Goal: Task Accomplishment & Management: Manage account settings

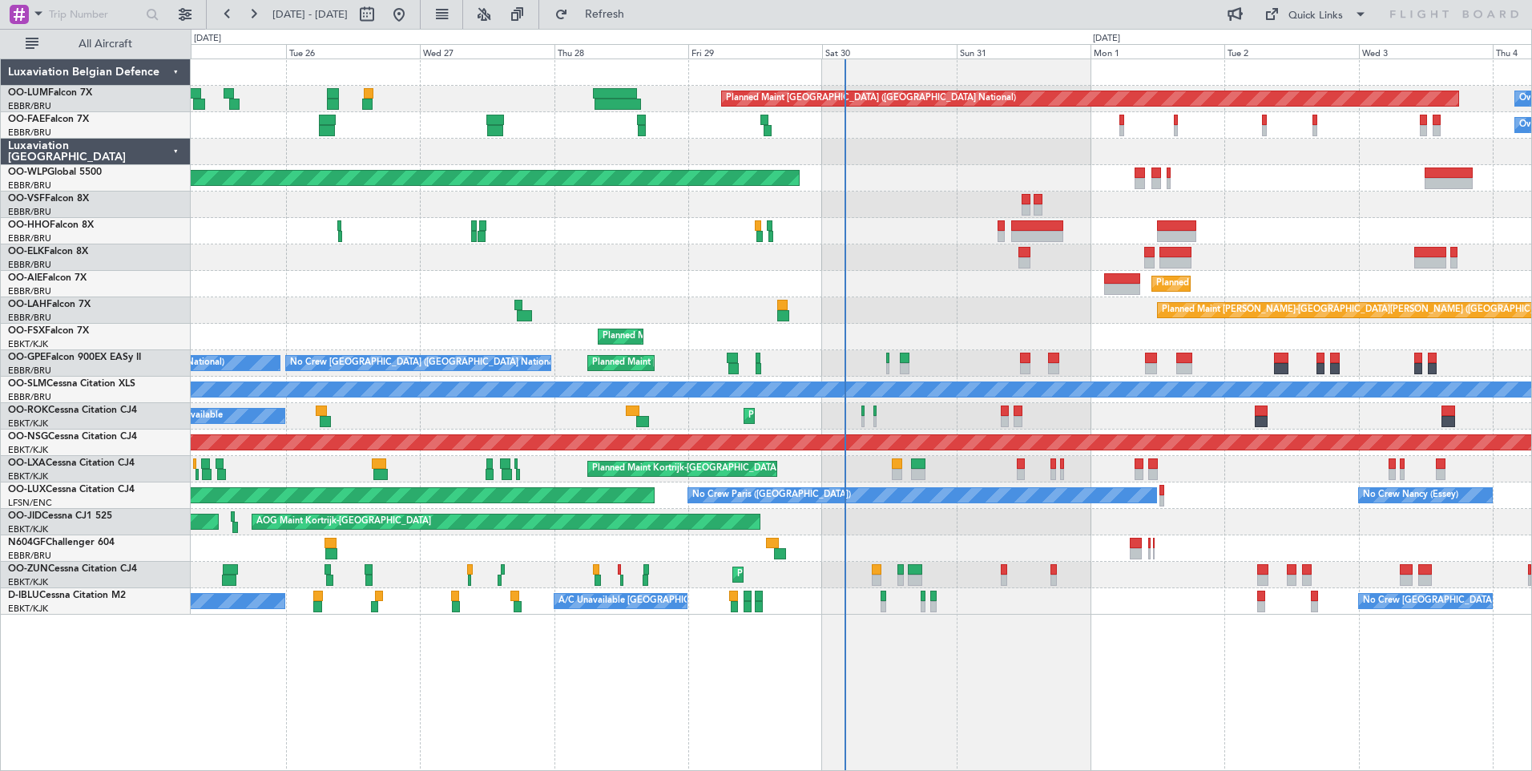
click at [1153, 690] on div "Planned Maint [GEOGRAPHIC_DATA] ([GEOGRAPHIC_DATA] National) Owner [GEOGRAPHIC_…" at bounding box center [861, 414] width 1341 height 712
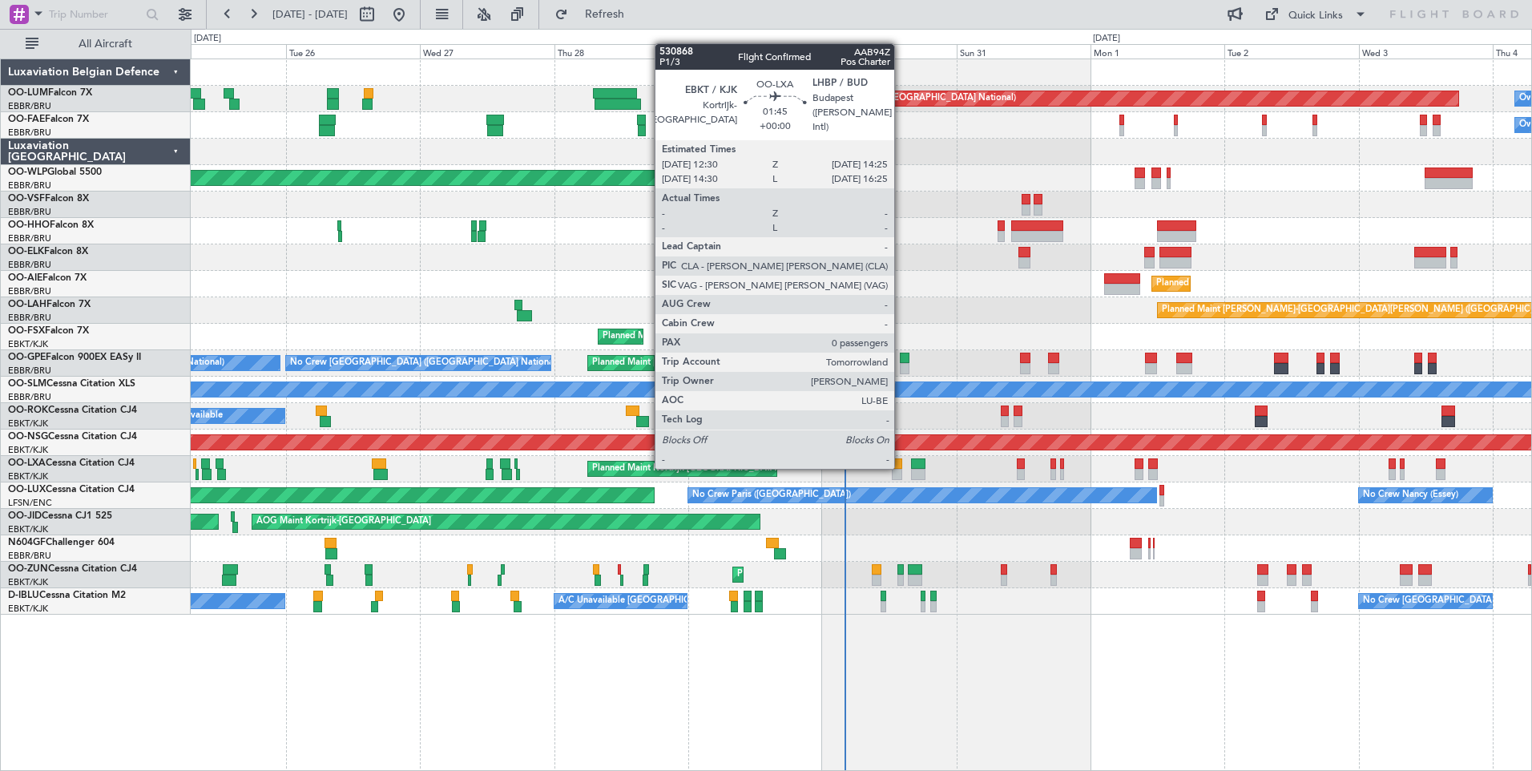
click at [902, 467] on div at bounding box center [897, 463] width 11 height 11
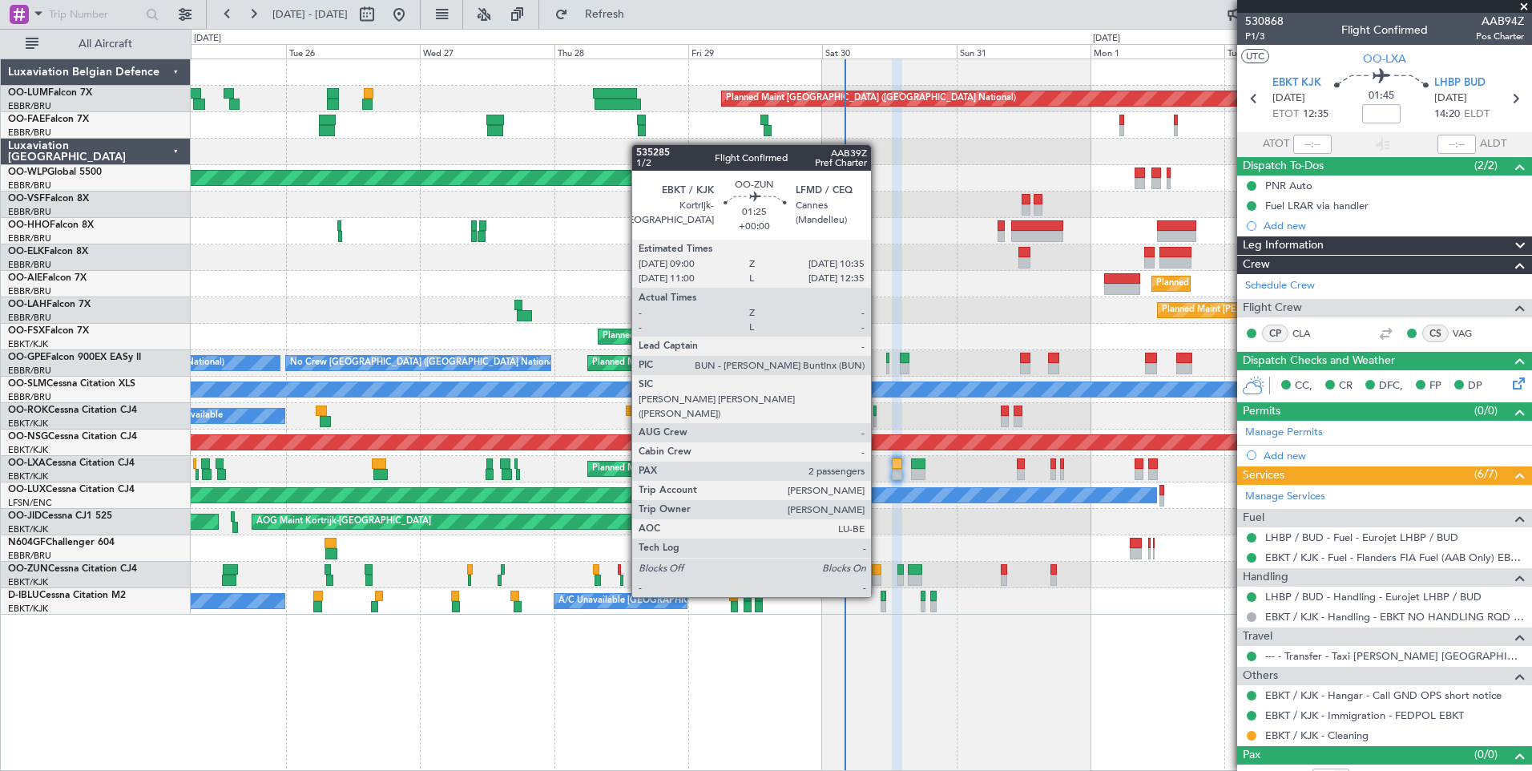
click at [878, 567] on div at bounding box center [877, 569] width 10 height 11
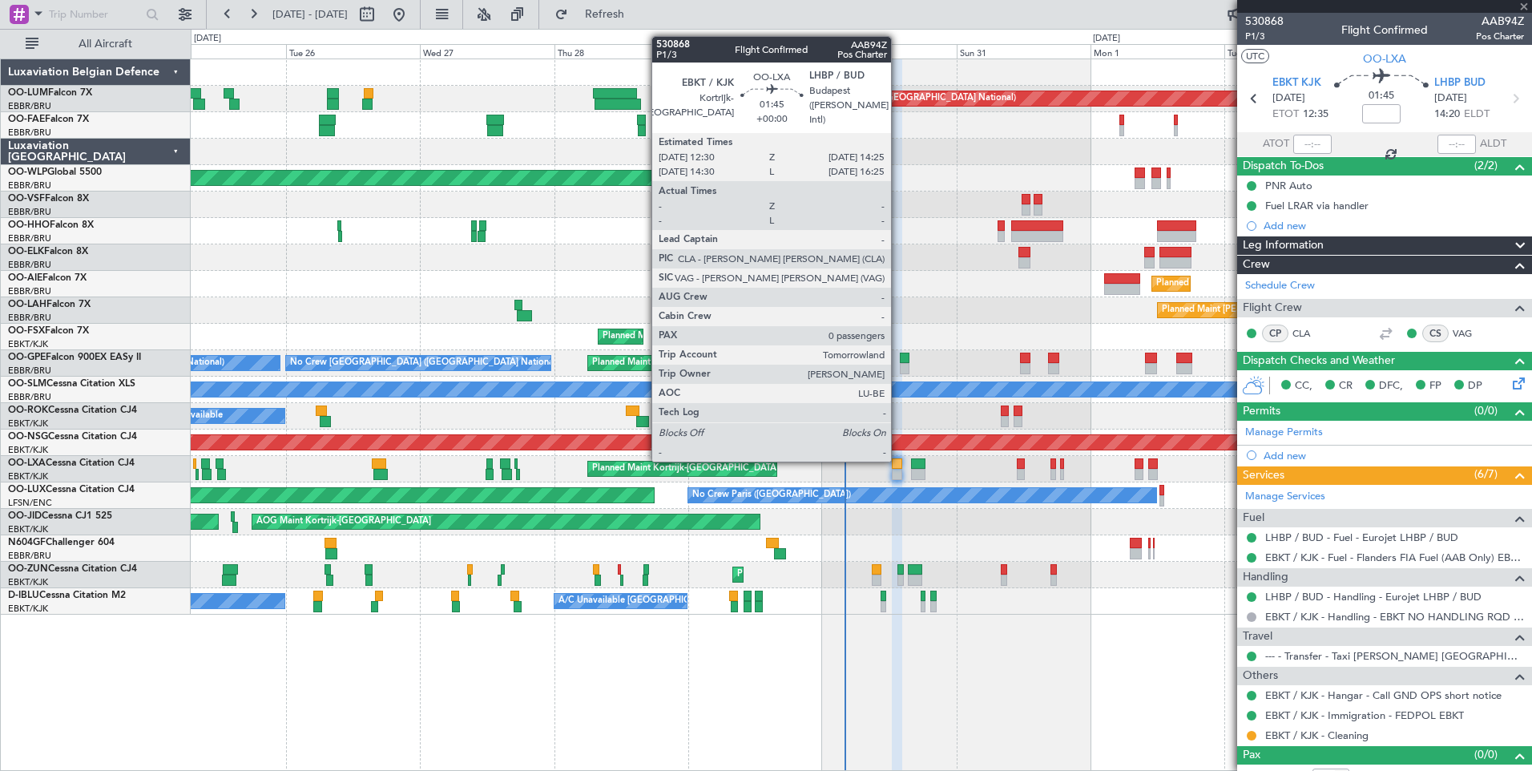
click at [898, 460] on div at bounding box center [897, 463] width 11 height 11
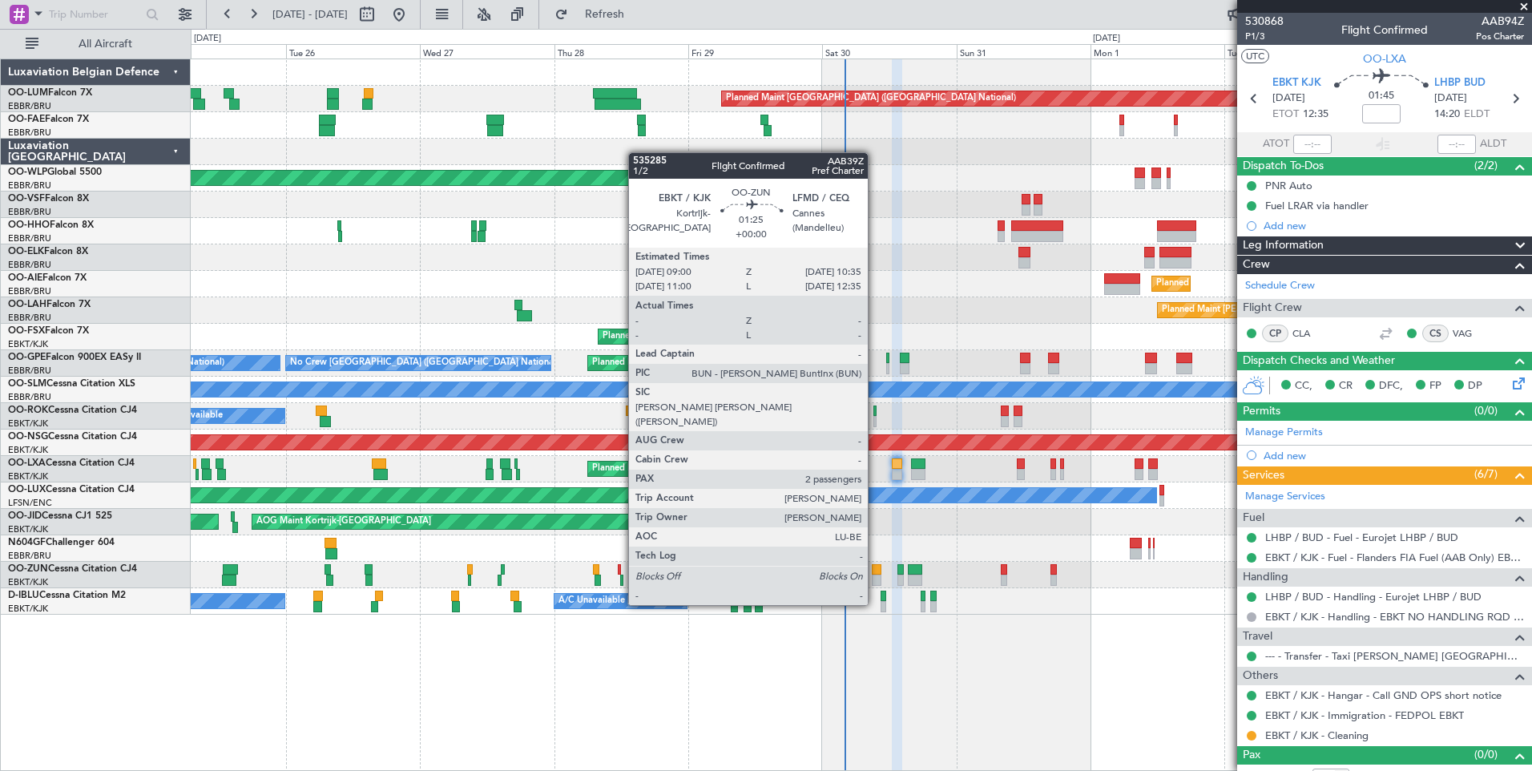
click at [875, 575] on div at bounding box center [877, 580] width 10 height 11
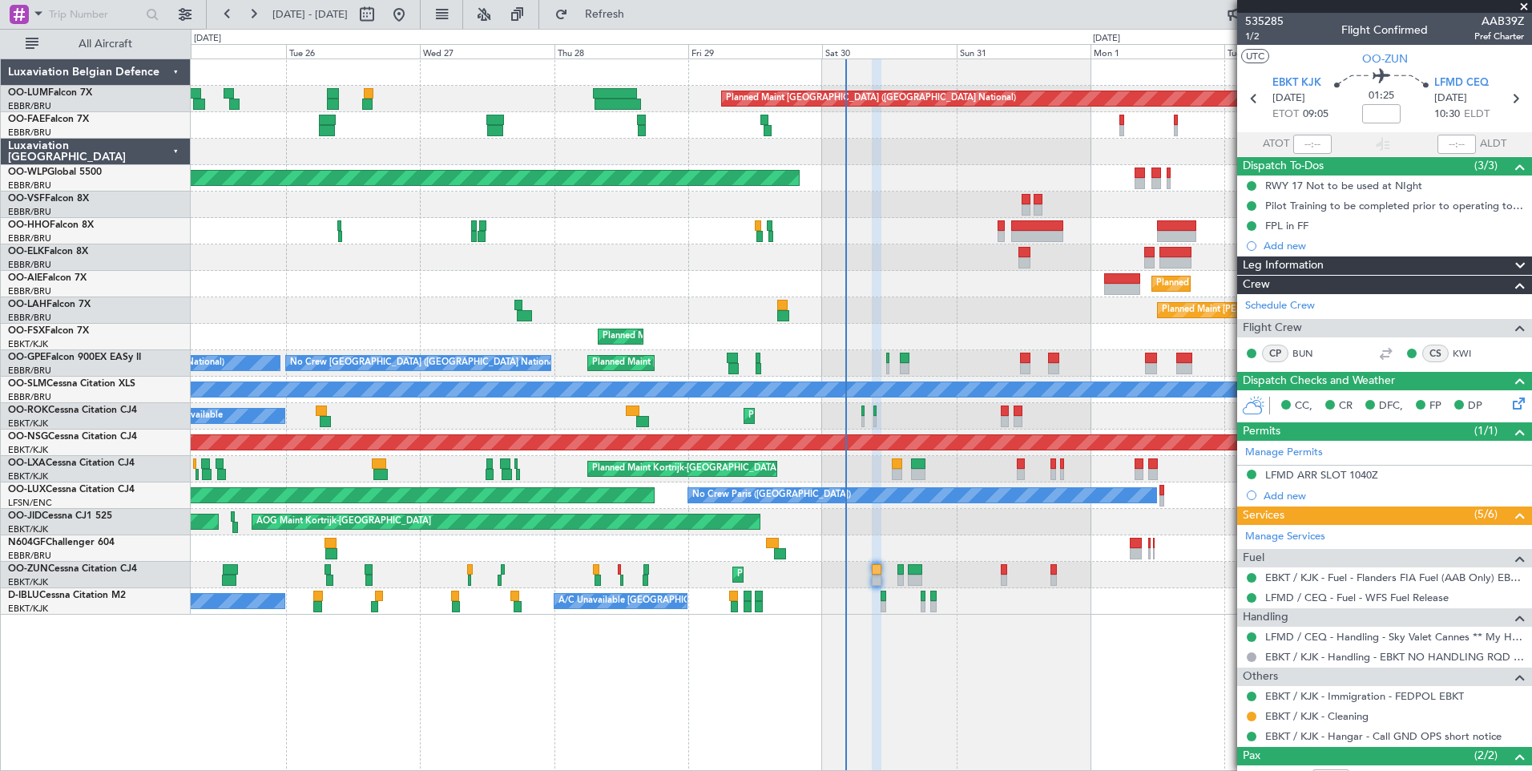
click at [1523, 7] on span at bounding box center [1524, 7] width 16 height 14
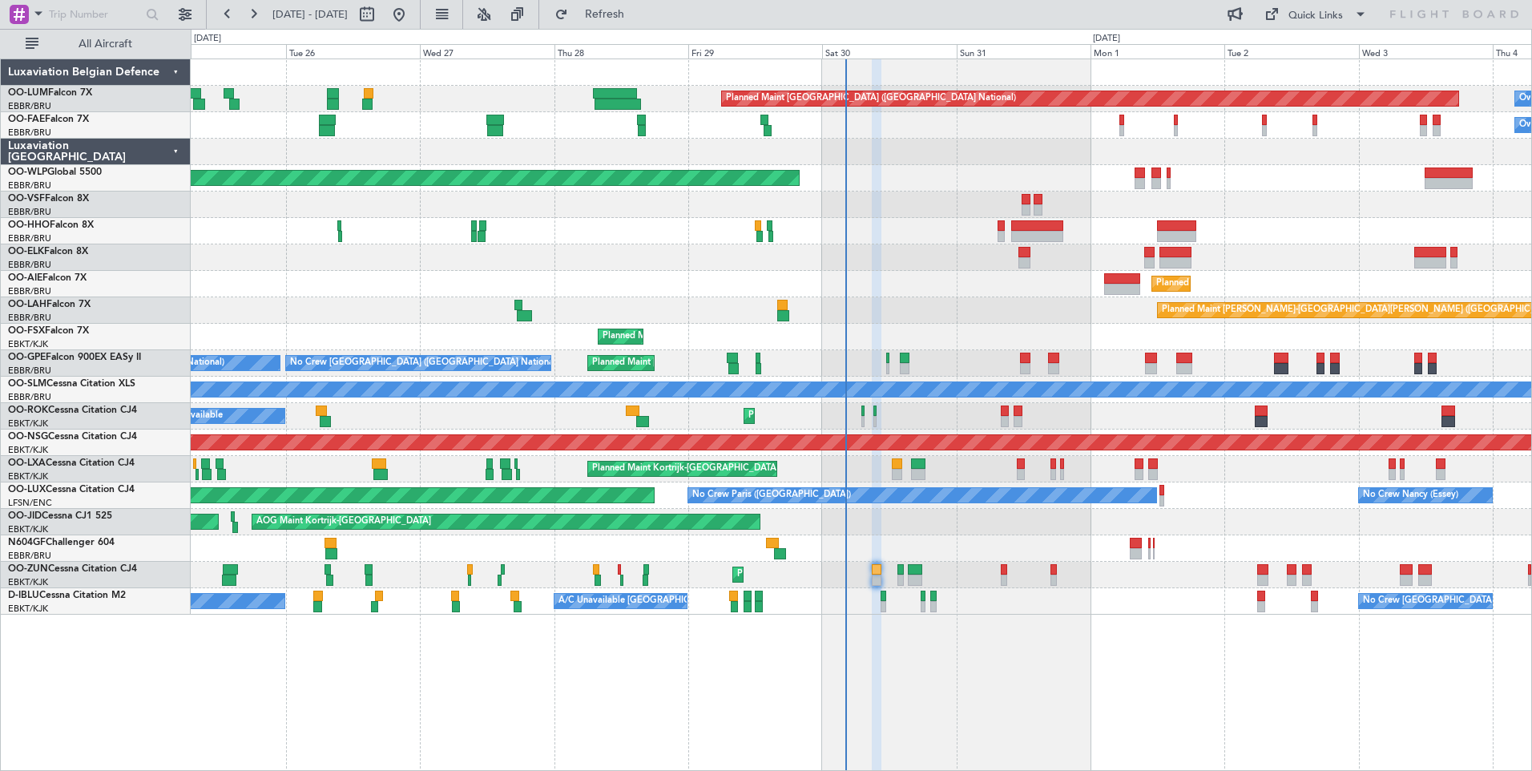
type input "0"
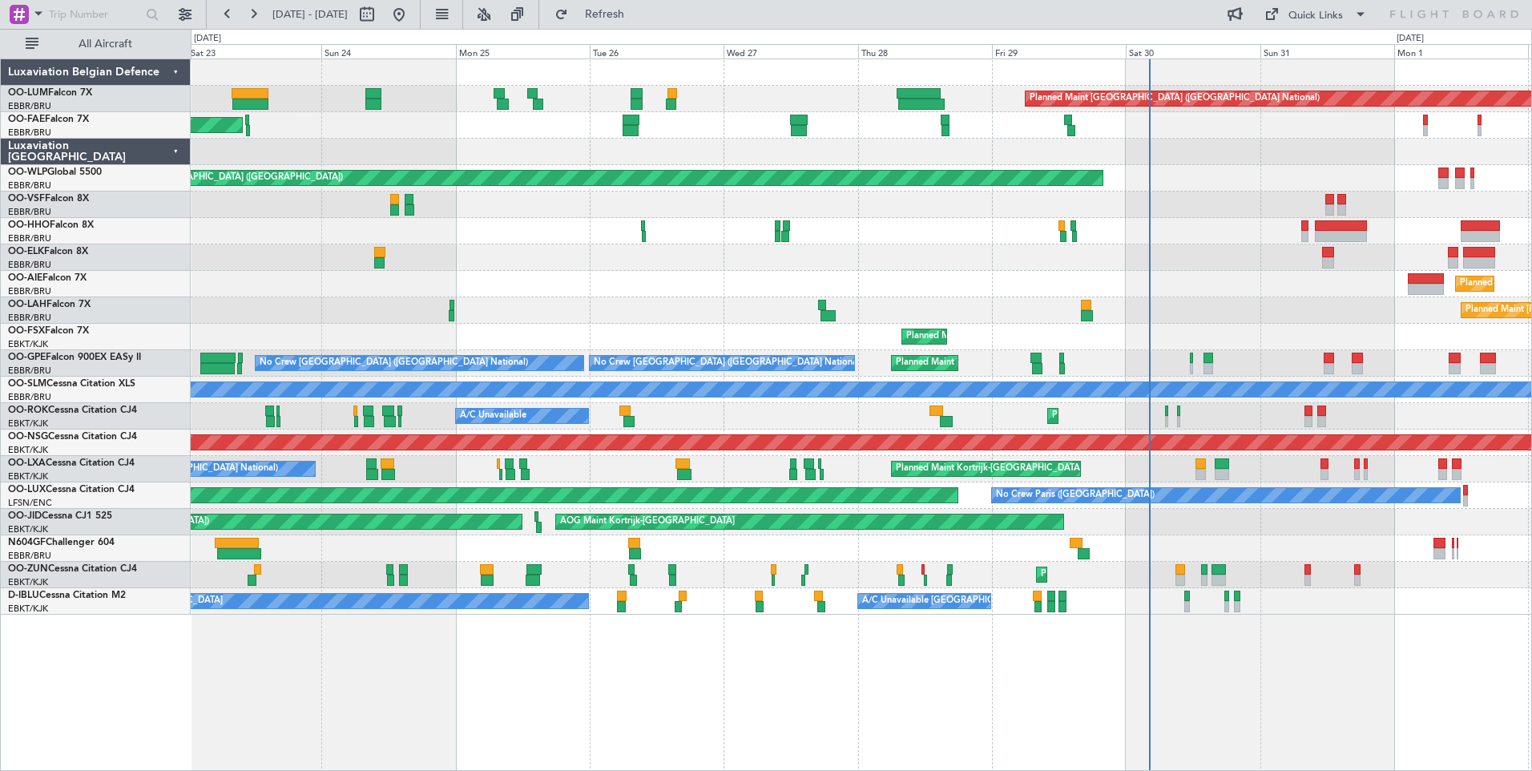
click at [910, 252] on div "Planned Maint Brussels (Brussels National) Owner Melsbroek Air Base Planned Mai…" at bounding box center [861, 336] width 1341 height 555
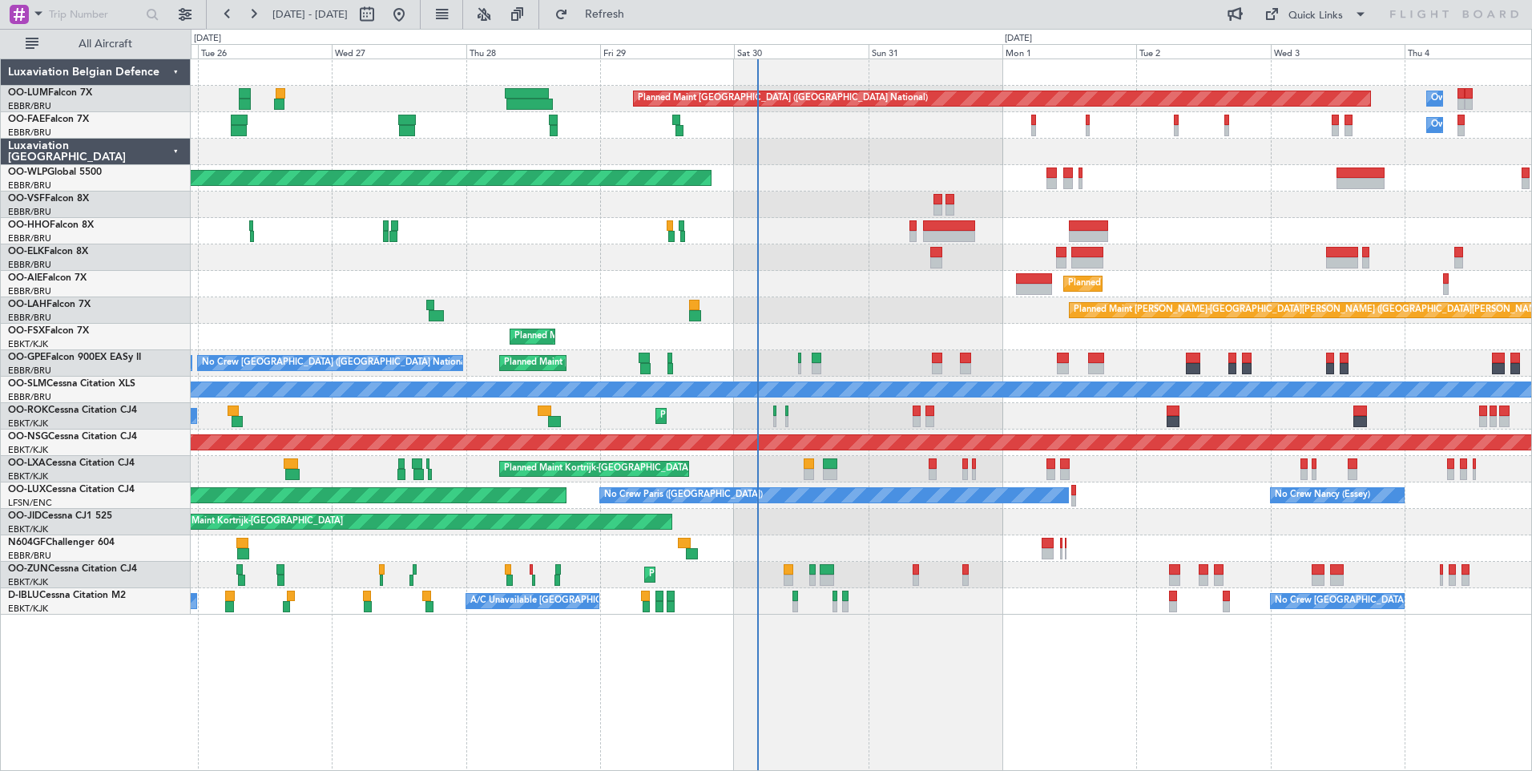
click at [930, 657] on div "Planned Maint Brussels (Brussels National) Owner Melsbroek Air Base Owner Melsb…" at bounding box center [861, 414] width 1341 height 712
click at [639, 10] on span "Refresh" at bounding box center [604, 14] width 67 height 11
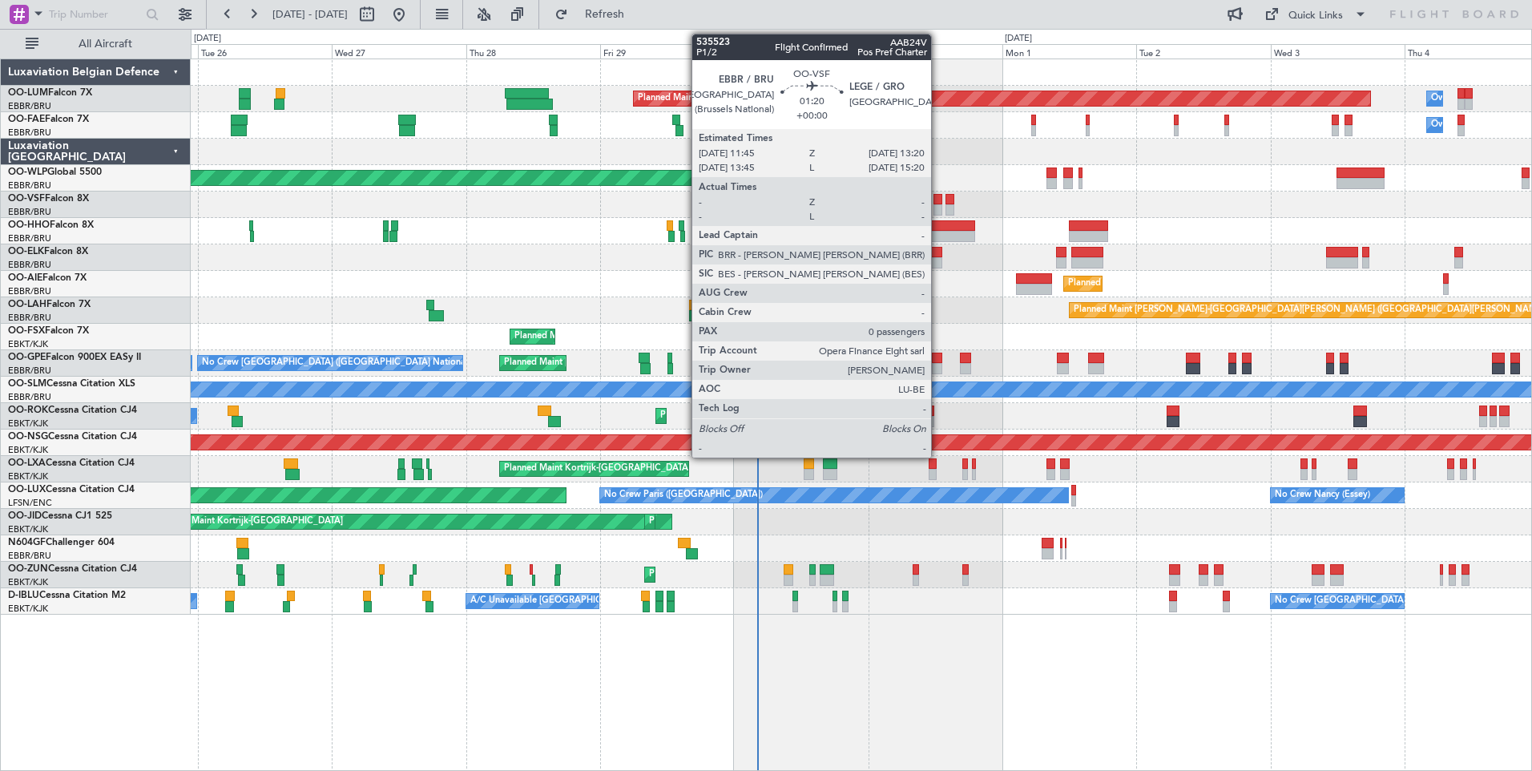
click at [938, 195] on div at bounding box center [939, 199] width 10 height 11
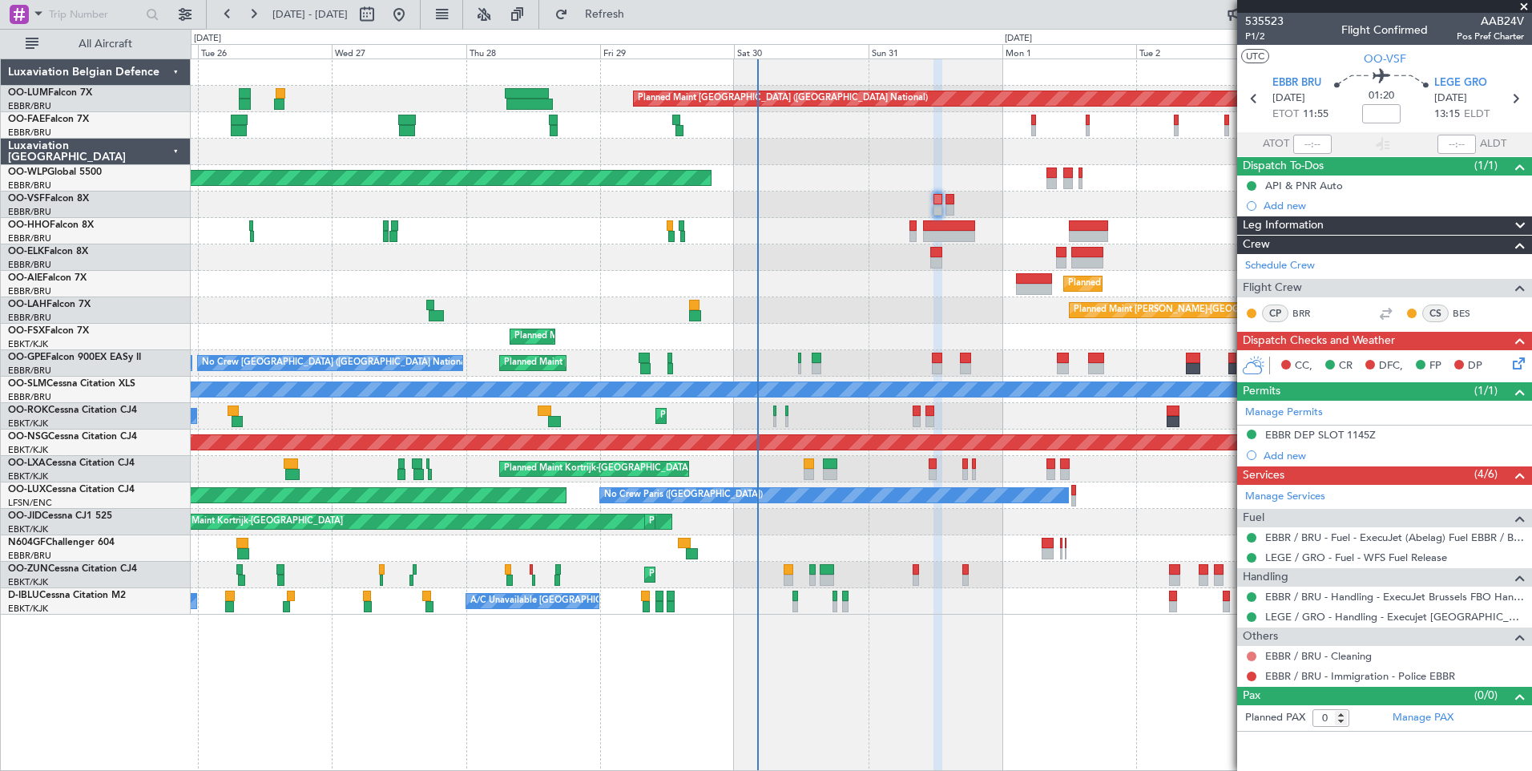
click at [1250, 654] on button at bounding box center [1252, 657] width 10 height 10
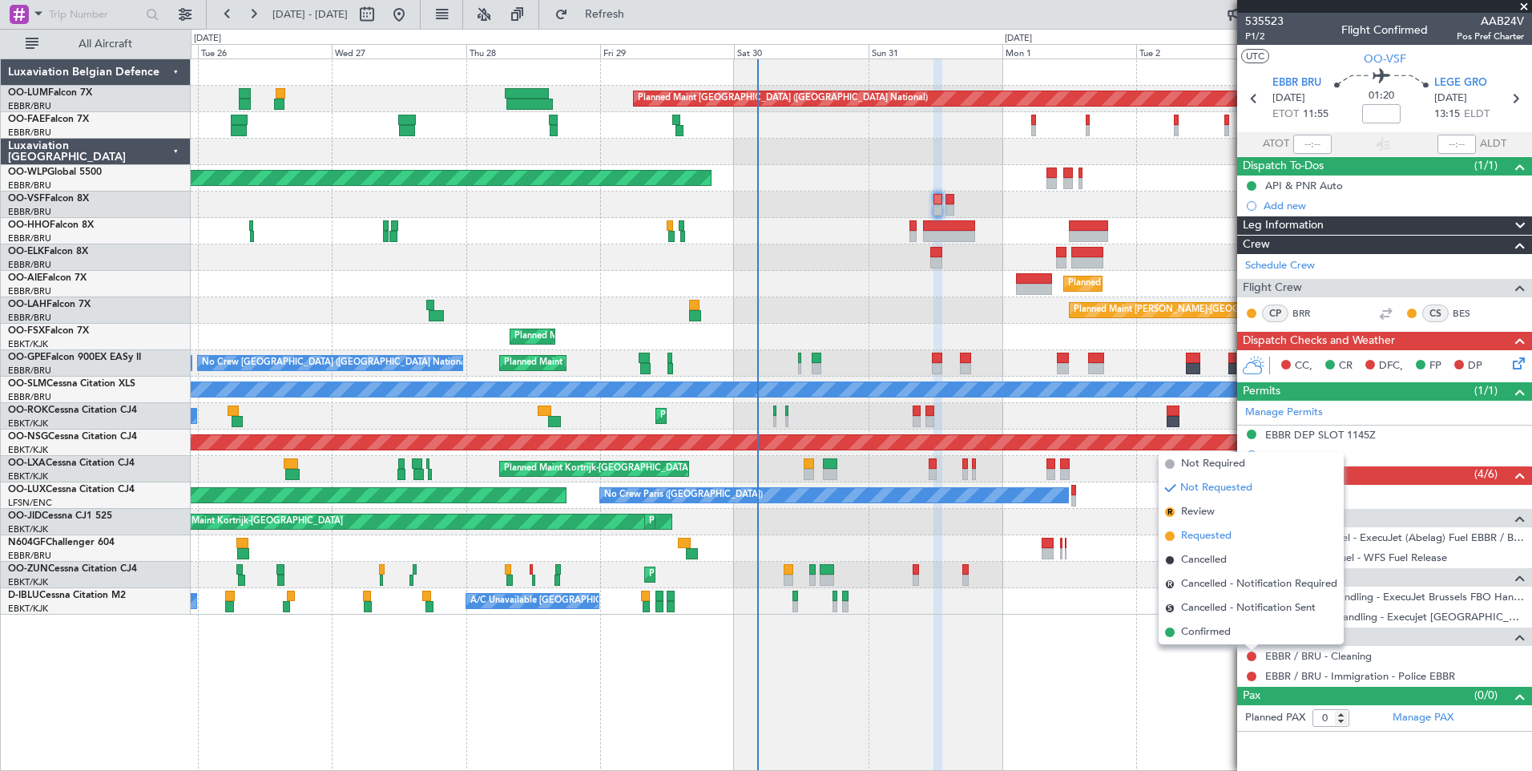
click at [1194, 532] on span "Requested" at bounding box center [1206, 536] width 50 height 16
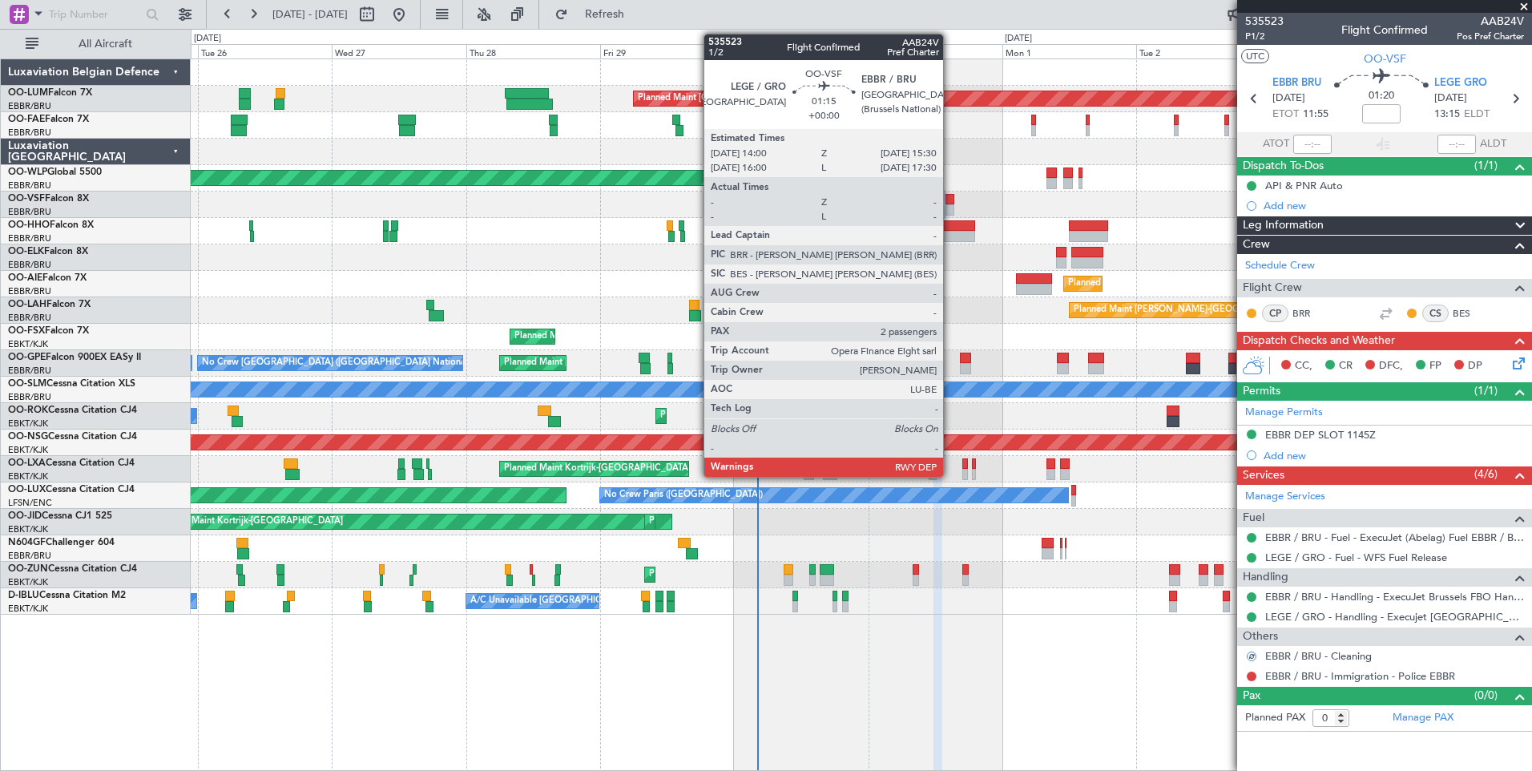
click at [950, 196] on div at bounding box center [950, 199] width 9 height 11
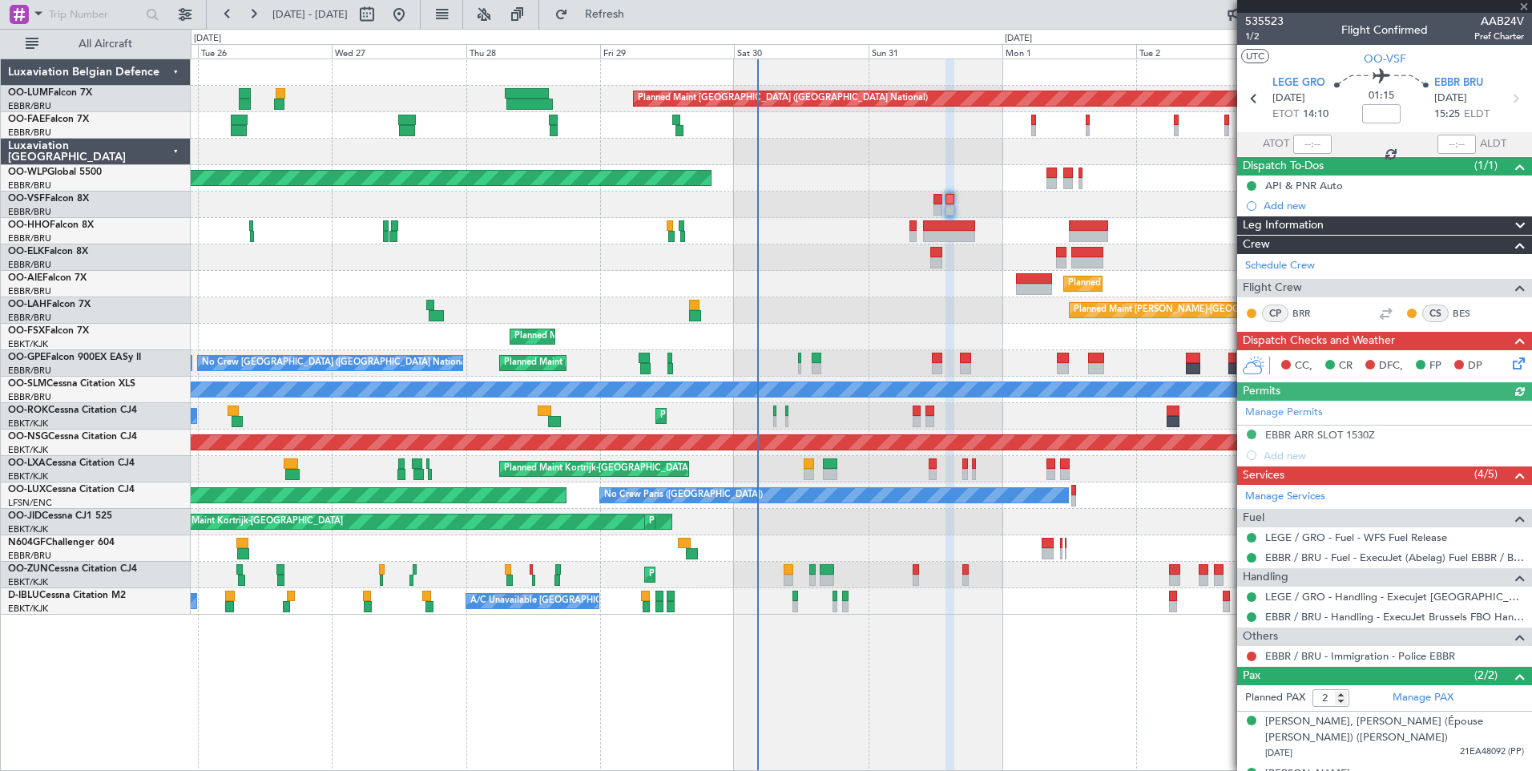
scroll to position [28, 0]
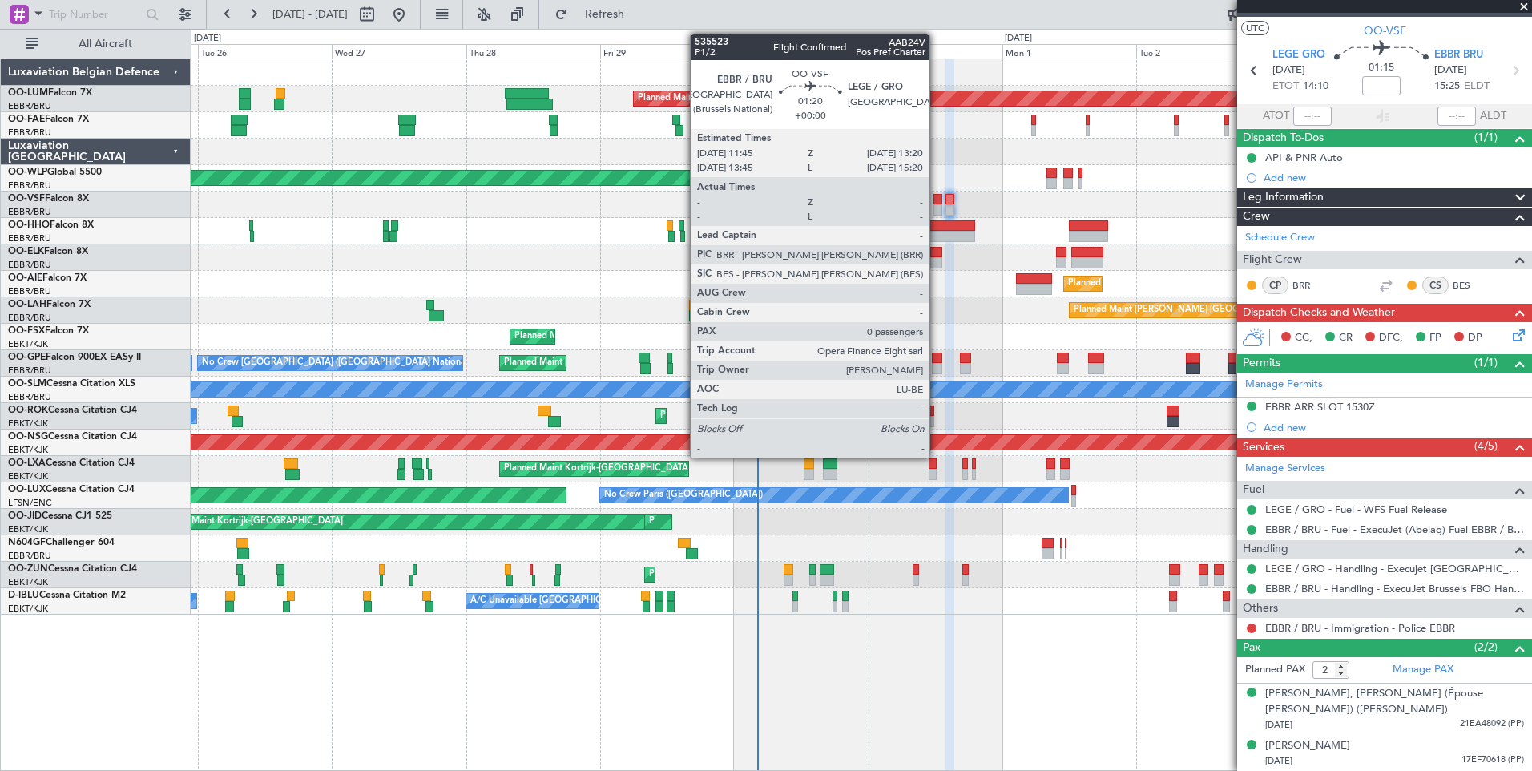
click at [937, 201] on div at bounding box center [939, 199] width 10 height 11
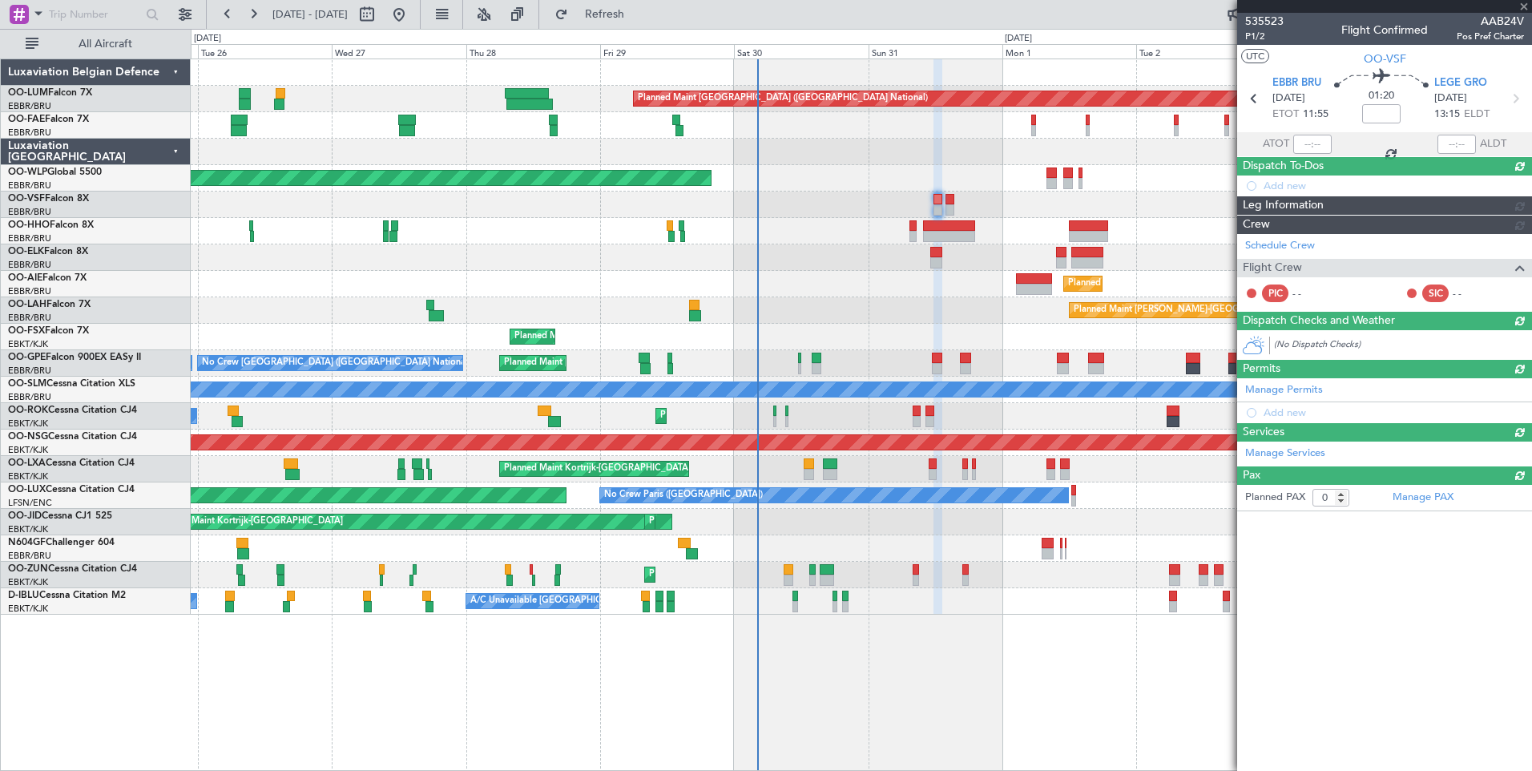
scroll to position [0, 0]
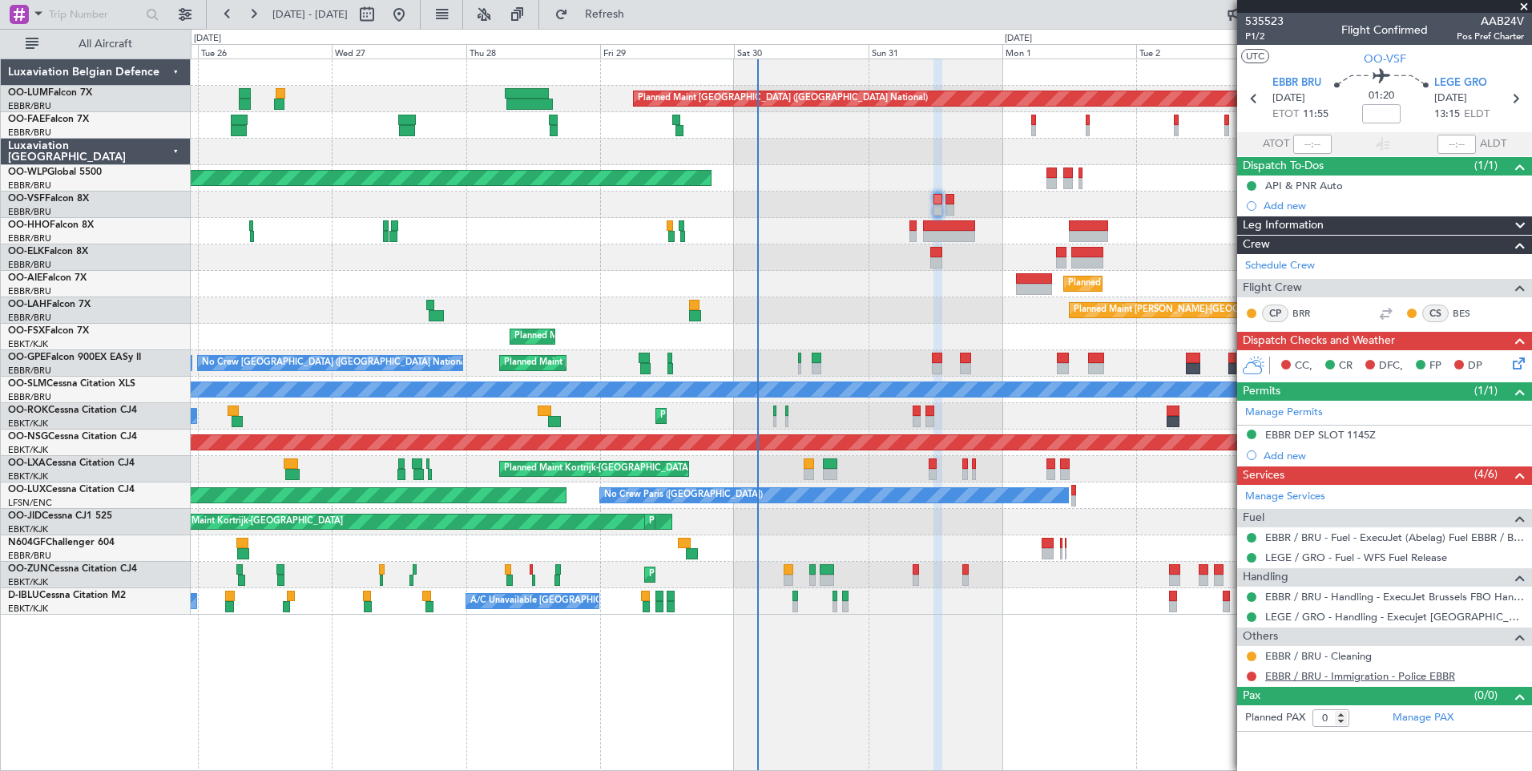
click at [1410, 672] on link "EBBR / BRU - Immigration - Police EBBR" at bounding box center [1360, 676] width 190 height 14
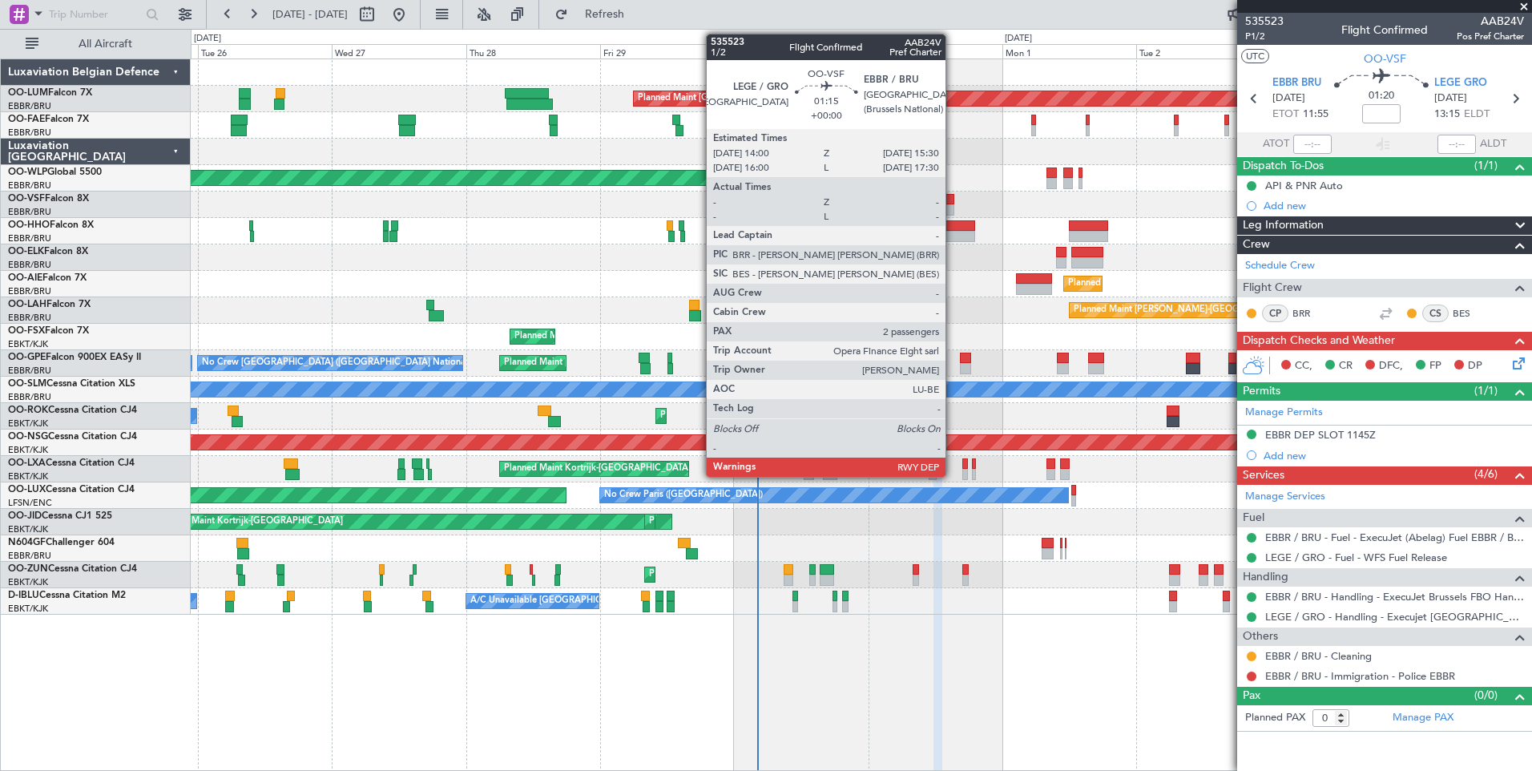
click at [953, 204] on div at bounding box center [950, 199] width 9 height 11
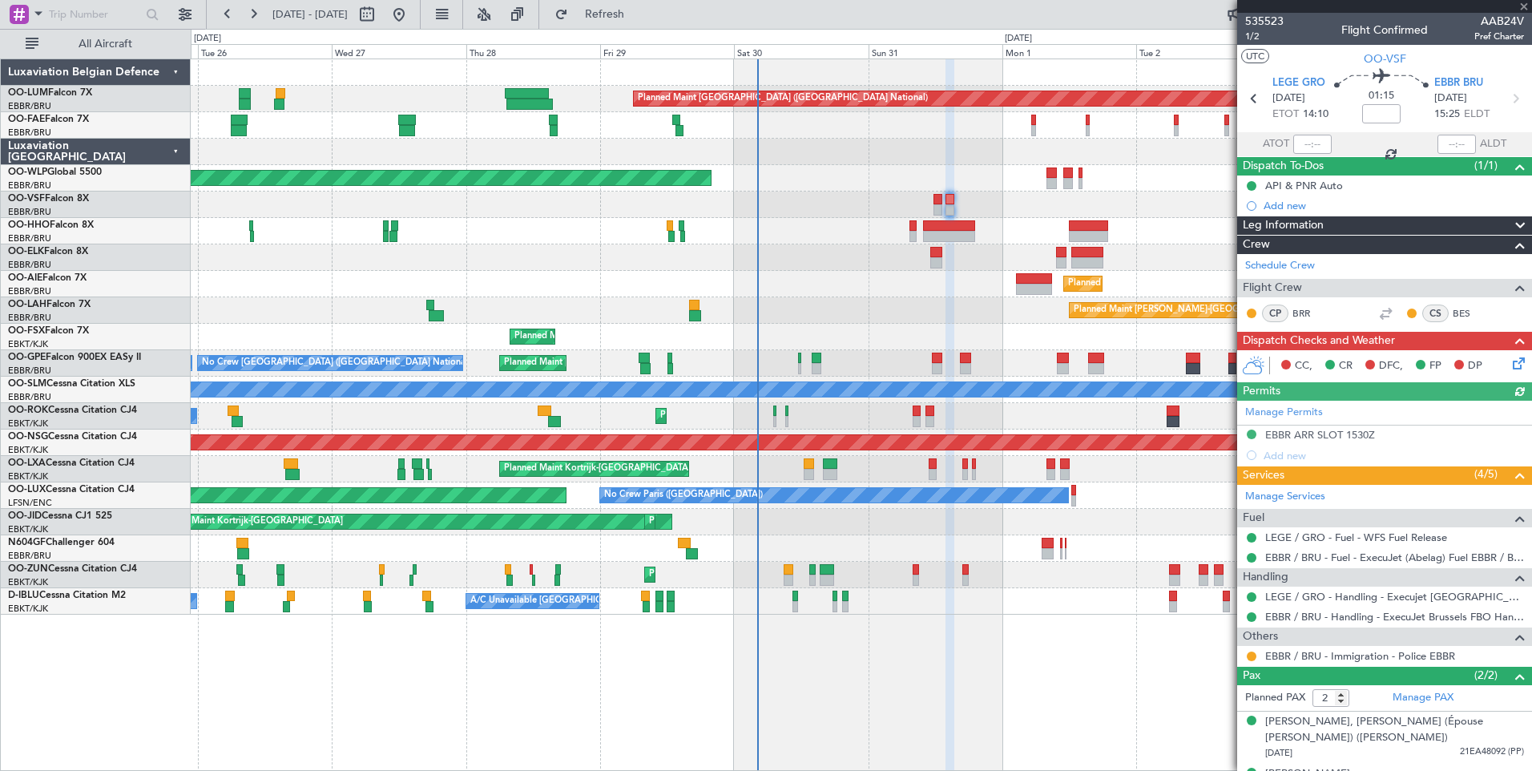
click at [1253, 650] on div at bounding box center [1251, 656] width 13 height 13
click at [1251, 655] on button at bounding box center [1252, 657] width 10 height 10
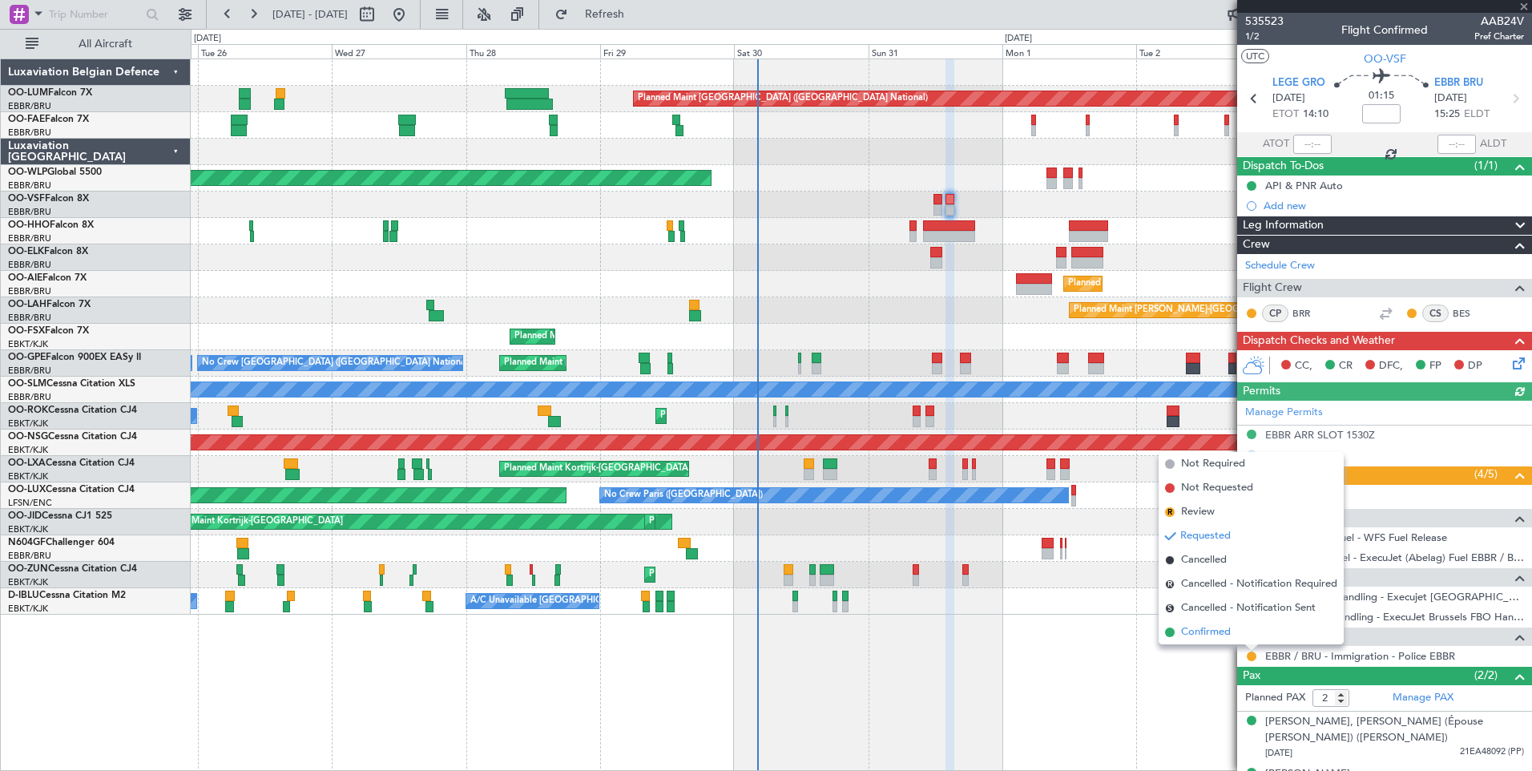
click at [1204, 636] on span "Confirmed" at bounding box center [1206, 632] width 50 height 16
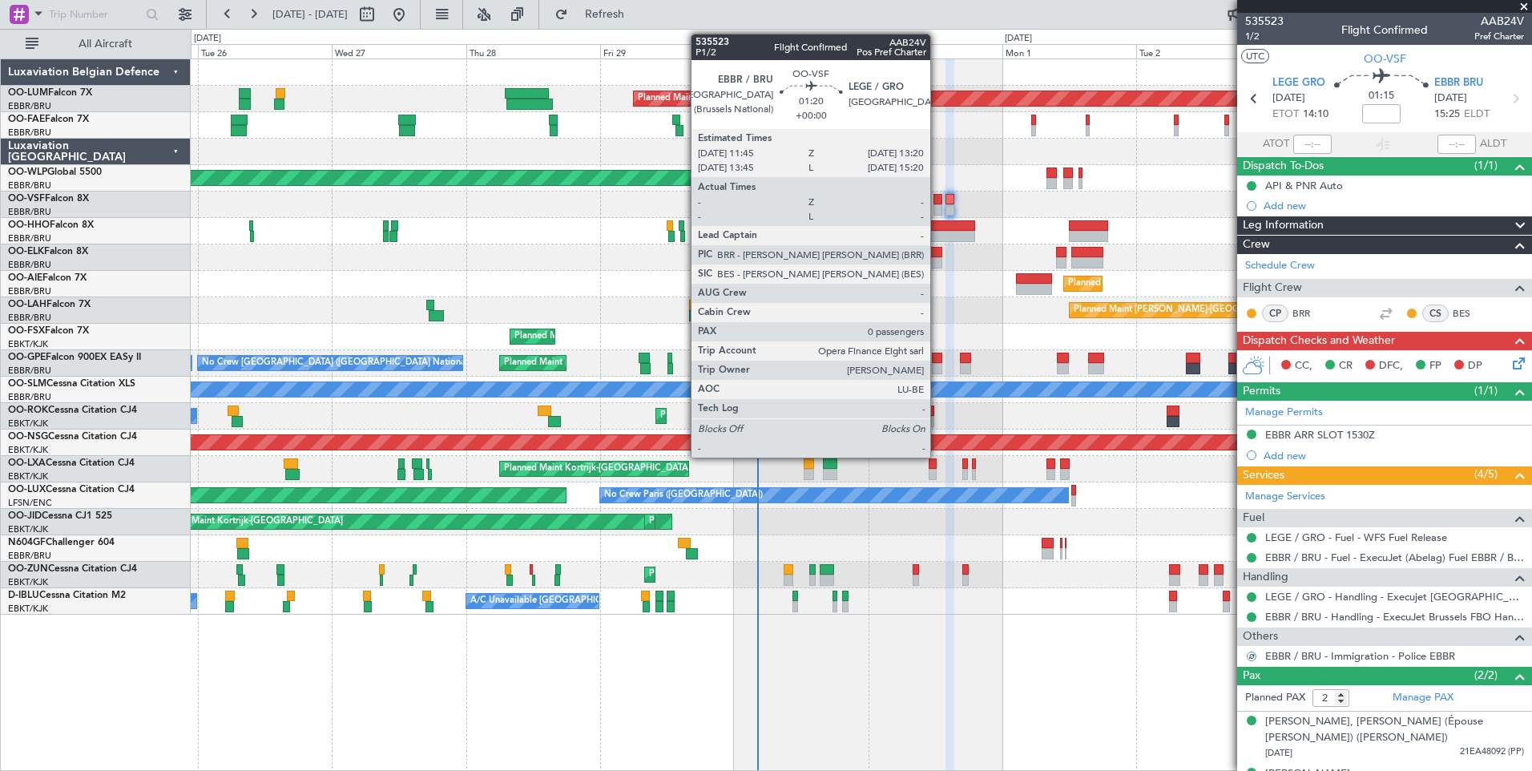
click at [938, 203] on div at bounding box center [939, 199] width 10 height 11
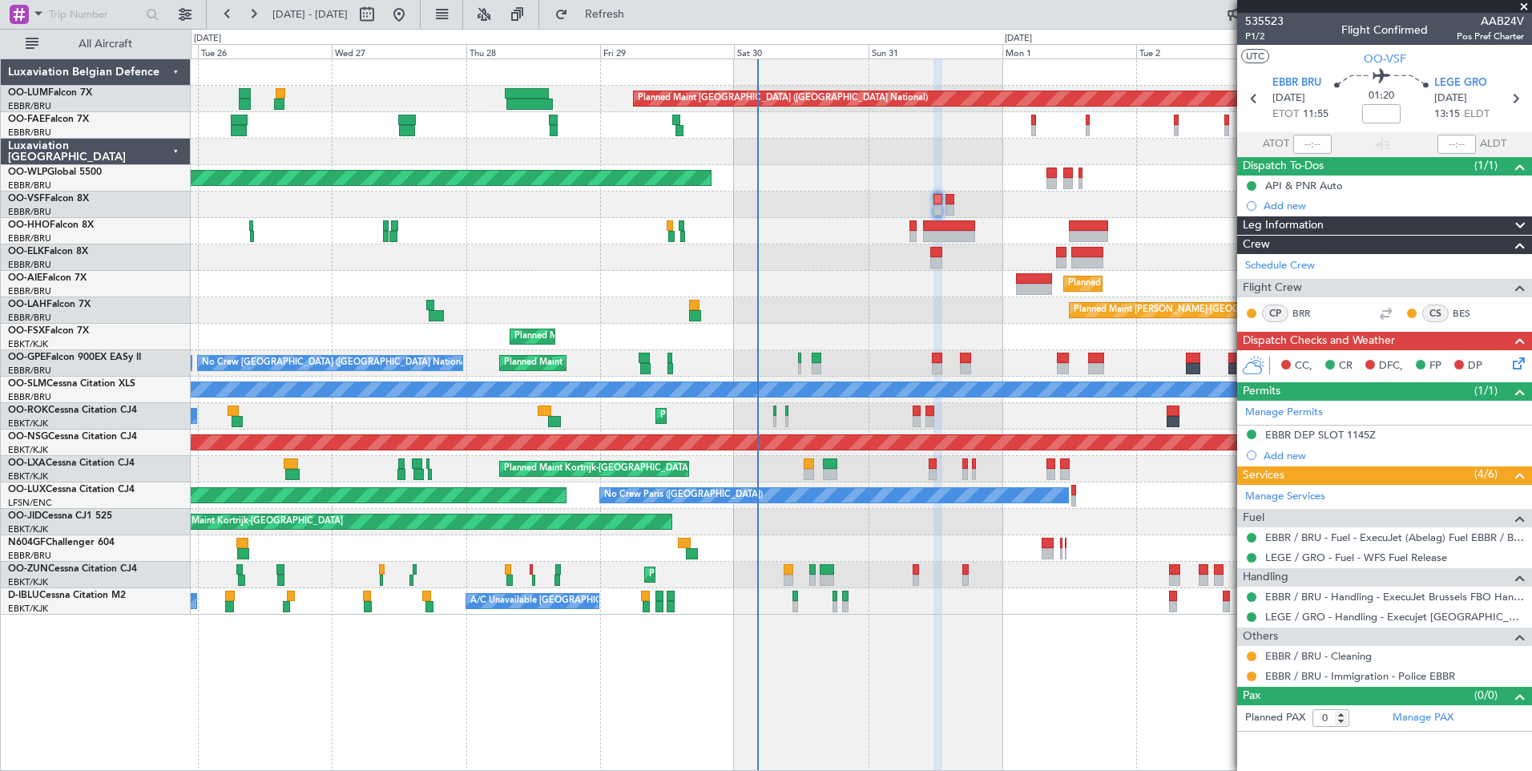
drag, startPoint x: 667, startPoint y: 18, endPoint x: 852, endPoint y: 206, distance: 263.5
click at [639, 18] on span "Refresh" at bounding box center [604, 14] width 67 height 11
click at [1250, 672] on button at bounding box center [1252, 677] width 10 height 10
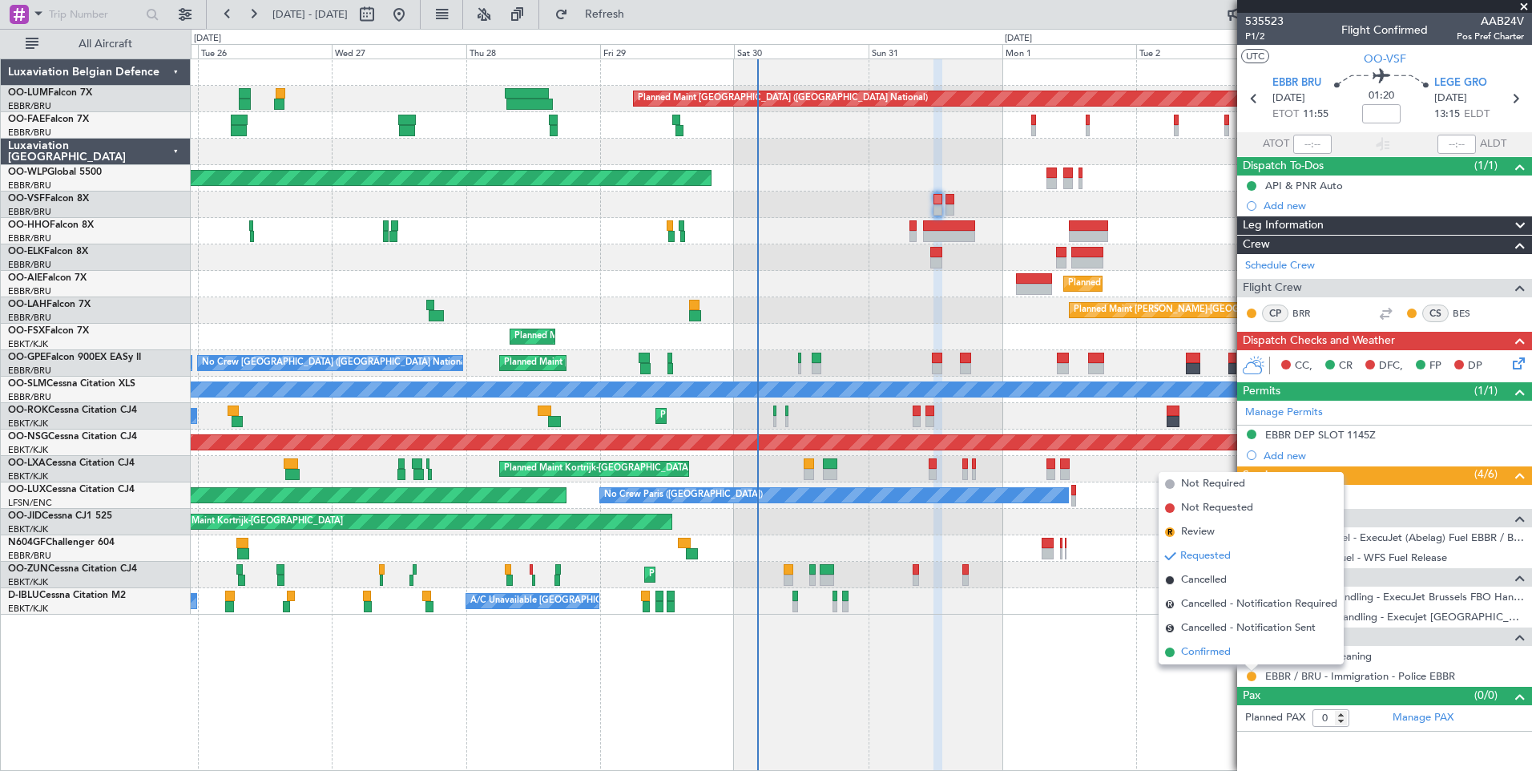
click at [1208, 655] on span "Confirmed" at bounding box center [1206, 652] width 50 height 16
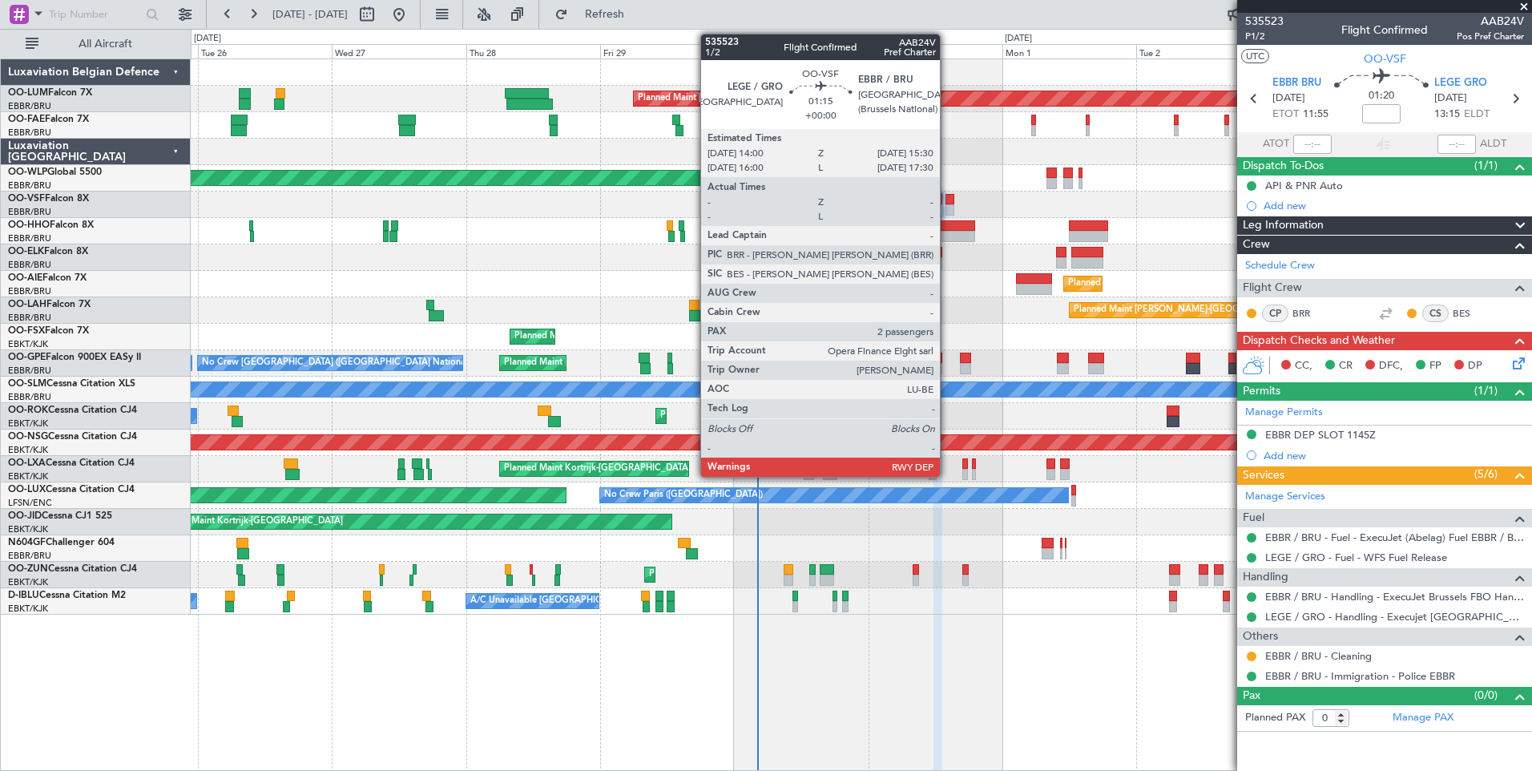
click at [947, 200] on div at bounding box center [950, 199] width 9 height 11
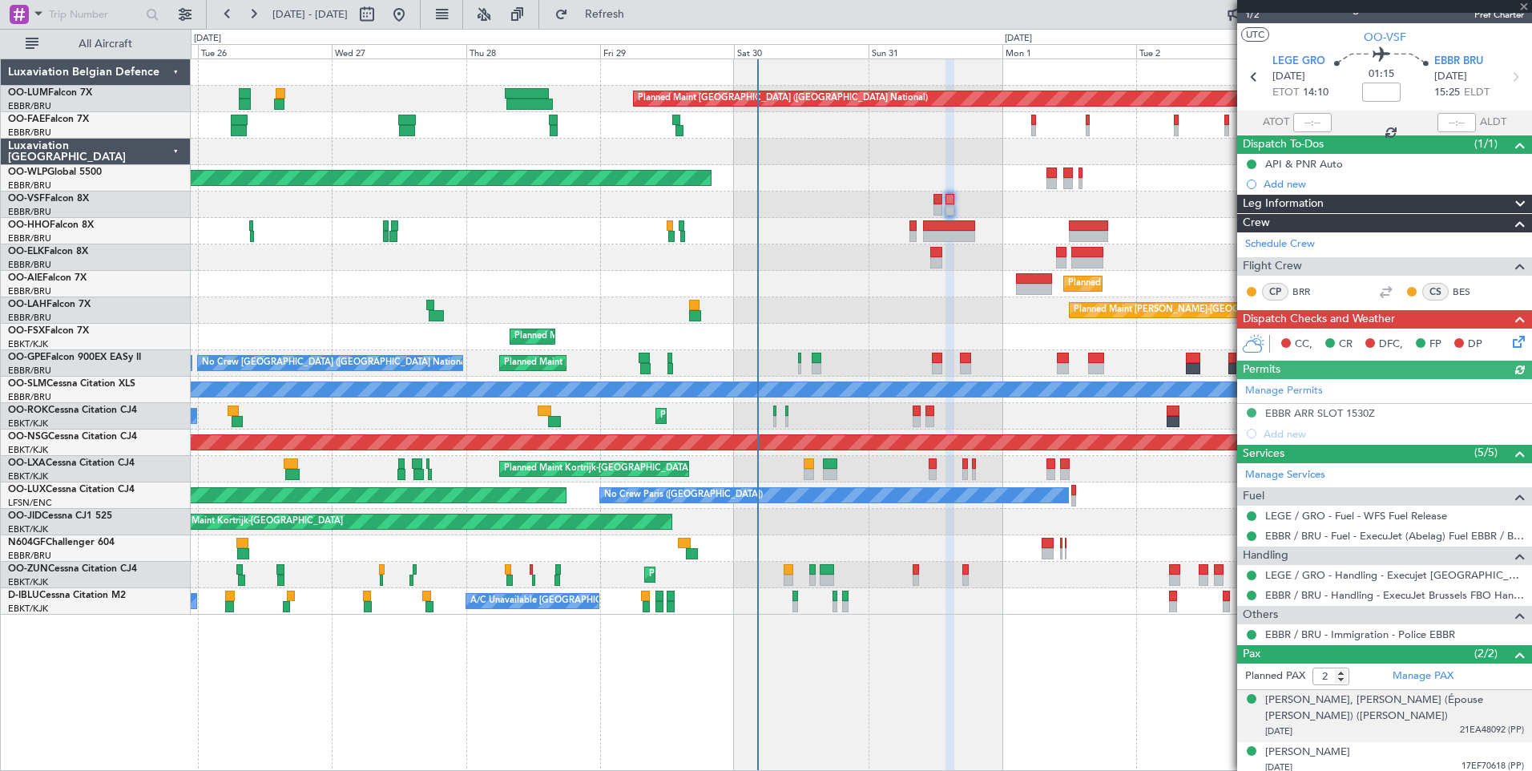
scroll to position [28, 0]
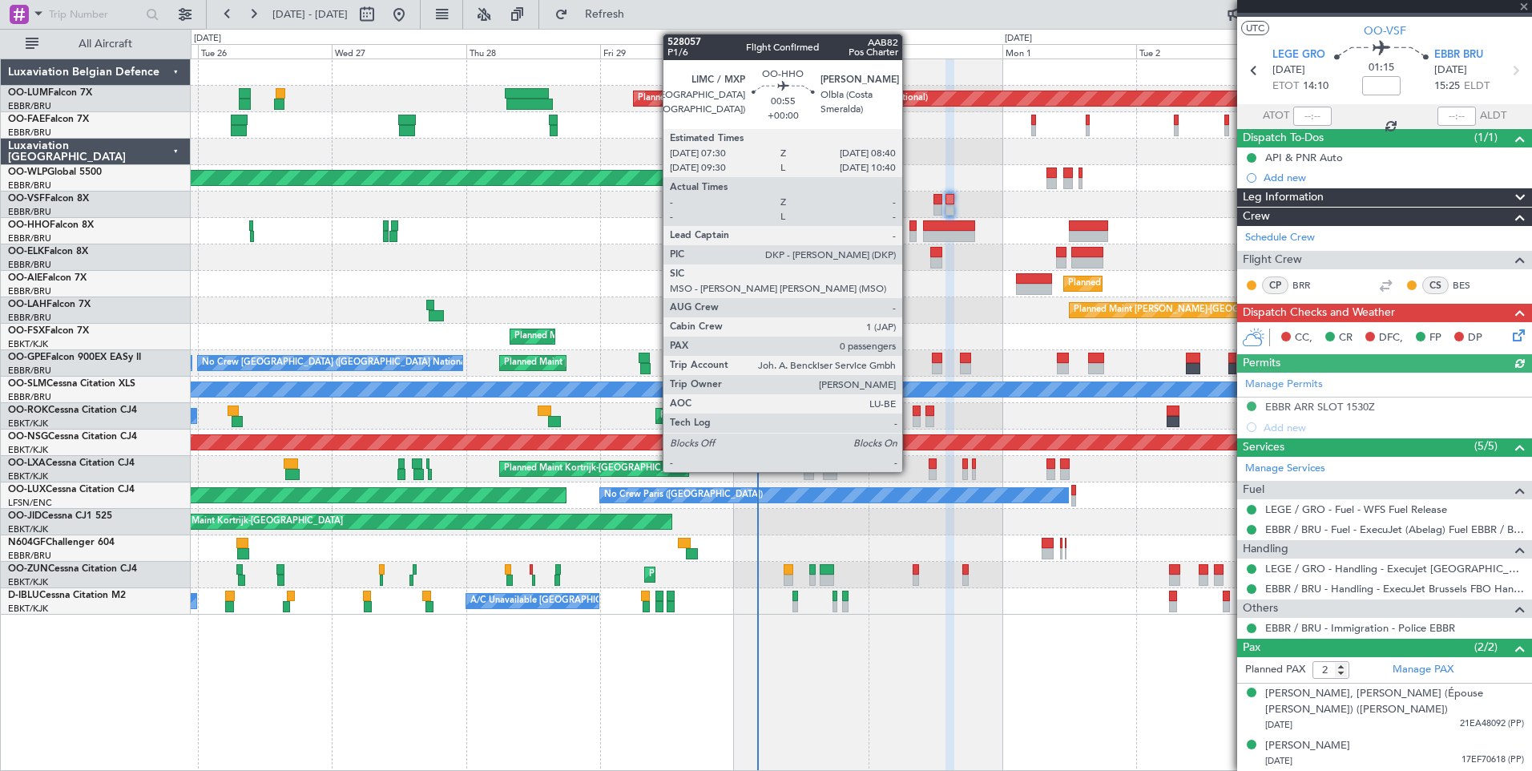
click at [910, 228] on div at bounding box center [913, 225] width 7 height 11
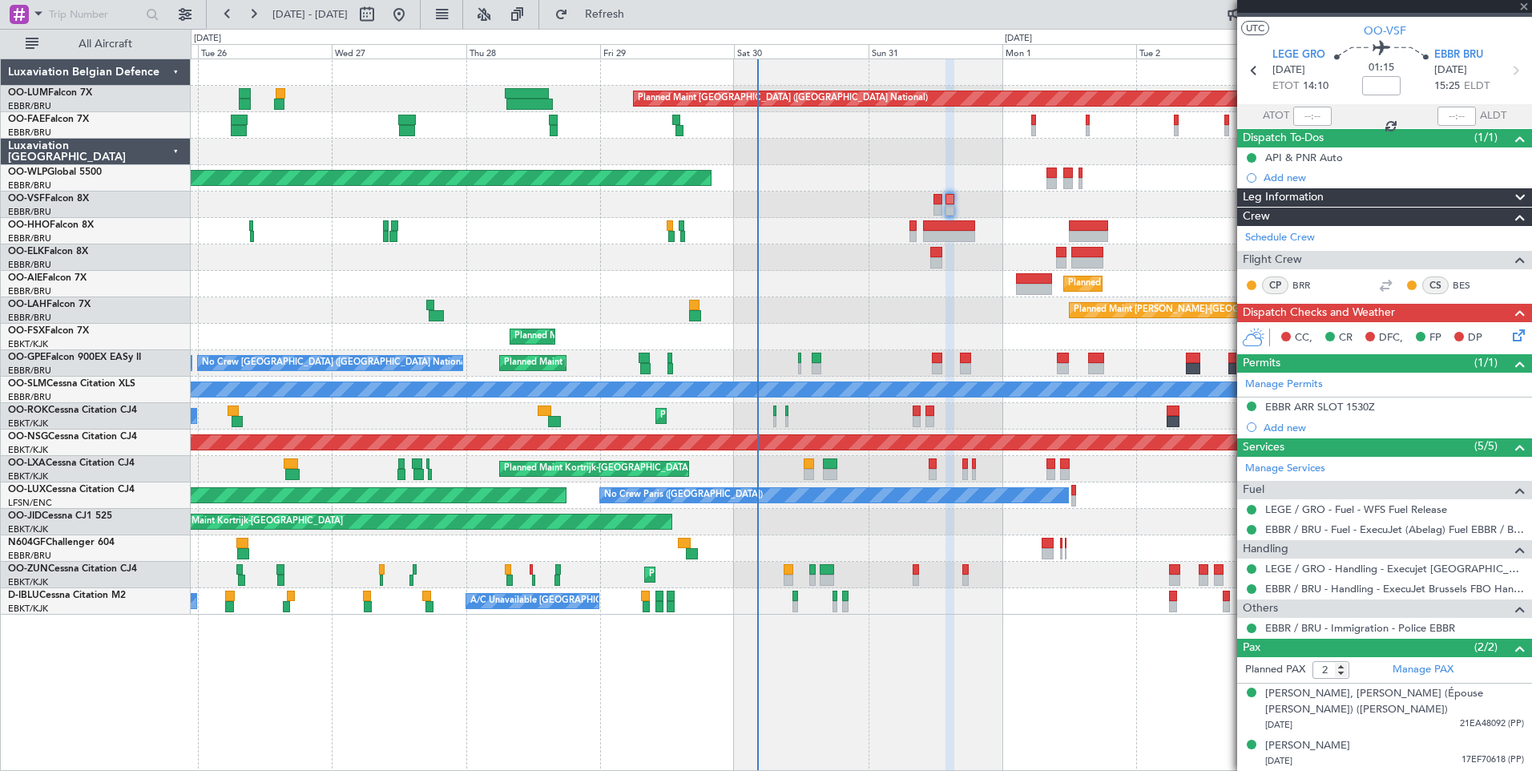
type input "0"
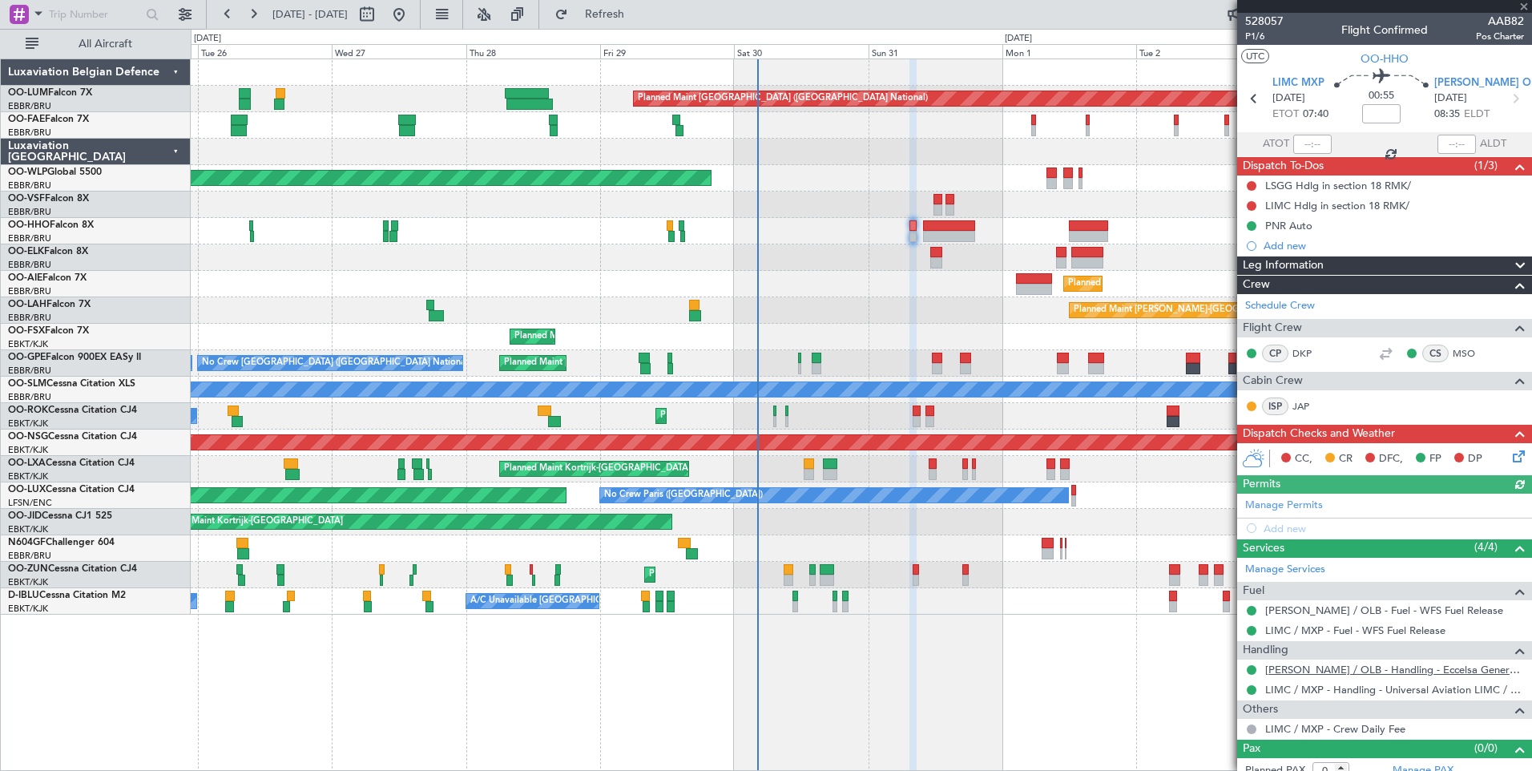
scroll to position [13, 0]
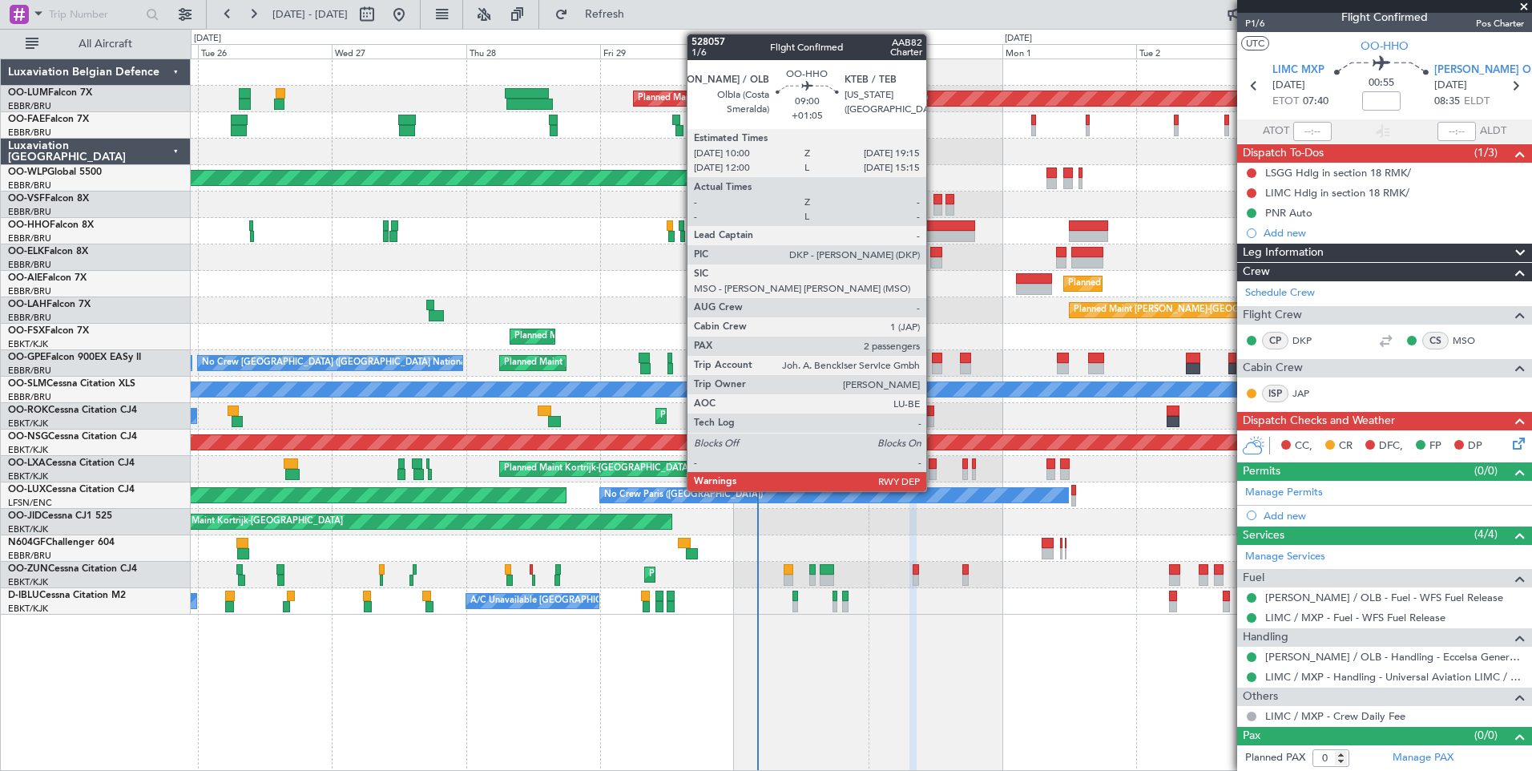
click at [934, 225] on div at bounding box center [949, 225] width 52 height 11
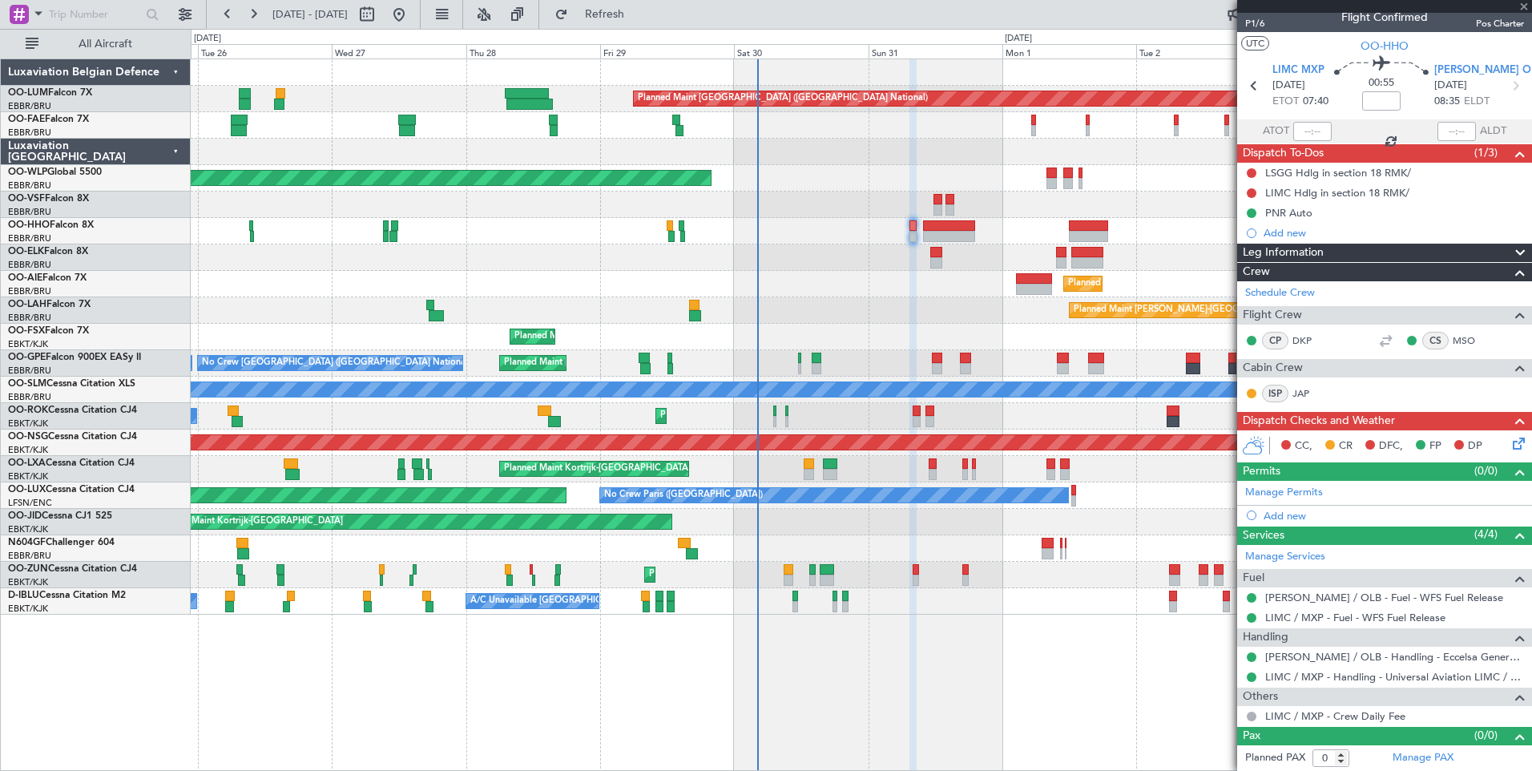
type input "+01:05"
type input "2"
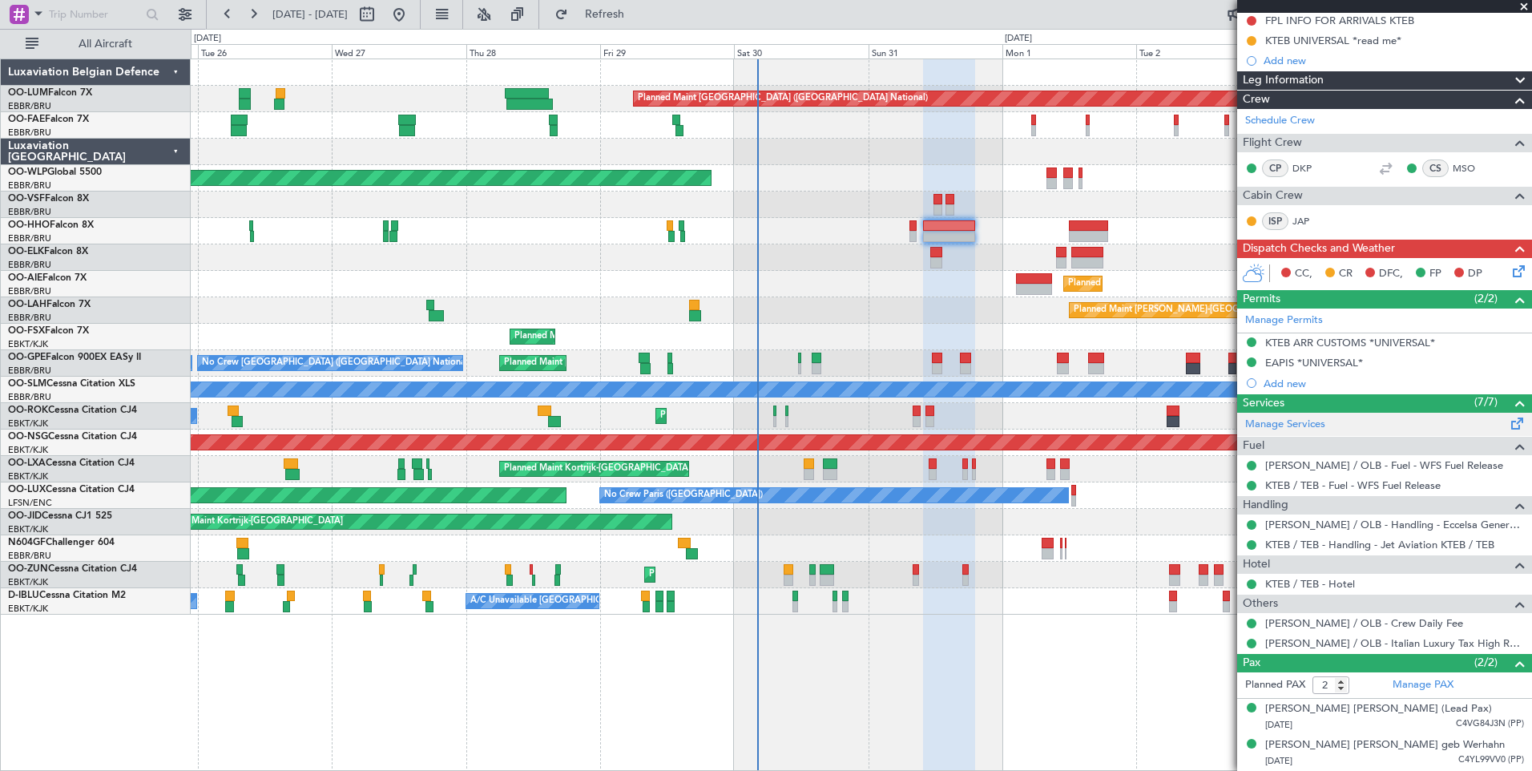
scroll to position [0, 0]
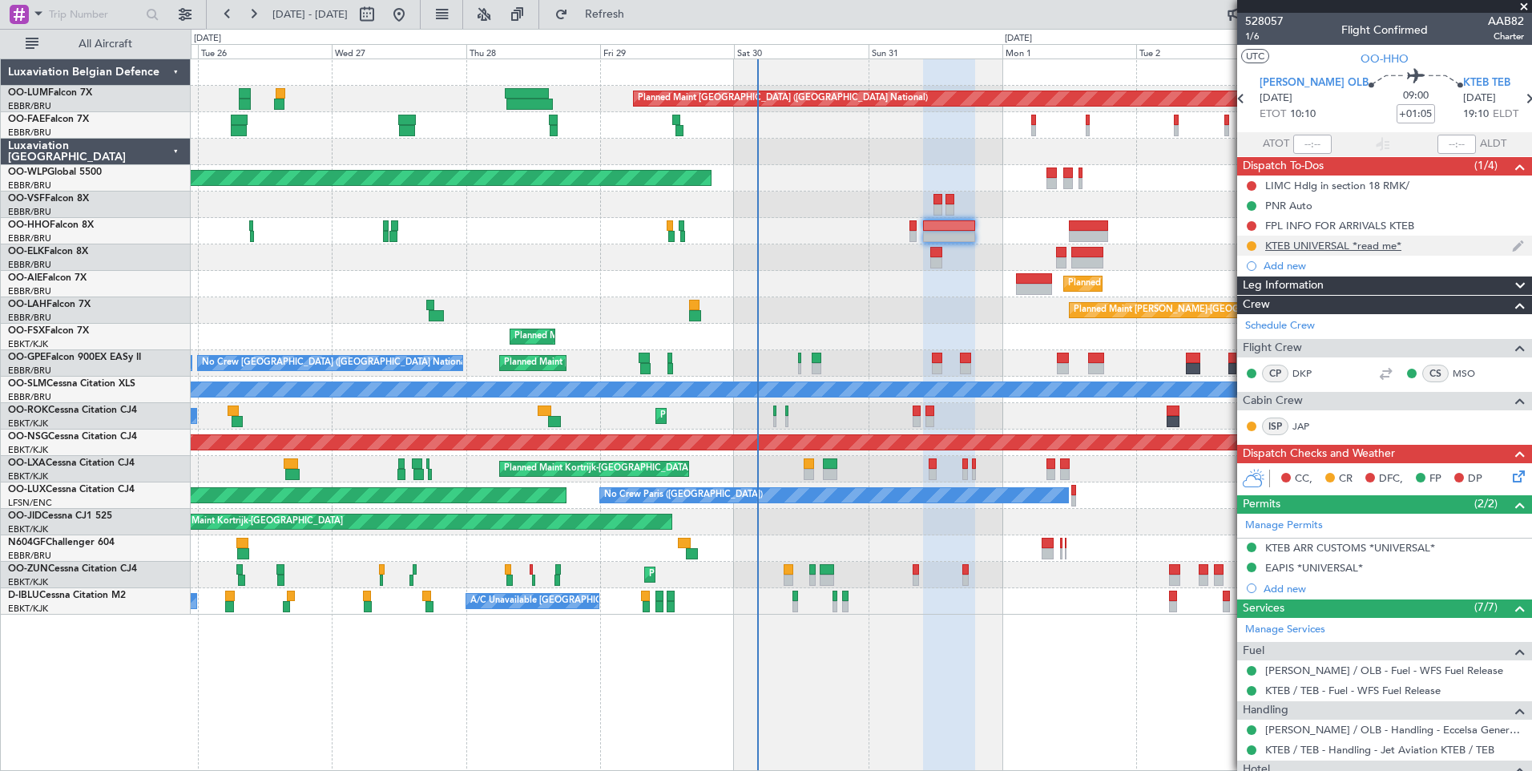
click at [1342, 252] on div "KTEB UNIVERSAL *read me*" at bounding box center [1384, 246] width 295 height 20
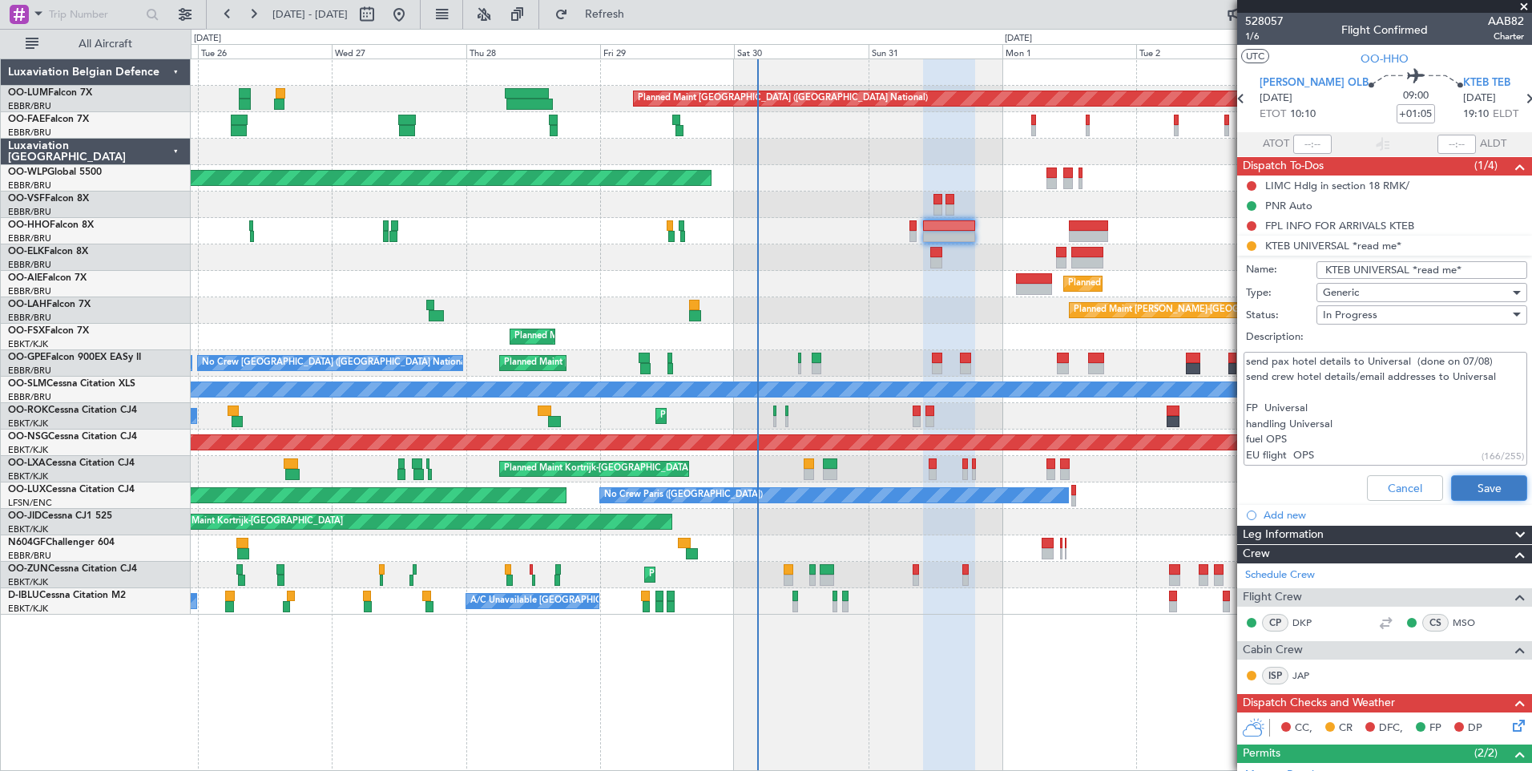
click at [1489, 478] on button "Save" at bounding box center [1489, 488] width 76 height 26
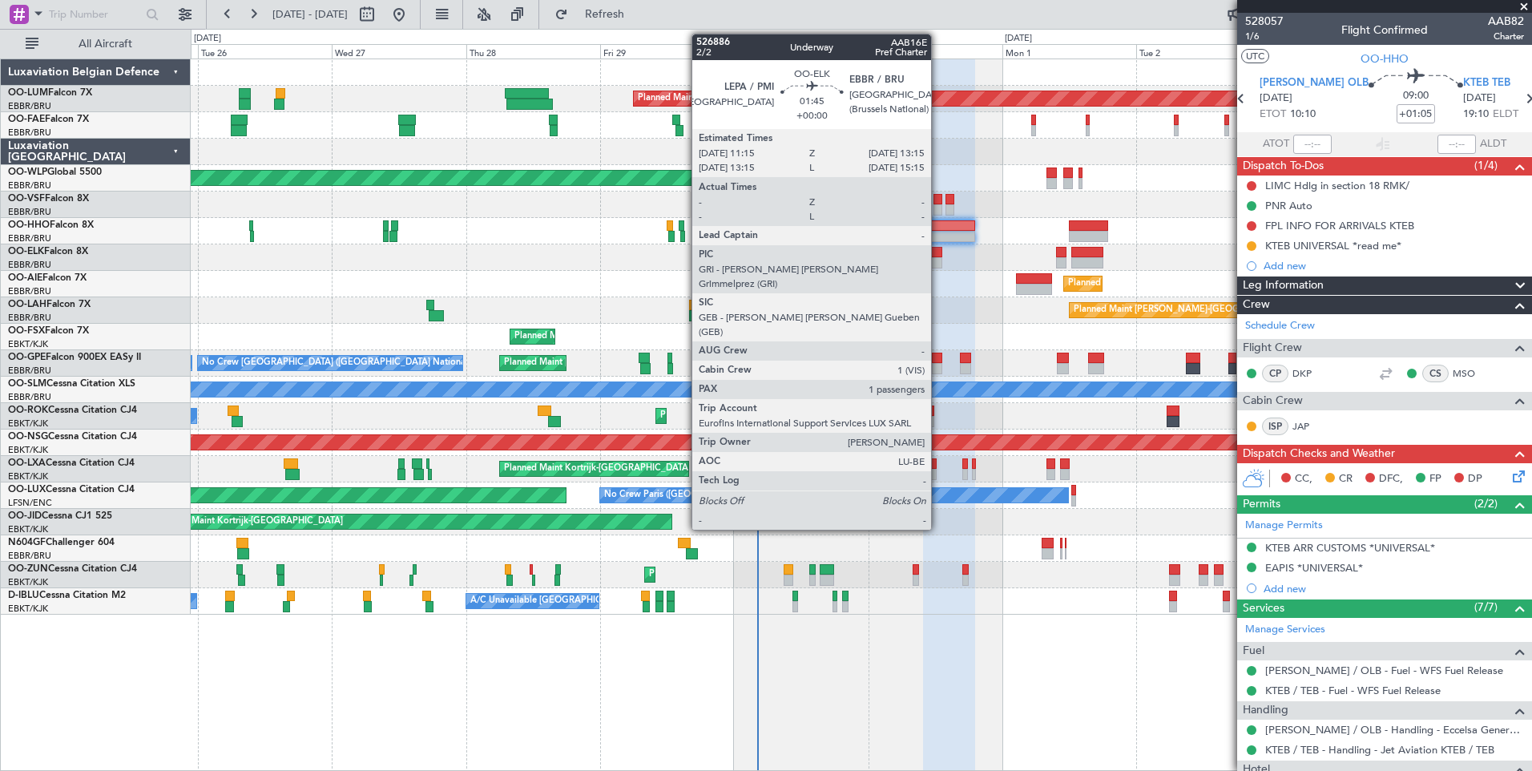
click at [938, 255] on div at bounding box center [935, 252] width 11 height 11
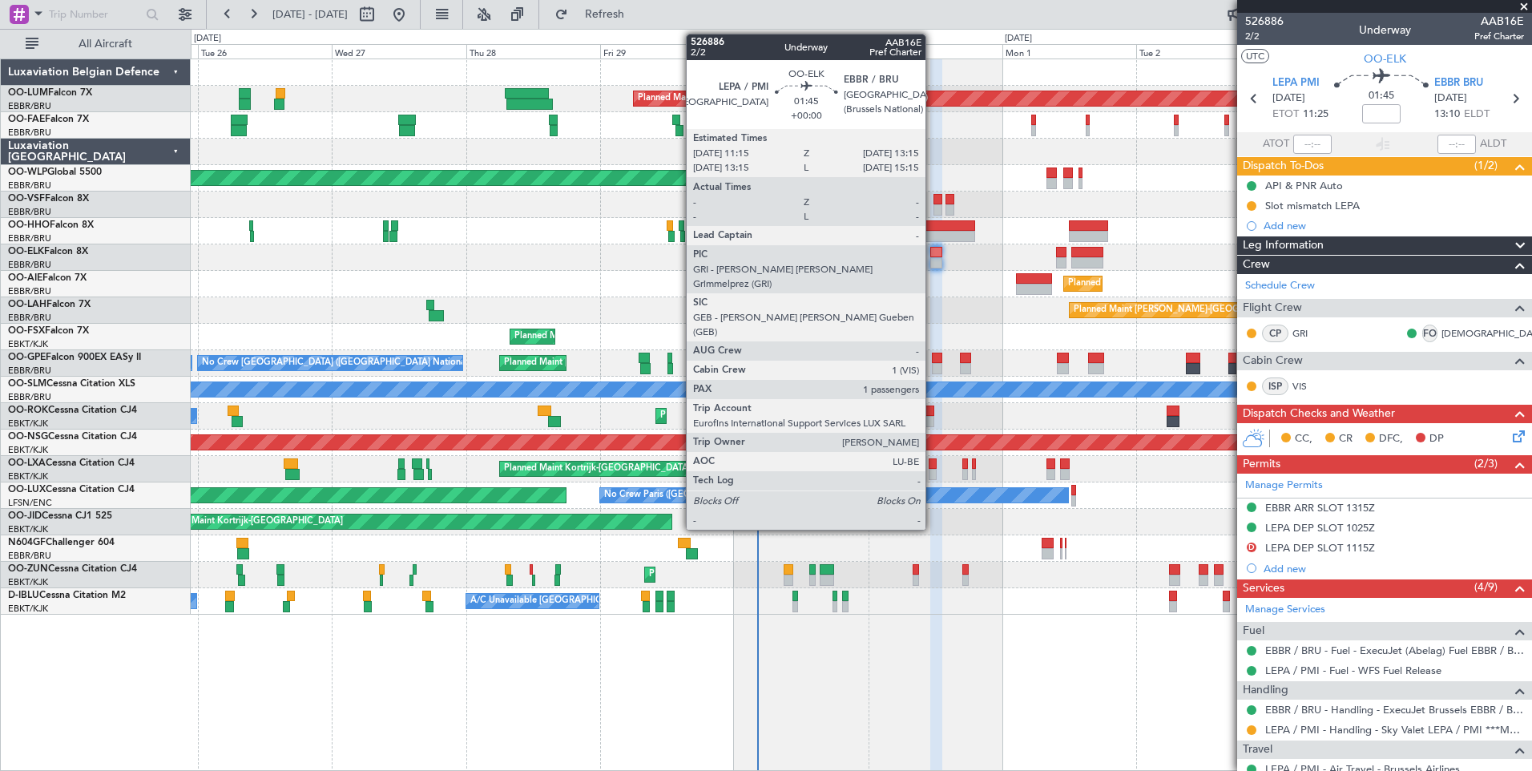
click at [933, 252] on div at bounding box center [935, 252] width 11 height 11
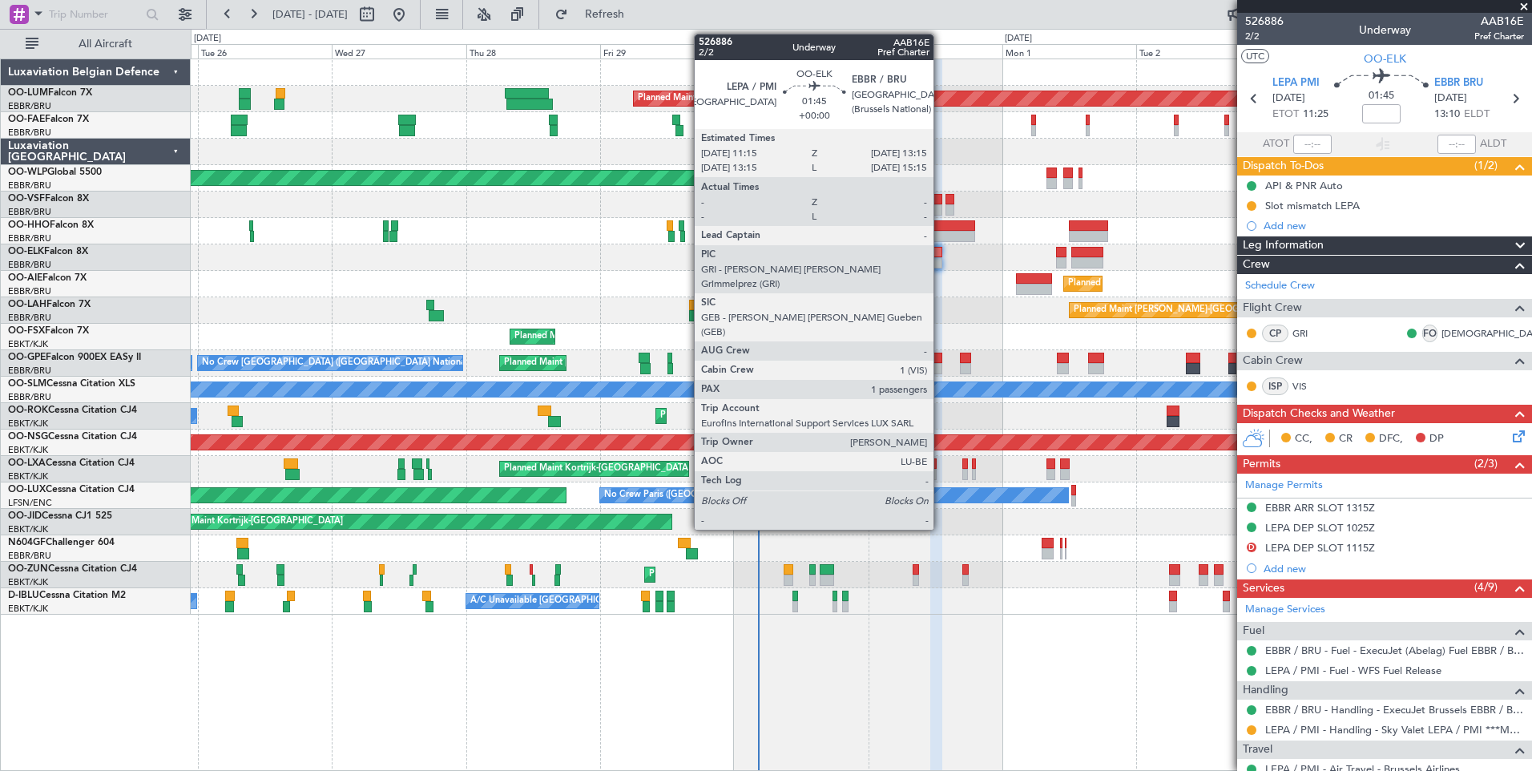
click at [940, 252] on div at bounding box center [935, 252] width 11 height 11
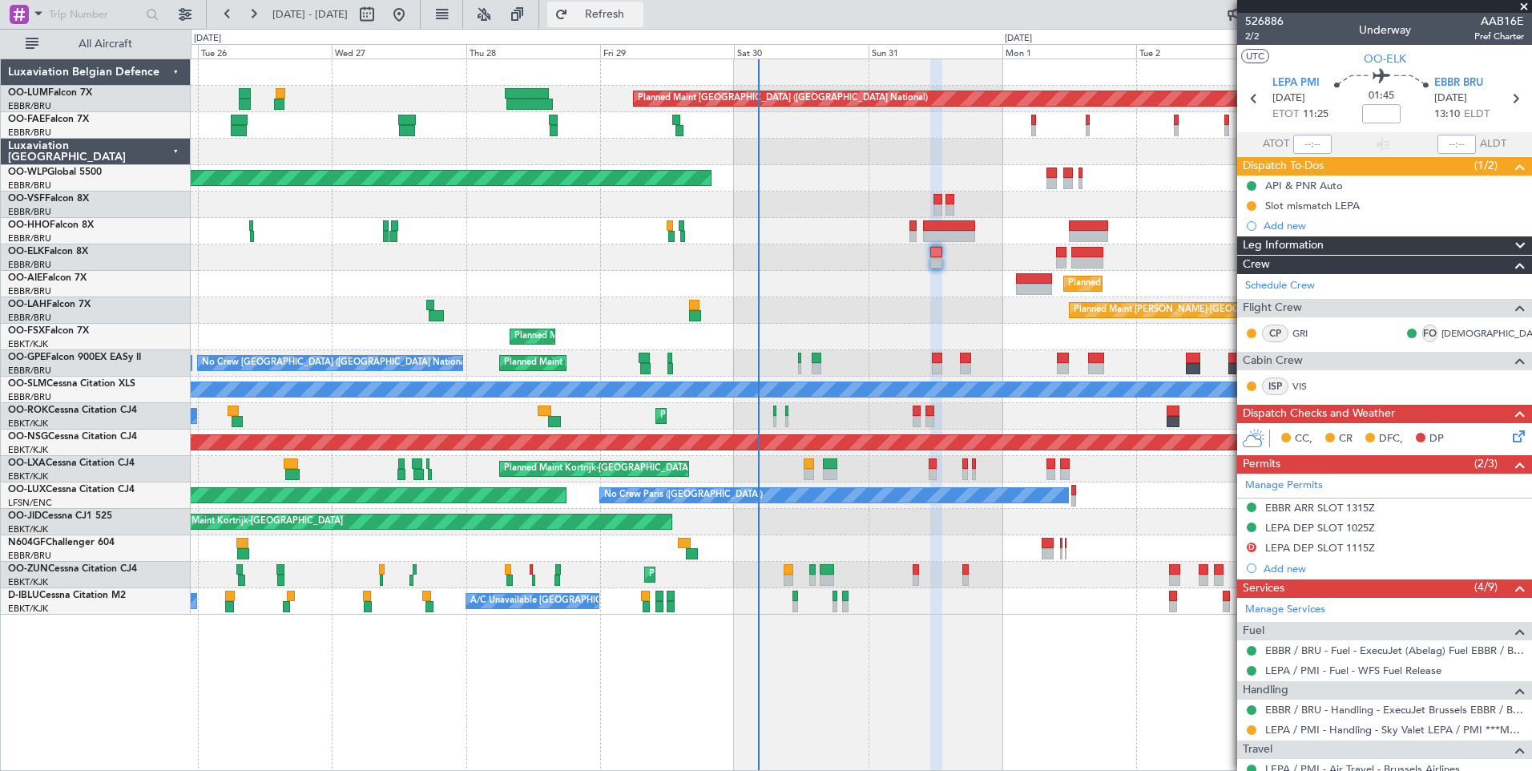
click at [639, 18] on span "Refresh" at bounding box center [604, 14] width 67 height 11
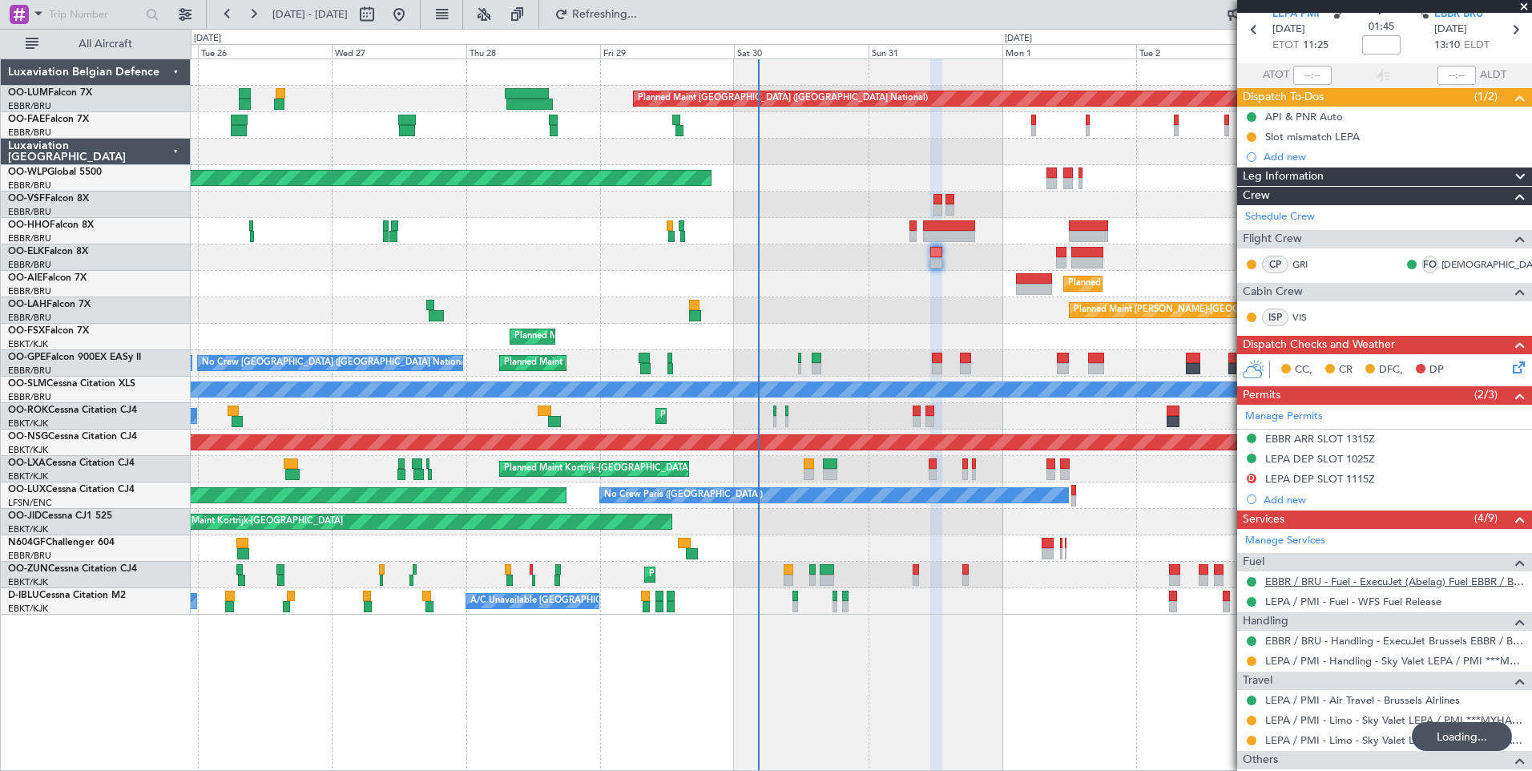
scroll to position [208, 0]
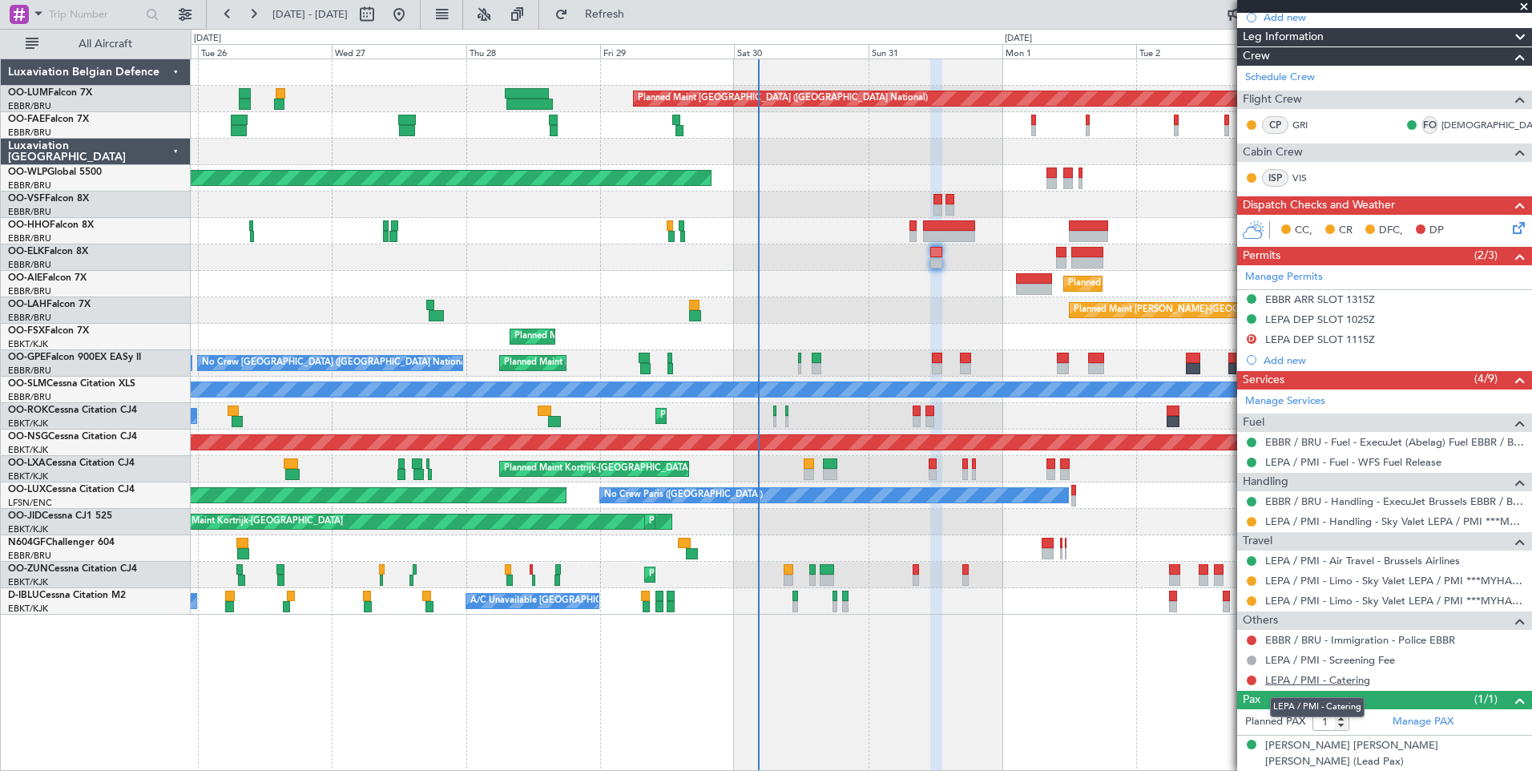
click at [1365, 682] on link "LEPA / PMI - Catering" at bounding box center [1317, 680] width 105 height 14
click at [1250, 680] on button at bounding box center [1252, 681] width 10 height 10
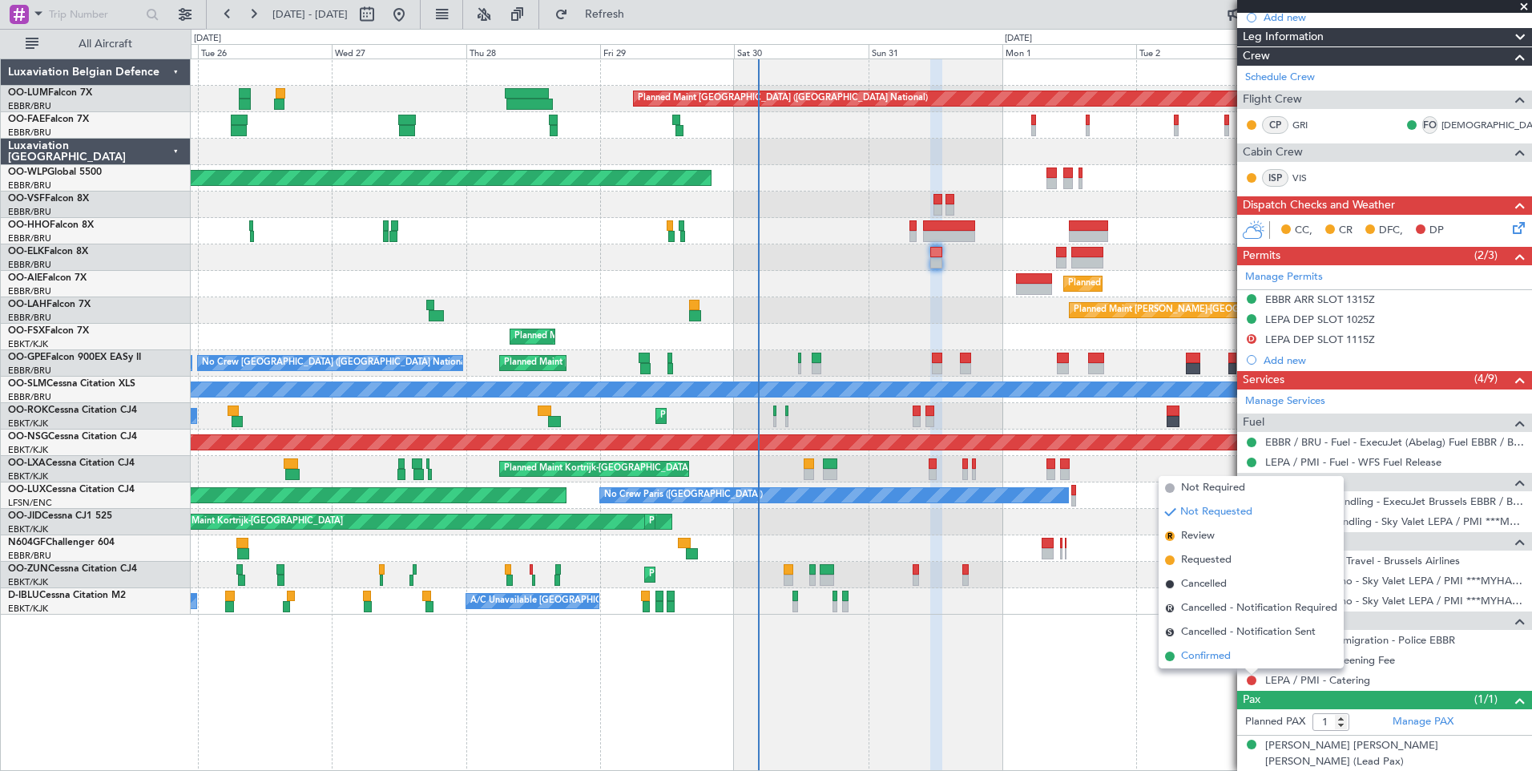
click at [1212, 660] on span "Confirmed" at bounding box center [1206, 656] width 50 height 16
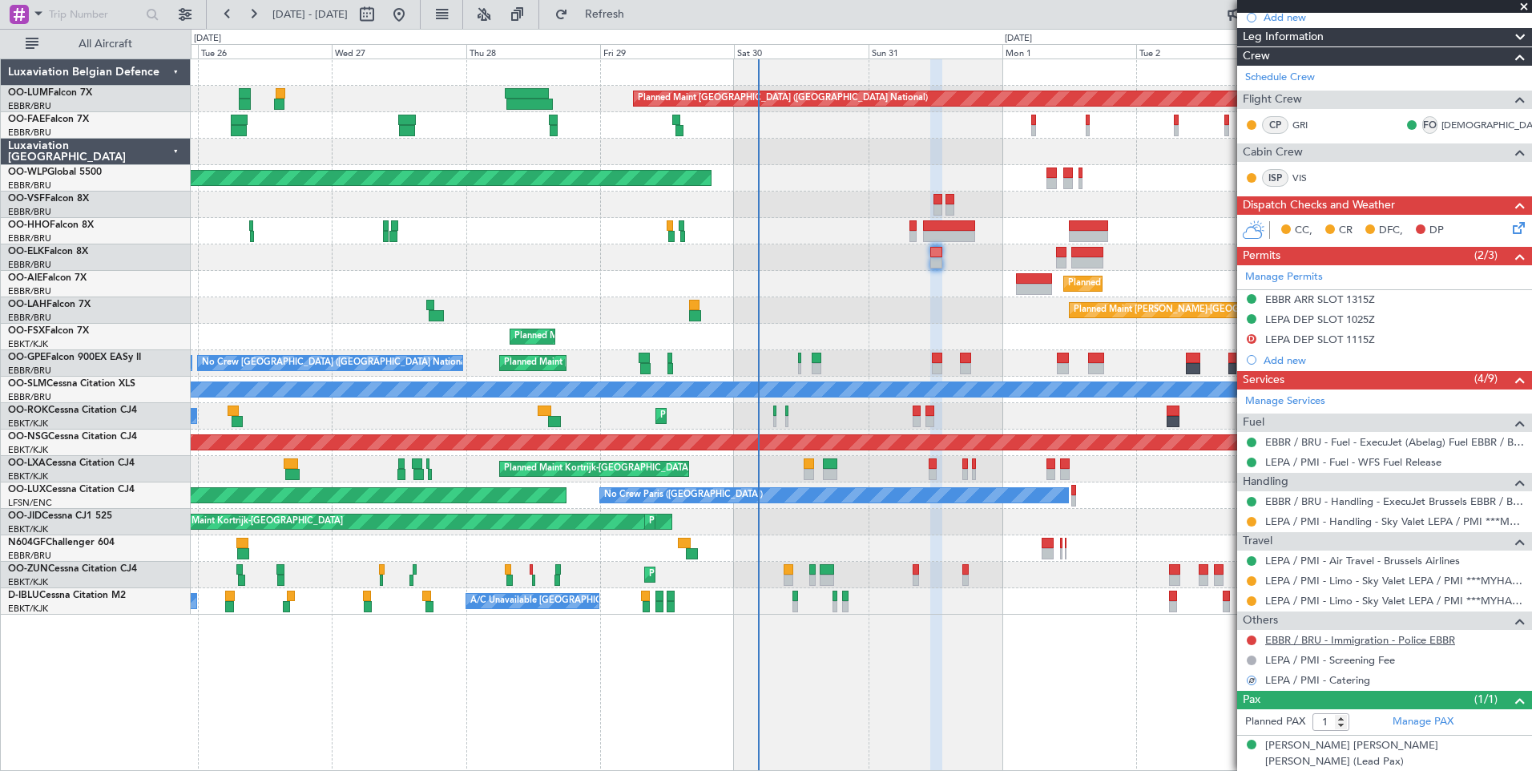
click at [1325, 642] on link "EBBR / BRU - Immigration - Police EBBR" at bounding box center [1360, 640] width 190 height 14
click at [652, 0] on fb-refresh-button "Refresh" at bounding box center [595, 14] width 112 height 29
click at [676, 29] on div "Planned Maint Brussels (Brussels National) Owner Melsbroek Air Base Owner Melsb…" at bounding box center [766, 400] width 1532 height 742
click at [639, 17] on span "Refresh" at bounding box center [604, 14] width 67 height 11
click at [942, 356] on div "No Crew Brussels (Brussels National) No Crew Brussels (Brussels National) Plann…" at bounding box center [861, 363] width 1341 height 26
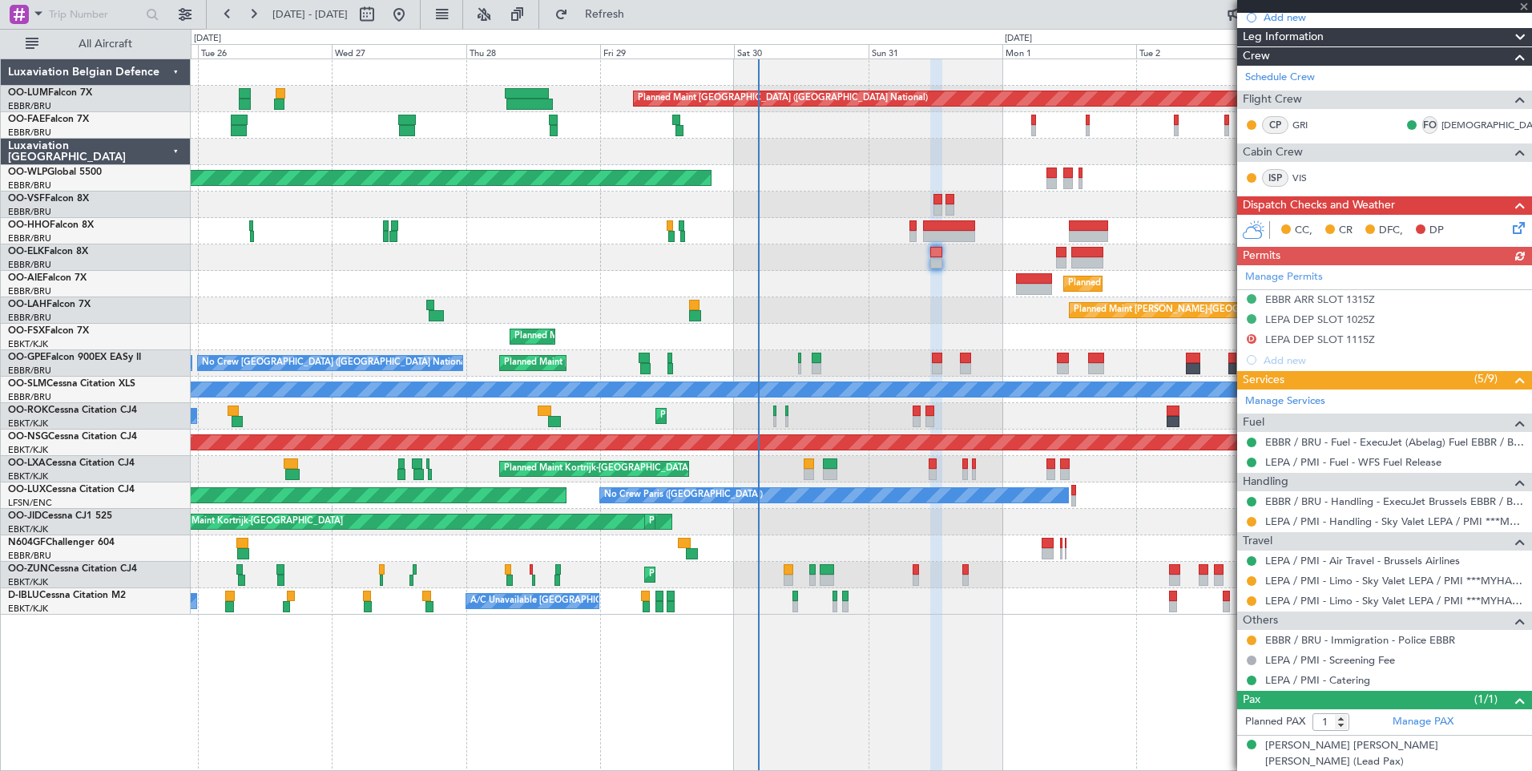
click at [1250, 644] on mat-tooltip-component "Requested" at bounding box center [1252, 665] width 72 height 42
click at [1249, 641] on button at bounding box center [1252, 640] width 10 height 10
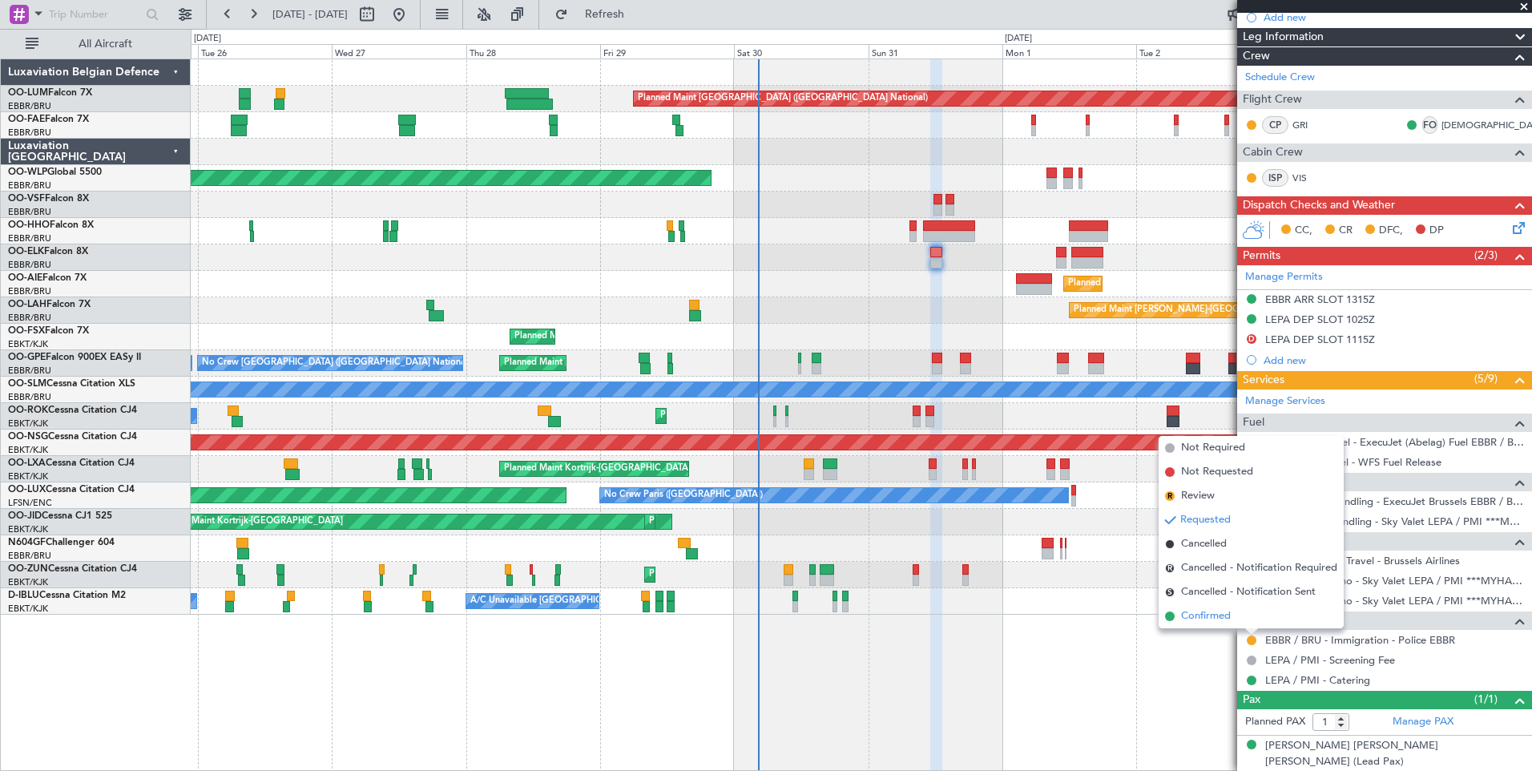
click at [1224, 619] on span "Confirmed" at bounding box center [1206, 616] width 50 height 16
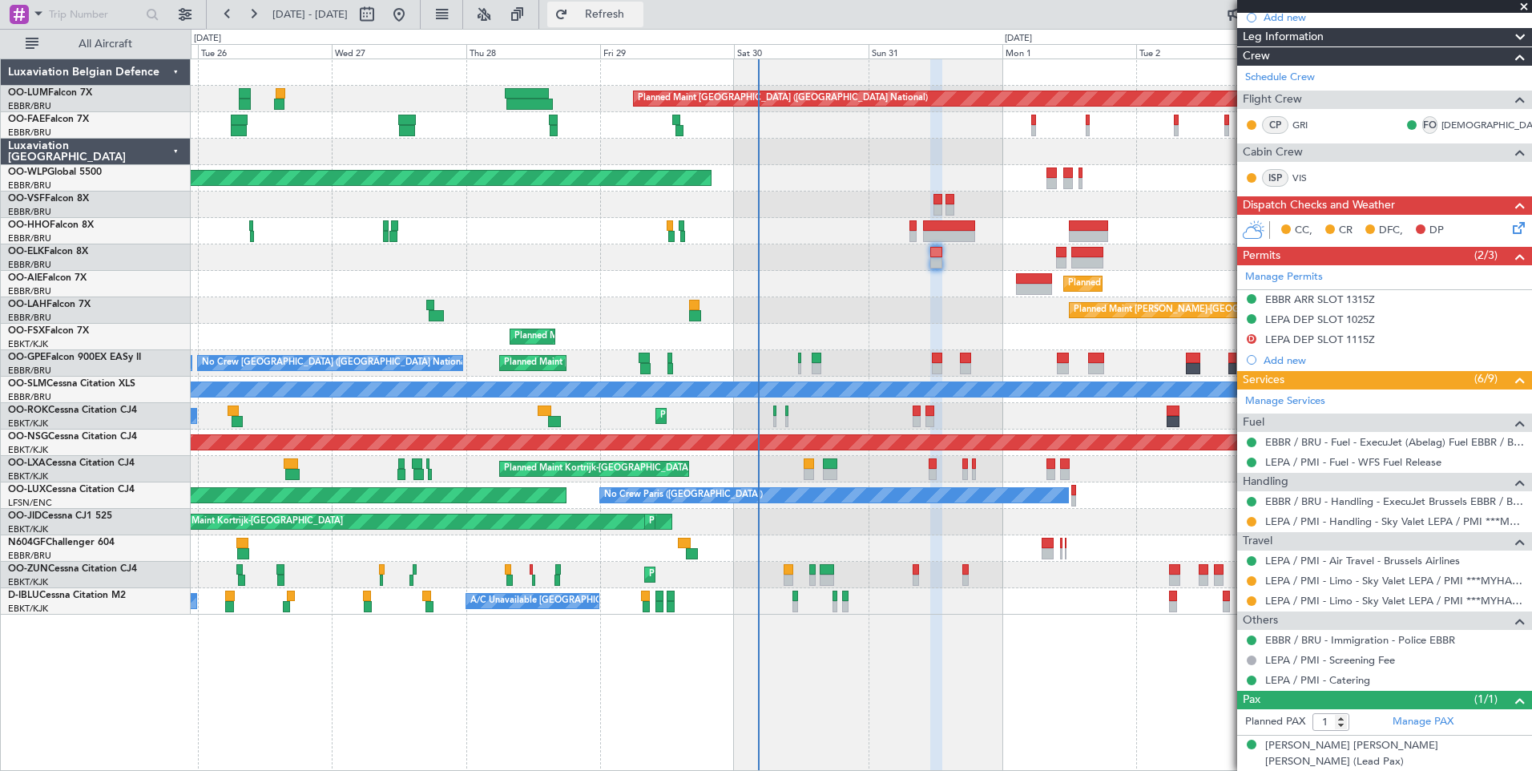
click at [643, 21] on button "Refresh" at bounding box center [595, 15] width 96 height 26
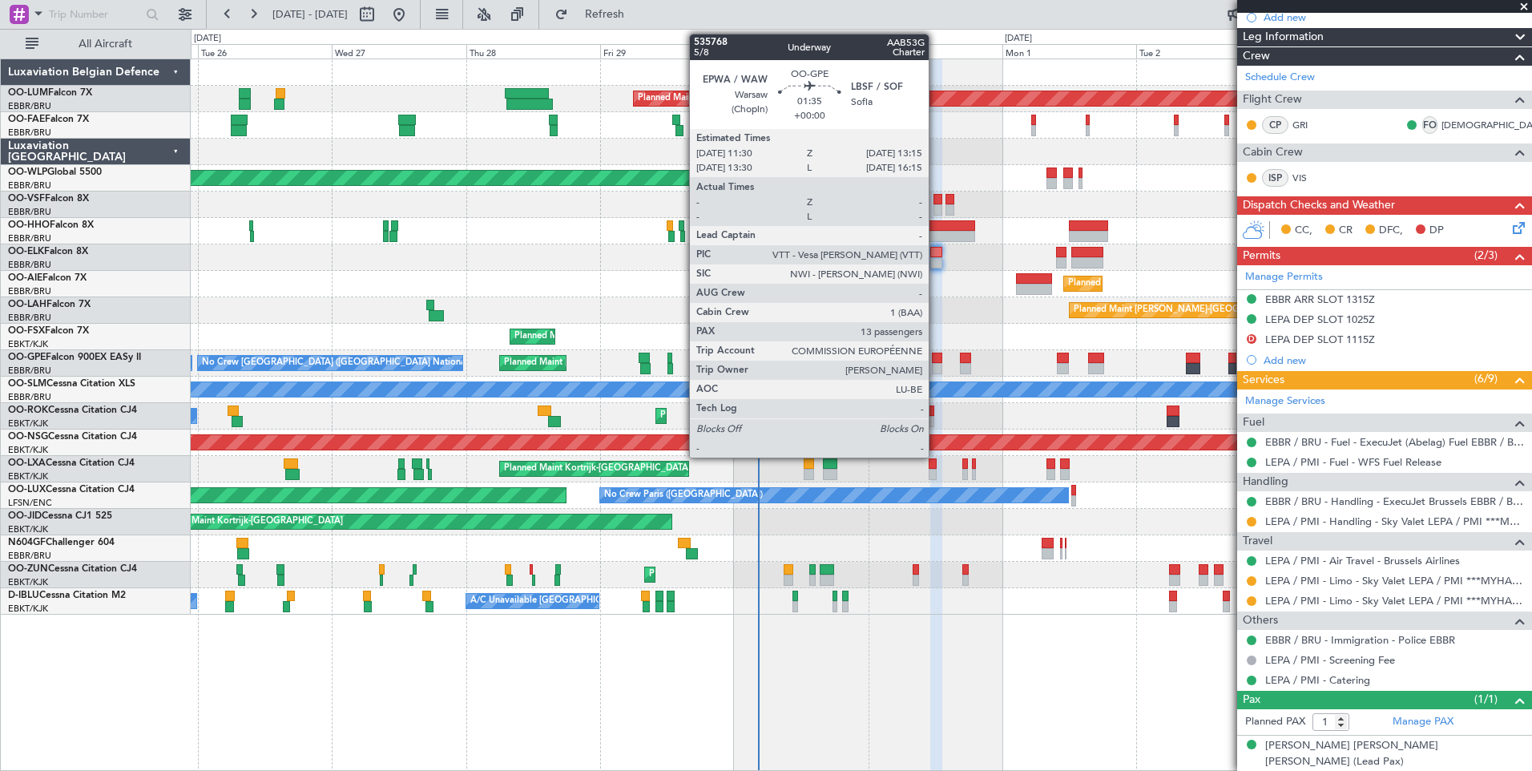
click at [936, 359] on div at bounding box center [937, 358] width 10 height 11
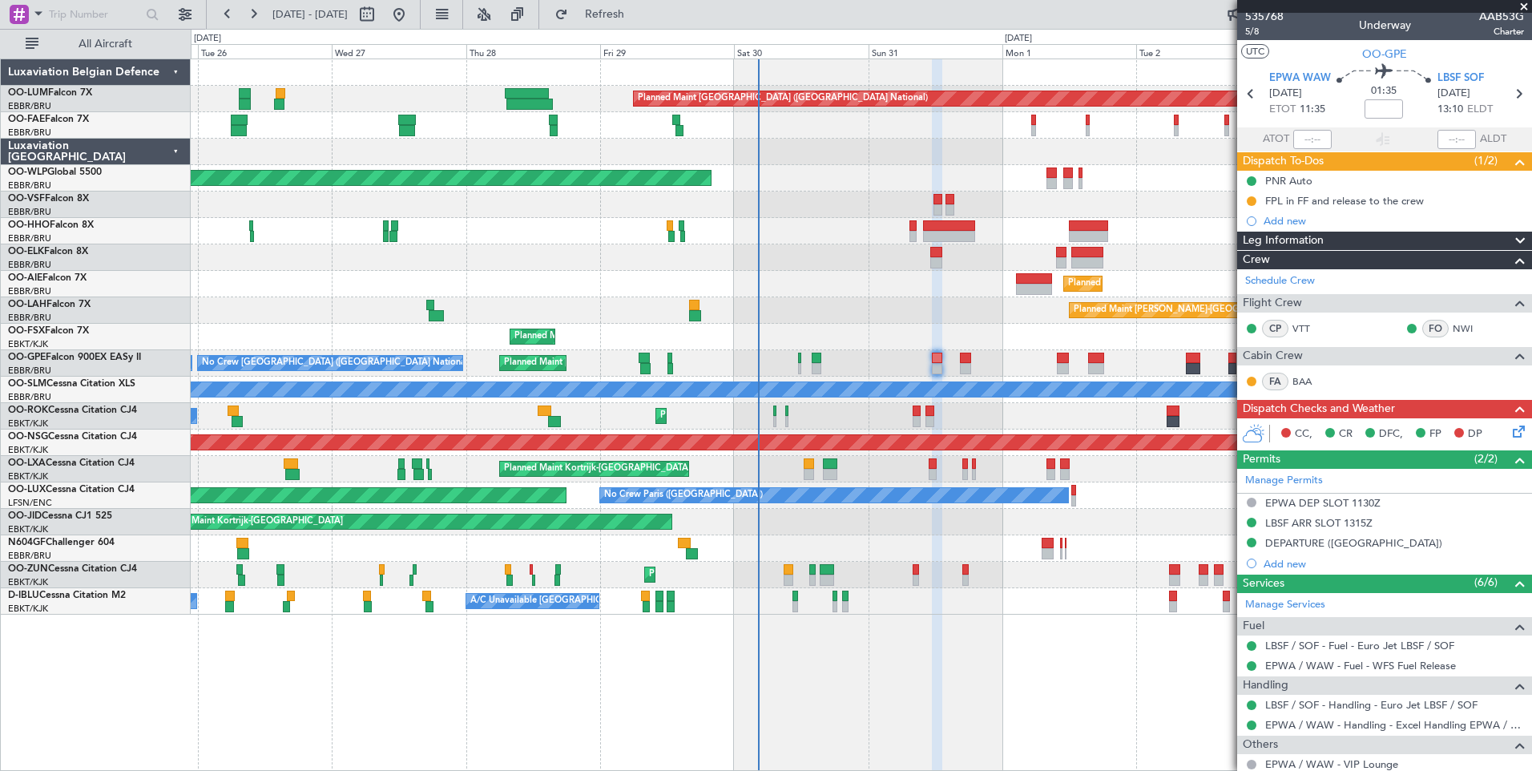
scroll to position [0, 0]
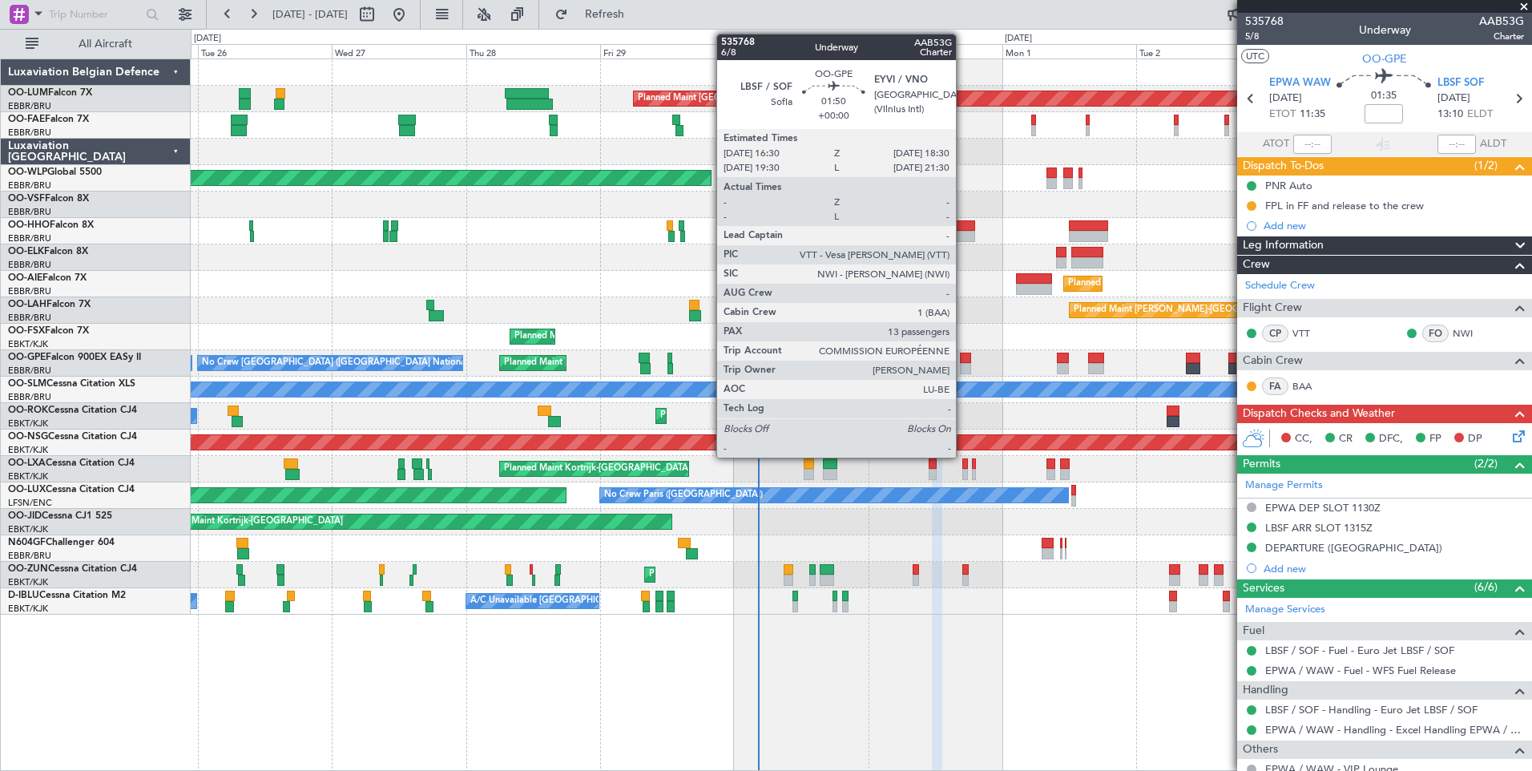
click at [963, 356] on div at bounding box center [965, 358] width 11 height 11
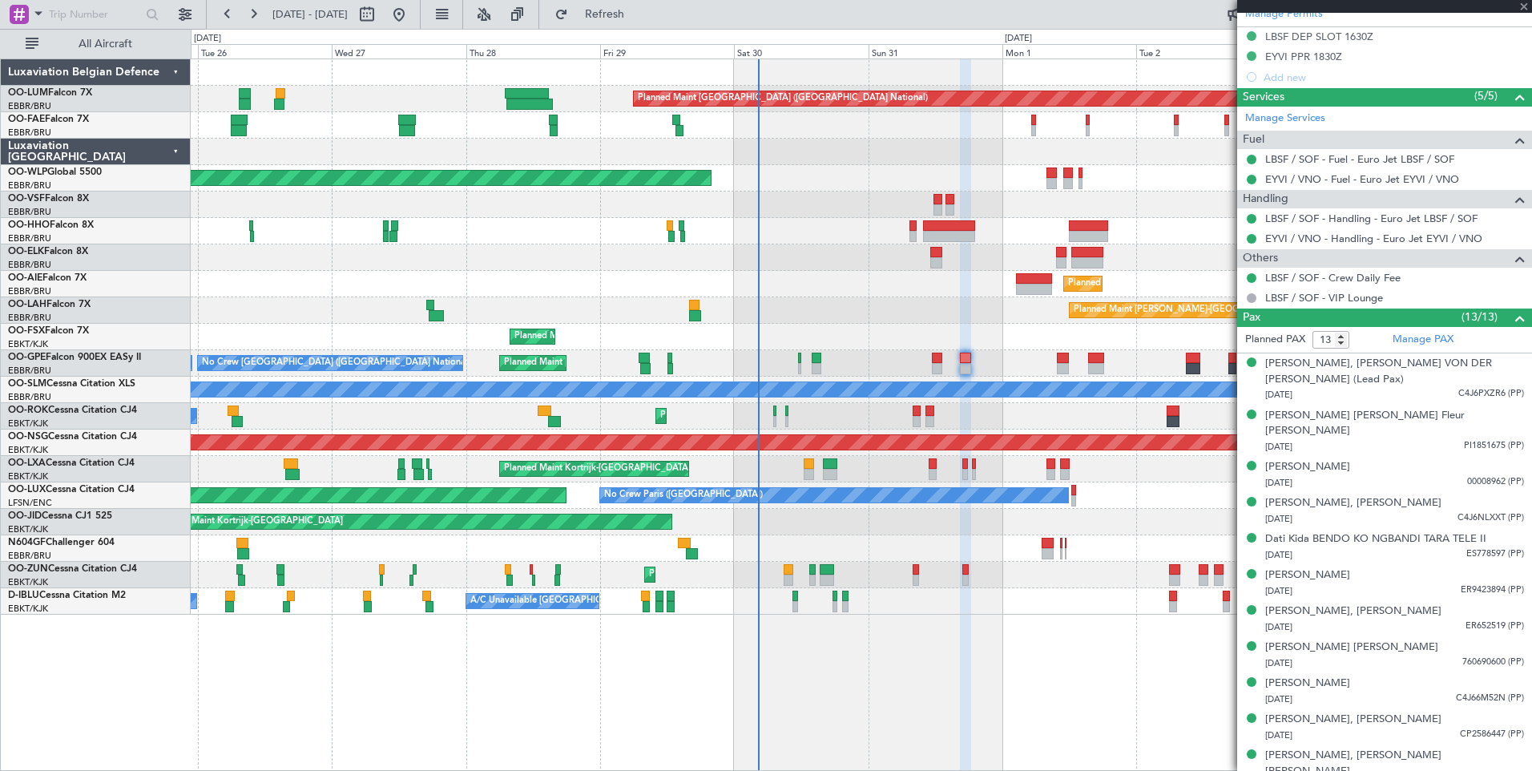
scroll to position [522, 0]
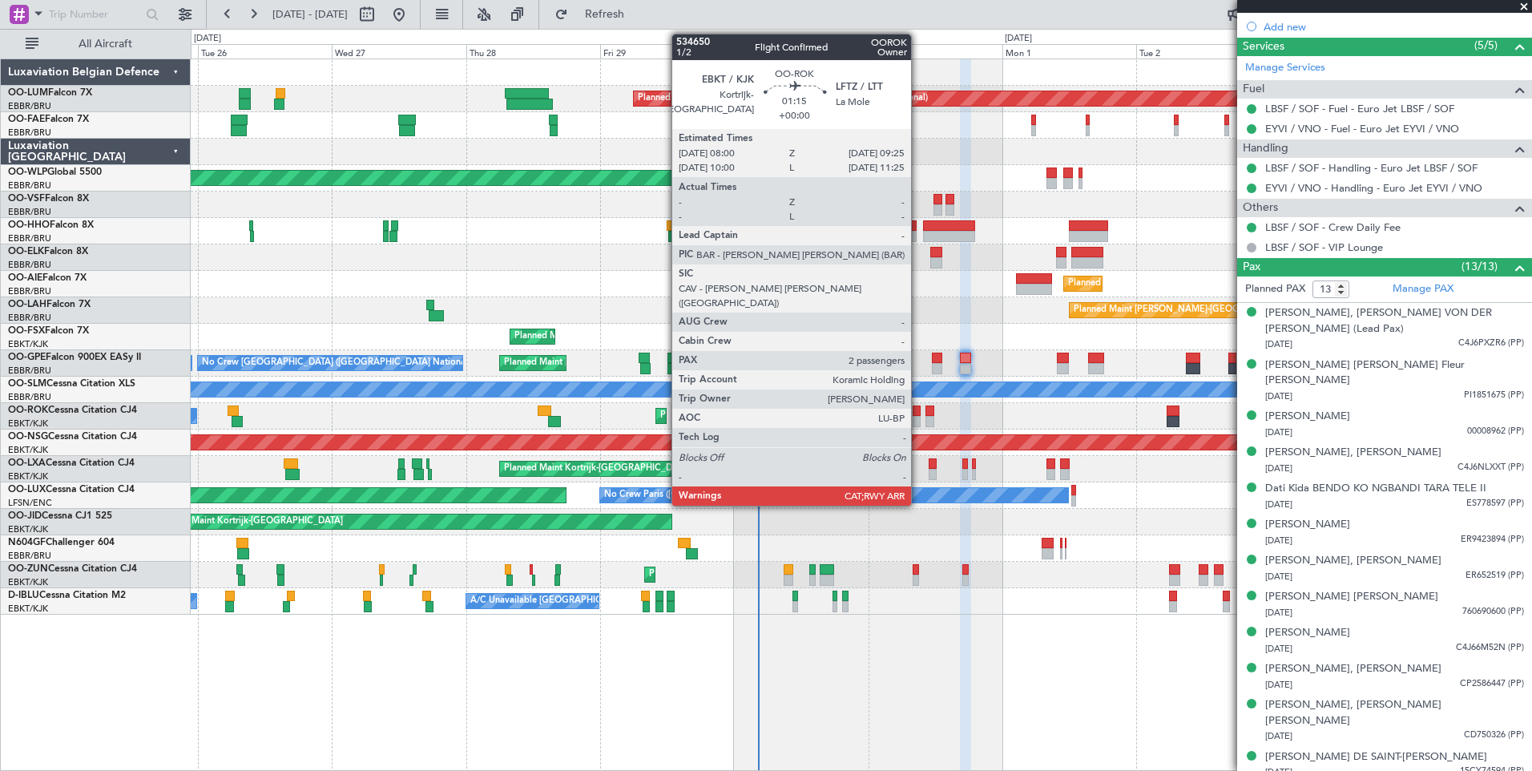
click at [918, 414] on div at bounding box center [917, 410] width 8 height 11
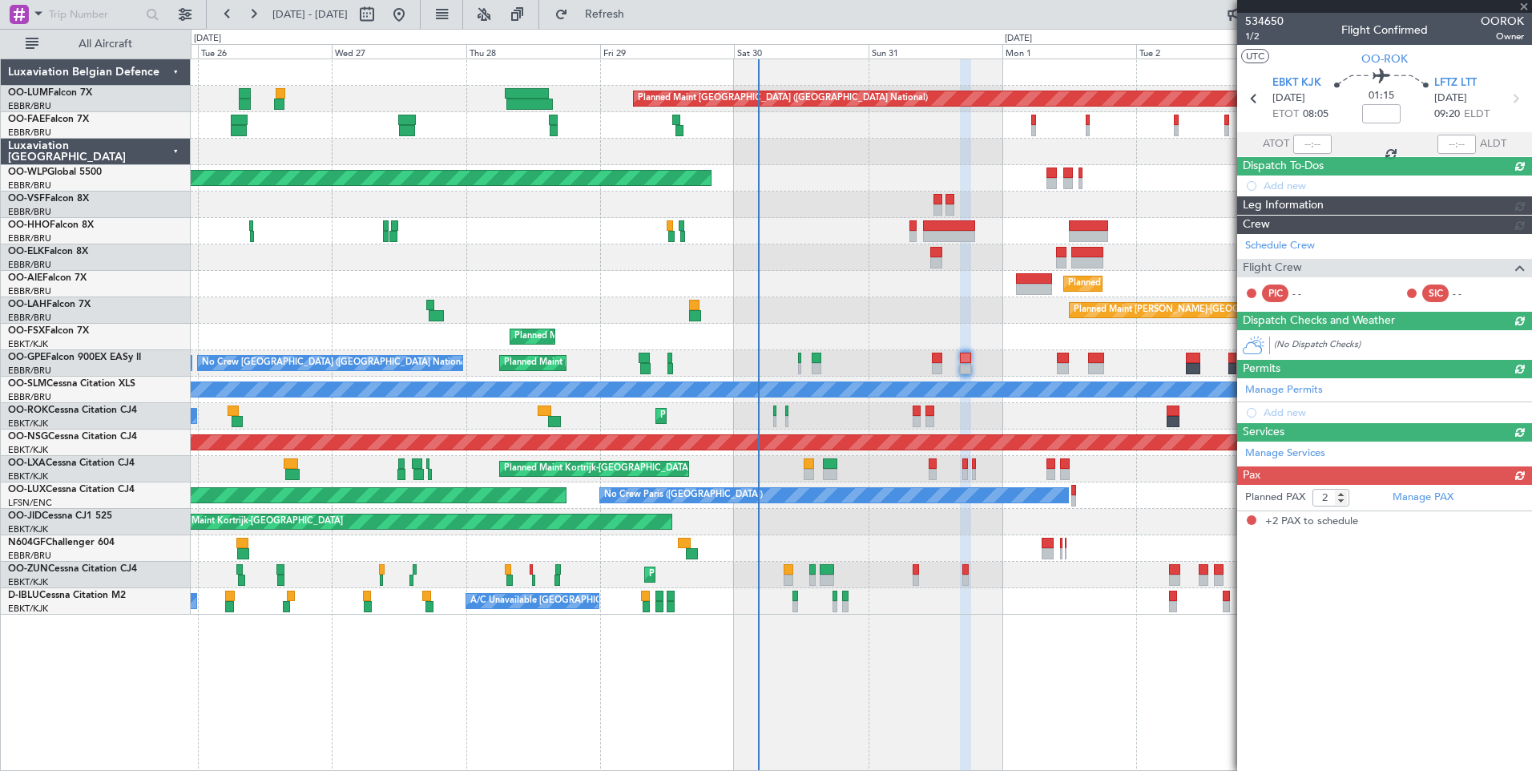
scroll to position [0, 0]
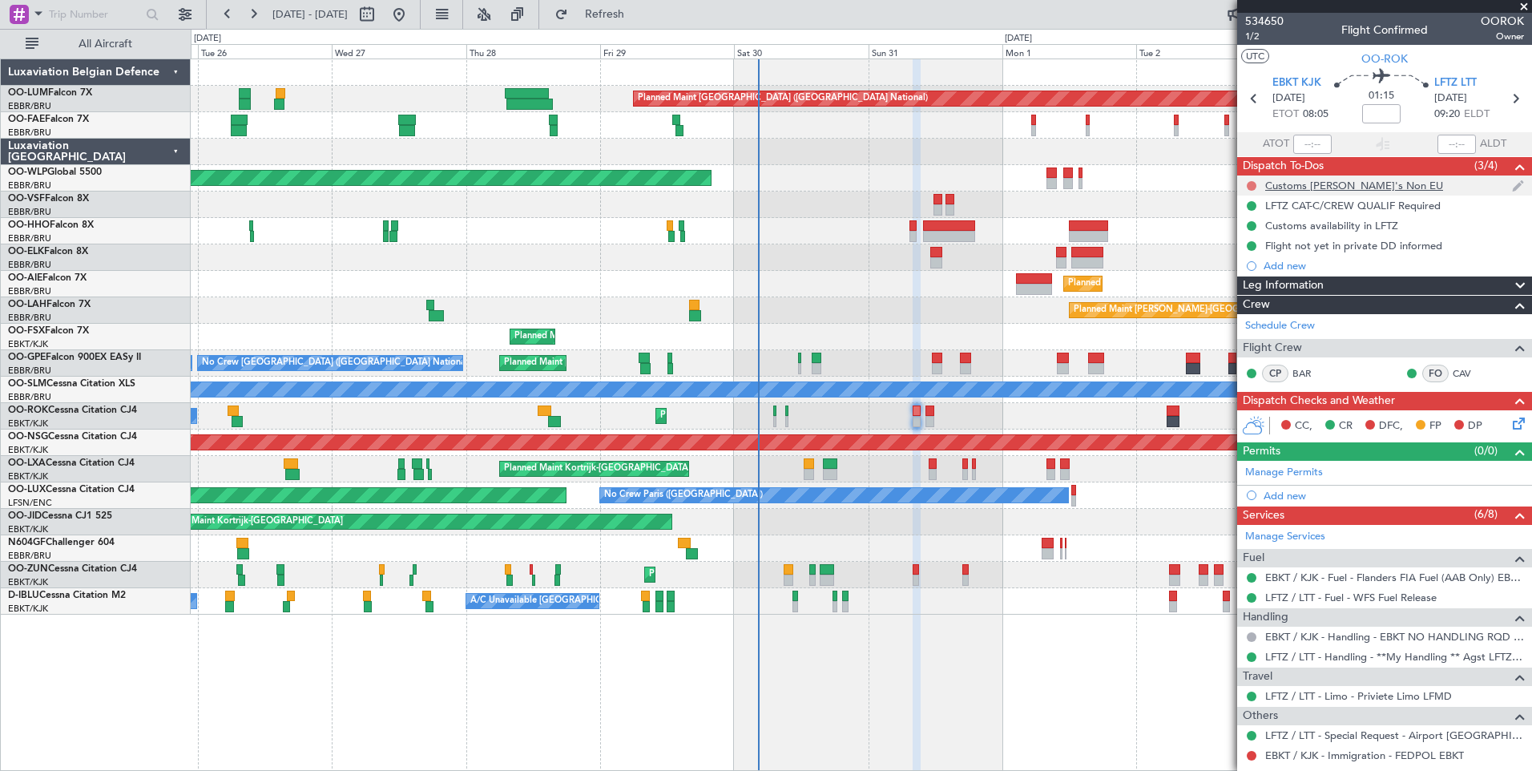
click at [1254, 181] on button at bounding box center [1252, 186] width 10 height 10
click at [1245, 280] on span "Cancelled" at bounding box center [1256, 280] width 46 height 16
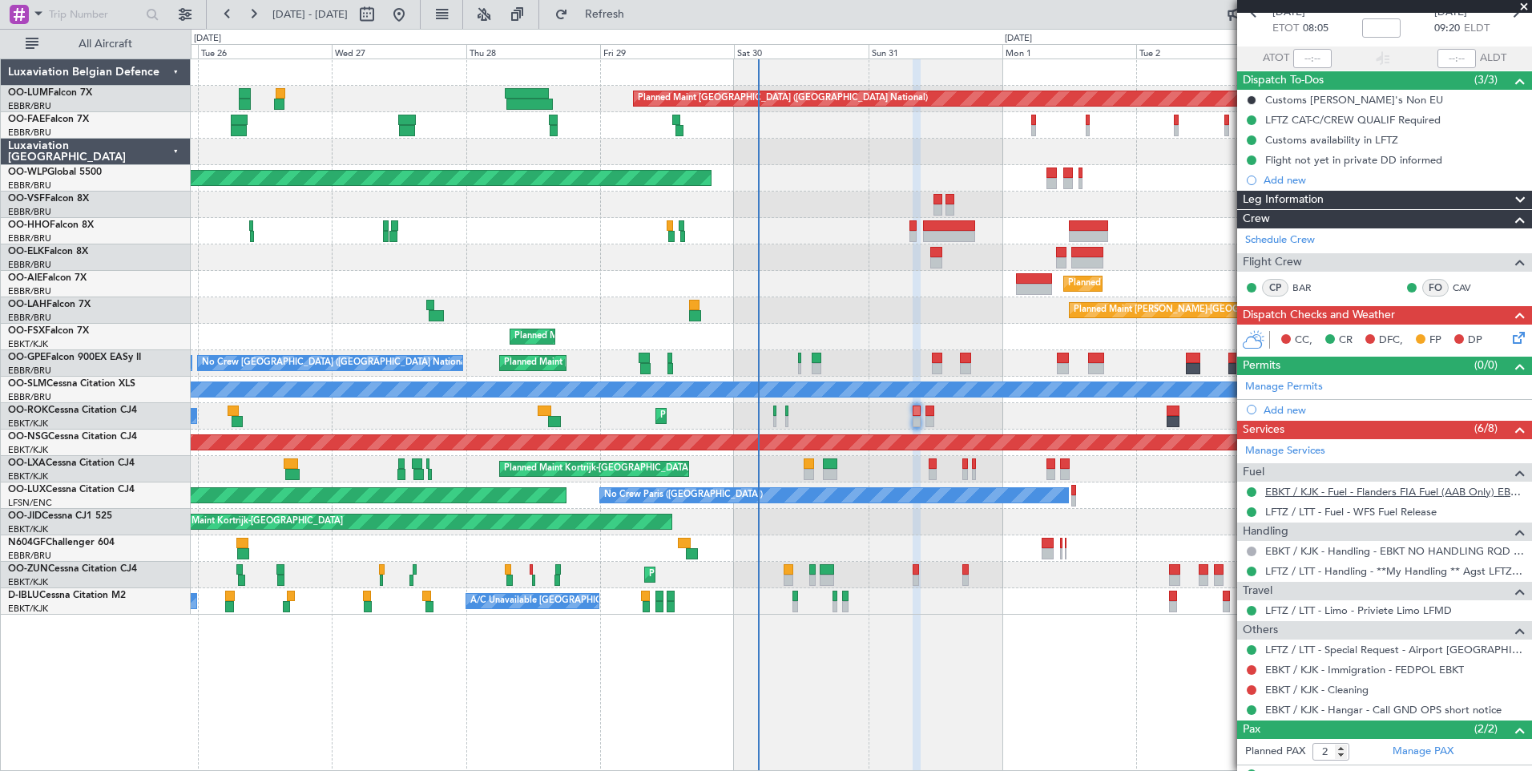
scroll to position [151, 0]
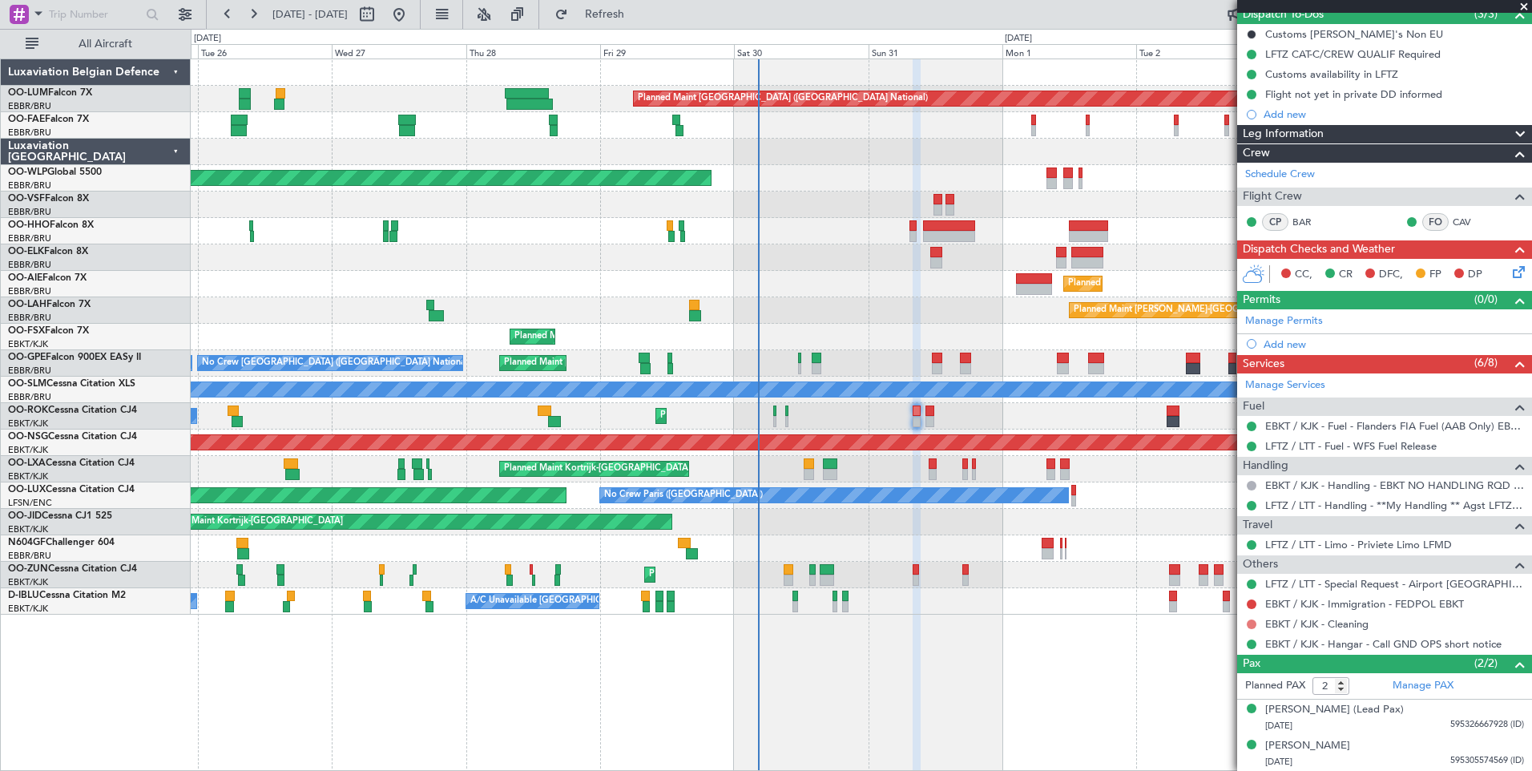
click at [1254, 621] on button at bounding box center [1252, 624] width 10 height 10
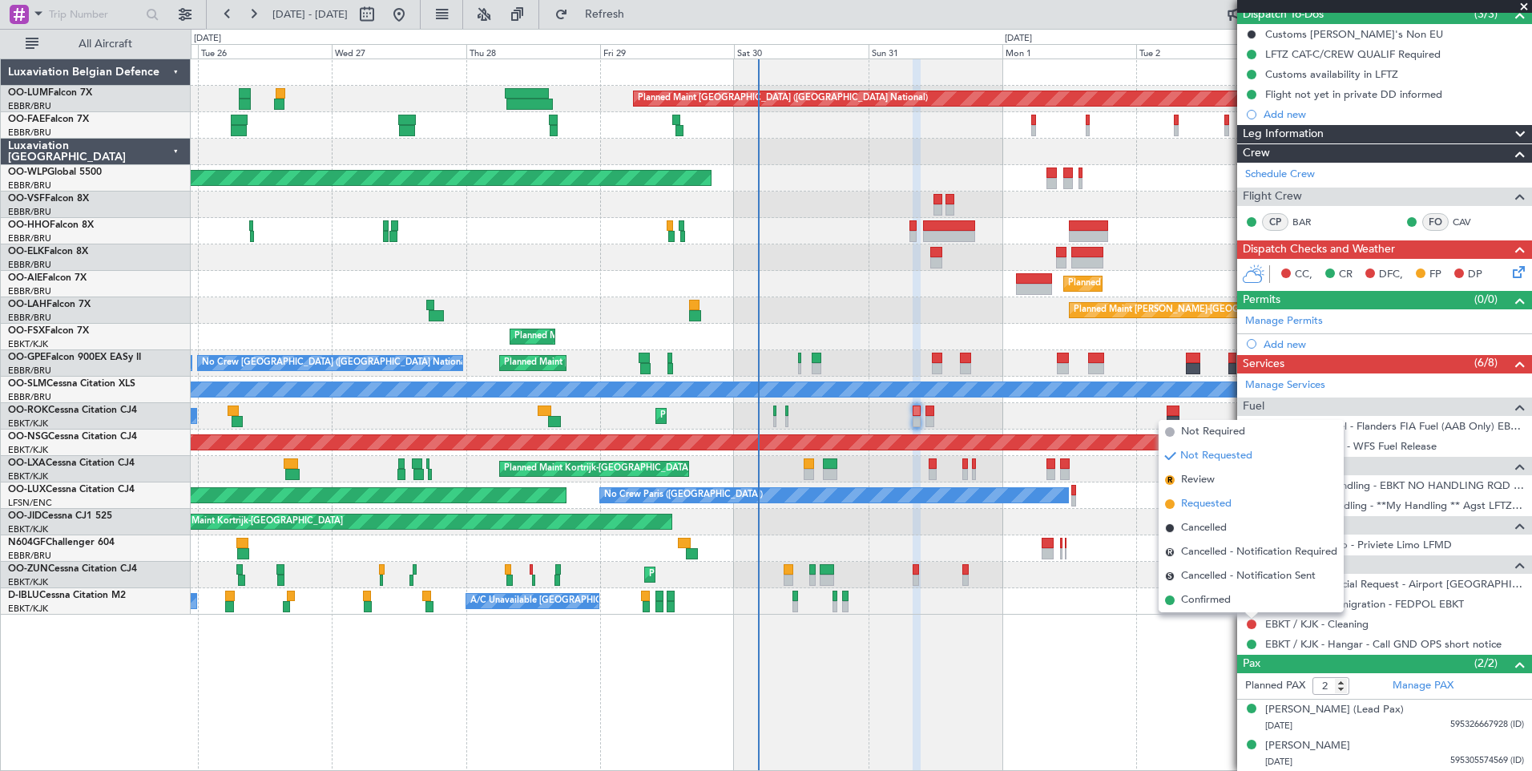
click at [1184, 498] on span "Requested" at bounding box center [1206, 504] width 50 height 16
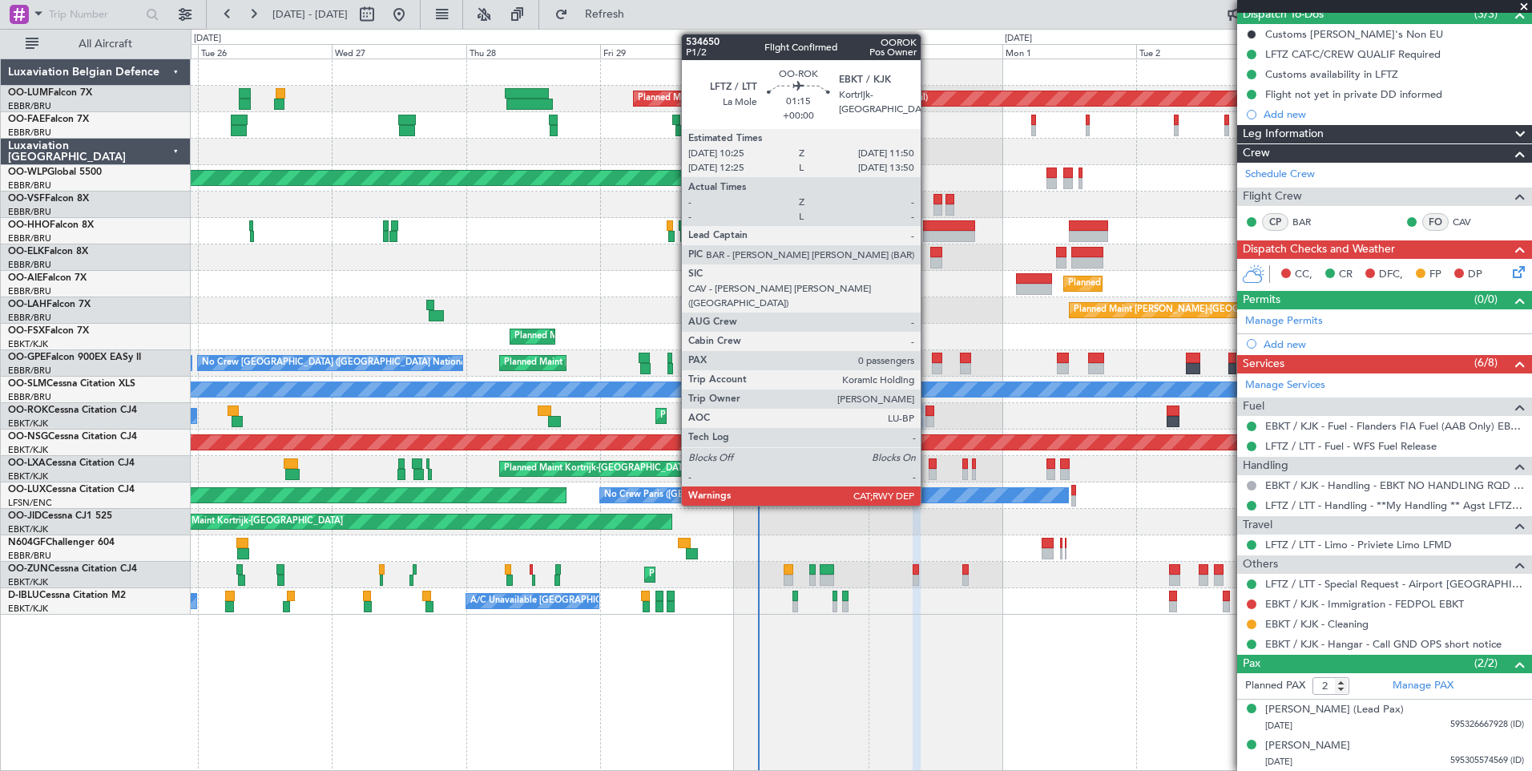
click at [928, 414] on div at bounding box center [930, 410] width 8 height 11
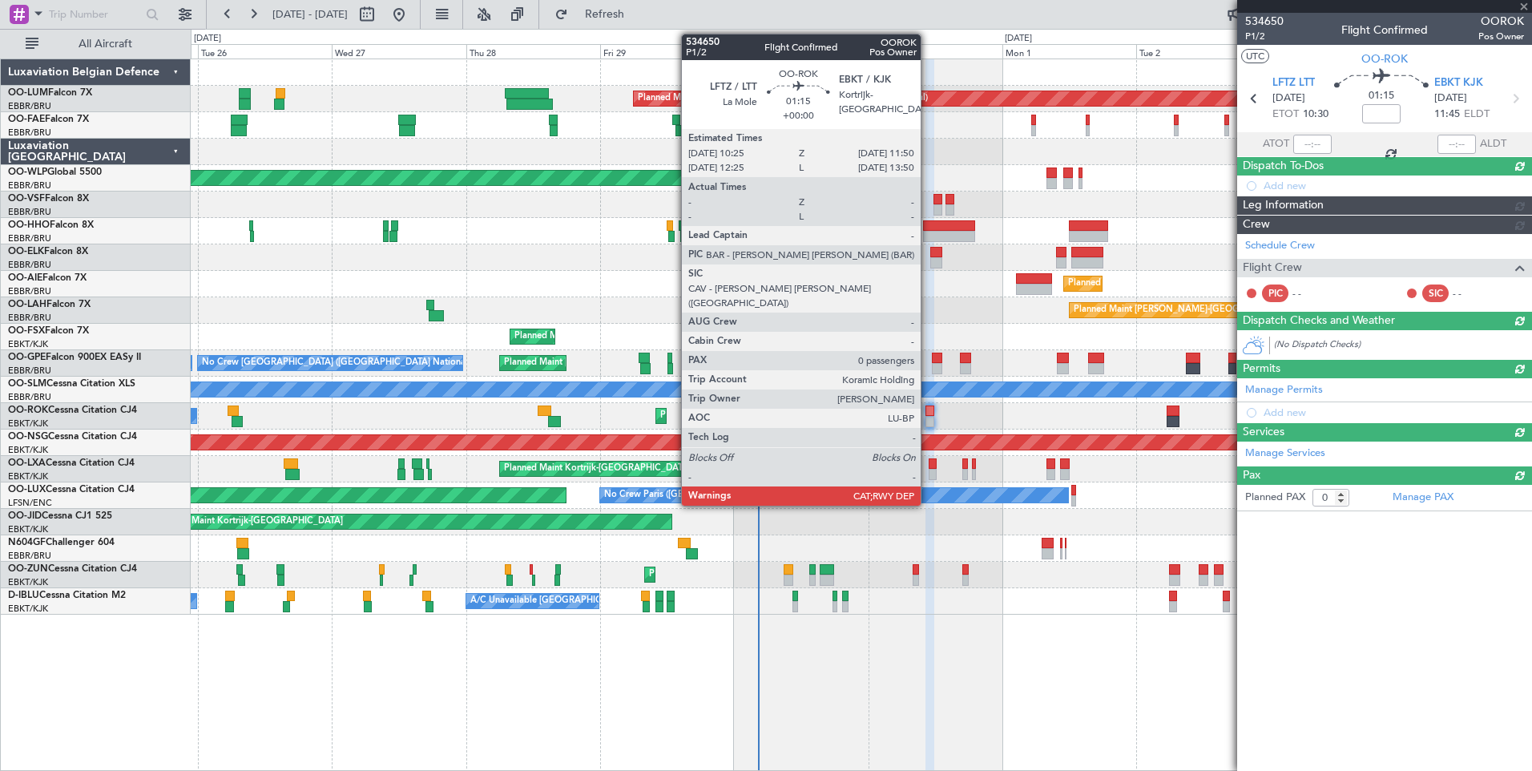
scroll to position [0, 0]
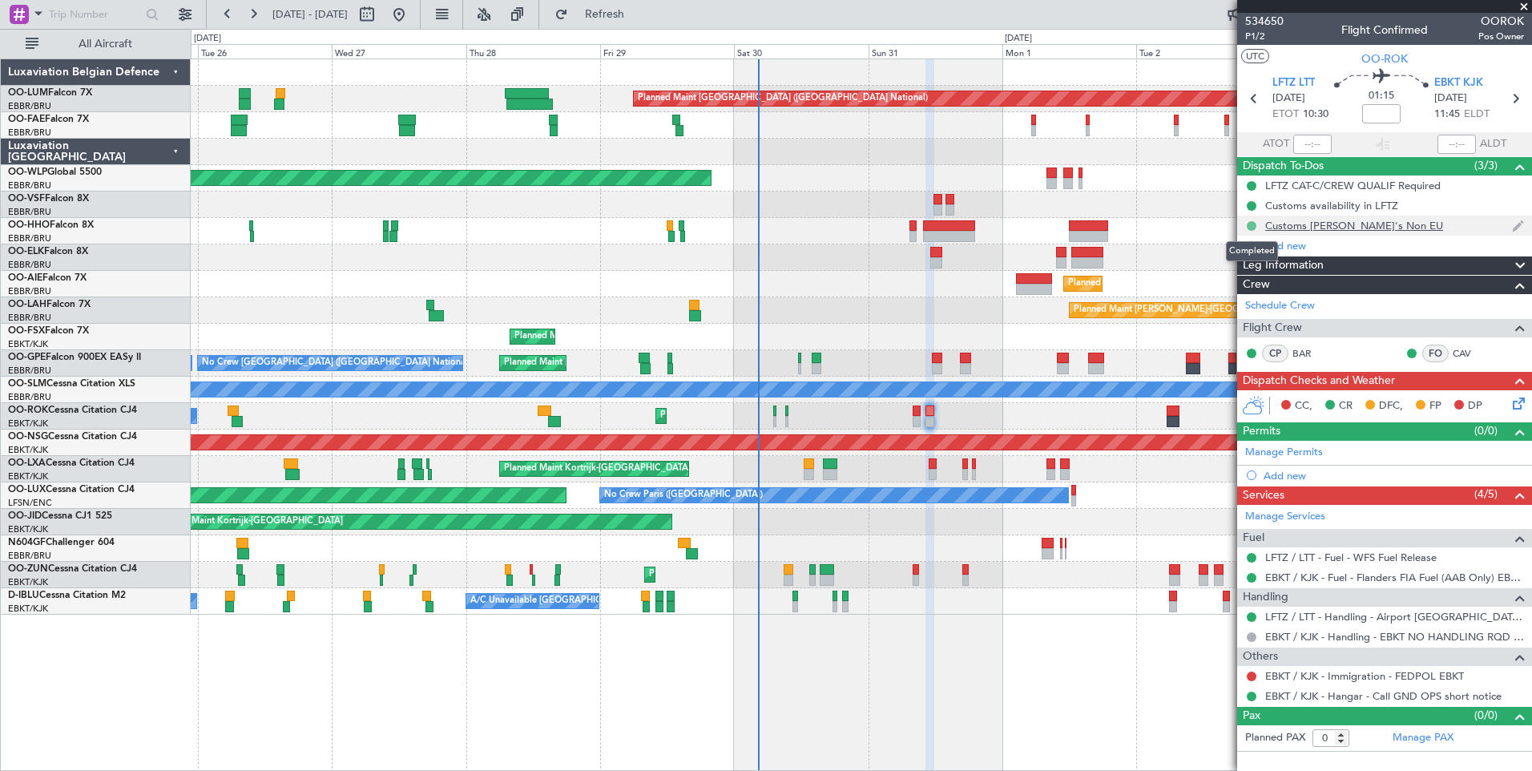
click at [1254, 224] on button at bounding box center [1252, 226] width 10 height 10
click at [1228, 321] on li "Cancelled" at bounding box center [1252, 321] width 86 height 24
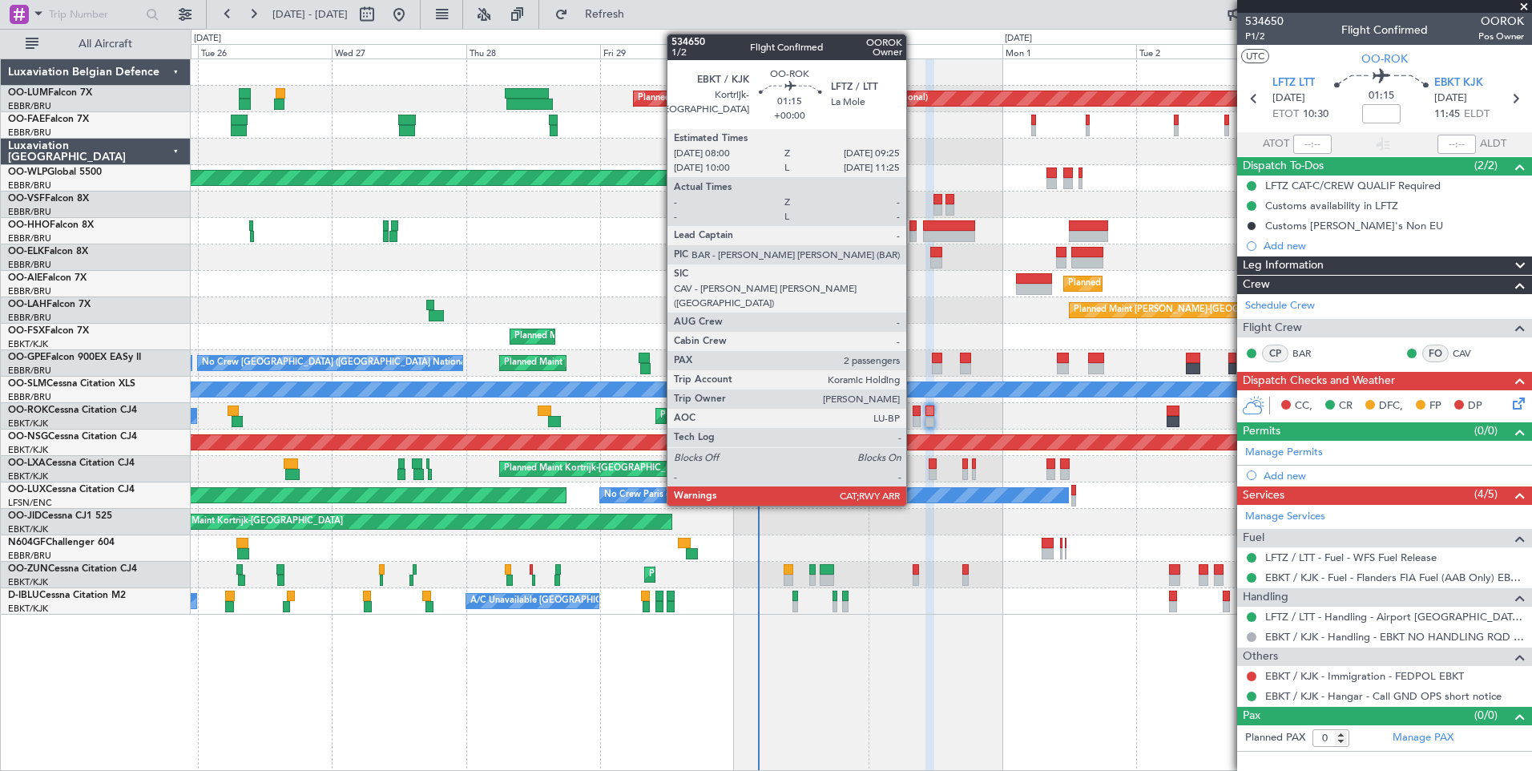
click at [914, 411] on div at bounding box center [917, 410] width 8 height 11
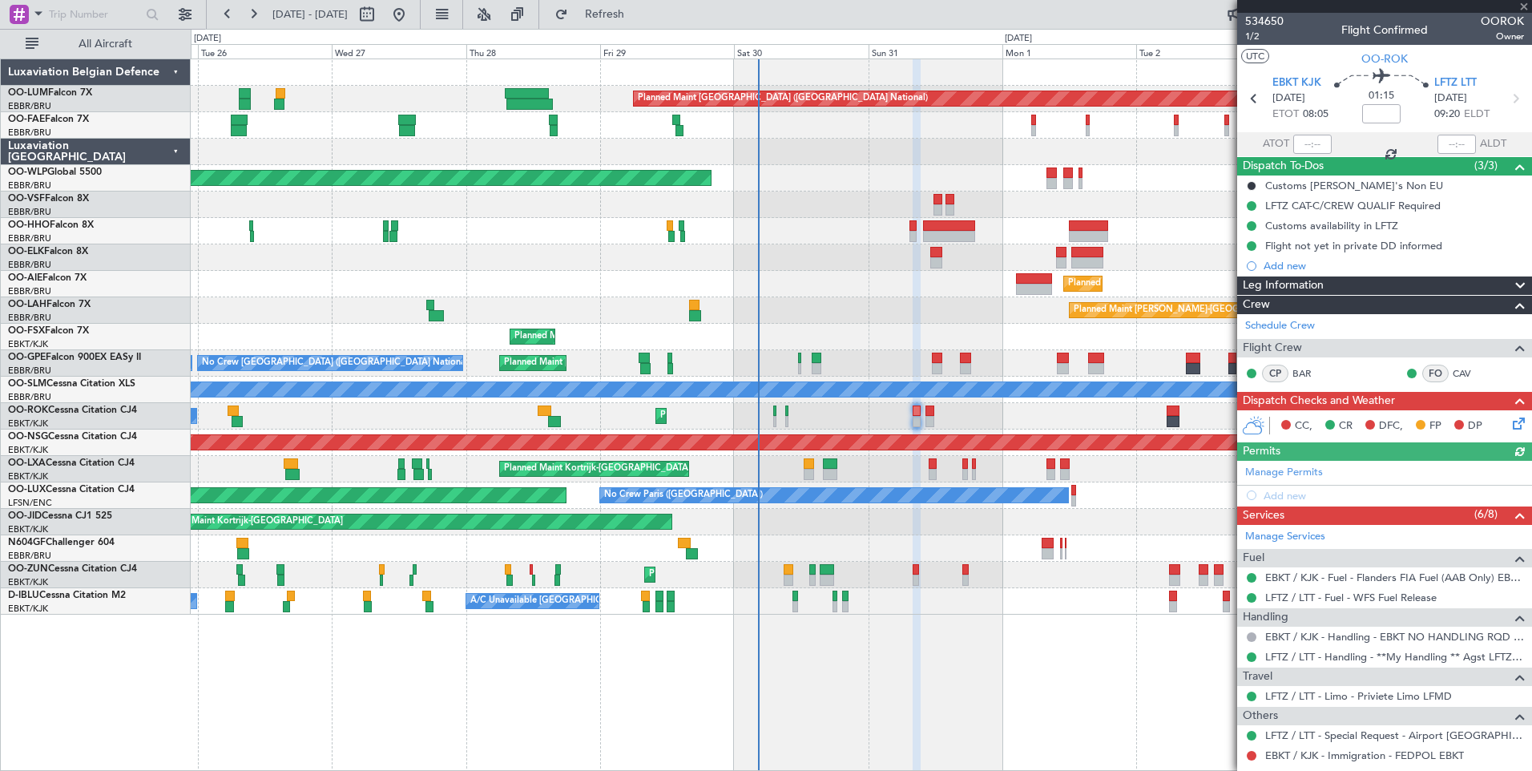
scroll to position [151, 0]
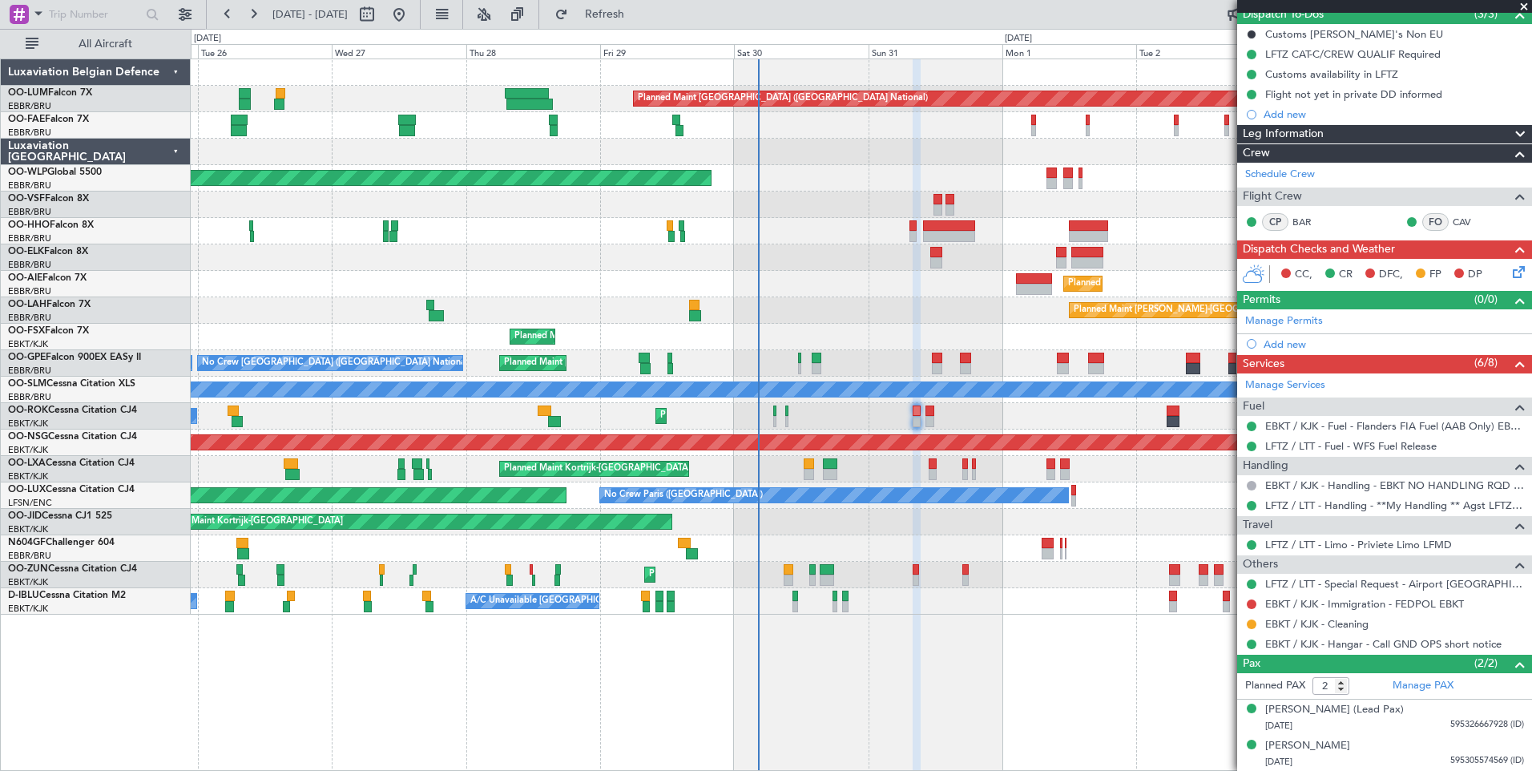
click at [1332, 594] on div "EBKT / KJK - Immigration - FEDPOL EBKT" at bounding box center [1384, 604] width 295 height 20
click at [1342, 599] on link "EBKT / KJK - Immigration - FEDPOL EBKT" at bounding box center [1364, 604] width 199 height 14
click at [673, 30] on div "0 0 Mon 25 Tue 26 Wed 27 Thu 28 Fri 29 Sat 30 Sep 2025 Sun 31 Aug 2025 Mon 1 Tu…" at bounding box center [862, 44] width 1340 height 29
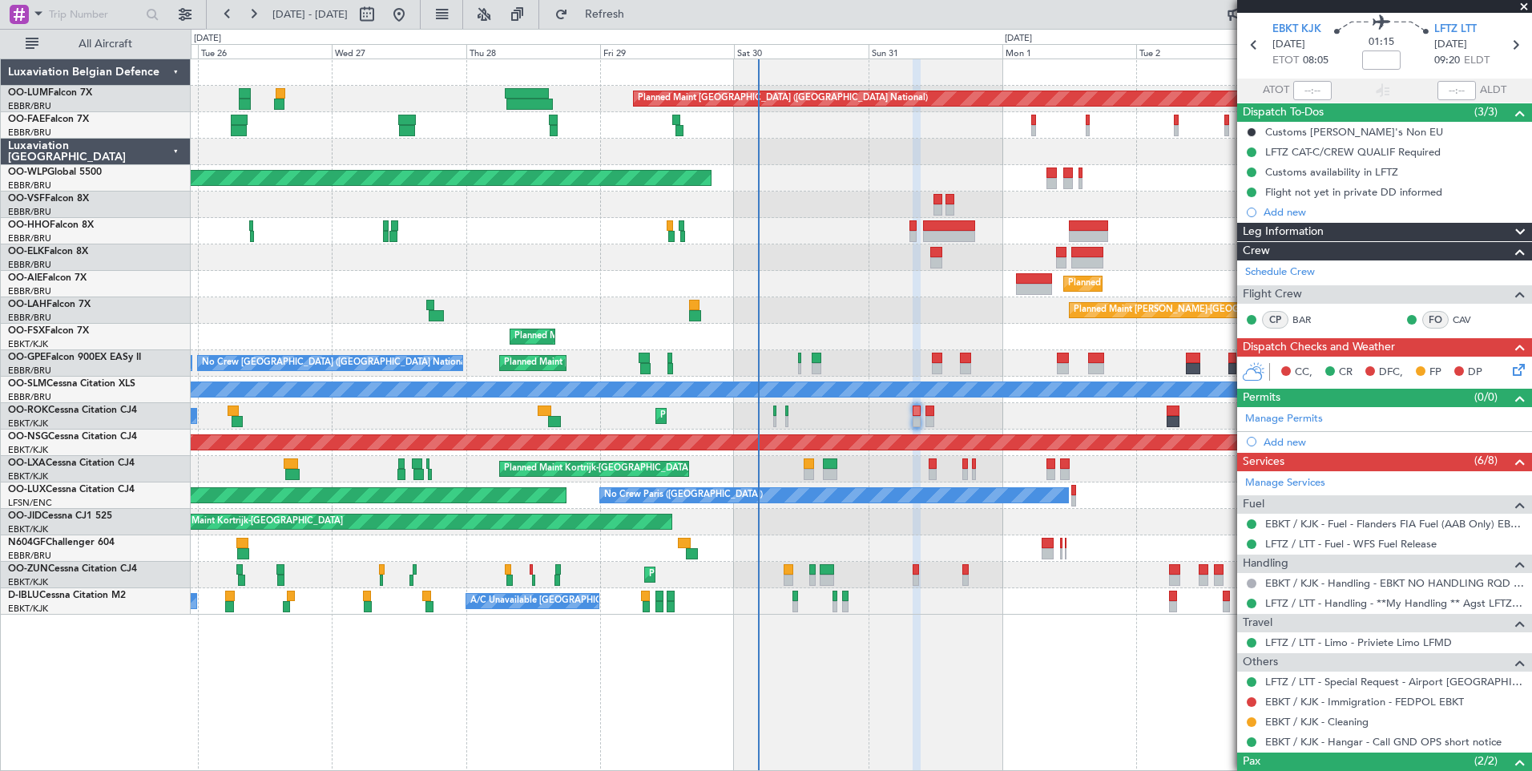
scroll to position [0, 0]
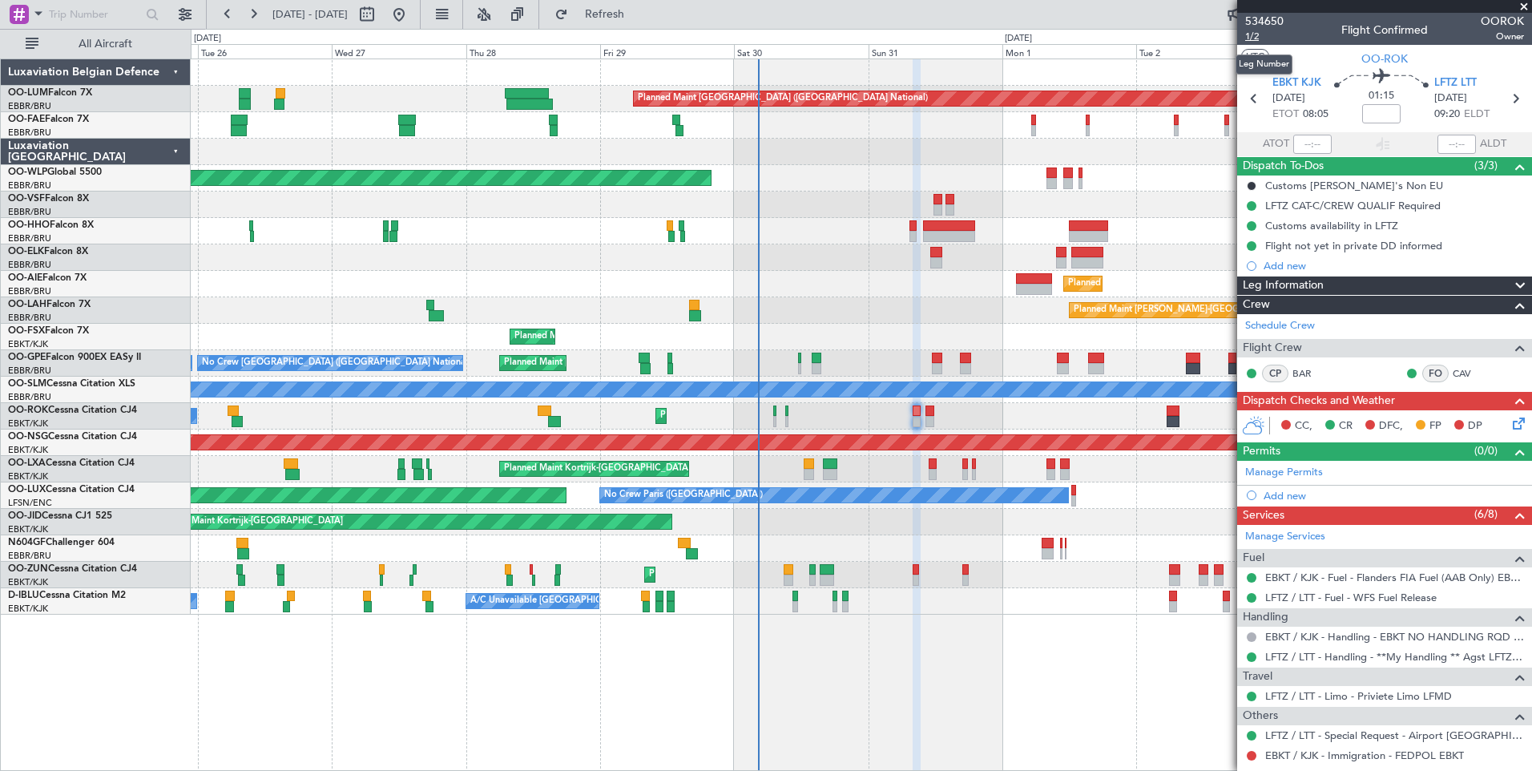
click at [1251, 39] on span "1/2" at bounding box center [1264, 37] width 38 height 14
click at [621, 5] on button "Refresh" at bounding box center [595, 15] width 96 height 26
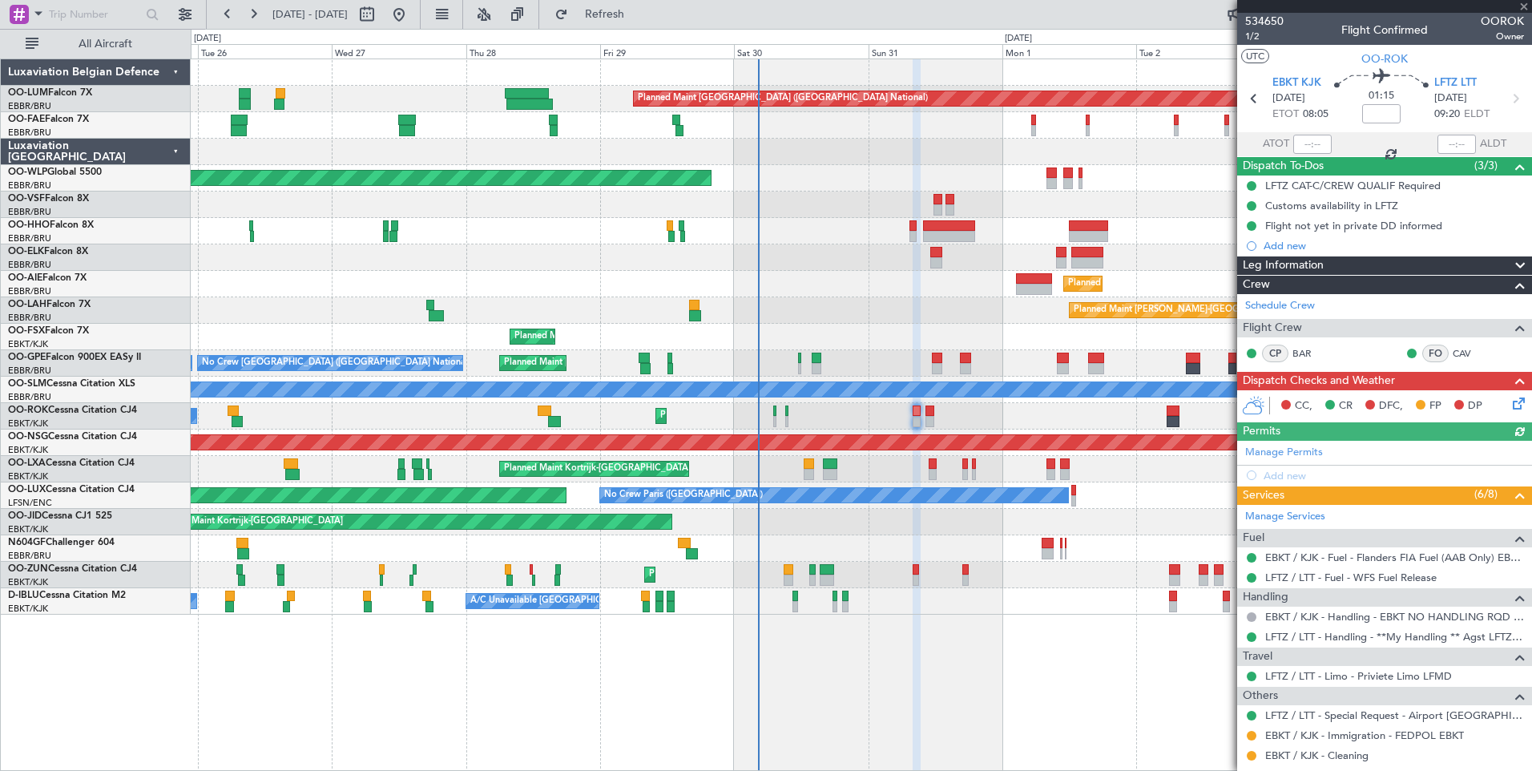
click at [933, 412] on div at bounding box center [930, 410] width 8 height 11
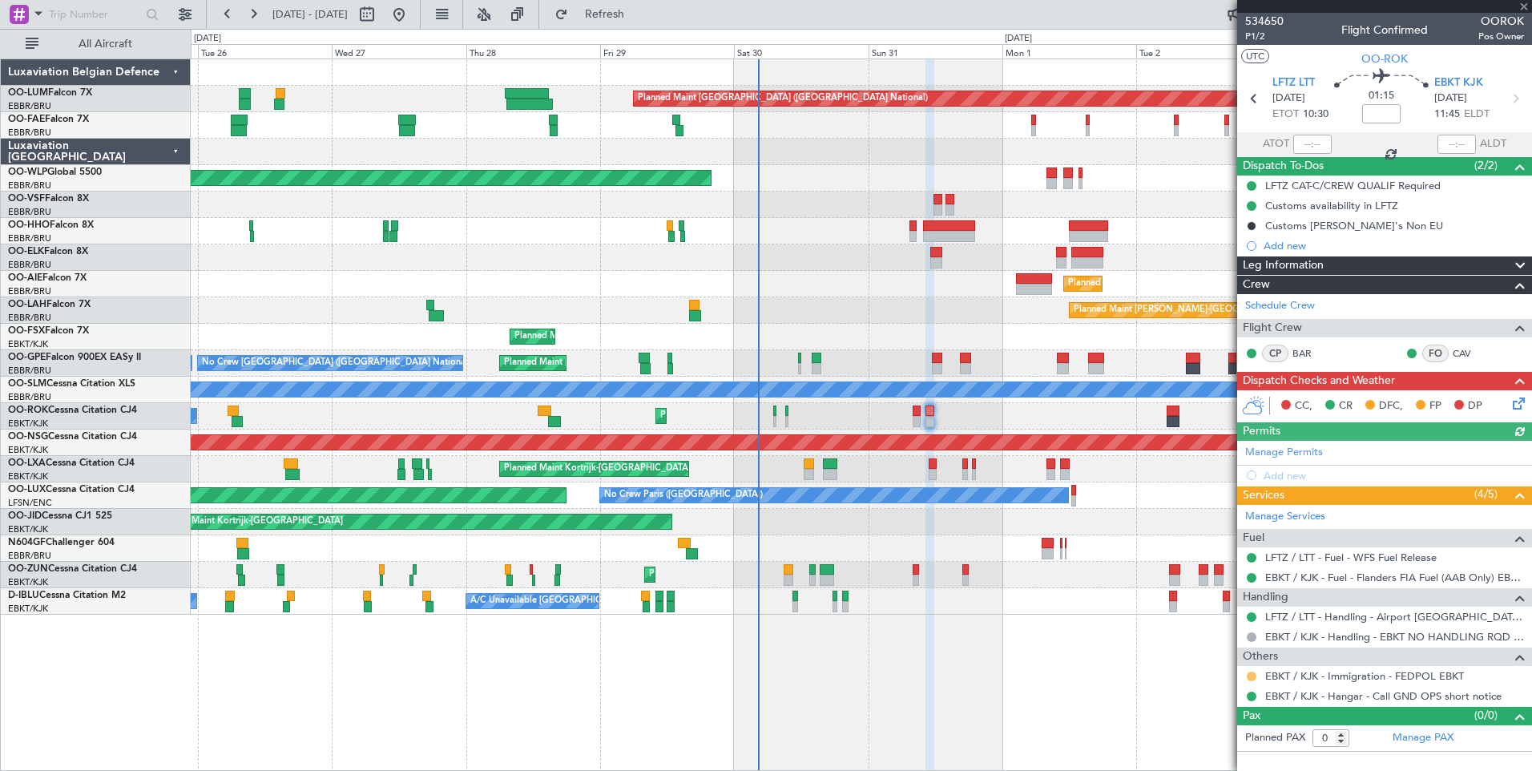
click at [1256, 676] on button at bounding box center [1252, 677] width 10 height 10
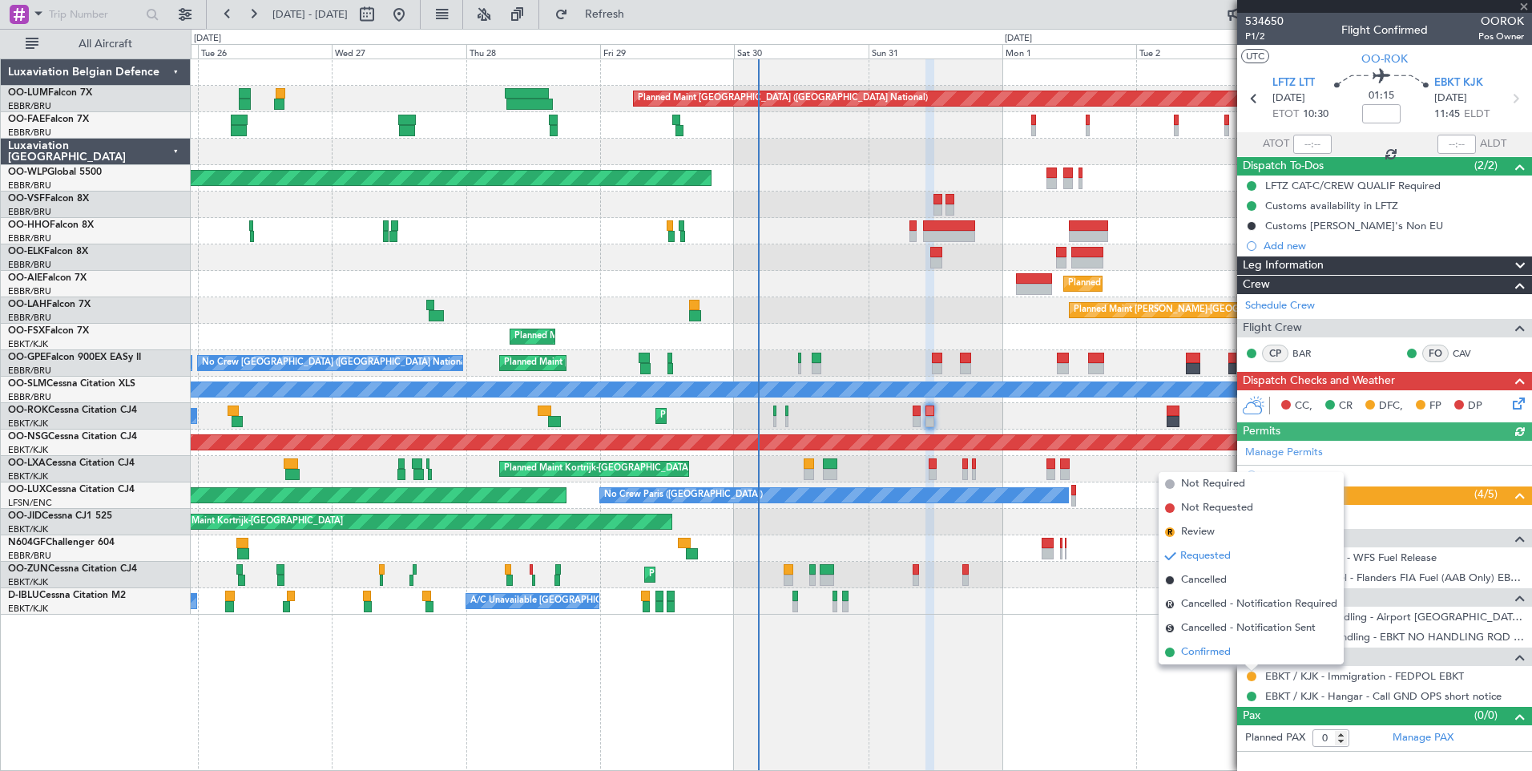
click at [1216, 656] on span "Confirmed" at bounding box center [1206, 652] width 50 height 16
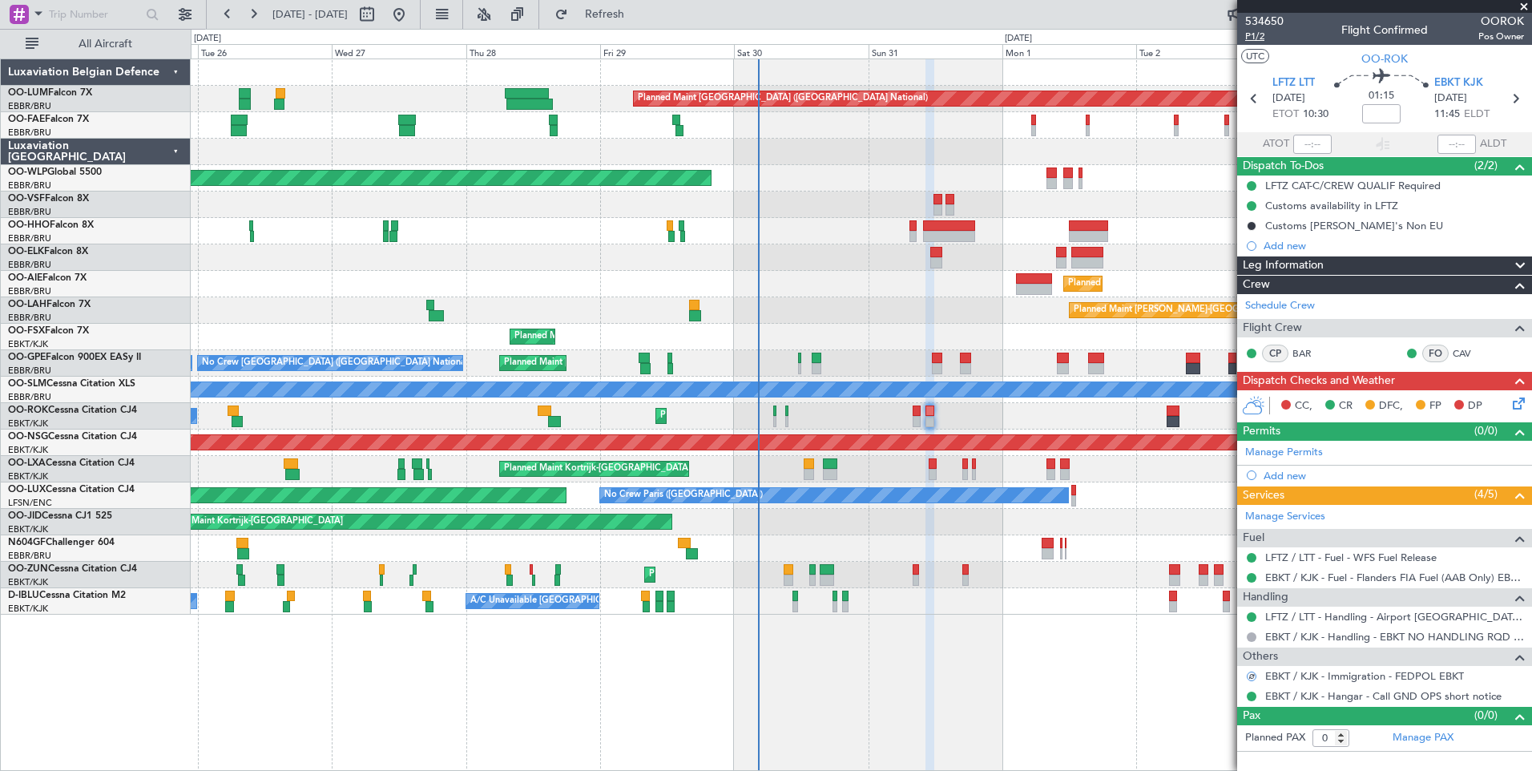
click at [1250, 34] on span "P1/2" at bounding box center [1264, 37] width 38 height 14
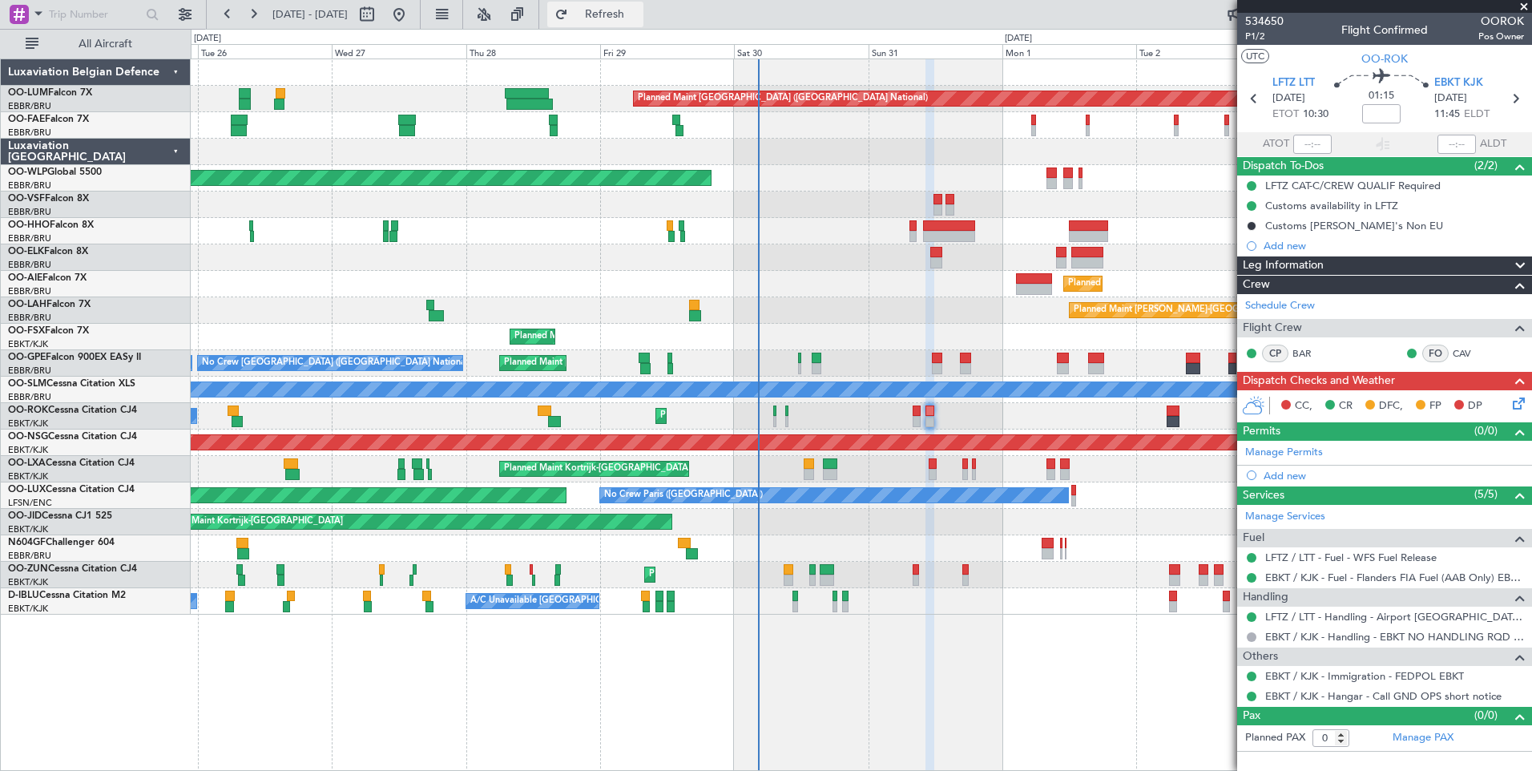
click at [643, 22] on button "Refresh" at bounding box center [595, 15] width 96 height 26
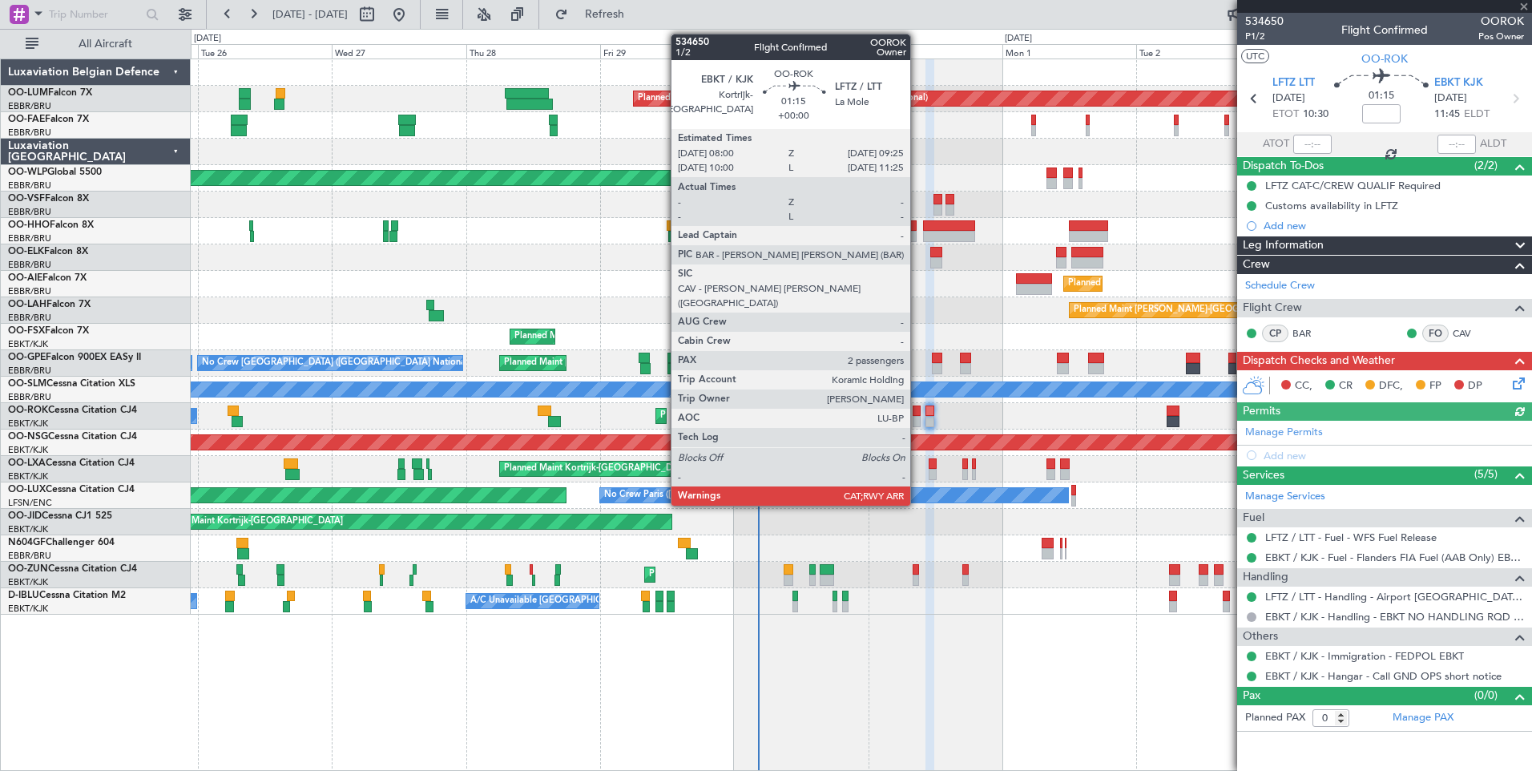
click at [918, 414] on div at bounding box center [917, 410] width 8 height 11
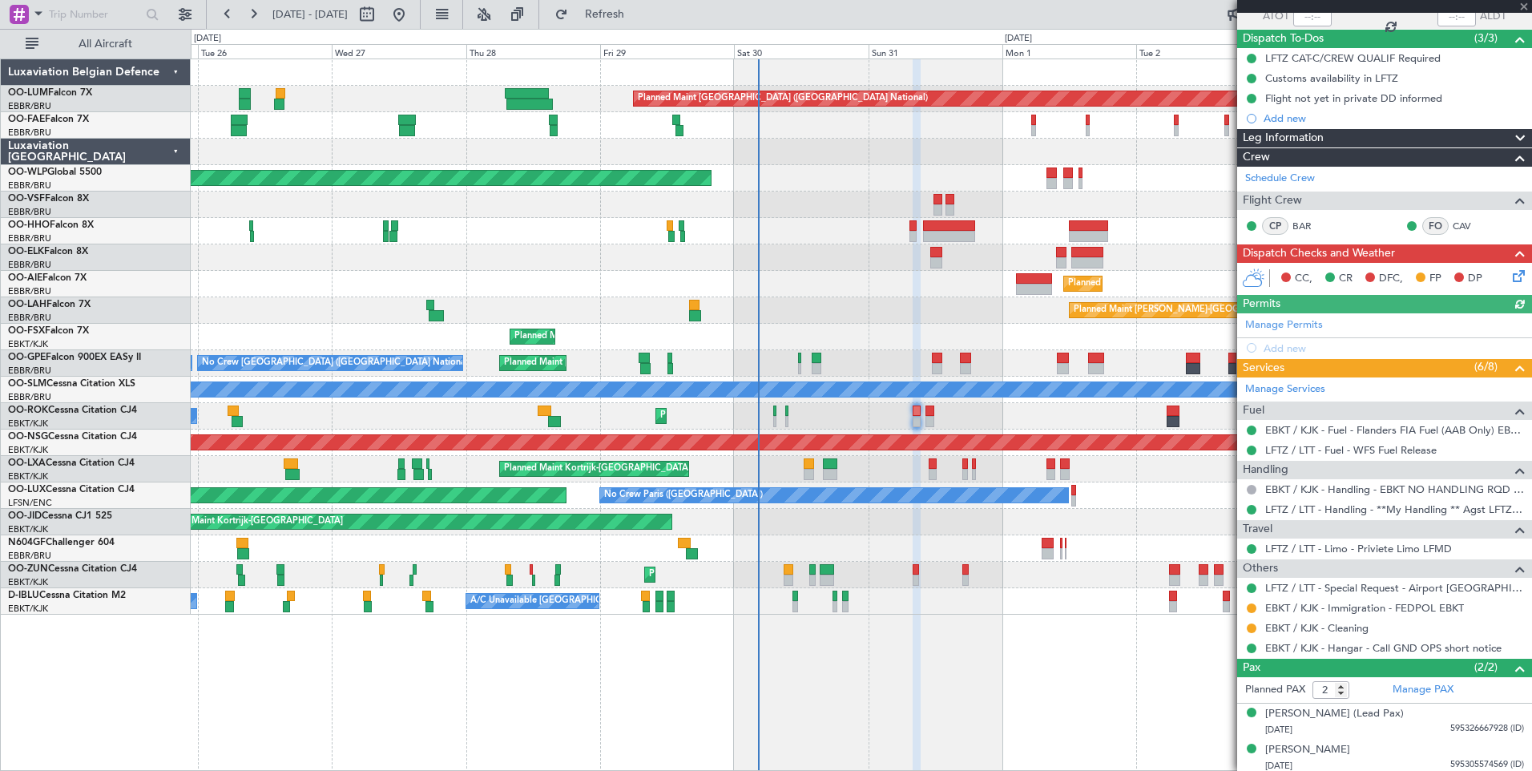
scroll to position [131, 0]
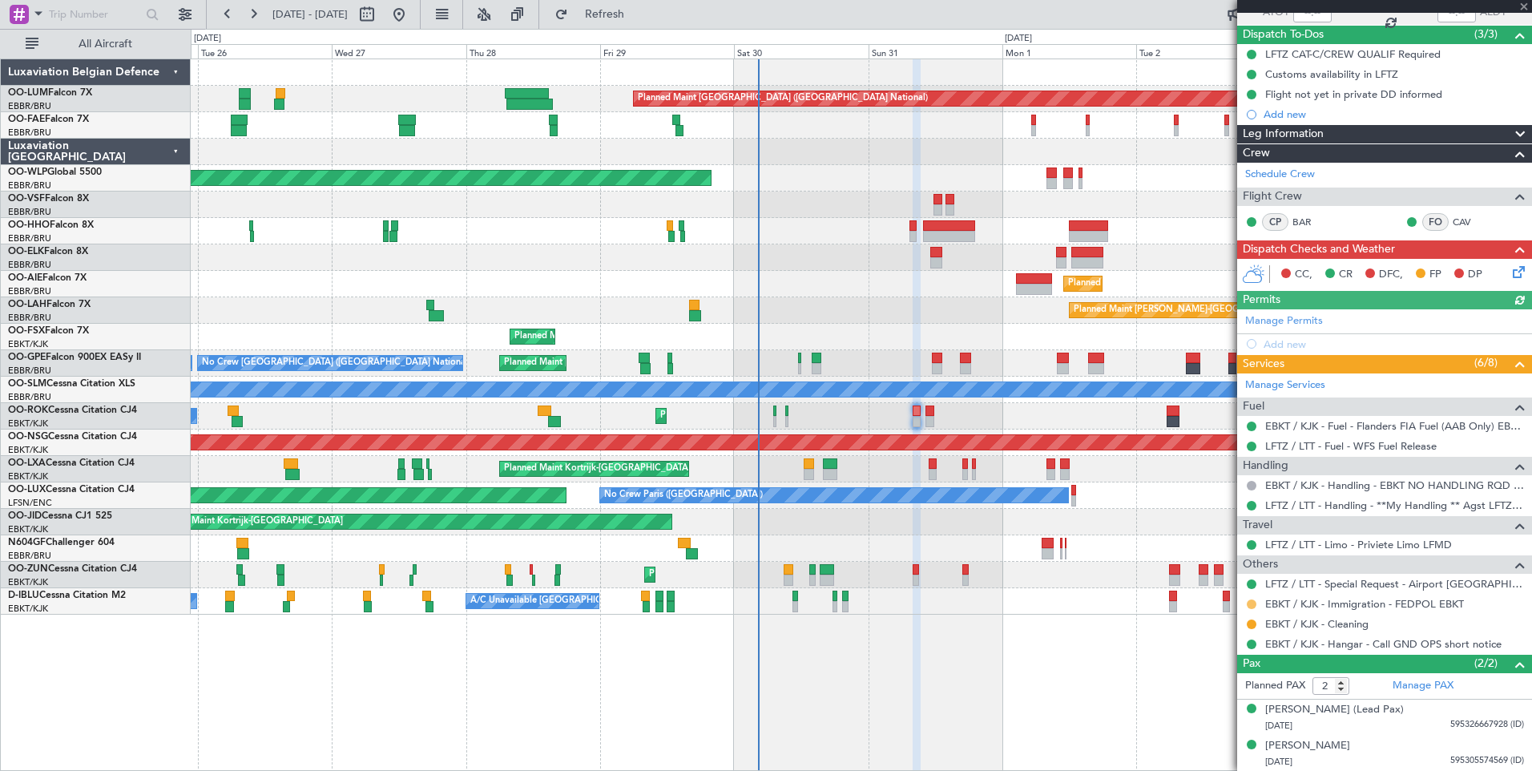
click at [1253, 608] on mat-tooltip-component "Requested" at bounding box center [1252, 629] width 72 height 42
click at [1253, 605] on button at bounding box center [1252, 604] width 10 height 10
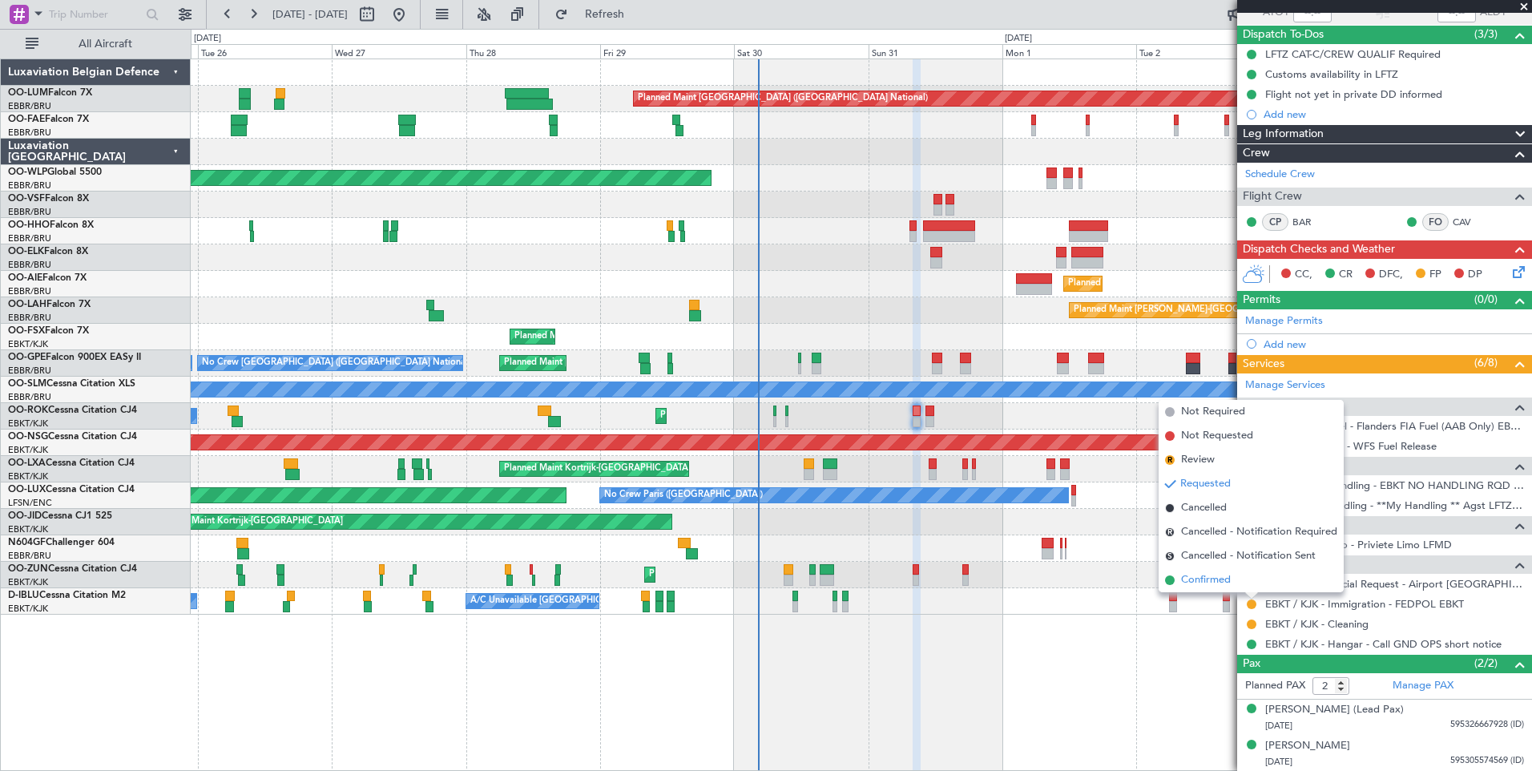
click at [1192, 580] on span "Confirmed" at bounding box center [1206, 580] width 50 height 16
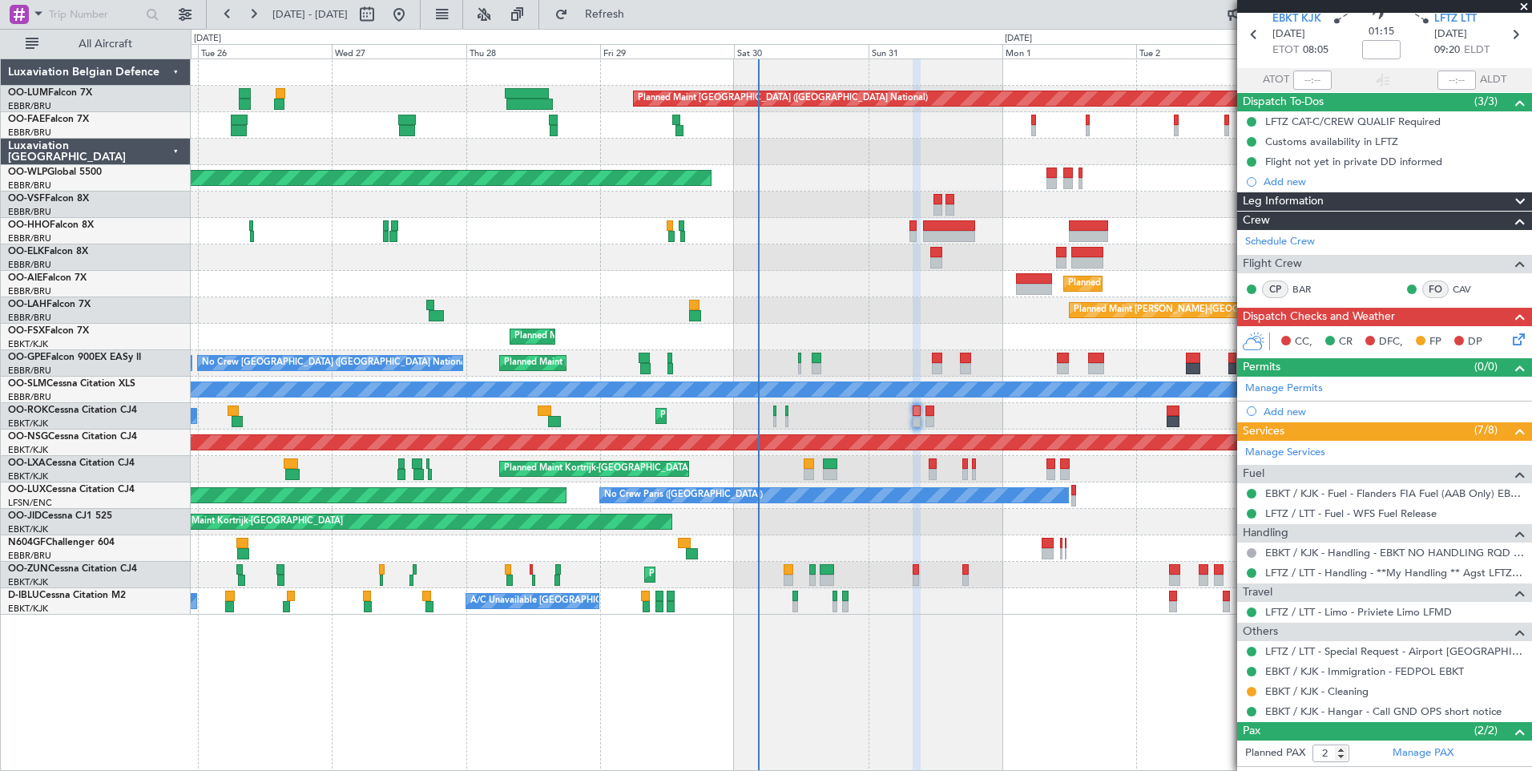
scroll to position [0, 0]
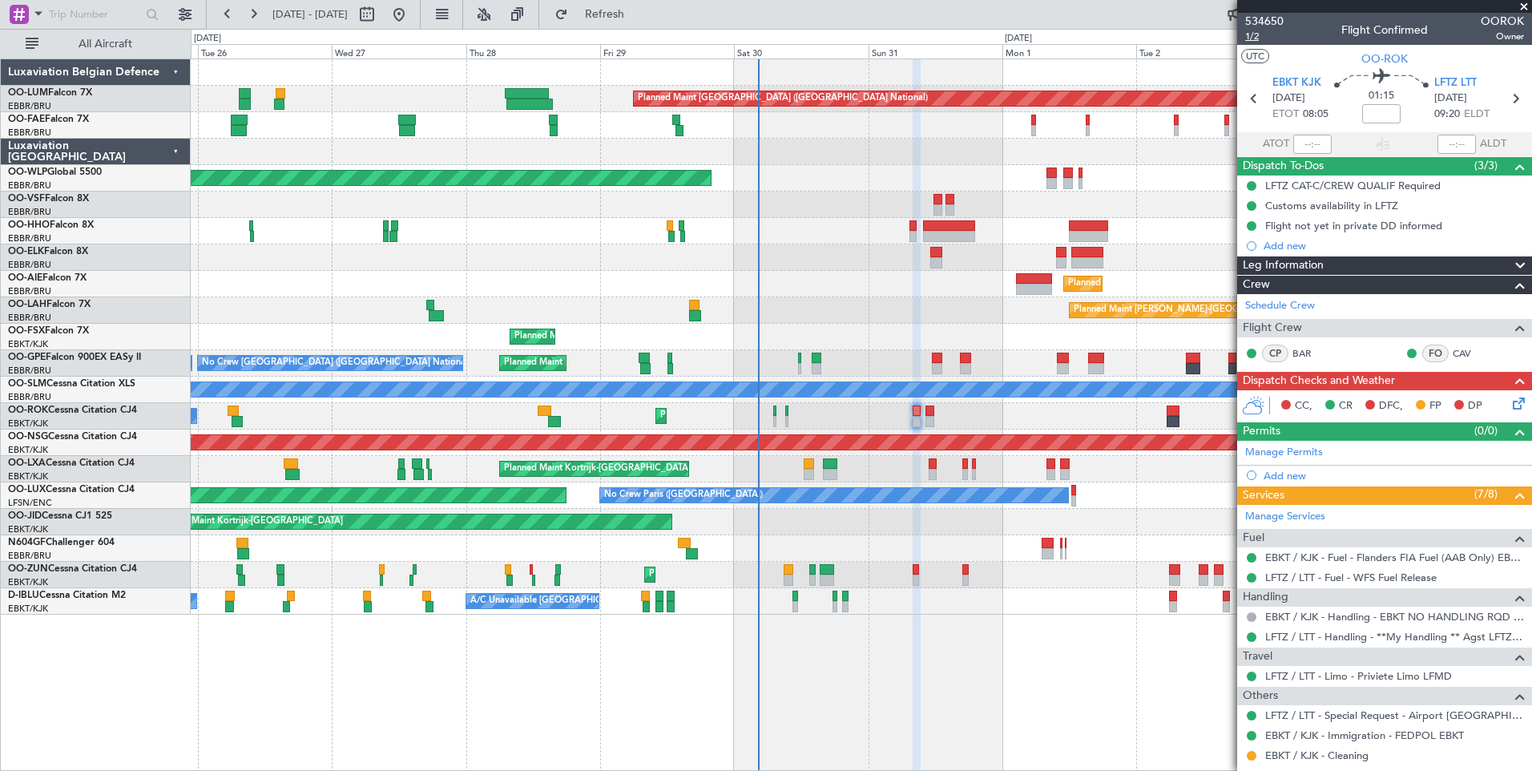
click at [1257, 34] on span "1/2" at bounding box center [1264, 37] width 38 height 14
click at [636, 14] on span "Refresh" at bounding box center [604, 14] width 67 height 11
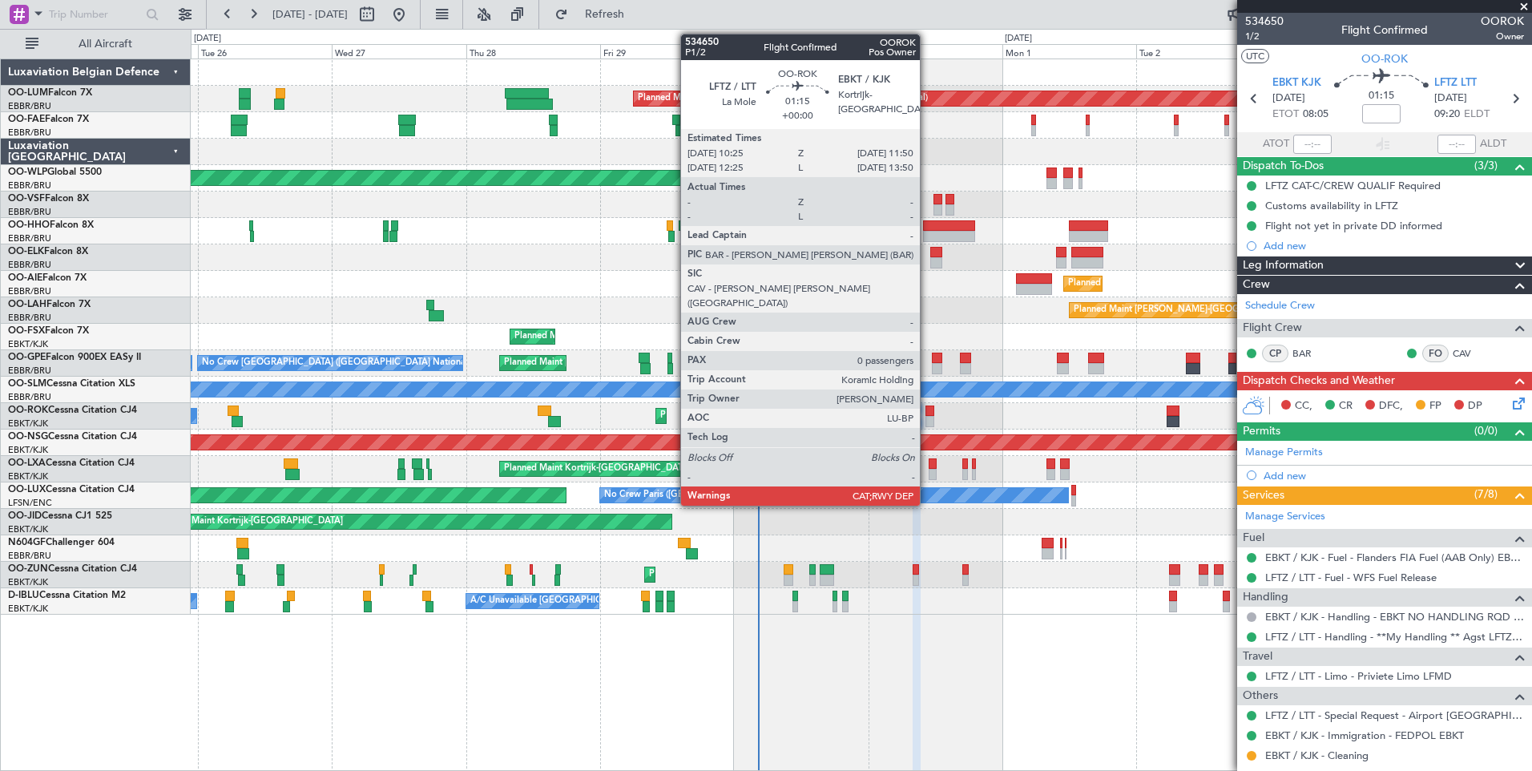
click at [927, 407] on div at bounding box center [930, 410] width 8 height 11
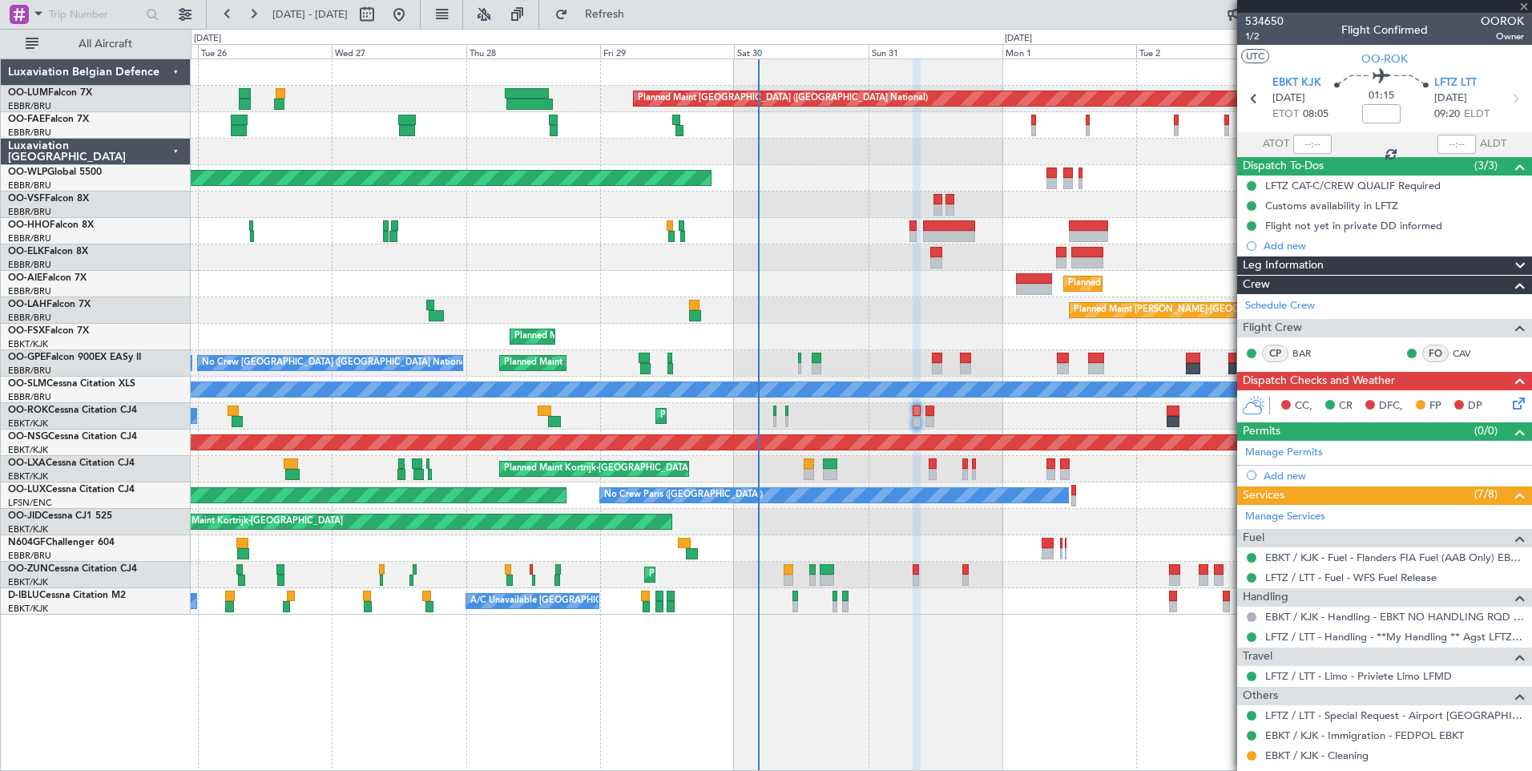
type input "0"
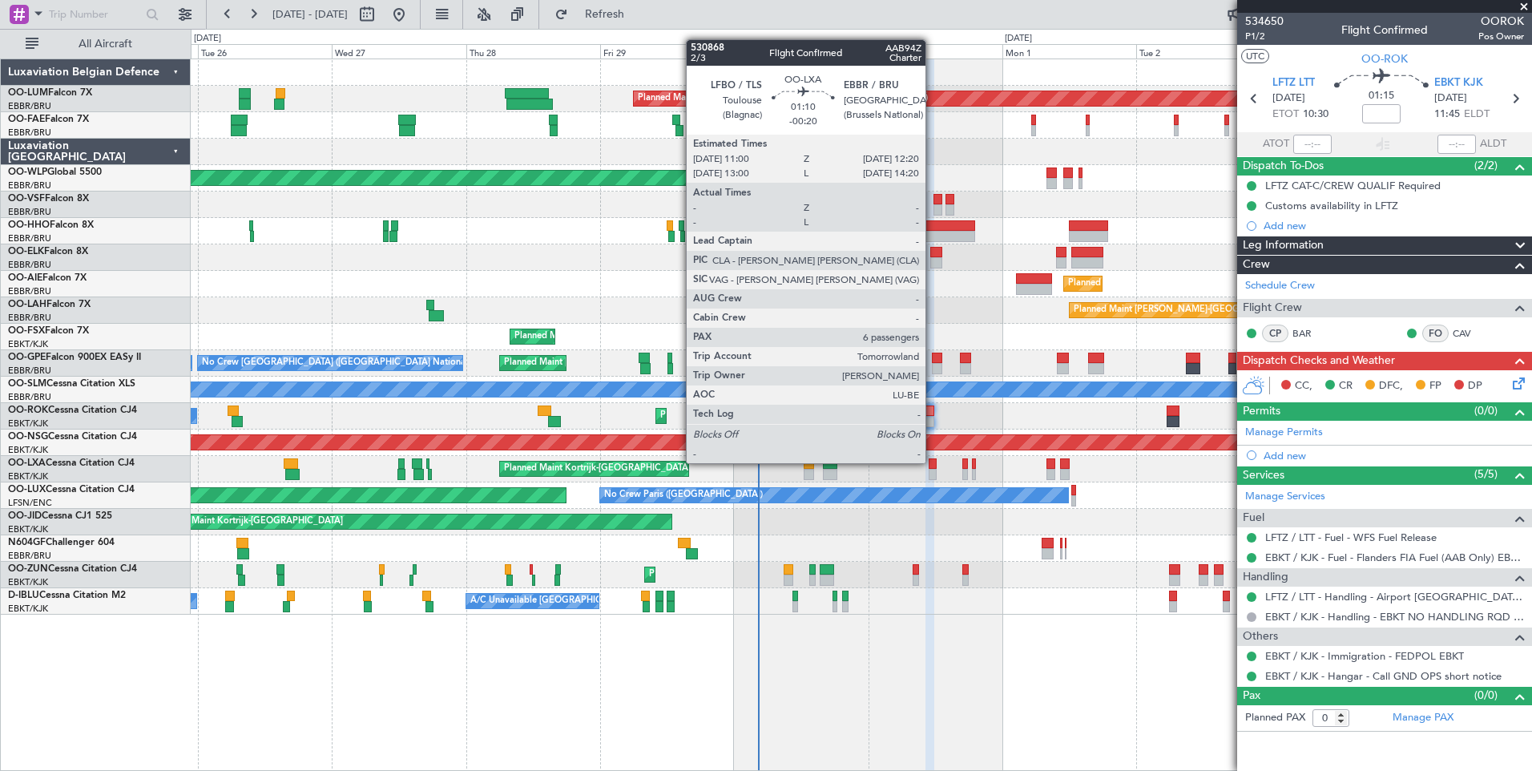
click at [933, 463] on div at bounding box center [933, 463] width 8 height 11
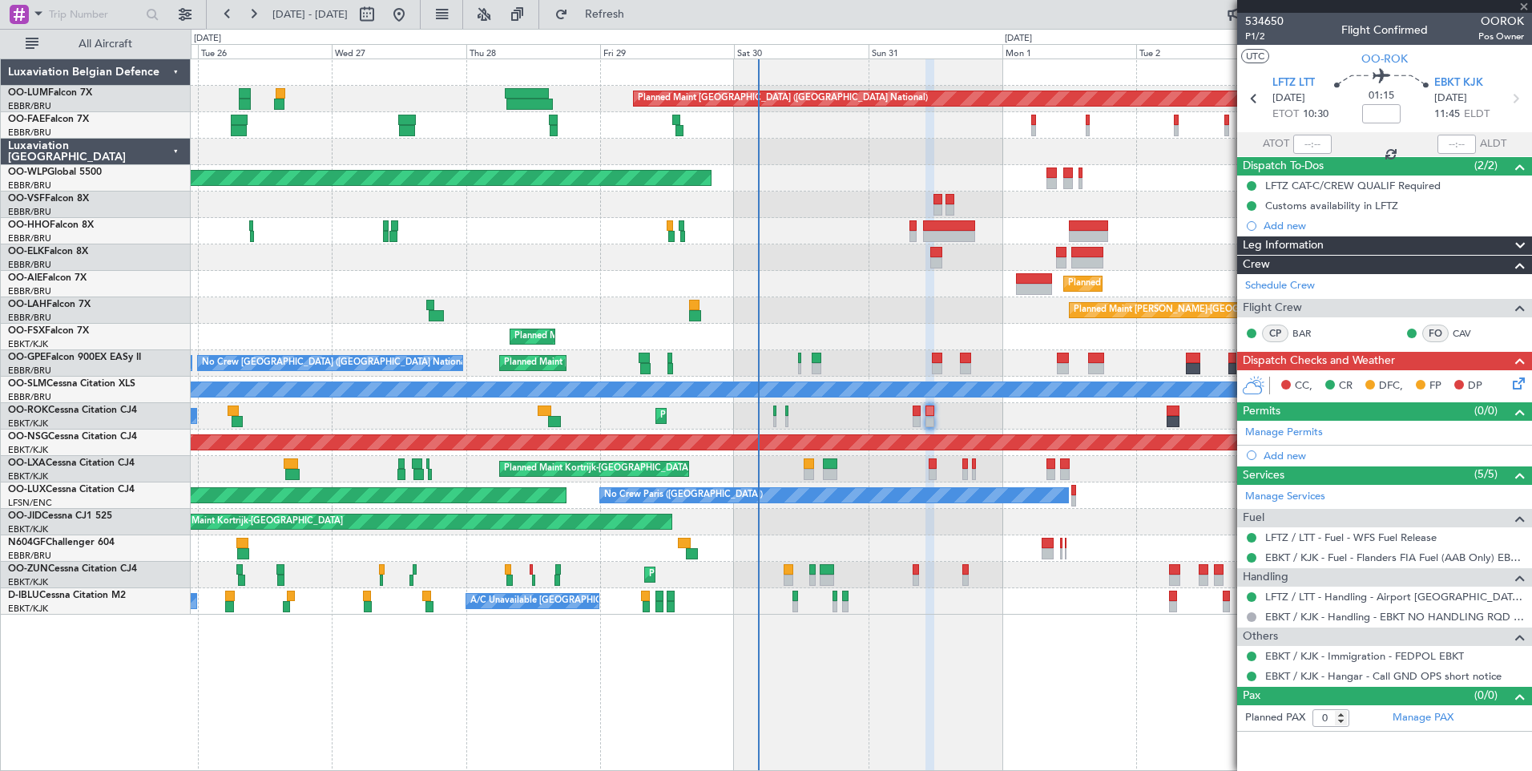
type input "-00:20"
type input "6"
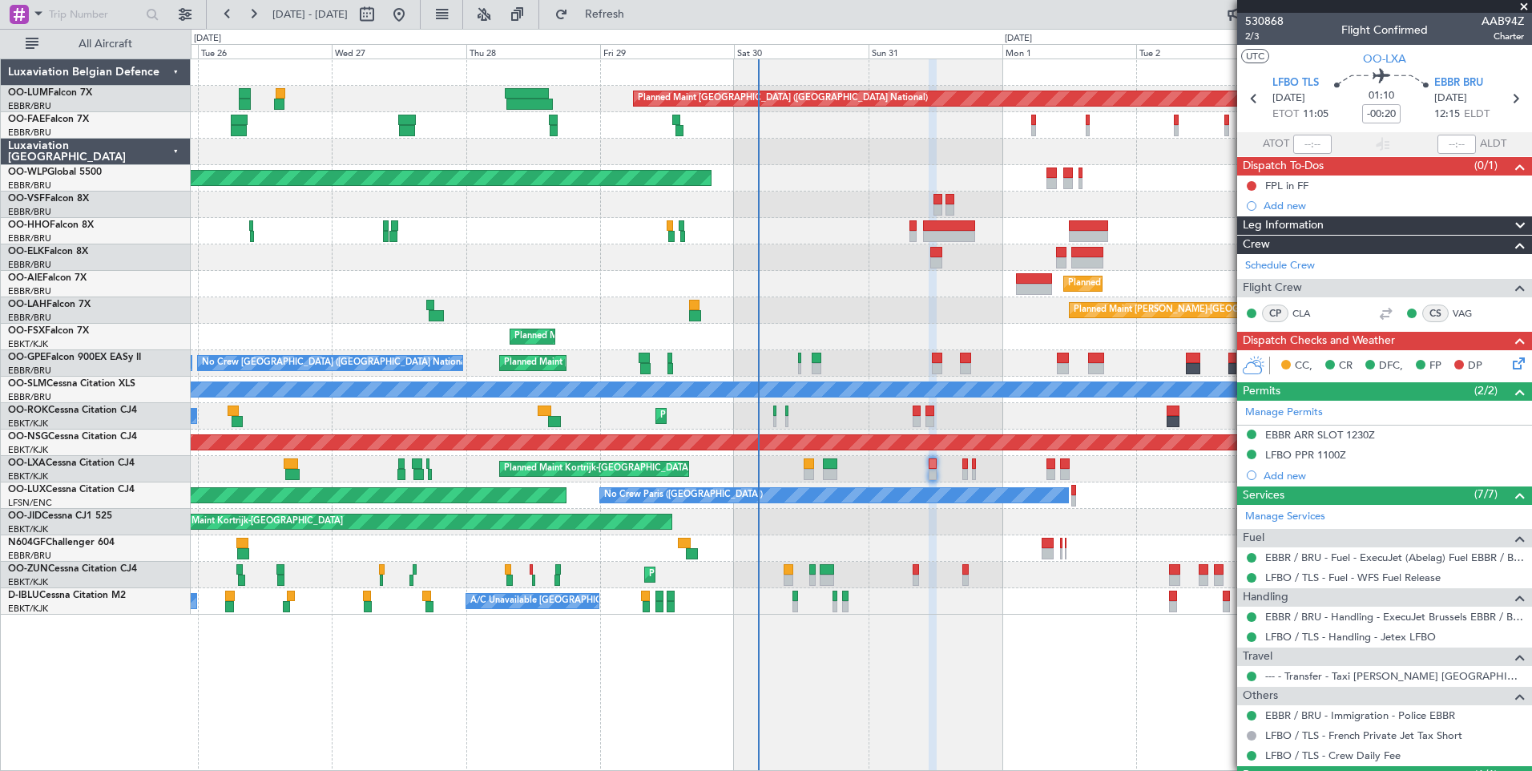
click at [962, 462] on div "Planned Maint Kortrijk-Wevelgem A/C Unavailable Brussels (Brussels National)" at bounding box center [861, 469] width 1341 height 26
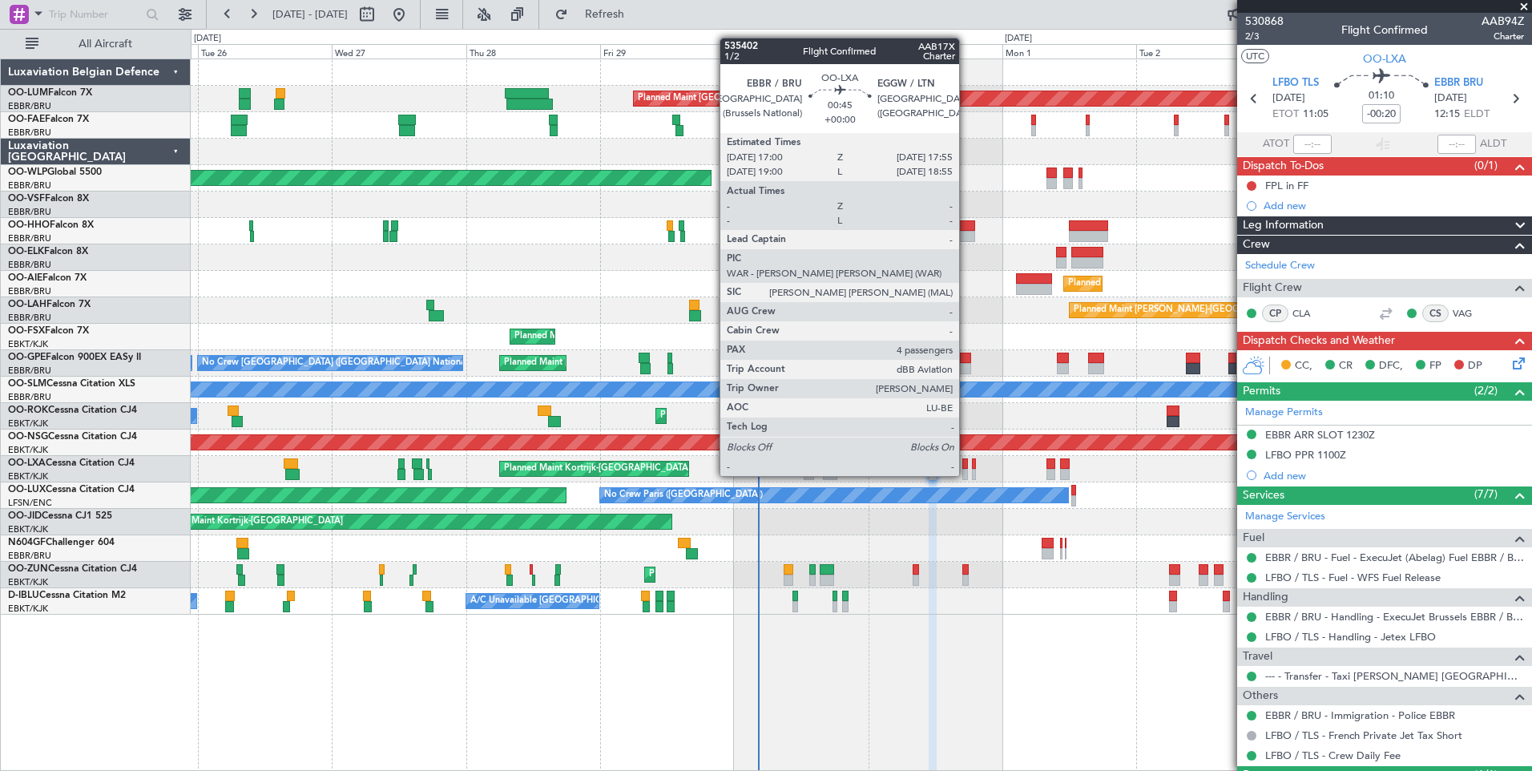
click at [966, 462] on div at bounding box center [965, 463] width 6 height 11
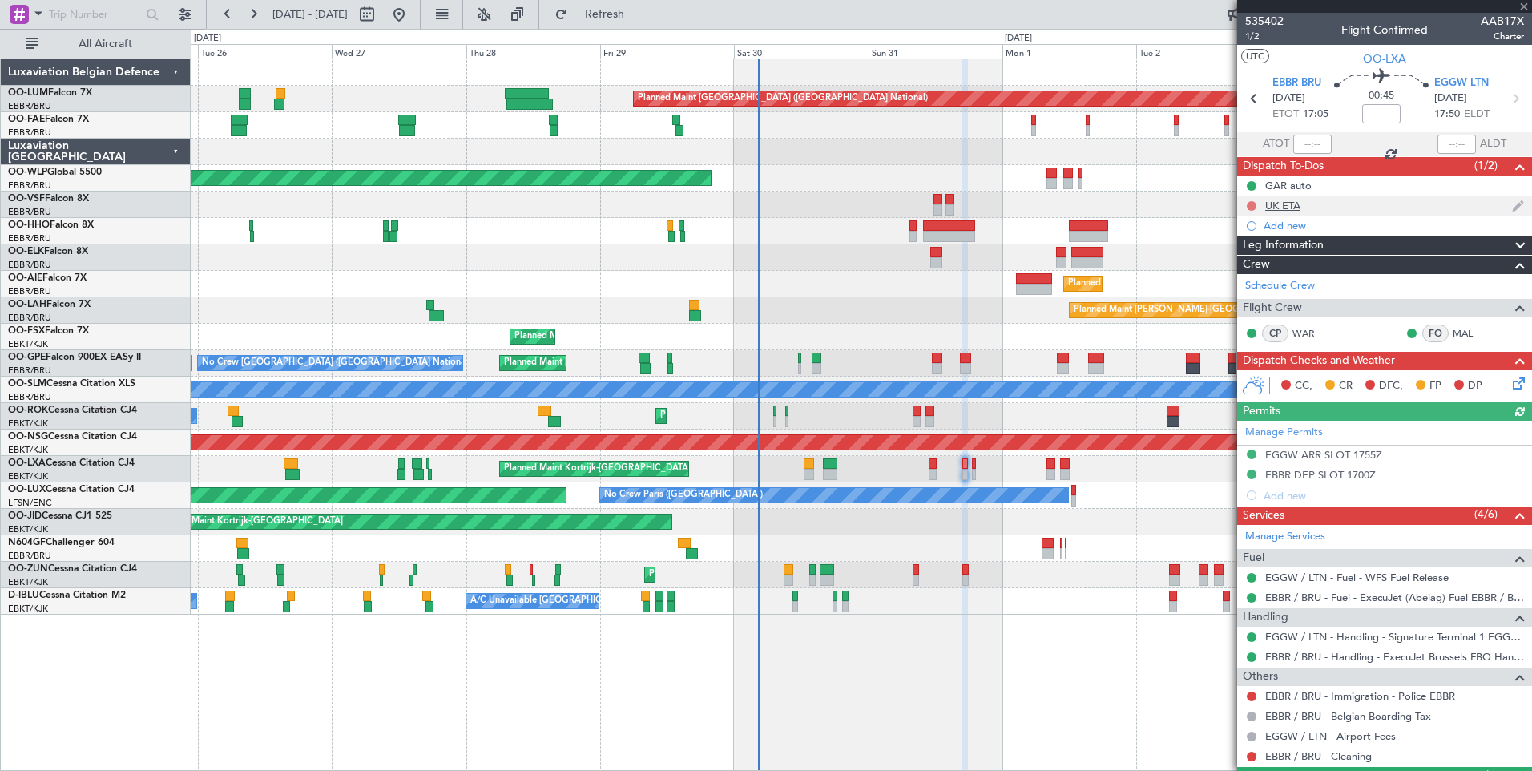
click at [1251, 206] on button at bounding box center [1252, 206] width 10 height 10
click at [1253, 275] on span "Completed" at bounding box center [1259, 276] width 53 height 16
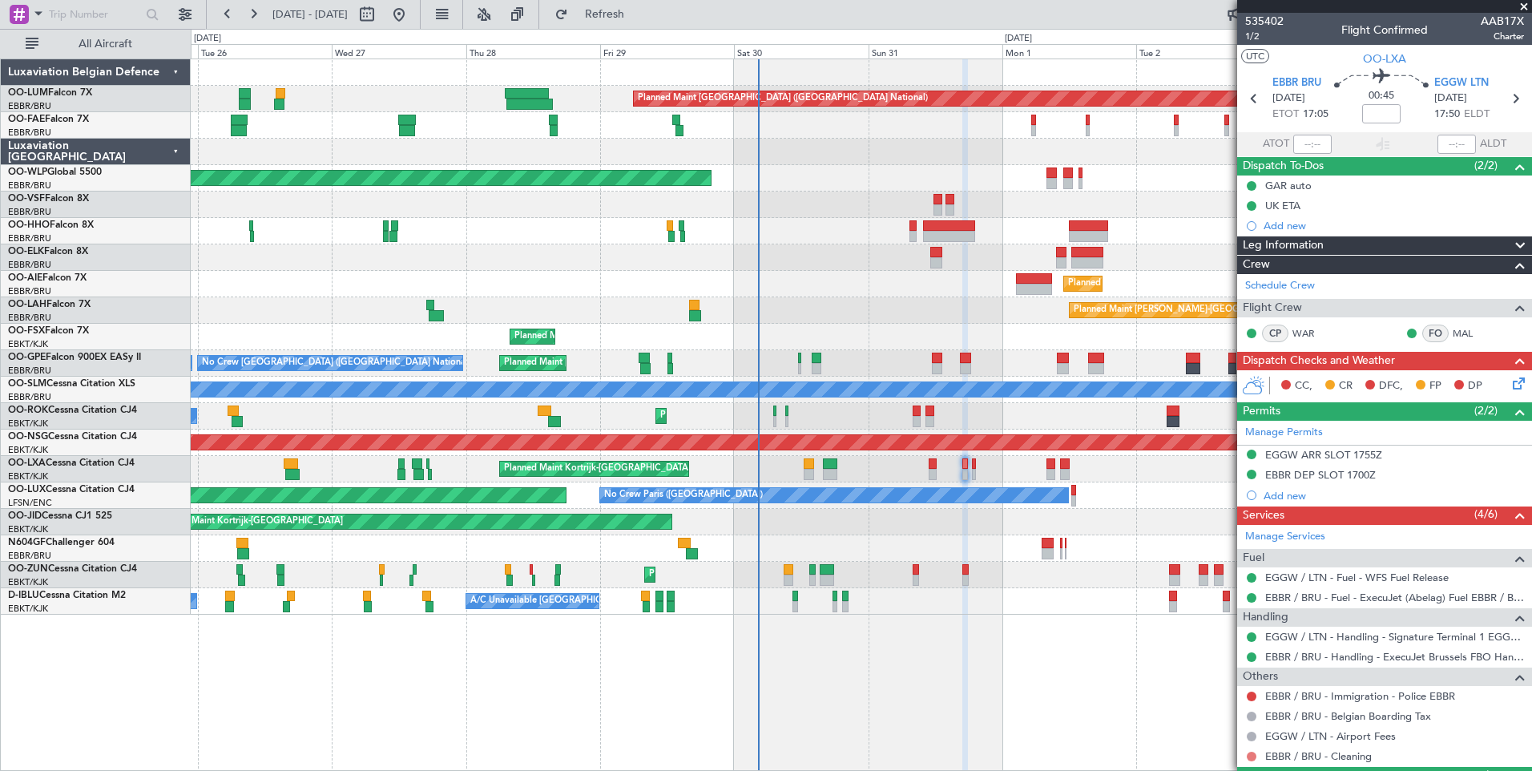
click at [1250, 756] on button at bounding box center [1252, 757] width 10 height 10
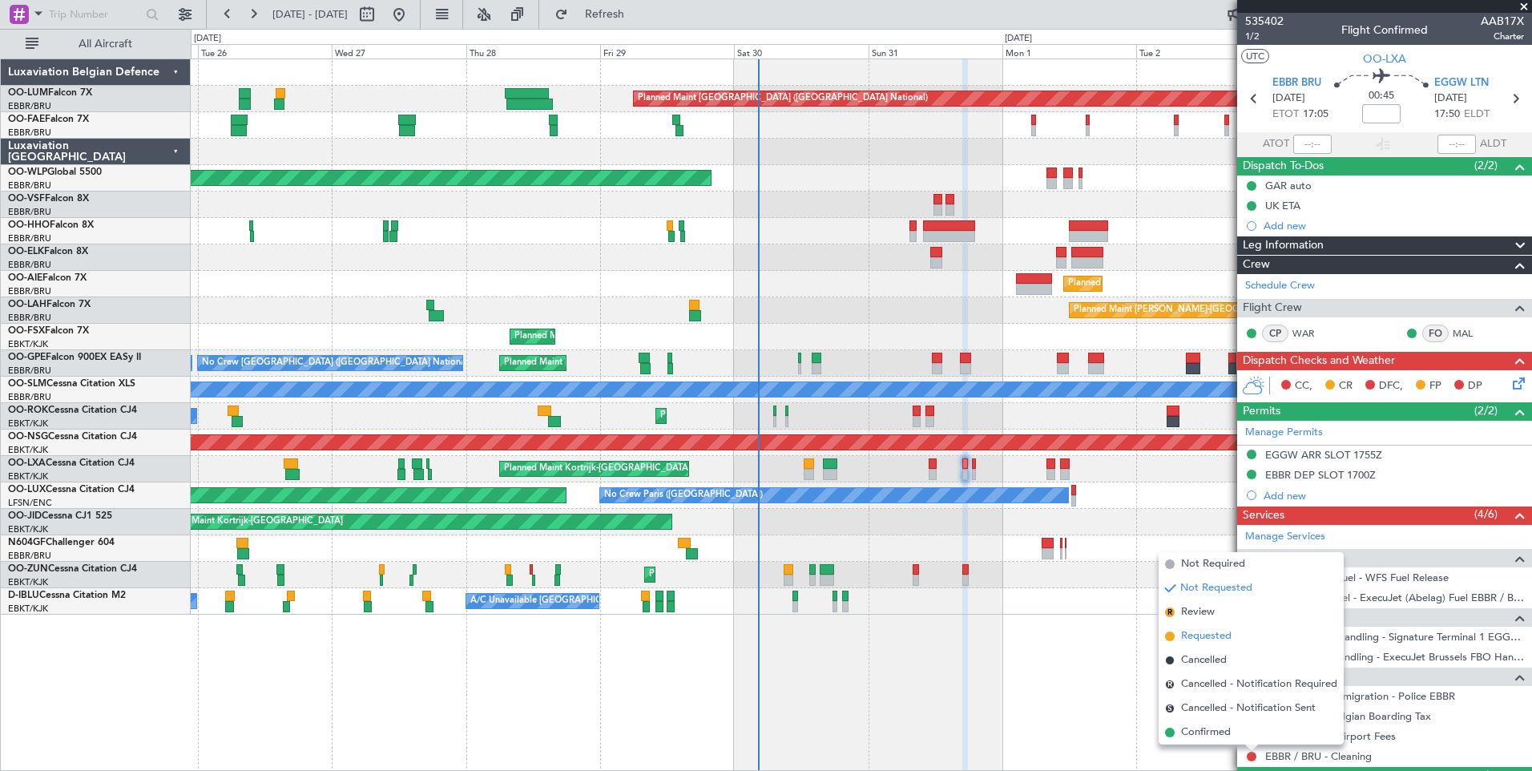
click at [1212, 635] on span "Requested" at bounding box center [1206, 636] width 50 height 16
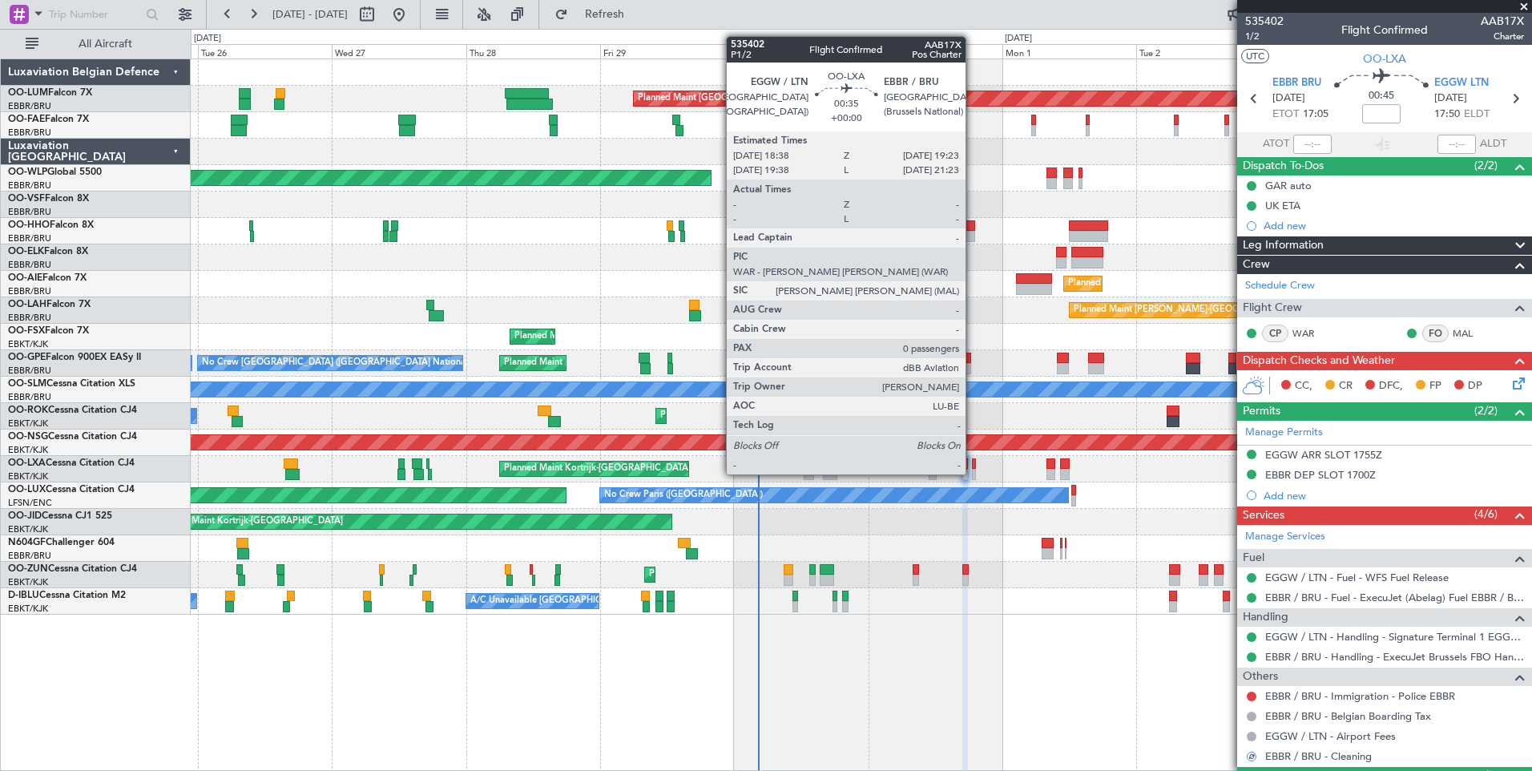
click at [973, 460] on div at bounding box center [974, 463] width 5 height 11
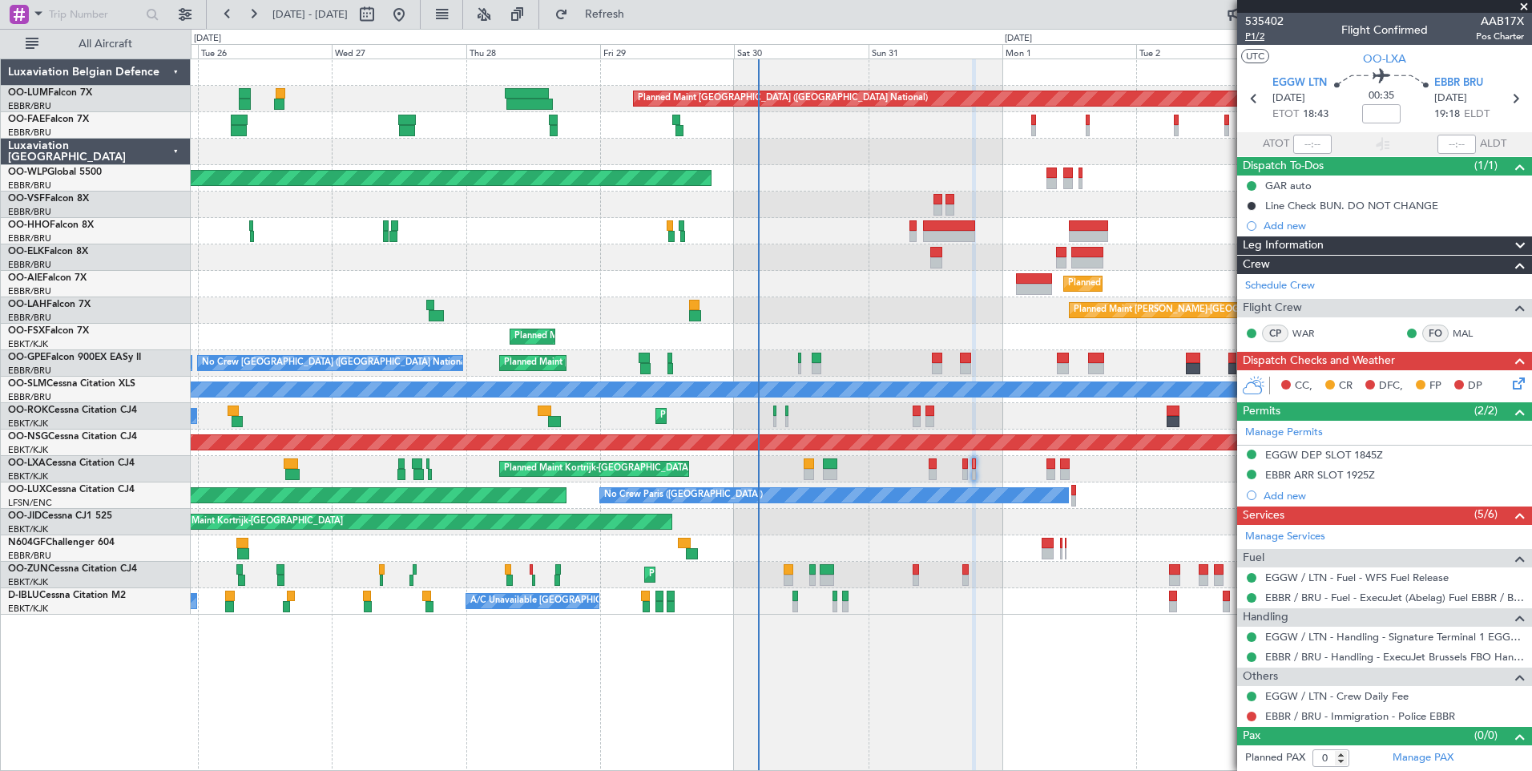
click at [1255, 42] on span "P1/2" at bounding box center [1264, 37] width 38 height 14
click at [636, 22] on button "Refresh" at bounding box center [595, 15] width 96 height 26
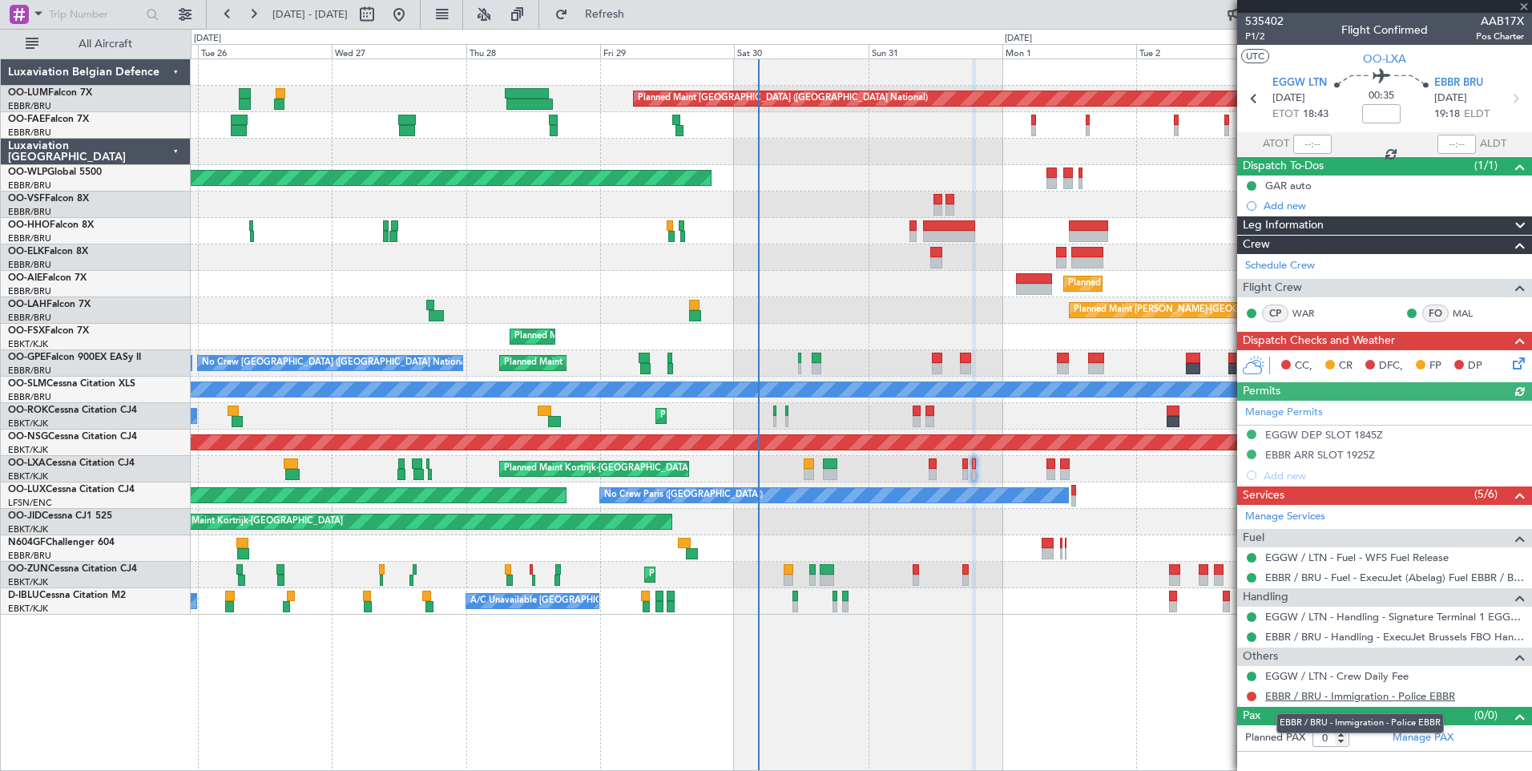
click at [1339, 699] on link "EBBR / BRU - Immigration - Police EBBR" at bounding box center [1360, 696] width 190 height 14
click at [639, 19] on span "Refresh" at bounding box center [604, 14] width 67 height 11
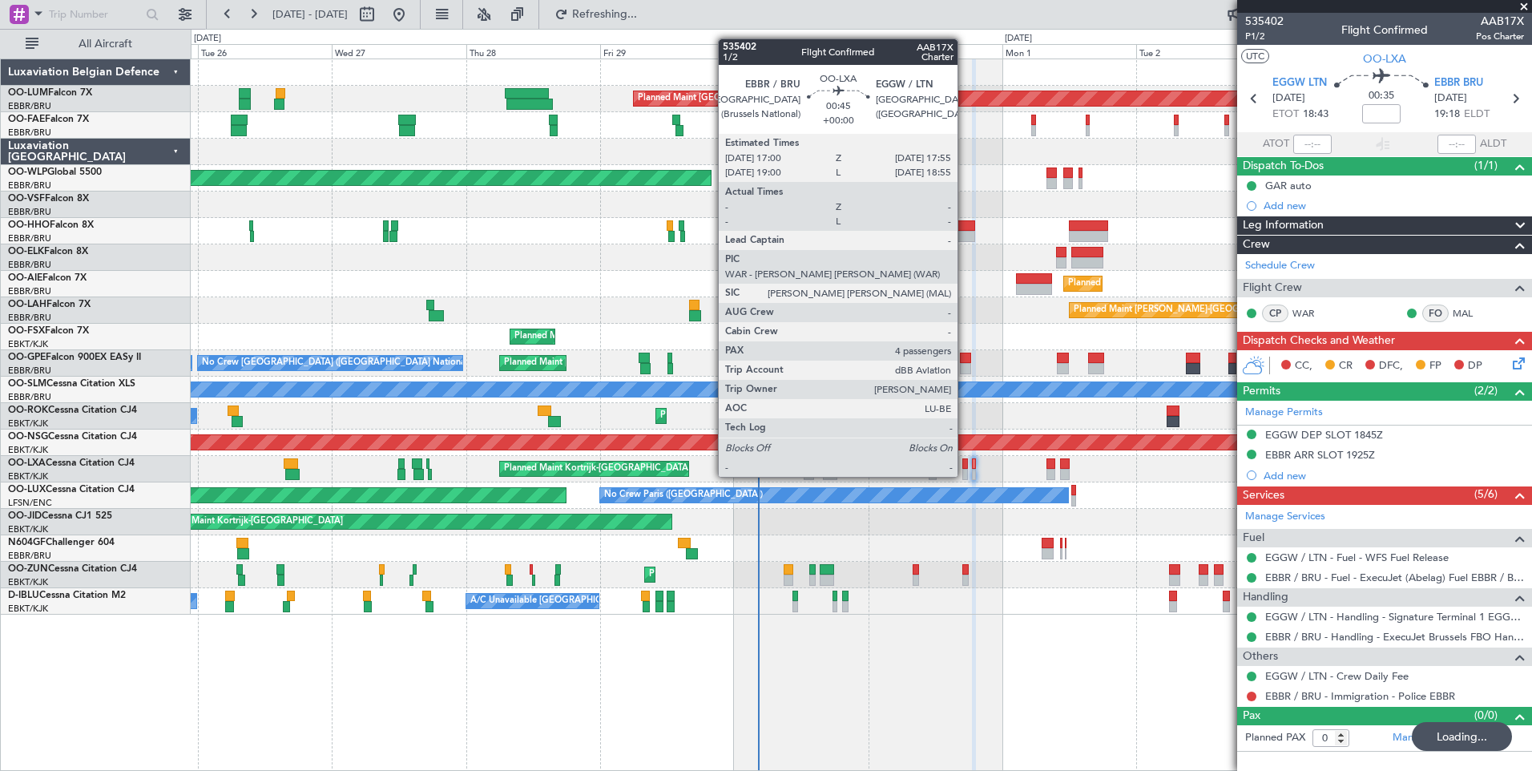
click at [965, 462] on div at bounding box center [965, 463] width 6 height 11
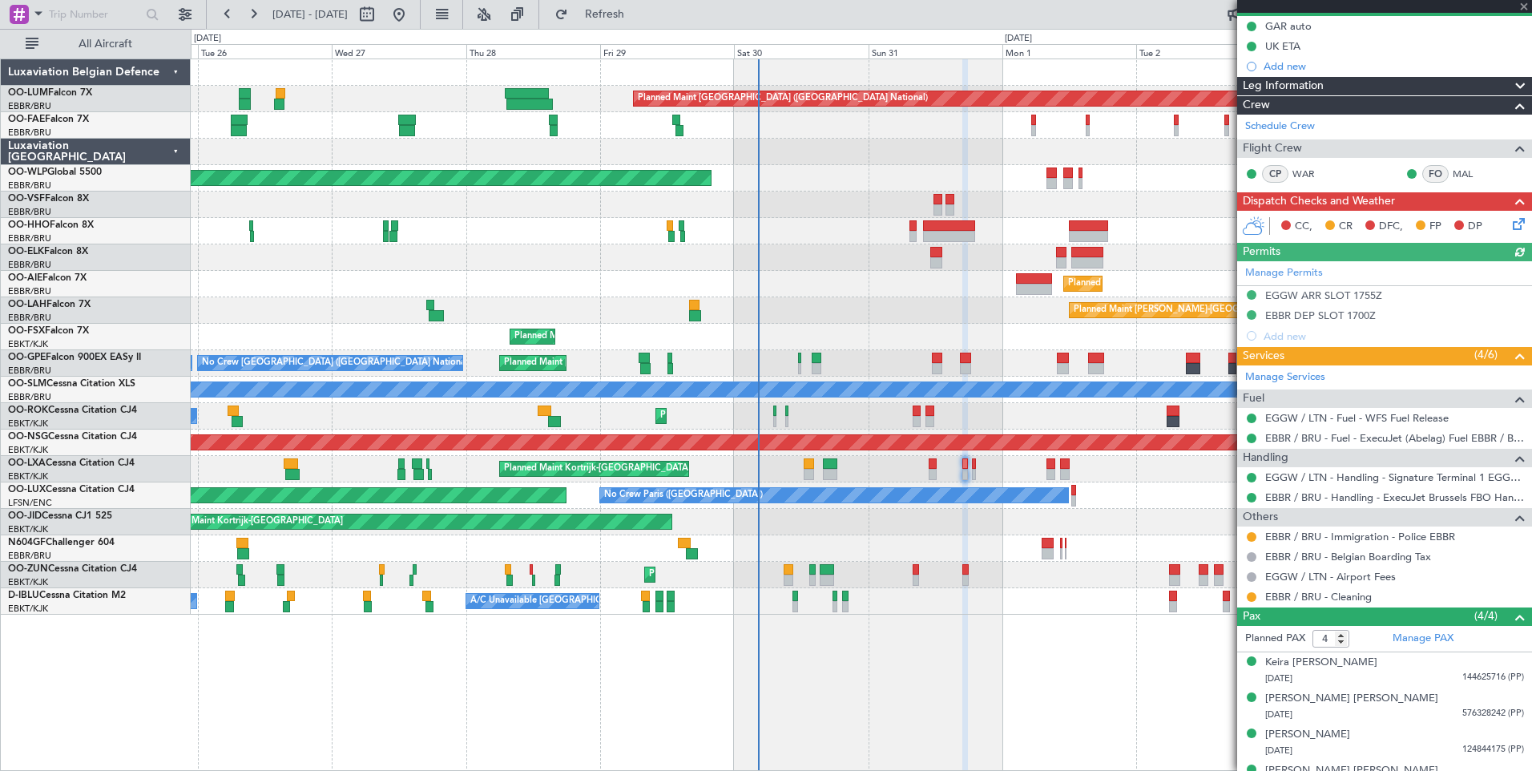
scroll to position [160, 0]
click at [1249, 531] on button at bounding box center [1252, 536] width 10 height 10
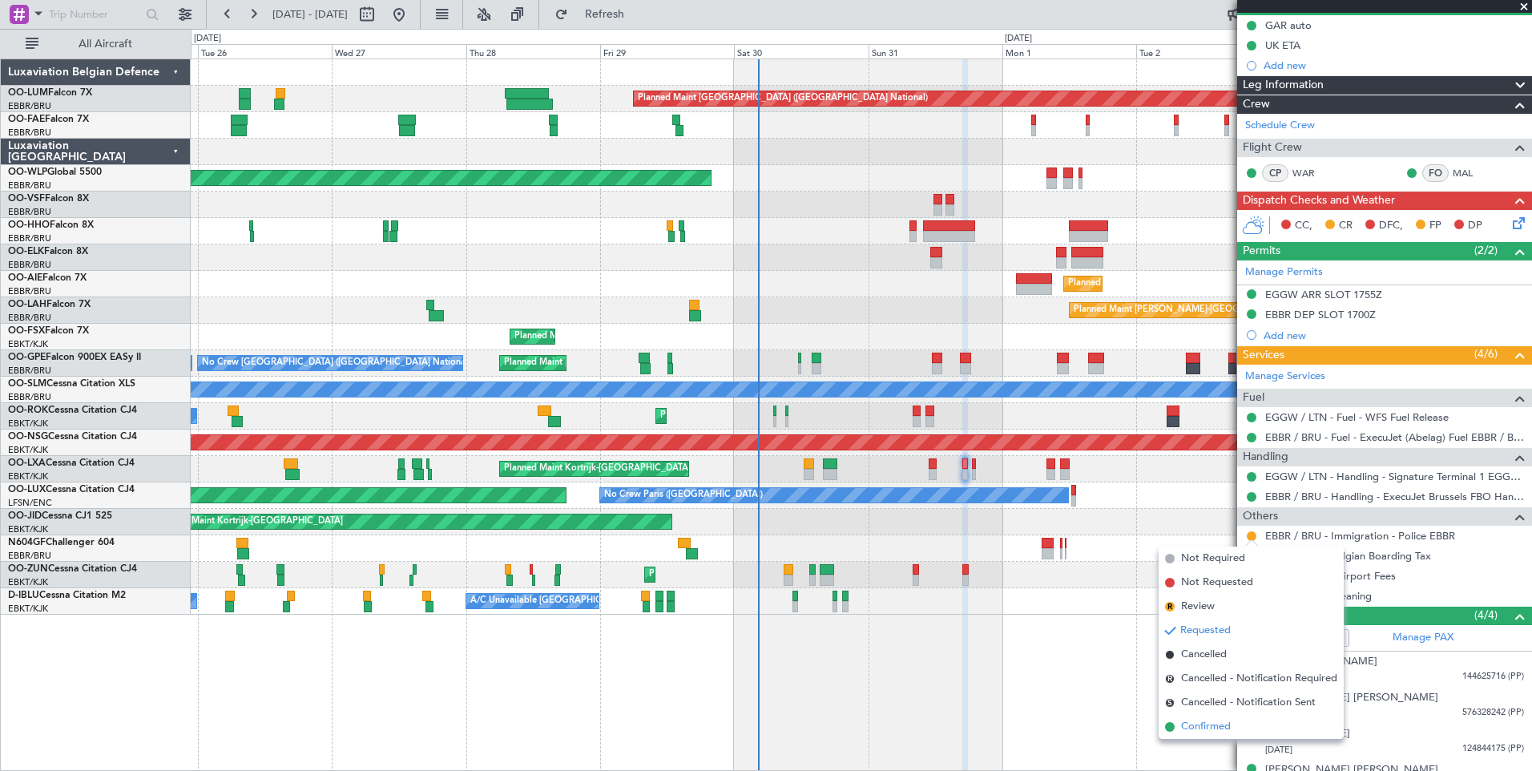
click at [1206, 726] on span "Confirmed" at bounding box center [1206, 727] width 50 height 16
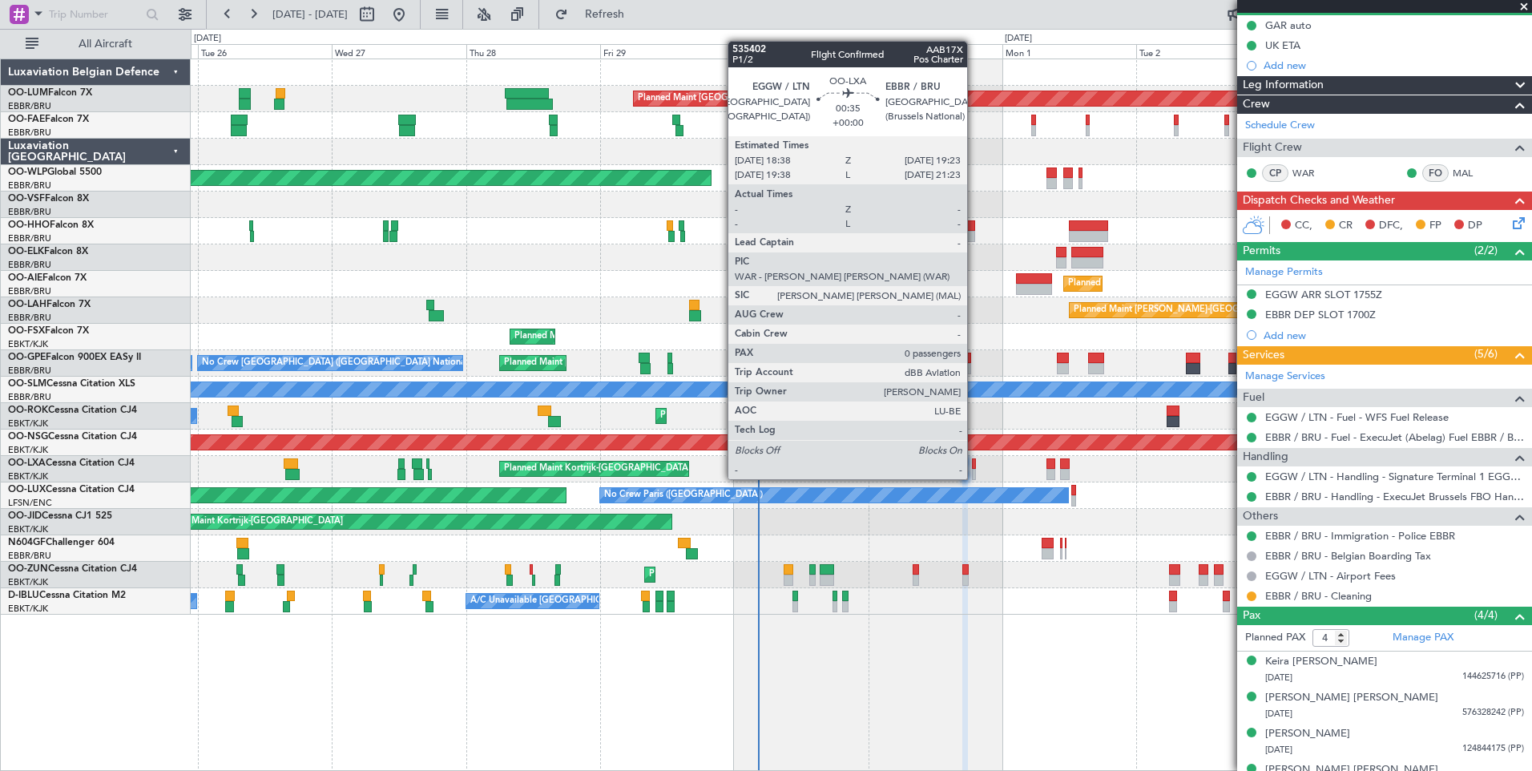
click at [974, 465] on div at bounding box center [974, 463] width 5 height 11
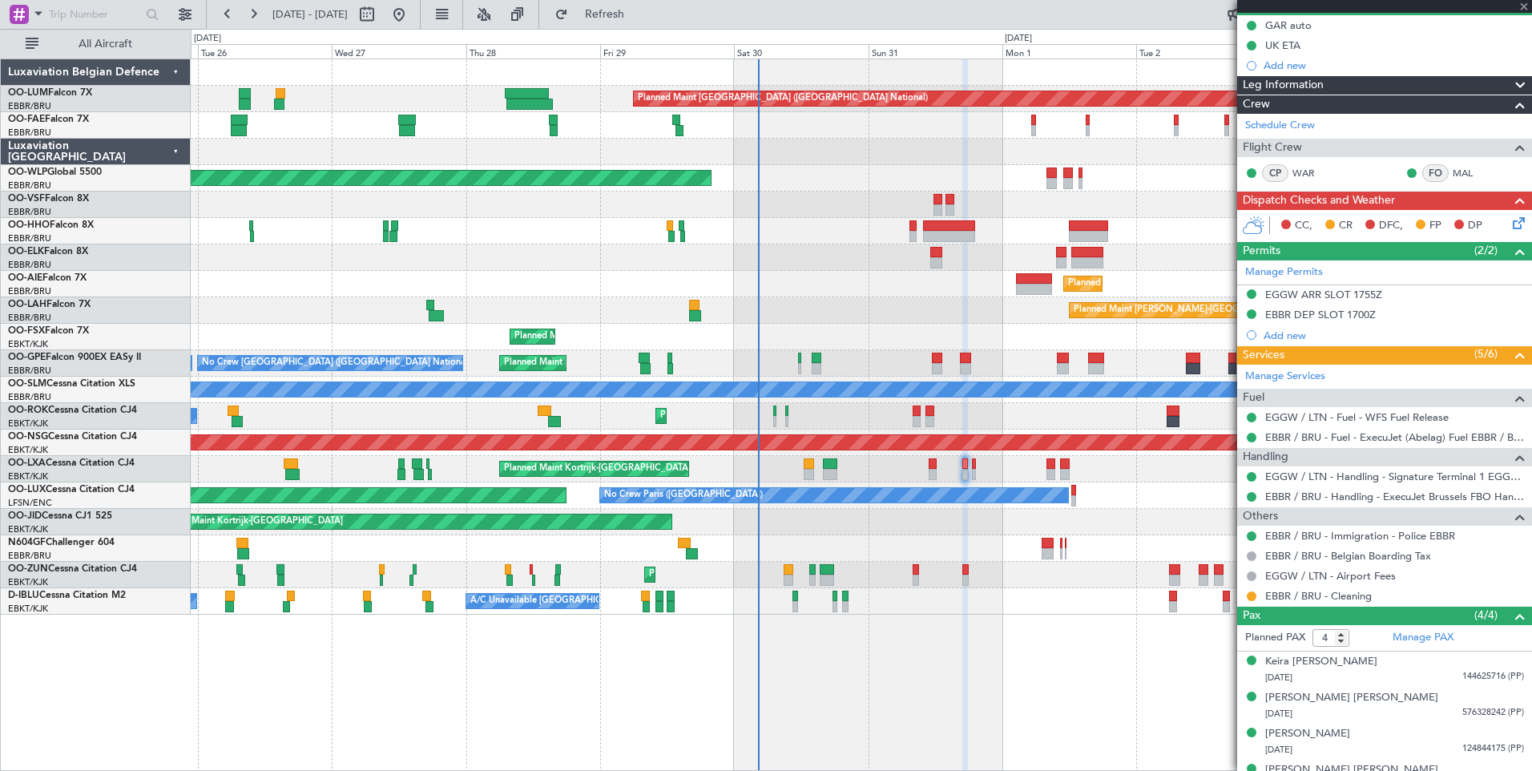
type input "0"
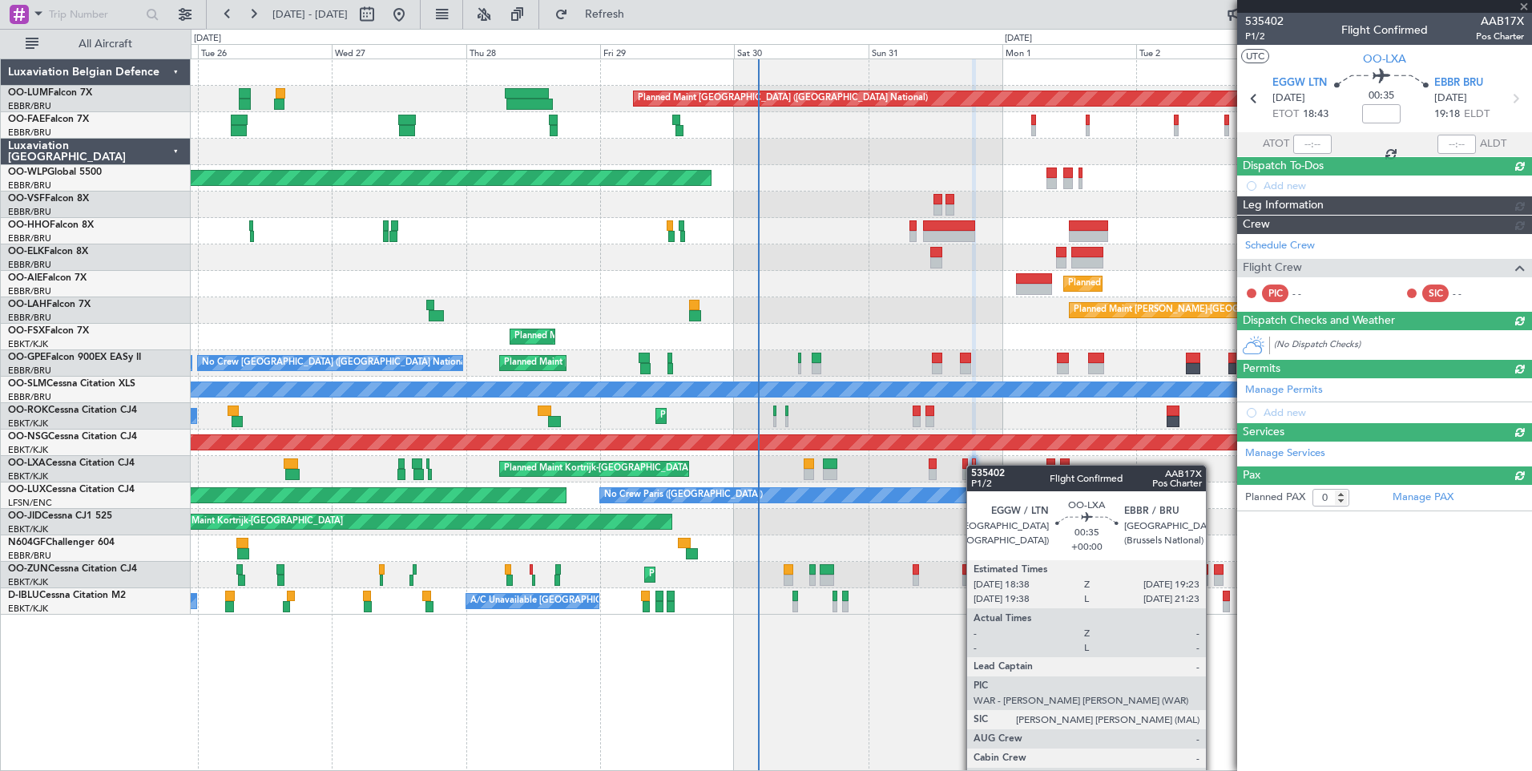
scroll to position [0, 0]
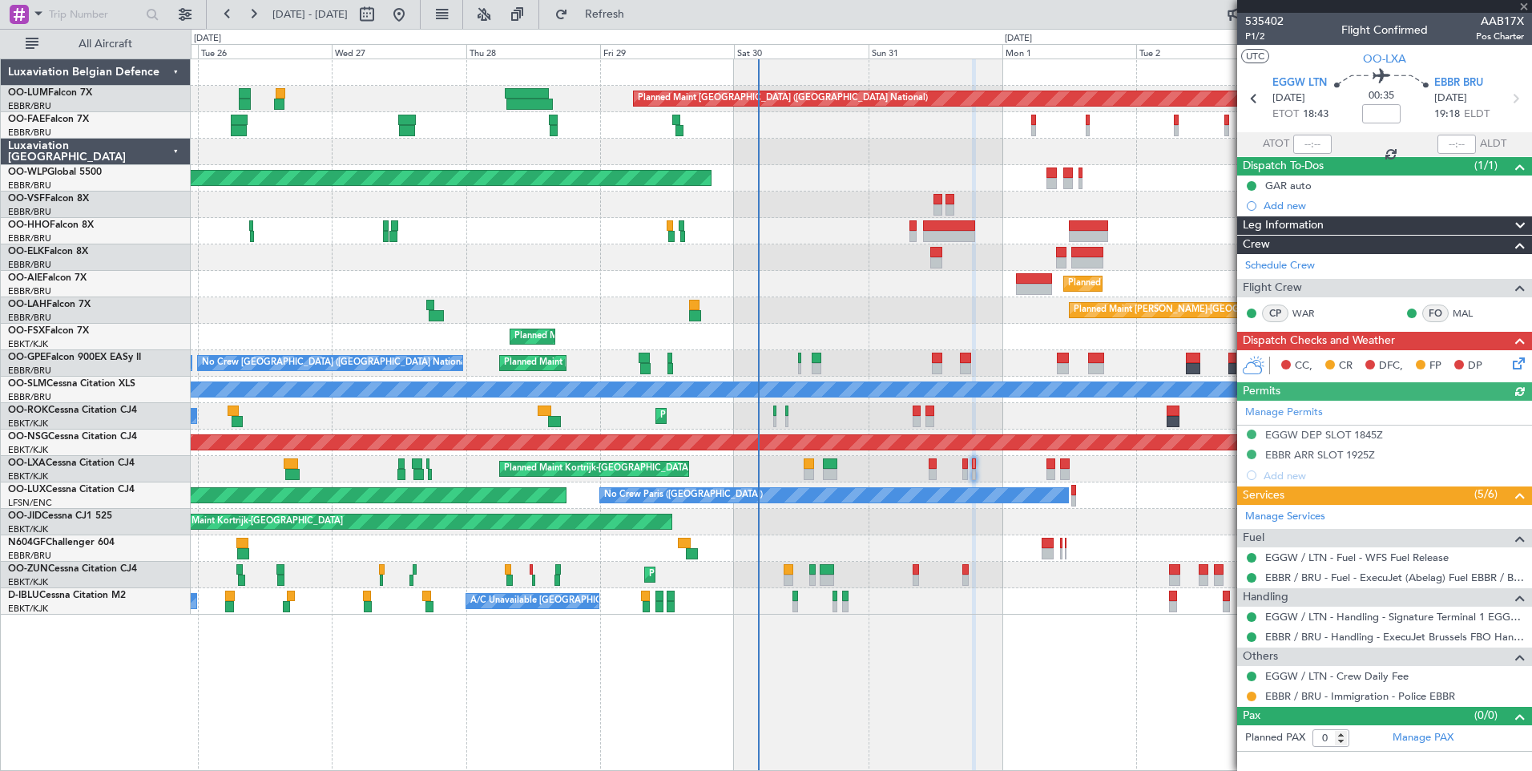
click at [1253, 701] on div at bounding box center [1251, 696] width 13 height 13
click at [1253, 696] on button at bounding box center [1252, 697] width 10 height 10
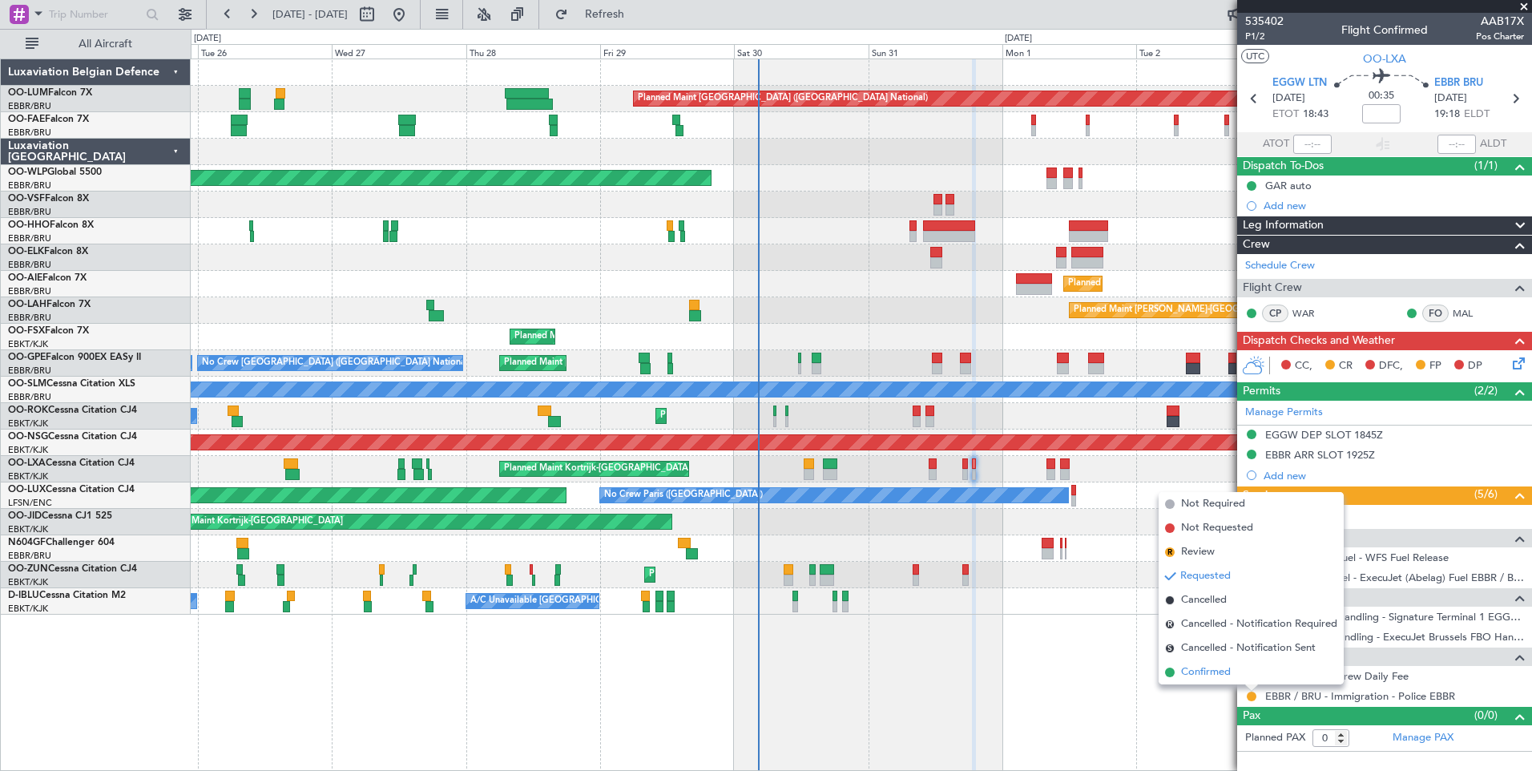
click at [1231, 677] on span "Confirmed" at bounding box center [1206, 672] width 50 height 16
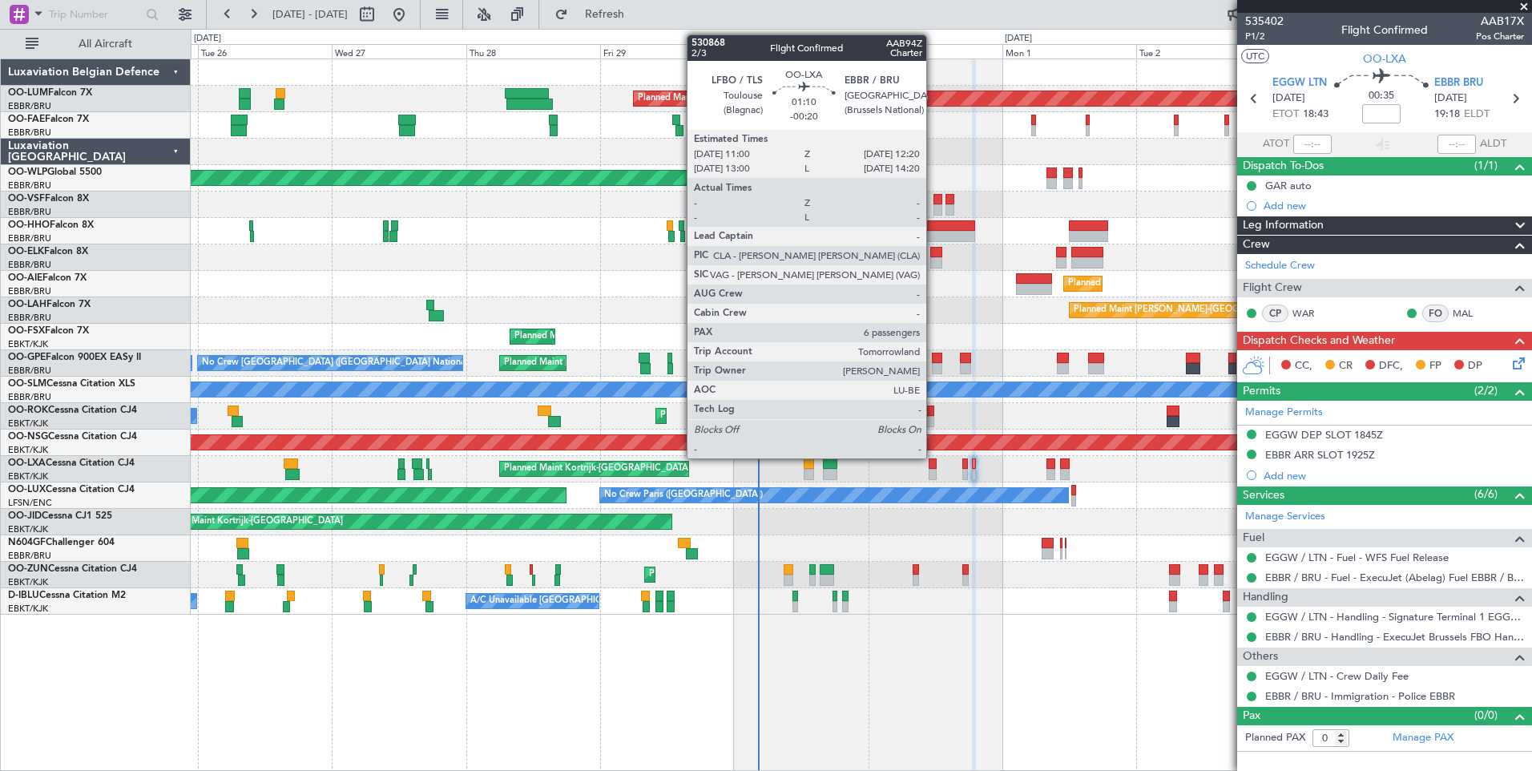
click at [934, 458] on div at bounding box center [933, 463] width 8 height 11
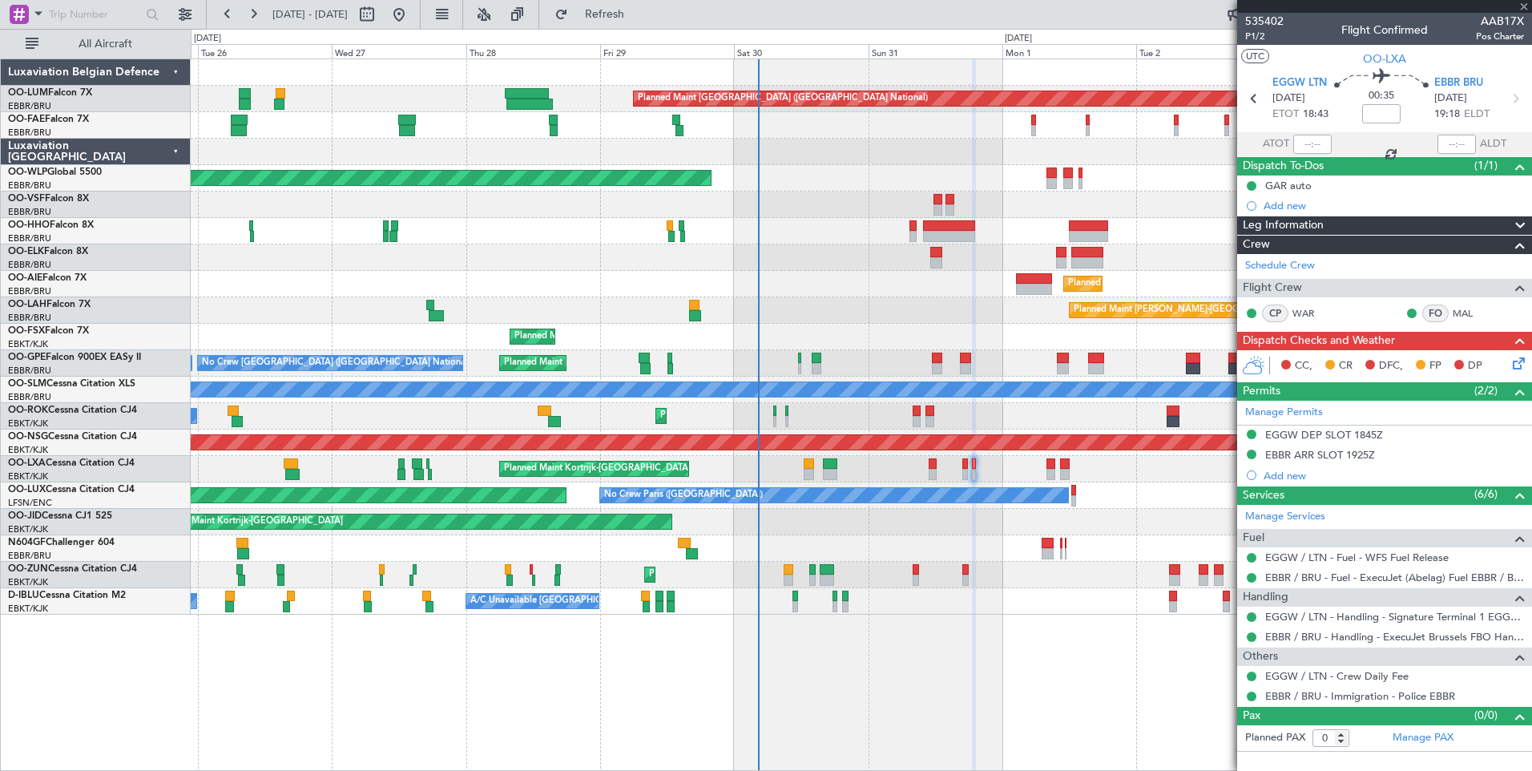
type input "-00:20"
type input "6"
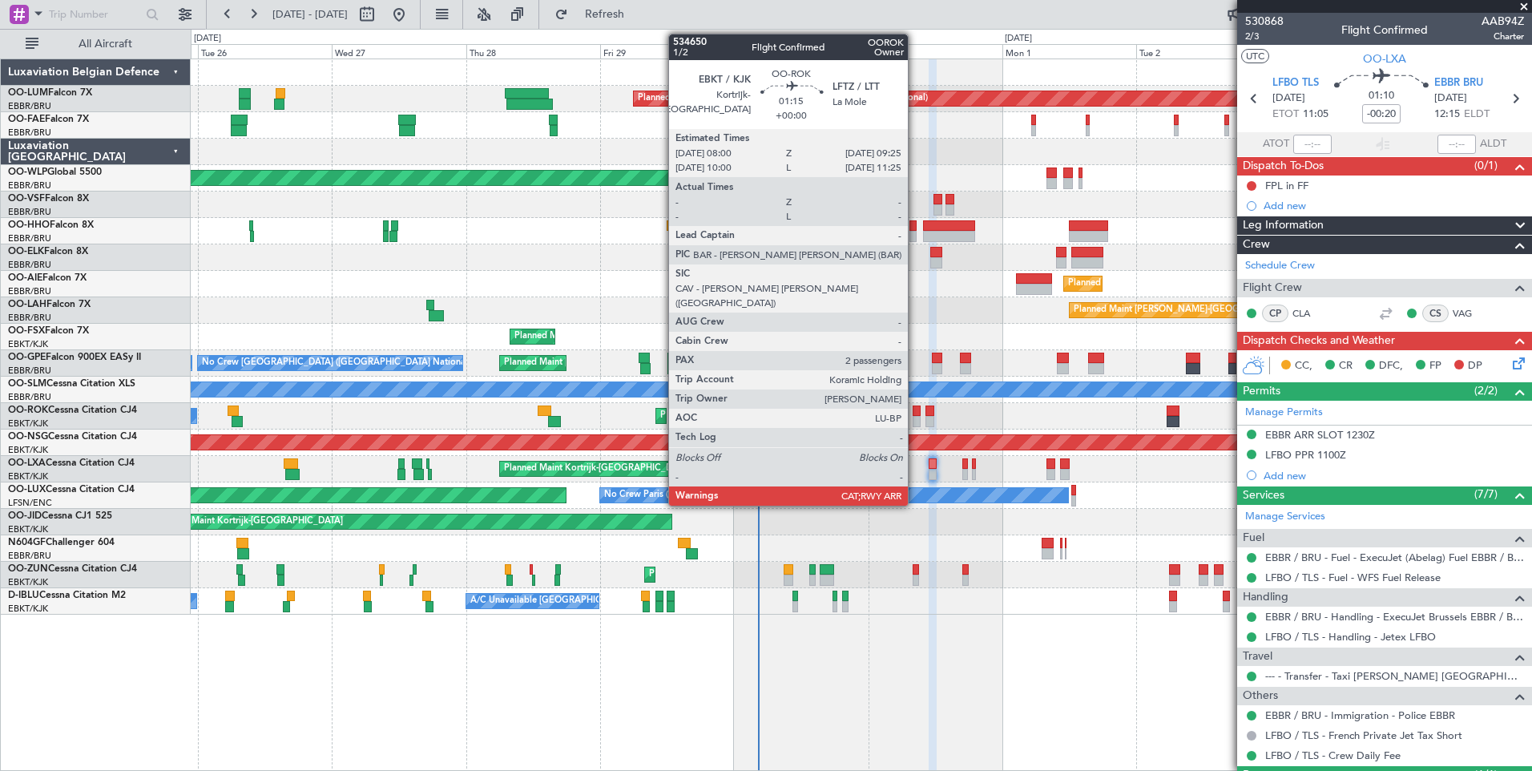
click at [915, 409] on div at bounding box center [917, 410] width 8 height 11
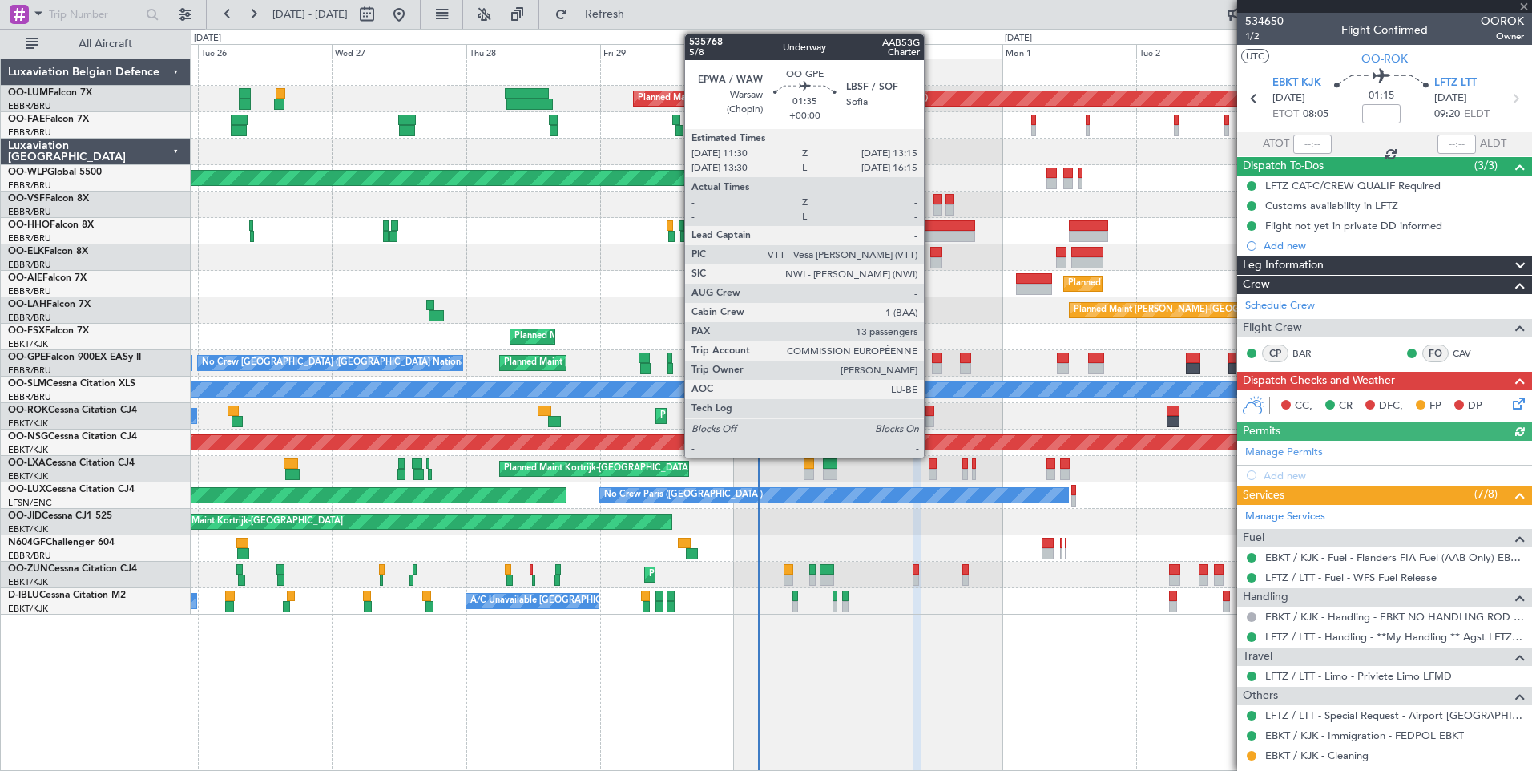
click at [932, 364] on div at bounding box center [937, 368] width 10 height 11
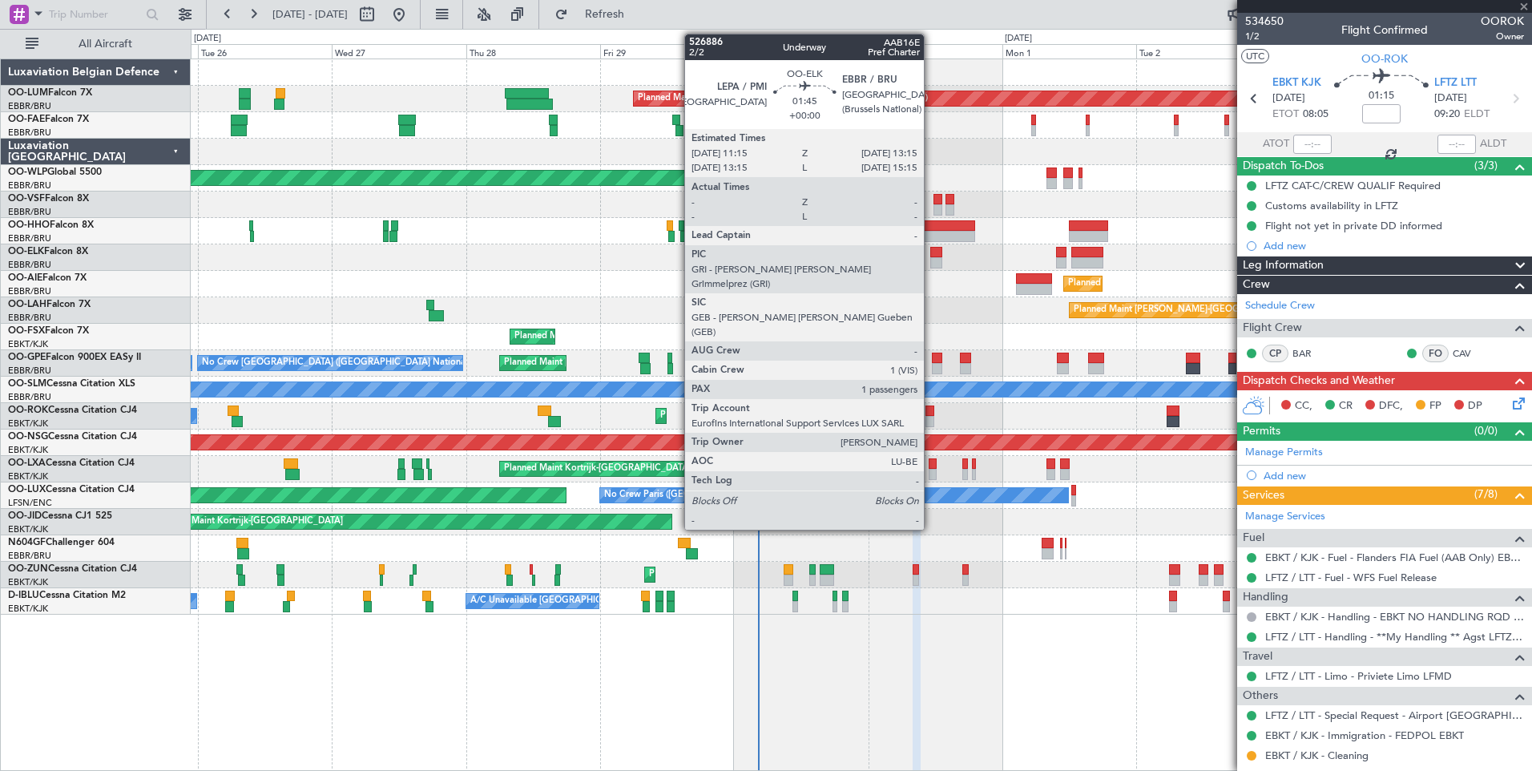
click at [931, 248] on div at bounding box center [935, 252] width 11 height 11
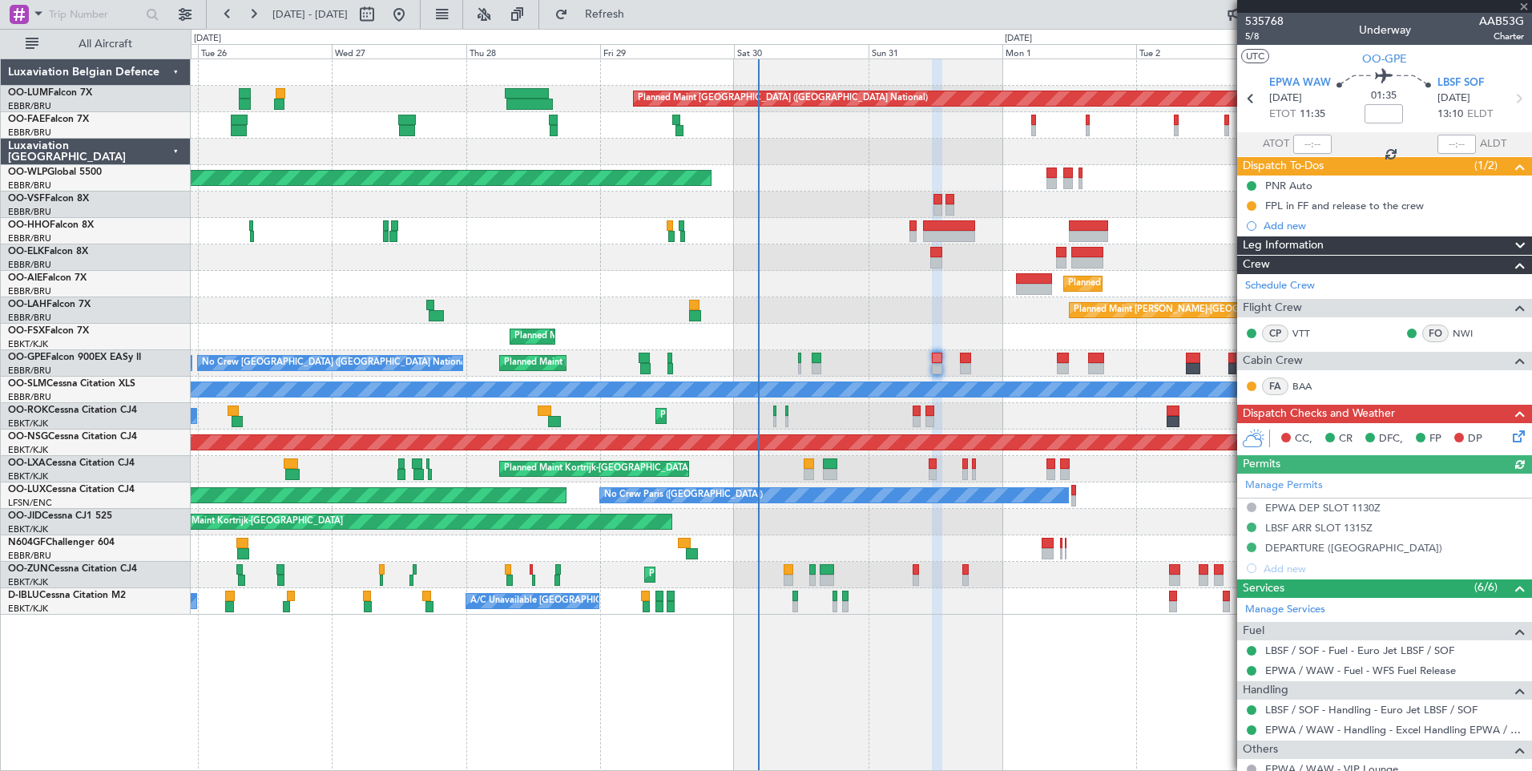
type input "1"
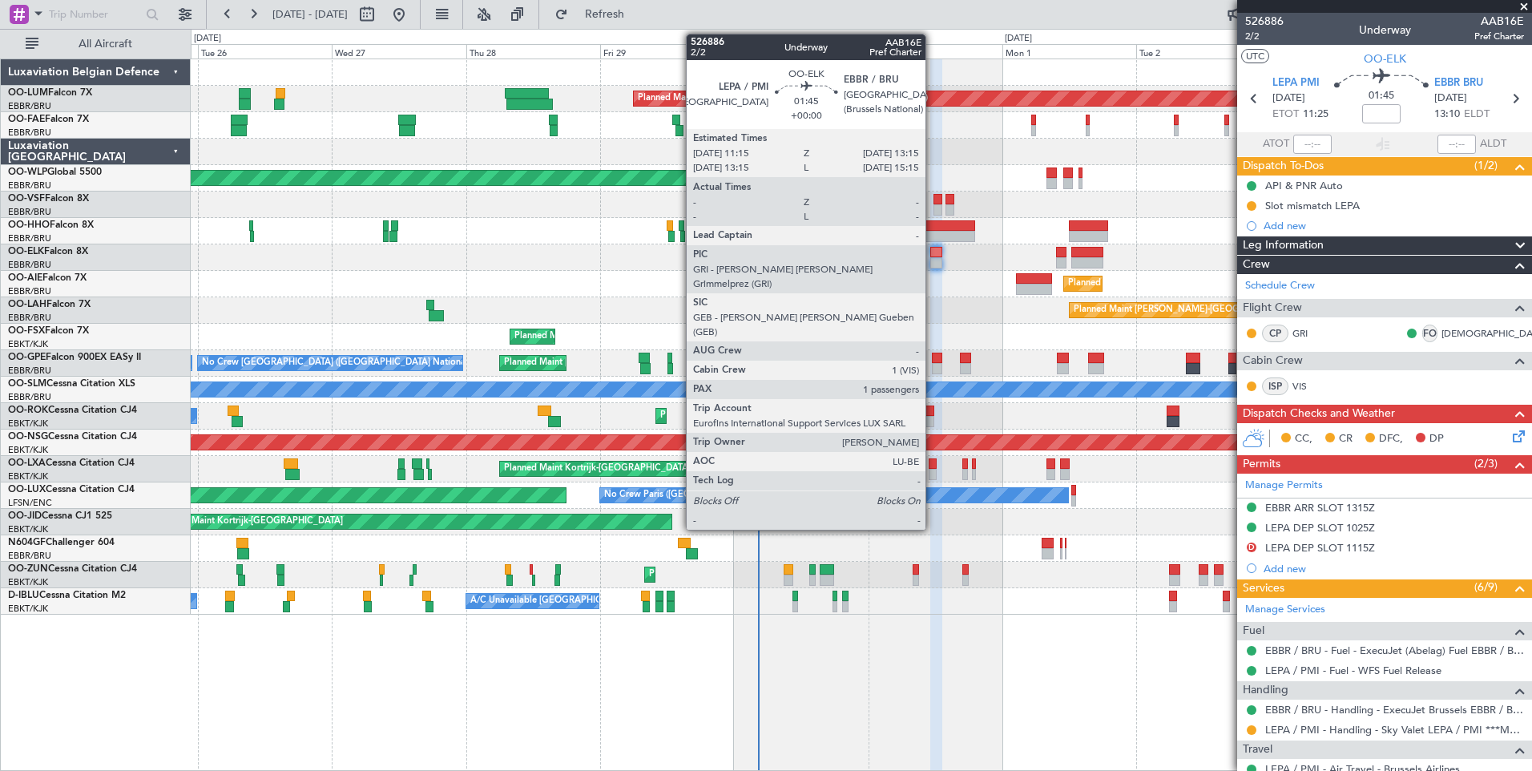
click at [933, 252] on div at bounding box center [935, 252] width 11 height 11
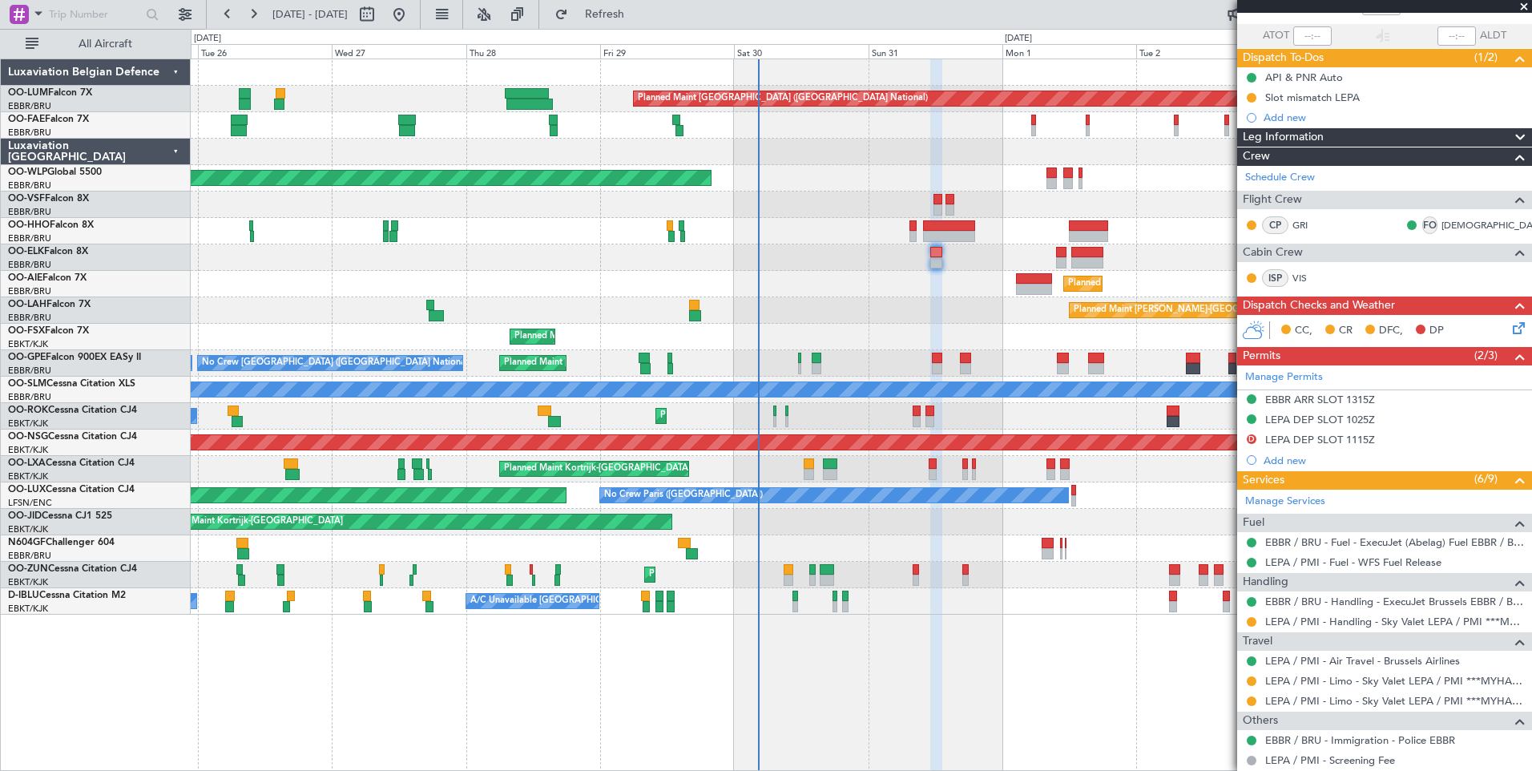
scroll to position [208, 0]
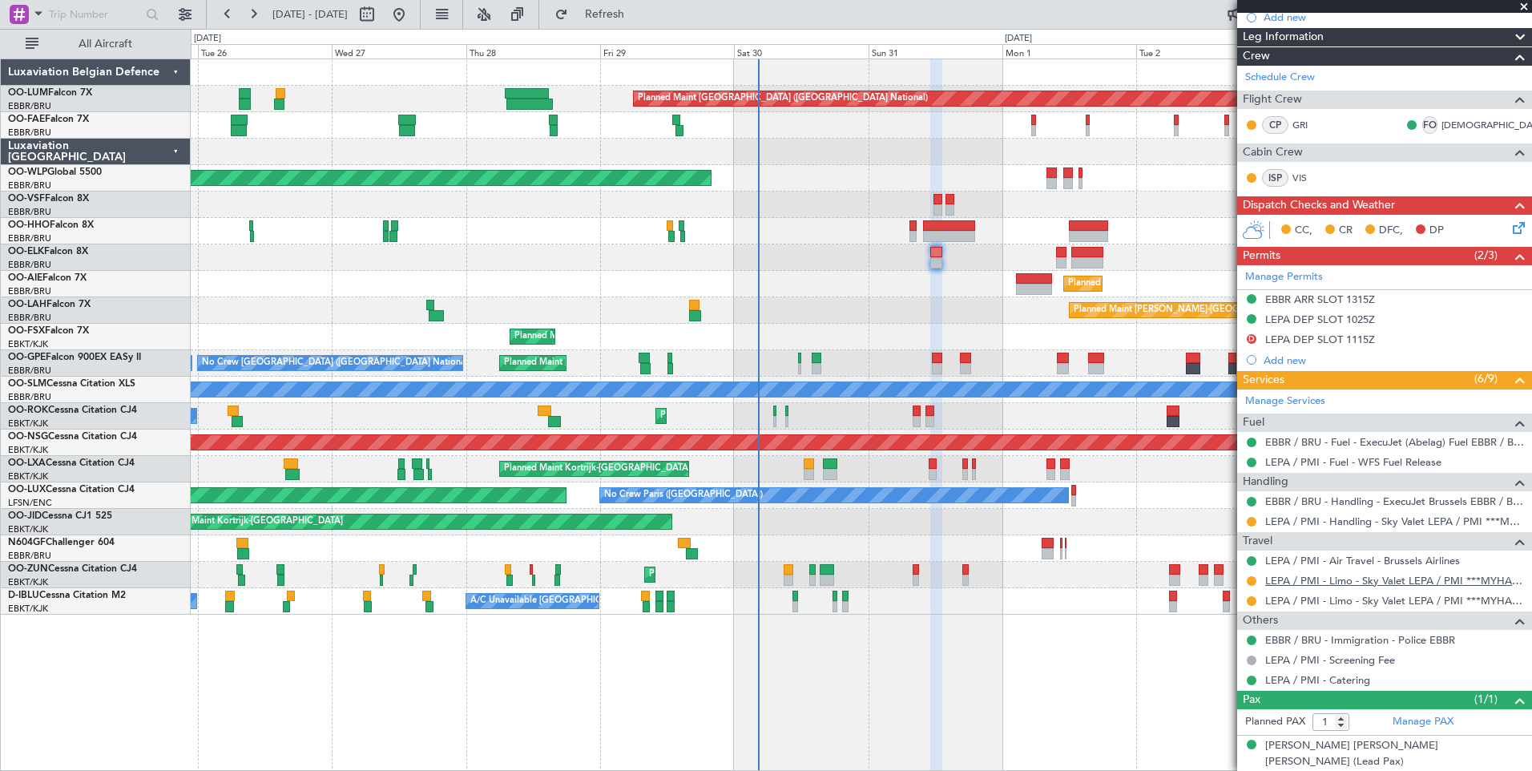
click at [1340, 584] on link "LEPA / PMI - Limo - Sky Valet LEPA / PMI ***MYHANDLING***" at bounding box center [1394, 581] width 259 height 14
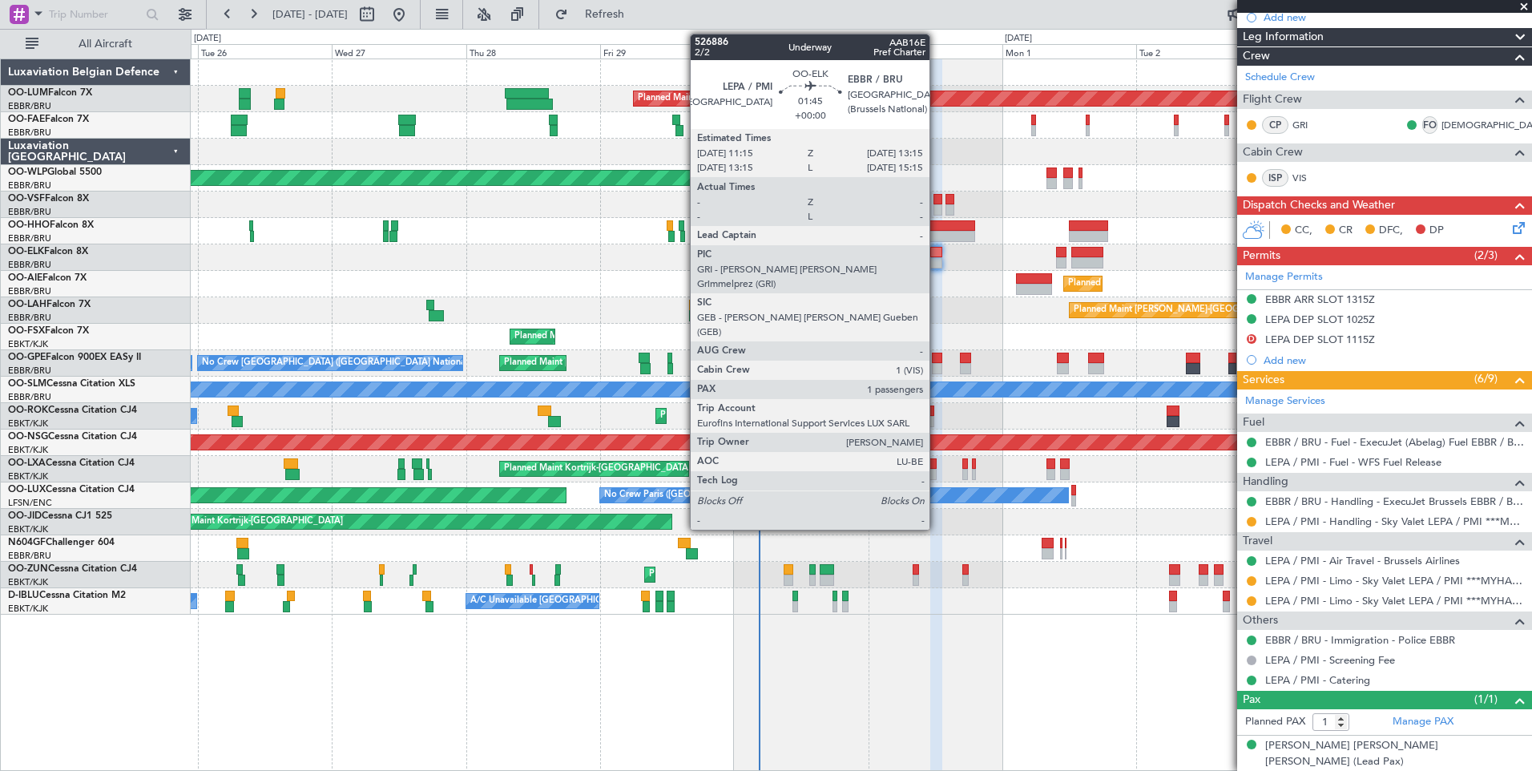
click at [937, 256] on div at bounding box center [935, 252] width 11 height 11
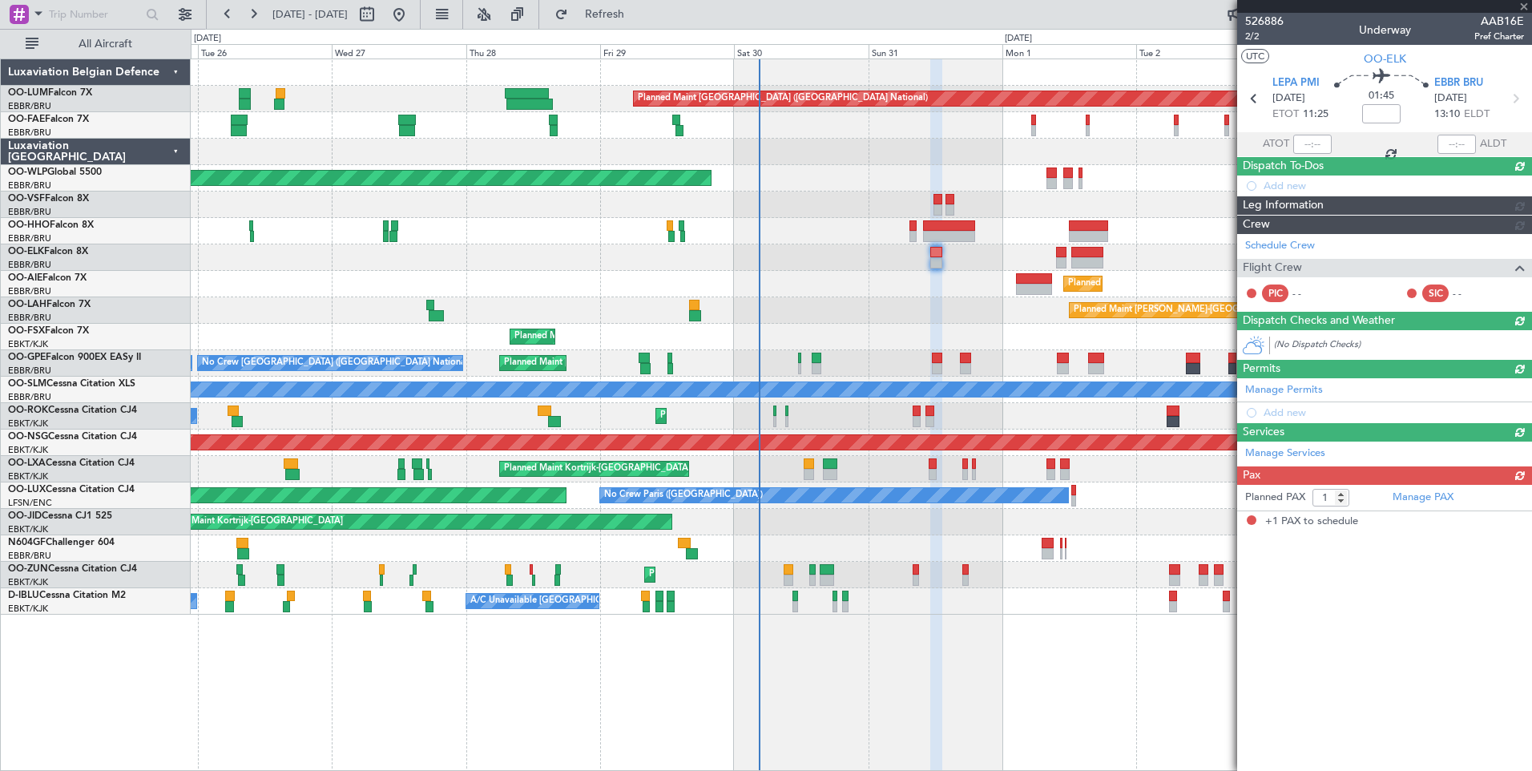
scroll to position [0, 0]
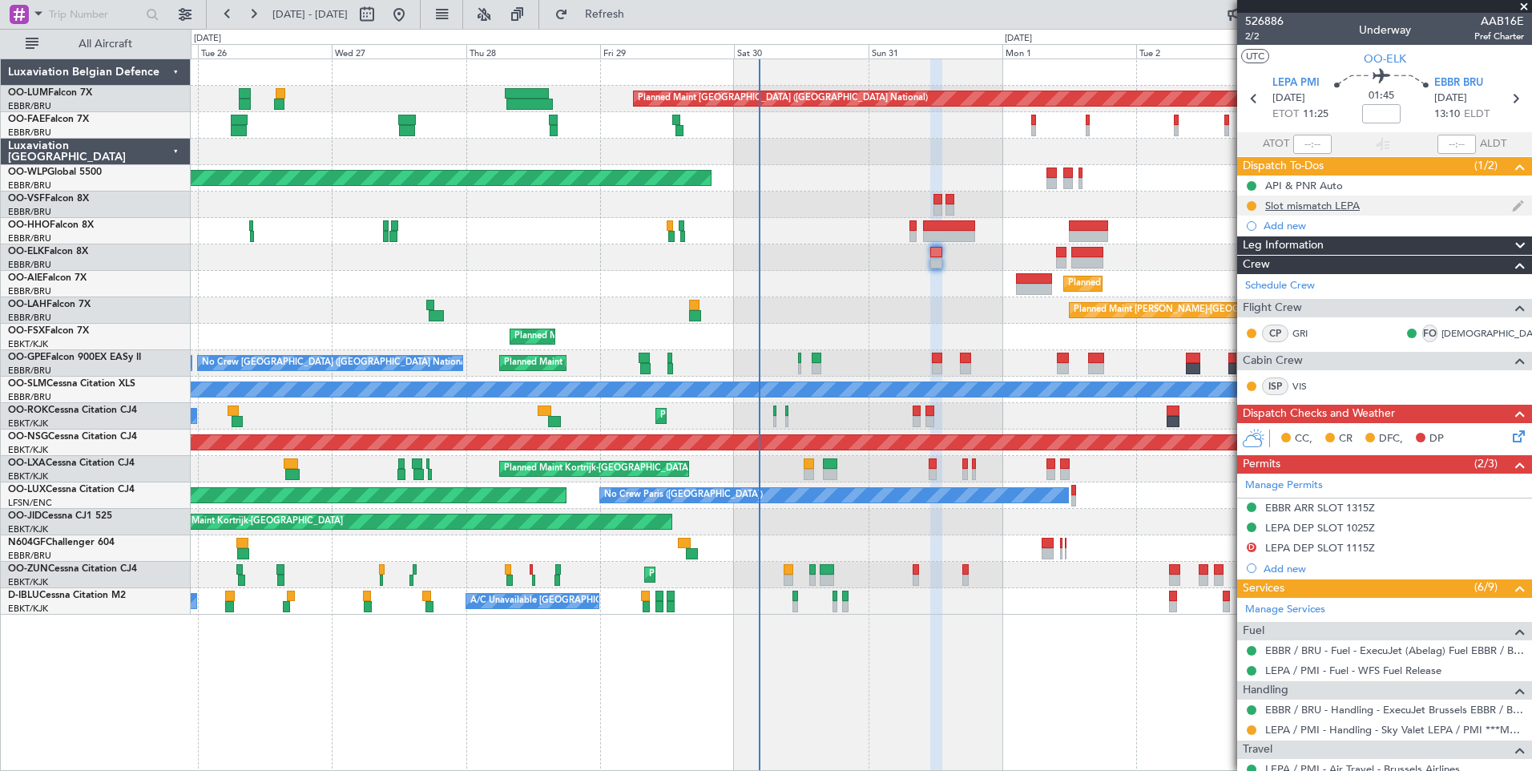
click at [1300, 203] on div "Slot mismatch LEPA" at bounding box center [1312, 206] width 95 height 14
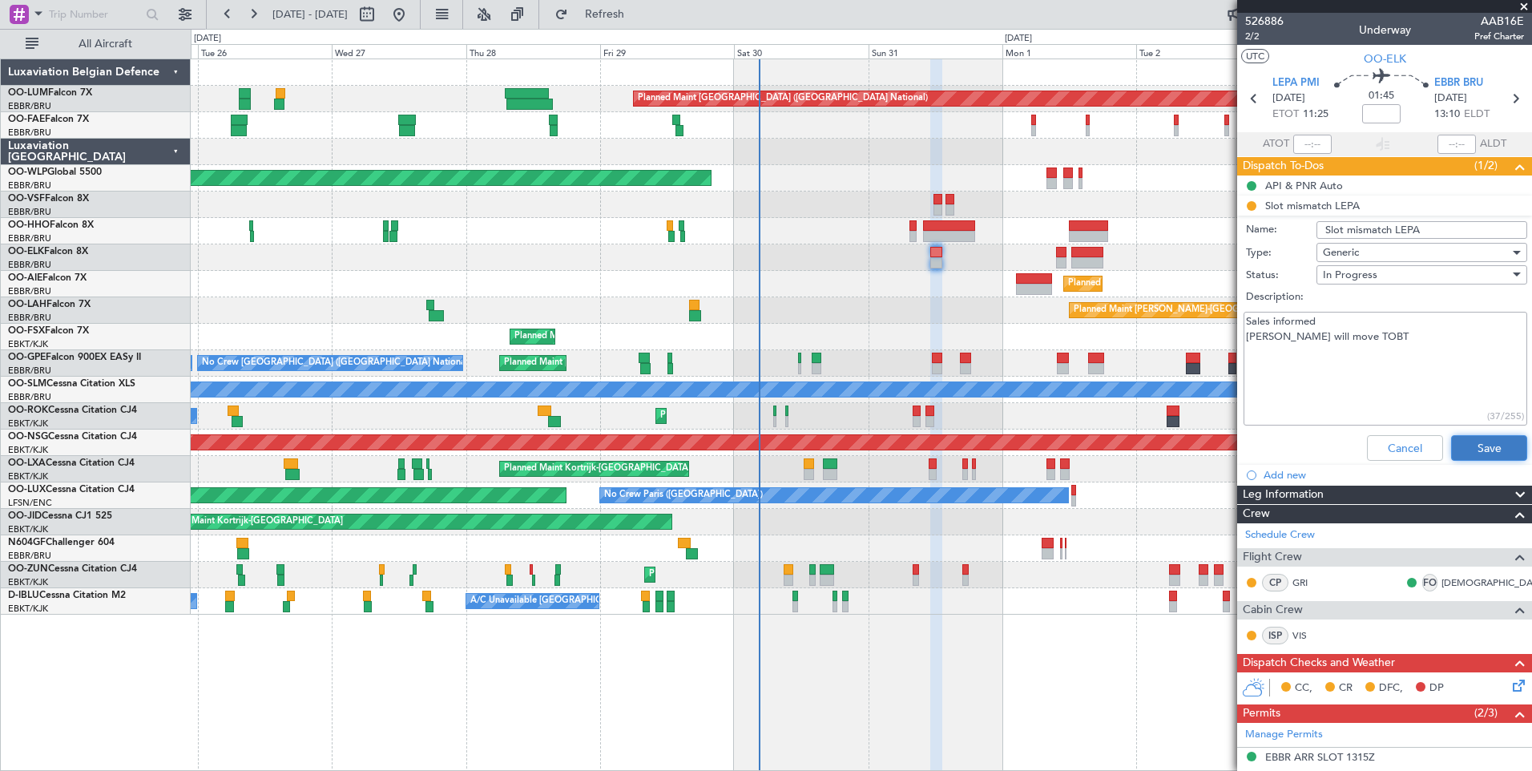
click at [1491, 458] on button "Save" at bounding box center [1489, 448] width 76 height 26
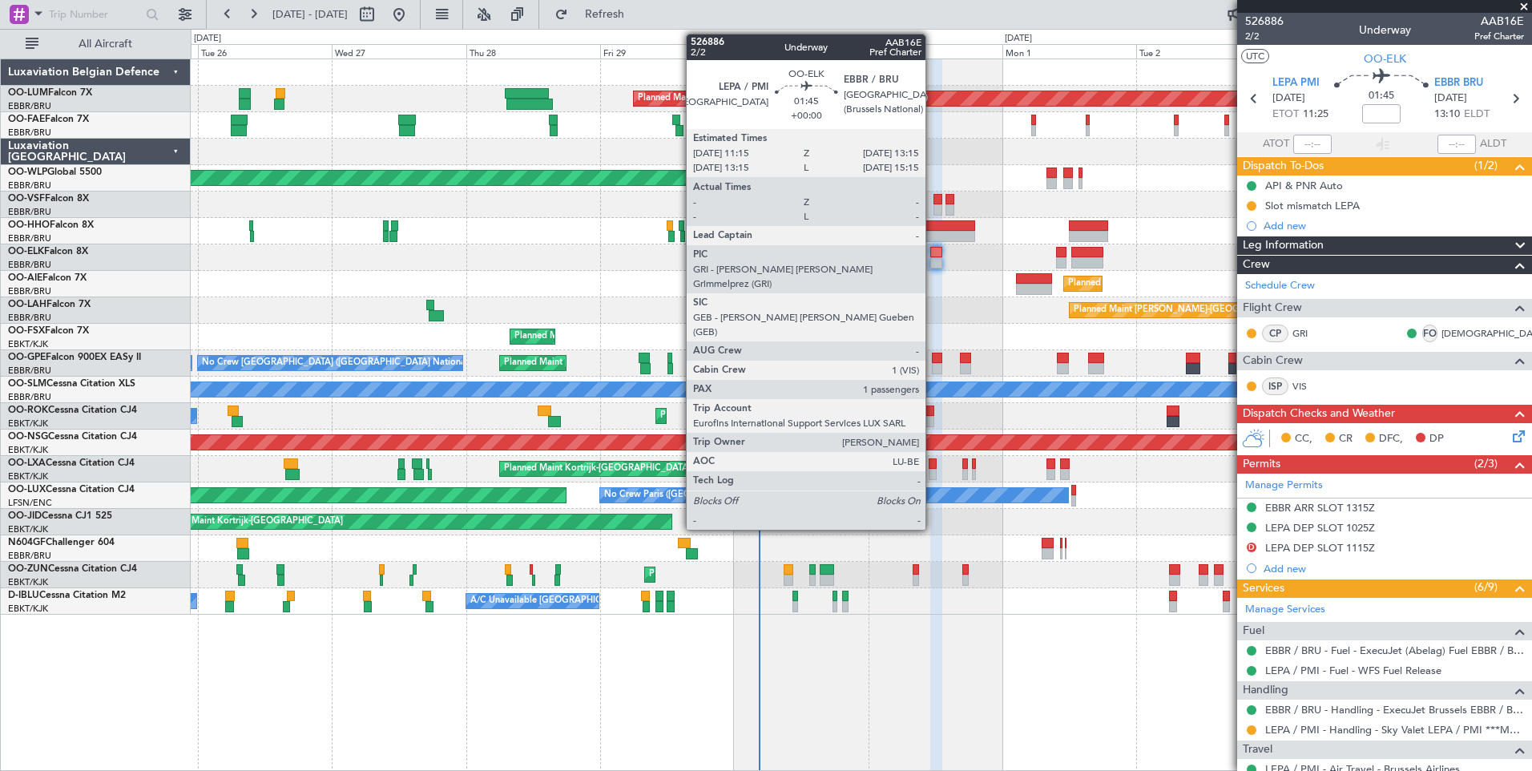
click at [933, 257] on div at bounding box center [935, 262] width 11 height 11
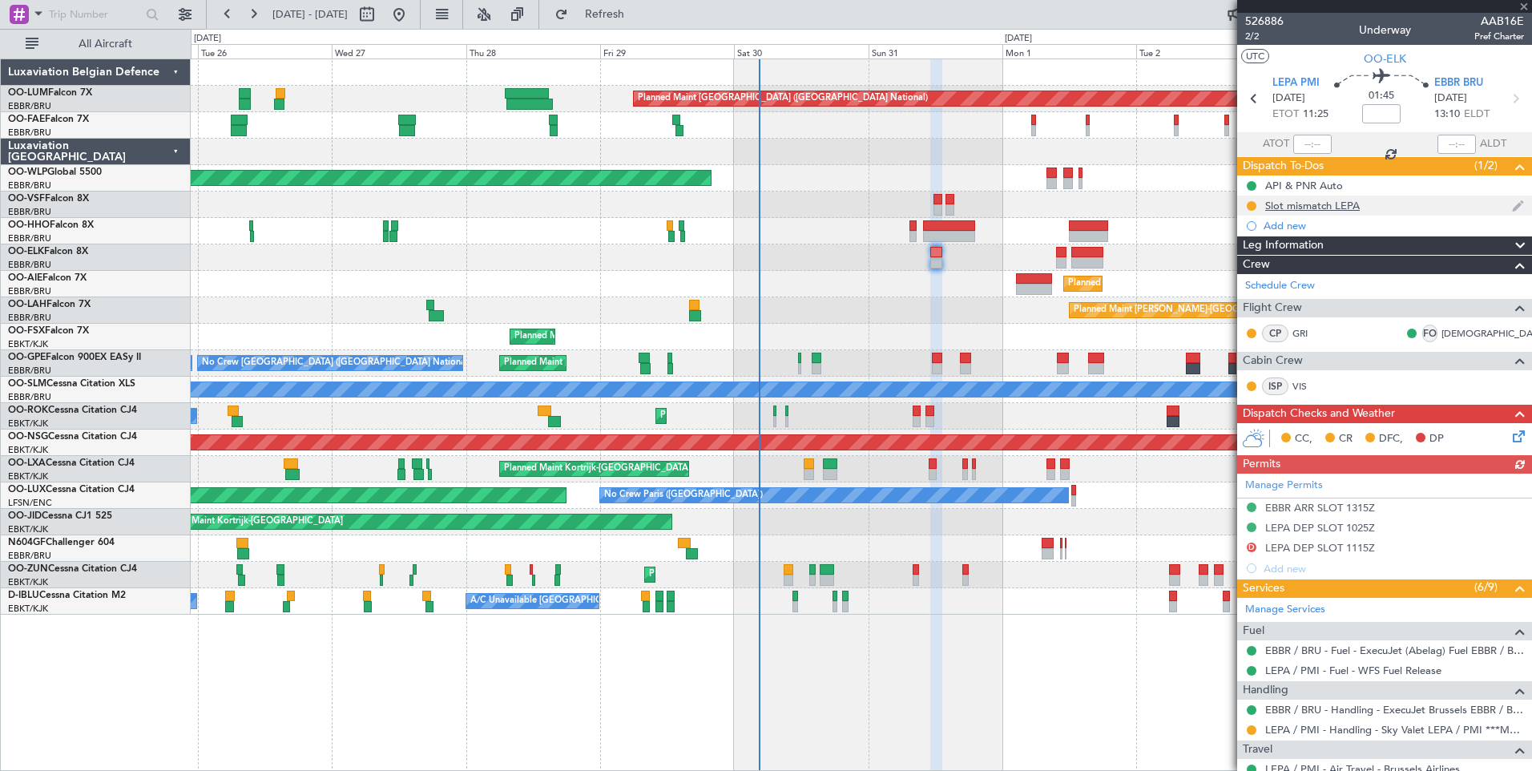
click at [1374, 208] on div "Slot mismatch LEPA" at bounding box center [1384, 206] width 295 height 20
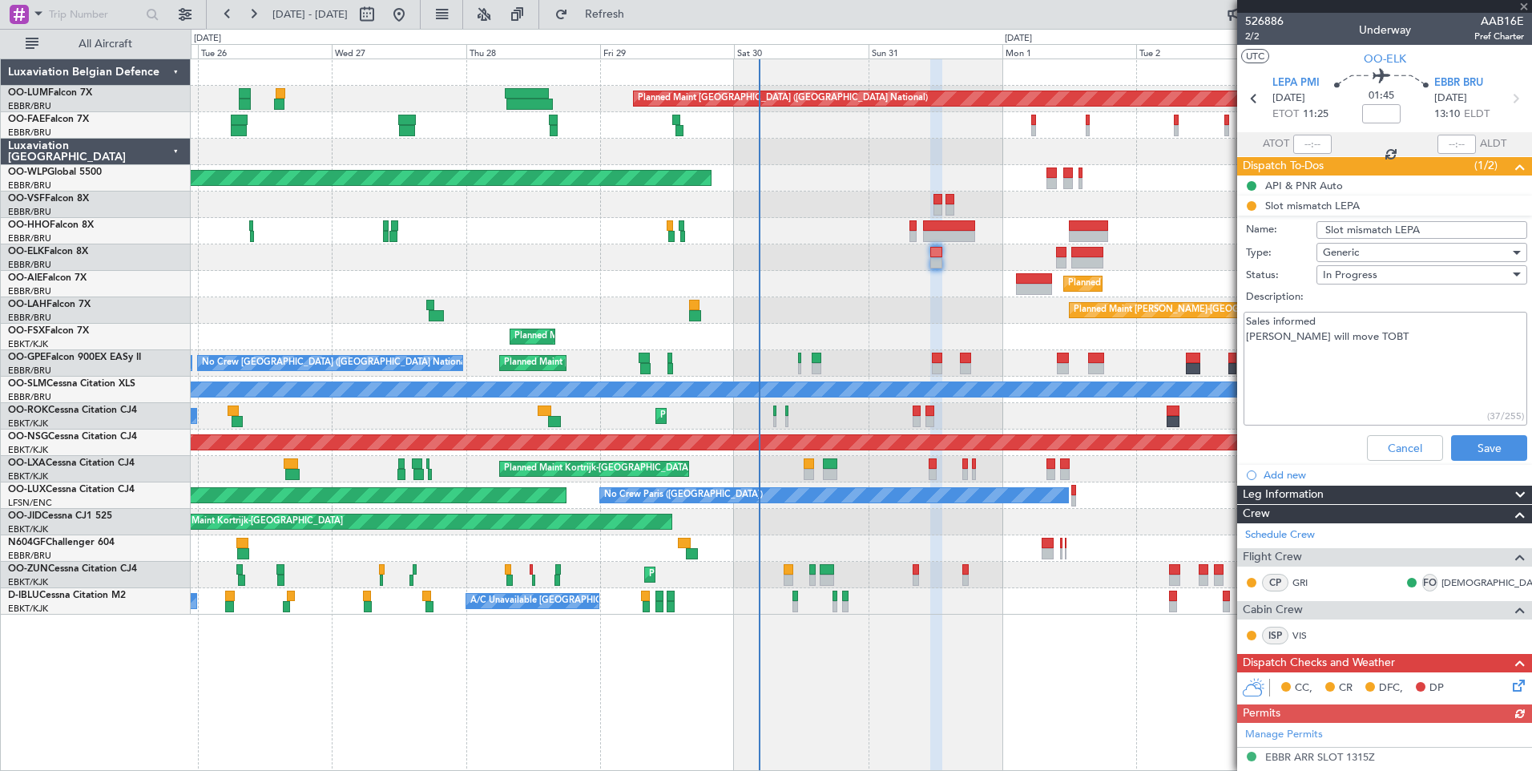
click at [1421, 228] on input "Slot mismatch LEPA" at bounding box center [1422, 230] width 211 height 18
type input "Slot mismatch LEPA *change tobt*"
click at [1473, 447] on button "Save" at bounding box center [1489, 448] width 76 height 26
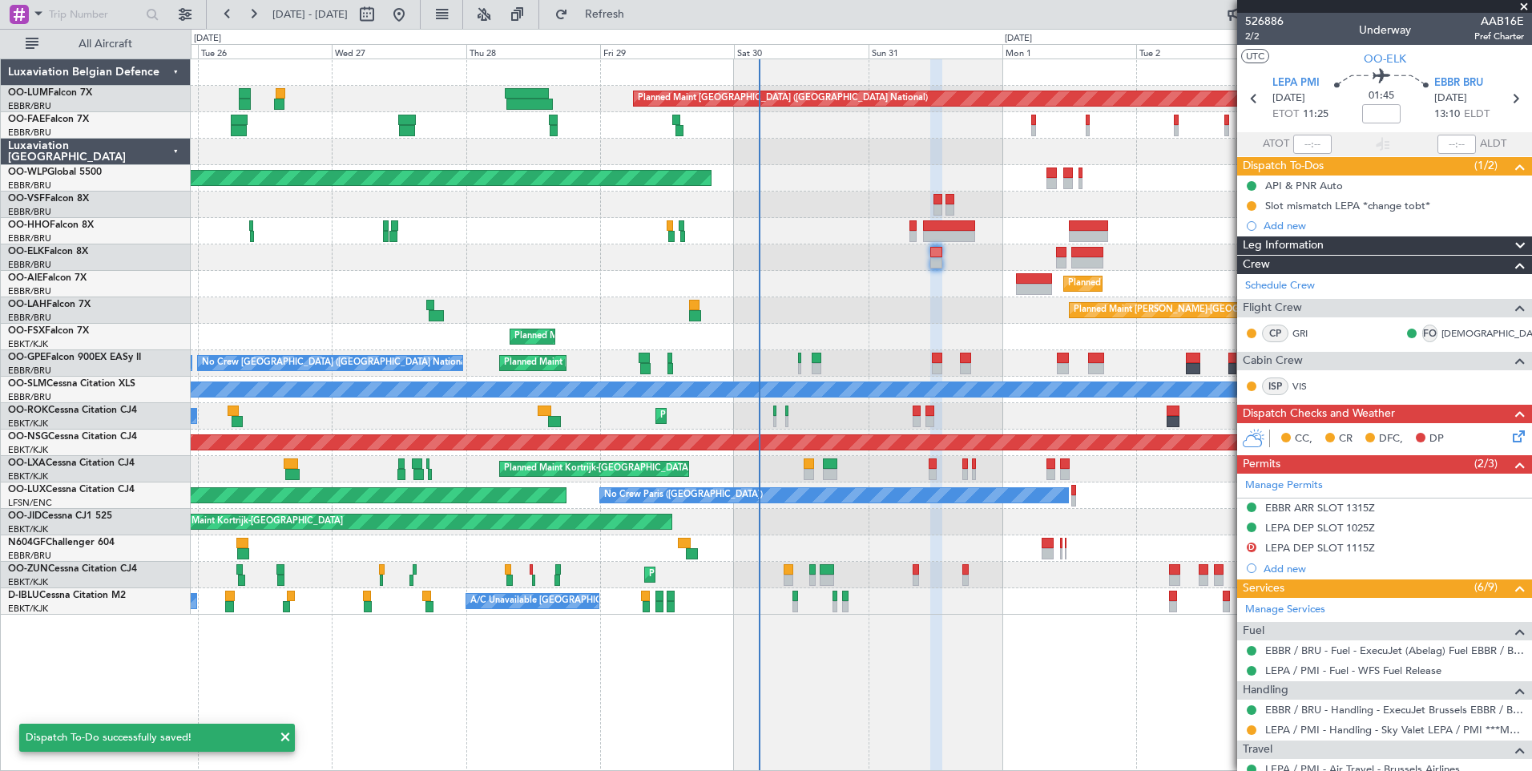
scroll to position [208, 0]
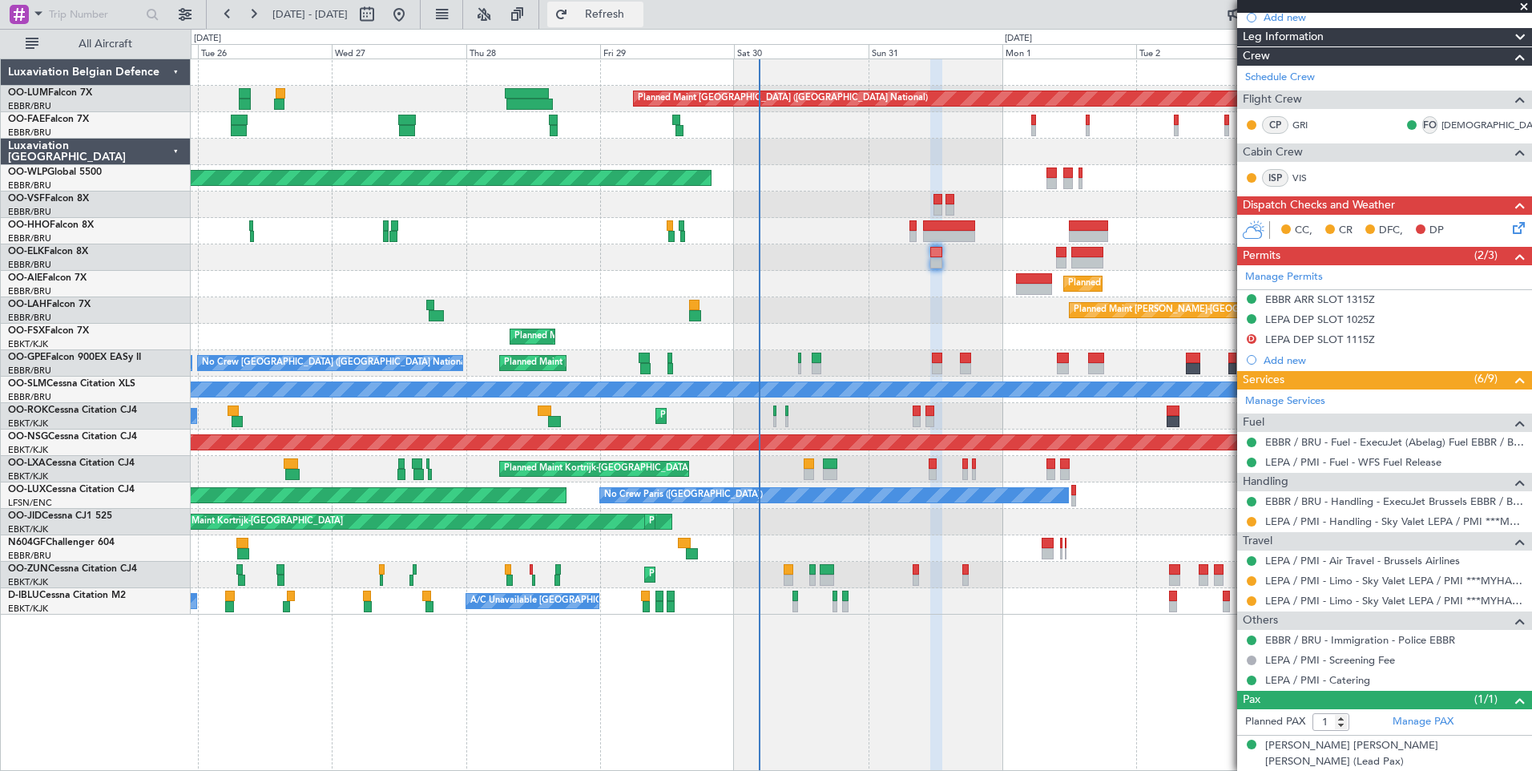
click at [643, 2] on button "Refresh" at bounding box center [595, 15] width 96 height 26
click at [639, 18] on span "Refresh" at bounding box center [604, 14] width 67 height 11
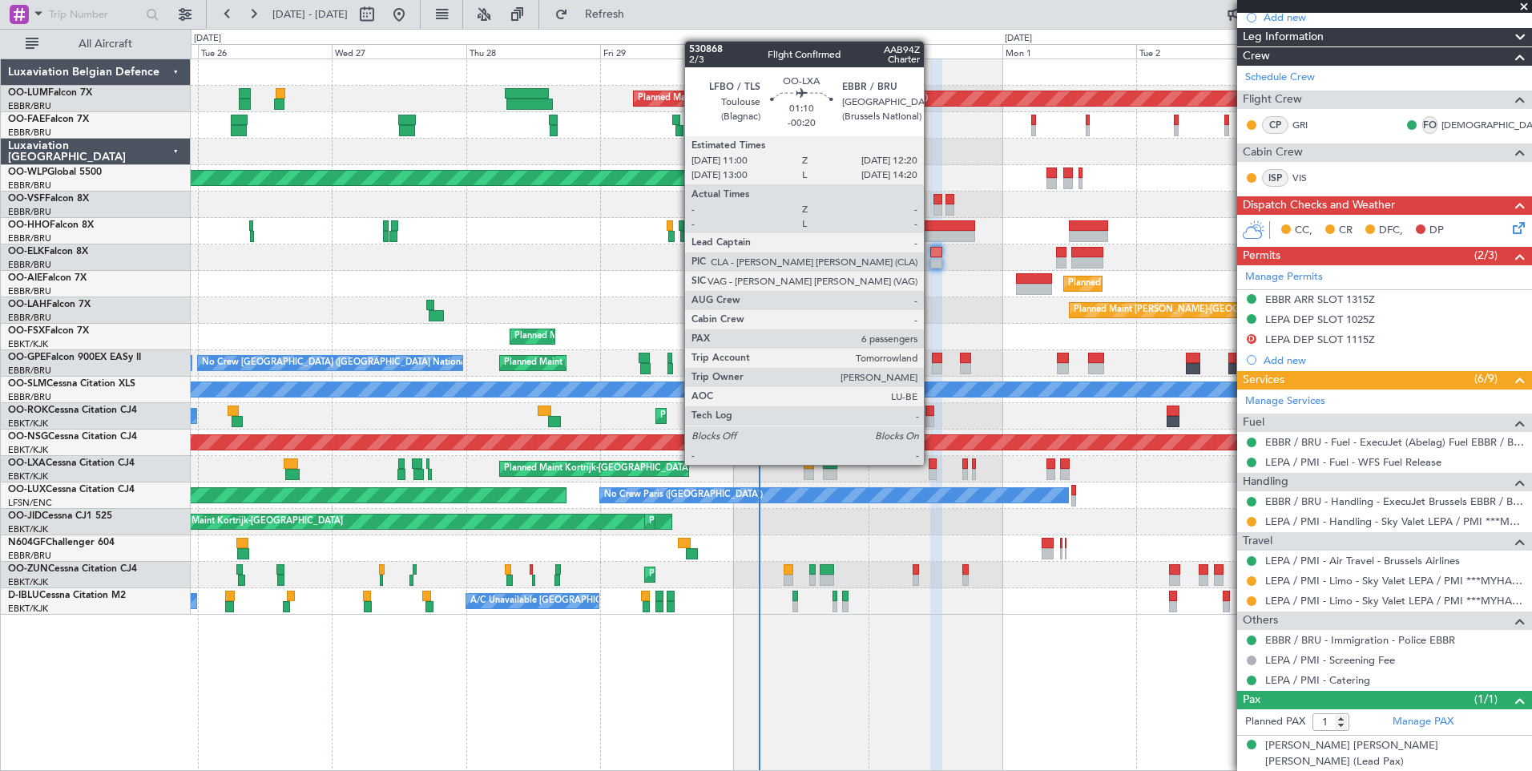
click at [931, 465] on div at bounding box center [933, 463] width 8 height 11
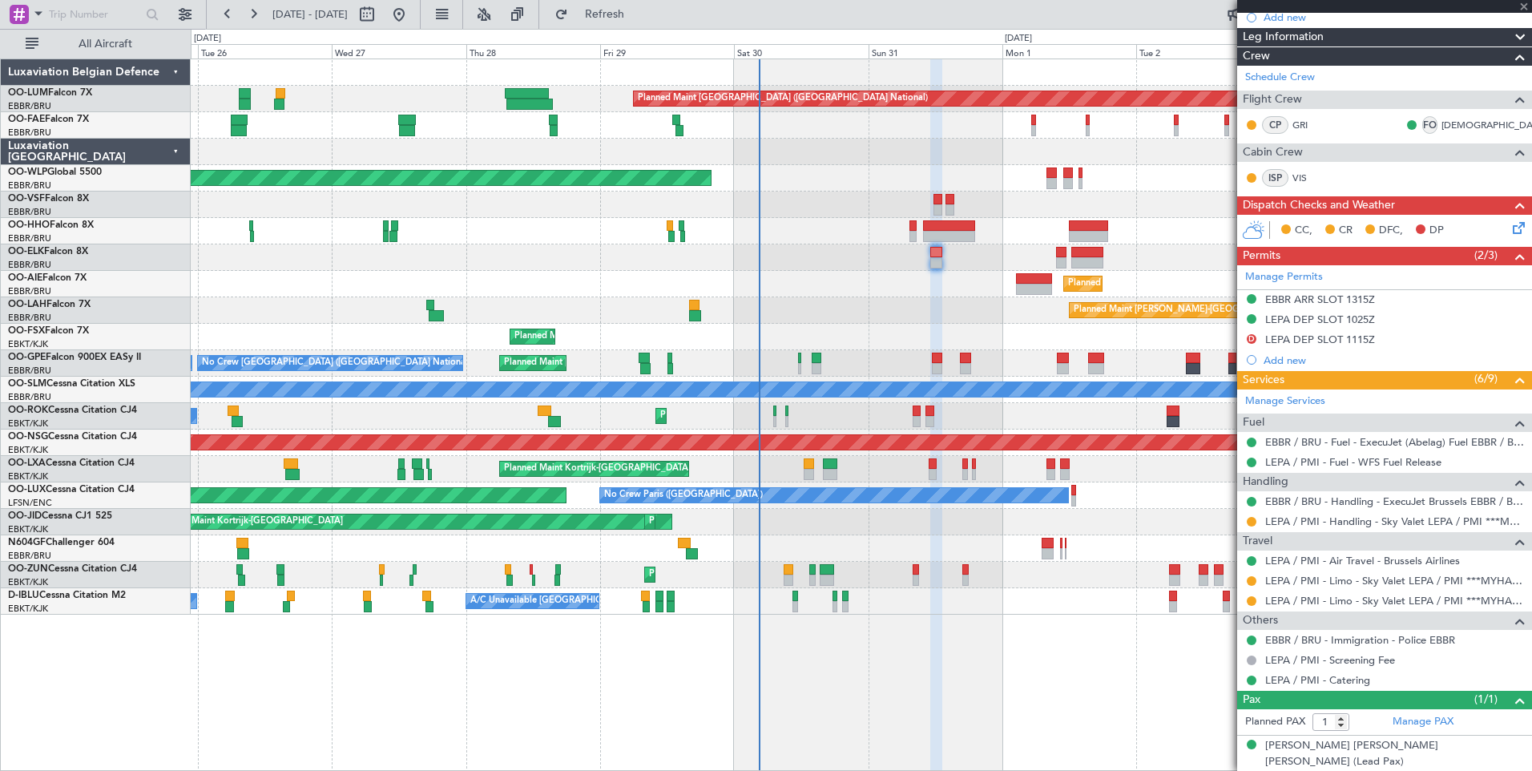
type input "-00:20"
type input "6"
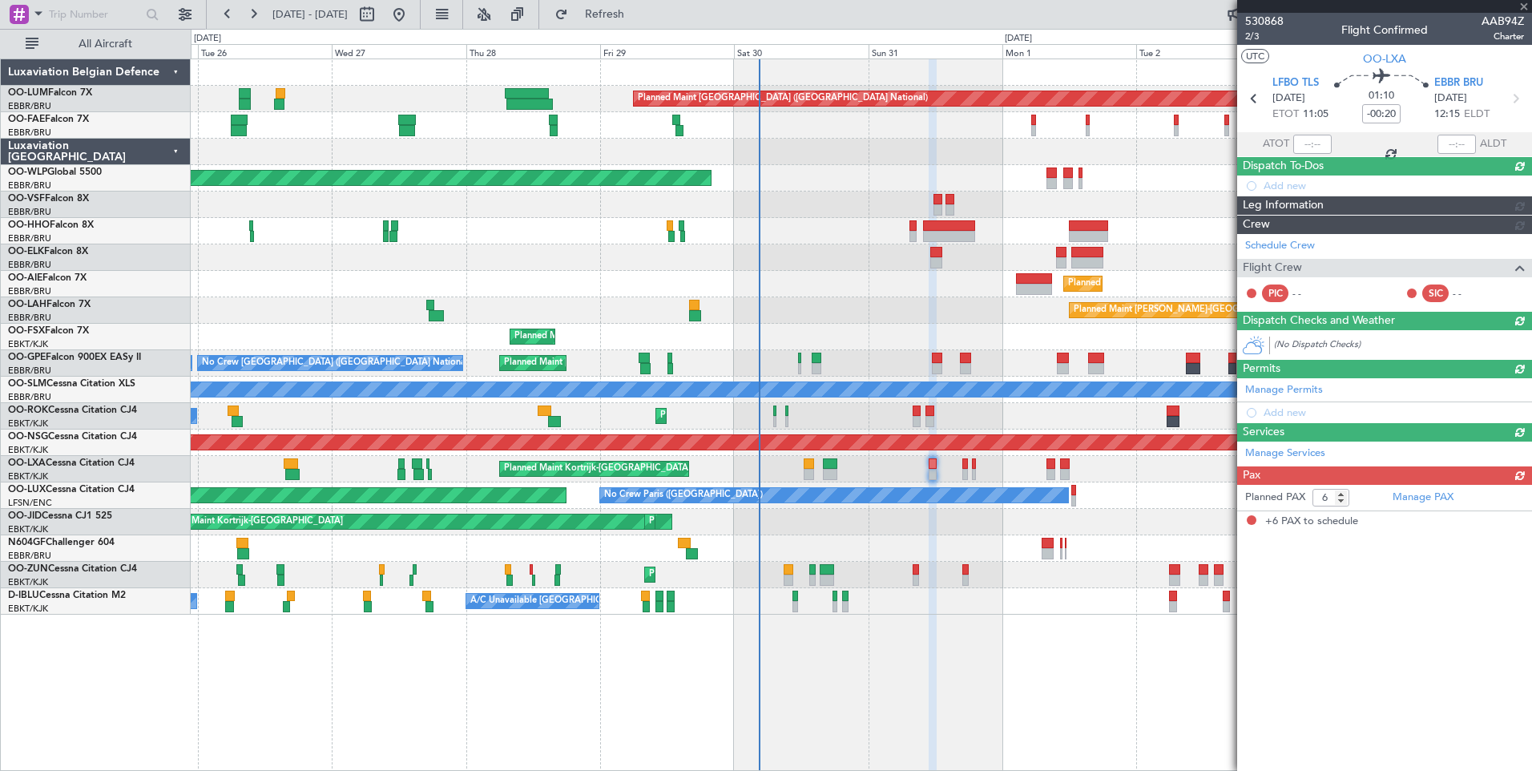
scroll to position [0, 0]
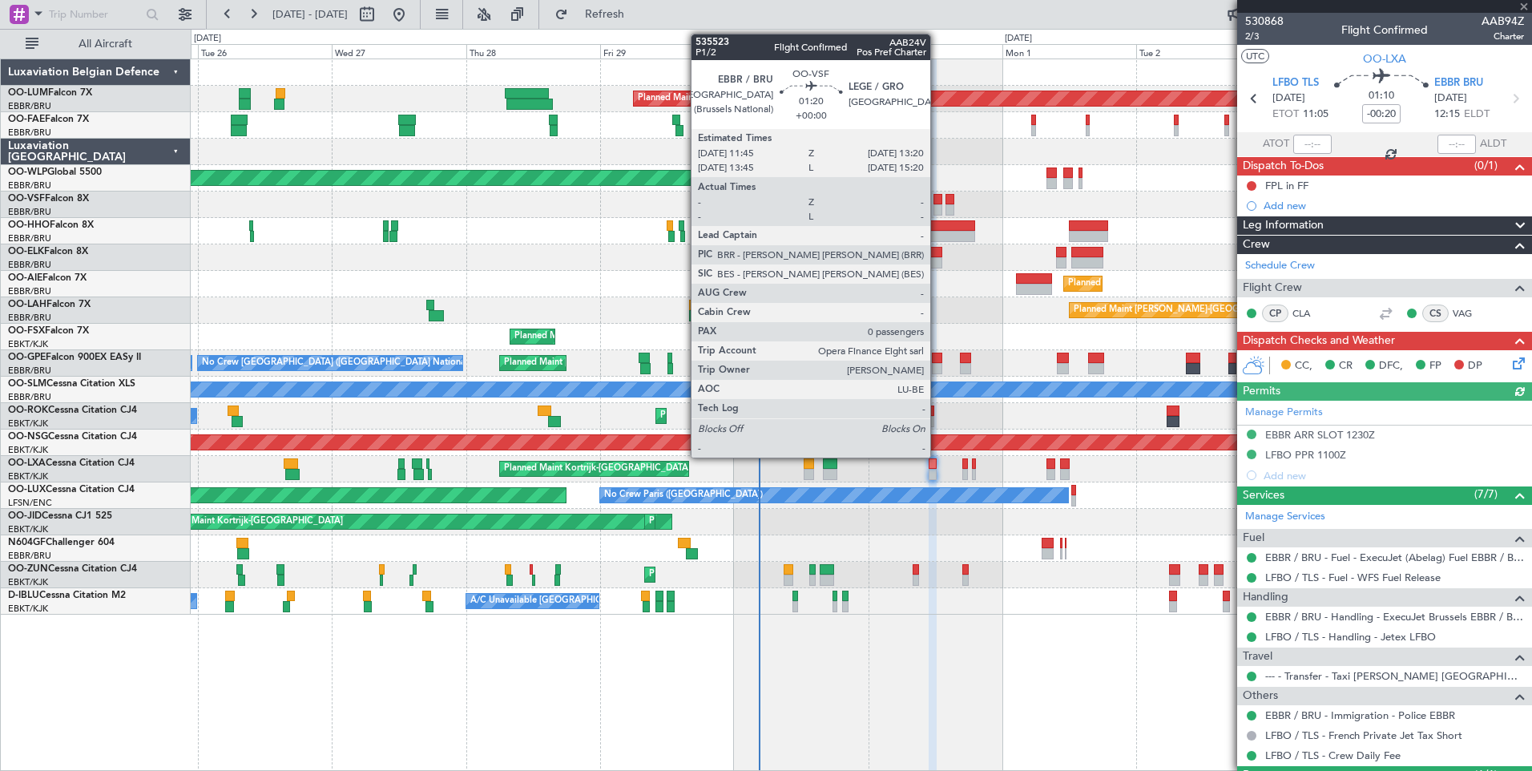
click at [938, 200] on div at bounding box center [939, 199] width 10 height 11
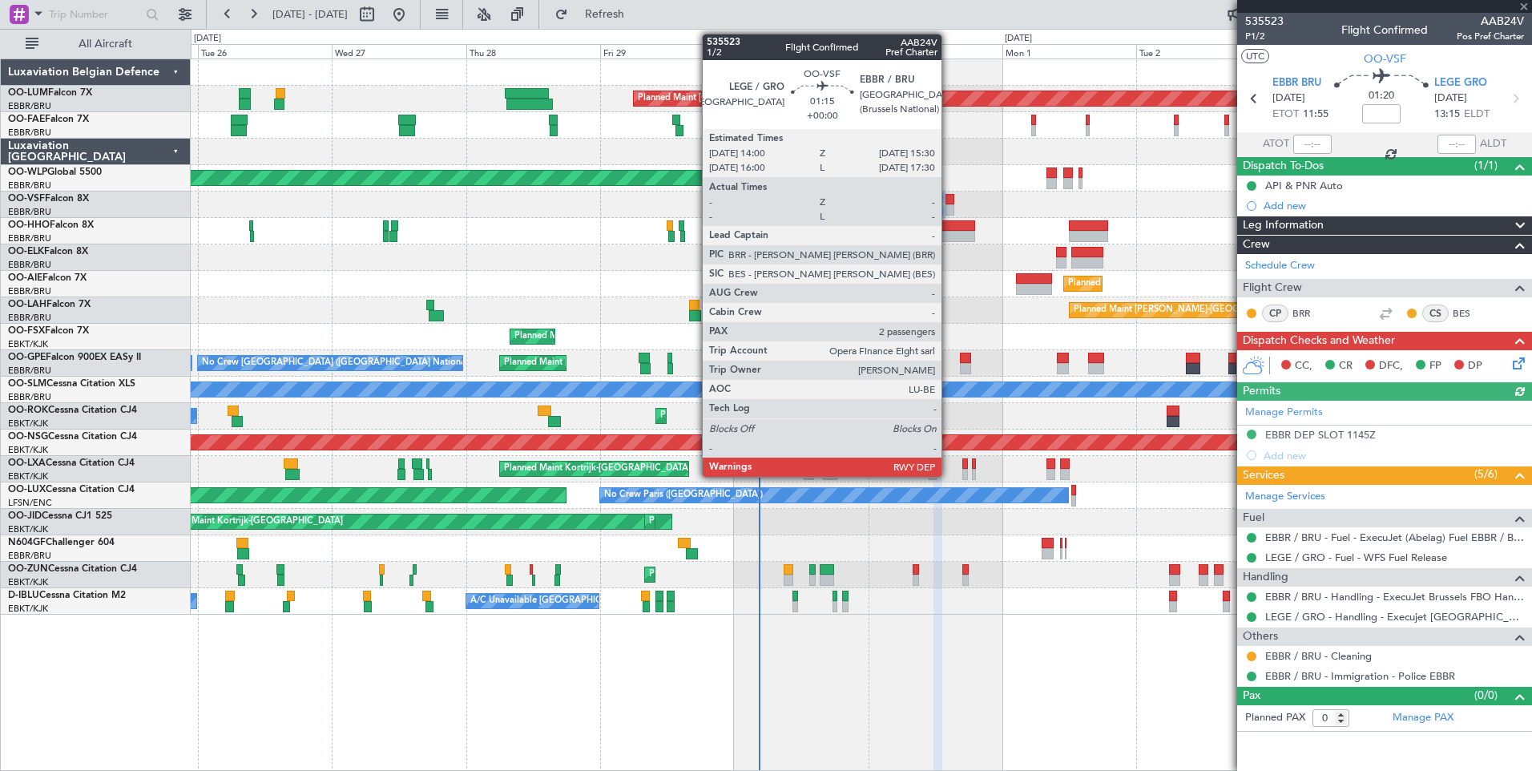
click at [949, 203] on div at bounding box center [950, 199] width 9 height 11
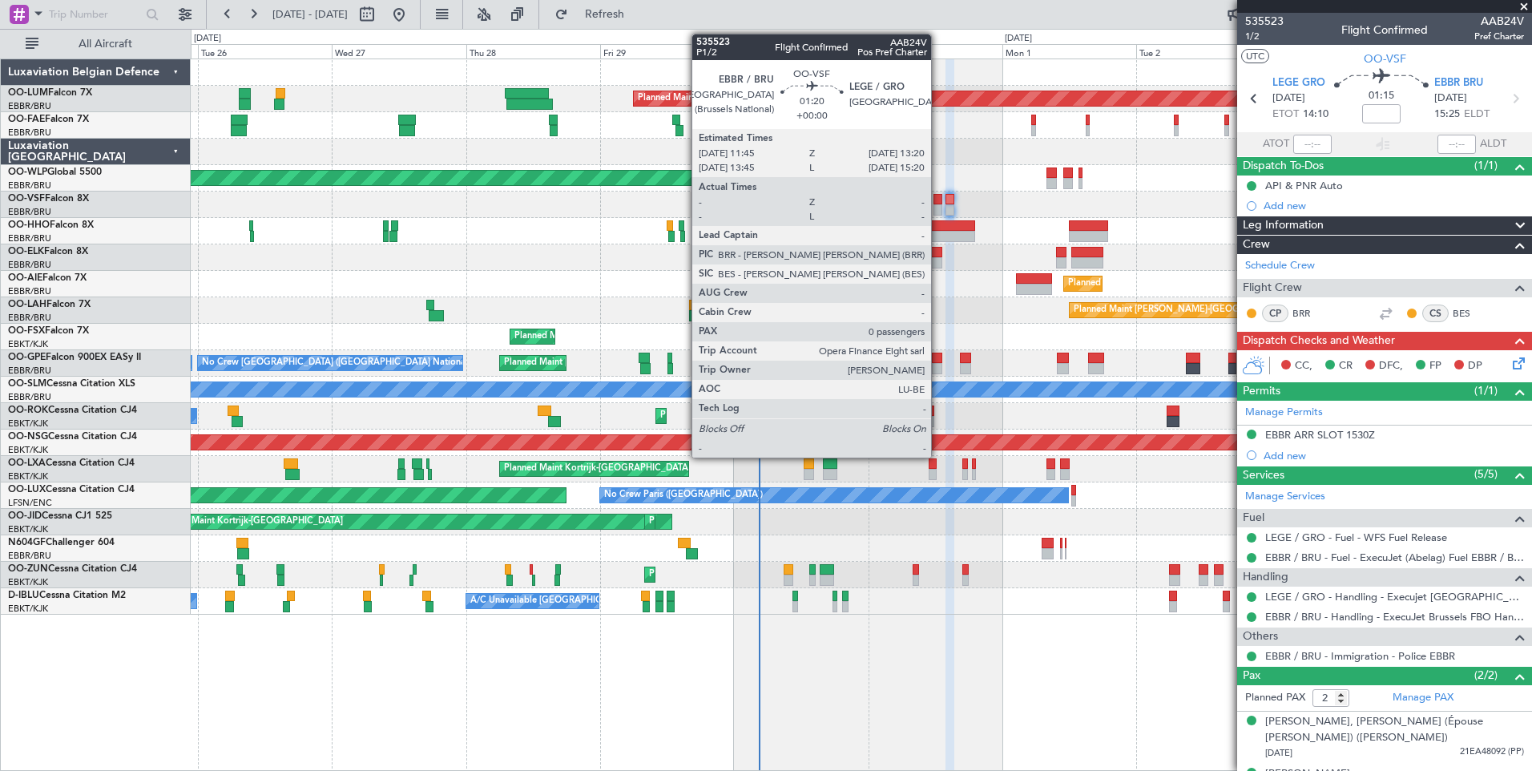
click at [938, 200] on div at bounding box center [939, 199] width 10 height 11
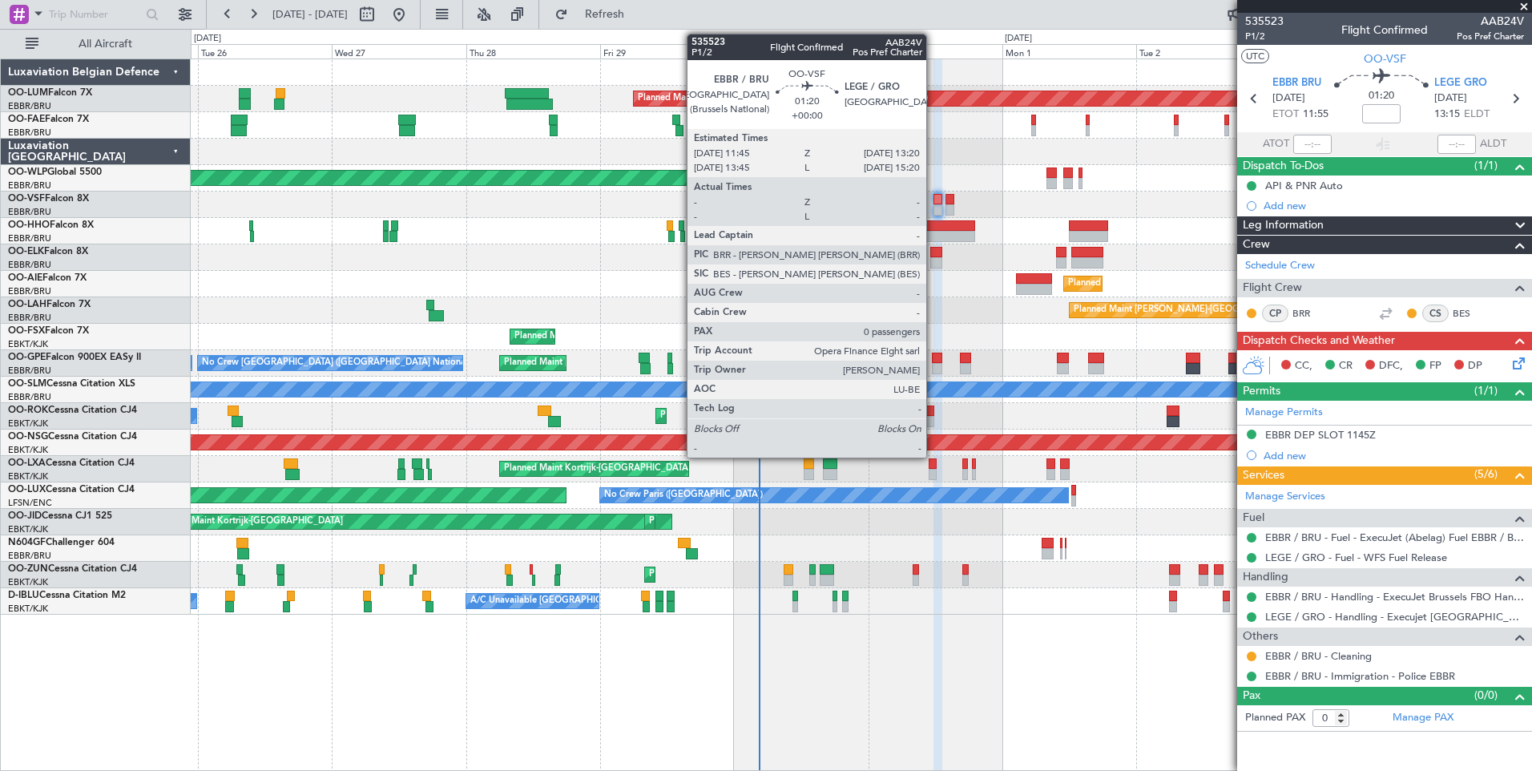
click at [931, 201] on div at bounding box center [861, 205] width 1341 height 26
click at [936, 200] on div at bounding box center [939, 199] width 10 height 11
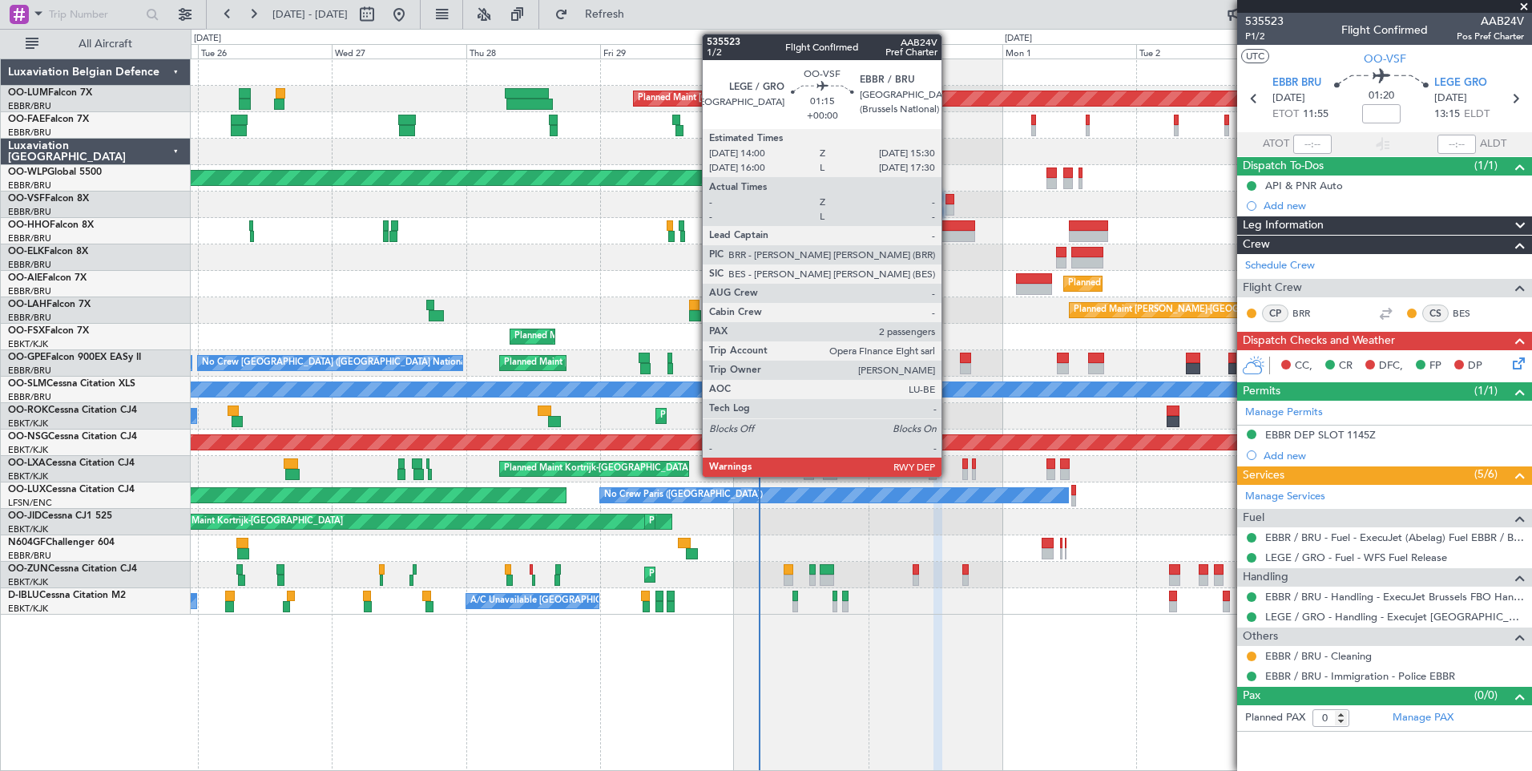
click at [949, 201] on div at bounding box center [950, 199] width 9 height 11
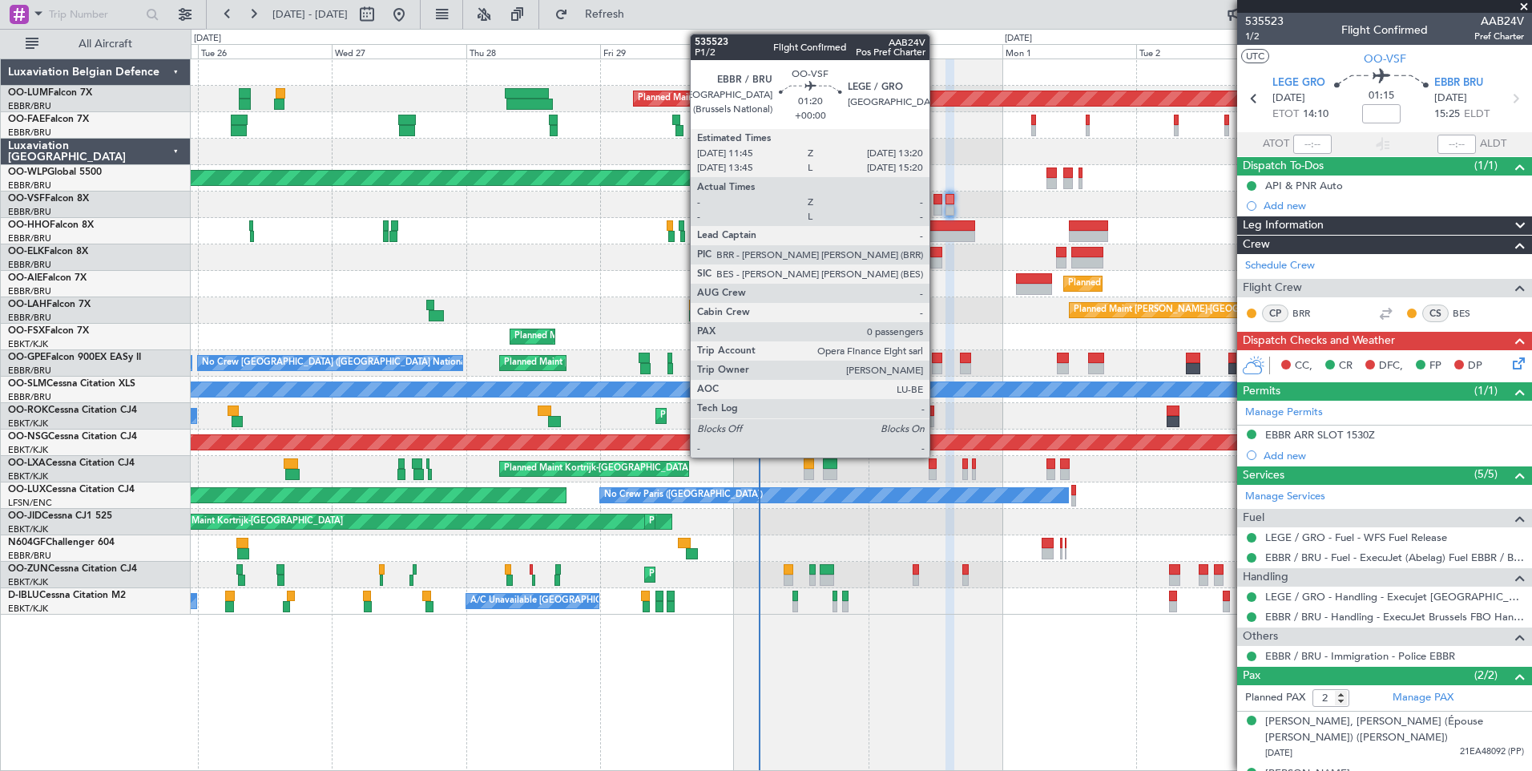
click at [937, 201] on div at bounding box center [939, 199] width 10 height 11
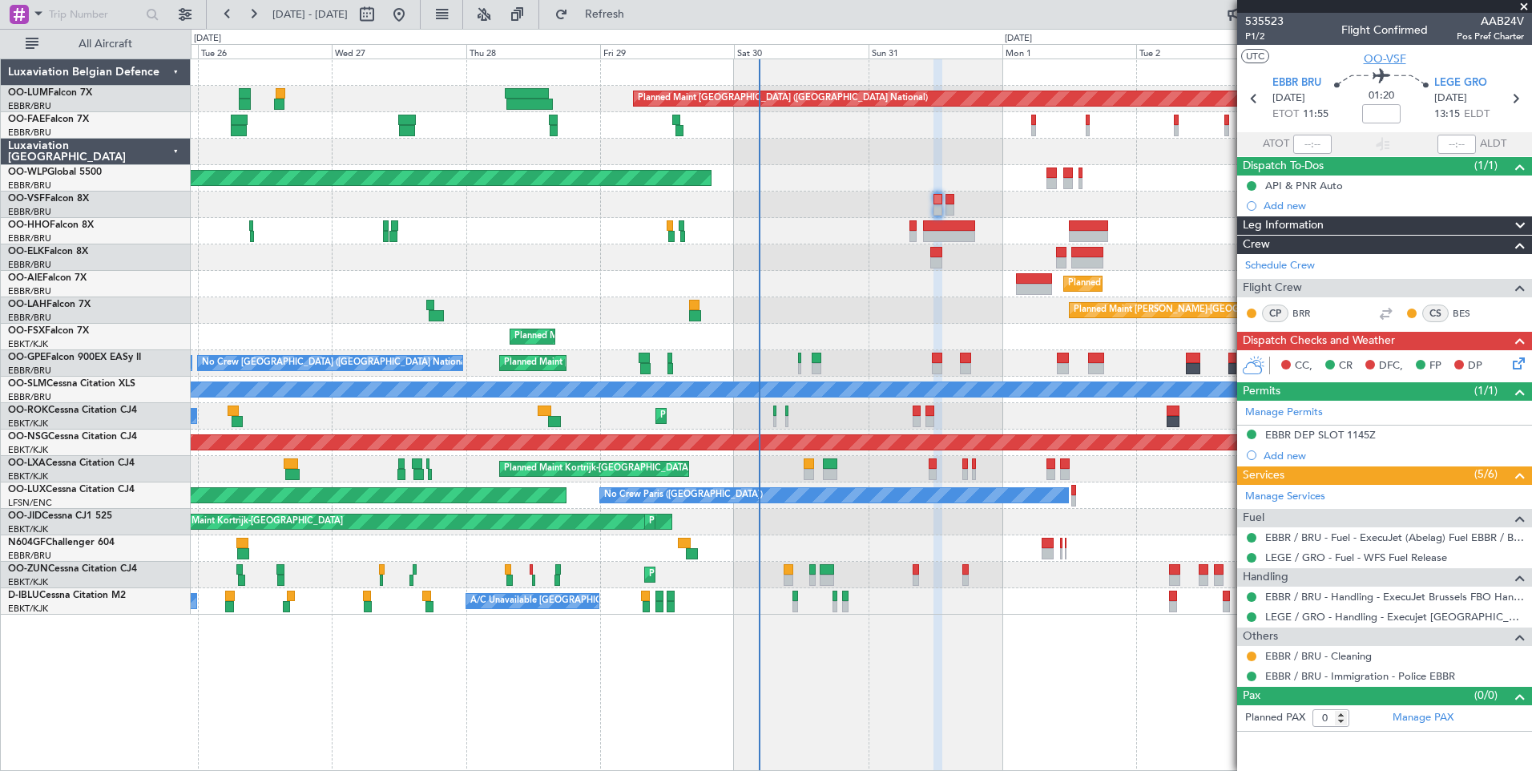
click at [1365, 56] on span "OO-VSF" at bounding box center [1385, 58] width 42 height 17
click at [1383, 59] on span "OO-VSF" at bounding box center [1385, 58] width 42 height 17
click at [1297, 434] on div "EBBR DEP SLOT 1145Z" at bounding box center [1320, 435] width 111 height 14
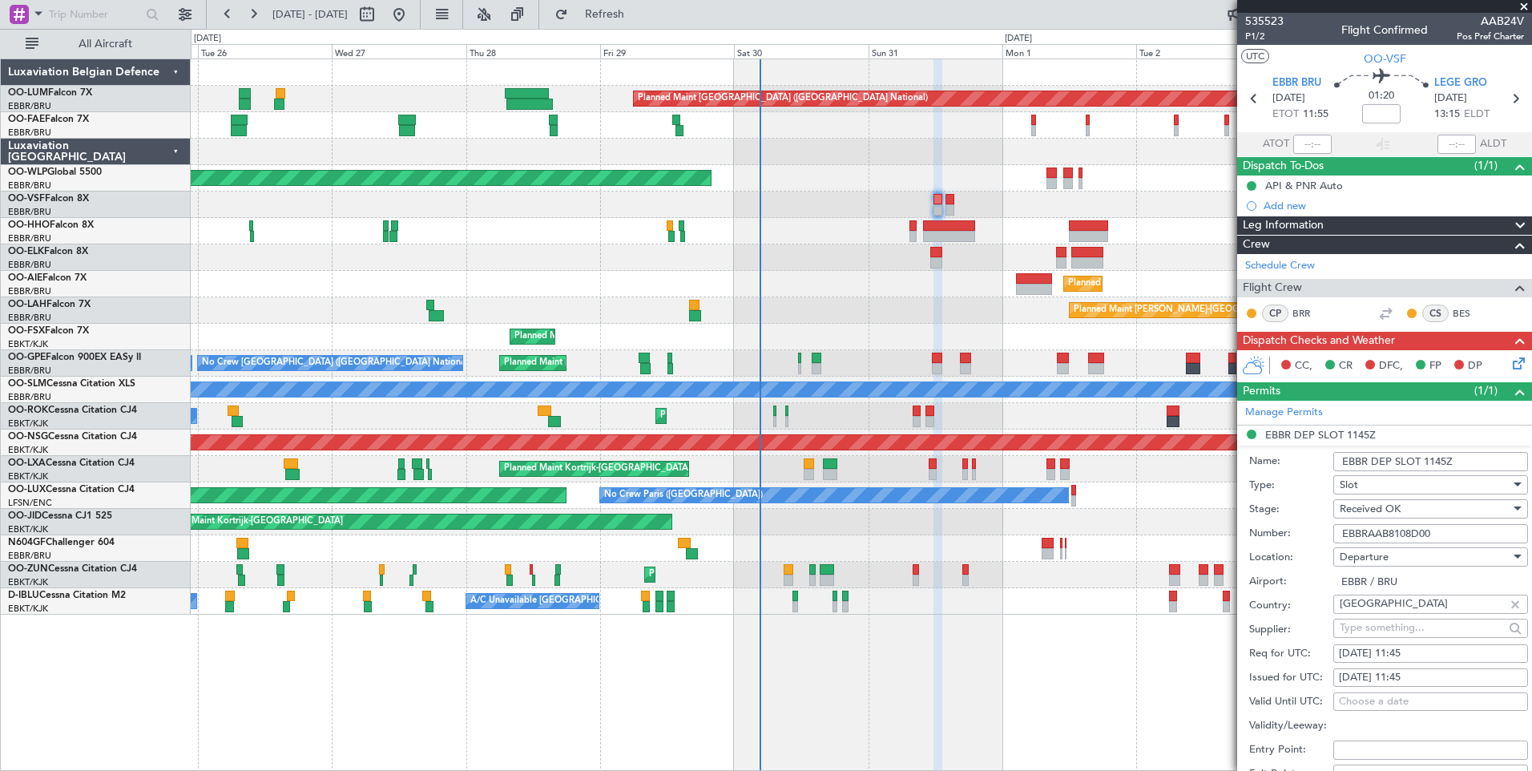
drag, startPoint x: 1463, startPoint y: 534, endPoint x: 1307, endPoint y: 530, distance: 156.3
click at [1307, 530] on div "Number: EBBRAAB8108D00" at bounding box center [1388, 534] width 279 height 24
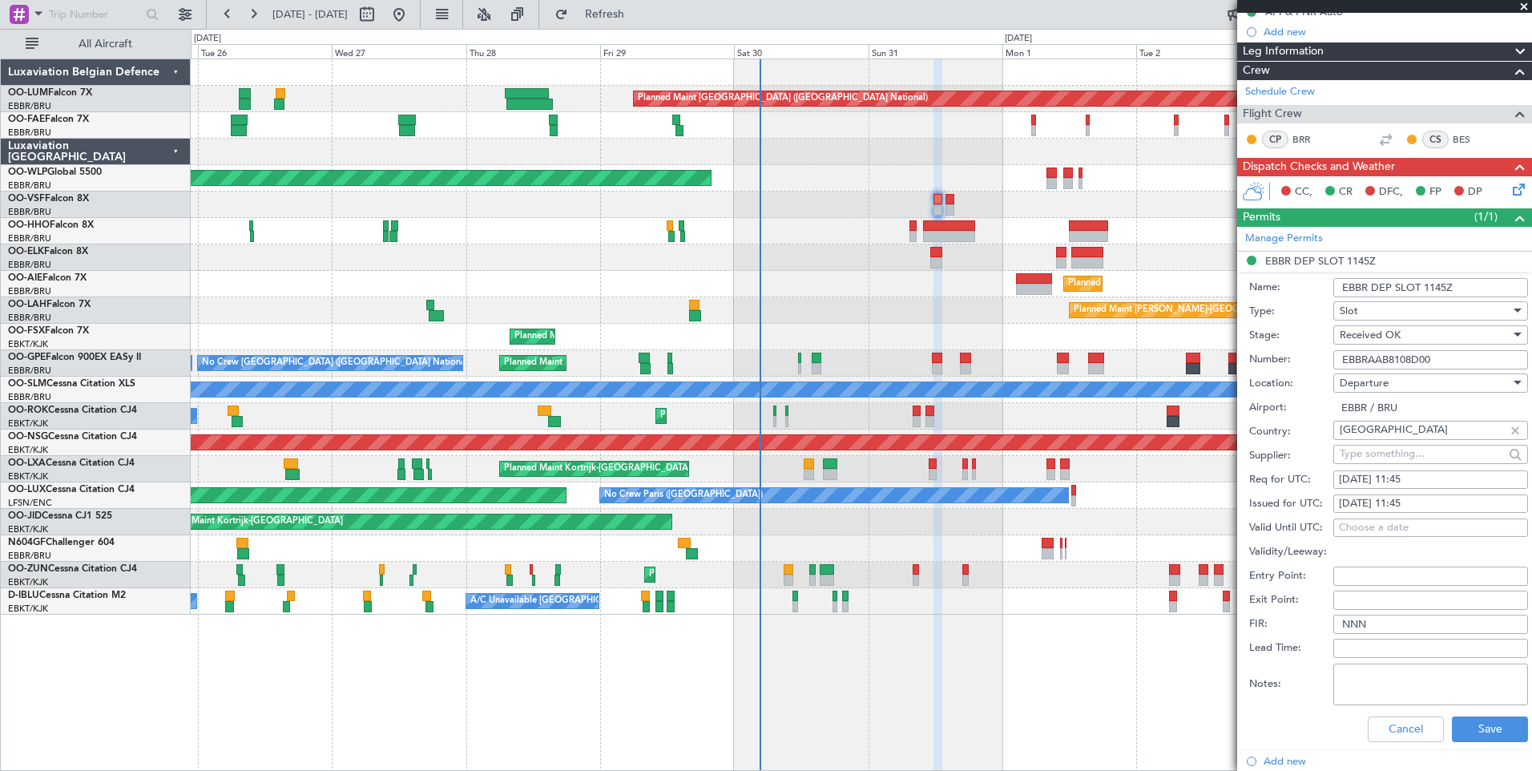
scroll to position [401, 0]
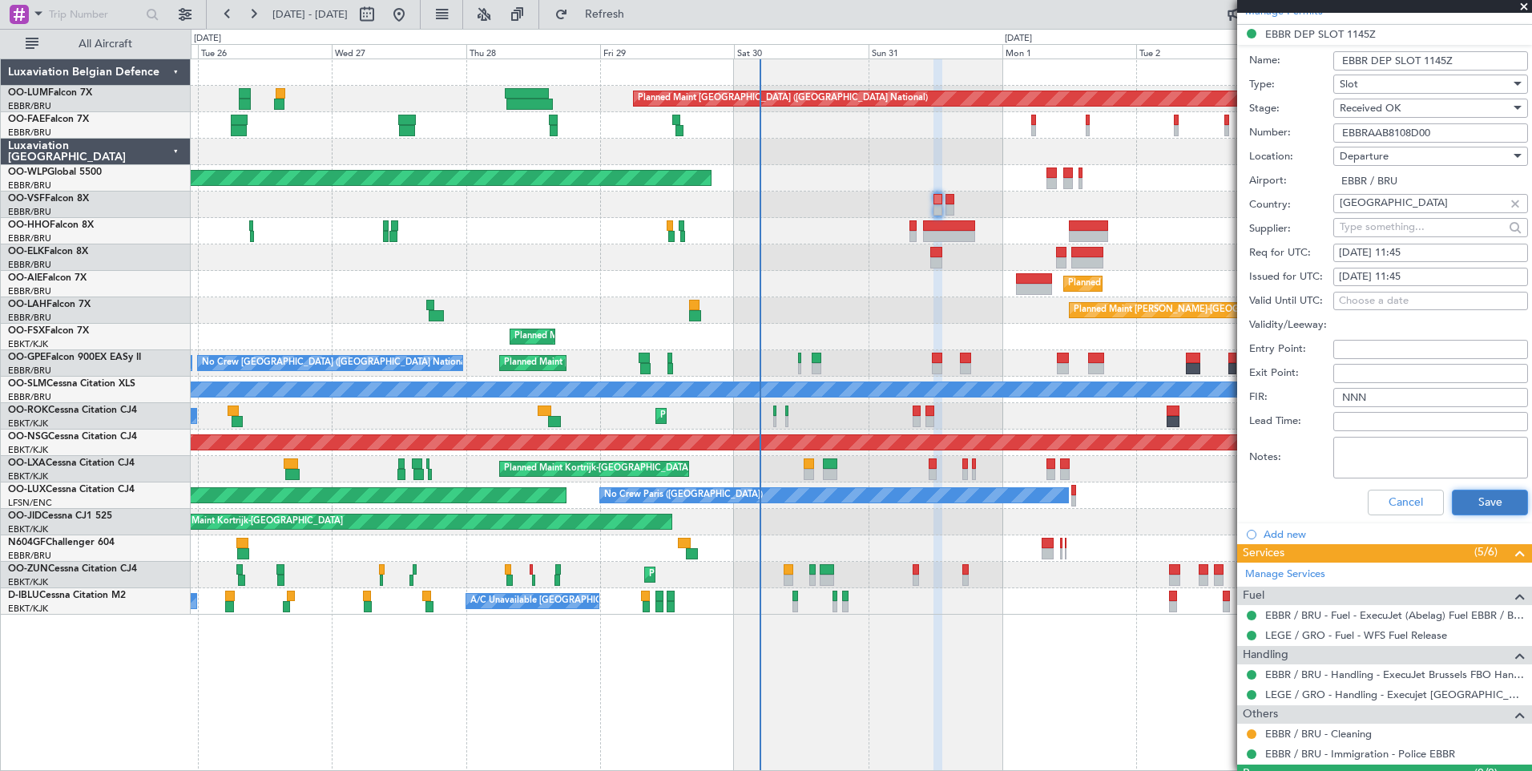
click at [1476, 500] on button "Save" at bounding box center [1490, 503] width 76 height 26
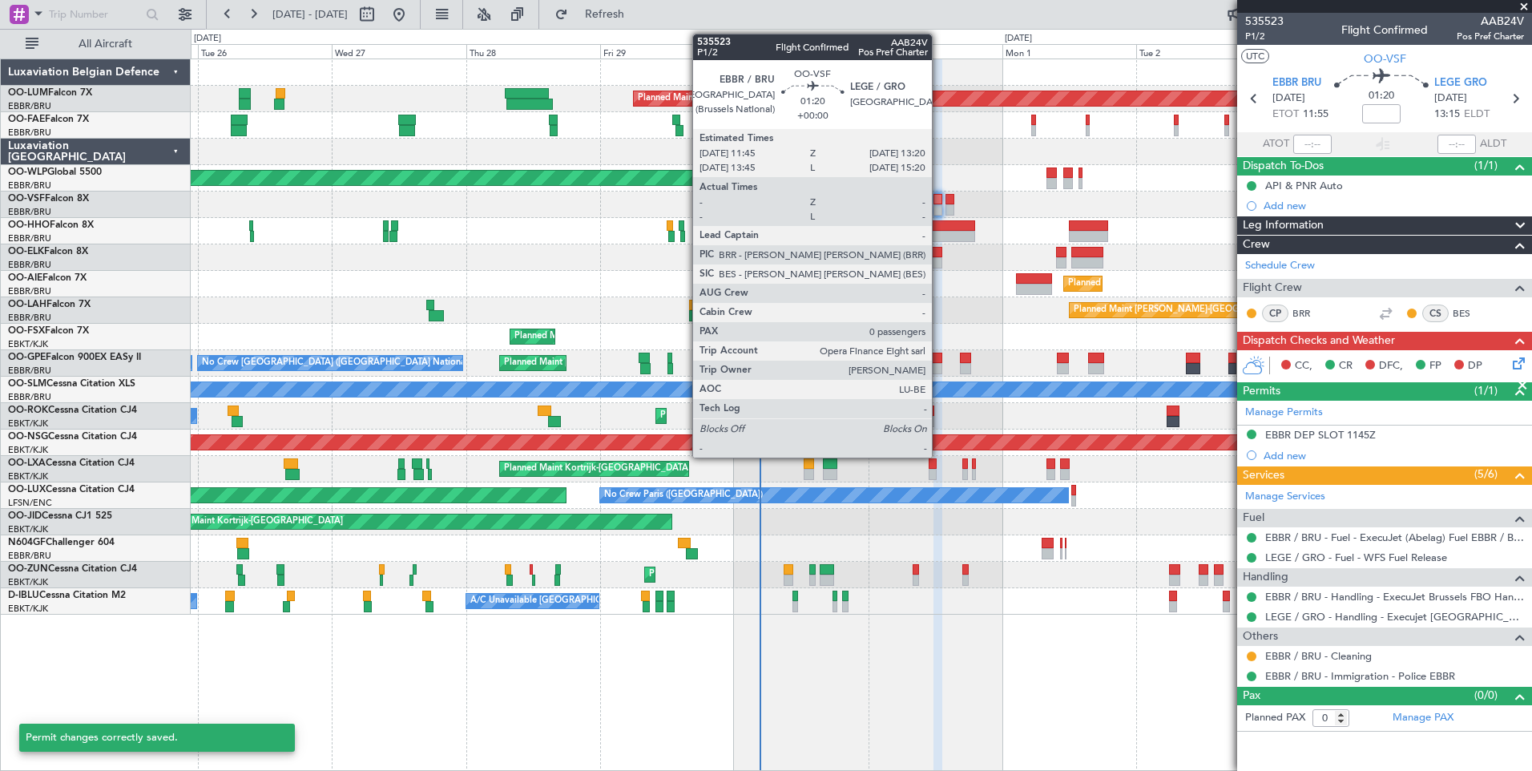
scroll to position [0, 0]
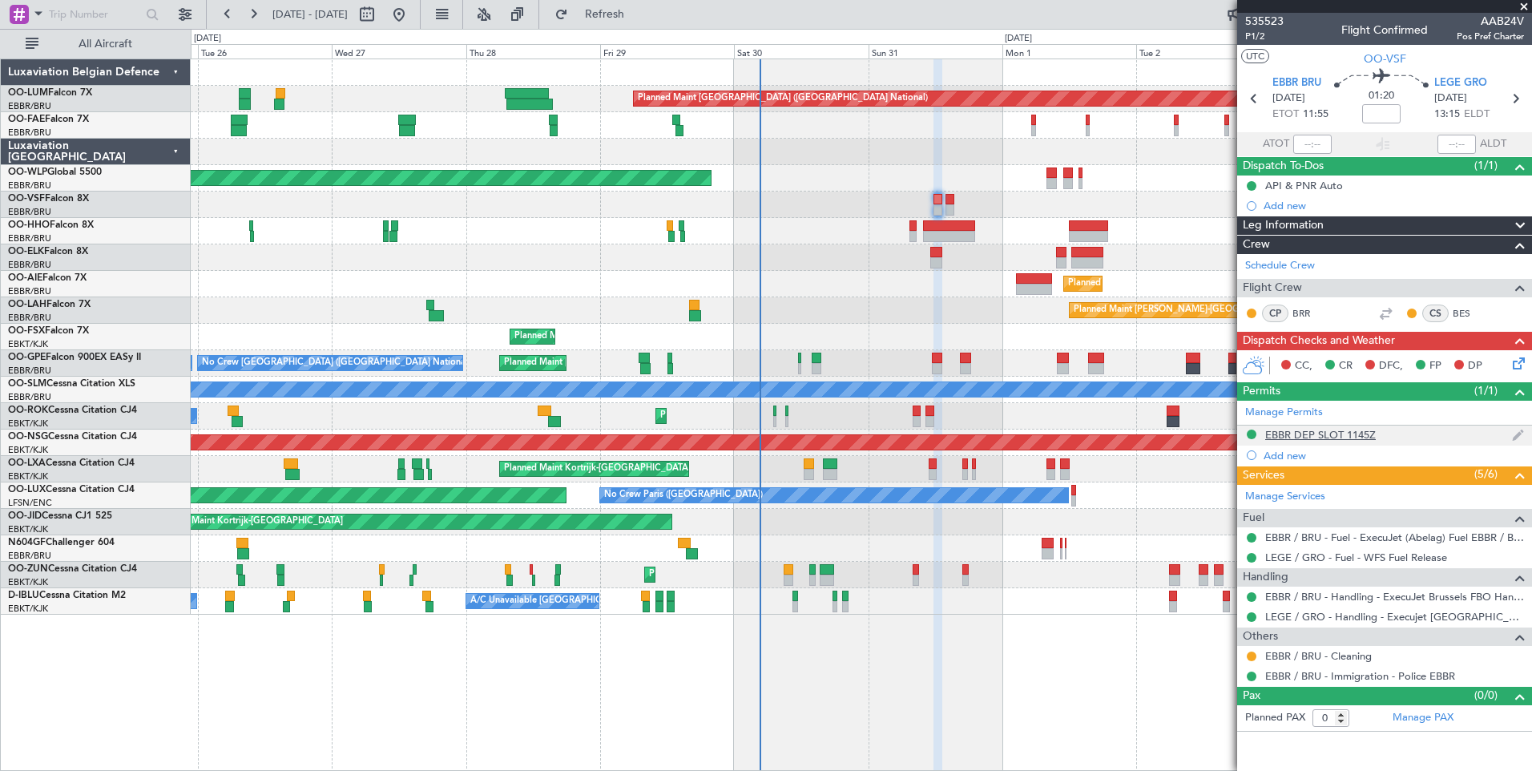
click at [1333, 434] on div "EBBR DEP SLOT 1145Z" at bounding box center [1320, 435] width 111 height 14
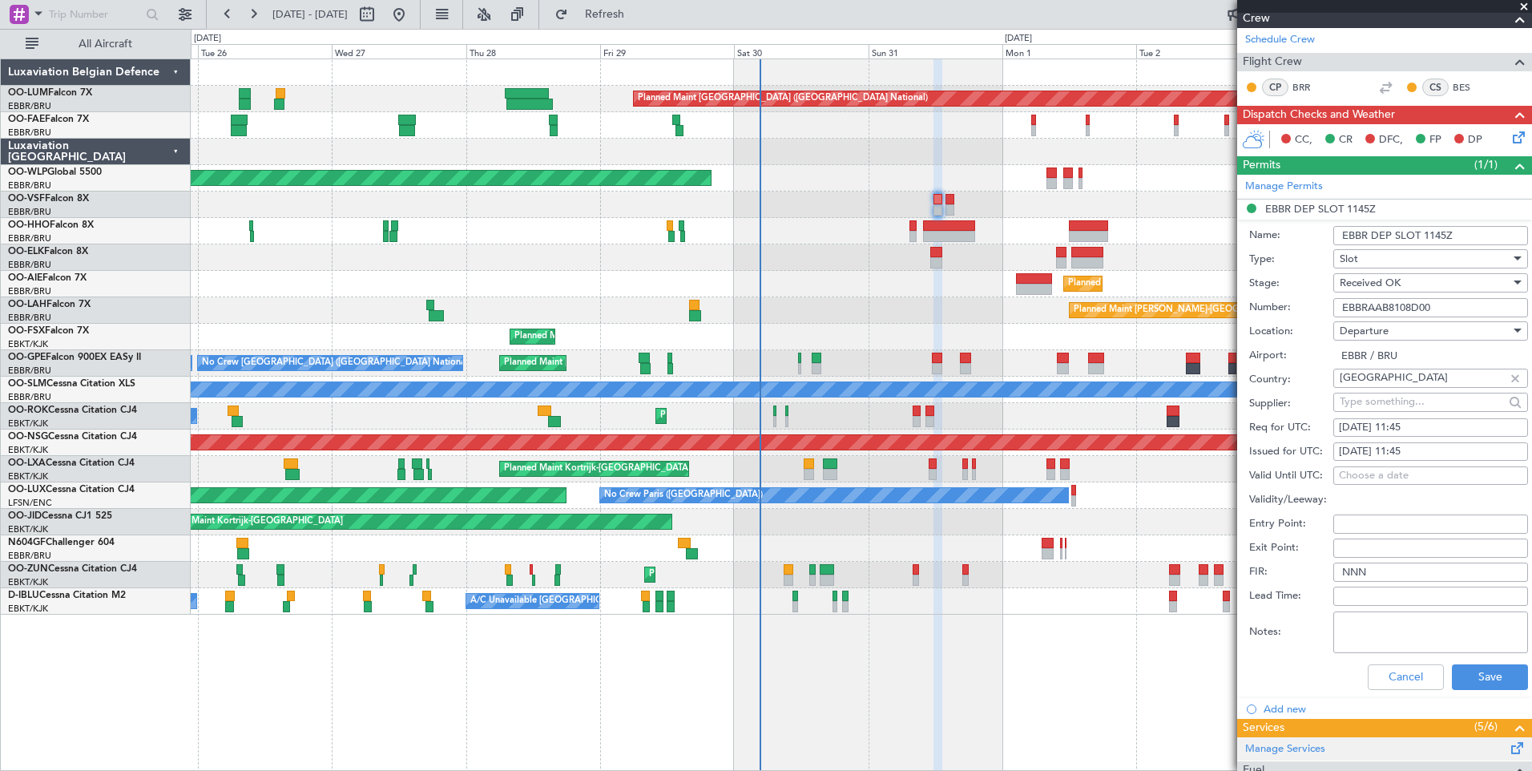
scroll to position [321, 0]
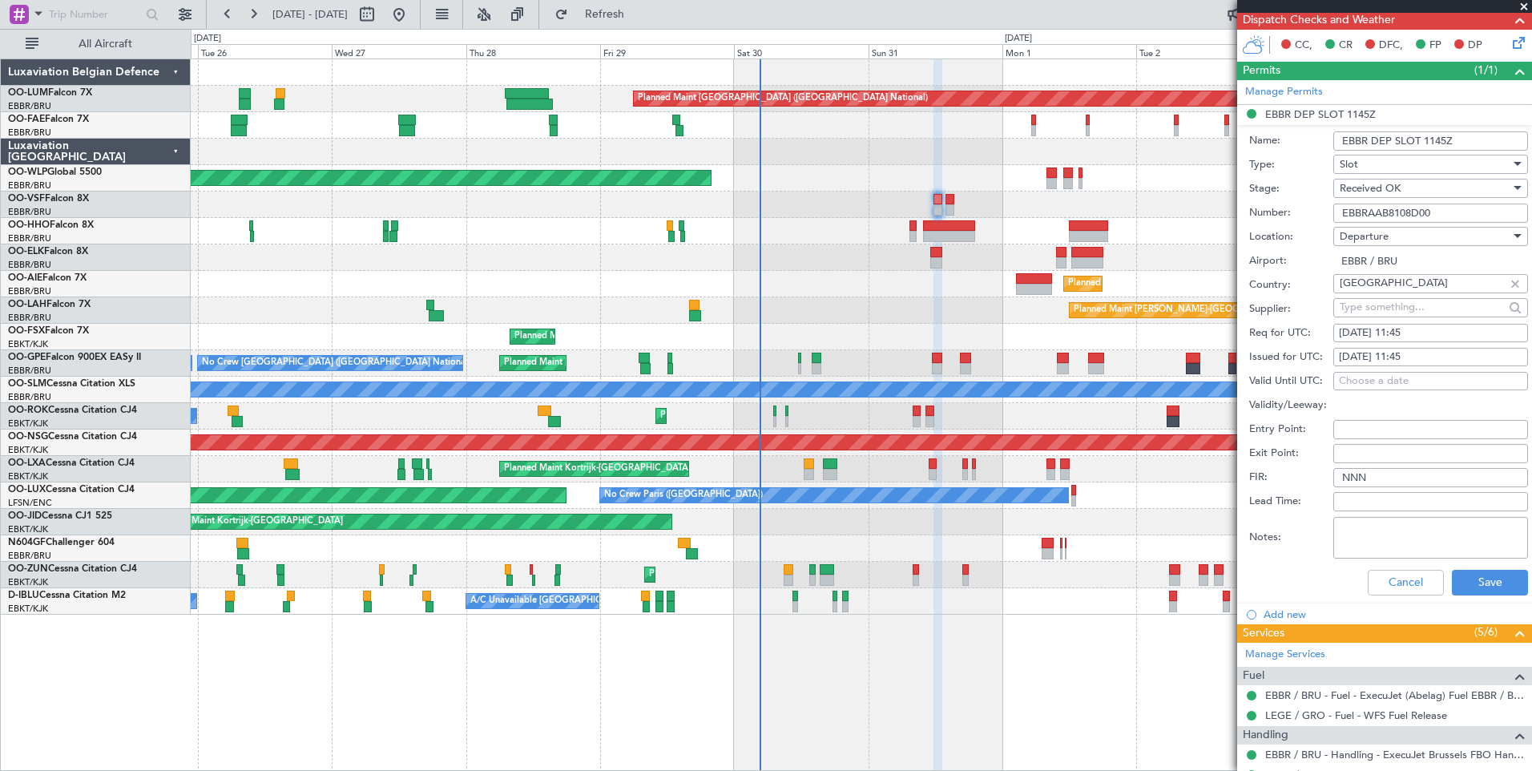
click at [1495, 567] on div "Cancel Save" at bounding box center [1388, 583] width 279 height 42
click at [1490, 575] on button "Save" at bounding box center [1490, 583] width 76 height 26
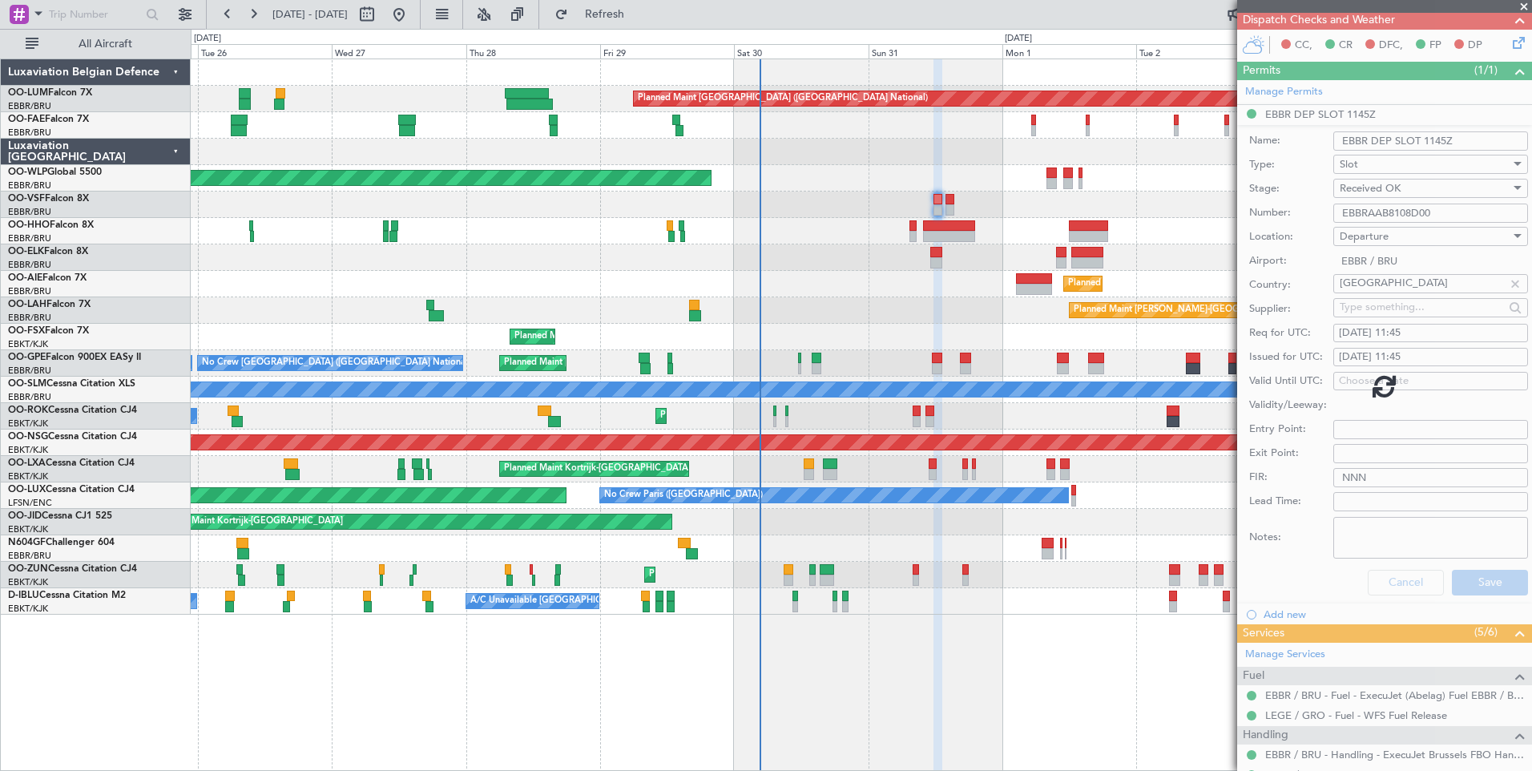
scroll to position [0, 0]
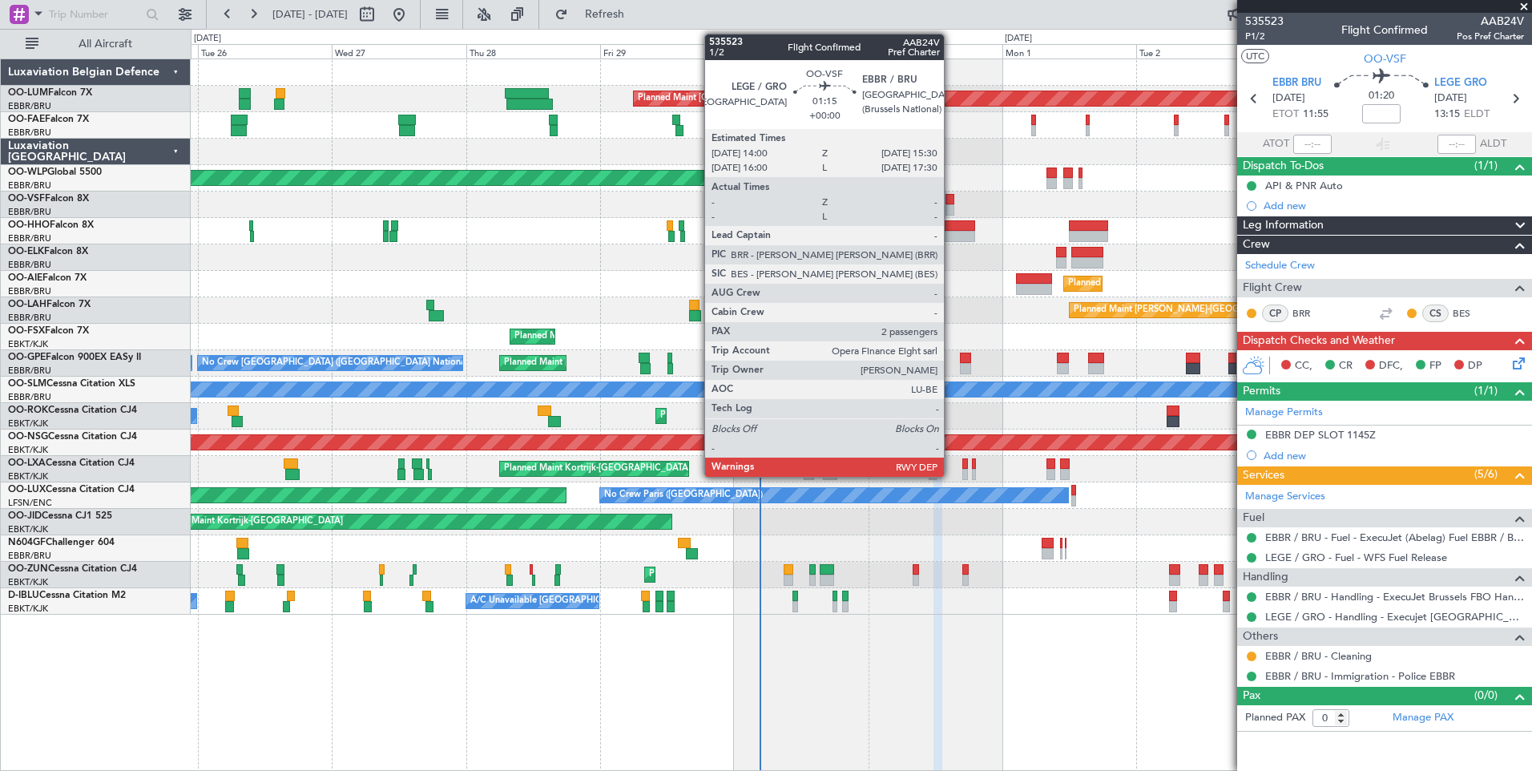
click at [951, 202] on div at bounding box center [950, 199] width 9 height 11
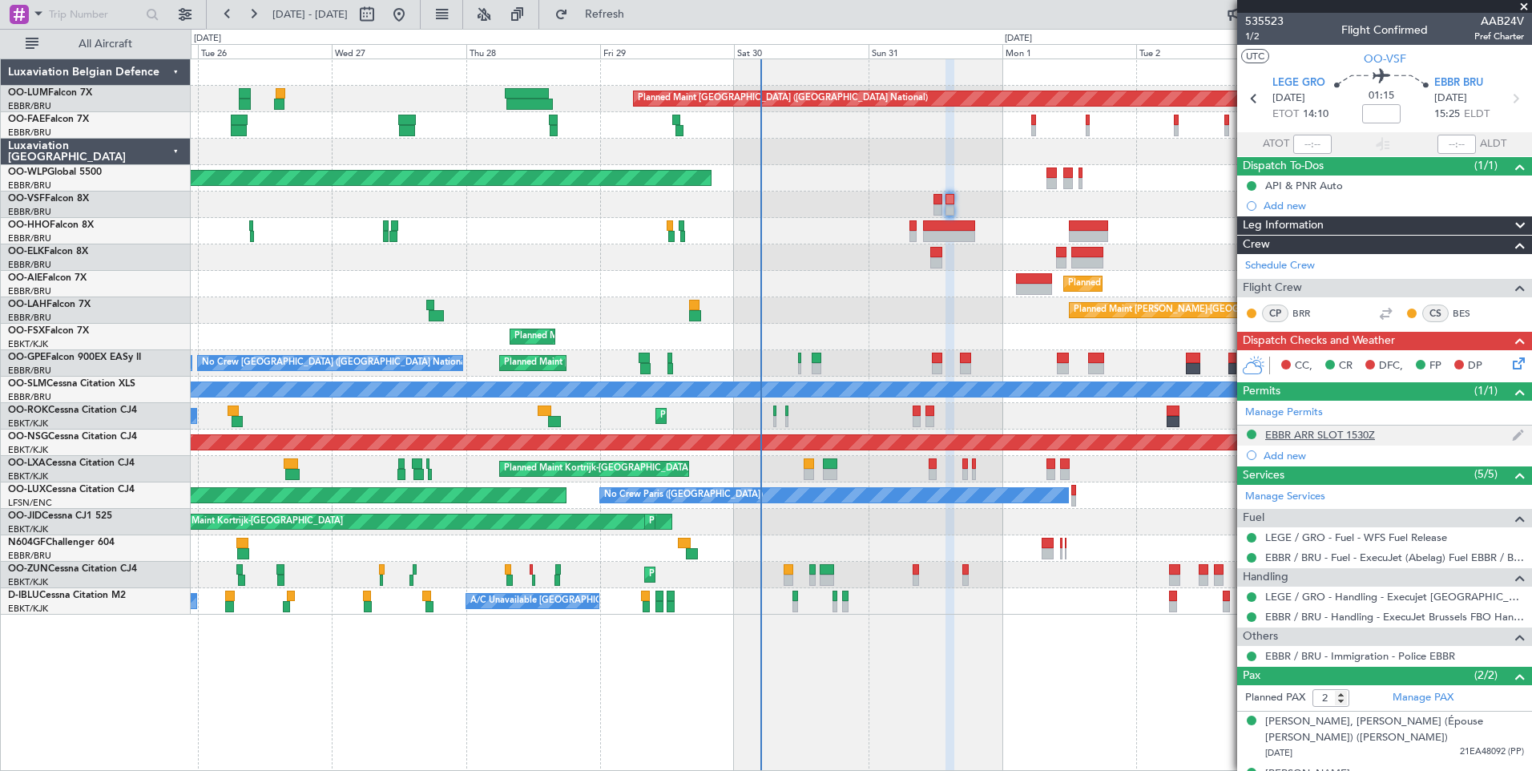
click at [1342, 430] on div "EBBR ARR SLOT 1530Z" at bounding box center [1320, 435] width 110 height 14
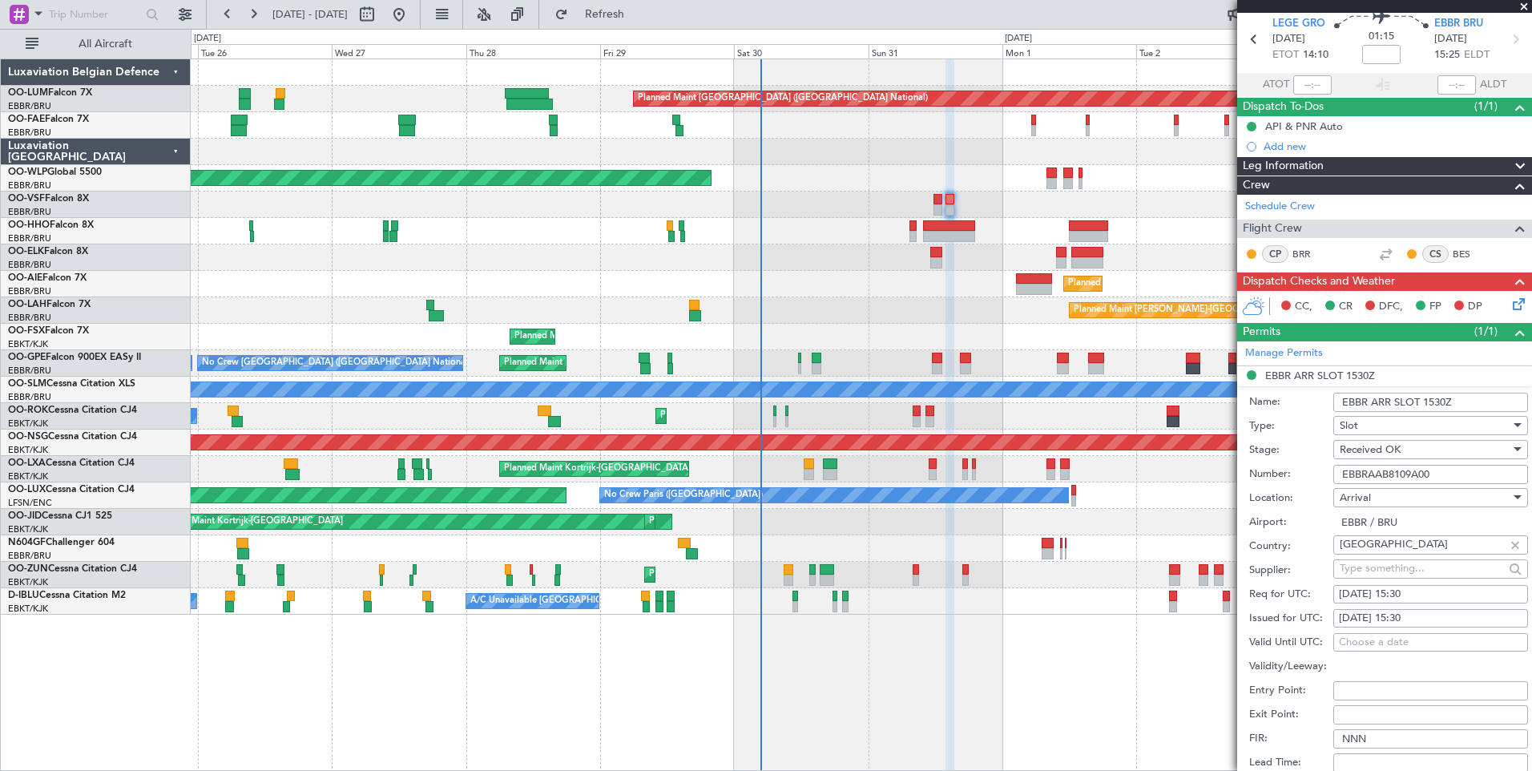
scroll to position [80, 0]
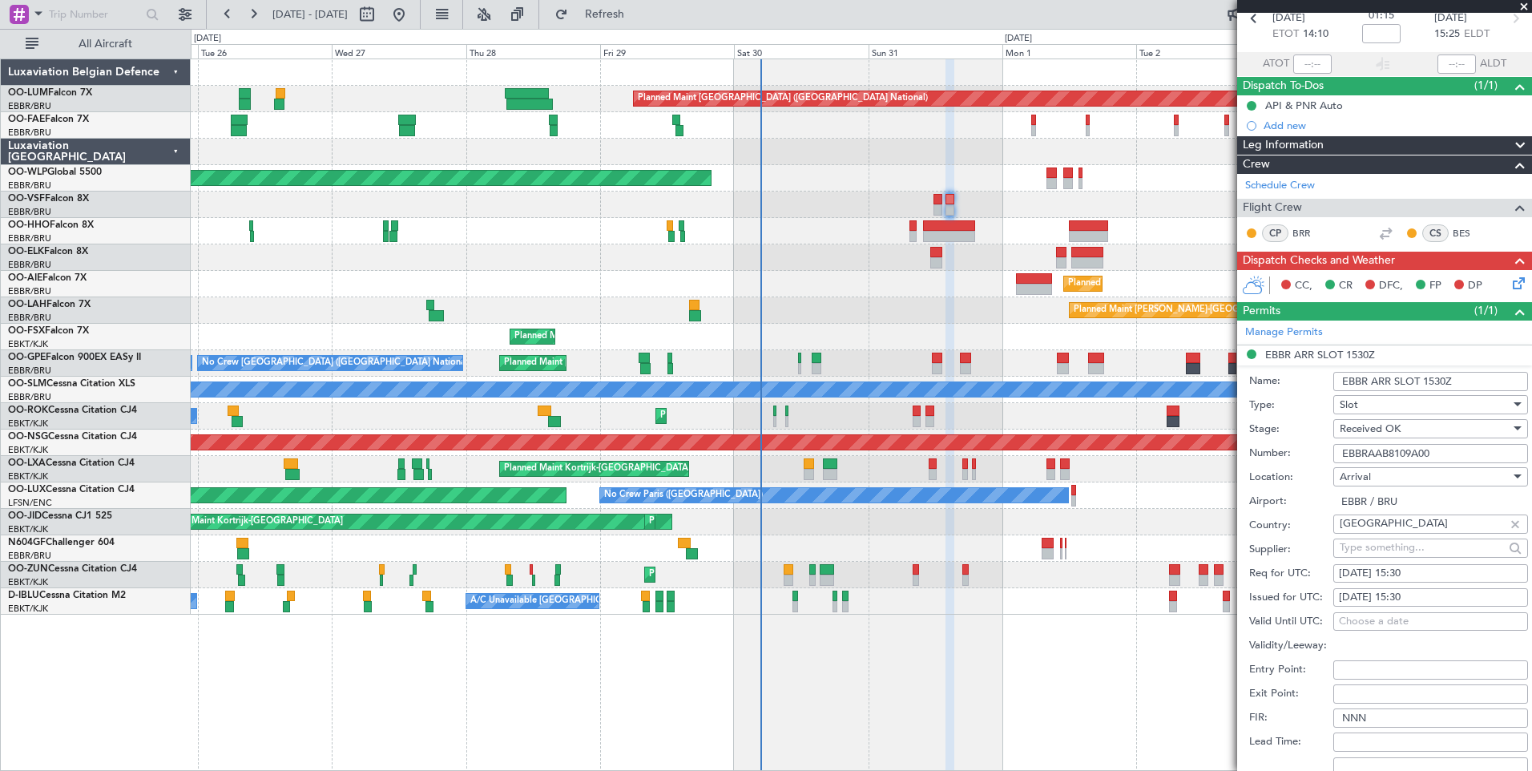
drag, startPoint x: 1456, startPoint y: 451, endPoint x: 1314, endPoint y: 440, distance: 142.3
click at [1314, 442] on div "Number: EBBRAAB8109A00" at bounding box center [1388, 454] width 279 height 24
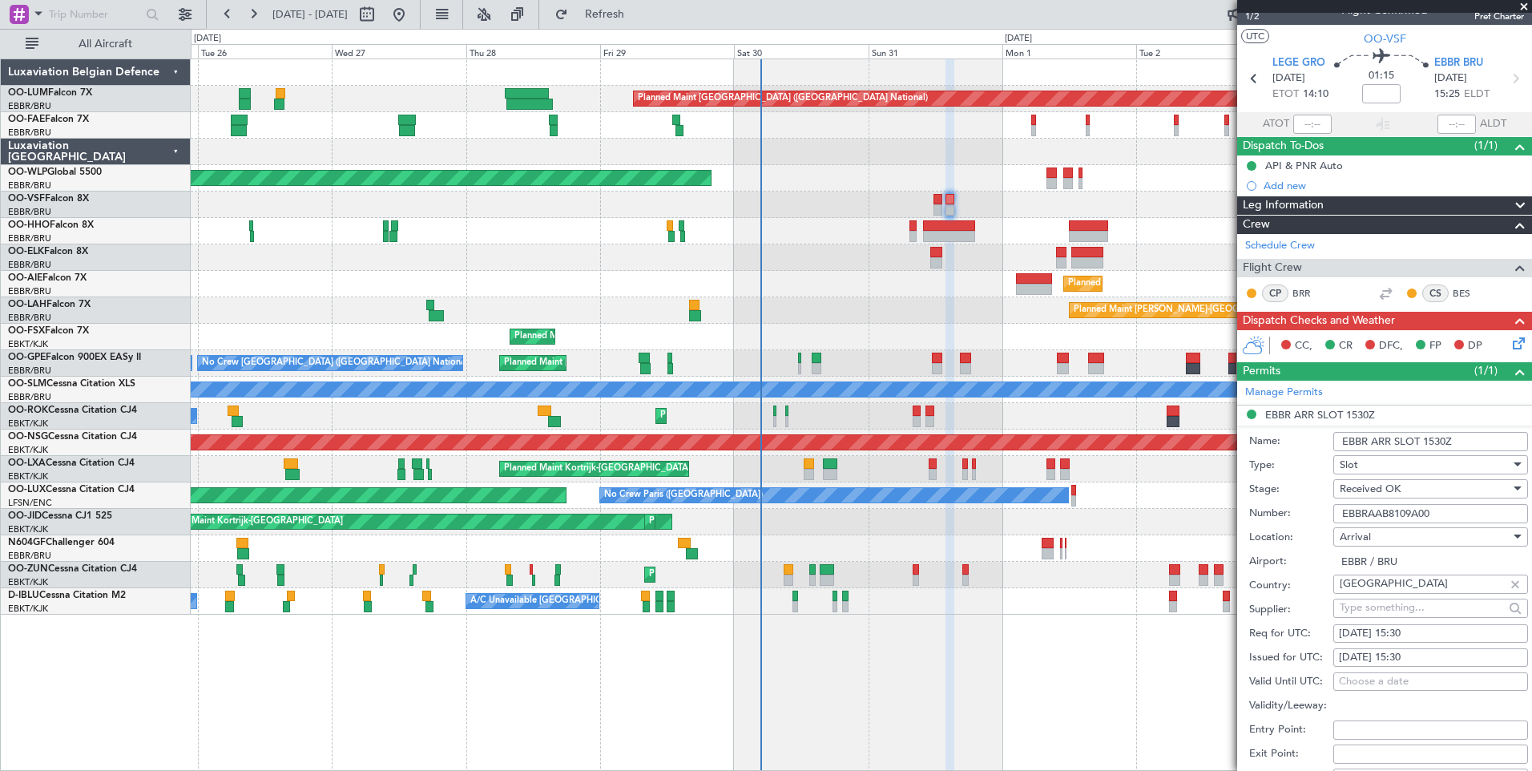
scroll to position [0, 0]
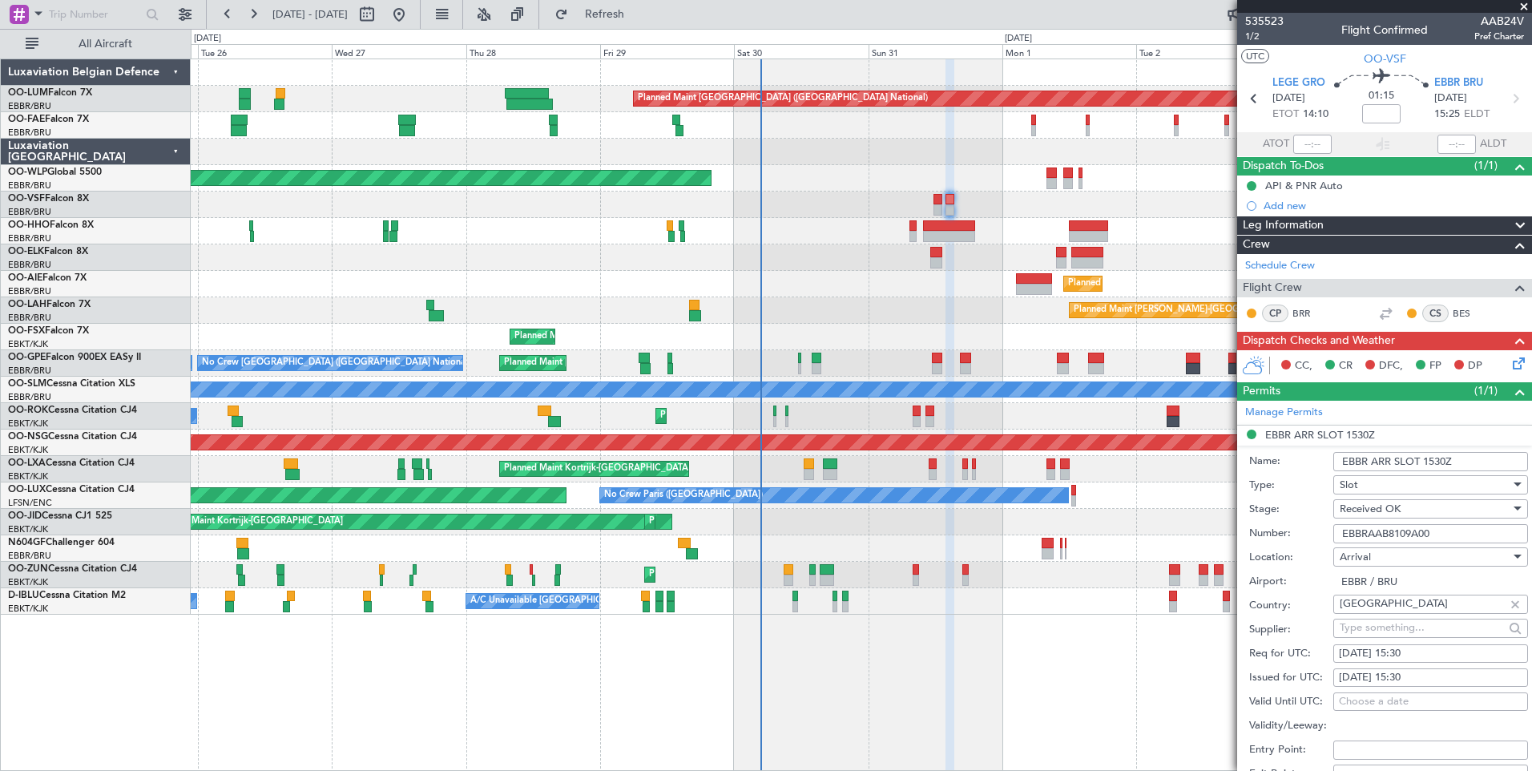
click at [1525, 6] on span at bounding box center [1524, 7] width 16 height 14
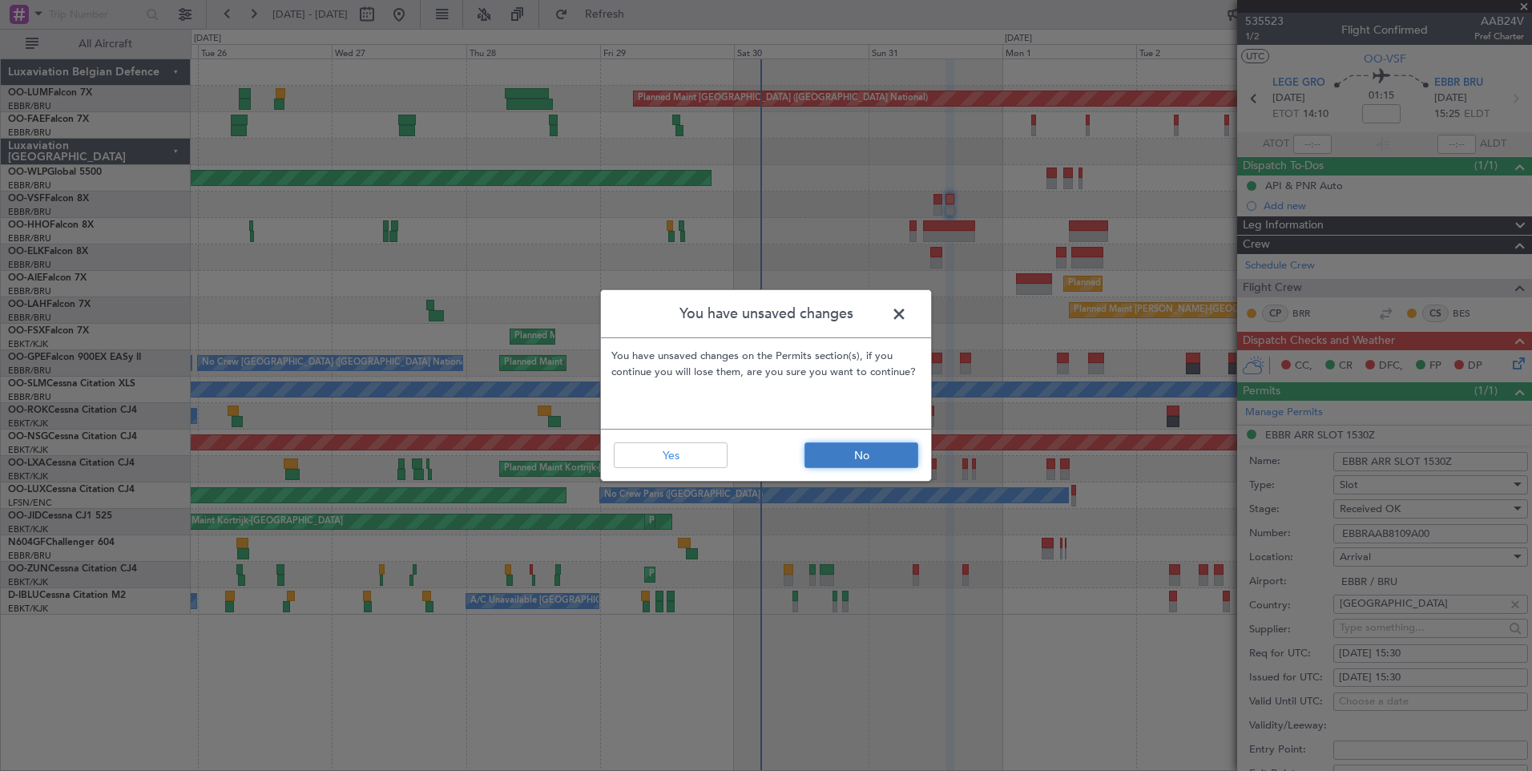
click at [887, 449] on button "No" at bounding box center [862, 455] width 114 height 26
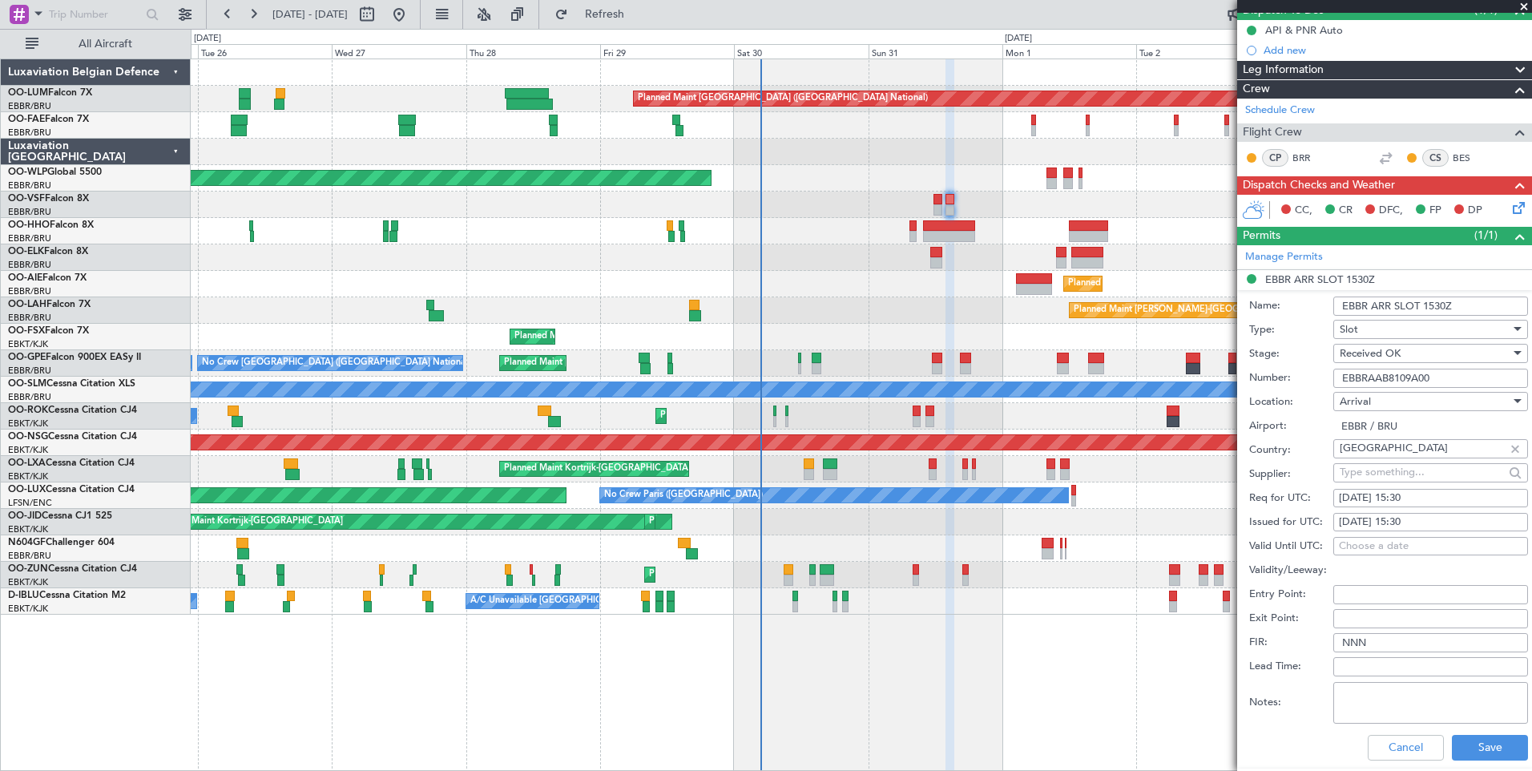
scroll to position [401, 0]
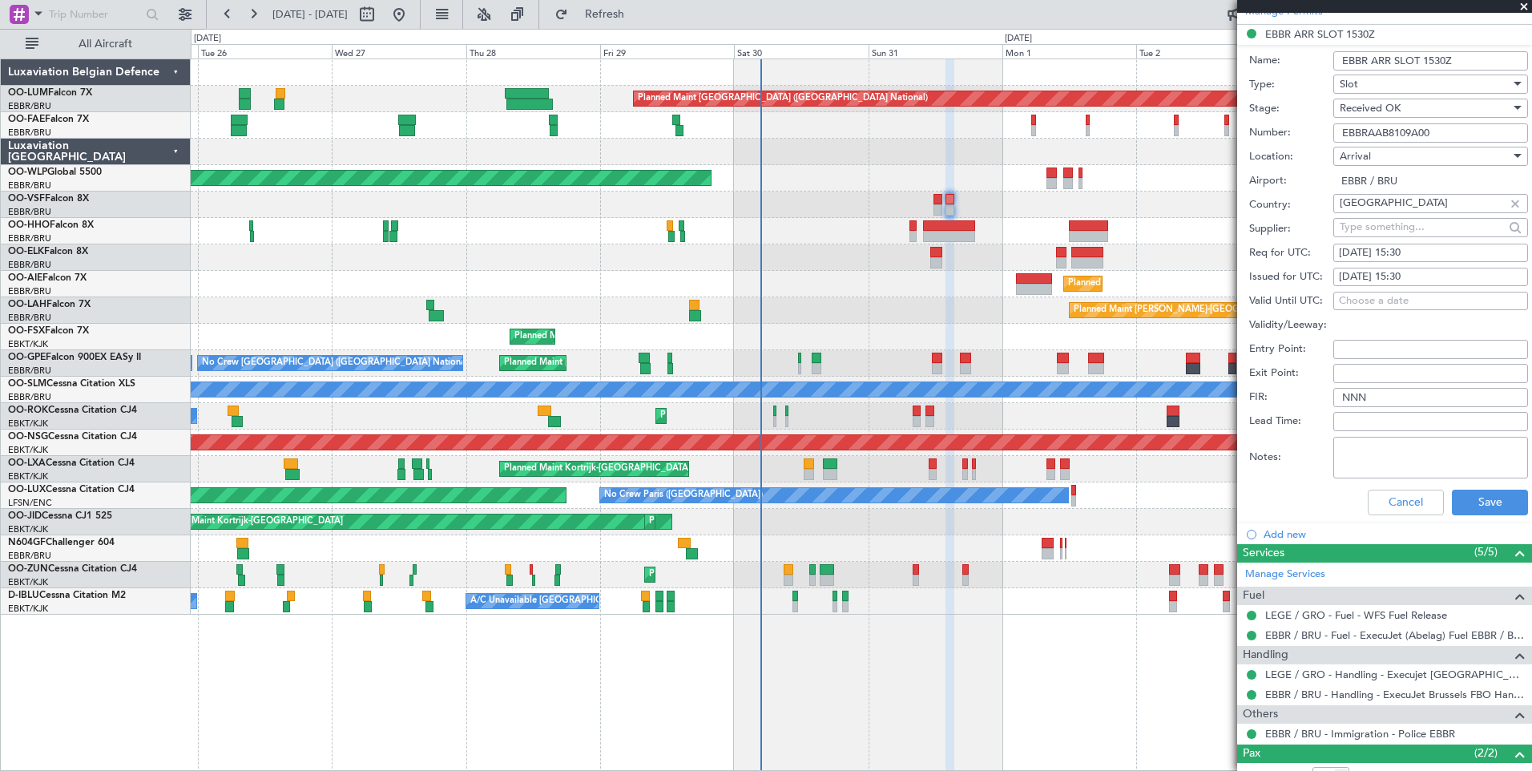
click at [1481, 516] on div "Cancel Save" at bounding box center [1388, 503] width 279 height 42
click at [1482, 499] on button "Save" at bounding box center [1490, 503] width 76 height 26
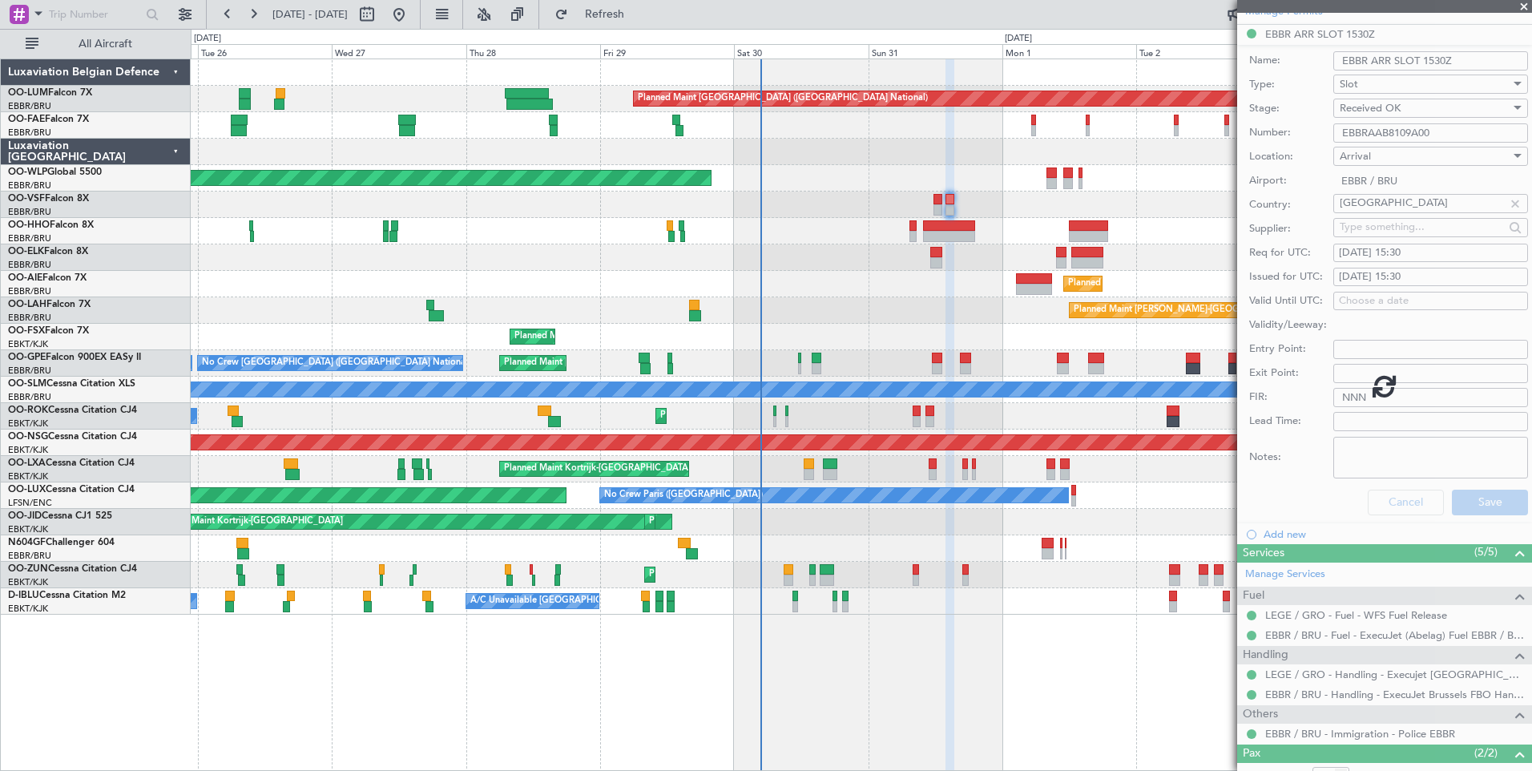
scroll to position [28, 0]
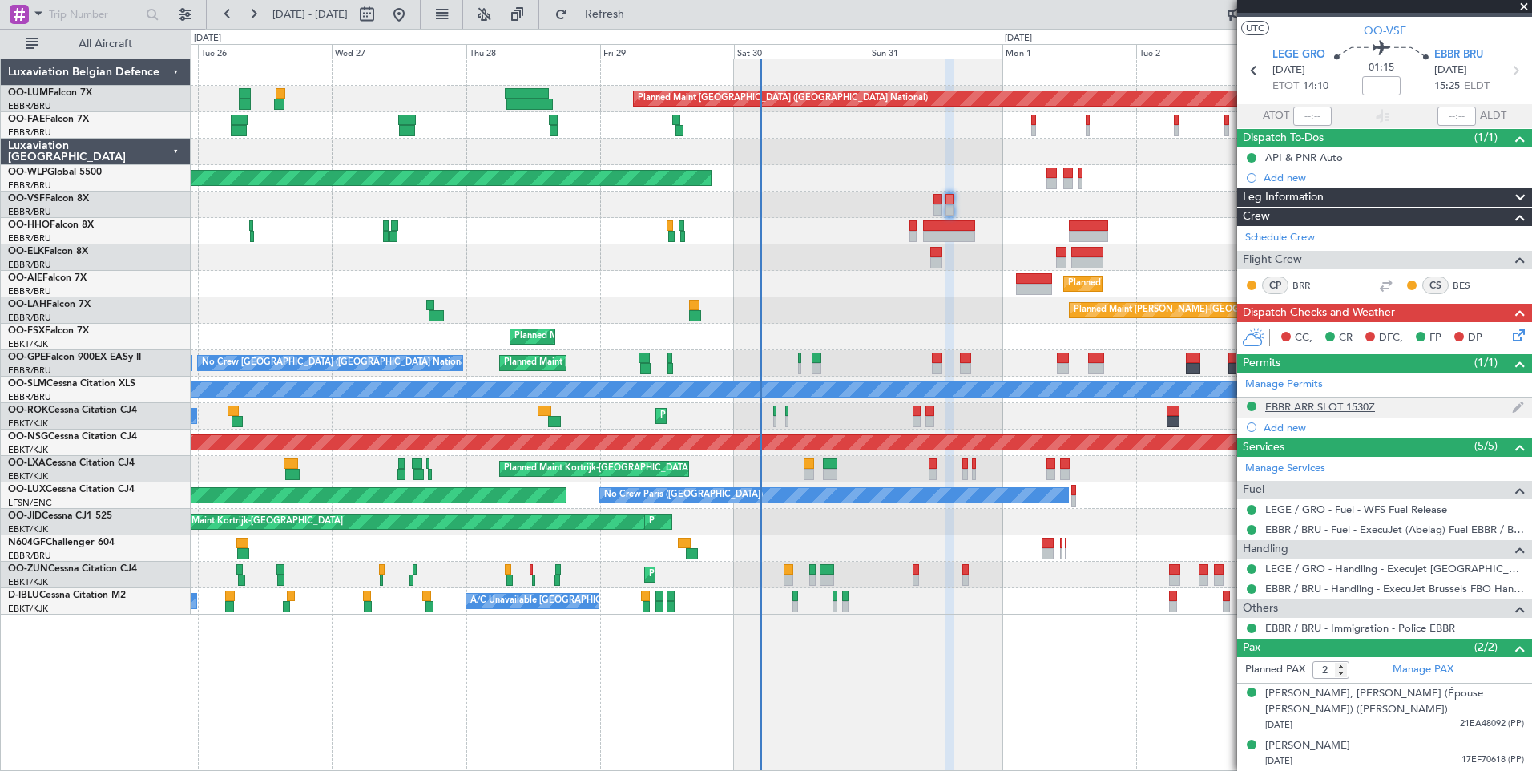
click at [1325, 409] on div "EBBR ARR SLOT 1530Z" at bounding box center [1320, 407] width 110 height 14
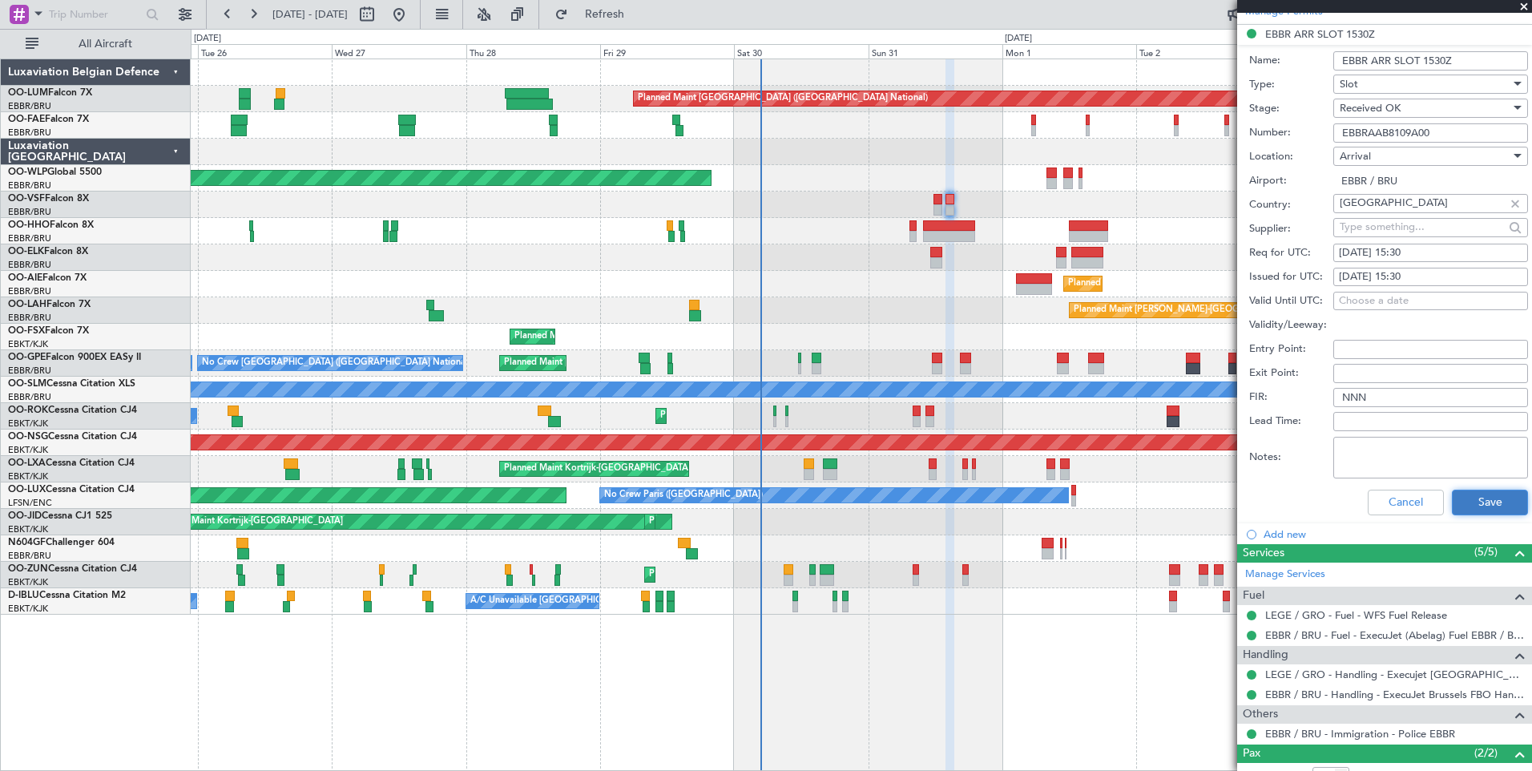
click at [1487, 504] on button "Save" at bounding box center [1490, 503] width 76 height 26
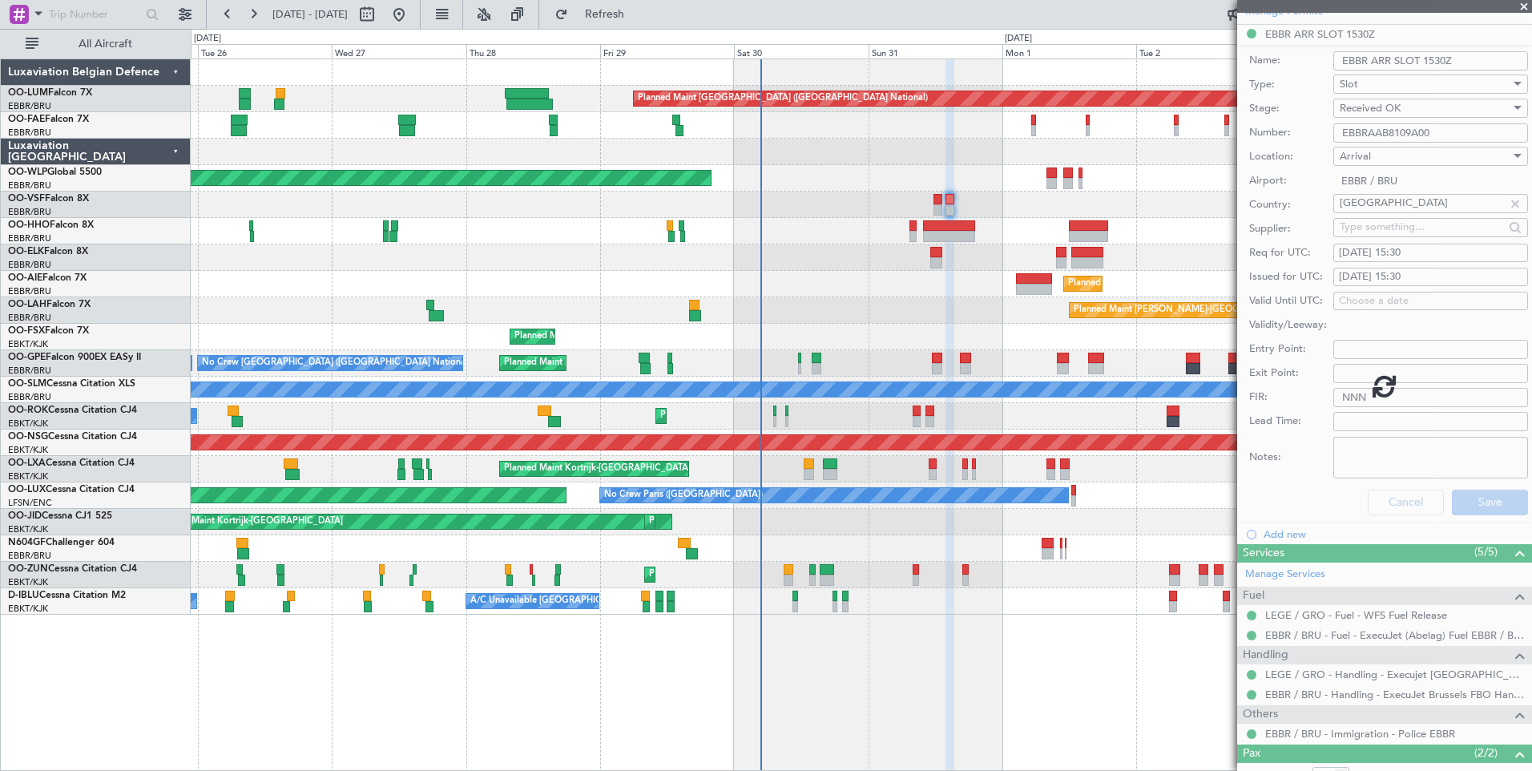
scroll to position [28, 0]
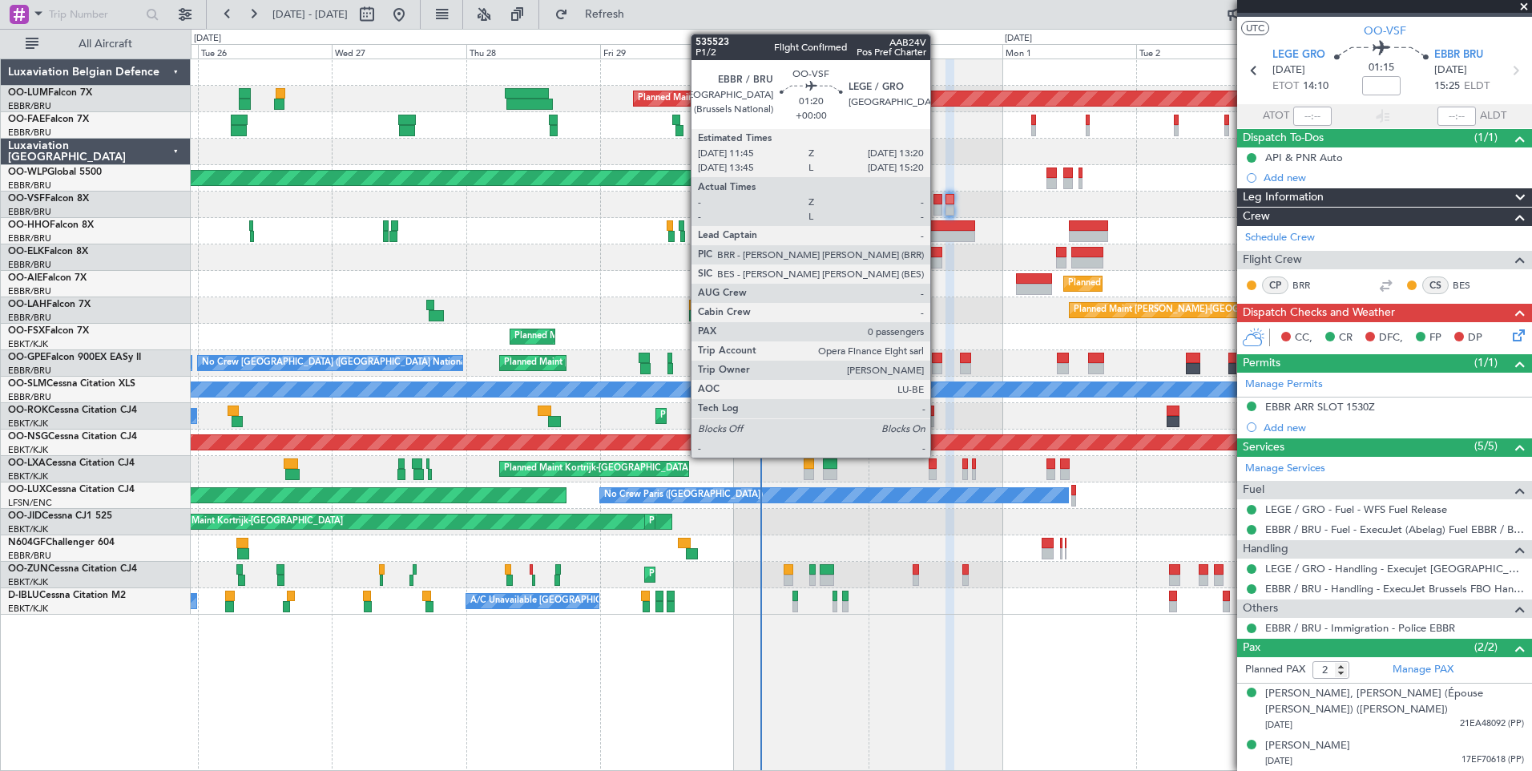
click at [938, 205] on div at bounding box center [939, 209] width 10 height 11
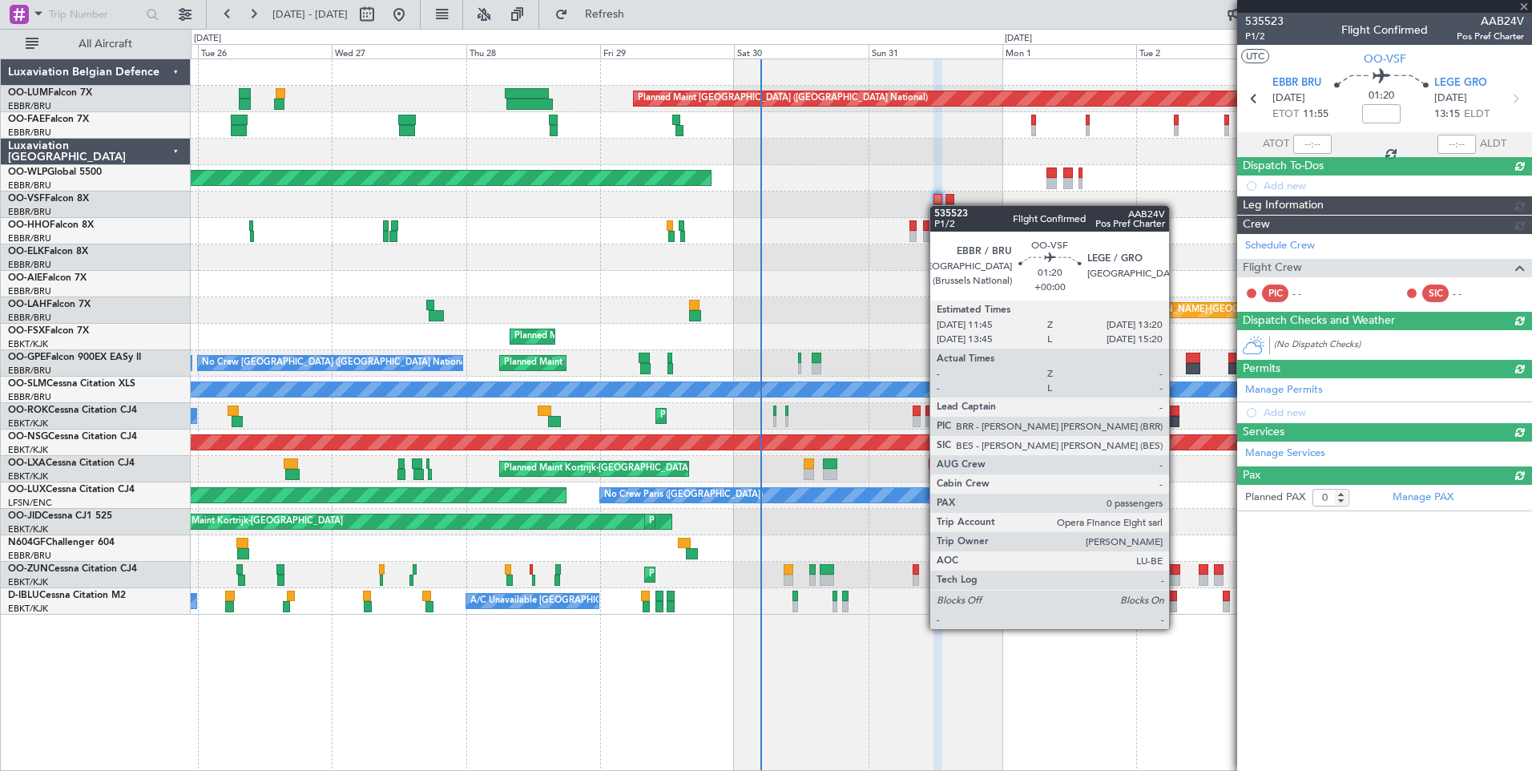
scroll to position [0, 0]
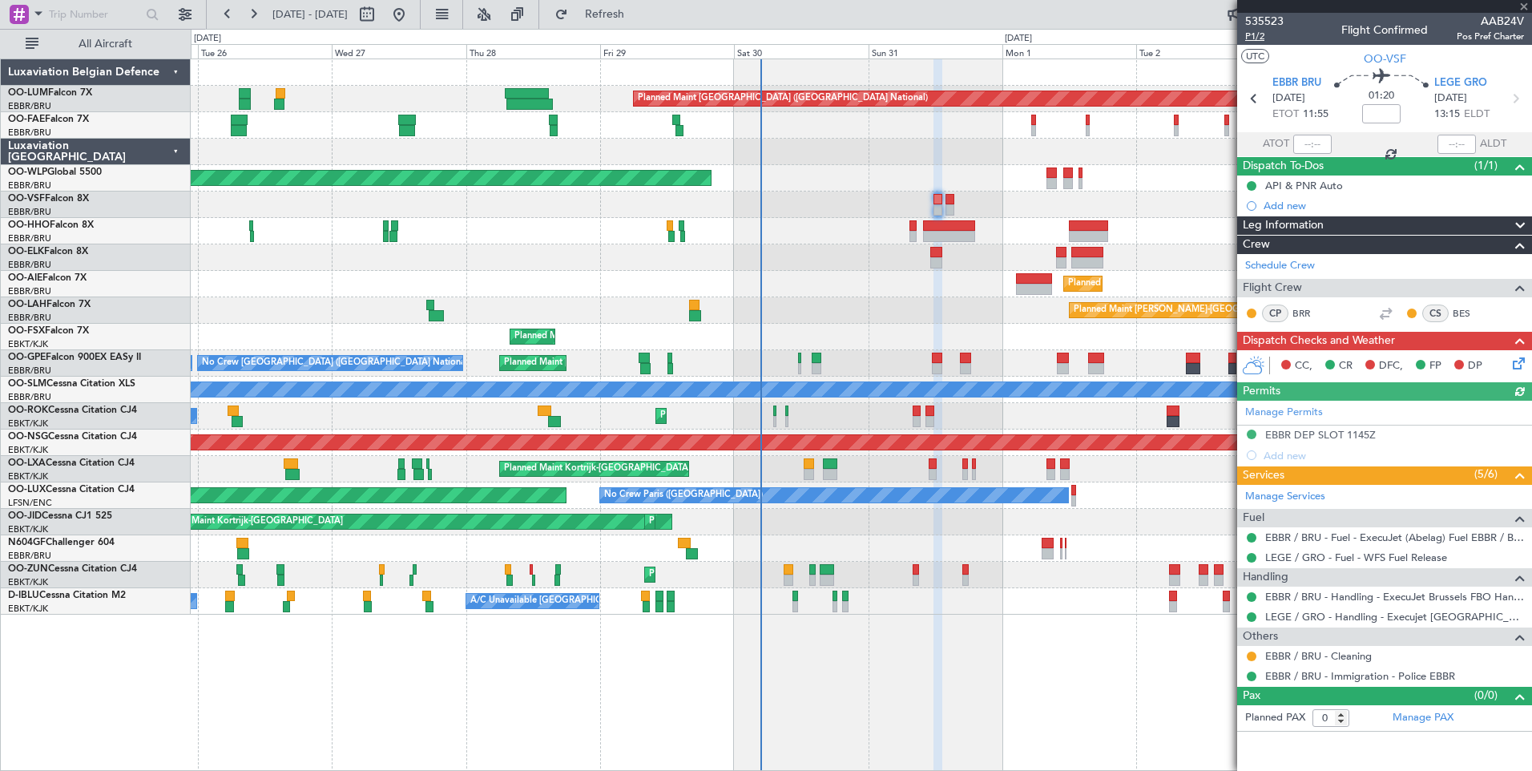
click at [1265, 43] on mat-tooltip-component "Leg Number" at bounding box center [1263, 64] width 79 height 42
click at [1257, 38] on span "P1/2" at bounding box center [1264, 37] width 38 height 14
click at [1260, 35] on span "P1/2" at bounding box center [1264, 37] width 38 height 14
click at [629, 9] on span "Refresh" at bounding box center [604, 14] width 67 height 11
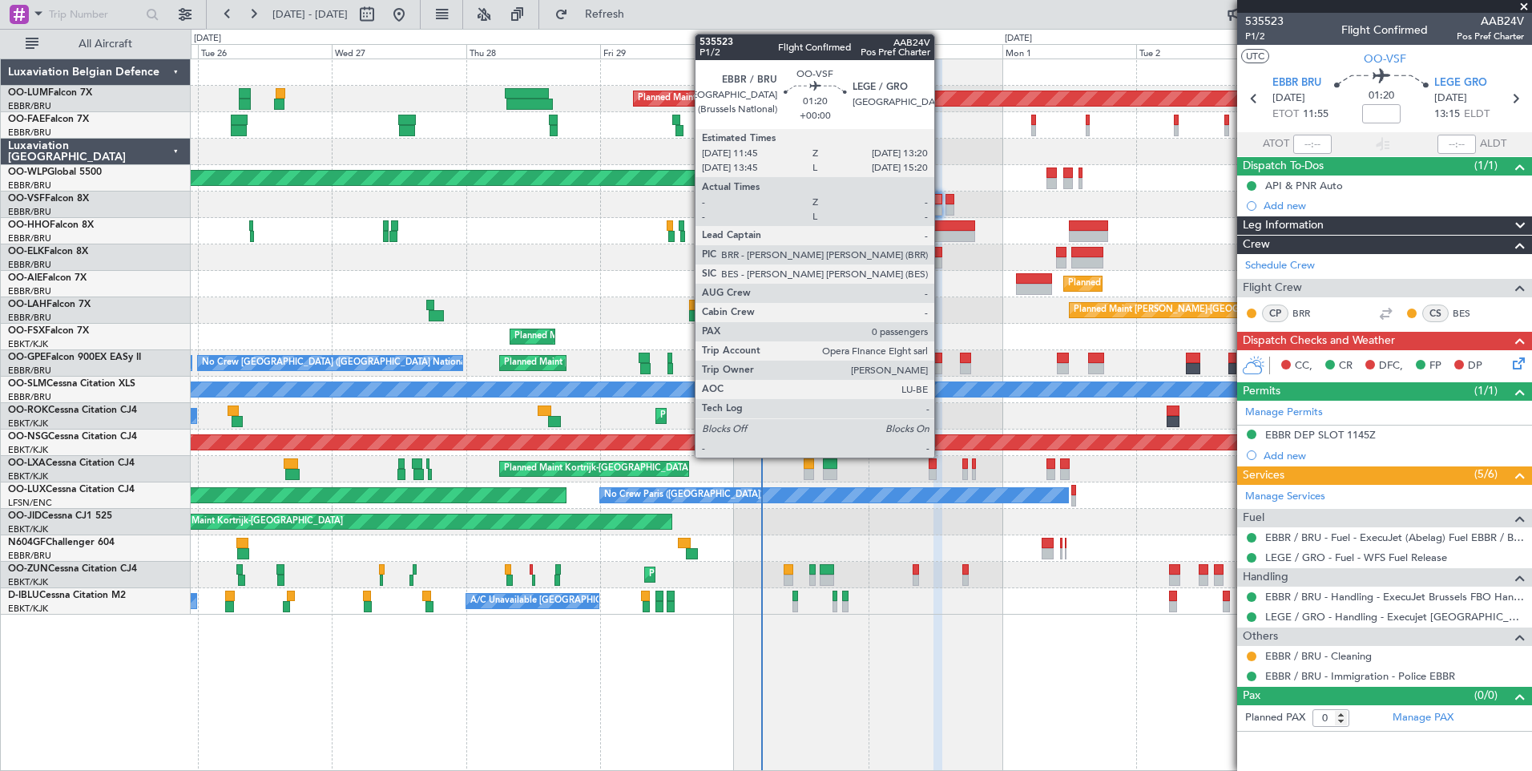
click at [941, 200] on div at bounding box center [939, 199] width 10 height 11
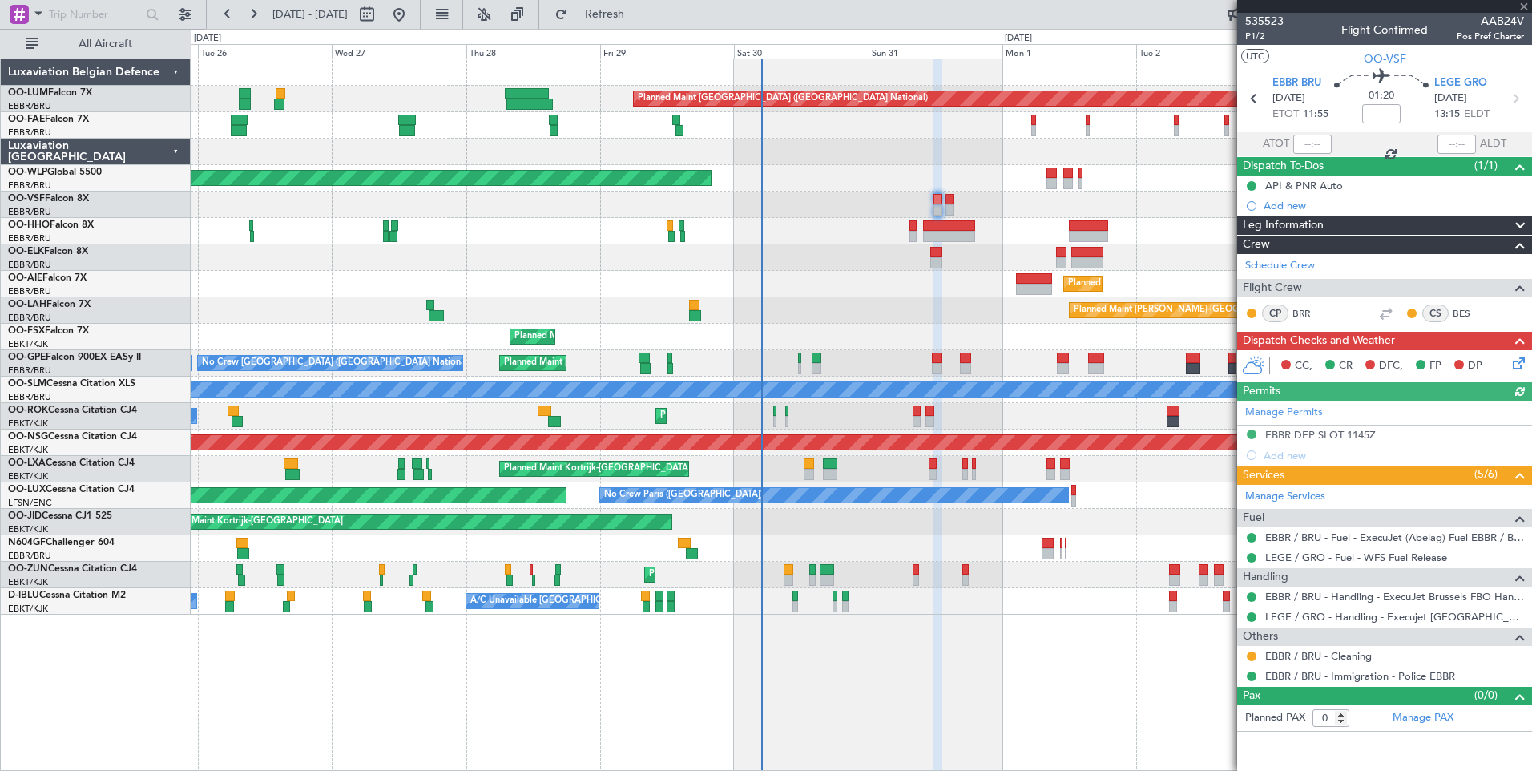
click at [1523, 361] on icon at bounding box center [1516, 360] width 13 height 13
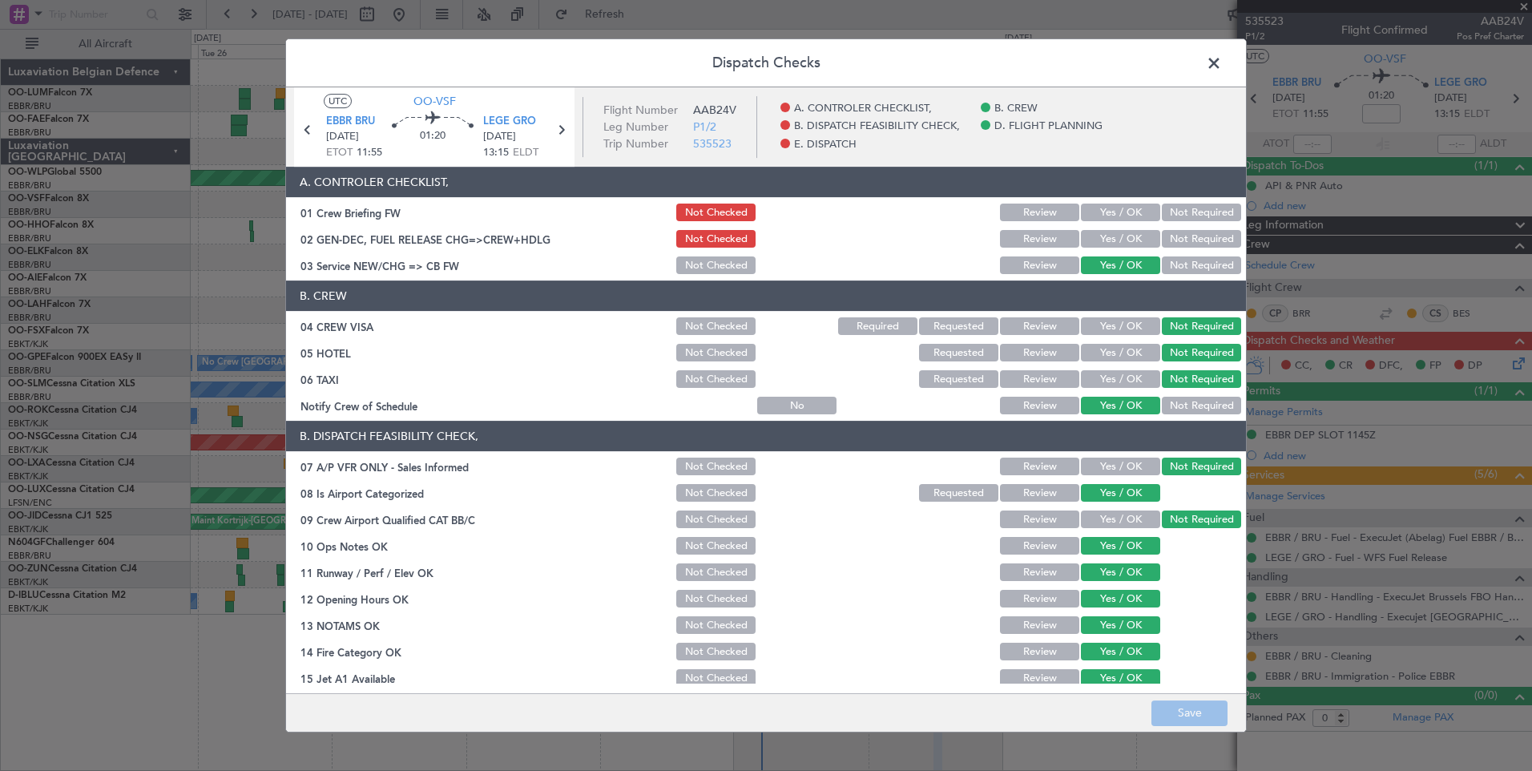
click at [1106, 215] on button "Yes / OK" at bounding box center [1120, 213] width 79 height 18
click at [1106, 240] on button "Yes / OK" at bounding box center [1120, 239] width 79 height 18
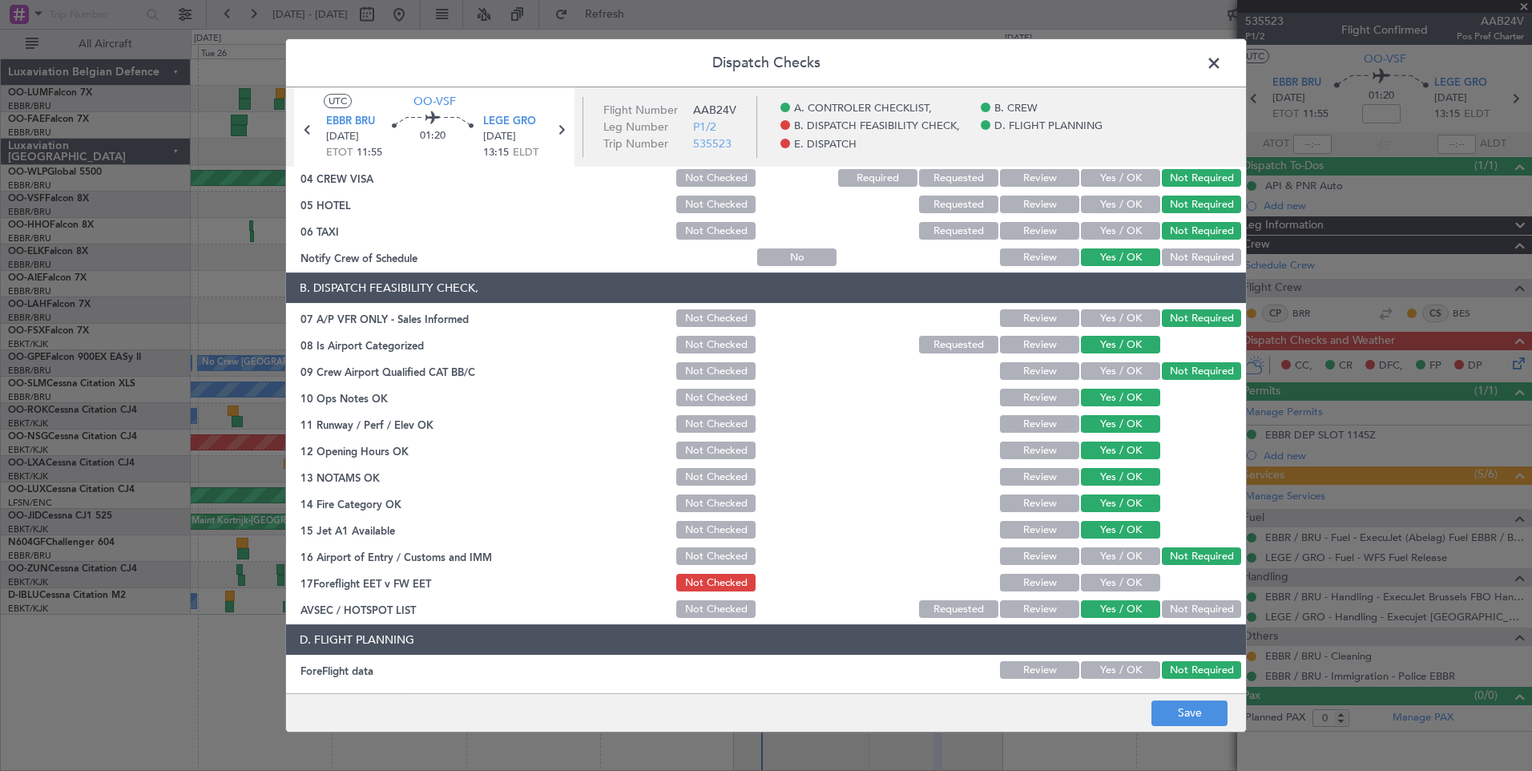
scroll to position [291, 0]
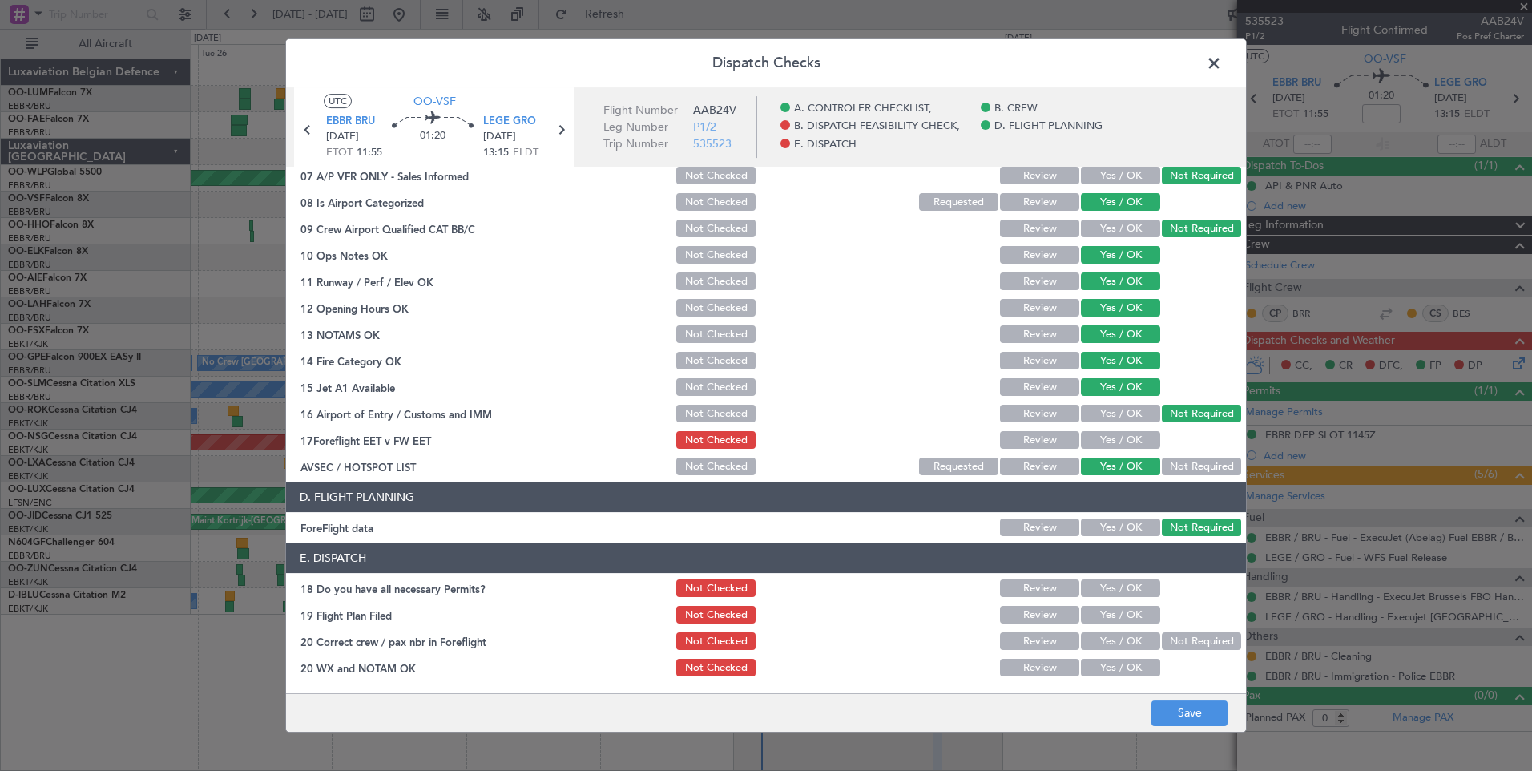
click at [1123, 405] on button "Yes / OK" at bounding box center [1120, 414] width 79 height 18
click at [1113, 442] on button "Yes / OK" at bounding box center [1120, 440] width 79 height 18
click at [1195, 467] on button "Not Required" at bounding box center [1201, 467] width 79 height 18
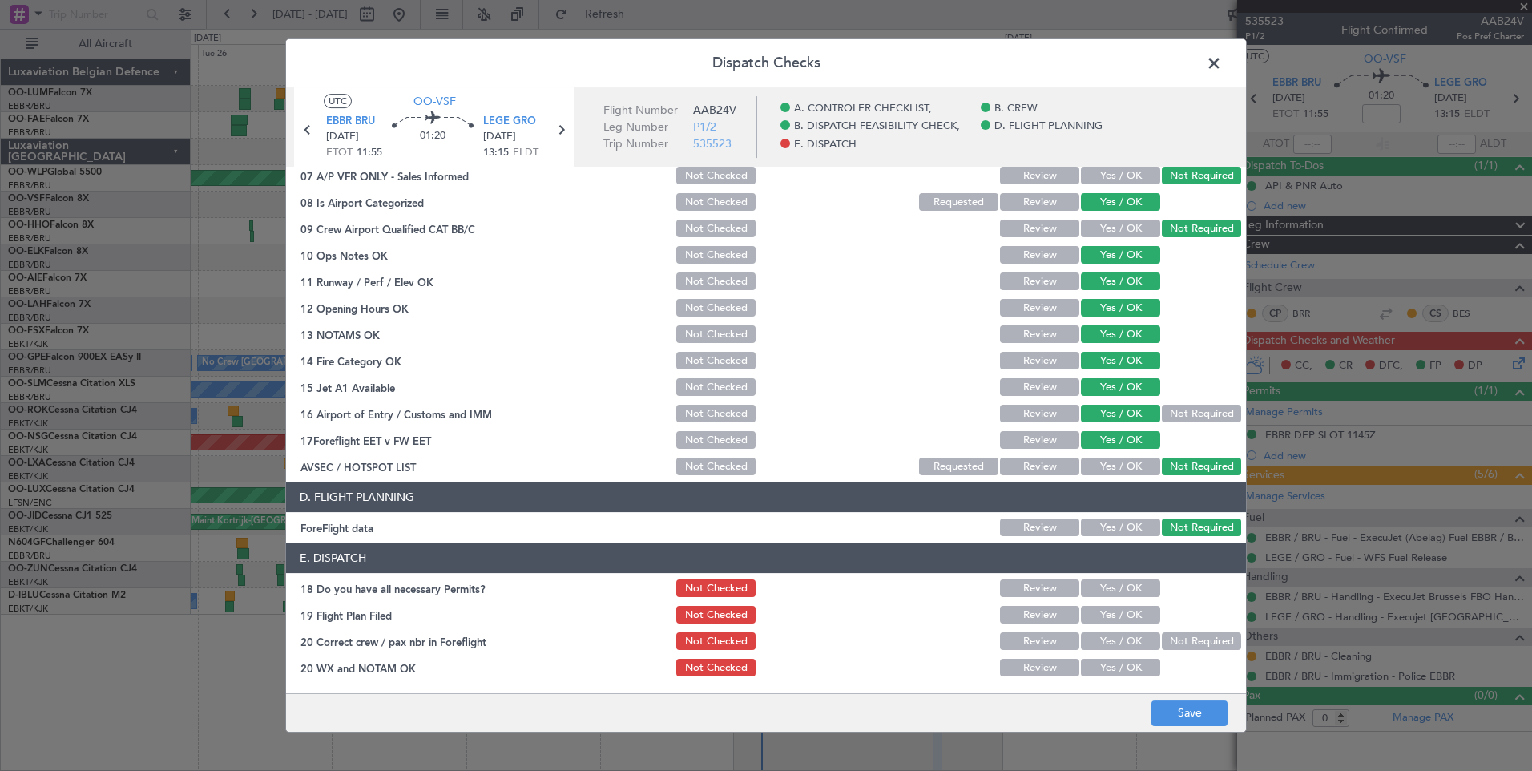
click at [1134, 581] on button "Yes / OK" at bounding box center [1120, 588] width 79 height 18
click at [1124, 618] on button "Yes / OK" at bounding box center [1120, 615] width 79 height 18
click at [1123, 645] on button "Yes / OK" at bounding box center [1120, 641] width 79 height 18
click at [1116, 673] on button "Yes / OK" at bounding box center [1120, 668] width 79 height 18
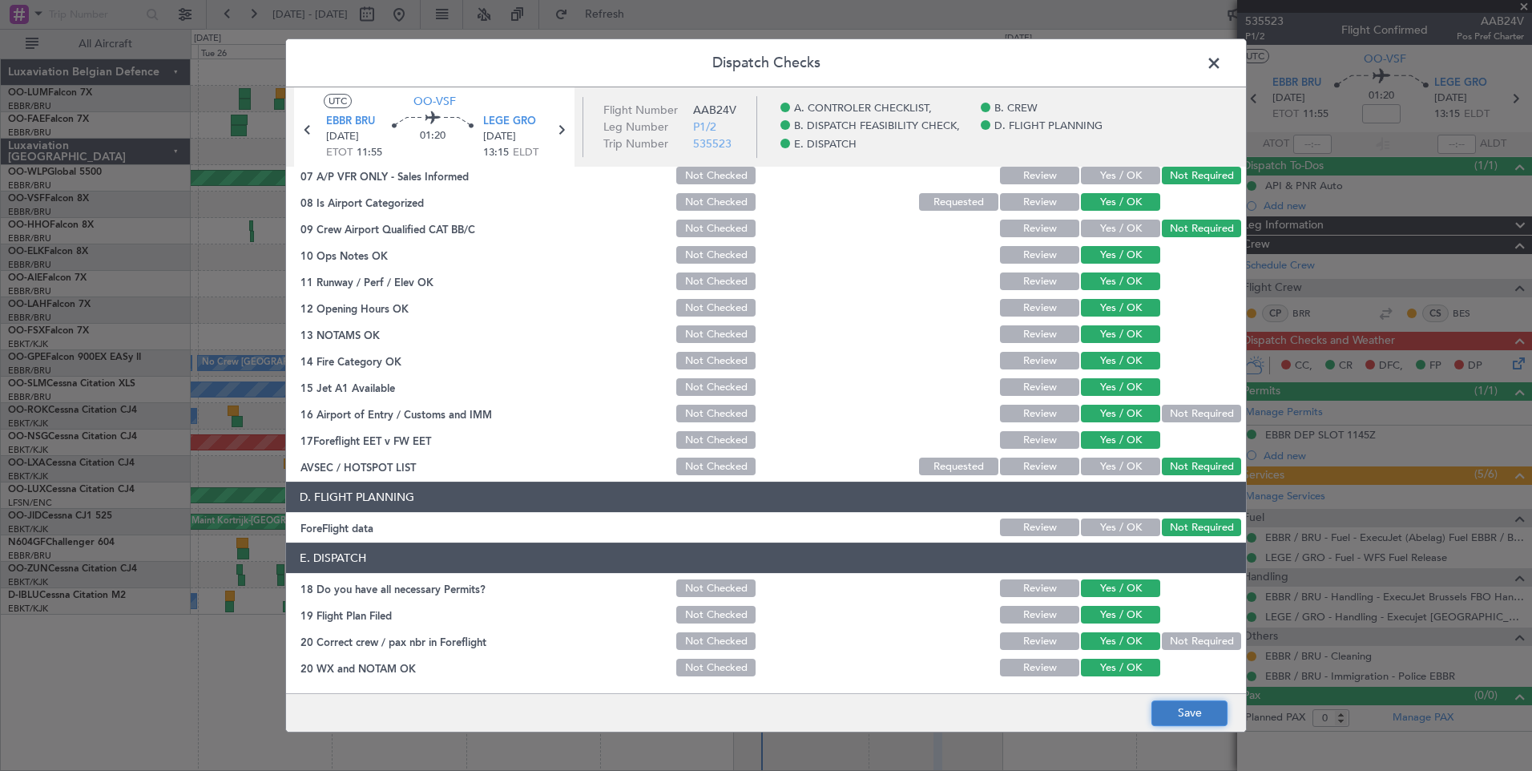
click at [1188, 711] on button "Save" at bounding box center [1190, 713] width 76 height 26
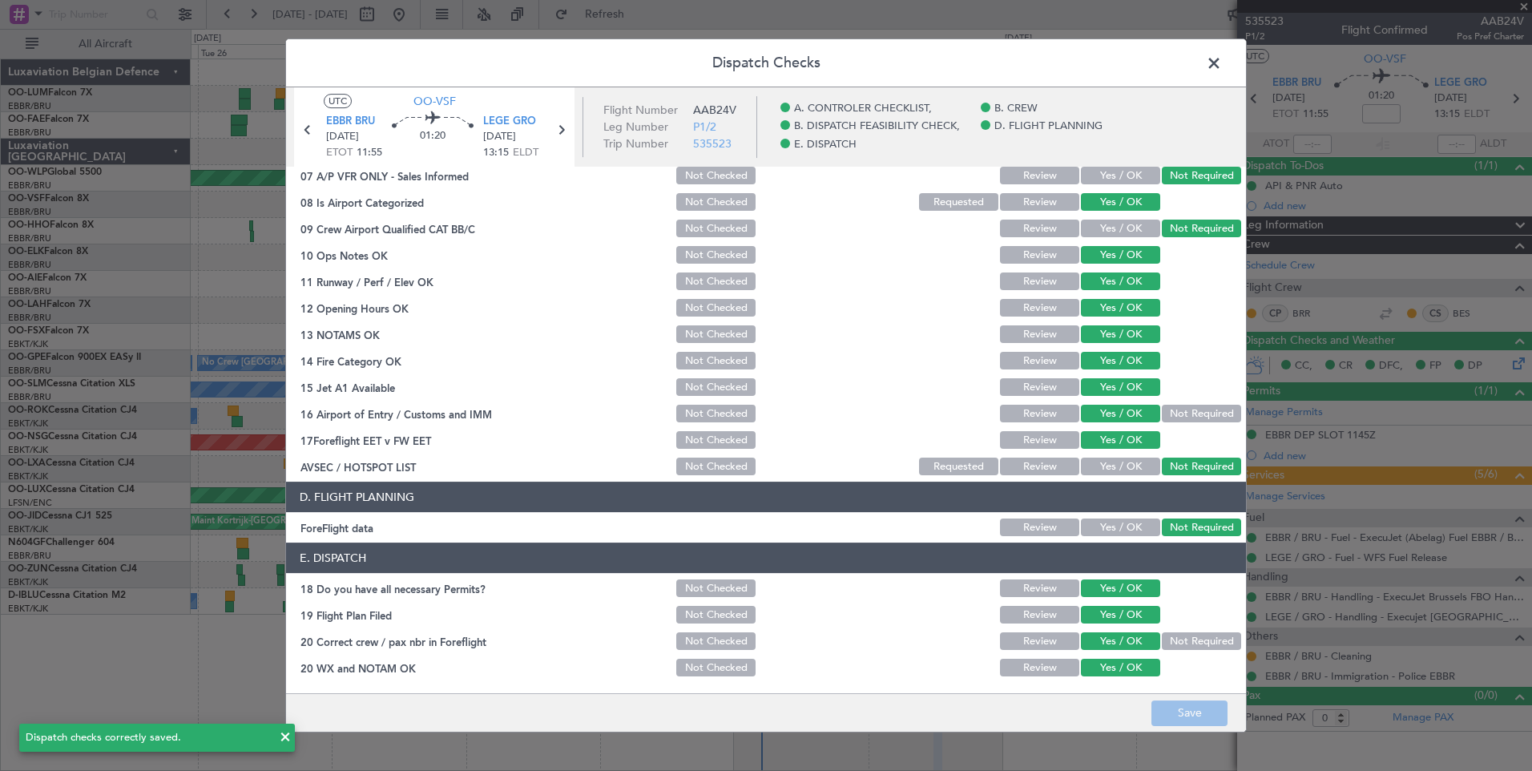
click at [1222, 69] on span at bounding box center [1222, 67] width 0 height 32
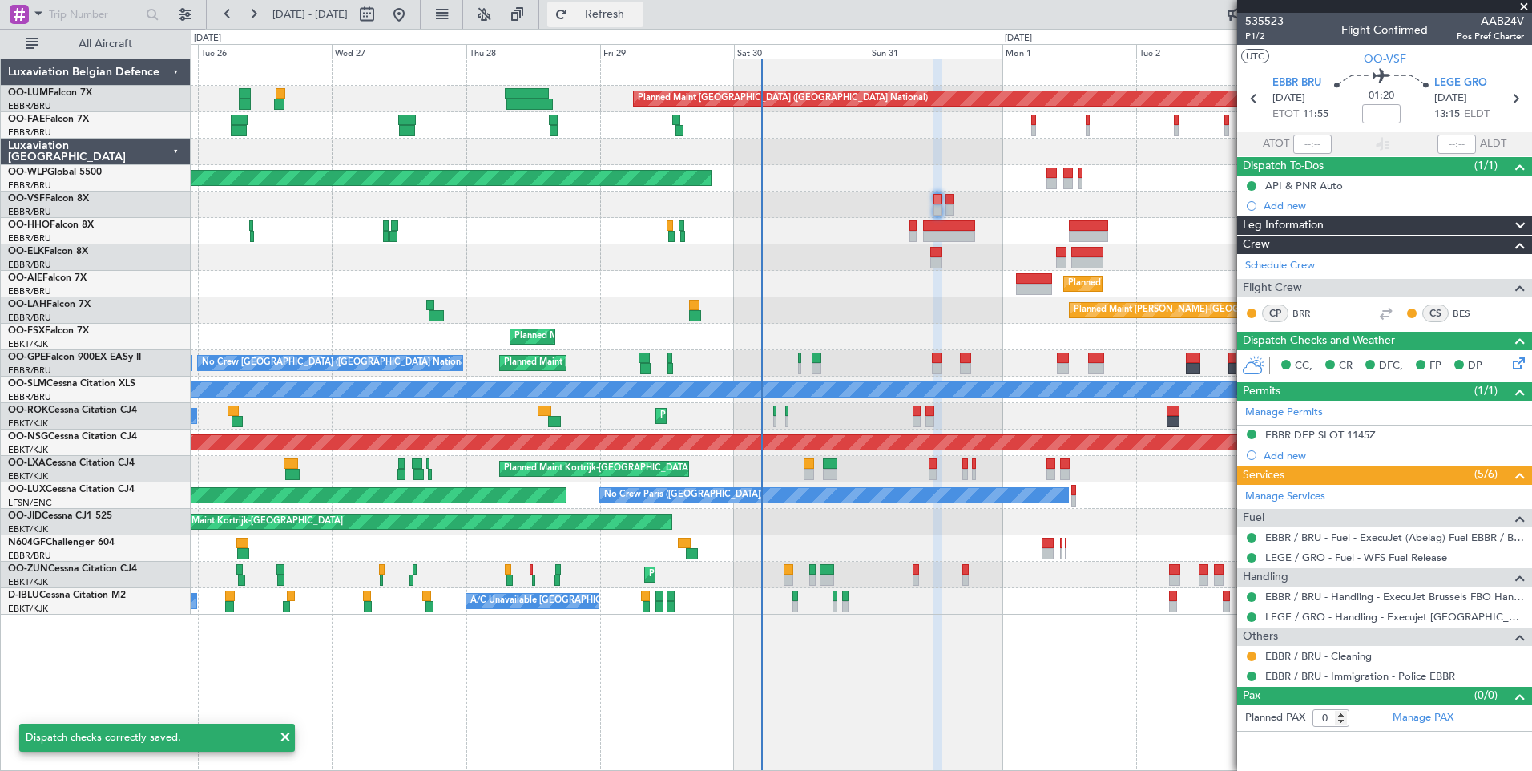
click at [639, 18] on span "Refresh" at bounding box center [604, 14] width 67 height 11
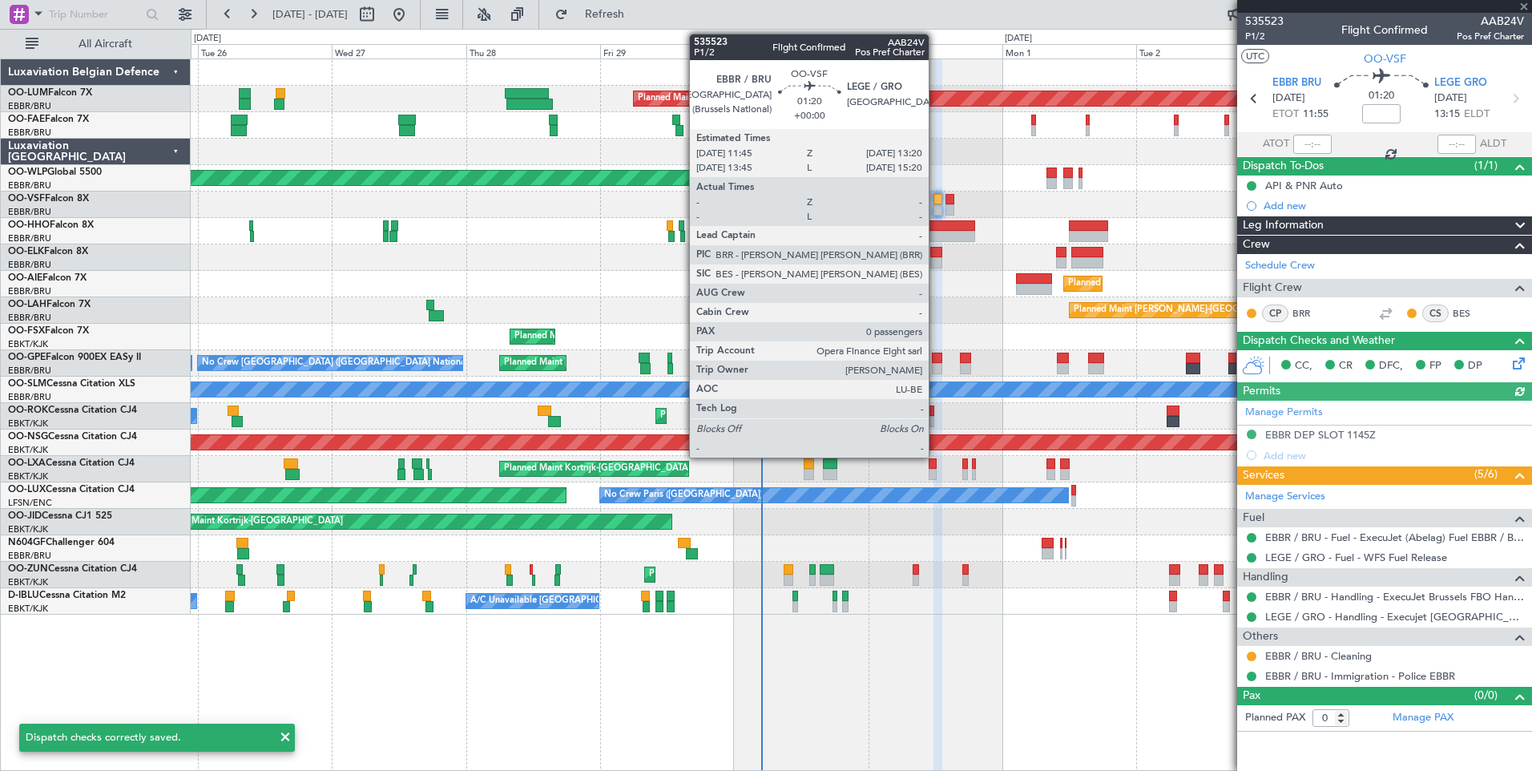
click at [936, 200] on div at bounding box center [939, 199] width 10 height 11
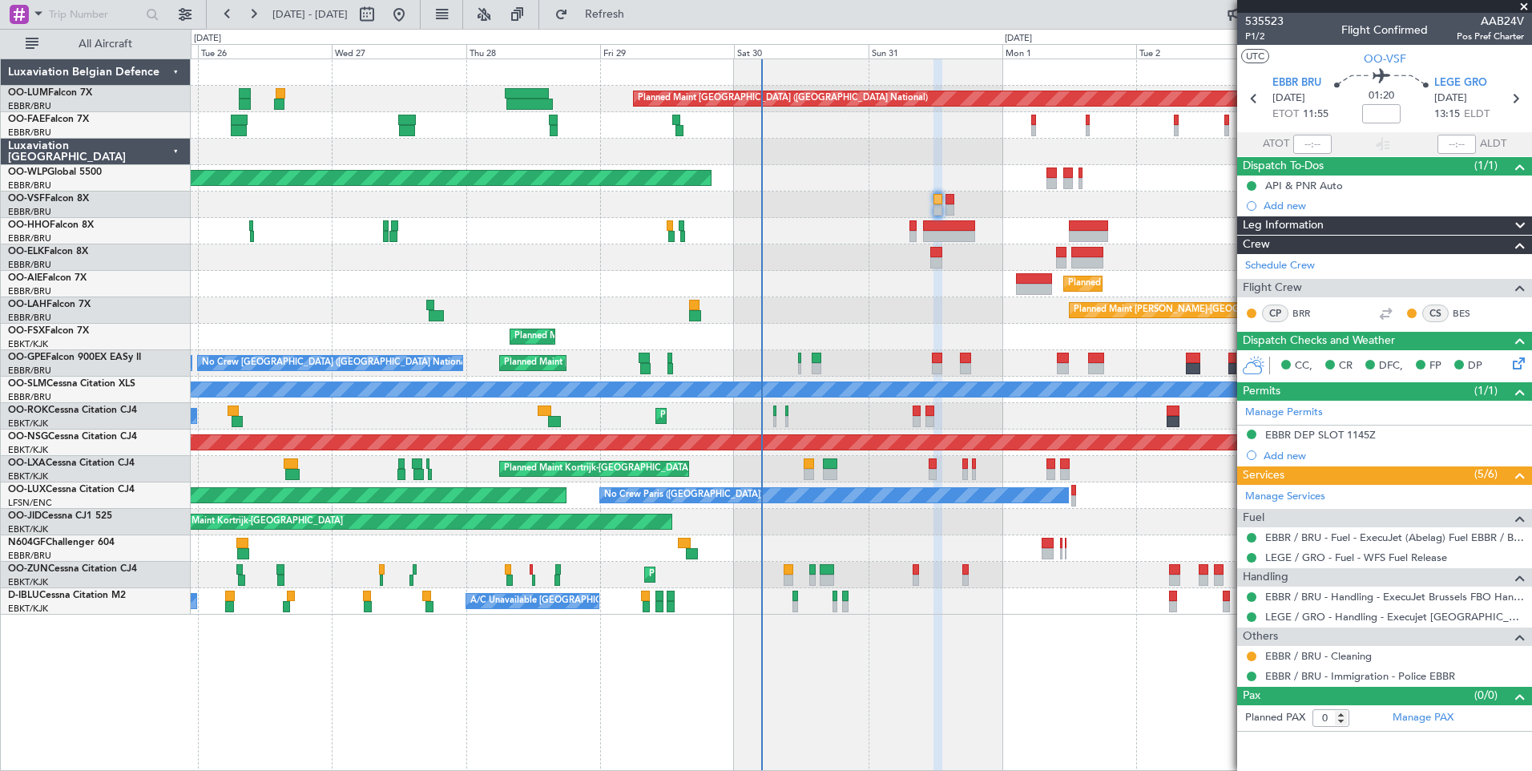
click at [1519, 361] on icon at bounding box center [1516, 360] width 13 height 13
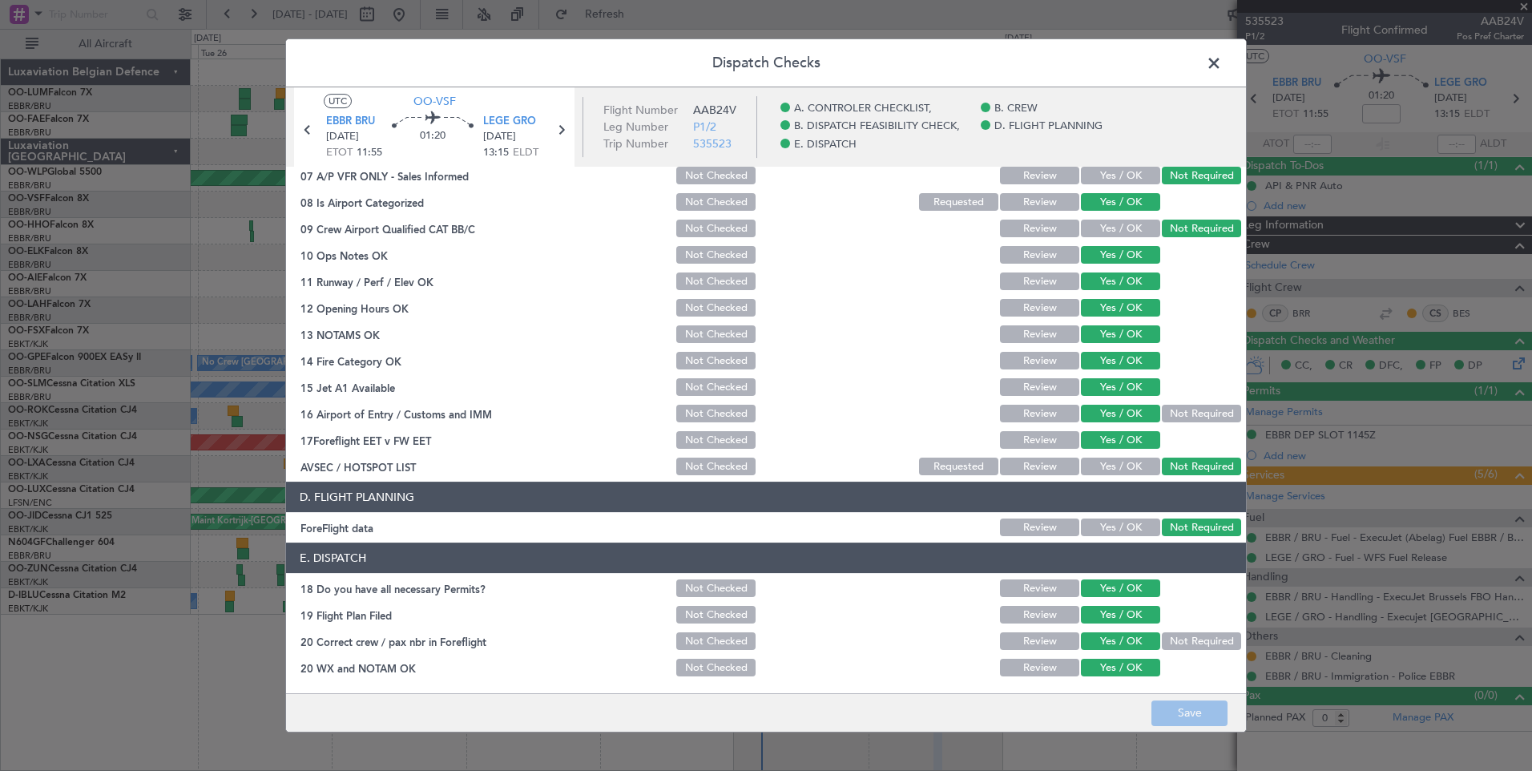
drag, startPoint x: 1208, startPoint y: 52, endPoint x: 1208, endPoint y: 63, distance: 11.2
click at [1222, 54] on span at bounding box center [1222, 67] width 0 height 32
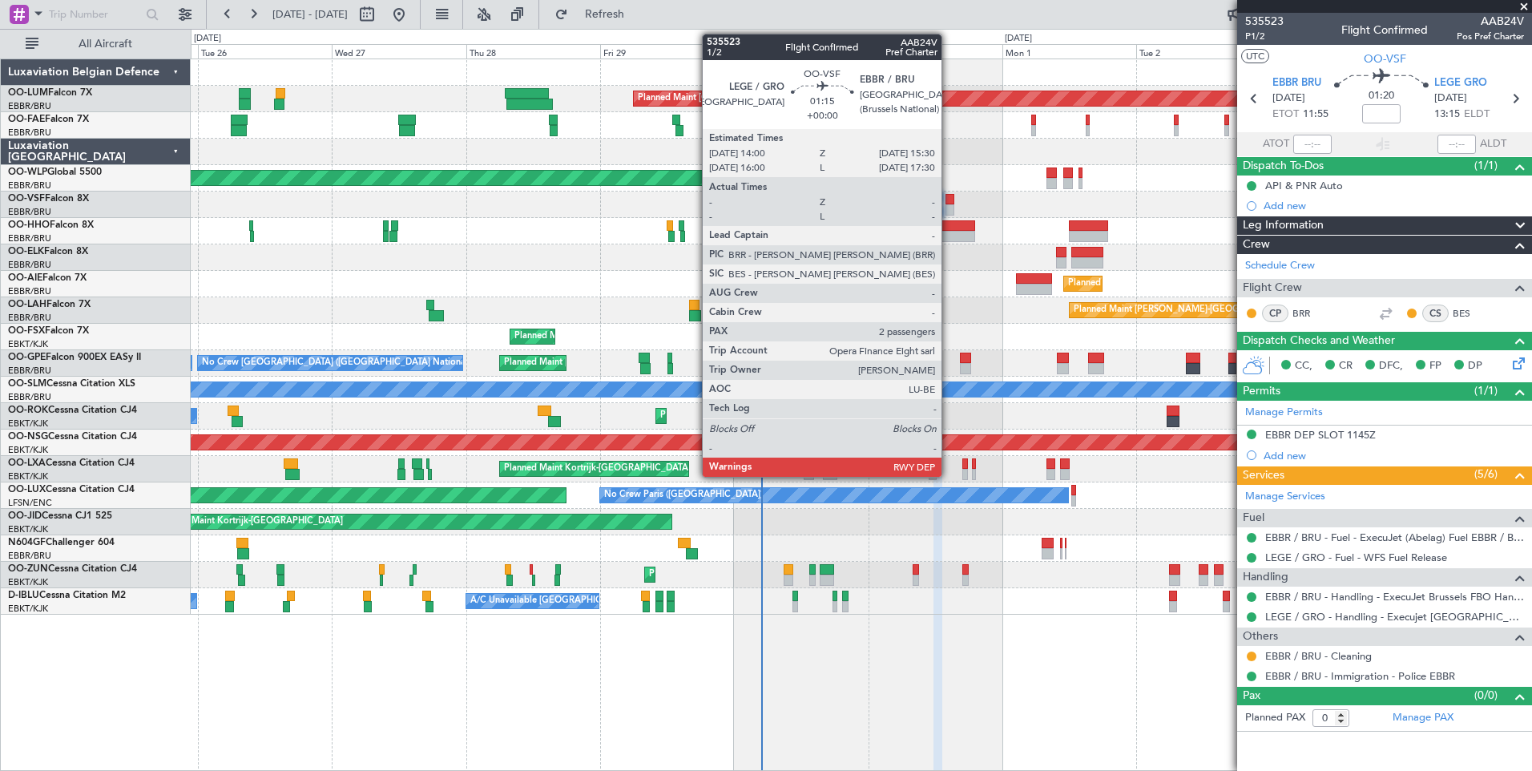
click at [949, 196] on div at bounding box center [950, 199] width 9 height 11
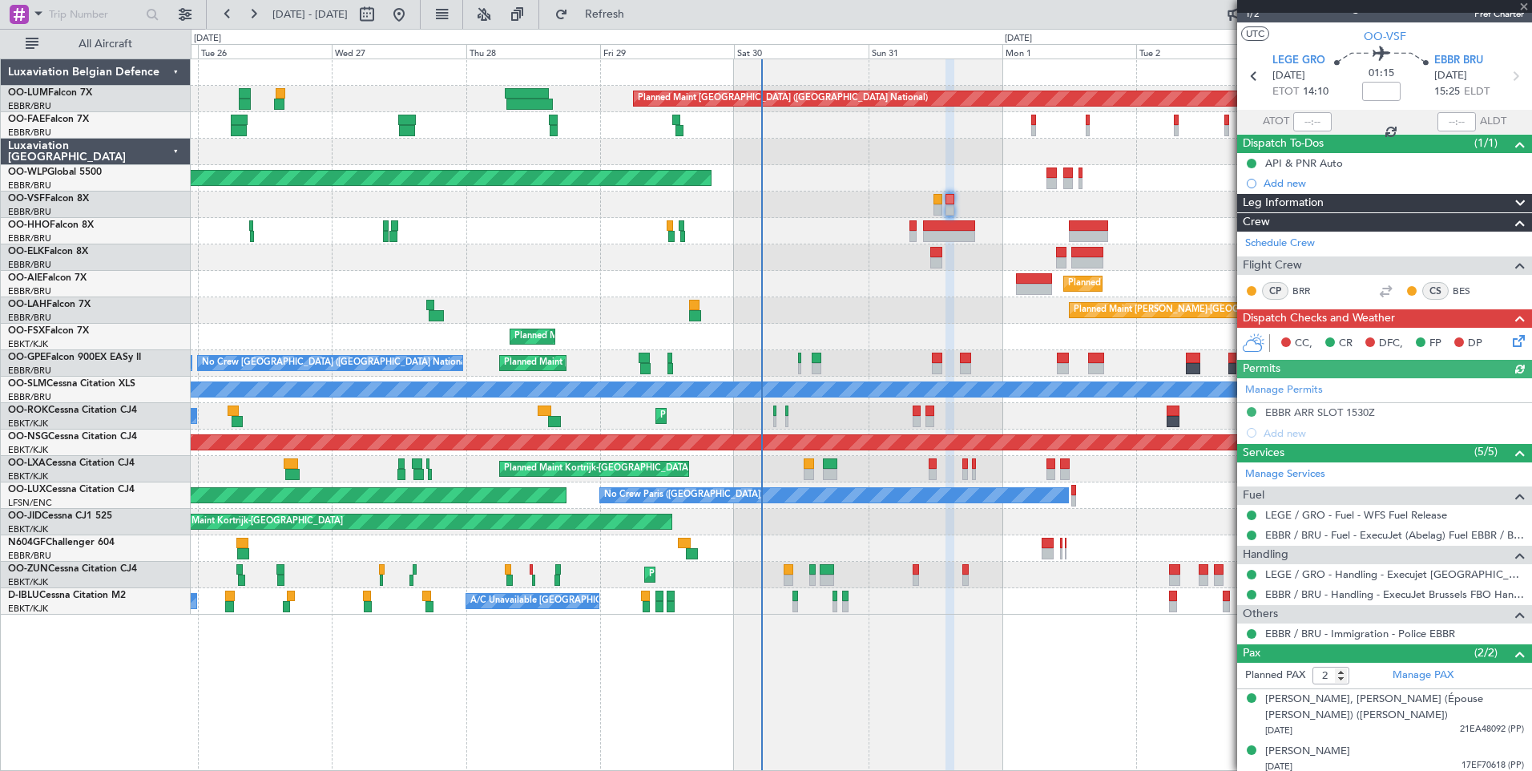
scroll to position [28, 0]
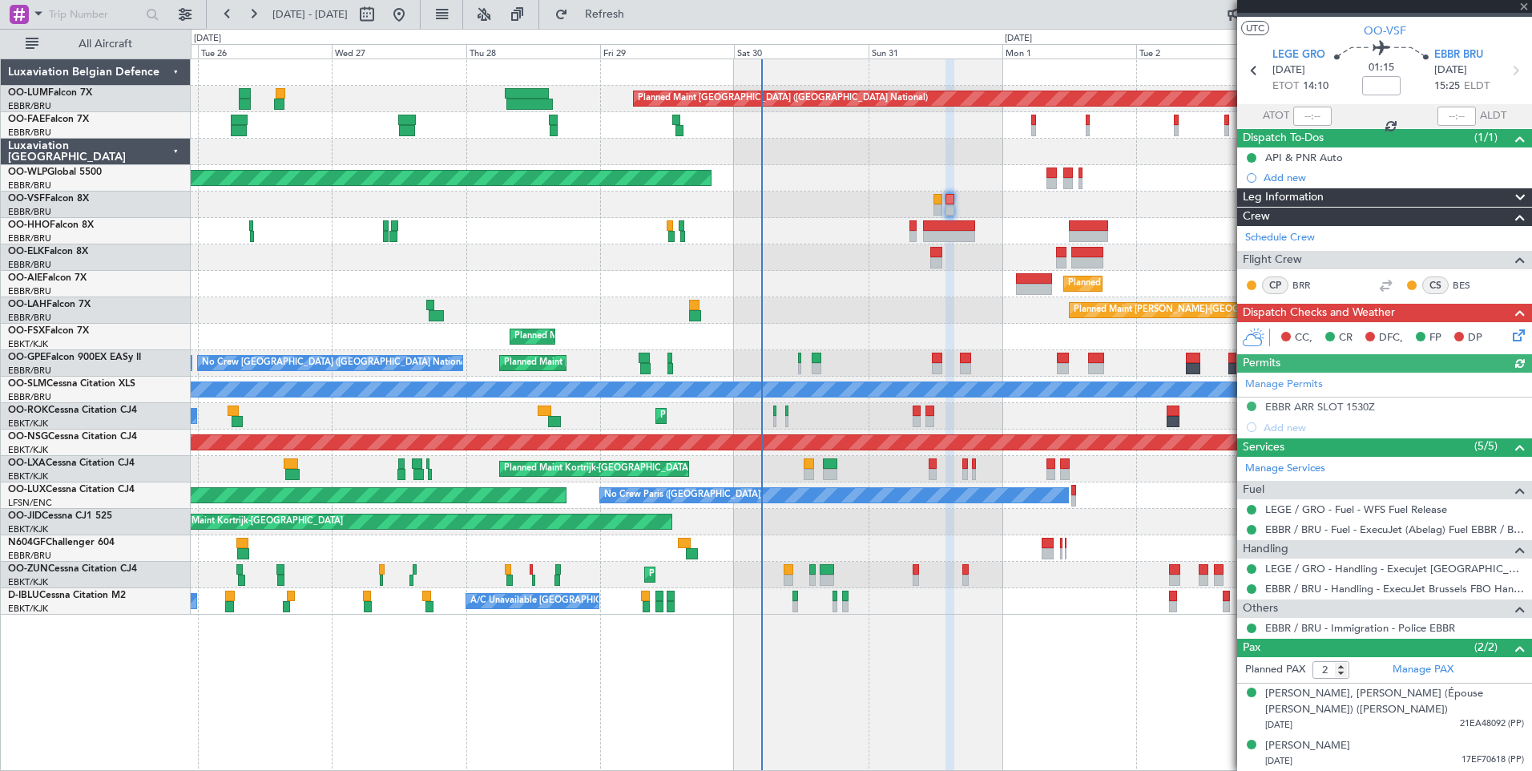
click at [1511, 336] on icon at bounding box center [1516, 332] width 13 height 13
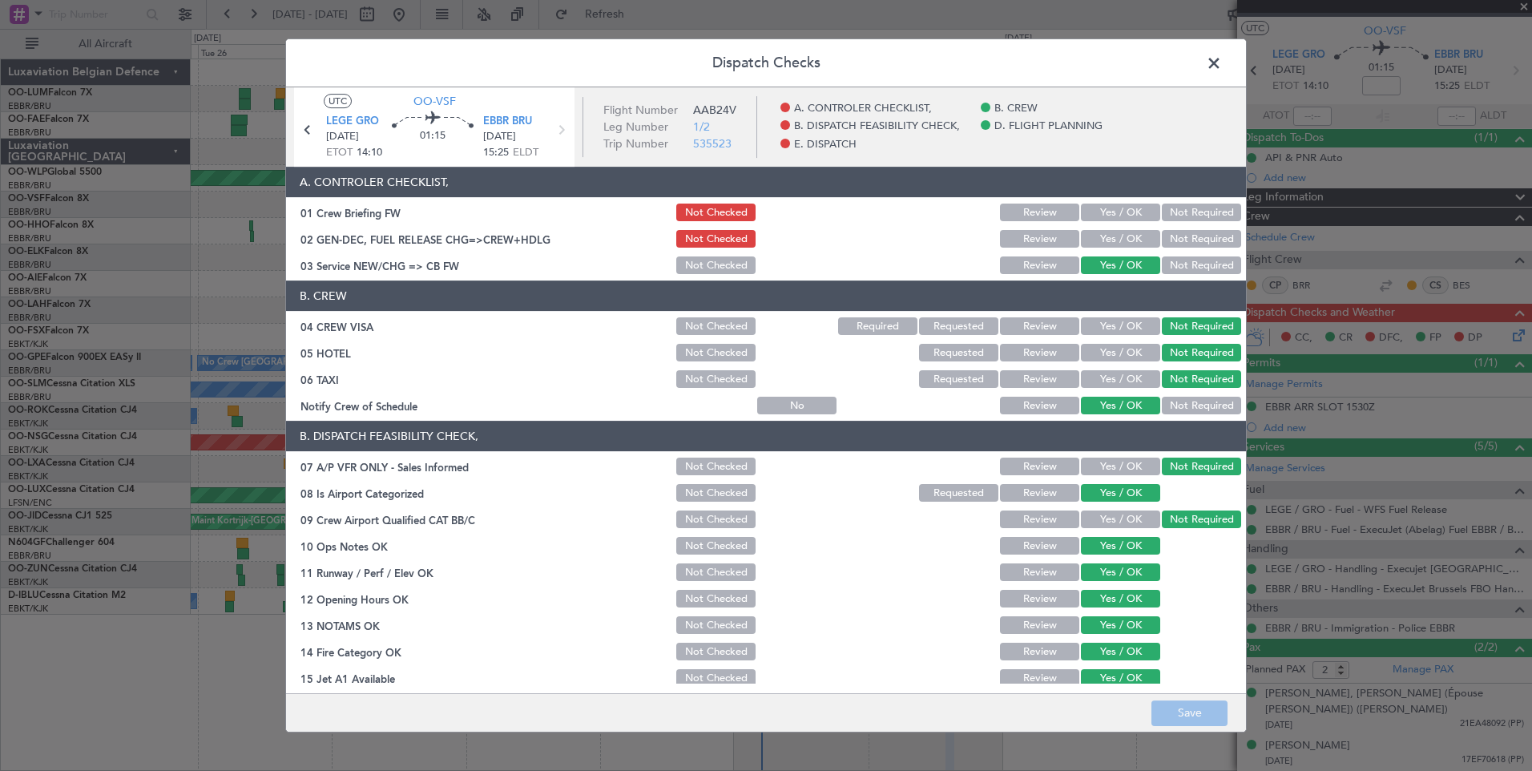
drag, startPoint x: 1128, startPoint y: 208, endPoint x: 1118, endPoint y: 236, distance: 30.4
click at [1128, 208] on button "Yes / OK" at bounding box center [1120, 213] width 79 height 18
click at [1118, 237] on button "Yes / OK" at bounding box center [1120, 239] width 79 height 18
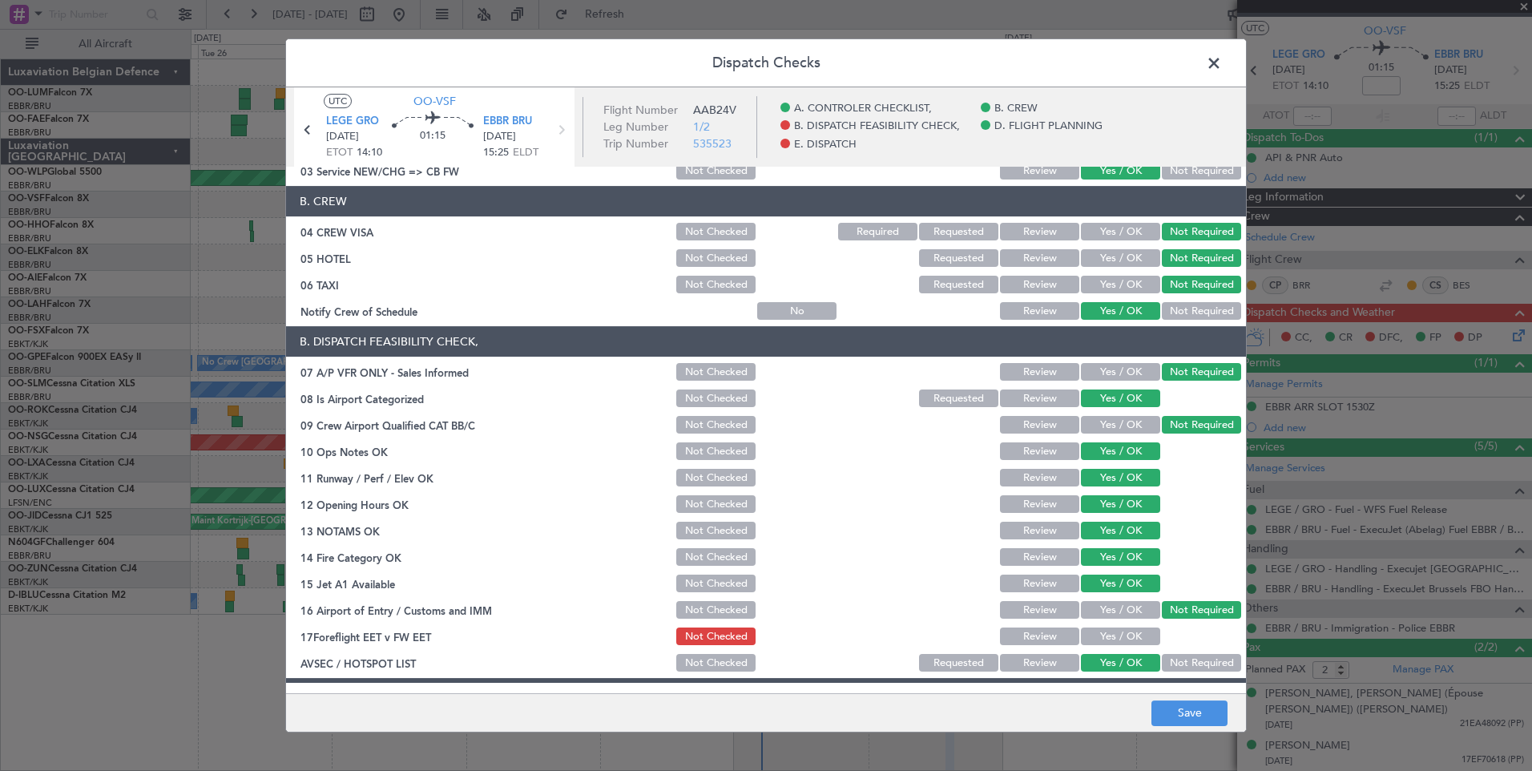
scroll to position [160, 0]
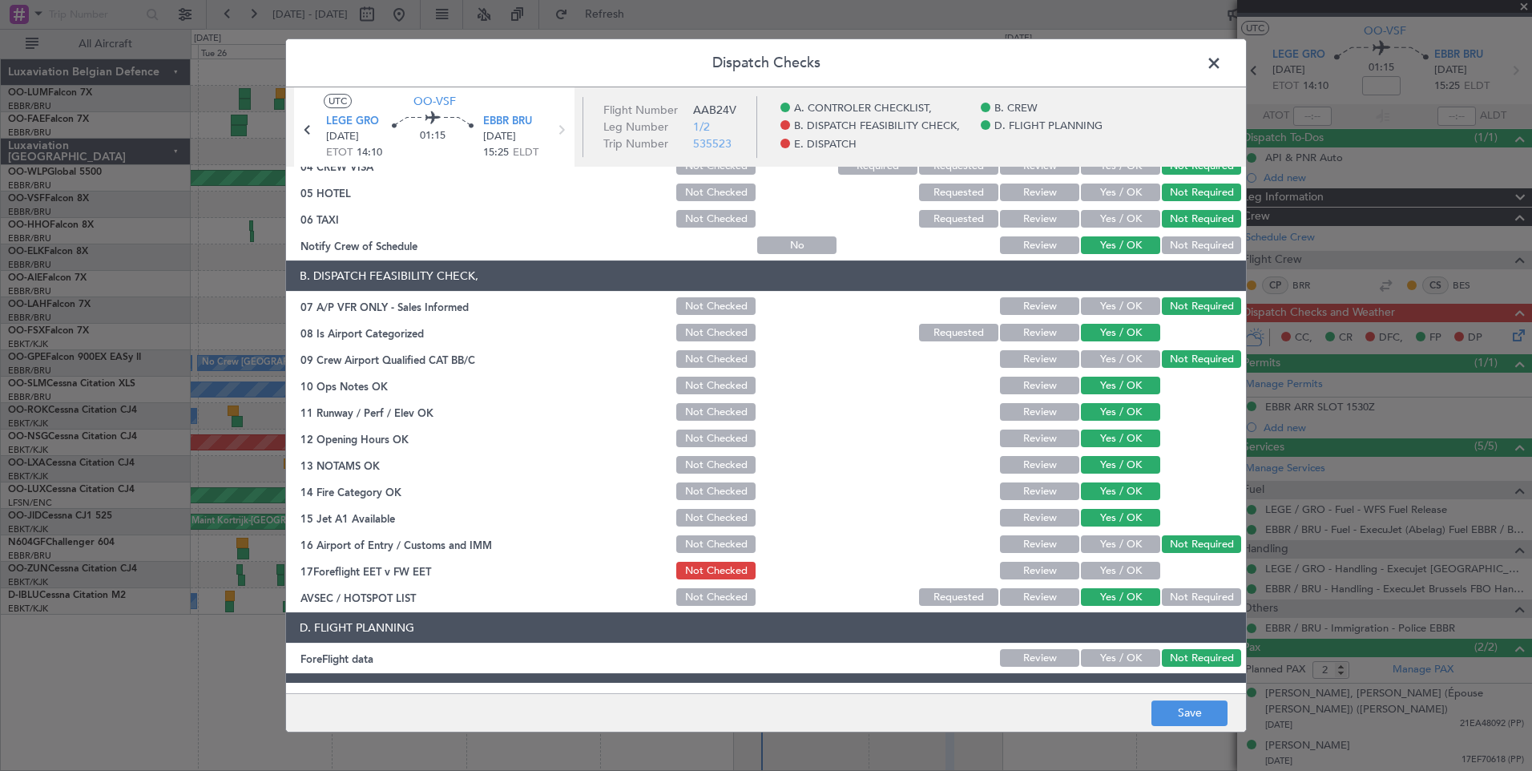
click at [1116, 541] on button "Yes / OK" at bounding box center [1120, 544] width 79 height 18
click at [1128, 566] on button "Yes / OK" at bounding box center [1120, 571] width 79 height 18
click at [1174, 599] on button "Not Required" at bounding box center [1201, 597] width 79 height 18
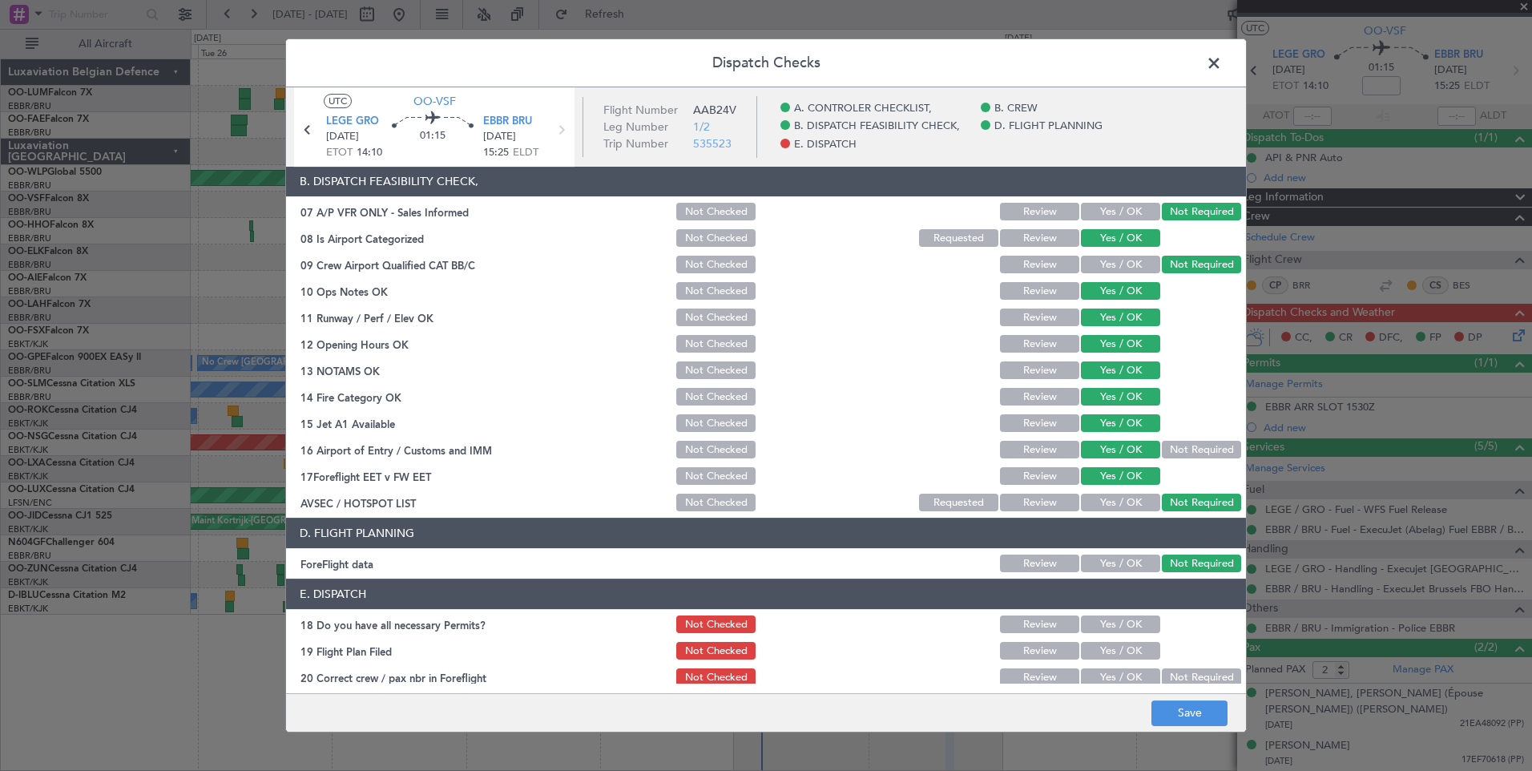
scroll to position [291, 0]
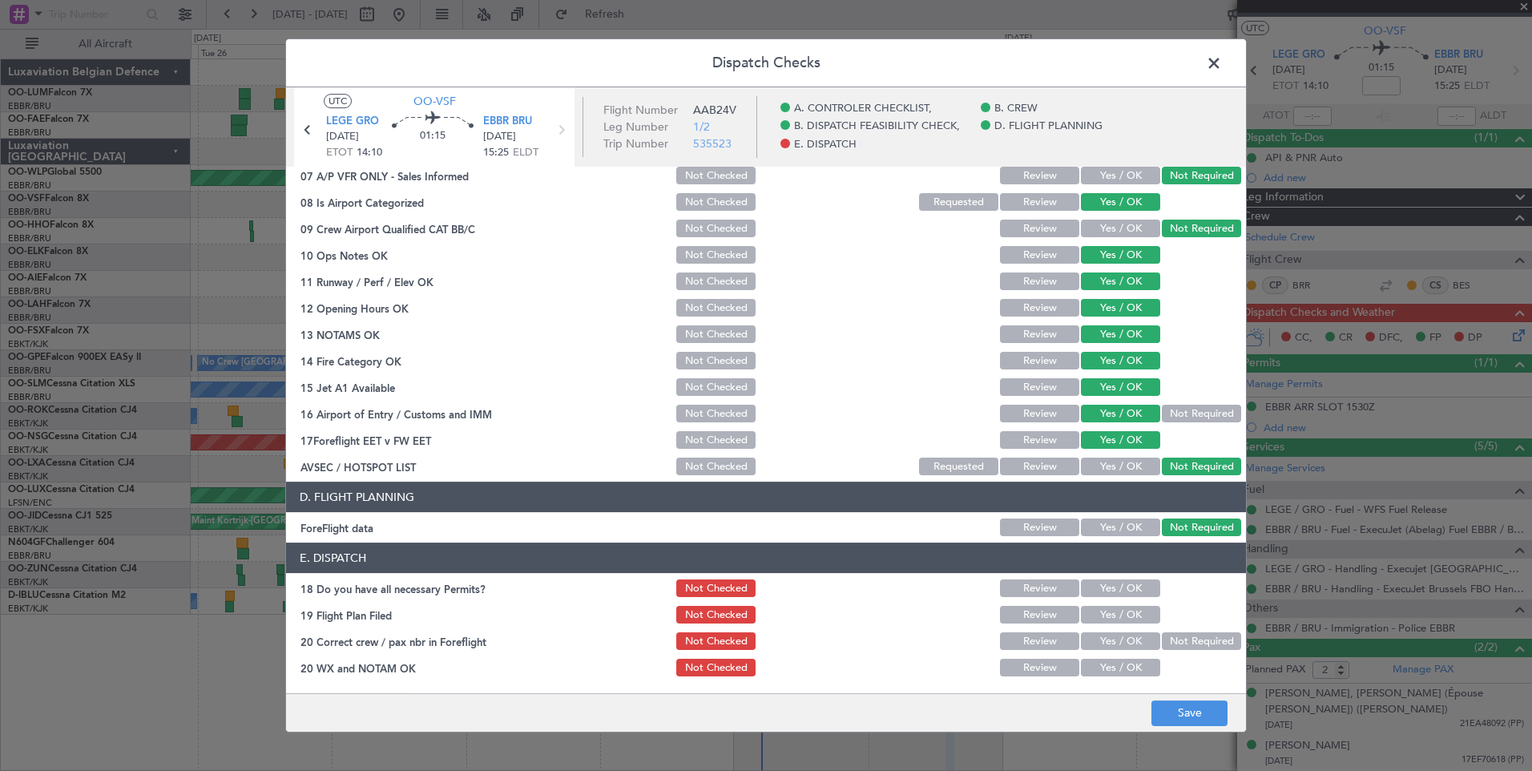
click at [1094, 595] on button "Yes / OK" at bounding box center [1120, 588] width 79 height 18
click at [1093, 615] on button "Yes / OK" at bounding box center [1120, 615] width 79 height 18
click at [1092, 641] on button "Yes / OK" at bounding box center [1120, 641] width 79 height 18
click at [1091, 661] on button "Yes / OK" at bounding box center [1120, 668] width 79 height 18
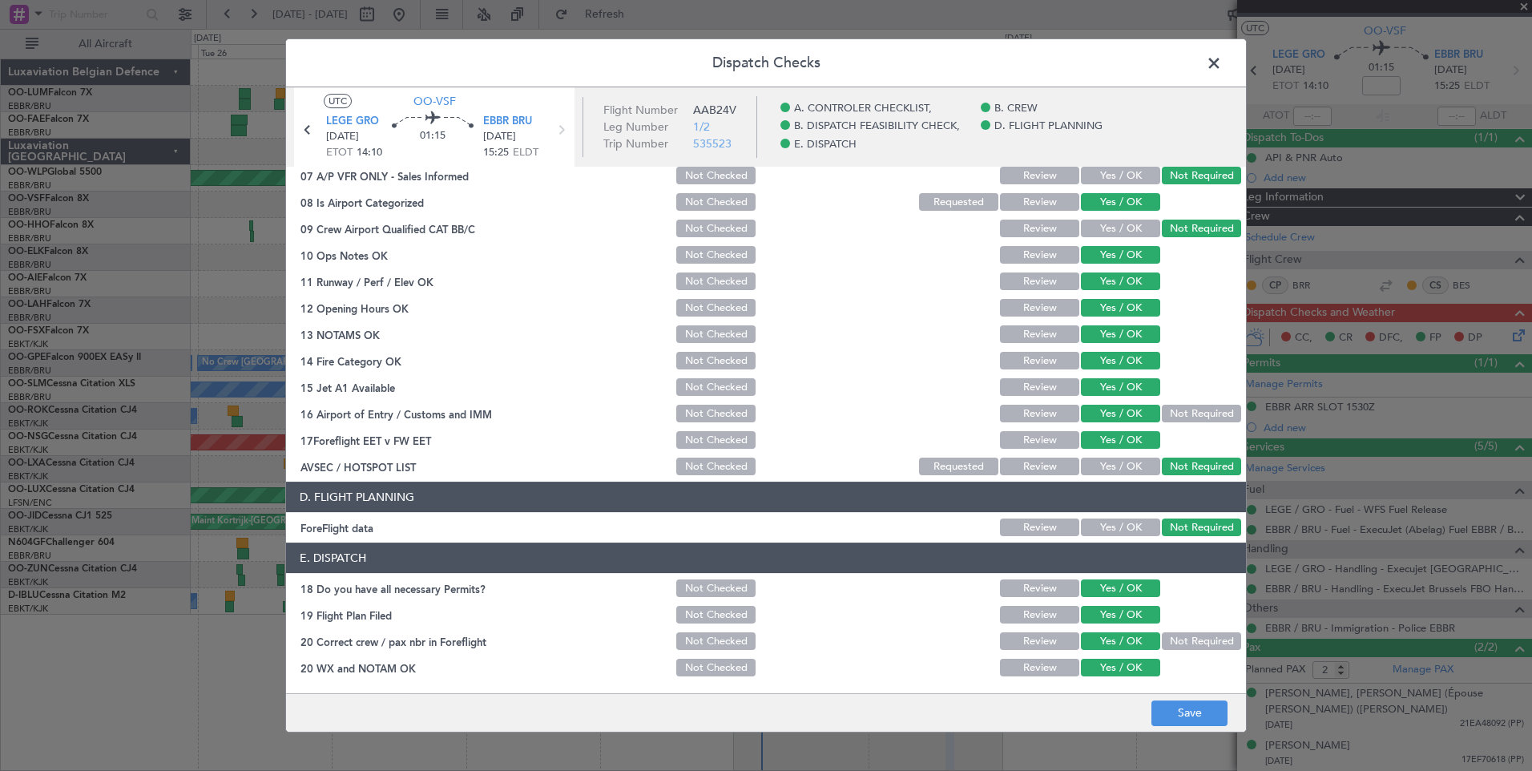
click at [1151, 710] on footer "Save" at bounding box center [766, 712] width 960 height 38
click at [1161, 712] on button "Save" at bounding box center [1190, 713] width 76 height 26
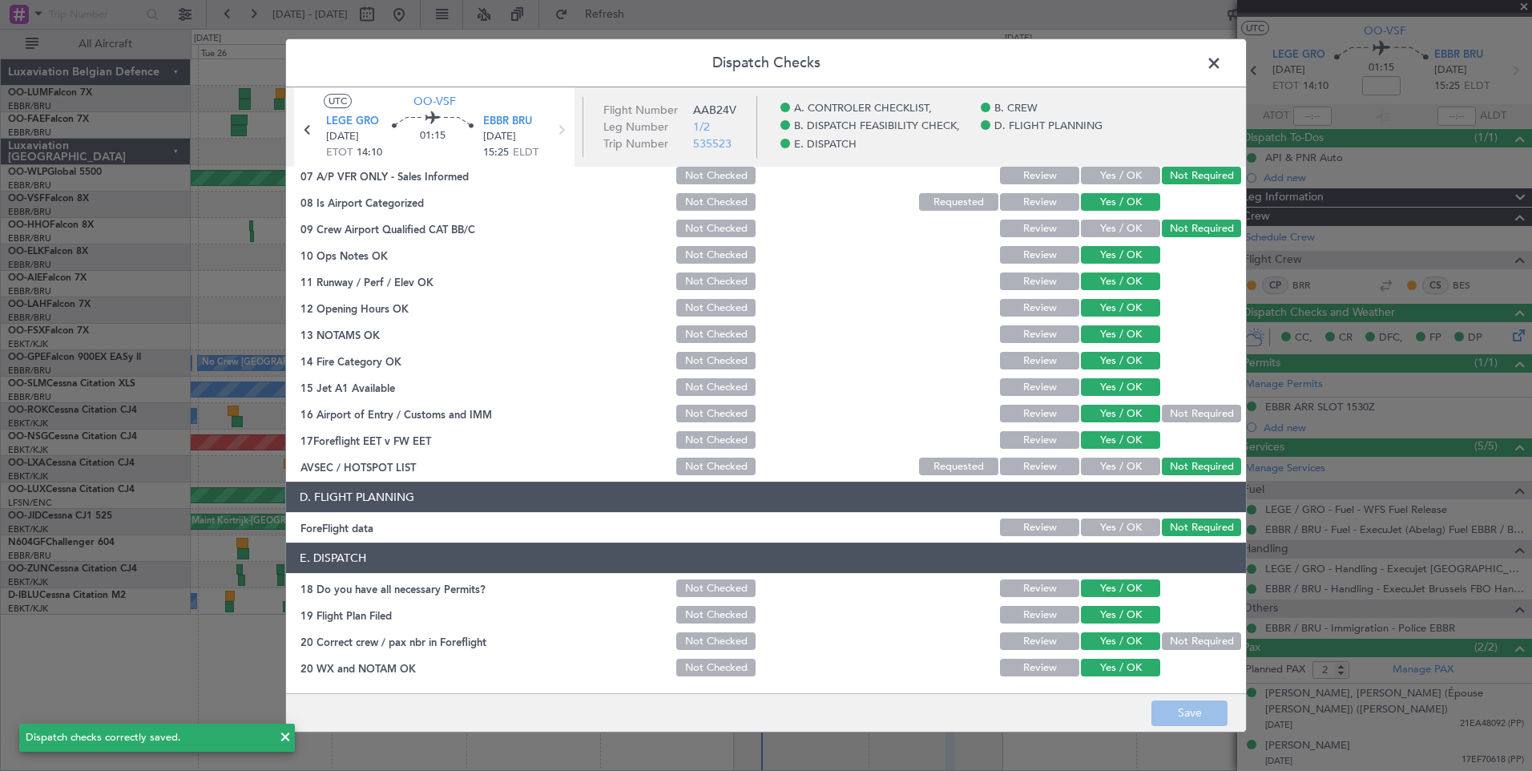
drag, startPoint x: 1216, startPoint y: 67, endPoint x: 1038, endPoint y: 75, distance: 178.9
click at [1222, 67] on span at bounding box center [1222, 67] width 0 height 32
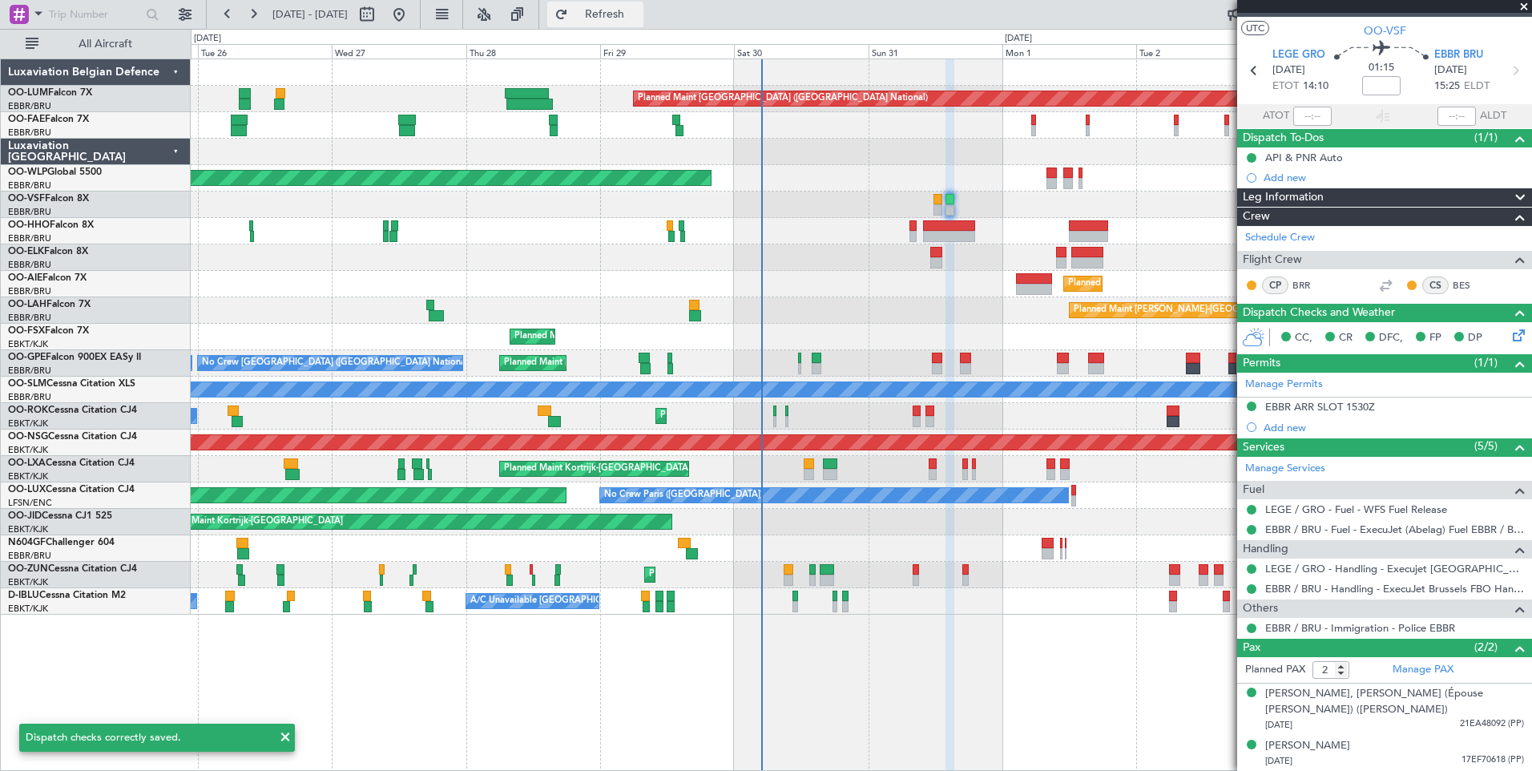
click at [643, 20] on button "Refresh" at bounding box center [595, 15] width 96 height 26
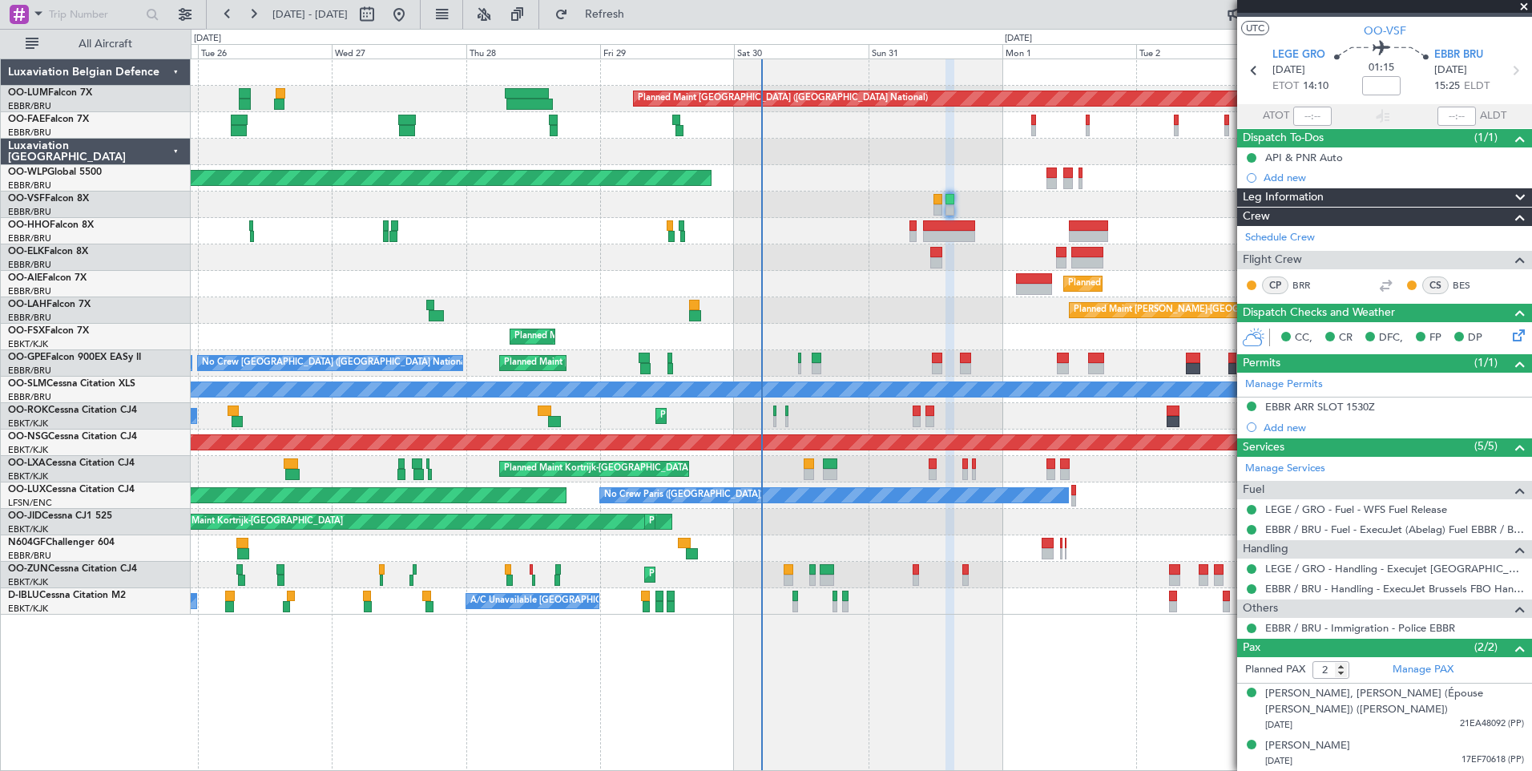
drag, startPoint x: 640, startPoint y: 12, endPoint x: 669, endPoint y: 76, distance: 70.3
click at [639, 12] on span "Refresh" at bounding box center [604, 14] width 67 height 11
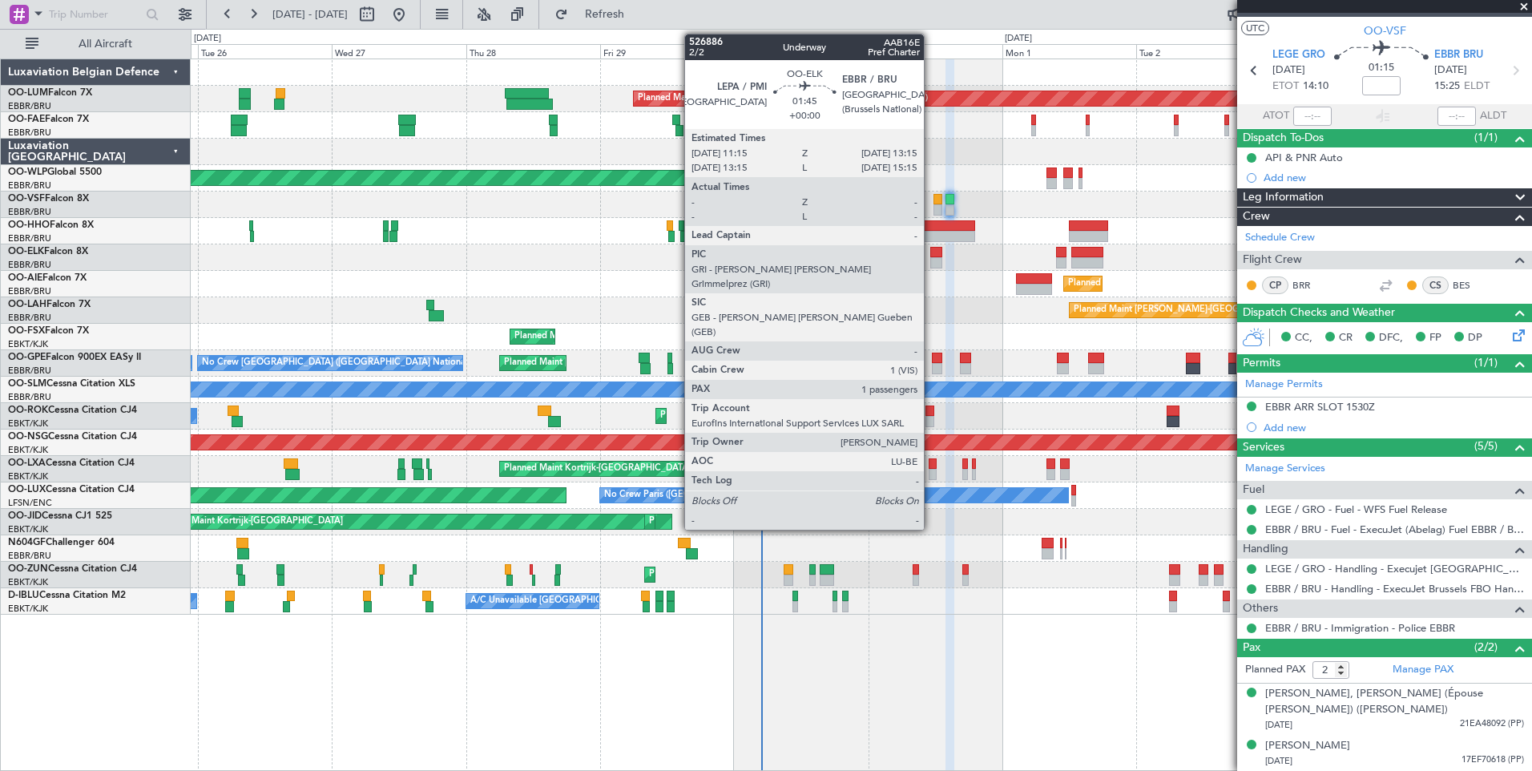
click at [931, 252] on div at bounding box center [935, 252] width 11 height 11
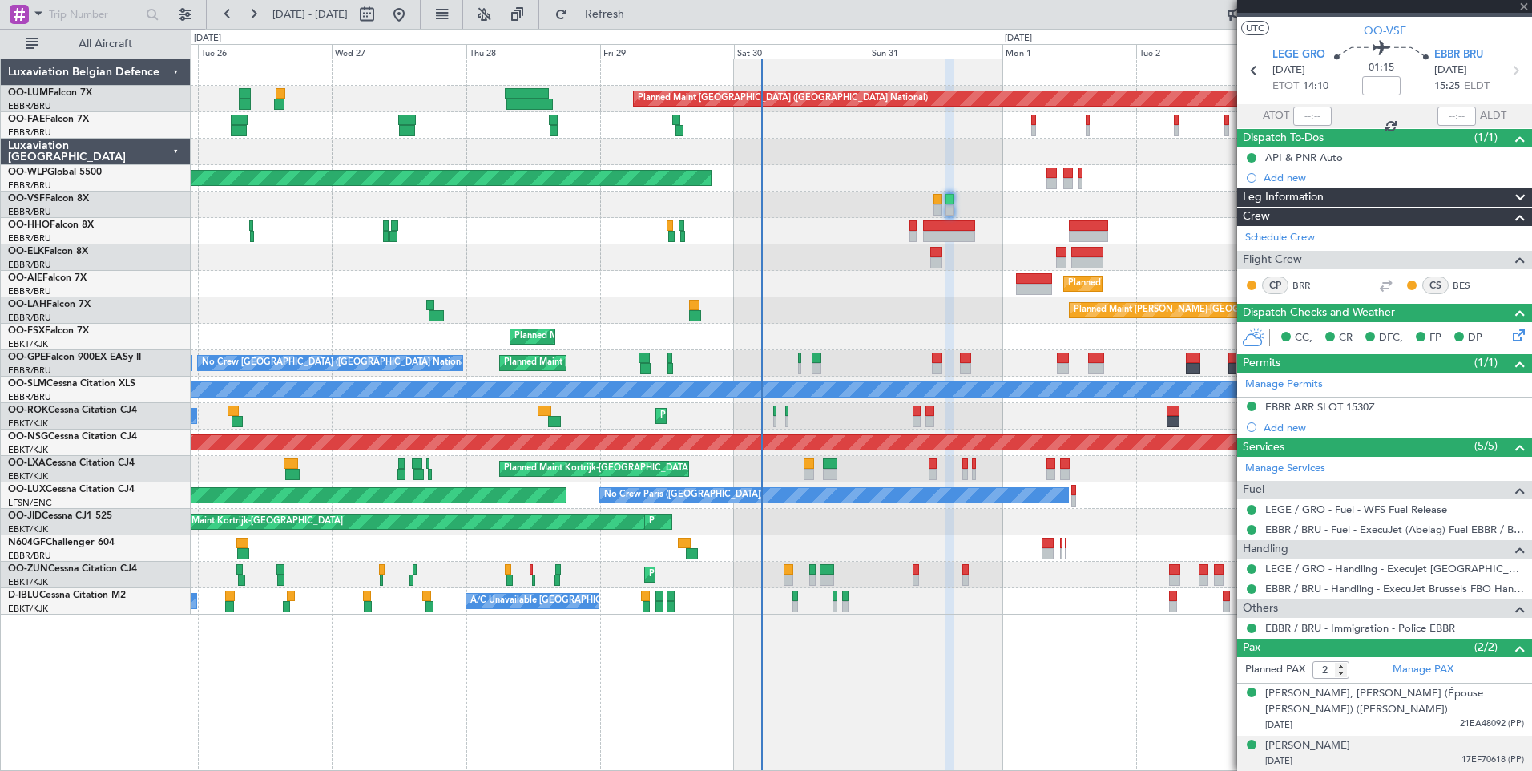
type input "1"
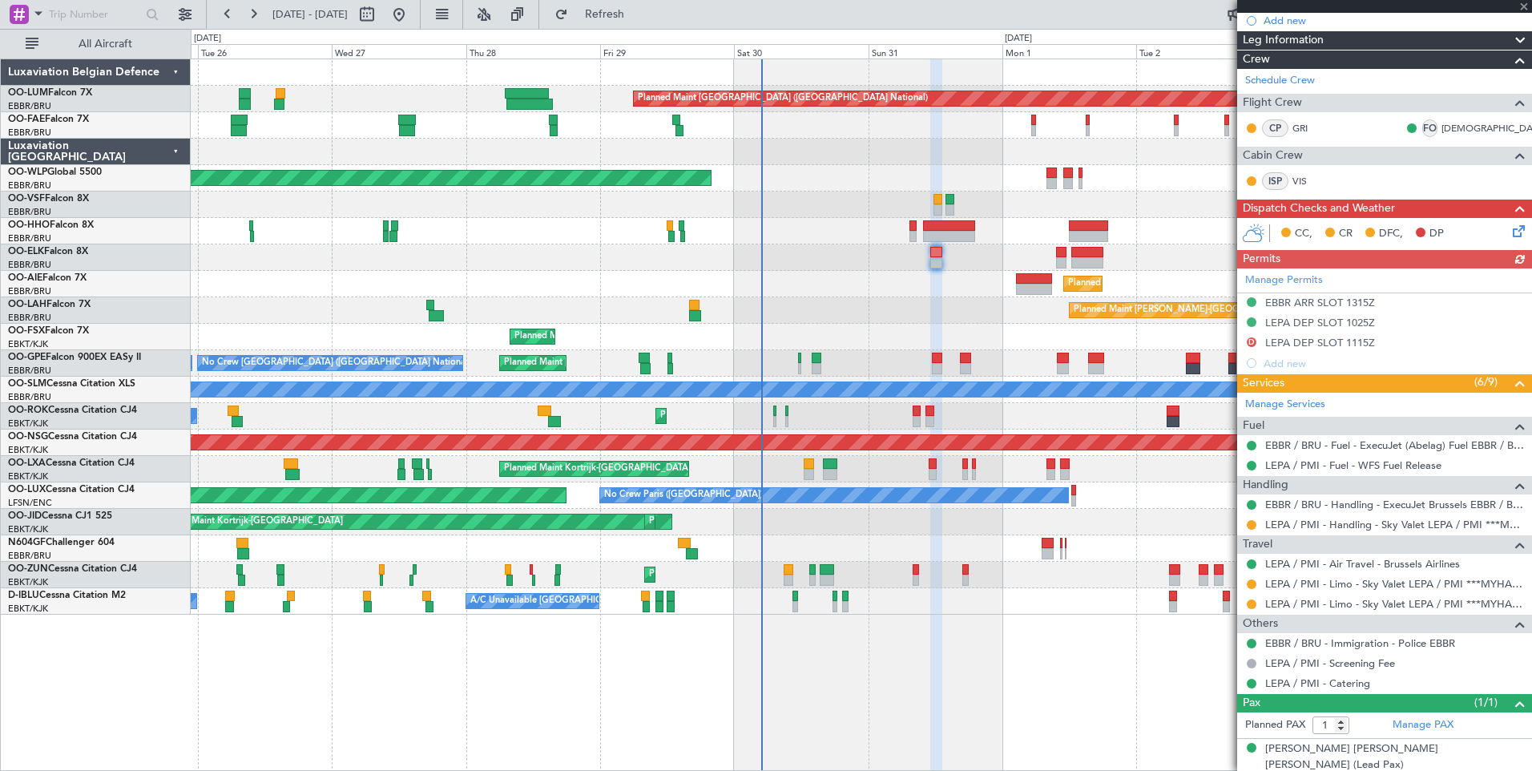
scroll to position [208, 0]
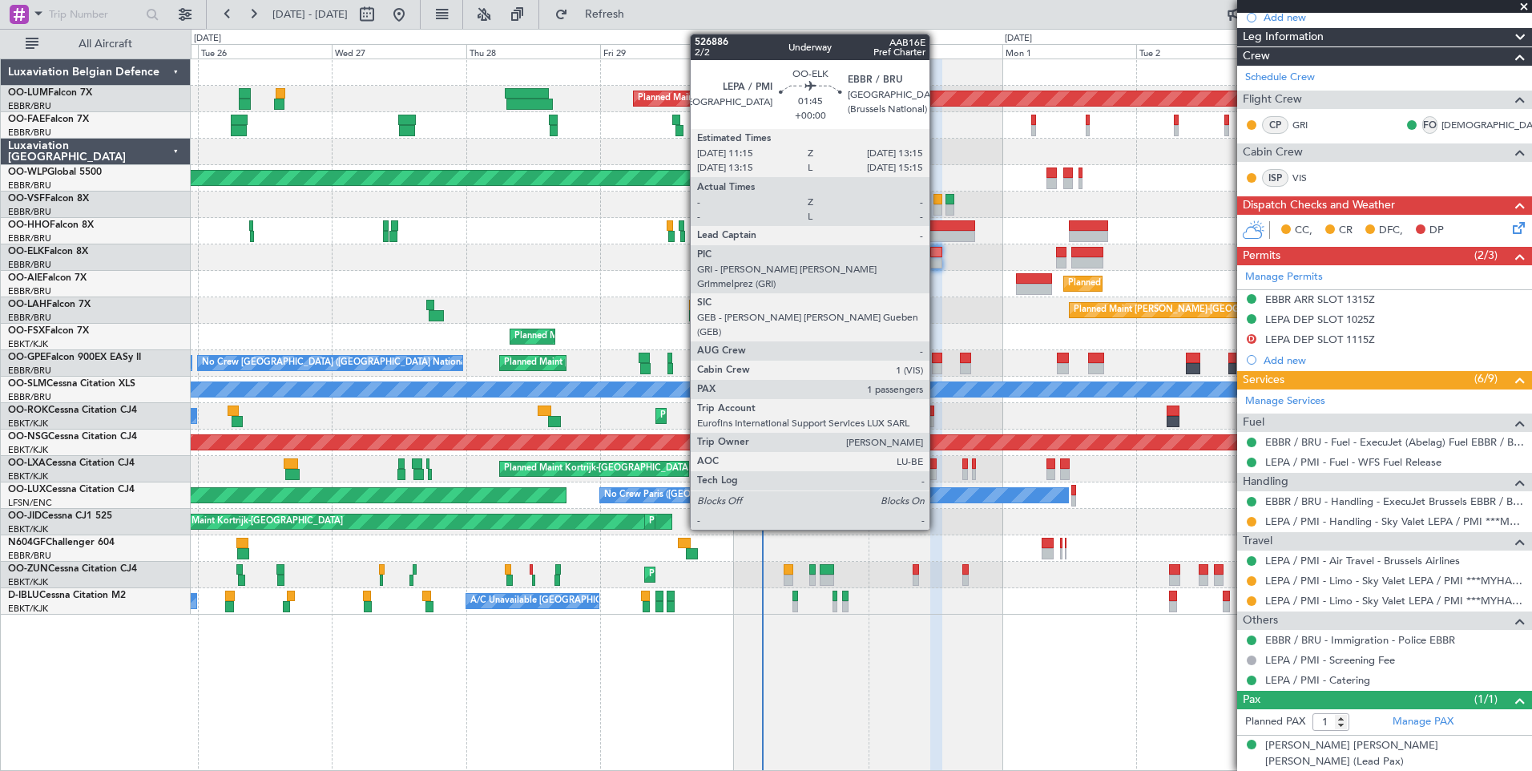
click at [938, 256] on div at bounding box center [935, 252] width 11 height 11
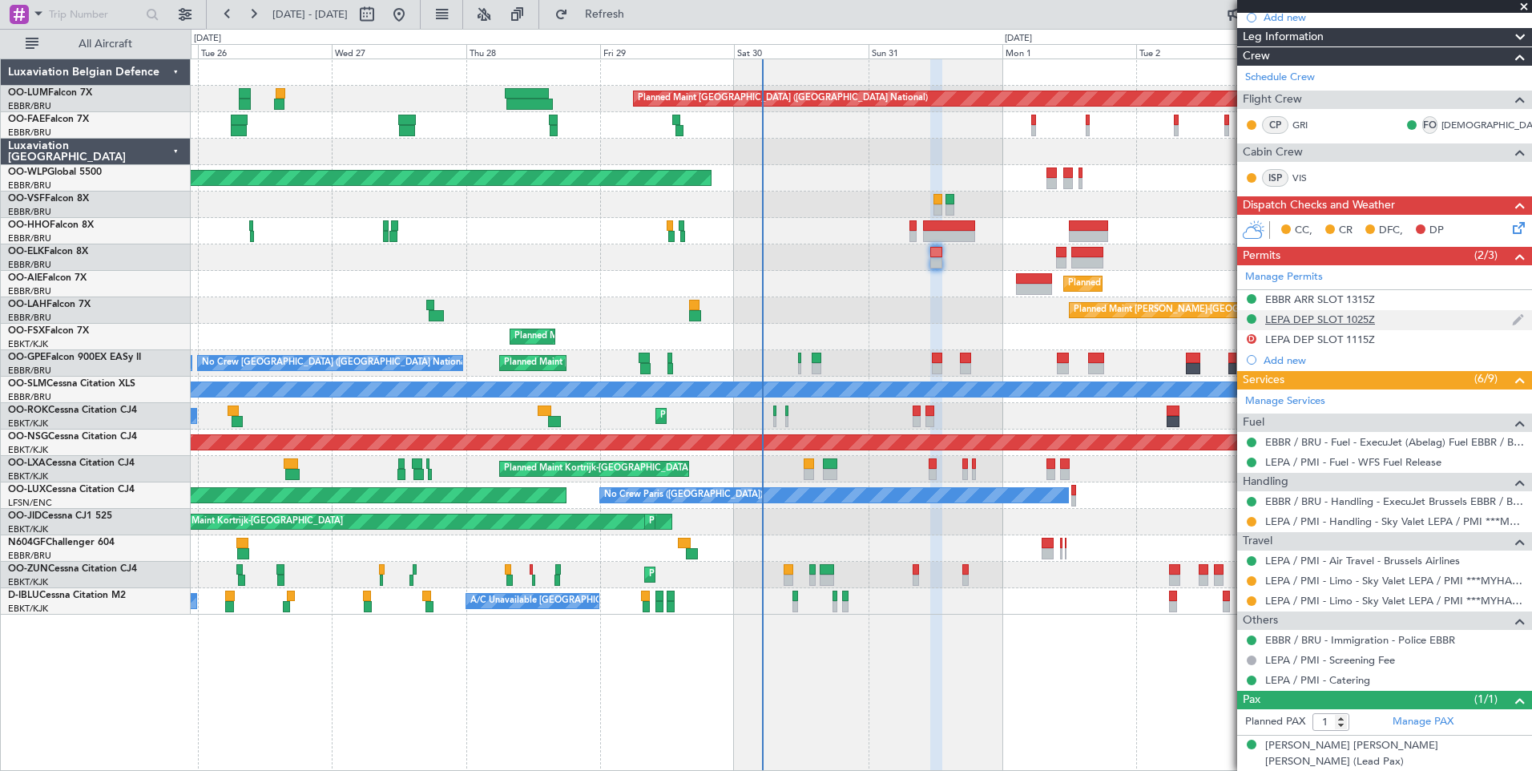
click at [1334, 317] on div "LEPA DEP SLOT 1025Z" at bounding box center [1320, 320] width 110 height 14
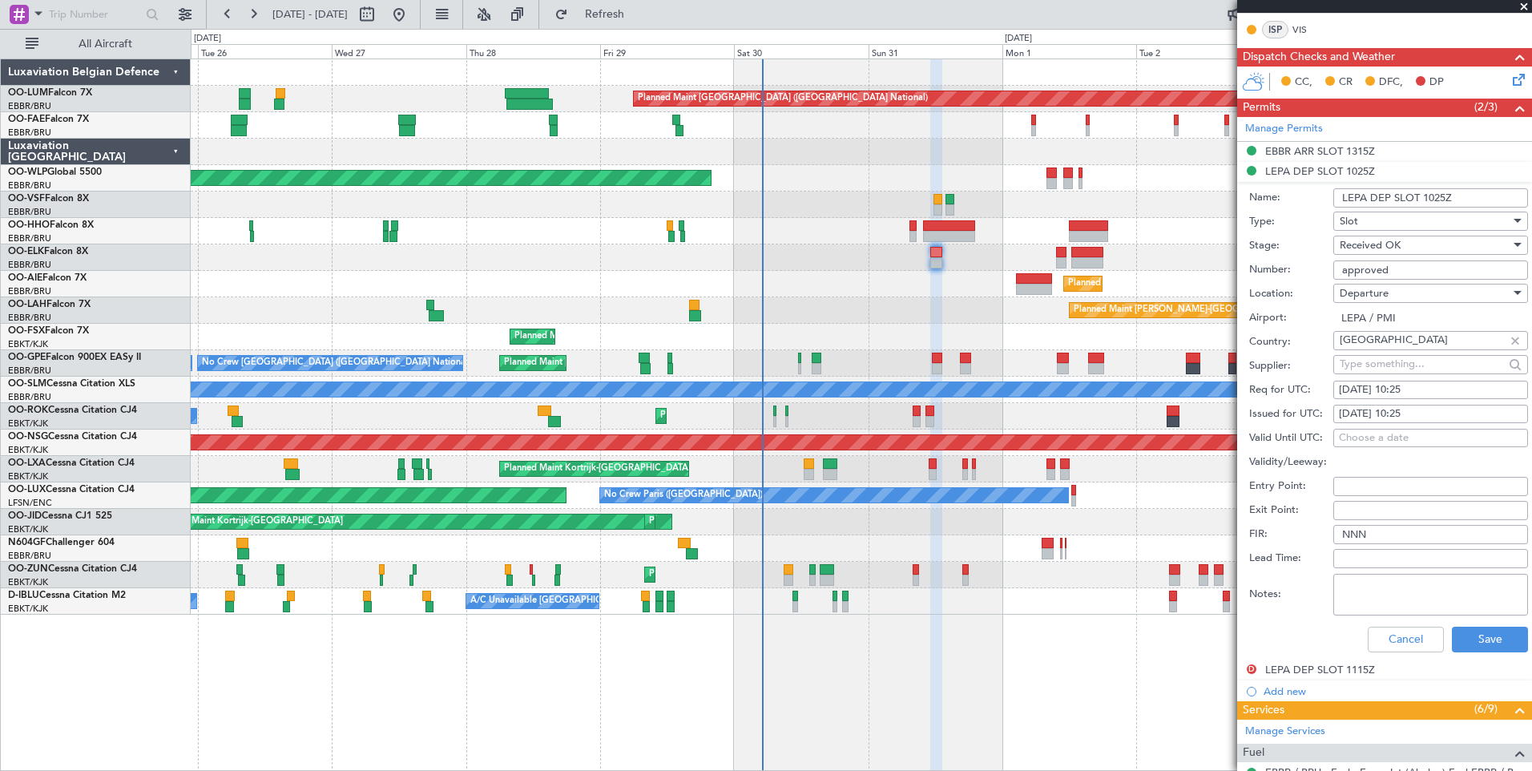
scroll to position [529, 0]
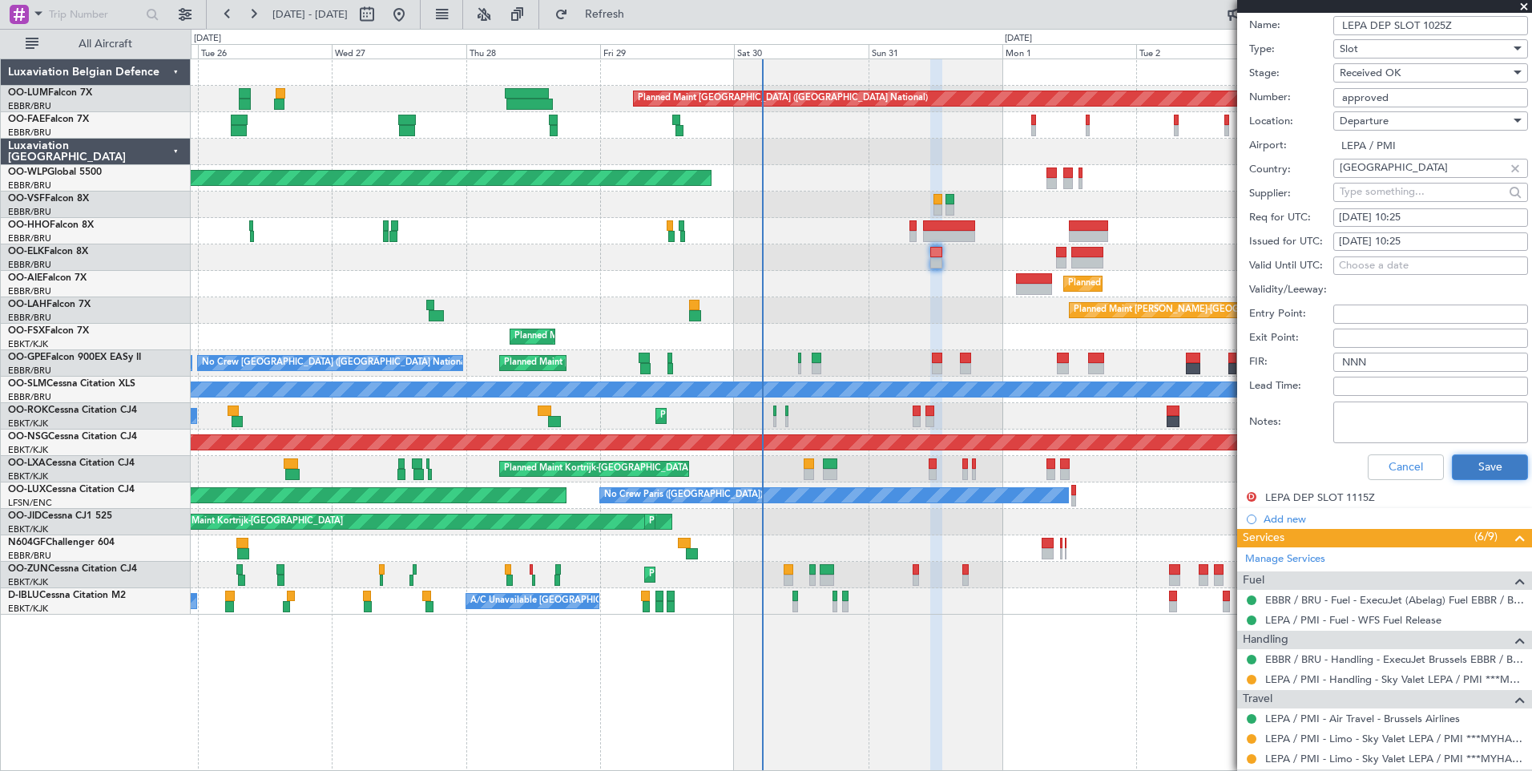
click at [1493, 470] on button "Save" at bounding box center [1490, 467] width 76 height 26
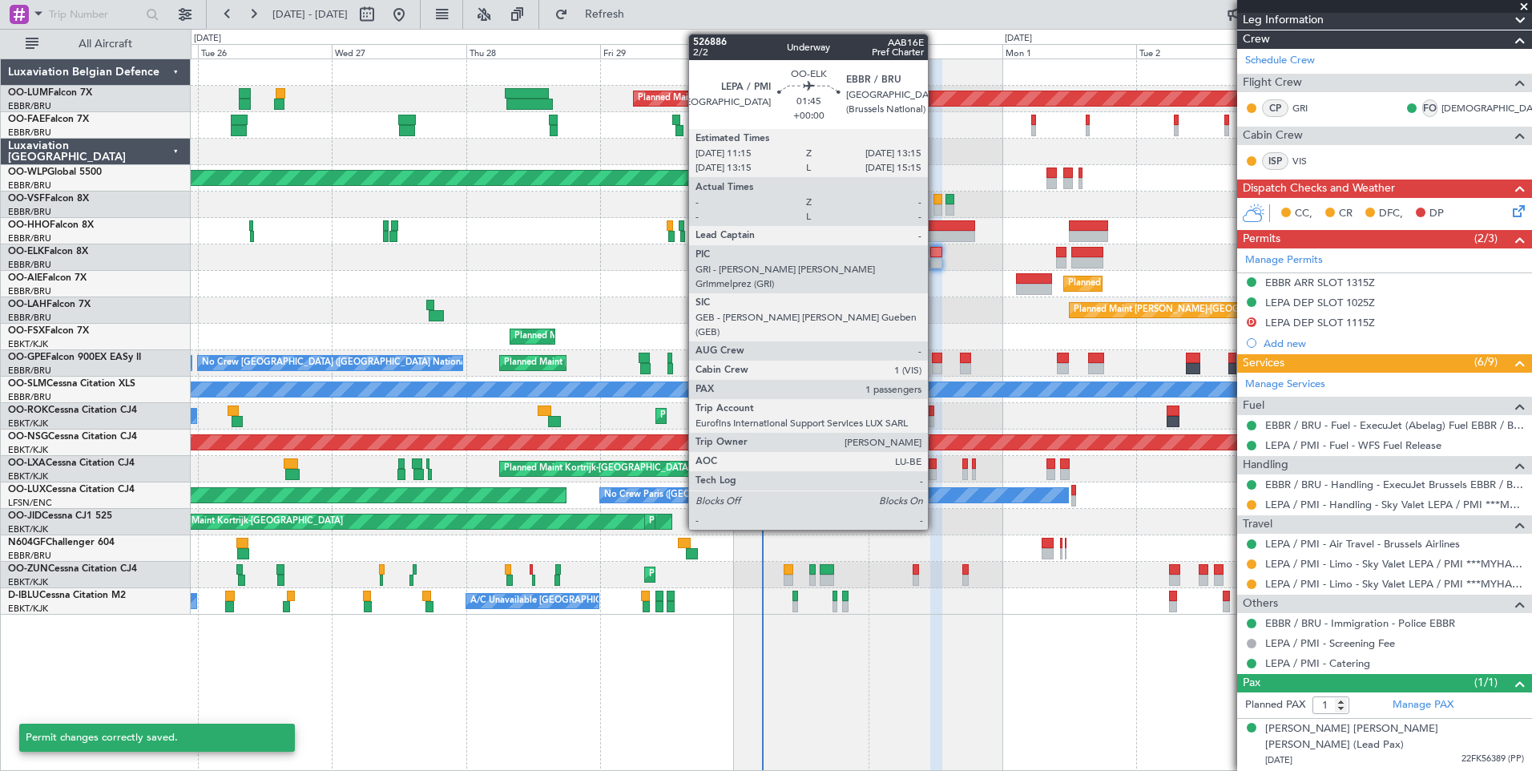
scroll to position [50, 0]
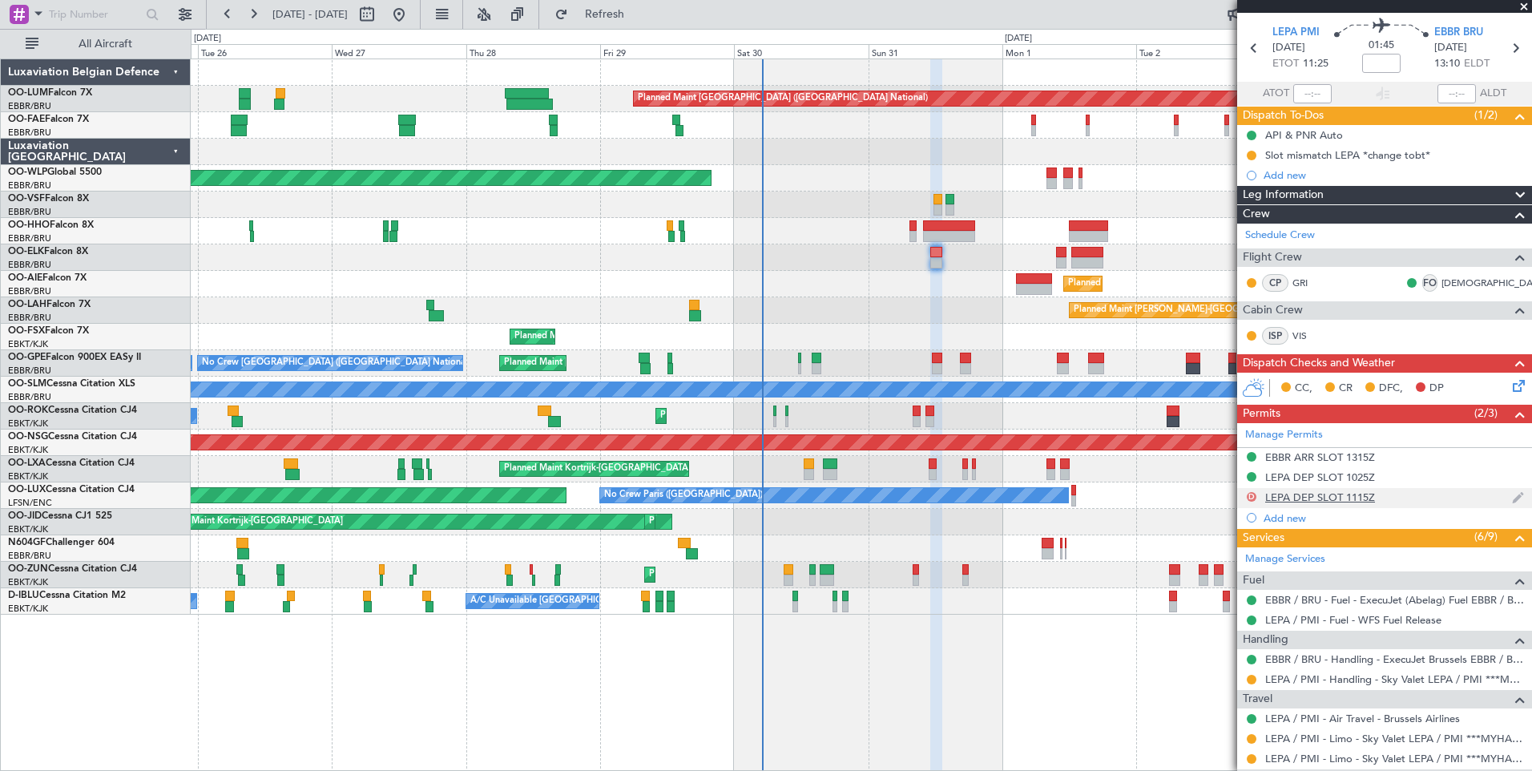
click at [1253, 494] on button "D" at bounding box center [1252, 497] width 10 height 10
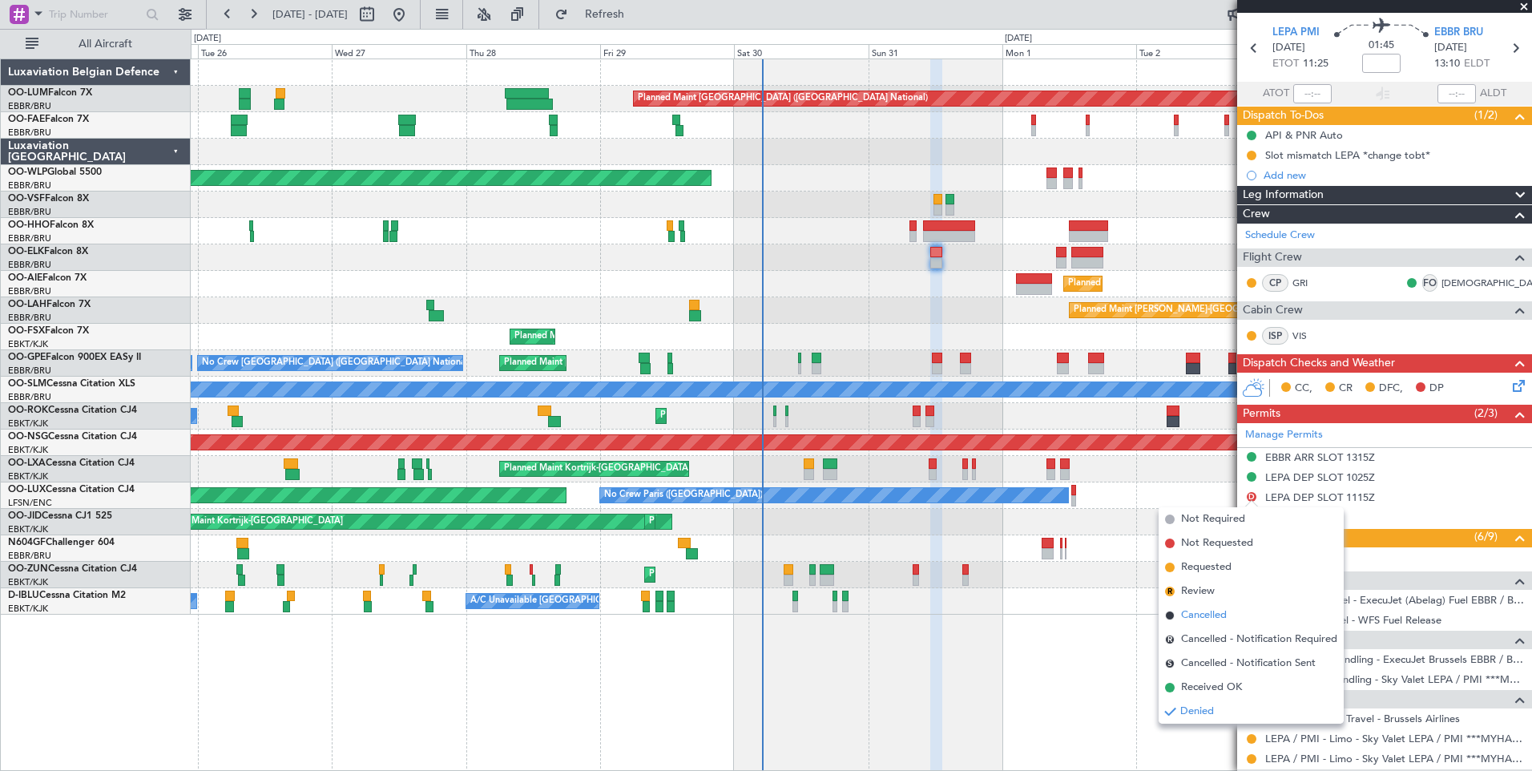
click at [1212, 615] on span "Cancelled" at bounding box center [1204, 615] width 46 height 16
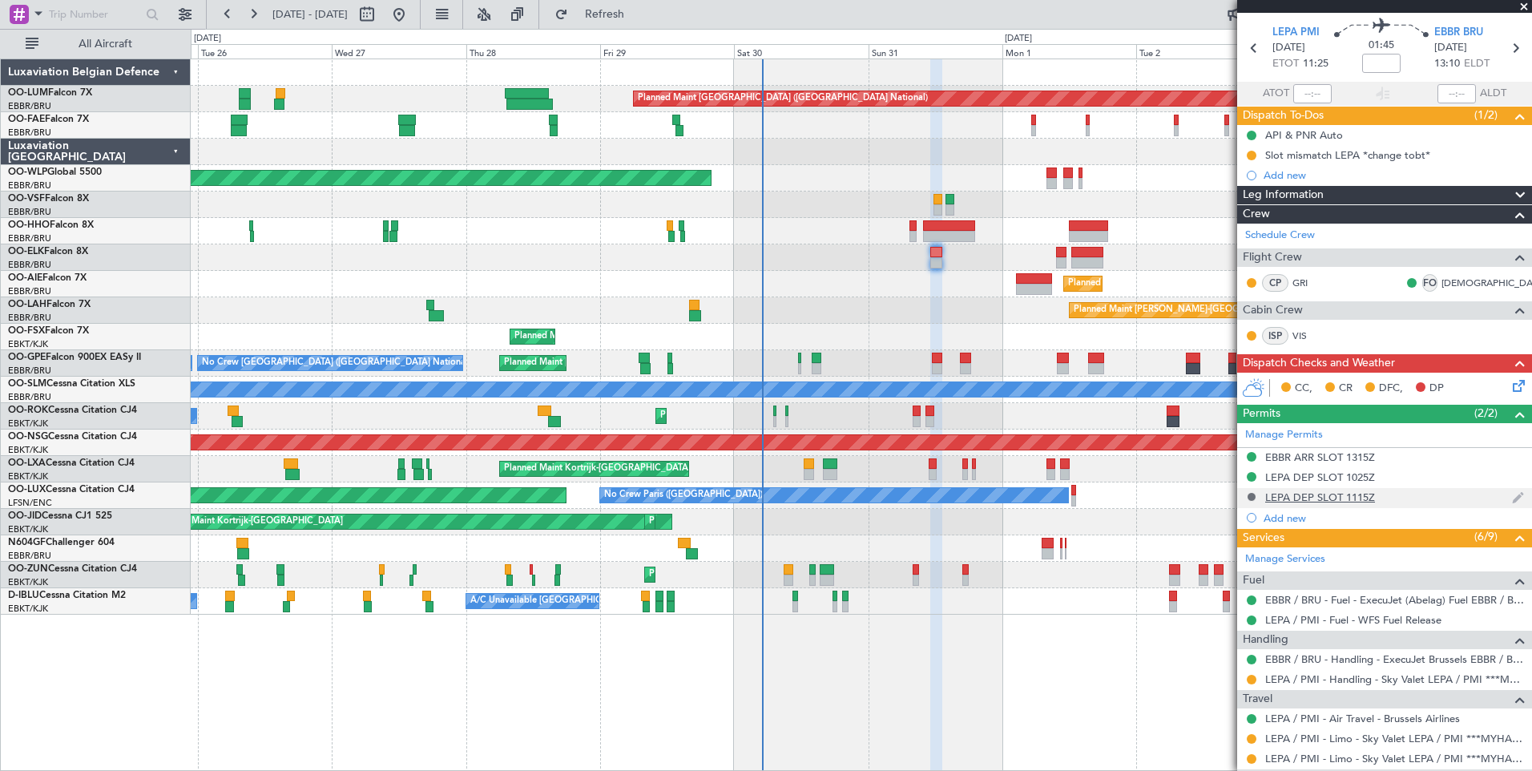
click at [1249, 494] on button at bounding box center [1252, 497] width 10 height 10
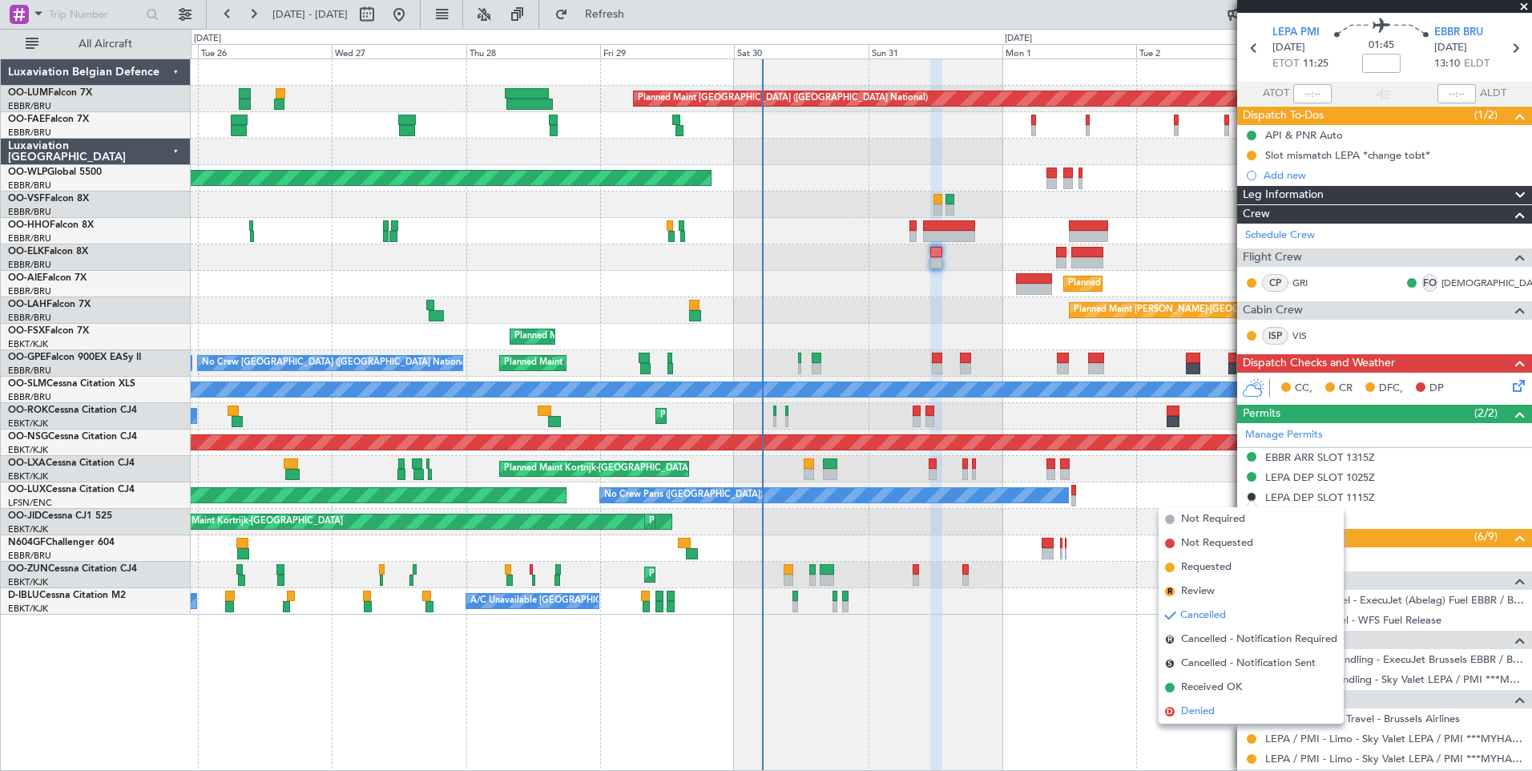
click at [1209, 703] on li "D Denied" at bounding box center [1251, 712] width 185 height 24
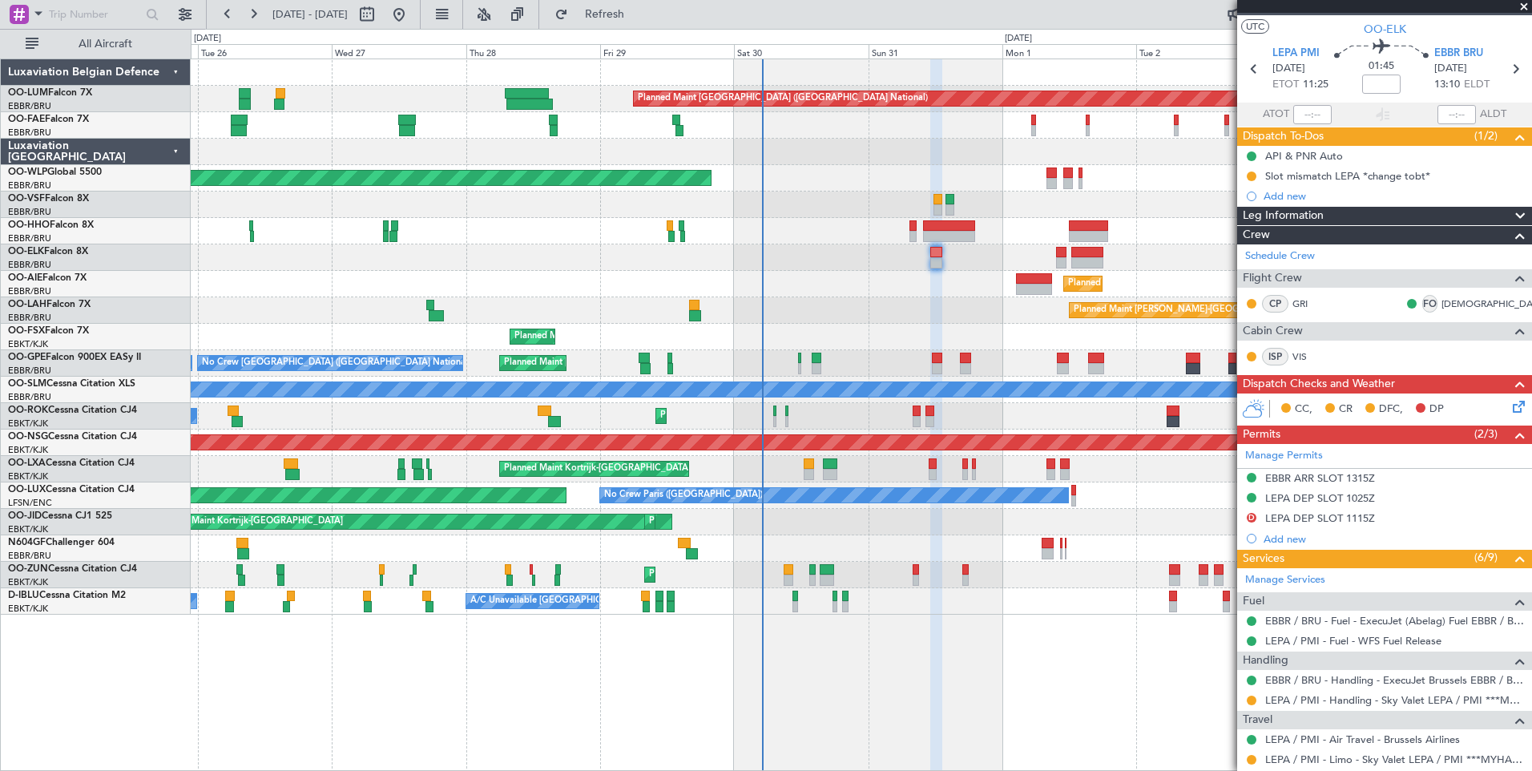
scroll to position [0, 0]
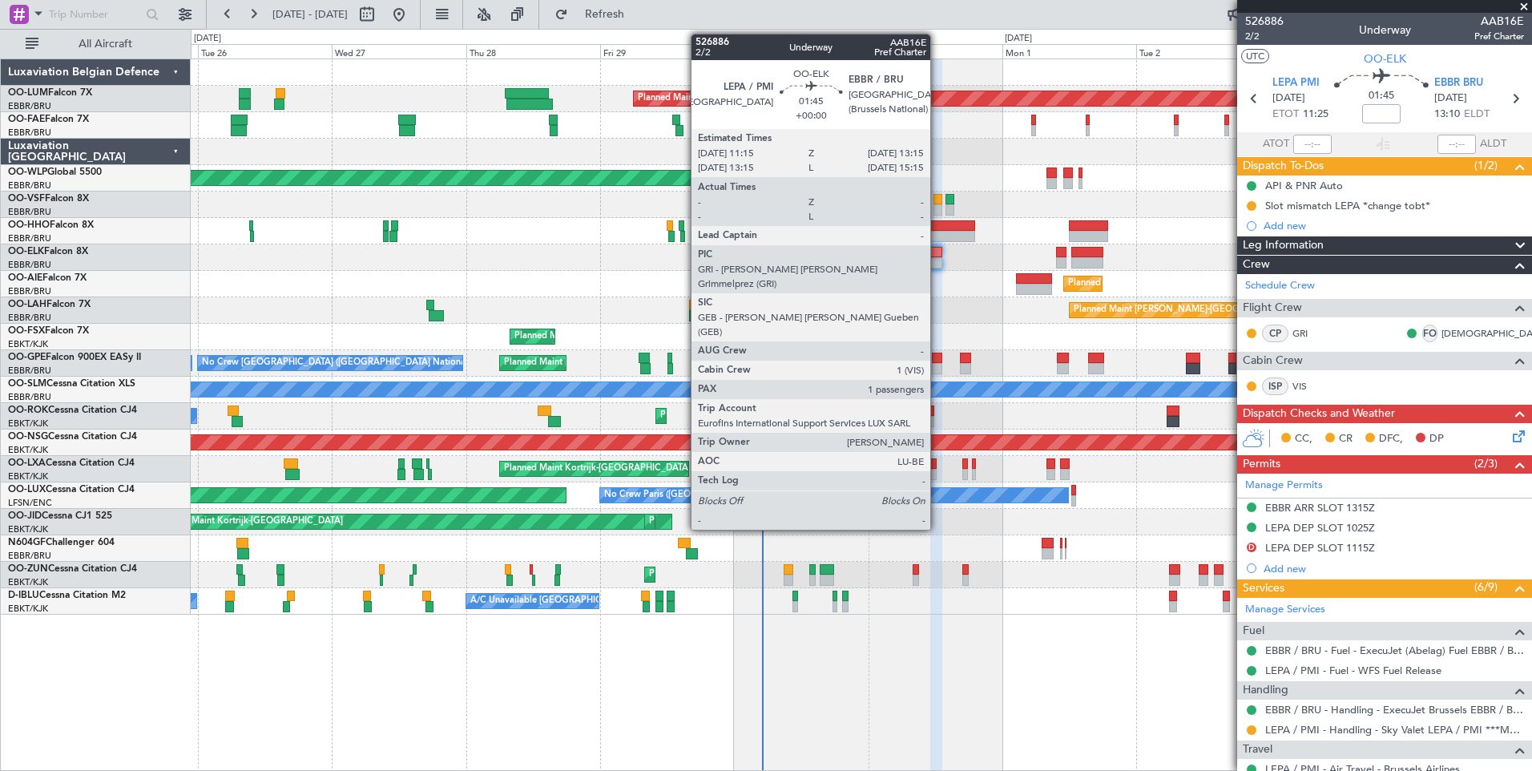
click at [938, 252] on div at bounding box center [935, 252] width 11 height 11
click at [938, 255] on div at bounding box center [935, 252] width 11 height 11
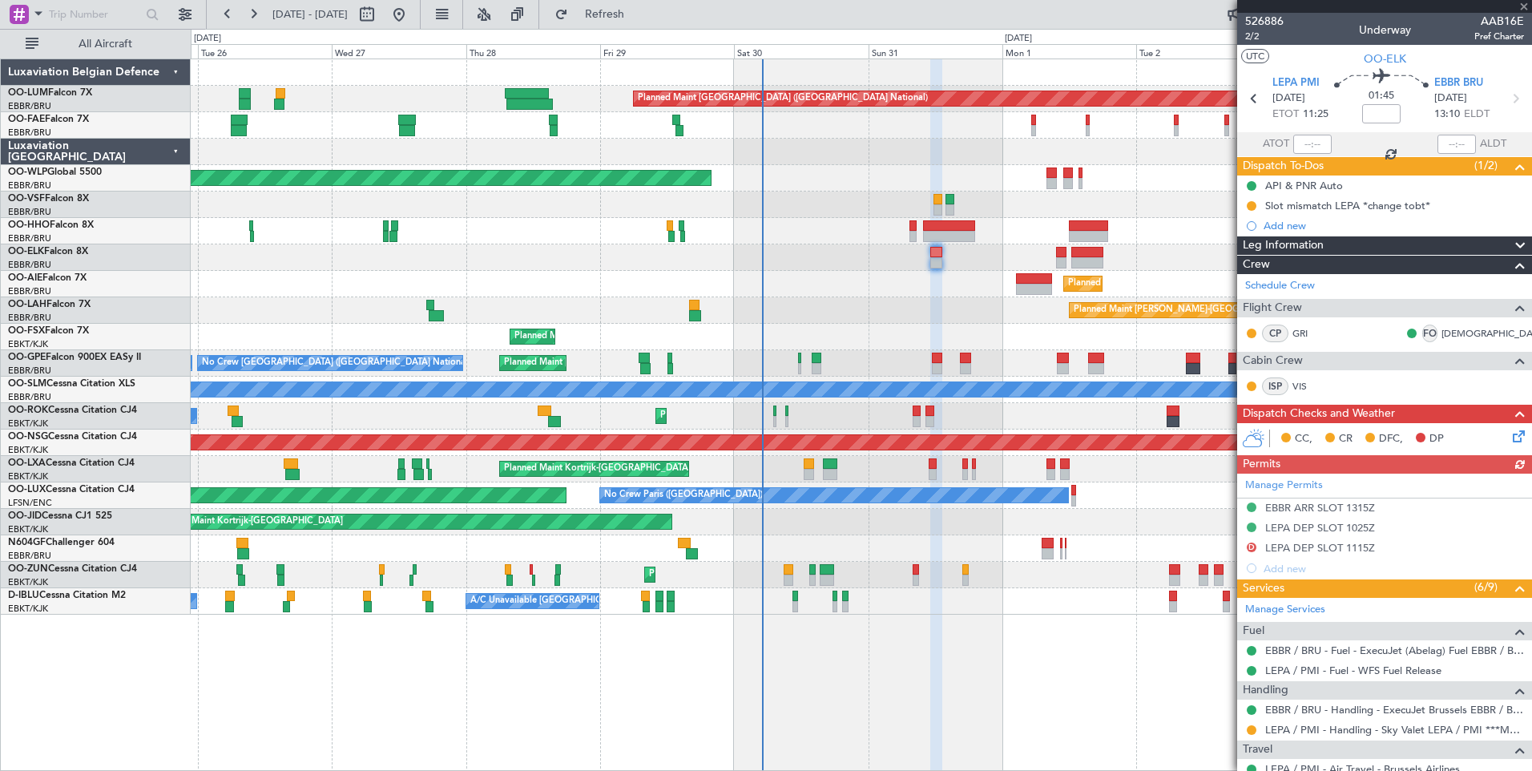
click at [1347, 530] on div "Manage Permits EBBR ARR SLOT 1315Z LEPA DEP SLOT 1025Z D LEPA DEP SLOT 1115Z Ad…" at bounding box center [1384, 526] width 295 height 105
click at [1354, 522] on div "Manage Permits EBBR ARR SLOT 1315Z LEPA DEP SLOT 1025Z D LEPA DEP SLOT 1115Z Ad…" at bounding box center [1384, 526] width 295 height 105
click at [1354, 528] on div "Manage Permits EBBR ARR SLOT 1315Z LEPA DEP SLOT 1025Z D LEPA DEP SLOT 1115Z Ad…" at bounding box center [1384, 526] width 295 height 105
click at [1352, 531] on div "LEPA DEP SLOT 1025Z" at bounding box center [1320, 528] width 110 height 14
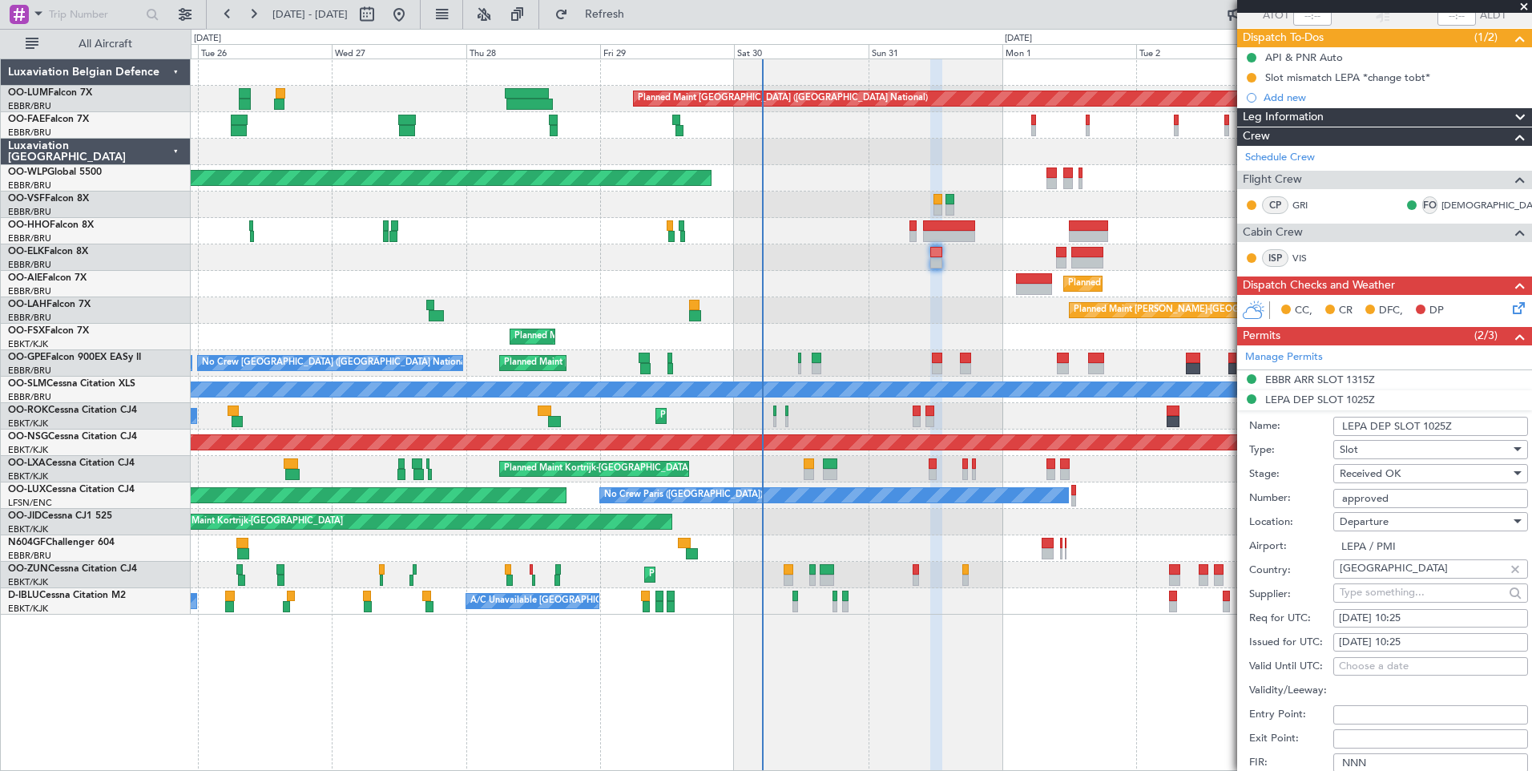
scroll to position [321, 0]
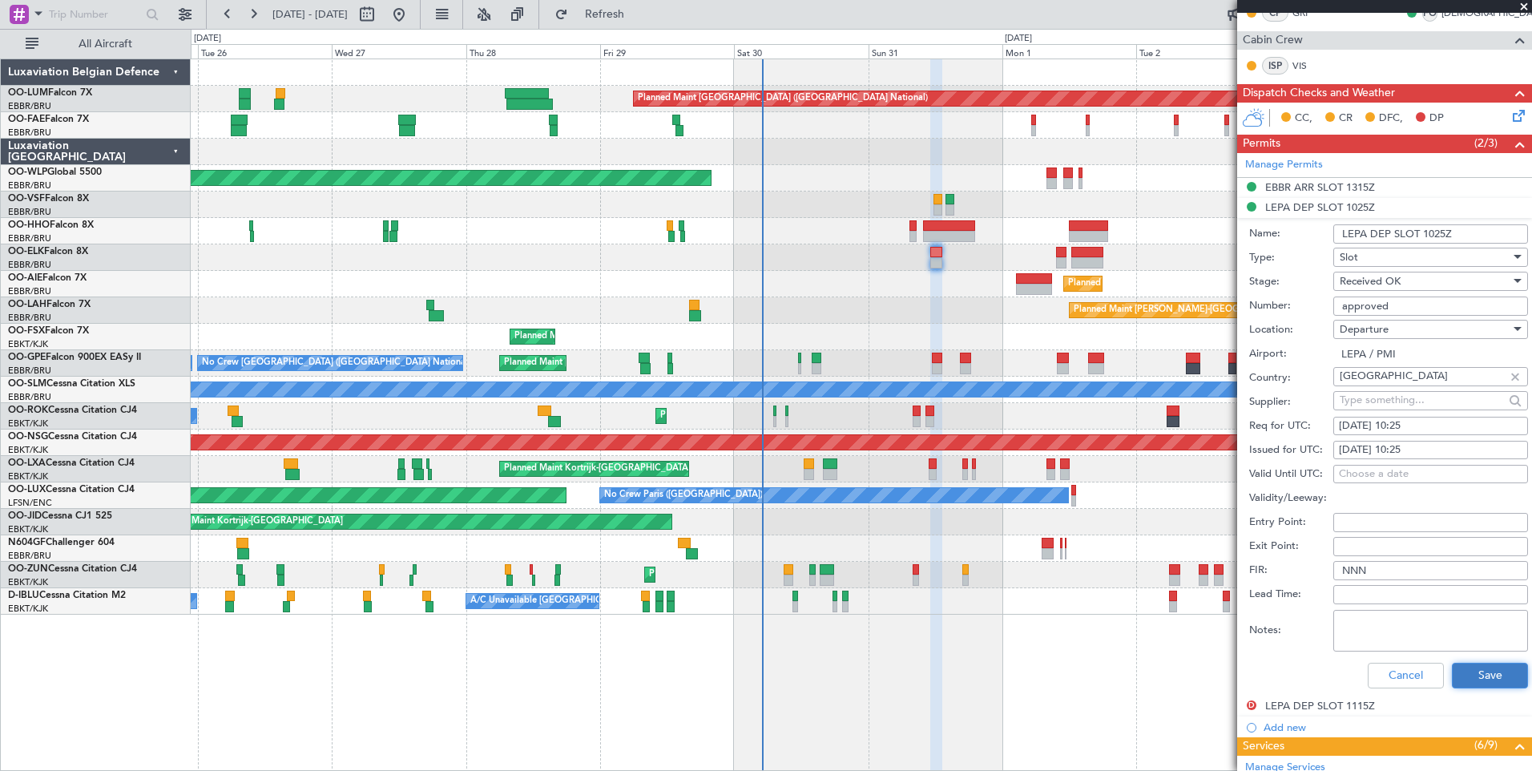
click at [1495, 674] on button "Save" at bounding box center [1490, 676] width 76 height 26
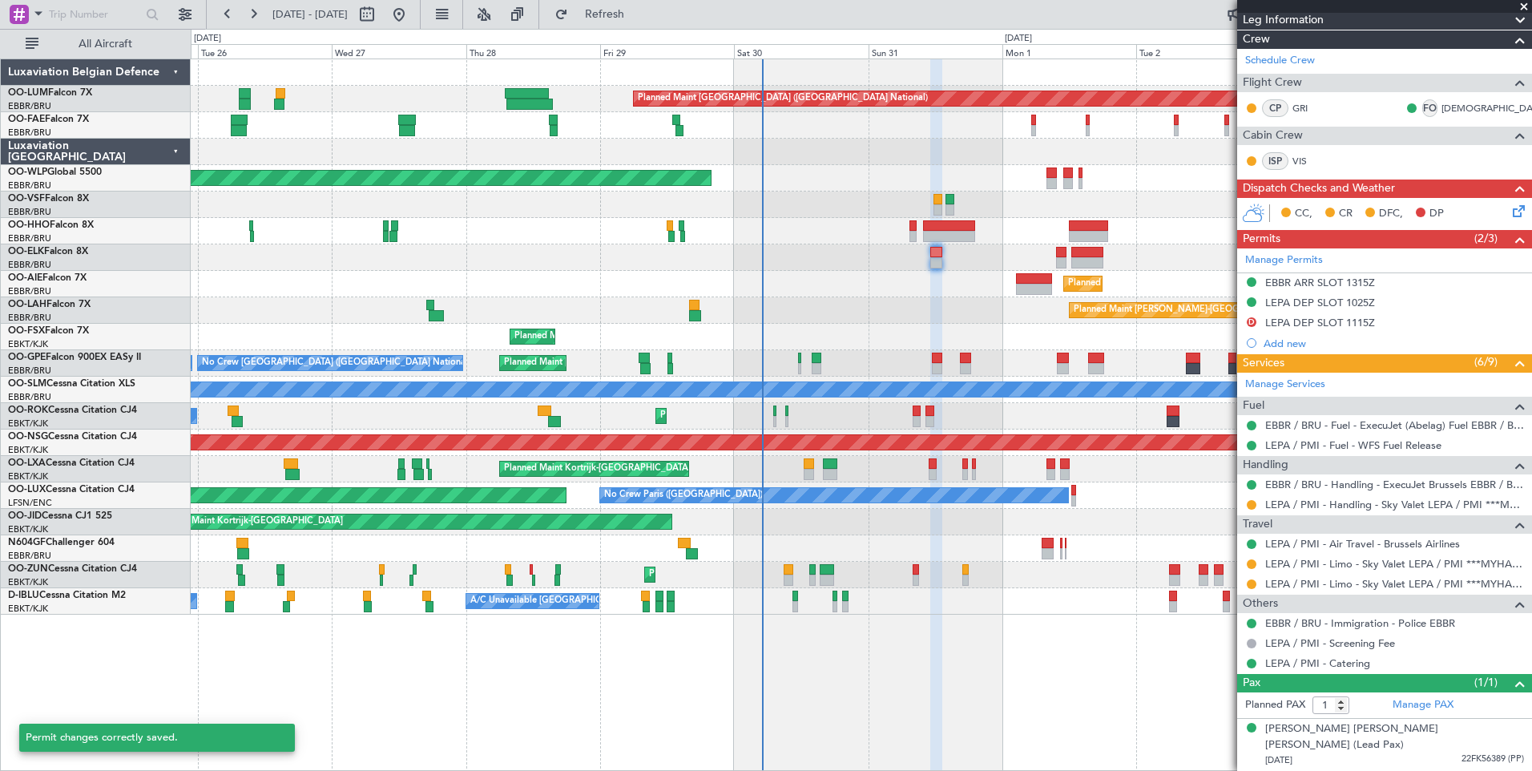
scroll to position [208, 0]
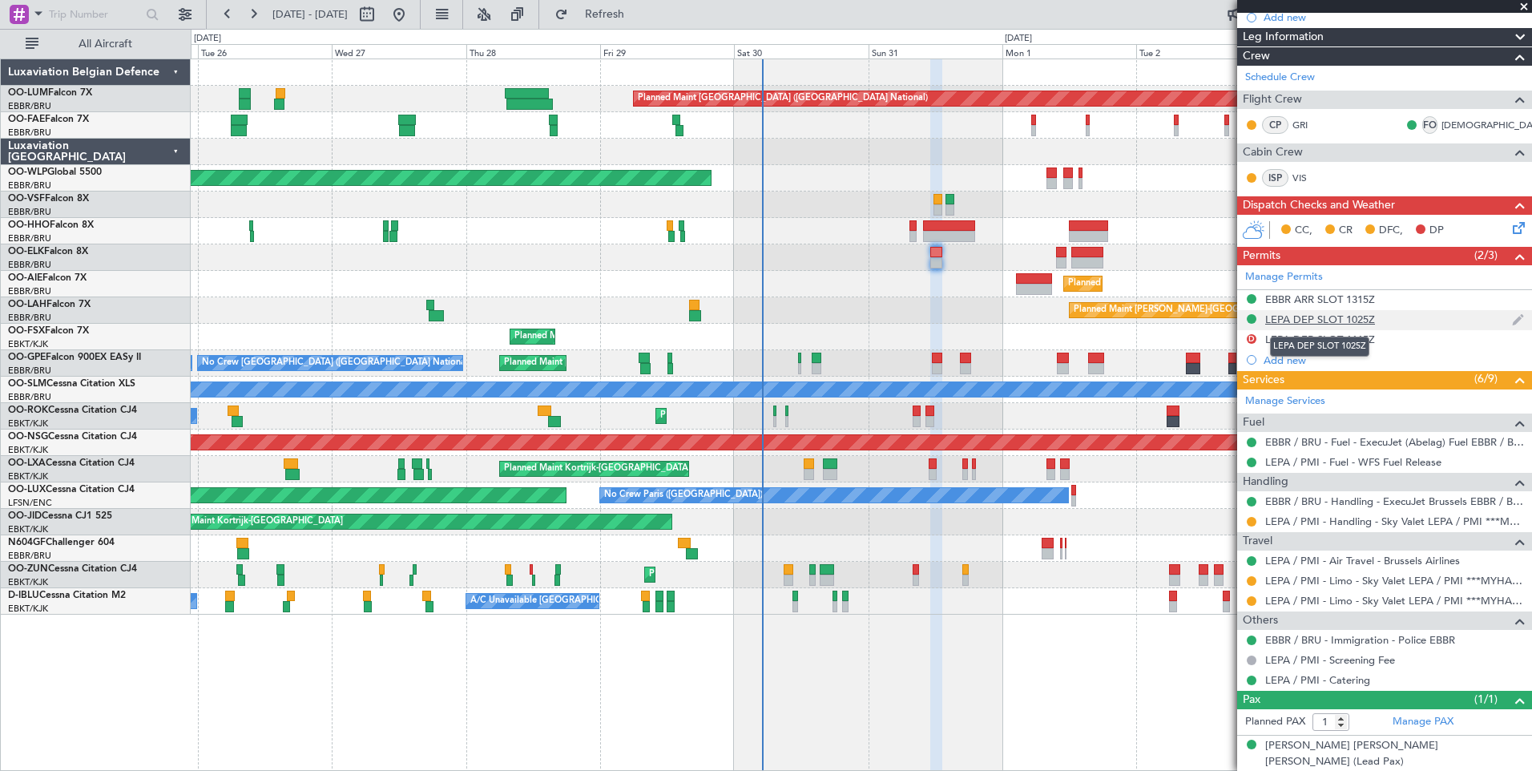
click at [1333, 317] on div "LEPA DEP SLOT 1025Z" at bounding box center [1320, 320] width 110 height 14
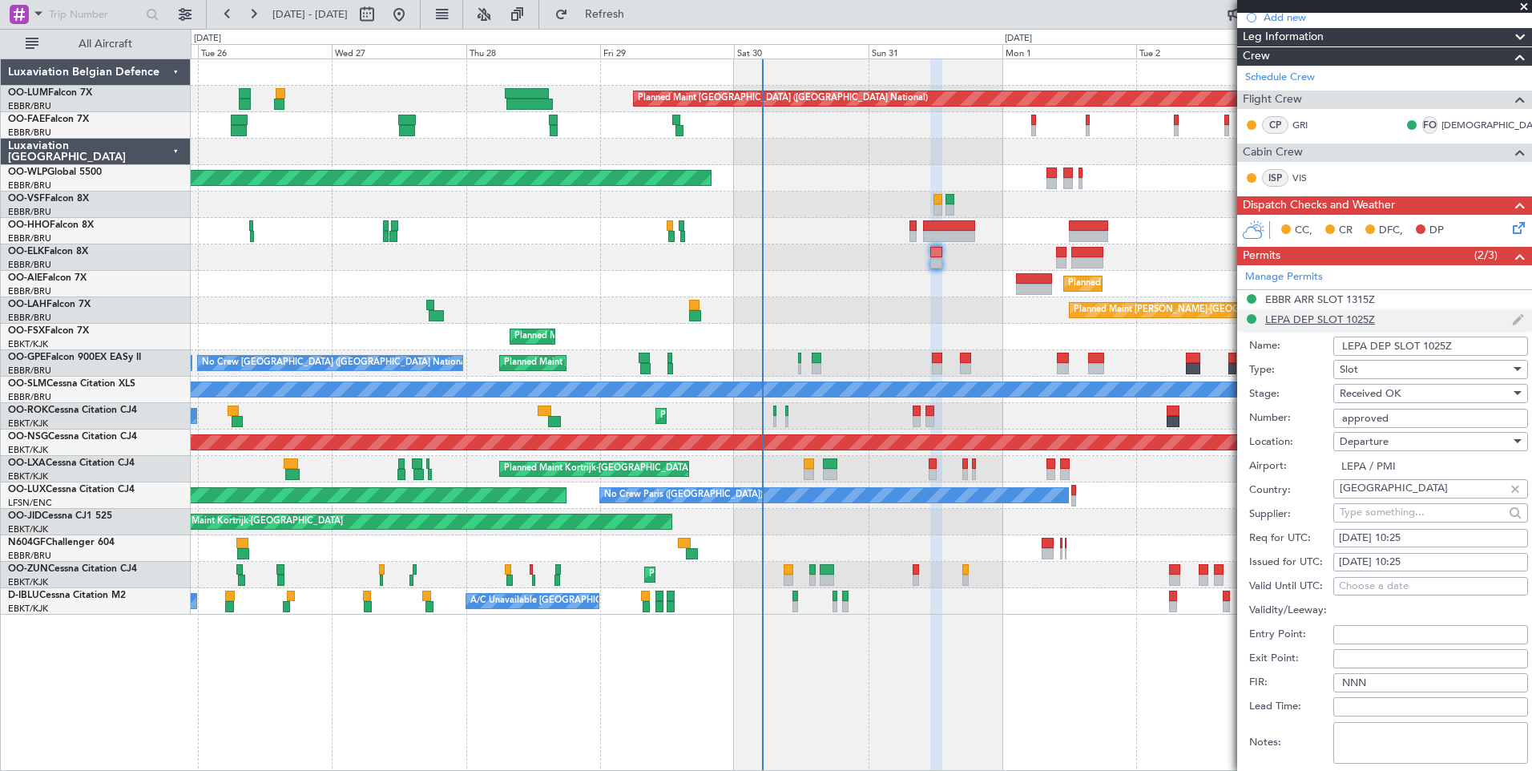
scroll to position [321, 0]
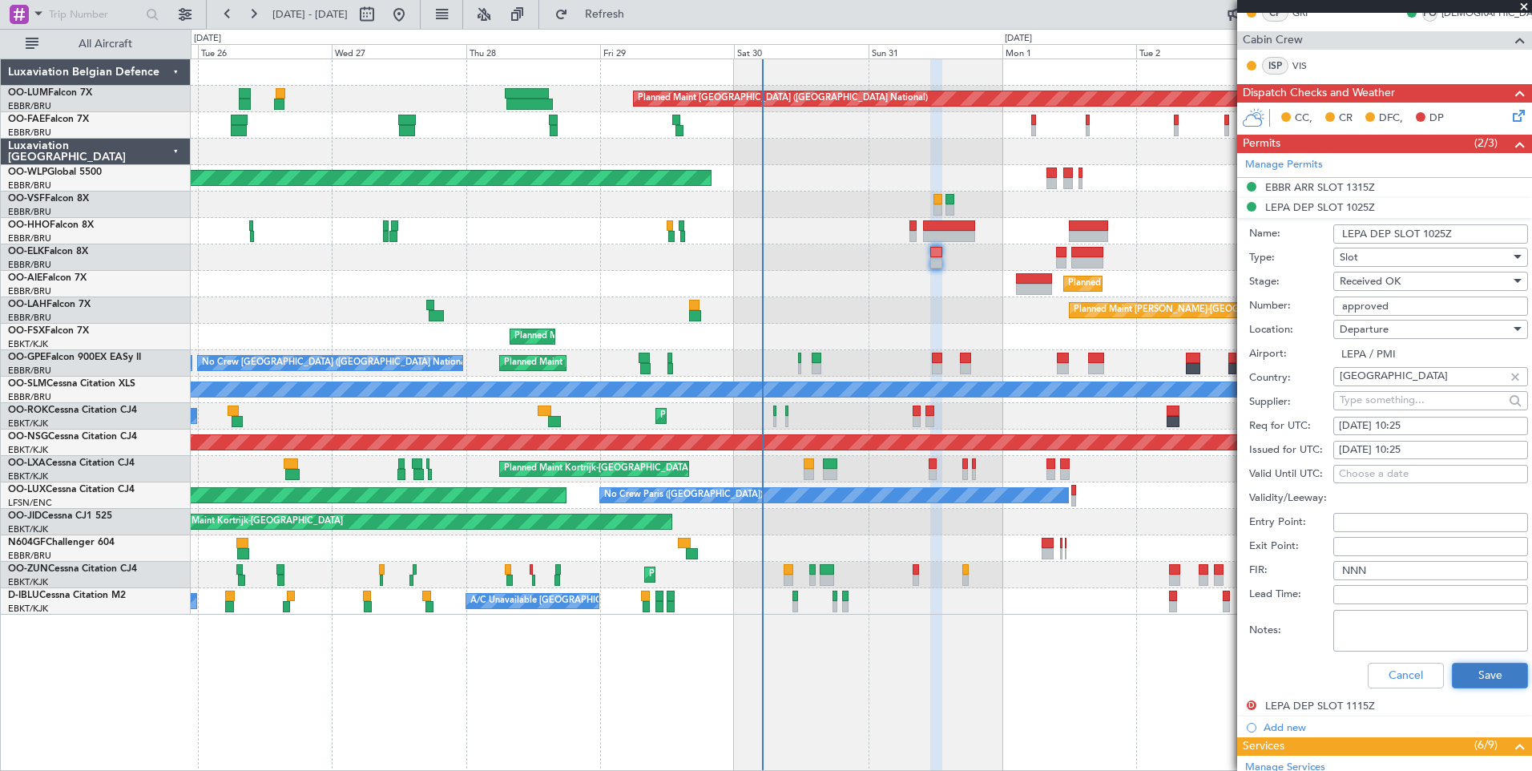
click at [1499, 665] on button "Save" at bounding box center [1490, 676] width 76 height 26
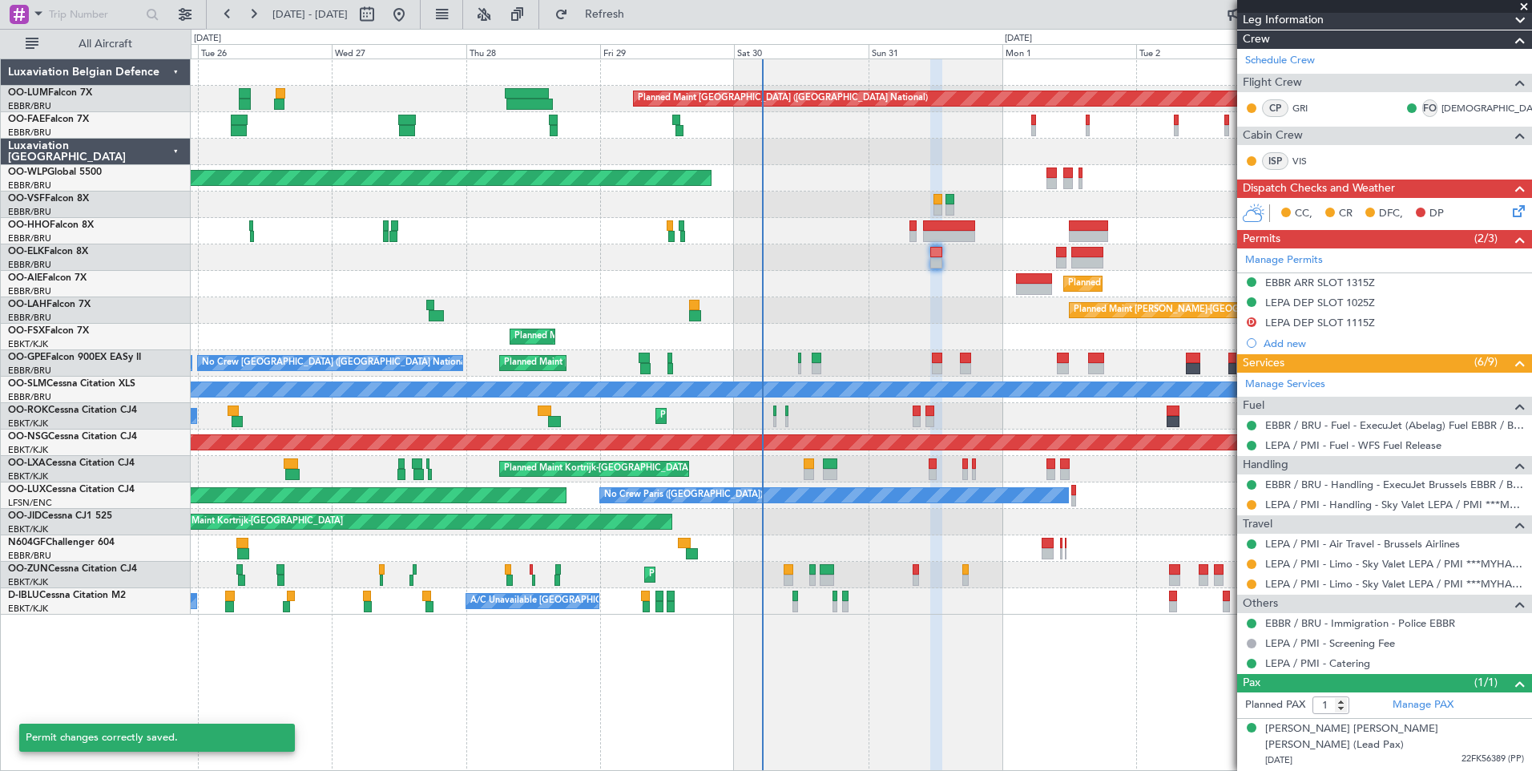
scroll to position [208, 0]
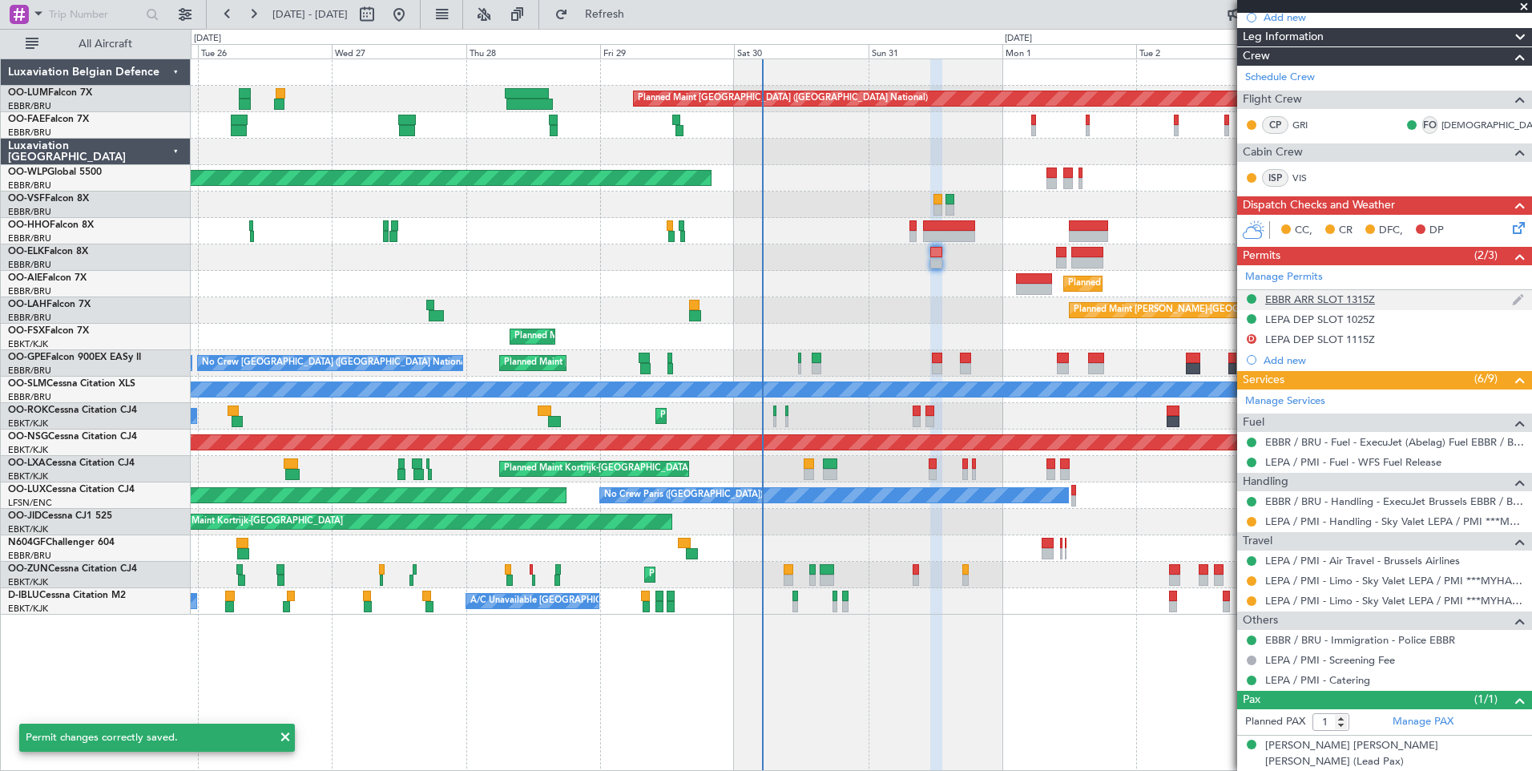
click at [1343, 306] on div "EBBR ARR SLOT 1315Z" at bounding box center [1384, 300] width 295 height 20
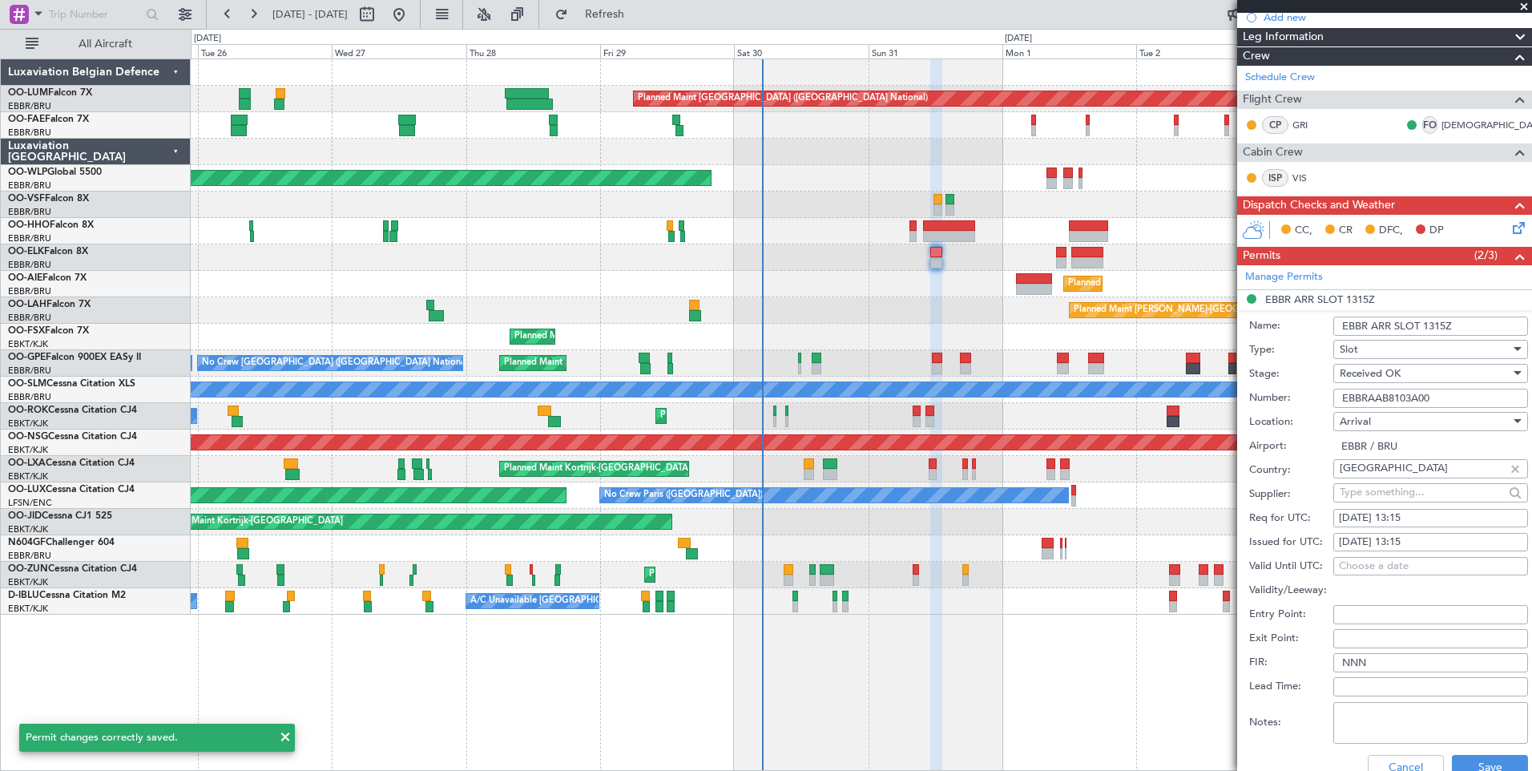
scroll to position [321, 0]
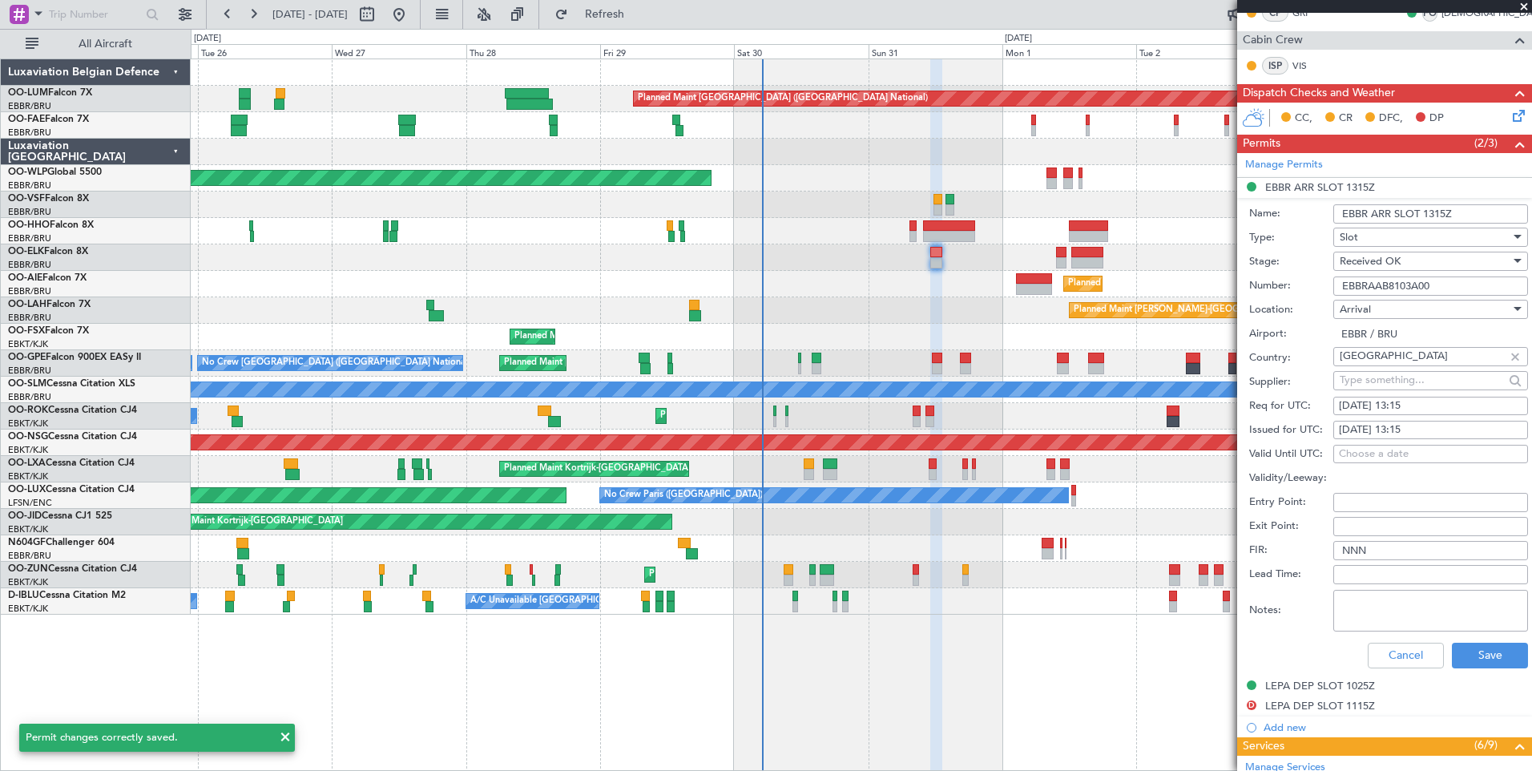
drag, startPoint x: 1455, startPoint y: 284, endPoint x: 1346, endPoint y: 286, distance: 109.0
click at [1323, 286] on div "Number: EBBRAAB8103A00" at bounding box center [1388, 286] width 279 height 24
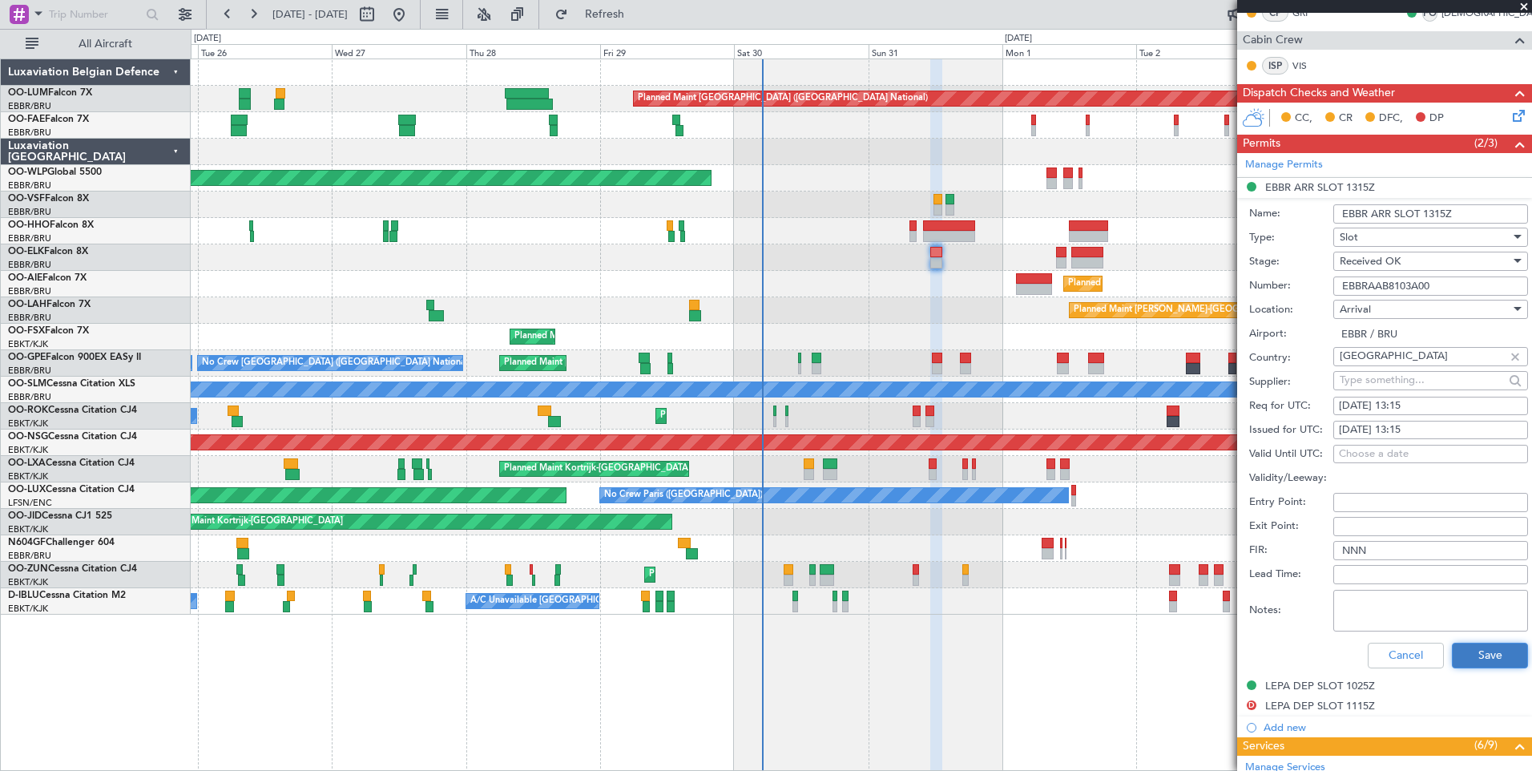
click at [1487, 652] on button "Save" at bounding box center [1490, 656] width 76 height 26
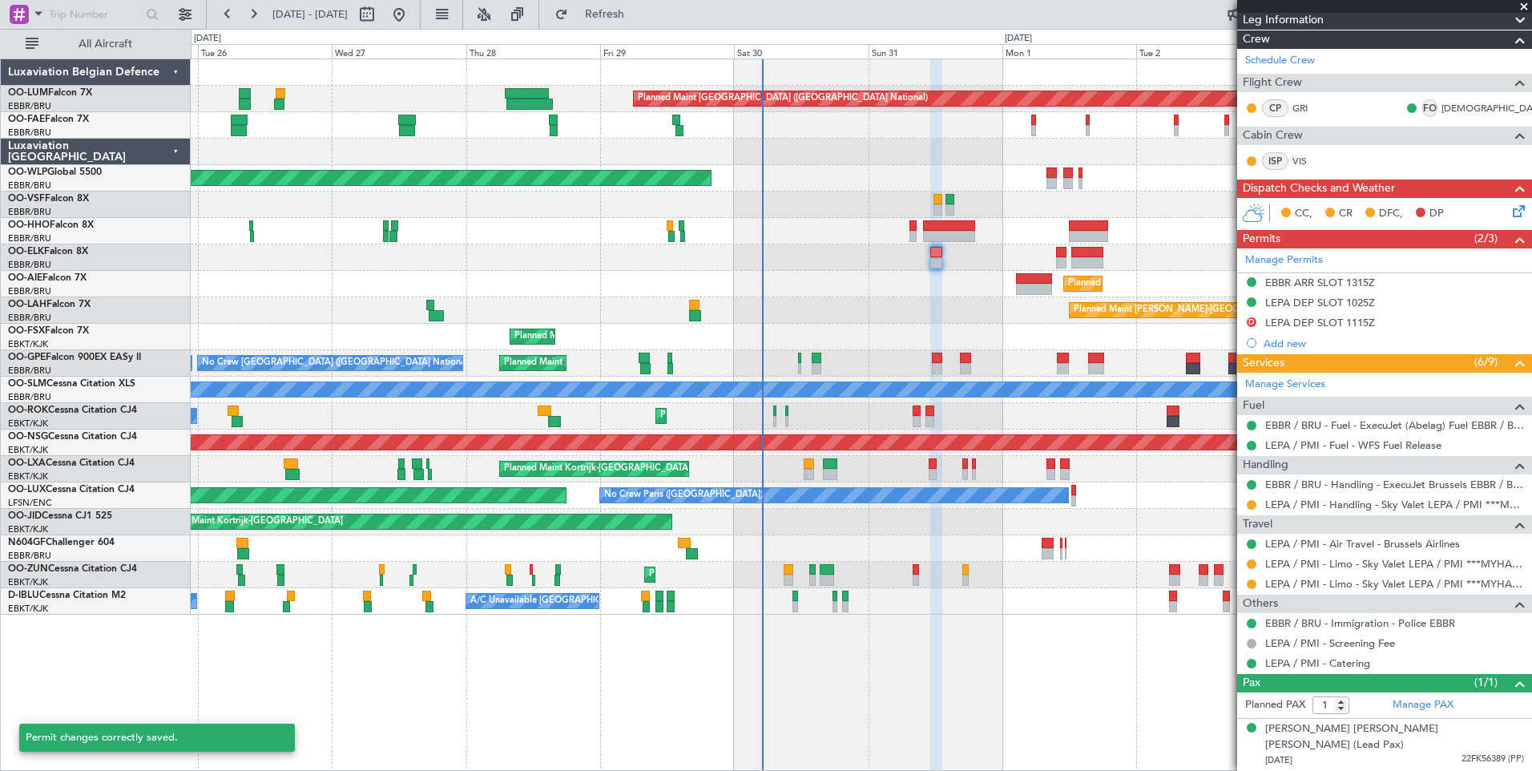
scroll to position [208, 0]
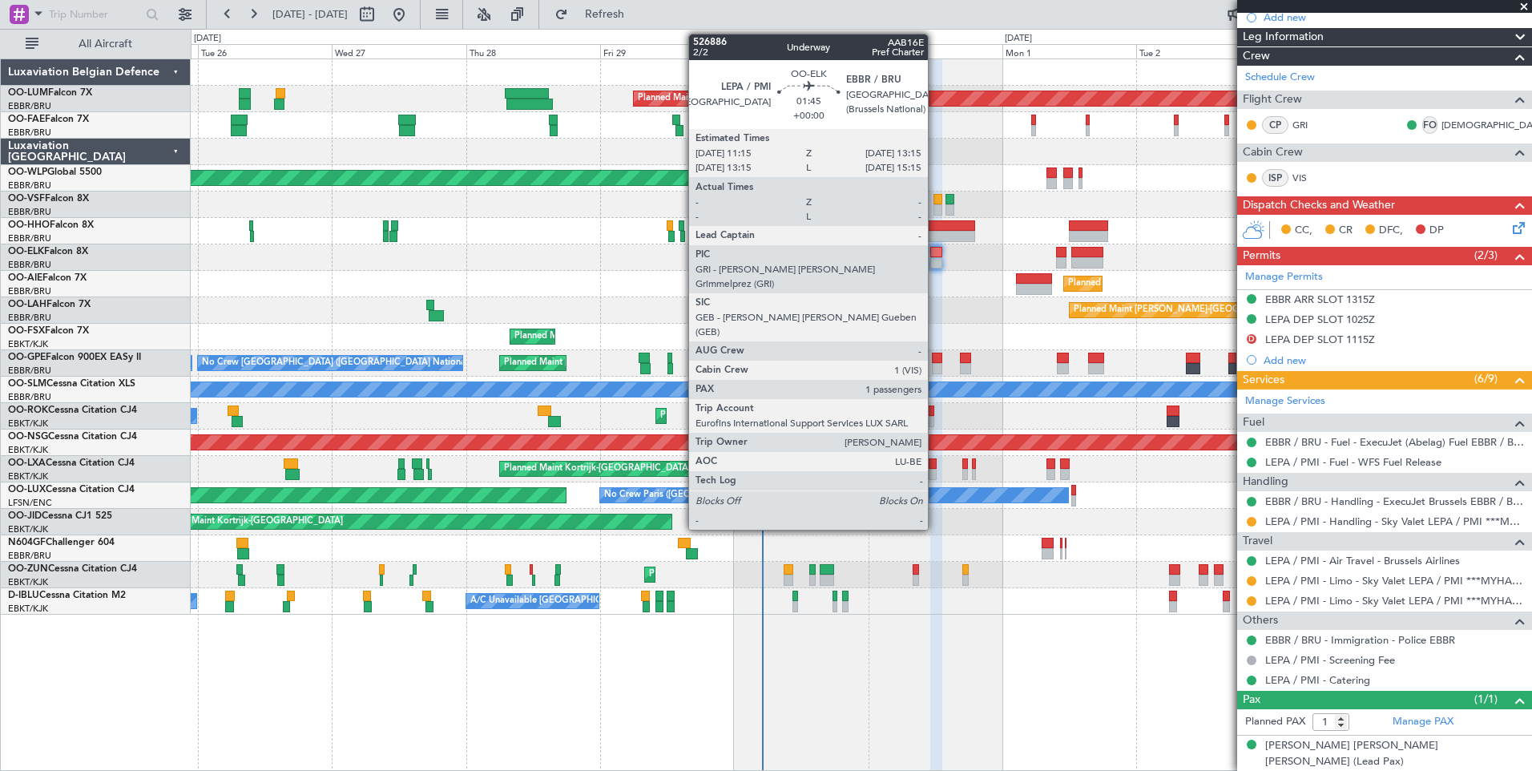
click at [935, 256] on div at bounding box center [935, 252] width 11 height 11
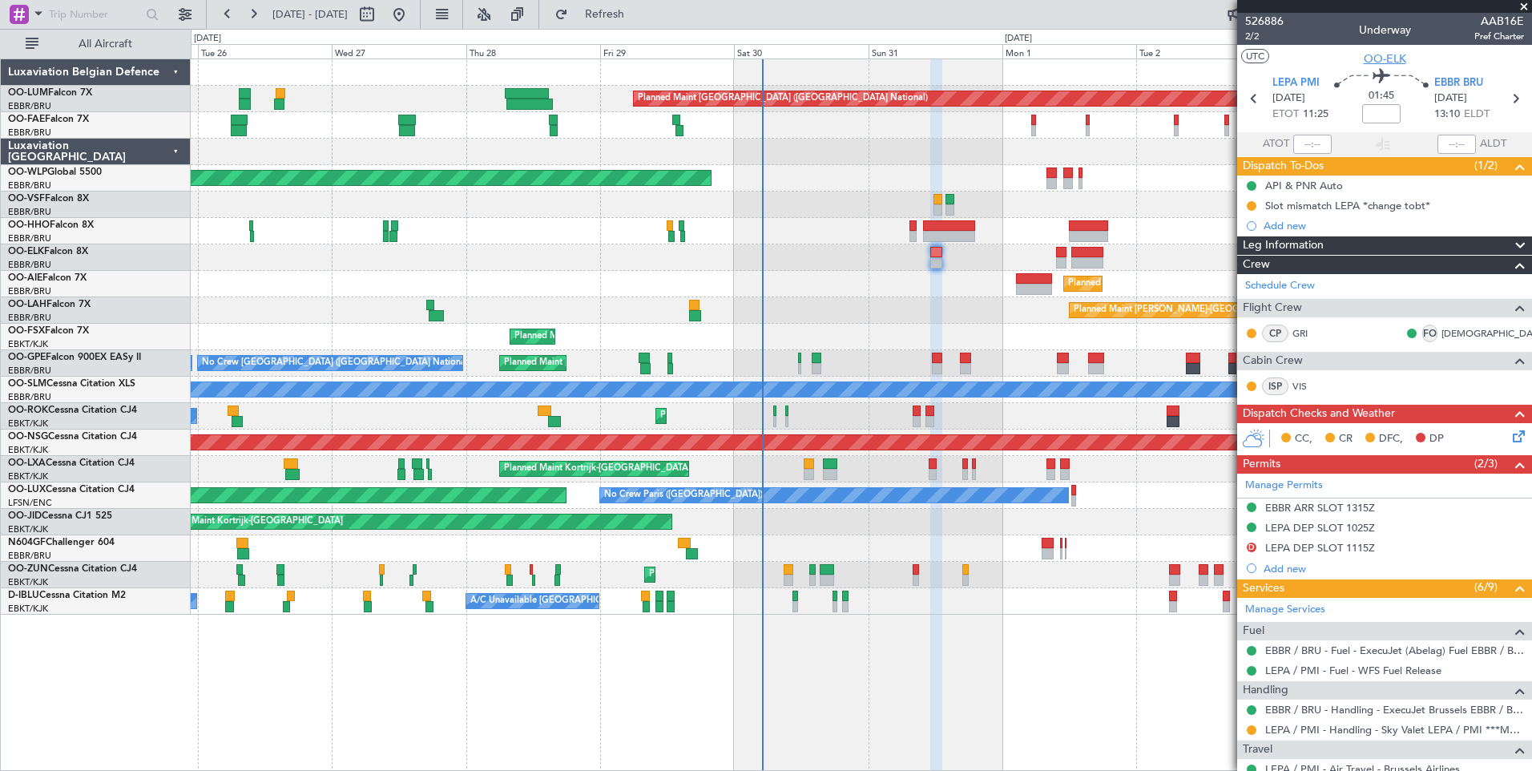
click at [1386, 56] on span "OO-ELK" at bounding box center [1385, 58] width 42 height 17
click at [1325, 508] on div "EBBR ARR SLOT 1315Z" at bounding box center [1320, 508] width 110 height 14
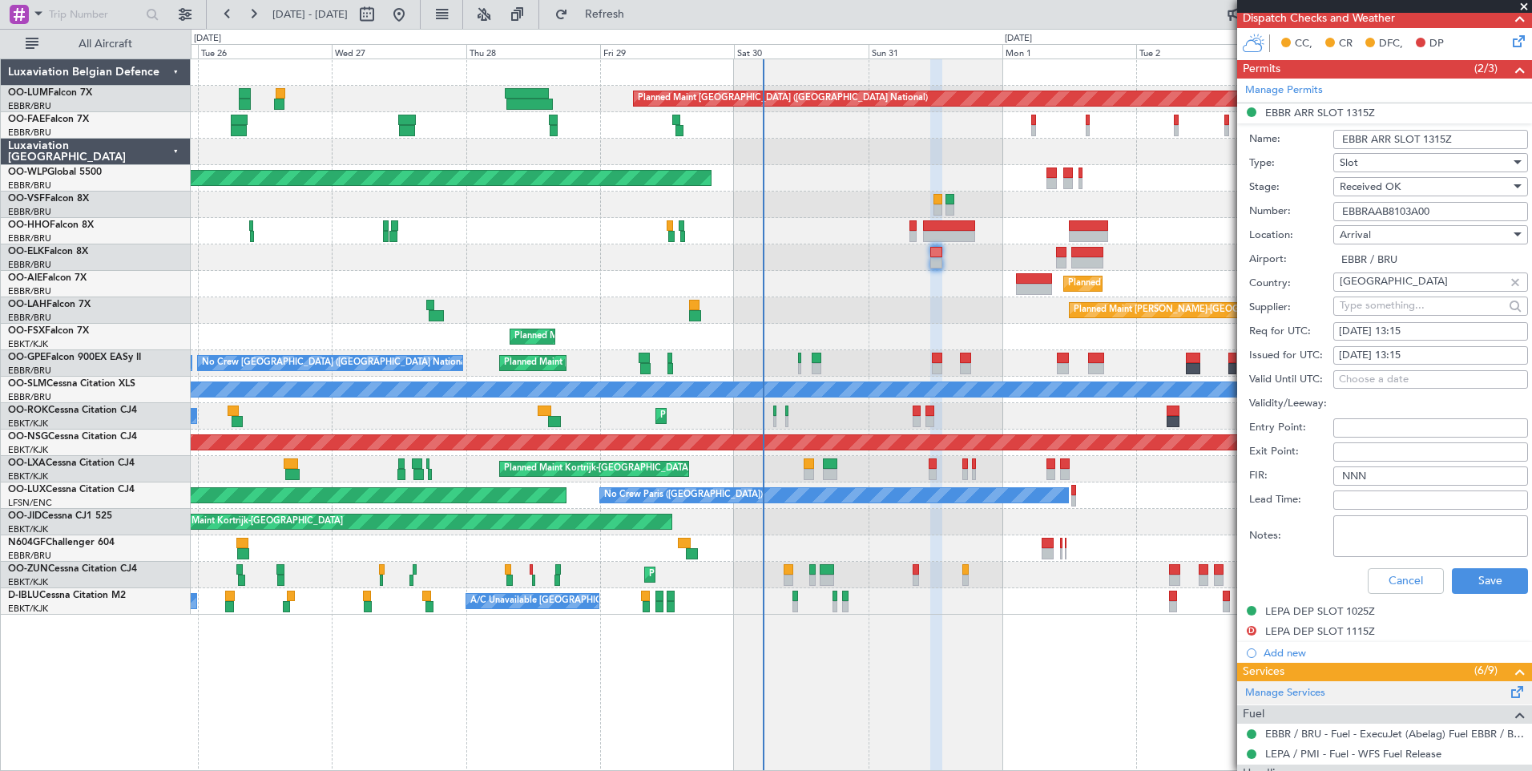
scroll to position [401, 0]
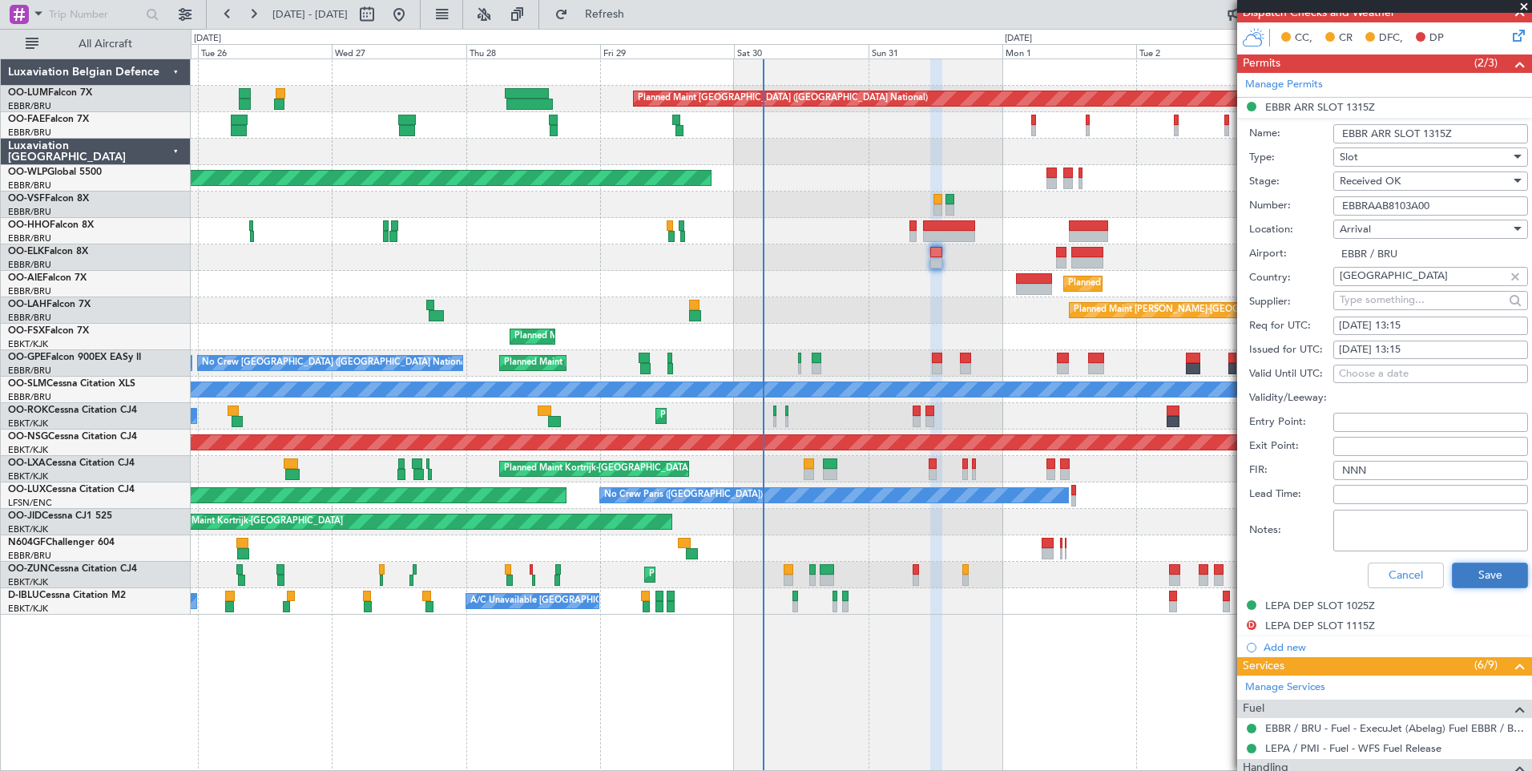
click at [1484, 569] on button "Save" at bounding box center [1490, 576] width 76 height 26
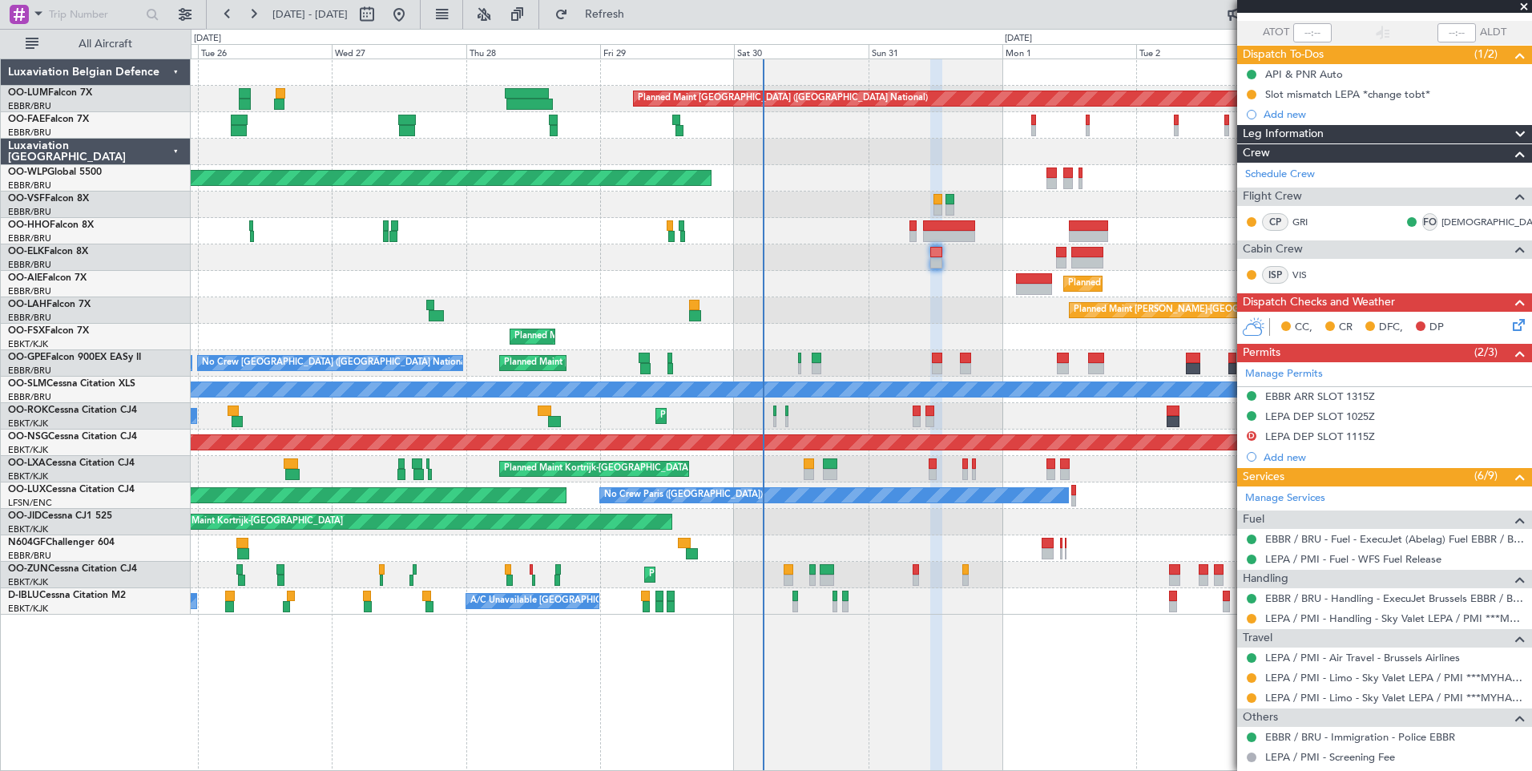
scroll to position [0, 0]
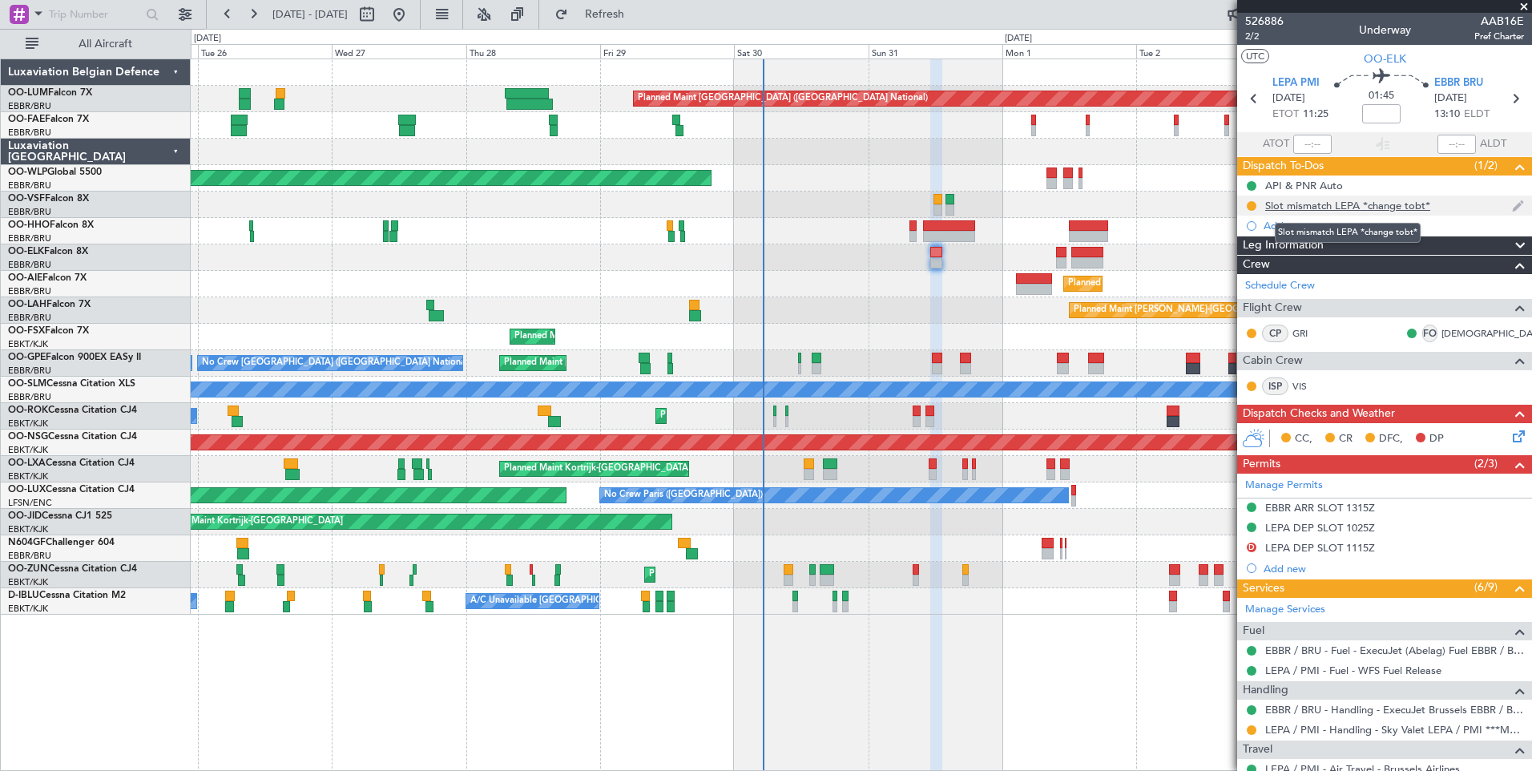
click at [1362, 210] on div "Slot mismatch LEPA *change tobt*" at bounding box center [1347, 206] width 165 height 14
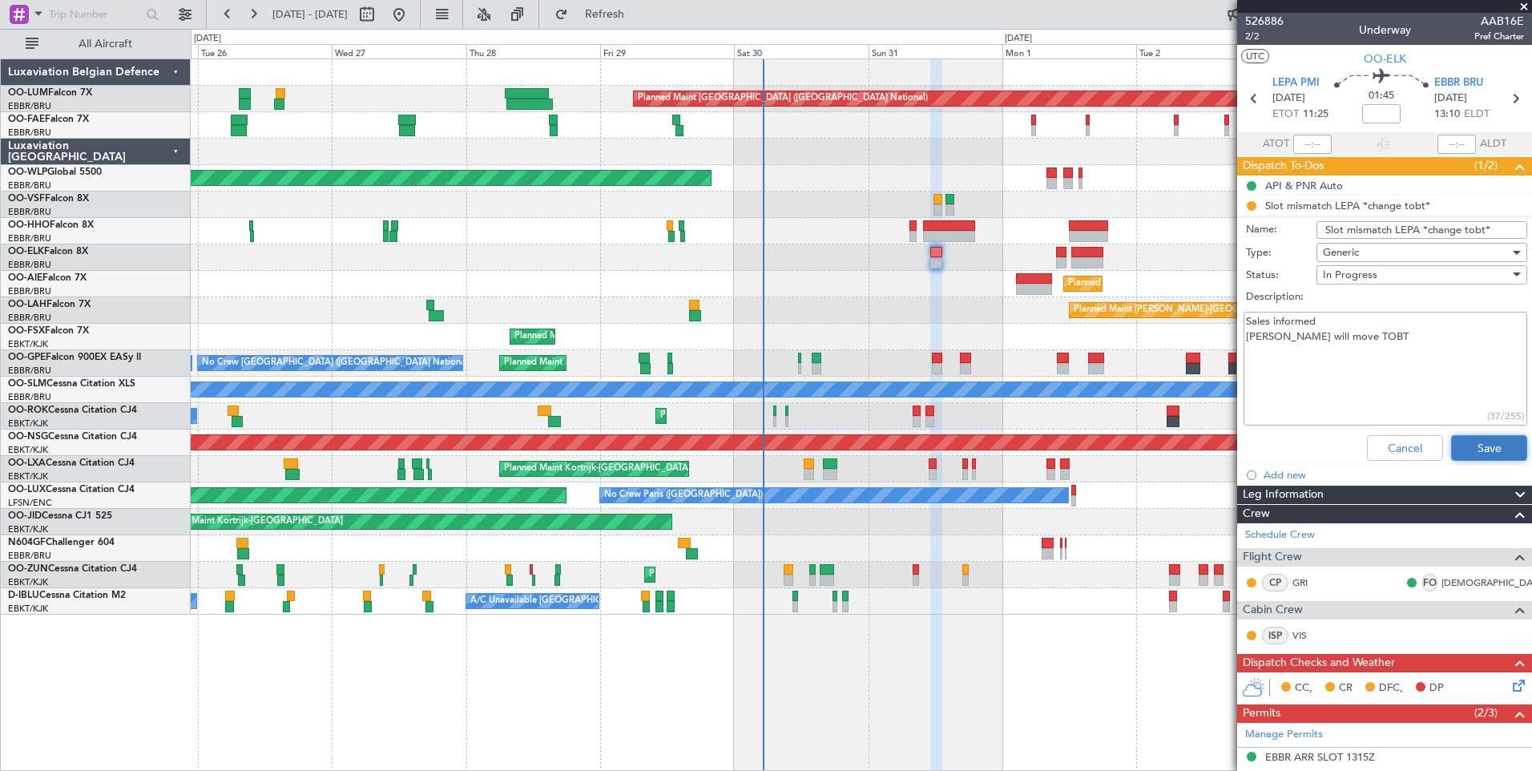
click at [1493, 450] on button "Save" at bounding box center [1489, 448] width 76 height 26
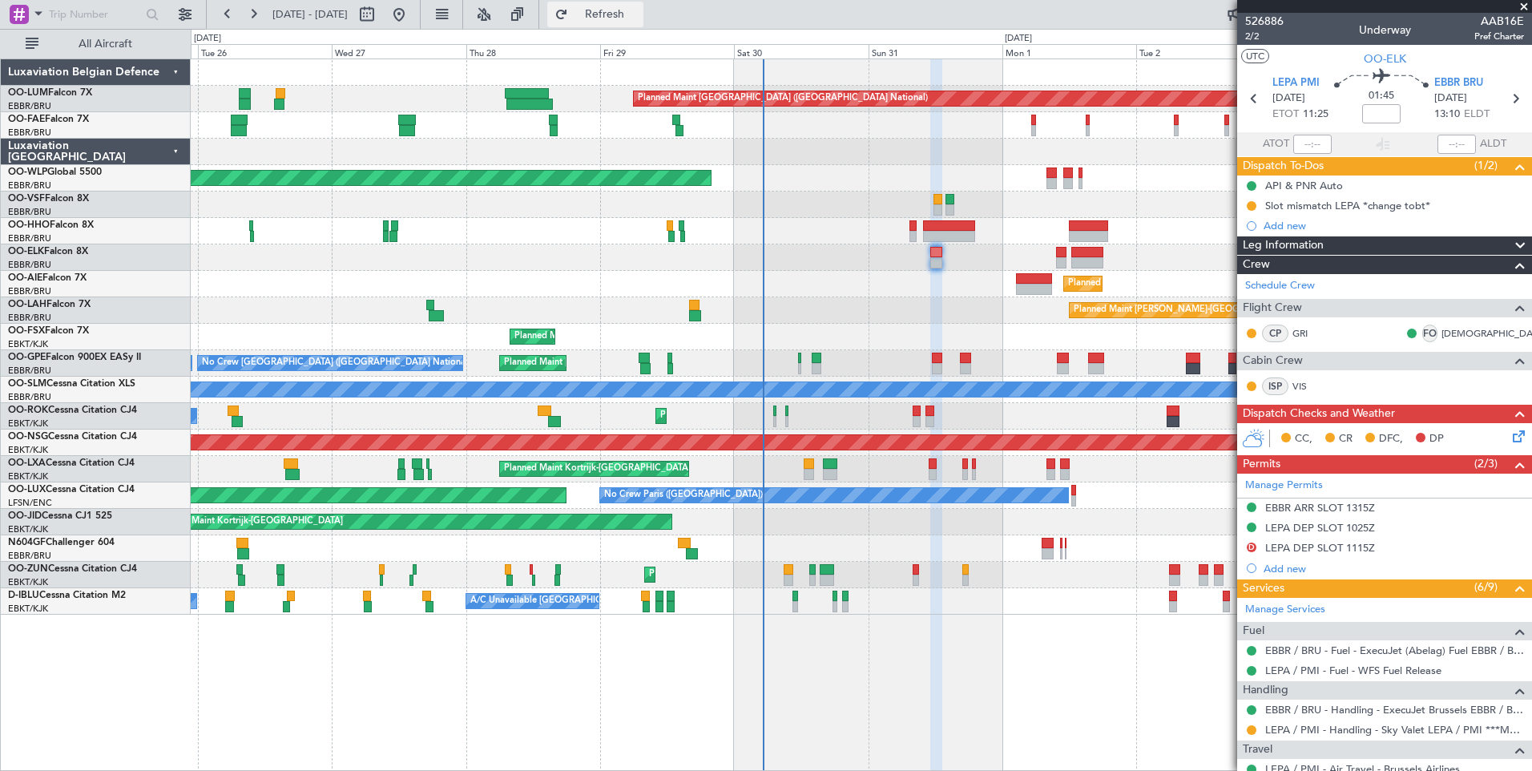
click at [643, 8] on button "Refresh" at bounding box center [595, 15] width 96 height 26
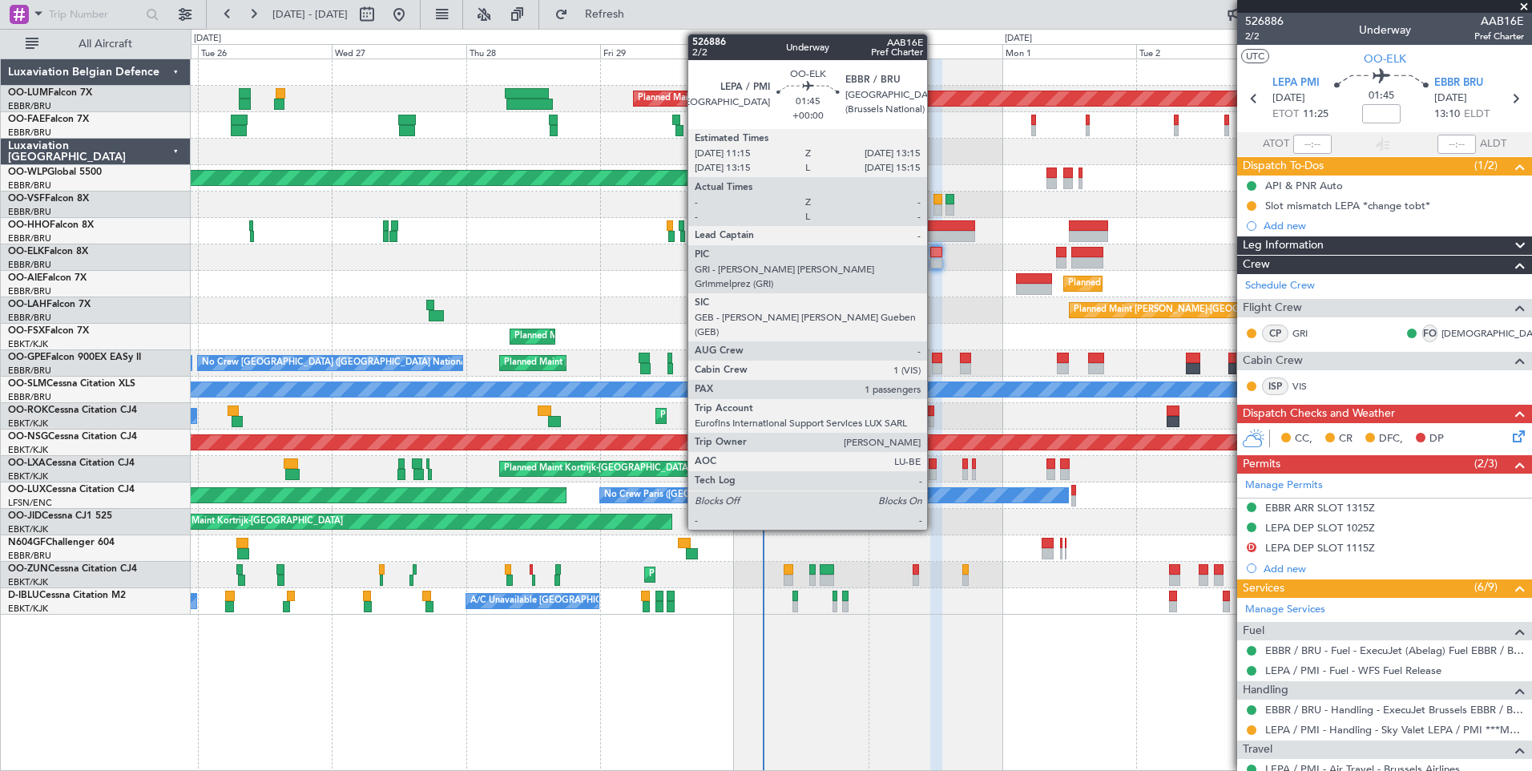
click at [934, 254] on div at bounding box center [935, 252] width 11 height 11
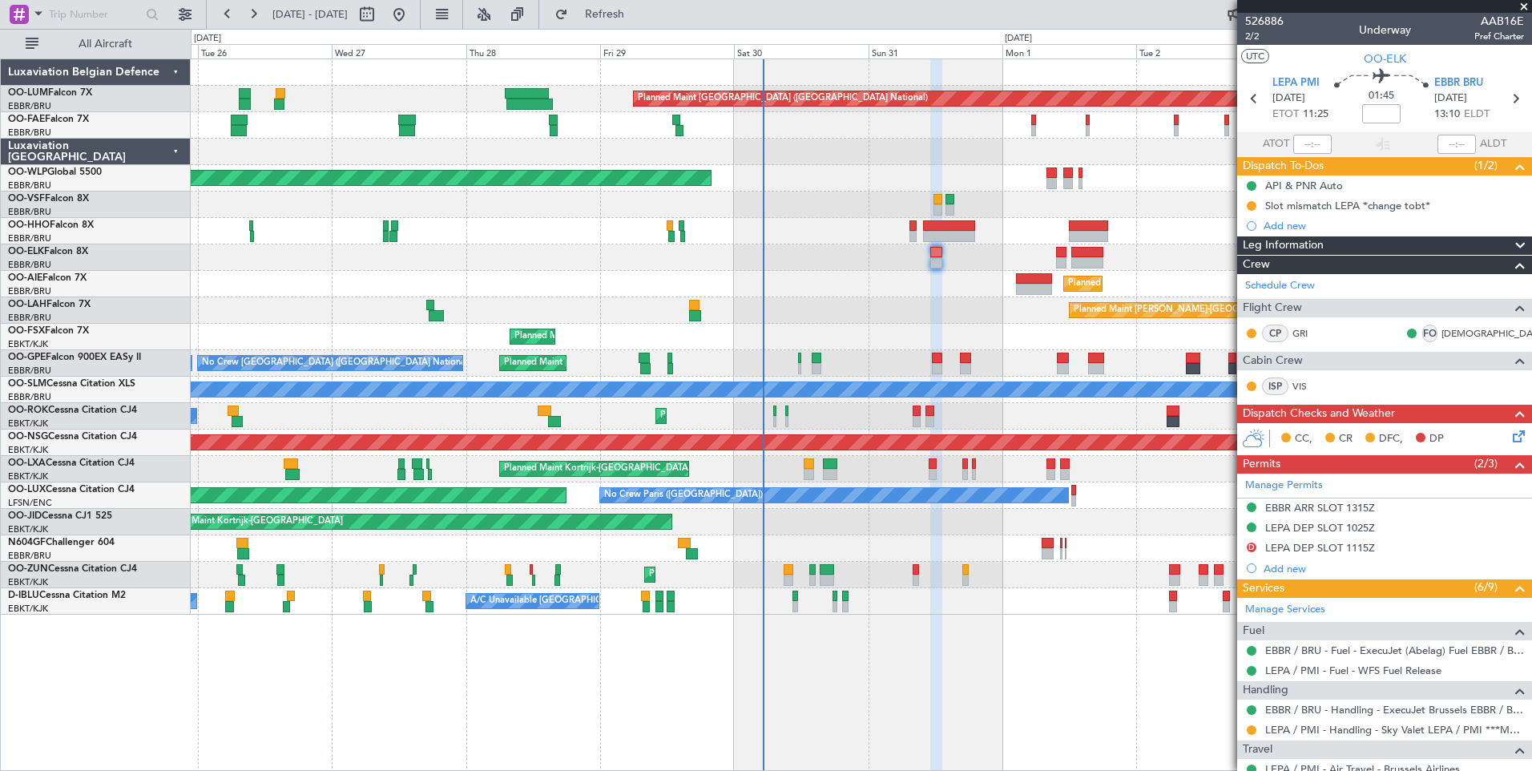
click at [1510, 439] on icon at bounding box center [1516, 433] width 13 height 13
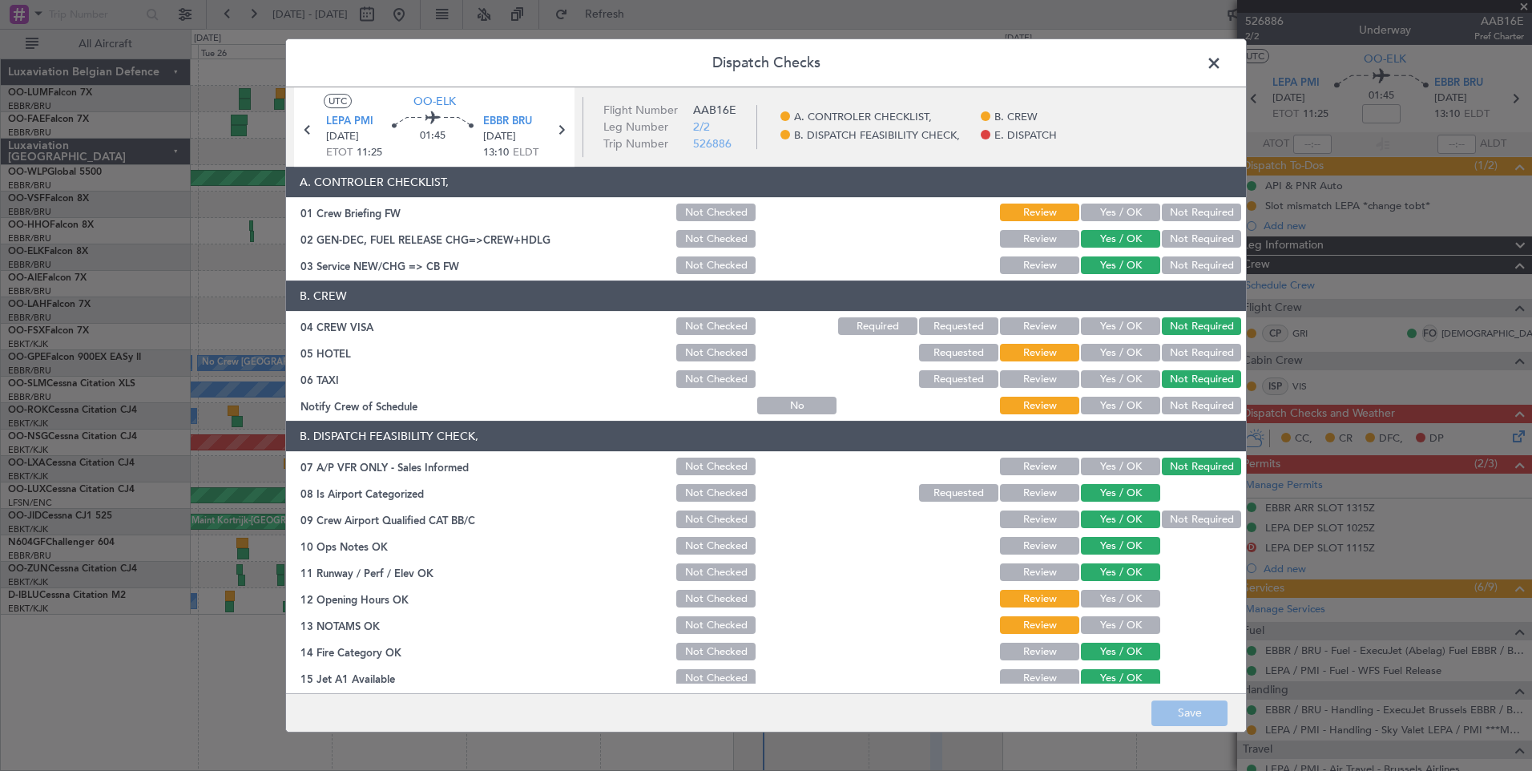
click at [1222, 63] on span at bounding box center [1222, 67] width 0 height 32
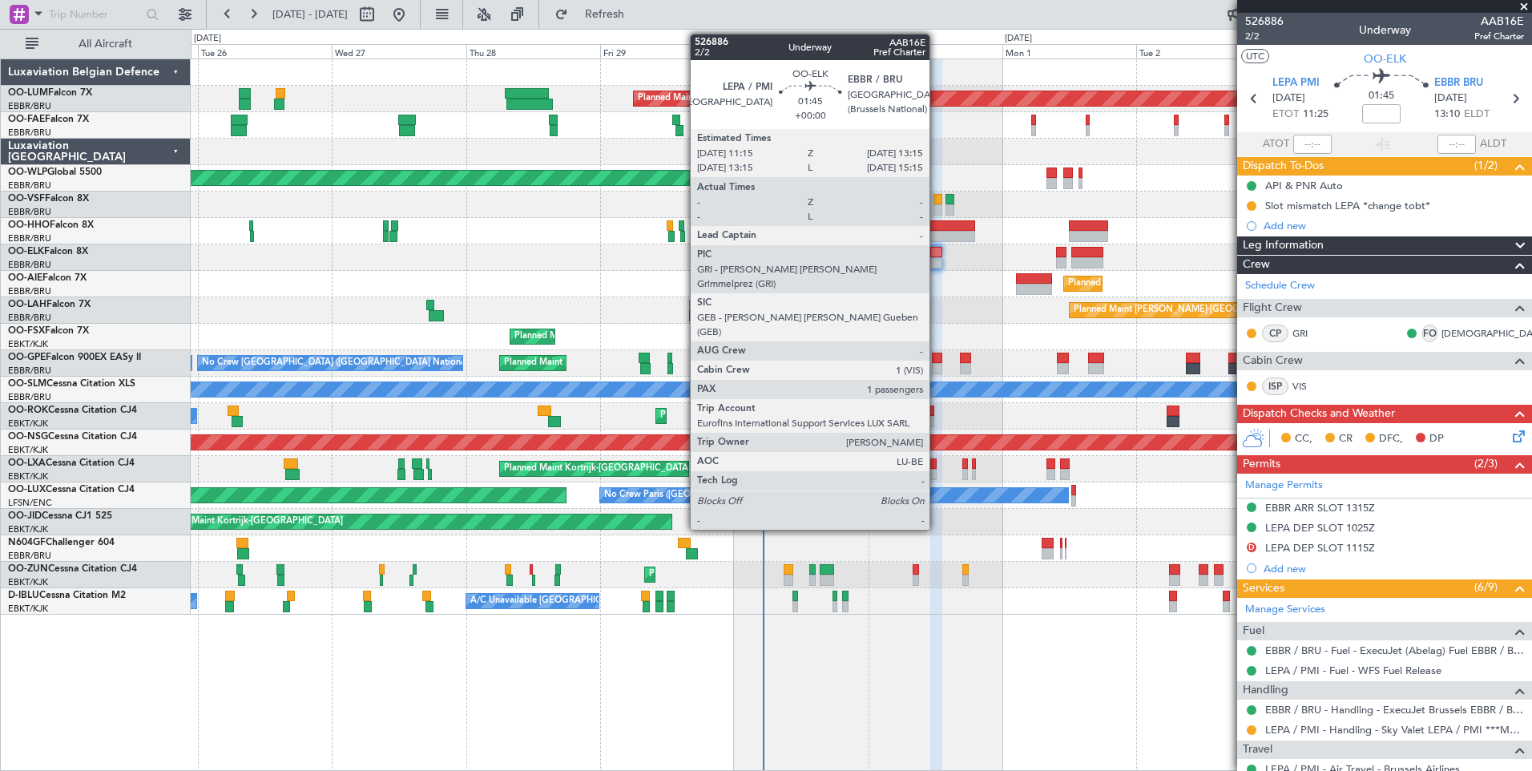
click at [937, 253] on div at bounding box center [935, 252] width 11 height 11
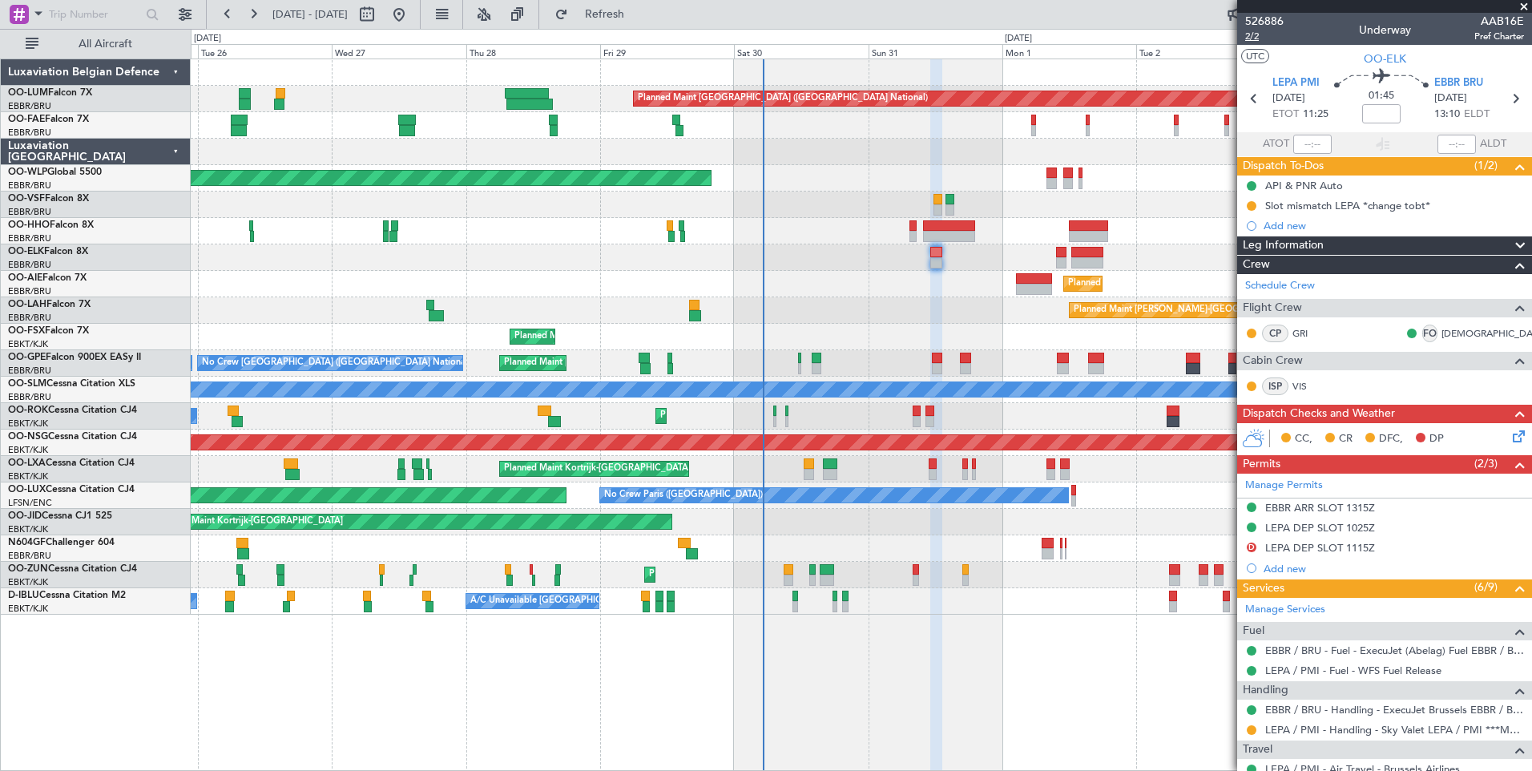
click at [1251, 39] on span "2/2" at bounding box center [1264, 37] width 38 height 14
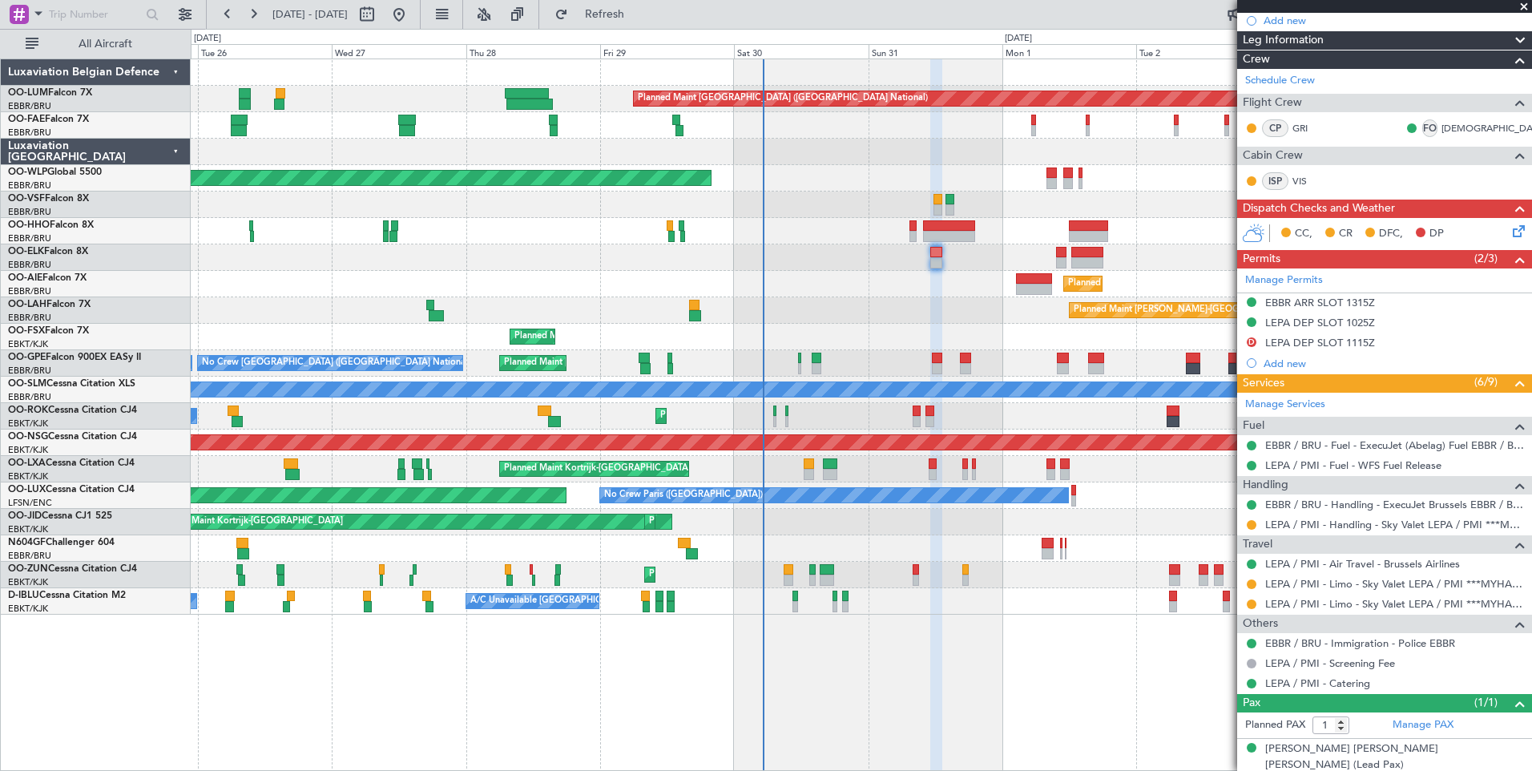
scroll to position [208, 0]
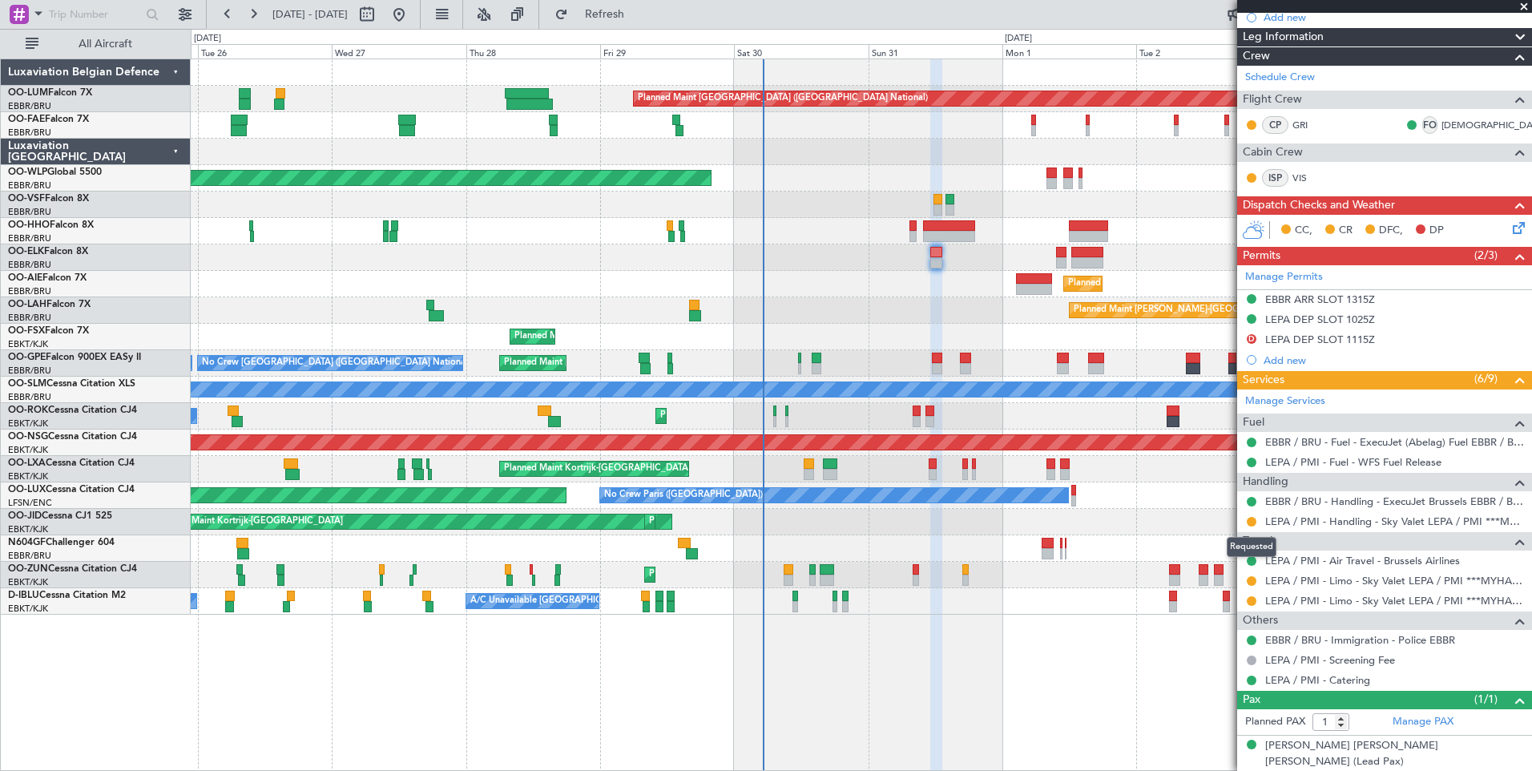
click at [1250, 526] on mat-tooltip-component "Requested" at bounding box center [1252, 547] width 72 height 42
click at [1249, 520] on button at bounding box center [1252, 522] width 10 height 10
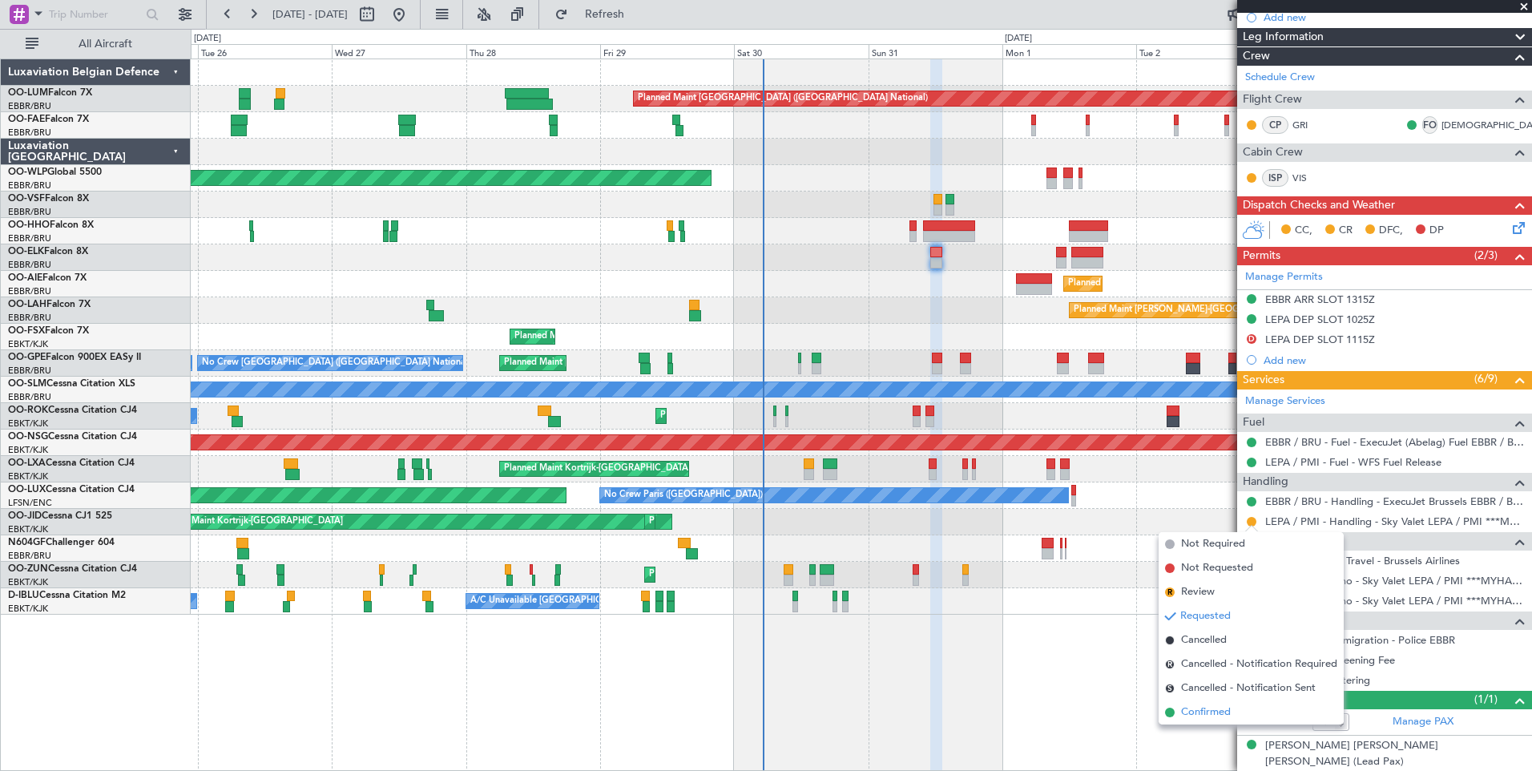
click at [1197, 716] on span "Confirmed" at bounding box center [1206, 712] width 50 height 16
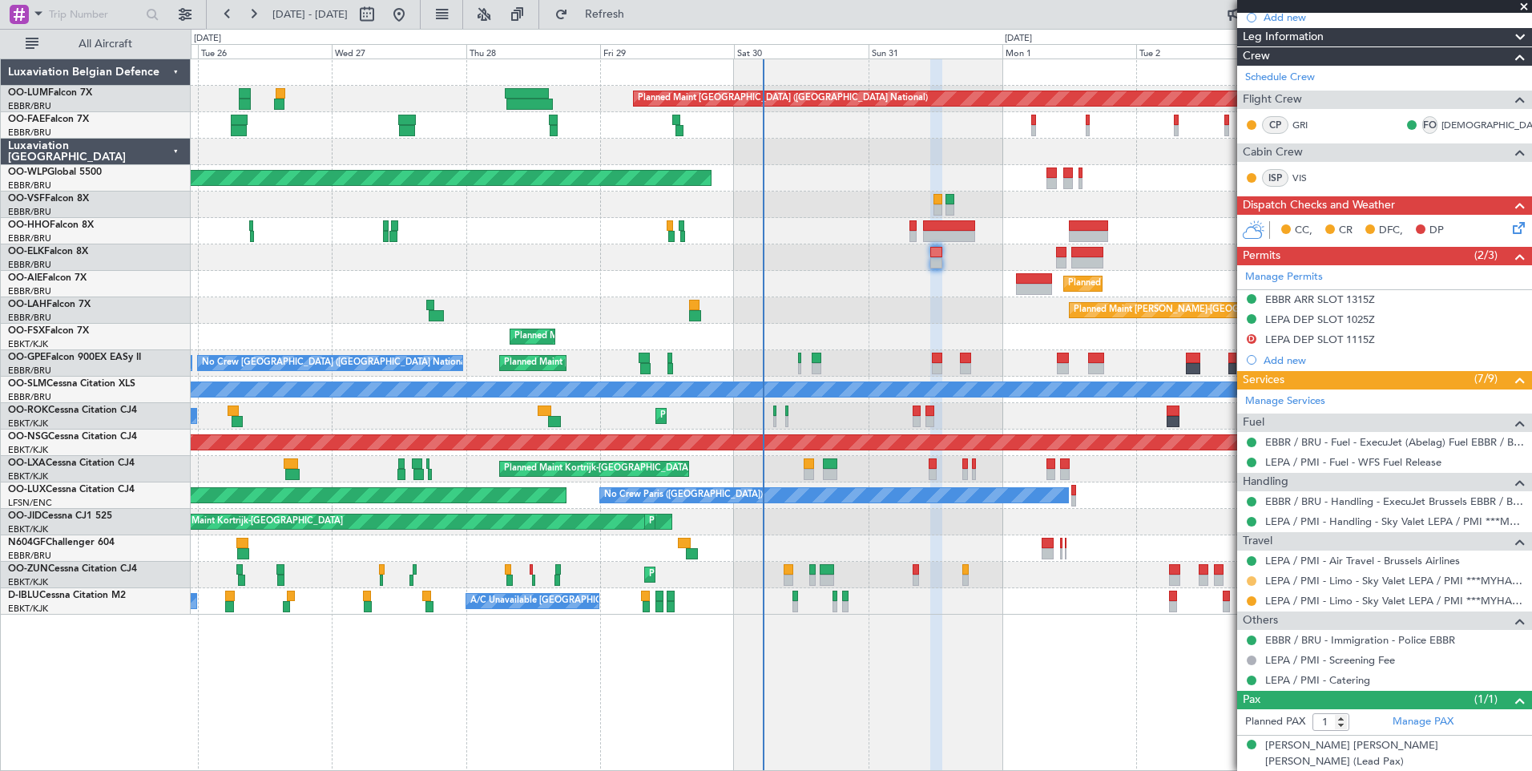
click at [1247, 579] on button at bounding box center [1252, 581] width 10 height 10
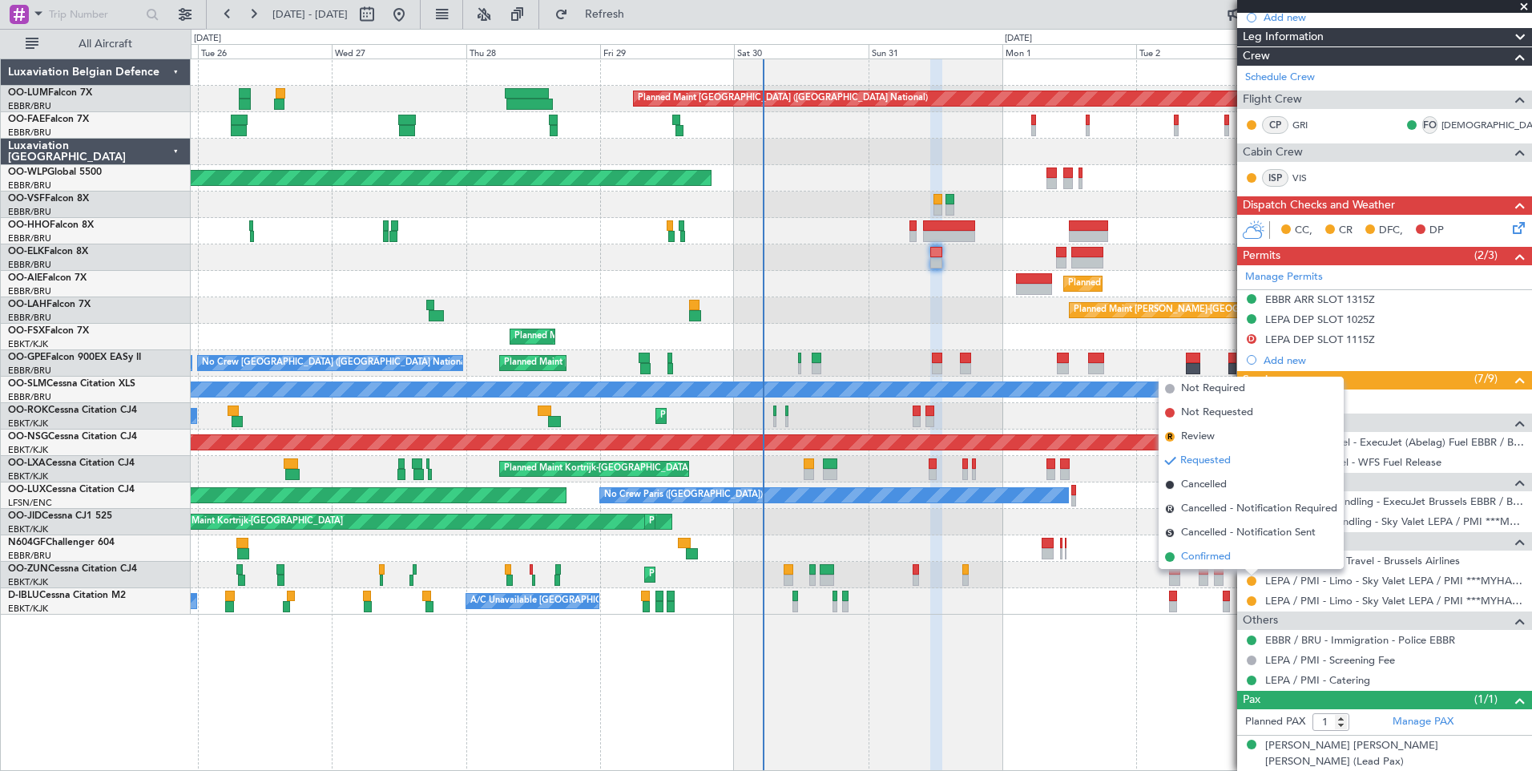
click at [1196, 559] on span "Confirmed" at bounding box center [1206, 557] width 50 height 16
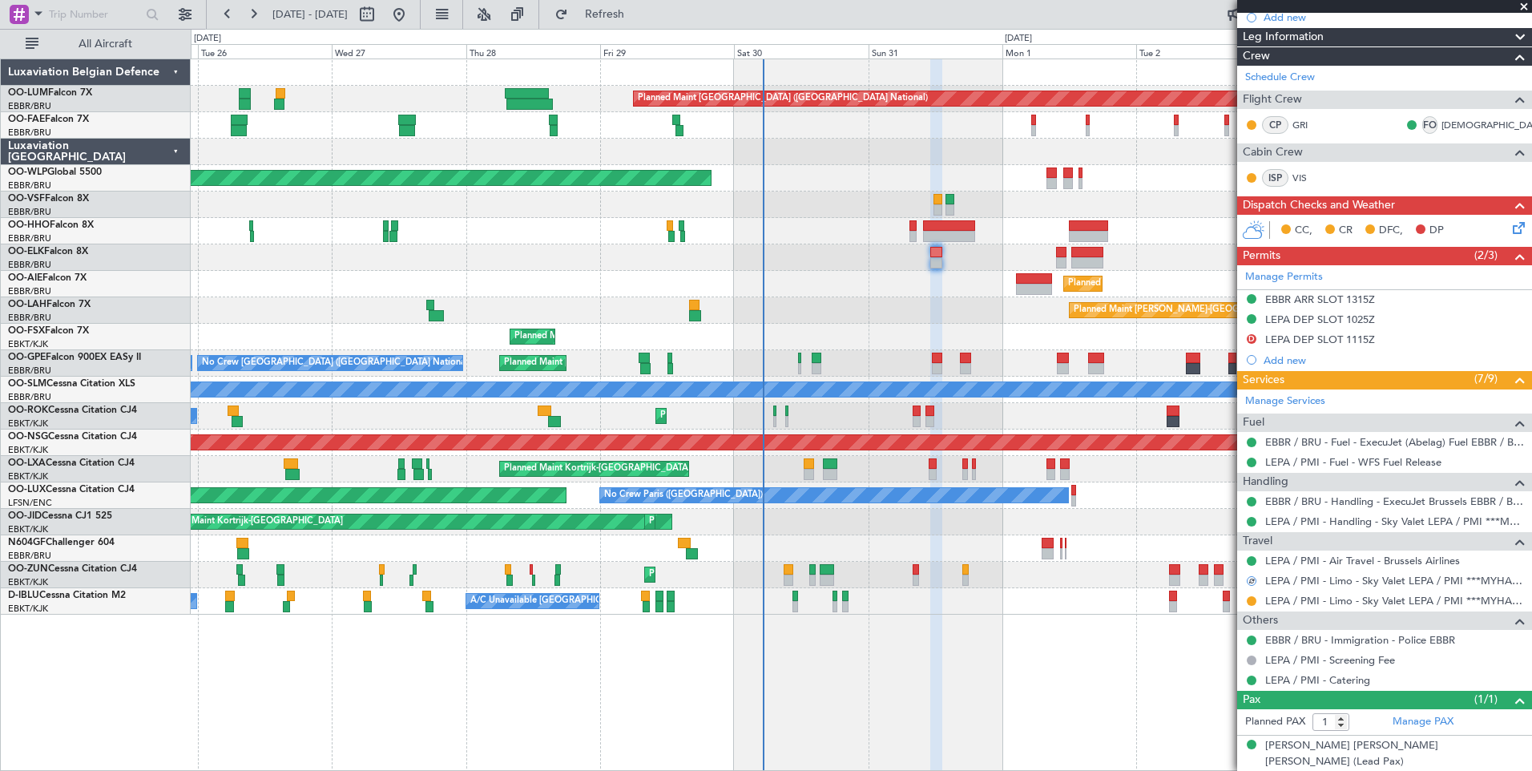
click at [1253, 606] on div at bounding box center [1251, 601] width 13 height 13
click at [1252, 602] on button at bounding box center [1252, 601] width 10 height 10
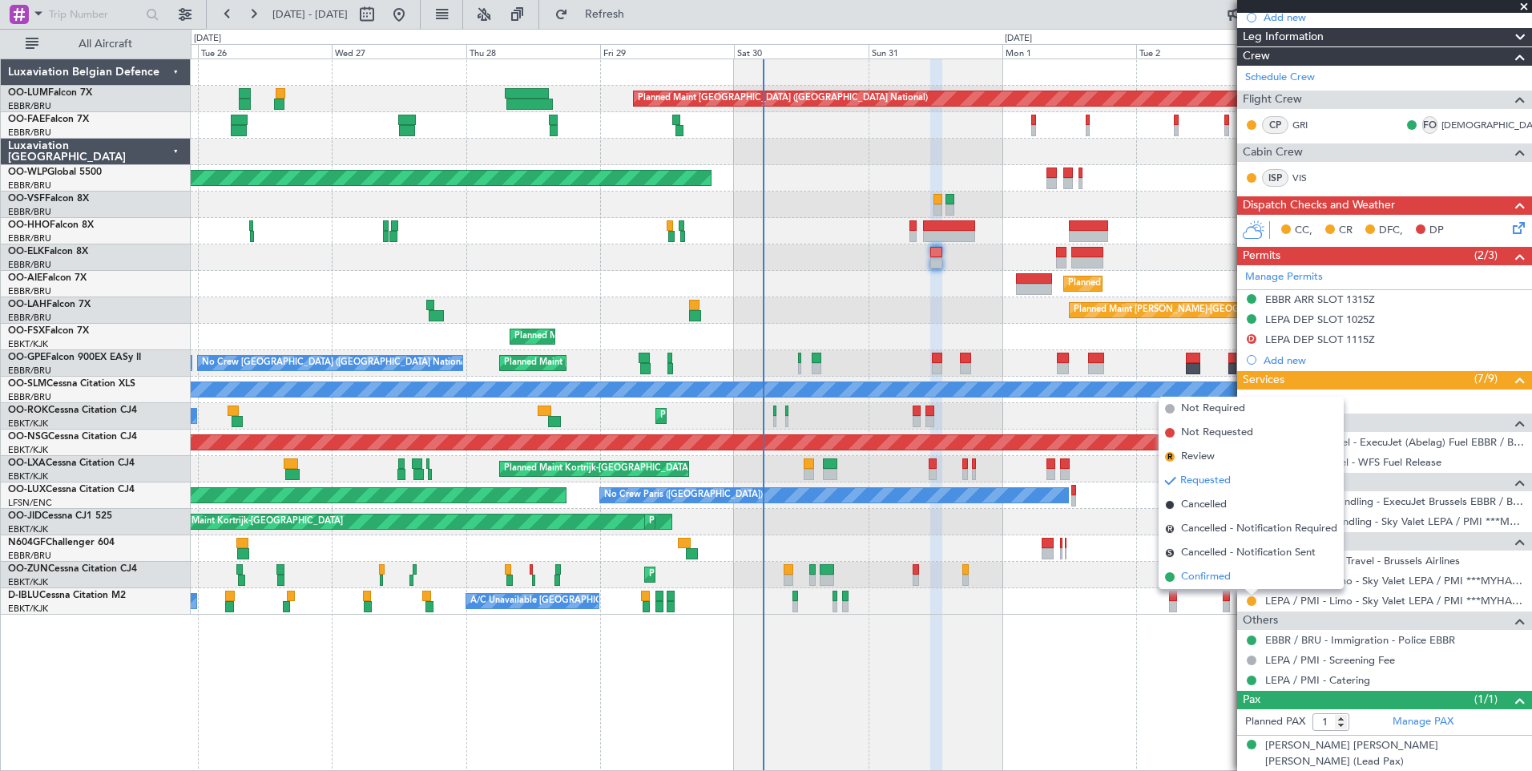
click at [1229, 577] on span "Confirmed" at bounding box center [1206, 577] width 50 height 16
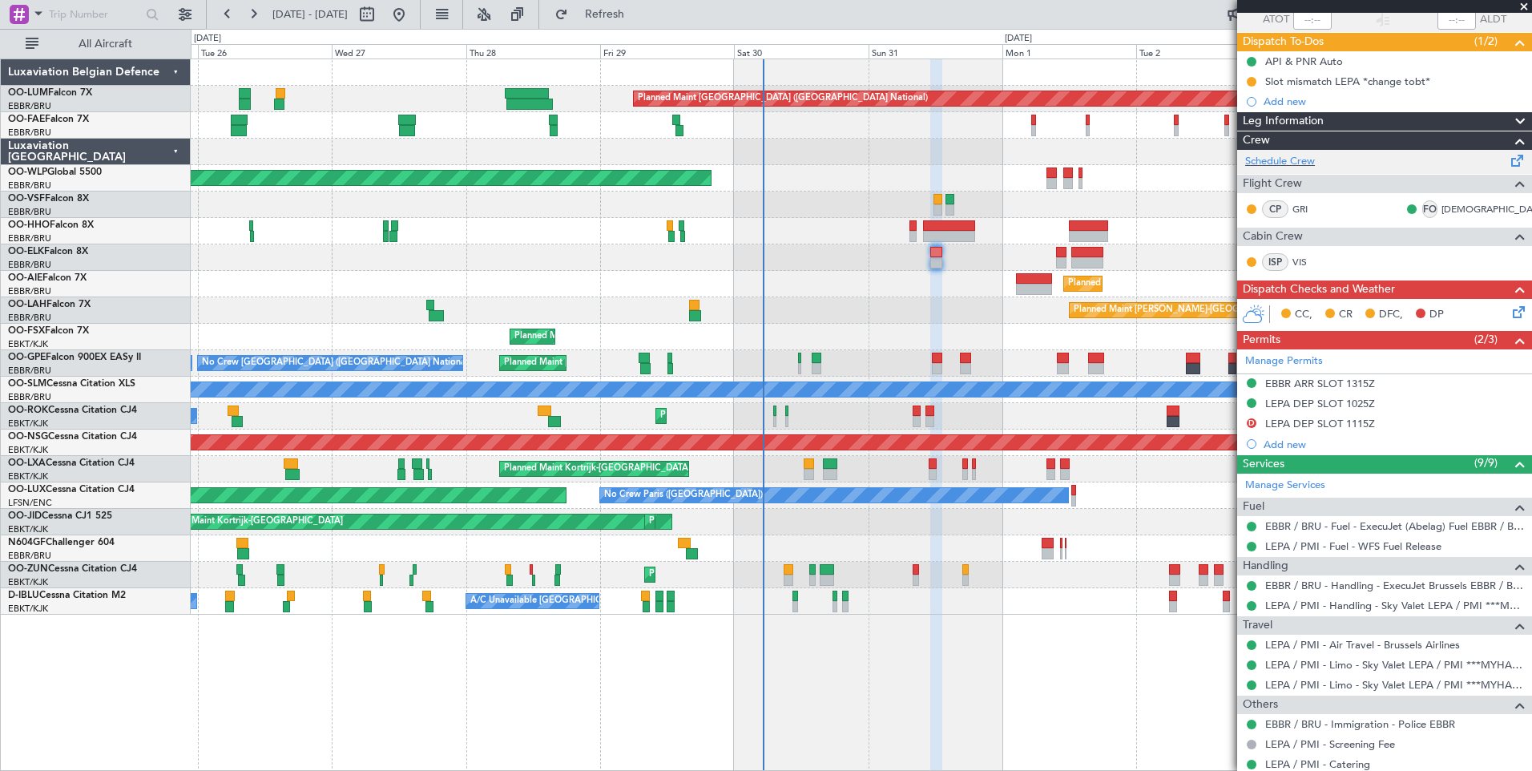
scroll to position [0, 0]
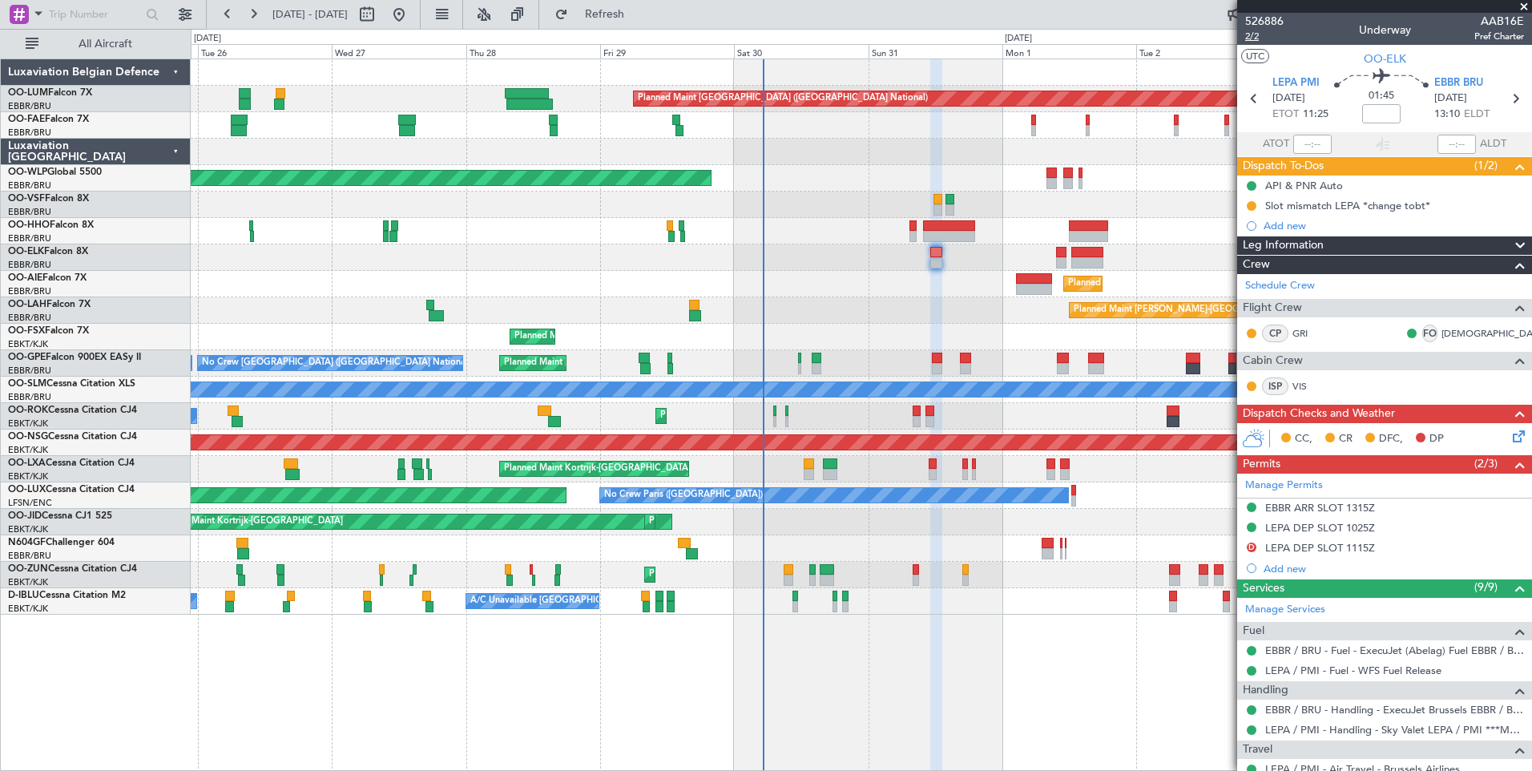
click at [1249, 33] on span "2/2" at bounding box center [1264, 37] width 38 height 14
click at [639, 12] on span "Refresh" at bounding box center [604, 14] width 67 height 11
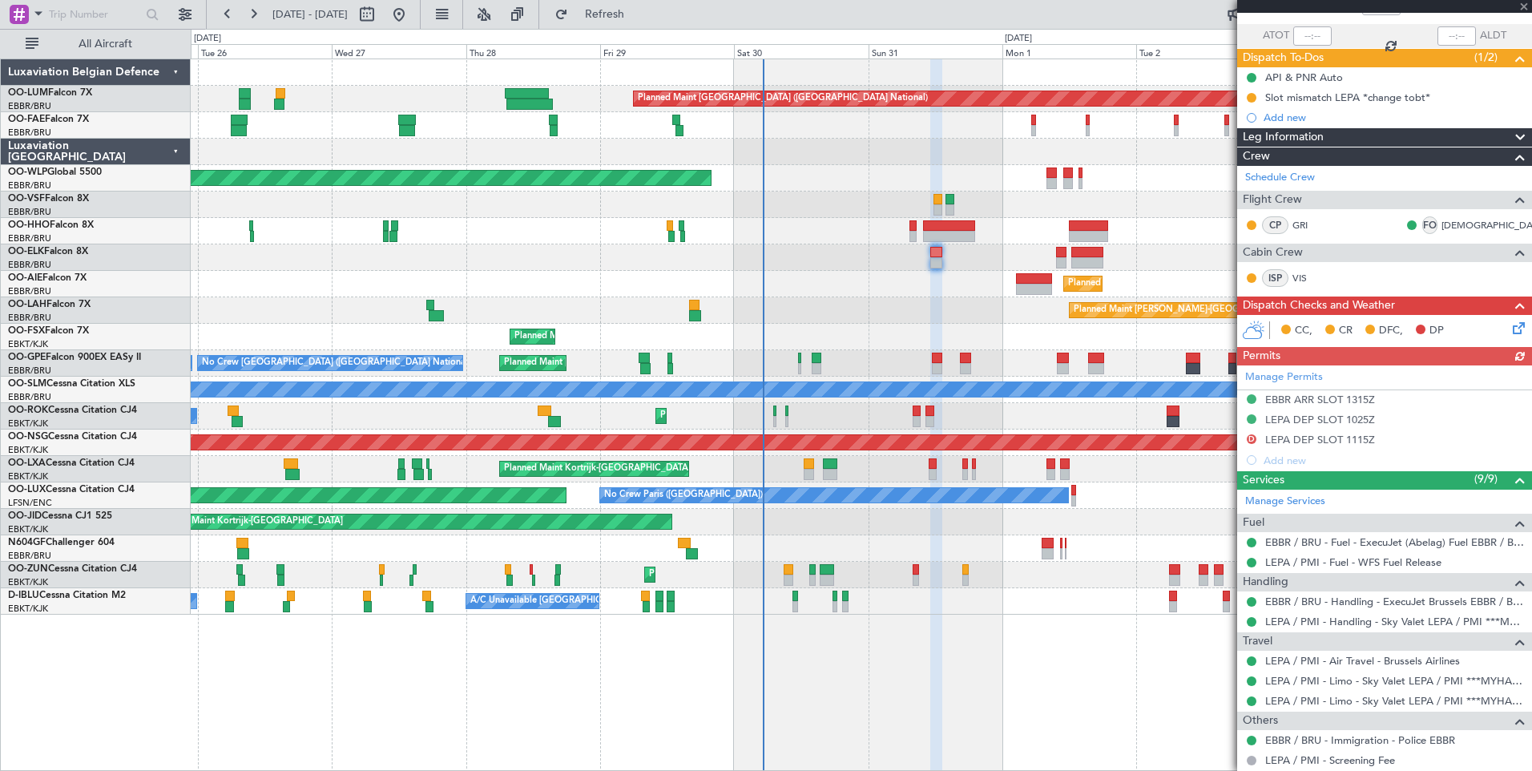
scroll to position [208, 0]
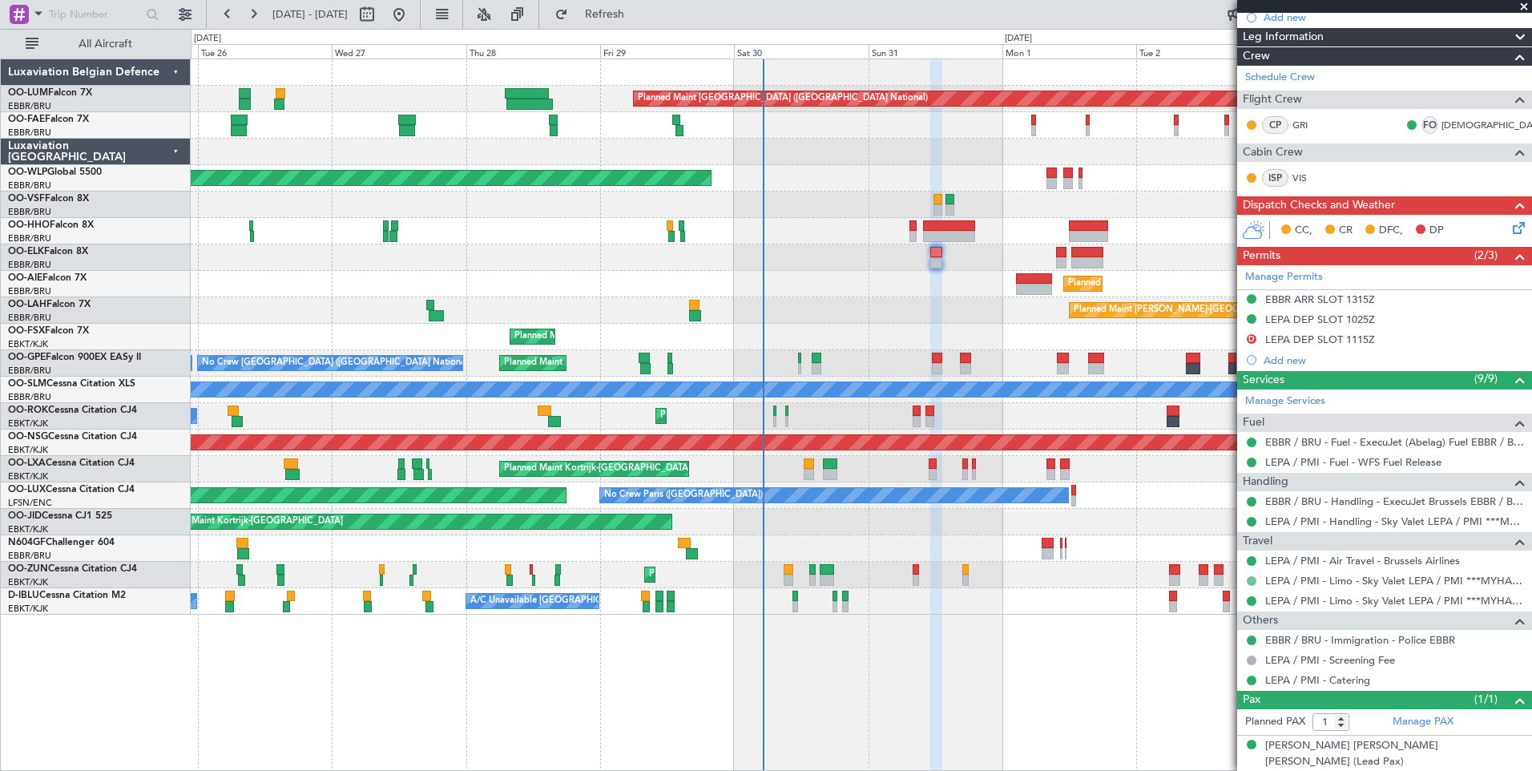
click at [1251, 576] on button at bounding box center [1252, 581] width 10 height 10
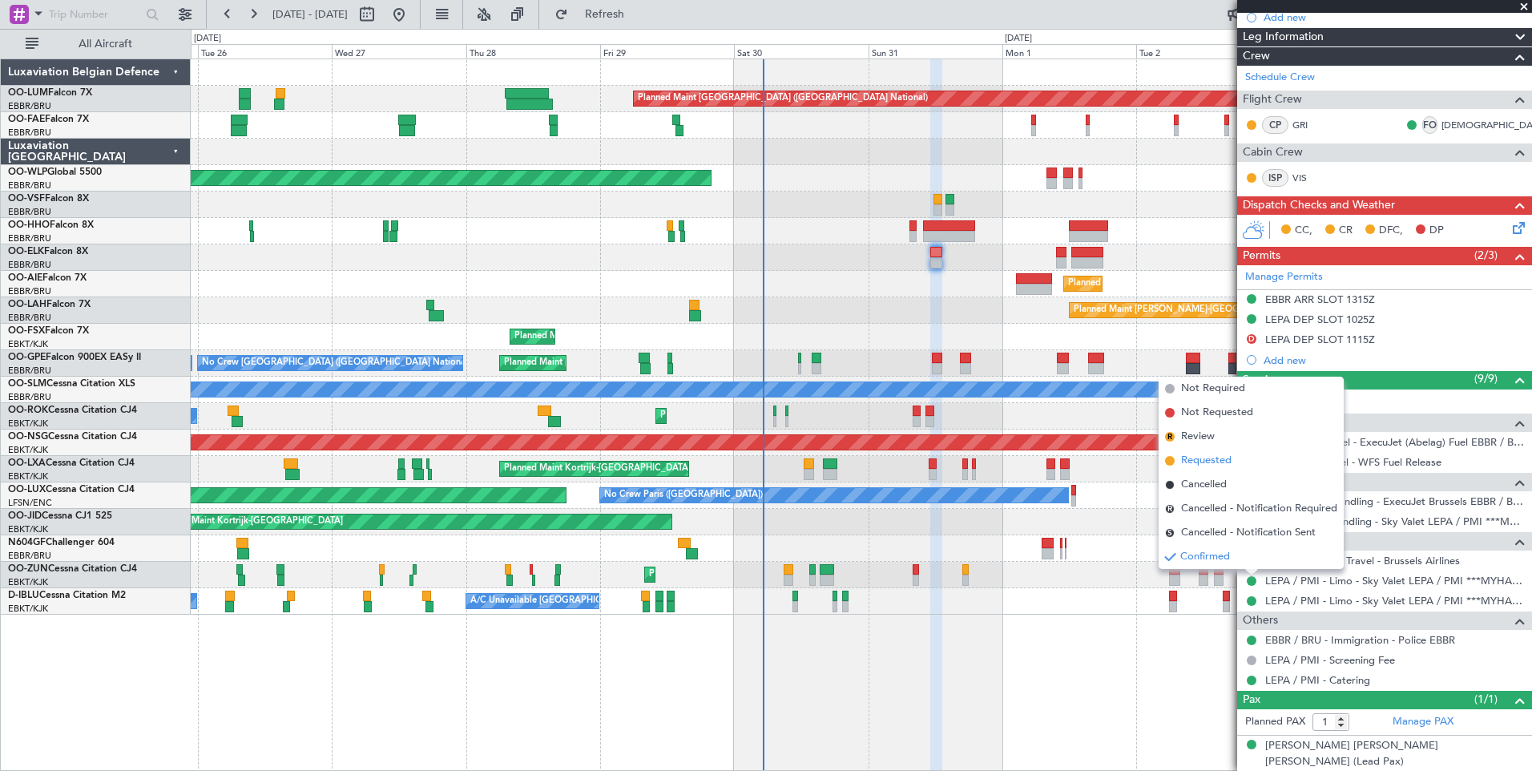
click at [1204, 462] on span "Requested" at bounding box center [1206, 461] width 50 height 16
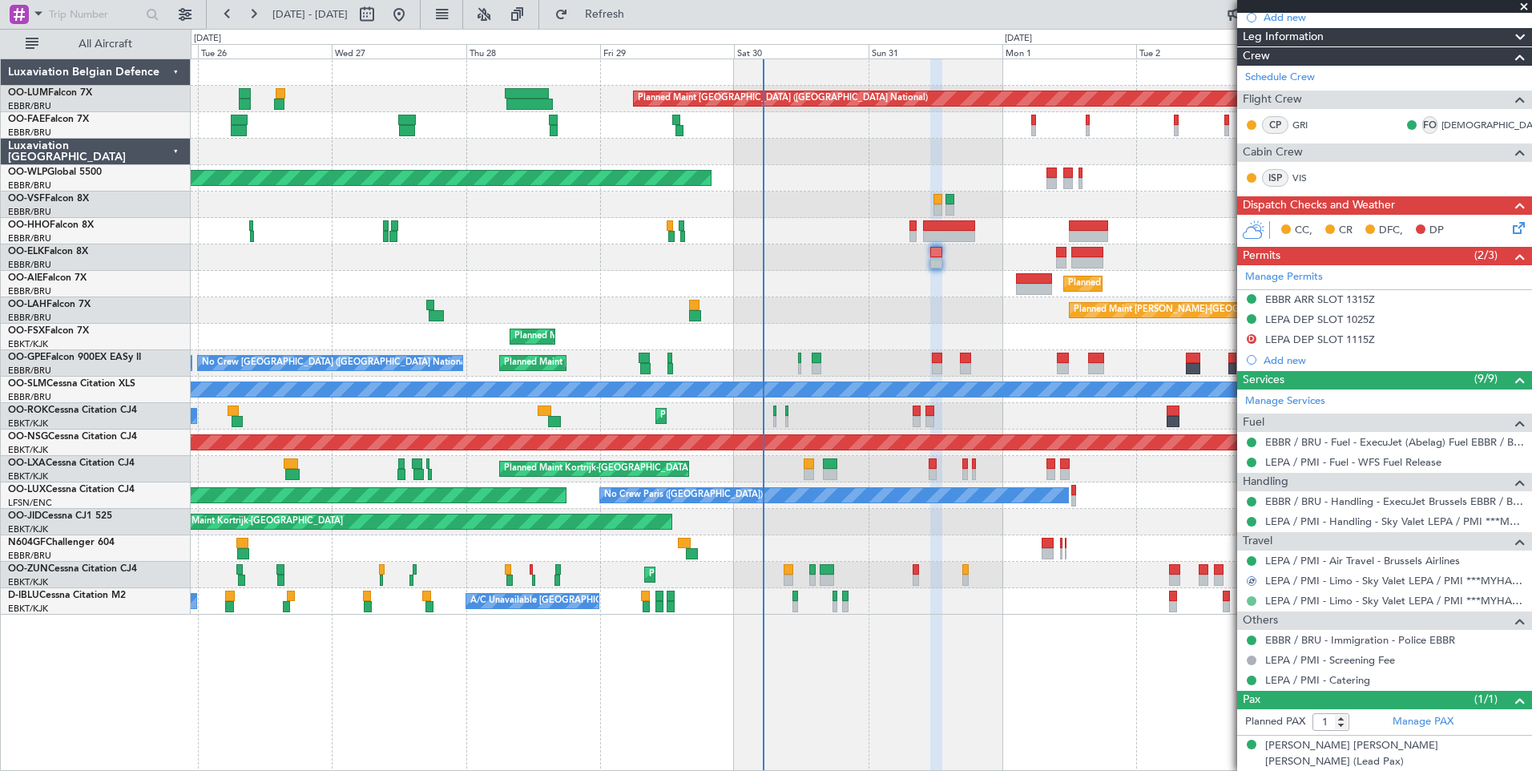
click at [1249, 605] on mat-tooltip-component "Confirmed" at bounding box center [1252, 626] width 72 height 42
click at [1250, 598] on button at bounding box center [1252, 601] width 10 height 10
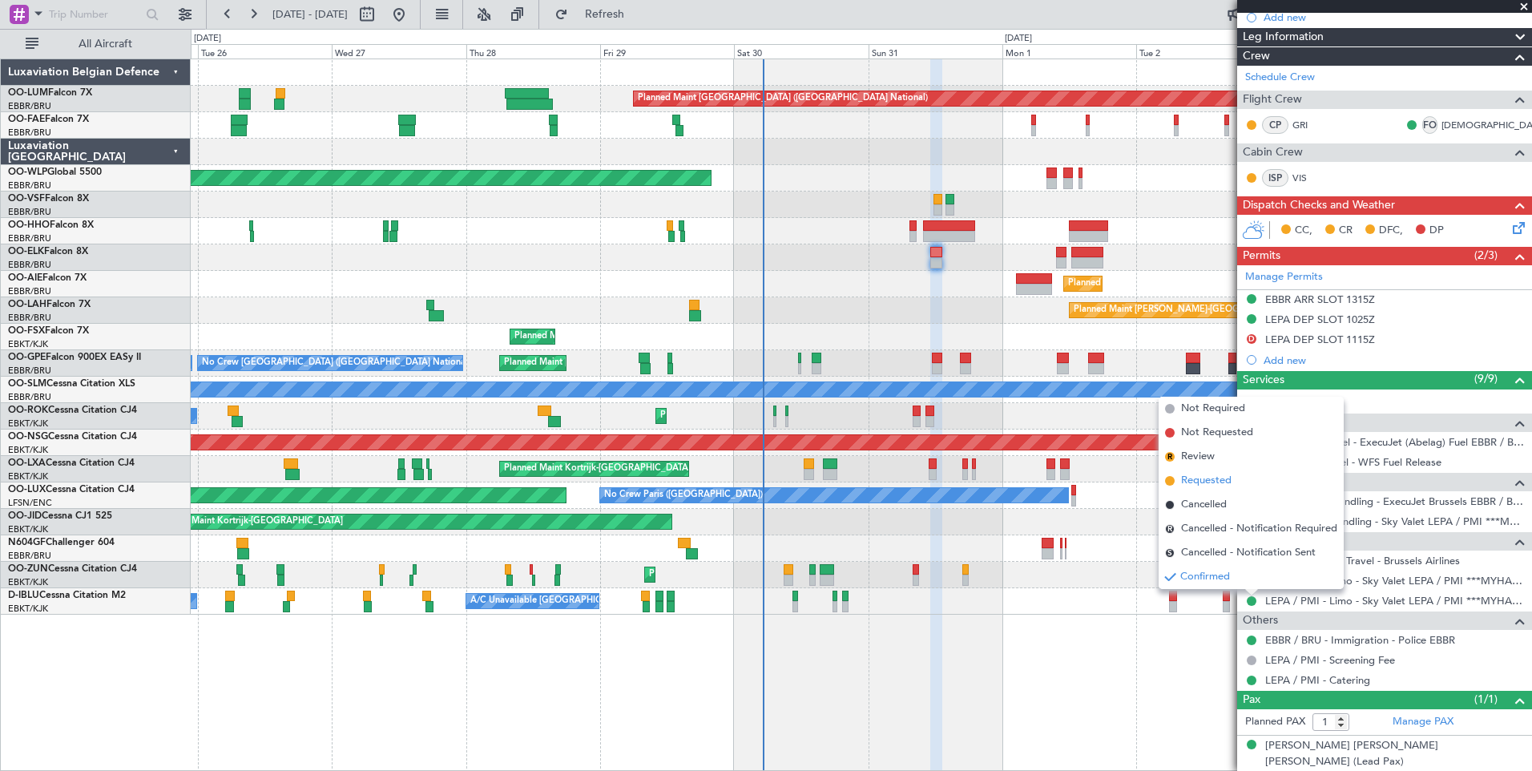
click at [1225, 479] on span "Requested" at bounding box center [1206, 481] width 50 height 16
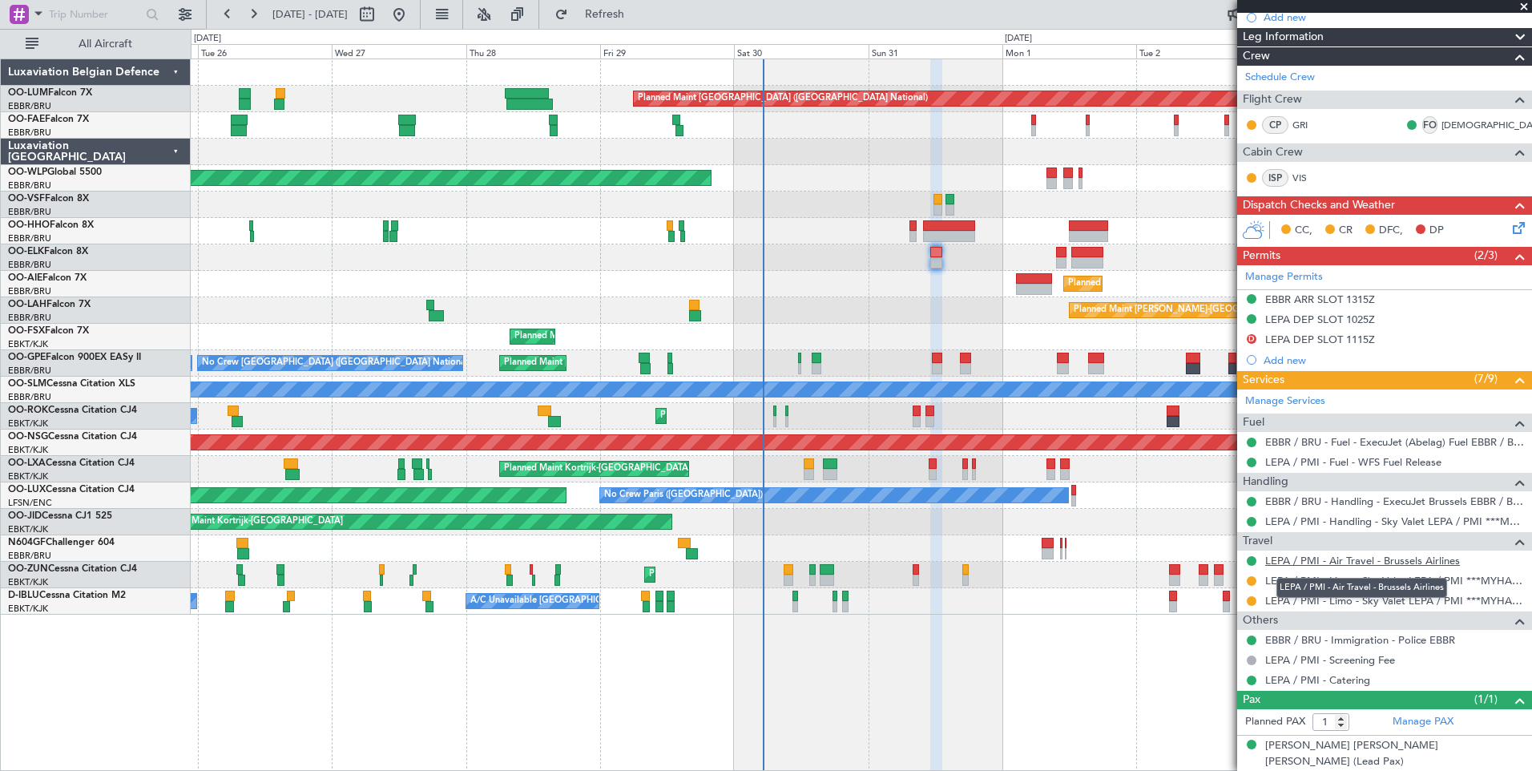
click at [1359, 561] on link "LEPA / PMI - Air Travel - Brussels Airlines" at bounding box center [1362, 561] width 195 height 14
click at [613, 6] on button "Refresh" at bounding box center [595, 15] width 96 height 26
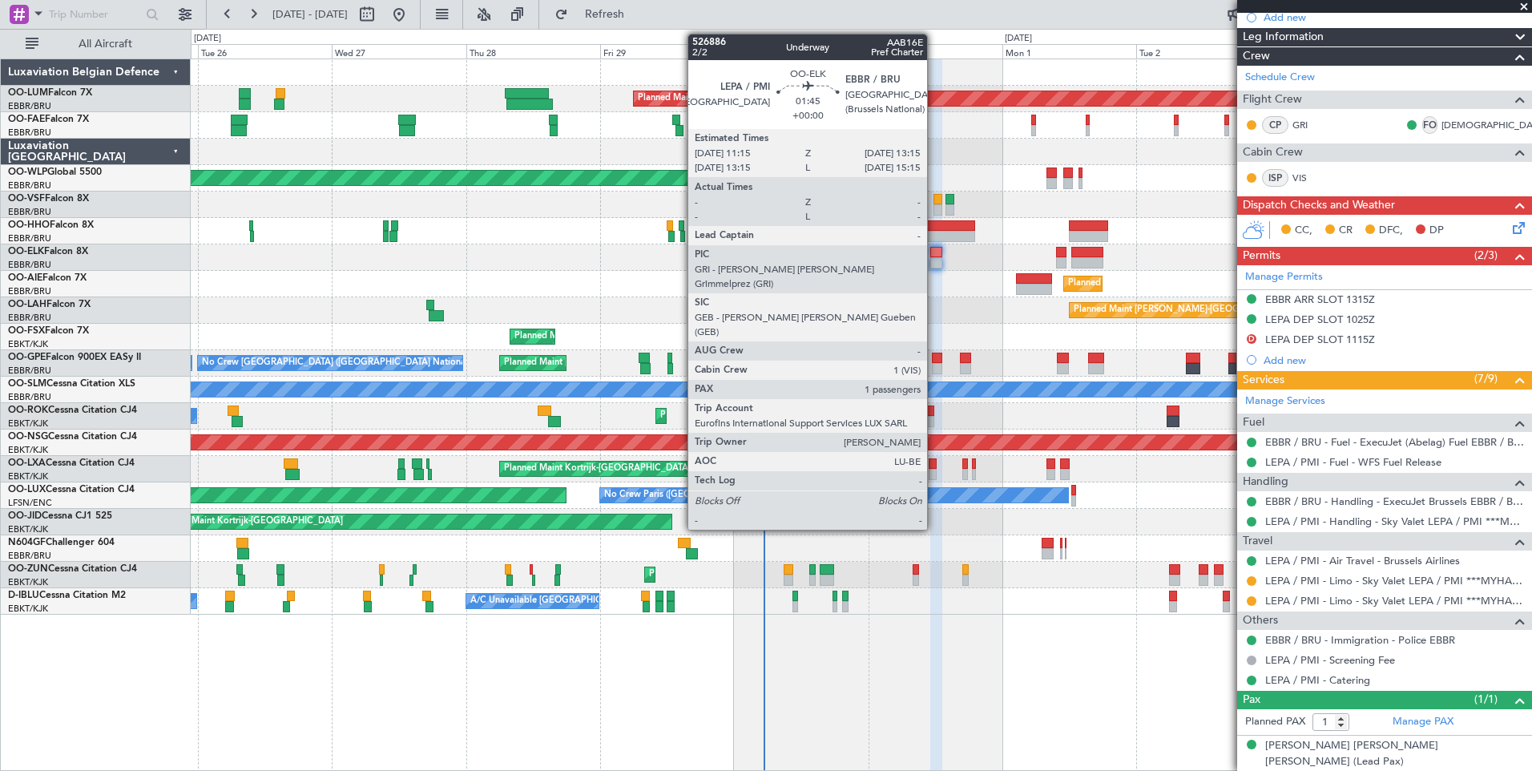
click at [934, 247] on div at bounding box center [935, 252] width 11 height 11
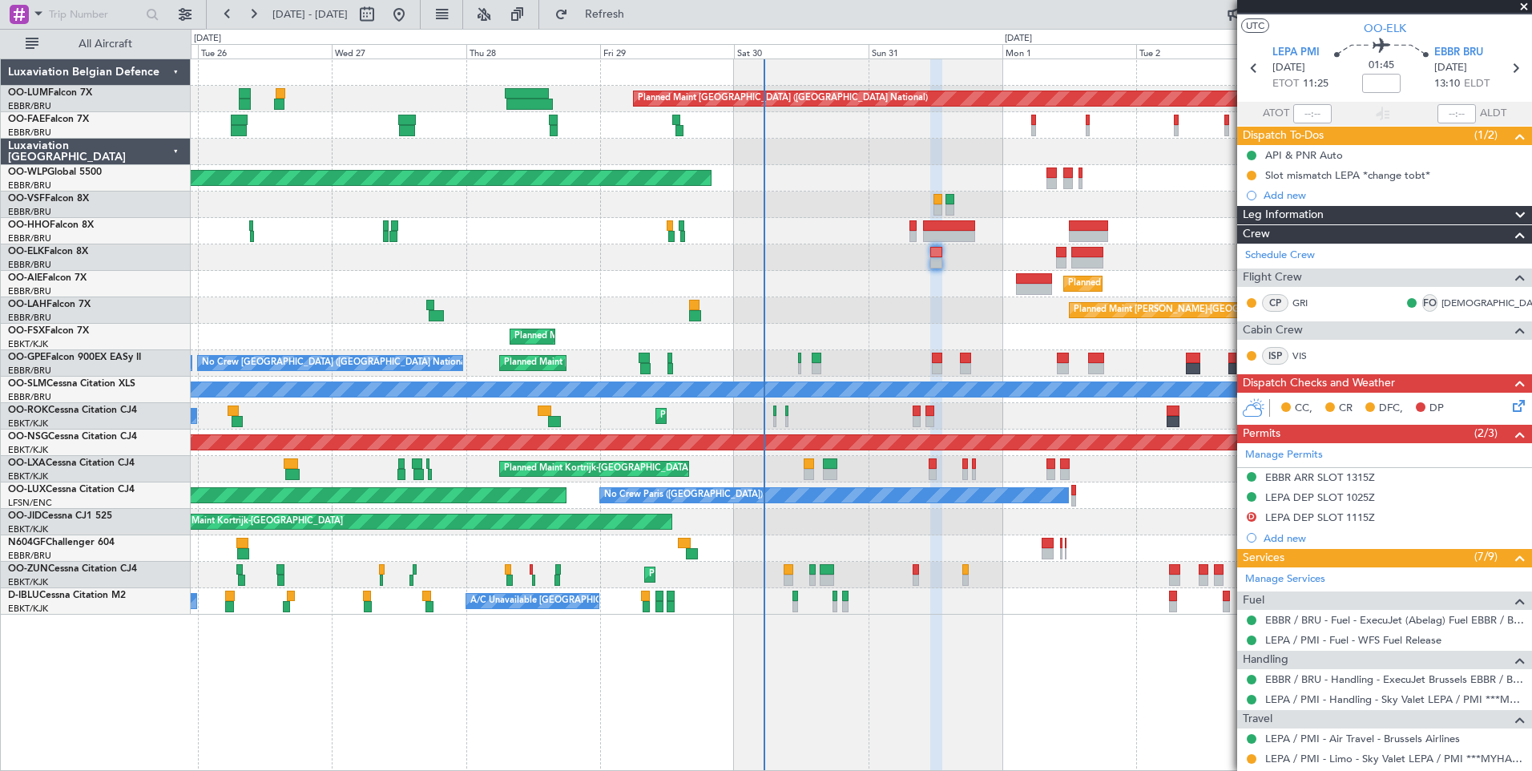
scroll to position [0, 0]
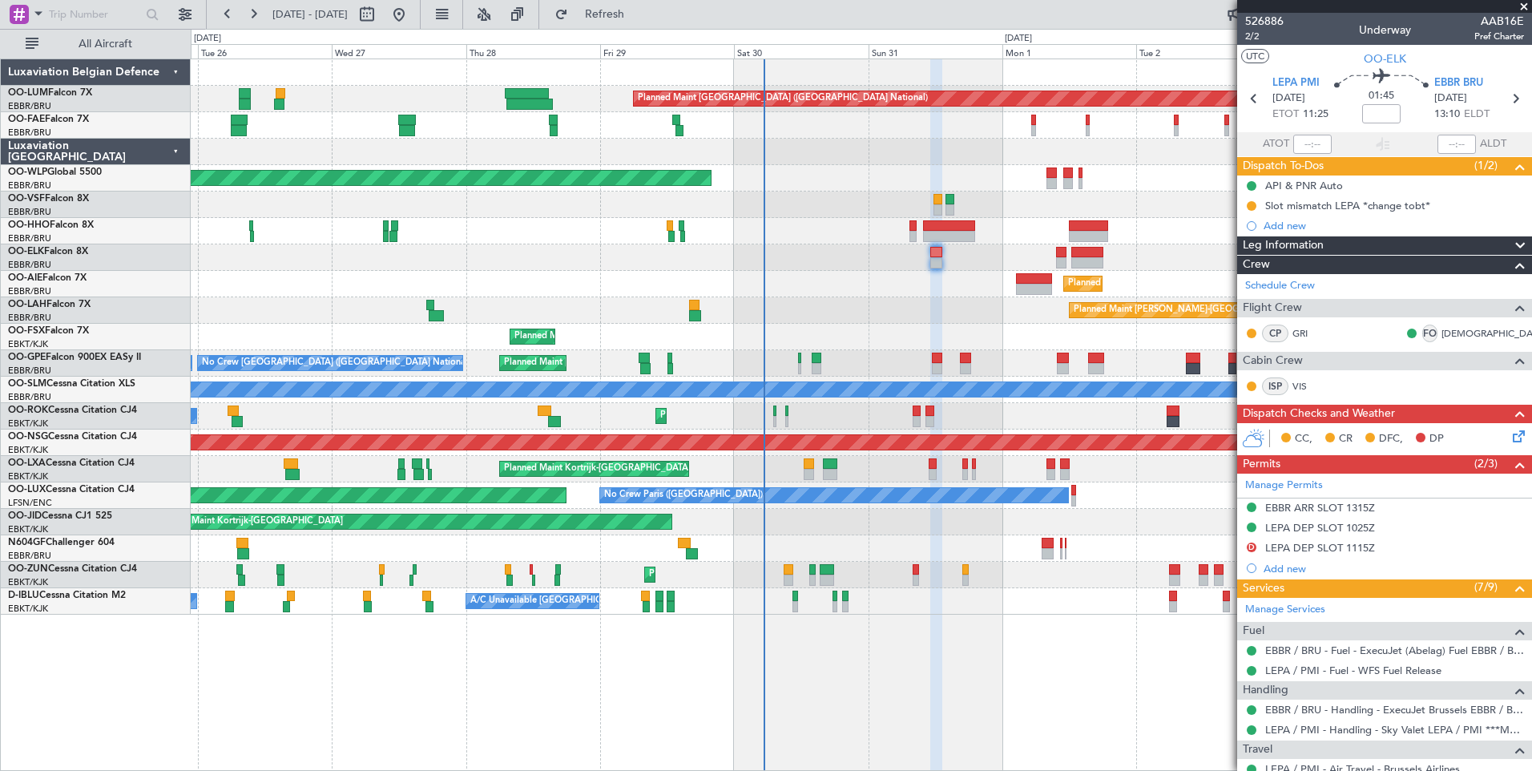
click at [1514, 439] on icon at bounding box center [1516, 433] width 13 height 13
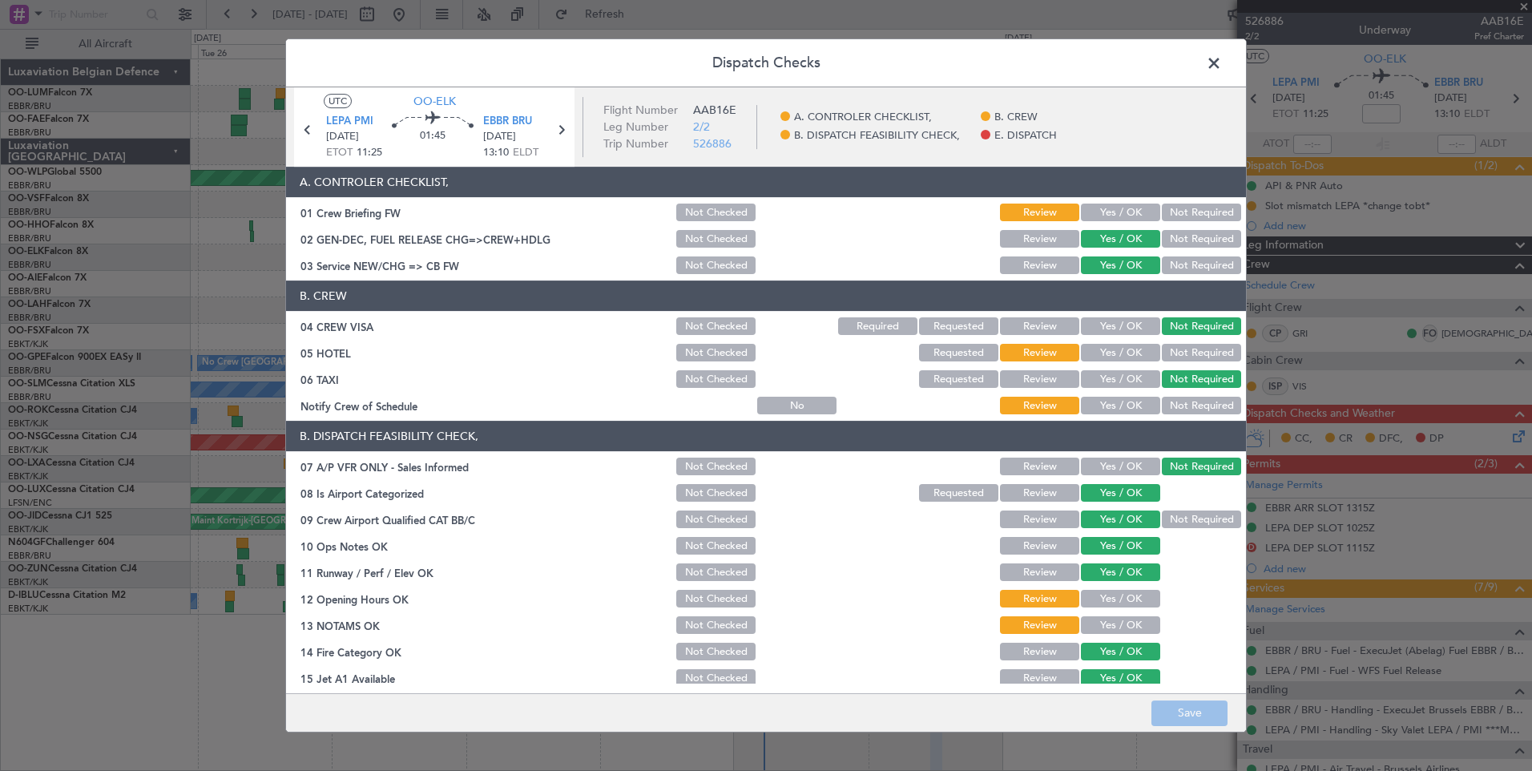
click at [1100, 218] on button "Yes / OK" at bounding box center [1120, 213] width 79 height 18
click at [1187, 349] on button "Not Required" at bounding box center [1201, 353] width 79 height 18
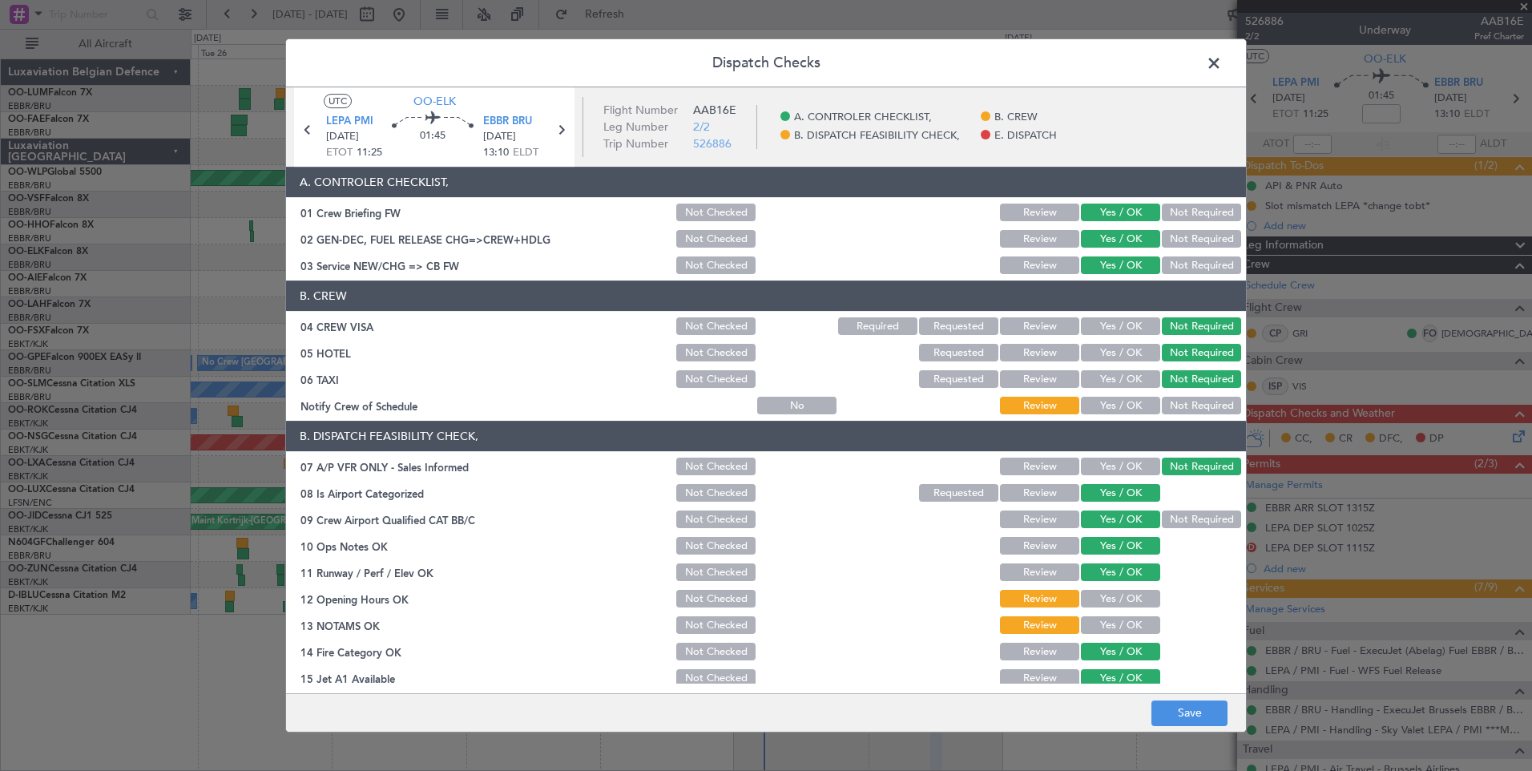
click at [1135, 403] on button "Yes / OK" at bounding box center [1120, 406] width 79 height 18
click at [1142, 358] on button "Yes / OK" at bounding box center [1120, 353] width 79 height 18
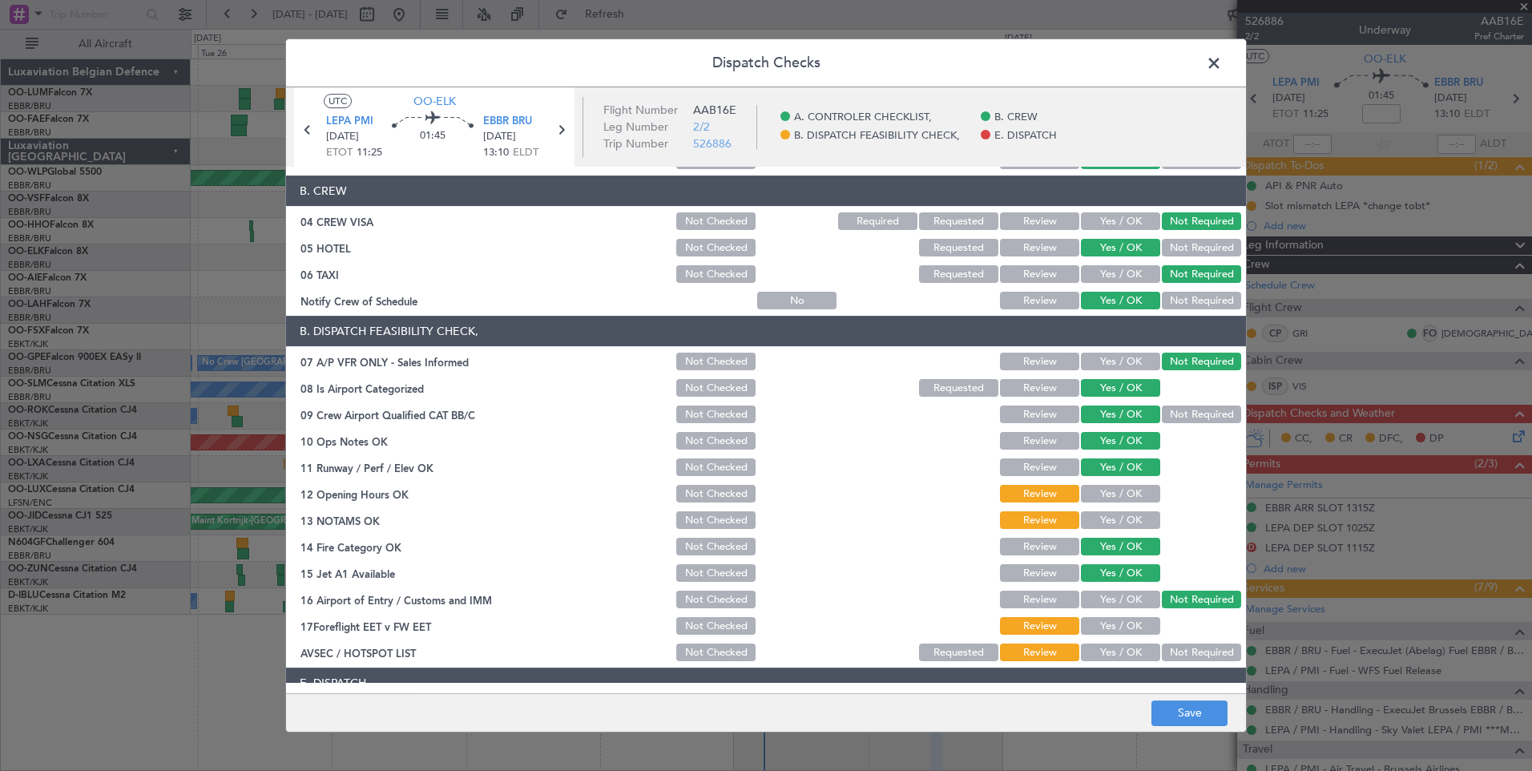
scroll to position [230, 0]
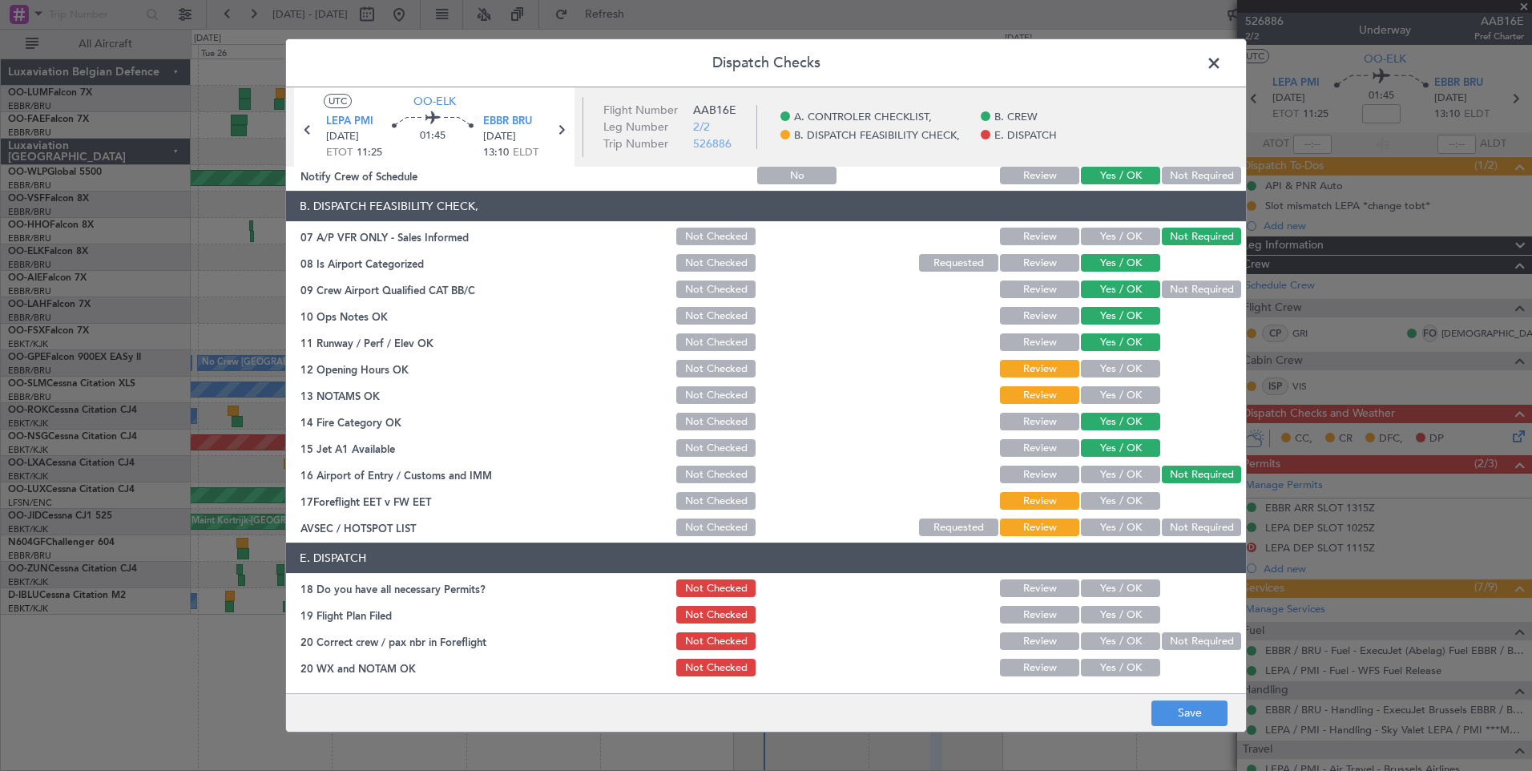
click at [1115, 363] on button "Yes / OK" at bounding box center [1120, 369] width 79 height 18
click at [1103, 393] on button "Yes / OK" at bounding box center [1120, 395] width 79 height 18
click at [1122, 477] on button "Yes / OK" at bounding box center [1120, 475] width 79 height 18
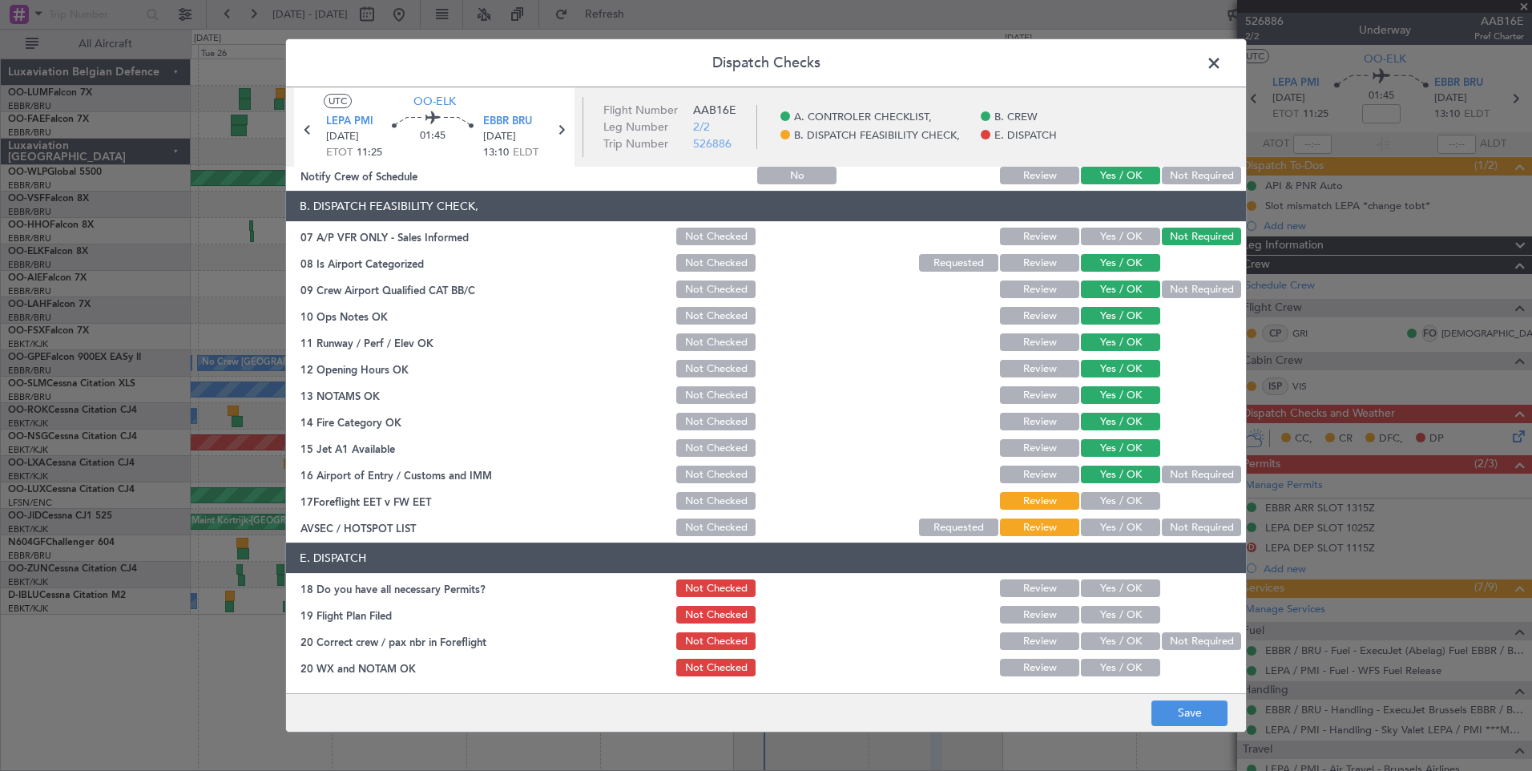
click at [1128, 500] on button "Yes / OK" at bounding box center [1120, 501] width 79 height 18
click at [1203, 529] on button "Not Required" at bounding box center [1201, 527] width 79 height 18
drag, startPoint x: 1132, startPoint y: 585, endPoint x: 1134, endPoint y: 615, distance: 29.7
click at [1133, 585] on button "Yes / OK" at bounding box center [1120, 588] width 79 height 18
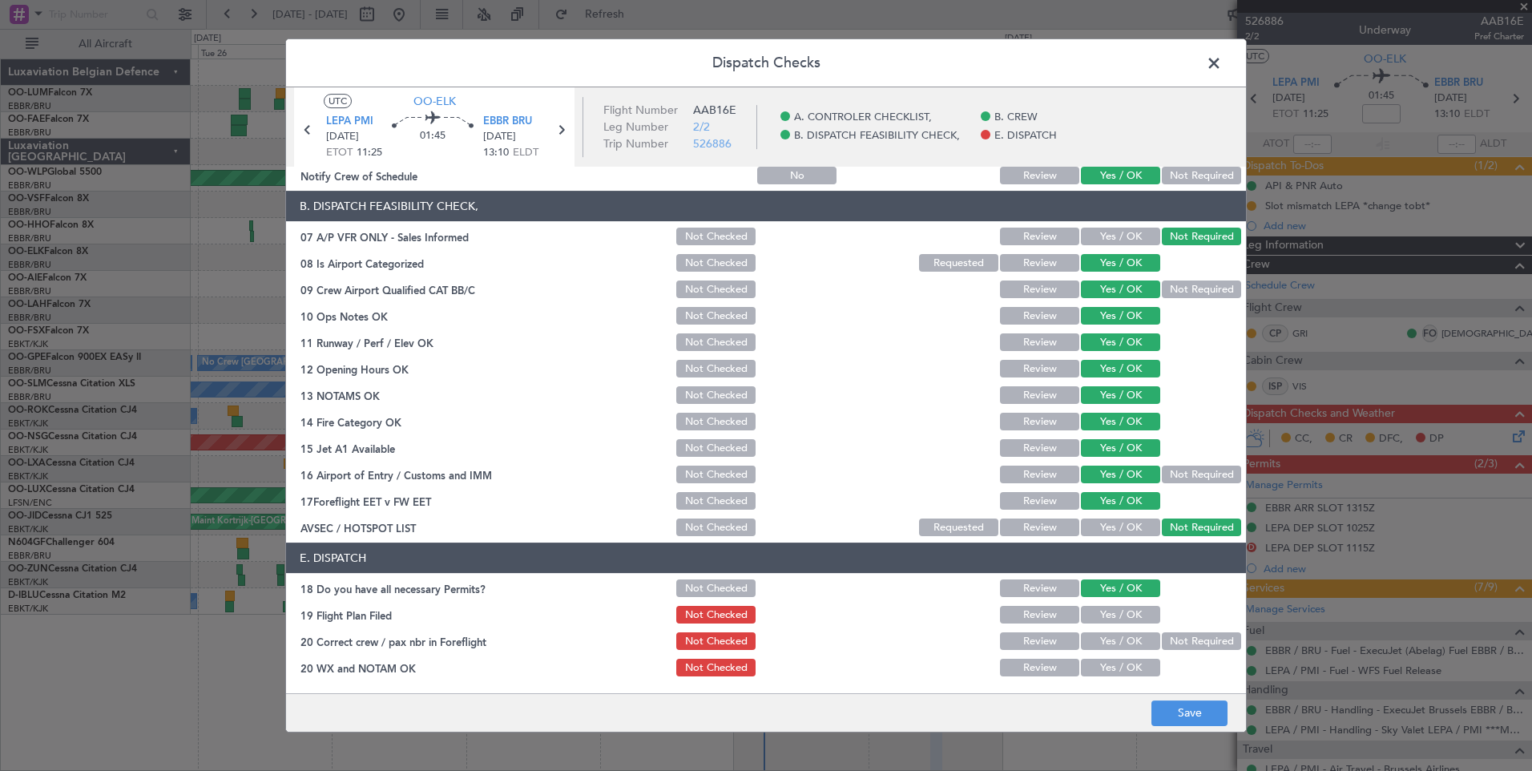
click at [1134, 615] on button "Yes / OK" at bounding box center [1120, 615] width 79 height 18
drag, startPoint x: 1131, startPoint y: 635, endPoint x: 1128, endPoint y: 643, distance: 9.4
click at [1128, 638] on button "Yes / OK" at bounding box center [1120, 641] width 79 height 18
drag, startPoint x: 1127, startPoint y: 659, endPoint x: 1129, endPoint y: 677, distance: 18.6
click at [1127, 663] on div "Yes / OK" at bounding box center [1119, 667] width 81 height 22
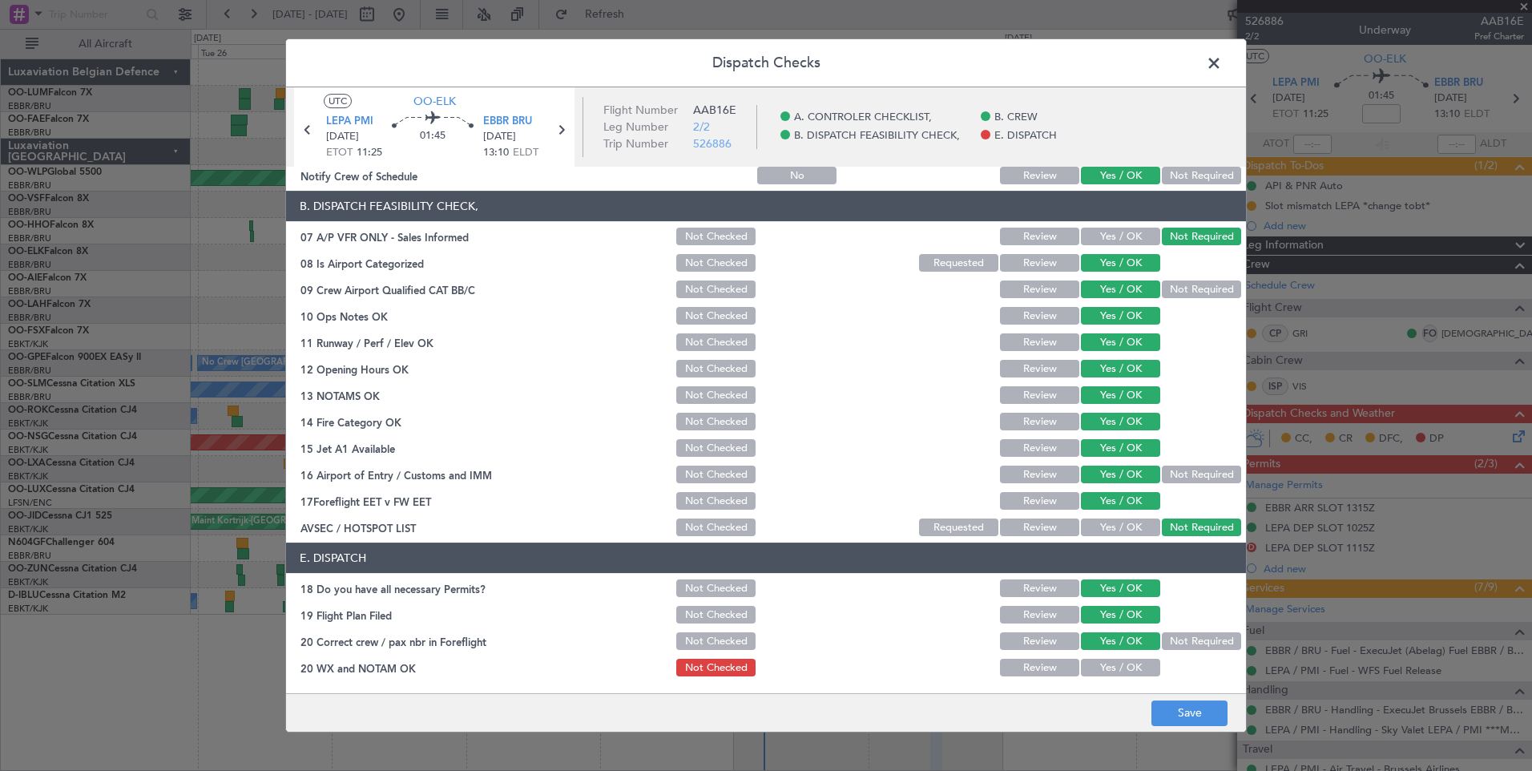
click at [1135, 664] on button "Yes / OK" at bounding box center [1120, 668] width 79 height 18
click at [1171, 706] on button "Save" at bounding box center [1190, 713] width 76 height 26
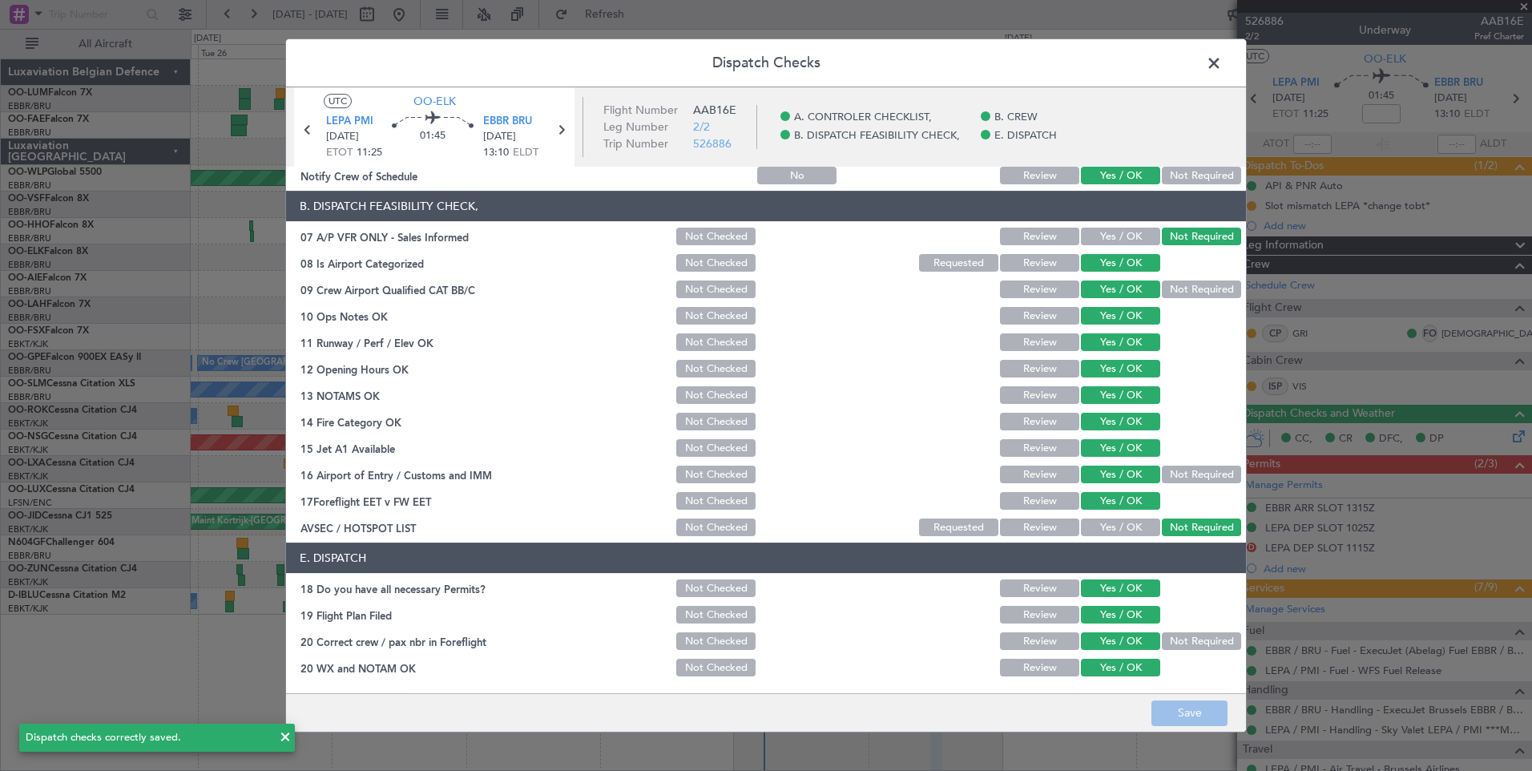
click at [1222, 70] on span at bounding box center [1222, 67] width 0 height 32
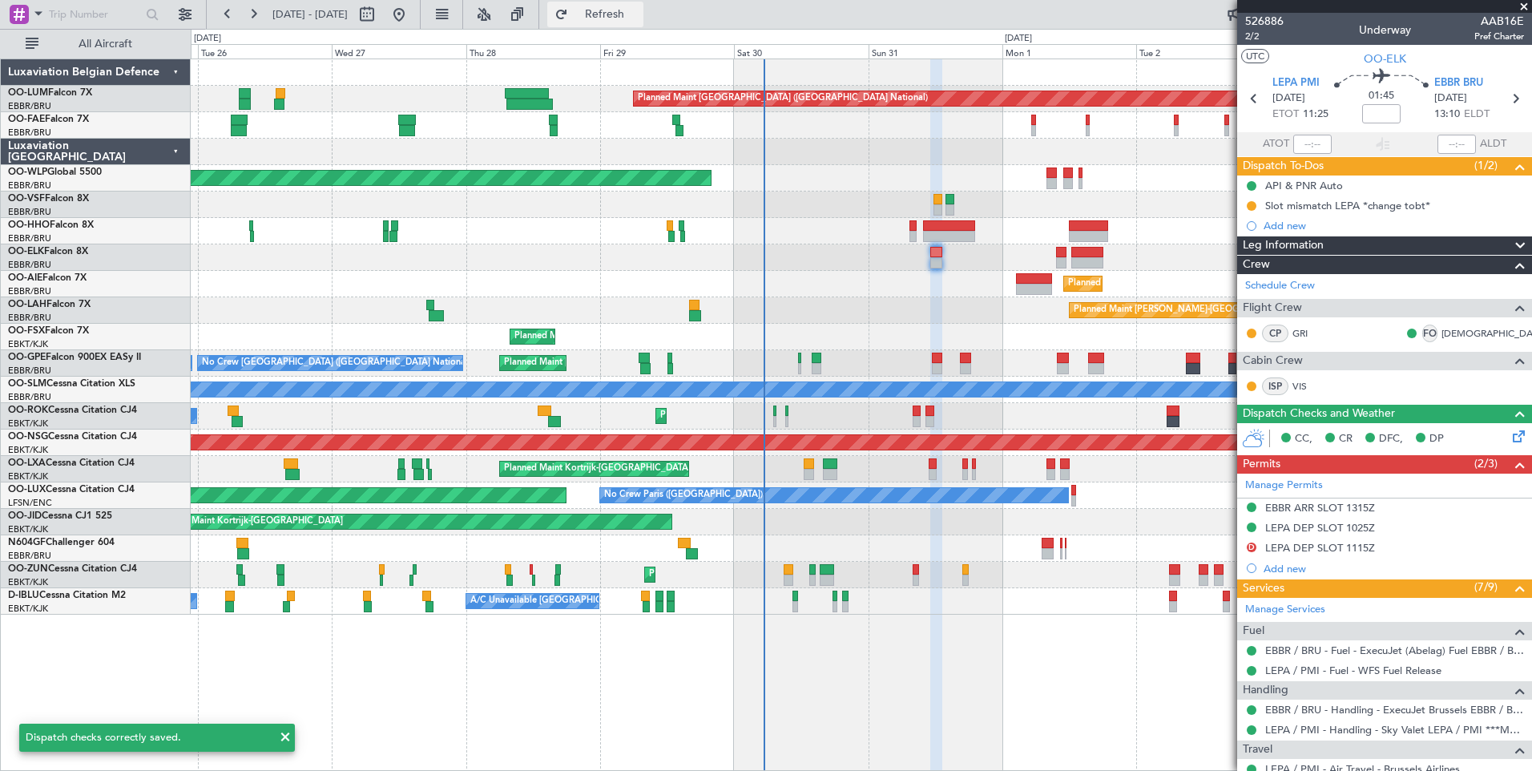
click at [639, 19] on span "Refresh" at bounding box center [604, 14] width 67 height 11
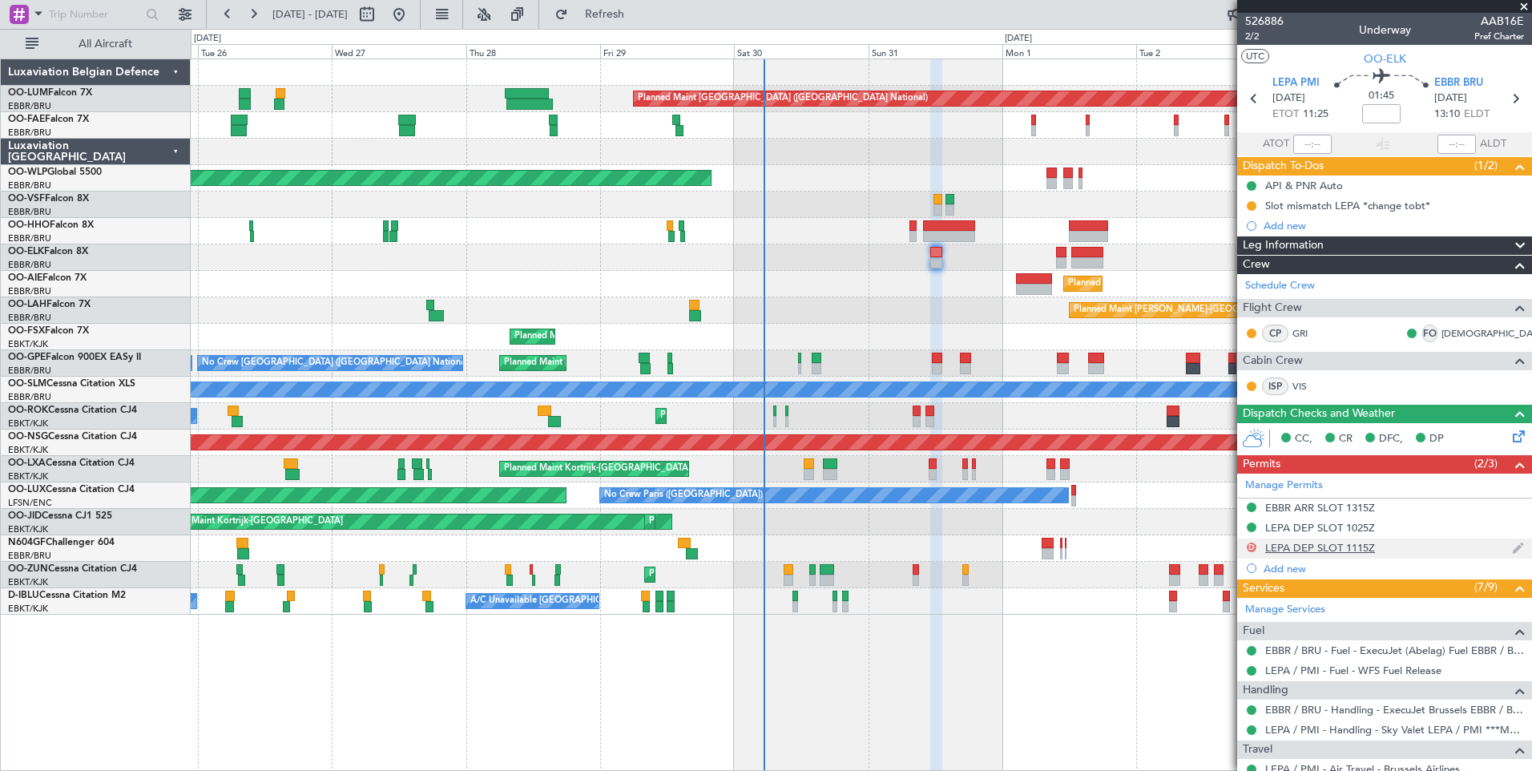
click at [1249, 543] on button "D" at bounding box center [1252, 548] width 10 height 10
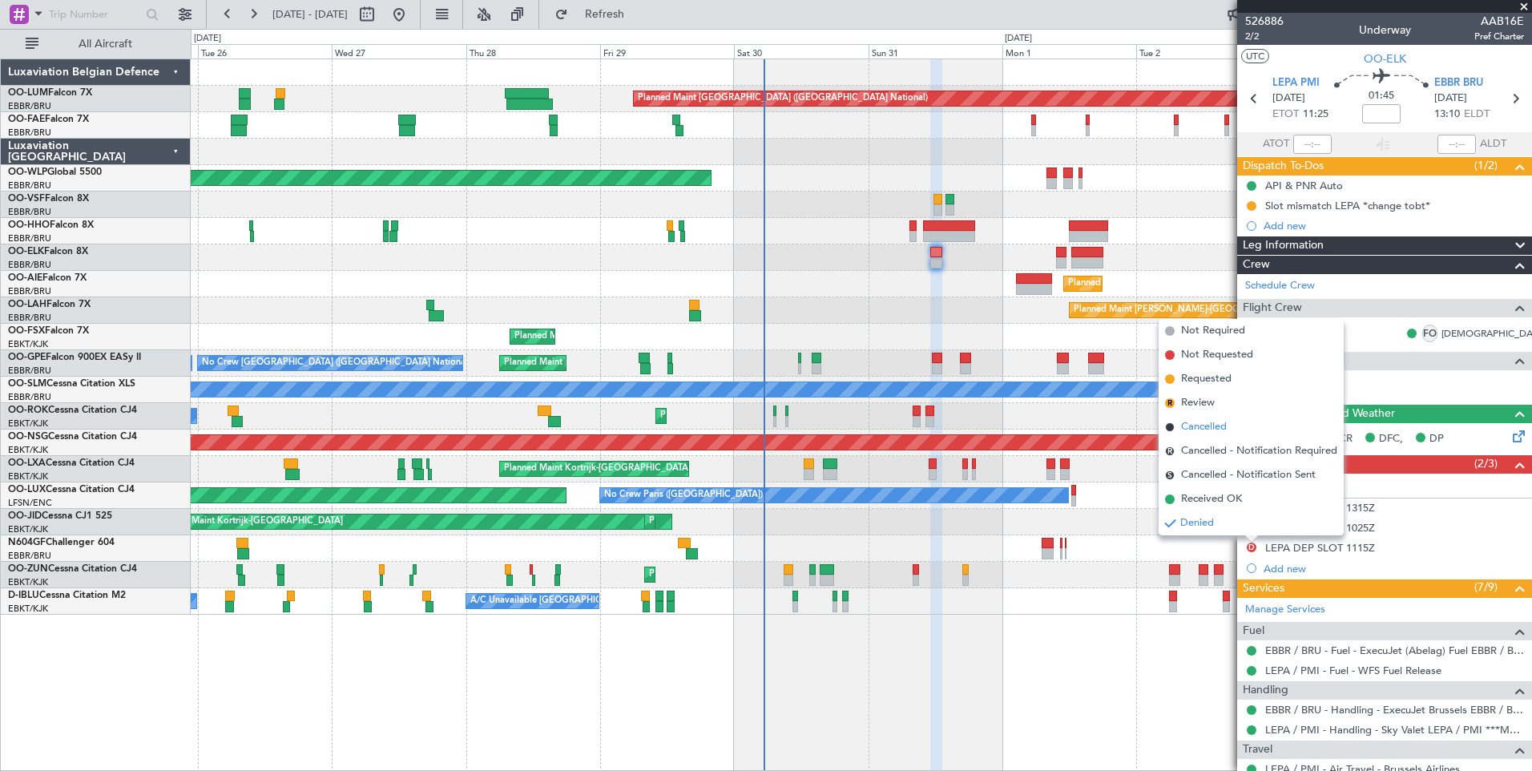
click at [1188, 424] on span "Cancelled" at bounding box center [1204, 427] width 46 height 16
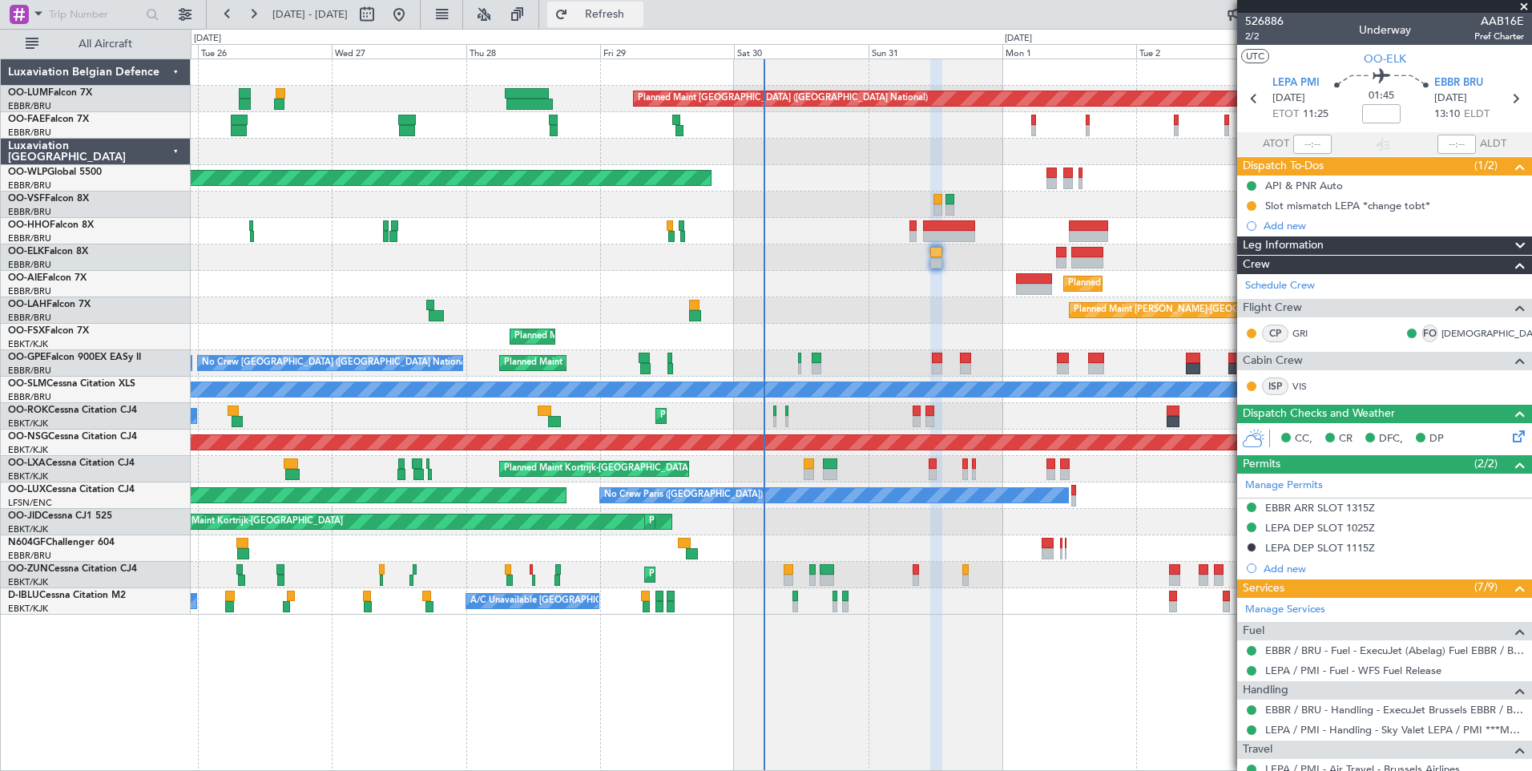
click at [639, 9] on span "Refresh" at bounding box center [604, 14] width 67 height 11
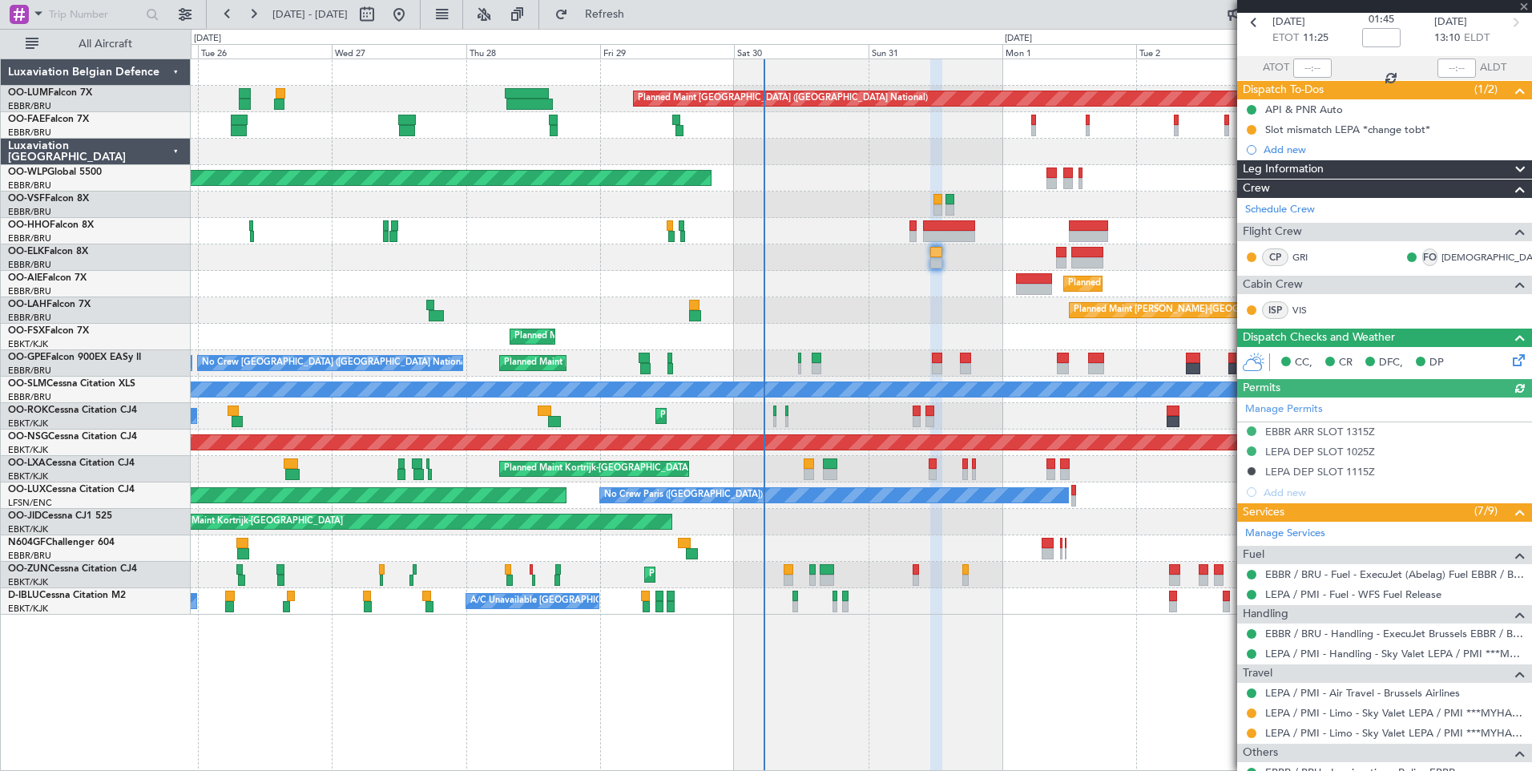
scroll to position [0, 0]
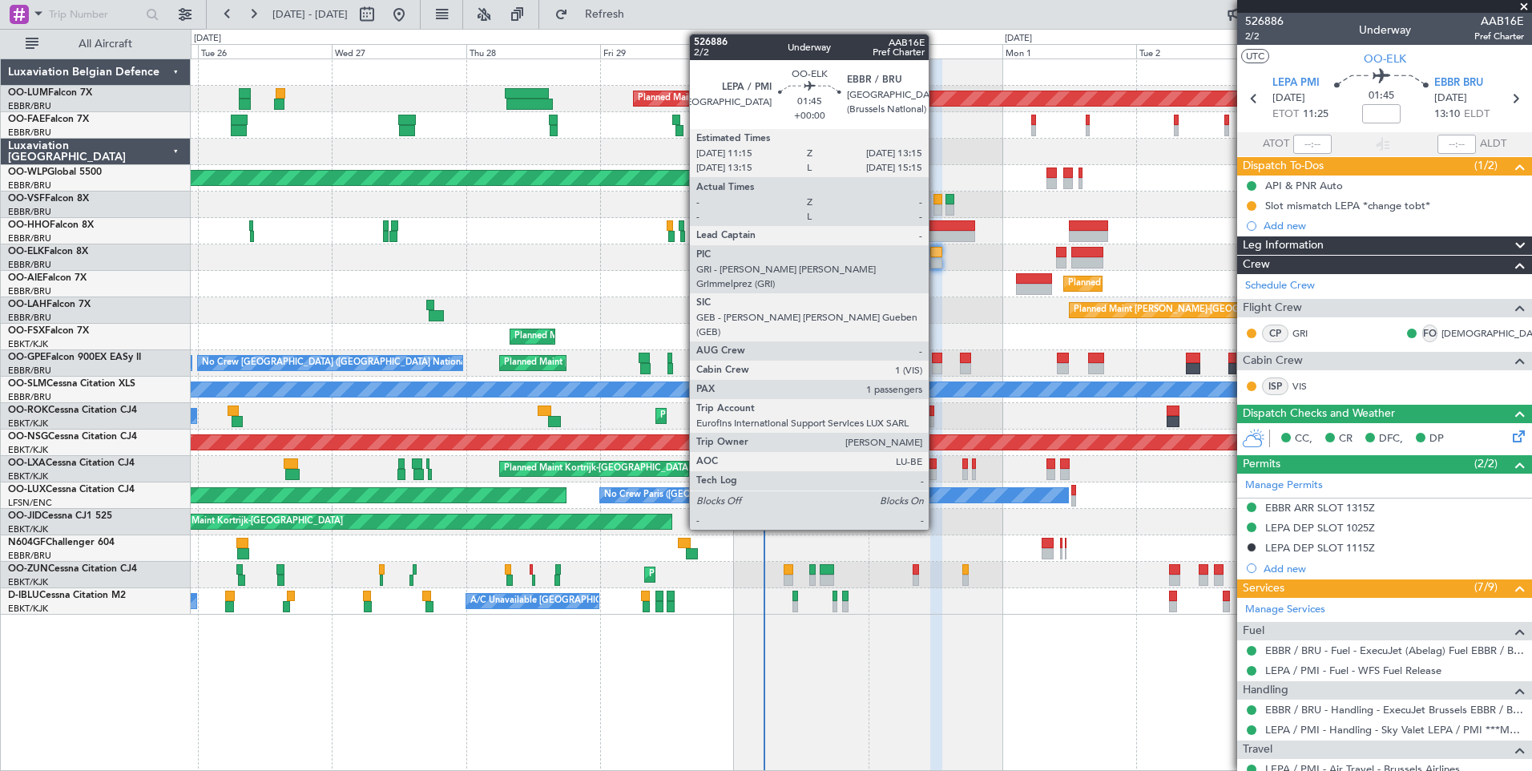
click at [936, 256] on div at bounding box center [935, 252] width 11 height 11
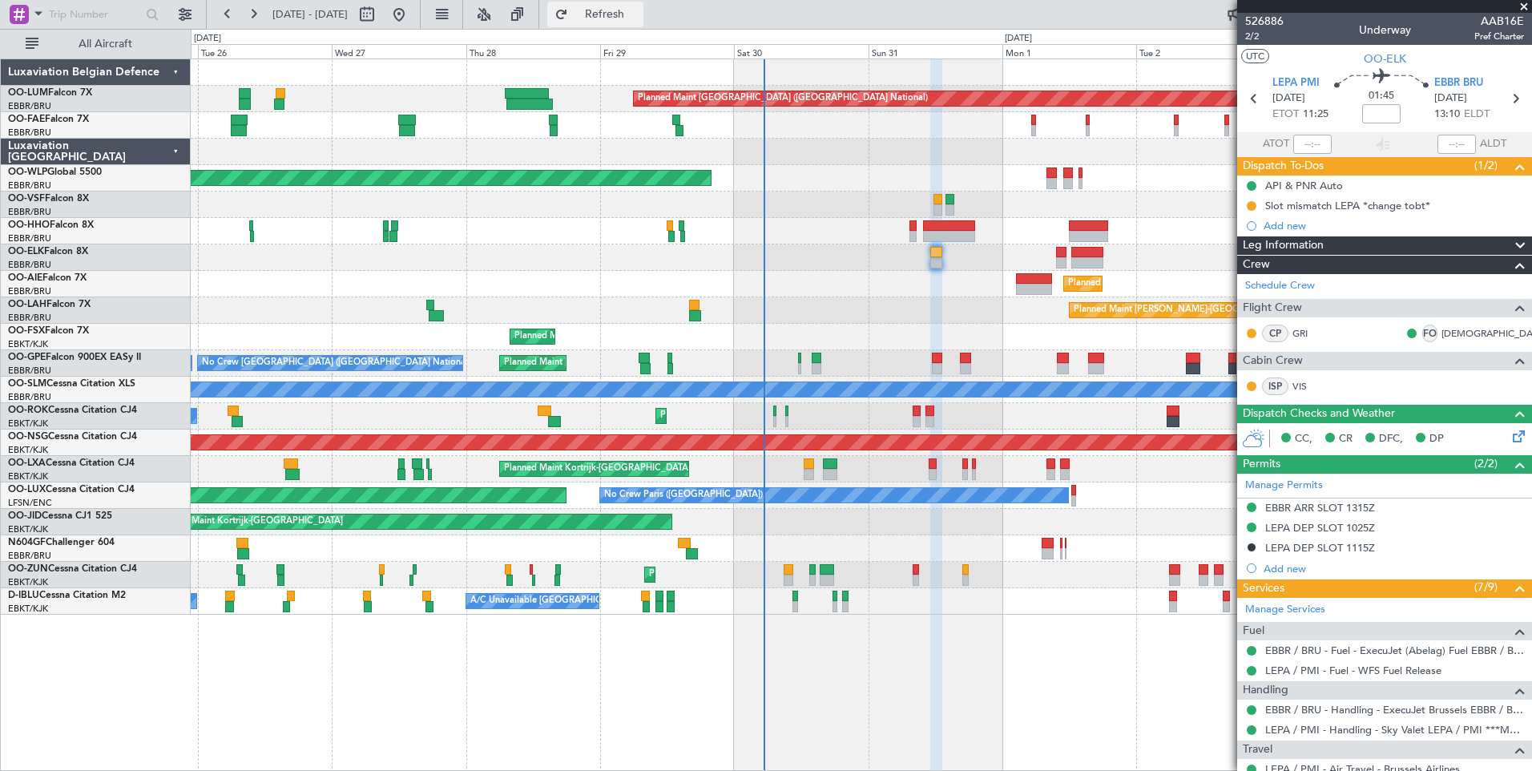
click at [639, 13] on span "Refresh" at bounding box center [604, 14] width 67 height 11
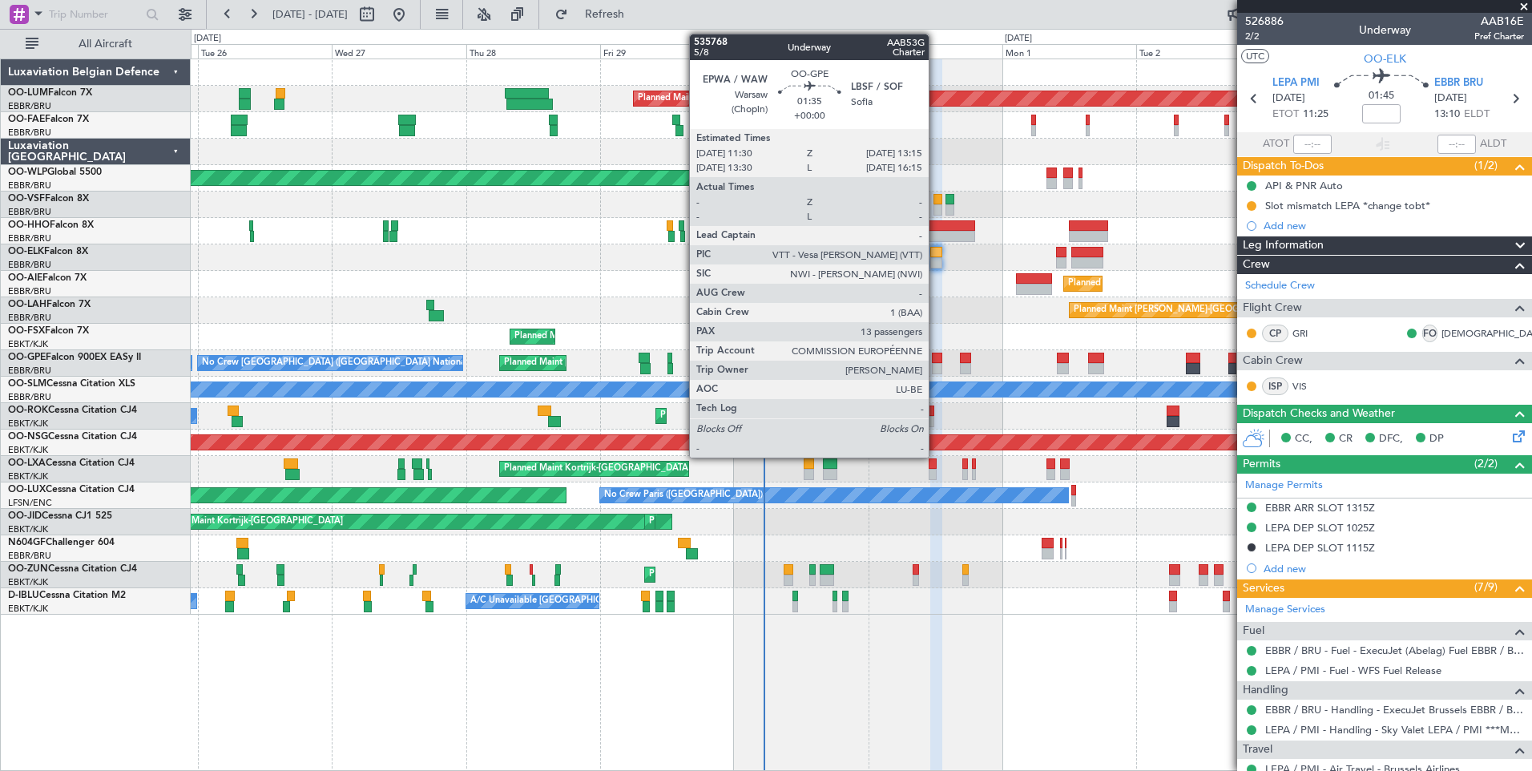
click at [936, 355] on div at bounding box center [937, 358] width 10 height 11
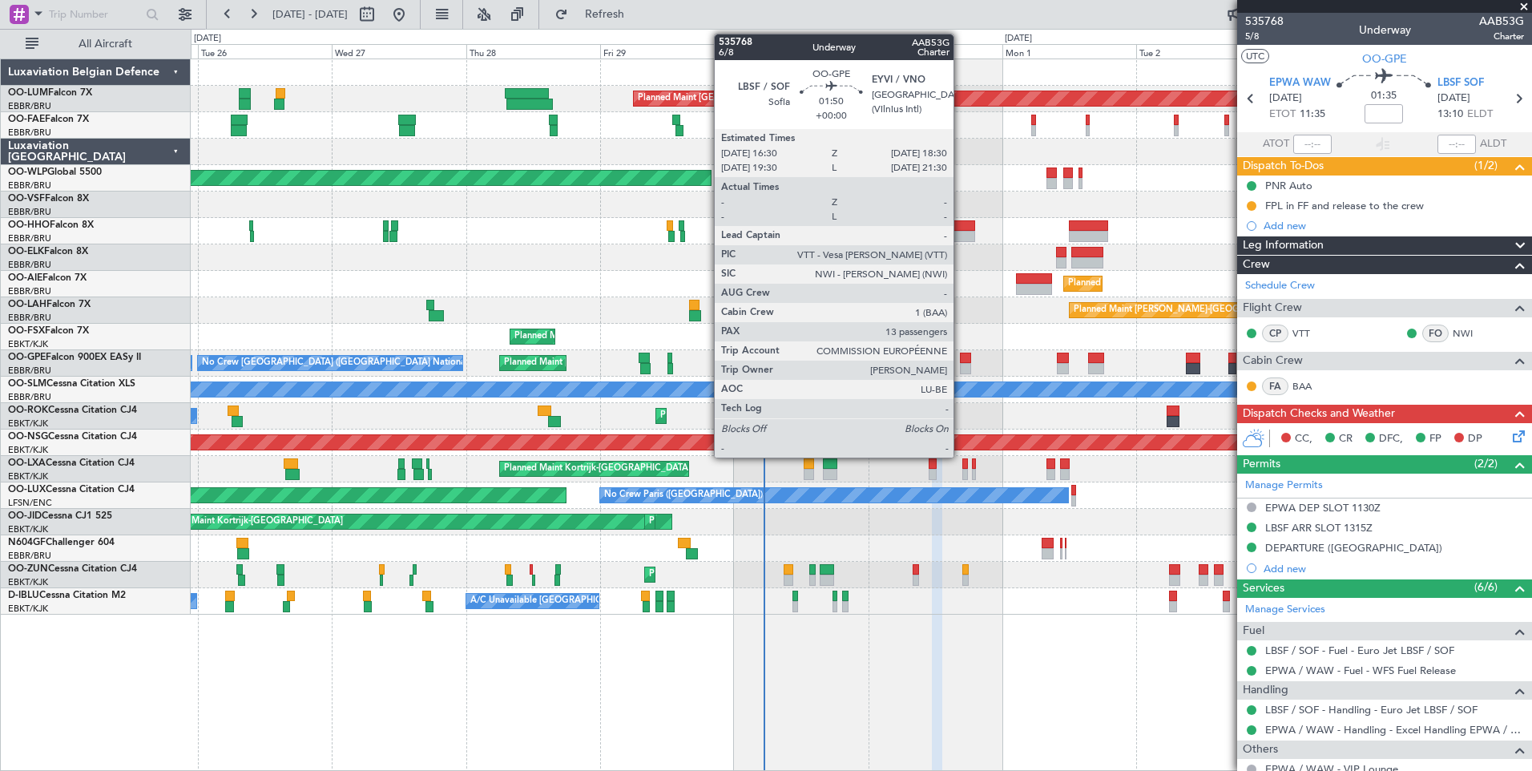
click at [961, 357] on div at bounding box center [965, 358] width 11 height 11
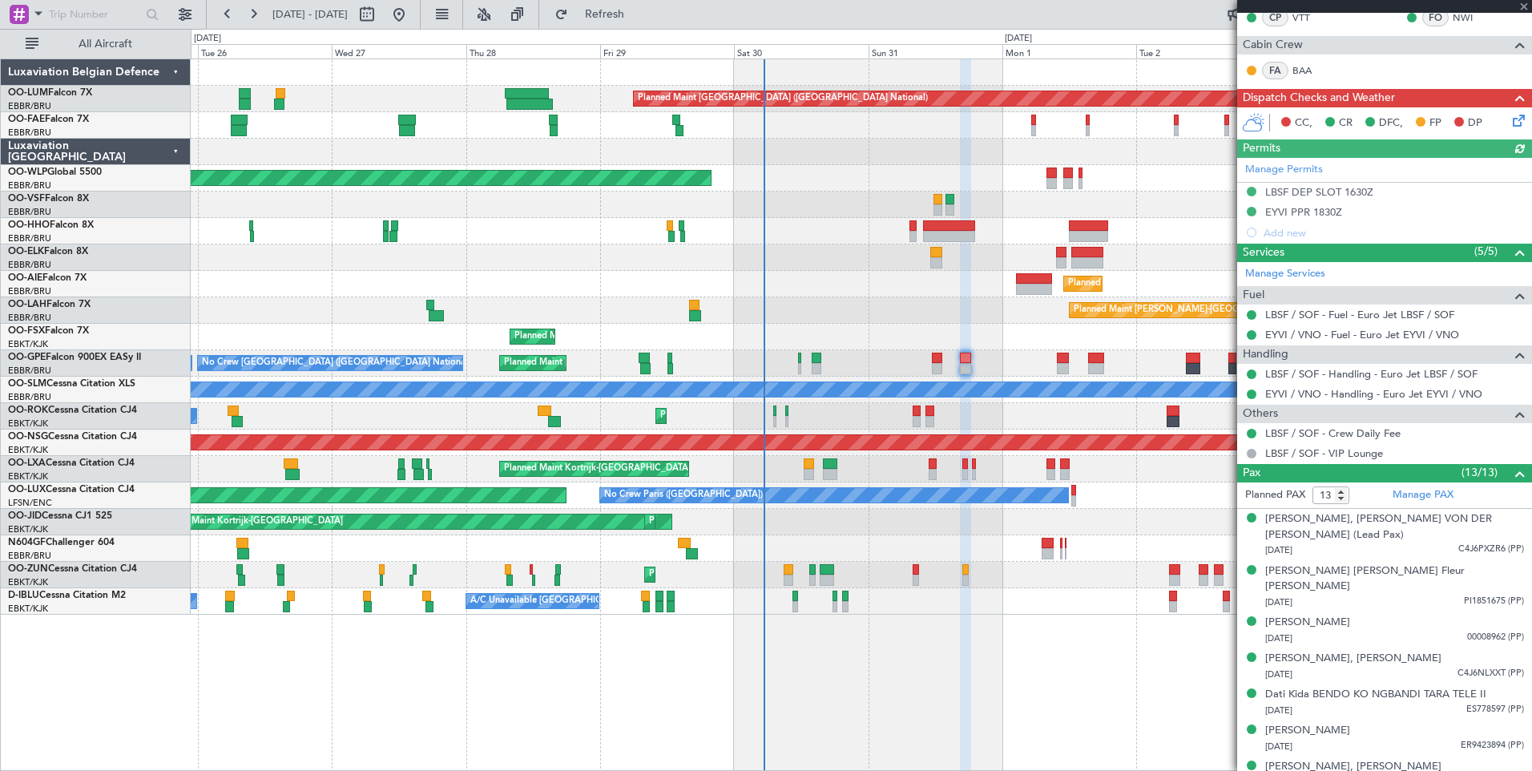
scroll to position [321, 0]
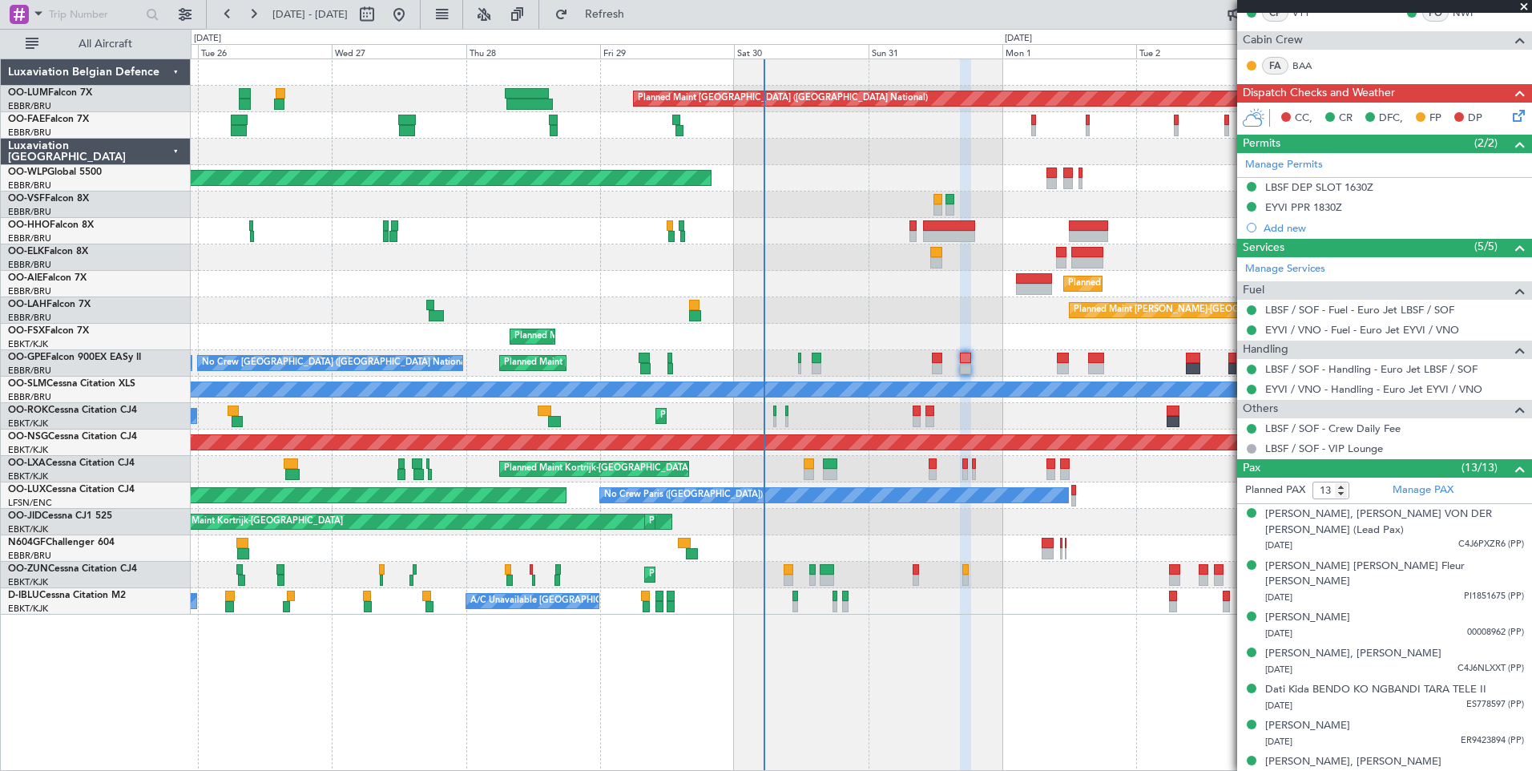
drag, startPoint x: 664, startPoint y: 11, endPoint x: 752, endPoint y: 71, distance: 106.7
click at [639, 11] on span "Refresh" at bounding box center [604, 14] width 67 height 11
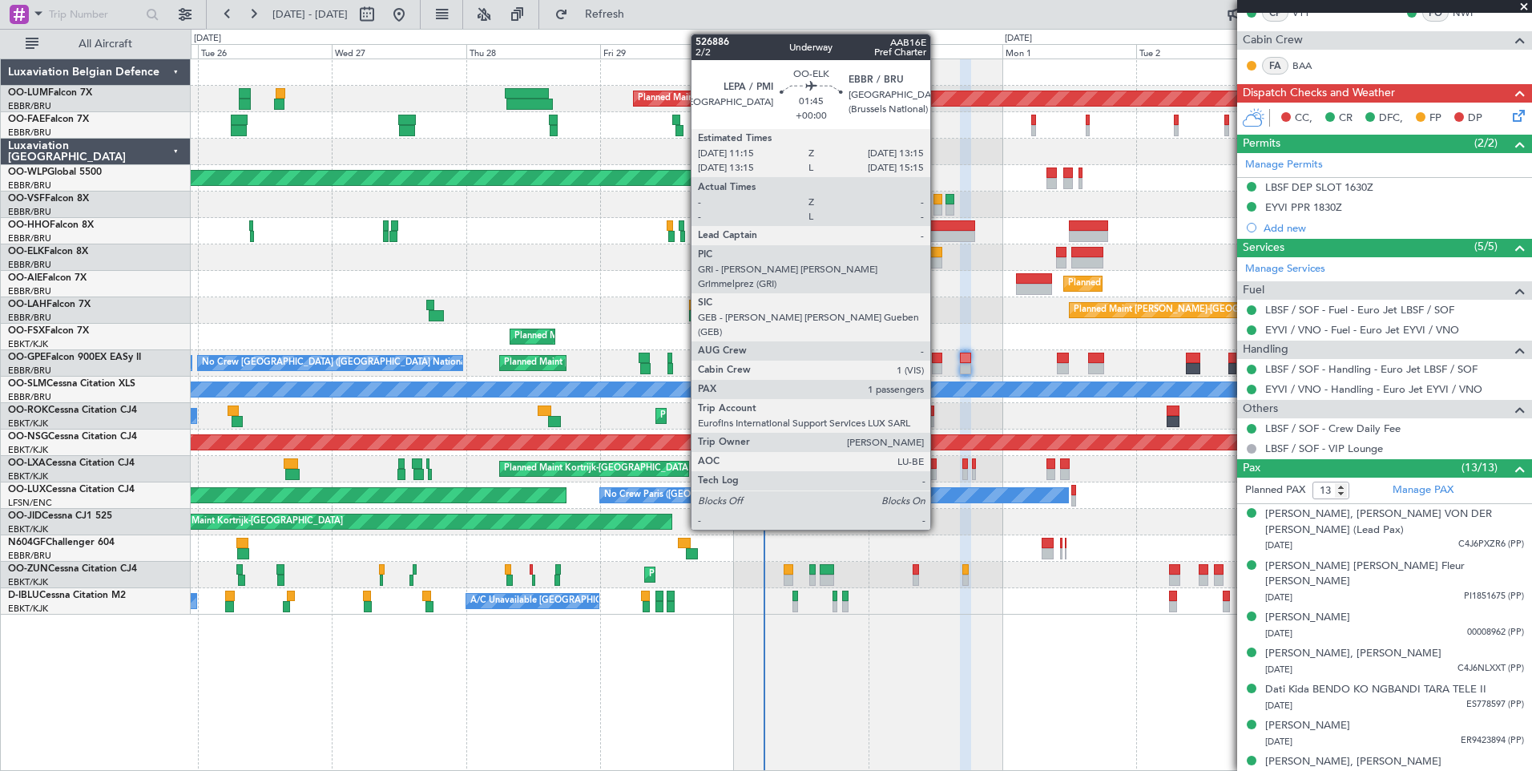
click at [938, 249] on div at bounding box center [935, 252] width 11 height 11
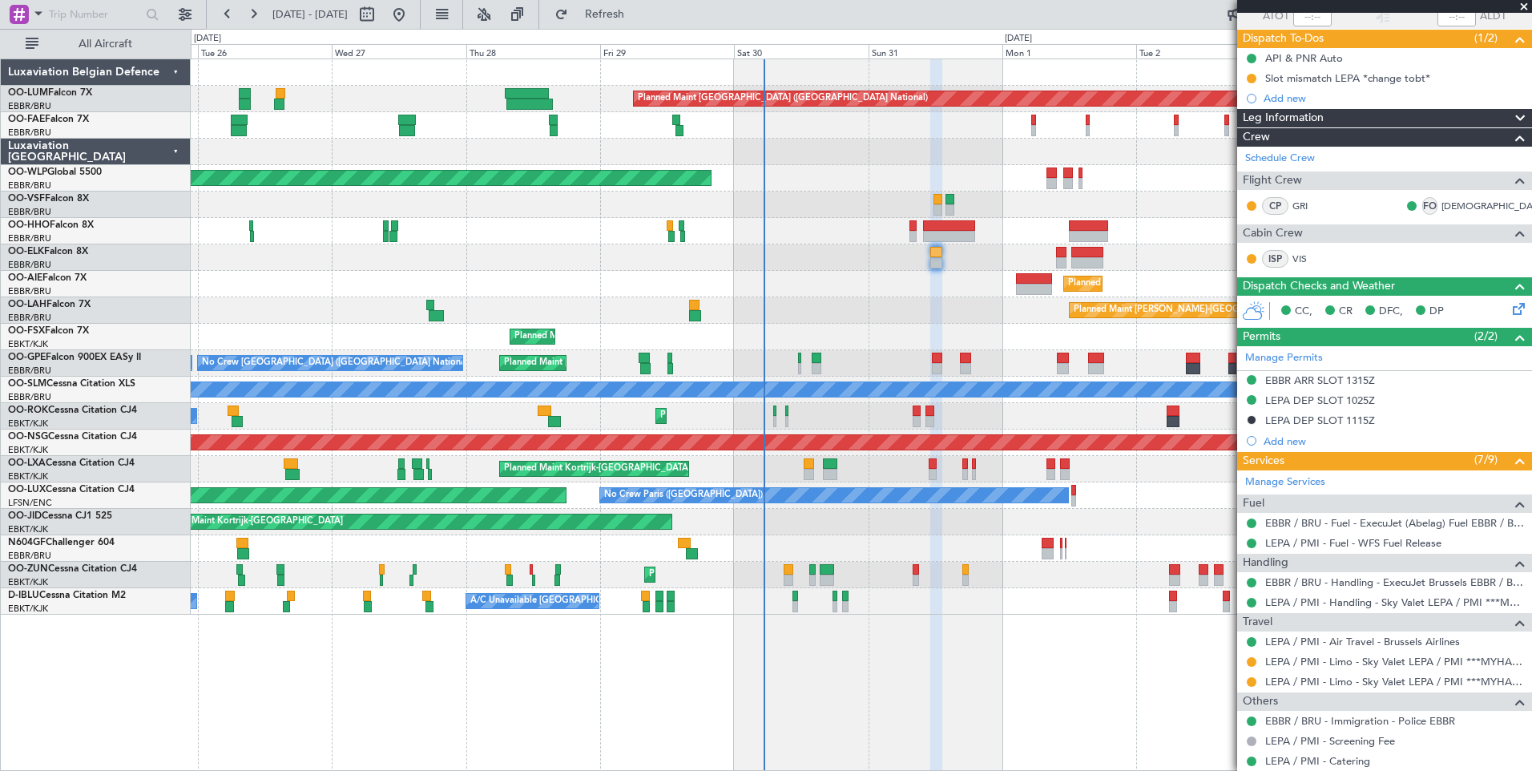
scroll to position [48, 0]
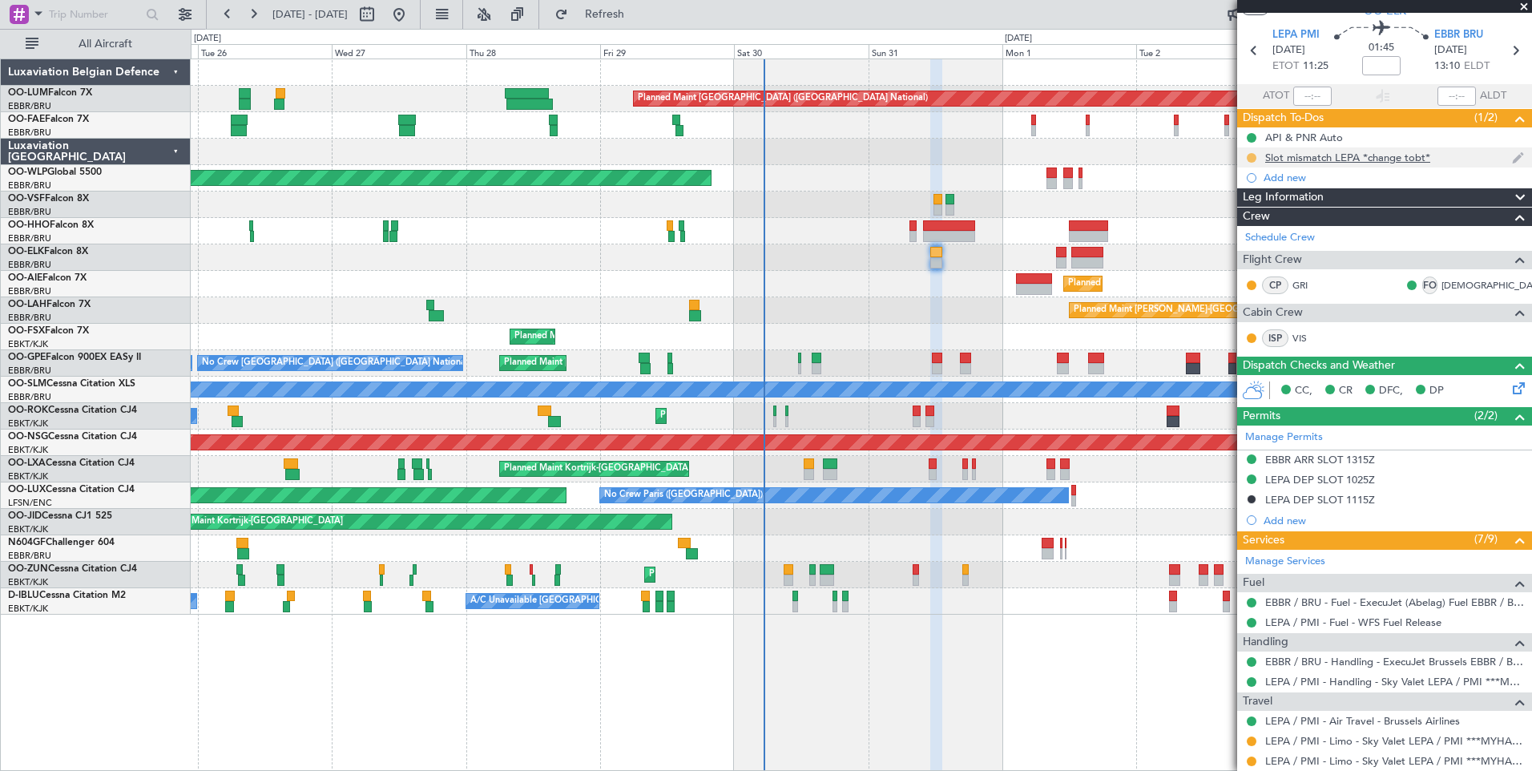
click at [1251, 157] on button at bounding box center [1252, 158] width 10 height 10
click at [1259, 228] on span "Completed" at bounding box center [1258, 228] width 53 height 16
click at [1422, 164] on div "Slot mismatch LEPA *change tobt*" at bounding box center [1384, 157] width 295 height 20
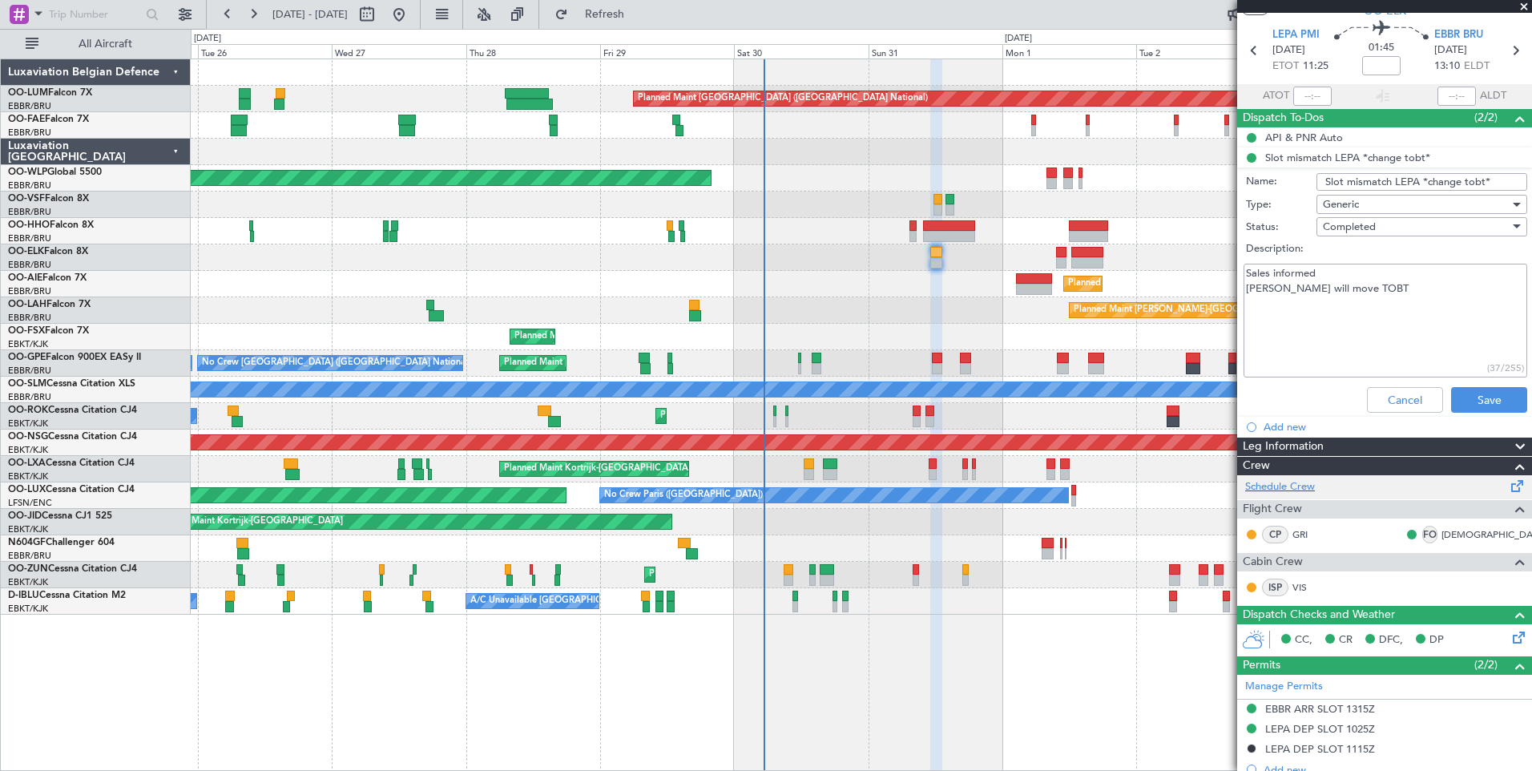
scroll to position [208, 0]
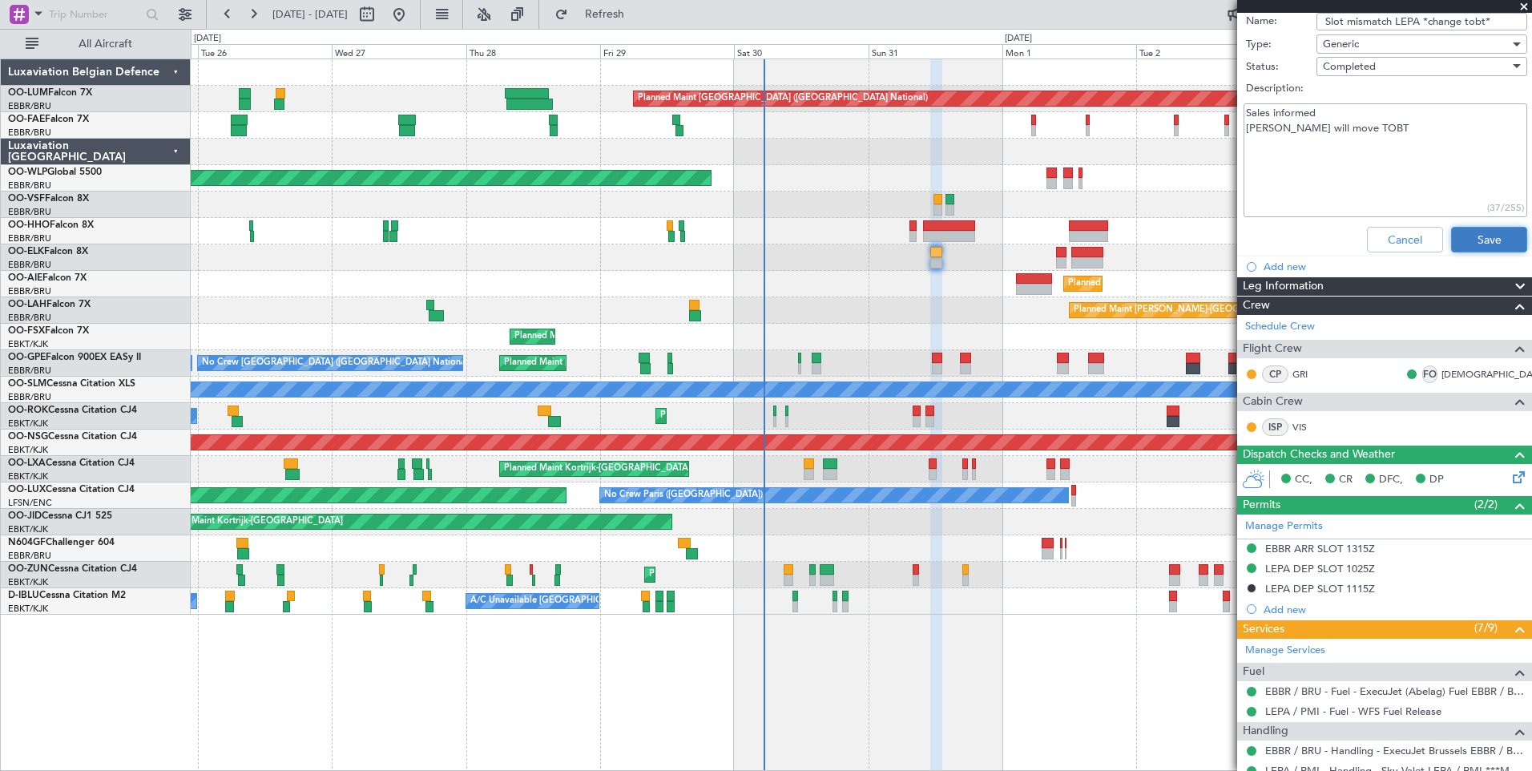
click at [1472, 231] on button "Save" at bounding box center [1489, 240] width 76 height 26
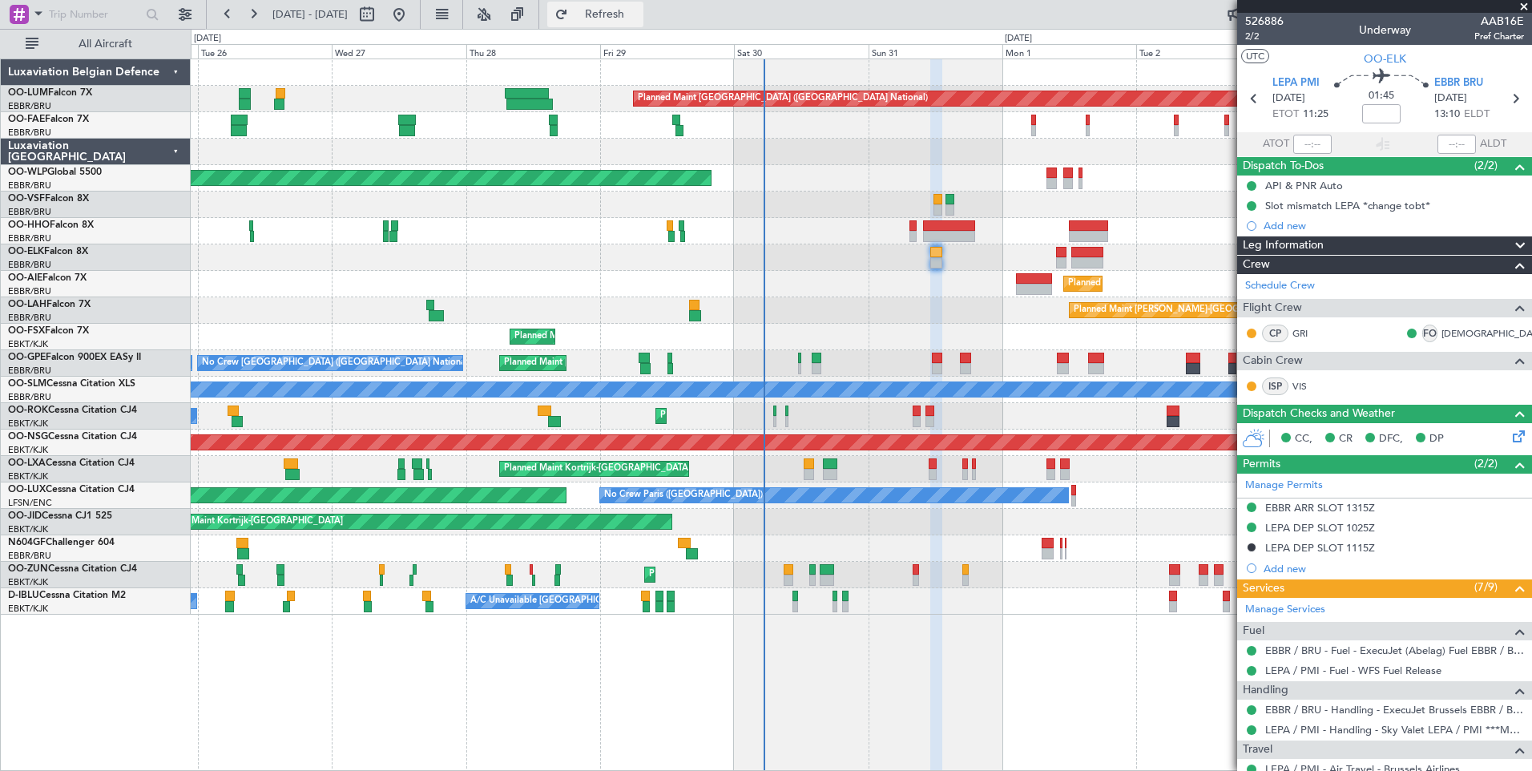
click at [639, 15] on span "Refresh" at bounding box center [604, 14] width 67 height 11
click at [635, 25] on button "Refresh" at bounding box center [595, 15] width 96 height 26
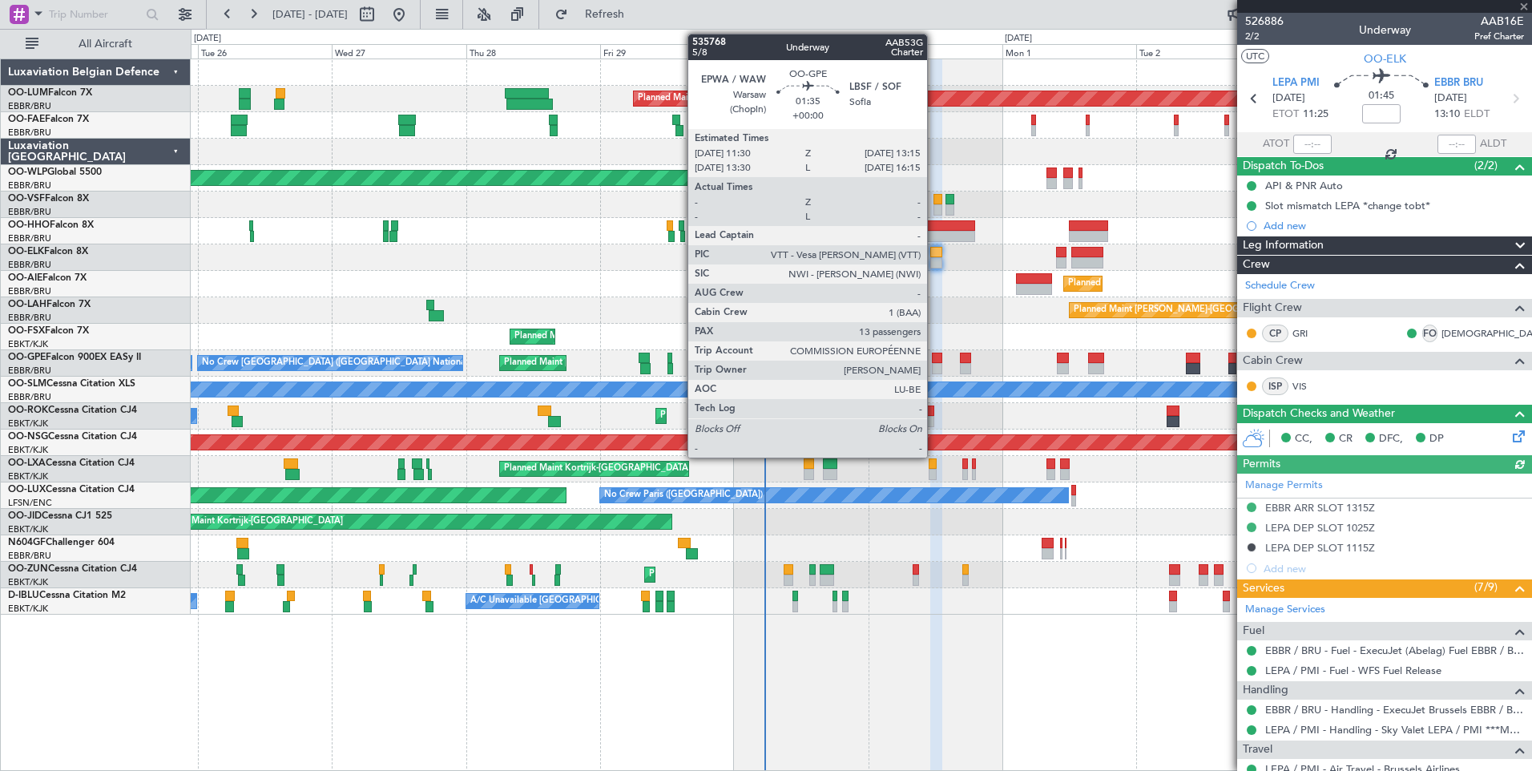
click at [934, 353] on div at bounding box center [937, 358] width 10 height 11
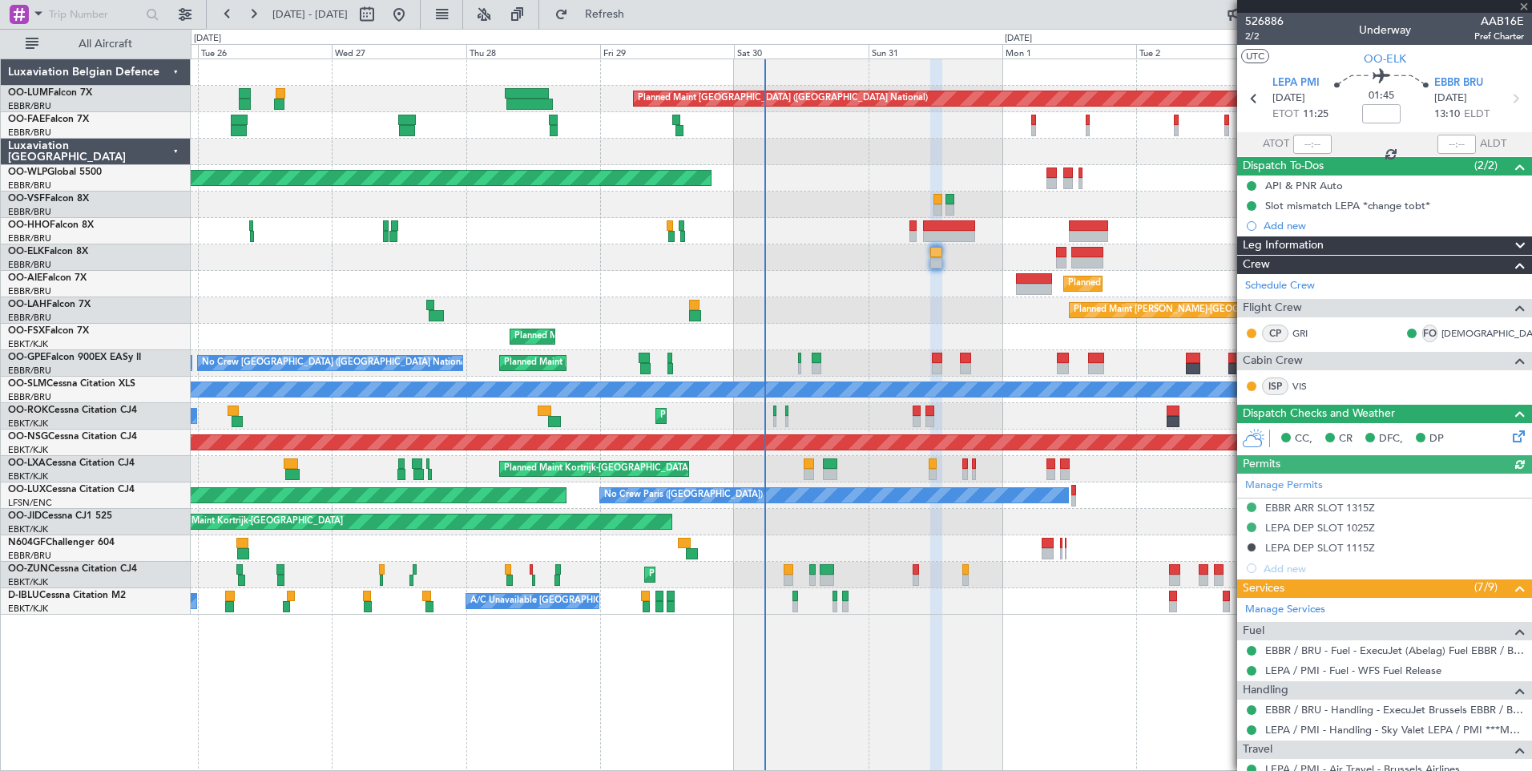
type input "13"
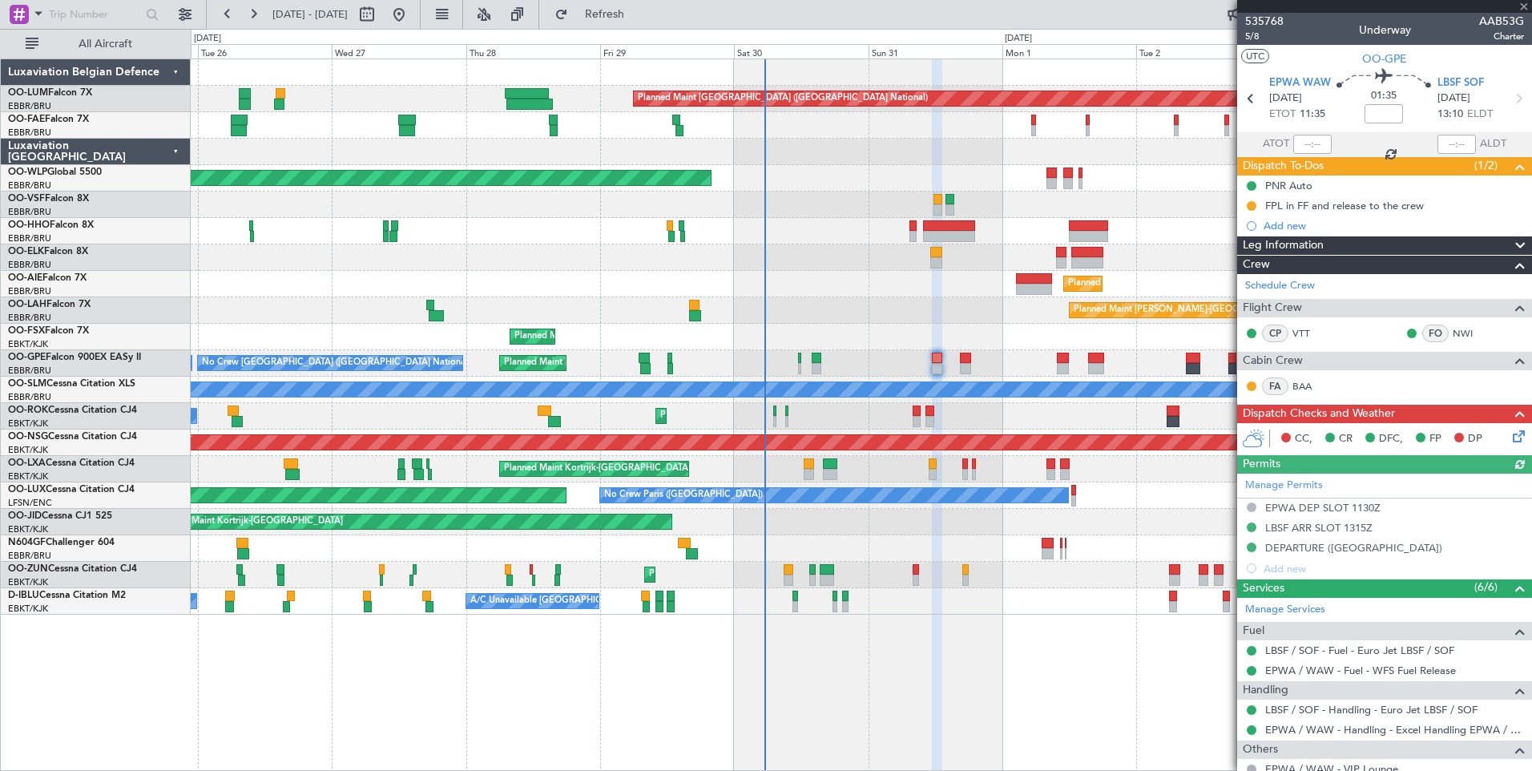
click at [1510, 434] on icon at bounding box center [1516, 433] width 13 height 13
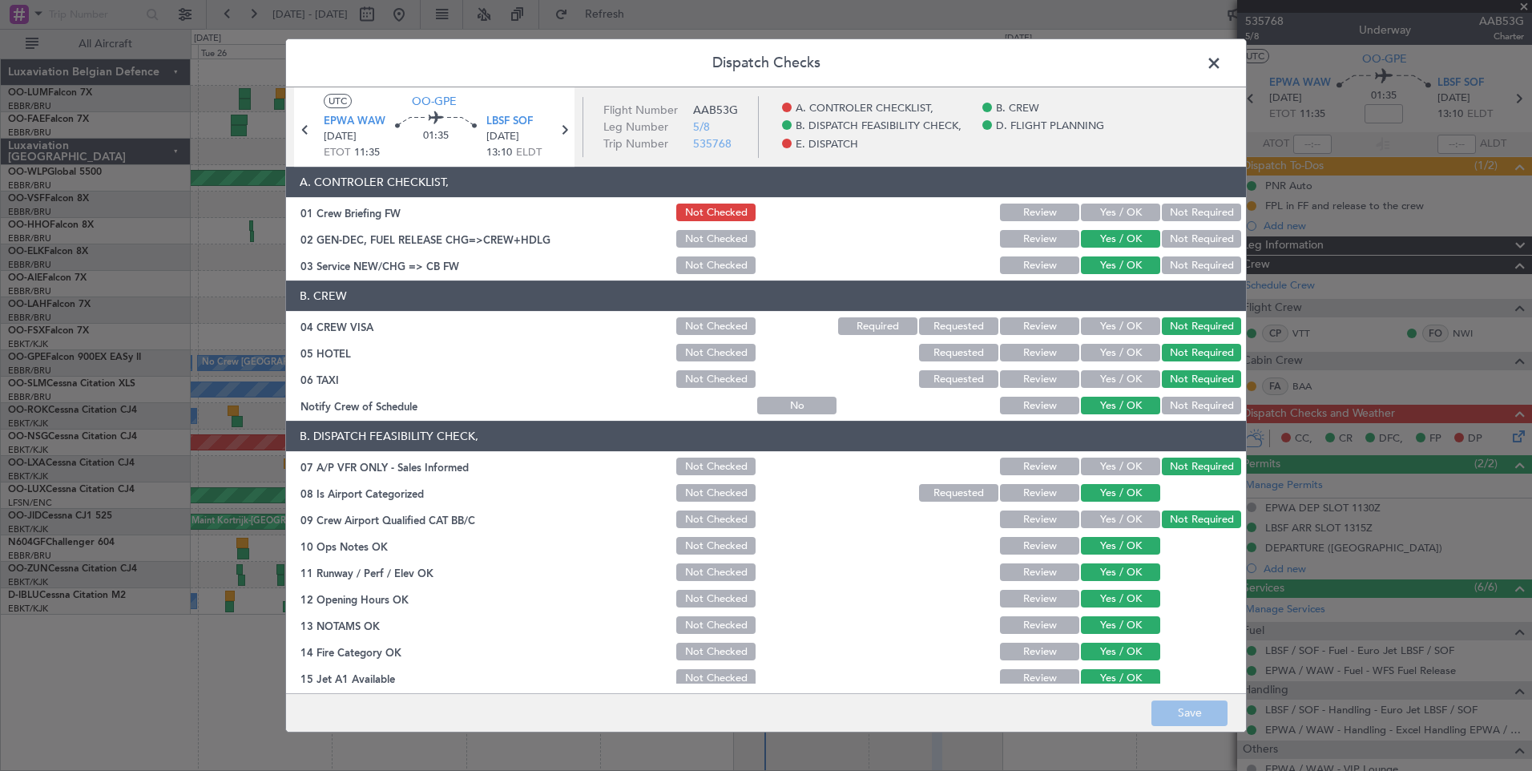
click at [1222, 67] on span at bounding box center [1222, 67] width 0 height 32
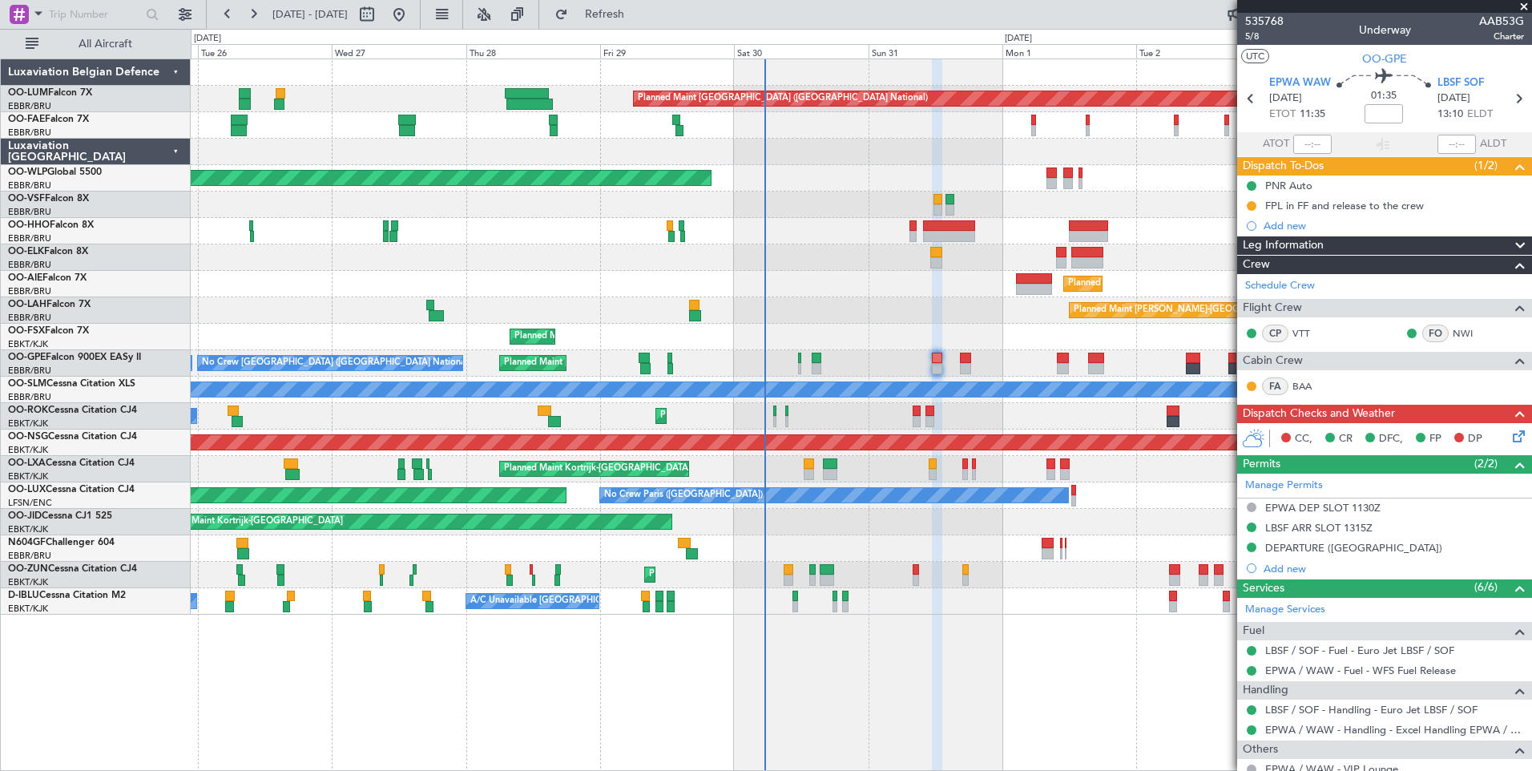
click at [1510, 434] on icon at bounding box center [1516, 433] width 13 height 13
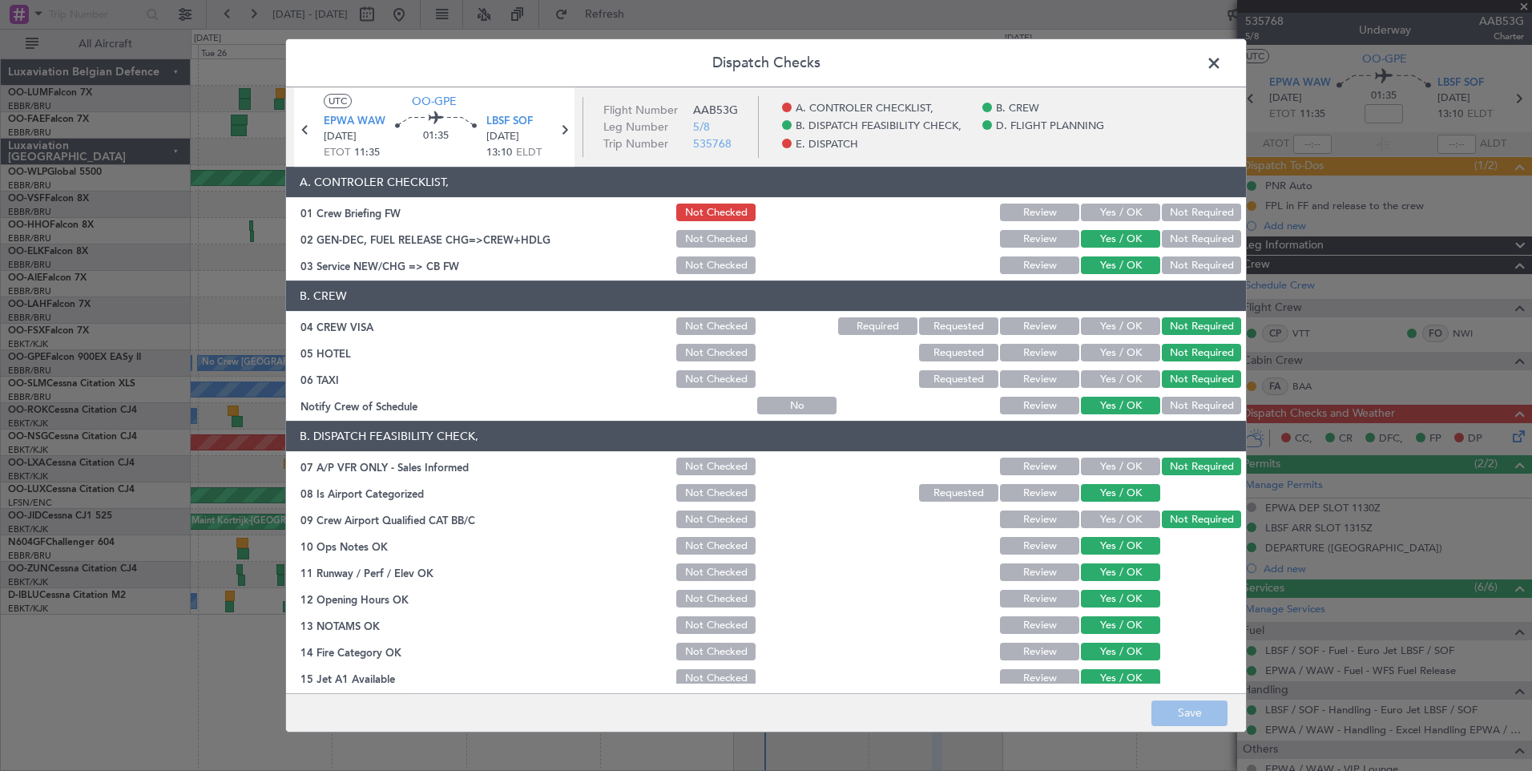
drag, startPoint x: 1215, startPoint y: 58, endPoint x: 929, endPoint y: 62, distance: 286.1
click at [1222, 59] on span at bounding box center [1222, 67] width 0 height 32
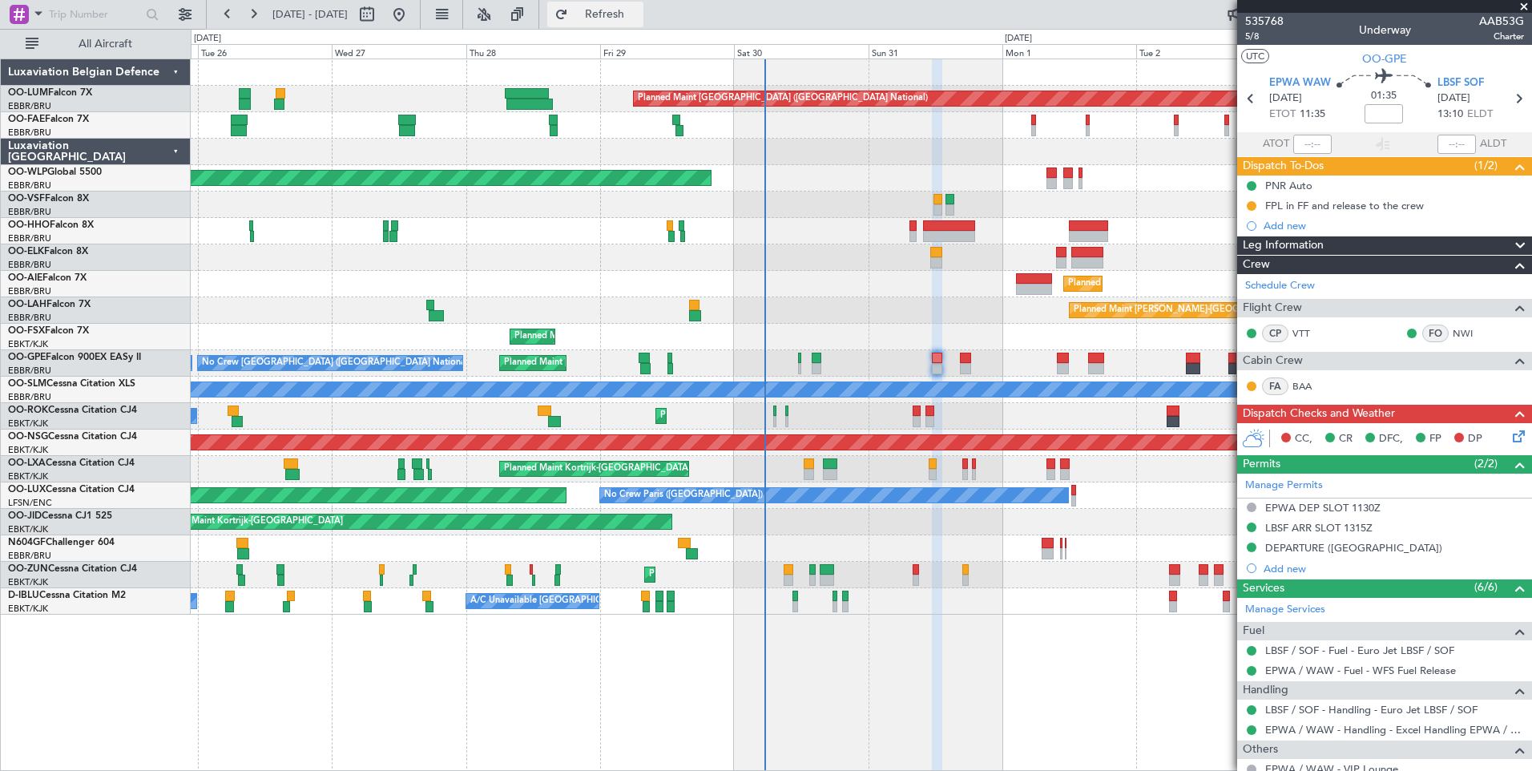
click at [639, 15] on span "Refresh" at bounding box center [604, 14] width 67 height 11
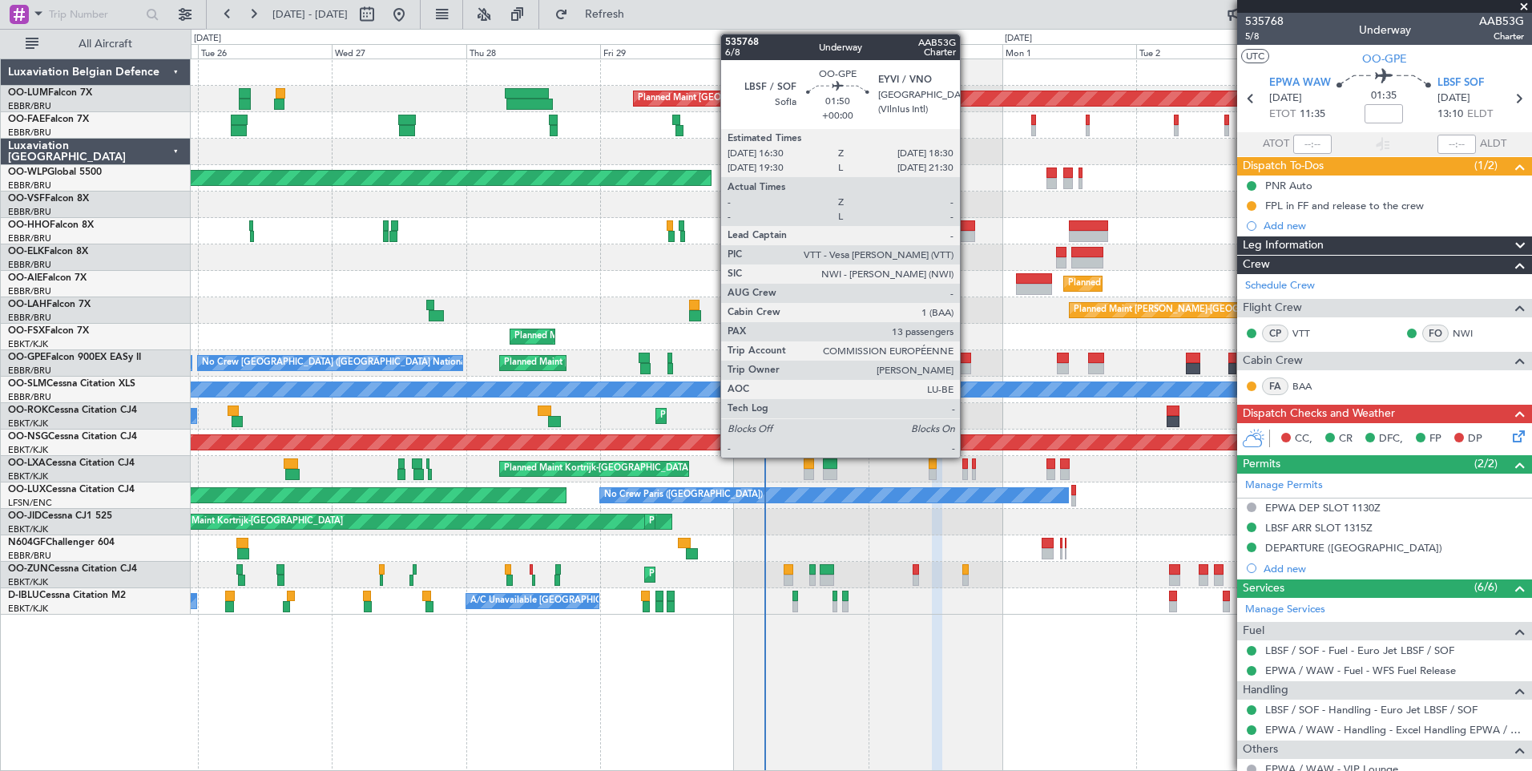
click at [967, 353] on div at bounding box center [965, 358] width 11 height 11
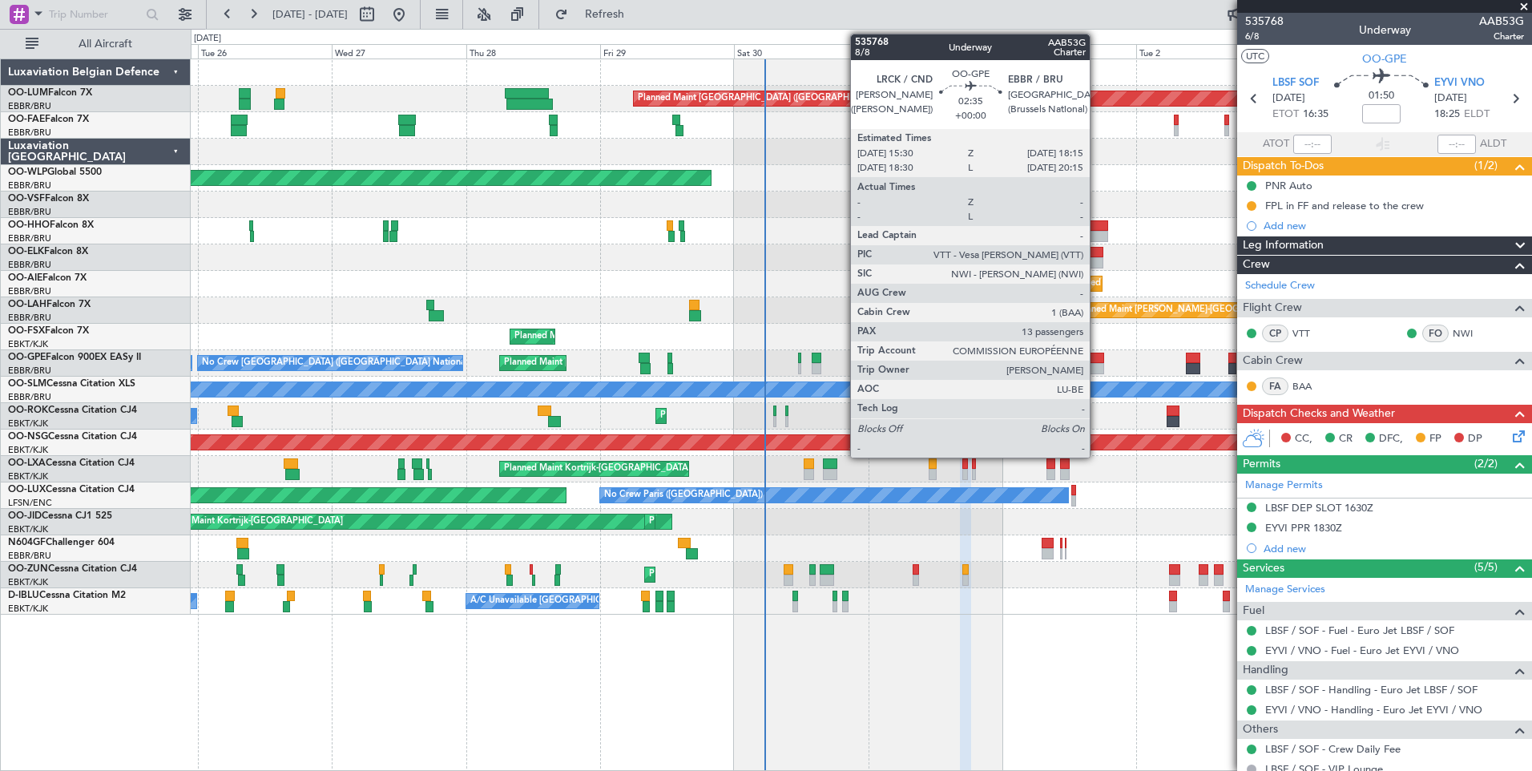
click at [1097, 361] on div at bounding box center [1096, 358] width 16 height 11
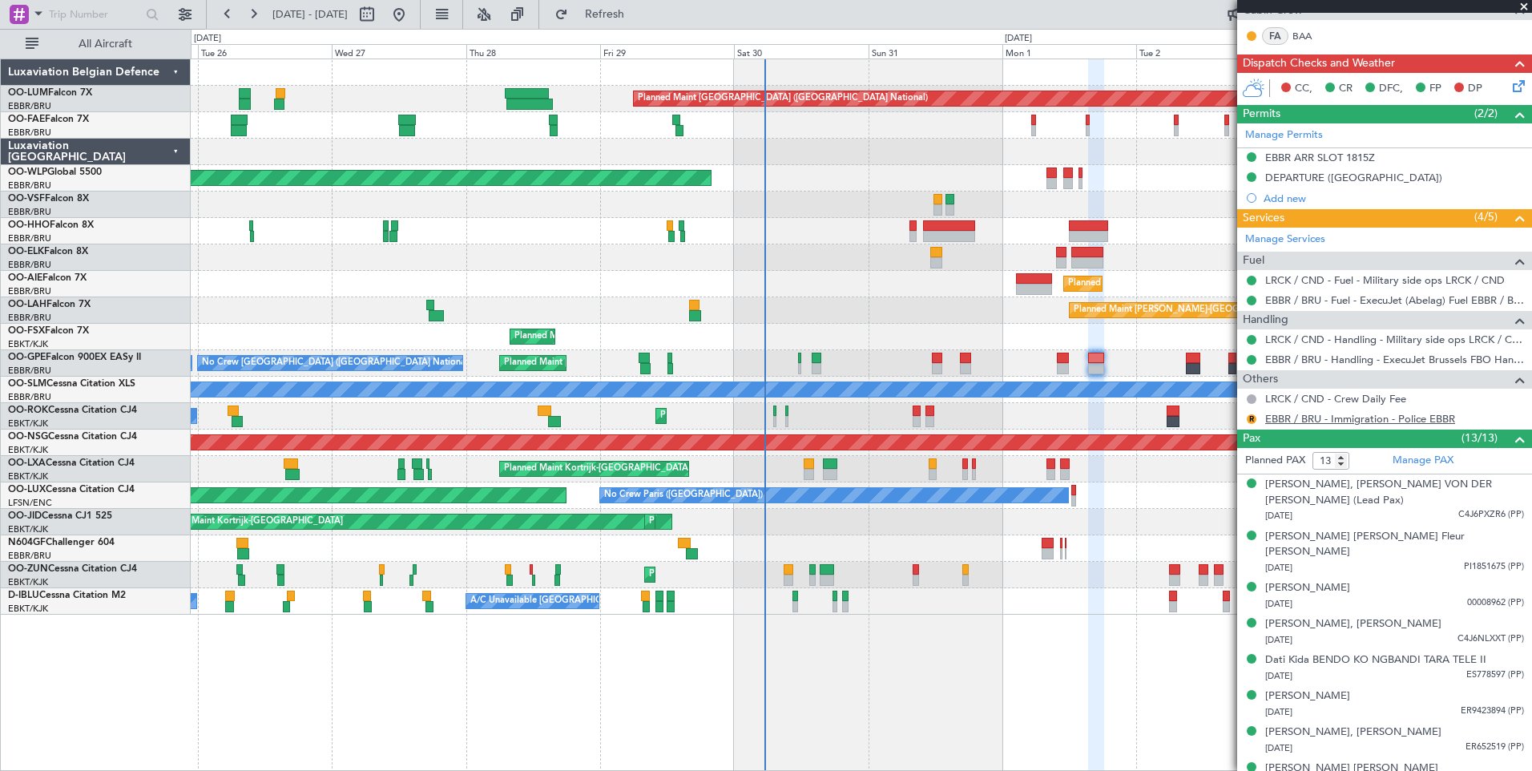
scroll to position [321, 0]
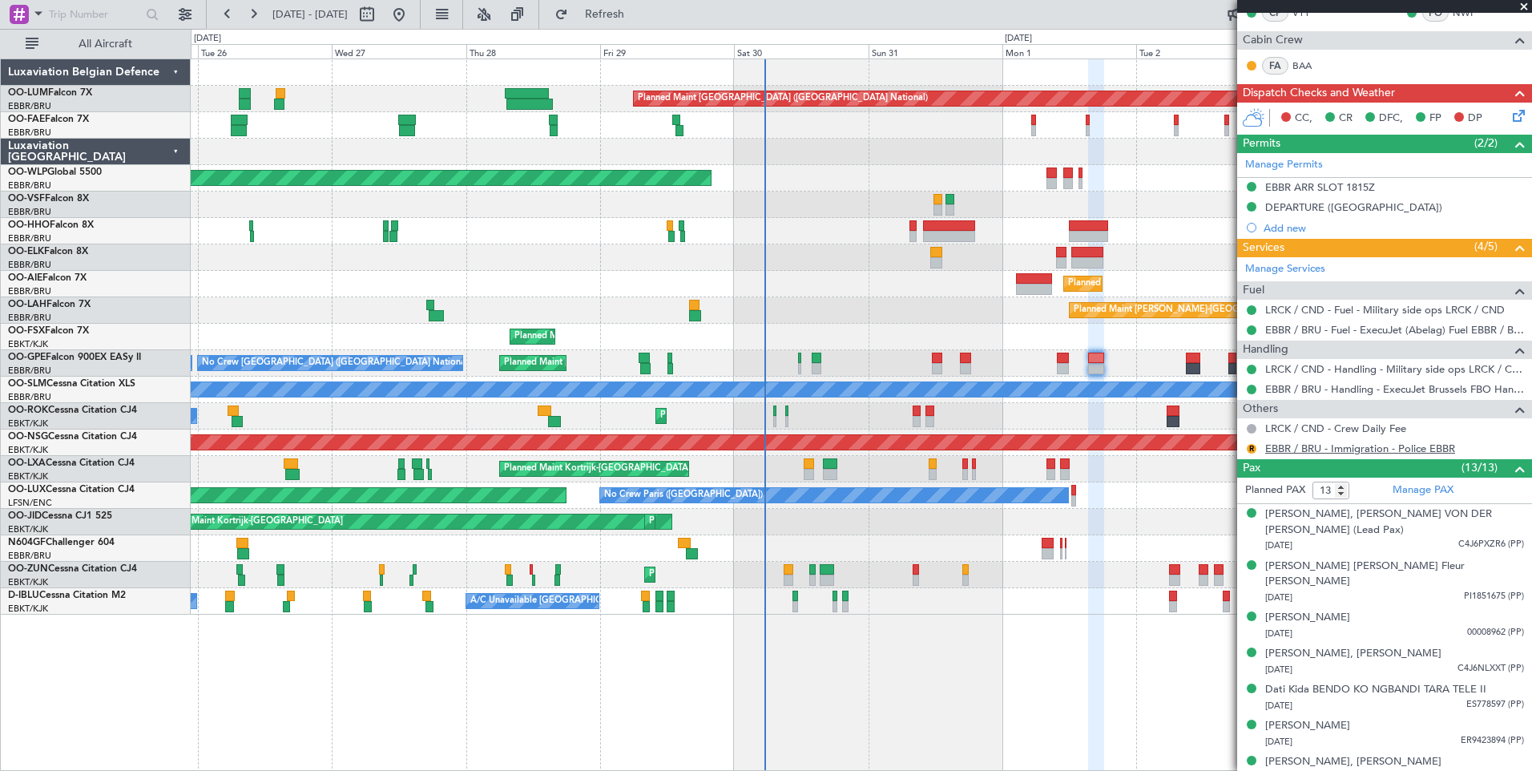
click at [1379, 448] on link "EBBR / BRU - Immigration - Police EBBR" at bounding box center [1360, 449] width 190 height 14
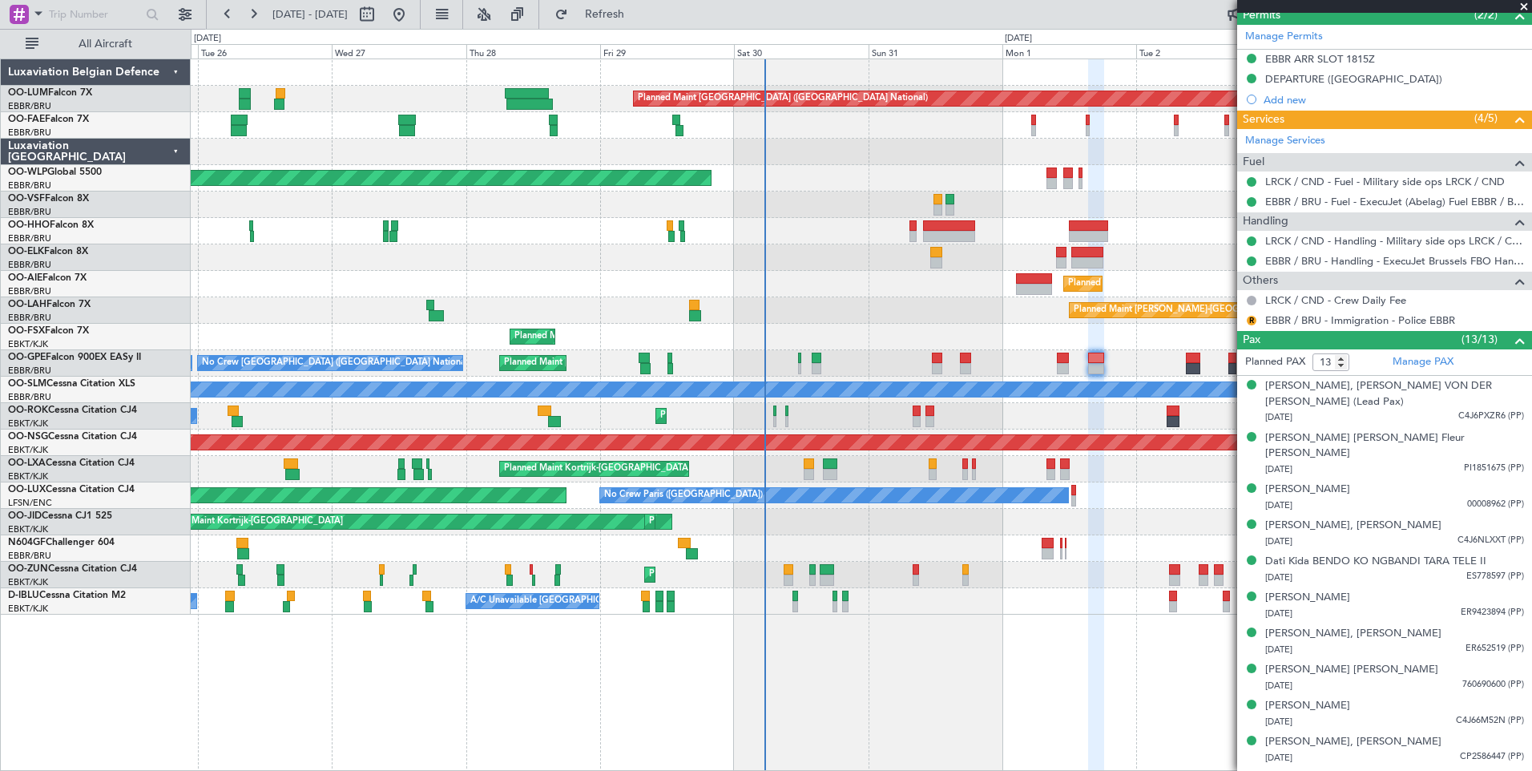
scroll to position [522, 0]
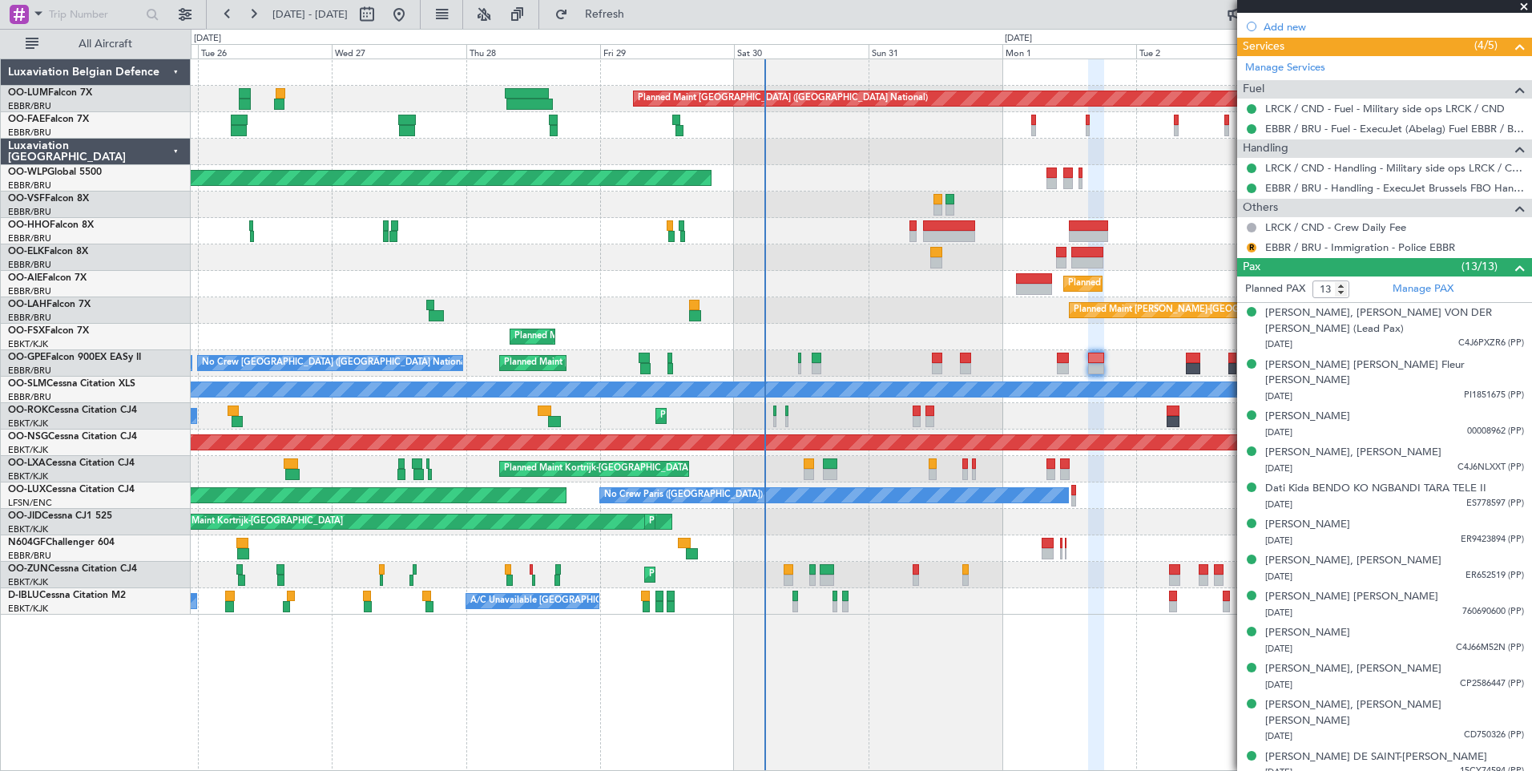
drag, startPoint x: 651, startPoint y: 9, endPoint x: 720, endPoint y: 61, distance: 86.4
click at [639, 10] on span "Refresh" at bounding box center [604, 14] width 67 height 11
click at [1250, 250] on button at bounding box center [1252, 248] width 10 height 10
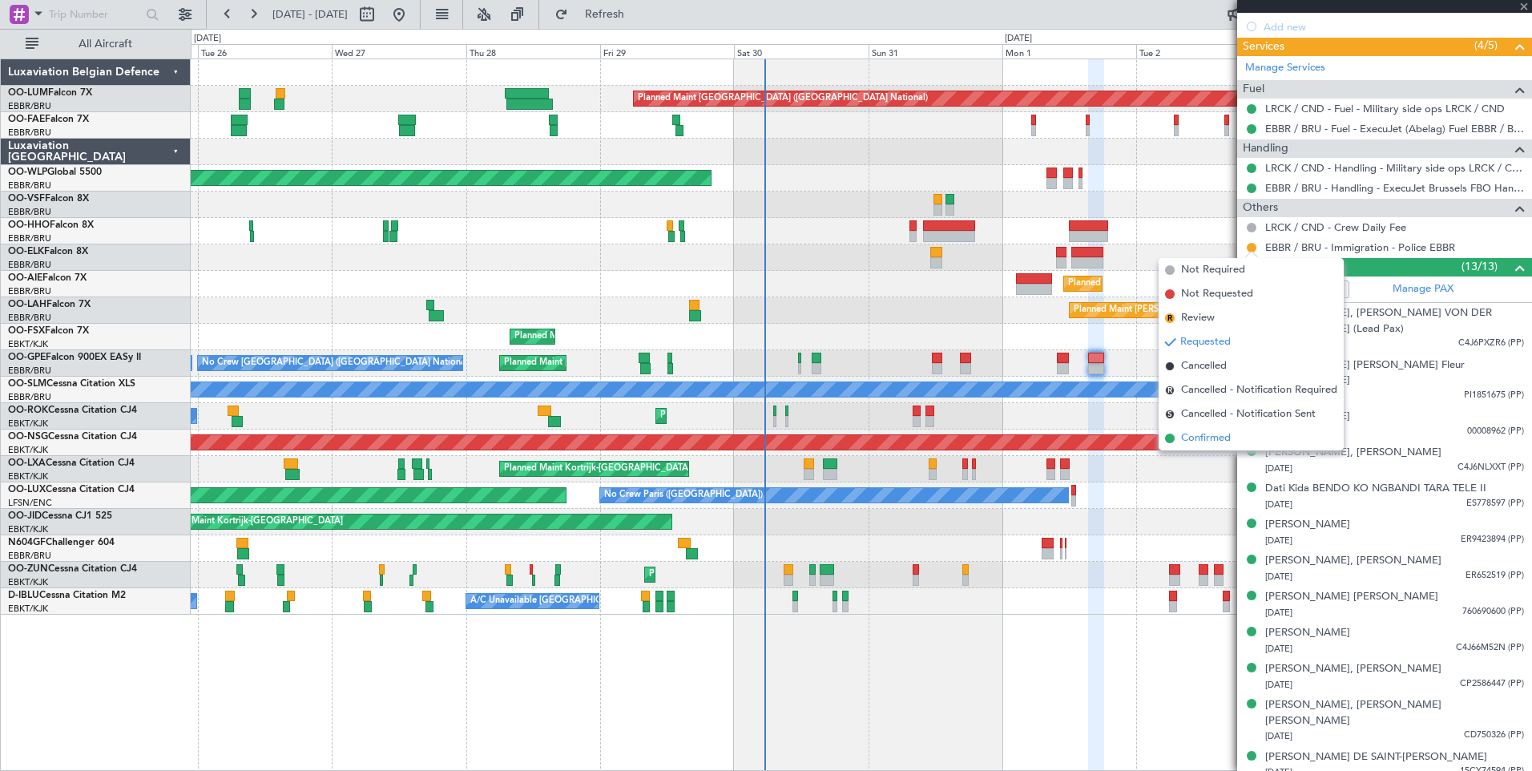
click at [1219, 437] on span "Confirmed" at bounding box center [1206, 438] width 50 height 16
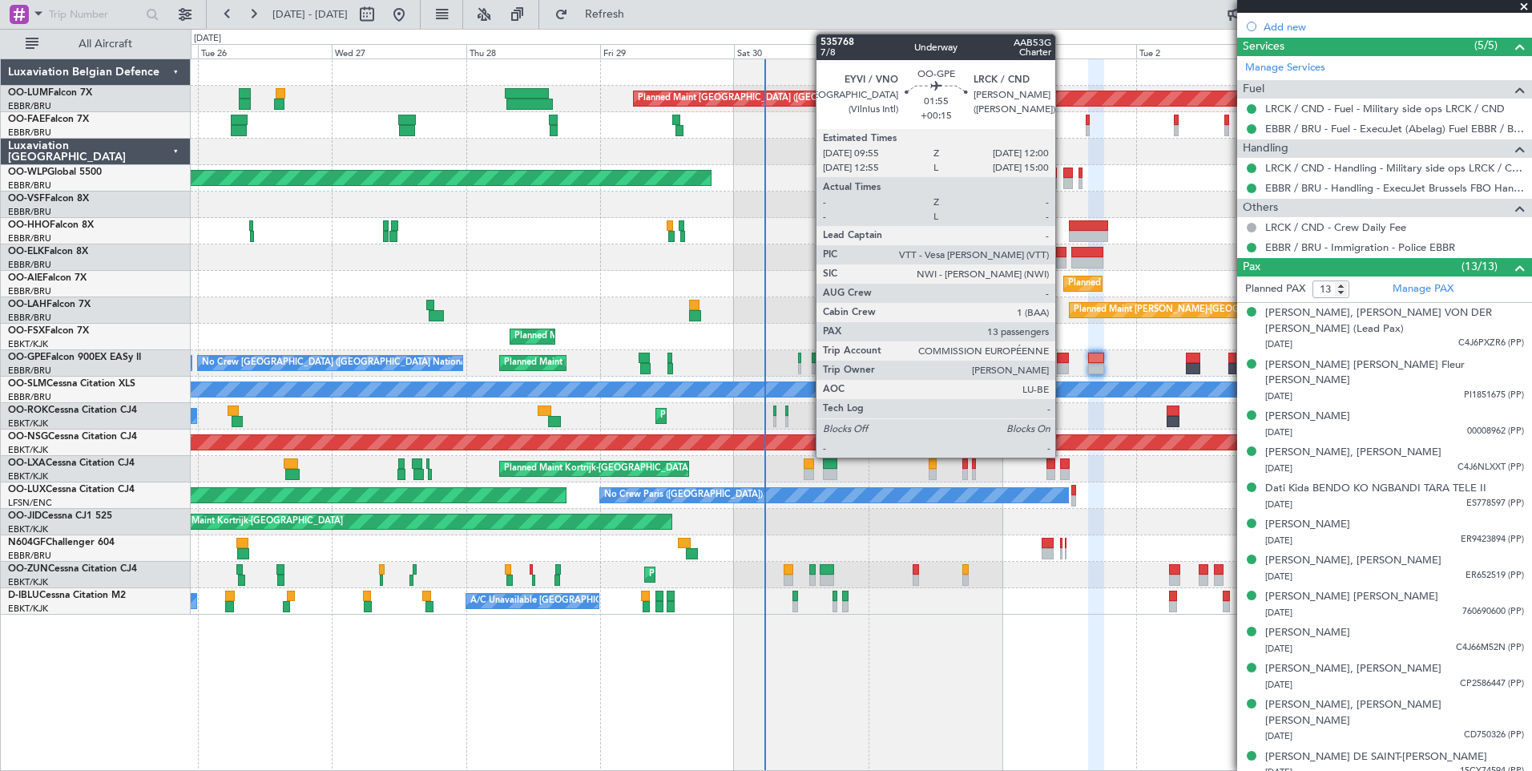
click at [1063, 362] on div at bounding box center [1063, 358] width 12 height 11
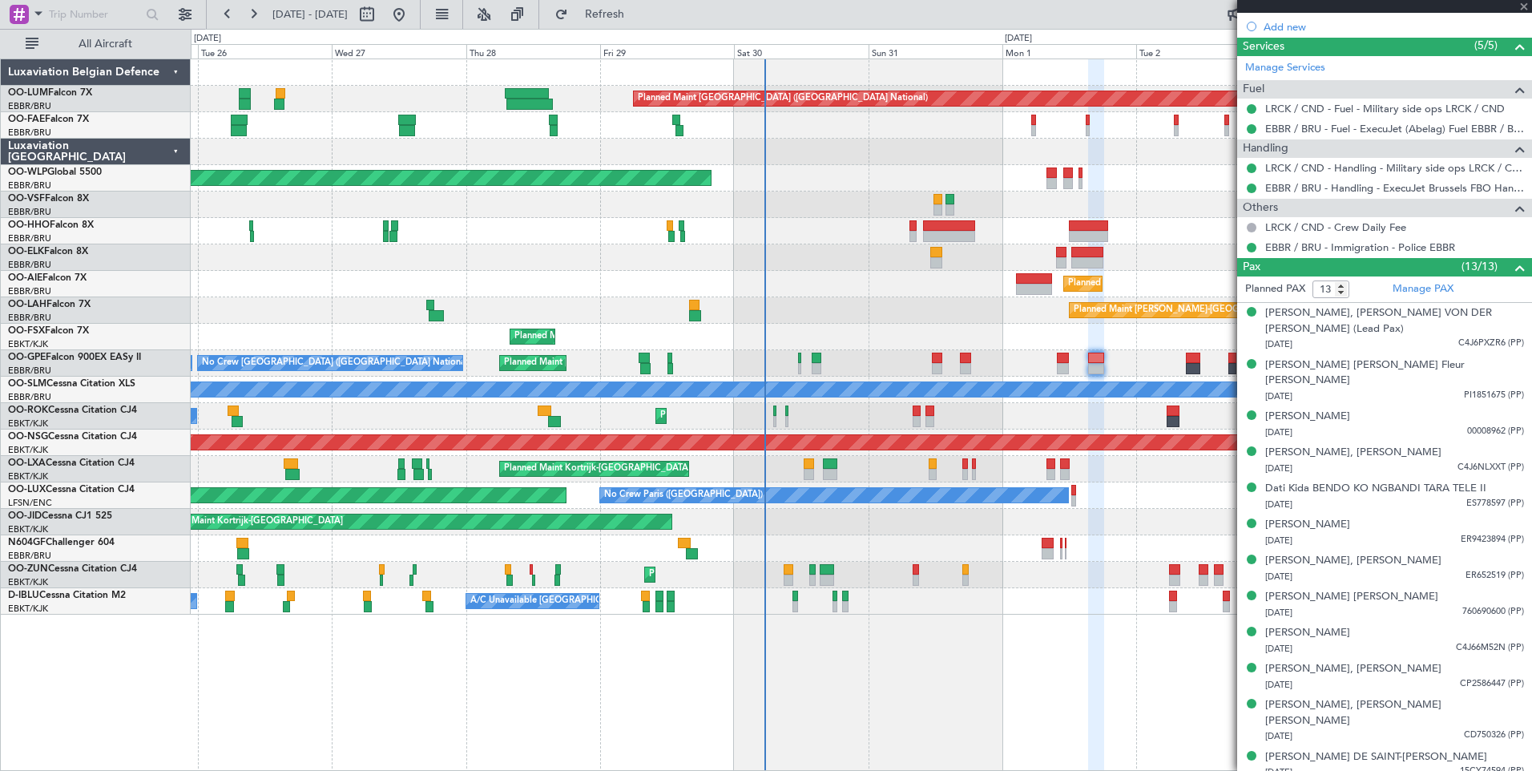
type input "+00:15"
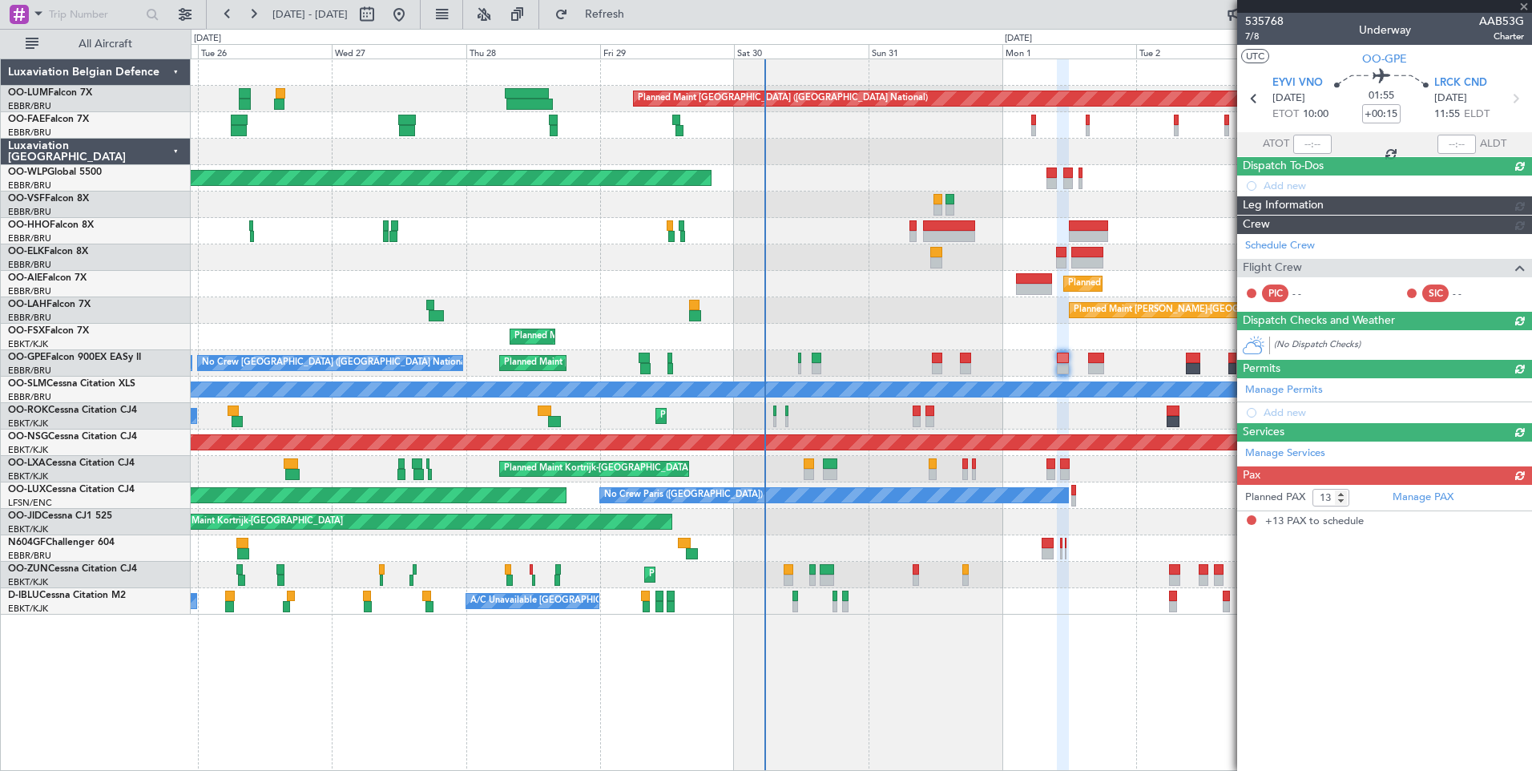
scroll to position [0, 0]
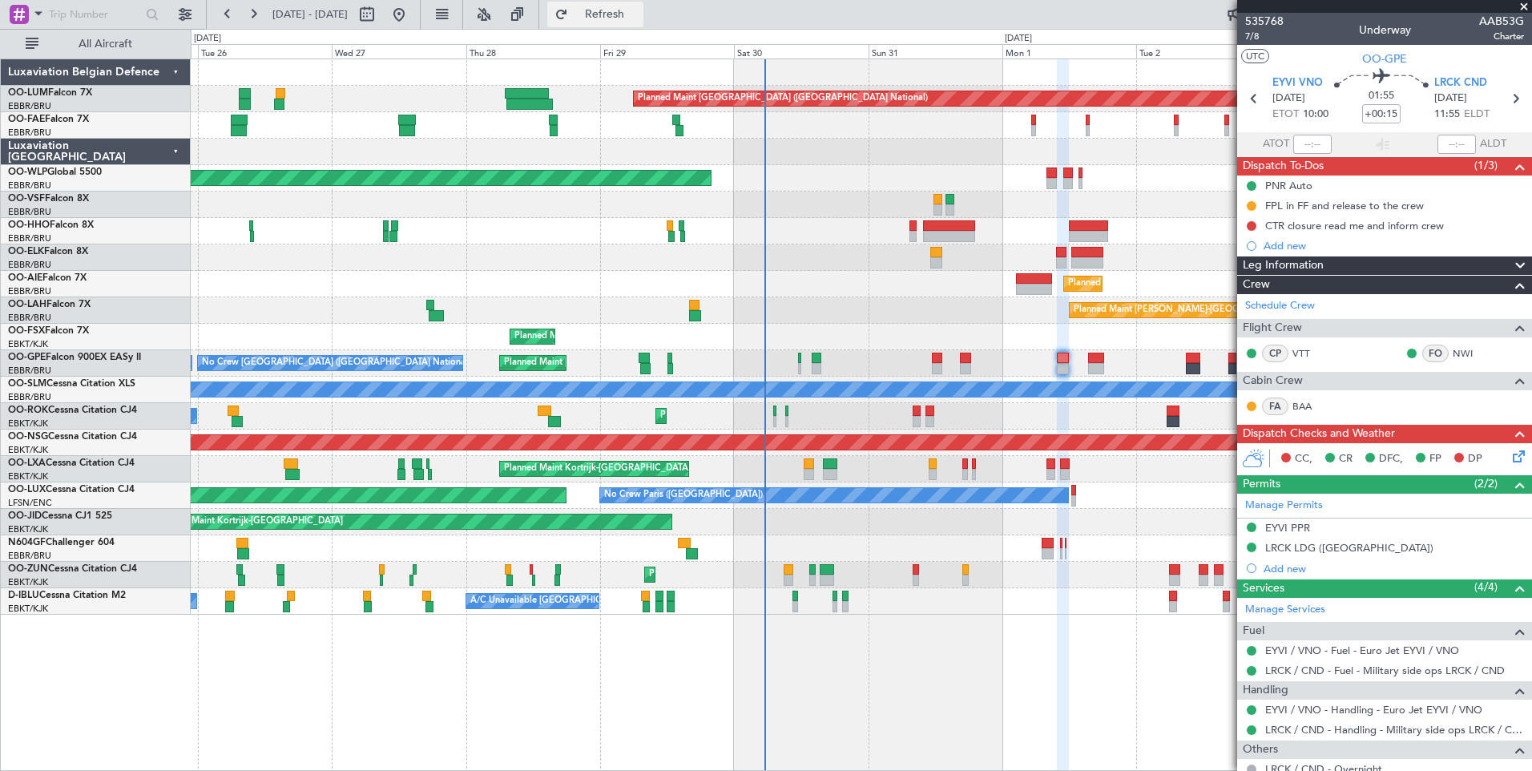
click at [639, 17] on span "Refresh" at bounding box center [604, 14] width 67 height 11
click at [1375, 222] on div "CTR closure read me and inform crew" at bounding box center [1354, 226] width 179 height 14
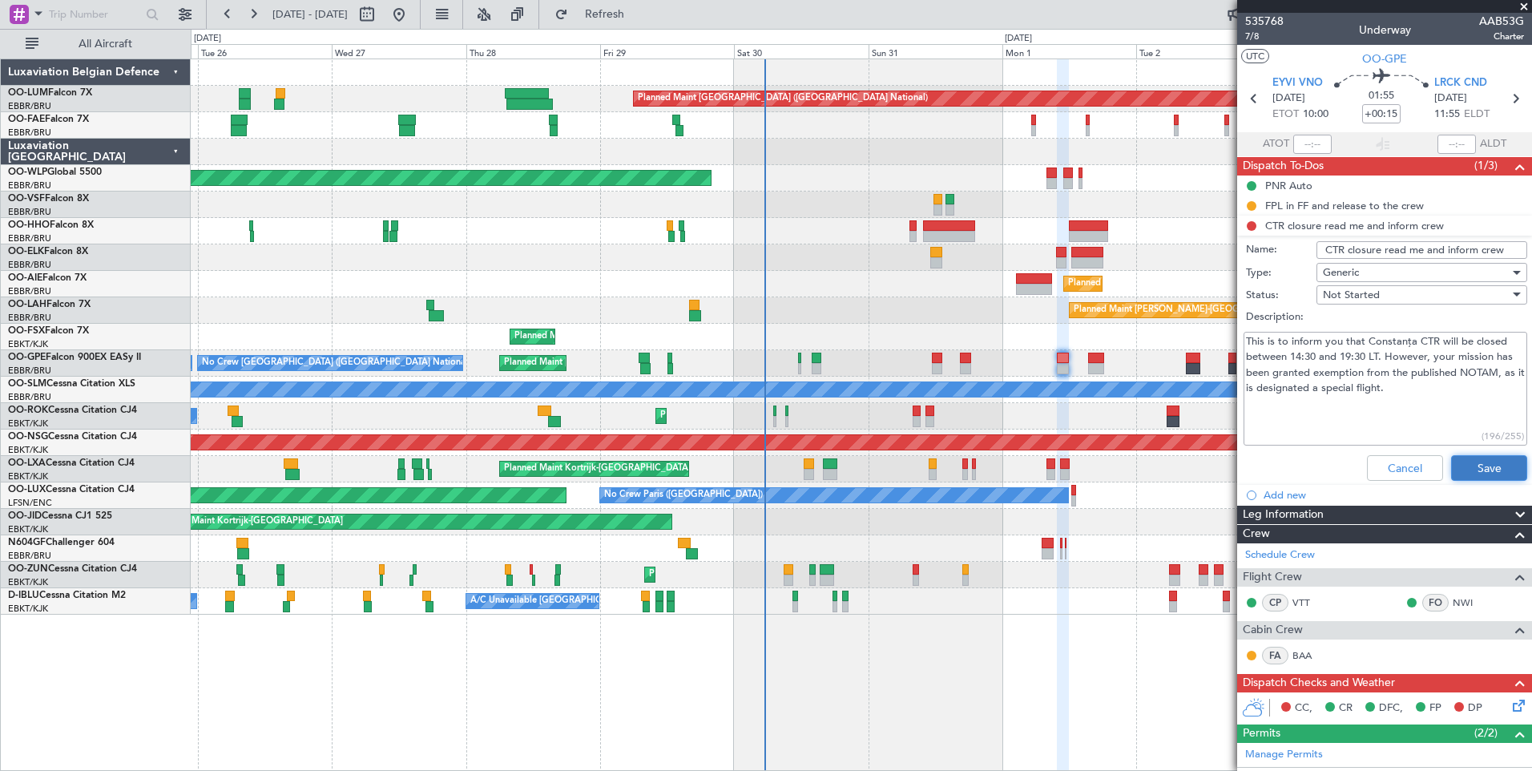
click at [1493, 472] on button "Save" at bounding box center [1489, 468] width 76 height 26
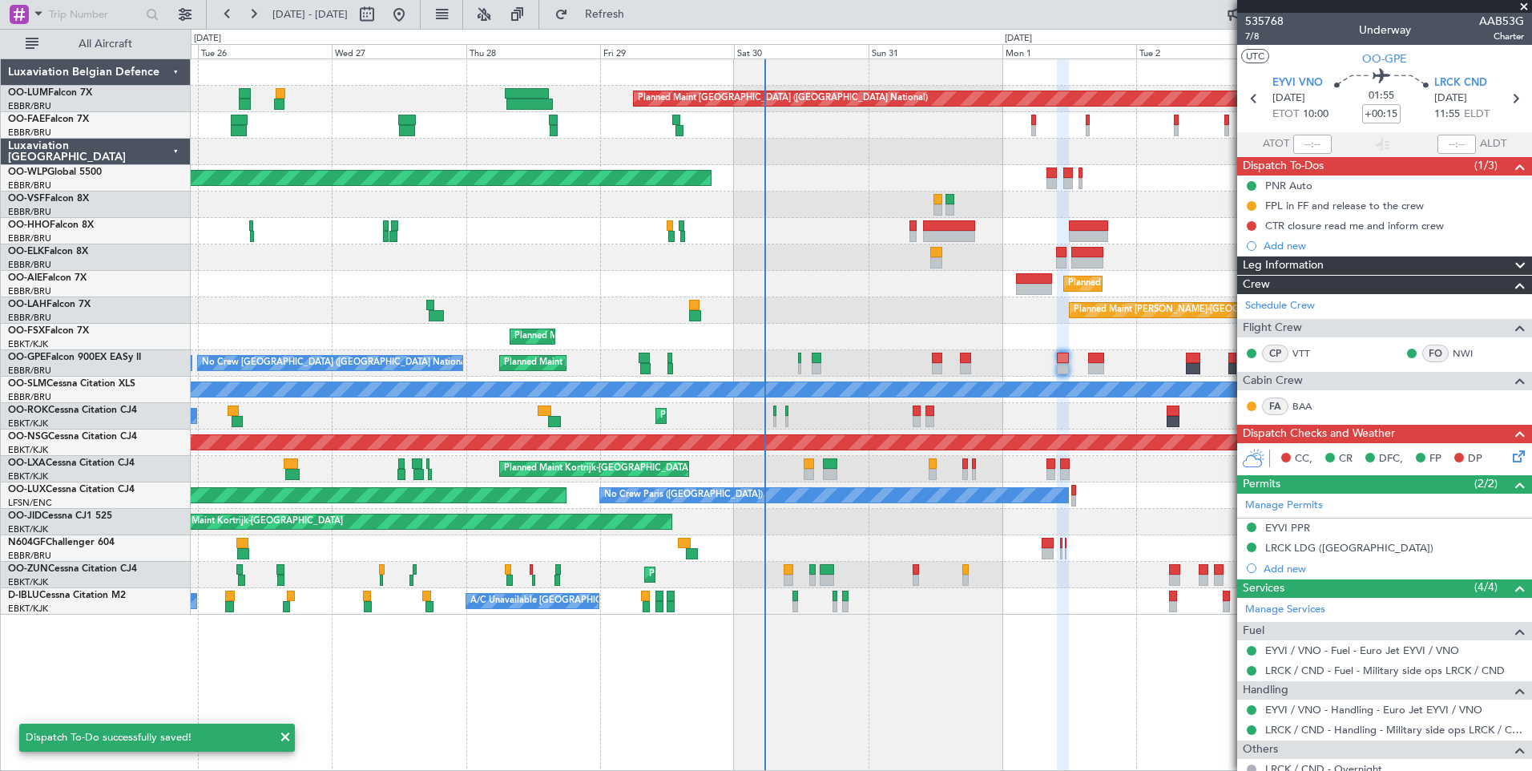
click at [1513, 460] on icon at bounding box center [1516, 453] width 13 height 13
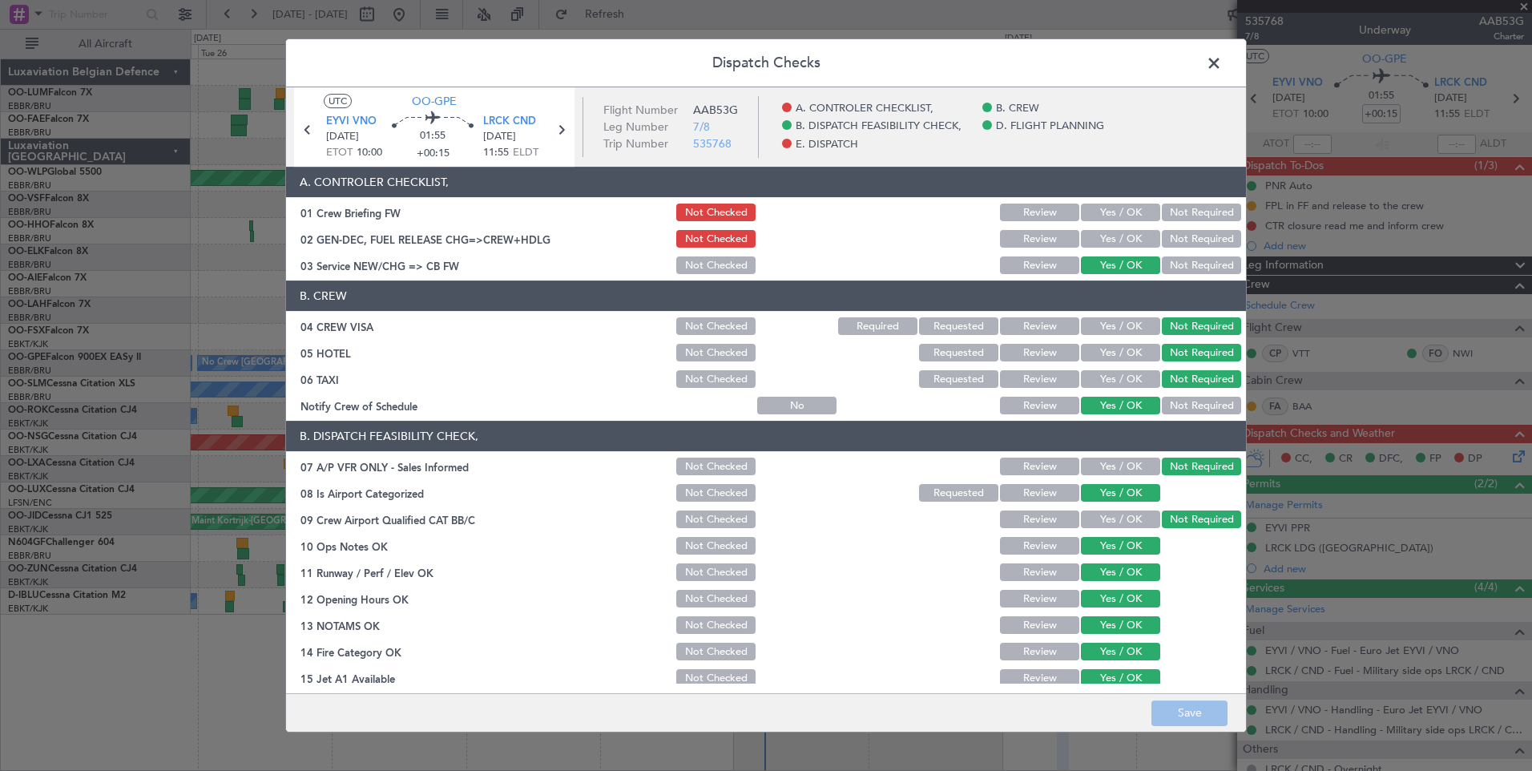
click at [1222, 63] on span at bounding box center [1222, 67] width 0 height 32
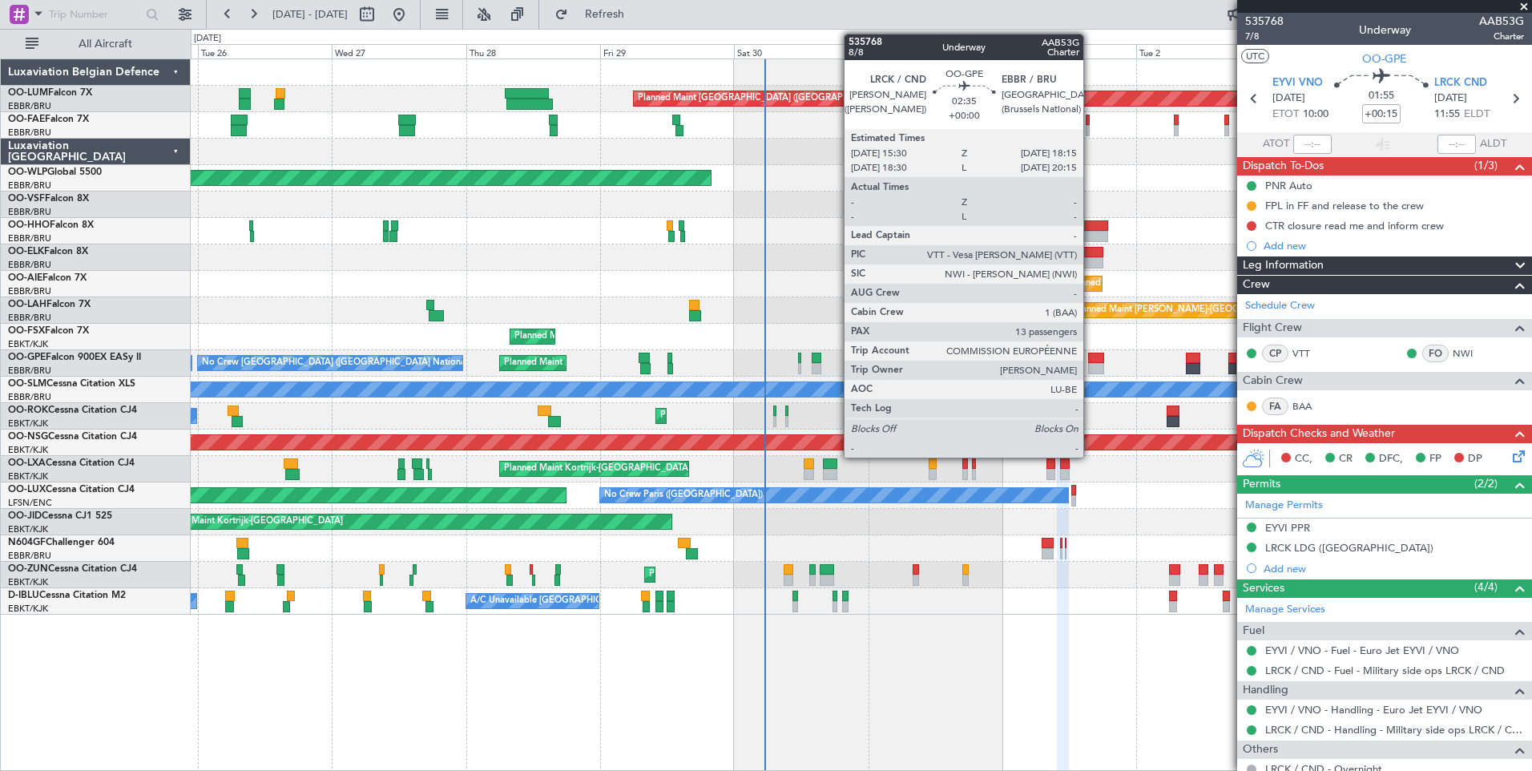
click at [1091, 355] on div at bounding box center [1096, 358] width 16 height 11
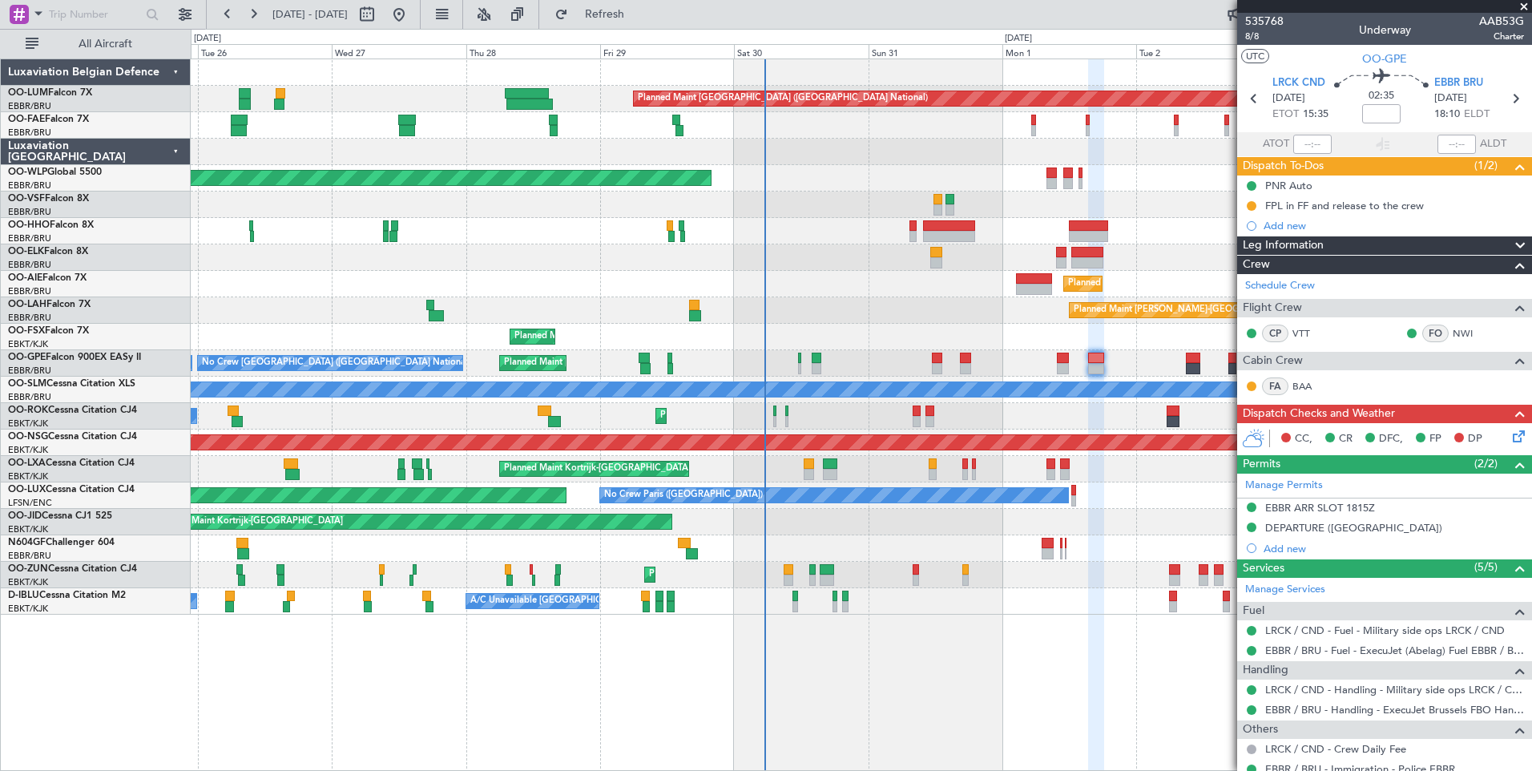
click at [1506, 447] on div "CC, CR DFC, FP DP" at bounding box center [1384, 439] width 295 height 32
click at [1510, 429] on icon at bounding box center [1516, 433] width 13 height 13
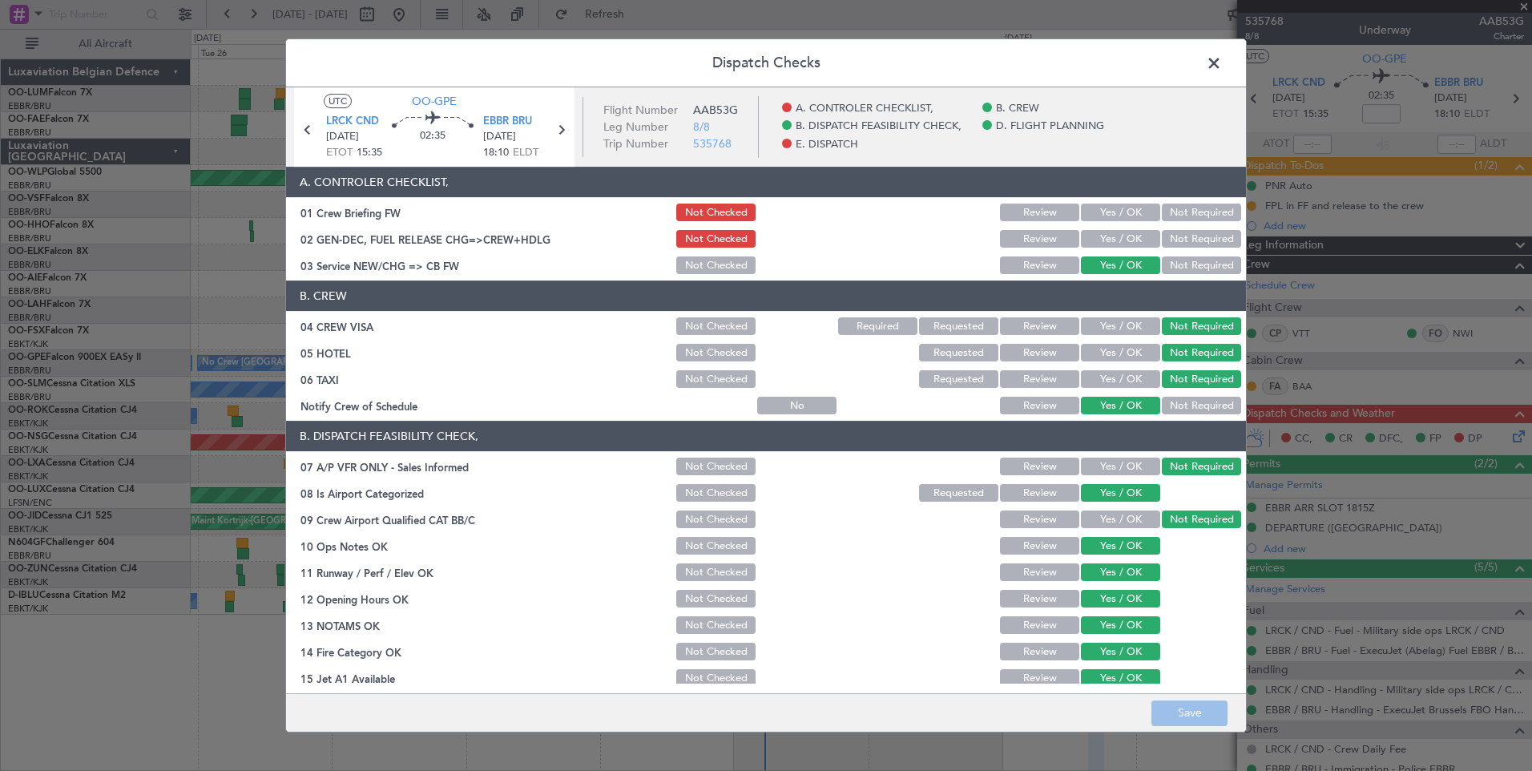
click at [1222, 65] on span at bounding box center [1222, 67] width 0 height 32
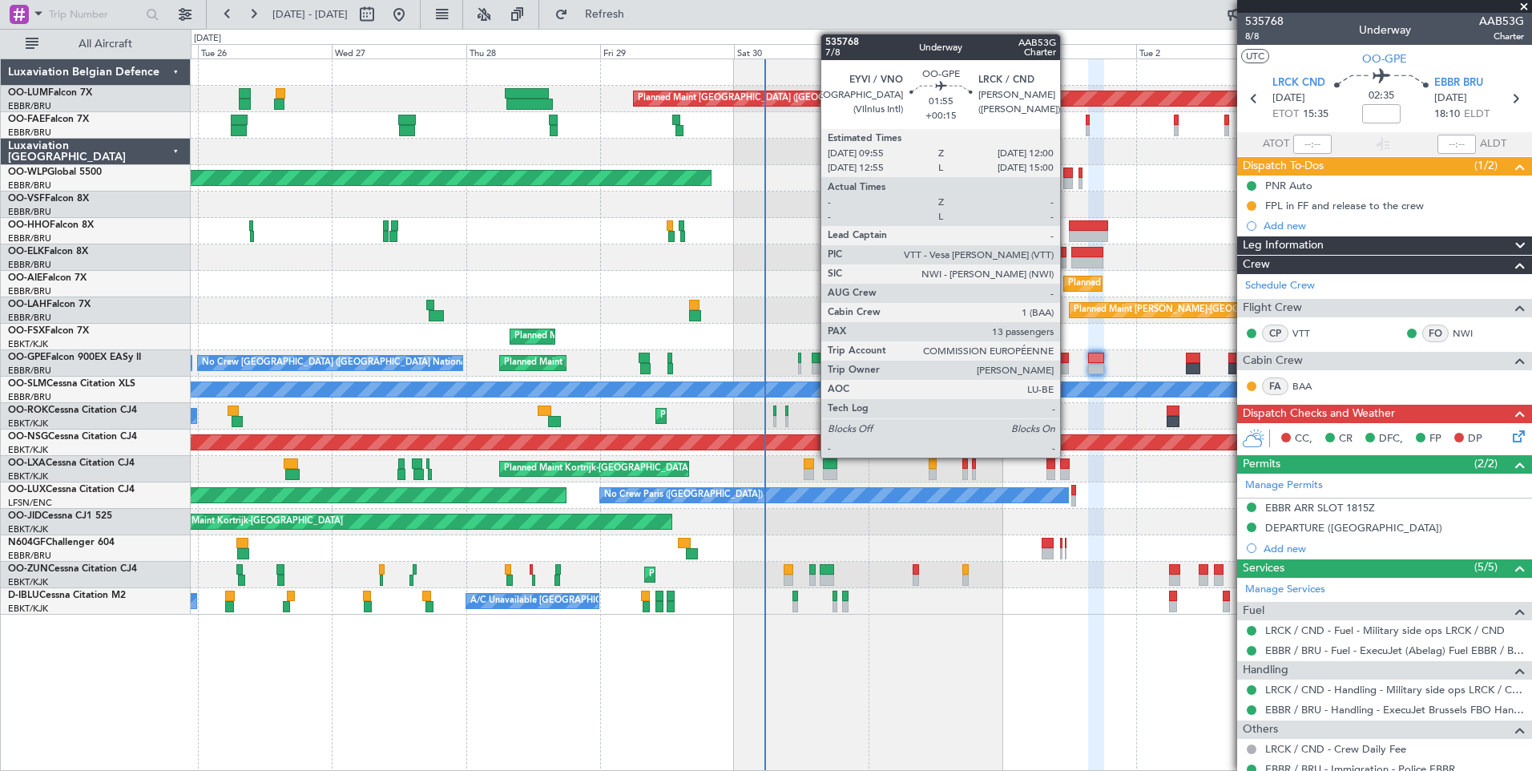
click at [1067, 364] on div at bounding box center [1063, 368] width 12 height 11
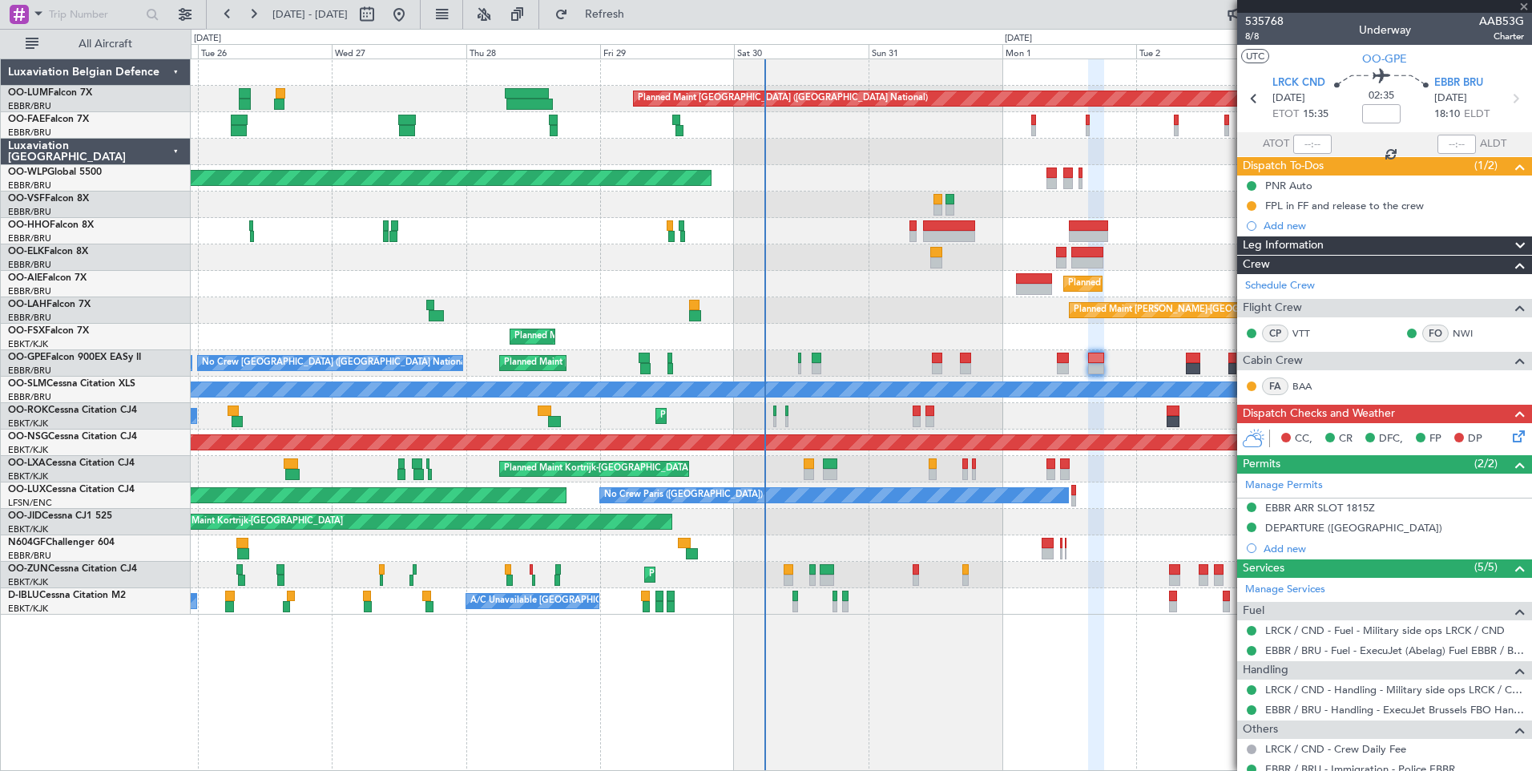
type input "+00:15"
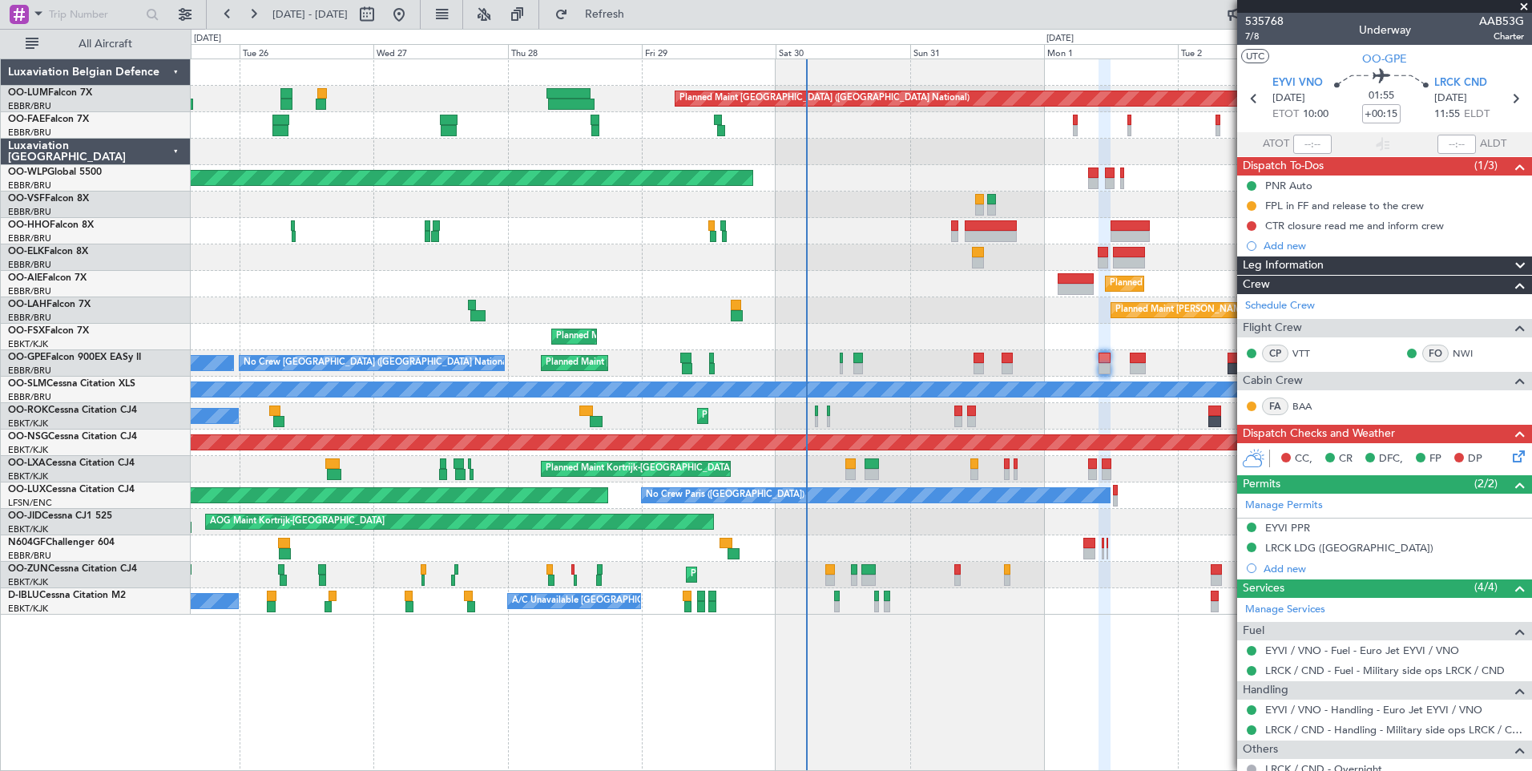
click at [373, 302] on div "Planned Maint Brussels (Brussels National) Owner Melsbroek Air Base Owner Melsb…" at bounding box center [861, 336] width 1341 height 555
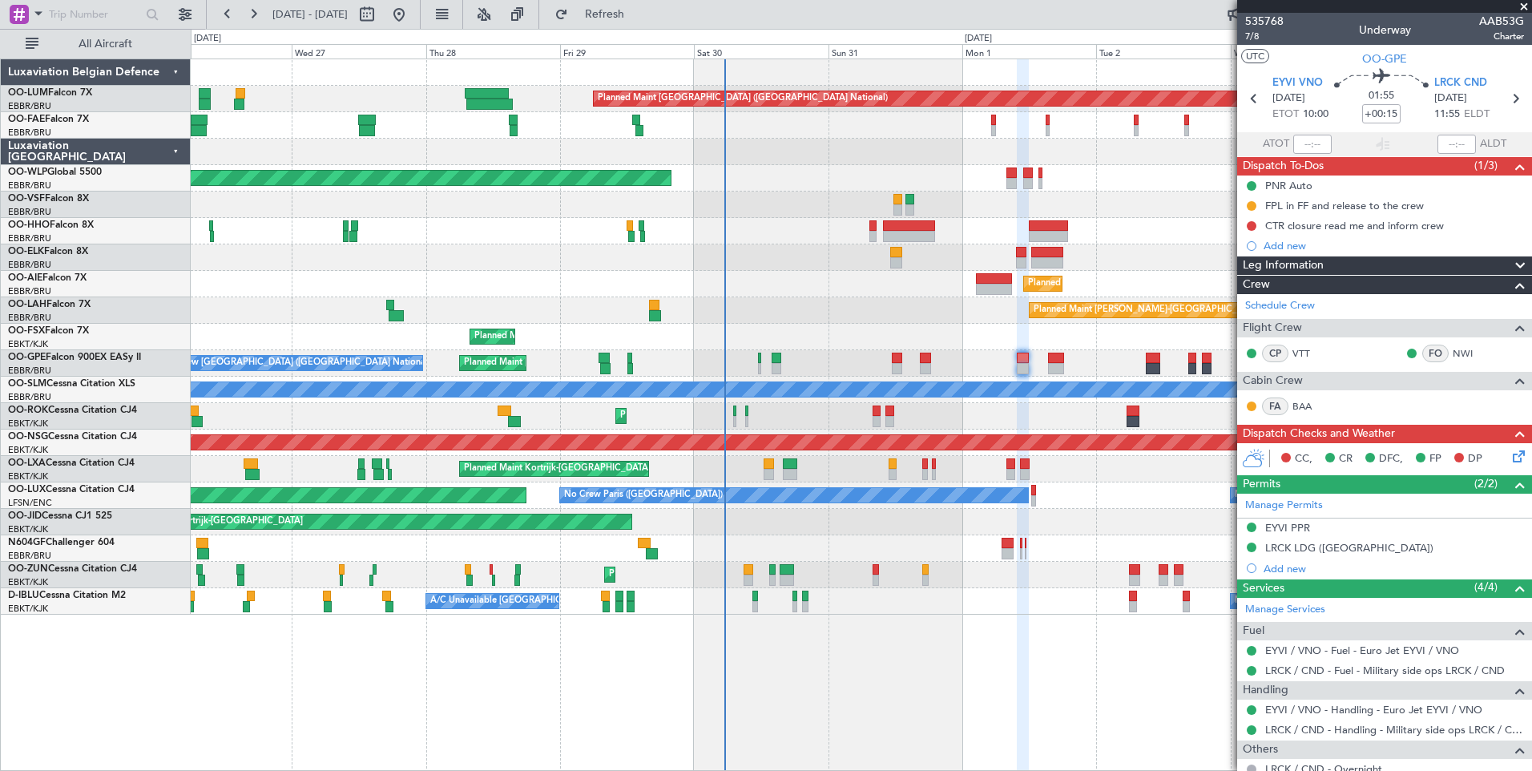
click at [984, 722] on div "Planned Maint Brussels (Brussels National) Owner Melsbroek Air Base Owner Melsb…" at bounding box center [861, 414] width 1341 height 712
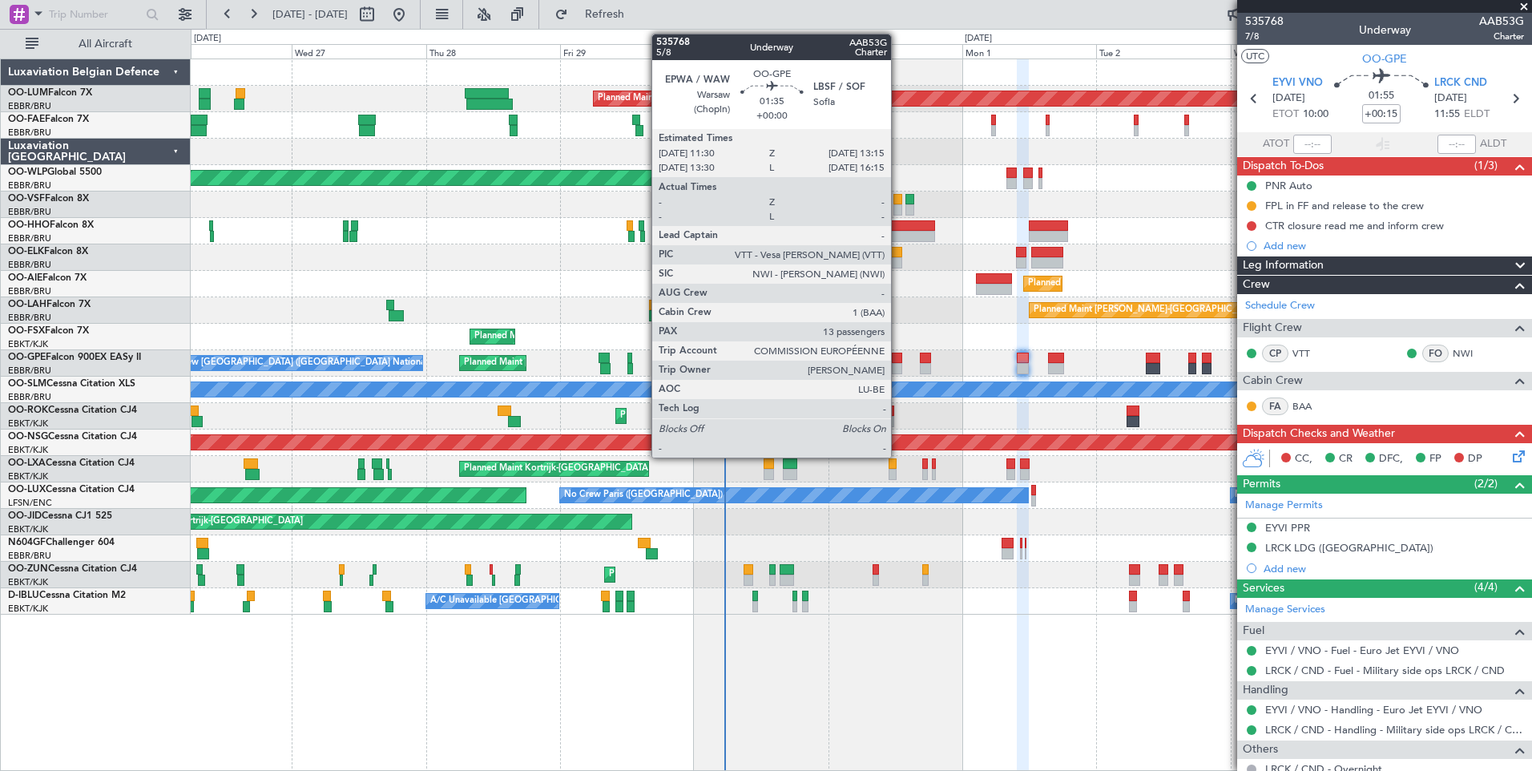
click at [898, 365] on div at bounding box center [897, 368] width 10 height 11
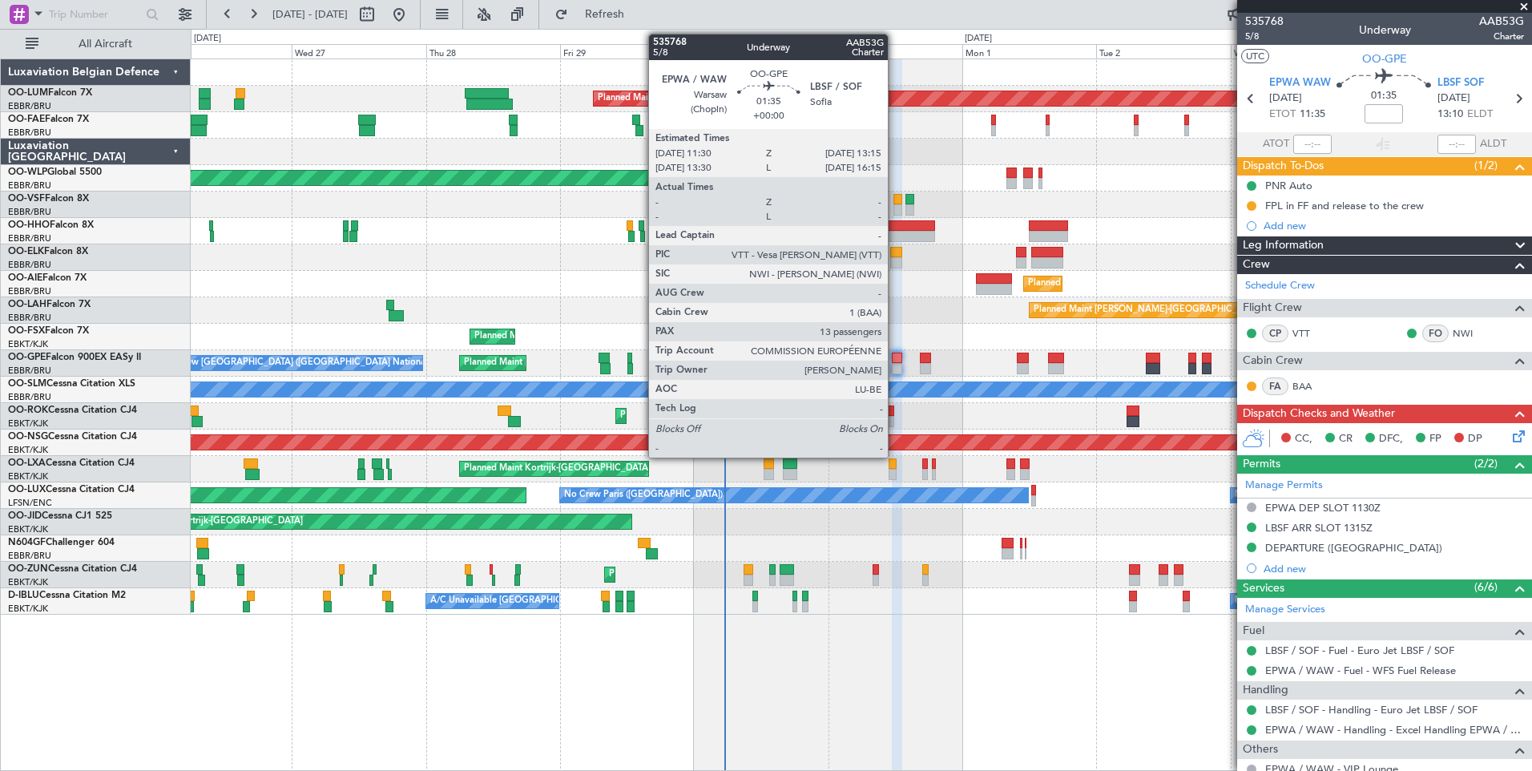
click at [895, 358] on div at bounding box center [897, 358] width 10 height 11
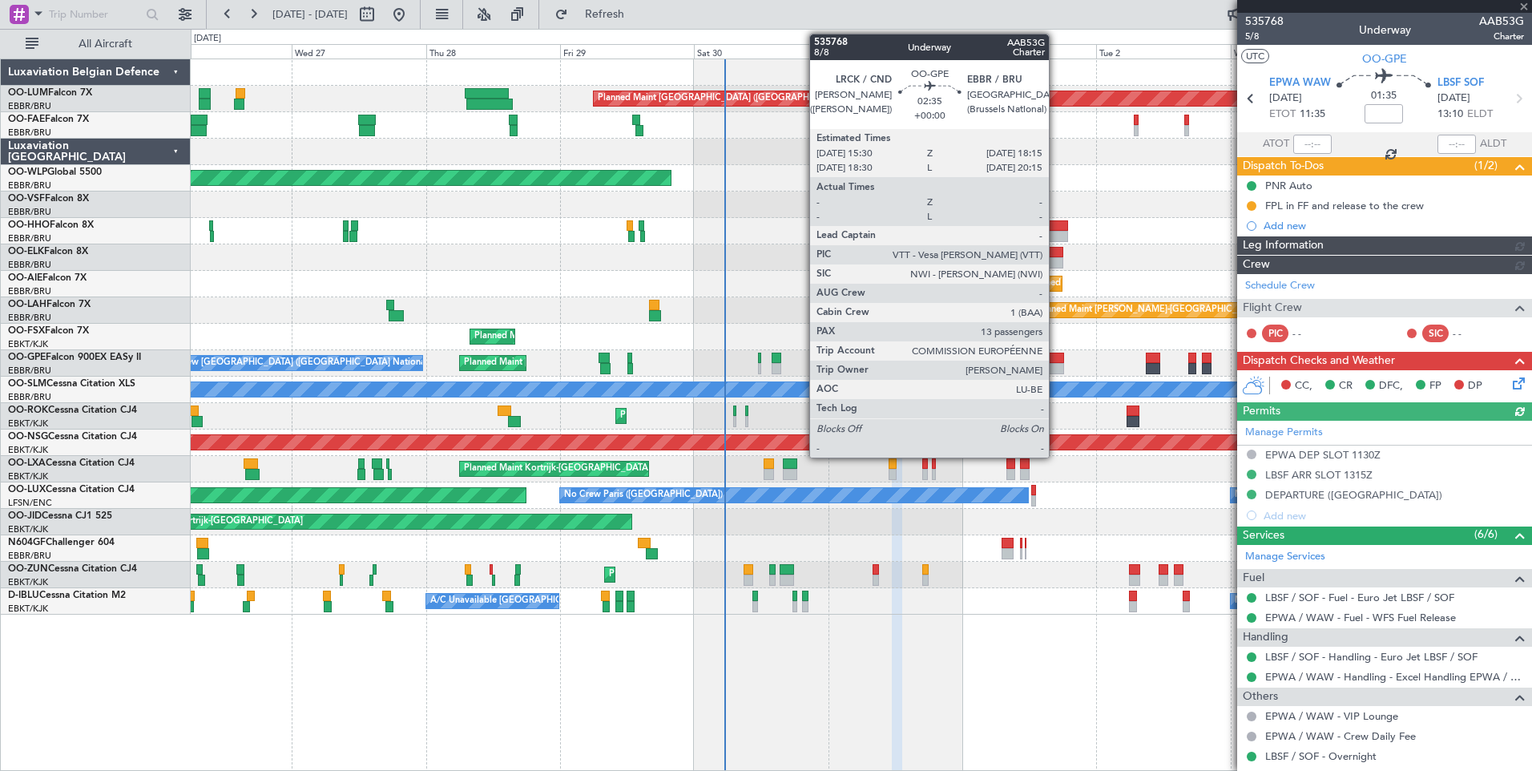
click at [1060, 364] on div at bounding box center [1056, 368] width 16 height 11
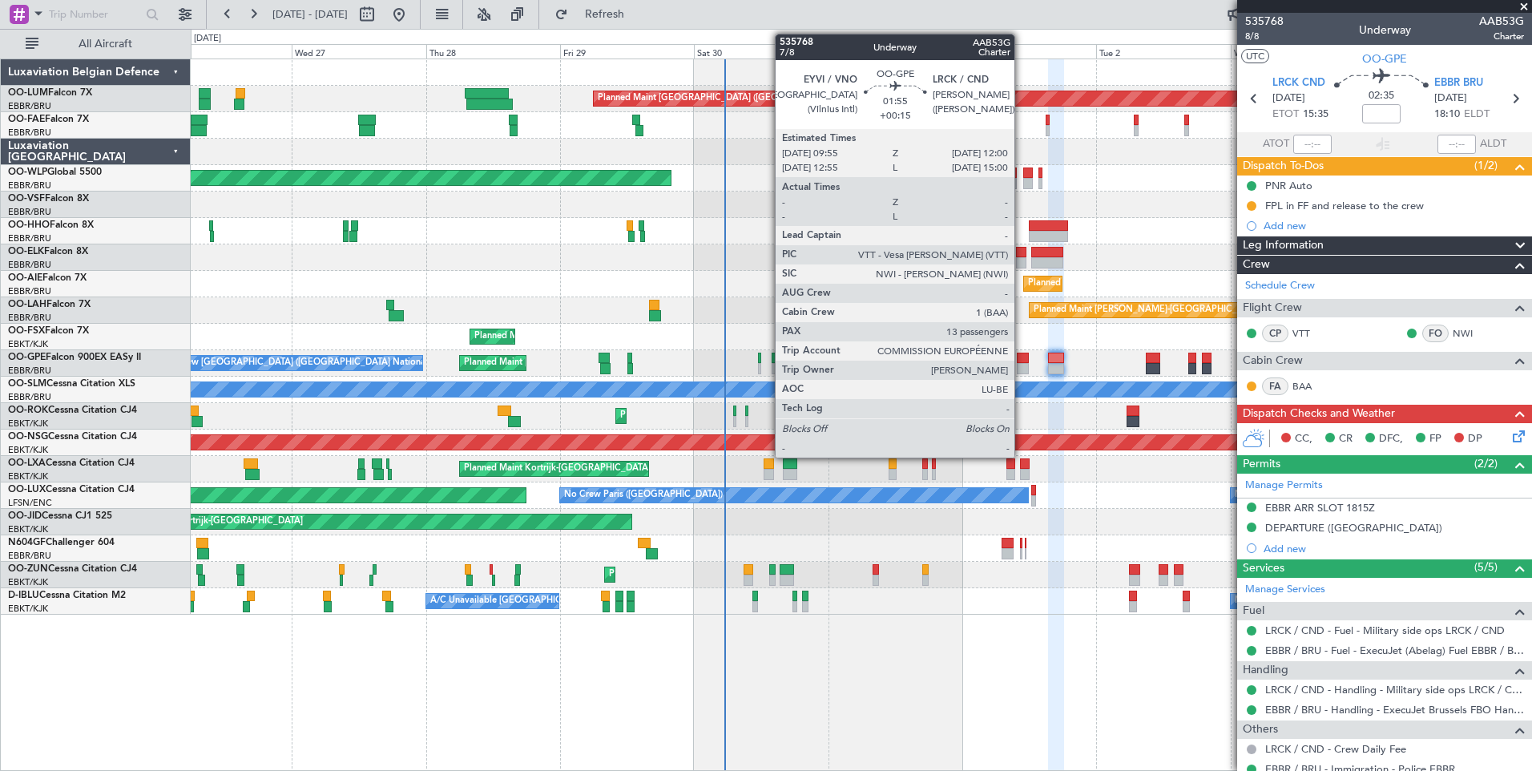
click at [1022, 359] on div at bounding box center [1023, 358] width 12 height 11
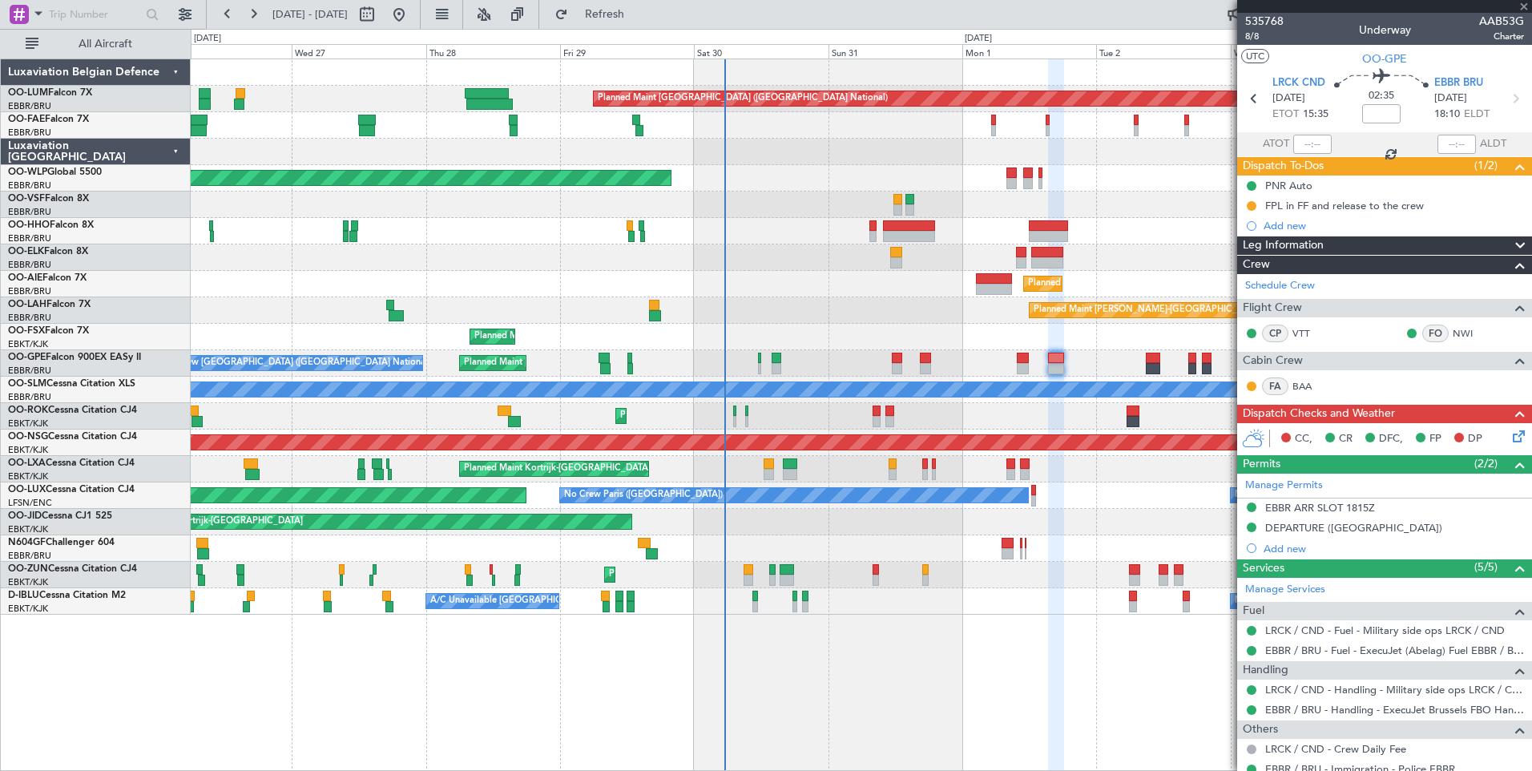
type input "+00:15"
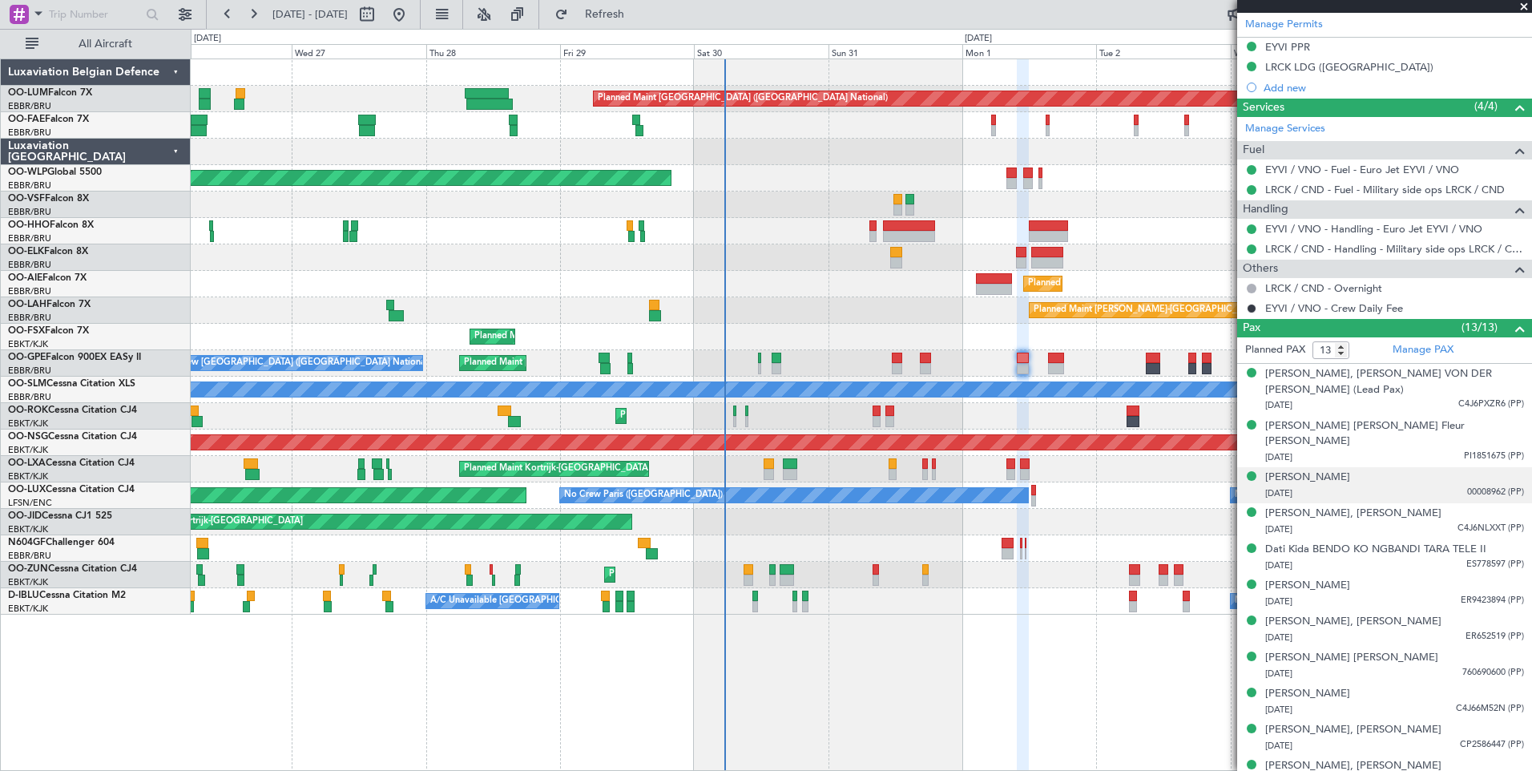
scroll to position [160, 0]
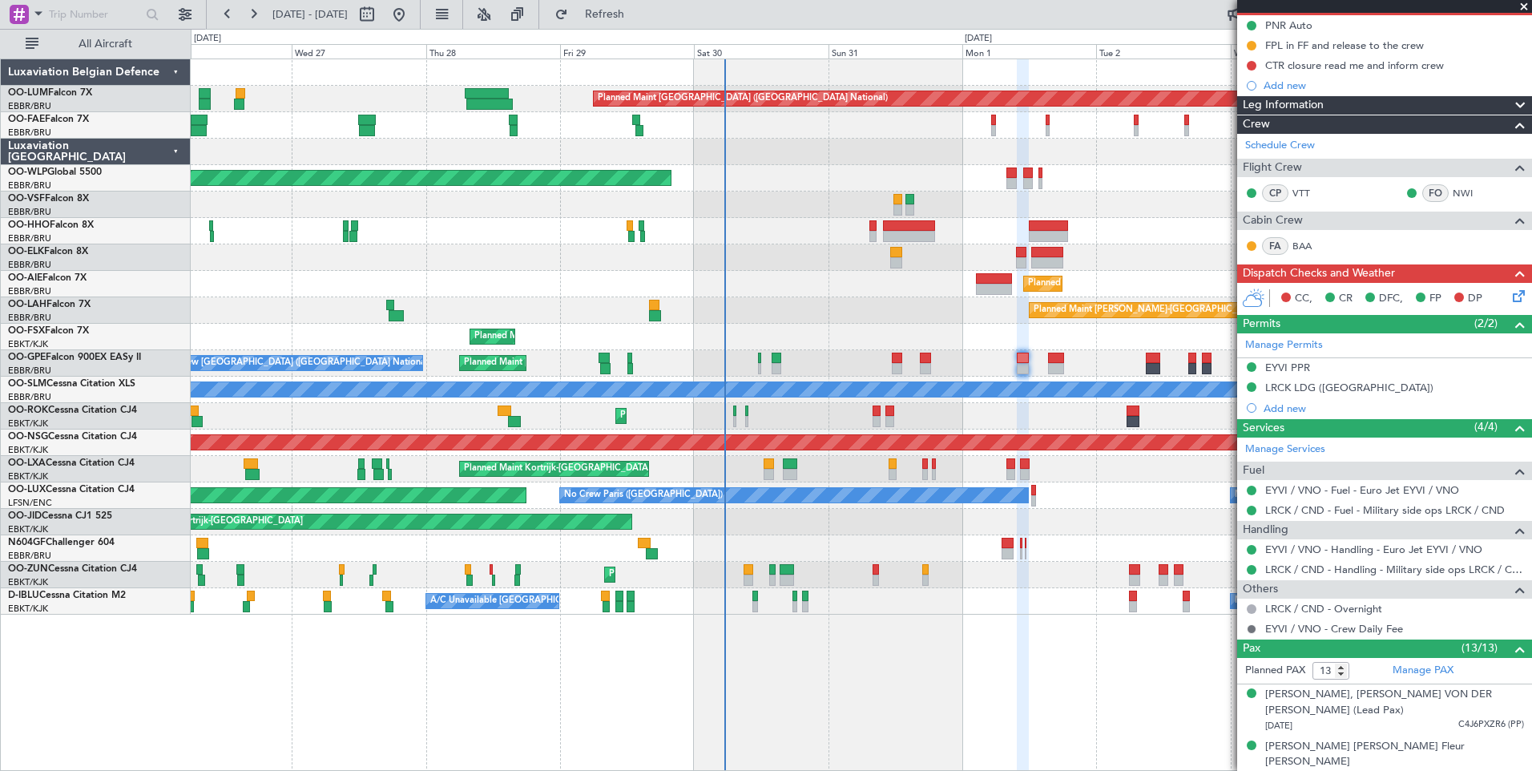
click at [1249, 627] on button at bounding box center [1252, 629] width 10 height 10
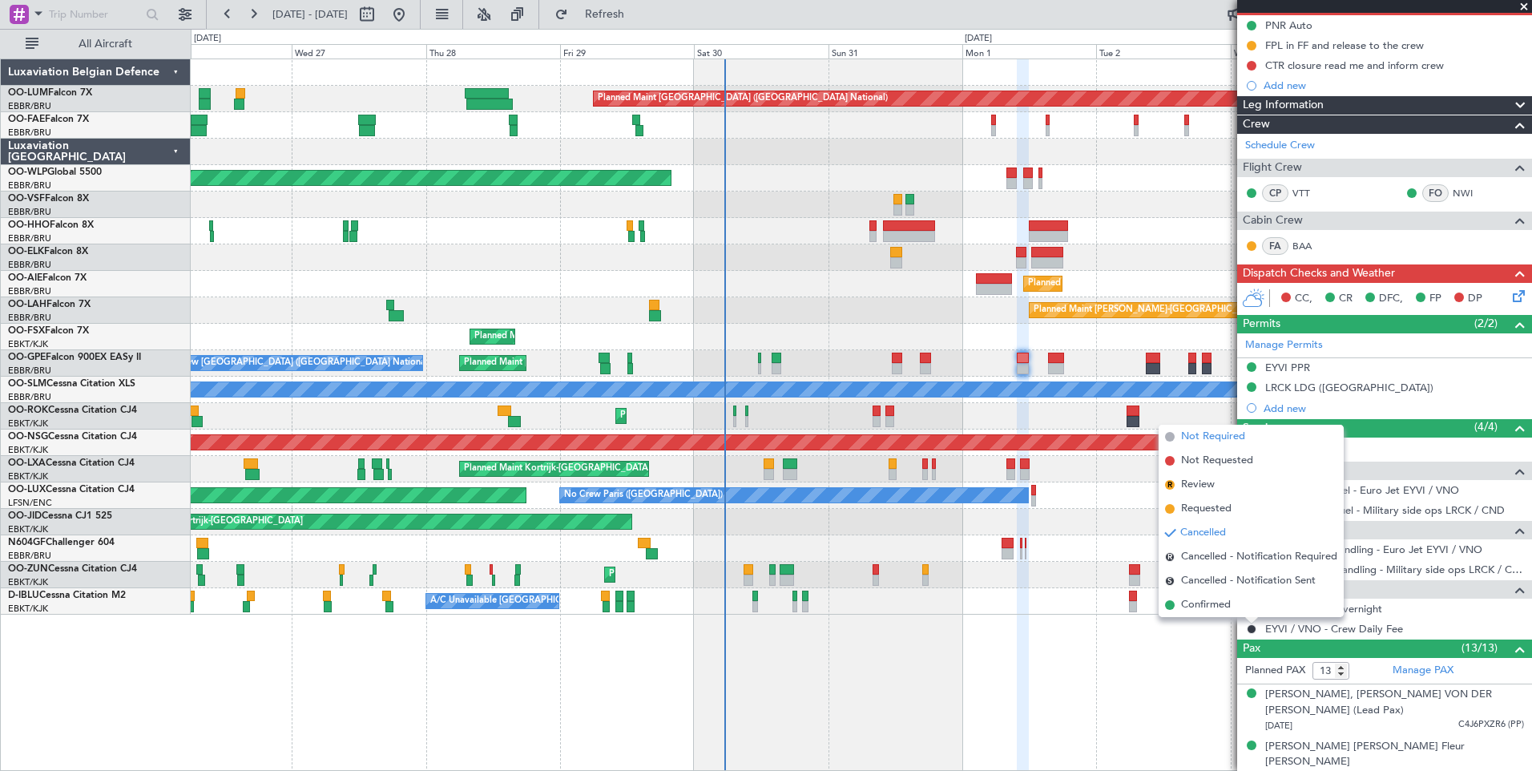
click at [1205, 437] on span "Not Required" at bounding box center [1213, 437] width 64 height 16
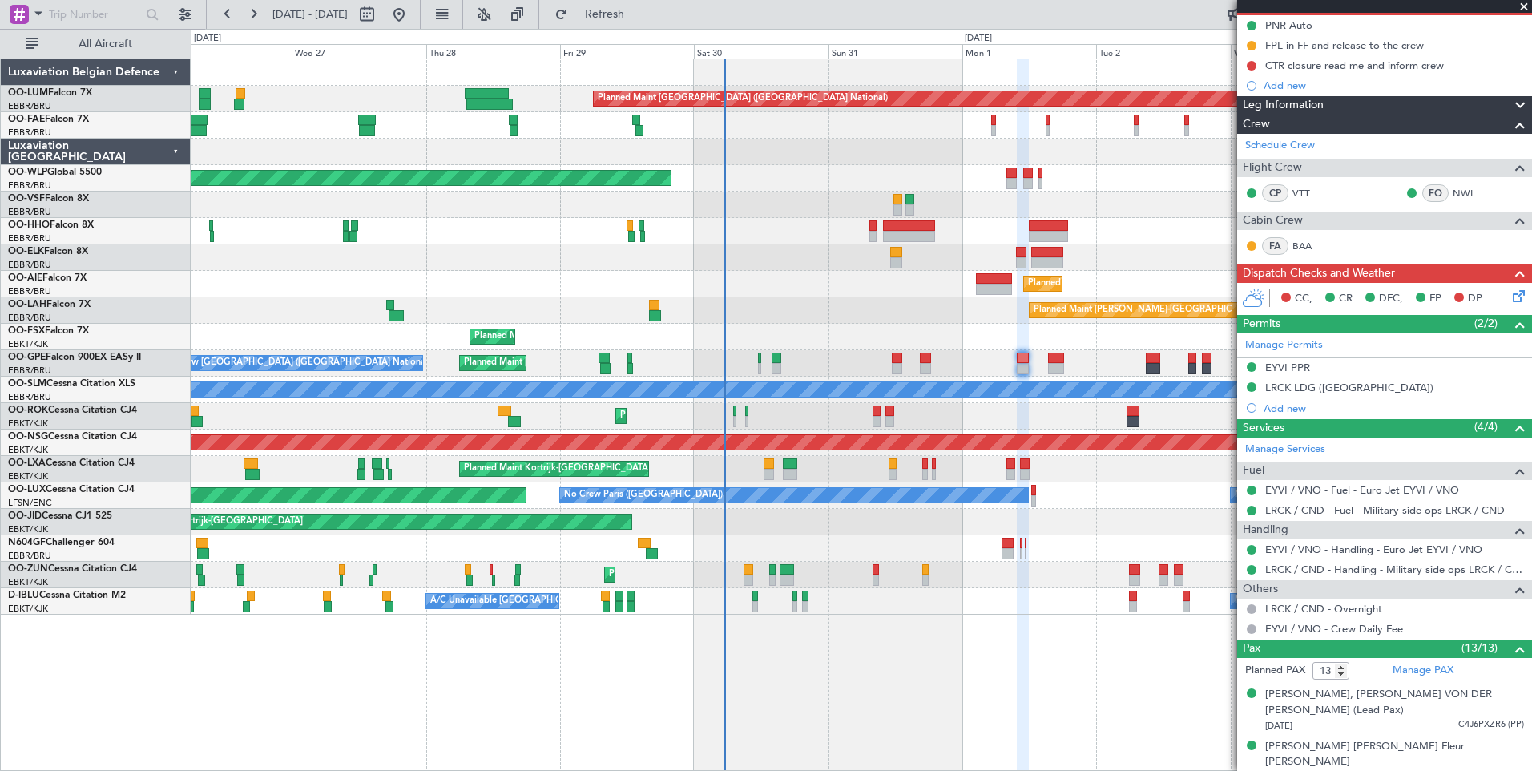
click at [1250, 603] on div at bounding box center [1251, 609] width 13 height 13
click at [1250, 608] on button at bounding box center [1252, 609] width 10 height 10
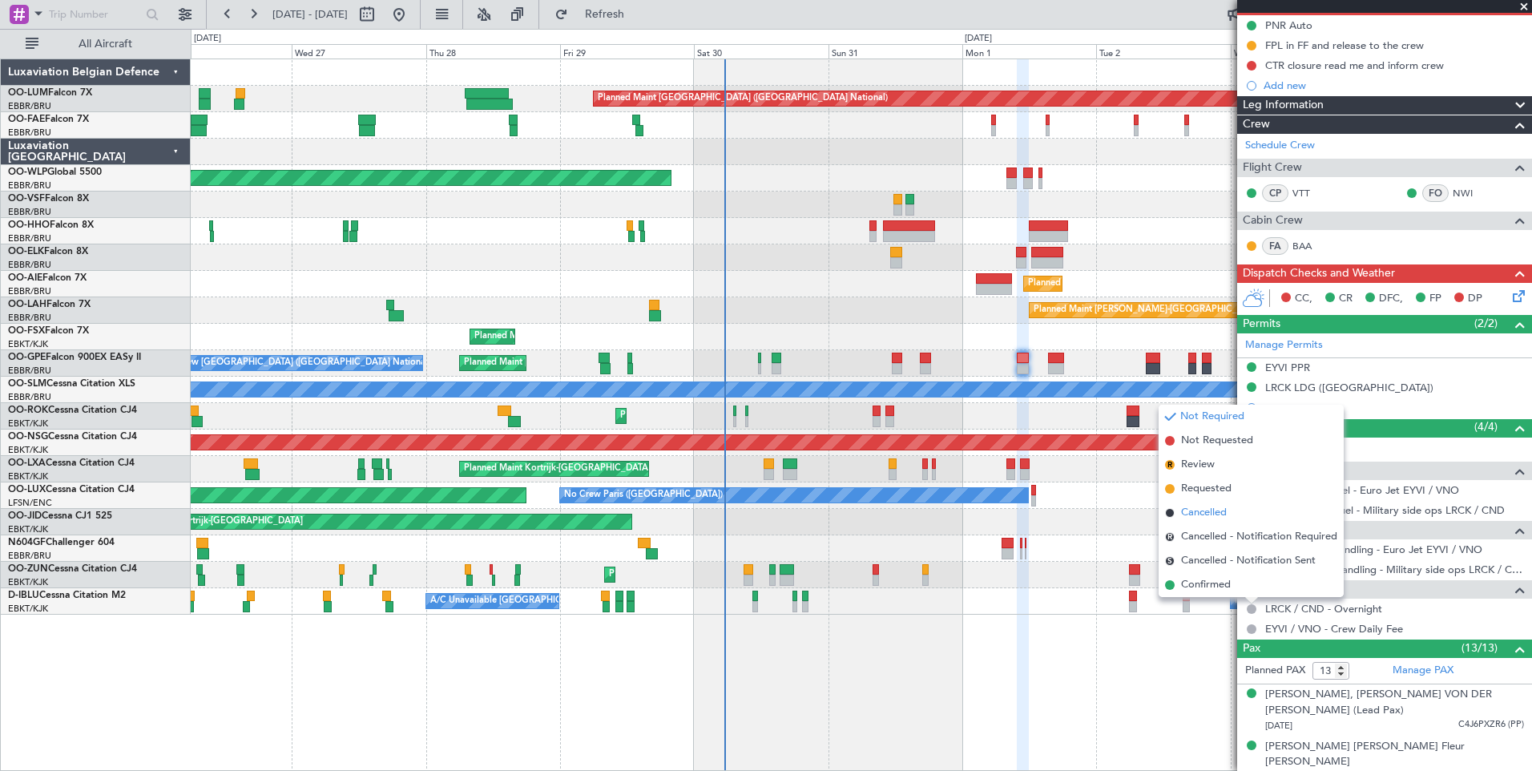
click at [1200, 517] on span "Cancelled" at bounding box center [1204, 513] width 46 height 16
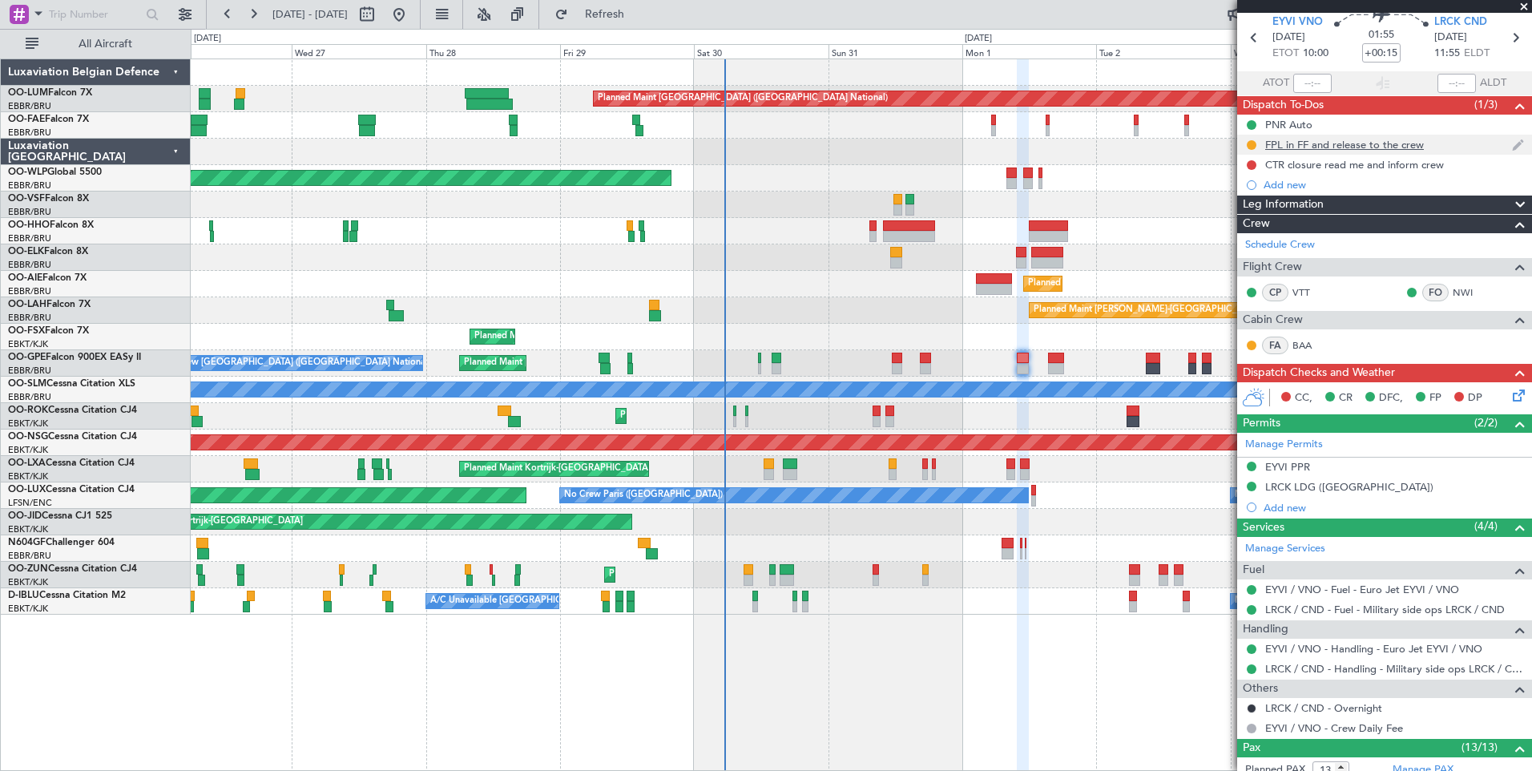
scroll to position [0, 0]
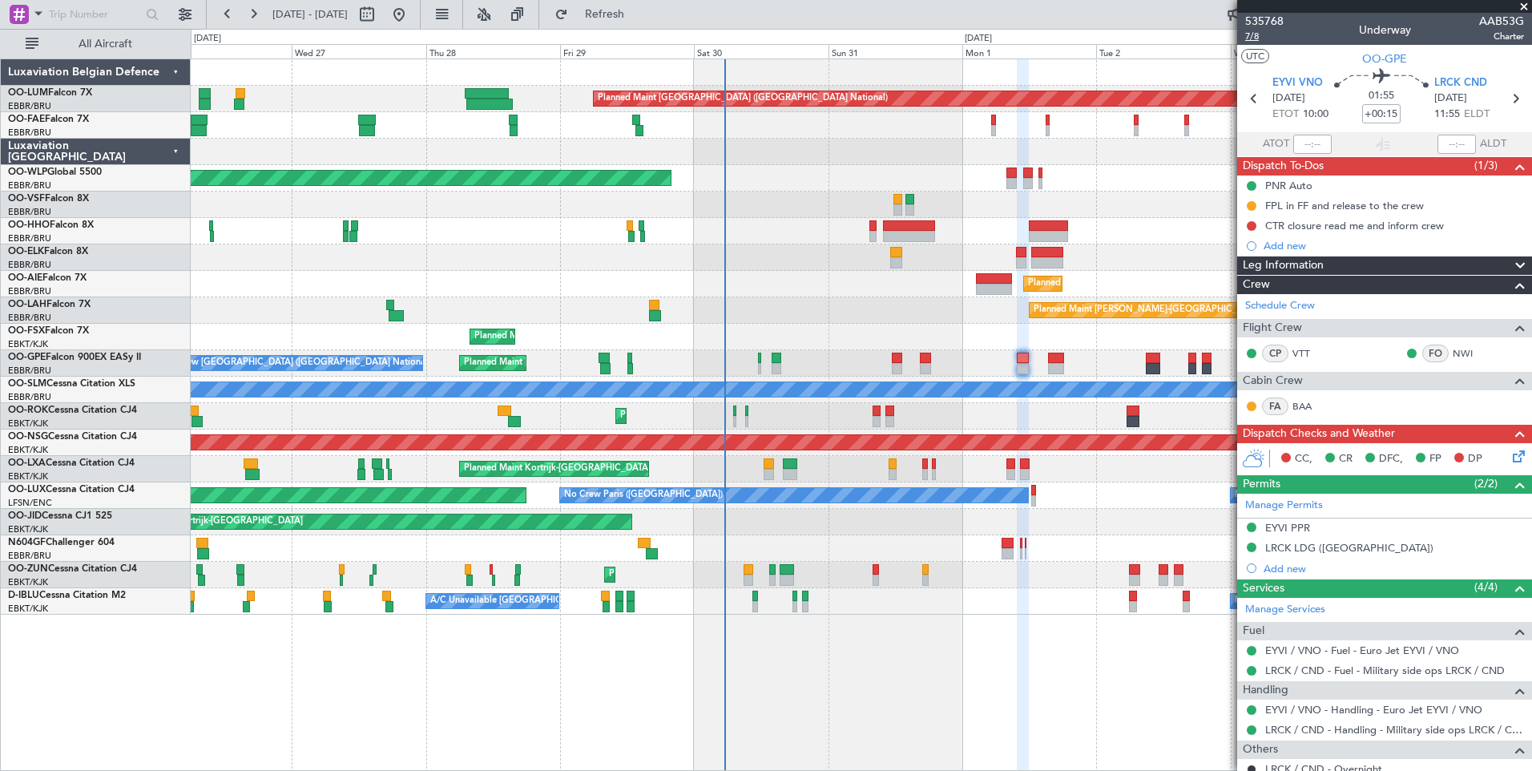
click at [1260, 32] on span "7/8" at bounding box center [1264, 37] width 38 height 14
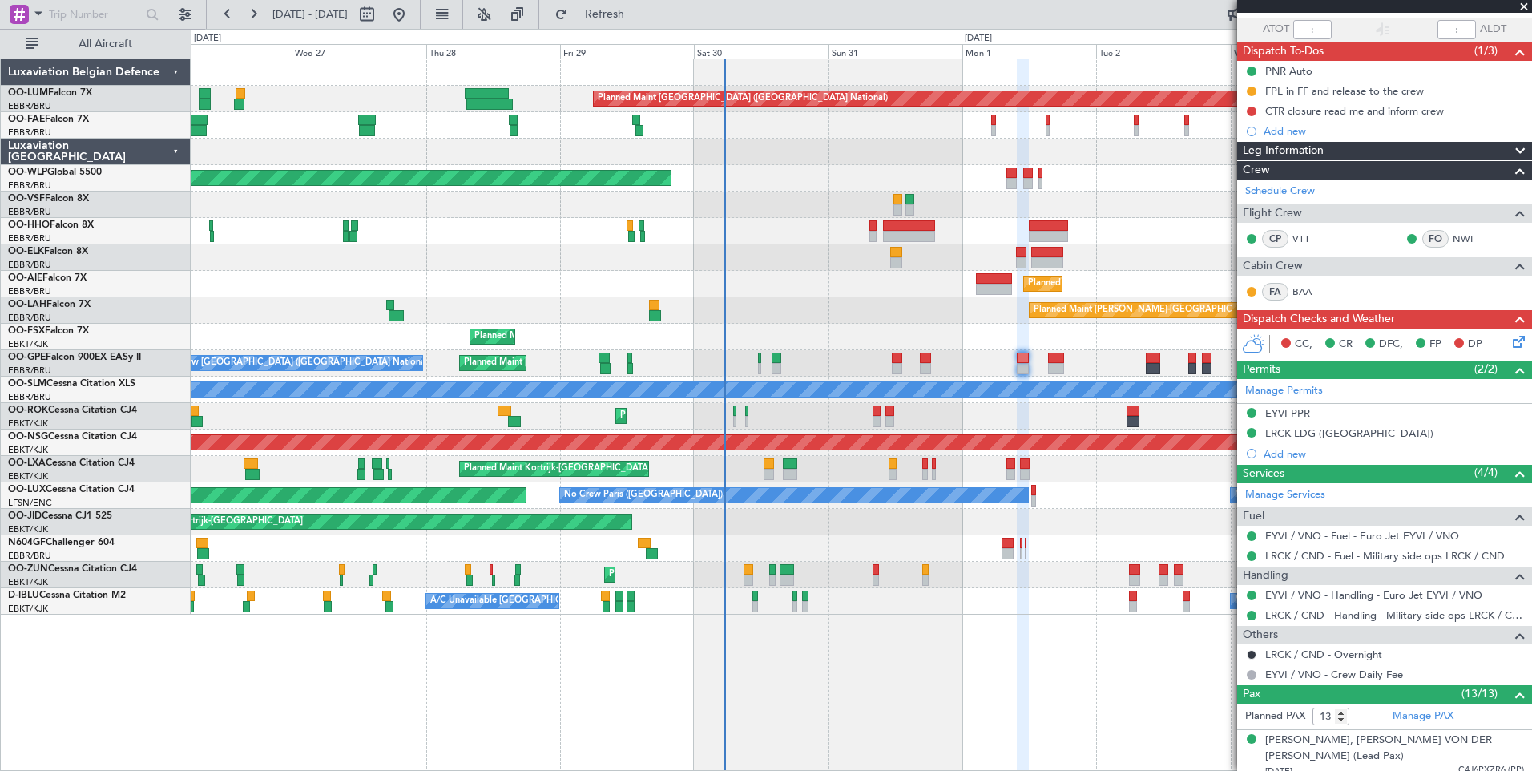
scroll to position [240, 0]
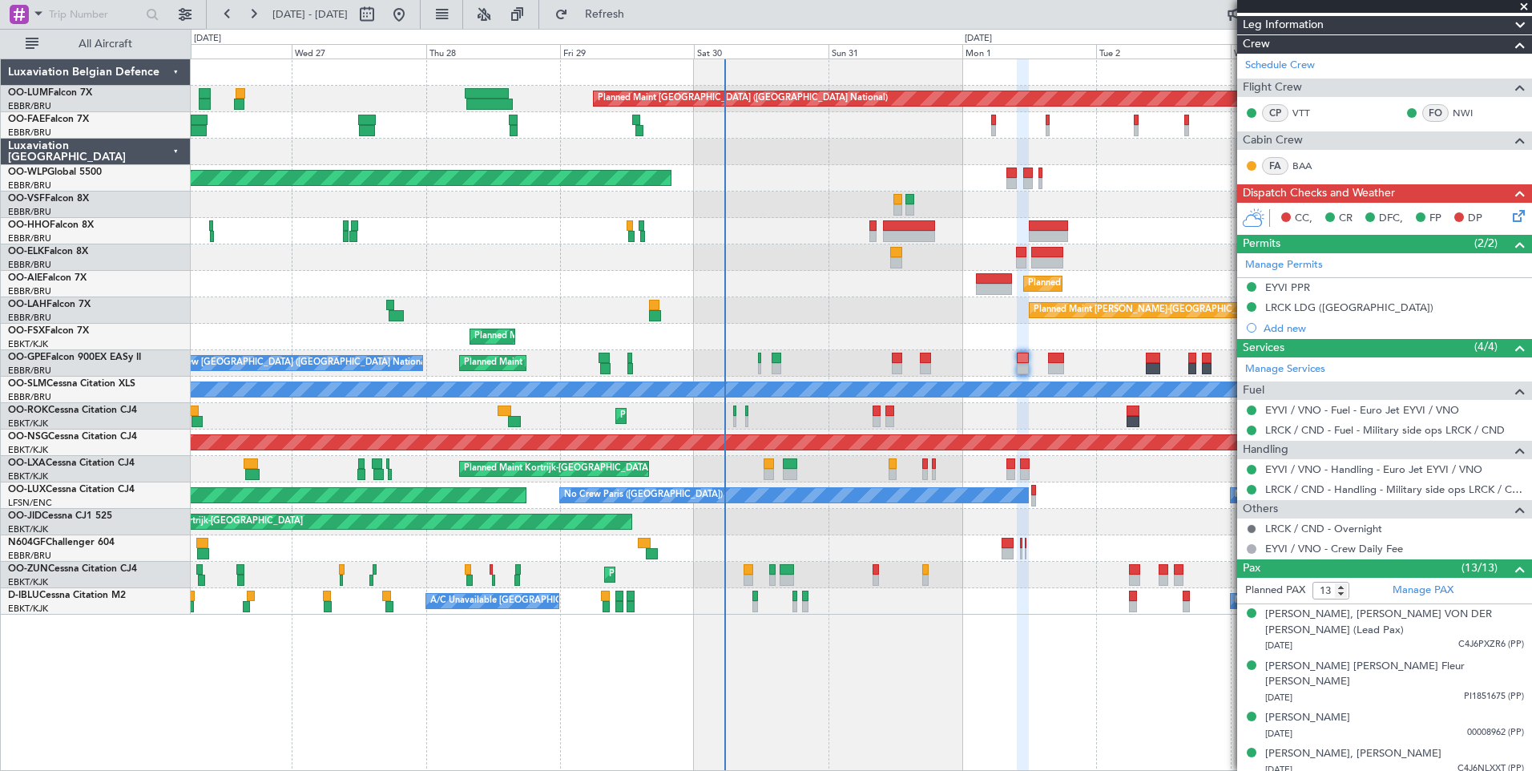
click at [1254, 528] on button at bounding box center [1252, 529] width 10 height 10
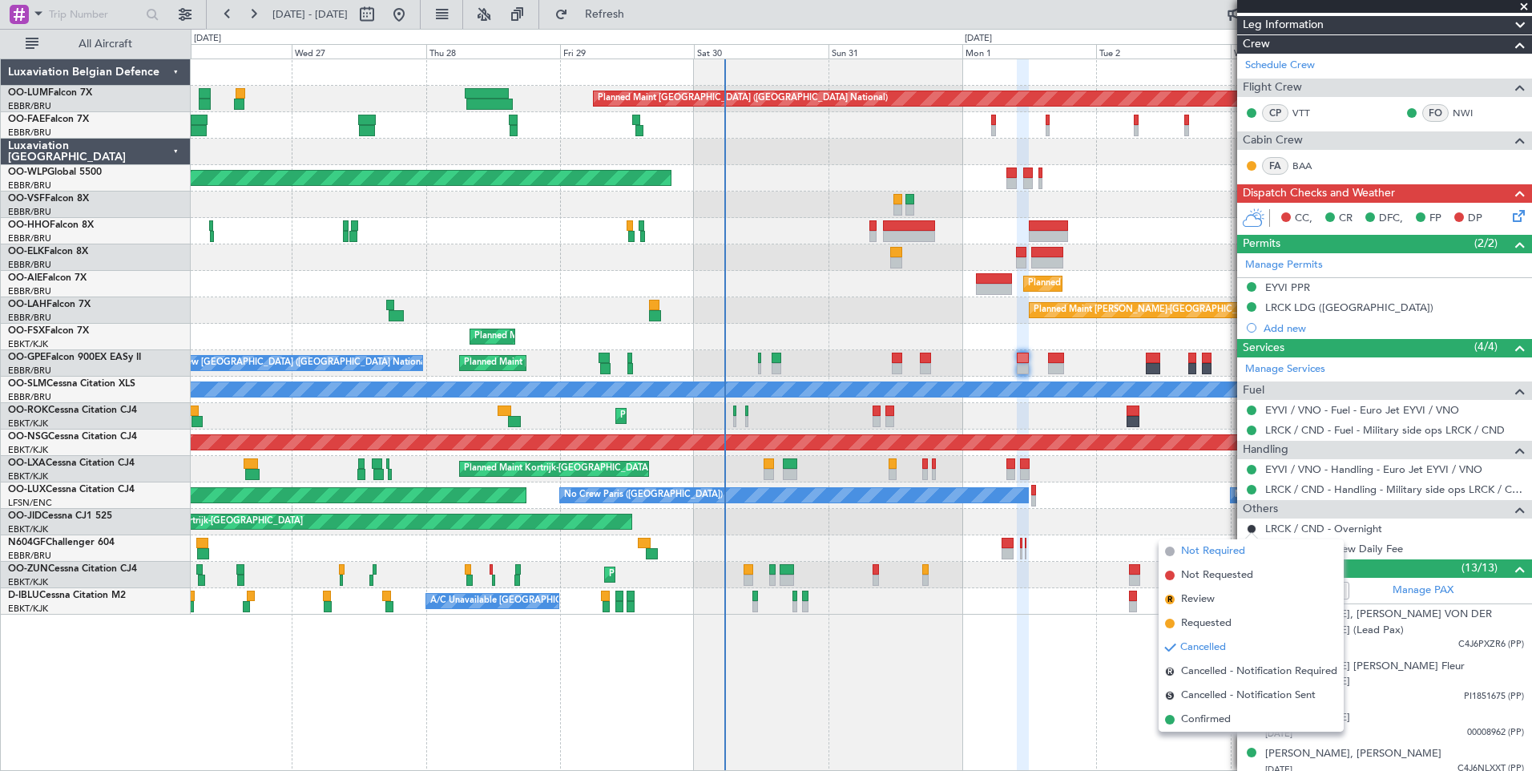
click at [1216, 554] on span "Not Required" at bounding box center [1213, 551] width 64 height 16
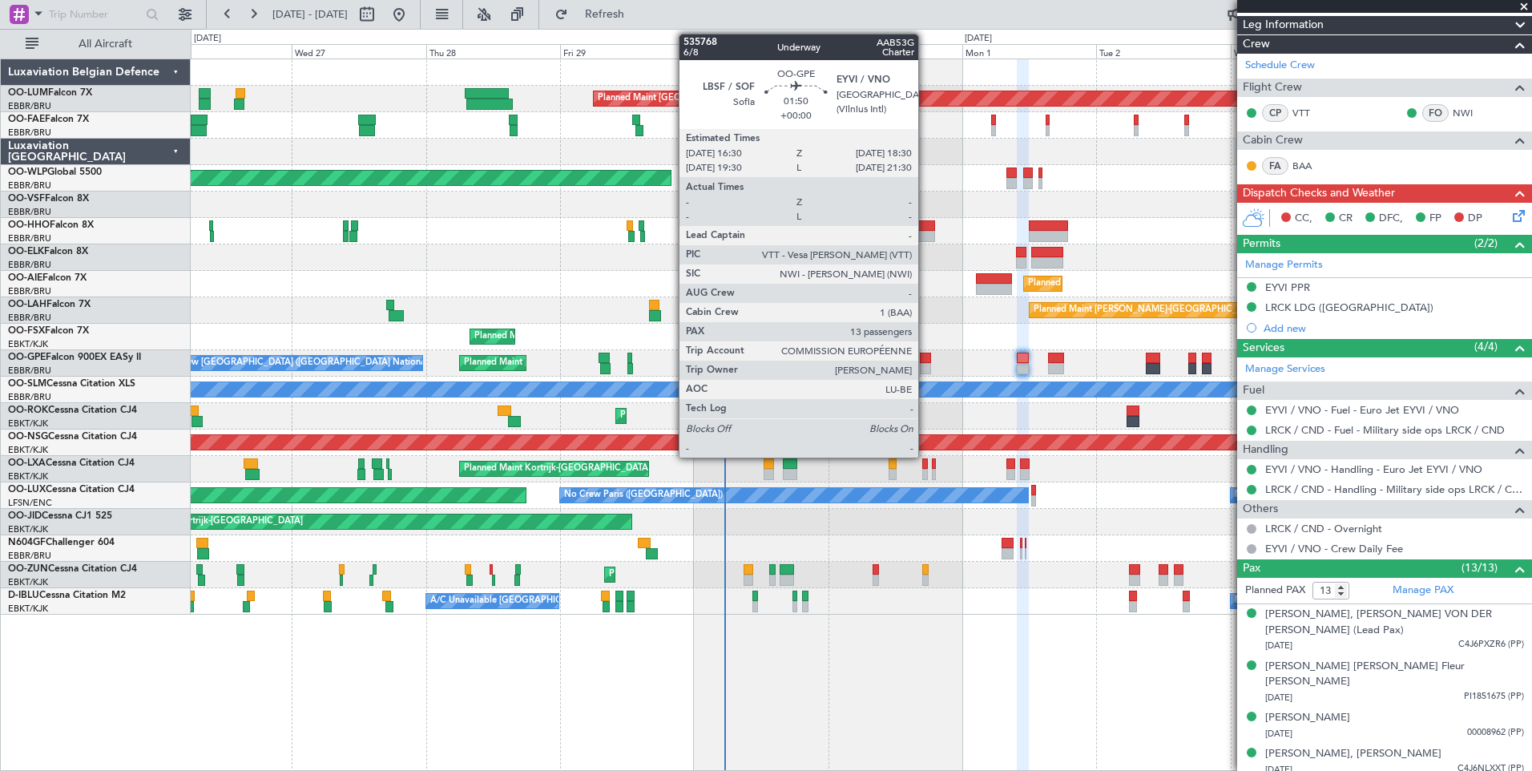
click at [926, 359] on div at bounding box center [925, 358] width 11 height 11
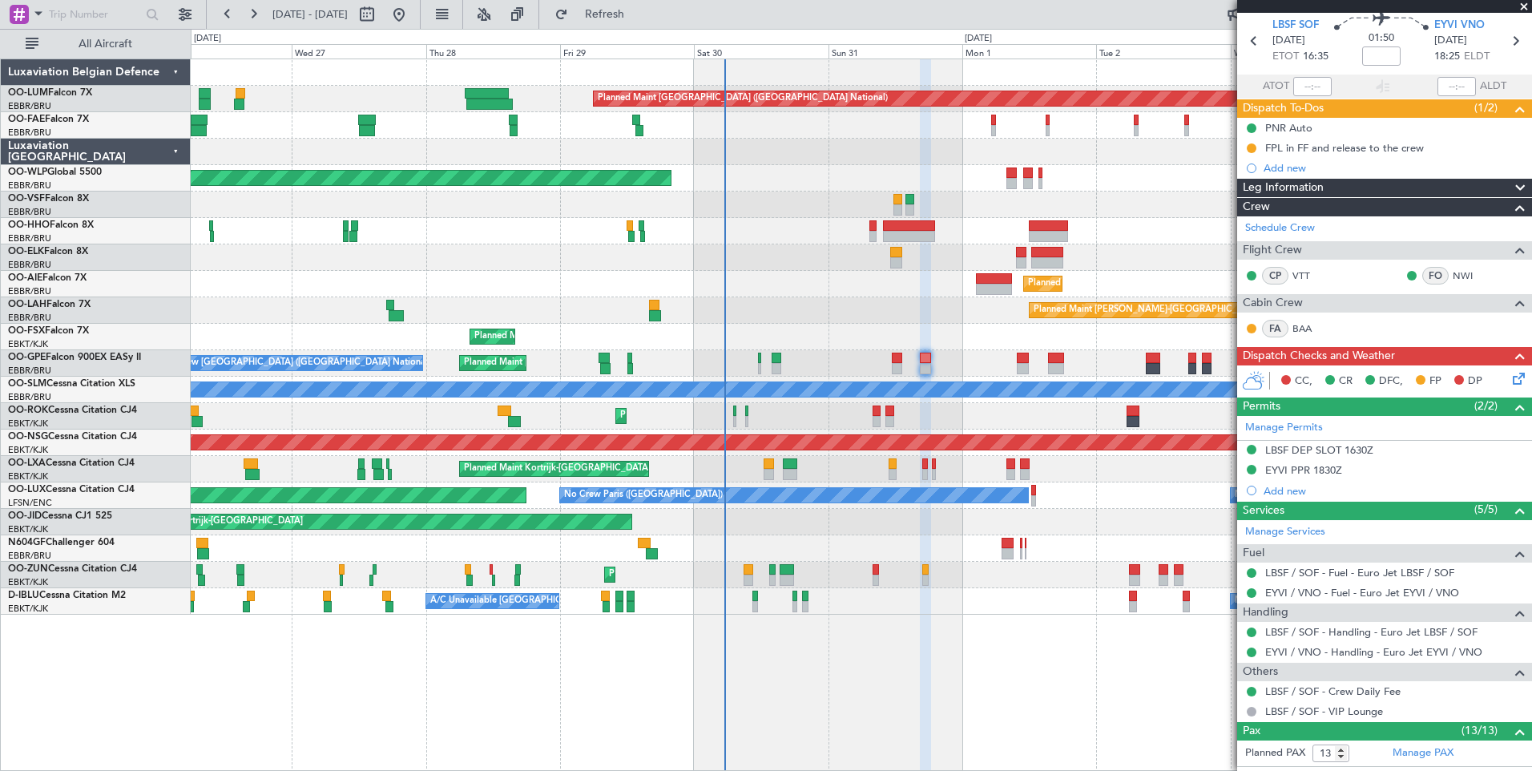
scroll to position [0, 0]
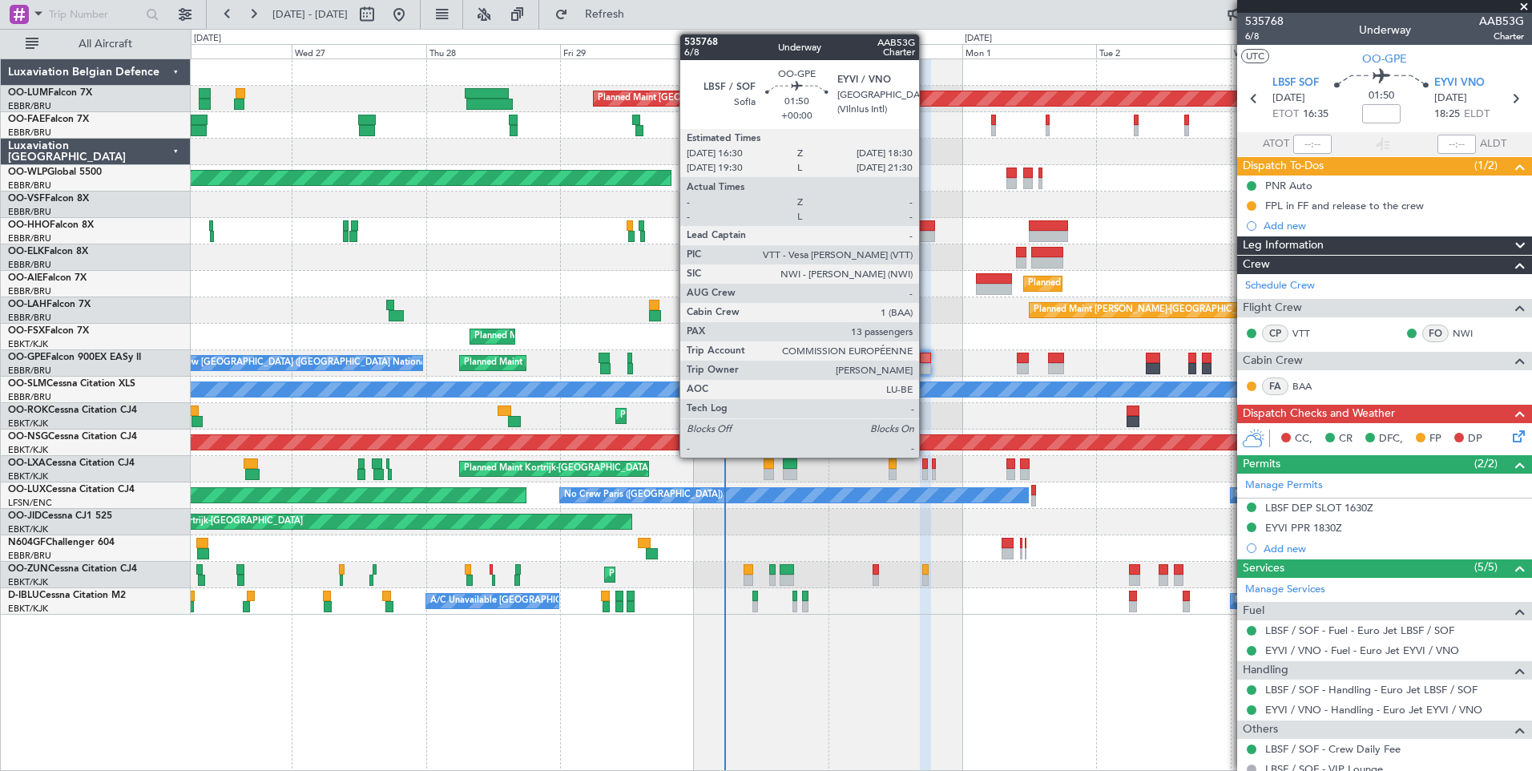
click at [926, 367] on div at bounding box center [925, 368] width 11 height 11
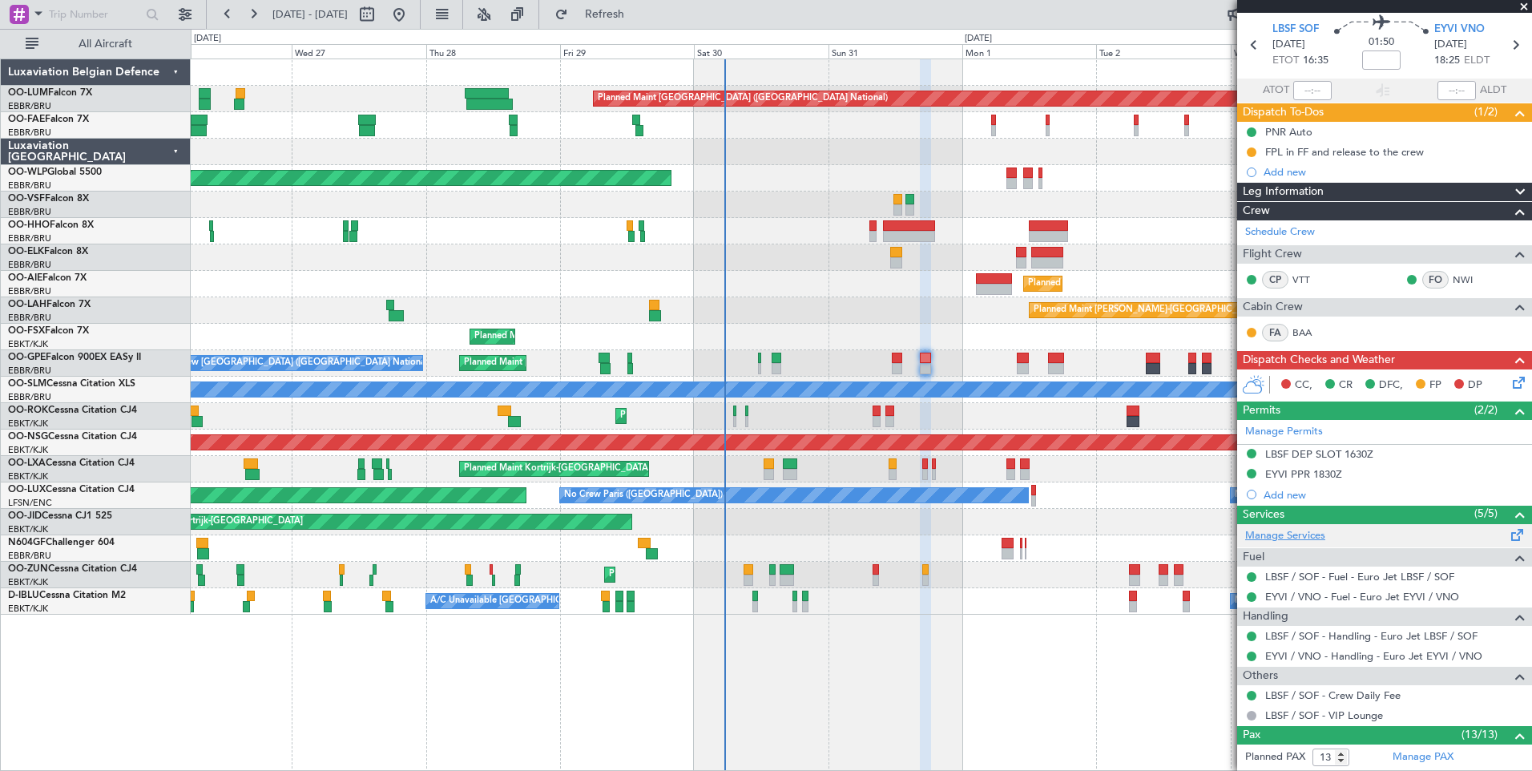
scroll to position [80, 0]
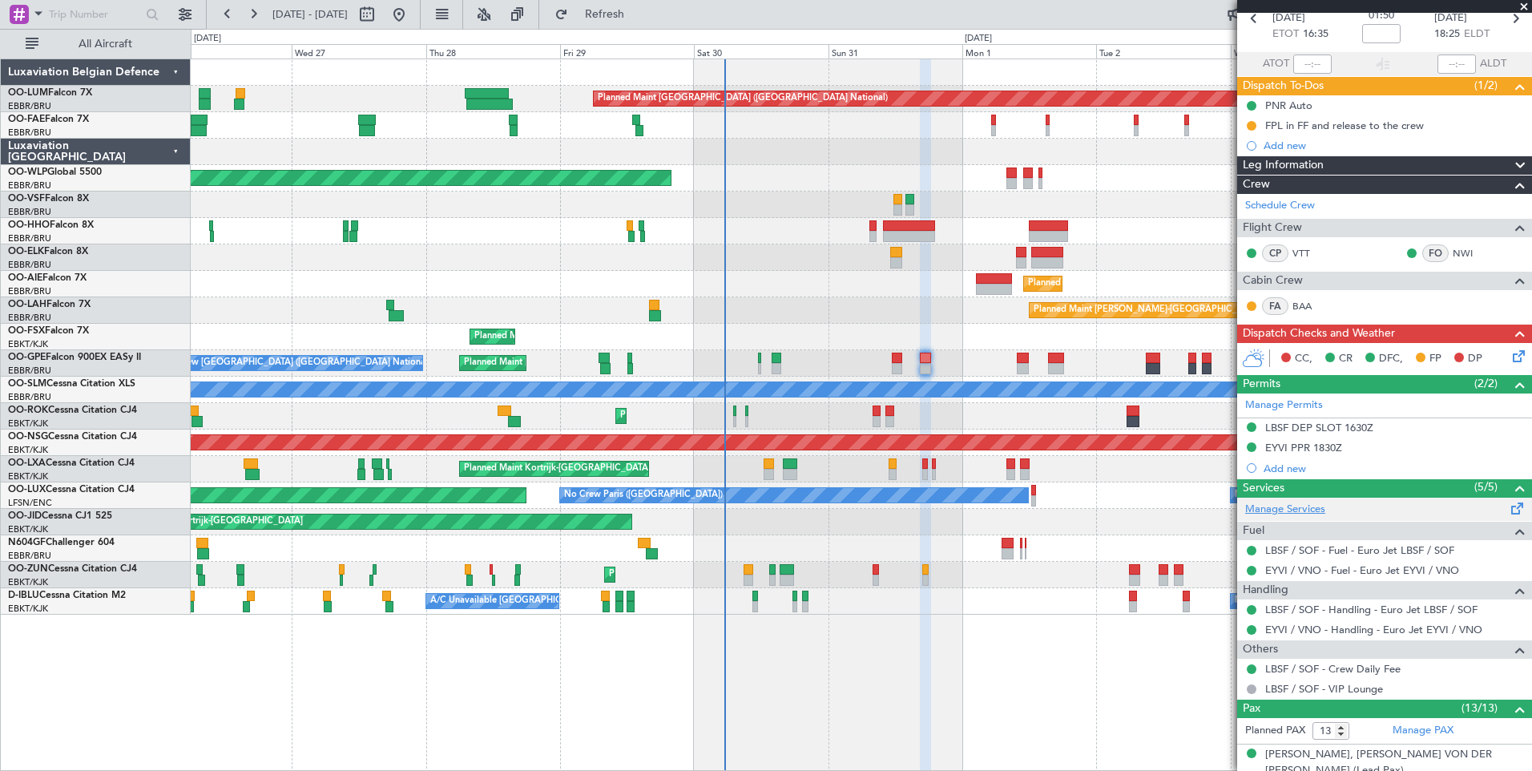
click at [1290, 506] on link "Manage Services" at bounding box center [1285, 510] width 80 height 16
click at [601, 5] on button "Refresh" at bounding box center [595, 15] width 96 height 26
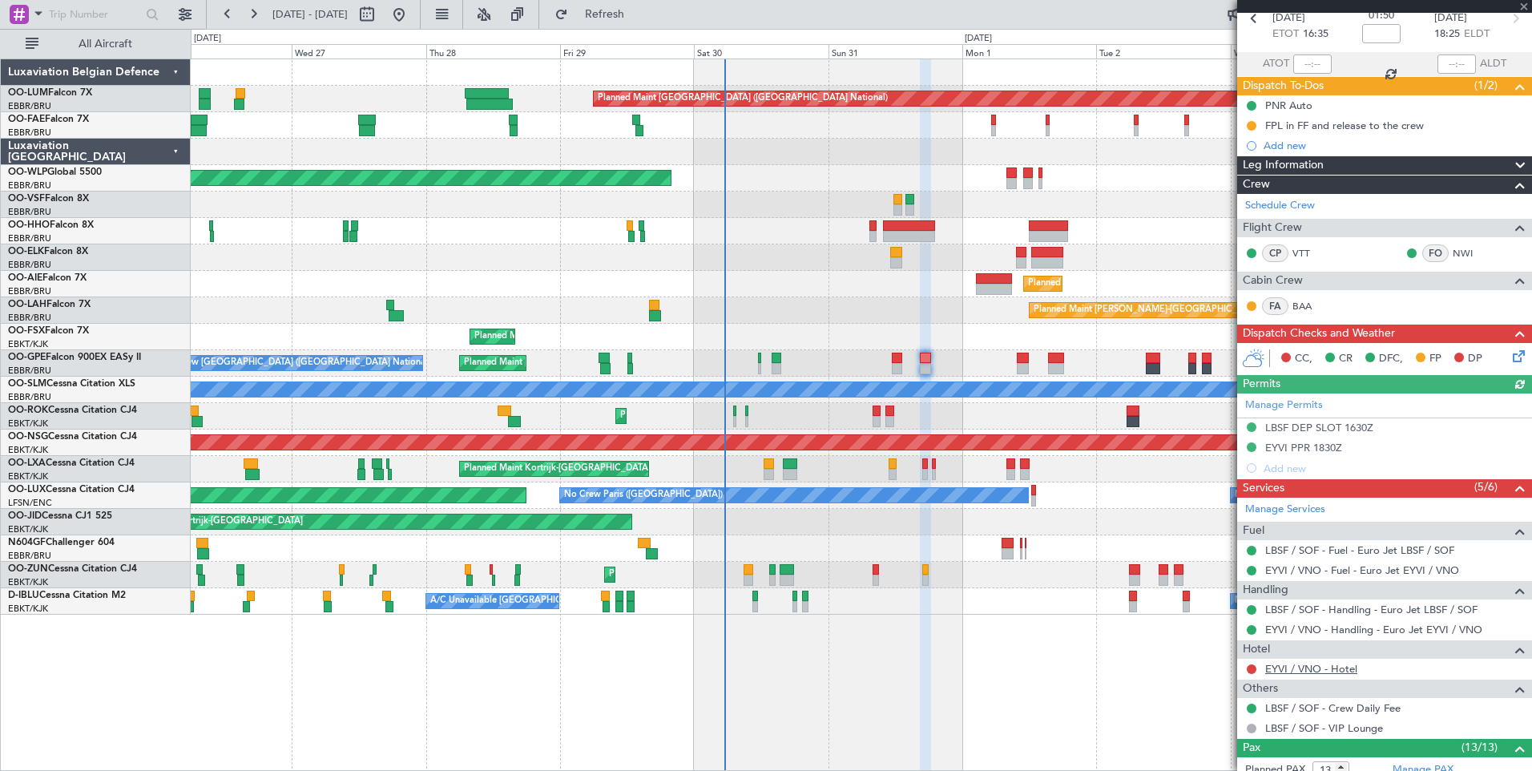
click at [1289, 664] on link "EYVI / VNO - Hotel" at bounding box center [1311, 669] width 92 height 14
click at [639, 17] on span "Refresh" at bounding box center [604, 14] width 67 height 11
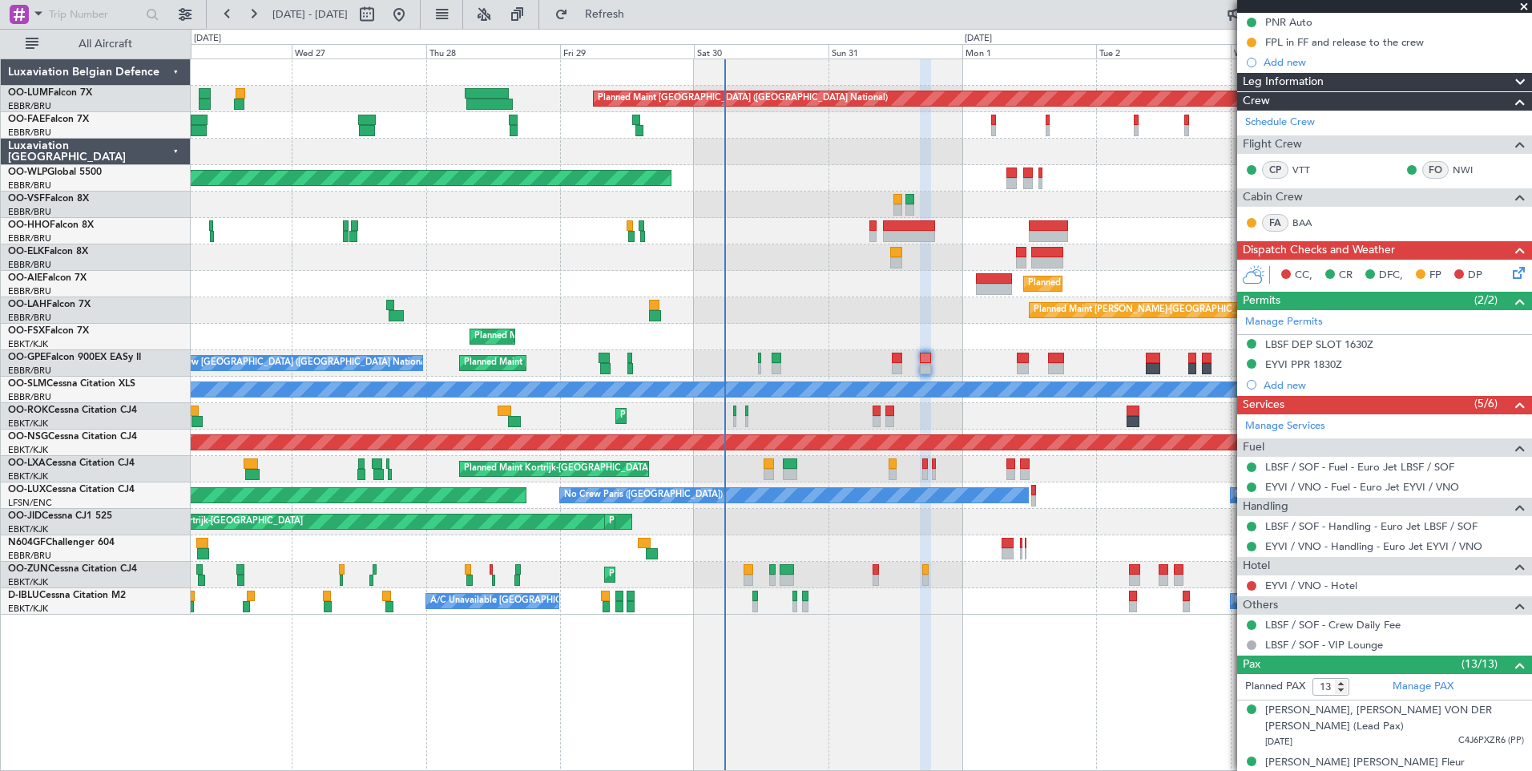
scroll to position [240, 0]
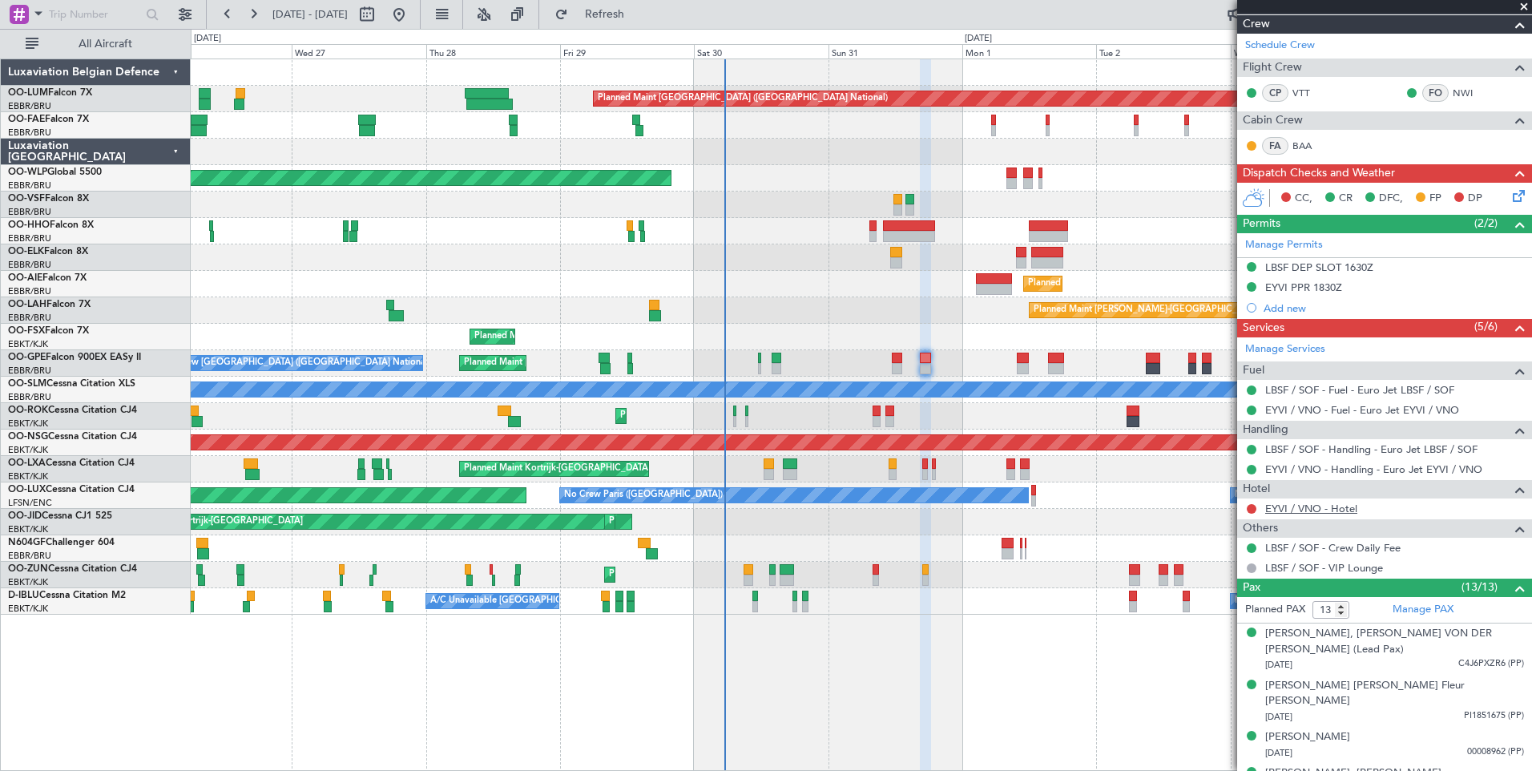
click at [1274, 507] on link "EYVI / VNO - Hotel" at bounding box center [1311, 509] width 92 height 14
drag, startPoint x: 650, startPoint y: 14, endPoint x: 660, endPoint y: 21, distance: 12.7
click at [639, 14] on span "Refresh" at bounding box center [604, 14] width 67 height 11
click at [1253, 509] on button at bounding box center [1252, 509] width 10 height 10
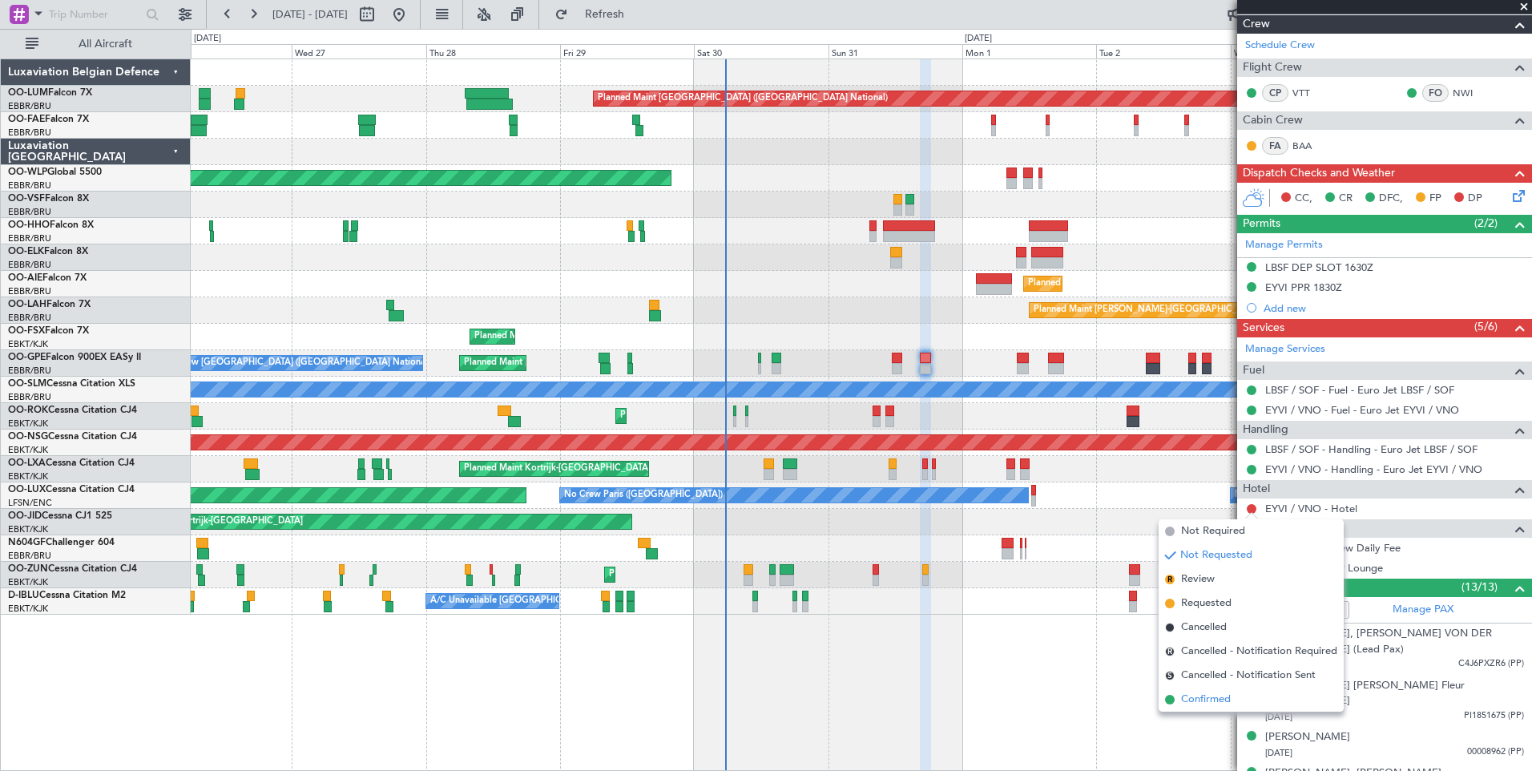
click at [1210, 692] on span "Confirmed" at bounding box center [1206, 700] width 50 height 16
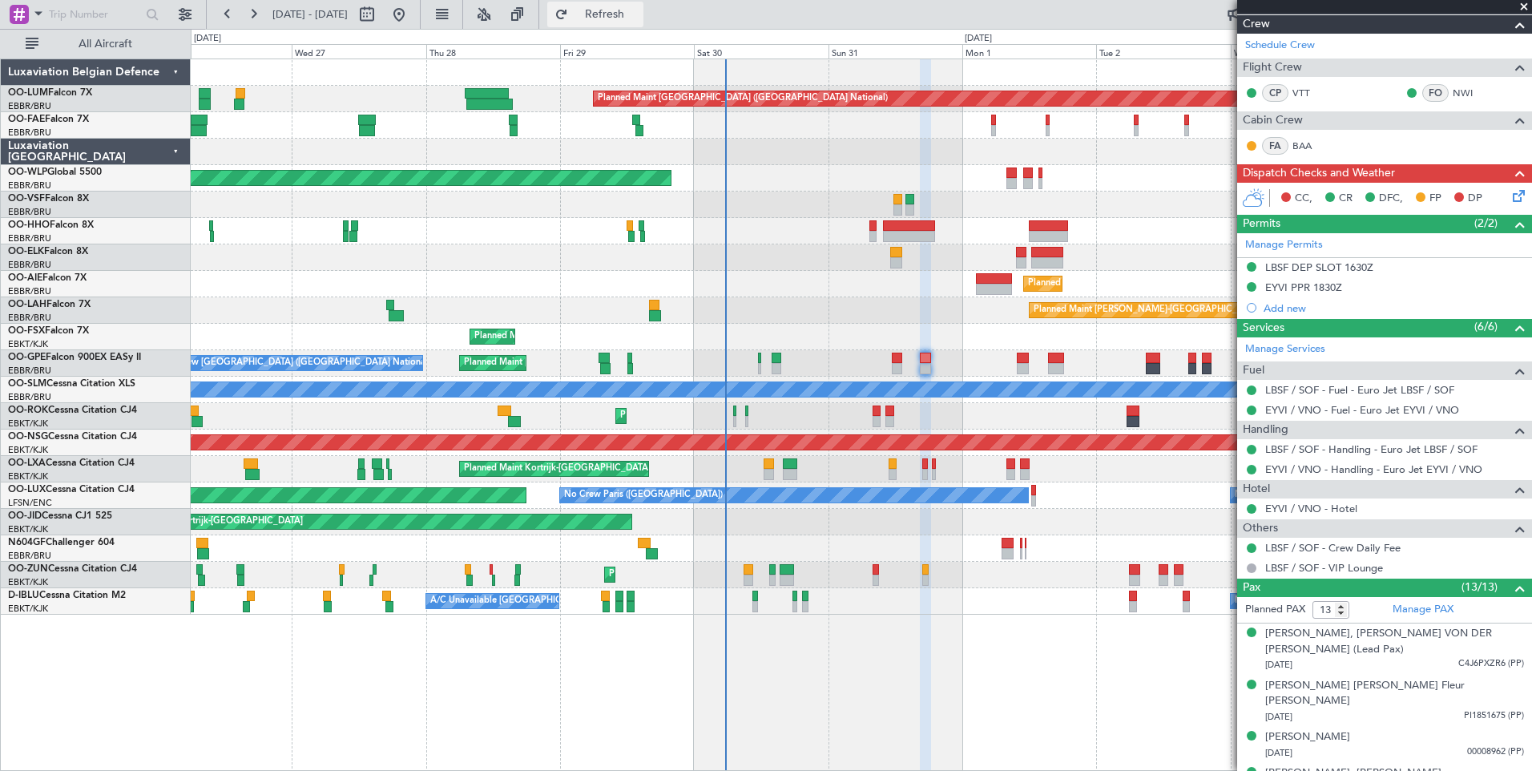
click at [643, 6] on button "Refresh" at bounding box center [595, 15] width 96 height 26
click at [639, 20] on span "Refresh" at bounding box center [604, 14] width 67 height 11
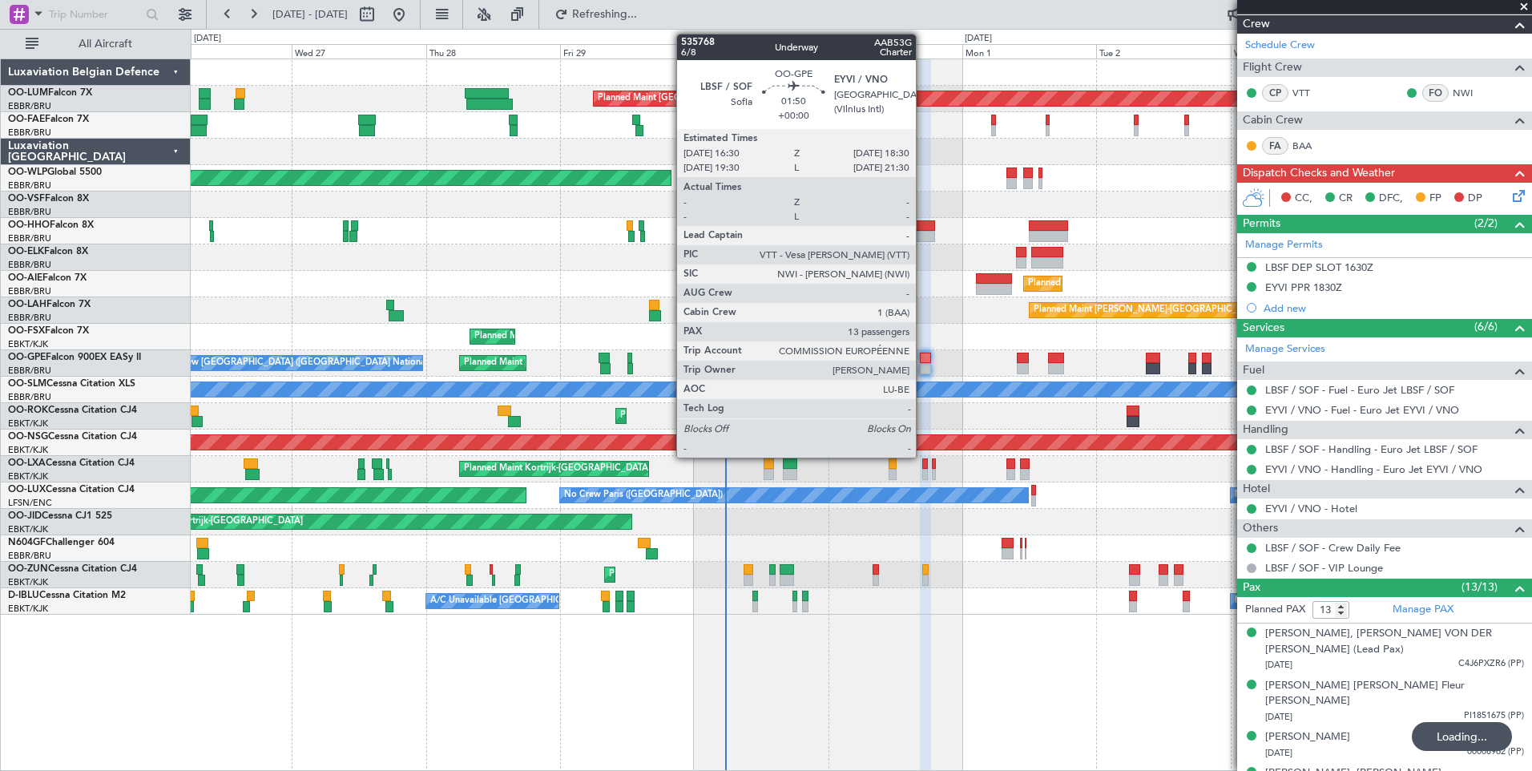
click at [923, 356] on div at bounding box center [925, 358] width 11 height 11
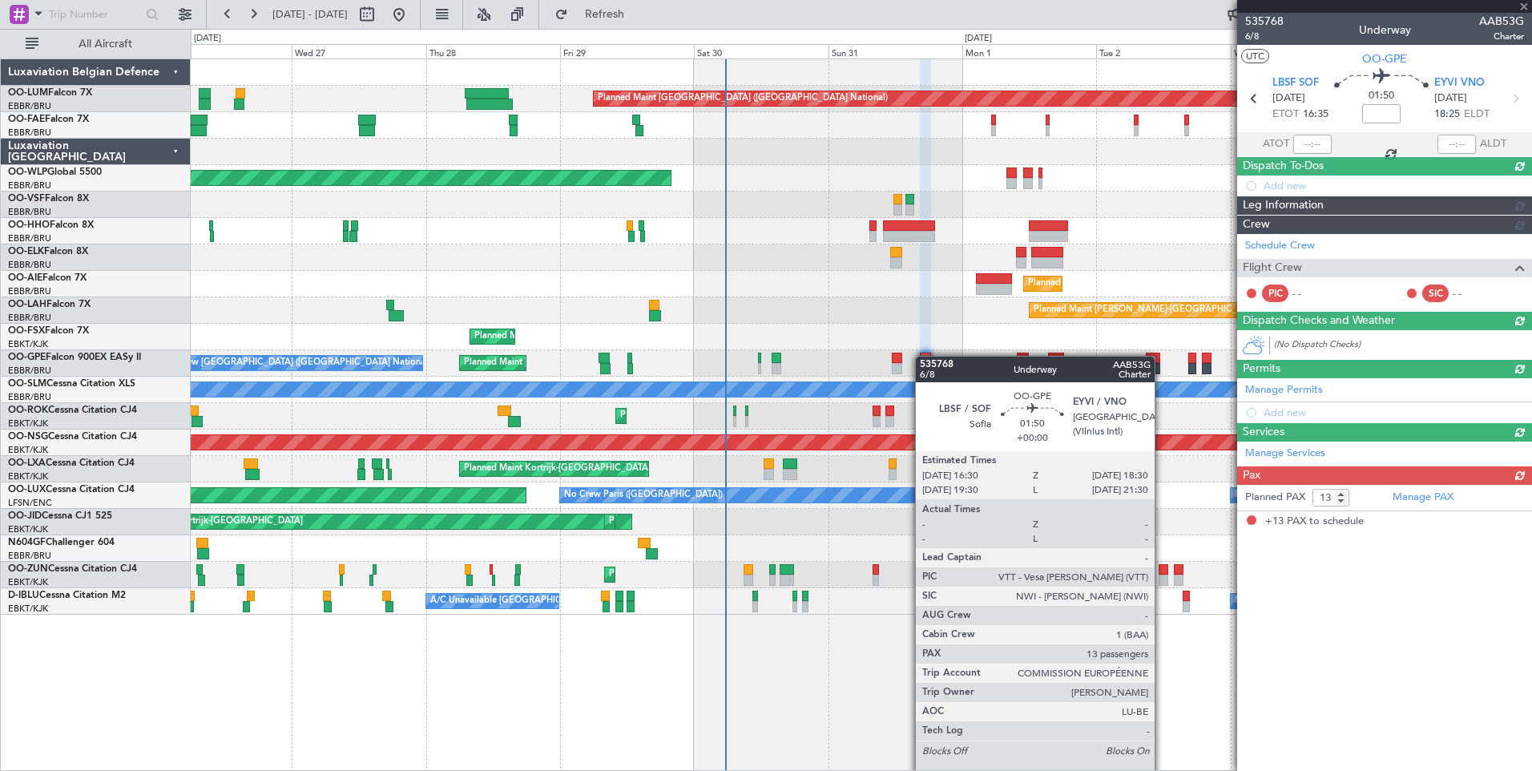
scroll to position [0, 0]
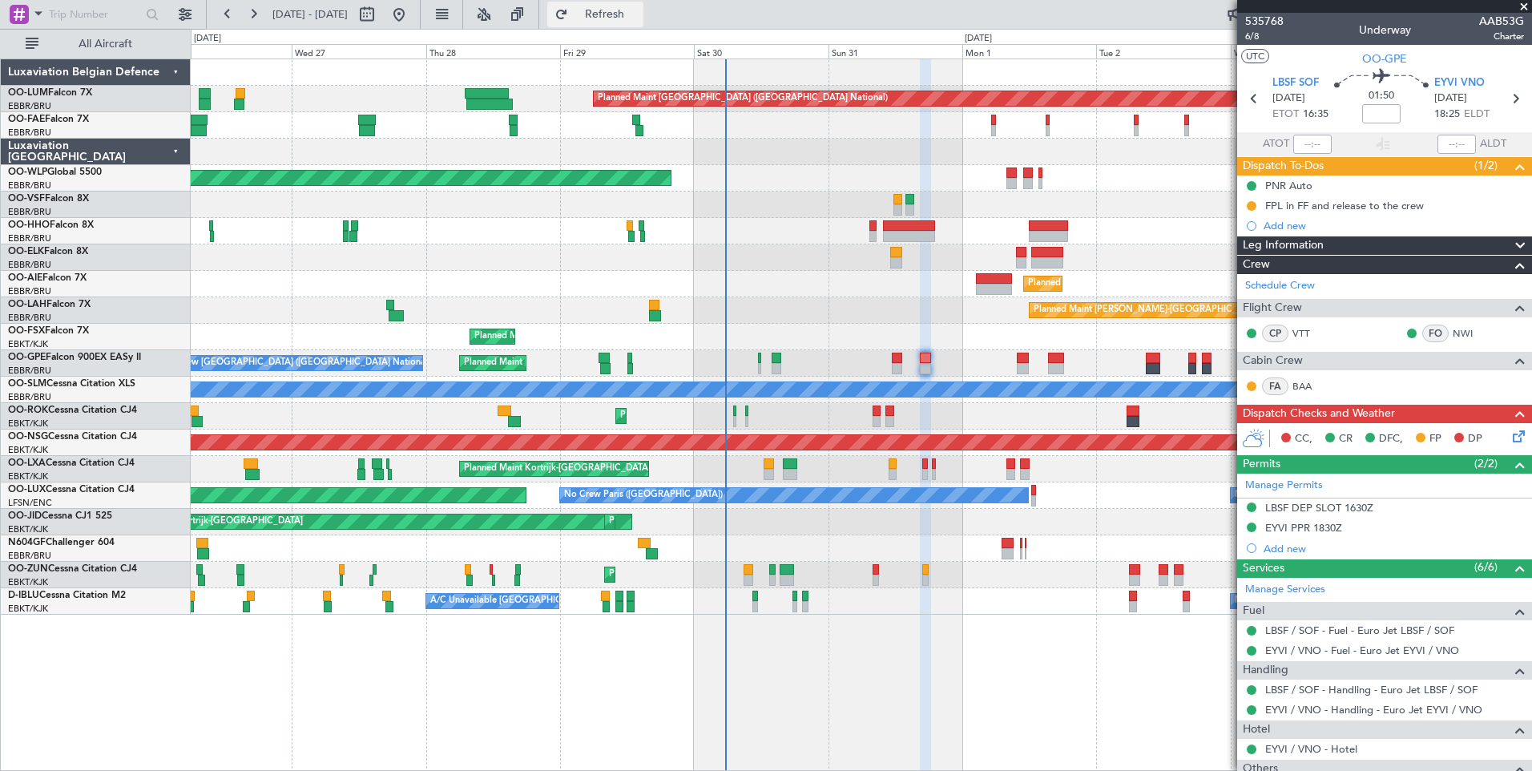
click at [639, 20] on span "Refresh" at bounding box center [604, 14] width 67 height 11
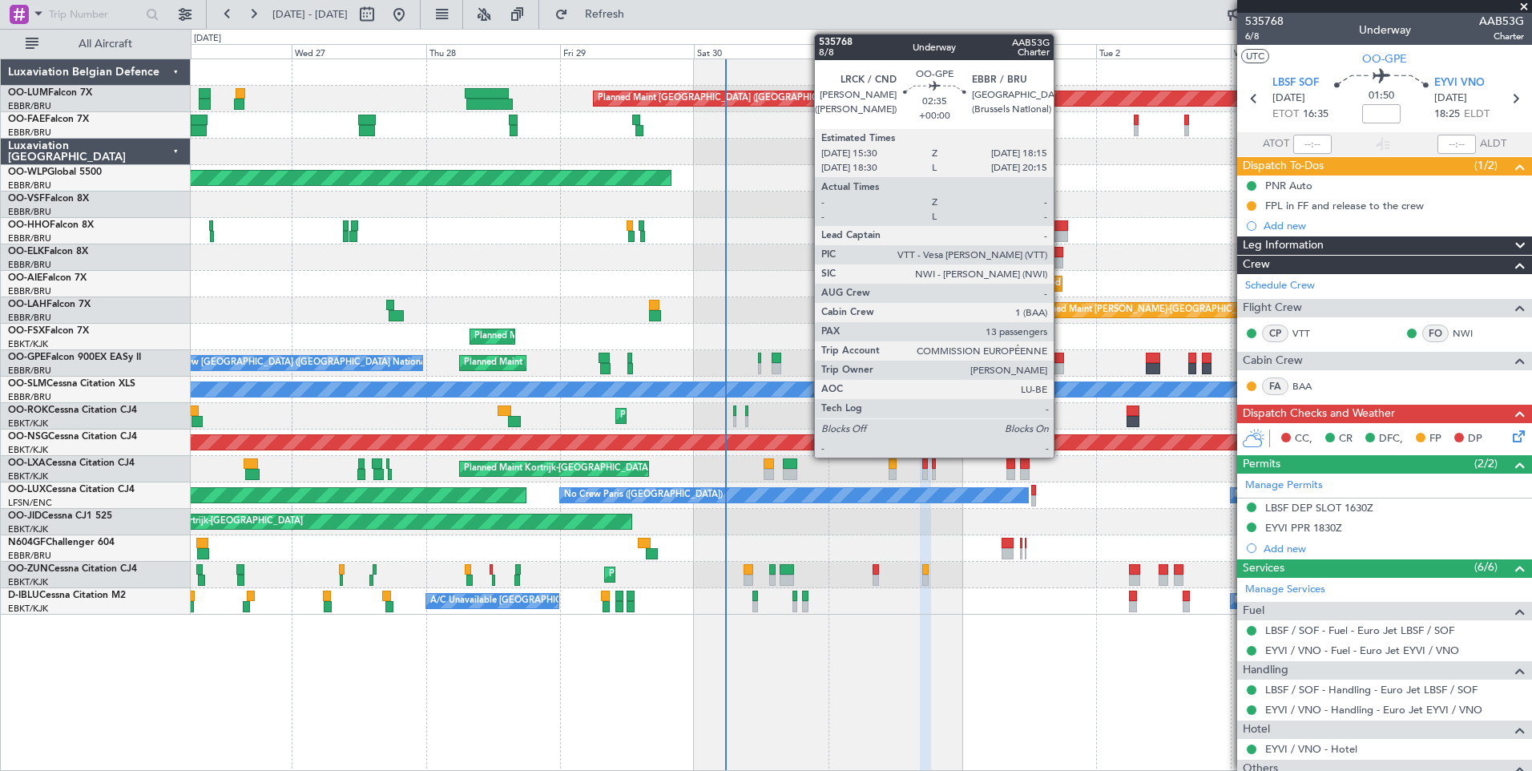
click at [1061, 365] on div at bounding box center [1056, 368] width 16 height 11
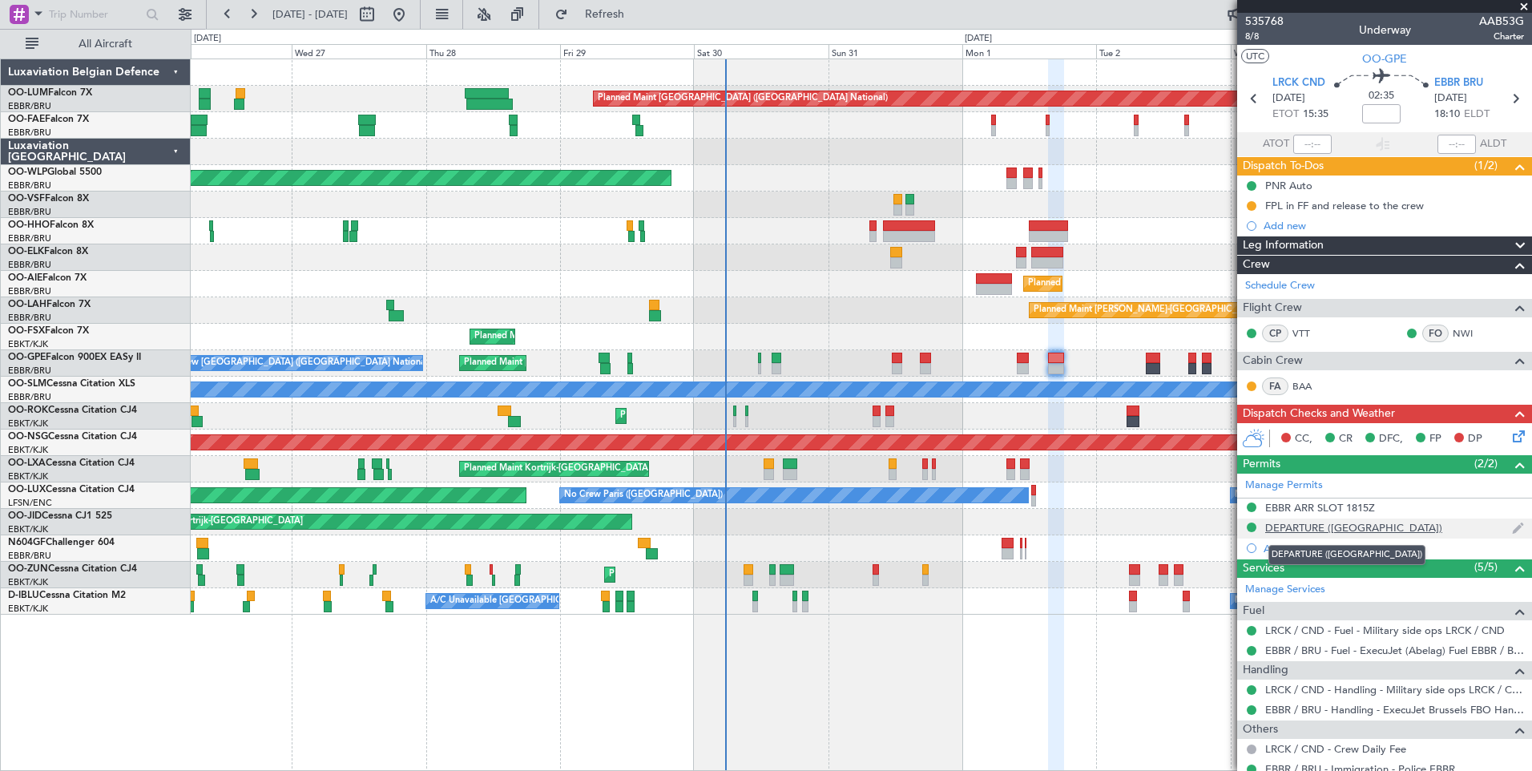
click at [1297, 530] on div "DEPARTURE ([GEOGRAPHIC_DATA])" at bounding box center [1353, 528] width 177 height 14
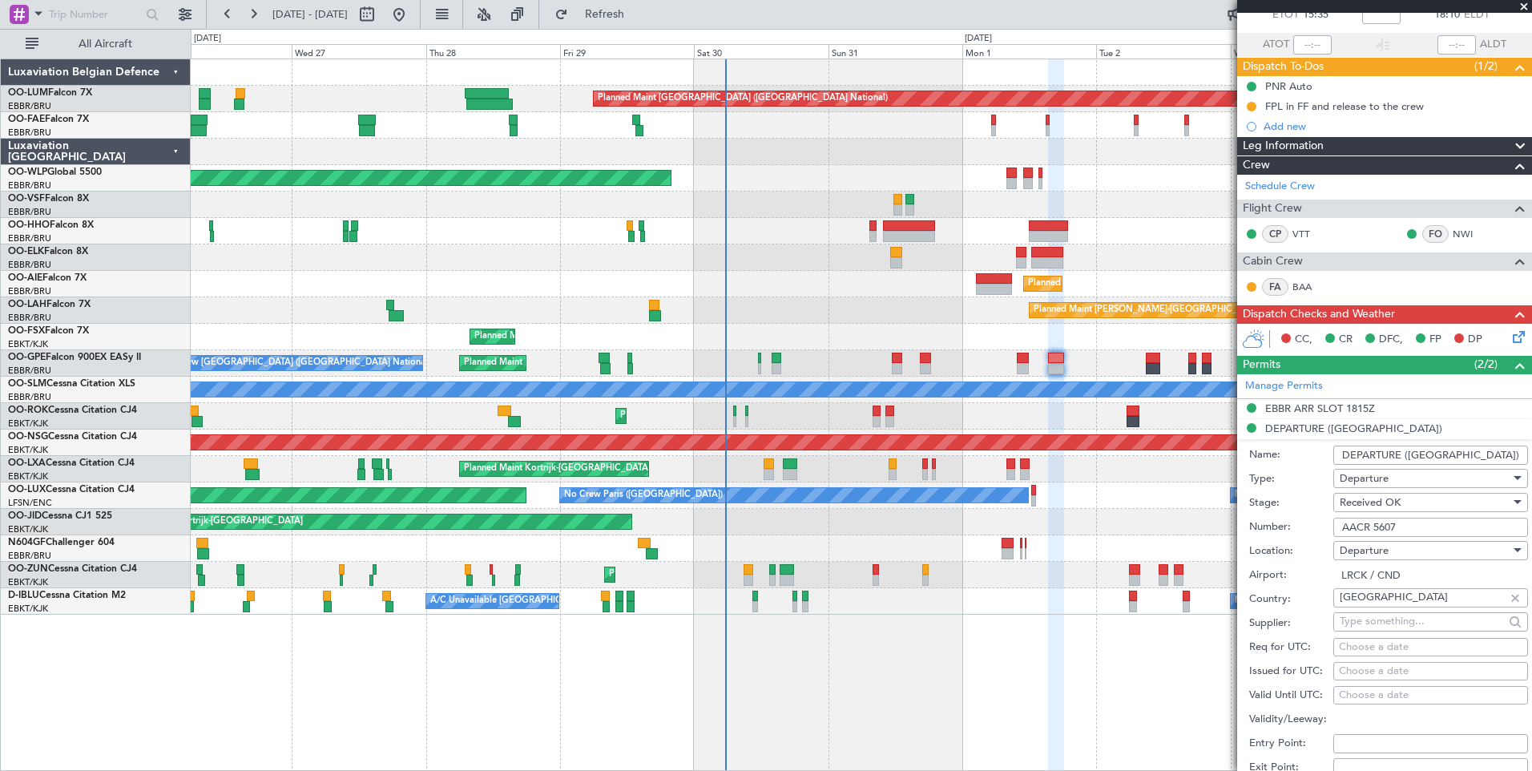
scroll to position [240, 0]
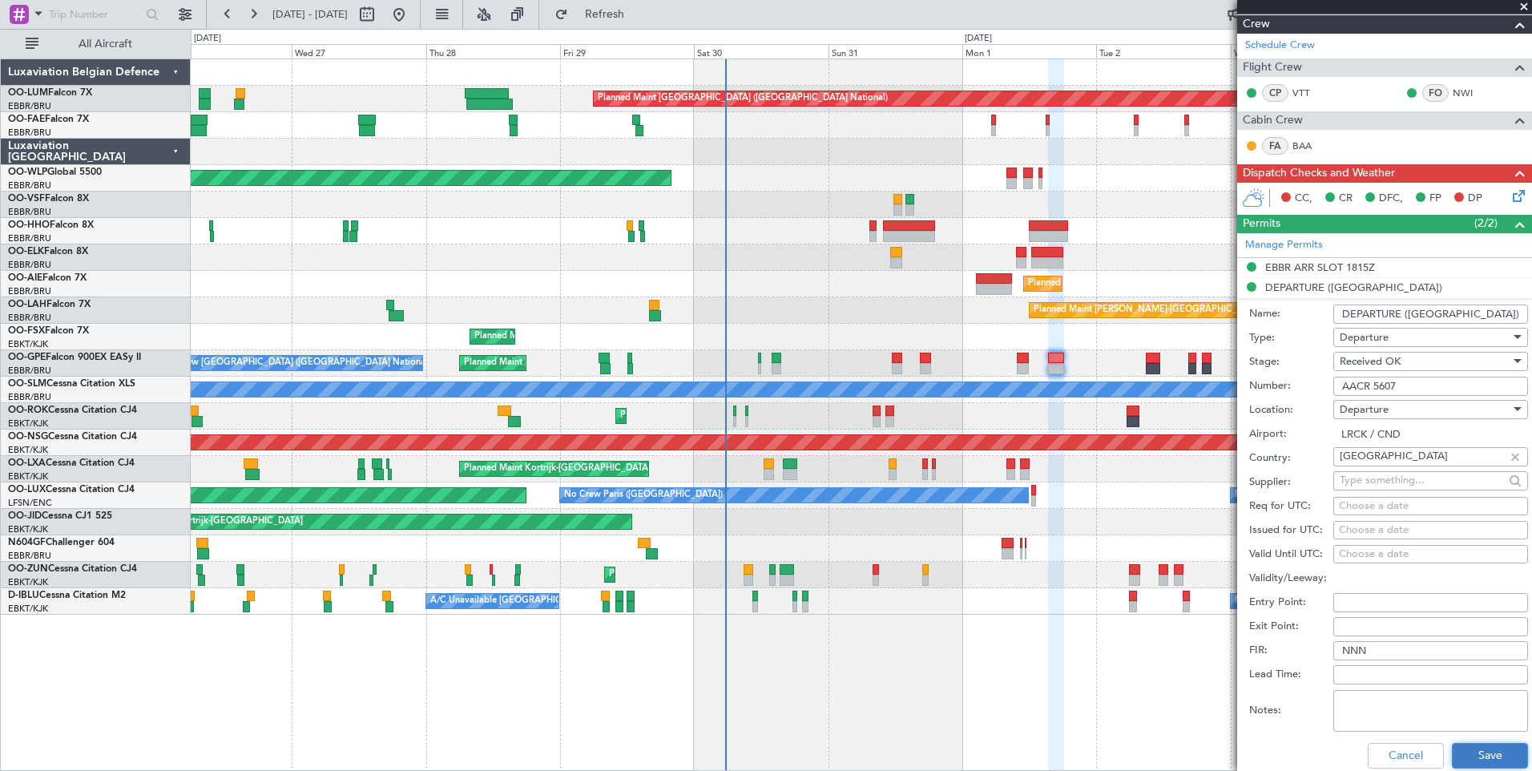
click at [1503, 753] on button "Save" at bounding box center [1490, 756] width 76 height 26
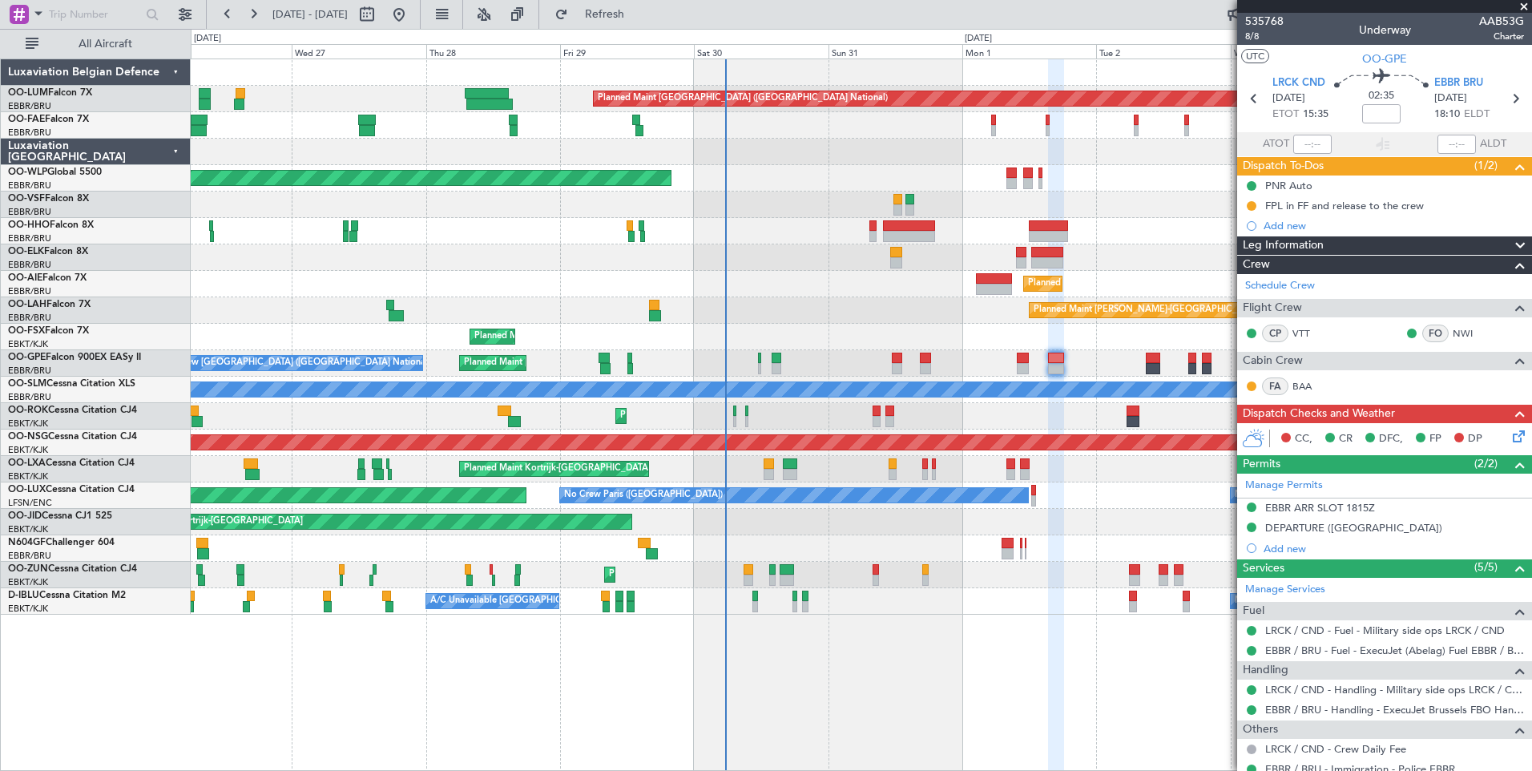
scroll to position [240, 0]
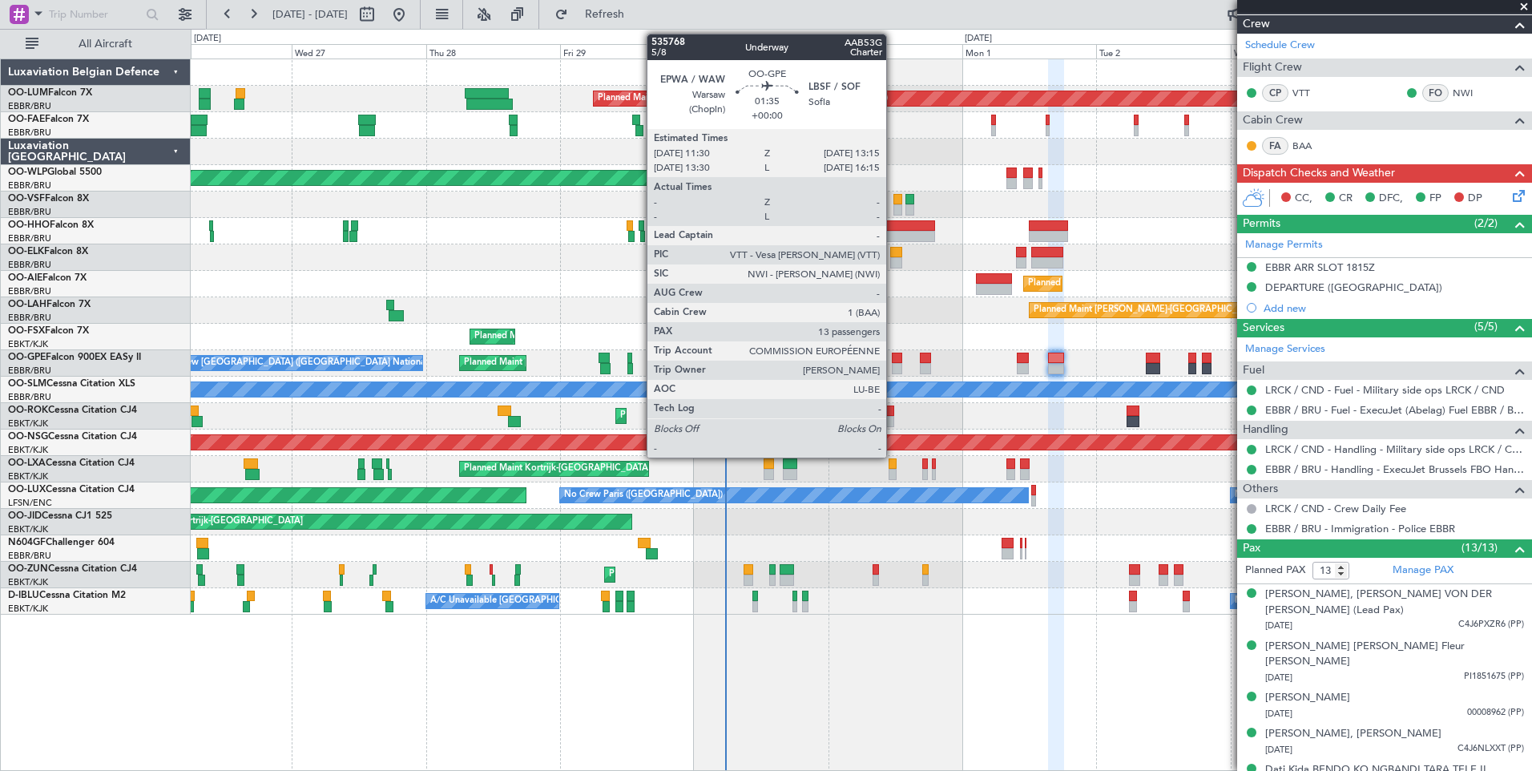
click at [894, 357] on div at bounding box center [897, 358] width 10 height 11
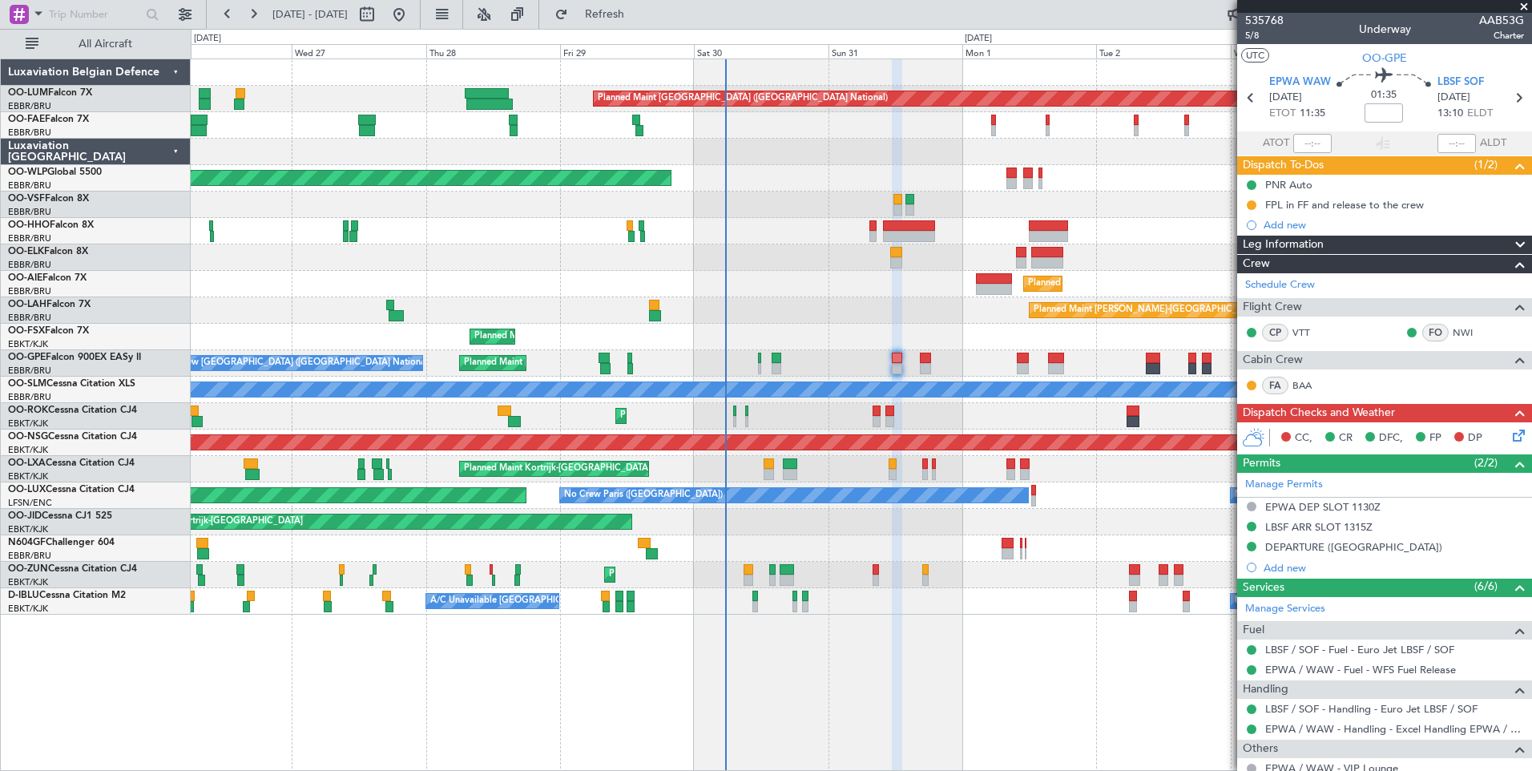
scroll to position [0, 0]
click at [1510, 434] on icon at bounding box center [1516, 433] width 13 height 13
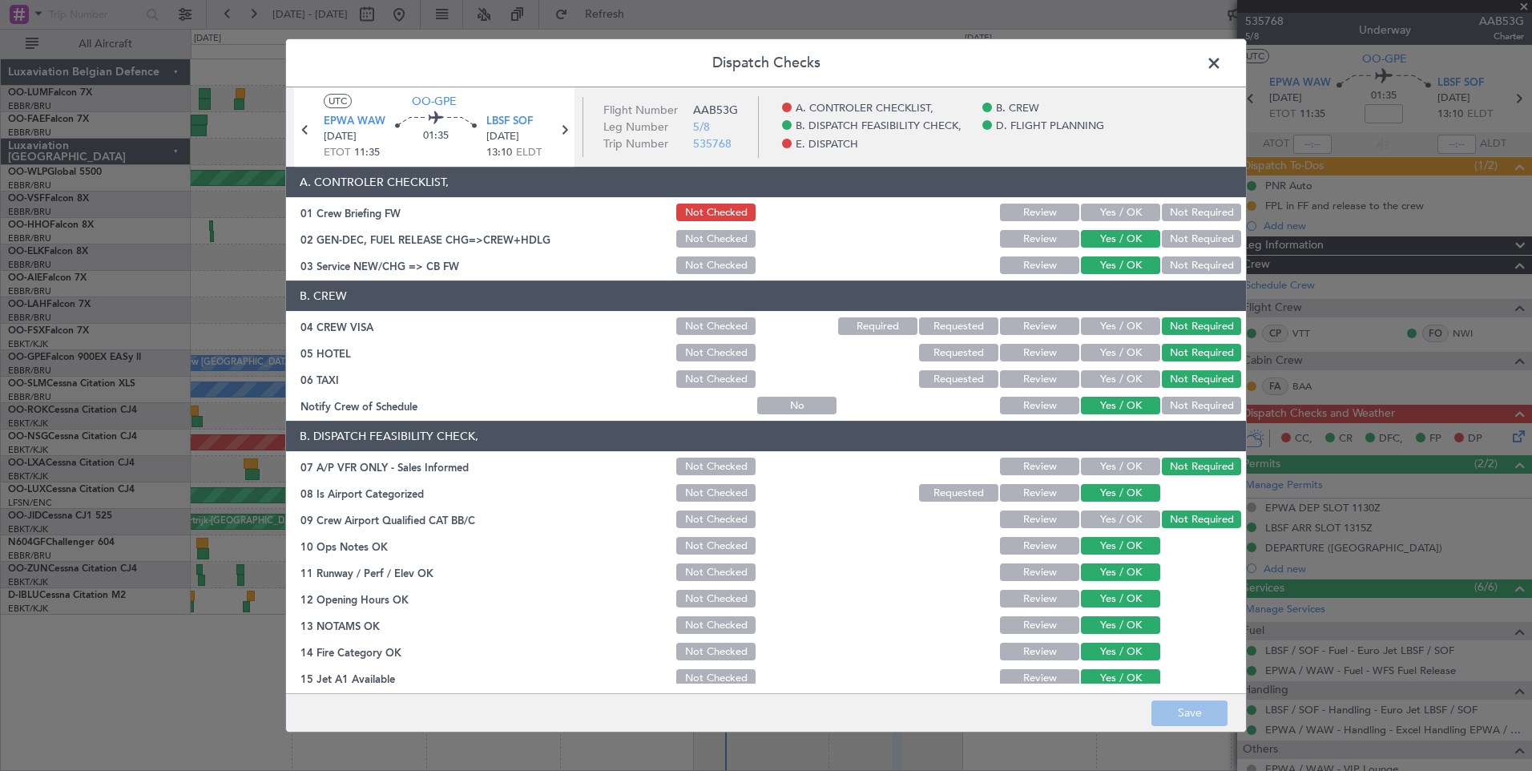
click at [1222, 67] on span at bounding box center [1222, 67] width 0 height 32
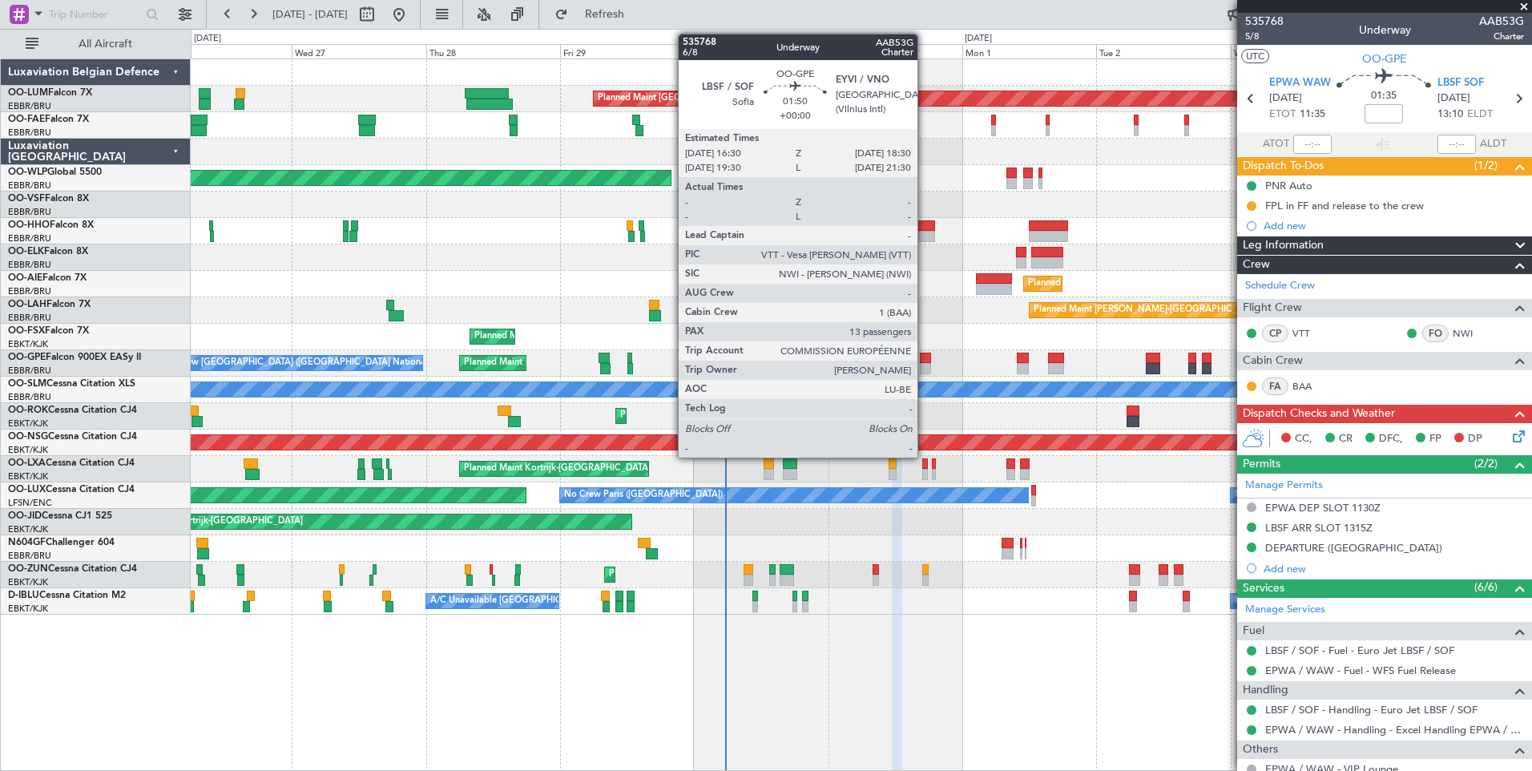
click at [925, 357] on div at bounding box center [925, 358] width 11 height 11
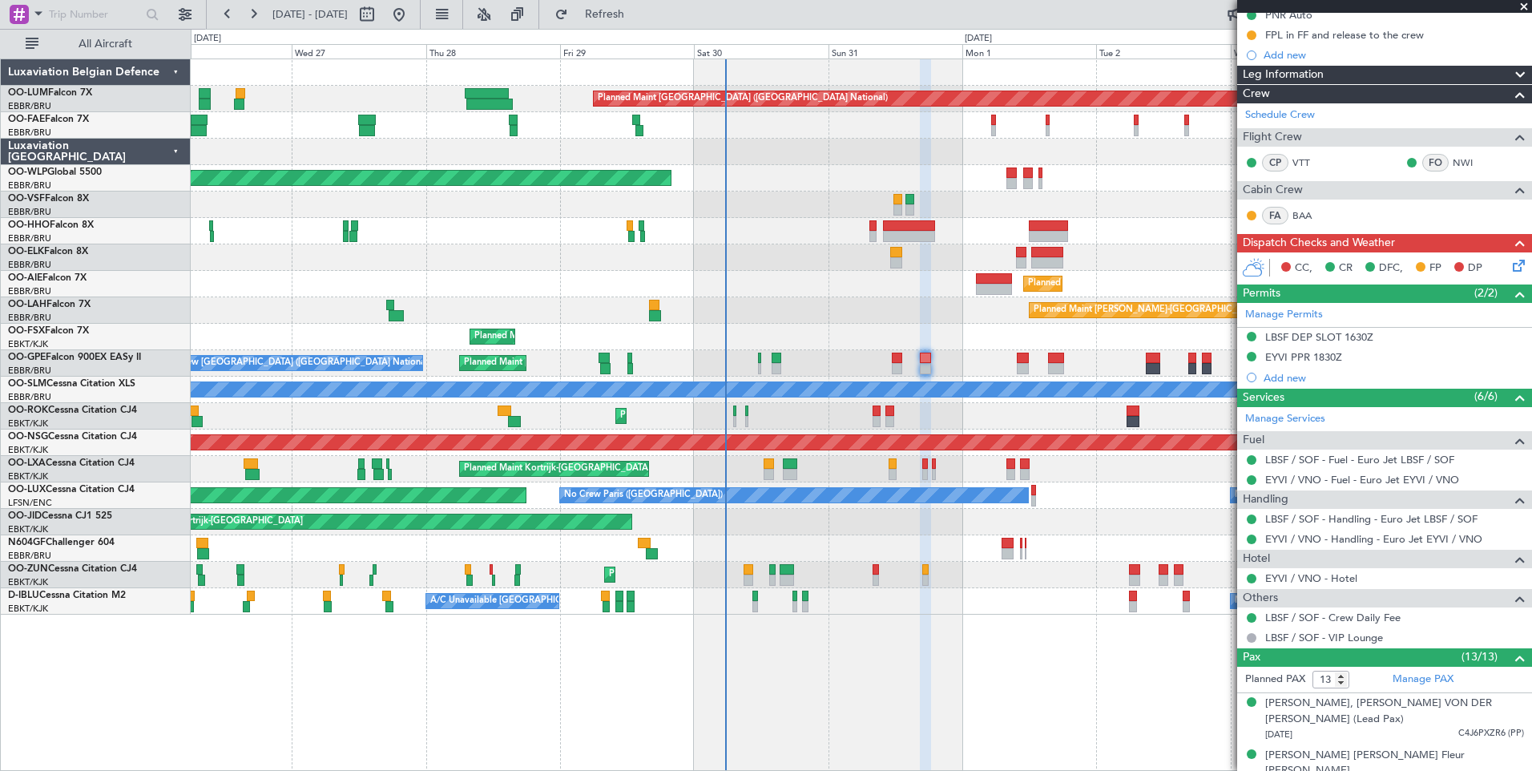
scroll to position [160, 0]
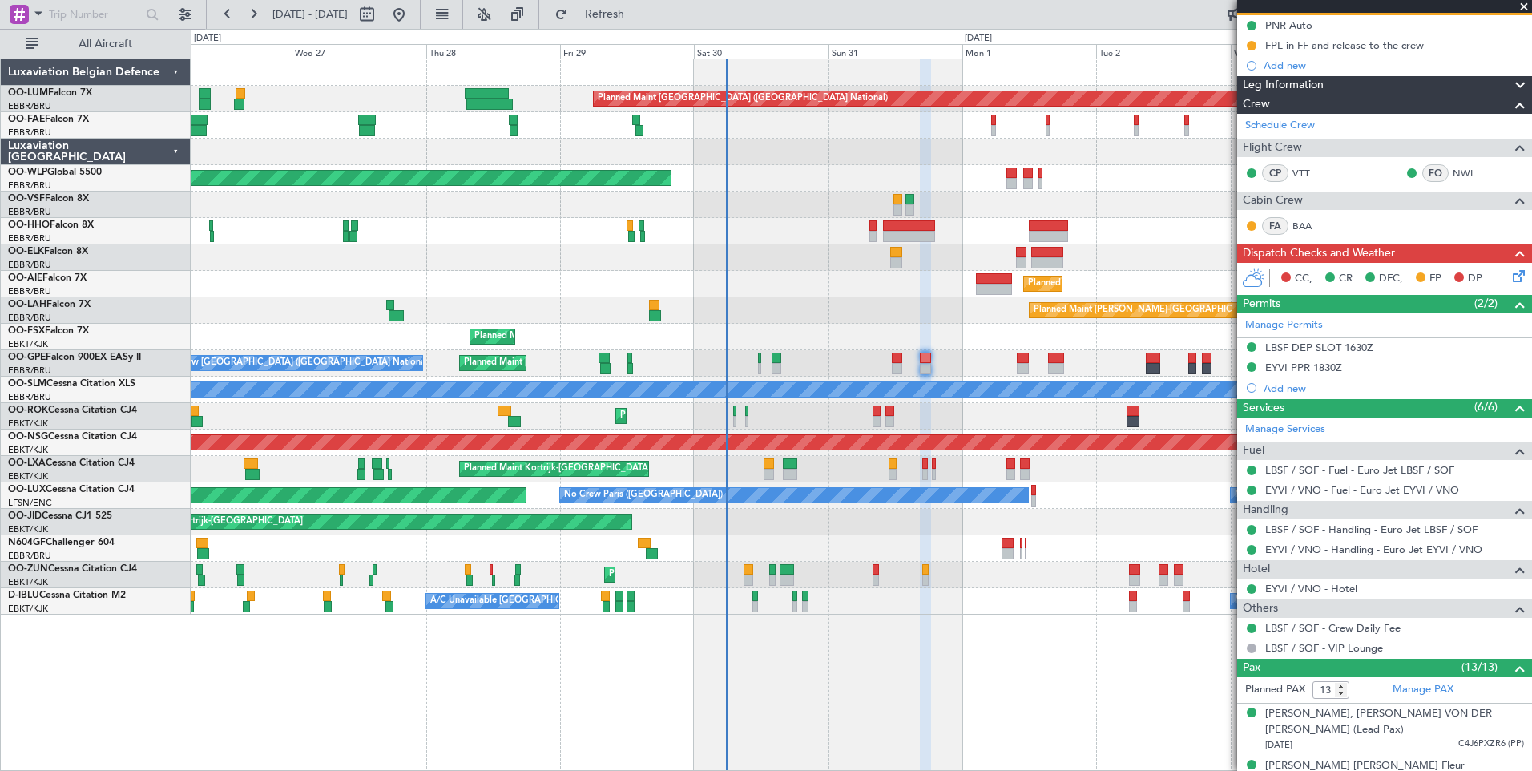
click at [1510, 277] on icon at bounding box center [1516, 273] width 13 height 13
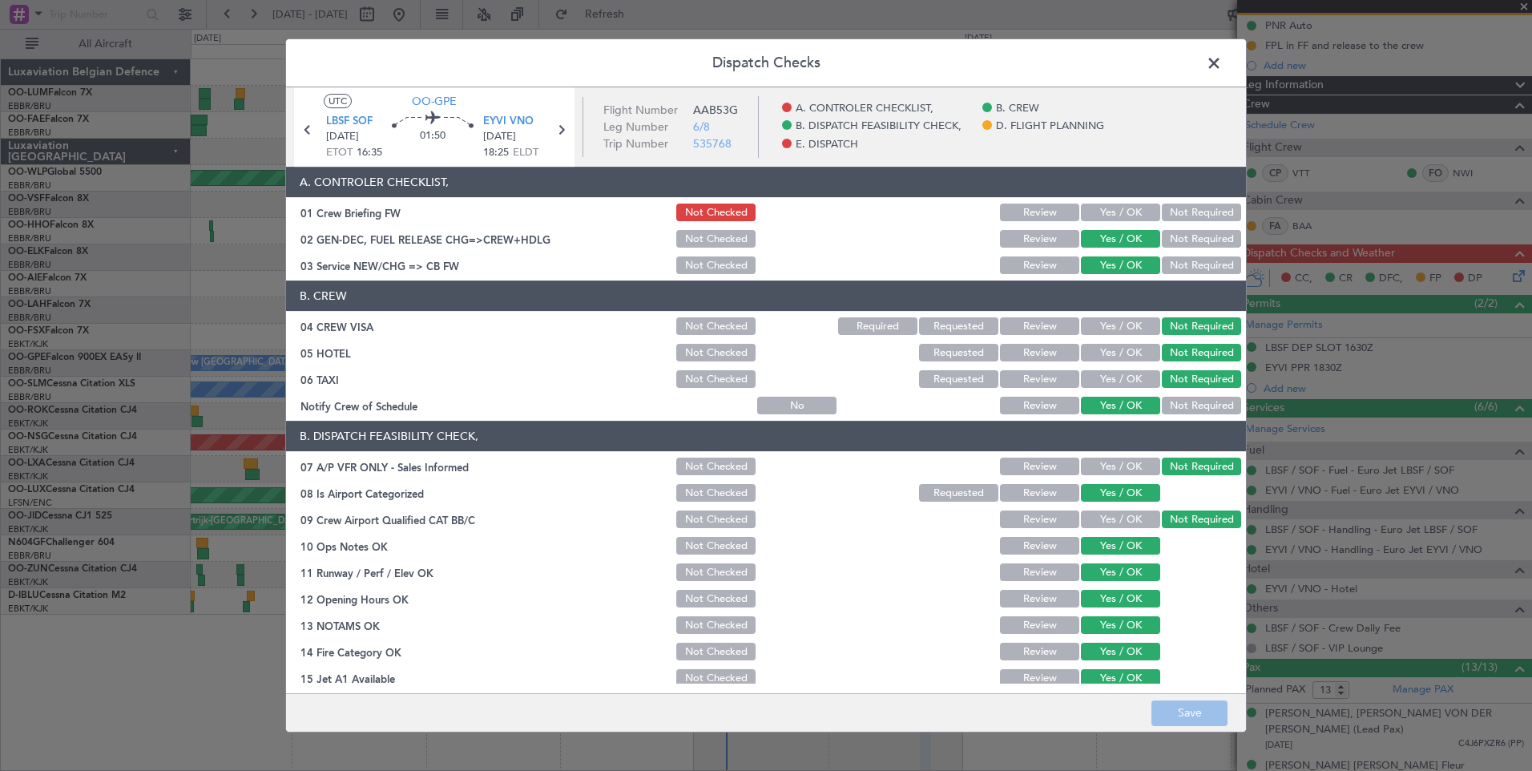
click at [1119, 357] on button "Yes / OK" at bounding box center [1120, 353] width 79 height 18
click at [1205, 706] on button "Save" at bounding box center [1190, 713] width 76 height 26
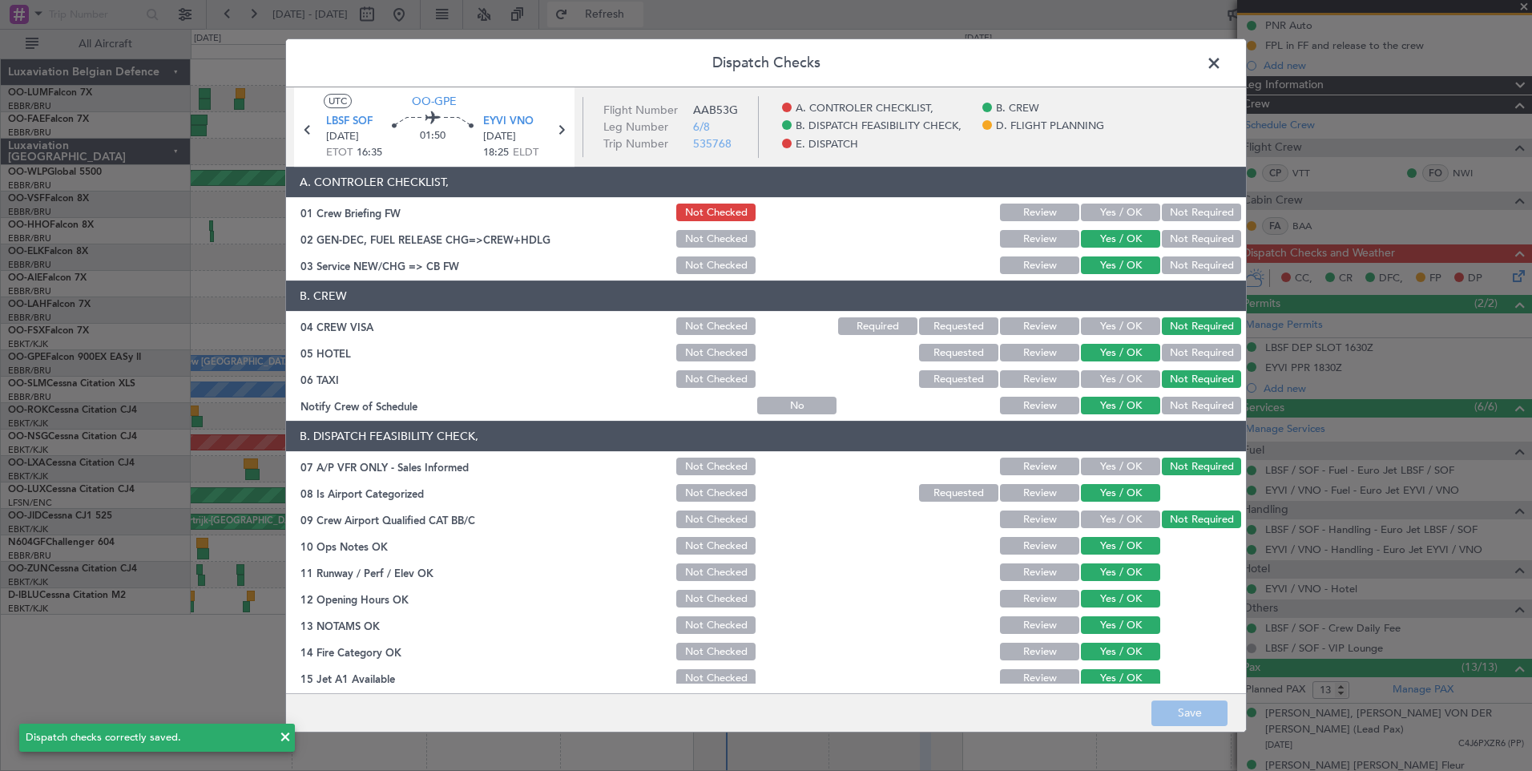
drag, startPoint x: 1214, startPoint y: 67, endPoint x: 679, endPoint y: 12, distance: 538.2
click at [1222, 68] on span at bounding box center [1222, 67] width 0 height 32
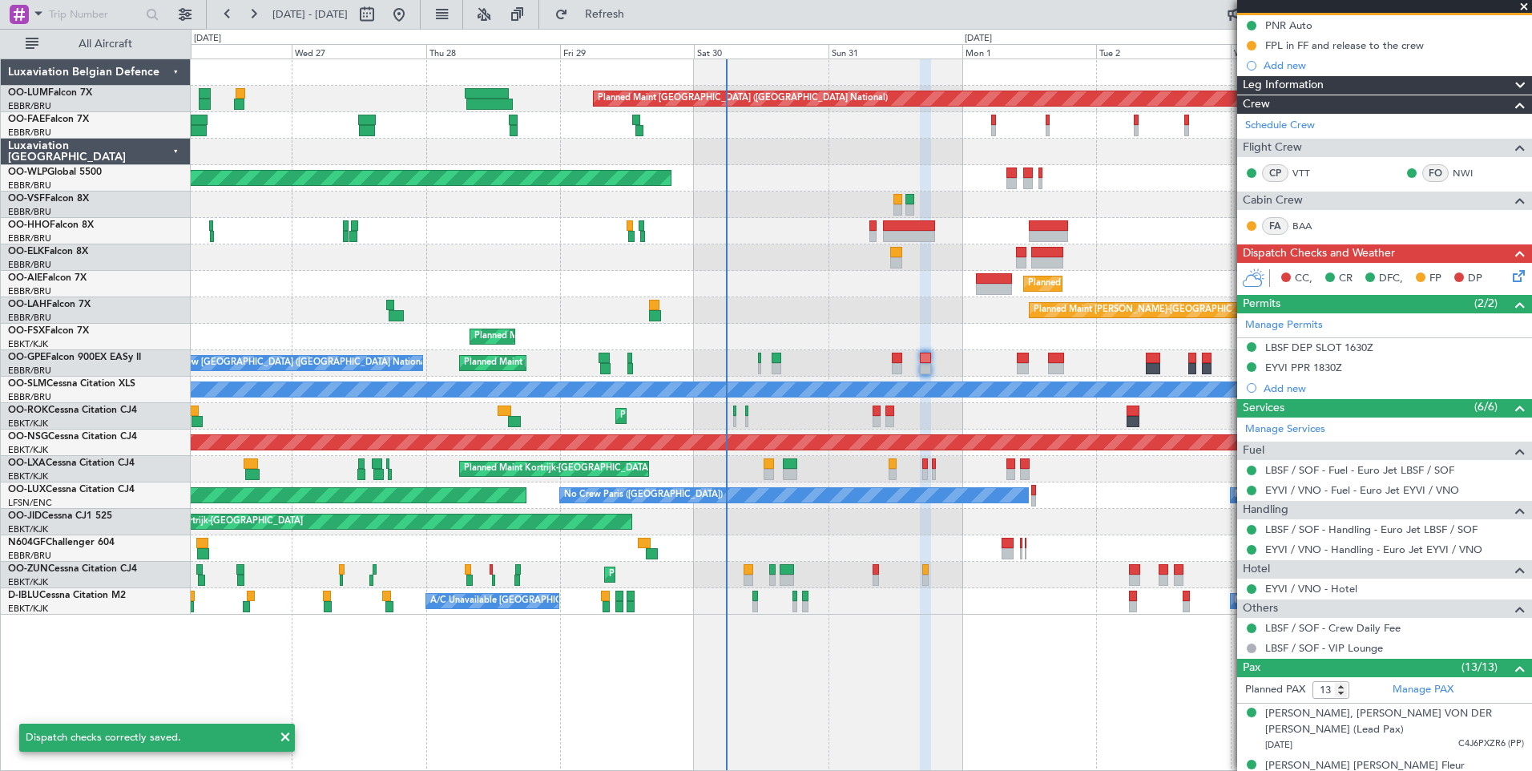
drag, startPoint x: 664, startPoint y: 14, endPoint x: 664, endPoint y: 30, distance: 15.2
click at [643, 25] on button "Refresh" at bounding box center [595, 15] width 96 height 26
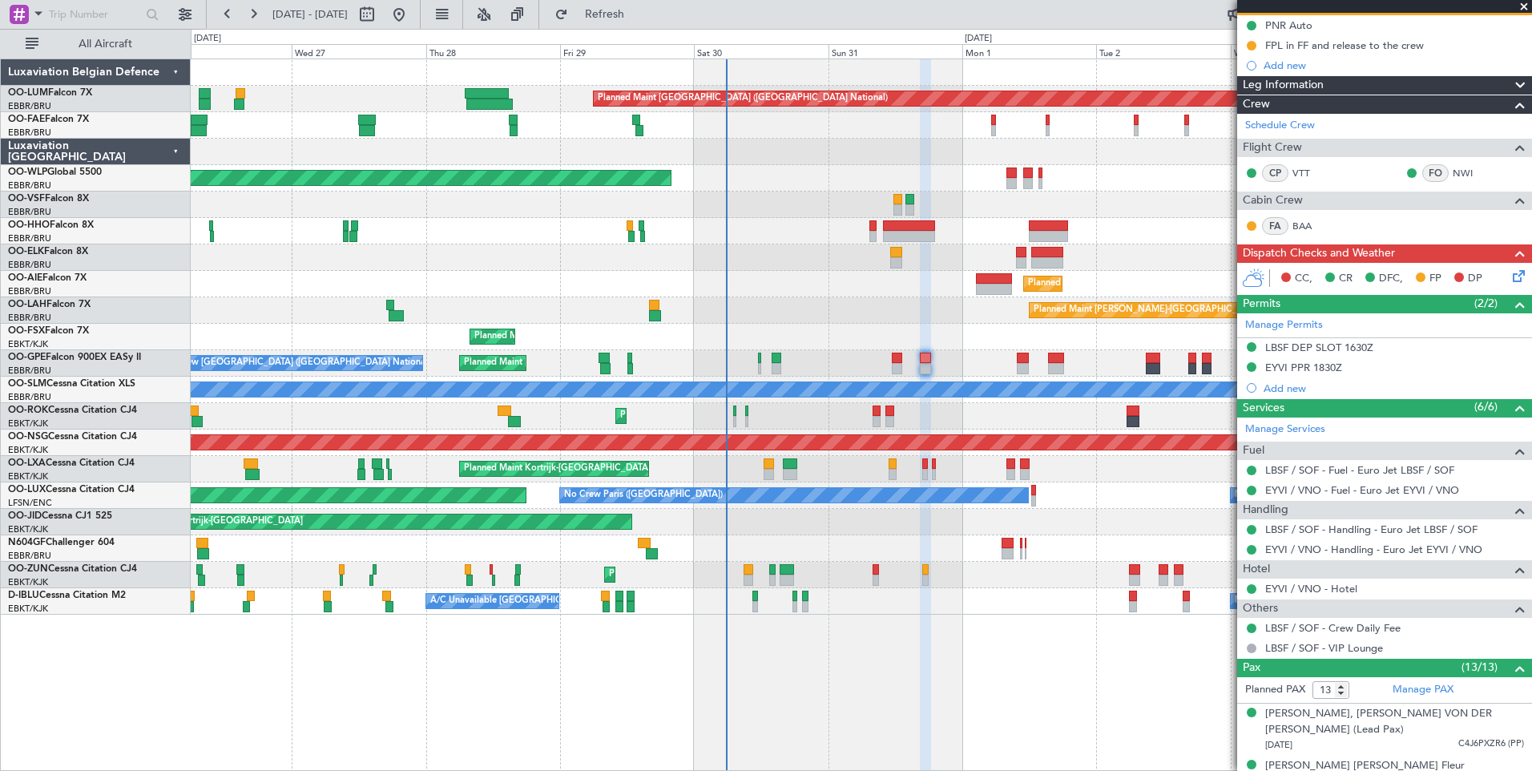
click at [1047, 357] on div "Planned Maint [GEOGRAPHIC_DATA] ([GEOGRAPHIC_DATA] National) No Crew [GEOGRAPHI…" at bounding box center [861, 363] width 1341 height 26
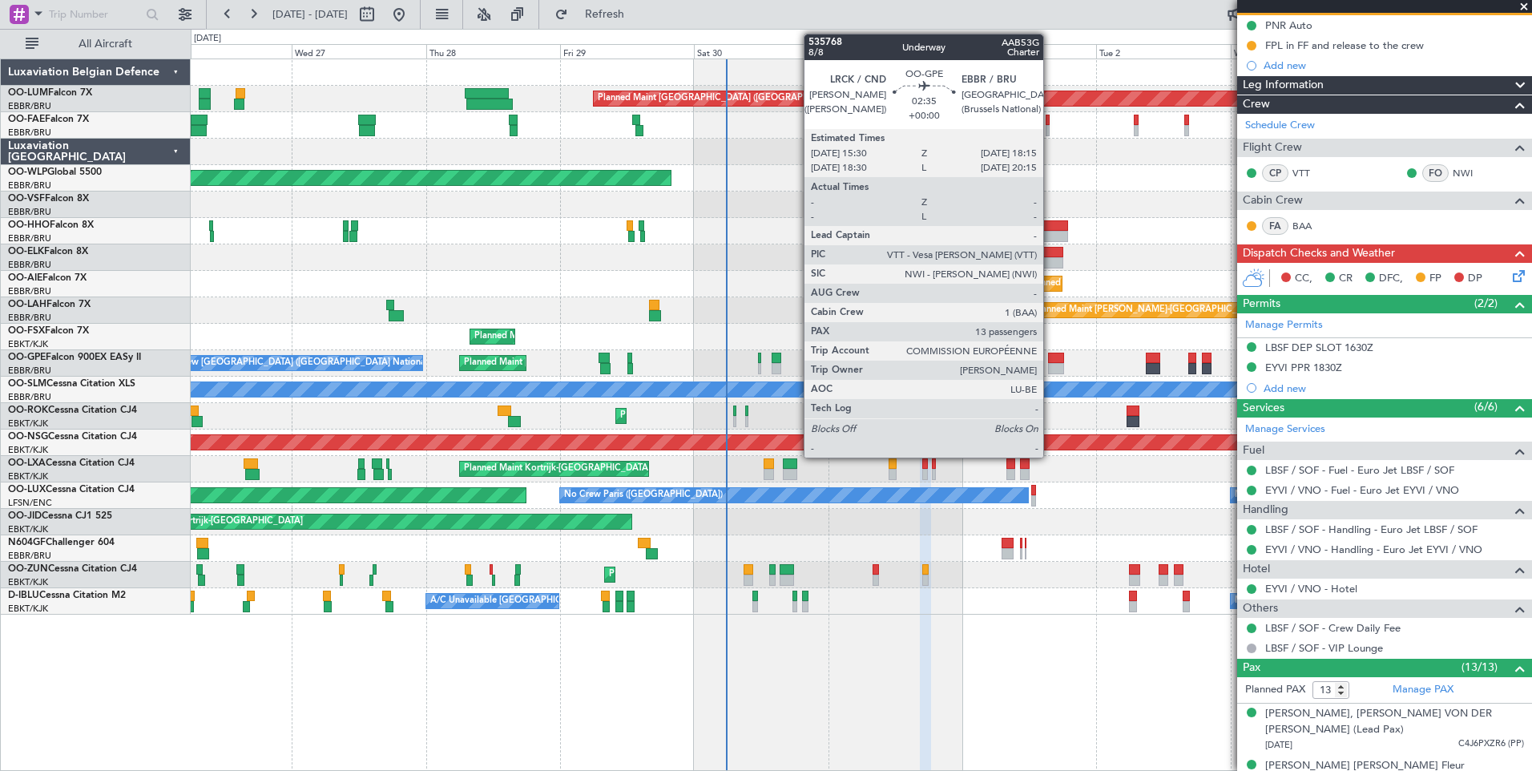
click at [1054, 357] on div at bounding box center [1056, 358] width 16 height 11
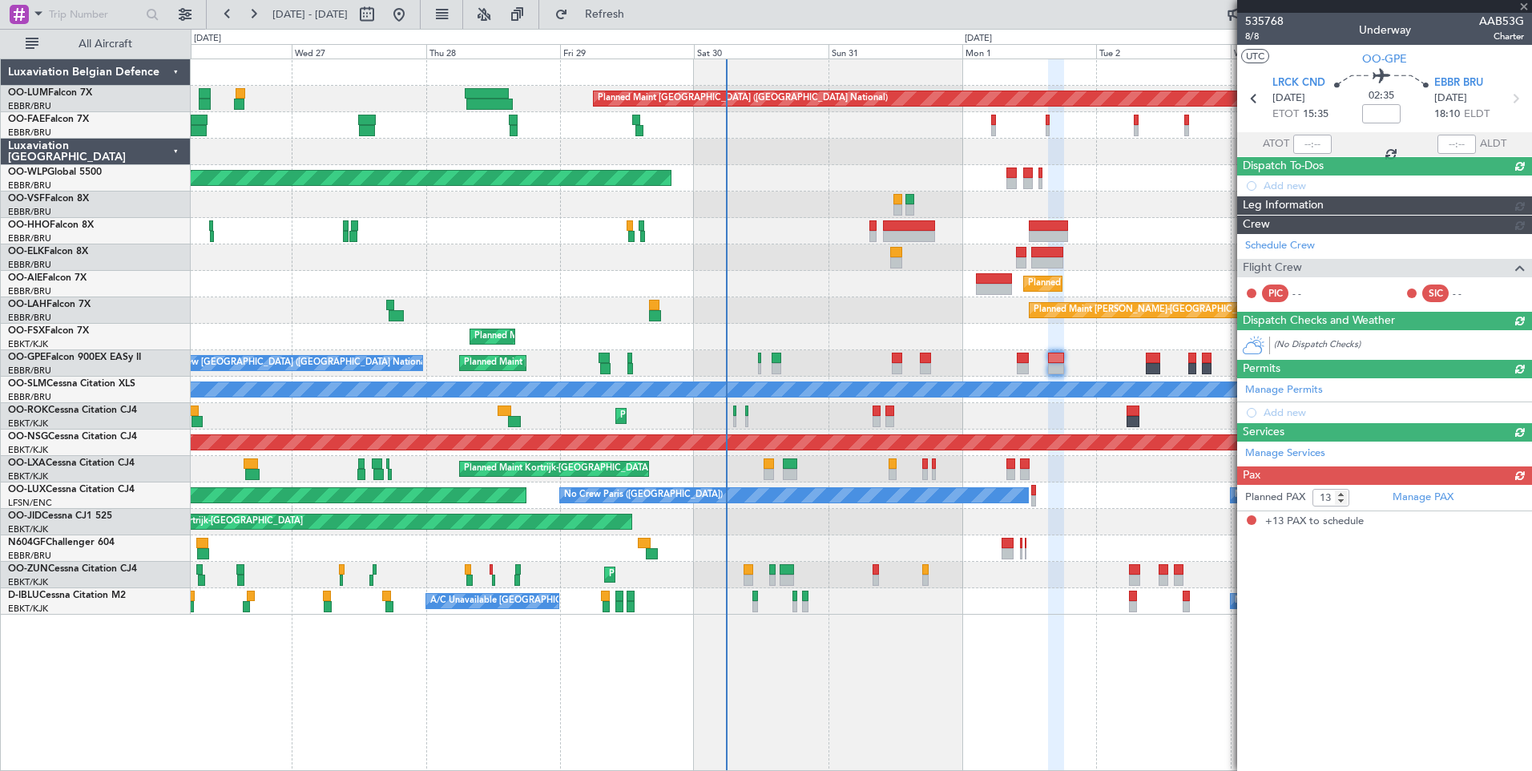
scroll to position [0, 0]
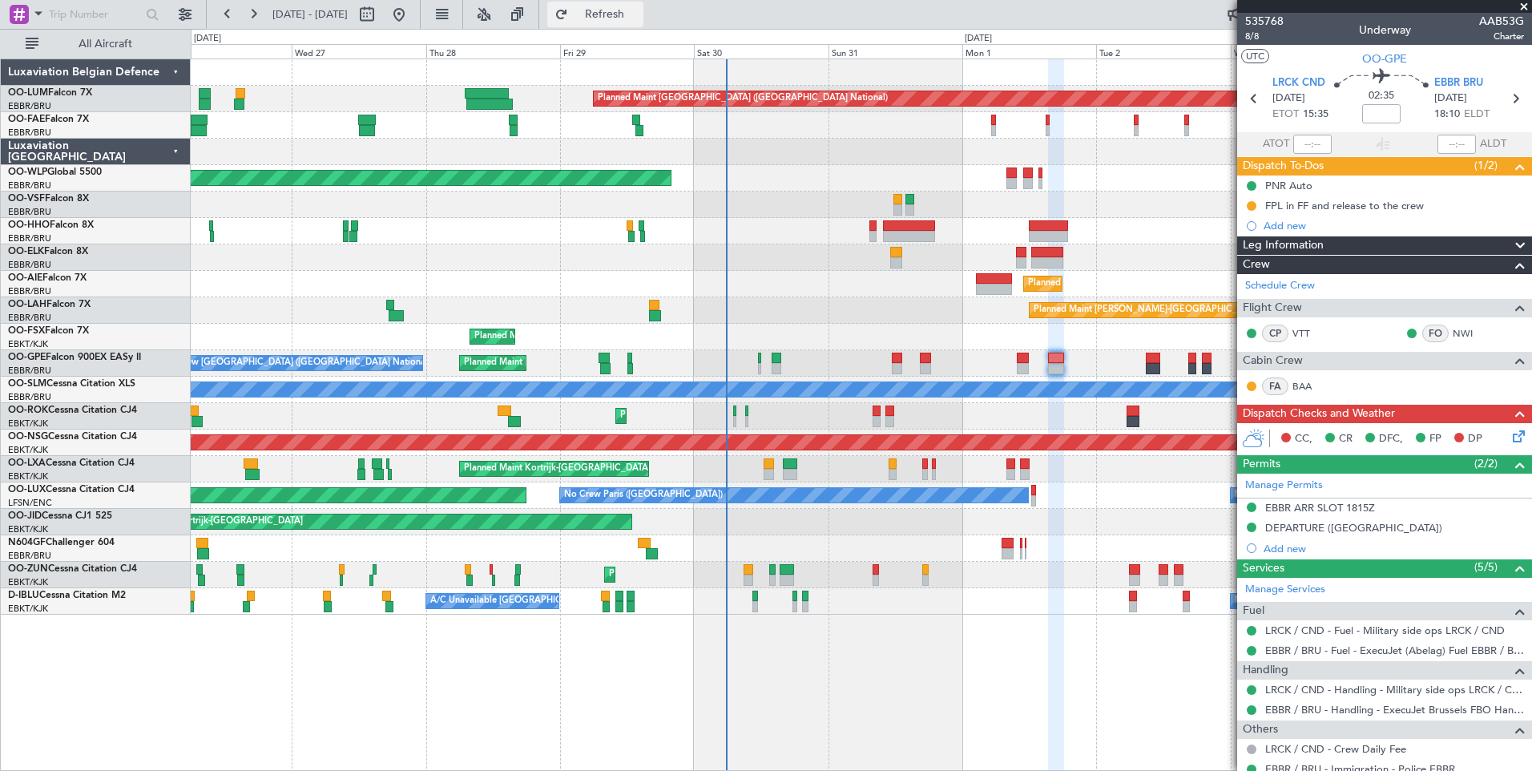
click at [608, 10] on button "Refresh" at bounding box center [595, 15] width 96 height 26
click at [1524, 8] on span at bounding box center [1524, 7] width 16 height 14
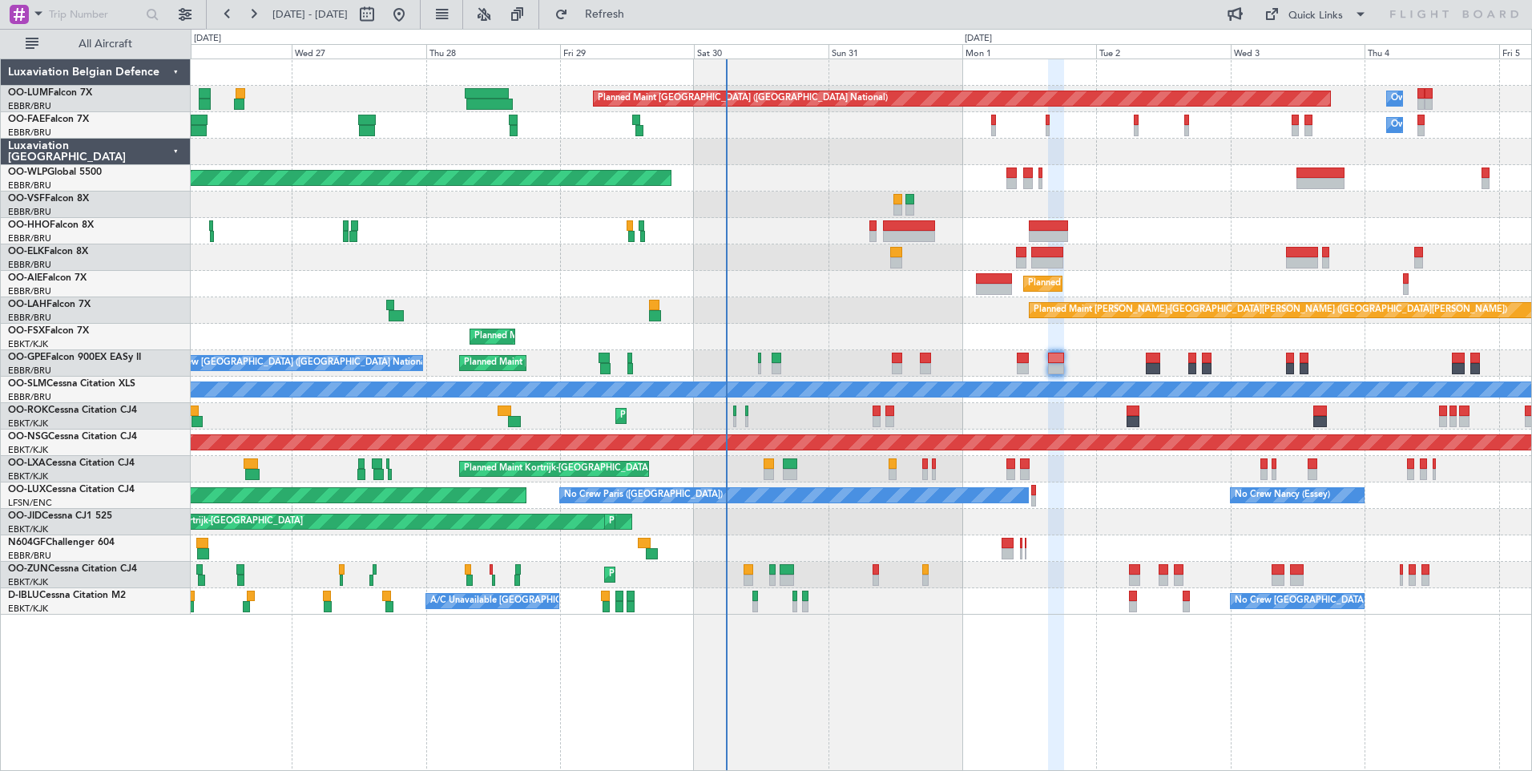
type input "0"
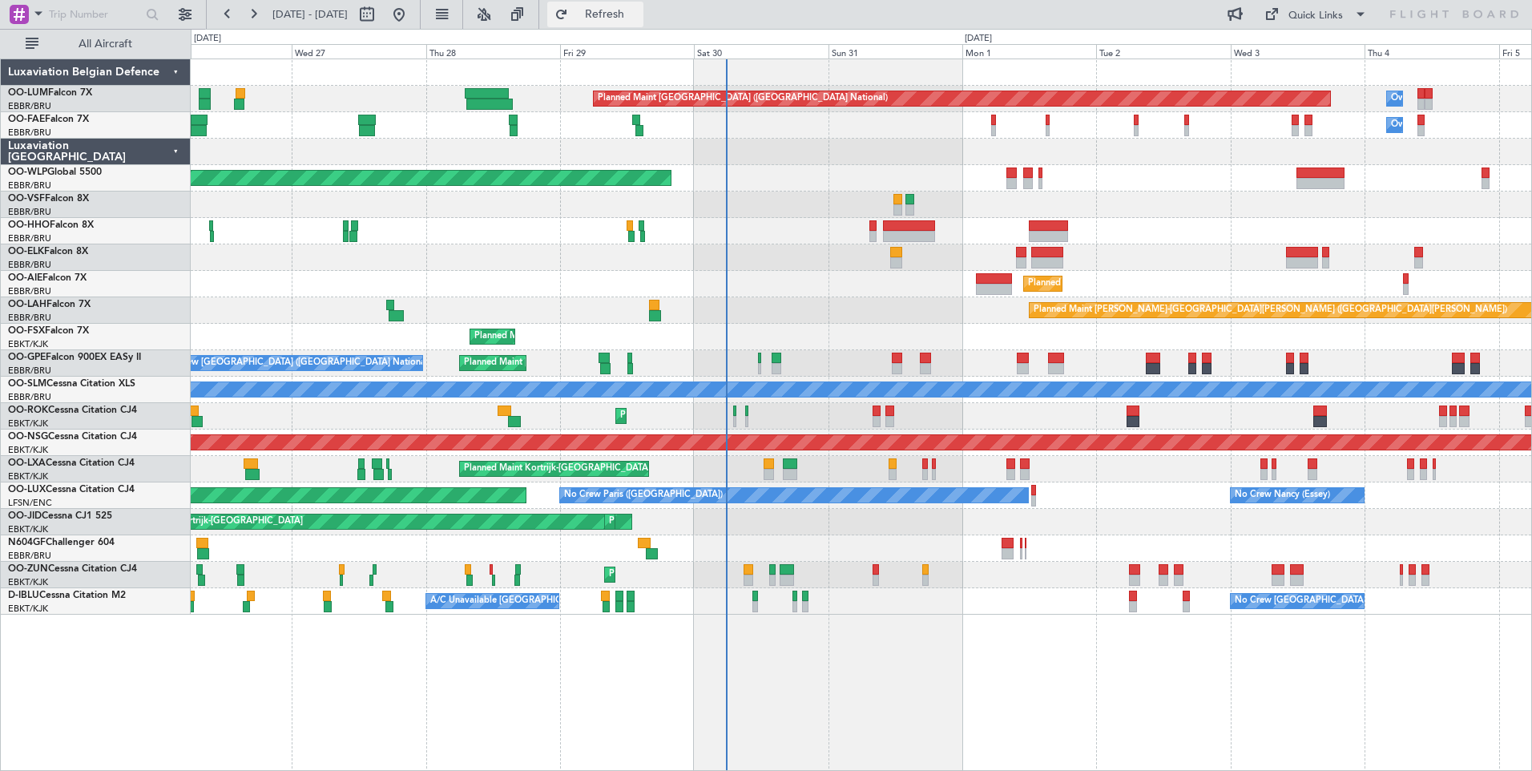
click at [639, 15] on span "Refresh" at bounding box center [604, 14] width 67 height 11
click at [639, 18] on span "Refresh" at bounding box center [604, 14] width 67 height 11
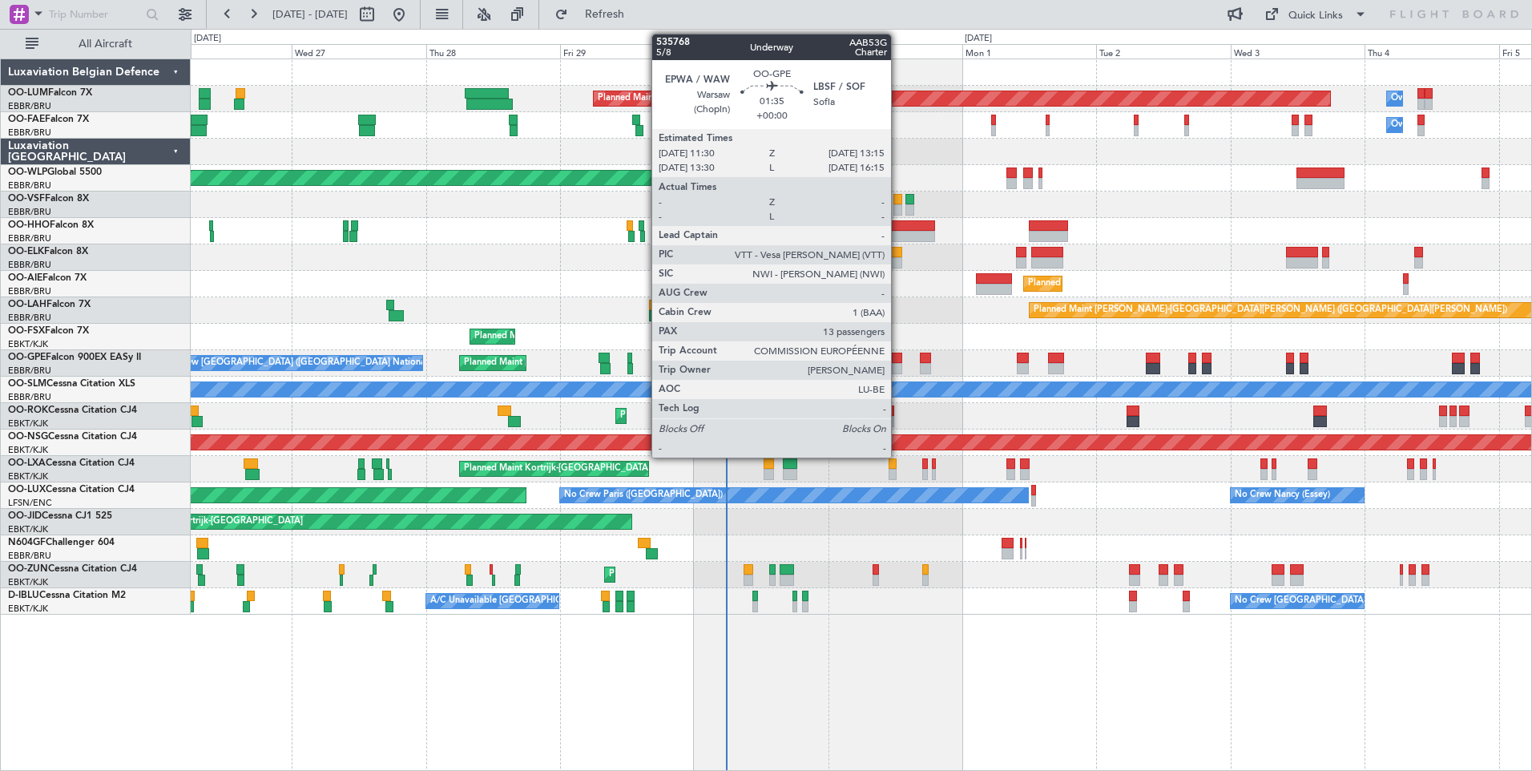
click at [898, 358] on div at bounding box center [897, 358] width 10 height 11
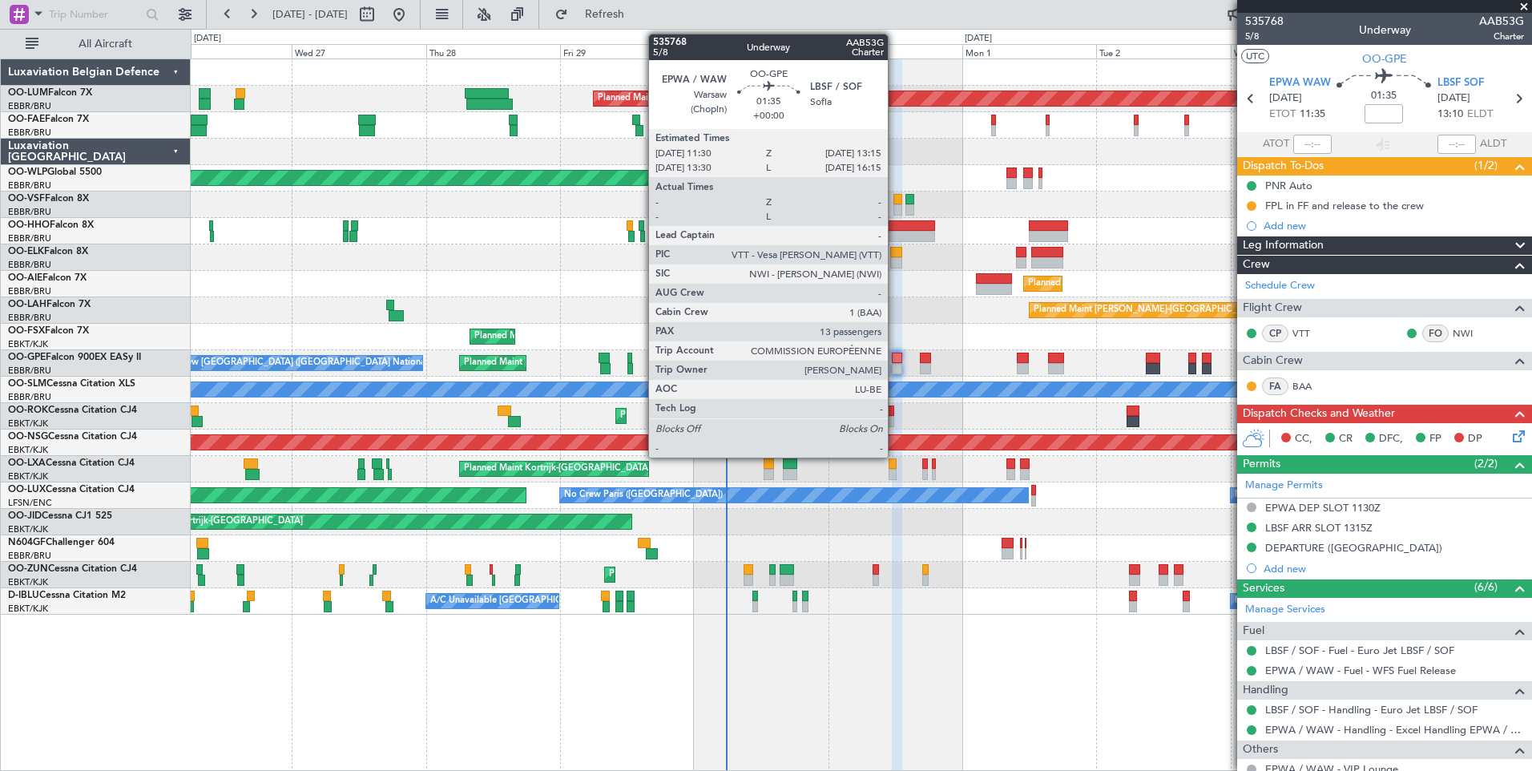
click at [895, 354] on div at bounding box center [897, 358] width 10 height 11
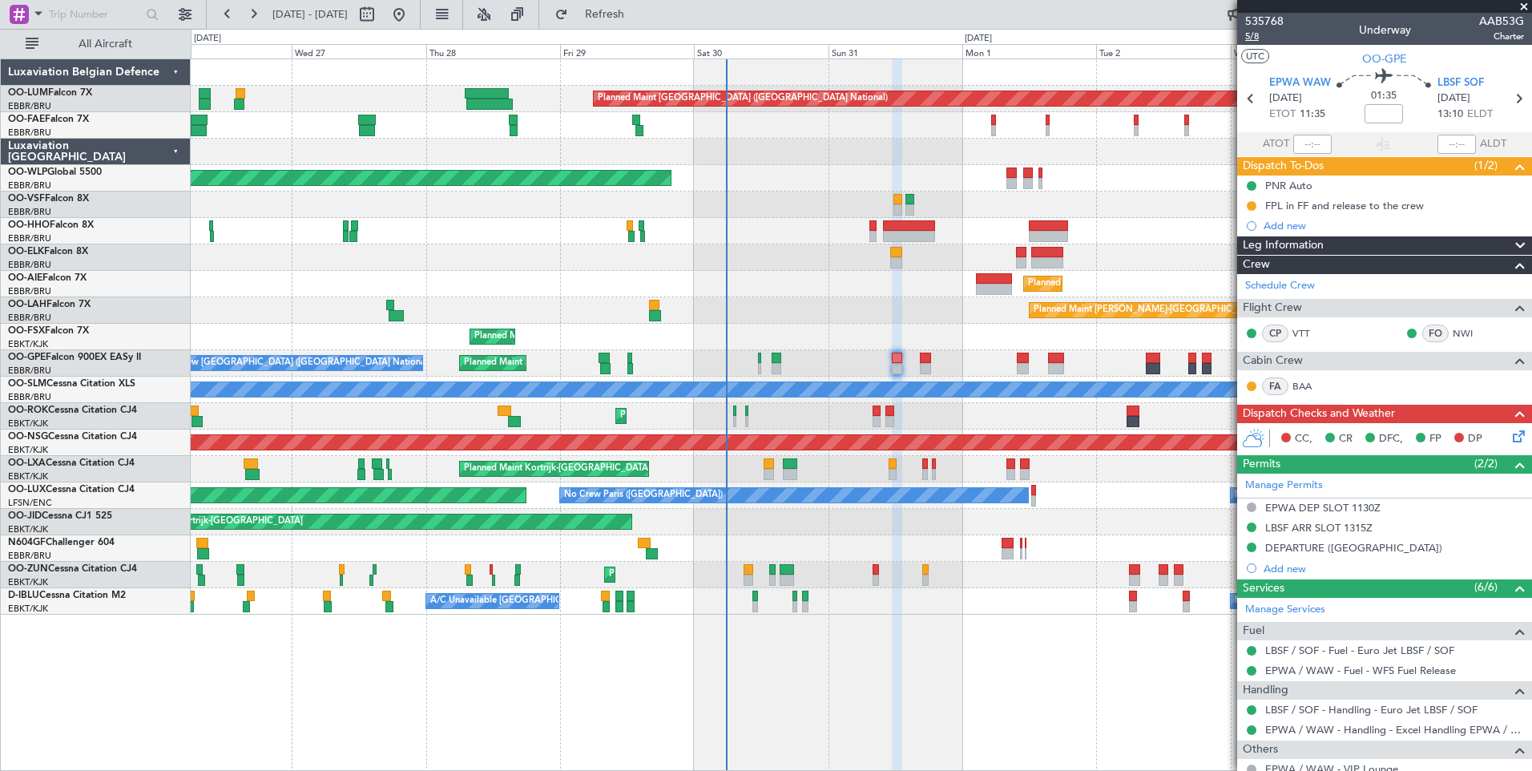
click at [1258, 38] on span "5/8" at bounding box center [1264, 37] width 38 height 14
click at [639, 14] on span "Refresh" at bounding box center [604, 14] width 67 height 11
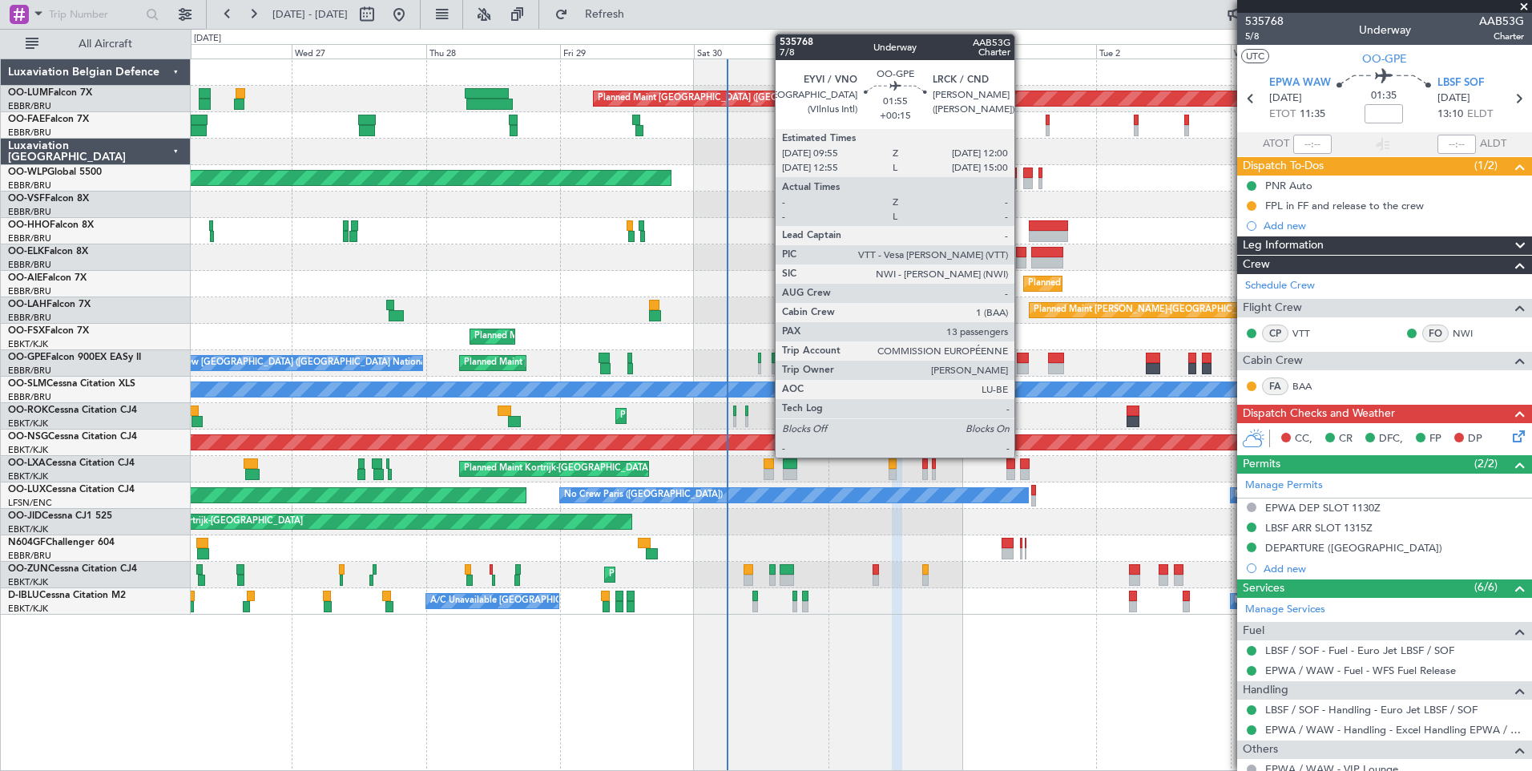
click at [1022, 360] on div at bounding box center [1023, 358] width 12 height 11
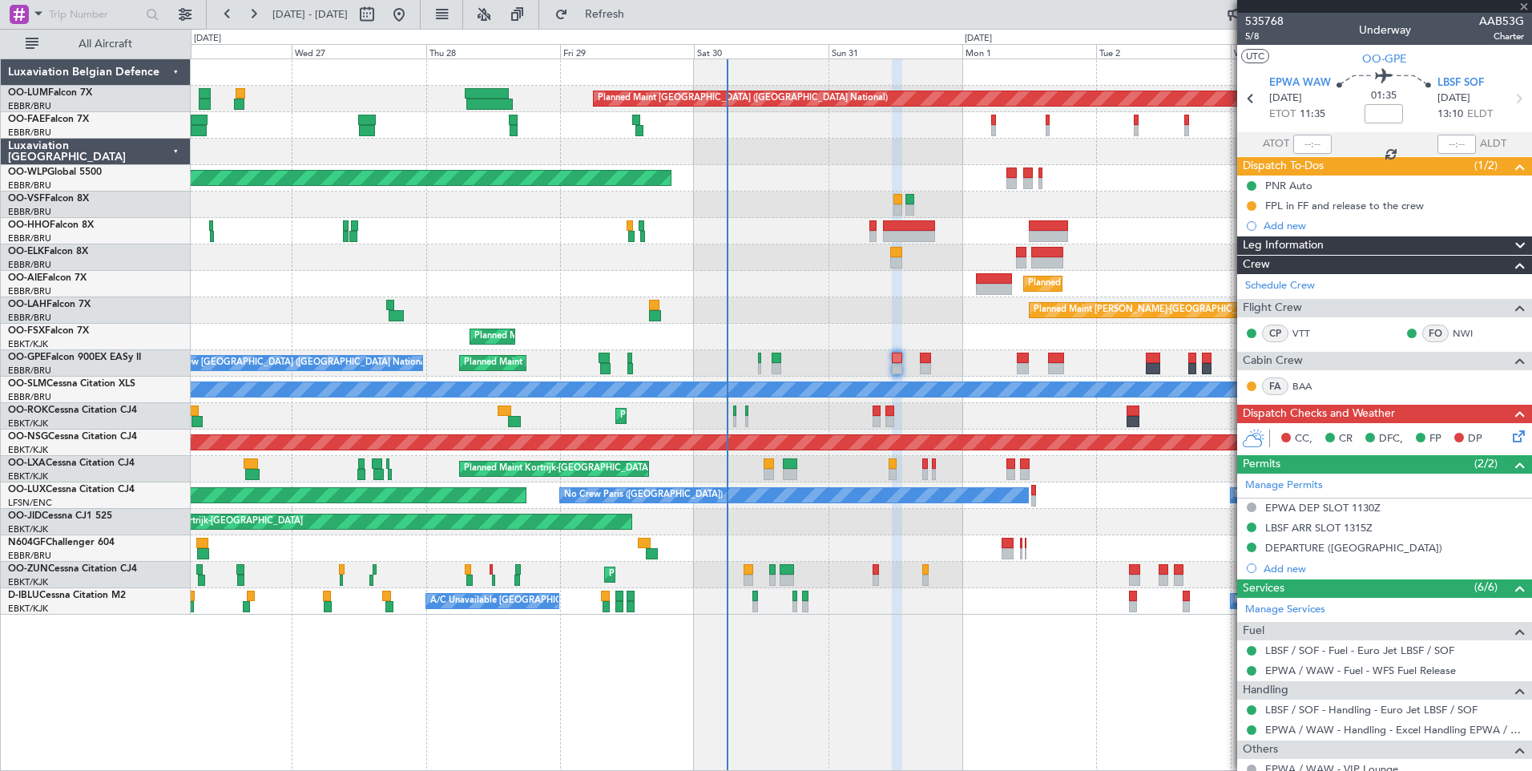
type input "+00:15"
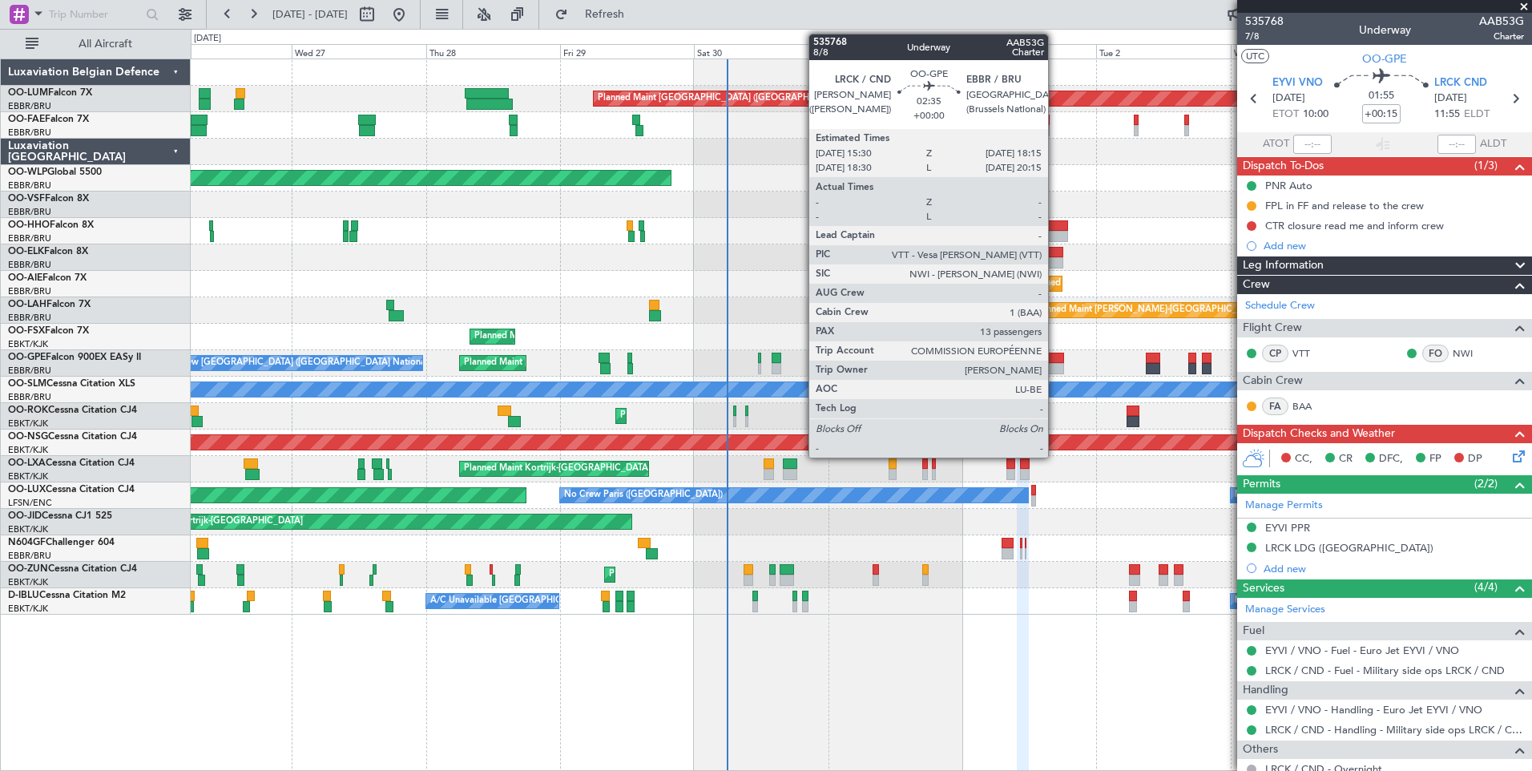
click at [1055, 360] on div at bounding box center [1056, 358] width 16 height 11
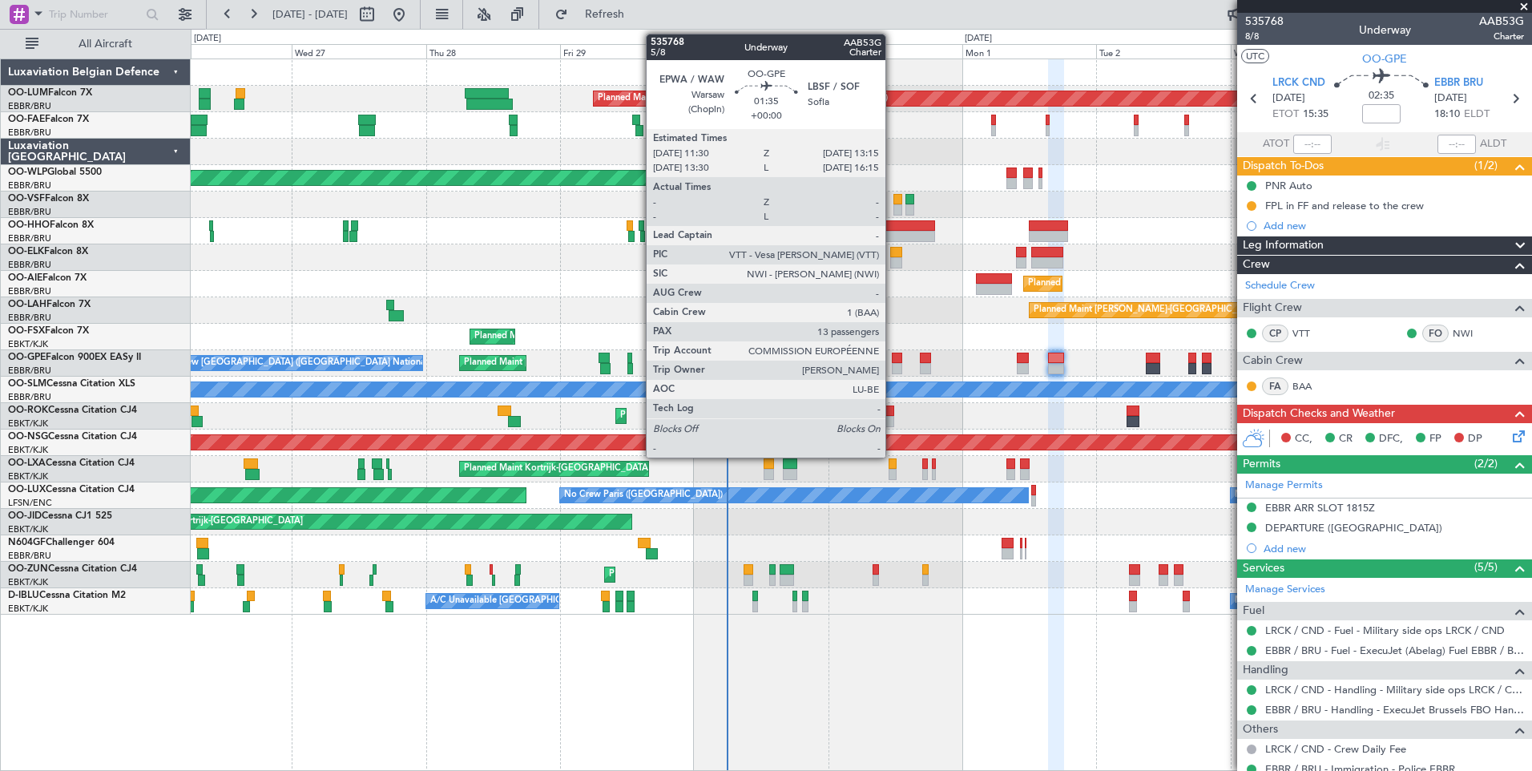
click at [893, 357] on div at bounding box center [897, 358] width 10 height 11
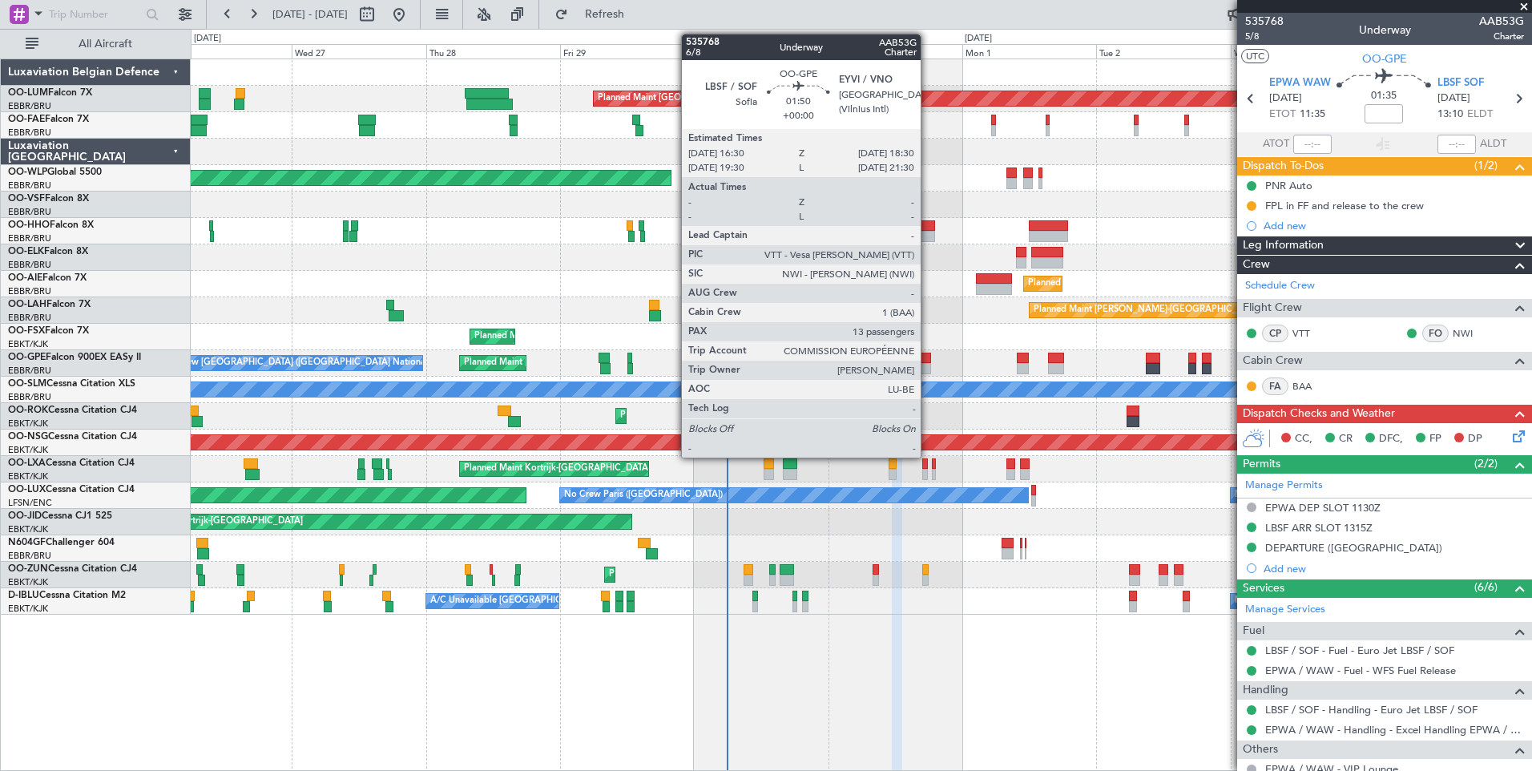
click at [928, 363] on div at bounding box center [925, 368] width 11 height 11
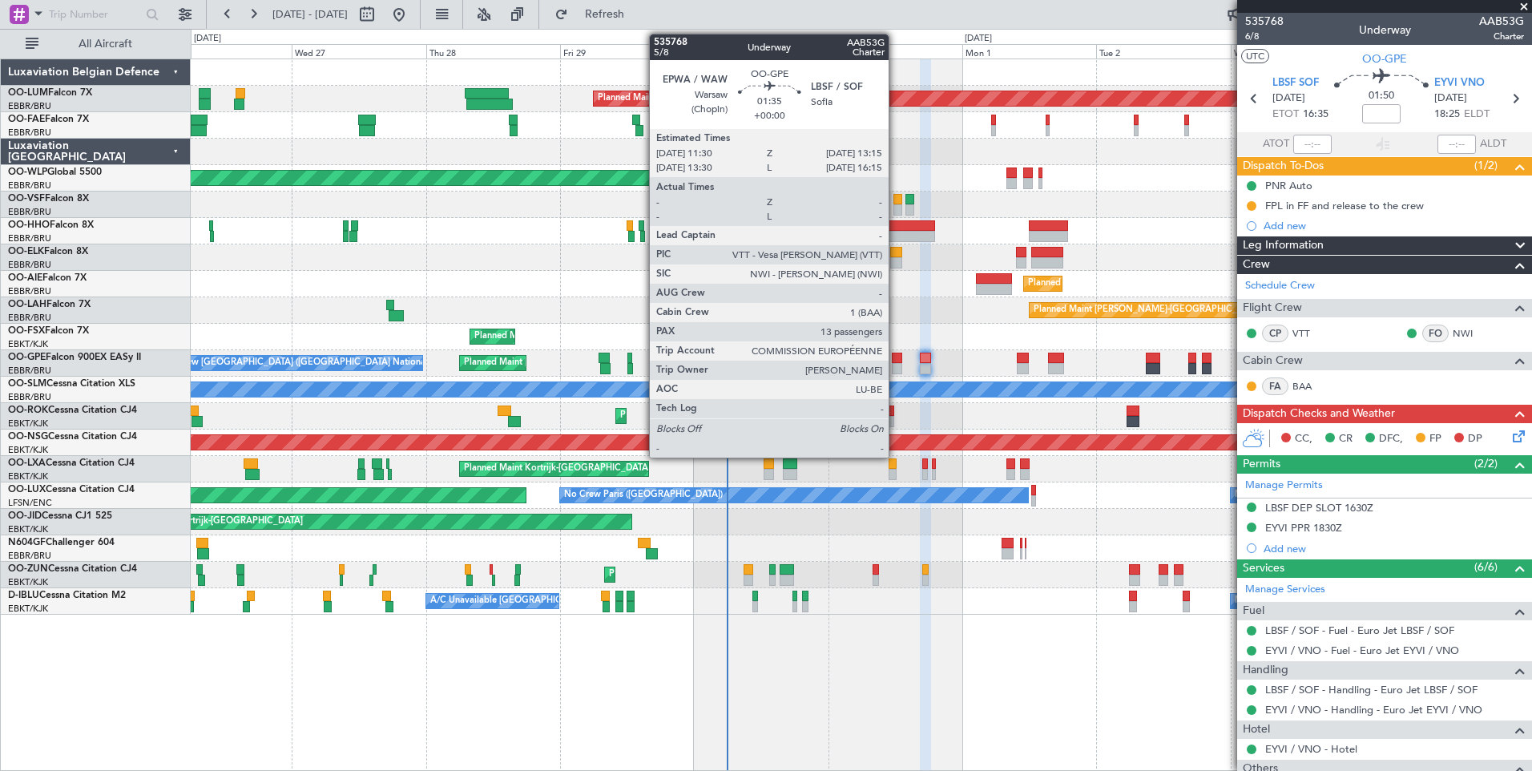
click at [896, 361] on div at bounding box center [897, 358] width 10 height 11
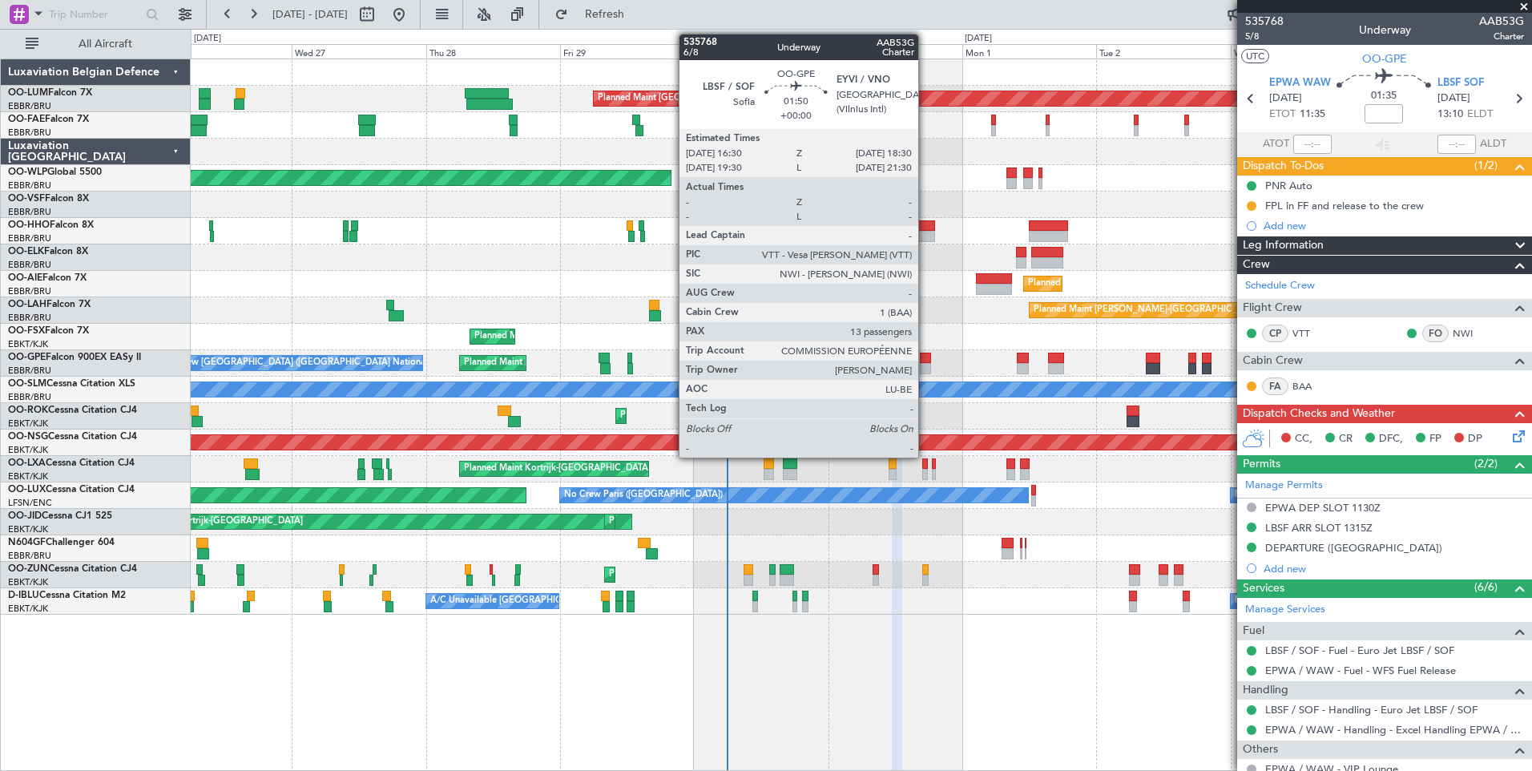
click at [926, 364] on div at bounding box center [925, 368] width 11 height 11
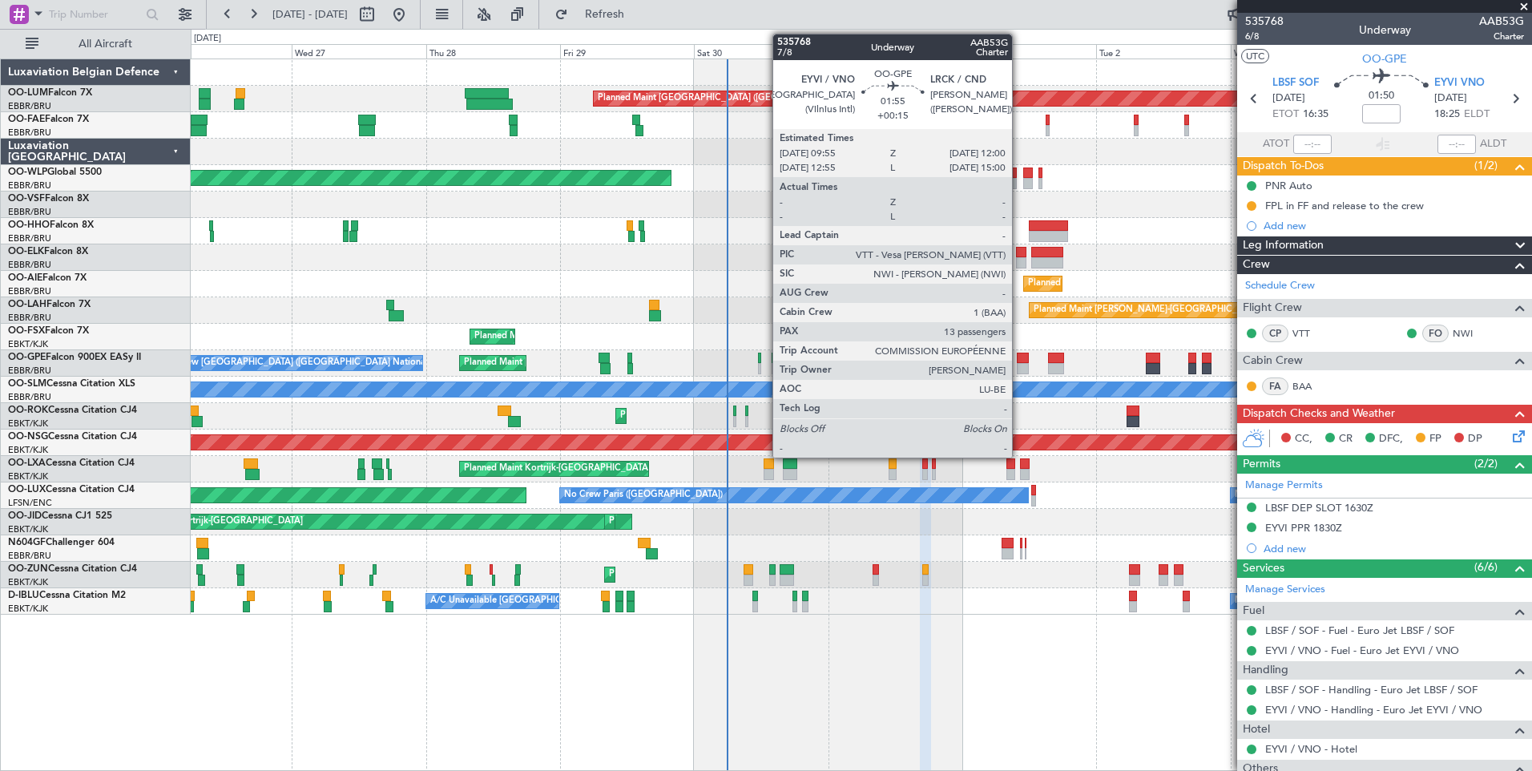
click at [1019, 357] on div at bounding box center [1023, 358] width 12 height 11
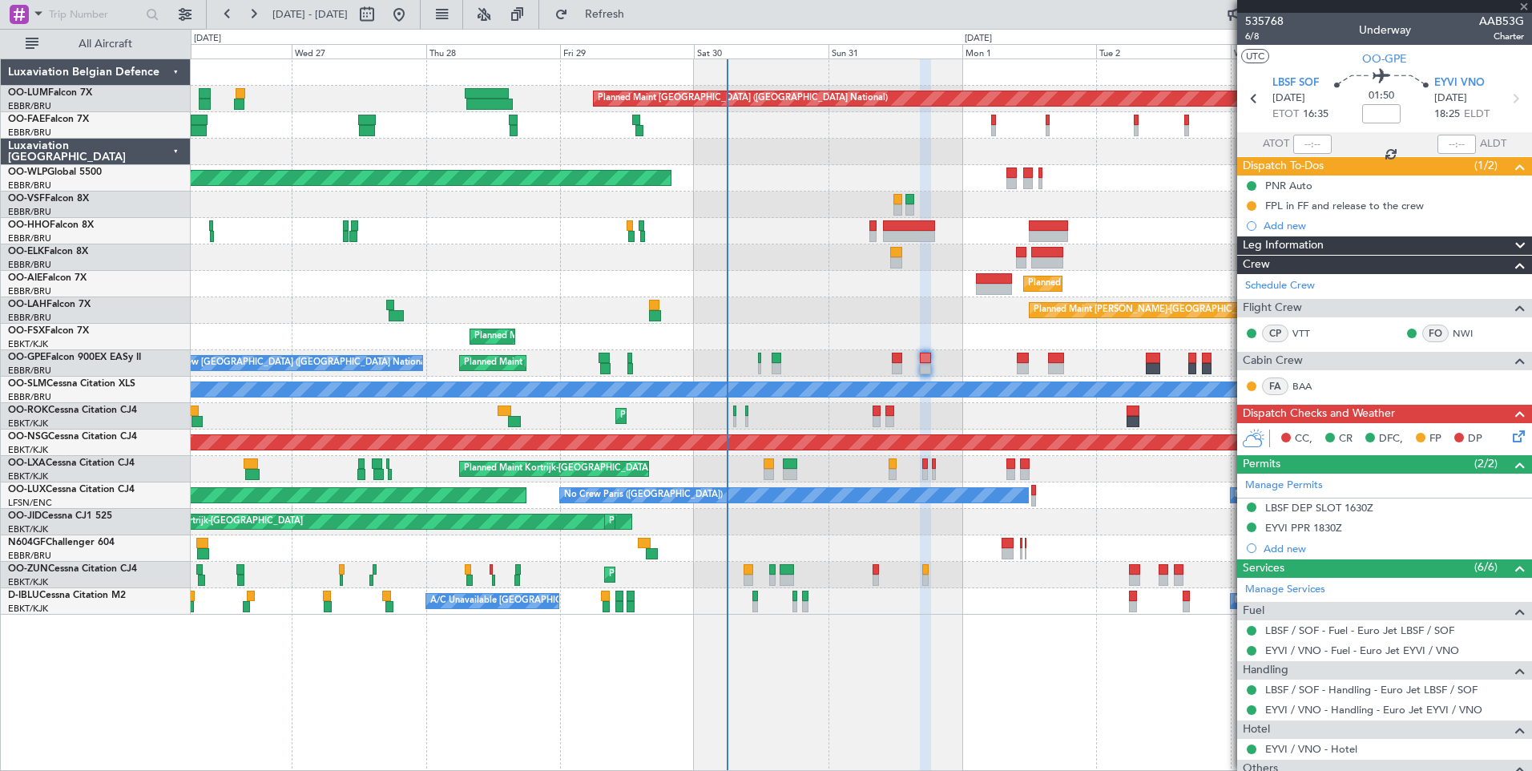
type input "+00:15"
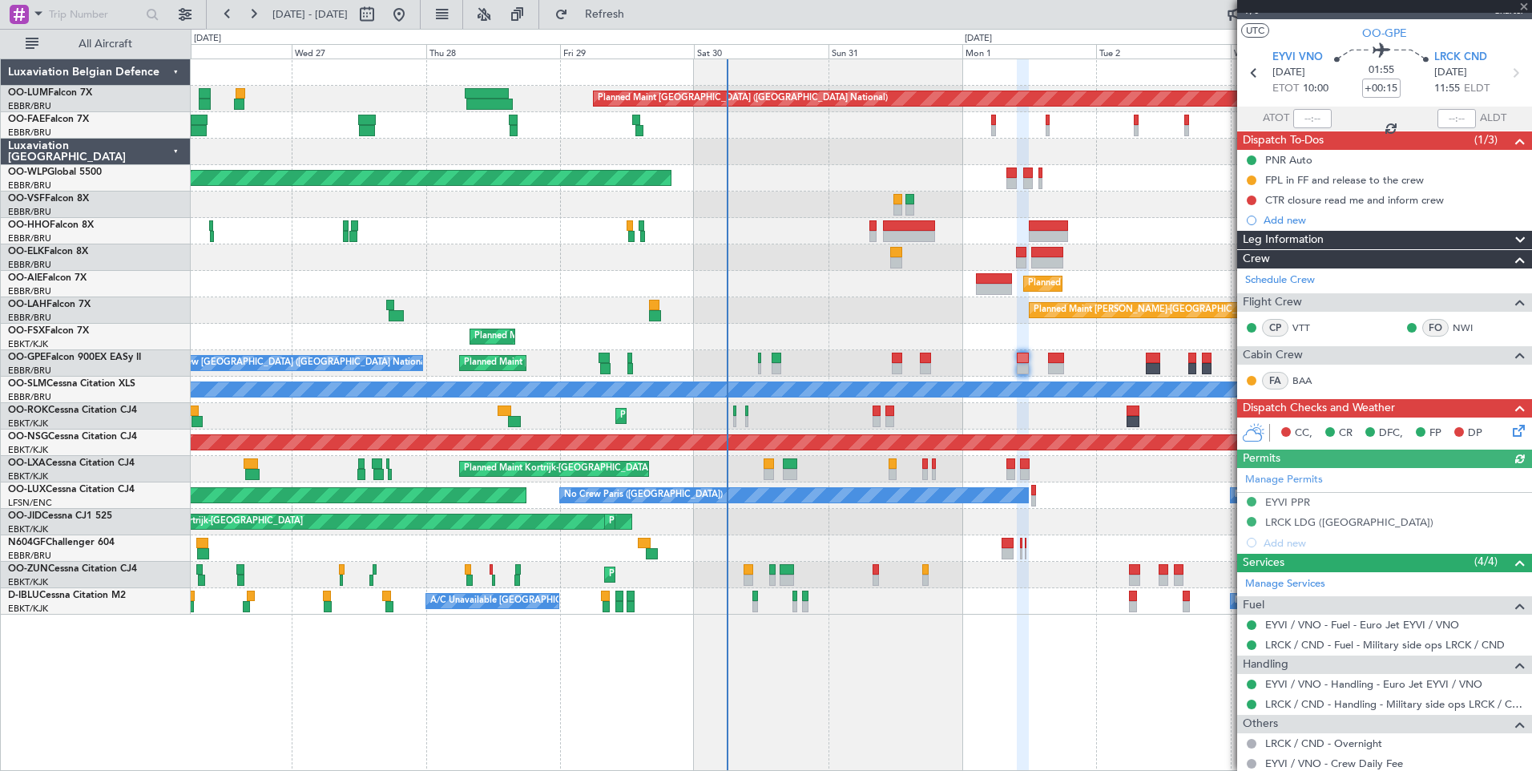
scroll to position [80, 0]
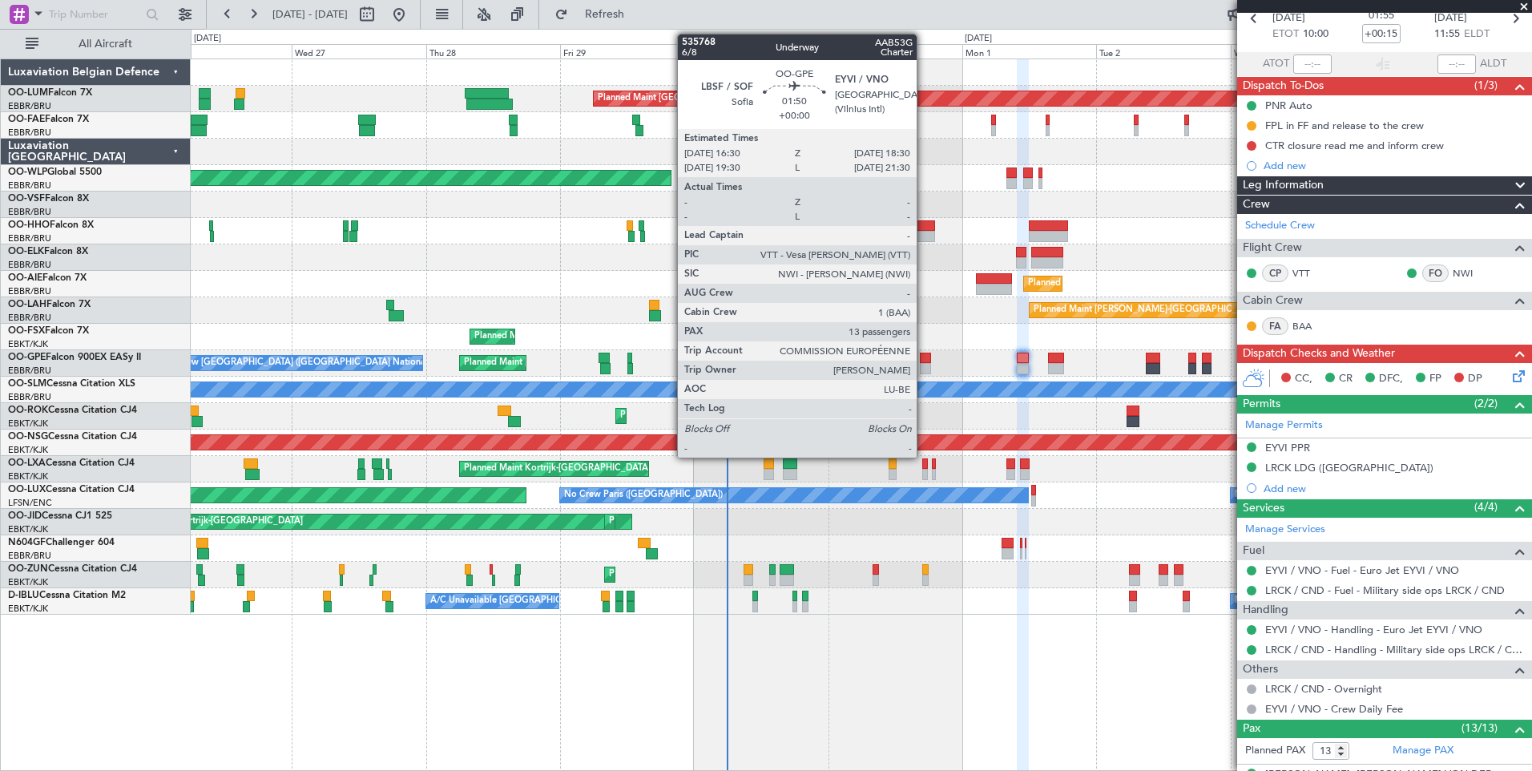
click at [924, 365] on div at bounding box center [925, 368] width 11 height 11
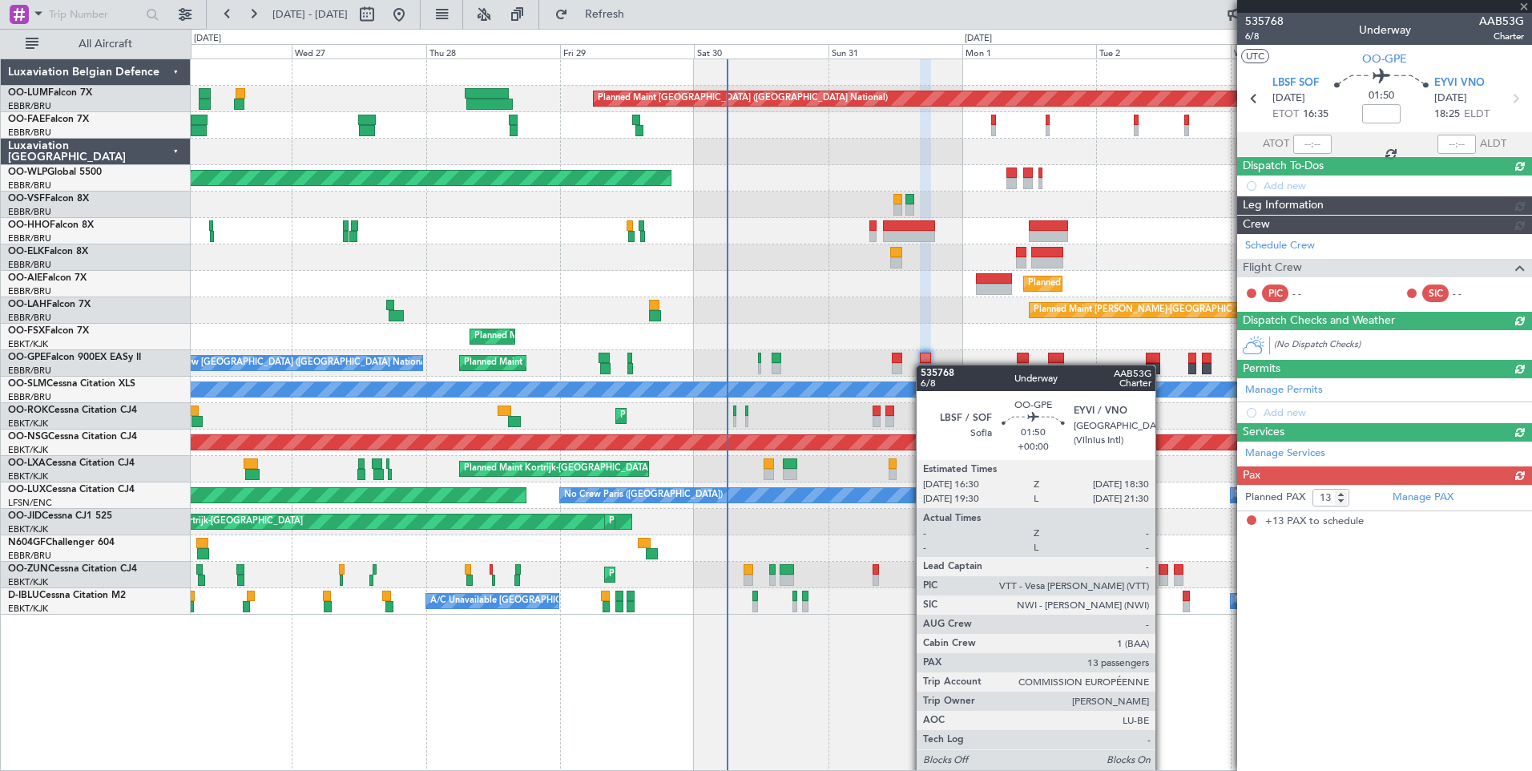
scroll to position [0, 0]
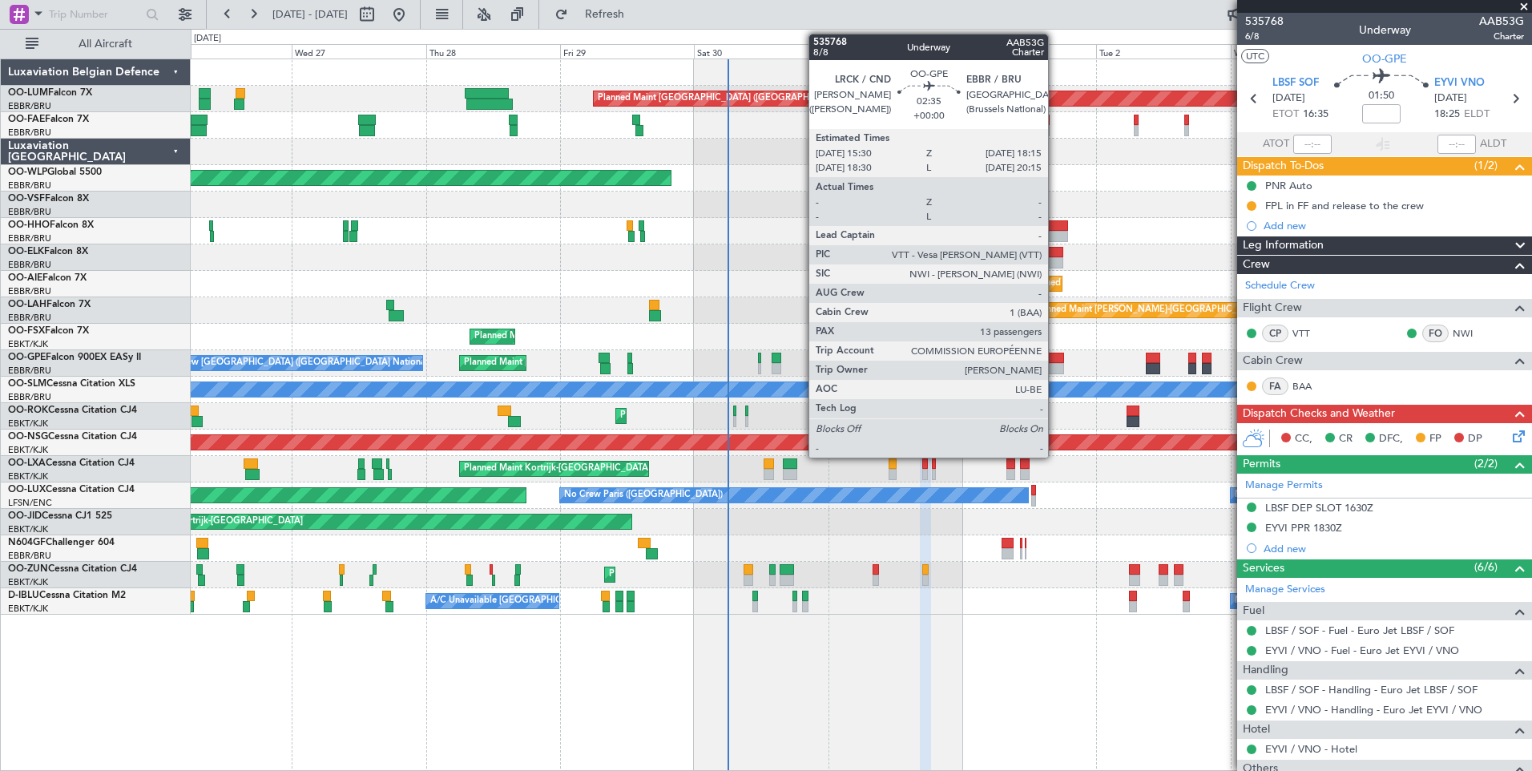
click at [1055, 361] on div at bounding box center [1056, 358] width 16 height 11
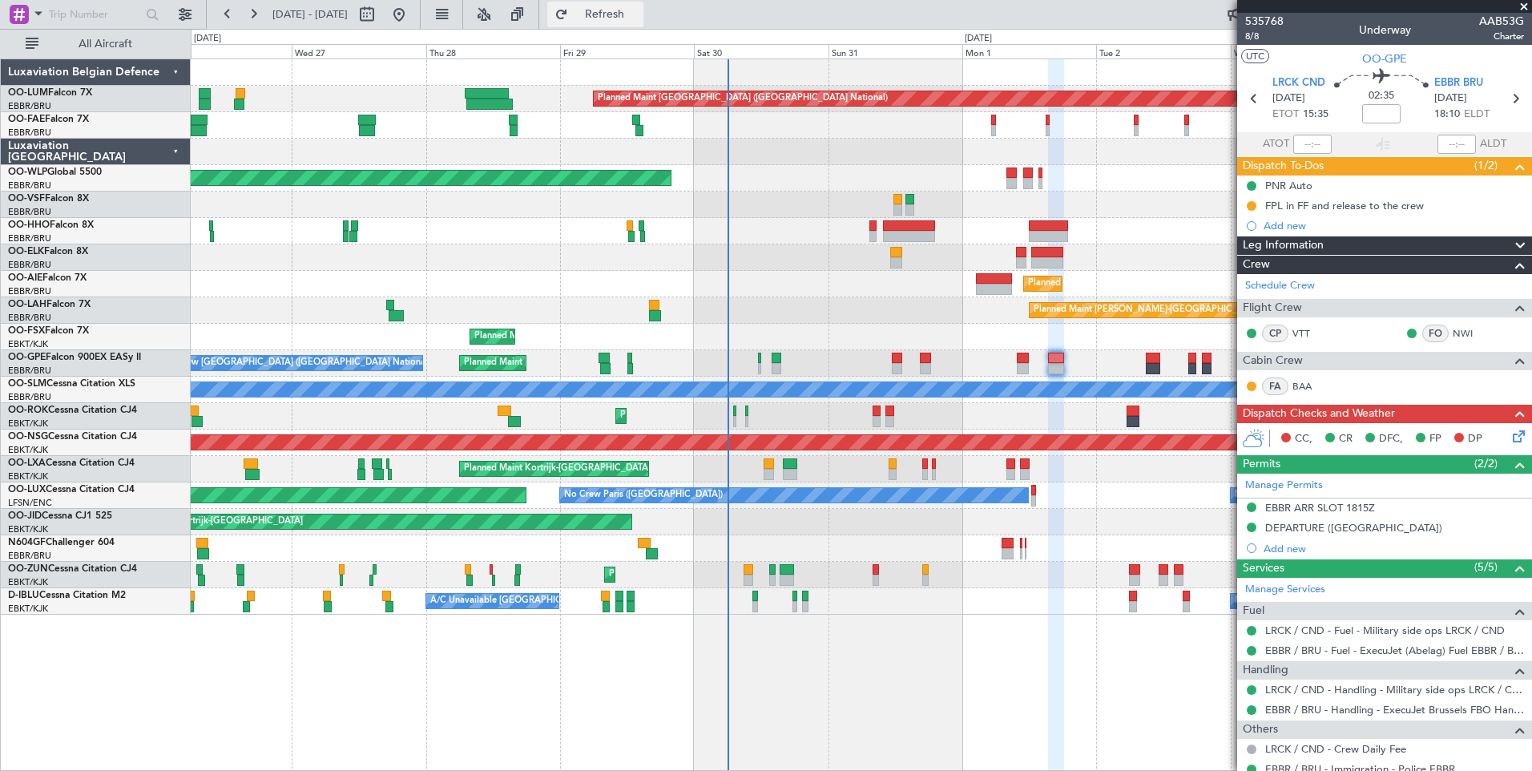
click at [639, 18] on span "Refresh" at bounding box center [604, 14] width 67 height 11
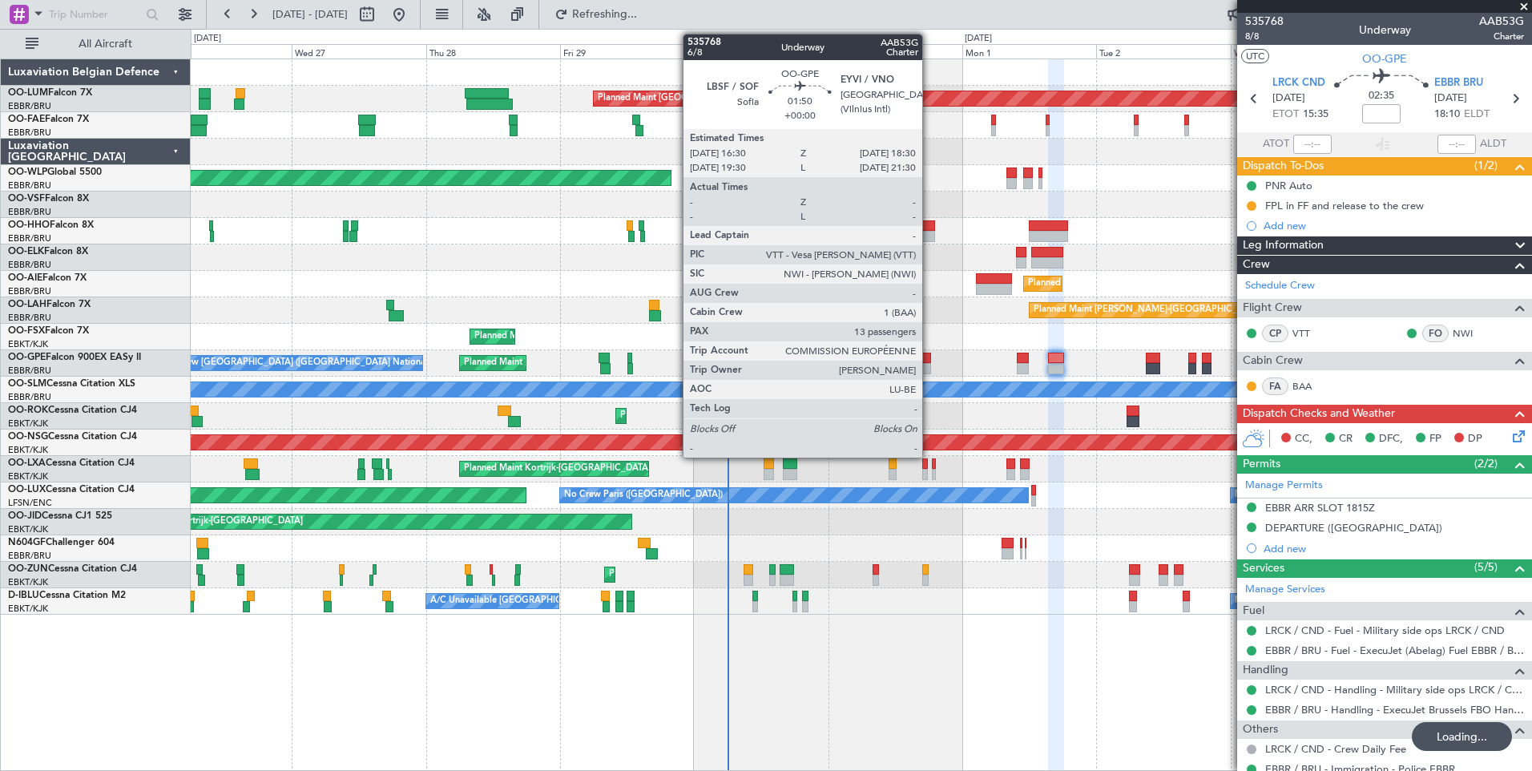
click at [930, 364] on div at bounding box center [925, 368] width 11 height 11
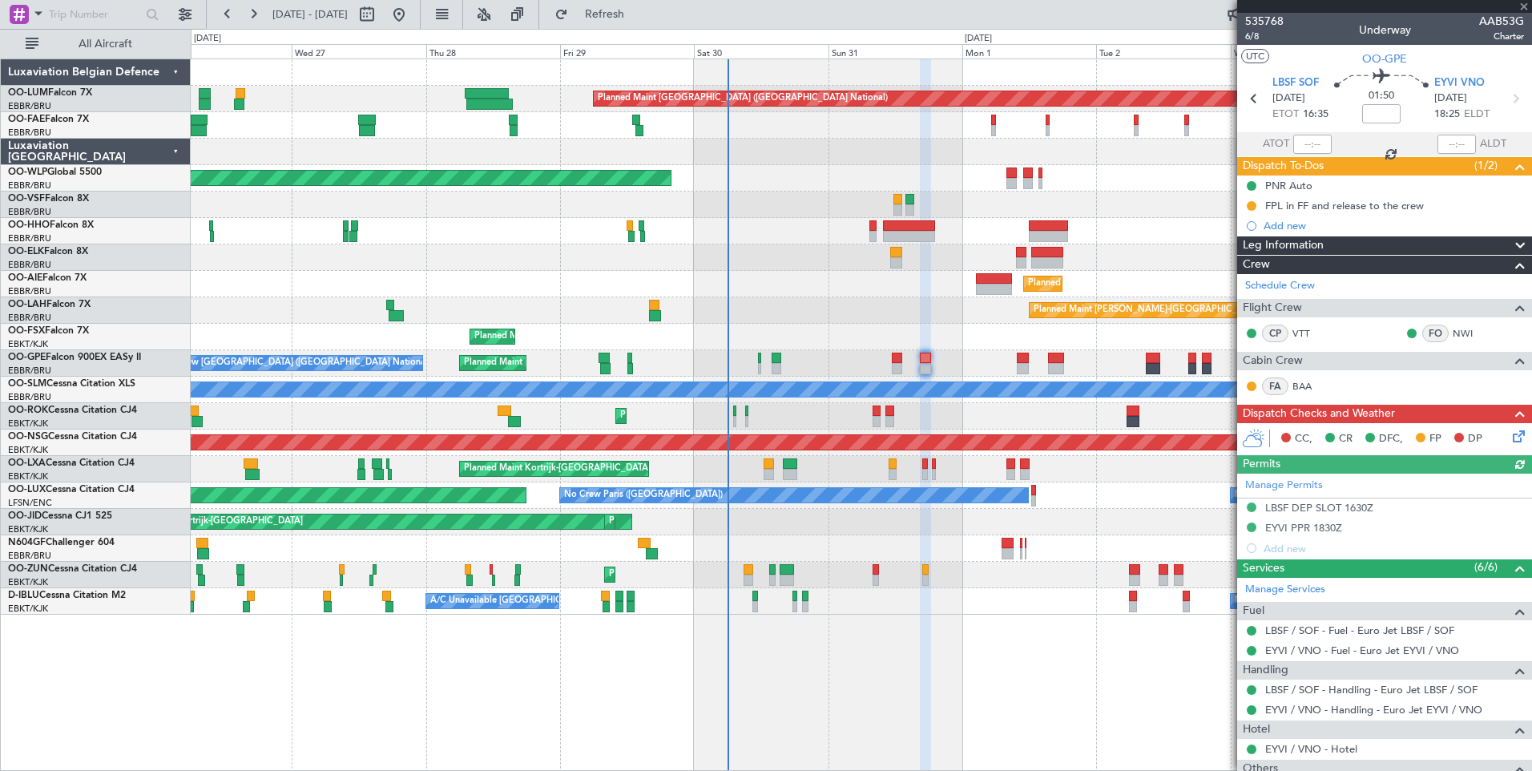
click at [1506, 446] on div "CC, CR DFC, FP DP" at bounding box center [1384, 439] width 295 height 32
click at [1514, 427] on icon at bounding box center [1516, 433] width 13 height 13
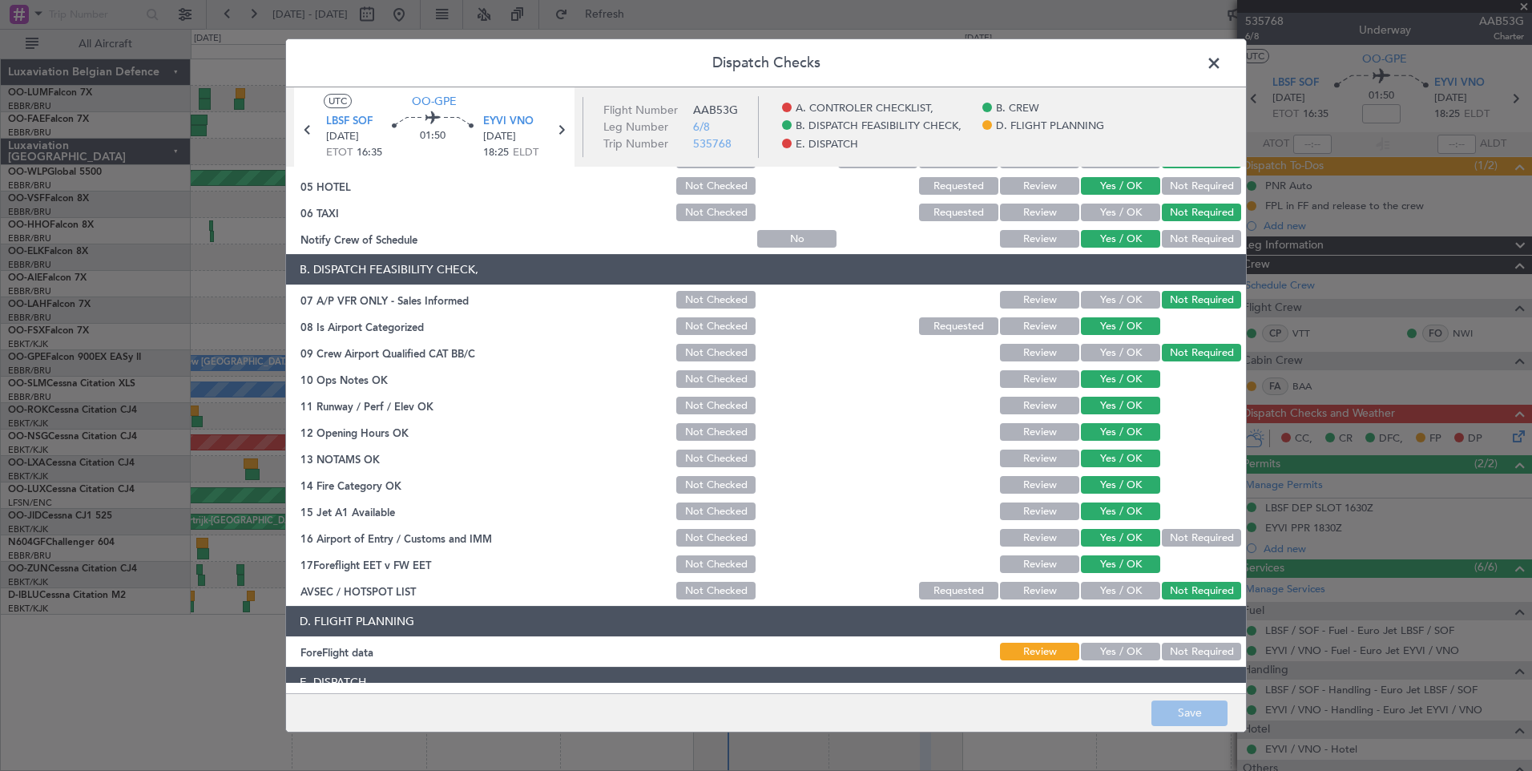
scroll to position [291, 0]
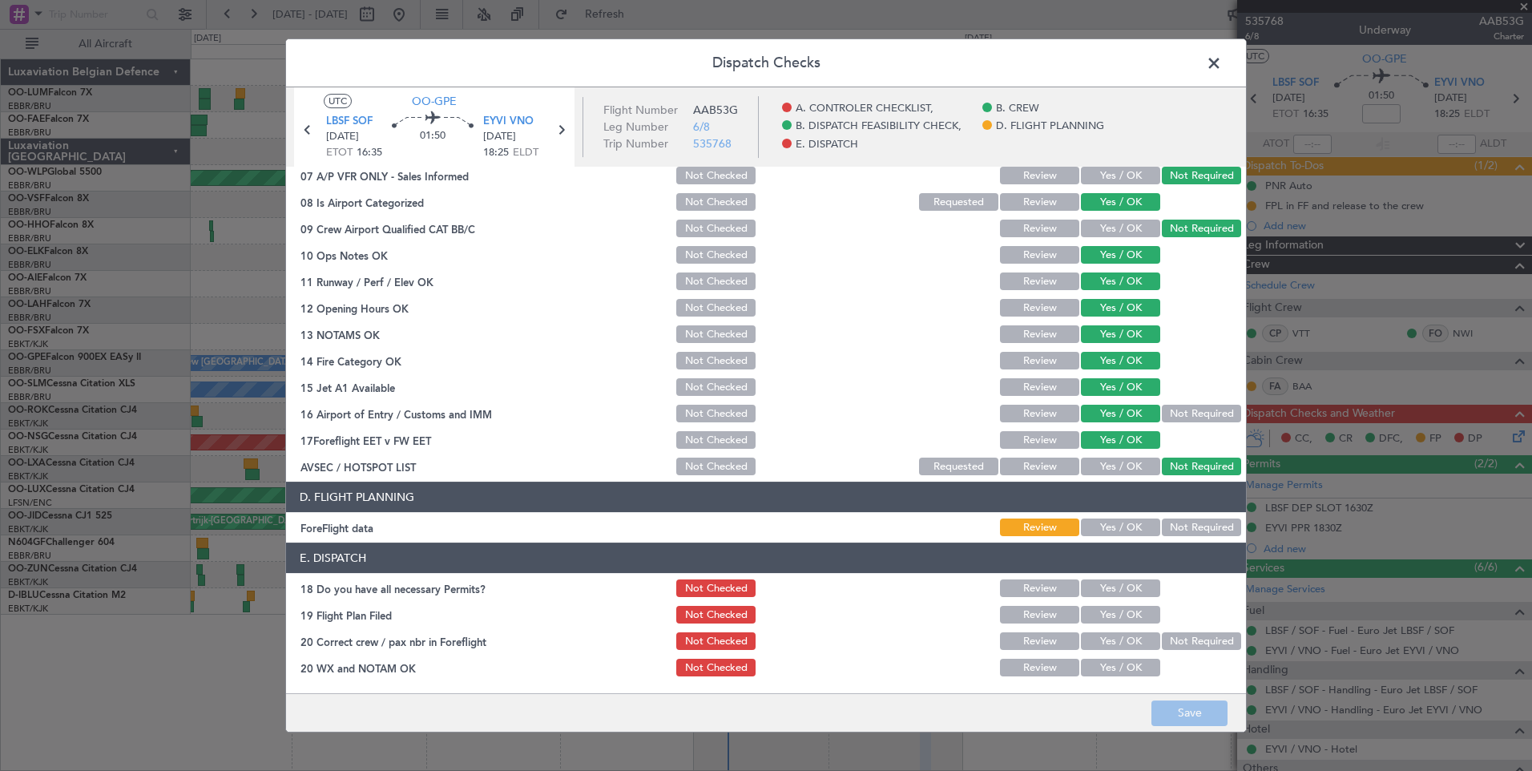
click at [1162, 524] on button "Not Required" at bounding box center [1201, 527] width 79 height 18
click at [1175, 706] on button "Save" at bounding box center [1190, 713] width 76 height 26
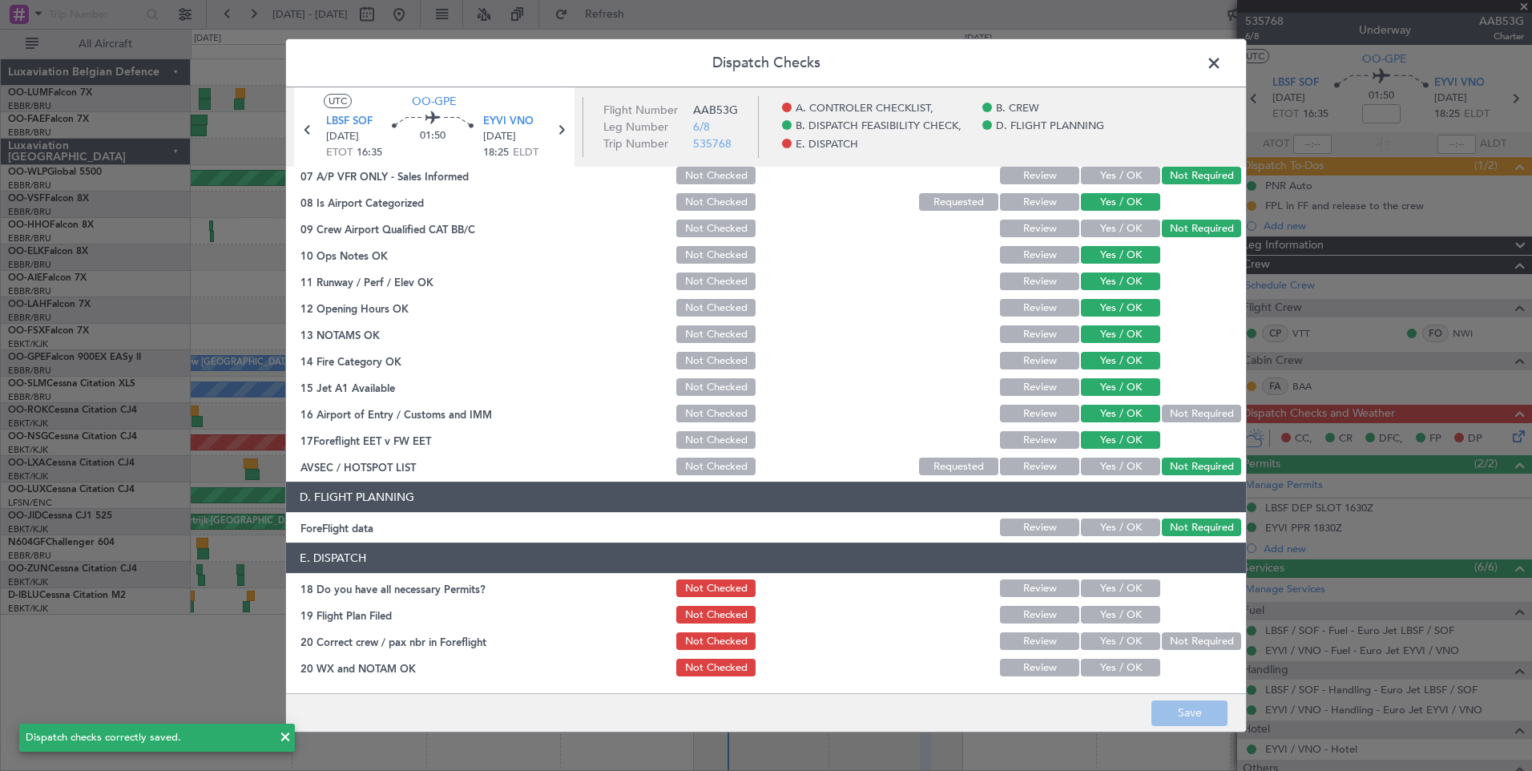
click at [1222, 67] on span at bounding box center [1222, 67] width 0 height 32
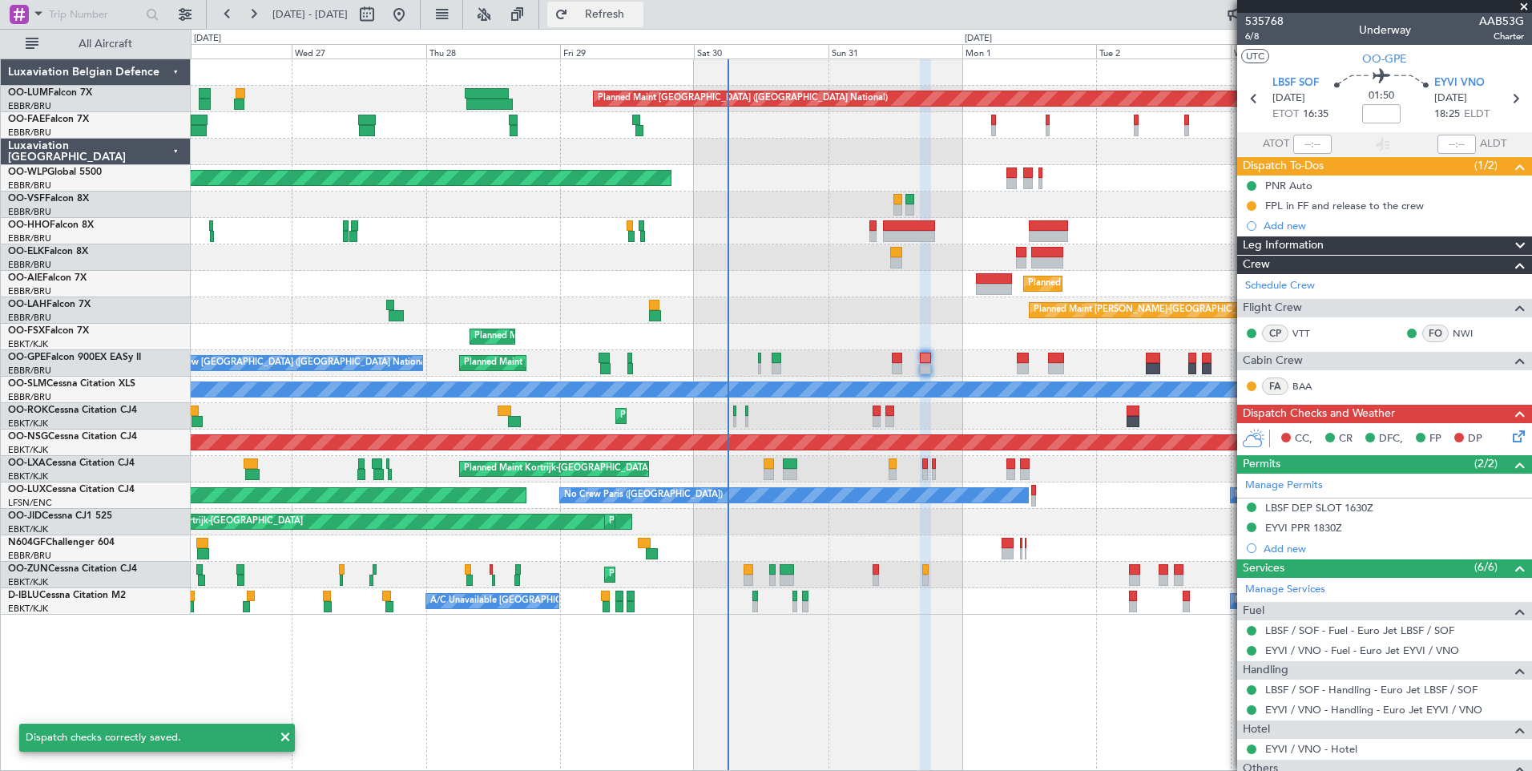
click at [630, 7] on button "Refresh" at bounding box center [595, 15] width 96 height 26
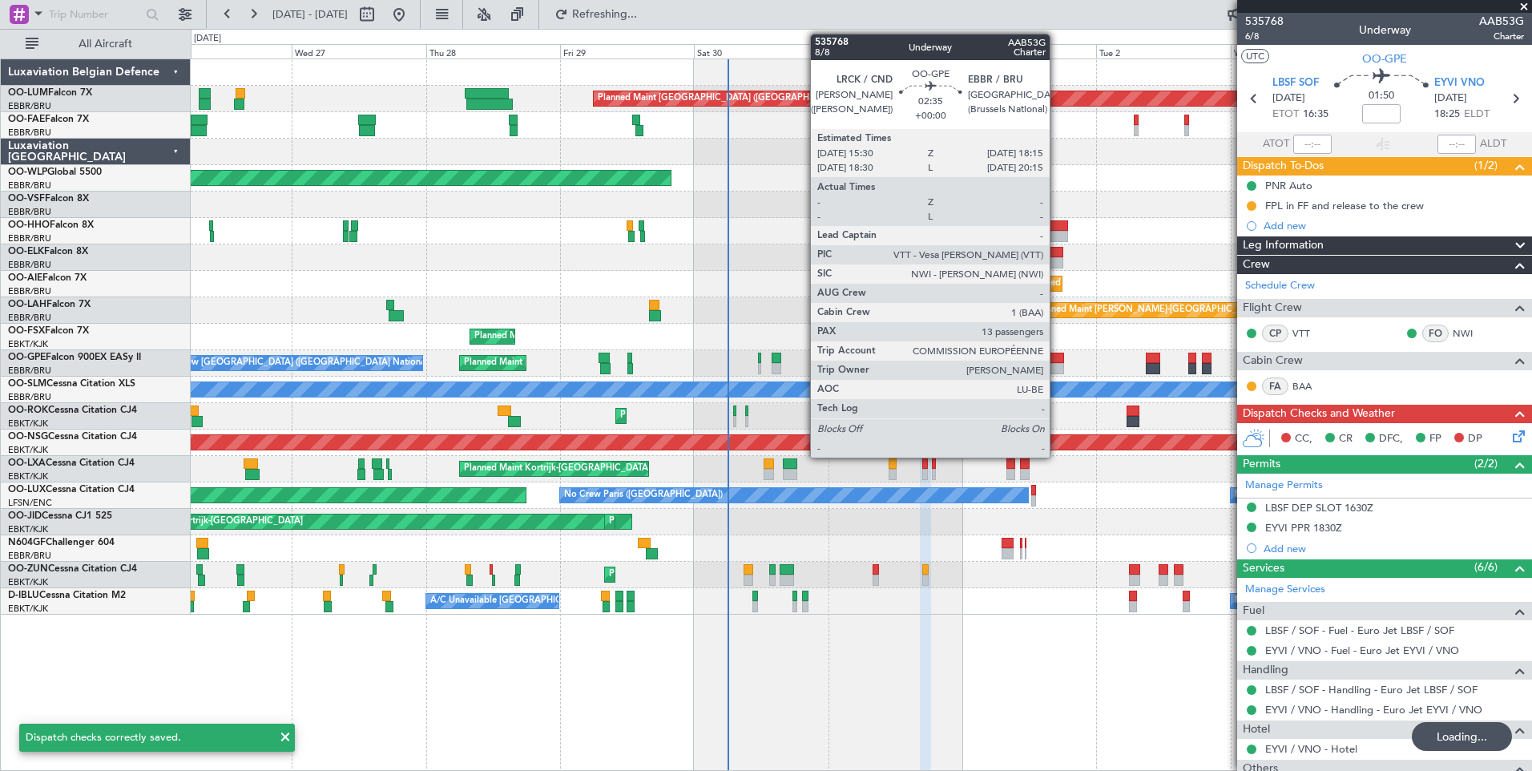
click at [1057, 364] on div at bounding box center [1056, 368] width 16 height 11
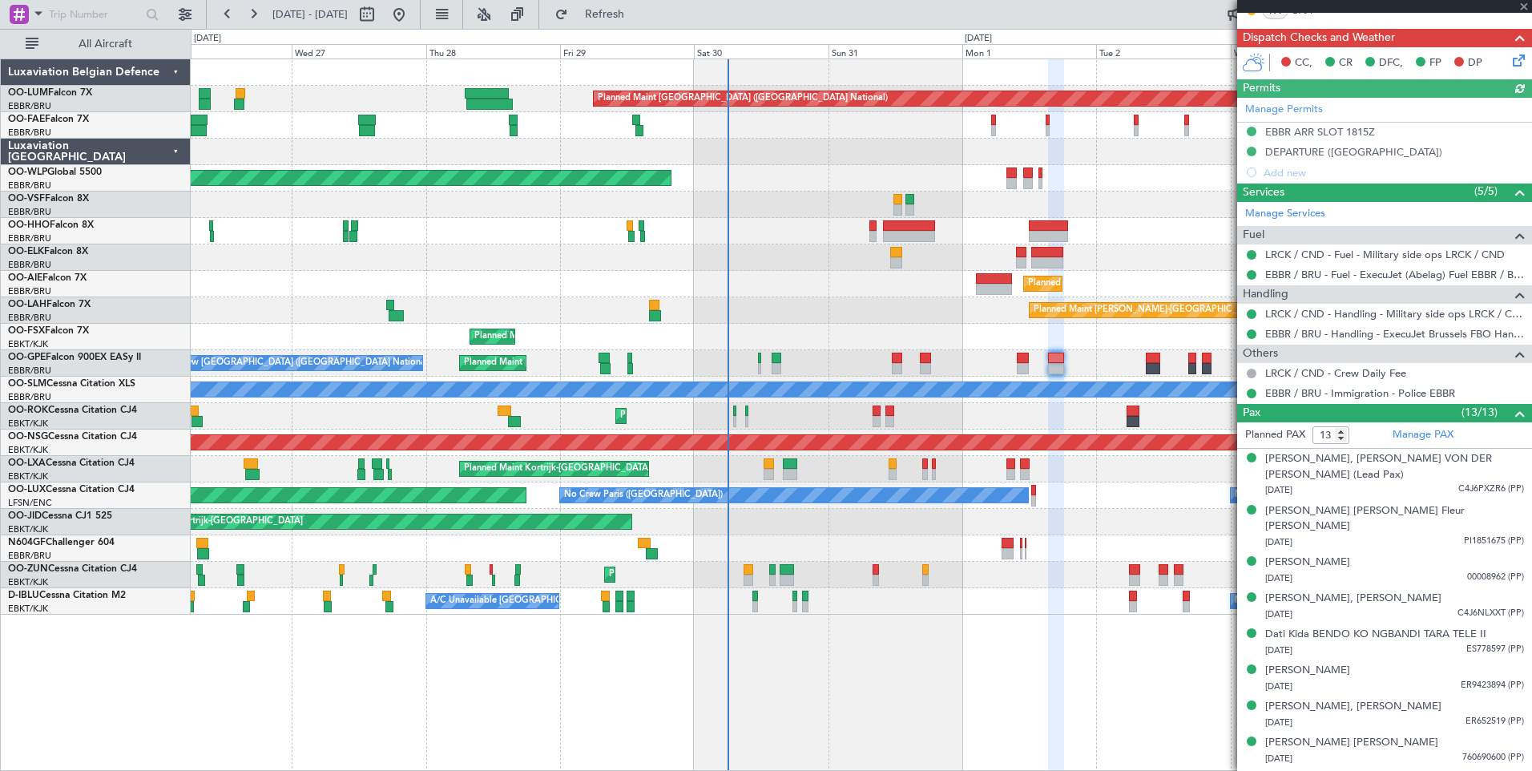
scroll to position [0, 0]
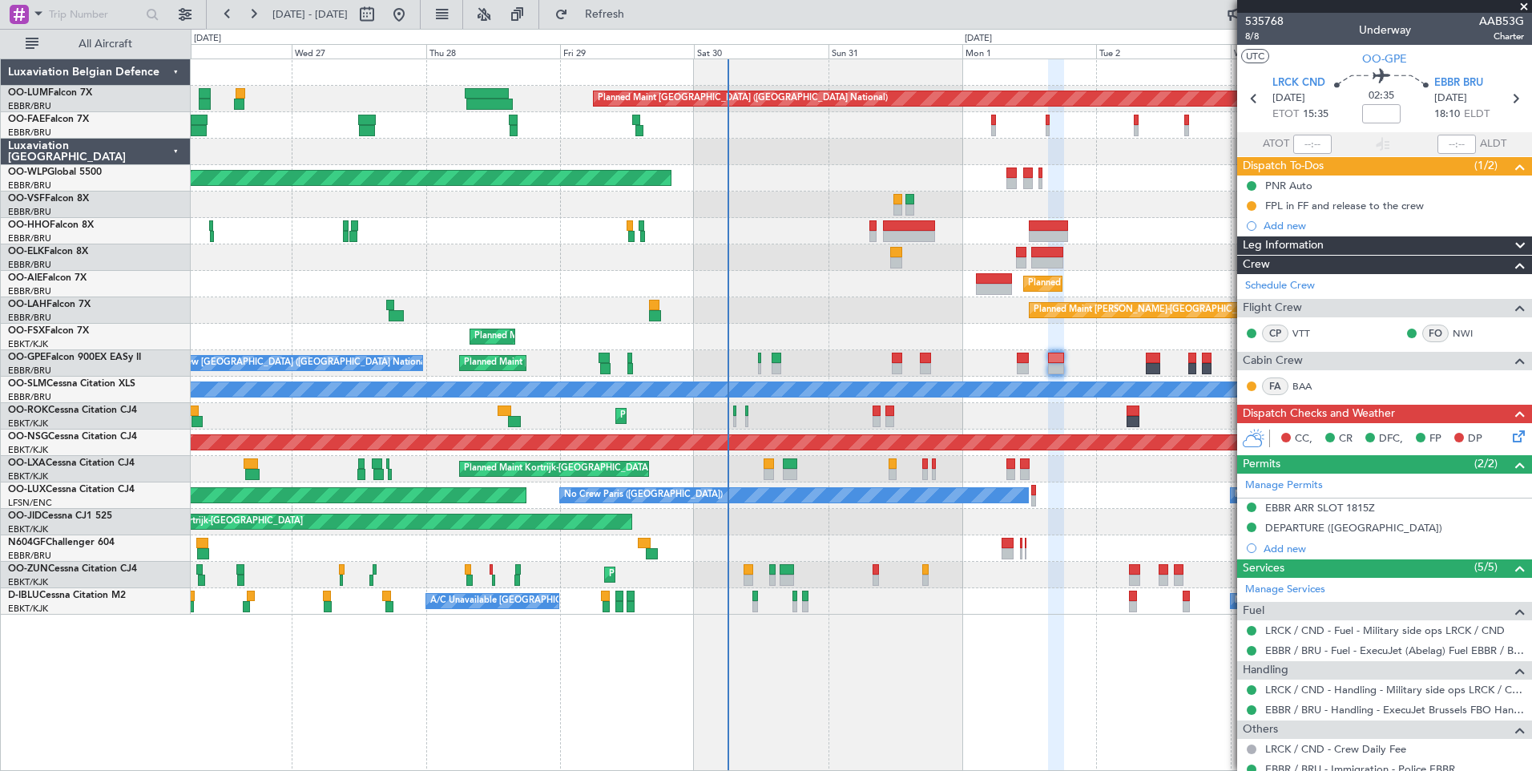
click at [1515, 434] on icon at bounding box center [1516, 433] width 13 height 13
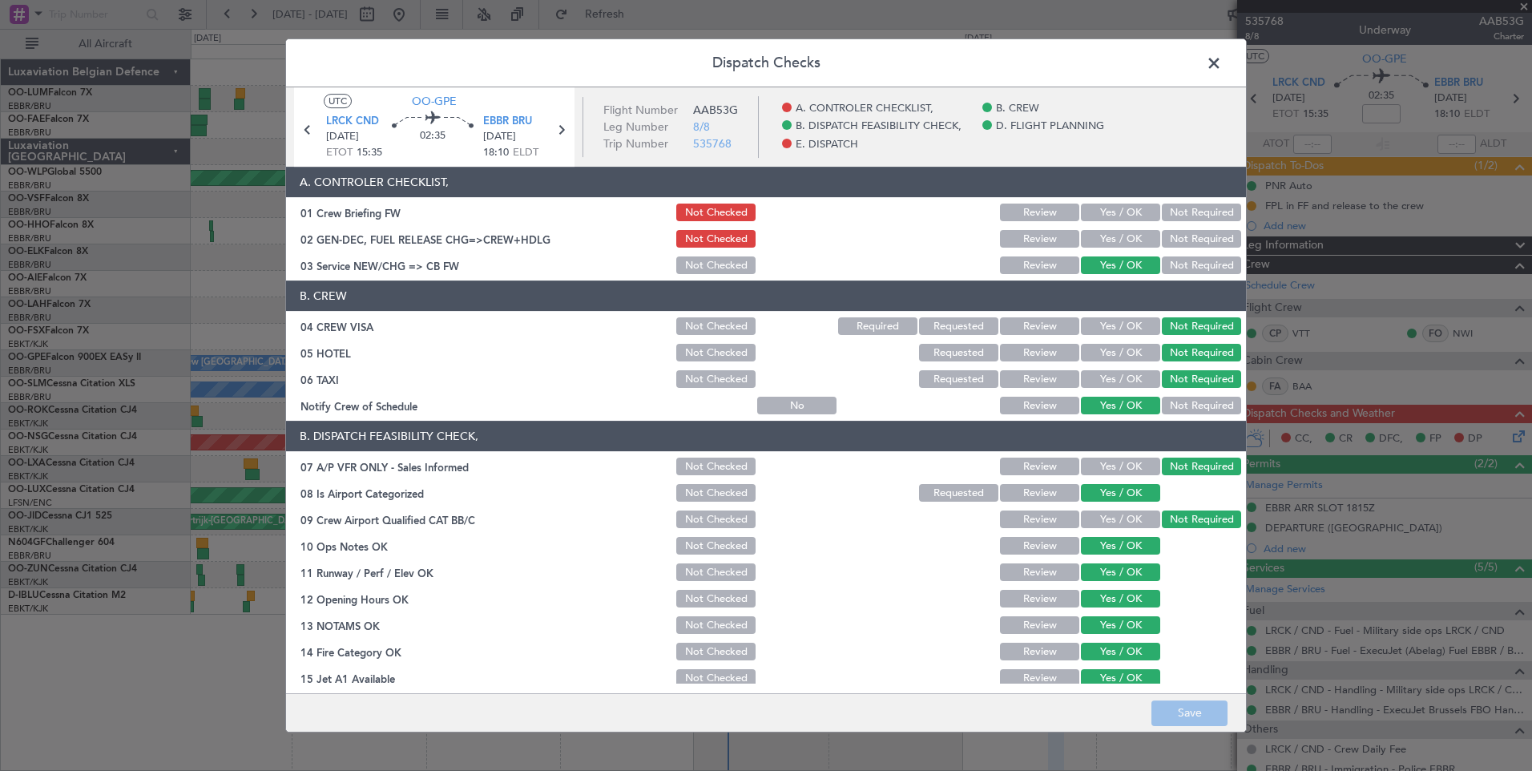
click at [1126, 233] on button "Yes / OK" at bounding box center [1120, 239] width 79 height 18
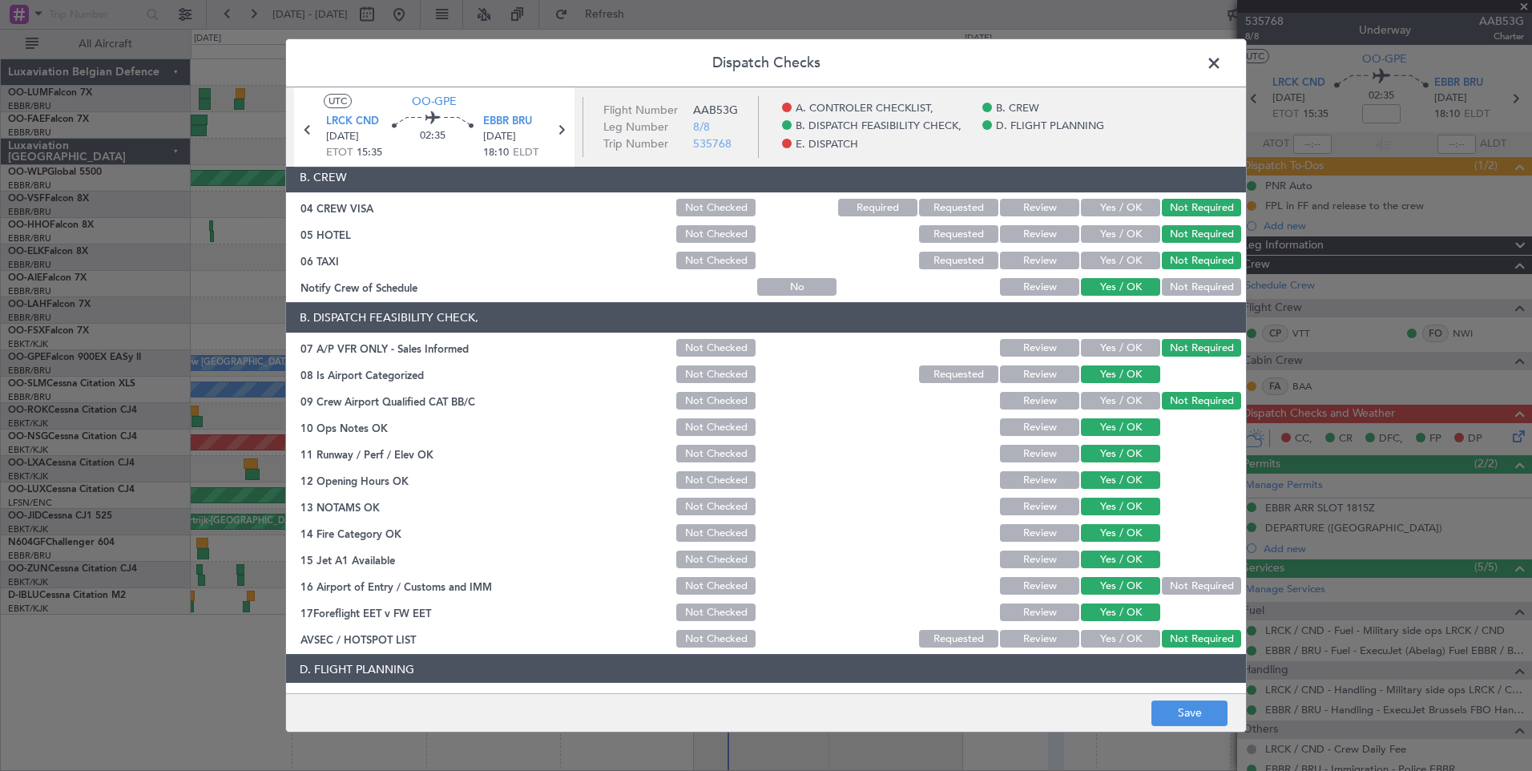
scroll to position [291, 0]
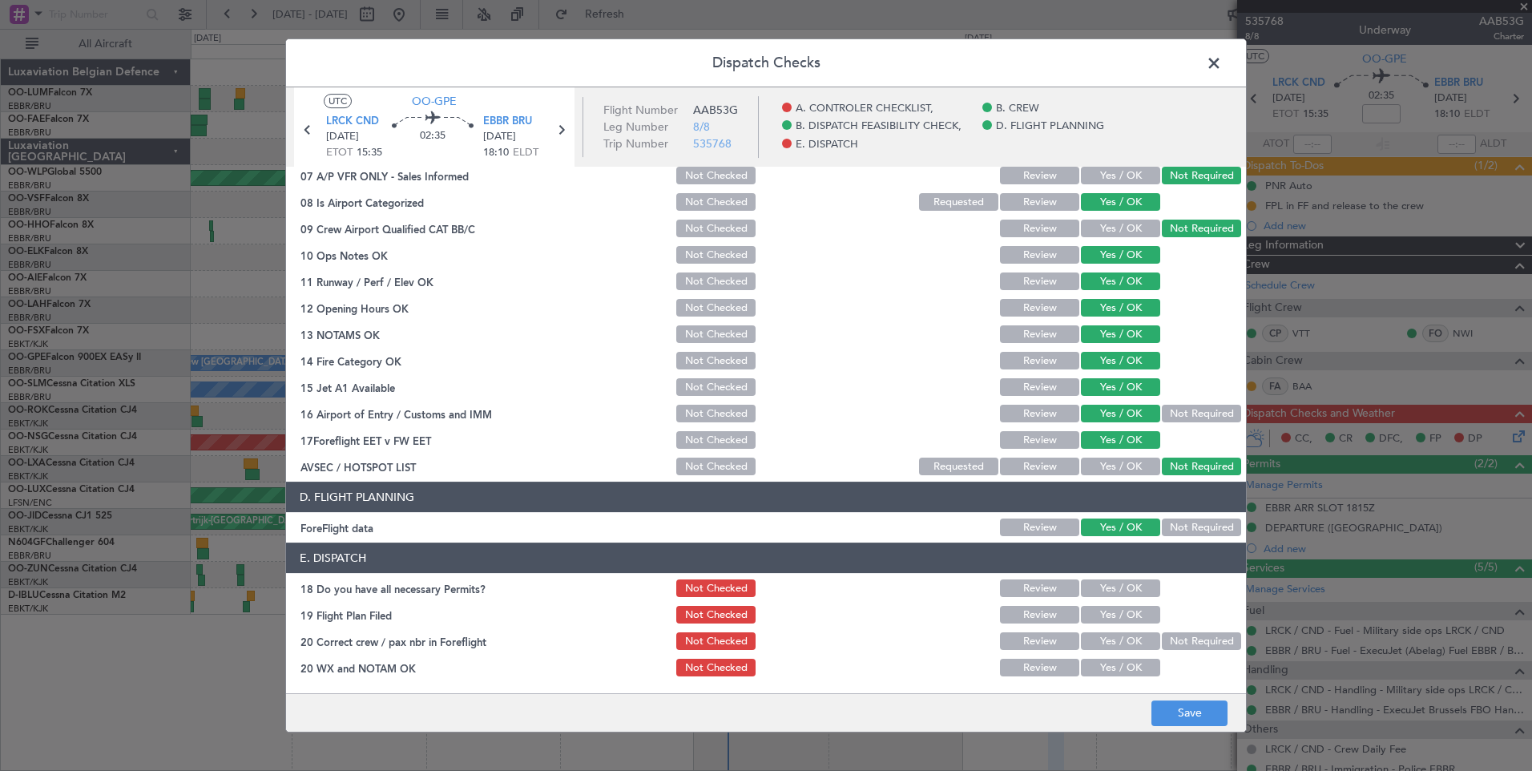
click at [1184, 526] on button "Not Required" at bounding box center [1201, 527] width 79 height 18
click at [1173, 712] on button "Save" at bounding box center [1190, 713] width 76 height 26
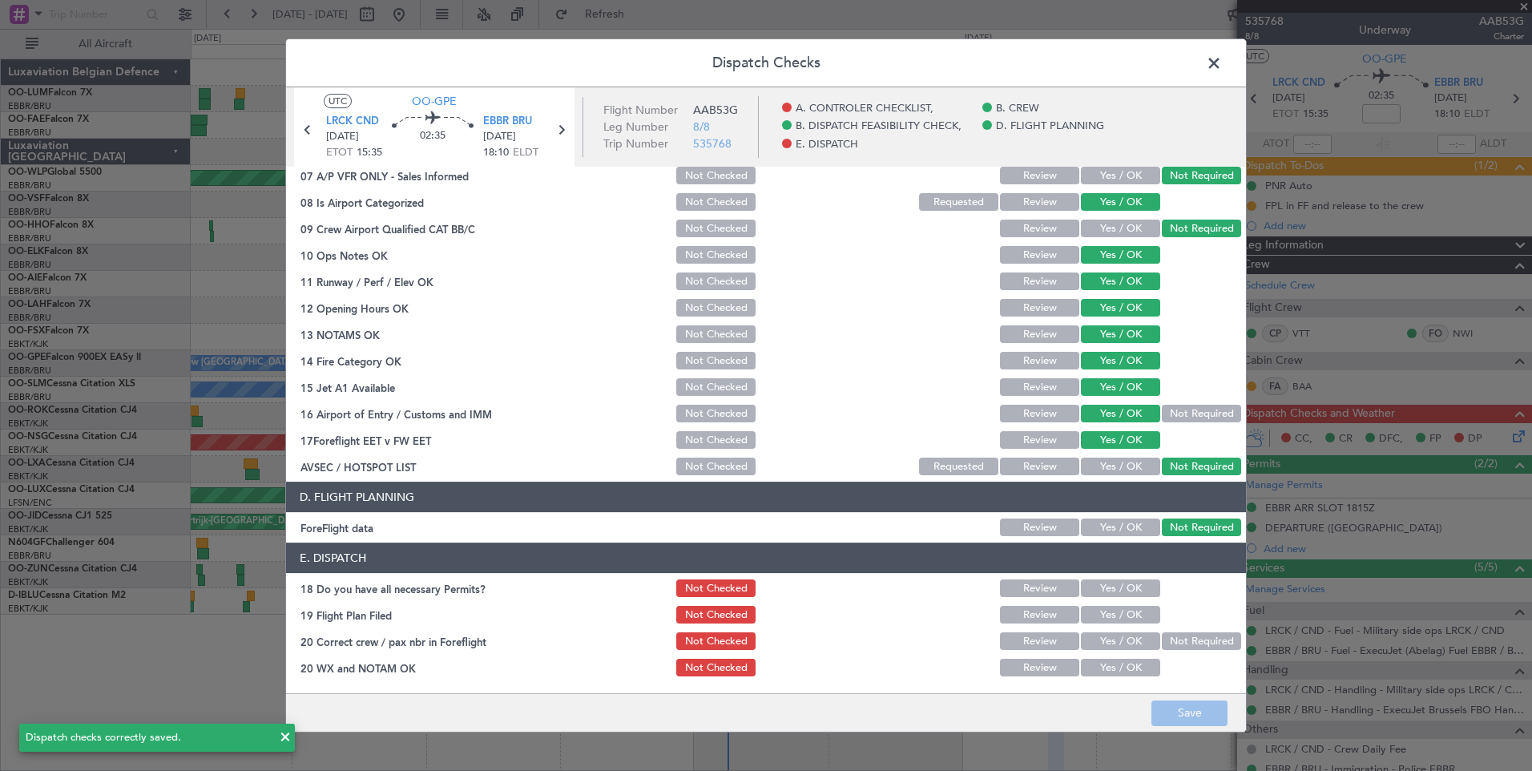
drag, startPoint x: 1224, startPoint y: 60, endPoint x: 1072, endPoint y: 63, distance: 151.5
click at [1222, 61] on span at bounding box center [1222, 67] width 0 height 32
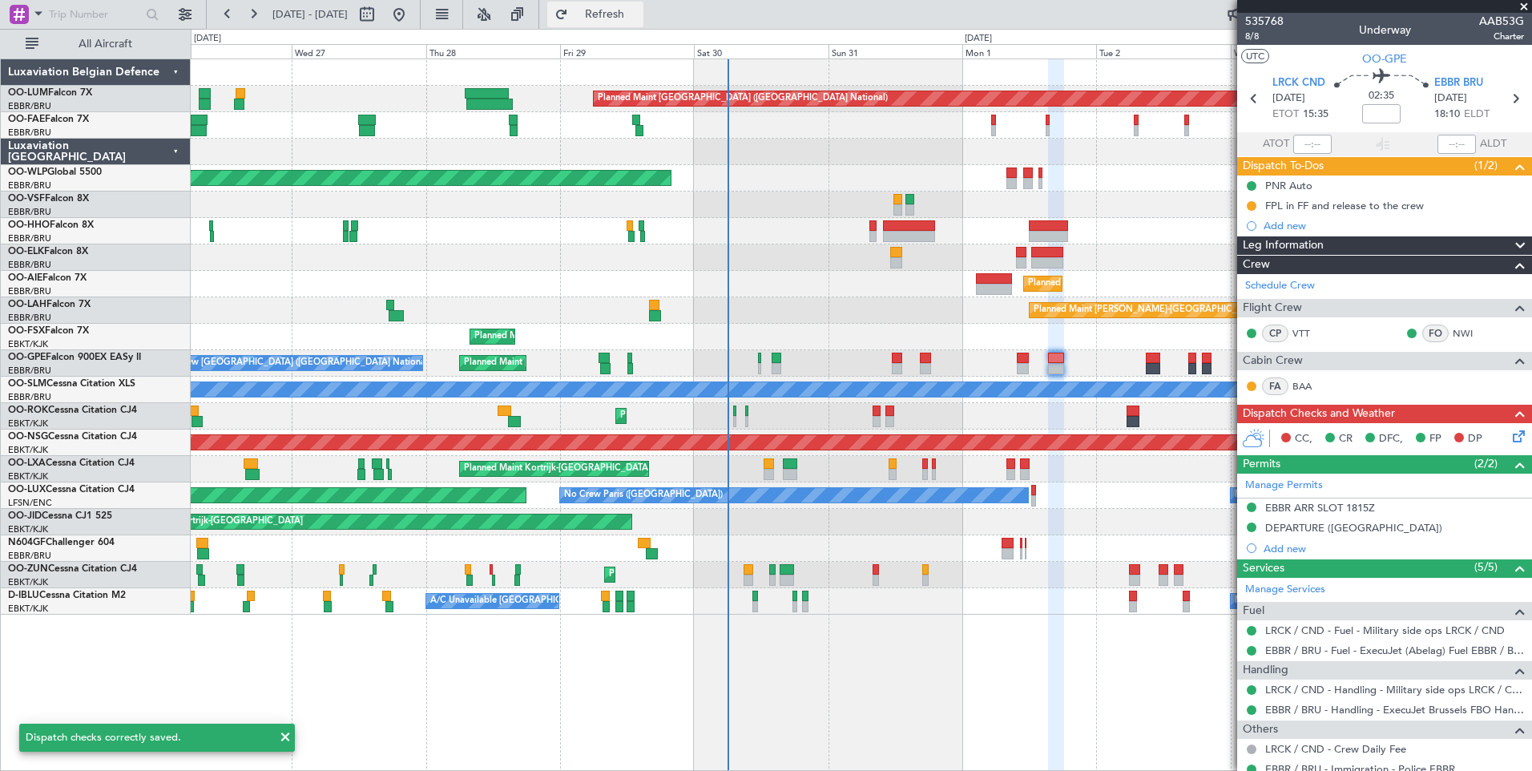
click at [639, 10] on span "Refresh" at bounding box center [604, 14] width 67 height 11
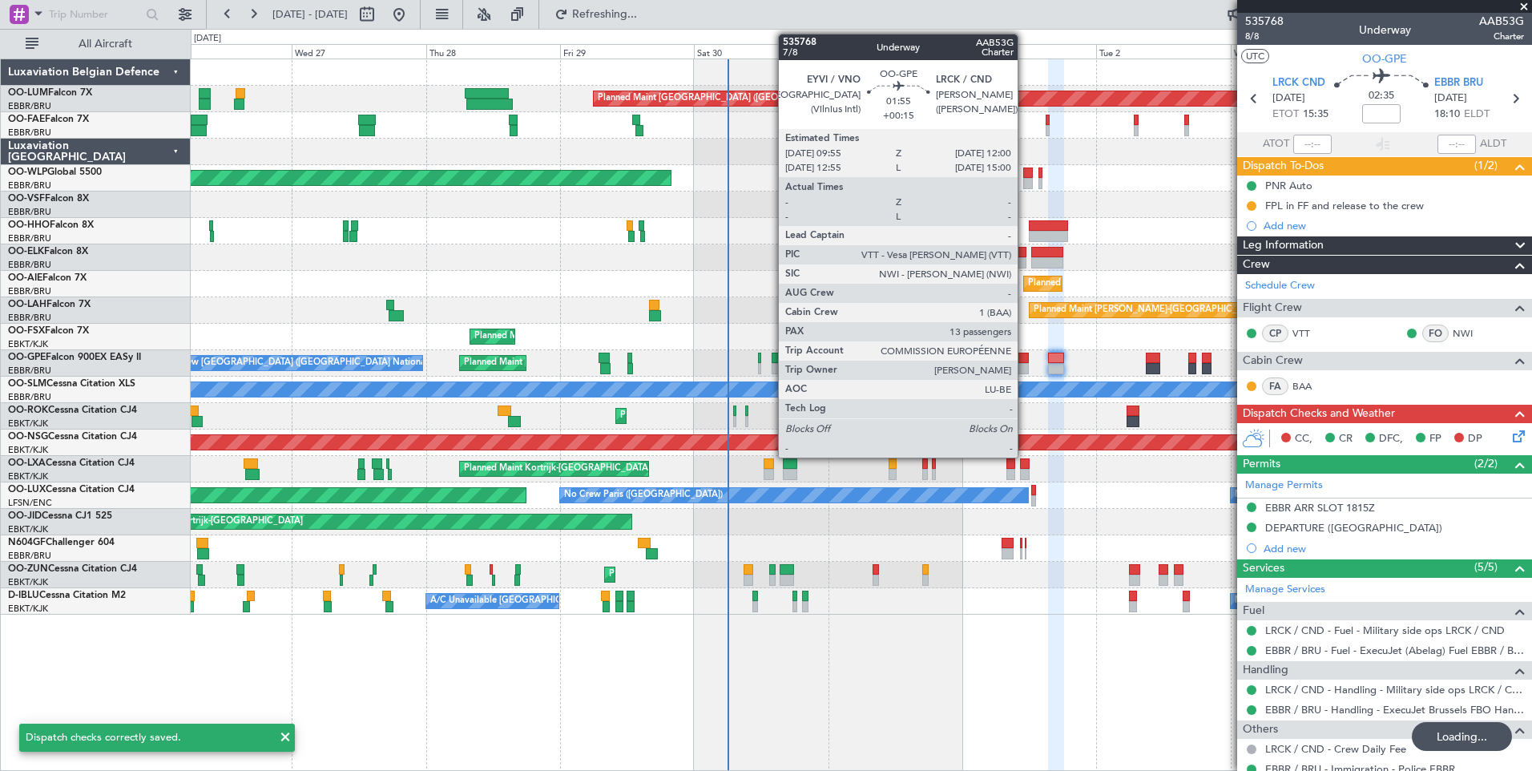
click at [1025, 361] on div at bounding box center [1023, 358] width 12 height 11
type input "+00:15"
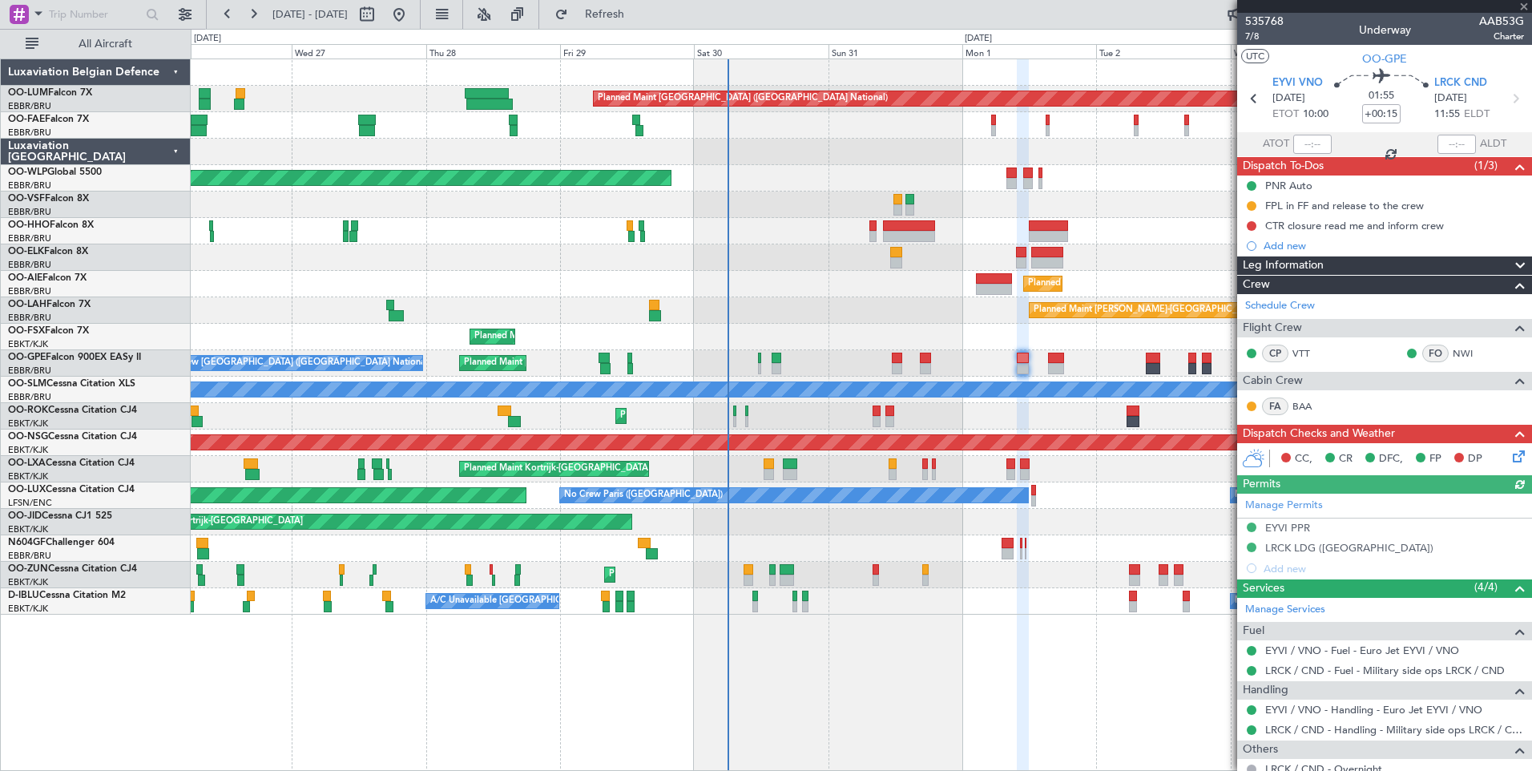
click at [1510, 460] on icon at bounding box center [1516, 453] width 13 height 13
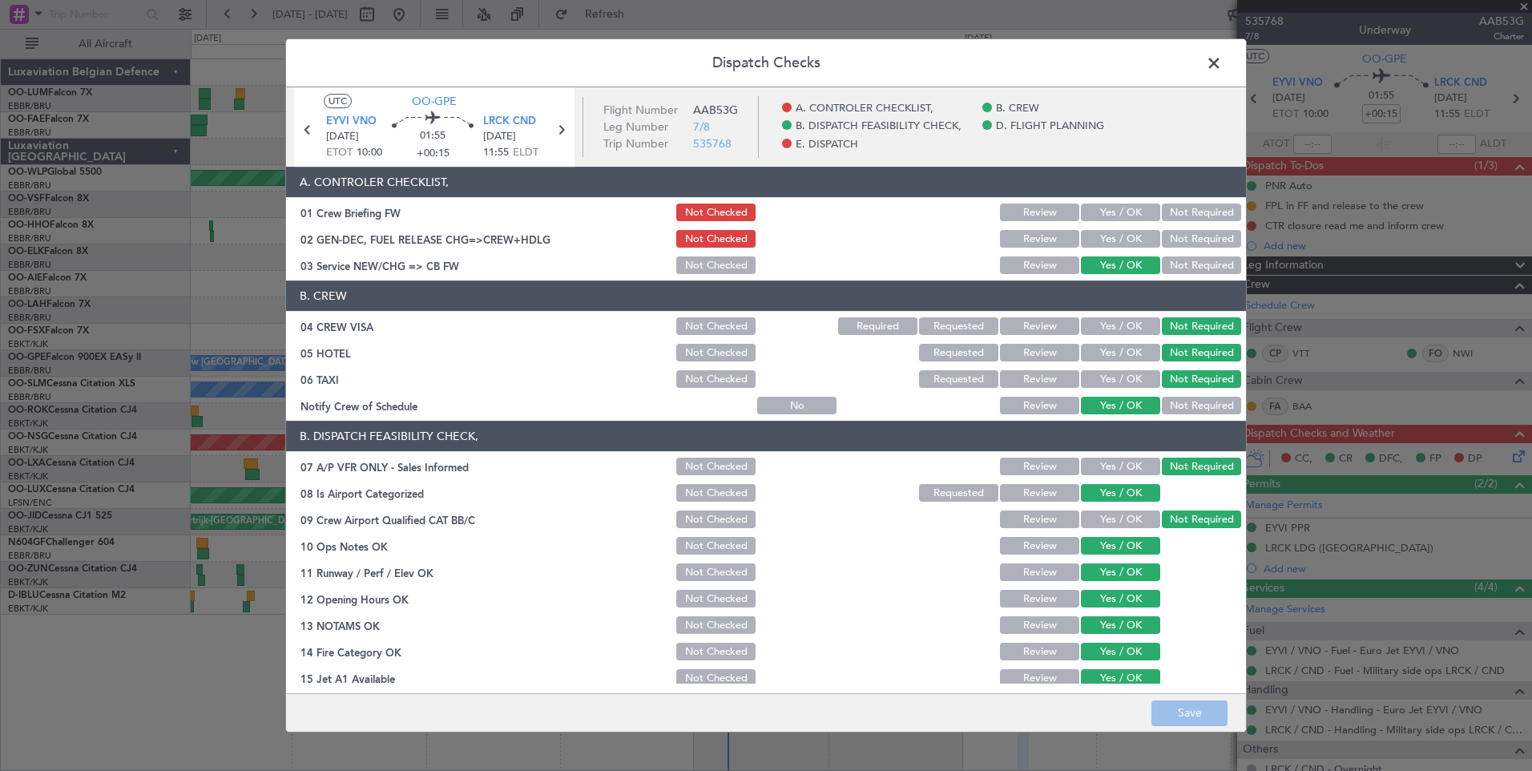
click at [1114, 242] on button "Yes / OK" at bounding box center [1120, 239] width 79 height 18
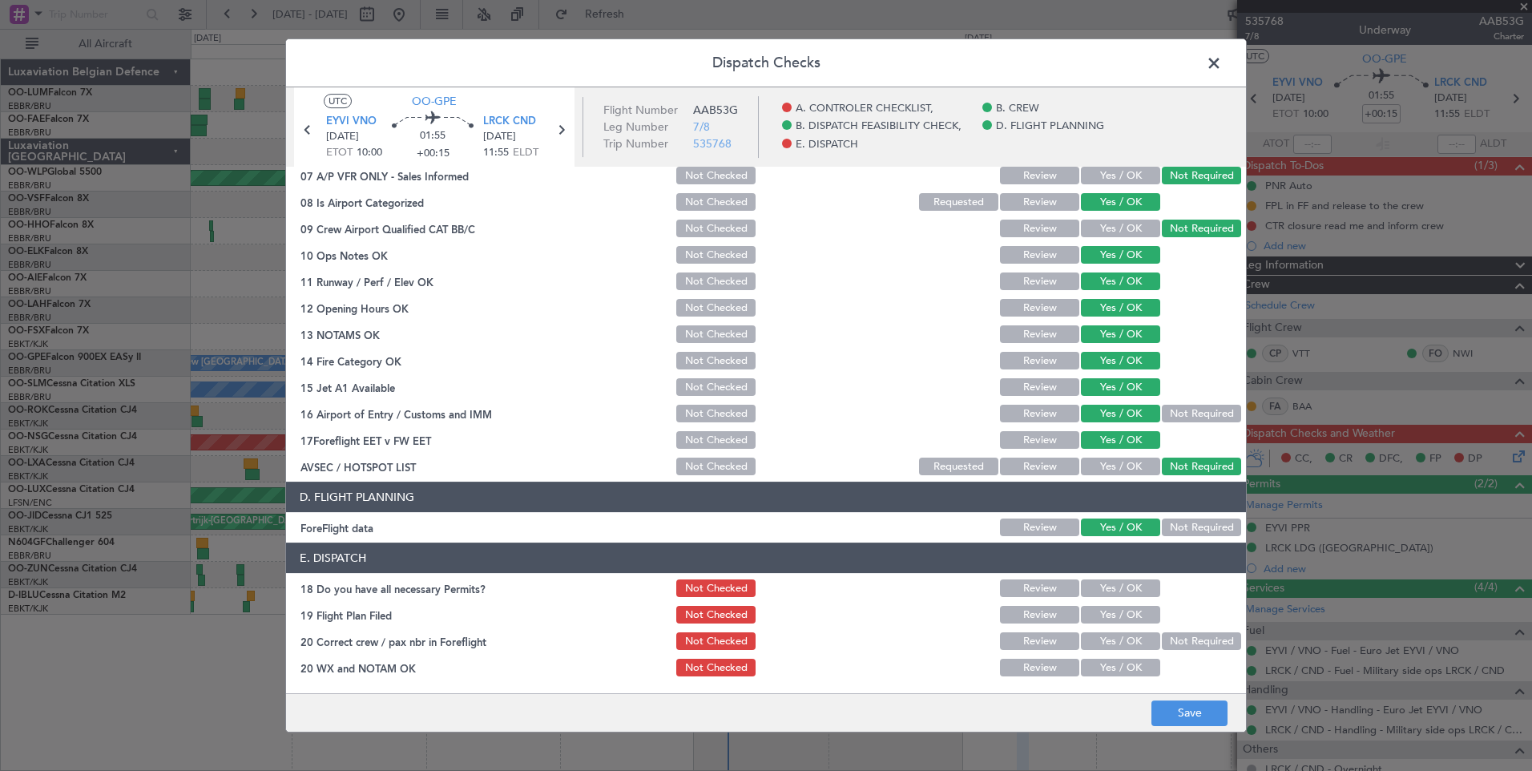
click at [1167, 529] on button "Not Required" at bounding box center [1201, 527] width 79 height 18
click at [1188, 720] on button "Save" at bounding box center [1190, 713] width 76 height 26
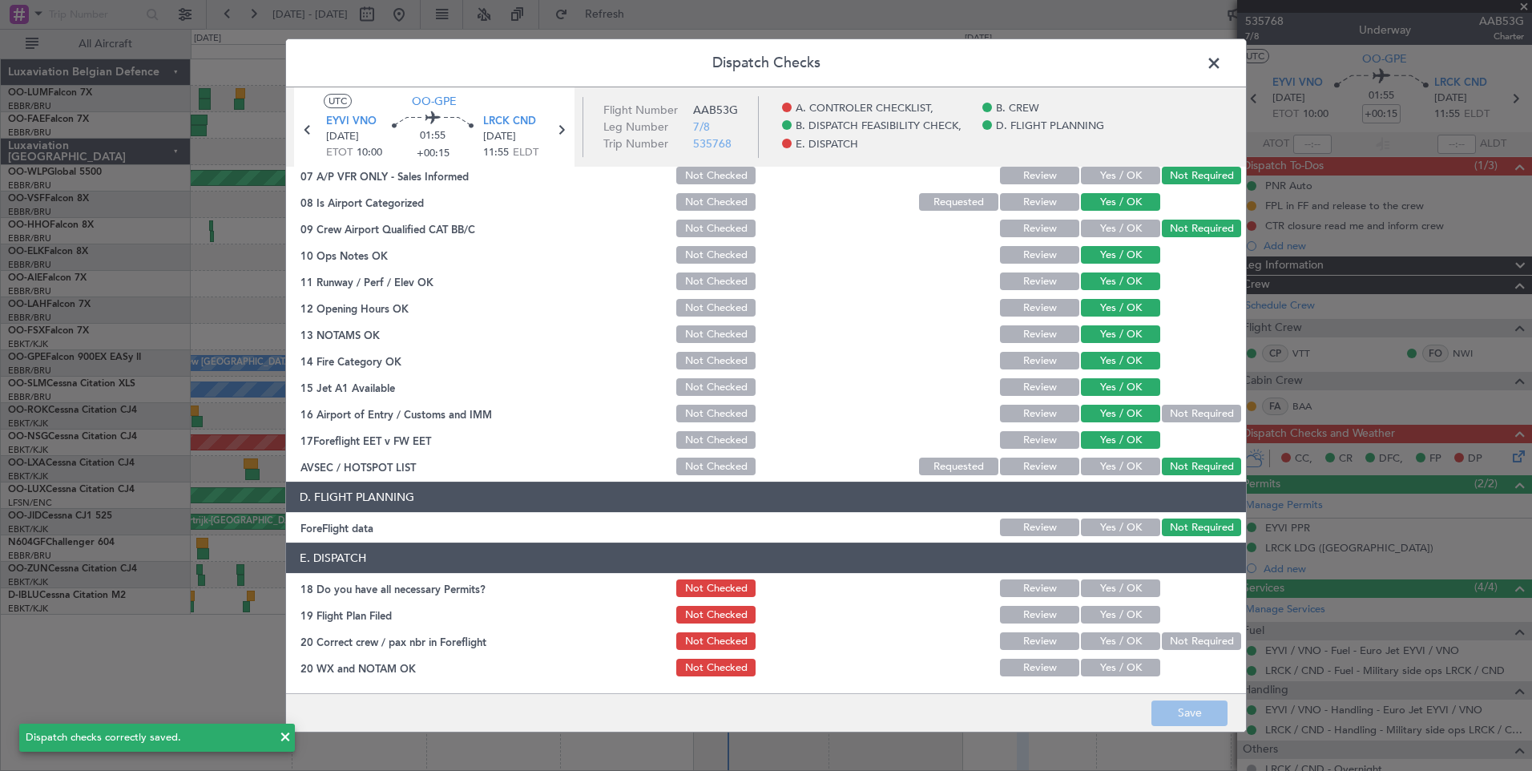
click at [1222, 63] on span at bounding box center [1222, 67] width 0 height 32
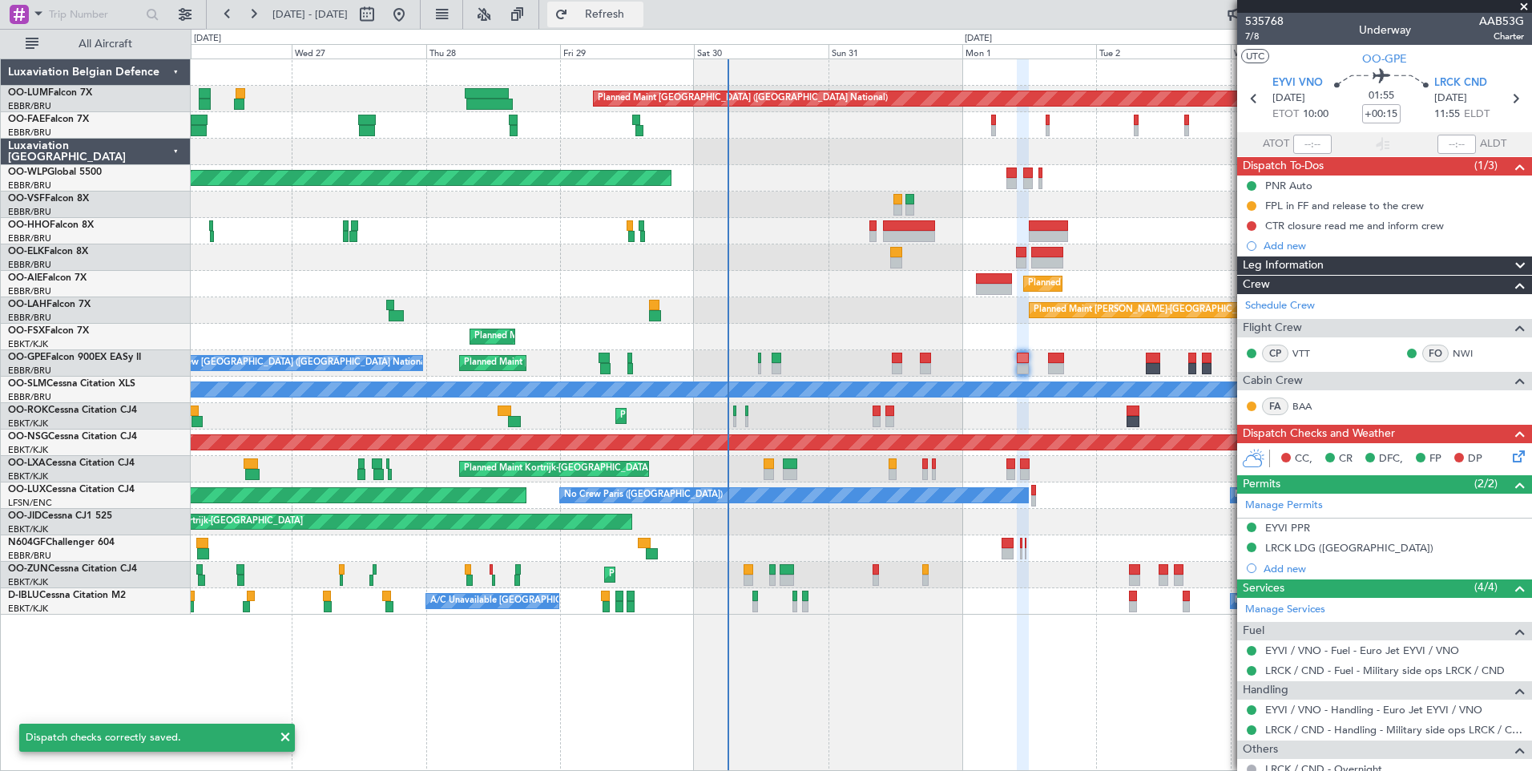
click at [633, 5] on button "Refresh" at bounding box center [595, 15] width 96 height 26
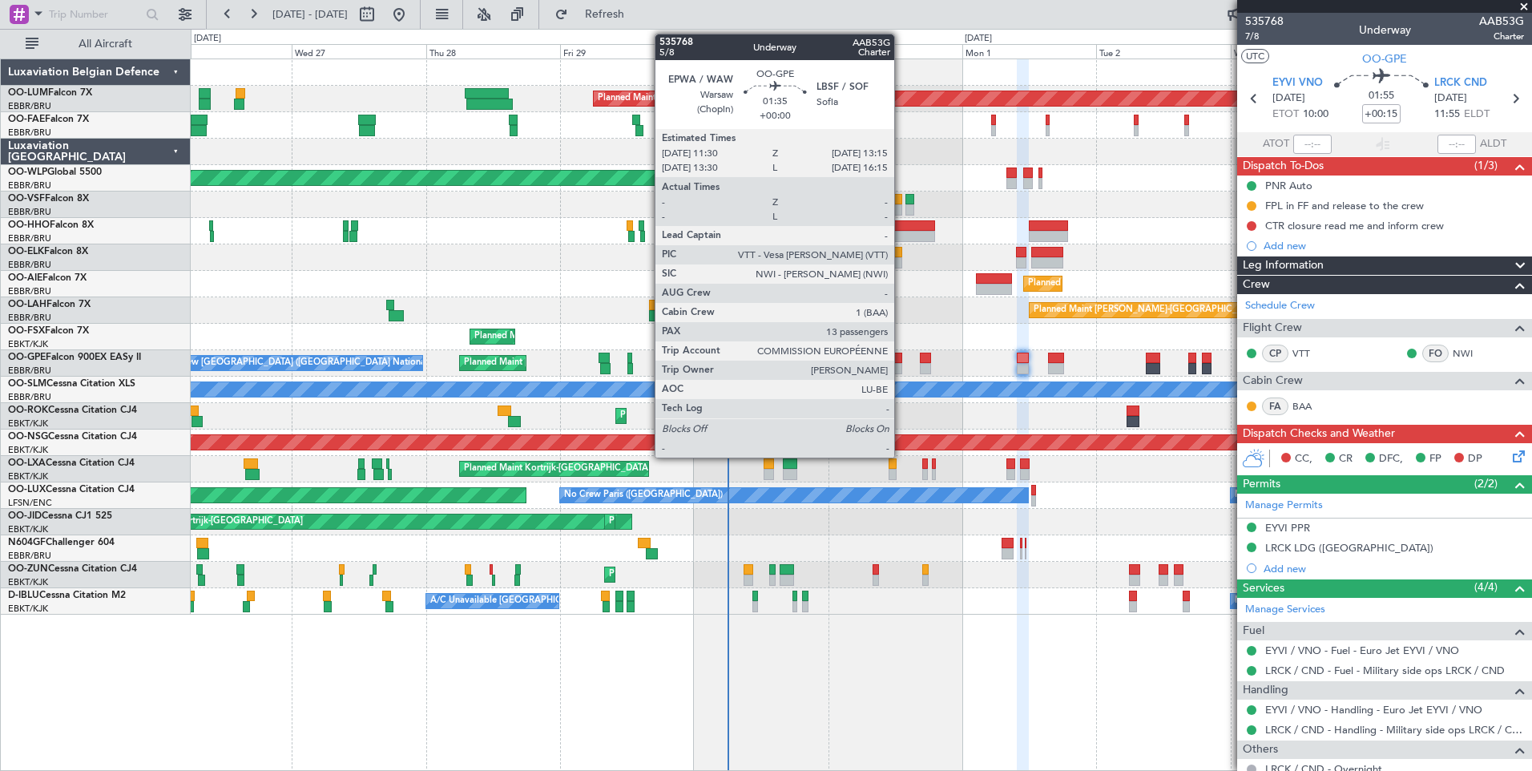
click at [901, 362] on div at bounding box center [897, 358] width 10 height 11
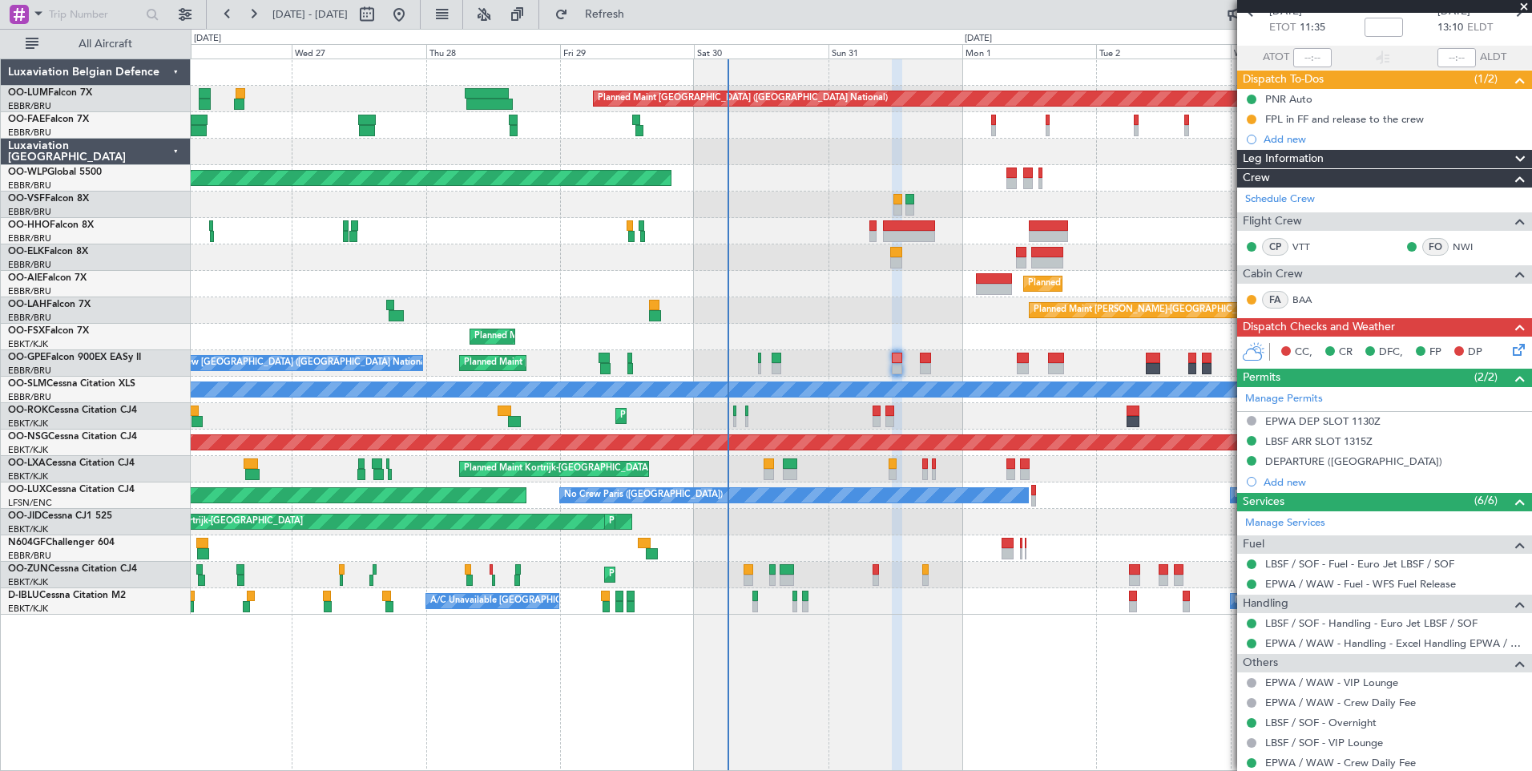
scroll to position [0, 0]
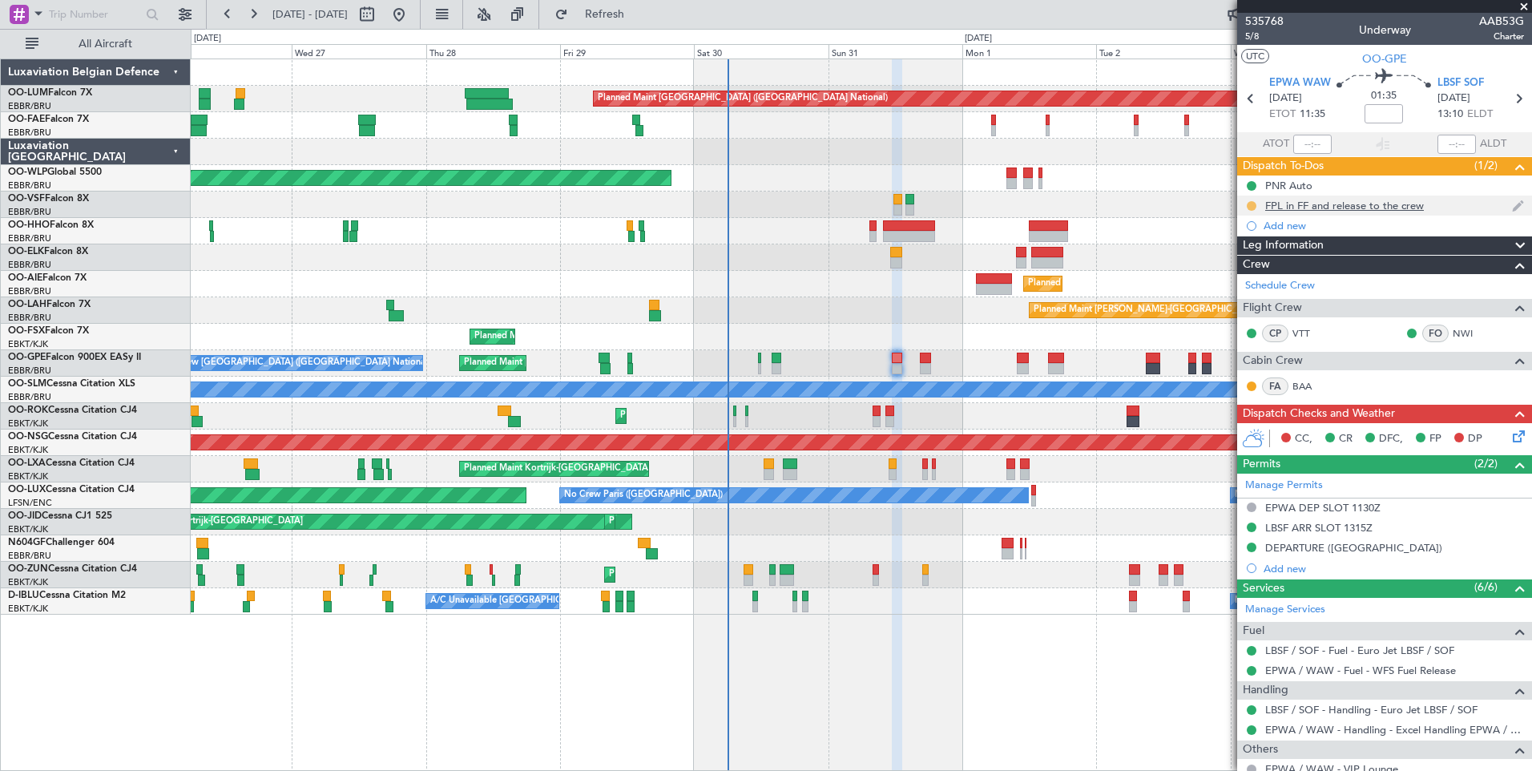
click at [1252, 204] on button at bounding box center [1252, 206] width 10 height 10
click at [1239, 284] on li "Completed" at bounding box center [1252, 276] width 86 height 24
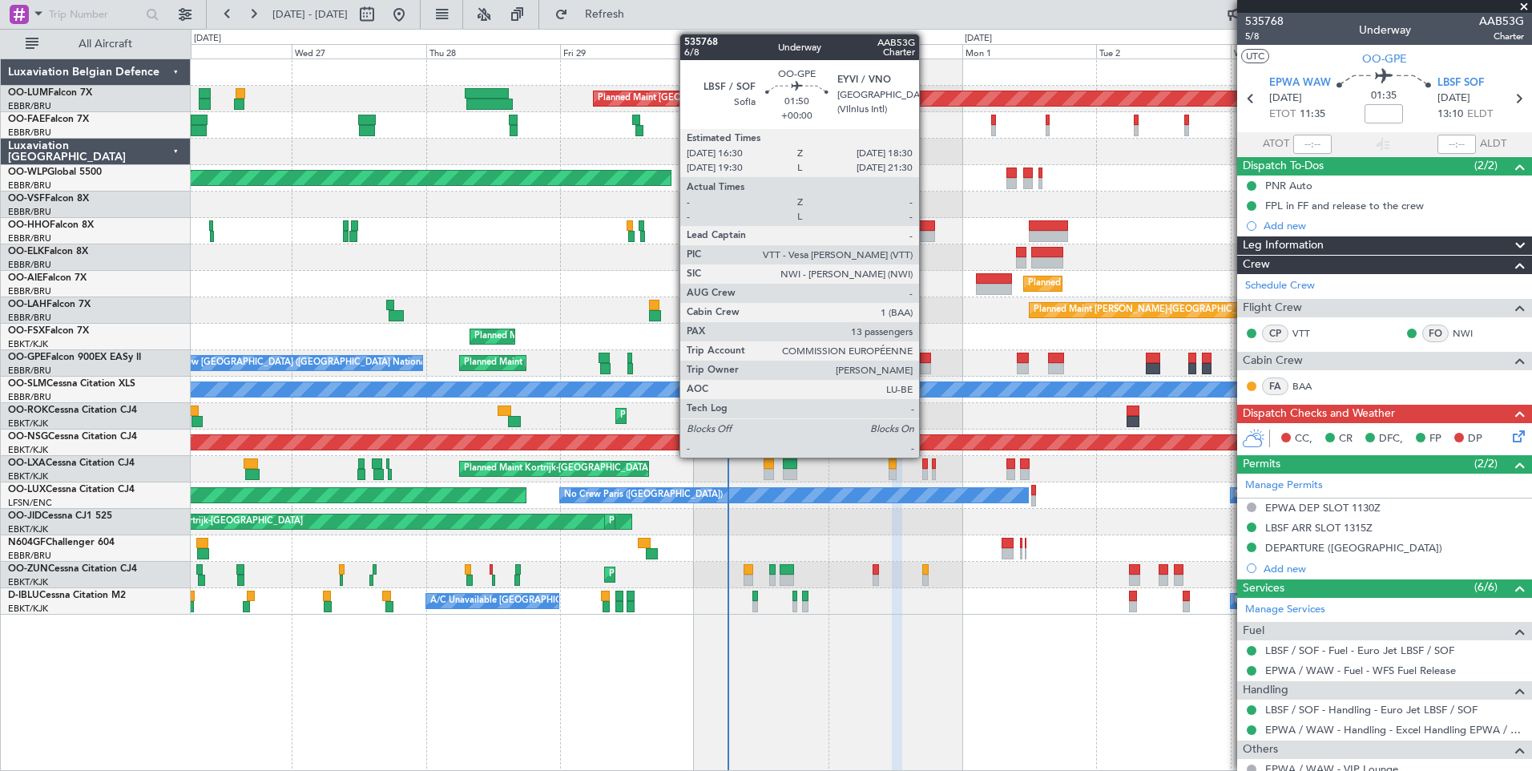
click at [926, 360] on div at bounding box center [925, 358] width 11 height 11
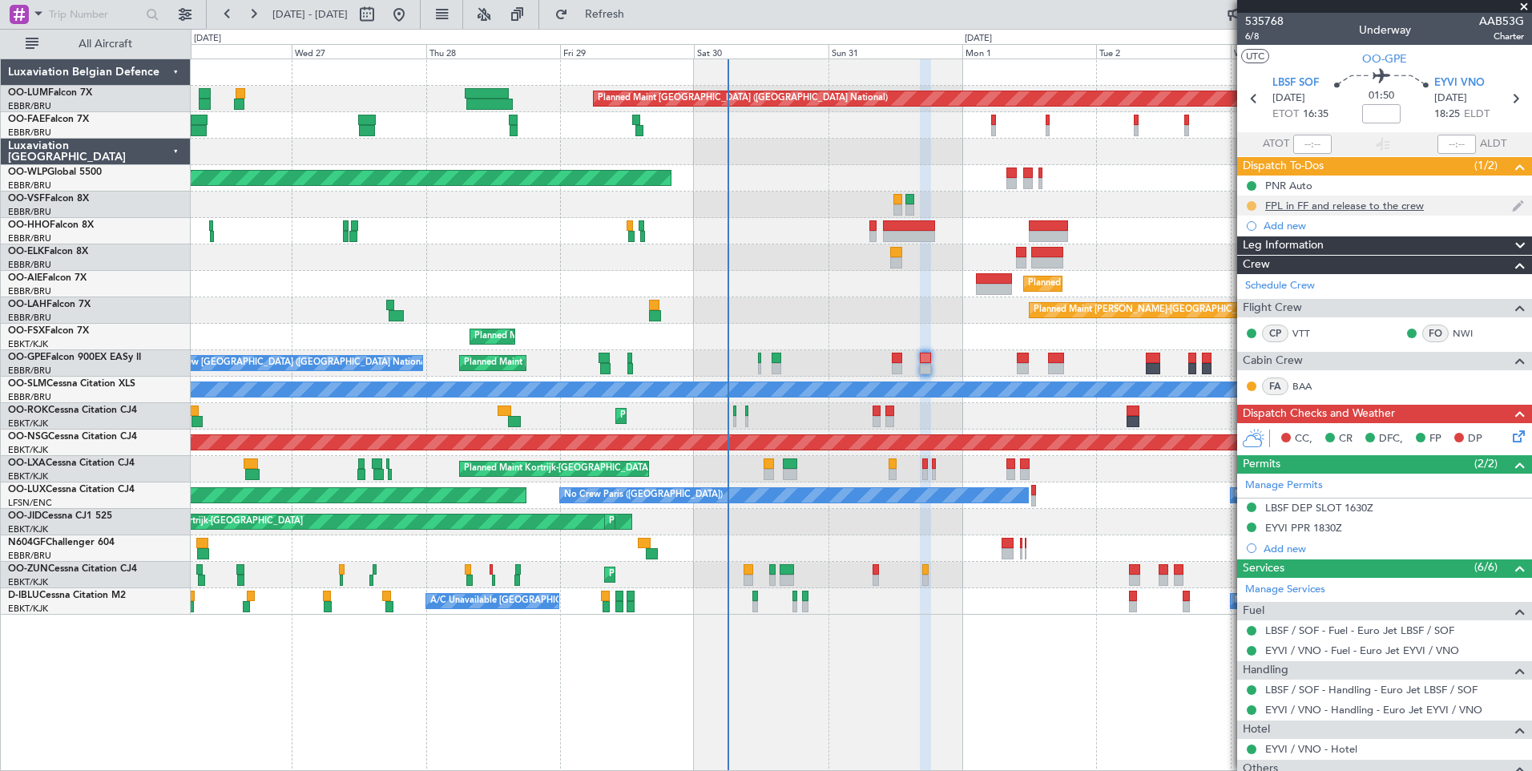
click at [1249, 208] on button at bounding box center [1252, 206] width 10 height 10
click at [1241, 271] on span "Completed" at bounding box center [1258, 276] width 53 height 16
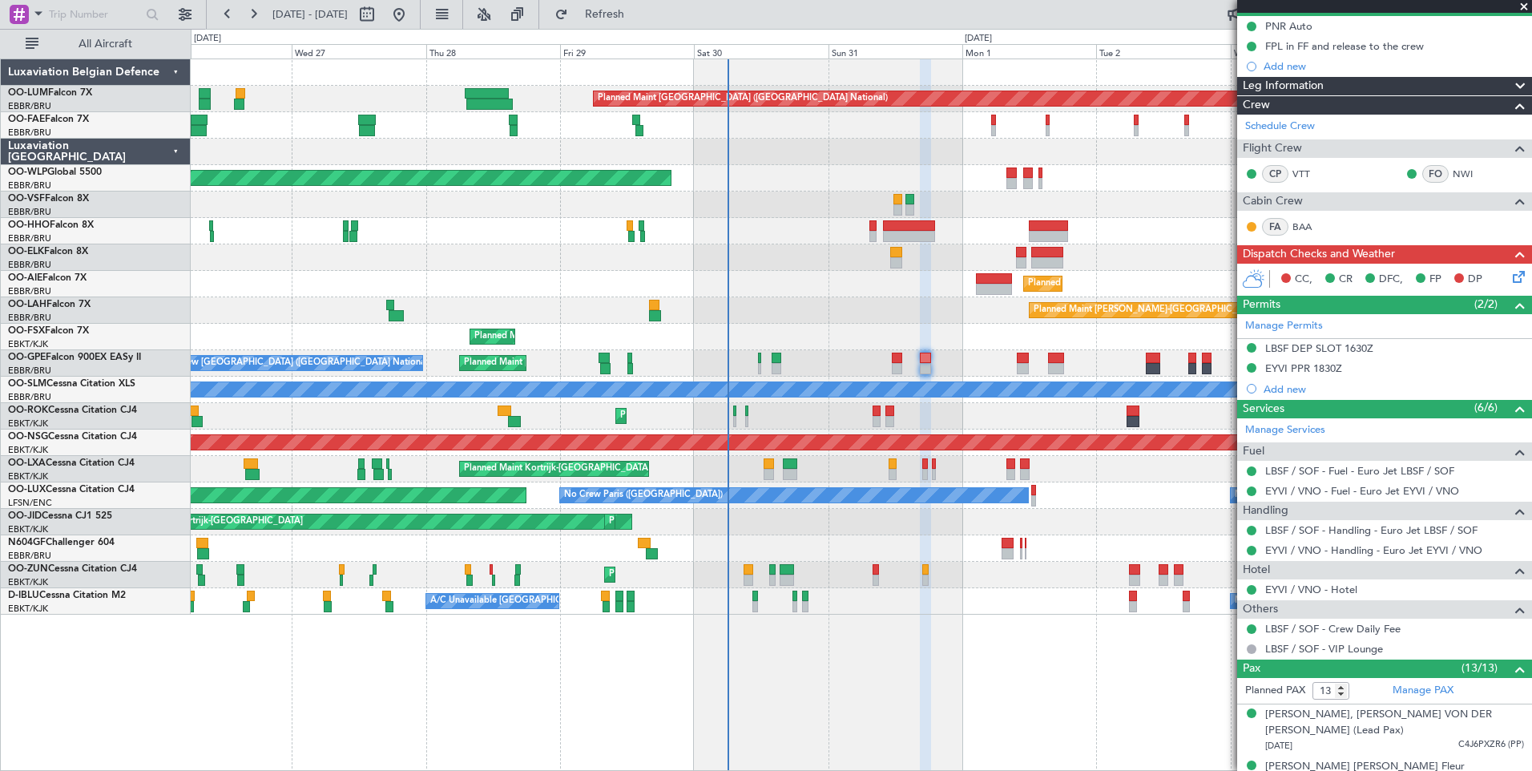
scroll to position [160, 0]
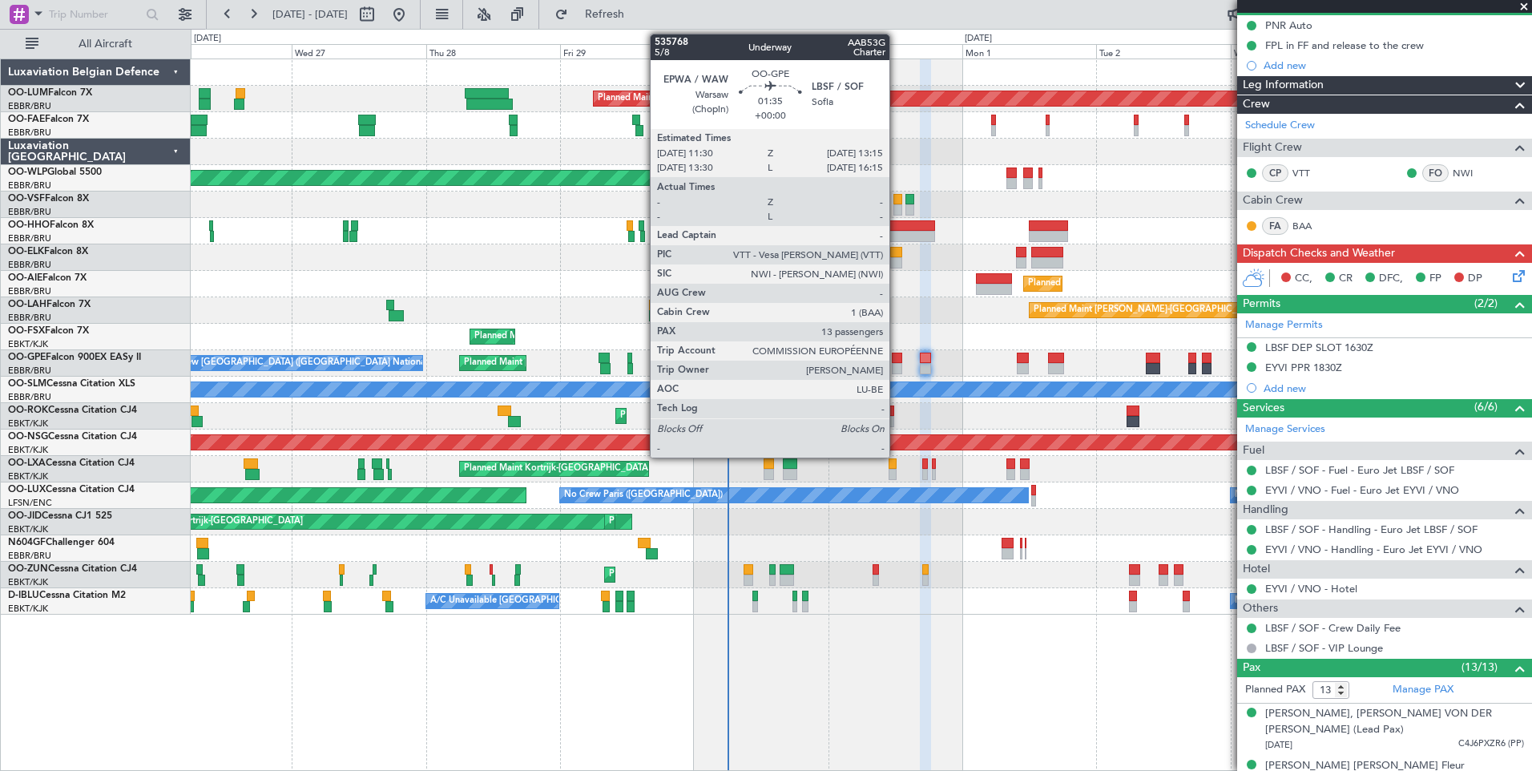
click at [897, 361] on div at bounding box center [897, 358] width 10 height 11
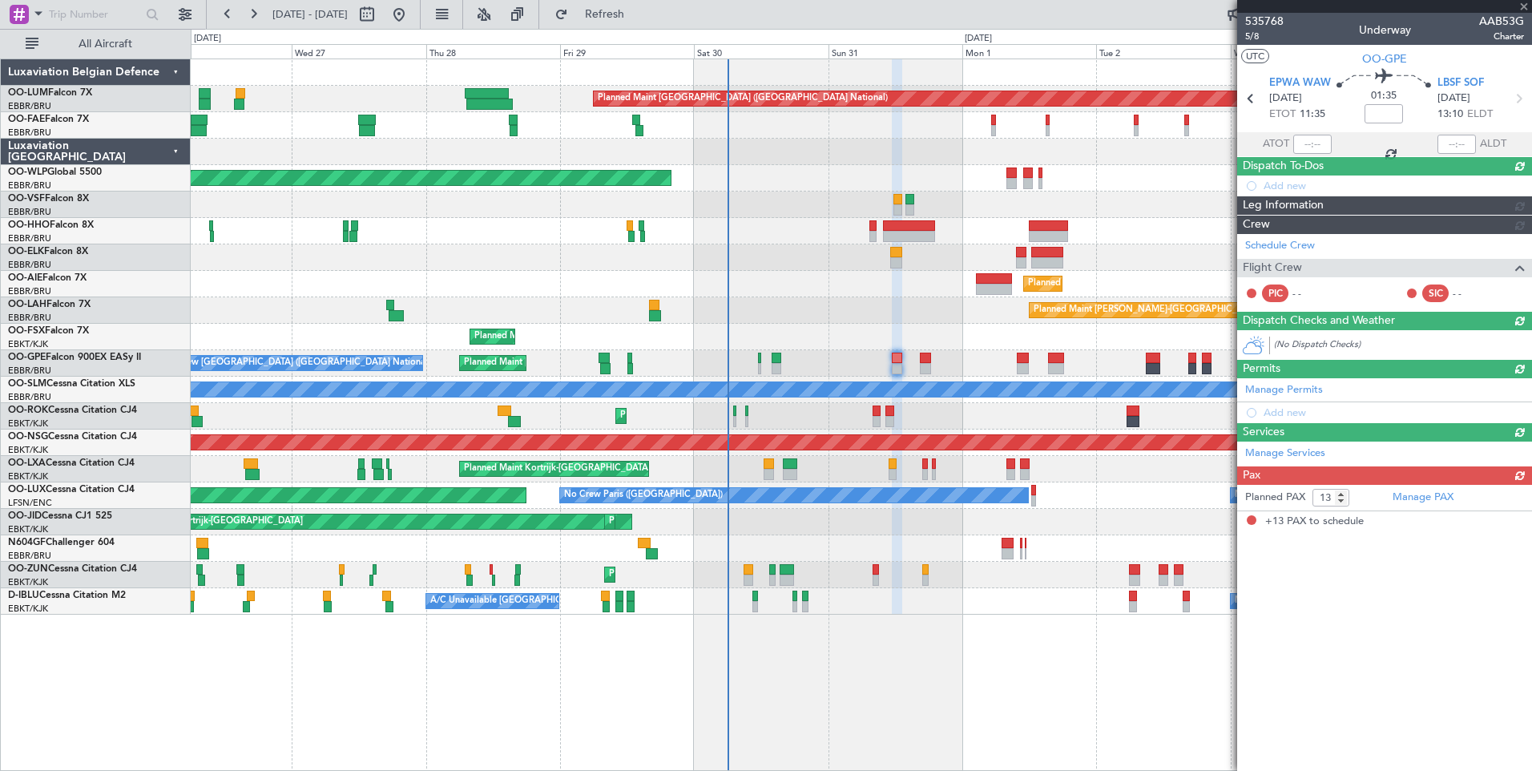
scroll to position [0, 0]
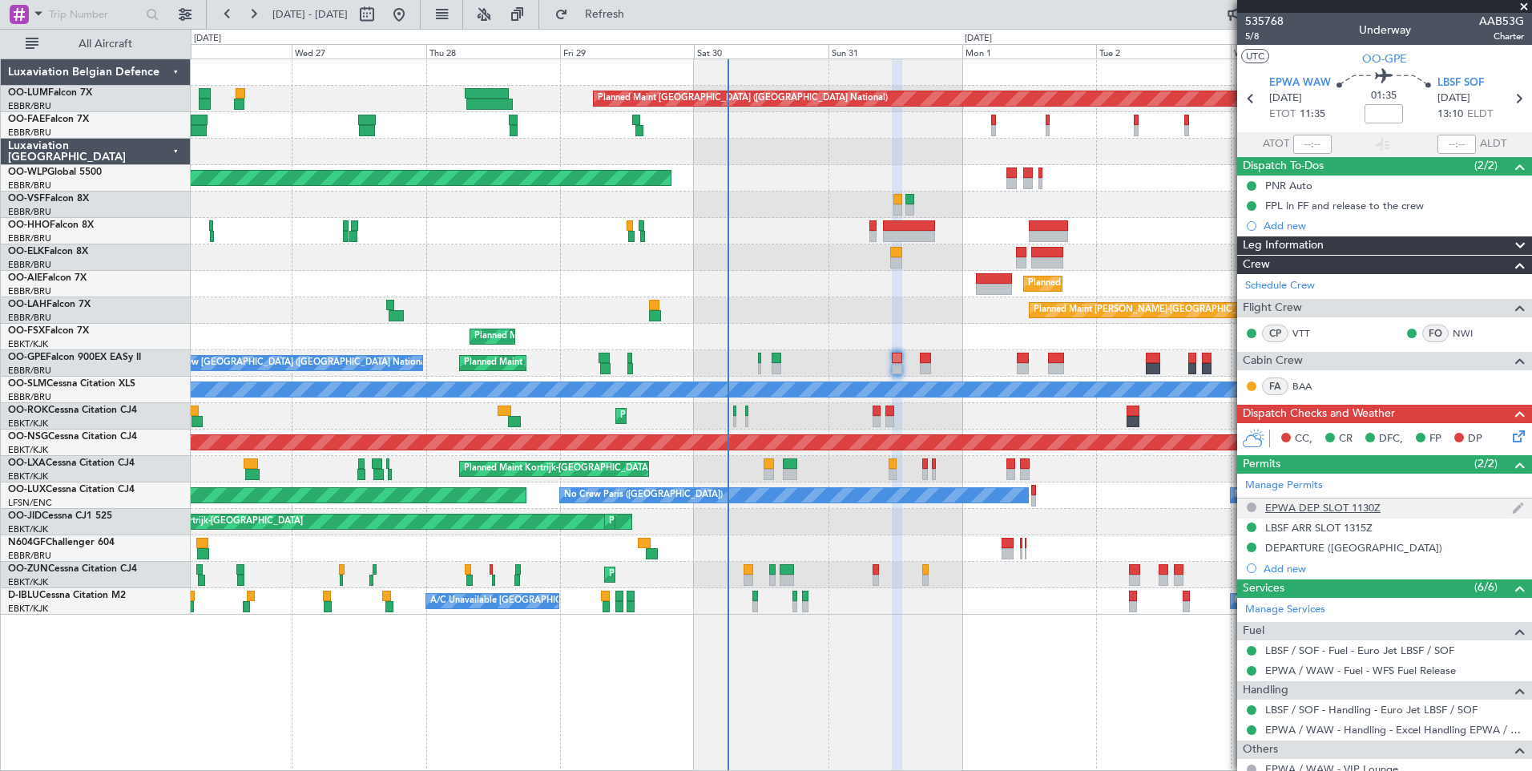
click at [1369, 509] on div "EPWA DEP SLOT 1130Z" at bounding box center [1322, 508] width 115 height 14
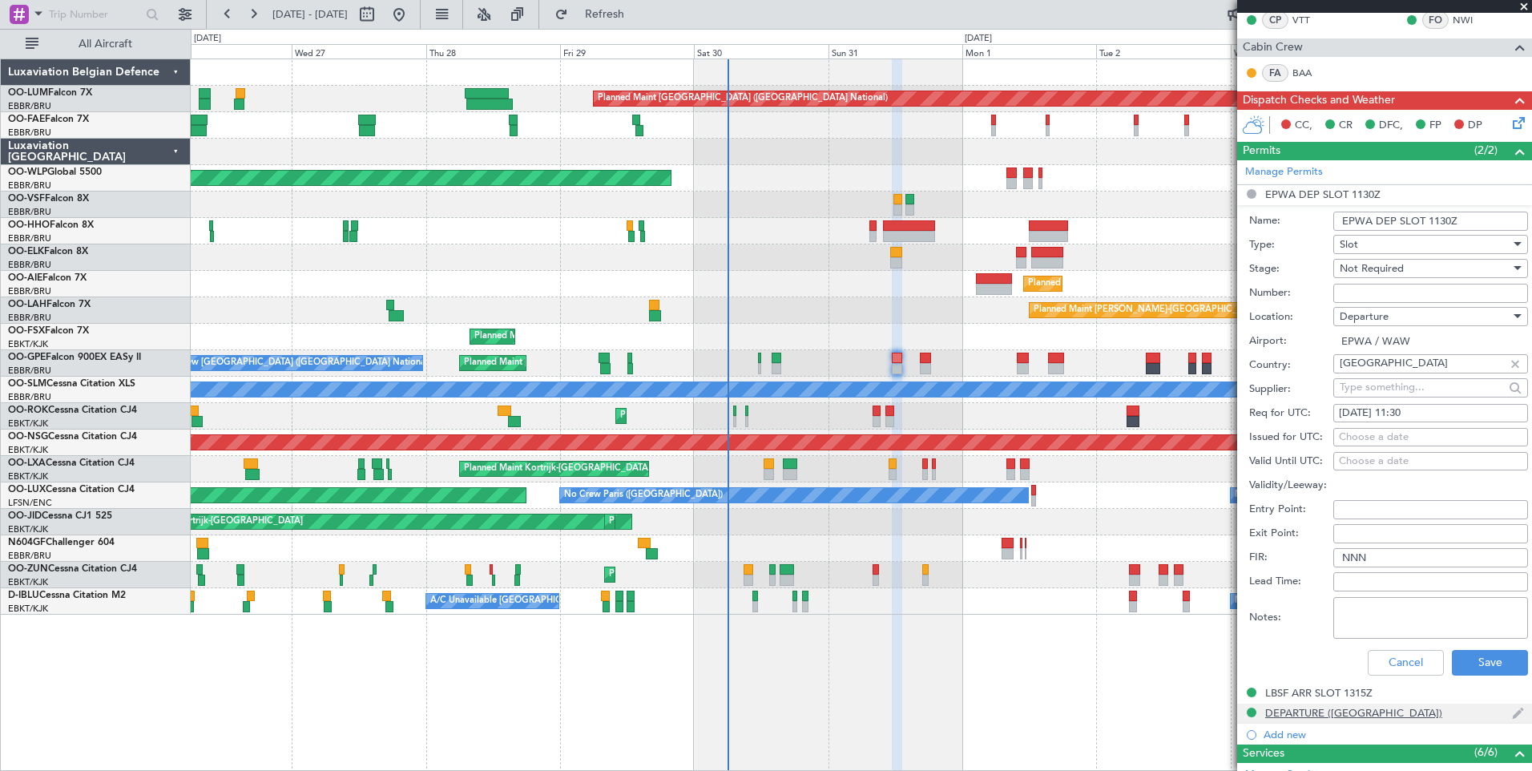
scroll to position [321, 0]
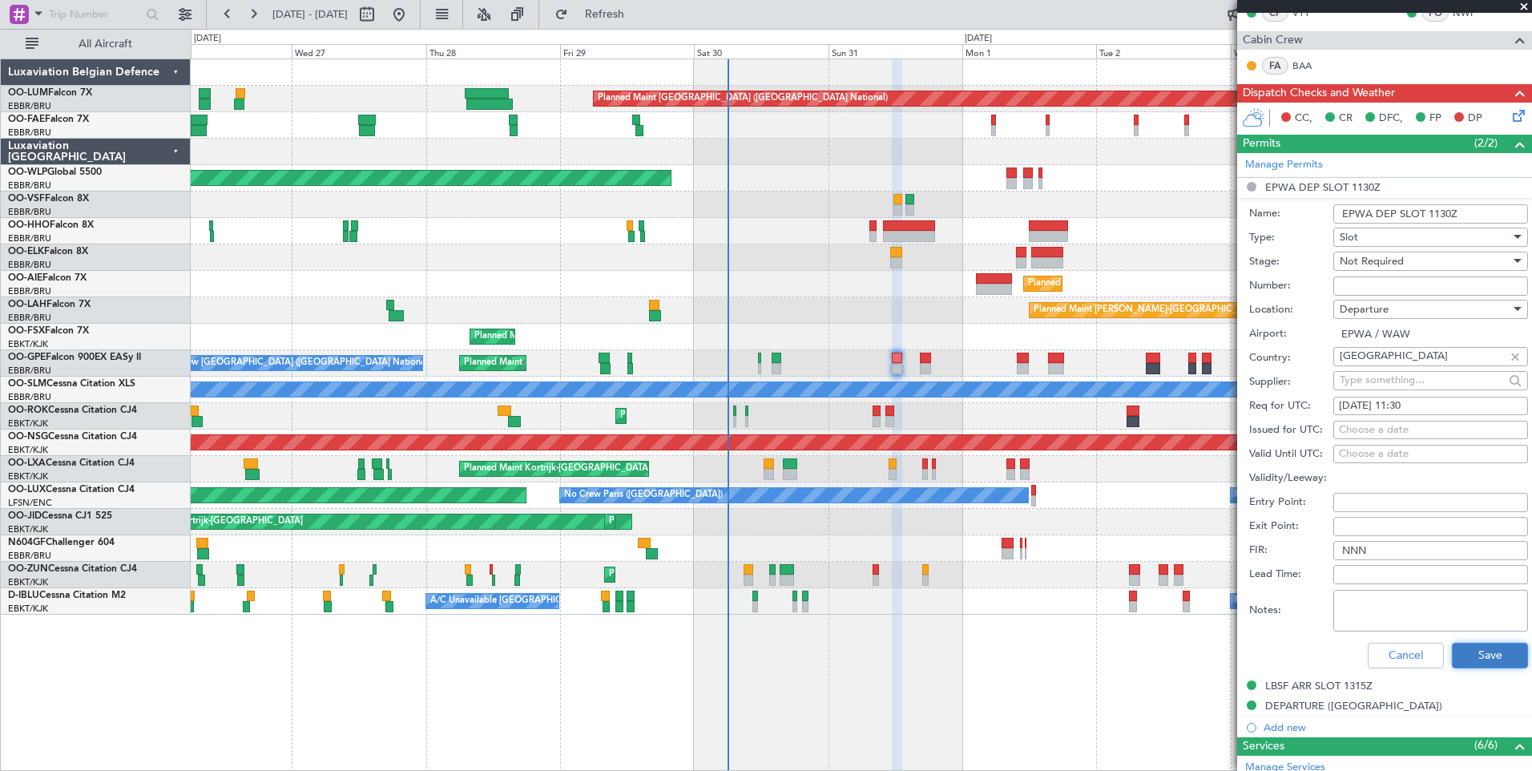
click at [1492, 664] on button "Save" at bounding box center [1490, 656] width 76 height 26
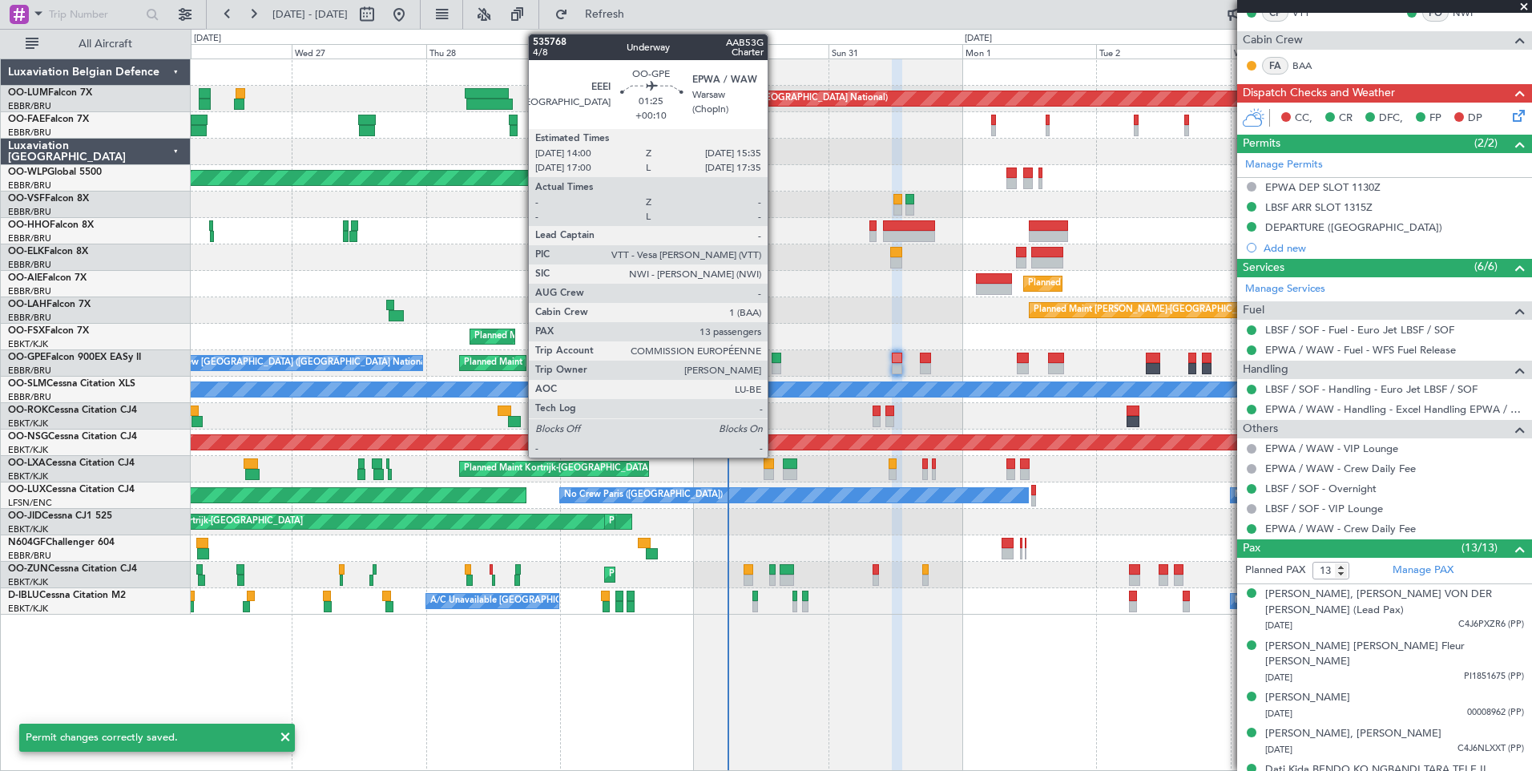
click at [775, 357] on div at bounding box center [777, 358] width 10 height 11
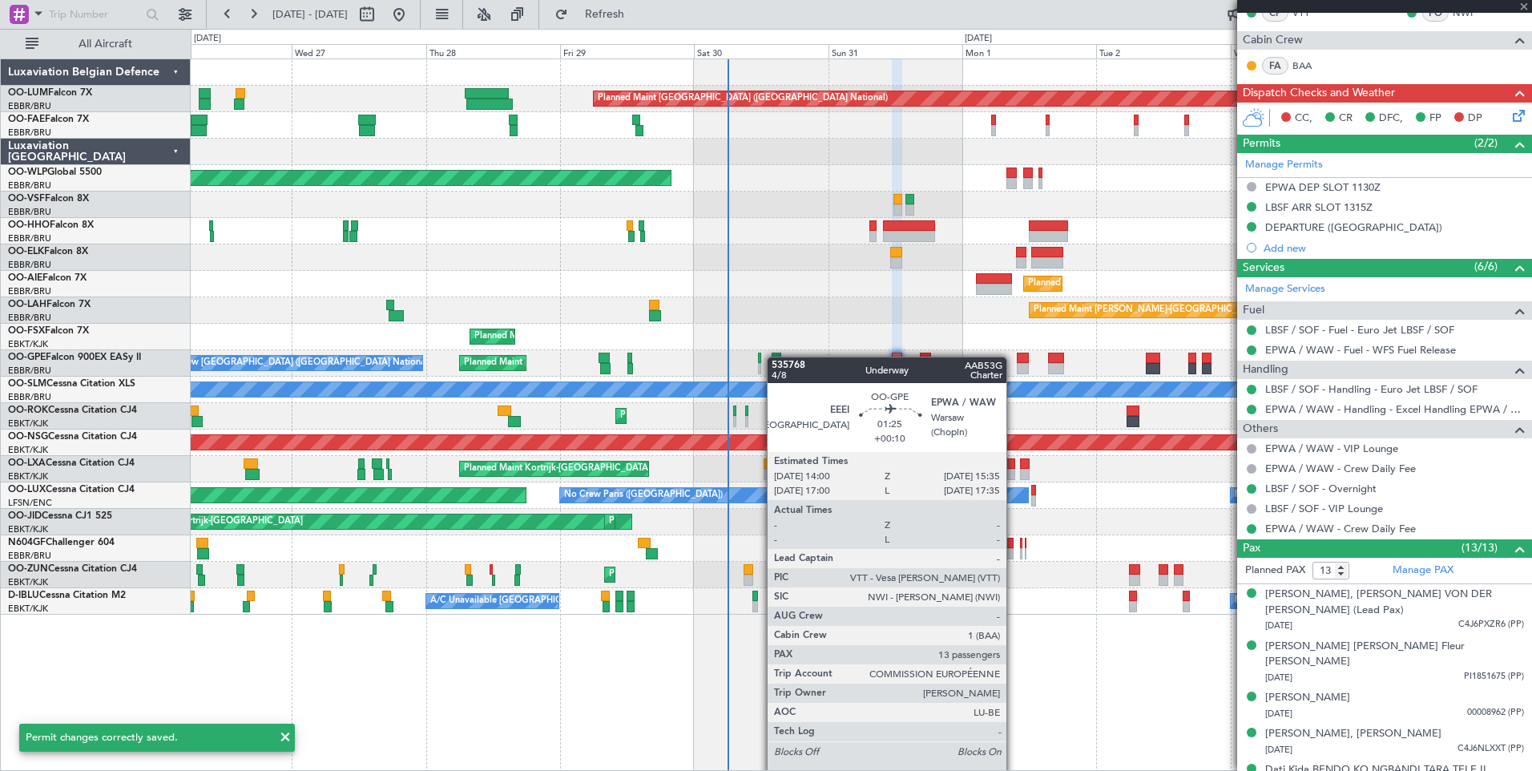
type input "+00:10"
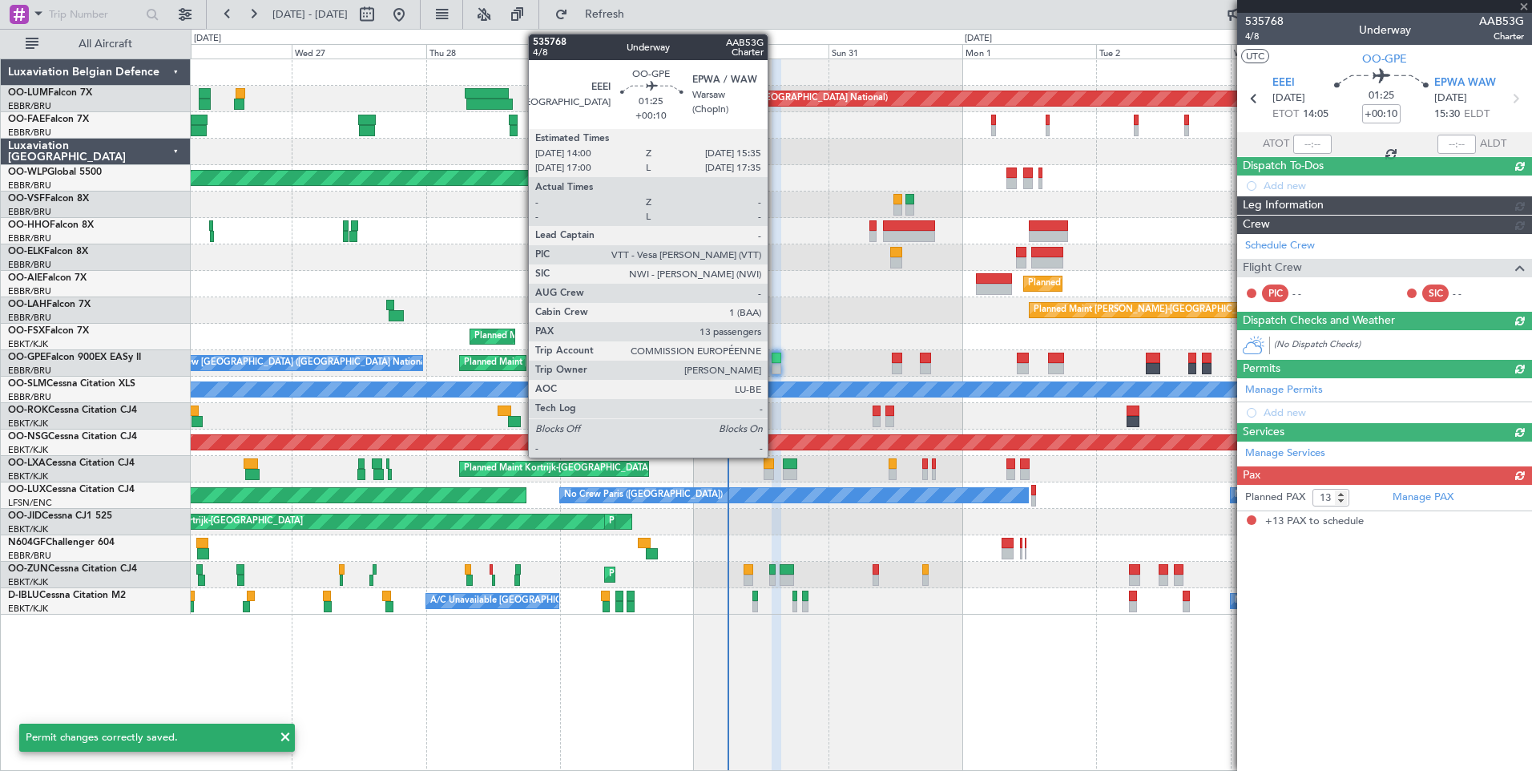
scroll to position [0, 0]
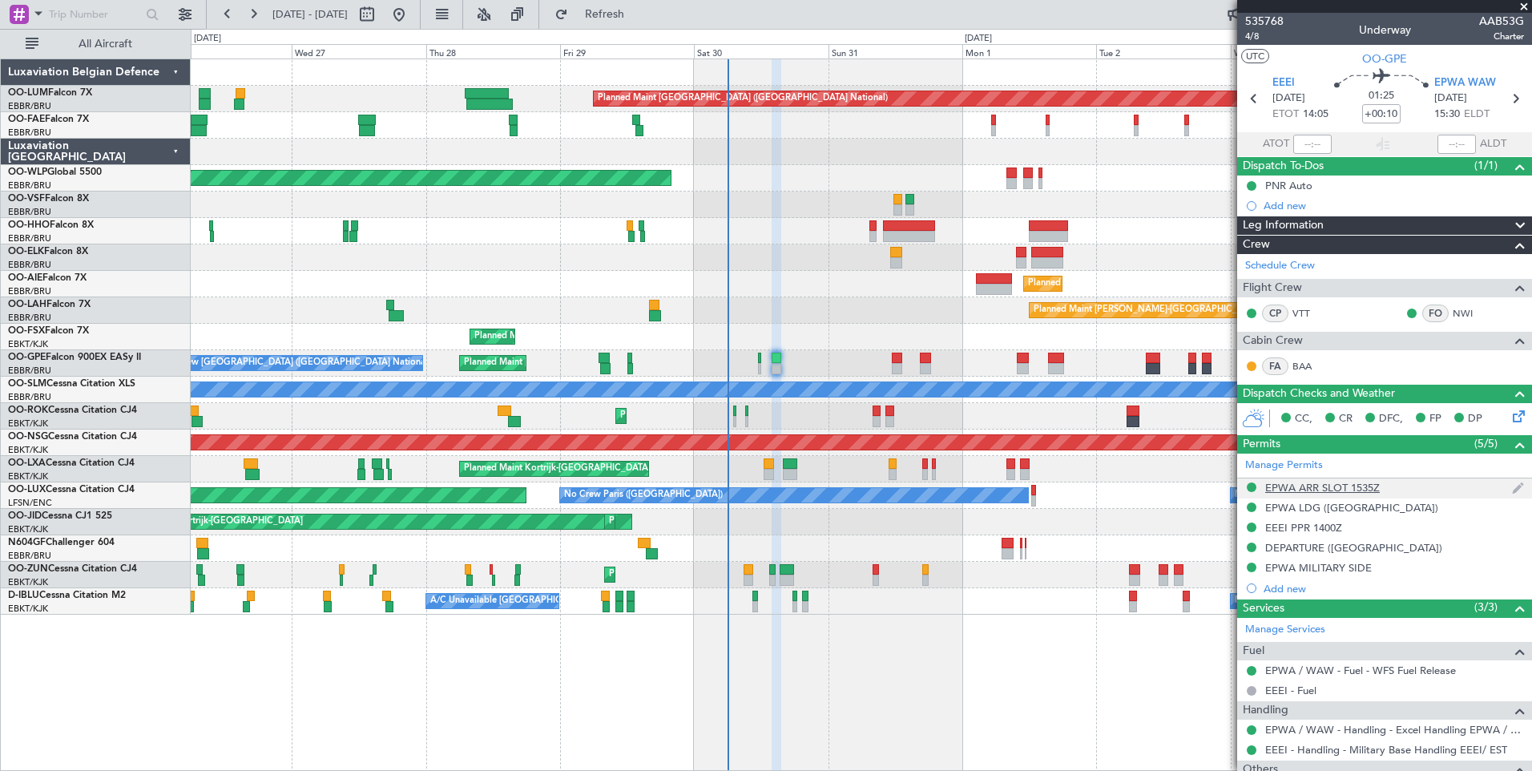
click at [1336, 482] on div "EPWA ARR SLOT 1535Z" at bounding box center [1322, 488] width 115 height 14
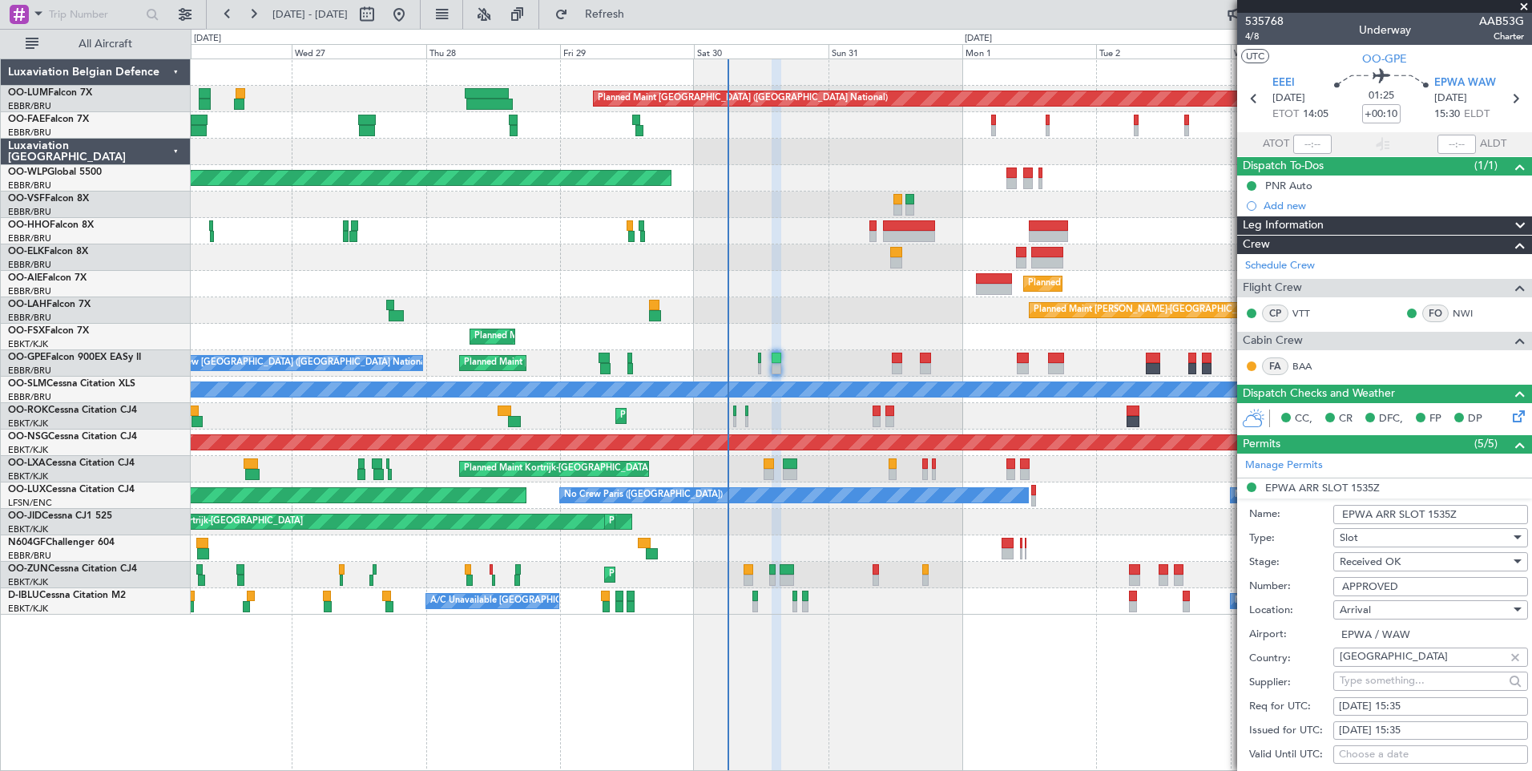
scroll to position [321, 0]
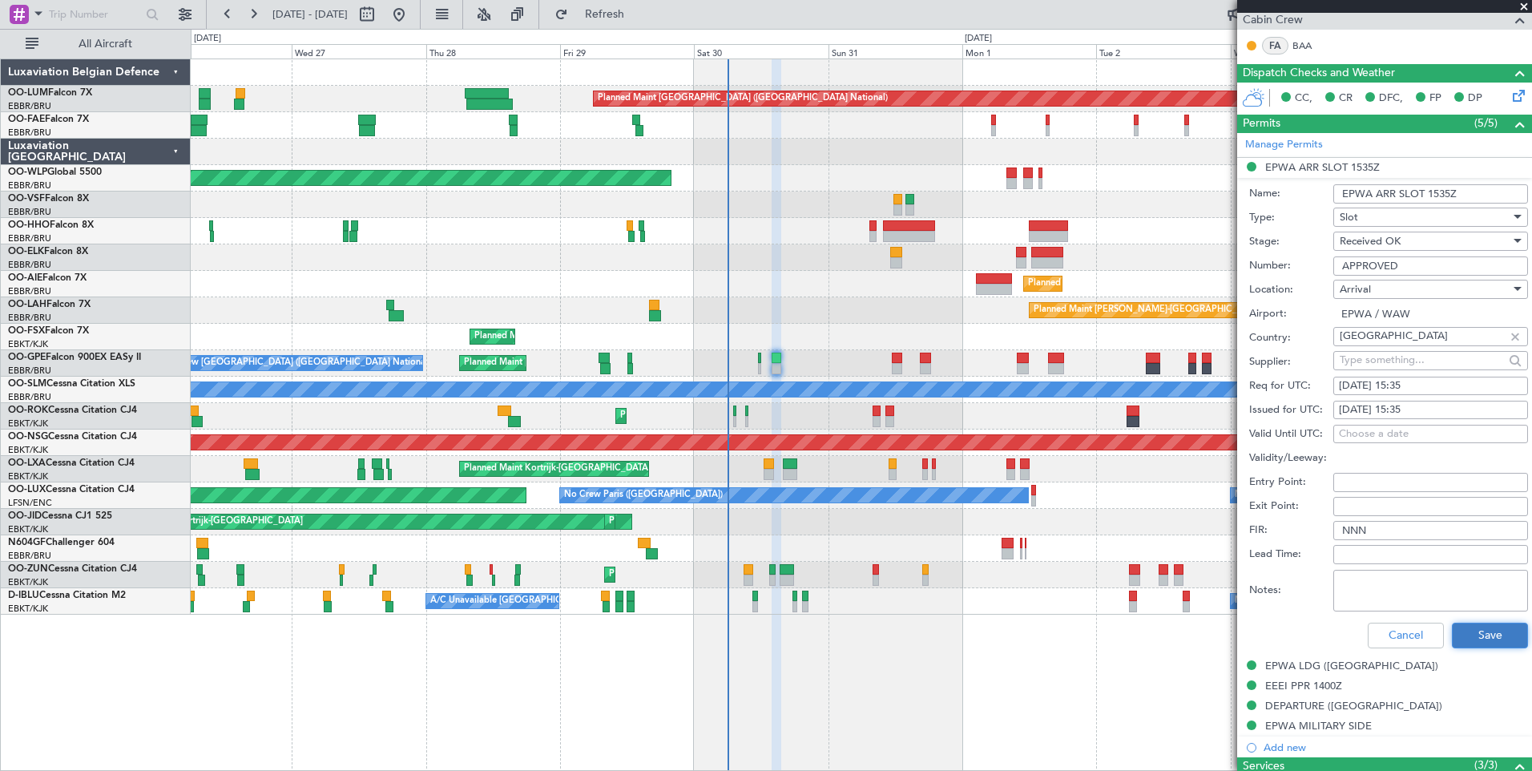
click at [1464, 635] on button "Save" at bounding box center [1490, 636] width 76 height 26
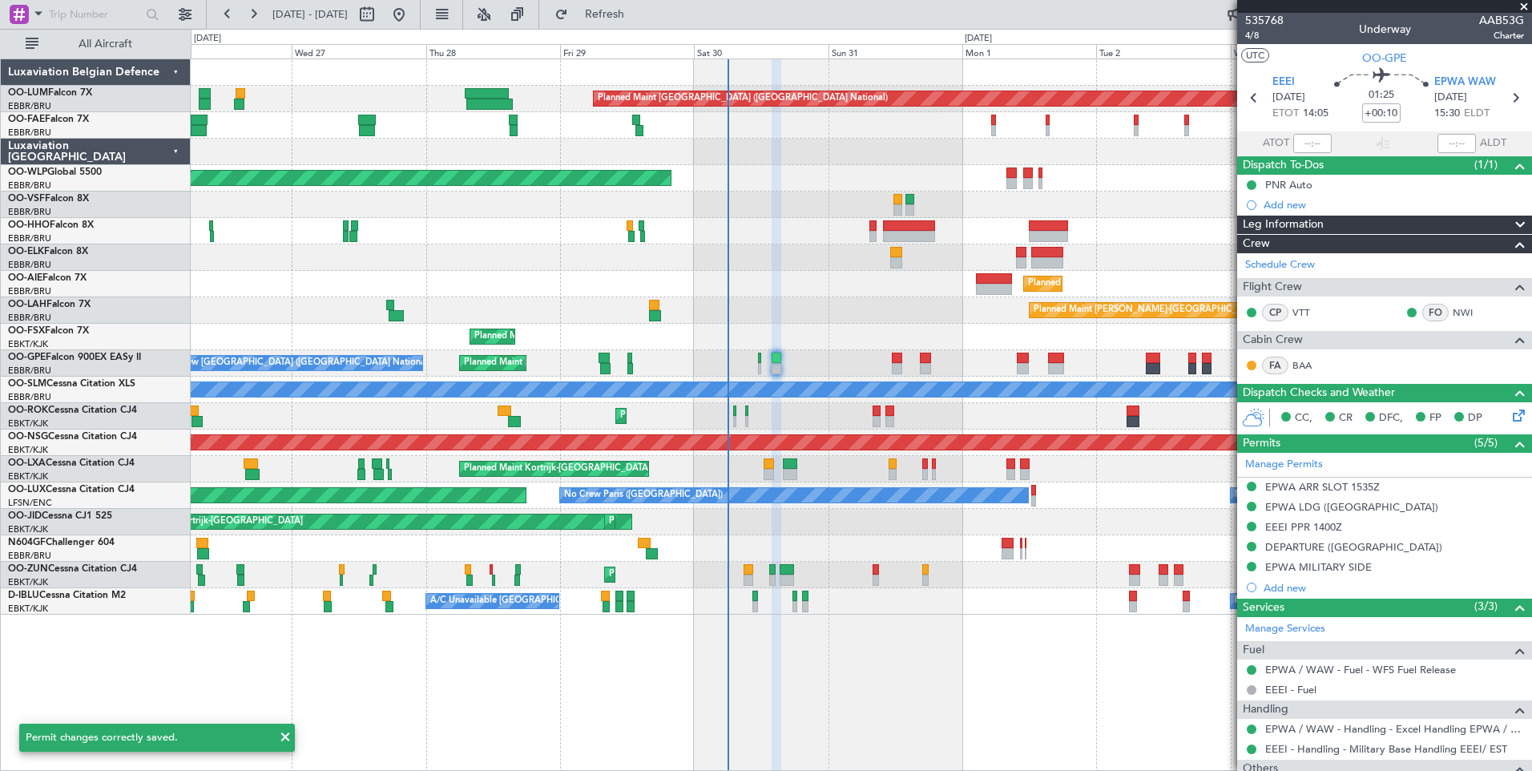
scroll to position [0, 0]
click at [38, 10] on span at bounding box center [38, 13] width 19 height 20
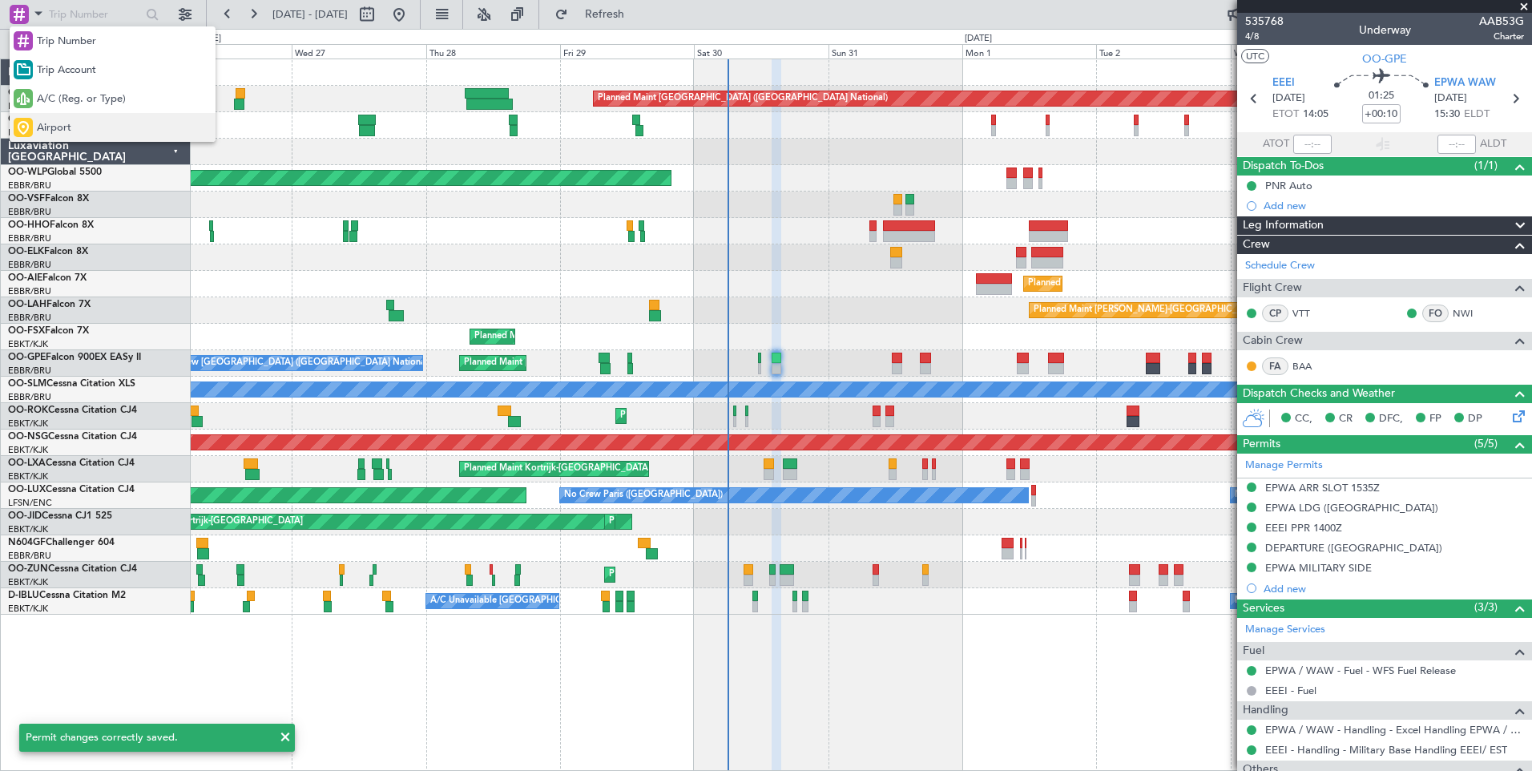
click at [76, 130] on div "Airport" at bounding box center [113, 127] width 206 height 29
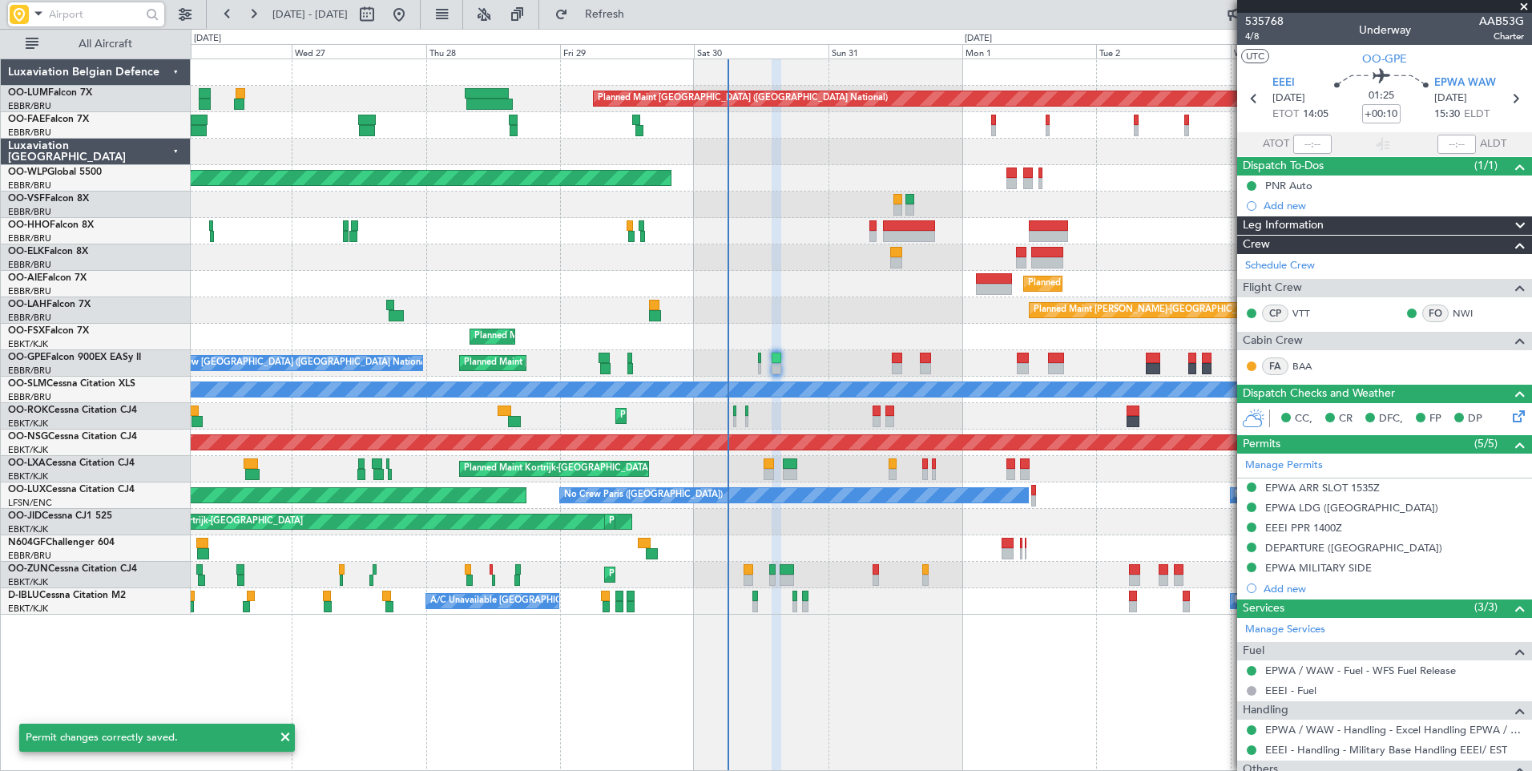
click at [107, 22] on input "text" at bounding box center [95, 14] width 92 height 24
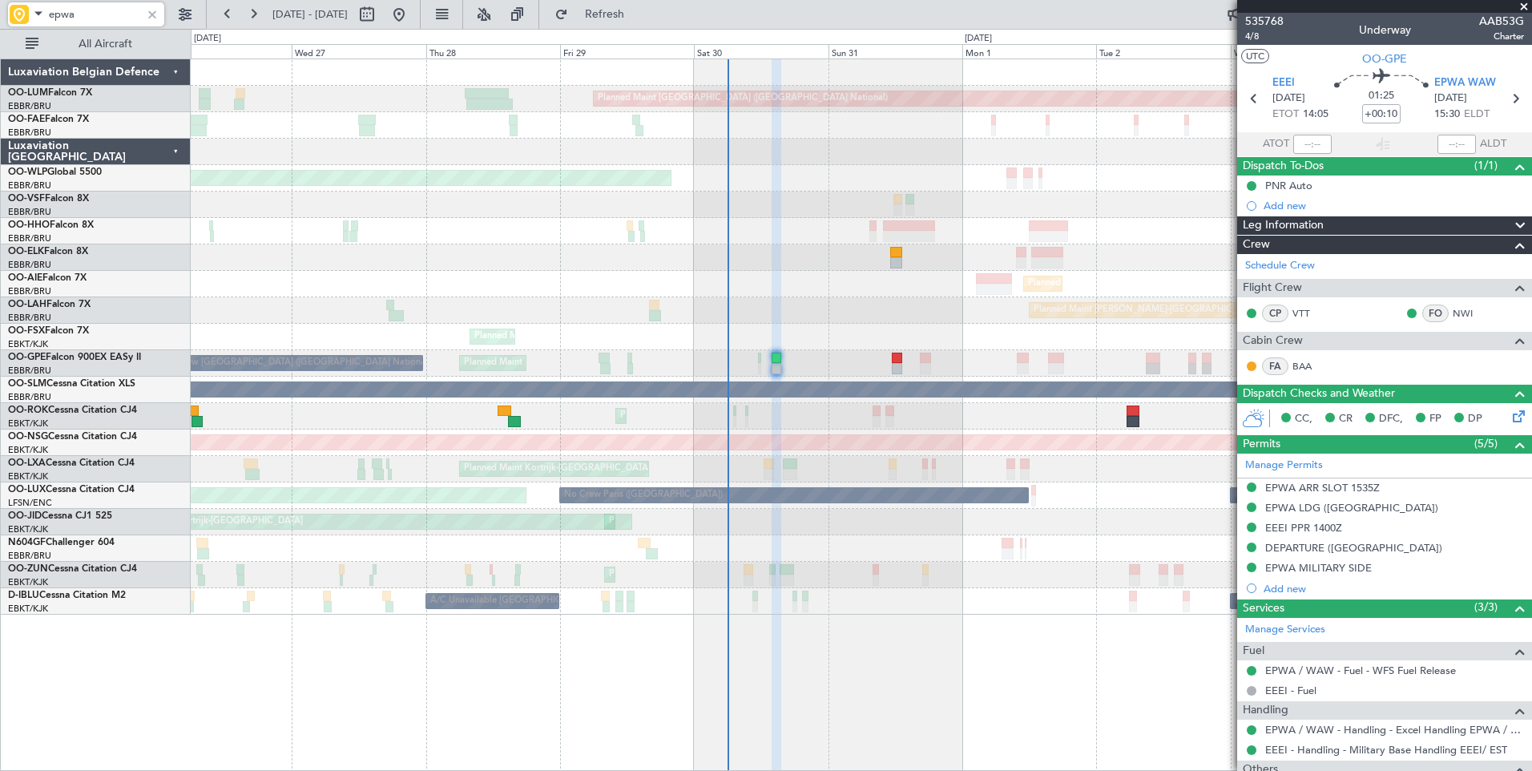
type input "epwa"
click at [504, 416] on div "Planned Maint Kortrijk-[GEOGRAPHIC_DATA] A/C Unavailable" at bounding box center [861, 416] width 1341 height 26
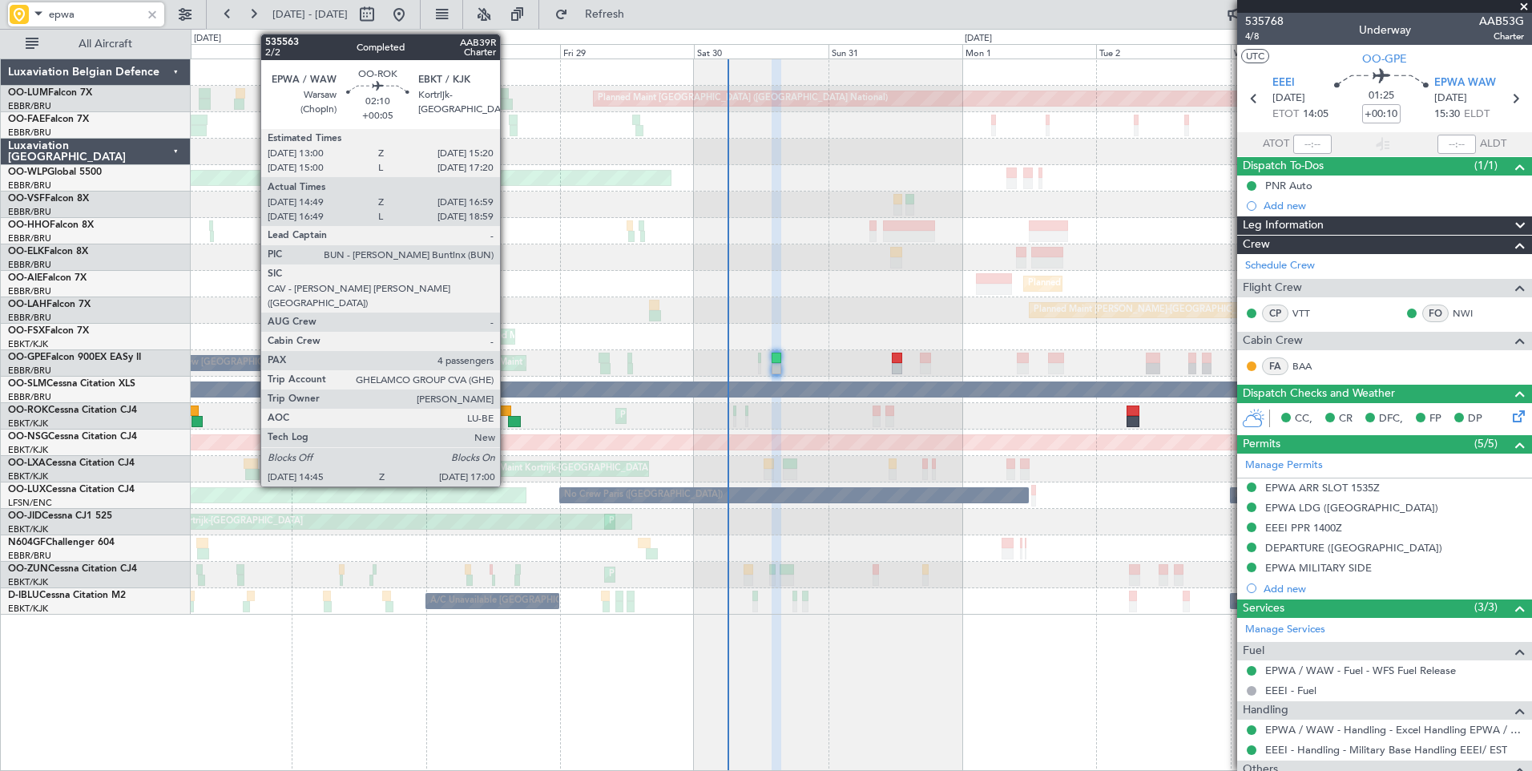
click at [507, 409] on div at bounding box center [505, 410] width 14 height 11
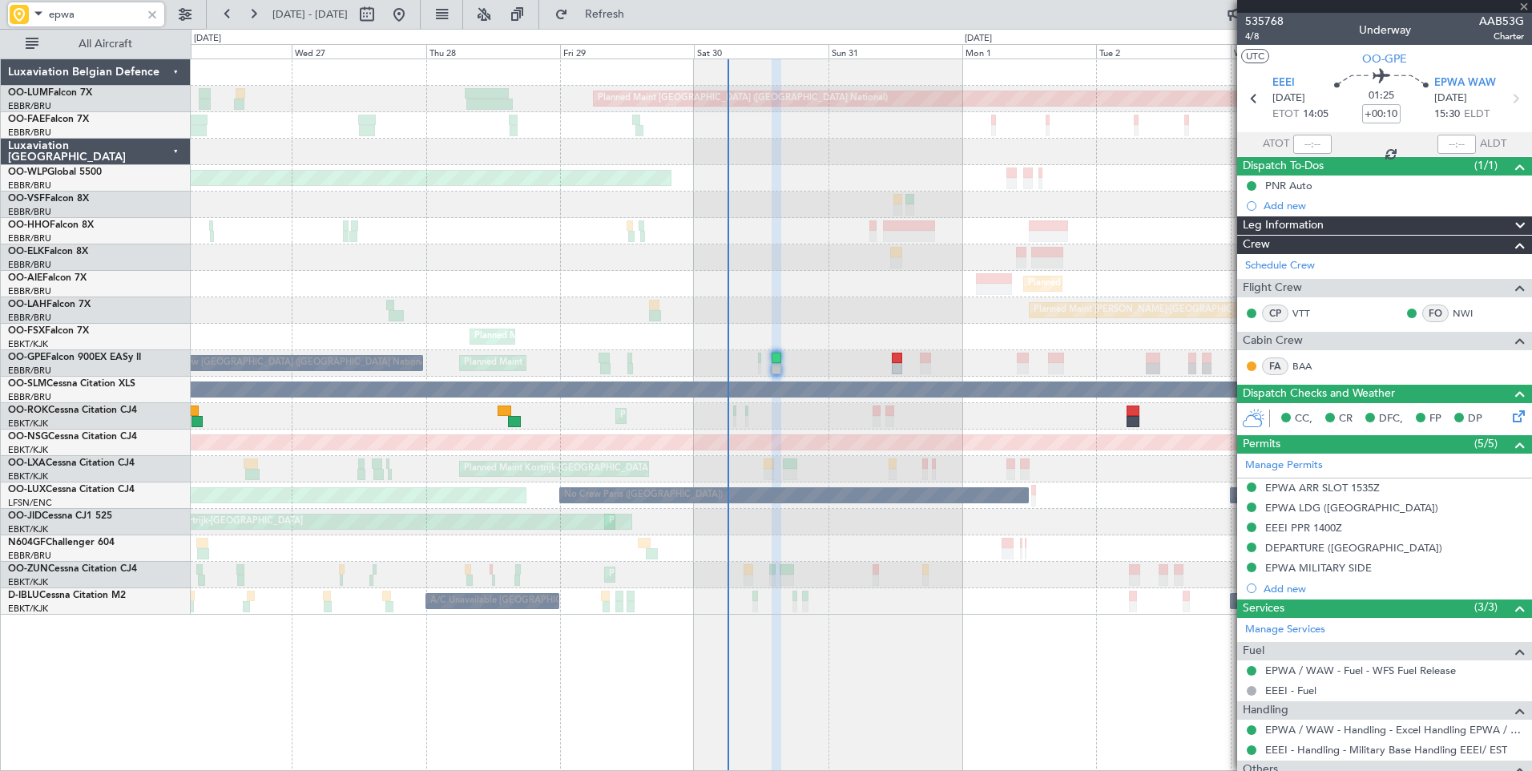
type input "+00:05"
type input "14:54"
type input "16:54"
type input "4"
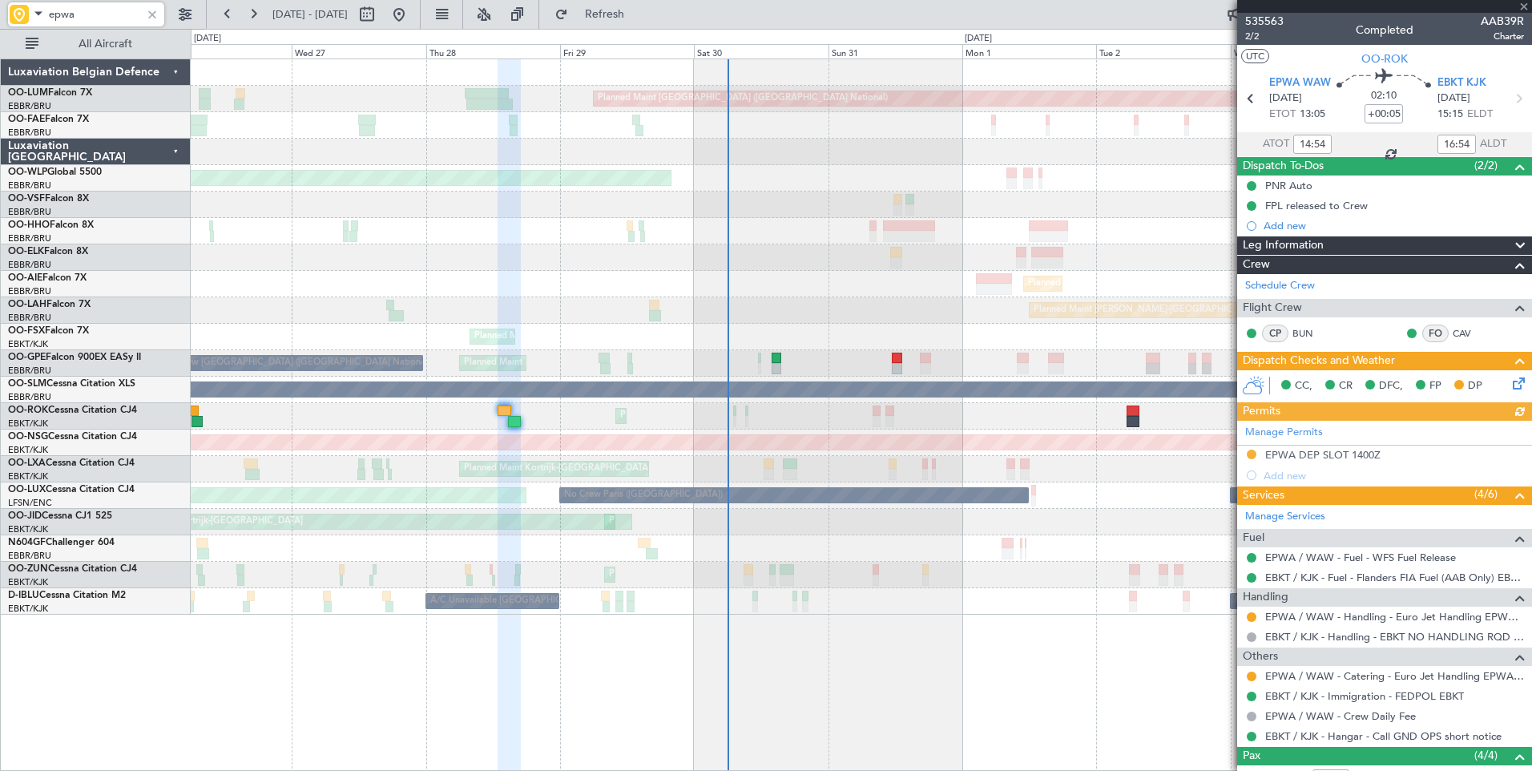
click at [1345, 451] on div "Manage Permits EPWA DEP SLOT 1400Z Add new" at bounding box center [1384, 453] width 295 height 65
click at [1366, 450] on div "Manage Permits EPWA DEP SLOT 1400Z Add new" at bounding box center [1384, 453] width 295 height 65
click at [1365, 457] on div "EPWA DEP SLOT 1400Z" at bounding box center [1322, 455] width 115 height 14
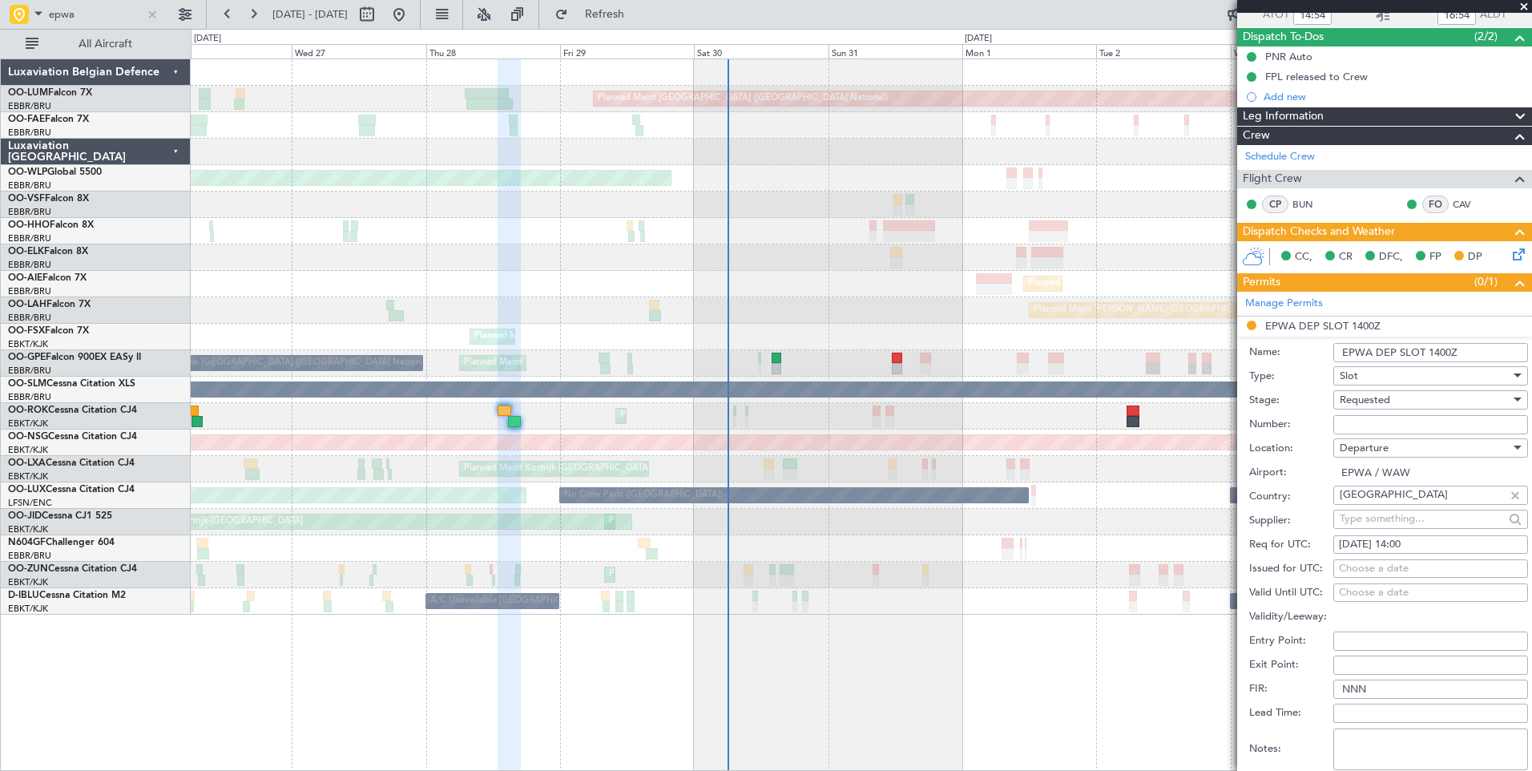
scroll to position [321, 0]
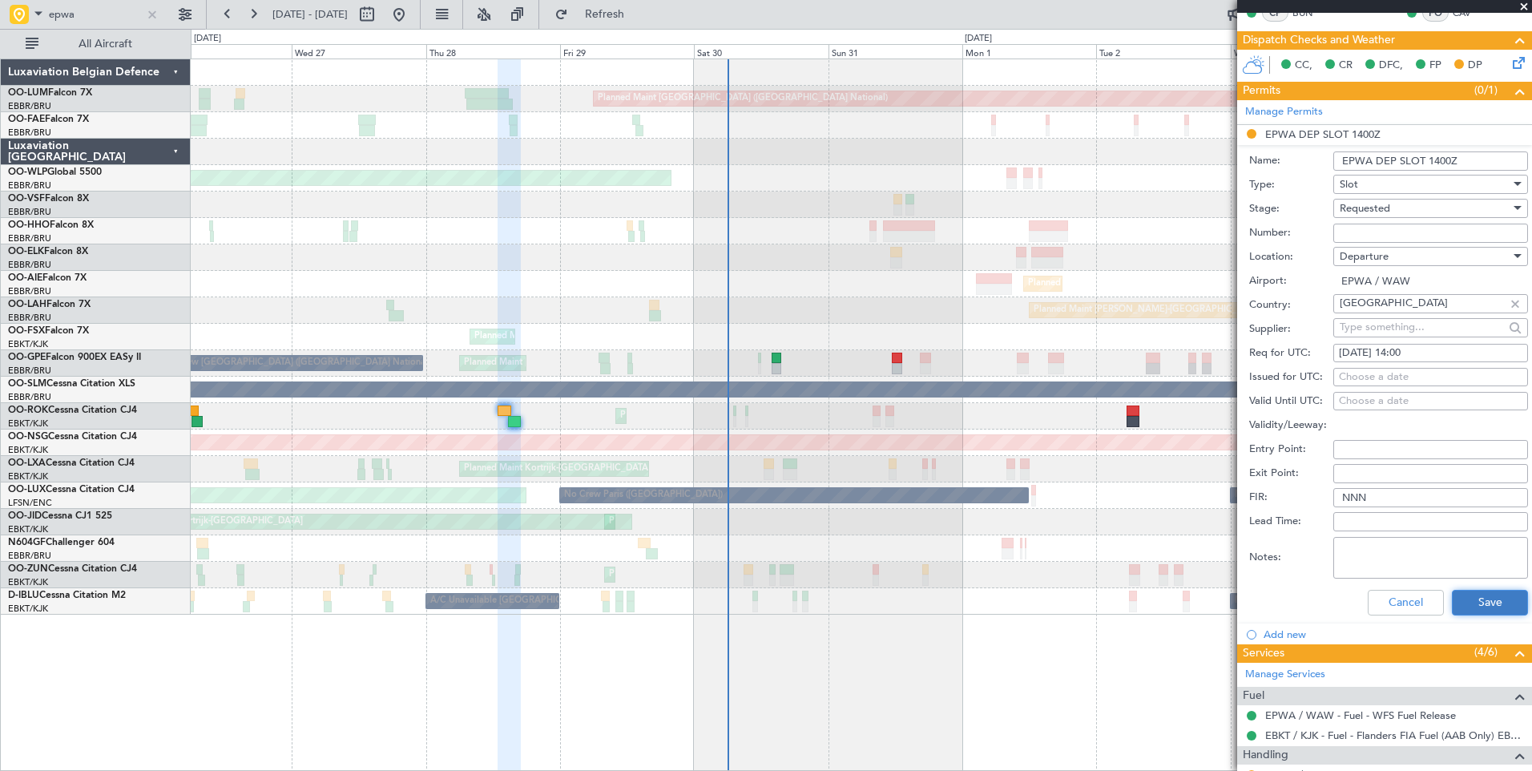
click at [1462, 597] on button "Save" at bounding box center [1490, 603] width 76 height 26
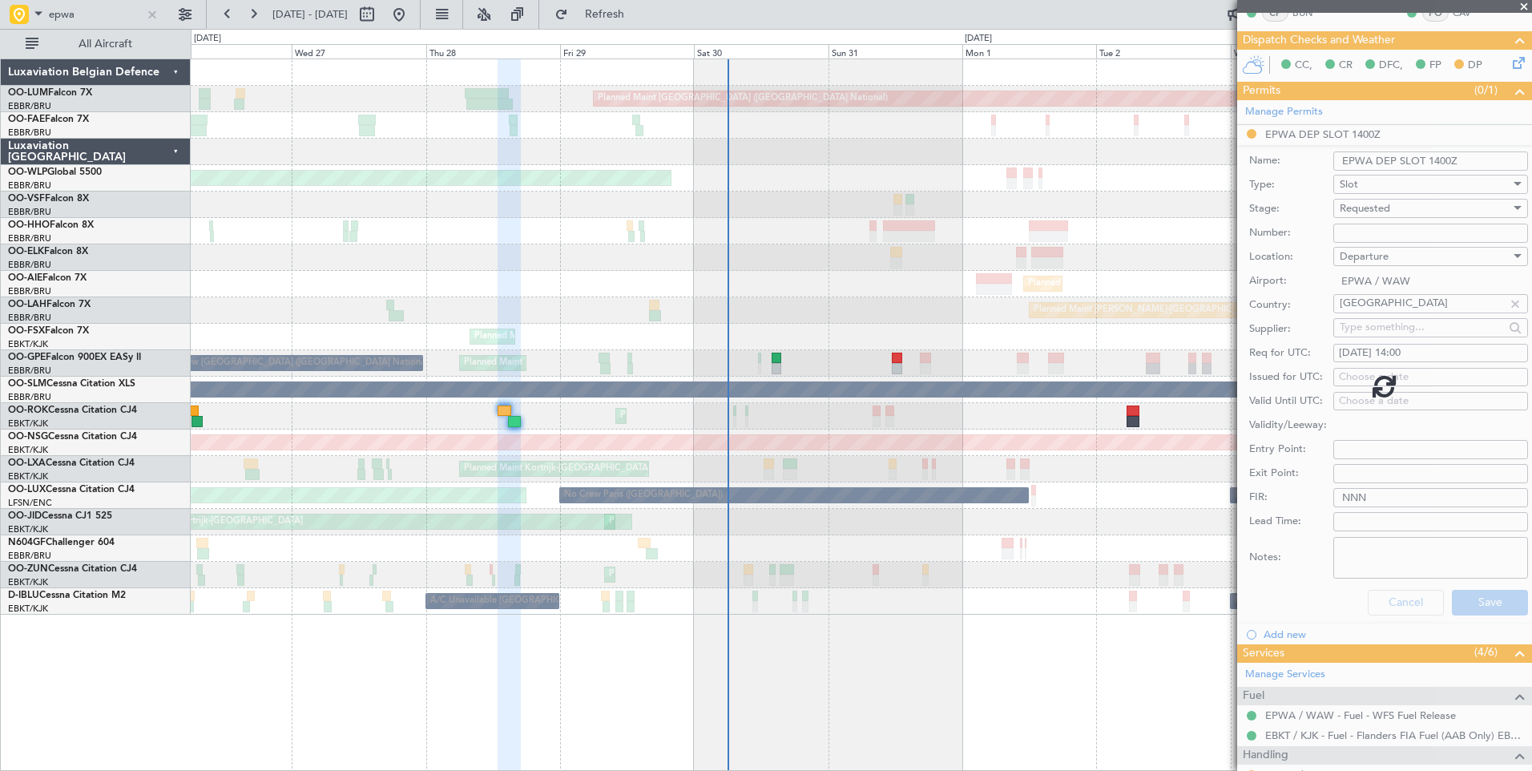
click at [801, 509] on div "Planned Maint Brussels (Brussels National) Owner Melsbroek Air Base Owner Melsb…" at bounding box center [861, 336] width 1341 height 555
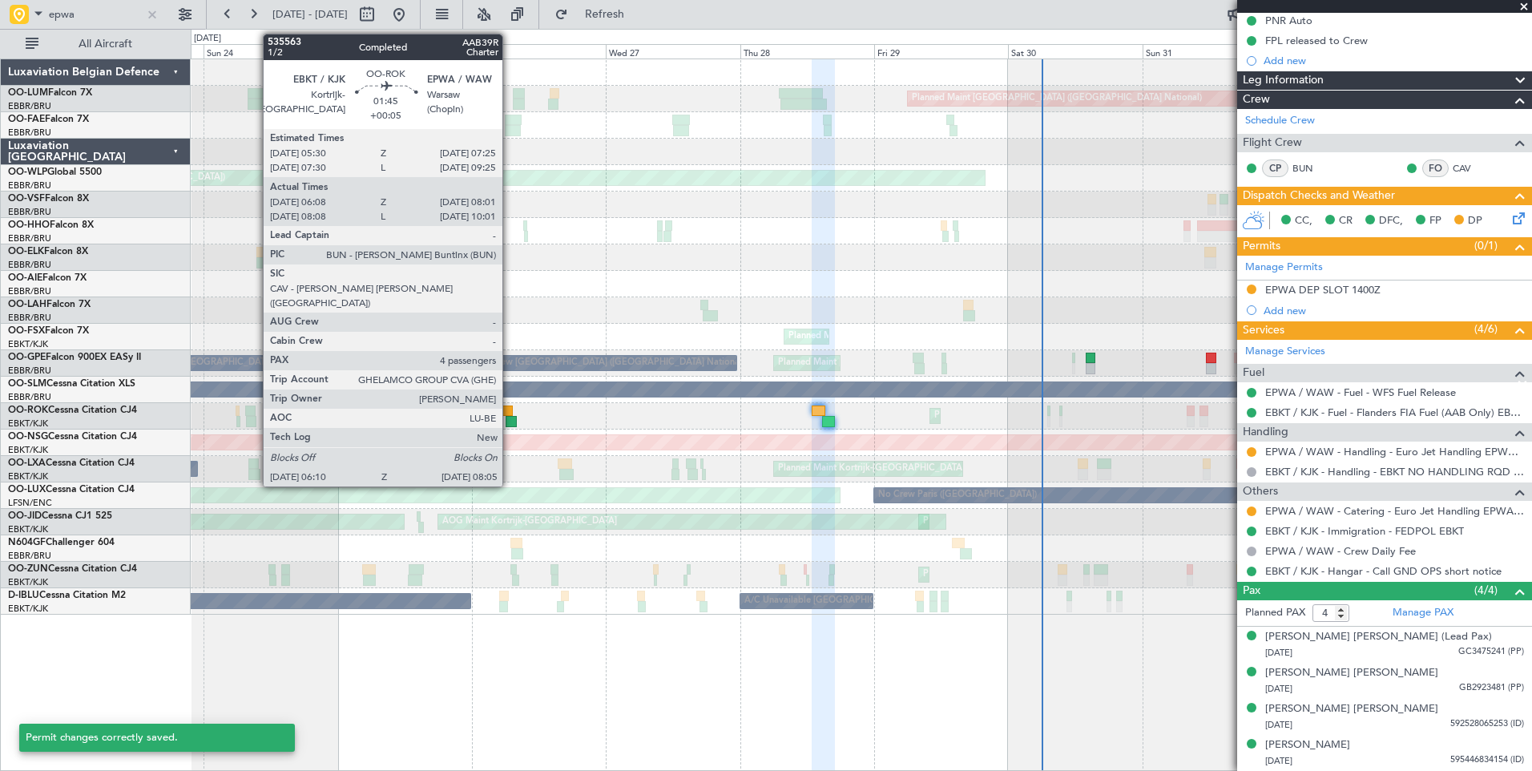
scroll to position [164, 0]
click at [510, 410] on div at bounding box center [507, 410] width 11 height 11
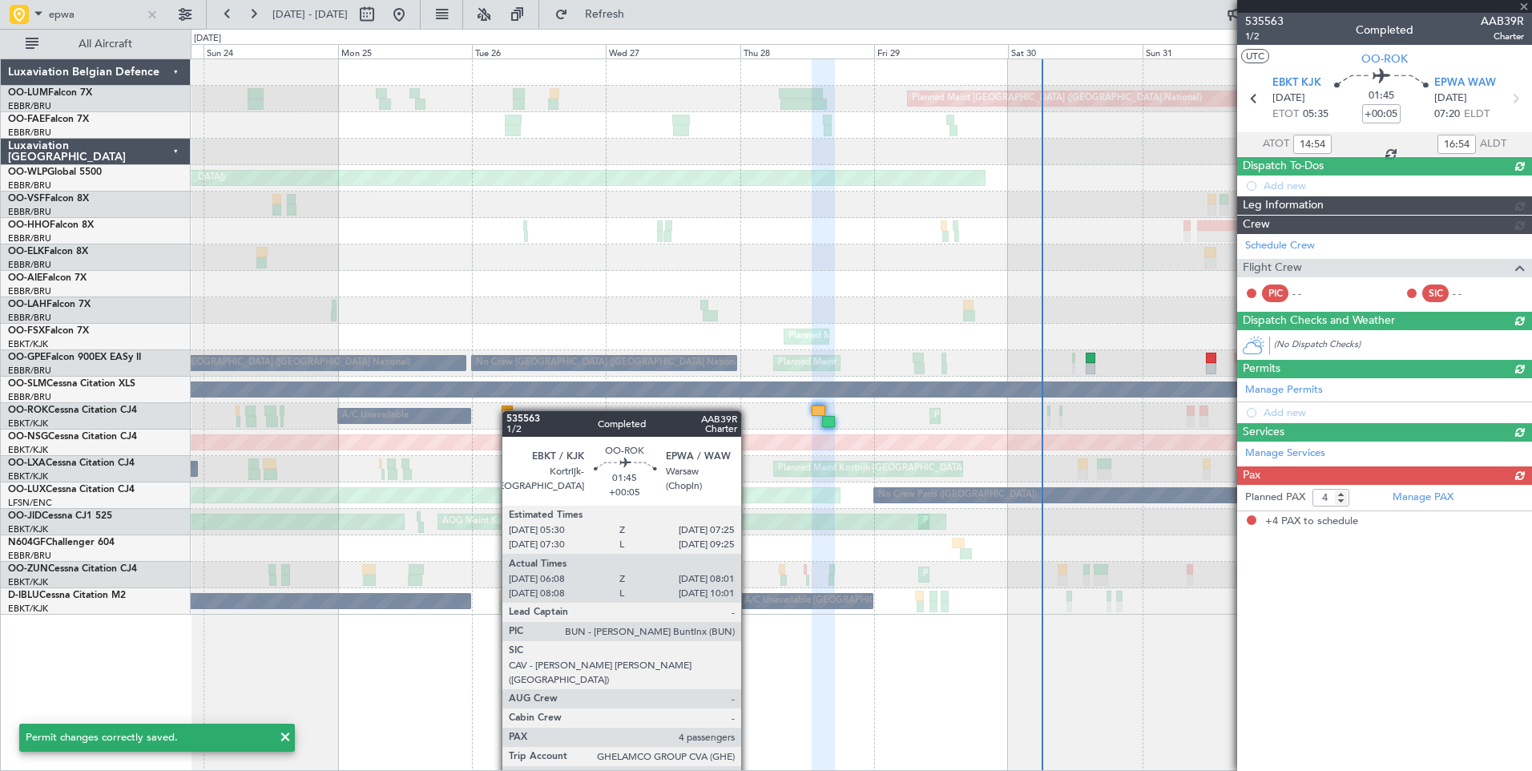
type input "06:13"
type input "07:56"
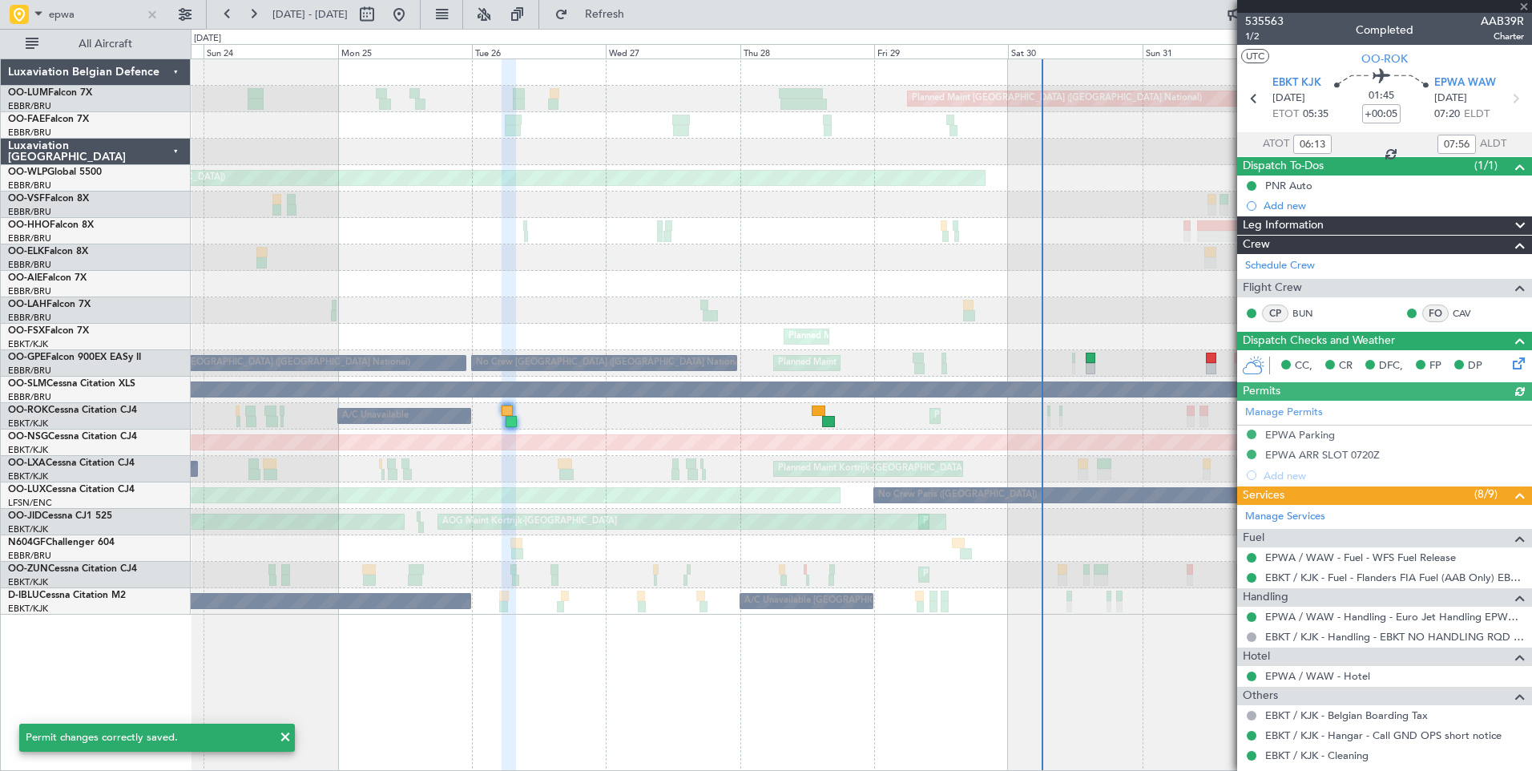
click at [1356, 454] on div "Manage Permits EPWA Parking EPWA ARR SLOT 0720Z Add new" at bounding box center [1384, 443] width 295 height 85
click at [1354, 452] on div "Manage Permits EPWA Parking EPWA ARR SLOT 0720Z Add new" at bounding box center [1384, 443] width 295 height 85
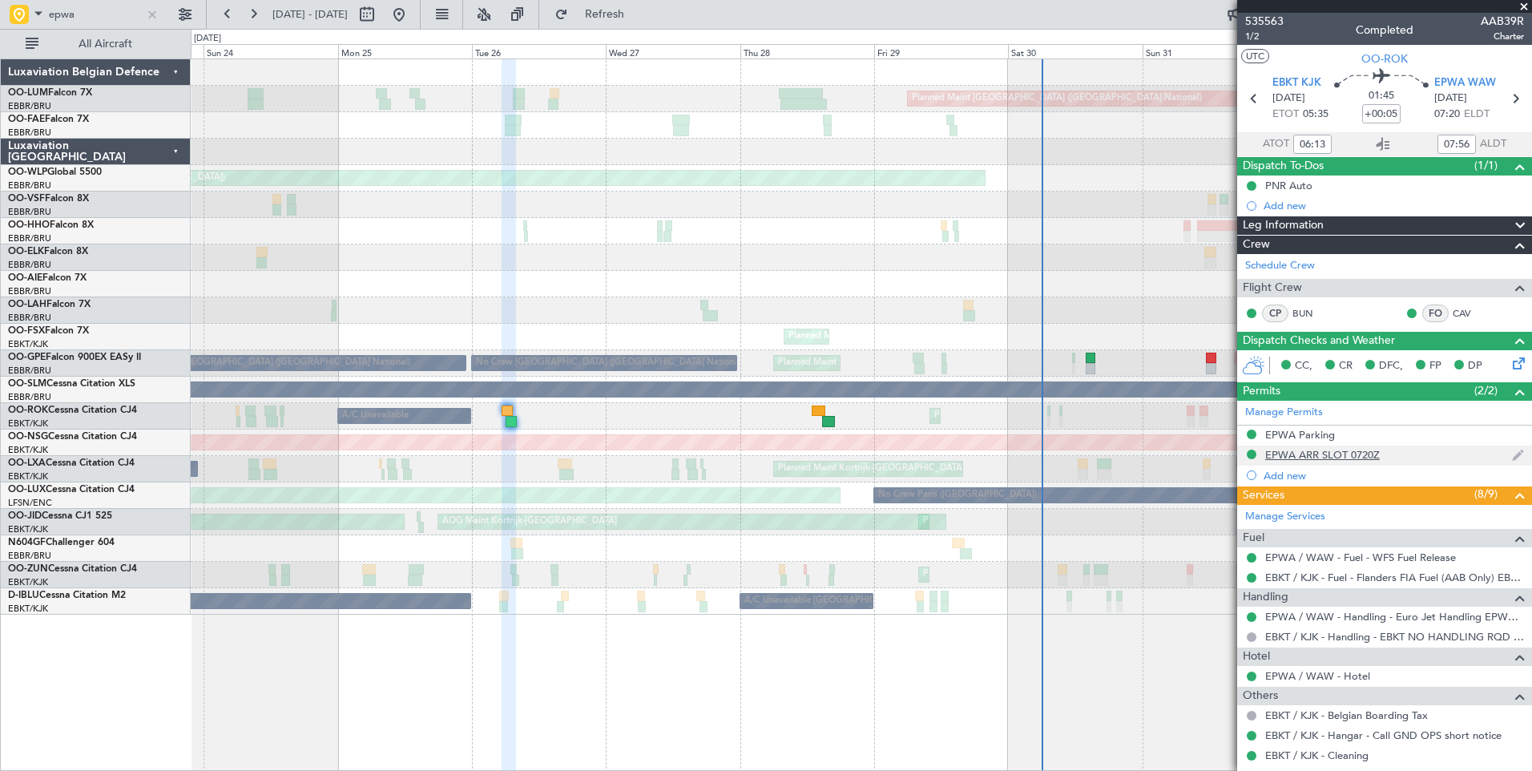
click at [1328, 456] on div "EPWA ARR SLOT 0720Z" at bounding box center [1322, 455] width 115 height 14
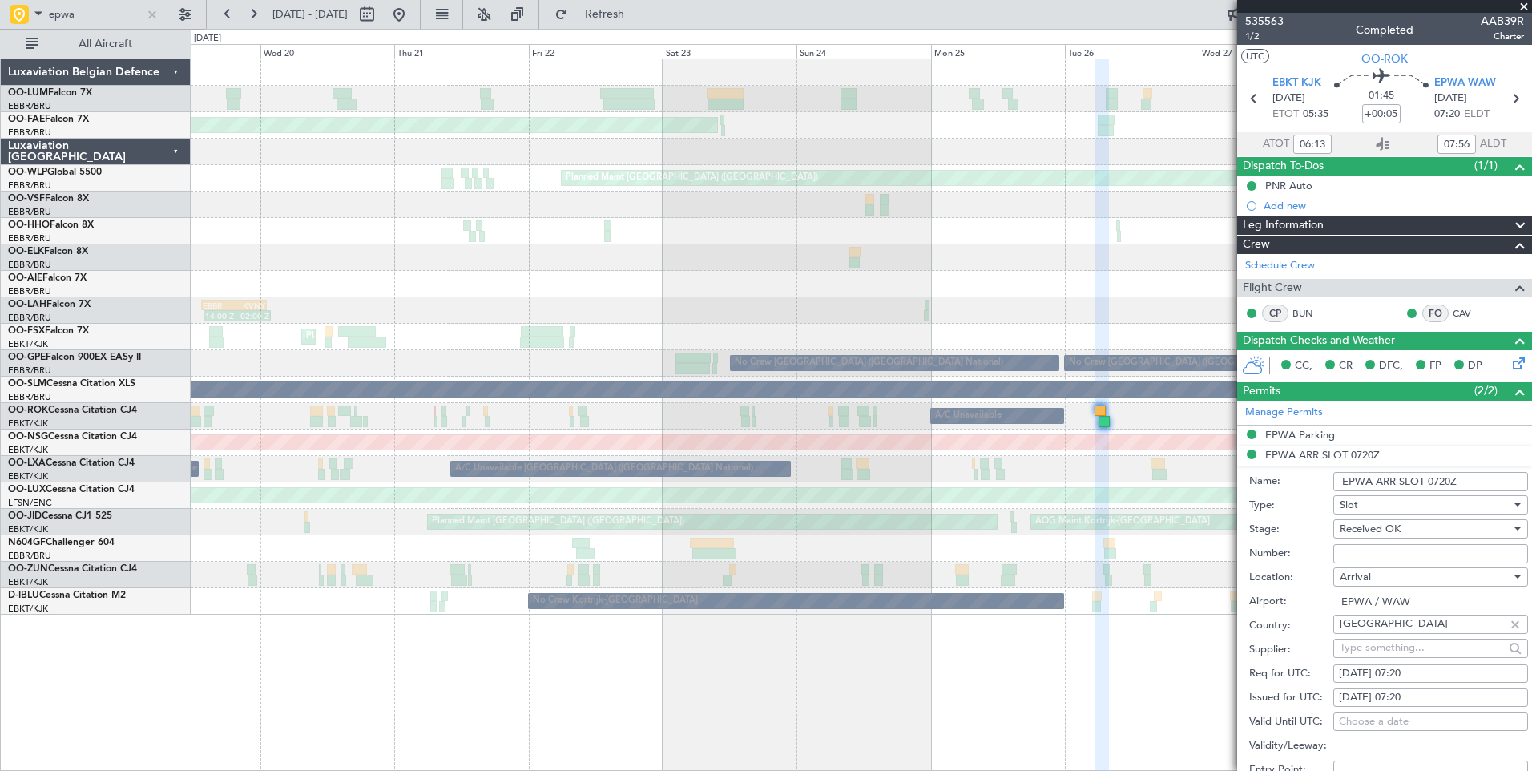
click at [1047, 559] on div "Planned Maint Brussels (Brussels National) Planned Maint Brussels (Brussels Nat…" at bounding box center [861, 336] width 1341 height 555
click at [1526, 6] on span at bounding box center [1524, 7] width 16 height 14
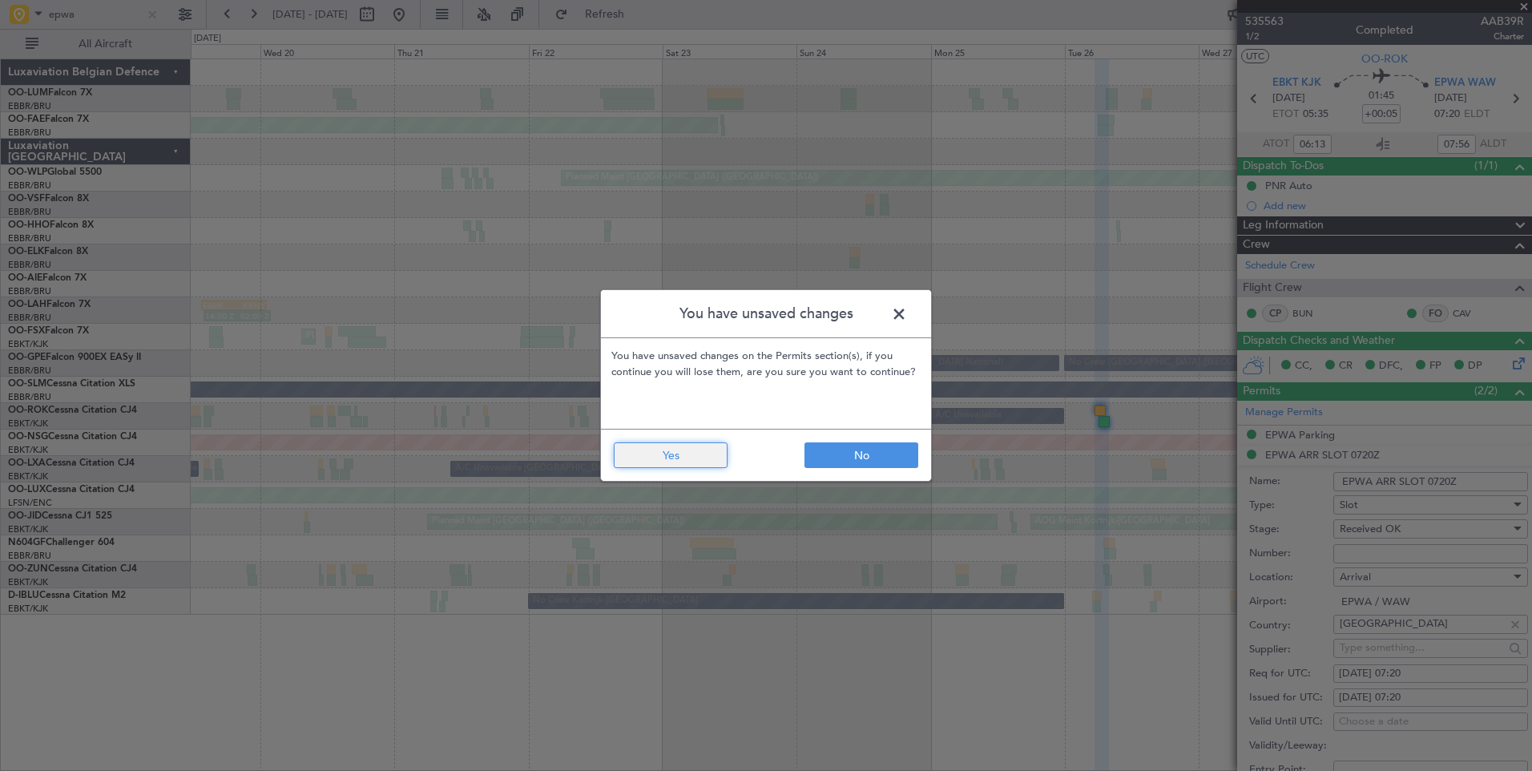
click at [700, 458] on button "Yes" at bounding box center [671, 455] width 114 height 26
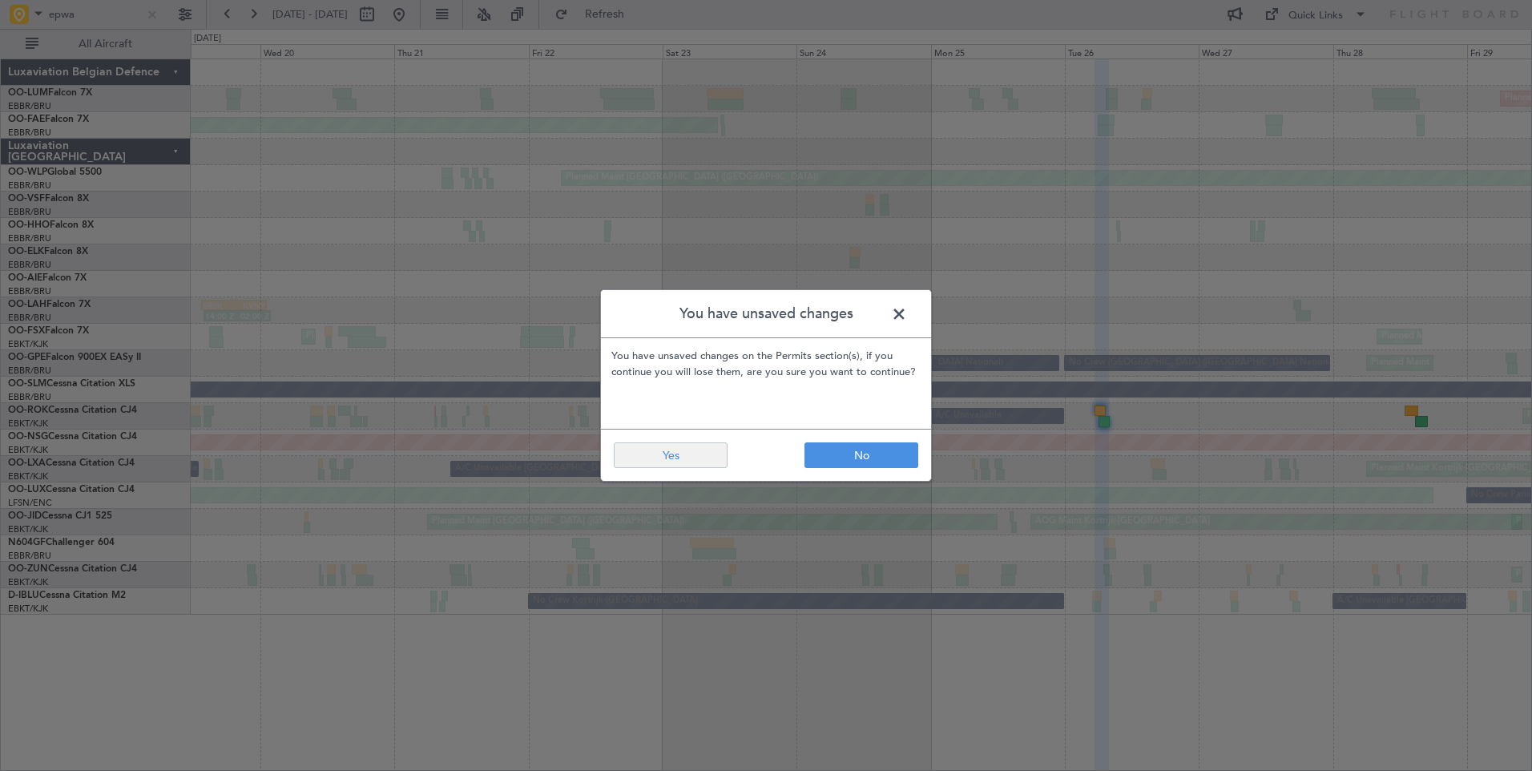
type input "0"
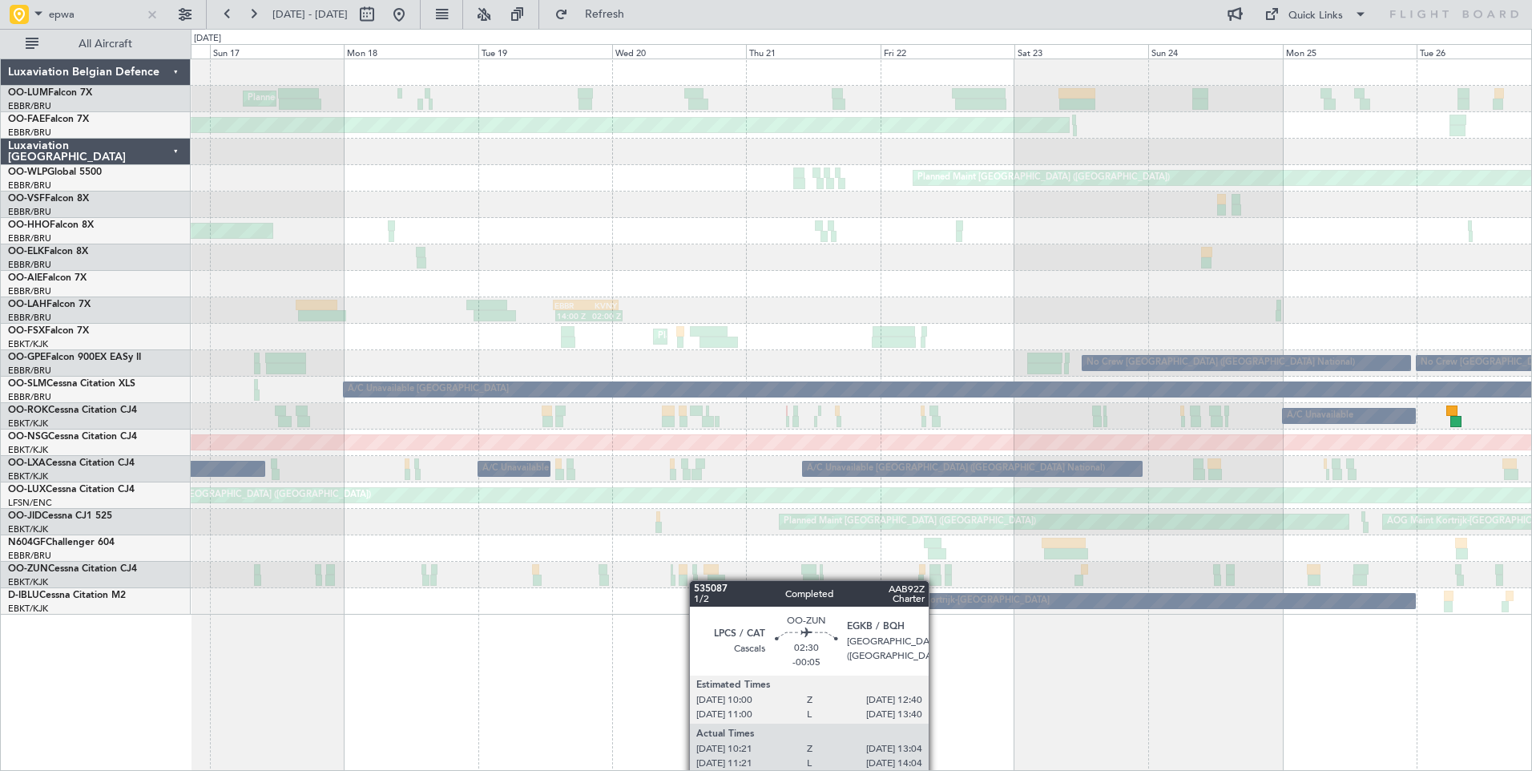
click at [889, 579] on div "Planned Maint Kortrijk-Wevelgem Unplanned Maint Paris (Le Bourget)" at bounding box center [861, 575] width 1341 height 26
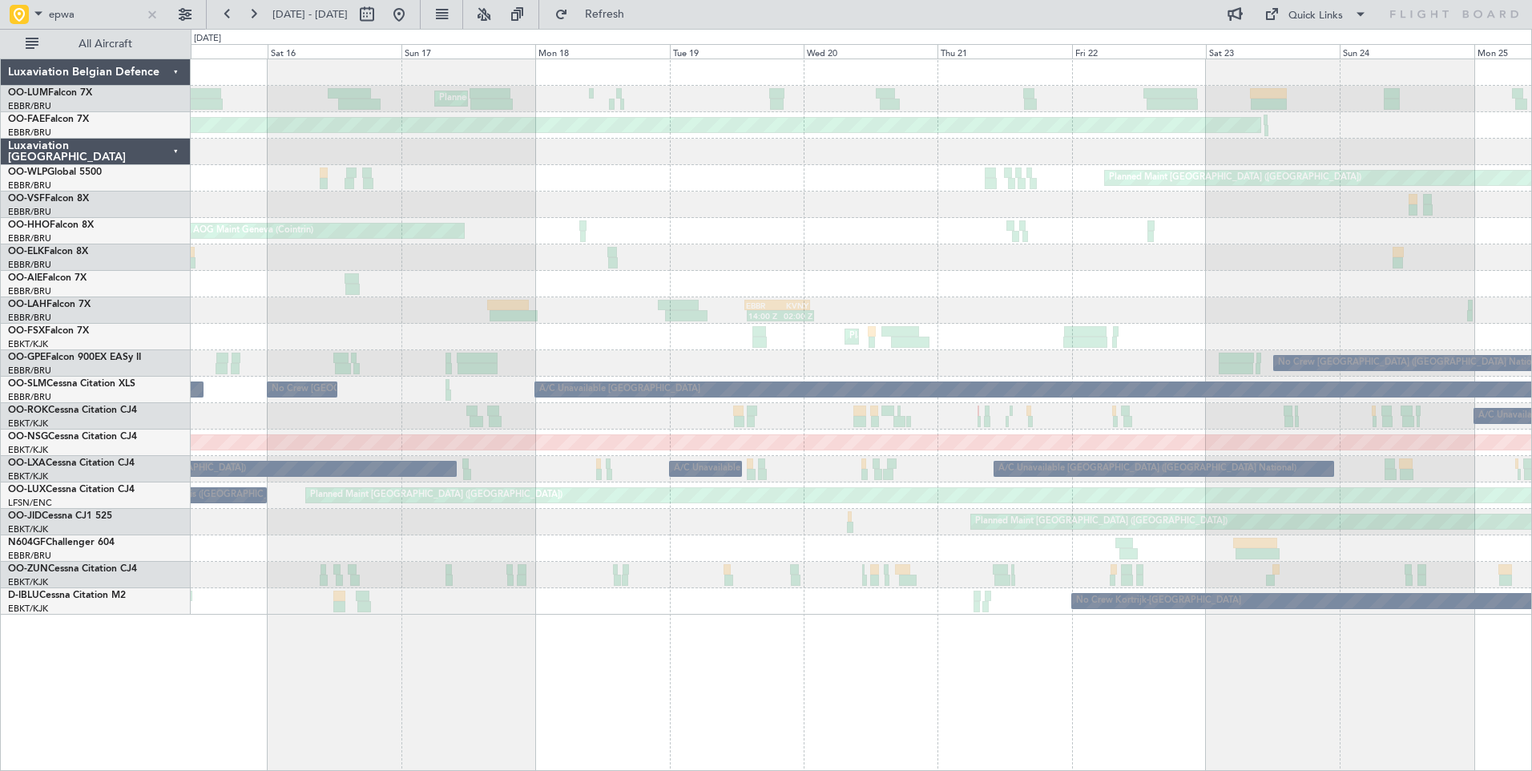
click at [765, 474] on div "Planned Maint Brussels (Brussels National) Planned Maint Kortrijk-Wevelgem Plan…" at bounding box center [861, 336] width 1341 height 555
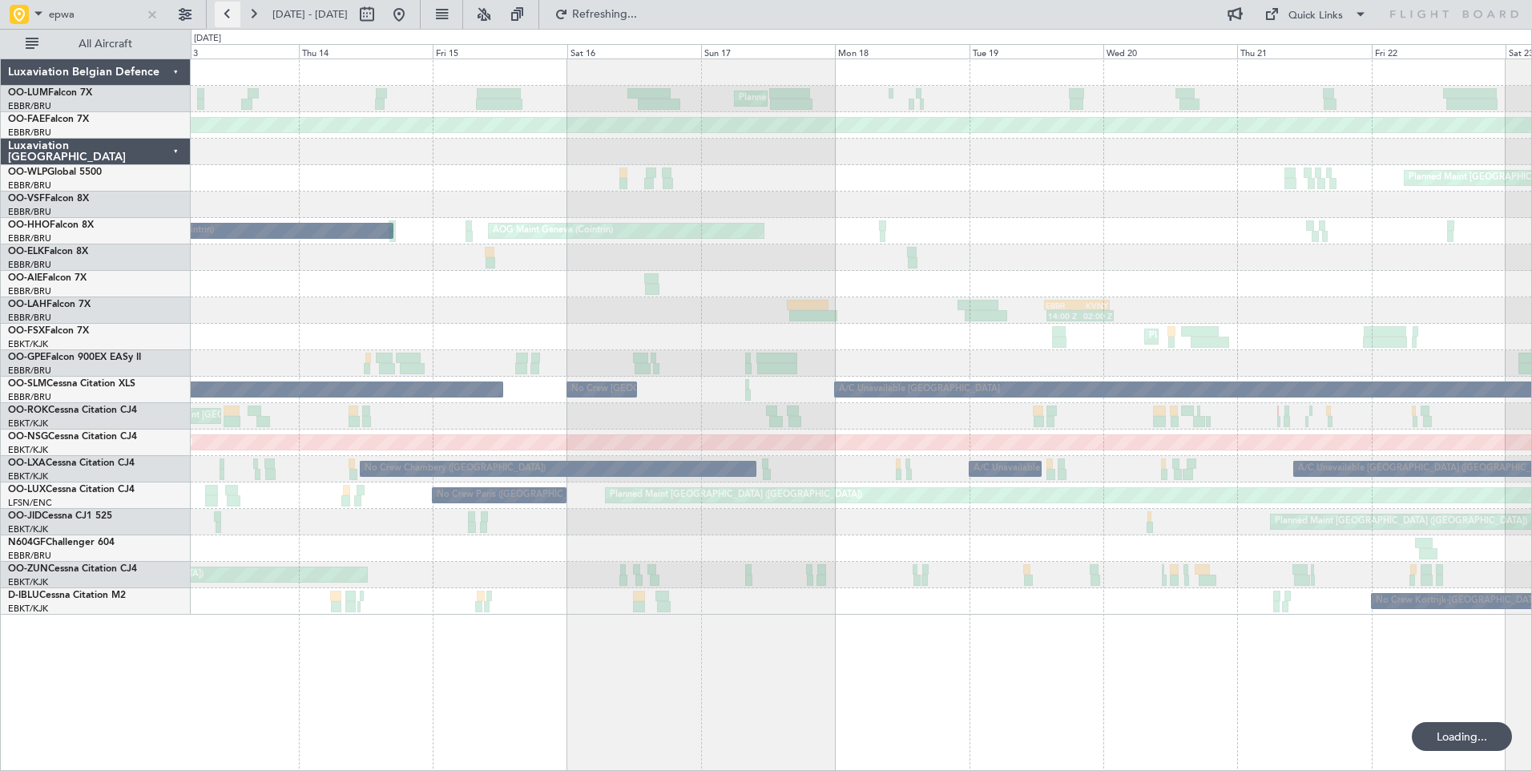
click at [226, 24] on button at bounding box center [228, 15] width 26 height 26
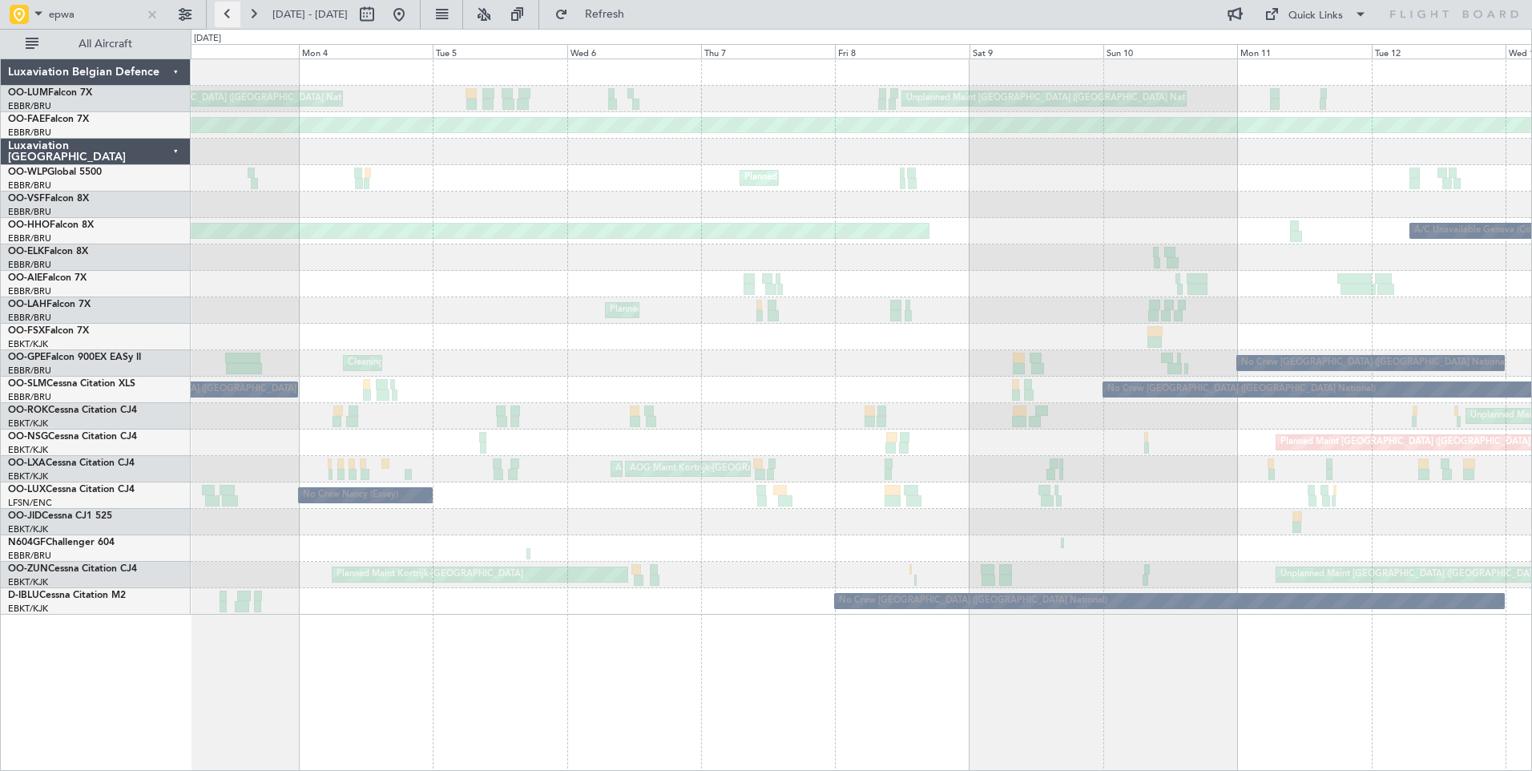
click at [226, 23] on button at bounding box center [228, 15] width 26 height 26
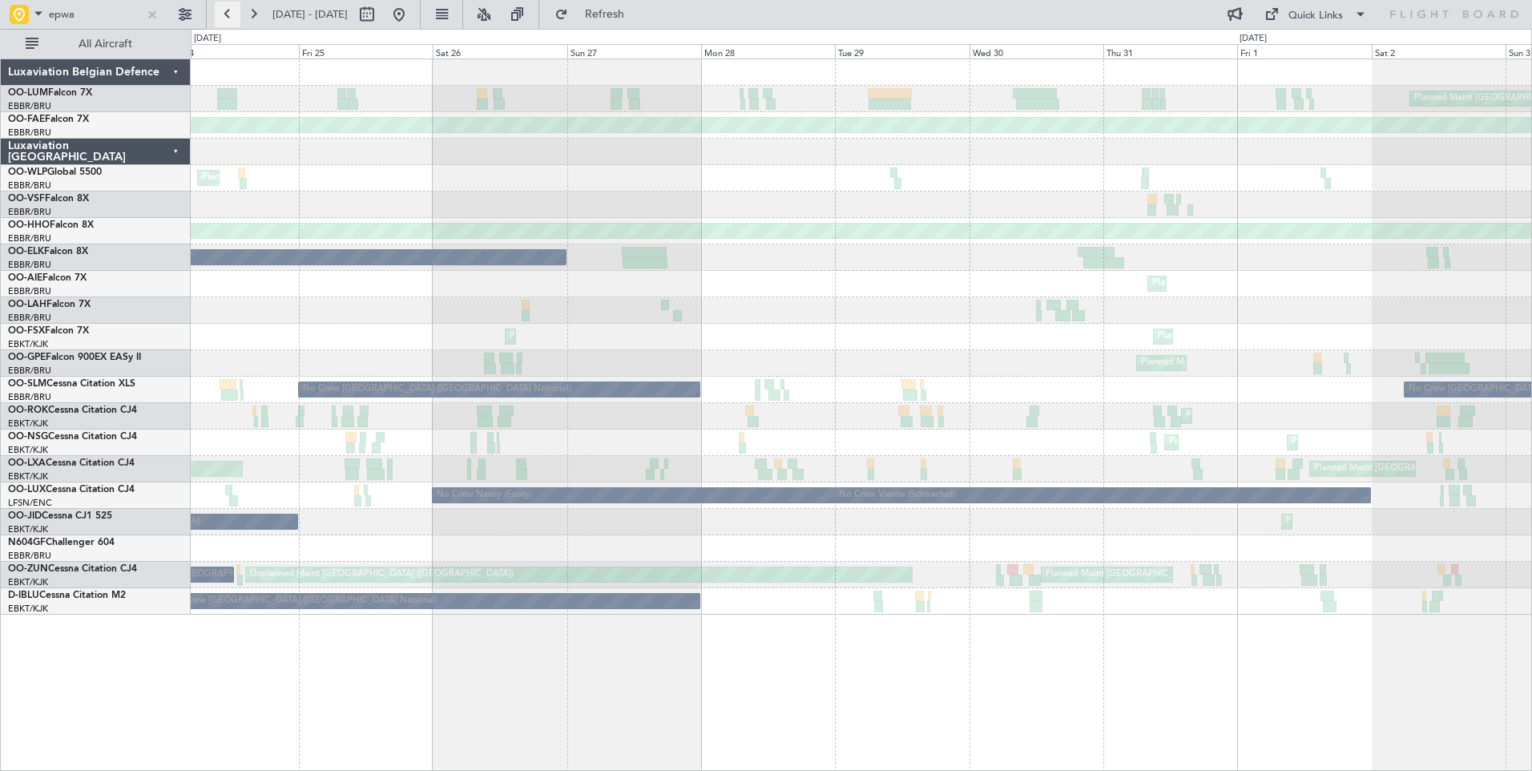
click at [226, 23] on button at bounding box center [228, 15] width 26 height 26
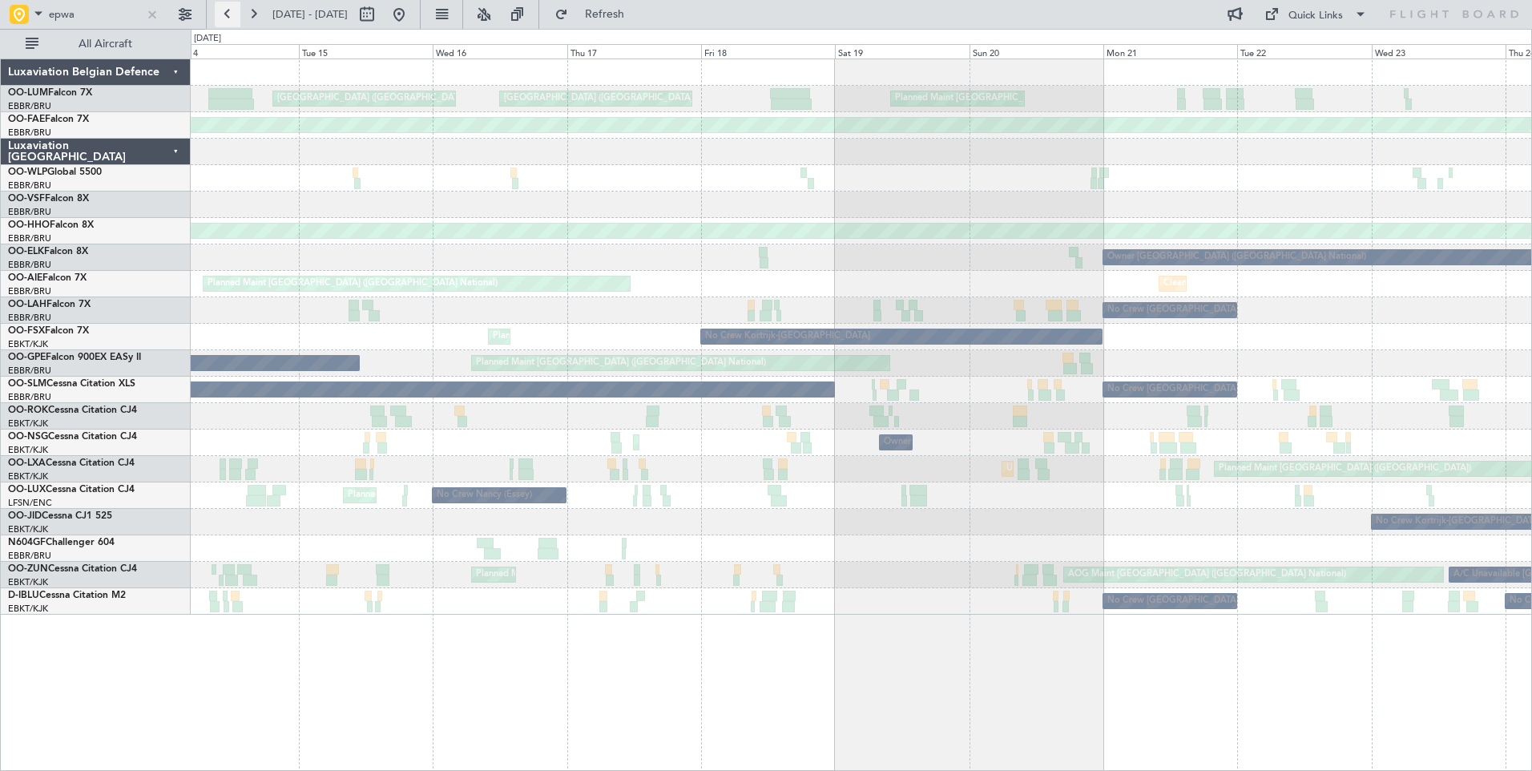
click at [226, 23] on button at bounding box center [228, 15] width 26 height 26
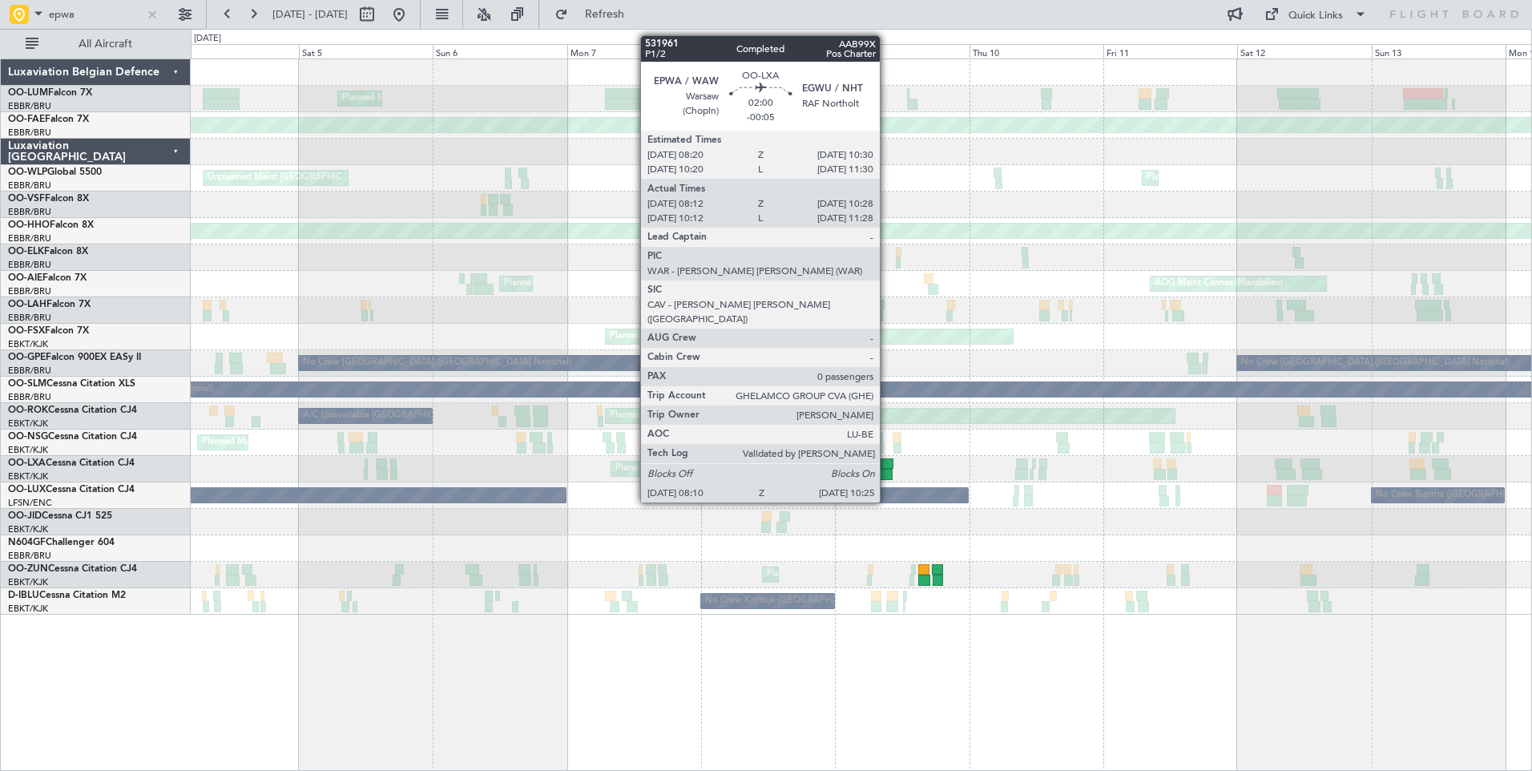
click at [887, 458] on div at bounding box center [887, 463] width 13 height 11
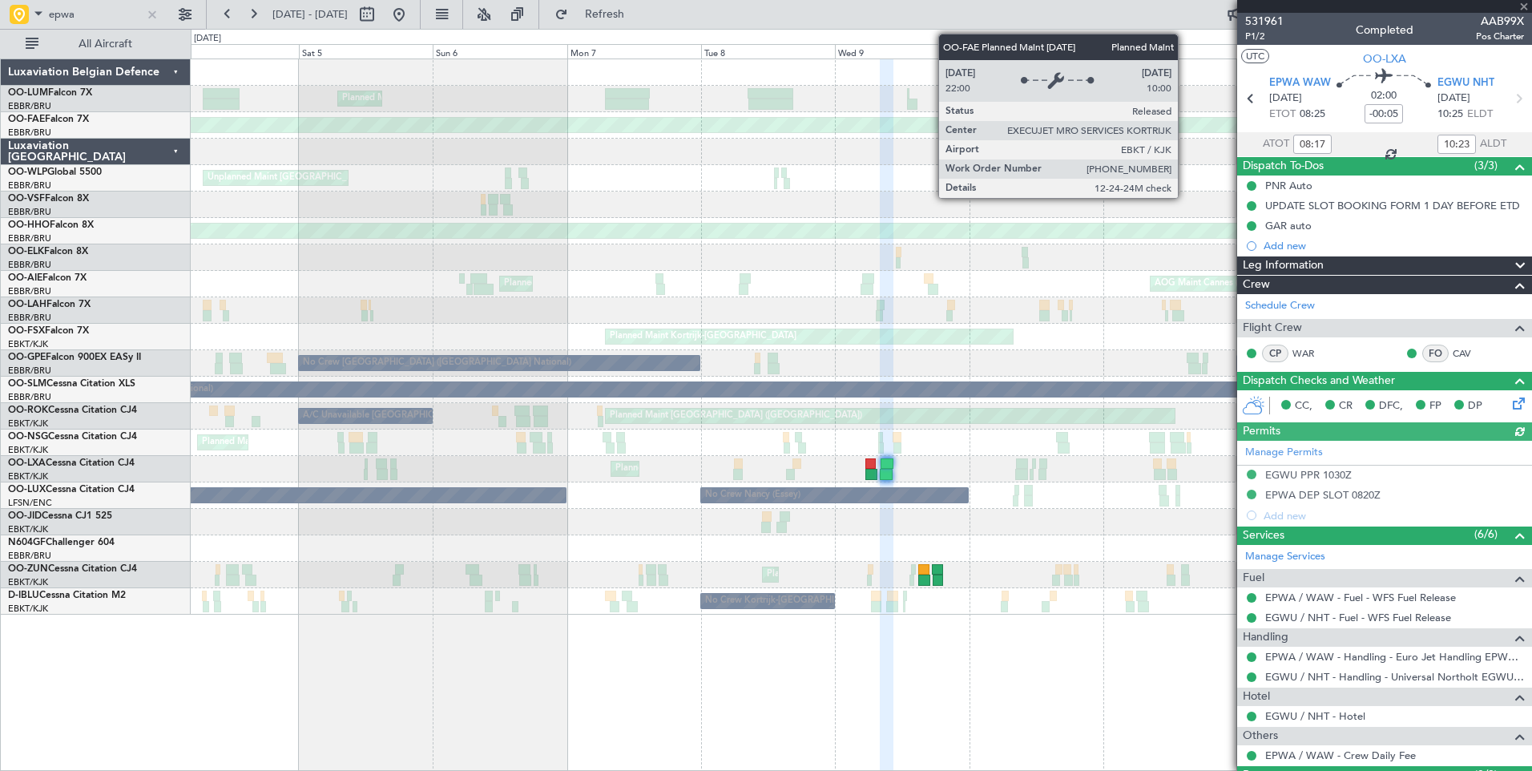
click at [1333, 492] on div "Manage Permits EGWU PPR 1030Z EPWA DEP SLOT 0820Z Add new" at bounding box center [1384, 483] width 295 height 85
click at [1334, 502] on mat-tooltip-component "EPWA DEP SLOT 0820Z" at bounding box center [1323, 522] width 127 height 42
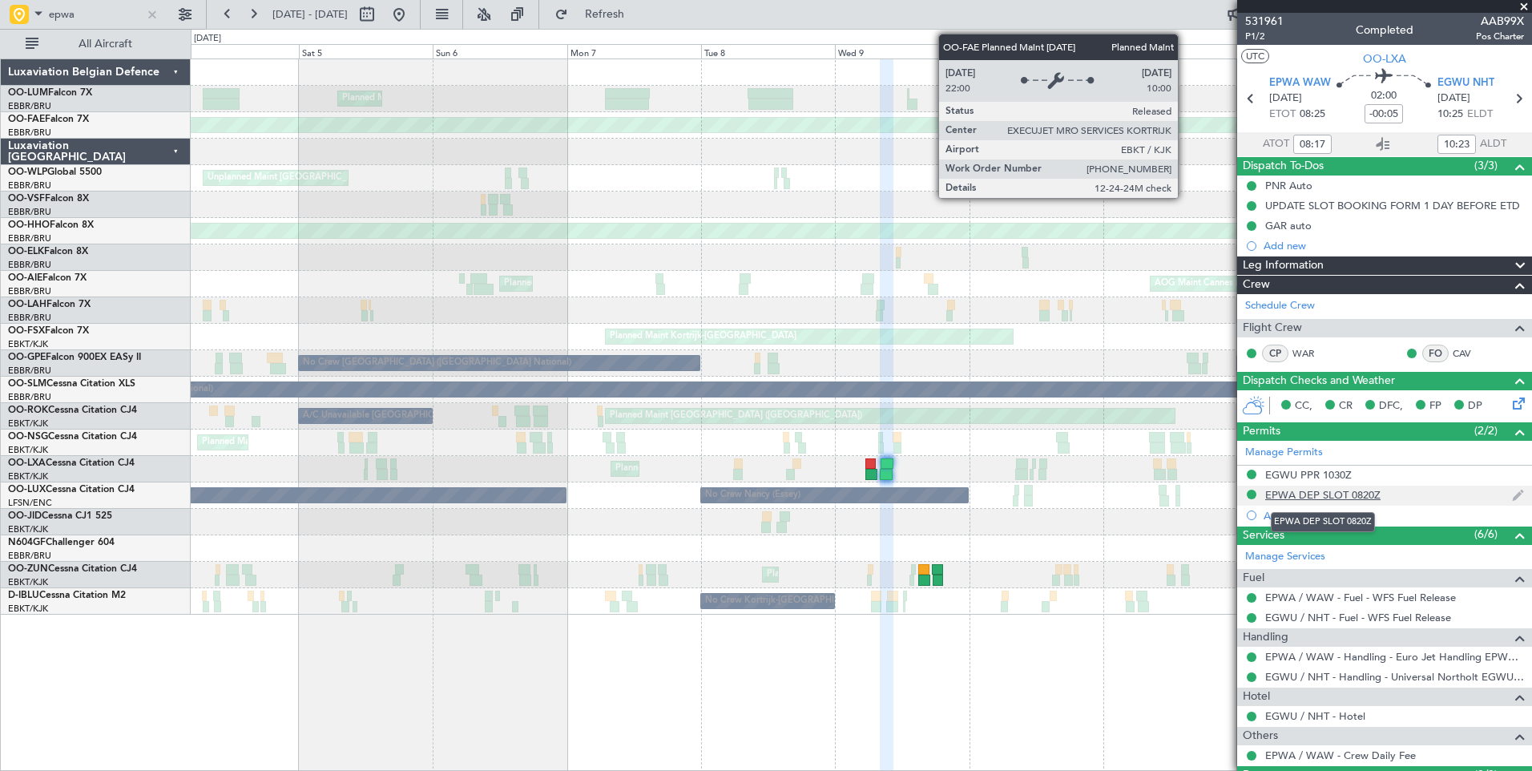
click at [1335, 498] on div "EPWA DEP SLOT 0820Z" at bounding box center [1322, 495] width 115 height 14
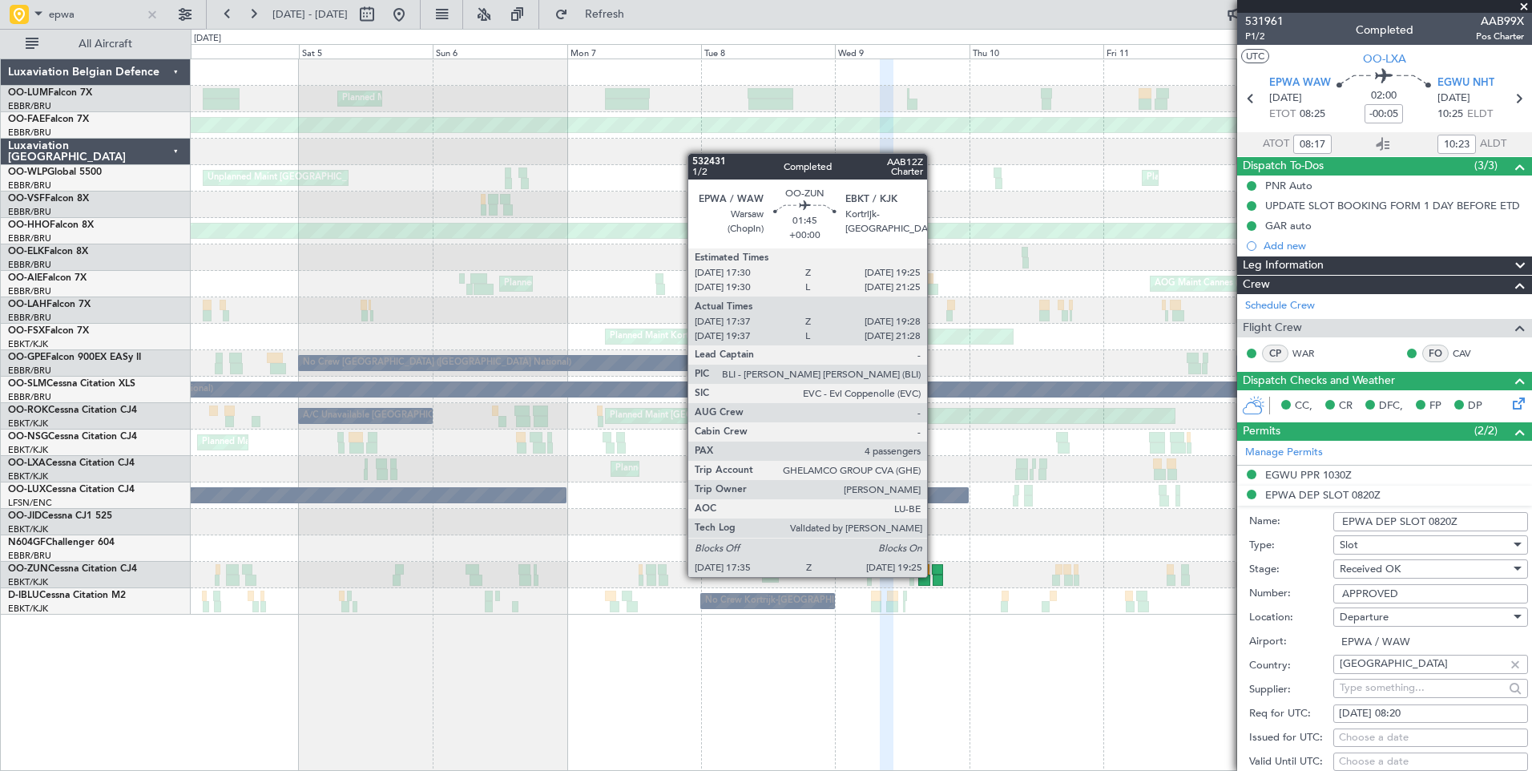
click at [934, 575] on div at bounding box center [938, 580] width 10 height 11
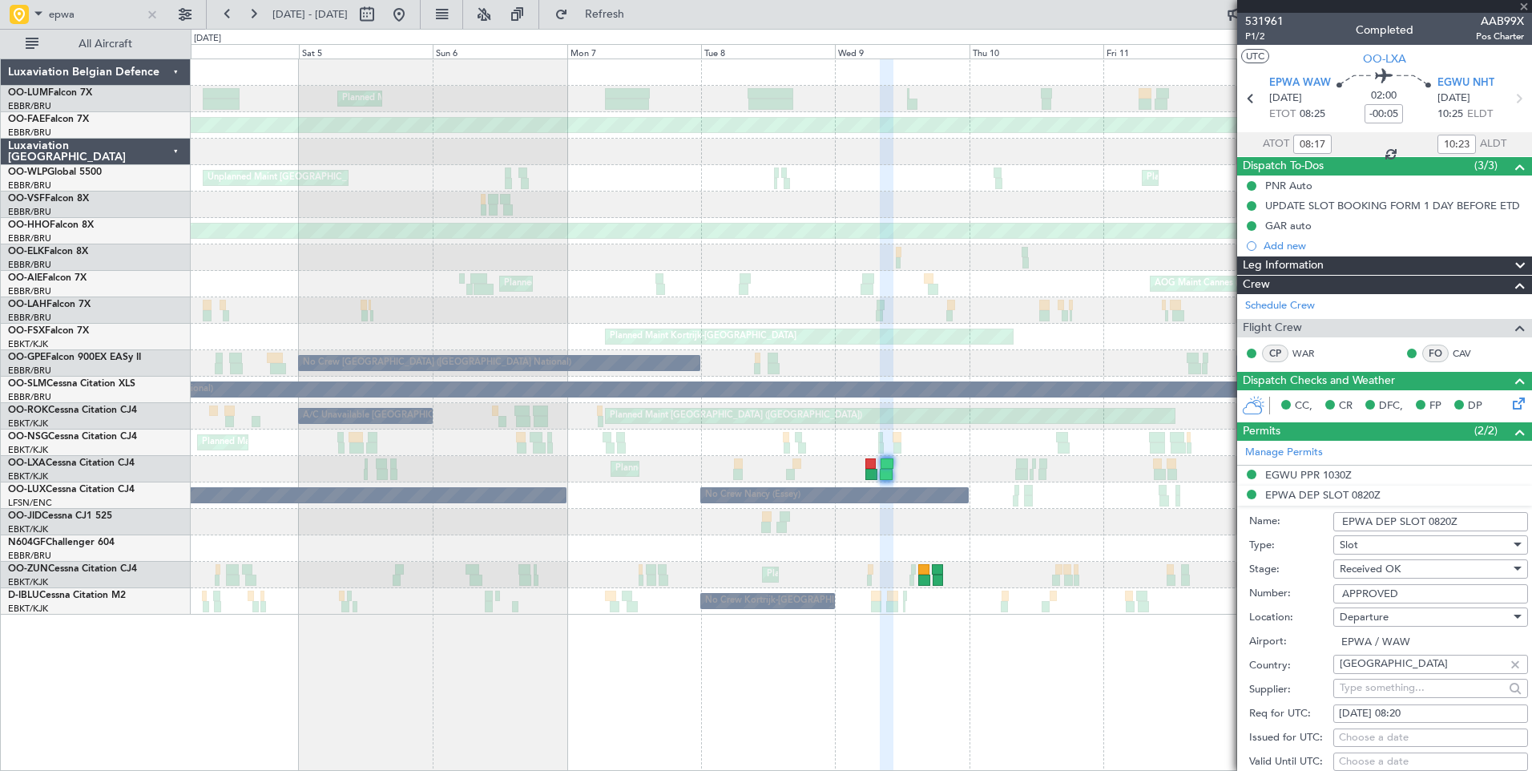
type input "17:42"
type input "19:23"
type input "4"
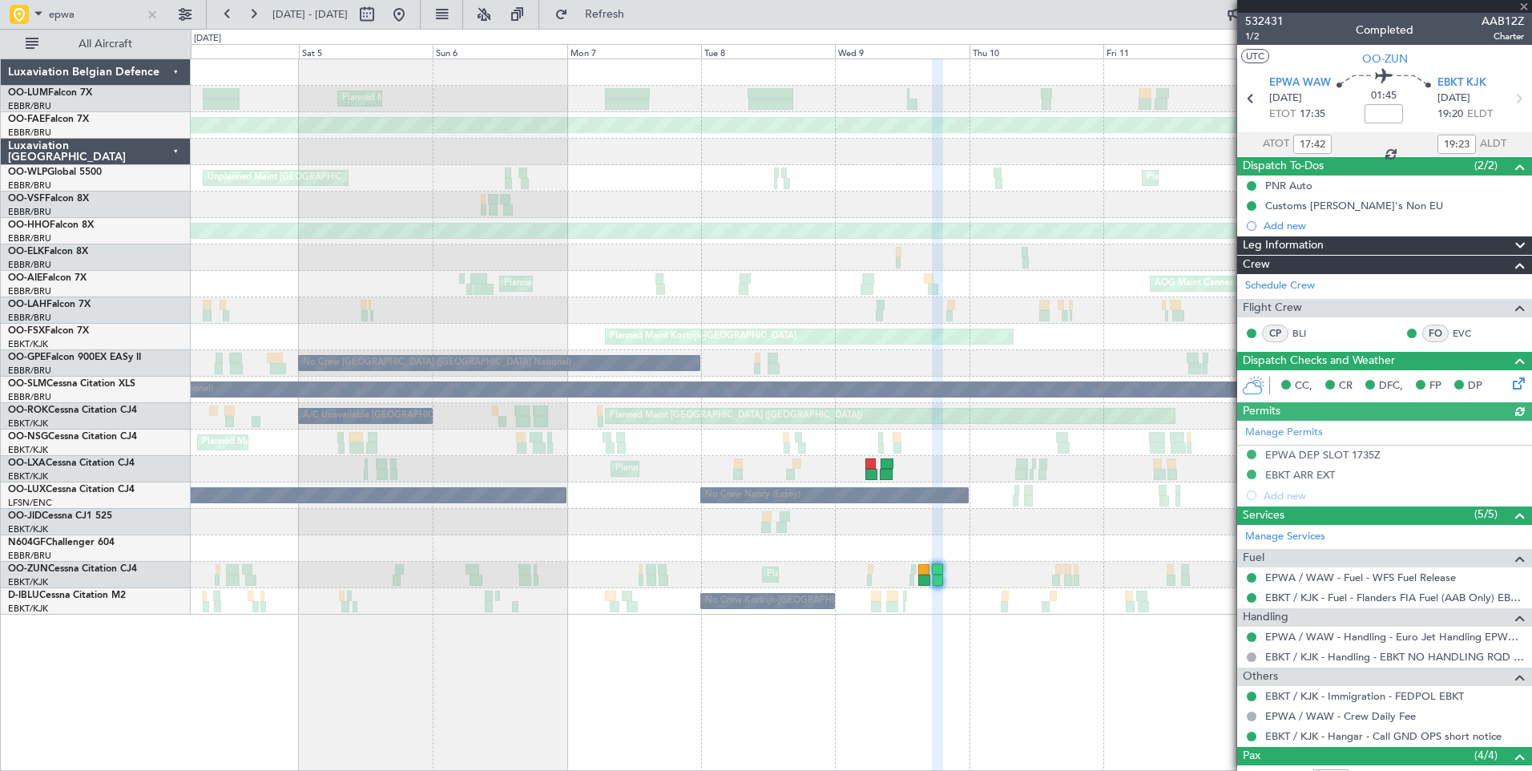
click at [1355, 454] on div "Manage Permits EPWA DEP SLOT 1735Z EBKT ARR EXT Add new" at bounding box center [1384, 463] width 295 height 85
click at [1358, 452] on div "Manage Permits EPWA DEP SLOT 1735Z EBKT ARR EXT Add new" at bounding box center [1384, 463] width 295 height 85
click at [1358, 455] on div "EPWA DEP SLOT 1735Z" at bounding box center [1322, 455] width 115 height 14
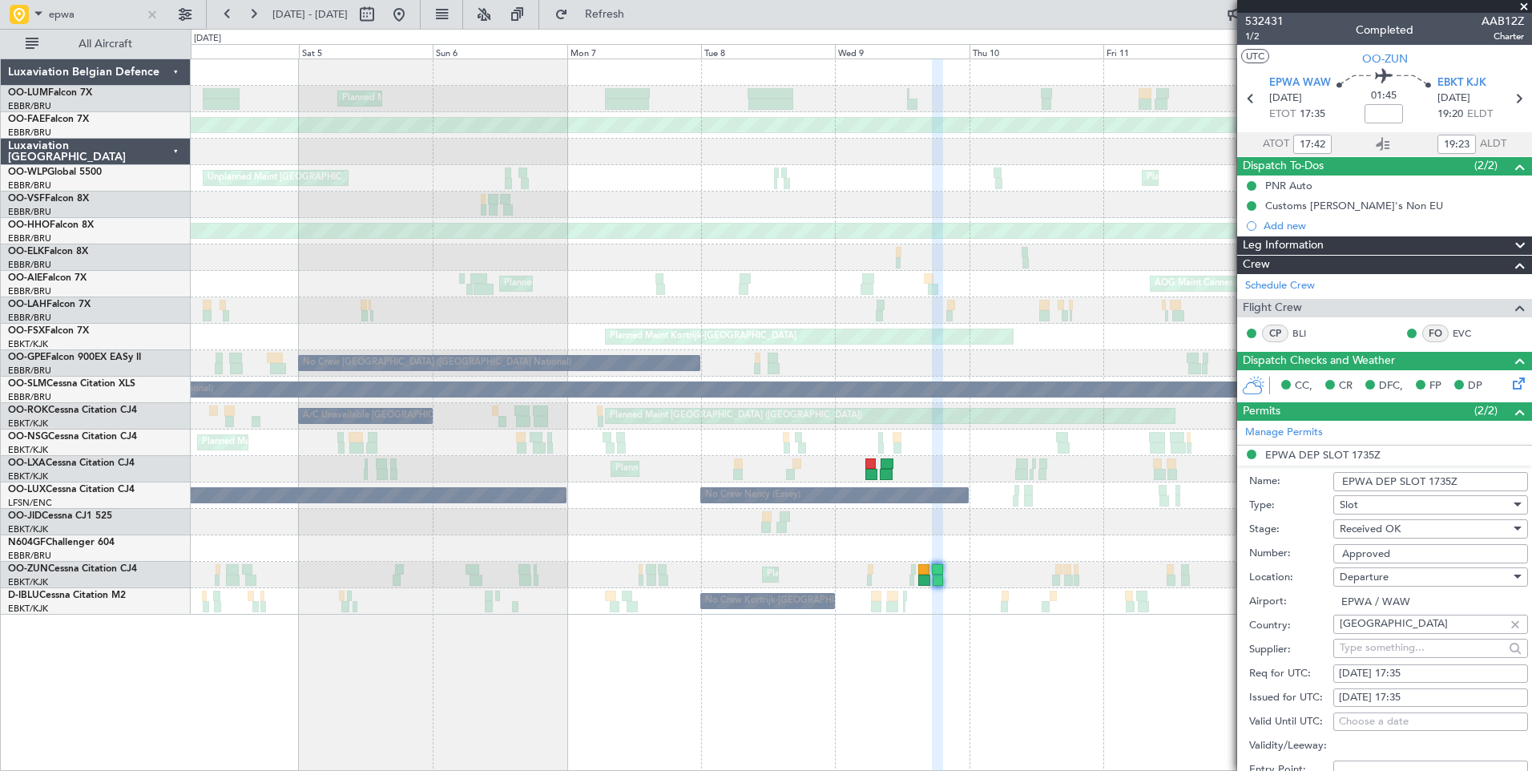
type input "19:42"
type input "21:23"
type input "17:42"
type input "19:23"
click at [1523, 5] on span at bounding box center [1524, 7] width 16 height 14
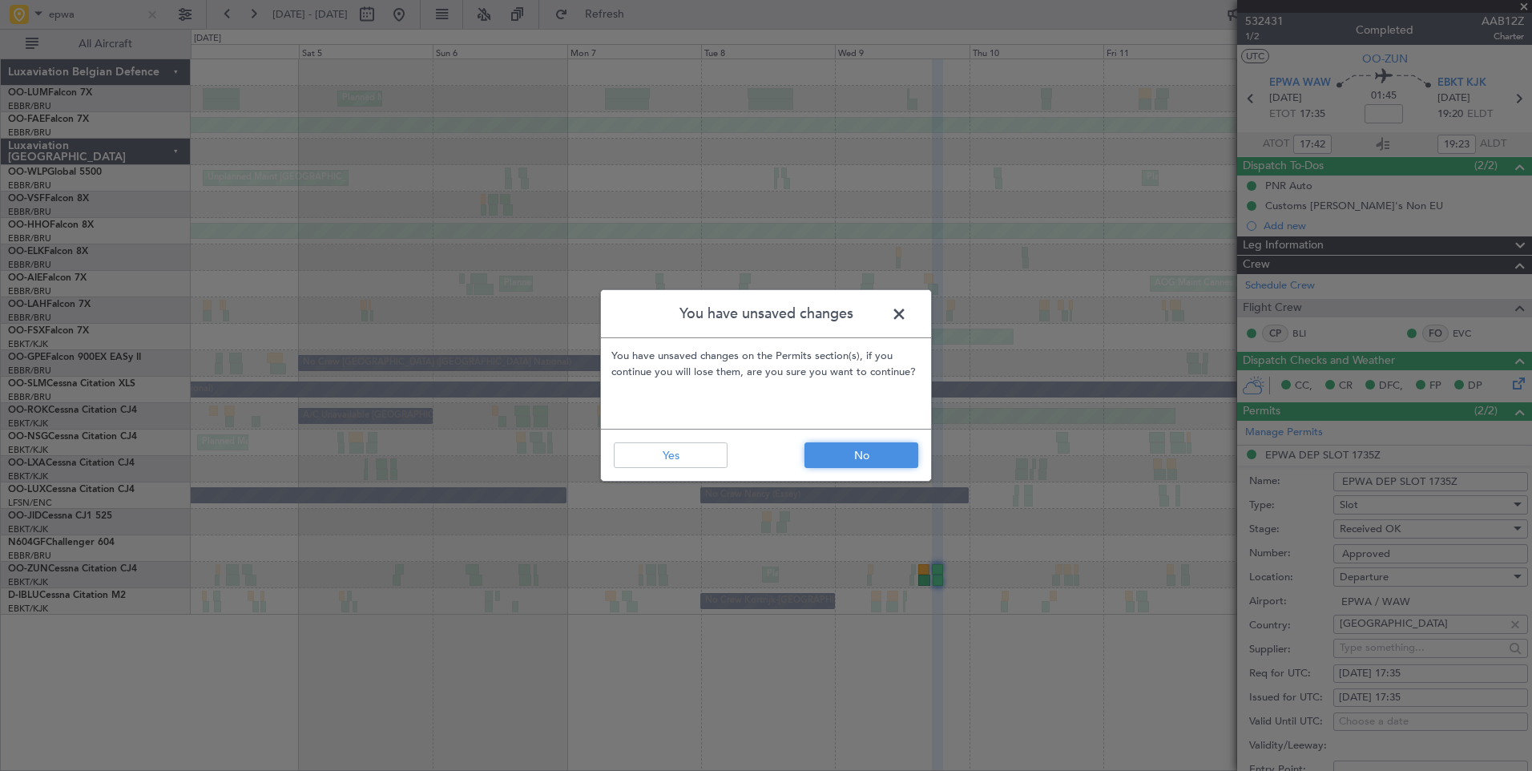
drag, startPoint x: 817, startPoint y: 450, endPoint x: 211, endPoint y: 104, distance: 698.5
click at [813, 454] on button "No" at bounding box center [862, 455] width 114 height 26
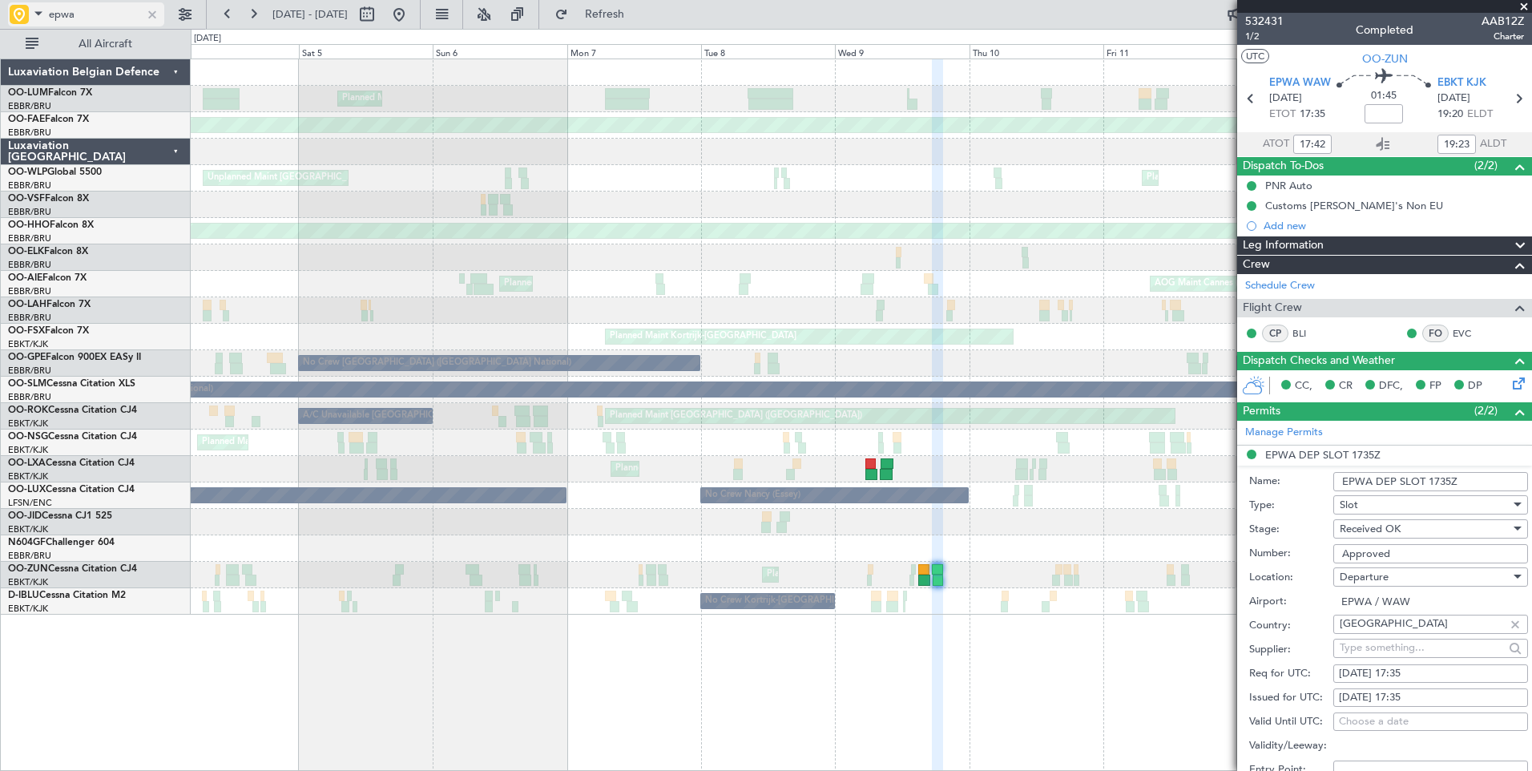
click at [38, 18] on span at bounding box center [38, 13] width 19 height 20
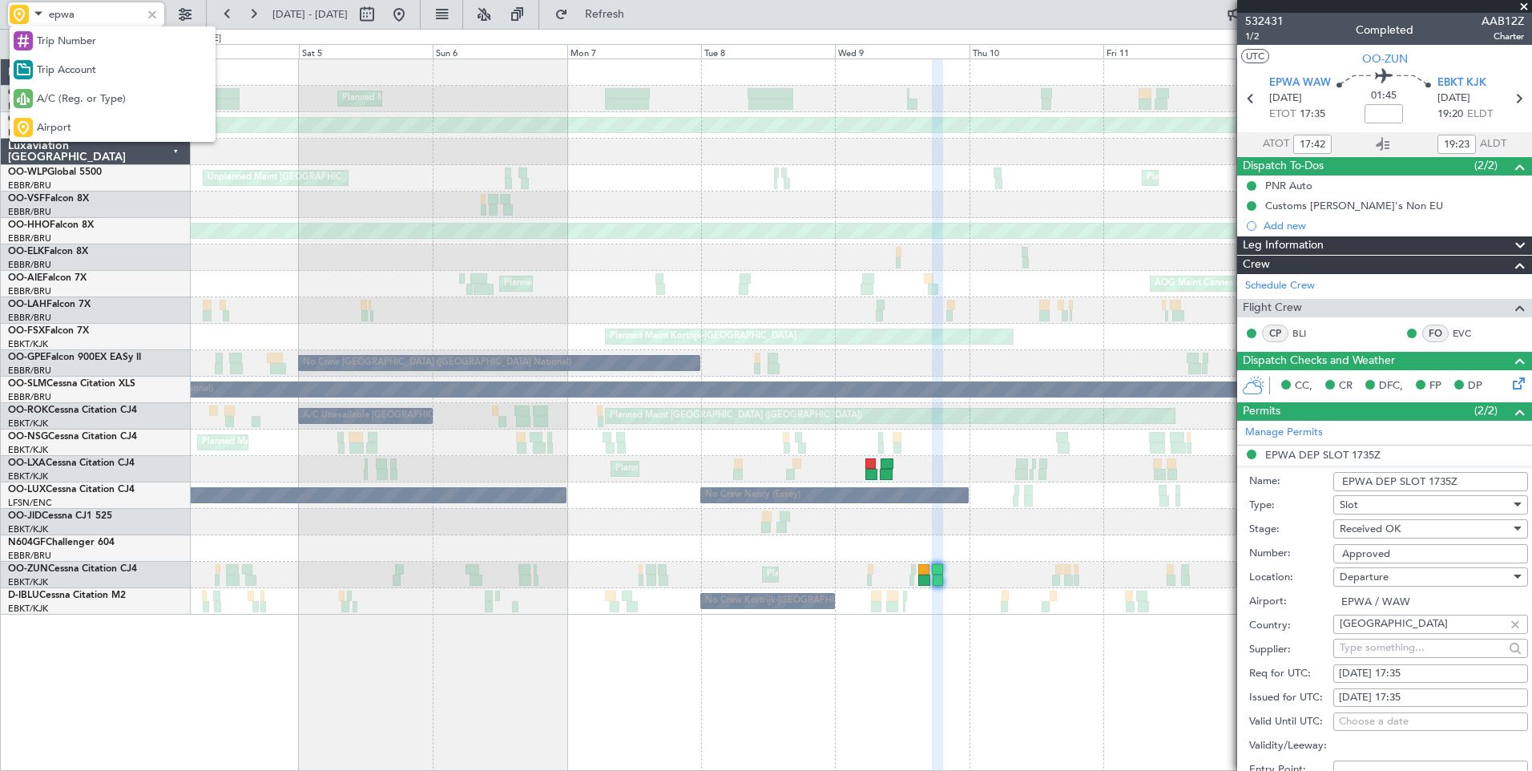
drag, startPoint x: 654, startPoint y: 25, endPoint x: 618, endPoint y: 38, distance: 38.3
click at [651, 30] on div at bounding box center [766, 385] width 1532 height 771
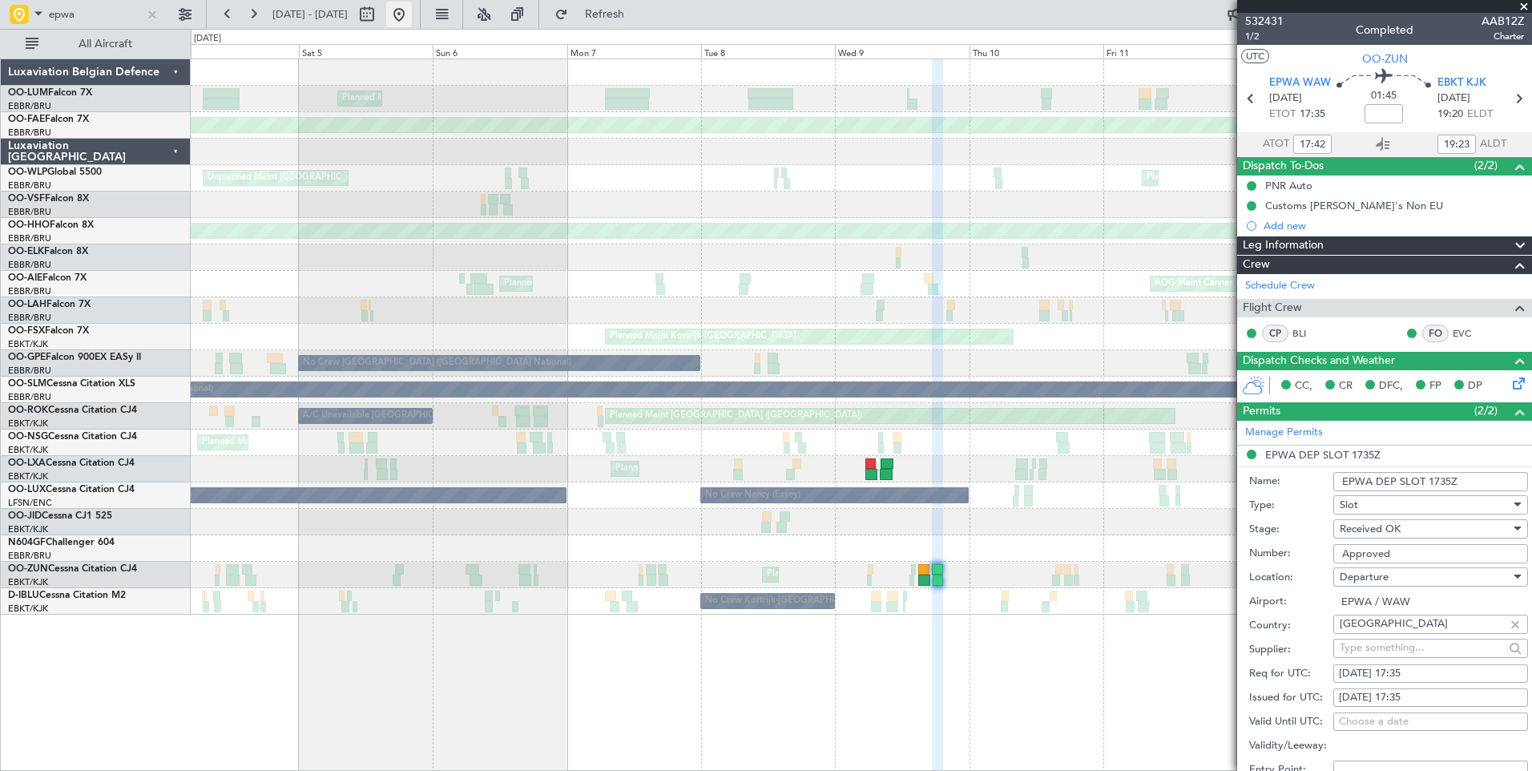
click at [412, 10] on button at bounding box center [399, 15] width 26 height 26
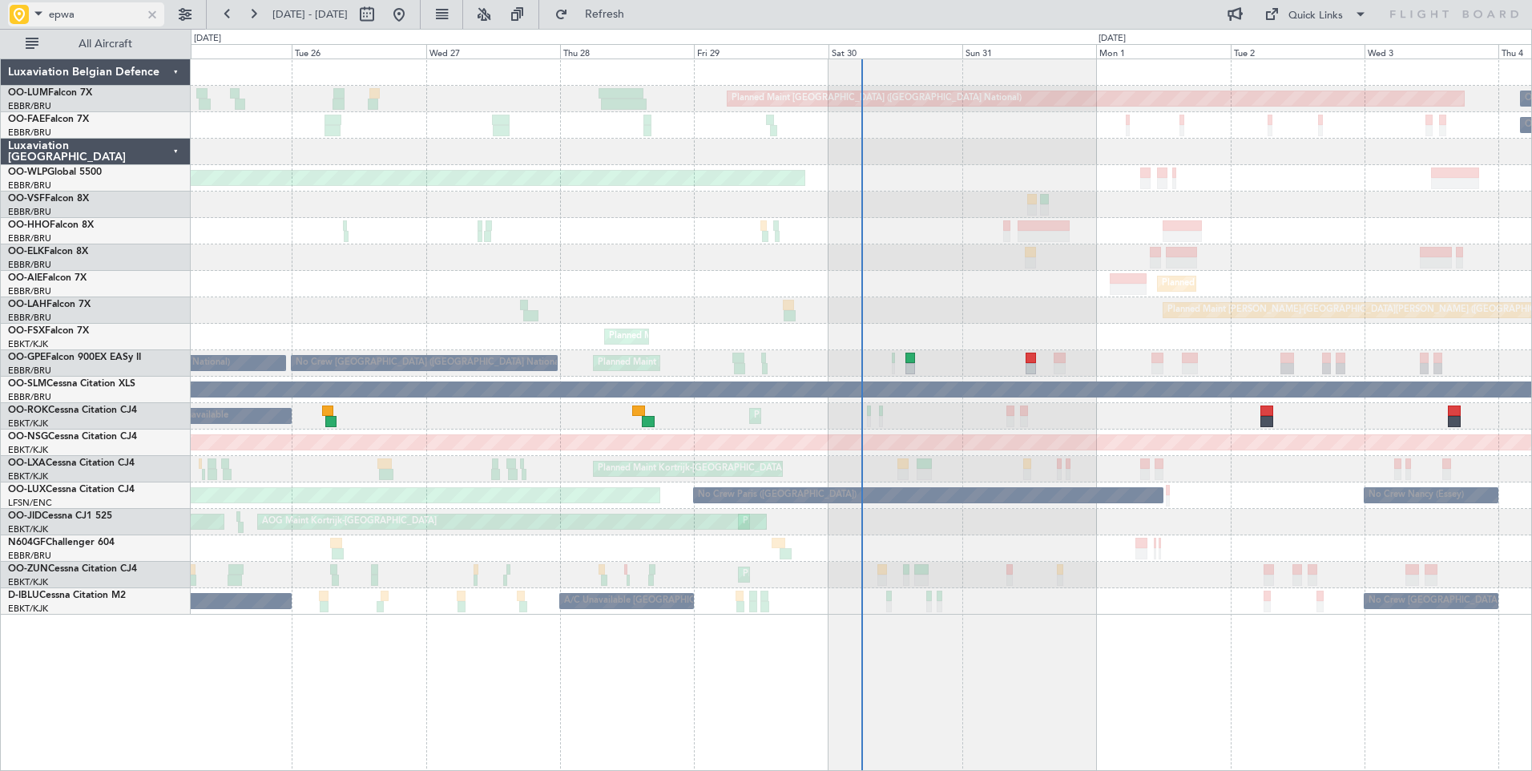
click at [34, 16] on span at bounding box center [38, 13] width 19 height 20
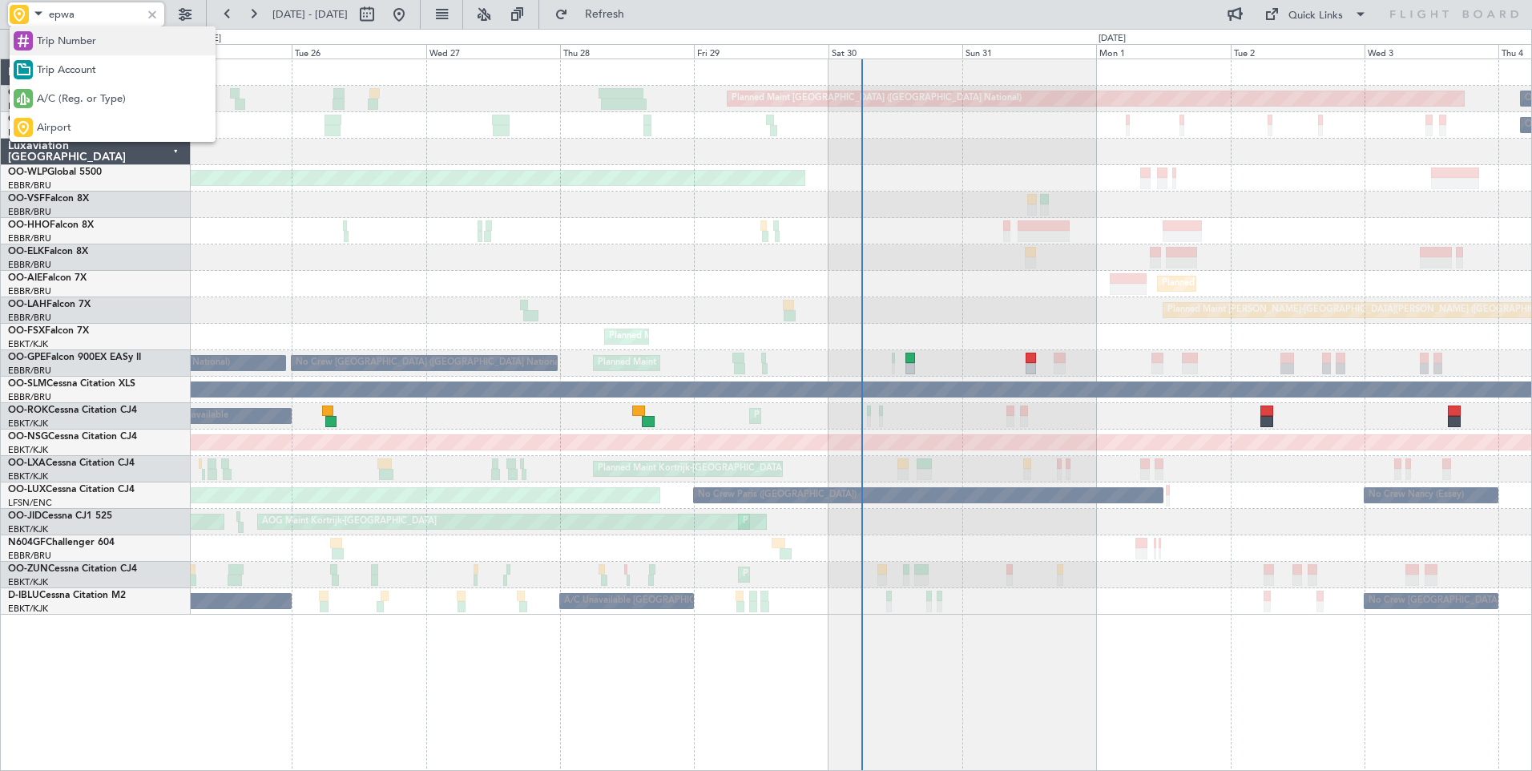
click at [42, 33] on div "Trip Number" at bounding box center [113, 40] width 206 height 29
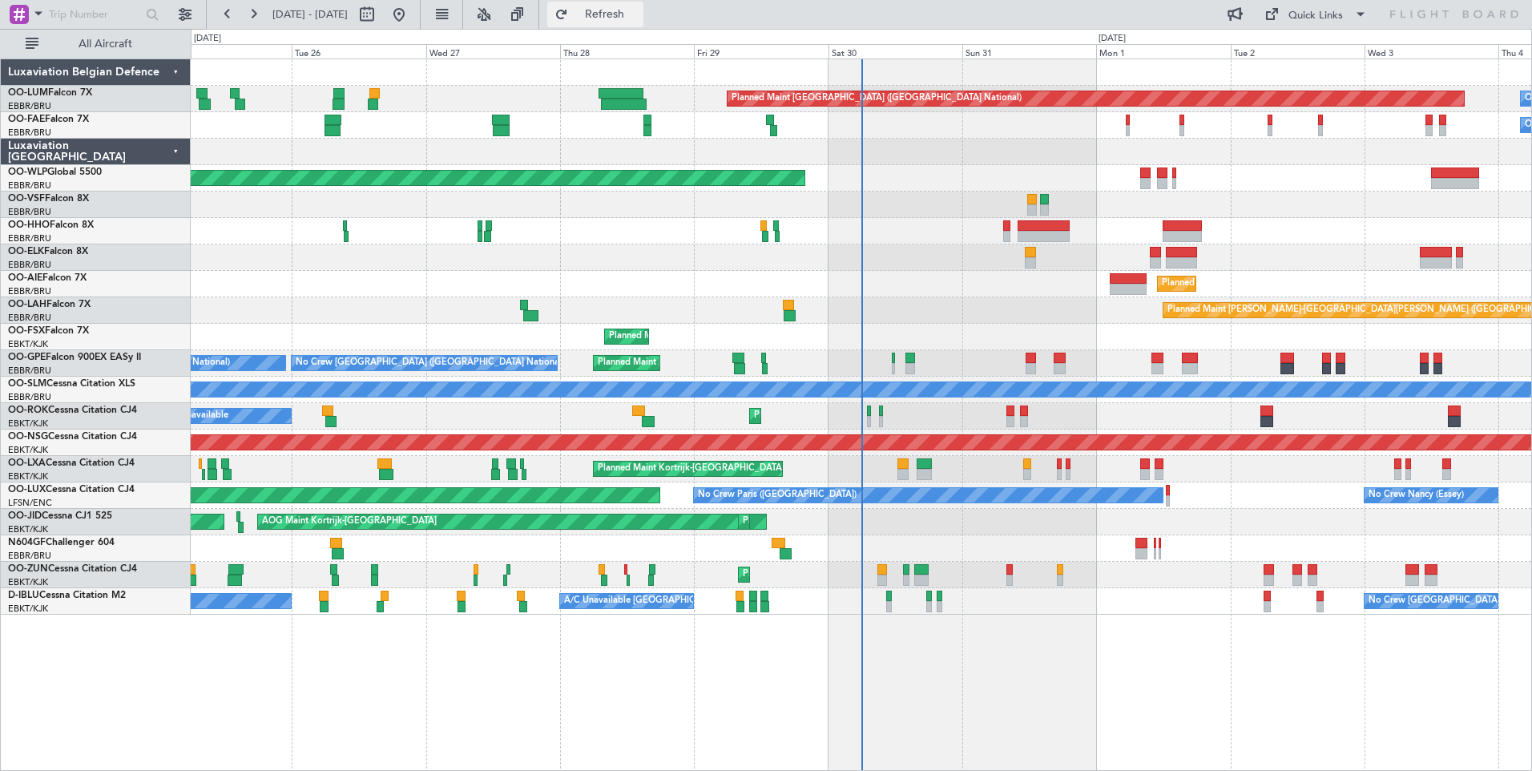
click at [639, 16] on span "Refresh" at bounding box center [604, 14] width 67 height 11
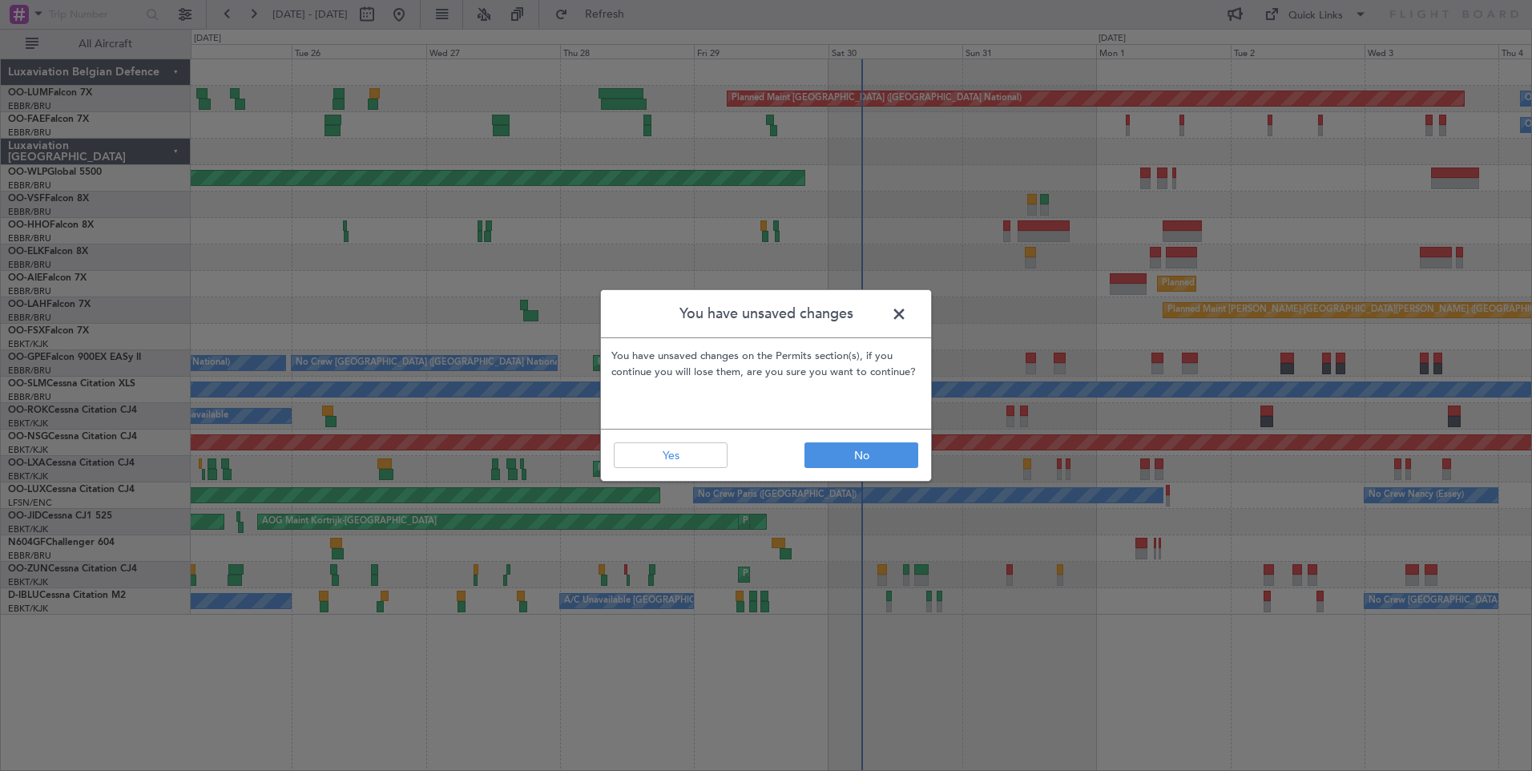
click at [813, 468] on footer "No Yes" at bounding box center [766, 455] width 330 height 52
click at [691, 455] on button "Yes" at bounding box center [671, 455] width 114 height 26
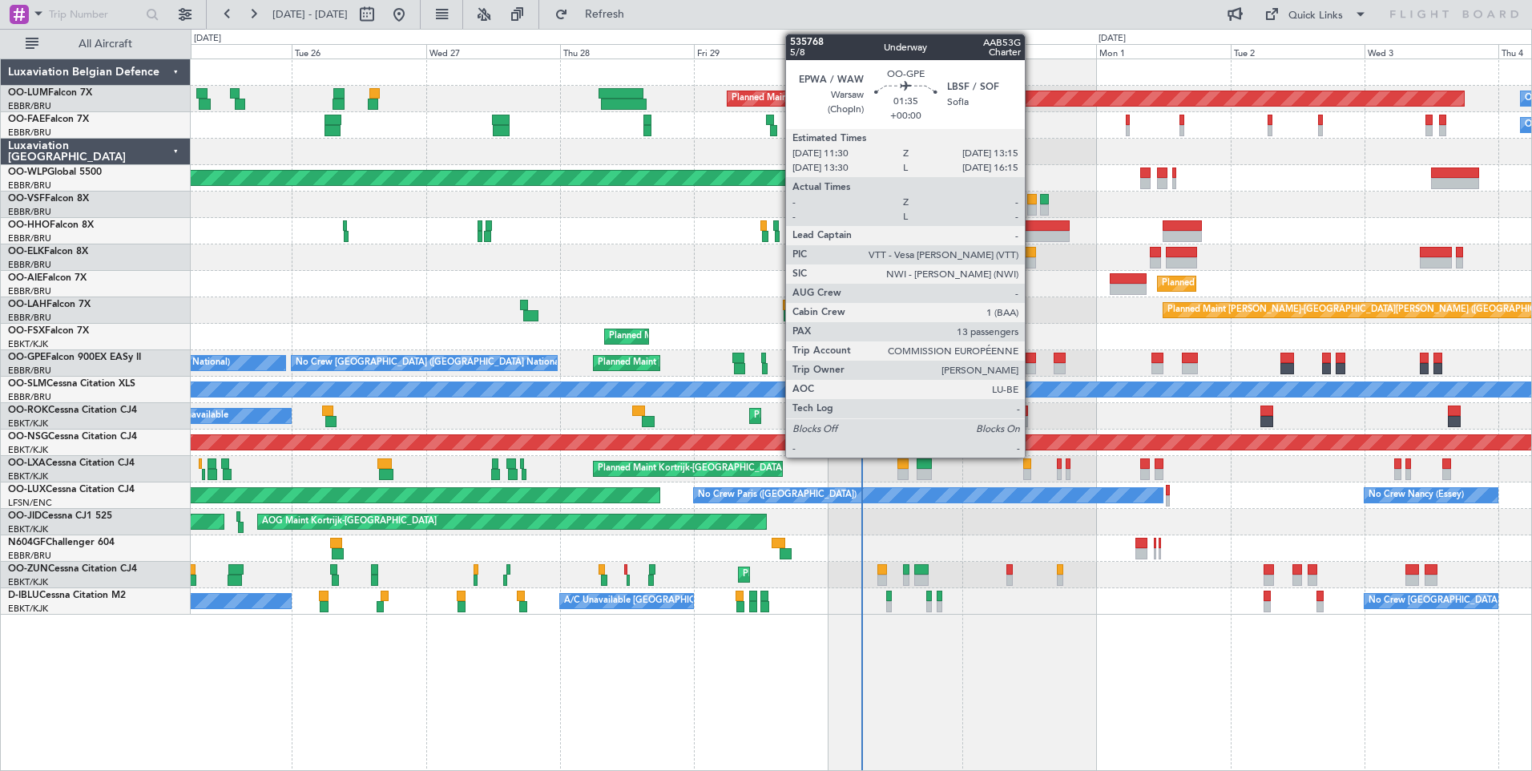
click at [1032, 361] on div at bounding box center [1031, 358] width 10 height 11
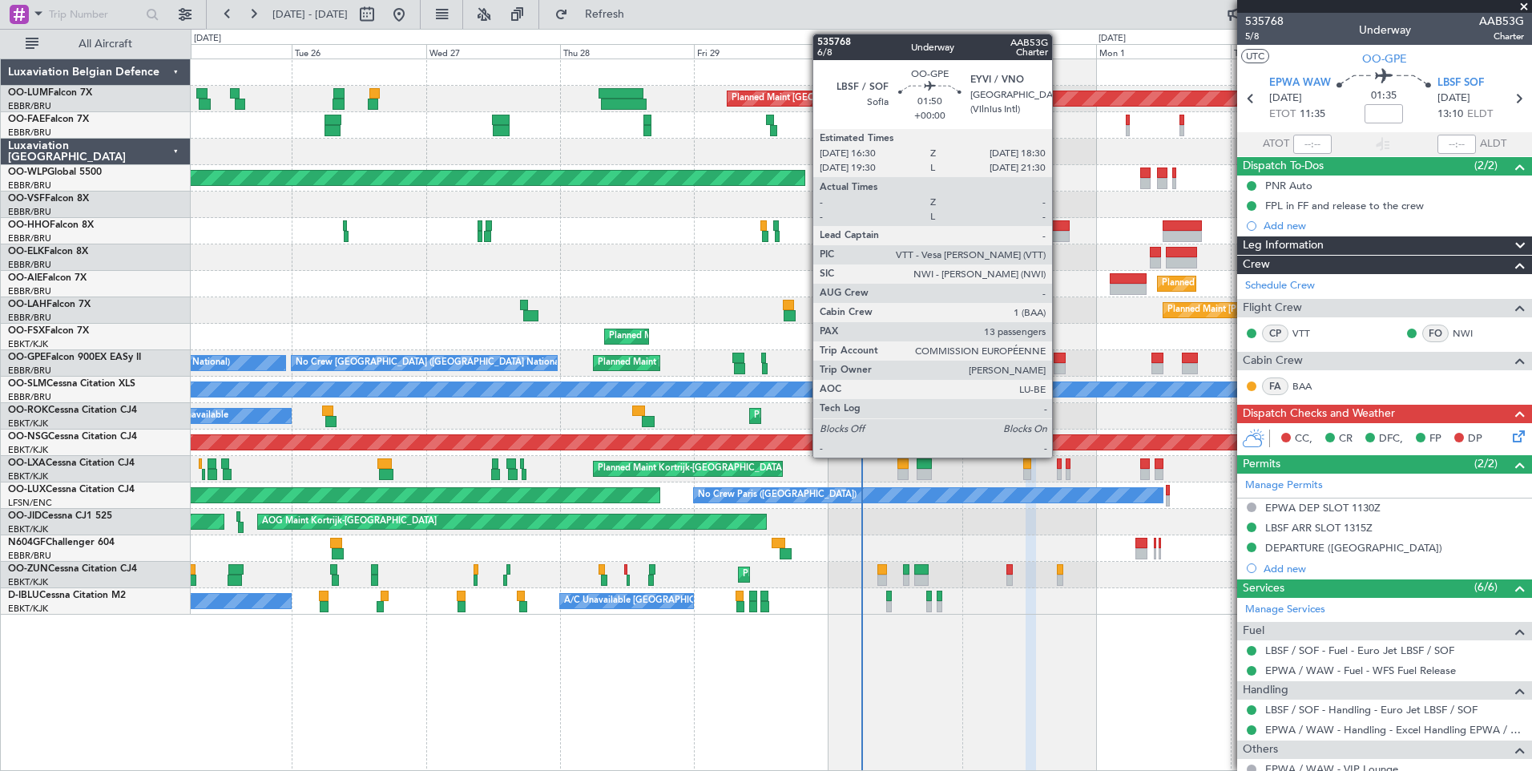
click at [1059, 361] on div at bounding box center [1059, 358] width 11 height 11
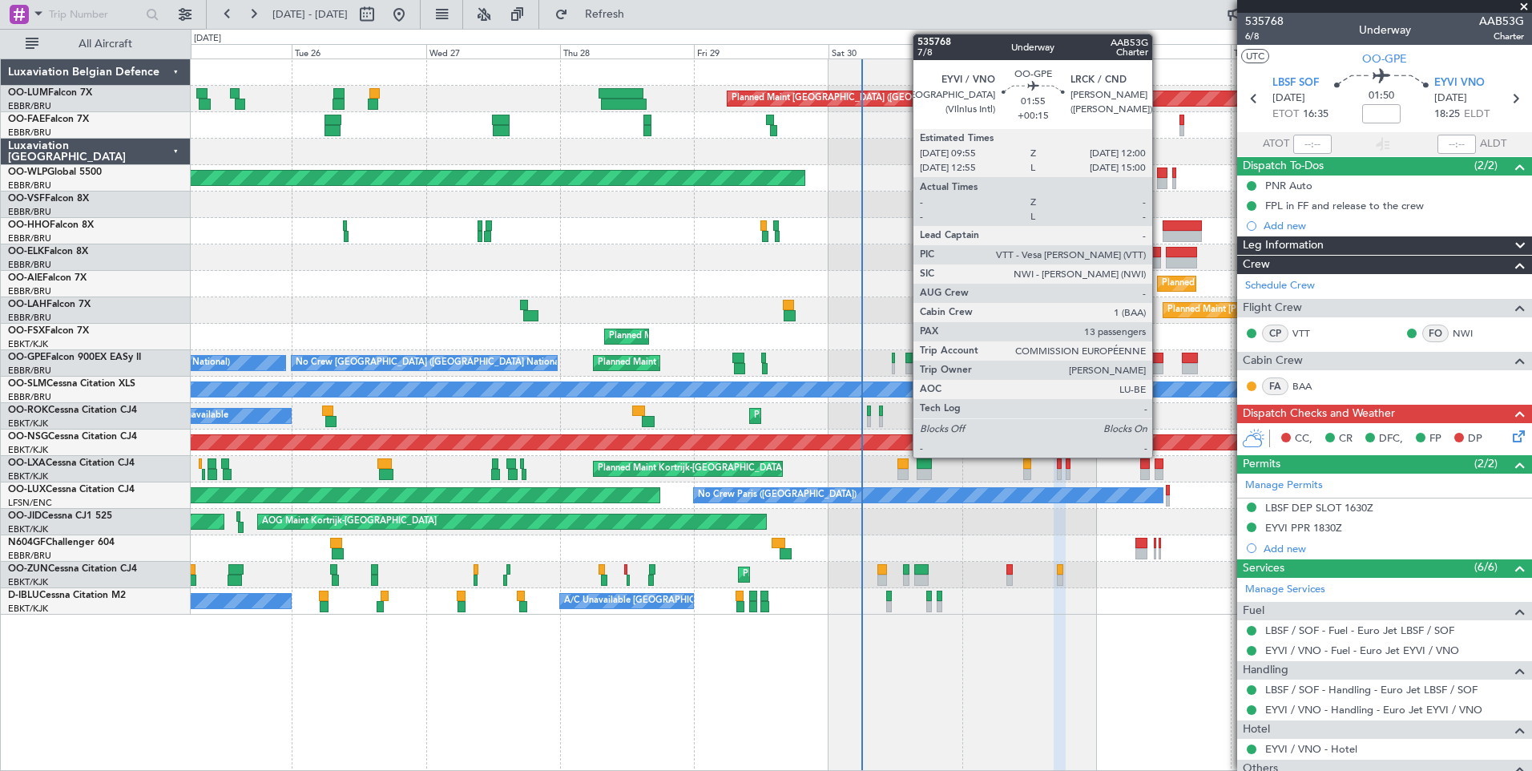
click at [1160, 357] on div at bounding box center [1158, 358] width 12 height 11
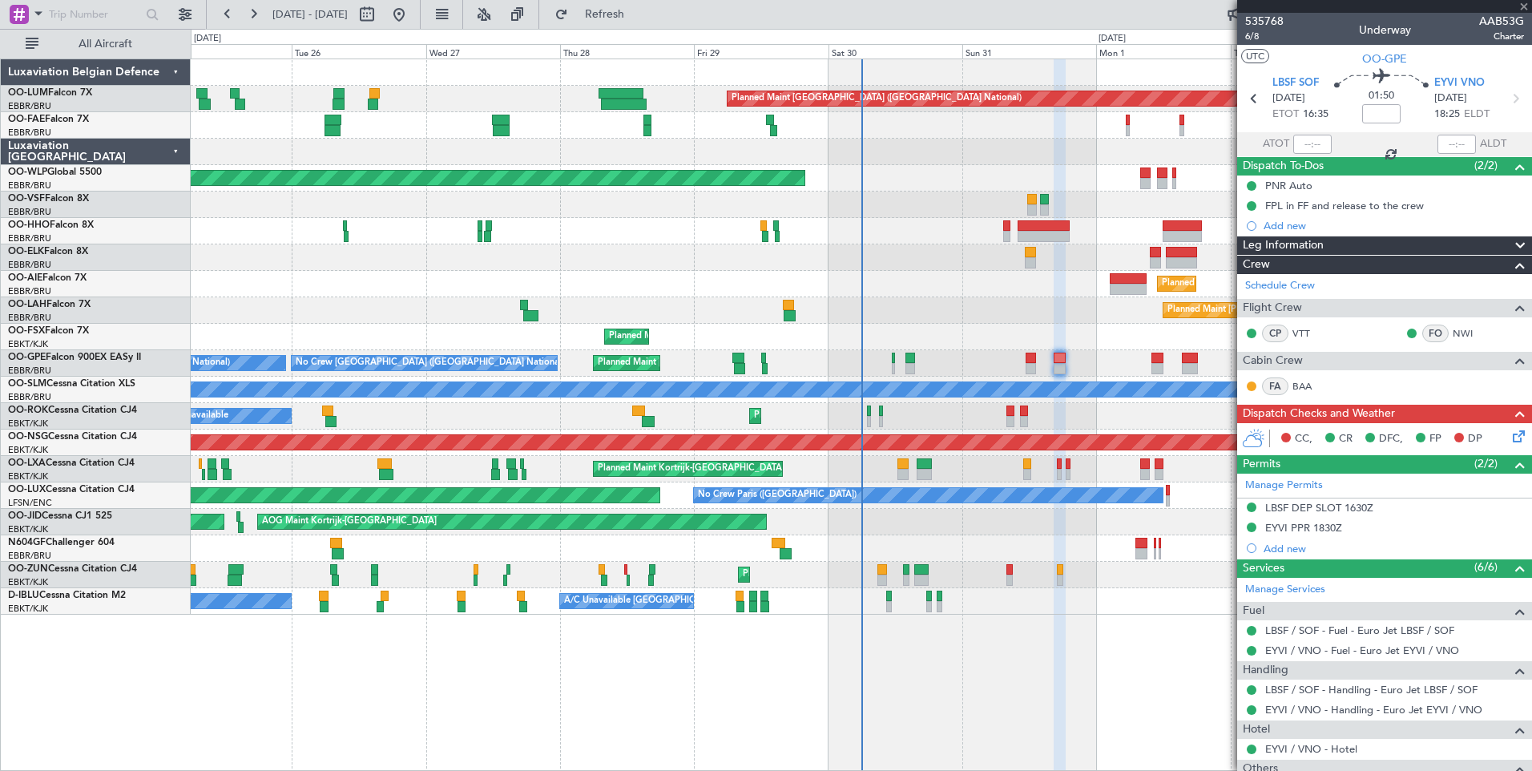
type input "+00:15"
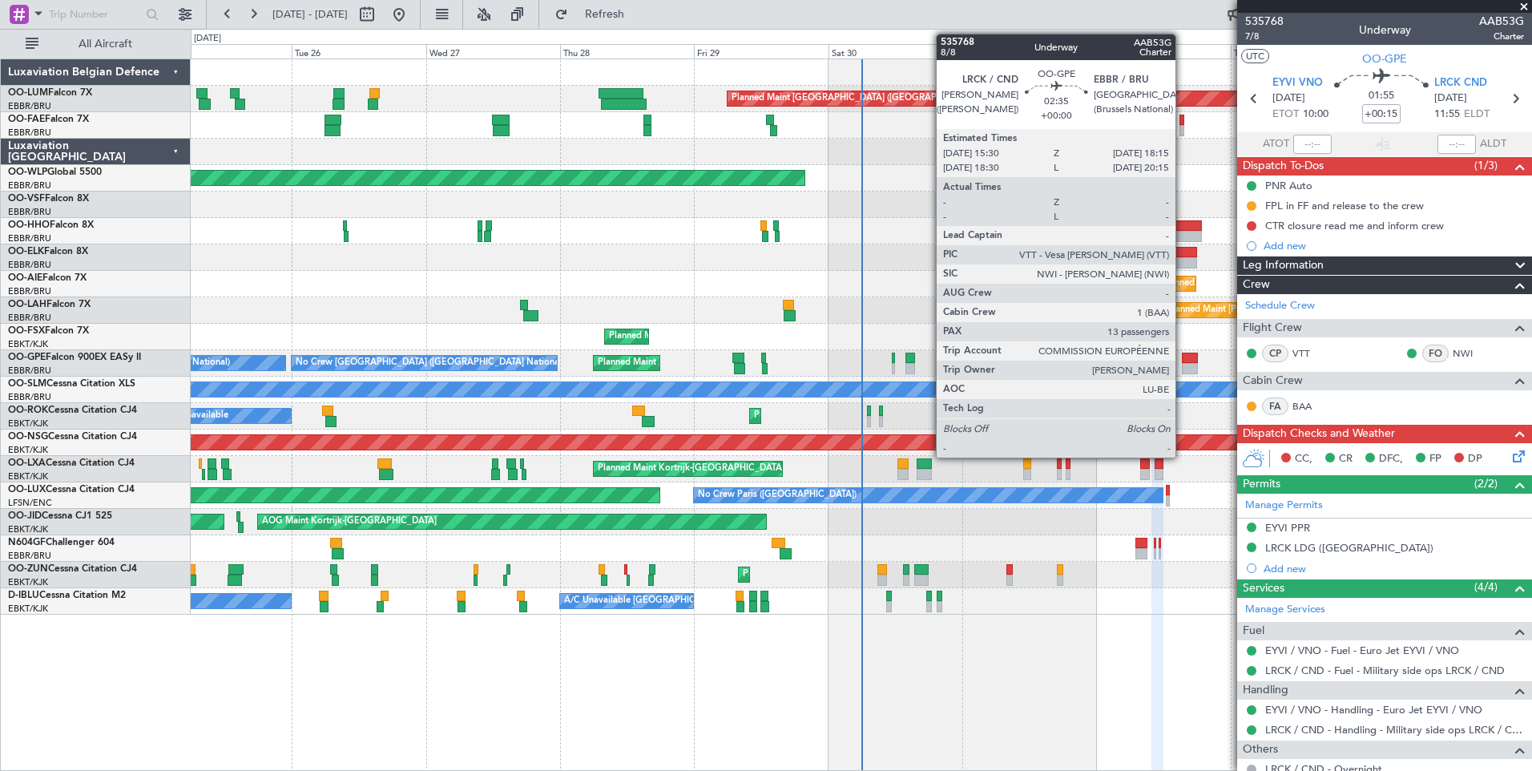
click at [1183, 361] on div at bounding box center [1190, 358] width 16 height 11
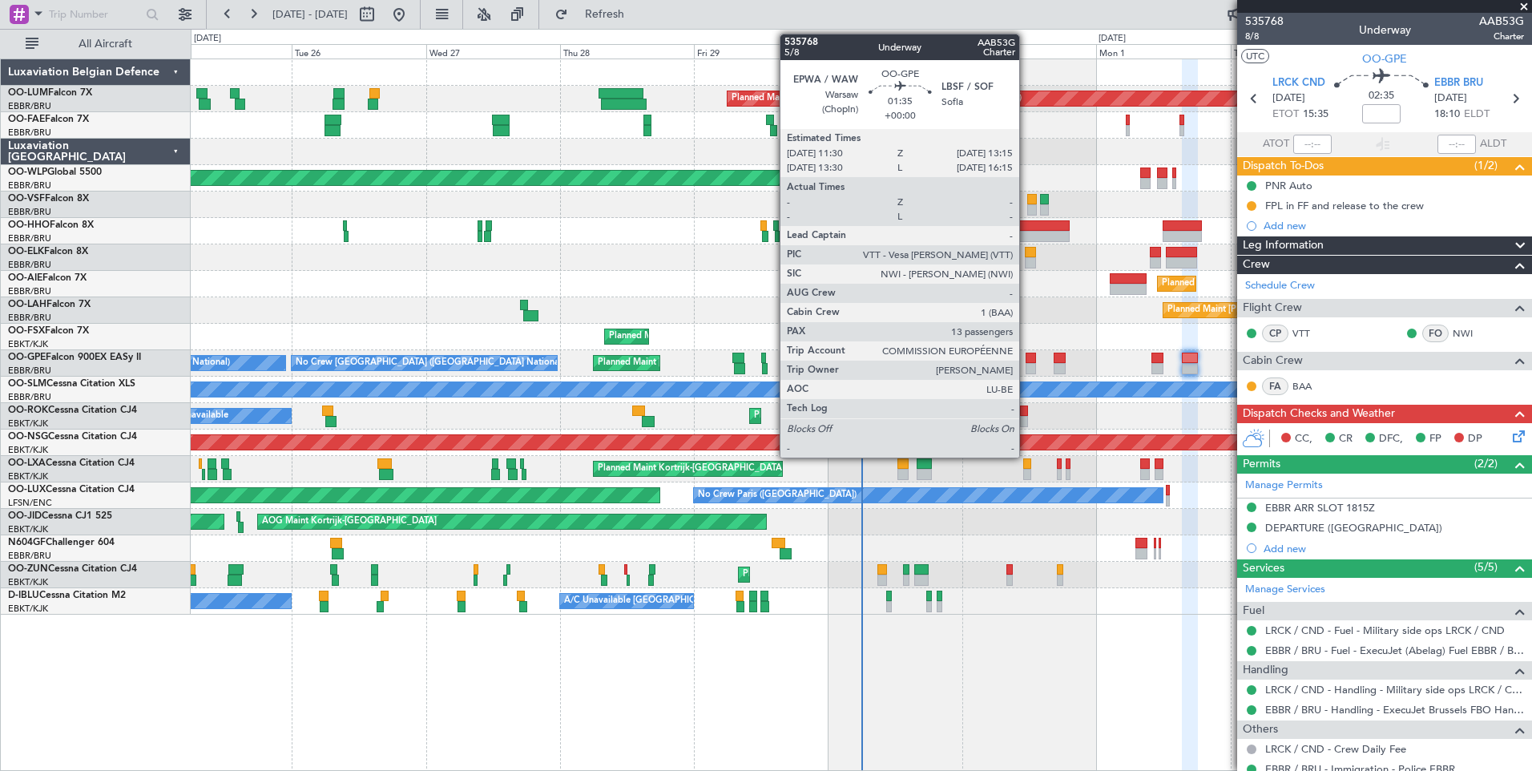
click at [1027, 369] on div at bounding box center [1031, 368] width 10 height 11
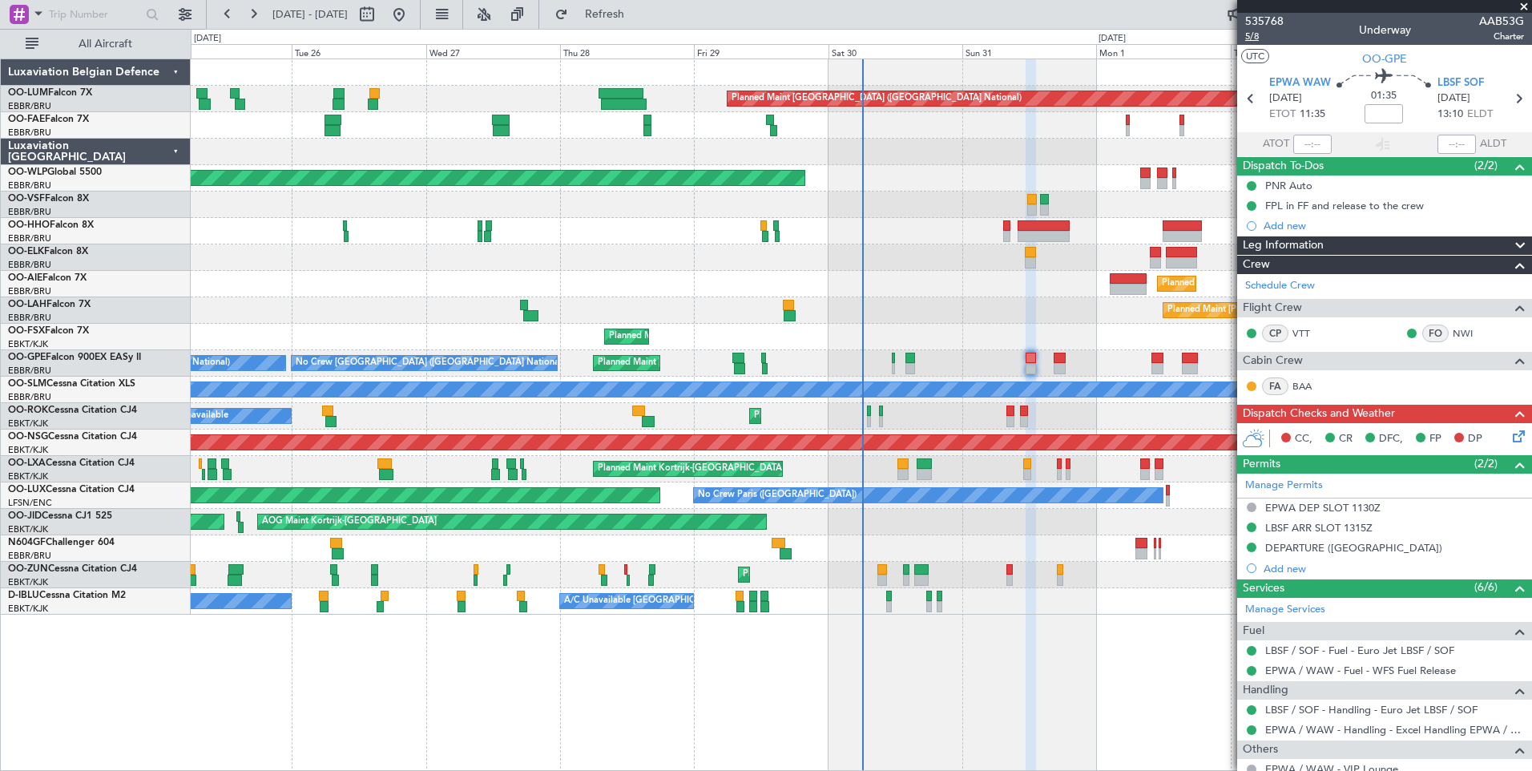
click at [1258, 36] on span "5/8" at bounding box center [1264, 37] width 38 height 14
click at [638, 15] on span "Refresh" at bounding box center [604, 14] width 67 height 11
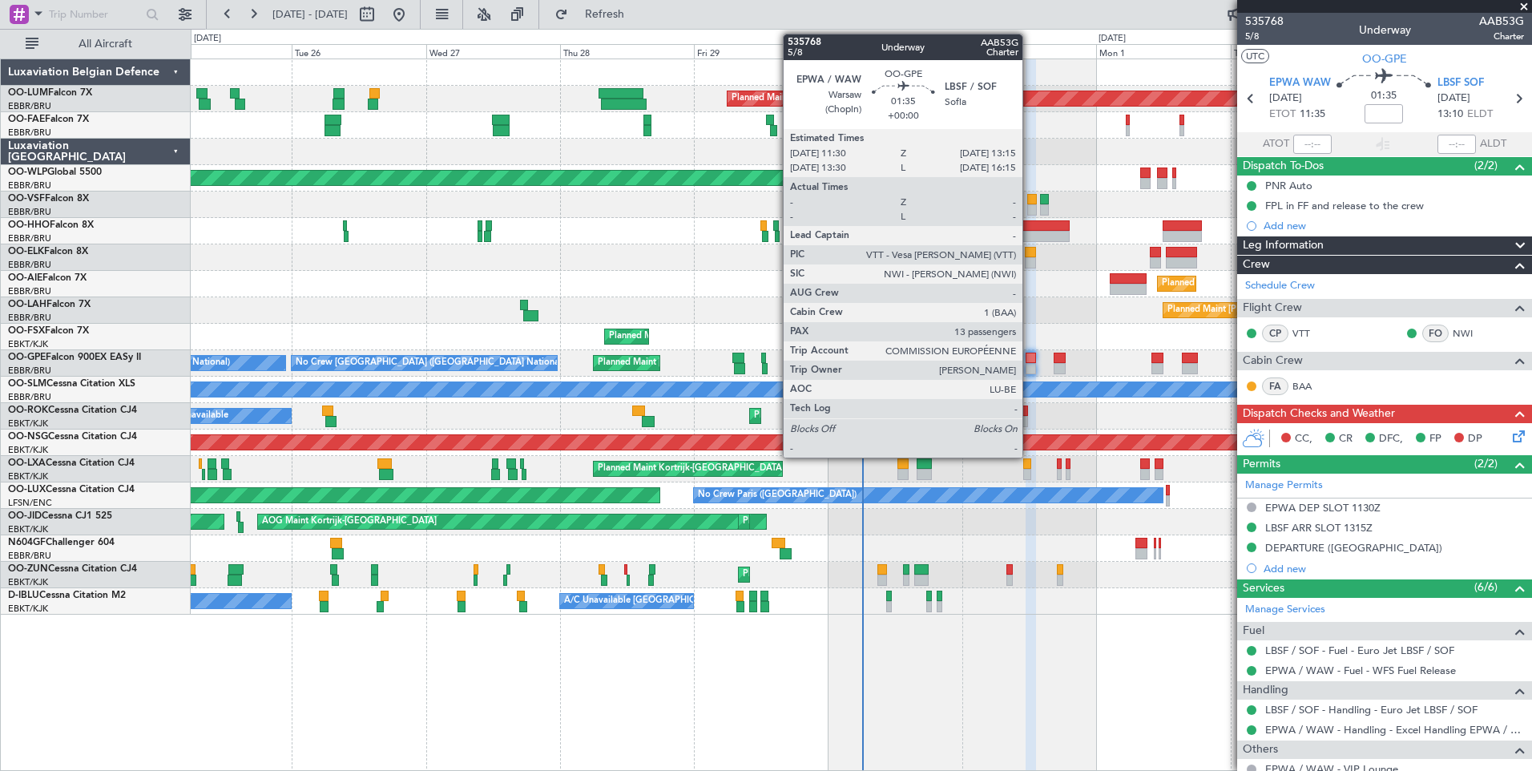
click at [1029, 354] on div at bounding box center [1031, 358] width 10 height 11
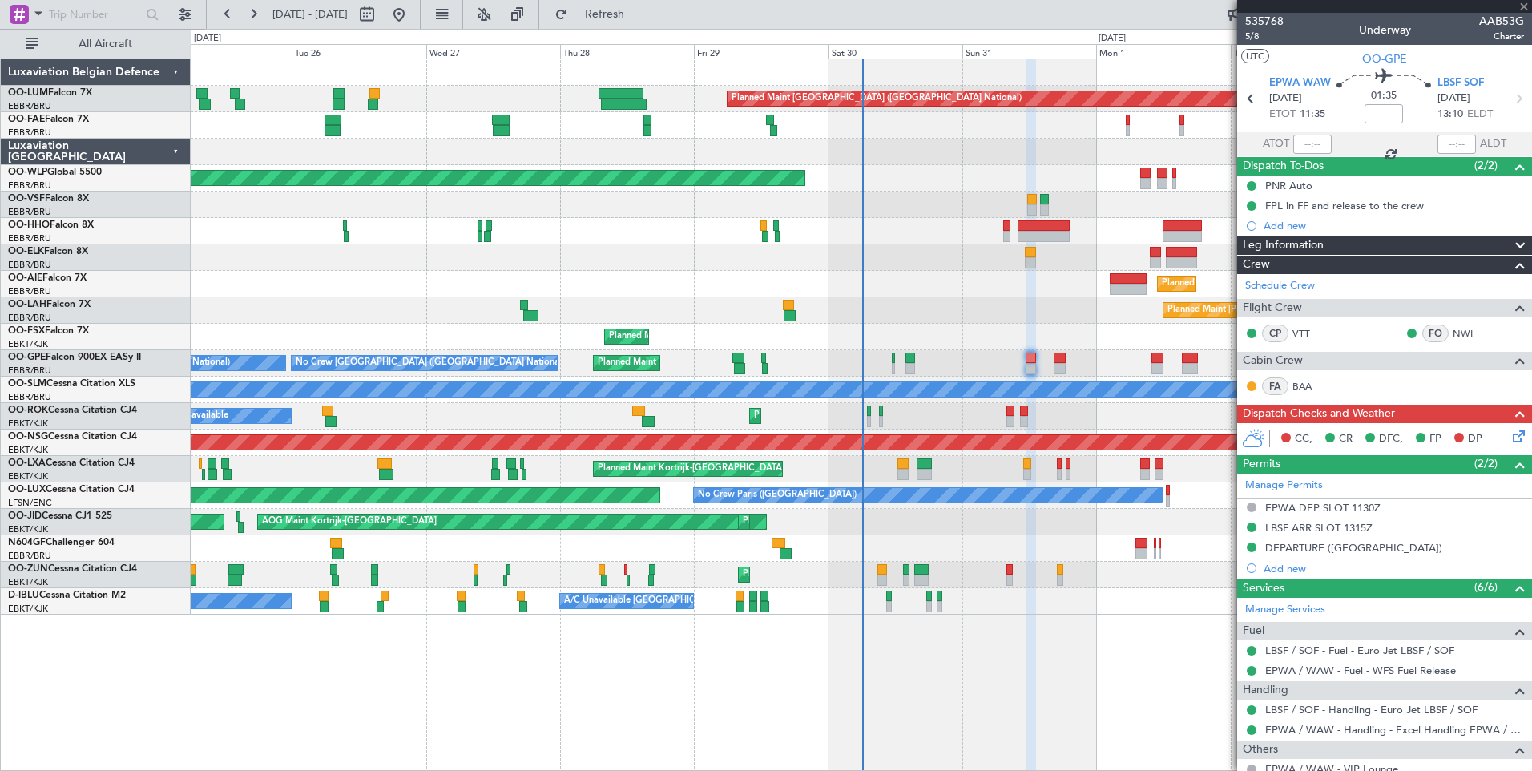
click at [1066, 360] on div "No Crew [GEOGRAPHIC_DATA] ([GEOGRAPHIC_DATA] National) No Crew [GEOGRAPHIC_DATA…" at bounding box center [861, 363] width 1341 height 26
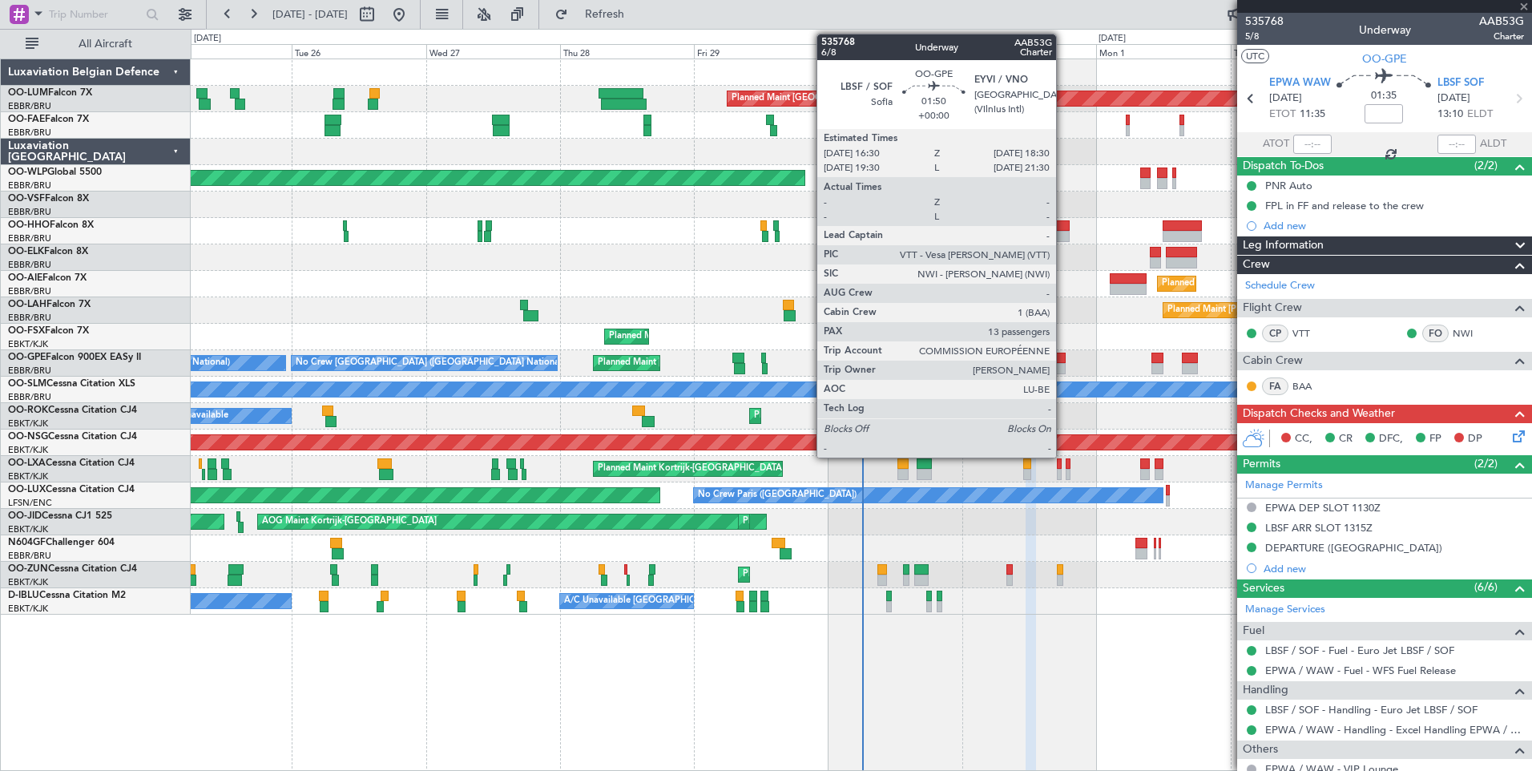
click at [1059, 359] on div at bounding box center [1059, 358] width 11 height 11
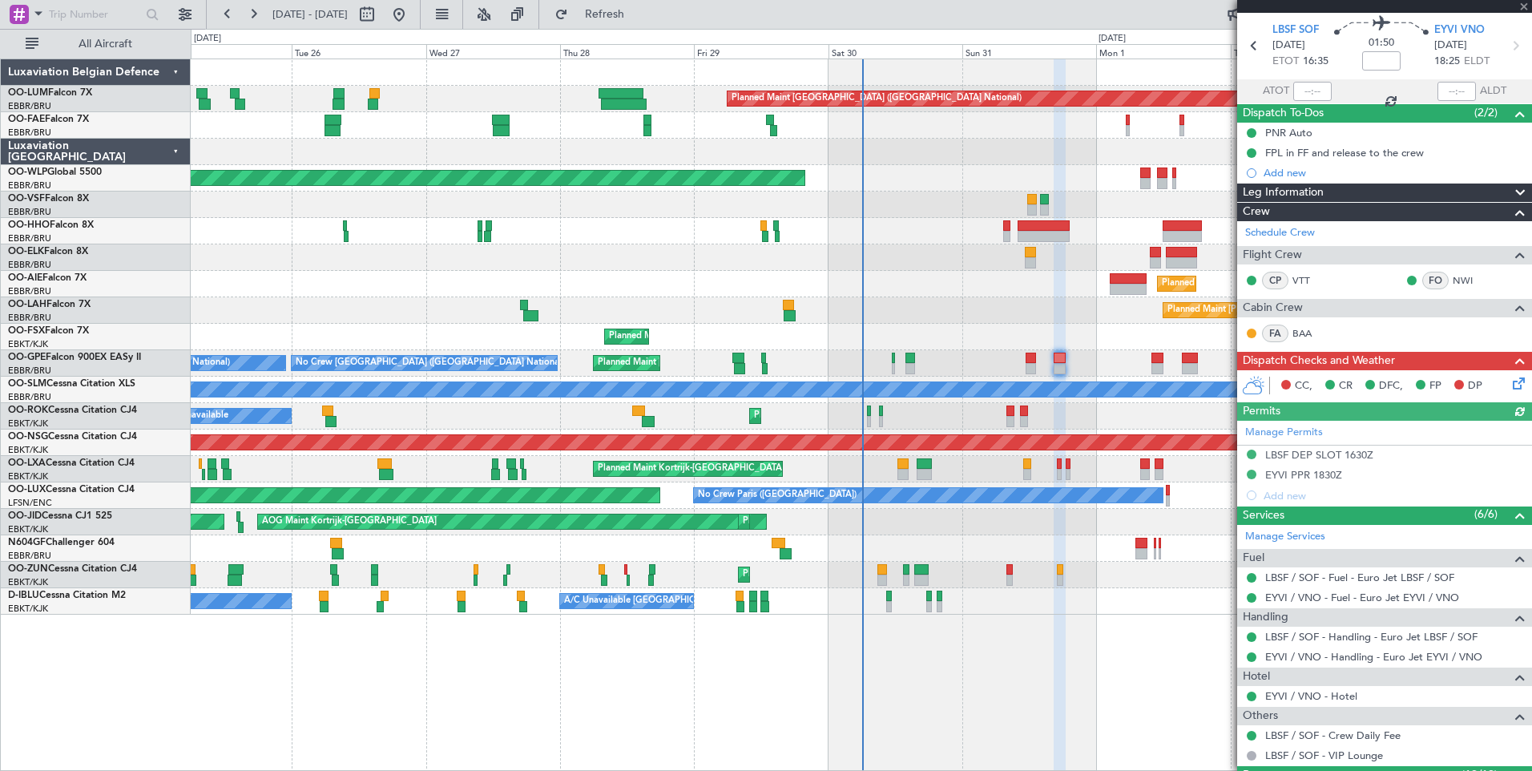
scroll to position [160, 0]
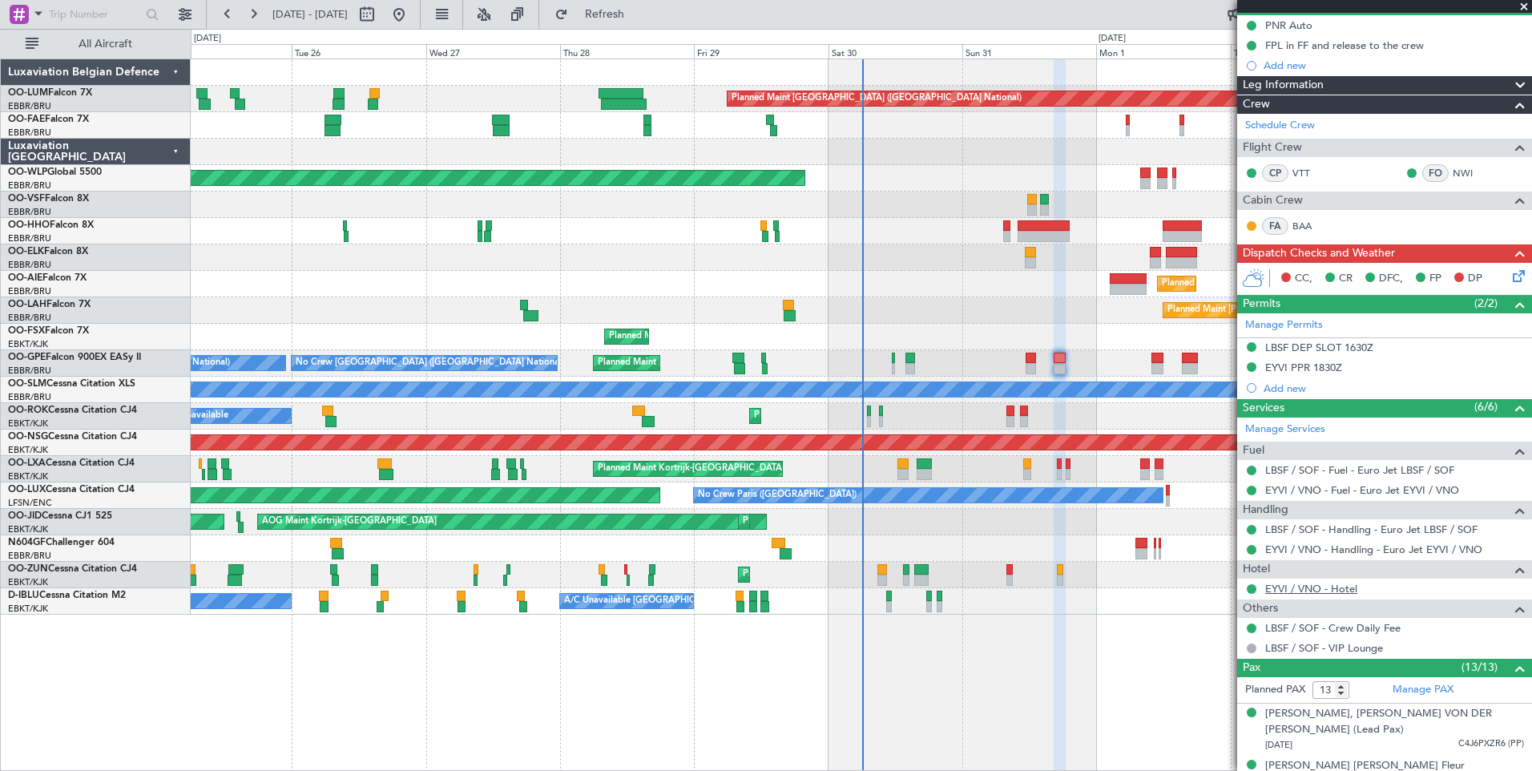
click at [1320, 585] on link "EYVI / VNO - Hotel" at bounding box center [1311, 589] width 92 height 14
click at [615, 16] on button "Refresh" at bounding box center [595, 15] width 96 height 26
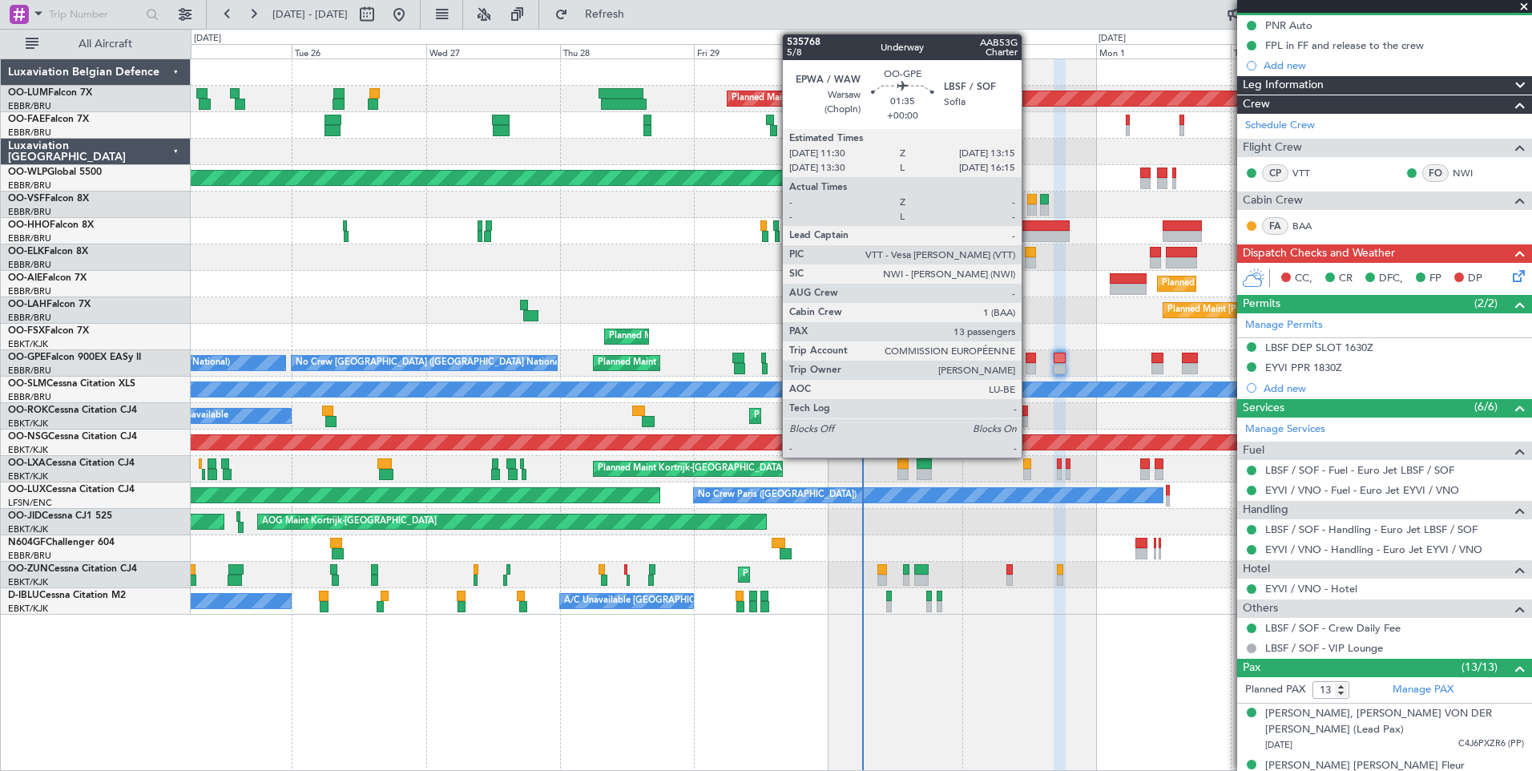
click at [1029, 357] on div at bounding box center [1031, 358] width 10 height 11
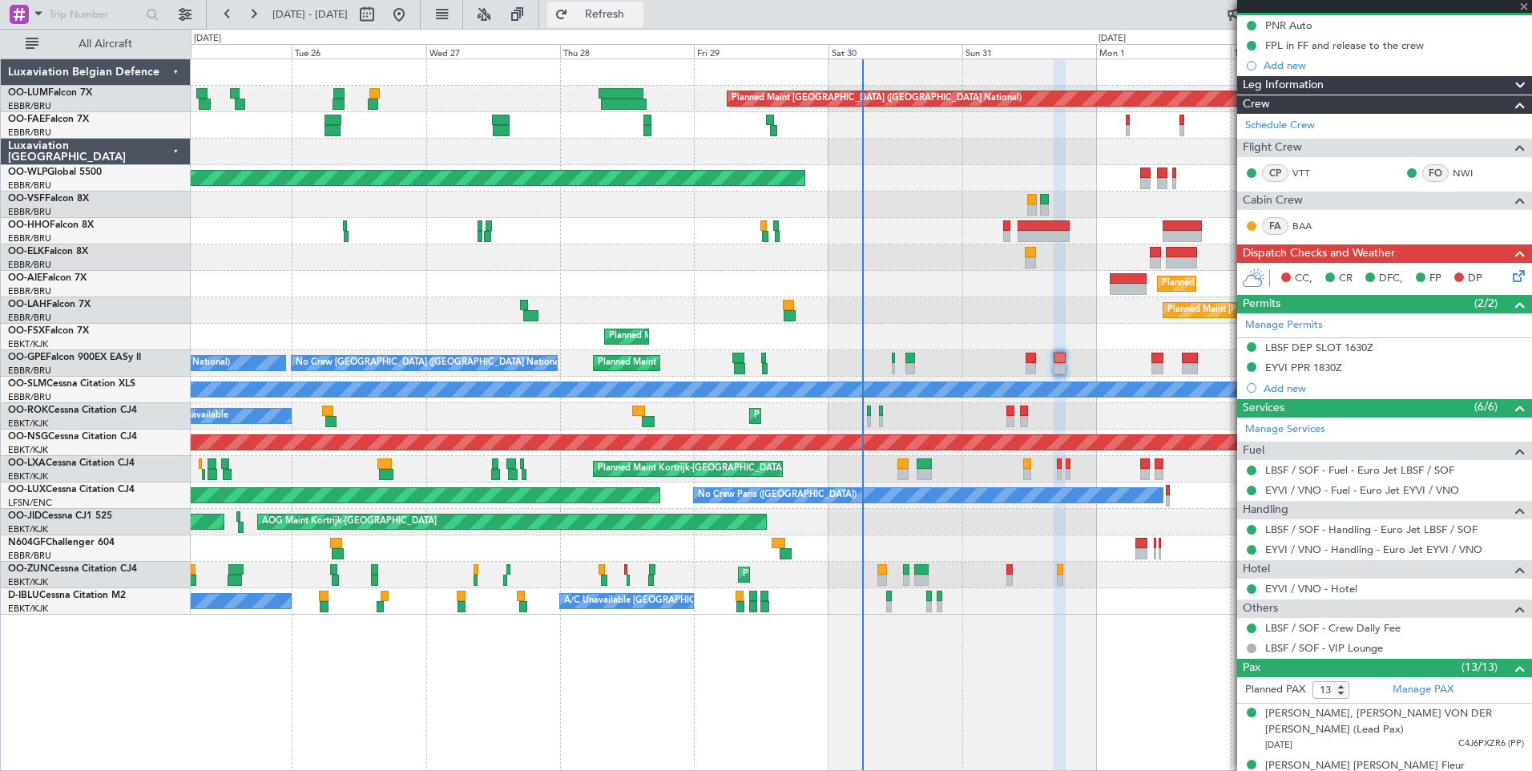
click at [639, 17] on span "Refresh" at bounding box center [604, 14] width 67 height 11
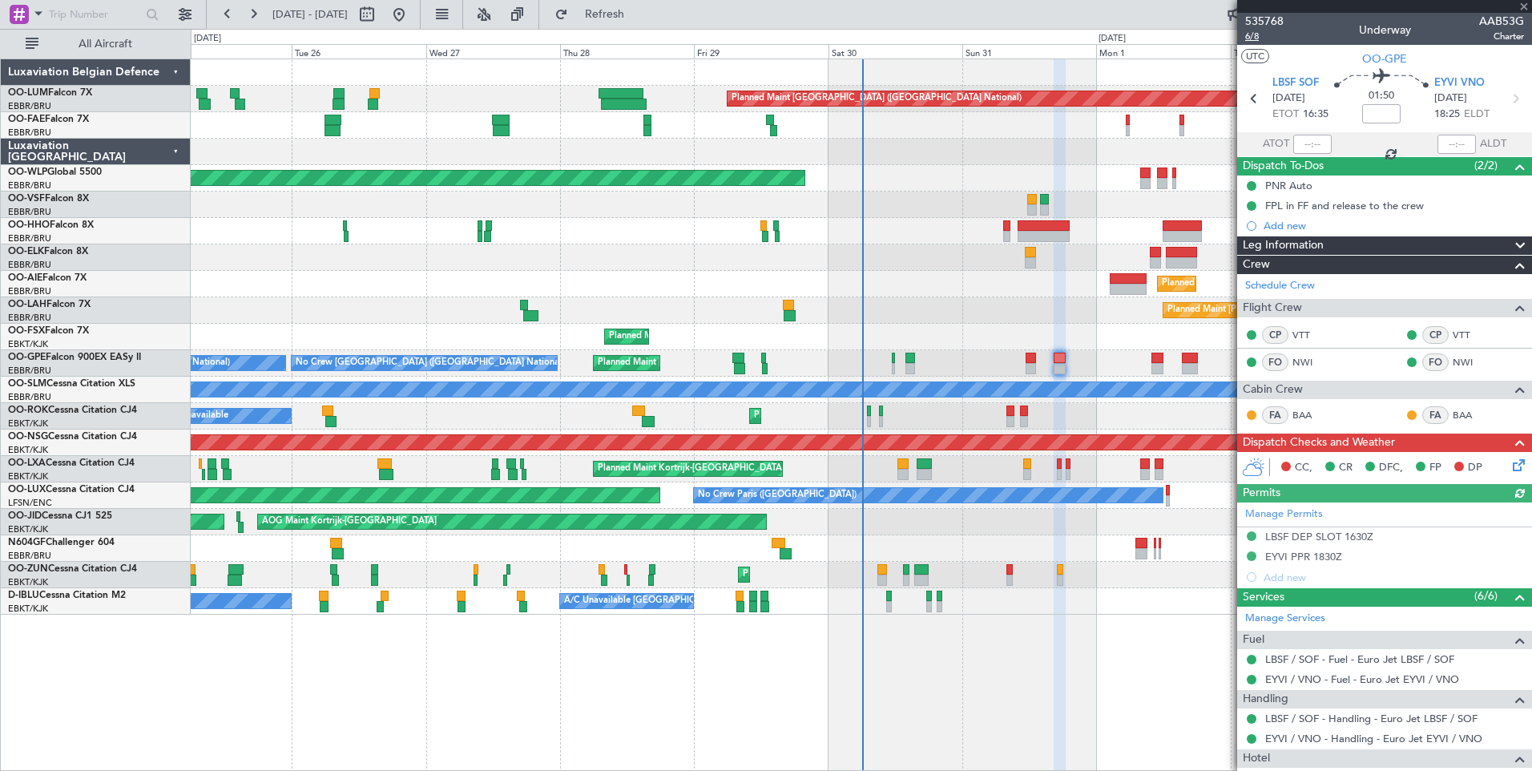
click at [1250, 33] on span "6/8" at bounding box center [1264, 37] width 38 height 14
click at [621, 10] on button "Refresh" at bounding box center [595, 15] width 96 height 26
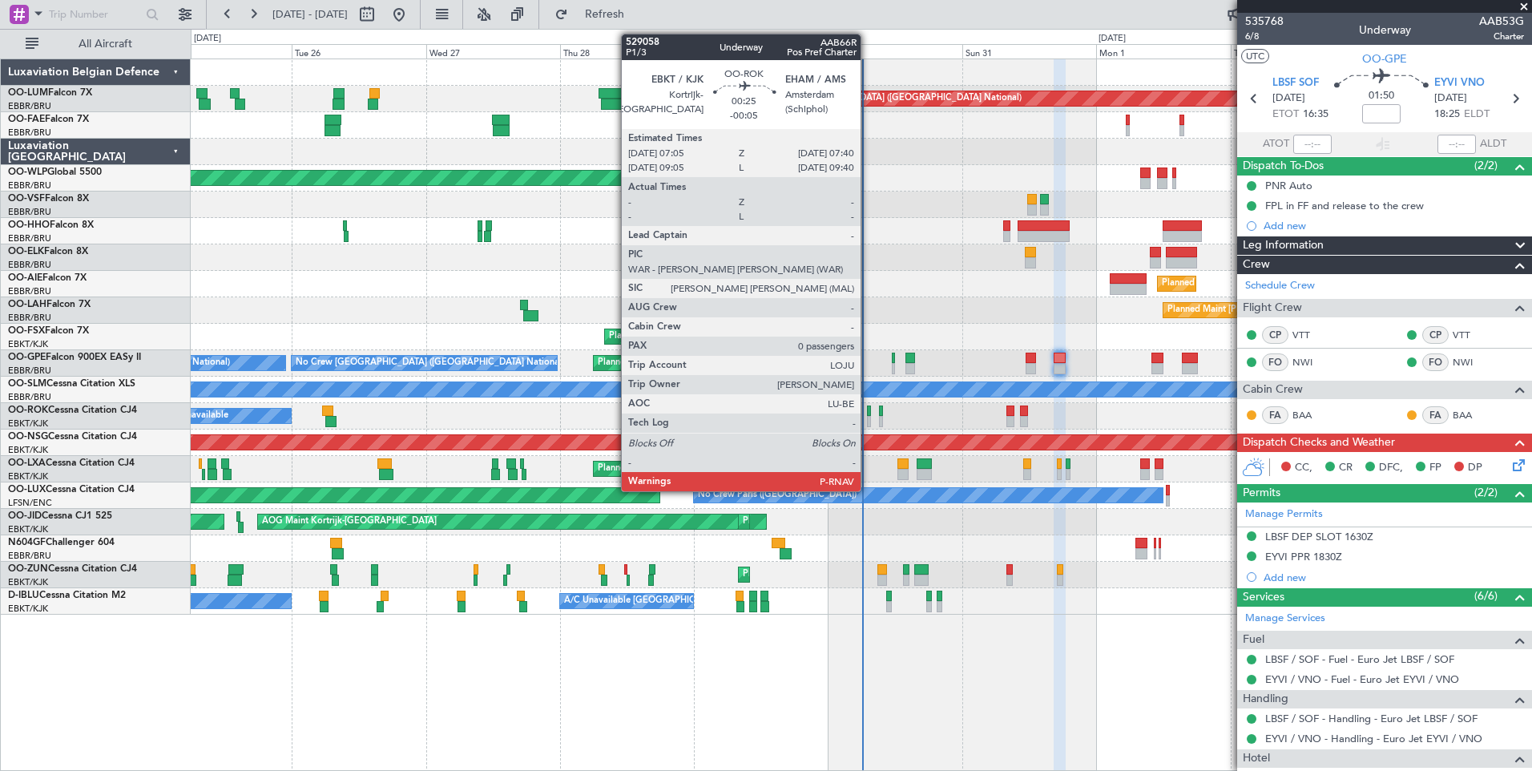
click at [868, 411] on div at bounding box center [869, 410] width 4 height 11
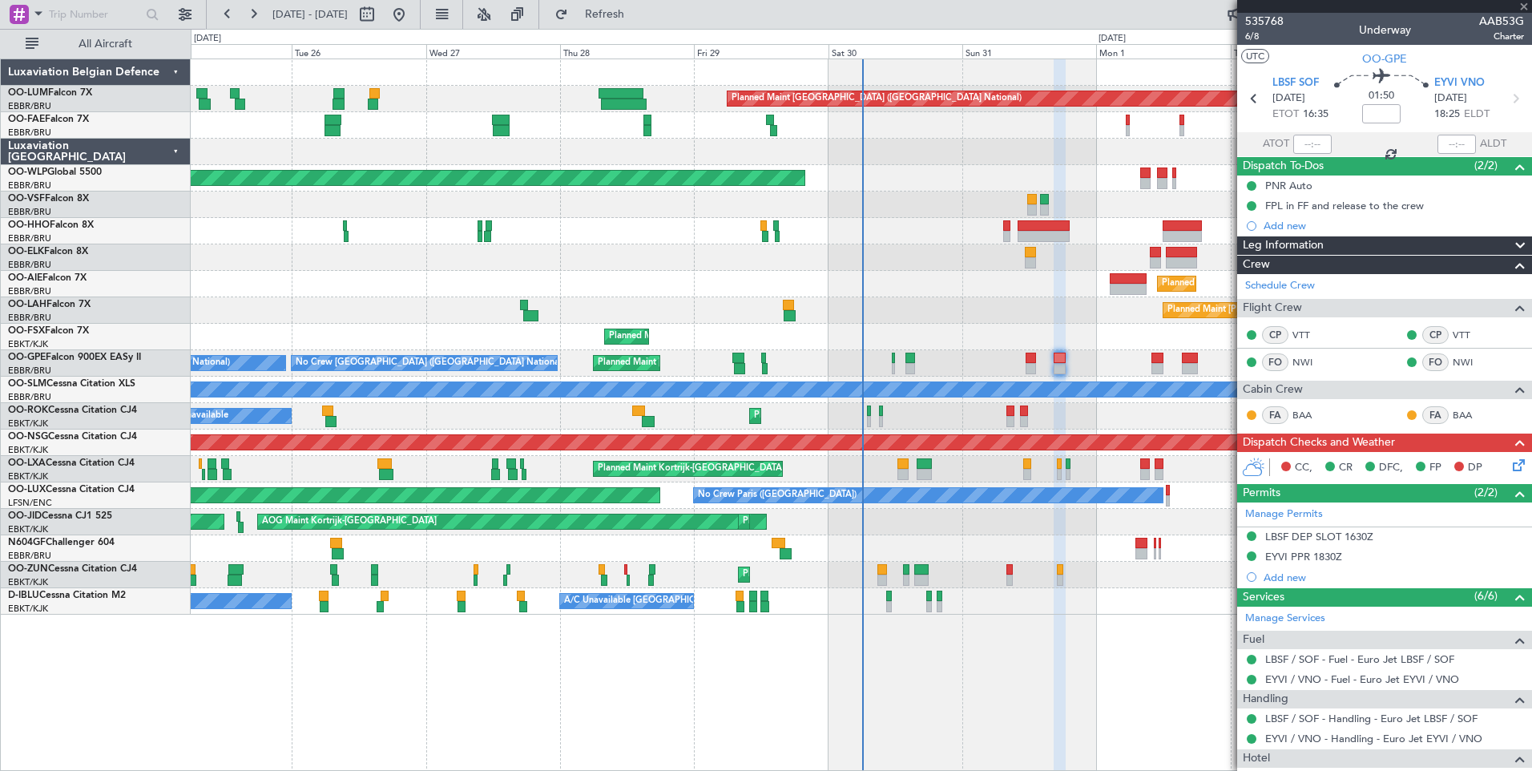
type input "-00:05"
type input "0"
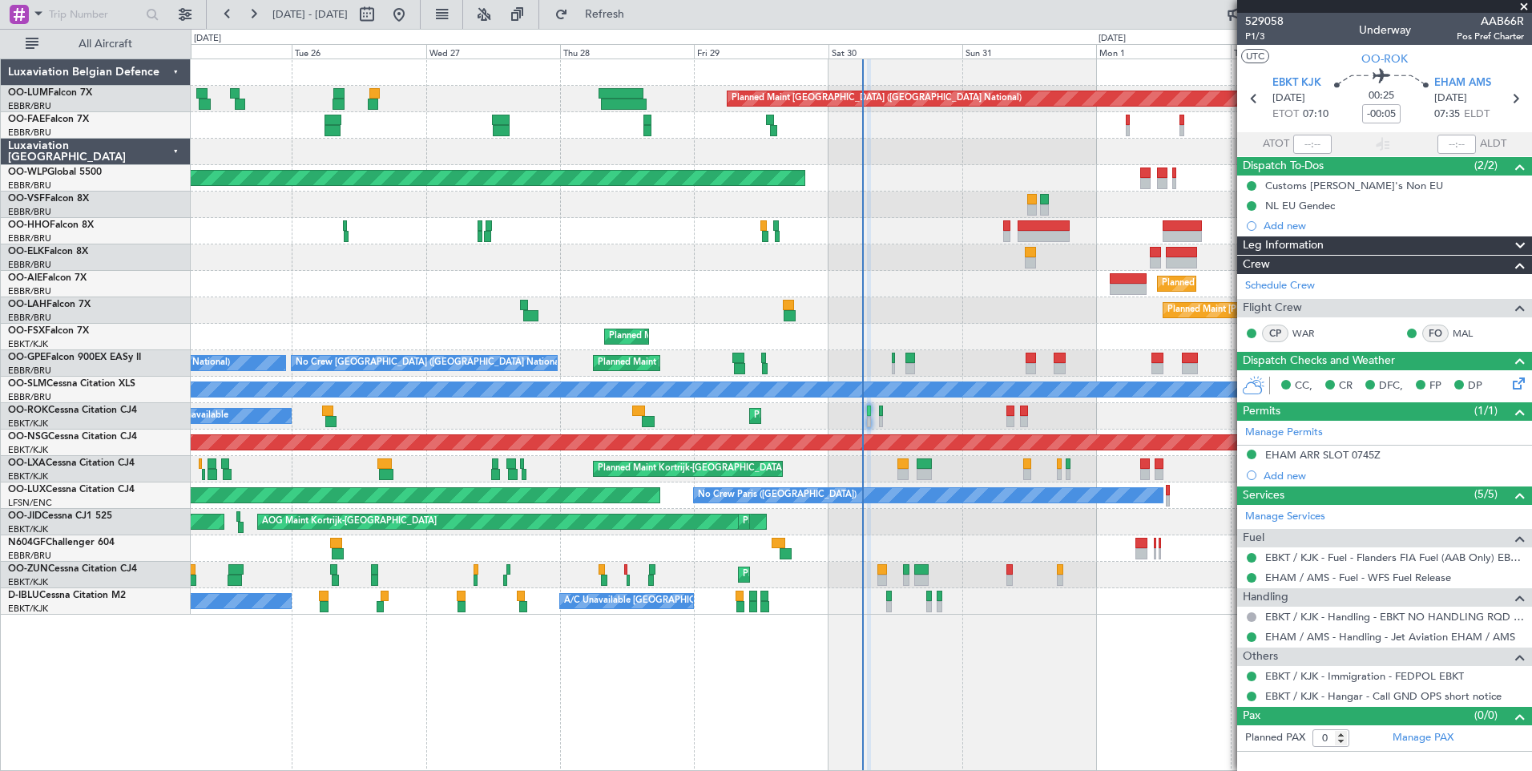
click at [866, 411] on div "A/C Unavailable Planned Maint [GEOGRAPHIC_DATA]-[GEOGRAPHIC_DATA]" at bounding box center [861, 416] width 1341 height 26
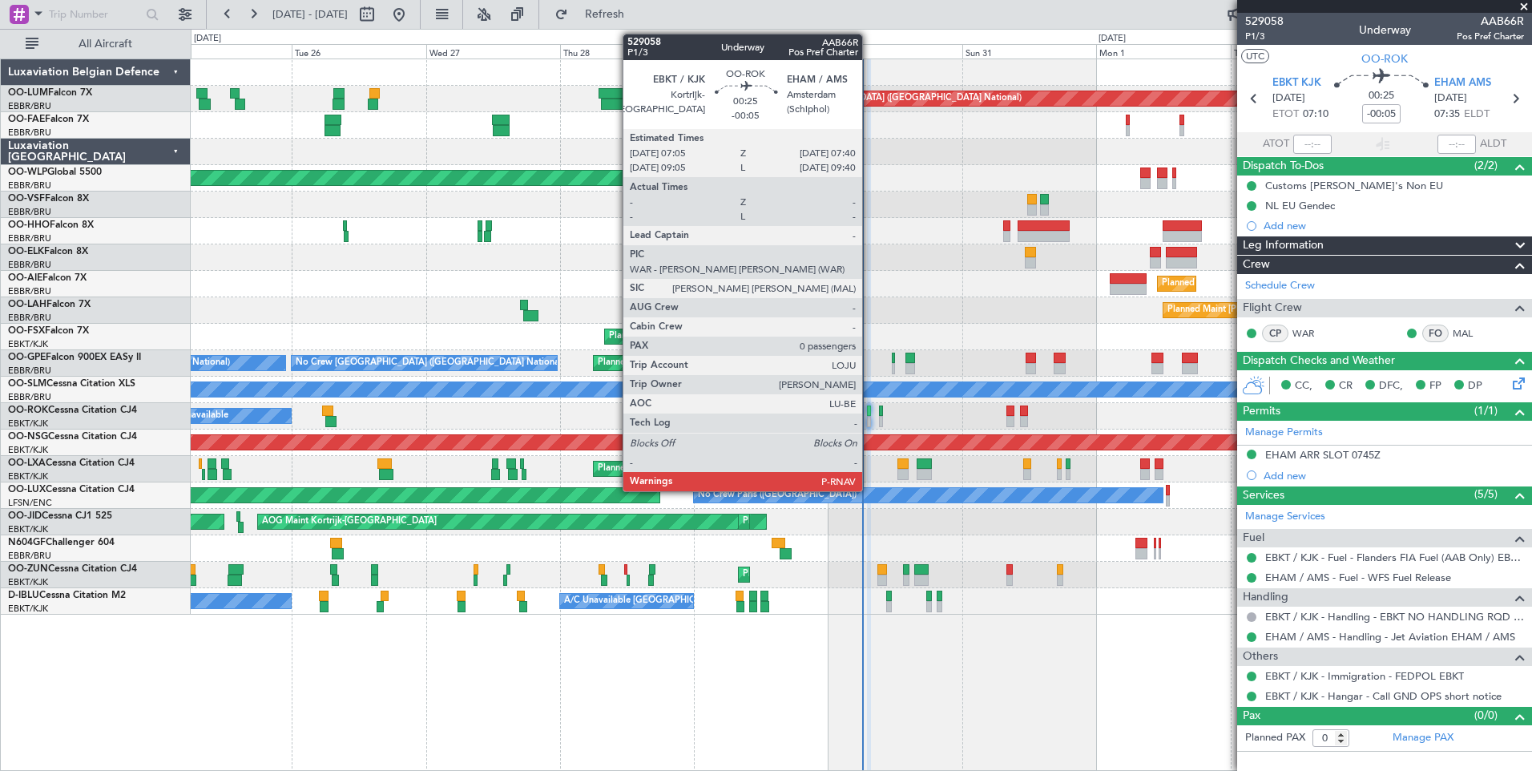
click at [869, 414] on div at bounding box center [869, 410] width 4 height 11
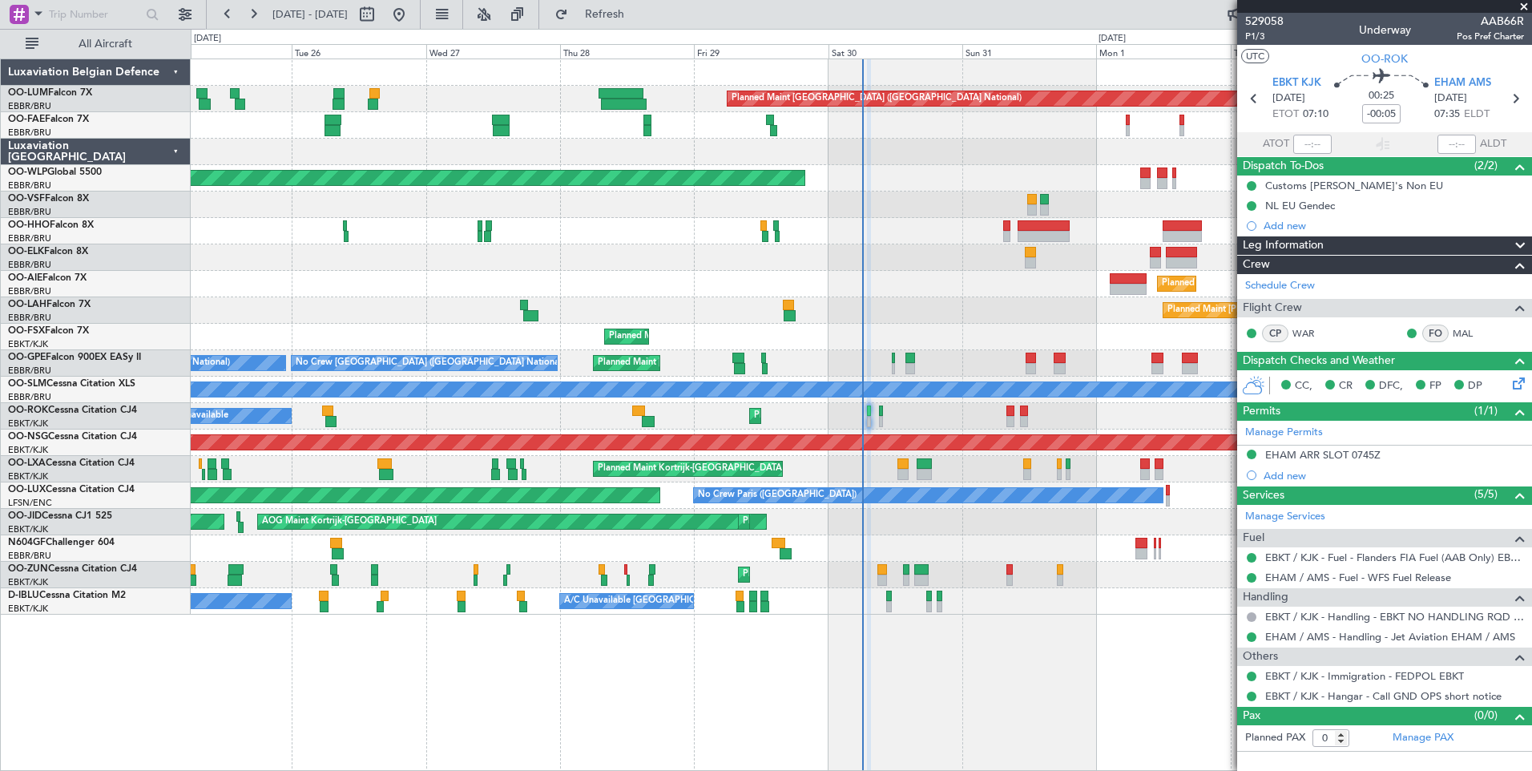
click at [649, 27] on fb-refresh-button "Refresh" at bounding box center [595, 14] width 112 height 29
click at [639, 13] on span "Refresh" at bounding box center [604, 14] width 67 height 11
click at [639, 16] on span "Refresh" at bounding box center [604, 14] width 67 height 11
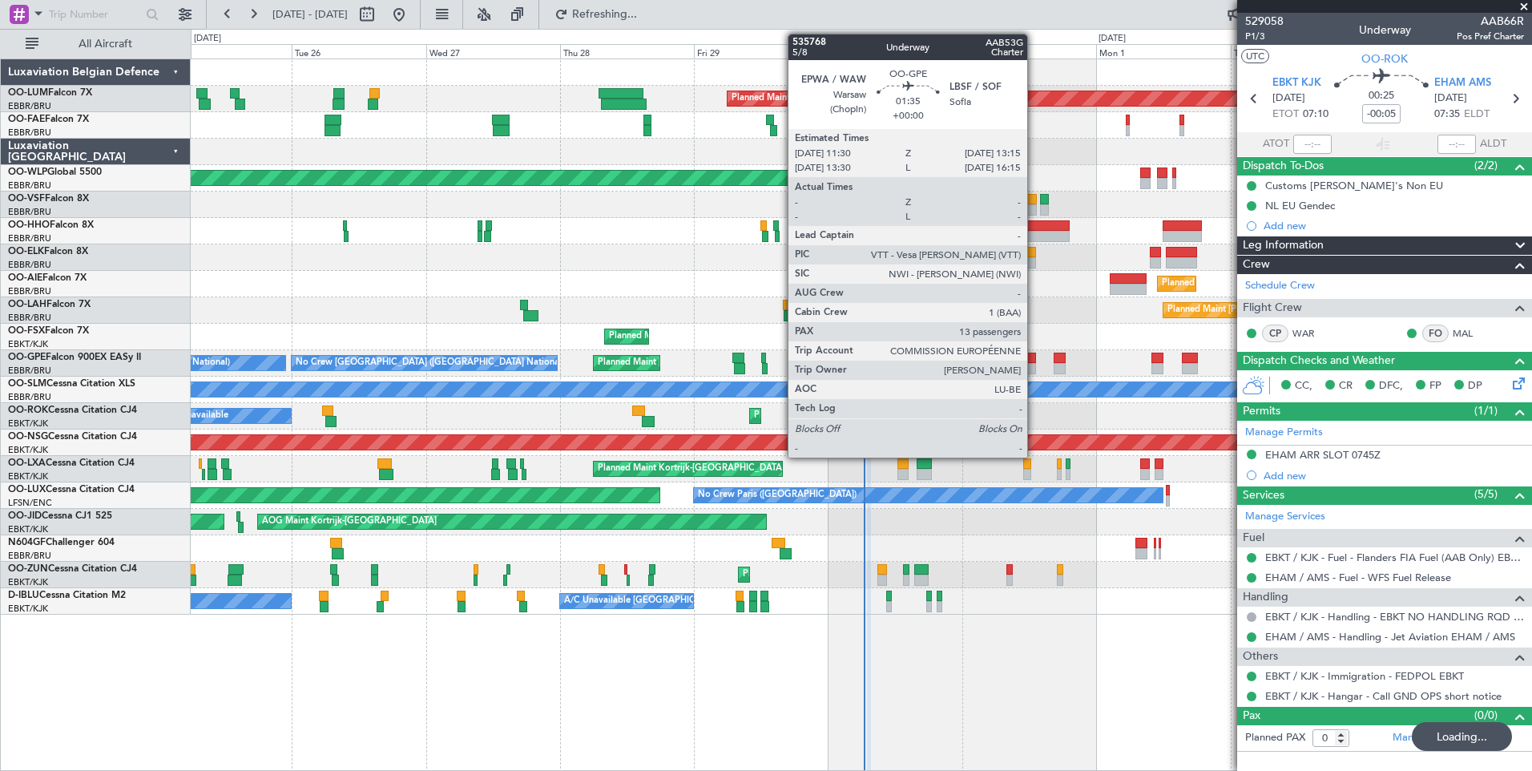
click at [1035, 355] on div at bounding box center [1031, 358] width 10 height 11
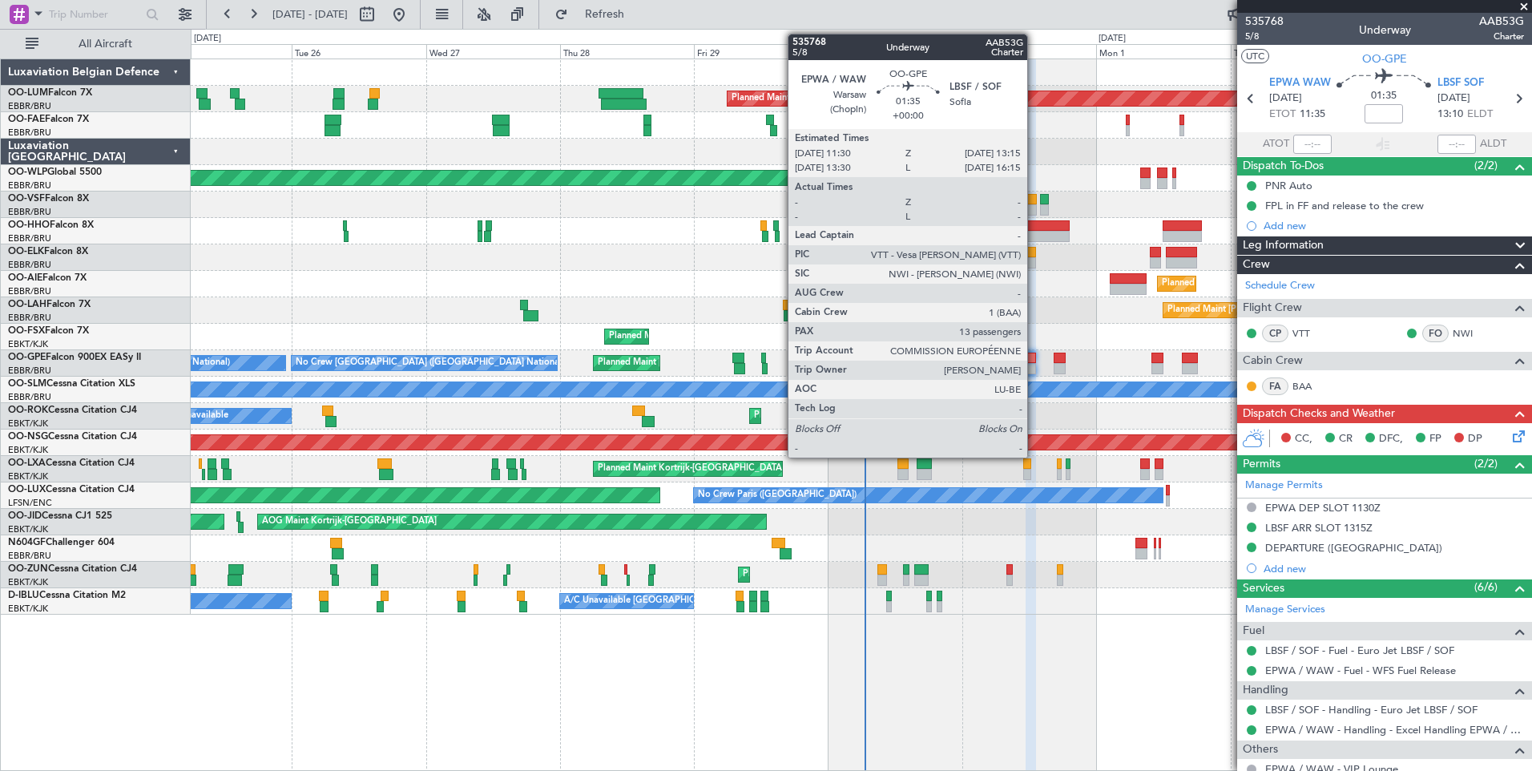
click at [1035, 360] on div at bounding box center [1031, 358] width 10 height 11
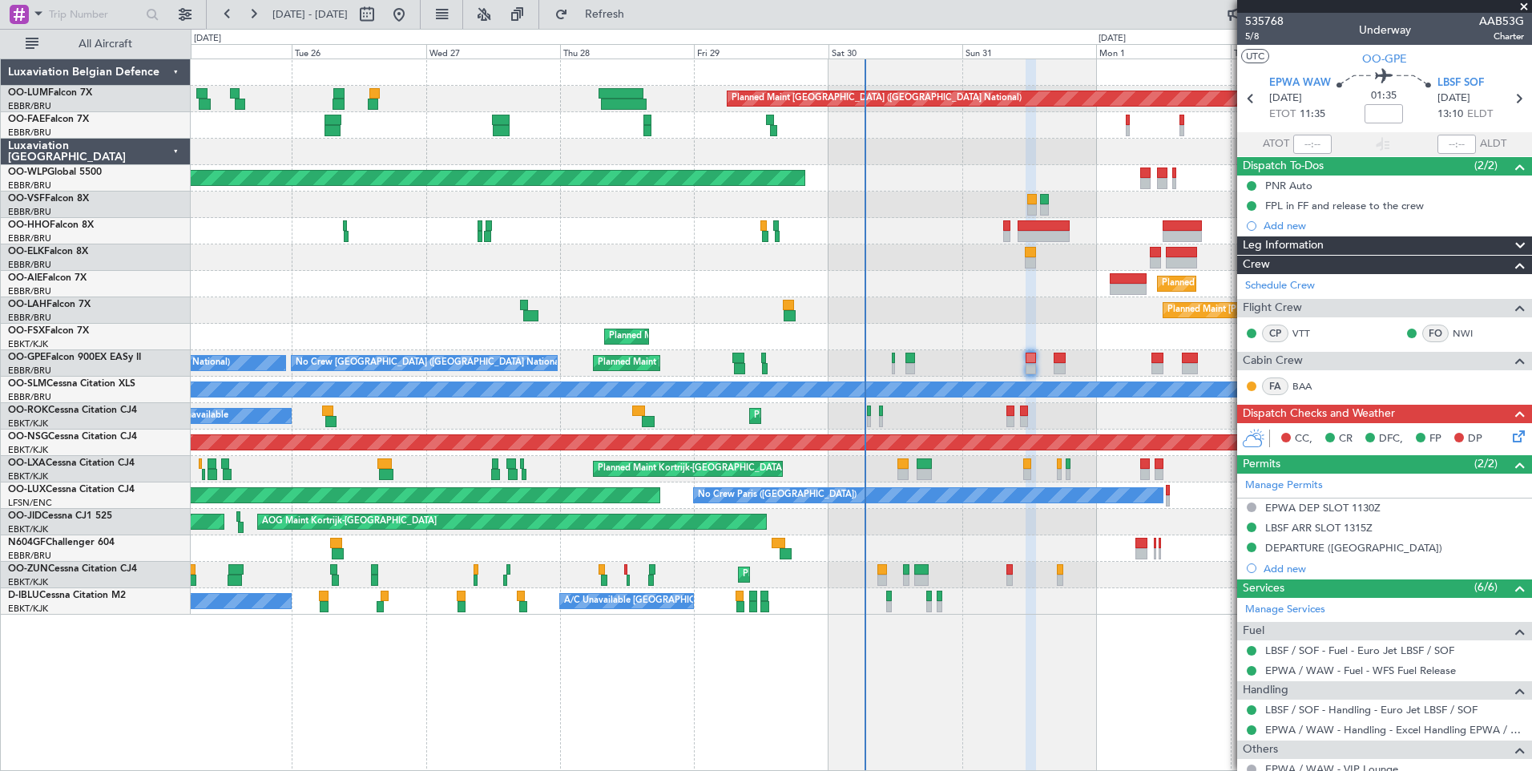
click at [1526, 13] on span at bounding box center [1524, 7] width 16 height 14
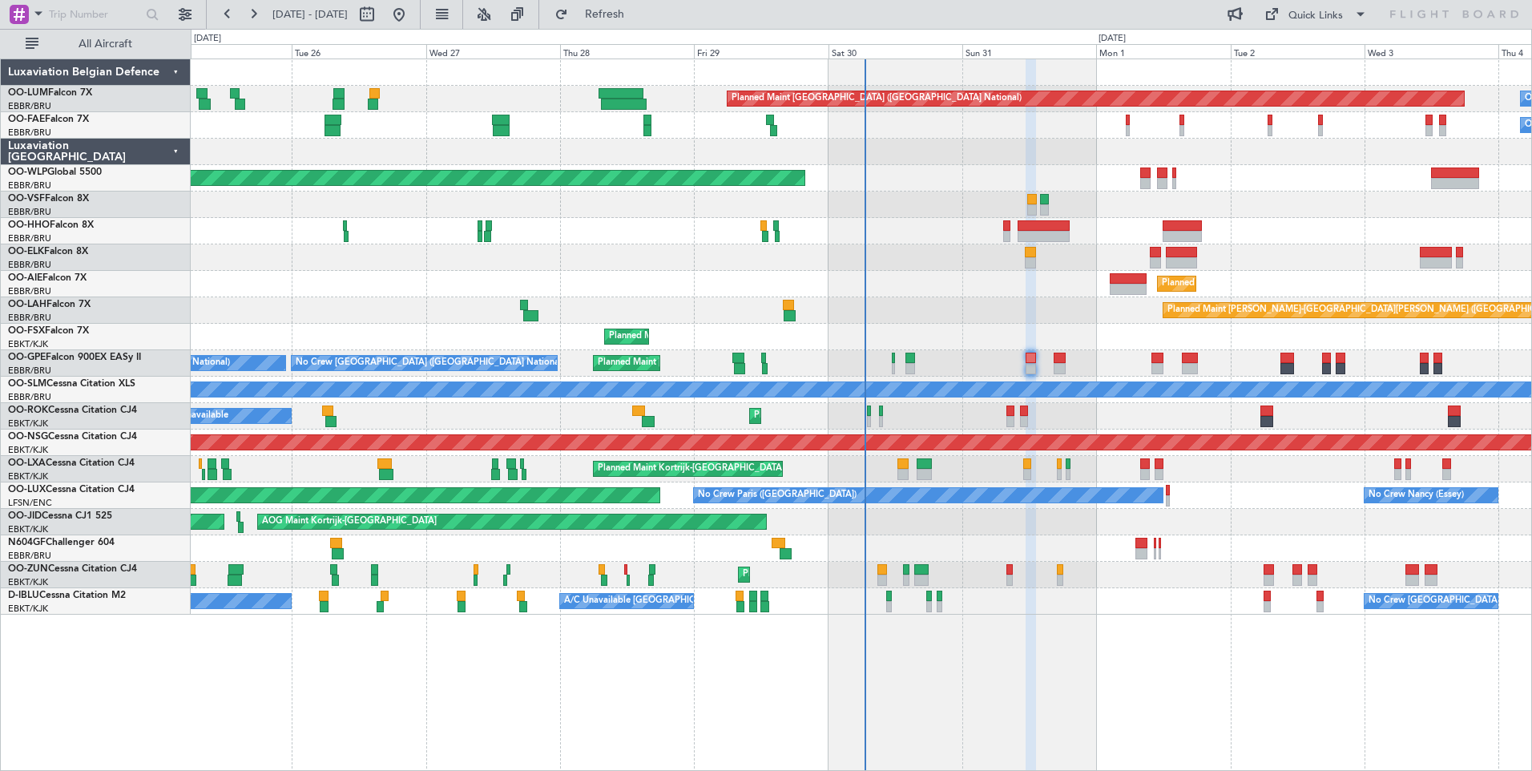
type input "0"
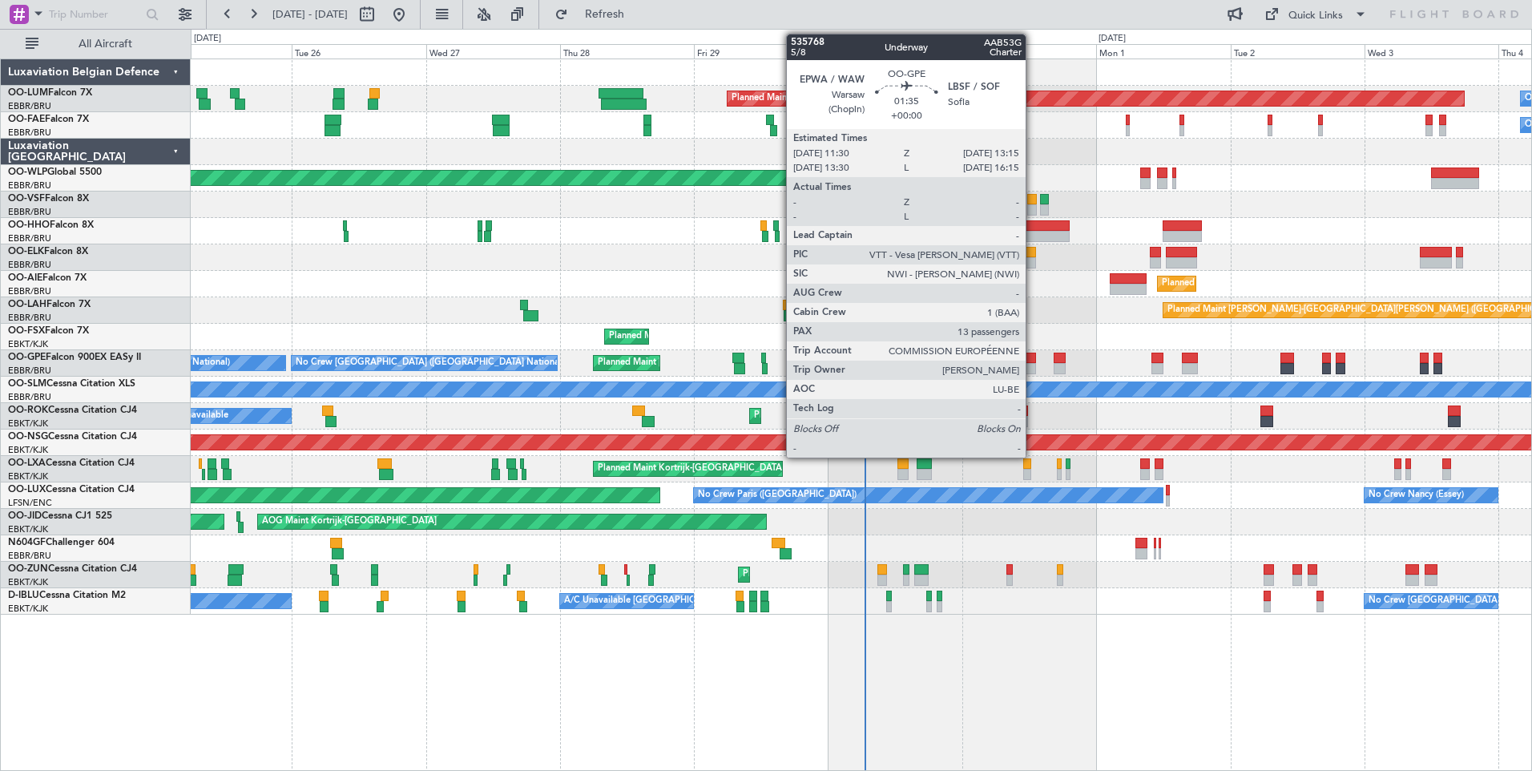
click at [1033, 360] on div at bounding box center [1031, 358] width 10 height 11
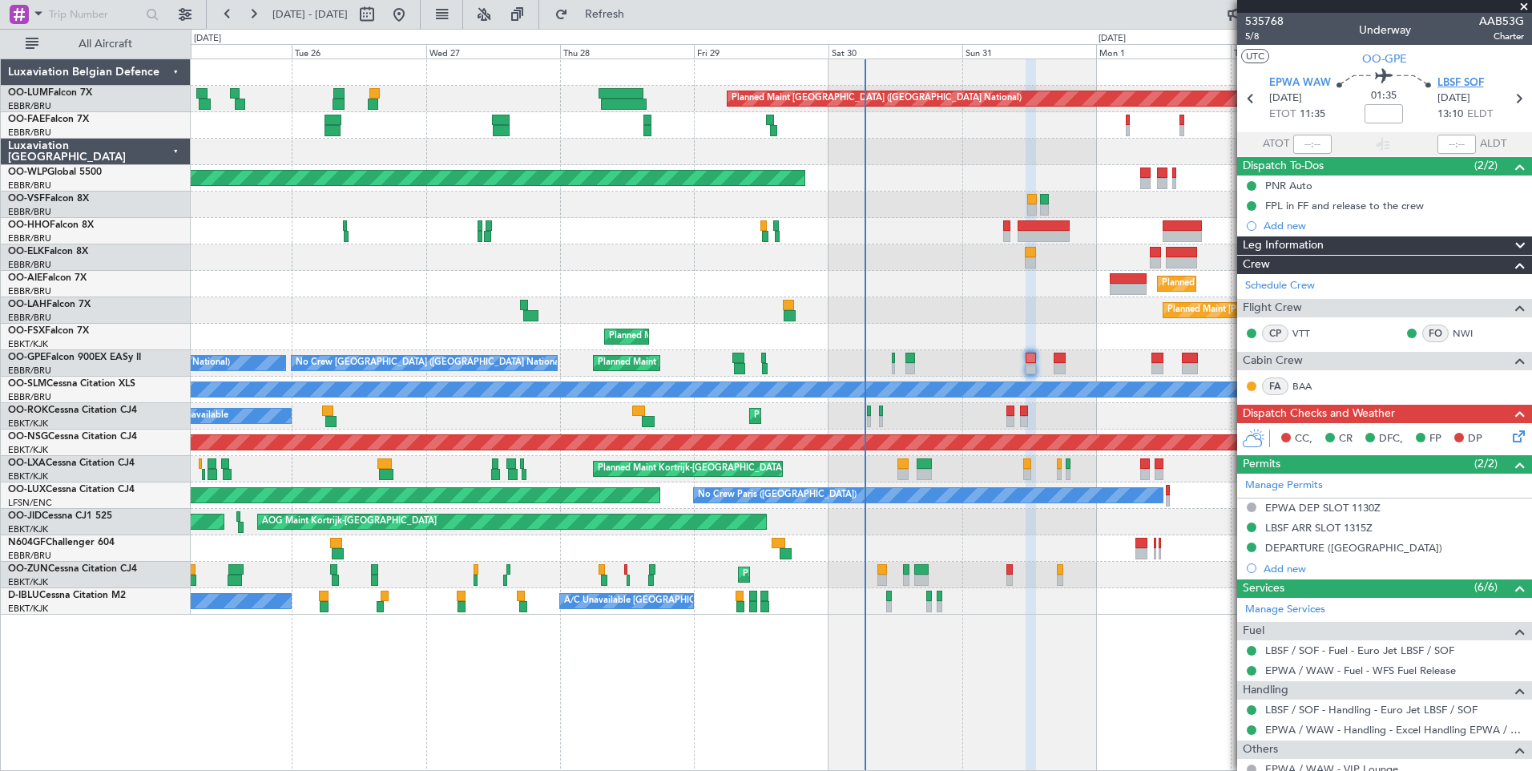
click at [1444, 78] on span "LBSF SOF" at bounding box center [1461, 83] width 46 height 16
click at [1334, 526] on div "LBSF ARR SLOT 1315Z" at bounding box center [1318, 528] width 107 height 14
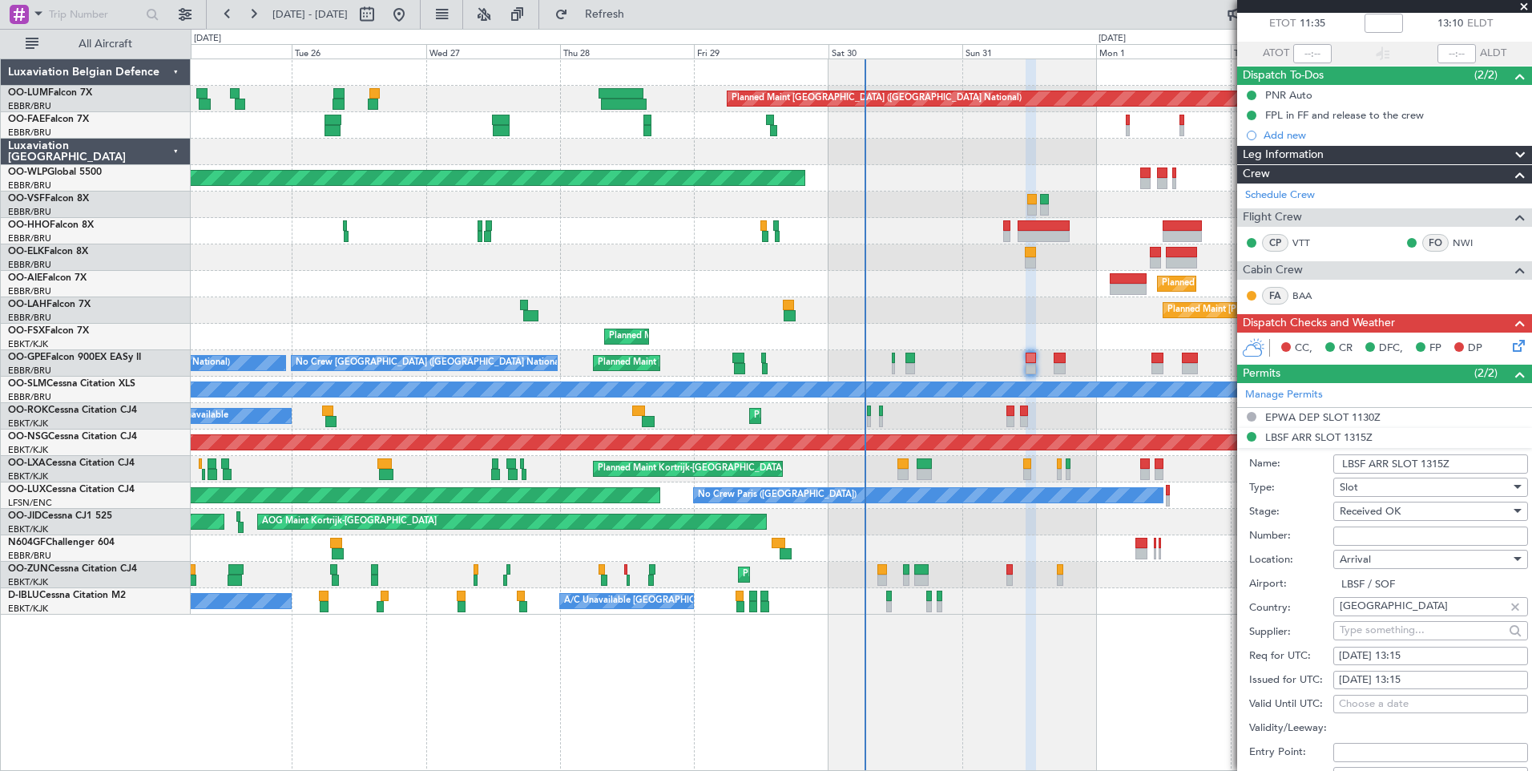
scroll to position [240, 0]
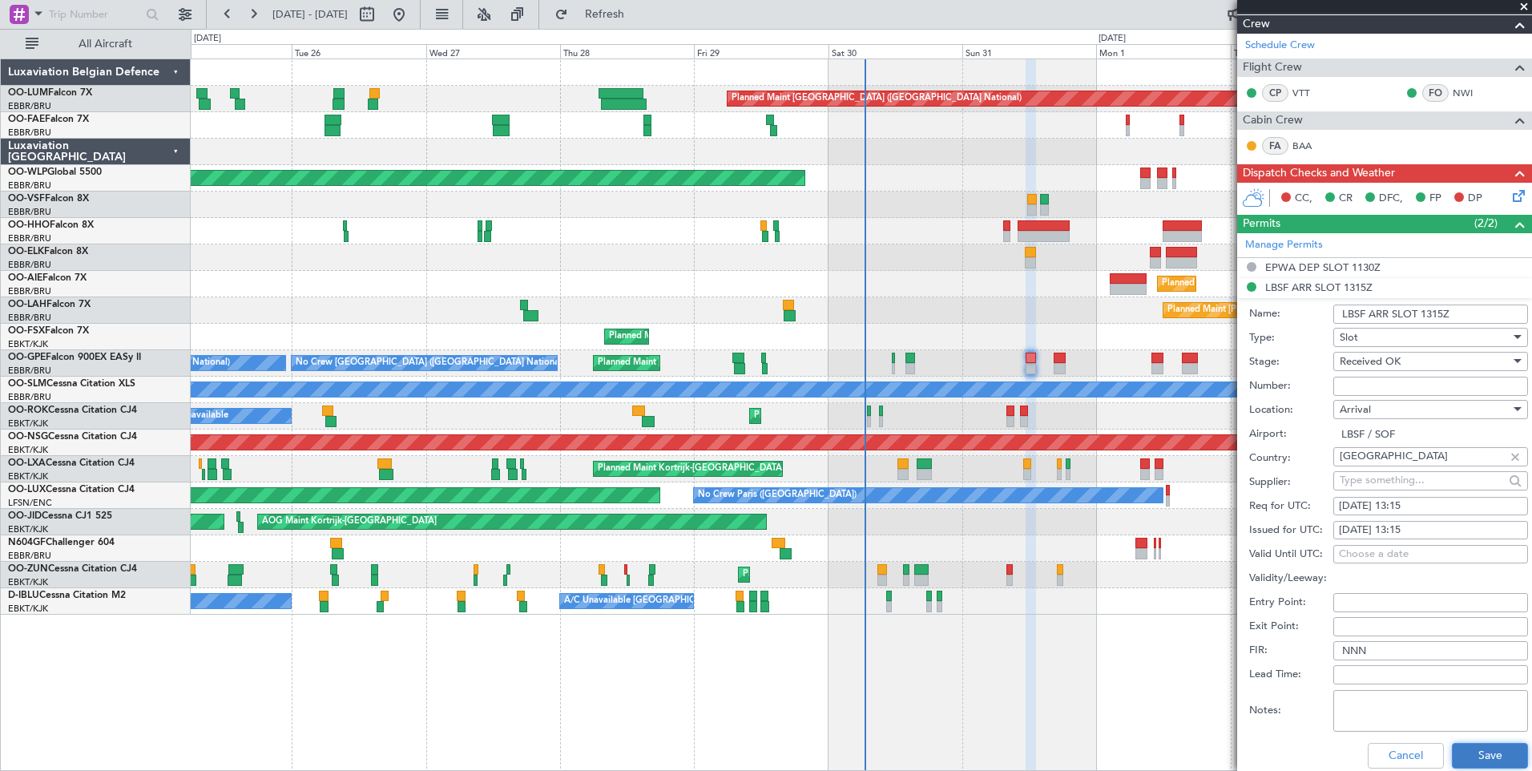
click at [1456, 750] on button "Save" at bounding box center [1490, 756] width 76 height 26
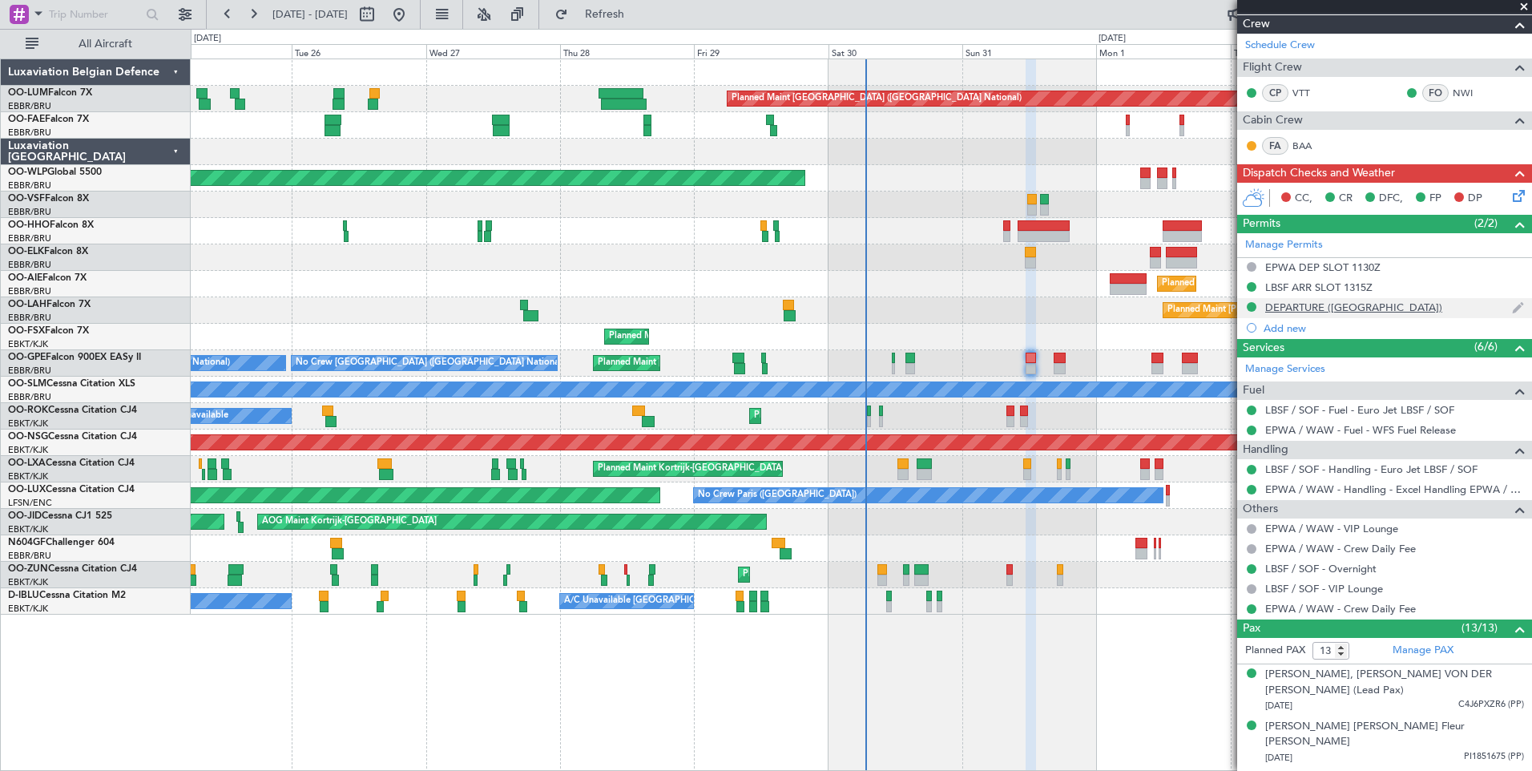
click at [1341, 309] on div "DEPARTURE ([GEOGRAPHIC_DATA])" at bounding box center [1353, 308] width 177 height 14
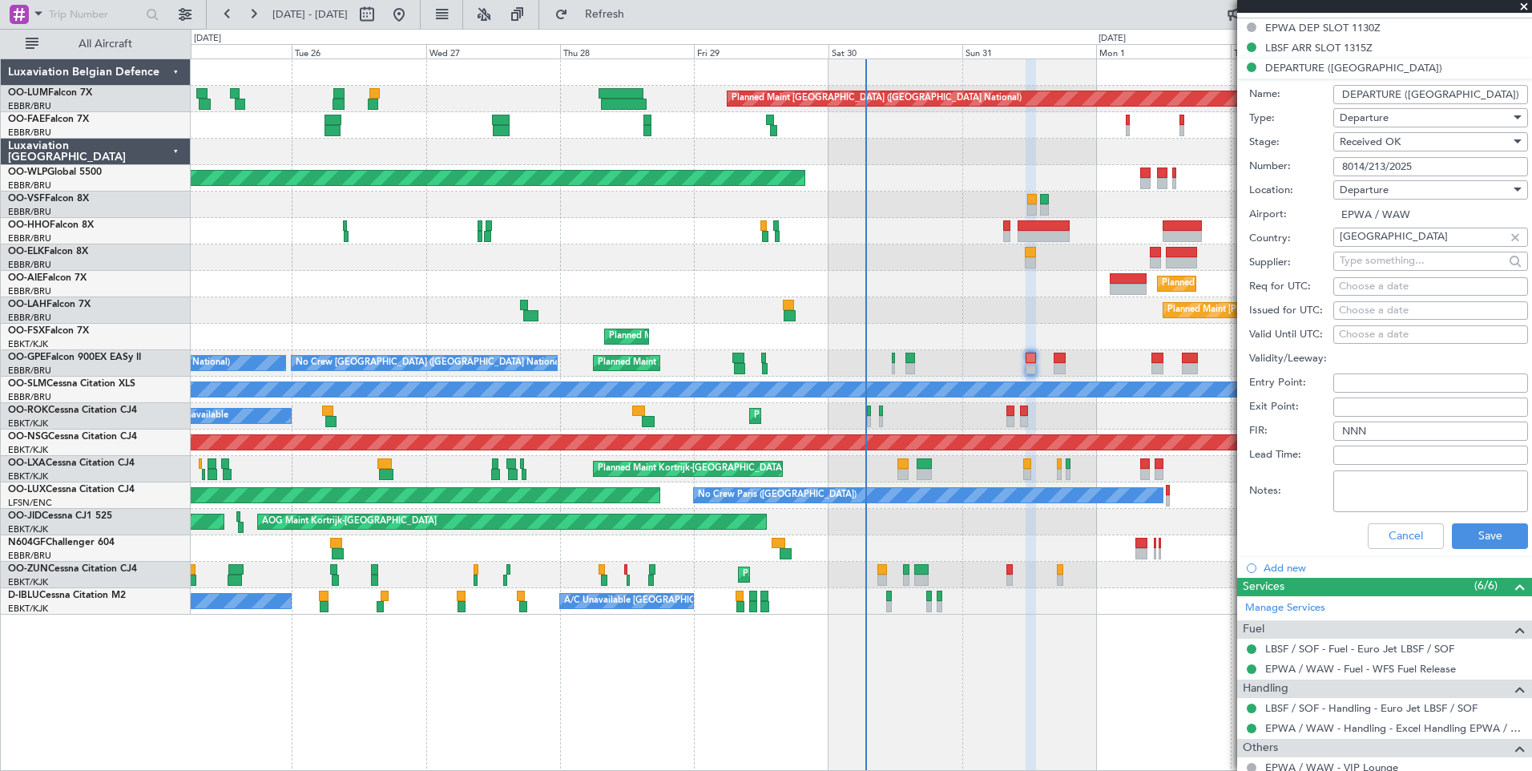
scroll to position [481, 0]
click at [1476, 529] on button "Save" at bounding box center [1490, 535] width 76 height 26
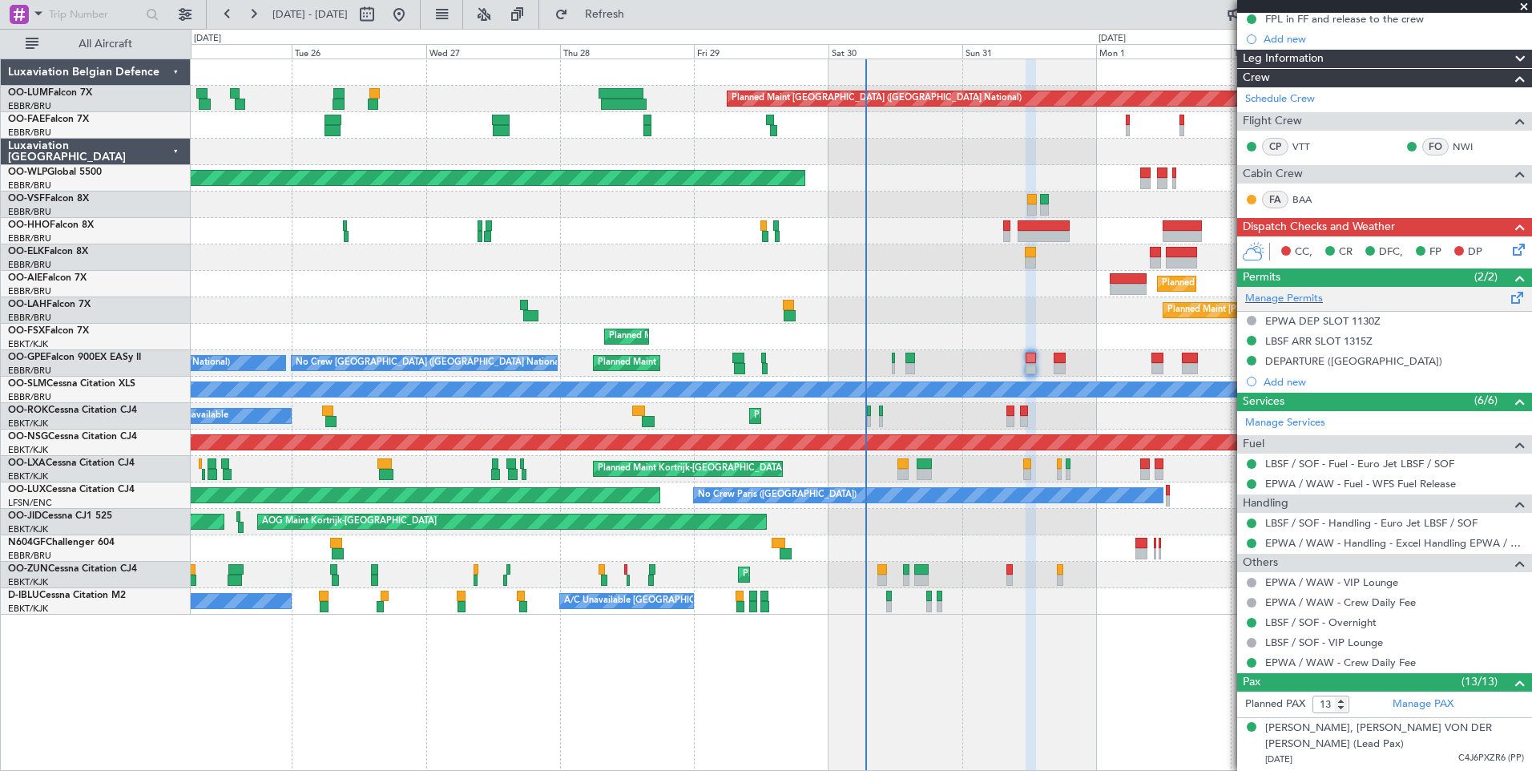
scroll to position [160, 0]
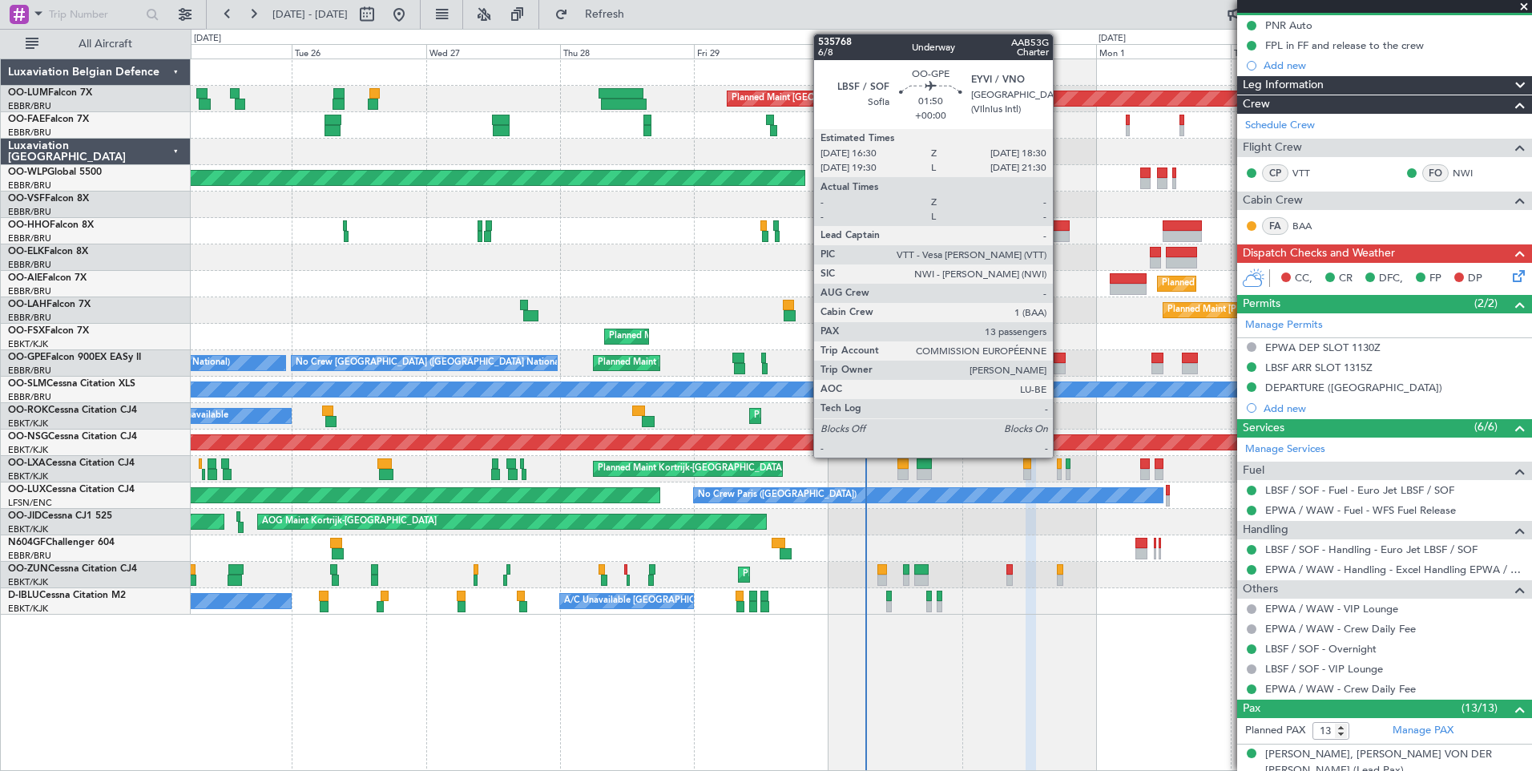
click at [1060, 359] on div at bounding box center [1059, 358] width 11 height 11
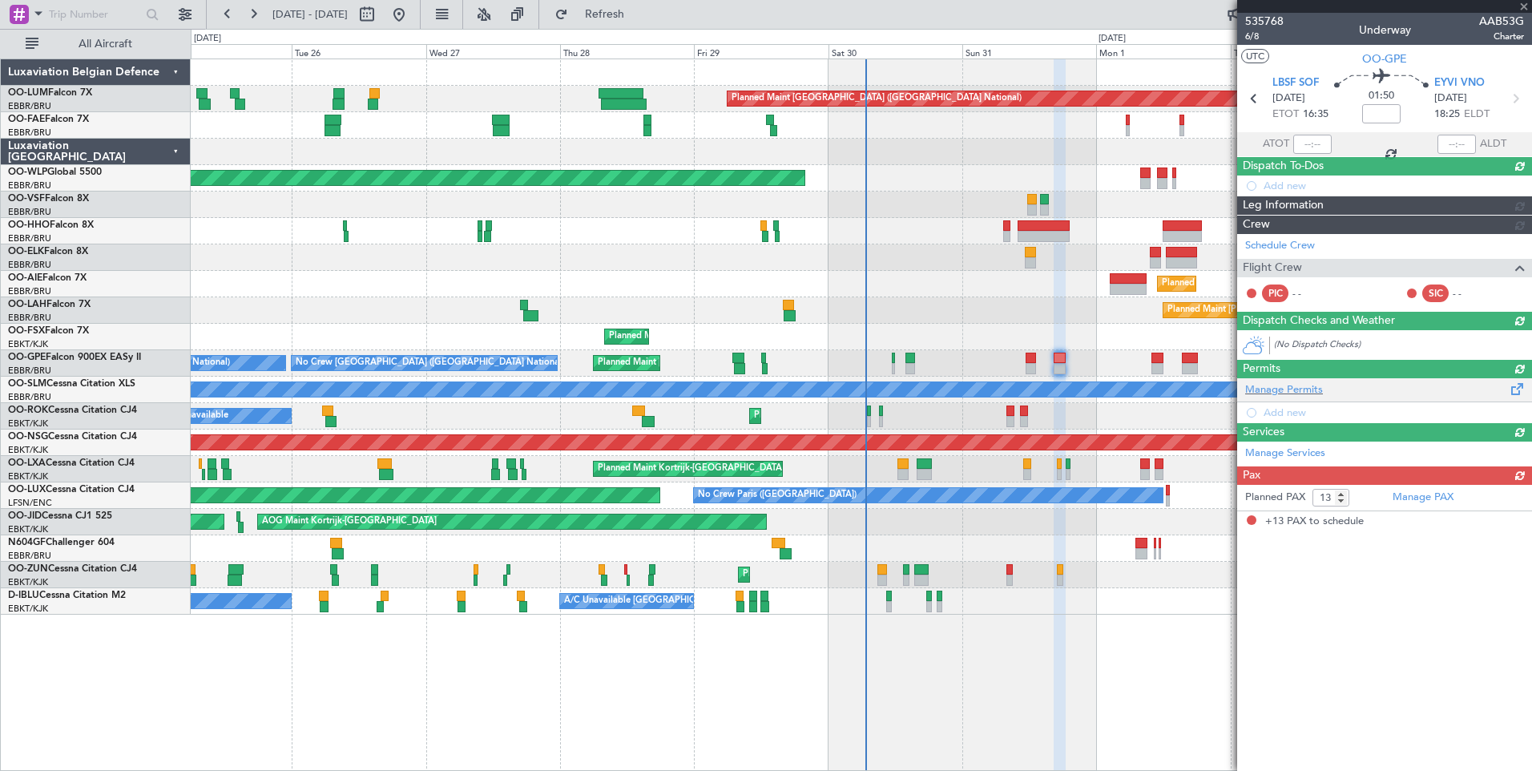
scroll to position [0, 0]
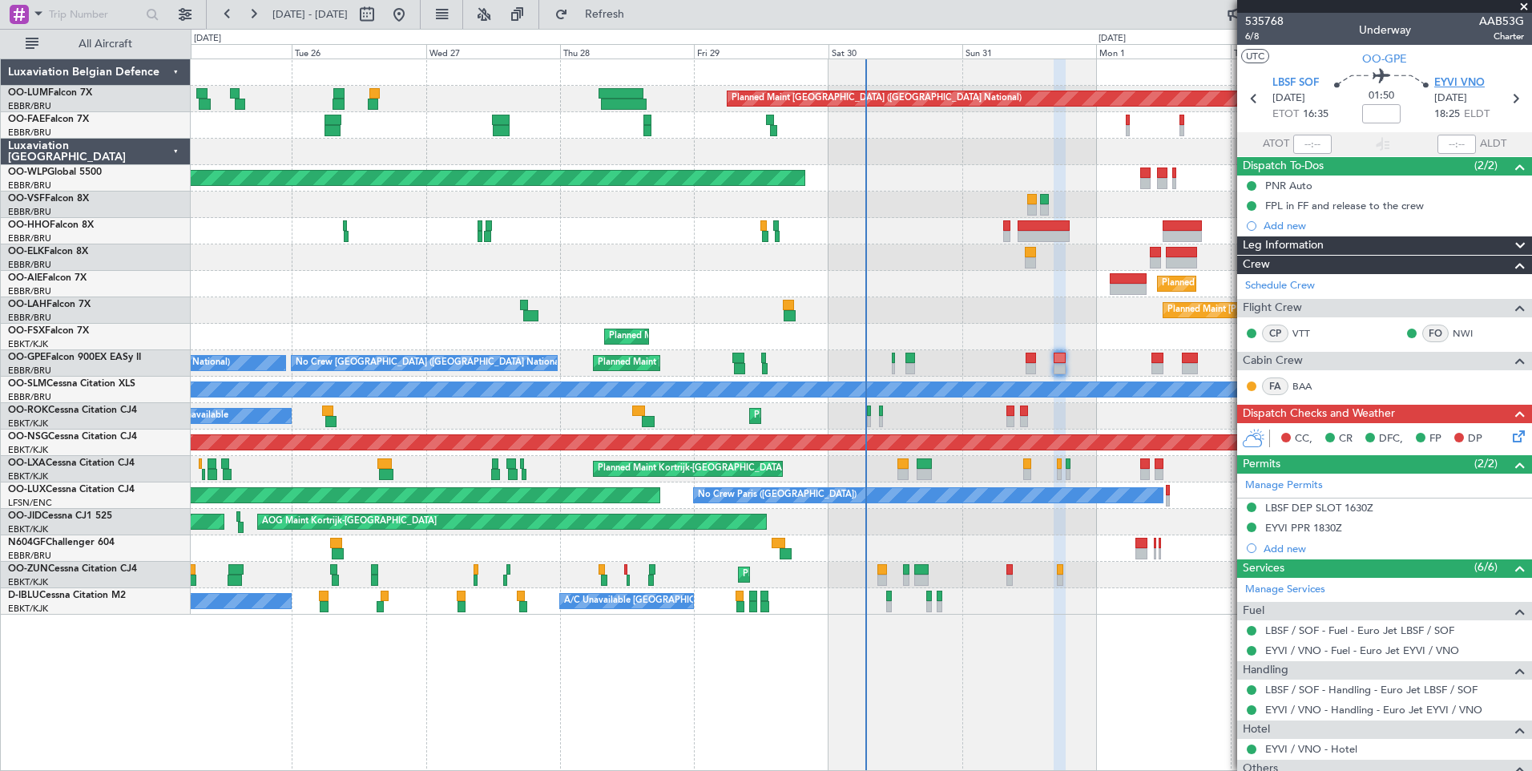
click at [1467, 75] on span "EYVI VNO" at bounding box center [1459, 83] width 50 height 16
click at [1310, 498] on div "LBSF DEP SLOT 1630Z" at bounding box center [1384, 508] width 295 height 20
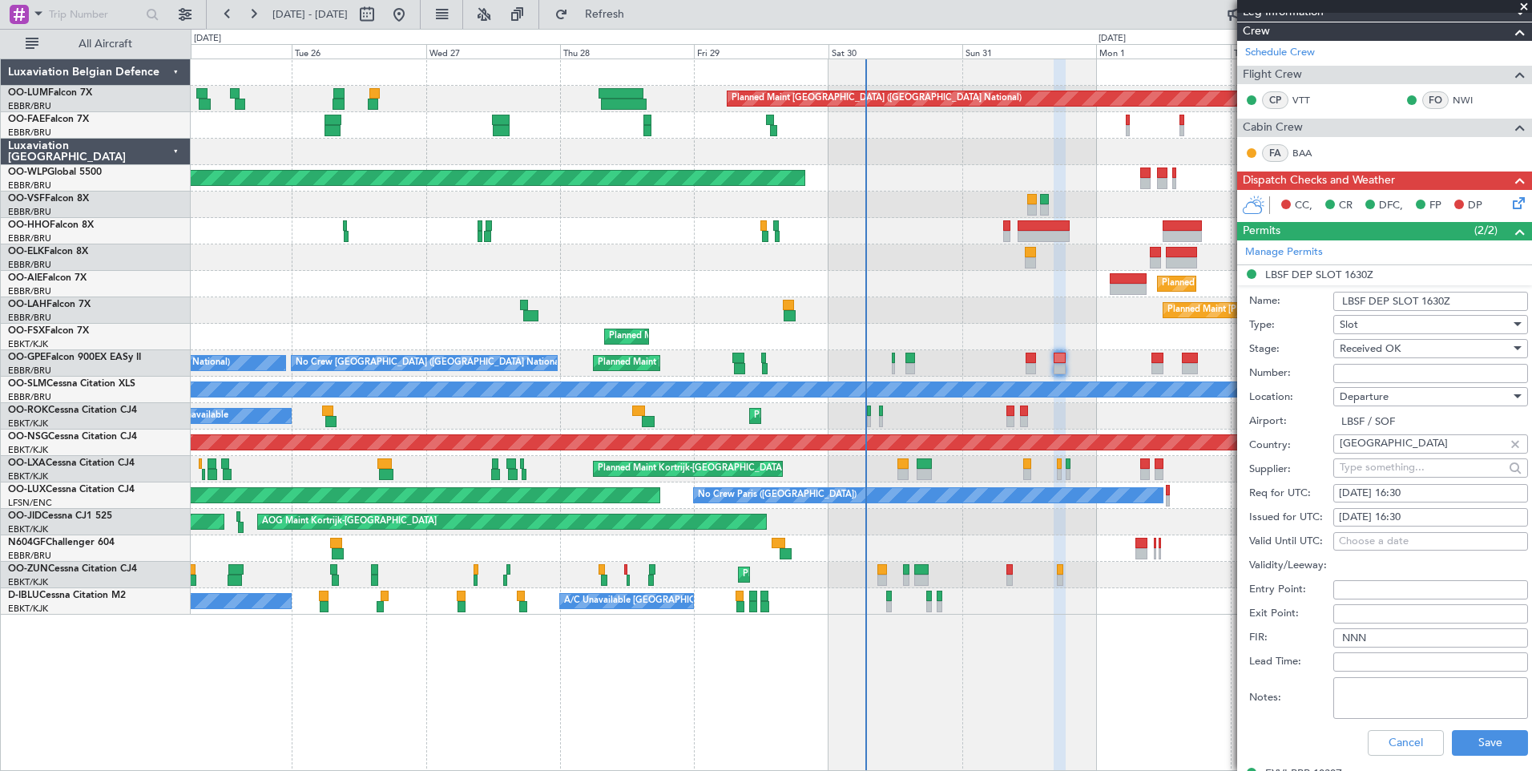
scroll to position [240, 0]
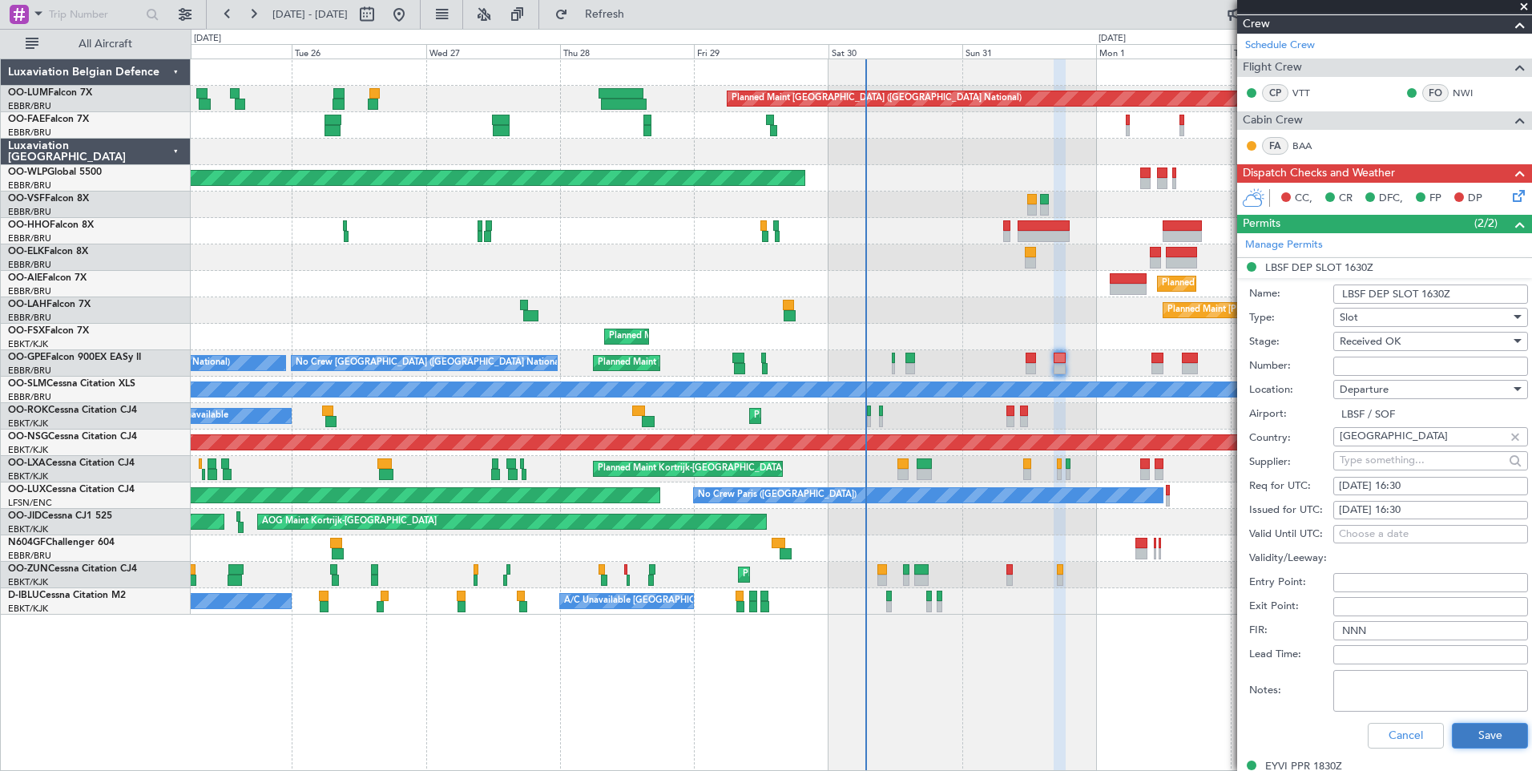
click at [1452, 739] on button "Save" at bounding box center [1490, 736] width 76 height 26
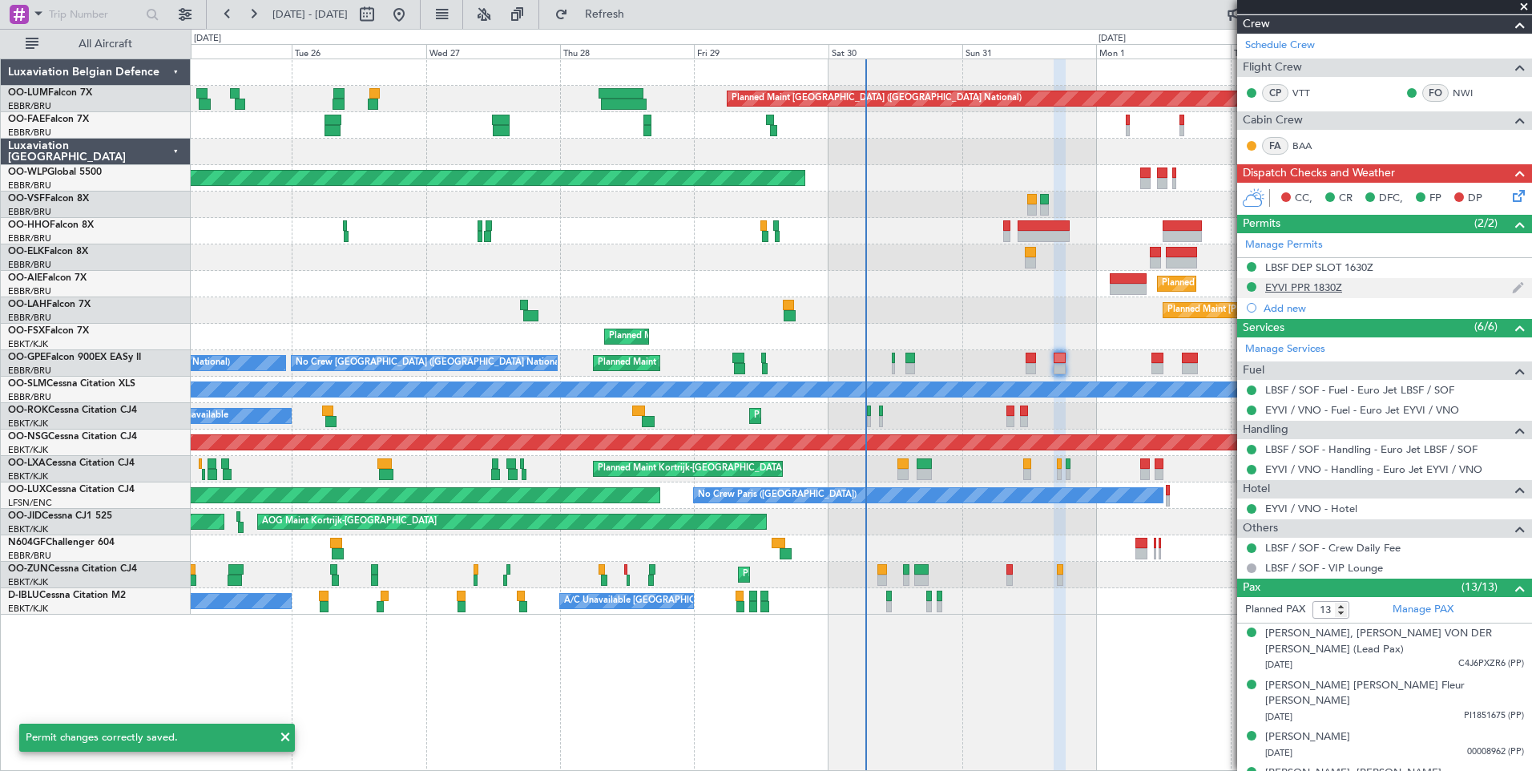
click at [1323, 282] on div "EYVI PPR 1830Z" at bounding box center [1303, 287] width 77 height 14
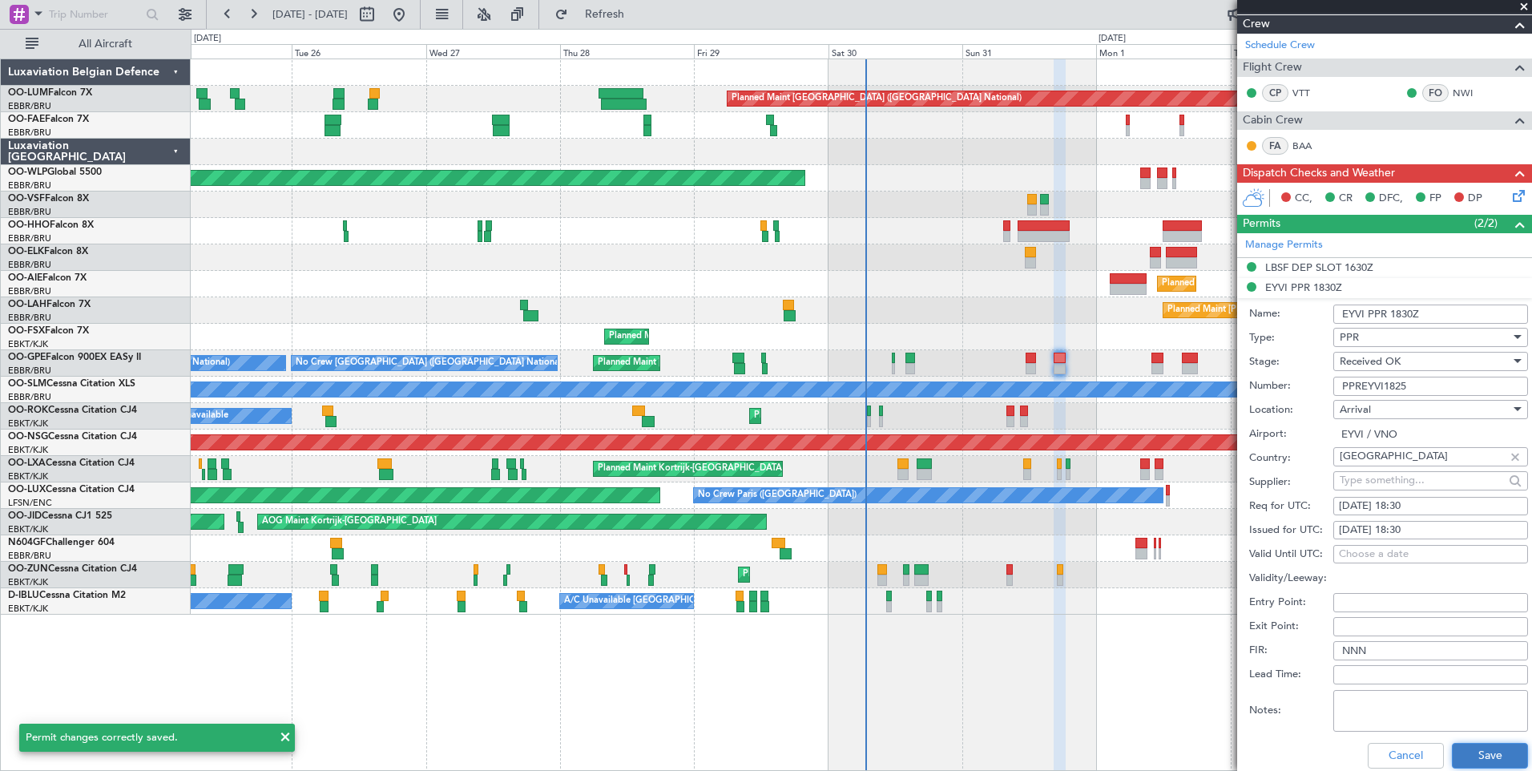
click at [1482, 754] on button "Save" at bounding box center [1490, 756] width 76 height 26
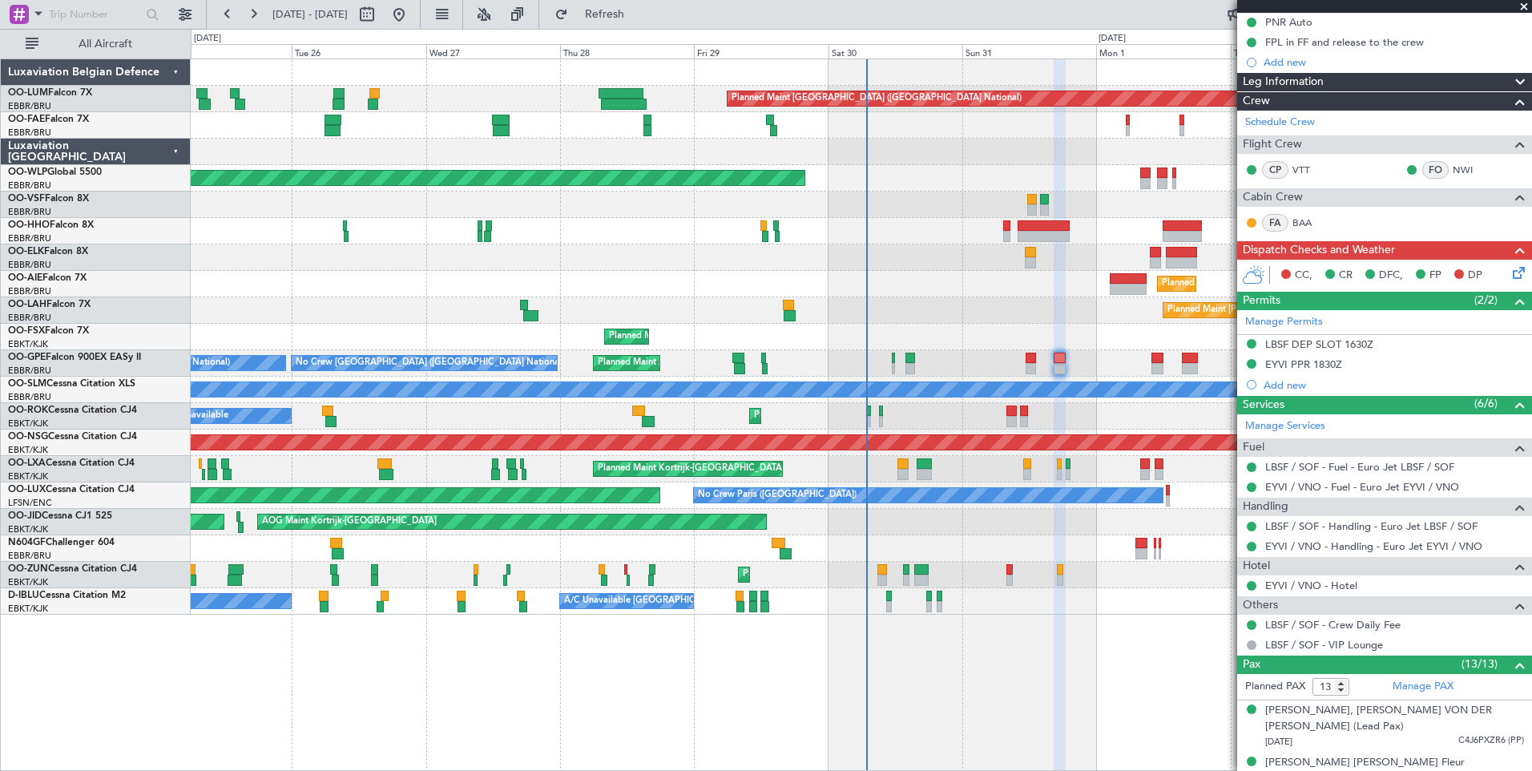
scroll to position [160, 0]
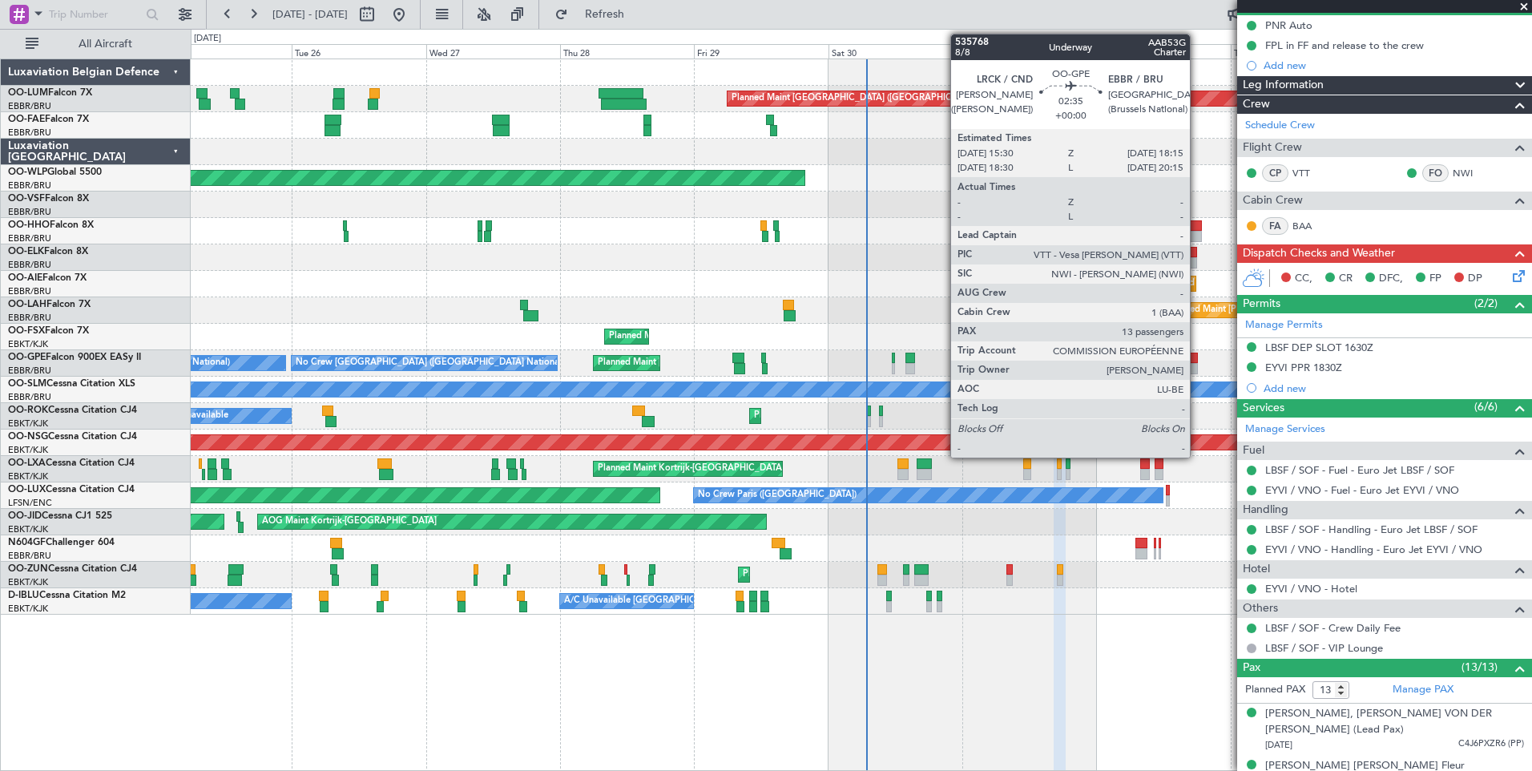
click at [1197, 361] on div at bounding box center [1190, 358] width 16 height 11
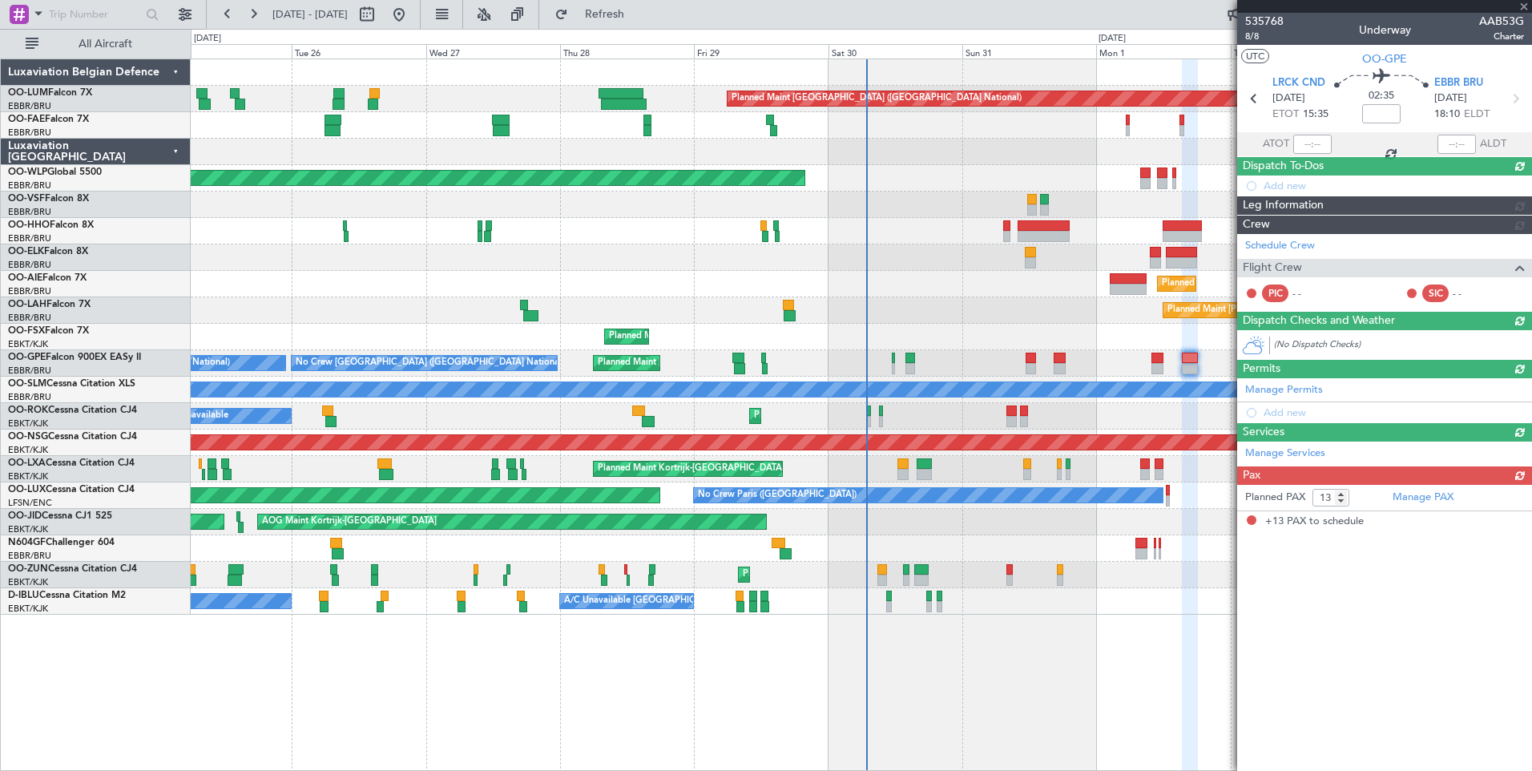
scroll to position [0, 0]
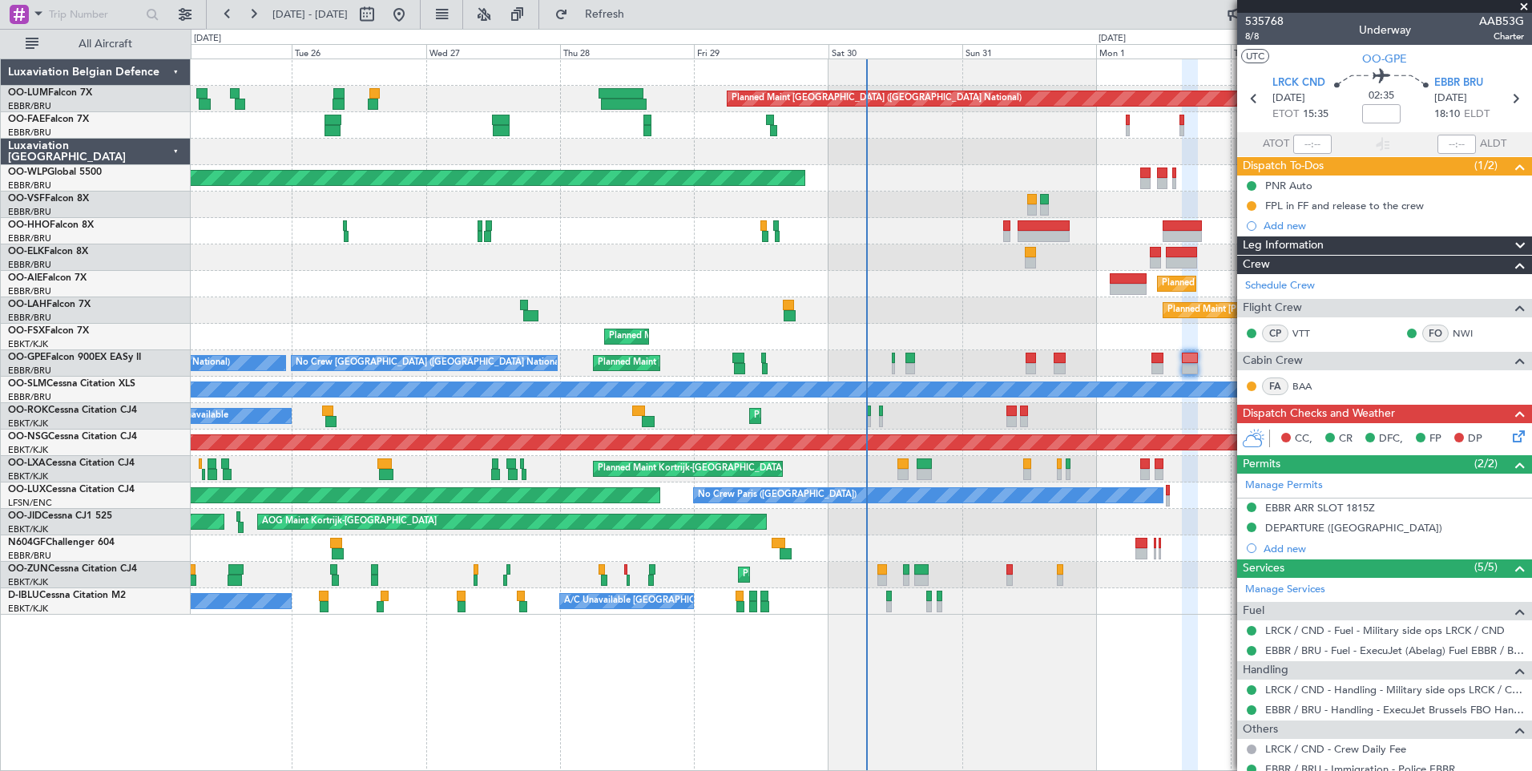
click at [1511, 429] on icon at bounding box center [1516, 433] width 13 height 13
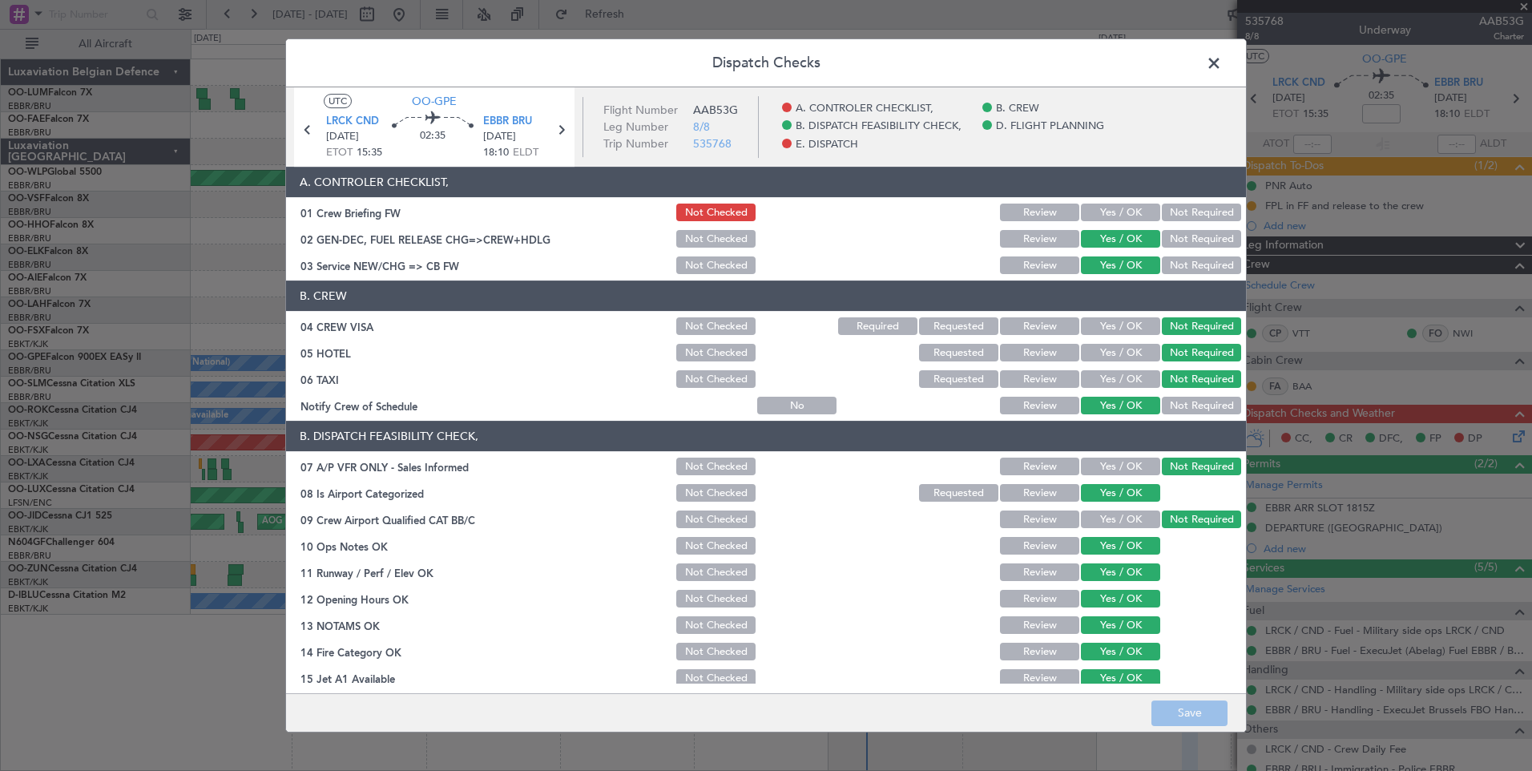
click at [1105, 208] on button "Yes / OK" at bounding box center [1120, 213] width 79 height 18
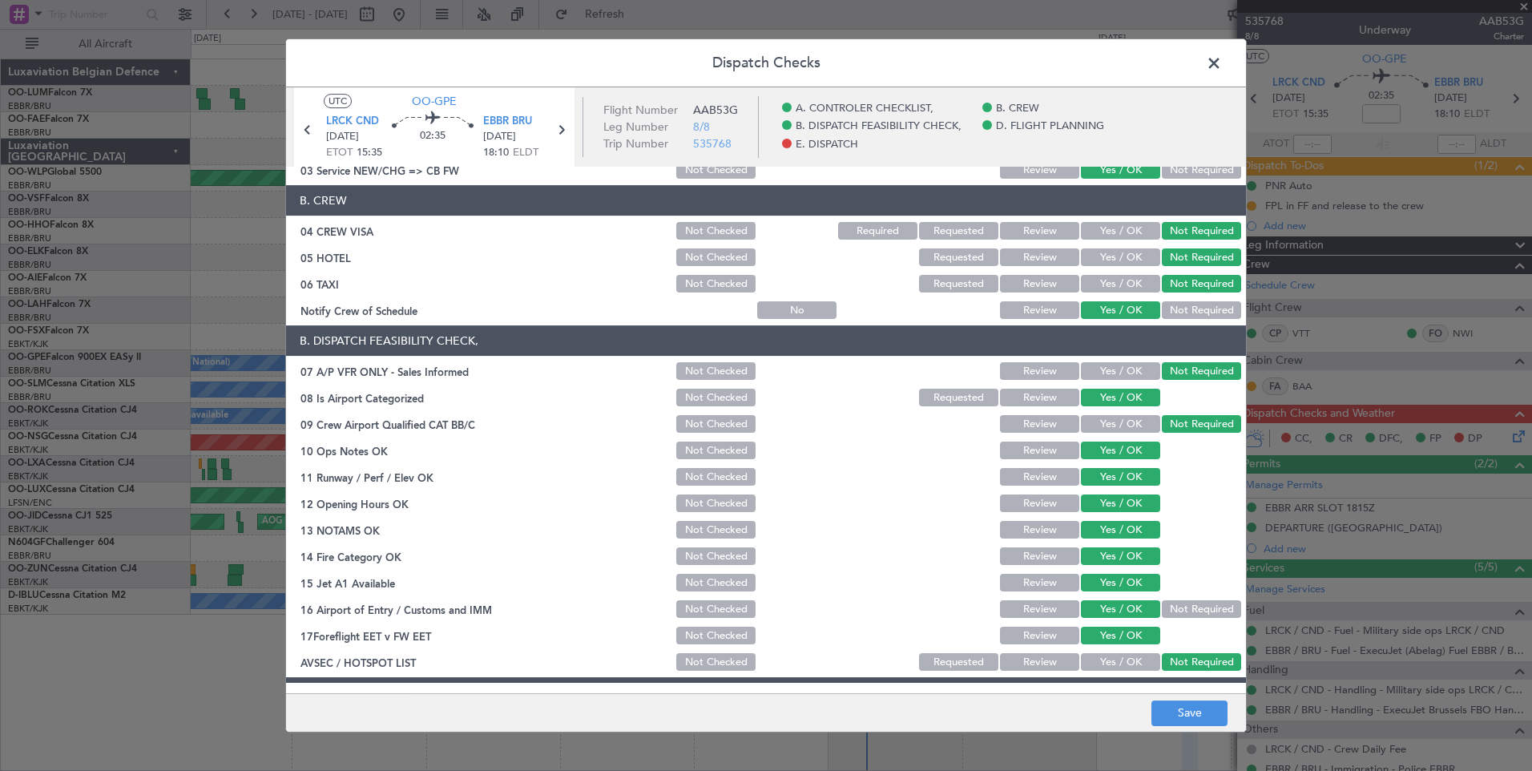
scroll to position [291, 0]
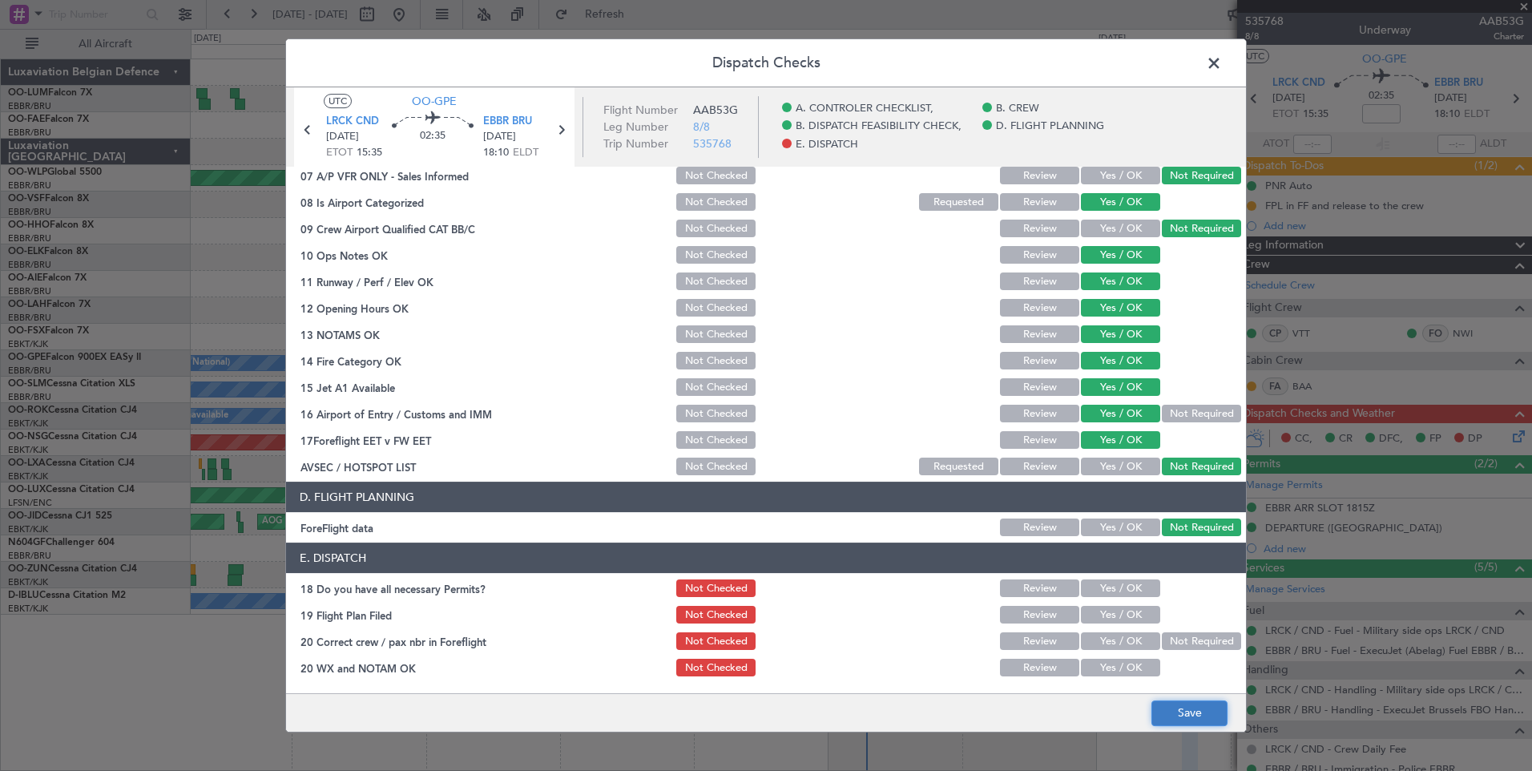
click at [1207, 719] on button "Save" at bounding box center [1190, 713] width 76 height 26
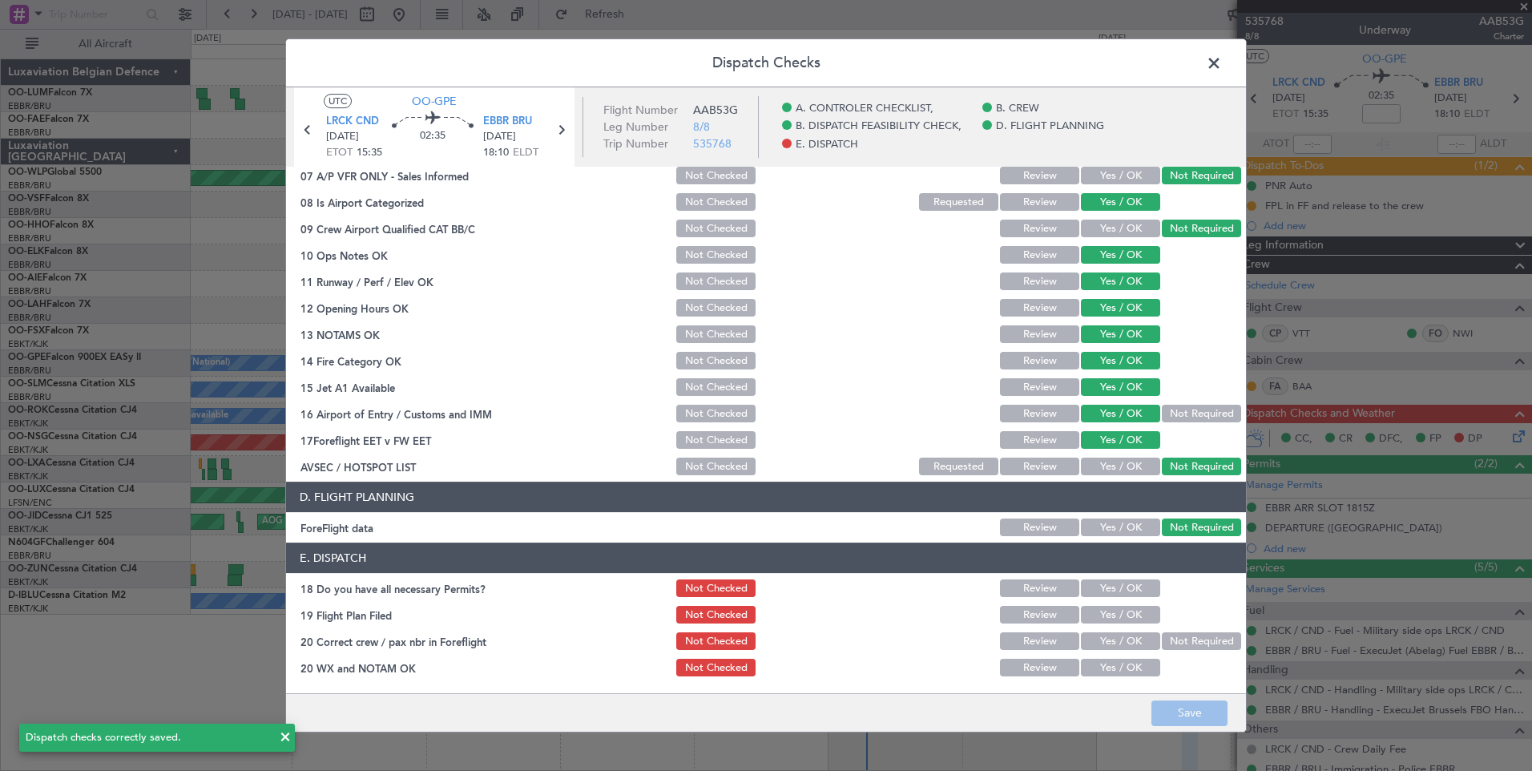
click at [1222, 66] on span at bounding box center [1222, 67] width 0 height 32
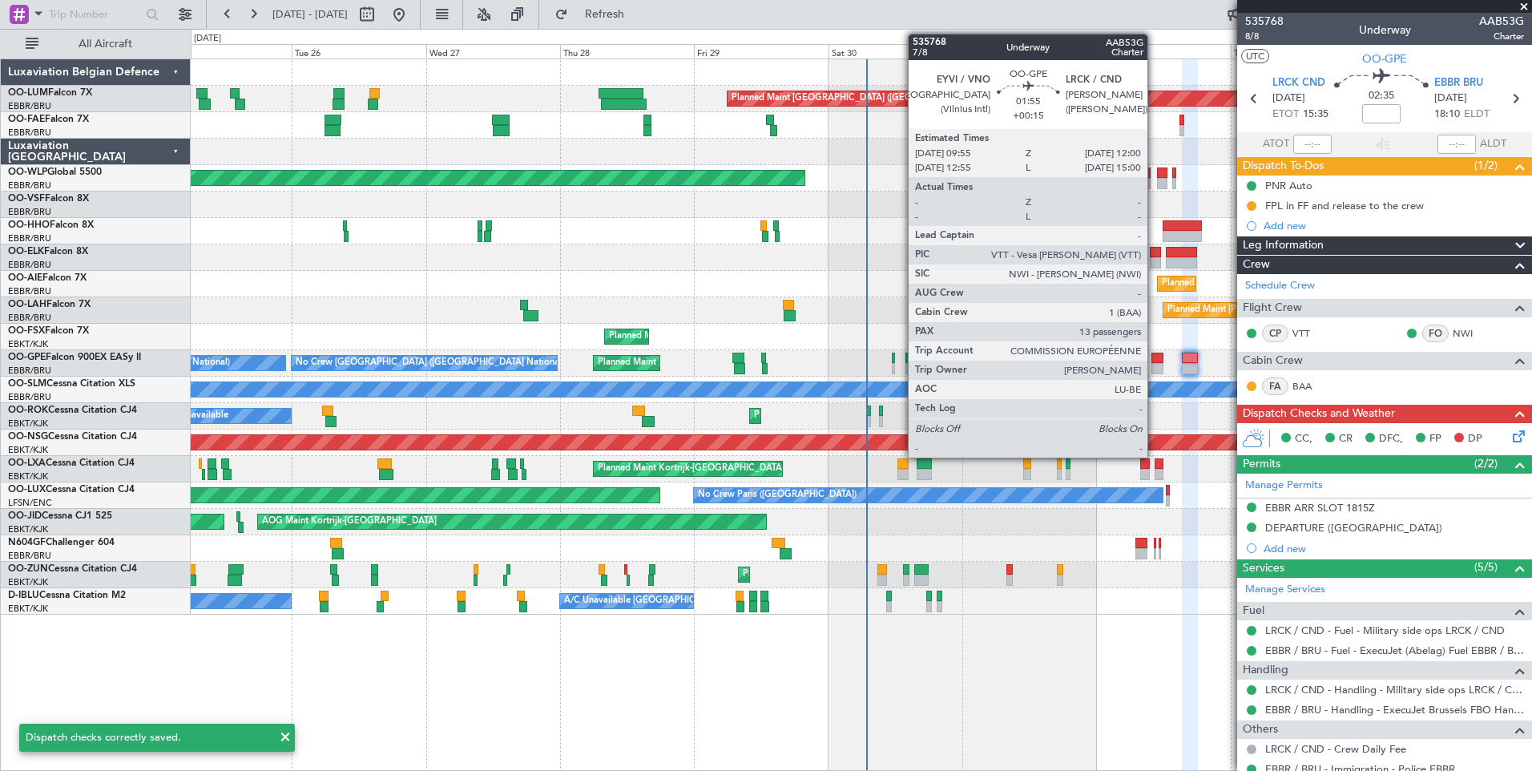
click at [1155, 365] on div at bounding box center [1158, 368] width 12 height 11
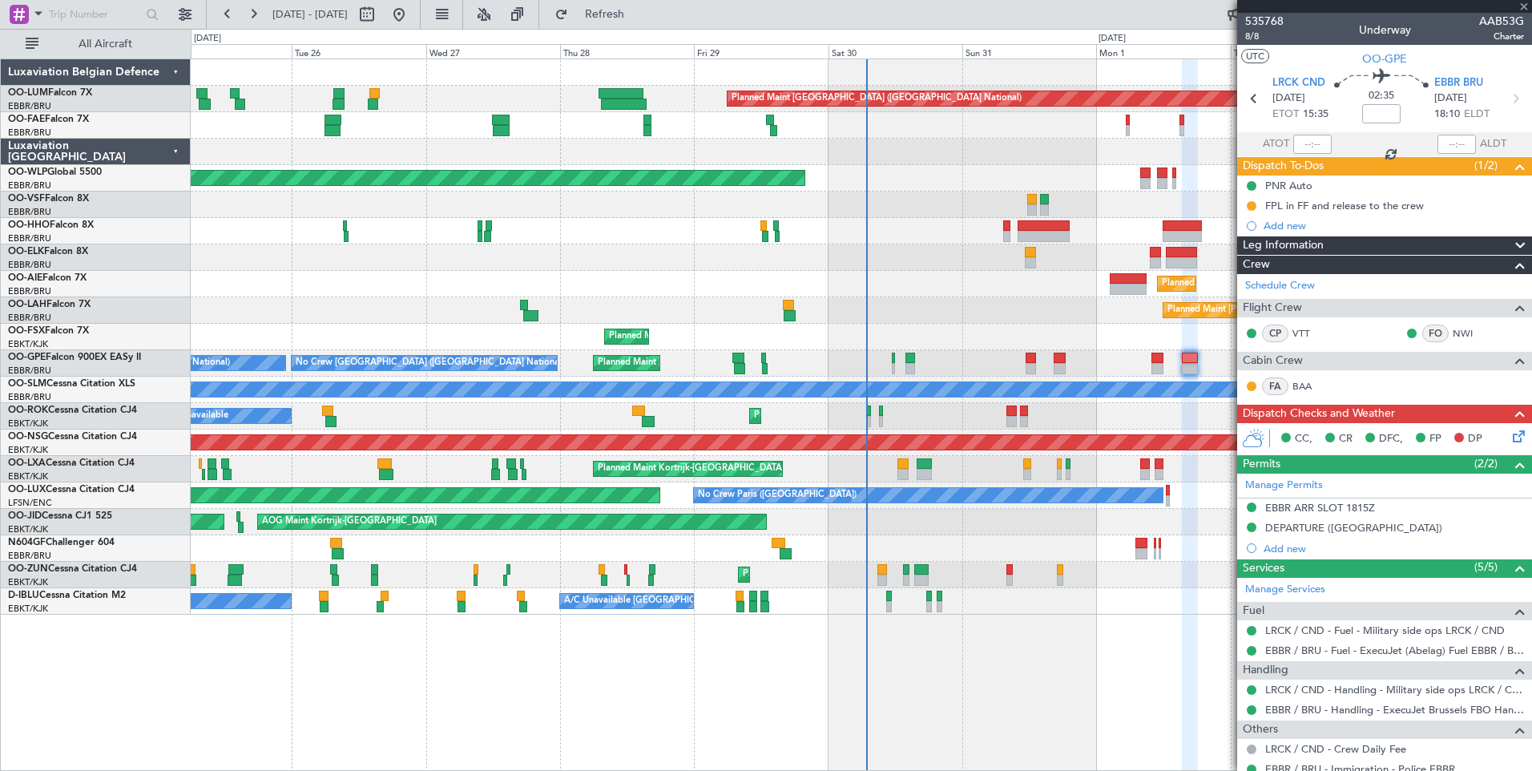
type input "+00:15"
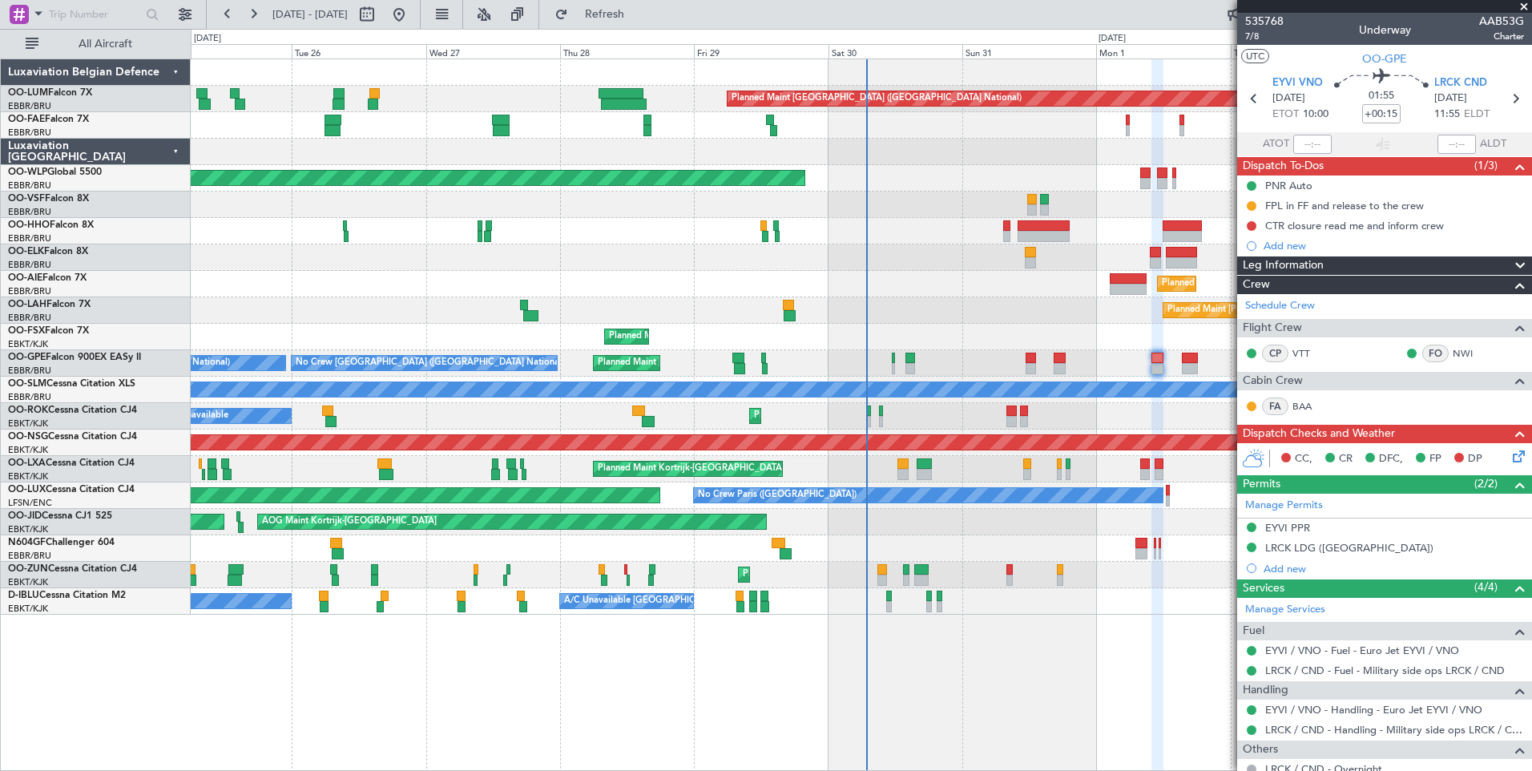
click at [1510, 454] on icon at bounding box center [1516, 453] width 13 height 13
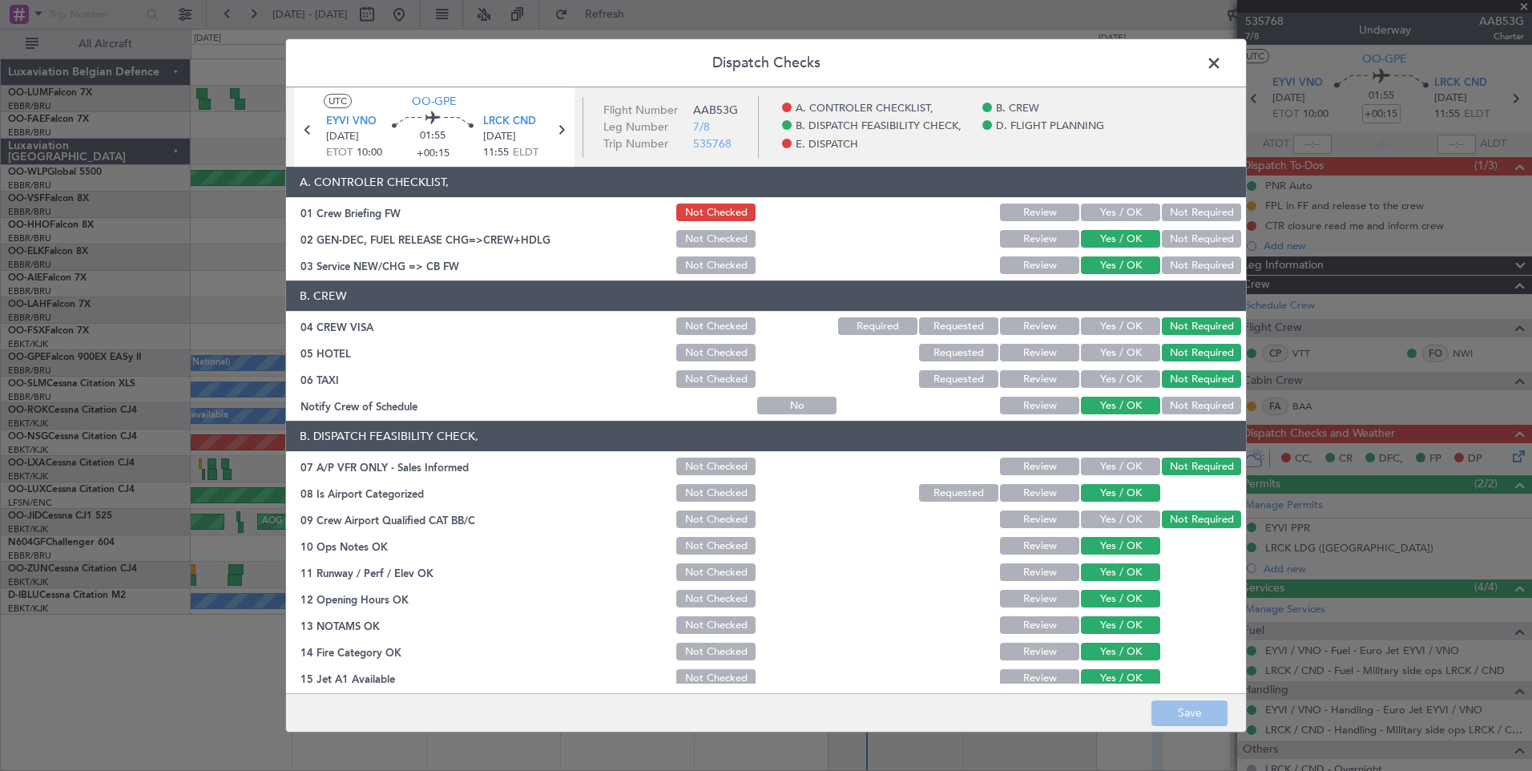
click at [1129, 217] on button "Yes / OK" at bounding box center [1120, 213] width 79 height 18
click at [1164, 714] on button "Save" at bounding box center [1190, 713] width 76 height 26
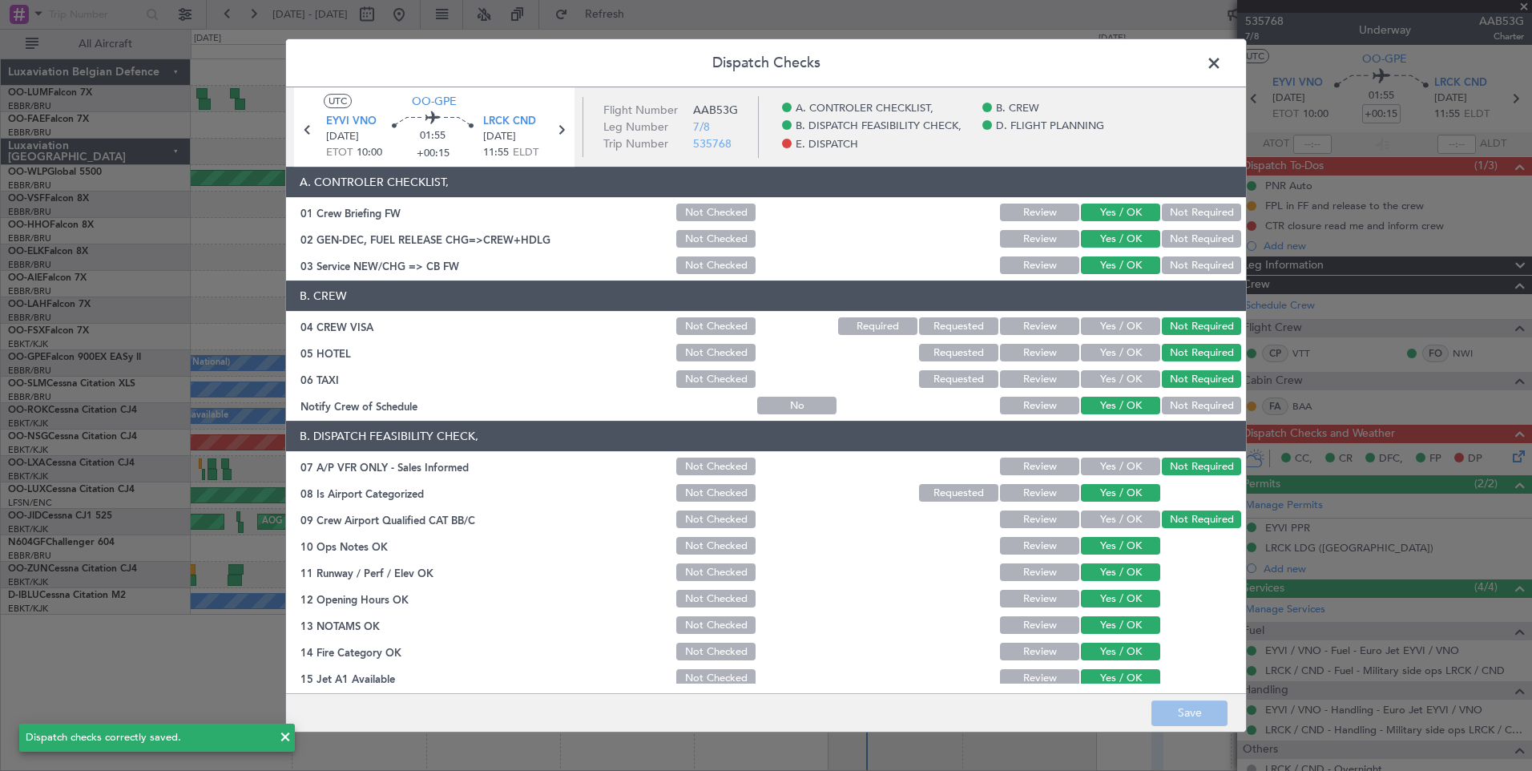
drag, startPoint x: 1215, startPoint y: 62, endPoint x: 1210, endPoint y: 99, distance: 37.2
click at [1222, 62] on span at bounding box center [1222, 67] width 0 height 32
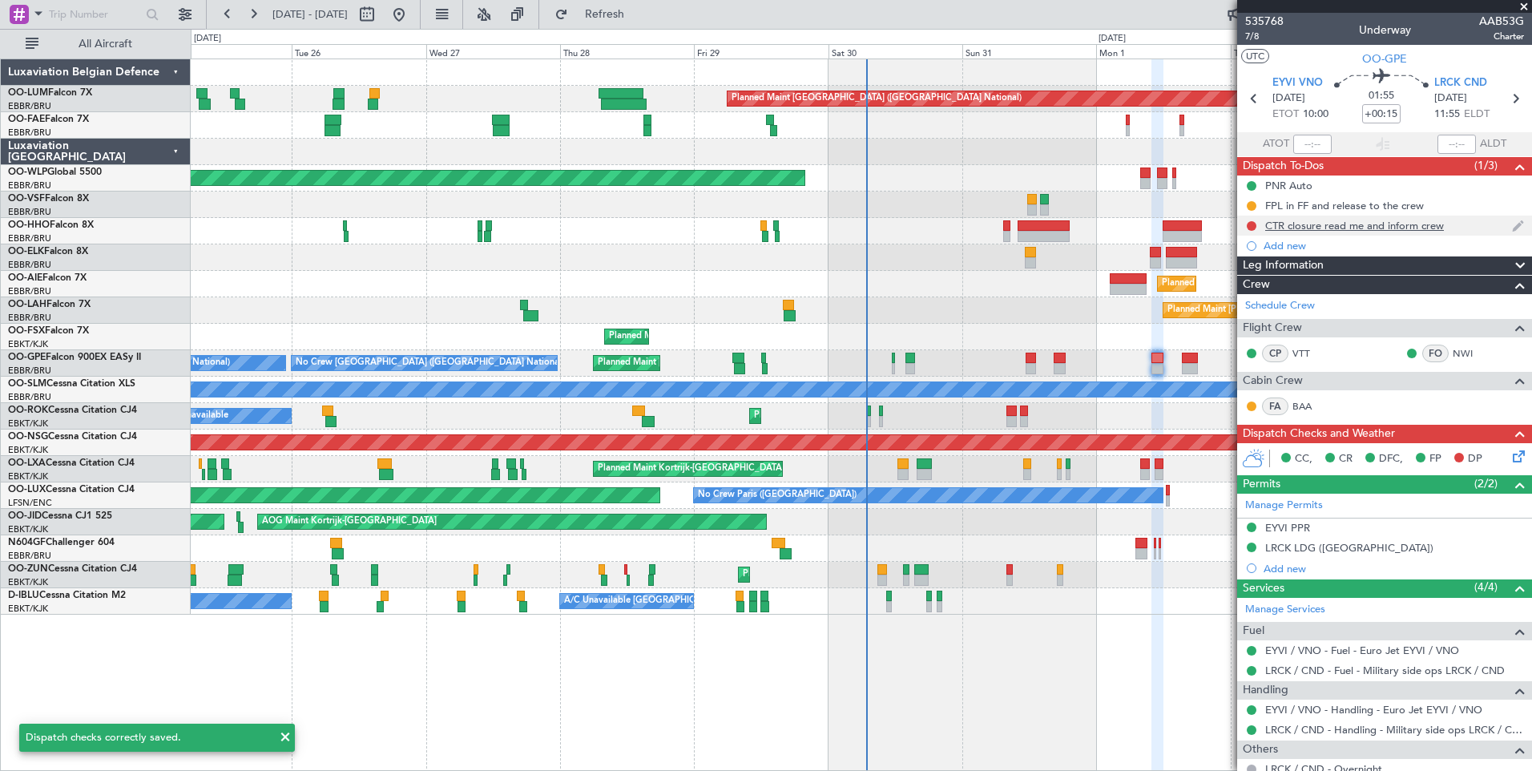
click at [1345, 222] on div "CTR closure read me and inform crew" at bounding box center [1354, 226] width 179 height 14
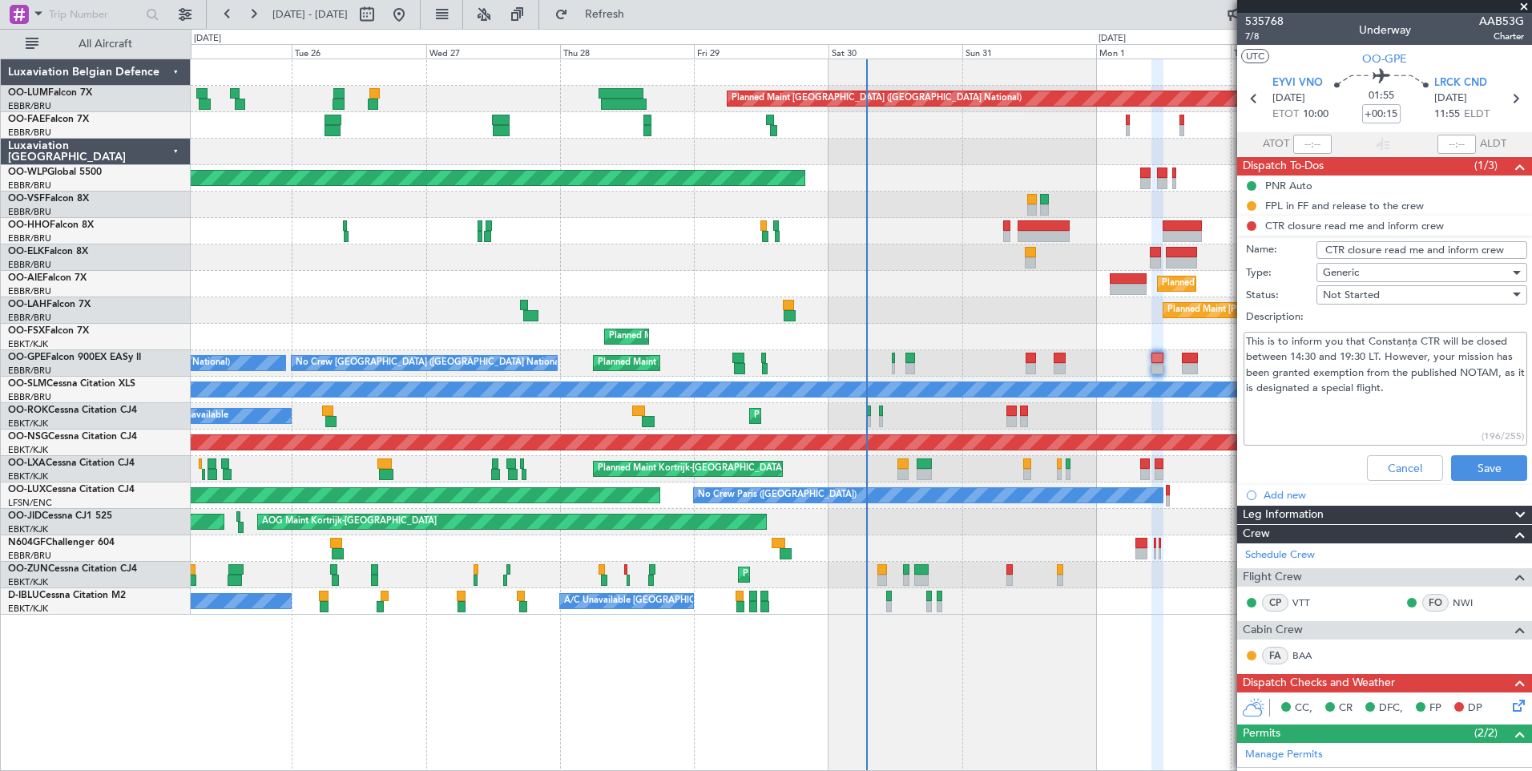
drag, startPoint x: 1241, startPoint y: 341, endPoint x: 1264, endPoint y: 373, distance: 40.2
click at [1264, 373] on div "This is to inform you that Constanța CTR will be closed between 14:30 and 19:30…" at bounding box center [1384, 389] width 311 height 121
drag, startPoint x: 1248, startPoint y: 341, endPoint x: 1438, endPoint y: 399, distance: 199.5
click at [1438, 399] on textarea "This is to inform you that Constanța CTR will be closed between 14:30 and 19:30…" at bounding box center [1386, 389] width 284 height 115
click at [1502, 474] on button "Save" at bounding box center [1489, 468] width 76 height 26
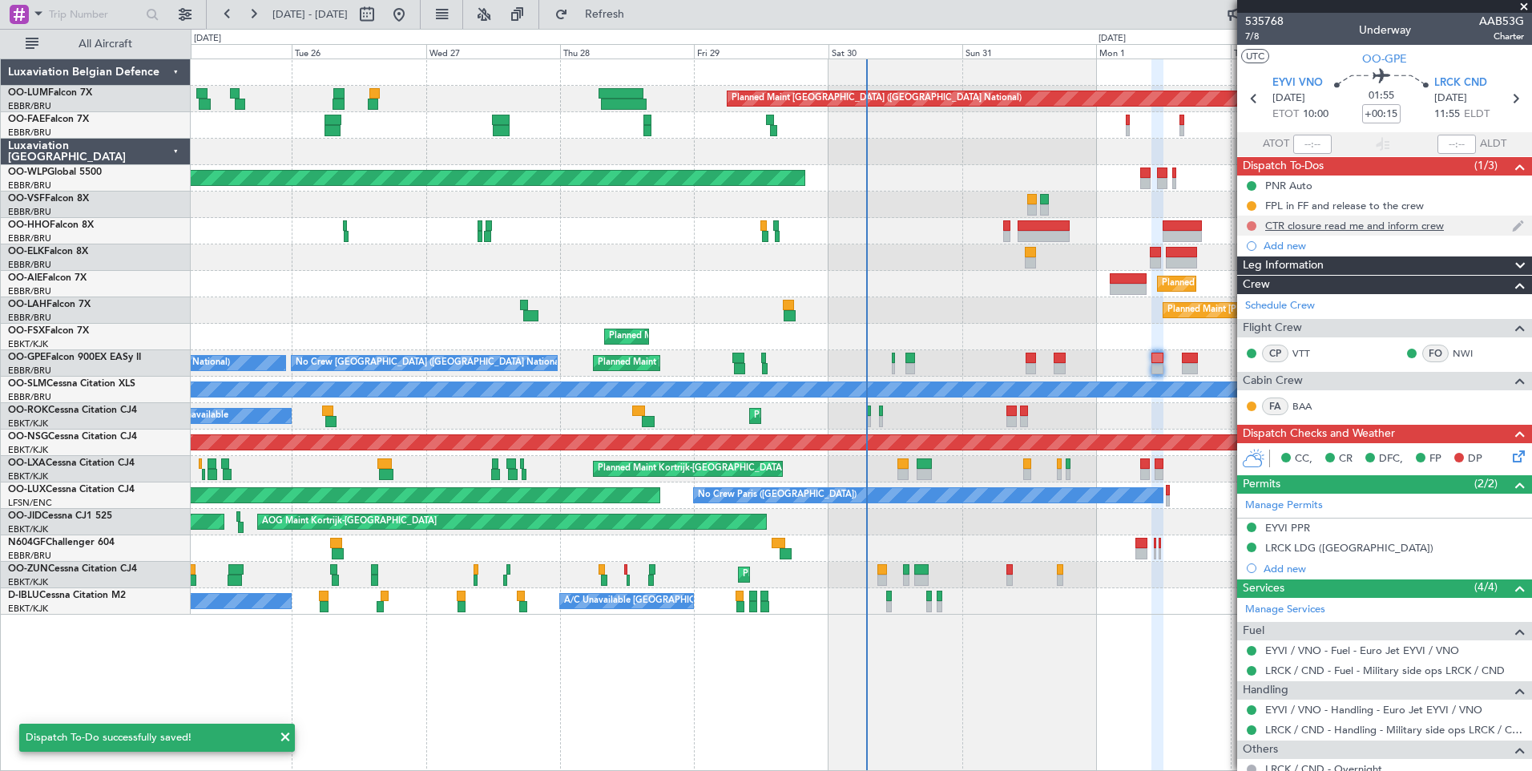
click at [1250, 227] on button at bounding box center [1252, 226] width 10 height 10
click at [1234, 296] on span "Completed" at bounding box center [1259, 296] width 53 height 16
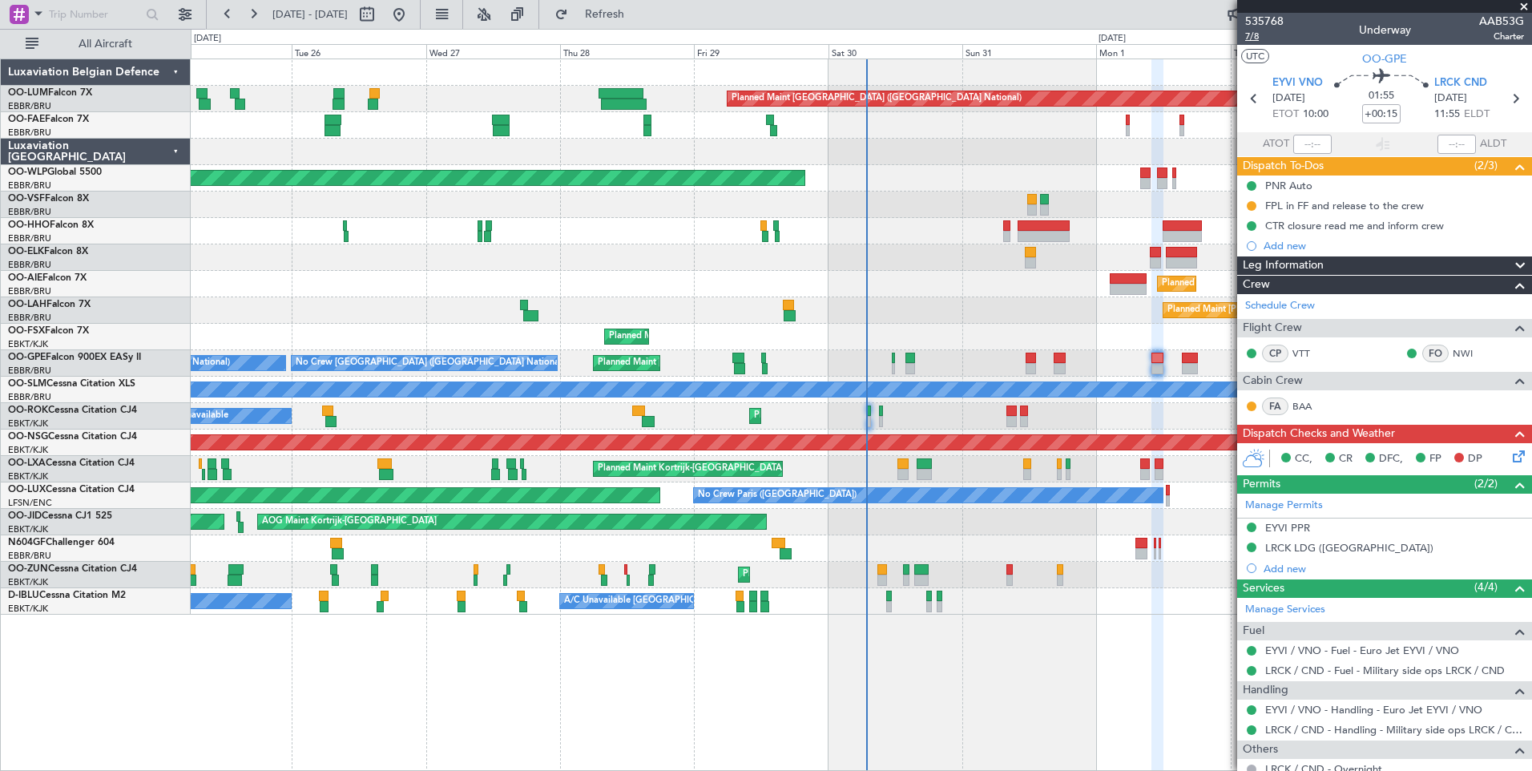
click at [1248, 33] on span "7/8" at bounding box center [1264, 37] width 38 height 14
click at [639, 10] on span "Refresh" at bounding box center [604, 14] width 67 height 11
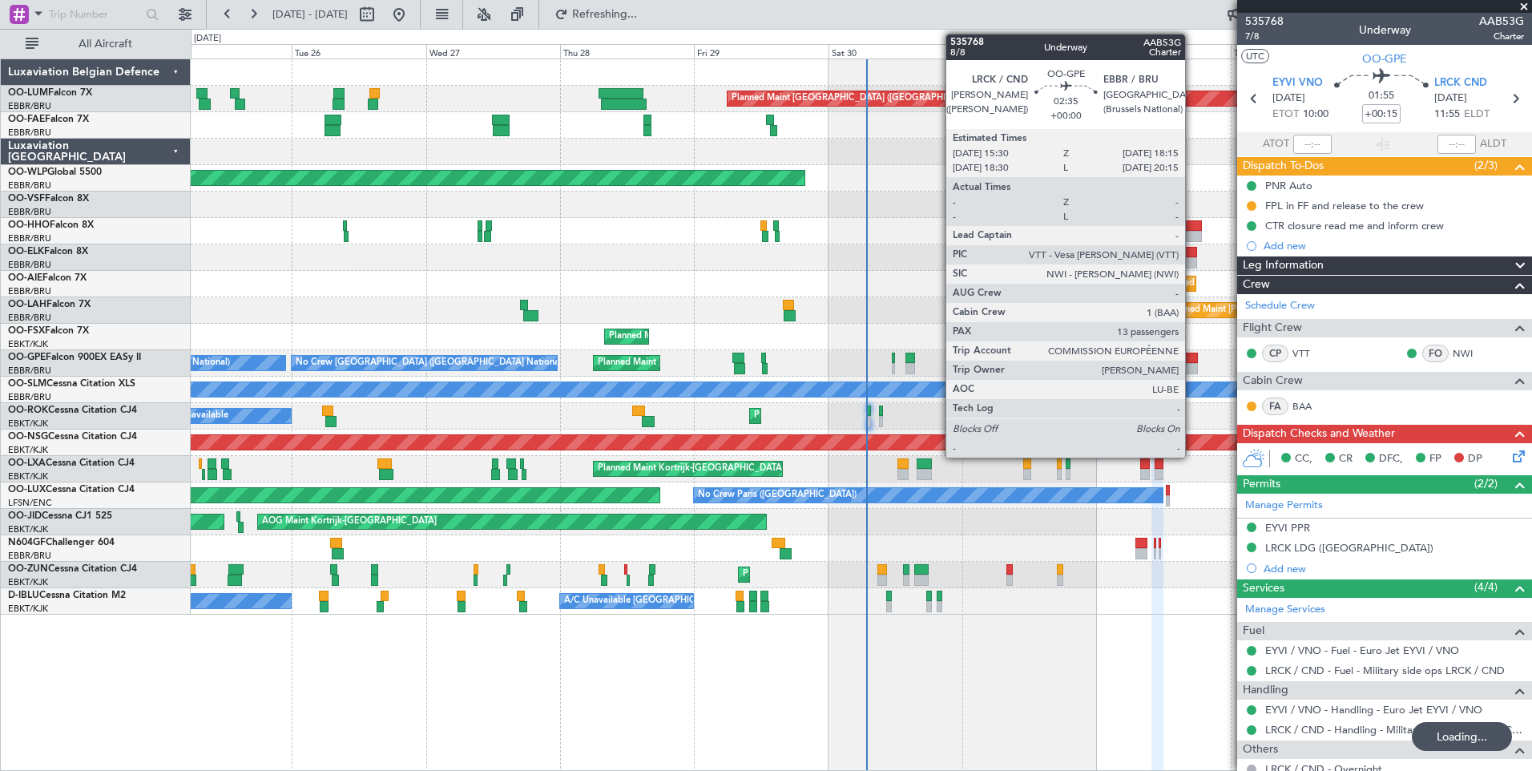
click at [1192, 358] on div at bounding box center [1190, 358] width 16 height 11
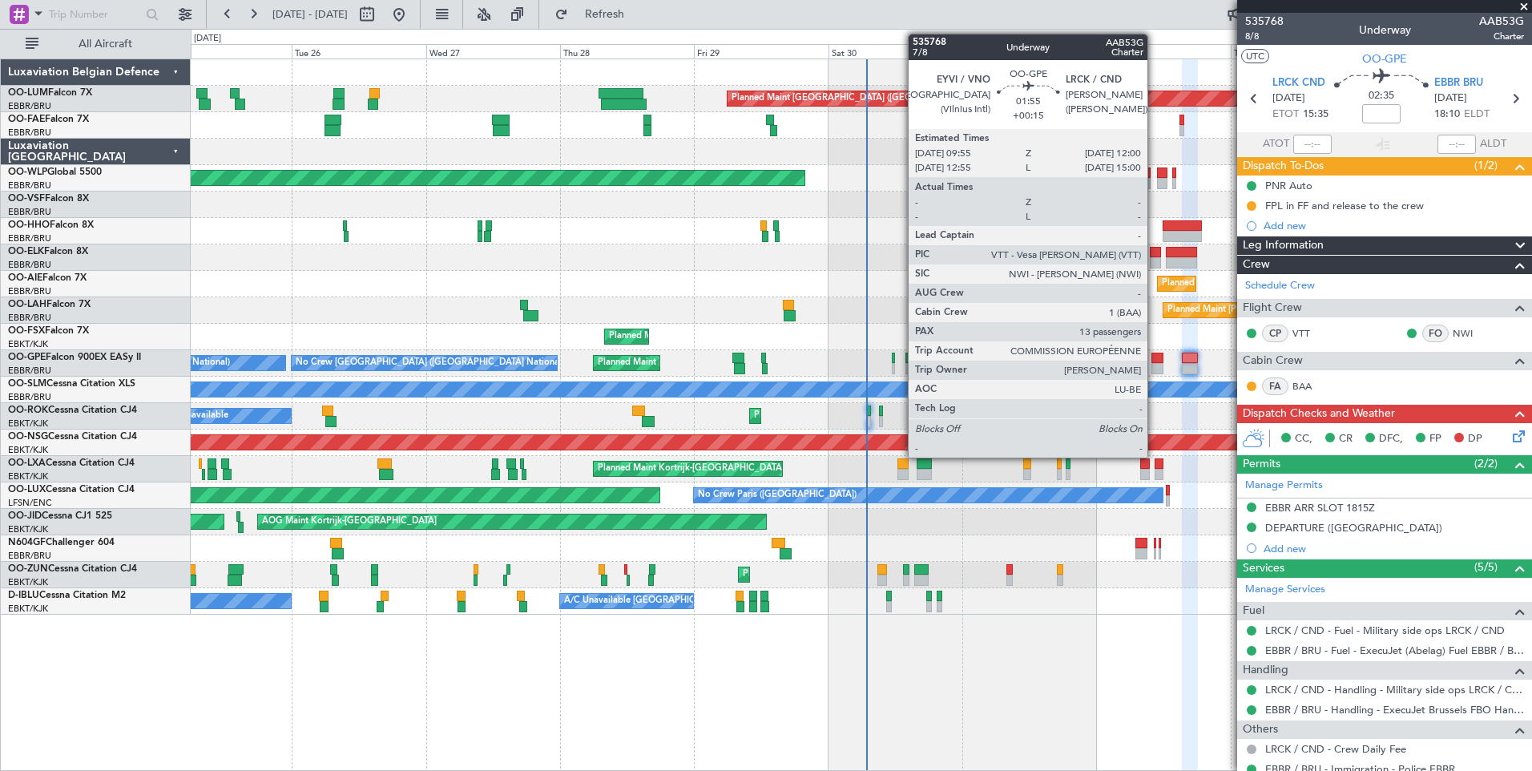
click at [1155, 357] on div at bounding box center [1158, 358] width 12 height 11
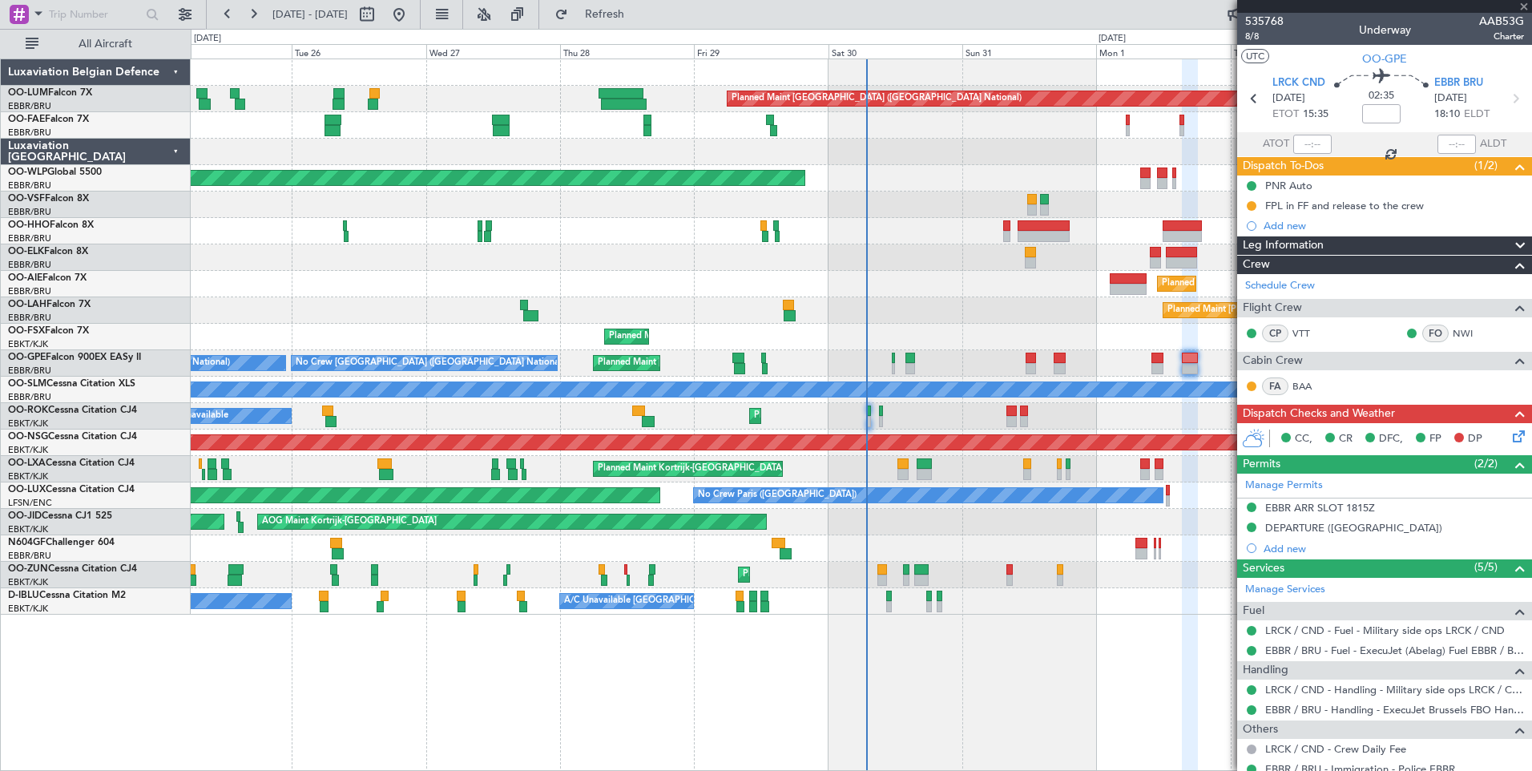
type input "+00:15"
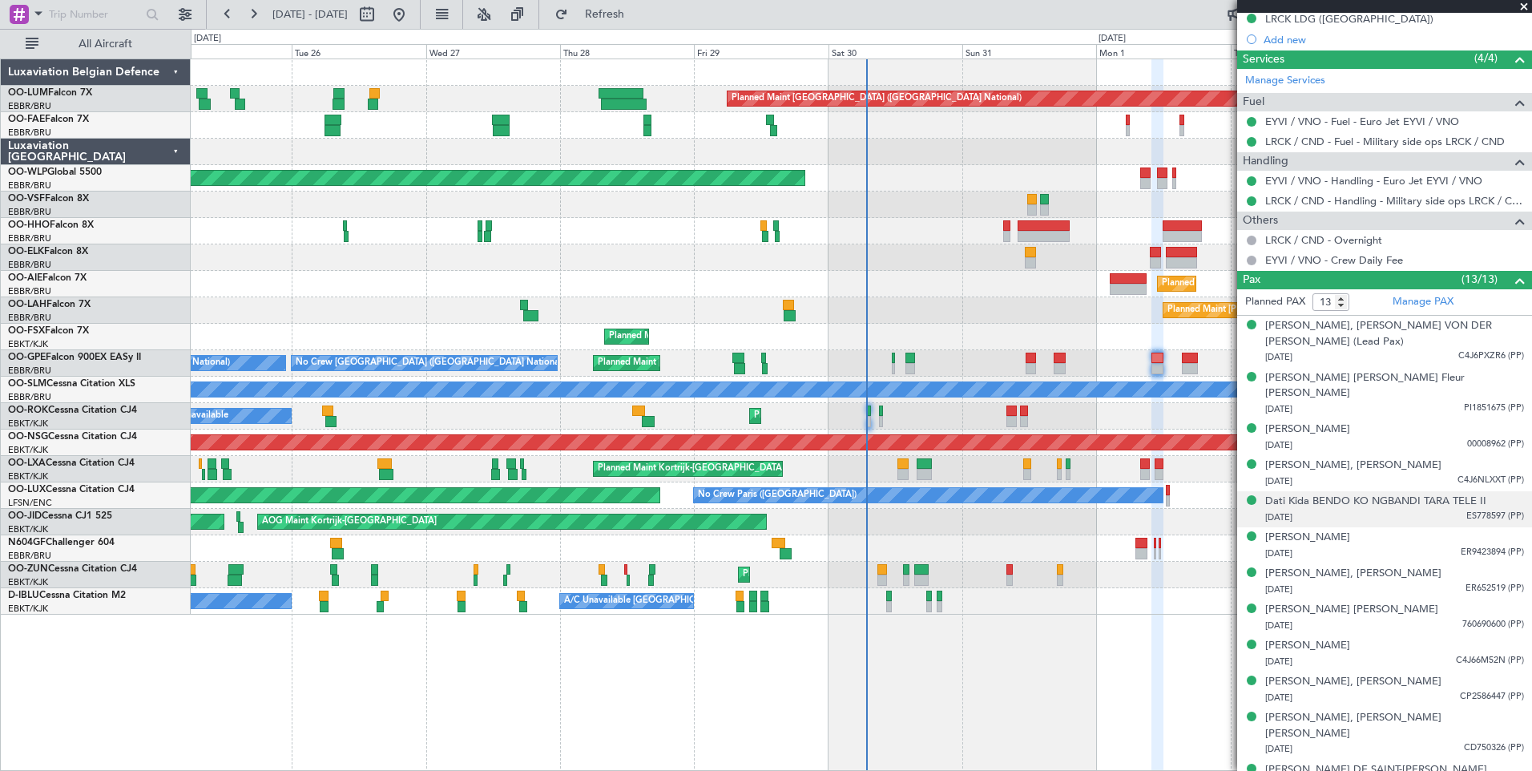
scroll to position [542, 0]
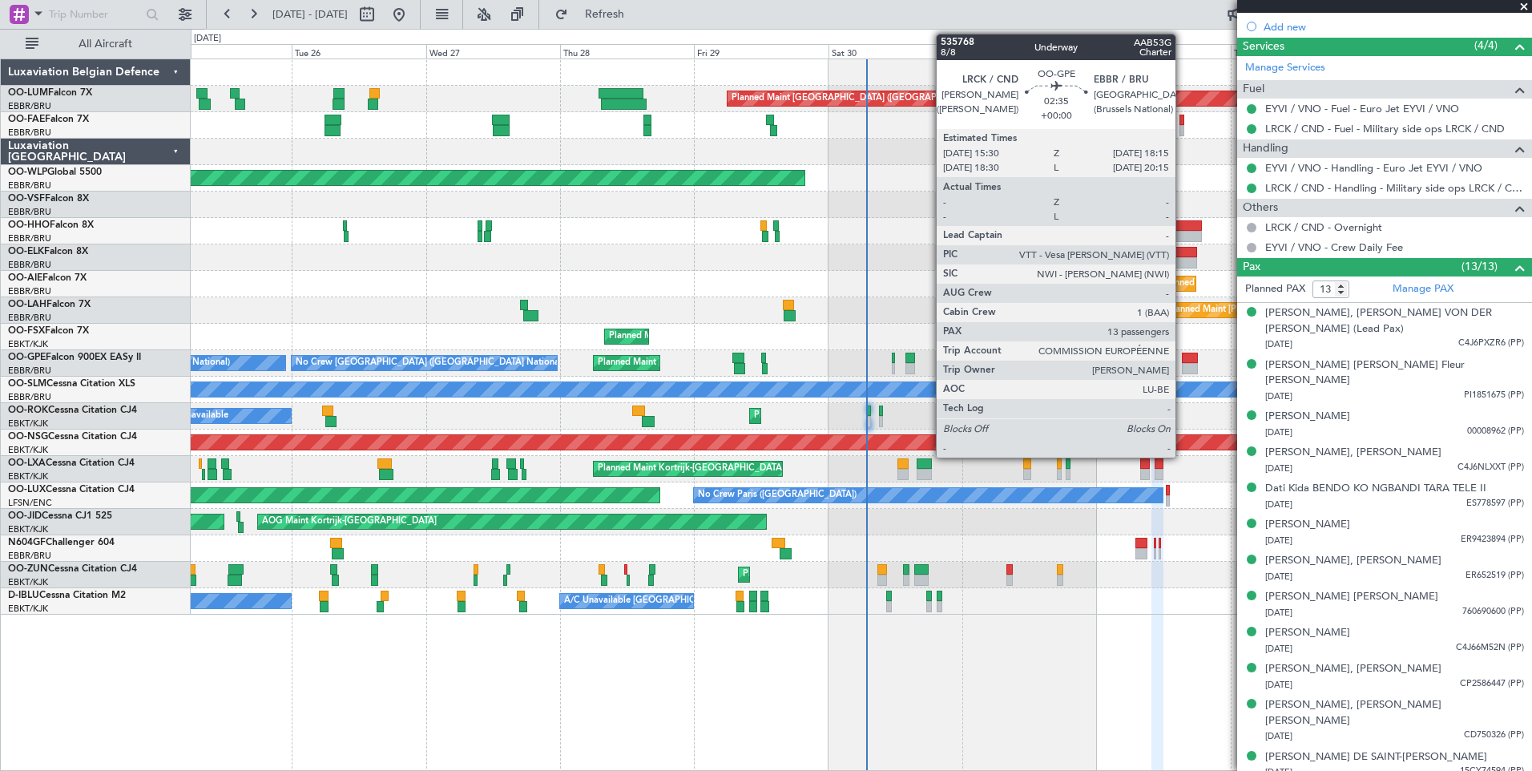
click at [1183, 361] on div at bounding box center [1190, 358] width 16 height 11
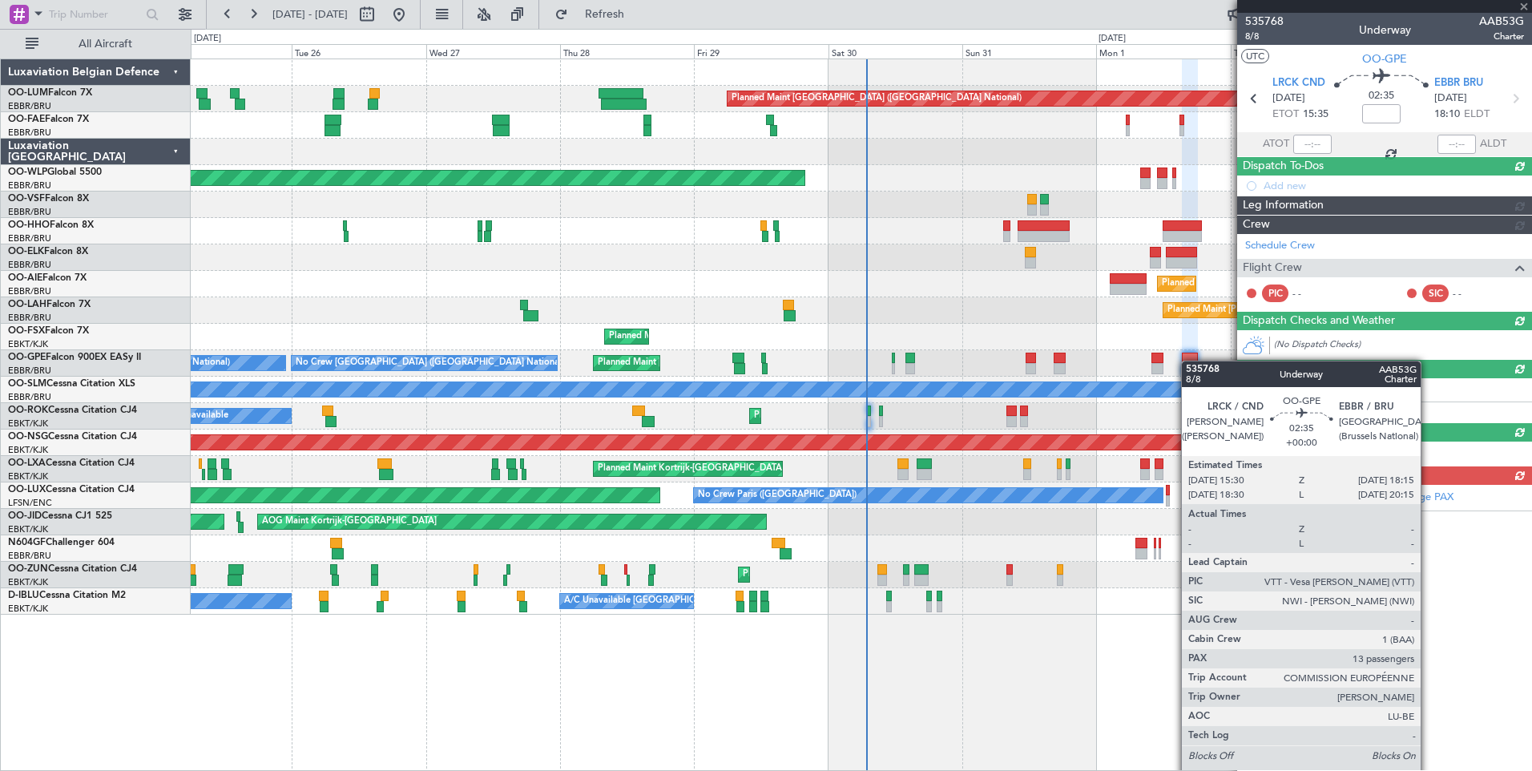
scroll to position [0, 0]
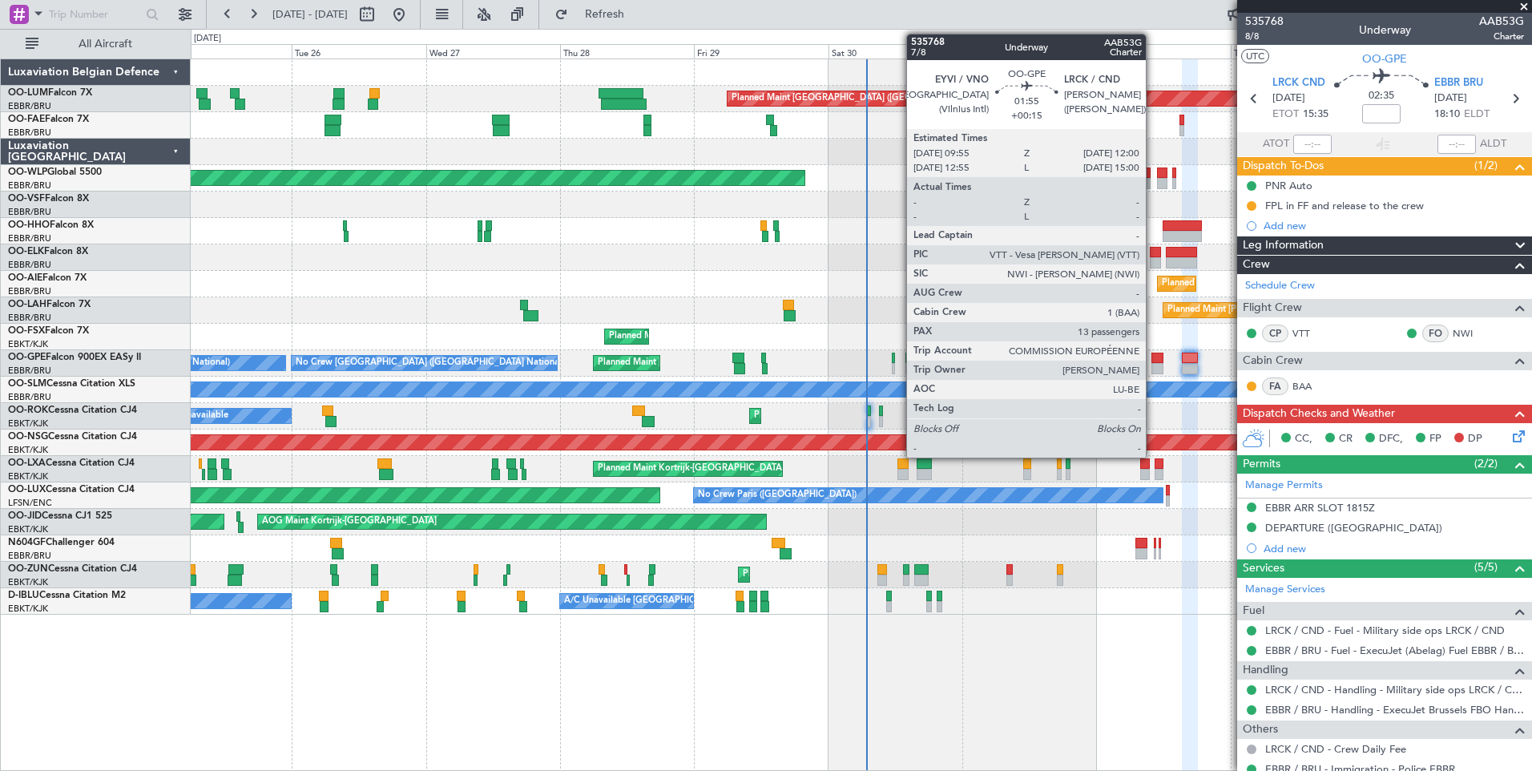
click at [1153, 359] on div at bounding box center [1158, 358] width 12 height 11
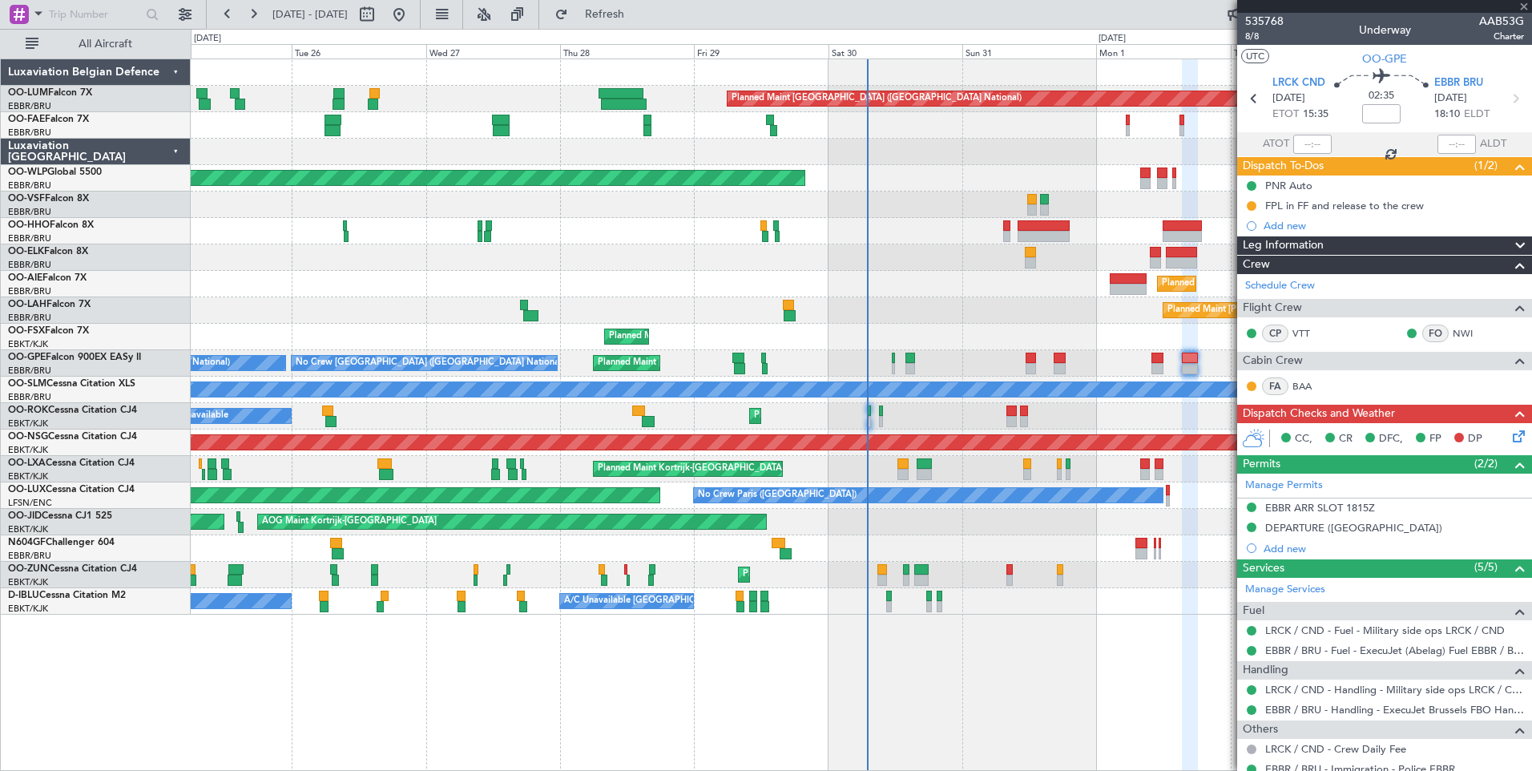
type input "+00:15"
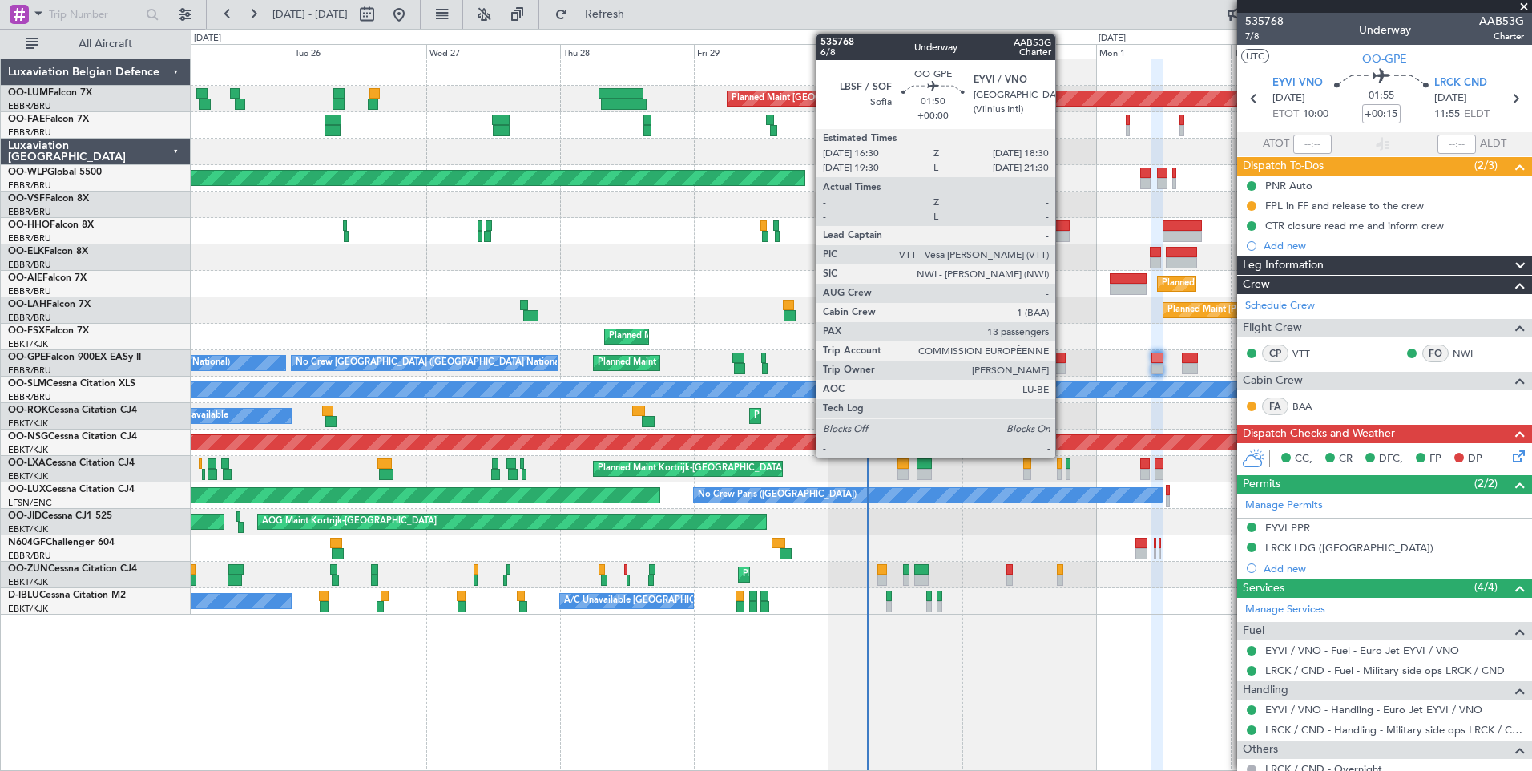
click at [1063, 357] on div at bounding box center [1059, 358] width 11 height 11
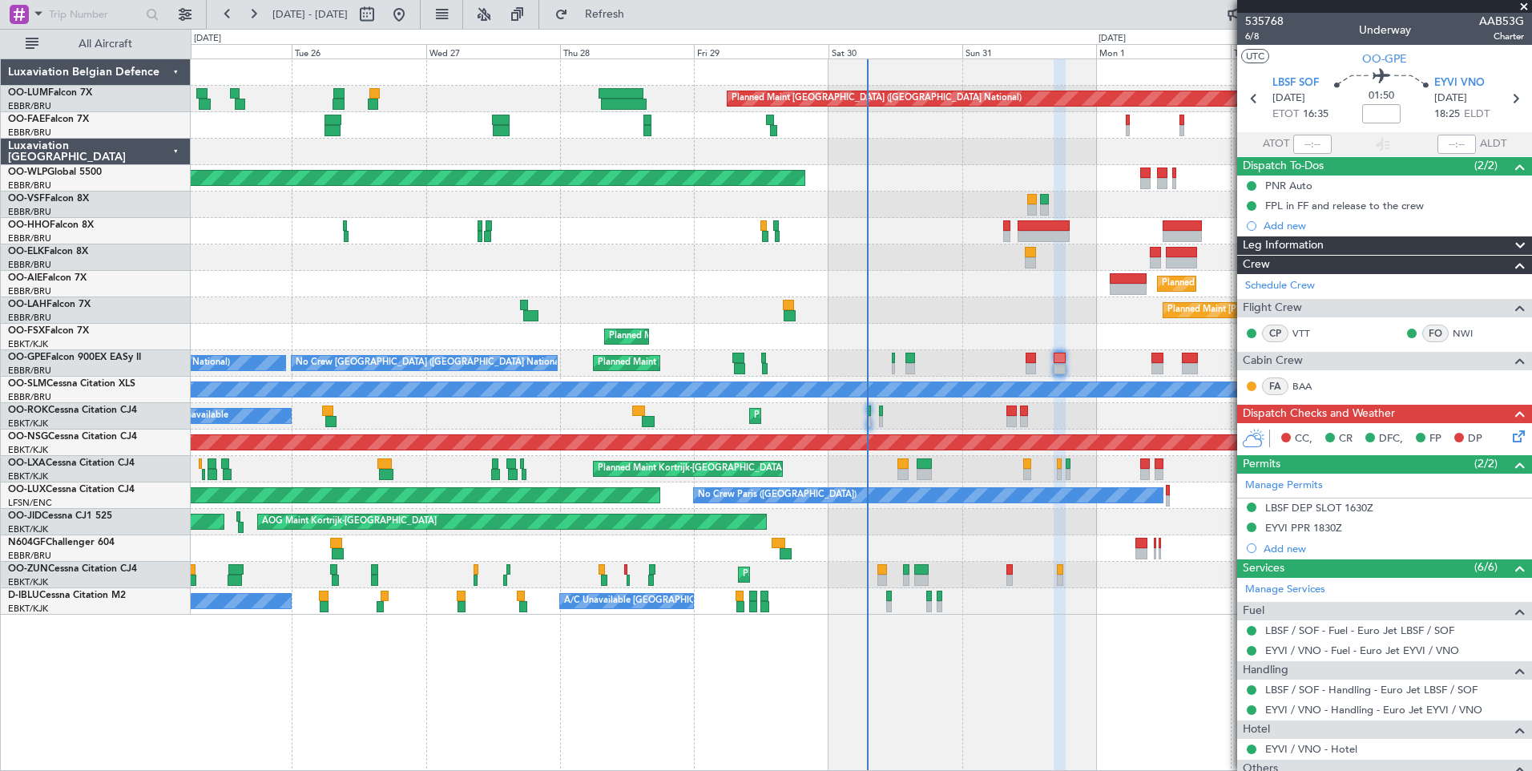
click at [1510, 434] on icon at bounding box center [1516, 433] width 13 height 13
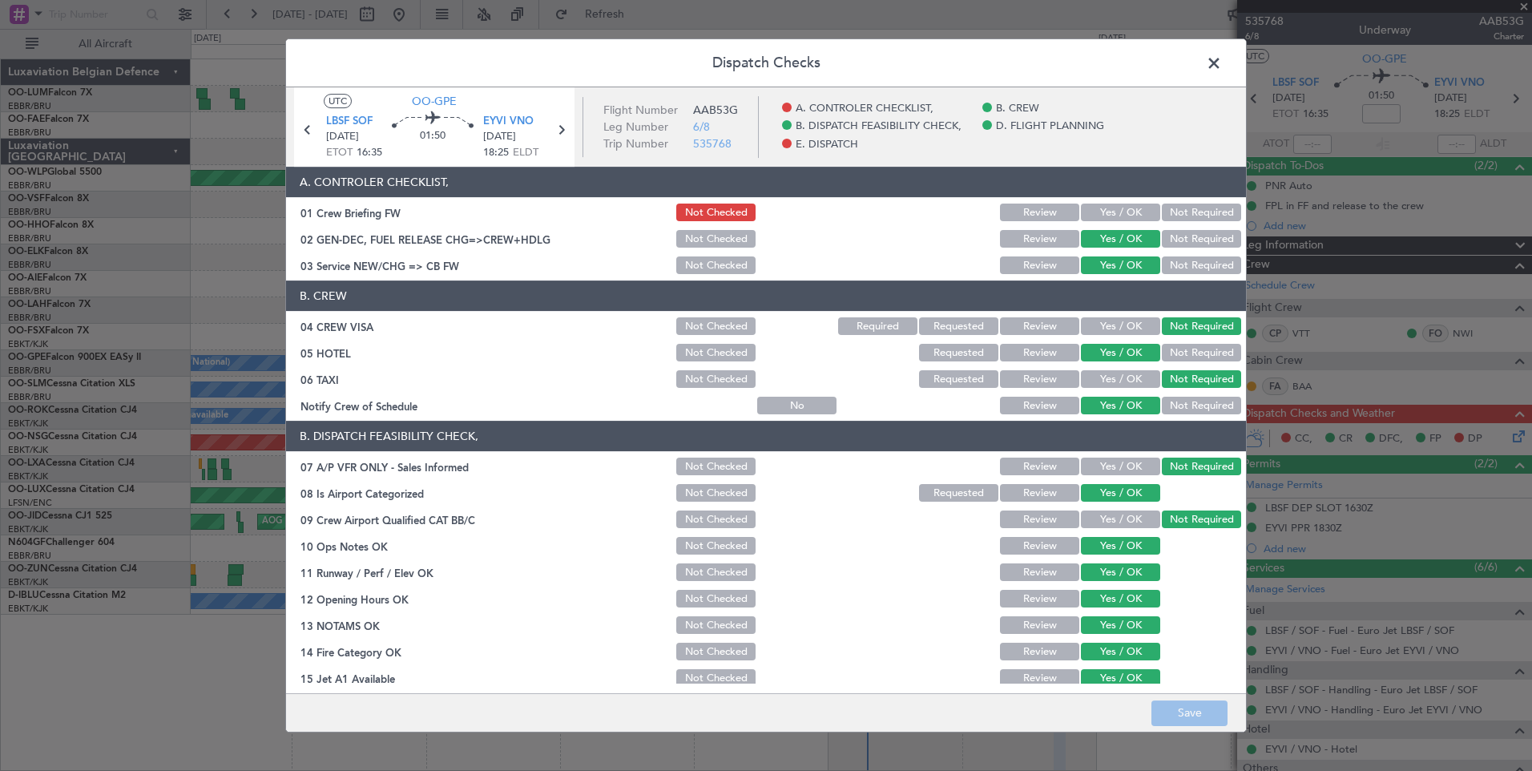
click at [1104, 216] on button "Yes / OK" at bounding box center [1120, 213] width 79 height 18
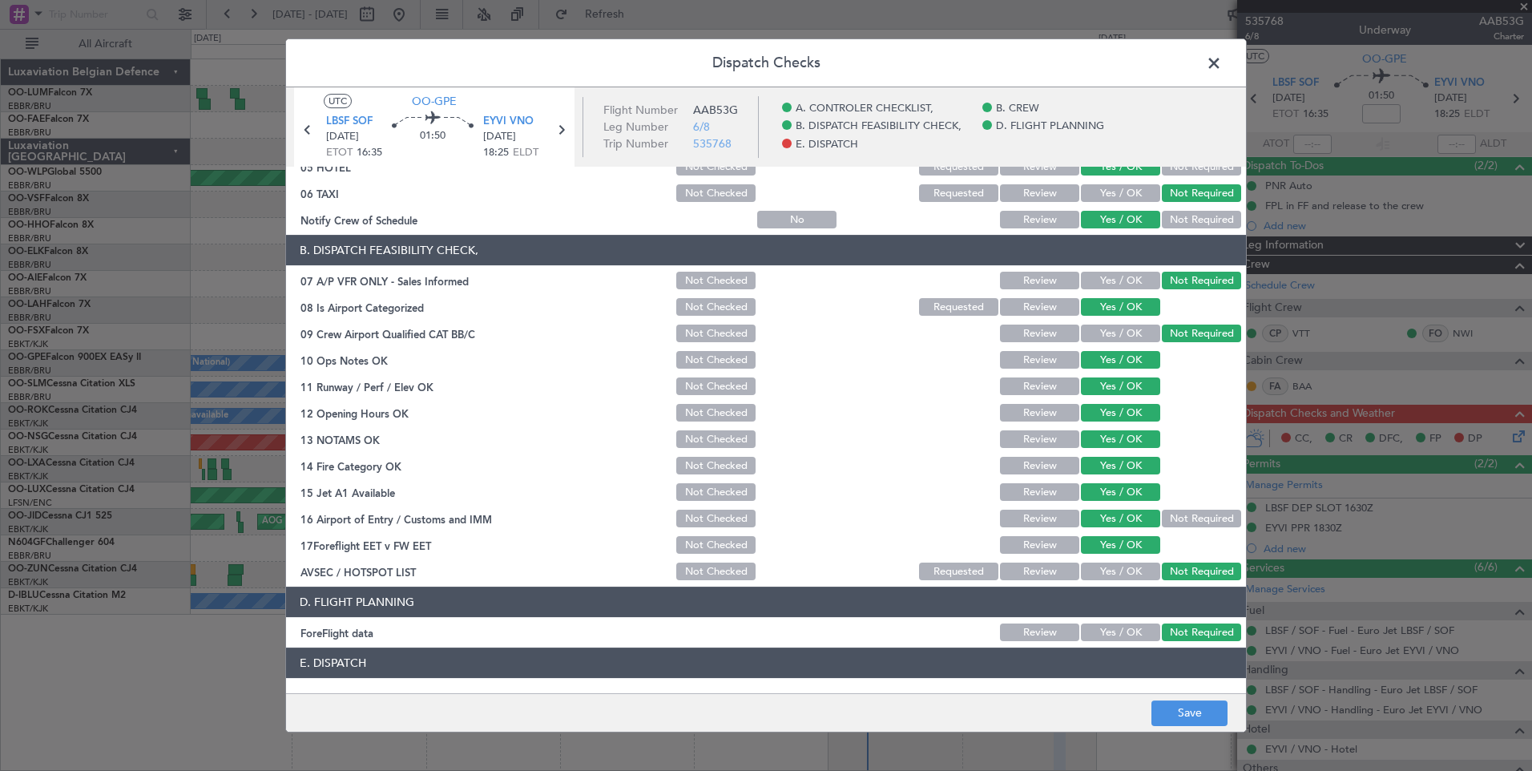
scroll to position [291, 0]
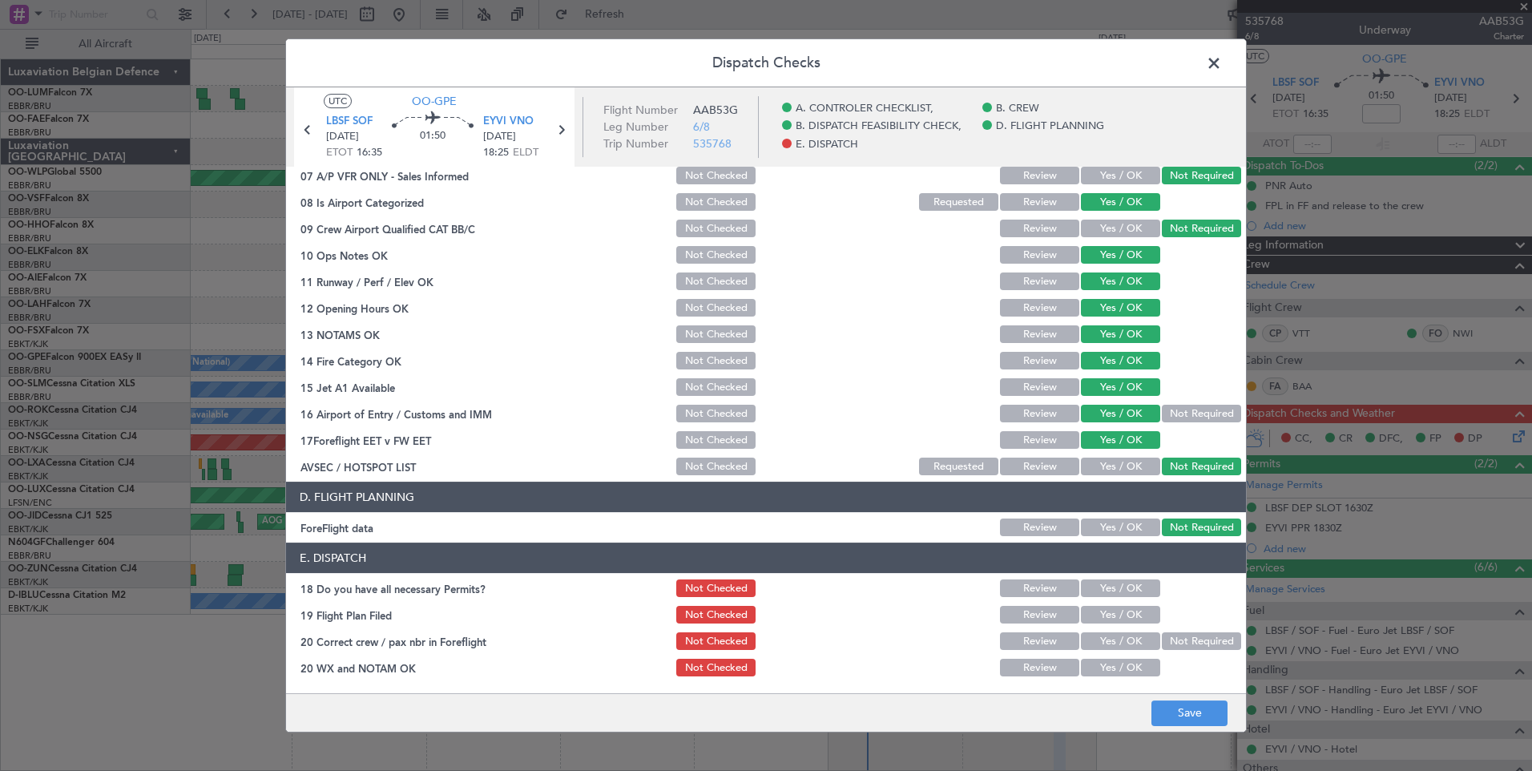
click at [1116, 598] on div "Yes / OK" at bounding box center [1119, 588] width 81 height 22
click at [1119, 608] on button "Yes / OK" at bounding box center [1120, 615] width 79 height 18
drag, startPoint x: 1119, startPoint y: 639, endPoint x: 1118, endPoint y: 598, distance: 41.7
click at [1119, 640] on button "Yes / OK" at bounding box center [1120, 641] width 79 height 18
click at [1118, 591] on button "Yes / OK" at bounding box center [1120, 588] width 79 height 18
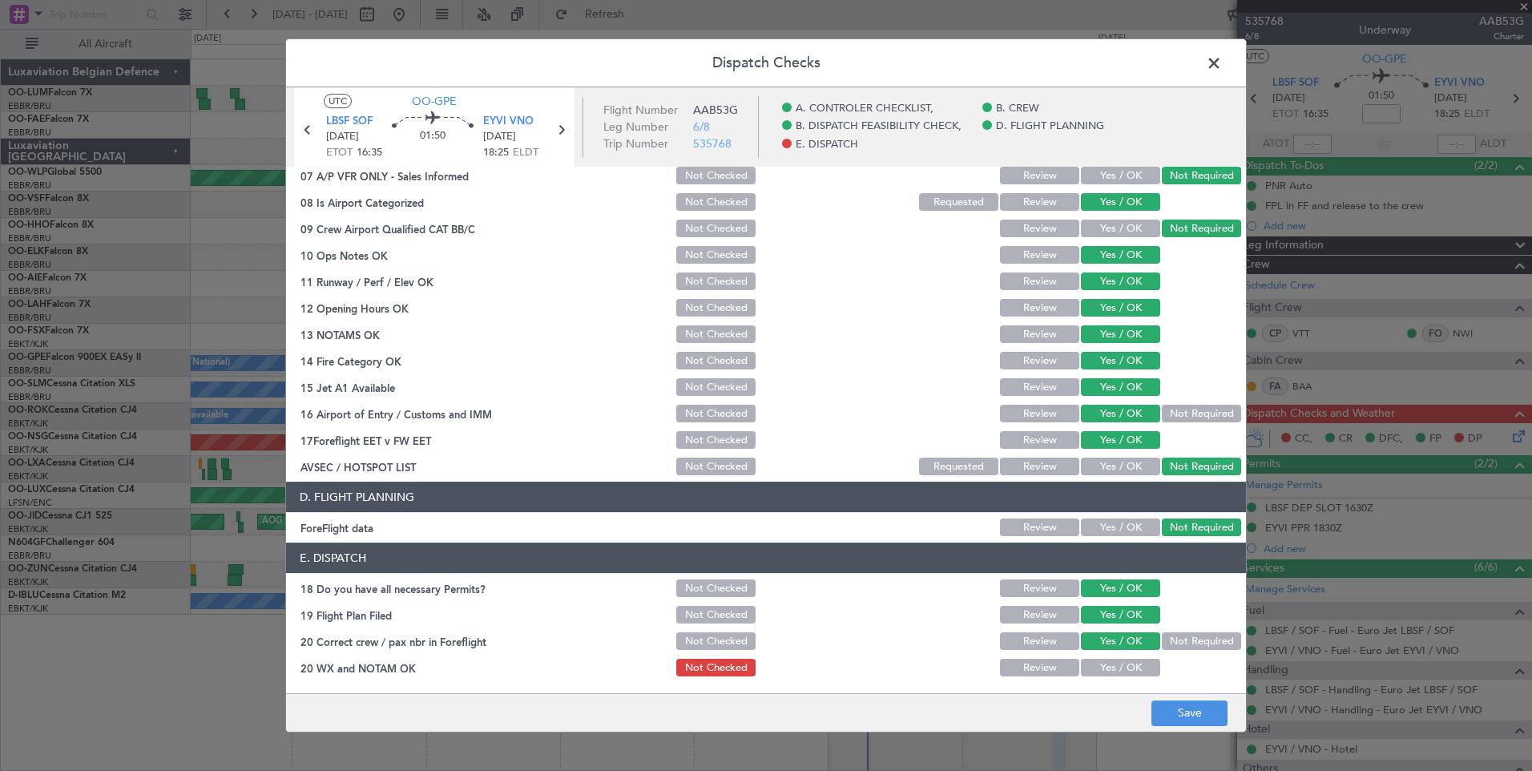
click at [1118, 667] on button "Yes / OK" at bounding box center [1120, 668] width 79 height 18
click at [1171, 709] on button "Save" at bounding box center [1190, 713] width 76 height 26
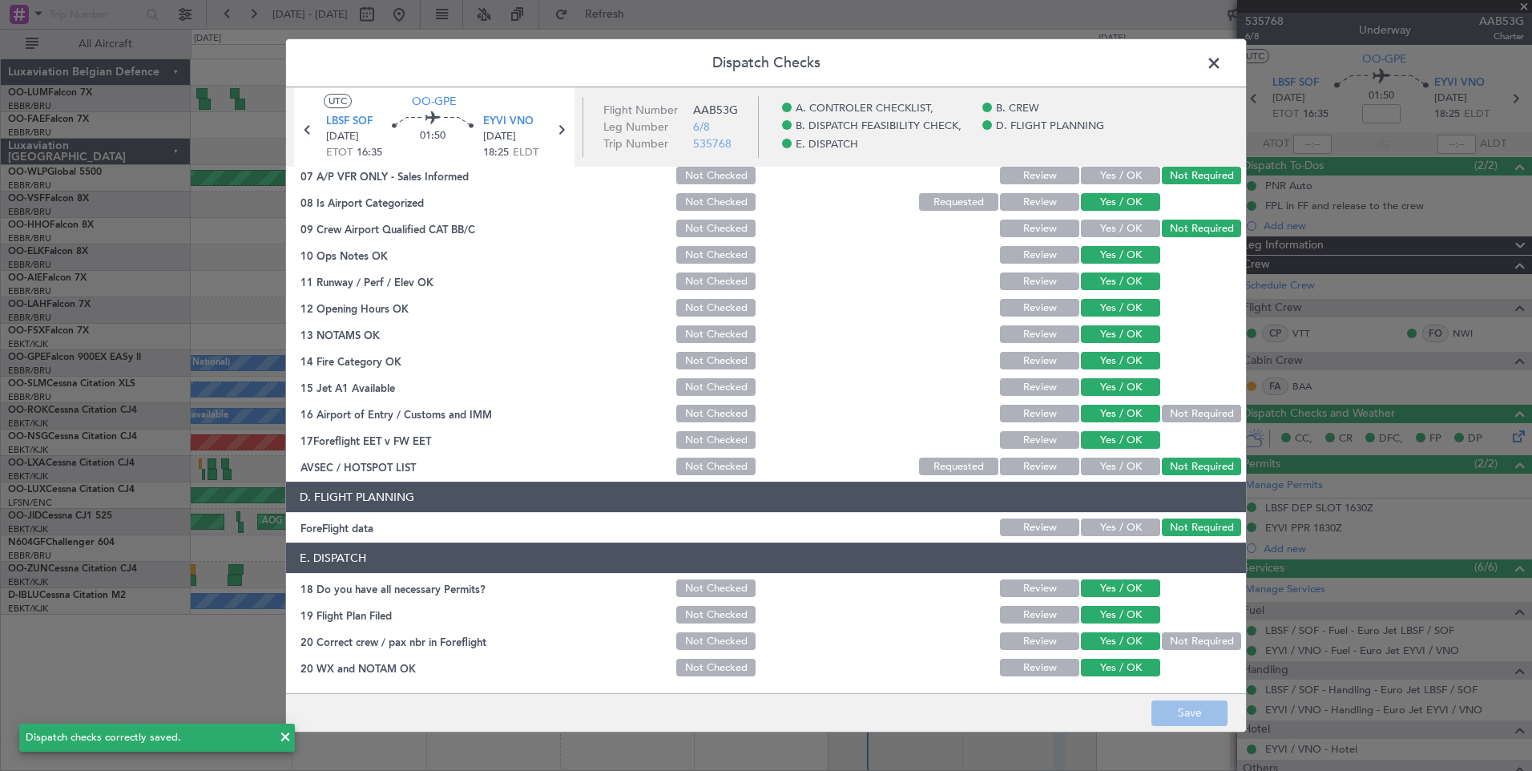
click at [1222, 65] on span at bounding box center [1222, 67] width 0 height 32
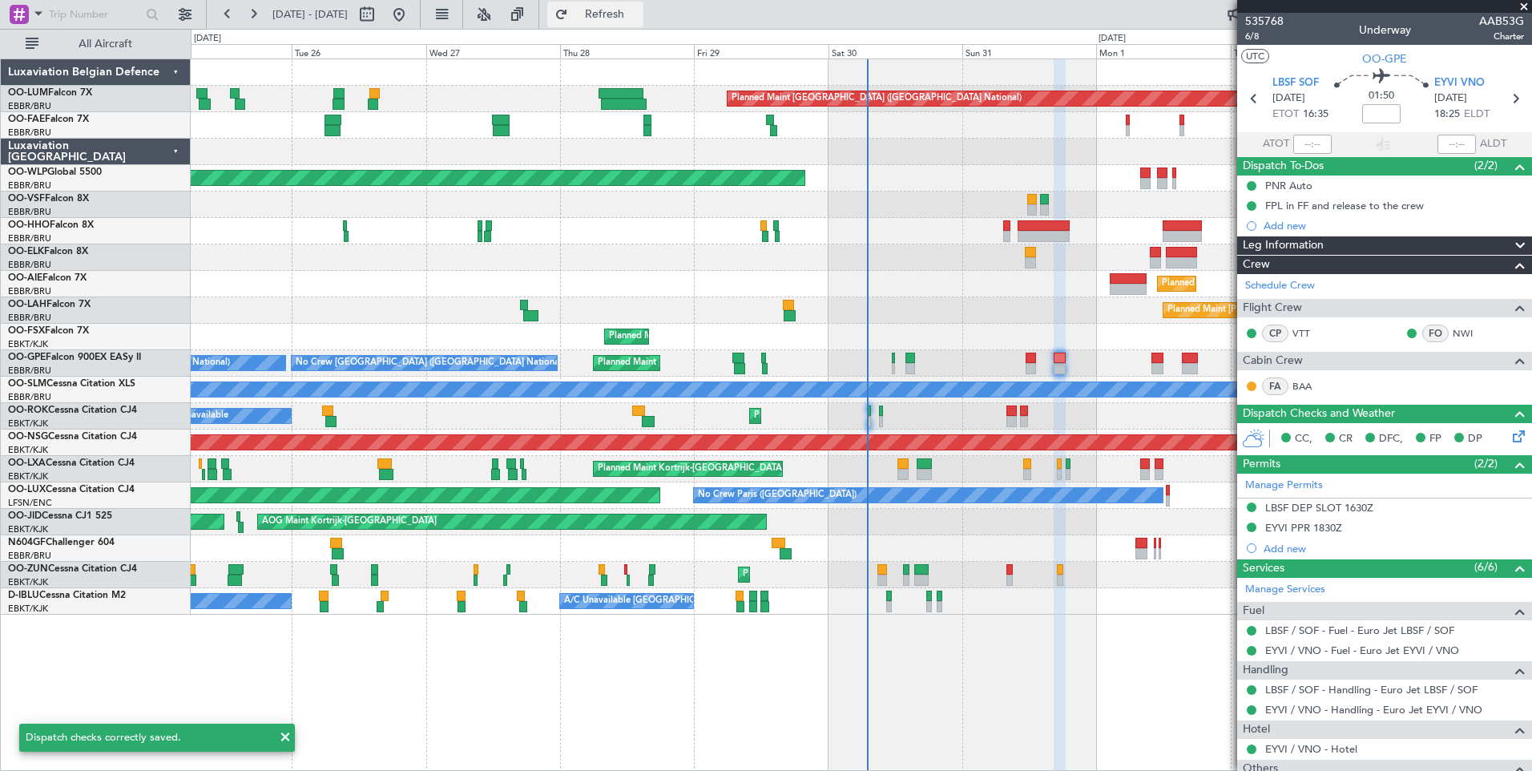
click at [643, 25] on button "Refresh" at bounding box center [595, 15] width 96 height 26
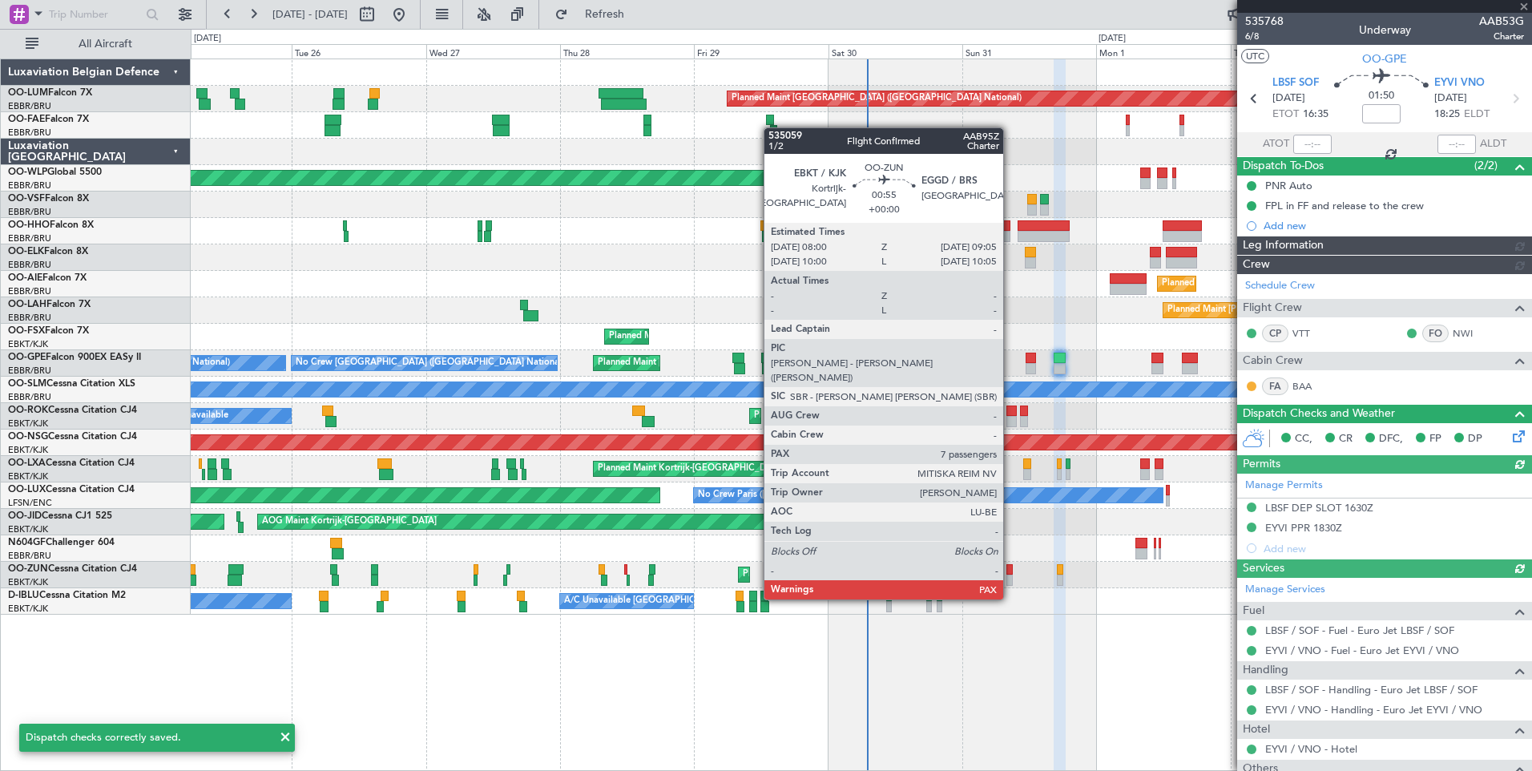
click at [1011, 569] on div at bounding box center [1010, 569] width 6 height 11
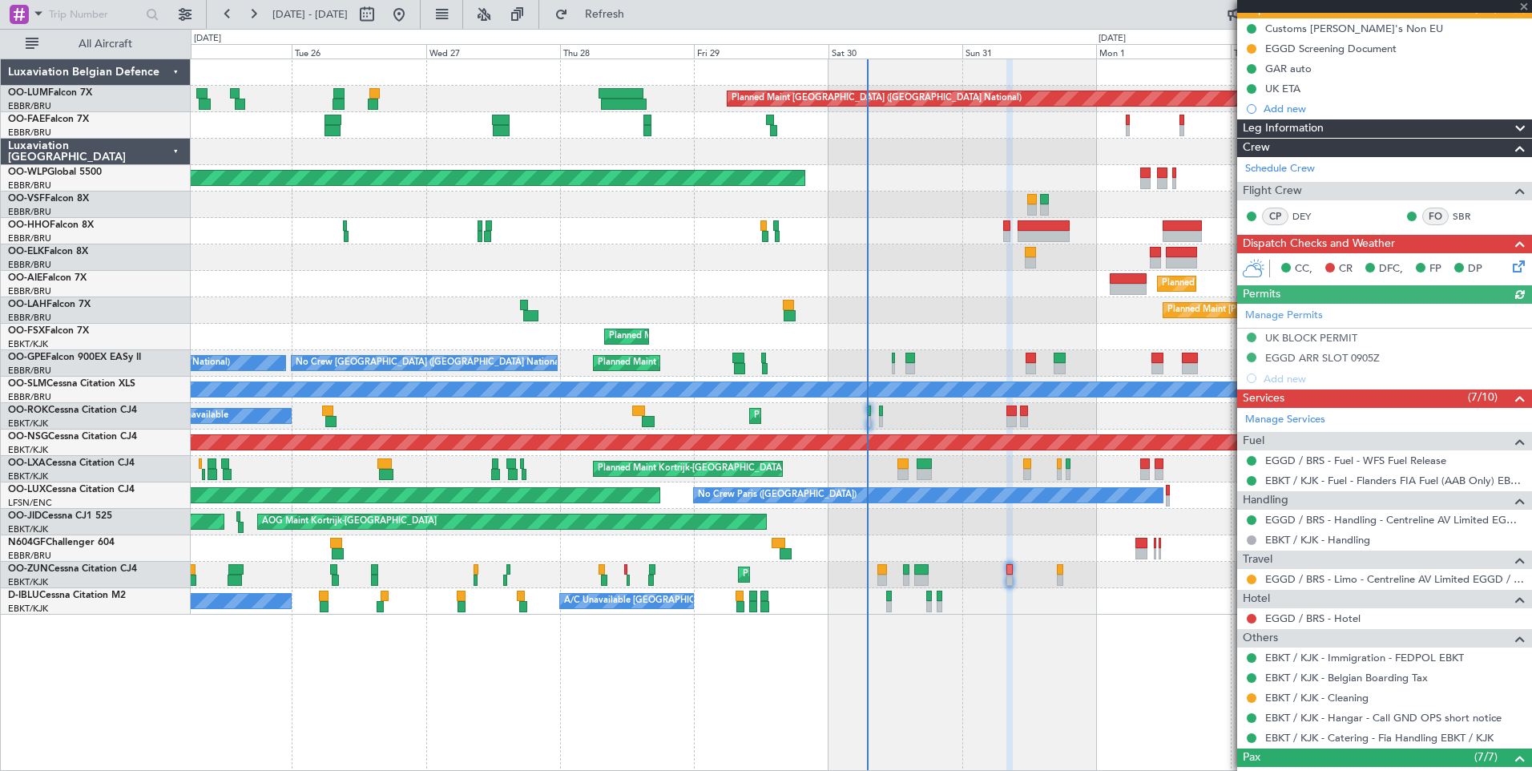
scroll to position [160, 0]
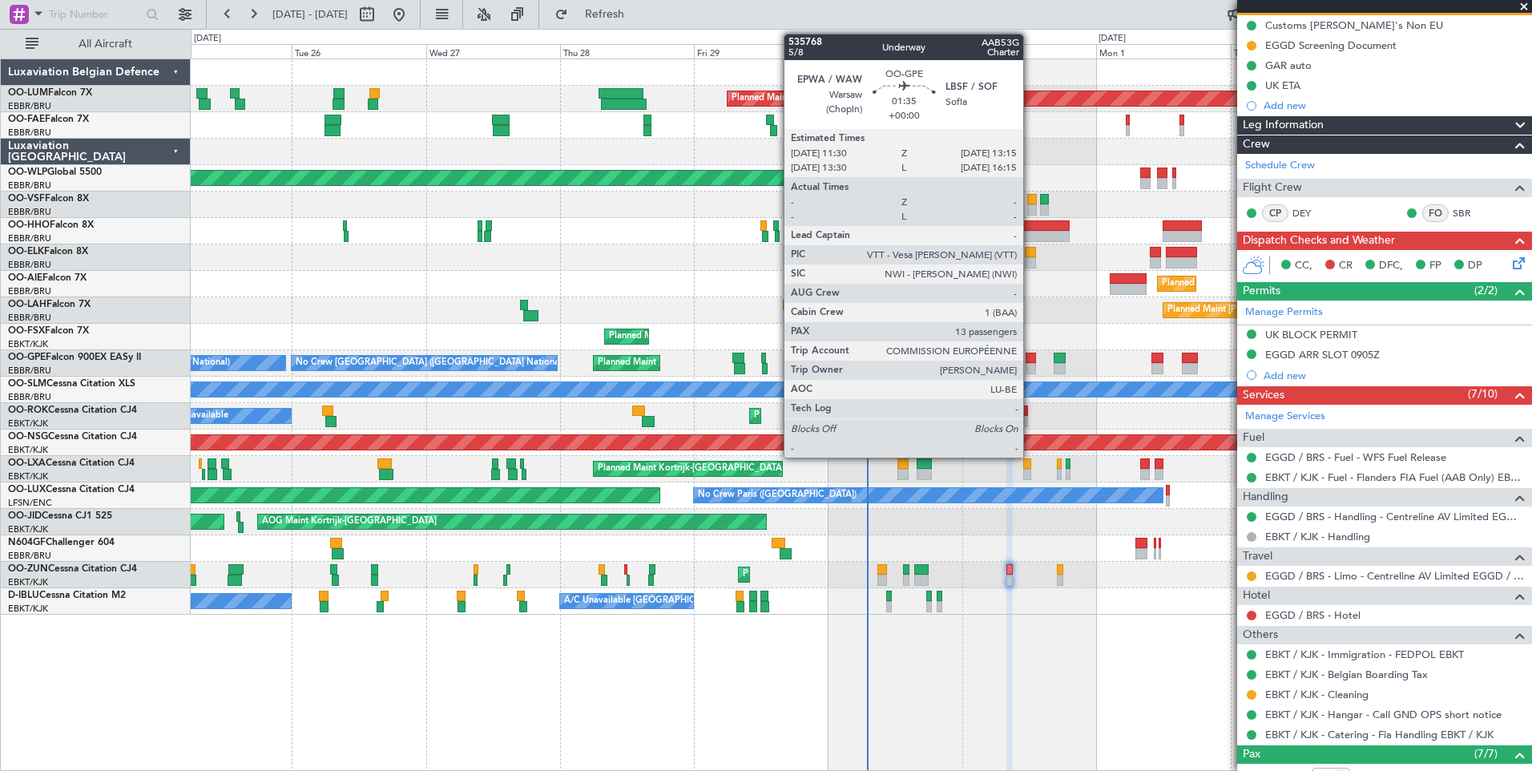
click at [1031, 356] on div at bounding box center [1031, 358] width 10 height 11
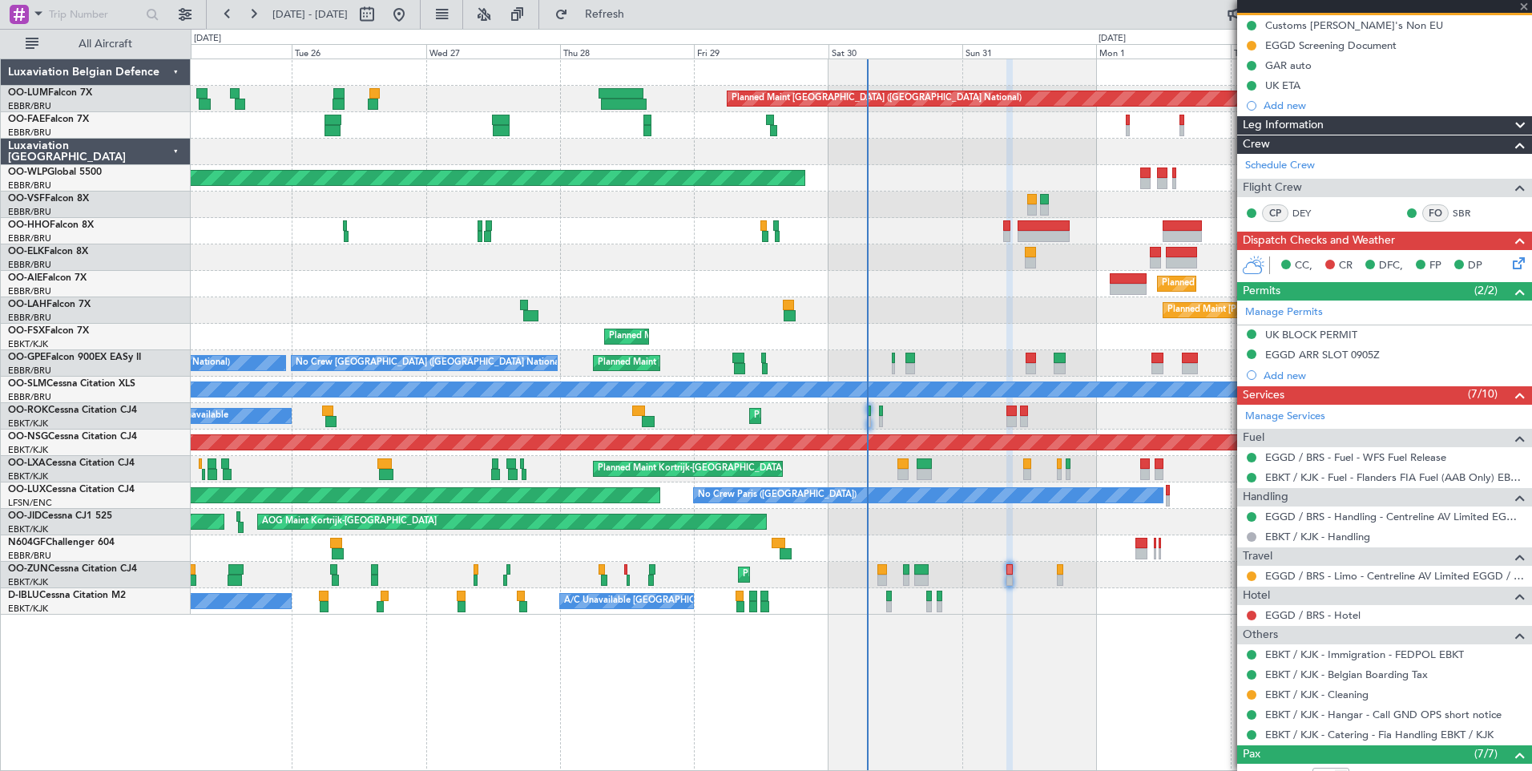
type input "13"
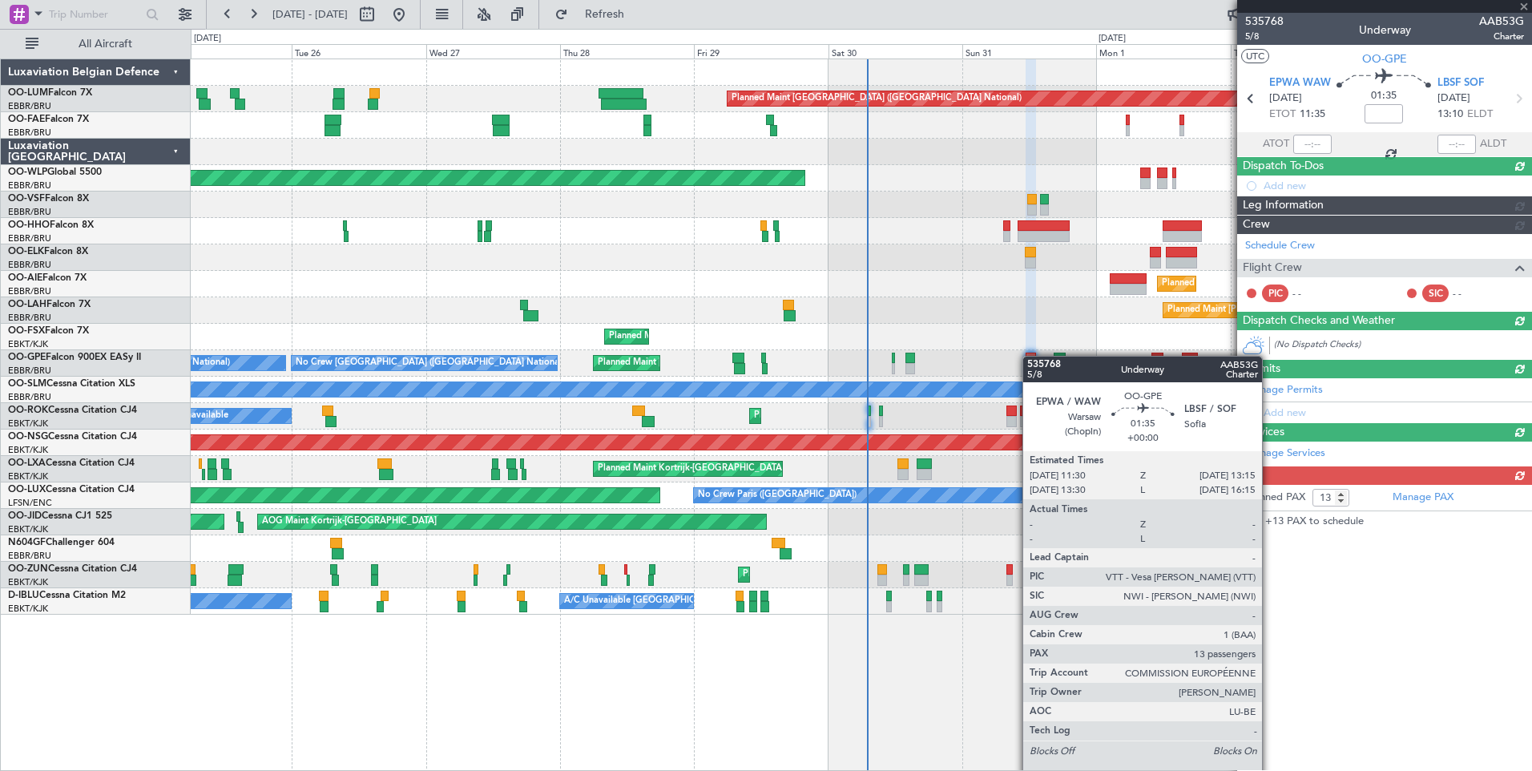
scroll to position [0, 0]
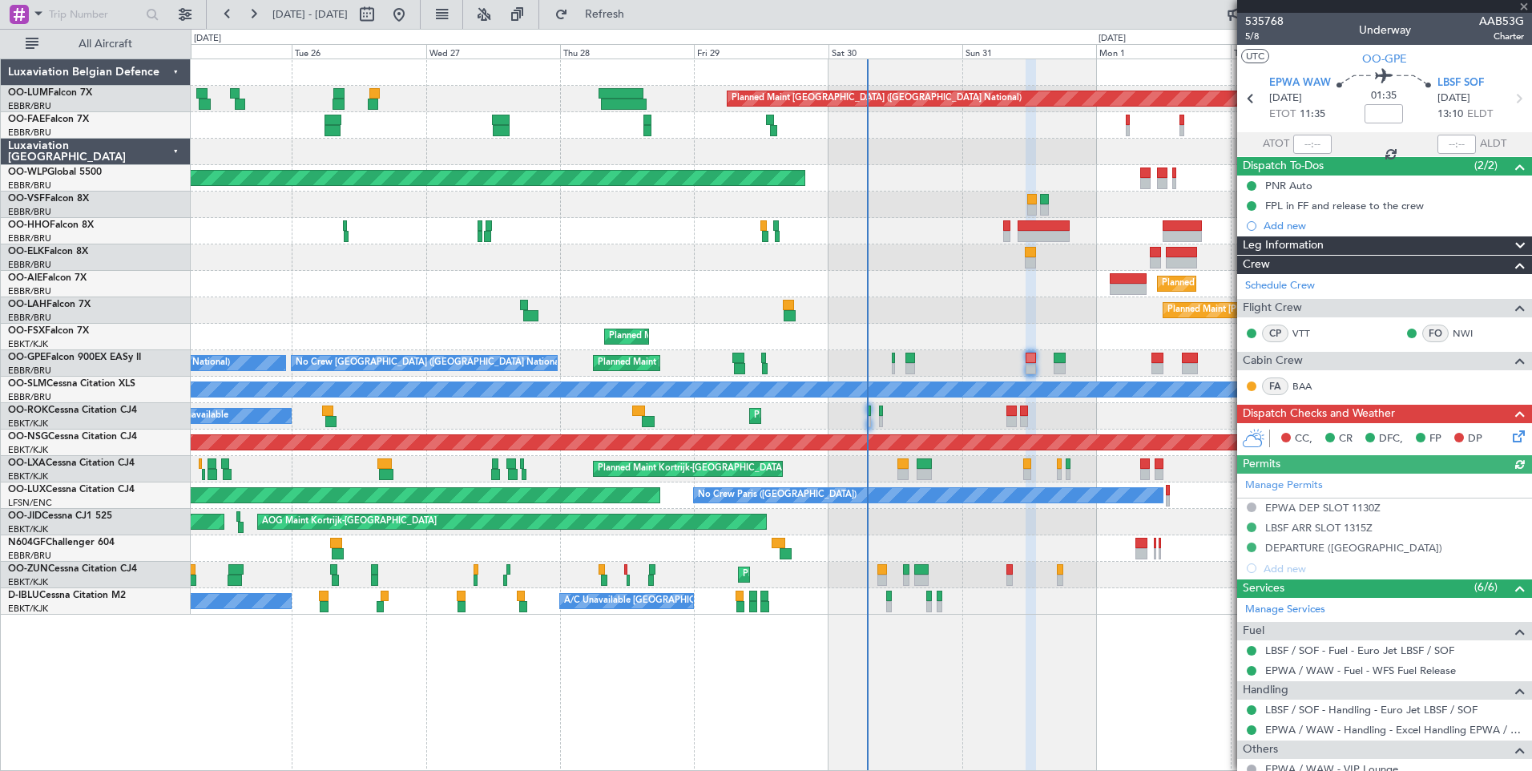
click at [1510, 438] on icon at bounding box center [1516, 433] width 13 height 13
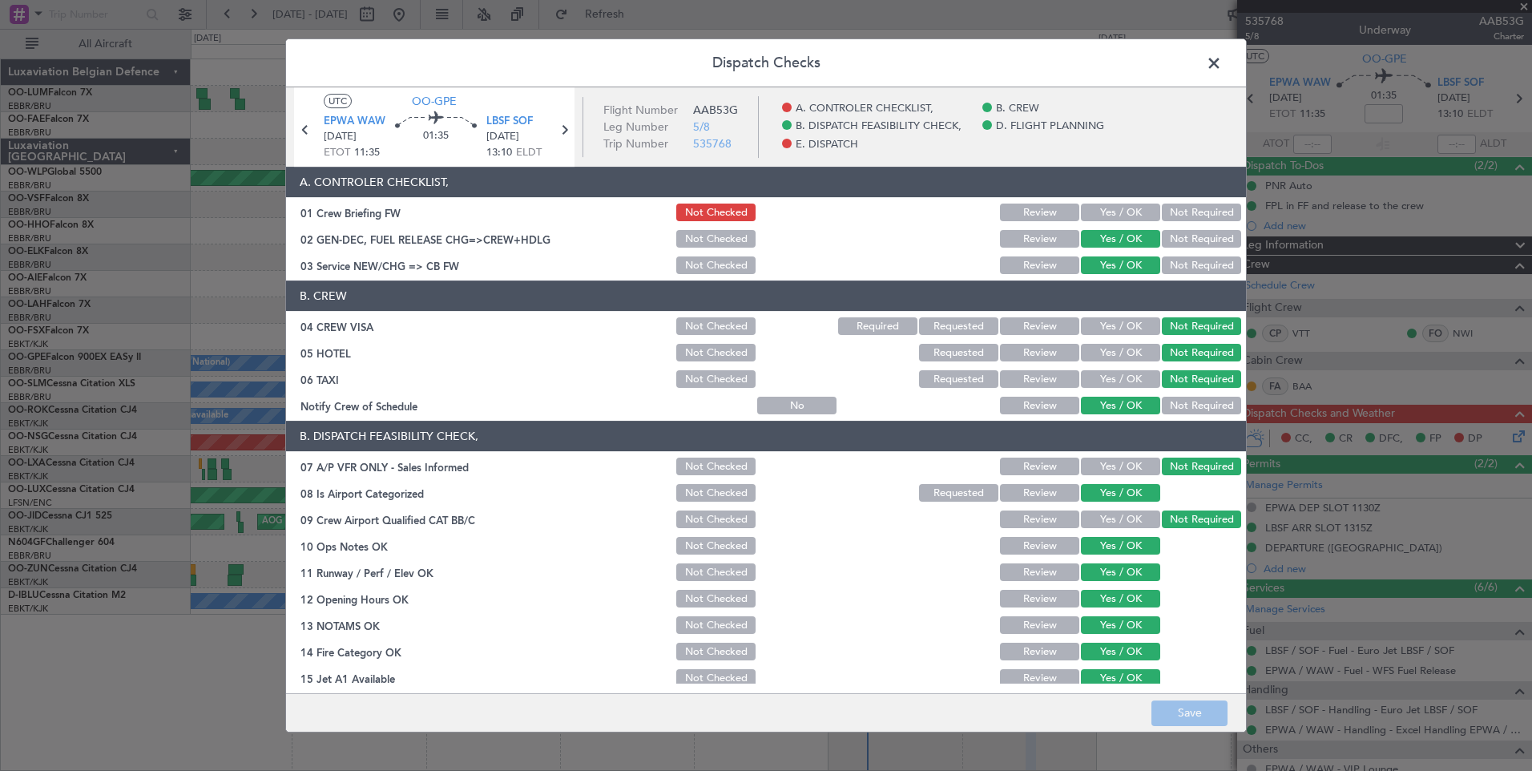
click at [1111, 209] on button "Yes / OK" at bounding box center [1120, 213] width 79 height 18
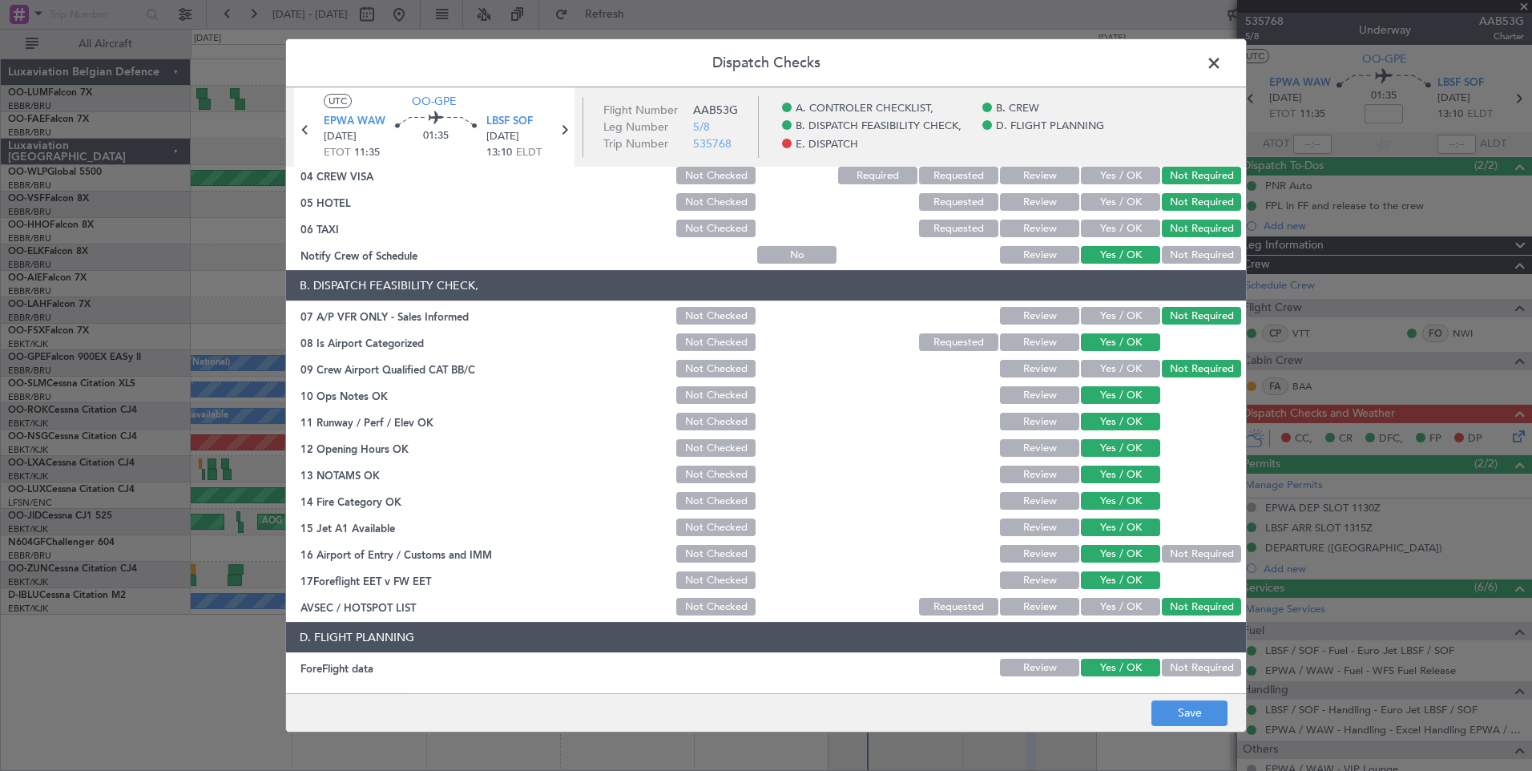
scroll to position [291, 0]
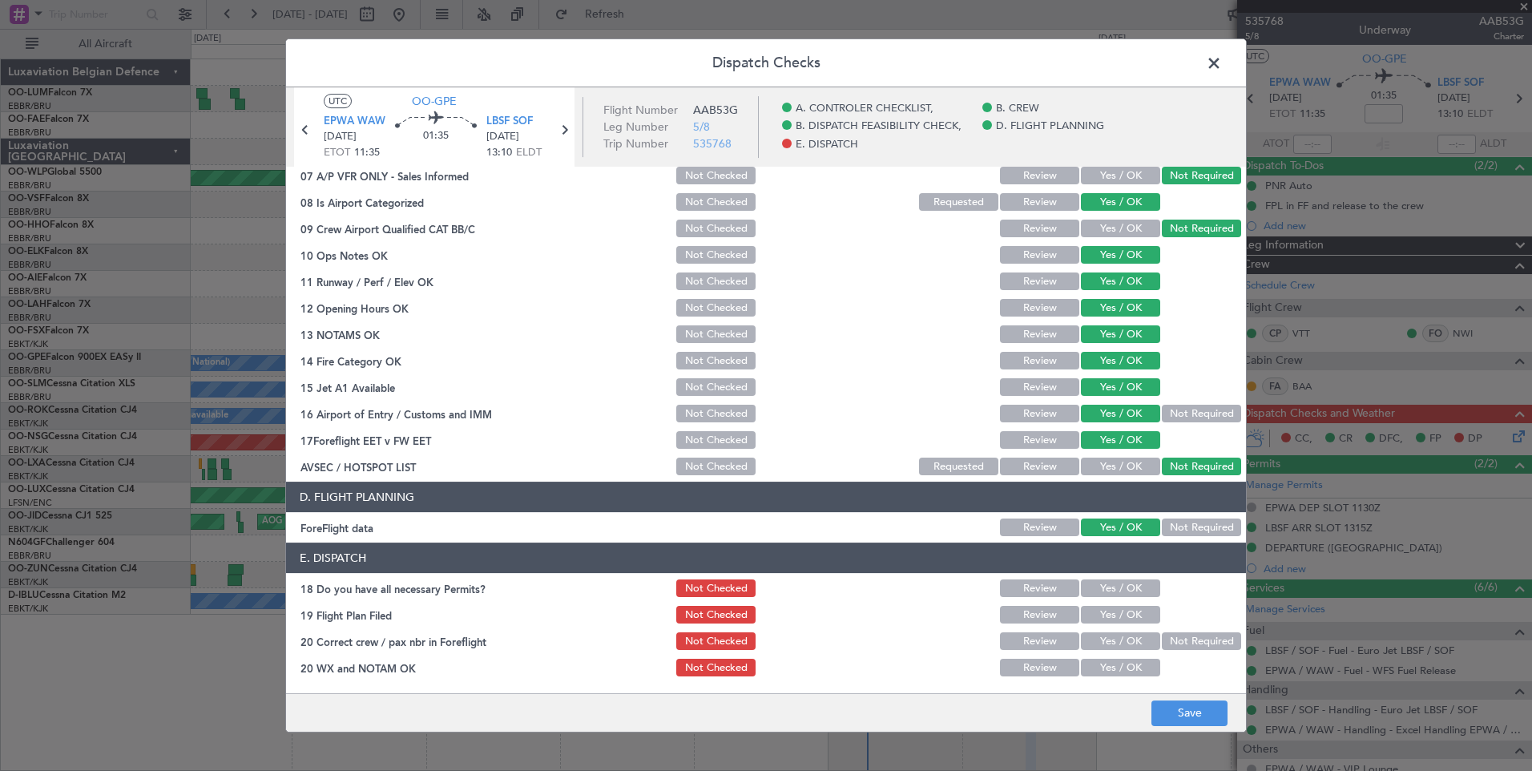
click at [1121, 591] on button "Yes / OK" at bounding box center [1120, 588] width 79 height 18
click at [1126, 621] on button "Yes / OK" at bounding box center [1120, 615] width 79 height 18
click at [1126, 639] on button "Yes / OK" at bounding box center [1120, 641] width 79 height 18
click at [1124, 668] on button "Yes / OK" at bounding box center [1120, 668] width 79 height 18
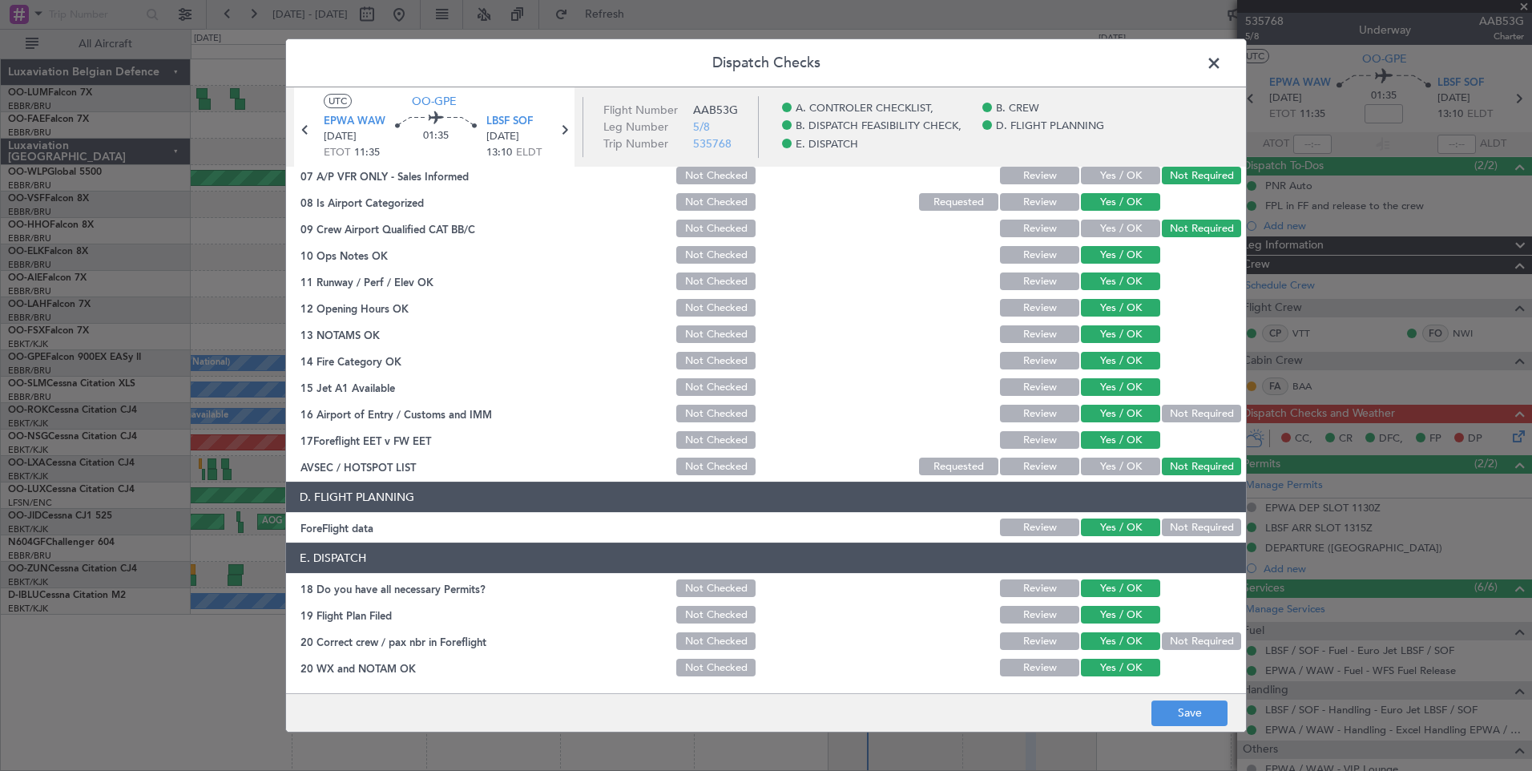
click at [1181, 538] on div "Not Required" at bounding box center [1200, 527] width 81 height 22
click at [1188, 536] on button "Not Required" at bounding box center [1201, 527] width 79 height 18
click at [1200, 718] on button "Save" at bounding box center [1190, 713] width 76 height 26
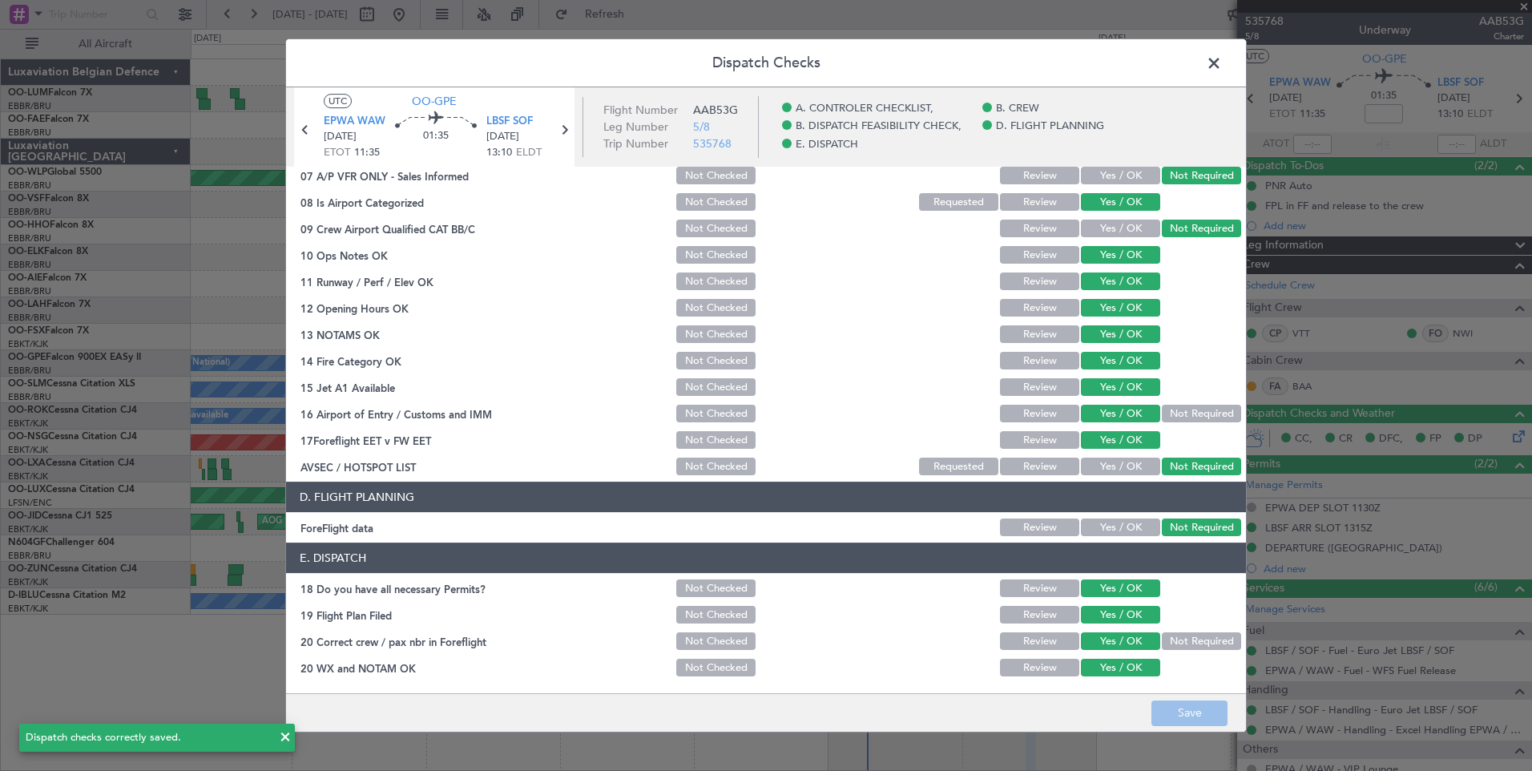
click at [1222, 64] on span at bounding box center [1222, 67] width 0 height 32
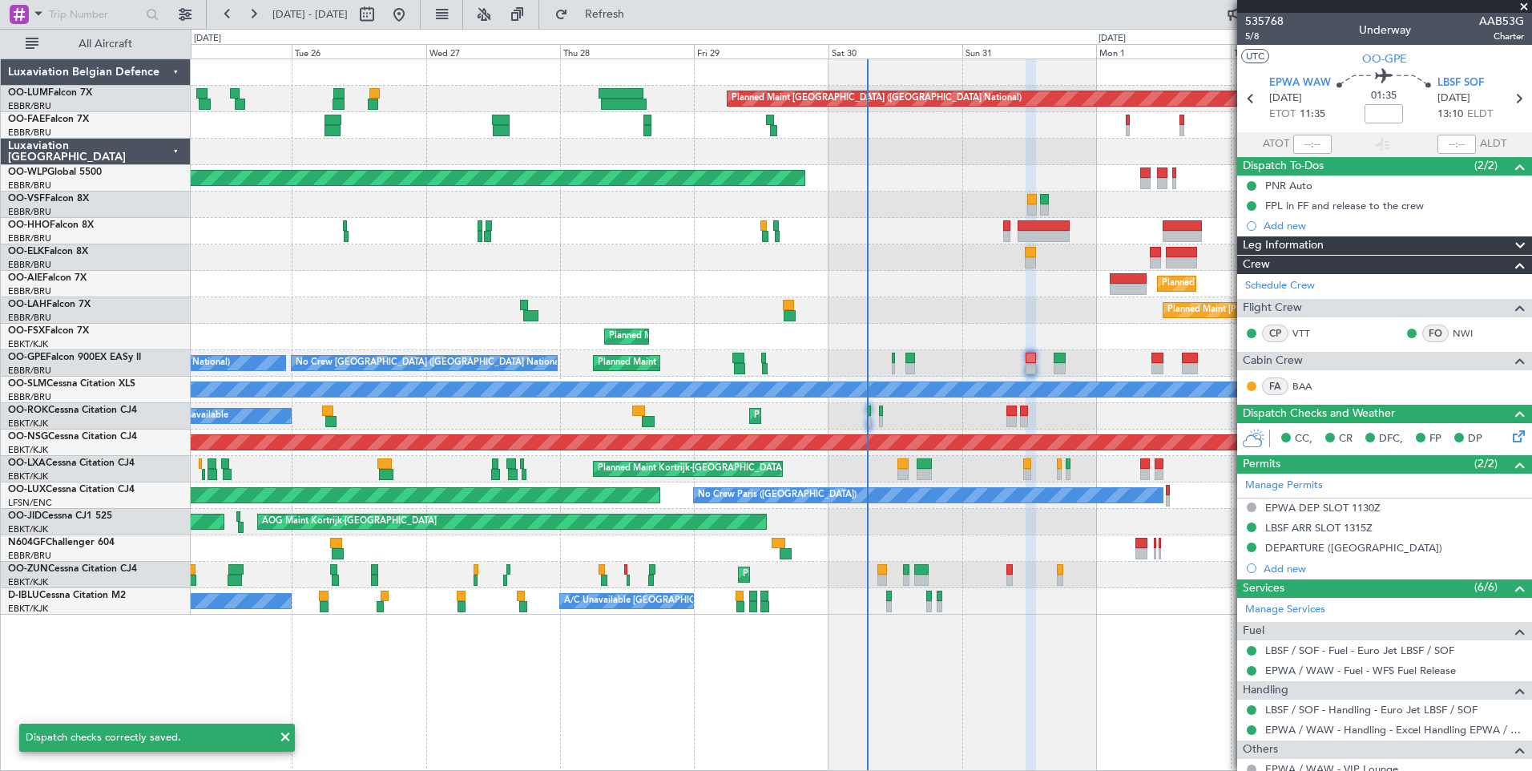
drag, startPoint x: 674, startPoint y: 17, endPoint x: 769, endPoint y: 342, distance: 339.0
click at [639, 17] on span "Refresh" at bounding box center [604, 14] width 67 height 11
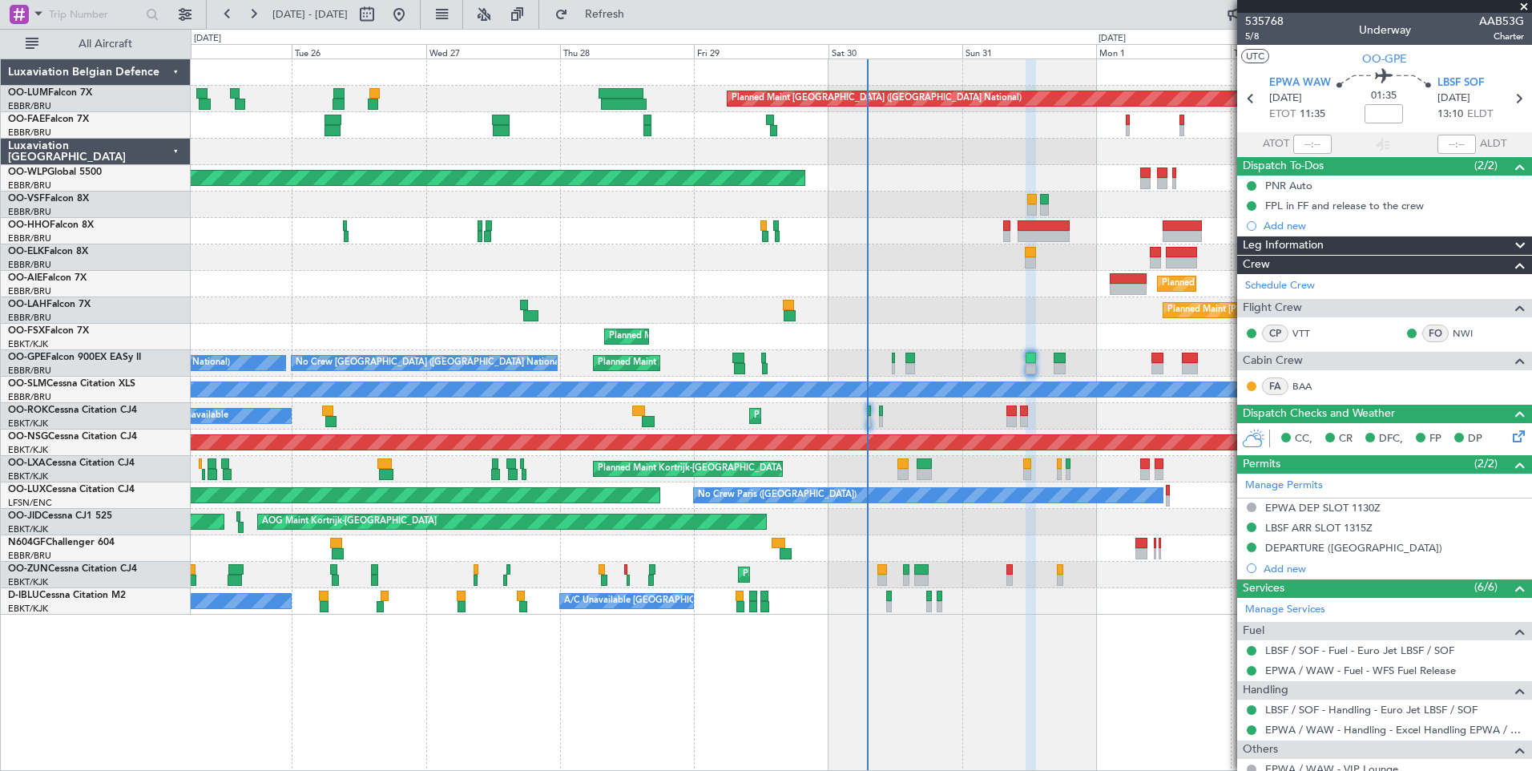
click at [1053, 359] on div "Planned Maint Brussels (Brussels National) No Crew Brussels (Brussels National)…" at bounding box center [861, 363] width 1341 height 26
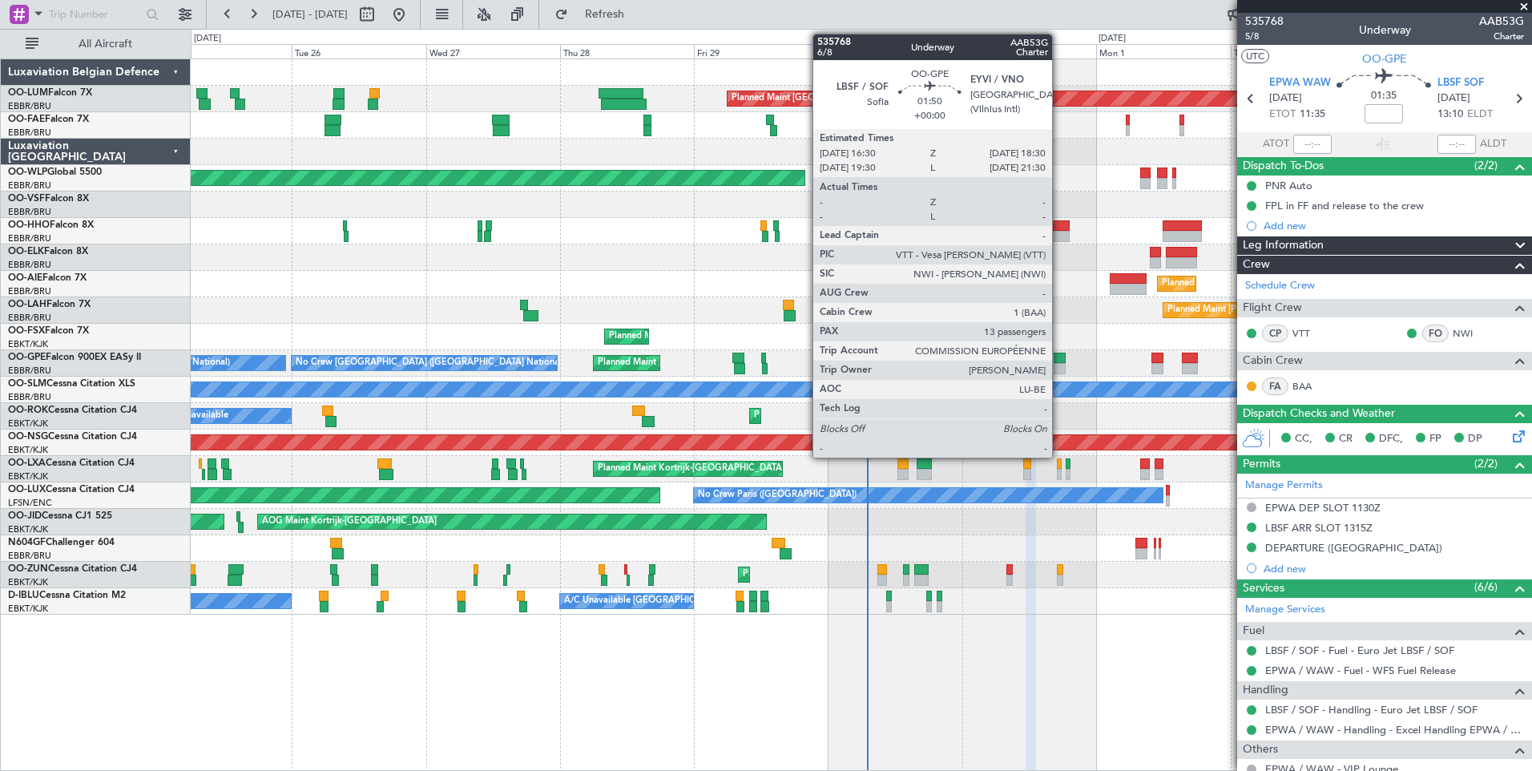
click at [1059, 359] on div at bounding box center [1059, 358] width 11 height 11
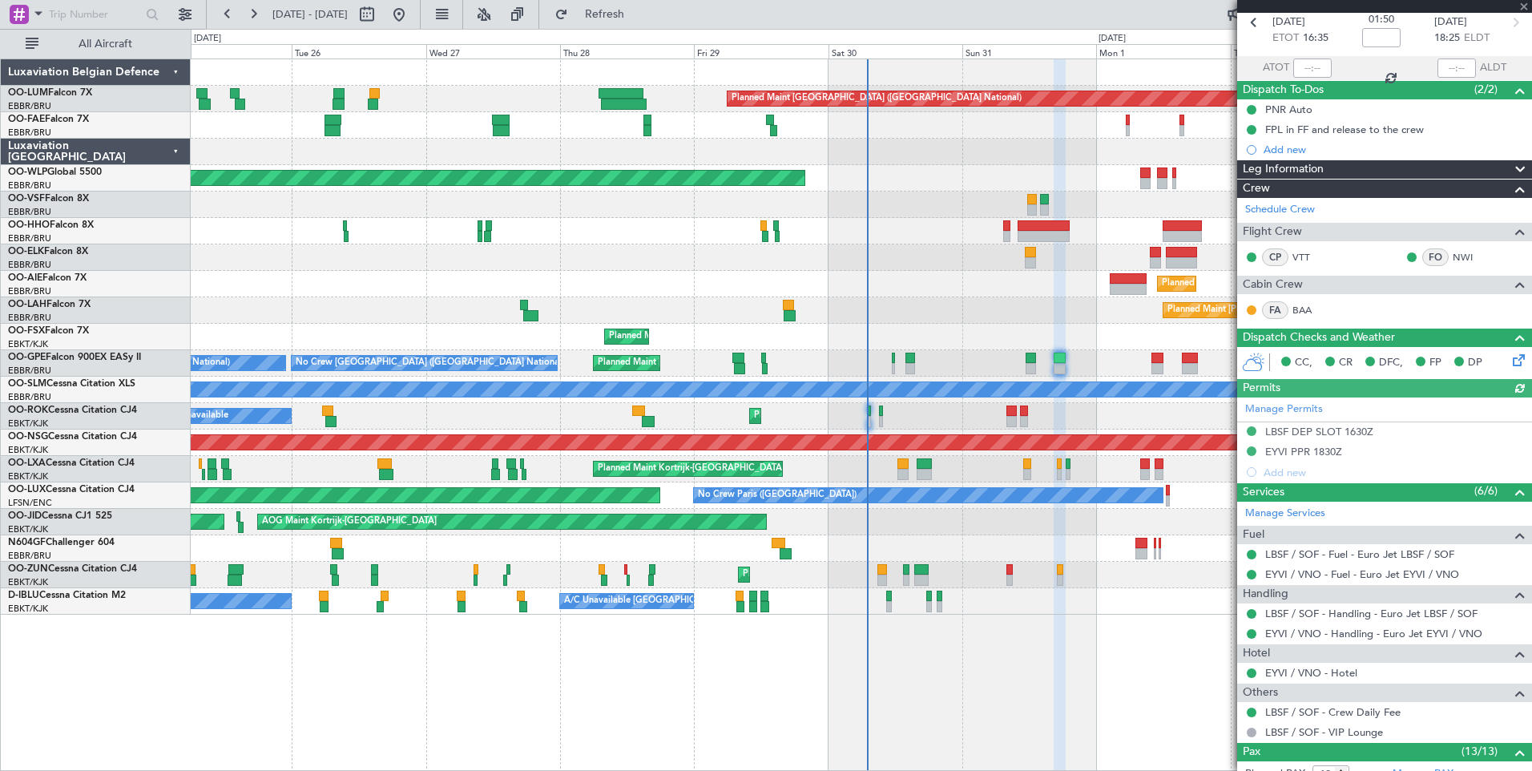
scroll to position [0, 0]
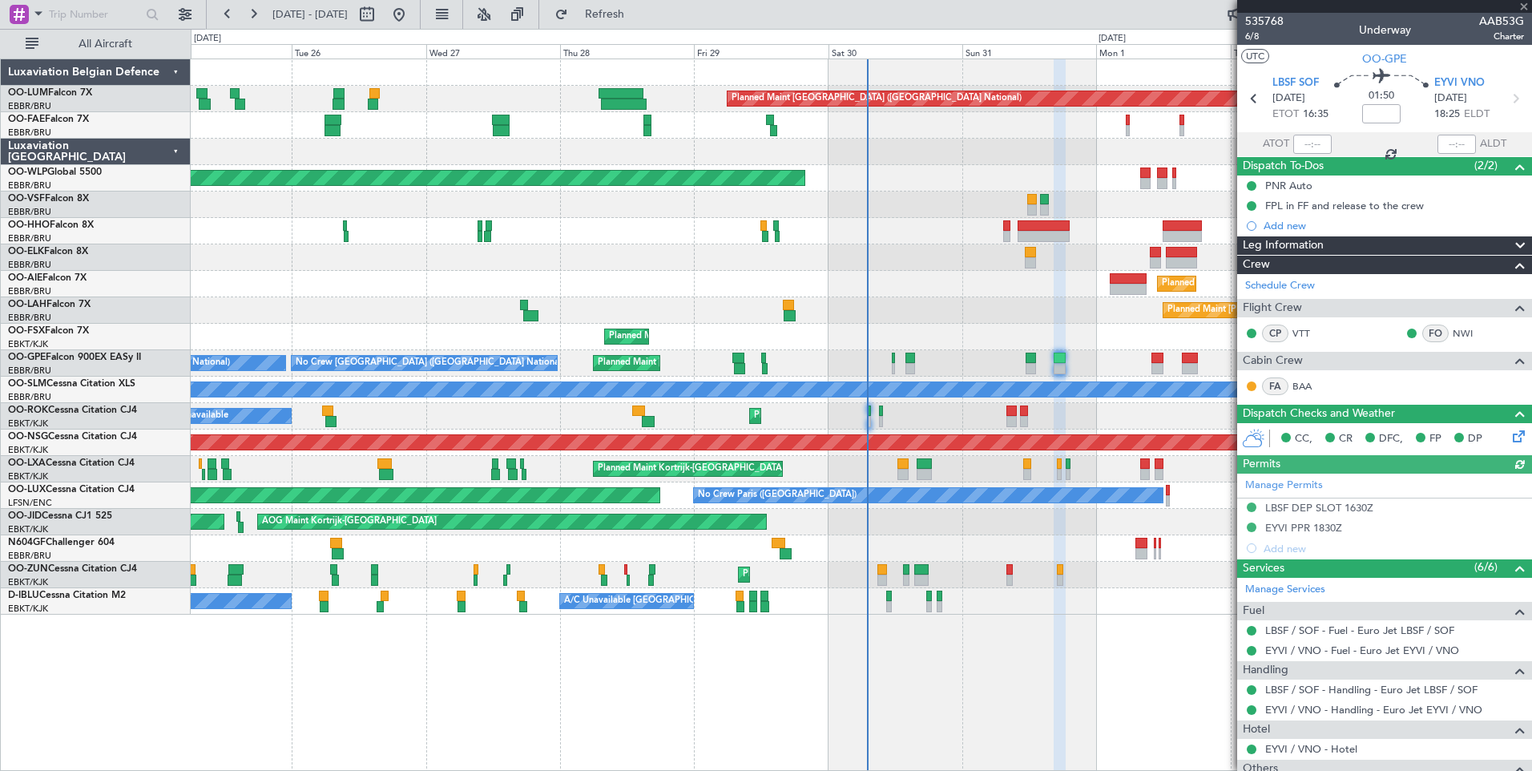
click at [1510, 440] on icon at bounding box center [1516, 433] width 13 height 13
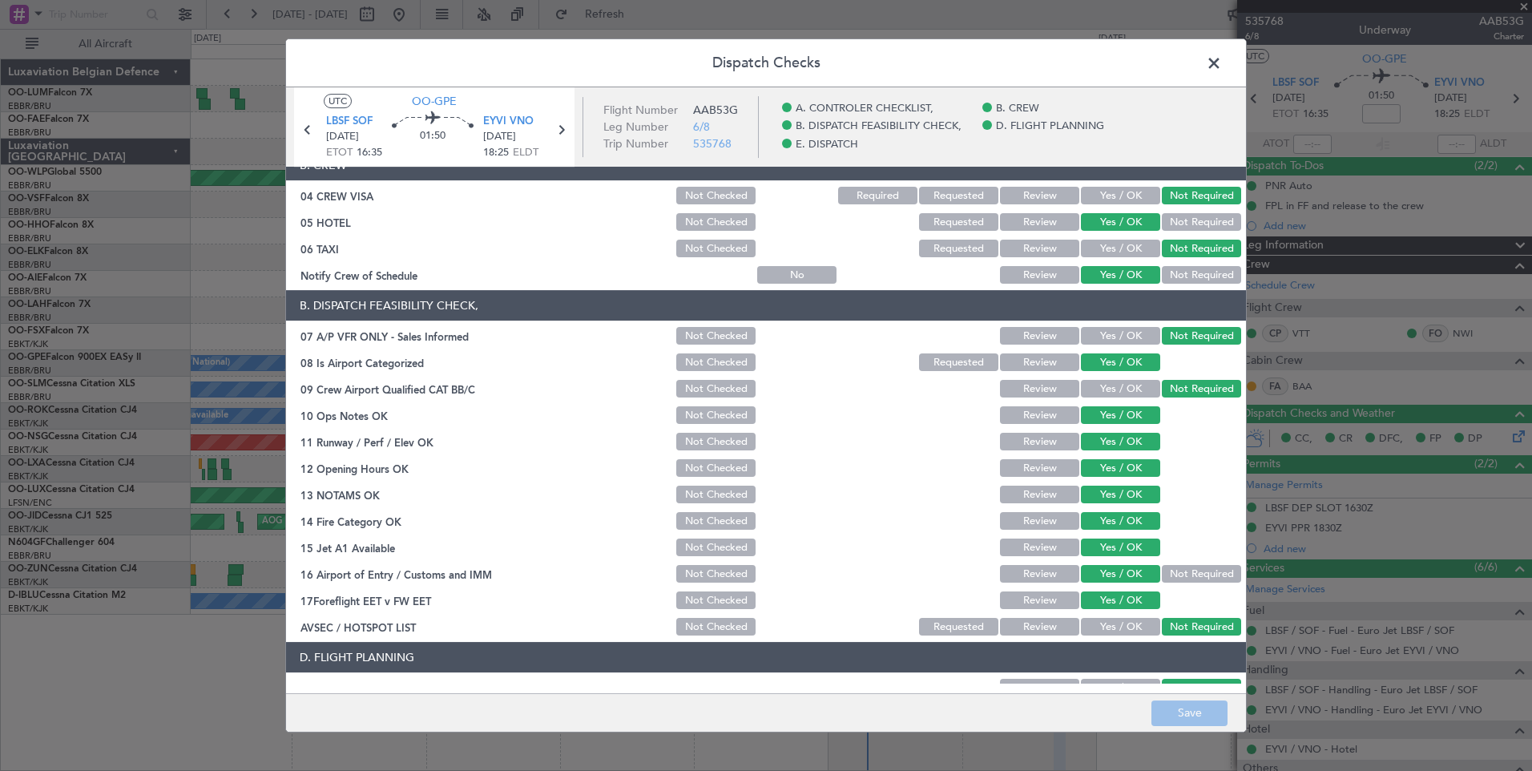
scroll to position [291, 0]
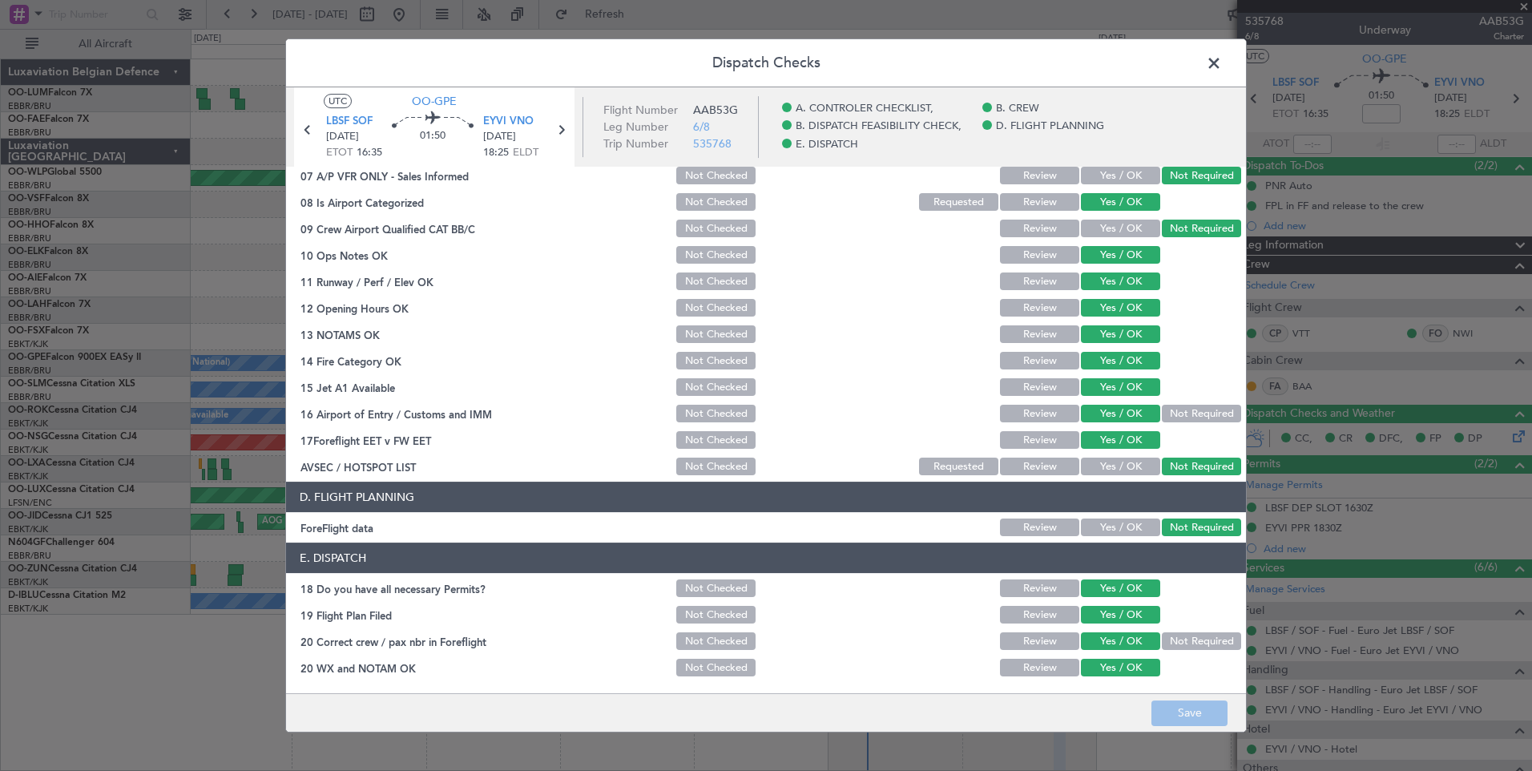
click at [1222, 67] on span at bounding box center [1222, 67] width 0 height 32
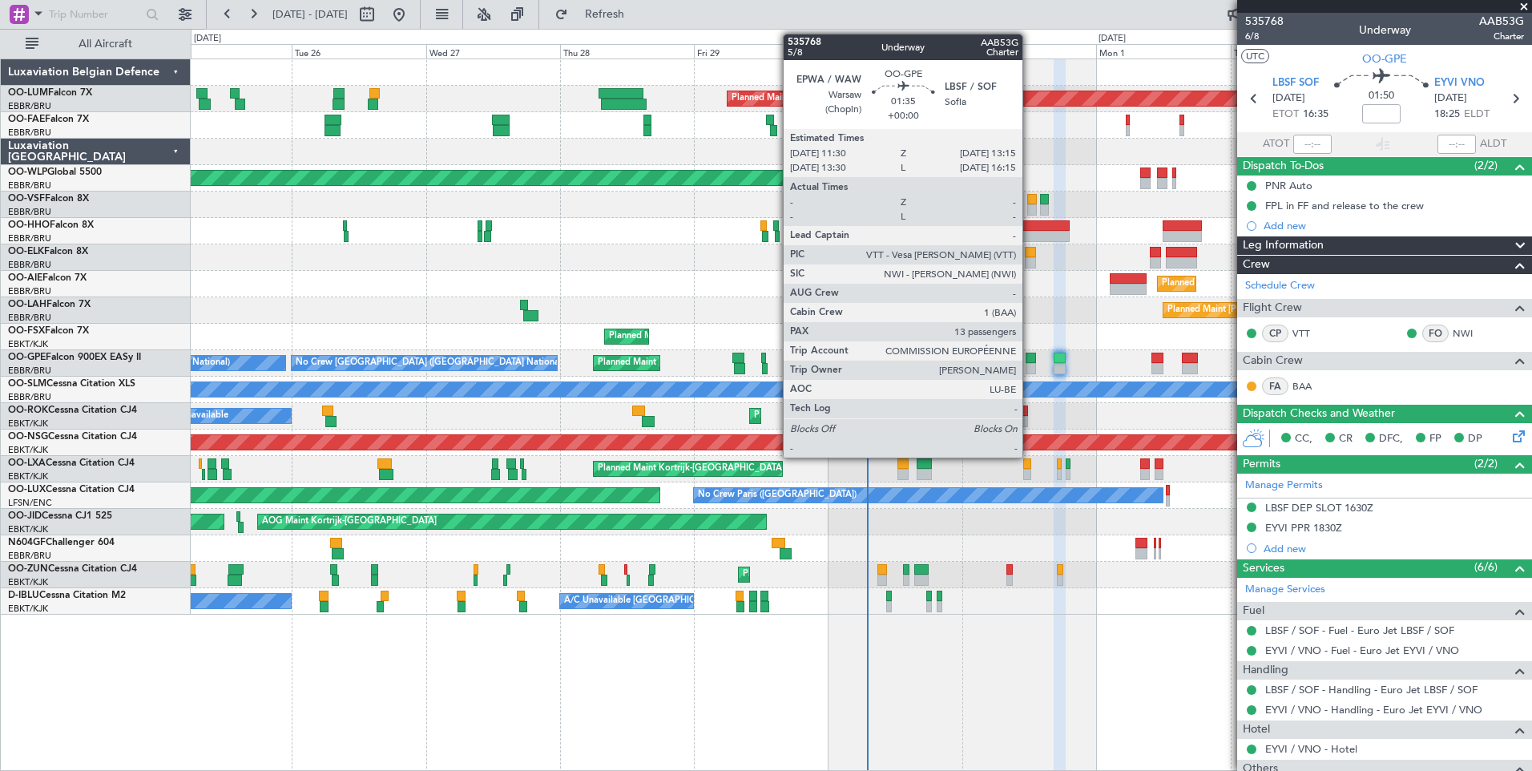
click at [1030, 359] on div at bounding box center [1031, 358] width 10 height 11
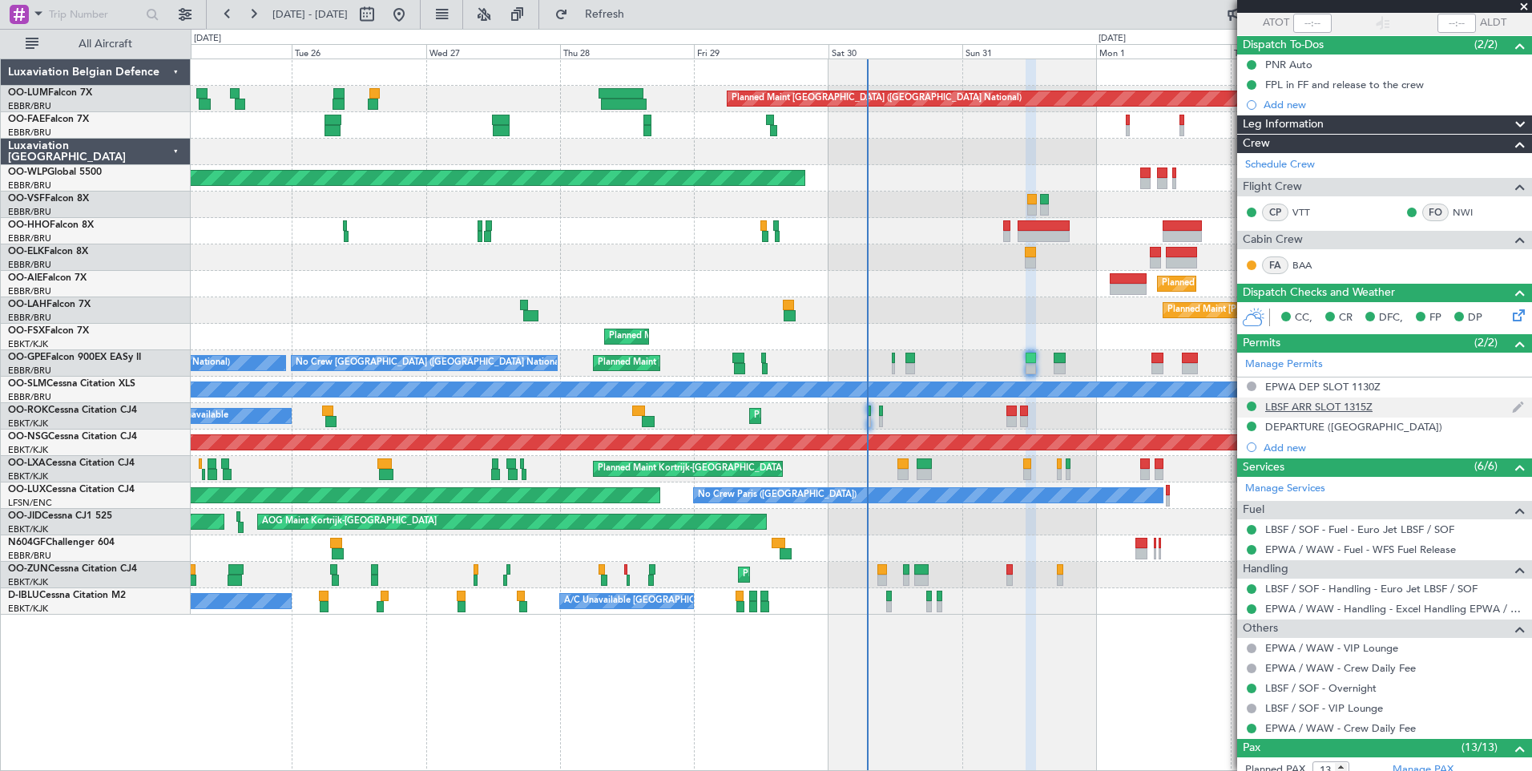
scroll to position [0, 0]
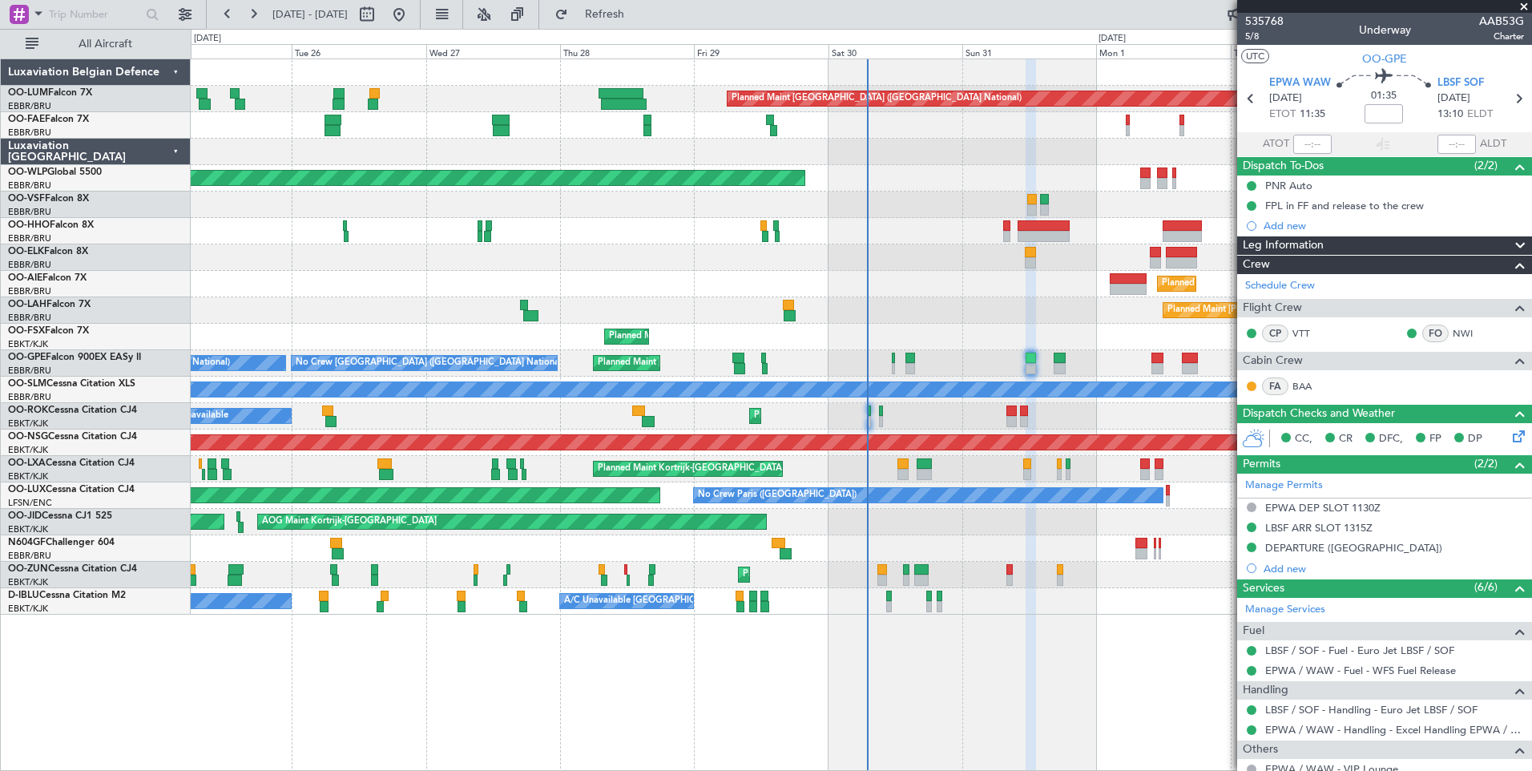
click at [1510, 434] on icon at bounding box center [1516, 433] width 13 height 13
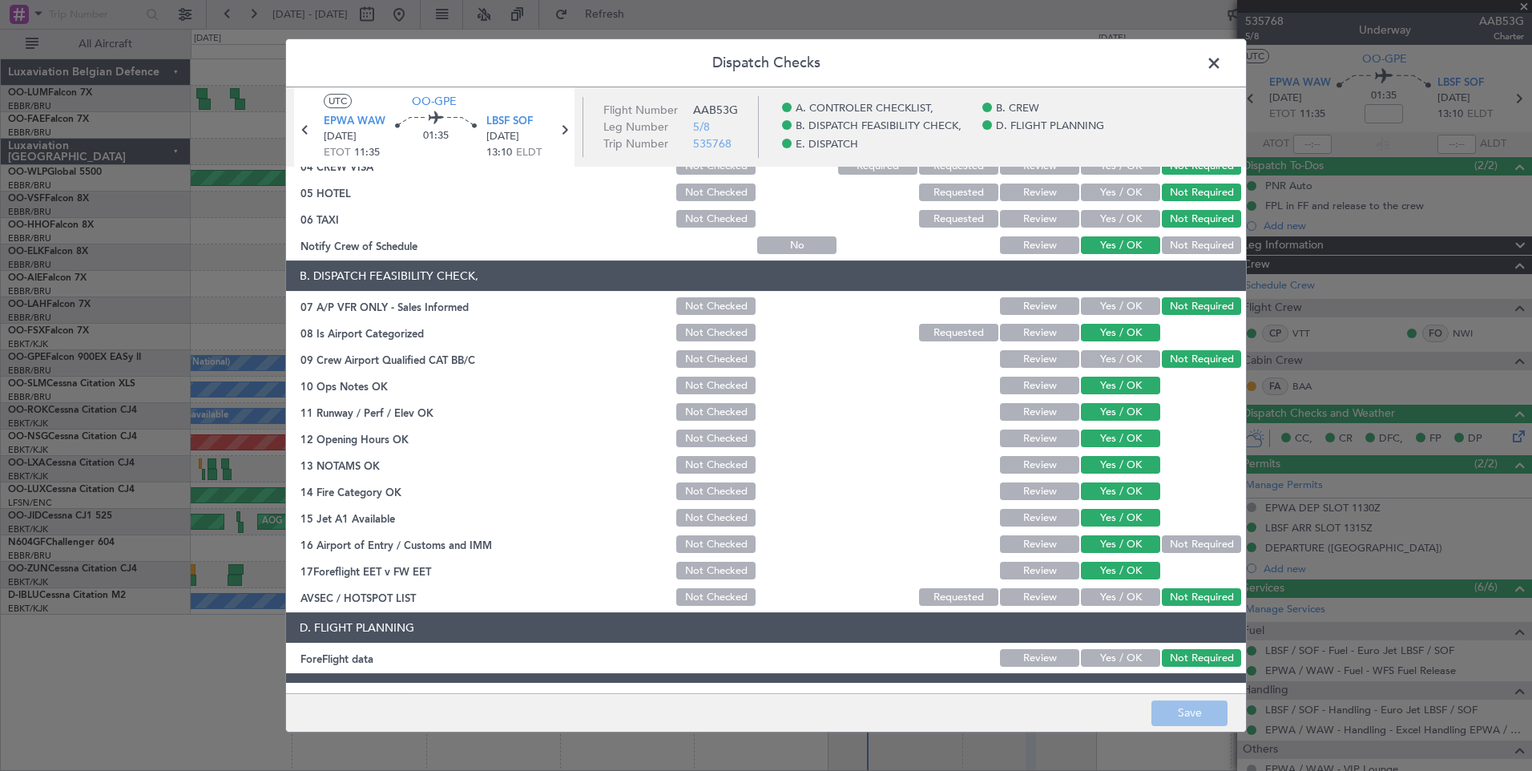
scroll to position [291, 0]
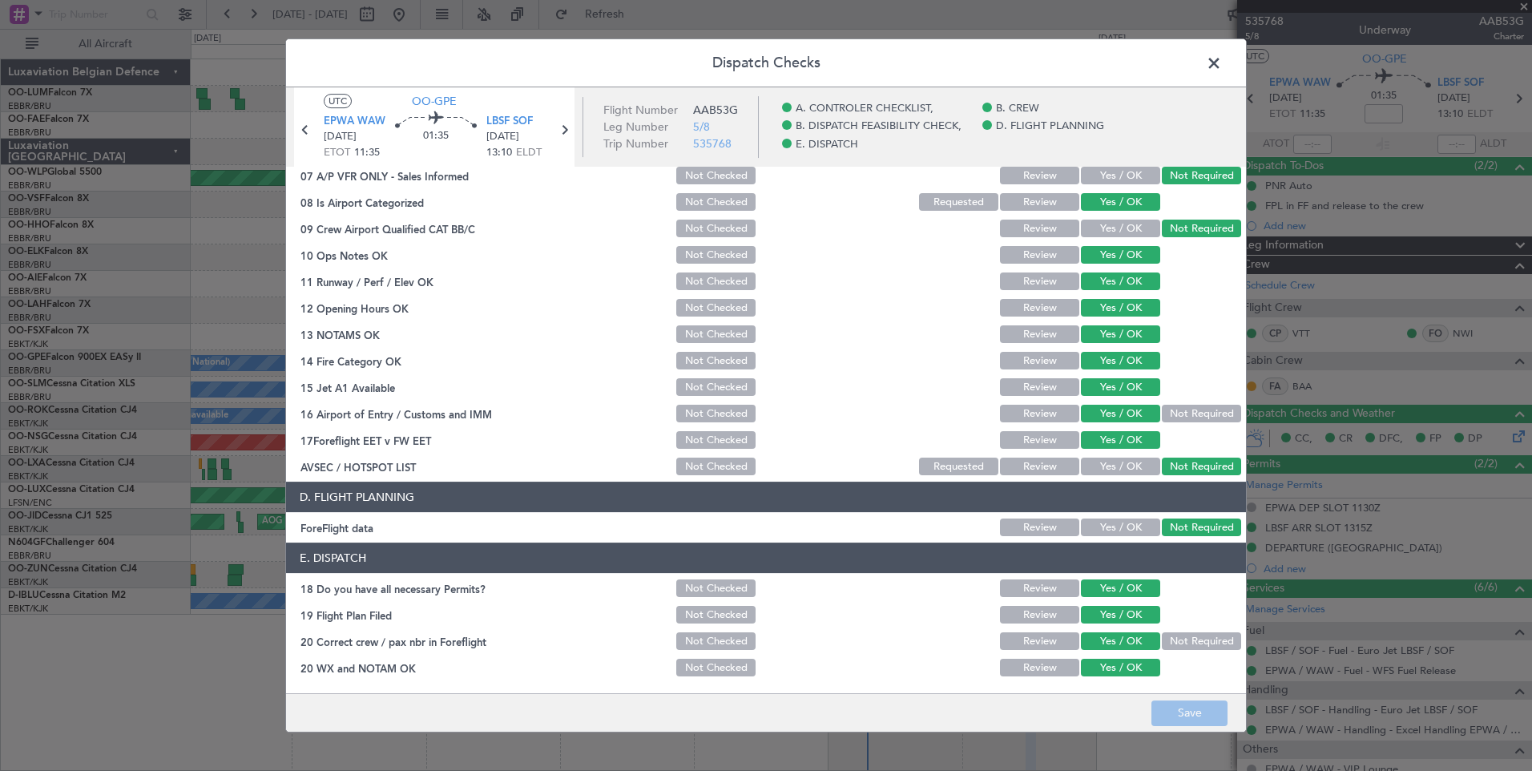
click at [1222, 66] on span at bounding box center [1222, 67] width 0 height 32
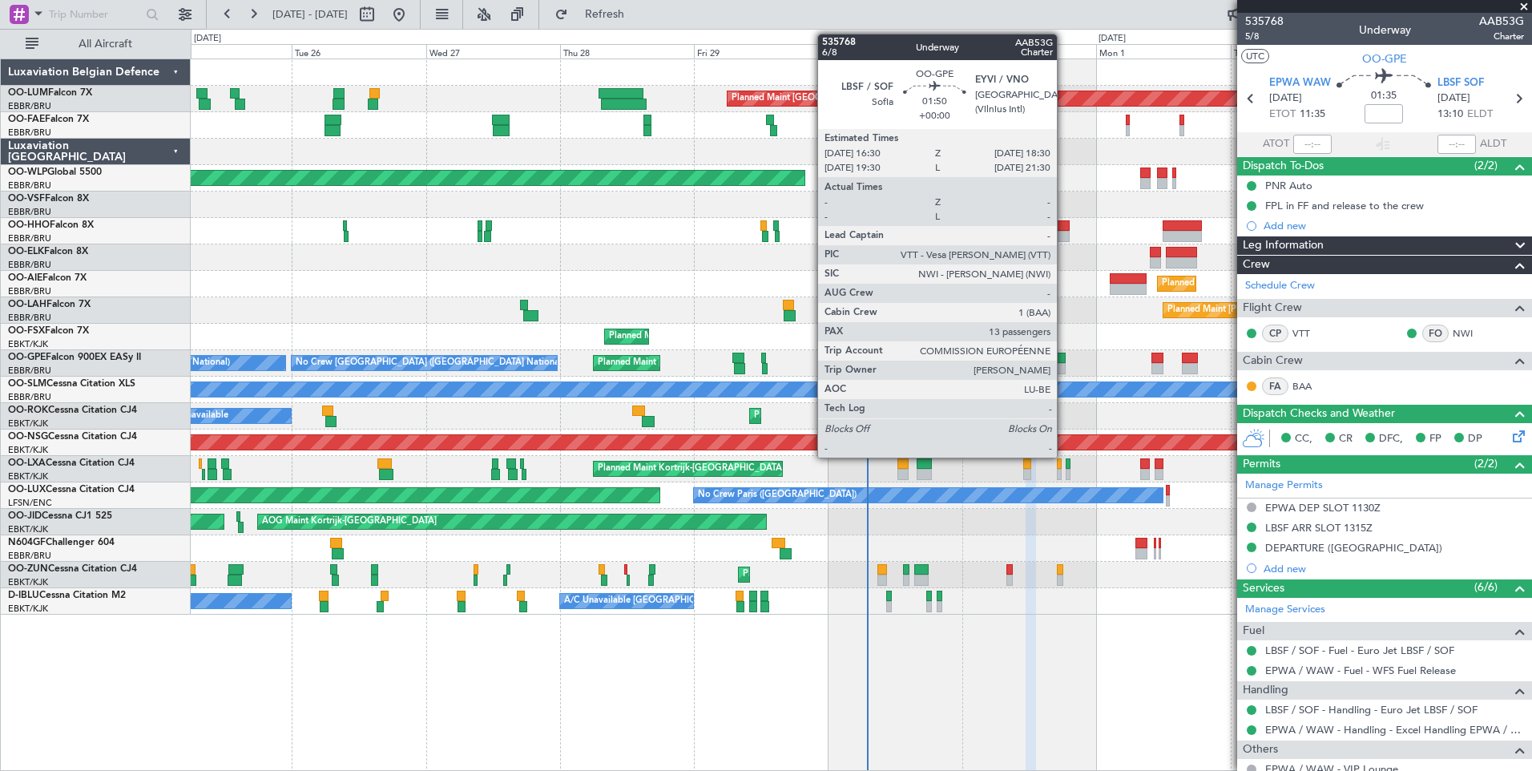
click at [1064, 365] on div at bounding box center [1059, 368] width 11 height 11
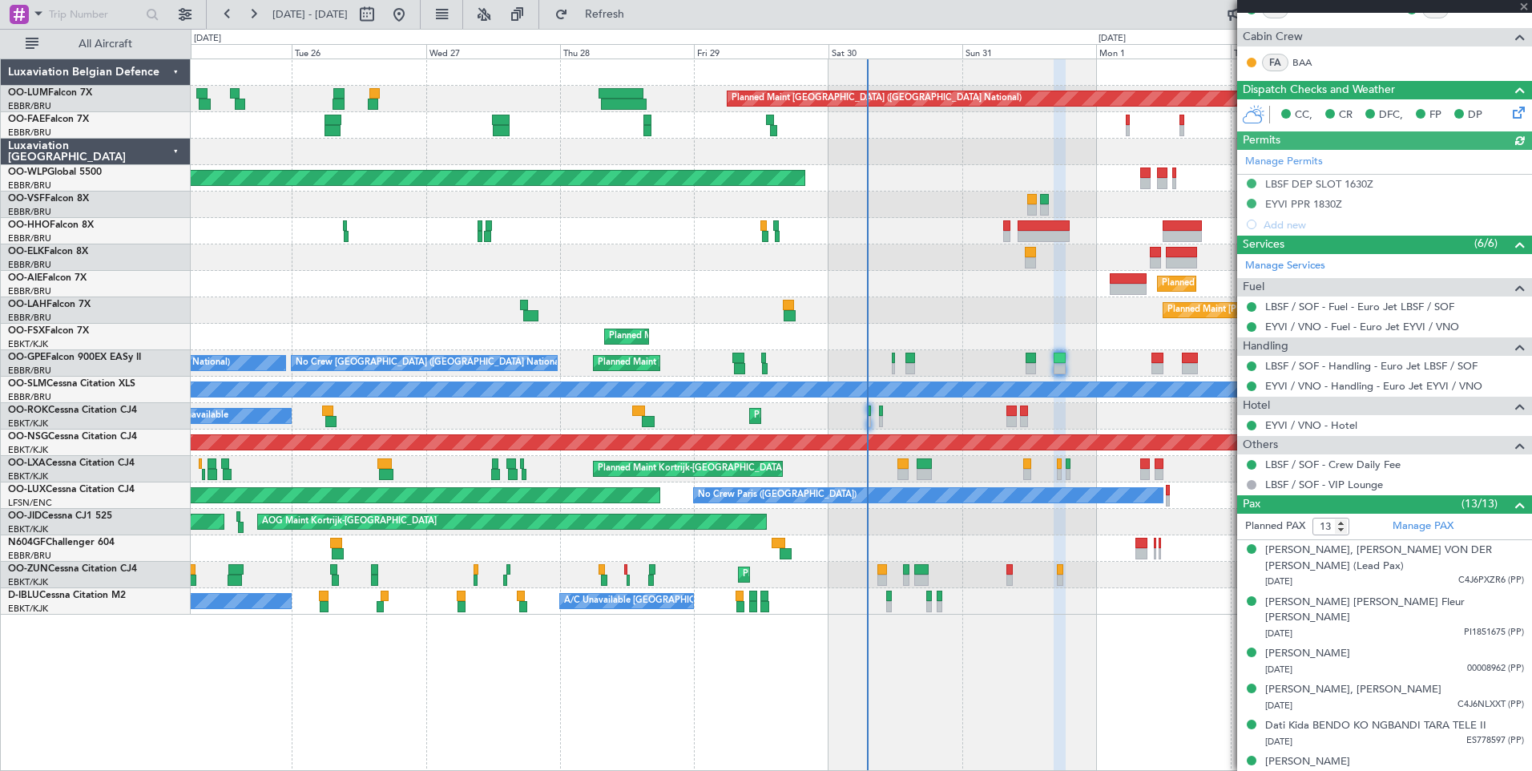
scroll to position [160, 0]
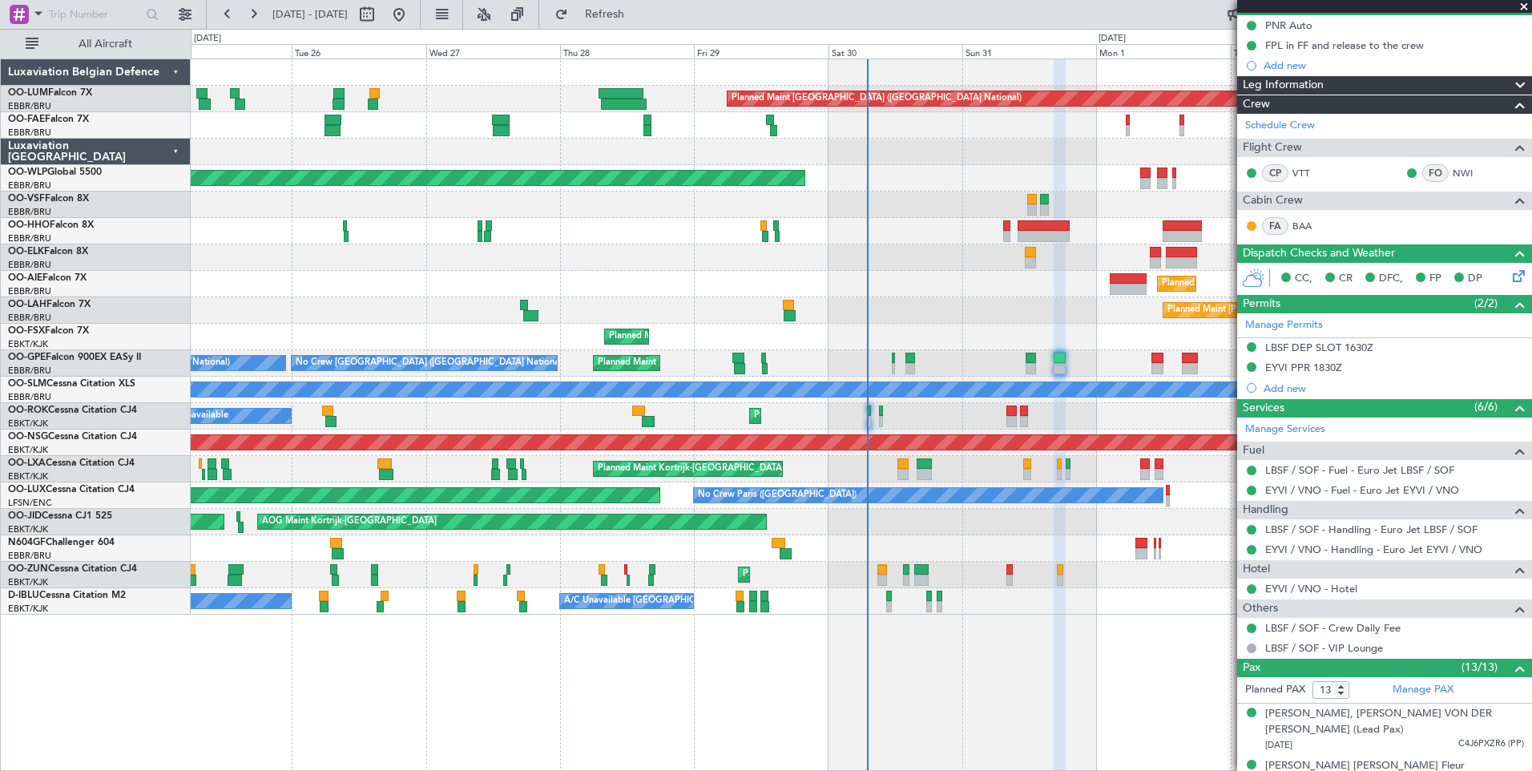
click at [1513, 276] on icon at bounding box center [1516, 273] width 13 height 13
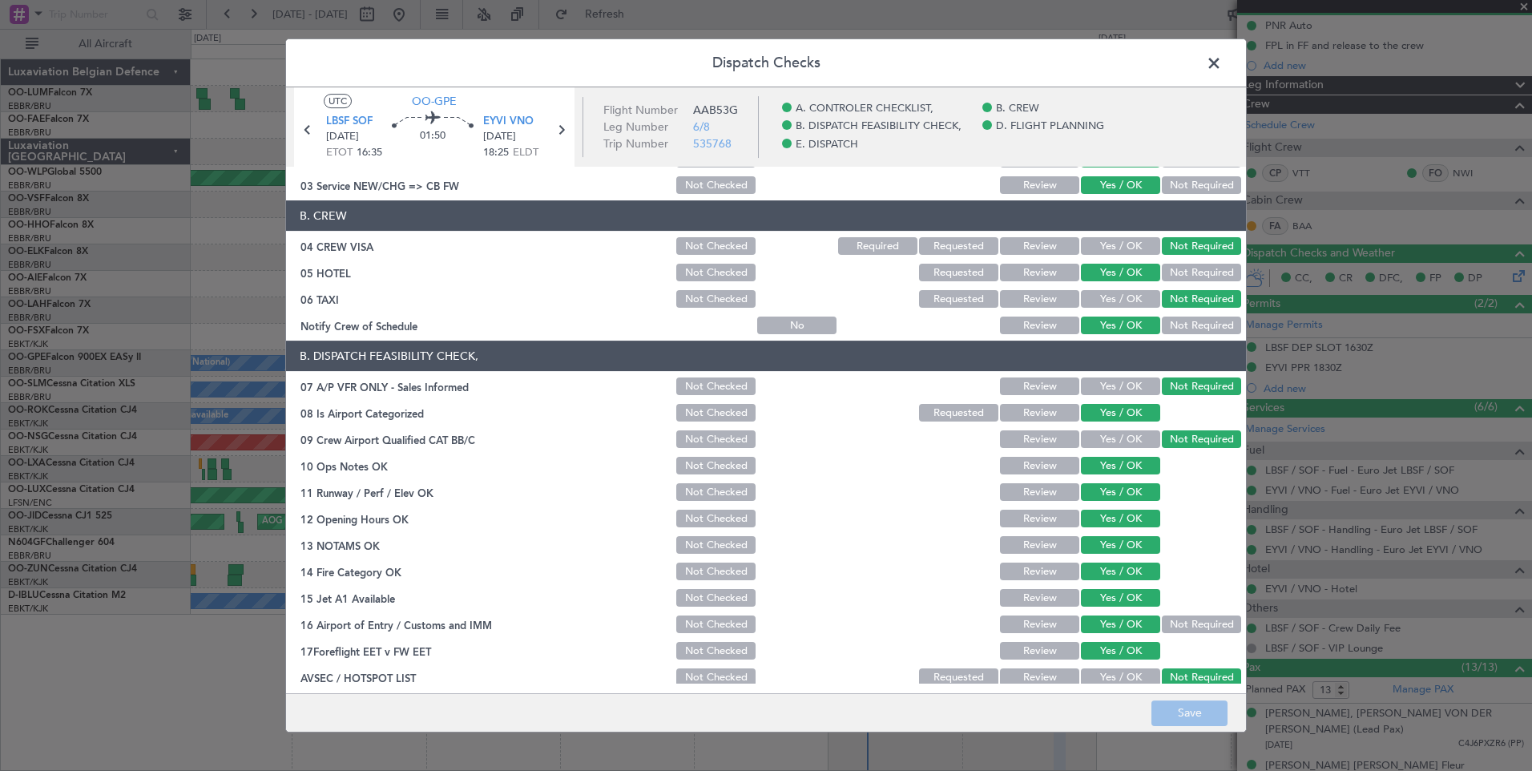
scroll to position [291, 0]
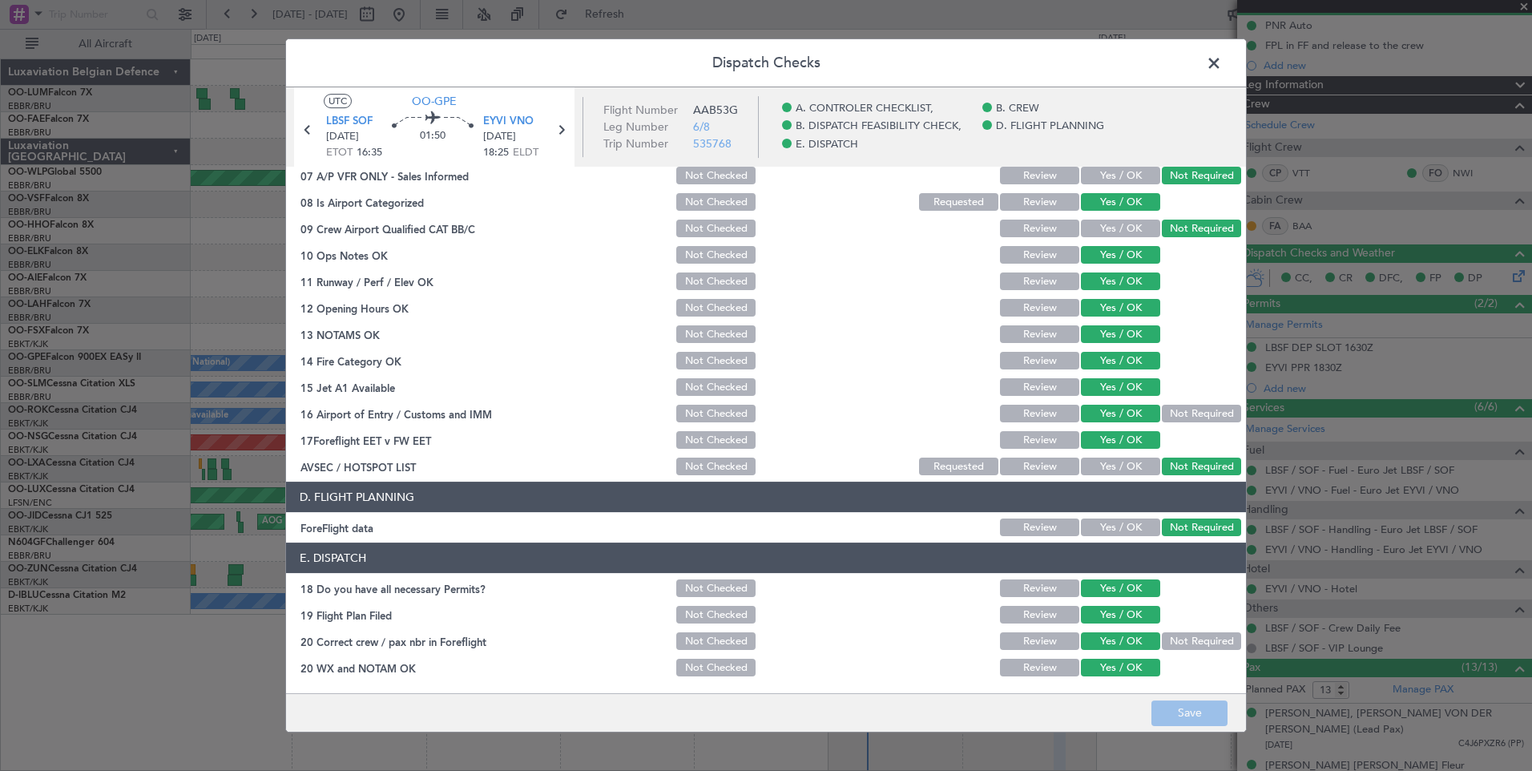
click at [1222, 58] on span at bounding box center [1222, 67] width 0 height 32
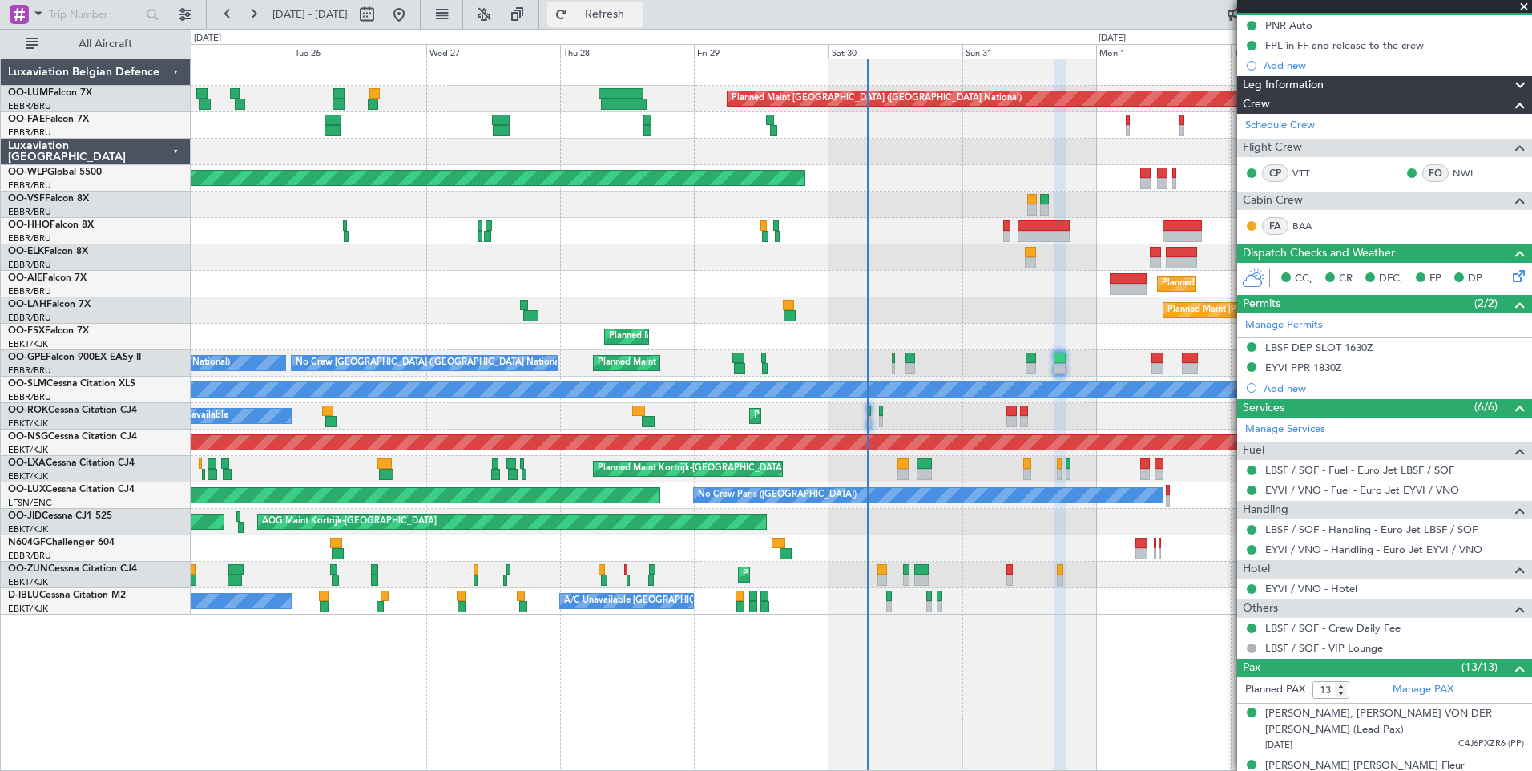
click at [639, 11] on span "Refresh" at bounding box center [604, 14] width 67 height 11
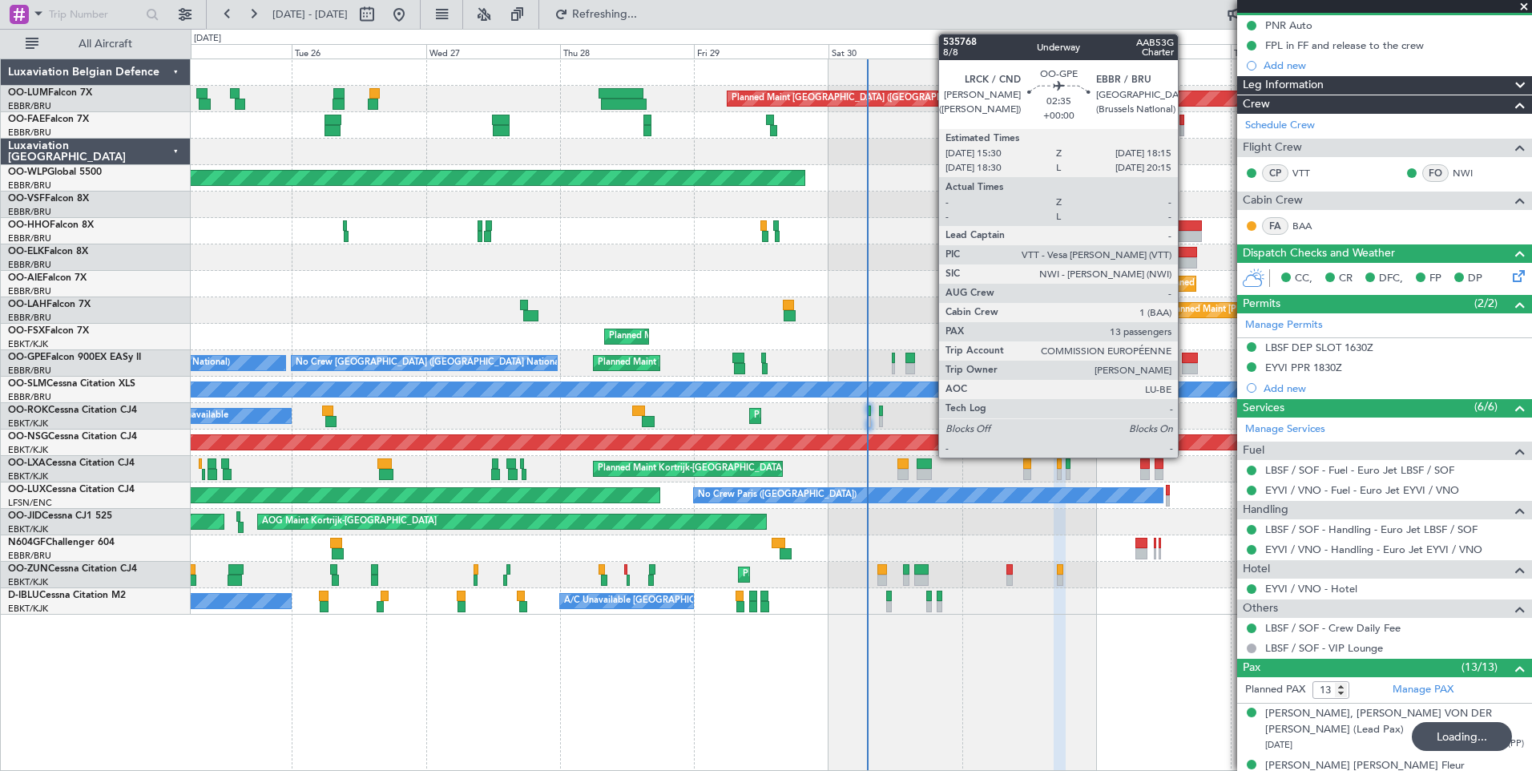
click at [1185, 367] on div at bounding box center [1190, 368] width 16 height 11
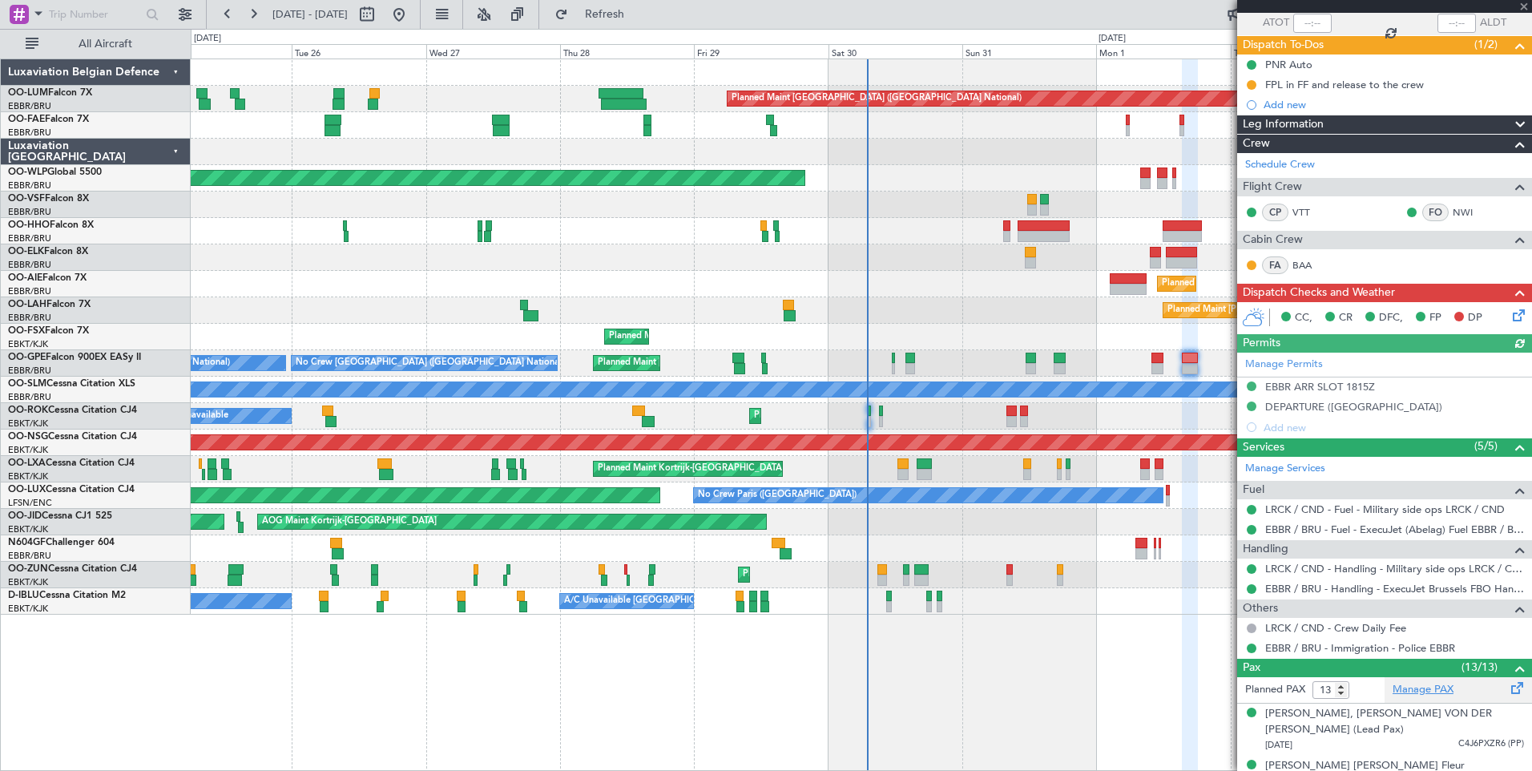
scroll to position [0, 0]
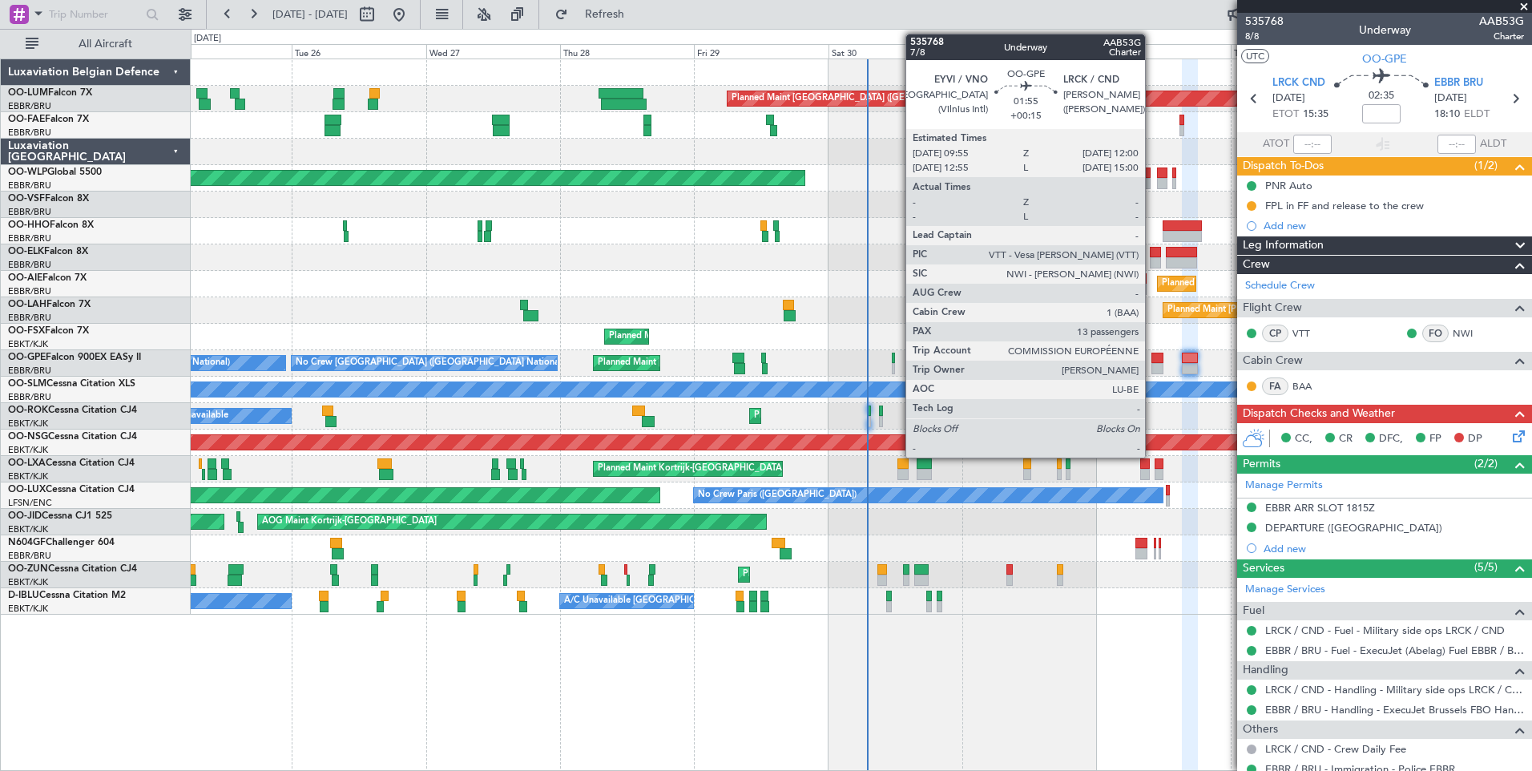
click at [1152, 361] on div at bounding box center [1158, 358] width 12 height 11
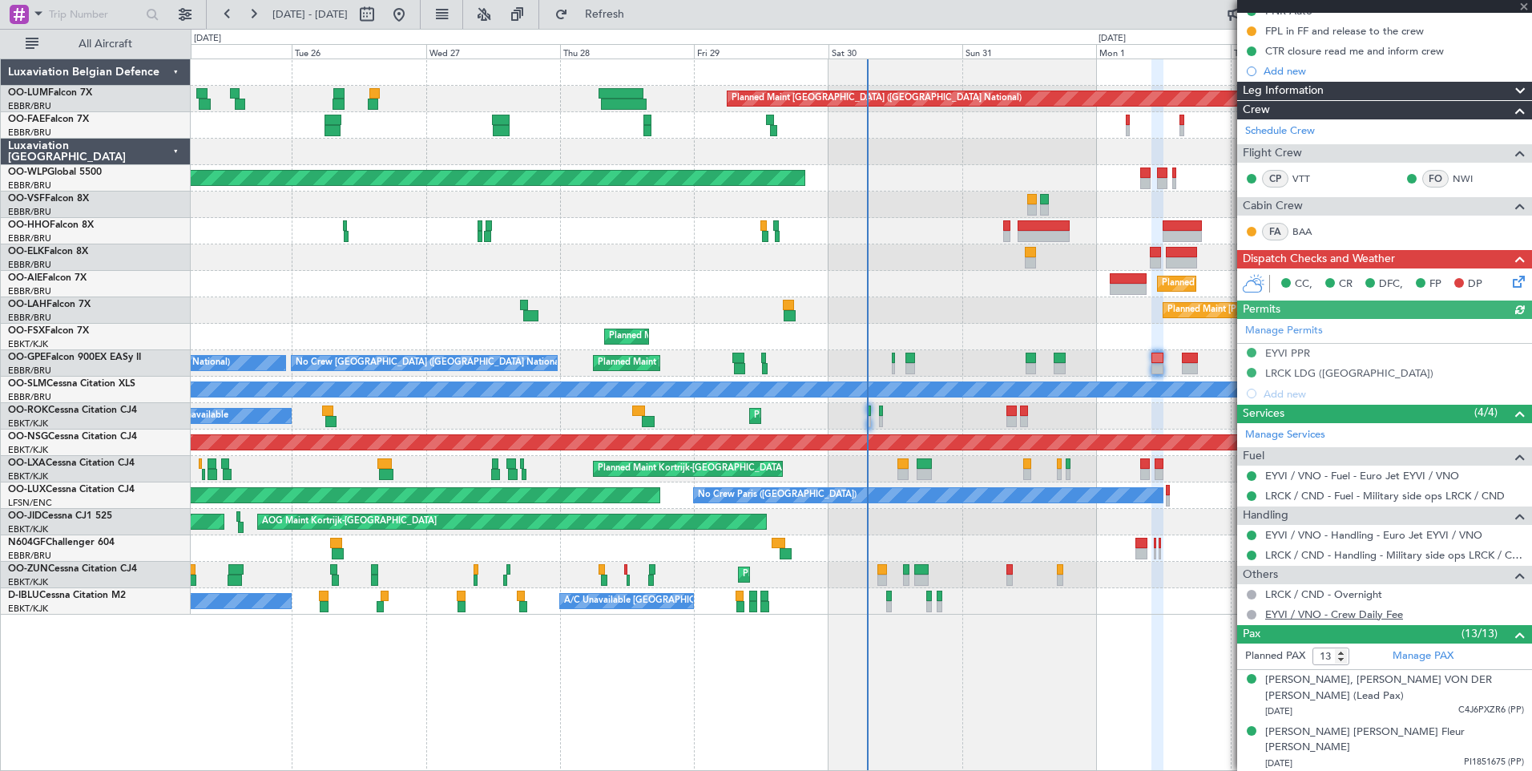
scroll to position [321, 0]
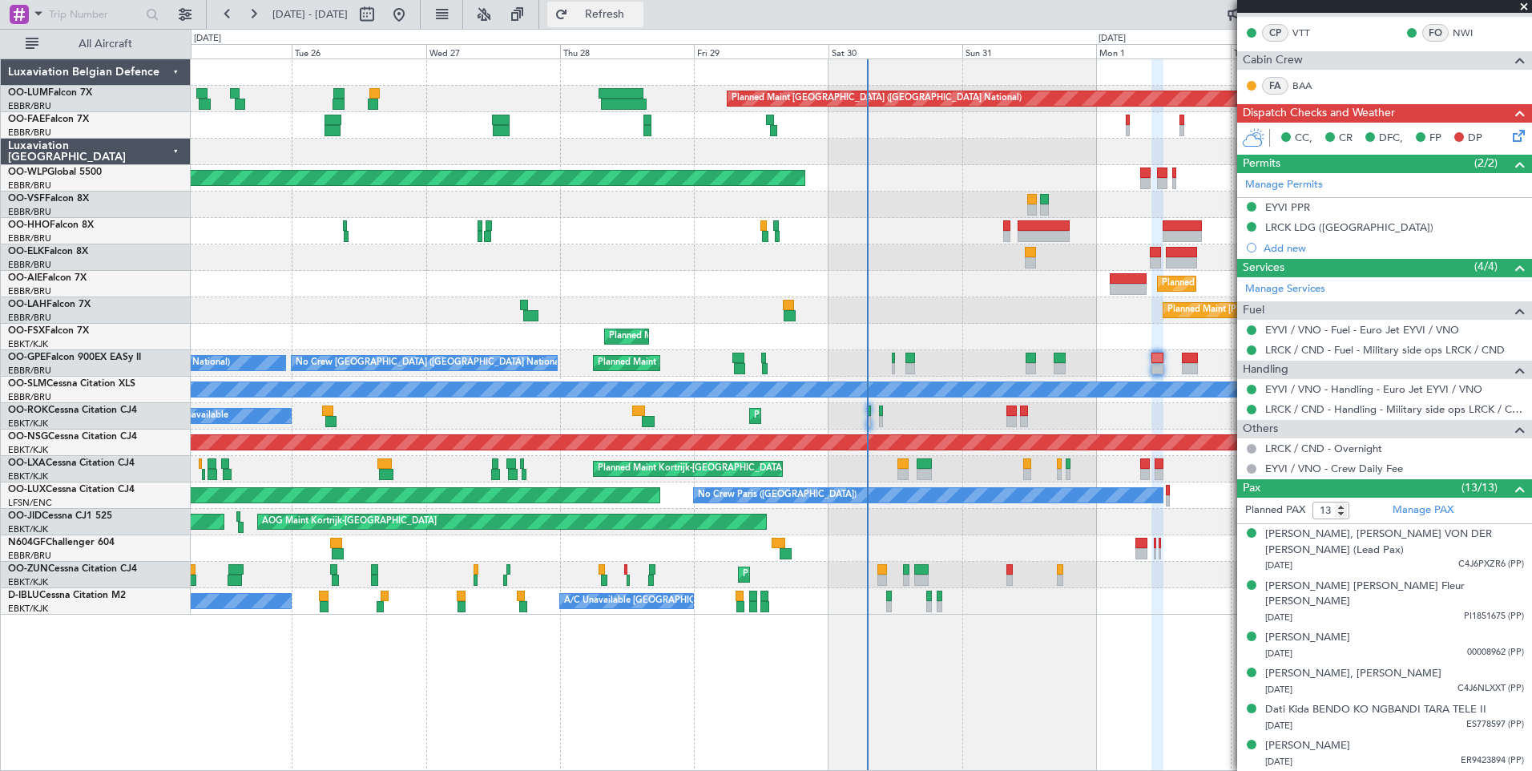
click at [642, 22] on button "Refresh" at bounding box center [595, 15] width 96 height 26
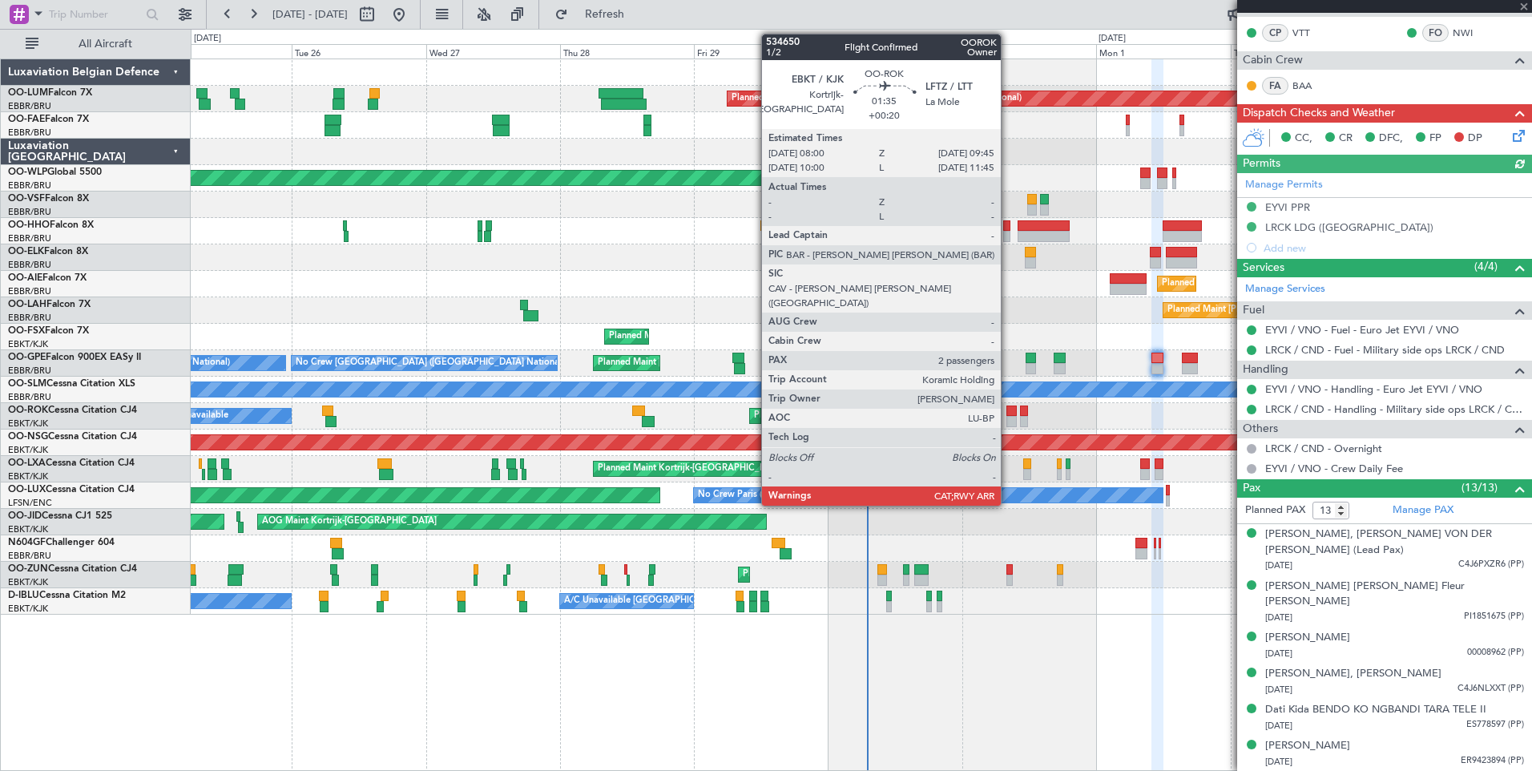
click at [1008, 408] on div at bounding box center [1012, 410] width 10 height 11
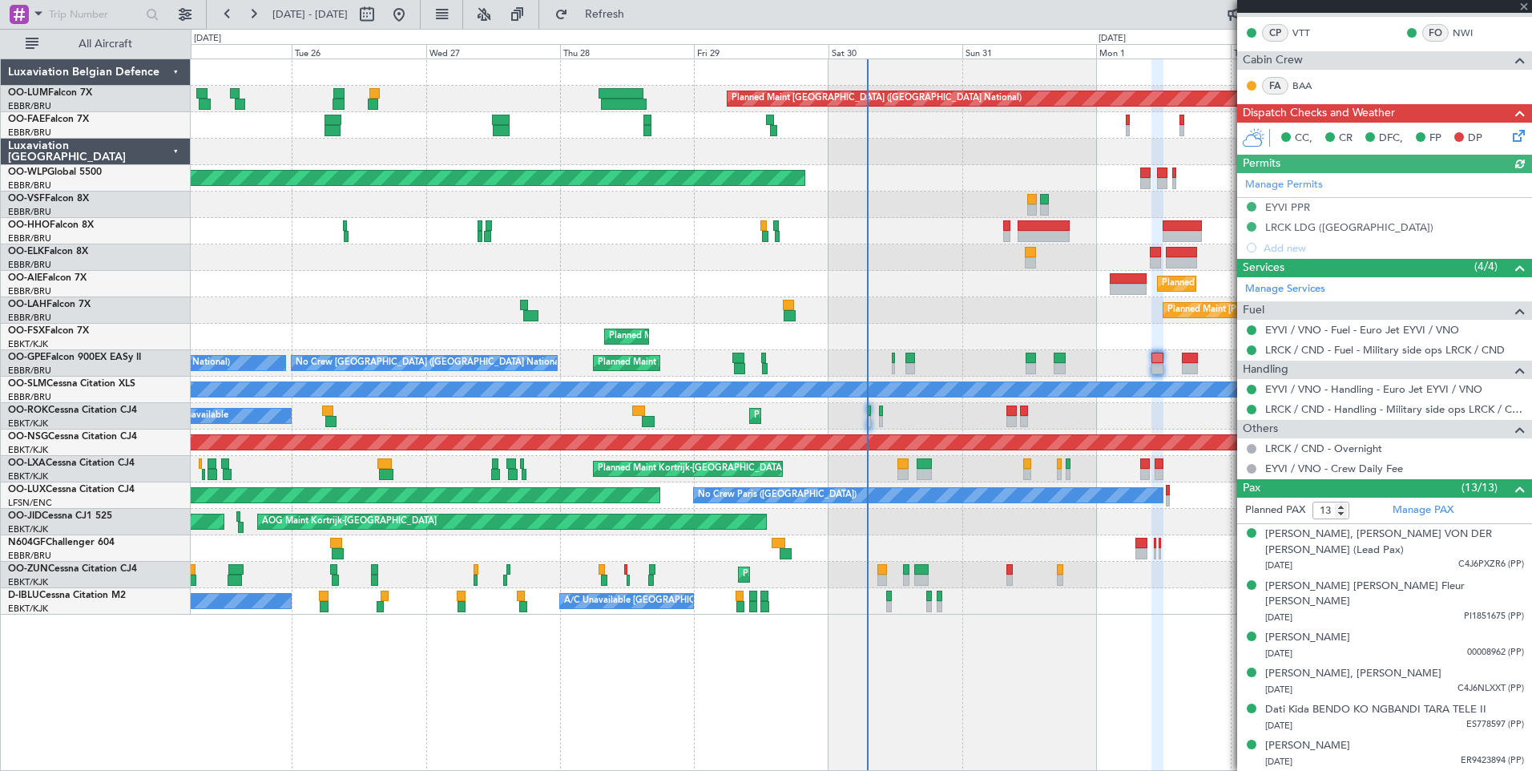
type input "+00:20"
type input "2"
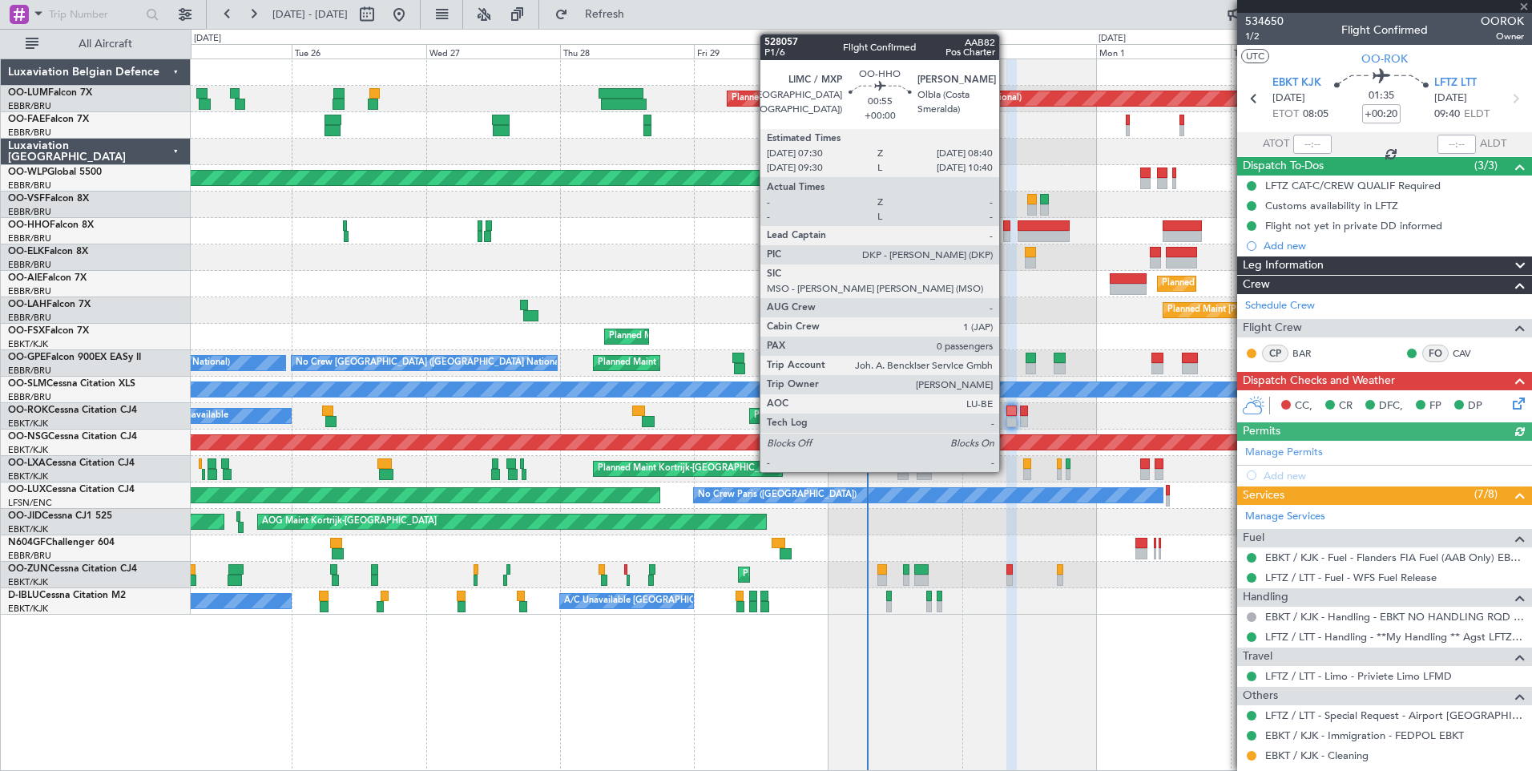
click at [1007, 228] on div at bounding box center [1006, 225] width 7 height 11
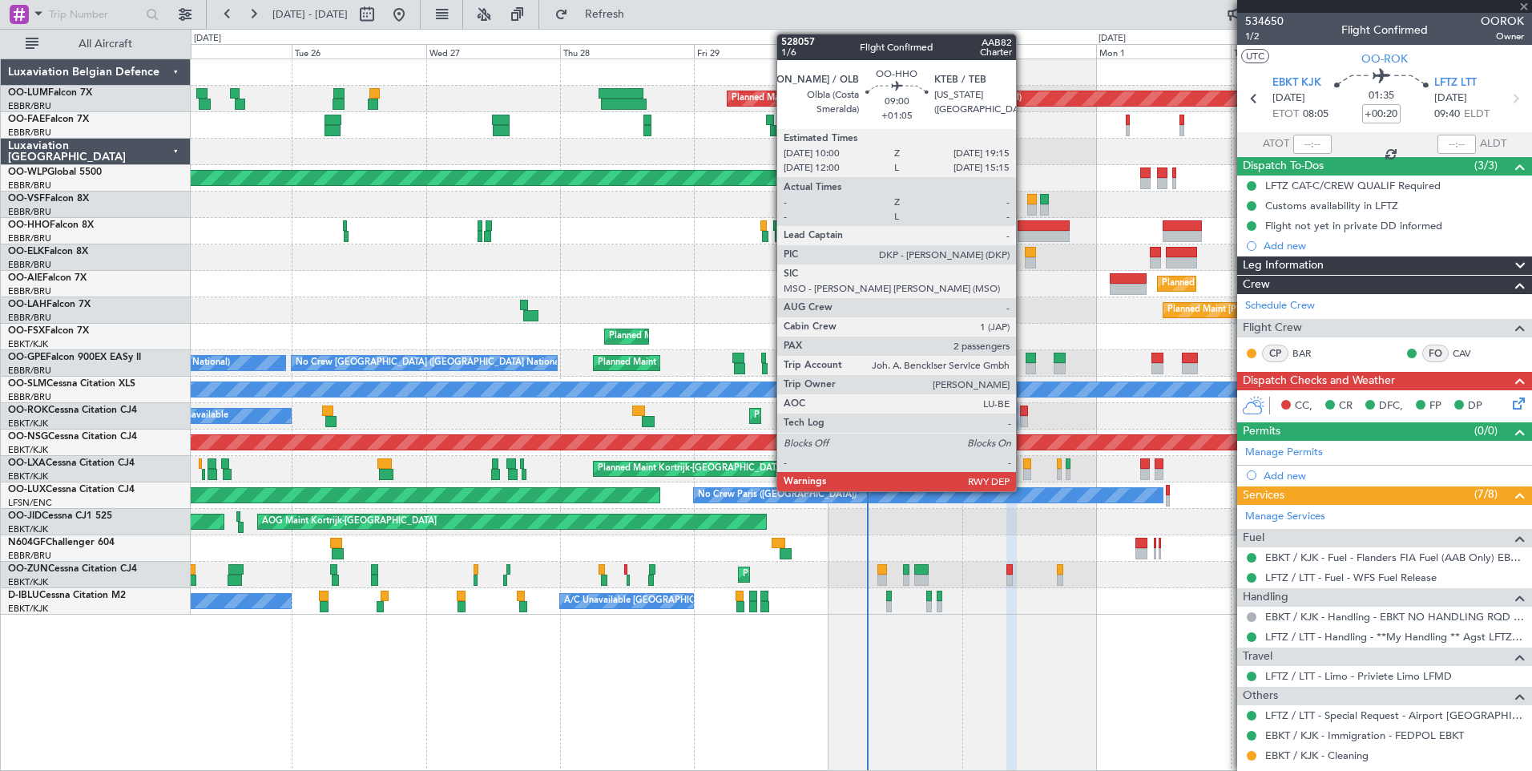
type input "0"
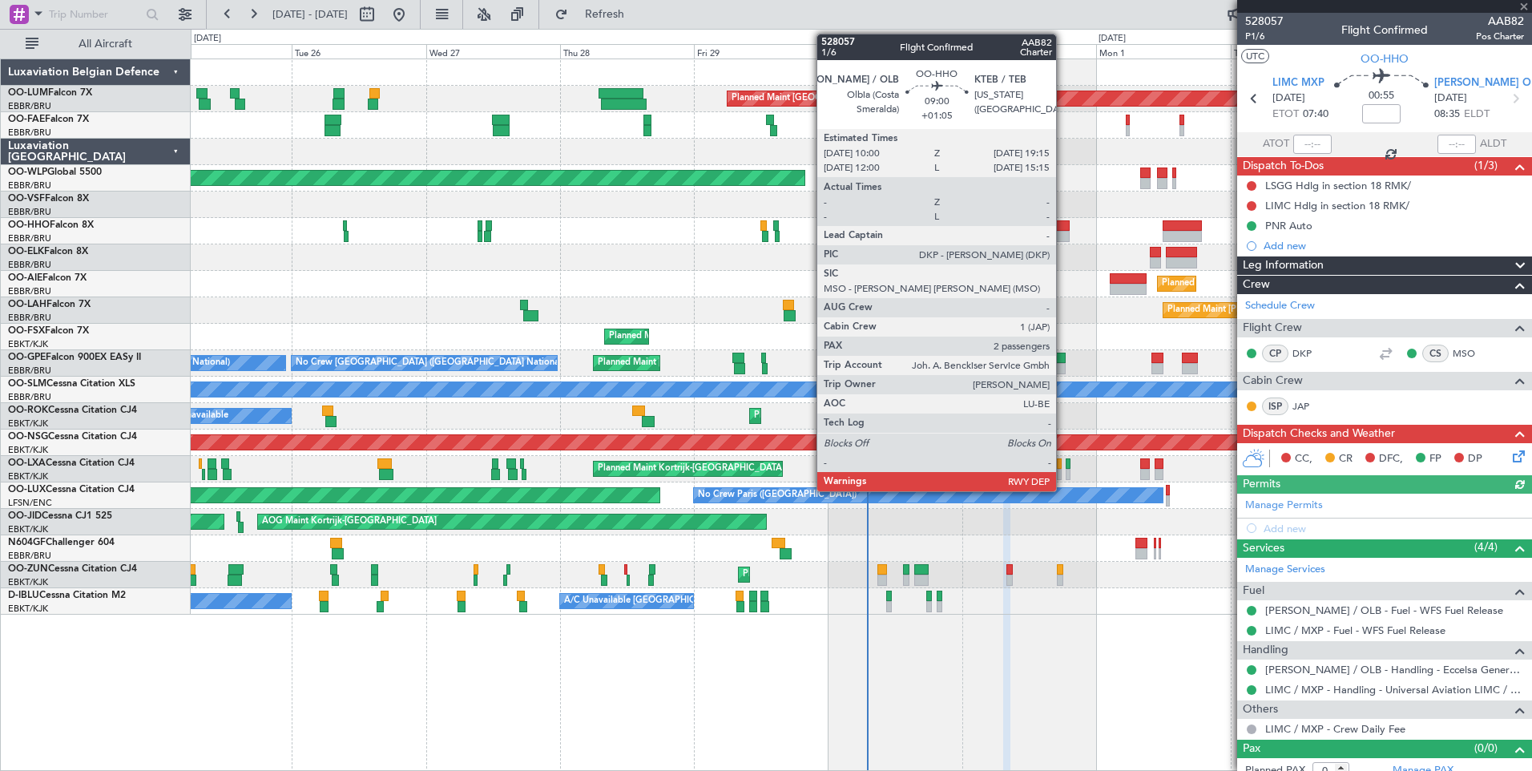
click at [1063, 231] on div at bounding box center [1044, 236] width 52 height 11
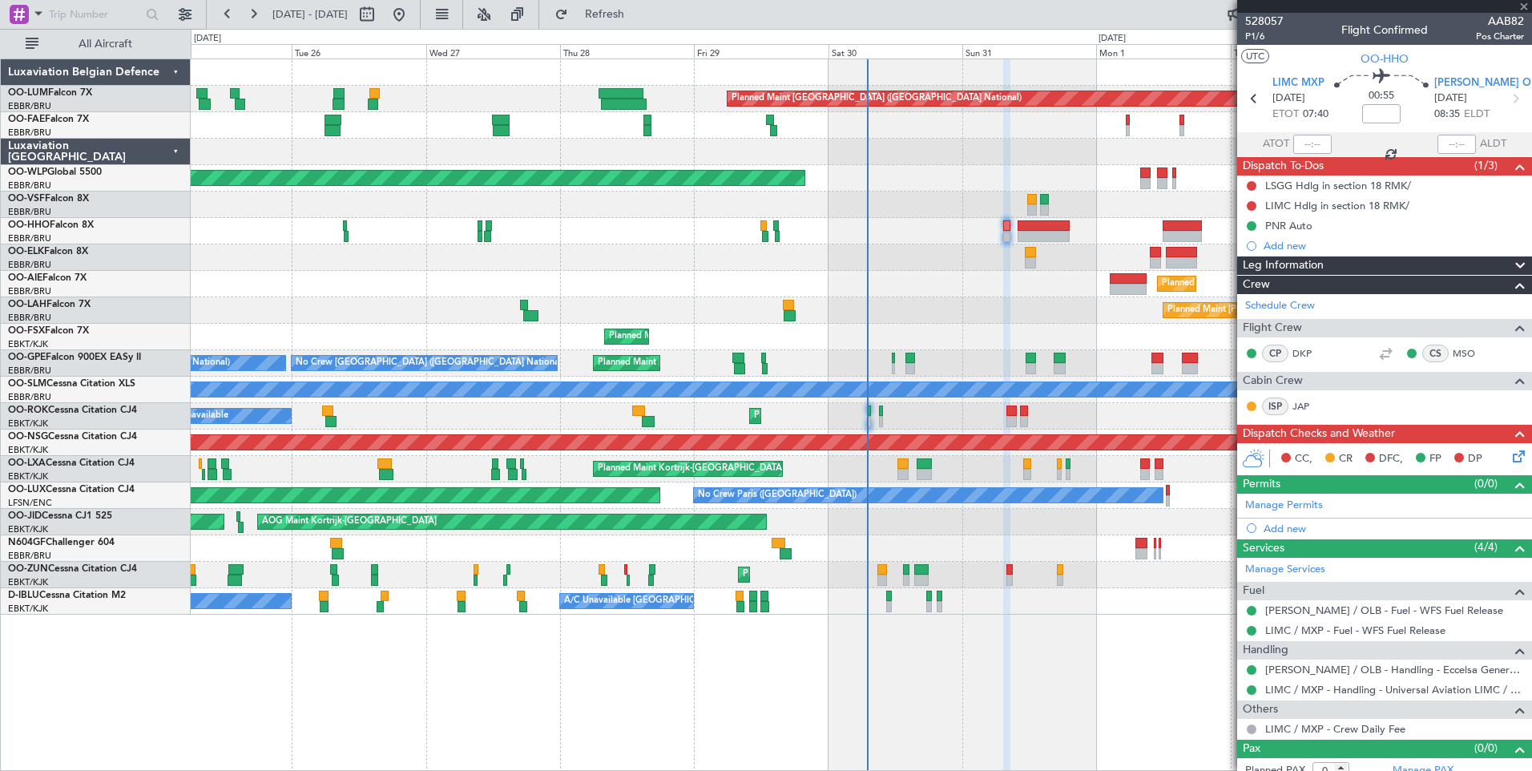
type input "+01:05"
type input "2"
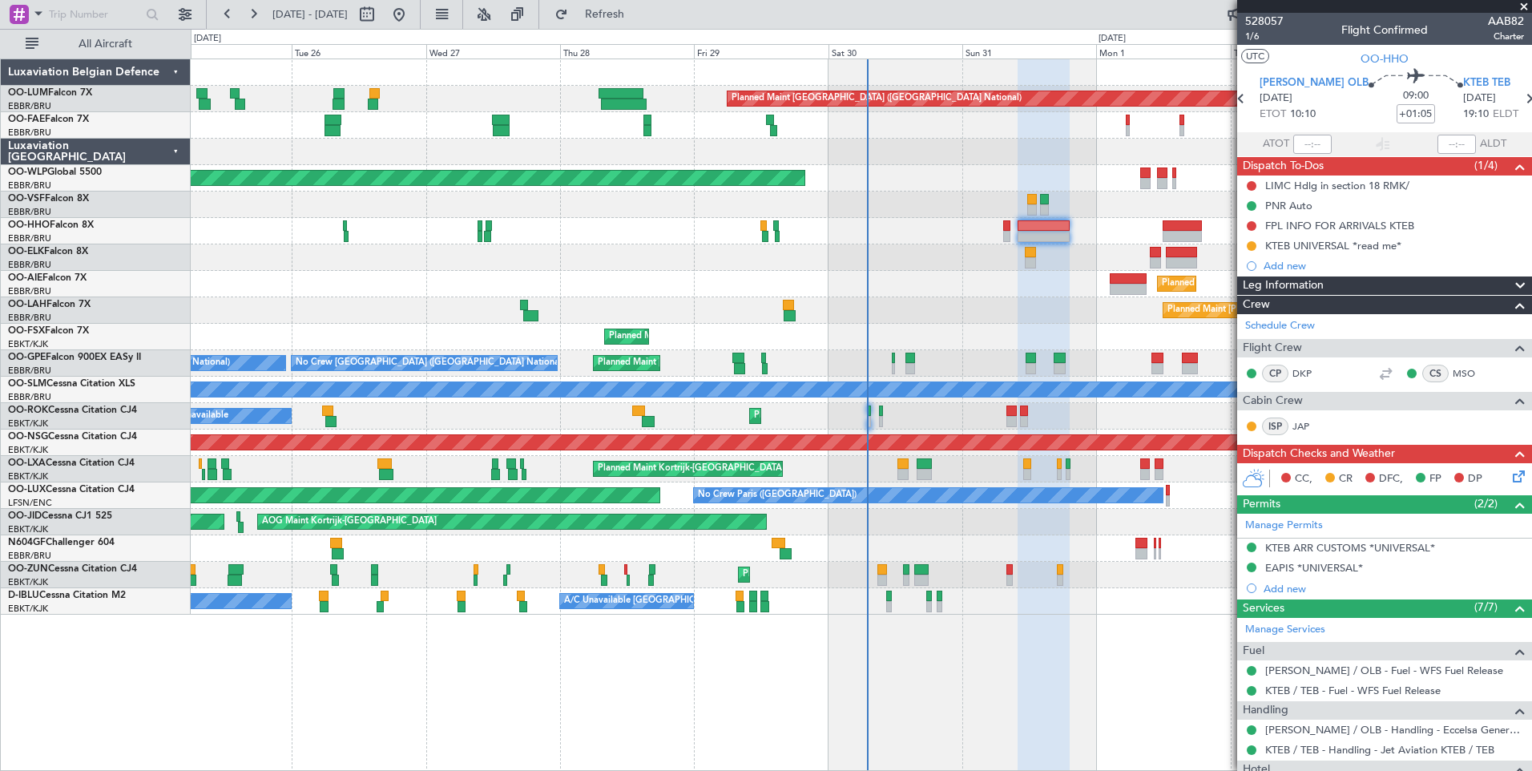
drag, startPoint x: 651, startPoint y: 6, endPoint x: 773, endPoint y: 22, distance: 122.8
click at [639, 9] on span "Refresh" at bounding box center [604, 14] width 67 height 11
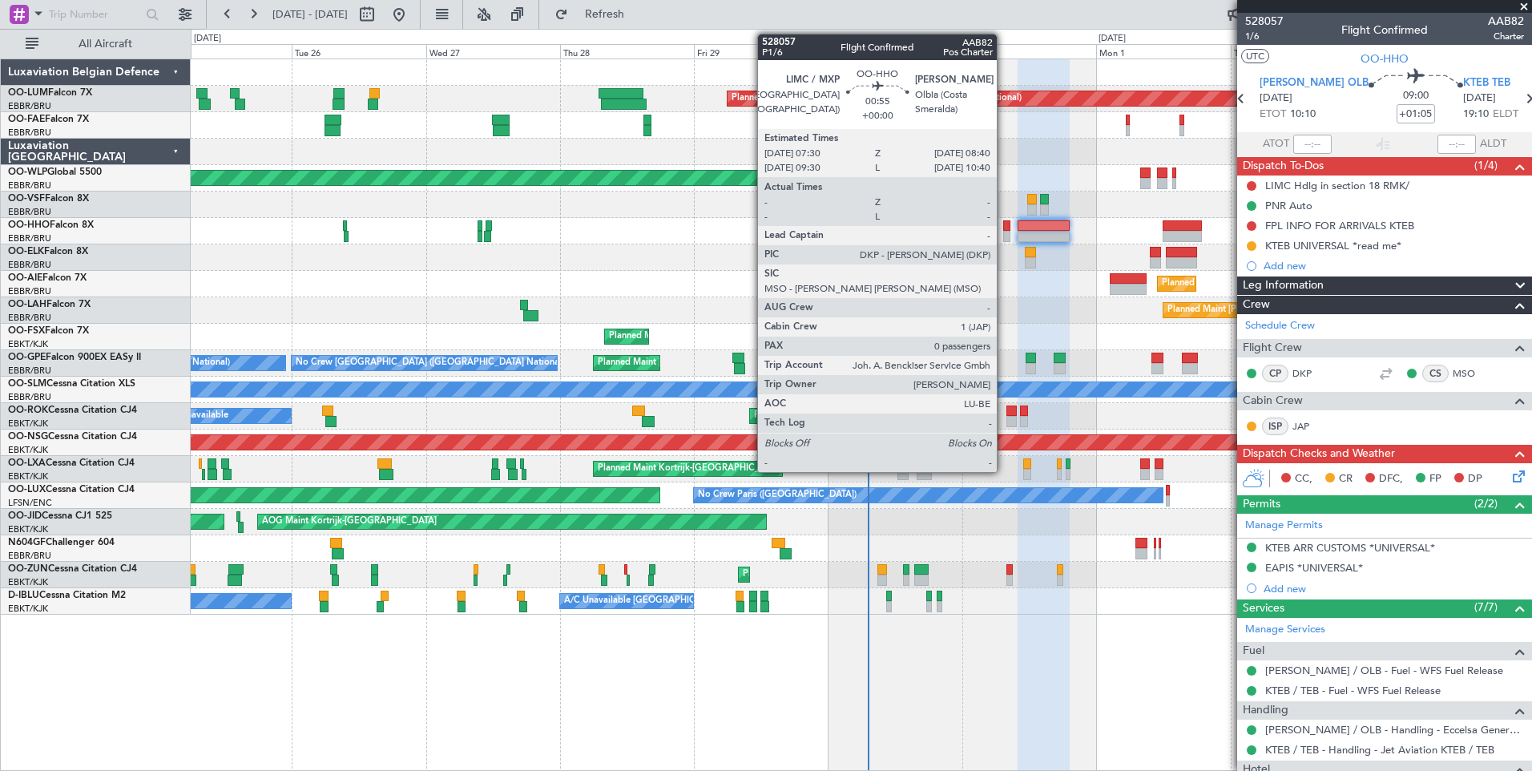
click at [1004, 221] on div at bounding box center [1006, 225] width 7 height 11
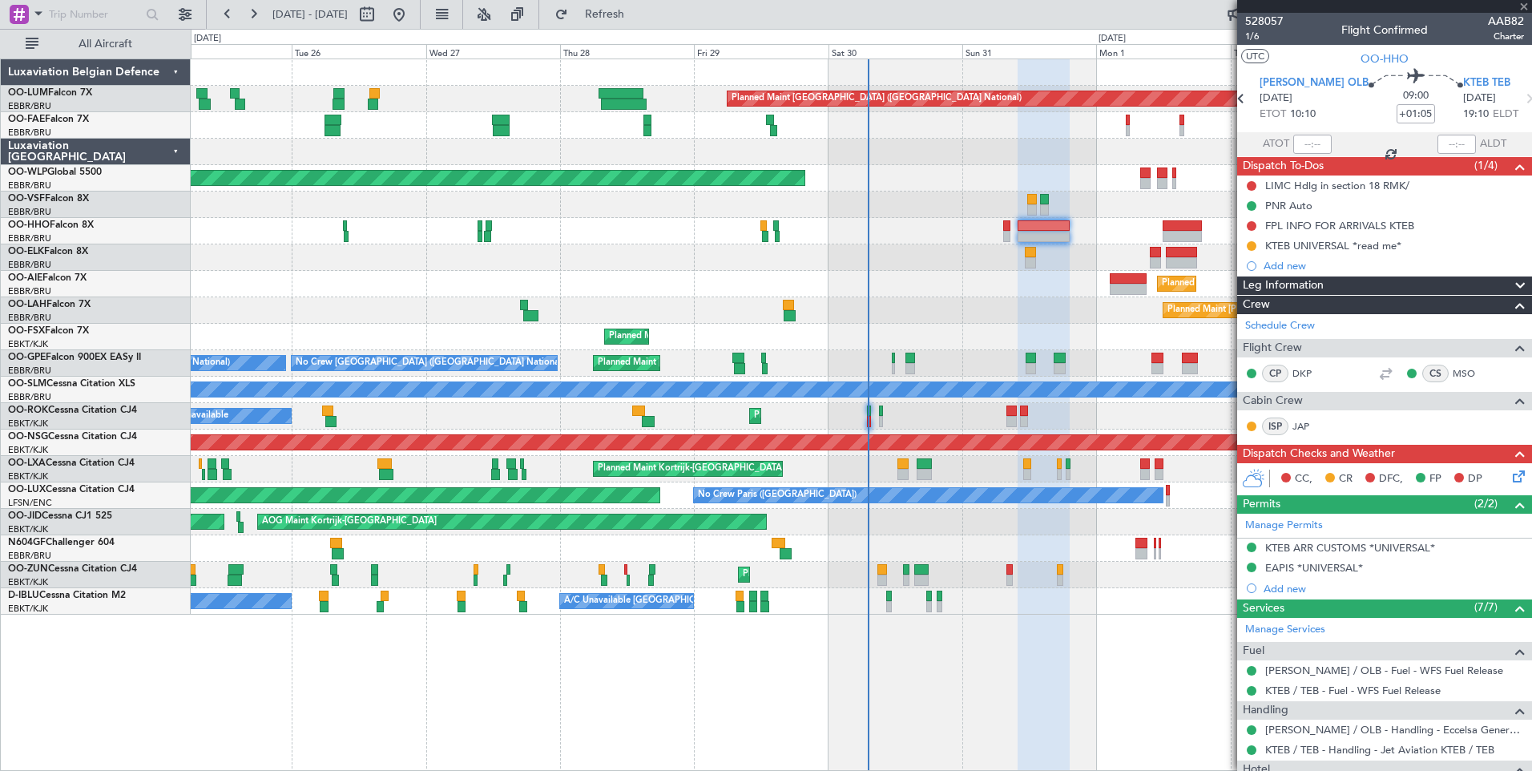
type input "0"
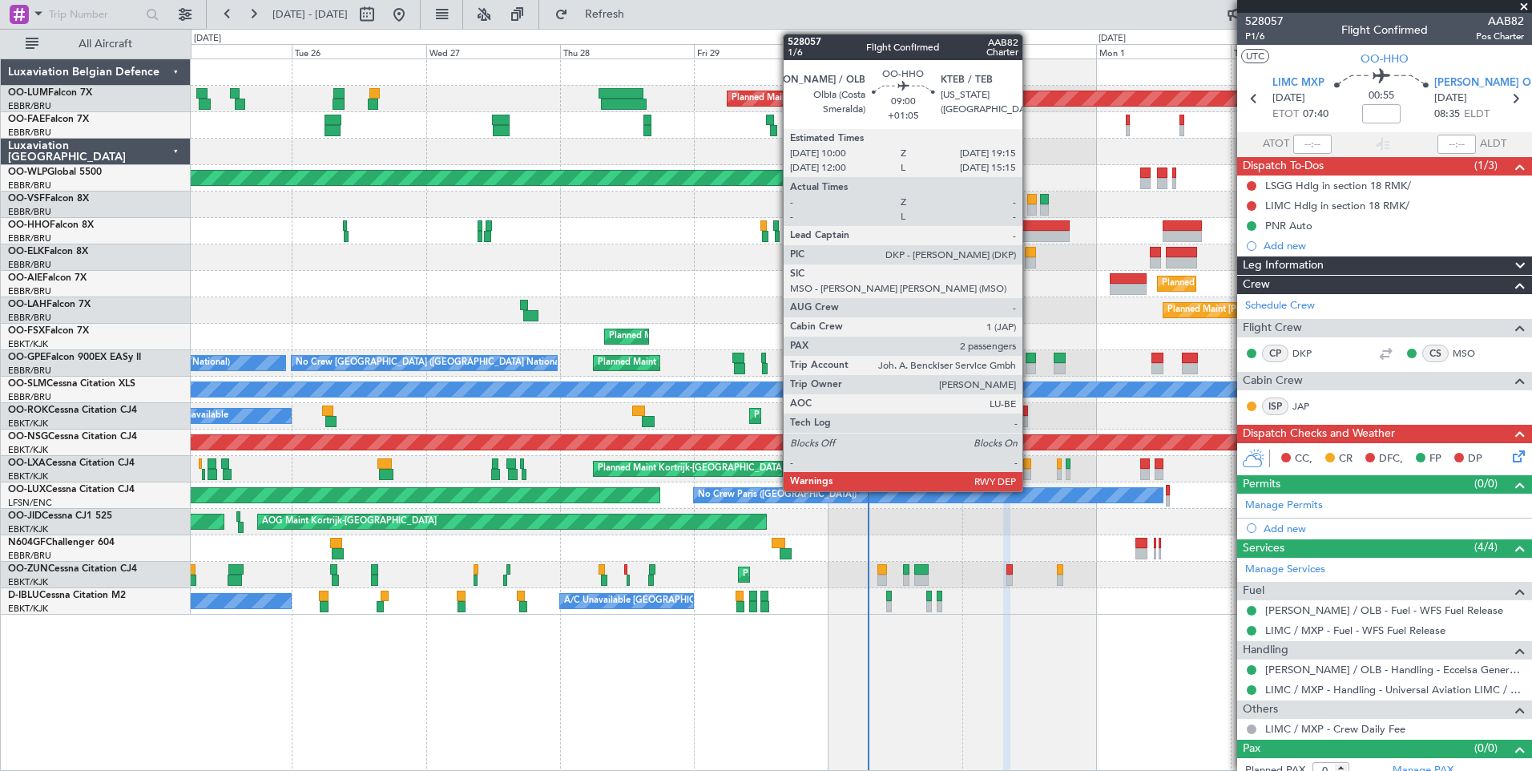
click at [1030, 224] on div at bounding box center [1044, 225] width 52 height 11
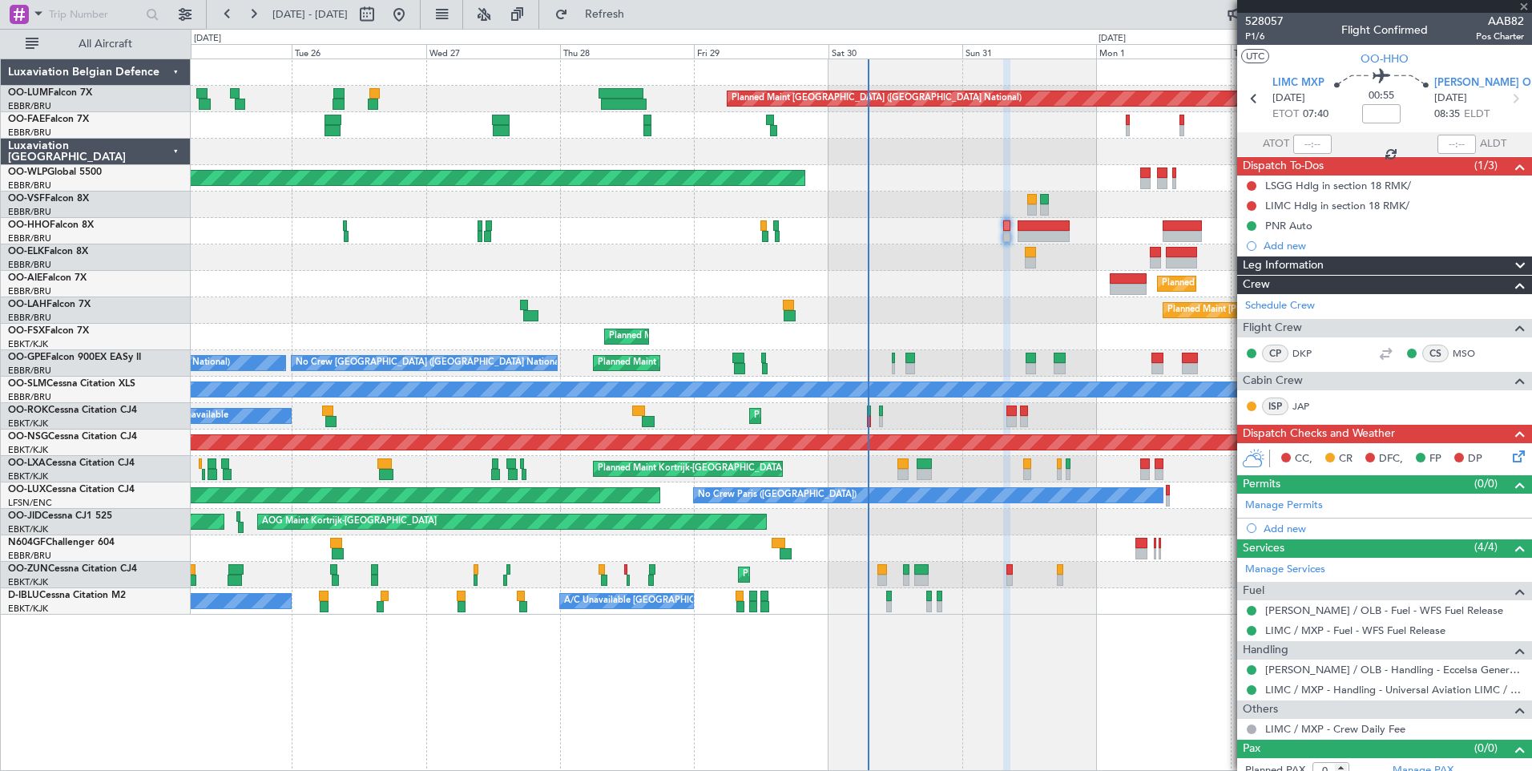
type input "+01:05"
type input "2"
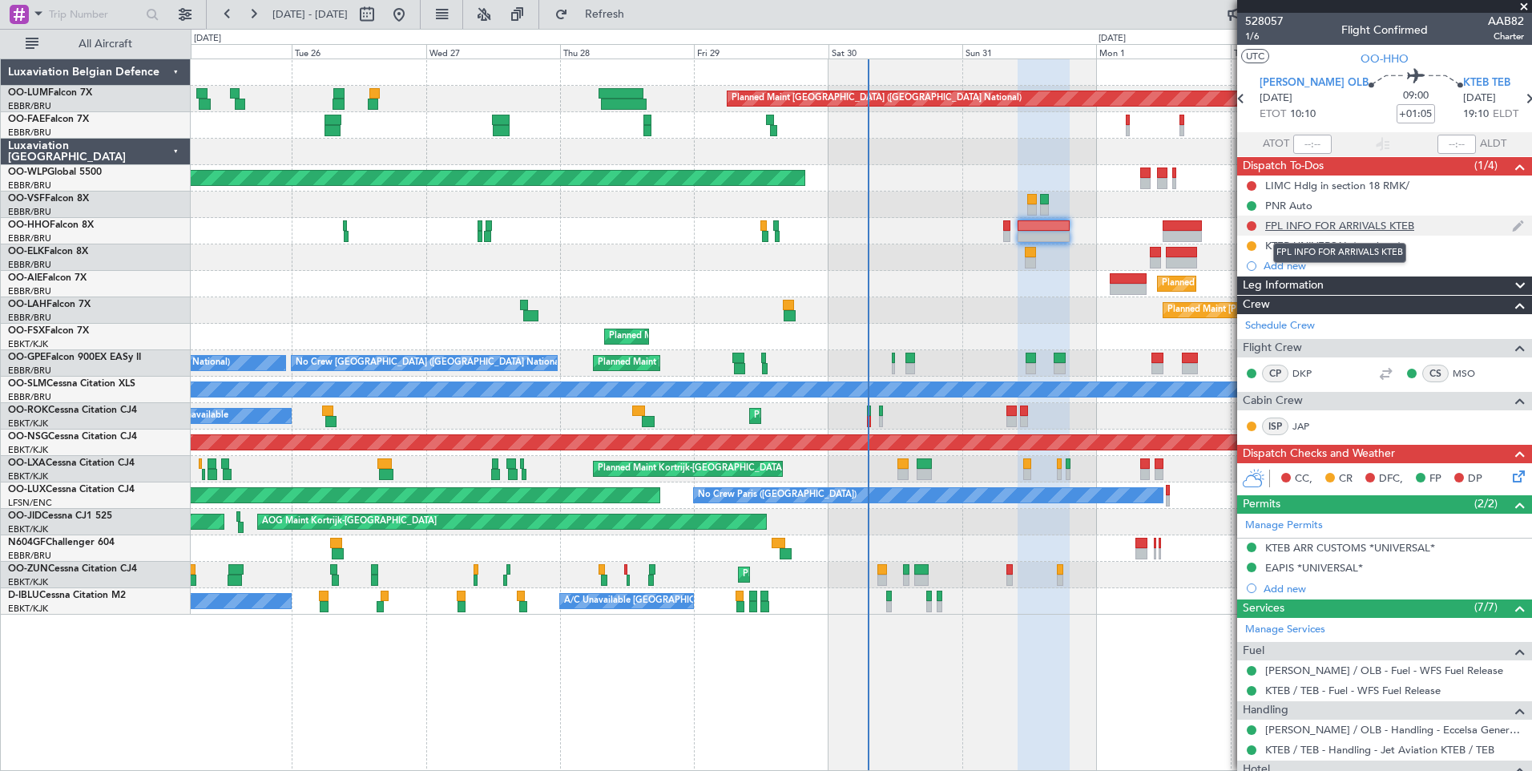
click at [1321, 228] on div "FPL INFO FOR ARRIVALS KTEB" at bounding box center [1339, 226] width 149 height 14
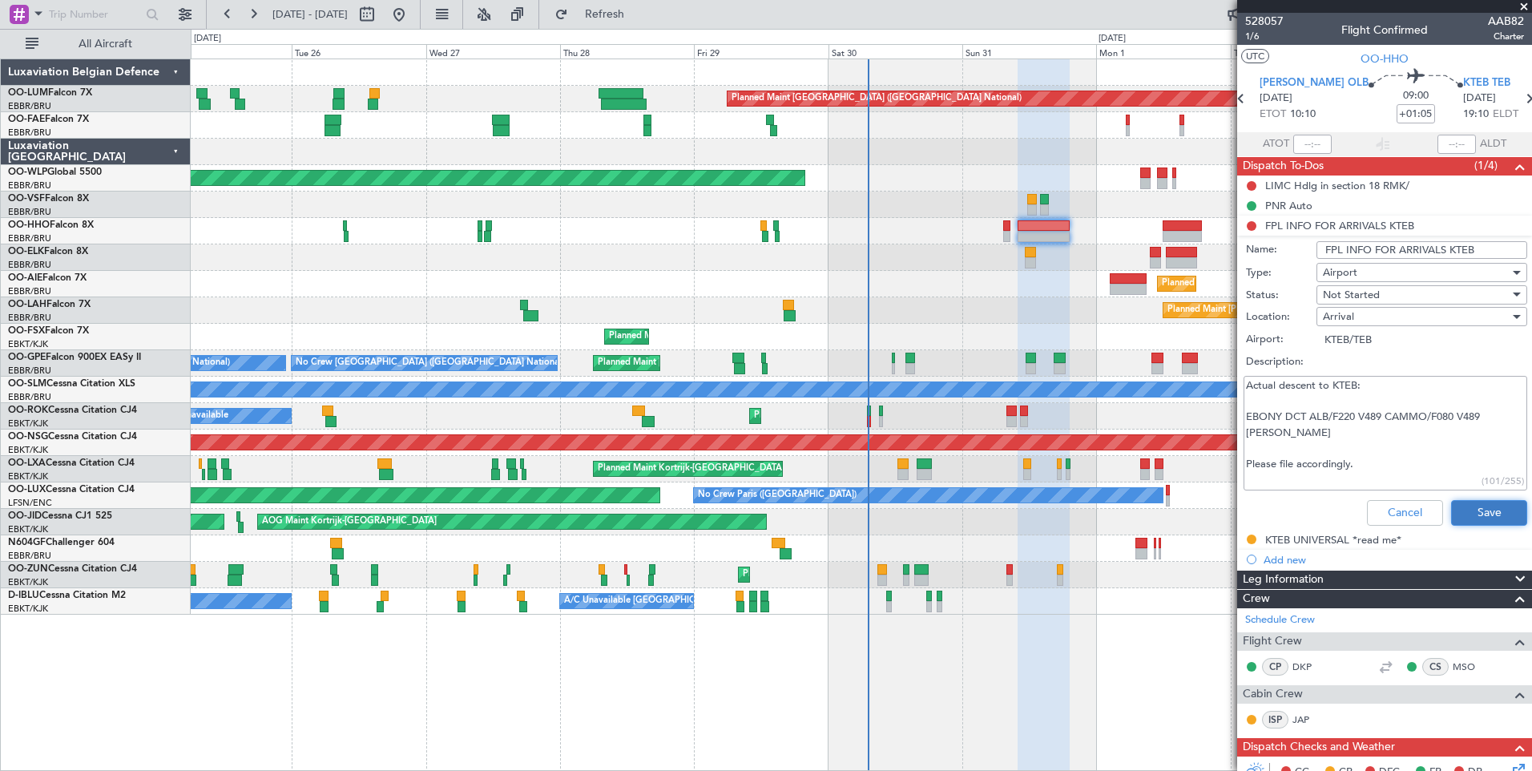
click at [1482, 511] on button "Save" at bounding box center [1489, 513] width 76 height 26
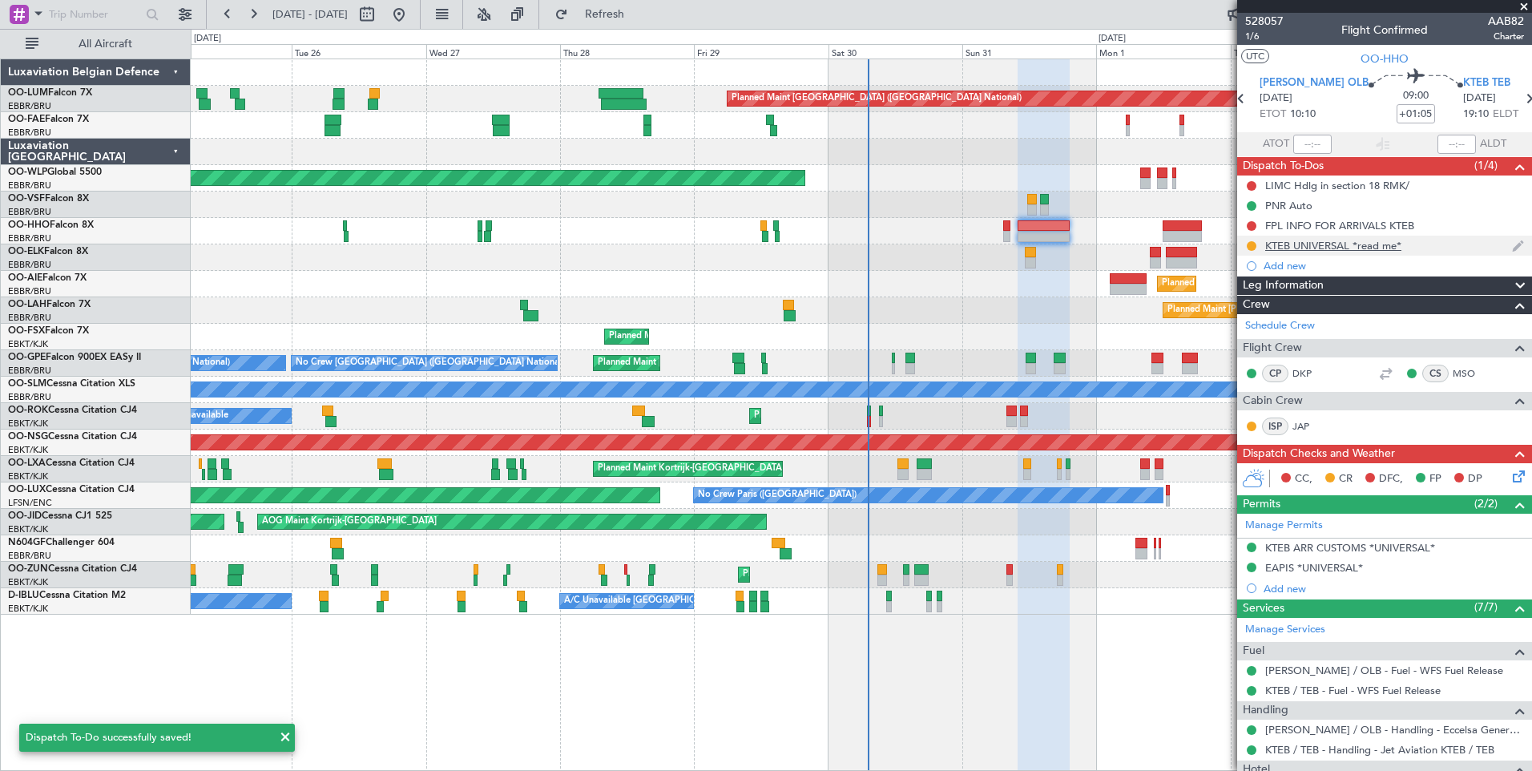
click at [1308, 253] on div "KTEB UNIVERSAL *read me*" at bounding box center [1384, 246] width 295 height 20
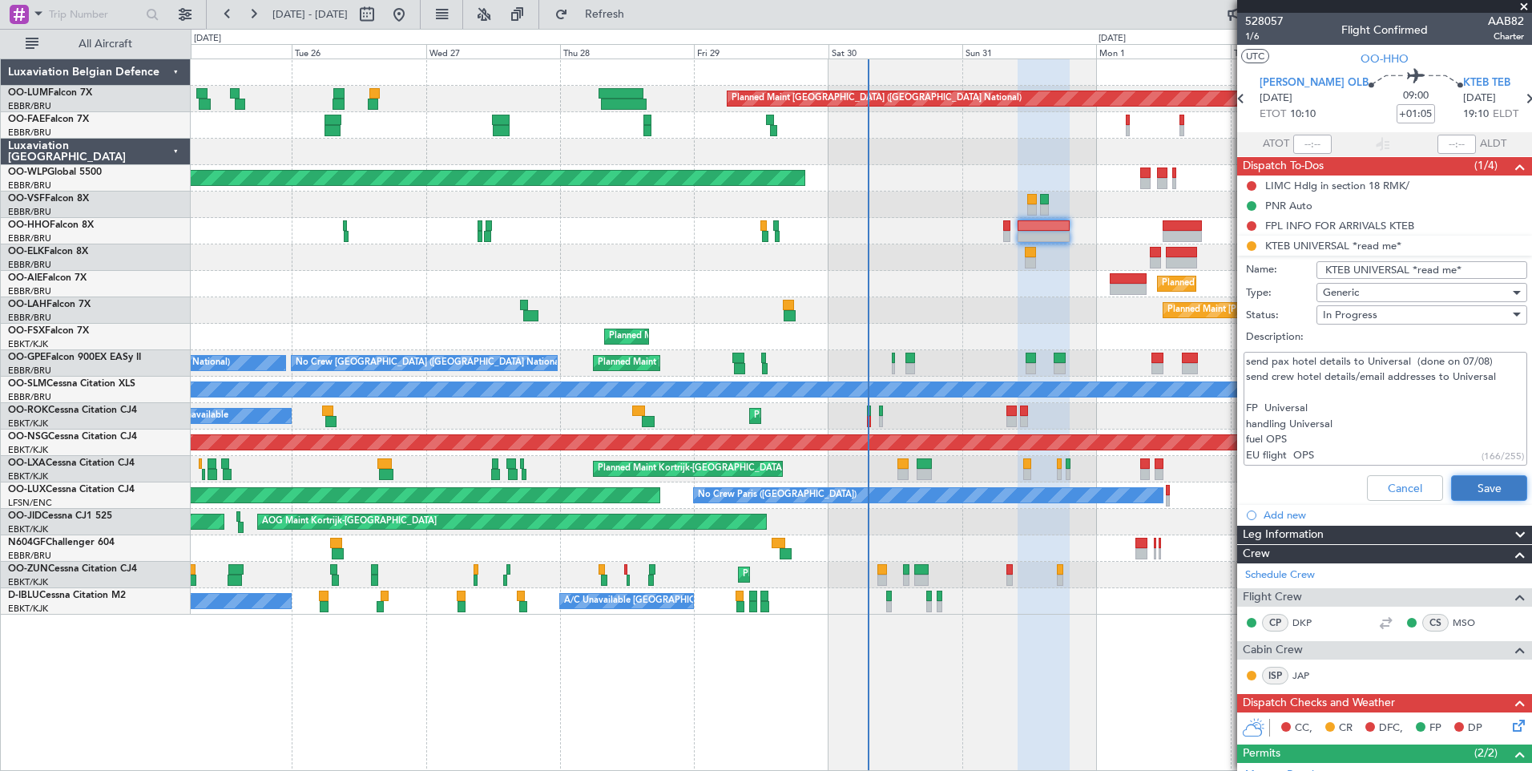
click at [1460, 491] on button "Save" at bounding box center [1489, 488] width 76 height 26
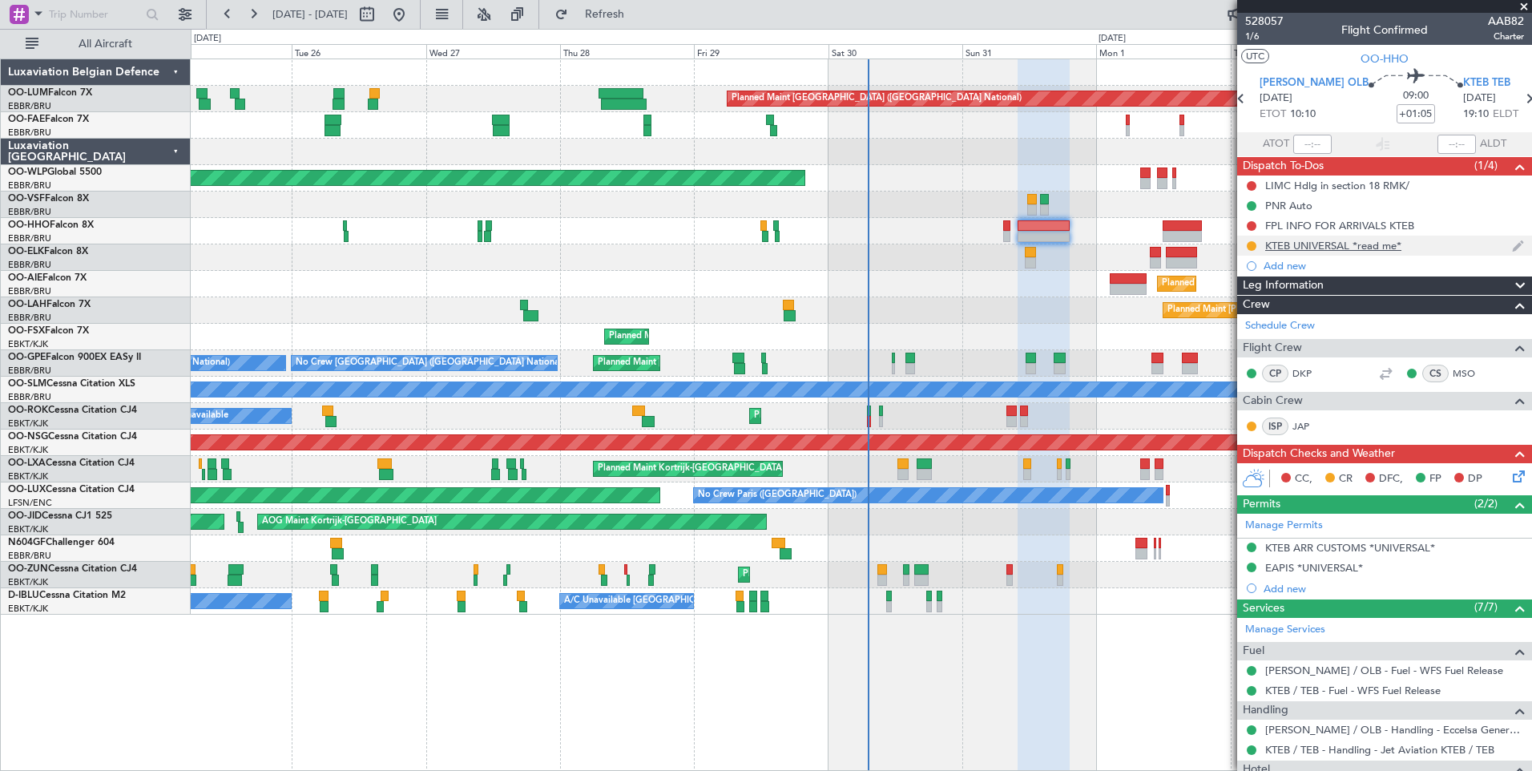
click at [1324, 237] on div "KTEB UNIVERSAL *read me*" at bounding box center [1384, 246] width 295 height 20
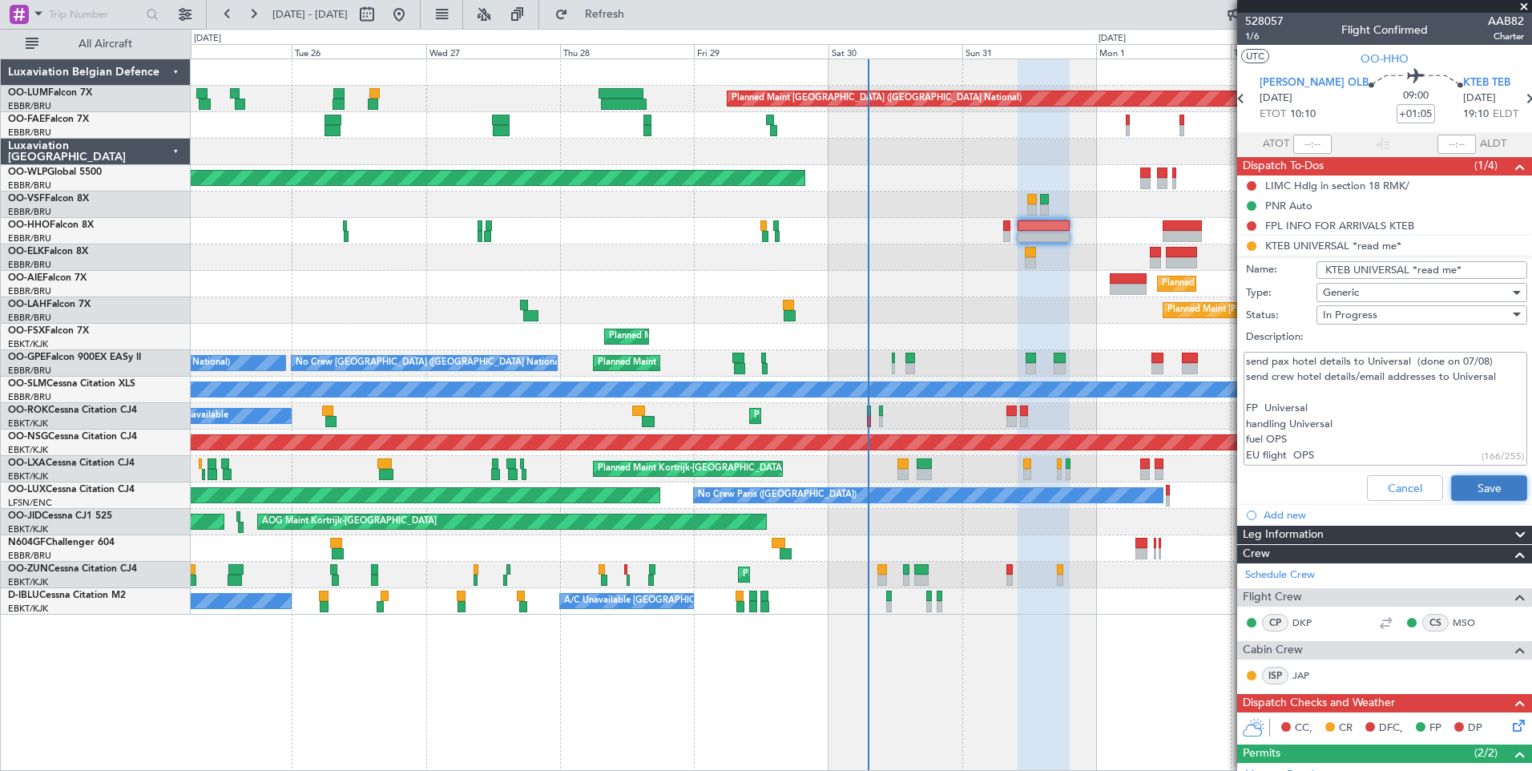
click at [1483, 495] on button "Save" at bounding box center [1489, 488] width 76 height 26
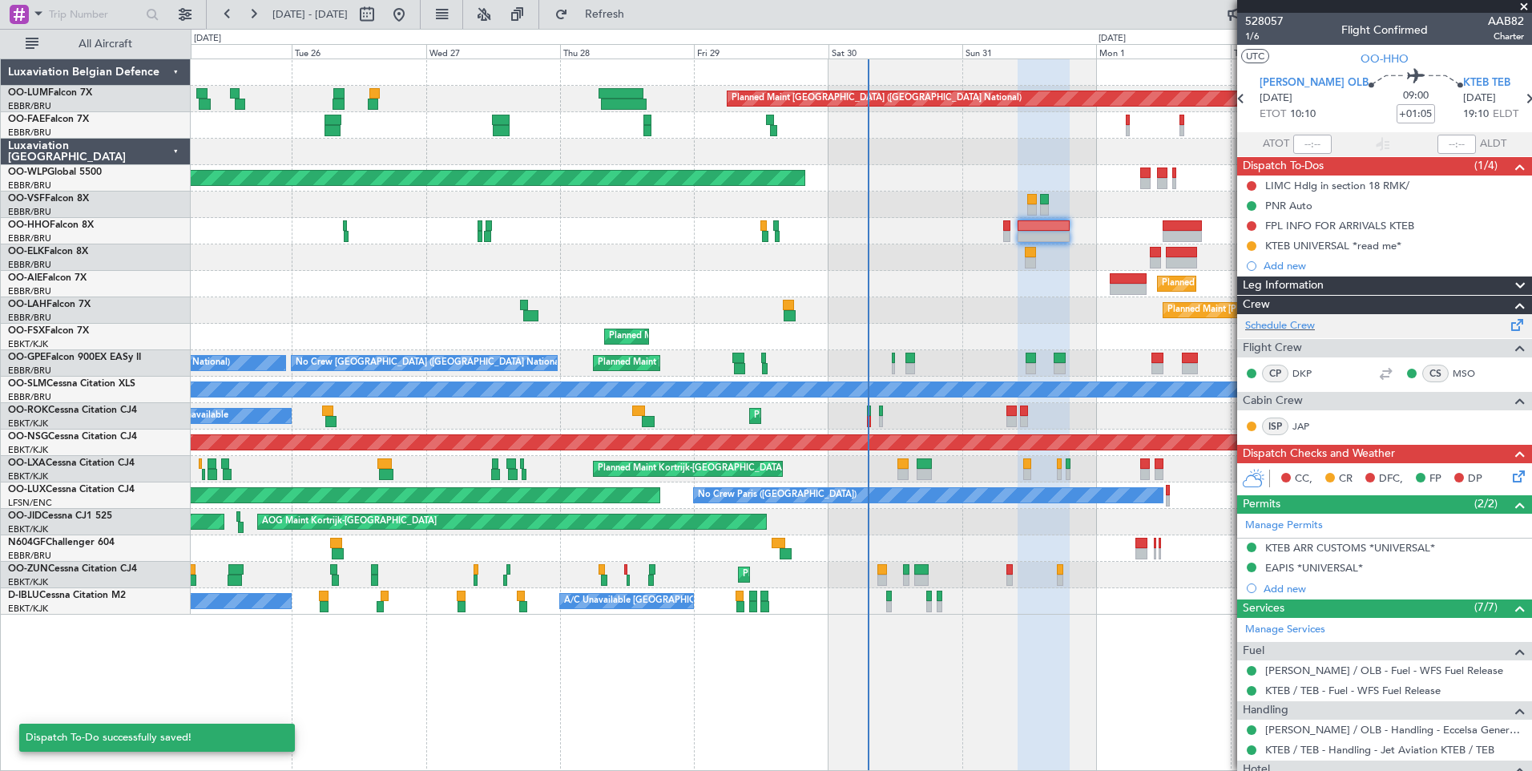
scroll to position [220, 0]
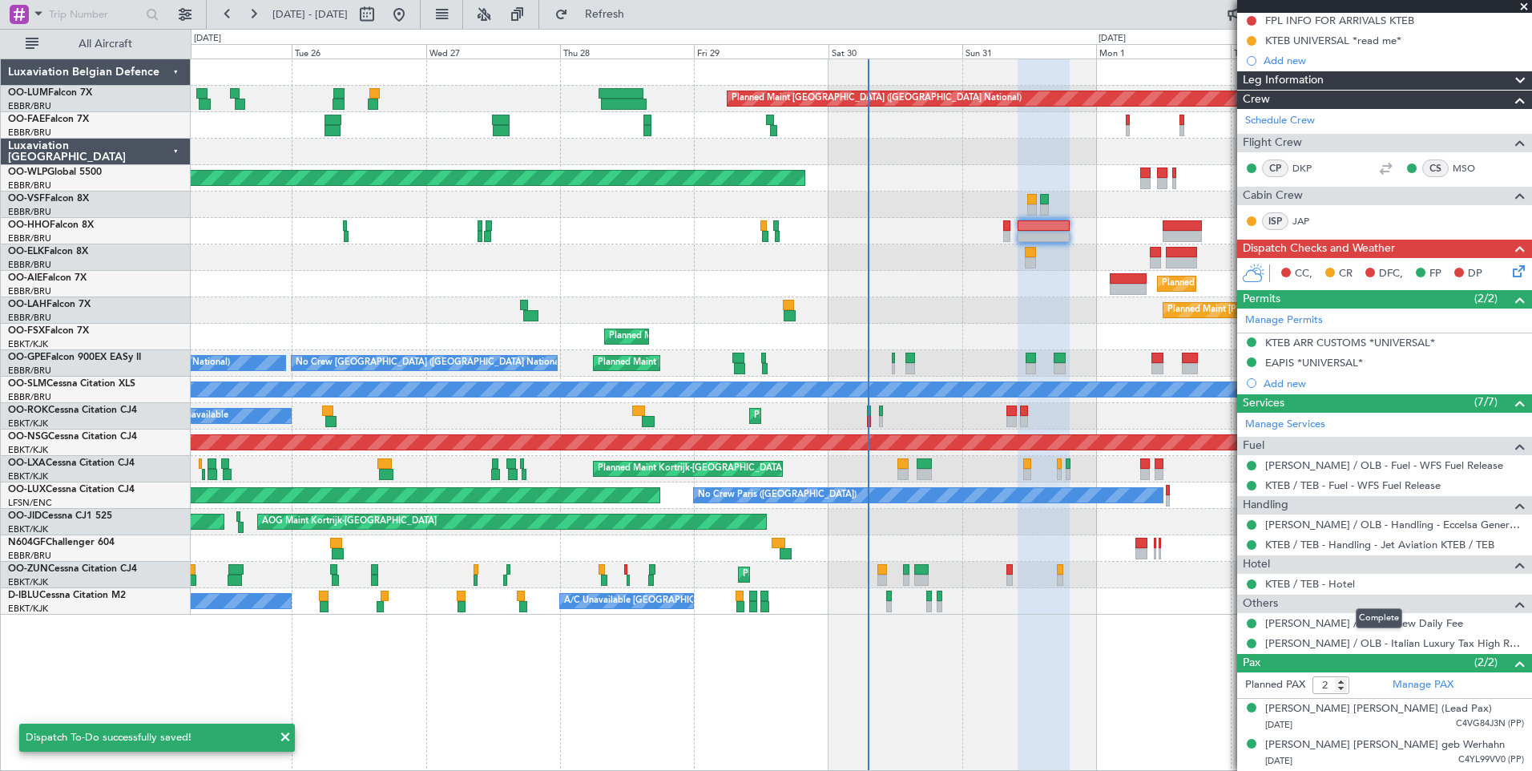
click at [1324, 595] on div "Others" at bounding box center [1384, 604] width 295 height 18
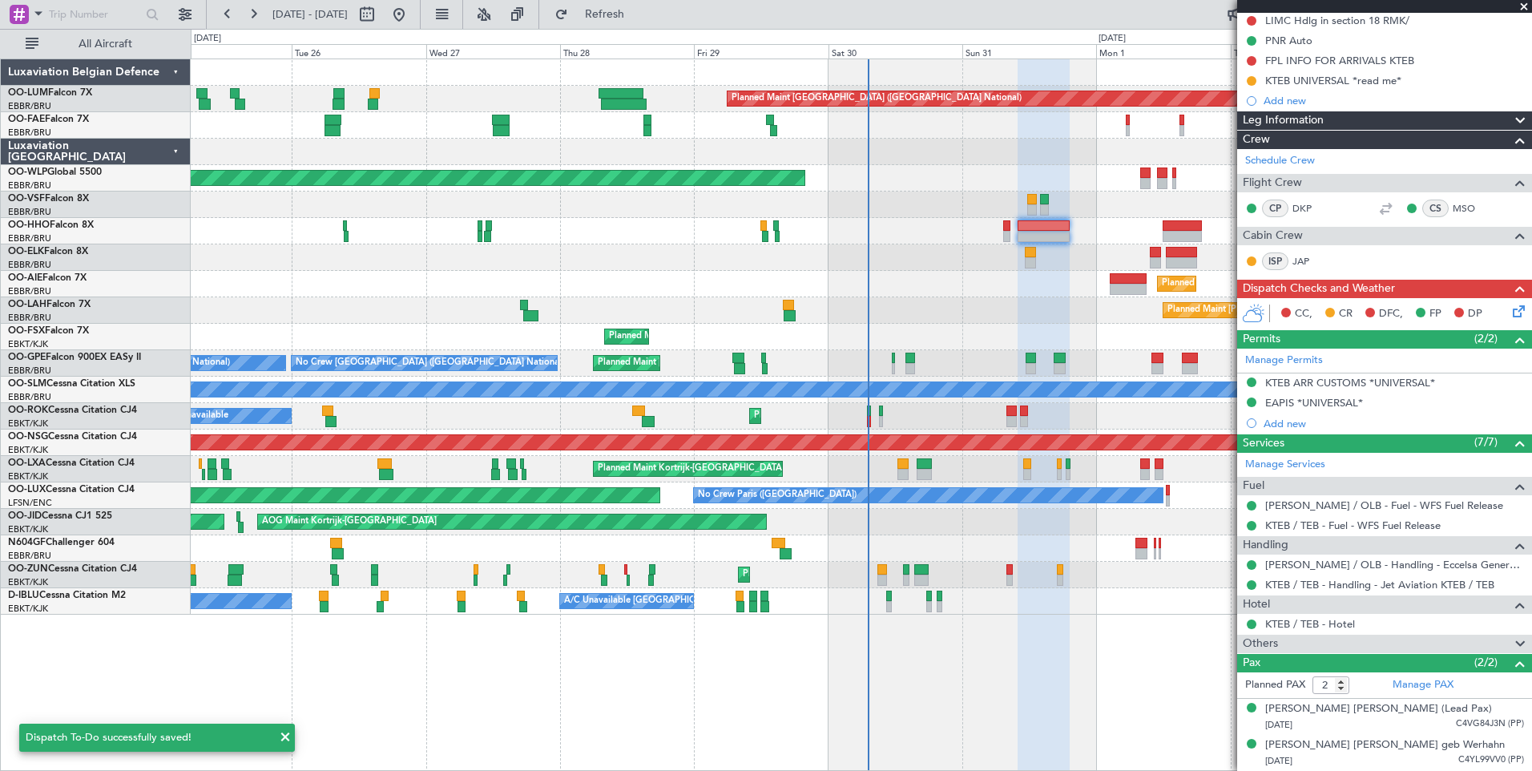
scroll to position [180, 0]
click at [1338, 617] on link "KTEB / TEB - Hotel" at bounding box center [1310, 624] width 90 height 14
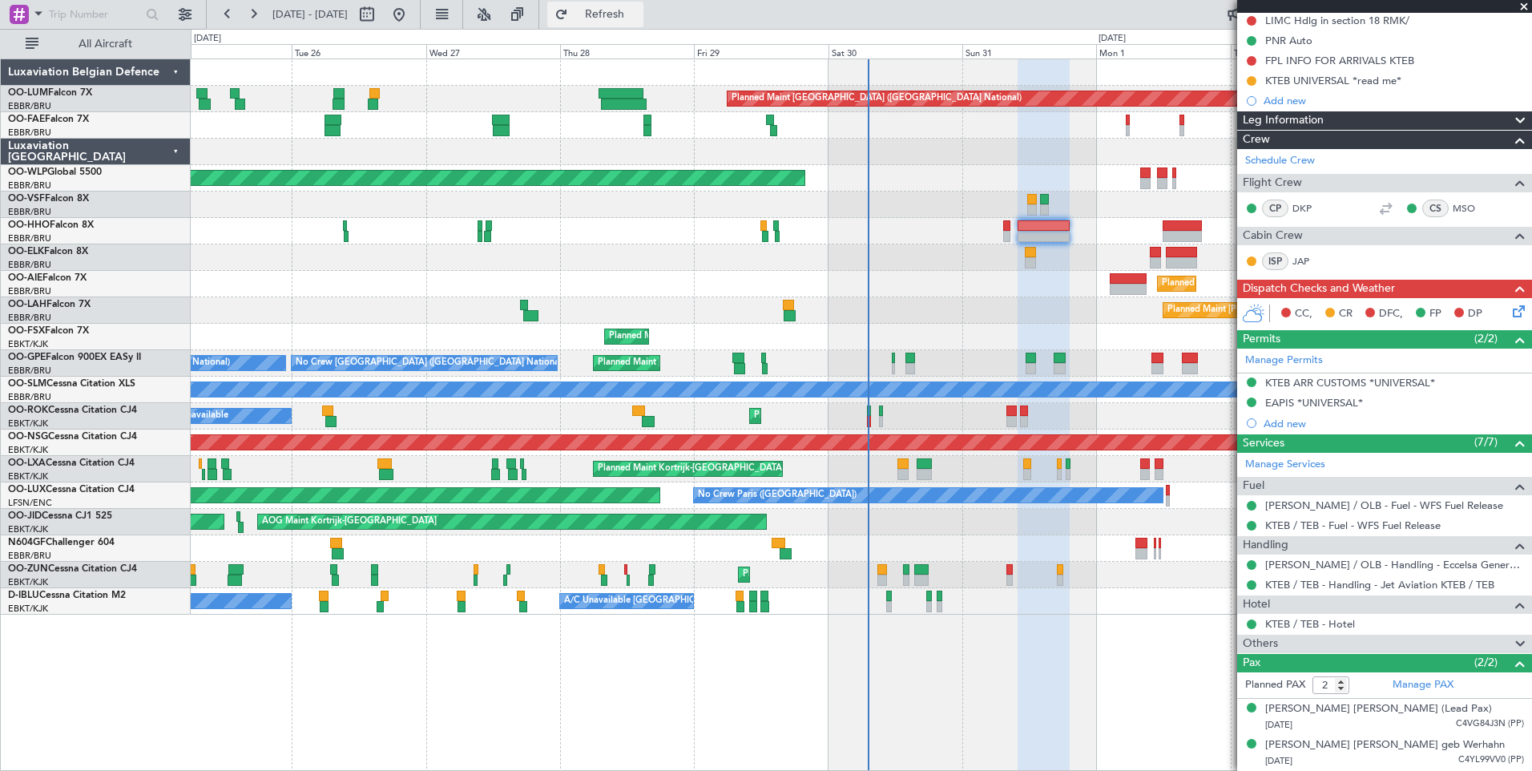
click at [639, 18] on span "Refresh" at bounding box center [604, 14] width 67 height 11
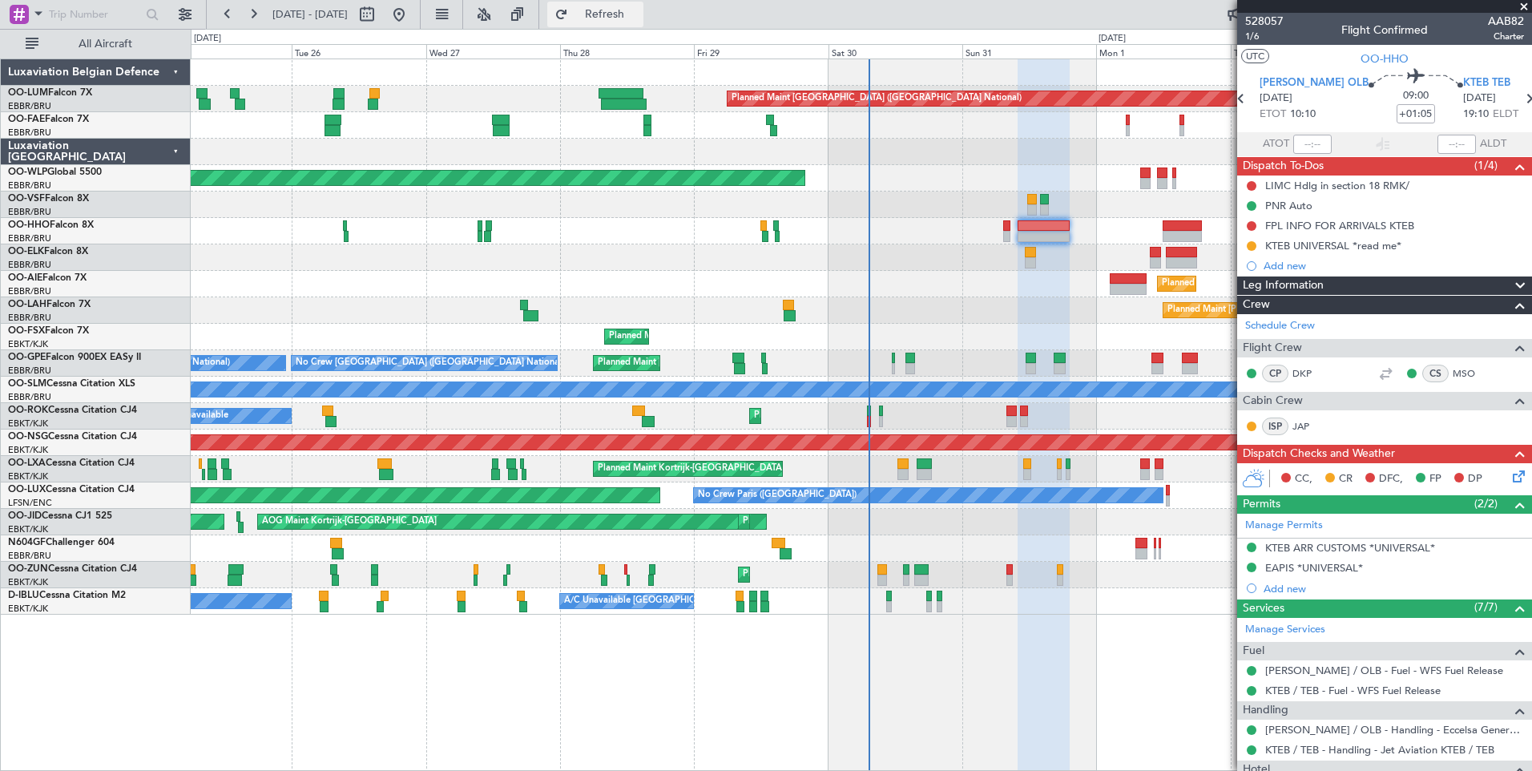
click at [639, 11] on span "Refresh" at bounding box center [604, 14] width 67 height 11
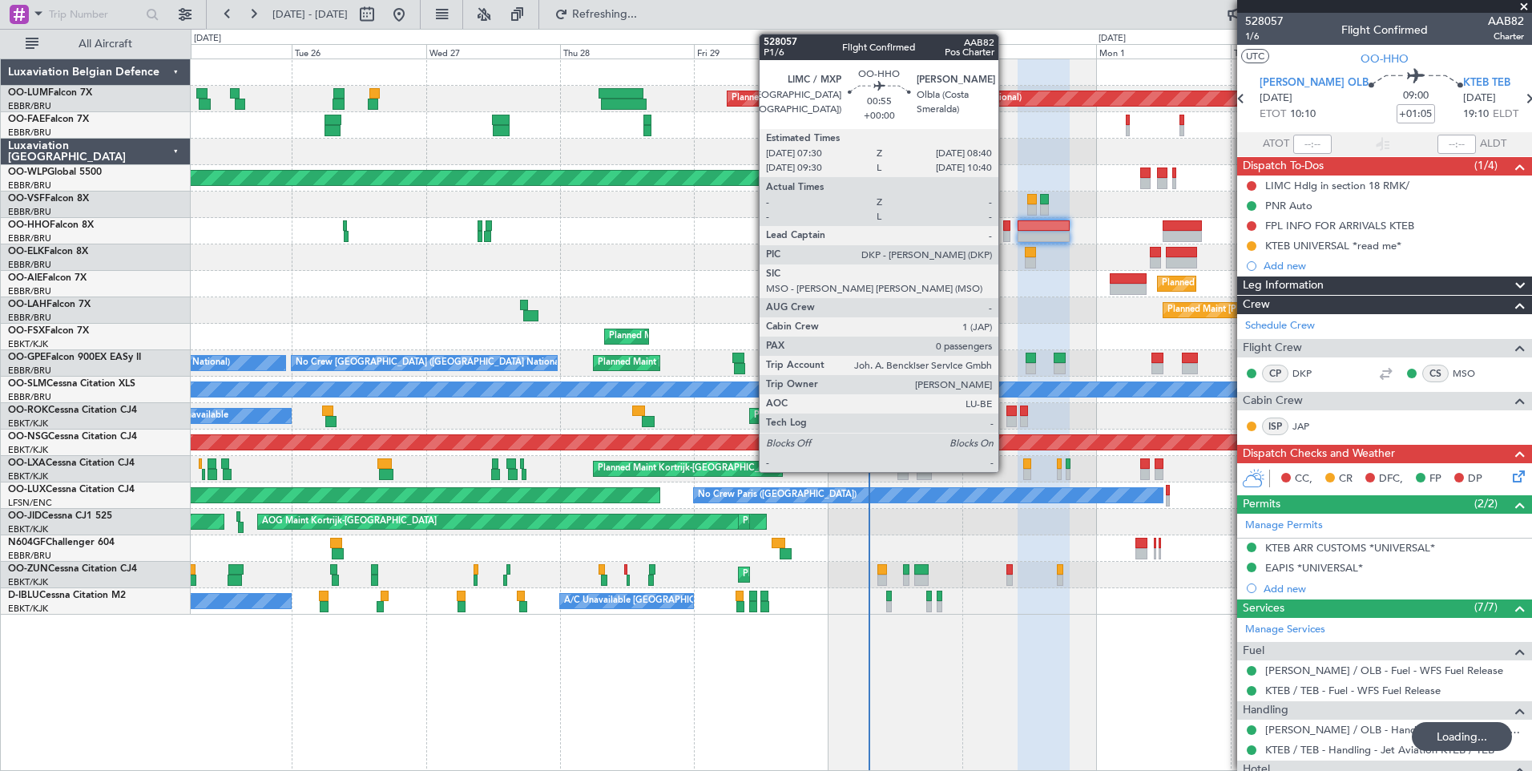
click at [1006, 234] on div at bounding box center [1006, 236] width 7 height 11
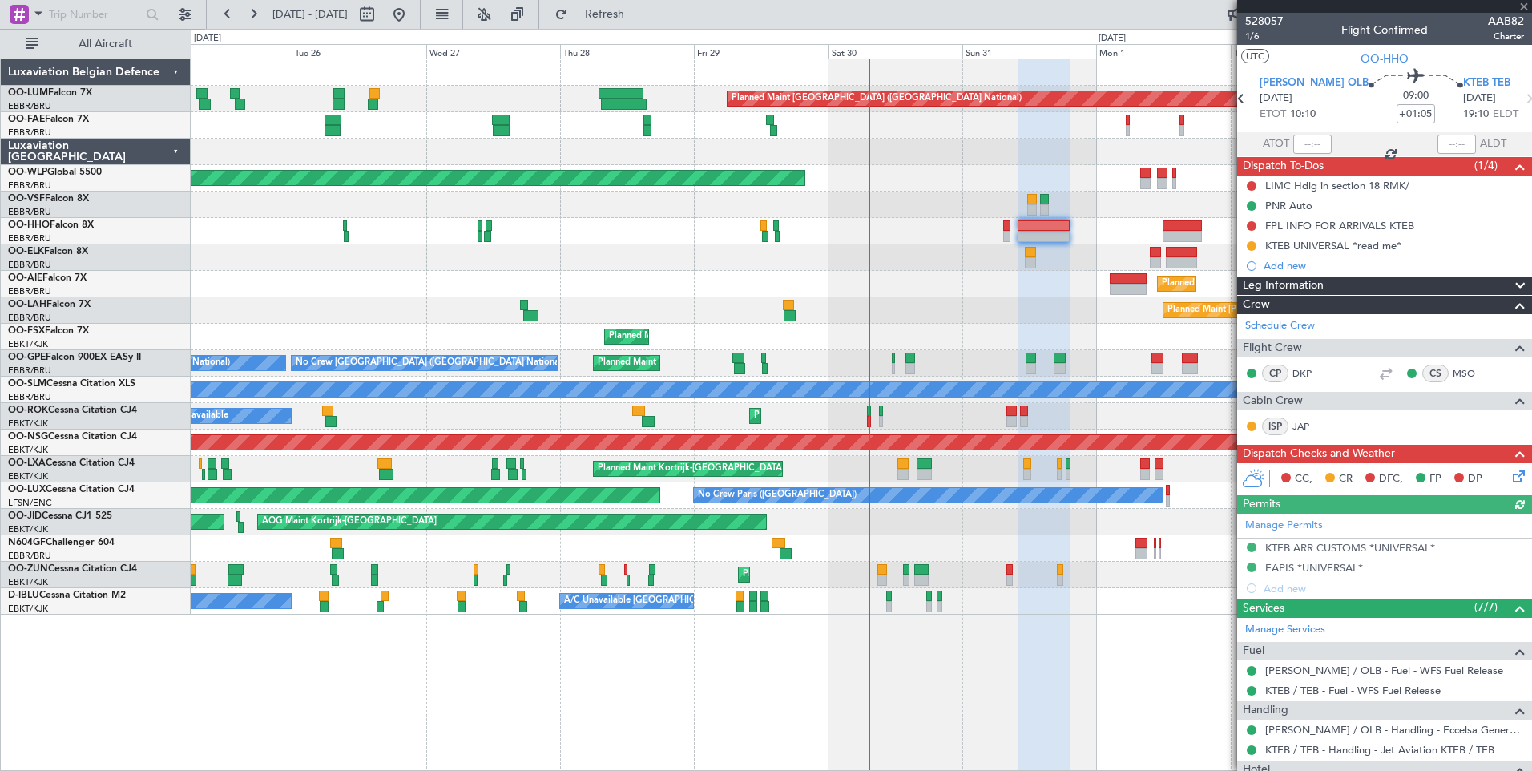
type input "0"
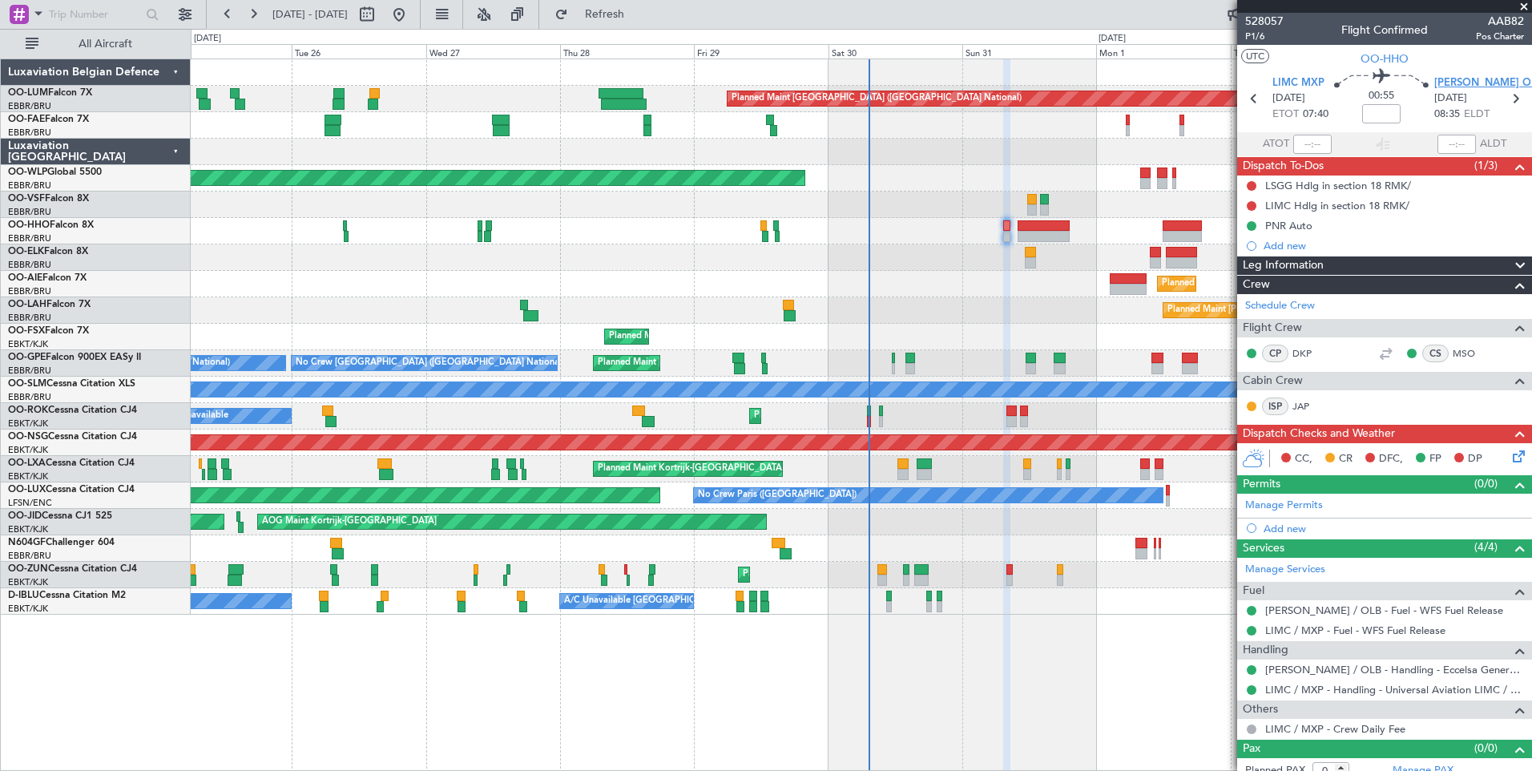
click at [1446, 83] on span "LIEO OLB" at bounding box center [1488, 83] width 109 height 16
click at [639, 10] on span "Refresh" at bounding box center [604, 14] width 67 height 11
click at [871, 418] on div "Planned Maint Kortrijk-Wevelgem A/C Unavailable" at bounding box center [861, 416] width 1341 height 26
click at [866, 415] on div "Planned Maint Kortrijk-Wevelgem A/C Unavailable" at bounding box center [861, 416] width 1341 height 26
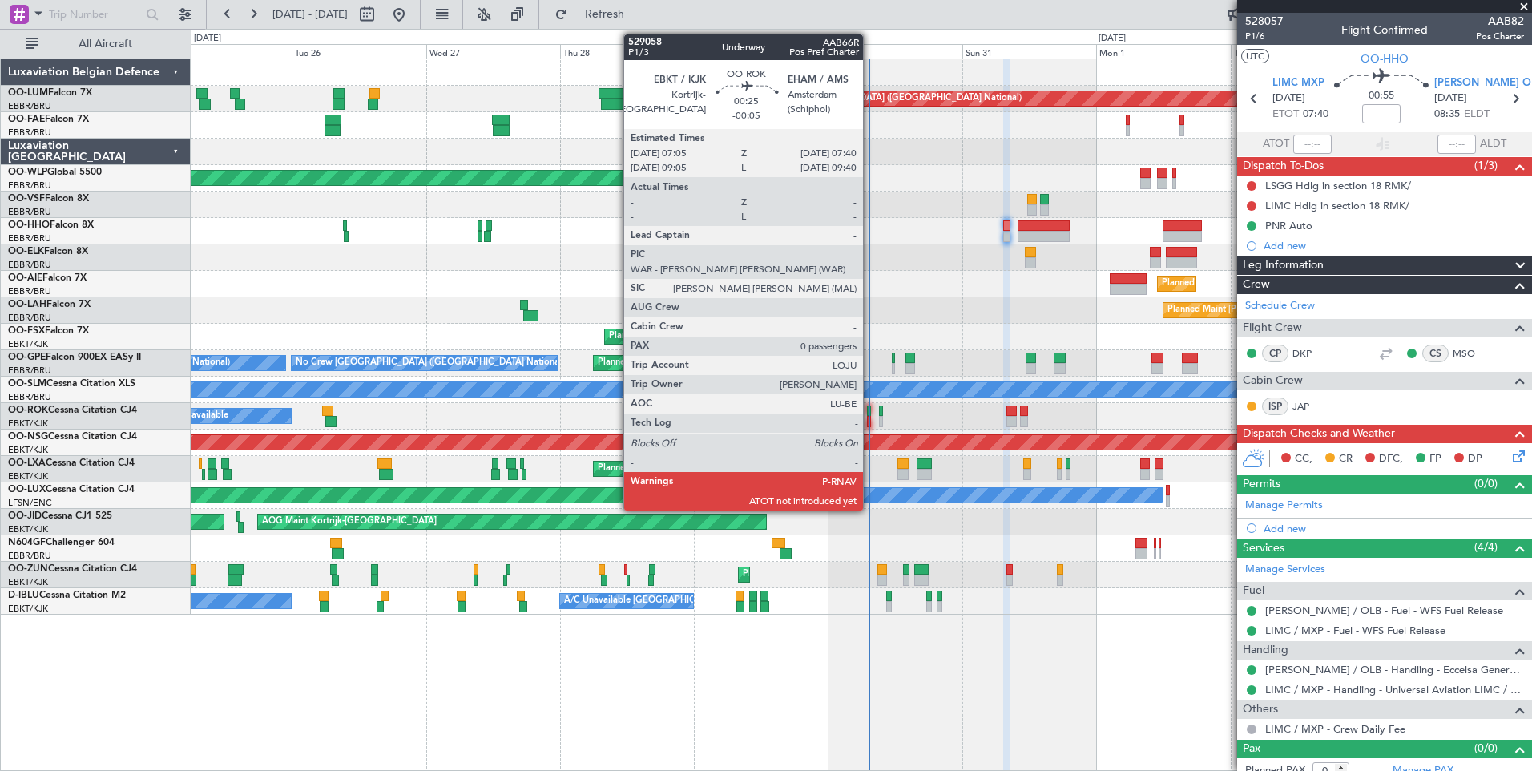
click at [870, 411] on div at bounding box center [869, 410] width 4 height 11
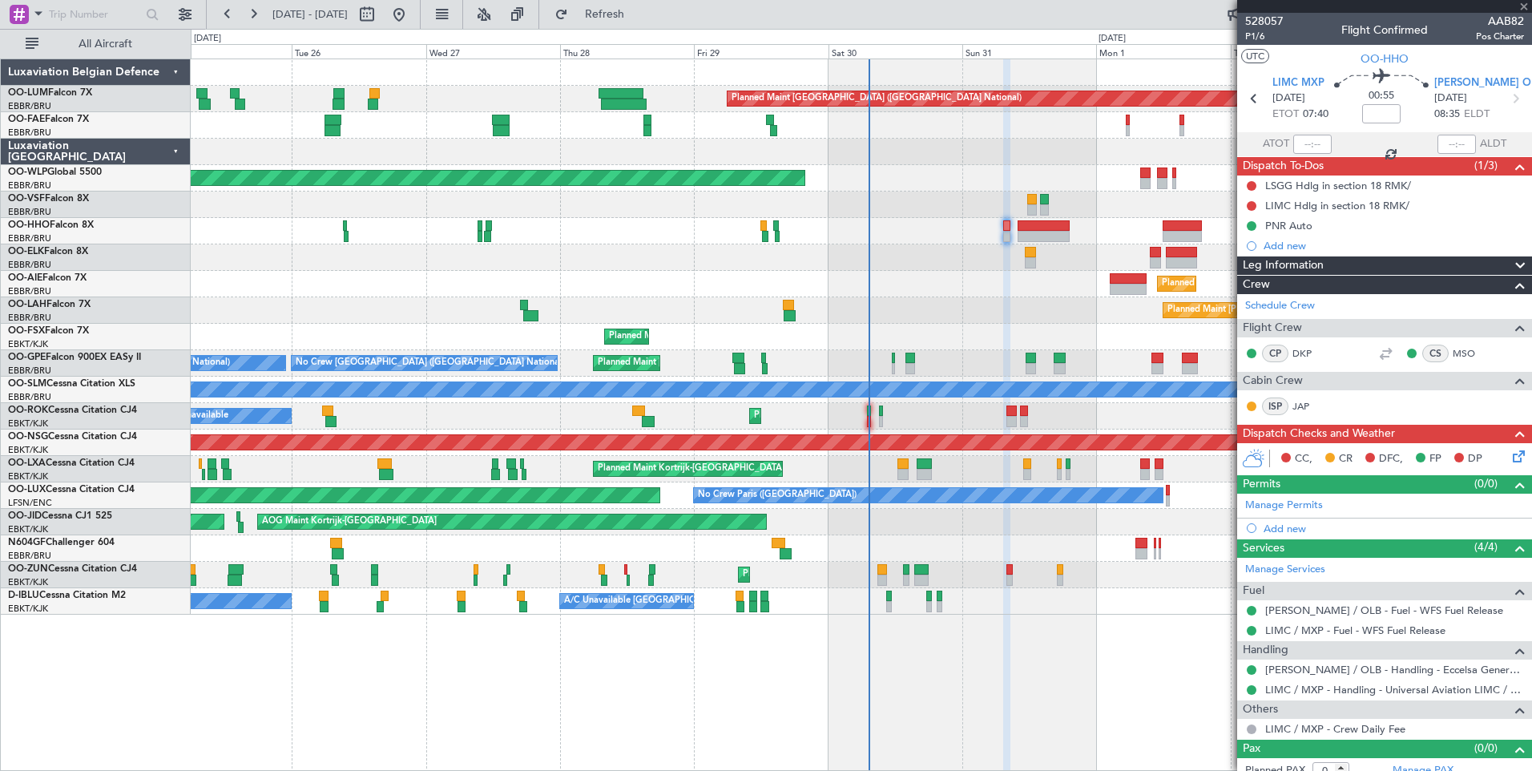
type input "-00:05"
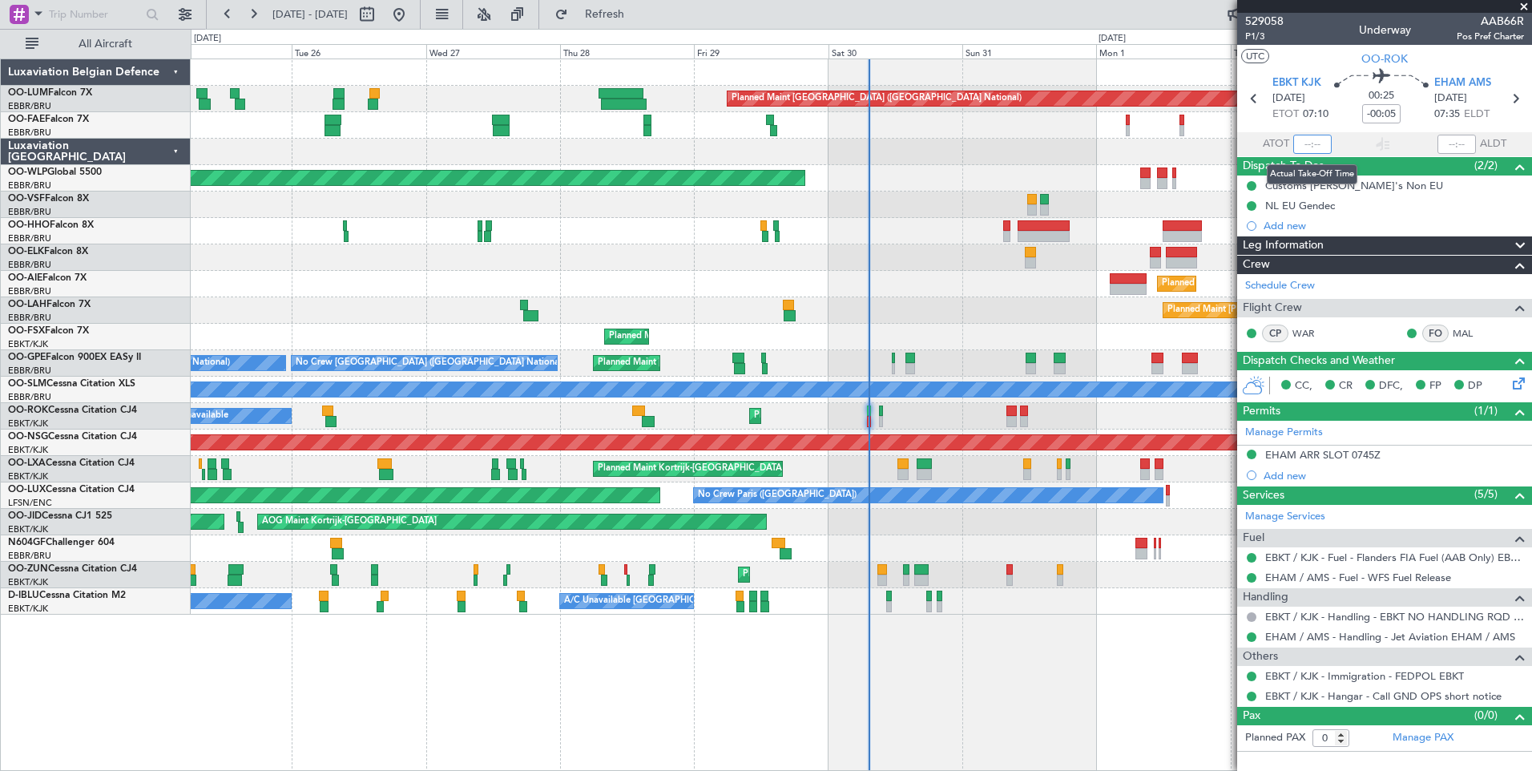
click at [1301, 138] on input "text" at bounding box center [1312, 144] width 38 height 19
click at [1291, 59] on section "UTC OO-ROK" at bounding box center [1384, 57] width 295 height 24
type input "07:11"
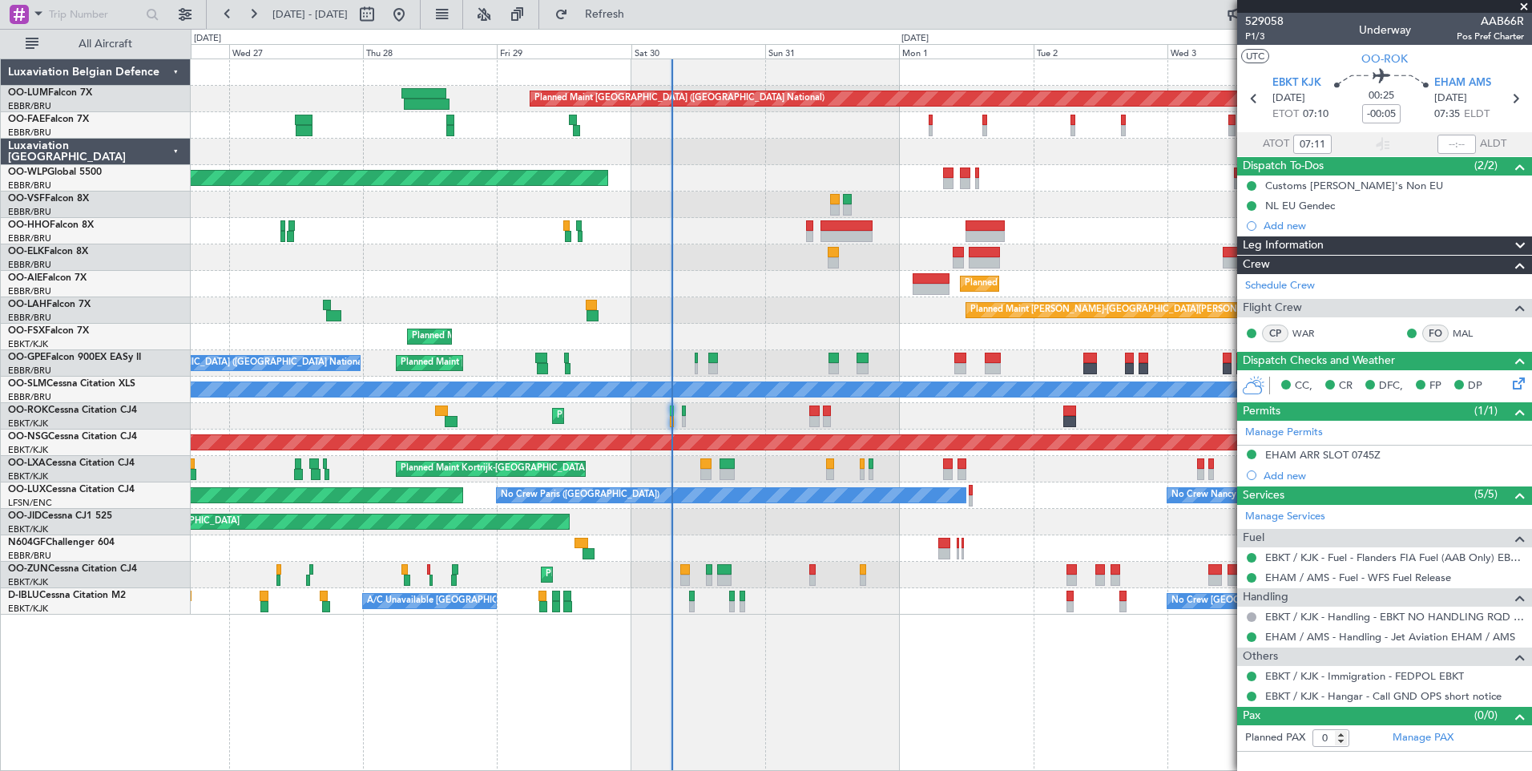
click at [977, 652] on div "Planned Maint [GEOGRAPHIC_DATA] ([GEOGRAPHIC_DATA] National) Owner [GEOGRAPHIC_…" at bounding box center [861, 414] width 1341 height 712
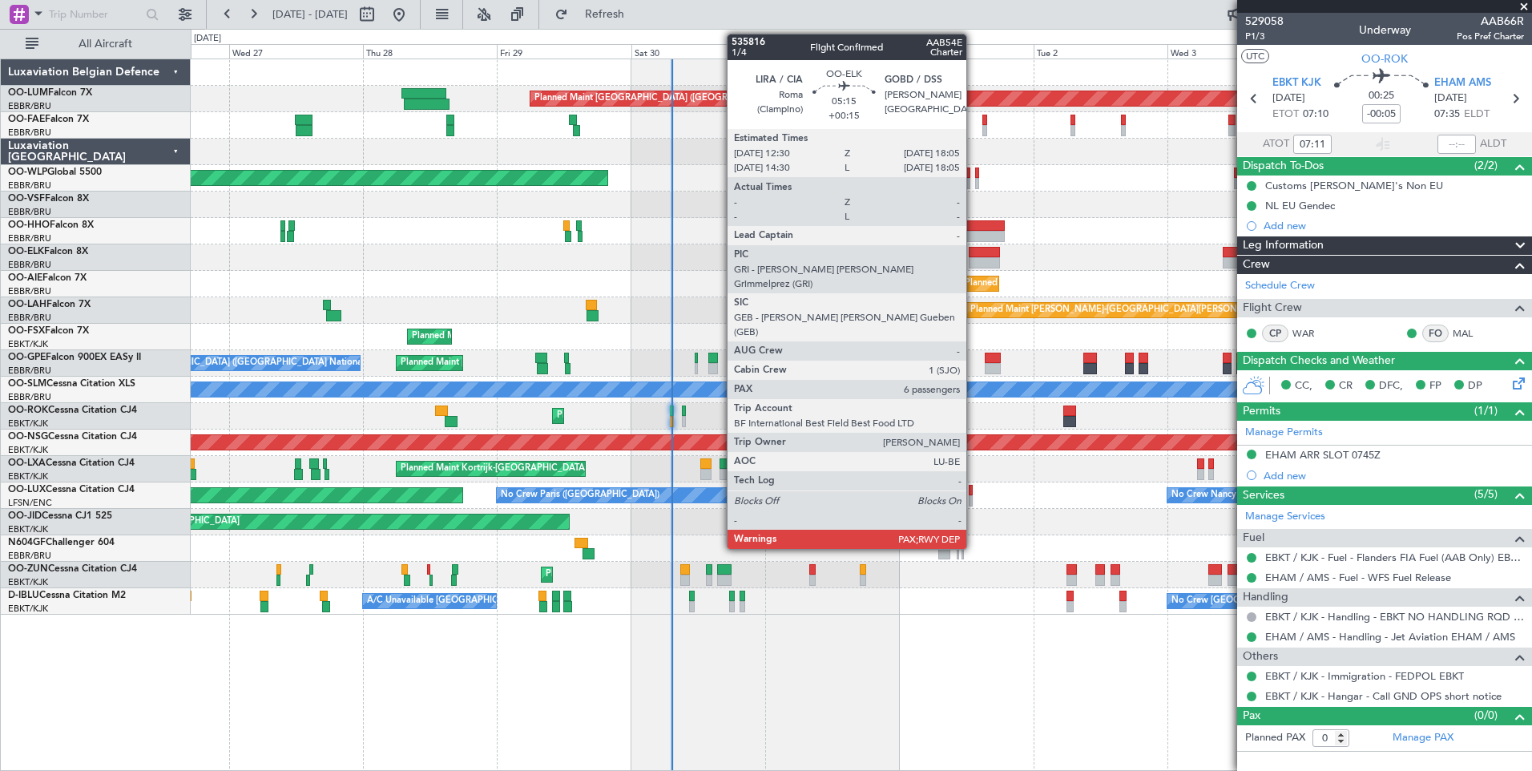
click at [973, 251] on div at bounding box center [984, 252] width 31 height 11
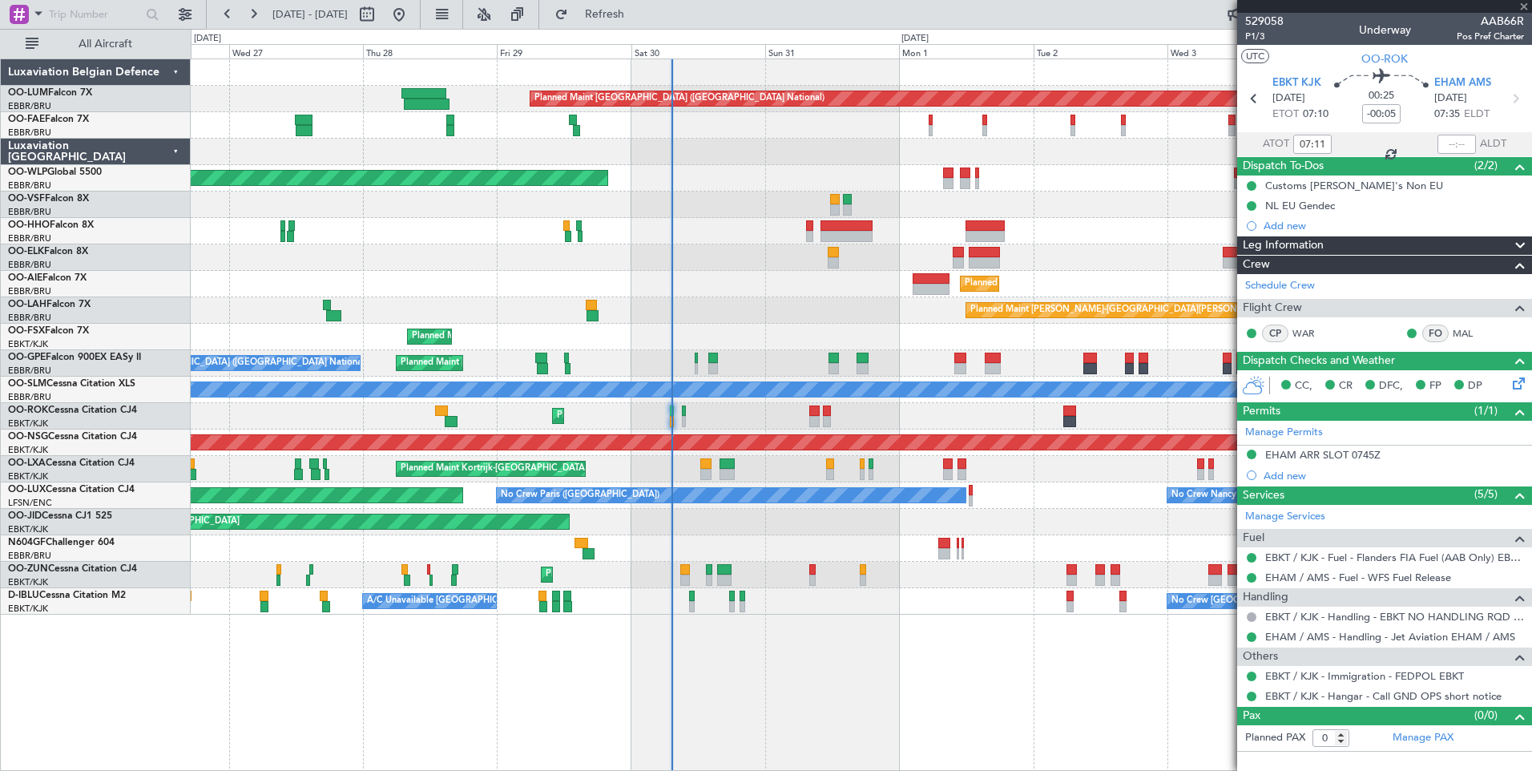
click at [979, 232] on div at bounding box center [985, 236] width 39 height 11
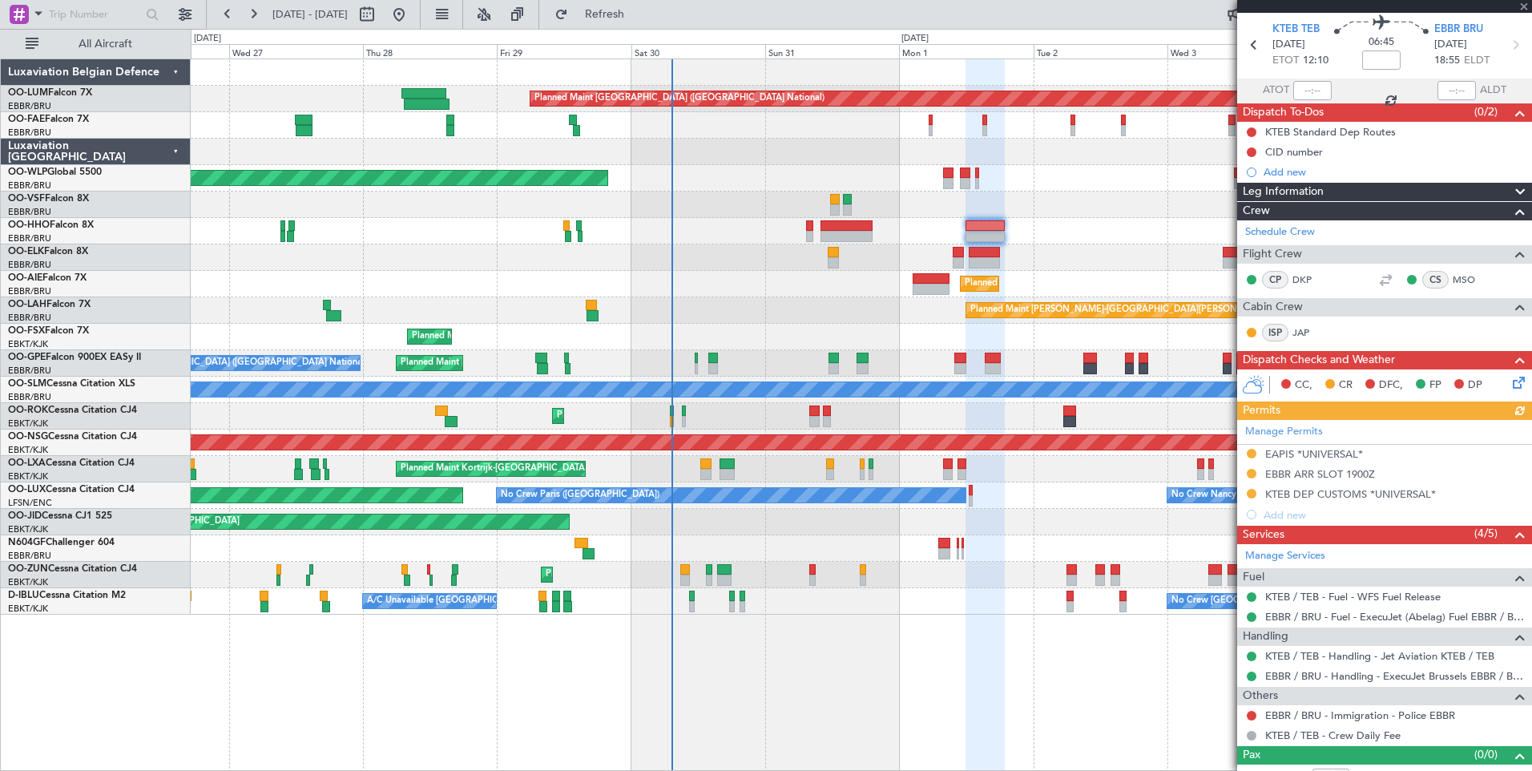
scroll to position [73, 0]
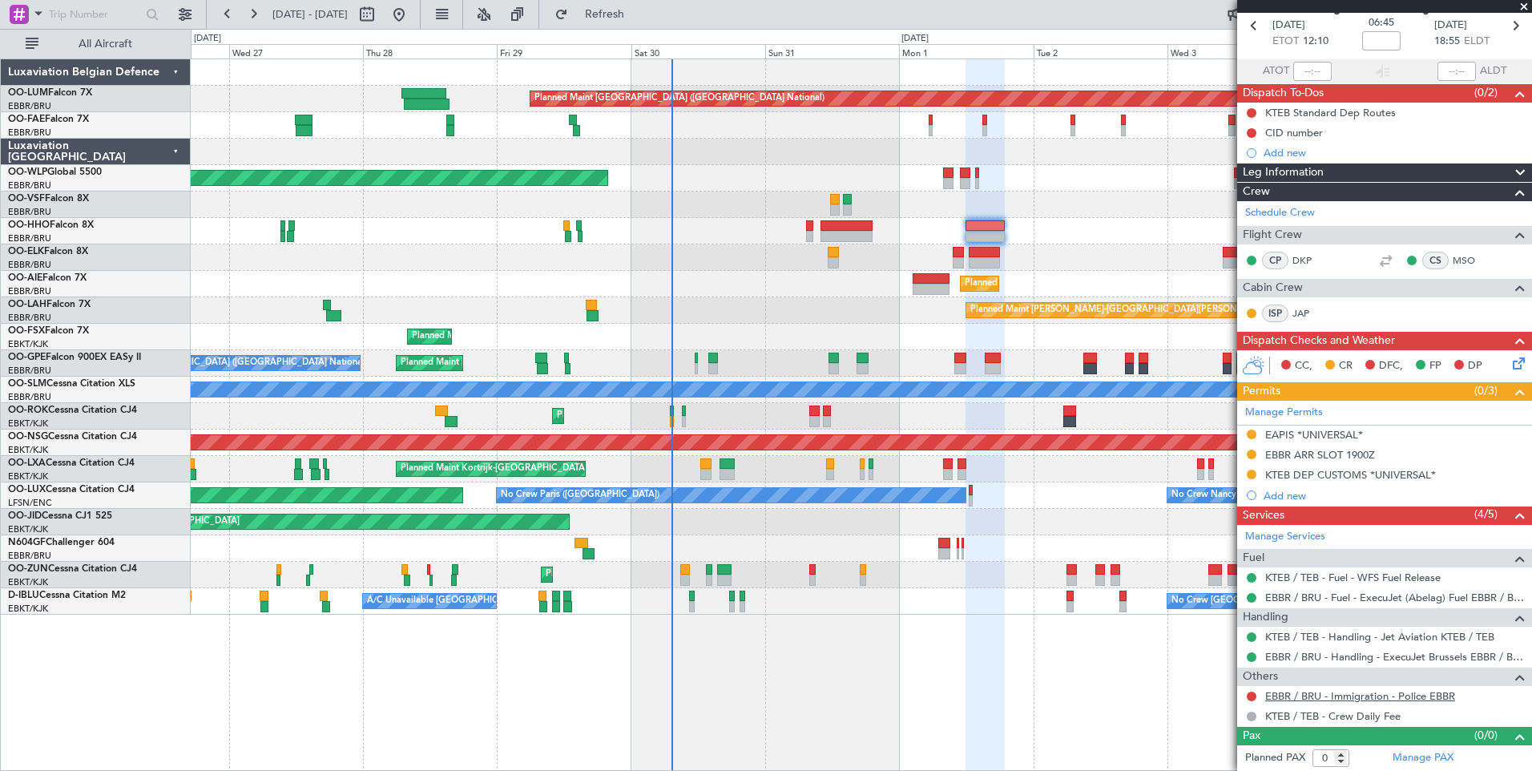
click at [1414, 697] on link "EBBR / BRU - Immigration - Police EBBR" at bounding box center [1360, 696] width 190 height 14
click at [638, 16] on span "Refresh" at bounding box center [604, 14] width 67 height 11
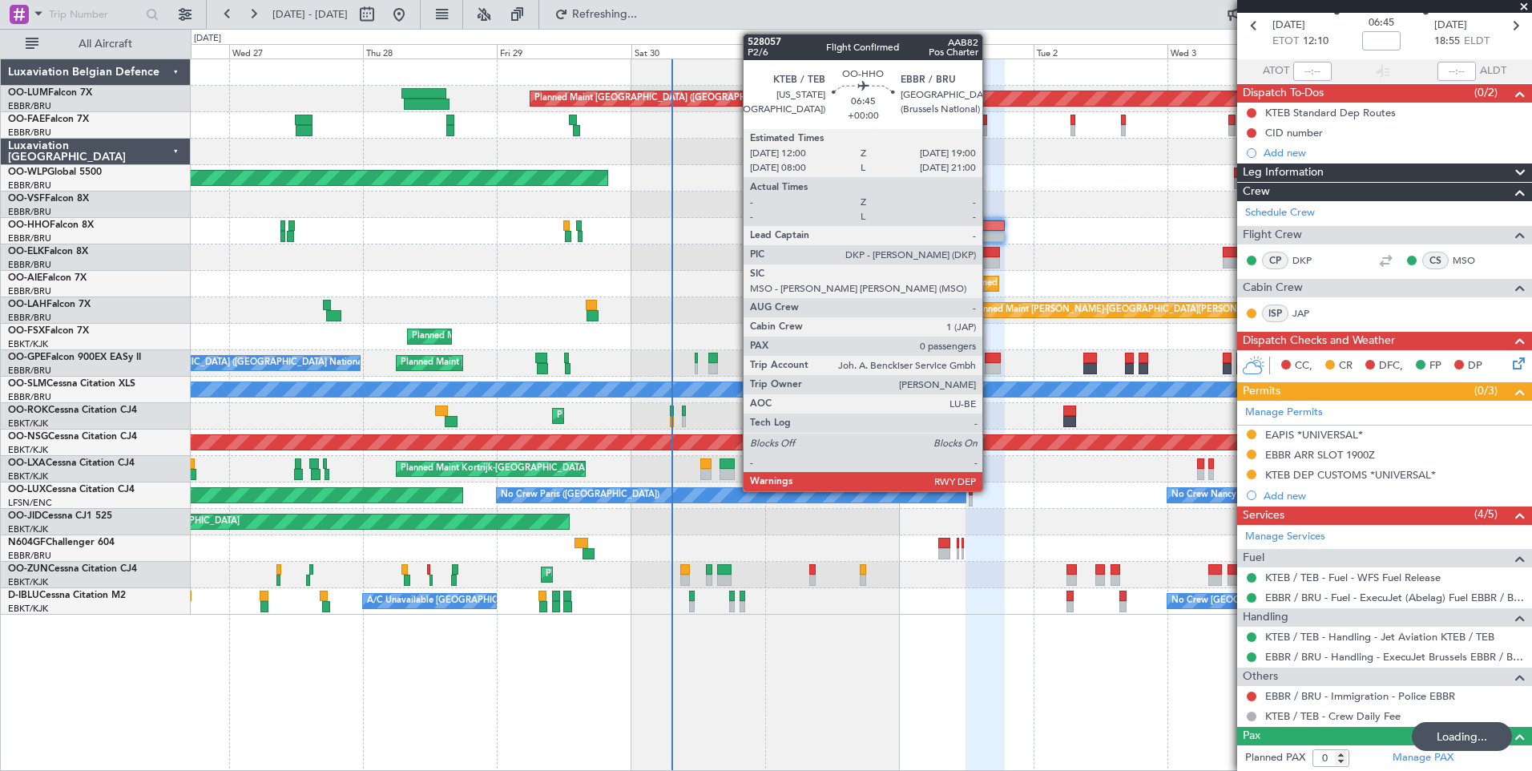
click at [990, 226] on div at bounding box center [985, 225] width 39 height 11
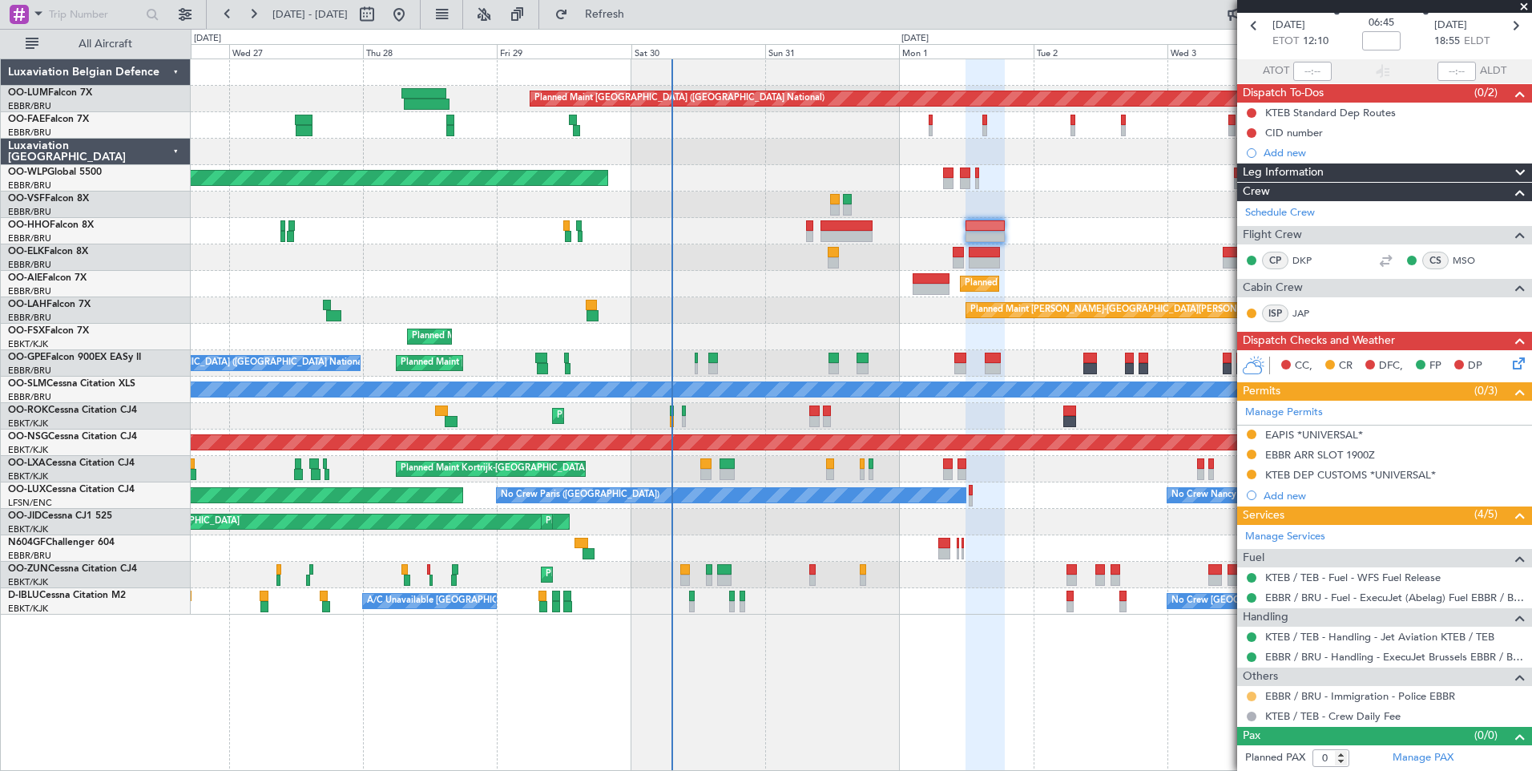
click at [1253, 693] on button at bounding box center [1252, 697] width 10 height 10
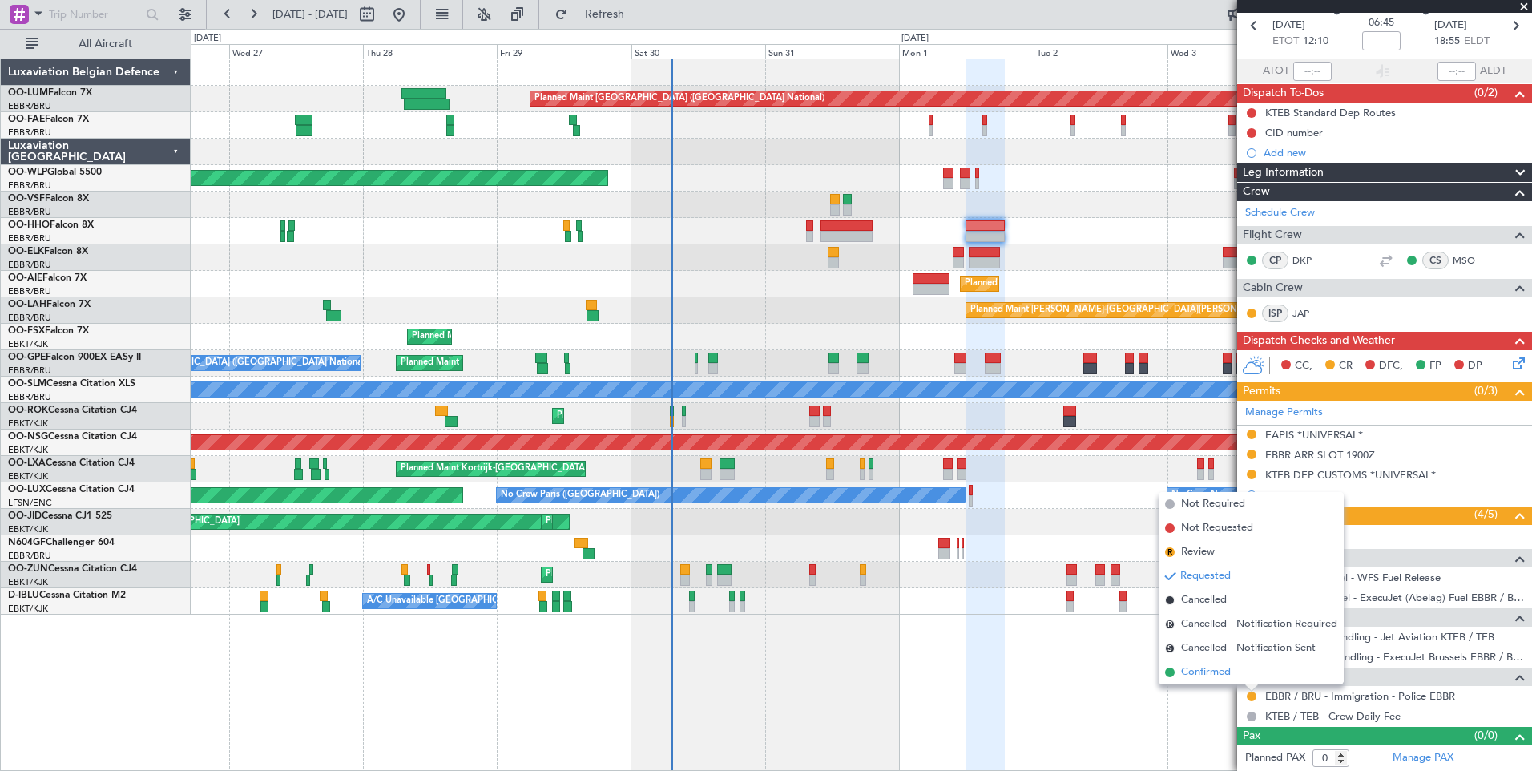
click at [1170, 660] on li "Confirmed" at bounding box center [1251, 672] width 185 height 24
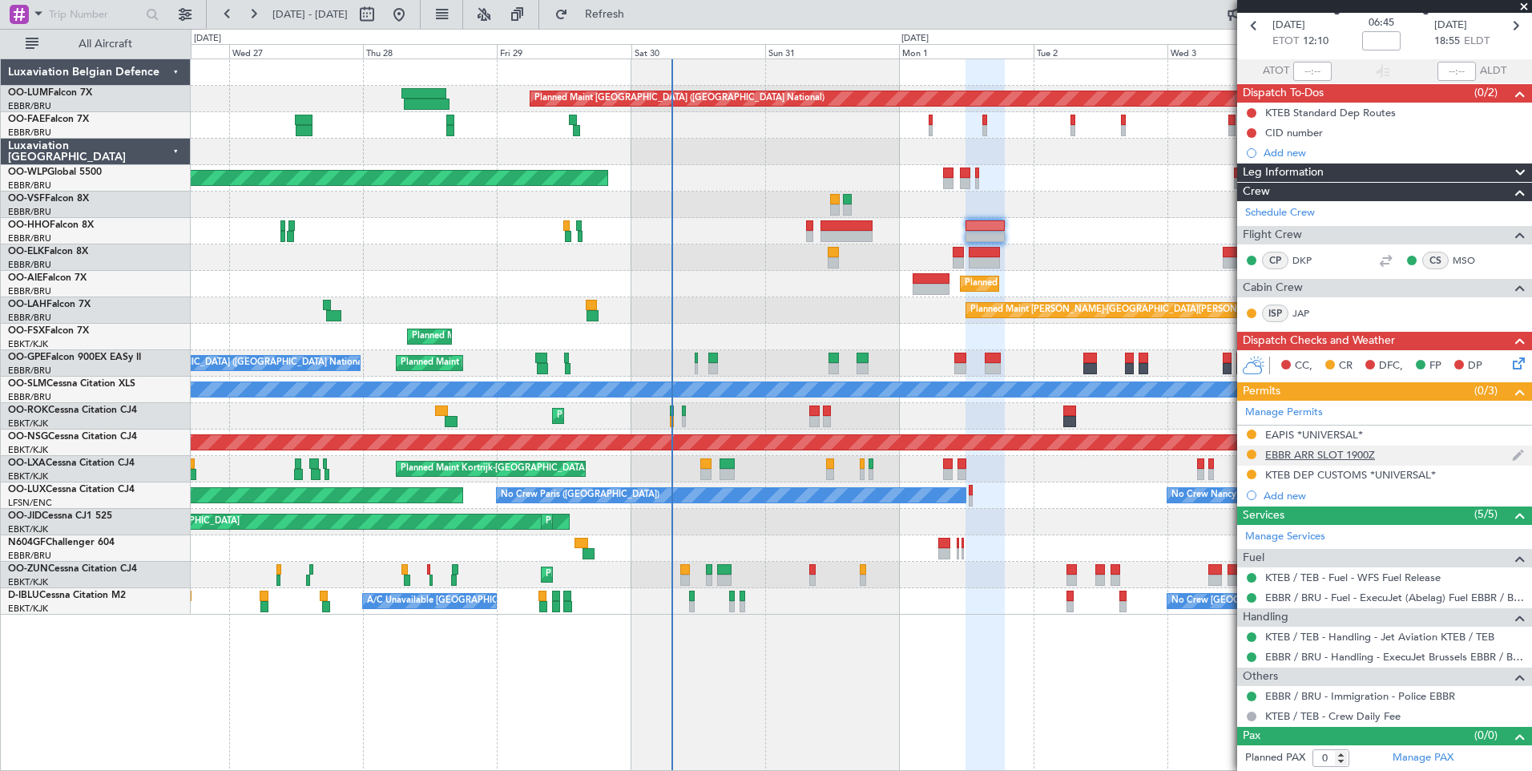
click at [1321, 451] on div "EBBR ARR SLOT 1900Z" at bounding box center [1320, 455] width 110 height 14
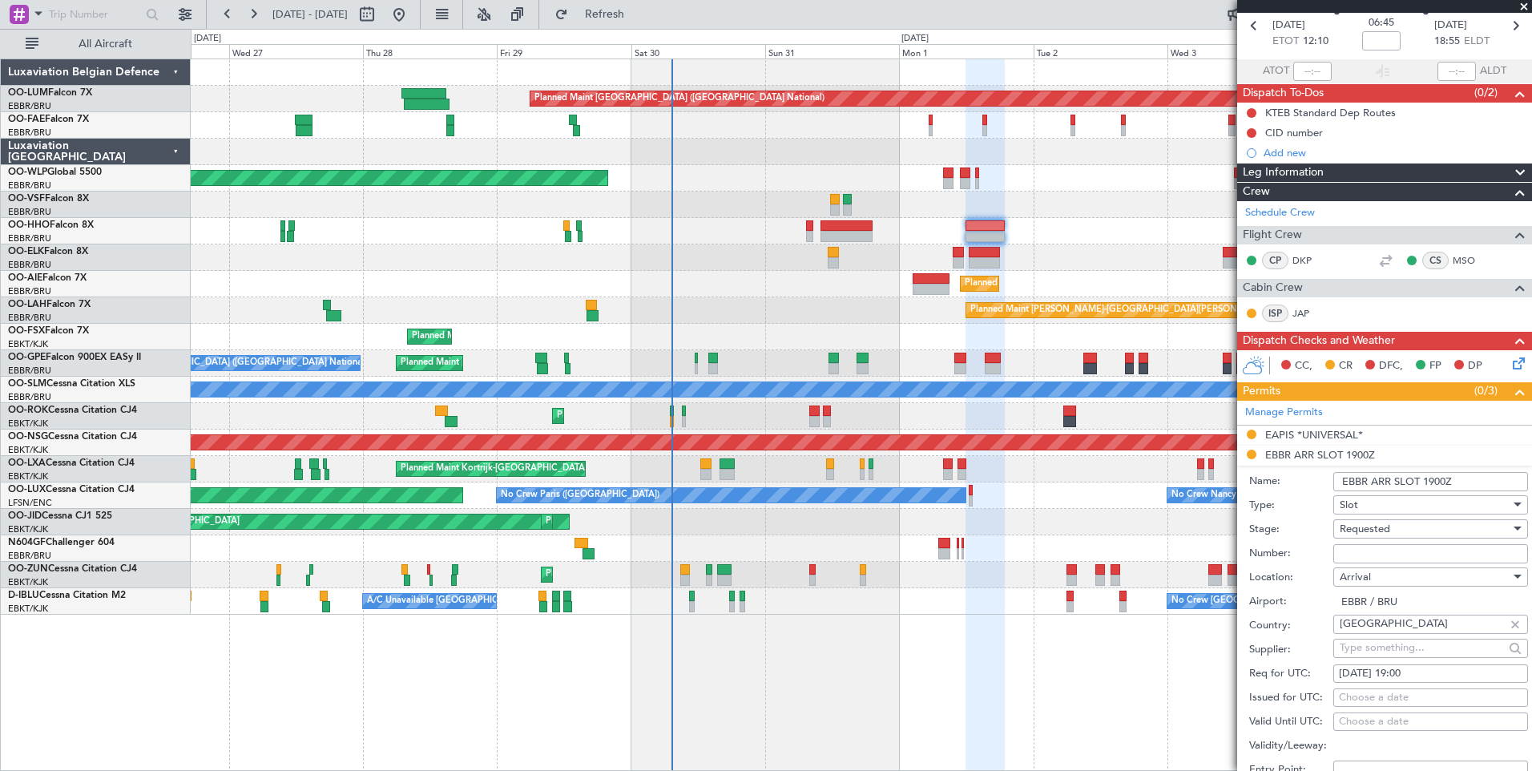
scroll to position [313, 0]
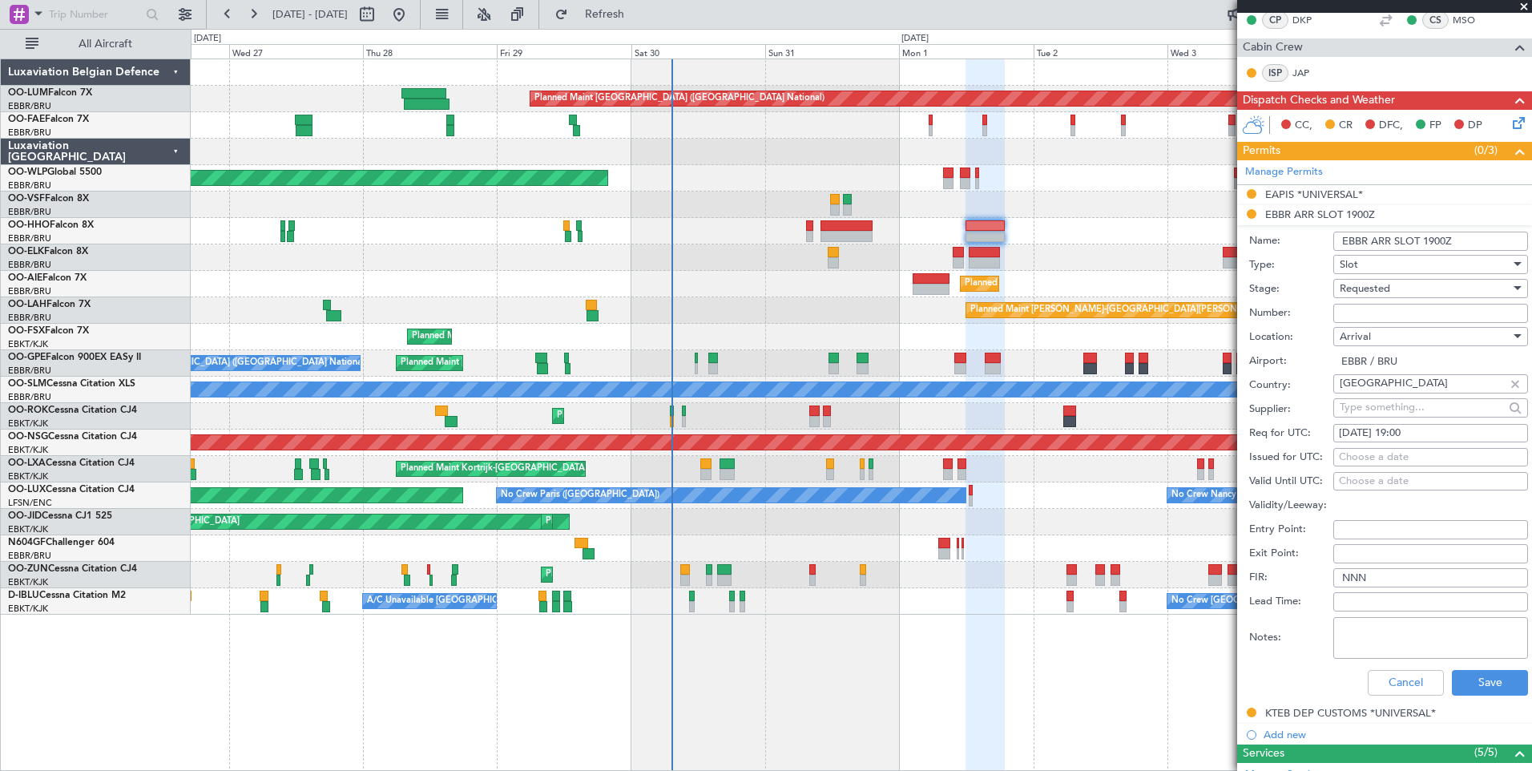
paste input "EBBRAAB5109A"
type input "EBBRAAB5109A00"
click at [1380, 456] on div "Choose a date" at bounding box center [1431, 458] width 184 height 16
select select "8"
select select "2025"
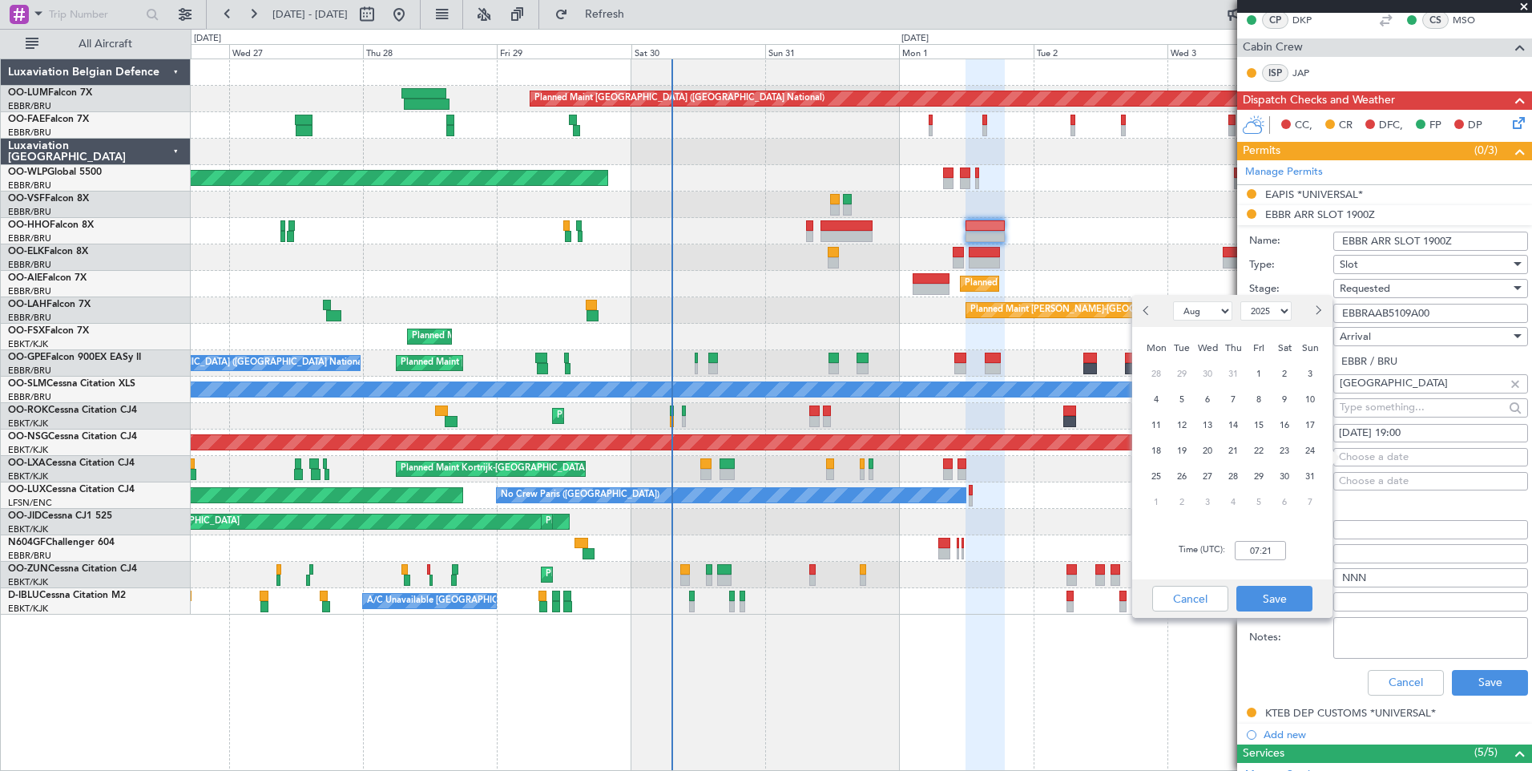
click at [1321, 319] on button "Next month" at bounding box center [1318, 311] width 18 height 26
select select "9"
click at [1153, 375] on span "1" at bounding box center [1157, 374] width 20 height 20
click at [1265, 556] on input "00:00" at bounding box center [1260, 550] width 51 height 19
type input "19:00"
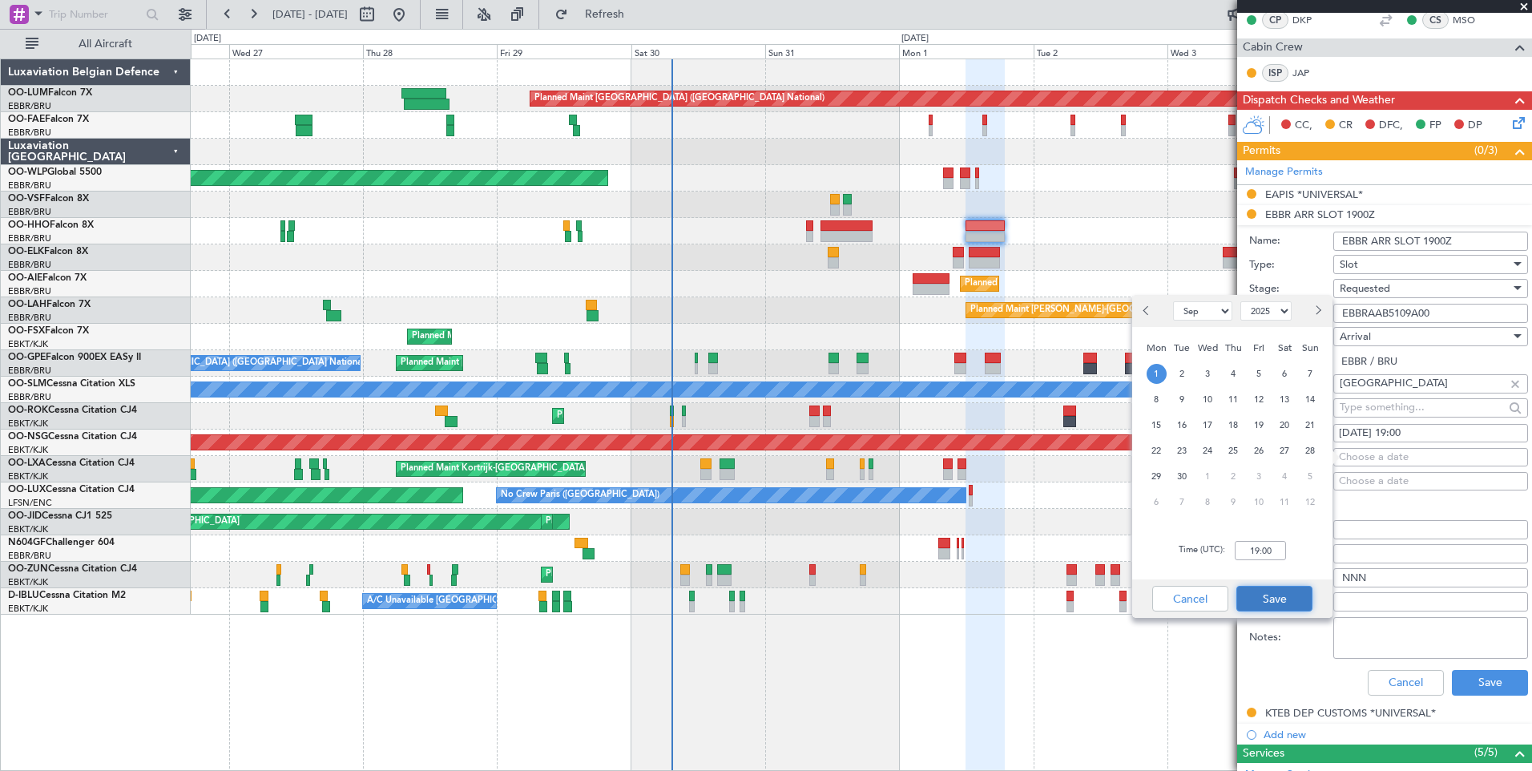
click at [1291, 599] on button "Save" at bounding box center [1275, 599] width 76 height 26
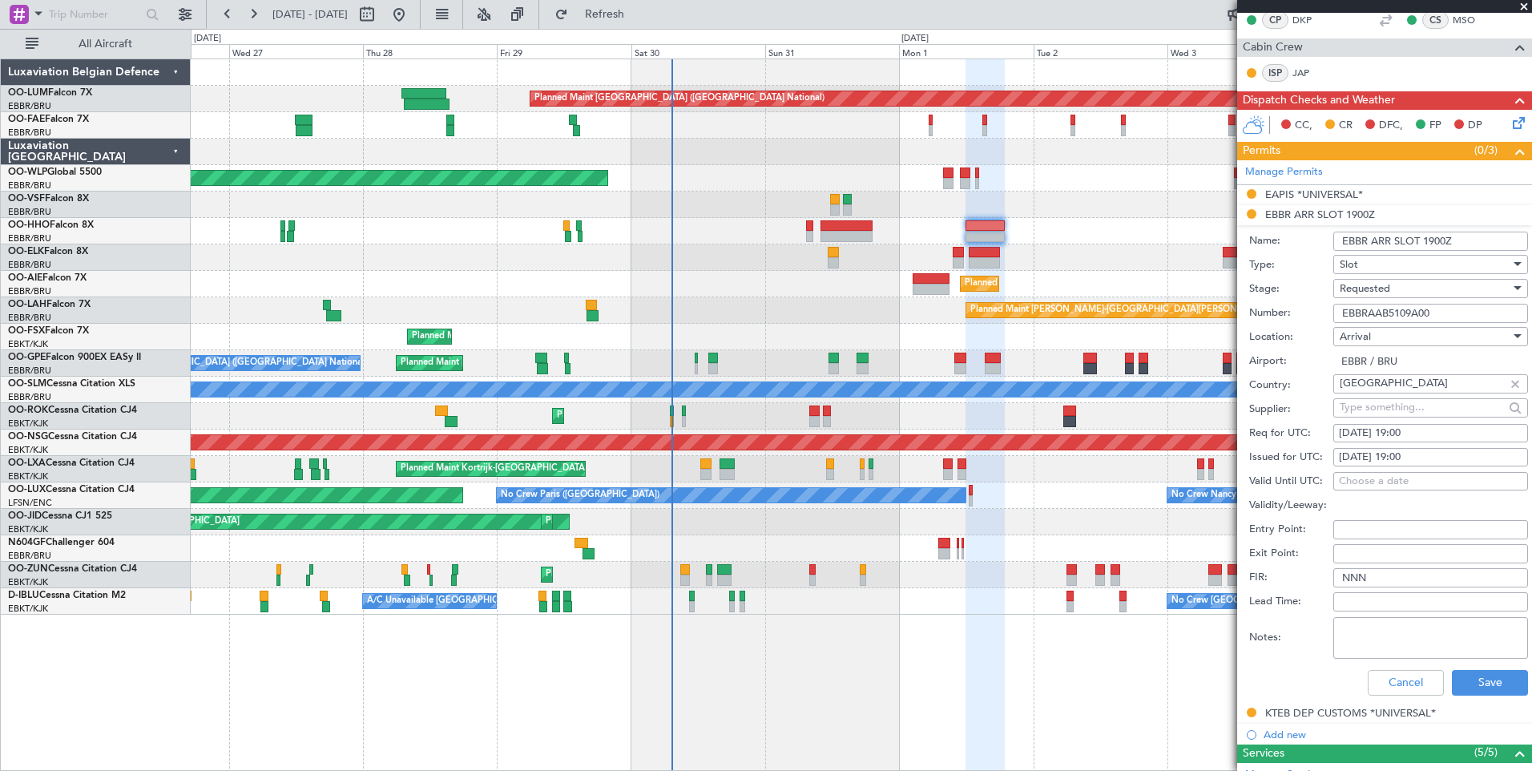
click at [1484, 700] on div "Cancel Save" at bounding box center [1388, 683] width 279 height 42
click at [1487, 678] on button "Save" at bounding box center [1490, 683] width 76 height 26
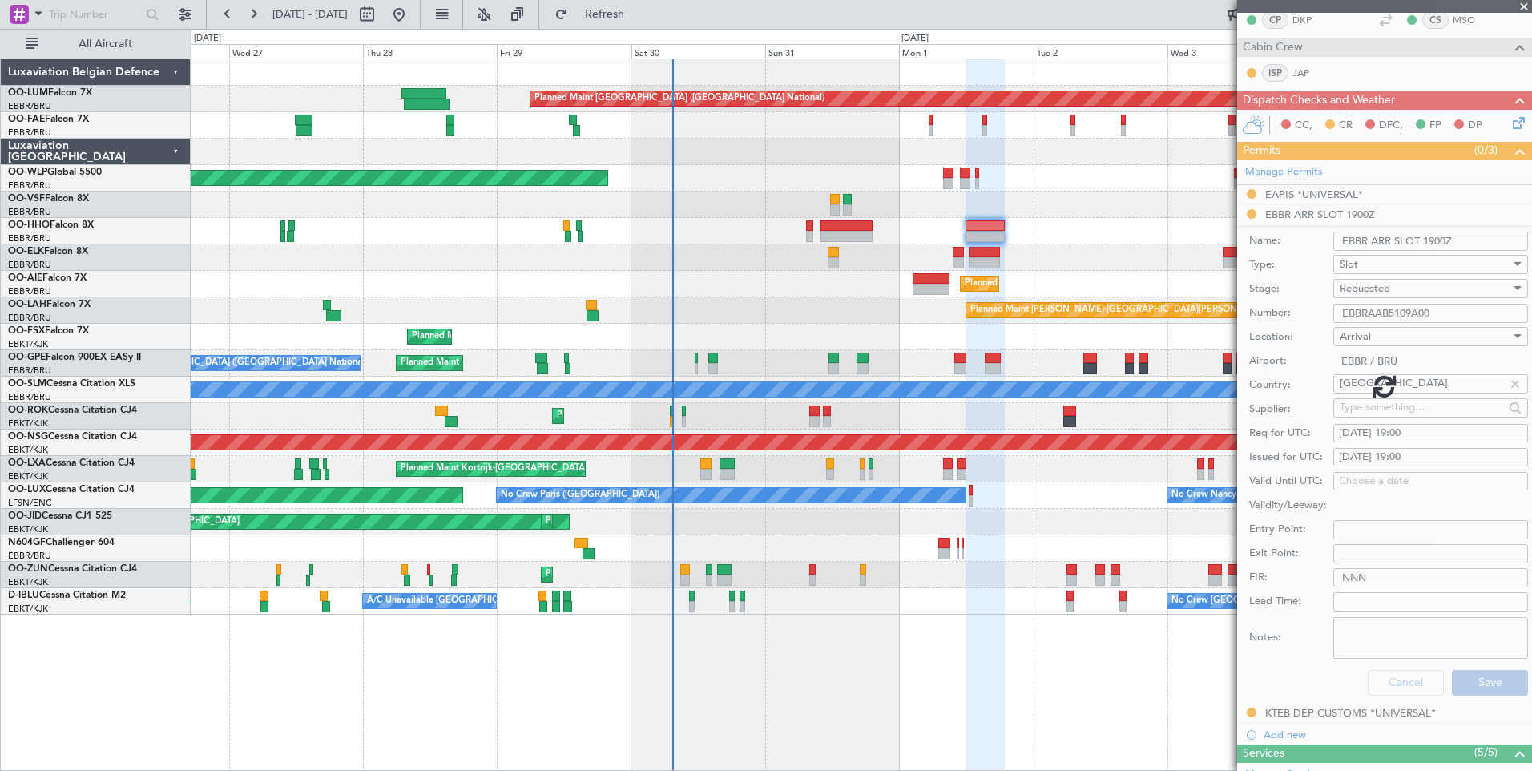
scroll to position [73, 0]
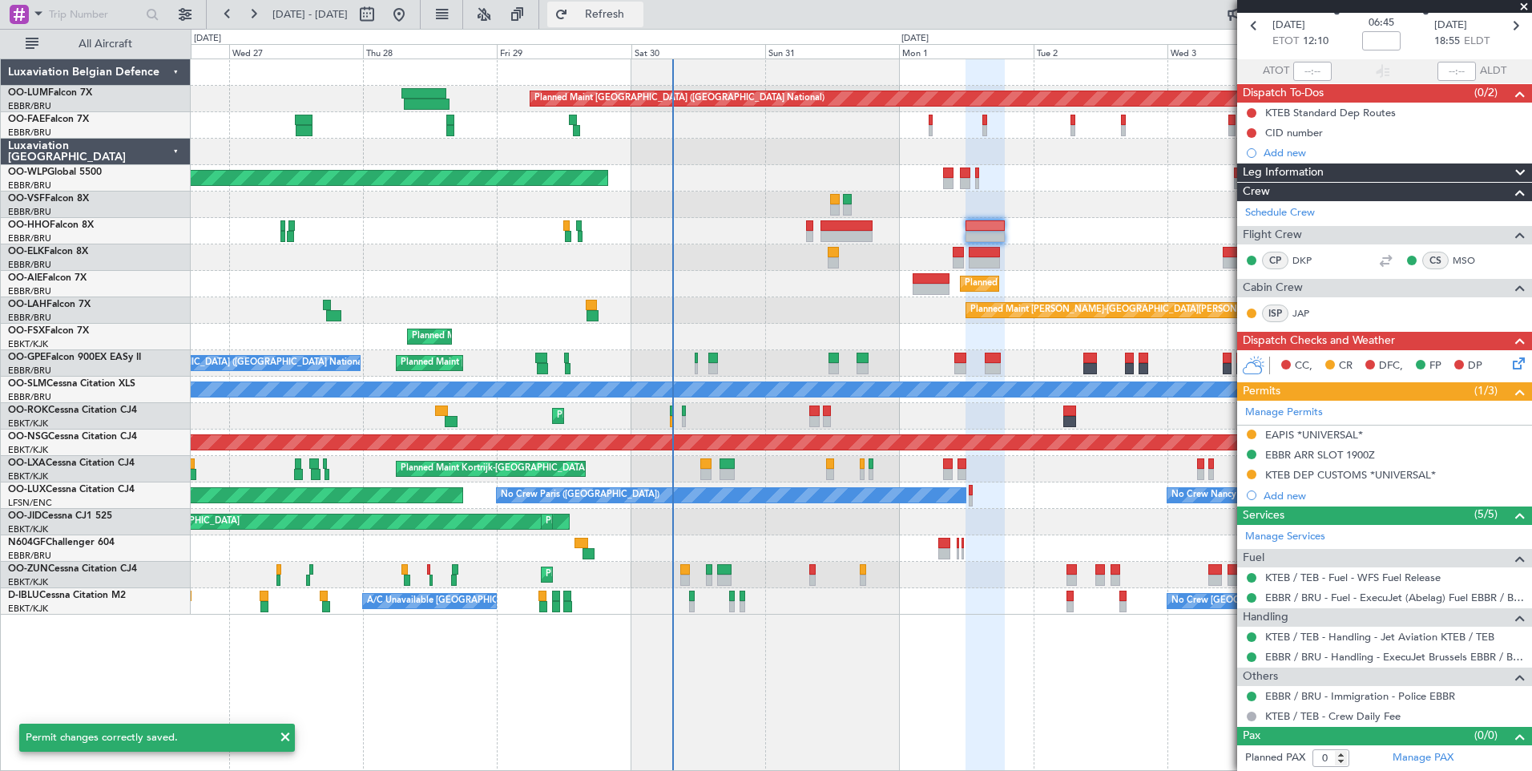
click at [639, 16] on span "Refresh" at bounding box center [604, 14] width 67 height 11
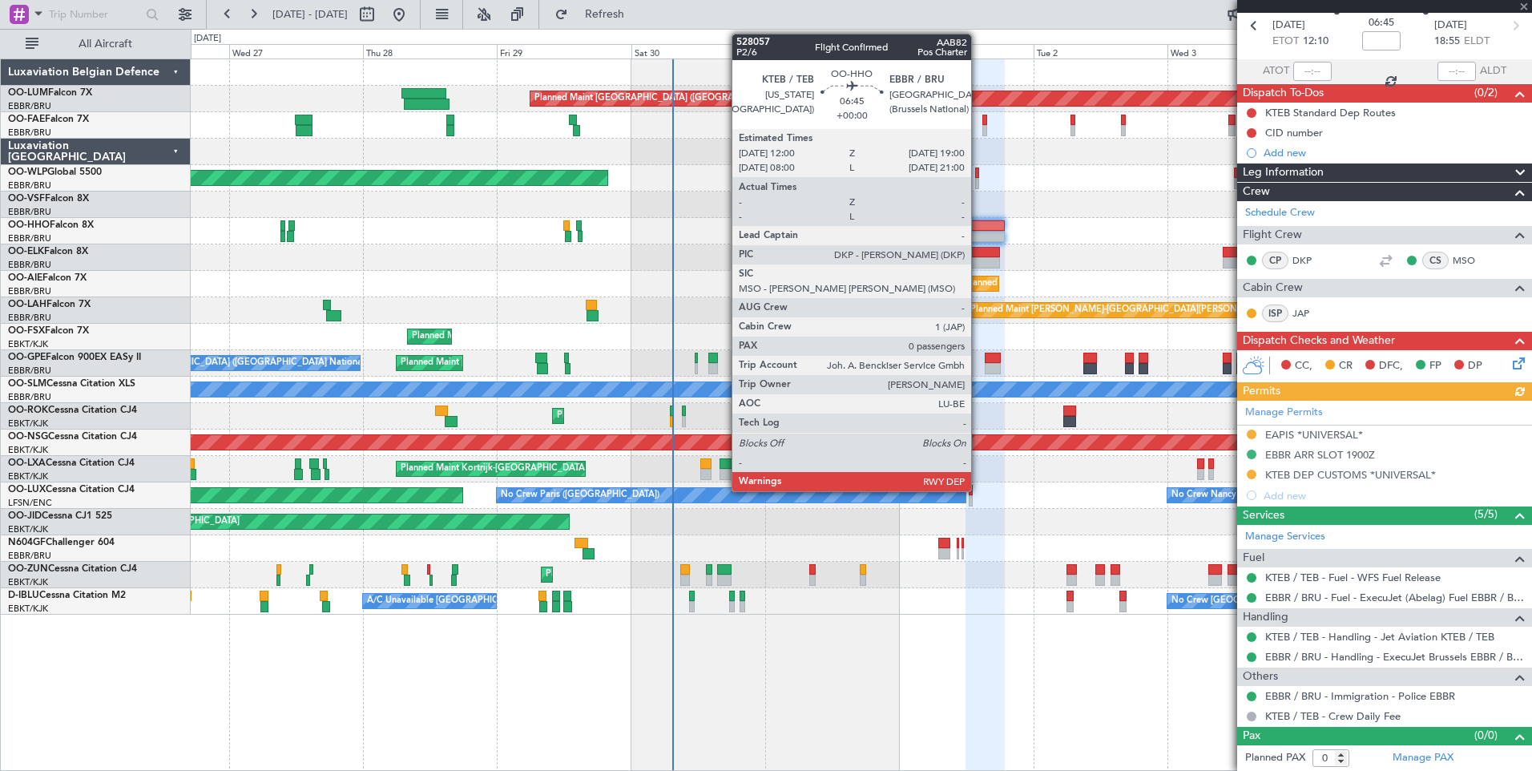
click at [978, 239] on div at bounding box center [985, 236] width 39 height 11
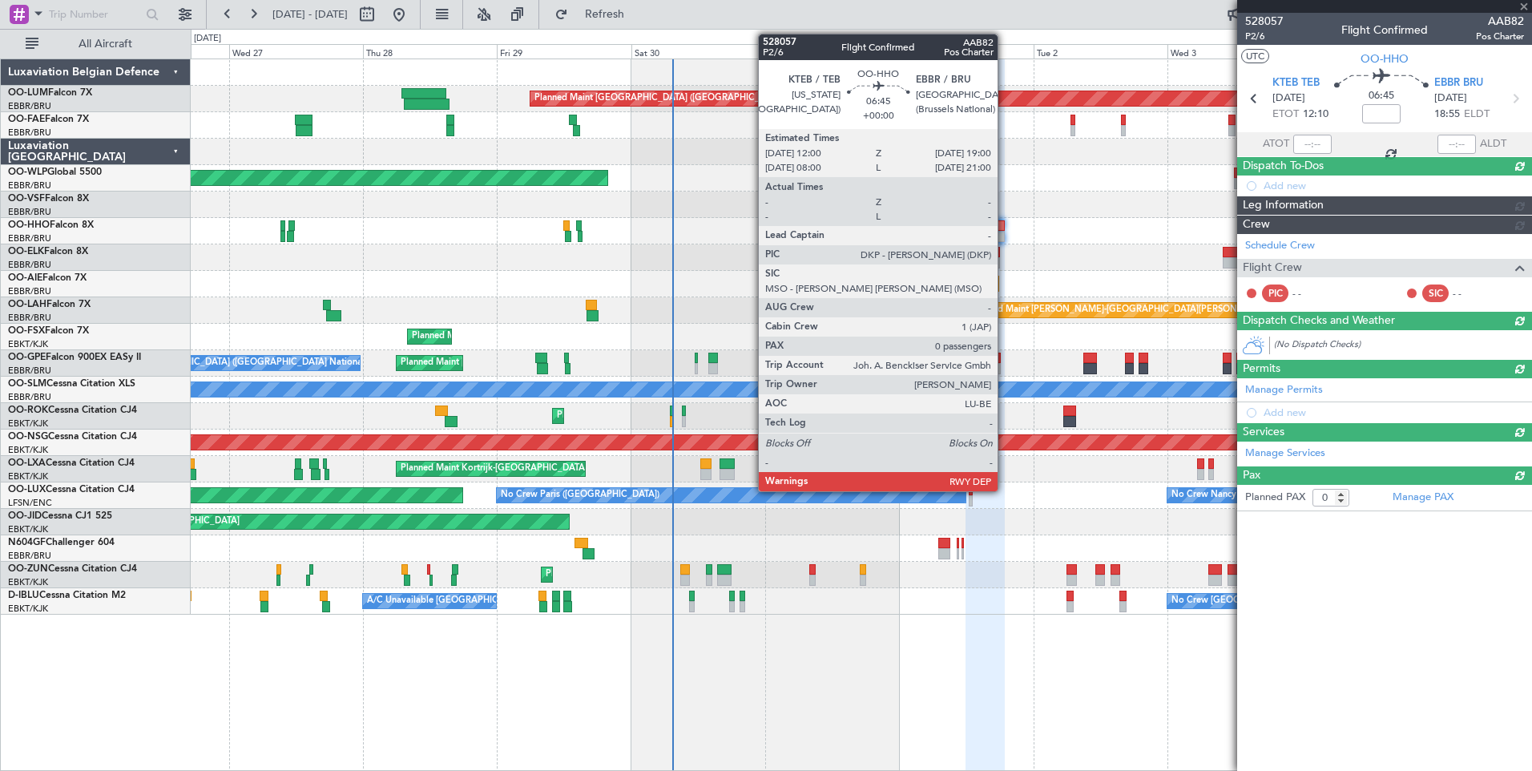
scroll to position [0, 0]
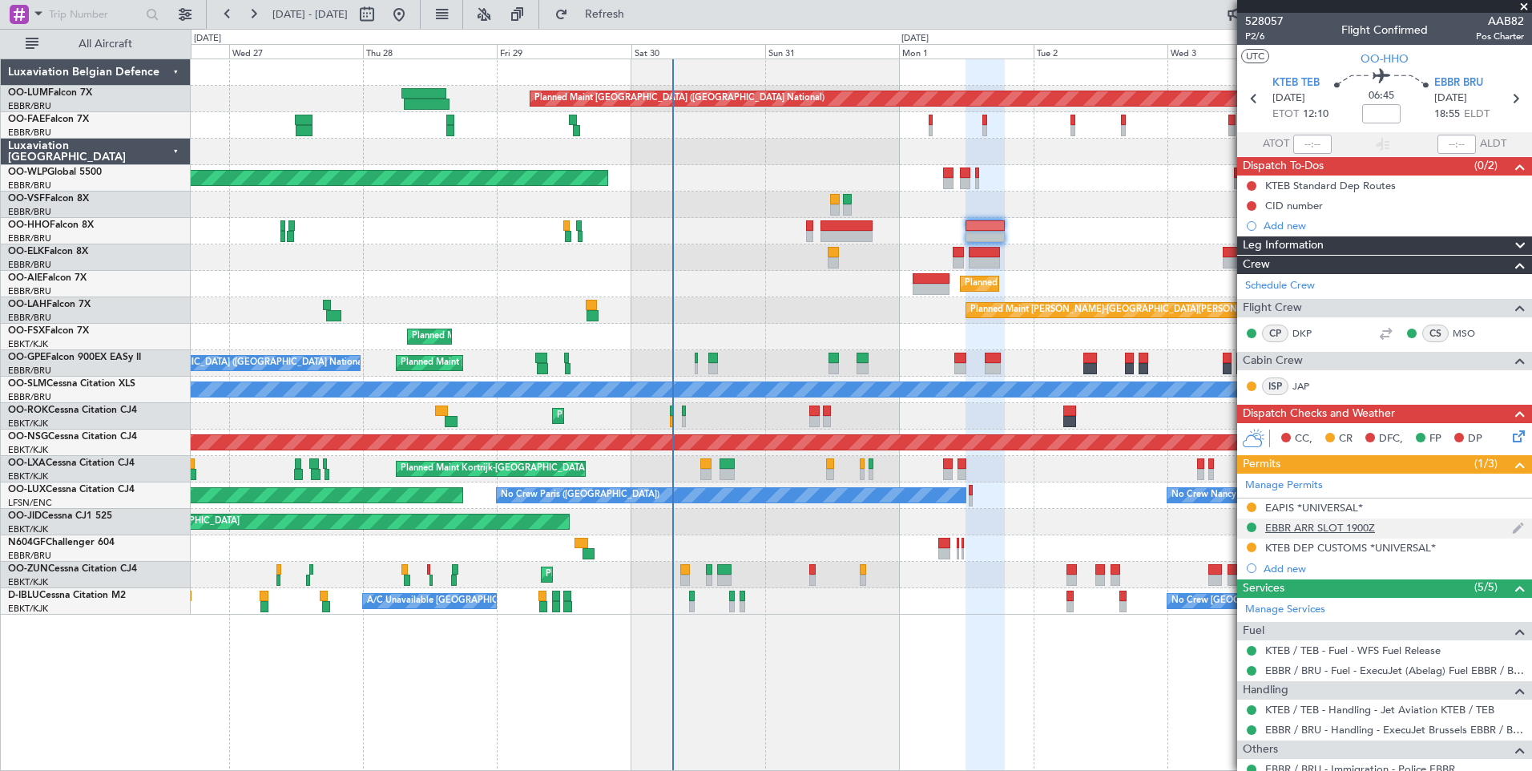
click at [1318, 530] on div "EBBR ARR SLOT 1900Z" at bounding box center [1320, 528] width 110 height 14
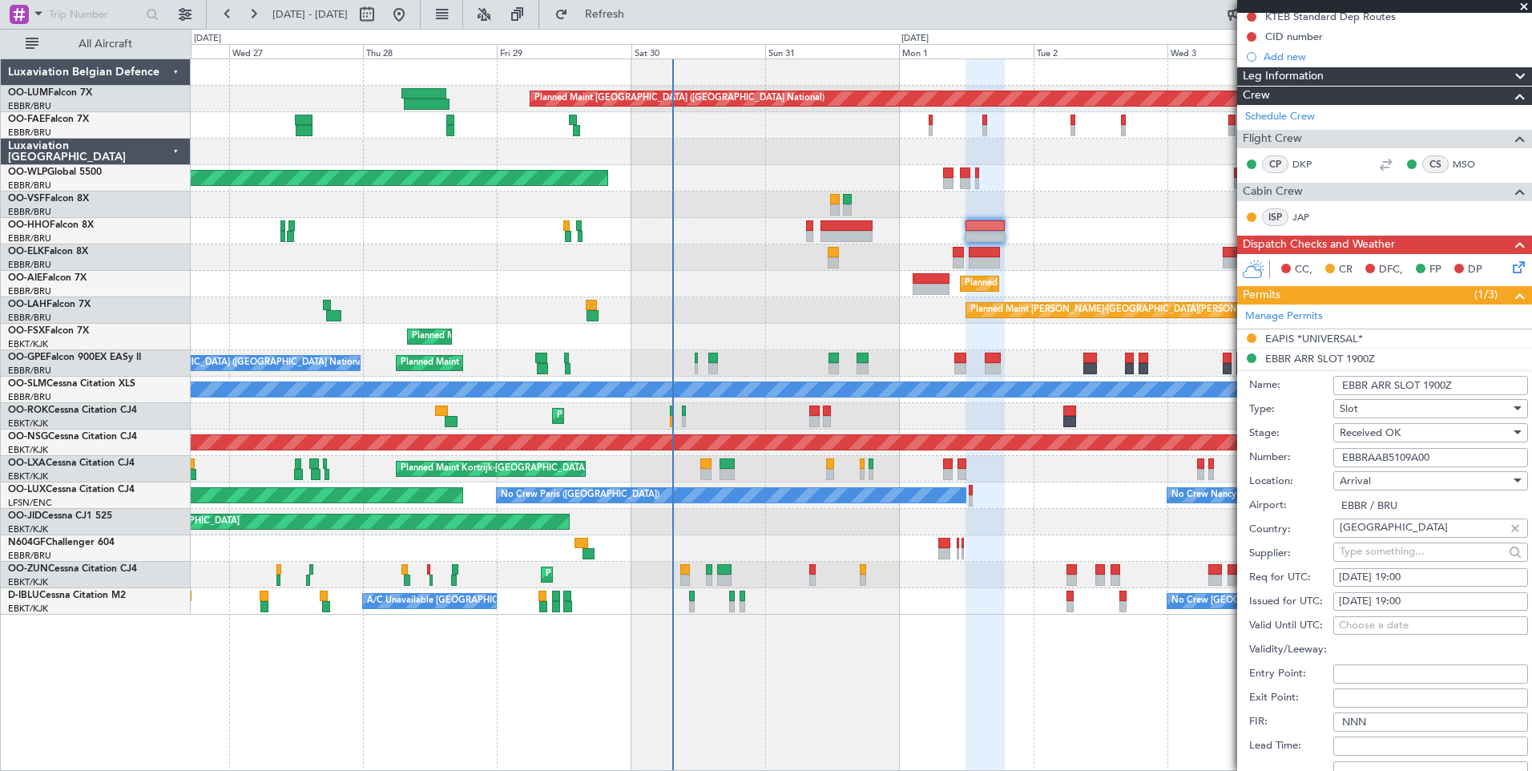
scroll to position [321, 0]
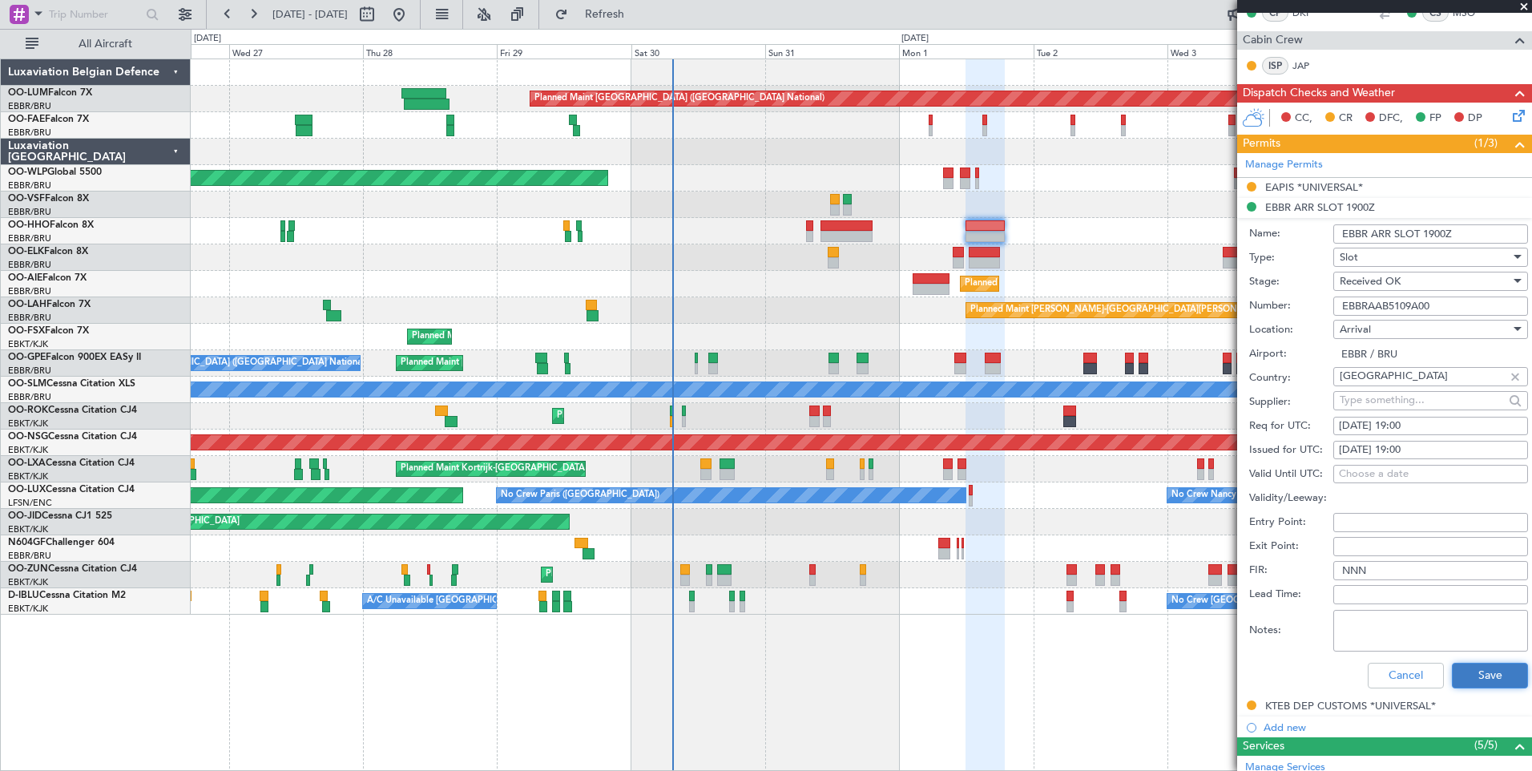
click at [1453, 664] on button "Save" at bounding box center [1490, 676] width 76 height 26
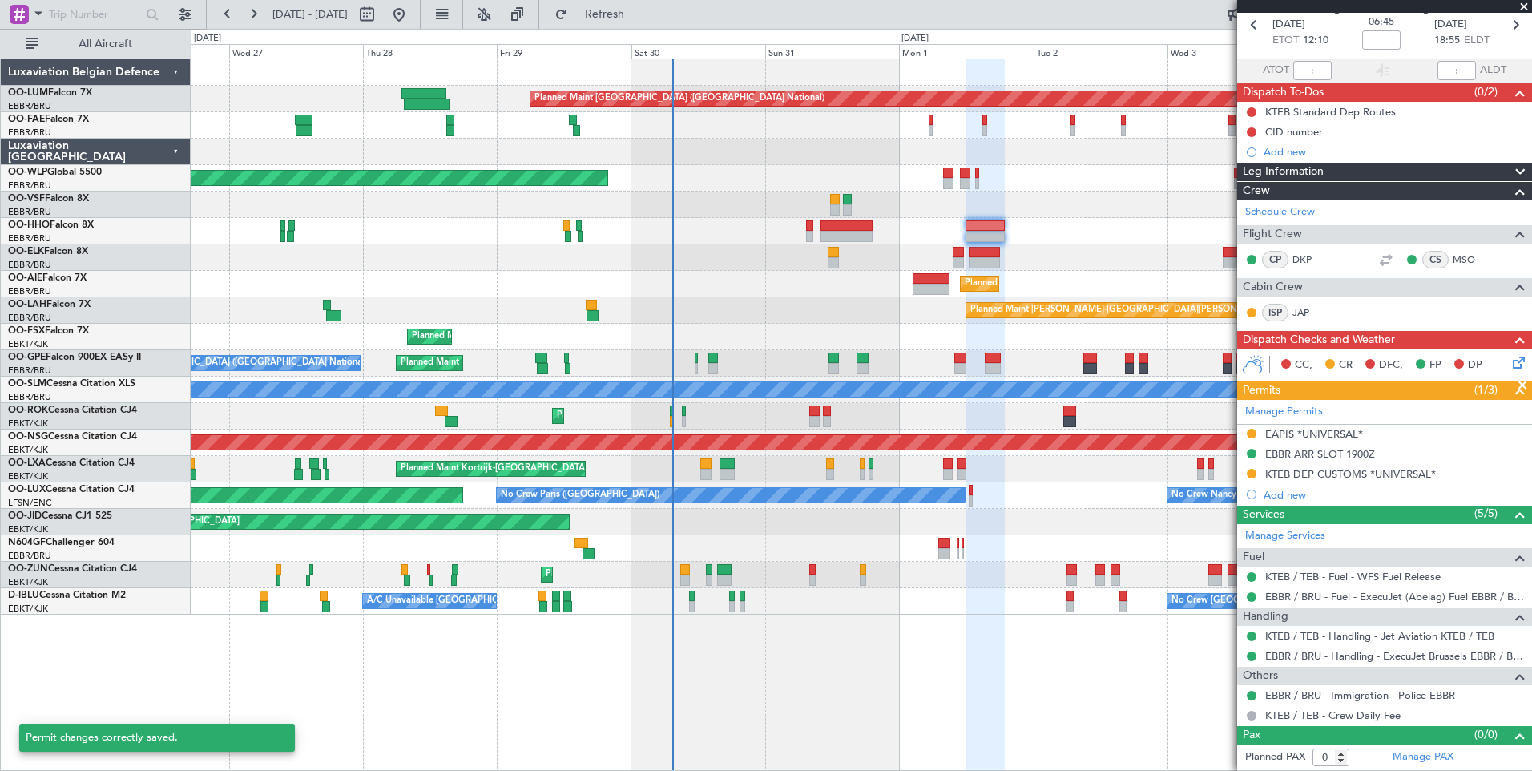
scroll to position [73, 0]
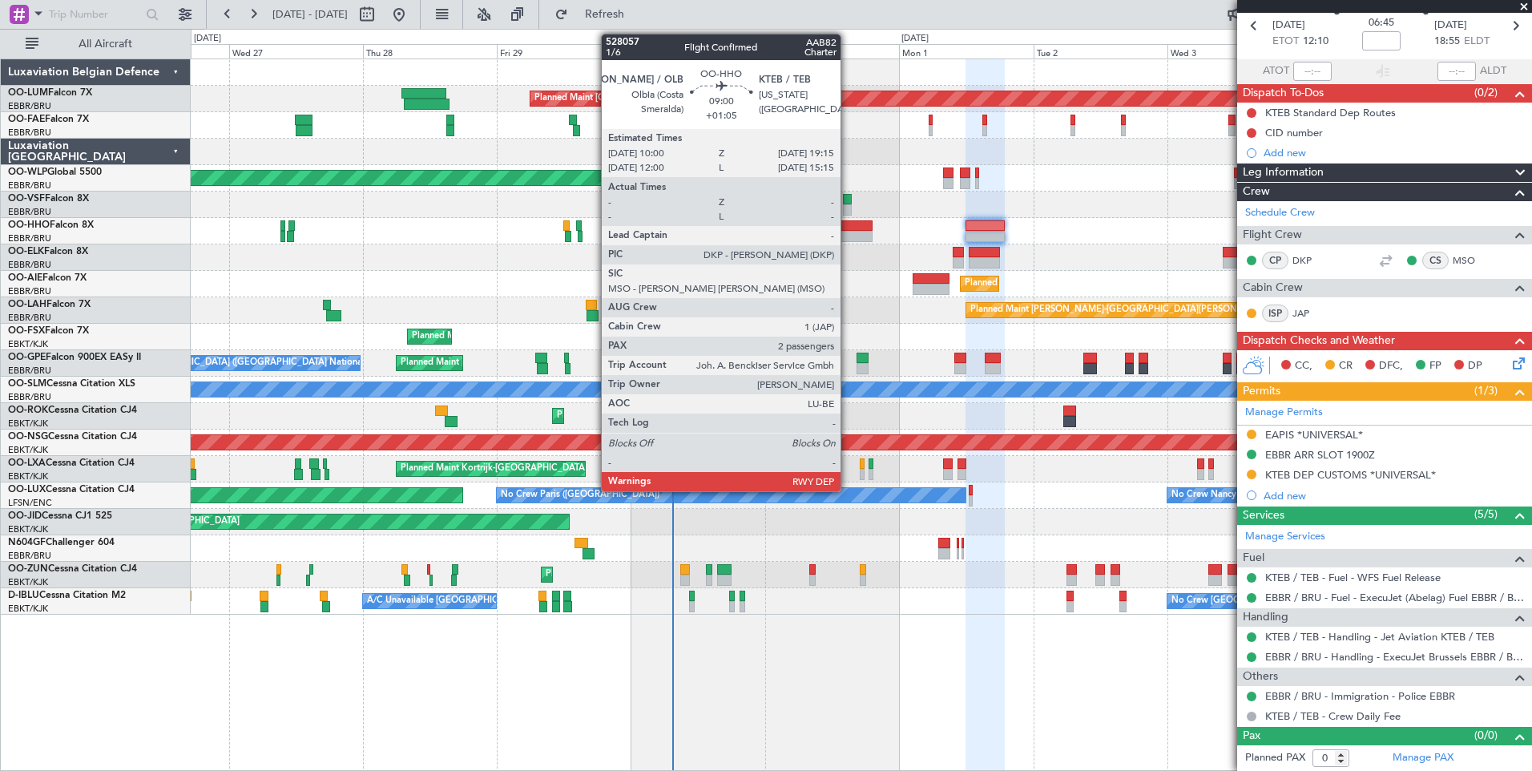
click at [848, 234] on div at bounding box center [847, 236] width 52 height 11
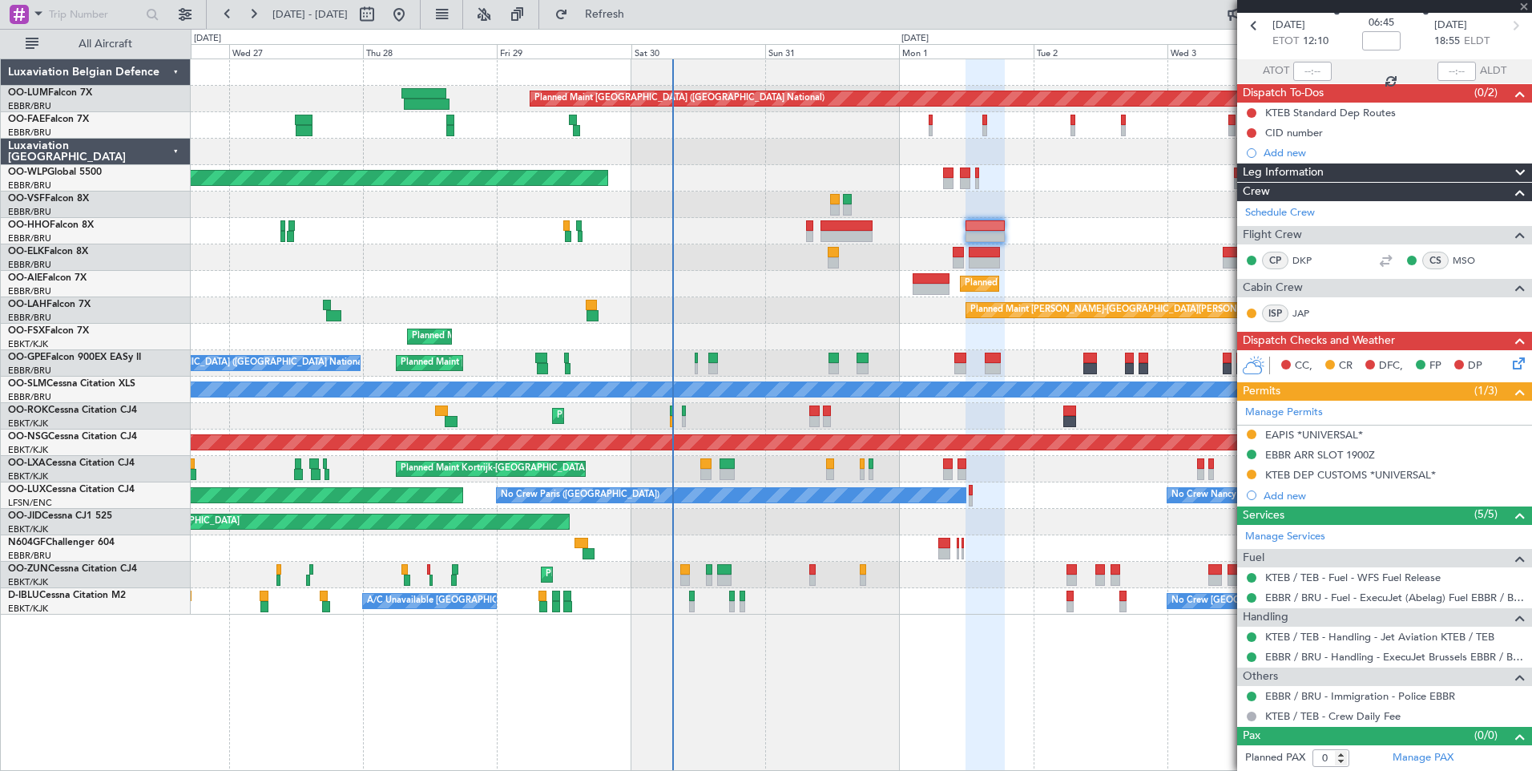
type input "+01:05"
type input "2"
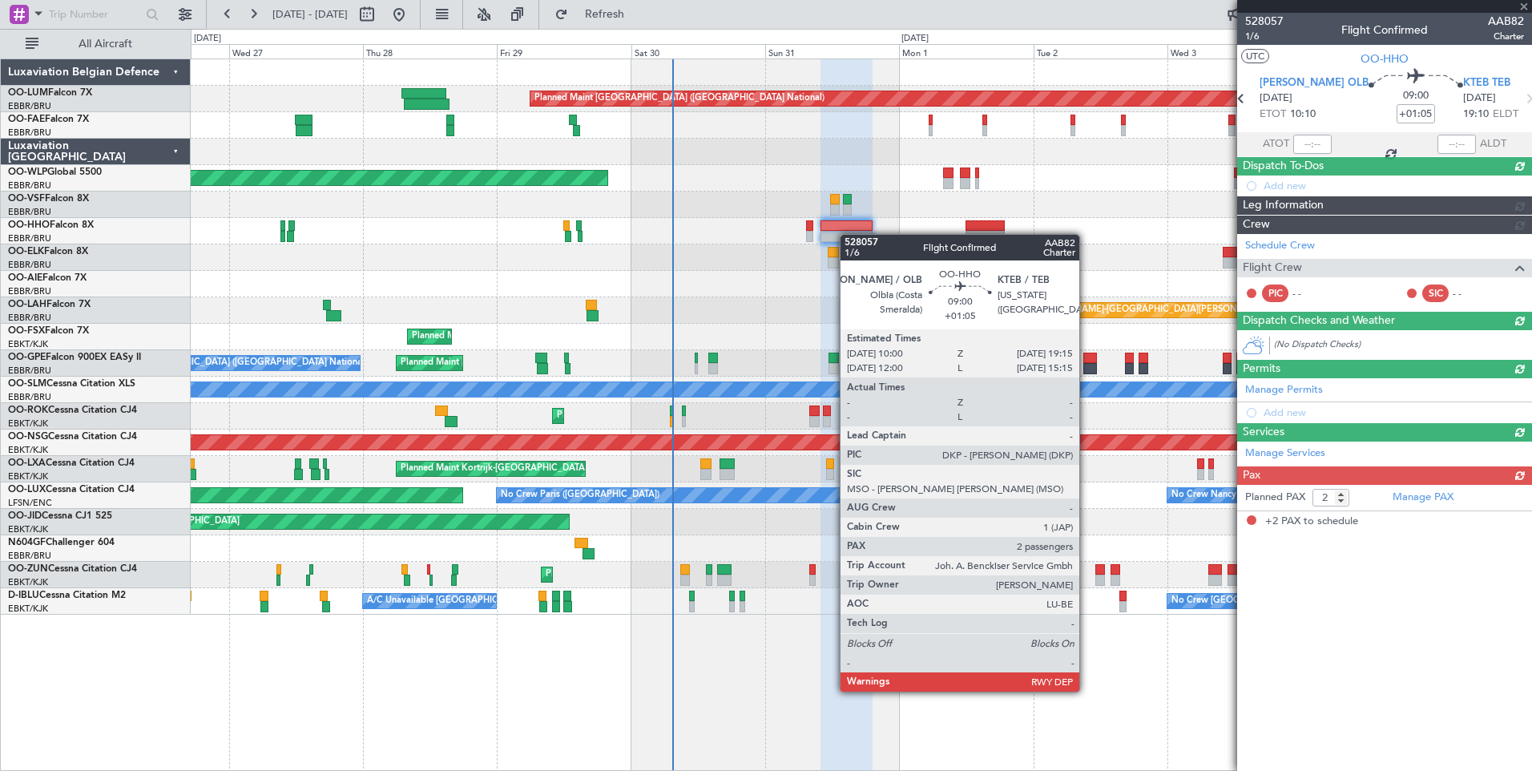
scroll to position [0, 0]
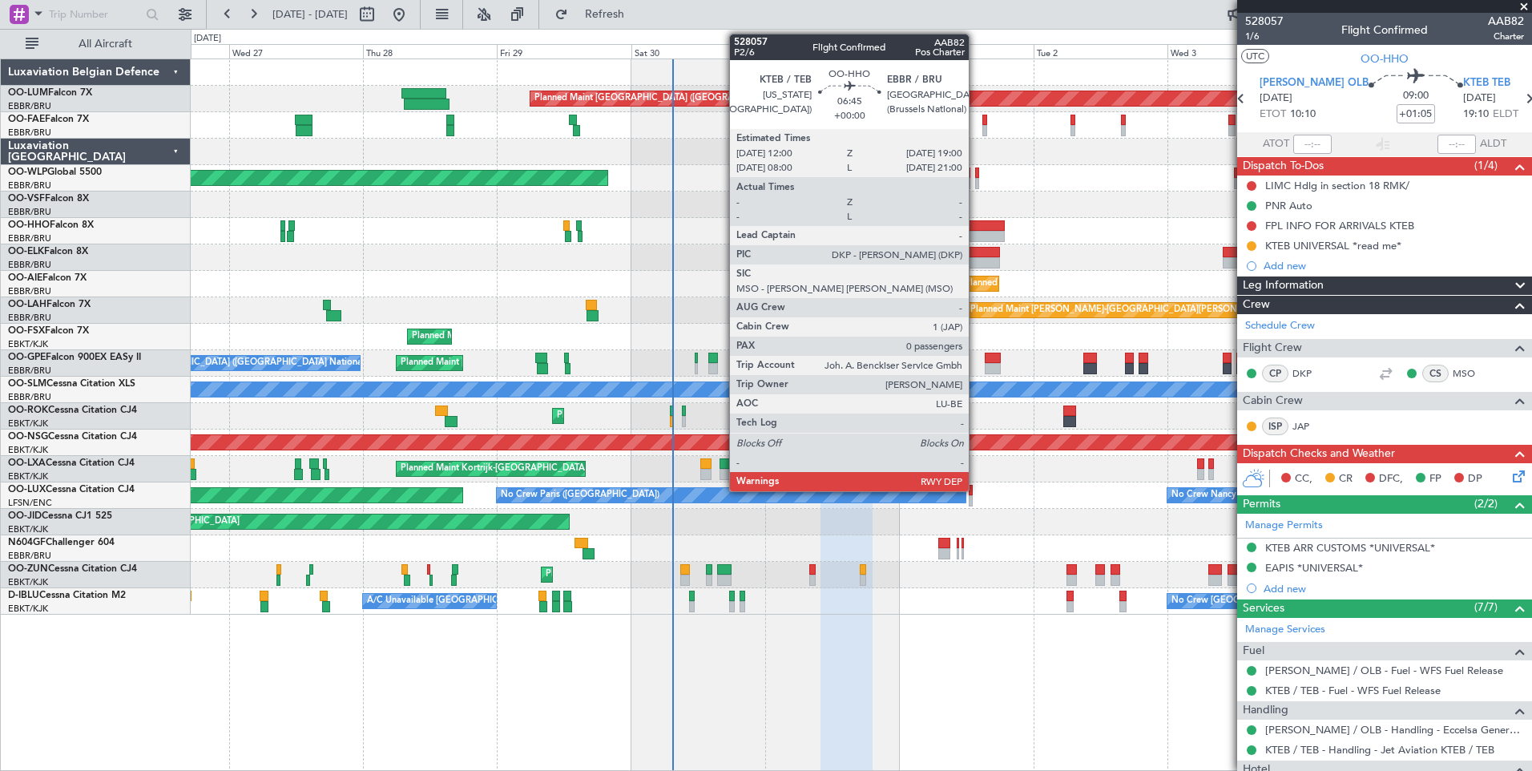
click at [976, 223] on div at bounding box center [985, 225] width 39 height 11
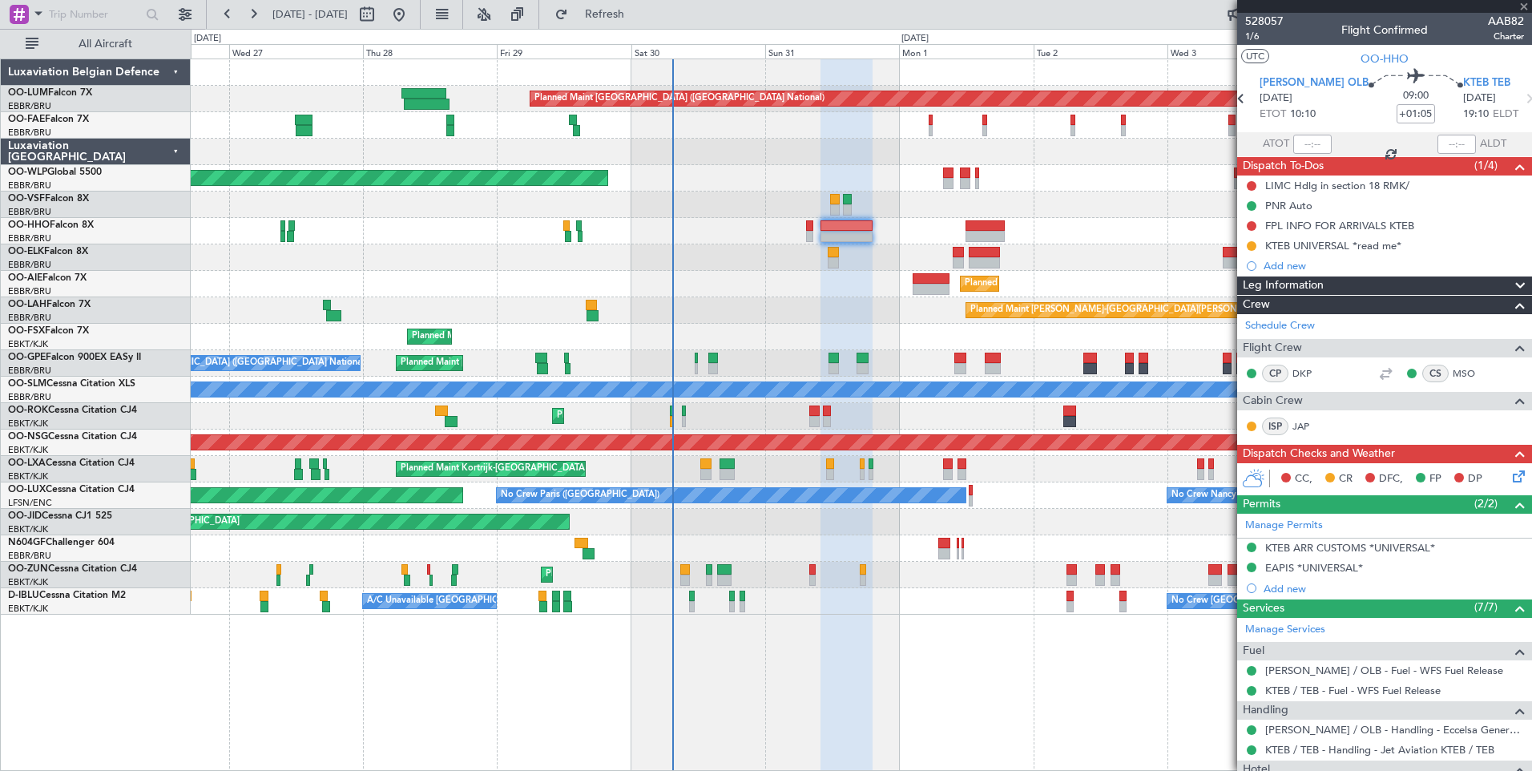
type input "0"
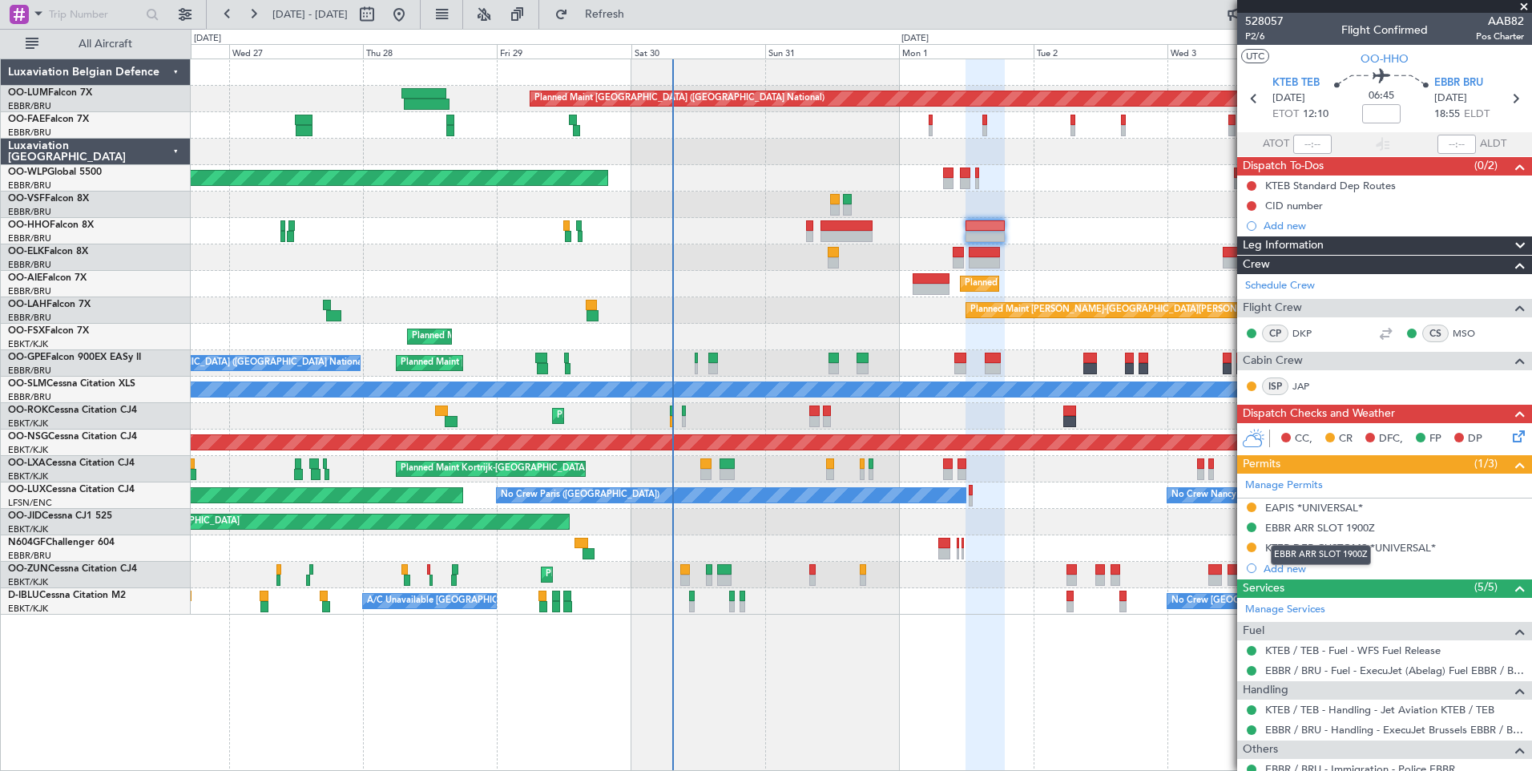
click at [1332, 526] on div "EBBR ARR SLOT 1900Z" at bounding box center [1320, 528] width 110 height 14
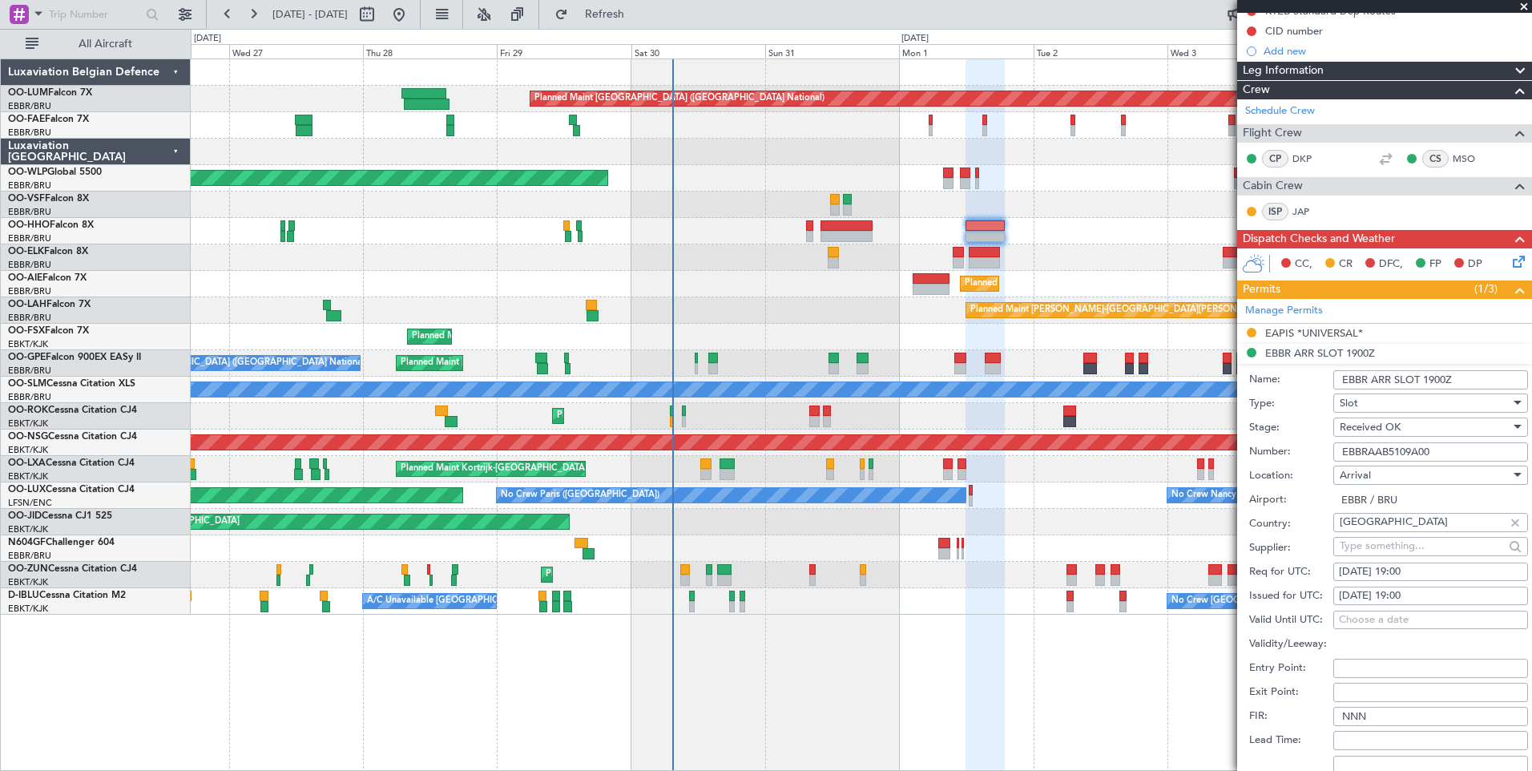
scroll to position [240, 0]
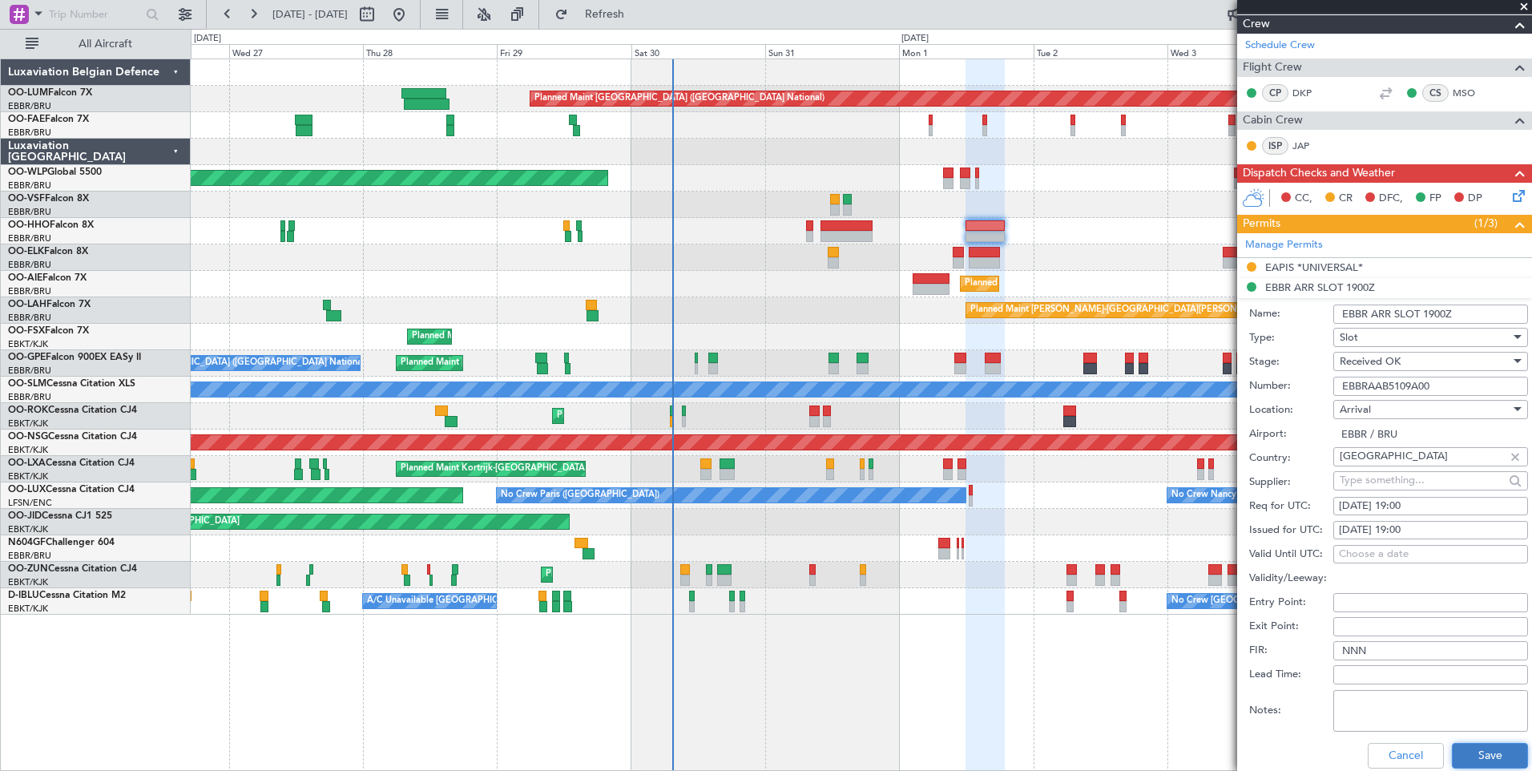
click at [1482, 755] on button "Save" at bounding box center [1490, 756] width 76 height 26
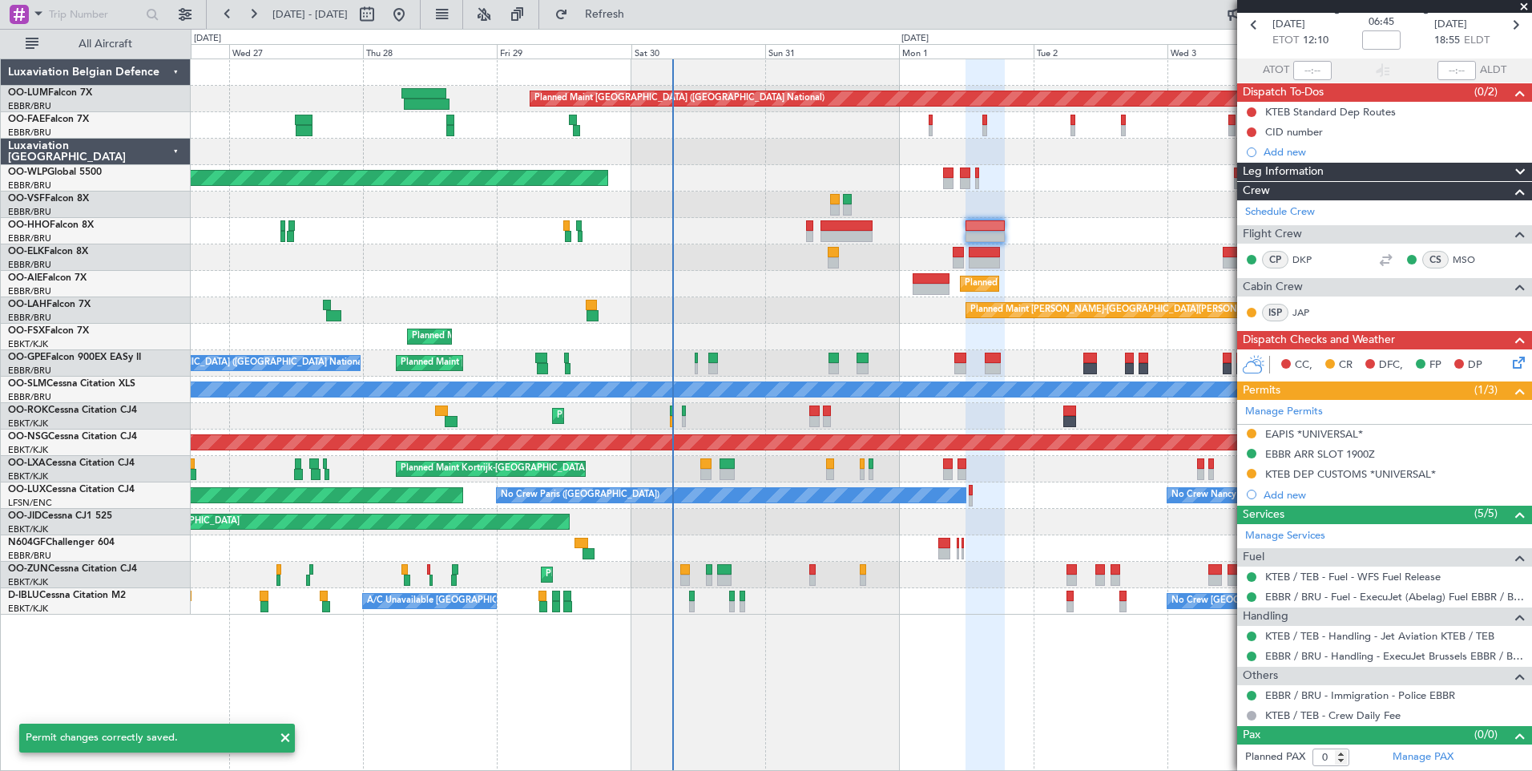
scroll to position [73, 0]
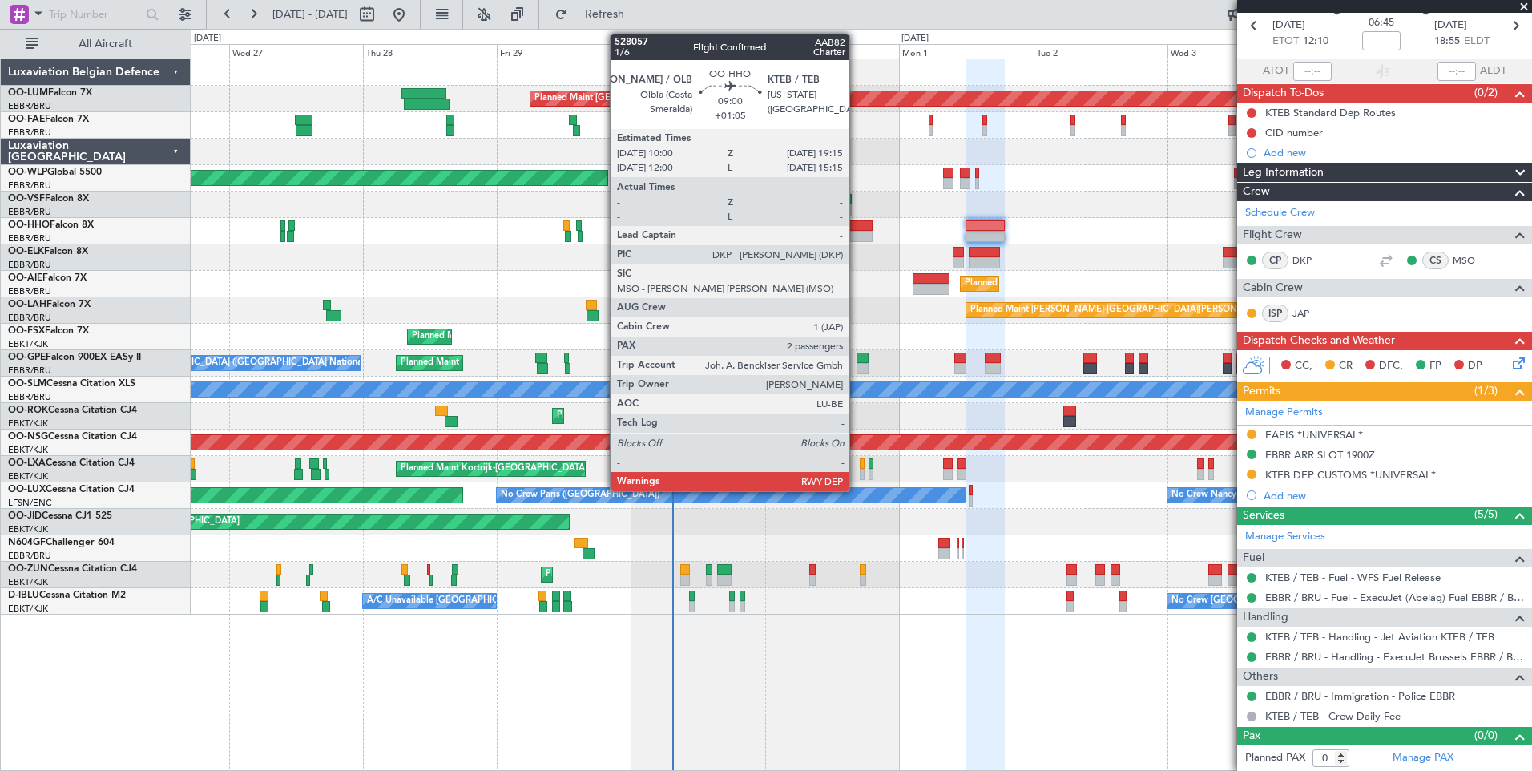
click at [857, 231] on div at bounding box center [847, 236] width 52 height 11
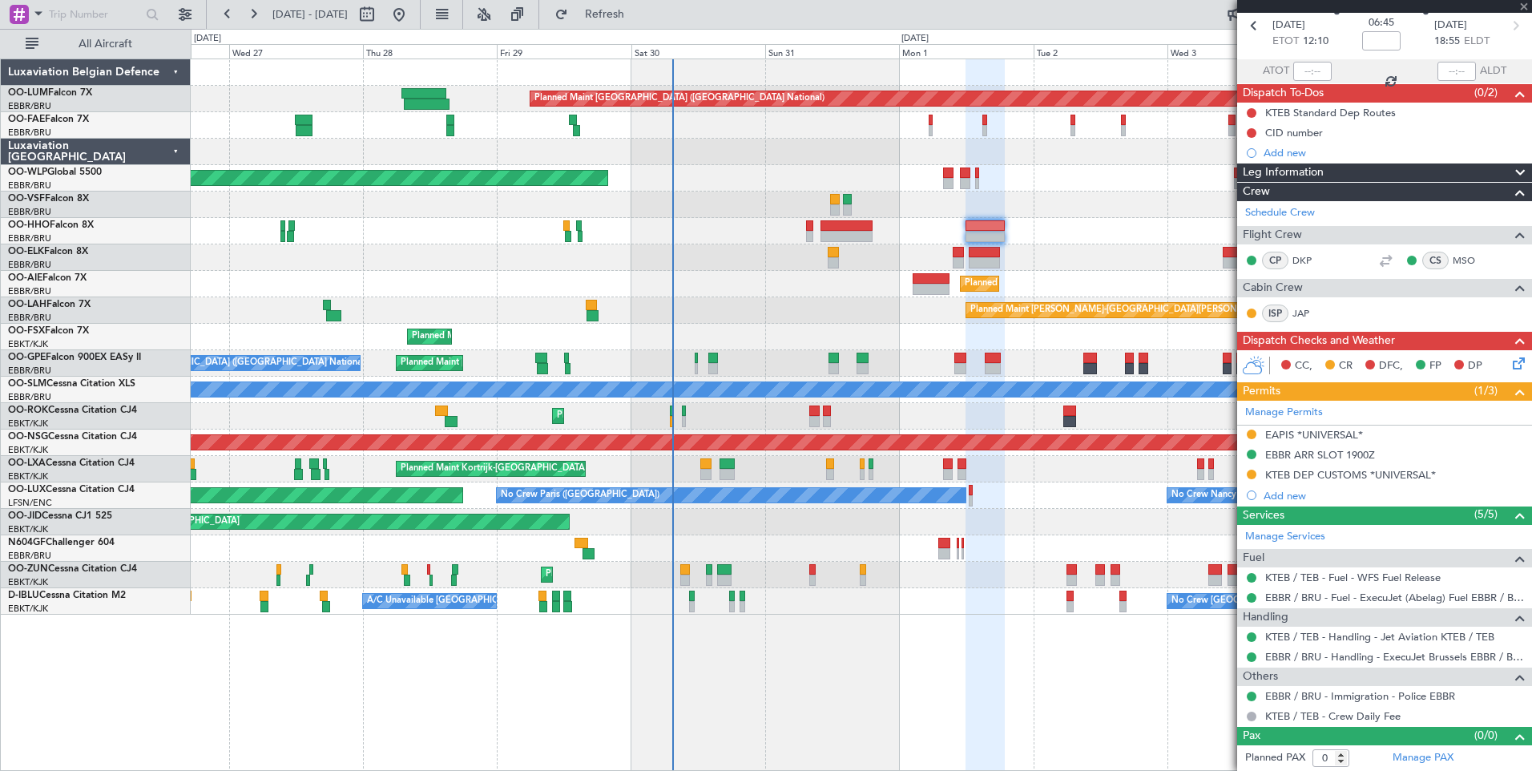
type input "+01:05"
type input "2"
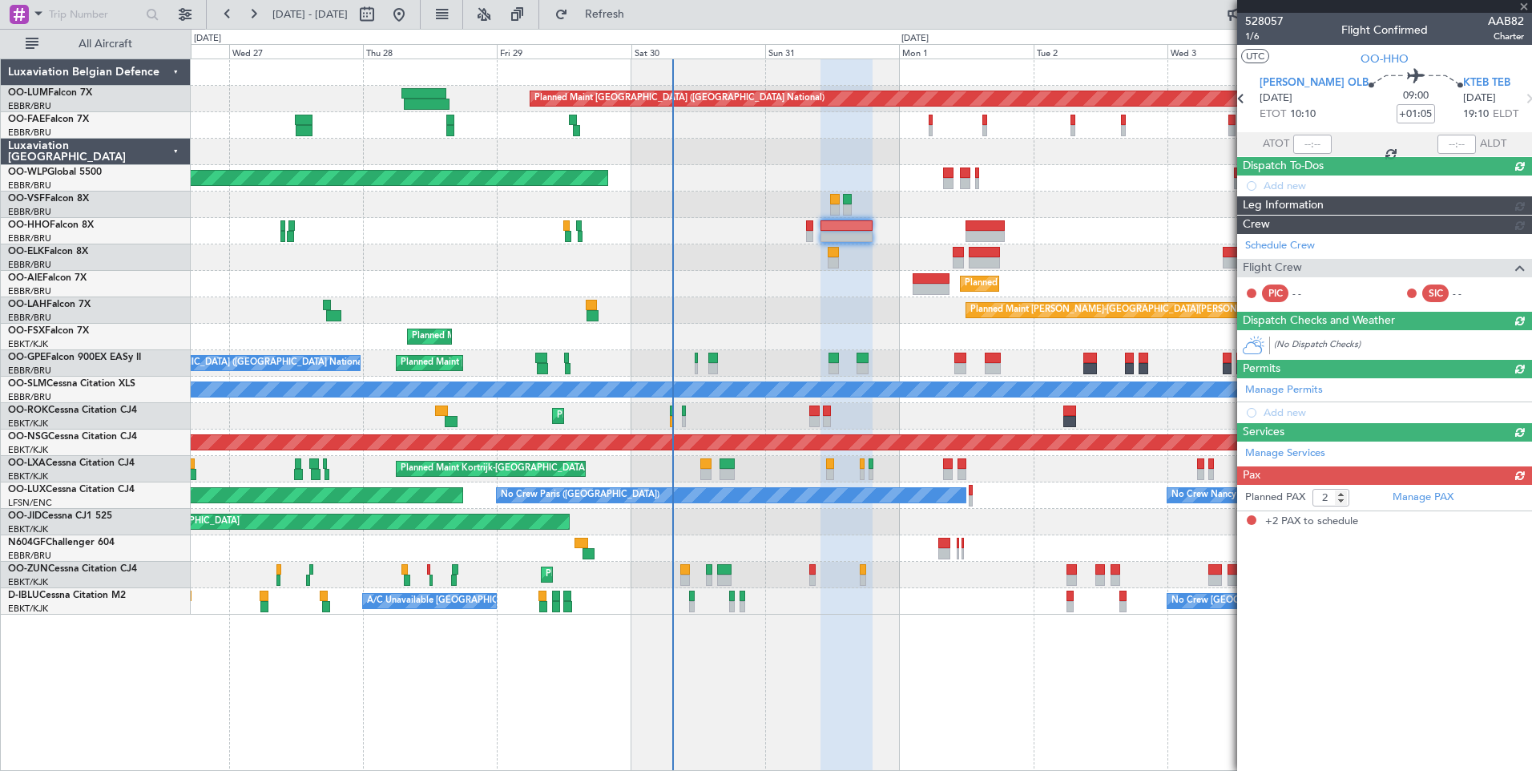
scroll to position [0, 0]
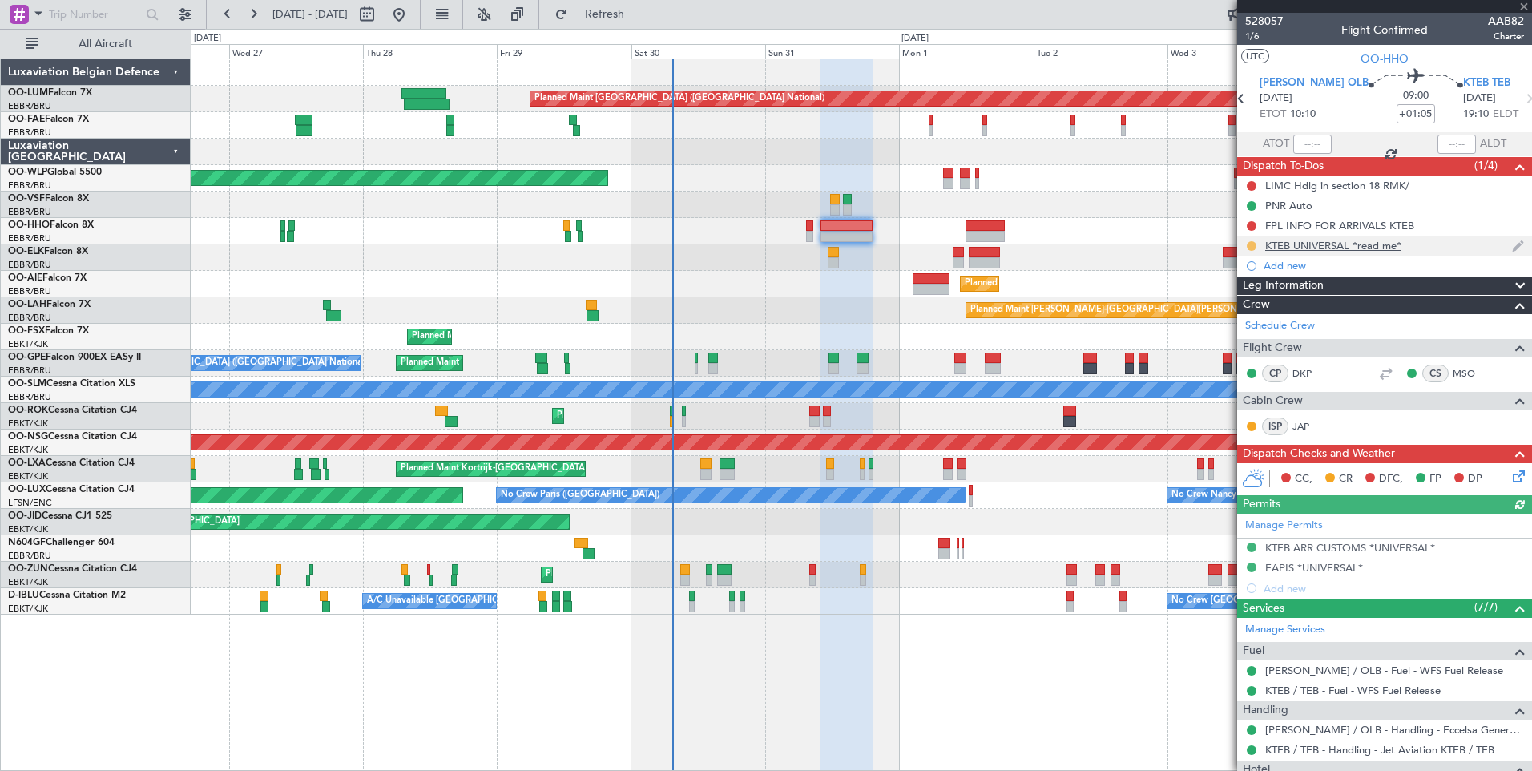
click at [1251, 242] on button at bounding box center [1252, 246] width 10 height 10
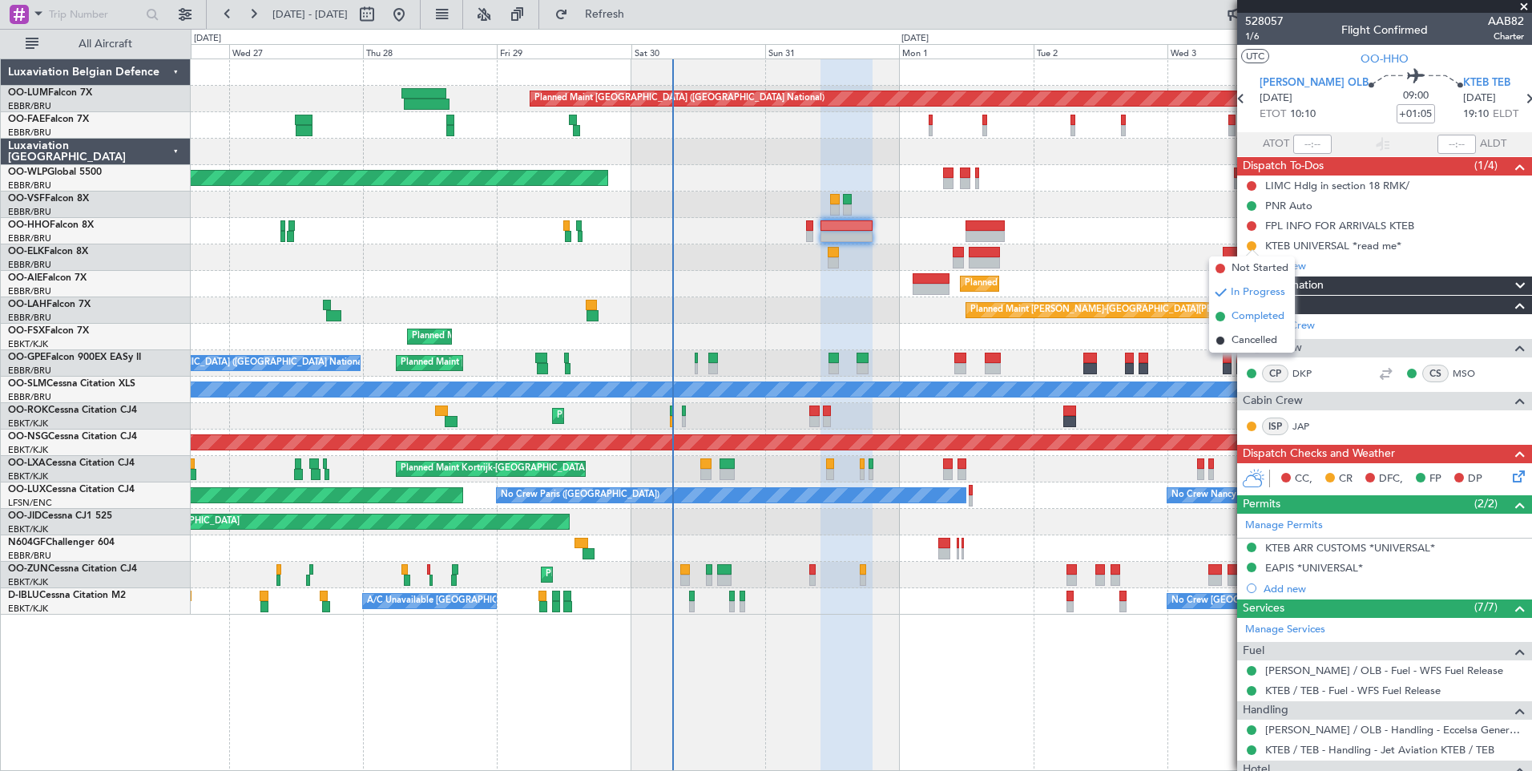
click at [1239, 314] on span "Completed" at bounding box center [1258, 317] width 53 height 16
click at [1373, 244] on div "KTEB UNIVERSAL *read me*" at bounding box center [1333, 246] width 136 height 14
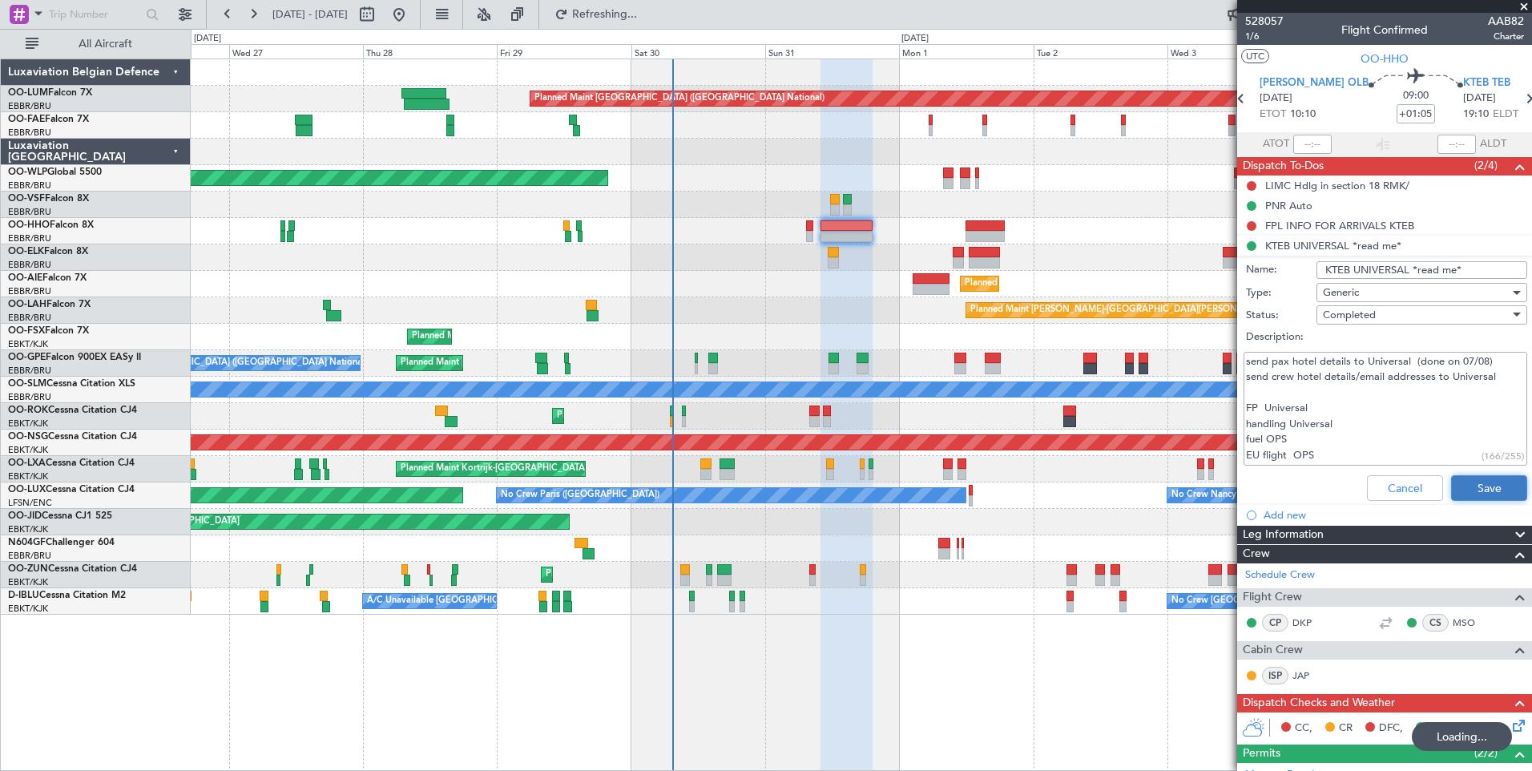
click at [1483, 482] on button "Save" at bounding box center [1489, 488] width 76 height 26
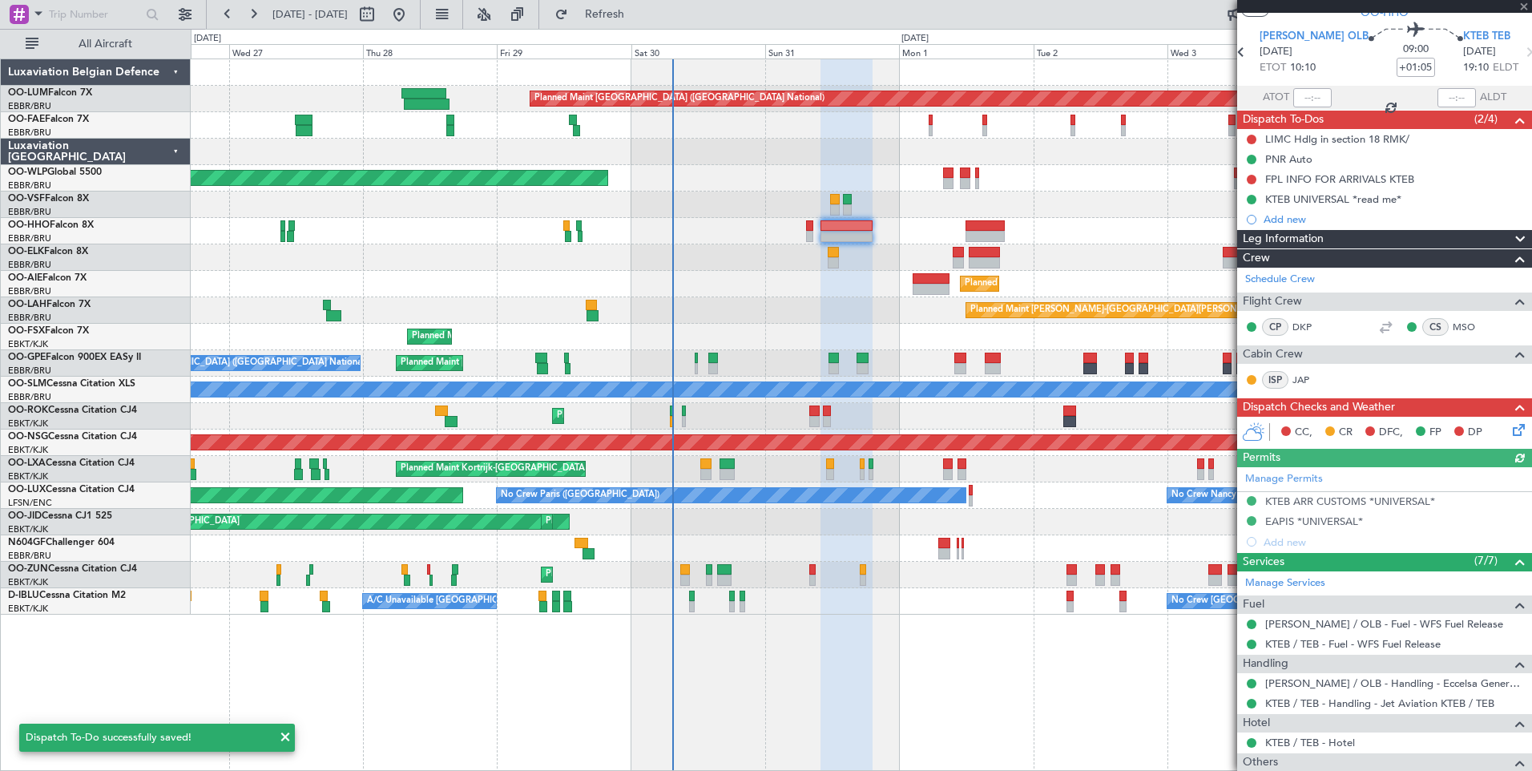
scroll to position [220, 0]
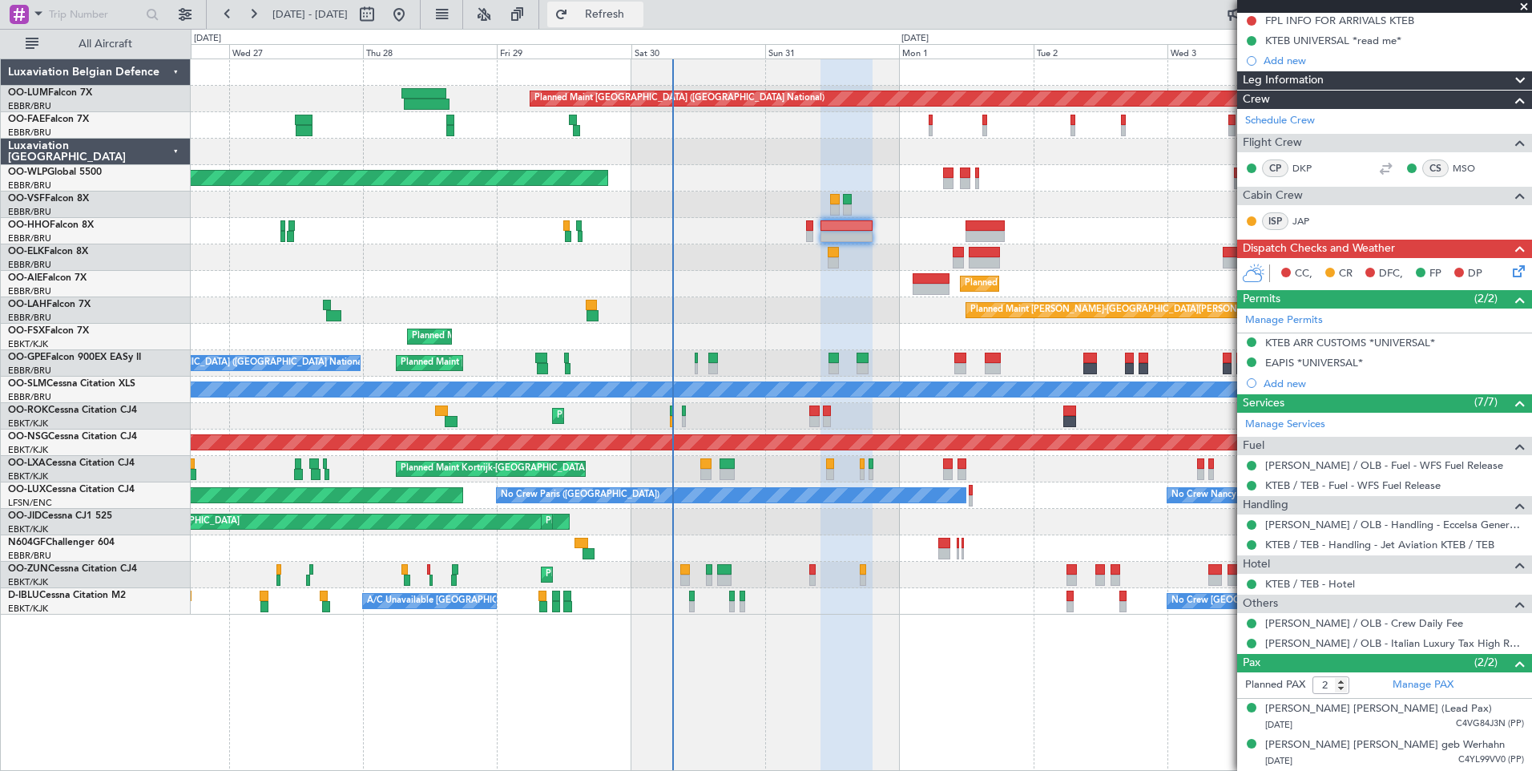
click at [643, 24] on button "Refresh" at bounding box center [595, 15] width 96 height 26
click at [814, 228] on div at bounding box center [861, 231] width 1341 height 26
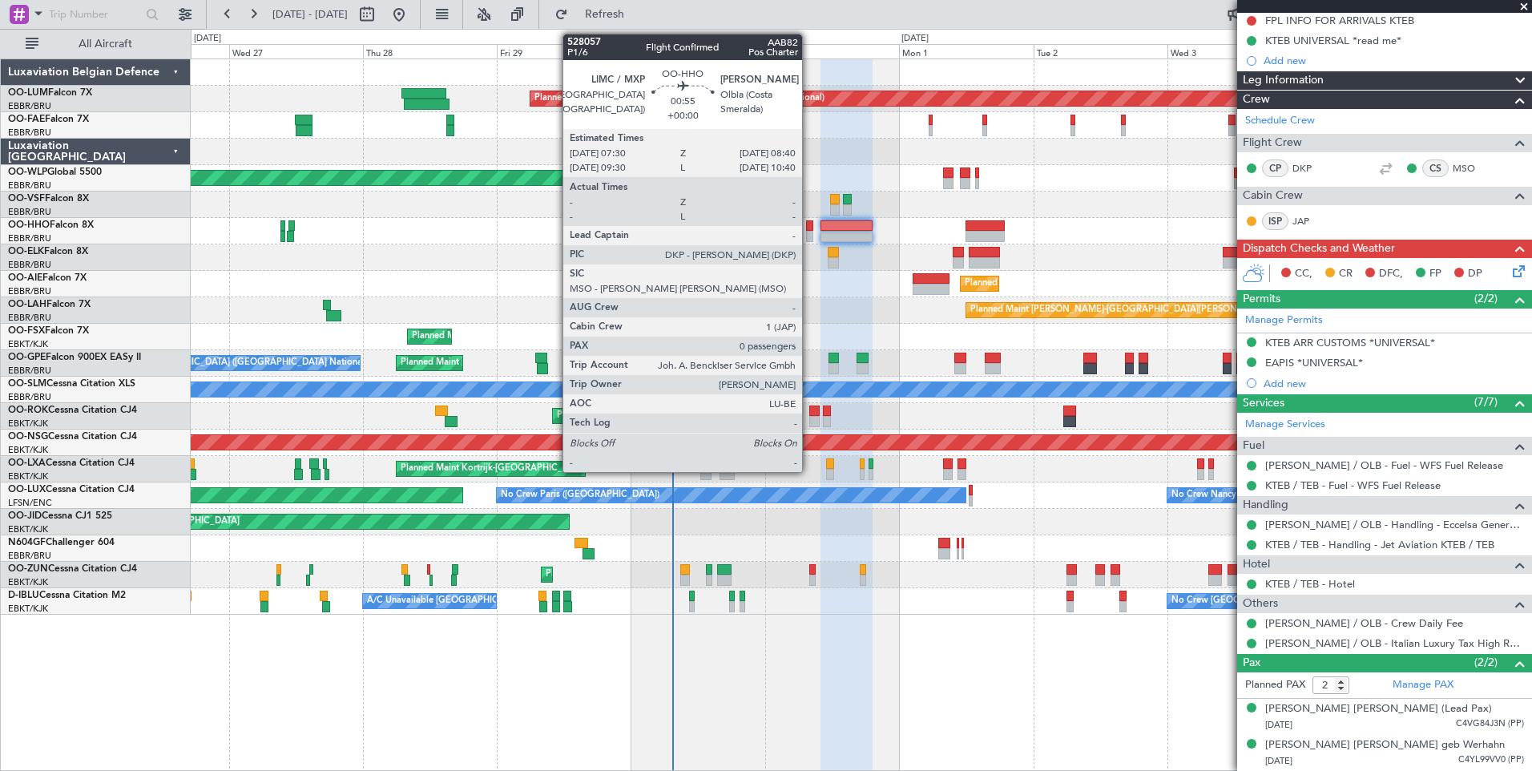
click at [809, 224] on div at bounding box center [809, 225] width 7 height 11
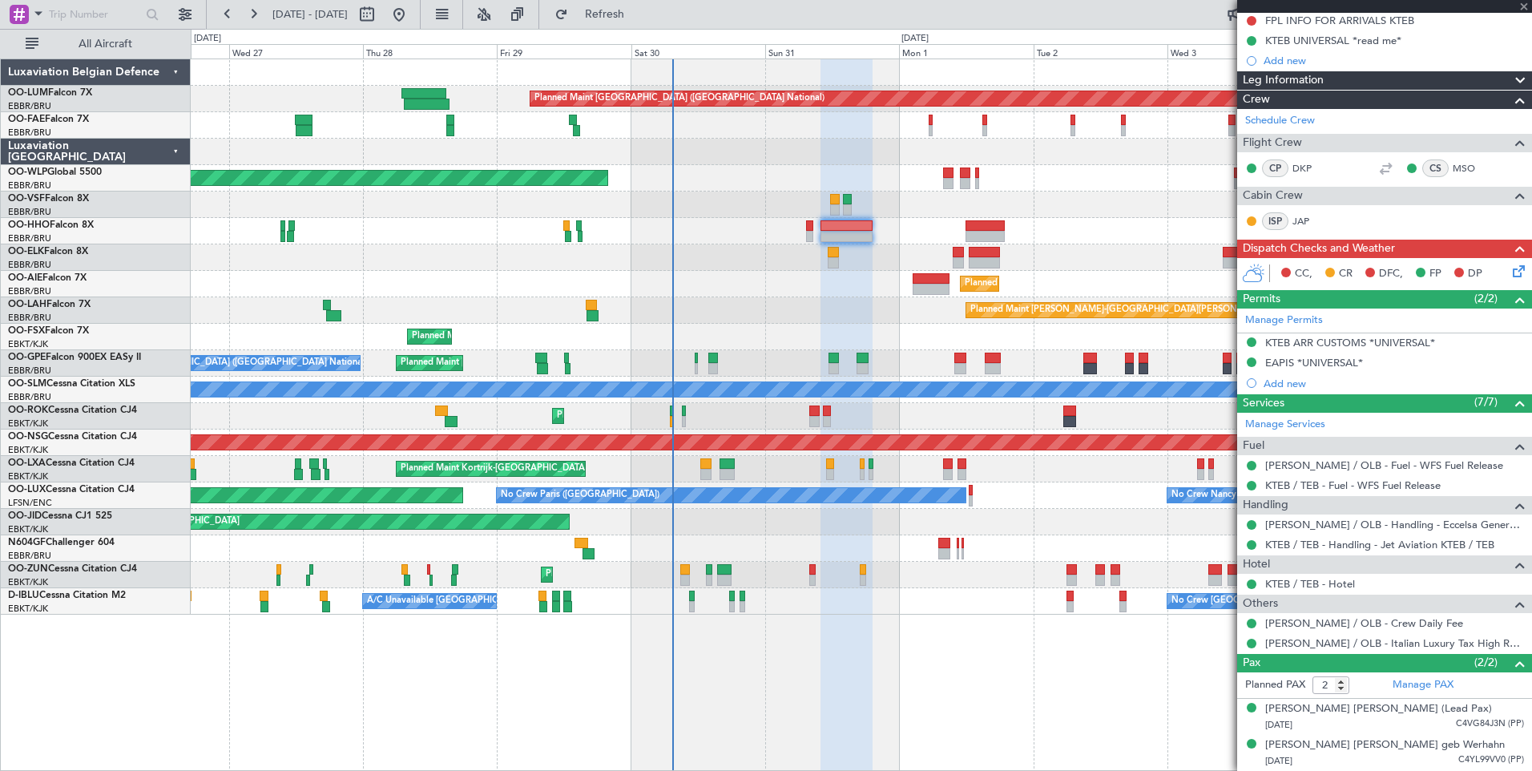
type input "0"
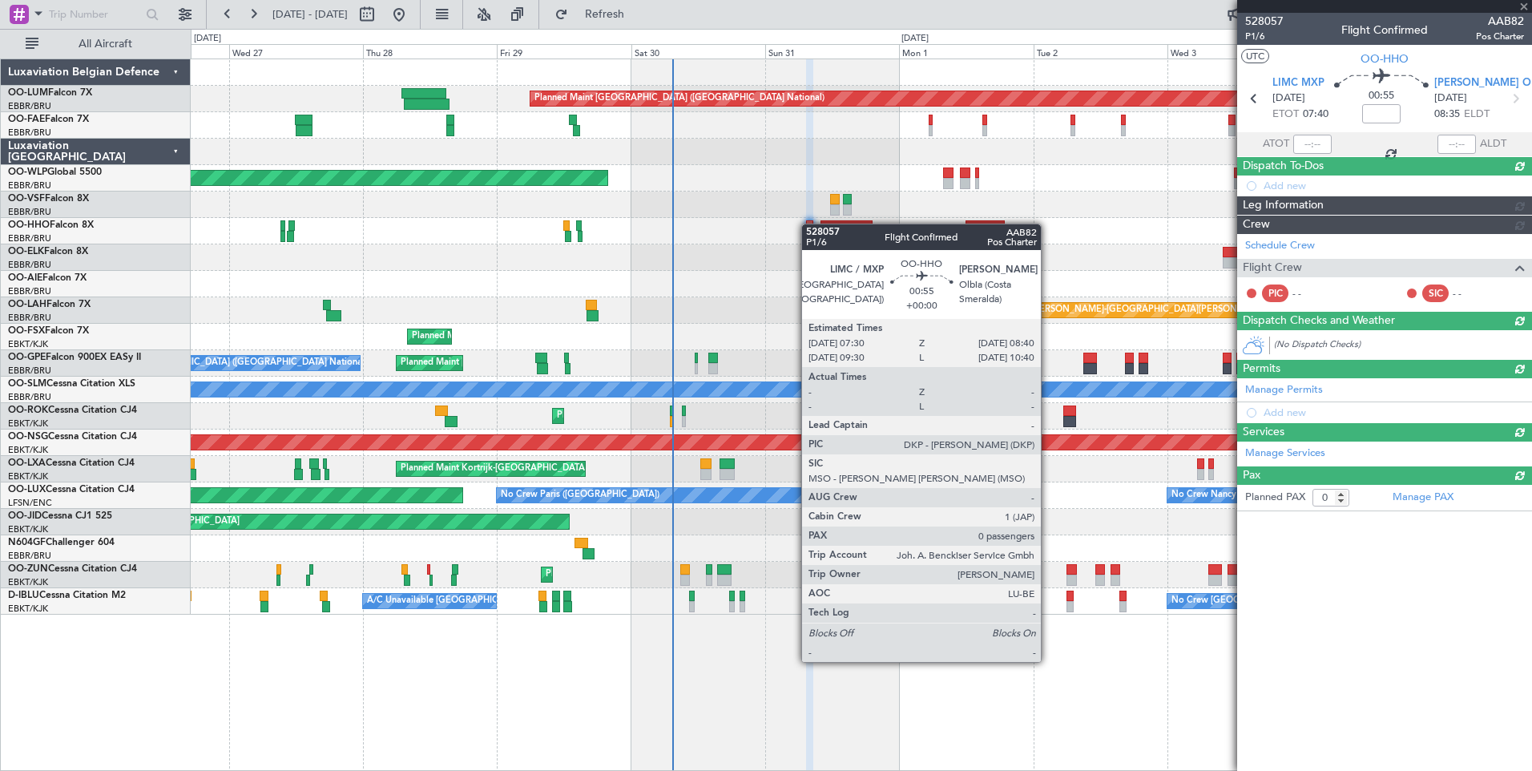
scroll to position [0, 0]
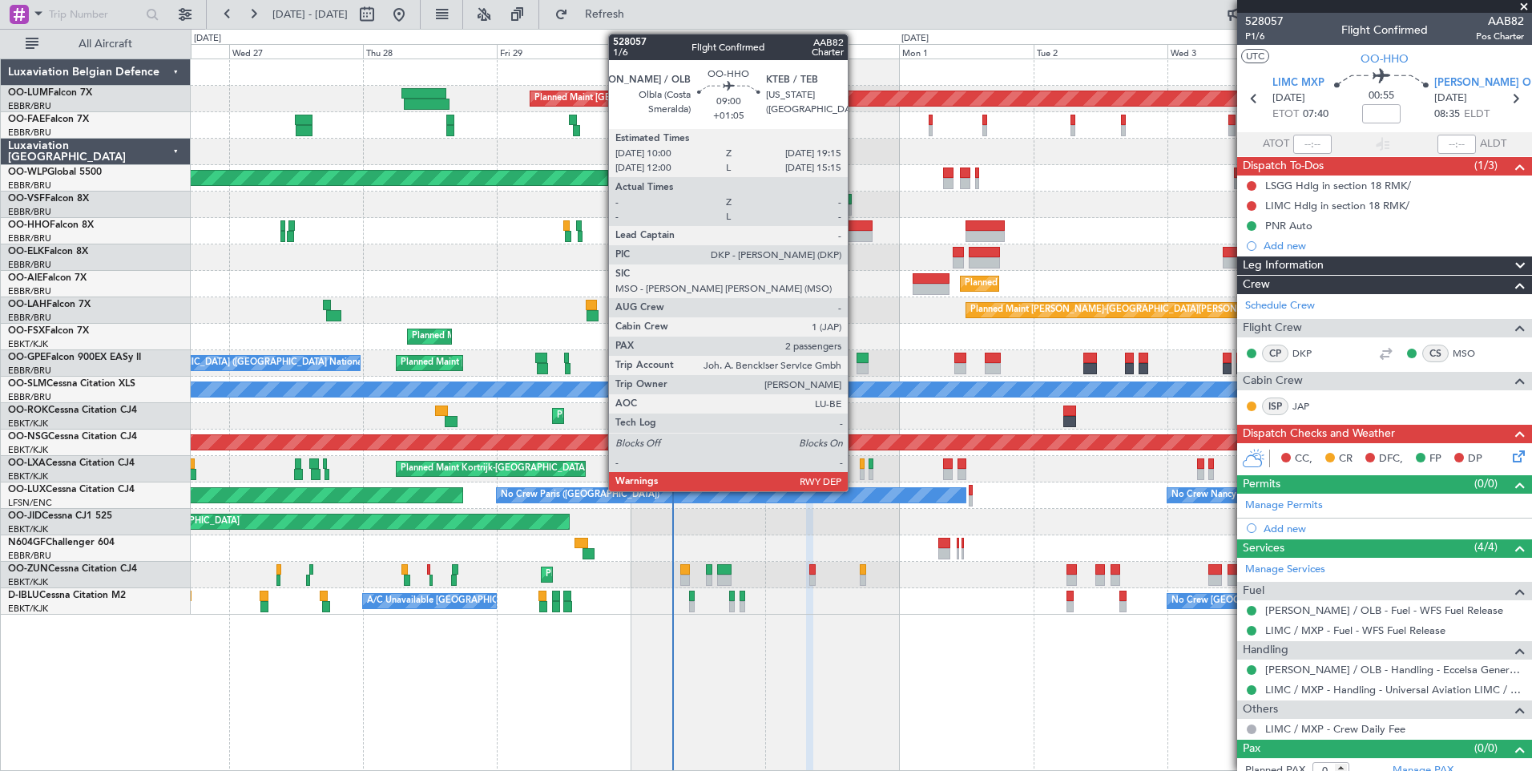
click at [854, 232] on div at bounding box center [847, 236] width 52 height 11
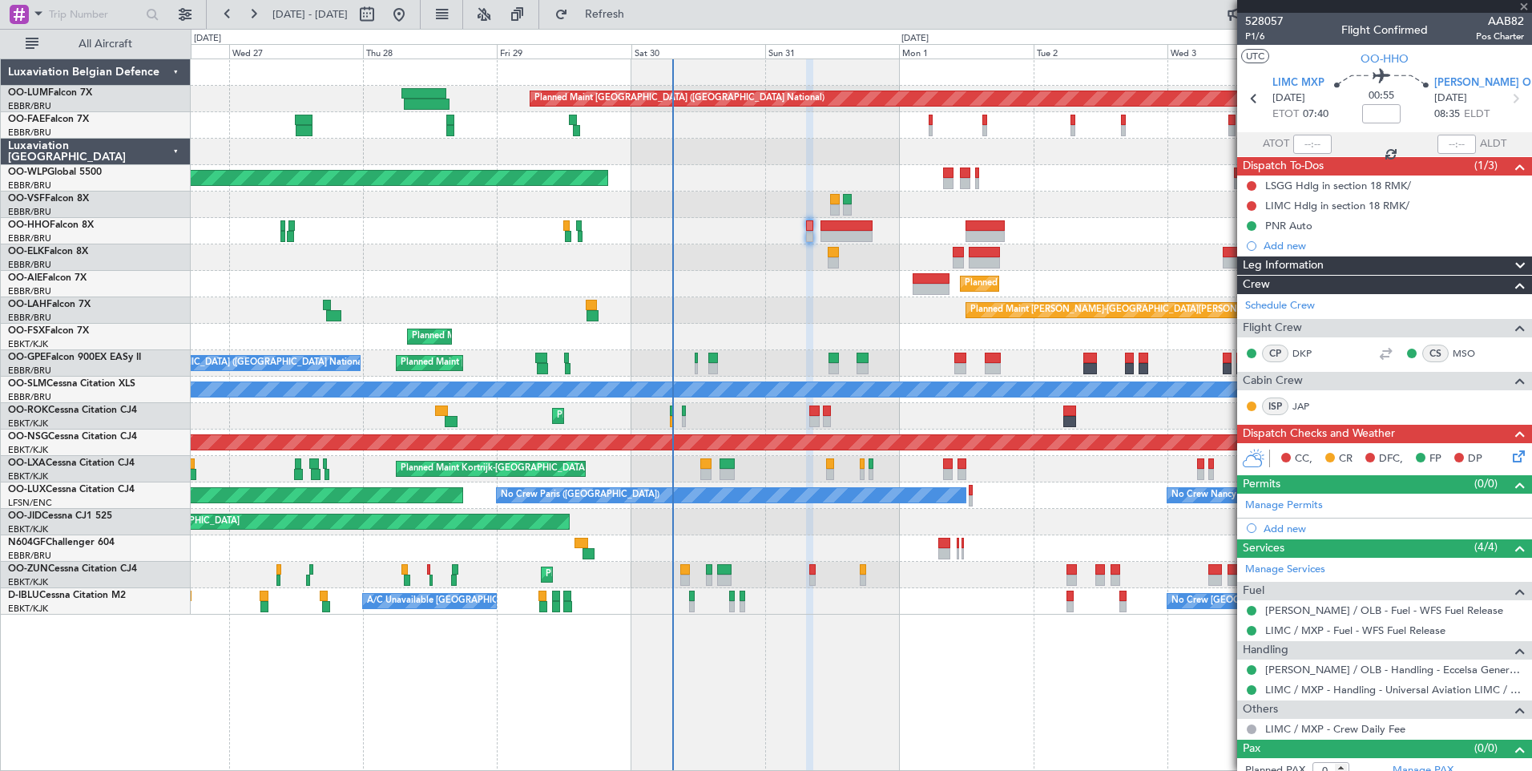
type input "+01:05"
type input "2"
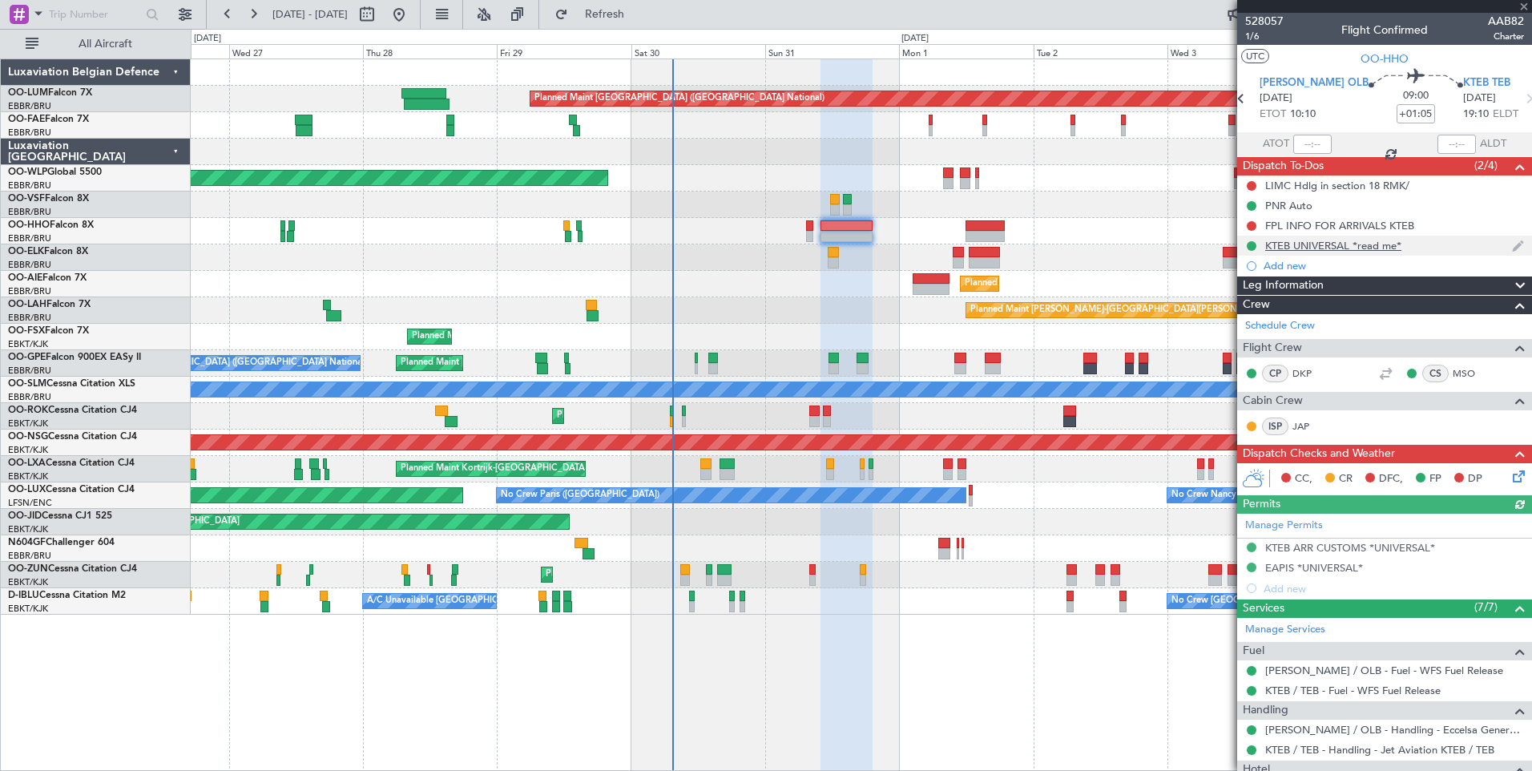
click at [1305, 241] on div "KTEB UNIVERSAL *read me*" at bounding box center [1333, 246] width 136 height 14
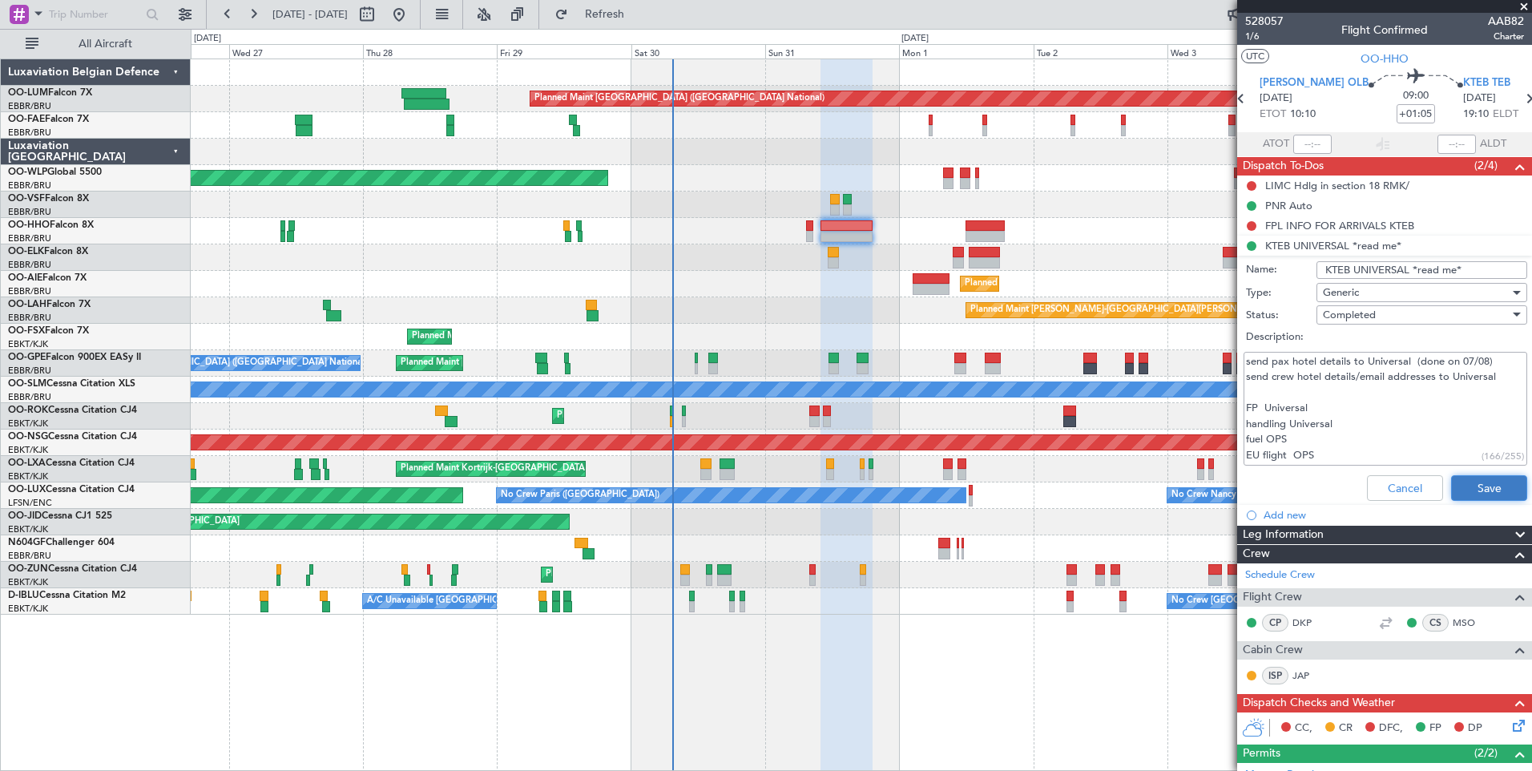
click at [1454, 483] on button "Save" at bounding box center [1489, 488] width 76 height 26
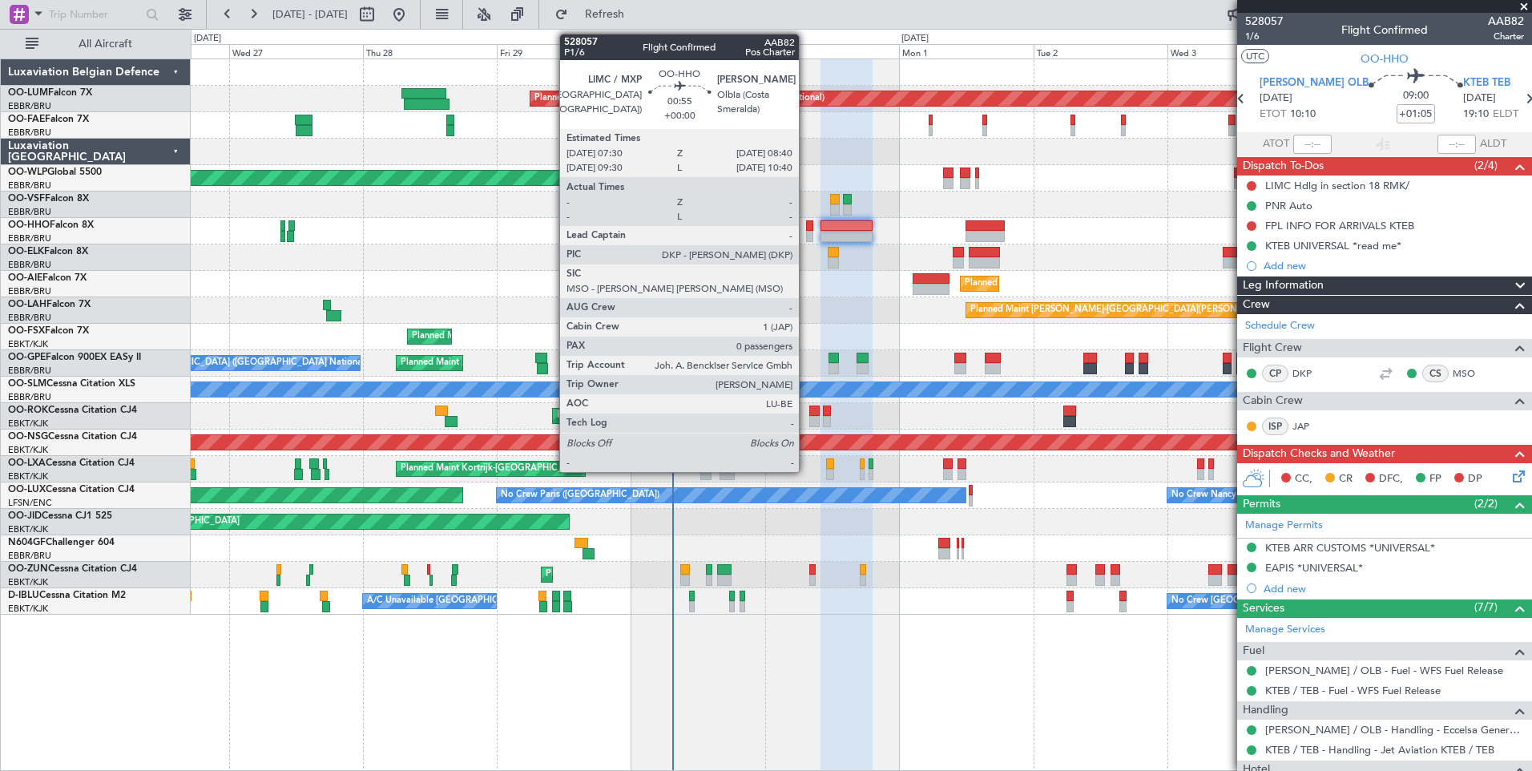
click at [806, 227] on div at bounding box center [809, 225] width 7 height 11
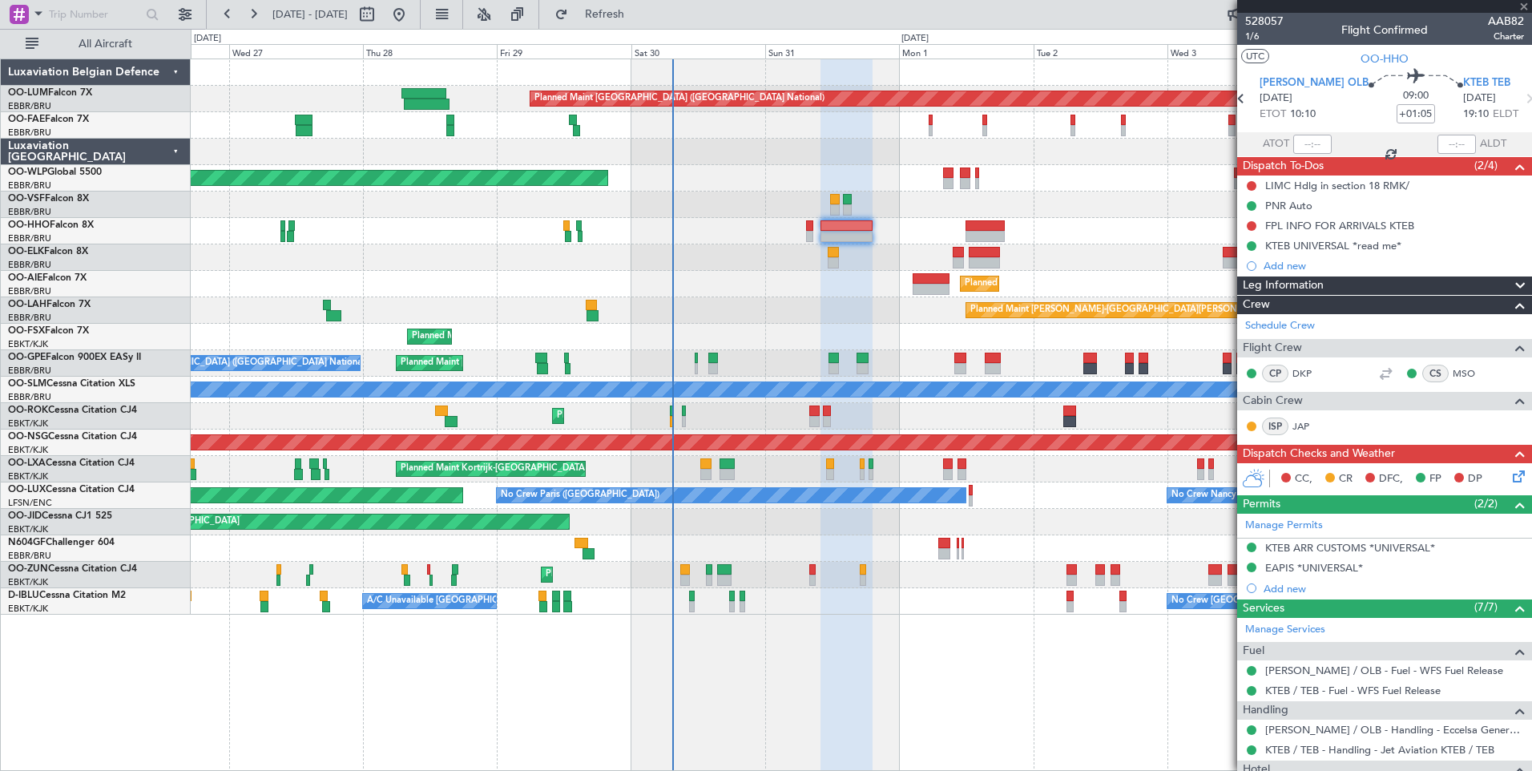
type input "0"
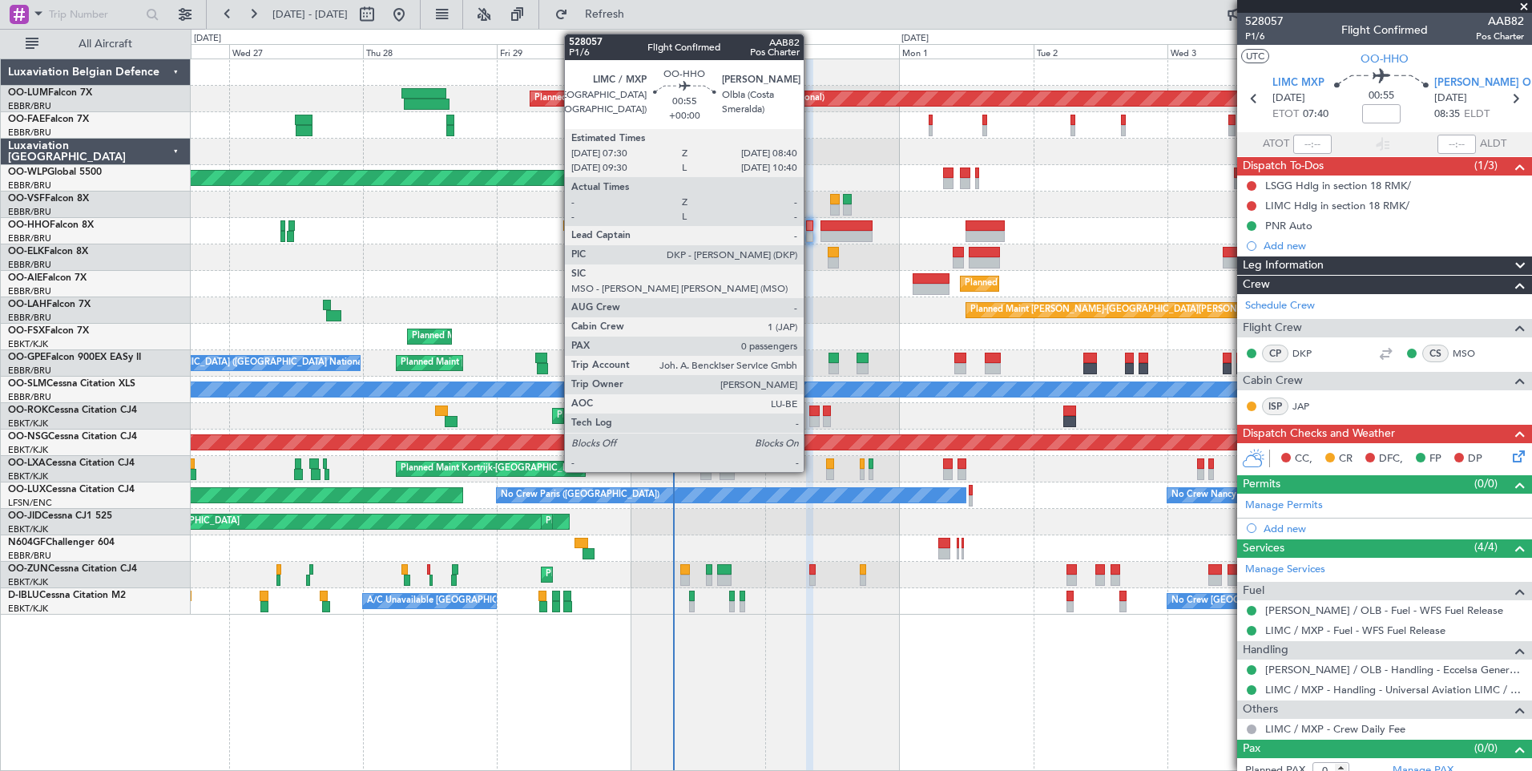
click at [811, 224] on div at bounding box center [809, 225] width 7 height 11
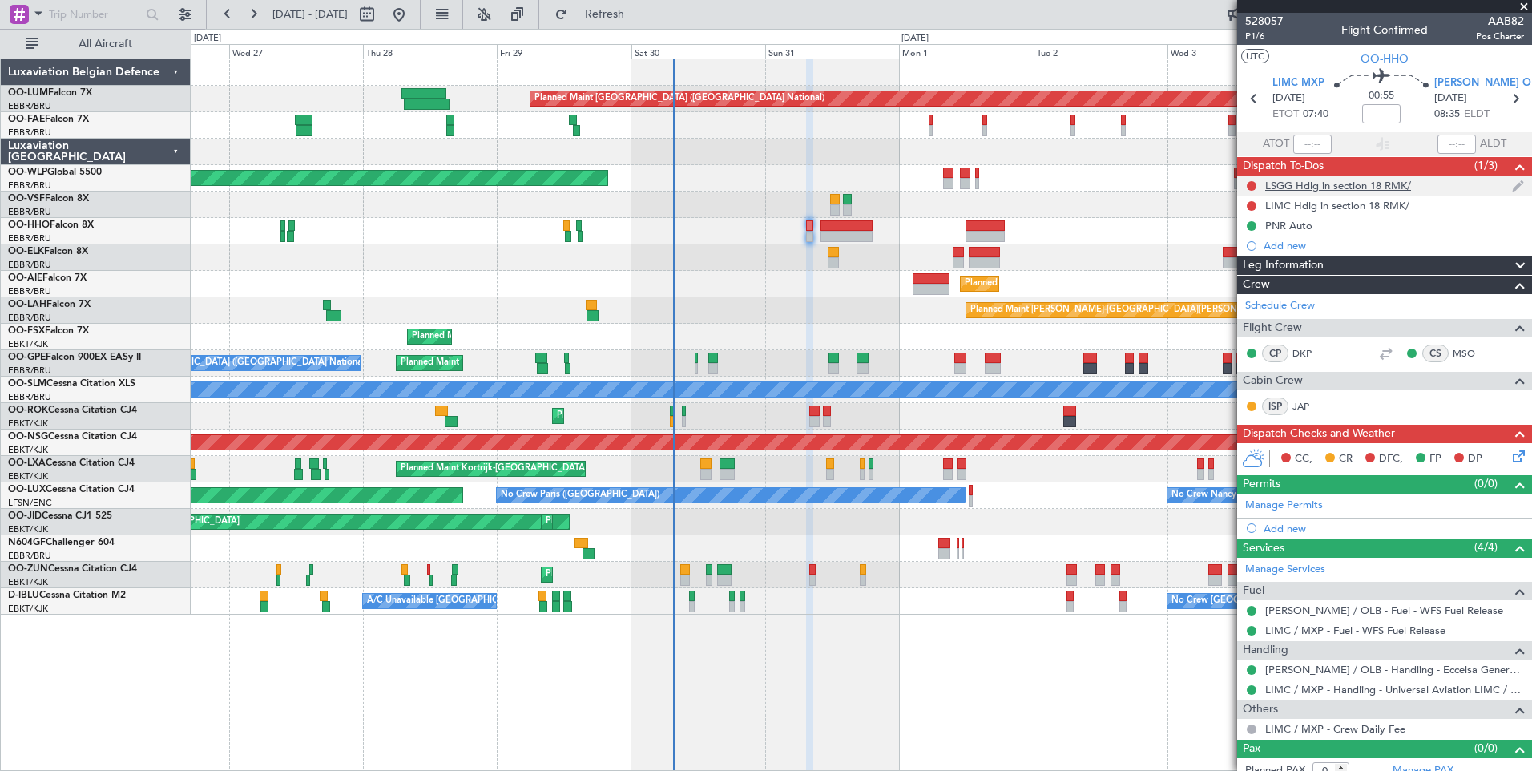
click at [1311, 183] on div "LSGG Hdlg in section 18 RMK/" at bounding box center [1338, 186] width 146 height 14
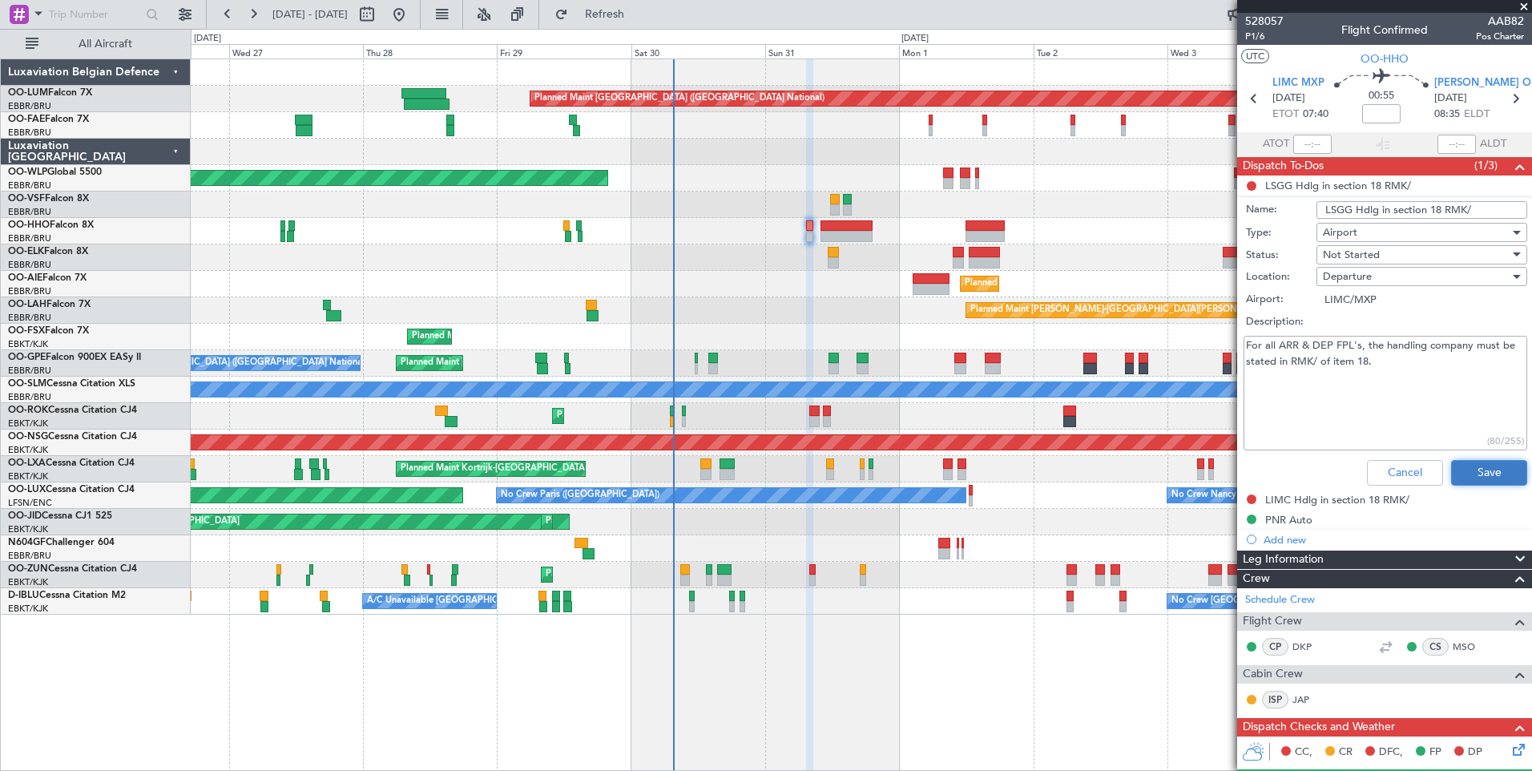
click at [1466, 465] on button "Save" at bounding box center [1489, 473] width 76 height 26
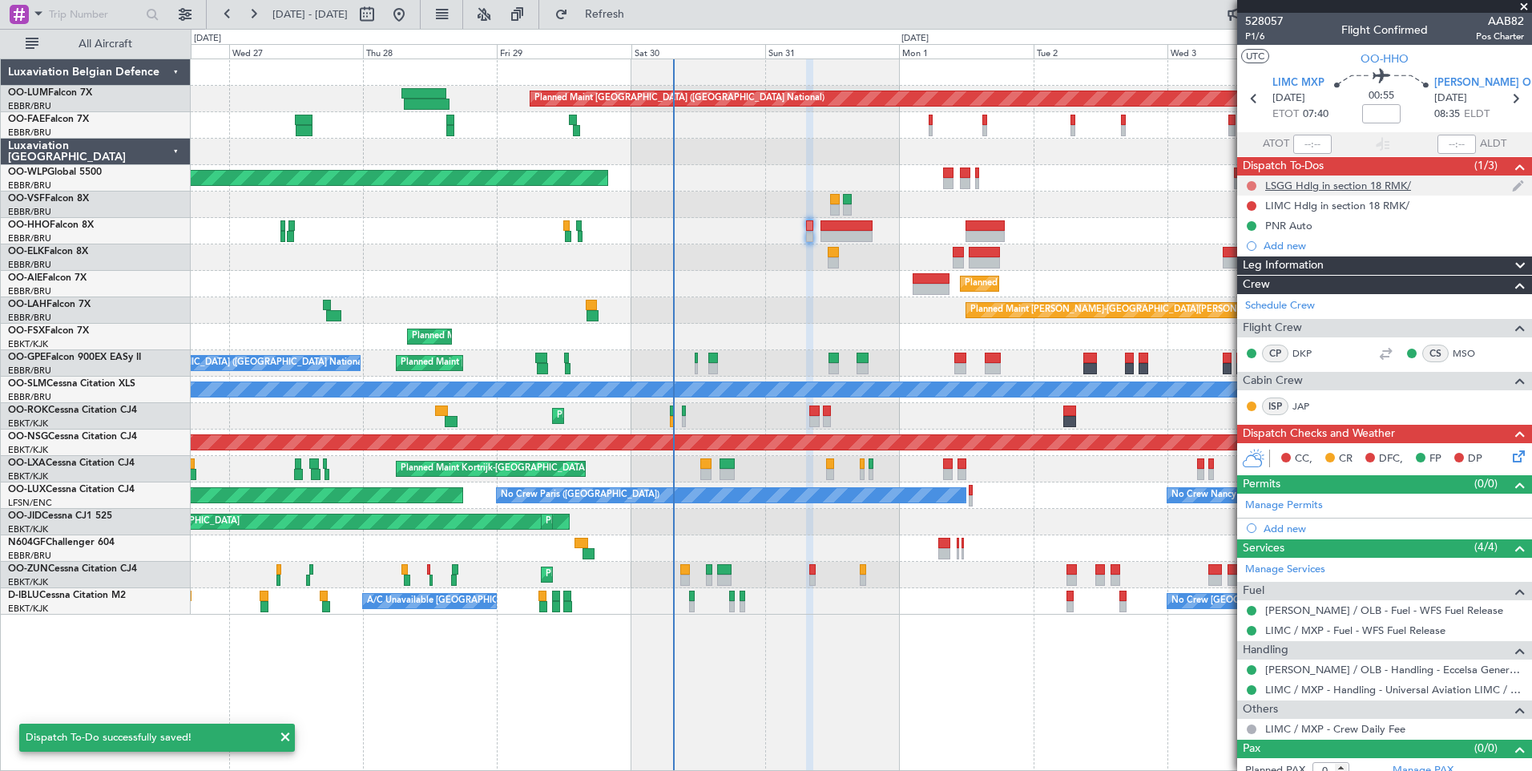
click at [1251, 181] on button at bounding box center [1252, 186] width 10 height 10
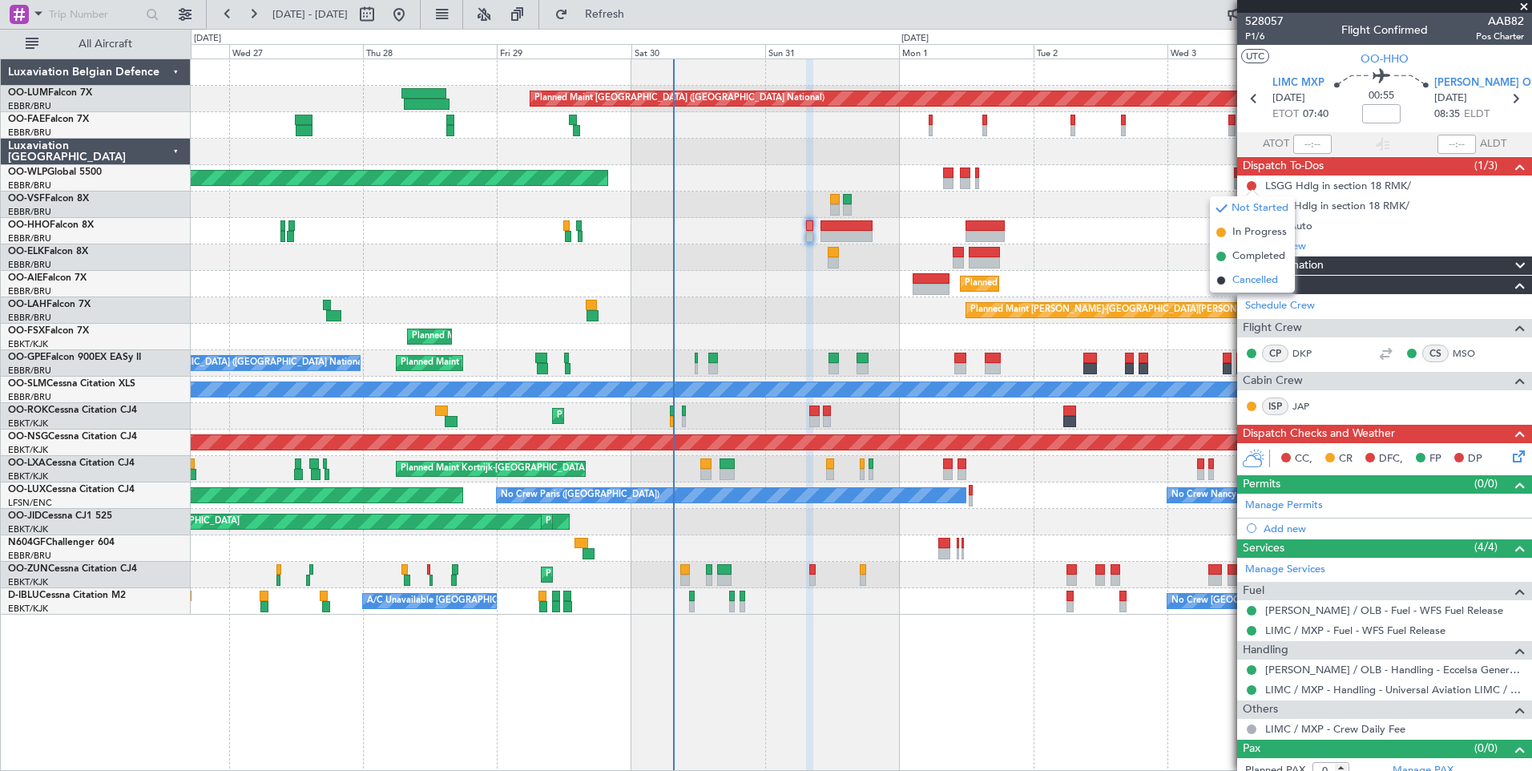
click at [1248, 281] on span "Cancelled" at bounding box center [1256, 280] width 46 height 16
click at [1253, 201] on button at bounding box center [1252, 206] width 10 height 10
click at [1254, 270] on span "Completed" at bounding box center [1259, 276] width 53 height 16
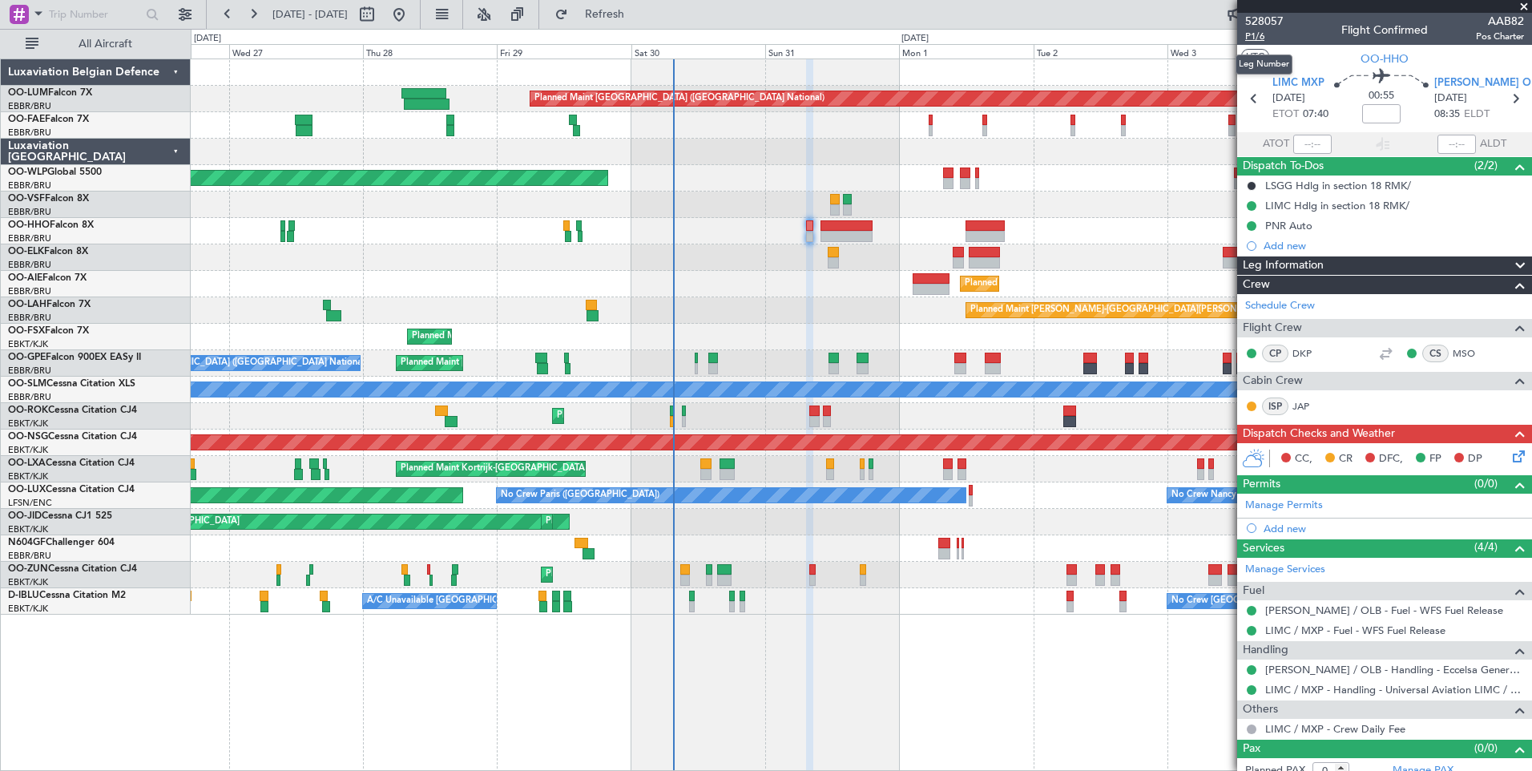
click at [1261, 40] on span "P1/6" at bounding box center [1264, 37] width 38 height 14
click at [650, 28] on fb-refresh-button "Refresh" at bounding box center [595, 14] width 112 height 29
click at [639, 20] on span "Refresh" at bounding box center [604, 14] width 67 height 11
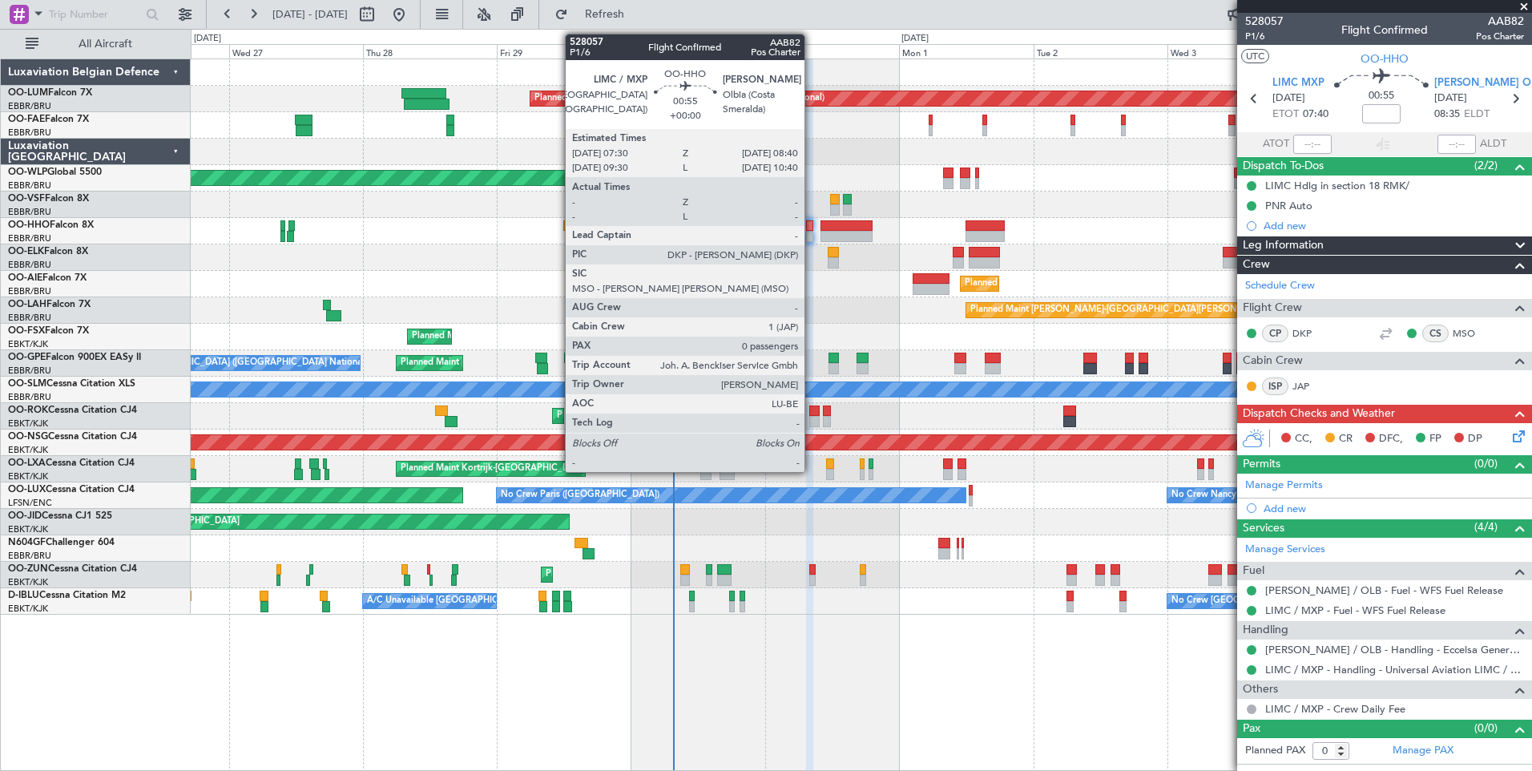
click at [812, 223] on div at bounding box center [809, 225] width 7 height 11
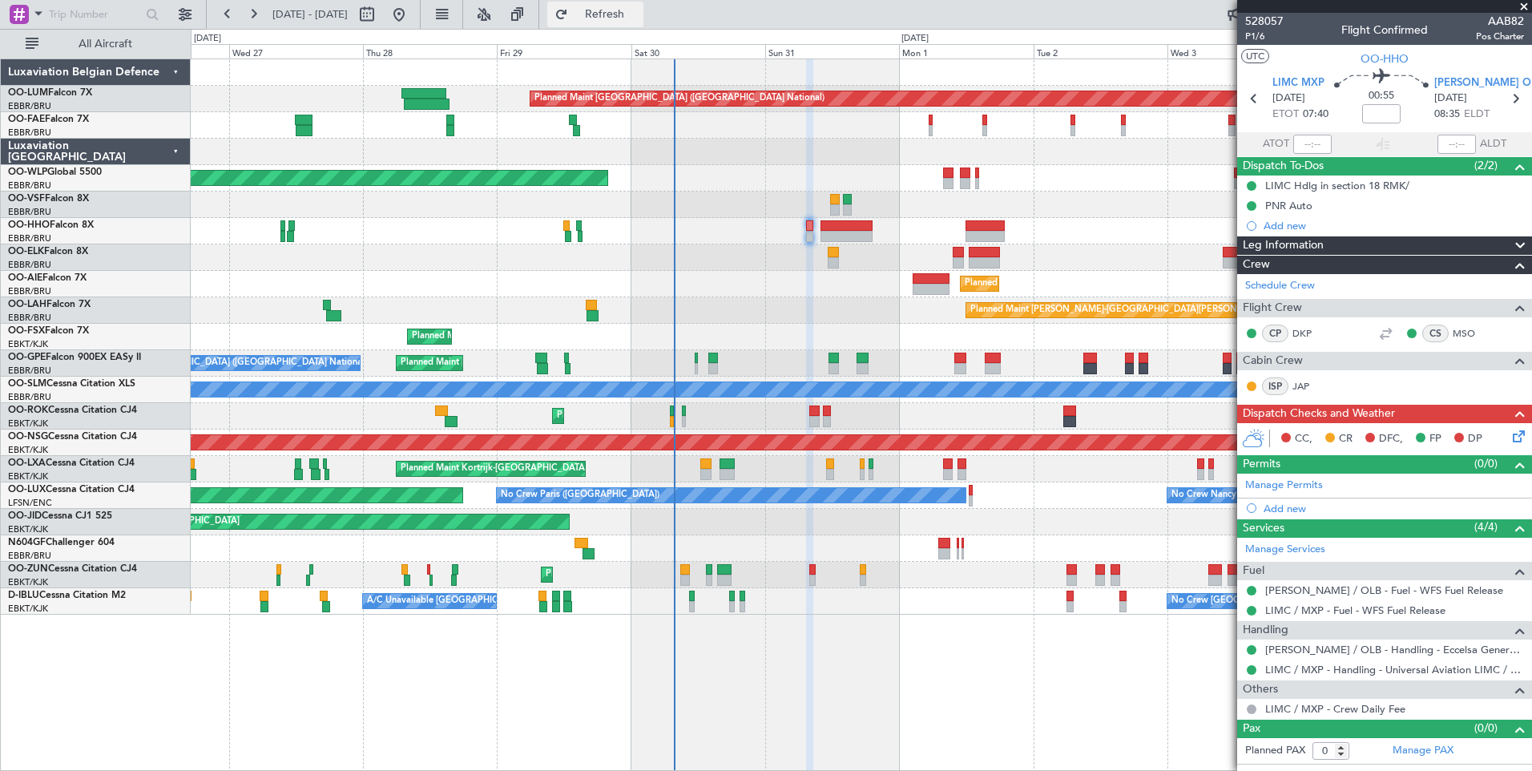
click at [639, 15] on span "Refresh" at bounding box center [604, 14] width 67 height 11
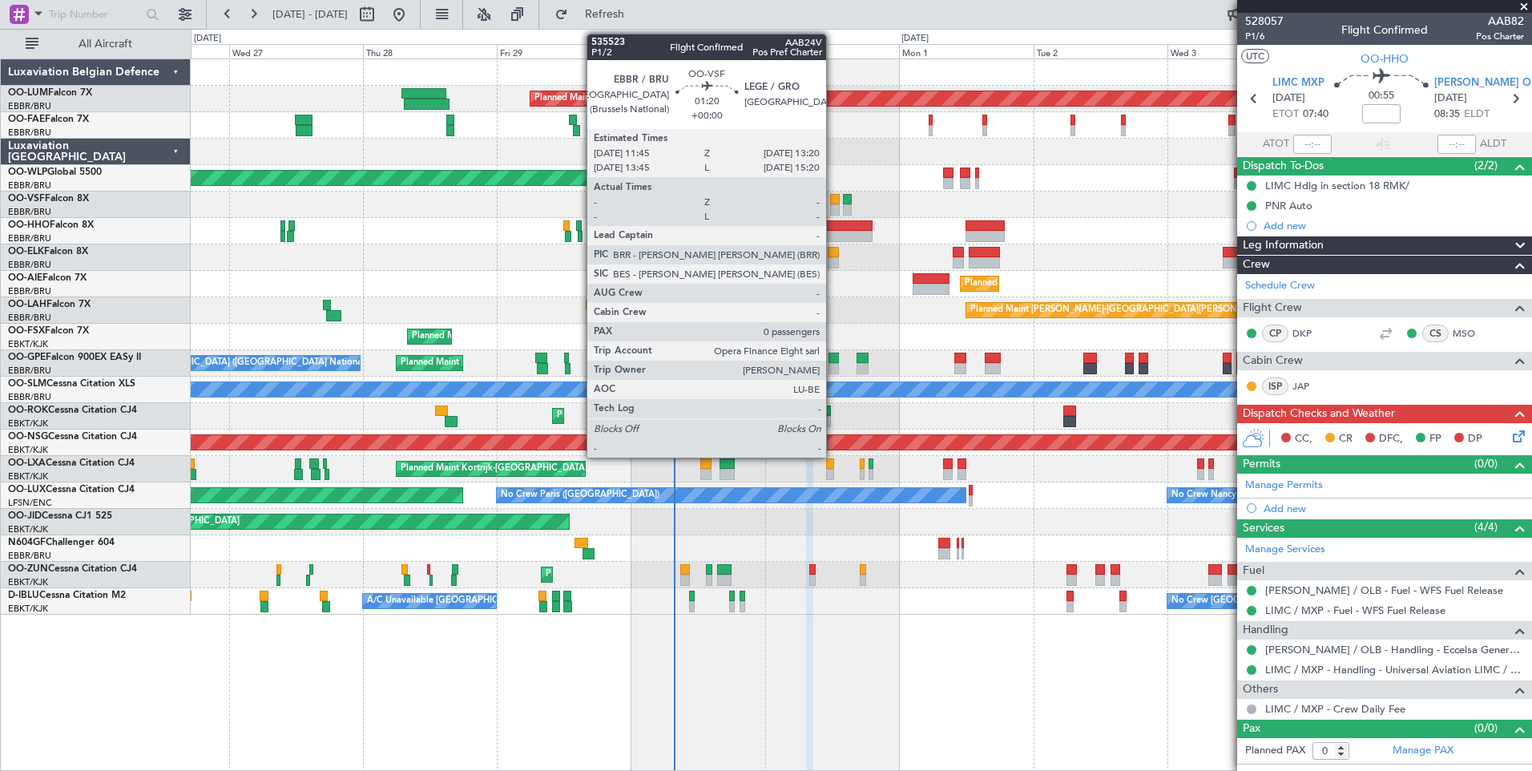
click at [833, 198] on div at bounding box center [835, 199] width 10 height 11
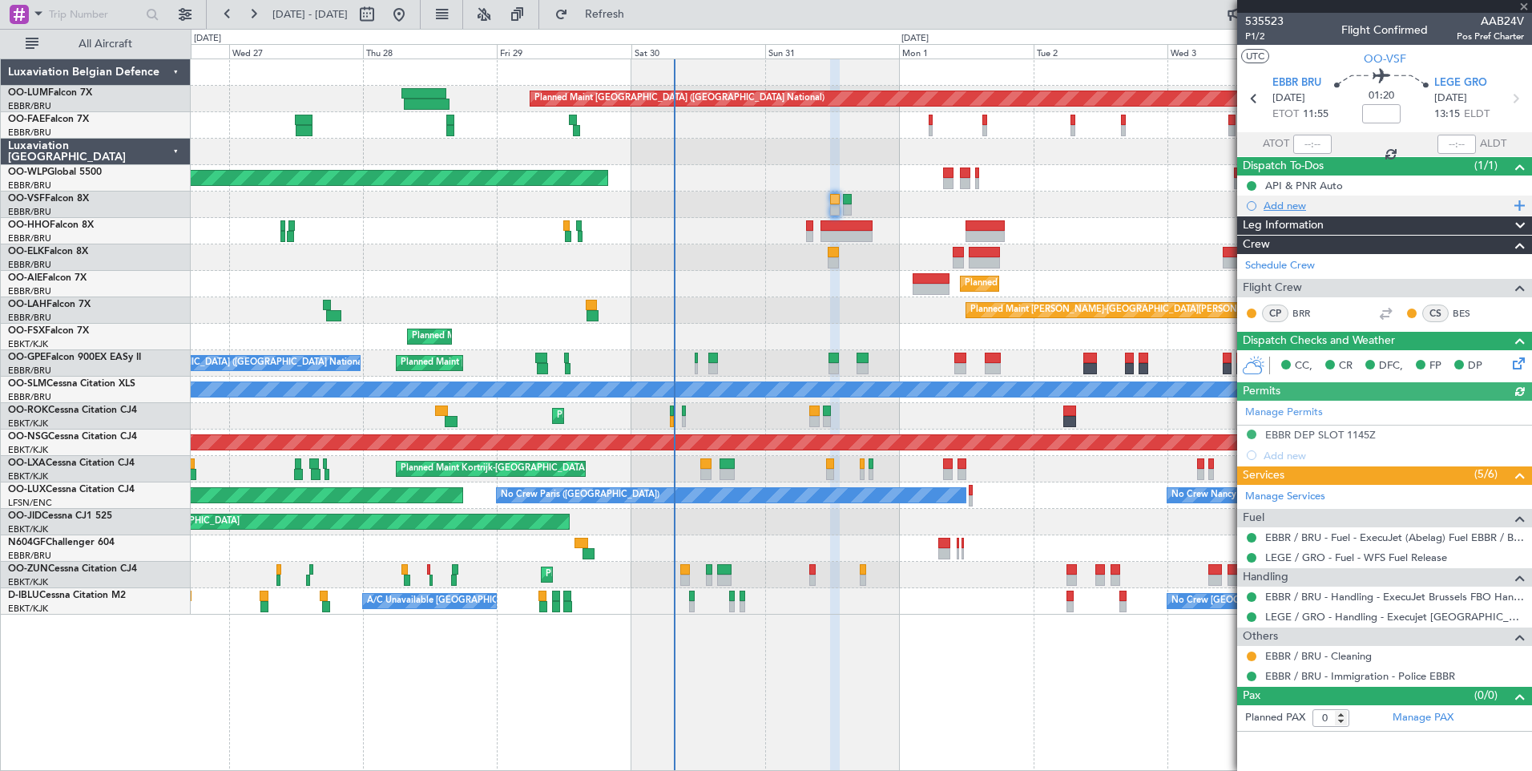
click at [1299, 209] on div "Add new" at bounding box center [1387, 206] width 246 height 14
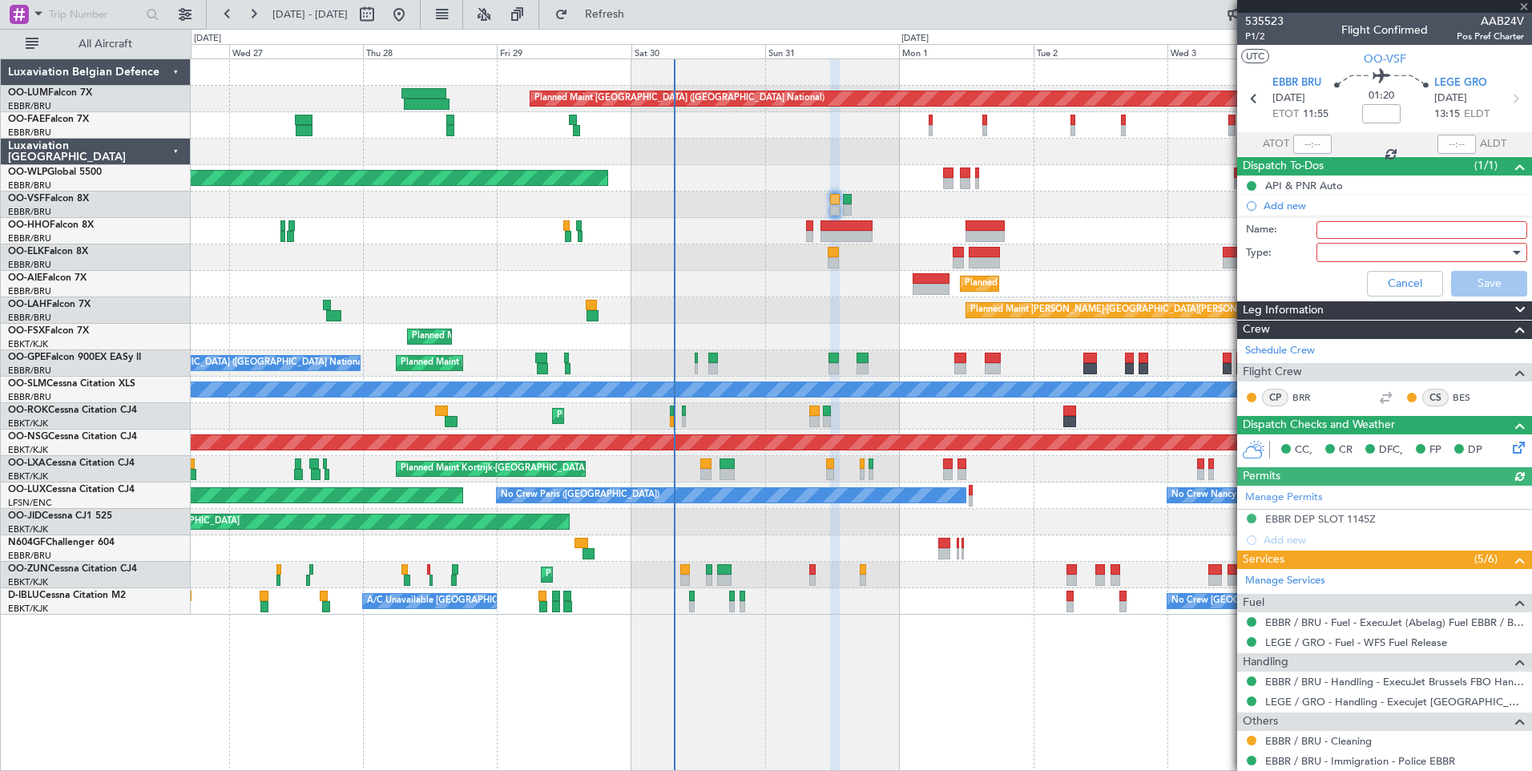
click at [1351, 232] on input "Name:" at bounding box center [1422, 230] width 211 height 18
type input "no potable water needed"
click at [1365, 257] on div at bounding box center [1416, 252] width 187 height 24
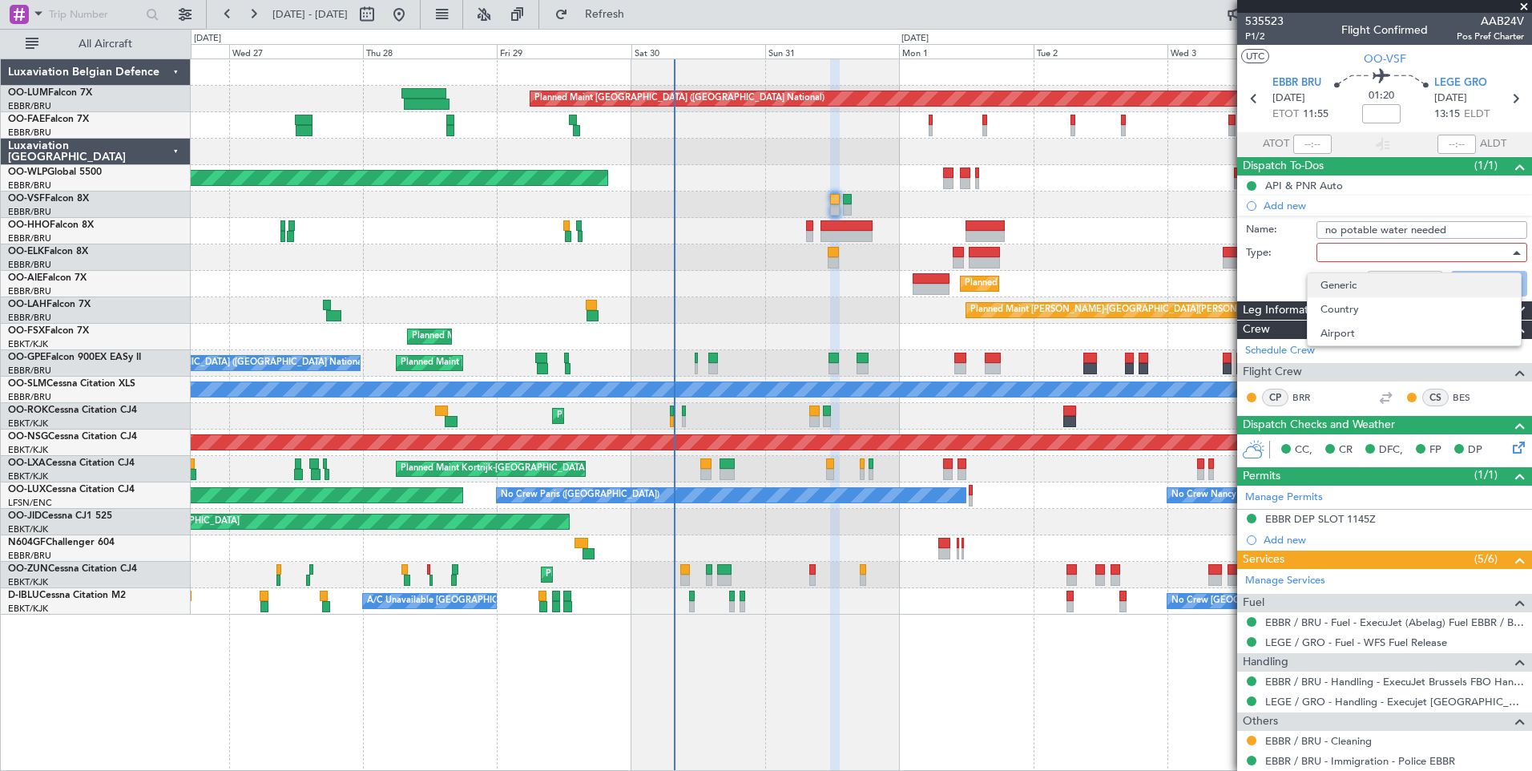
click at [1363, 296] on span "Generic" at bounding box center [1415, 285] width 188 height 24
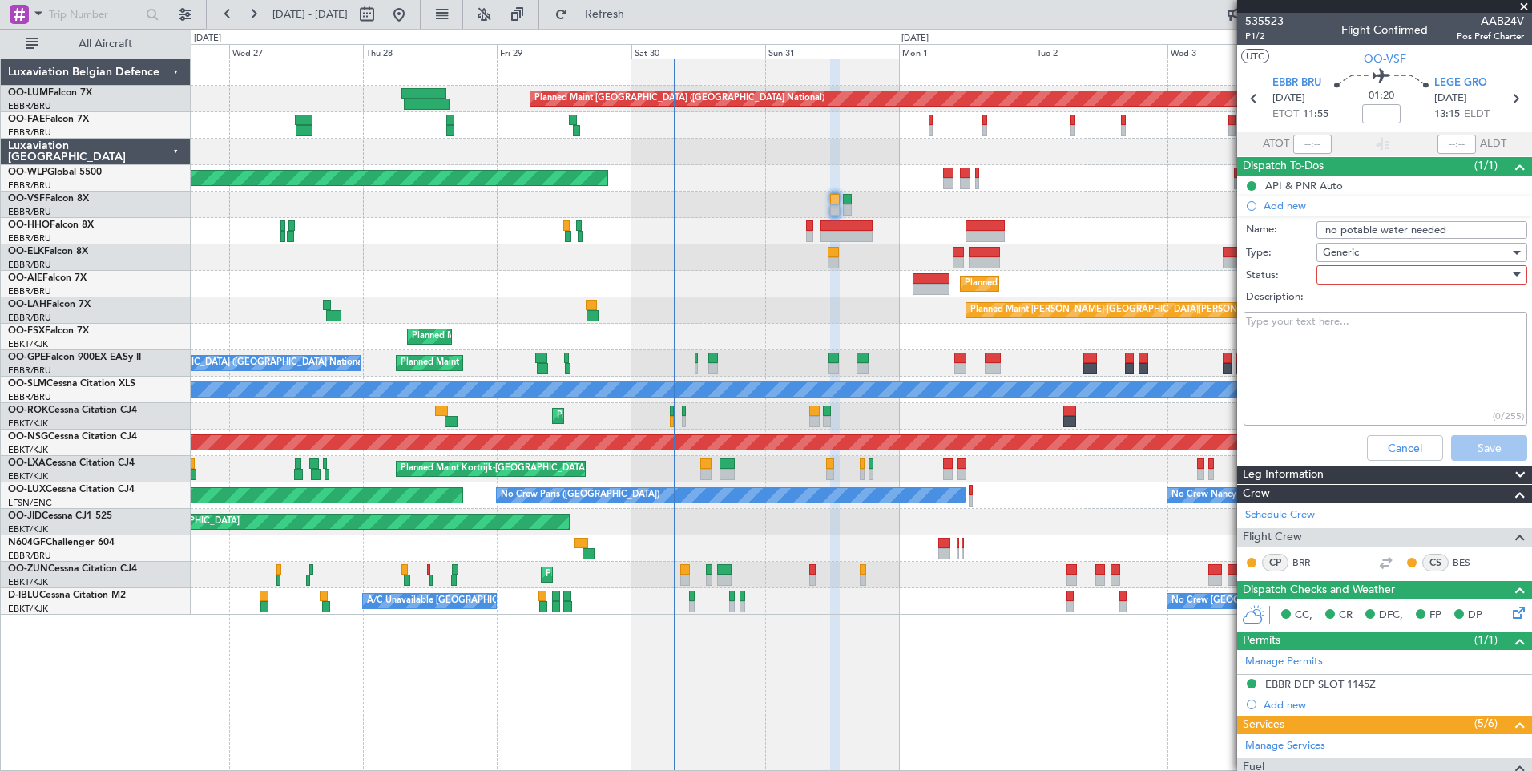
click at [1372, 284] on div at bounding box center [1416, 275] width 187 height 24
click at [1352, 305] on span "Not Started" at bounding box center [1415, 307] width 188 height 24
click at [1350, 278] on span "Not Started" at bounding box center [1351, 275] width 57 height 14
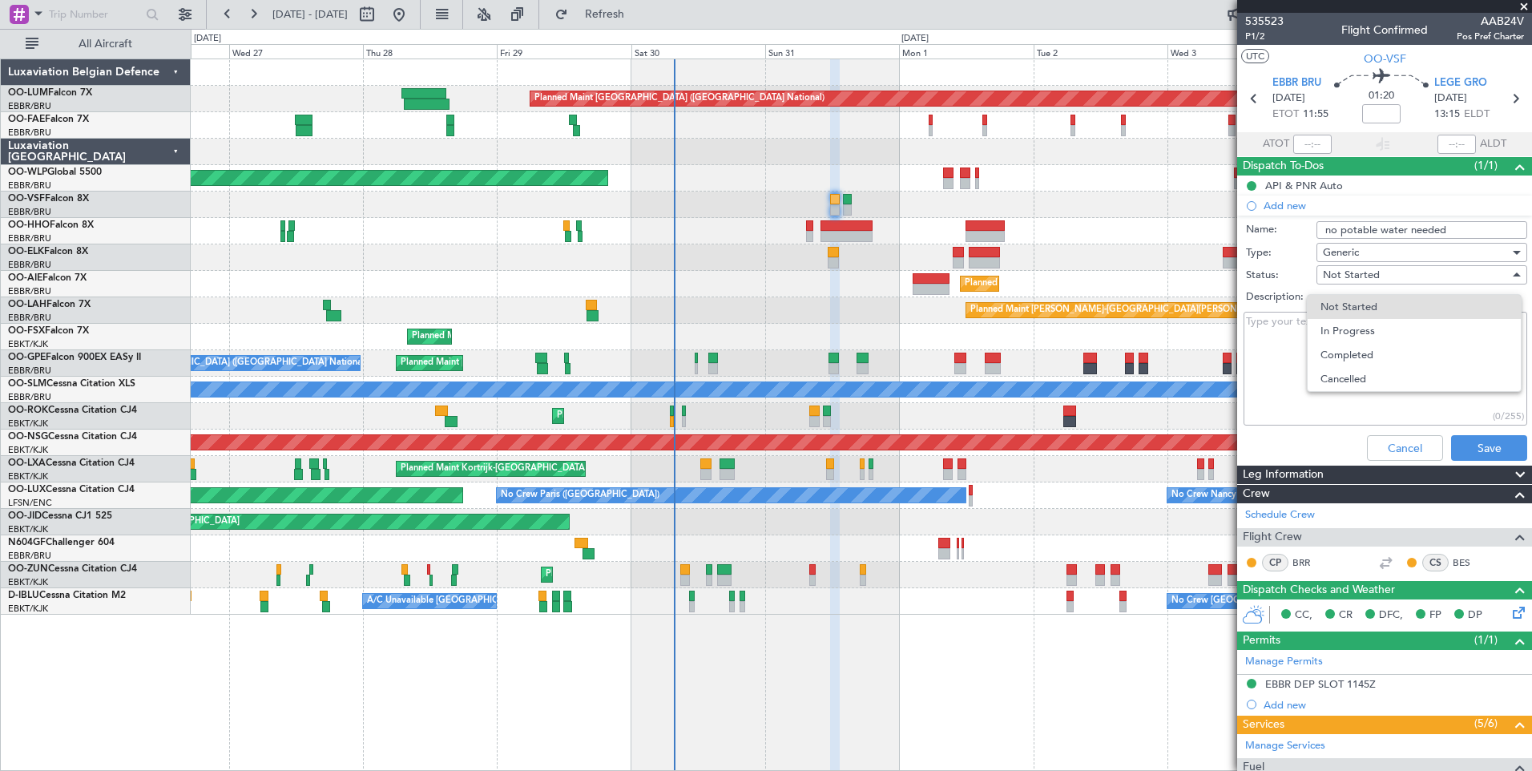
click at [1350, 350] on span "Completed" at bounding box center [1415, 355] width 188 height 24
click at [1475, 455] on button "Save" at bounding box center [1489, 448] width 76 height 26
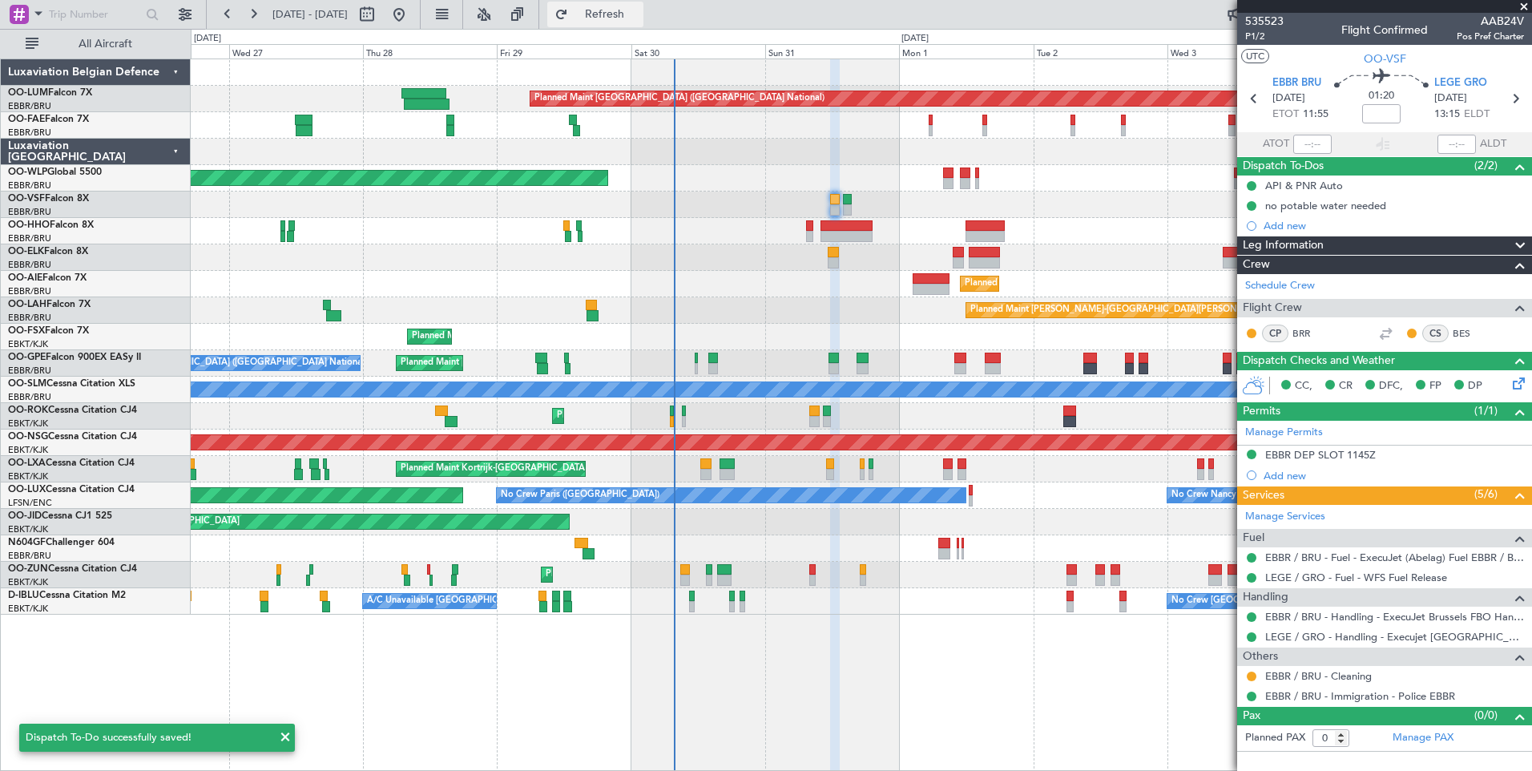
click at [639, 20] on span "Refresh" at bounding box center [604, 14] width 67 height 11
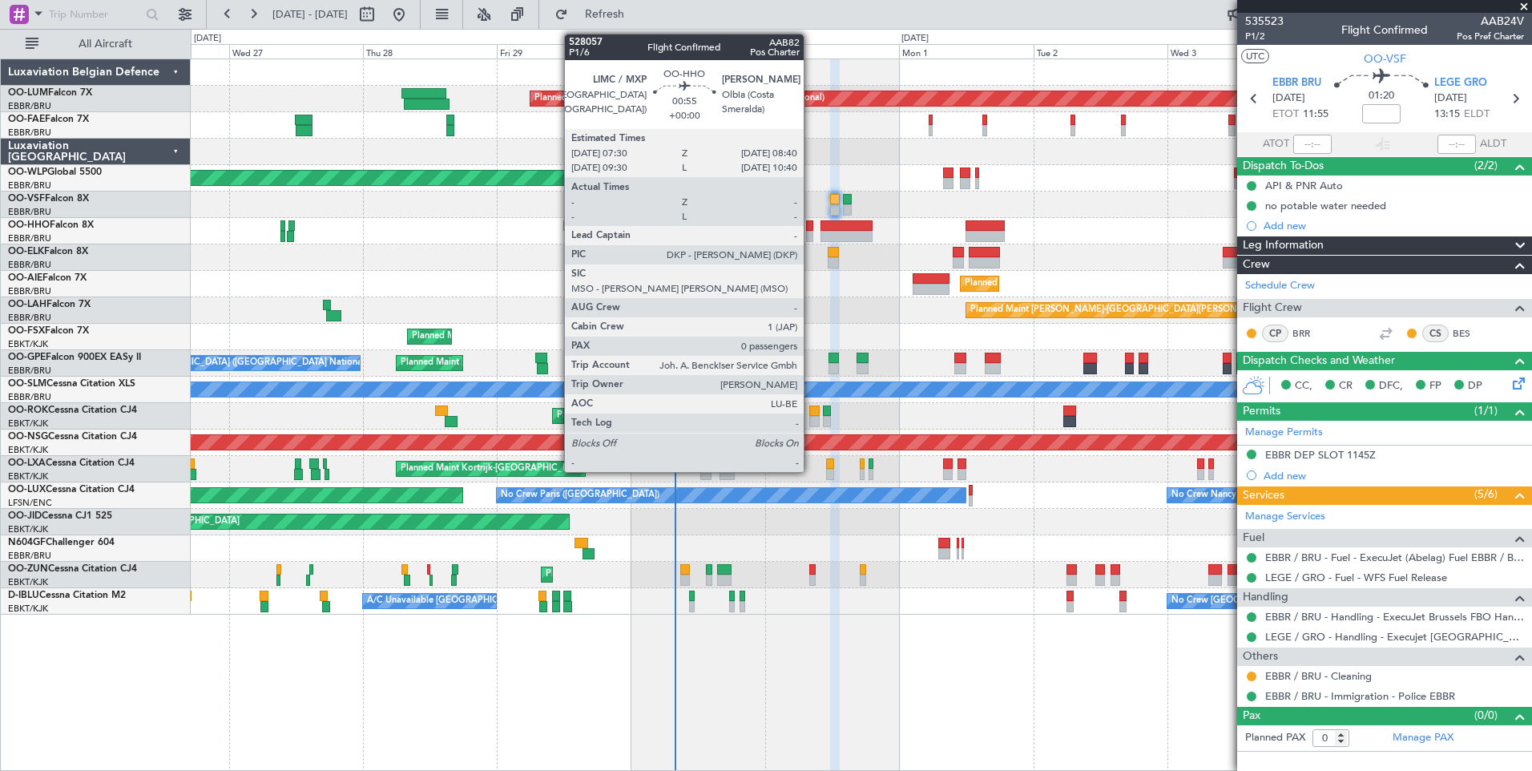
click at [811, 232] on div at bounding box center [809, 236] width 7 height 11
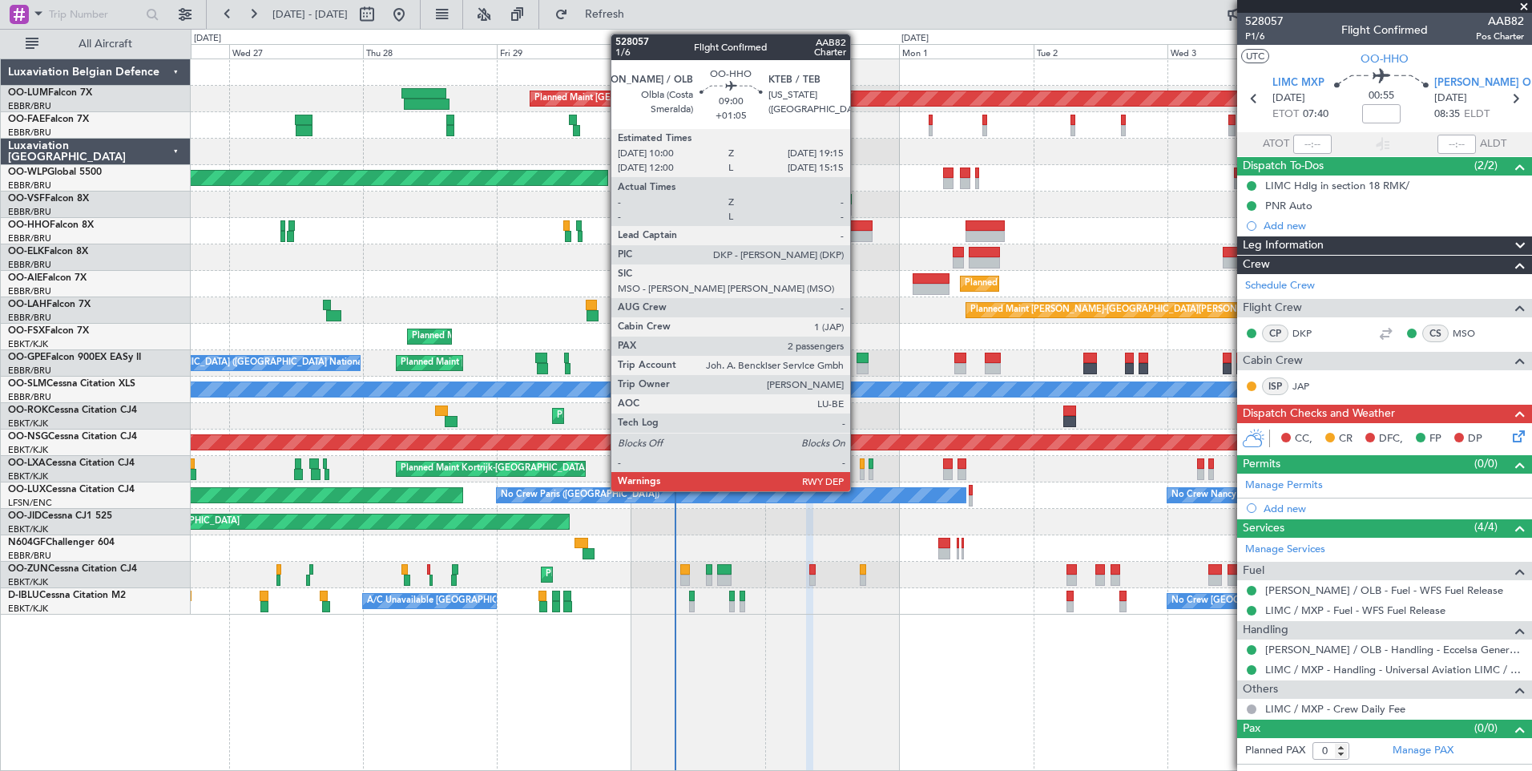
click at [857, 229] on div at bounding box center [847, 225] width 52 height 11
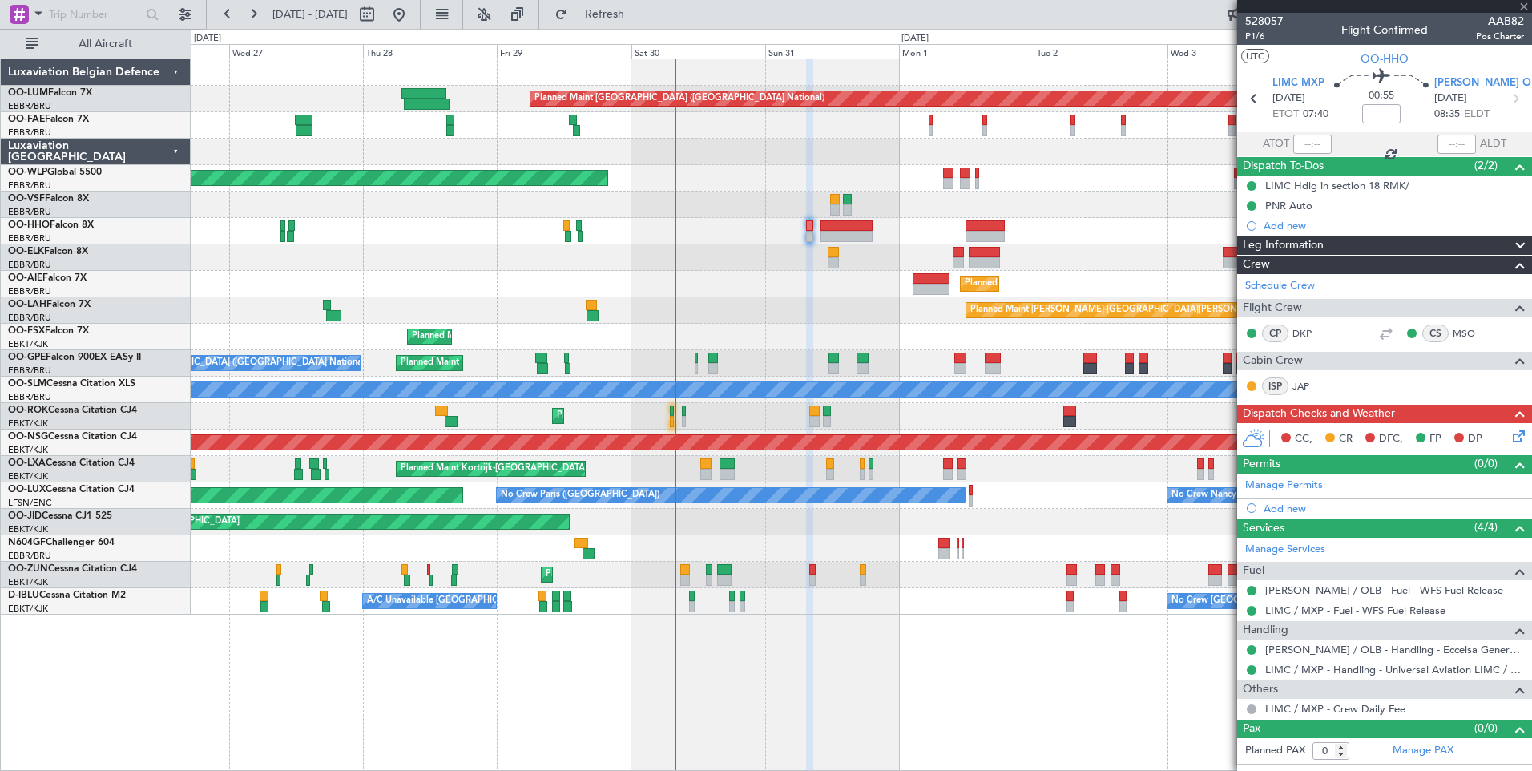
type input "+01:05"
type input "2"
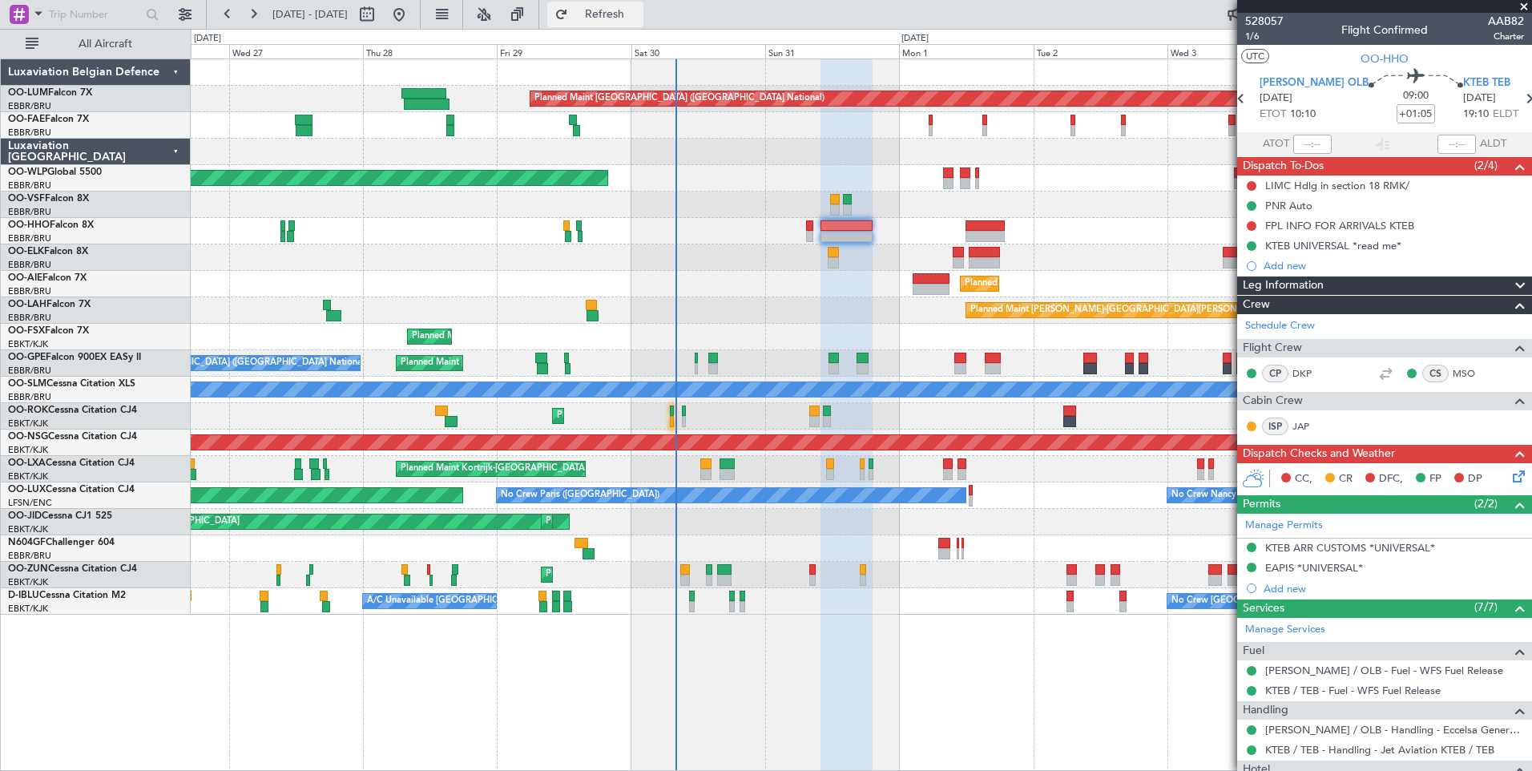
click at [614, 15] on button "Refresh" at bounding box center [595, 15] width 96 height 26
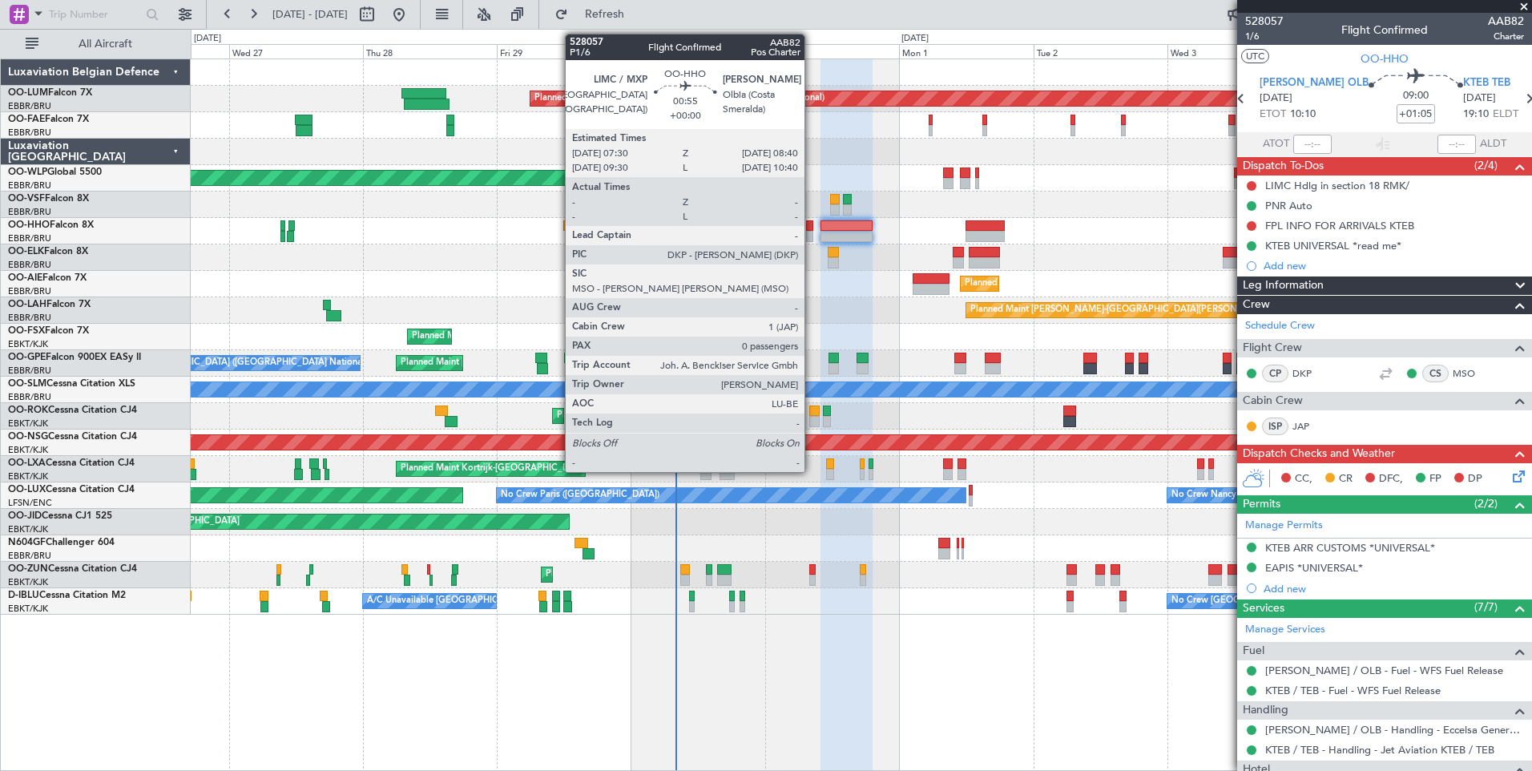
click at [812, 225] on div at bounding box center [809, 225] width 7 height 11
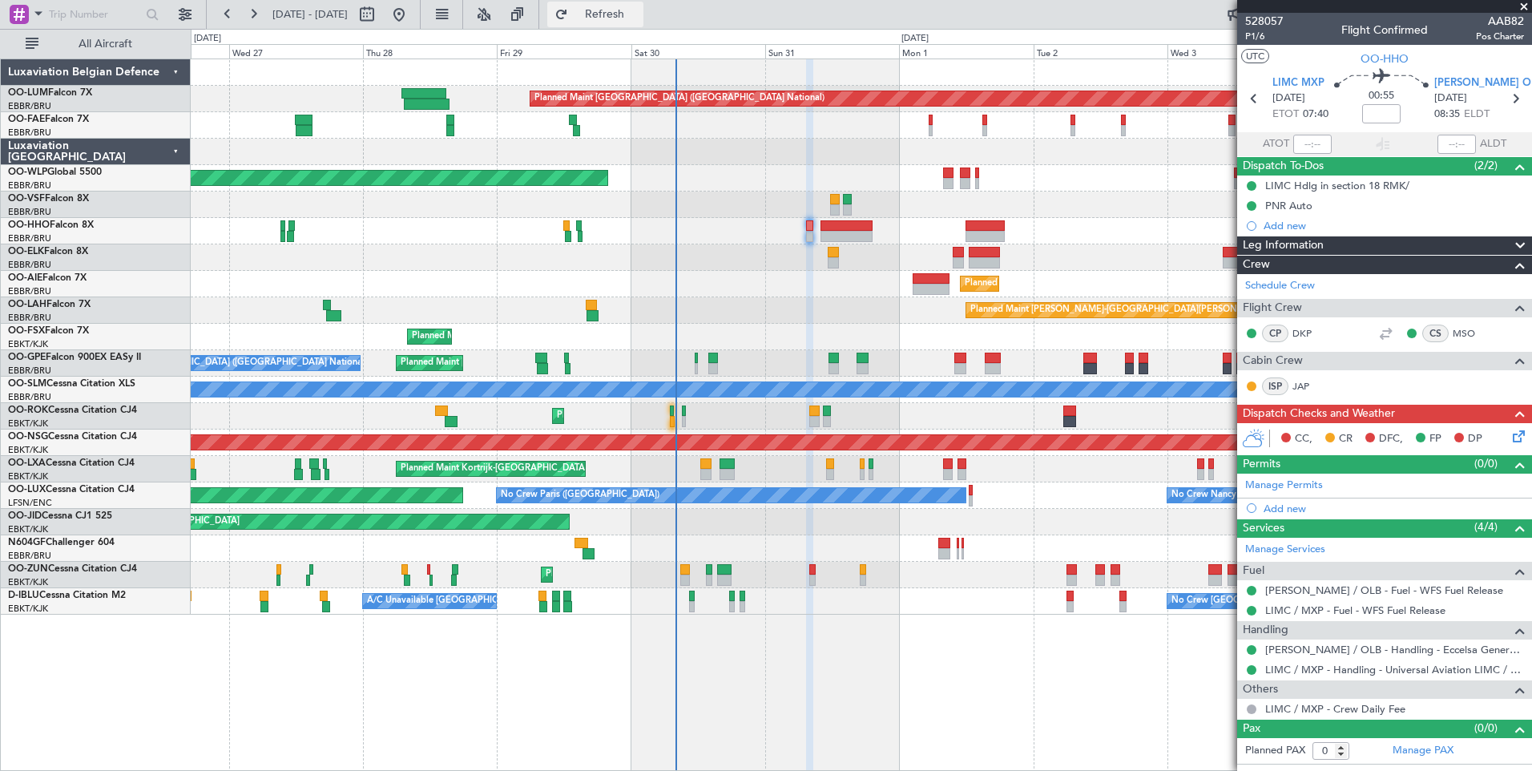
click at [622, 10] on button "Refresh" at bounding box center [595, 15] width 96 height 26
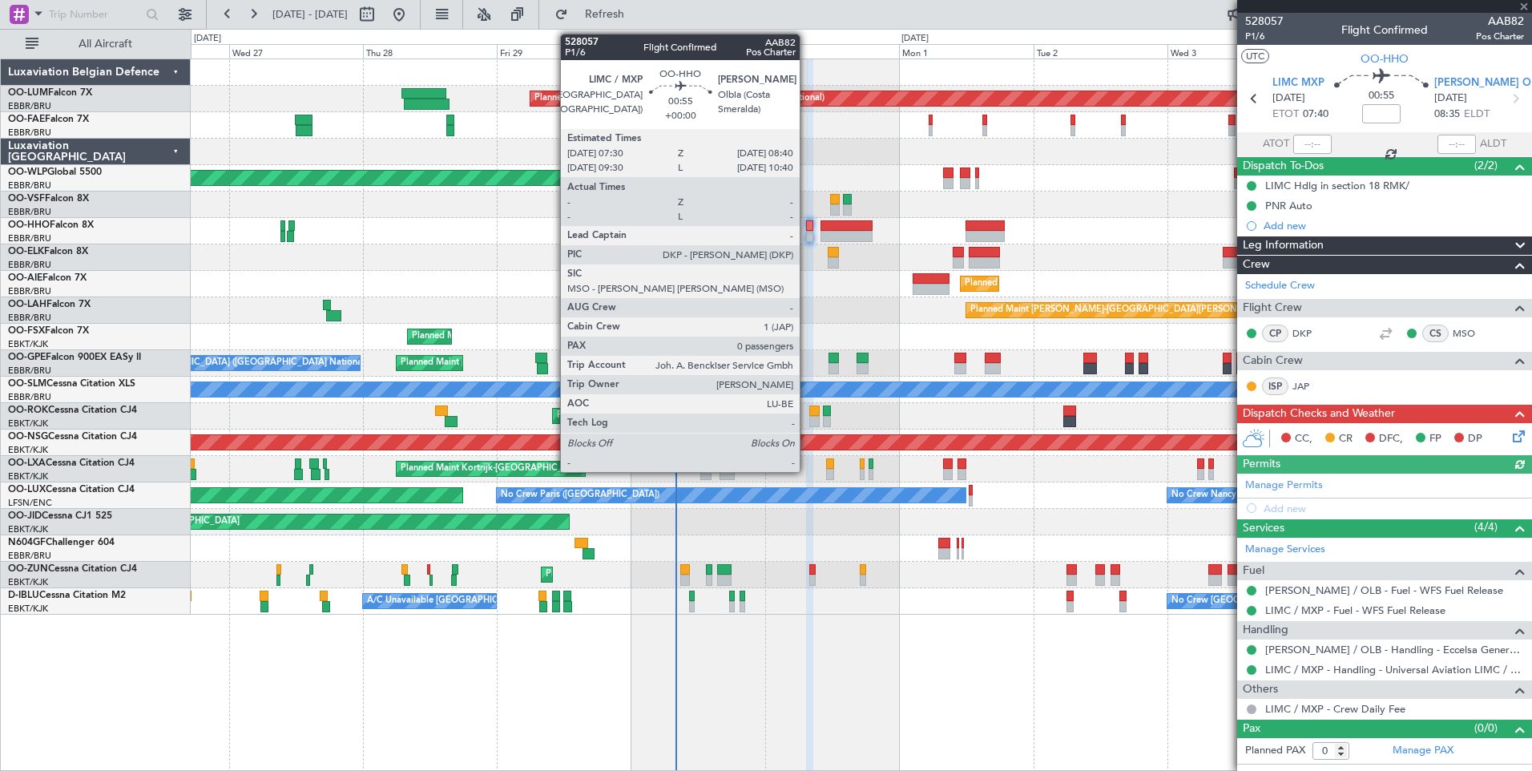
click at [807, 221] on div at bounding box center [809, 225] width 7 height 11
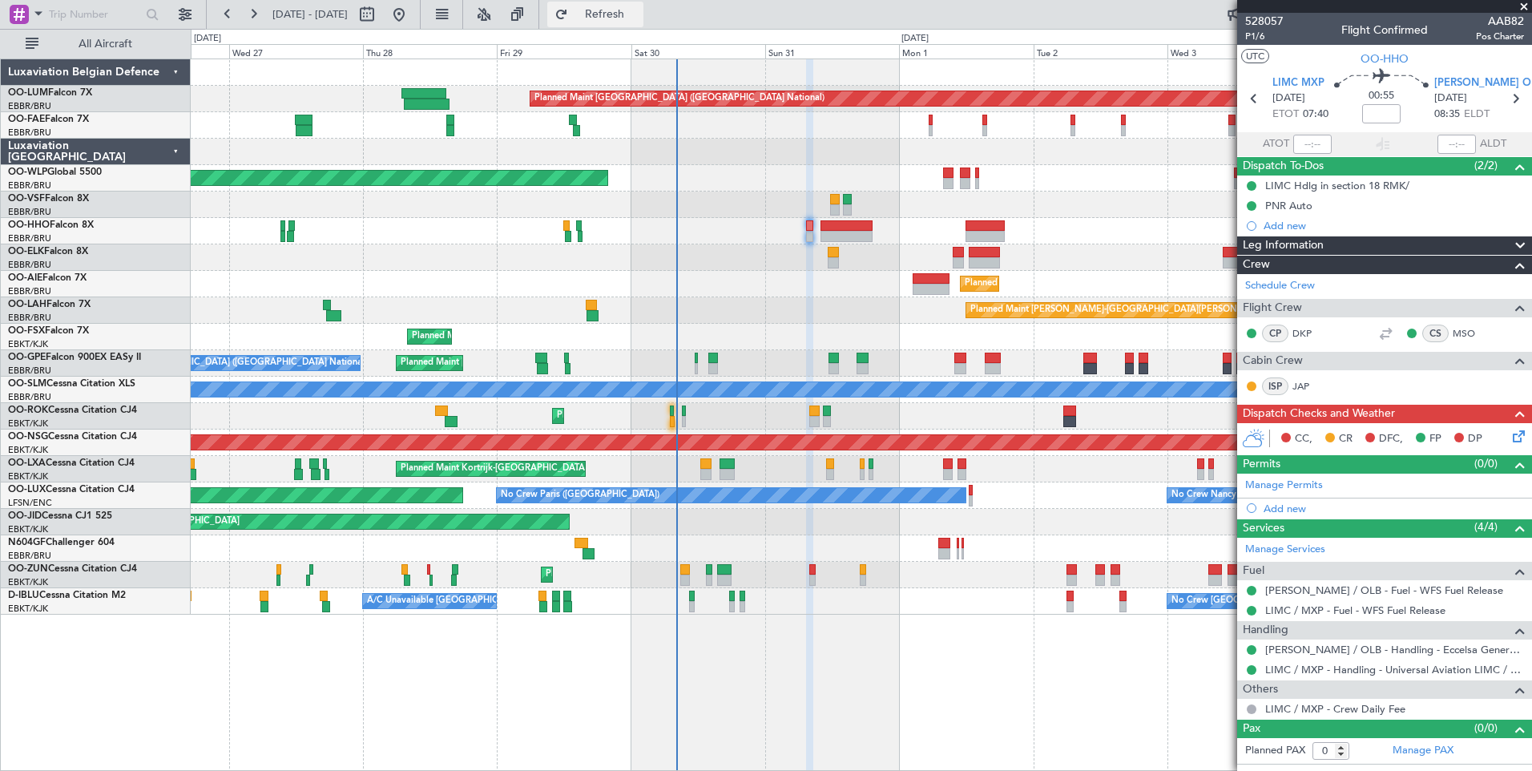
click at [639, 9] on span "Refresh" at bounding box center [604, 14] width 67 height 11
click at [1258, 30] on span "P1/6" at bounding box center [1264, 37] width 38 height 14
click at [738, 211] on div "Planned Maint [GEOGRAPHIC_DATA] ([GEOGRAPHIC_DATA] National) Owner [GEOGRAPHIC_…" at bounding box center [861, 336] width 1341 height 555
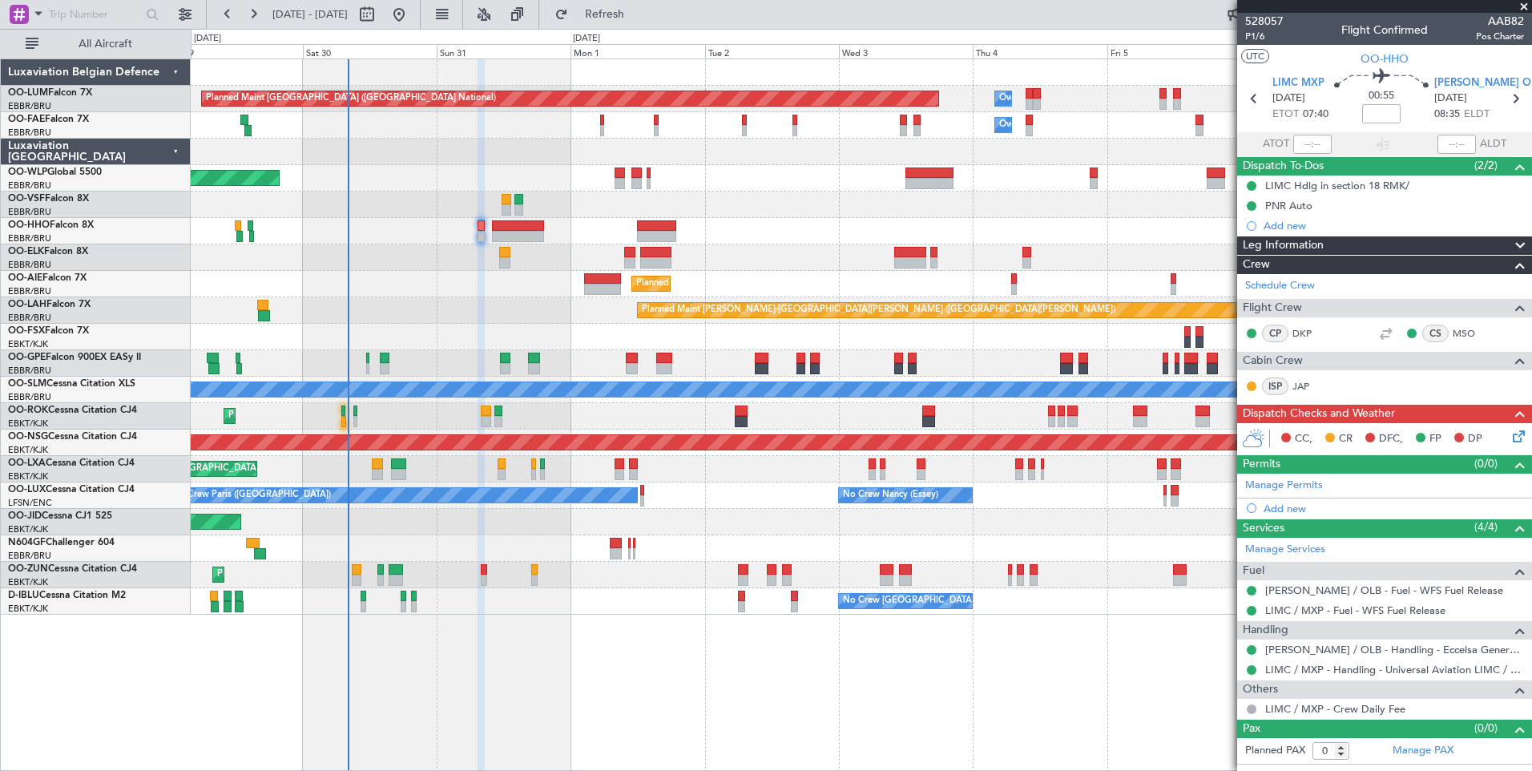
click at [788, 220] on div at bounding box center [861, 231] width 1341 height 26
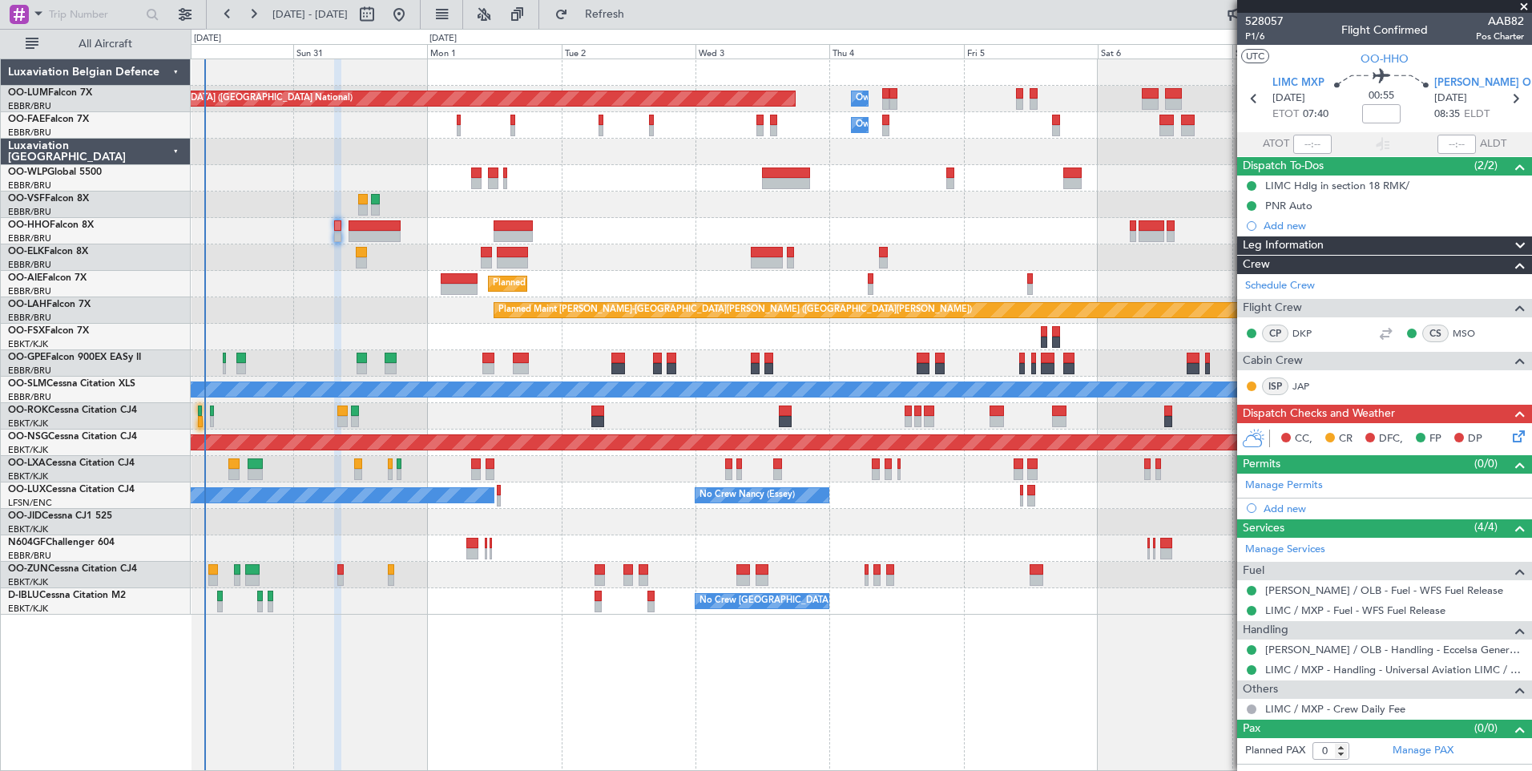
click at [714, 258] on div "Planned Maint Kortrijk-[GEOGRAPHIC_DATA]" at bounding box center [861, 257] width 1341 height 26
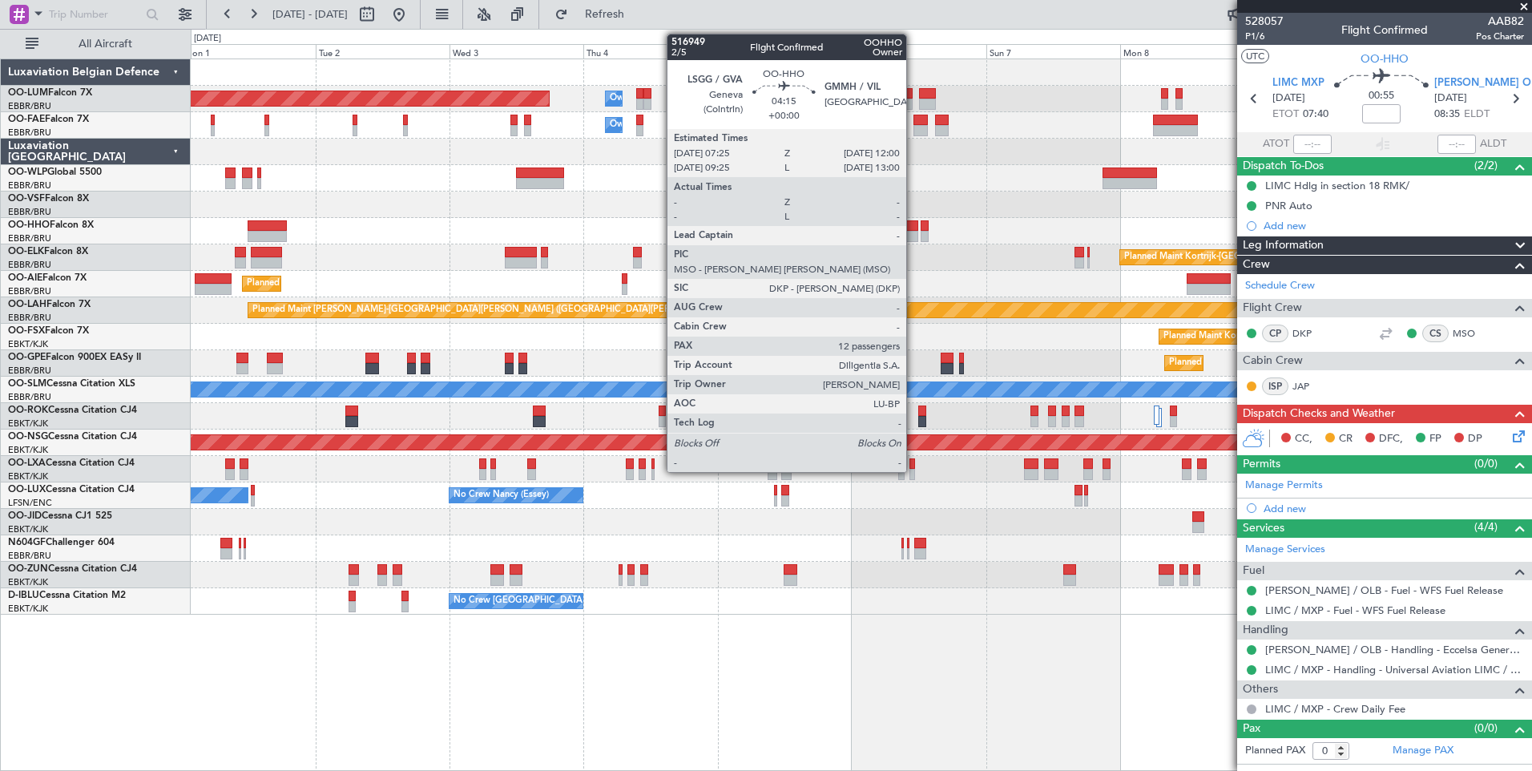
click at [893, 228] on div at bounding box center [906, 225] width 26 height 11
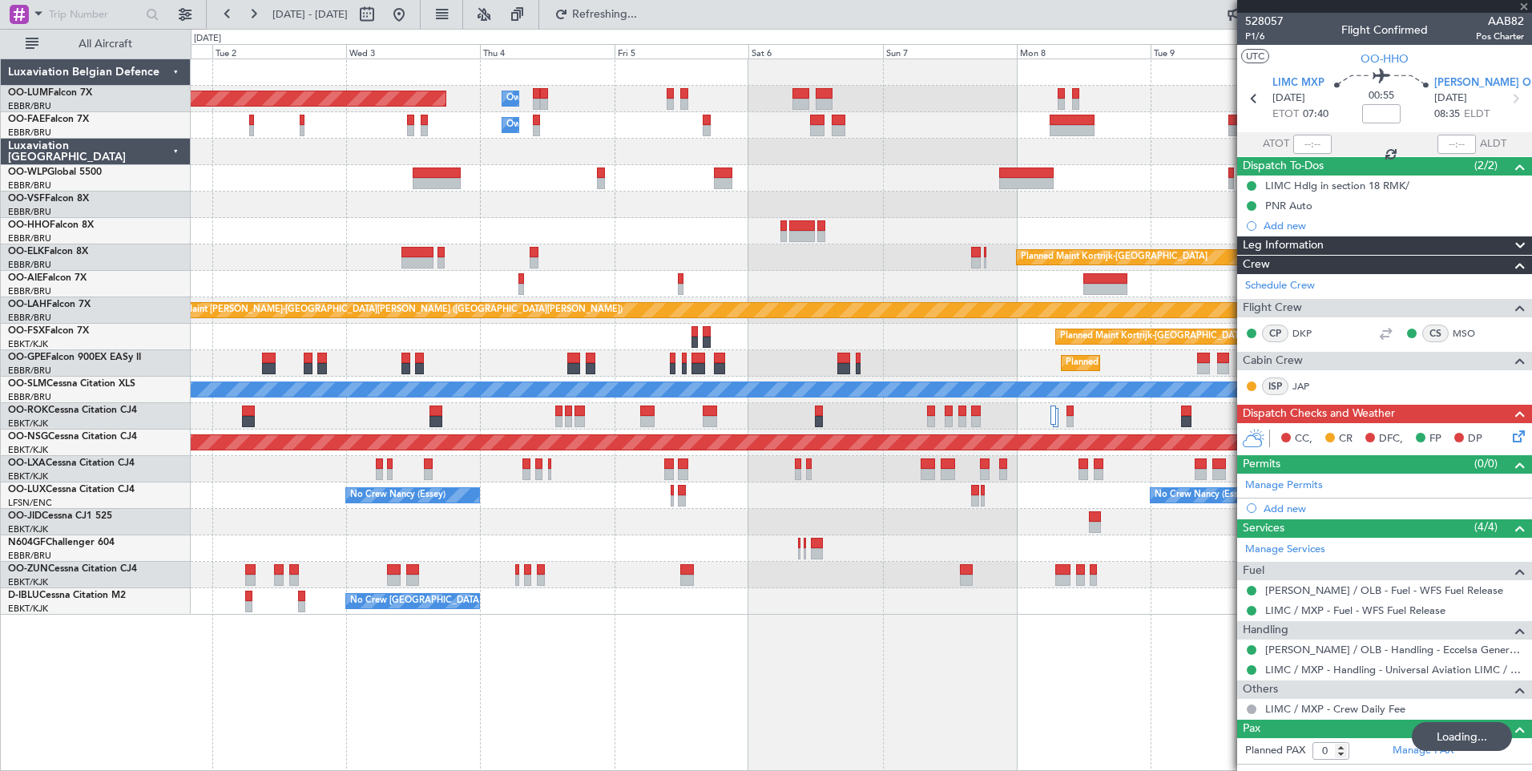
click at [611, 194] on div at bounding box center [861, 205] width 1341 height 26
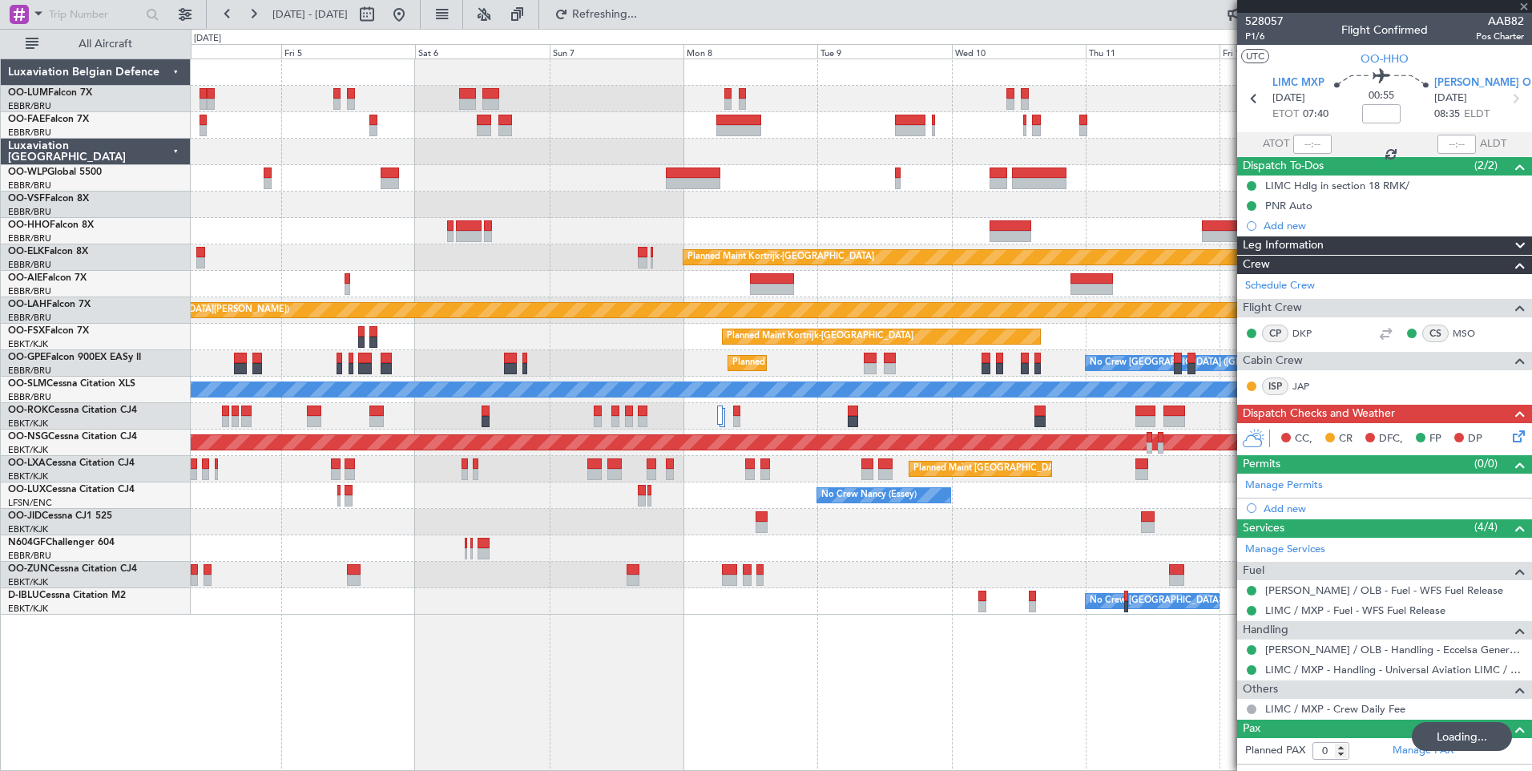
click at [607, 224] on div "Owner Melsbroek Air Base Planned Maint [GEOGRAPHIC_DATA] ([GEOGRAPHIC_DATA]) Ow…" at bounding box center [861, 336] width 1341 height 555
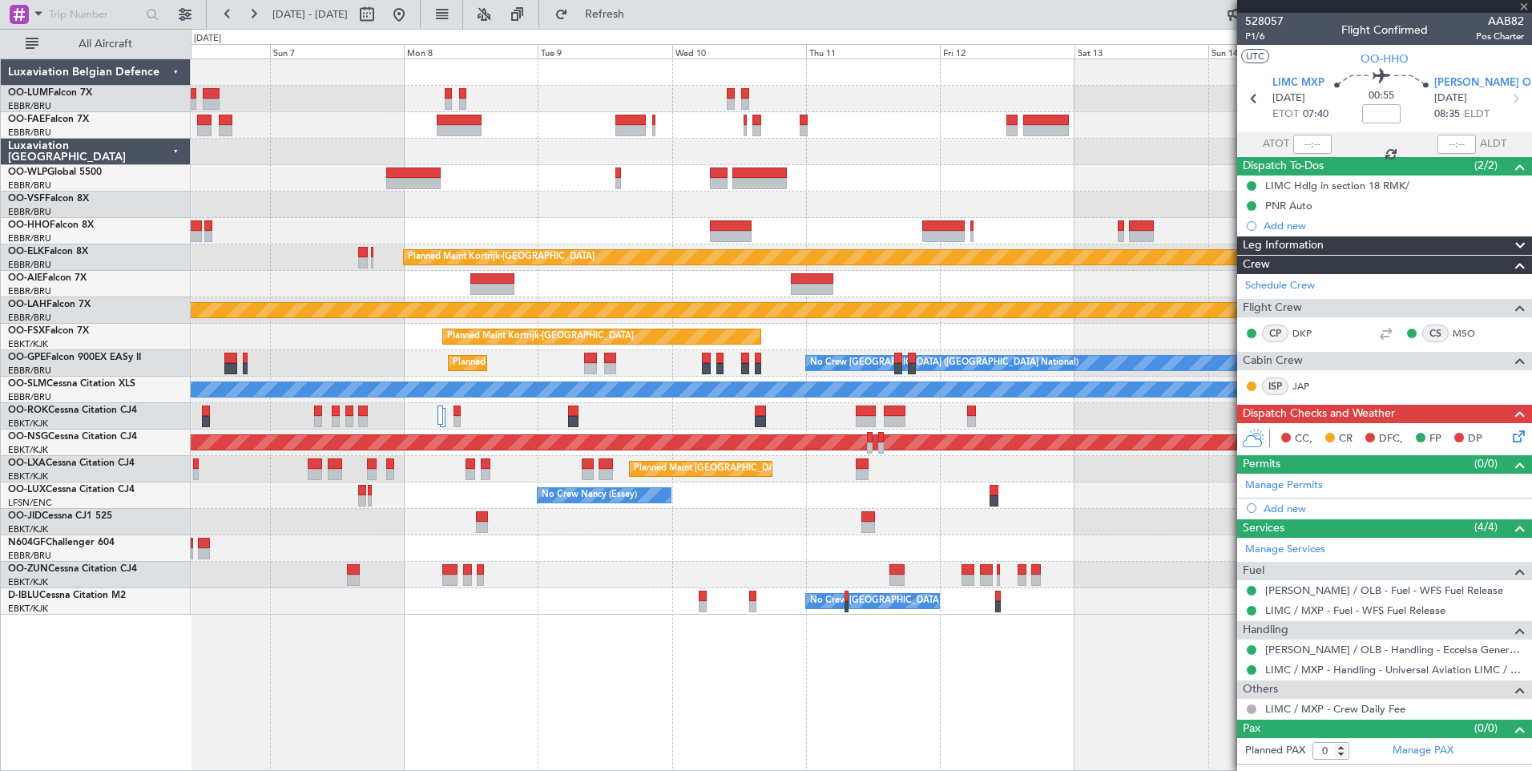
type input "12"
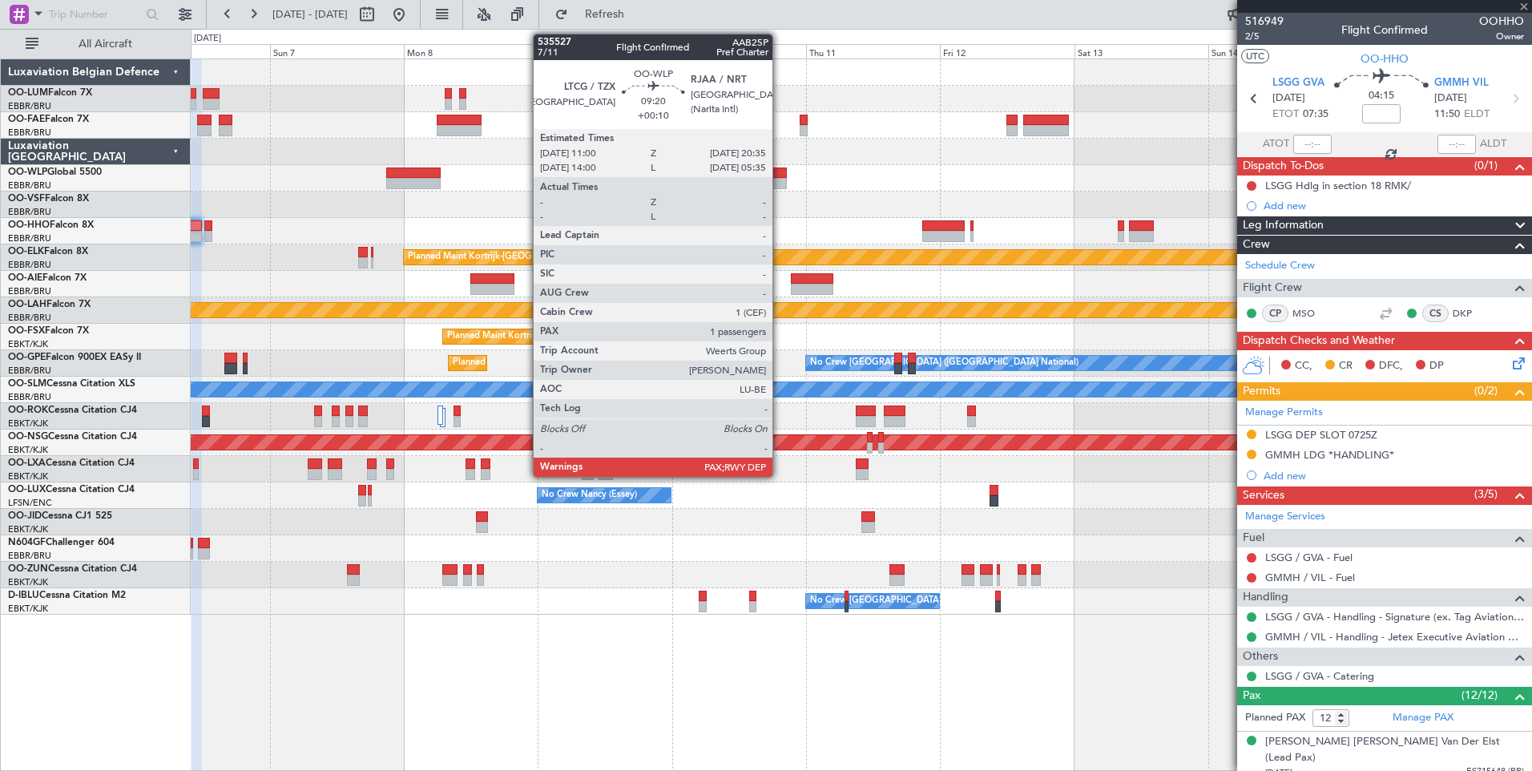
type input "+00:10"
type input "3"
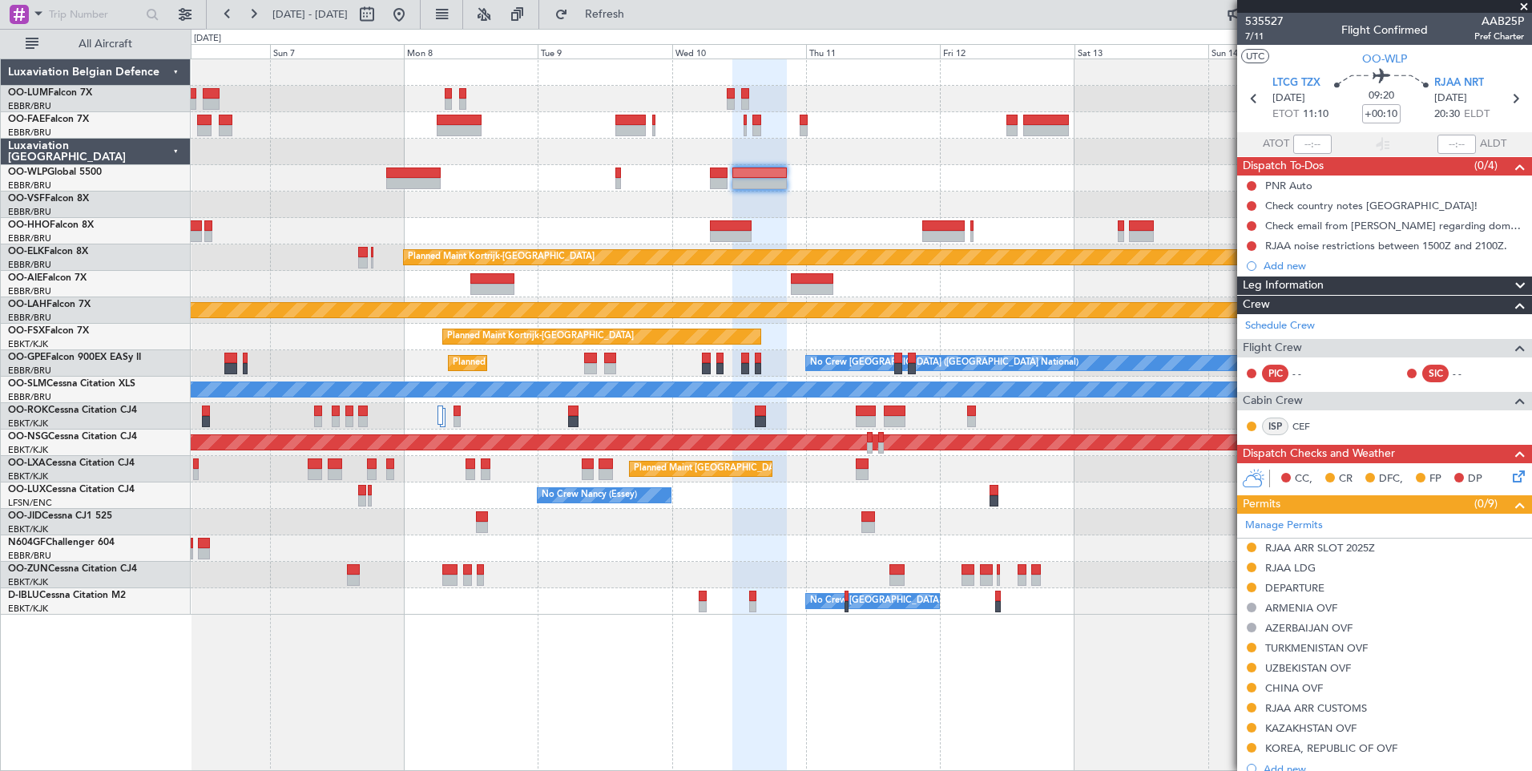
click at [890, 187] on div at bounding box center [861, 178] width 1341 height 26
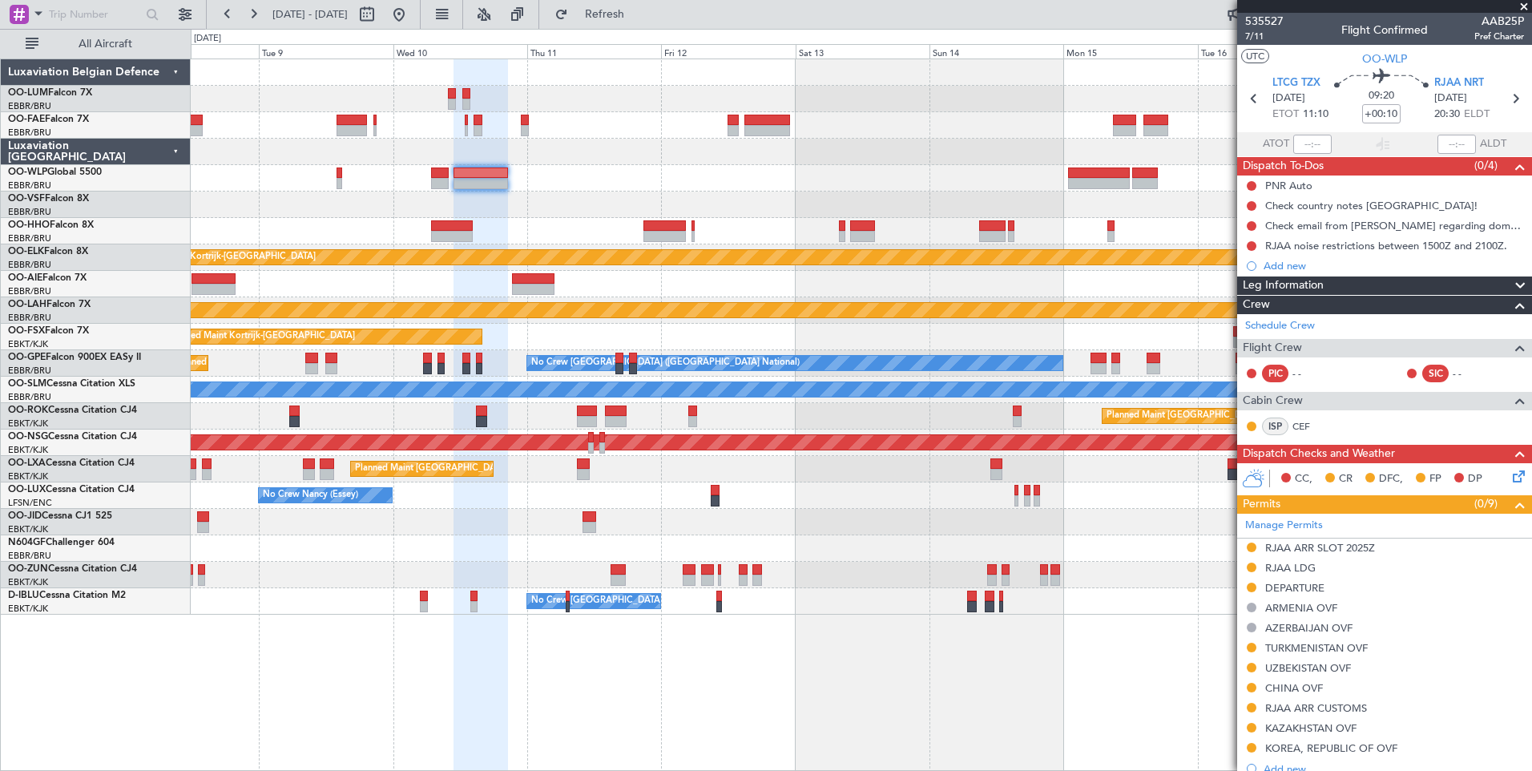
click at [1058, 199] on div at bounding box center [861, 205] width 1341 height 26
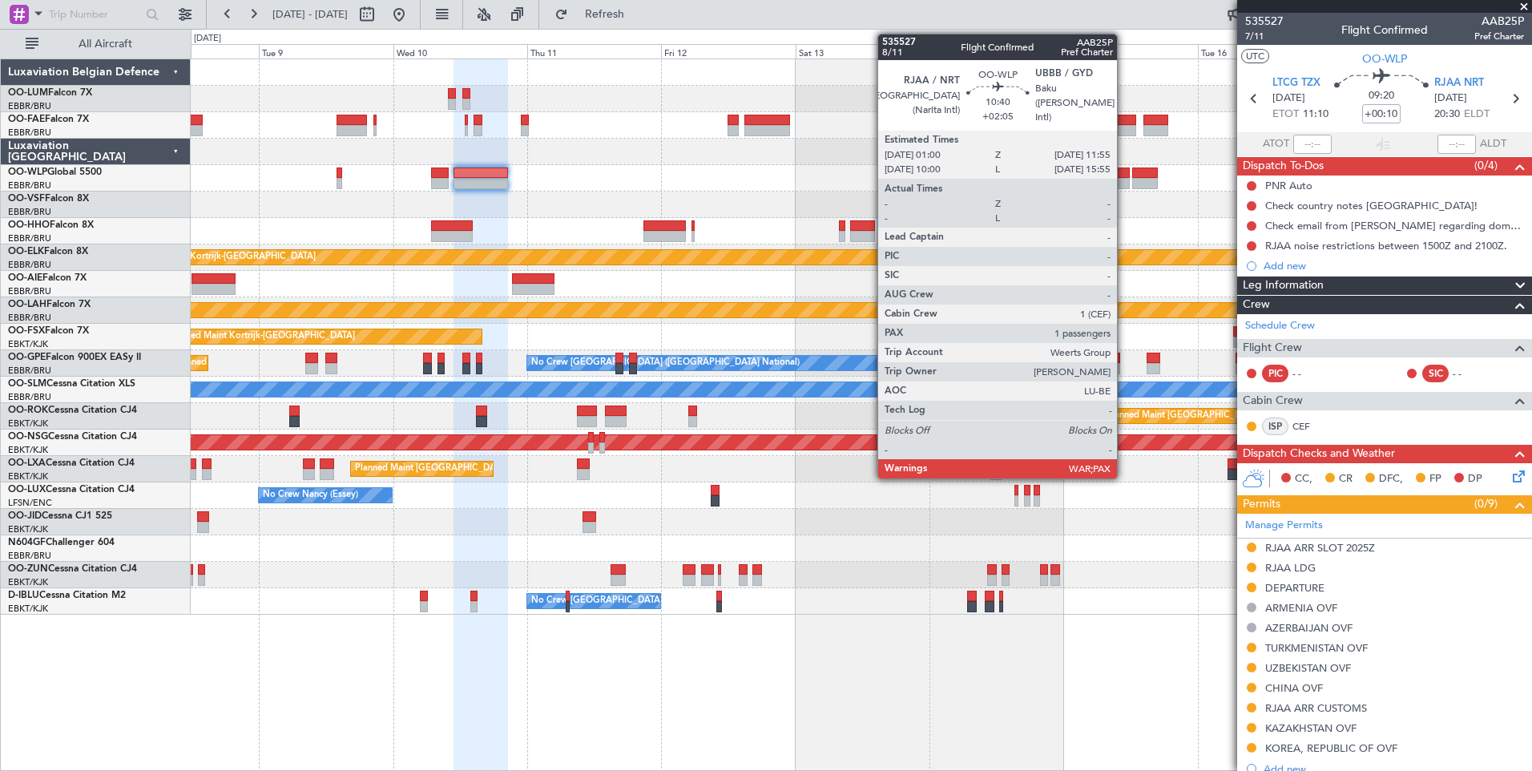
click at [1124, 180] on div at bounding box center [1099, 183] width 62 height 11
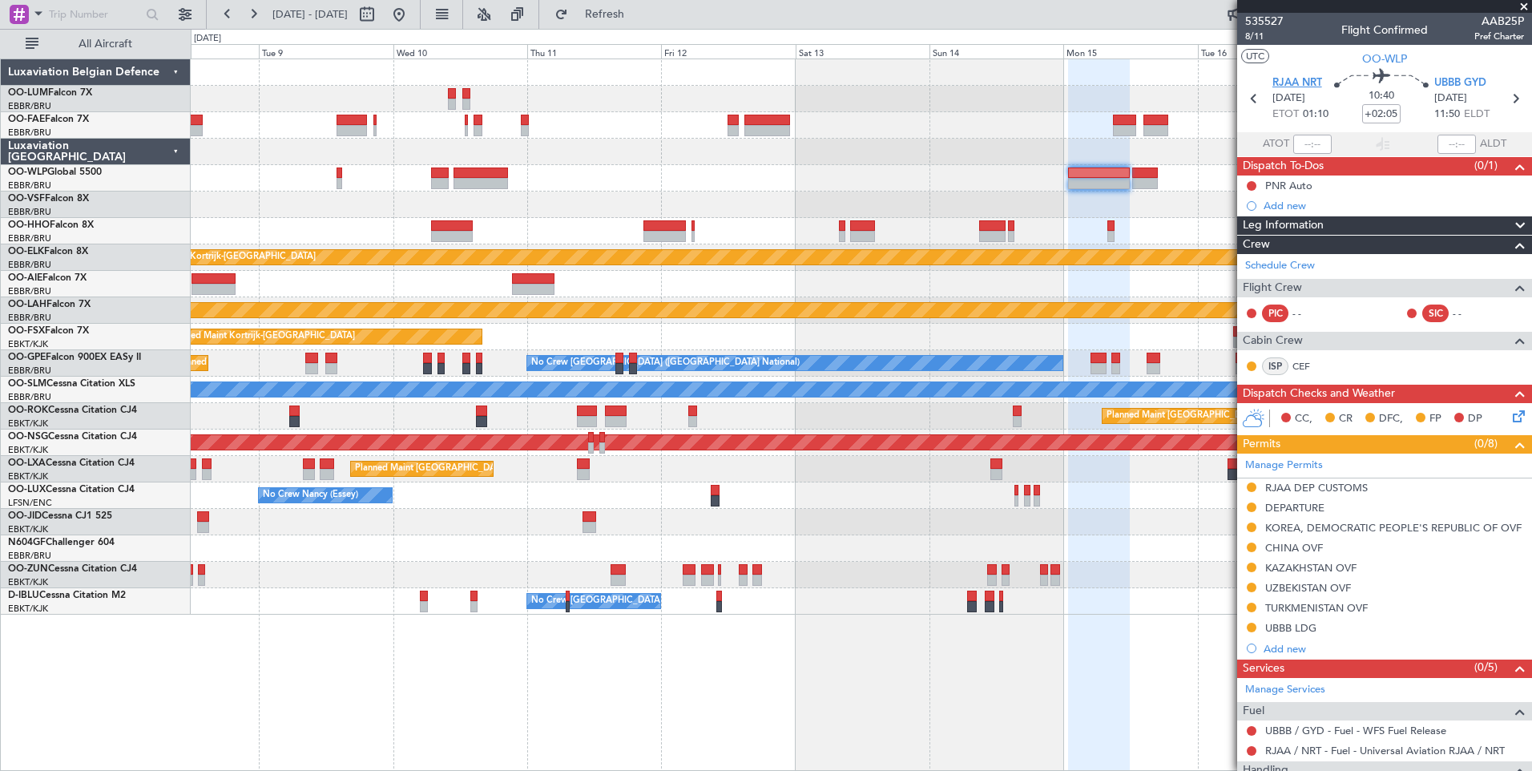
click at [1296, 78] on span "RJAA NRT" at bounding box center [1298, 83] width 50 height 16
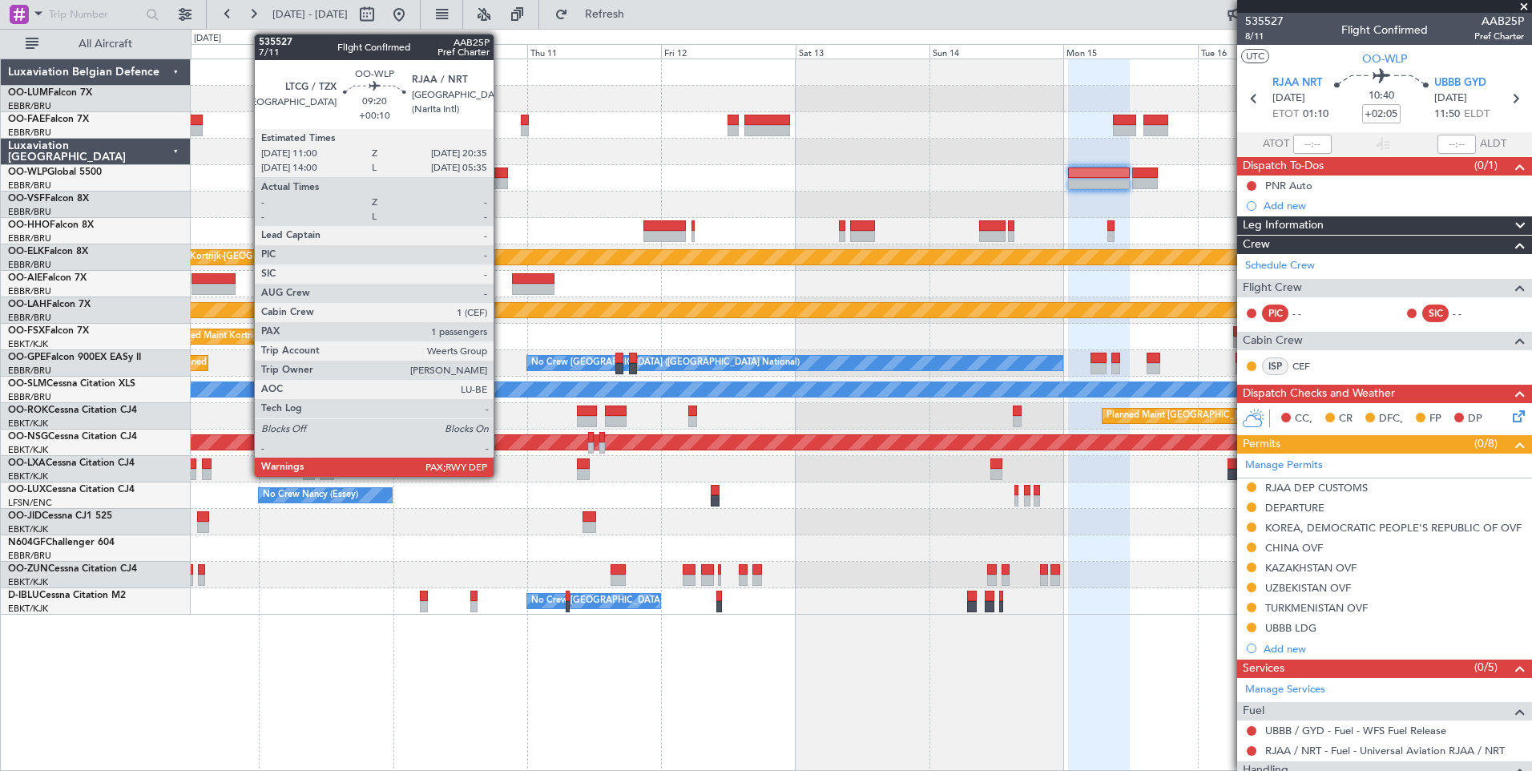
click at [501, 178] on div at bounding box center [481, 183] width 54 height 11
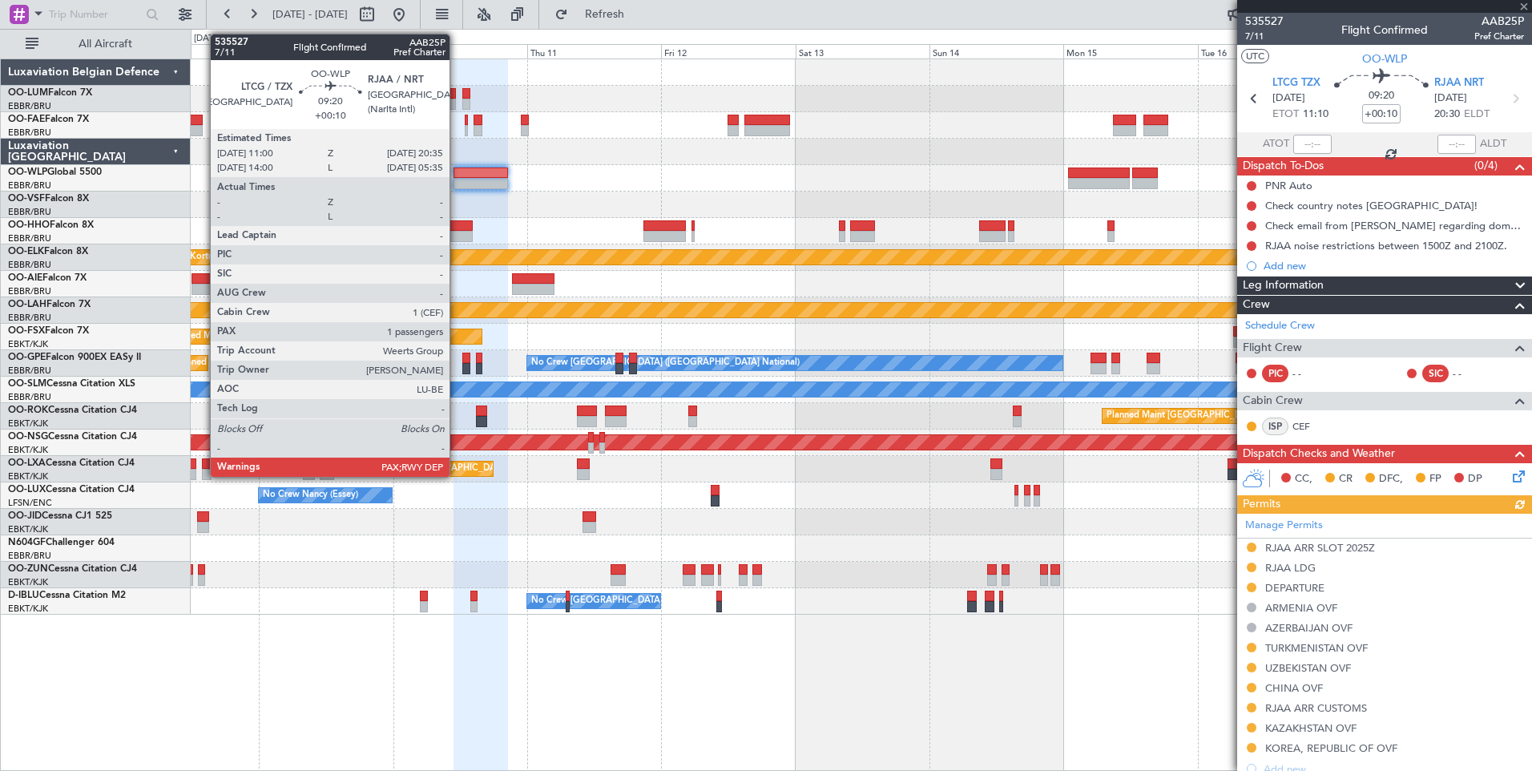
click at [457, 173] on div at bounding box center [481, 172] width 54 height 11
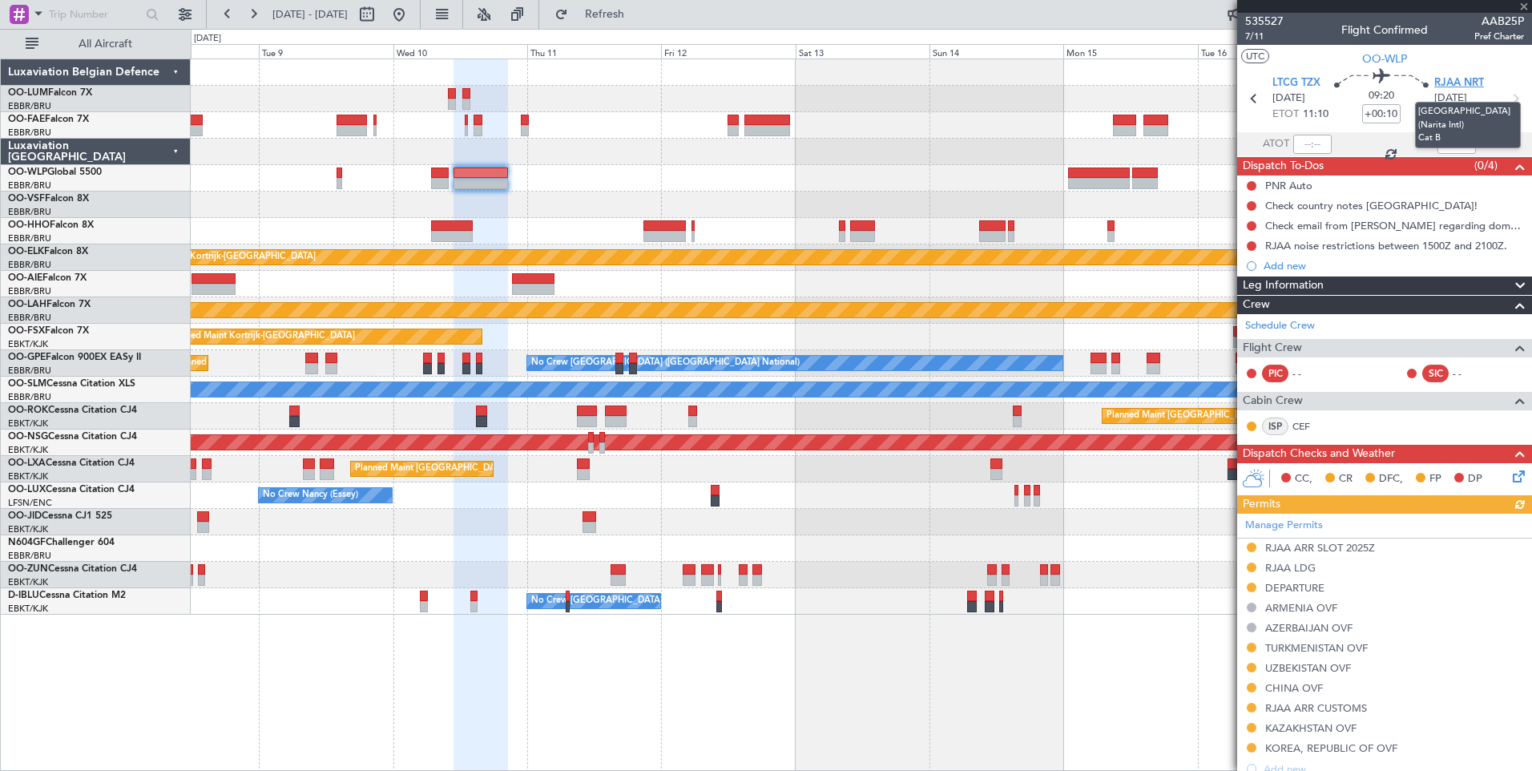
click at [1448, 78] on span "RJAA NRT" at bounding box center [1459, 83] width 50 height 16
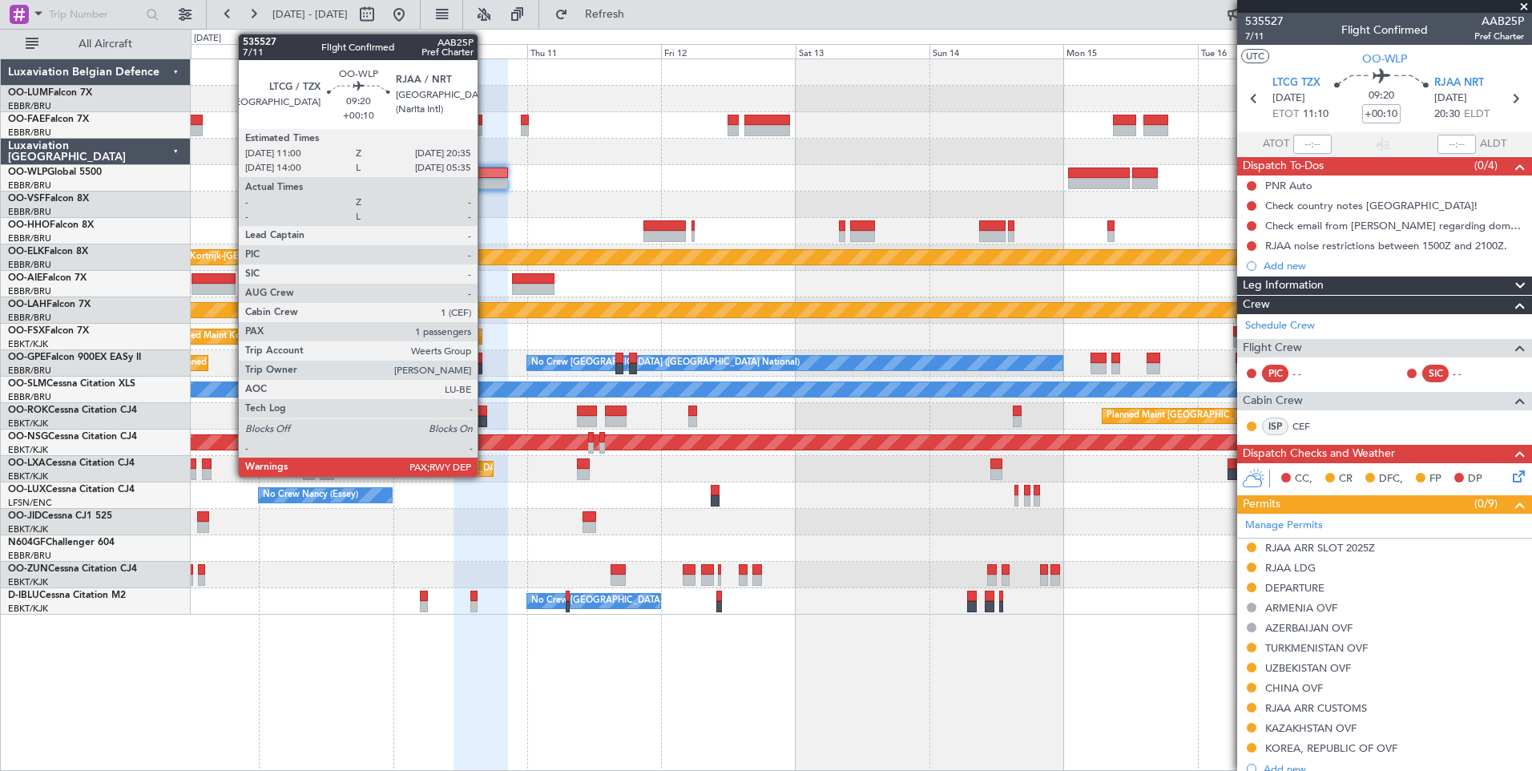
click at [485, 184] on div at bounding box center [481, 183] width 54 height 11
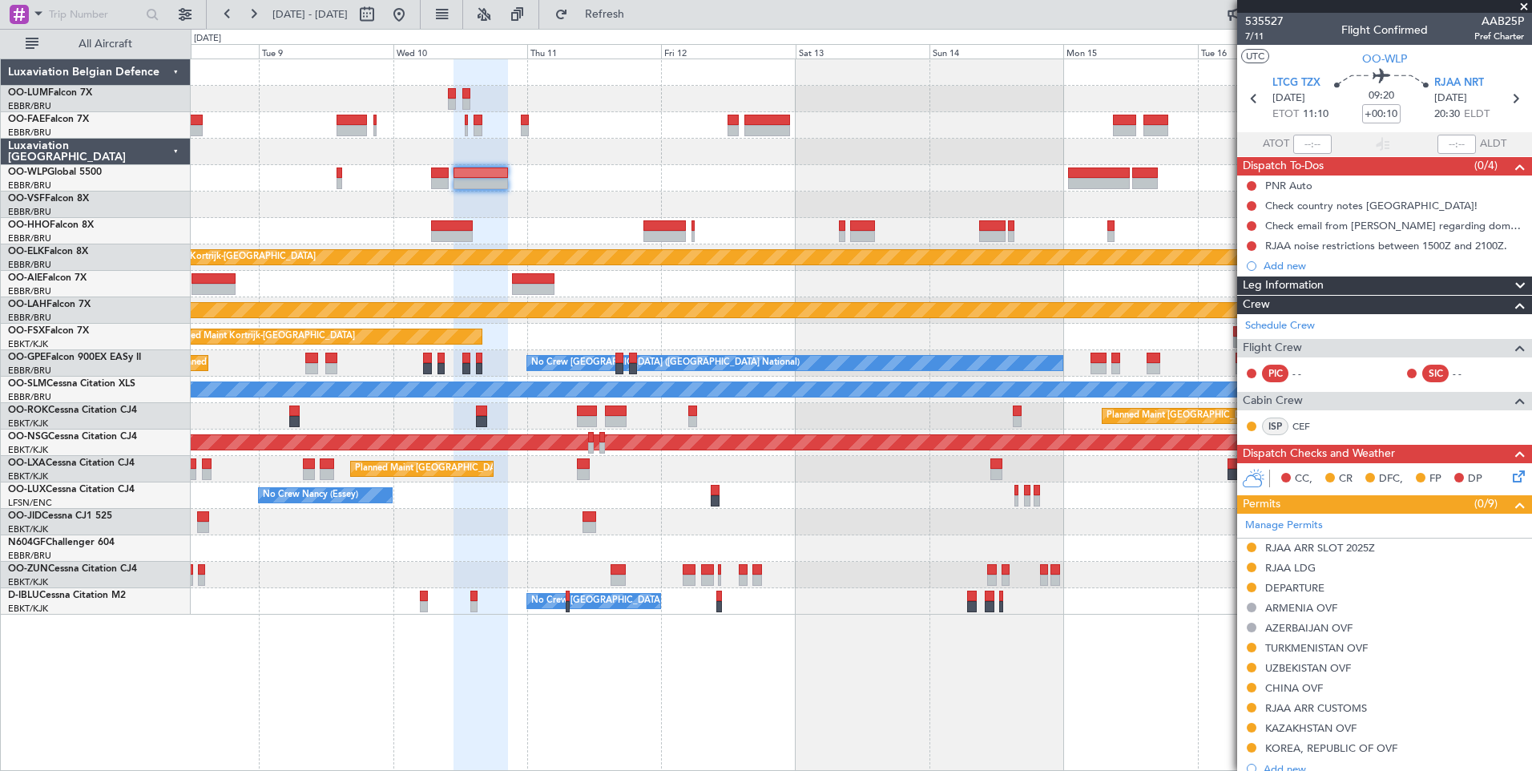
click at [757, 182] on div at bounding box center [861, 178] width 1341 height 26
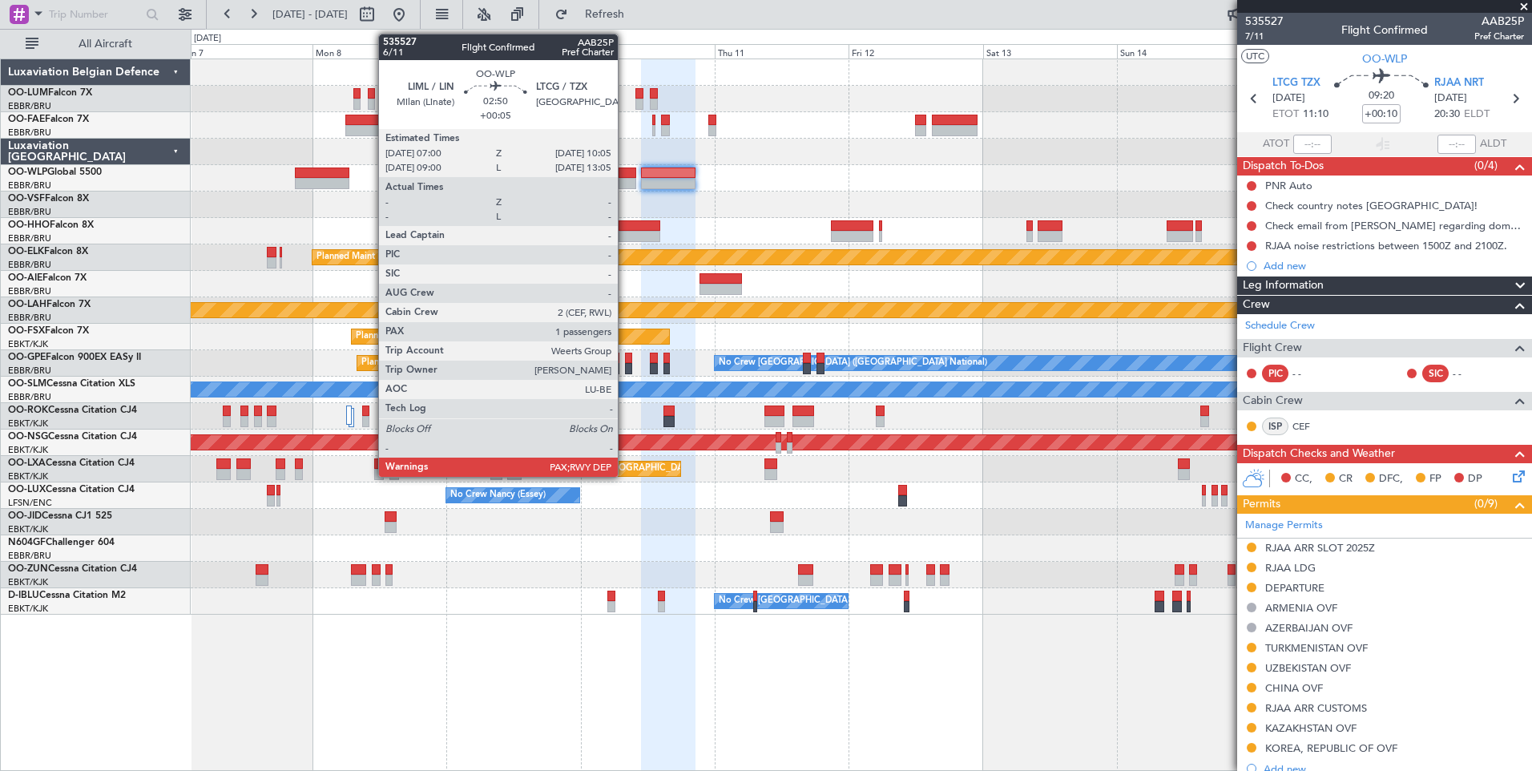
click at [625, 177] on div at bounding box center [628, 172] width 18 height 11
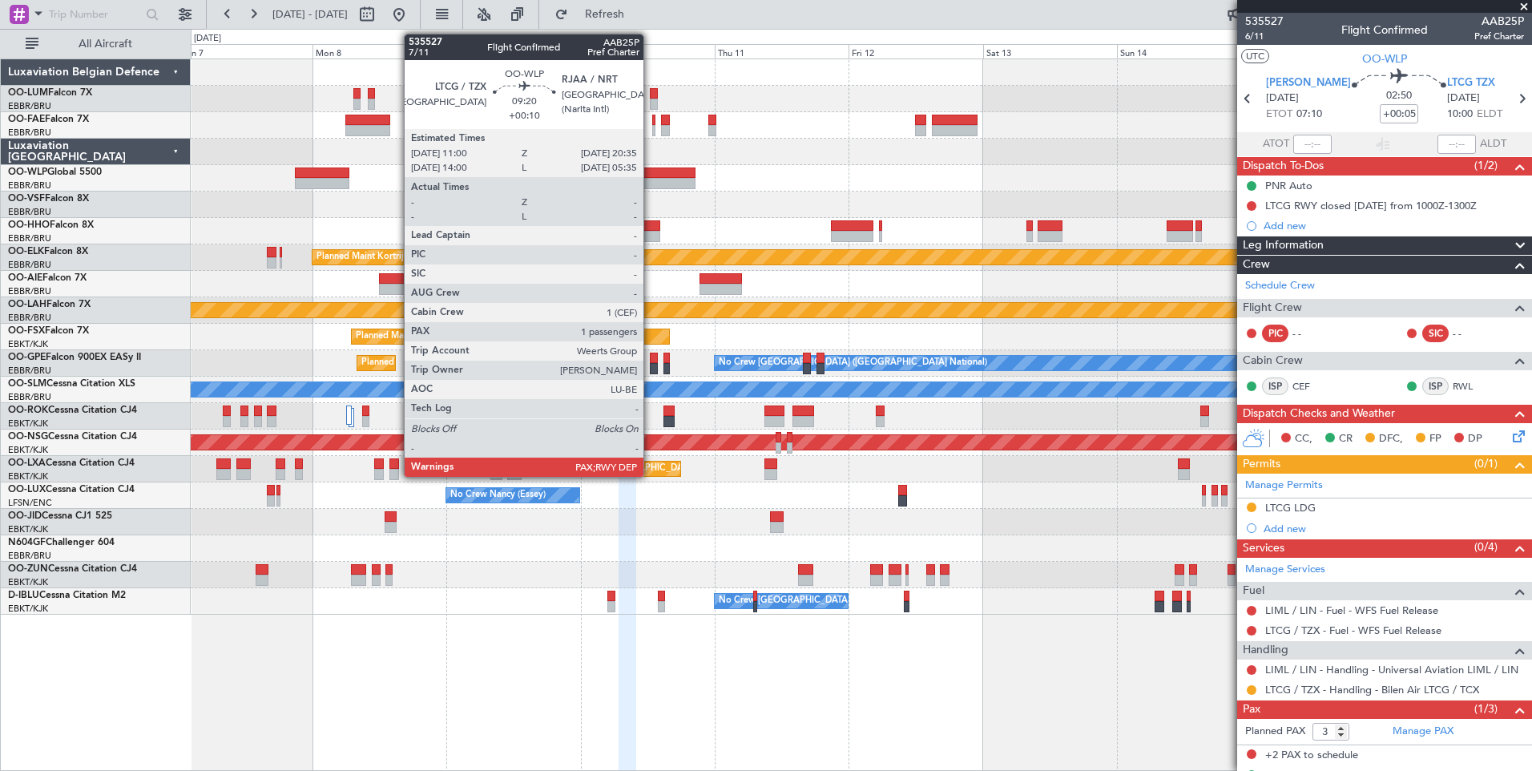
click at [663, 175] on div at bounding box center [668, 172] width 54 height 11
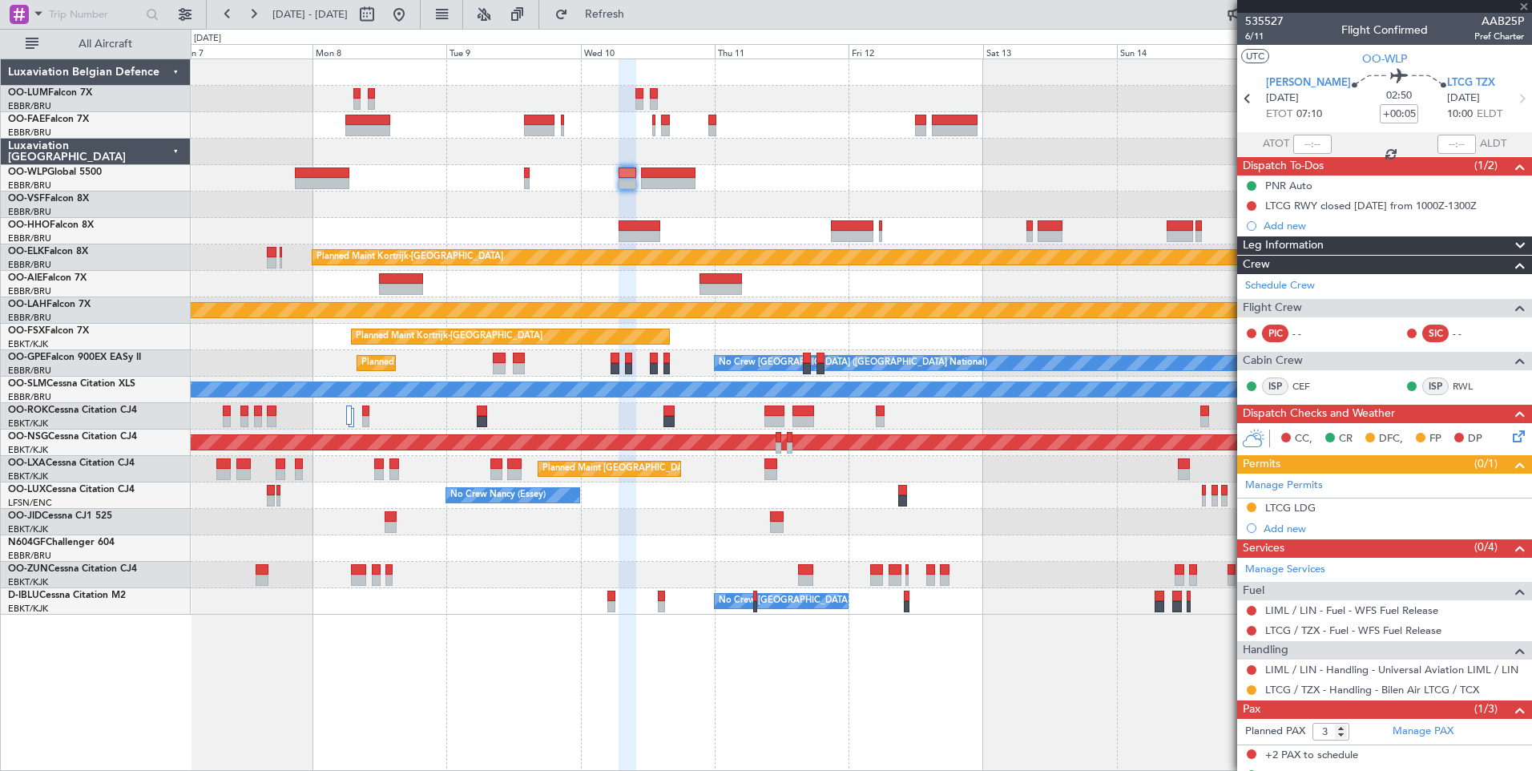
type input "+00:10"
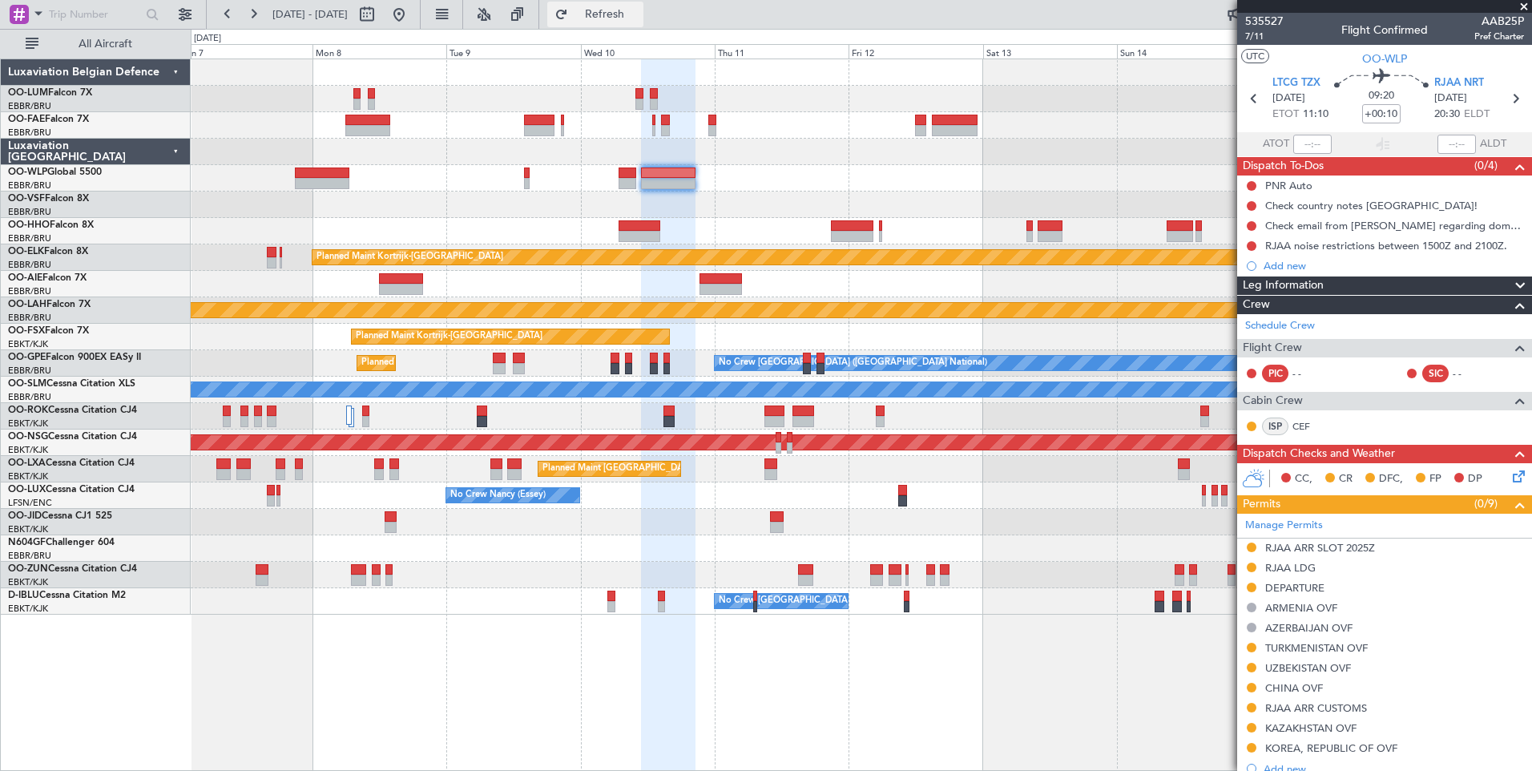
click at [643, 21] on button "Refresh" at bounding box center [595, 15] width 96 height 26
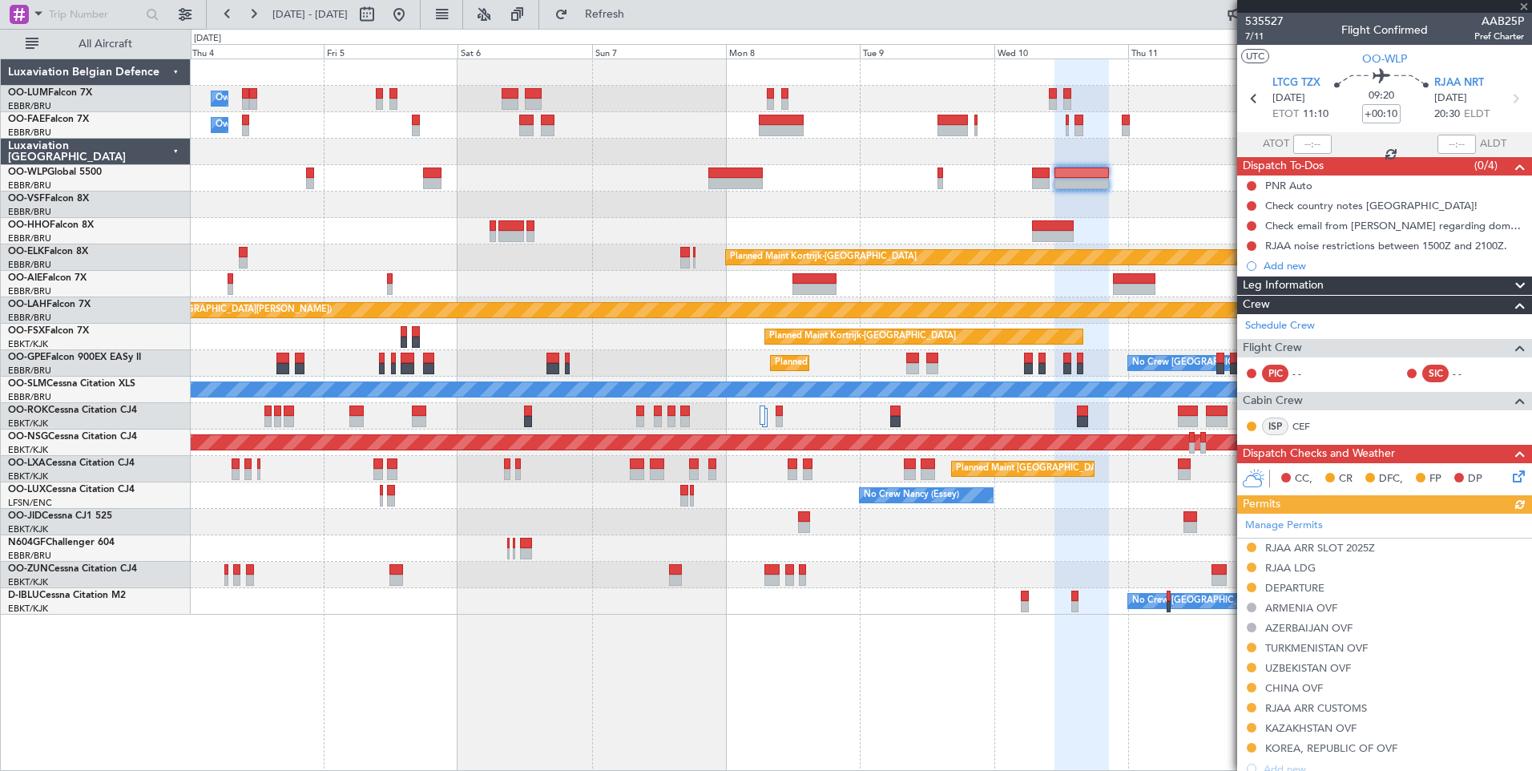
click at [1195, 659] on div "Owner Melsbroek Air Base Planned Maint Brussels (Brussels National) Owner Melsb…" at bounding box center [861, 414] width 1341 height 712
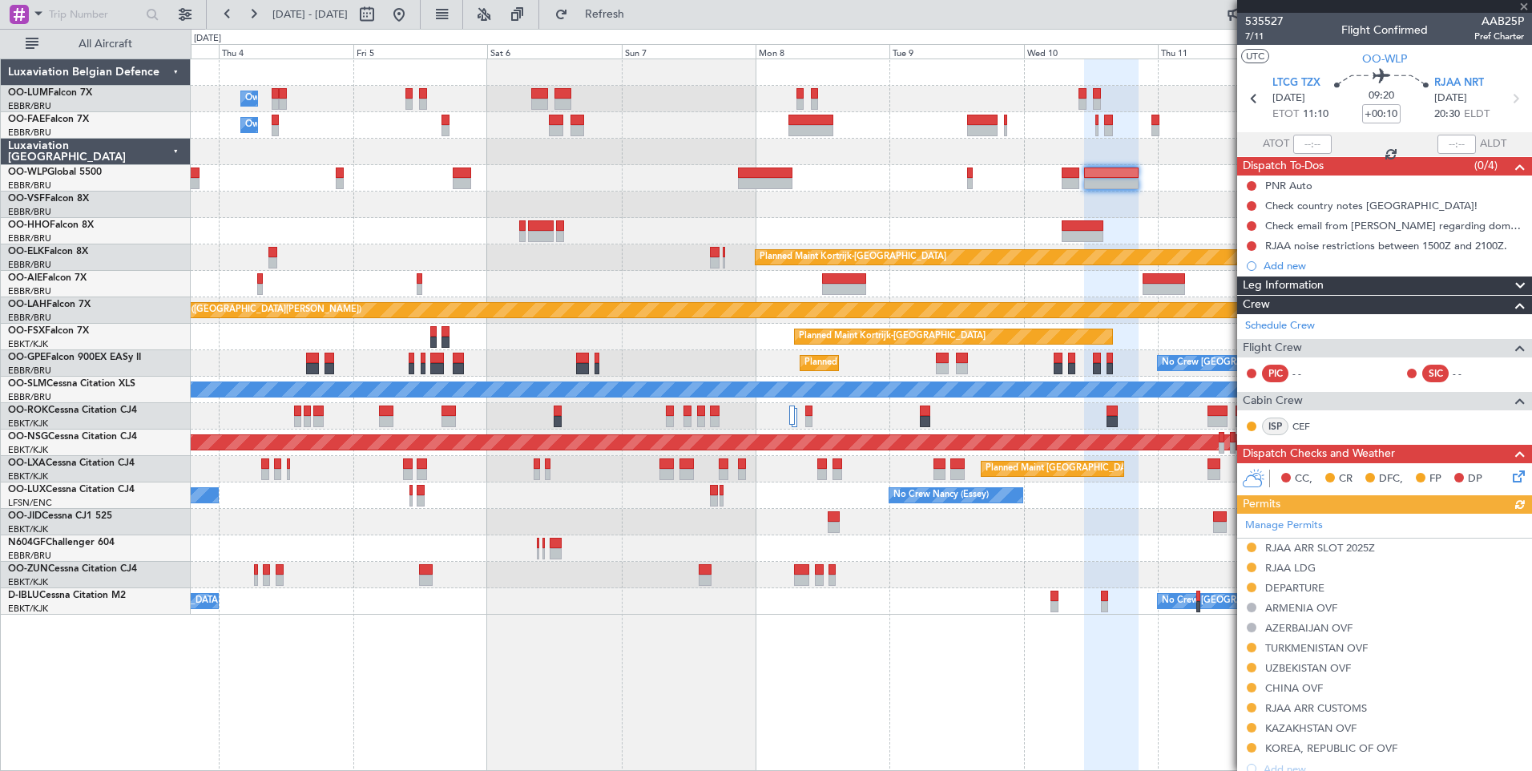
click at [914, 661] on div "Owner Melsbroek Air Base Planned Maint Brussels (Brussels National) Owner Melsb…" at bounding box center [861, 414] width 1341 height 712
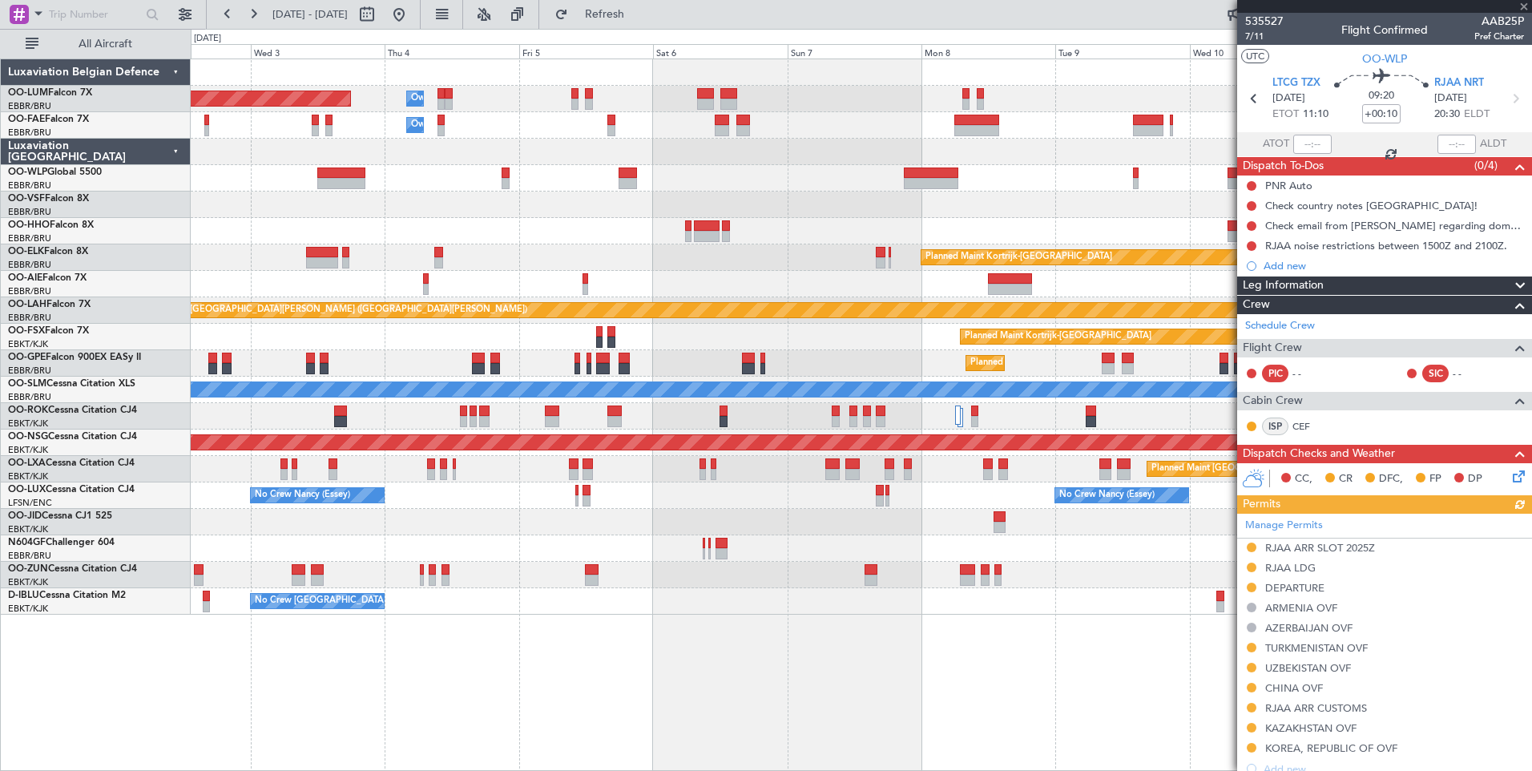
click at [1132, 770] on html "07 Sep 2025 - 17 Sep 2025 Refresh Quick Links All Aircraft Owner Melsbroek Air …" at bounding box center [766, 385] width 1532 height 771
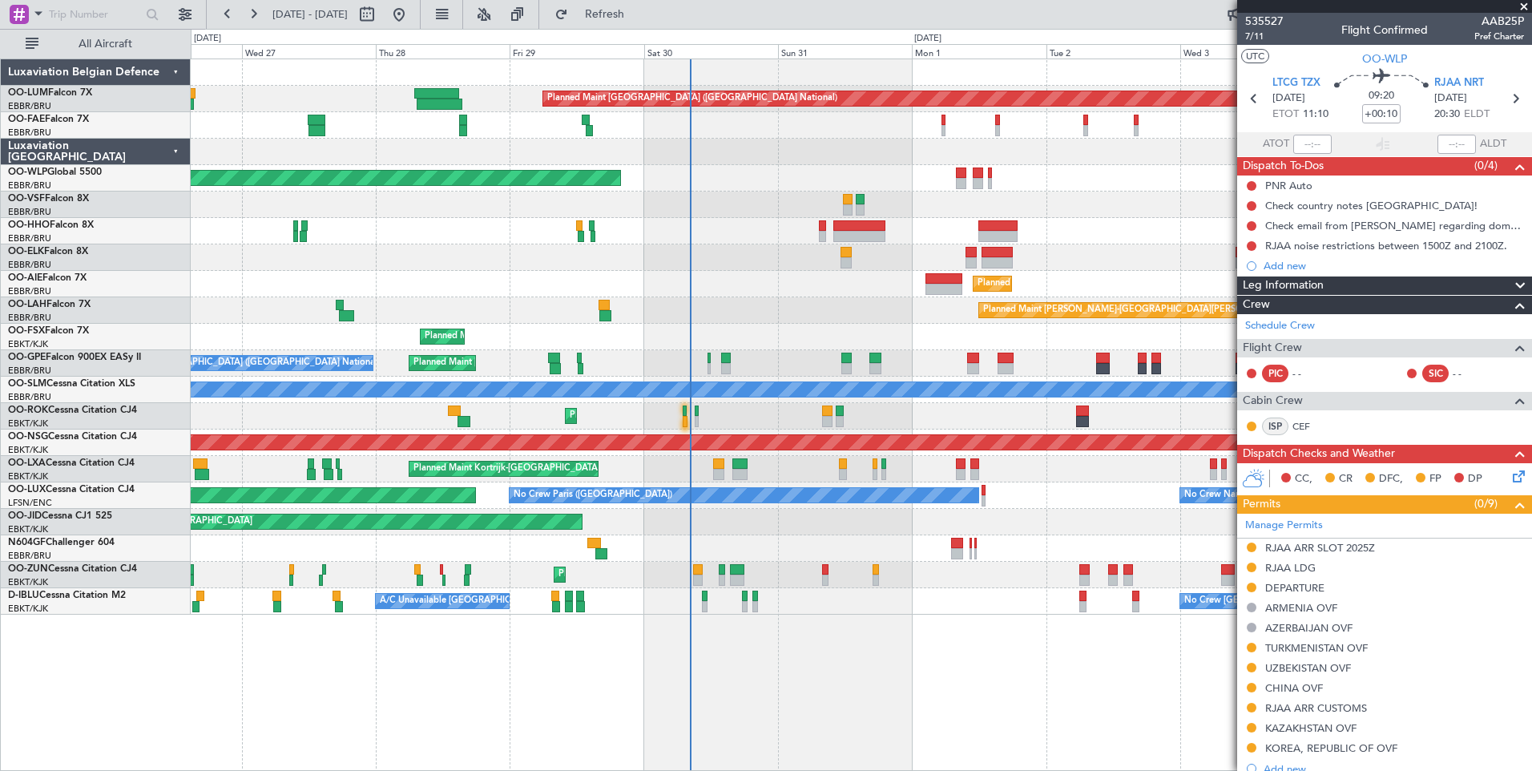
click at [966, 699] on div "Owner Melsbroek Air Base Planned Maint Brussels (Brussels National) Owner Melsb…" at bounding box center [861, 414] width 1341 height 712
click at [634, 9] on span "Refreshing..." at bounding box center [604, 14] width 67 height 11
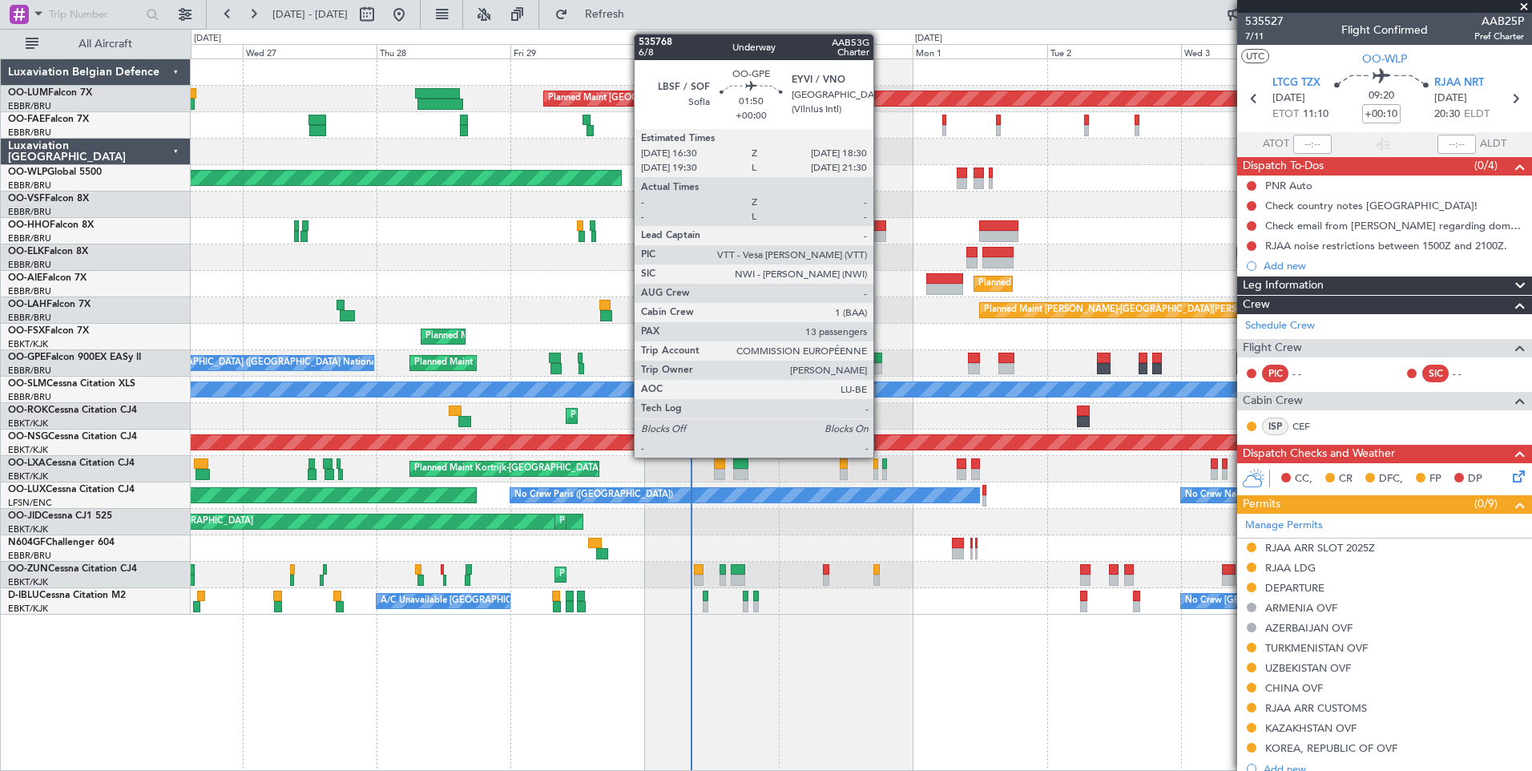
click at [881, 357] on div at bounding box center [875, 358] width 11 height 11
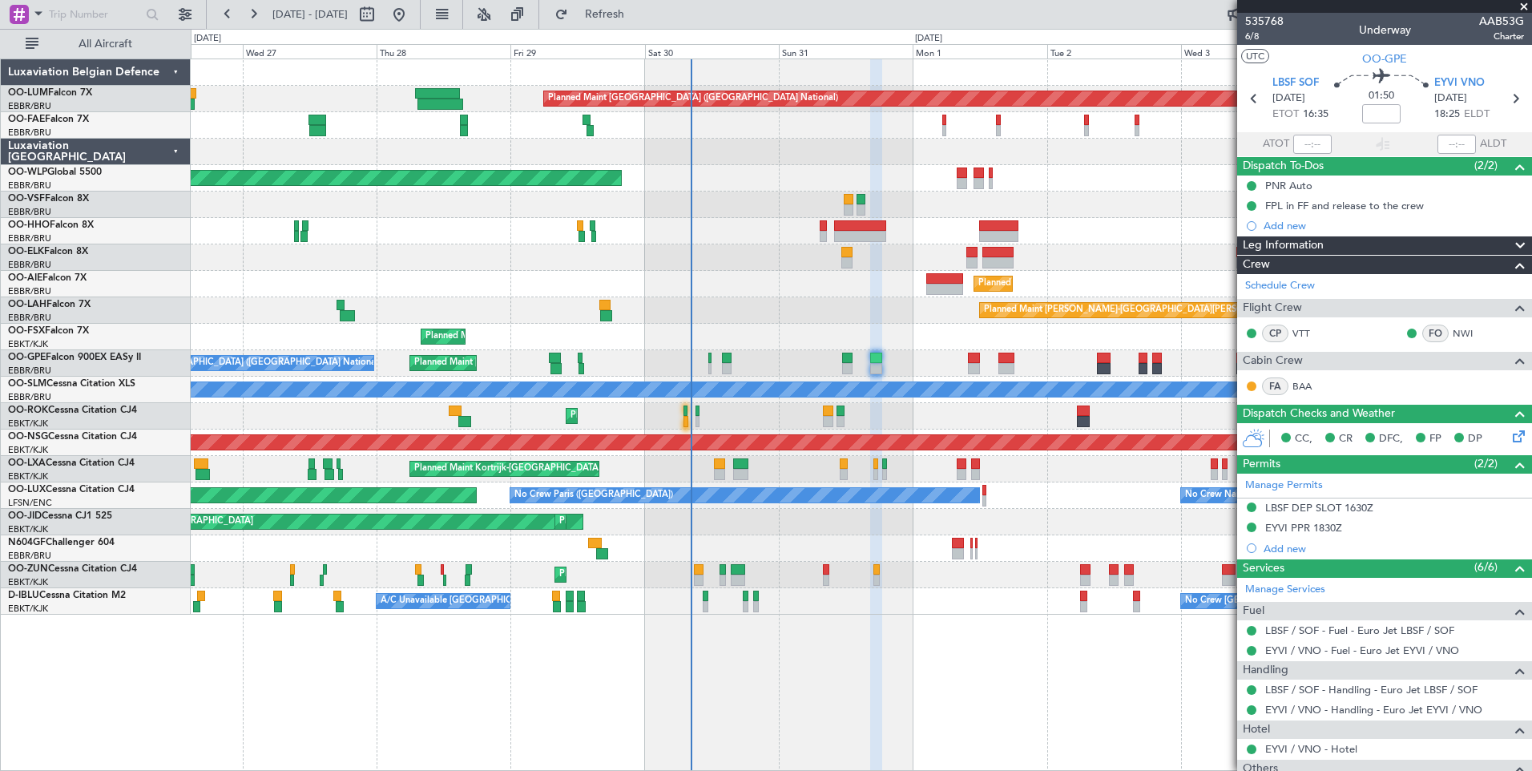
click at [1321, 528] on div "EYVI PPR 1830Z" at bounding box center [1303, 528] width 77 height 14
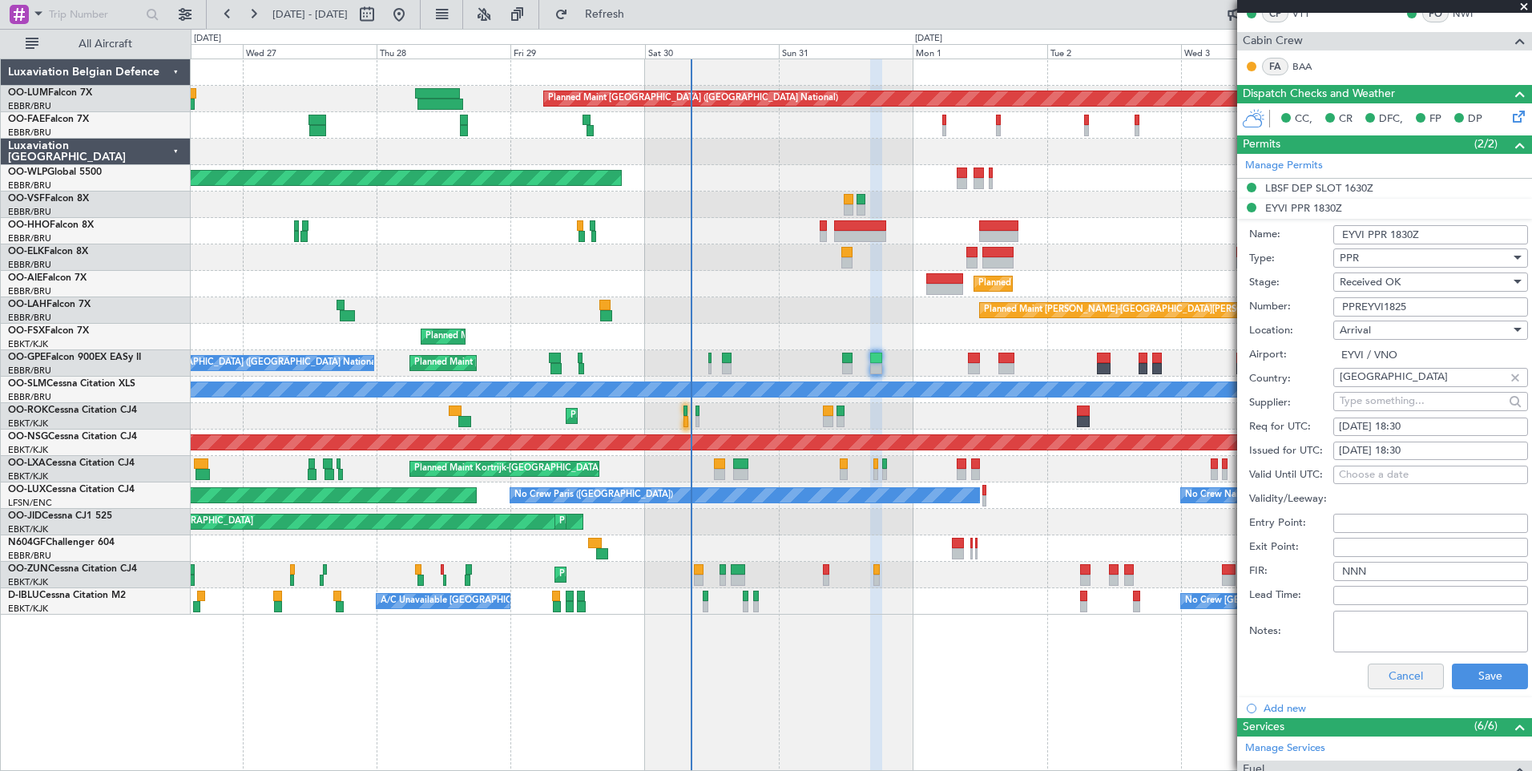
scroll to position [321, 0]
click at [1452, 673] on button "Save" at bounding box center [1490, 676] width 76 height 26
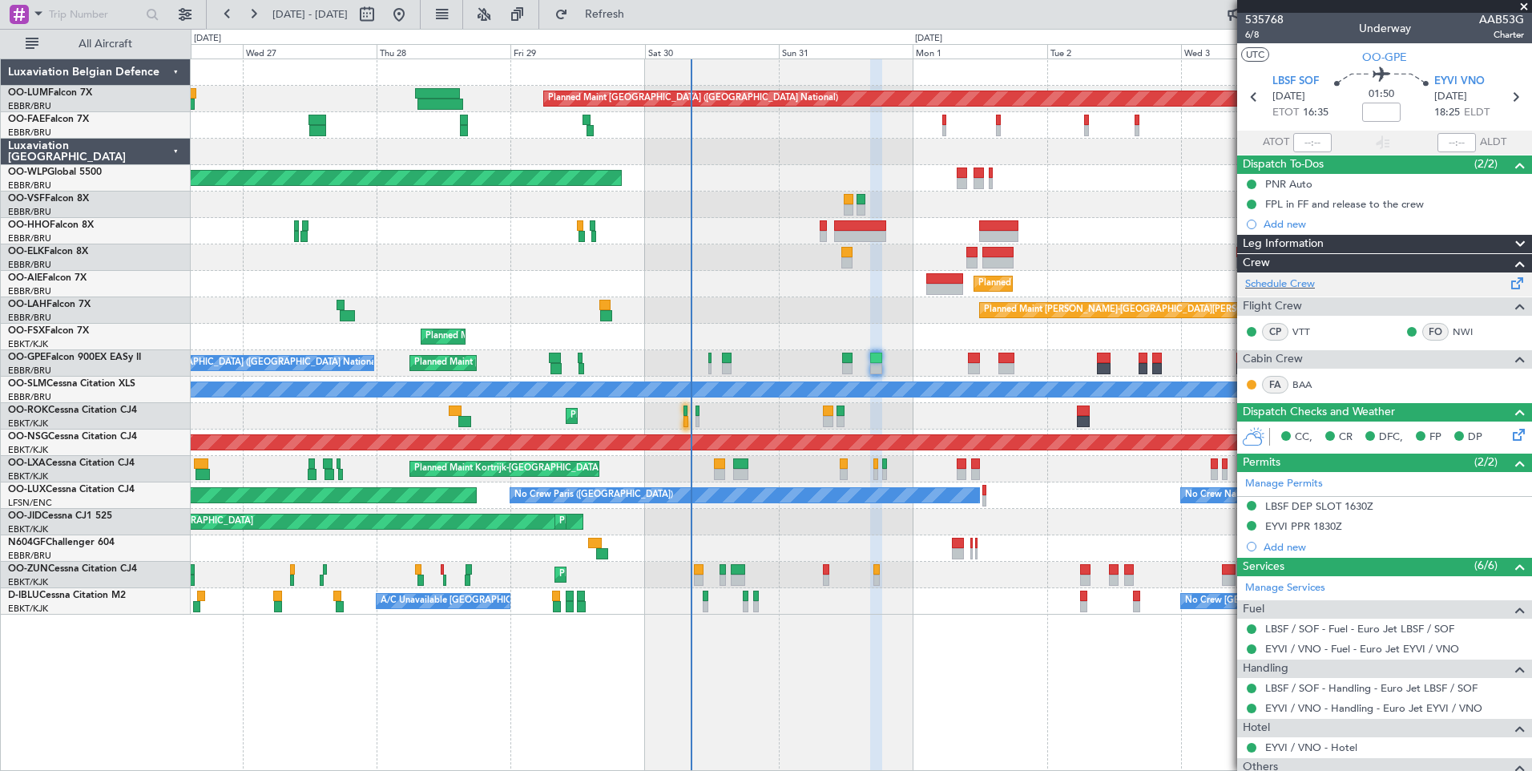
scroll to position [0, 0]
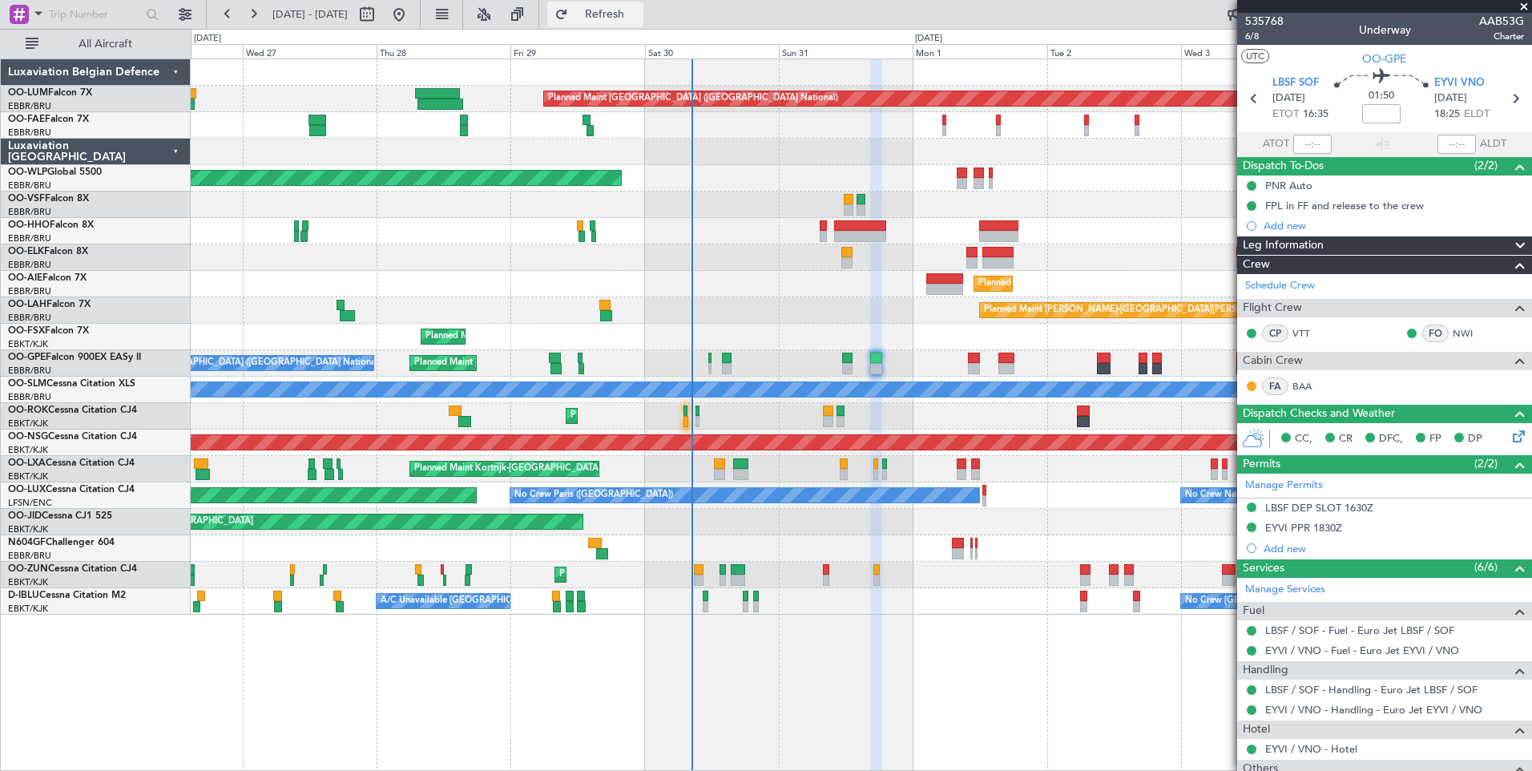
click at [639, 9] on span "Refresh" at bounding box center [604, 14] width 67 height 11
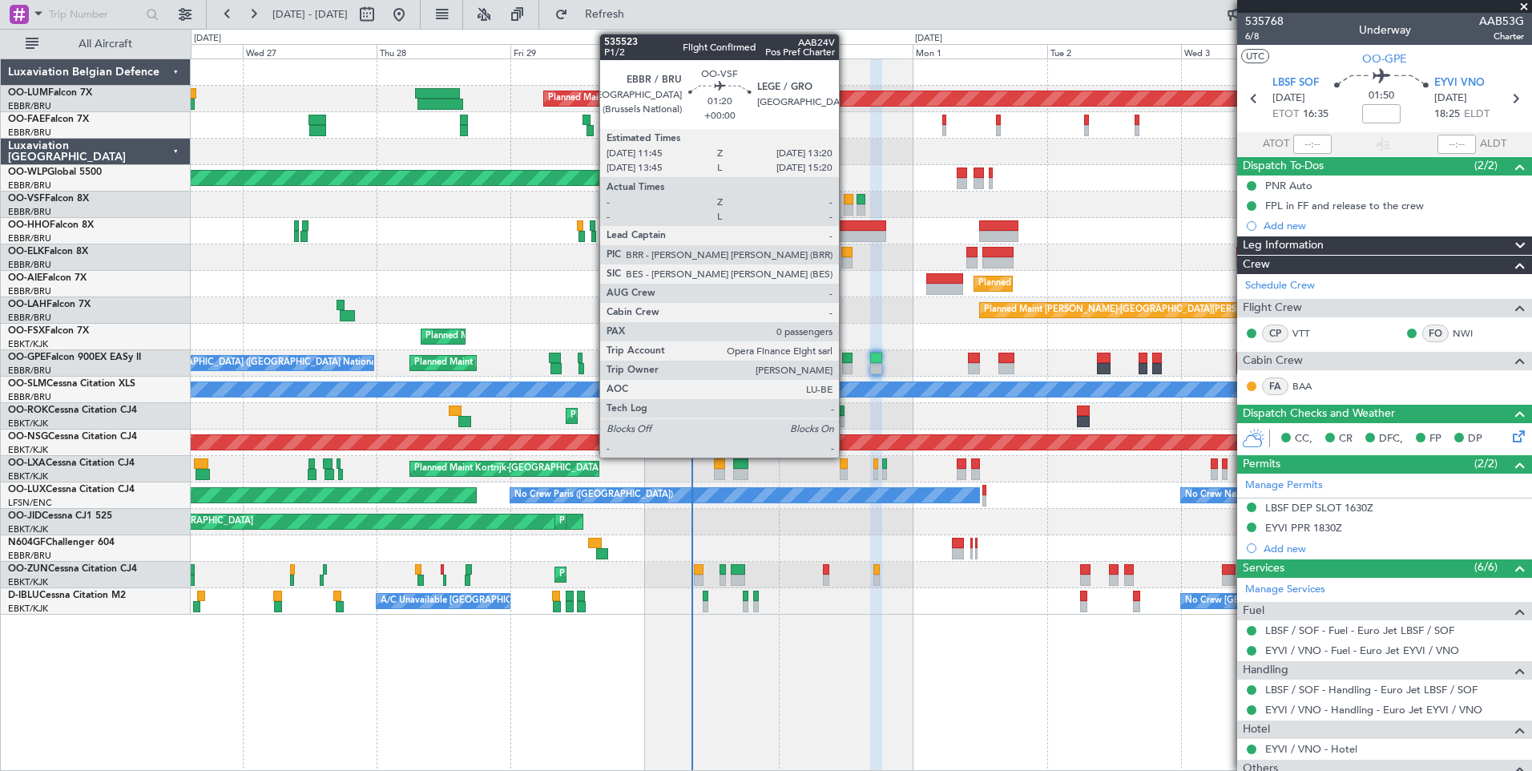
click at [846, 194] on div at bounding box center [849, 199] width 10 height 11
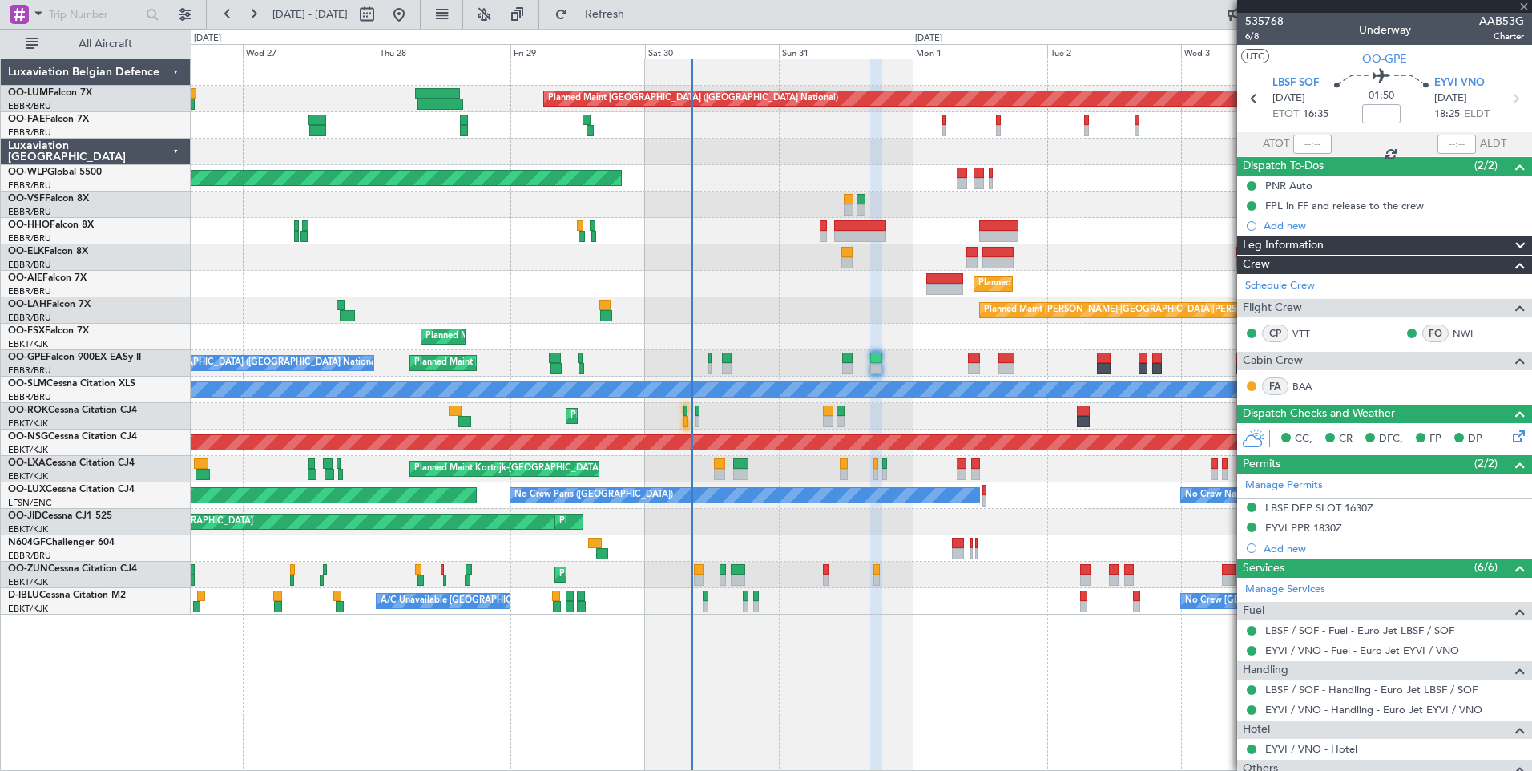
type input "0"
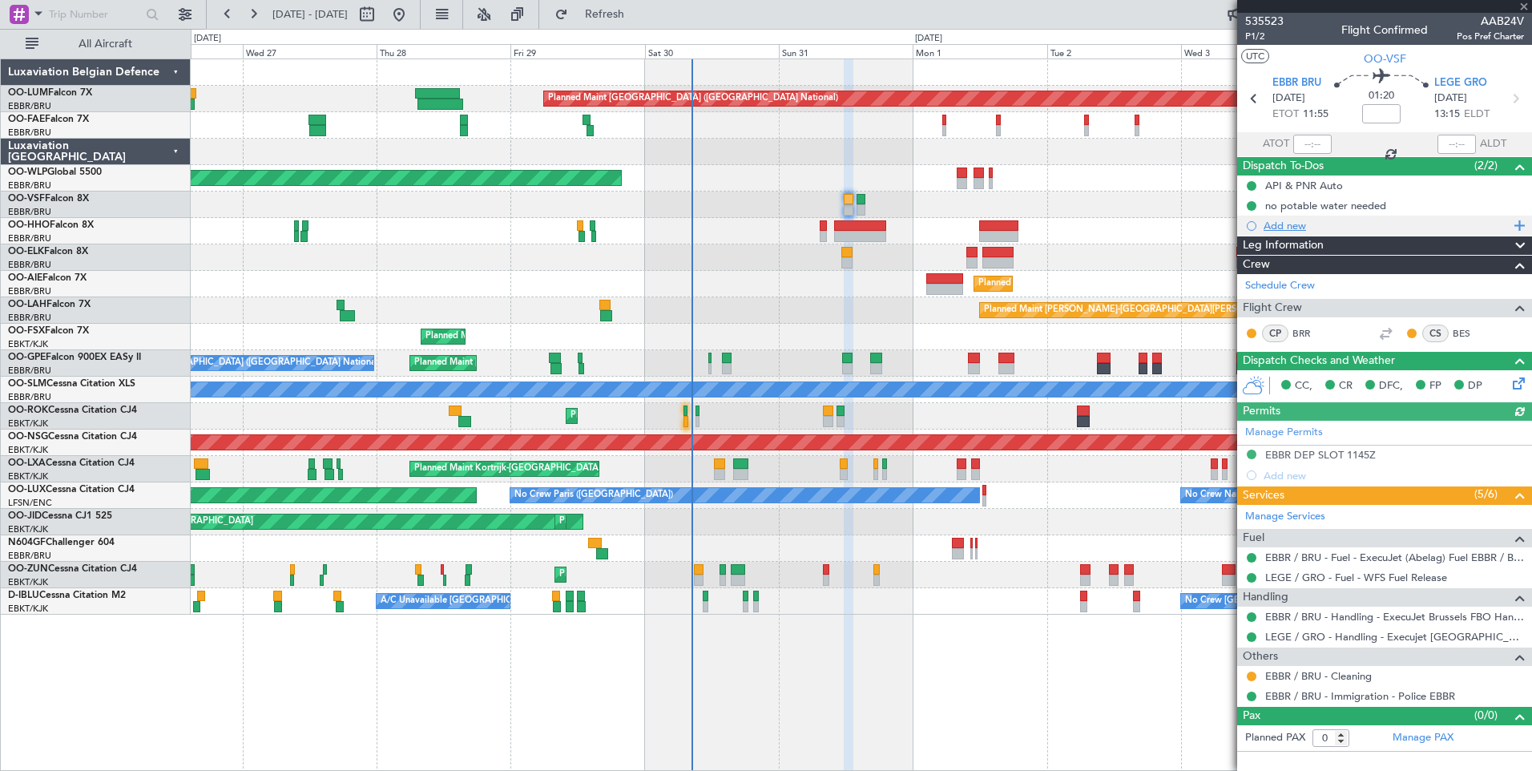
click at [1291, 228] on div "Add new" at bounding box center [1387, 226] width 246 height 14
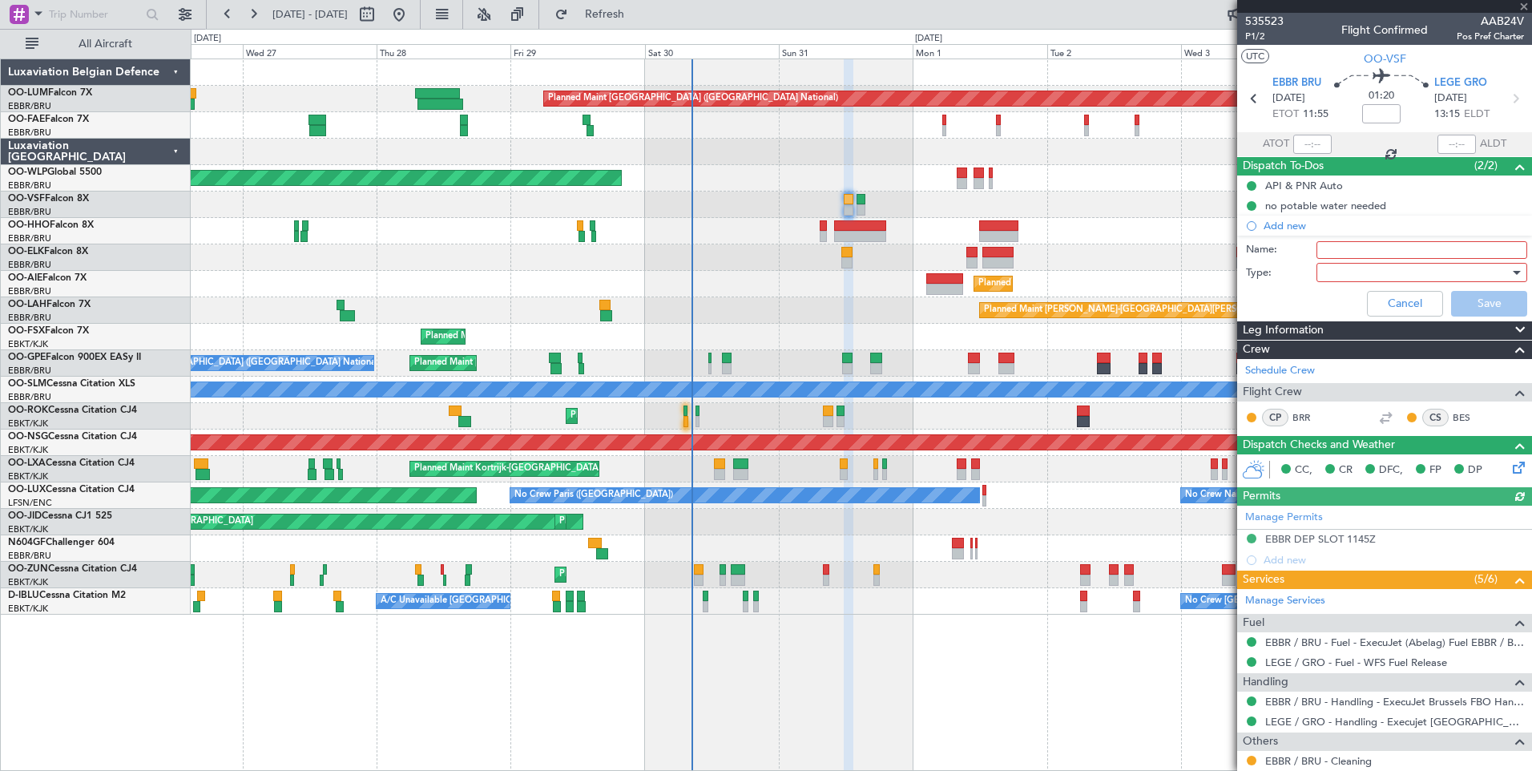
click at [1329, 245] on input "Name:" at bounding box center [1422, 250] width 211 height 18
paste input "17000lbs of fuel in EBBR"
drag, startPoint x: 1436, startPoint y: 250, endPoint x: 1568, endPoint y: 248, distance: 132.2
click at [1531, 248] on html "26 Aug 2025 - 05 Sep 2025 Refresh Quick Links All Aircraft Planned Maint Brusse…" at bounding box center [766, 385] width 1532 height 771
click at [1344, 273] on div at bounding box center [1416, 272] width 187 height 24
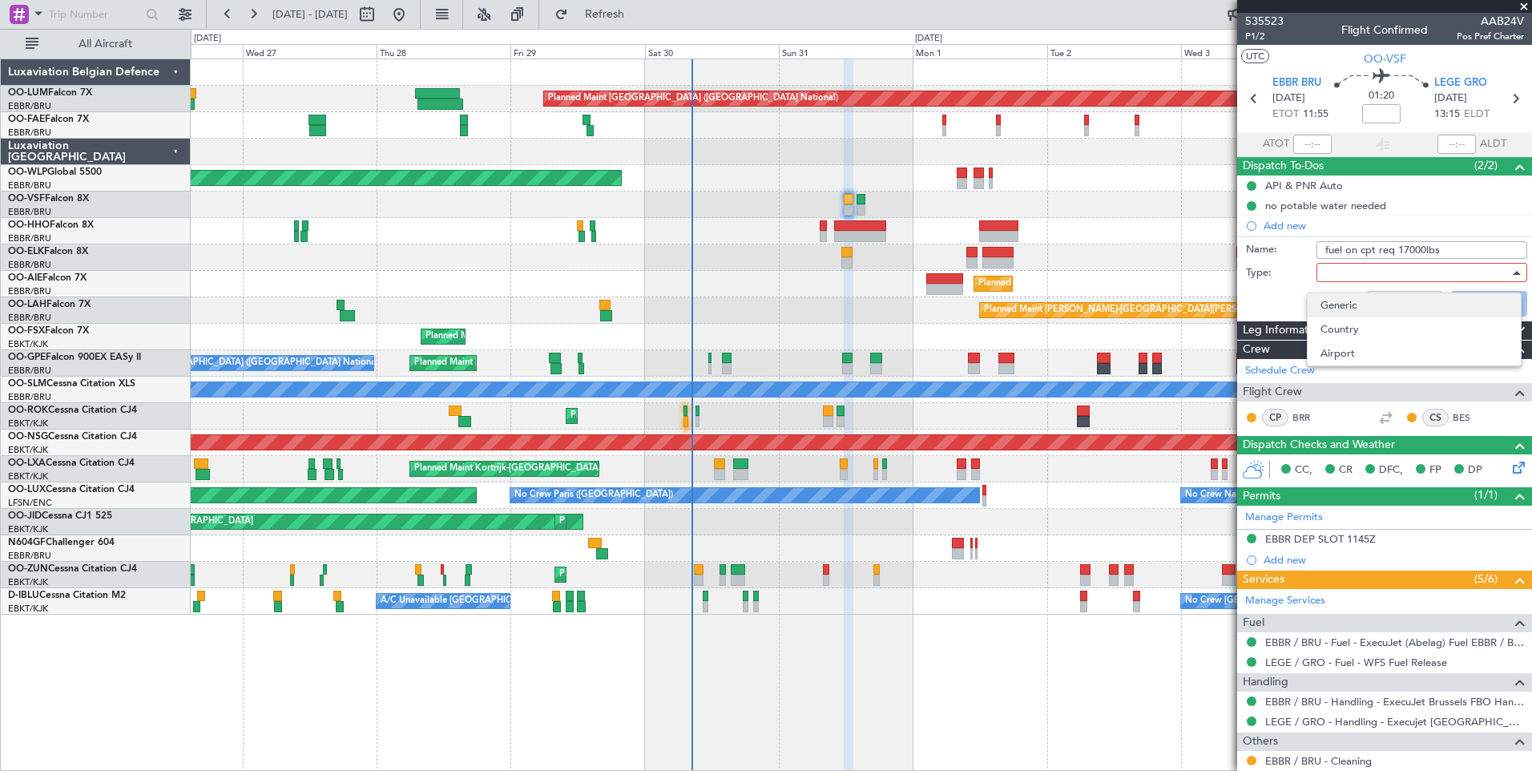
click at [1333, 300] on span "Generic" at bounding box center [1415, 305] width 188 height 24
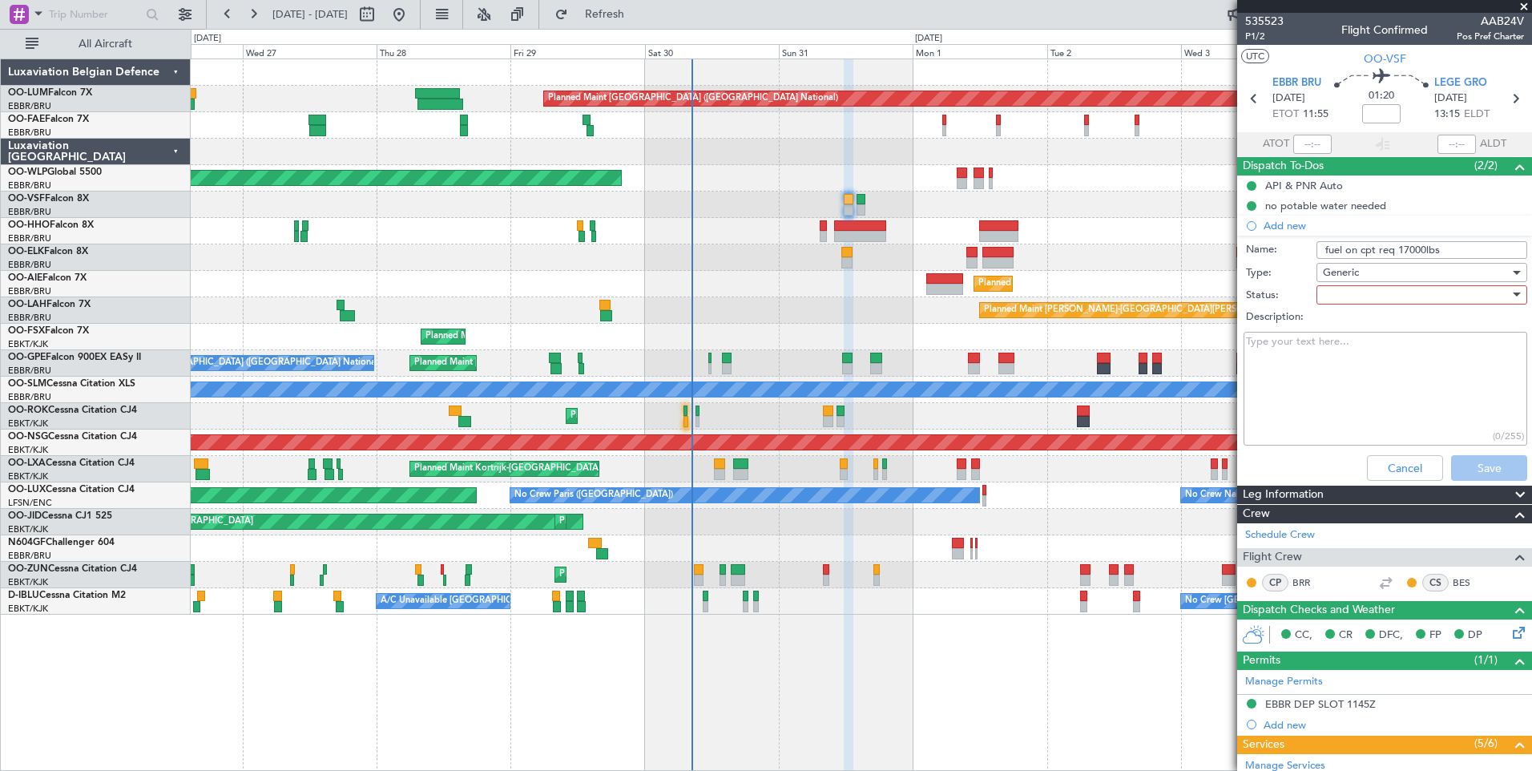
click at [1447, 254] on input "fuel on cpt req 17000lbs" at bounding box center [1422, 250] width 211 height 18
click at [1453, 247] on input "fuel on cpt req 17000lbs" at bounding box center [1422, 250] width 211 height 18
type input "fuel on cpt req 17000lbs ok fp ok piste"
click at [1468, 466] on div "Cancel Save" at bounding box center [1380, 468] width 302 height 38
click at [1415, 296] on div at bounding box center [1416, 295] width 187 height 24
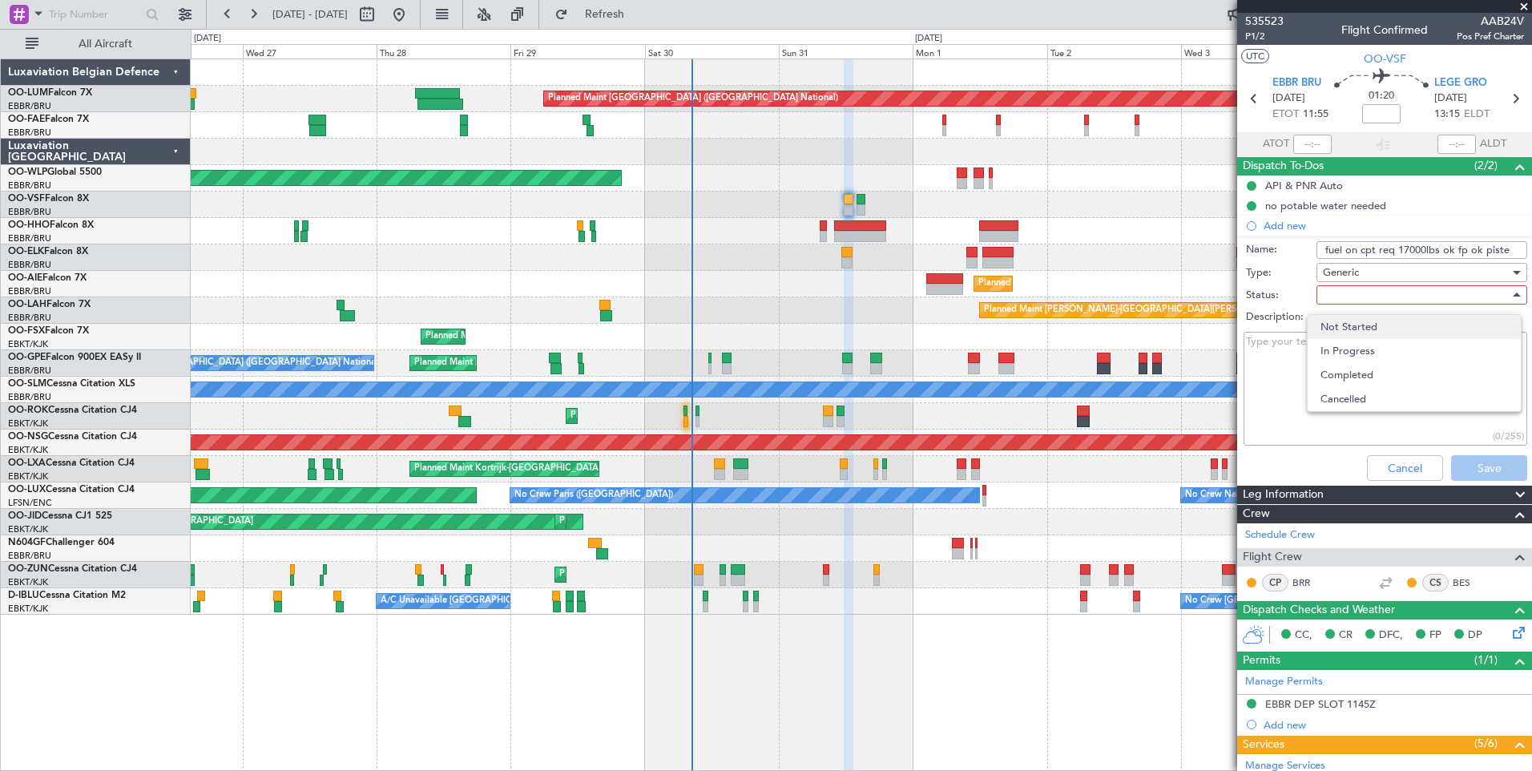
click at [1343, 324] on span "Not Started" at bounding box center [1415, 327] width 188 height 24
click at [1361, 301] on span "Not Started" at bounding box center [1351, 295] width 57 height 14
click at [1353, 376] on span "Completed" at bounding box center [1415, 375] width 188 height 24
click at [1370, 300] on span "Completed" at bounding box center [1349, 295] width 53 height 14
click at [1351, 365] on span "Completed" at bounding box center [1415, 375] width 188 height 24
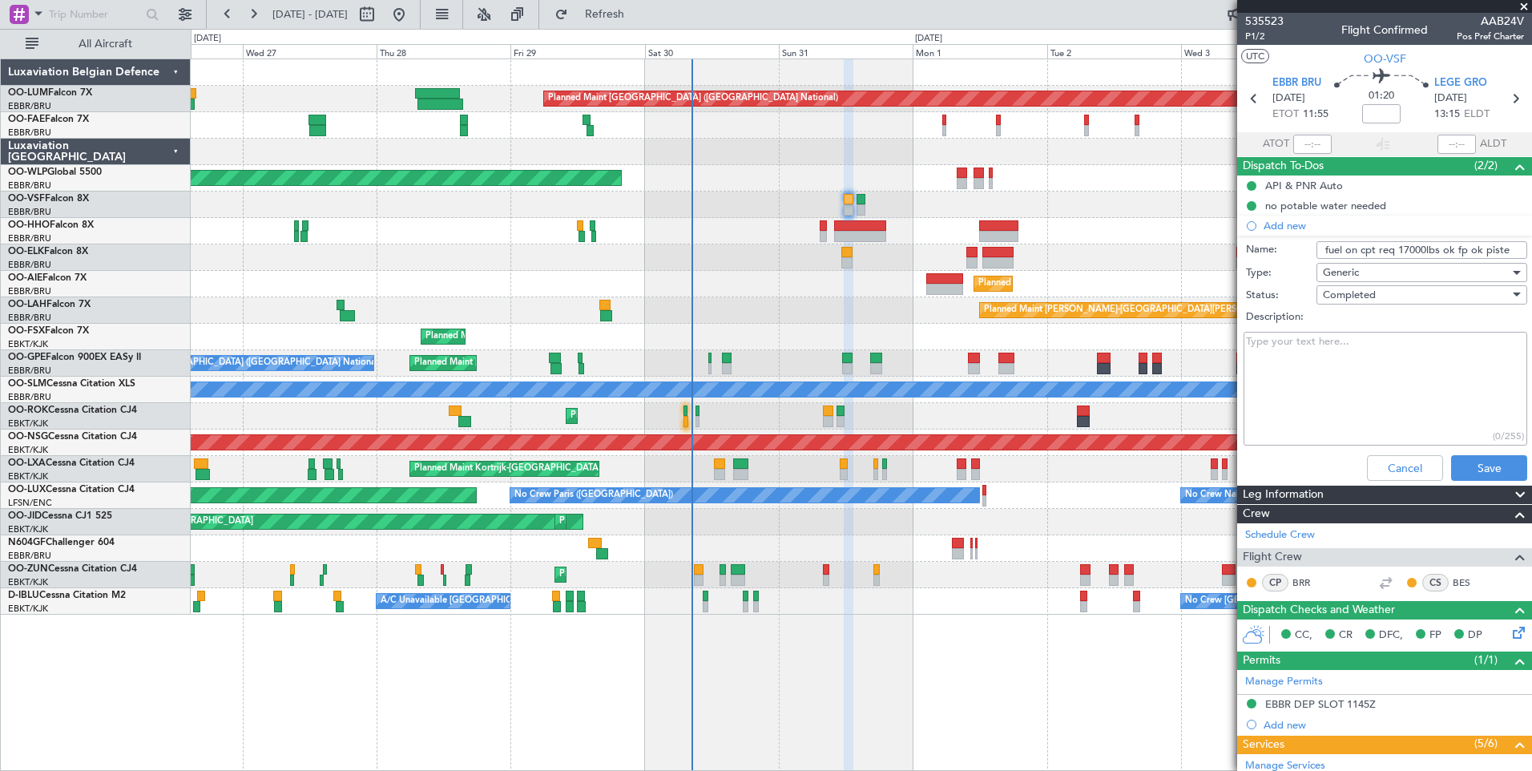
click at [1363, 301] on span "Completed" at bounding box center [1349, 295] width 53 height 14
click at [1357, 354] on span "In Progress" at bounding box center [1415, 351] width 188 height 24
click at [1479, 469] on button "Save" at bounding box center [1489, 468] width 76 height 26
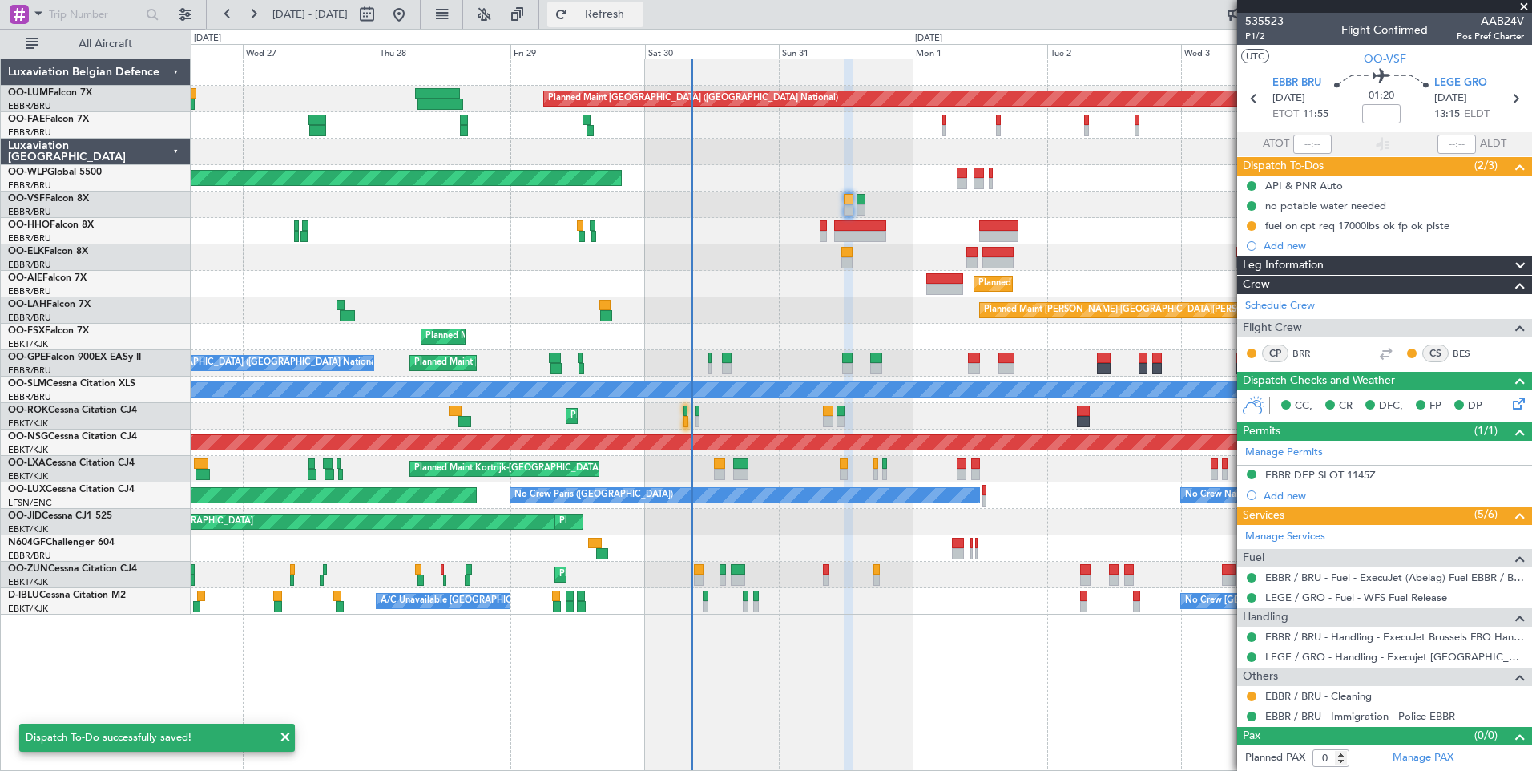
click at [639, 18] on span "Refresh" at bounding box center [604, 14] width 67 height 11
click at [1358, 575] on link "EBBR / BRU - Fuel - ExecuJet (Abelag) Fuel EBBR / BRU" at bounding box center [1394, 578] width 259 height 14
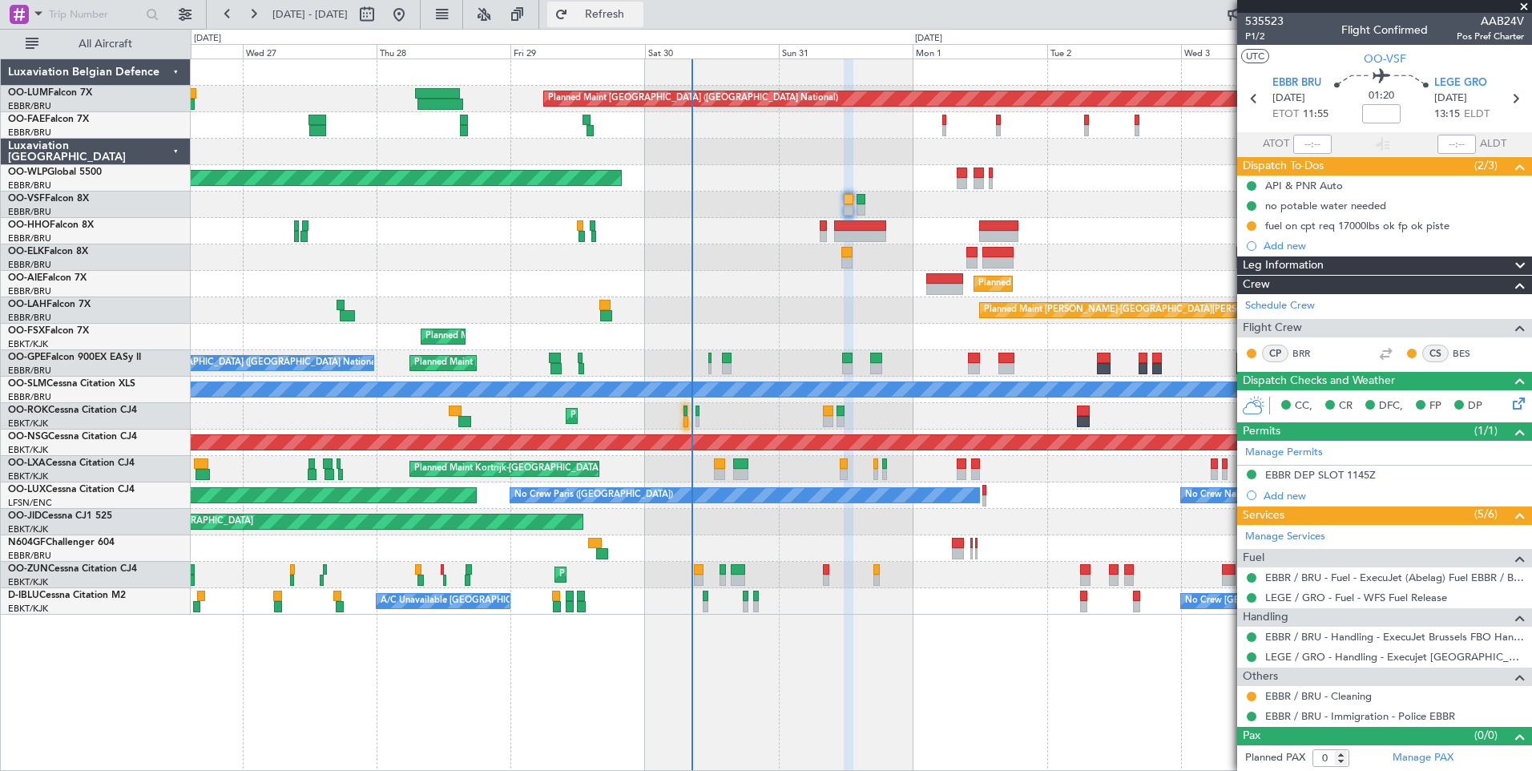
click at [624, 11] on span "Refresh" at bounding box center [604, 14] width 67 height 11
click at [1419, 578] on link "EBBR / BRU - Fuel - ExecuJet (Abelag) Fuel EBBR / BRU" at bounding box center [1394, 578] width 259 height 14
click at [624, 14] on span "Refresh" at bounding box center [604, 14] width 67 height 11
click at [643, 23] on button "Refresh" at bounding box center [595, 15] width 96 height 26
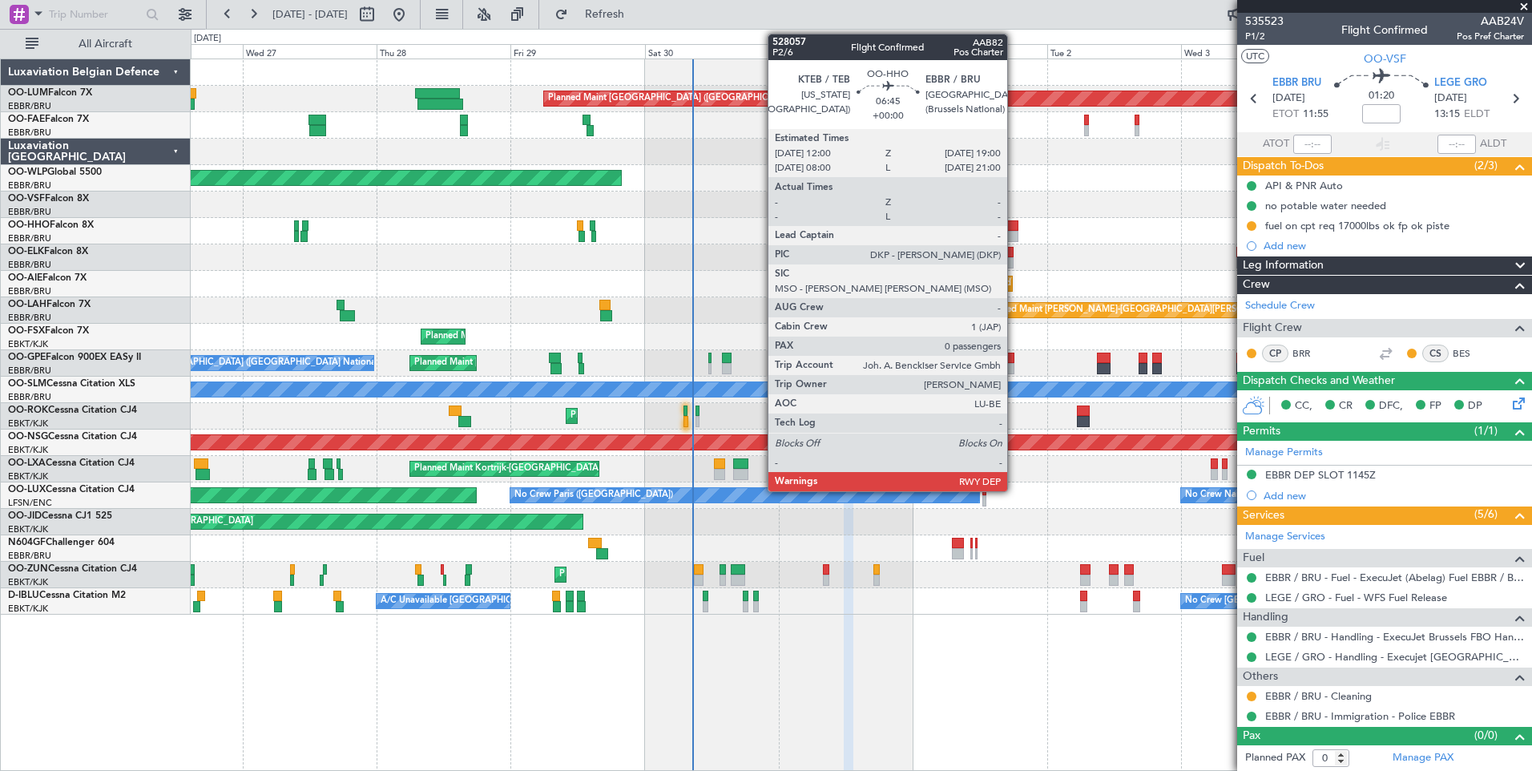
click at [1015, 224] on div at bounding box center [998, 225] width 39 height 11
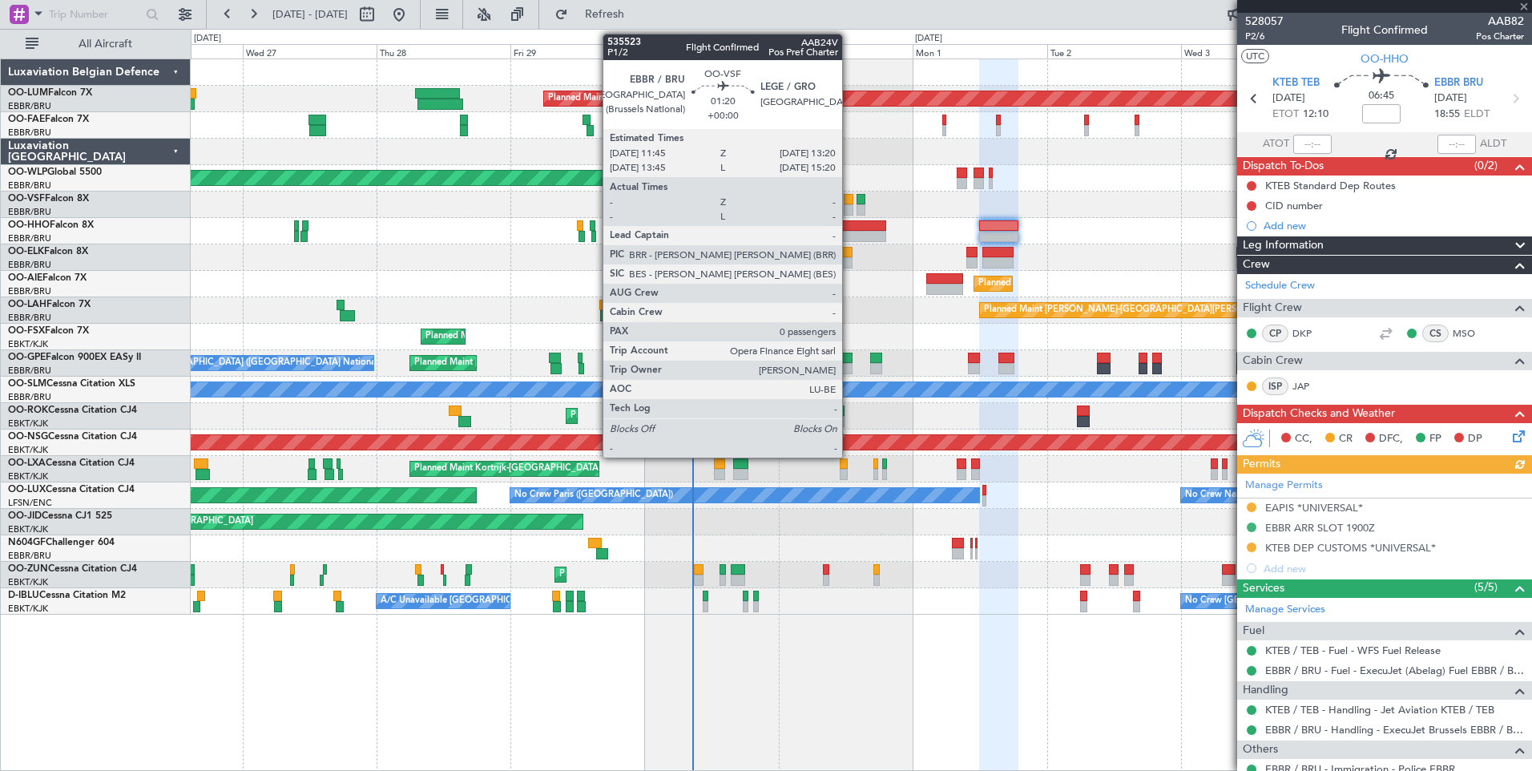
click at [846, 201] on div at bounding box center [849, 199] width 10 height 11
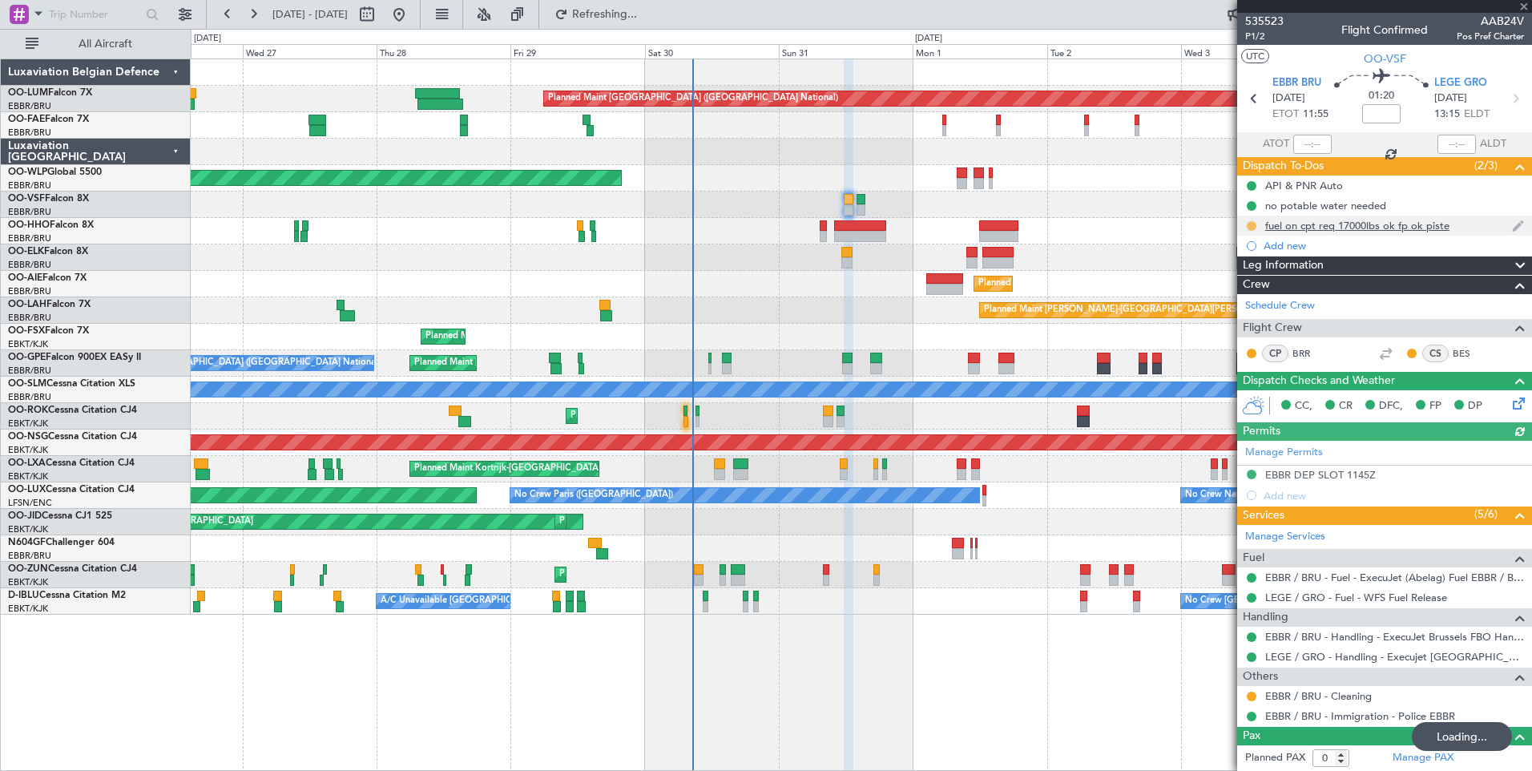
click at [1252, 228] on button at bounding box center [1252, 226] width 10 height 10
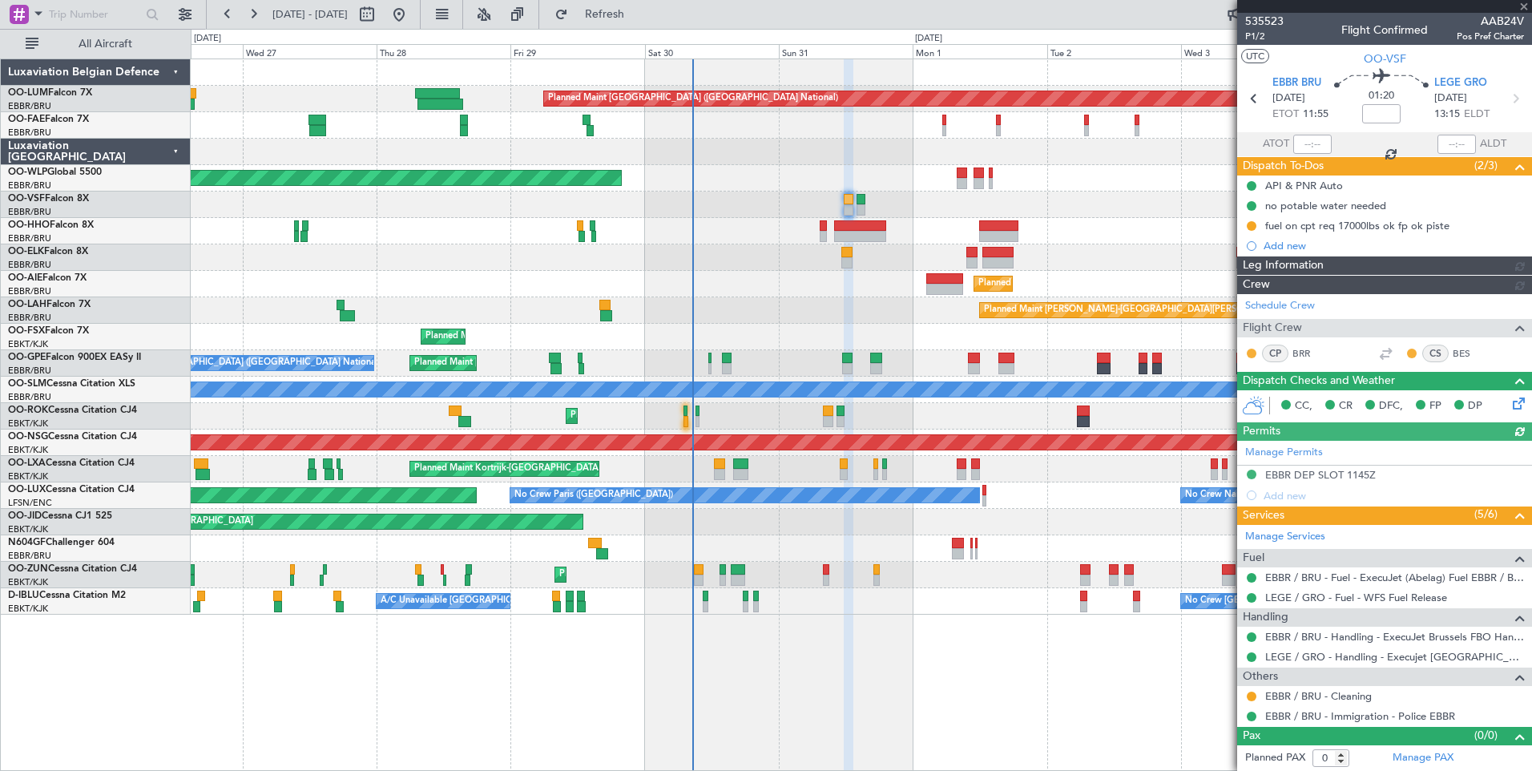
drag, startPoint x: 1239, startPoint y: 300, endPoint x: 1175, endPoint y: 300, distance: 64.1
click at [1241, 300] on div "Schedule Crew Flight Crew CP BRR CS BES" at bounding box center [1384, 332] width 295 height 77
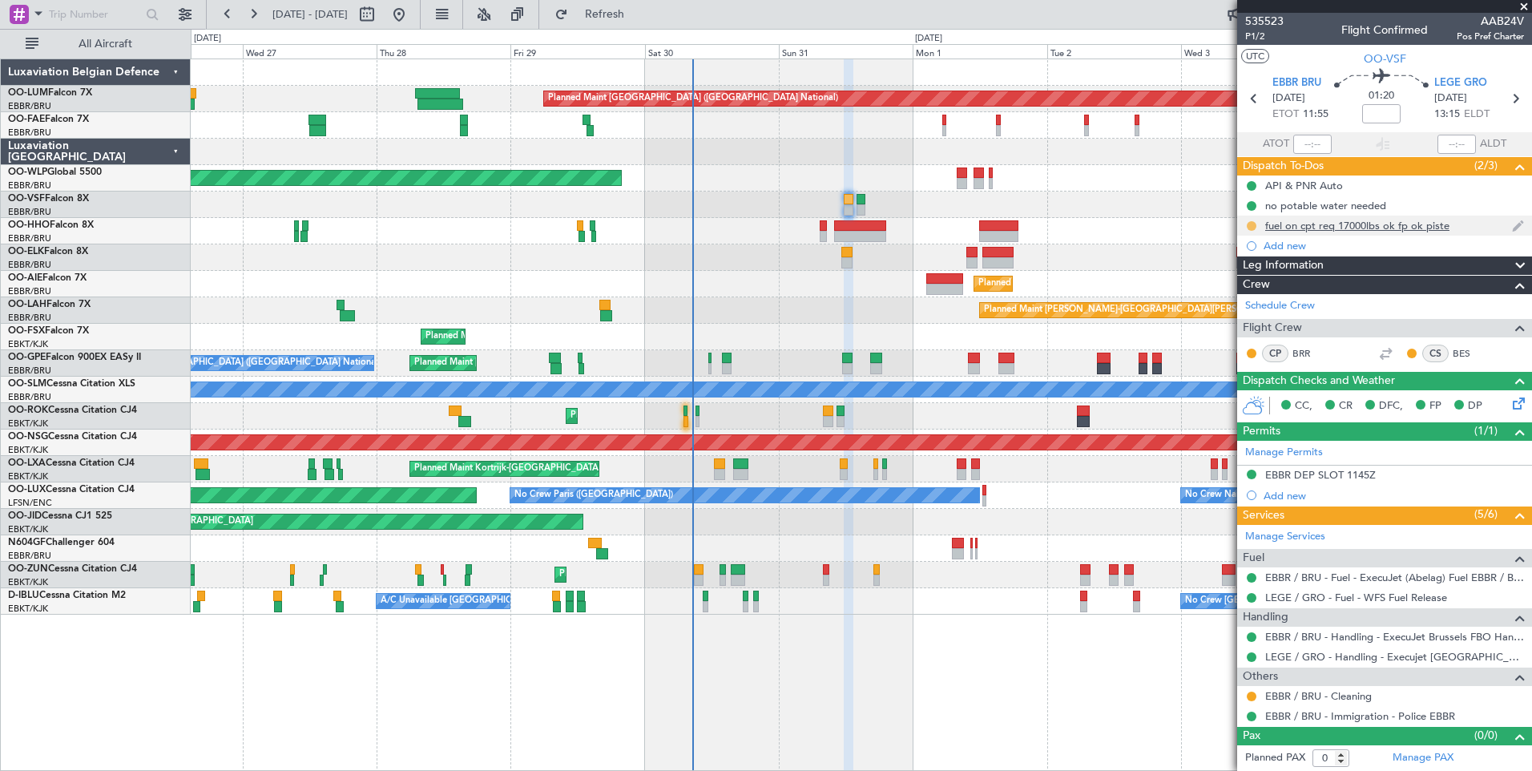
click at [1249, 223] on button at bounding box center [1252, 226] width 10 height 10
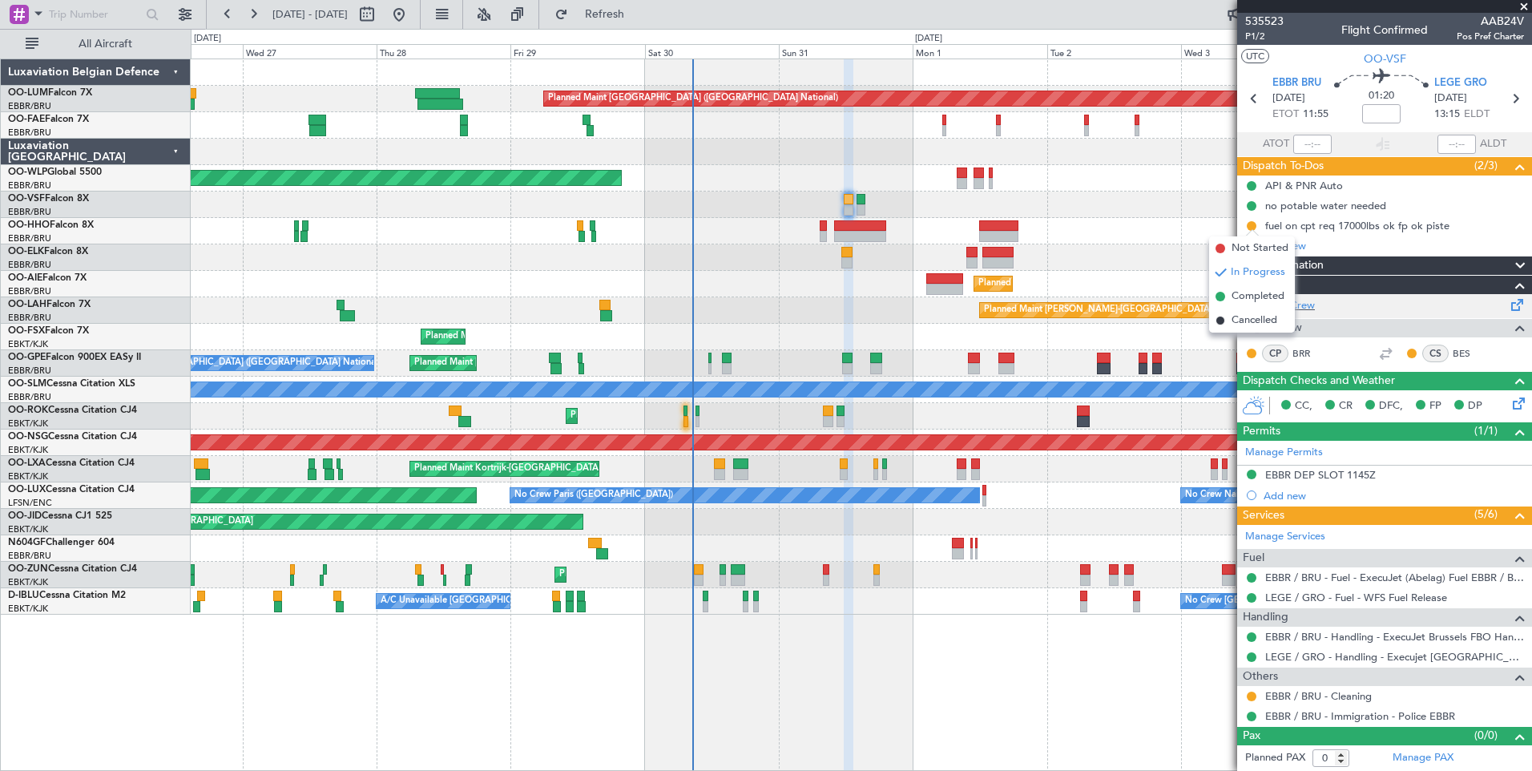
click at [1249, 295] on span "Completed" at bounding box center [1258, 296] width 53 height 16
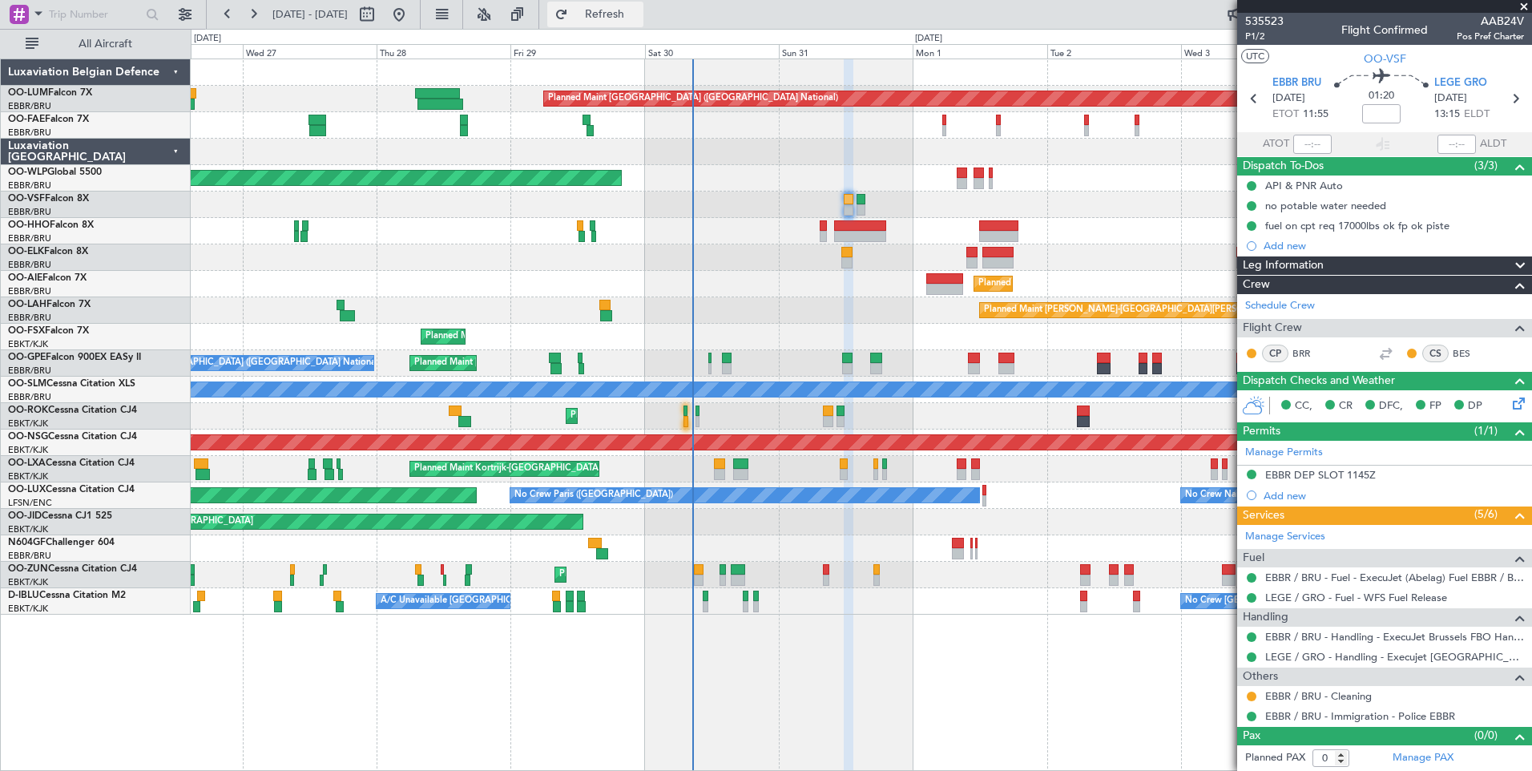
click at [639, 18] on span "Refresh" at bounding box center [604, 14] width 67 height 11
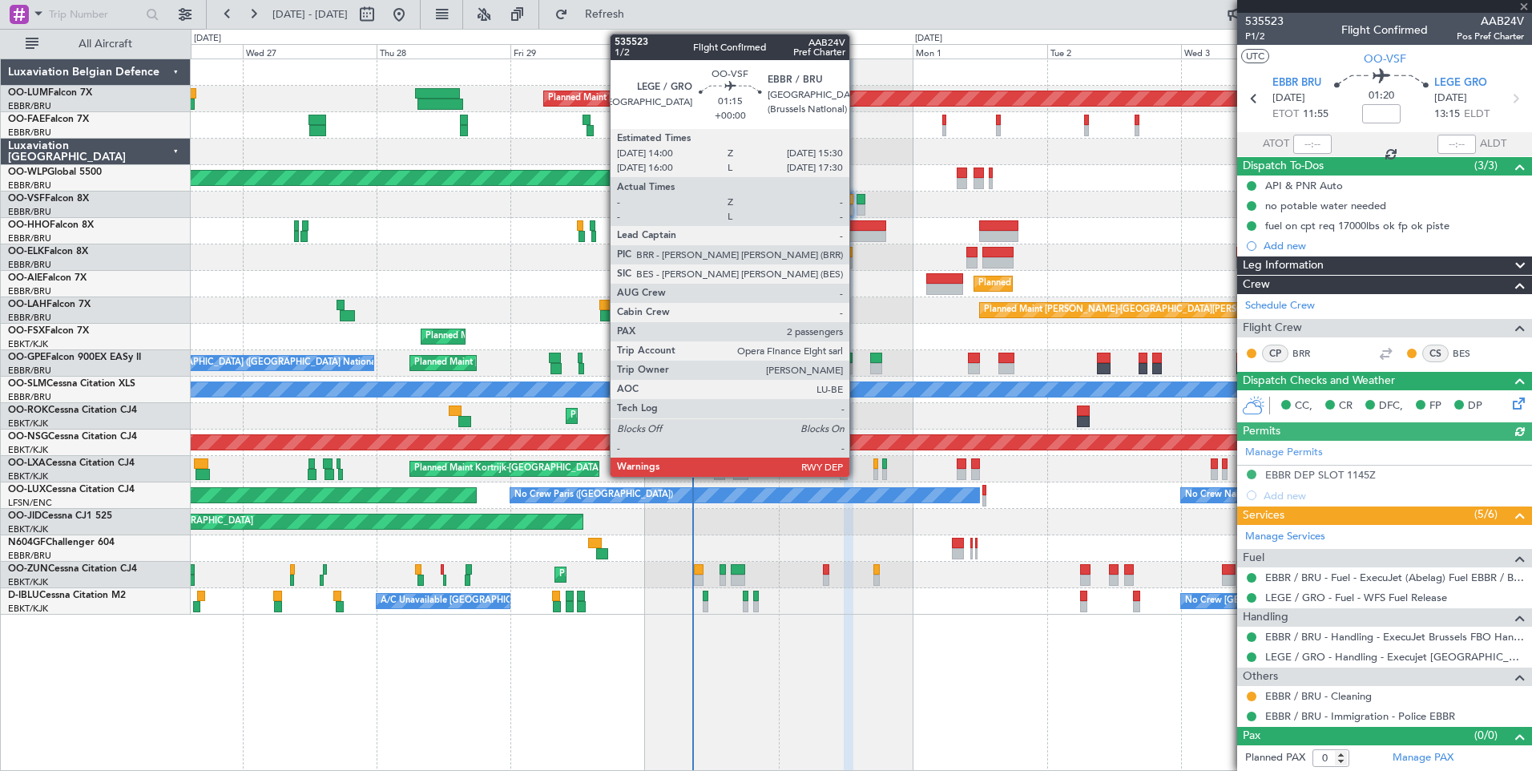
click at [857, 201] on div at bounding box center [861, 199] width 9 height 11
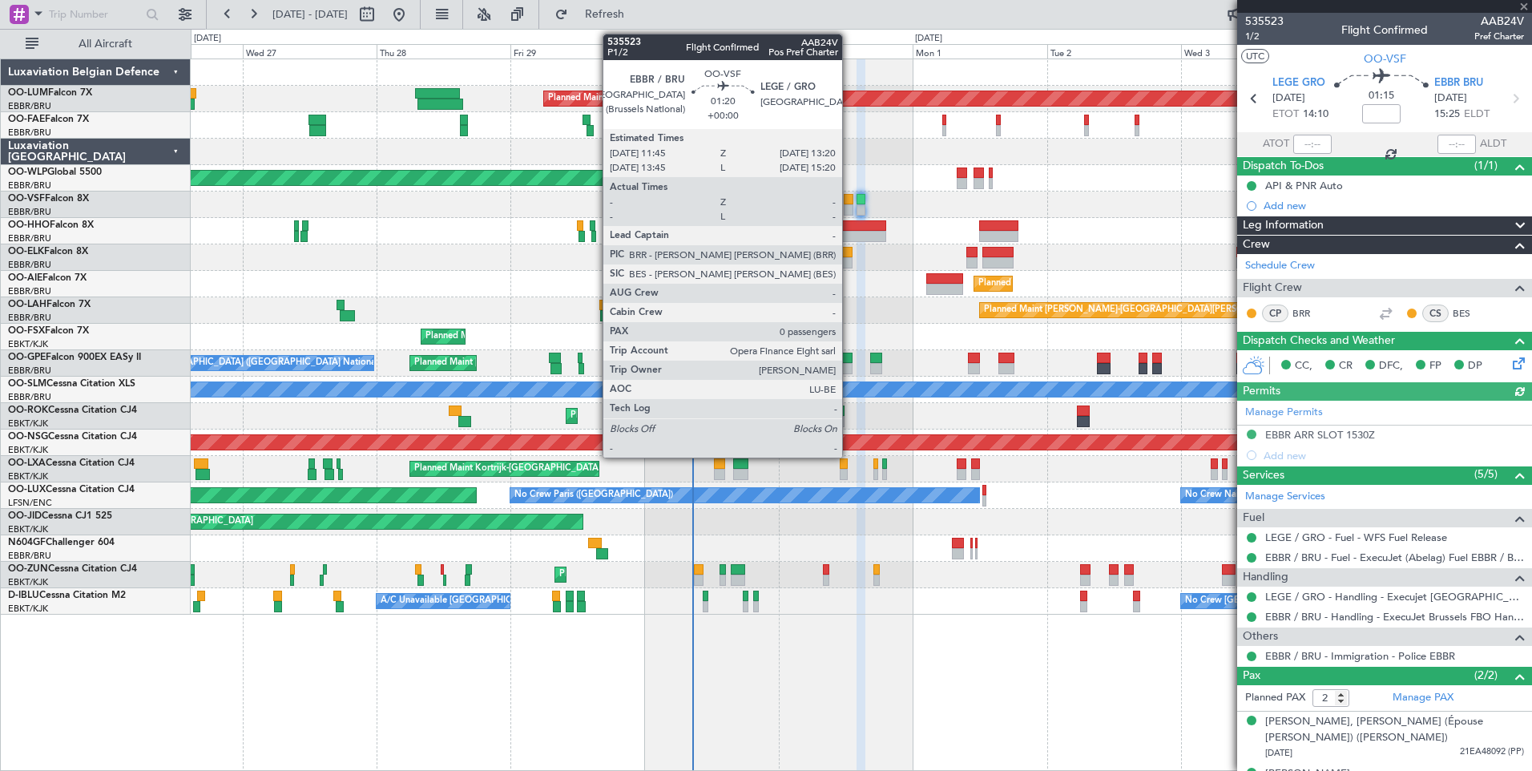
click at [849, 201] on div at bounding box center [849, 199] width 10 height 11
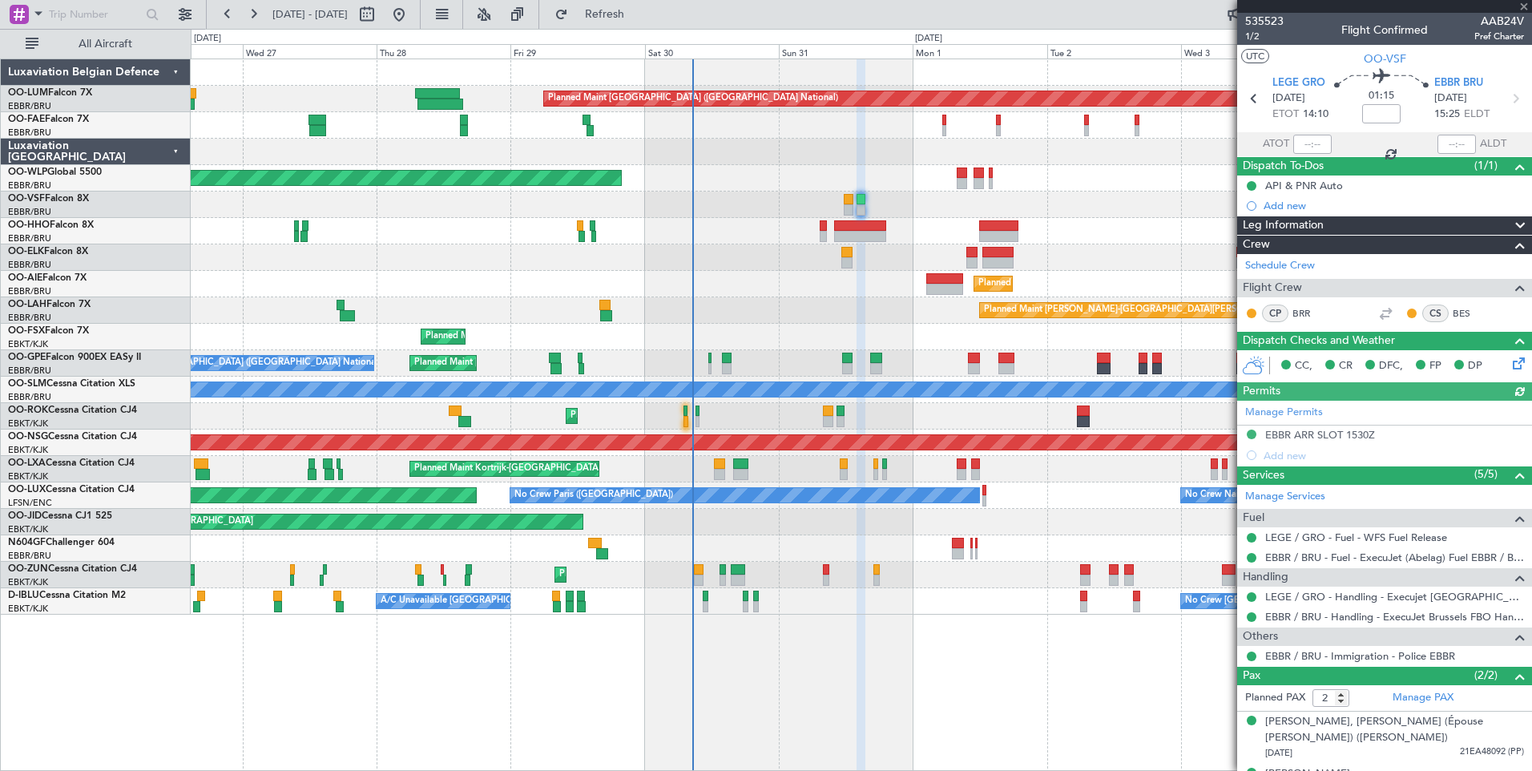
type input "0"
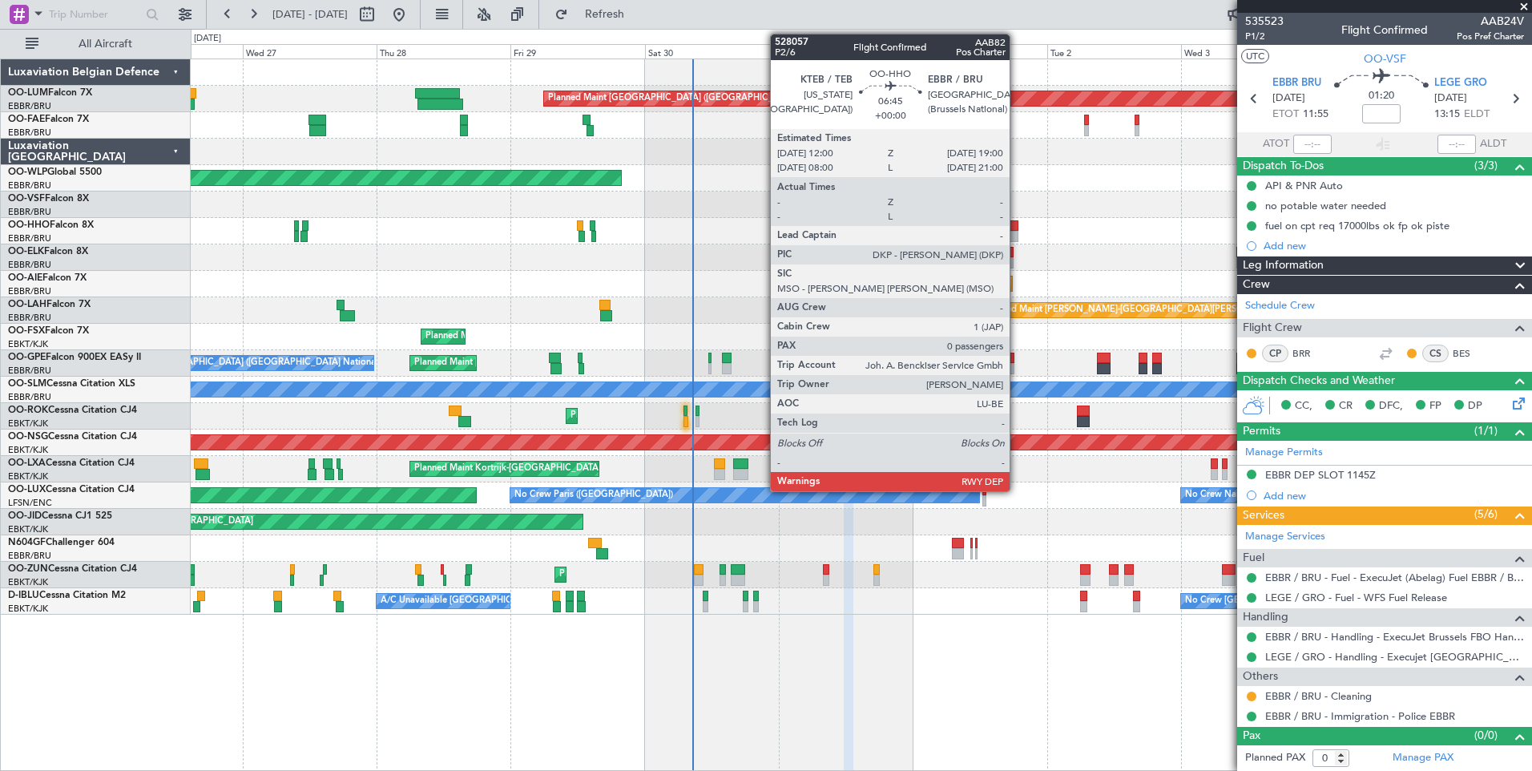
click at [1016, 228] on div at bounding box center [998, 225] width 39 height 11
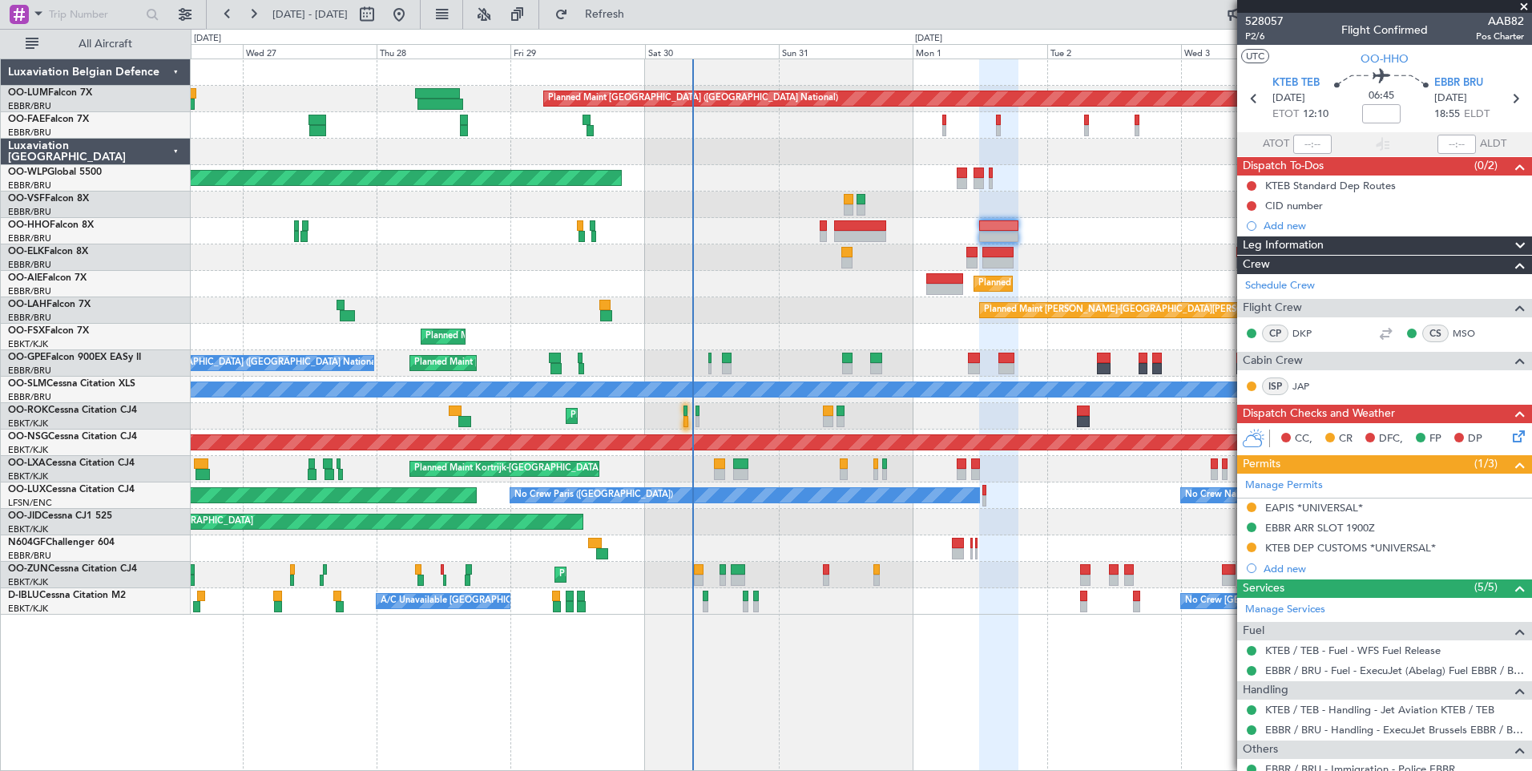
click at [1510, 439] on icon at bounding box center [1516, 433] width 13 height 13
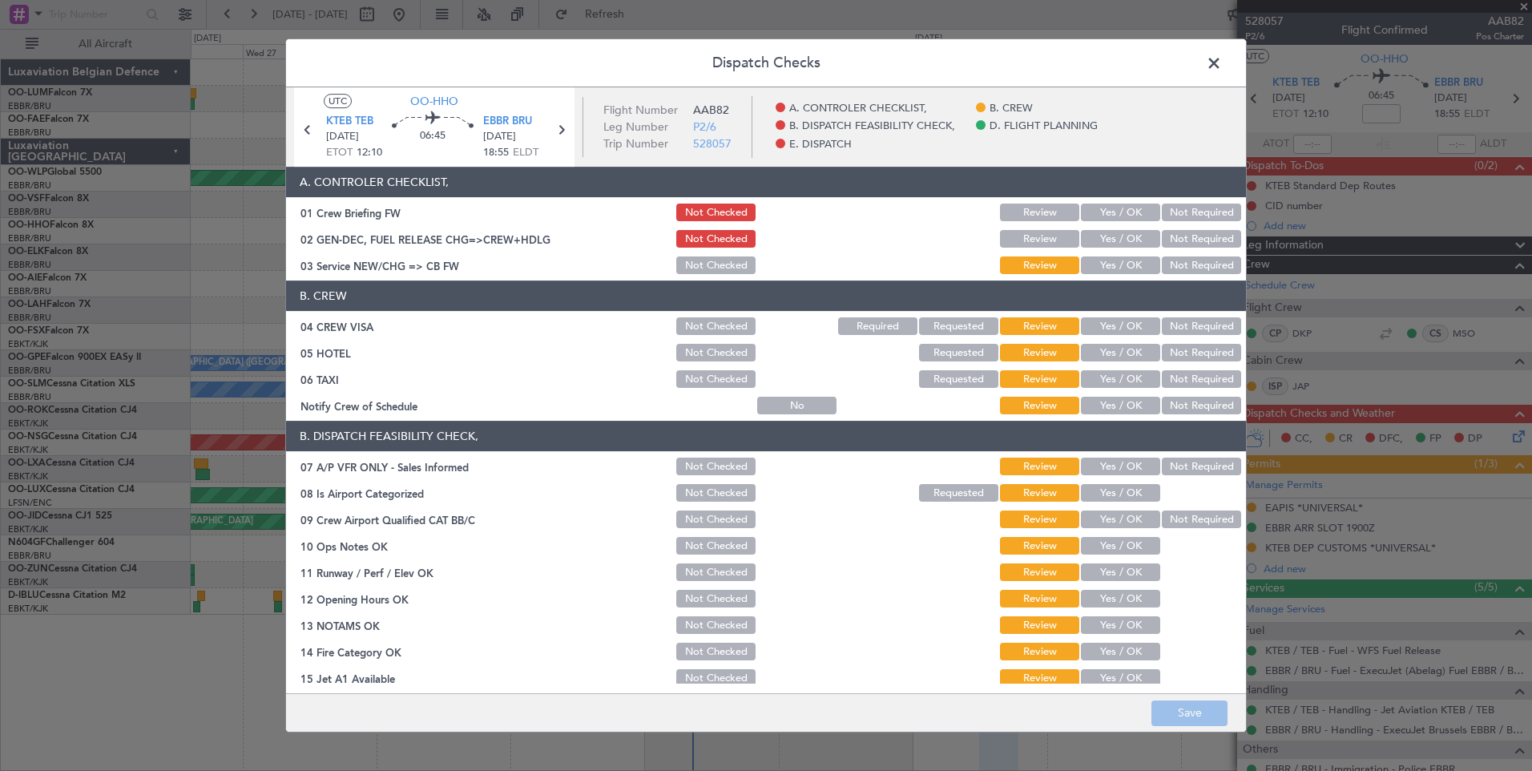
click at [1111, 244] on button "Yes / OK" at bounding box center [1120, 239] width 79 height 18
click at [1120, 264] on button "Yes / OK" at bounding box center [1120, 265] width 79 height 18
click at [1189, 326] on button "Not Required" at bounding box center [1201, 326] width 79 height 18
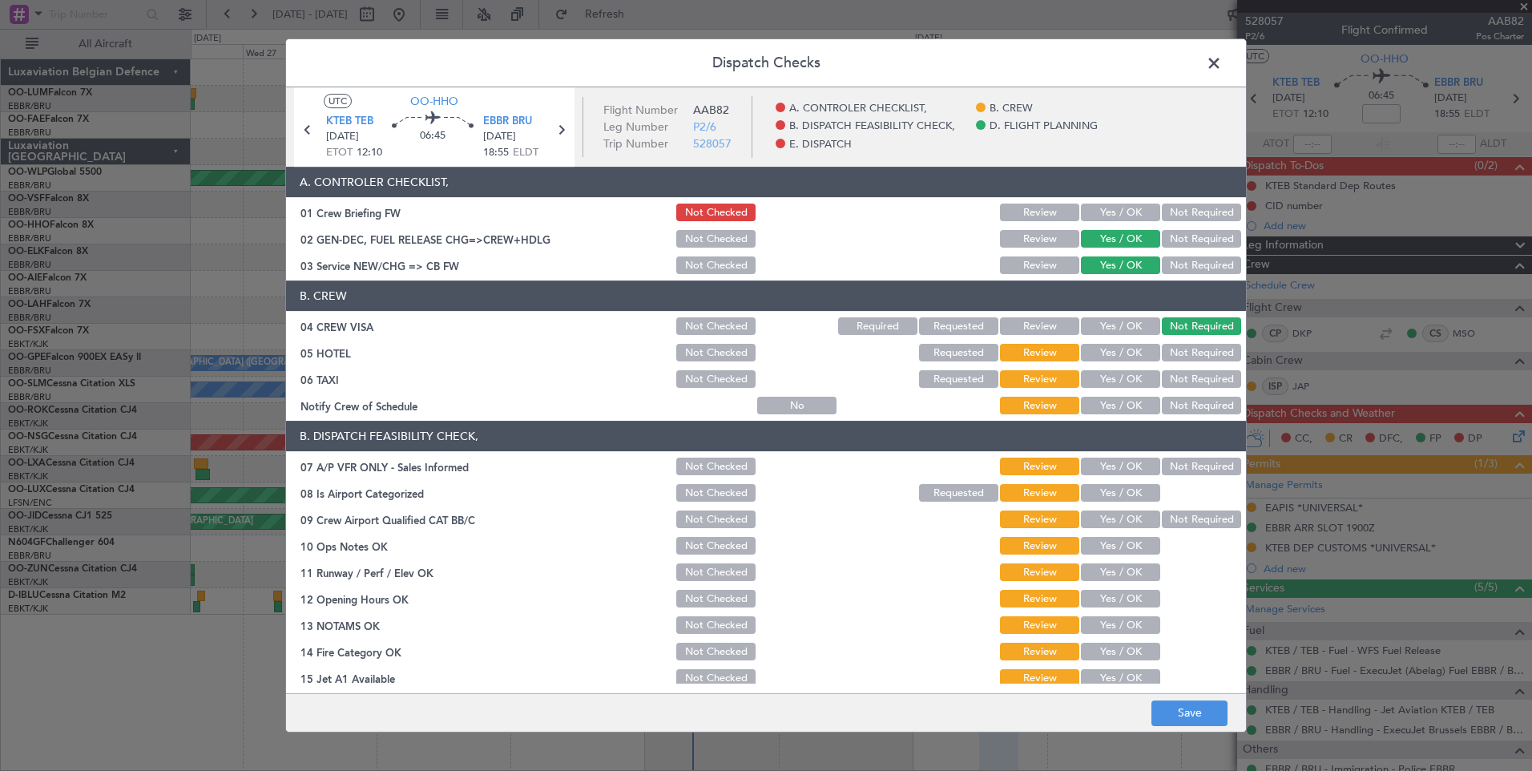
click at [1186, 349] on button "Not Required" at bounding box center [1201, 353] width 79 height 18
click at [1186, 378] on button "Not Required" at bounding box center [1201, 379] width 79 height 18
click at [1126, 406] on button "Yes / OK" at bounding box center [1120, 406] width 79 height 18
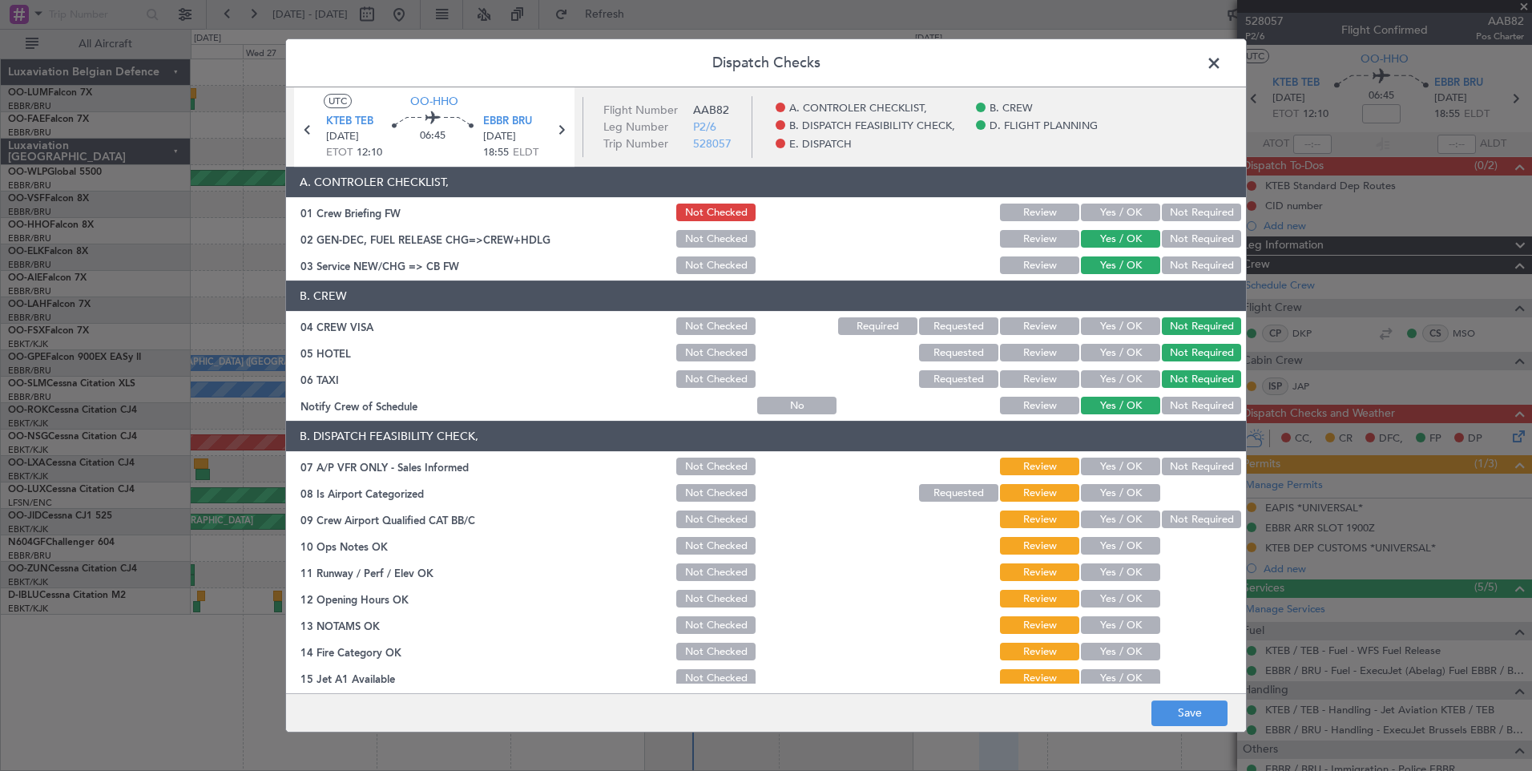
click at [1180, 463] on button "Not Required" at bounding box center [1201, 467] width 79 height 18
drag, startPoint x: 1137, startPoint y: 495, endPoint x: 1161, endPoint y: 512, distance: 29.3
click at [1136, 495] on button "Yes / OK" at bounding box center [1120, 493] width 79 height 18
click at [1166, 514] on button "Not Required" at bounding box center [1201, 519] width 79 height 18
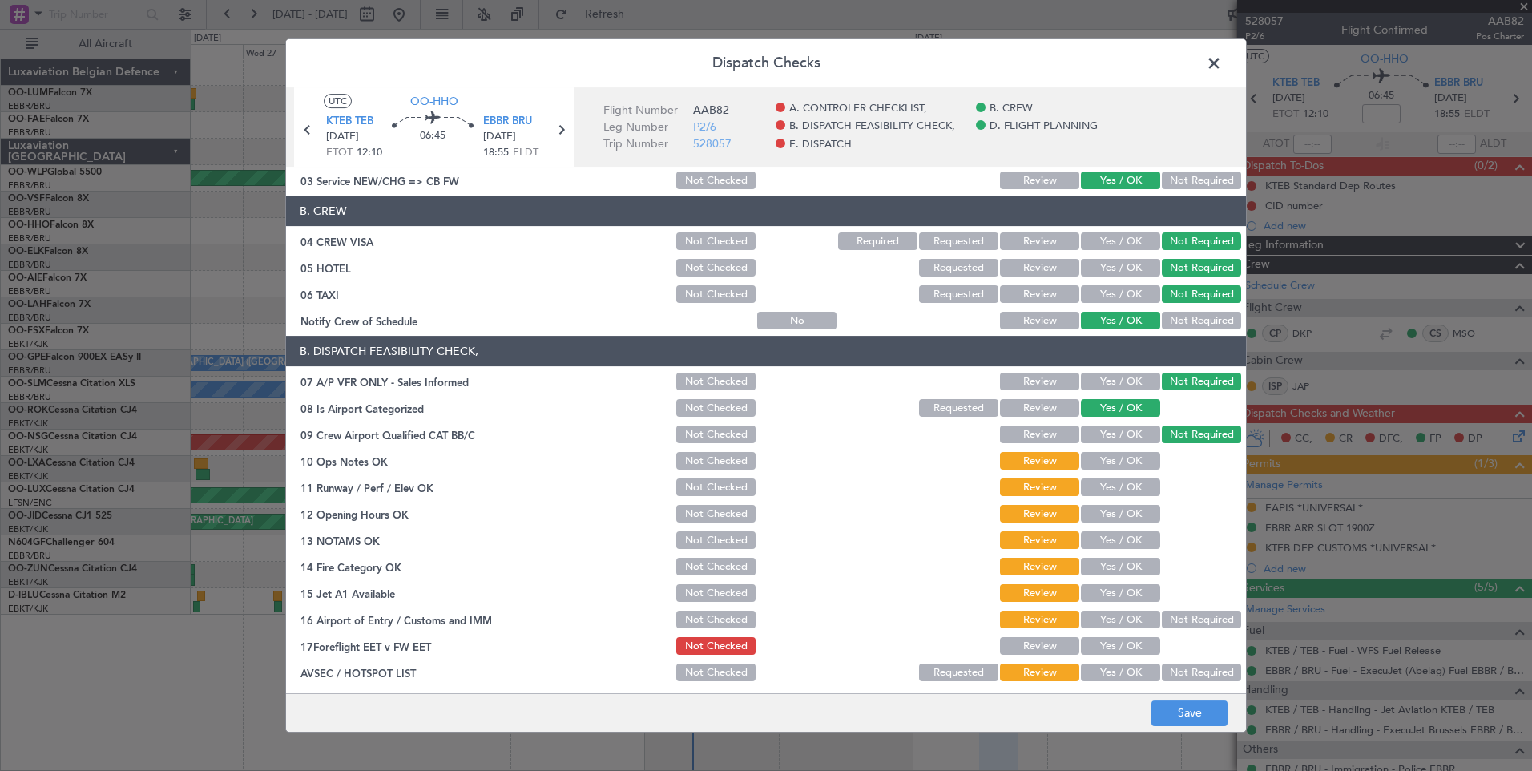
scroll to position [160, 0]
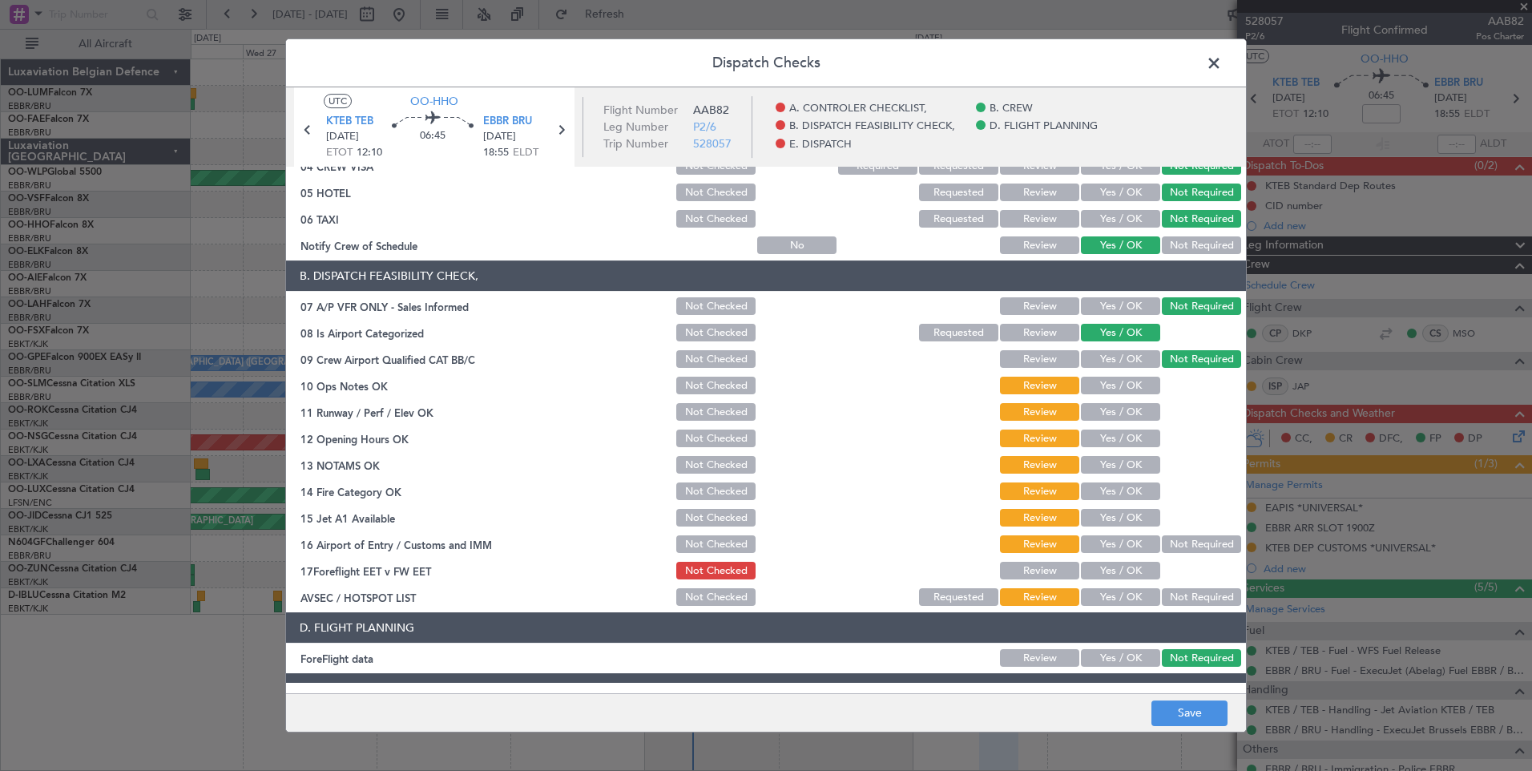
drag, startPoint x: 1110, startPoint y: 391, endPoint x: 1111, endPoint y: 412, distance: 20.9
click at [1111, 390] on button "Yes / OK" at bounding box center [1120, 386] width 79 height 18
drag, startPoint x: 1116, startPoint y: 417, endPoint x: 1118, endPoint y: 442, distance: 25.8
click at [1117, 422] on div "Yes / OK" at bounding box center [1119, 412] width 81 height 22
click at [1120, 442] on button "Yes / OK" at bounding box center [1120, 439] width 79 height 18
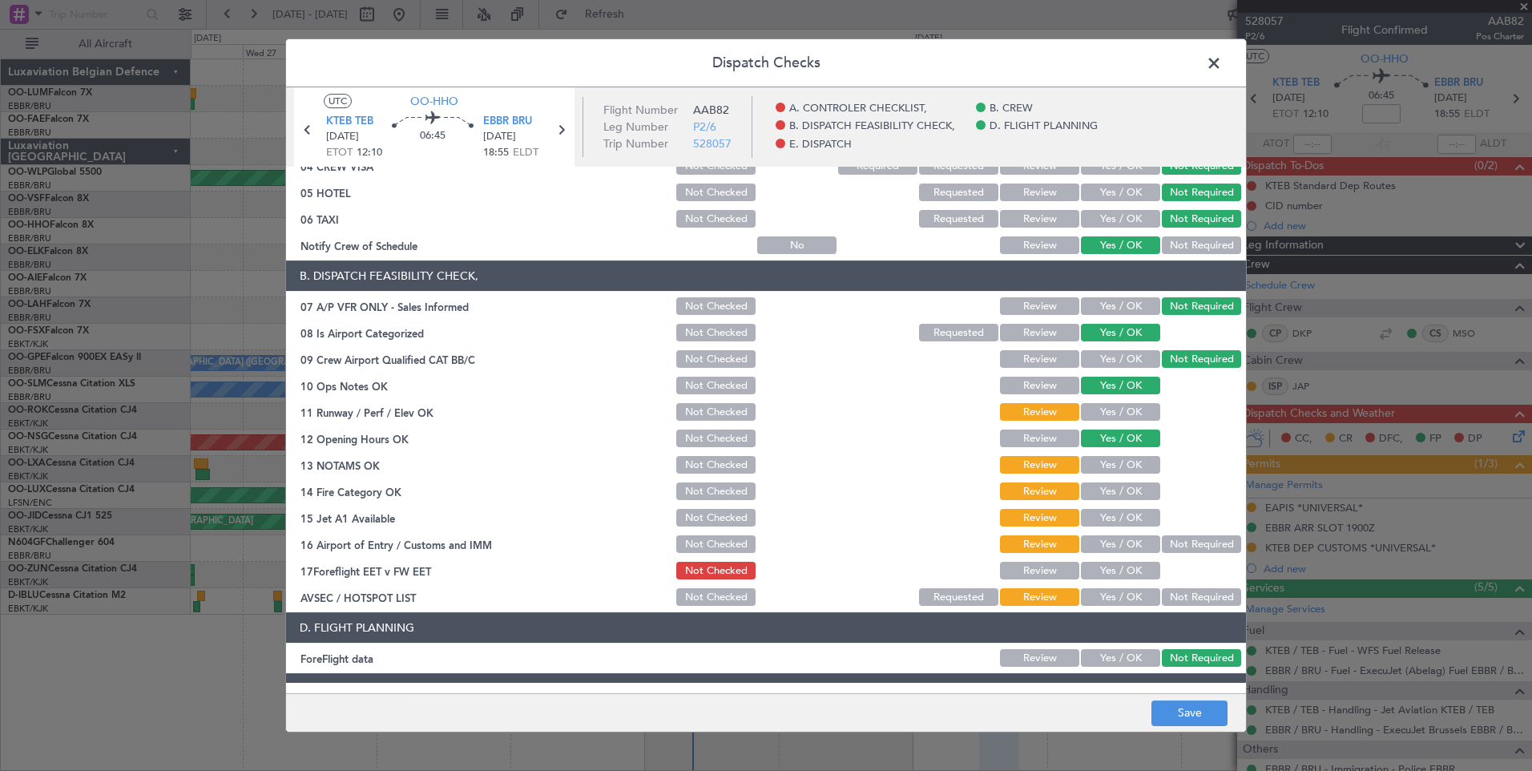
click at [1119, 415] on button "Yes / OK" at bounding box center [1120, 412] width 79 height 18
click at [1116, 465] on button "Yes / OK" at bounding box center [1120, 465] width 79 height 18
click at [1116, 488] on button "Yes / OK" at bounding box center [1120, 491] width 79 height 18
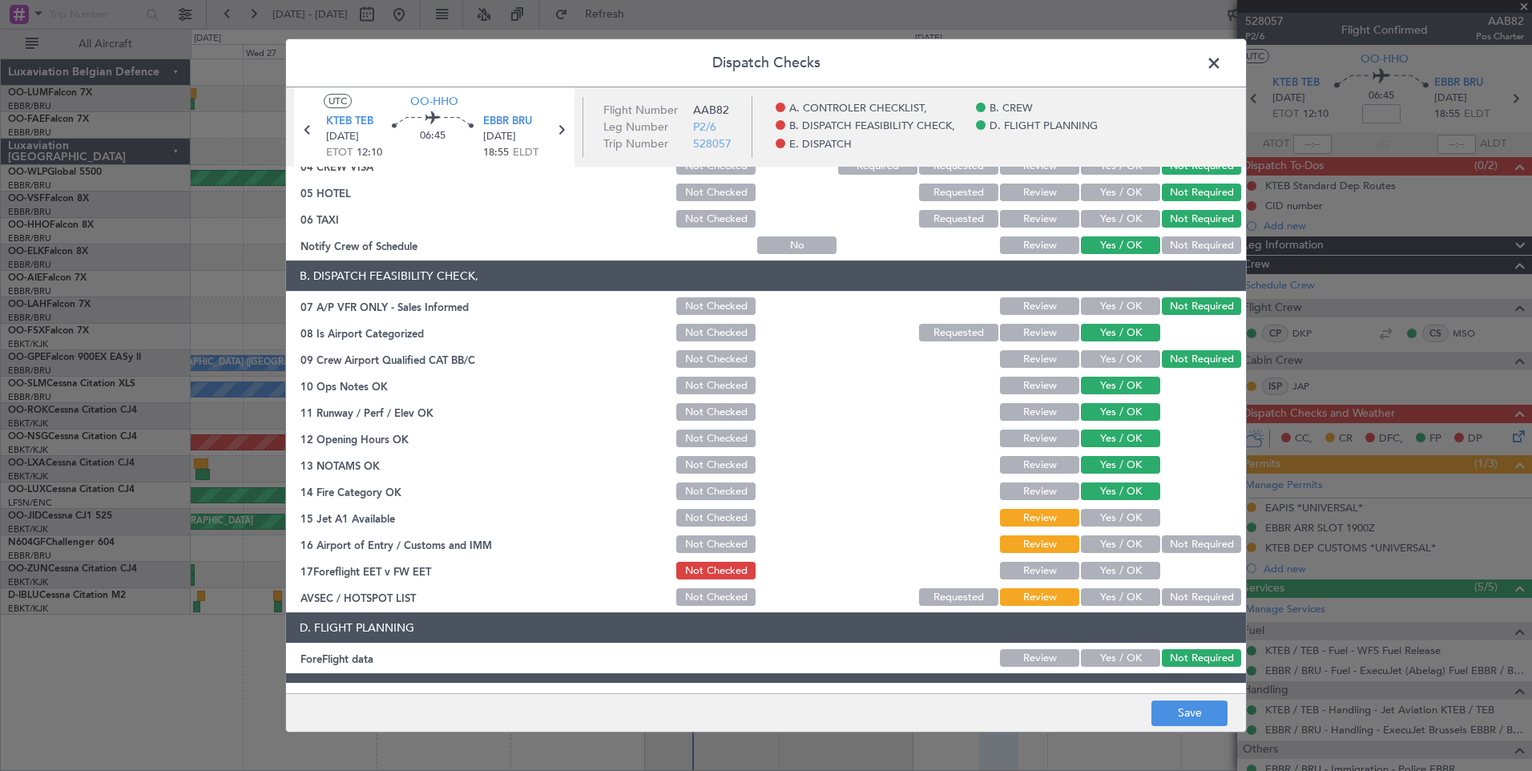
click at [1116, 513] on button "Yes / OK" at bounding box center [1120, 518] width 79 height 18
click at [1115, 539] on button "Yes / OK" at bounding box center [1120, 544] width 79 height 18
click at [1162, 595] on button "Not Required" at bounding box center [1201, 597] width 79 height 18
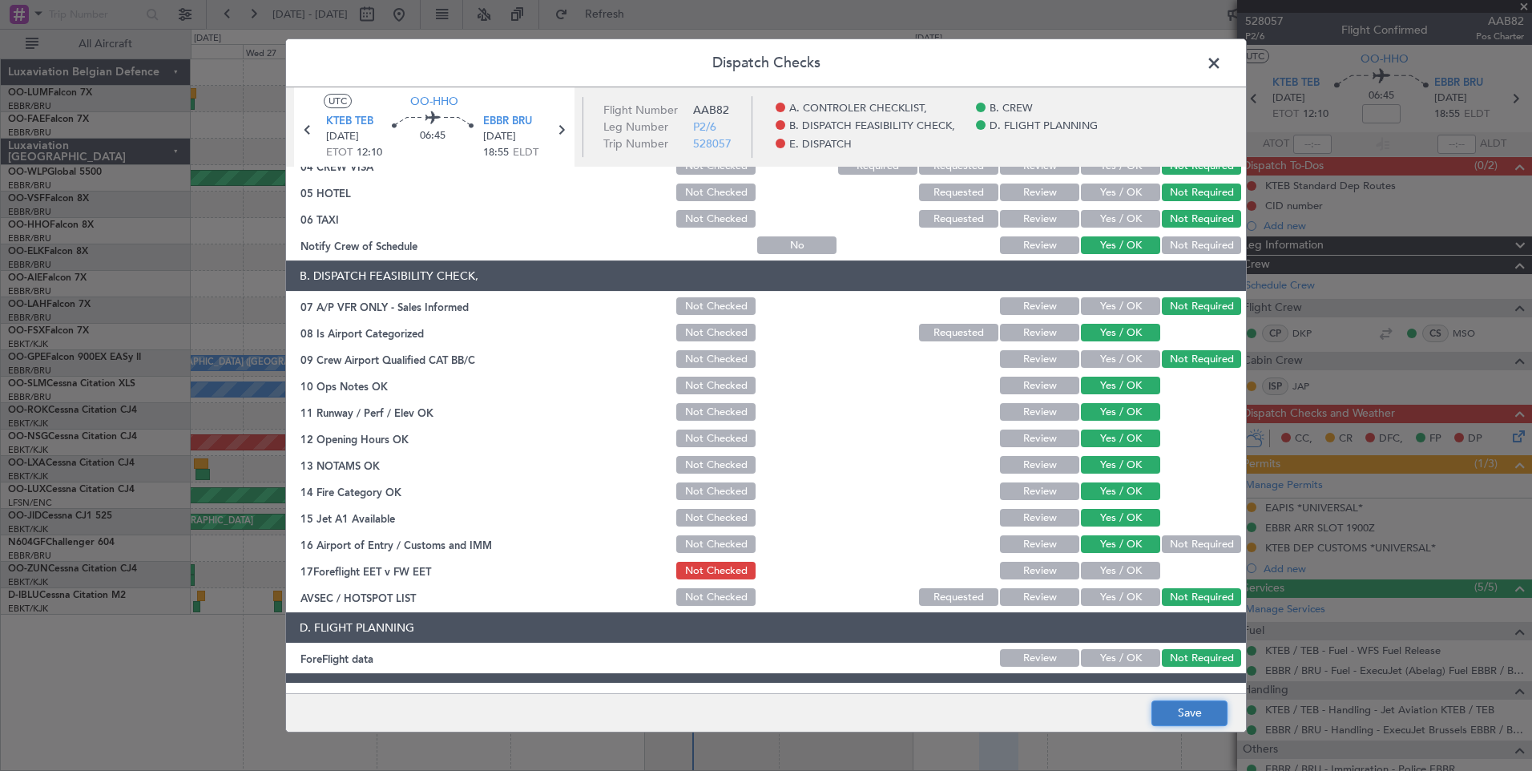
click at [1188, 714] on button "Save" at bounding box center [1190, 713] width 76 height 26
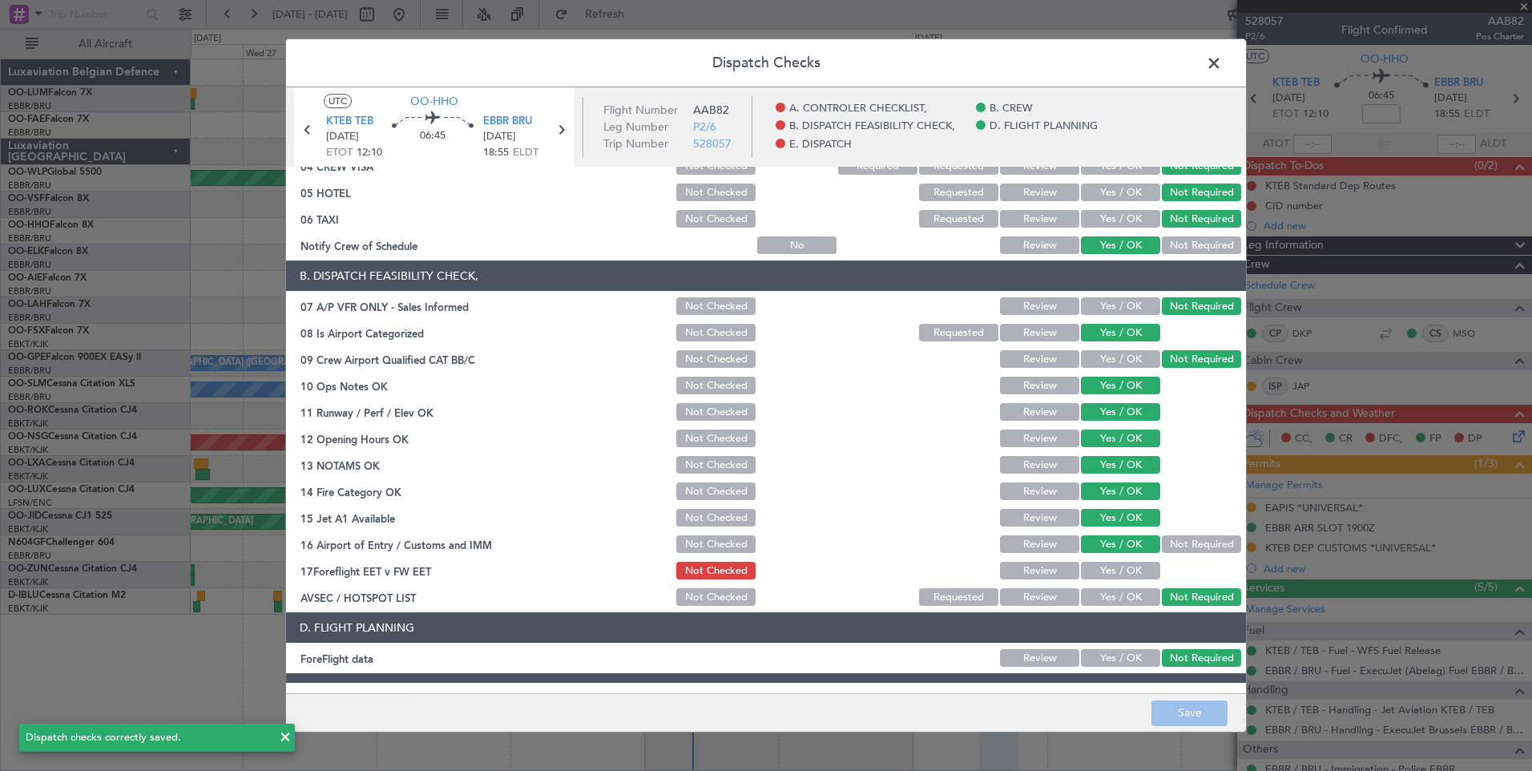
click at [1222, 60] on span at bounding box center [1222, 67] width 0 height 32
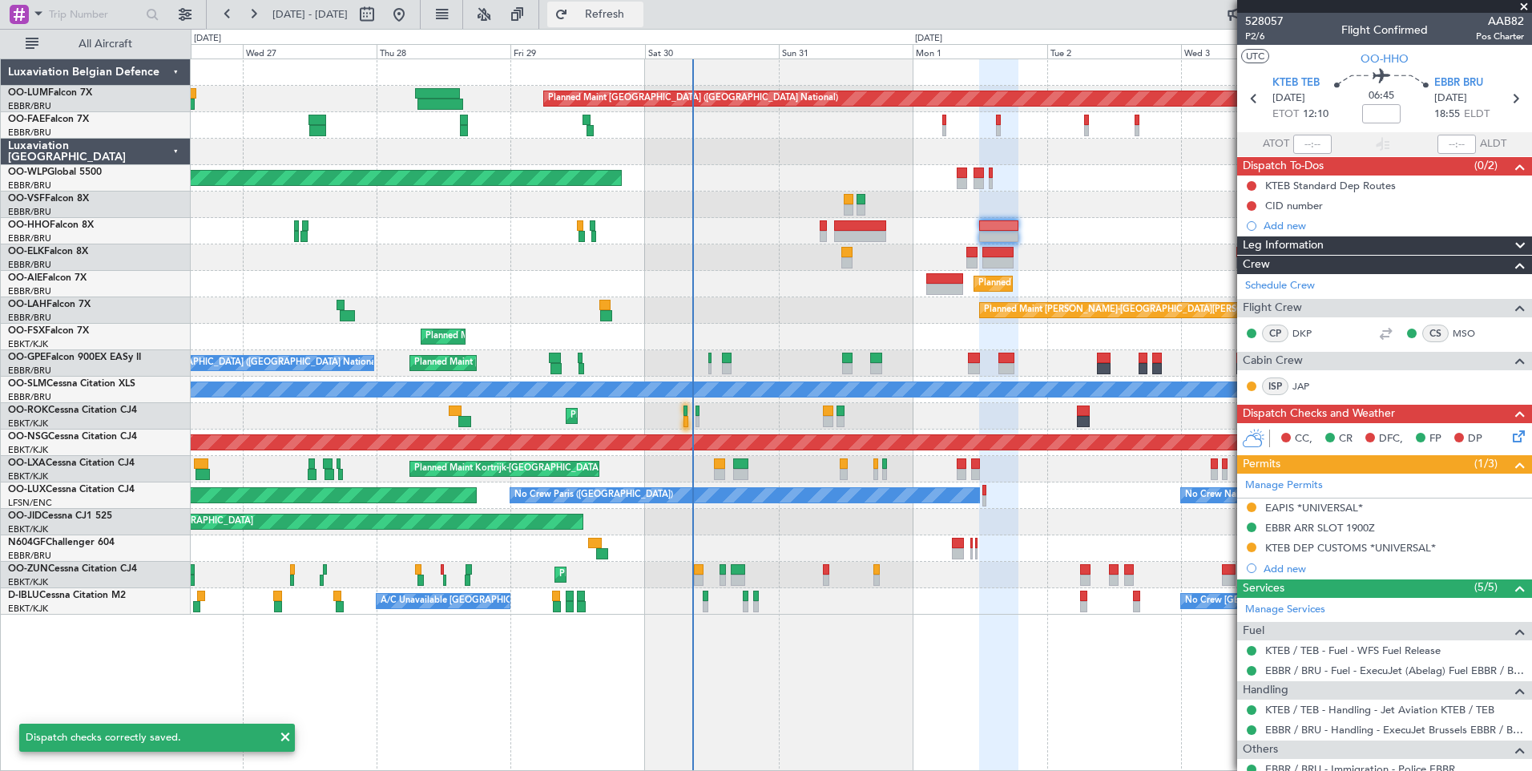
click at [639, 14] on span "Refresh" at bounding box center [604, 14] width 67 height 11
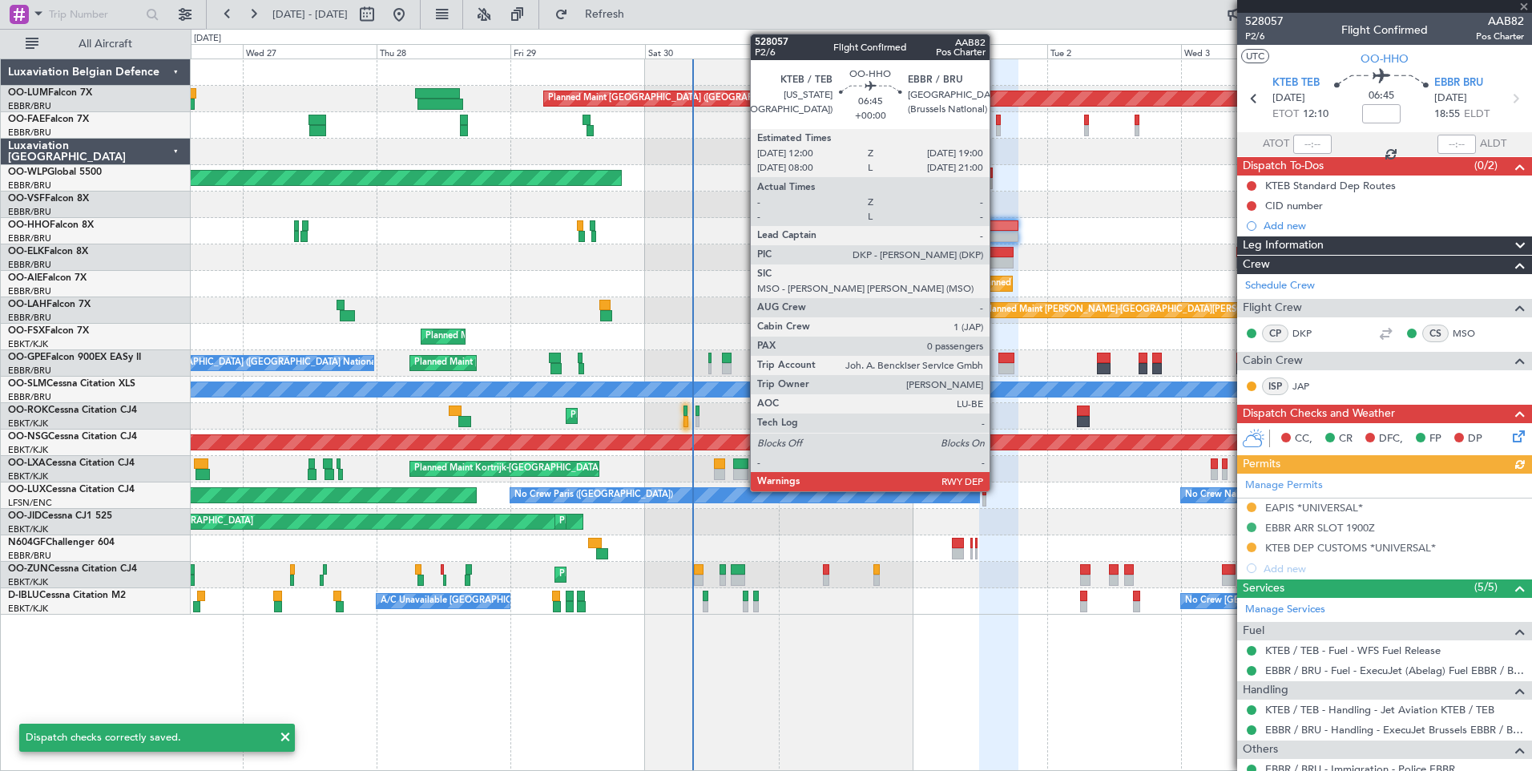
click at [1004, 228] on div at bounding box center [998, 225] width 39 height 11
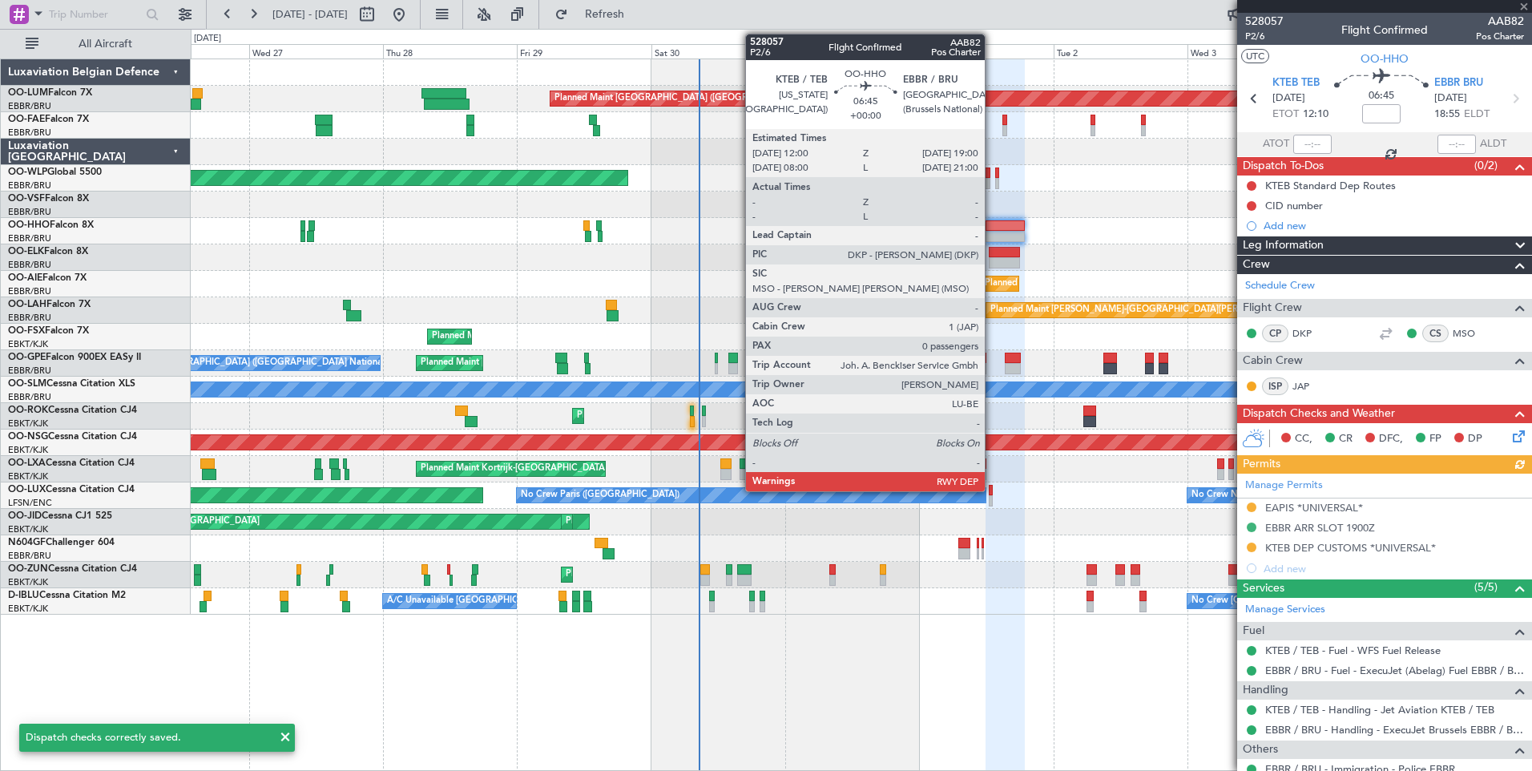
click at [992, 230] on div at bounding box center [1005, 225] width 39 height 11
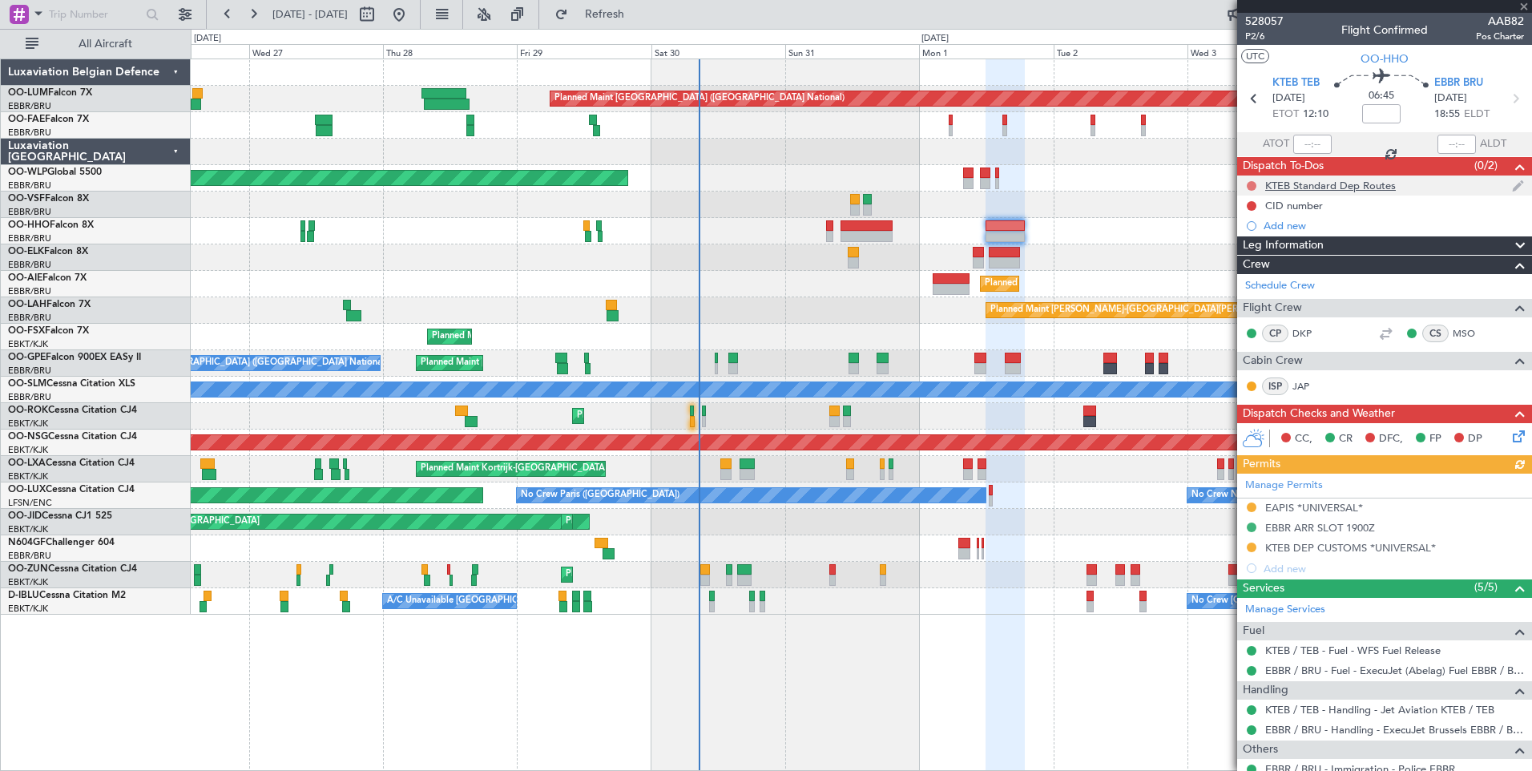
click at [1250, 183] on button at bounding box center [1252, 186] width 10 height 10
click at [1241, 254] on span "Completed" at bounding box center [1259, 256] width 53 height 16
click at [1510, 435] on icon at bounding box center [1516, 433] width 13 height 13
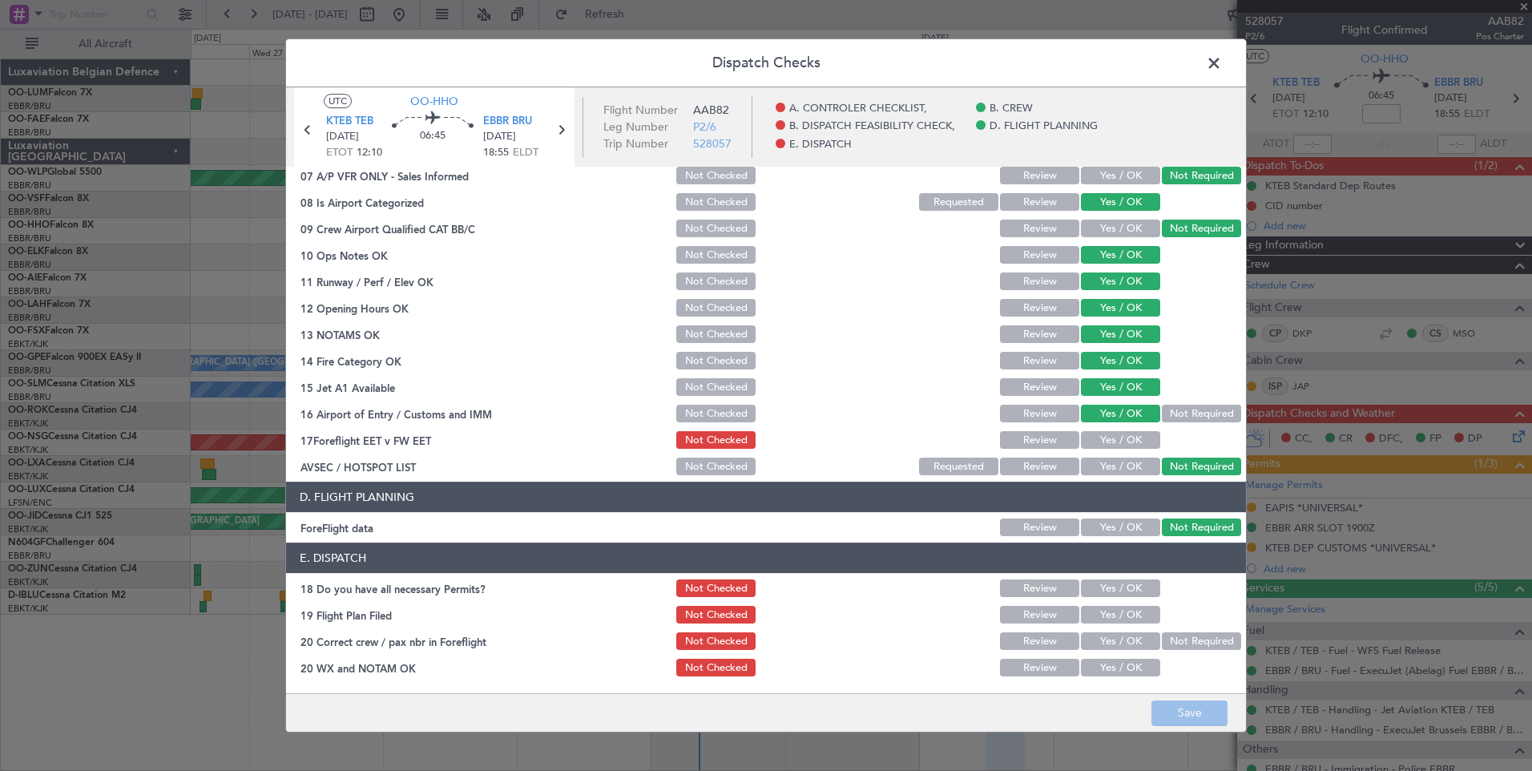
scroll to position [0, 0]
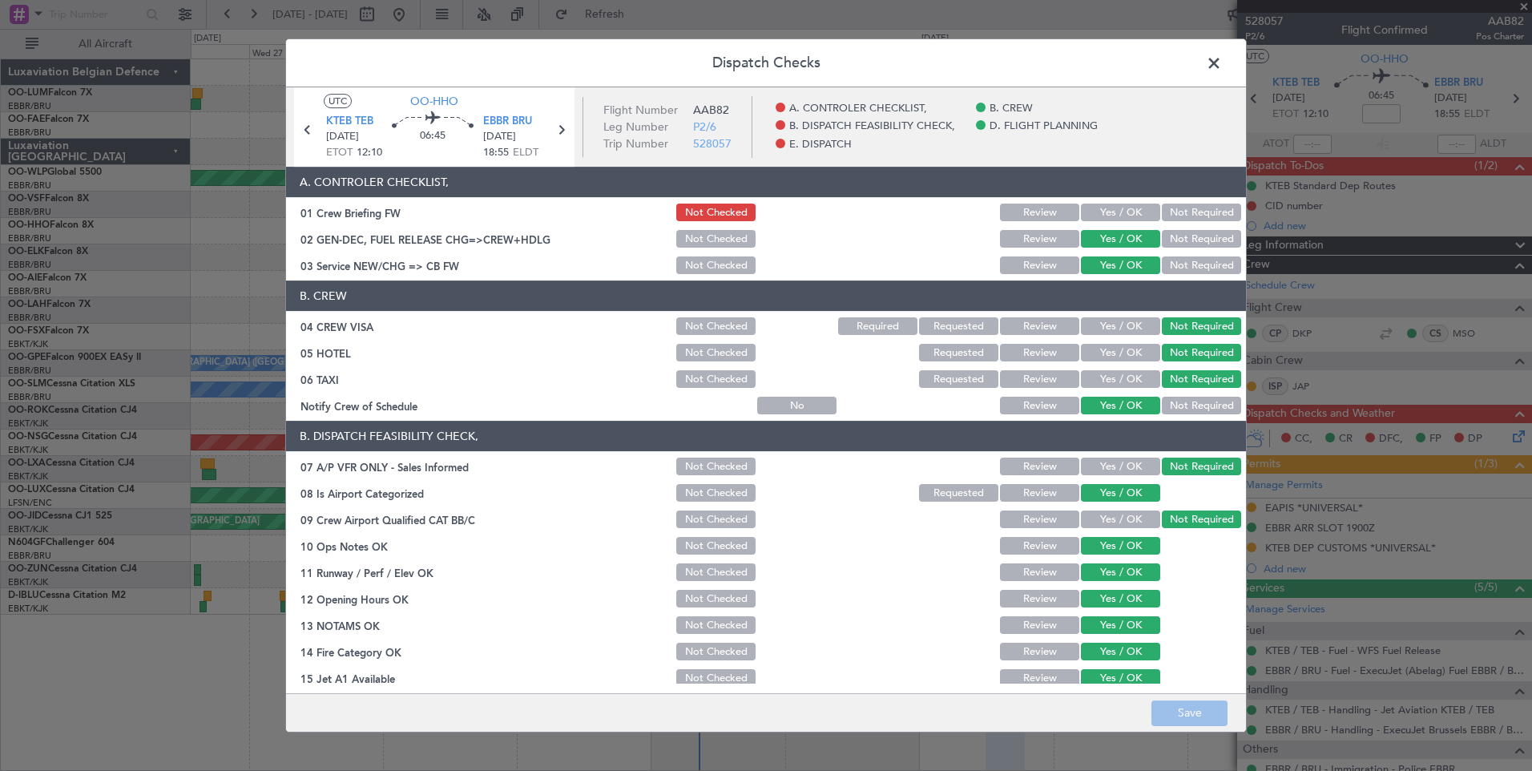
click at [1222, 56] on span at bounding box center [1222, 67] width 0 height 32
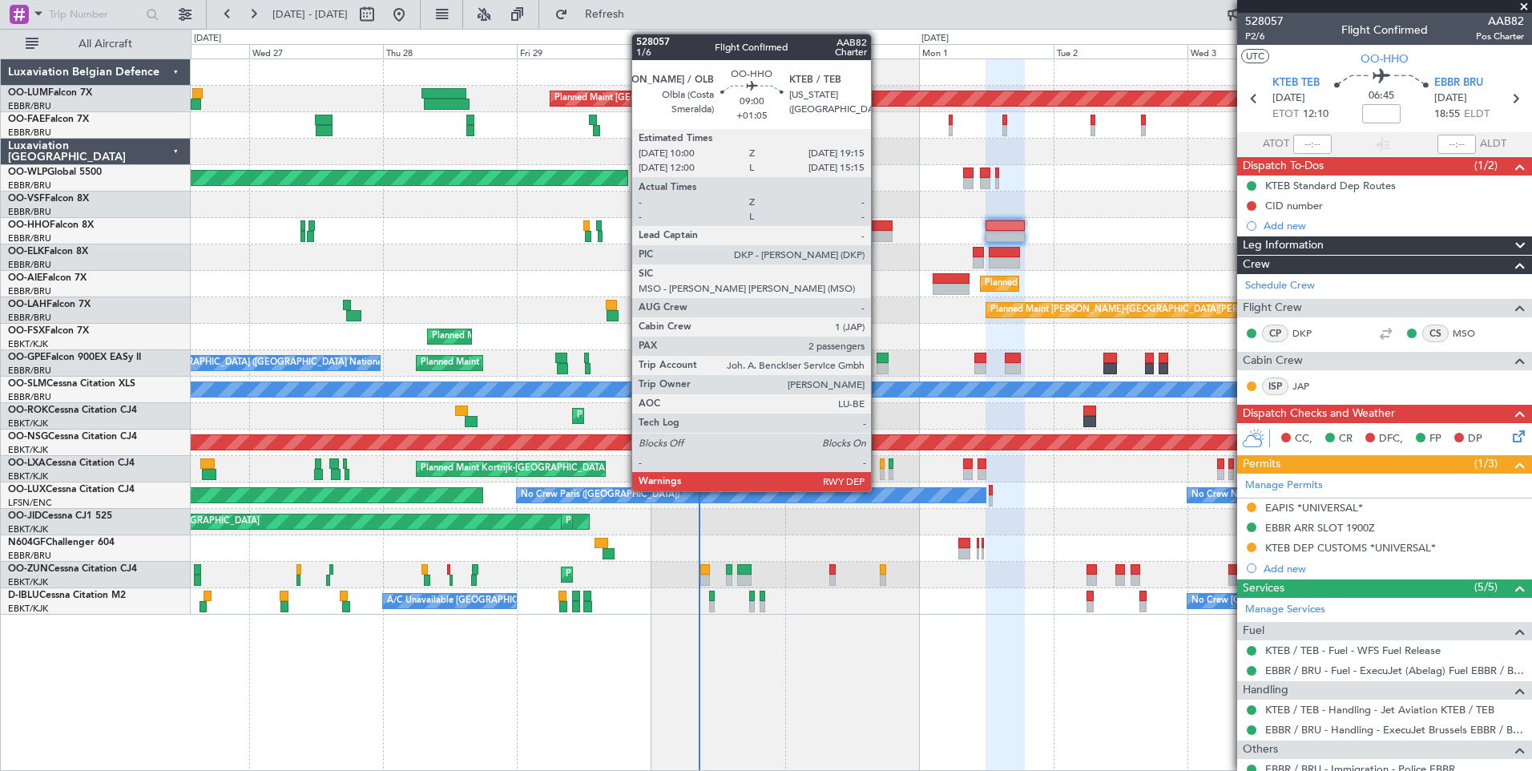
click at [878, 229] on div at bounding box center [867, 225] width 52 height 11
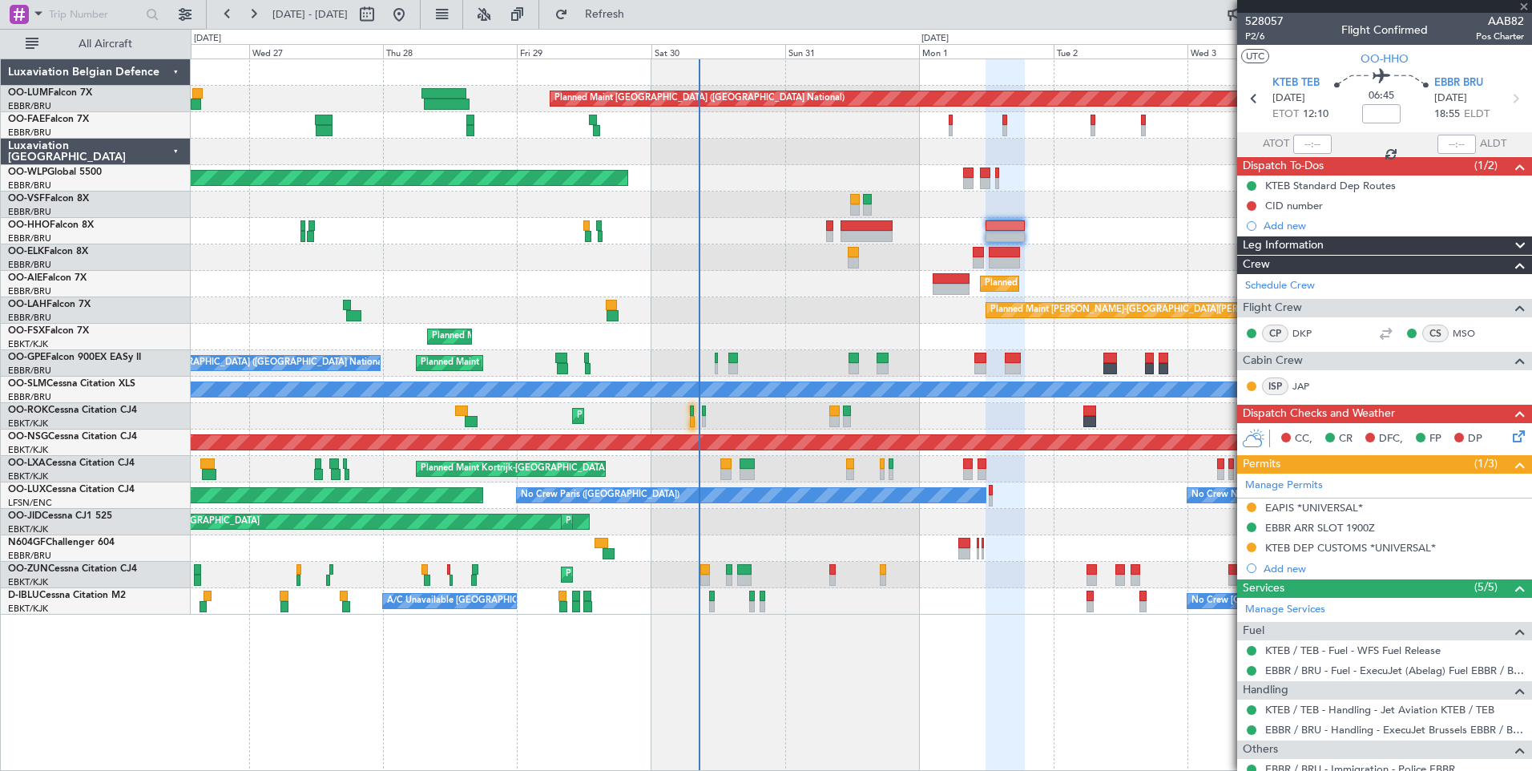
type input "+01:05"
type input "2"
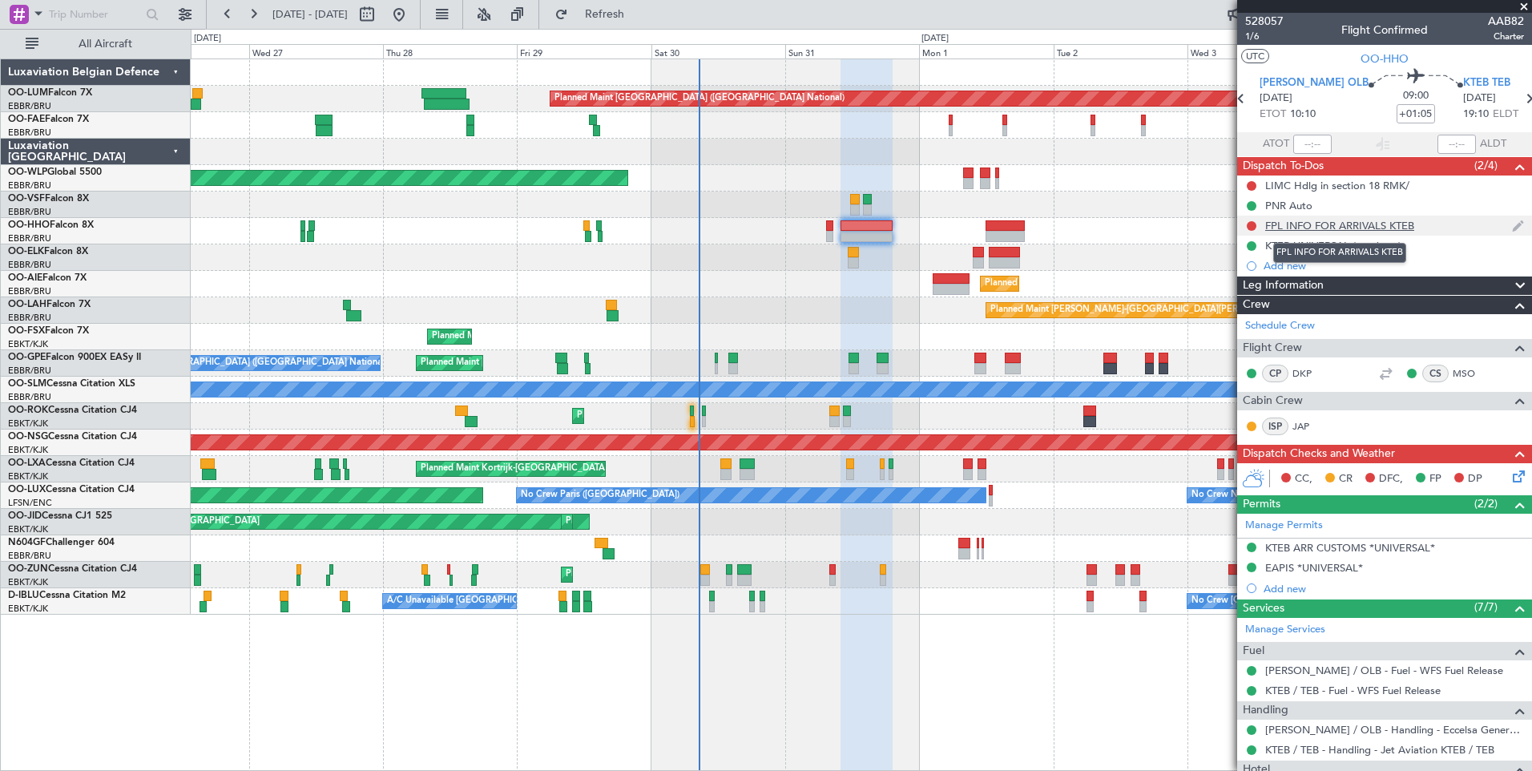
click at [1333, 228] on div "FPL INFO FOR ARRIVALS KTEB" at bounding box center [1339, 226] width 149 height 14
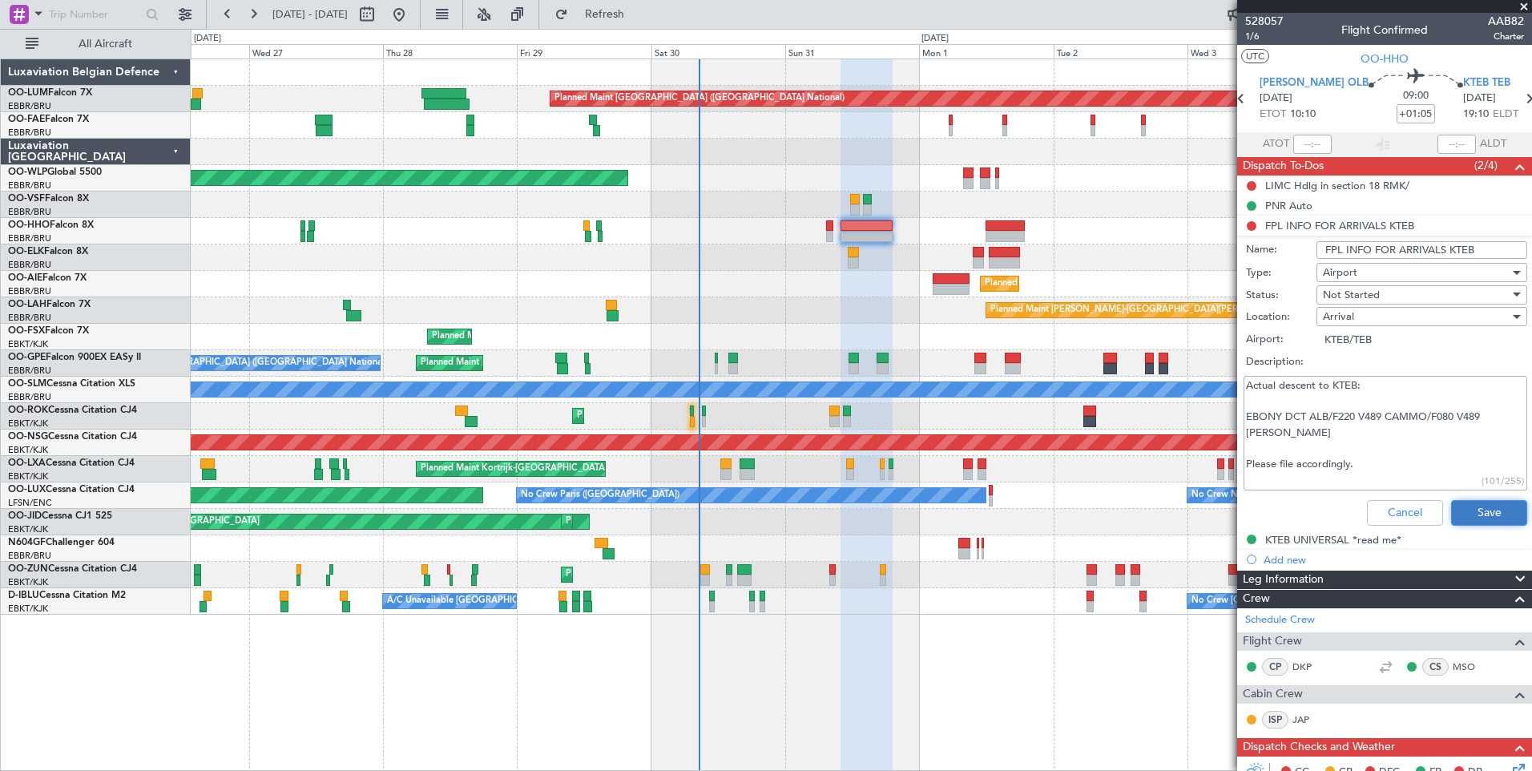
click at [1484, 514] on button "Save" at bounding box center [1489, 513] width 76 height 26
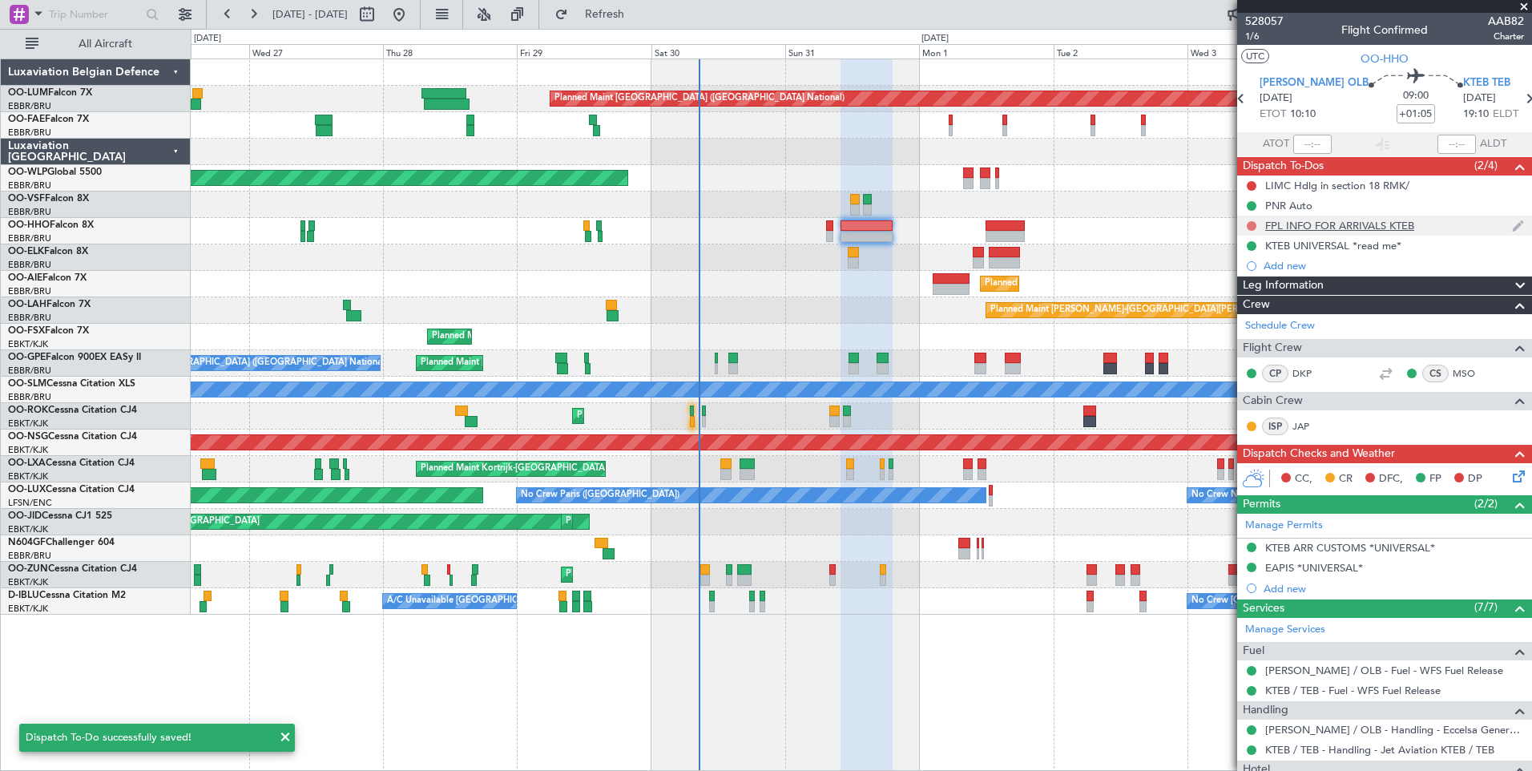
click at [1252, 221] on button at bounding box center [1252, 226] width 10 height 10
click at [1246, 293] on span "Completed" at bounding box center [1259, 296] width 53 height 16
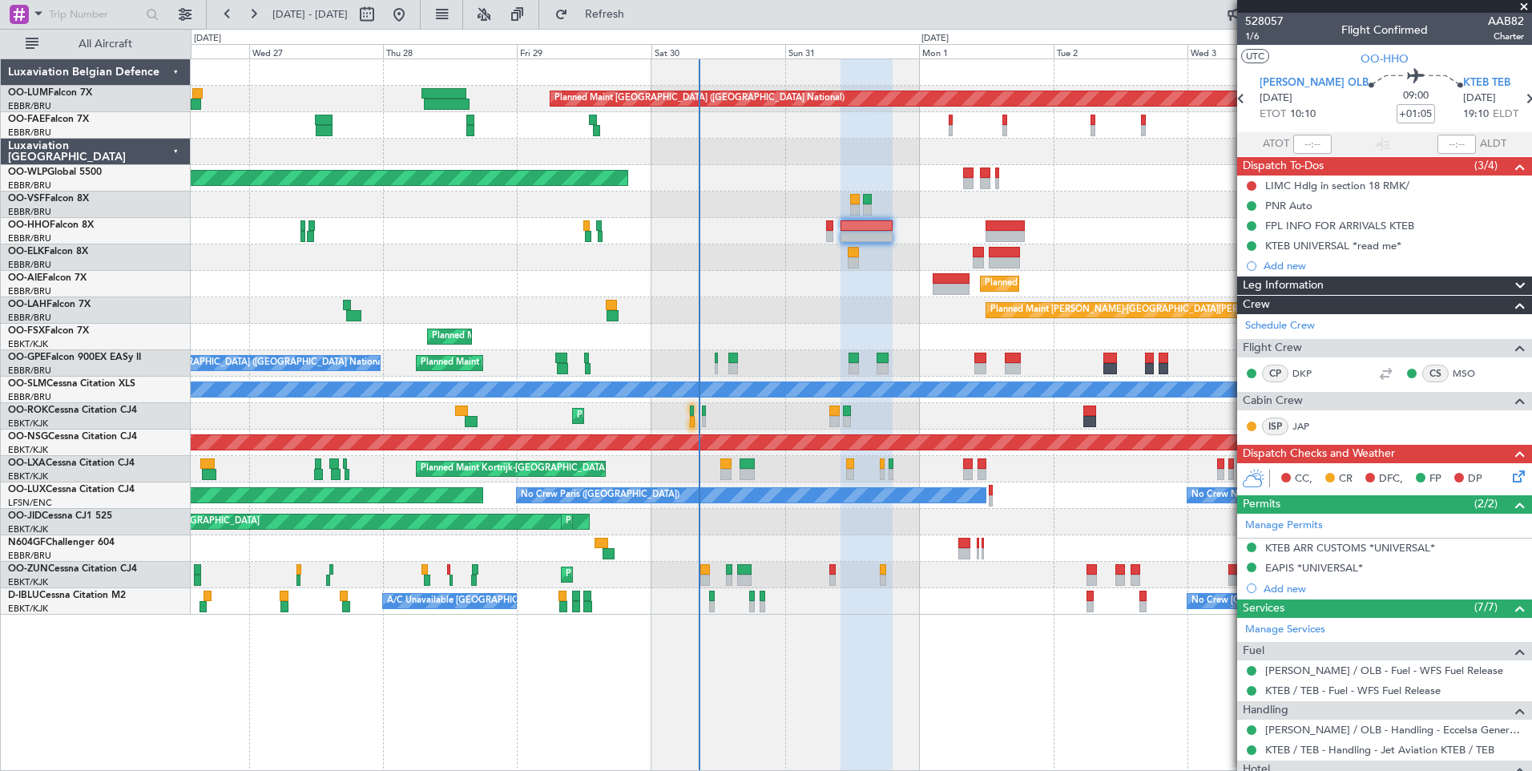
click at [1510, 478] on icon at bounding box center [1516, 473] width 13 height 13
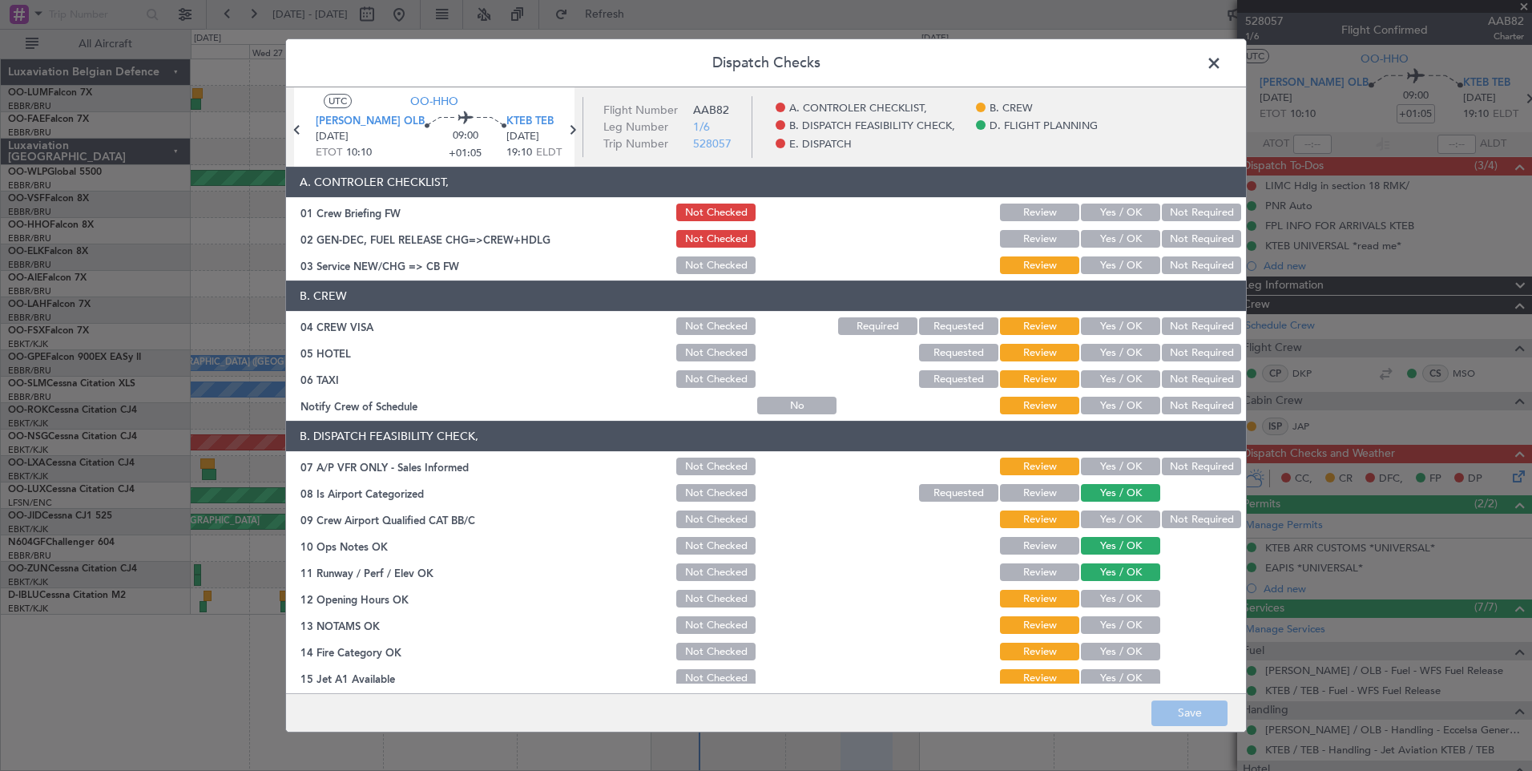
click at [1091, 246] on button "Yes / OK" at bounding box center [1120, 239] width 79 height 18
click at [1093, 256] on button "Yes / OK" at bounding box center [1120, 265] width 79 height 18
click at [1201, 325] on button "Not Required" at bounding box center [1201, 326] width 79 height 18
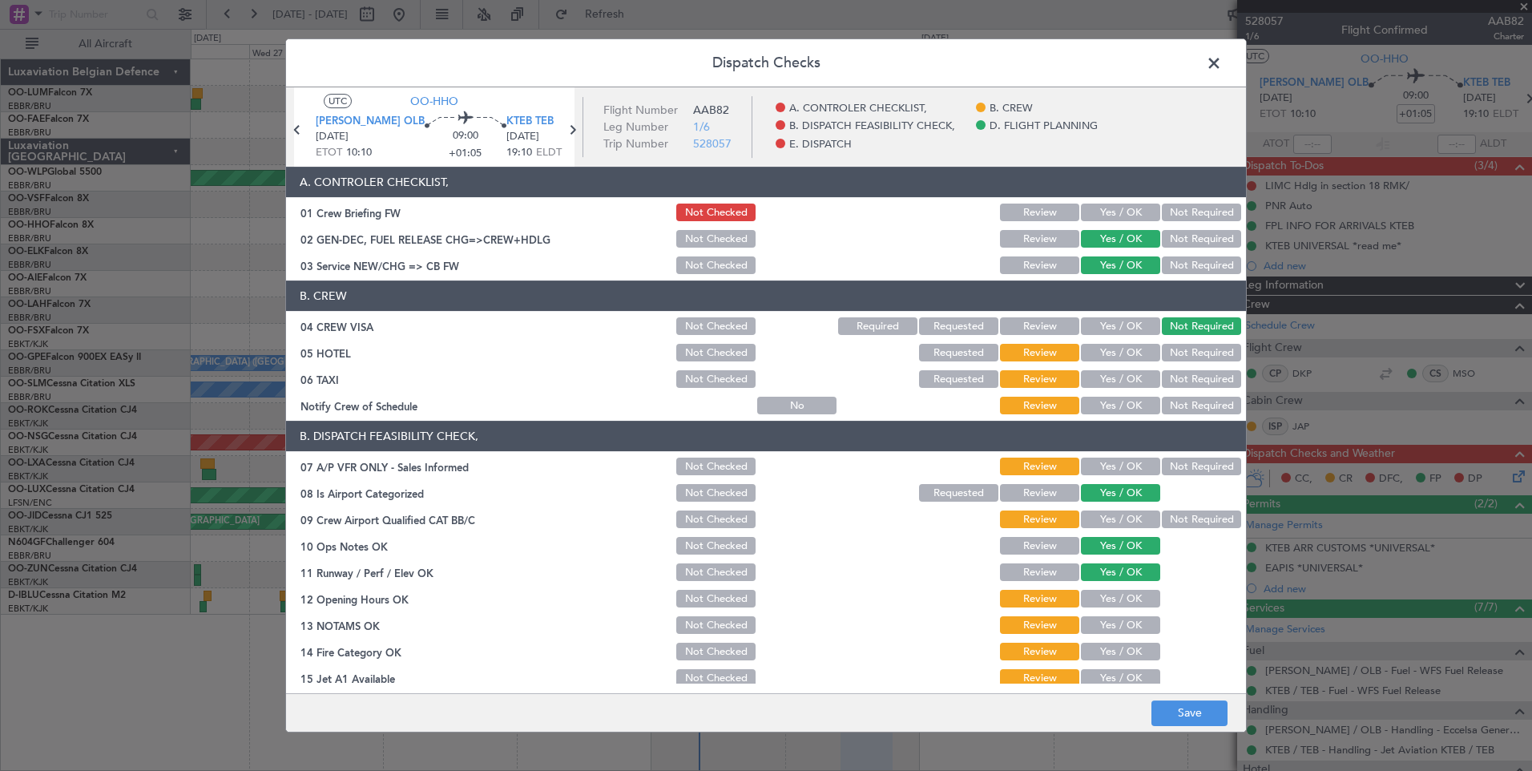
click at [1128, 358] on button "Yes / OK" at bounding box center [1120, 353] width 79 height 18
click at [1191, 379] on button "Not Required" at bounding box center [1201, 379] width 79 height 18
click at [1126, 402] on button "Yes / OK" at bounding box center [1120, 406] width 79 height 18
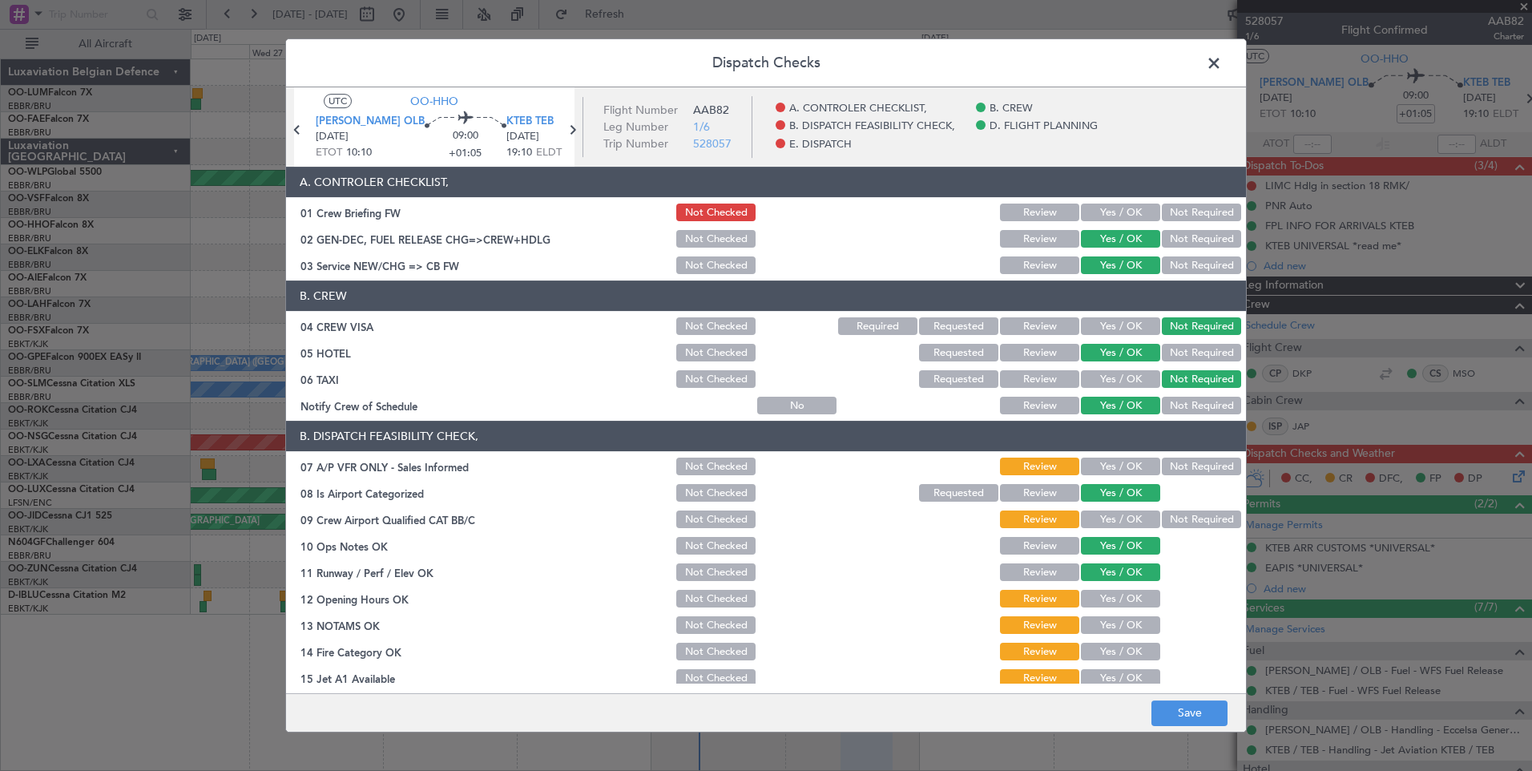
click at [1118, 325] on button "Yes / OK" at bounding box center [1120, 326] width 79 height 18
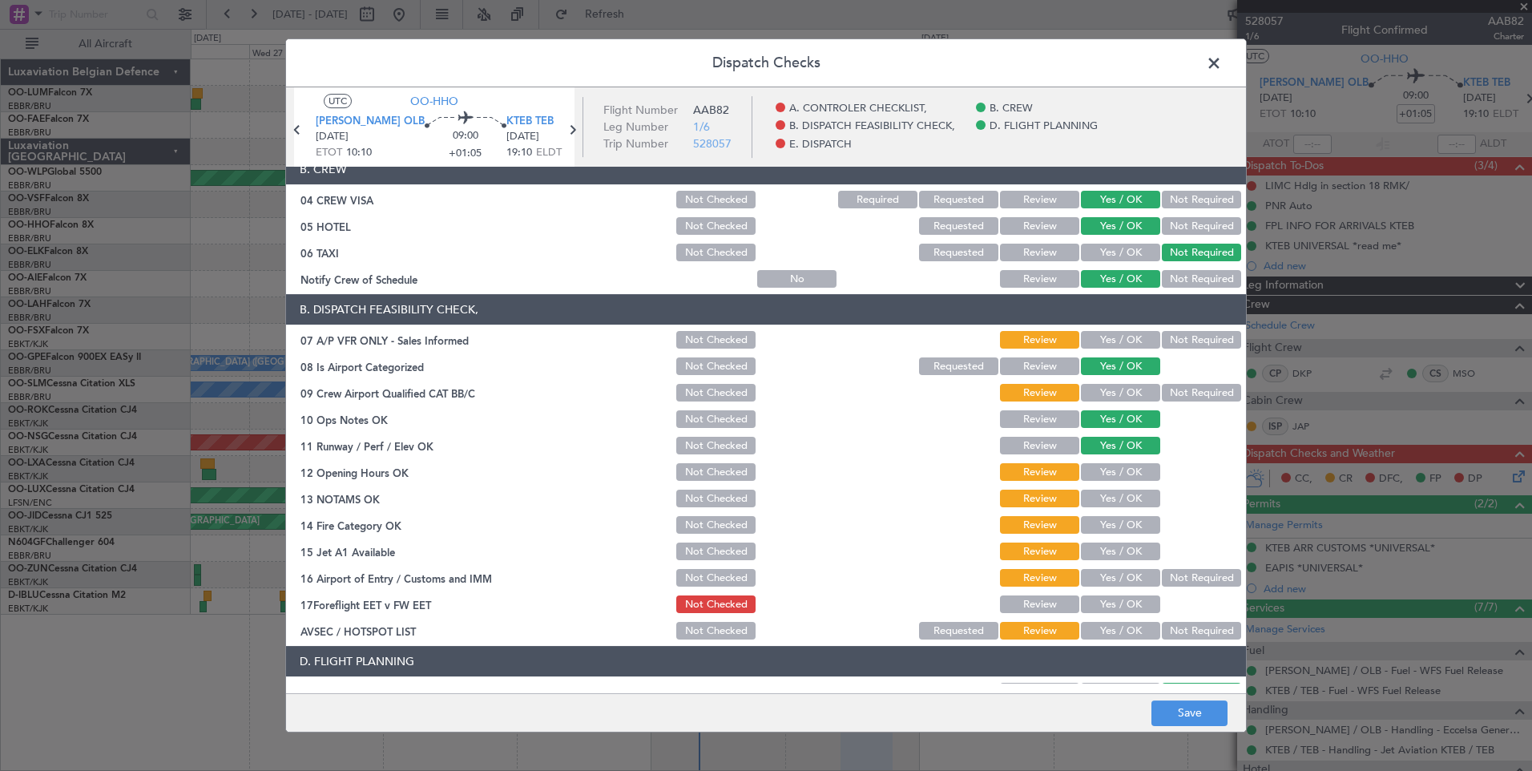
scroll to position [240, 0]
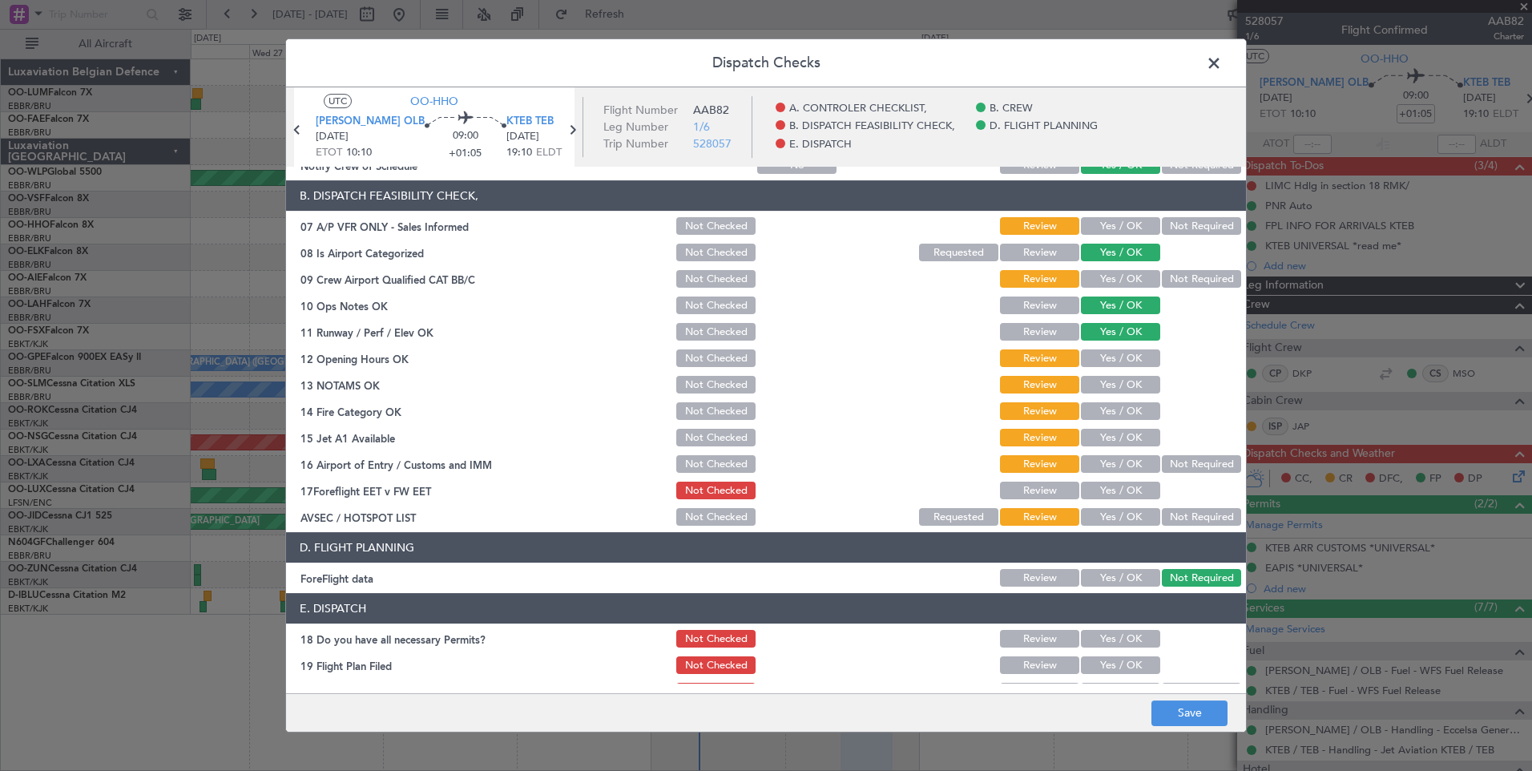
click at [1184, 227] on button "Not Required" at bounding box center [1201, 226] width 79 height 18
click at [1164, 281] on button "Not Required" at bounding box center [1201, 279] width 79 height 18
click at [1126, 366] on button "Yes / OK" at bounding box center [1120, 358] width 79 height 18
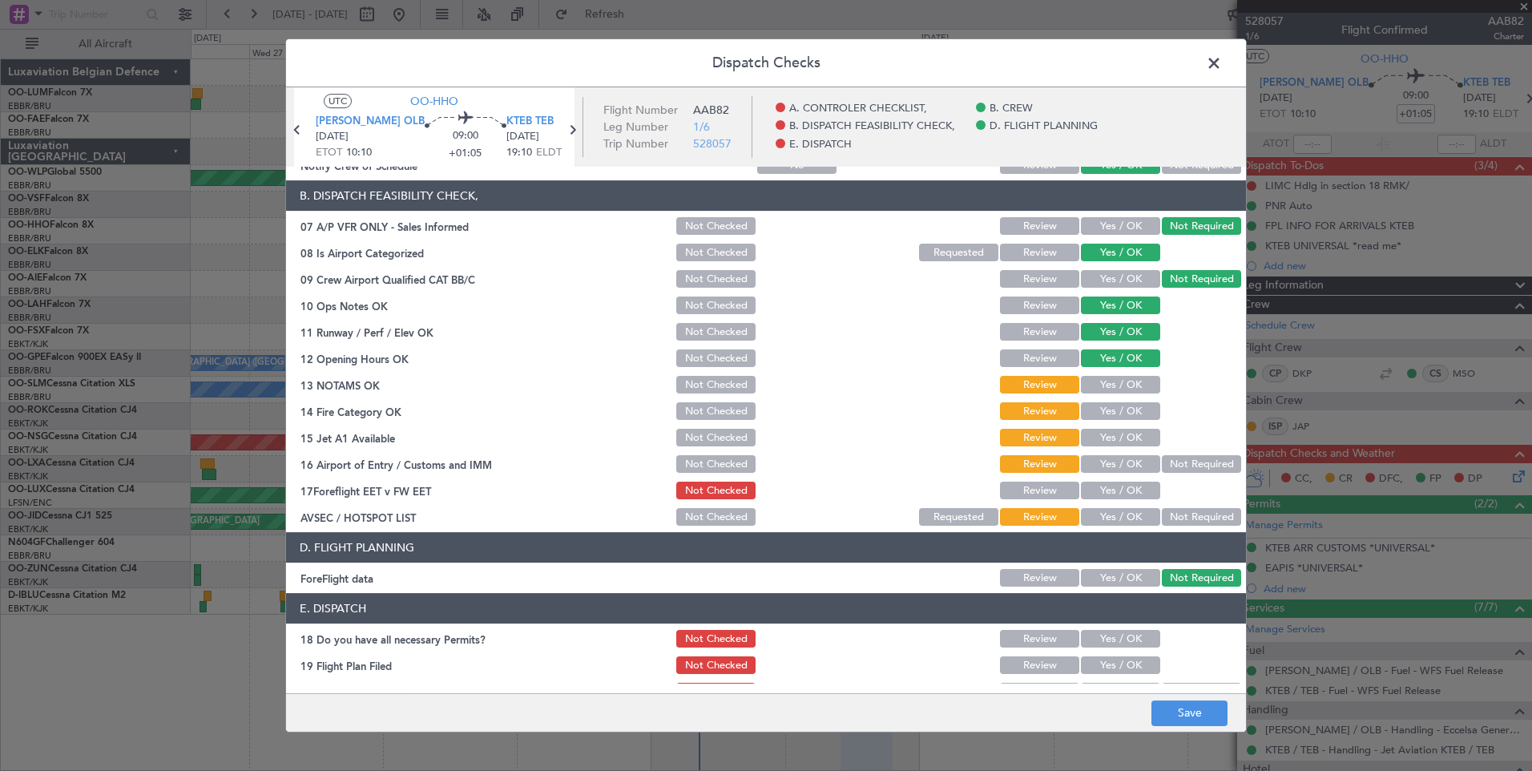
click at [1131, 395] on div "Yes / OK" at bounding box center [1119, 384] width 81 height 22
click at [1127, 392] on button "Yes / OK" at bounding box center [1120, 385] width 79 height 18
click at [1117, 415] on button "Yes / OK" at bounding box center [1120, 411] width 79 height 18
click at [1109, 440] on button "Yes / OK" at bounding box center [1120, 438] width 79 height 18
click at [1116, 468] on button "Yes / OK" at bounding box center [1120, 464] width 79 height 18
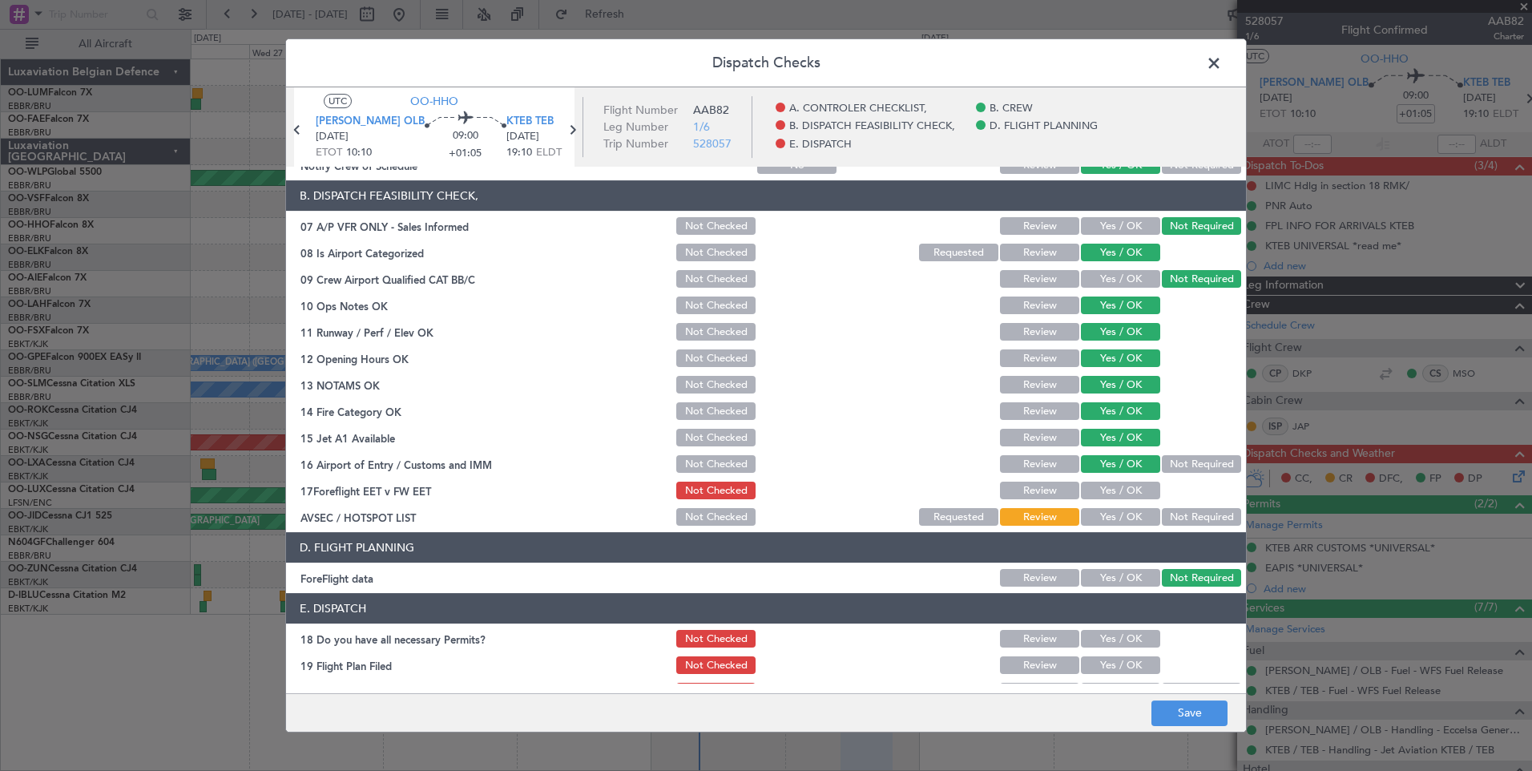
click at [1176, 518] on button "Not Required" at bounding box center [1201, 517] width 79 height 18
click at [1182, 708] on button "Save" at bounding box center [1190, 713] width 76 height 26
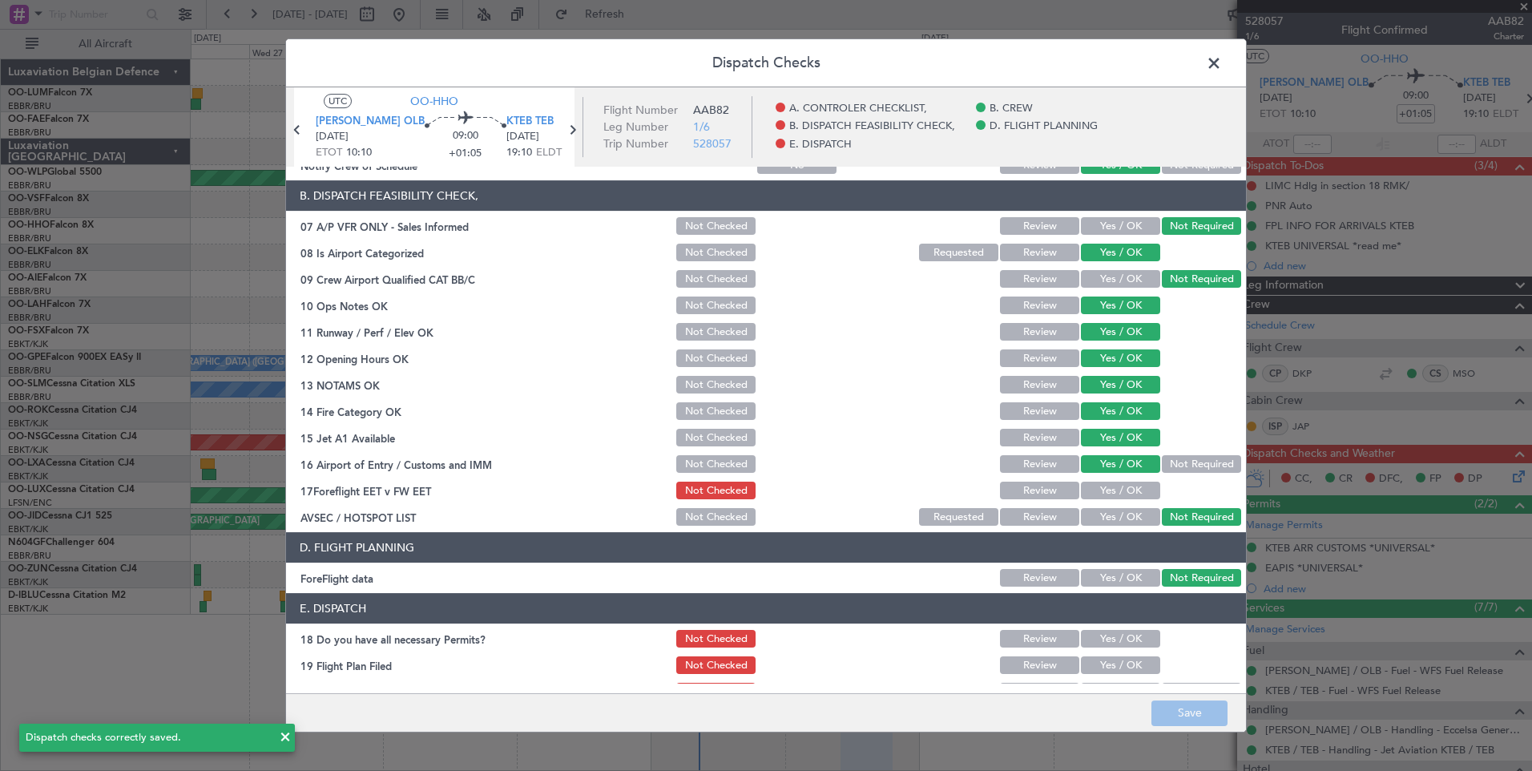
drag, startPoint x: 1215, startPoint y: 63, endPoint x: 846, endPoint y: 64, distance: 368.6
click at [1222, 62] on span at bounding box center [1222, 67] width 0 height 32
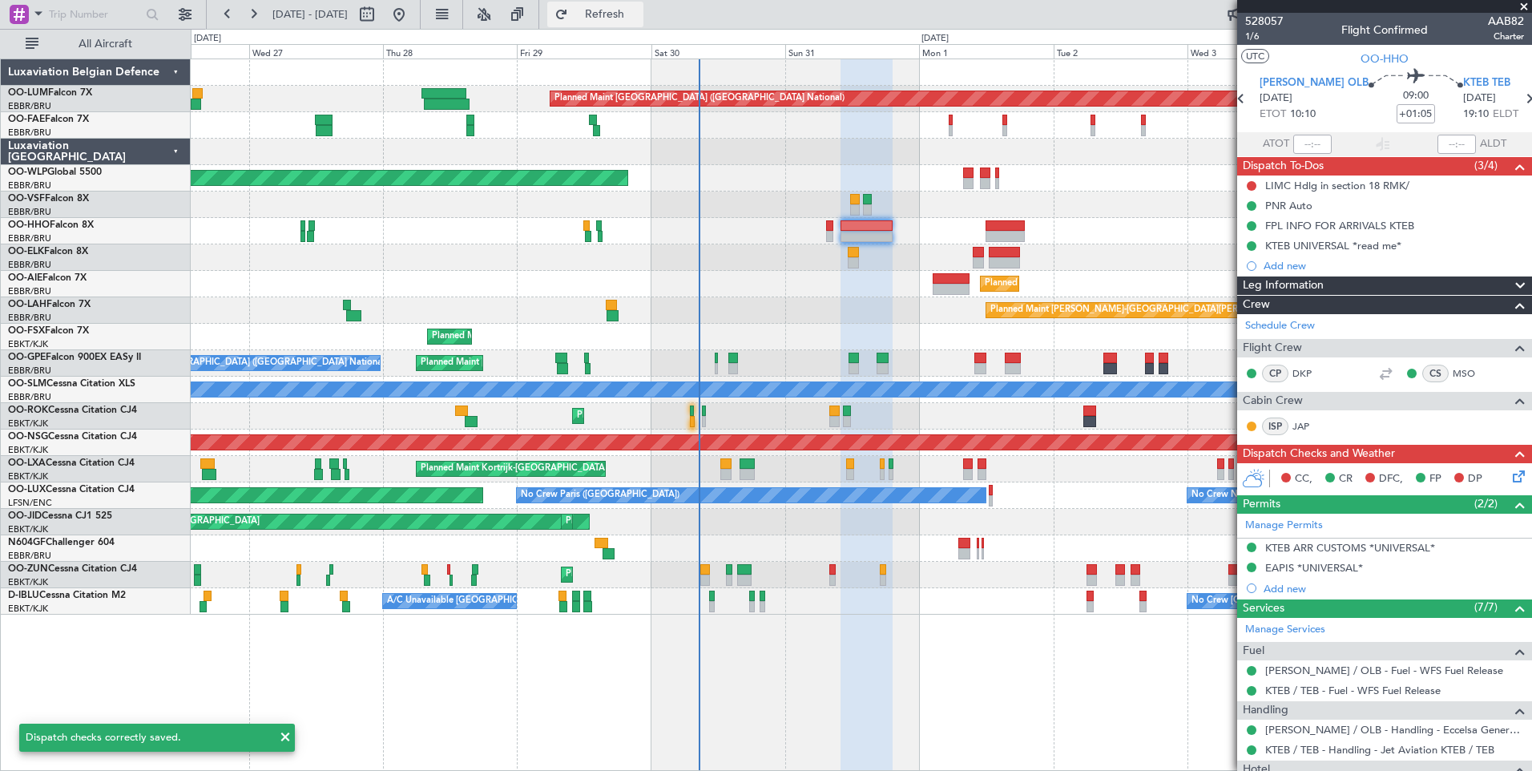
click at [639, 16] on span "Refresh" at bounding box center [604, 14] width 67 height 11
type input "0"
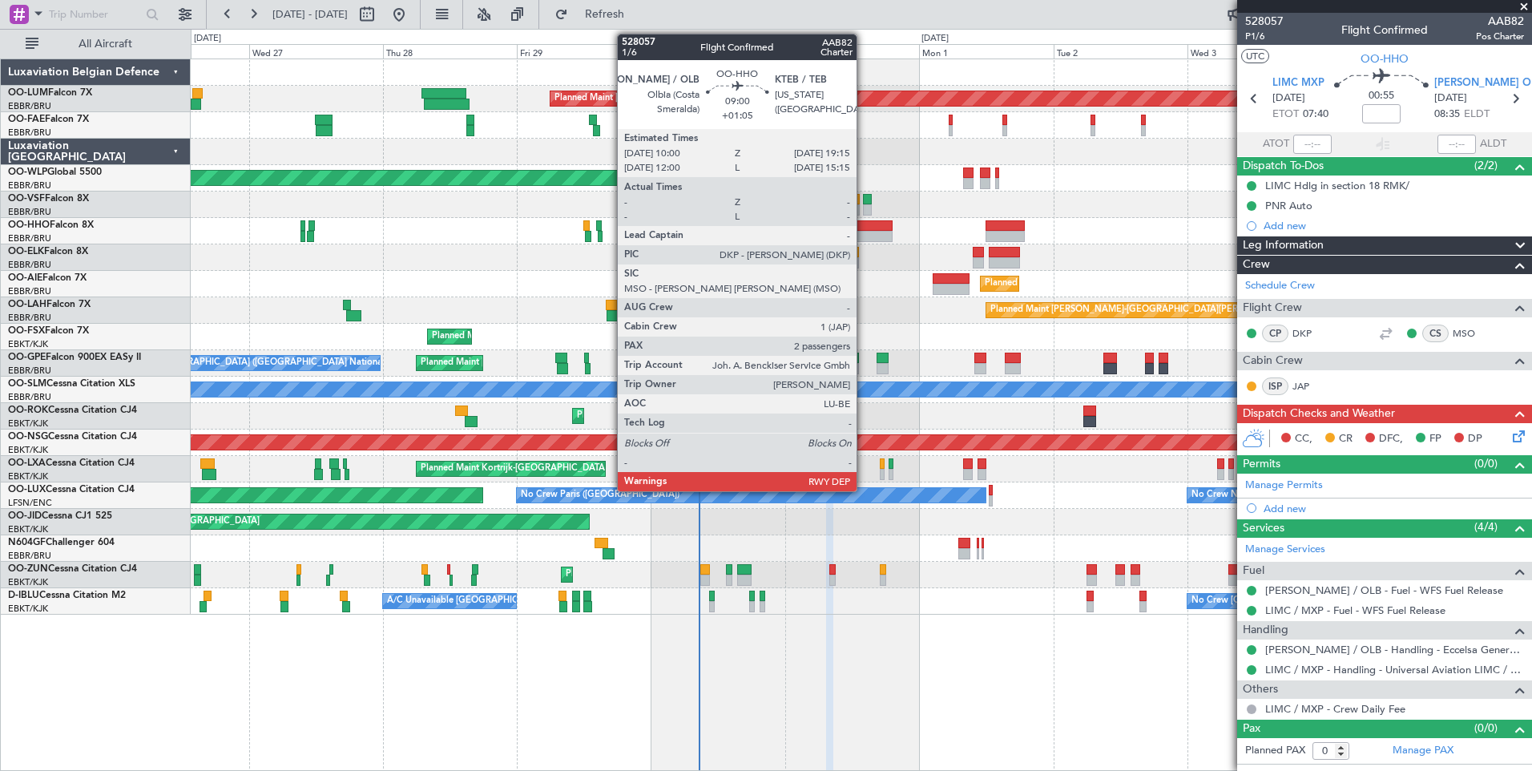
click at [864, 228] on div at bounding box center [867, 225] width 52 height 11
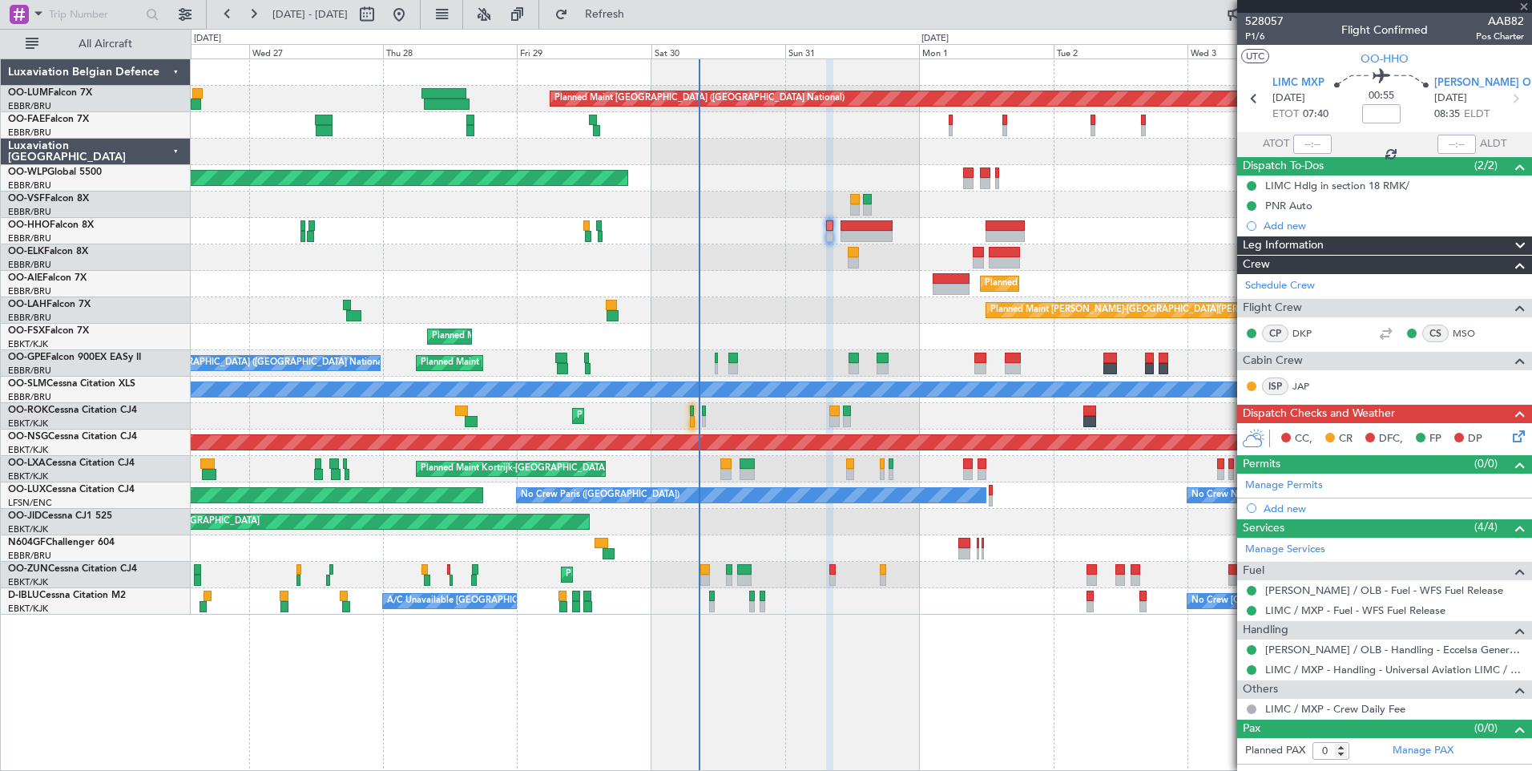
type input "+01:05"
type input "2"
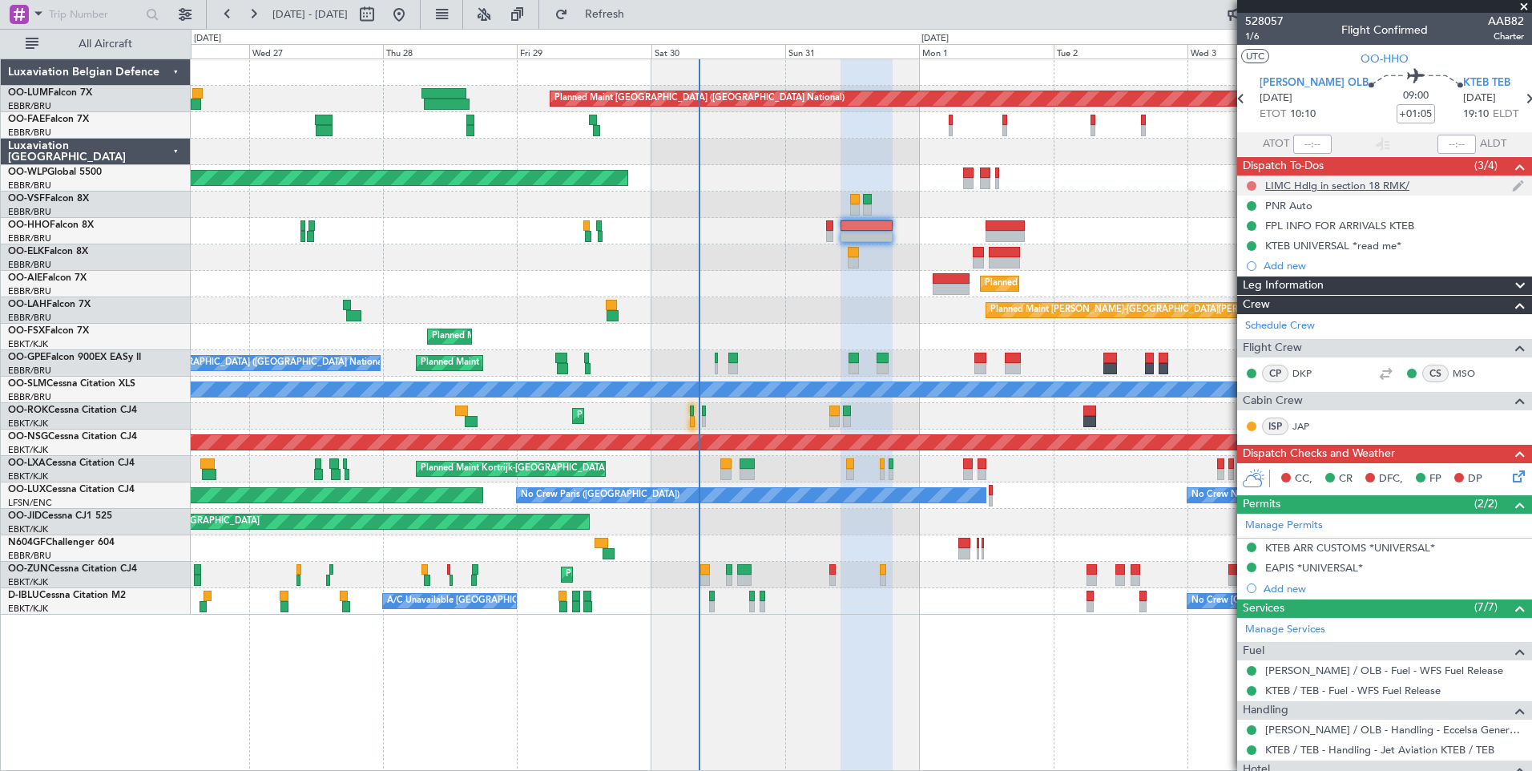
click at [1250, 185] on button at bounding box center [1252, 186] width 10 height 10
click at [1258, 284] on span "Cancelled" at bounding box center [1256, 280] width 46 height 16
click at [1246, 36] on span "1/6" at bounding box center [1264, 37] width 38 height 14
click at [608, 9] on button "Refresh" at bounding box center [595, 15] width 96 height 26
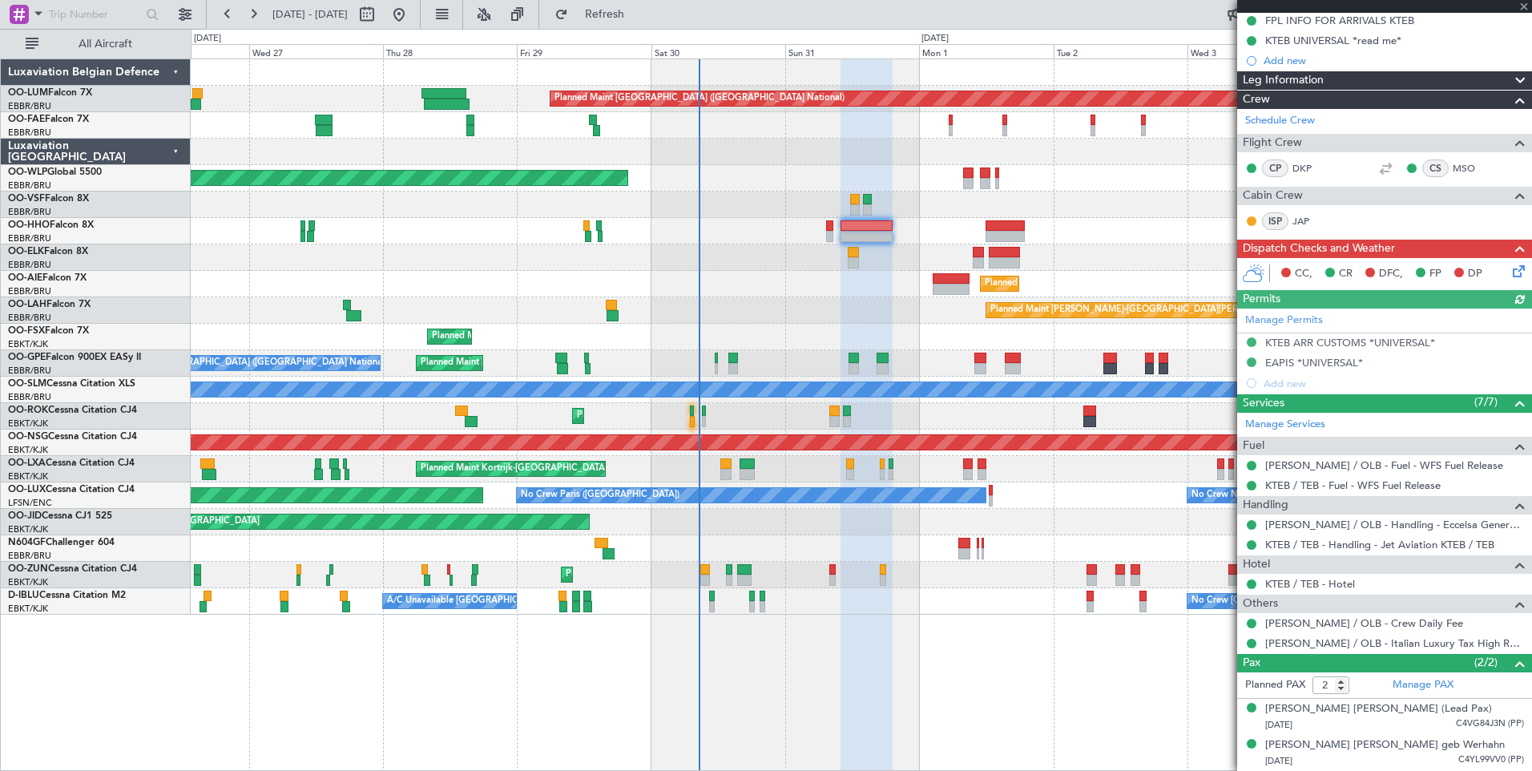
scroll to position [0, 0]
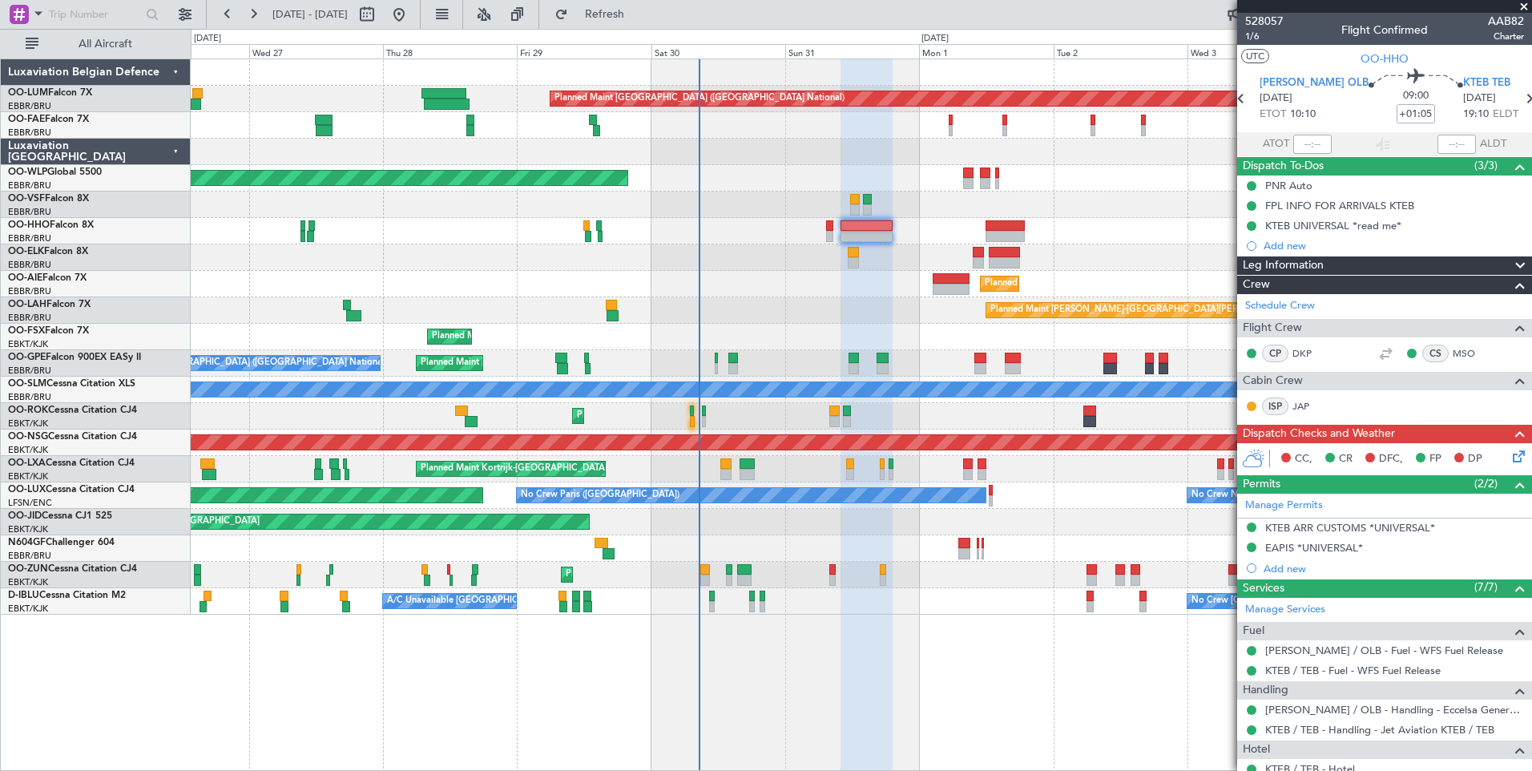
click at [1517, 452] on div "CC, CR DFC, FP DP" at bounding box center [1384, 459] width 295 height 32
click at [1510, 451] on icon at bounding box center [1516, 453] width 13 height 13
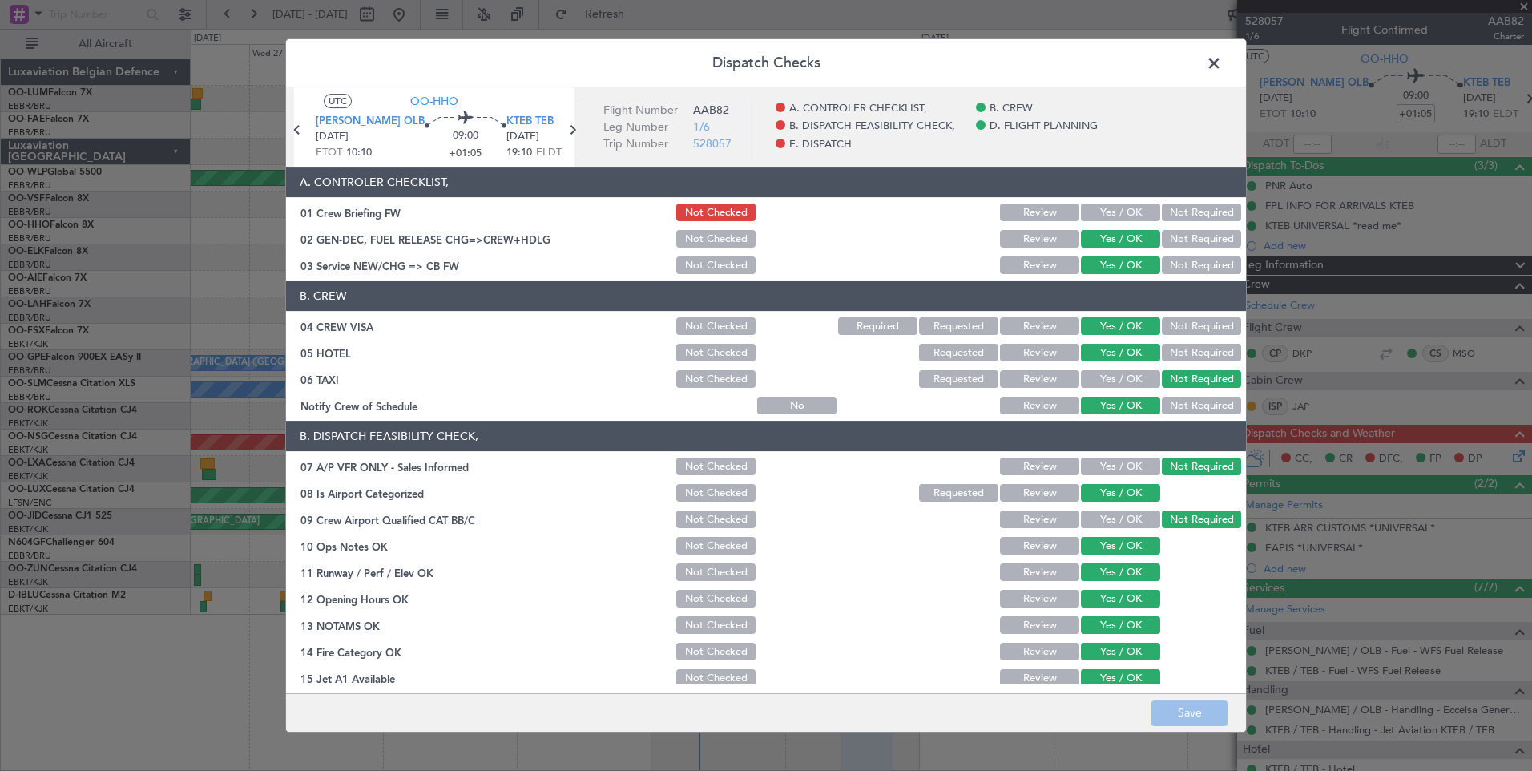
click at [1222, 57] on span at bounding box center [1222, 67] width 0 height 32
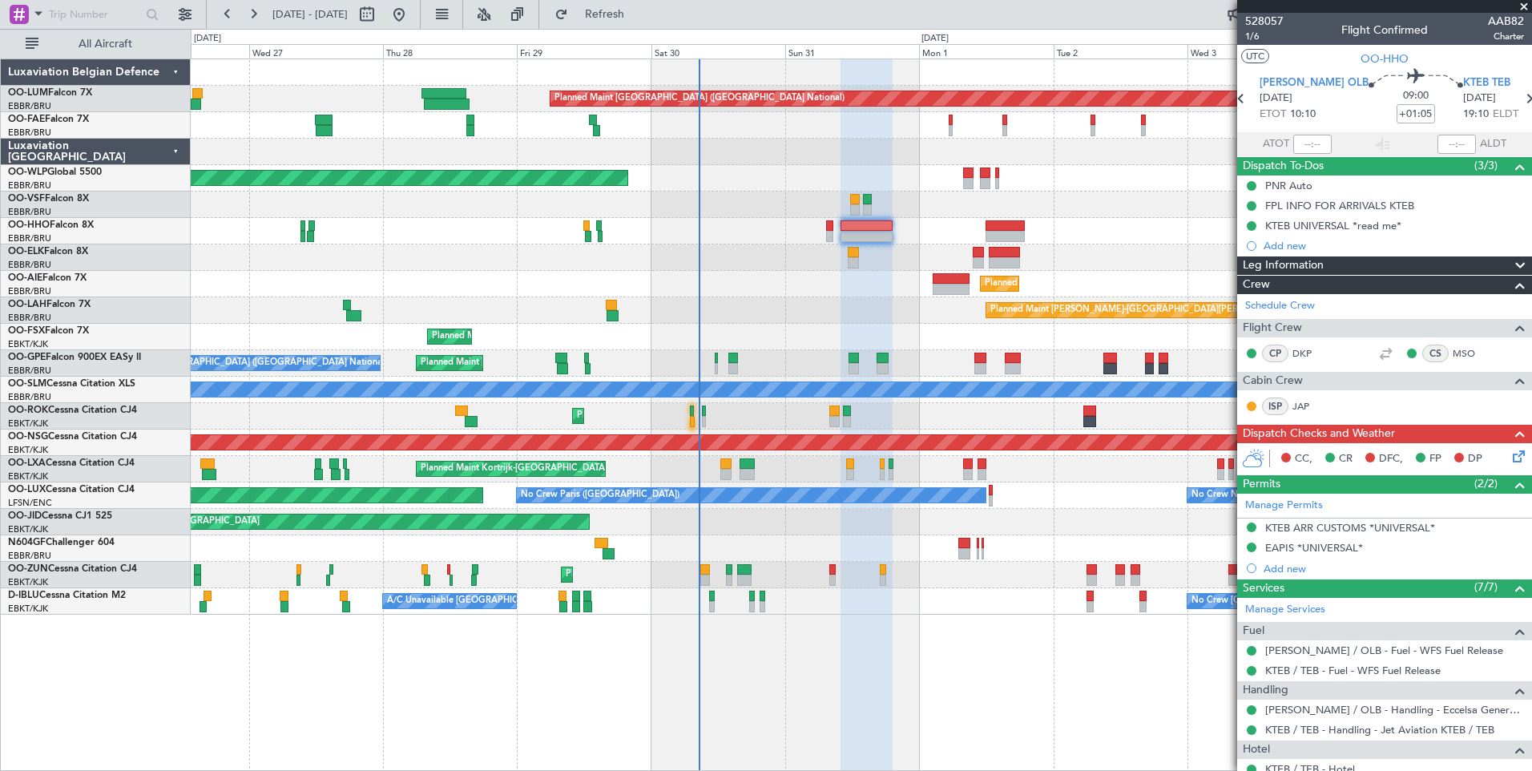
click at [825, 224] on div at bounding box center [861, 231] width 1341 height 26
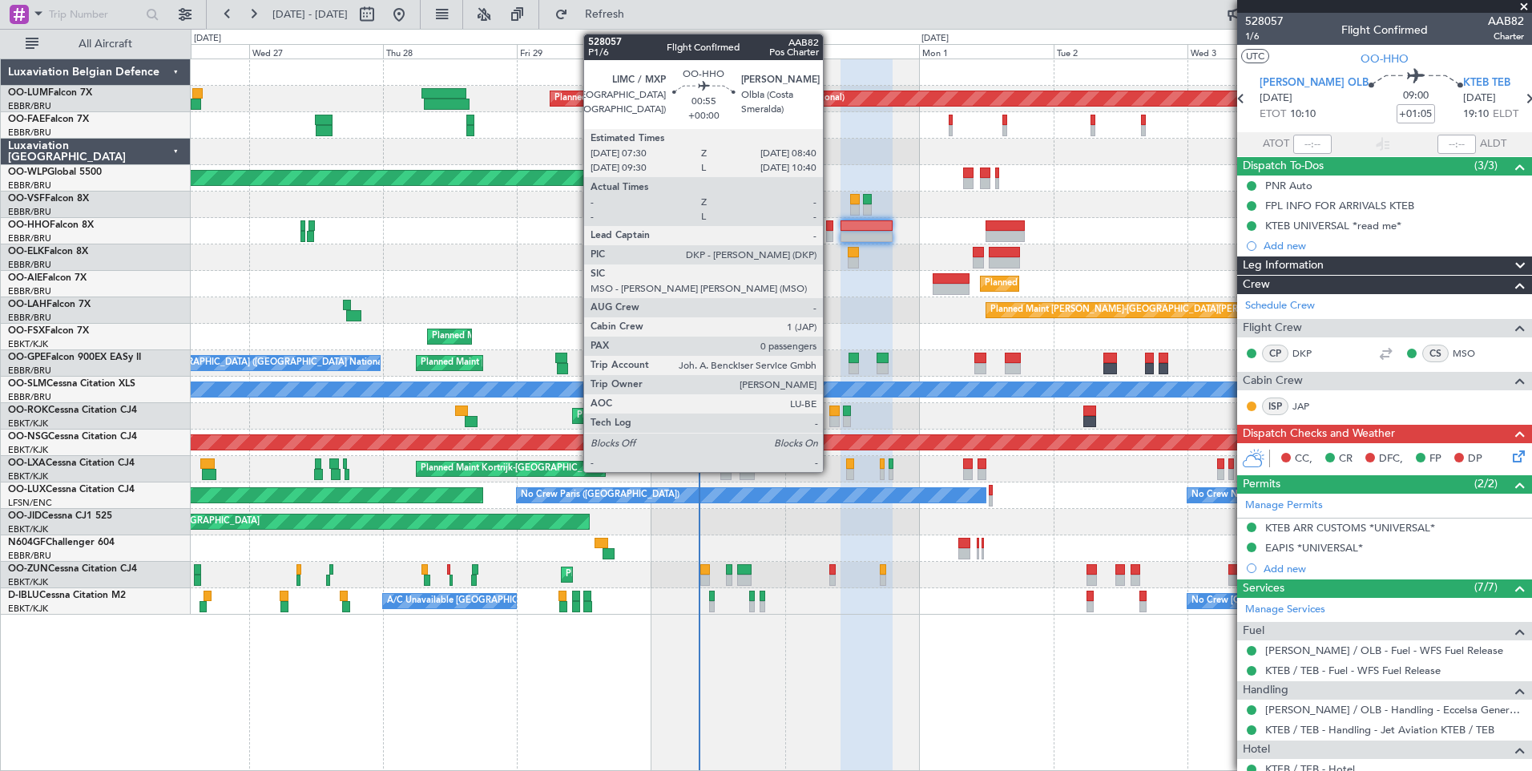
click at [830, 225] on div at bounding box center [829, 225] width 7 height 11
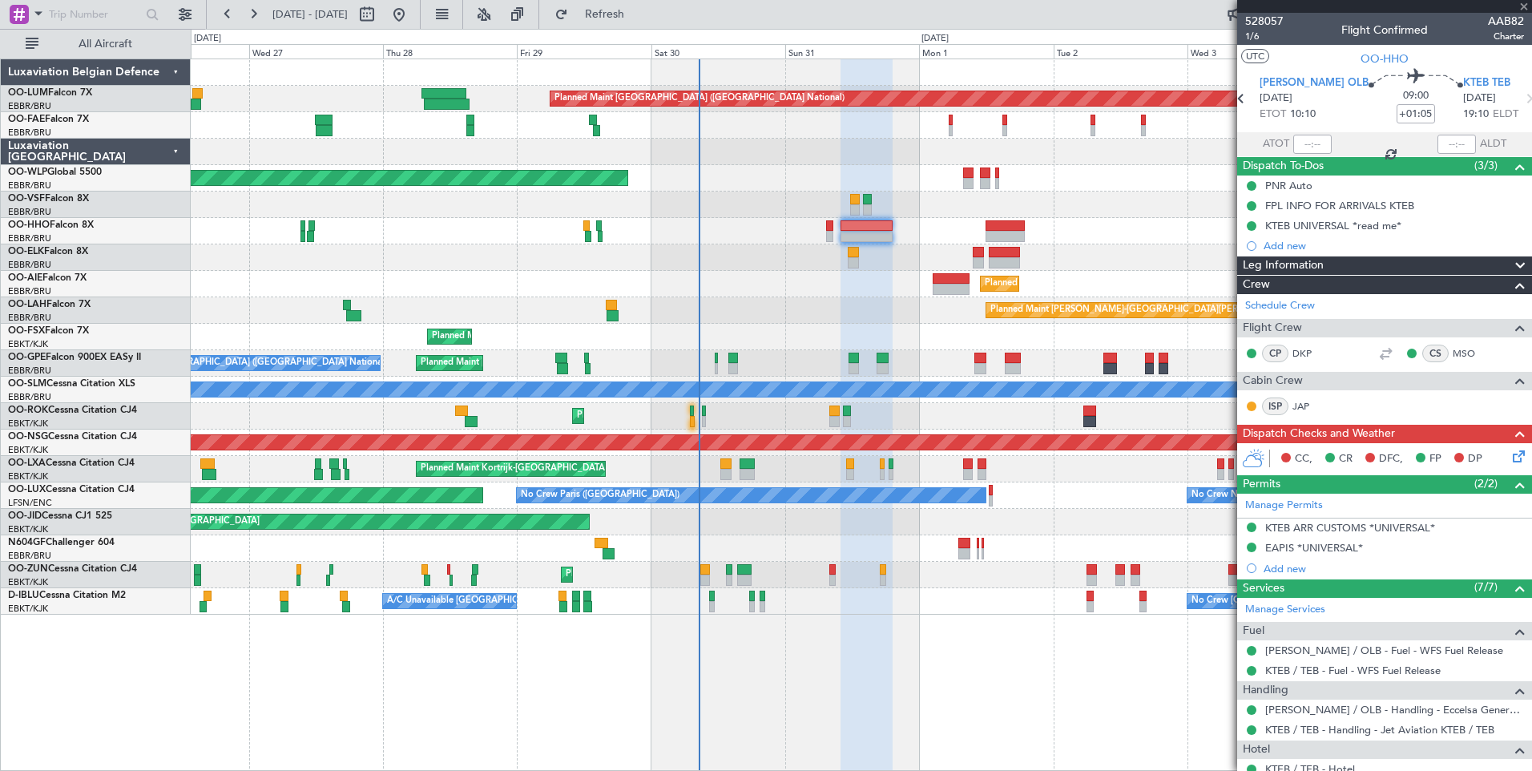
type input "0"
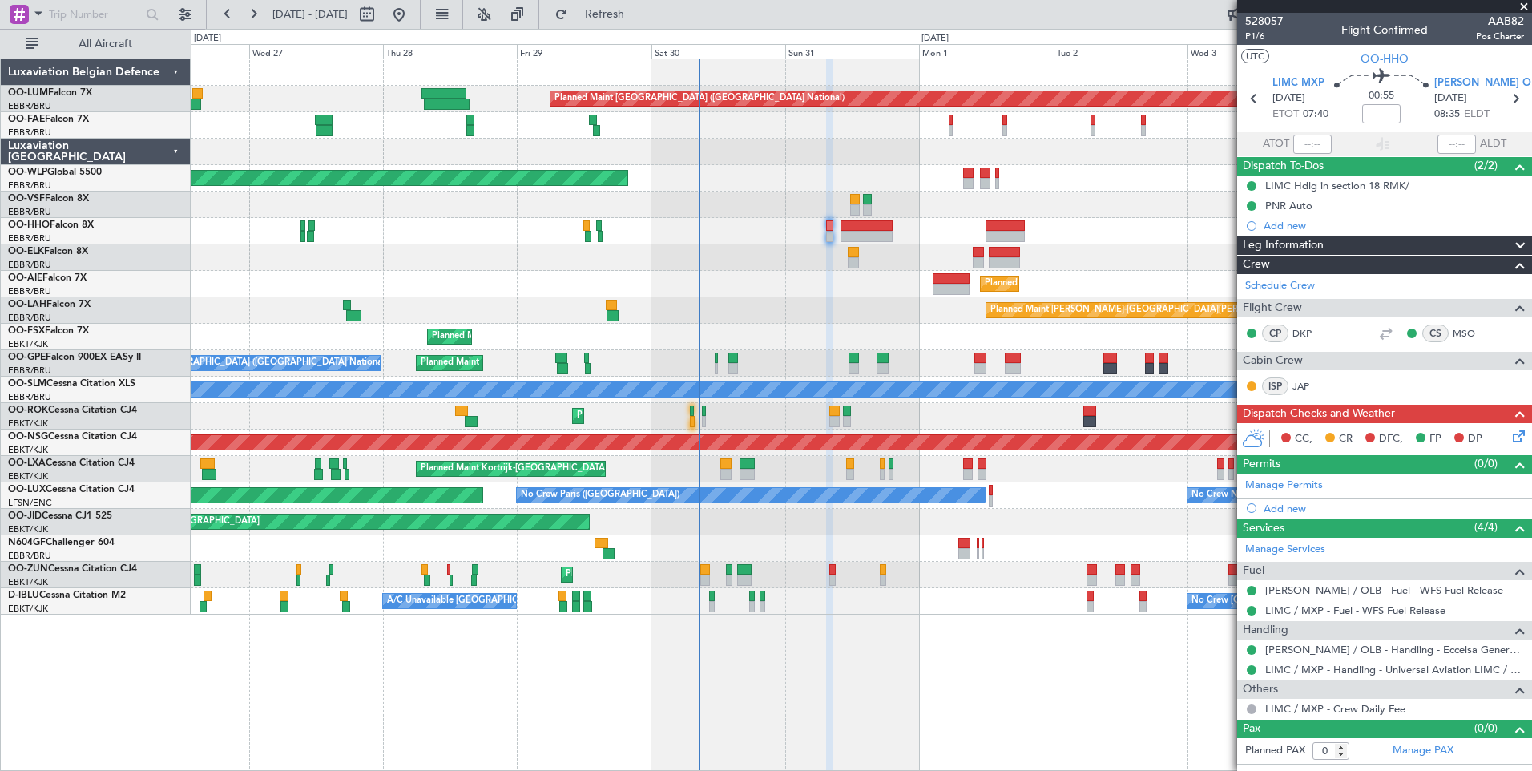
click at [1515, 430] on icon at bounding box center [1516, 433] width 13 height 13
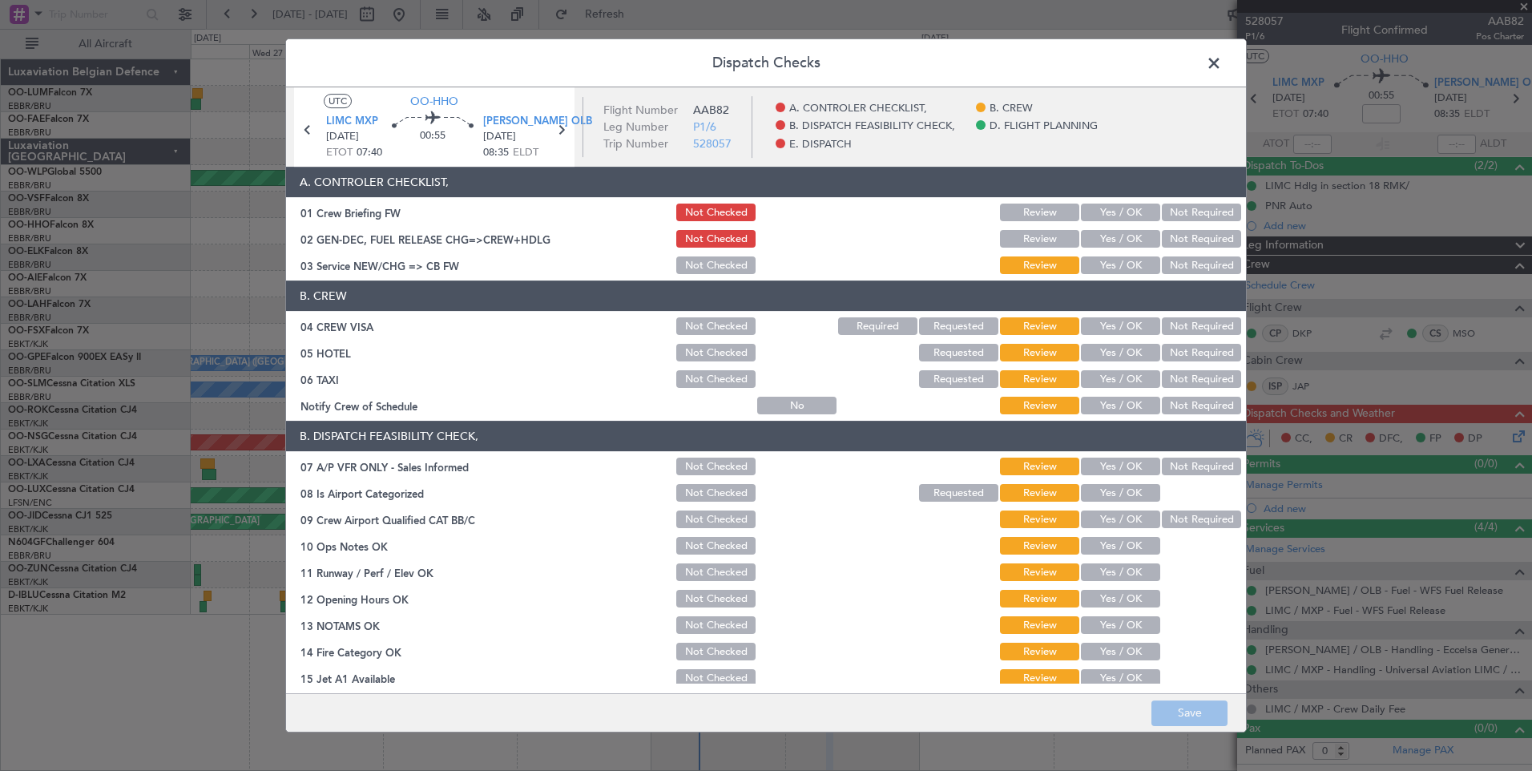
click at [1099, 234] on button "Yes / OK" at bounding box center [1120, 239] width 79 height 18
click at [1101, 272] on button "Yes / OK" at bounding box center [1120, 265] width 79 height 18
click at [1203, 328] on button "Not Required" at bounding box center [1201, 326] width 79 height 18
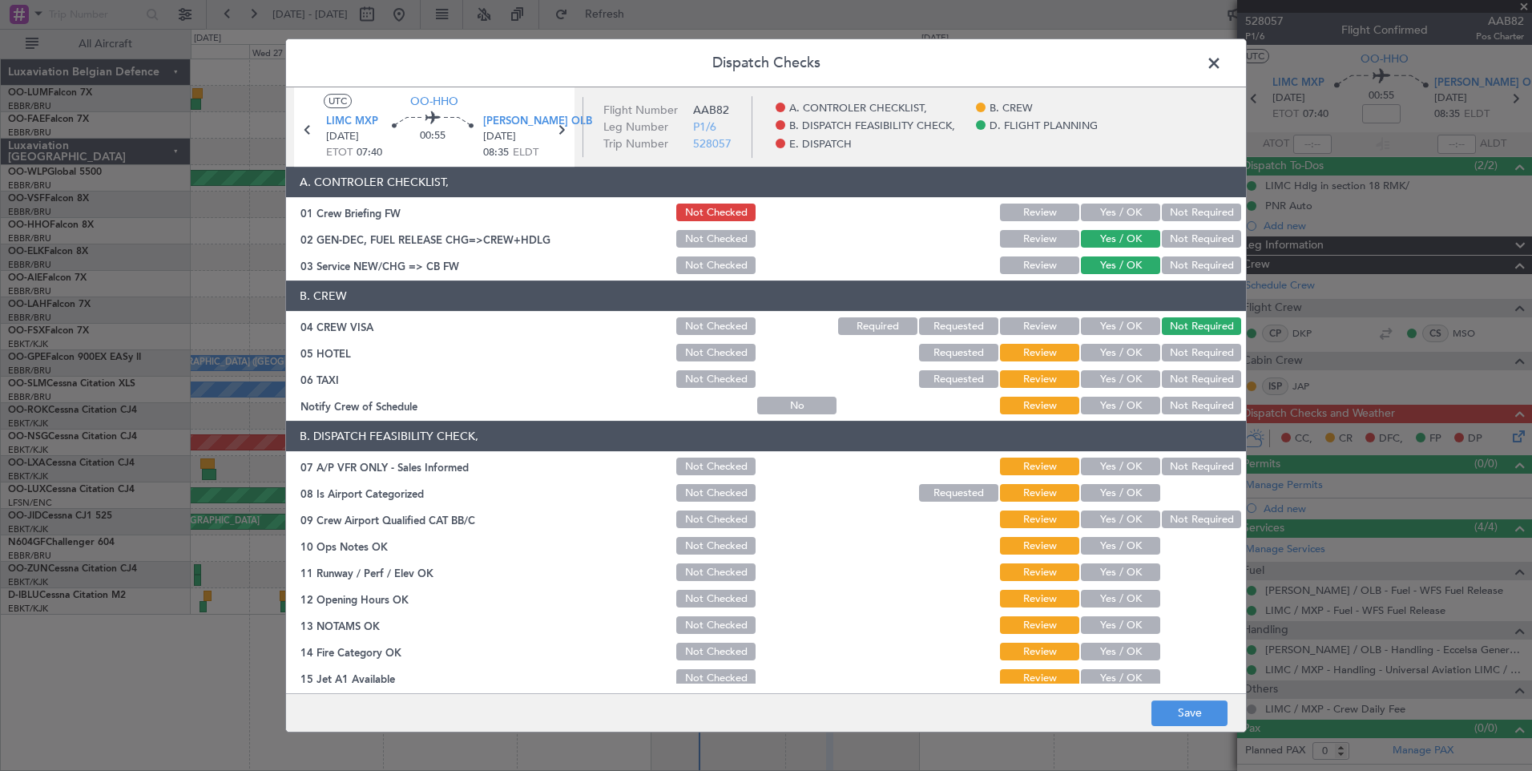
drag, startPoint x: 1198, startPoint y: 357, endPoint x: 1192, endPoint y: 378, distance: 21.8
click at [1195, 363] on div "Not Required" at bounding box center [1200, 352] width 81 height 22
click at [1188, 381] on button "Not Required" at bounding box center [1201, 379] width 79 height 18
click at [1124, 404] on button "Yes / OK" at bounding box center [1120, 406] width 79 height 18
click at [1177, 349] on button "Not Required" at bounding box center [1201, 353] width 79 height 18
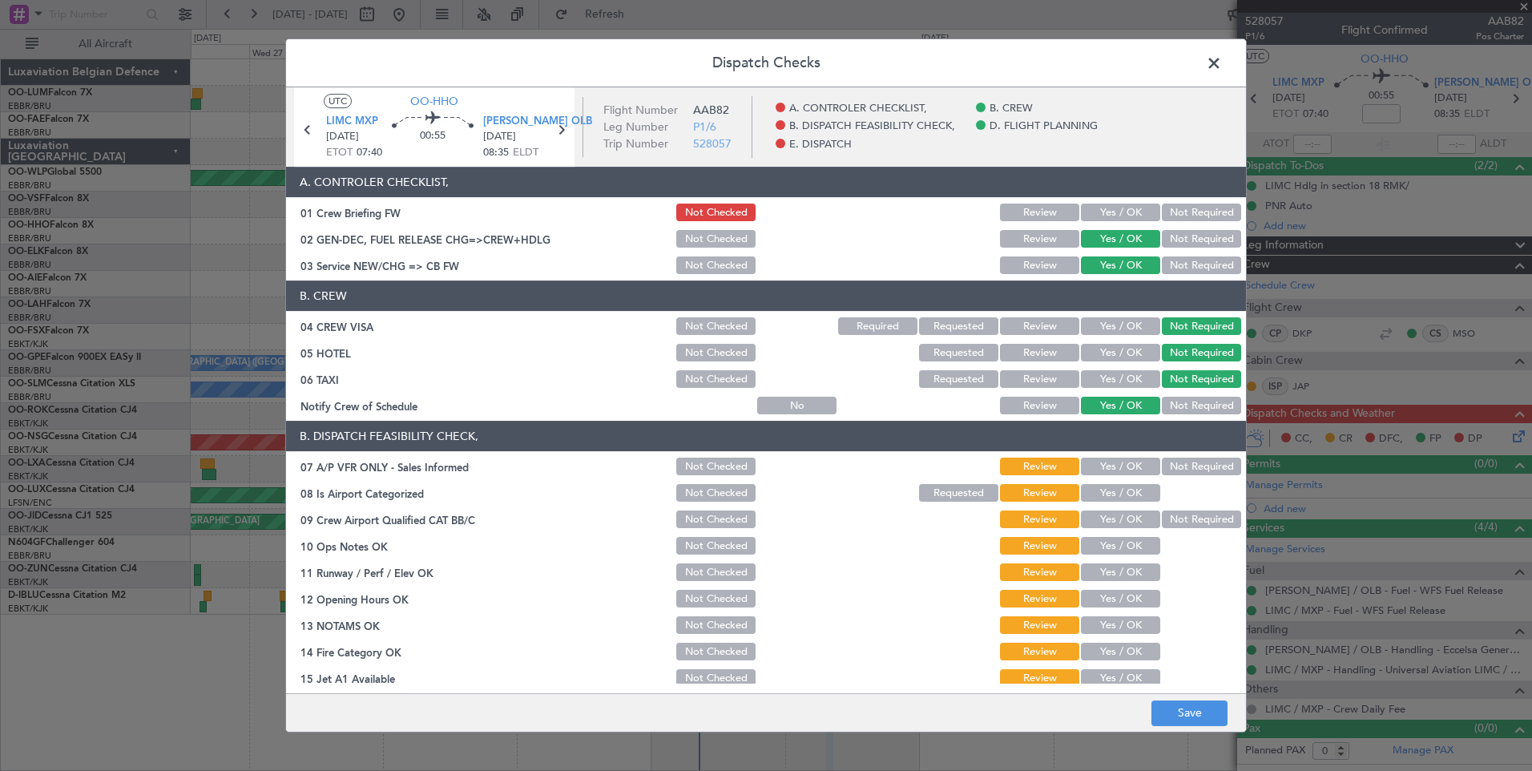
drag, startPoint x: 1198, startPoint y: 467, endPoint x: 1111, endPoint y: 483, distance: 88.0
click at [1193, 467] on button "Not Required" at bounding box center [1201, 467] width 79 height 18
drag, startPoint x: 1111, startPoint y: 483, endPoint x: 1116, endPoint y: 498, distance: 16.0
click at [1111, 484] on div "Yes / OK" at bounding box center [1119, 493] width 81 height 22
drag, startPoint x: 1121, startPoint y: 490, endPoint x: 1159, endPoint y: 513, distance: 43.8
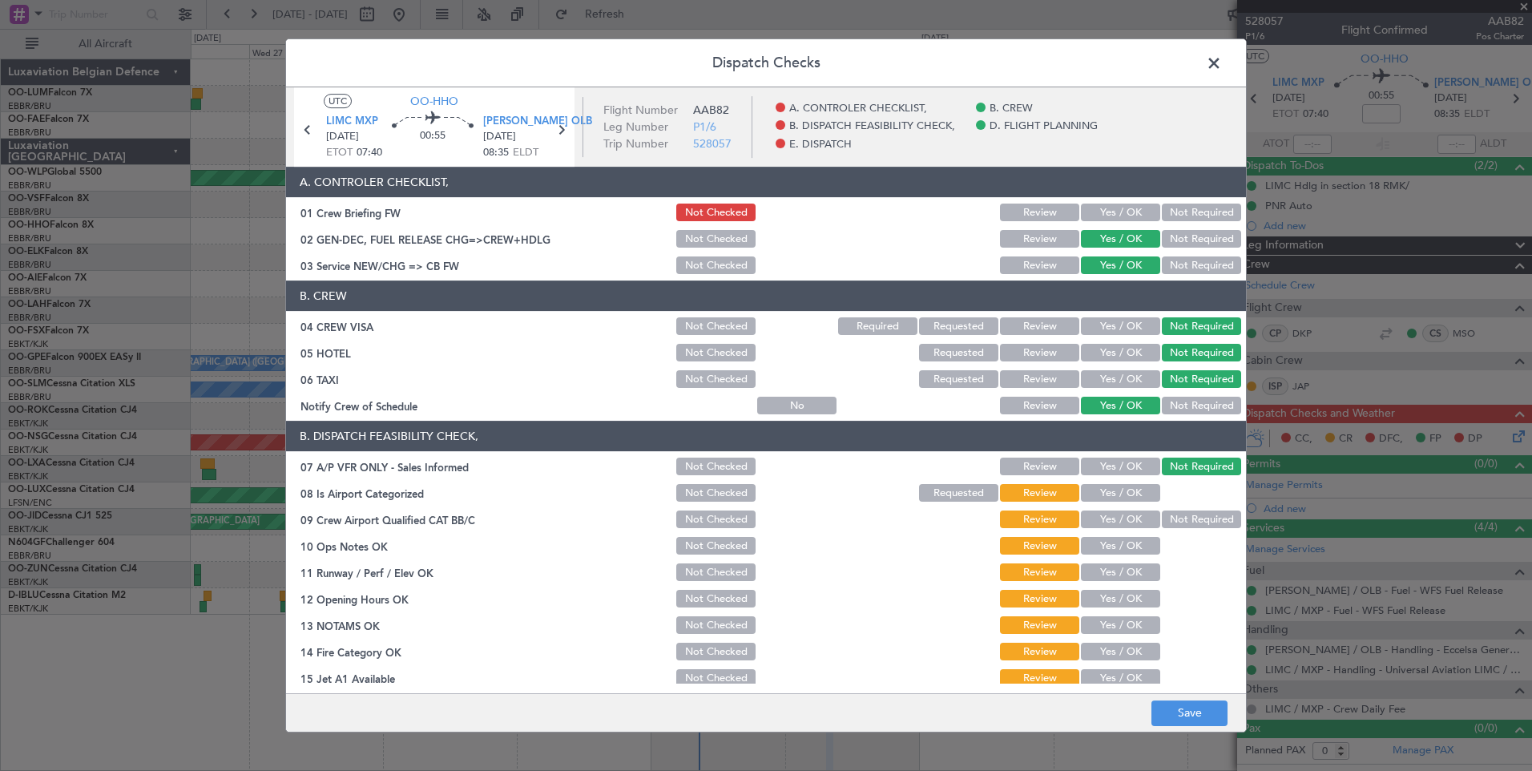
click at [1123, 490] on button "Yes / OK" at bounding box center [1120, 493] width 79 height 18
click at [1162, 514] on button "Not Required" at bounding box center [1201, 519] width 79 height 18
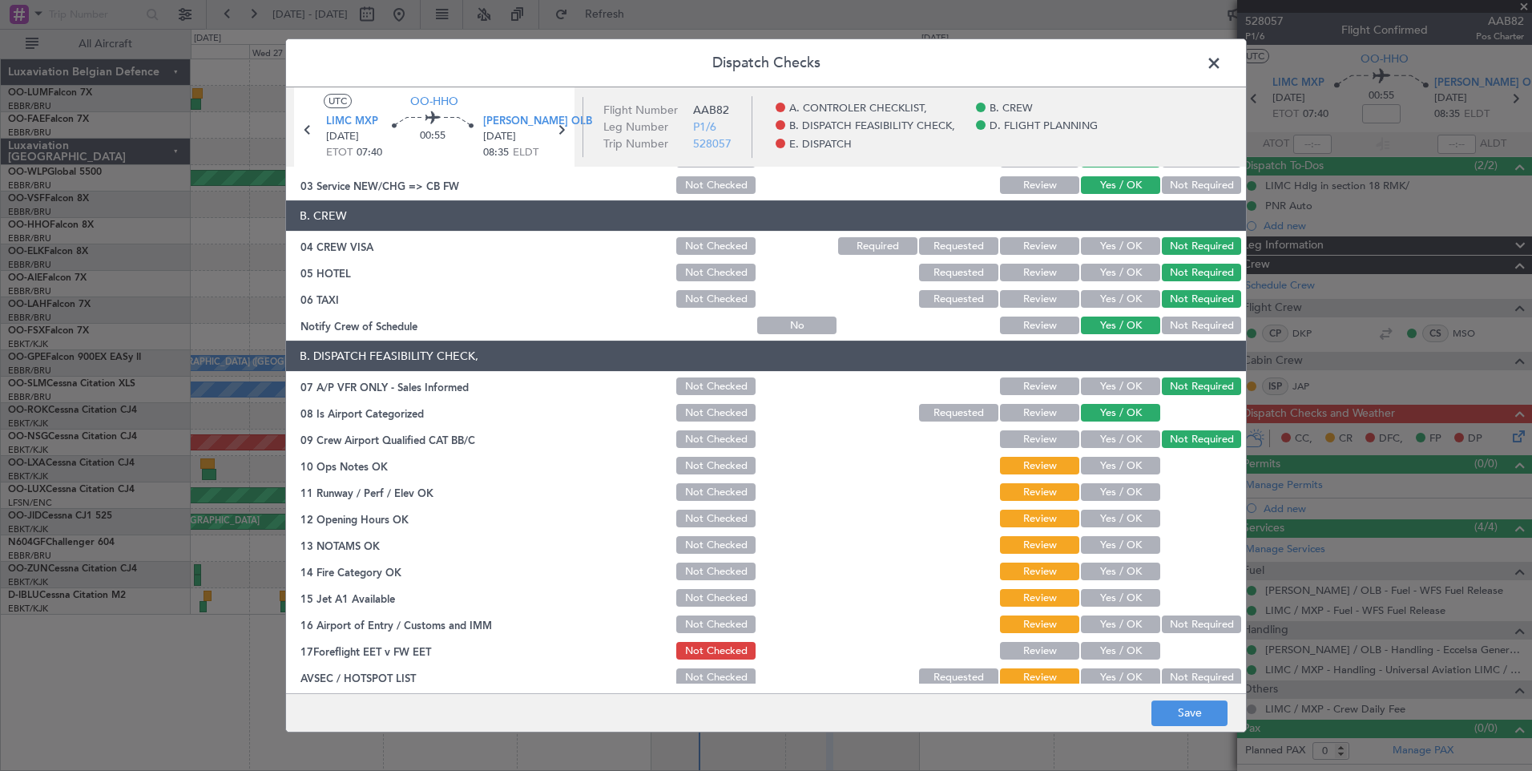
click at [1147, 466] on button "Yes / OK" at bounding box center [1120, 466] width 79 height 18
click at [1131, 502] on div "Yes / OK" at bounding box center [1119, 492] width 81 height 22
click at [1131, 490] on button "Yes / OK" at bounding box center [1120, 492] width 79 height 18
drag, startPoint x: 1131, startPoint y: 502, endPoint x: 1128, endPoint y: 510, distance: 8.4
click at [1130, 508] on section "B. DISPATCH FEASIBILITY CHECK, 07 A/P VFR ONLY - Sales Informed Not Checked Rev…" at bounding box center [766, 515] width 960 height 348
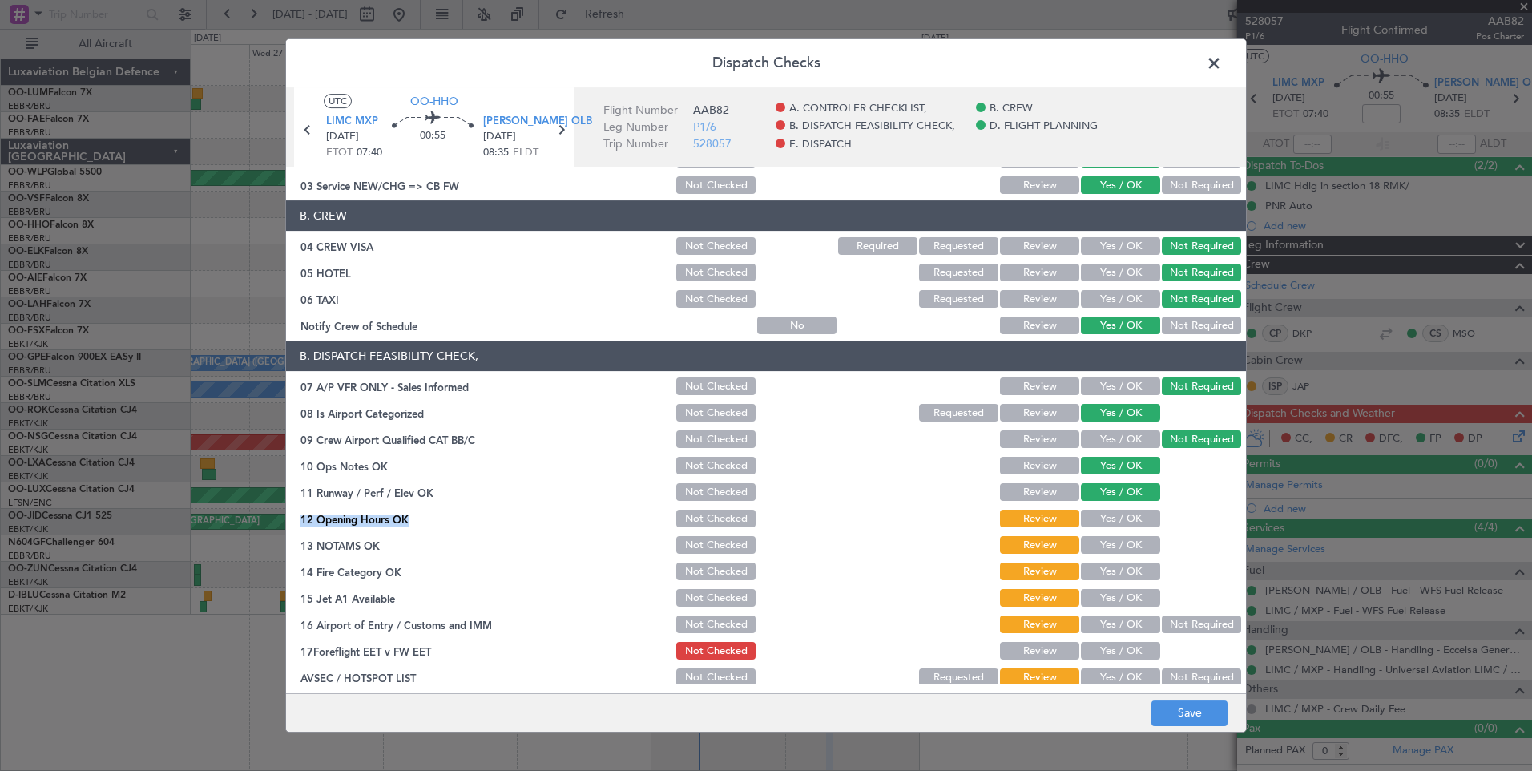
drag, startPoint x: 1128, startPoint y: 510, endPoint x: 1126, endPoint y: 523, distance: 13.0
click at [1126, 520] on button "Yes / OK" at bounding box center [1120, 519] width 79 height 18
drag, startPoint x: 1124, startPoint y: 546, endPoint x: 1120, endPoint y: 562, distance: 16.5
click at [1124, 550] on button "Yes / OK" at bounding box center [1120, 545] width 79 height 18
click at [1117, 576] on button "Yes / OK" at bounding box center [1120, 572] width 79 height 18
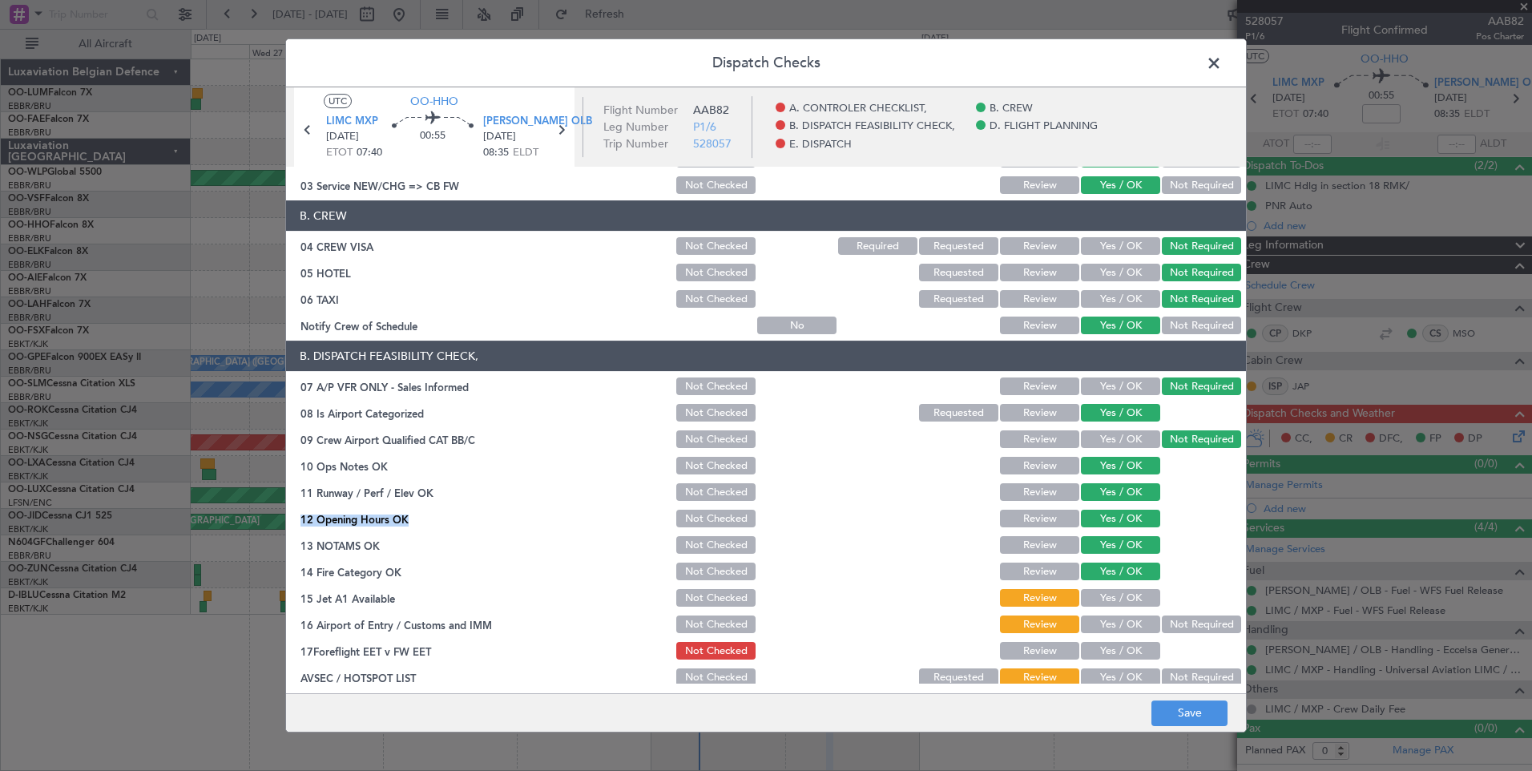
drag, startPoint x: 1113, startPoint y: 601, endPoint x: 1114, endPoint y: 624, distance: 23.3
click at [1114, 604] on button "Yes / OK" at bounding box center [1120, 598] width 79 height 18
click at [1114, 624] on button "Yes / OK" at bounding box center [1120, 624] width 79 height 18
click at [1111, 650] on button "Yes / OK" at bounding box center [1120, 651] width 79 height 18
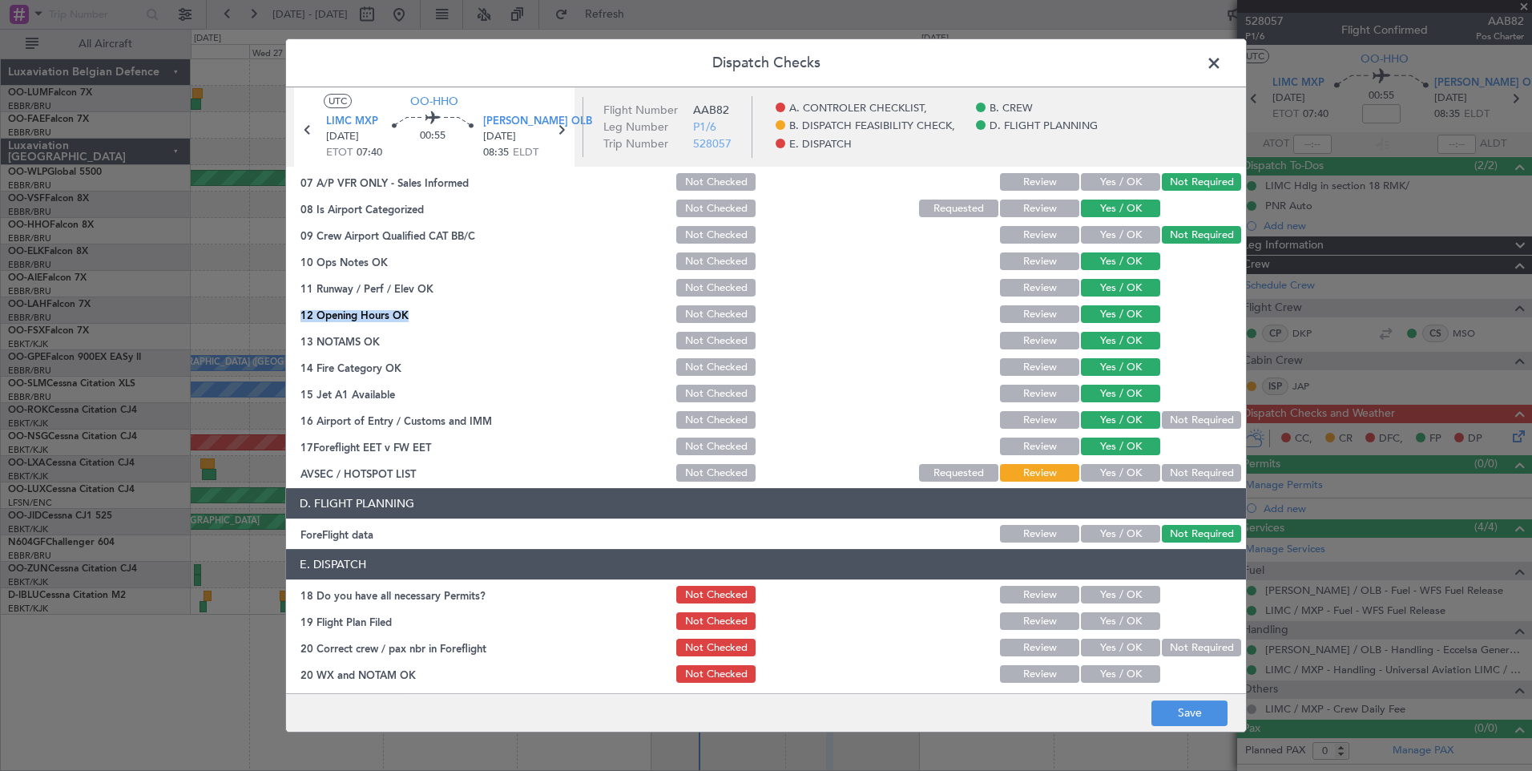
scroll to position [291, 0]
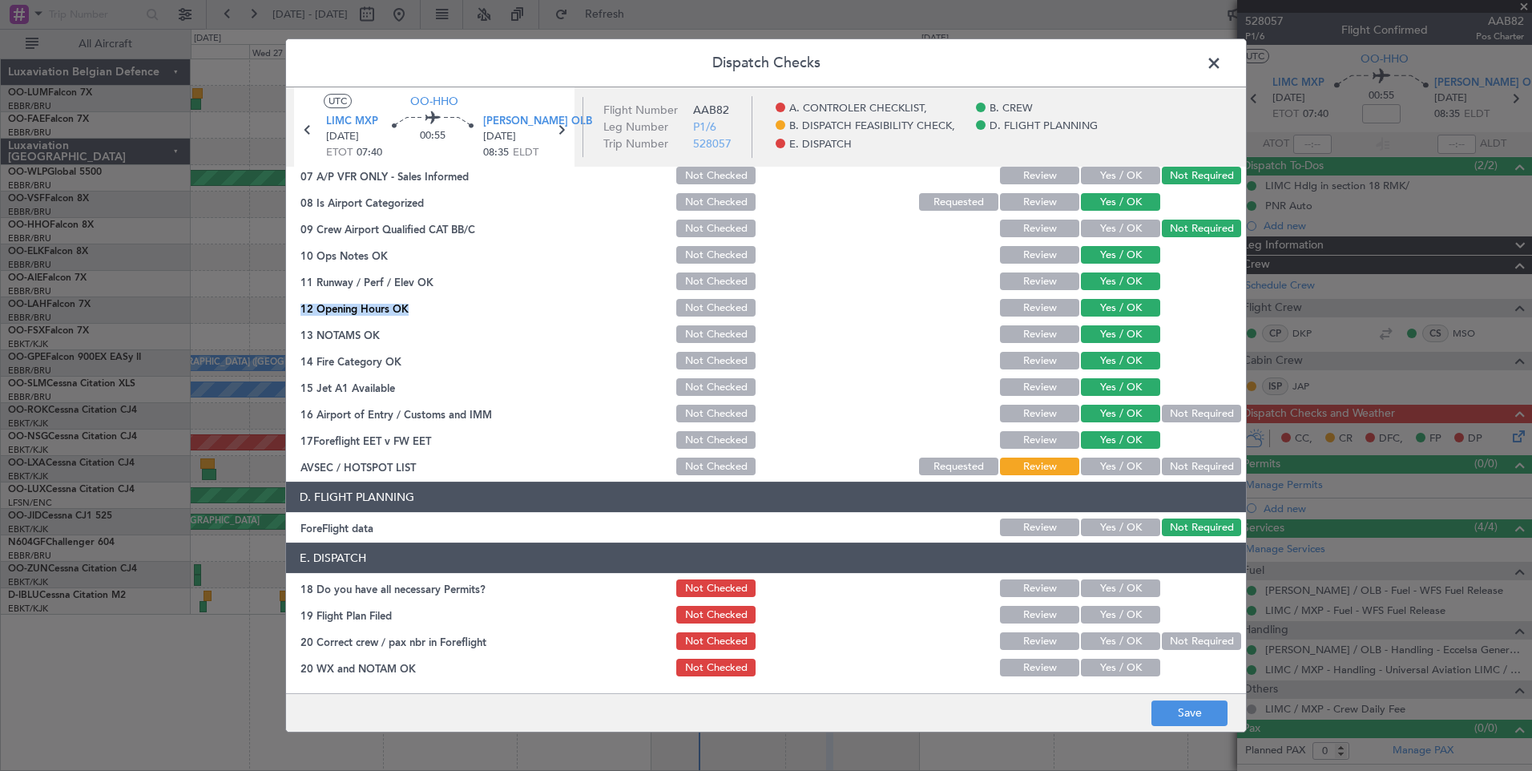
click at [1186, 471] on button "Not Required" at bounding box center [1201, 467] width 79 height 18
click at [1113, 590] on button "Yes / OK" at bounding box center [1120, 588] width 79 height 18
drag, startPoint x: 1114, startPoint y: 613, endPoint x: 1115, endPoint y: 651, distance: 37.7
click at [1114, 626] on div "Yes / OK" at bounding box center [1119, 614] width 81 height 22
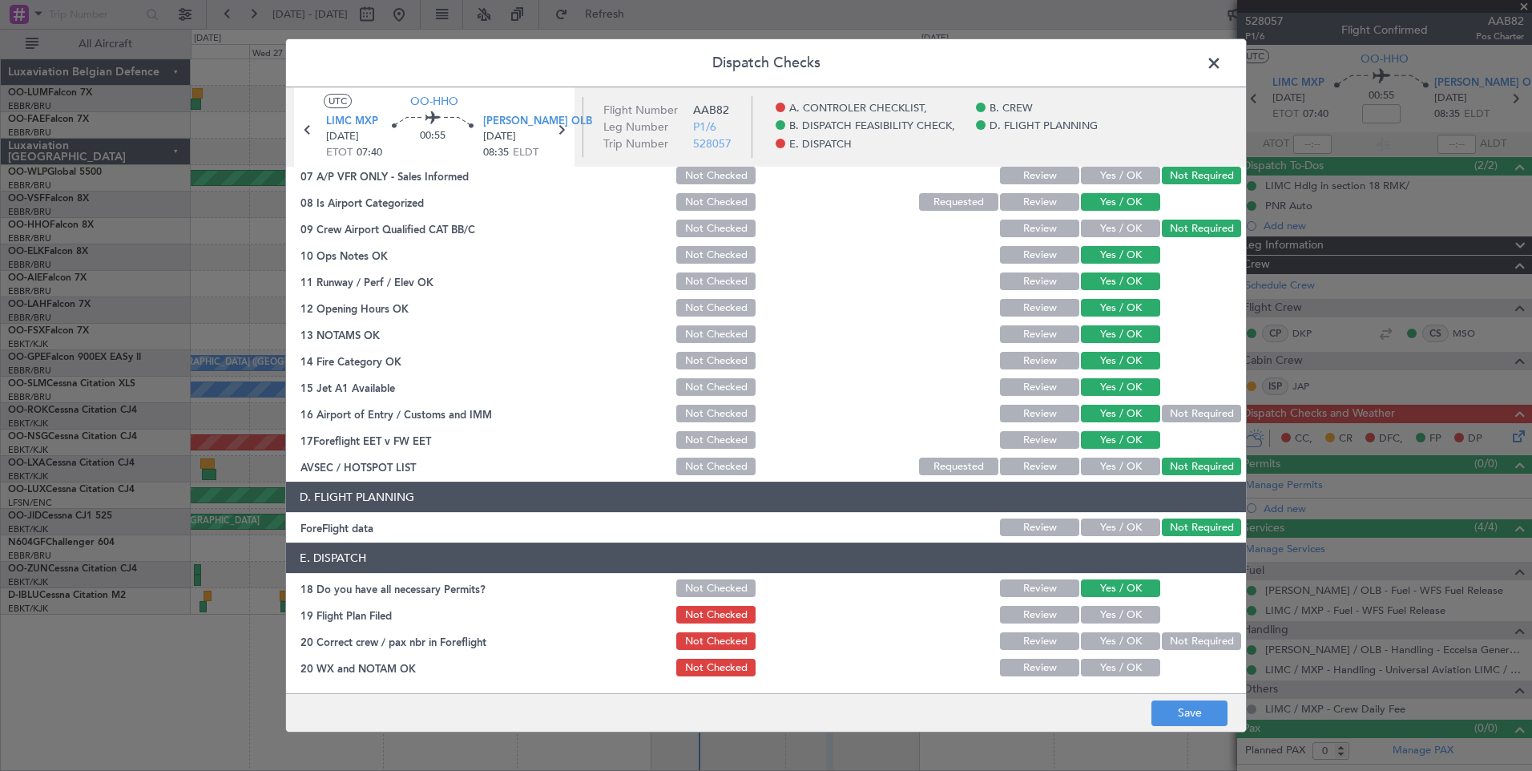
click at [1115, 651] on div "Yes / OK" at bounding box center [1119, 641] width 81 height 22
click at [1115, 674] on button "Yes / OK" at bounding box center [1120, 668] width 79 height 18
drag, startPoint x: 1117, startPoint y: 646, endPoint x: 1113, endPoint y: 619, distance: 27.5
click at [1117, 644] on button "Yes / OK" at bounding box center [1120, 641] width 79 height 18
click at [1112, 611] on button "Yes / OK" at bounding box center [1120, 615] width 79 height 18
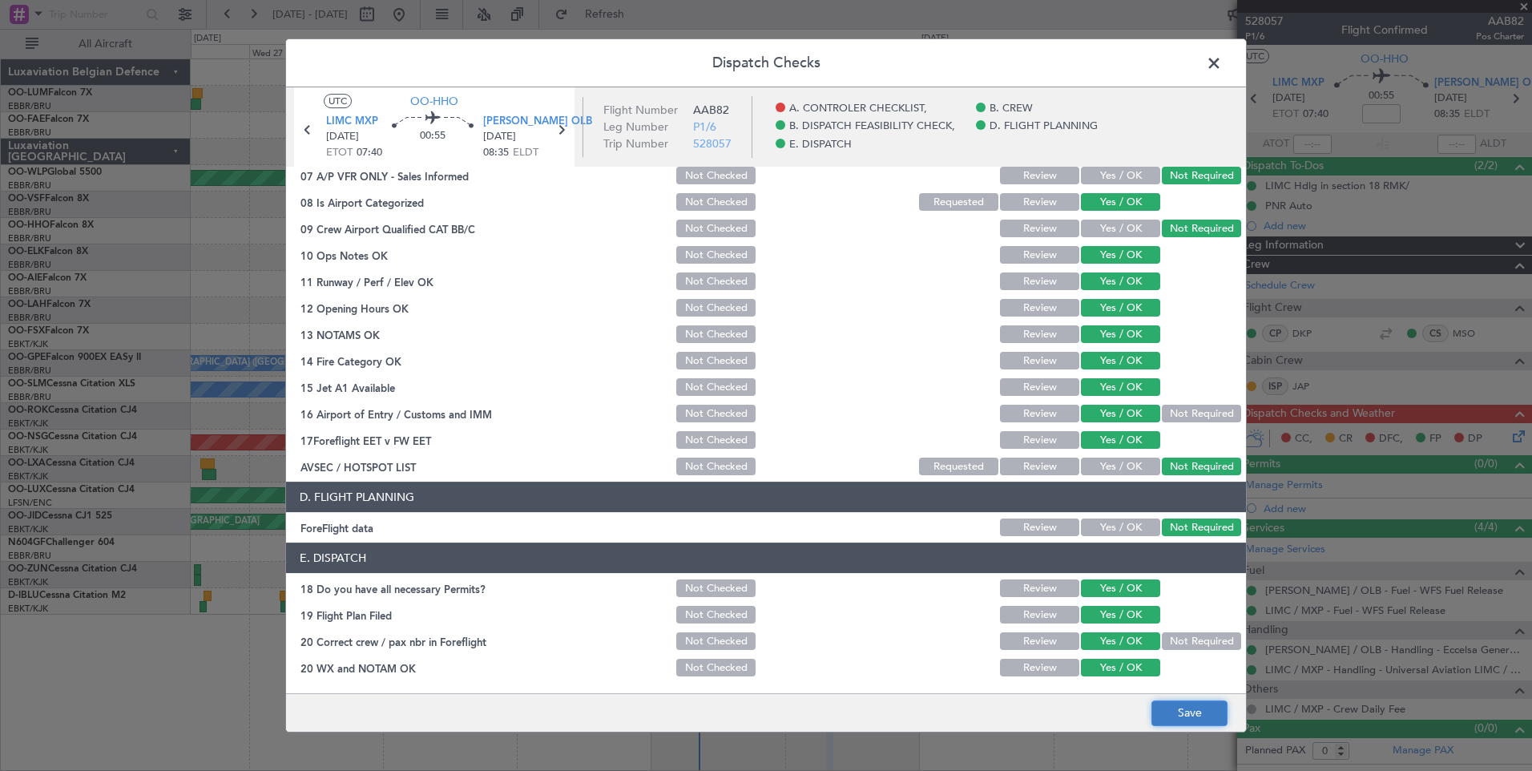
click at [1184, 715] on button "Save" at bounding box center [1190, 713] width 76 height 26
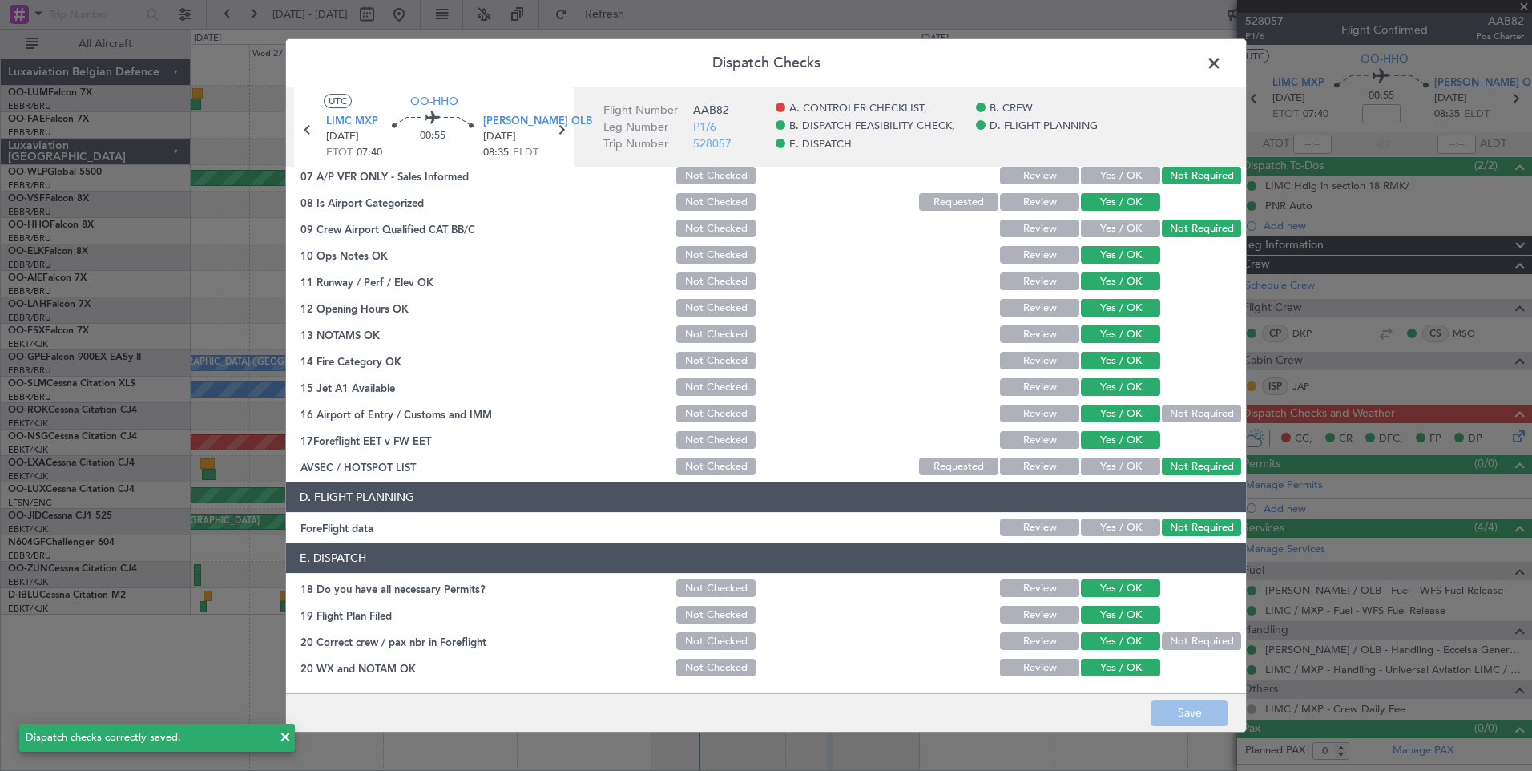
click at [1222, 63] on span at bounding box center [1222, 67] width 0 height 32
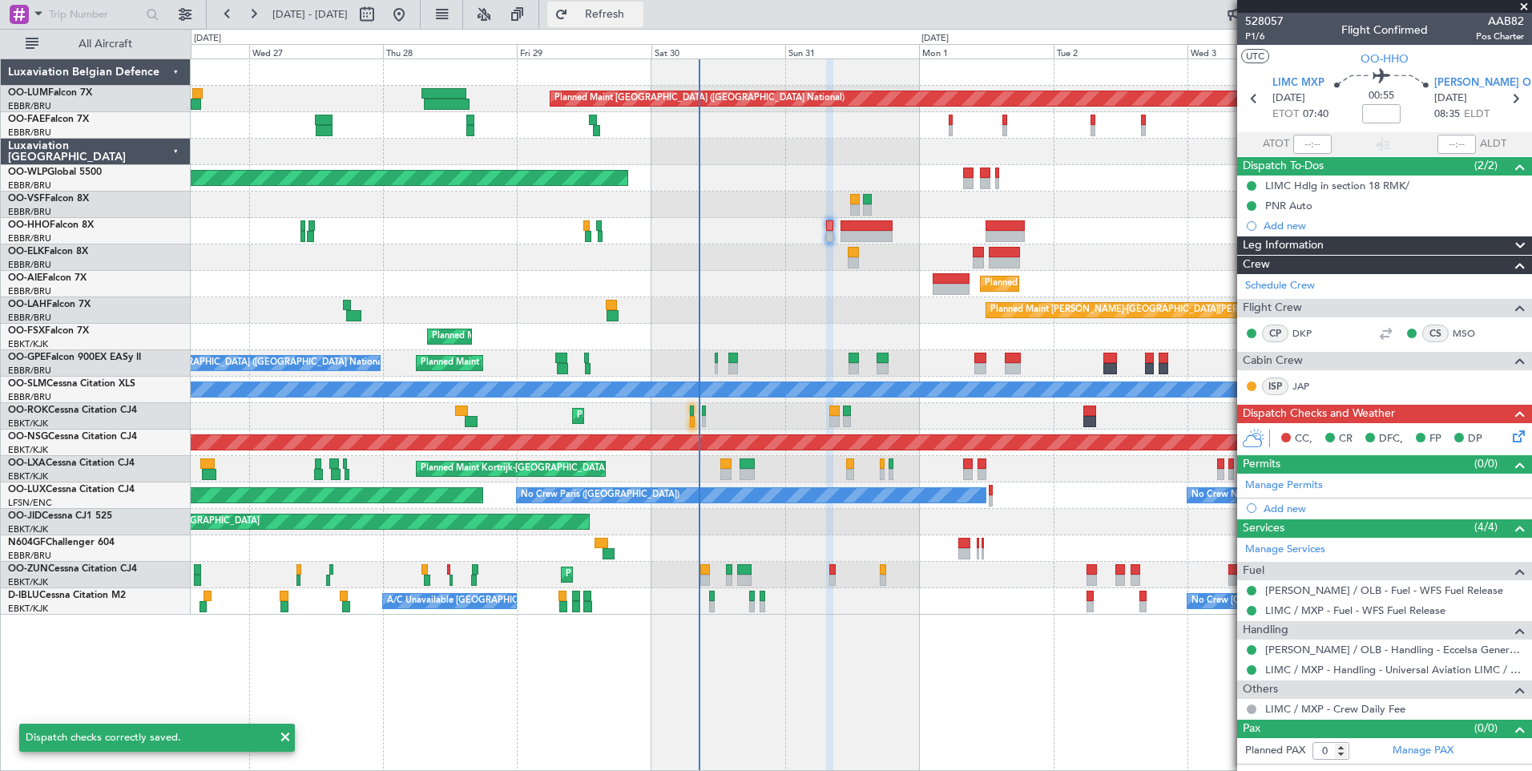
click at [639, 13] on span "Refresh" at bounding box center [604, 14] width 67 height 11
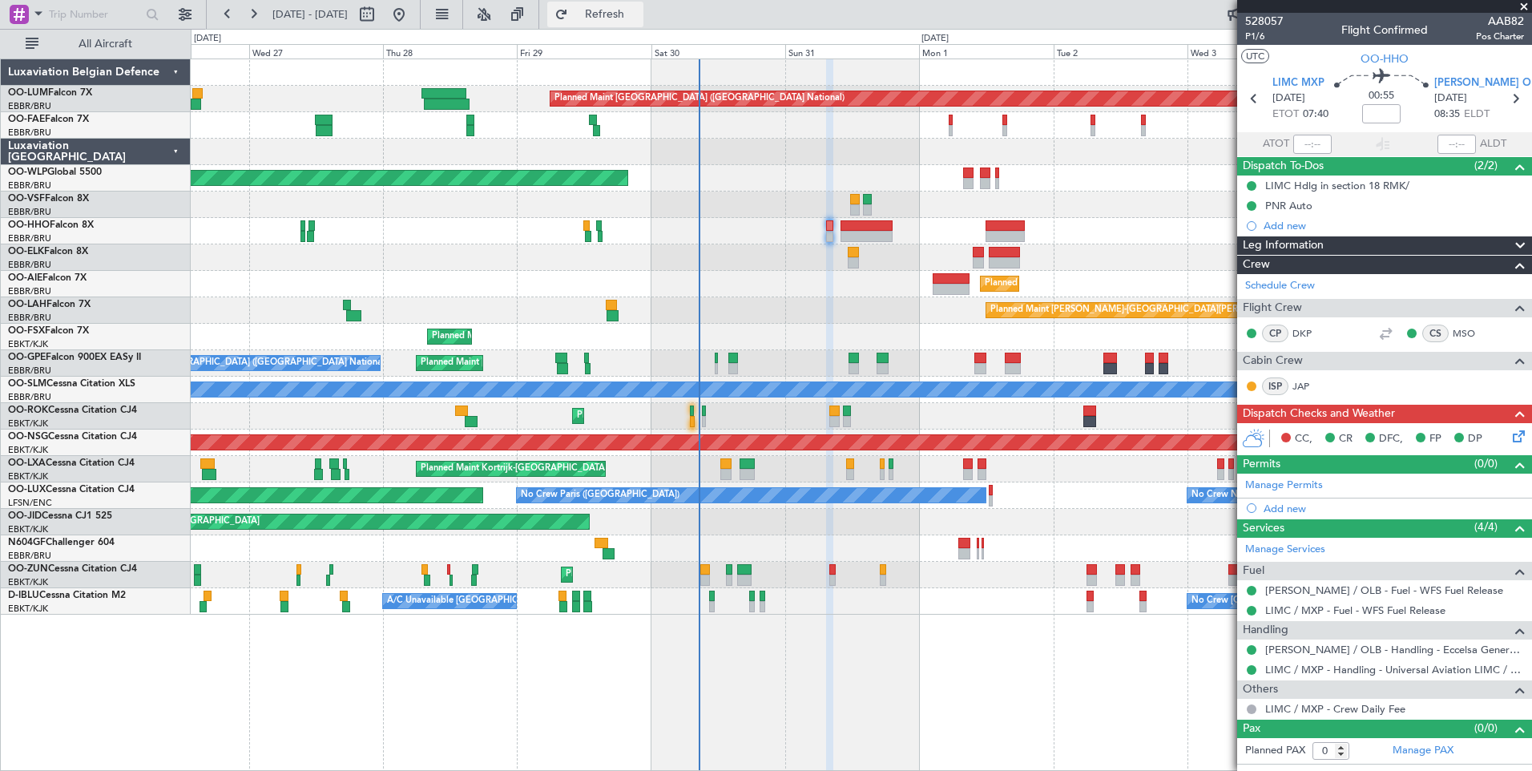
click at [639, 15] on span "Refresh" at bounding box center [604, 14] width 67 height 11
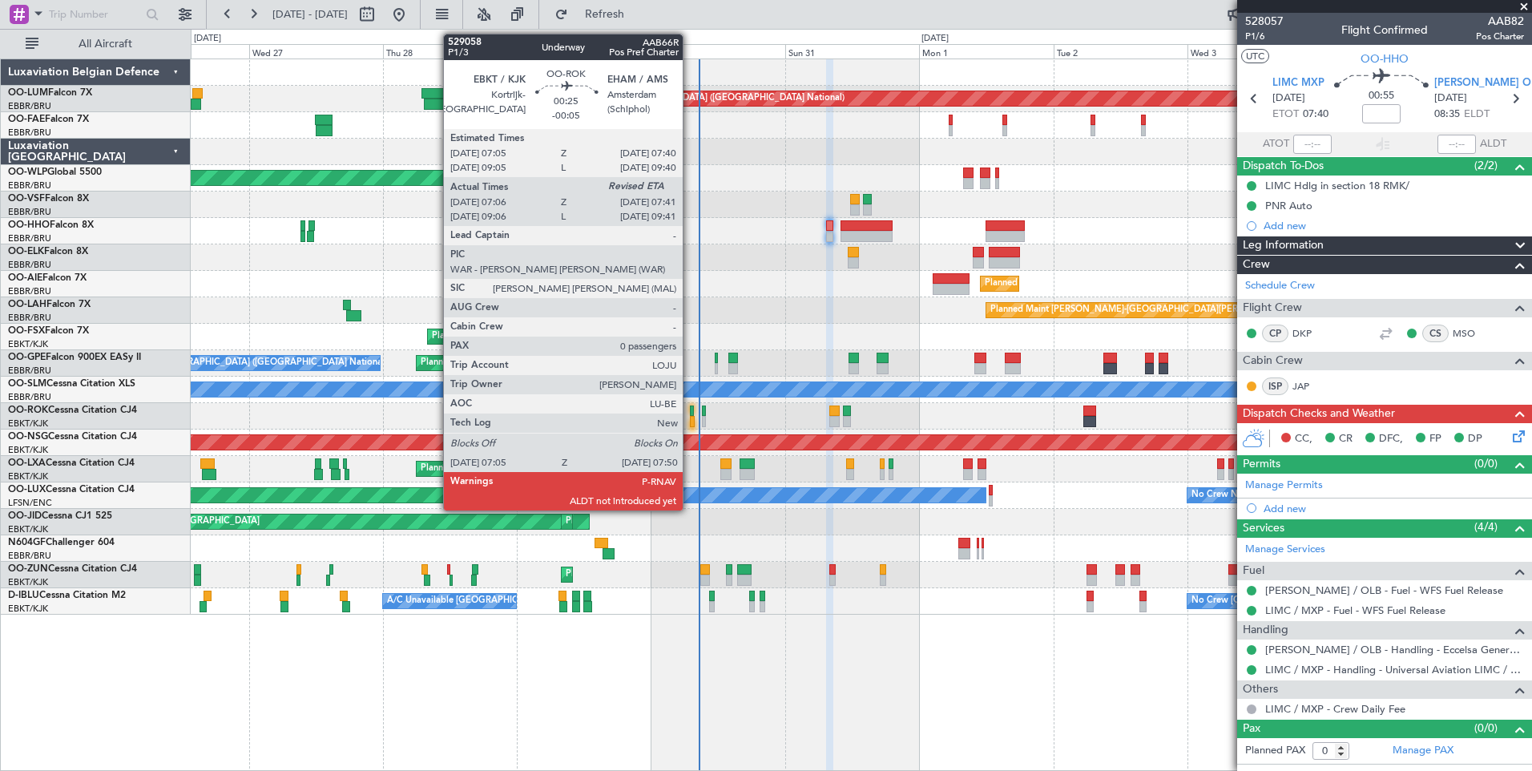
click at [691, 420] on div at bounding box center [692, 421] width 5 height 11
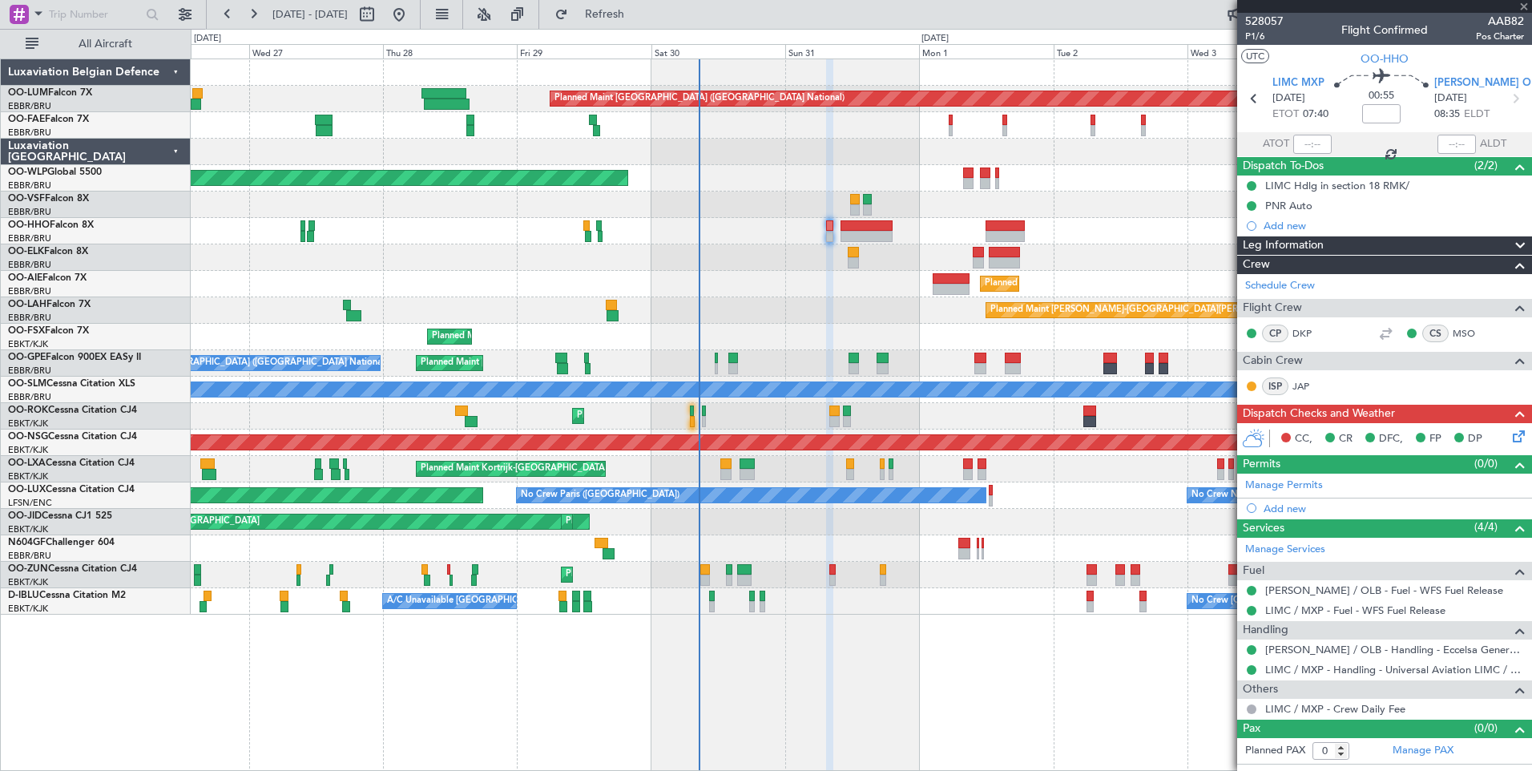
type input "-00:05"
type input "07:11"
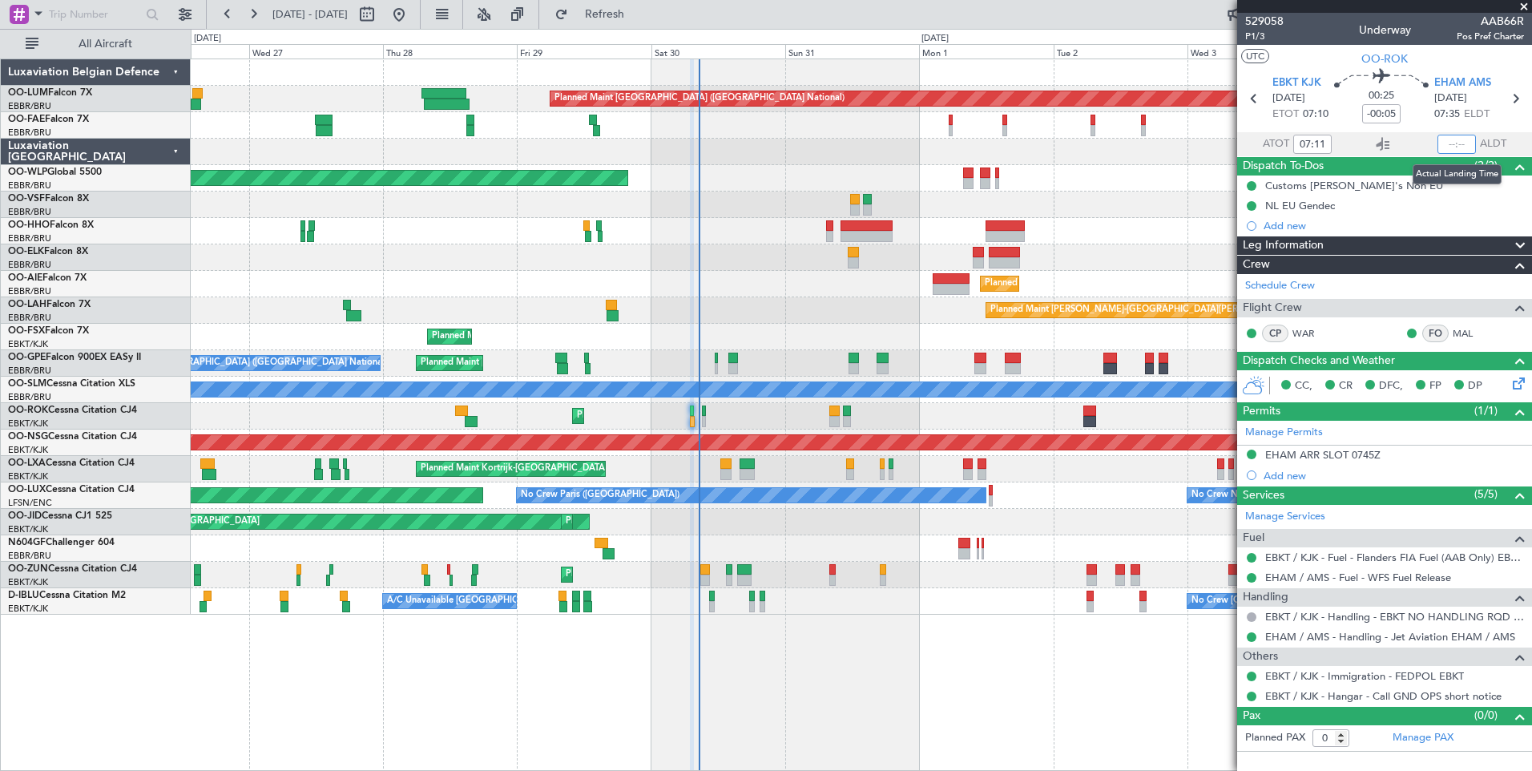
click at [1448, 139] on input "text" at bounding box center [1457, 144] width 38 height 19
click at [1491, 66] on section "UTC OO-ROK" at bounding box center [1384, 57] width 295 height 24
type input "07:45"
click at [639, 9] on span "Refresh" at bounding box center [604, 14] width 67 height 11
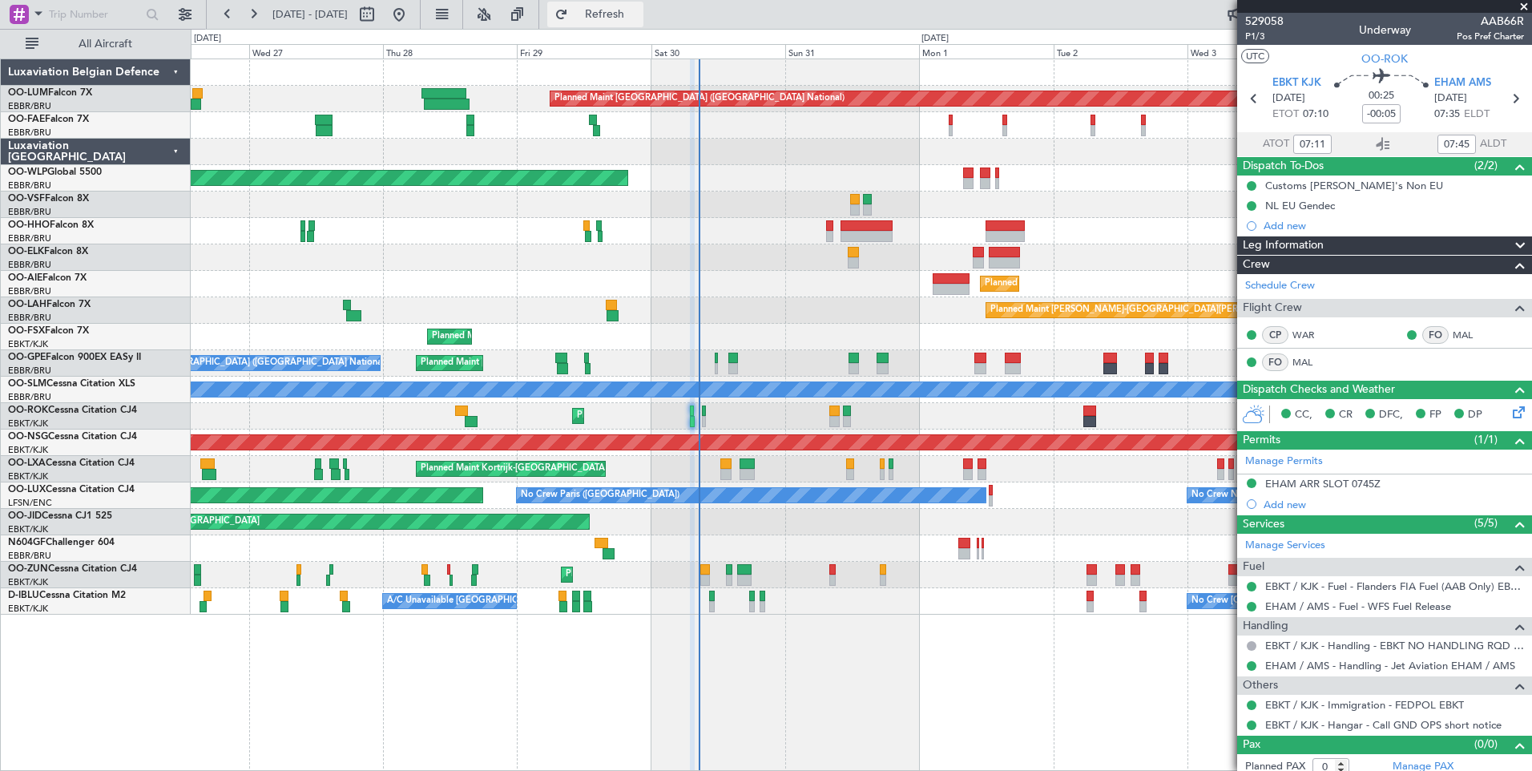
click at [613, 13] on button "Refresh" at bounding box center [595, 15] width 96 height 26
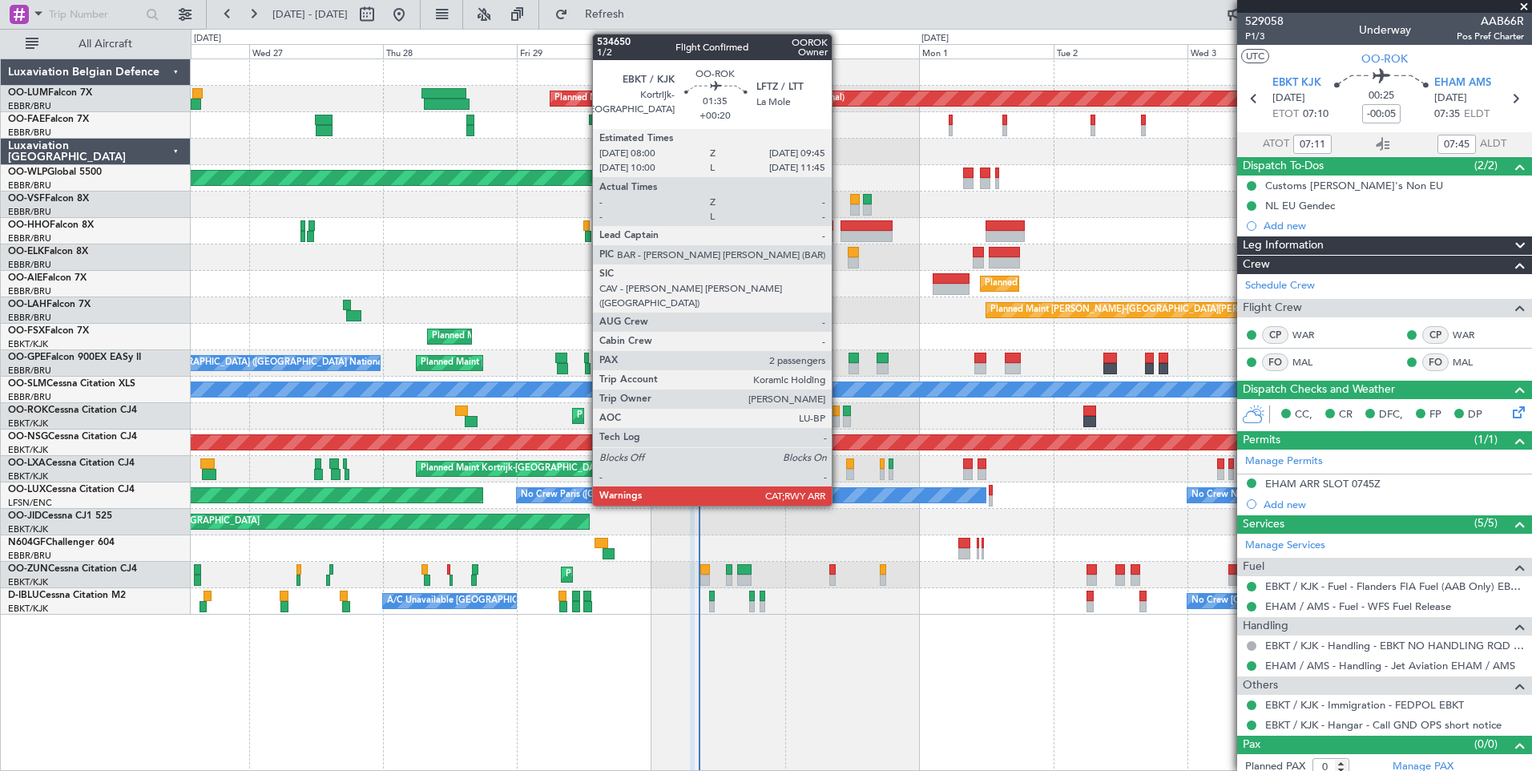
click at [839, 414] on div at bounding box center [834, 410] width 10 height 11
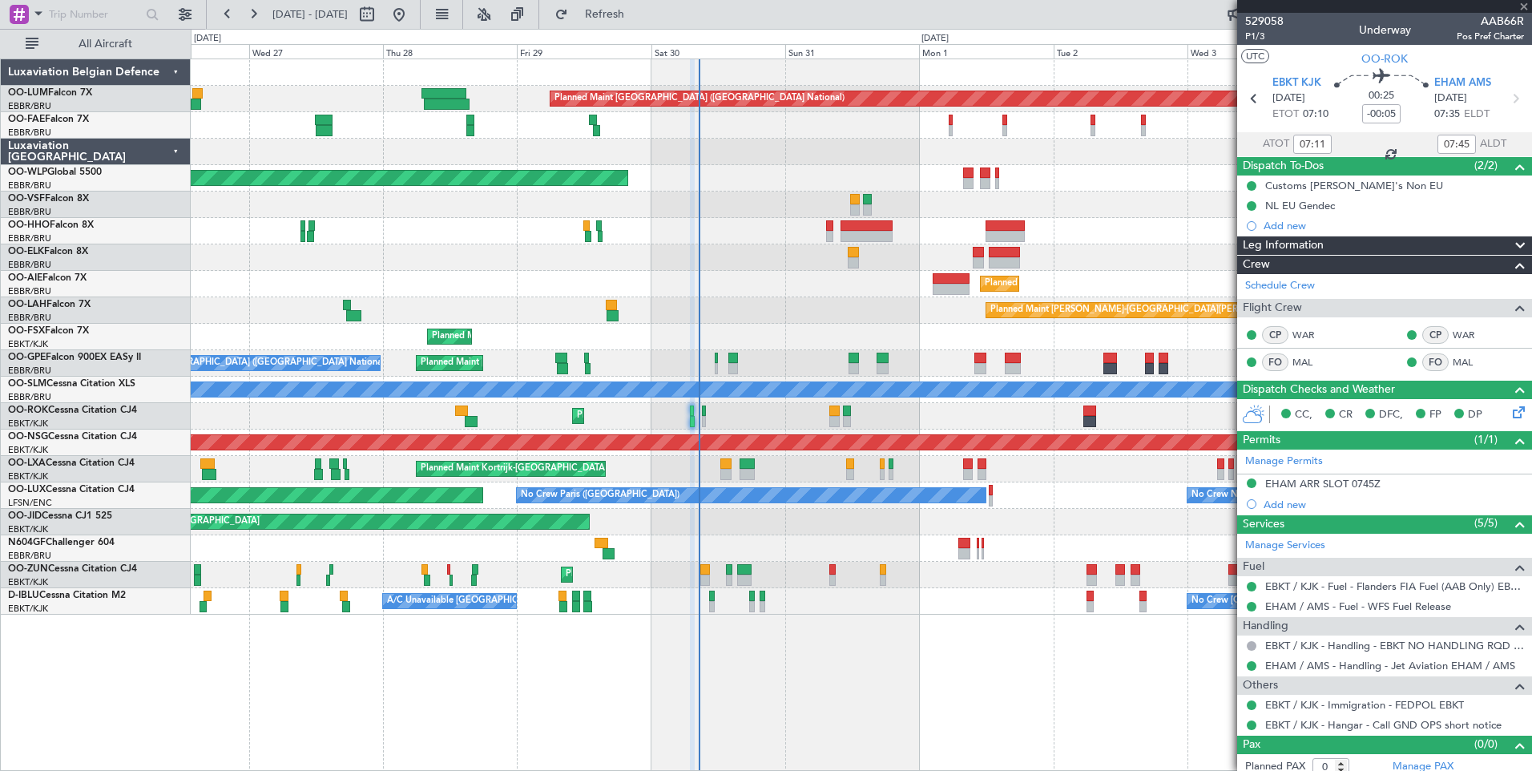
type input "+00:20"
type input "2"
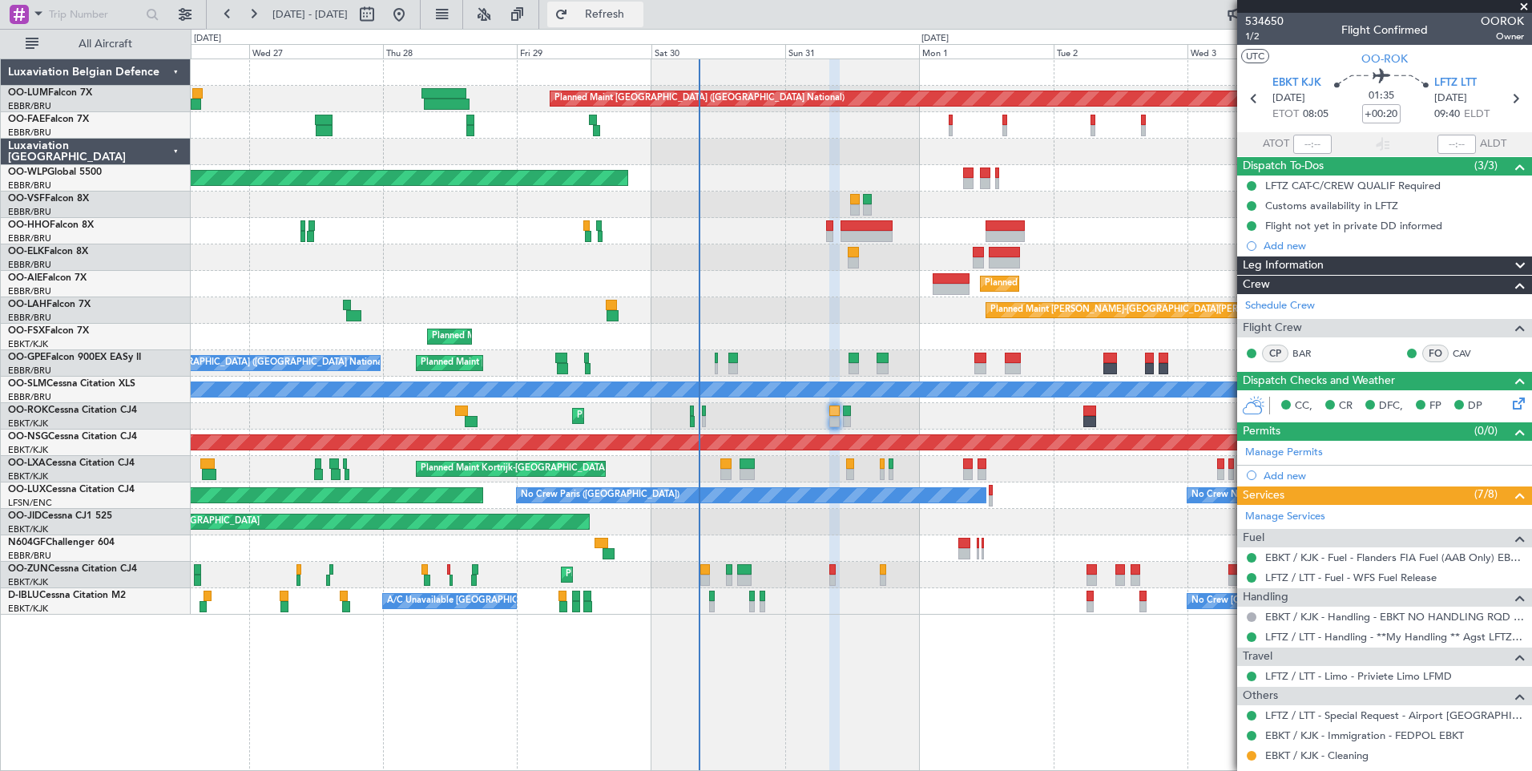
click at [639, 10] on span "Refresh" at bounding box center [604, 14] width 67 height 11
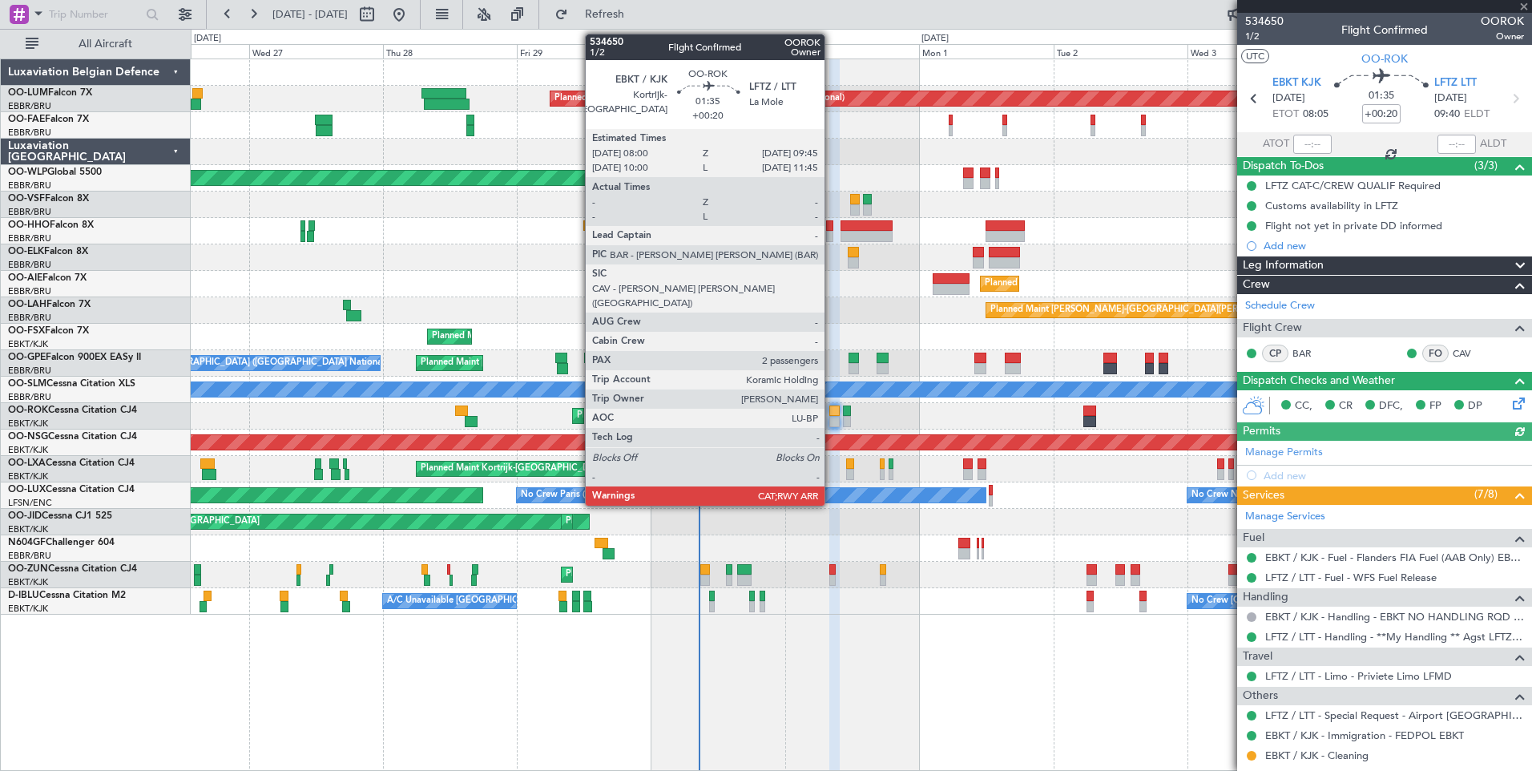
click at [832, 414] on div at bounding box center [834, 410] width 10 height 11
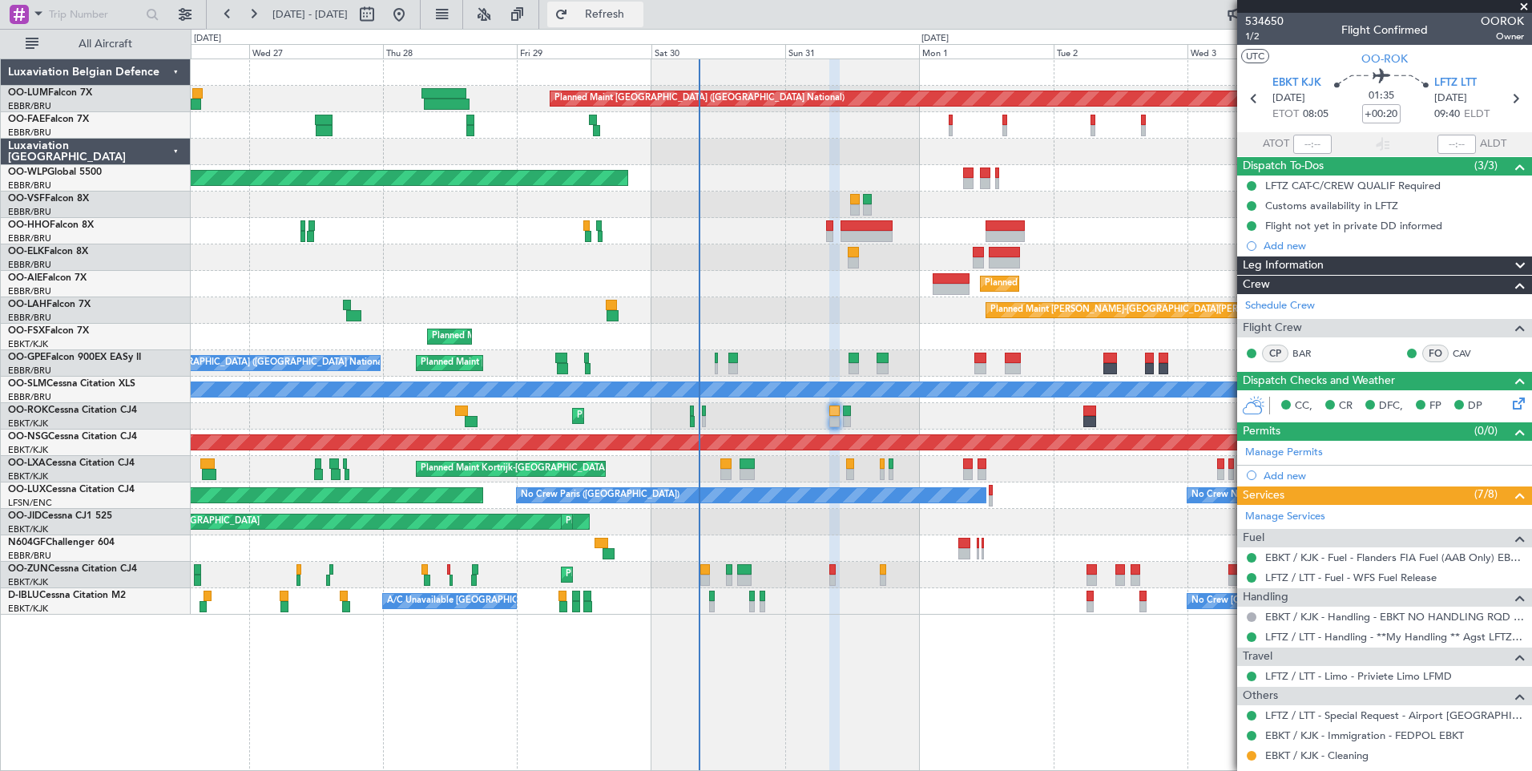
click at [639, 16] on span "Refresh" at bounding box center [604, 14] width 67 height 11
click at [639, 10] on span "Refresh" at bounding box center [604, 14] width 67 height 11
click at [666, 29] on div "Planned Maint Brussels (Brussels National) Owner Melsbroek Air Base Owner Melsb…" at bounding box center [766, 400] width 1532 height 742
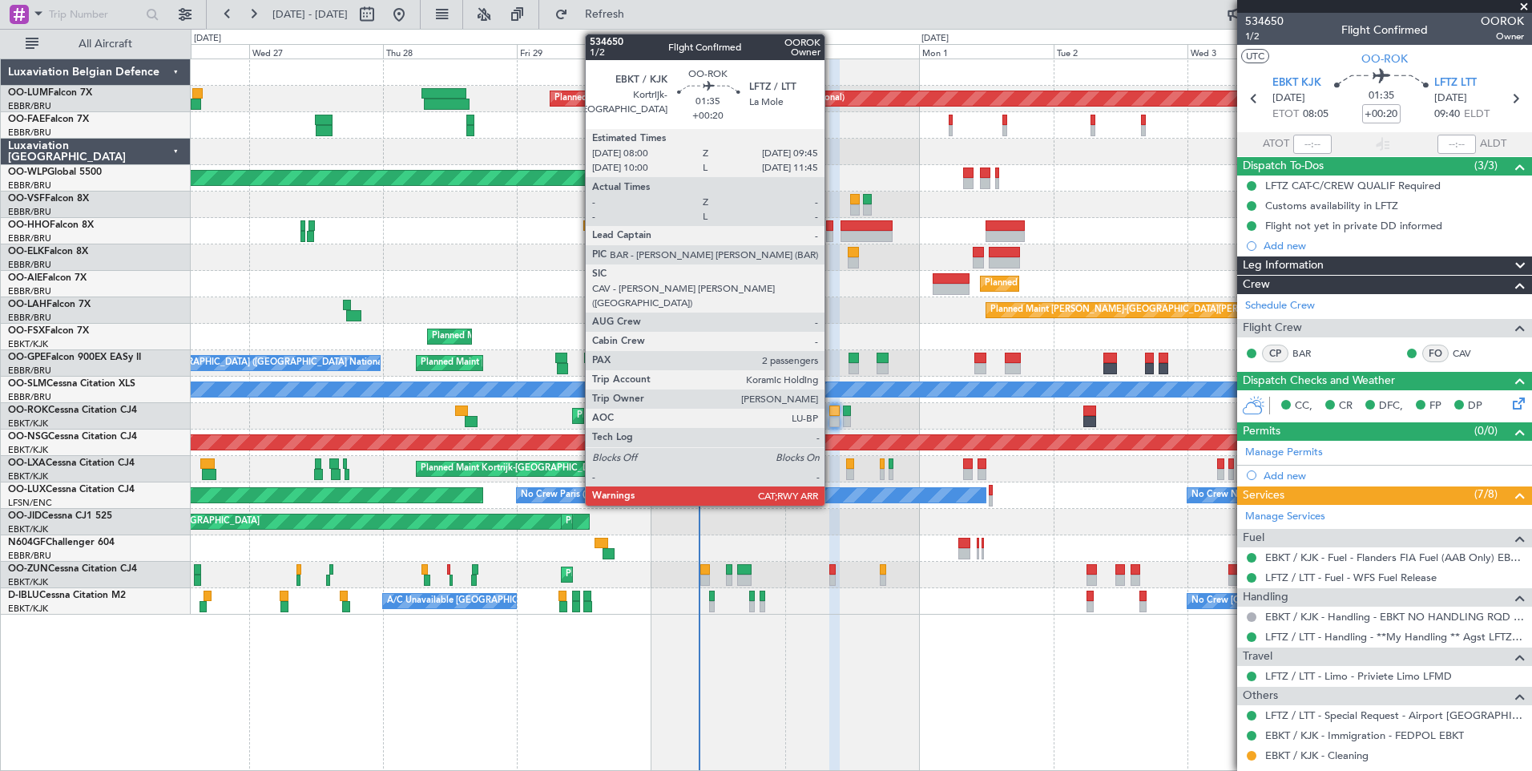
click at [832, 417] on div at bounding box center [834, 421] width 10 height 11
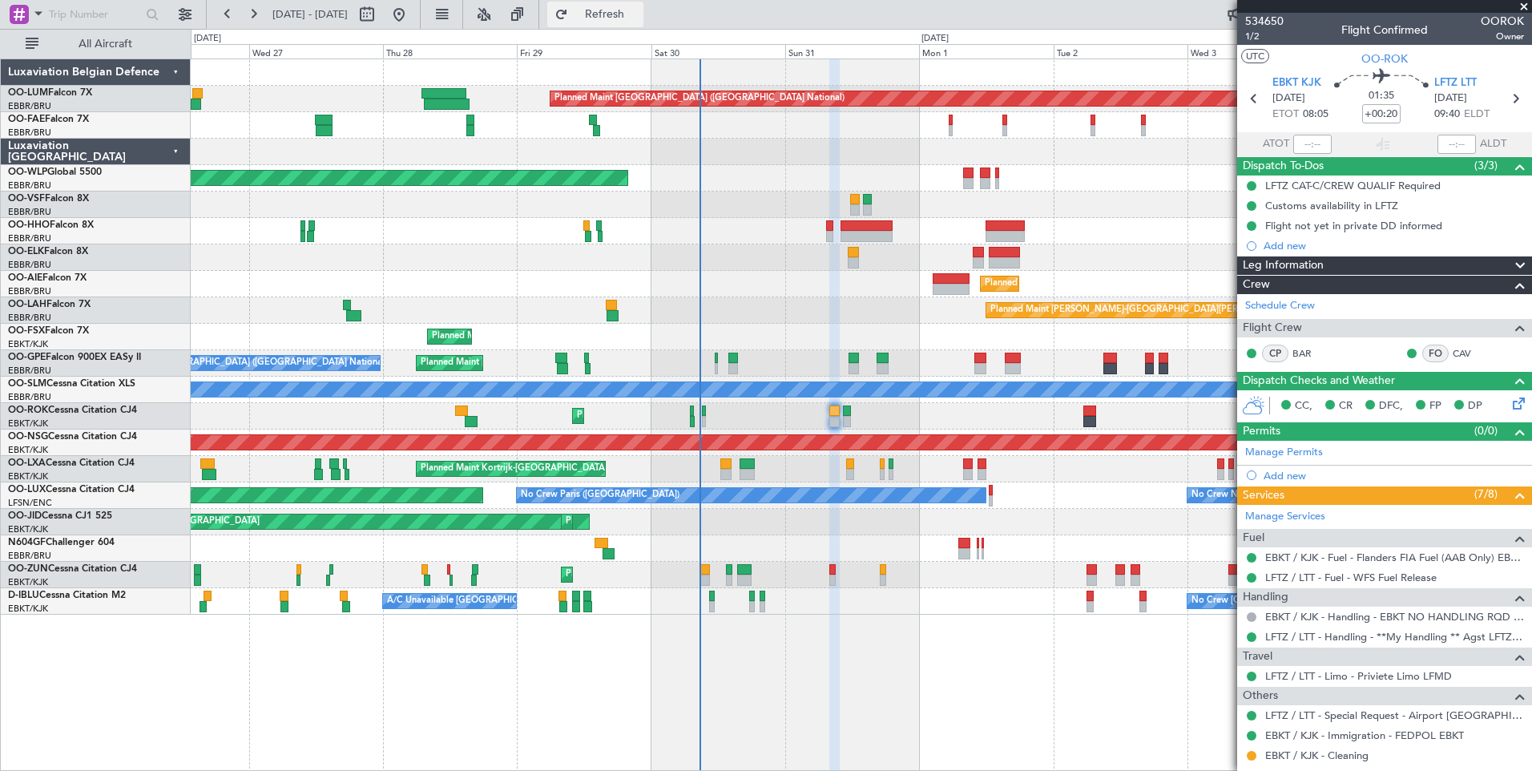
click at [643, 23] on button "Refresh" at bounding box center [595, 15] width 96 height 26
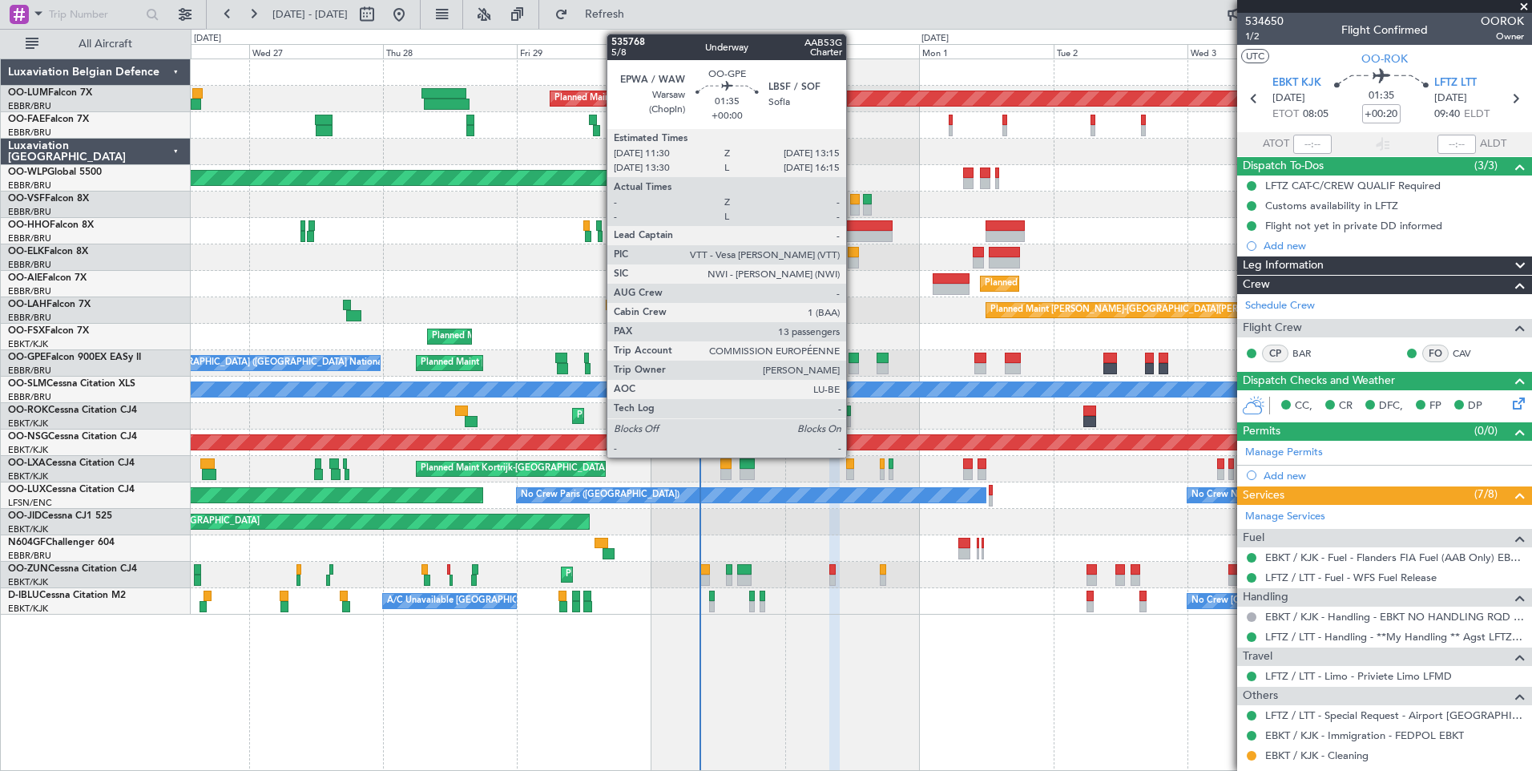
click at [853, 363] on div at bounding box center [854, 368] width 10 height 11
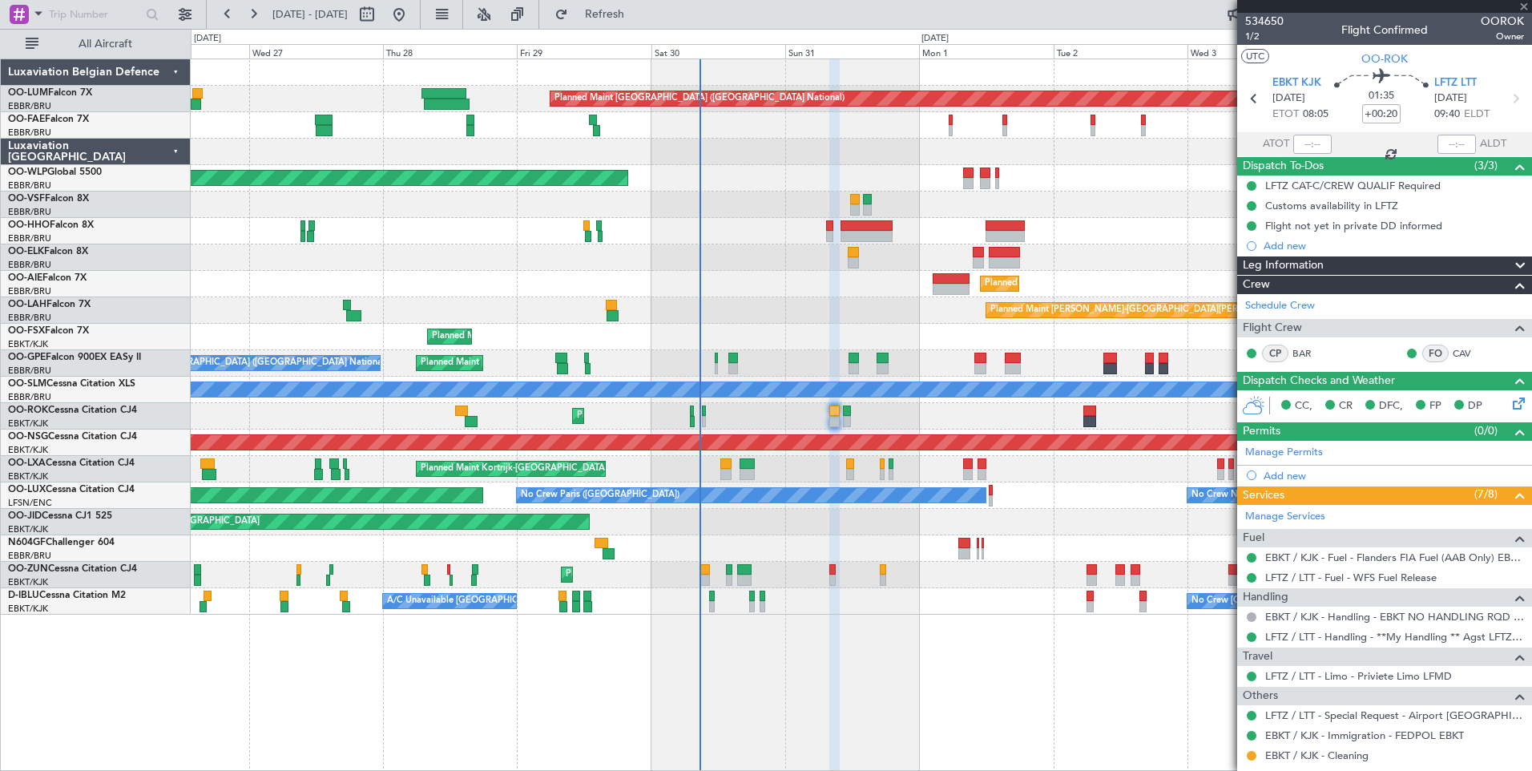
type input "13"
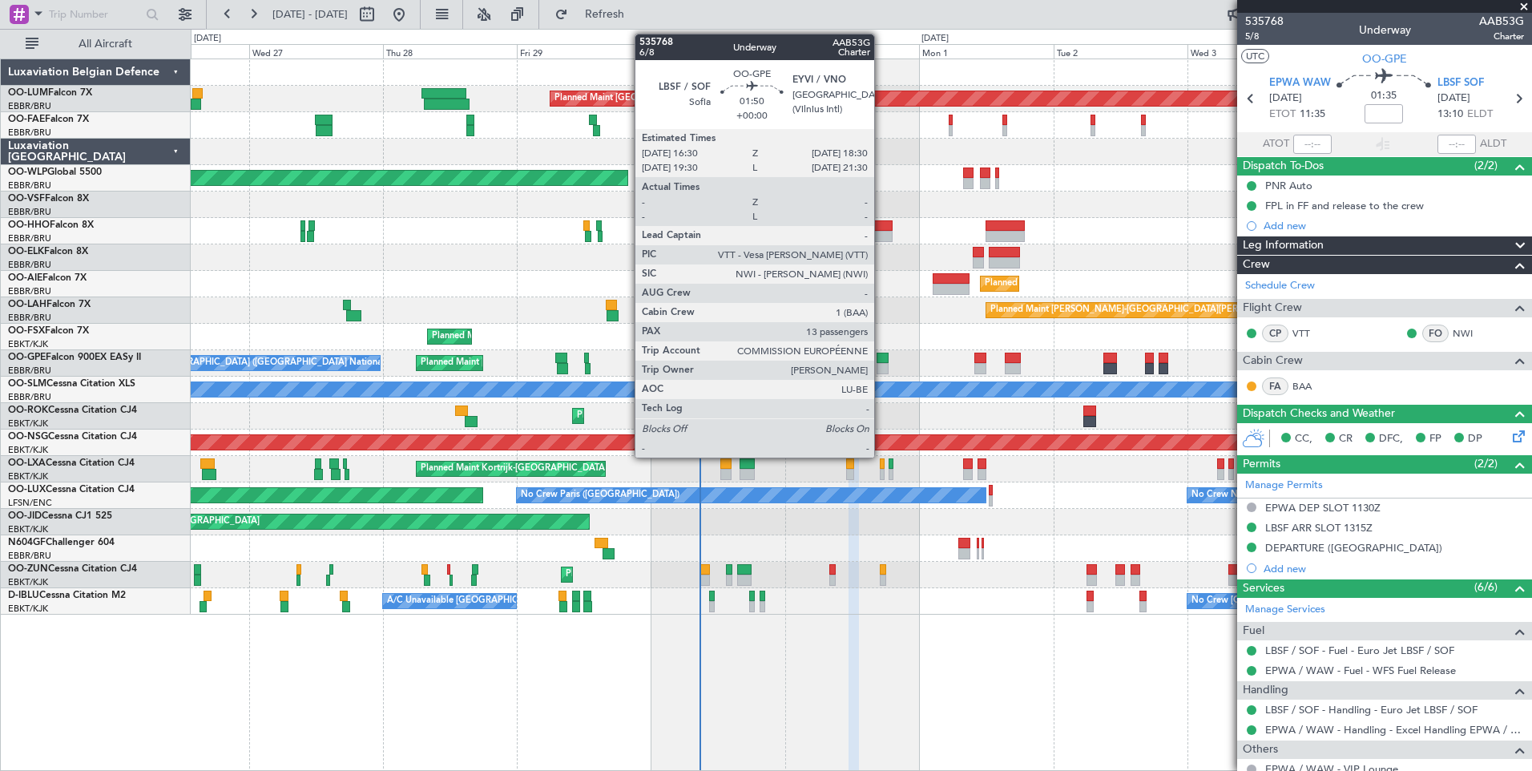
click at [882, 354] on div at bounding box center [882, 358] width 11 height 11
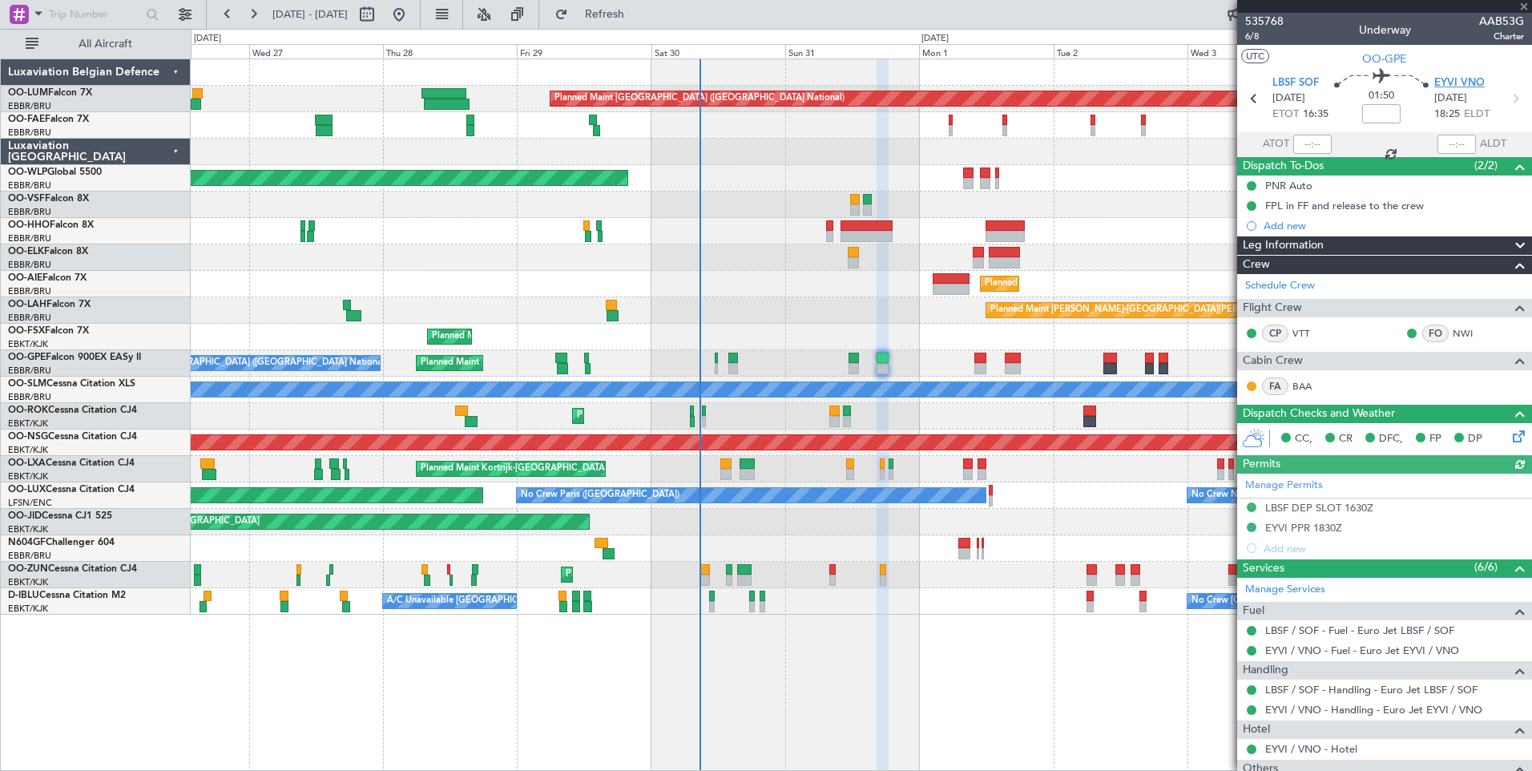
click at [1467, 83] on span "EYVI VNO" at bounding box center [1459, 83] width 50 height 16
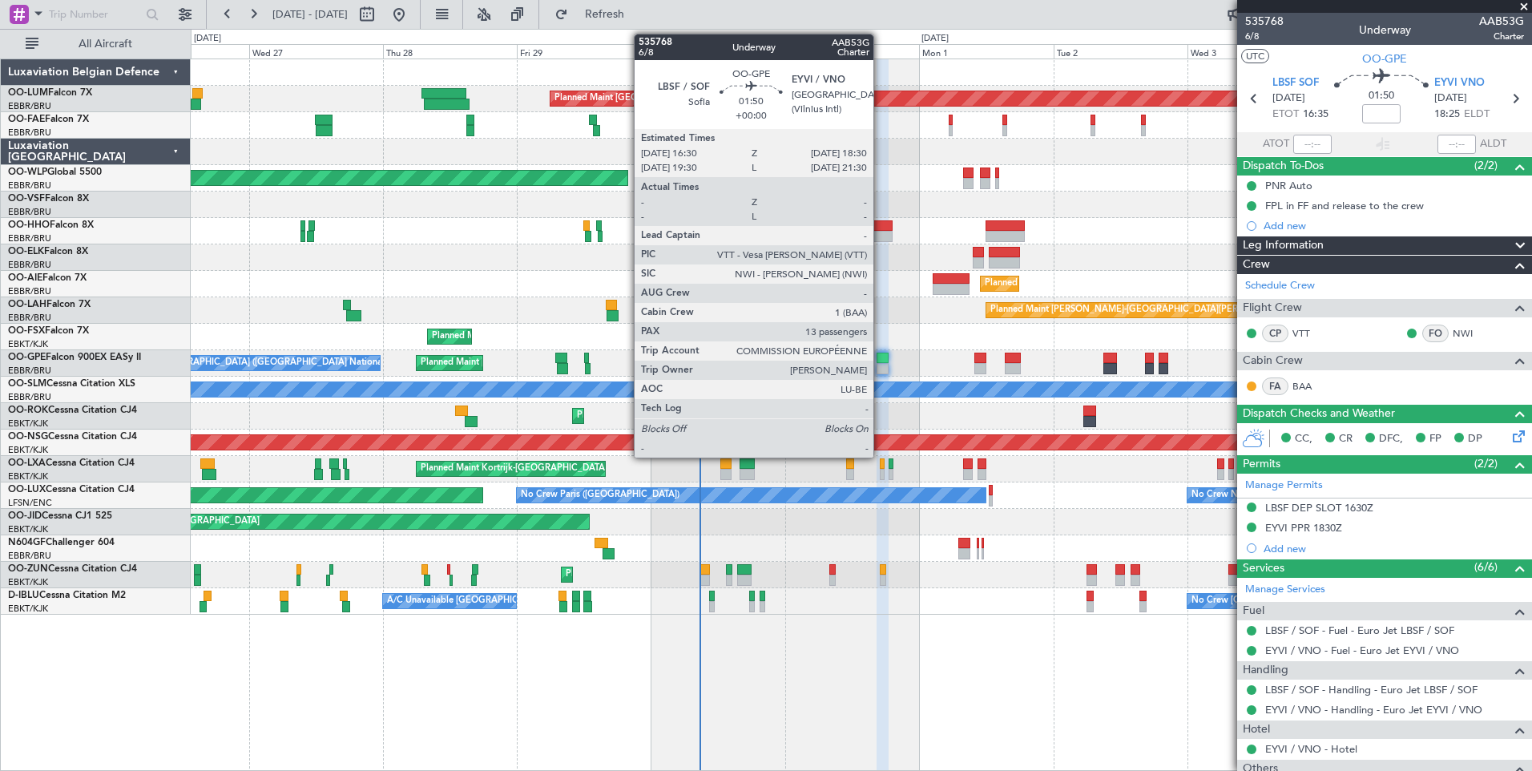
click at [881, 359] on div at bounding box center [882, 358] width 11 height 11
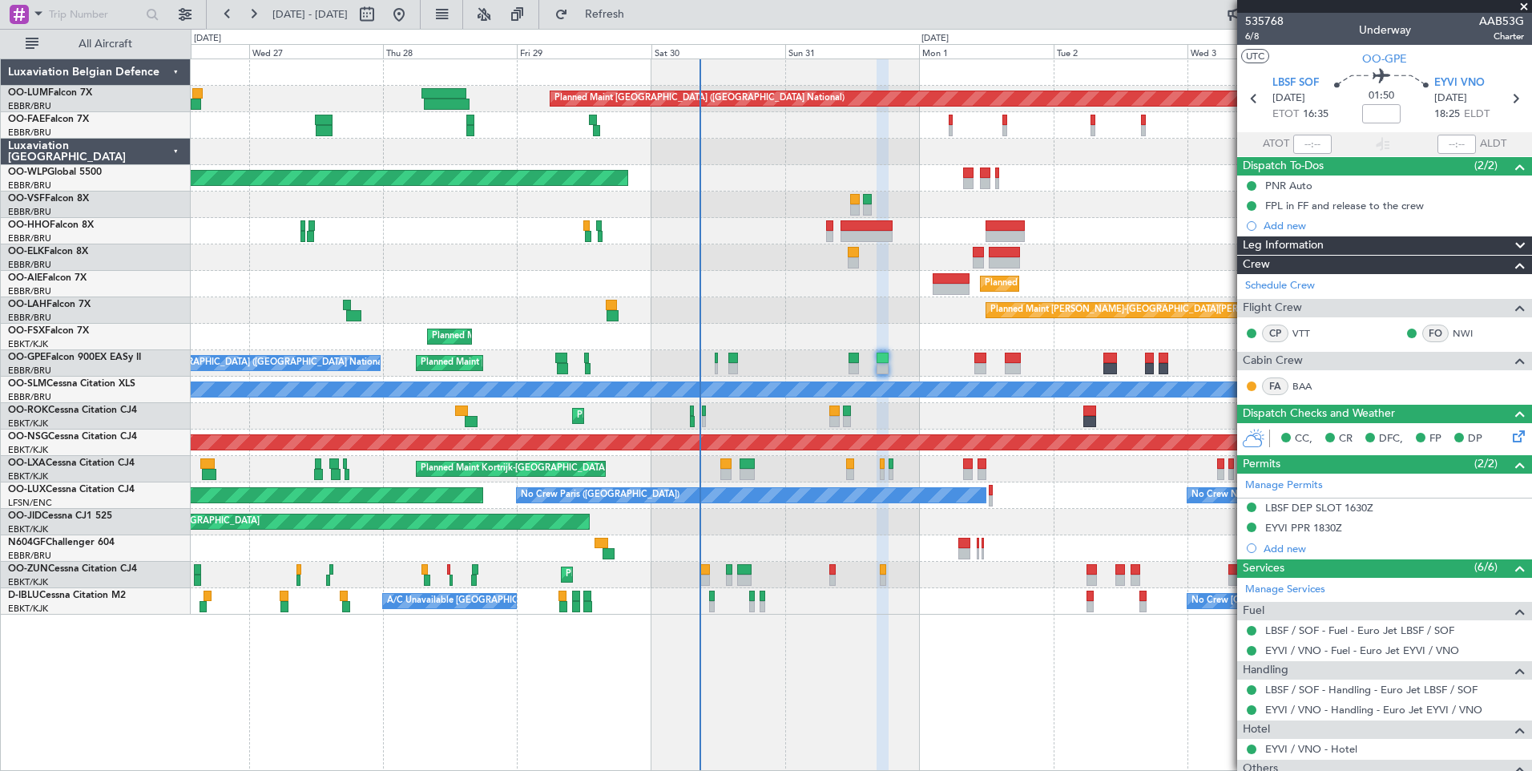
click at [876, 361] on div "Planned Maint Brussels (Brussels National) No Crew Brussels (Brussels National)…" at bounding box center [861, 363] width 1341 height 26
click at [1285, 539] on div "Add new" at bounding box center [1384, 549] width 295 height 20
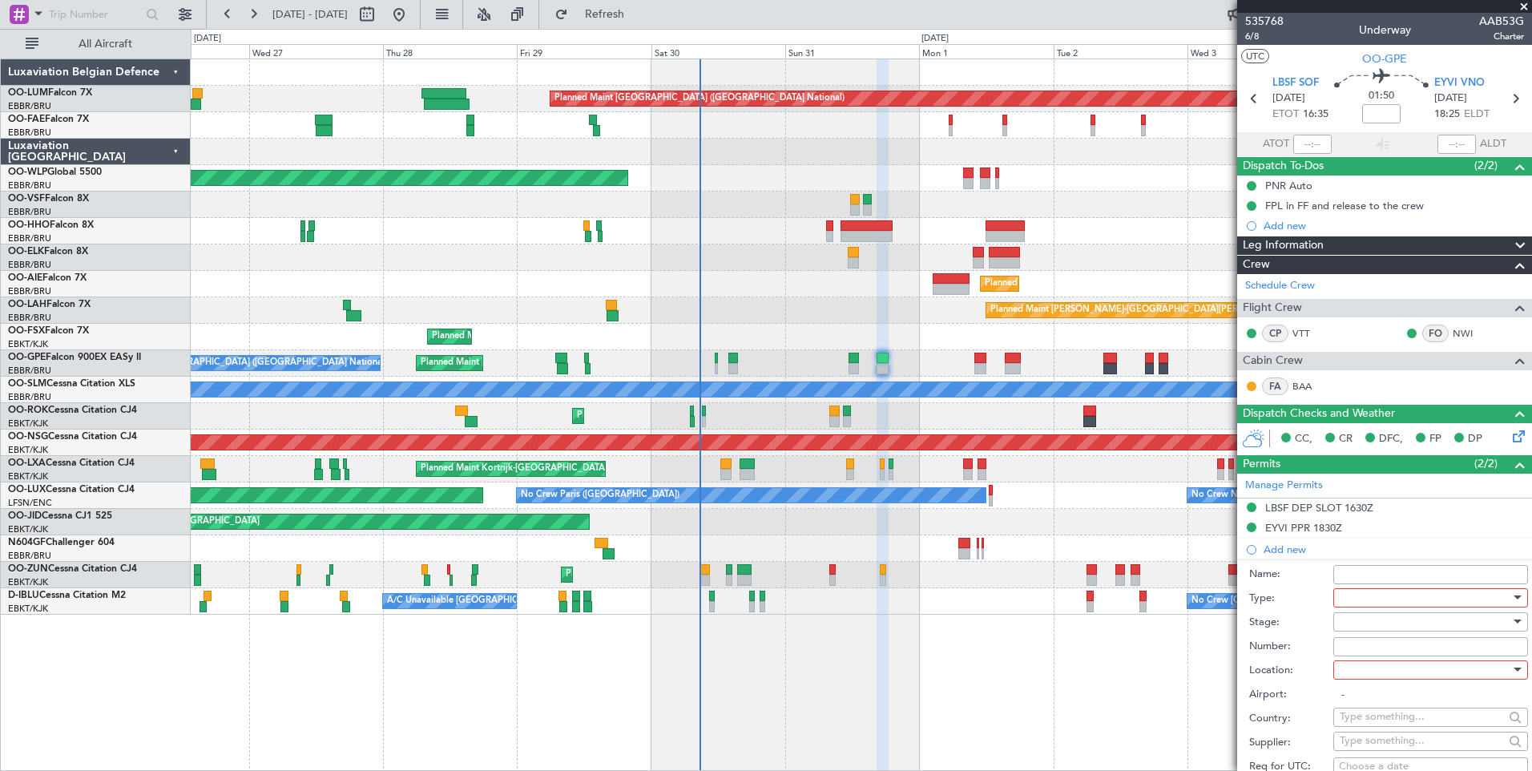
click at [1344, 569] on input "Name:" at bounding box center [1430, 574] width 195 height 19
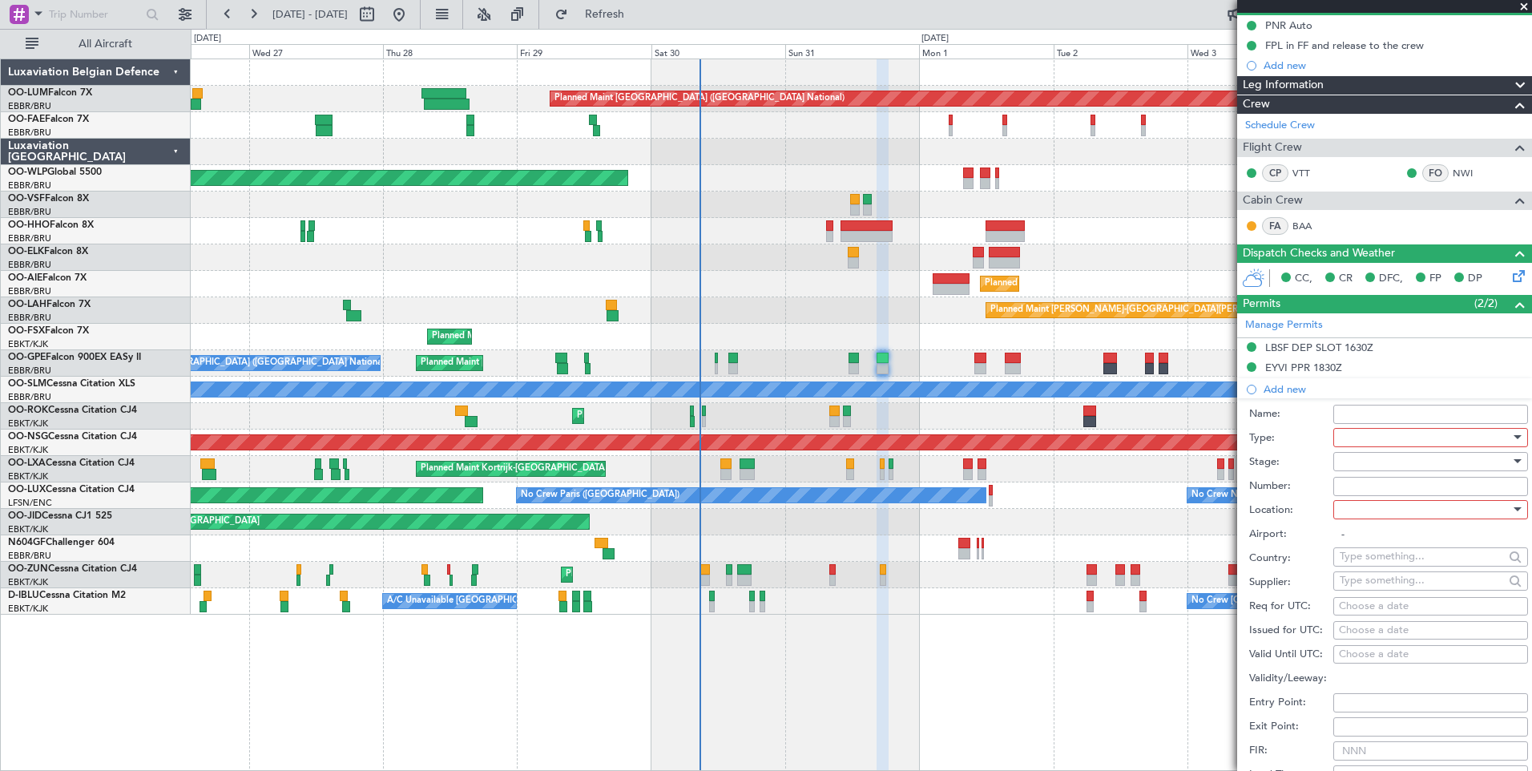
click at [1124, 703] on div "Planned Maint Brussels (Brussels National) Owner Melsbroek Air Base Owner Melsb…" at bounding box center [861, 414] width 1341 height 712
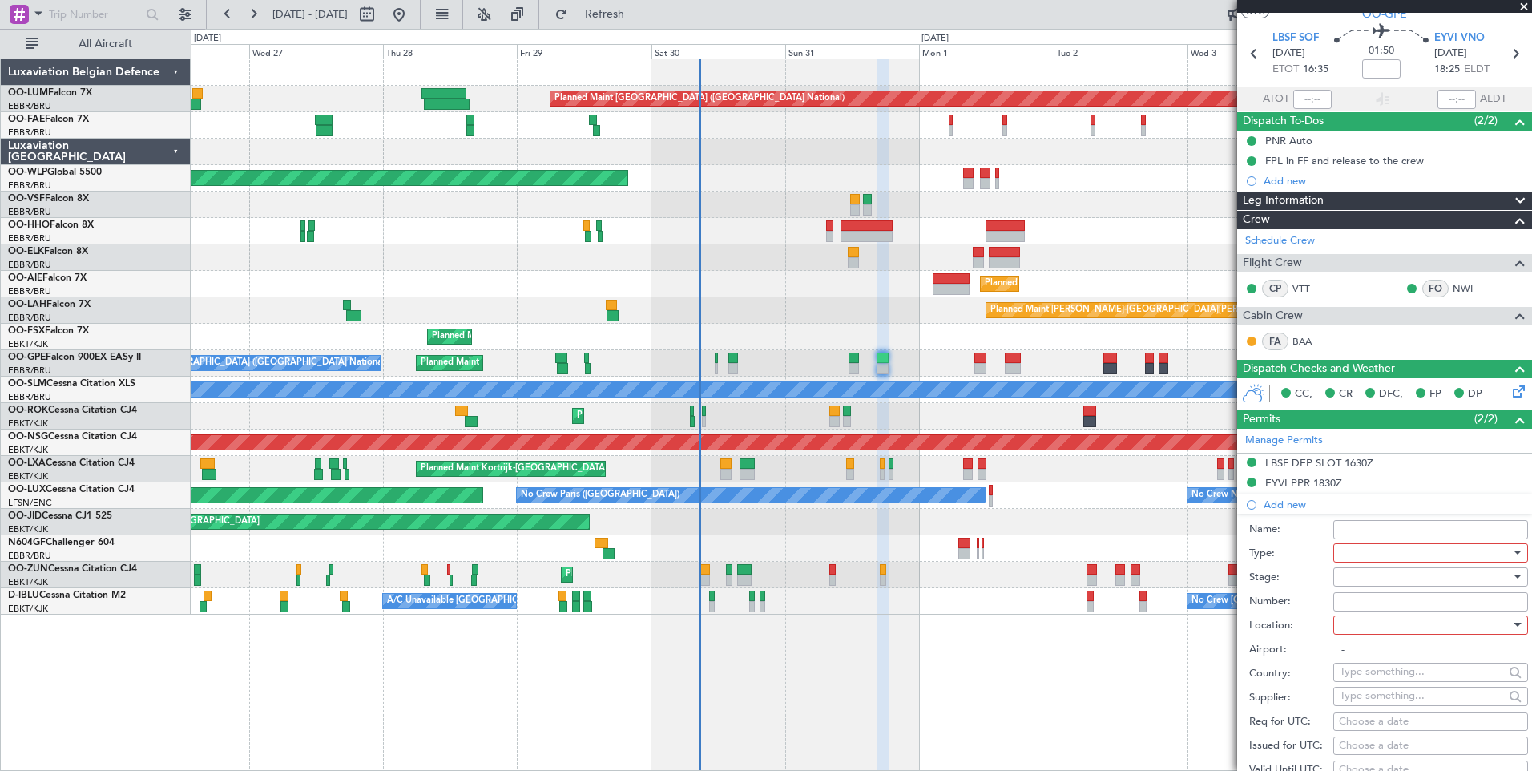
scroll to position [80, 0]
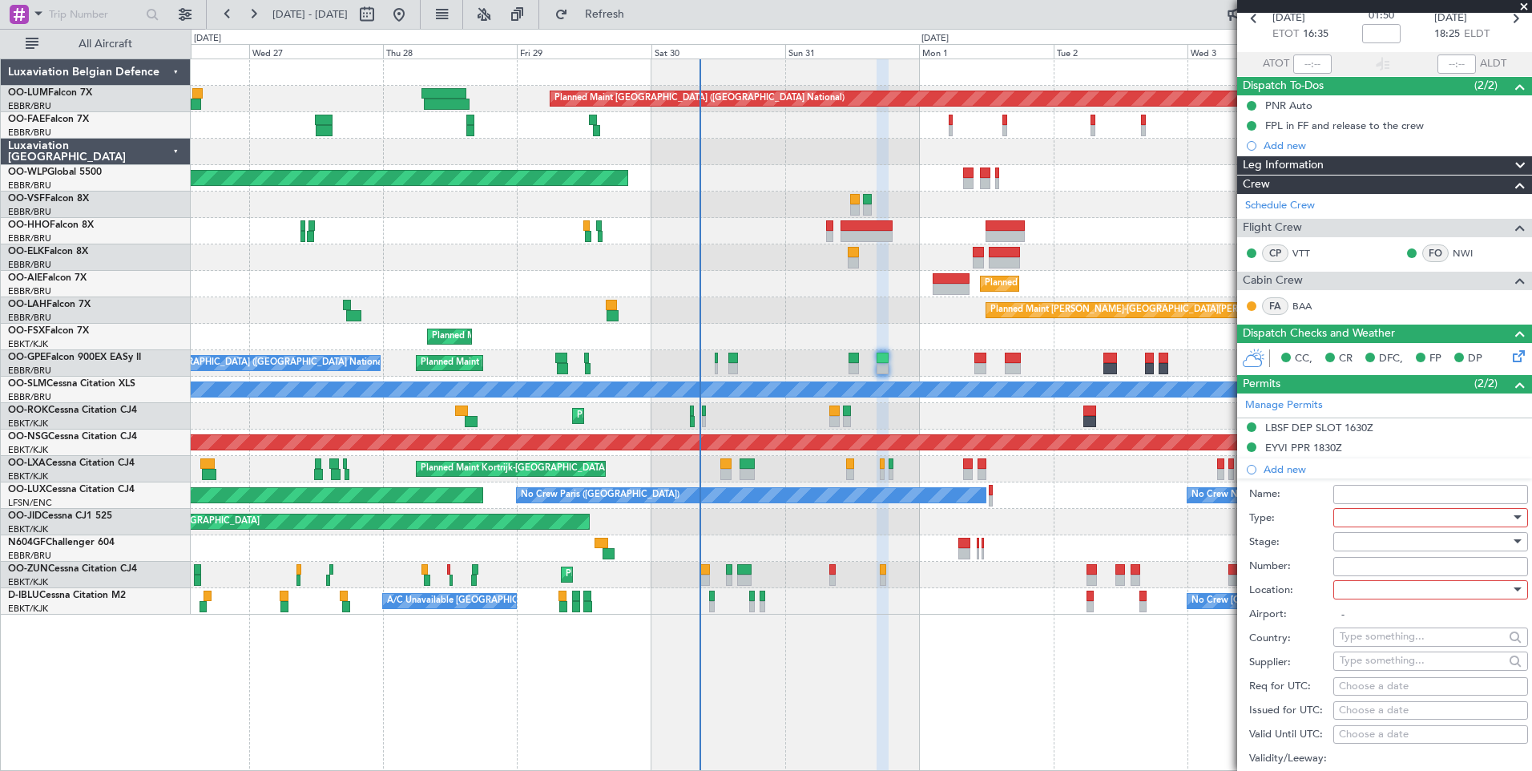
click at [1389, 519] on div at bounding box center [1425, 518] width 171 height 24
click at [1376, 605] on span "Landing" at bounding box center [1425, 614] width 168 height 24
click at [1377, 546] on div at bounding box center [1425, 542] width 171 height 24
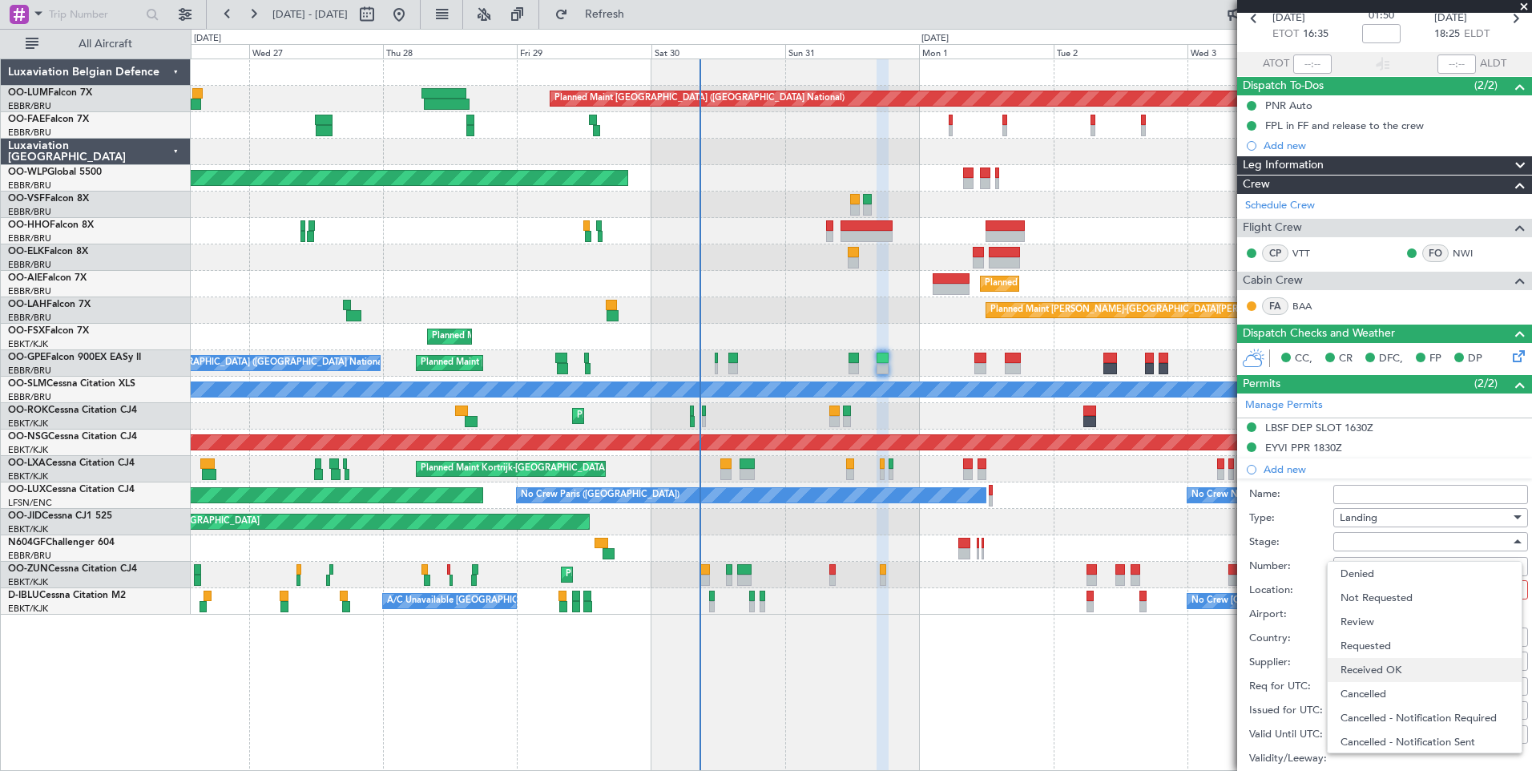
click at [1387, 667] on span "Received OK" at bounding box center [1425, 670] width 168 height 24
click at [1394, 603] on div "Airport: -" at bounding box center [1388, 615] width 279 height 24
click at [1395, 583] on div at bounding box center [1425, 590] width 171 height 24
click at [1375, 668] on span "Arrival" at bounding box center [1425, 670] width 168 height 24
type input "EYVI / VNO"
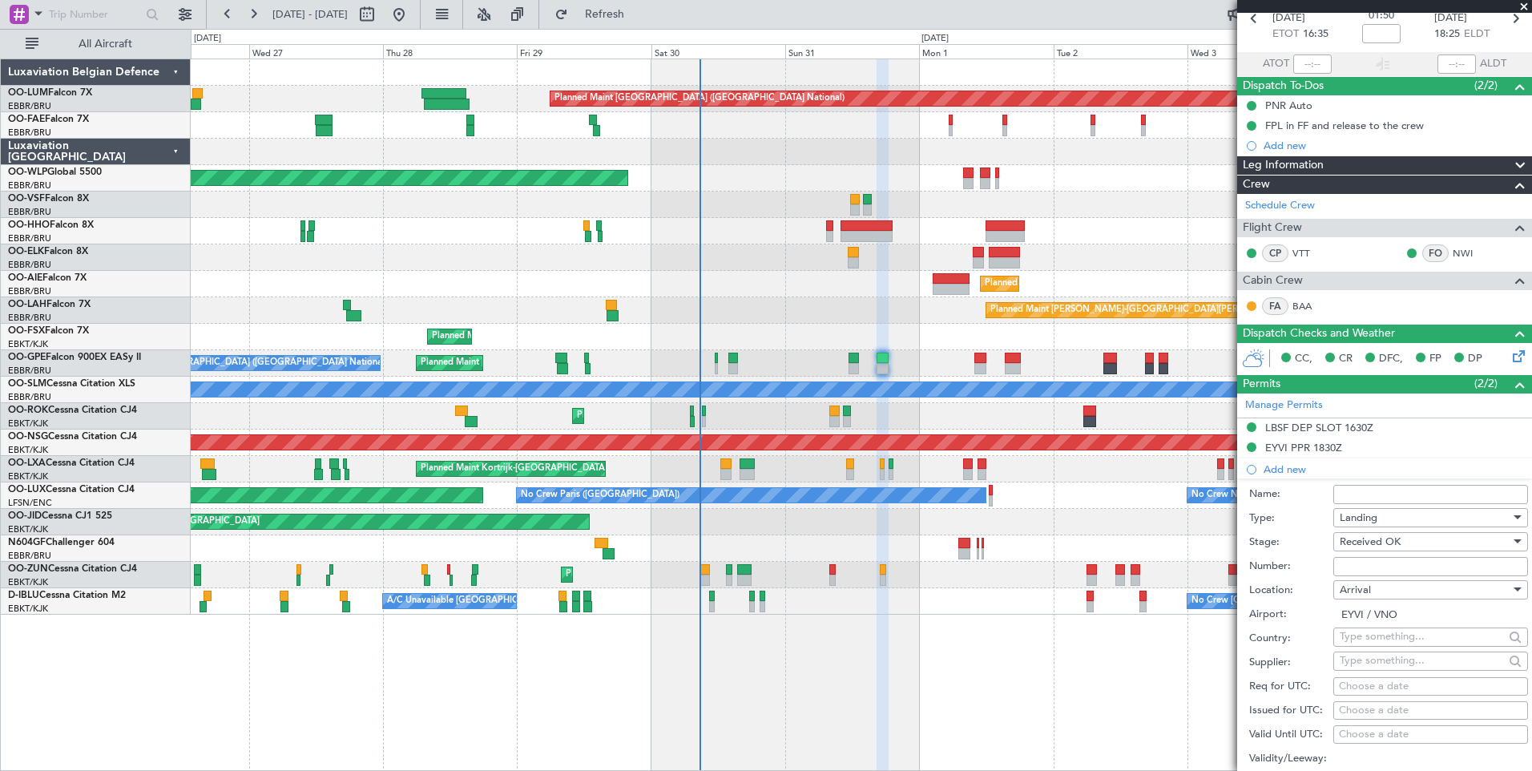
click at [1363, 573] on input "Number:" at bounding box center [1430, 566] width 195 height 19
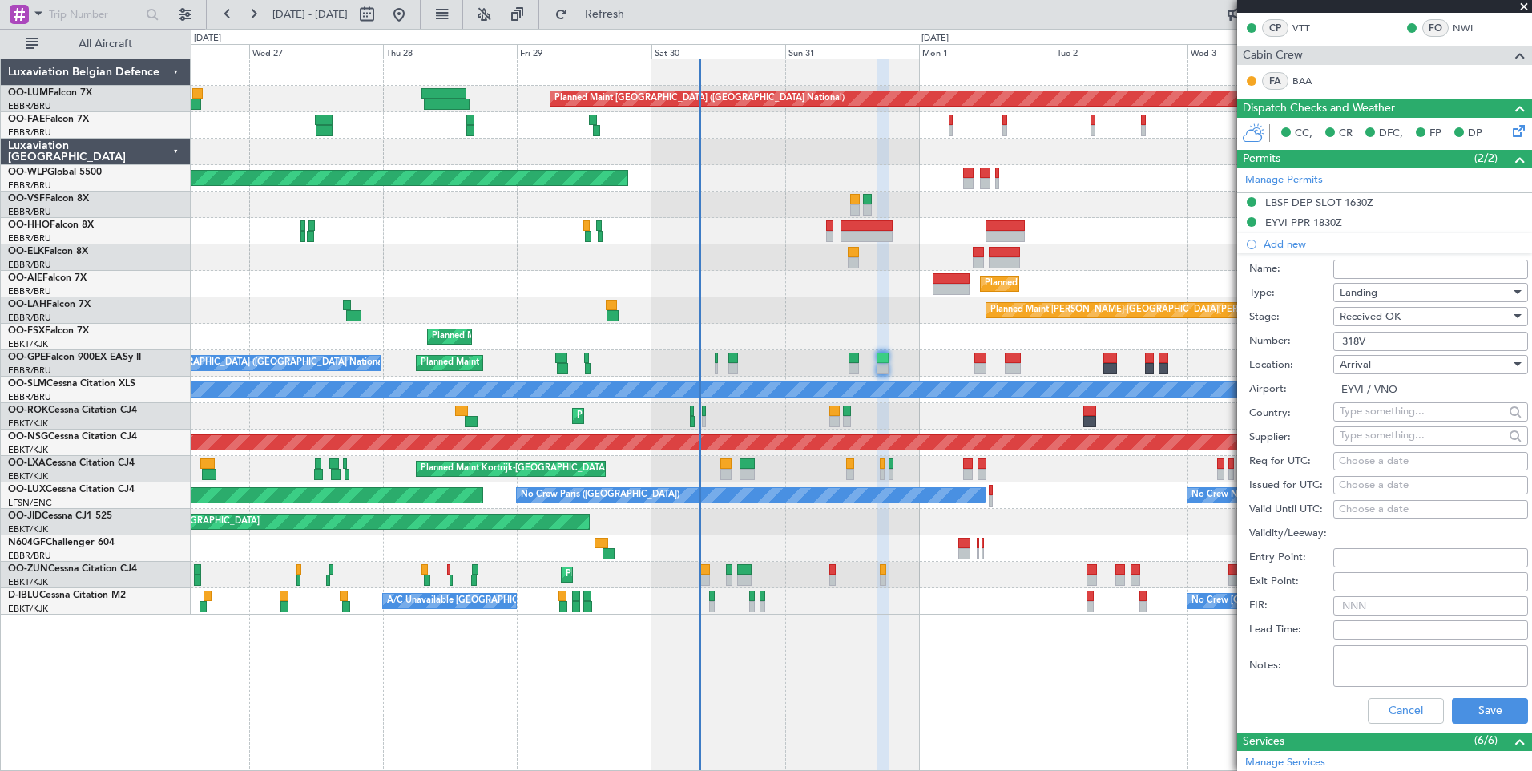
scroll to position [321, 0]
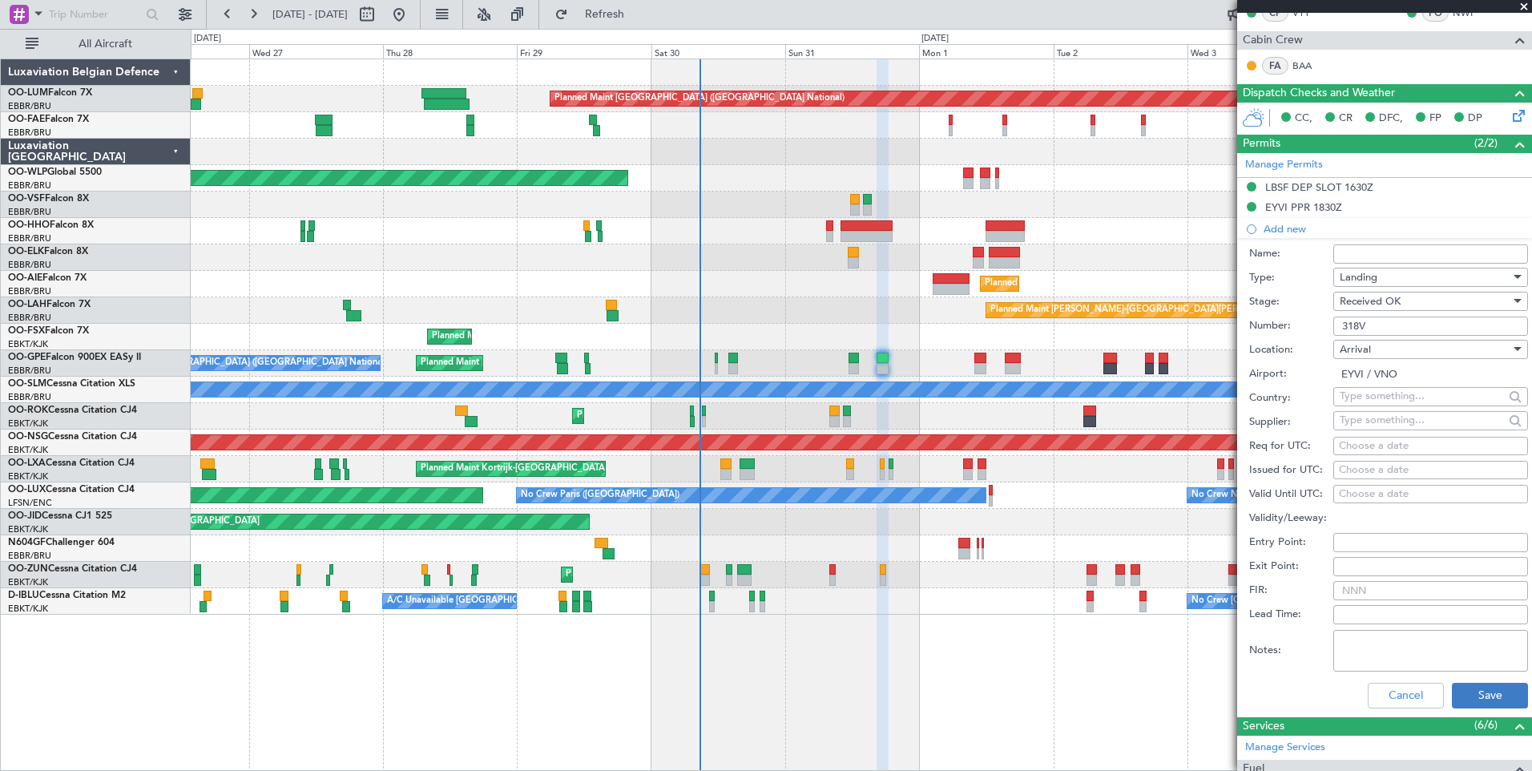
type input "318V"
click at [1494, 698] on button "Save" at bounding box center [1490, 696] width 76 height 26
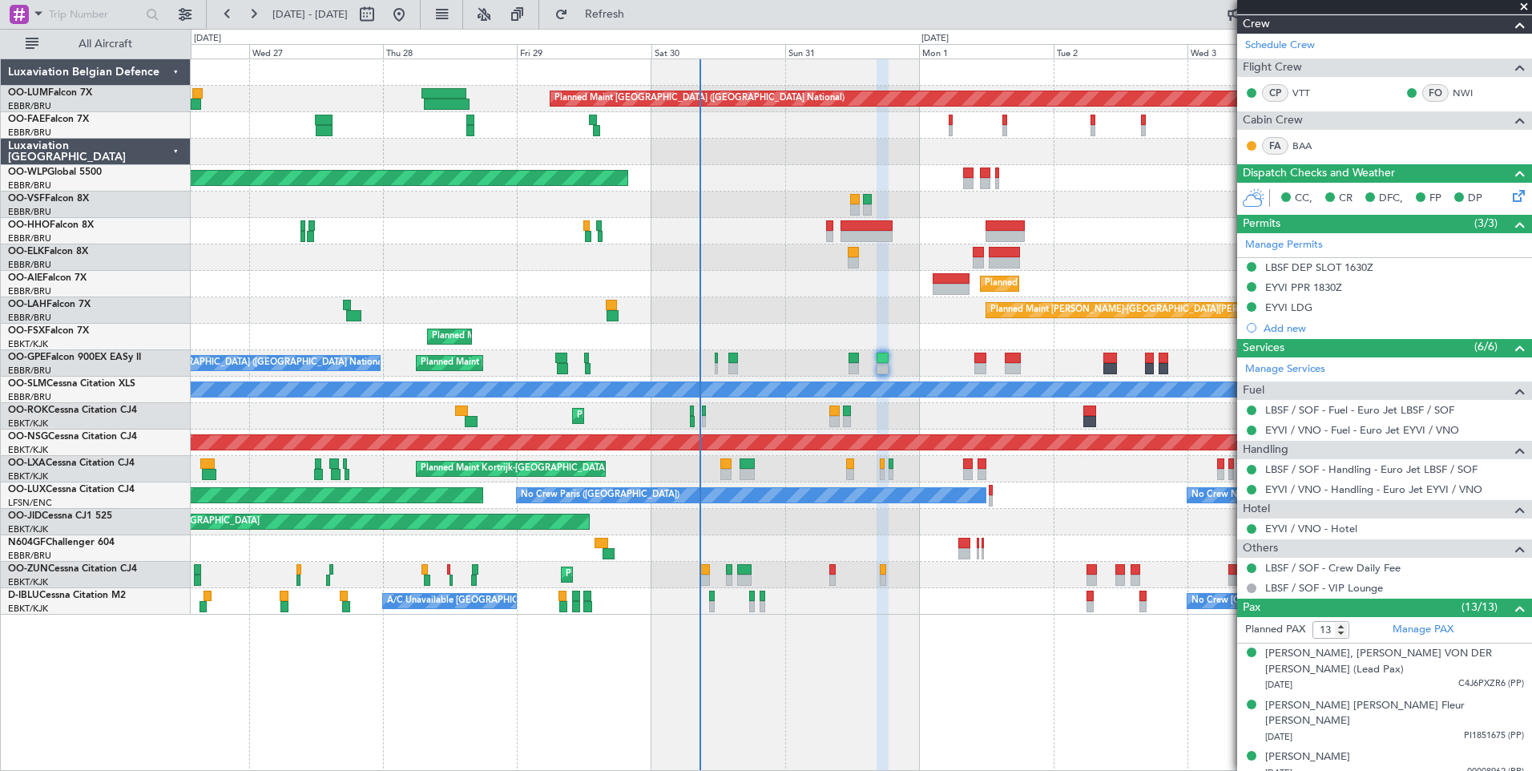
scroll to position [0, 0]
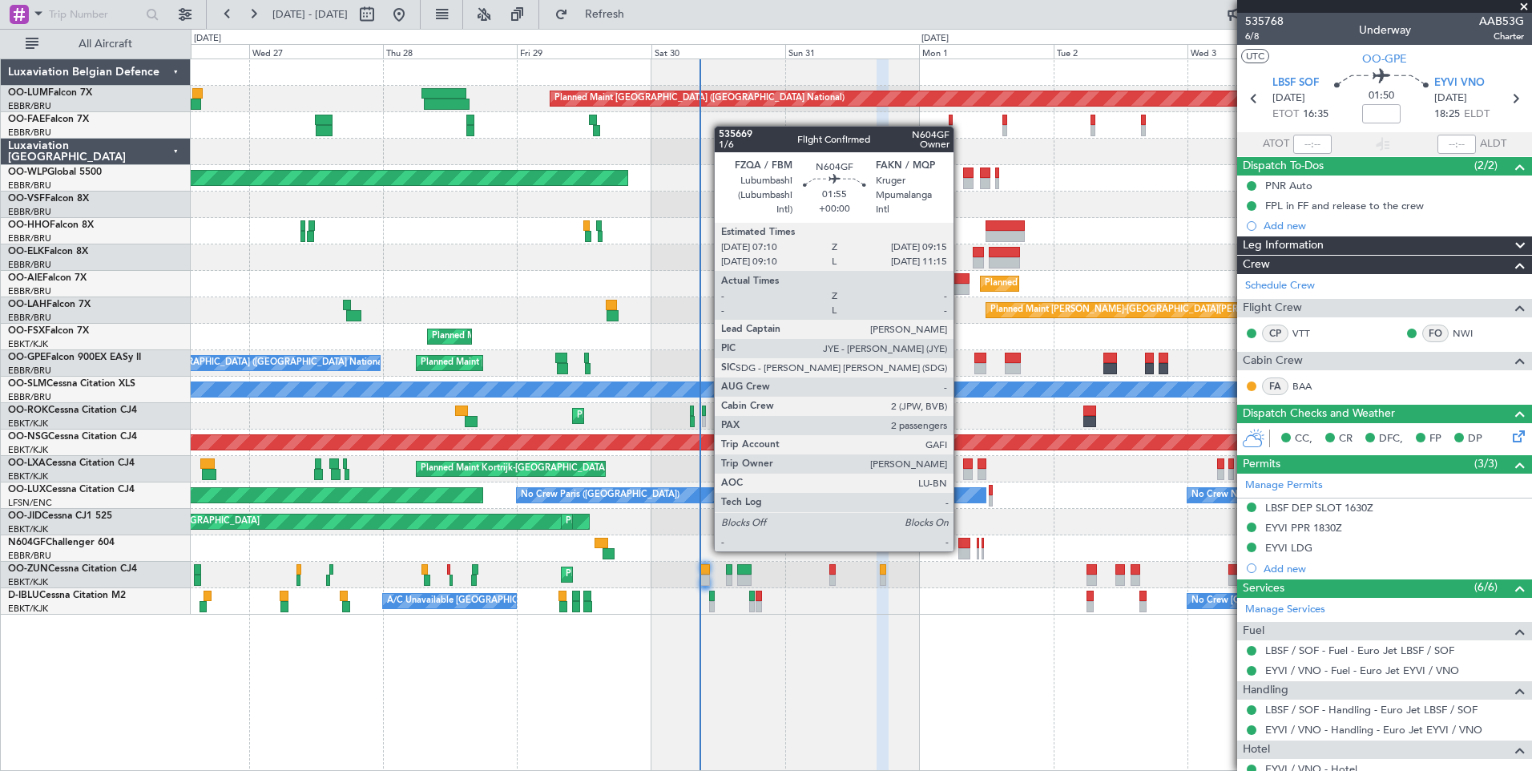
click at [961, 550] on div at bounding box center [964, 553] width 12 height 11
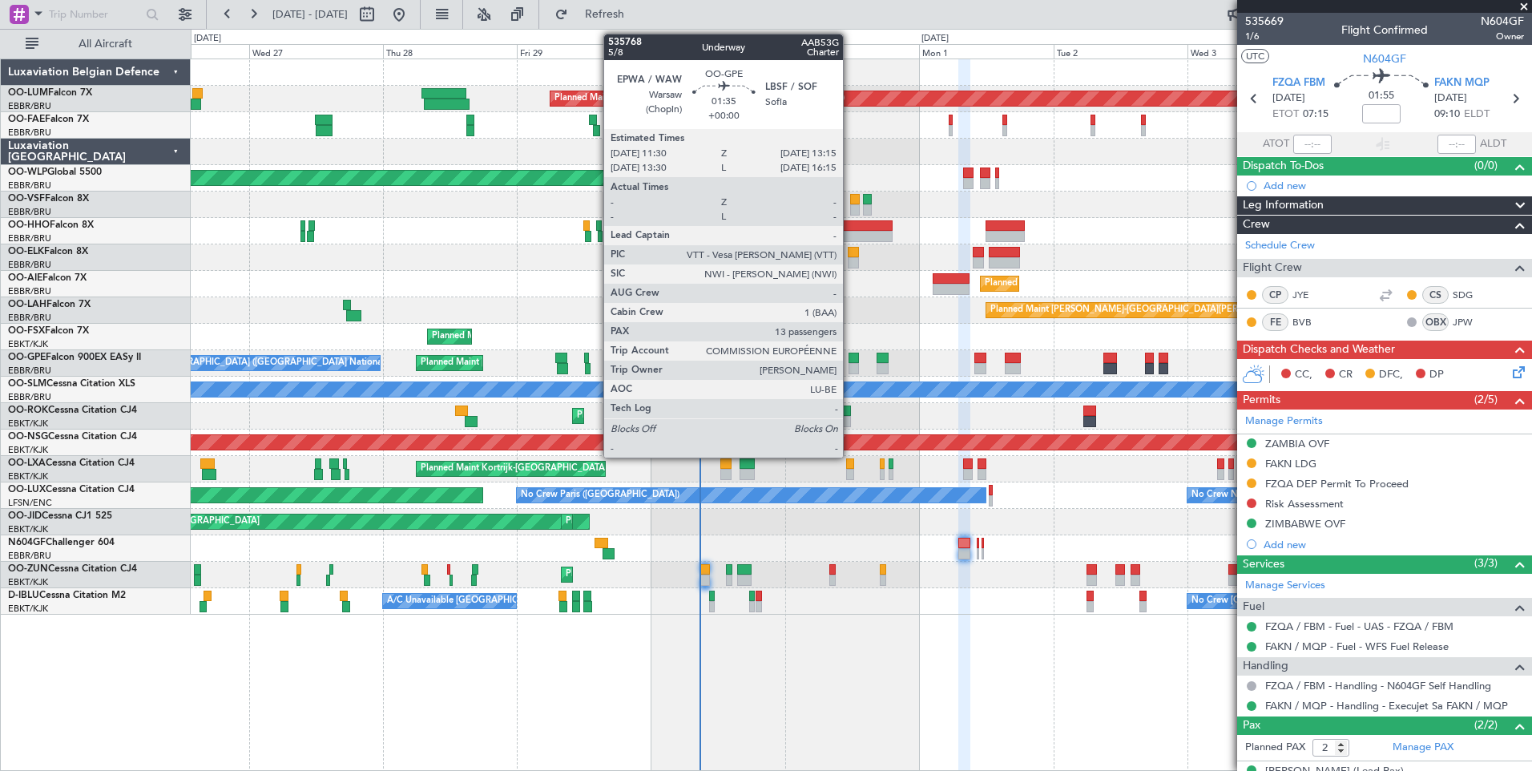
click at [850, 364] on div at bounding box center [854, 368] width 10 height 11
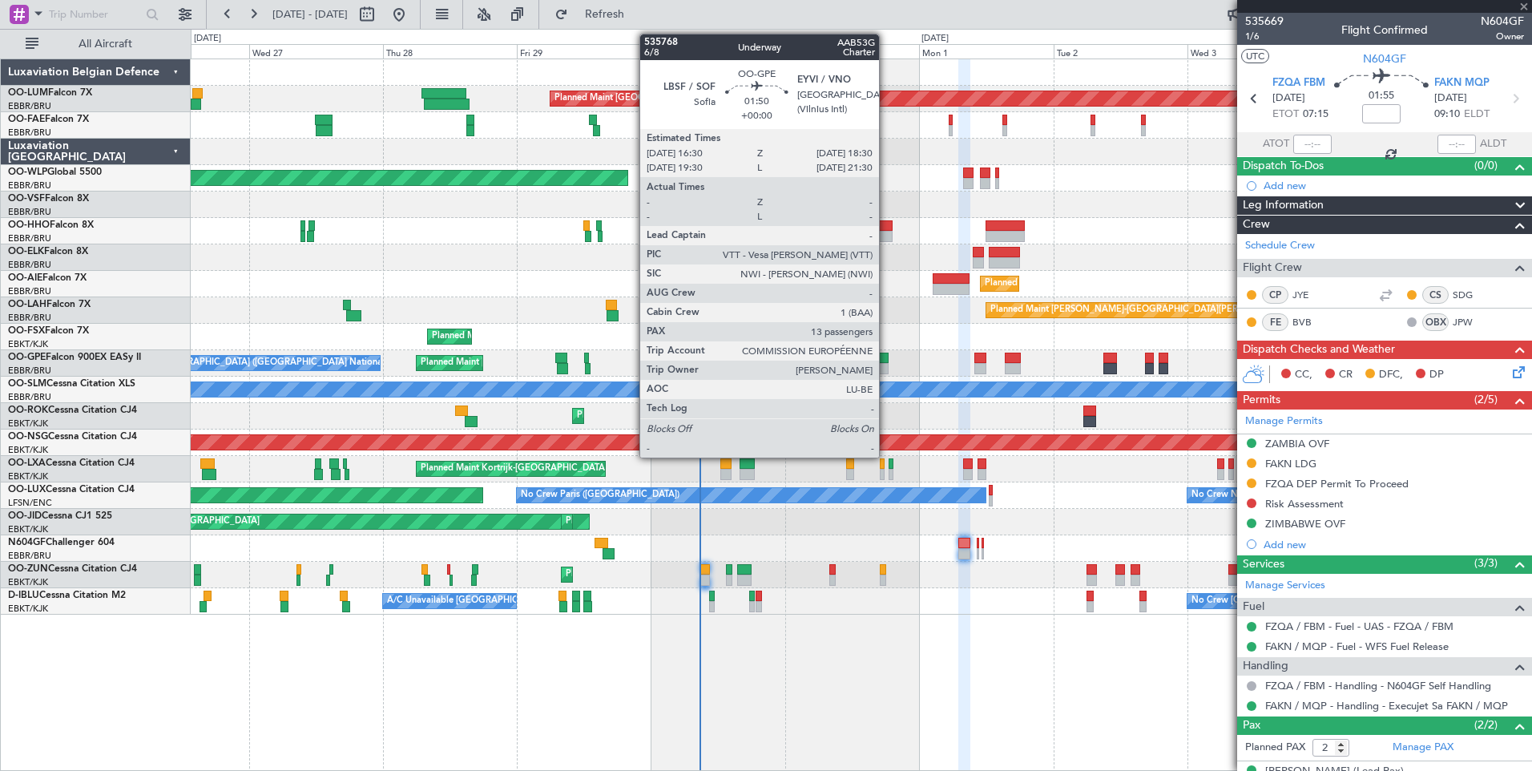
click at [886, 363] on div at bounding box center [882, 368] width 11 height 11
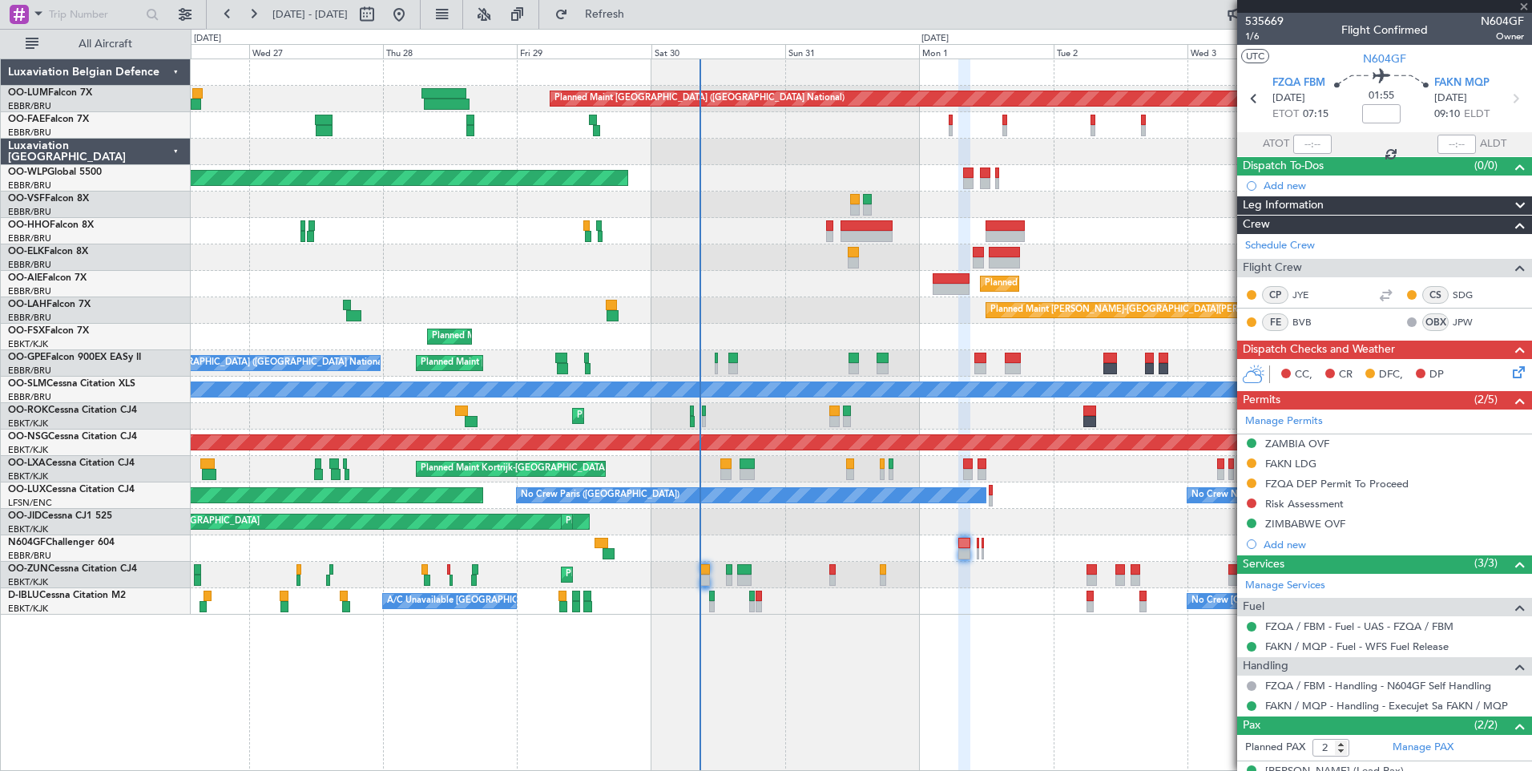
type input "13"
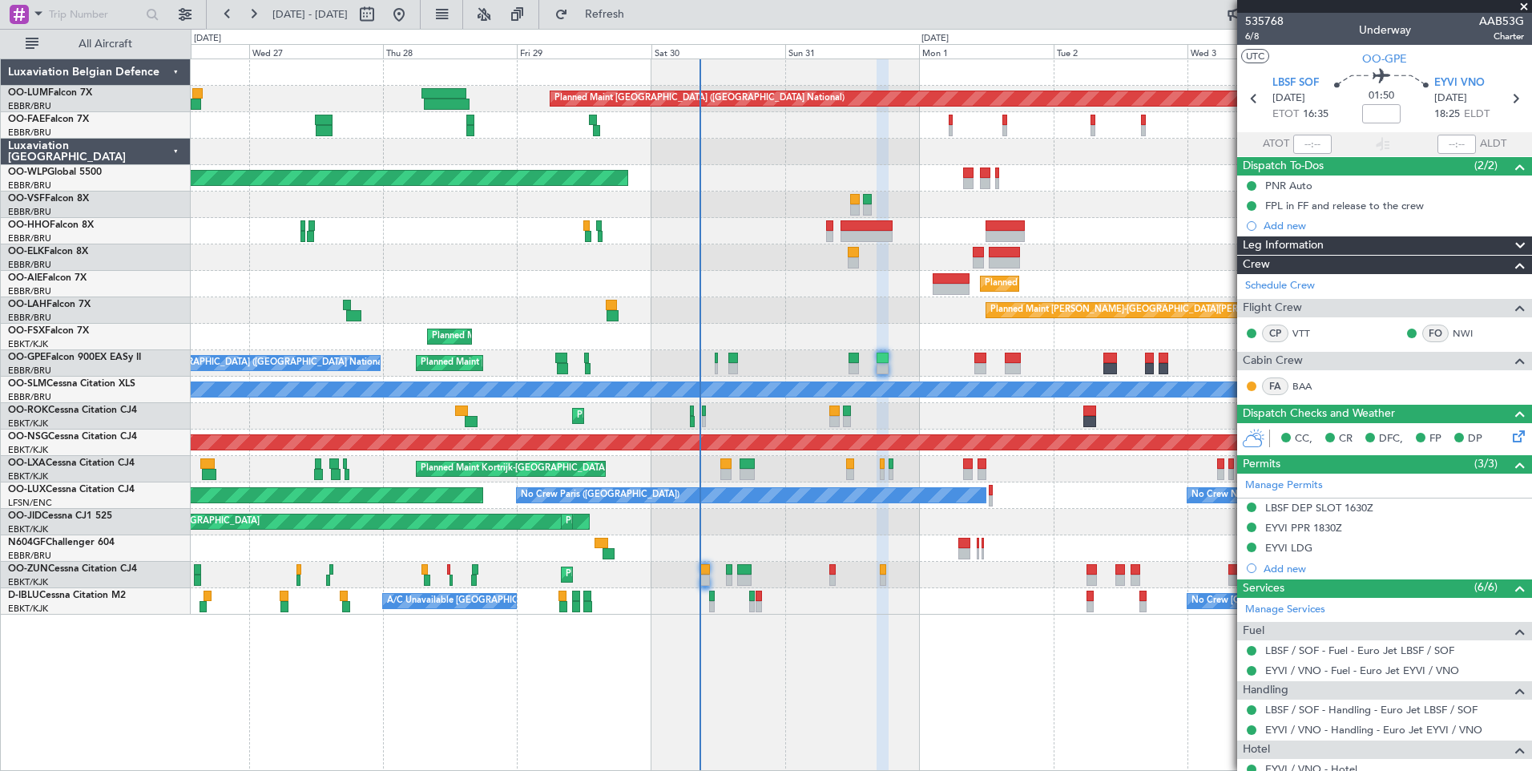
click at [1301, 546] on div "EYVI LDG" at bounding box center [1288, 548] width 47 height 14
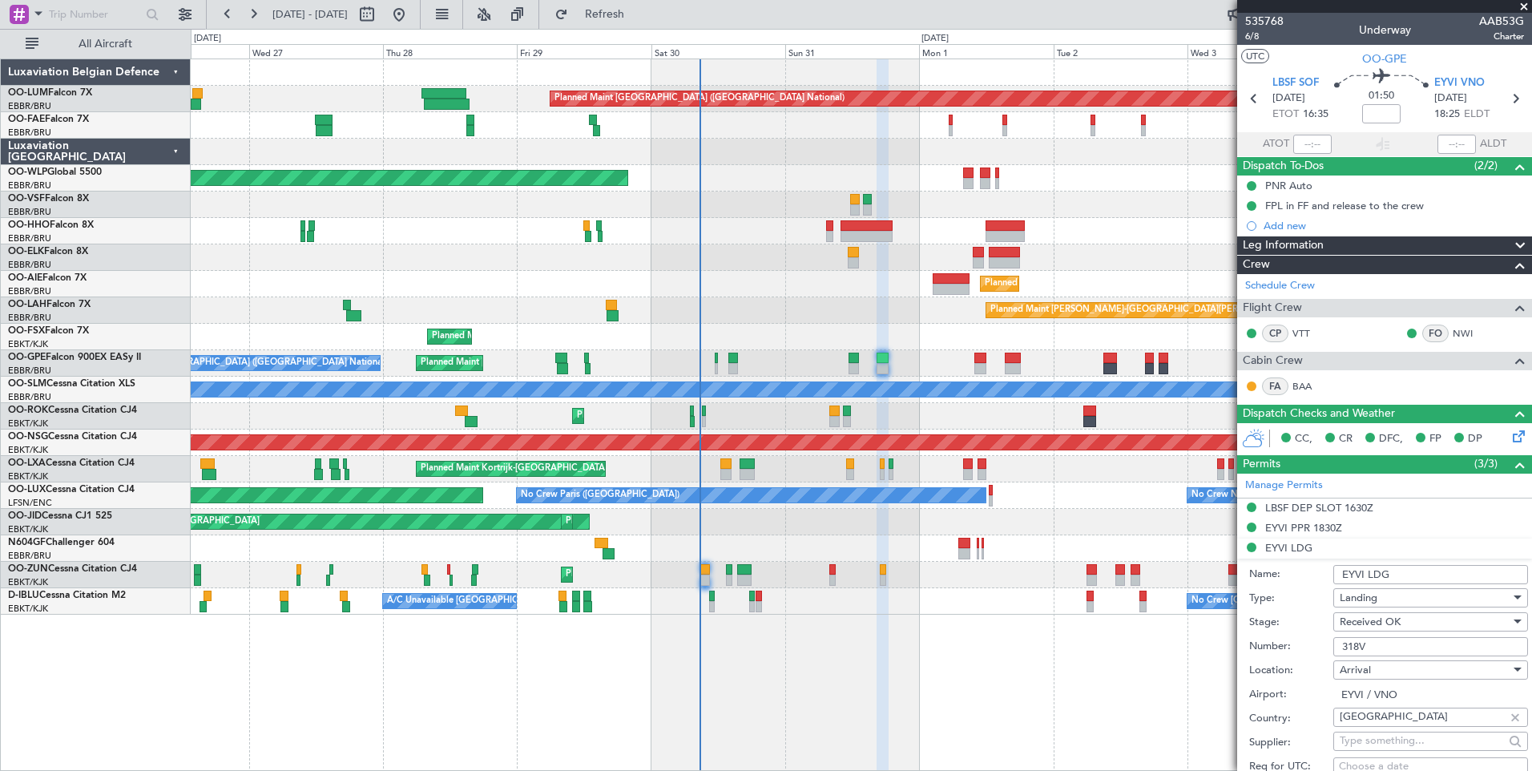
click at [1426, 567] on input "EYVI LDG" at bounding box center [1430, 574] width 195 height 19
click at [1441, 582] on input "EYVI LDG" at bounding box center [1430, 574] width 195 height 19
click at [1443, 571] on input "EYVI LDG" at bounding box center [1430, 574] width 195 height 19
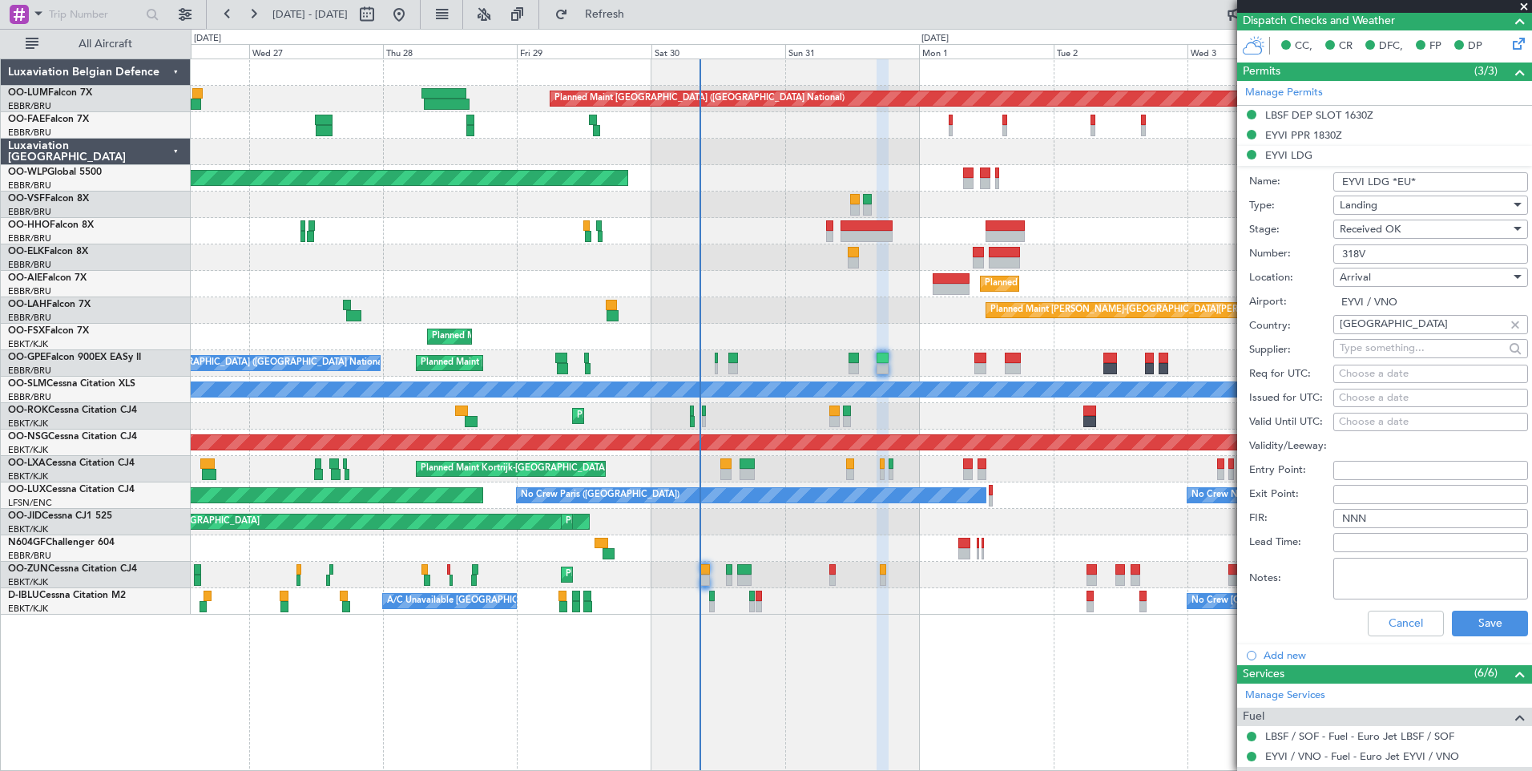
scroll to position [401, 0]
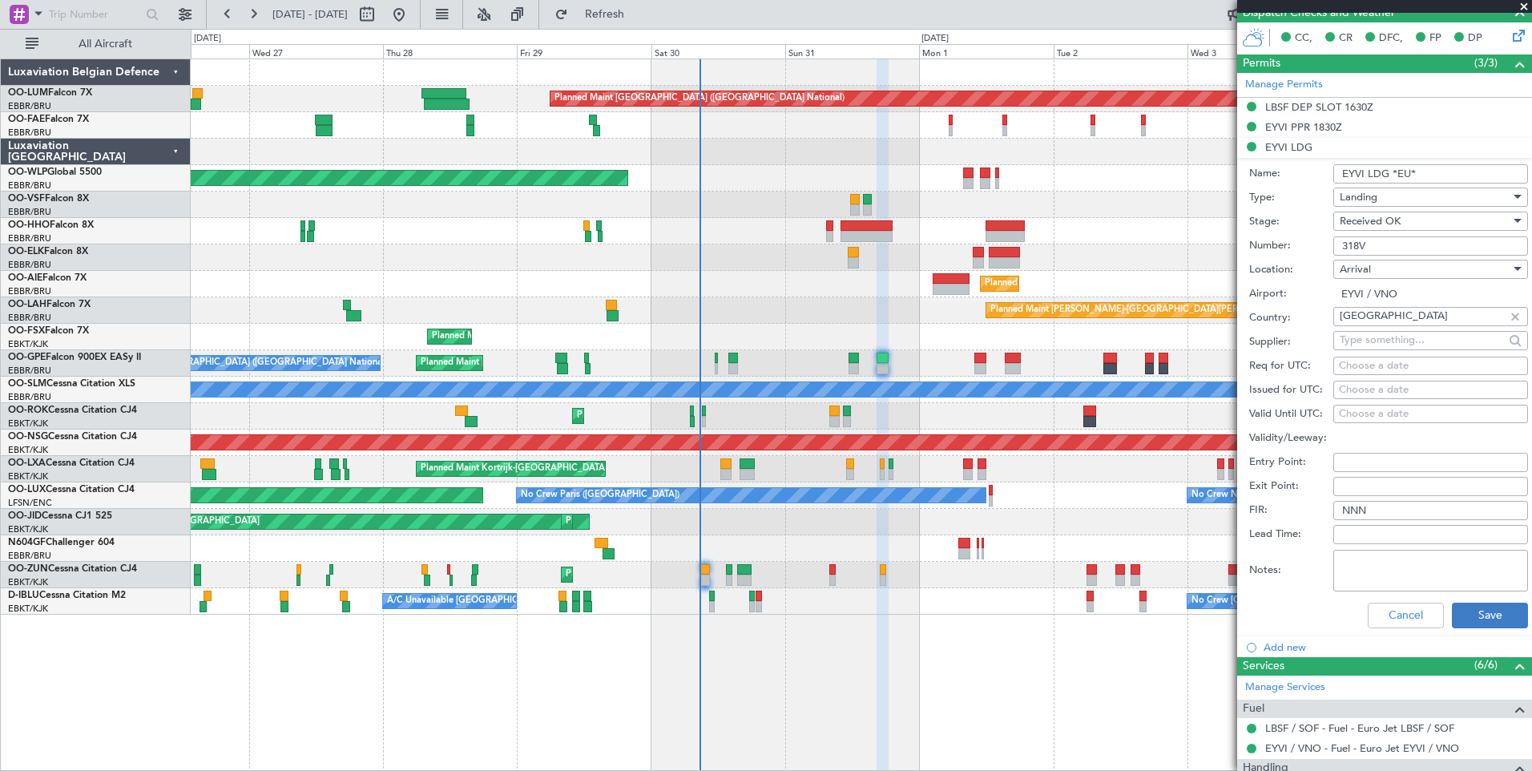
type input "EYVI LDG *EU*"
click at [1462, 623] on button "Save" at bounding box center [1490, 616] width 76 height 26
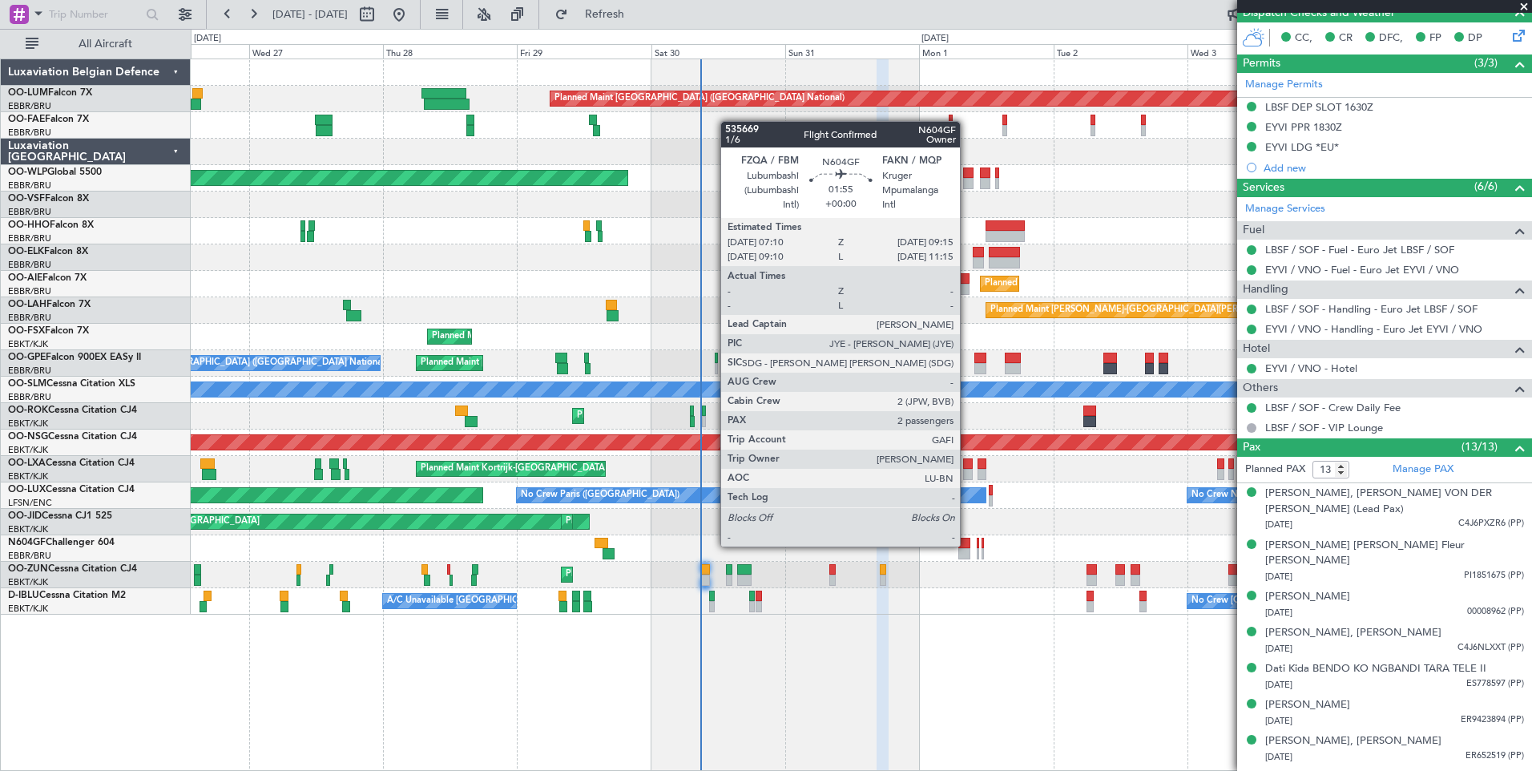
click at [967, 545] on div at bounding box center [964, 543] width 12 height 11
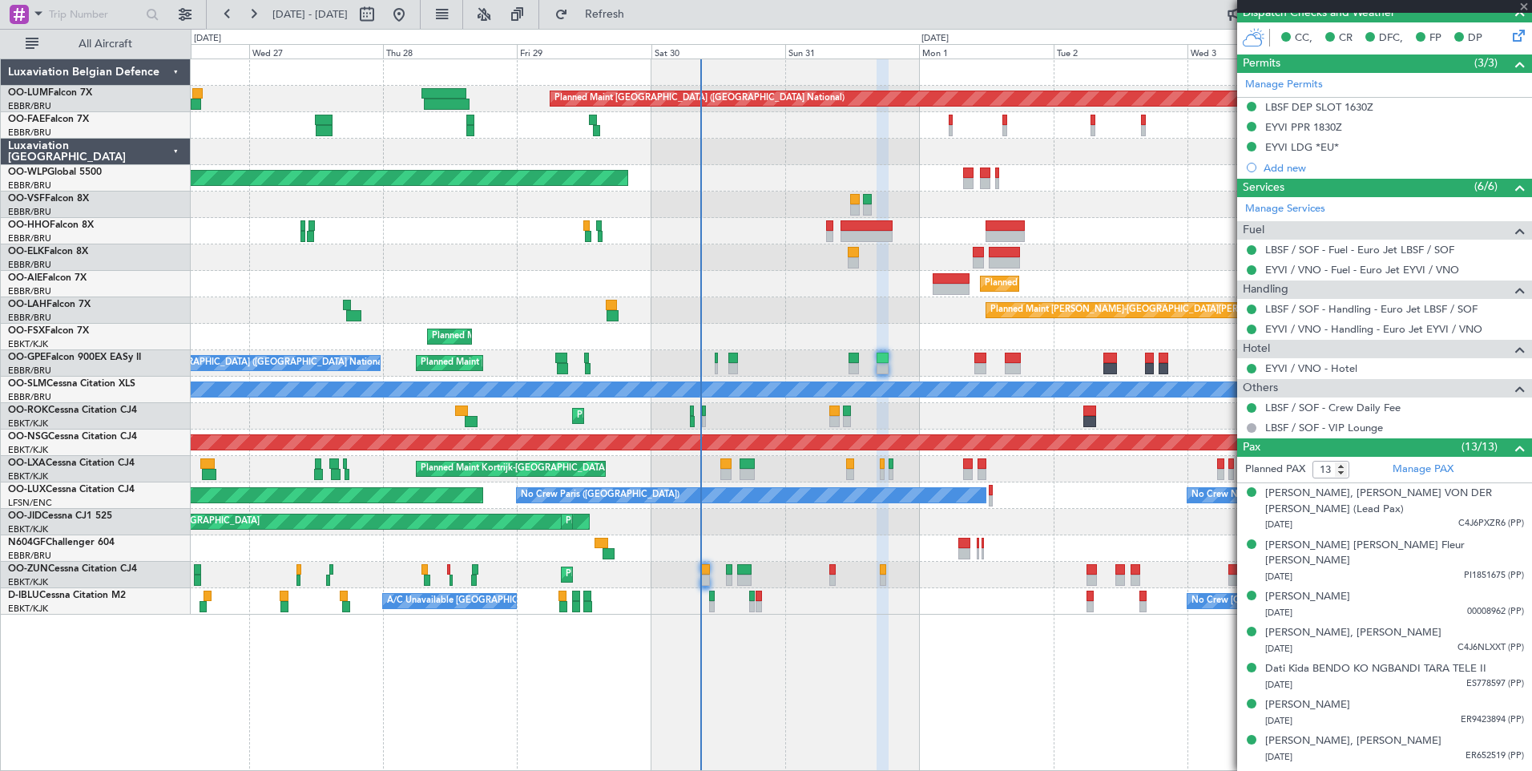
type input "2"
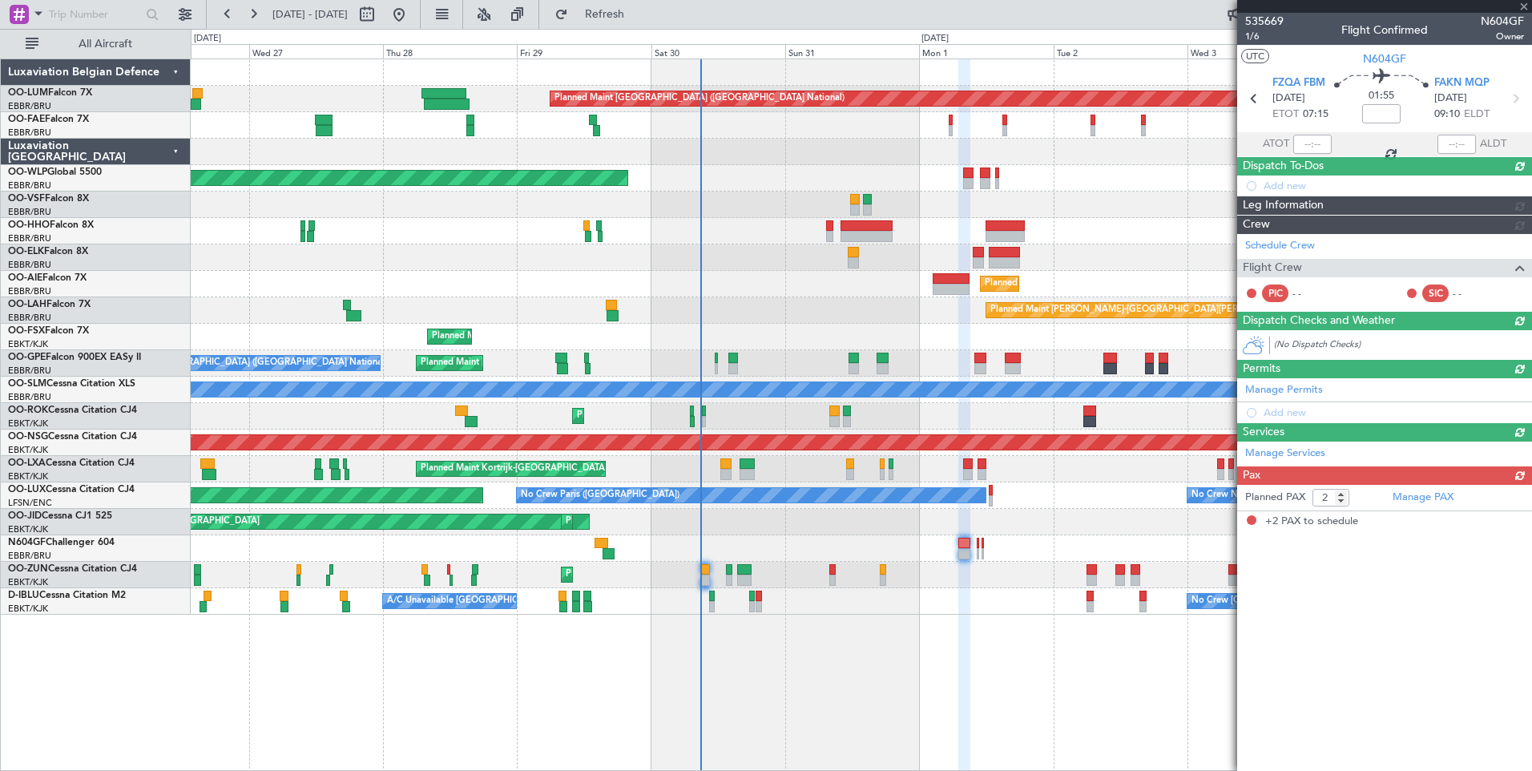
scroll to position [0, 0]
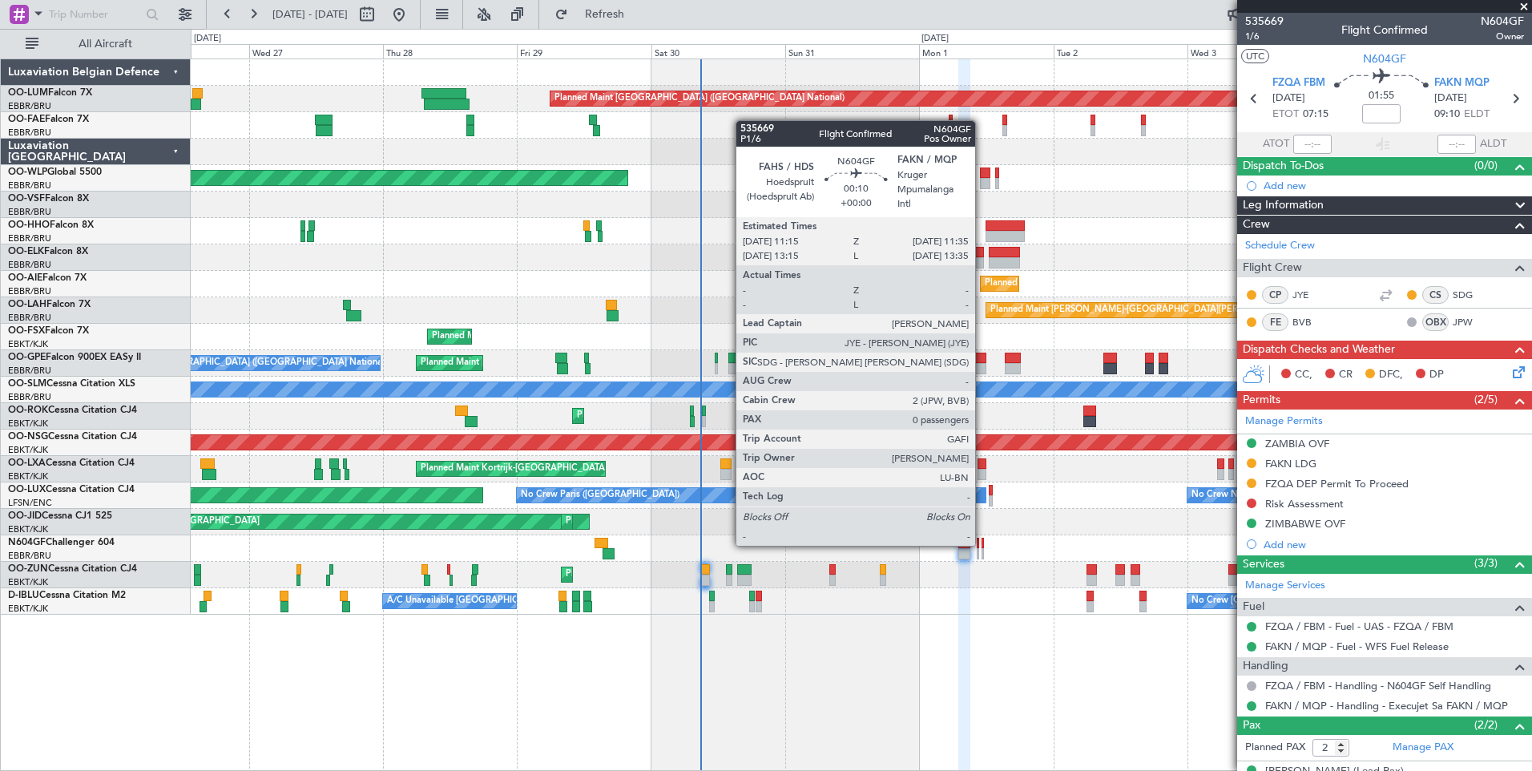
click at [982, 544] on div at bounding box center [983, 543] width 2 height 11
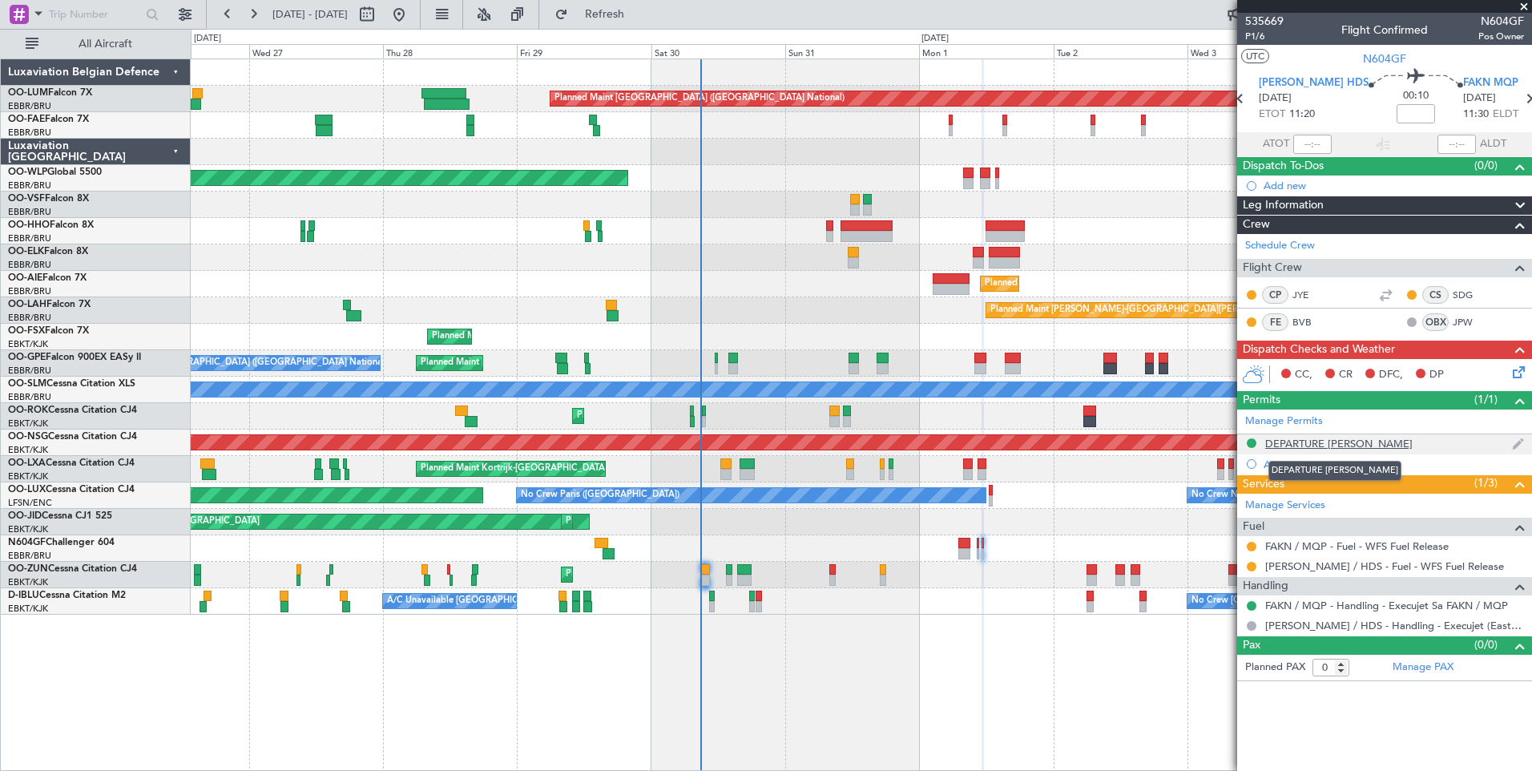
click at [1332, 443] on div "DEPARTURE [PERSON_NAME]" at bounding box center [1338, 444] width 147 height 14
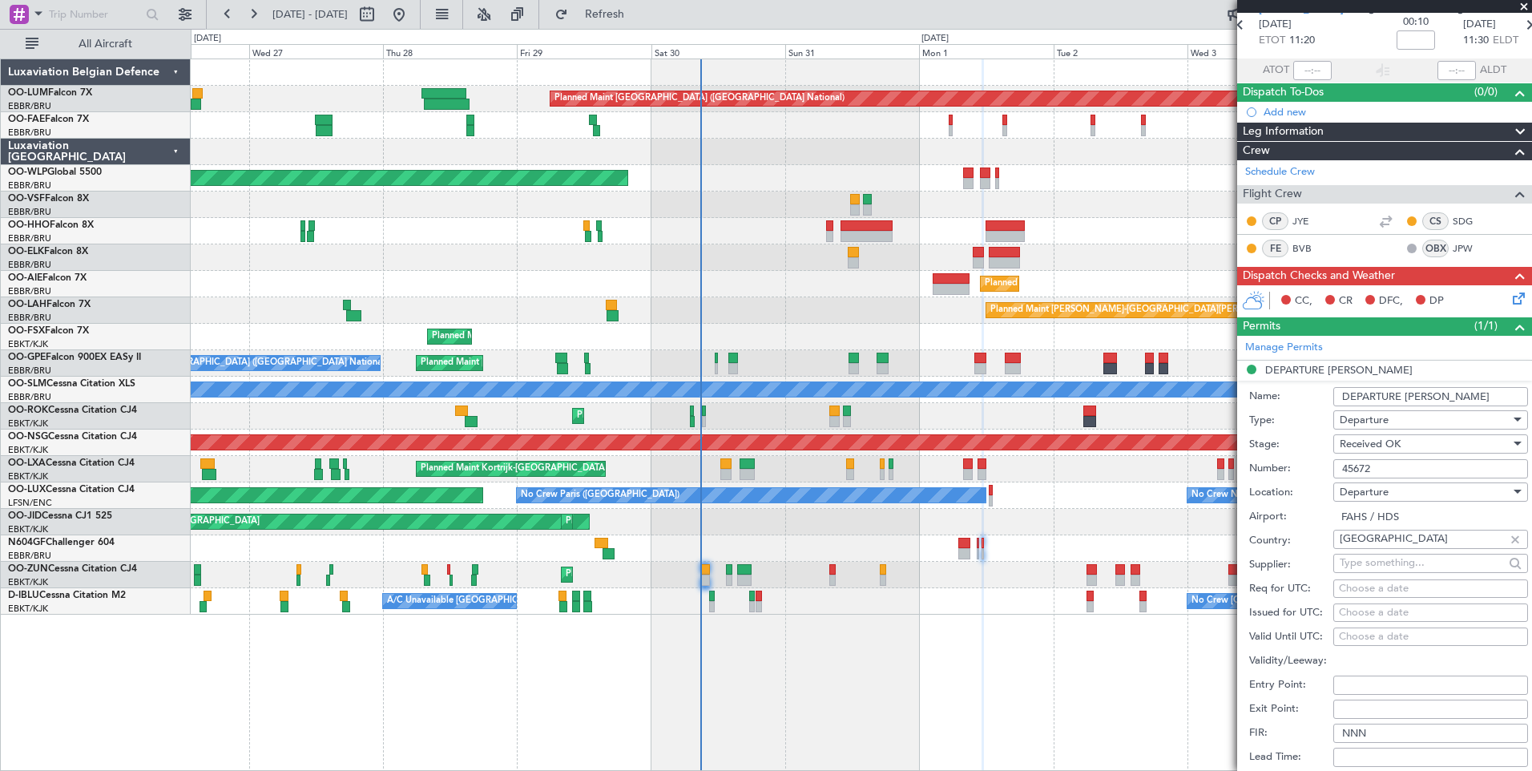
scroll to position [160, 0]
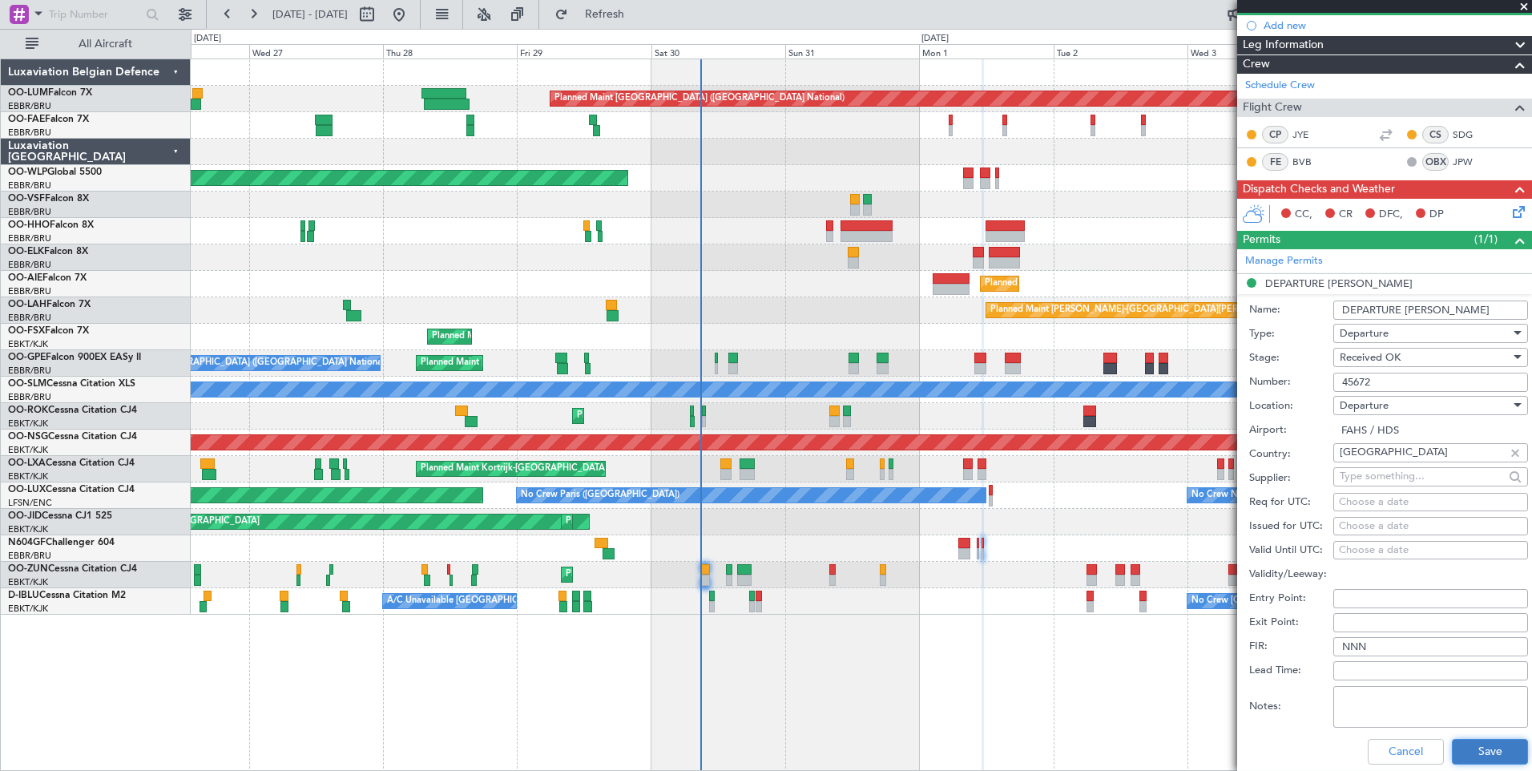
click at [1475, 756] on button "Save" at bounding box center [1490, 752] width 76 height 26
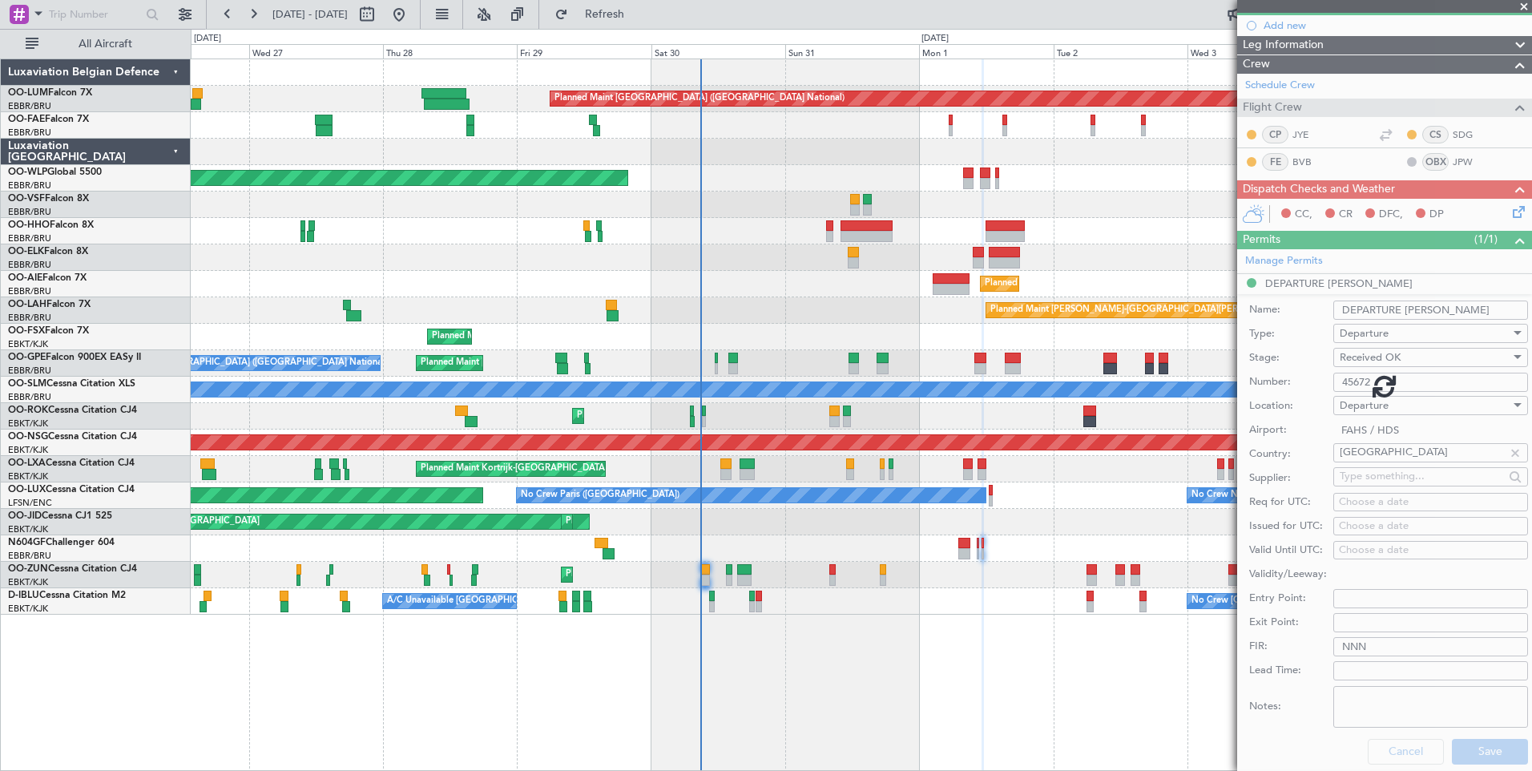
scroll to position [0, 0]
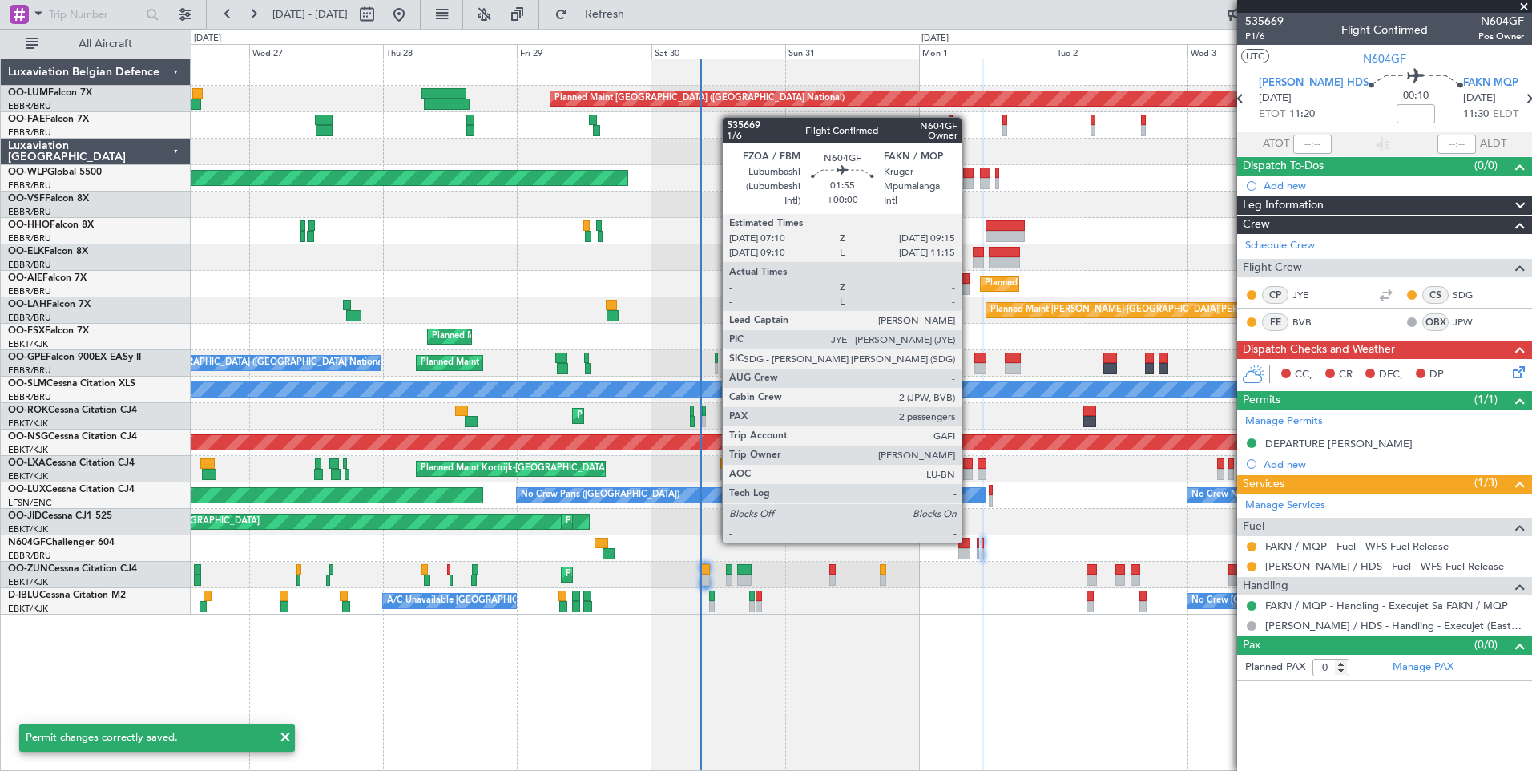
click at [969, 541] on div at bounding box center [964, 543] width 12 height 11
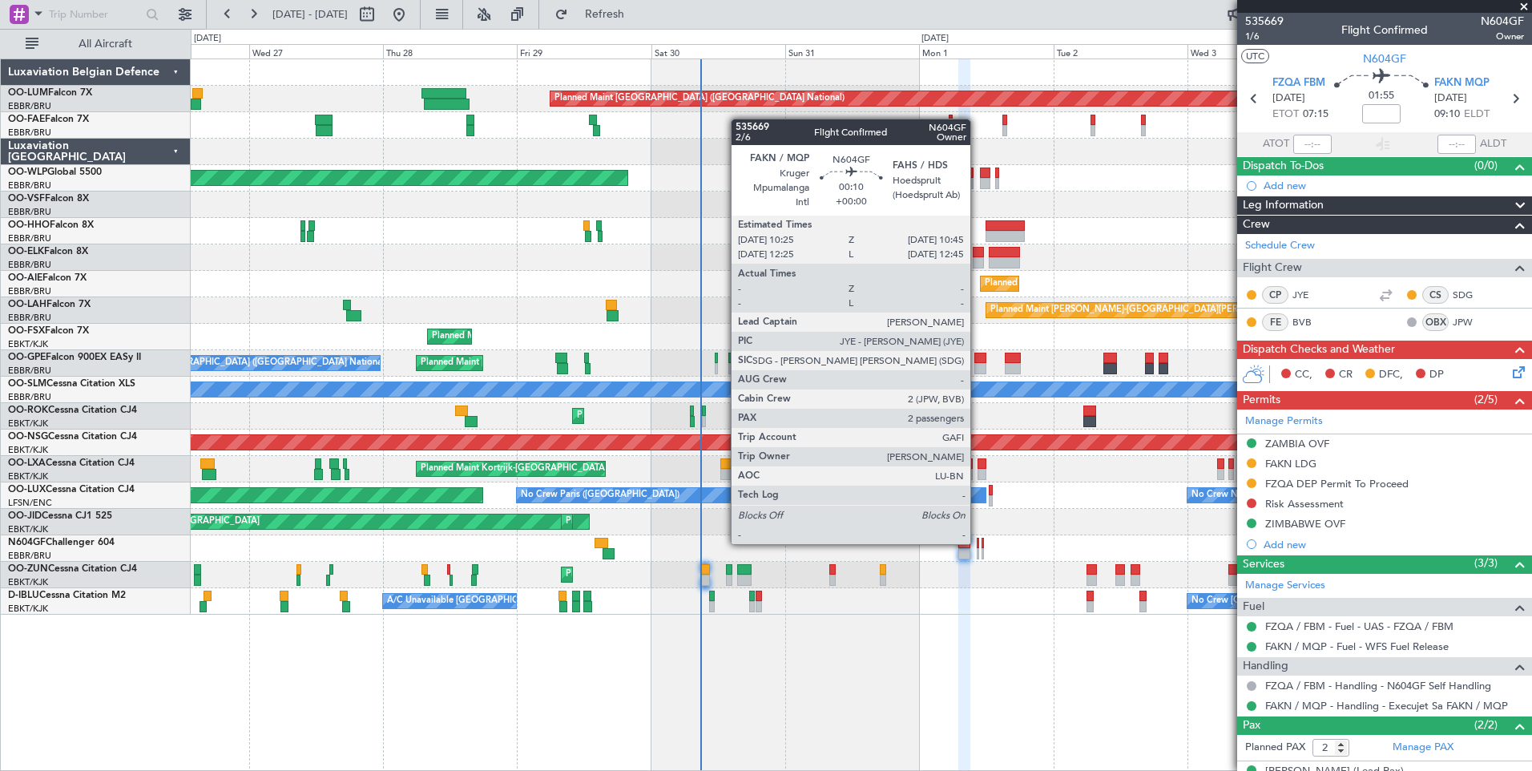
click at [978, 543] on div at bounding box center [978, 543] width 2 height 11
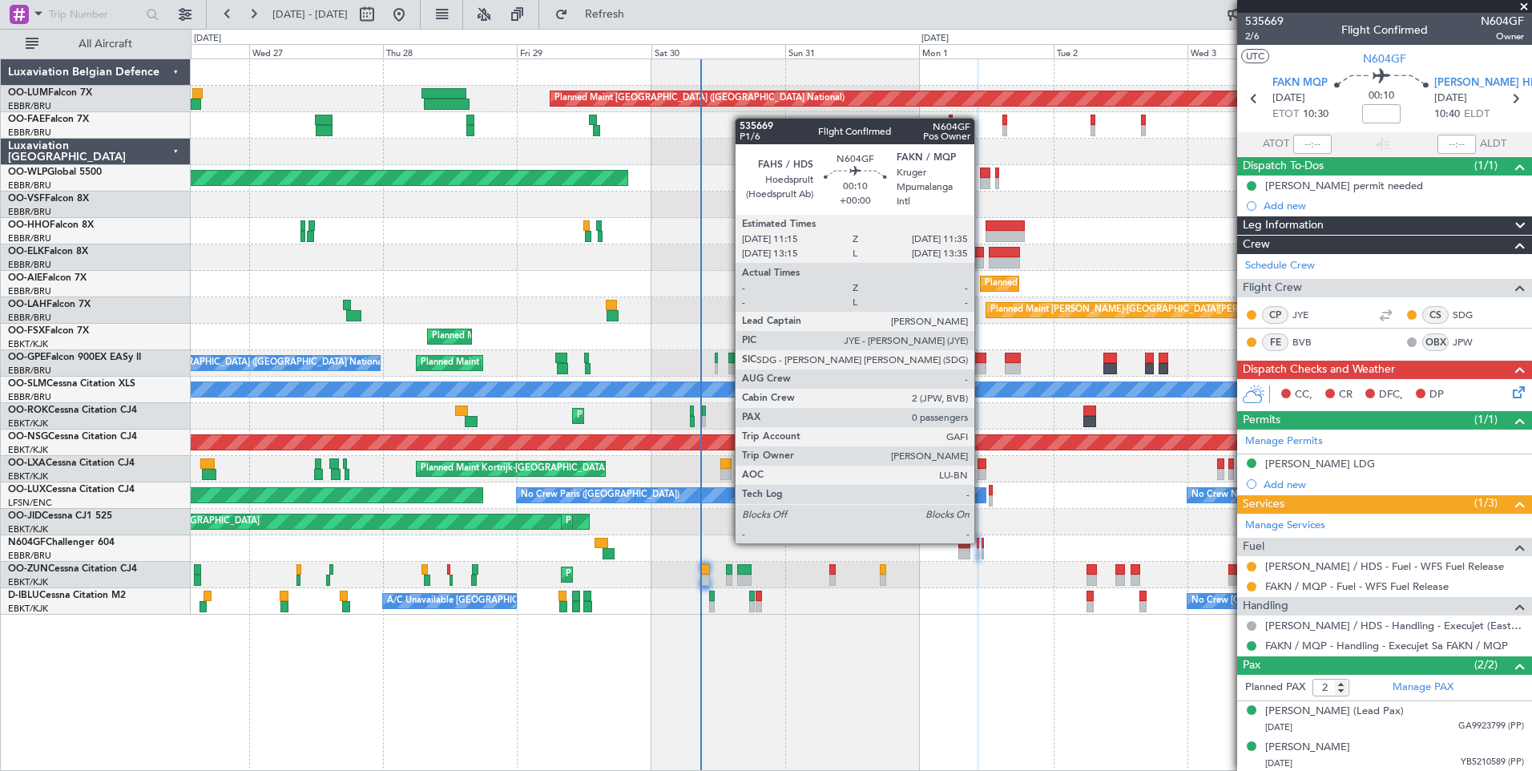
click at [982, 542] on div at bounding box center [983, 543] width 2 height 11
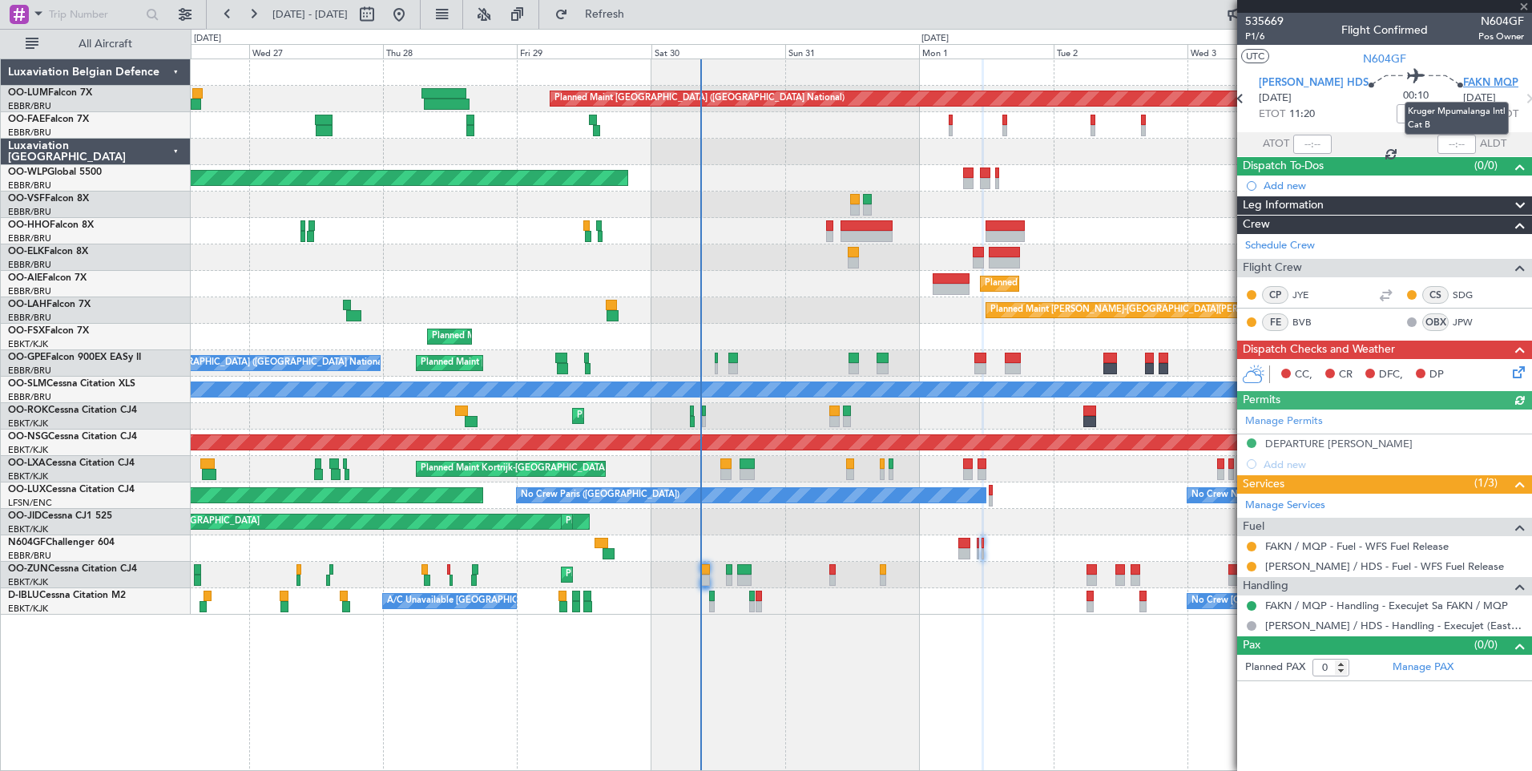
click at [1463, 83] on span "FAKN MQP" at bounding box center [1490, 83] width 55 height 16
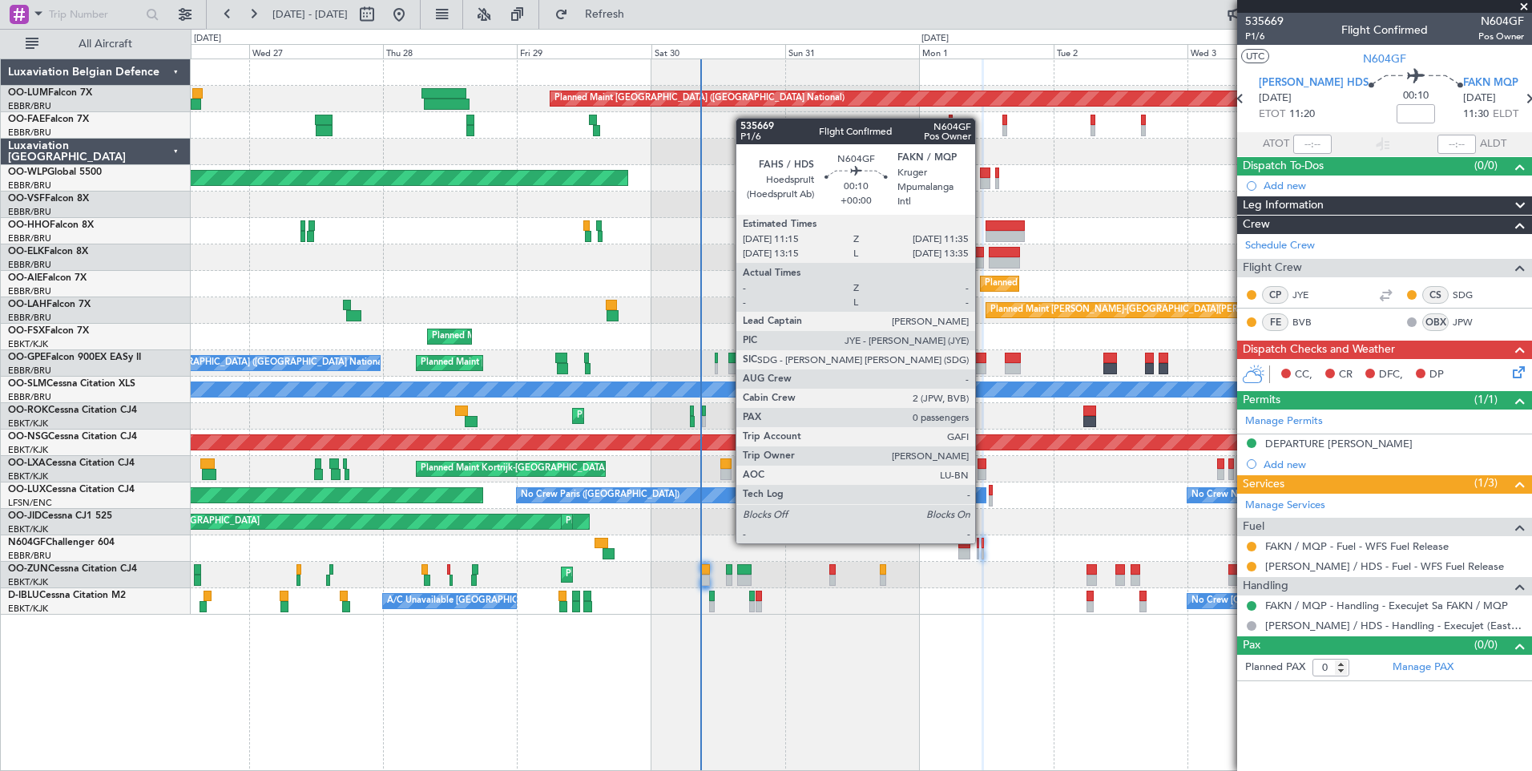
click at [982, 542] on div at bounding box center [983, 543] width 2 height 11
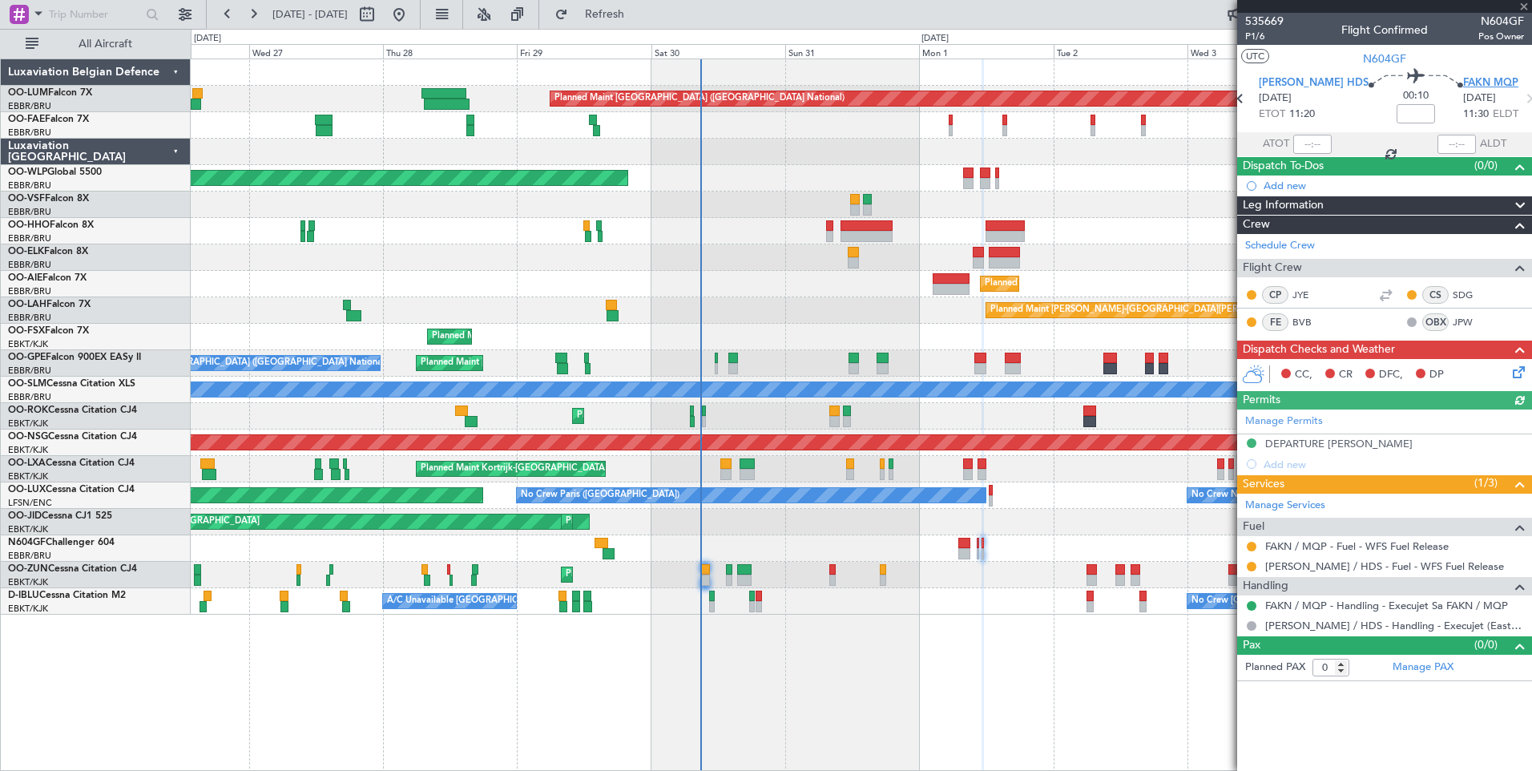
click at [1463, 83] on span "FAKN MQP" at bounding box center [1490, 83] width 55 height 16
click at [643, 25] on button "Refresh" at bounding box center [595, 15] width 96 height 26
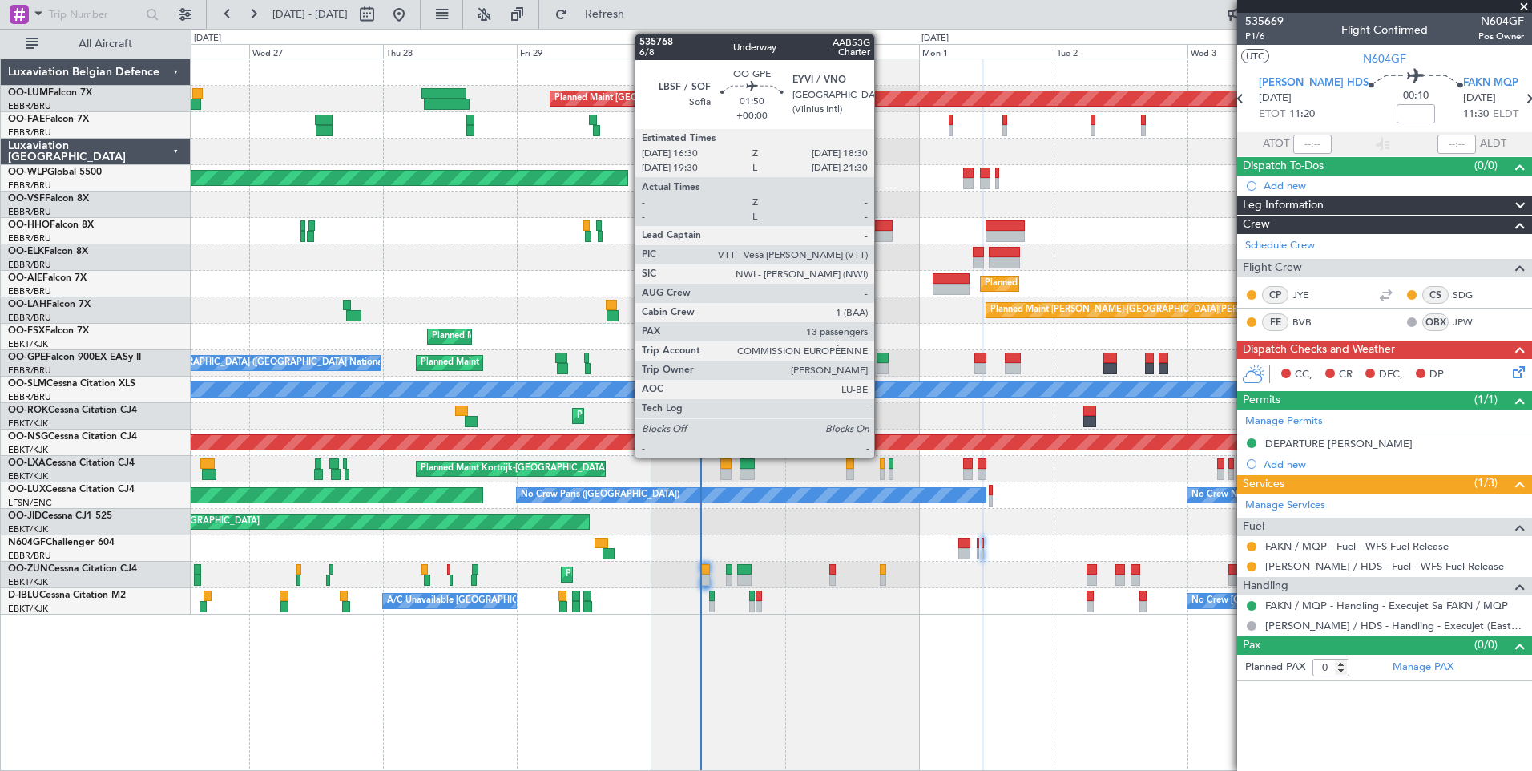
click at [882, 363] on div at bounding box center [882, 368] width 11 height 11
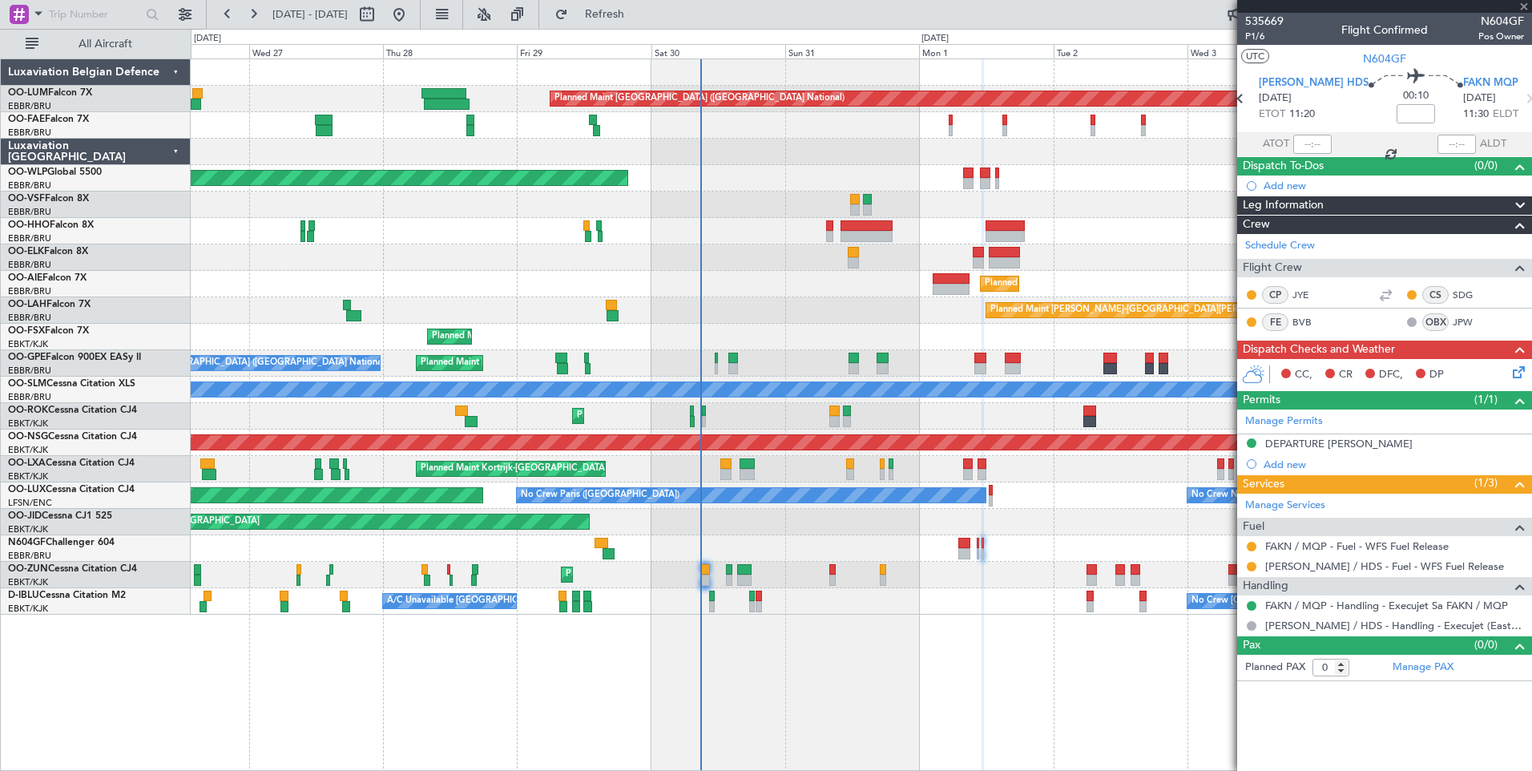
type input "13"
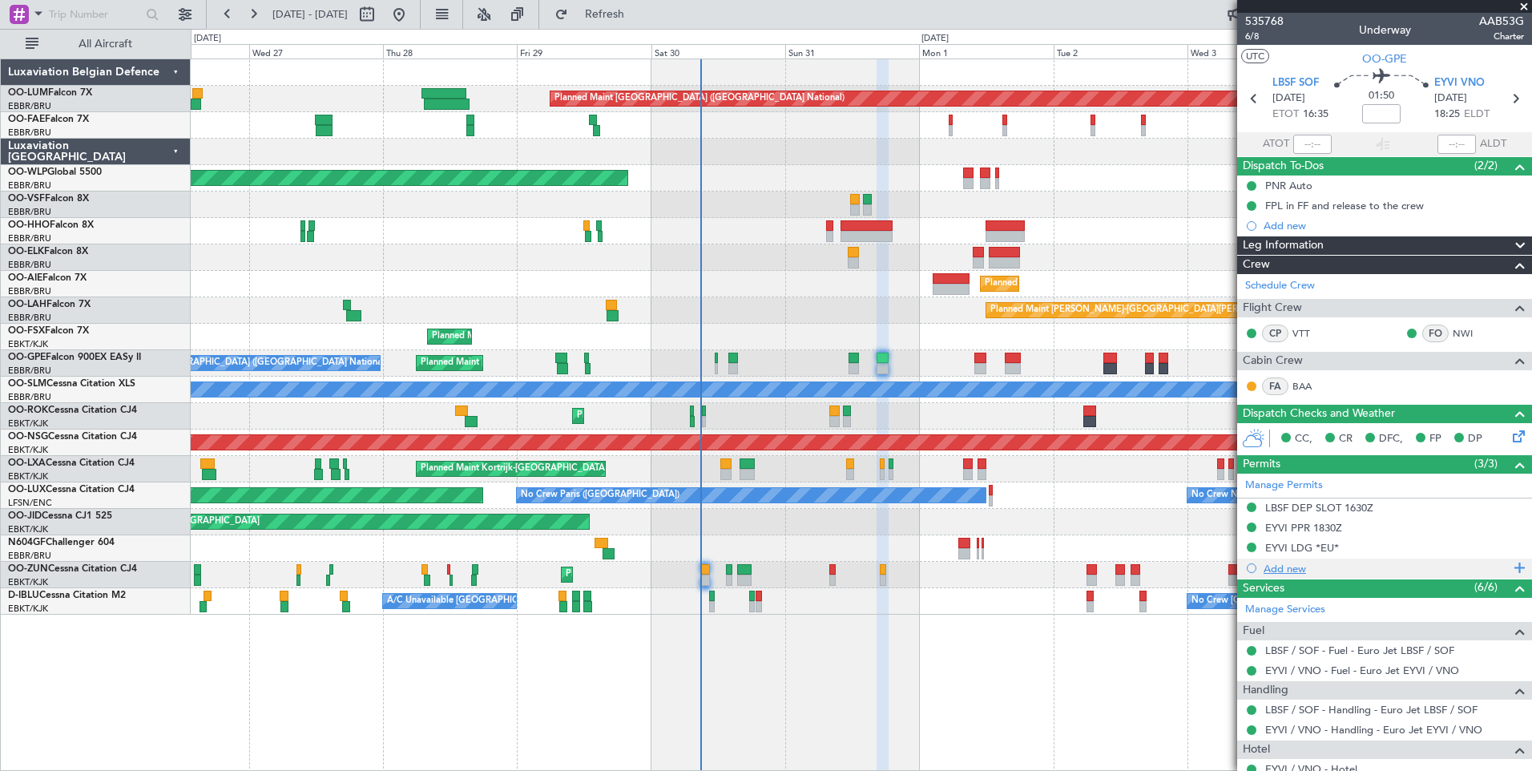
click at [1289, 571] on div "Add new" at bounding box center [1387, 569] width 246 height 14
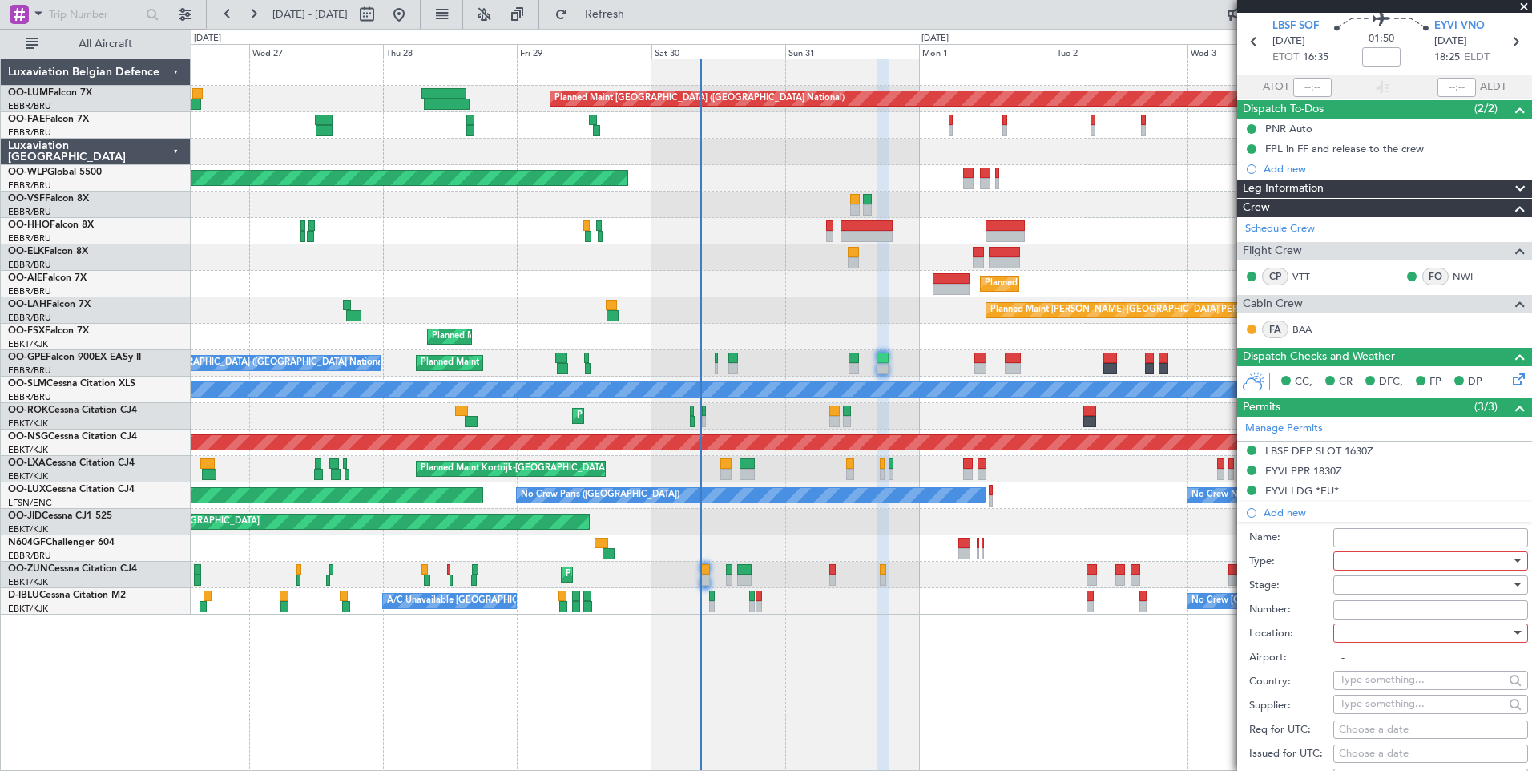
scroll to position [80, 0]
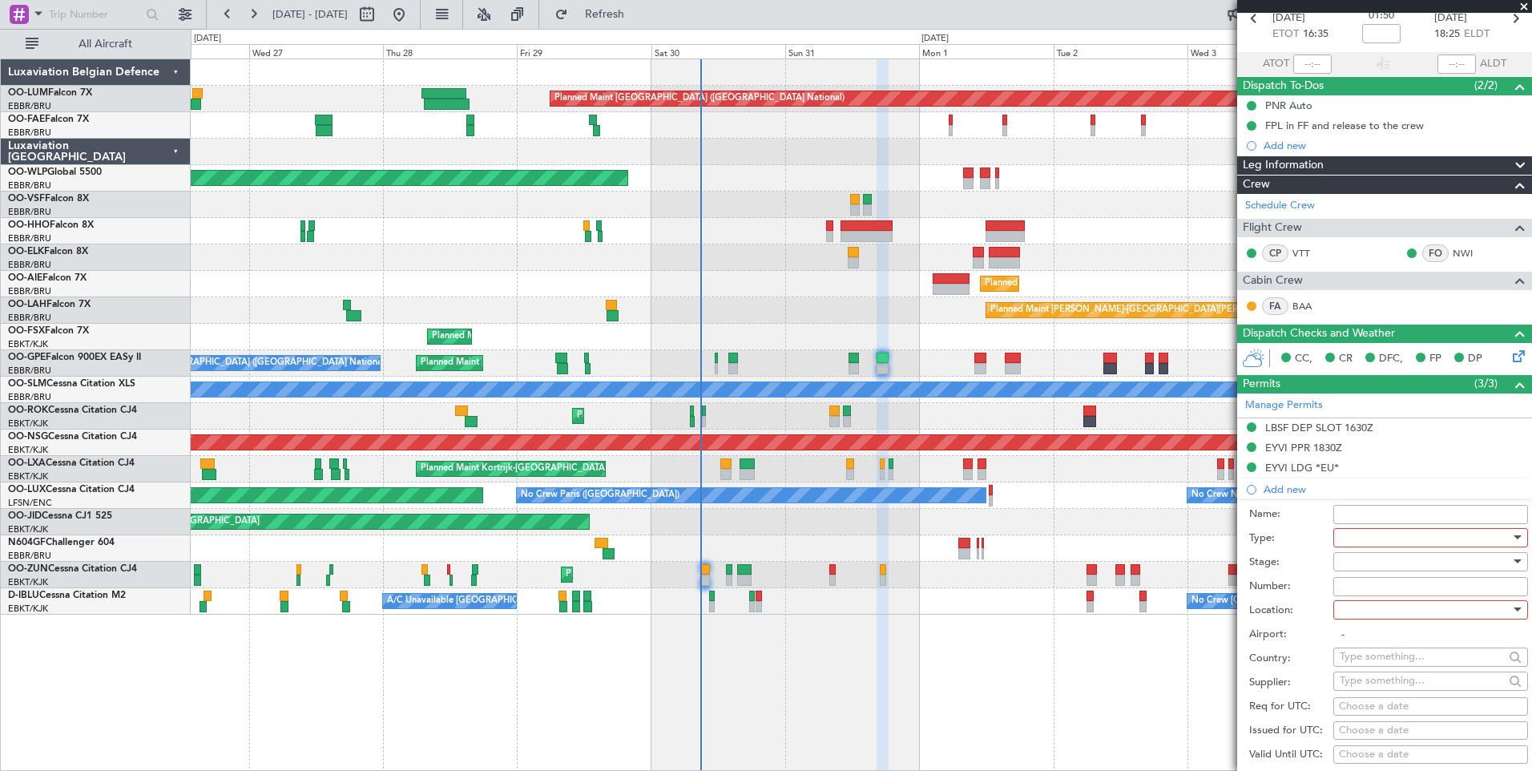
click at [1368, 535] on div at bounding box center [1425, 538] width 171 height 24
click at [1361, 602] on span "Departure" at bounding box center [1425, 602] width 168 height 24
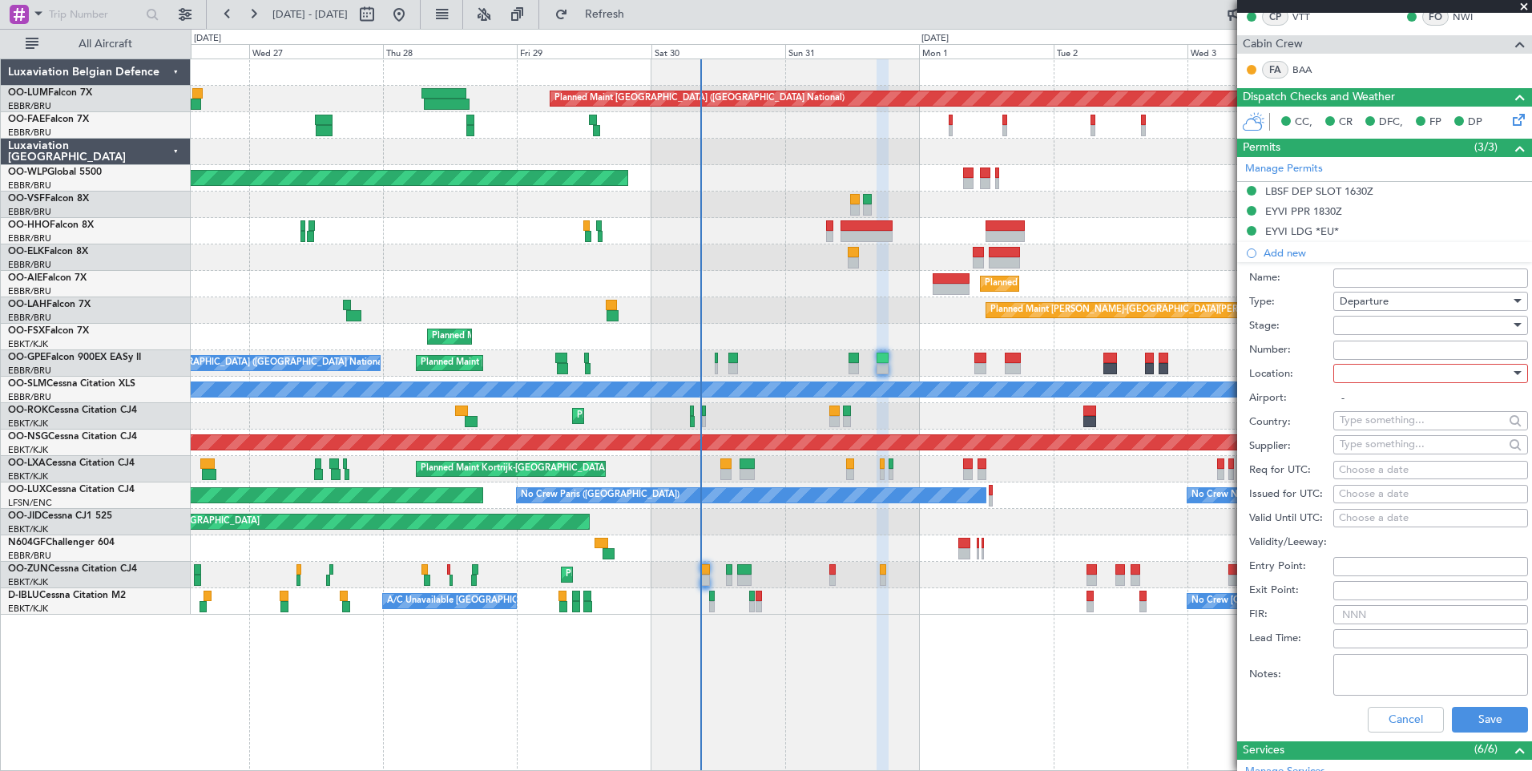
scroll to position [321, 0]
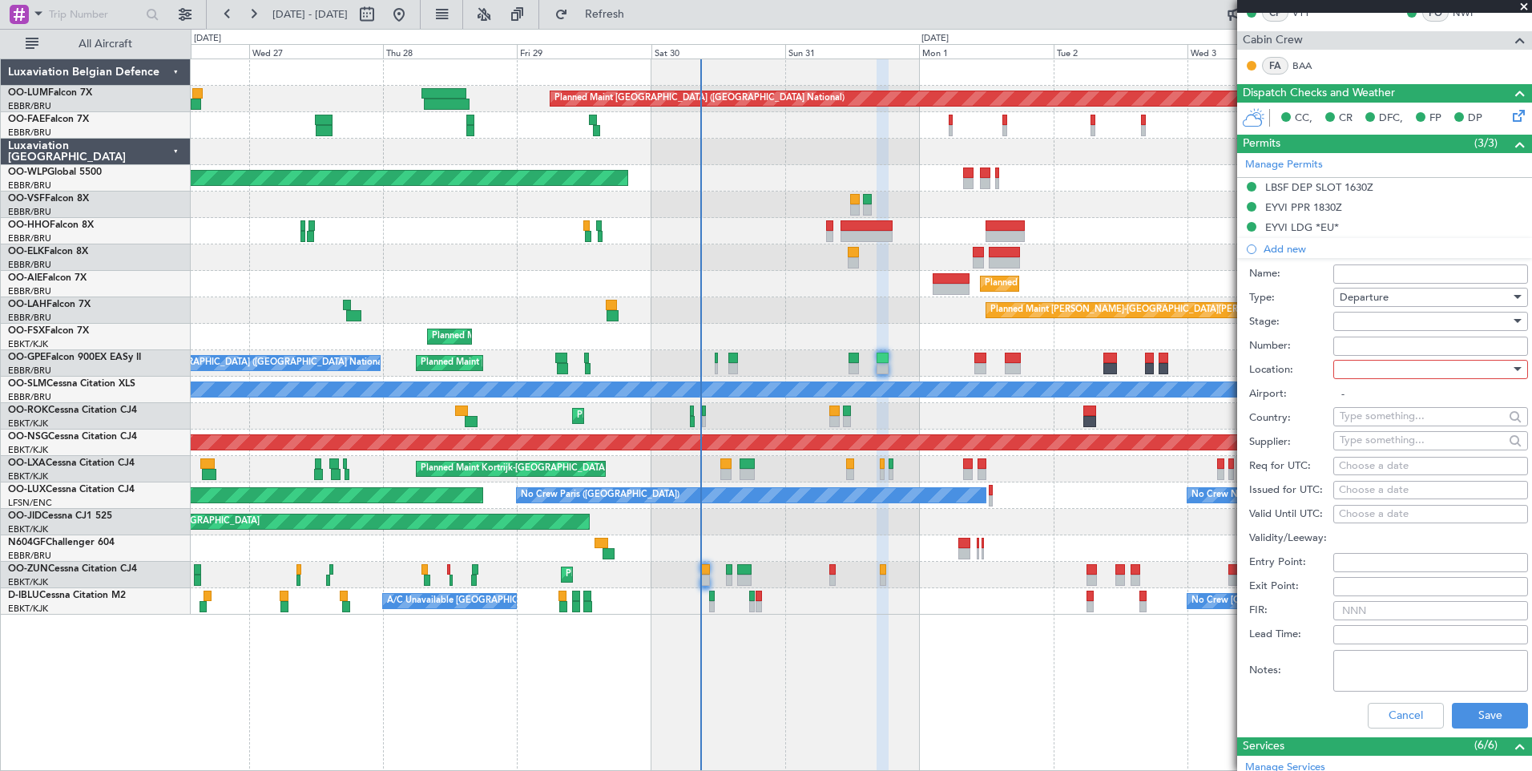
click at [1369, 375] on div at bounding box center [1425, 369] width 171 height 24
click at [1366, 403] on span "Departure" at bounding box center [1425, 401] width 168 height 24
type input "LBSF / SOF"
click at [1365, 343] on input "Number:" at bounding box center [1430, 346] width 195 height 19
type input "319V"
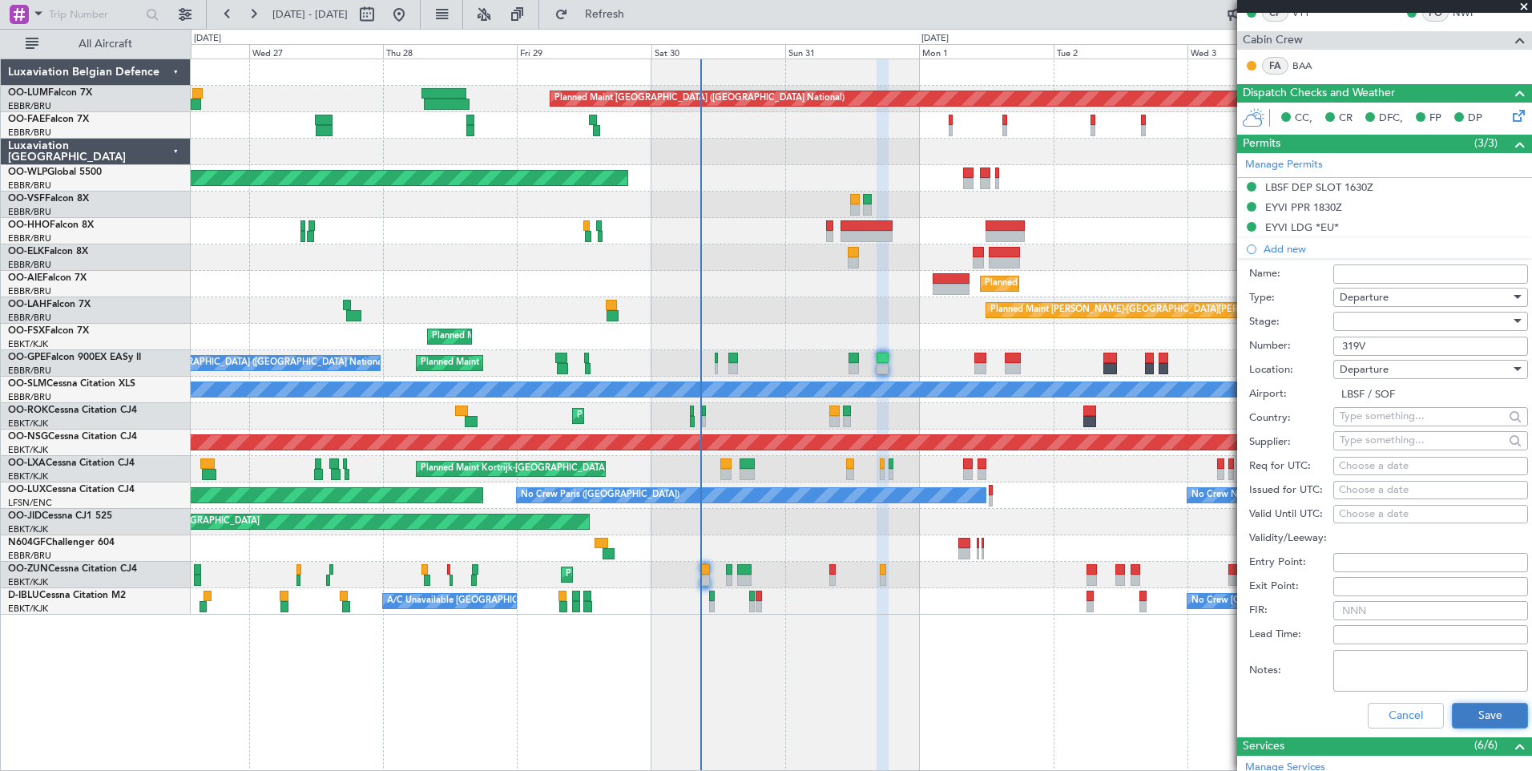
click at [1496, 713] on button "Save" at bounding box center [1490, 716] width 76 height 26
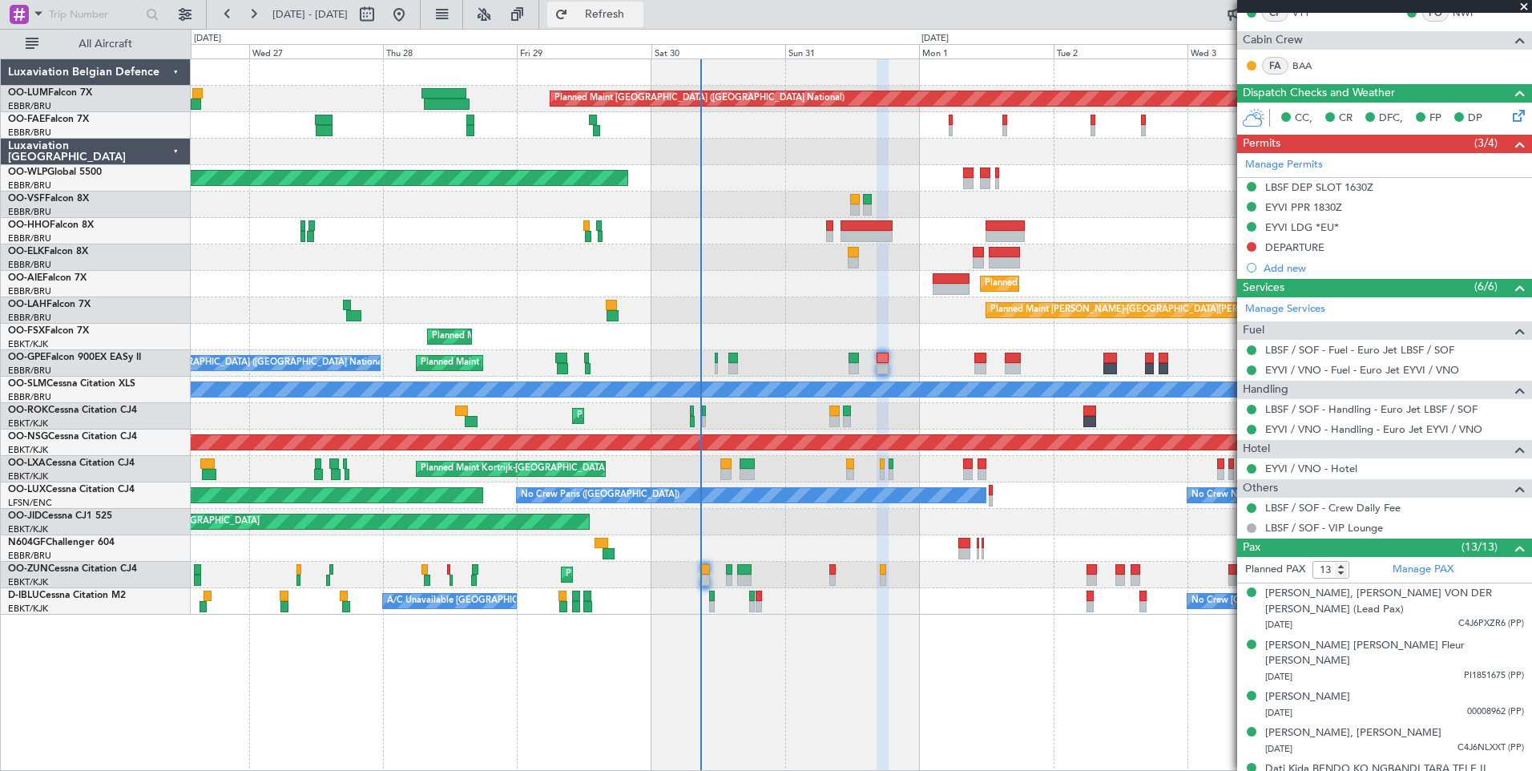
click at [639, 14] on span "Refresh" at bounding box center [604, 14] width 67 height 11
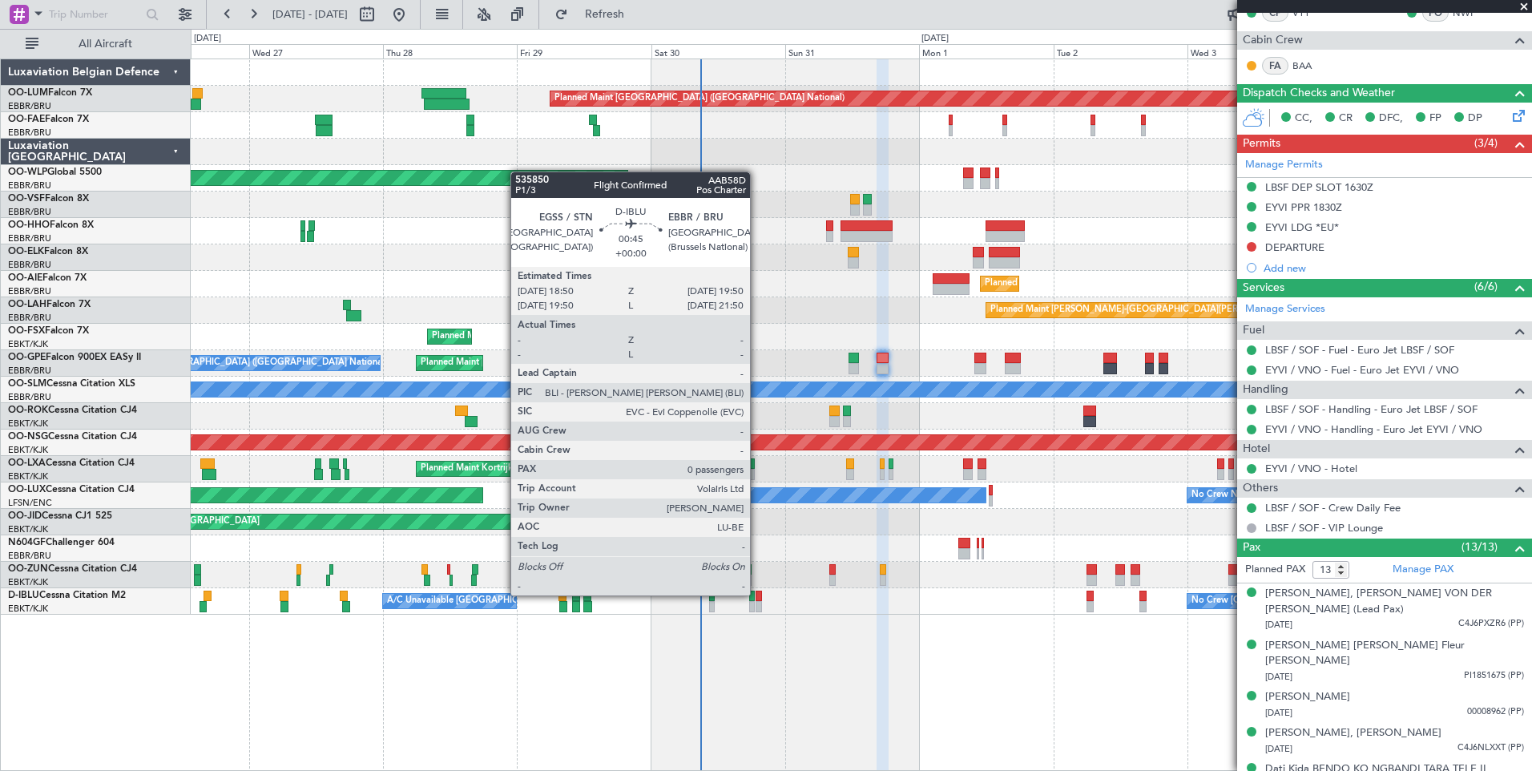
click at [757, 595] on div at bounding box center [759, 596] width 6 height 11
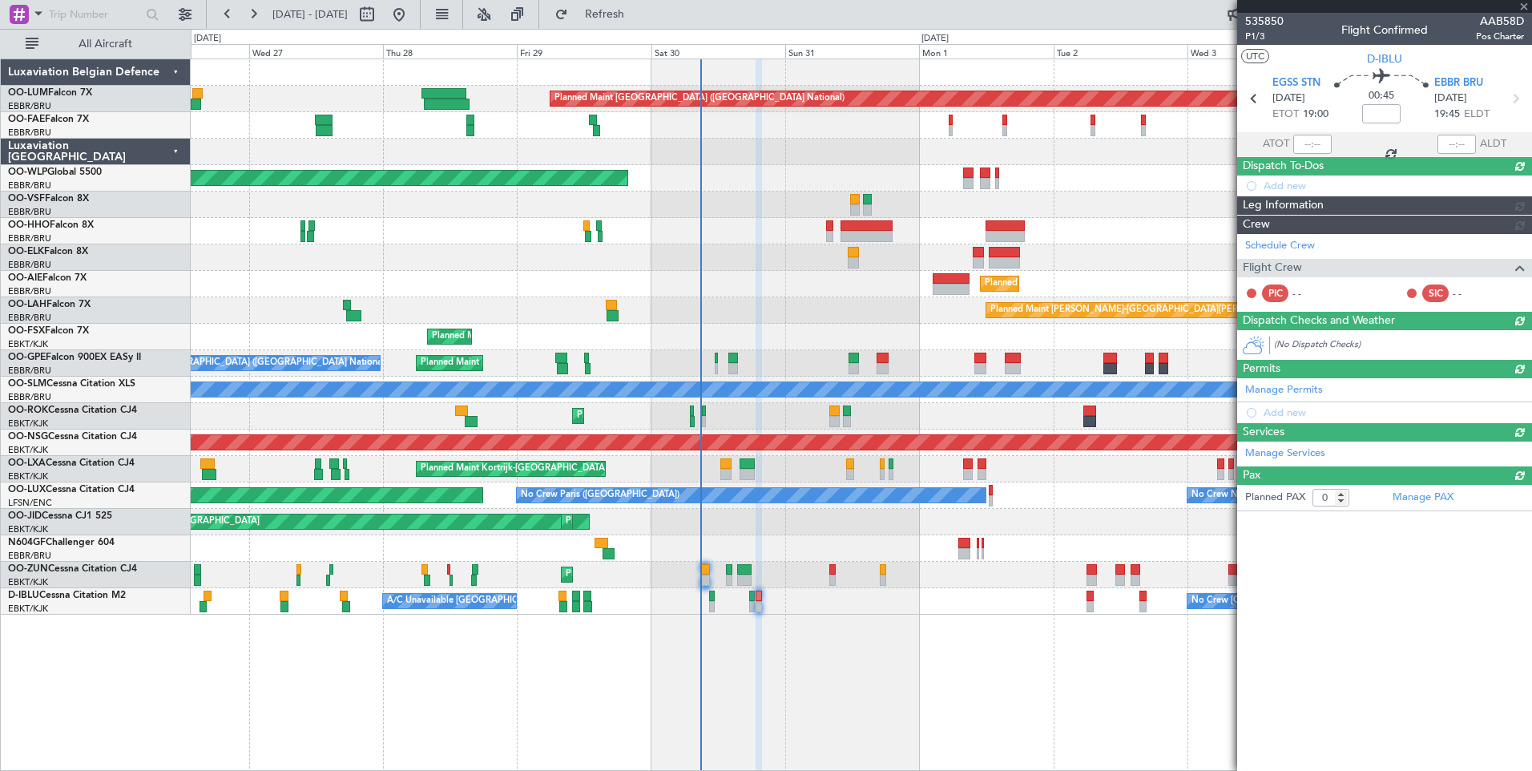
scroll to position [0, 0]
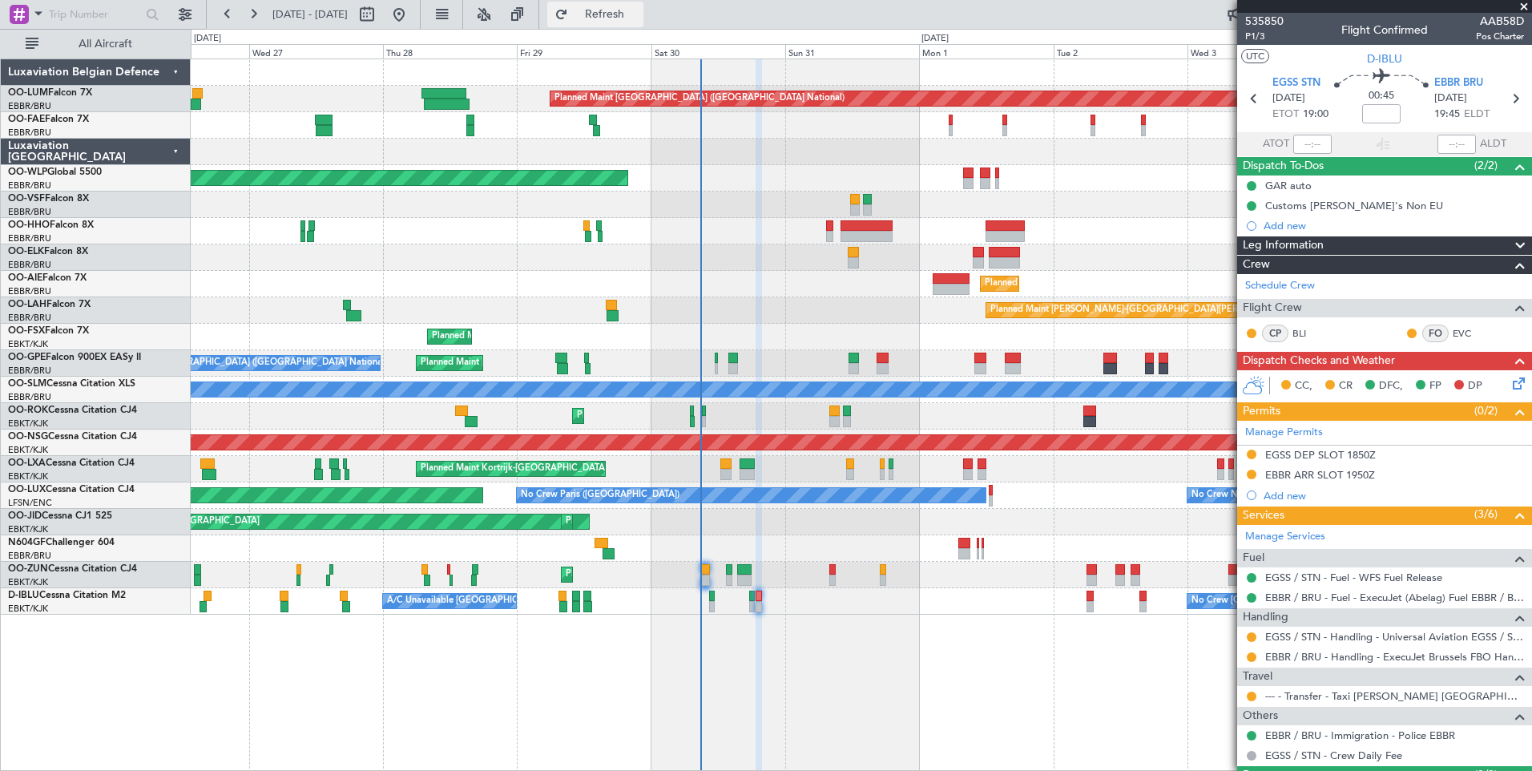
click at [634, 18] on span "Refresh" at bounding box center [604, 14] width 67 height 11
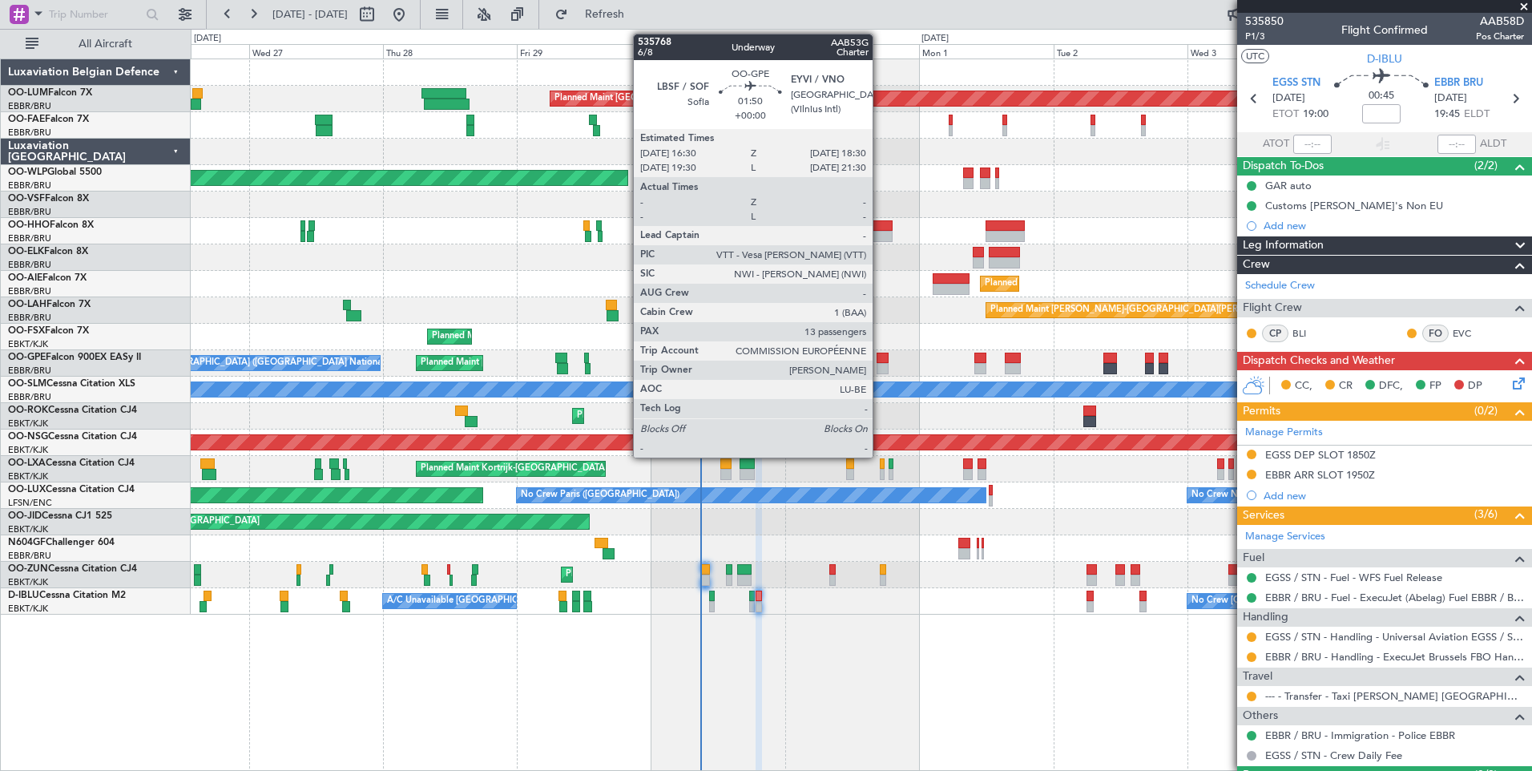
click at [880, 360] on div at bounding box center [882, 358] width 11 height 11
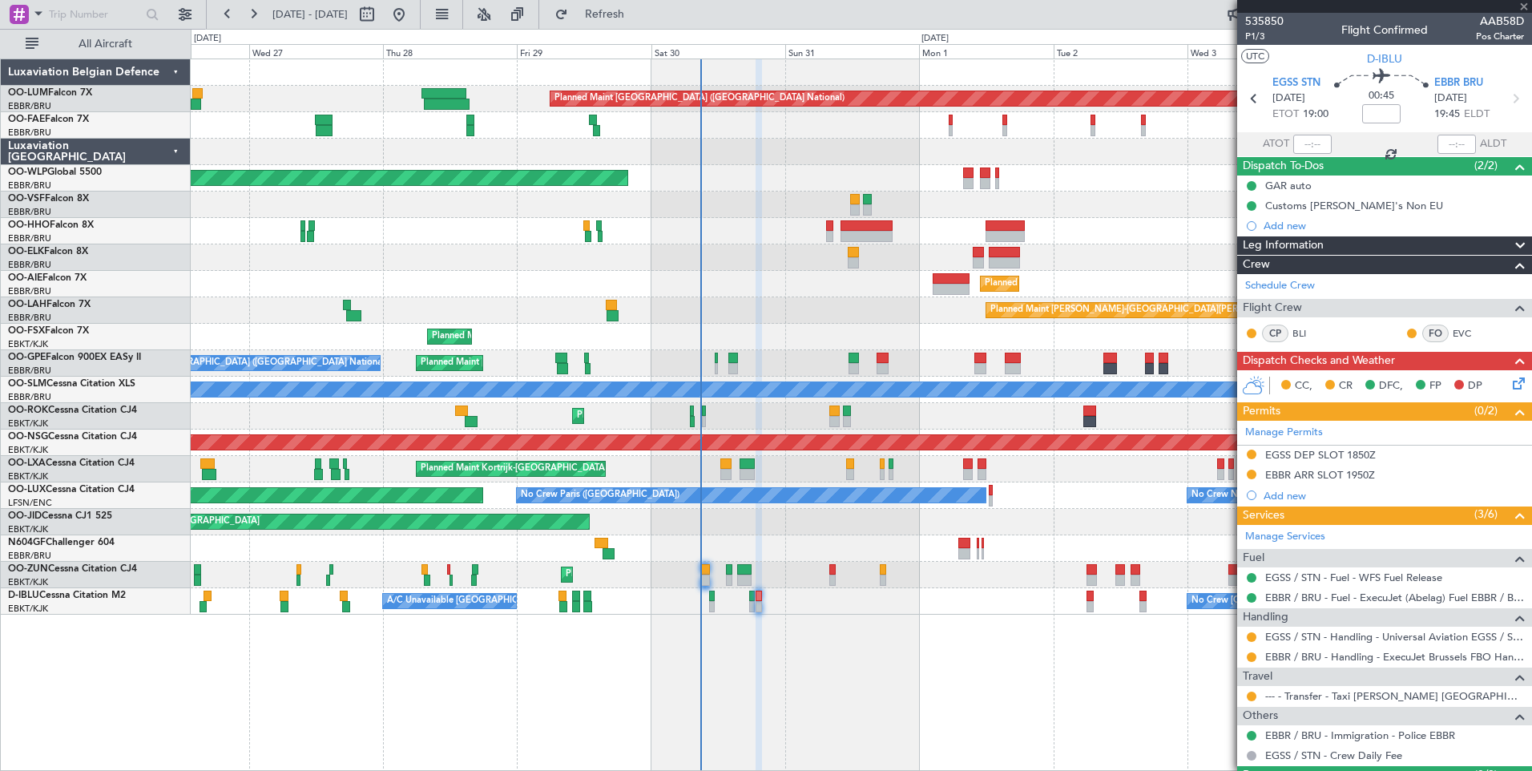
type input "13"
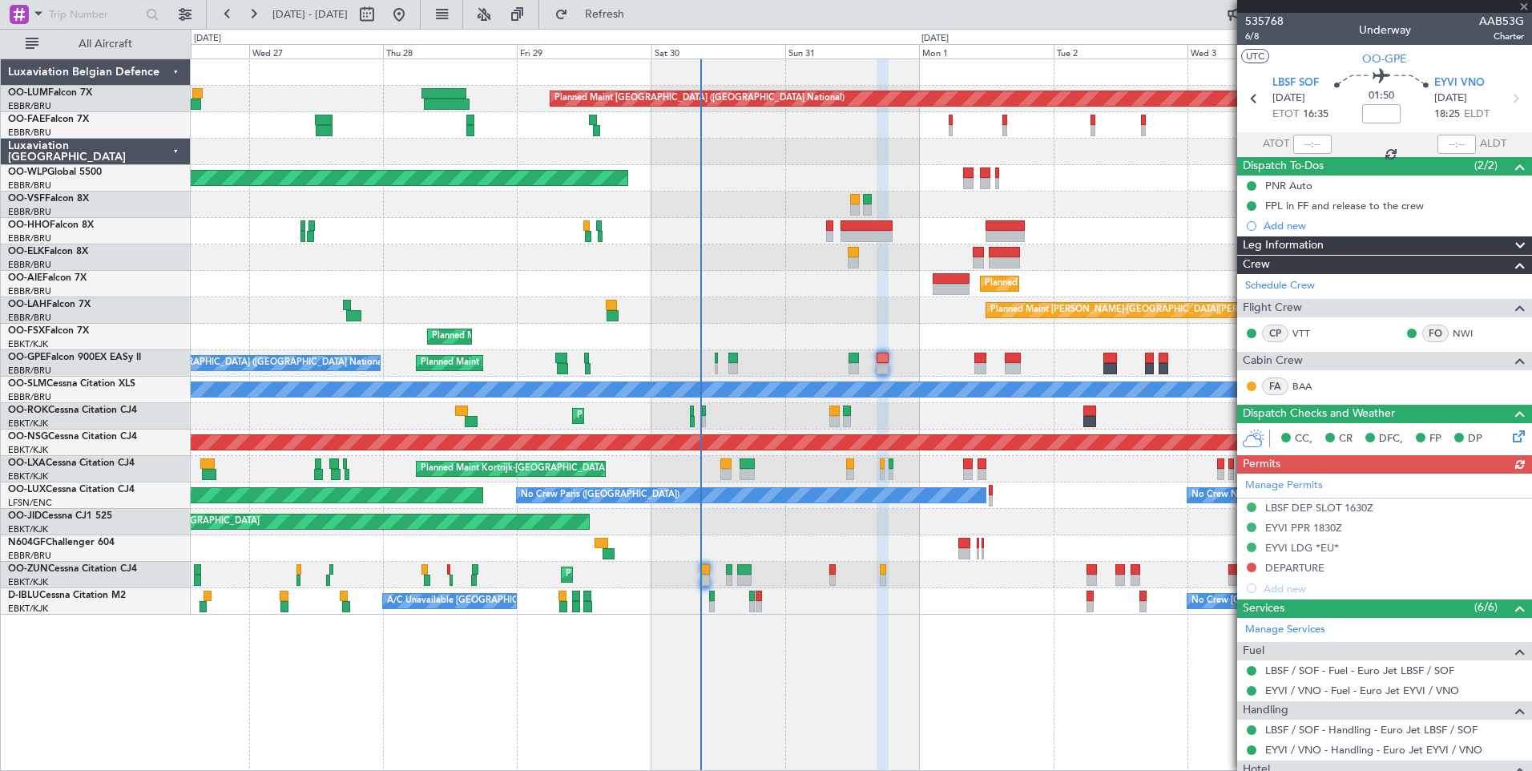
click at [1285, 568] on div "Manage Permits LBSF DEP SLOT 1630Z EYVI PPR 1830Z EYVI LDG *EU* DEPARTURE Add n…" at bounding box center [1384, 536] width 295 height 125
click at [1321, 568] on div "Manage Permits LBSF DEP SLOT 1630Z EYVI PPR 1830Z EYVI LDG *EU* DEPARTURE Add n…" at bounding box center [1384, 536] width 295 height 125
click at [1299, 574] on mat-tooltip-component "DEPARTURE" at bounding box center [1296, 595] width 80 height 42
click at [1300, 563] on div "DEPARTURE" at bounding box center [1294, 568] width 59 height 14
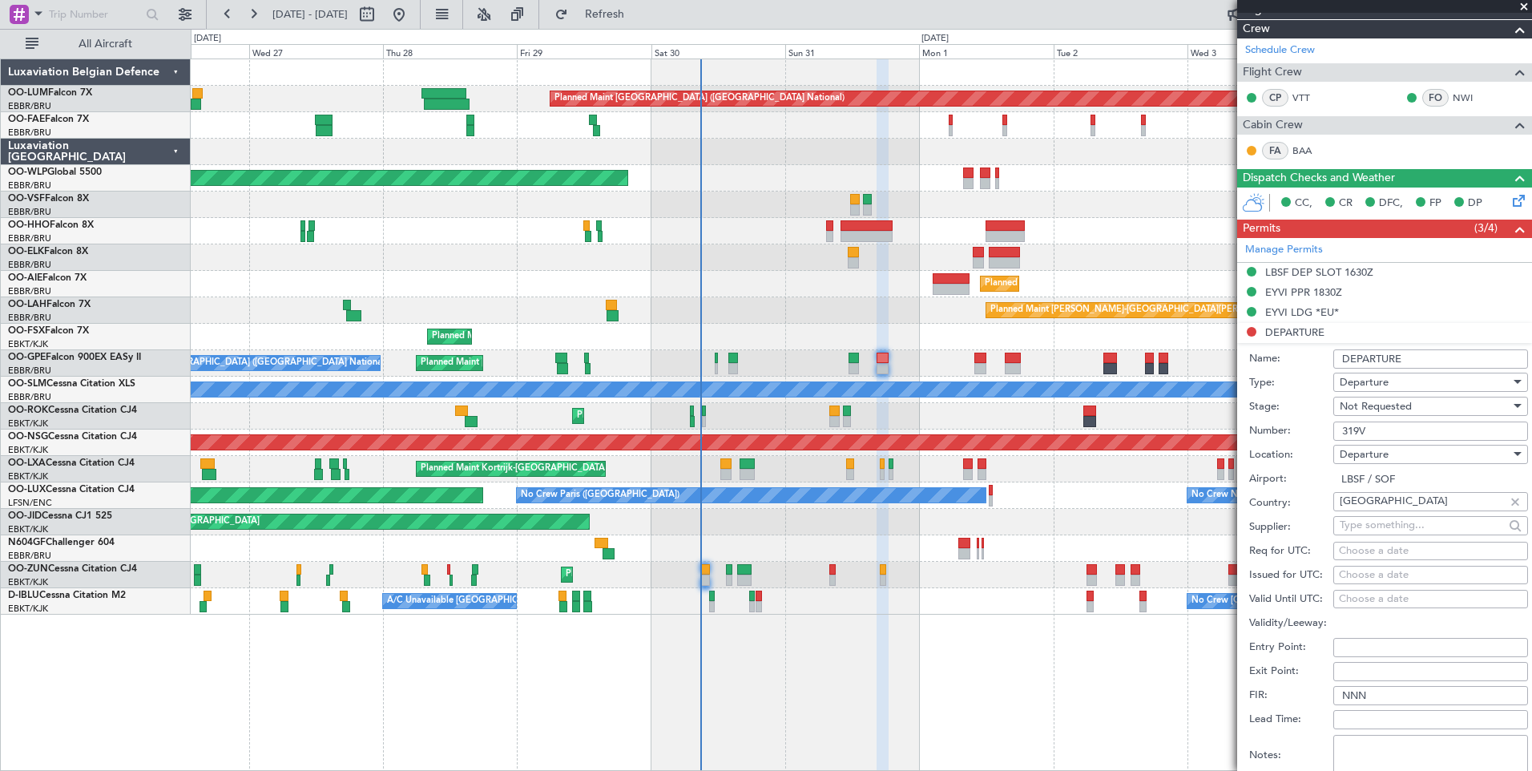
scroll to position [240, 0]
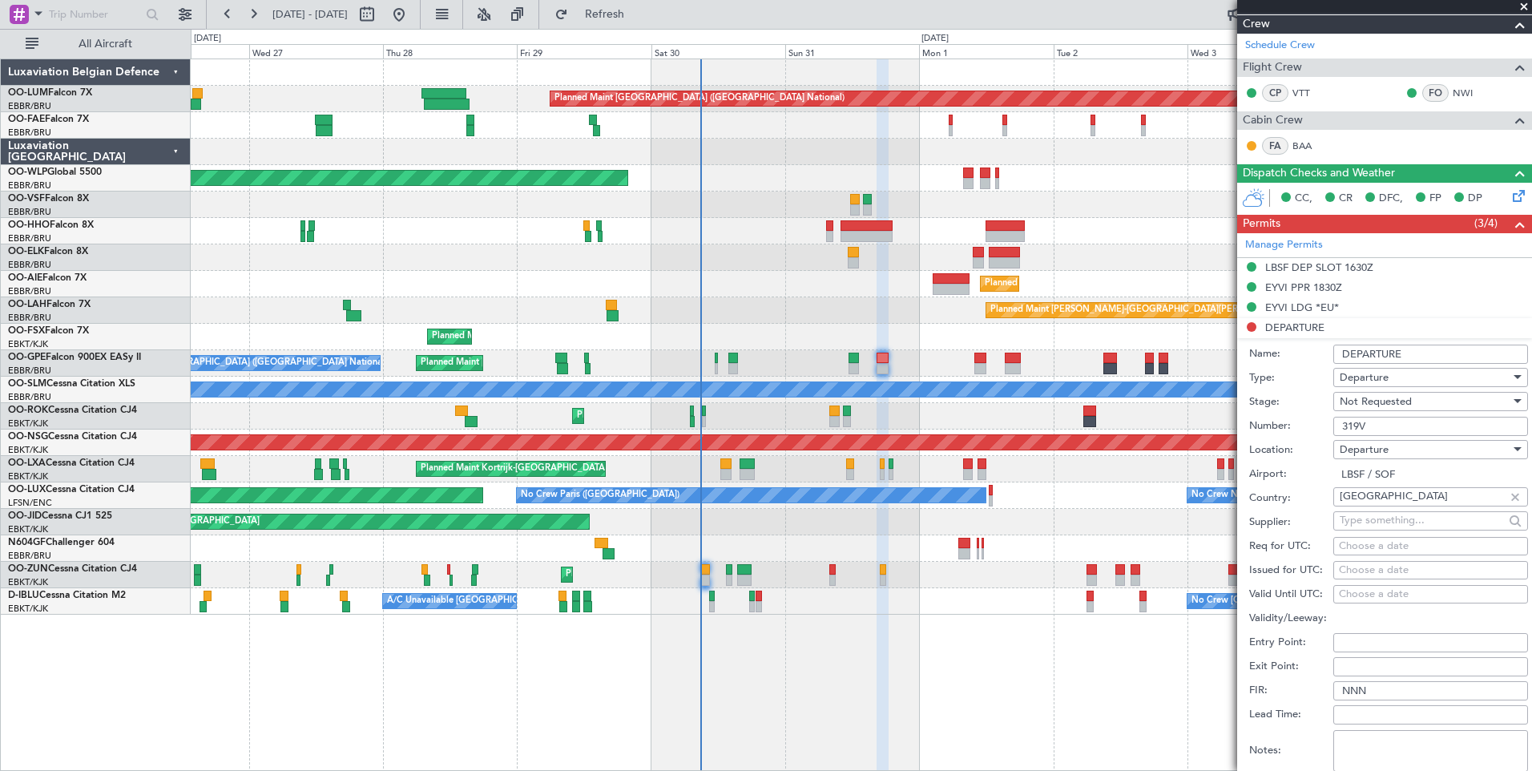
drag, startPoint x: 1337, startPoint y: 353, endPoint x: 1346, endPoint y: 352, distance: 8.9
click at [1337, 353] on input "DEPARTURE" at bounding box center [1430, 354] width 195 height 19
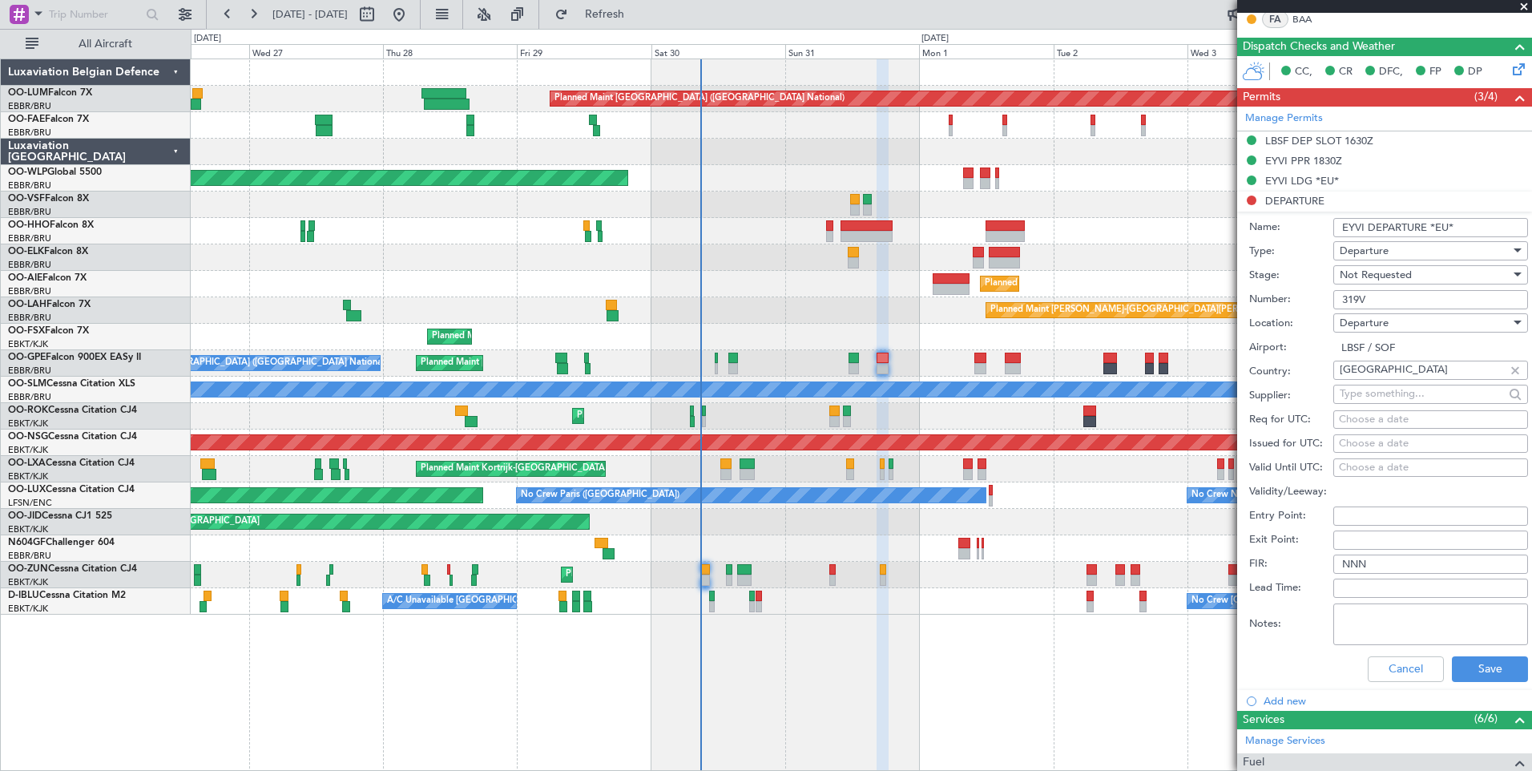
scroll to position [481, 0]
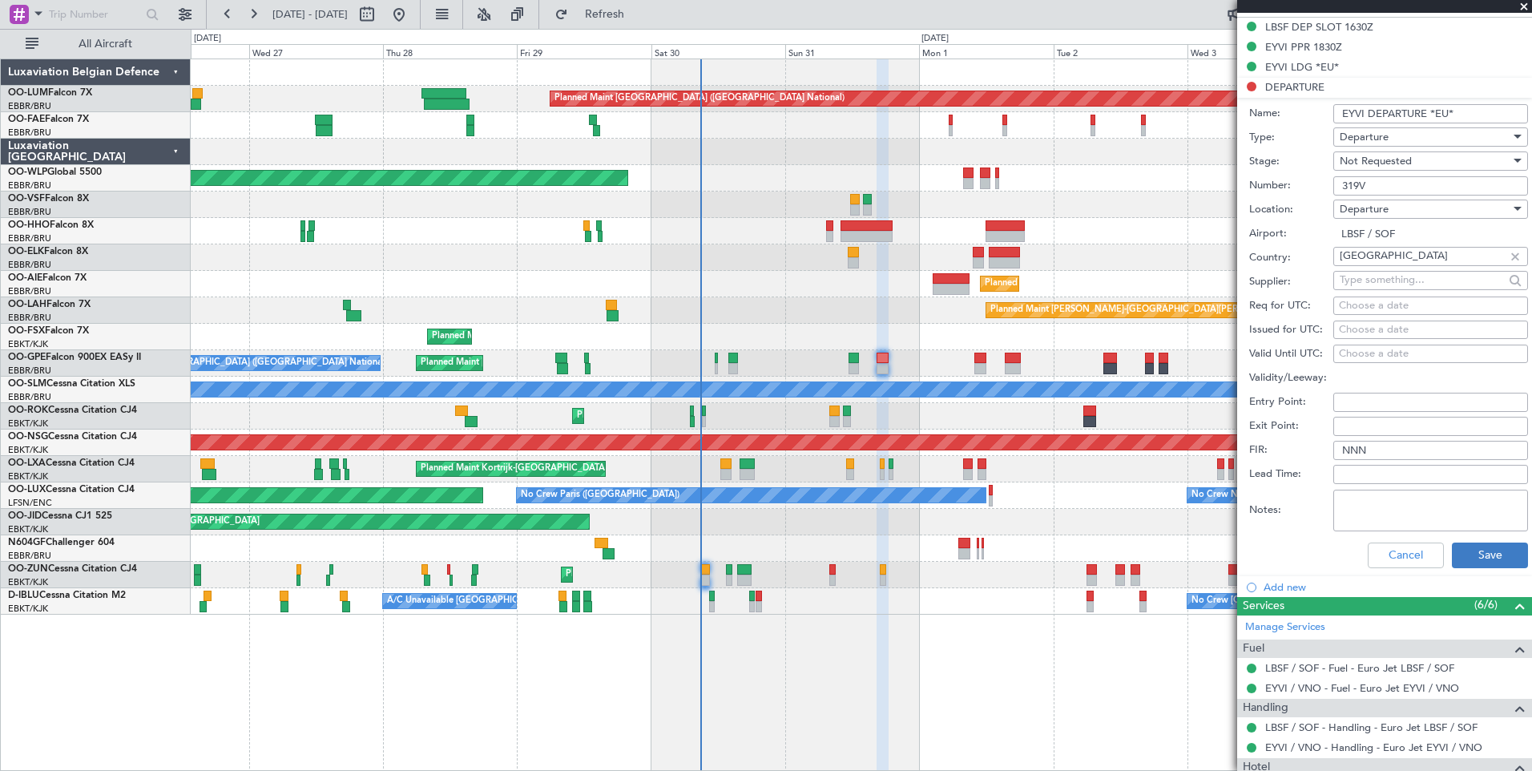
type input "EYVI DEPARTURE *EU*"
click at [1465, 555] on button "Save" at bounding box center [1490, 556] width 76 height 26
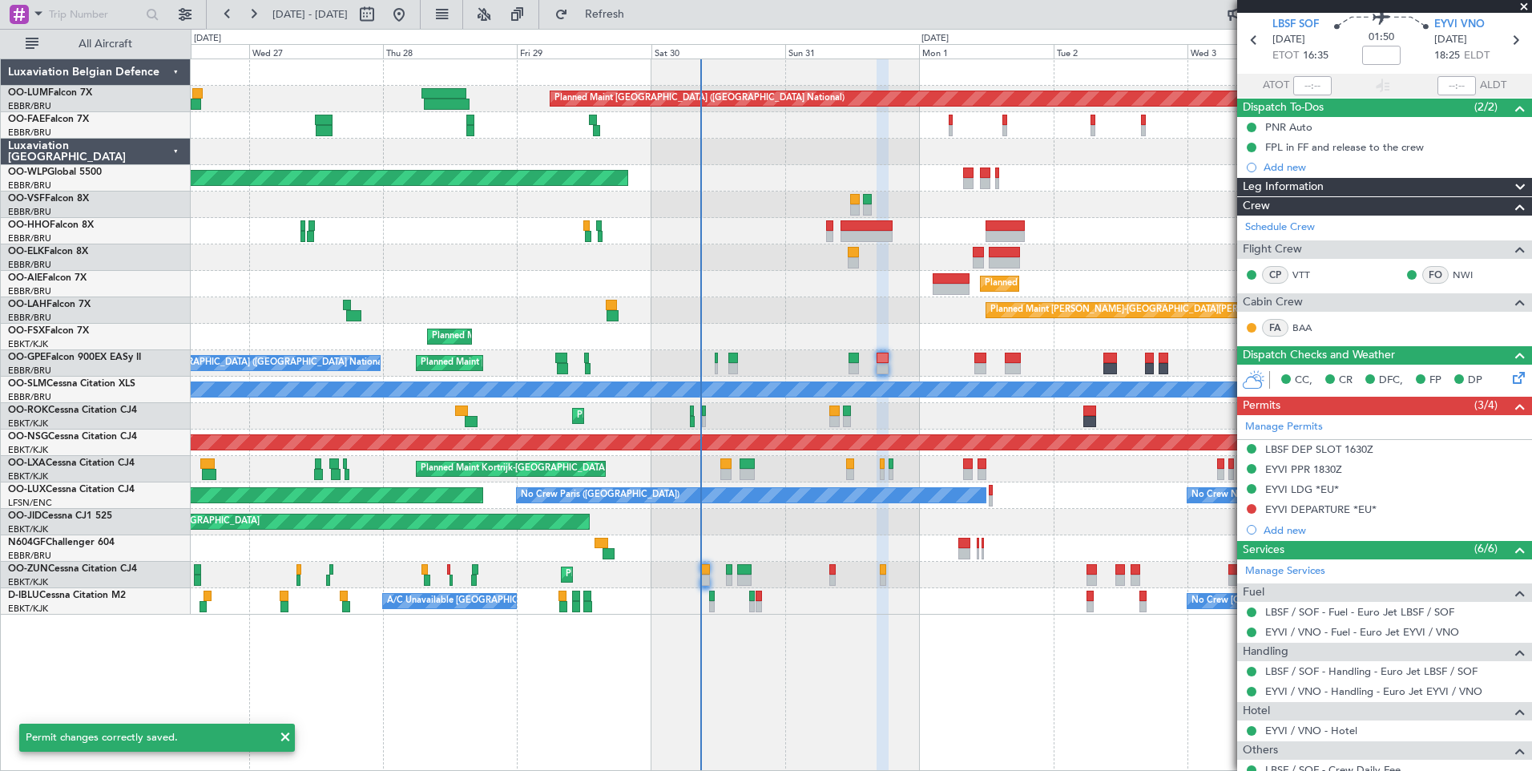
scroll to position [0, 0]
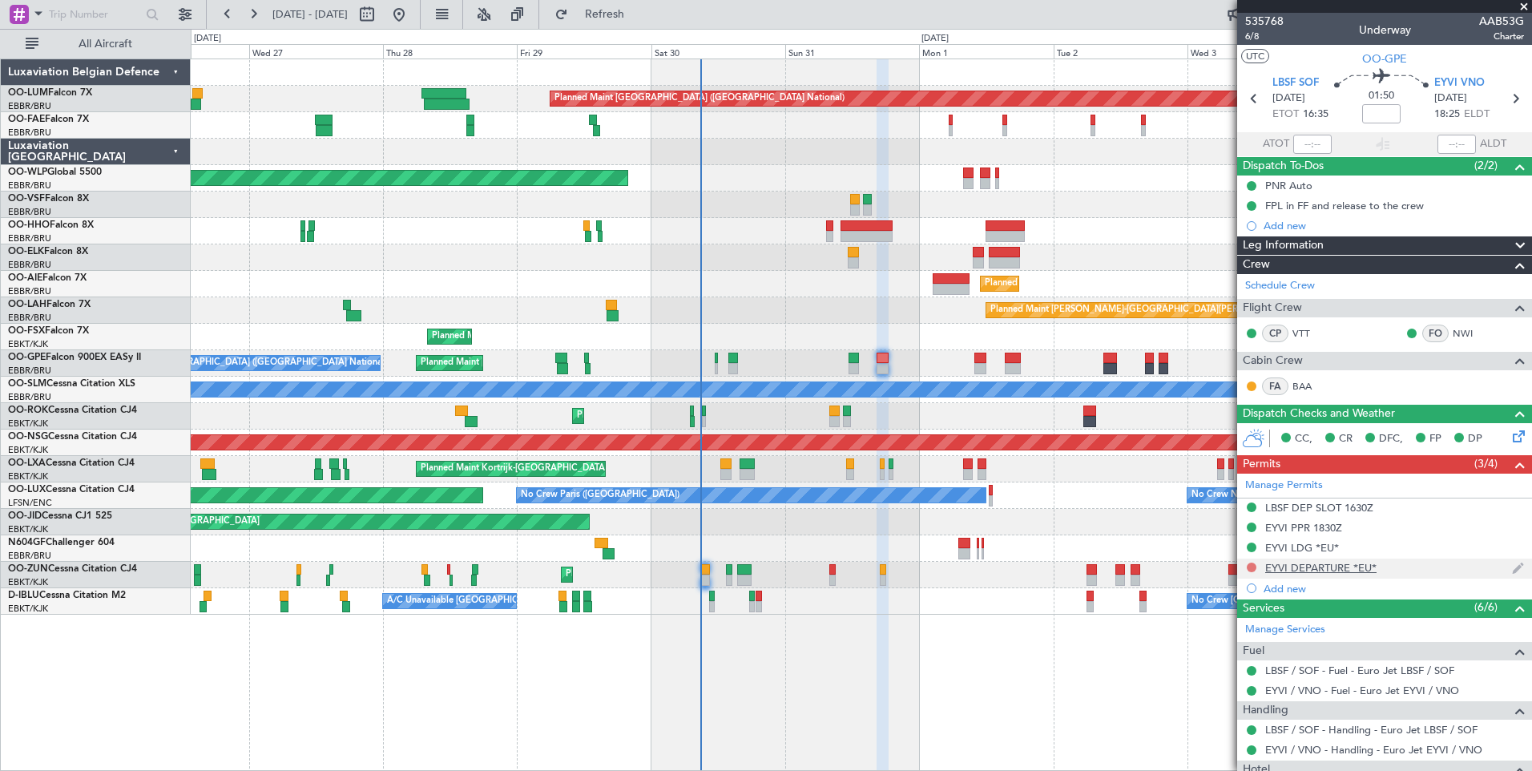
click at [1249, 565] on button at bounding box center [1252, 568] width 10 height 10
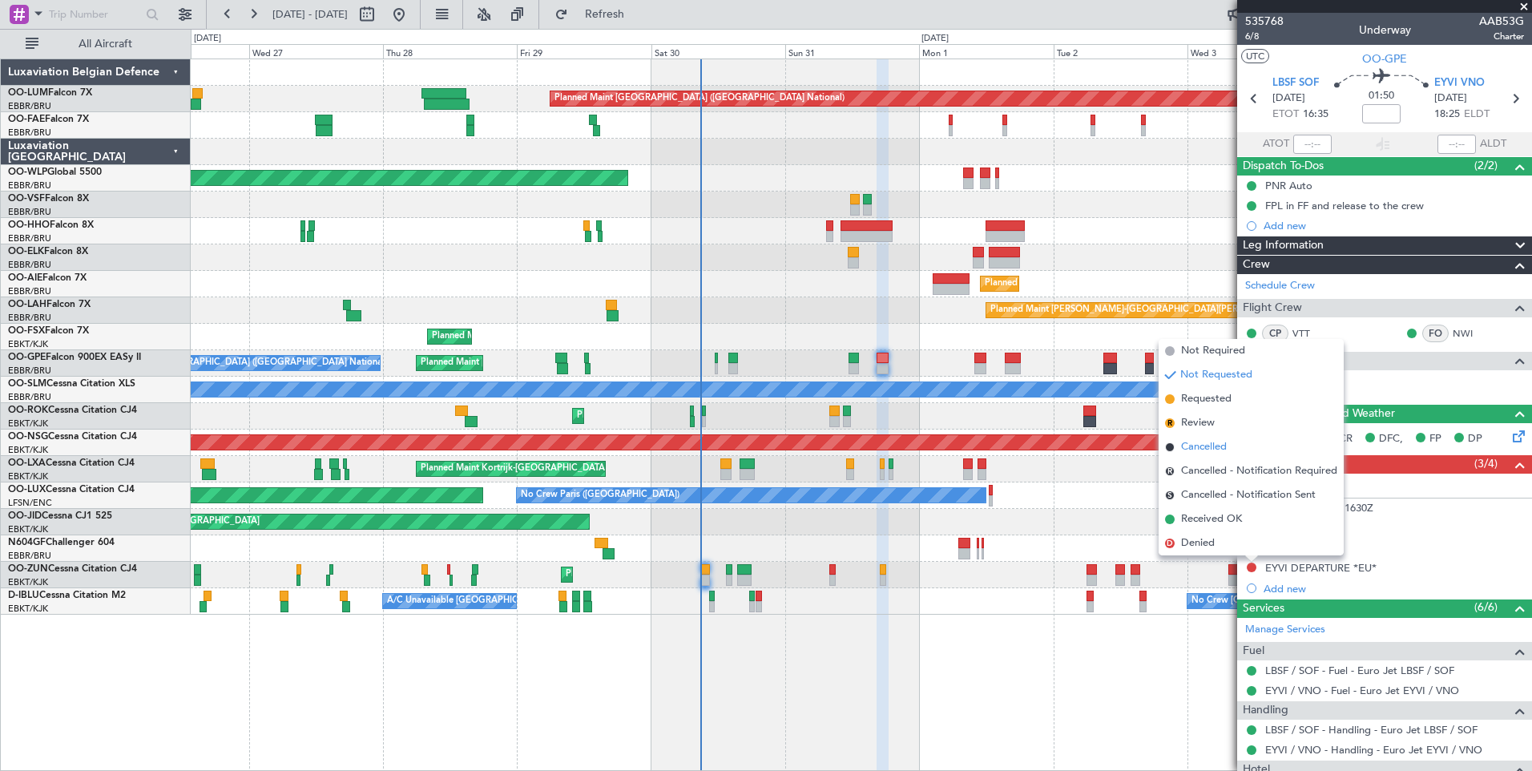
click at [1200, 444] on span "Cancelled" at bounding box center [1204, 447] width 46 height 16
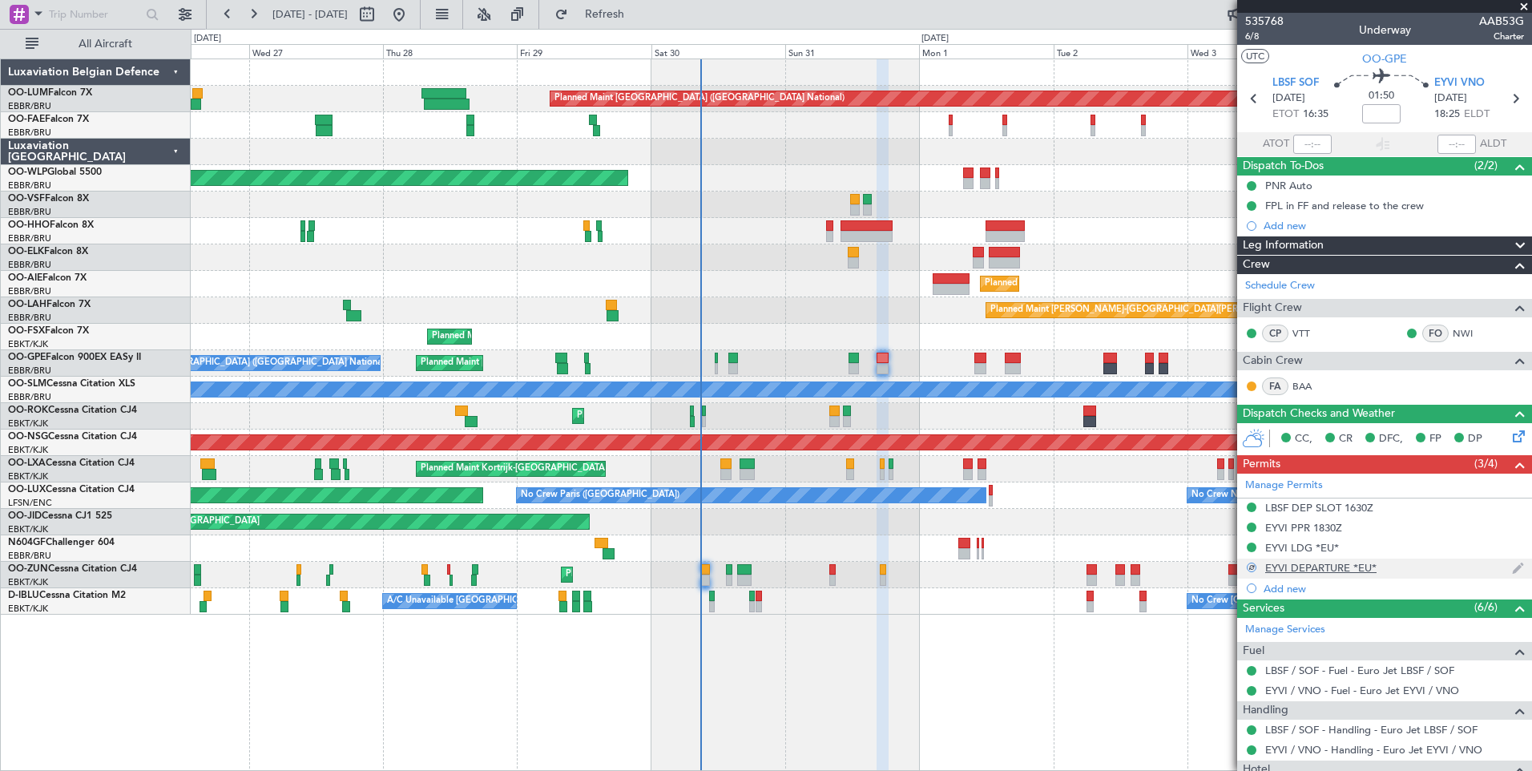
click at [1303, 570] on div "EYVI DEPARTURE *EU*" at bounding box center [1320, 568] width 111 height 14
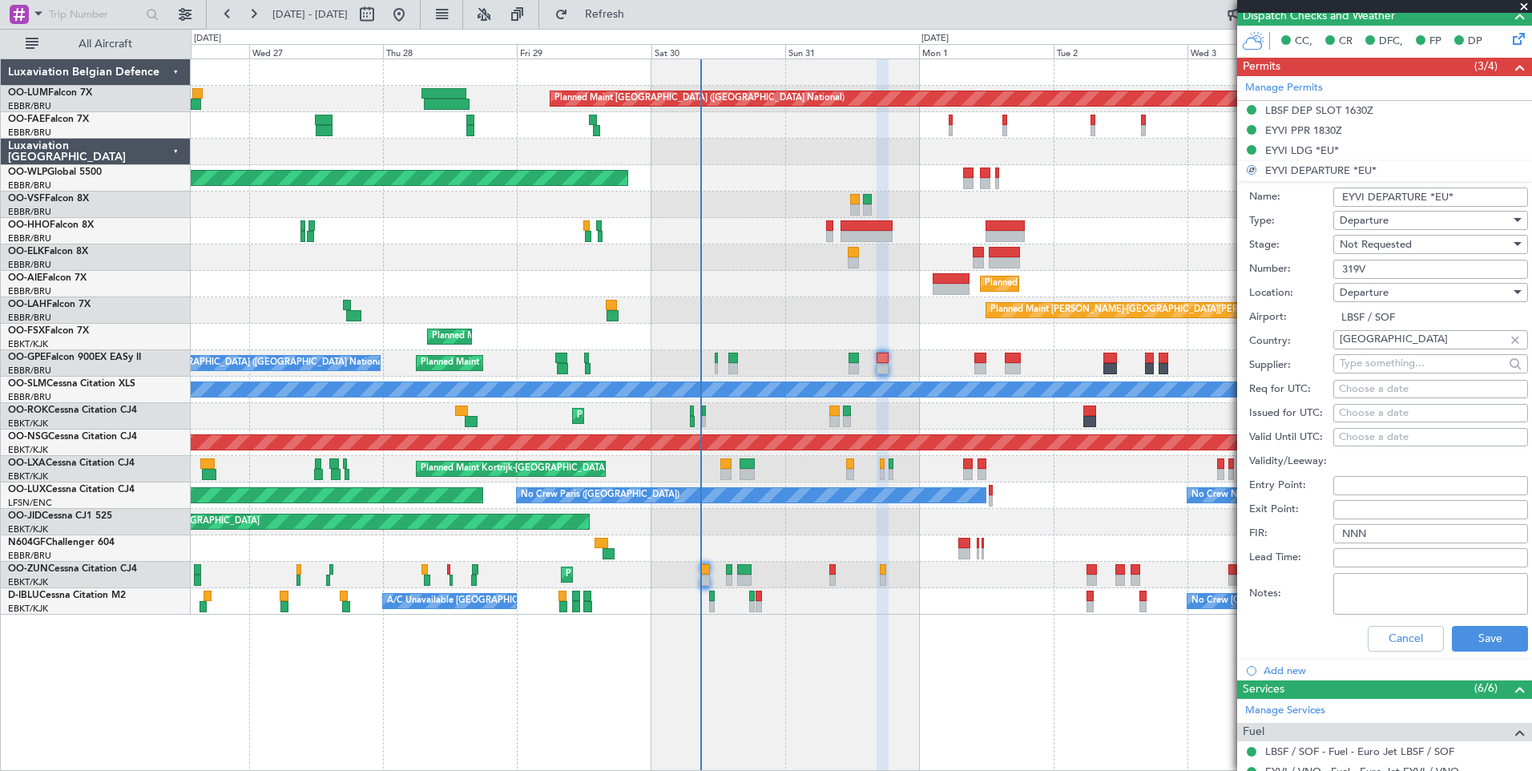
scroll to position [401, 0]
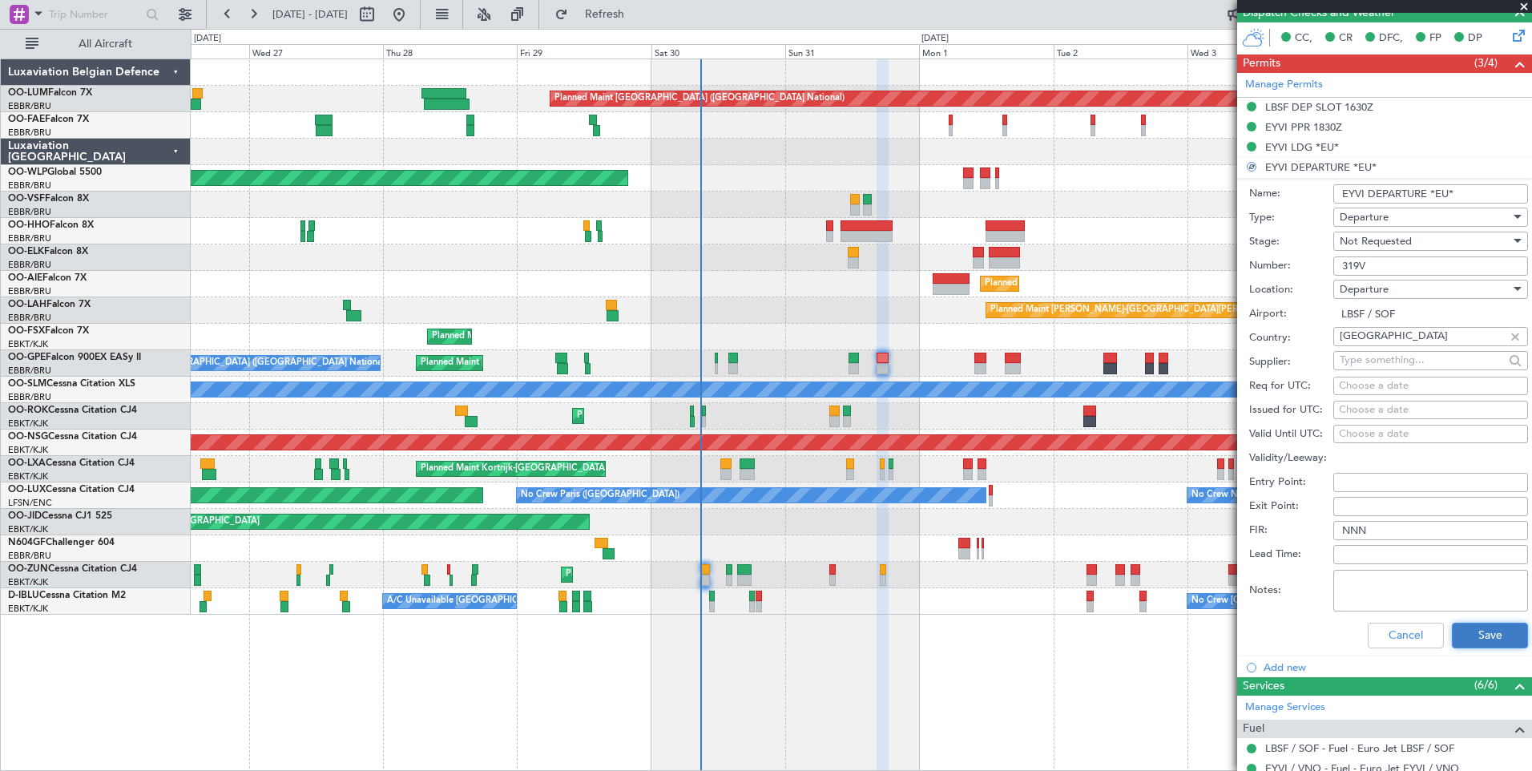
click at [1479, 631] on button "Save" at bounding box center [1490, 636] width 76 height 26
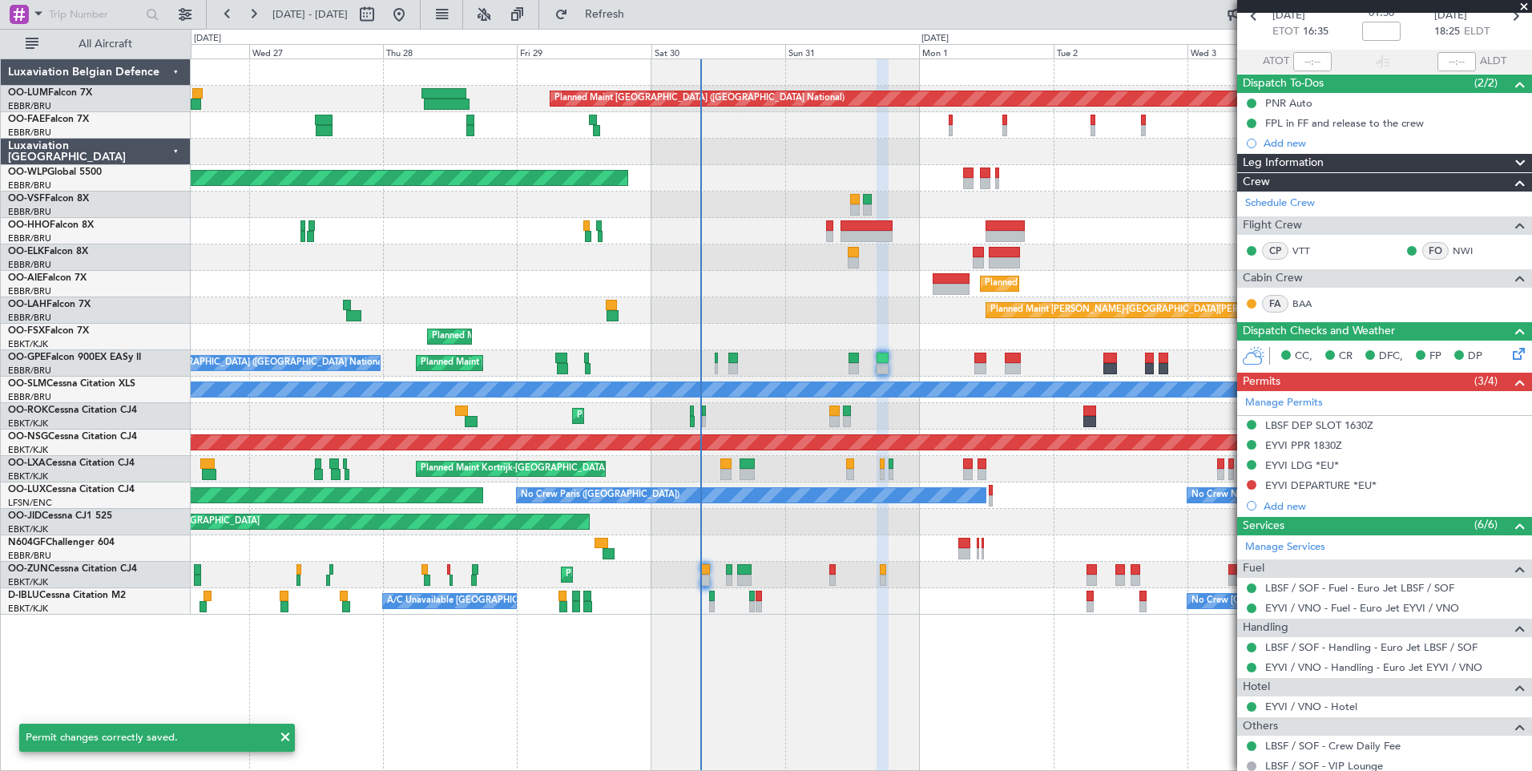
scroll to position [80, 0]
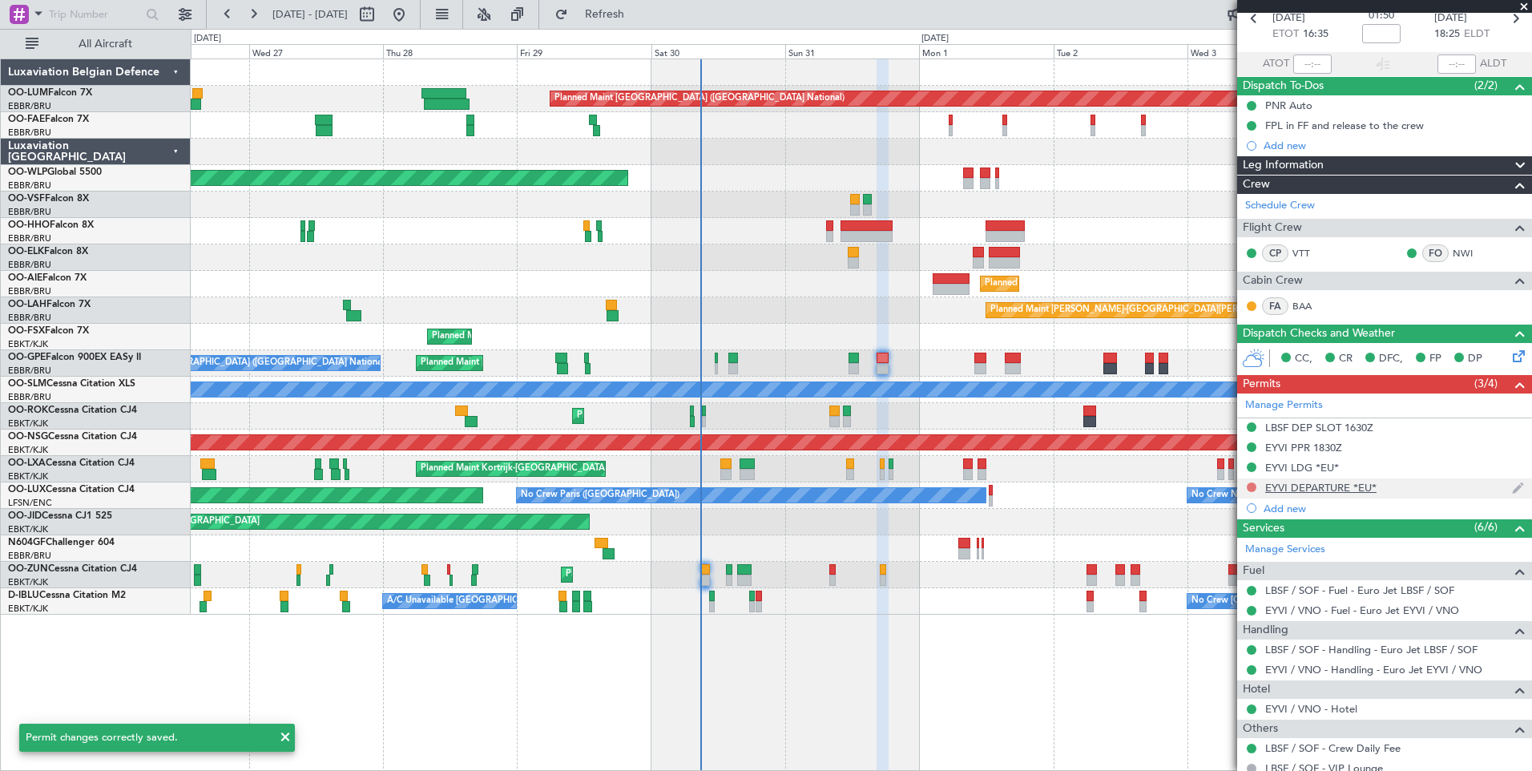
click at [1253, 490] on button at bounding box center [1252, 487] width 10 height 10
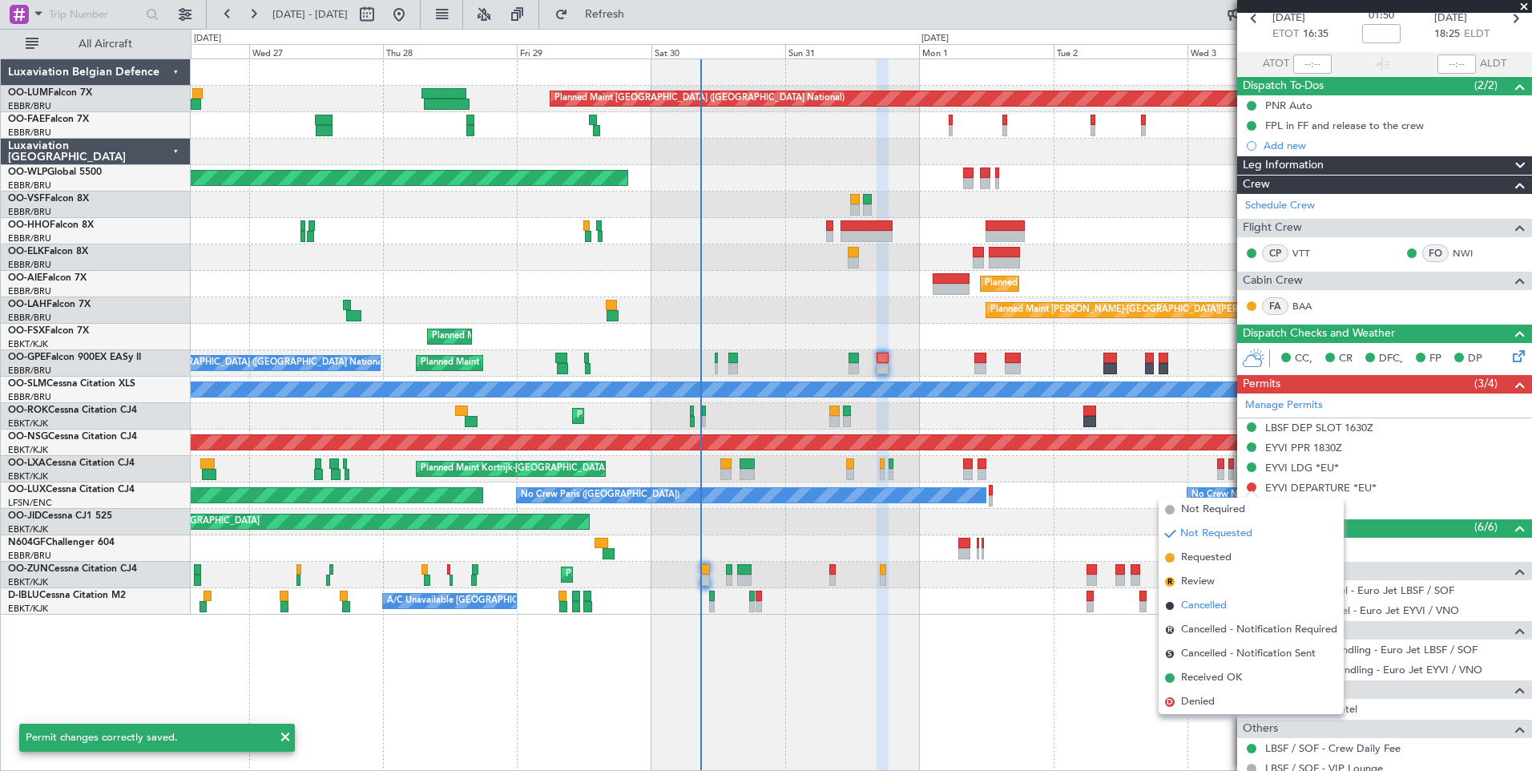
click at [1209, 607] on span "Cancelled" at bounding box center [1204, 606] width 46 height 16
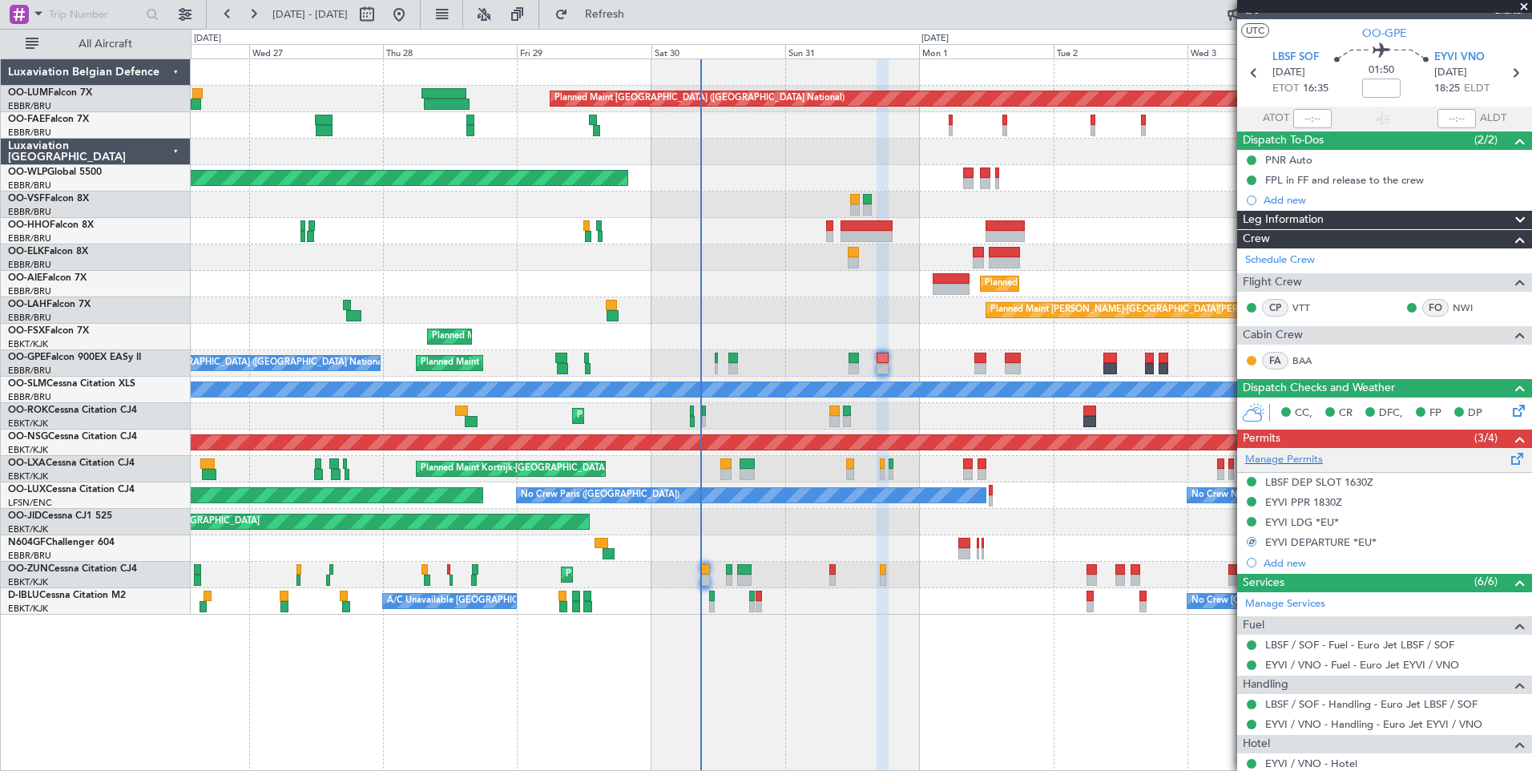
scroll to position [0, 0]
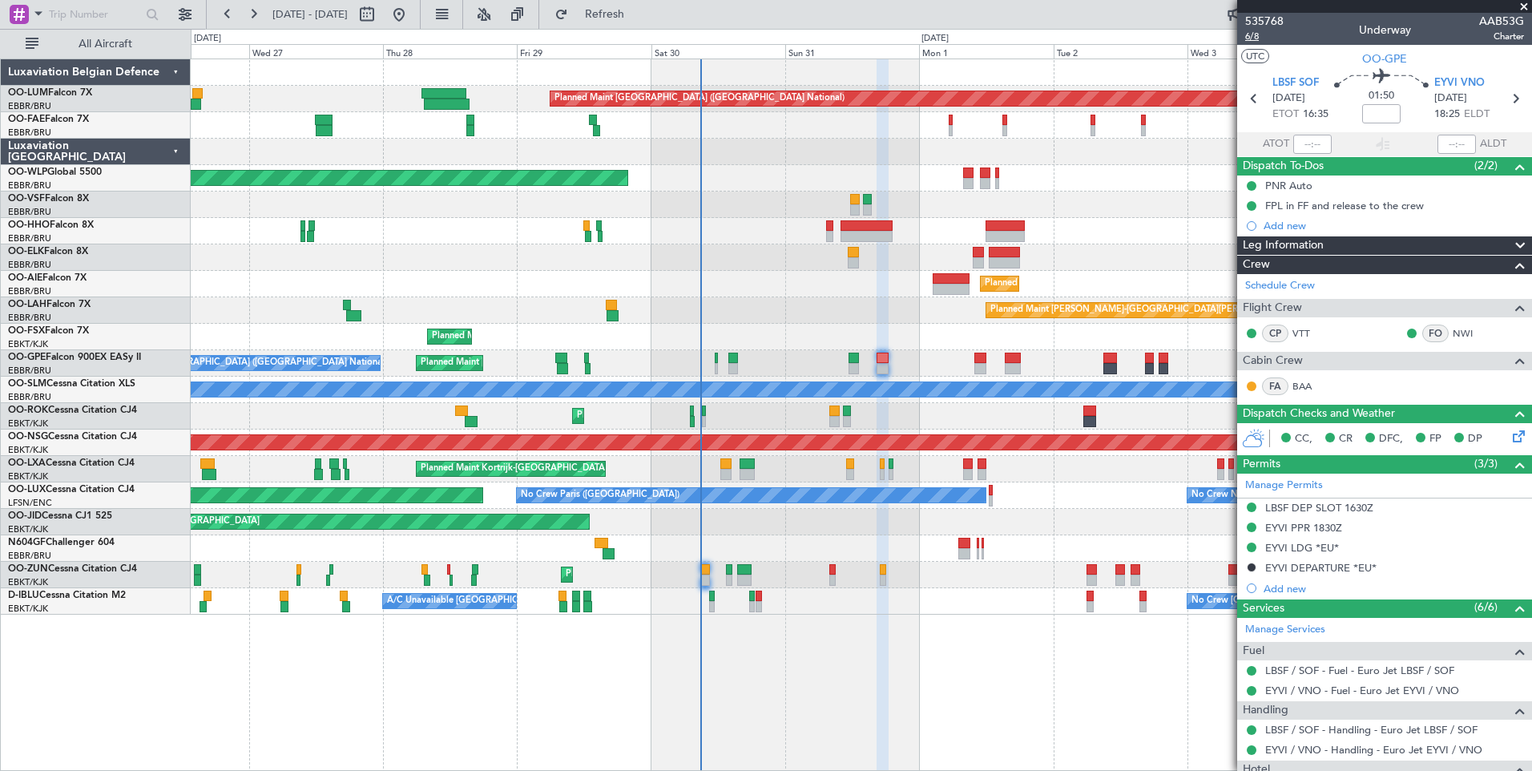
click at [1253, 38] on span "6/8" at bounding box center [1264, 37] width 38 height 14
click at [639, 18] on span "Refresh" at bounding box center [604, 14] width 67 height 11
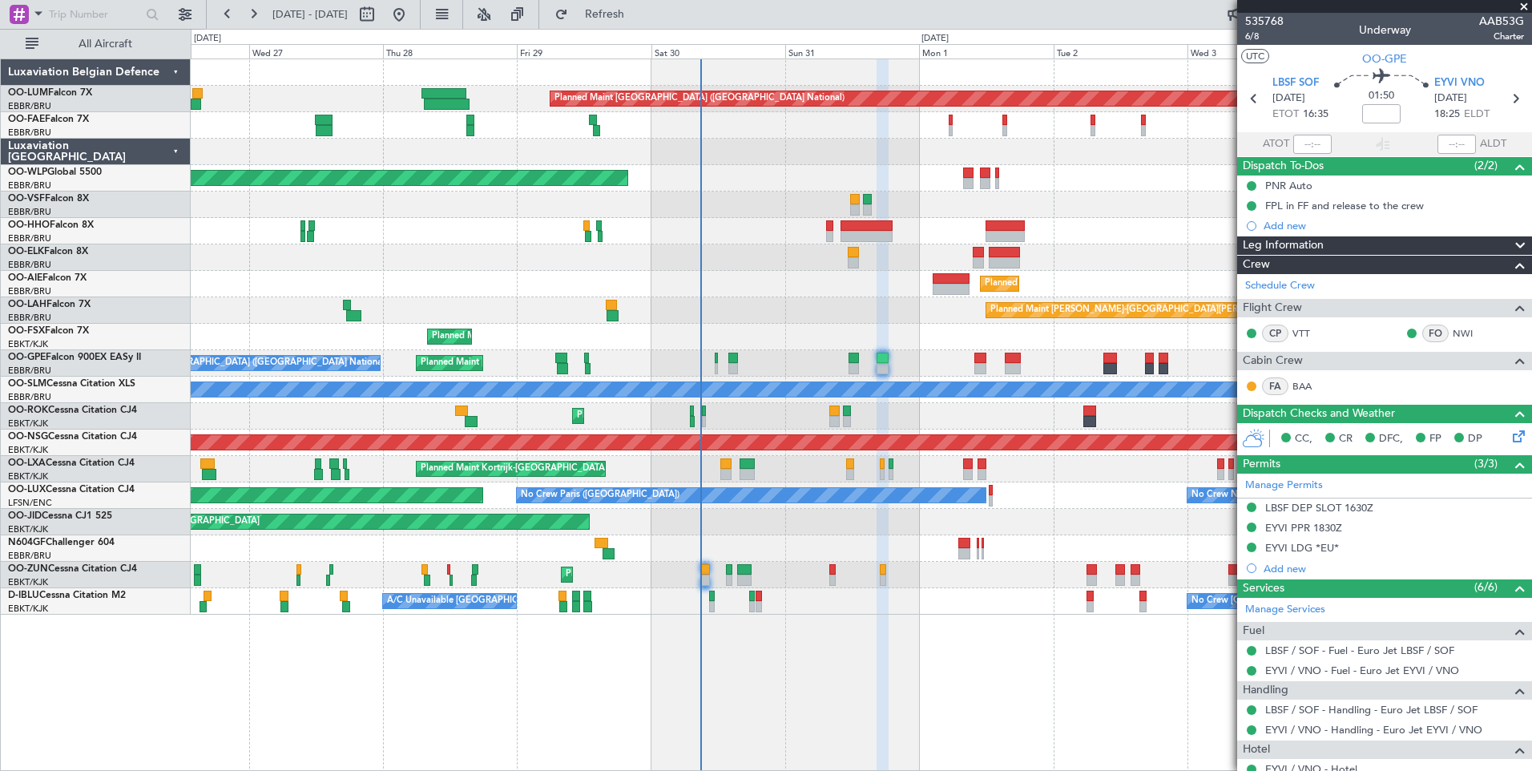
click at [973, 362] on div "No Crew Brussels (Brussels National) Planned Maint Brussels (Brussels National)…" at bounding box center [861, 363] width 1341 height 26
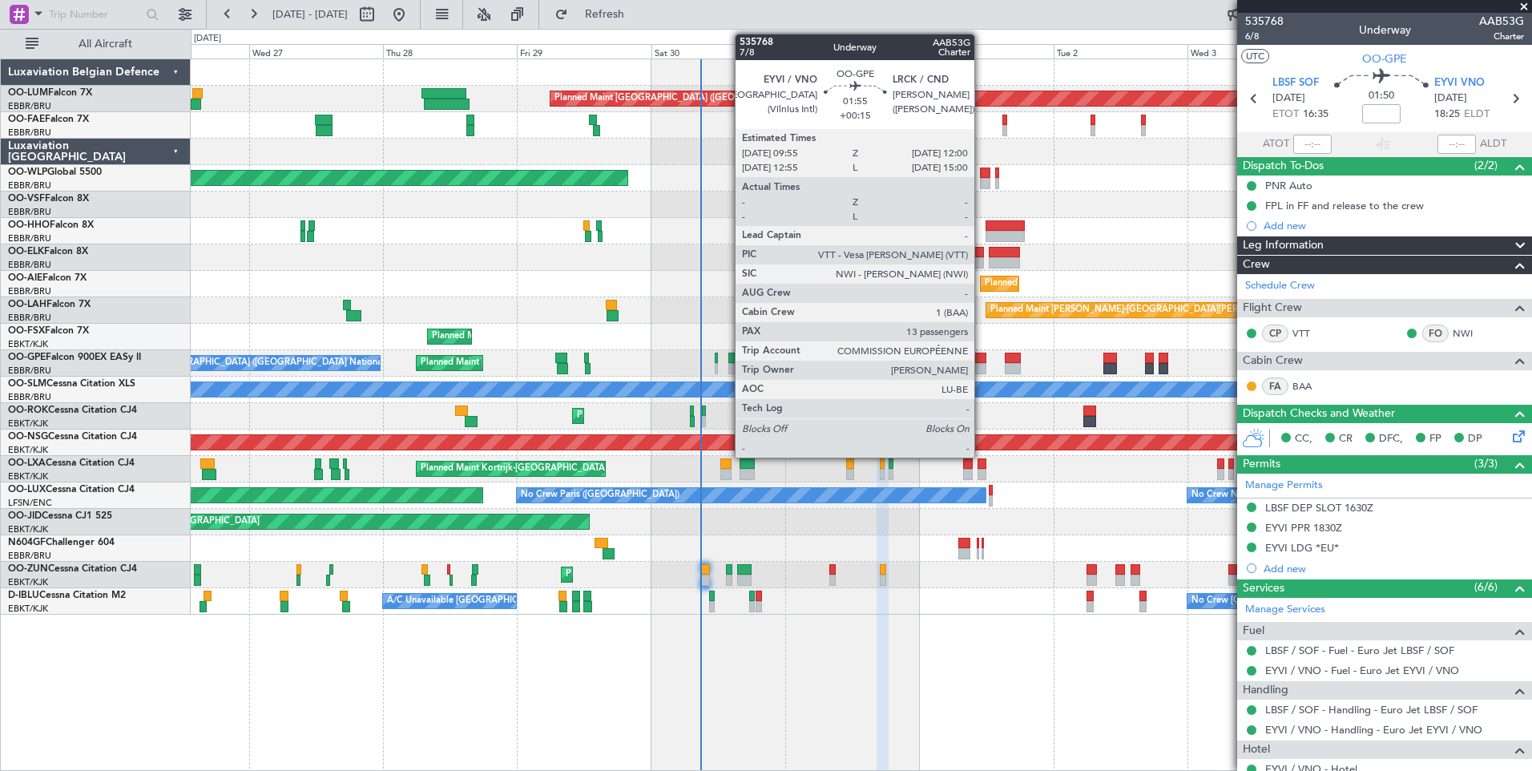
click at [982, 361] on div at bounding box center [980, 358] width 12 height 11
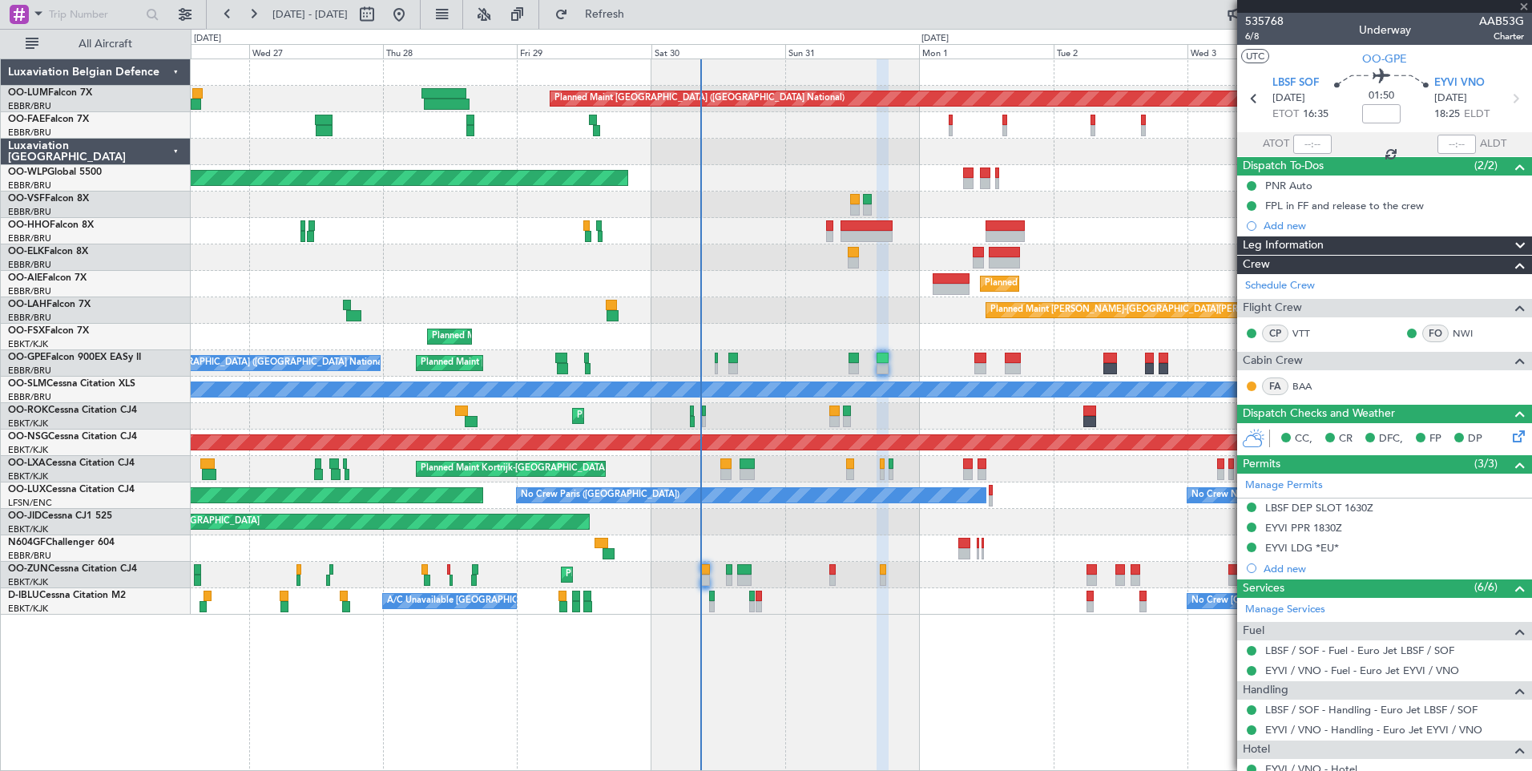
type input "+00:15"
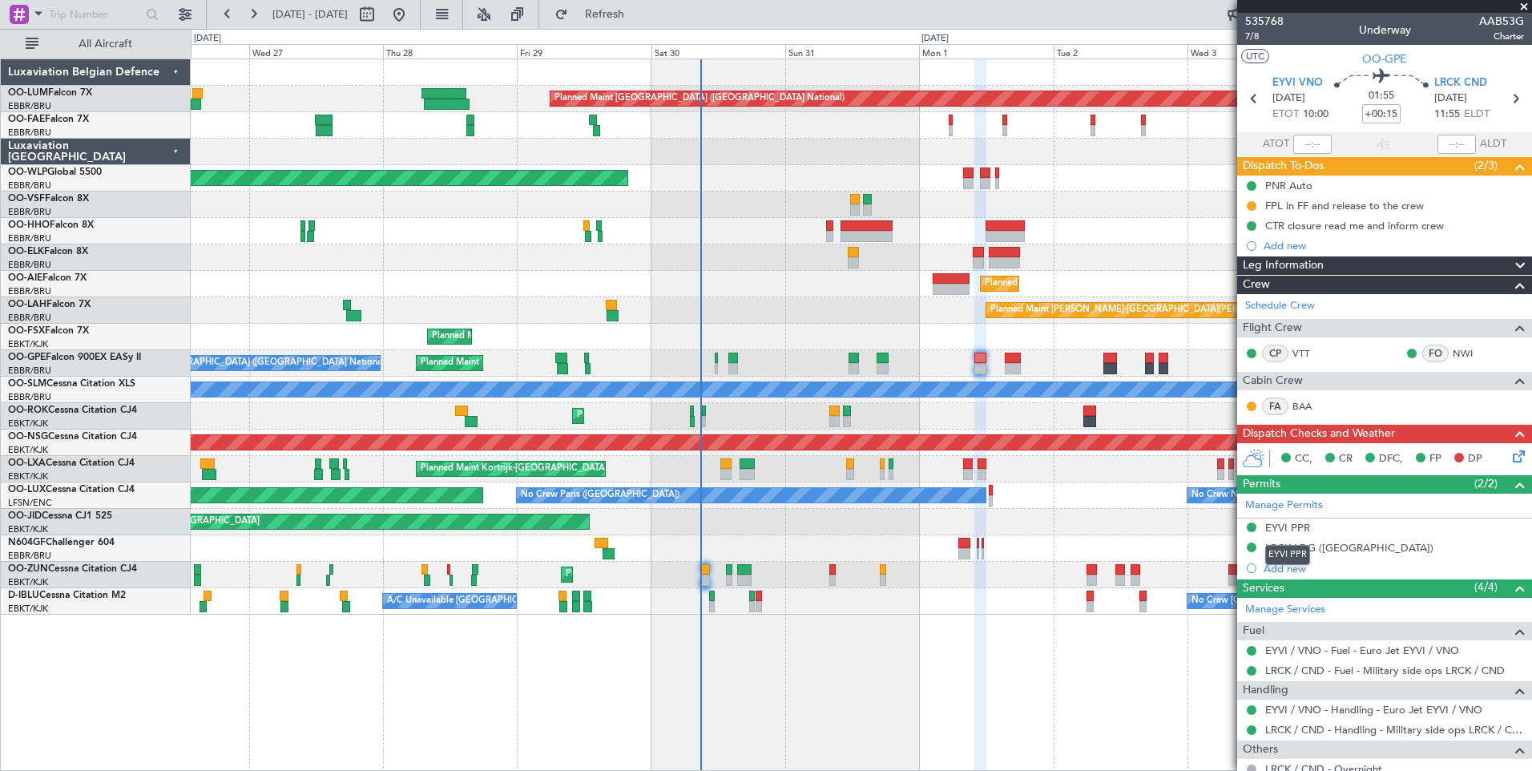
click at [1281, 571] on mat-tooltip-component "EYVI PPR" at bounding box center [1287, 555] width 67 height 42
click at [1297, 566] on div "Add new" at bounding box center [1387, 569] width 246 height 14
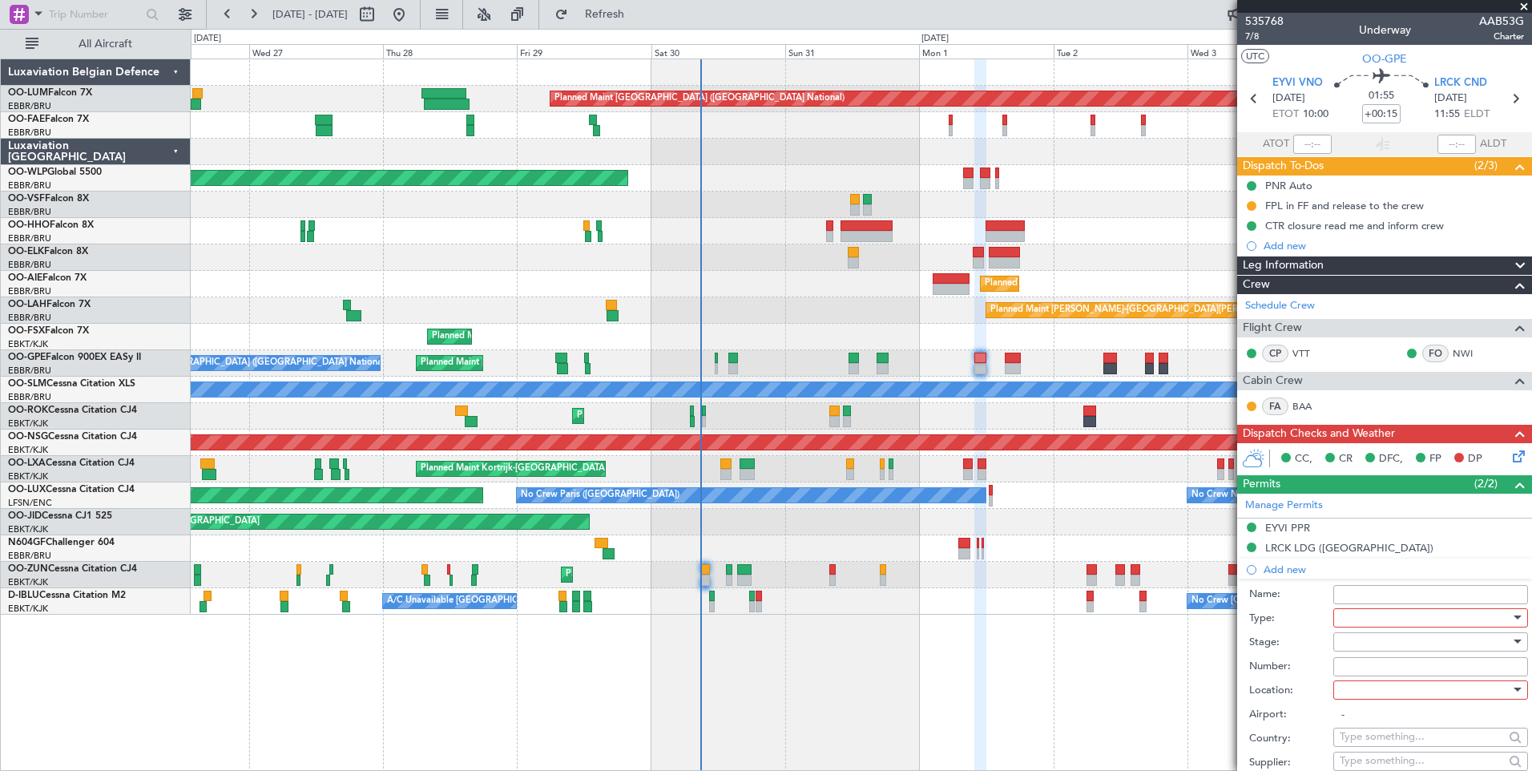
click at [1364, 607] on div at bounding box center [1425, 618] width 171 height 24
click at [1361, 756] on span "Departure" at bounding box center [1425, 762] width 168 height 24
click at [1356, 666] on input "Number:" at bounding box center [1430, 666] width 195 height 19
click at [1406, 686] on div at bounding box center [1425, 690] width 171 height 24
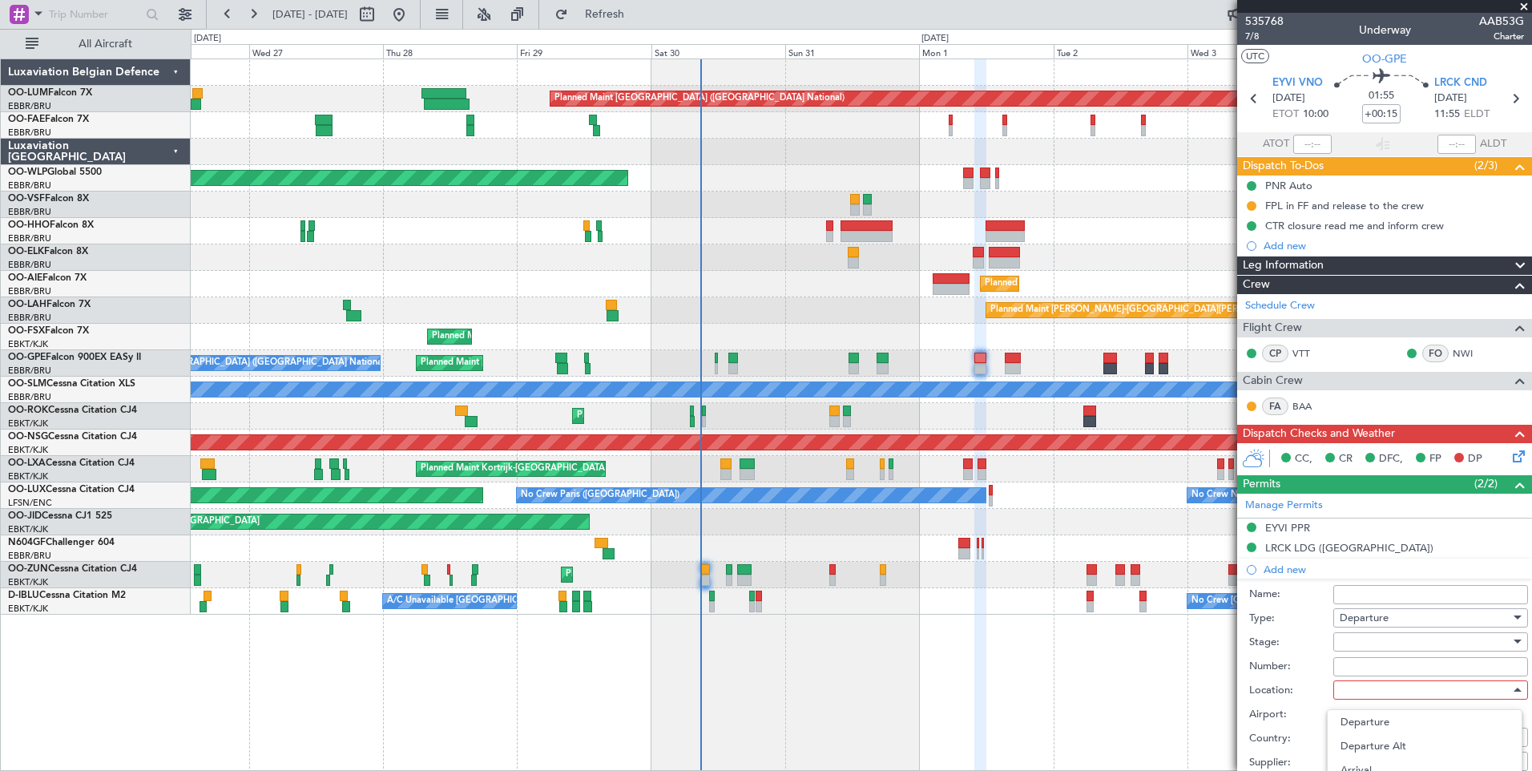
click at [1396, 716] on span "Departure" at bounding box center [1425, 722] width 168 height 24
type input "EYVI / VNO"
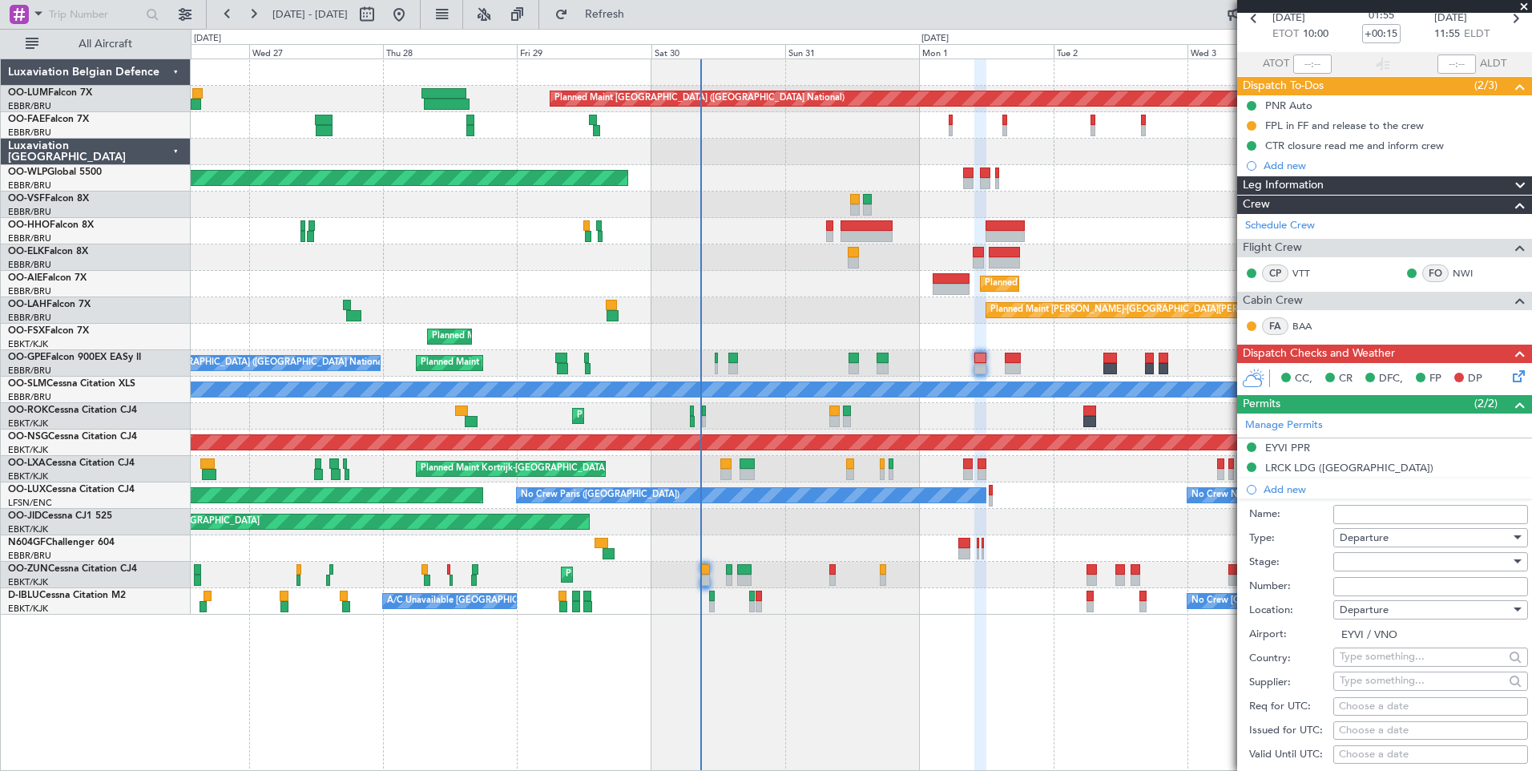
click at [1369, 570] on div at bounding box center [1425, 562] width 171 height 24
click at [1384, 688] on span "Received OK" at bounding box center [1425, 690] width 168 height 24
click at [1386, 583] on input "Number:" at bounding box center [1430, 586] width 195 height 19
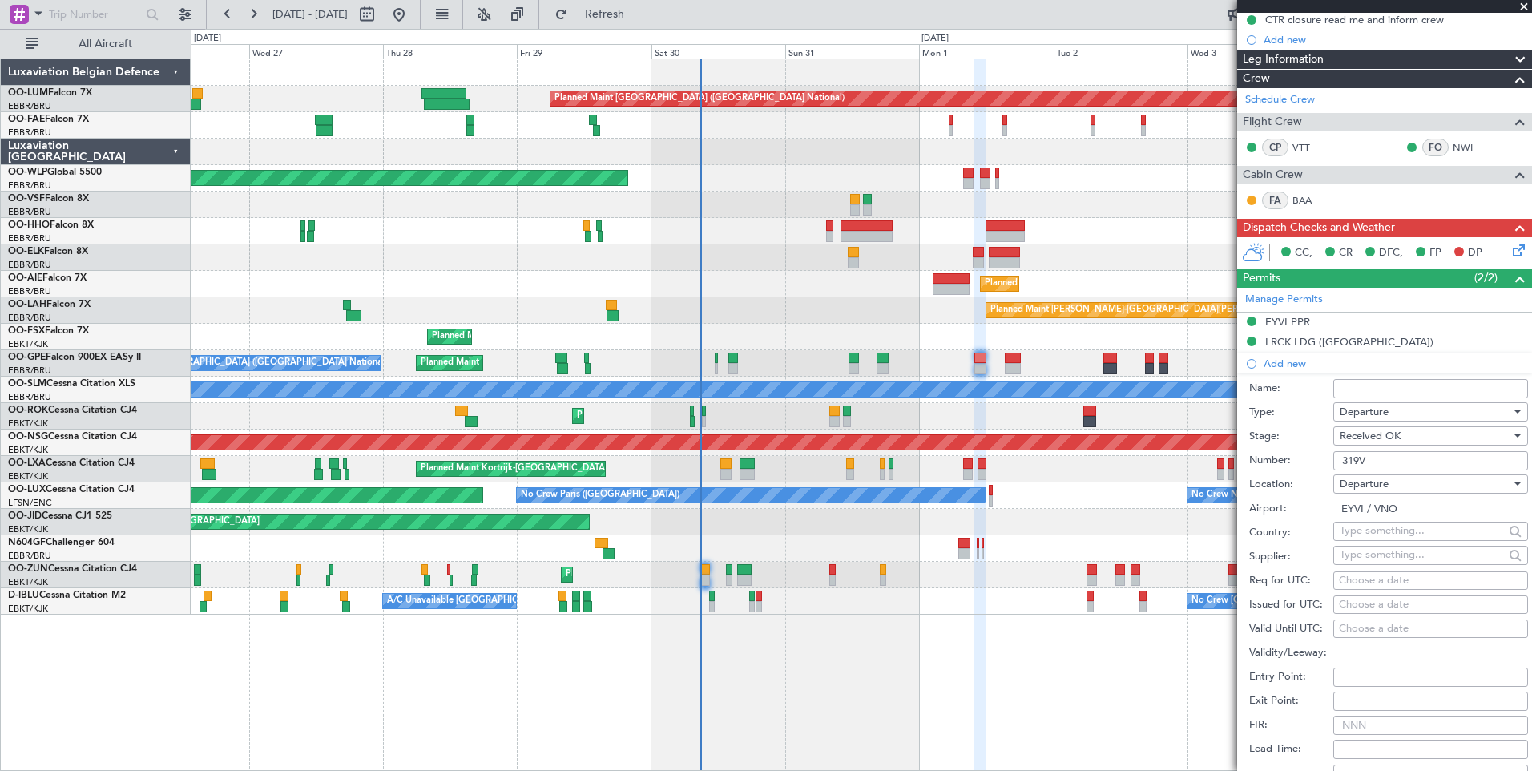
scroll to position [321, 0]
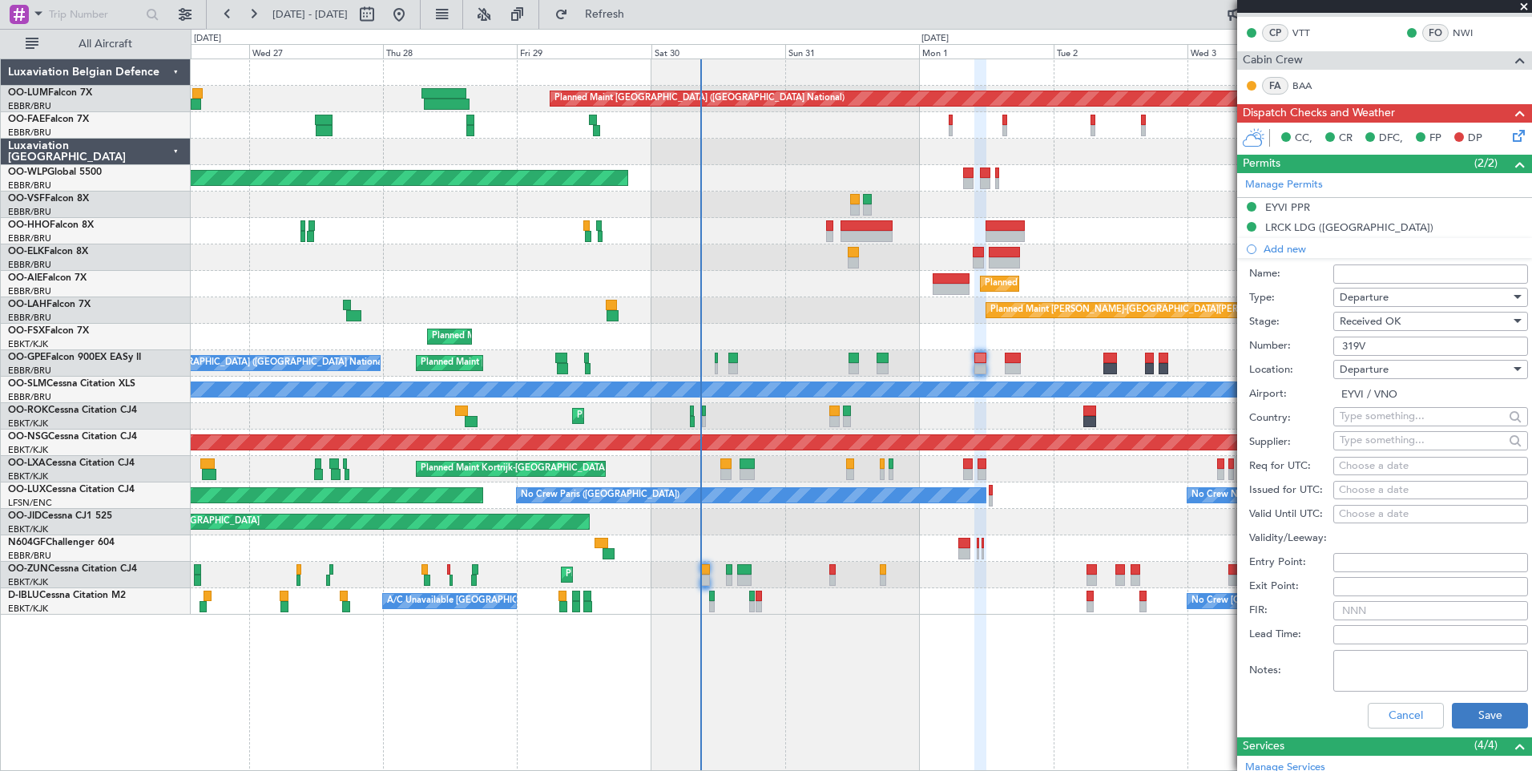
type input "319V"
click at [1493, 720] on button "Save" at bounding box center [1490, 716] width 76 height 26
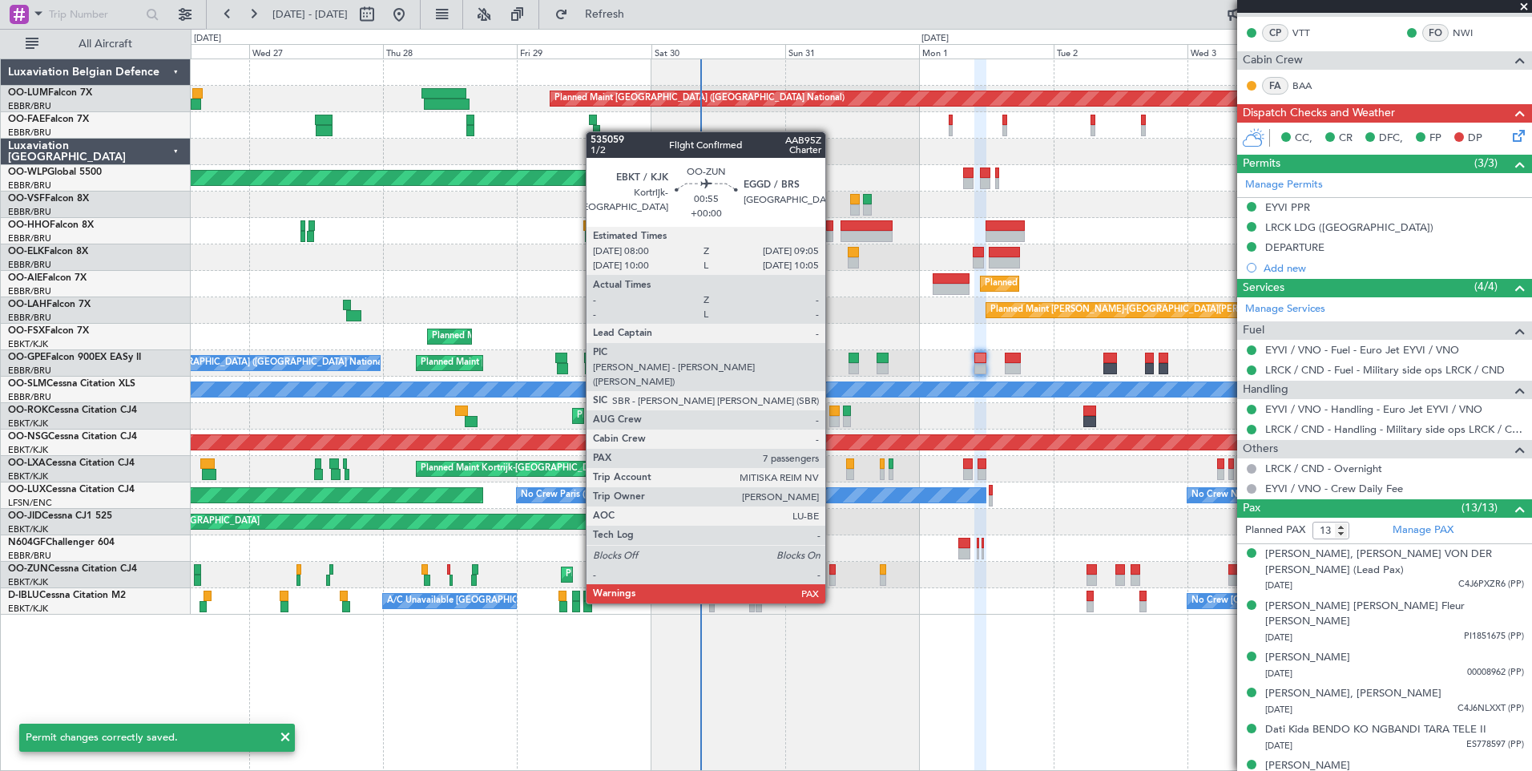
click at [833, 573] on div at bounding box center [832, 569] width 6 height 11
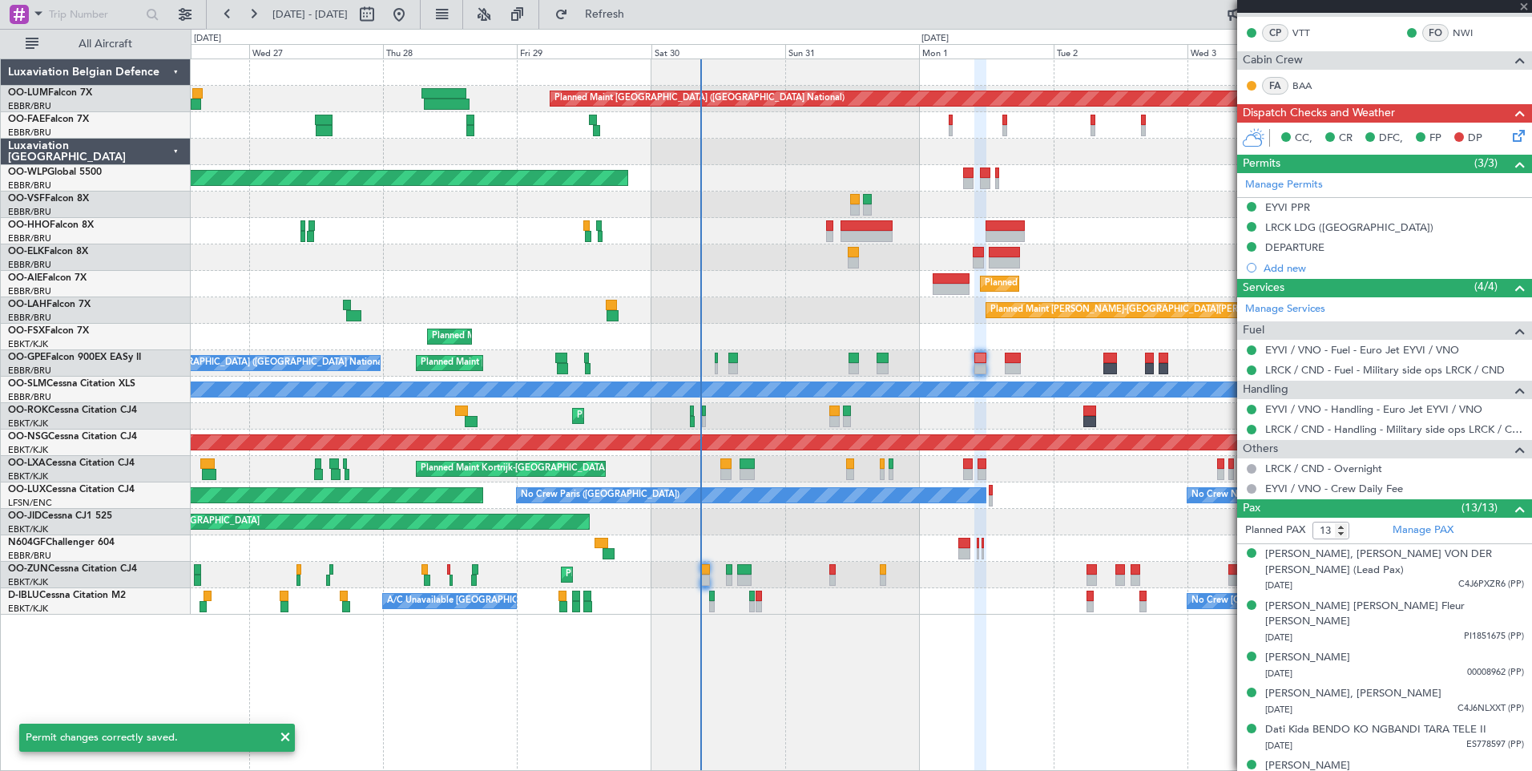
type input "7"
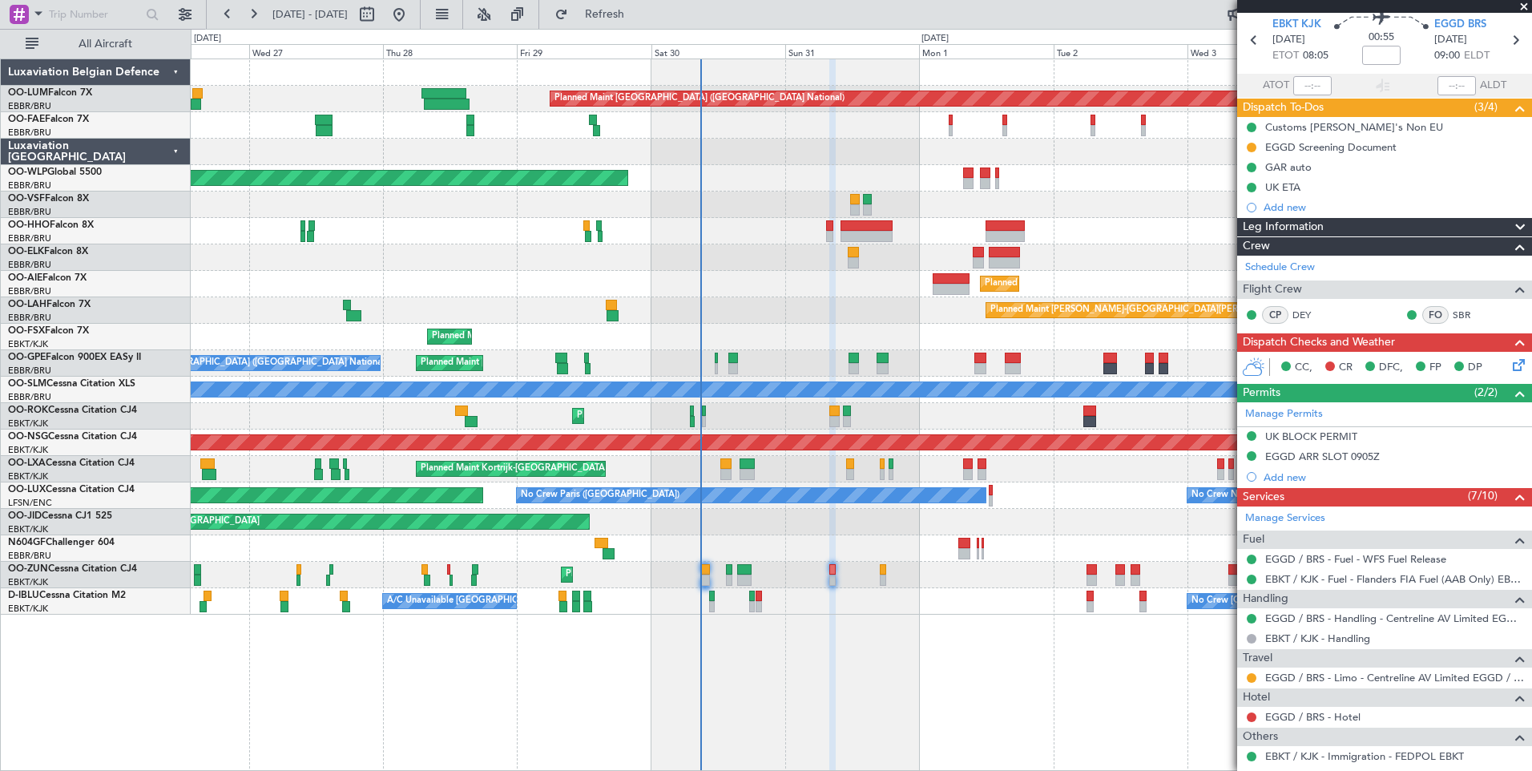
scroll to position [0, 0]
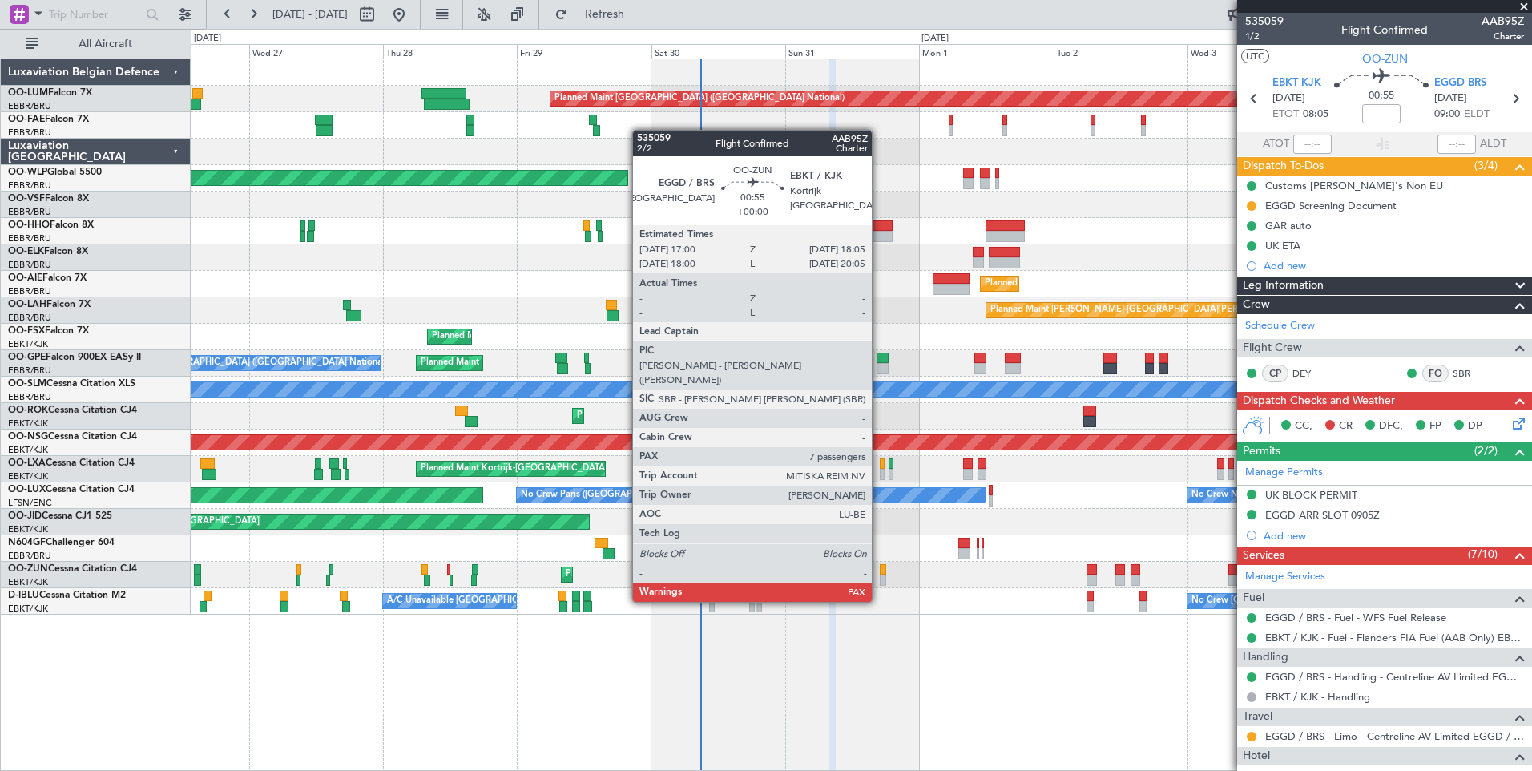
click at [883, 571] on div at bounding box center [883, 569] width 6 height 11
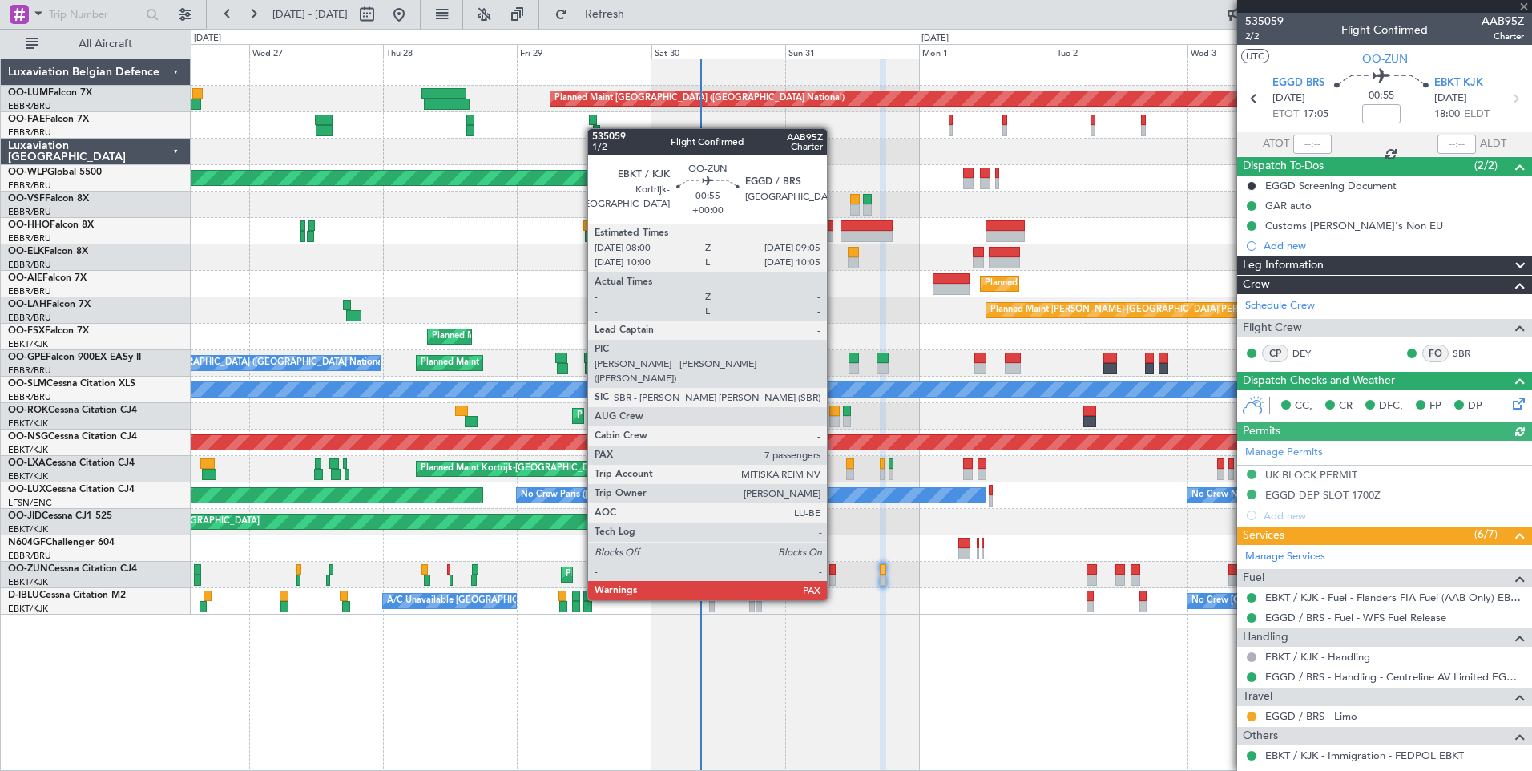
click at [834, 570] on div at bounding box center [832, 569] width 6 height 11
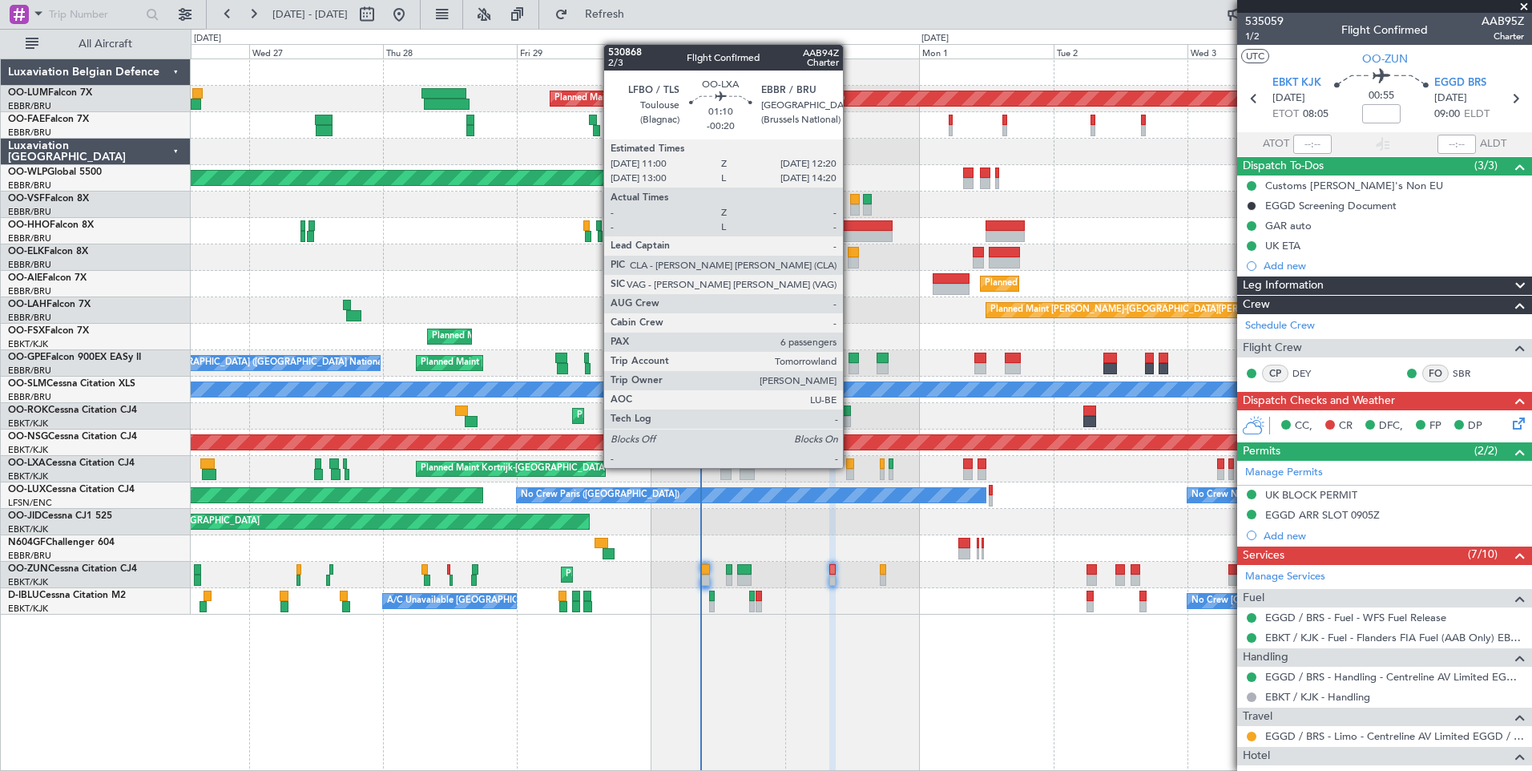
click at [850, 468] on div at bounding box center [850, 463] width 8 height 11
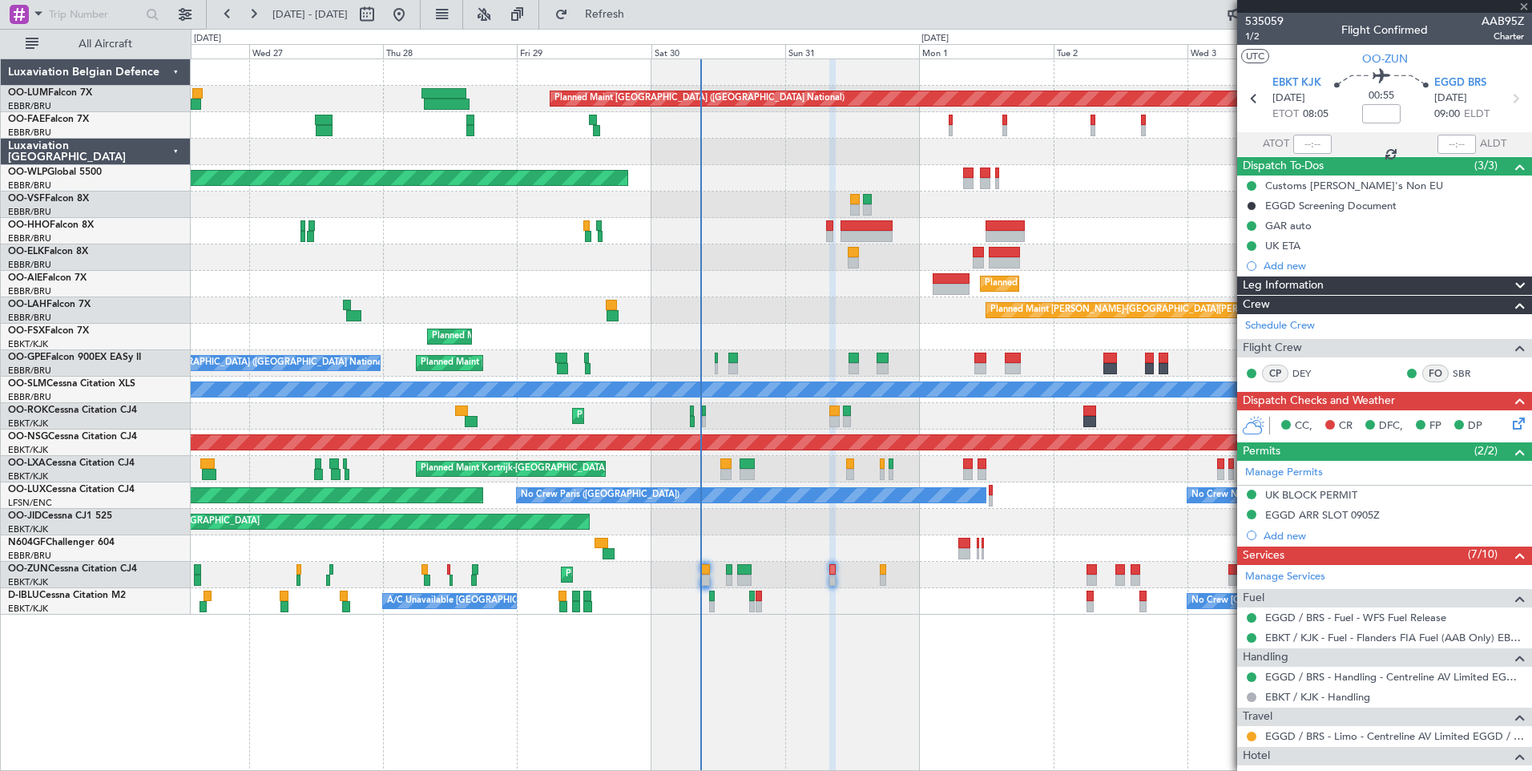
type input "-00:20"
type input "6"
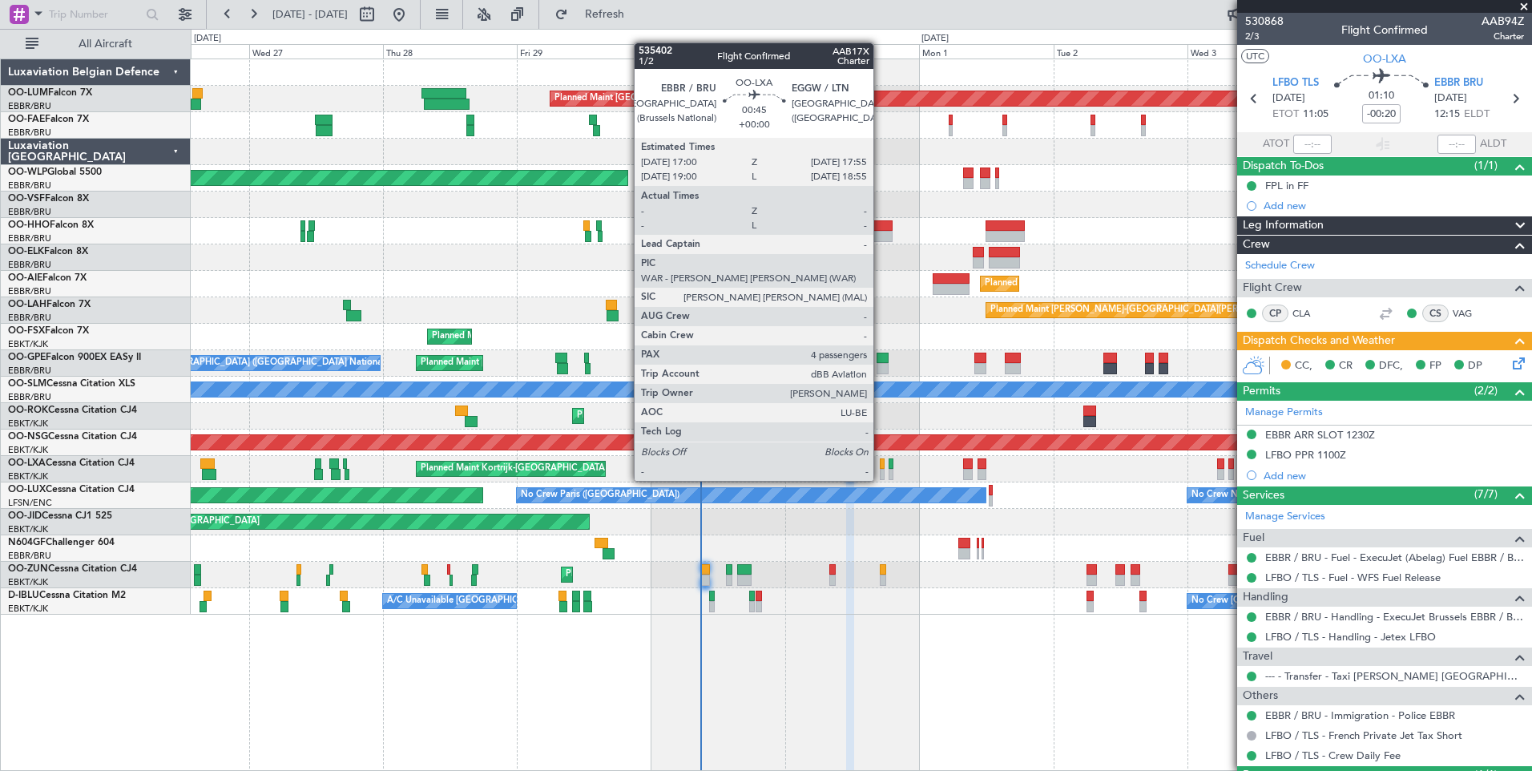
click at [881, 466] on div at bounding box center [883, 463] width 6 height 11
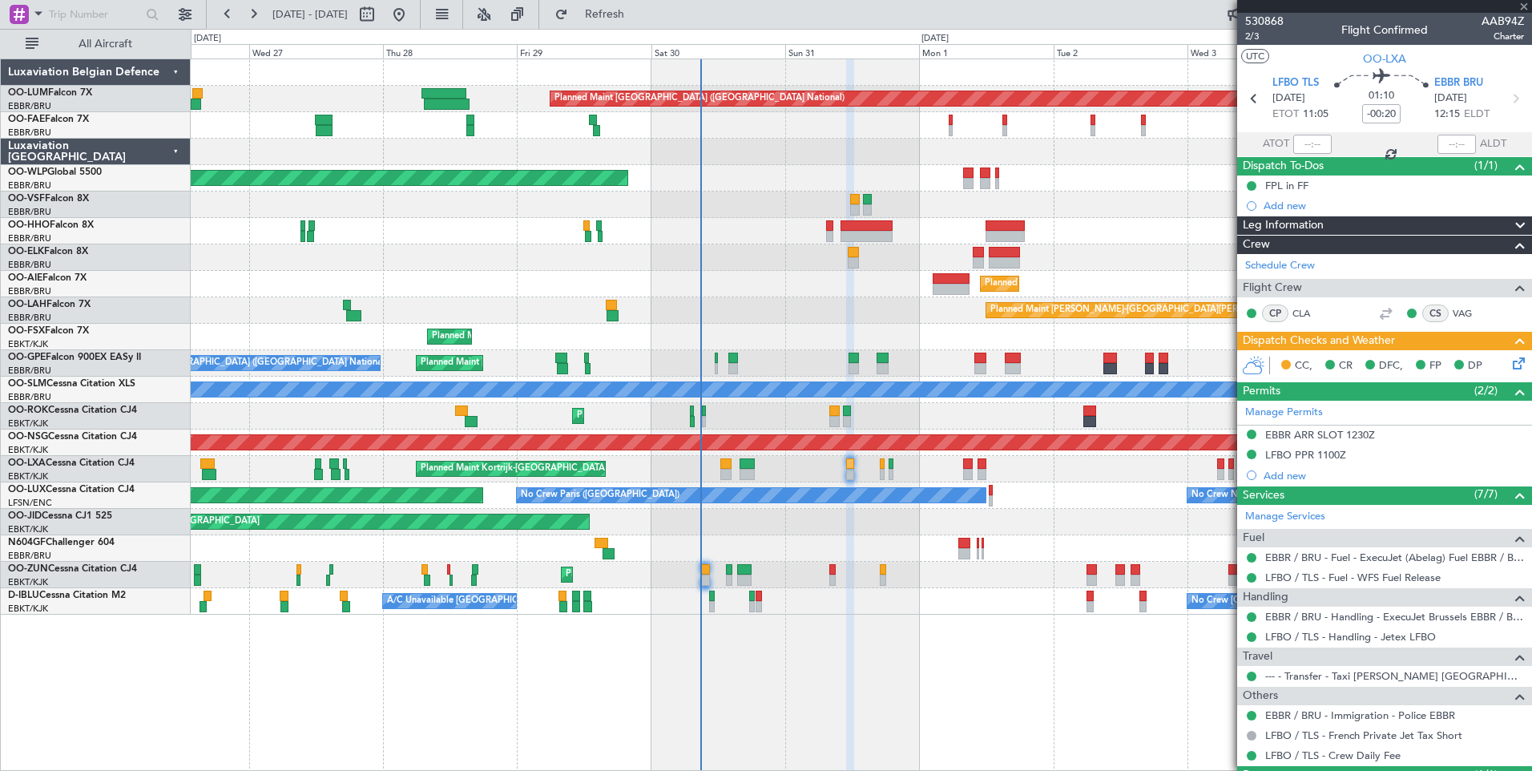
type input "4"
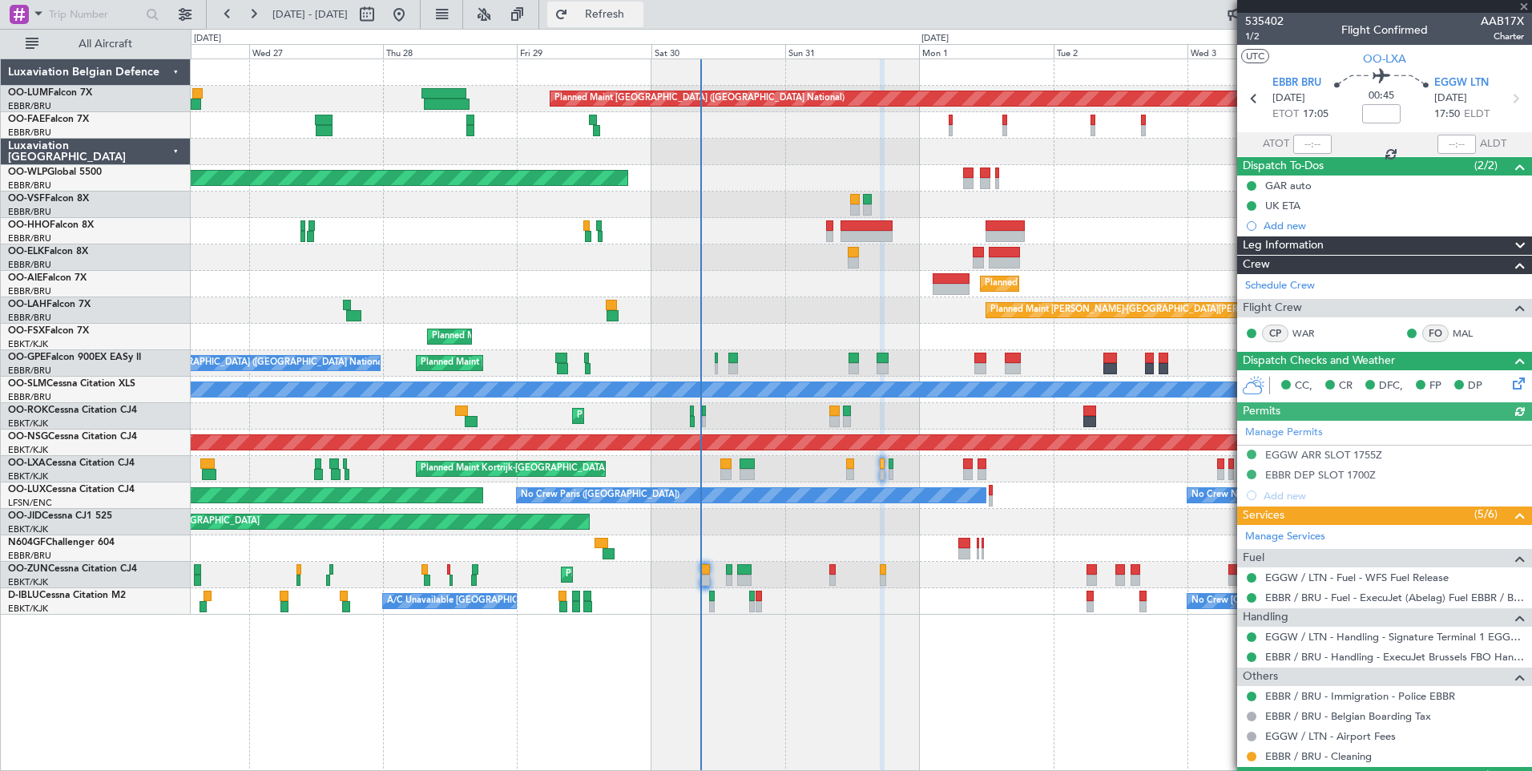
click at [628, 10] on span "Refresh" at bounding box center [604, 14] width 67 height 11
click at [636, 24] on button "Refresh" at bounding box center [595, 15] width 96 height 26
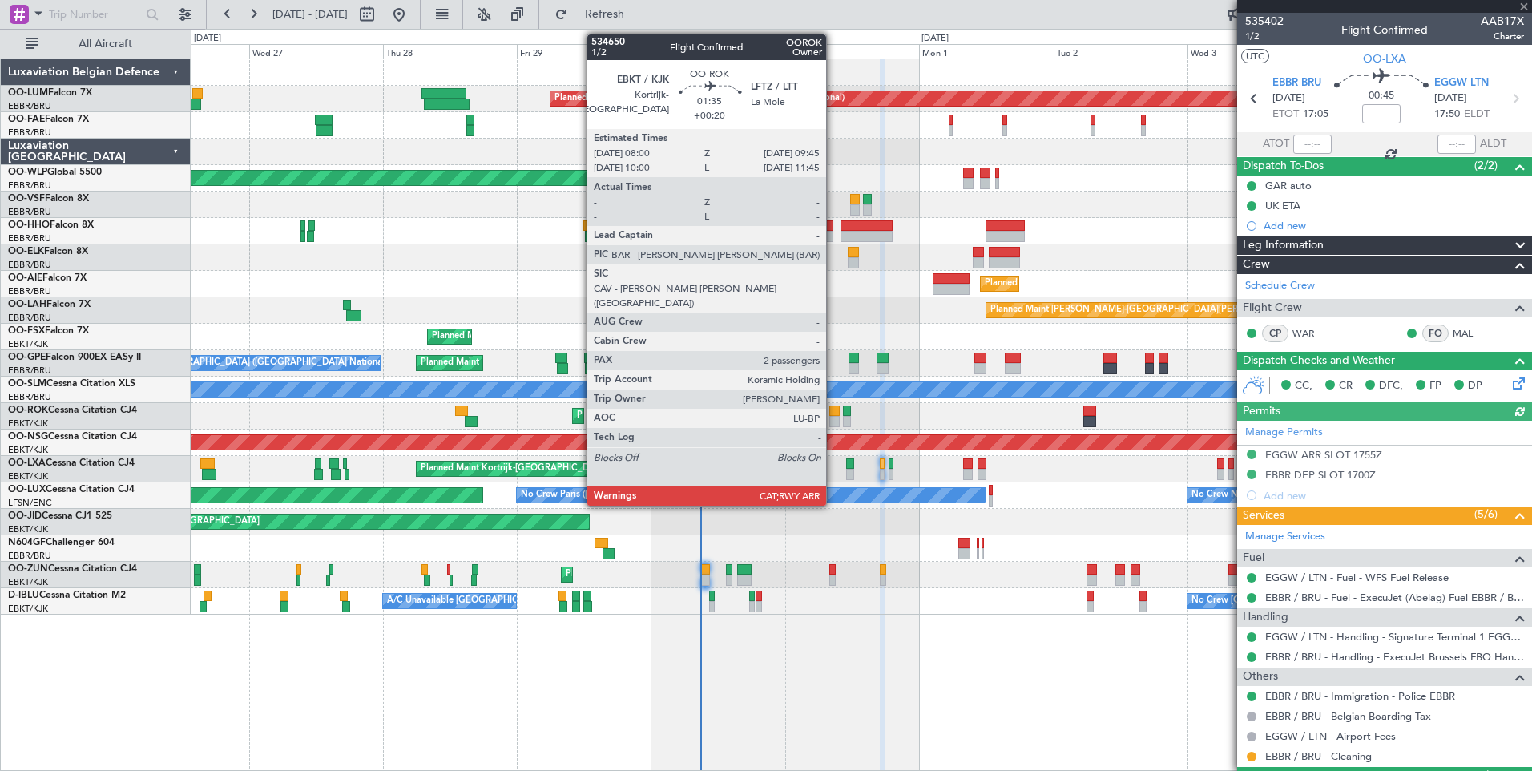
click at [833, 413] on div at bounding box center [834, 410] width 10 height 11
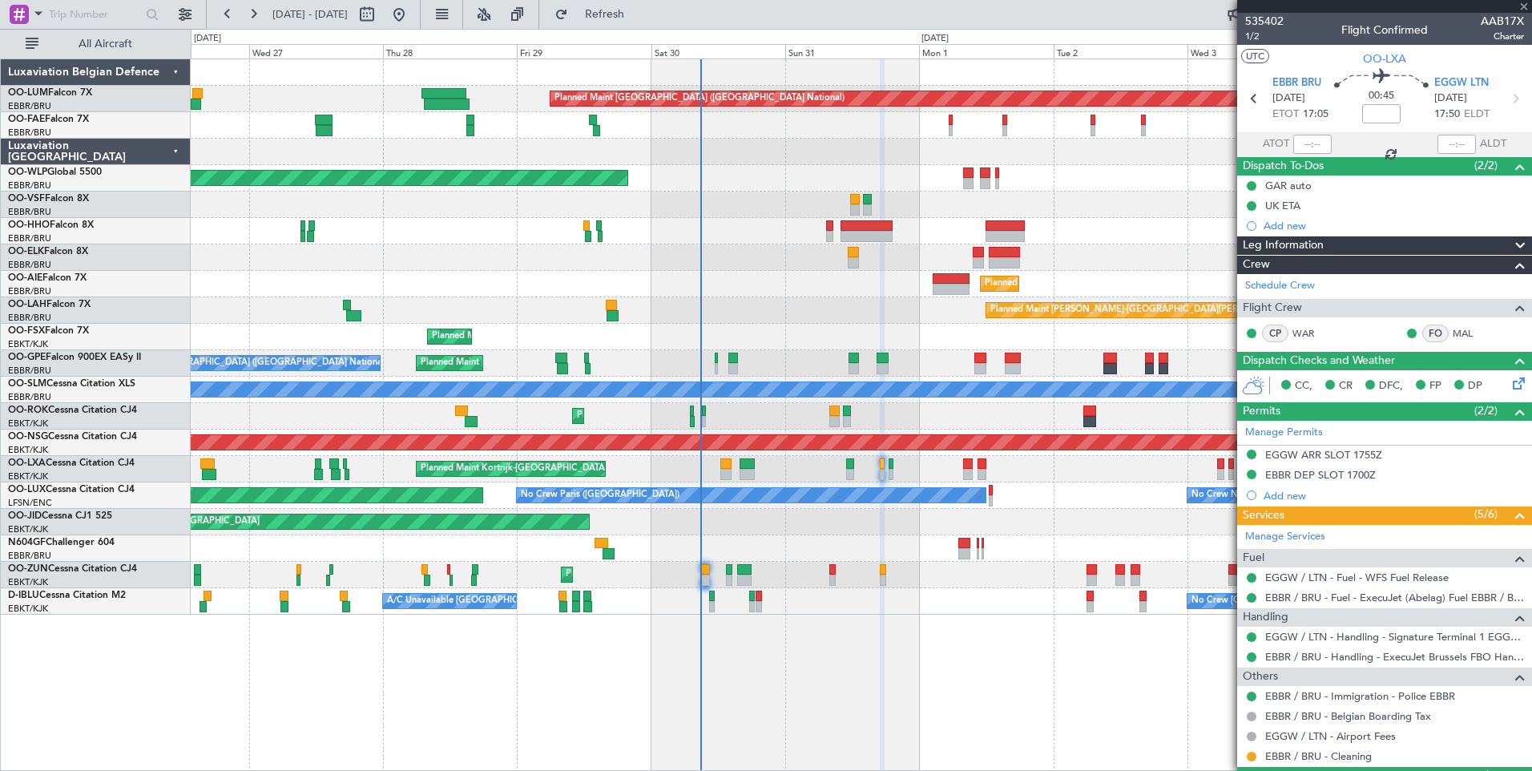
type input "+00:20"
type input "2"
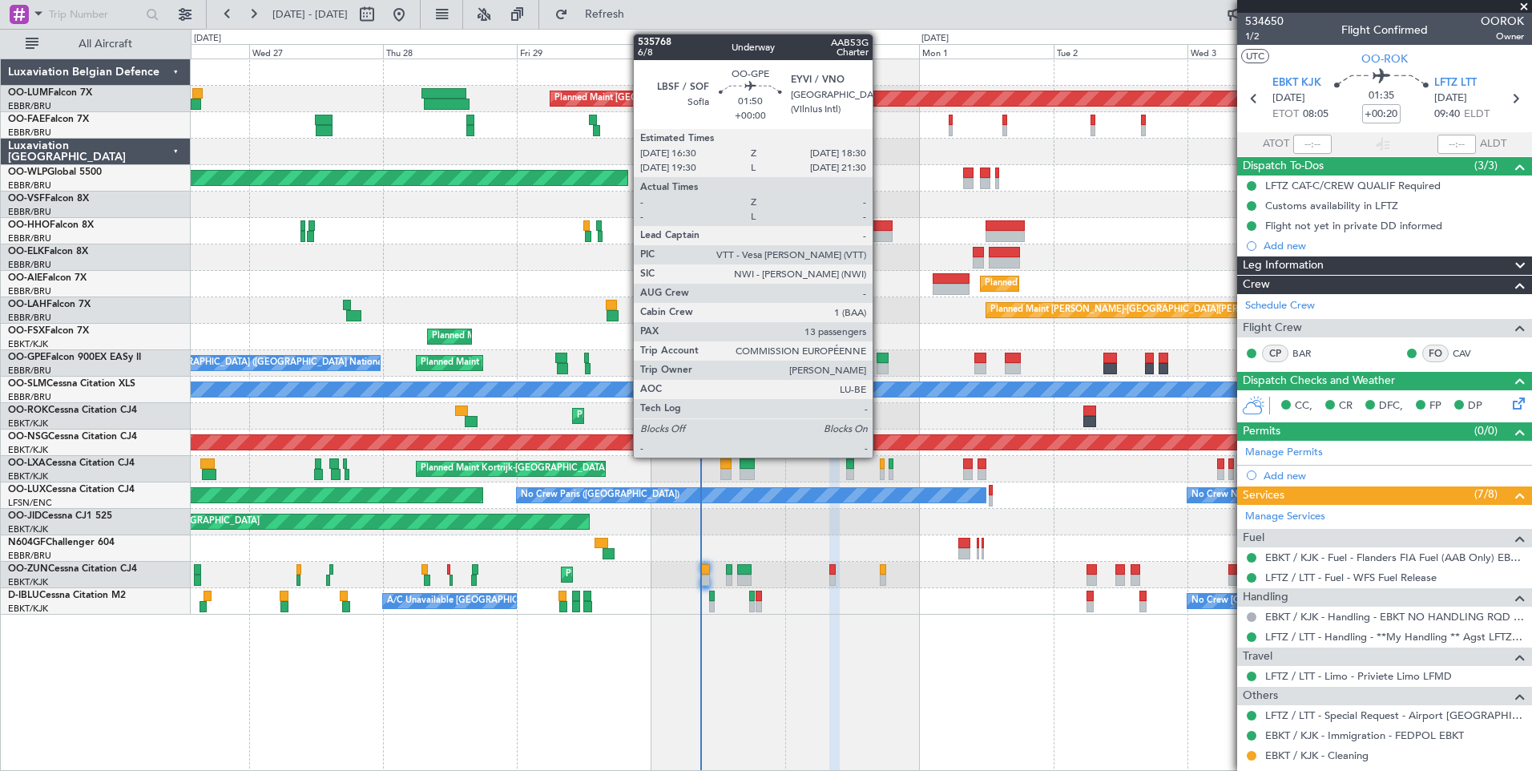
click at [880, 365] on div at bounding box center [882, 368] width 11 height 11
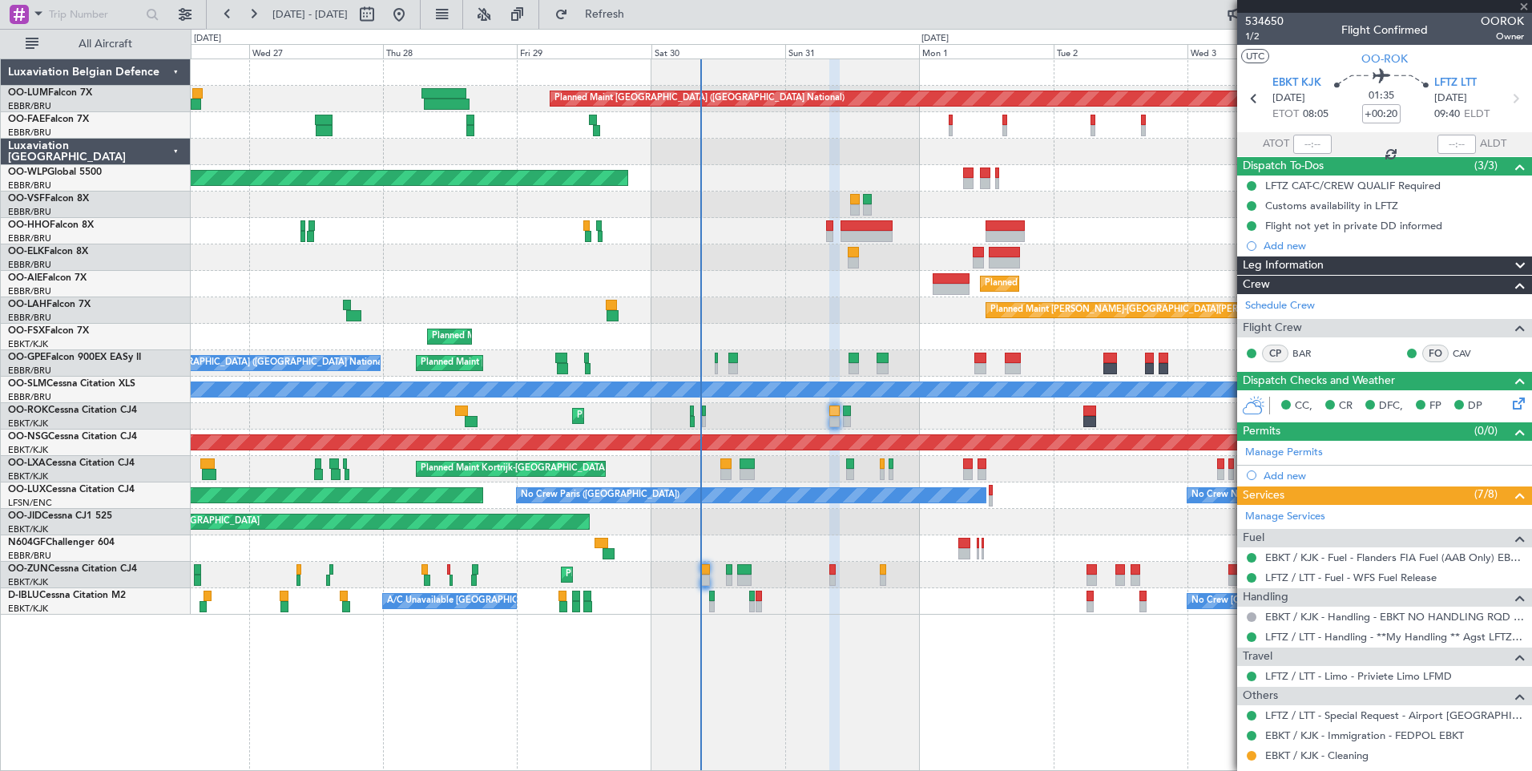
type input "13"
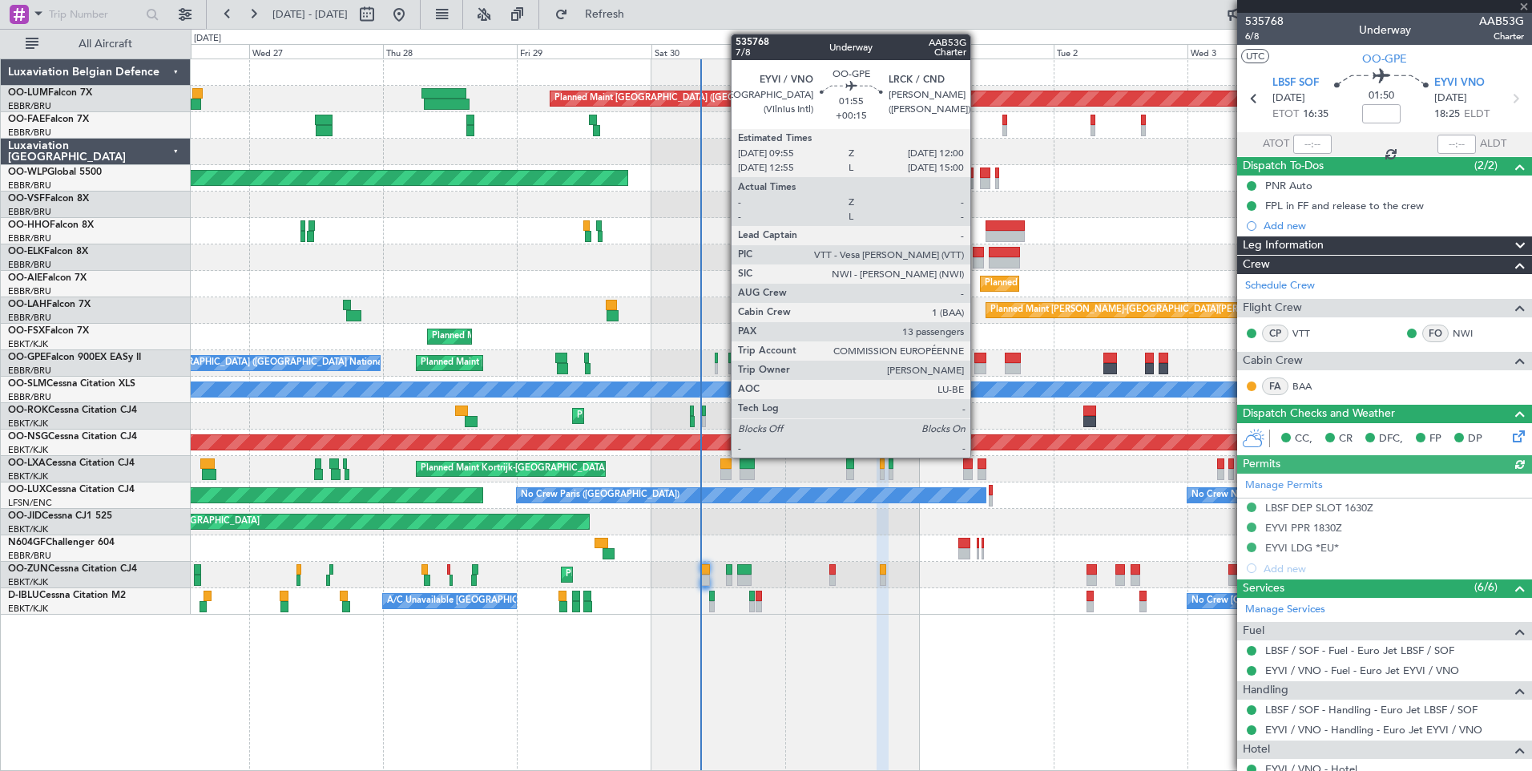
click at [978, 360] on div at bounding box center [980, 358] width 12 height 11
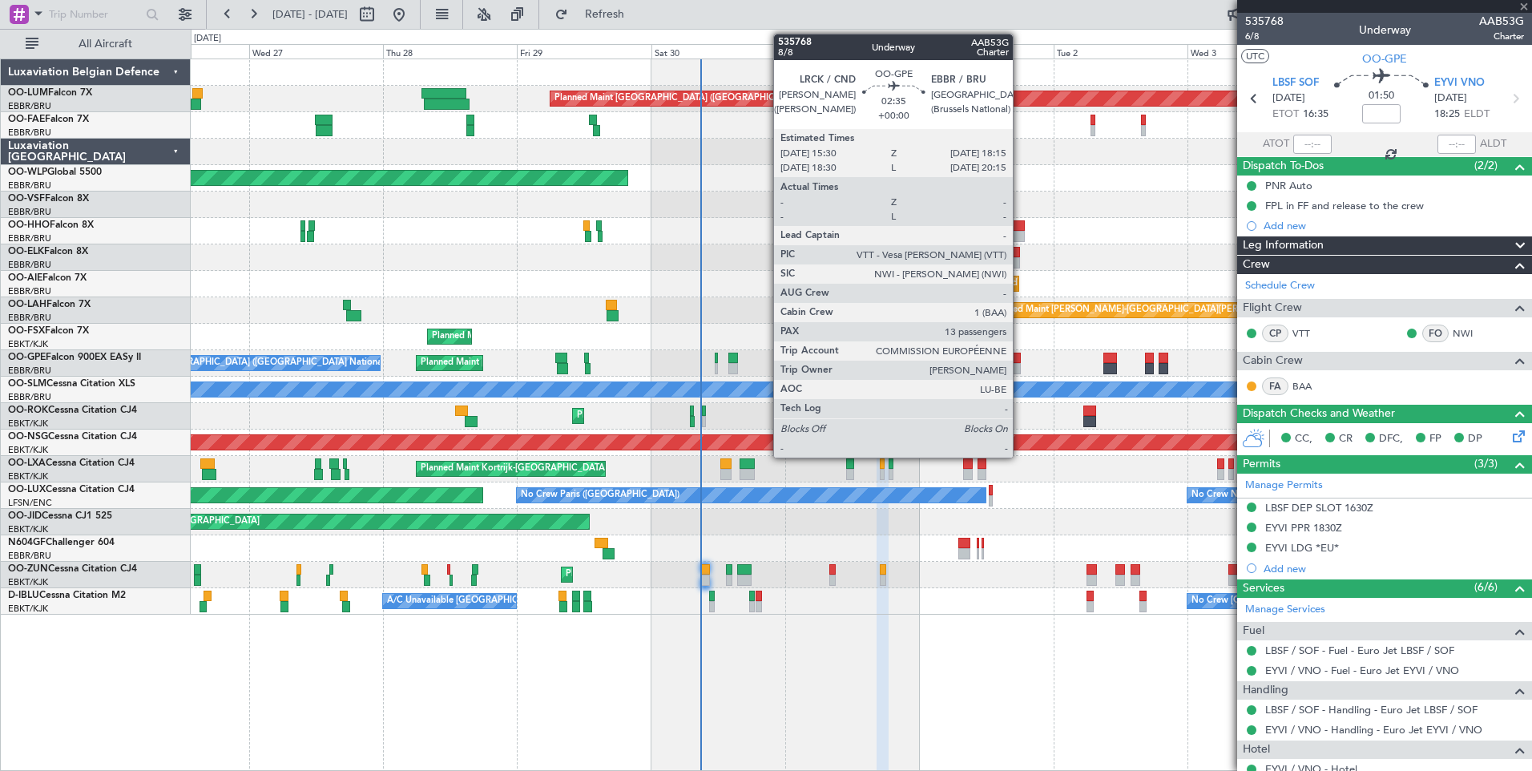
type input "+00:15"
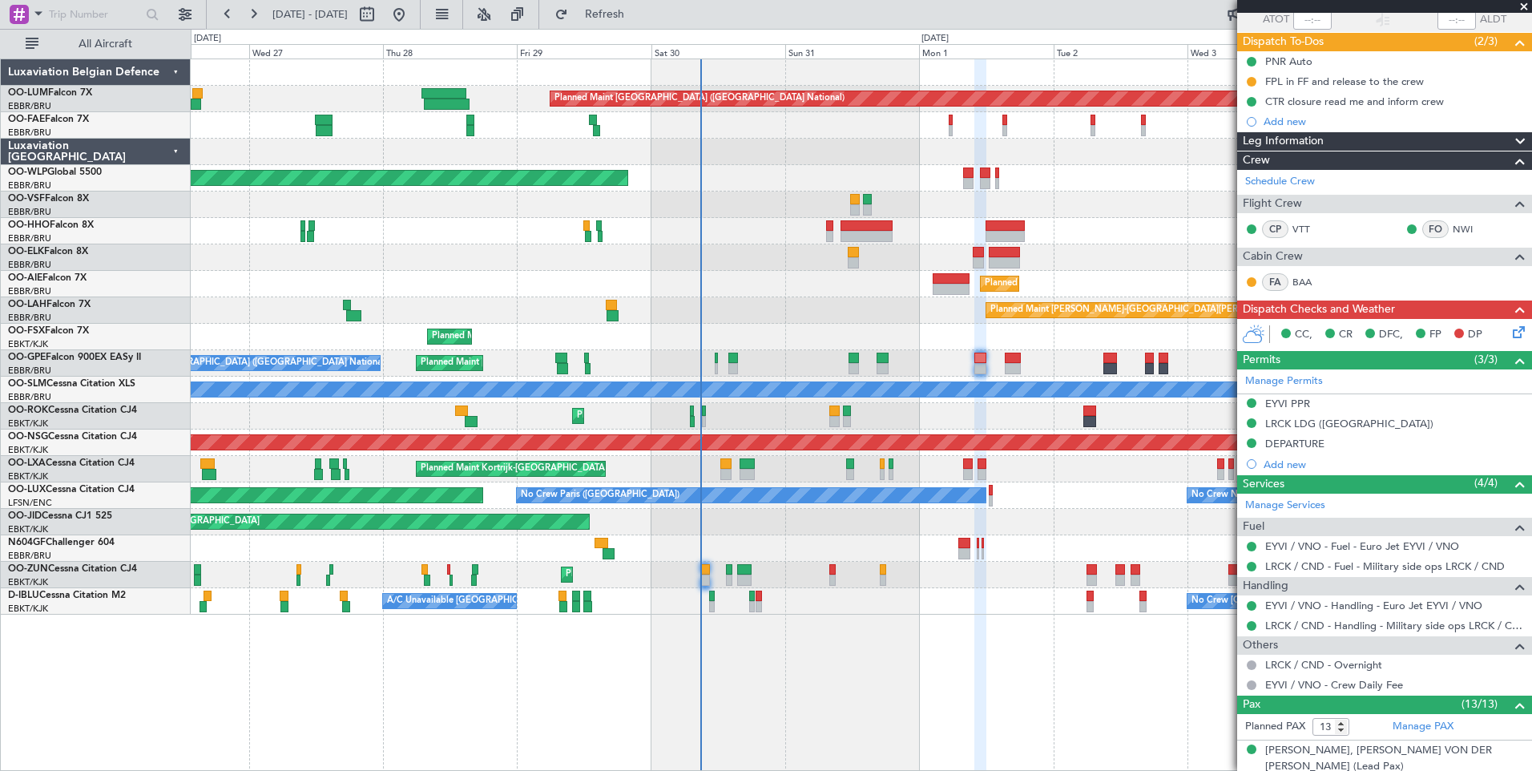
scroll to position [240, 0]
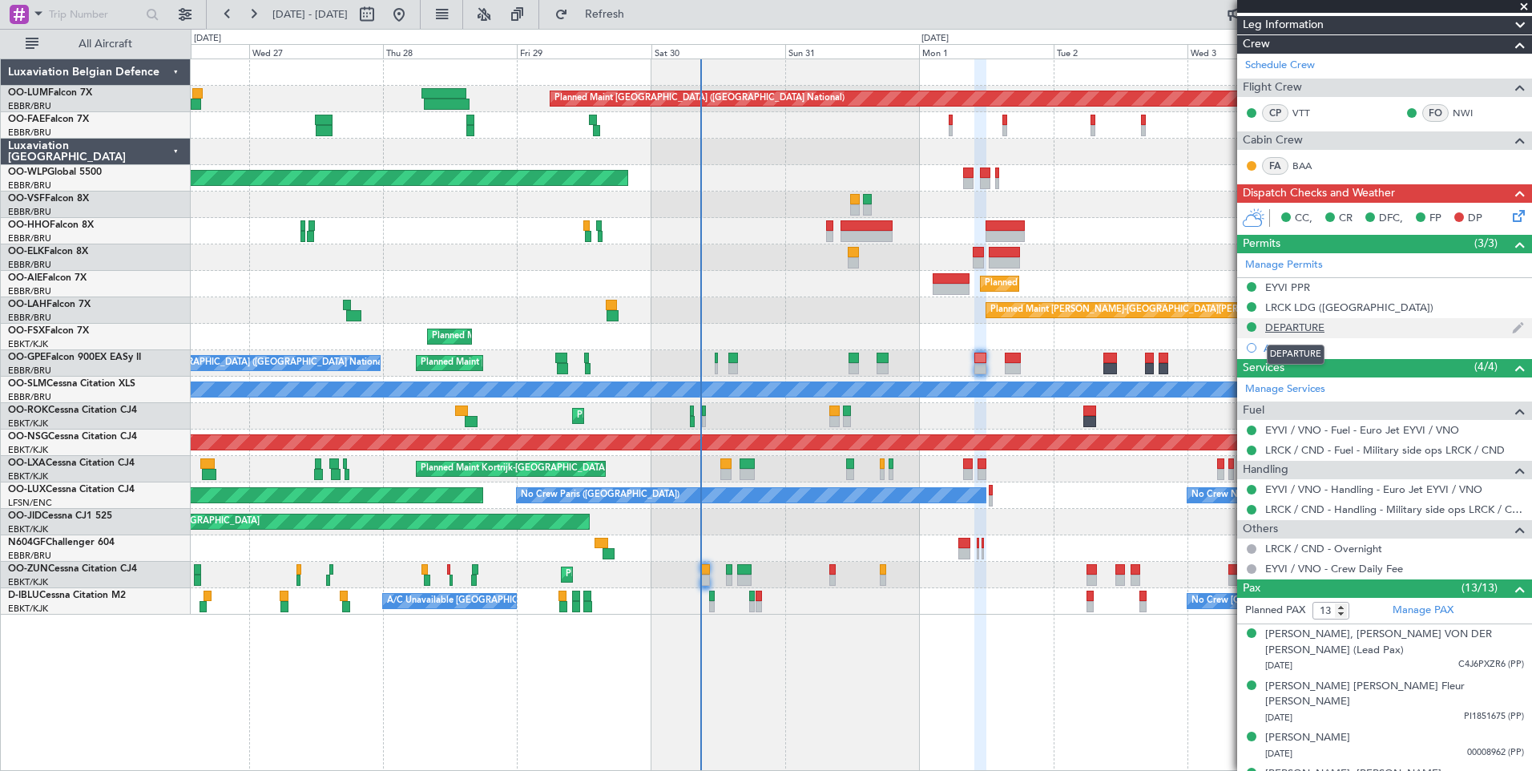
click at [1317, 332] on div "DEPARTURE" at bounding box center [1294, 328] width 59 height 14
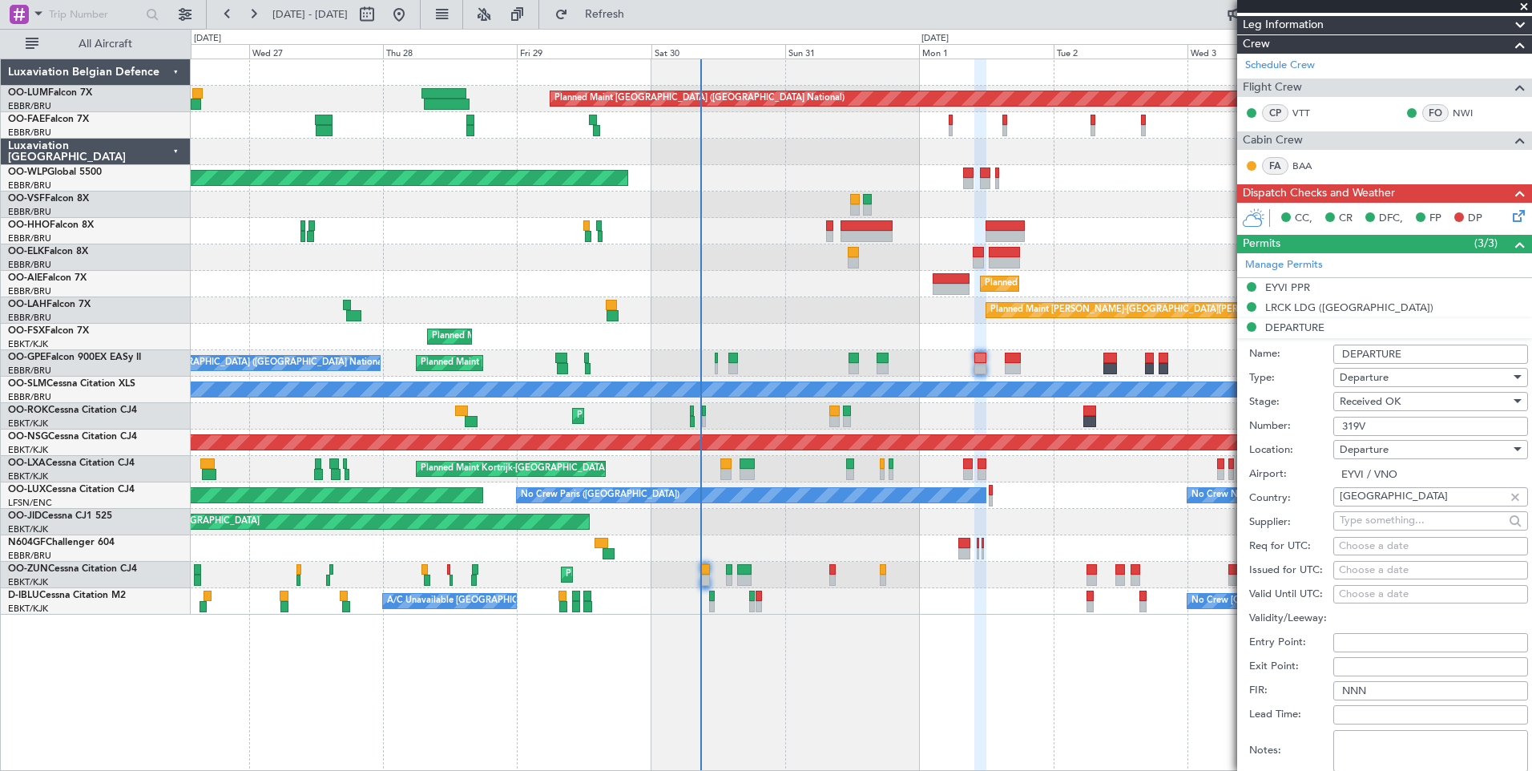
click at [1421, 354] on input "DEPARTURE" at bounding box center [1430, 354] width 195 height 19
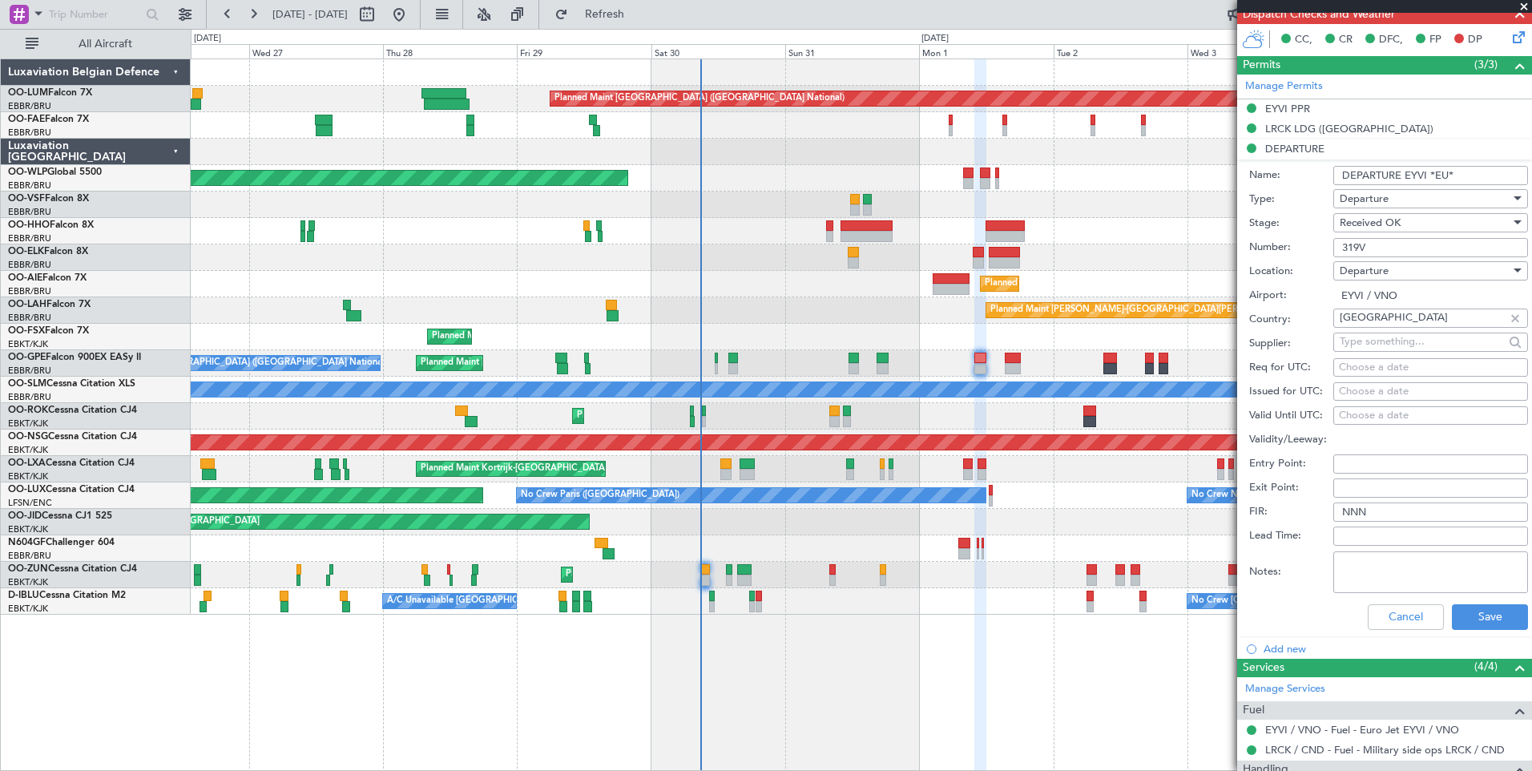
scroll to position [481, 0]
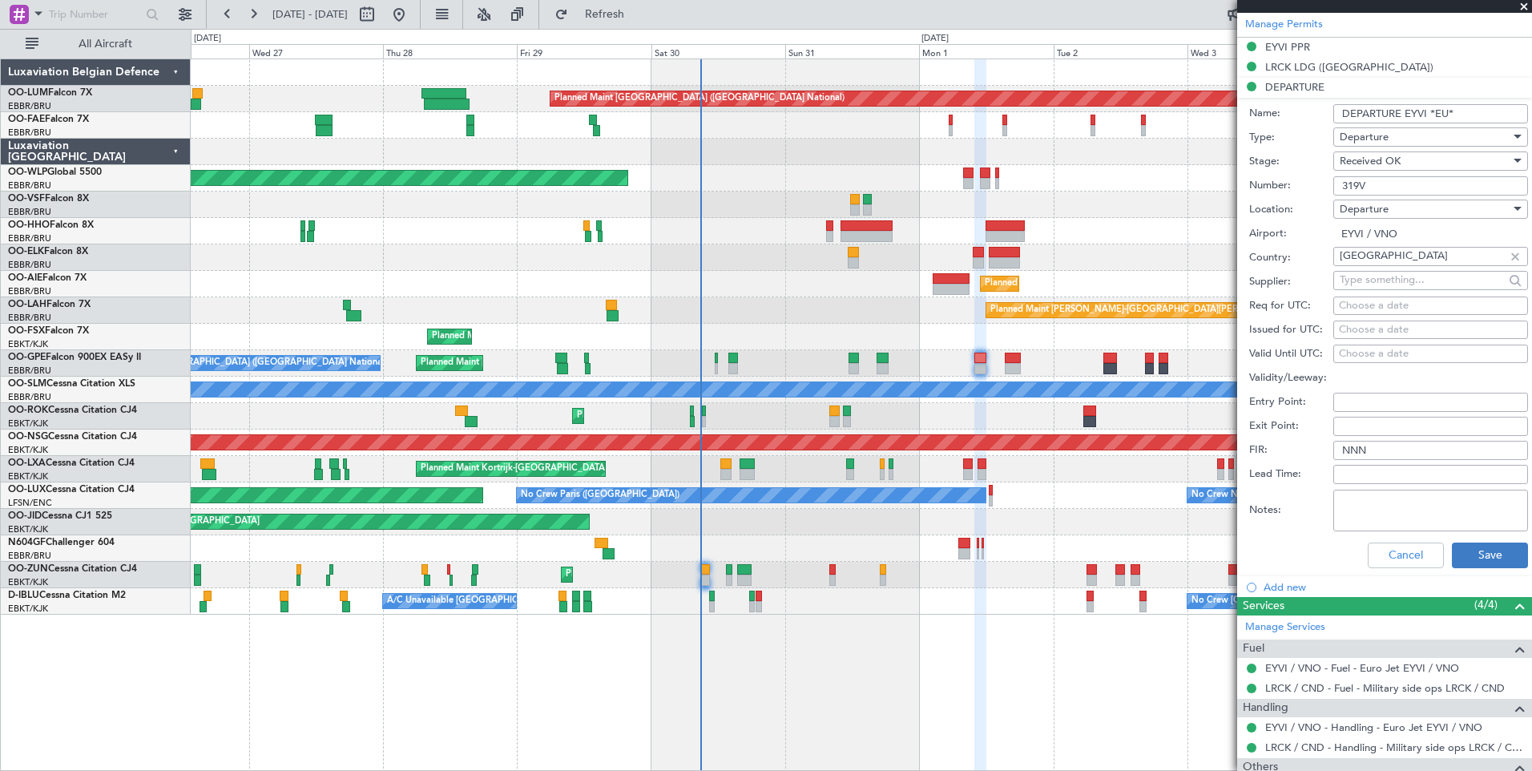
type input "DEPARTURE EYVI *EU*"
click at [1487, 550] on button "Save" at bounding box center [1490, 556] width 76 height 26
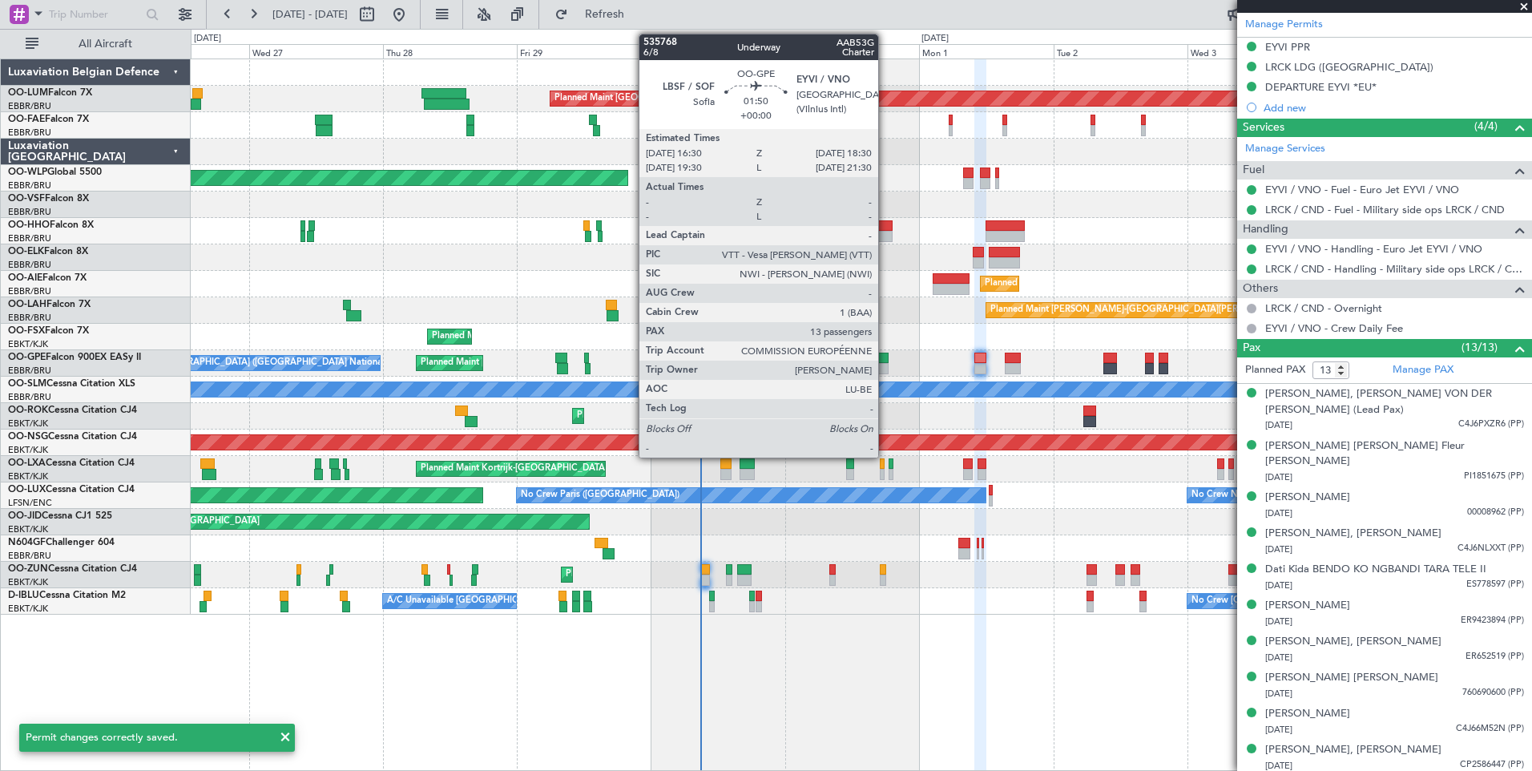
click at [886, 359] on div at bounding box center [882, 358] width 11 height 11
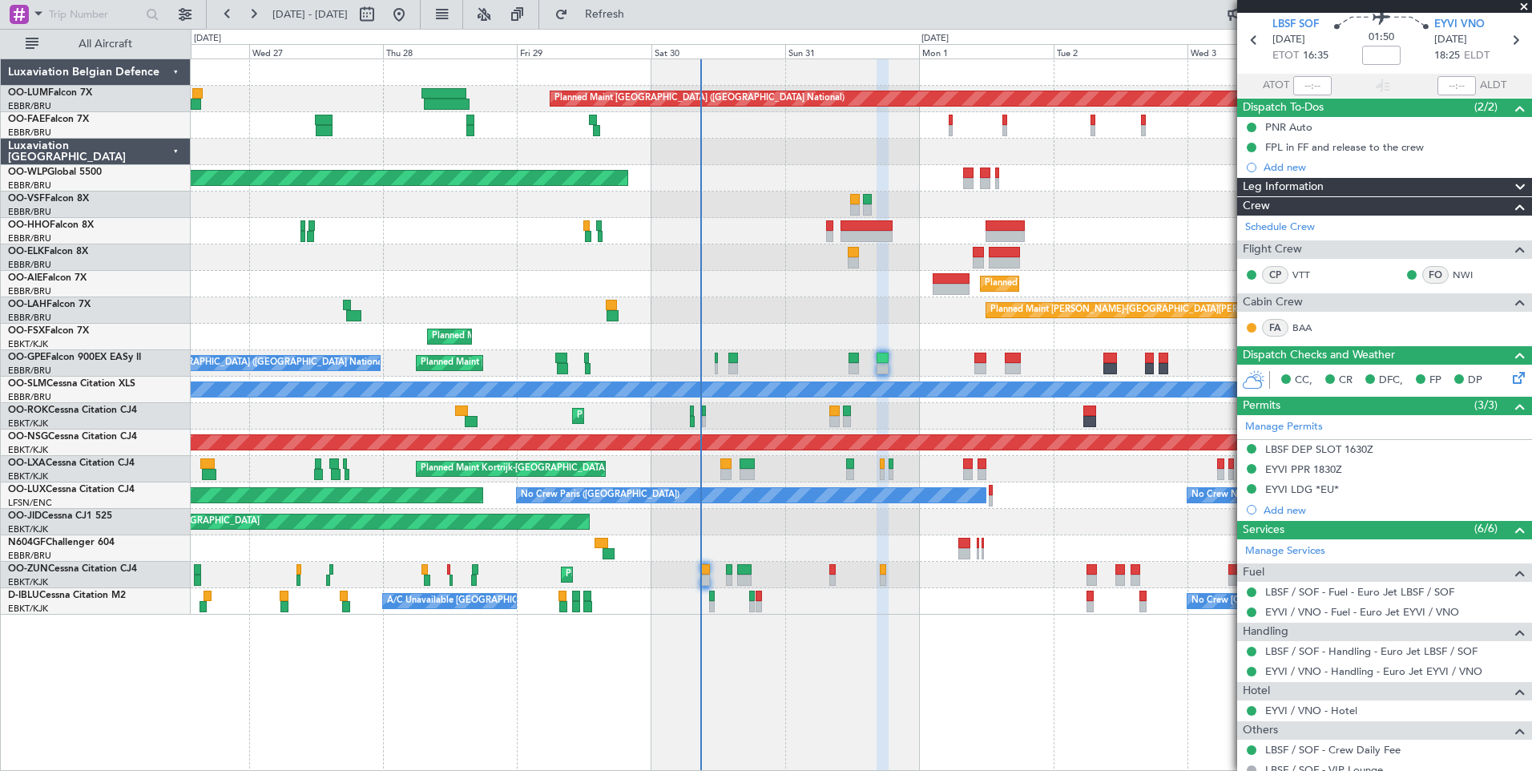
scroll to position [80, 0]
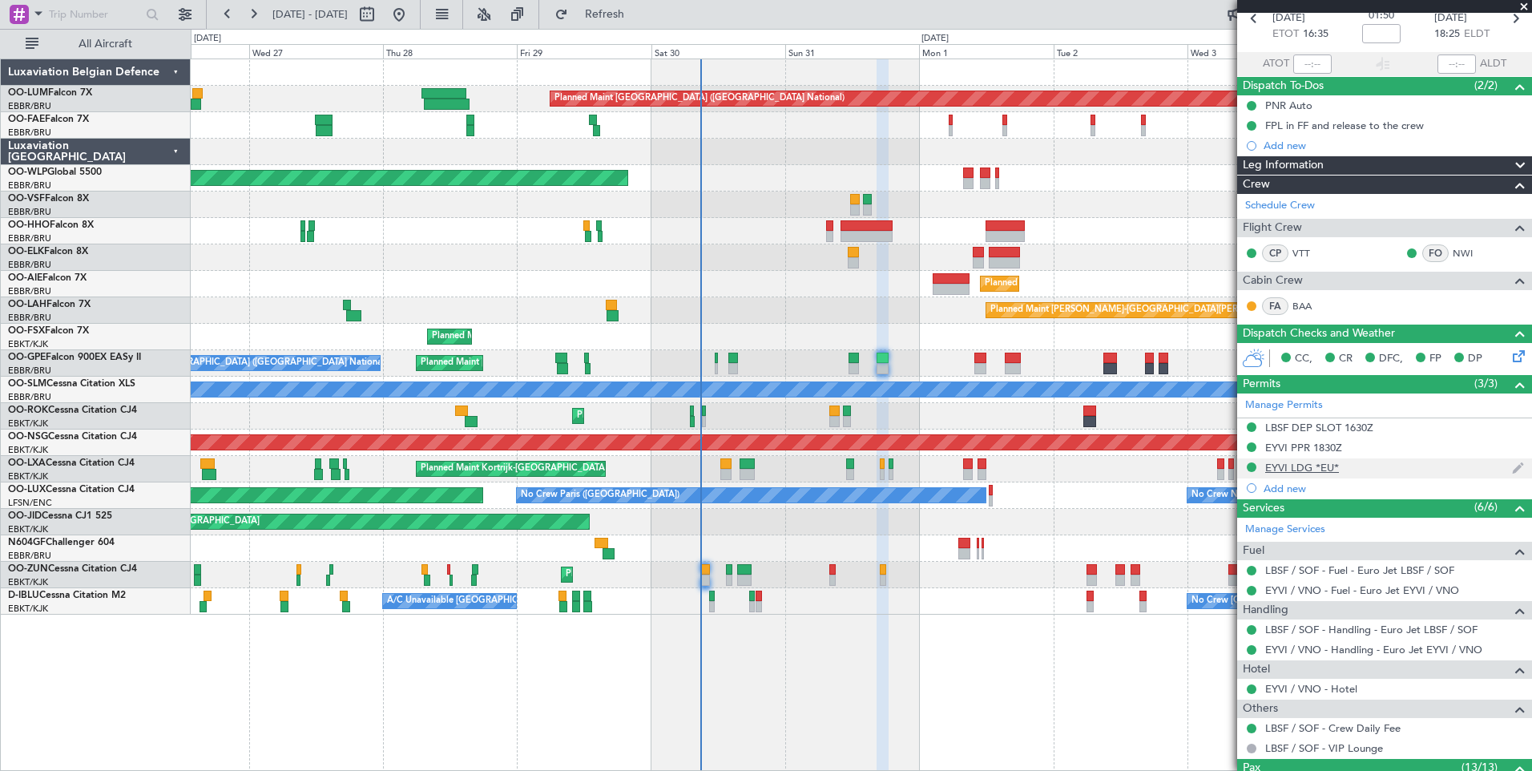
click at [1301, 463] on div "EYVI LDG *EU*" at bounding box center [1302, 468] width 74 height 14
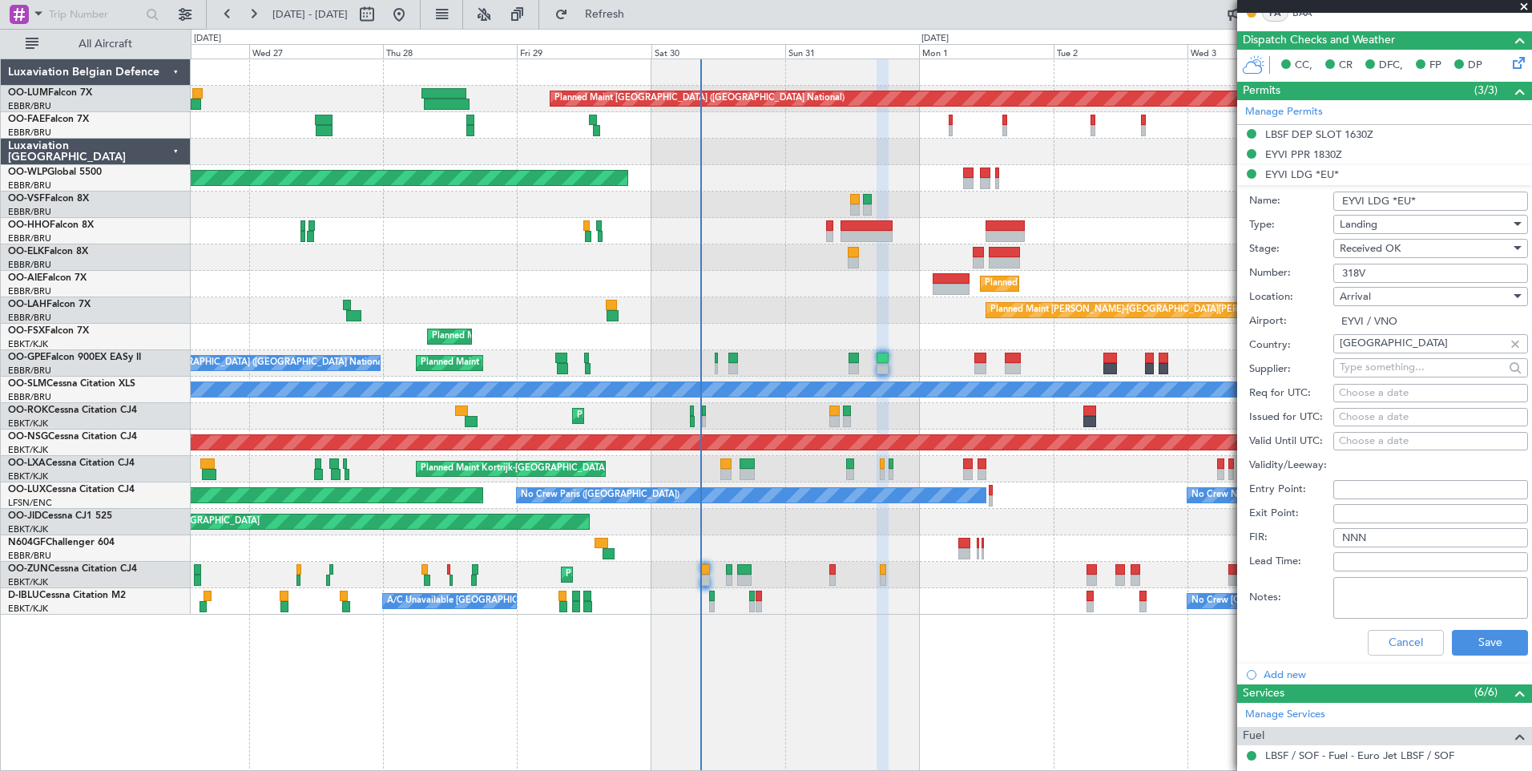
scroll to position [401, 0]
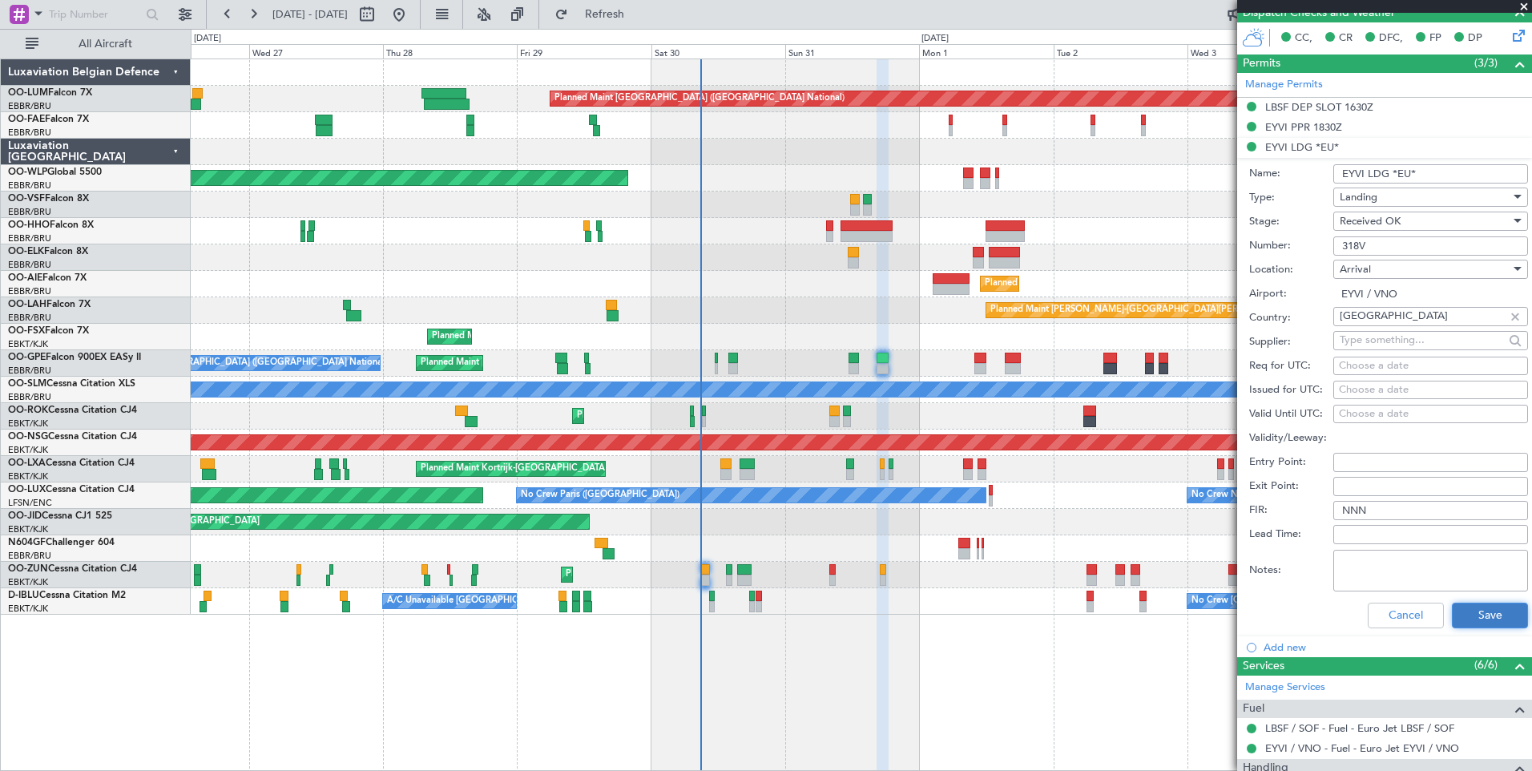
click at [1472, 615] on button "Save" at bounding box center [1490, 616] width 76 height 26
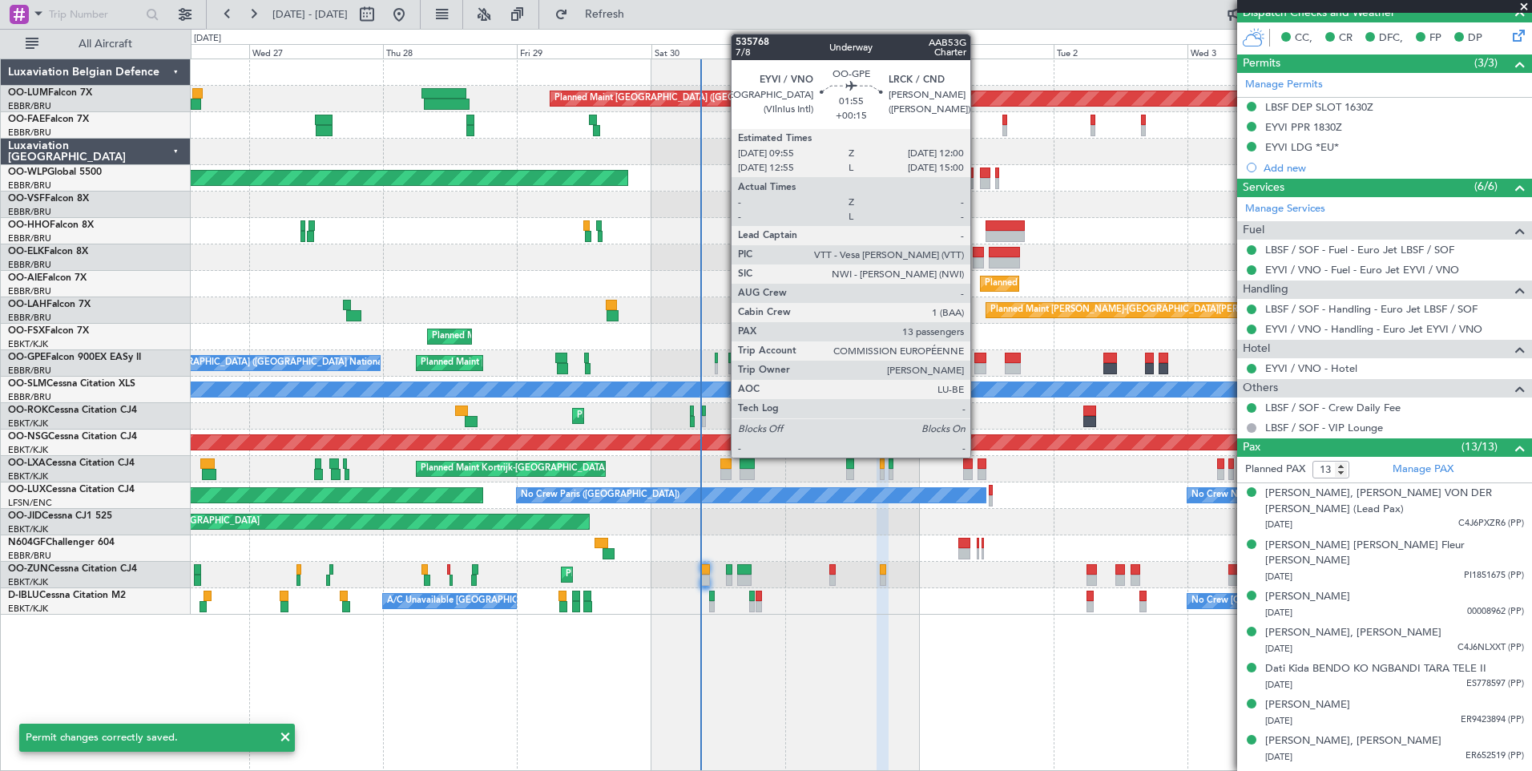
click at [978, 357] on div at bounding box center [980, 358] width 12 height 11
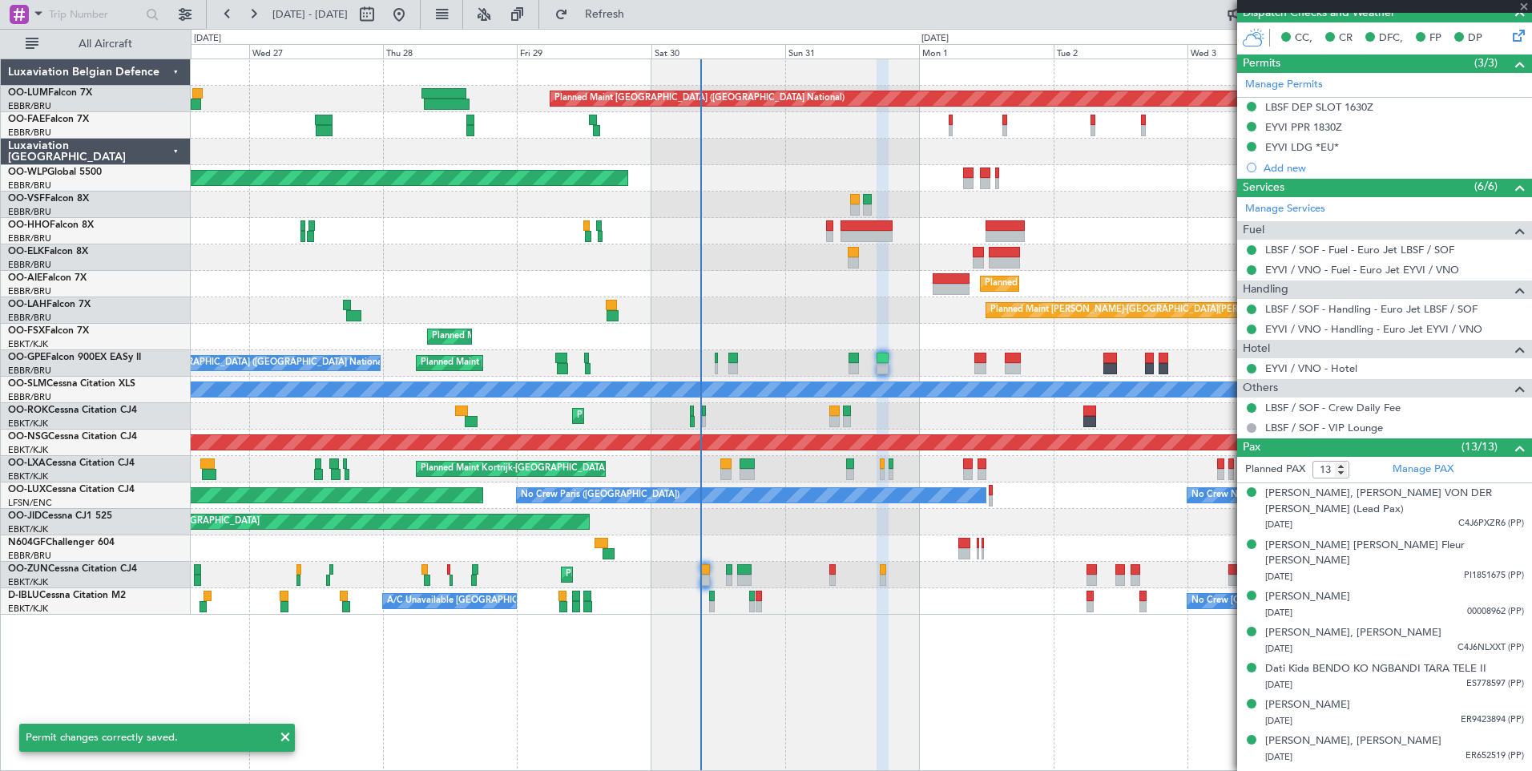
type input "+00:15"
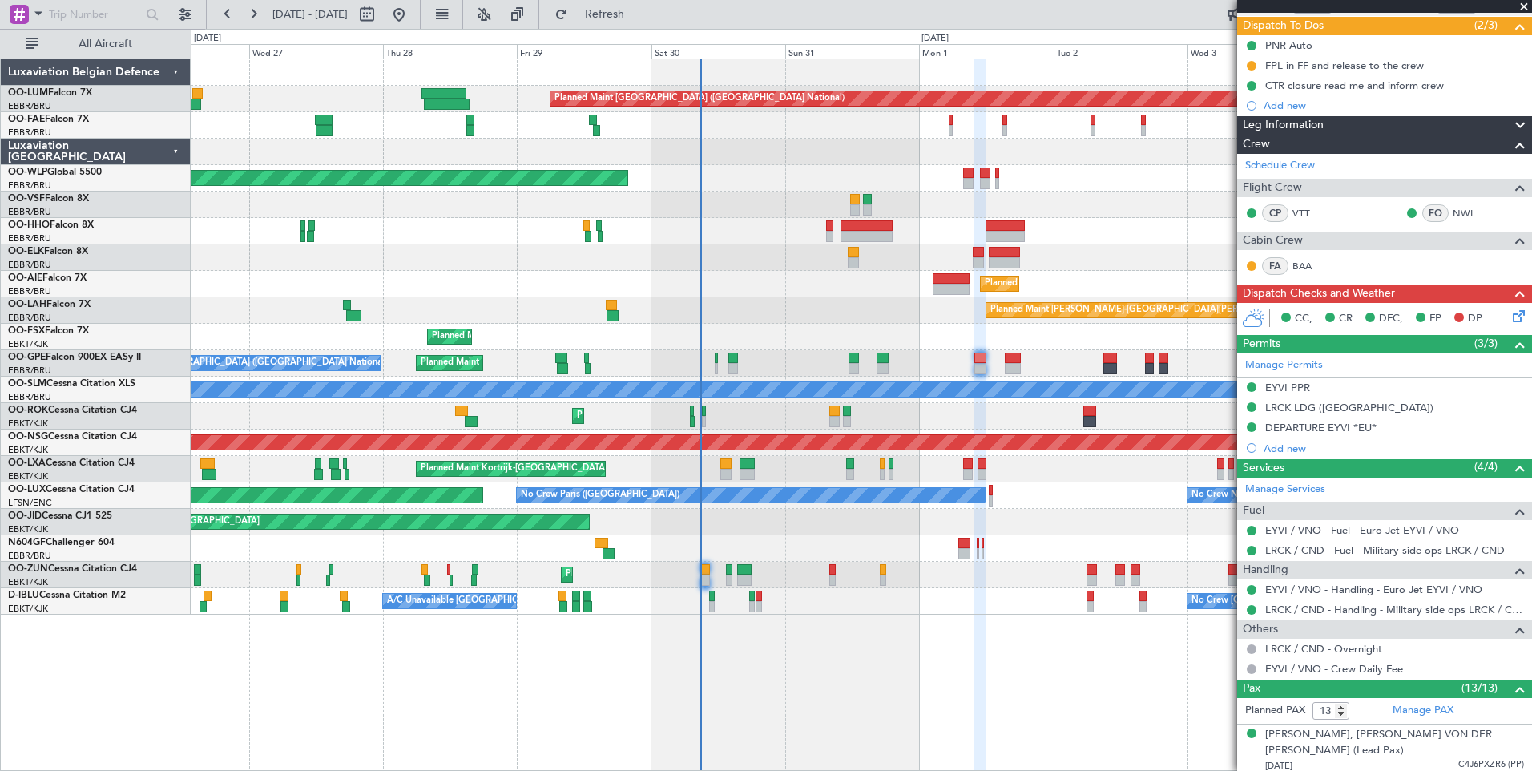
scroll to position [160, 0]
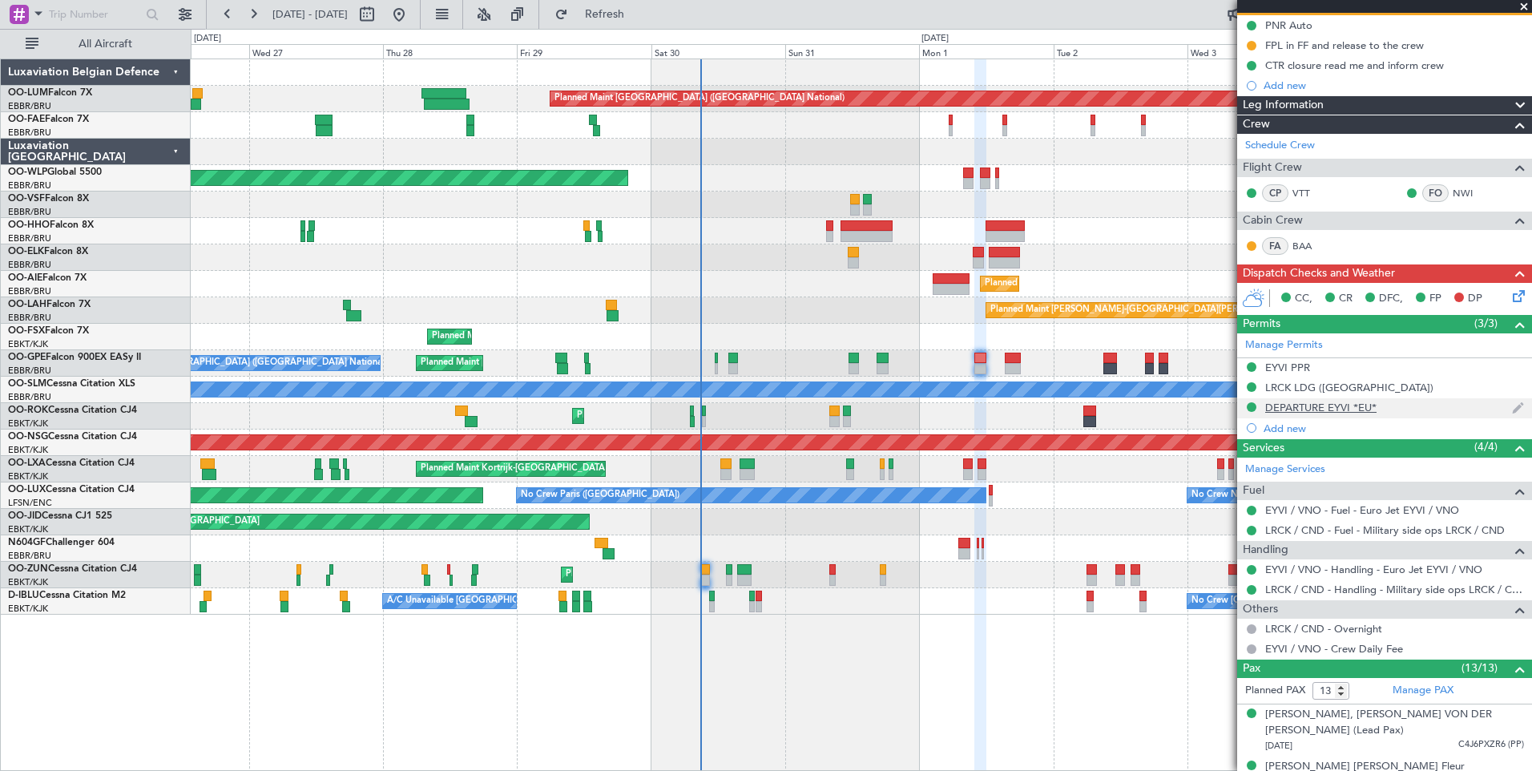
click at [1368, 408] on div "DEPARTURE EYVI *EU*" at bounding box center [1320, 408] width 111 height 14
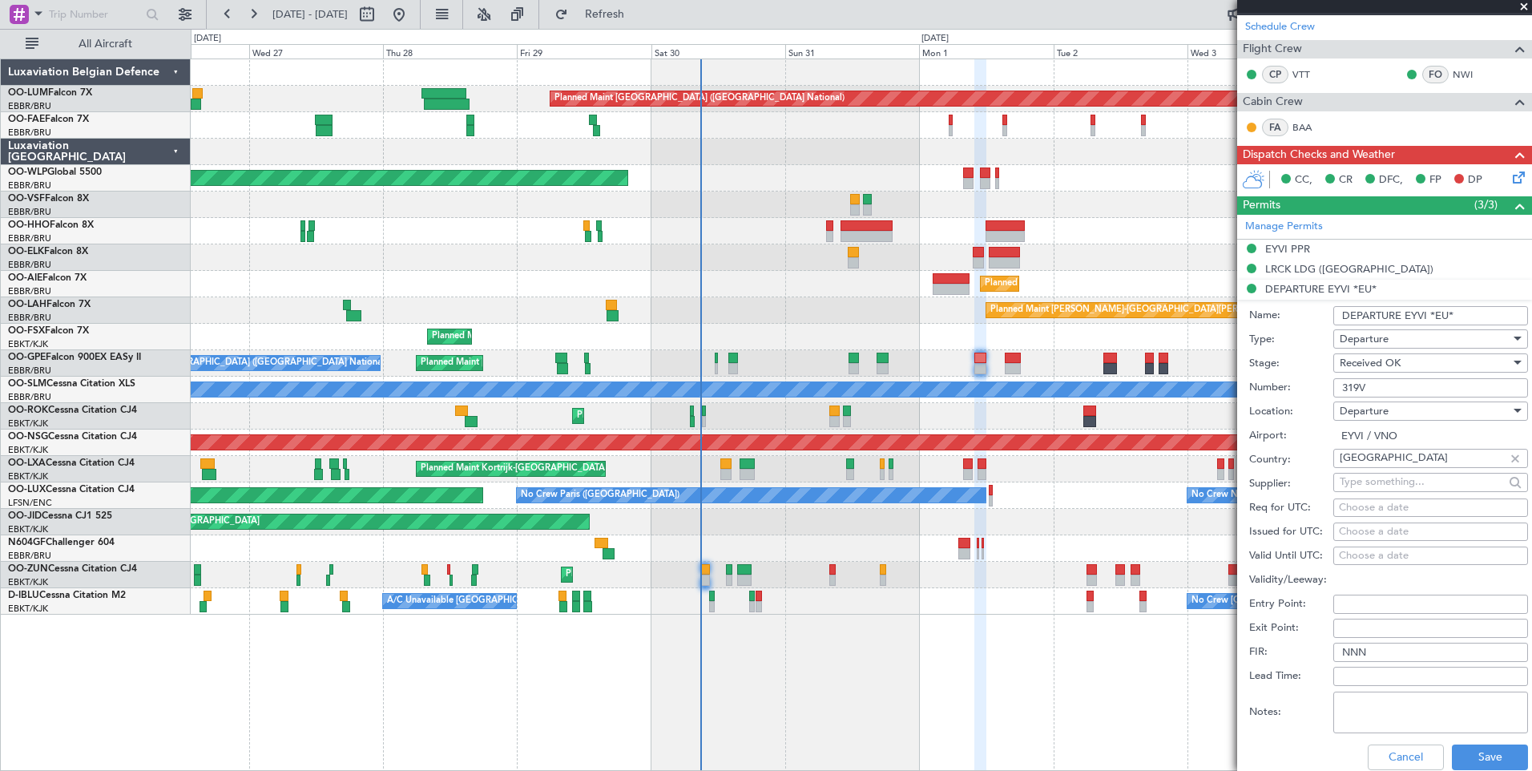
scroll to position [321, 0]
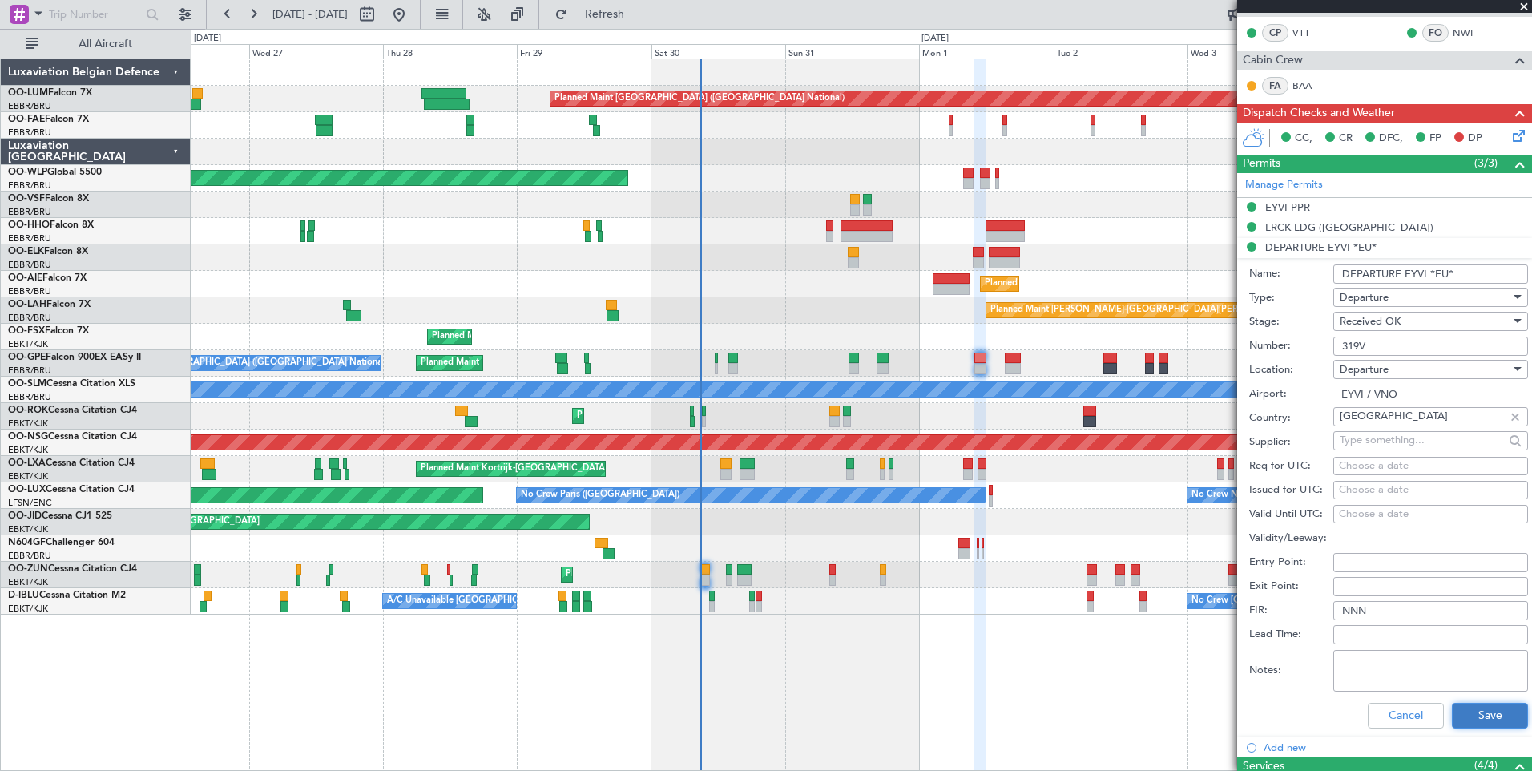
click at [1470, 703] on button "Save" at bounding box center [1490, 716] width 76 height 26
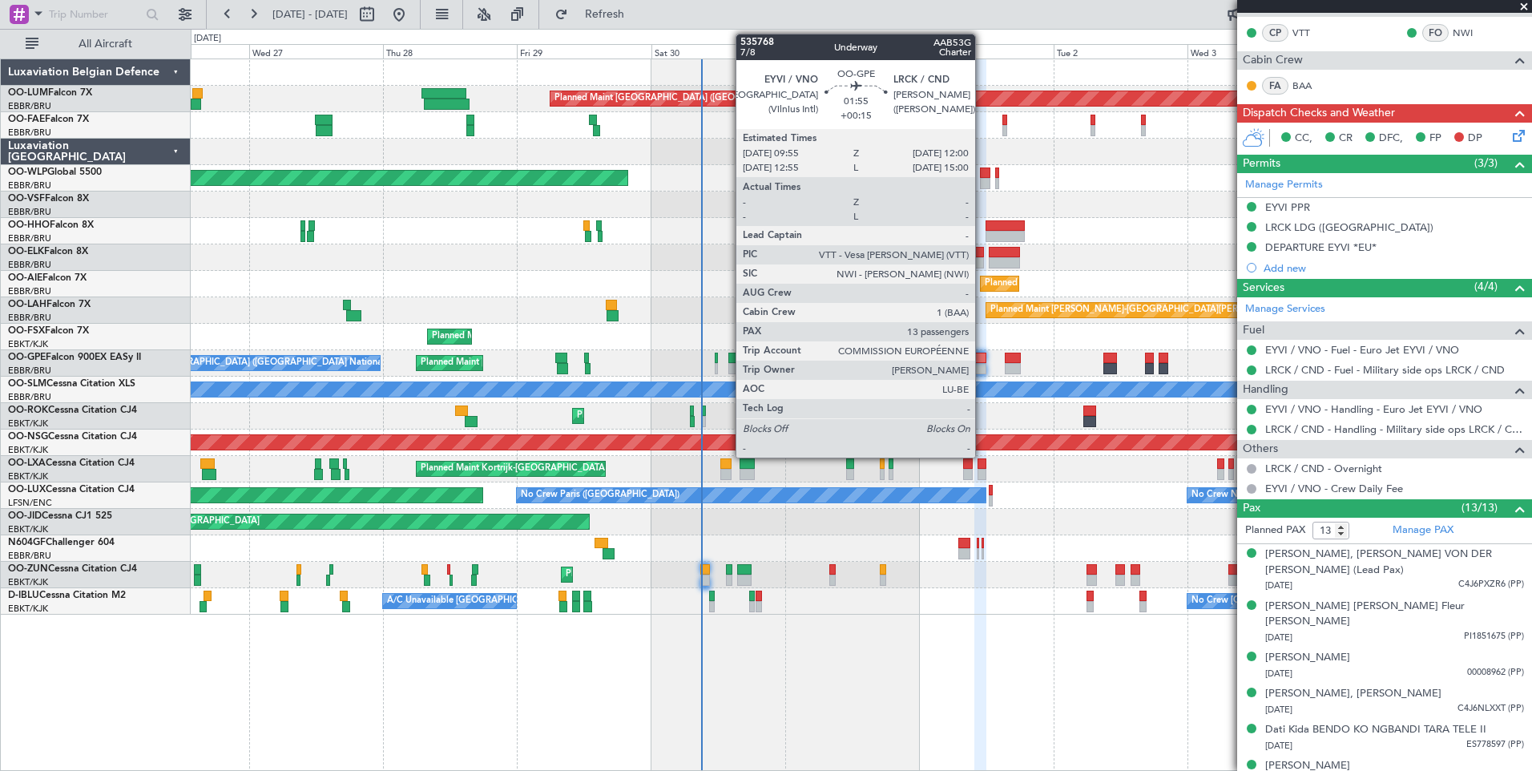
click at [982, 358] on div at bounding box center [980, 358] width 12 height 11
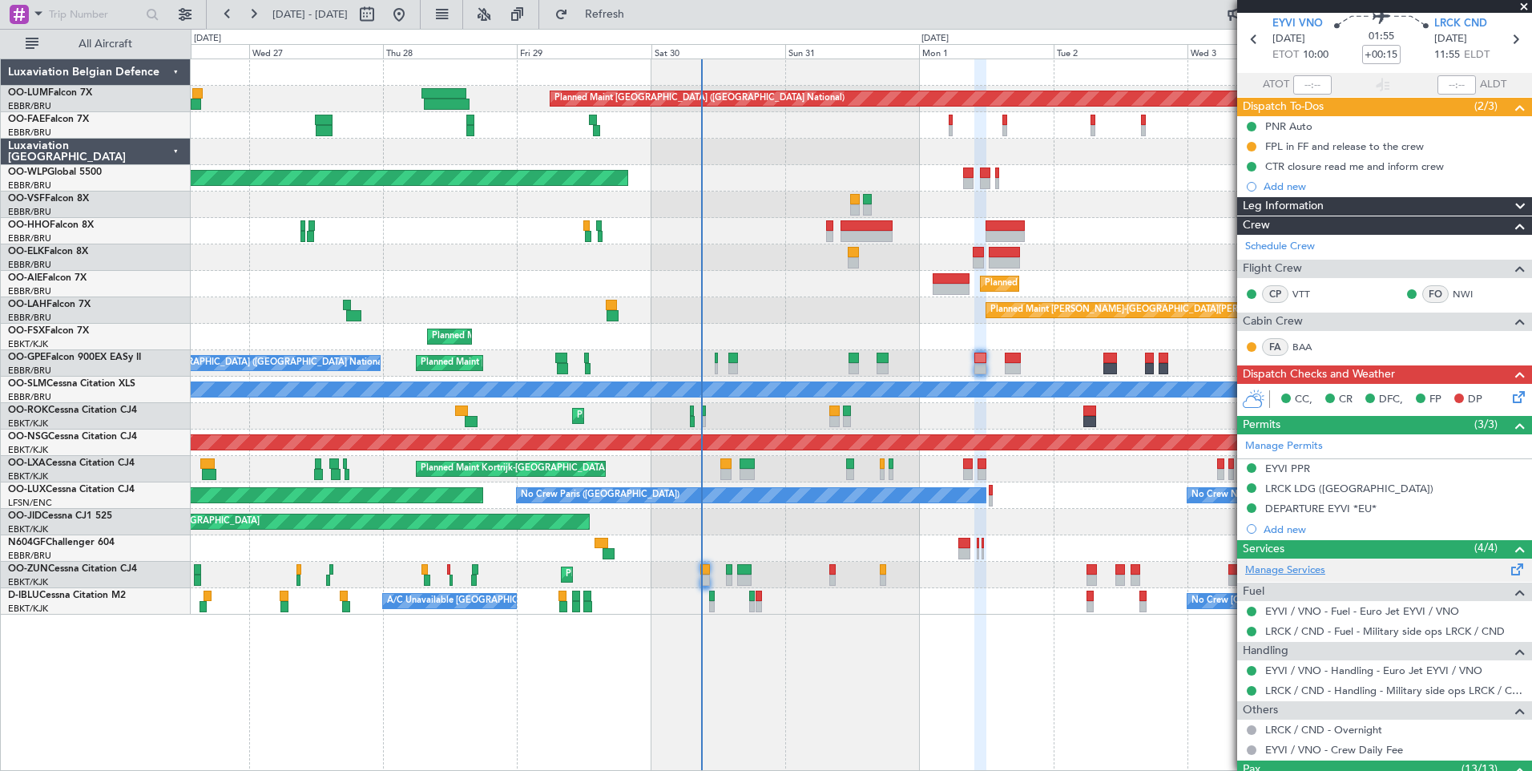
scroll to position [80, 0]
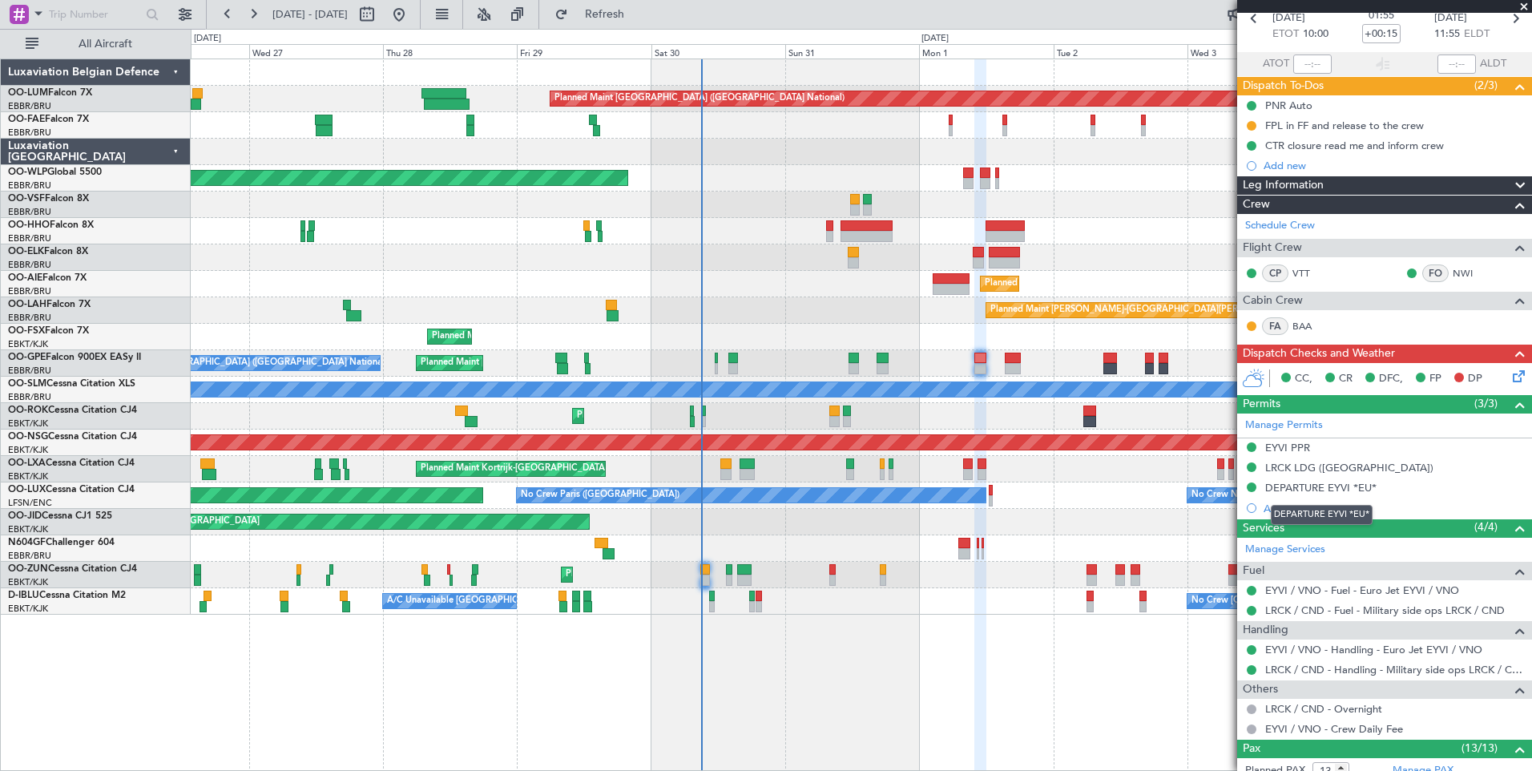
click at [1359, 494] on mat-tooltip-component "DEPARTURE EYVI *EU*" at bounding box center [1322, 515] width 124 height 42
click at [1364, 482] on div "DEPARTURE EYVI *EU*" at bounding box center [1320, 488] width 111 height 14
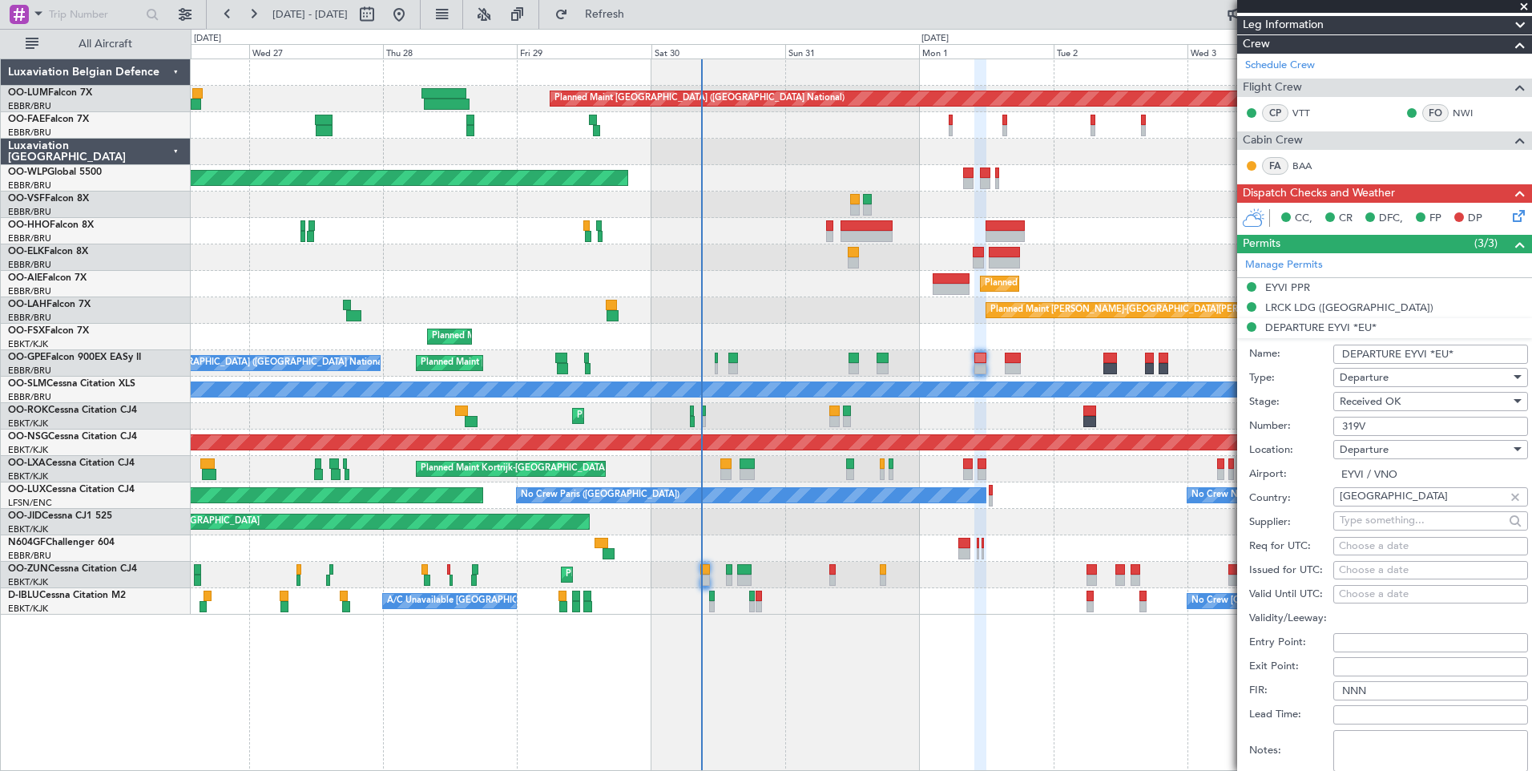
scroll to position [401, 0]
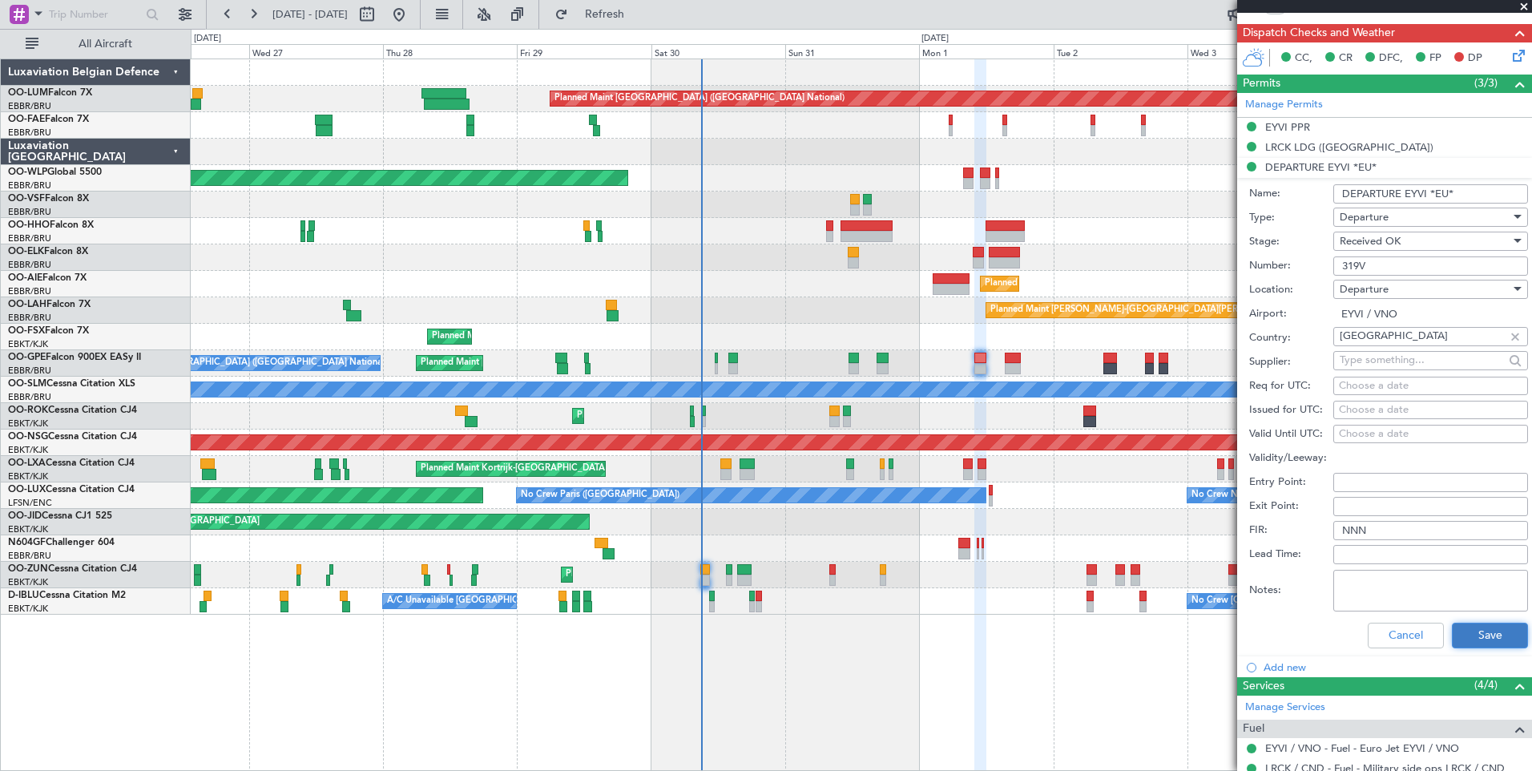
click at [1487, 635] on button "Save" at bounding box center [1490, 636] width 76 height 26
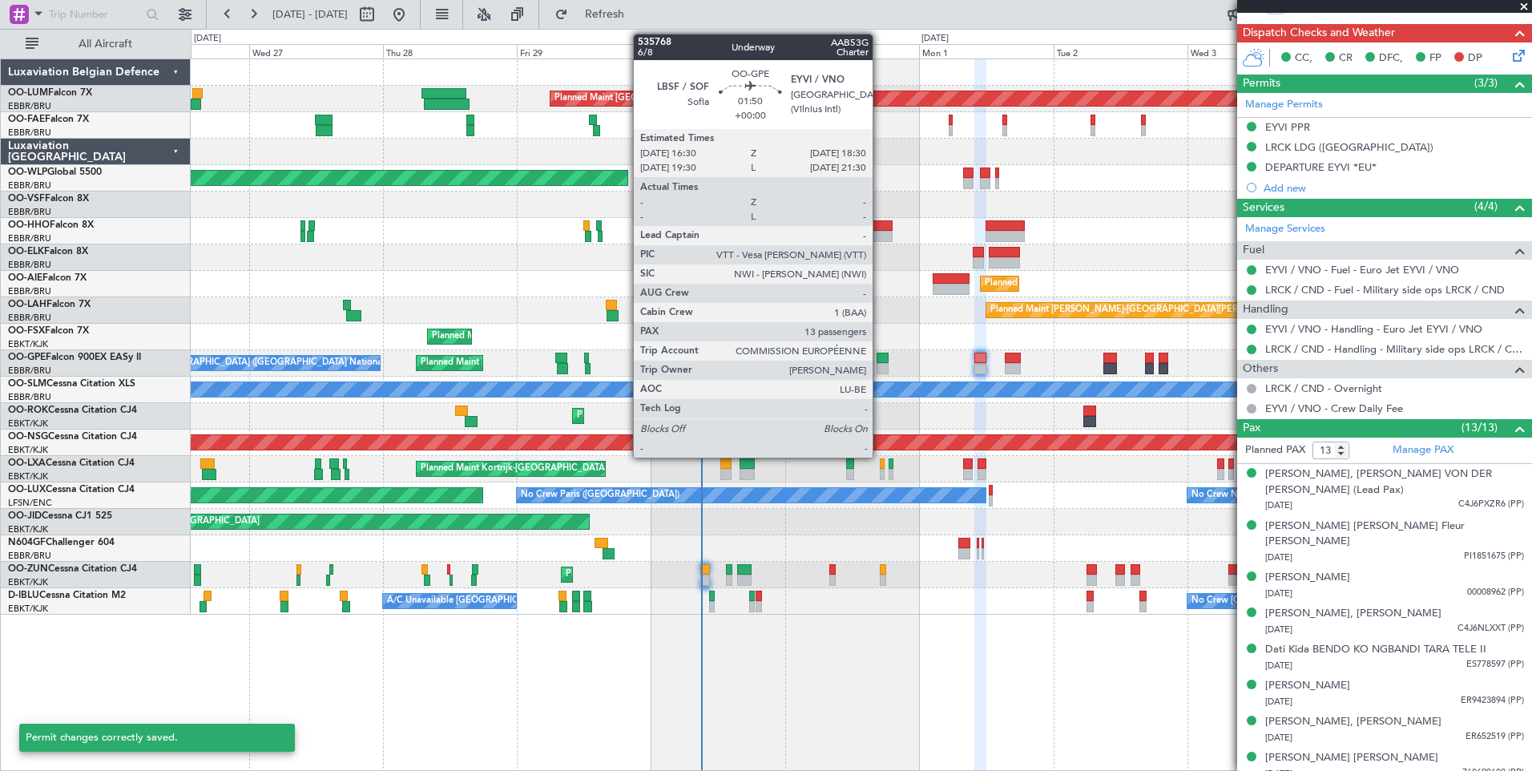
click at [882, 355] on div at bounding box center [882, 358] width 11 height 11
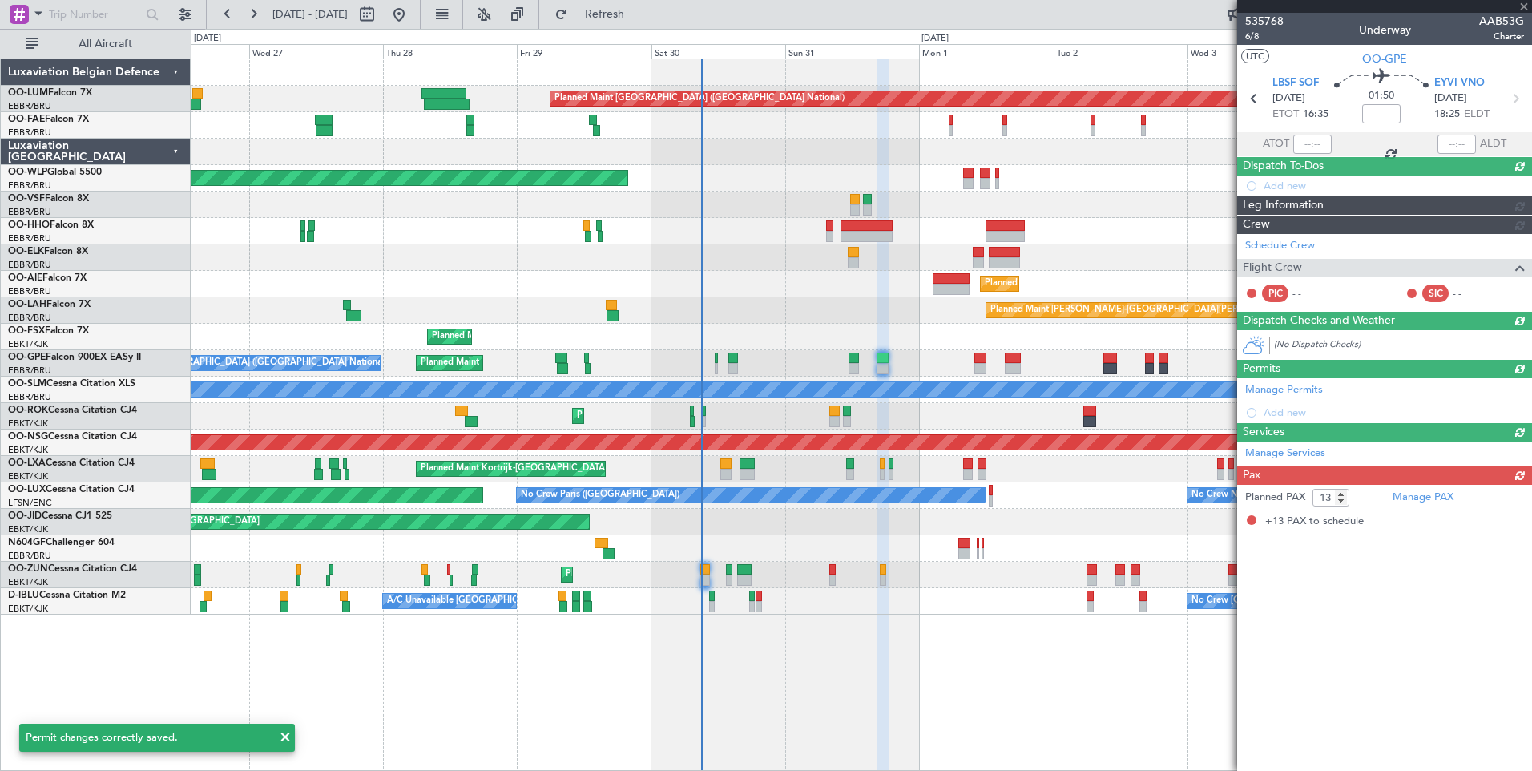
scroll to position [0, 0]
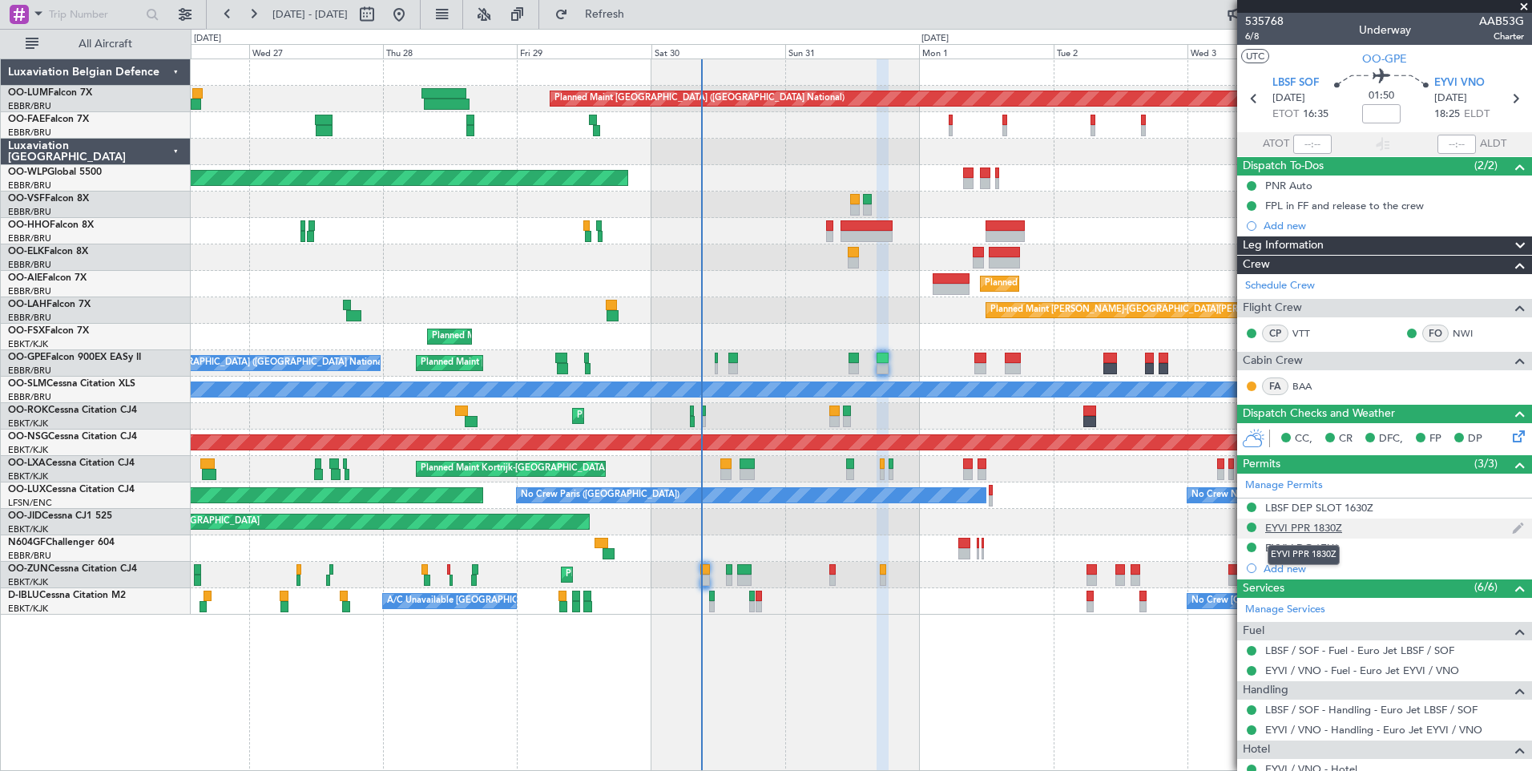
click at [1320, 530] on div "EYVI PPR 1830Z" at bounding box center [1303, 528] width 77 height 14
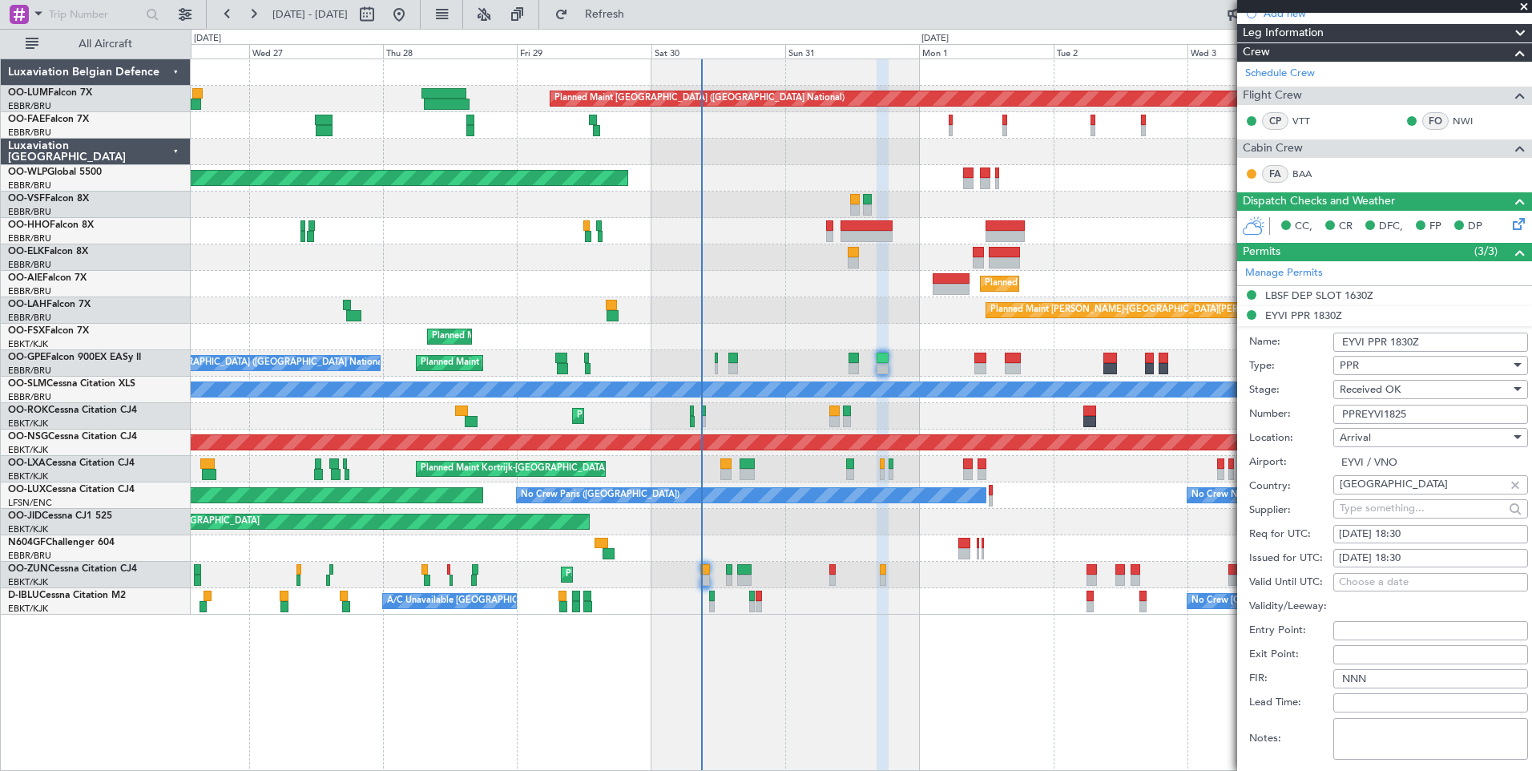
scroll to position [240, 0]
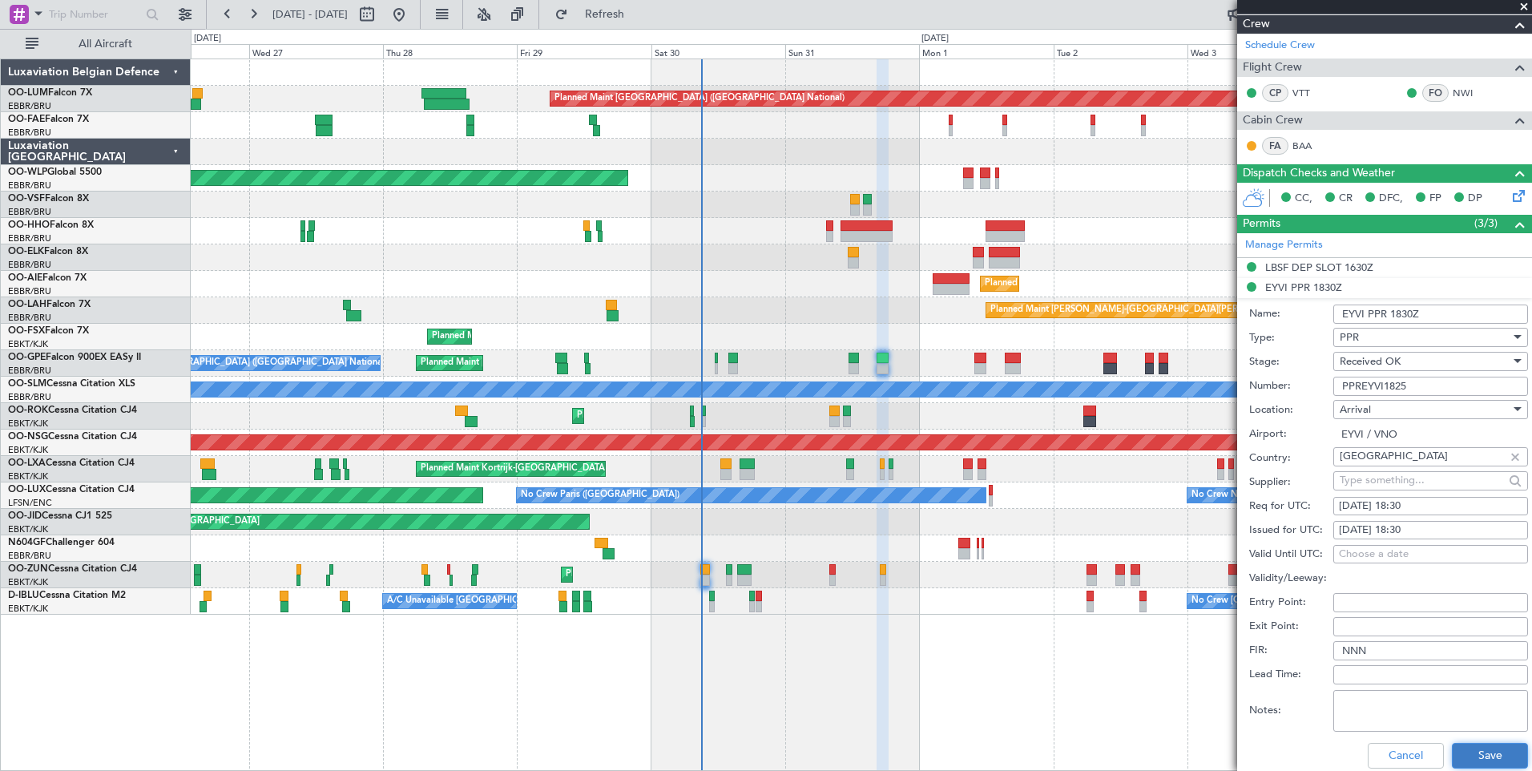
click at [1494, 750] on button "Save" at bounding box center [1490, 756] width 76 height 26
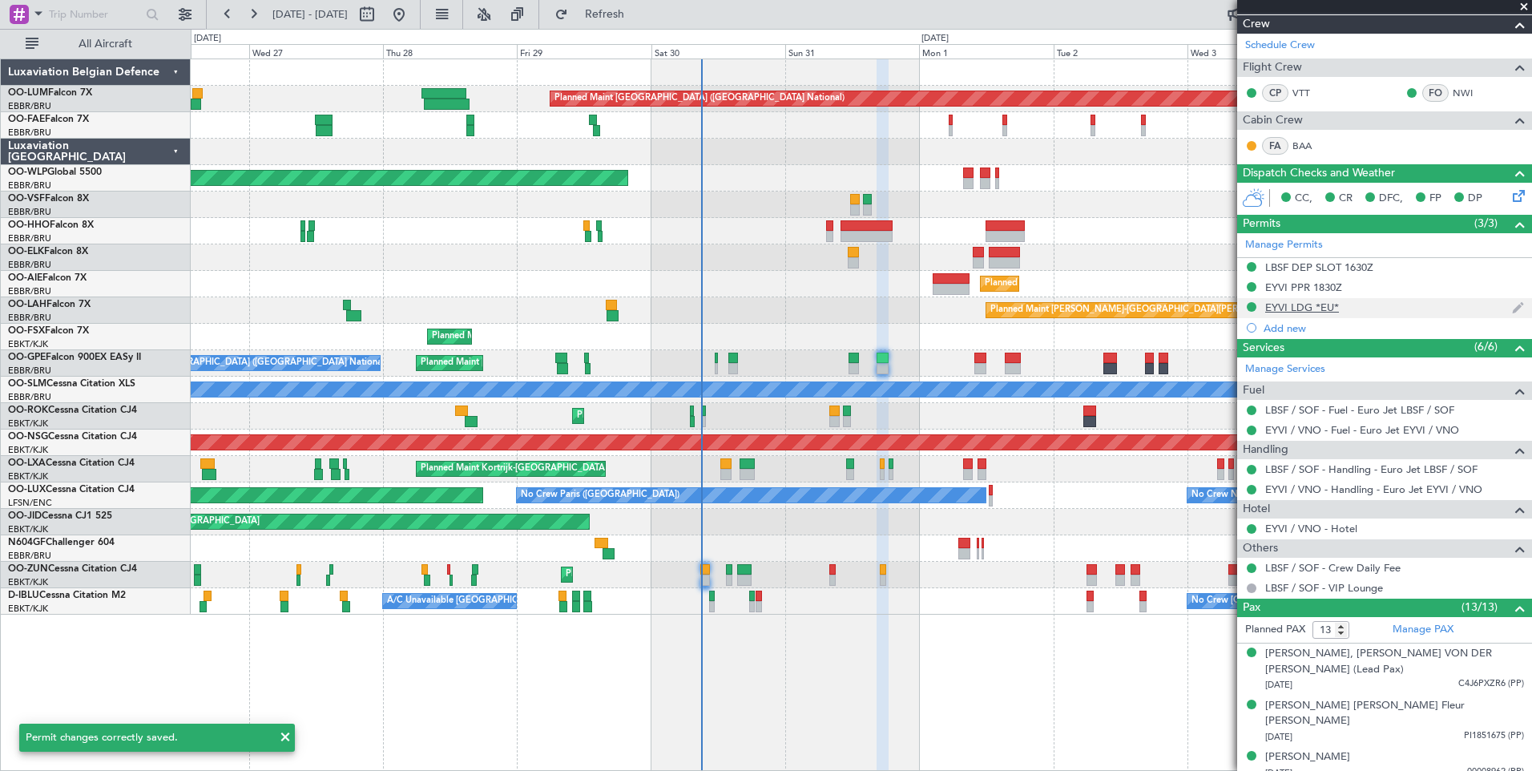
click at [1273, 306] on div "EYVI LDG *EU*" at bounding box center [1302, 308] width 74 height 14
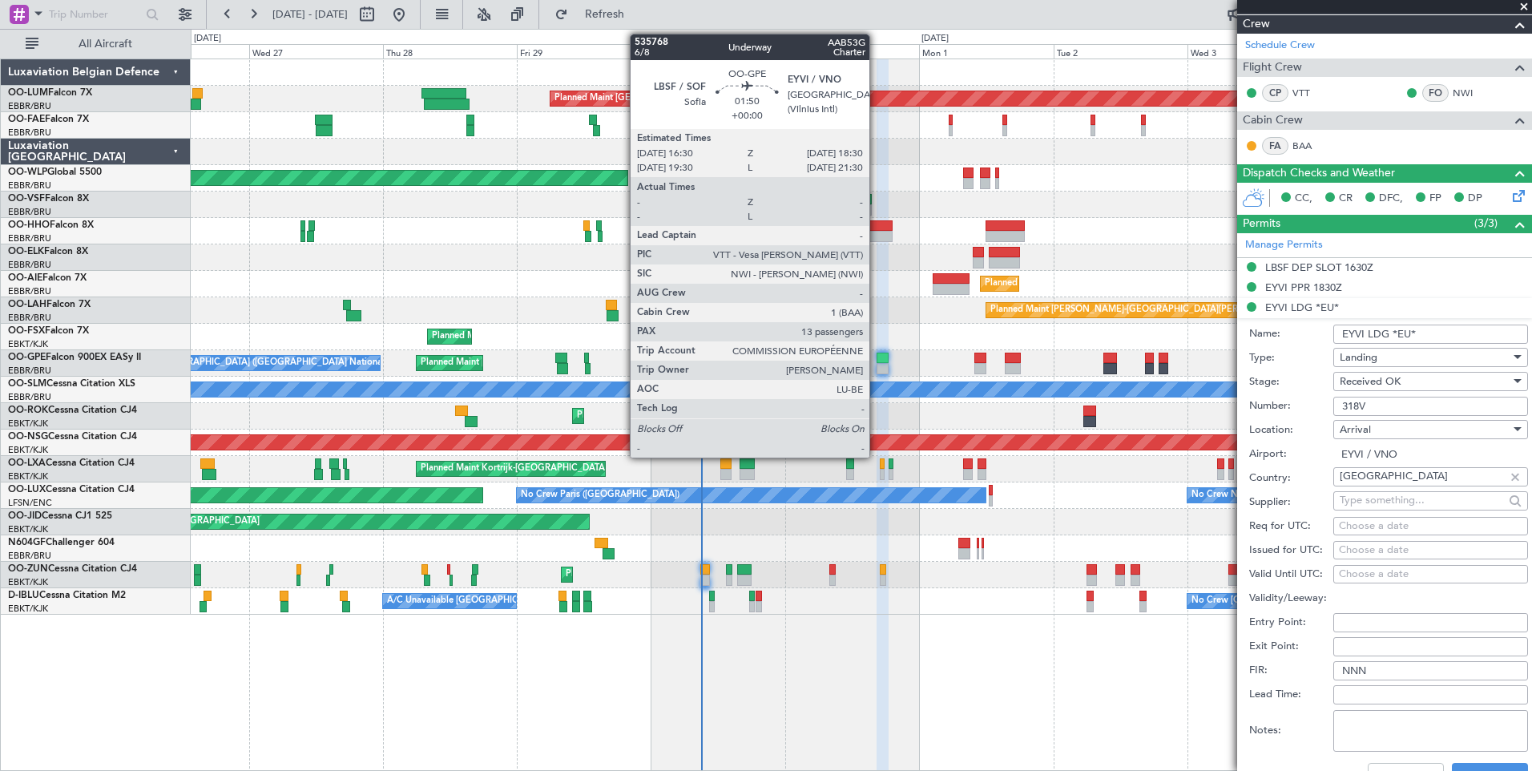
click at [877, 356] on div at bounding box center [882, 358] width 11 height 11
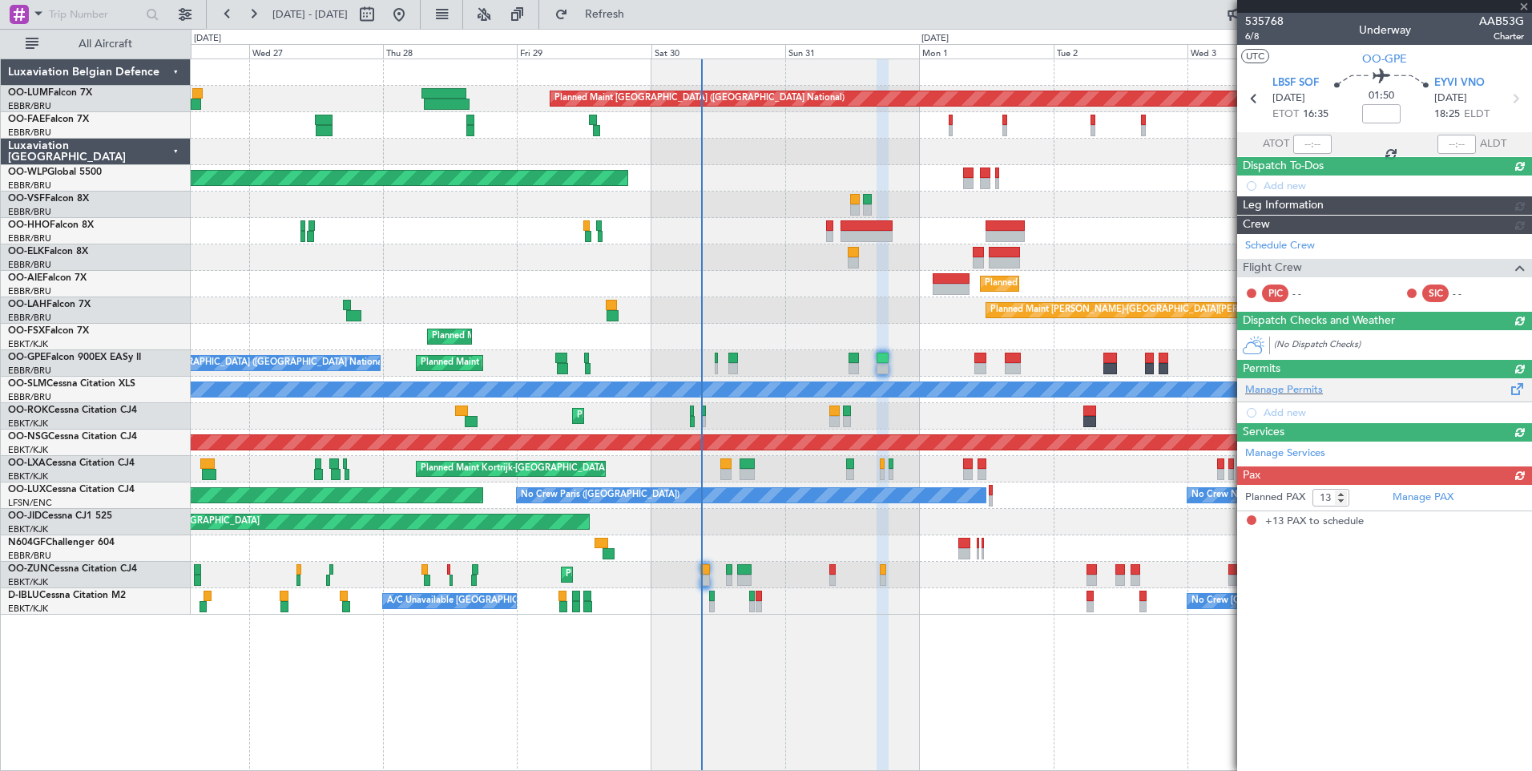
scroll to position [0, 0]
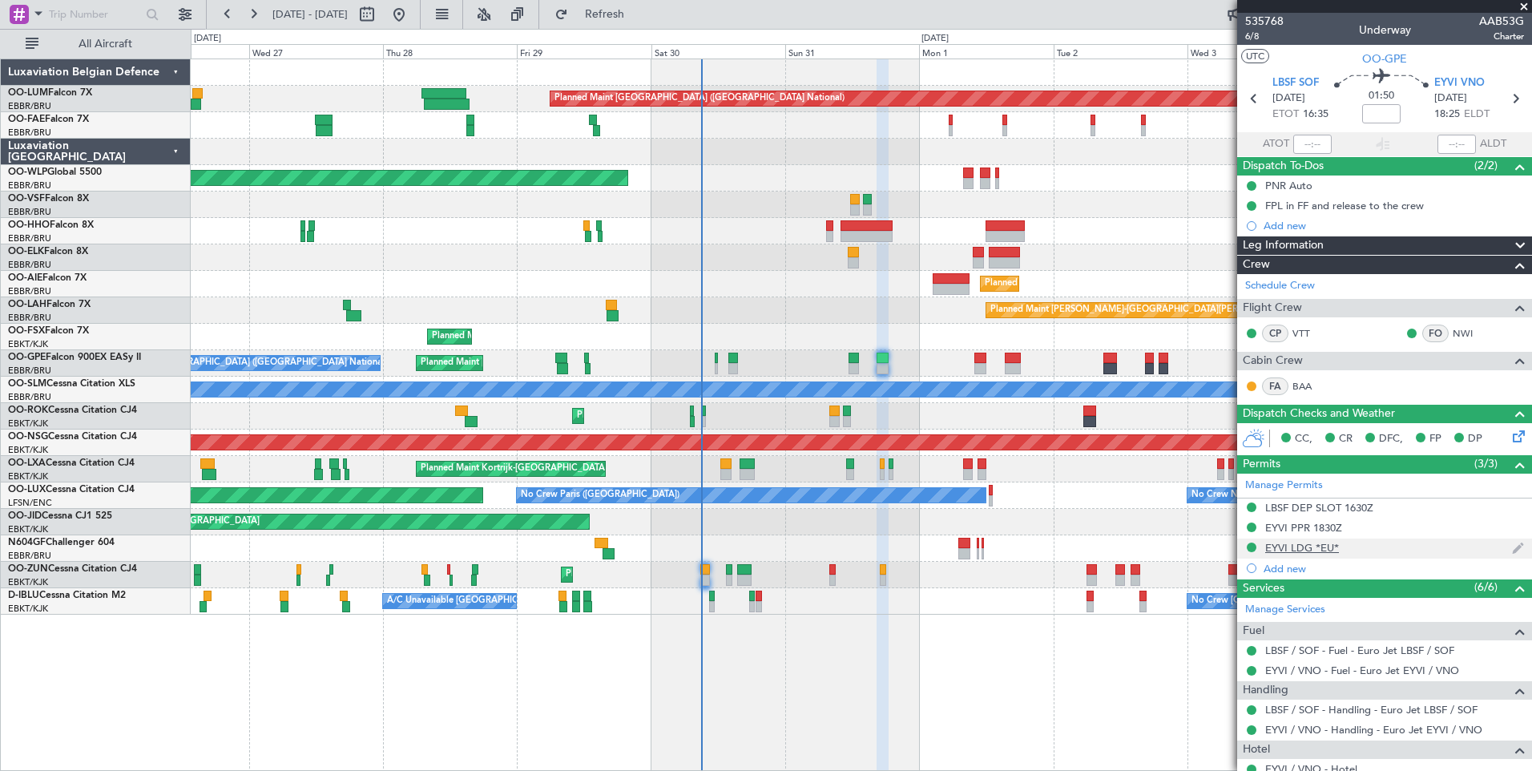
click at [1289, 543] on div "EYVI LDG *EU*" at bounding box center [1302, 548] width 74 height 14
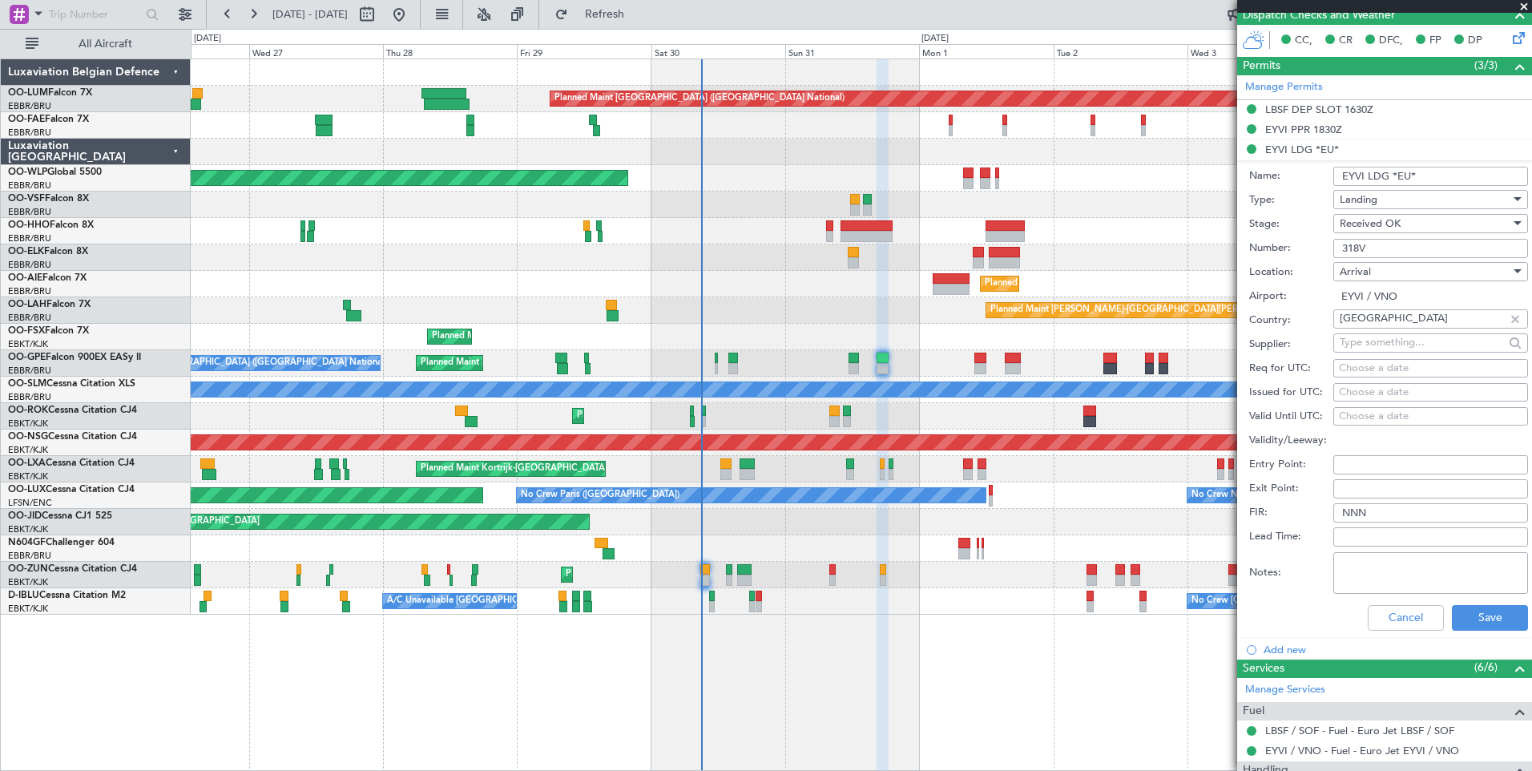
scroll to position [401, 0]
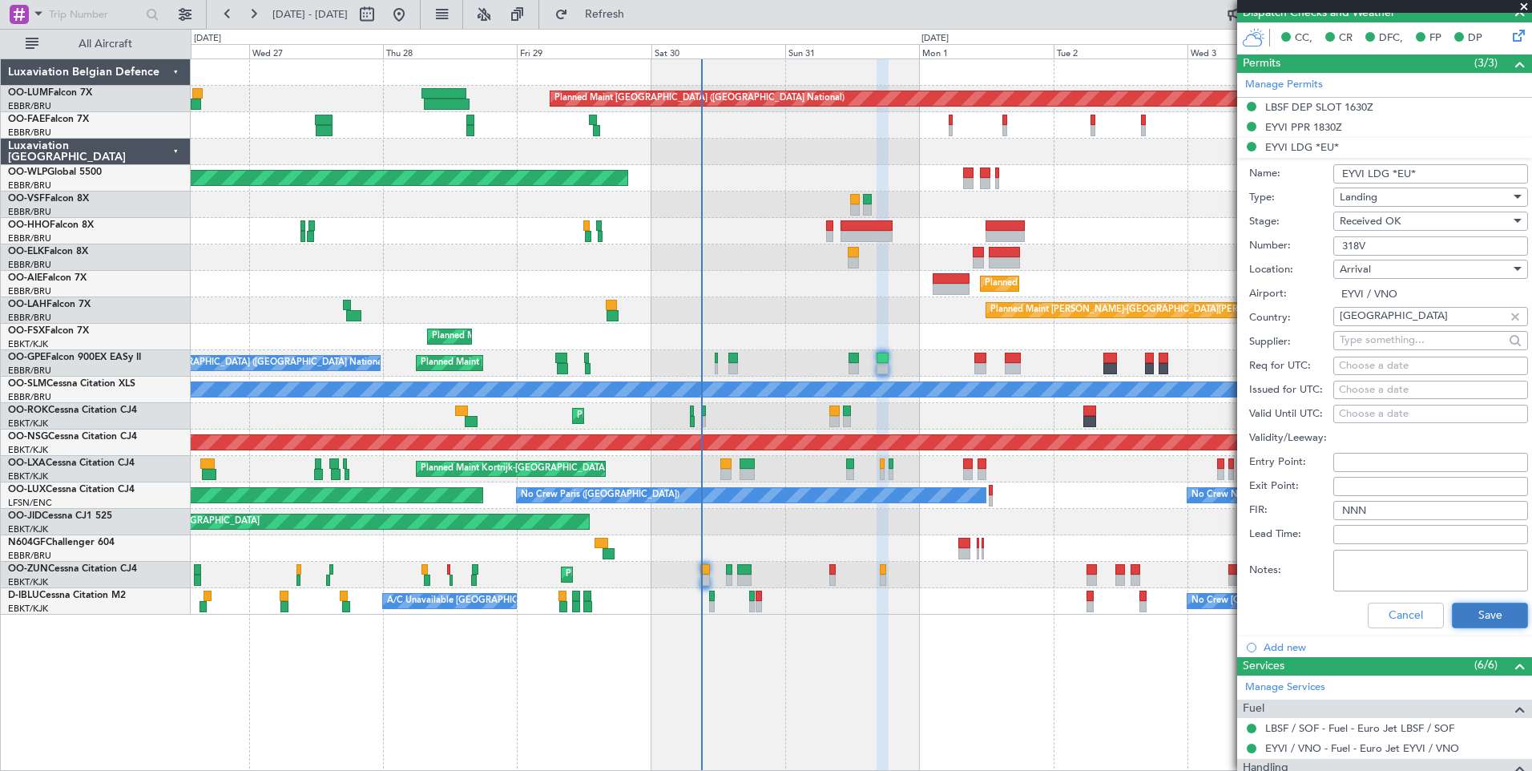
click at [1467, 607] on button "Save" at bounding box center [1490, 616] width 76 height 26
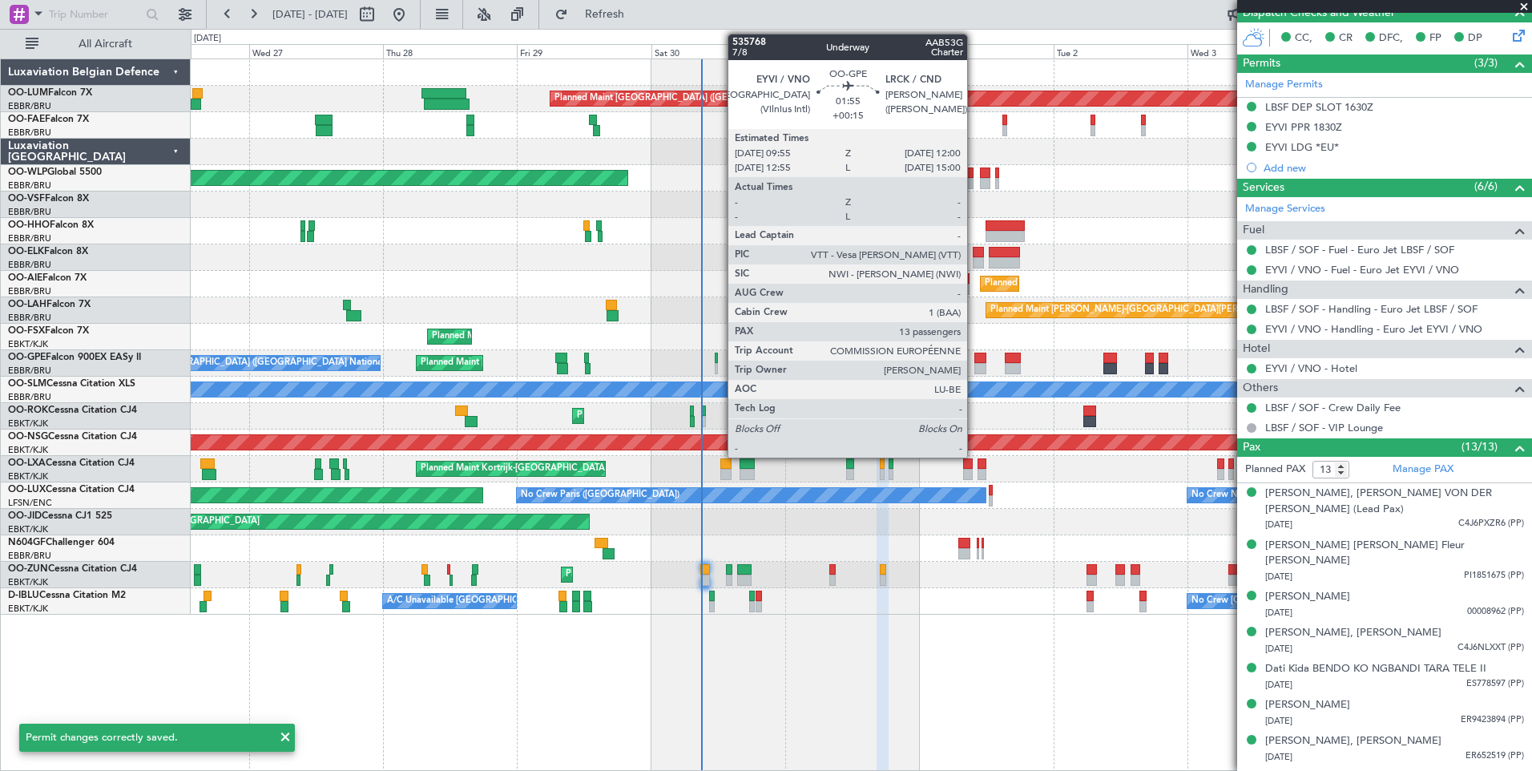
click at [974, 358] on div at bounding box center [980, 358] width 12 height 11
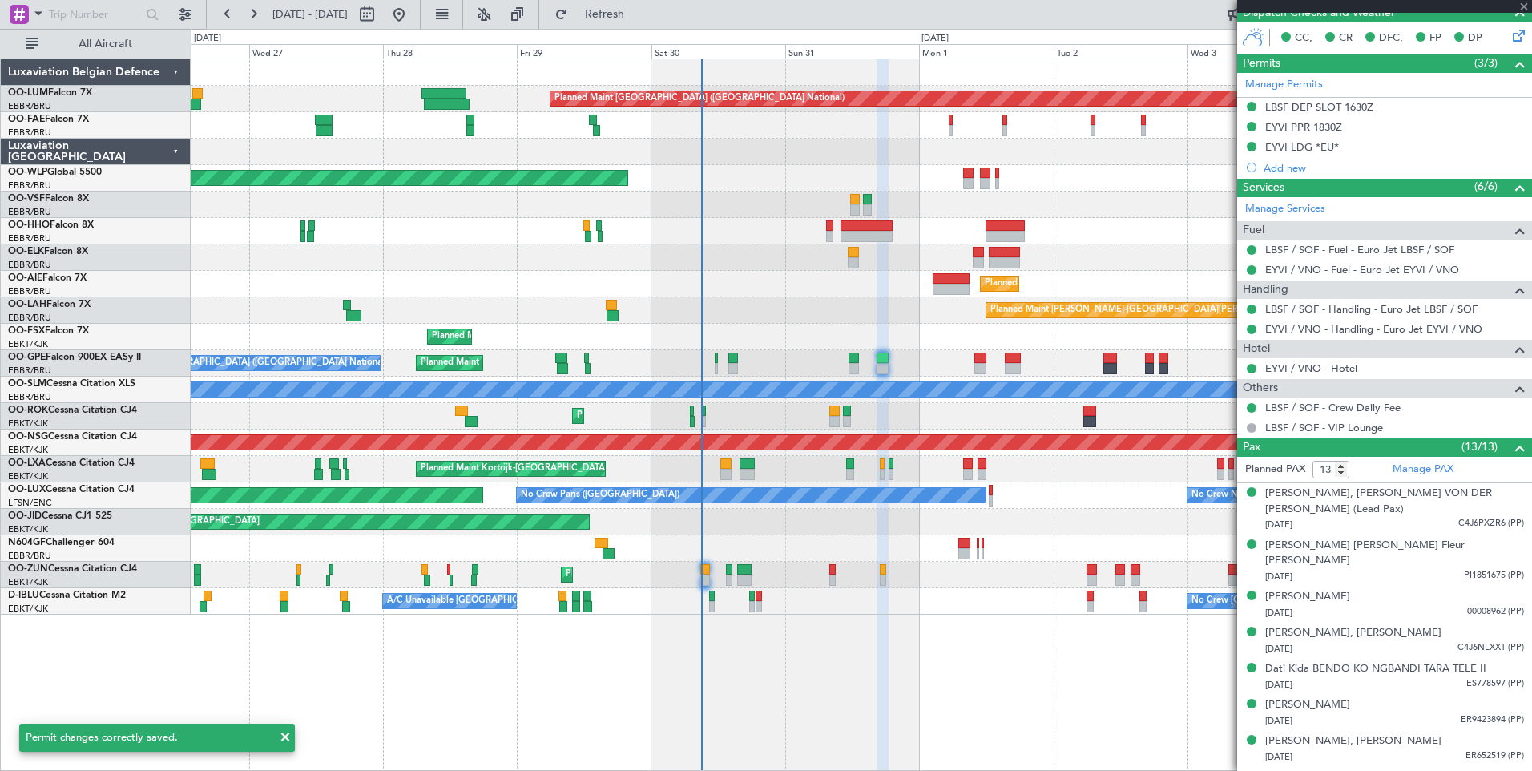
type input "+00:15"
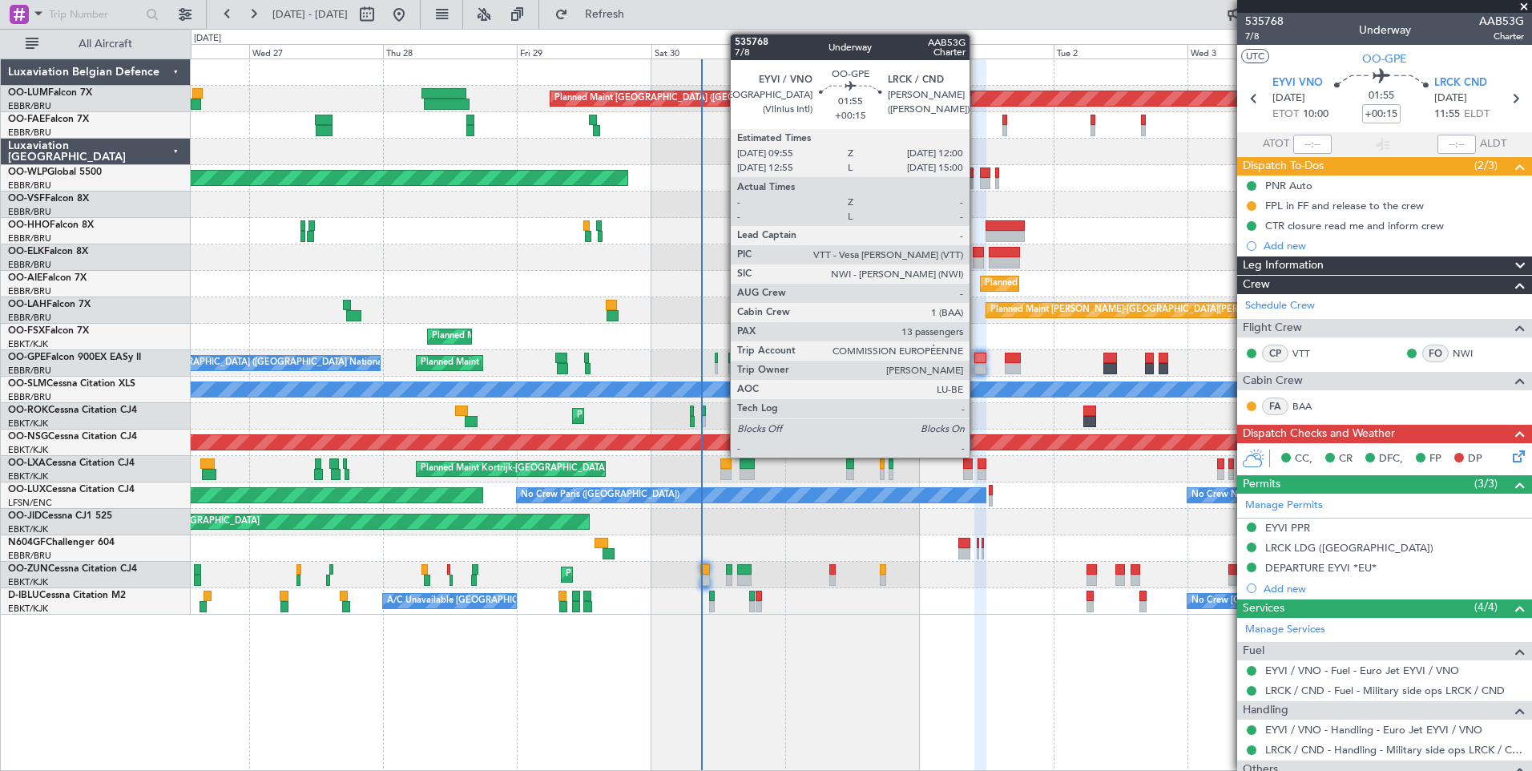
click at [978, 361] on div at bounding box center [980, 358] width 12 height 11
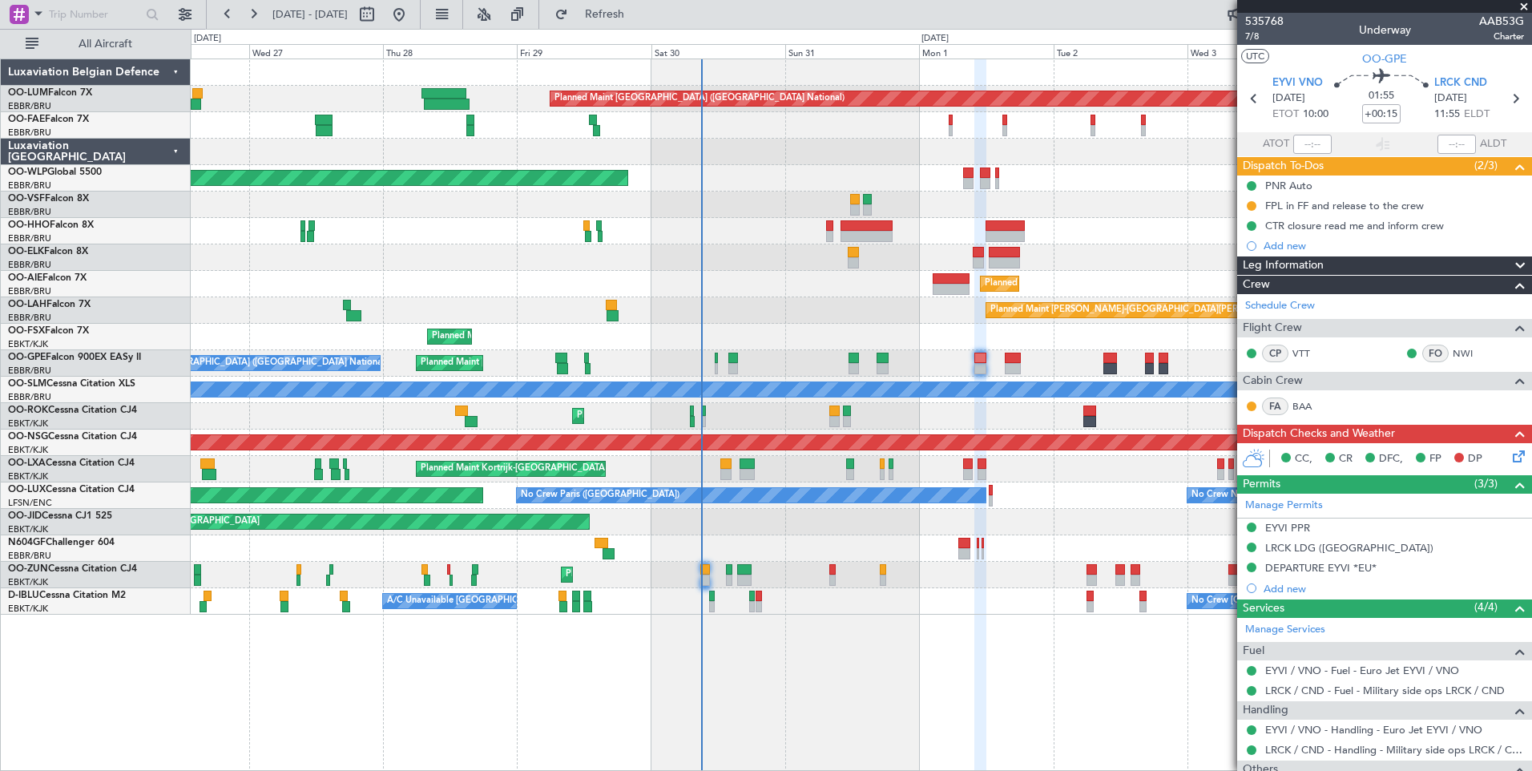
click at [1309, 551] on div "LRCK LDG ([GEOGRAPHIC_DATA])" at bounding box center [1349, 548] width 168 height 14
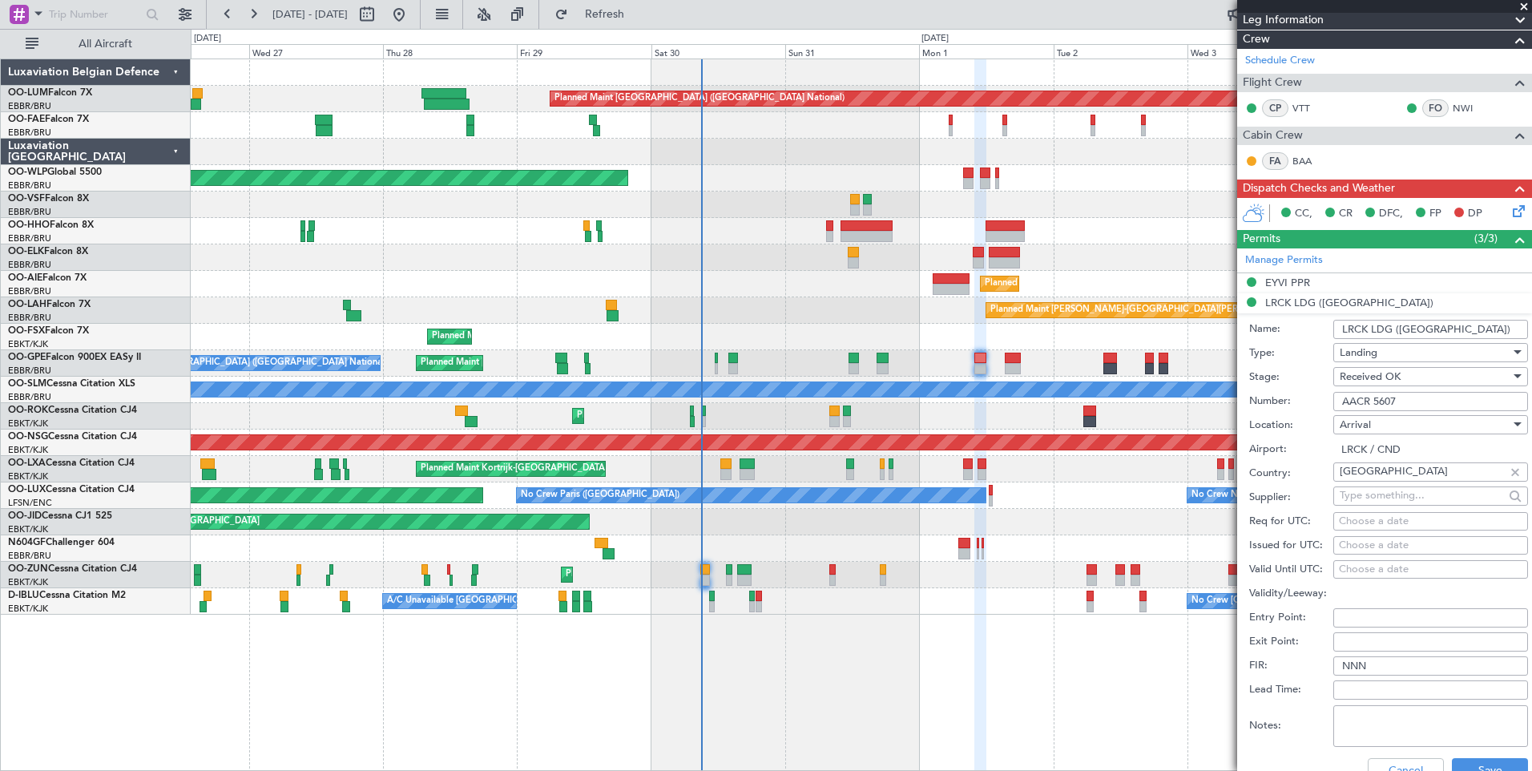
scroll to position [321, 0]
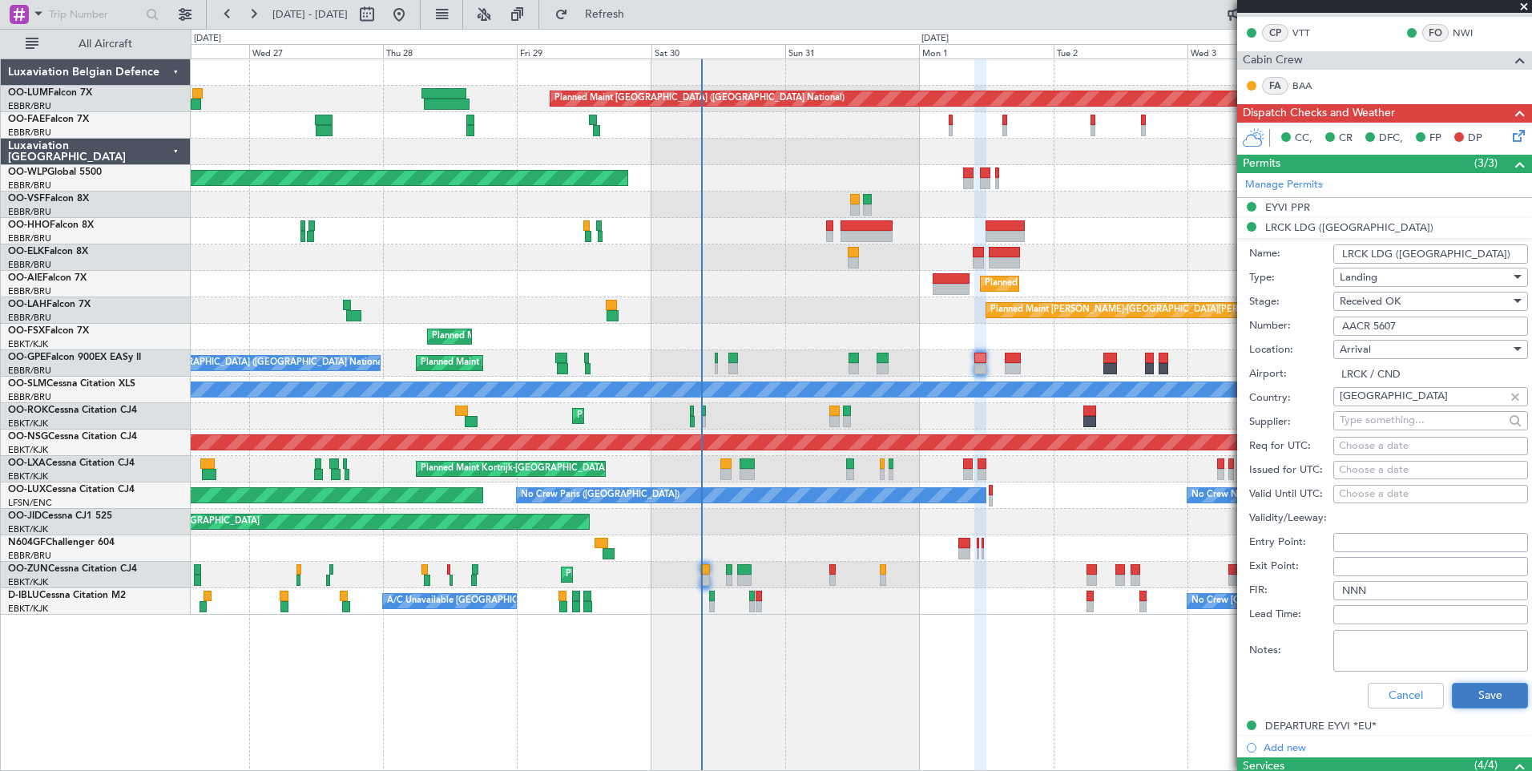
click at [1458, 683] on button "Save" at bounding box center [1490, 696] width 76 height 26
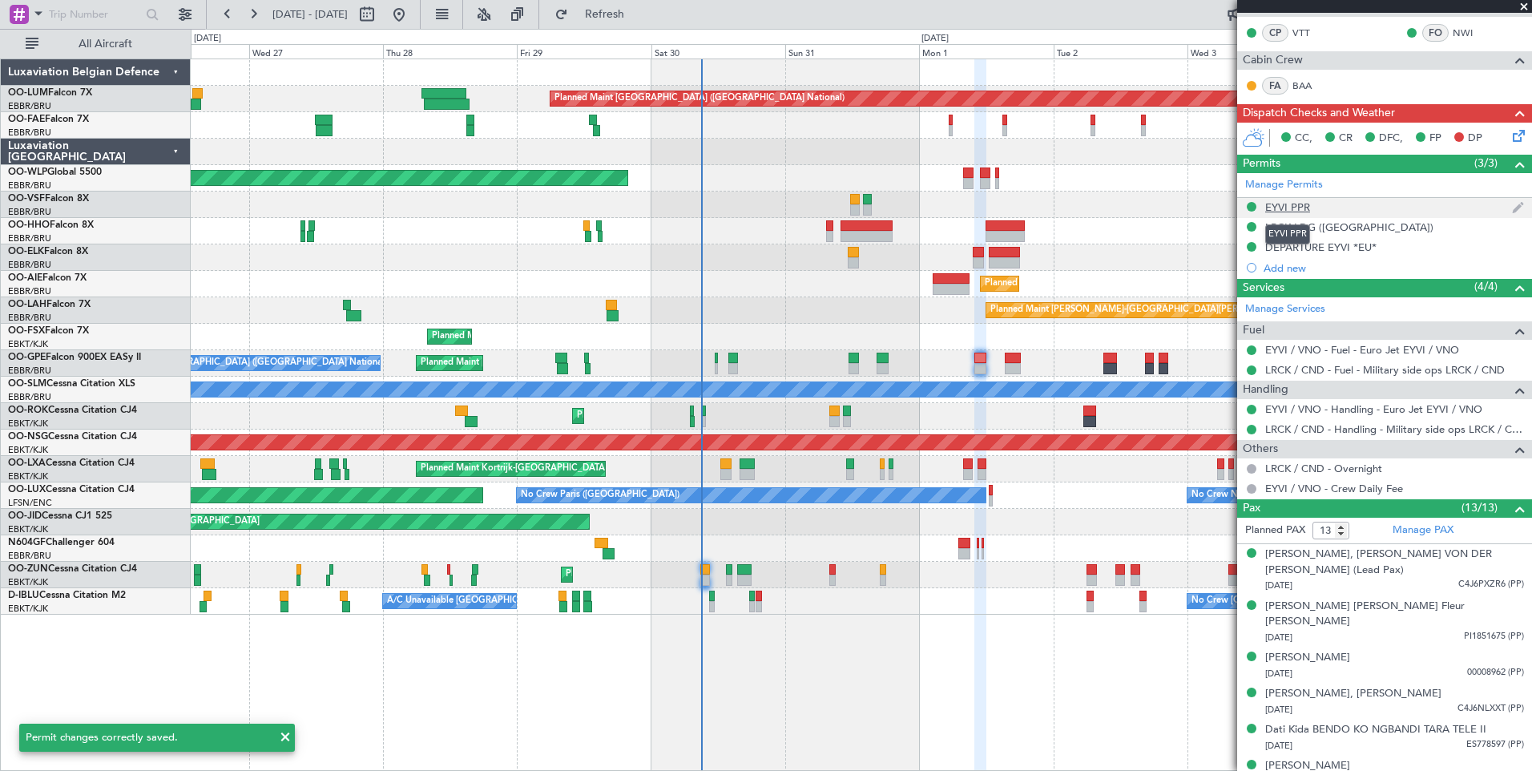
click at [1304, 202] on div "EYVI PPR" at bounding box center [1287, 207] width 45 height 14
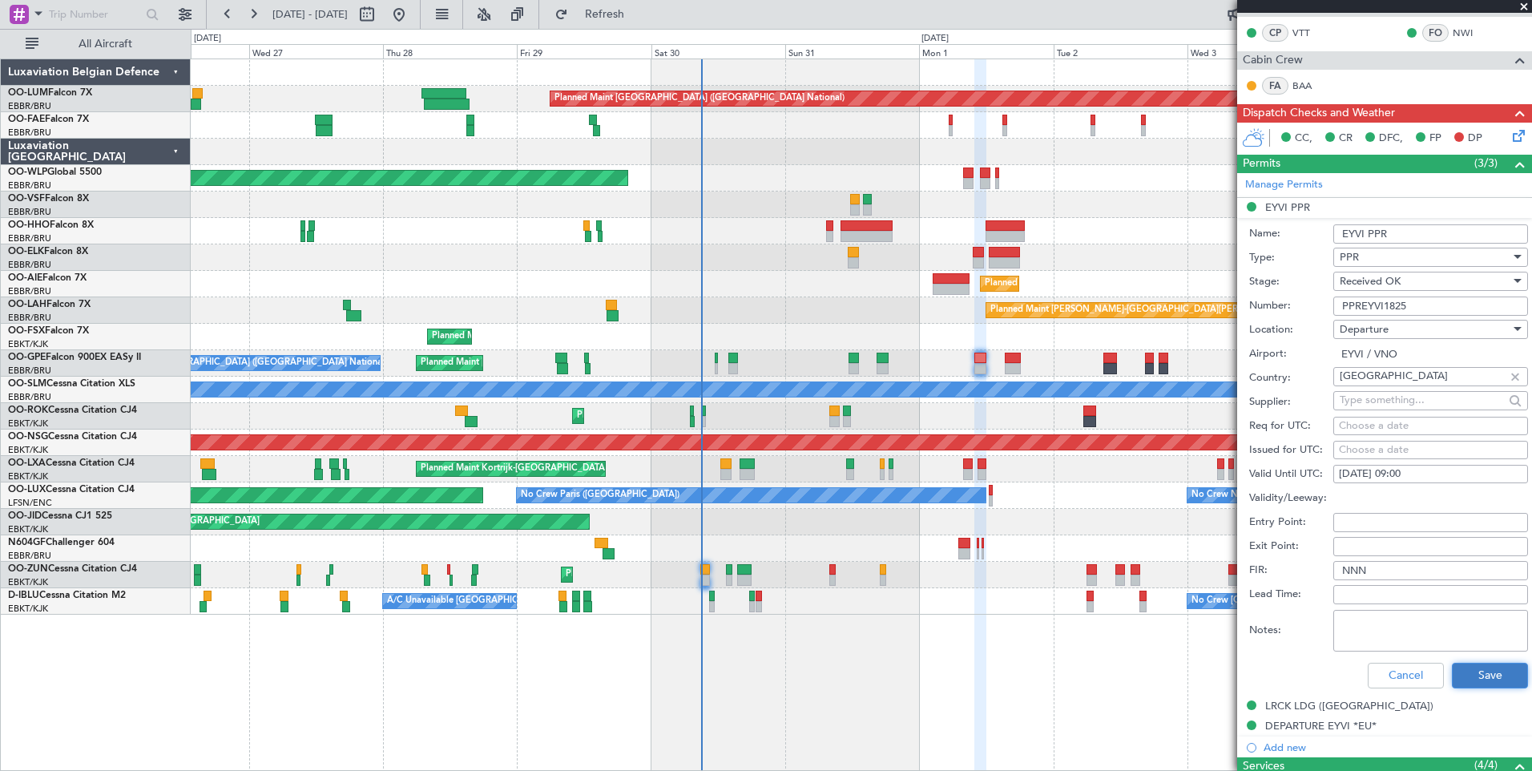
click at [1472, 670] on button "Save" at bounding box center [1490, 676] width 76 height 26
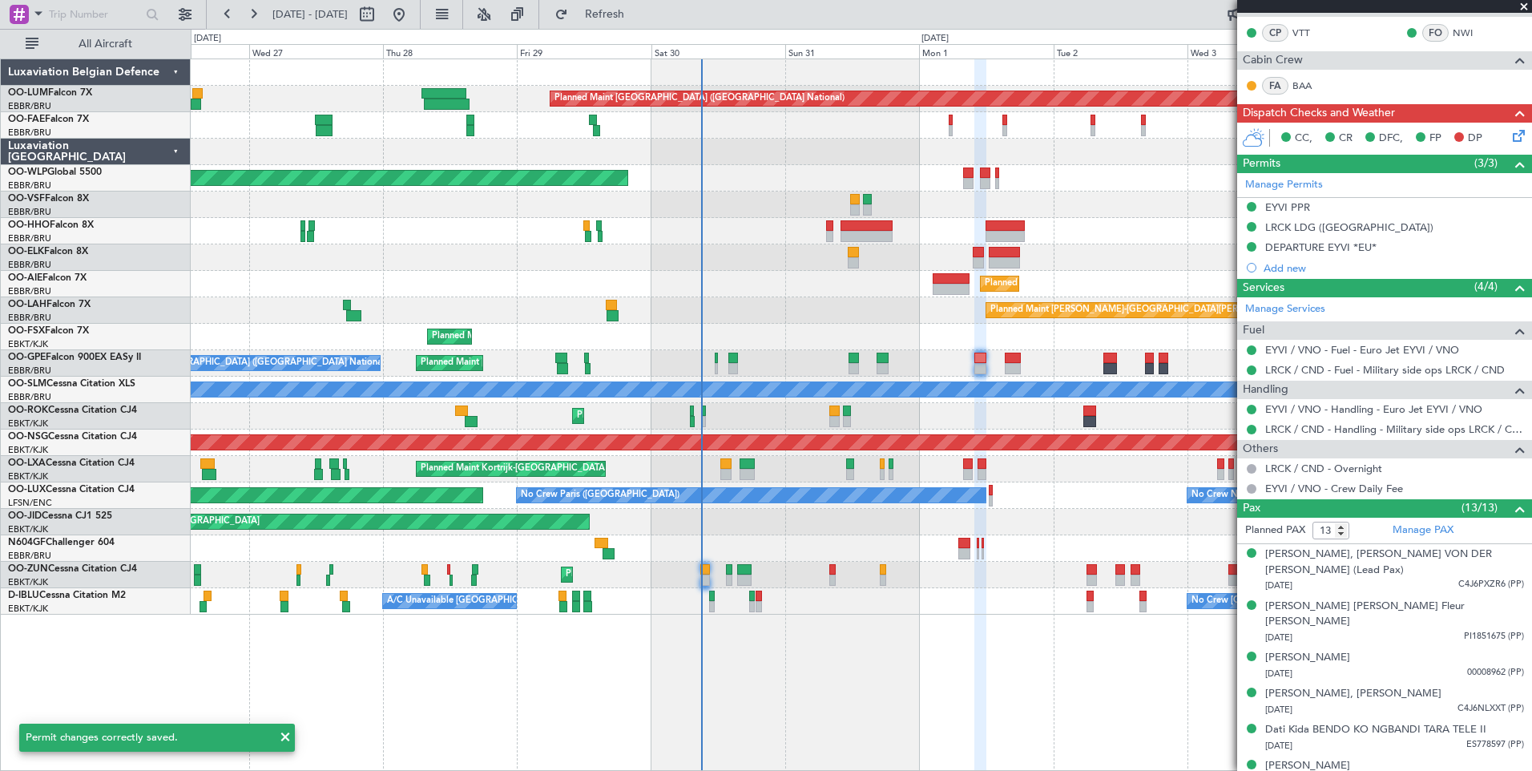
click at [1287, 244] on div "DEPARTURE EYVI *EU*" at bounding box center [1320, 247] width 111 height 14
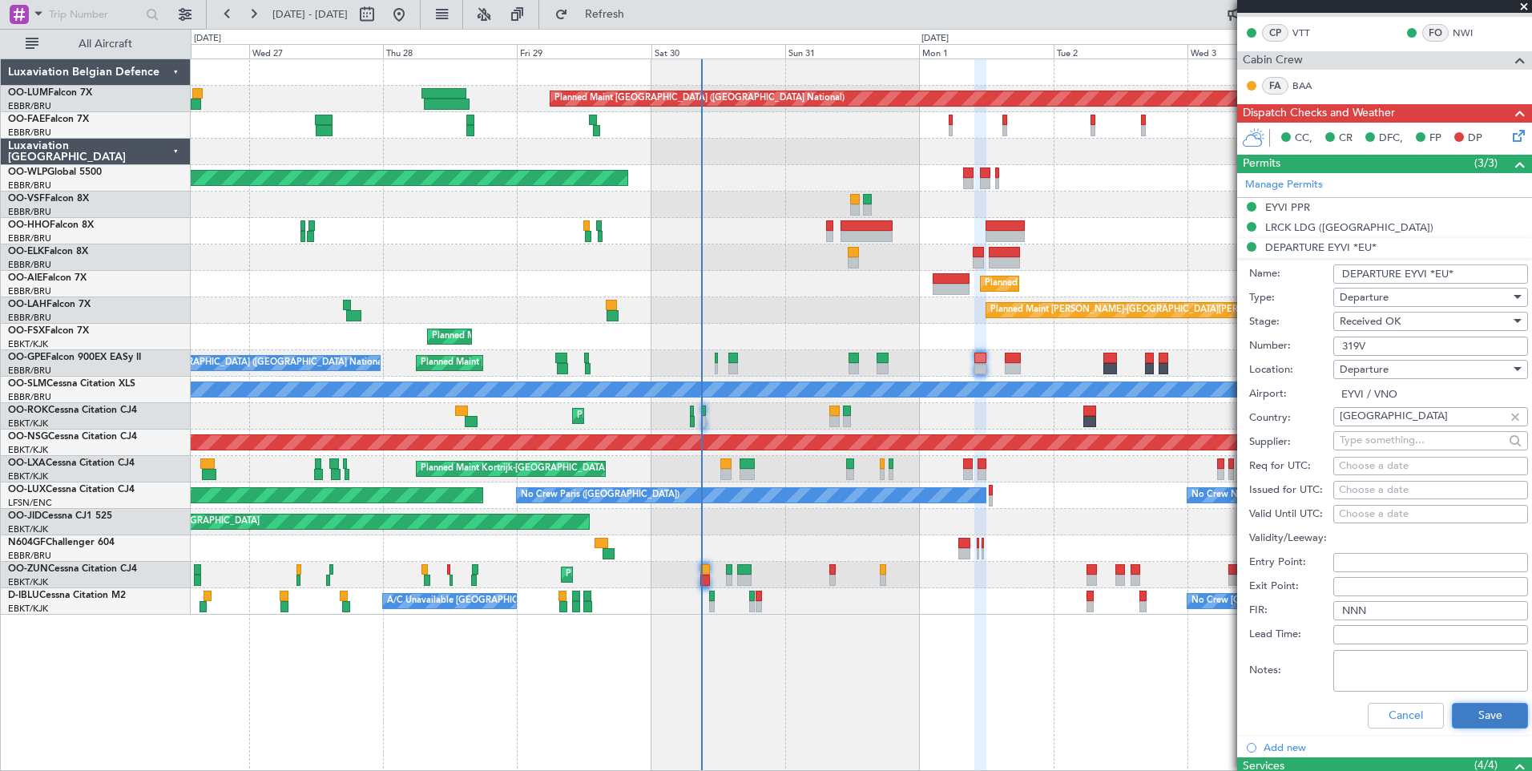
click at [1458, 710] on button "Save" at bounding box center [1490, 716] width 76 height 26
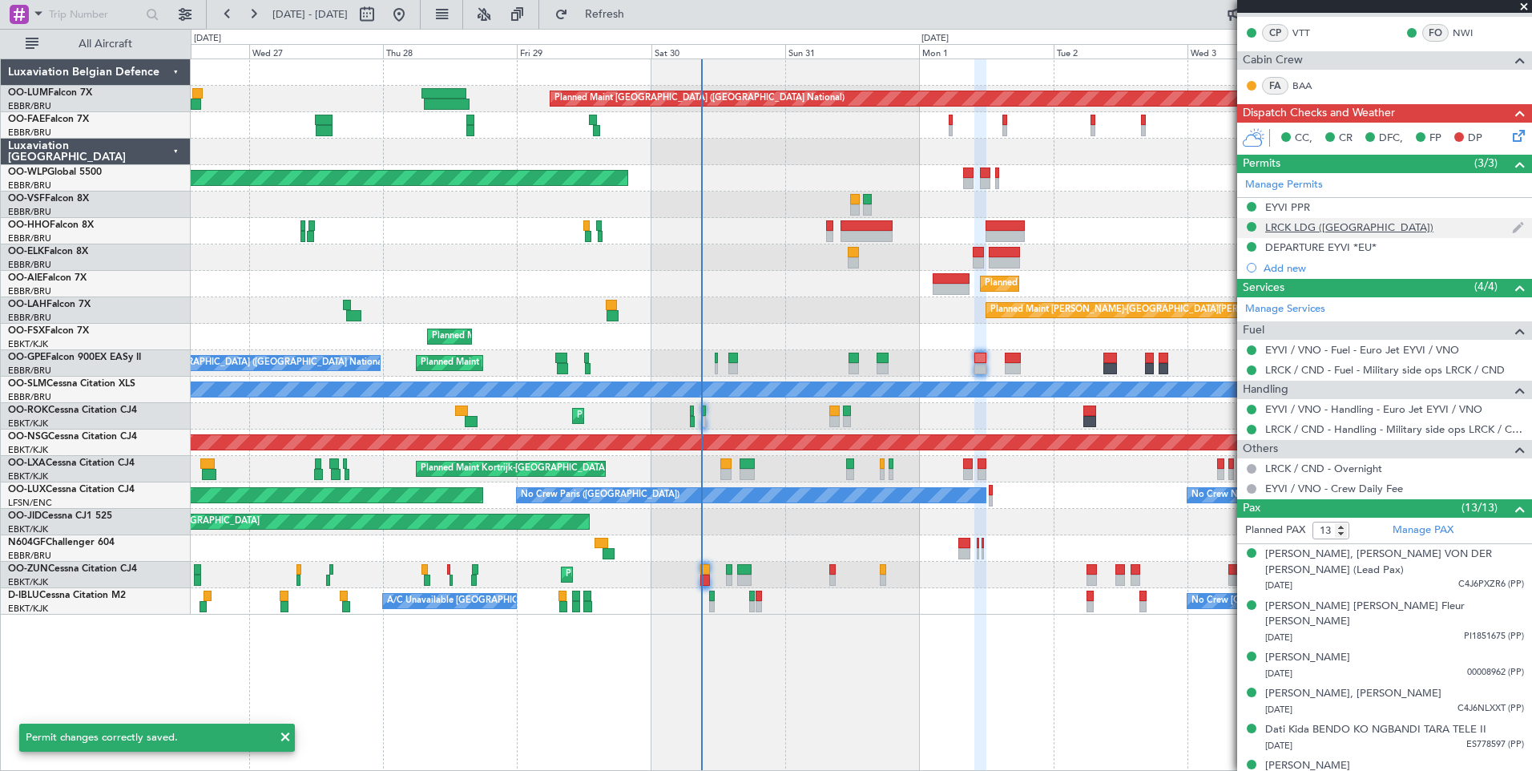
click at [1302, 224] on div "LRCK LDG (EU)" at bounding box center [1349, 227] width 168 height 14
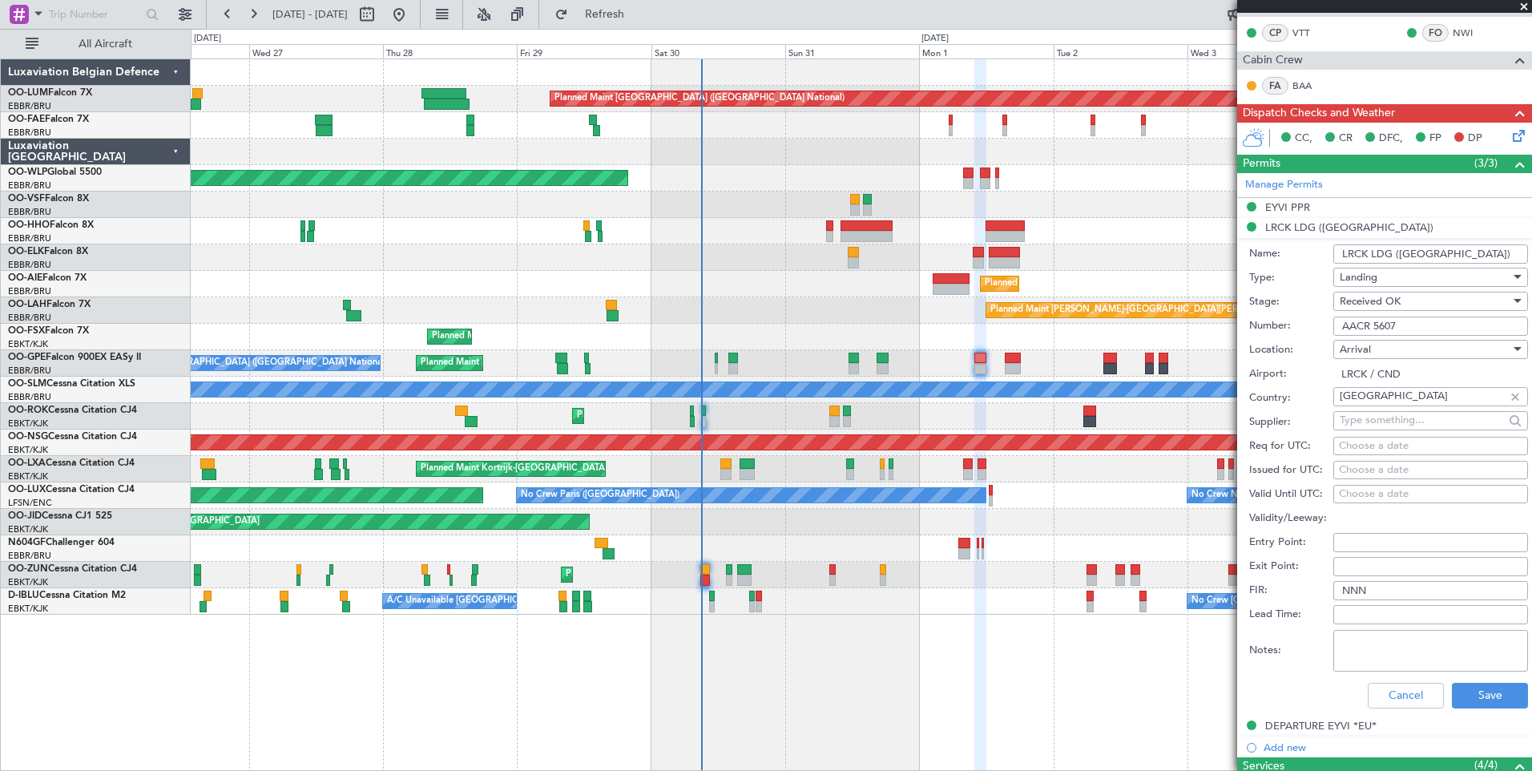
drag, startPoint x: 1408, startPoint y: 329, endPoint x: 1337, endPoint y: 325, distance: 71.5
click at [1337, 325] on input "AACR 5607" at bounding box center [1430, 326] width 195 height 19
click at [1490, 700] on button "Save" at bounding box center [1490, 696] width 76 height 26
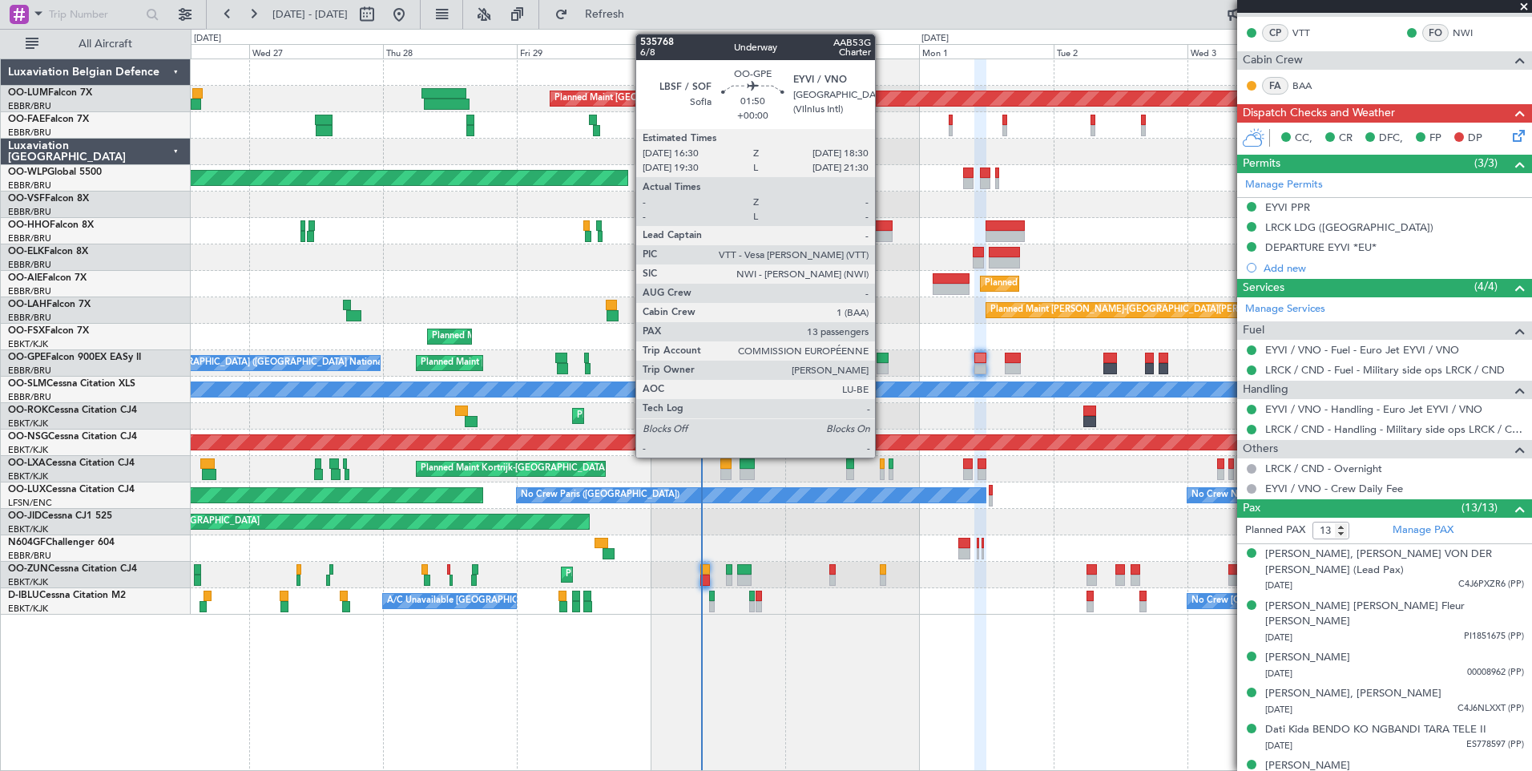
click at [885, 361] on div at bounding box center [882, 358] width 11 height 11
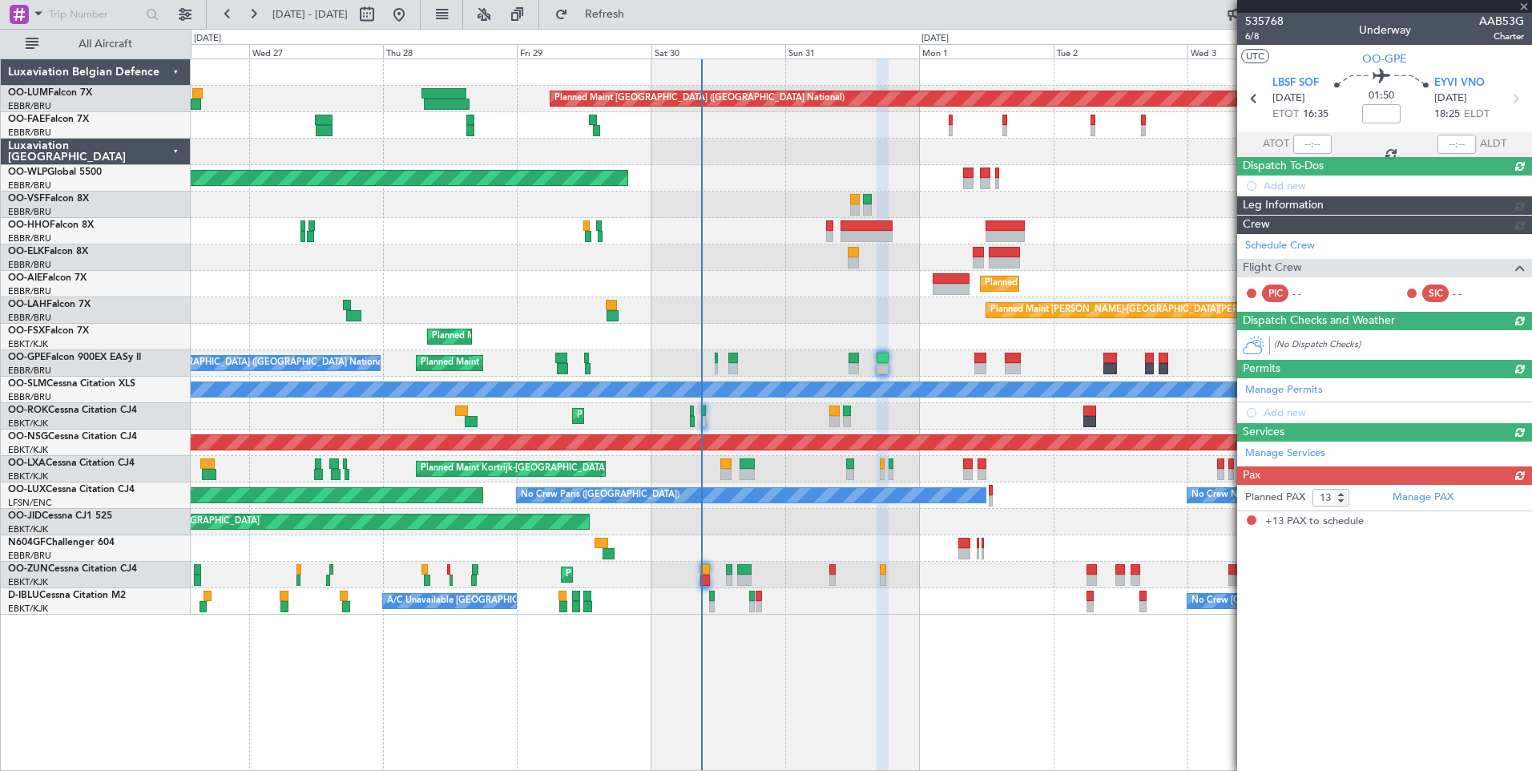
scroll to position [0, 0]
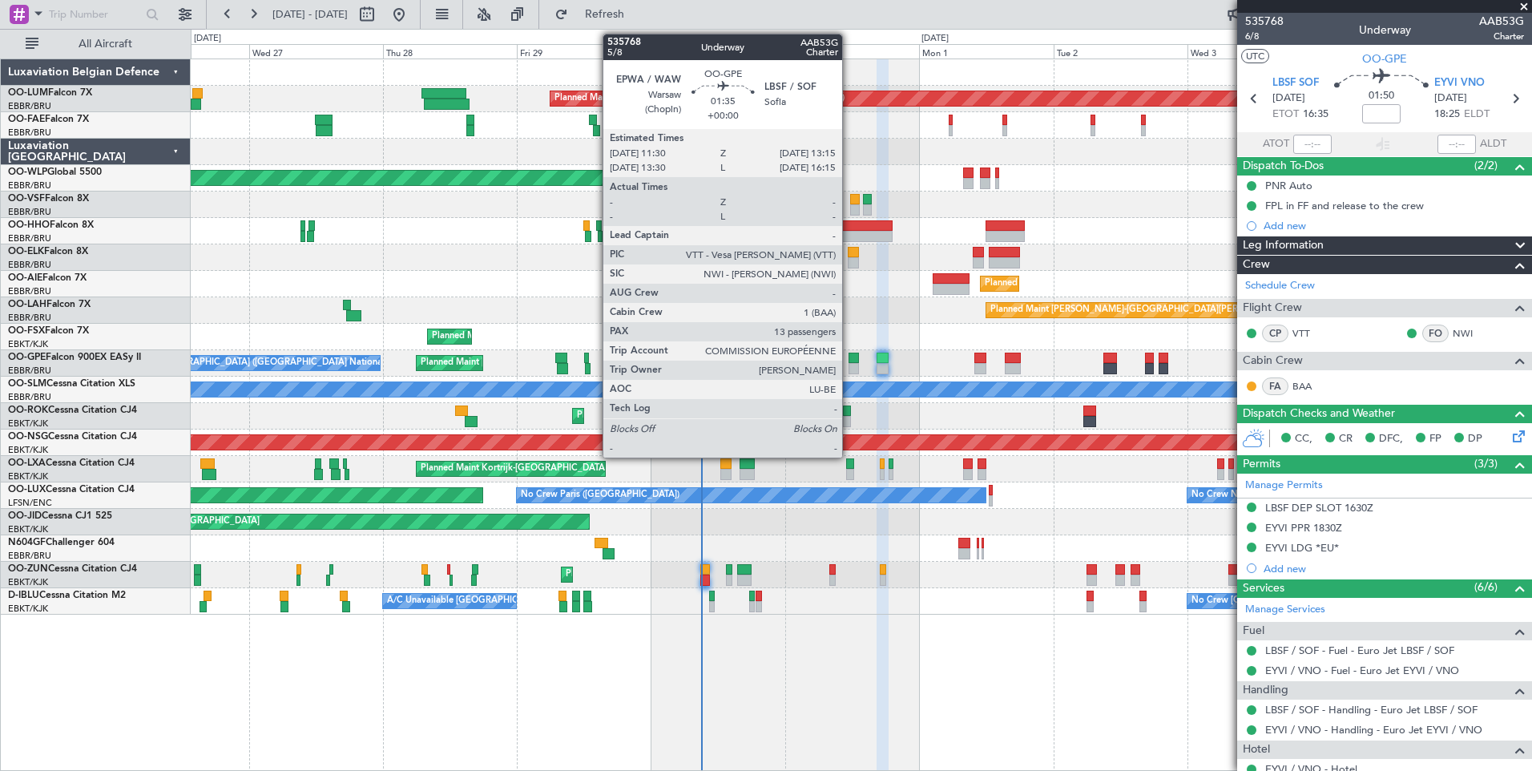
click at [849, 353] on div at bounding box center [854, 358] width 10 height 11
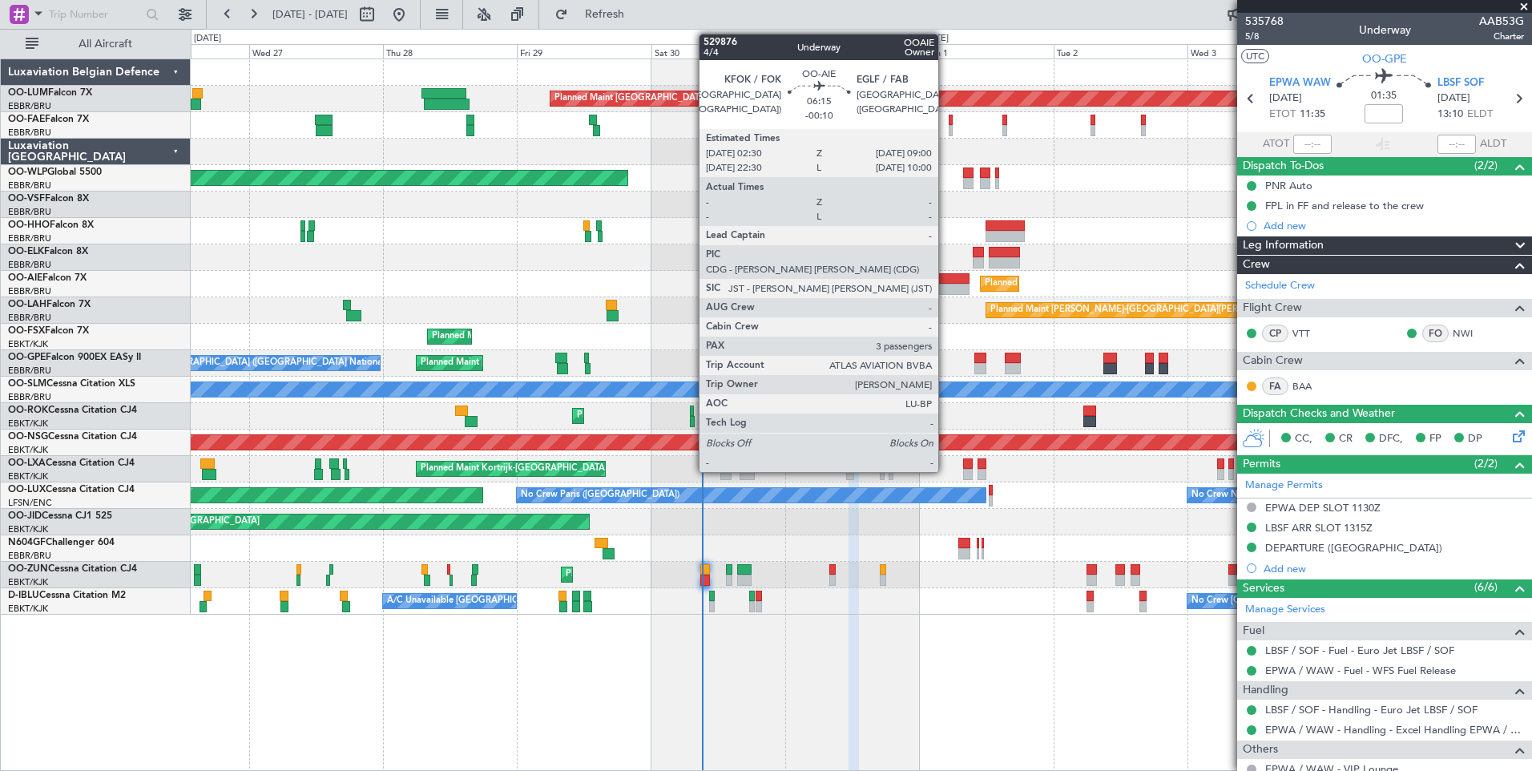
click at [946, 281] on div at bounding box center [951, 278] width 37 height 11
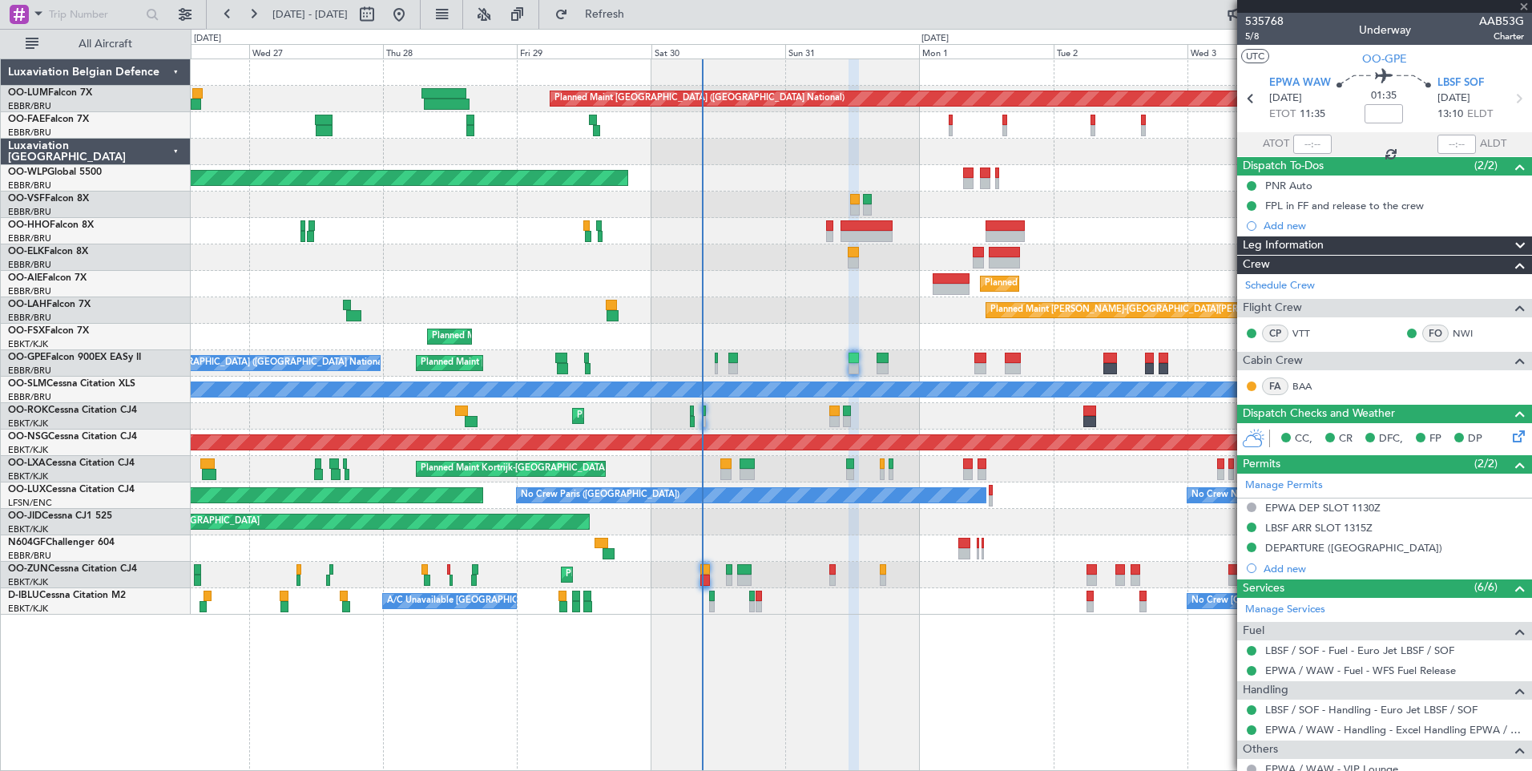
type input "-00:10"
type input "3"
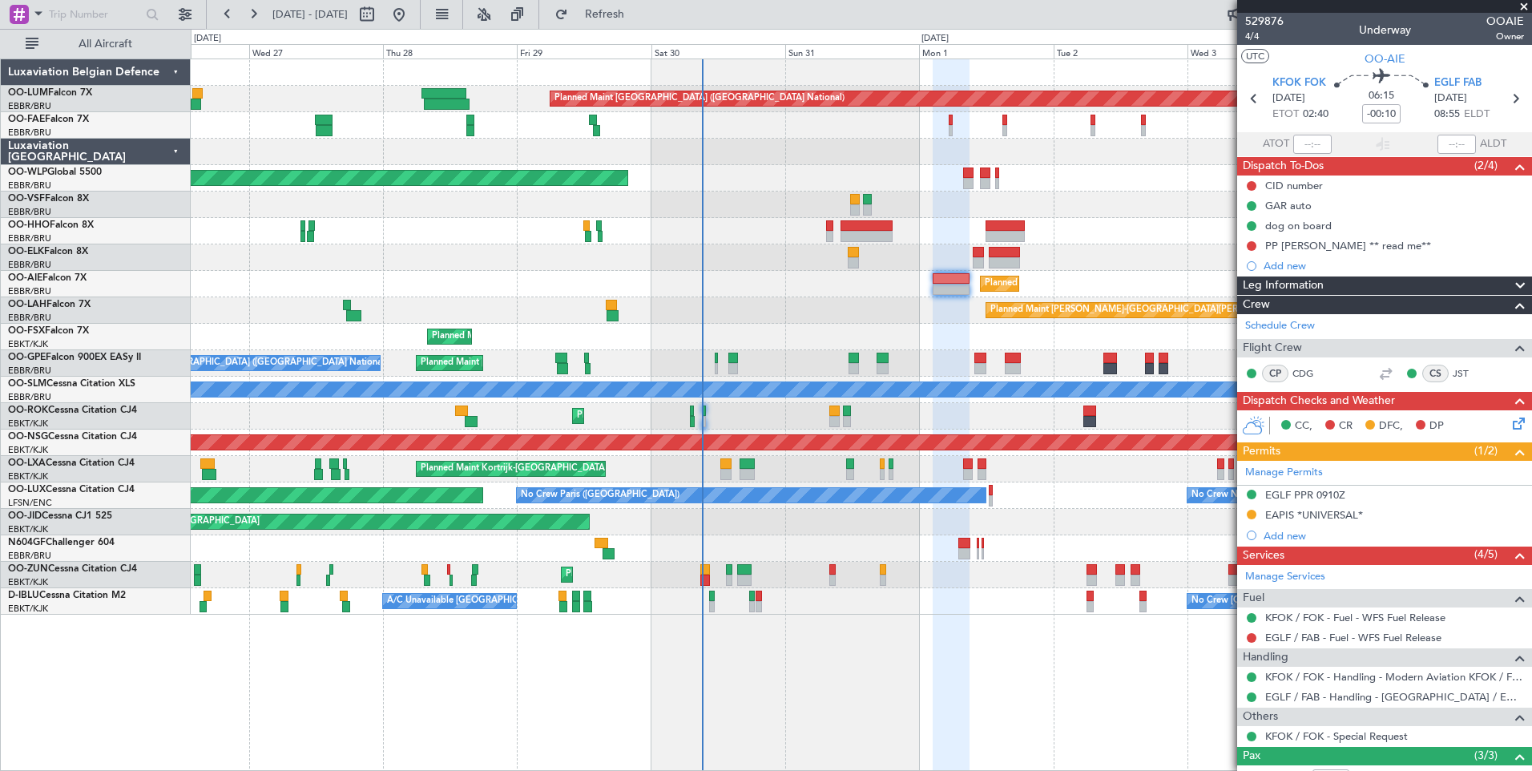
click at [672, 265] on div "Planned Maint Brussels (Brussels National) Owner Melsbroek Air Base Owner Melsb…" at bounding box center [861, 336] width 1341 height 555
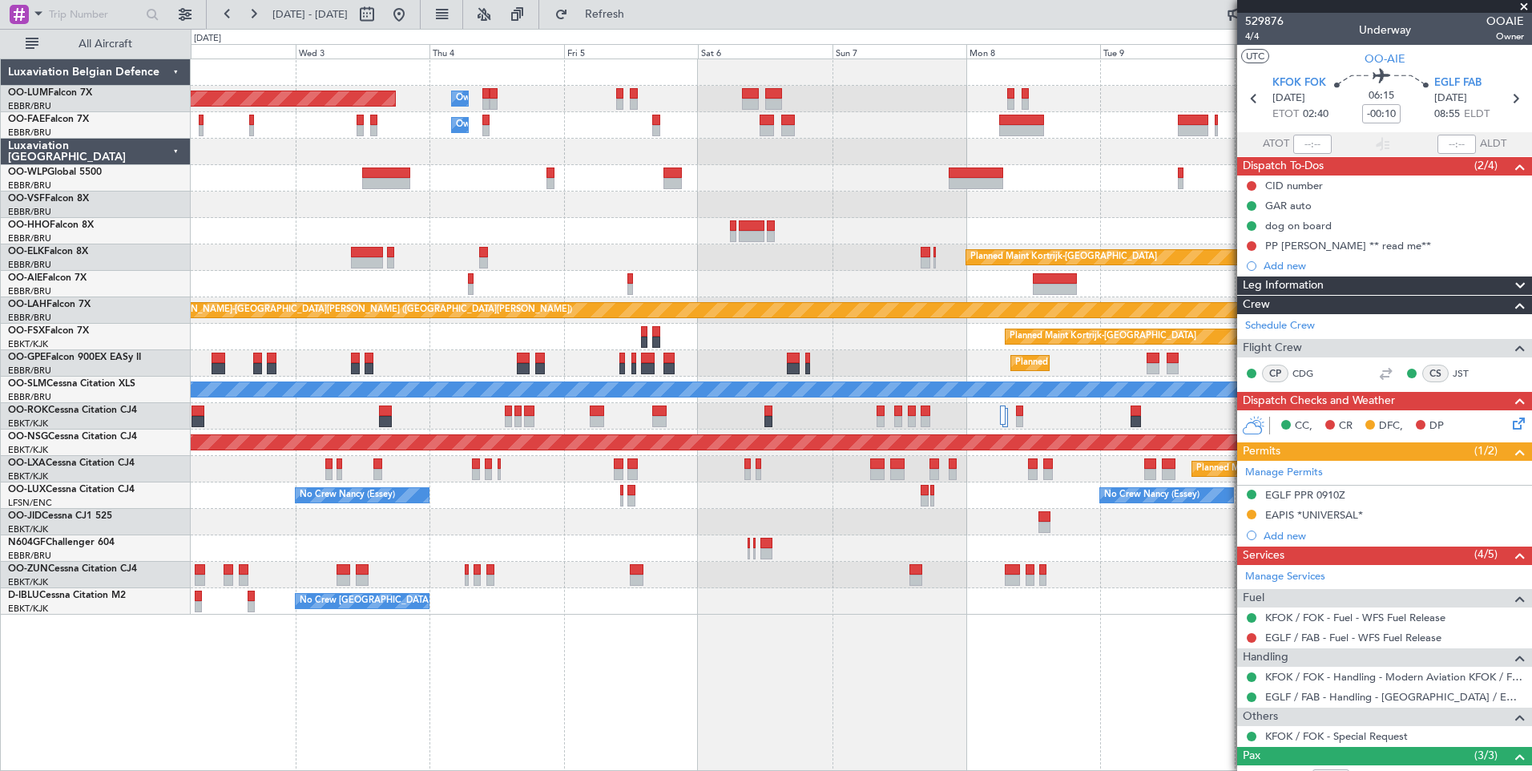
click at [463, 288] on div "Planned Maint Brussels (Brussels National) Owner Melsbroek Air Base Owner Melsb…" at bounding box center [861, 336] width 1341 height 555
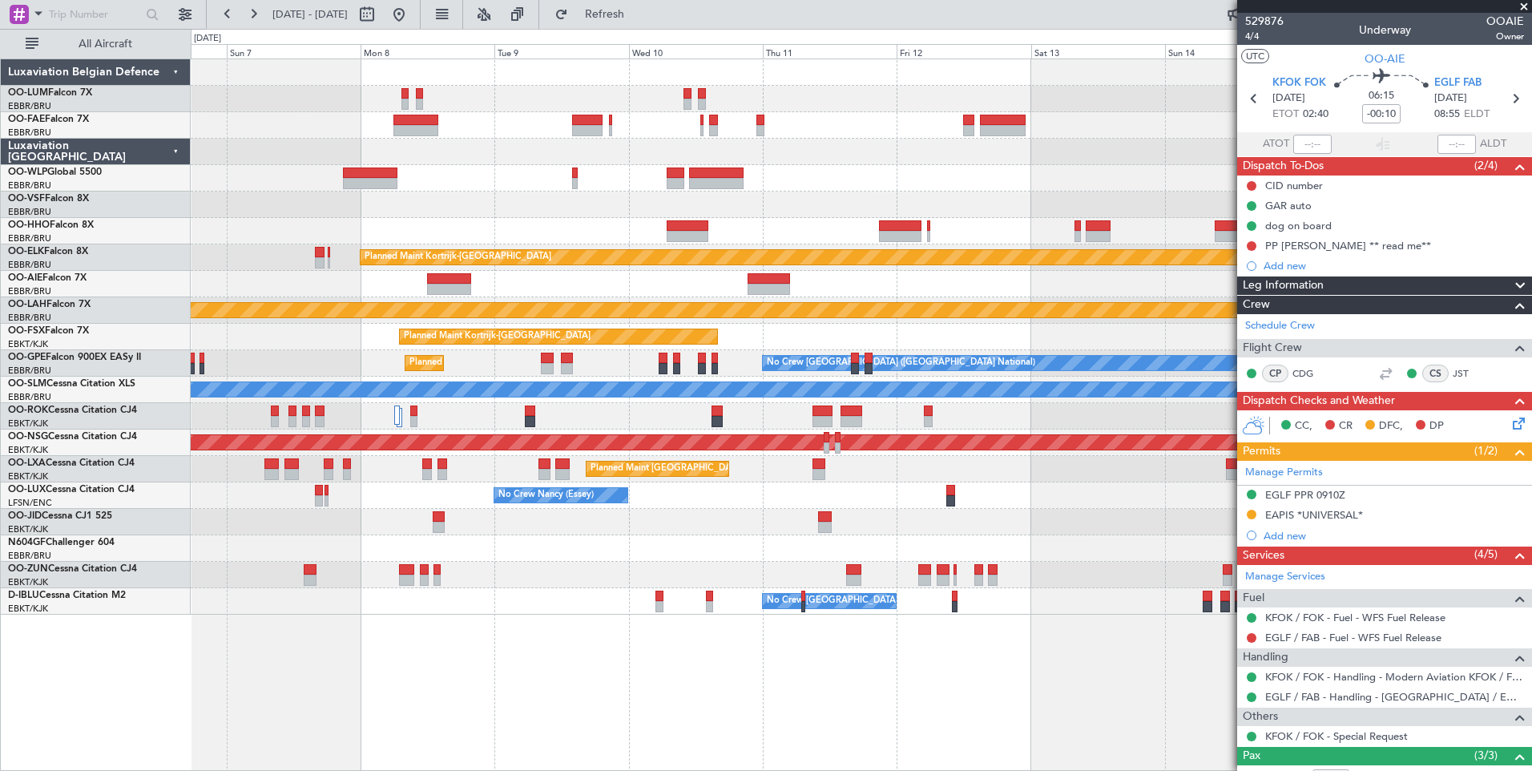
click at [349, 216] on div "Owner Melsbroek Air Base Owner Melsbroek Air Base Planned Maint Kortrijk-Wevelg…" at bounding box center [861, 336] width 1341 height 555
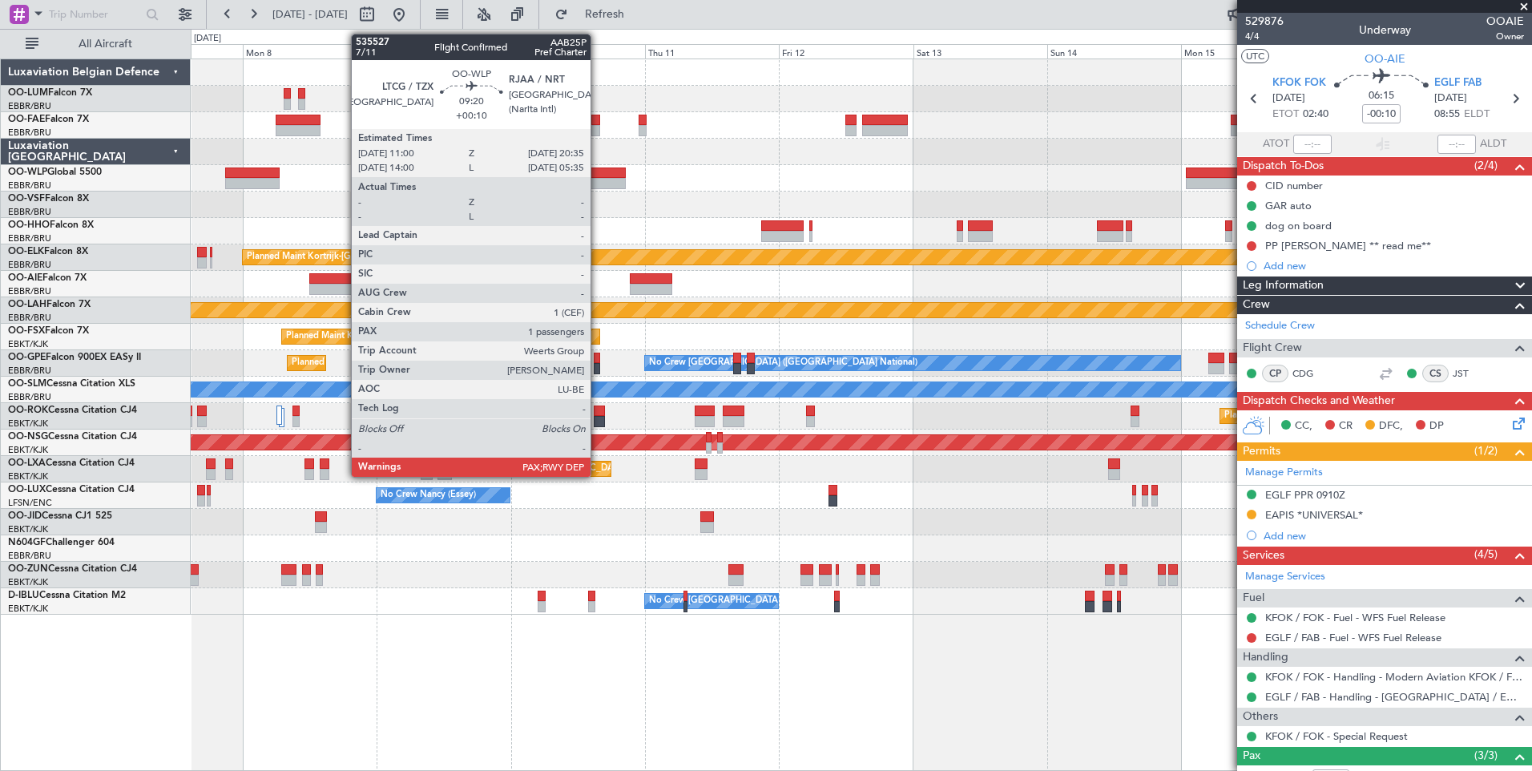
click at [599, 170] on div at bounding box center [598, 172] width 54 height 11
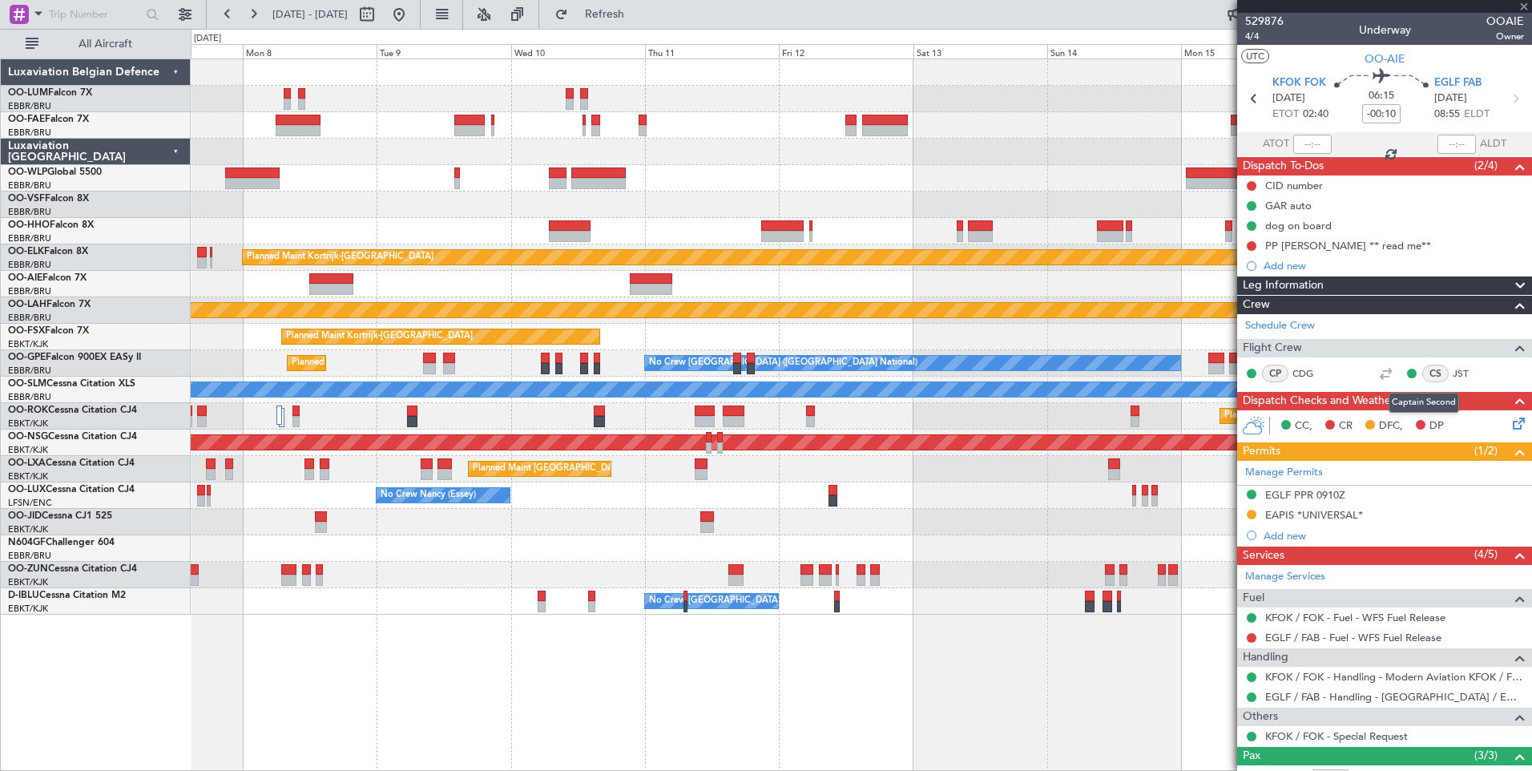
type input "+00:10"
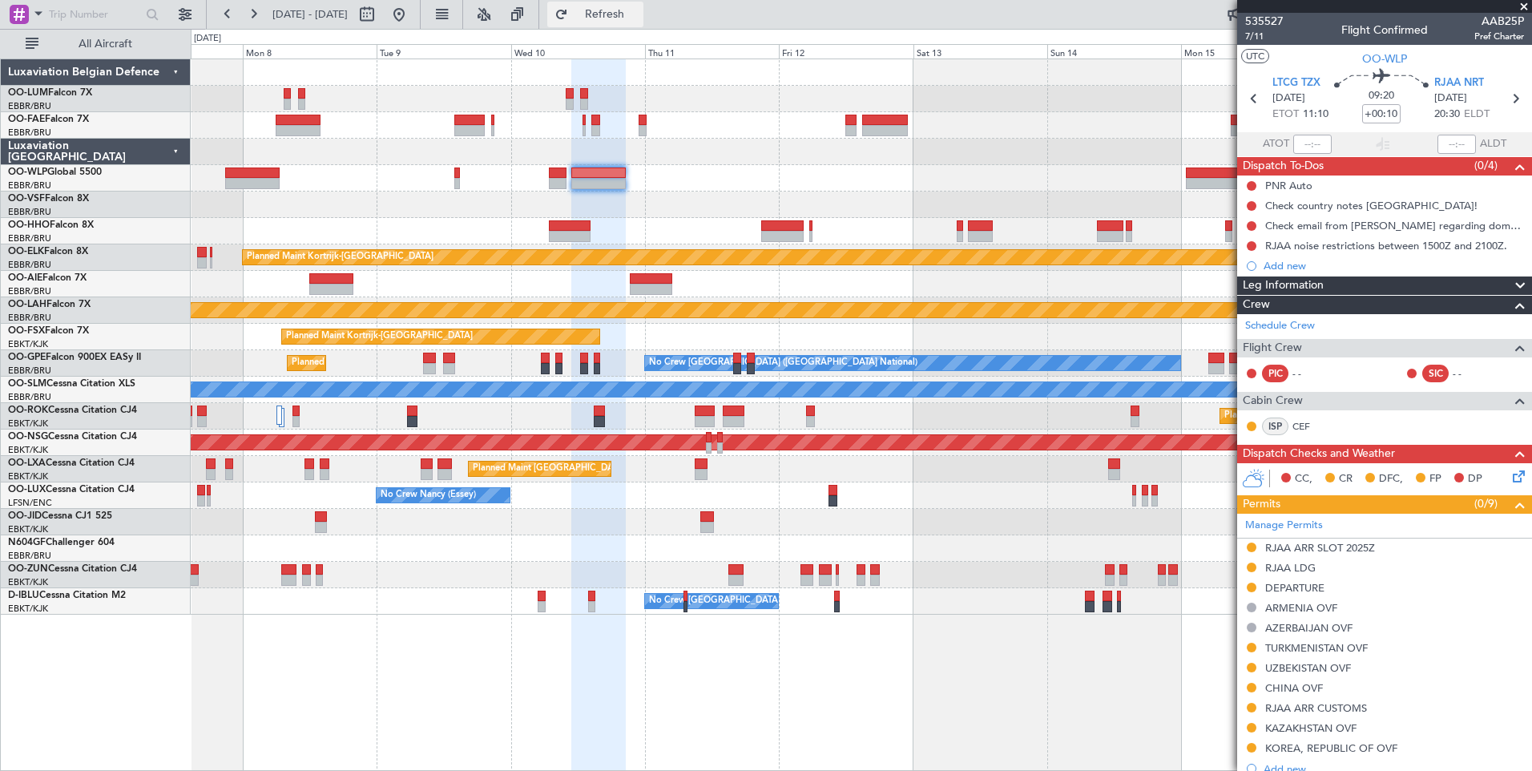
click at [643, 25] on button "Refresh" at bounding box center [595, 15] width 96 height 26
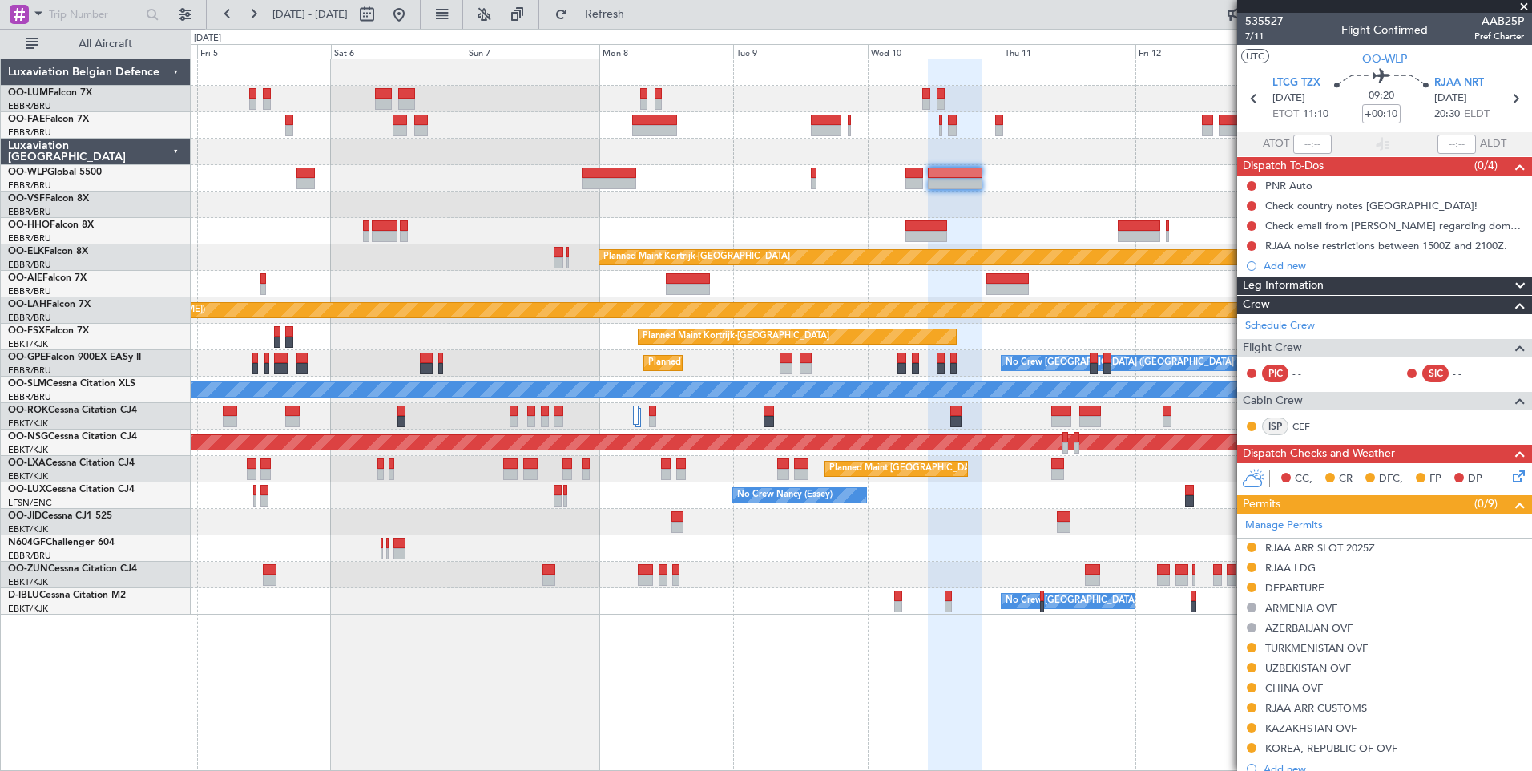
click at [1529, 649] on fb-app "07 Sep 2025 - 17 Sep 2025 Refresh Quick Links All Aircraft Owner Melsbroek Air …" at bounding box center [766, 391] width 1532 height 759
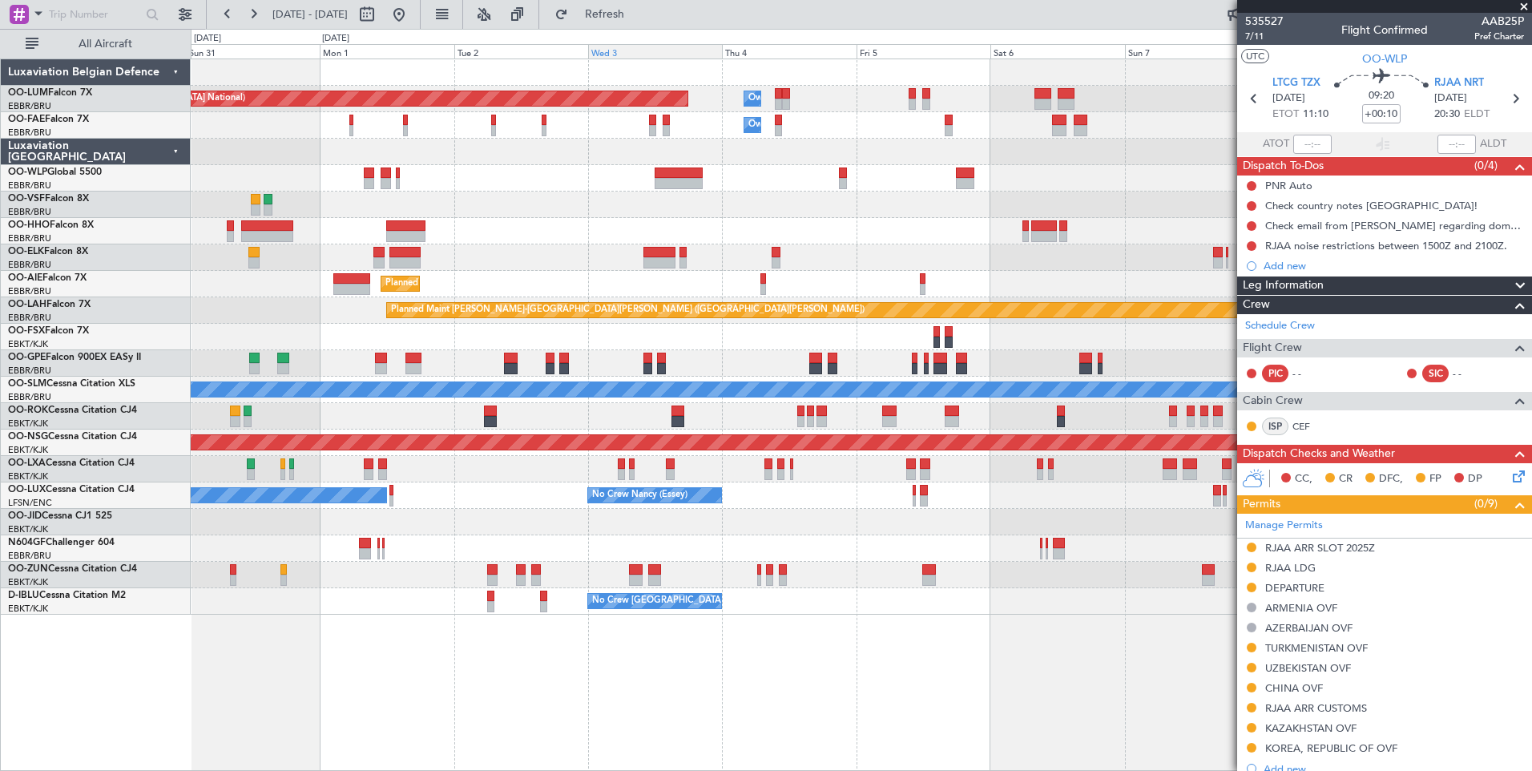
drag, startPoint x: 664, startPoint y: 11, endPoint x: 641, endPoint y: 48, distance: 43.6
click at [639, 11] on span "Refresh" at bounding box center [604, 14] width 67 height 11
click at [1120, 647] on div "Owner Melsbroek Air Base Planned Maint Brussels (Brussels National) Owner Melsb…" at bounding box center [861, 414] width 1341 height 712
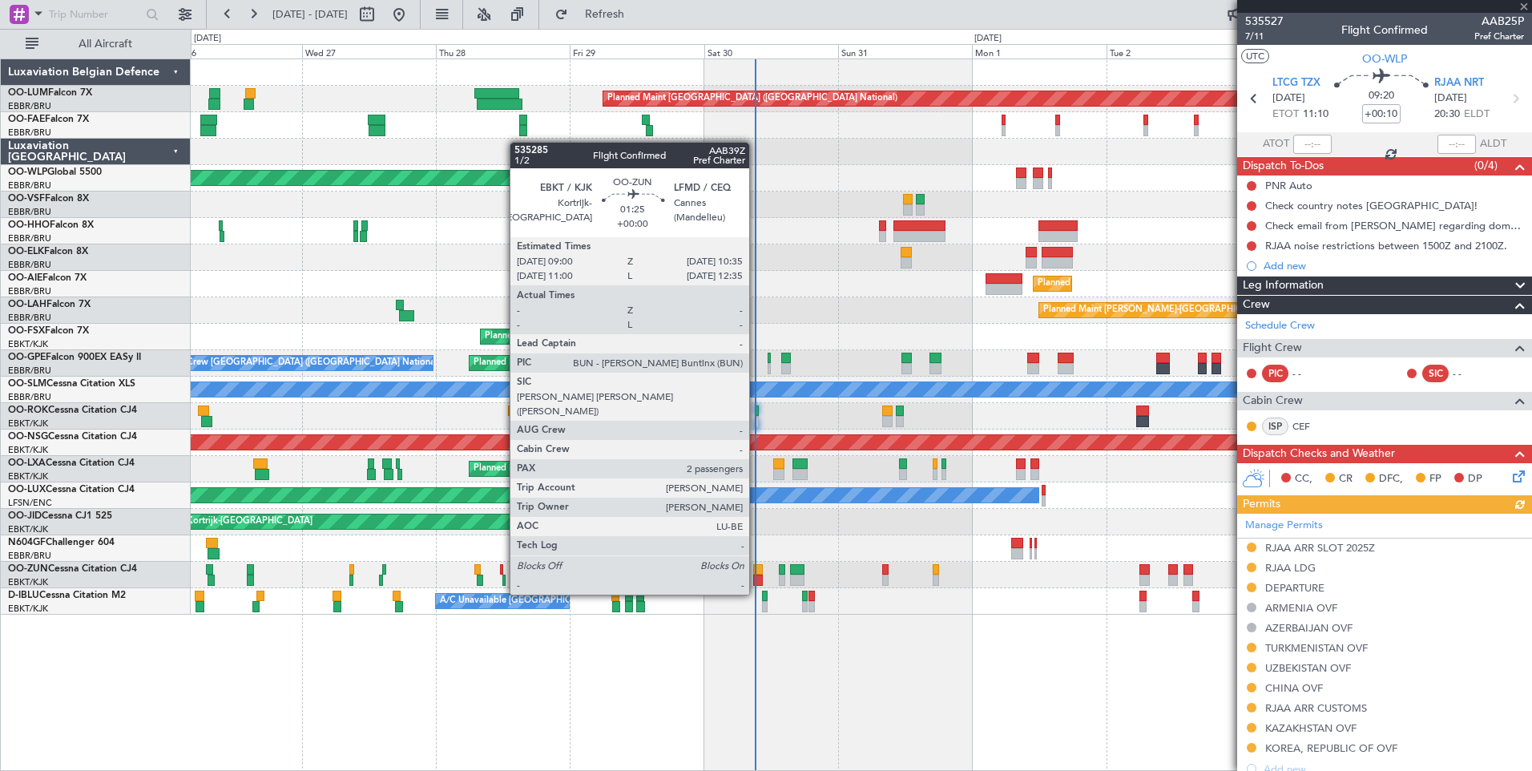
click at [756, 564] on div at bounding box center [758, 569] width 10 height 11
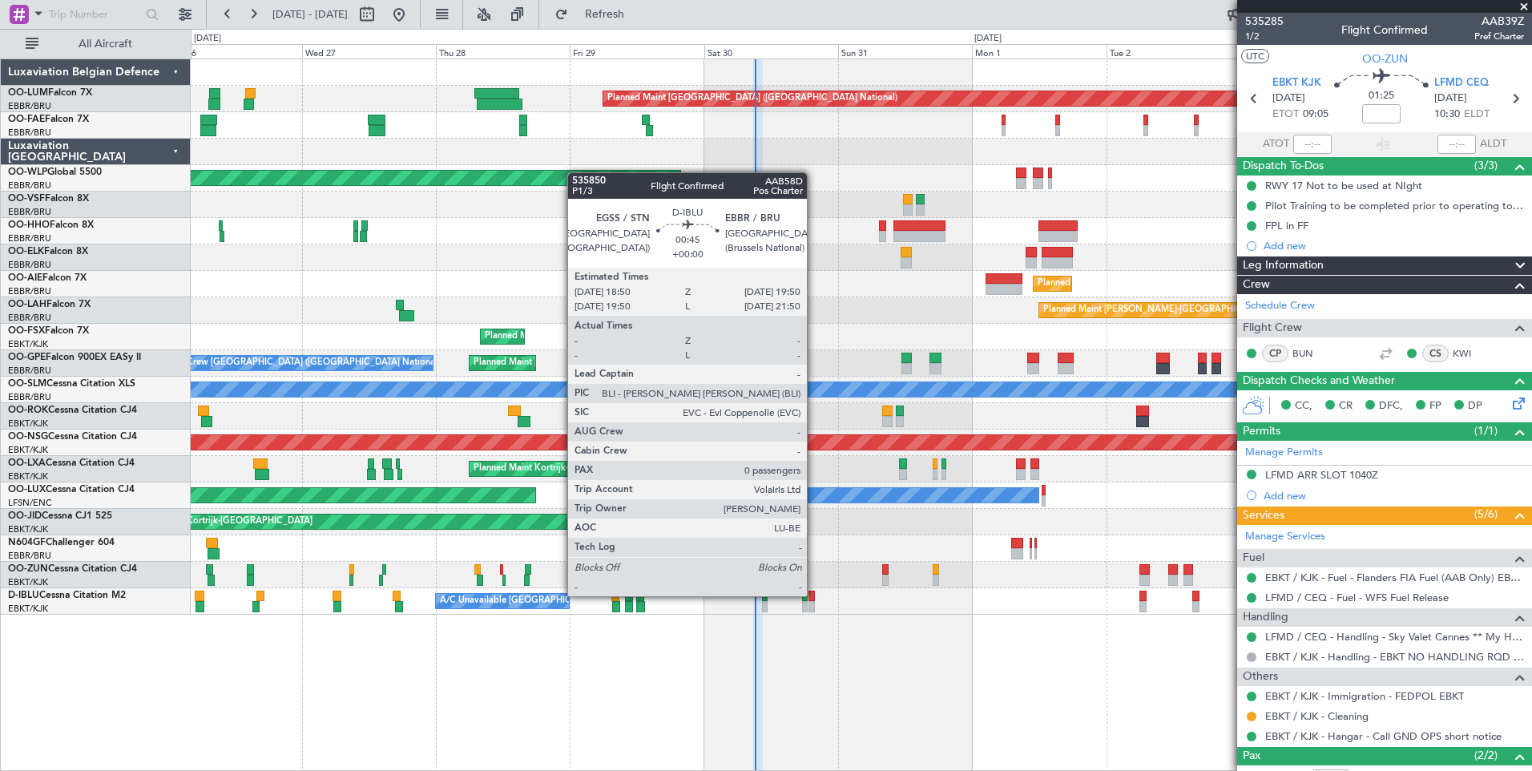
click at [814, 596] on div at bounding box center [812, 596] width 6 height 11
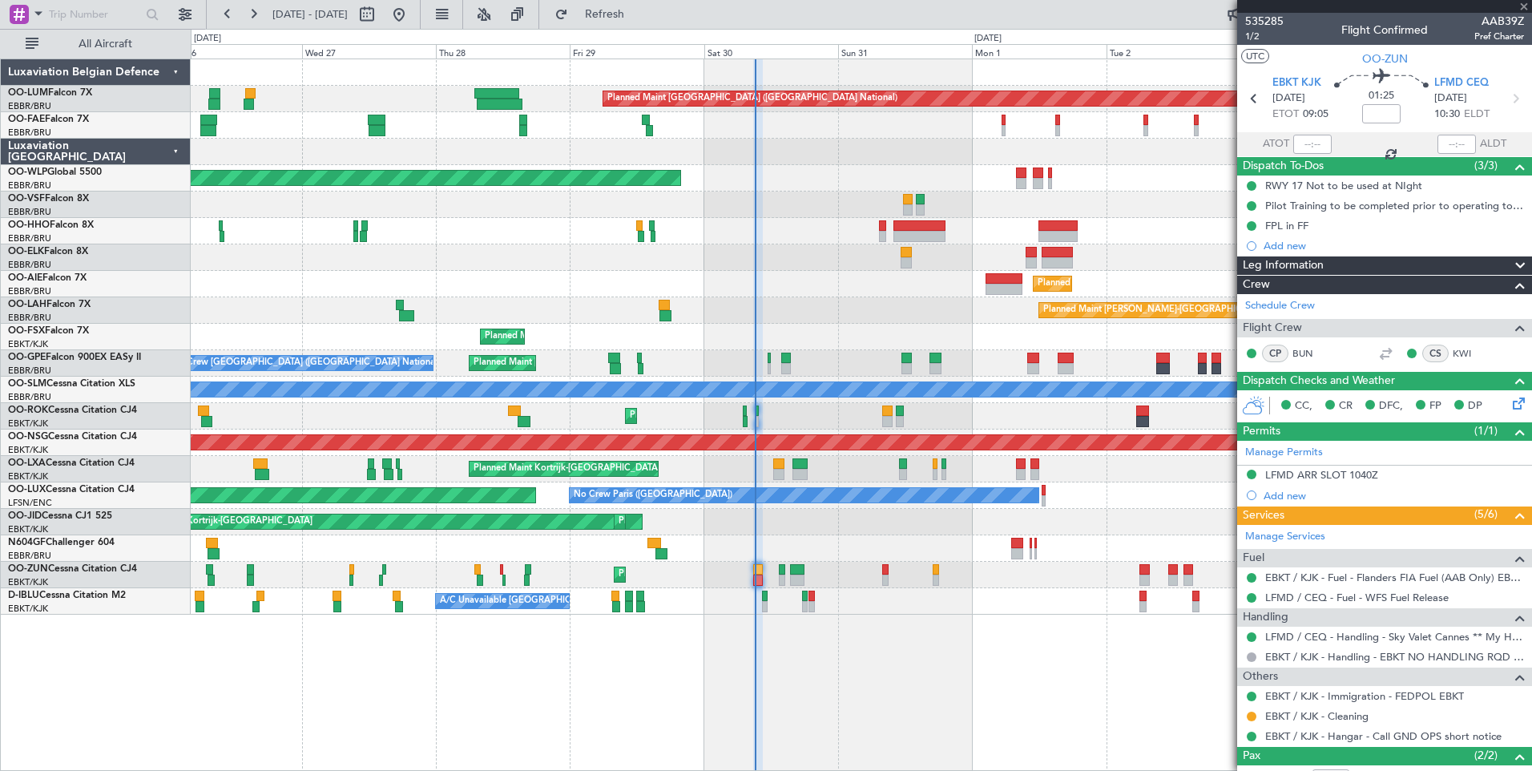
type input "0"
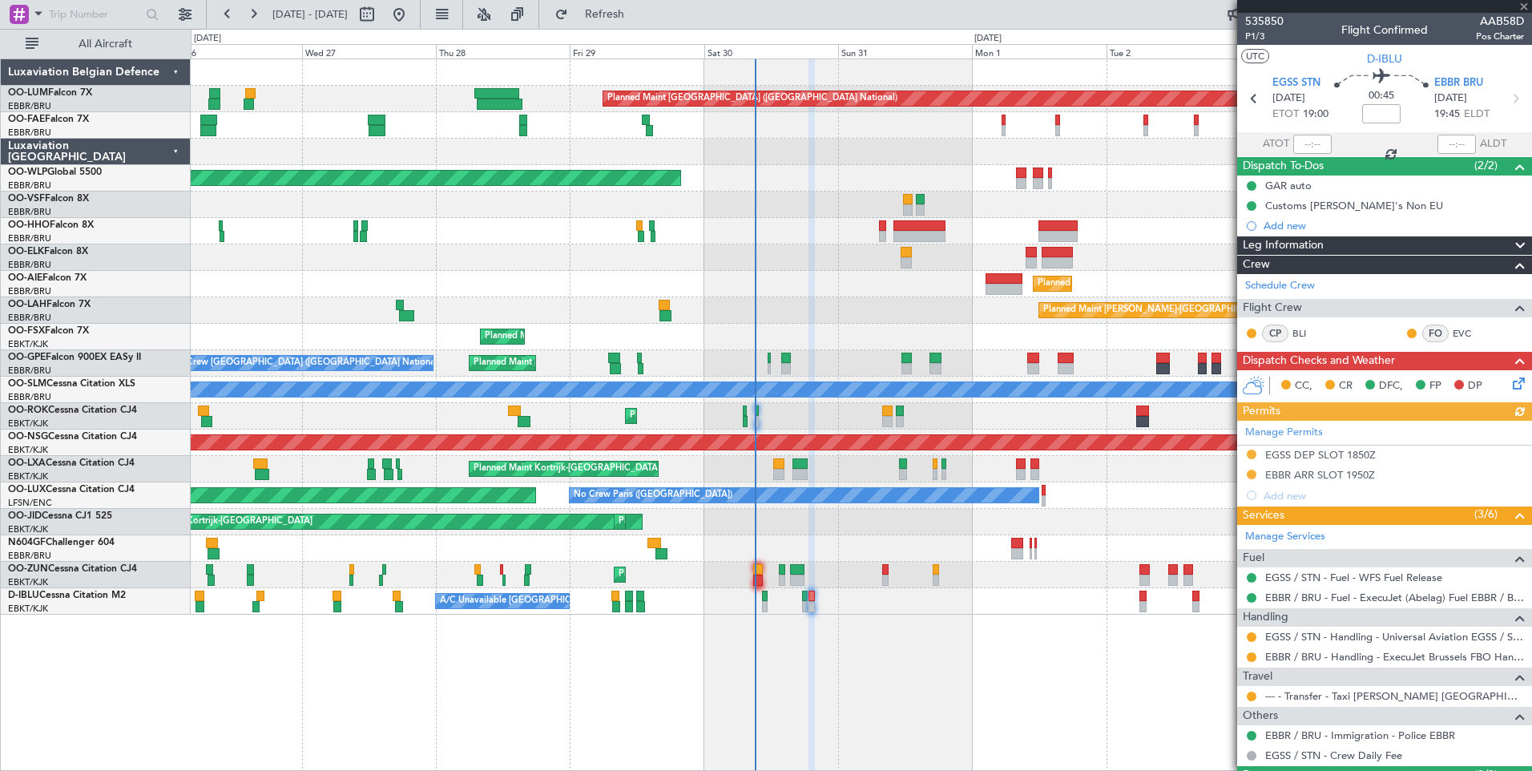
click at [1328, 474] on div "Manage Permits EGSS DEP SLOT 1850Z EBBR ARR SLOT 1950Z Add new" at bounding box center [1384, 463] width 295 height 85
click at [1351, 473] on div "EBBR ARR SLOT 1950Z" at bounding box center [1320, 475] width 110 height 14
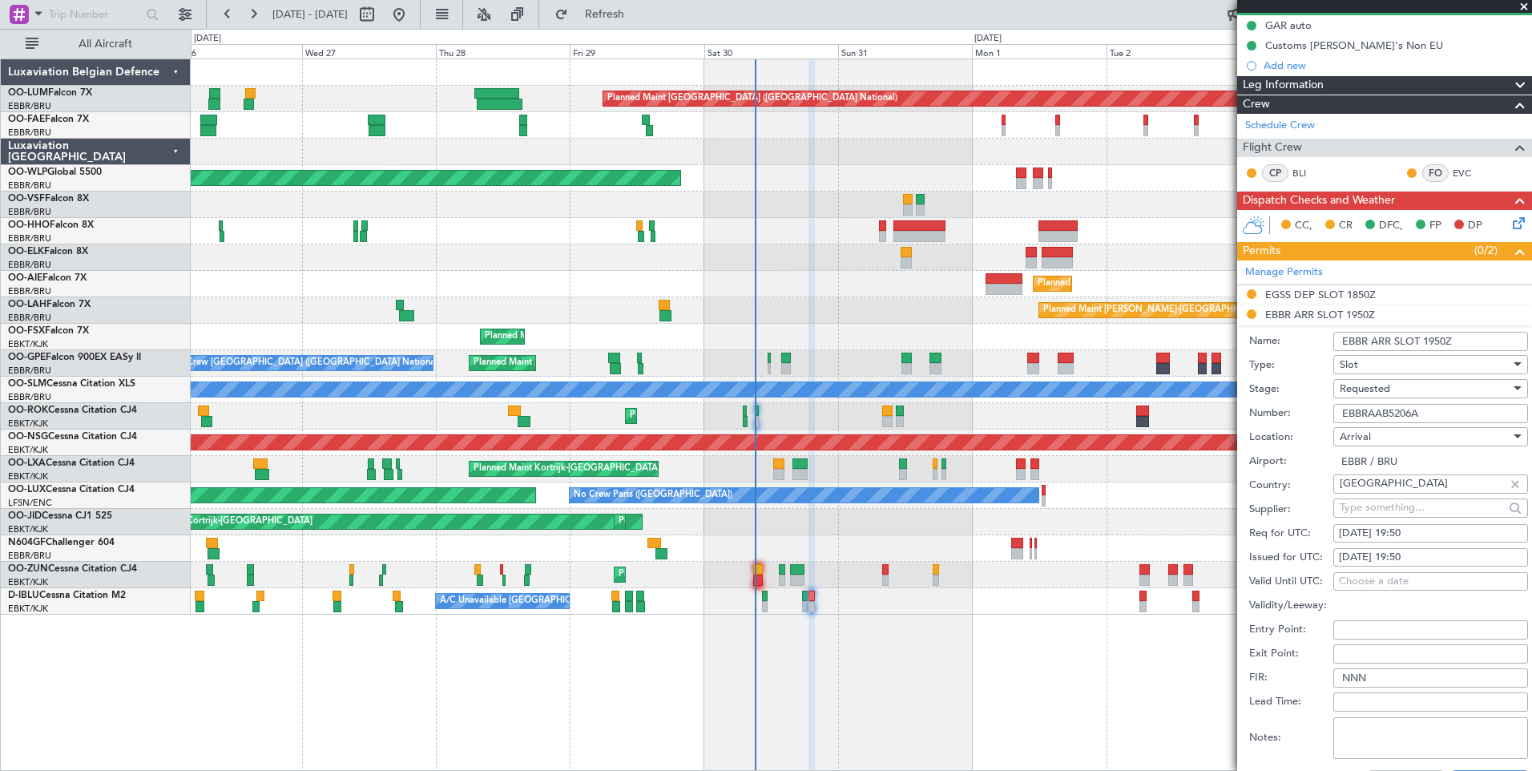
scroll to position [401, 0]
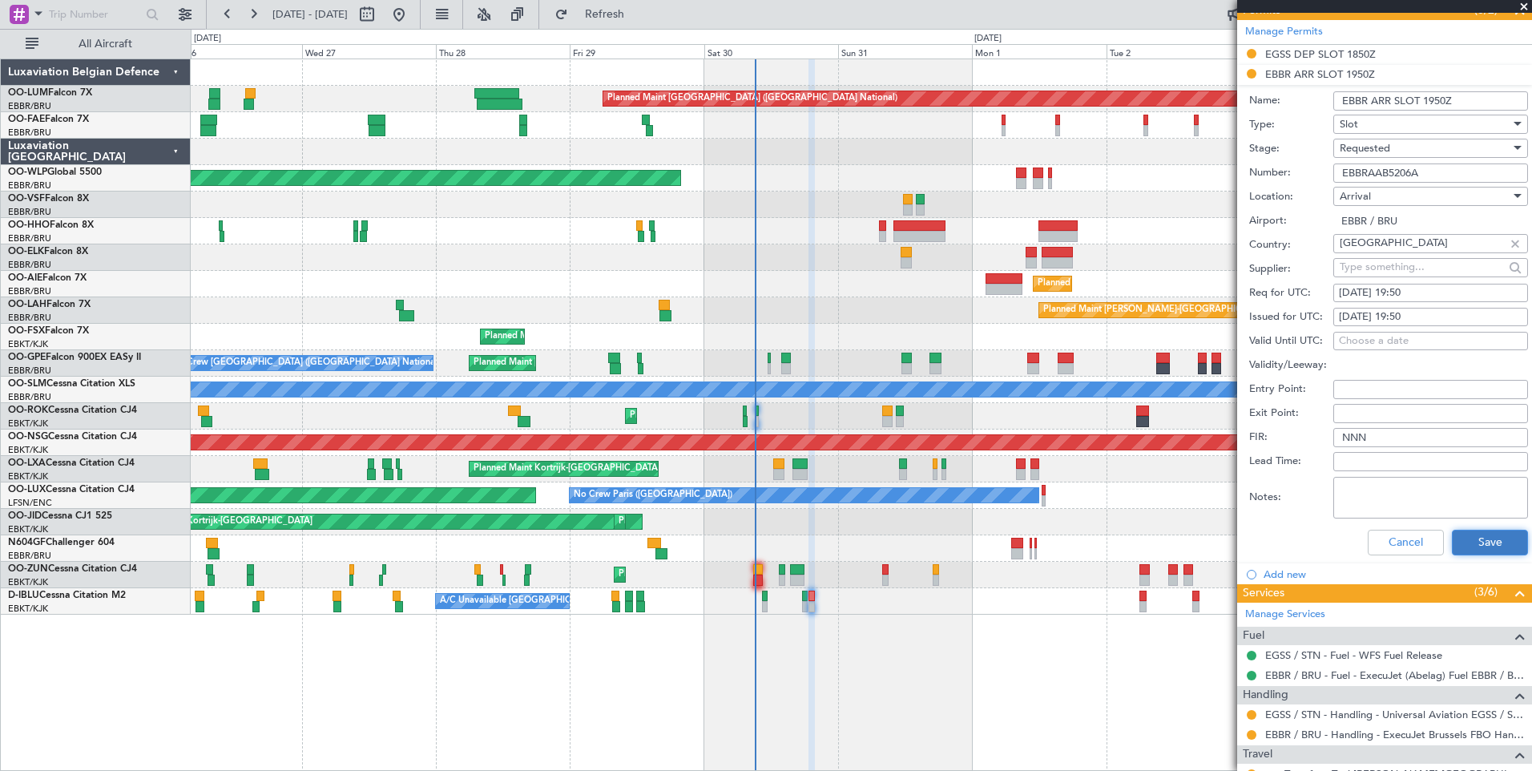
click at [1475, 541] on button "Save" at bounding box center [1490, 543] width 76 height 26
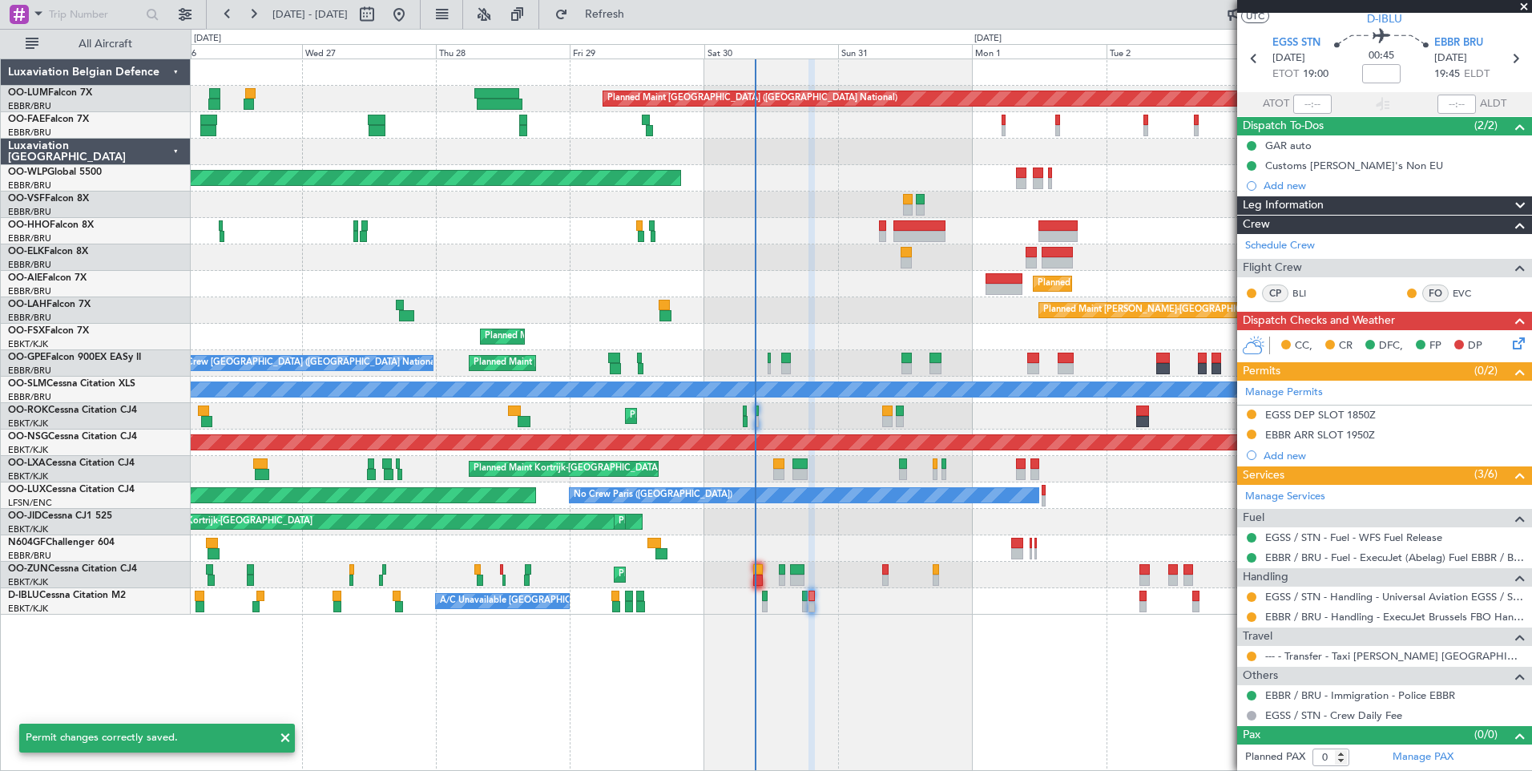
scroll to position [39, 0]
click at [1254, 436] on button at bounding box center [1252, 435] width 10 height 10
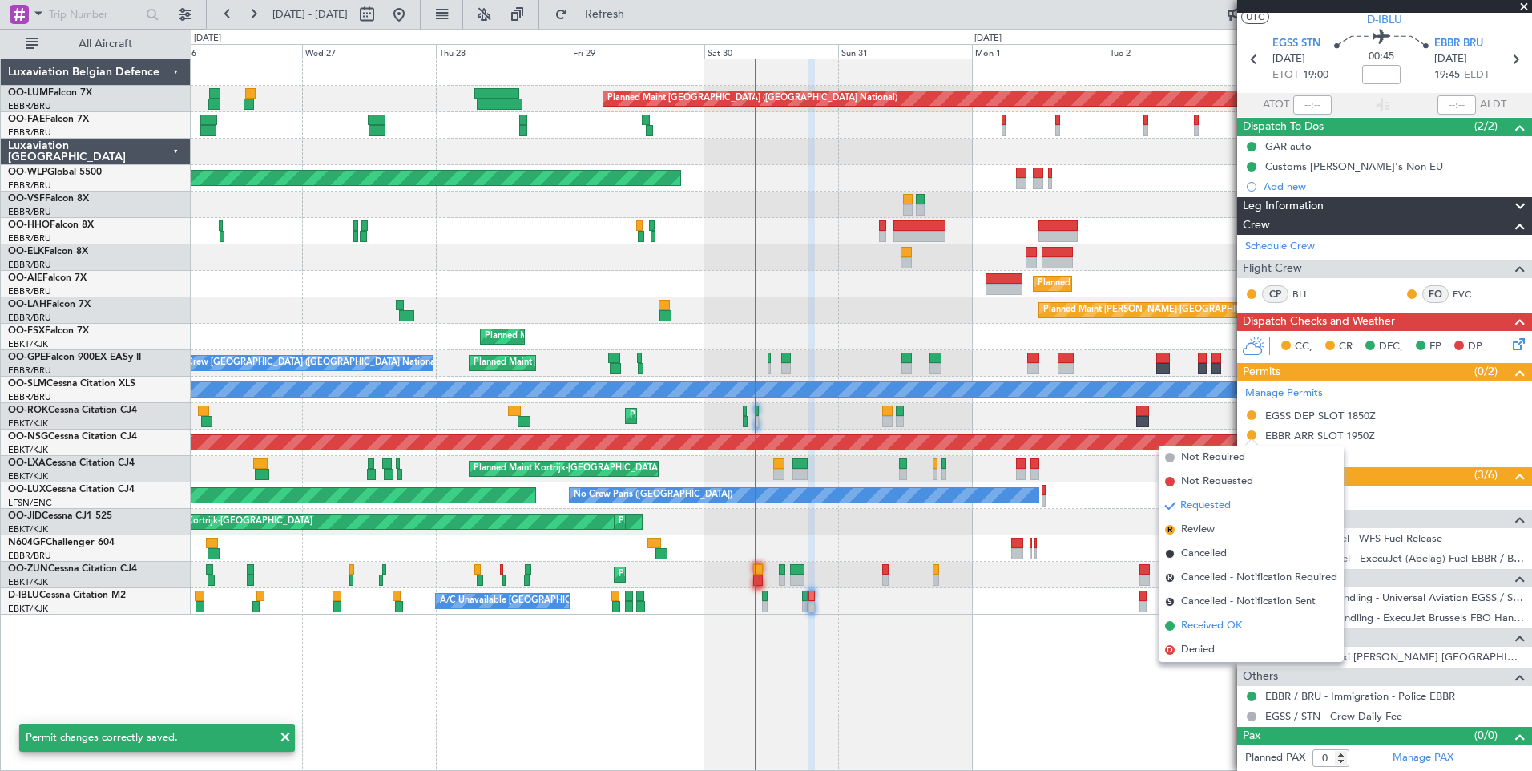
click at [1204, 627] on span "Received OK" at bounding box center [1211, 626] width 61 height 16
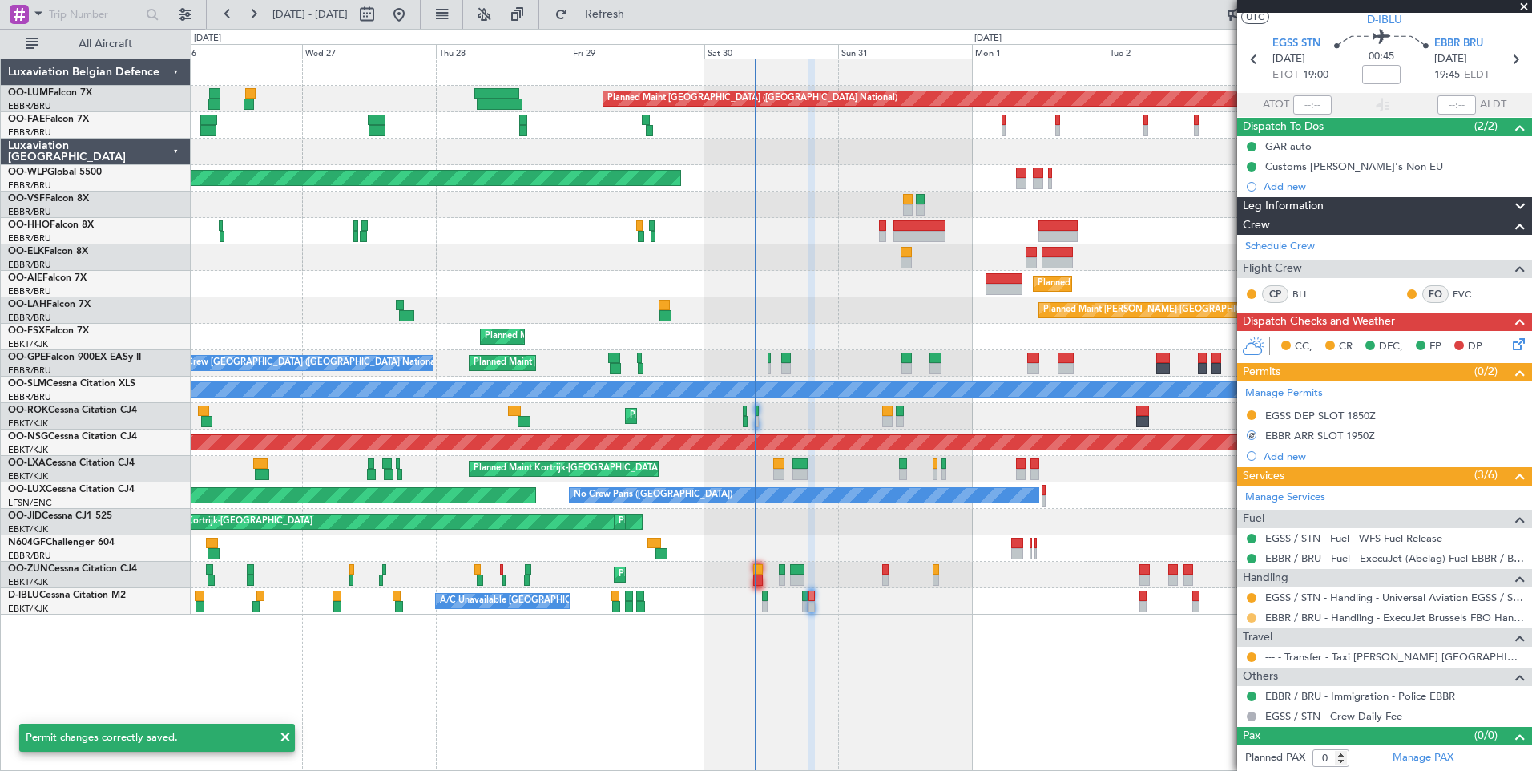
click at [1250, 617] on button at bounding box center [1252, 618] width 10 height 10
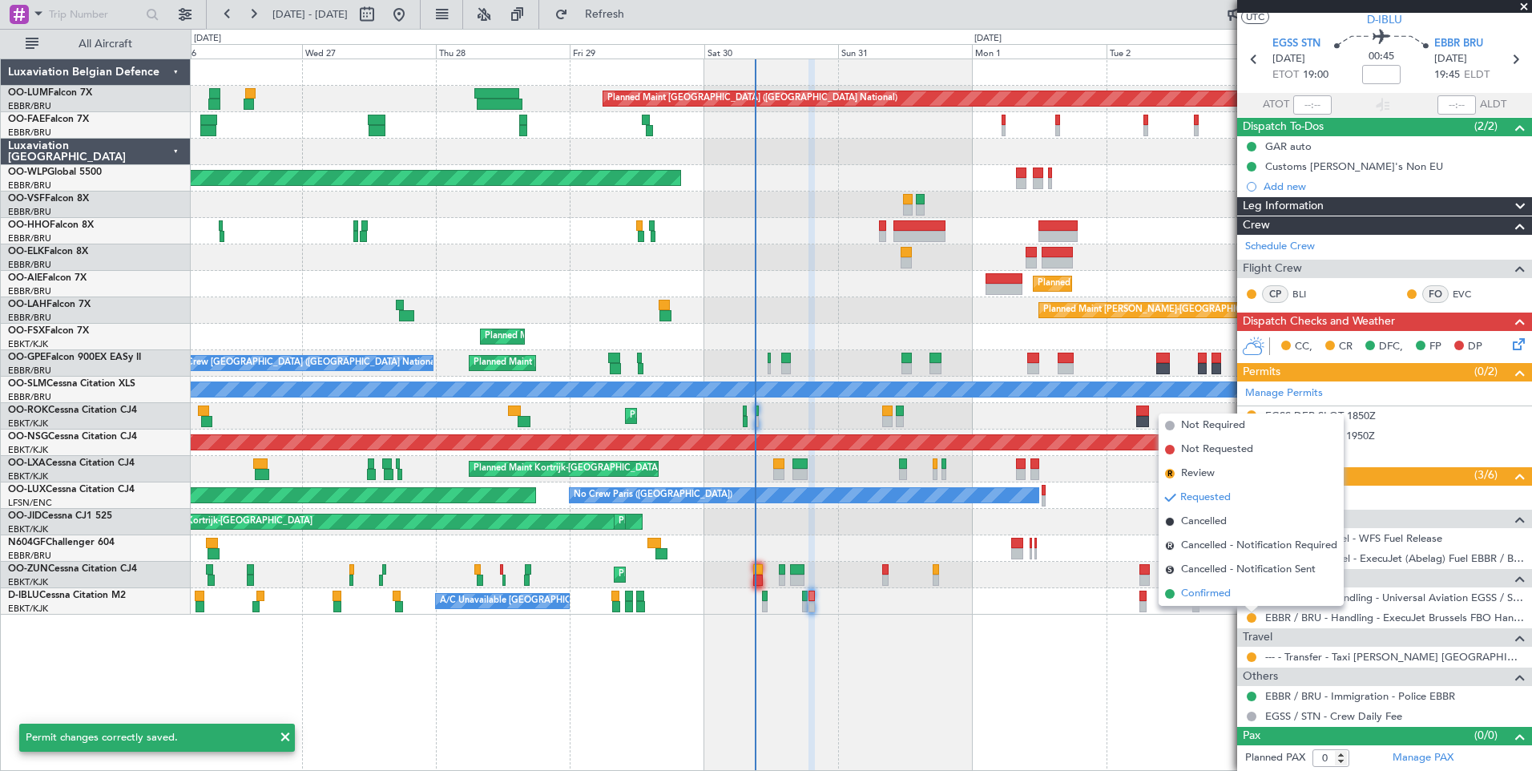
click at [1233, 597] on li "Confirmed" at bounding box center [1251, 594] width 185 height 24
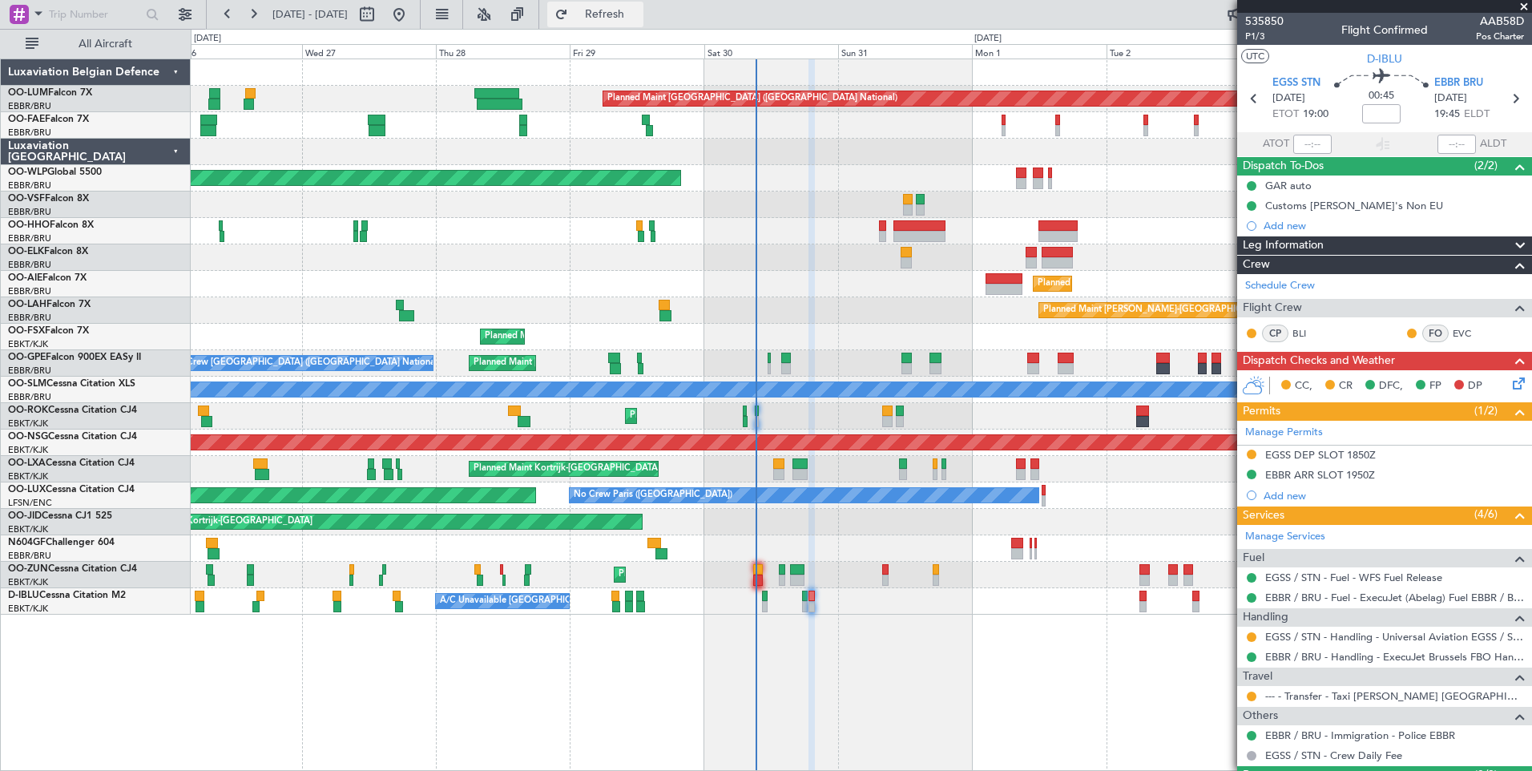
click at [639, 11] on span "Refresh" at bounding box center [604, 14] width 67 height 11
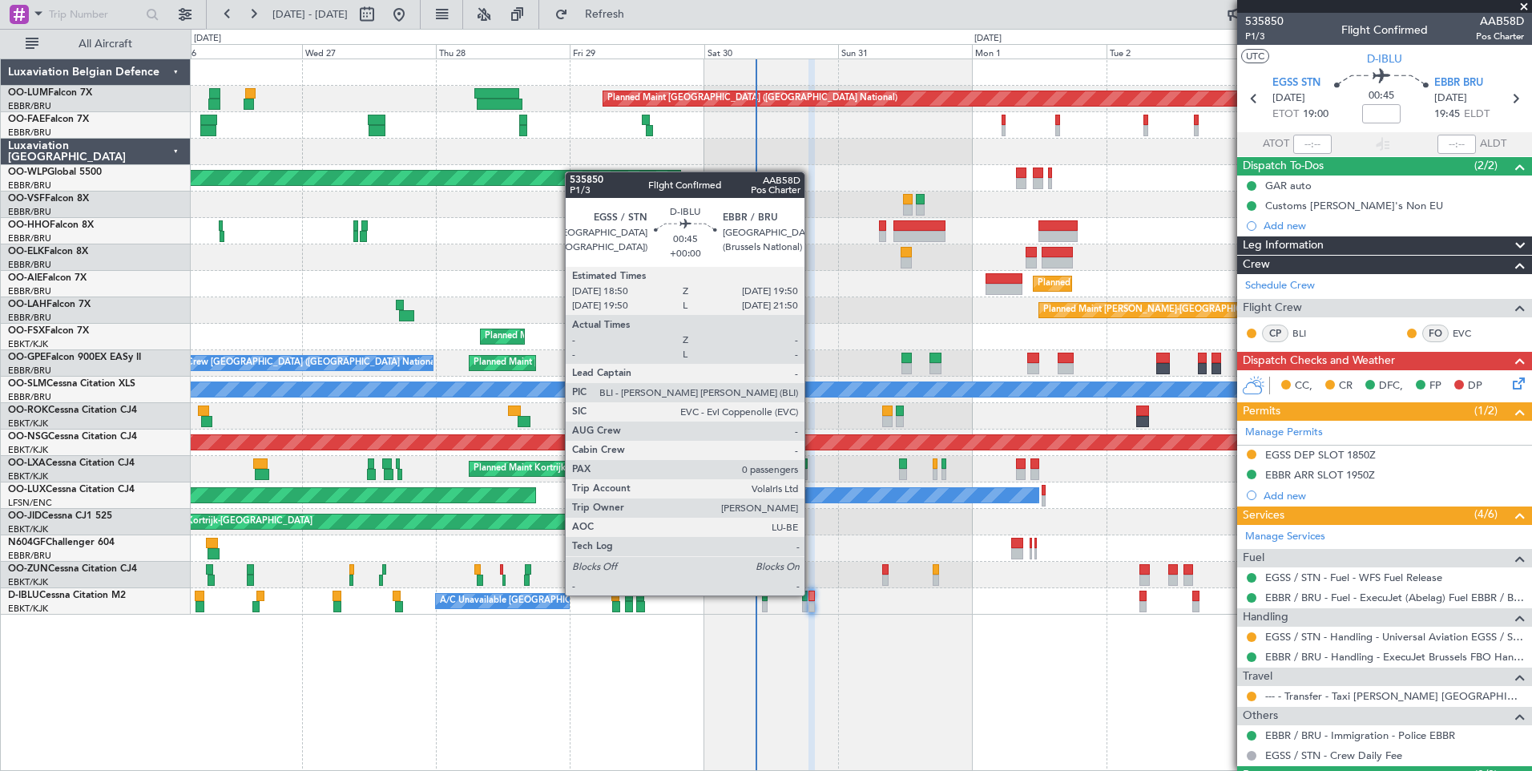
click at [812, 595] on div at bounding box center [812, 596] width 6 height 11
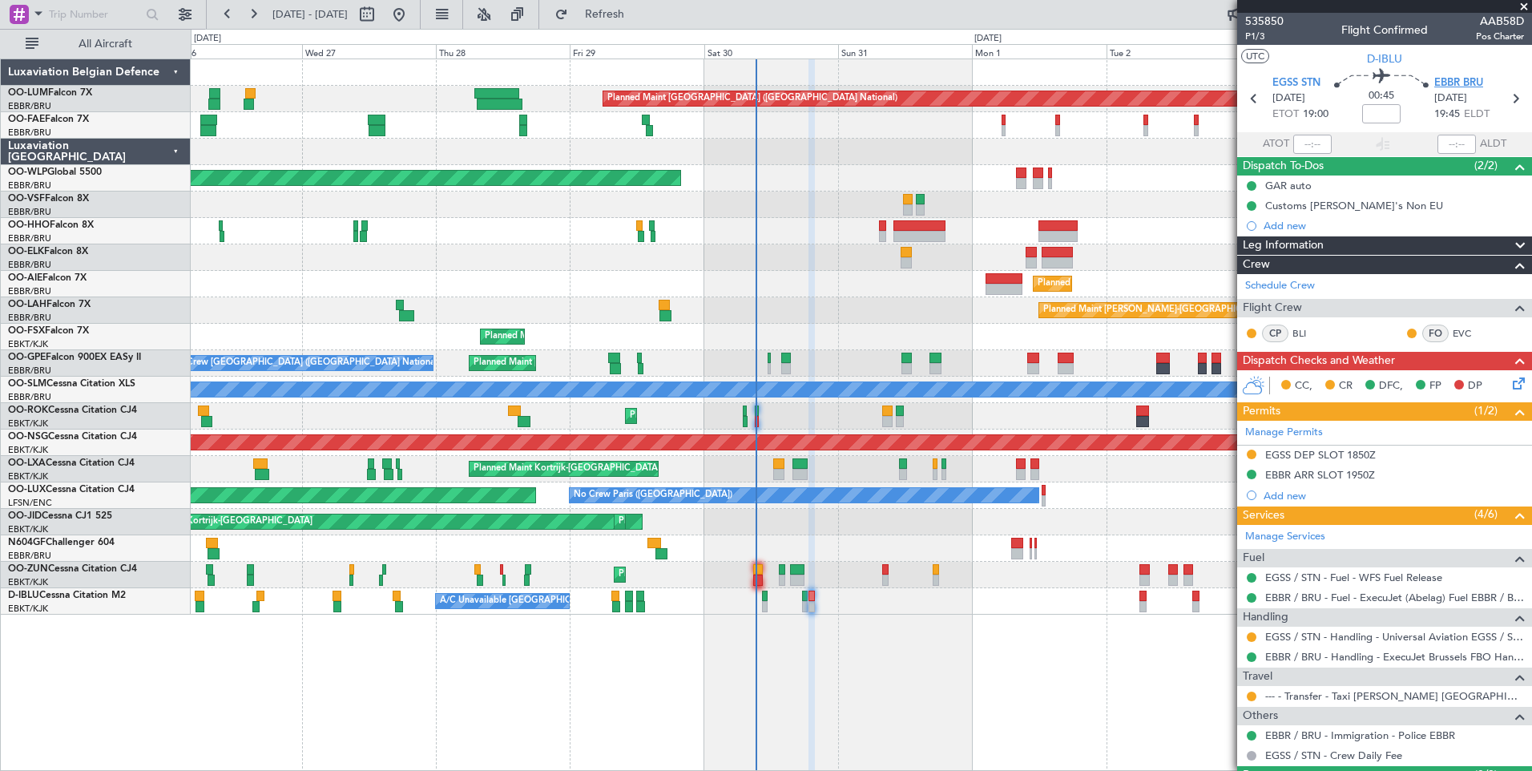
click at [1464, 83] on span "EBBR BRU" at bounding box center [1458, 83] width 49 height 16
click at [1254, 451] on button at bounding box center [1252, 455] width 10 height 10
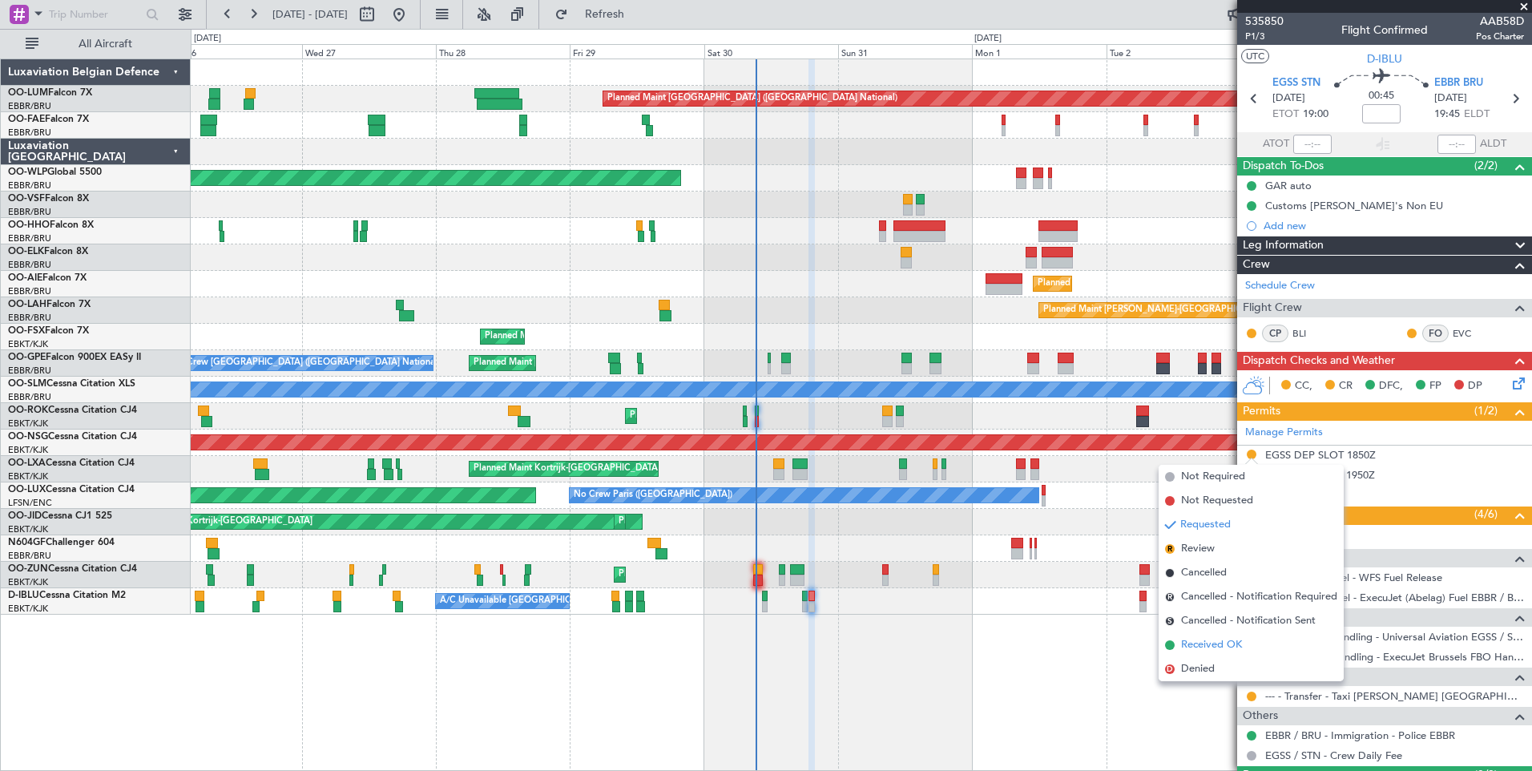
click at [1190, 643] on span "Received OK" at bounding box center [1211, 645] width 61 height 16
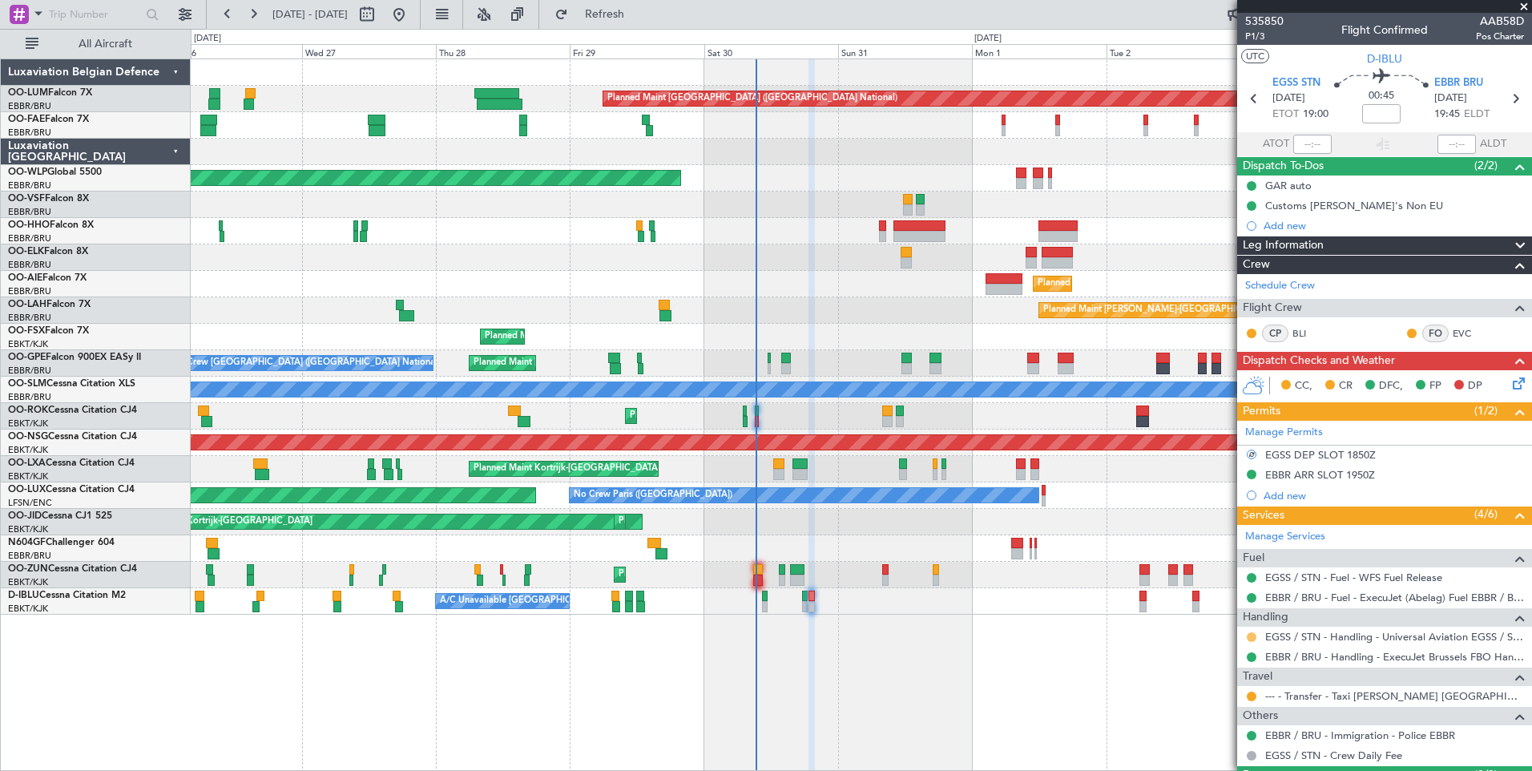
click at [1254, 636] on button at bounding box center [1252, 637] width 10 height 10
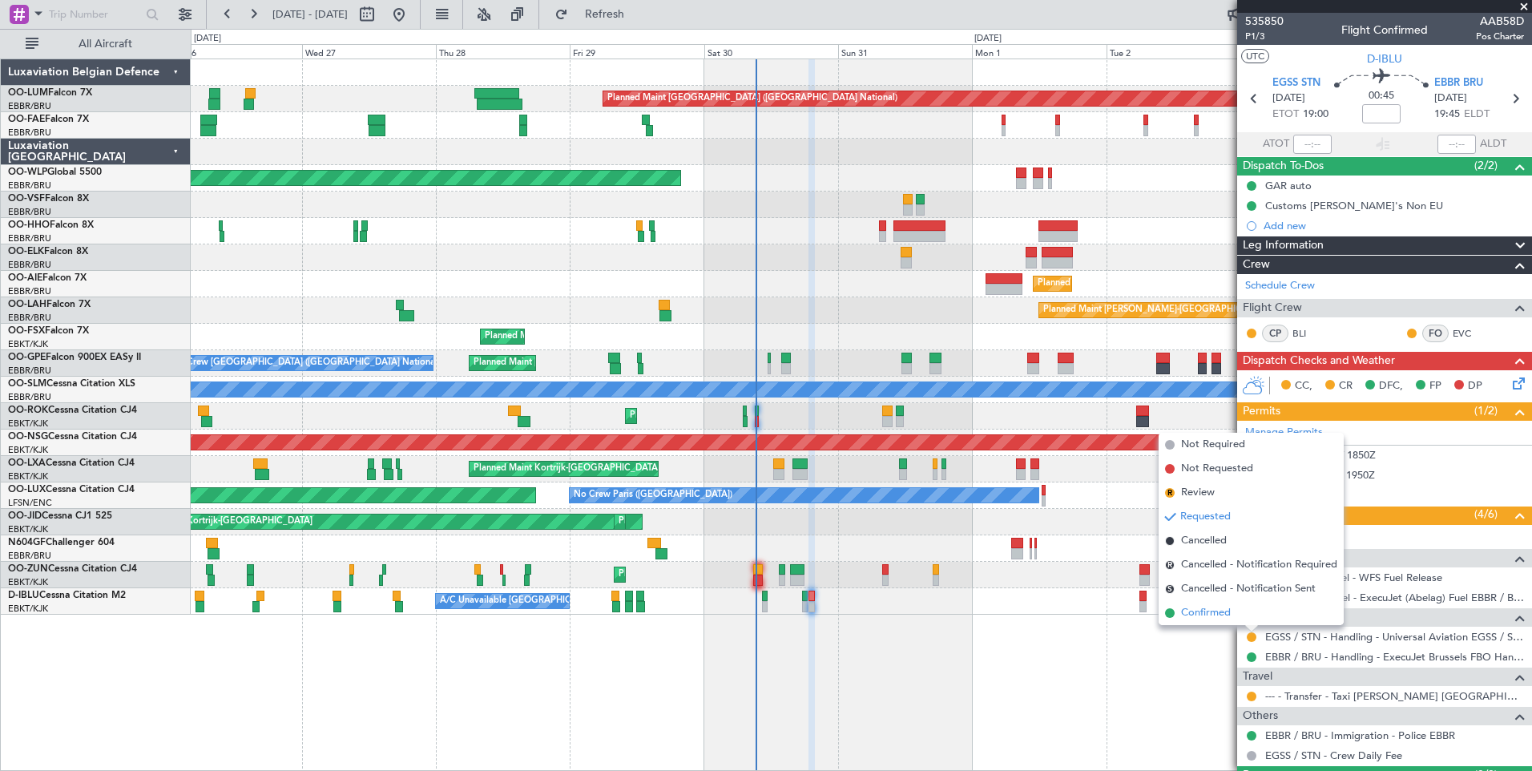
click at [1233, 614] on li "Confirmed" at bounding box center [1251, 613] width 185 height 24
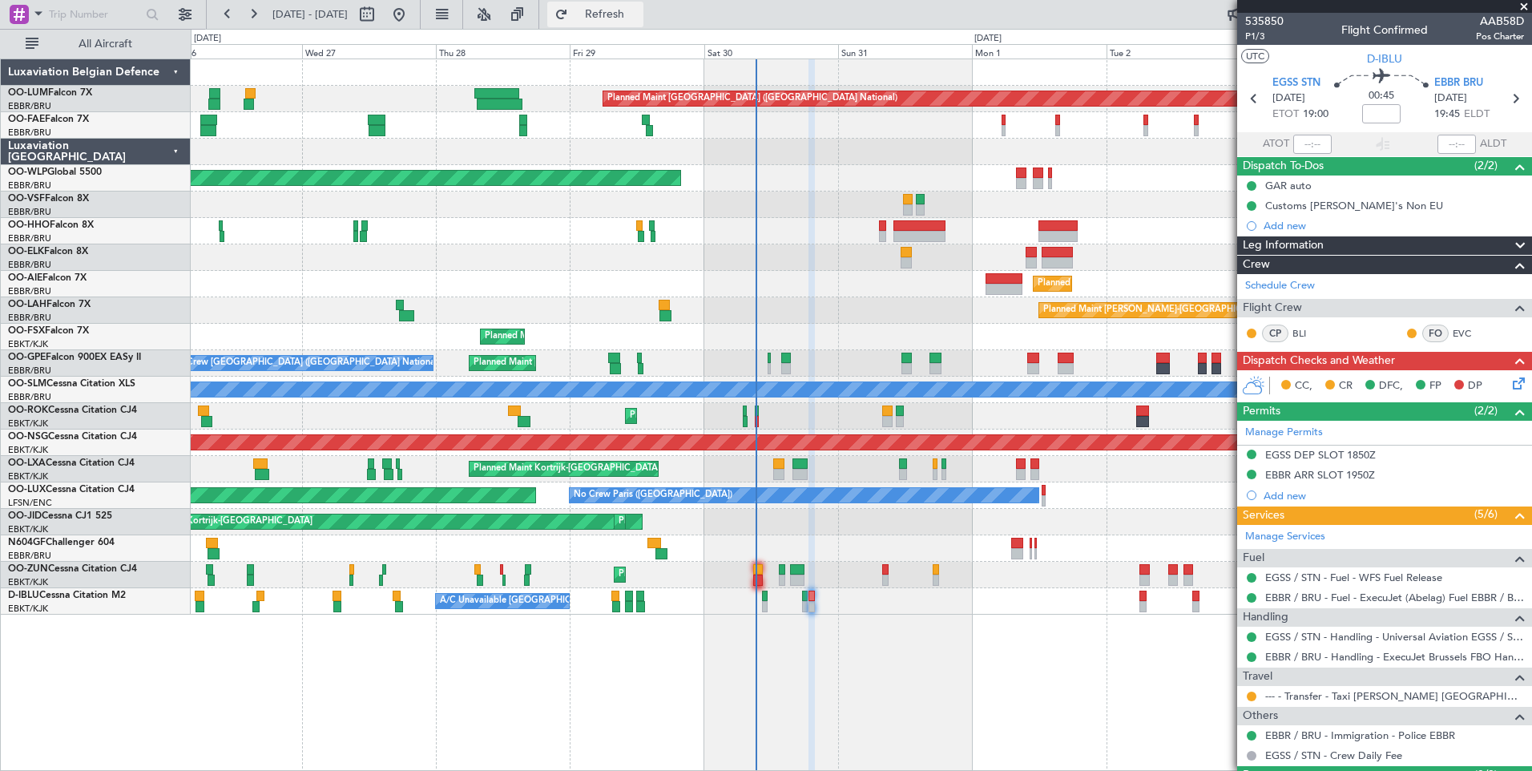
click at [643, 26] on button "Refresh" at bounding box center [595, 15] width 96 height 26
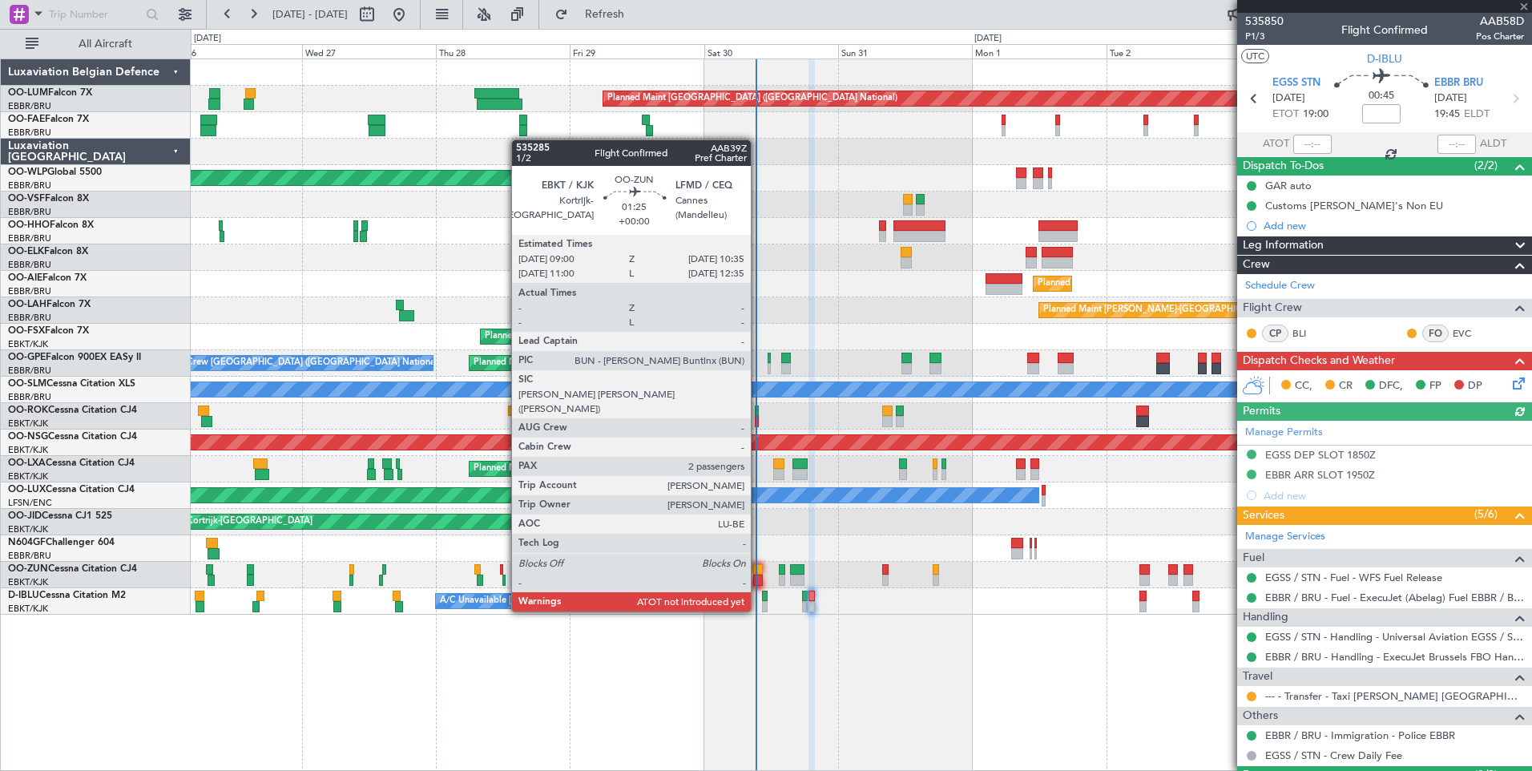
click at [758, 581] on div at bounding box center [758, 580] width 10 height 11
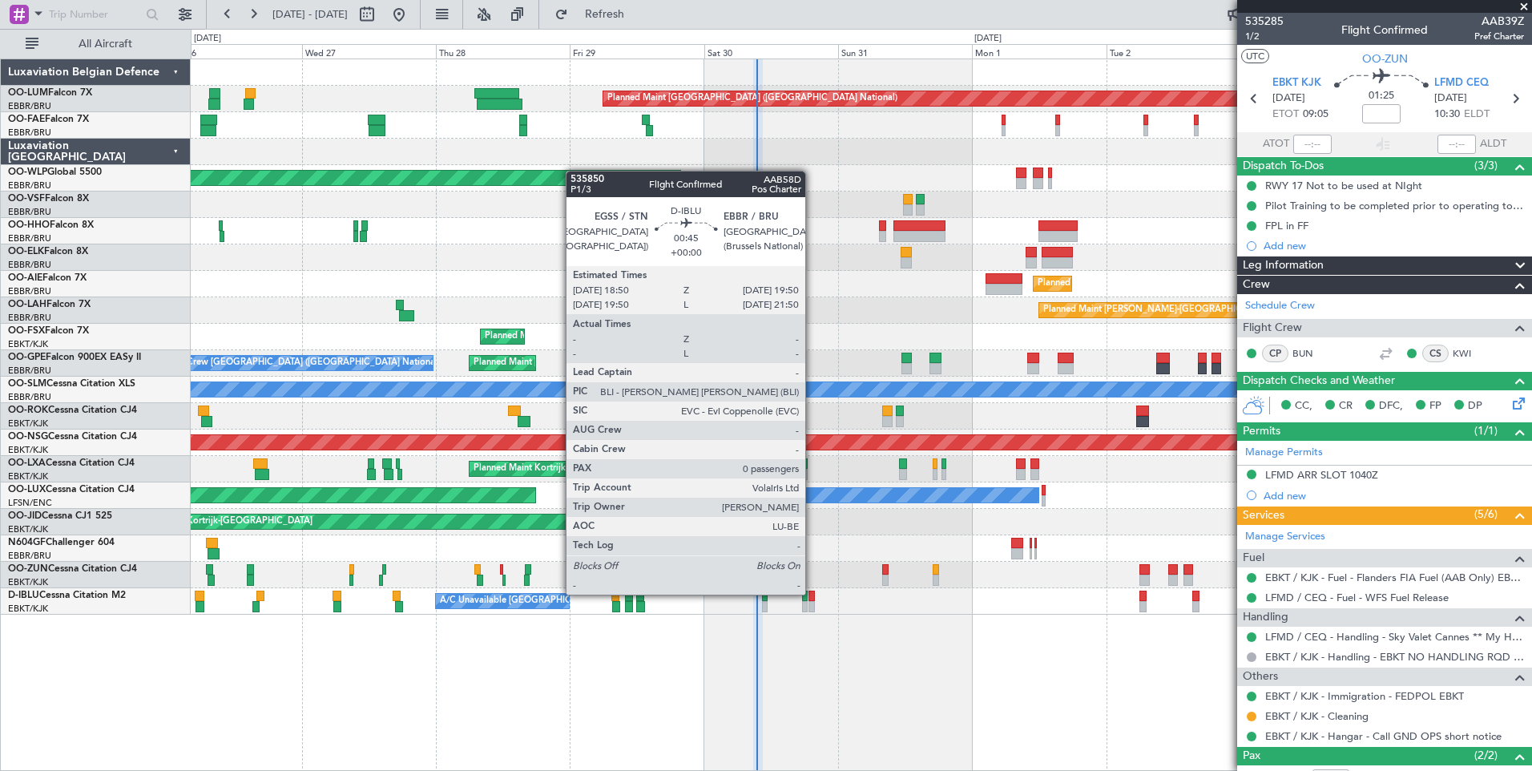
click at [813, 595] on div at bounding box center [812, 596] width 6 height 11
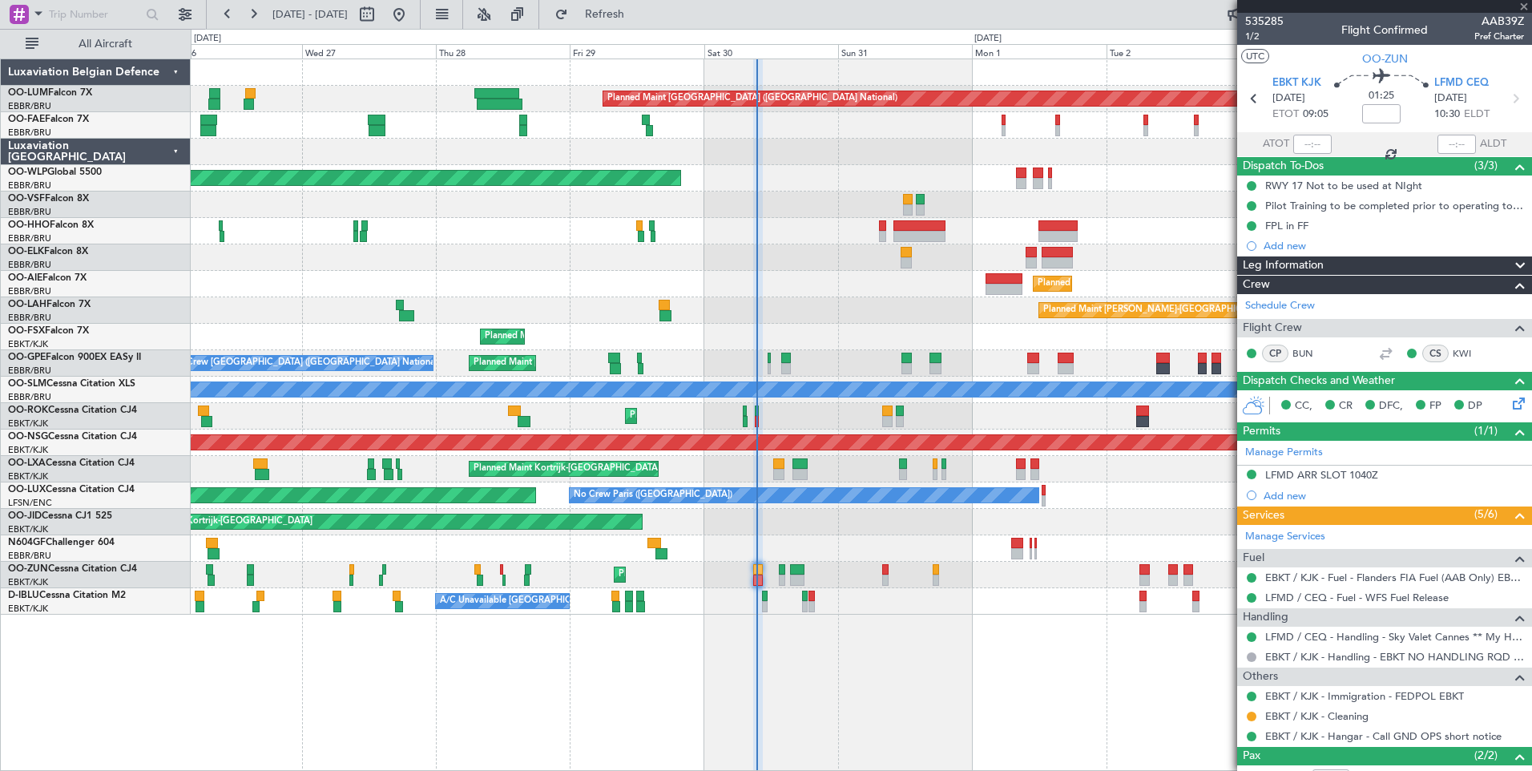
type input "0"
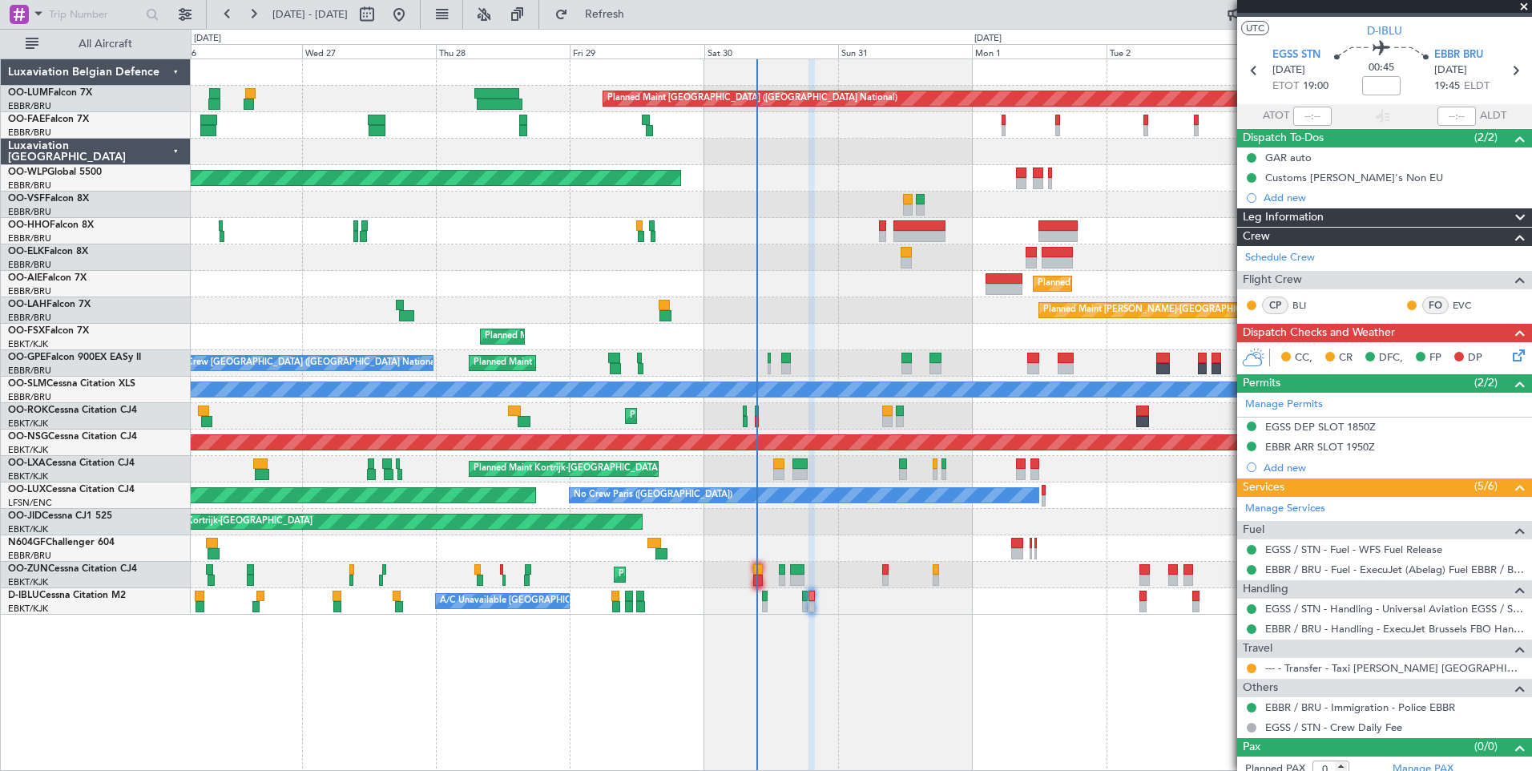
scroll to position [39, 0]
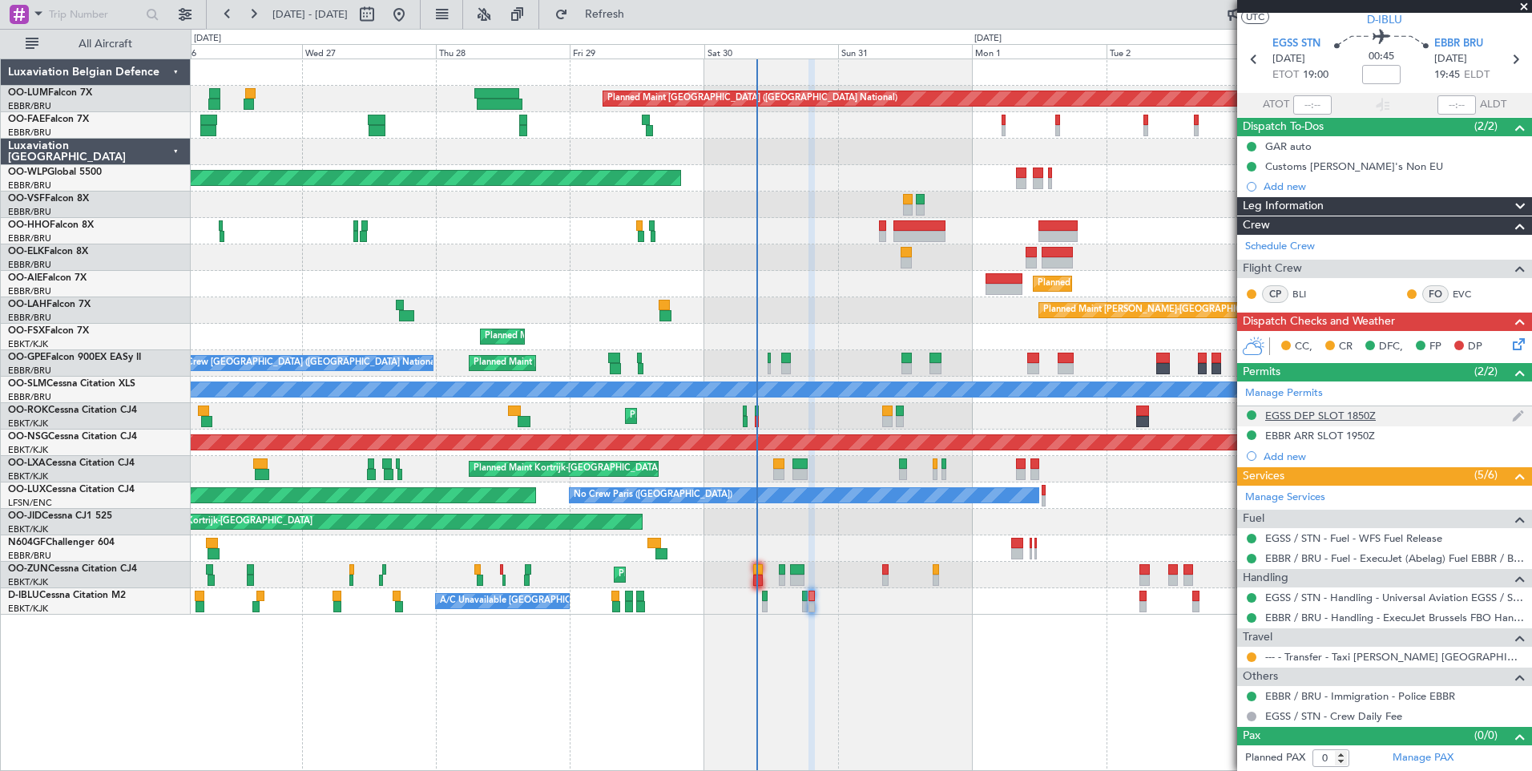
click at [1310, 416] on div "EGSS DEP SLOT 1850Z" at bounding box center [1320, 416] width 111 height 14
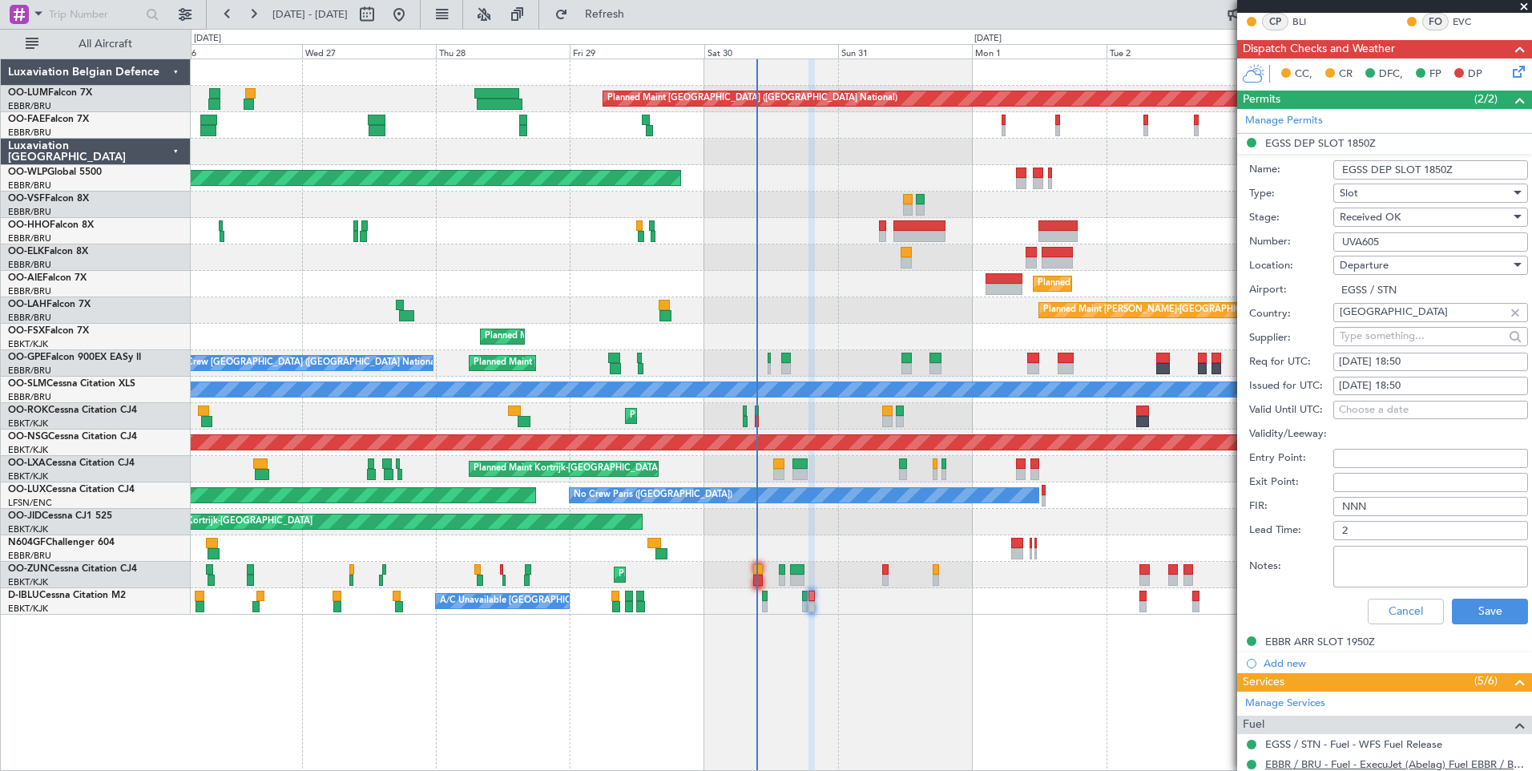
scroll to position [360, 0]
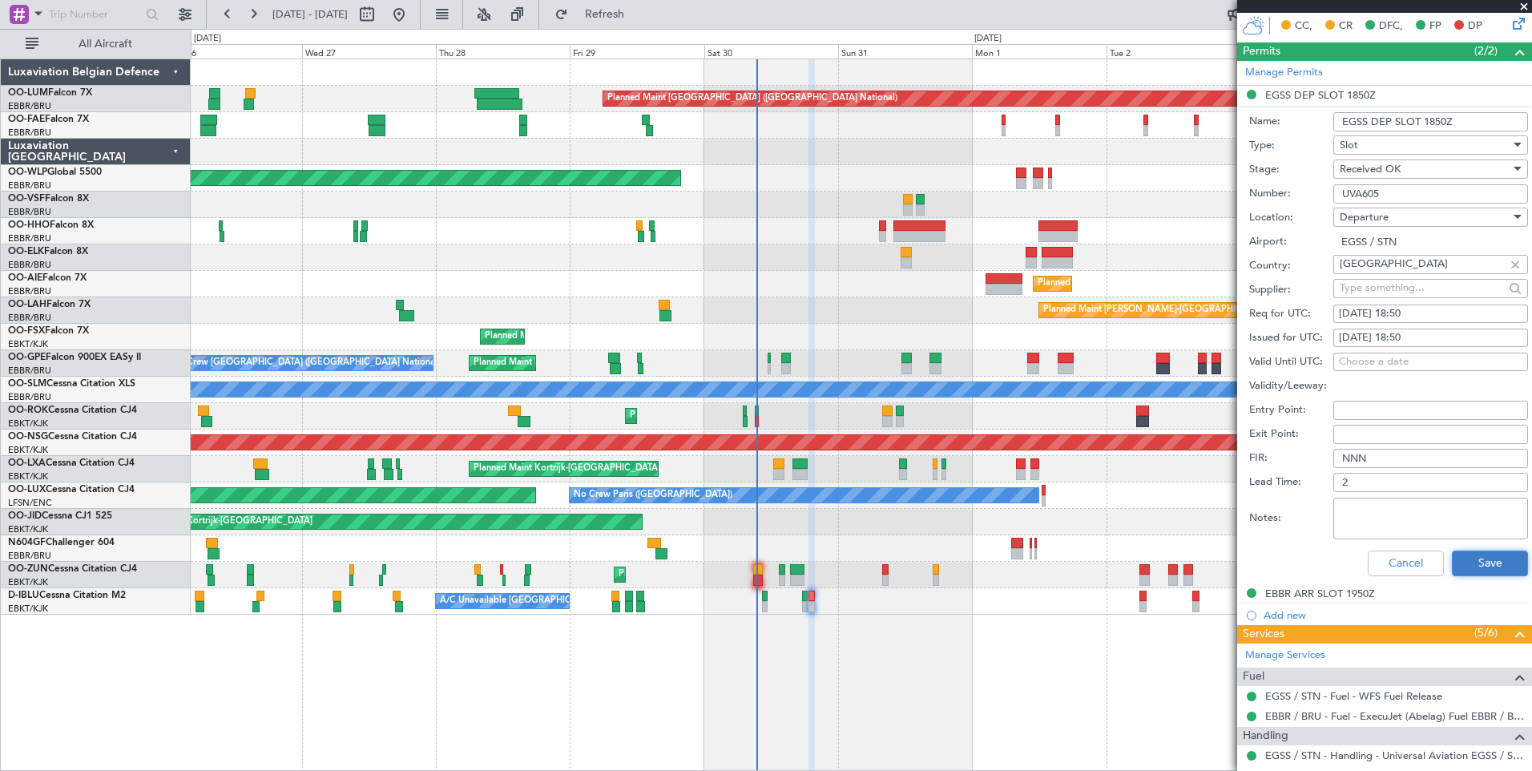
click at [1471, 553] on button "Save" at bounding box center [1490, 564] width 76 height 26
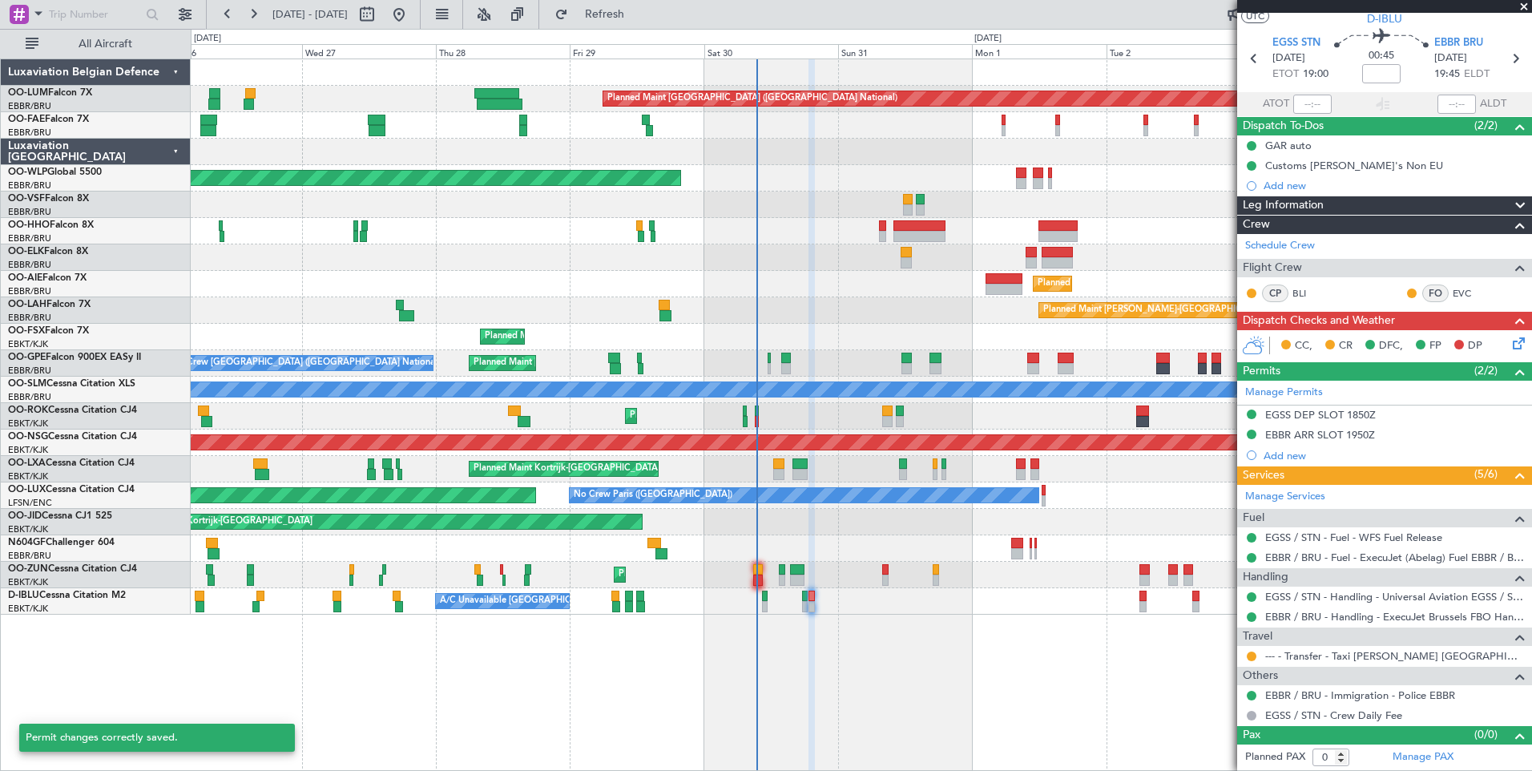
scroll to position [39, 0]
click at [1510, 337] on icon at bounding box center [1516, 341] width 13 height 13
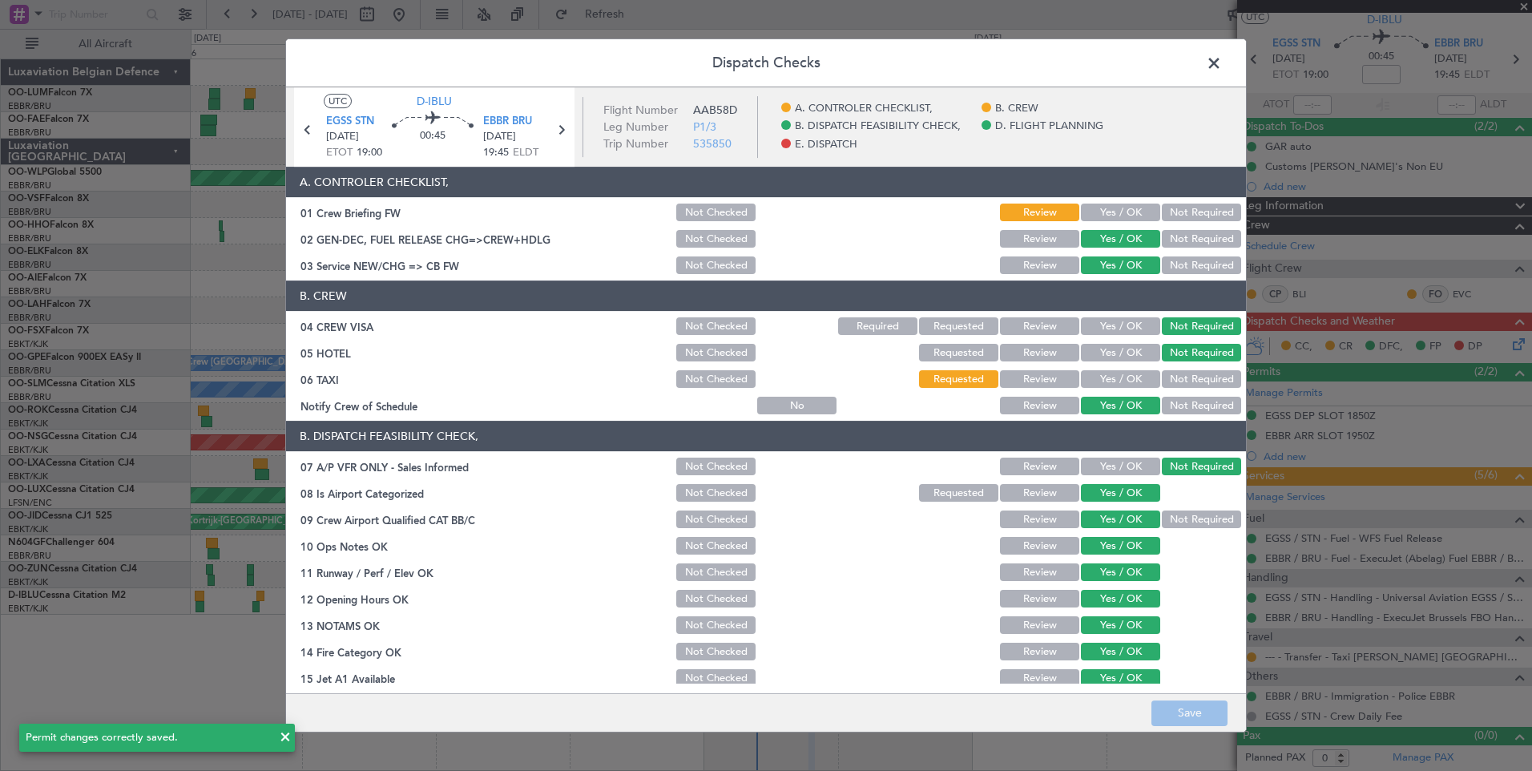
click at [1132, 214] on button "Yes / OK" at bounding box center [1120, 213] width 79 height 18
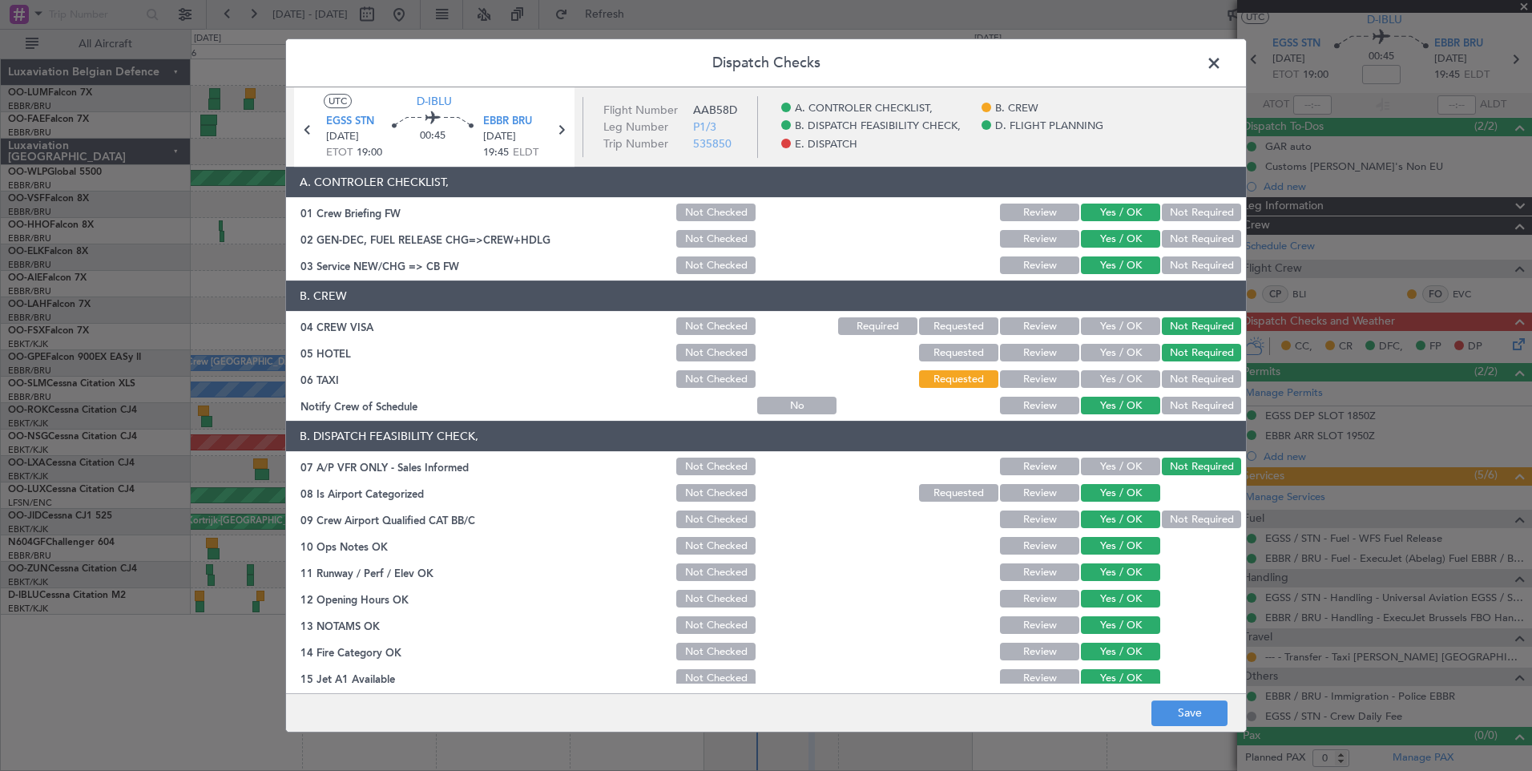
click at [1128, 377] on button "Yes / OK" at bounding box center [1120, 379] width 79 height 18
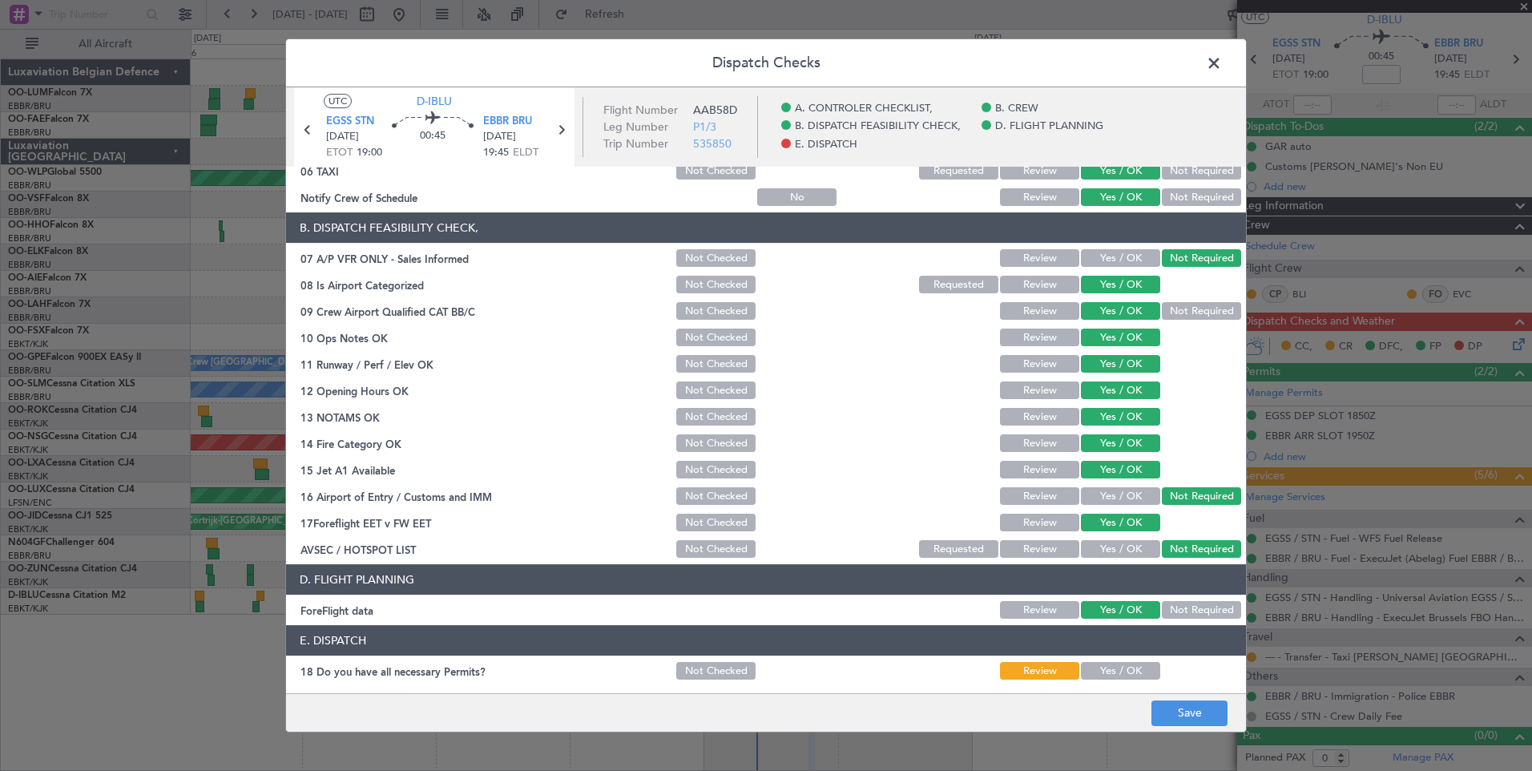
scroll to position [291, 0]
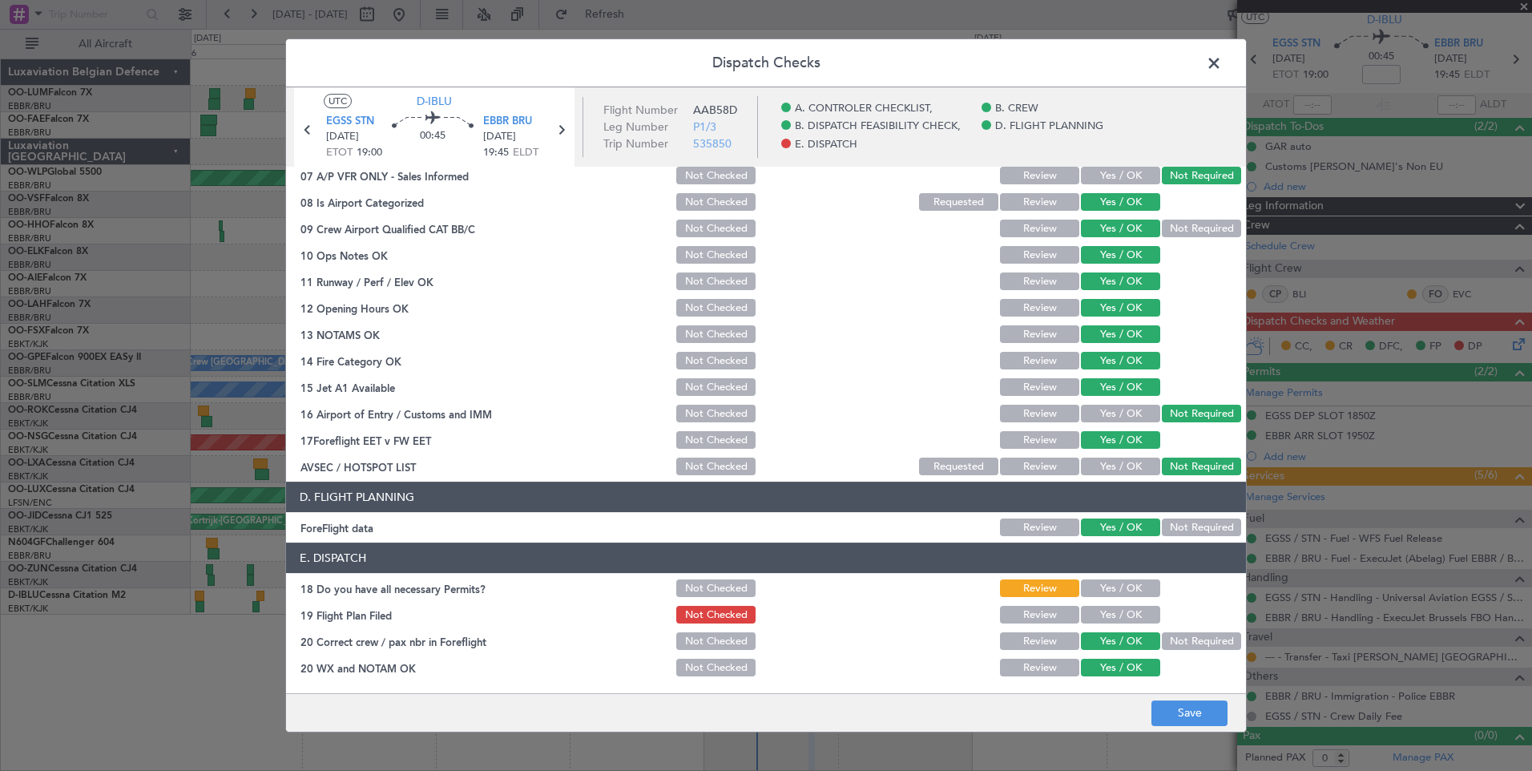
click at [1132, 579] on div "Yes / OK" at bounding box center [1119, 588] width 81 height 22
click at [1128, 611] on button "Yes / OK" at bounding box center [1120, 615] width 79 height 18
click at [1128, 591] on button "Yes / OK" at bounding box center [1120, 588] width 79 height 18
click at [1150, 712] on footer "Save" at bounding box center [766, 712] width 960 height 38
click at [1160, 712] on button "Save" at bounding box center [1190, 713] width 76 height 26
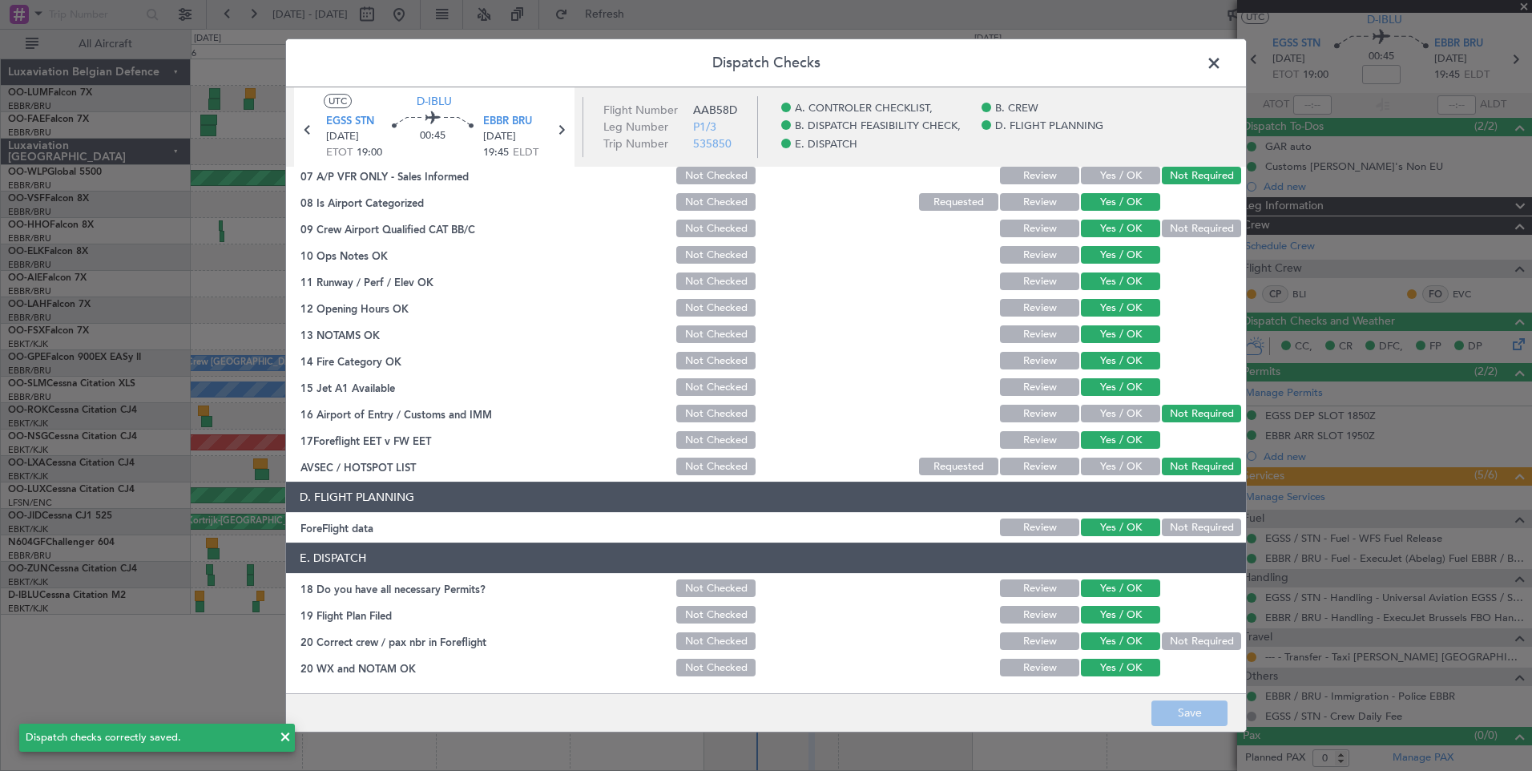
click at [1222, 63] on span at bounding box center [1222, 67] width 0 height 32
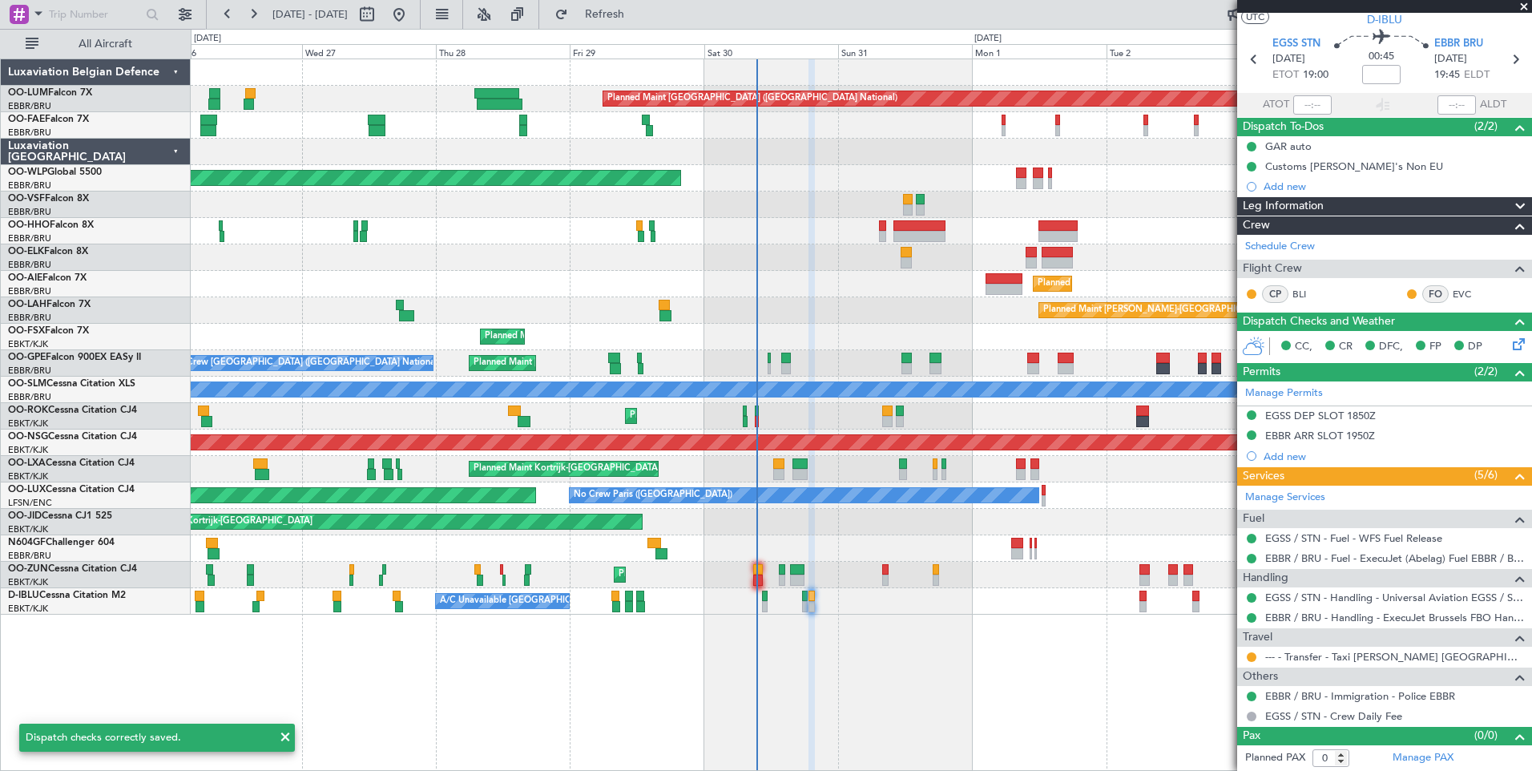
click at [1523, 8] on span at bounding box center [1524, 7] width 16 height 14
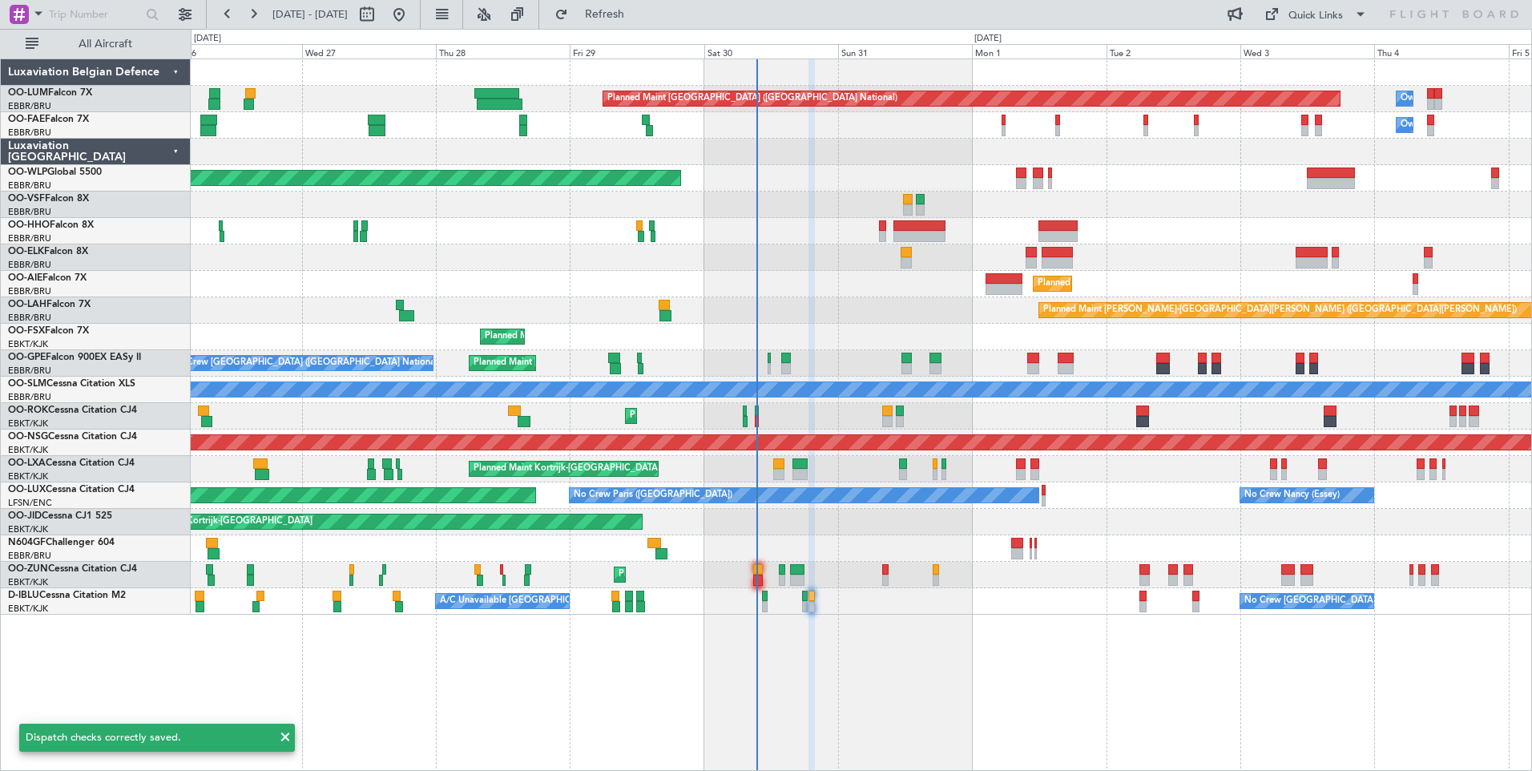
scroll to position [0, 0]
click at [617, 17] on button "Refresh" at bounding box center [595, 15] width 96 height 26
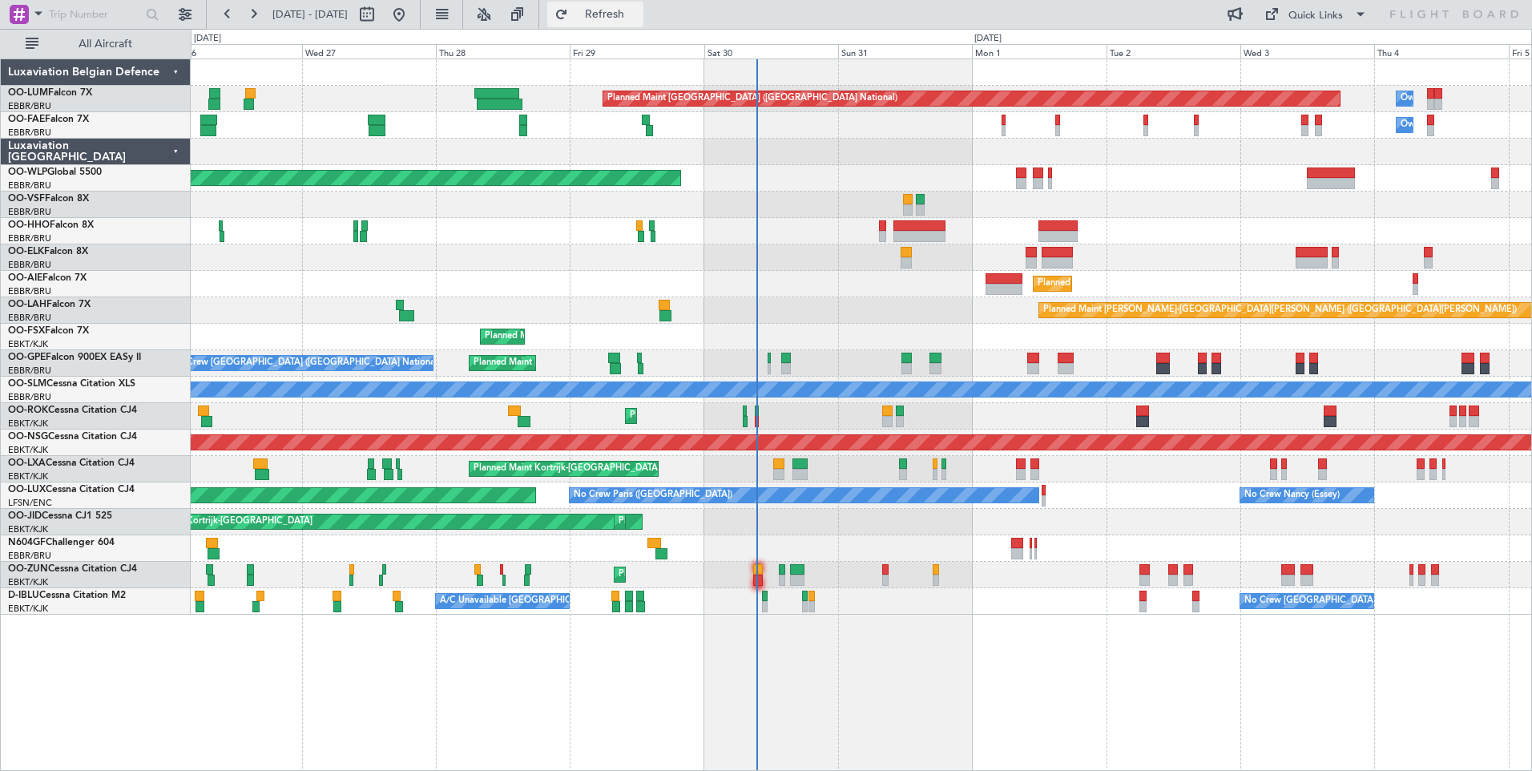
click at [639, 19] on span "Refresh" at bounding box center [604, 14] width 67 height 11
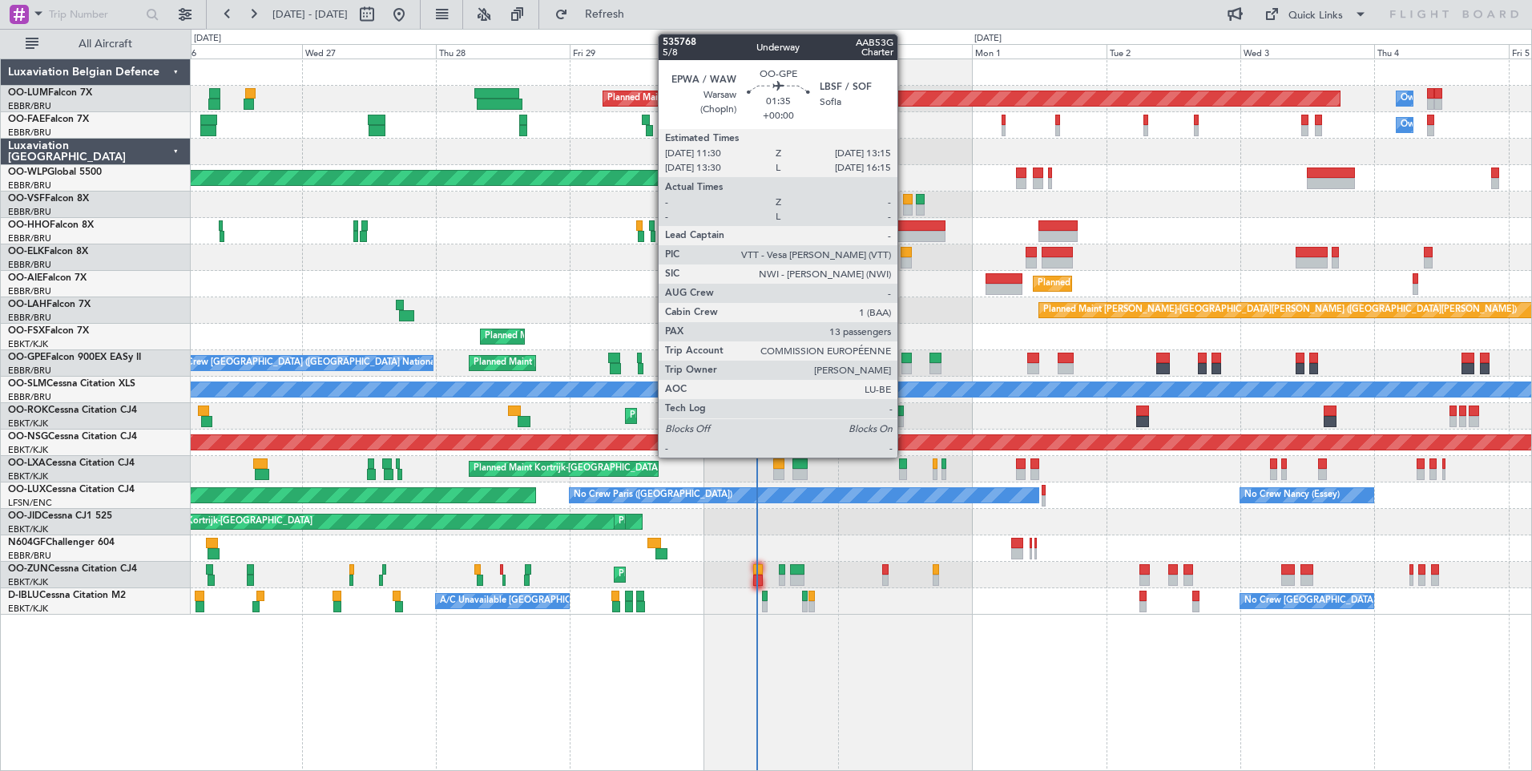
click at [905, 353] on div at bounding box center [907, 358] width 10 height 11
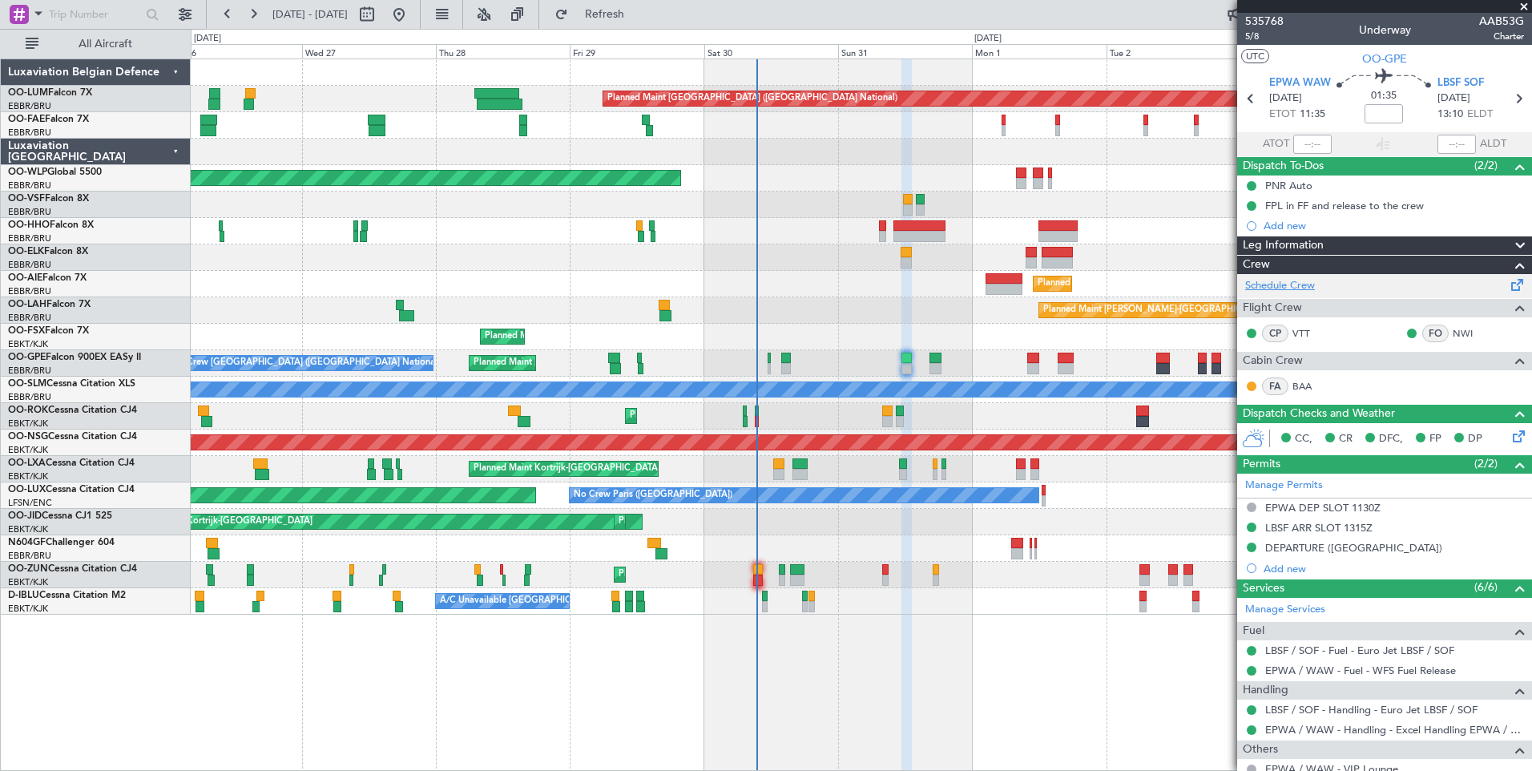
click at [1289, 284] on link "Schedule Crew" at bounding box center [1280, 286] width 70 height 16
click at [639, 14] on span "Refresh" at bounding box center [604, 14] width 67 height 11
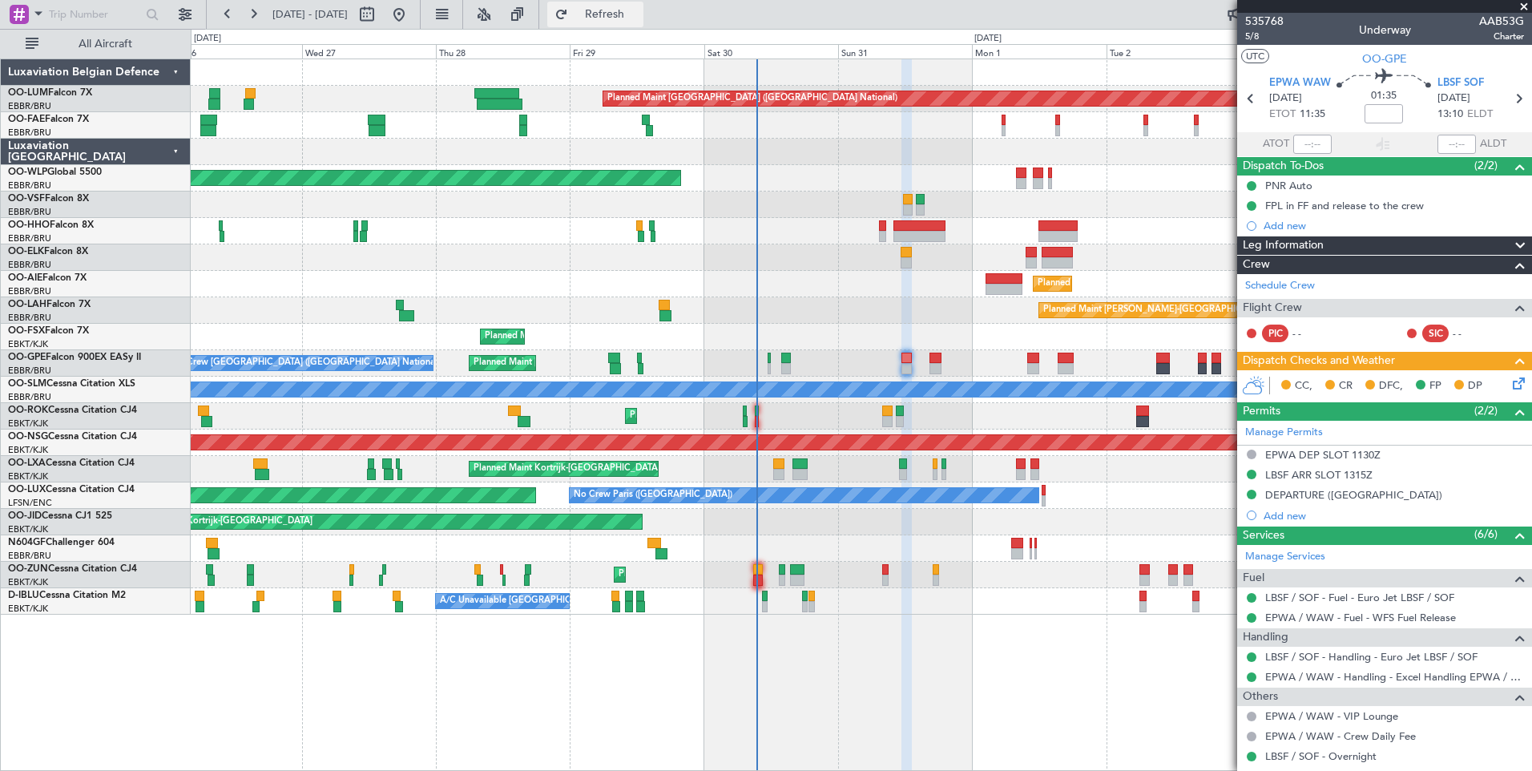
click at [629, 10] on span "Refresh" at bounding box center [604, 14] width 67 height 11
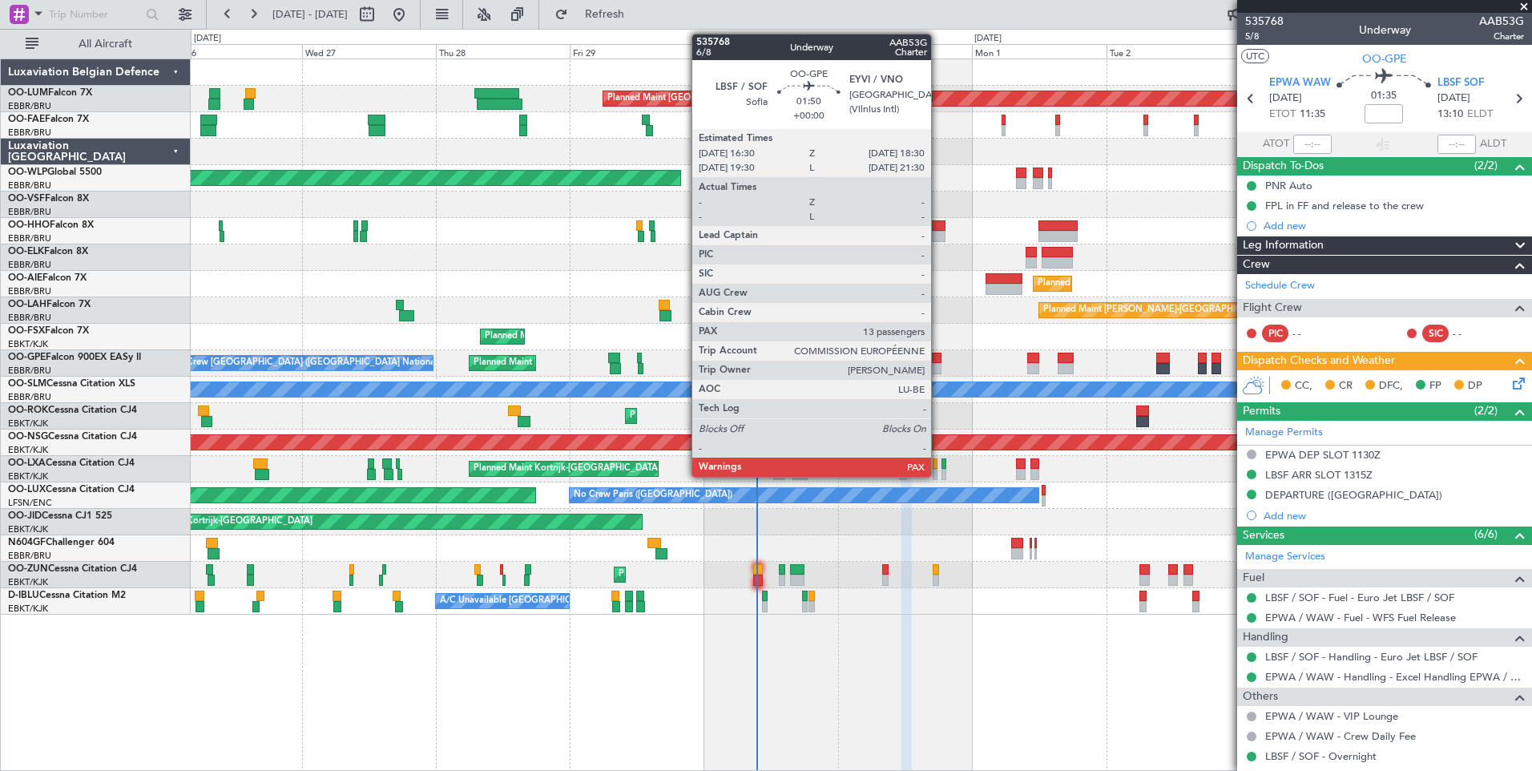
click at [938, 356] on div at bounding box center [935, 358] width 11 height 11
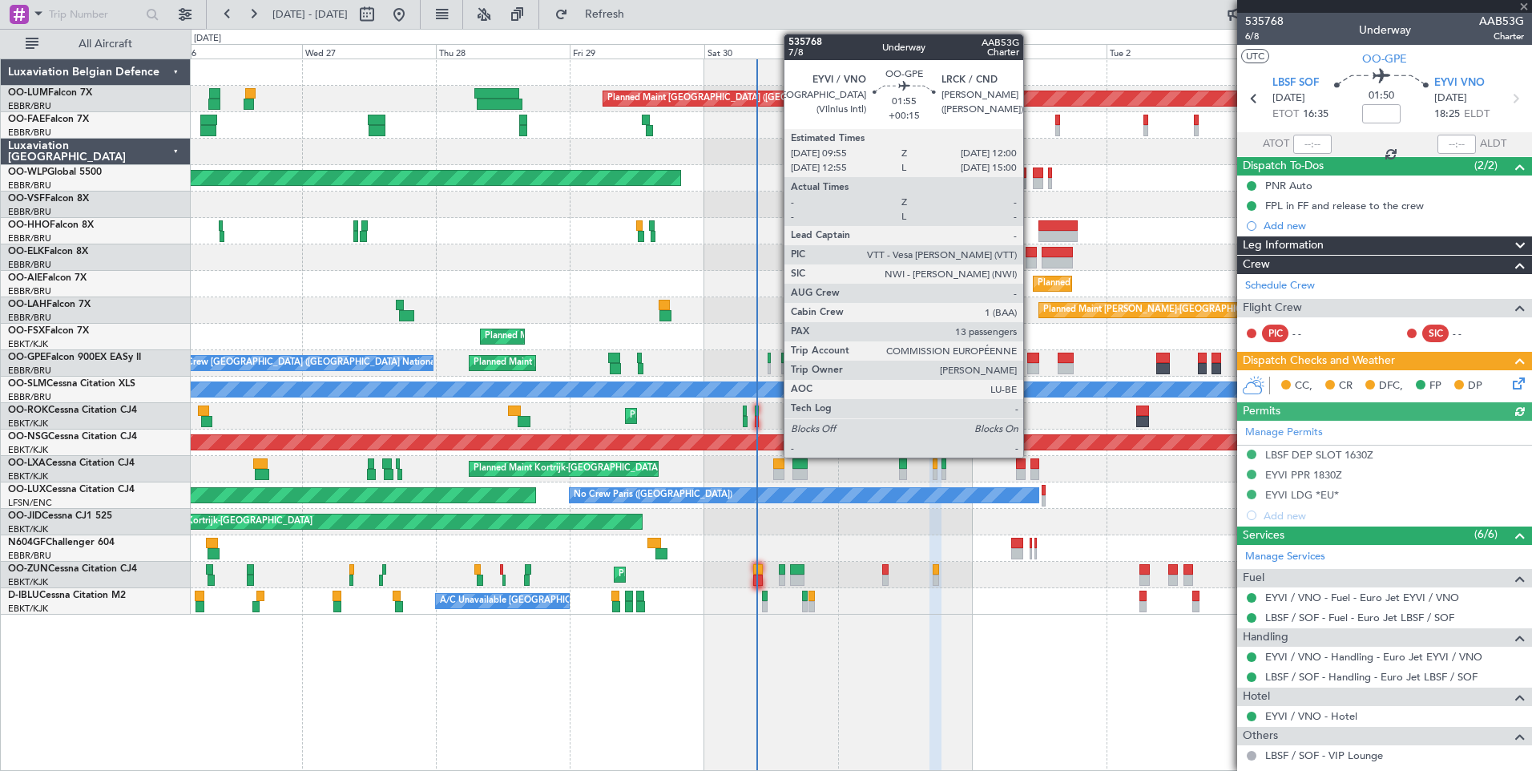
click at [1031, 368] on div at bounding box center [1033, 368] width 12 height 11
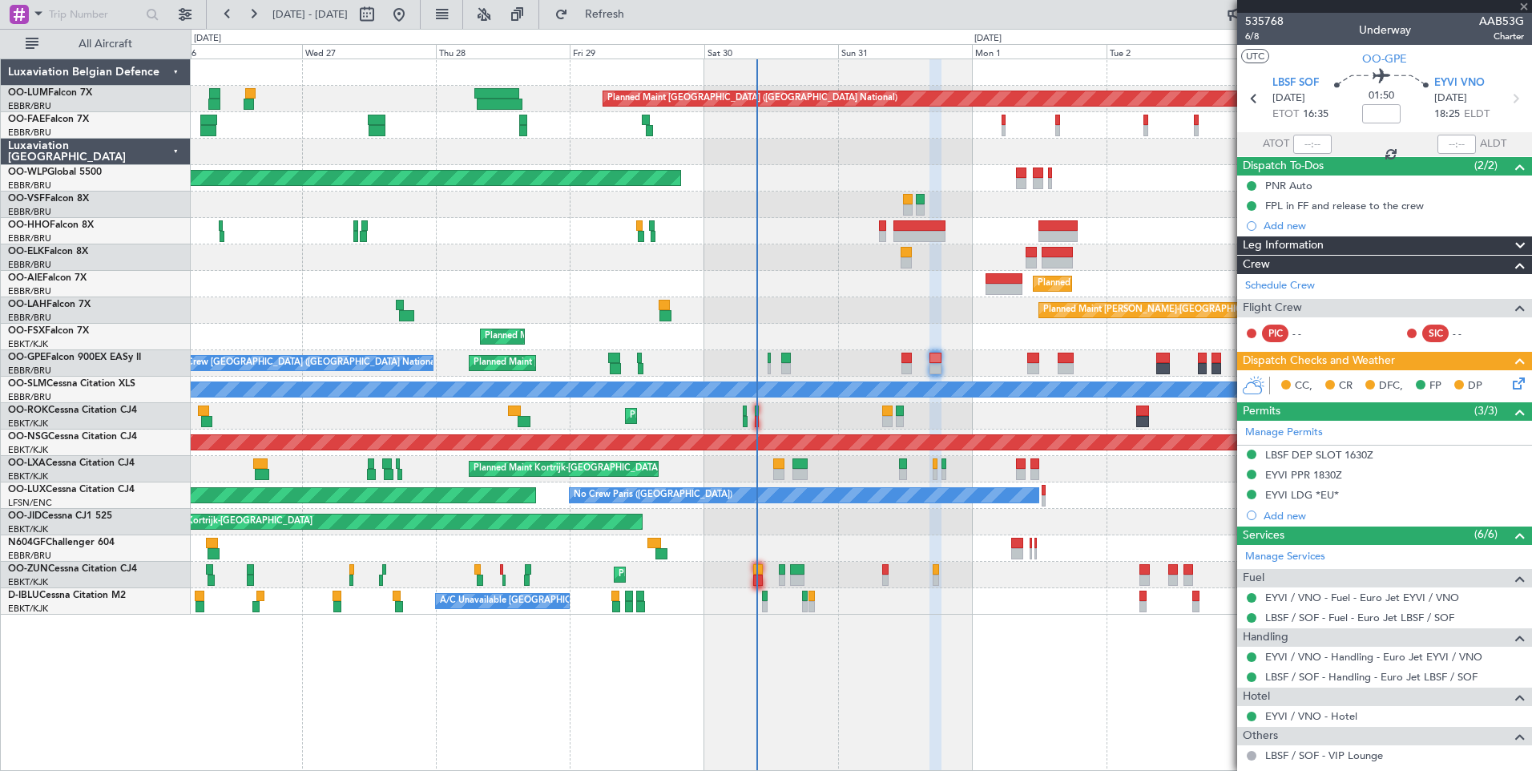
type input "+00:15"
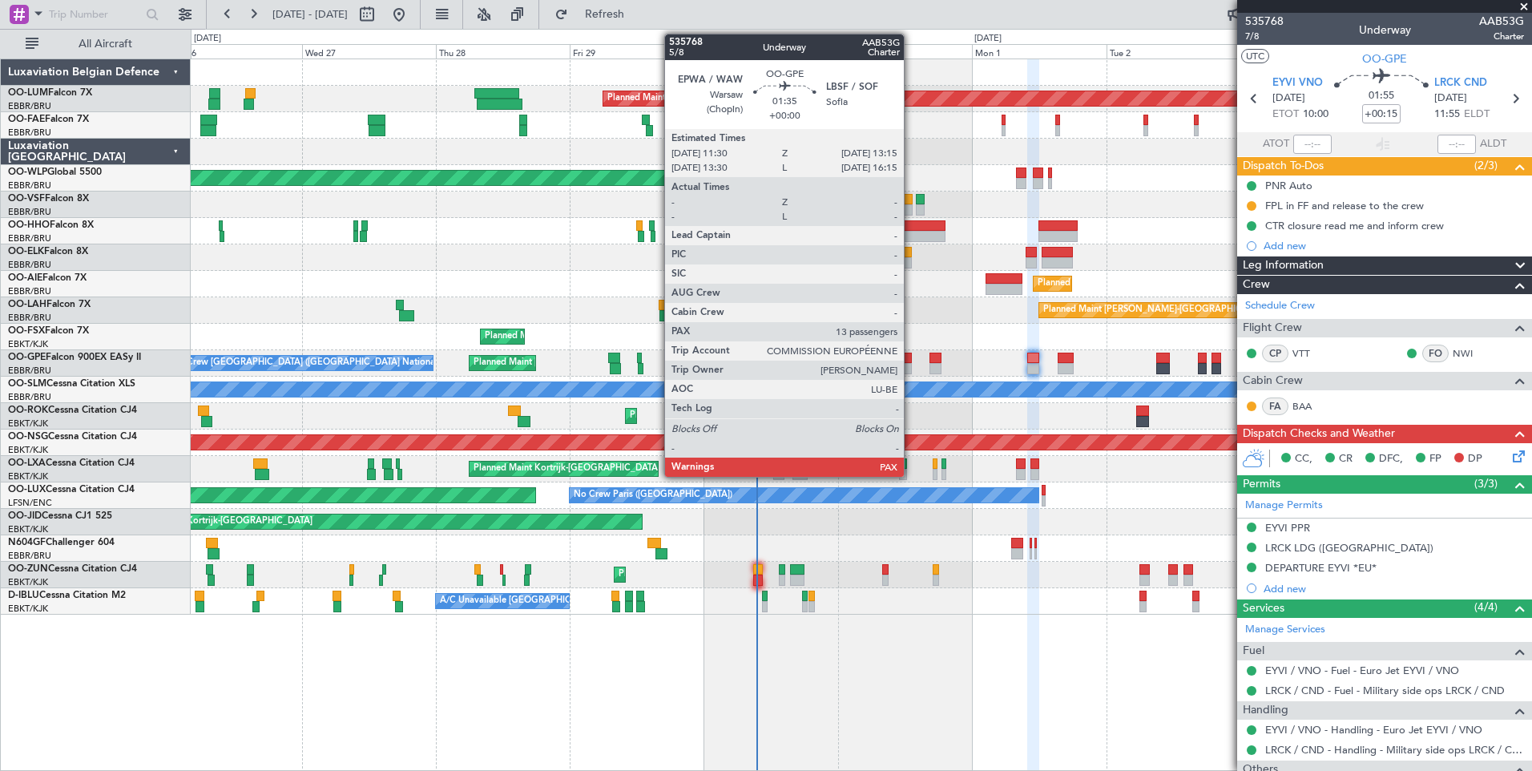
click at [911, 363] on div at bounding box center [907, 368] width 10 height 11
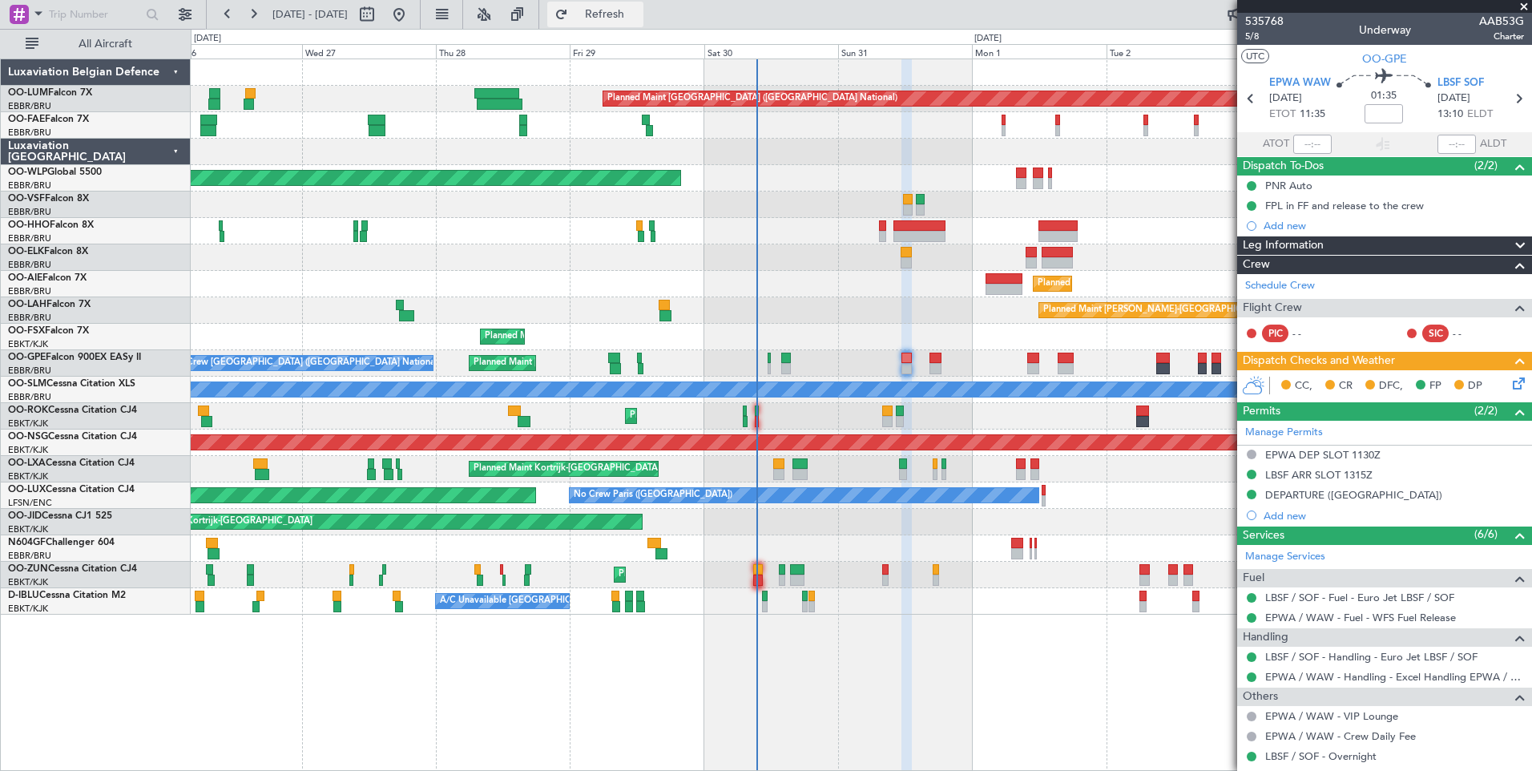
click at [643, 2] on button "Refresh" at bounding box center [595, 15] width 96 height 26
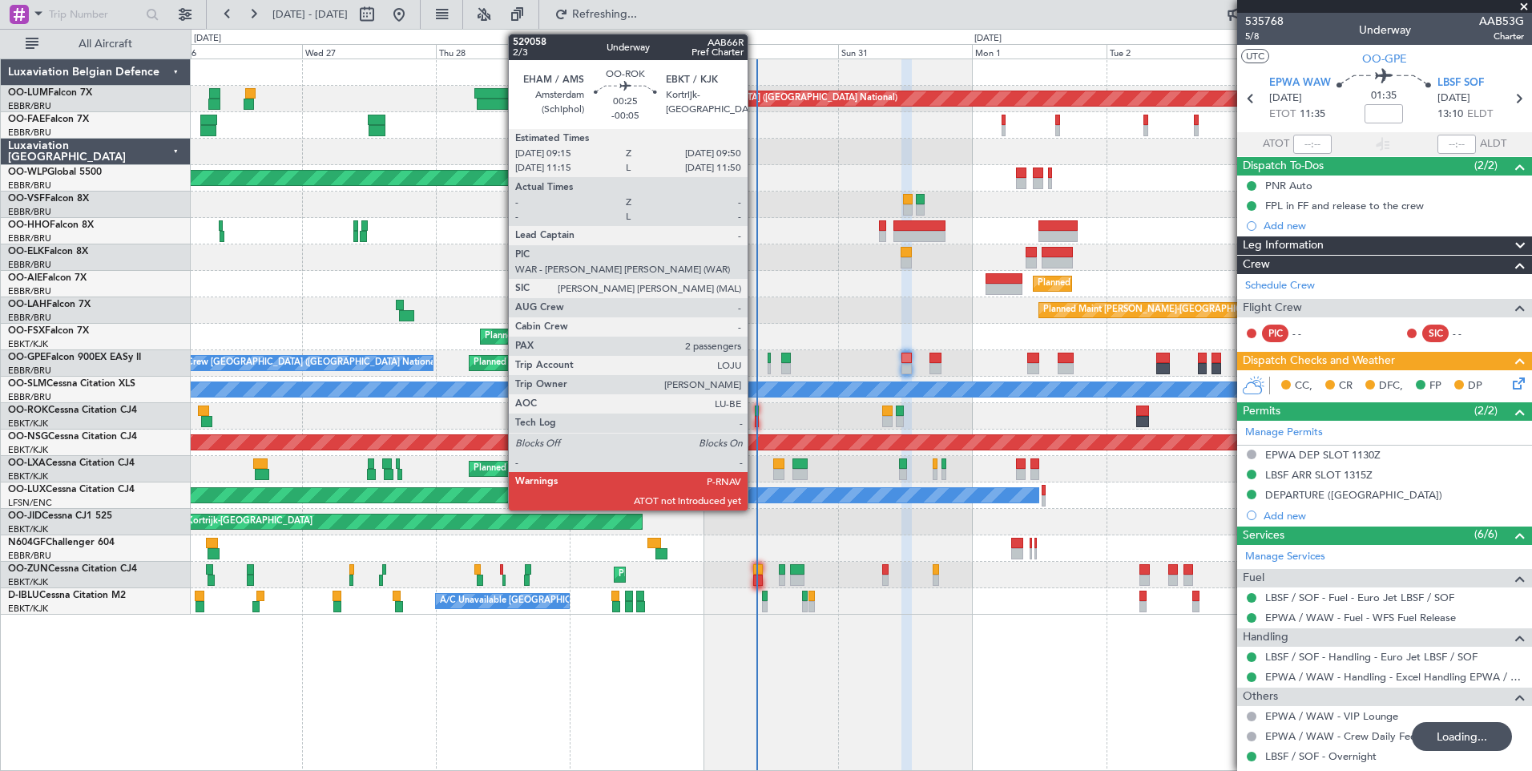
click at [755, 405] on div at bounding box center [757, 410] width 4 height 11
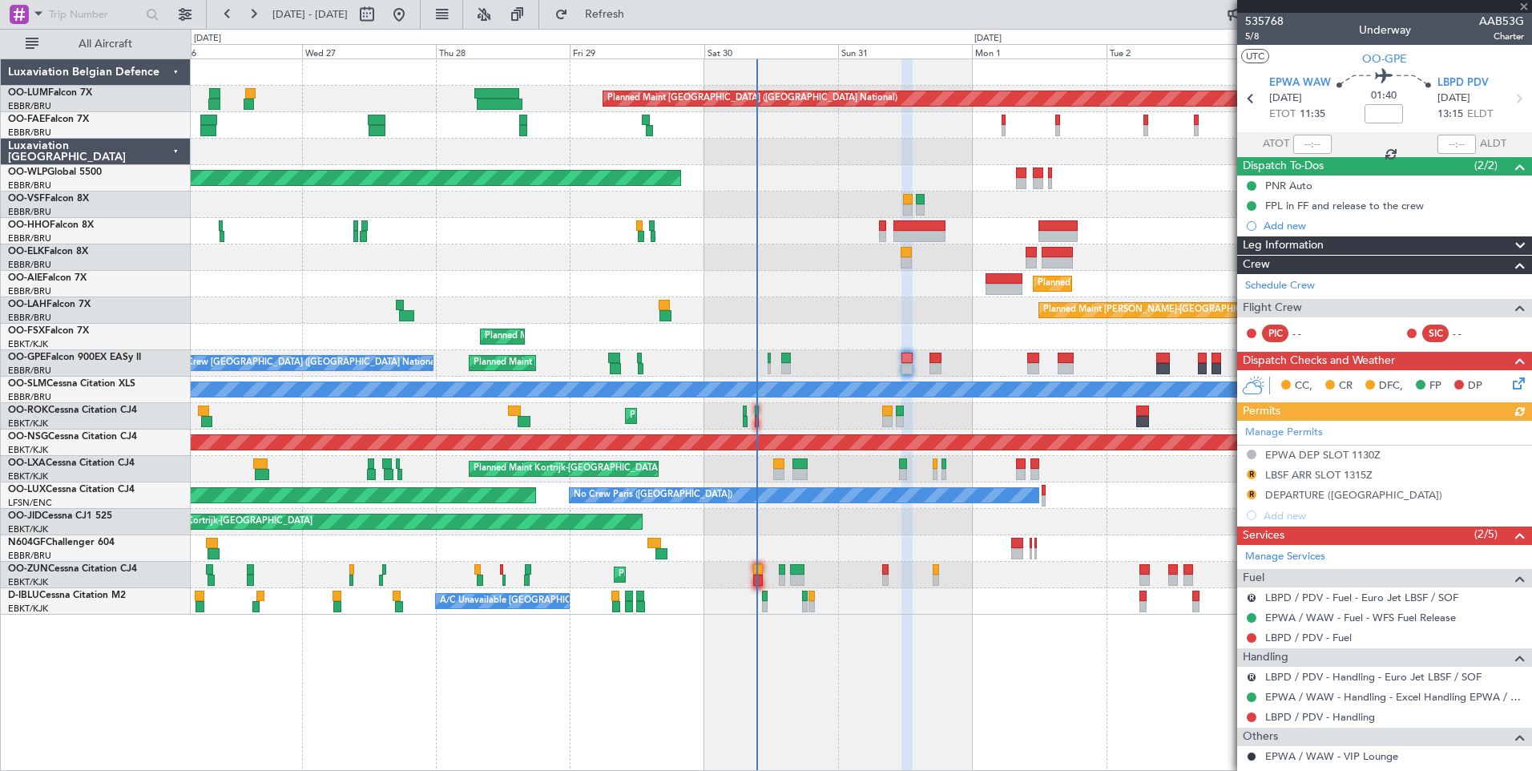
type input "-00:05"
type input "2"
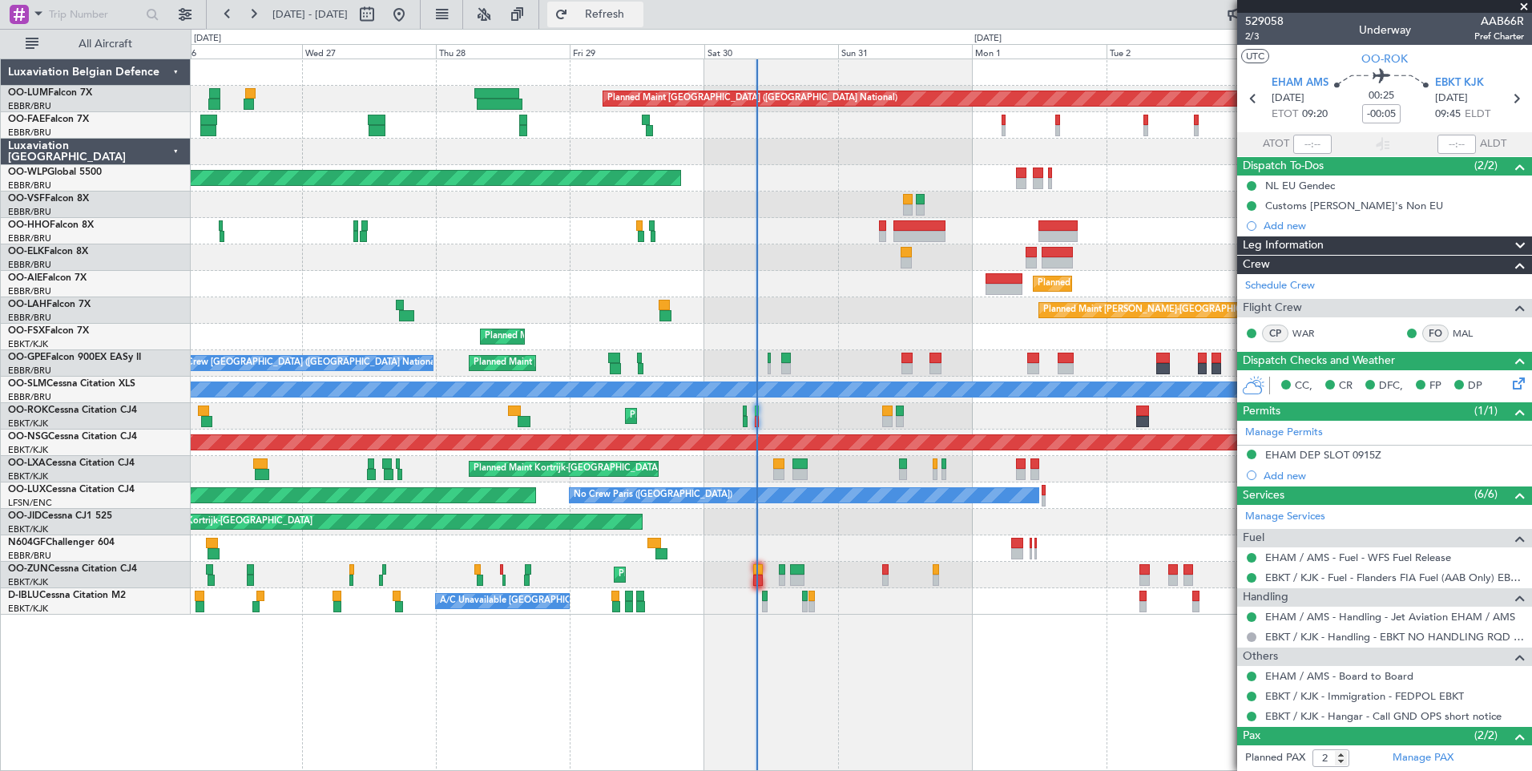
click at [639, 9] on span "Refresh" at bounding box center [604, 14] width 67 height 11
click at [626, 6] on button "Refresh" at bounding box center [595, 15] width 96 height 26
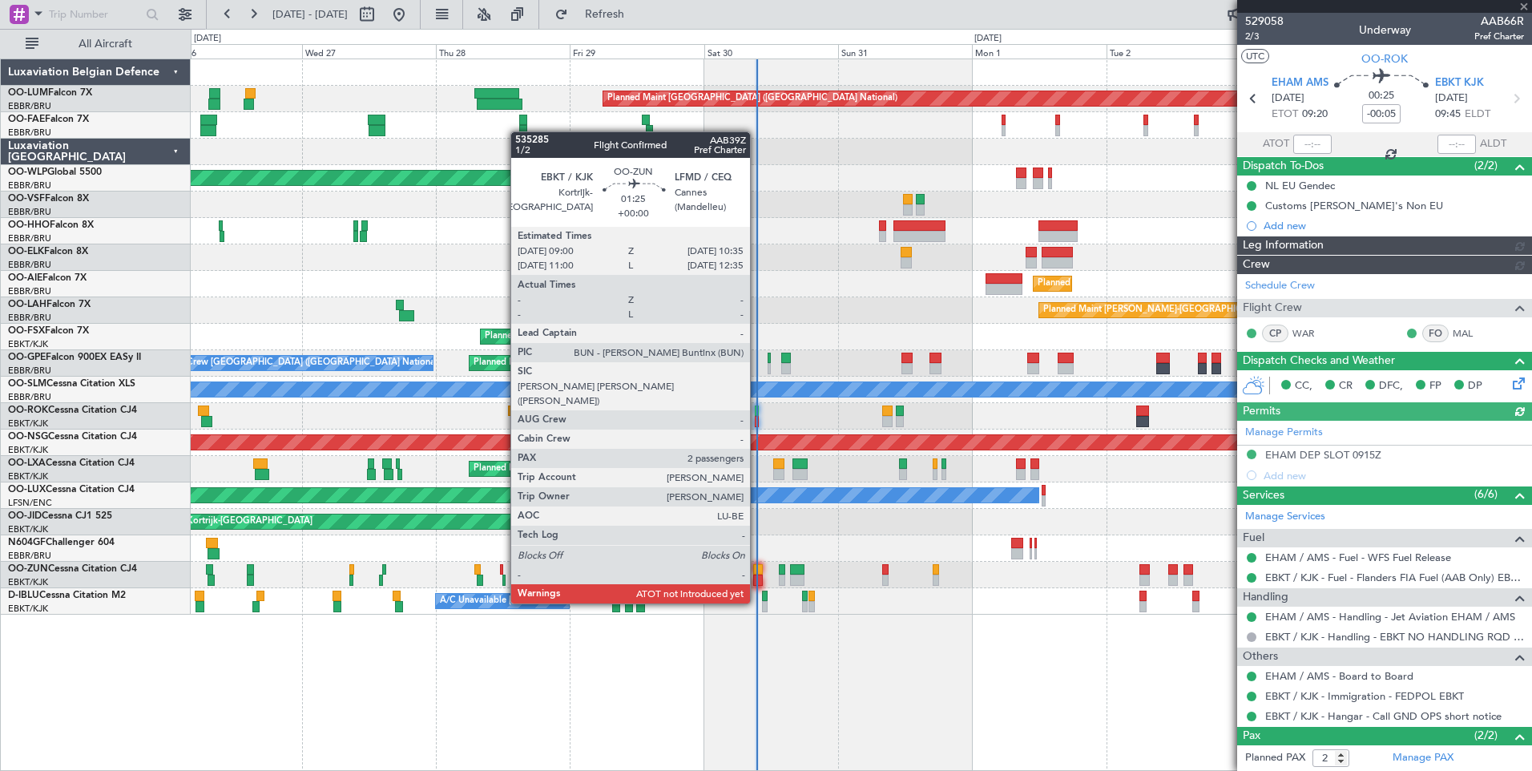
click at [757, 573] on div at bounding box center [758, 569] width 10 height 11
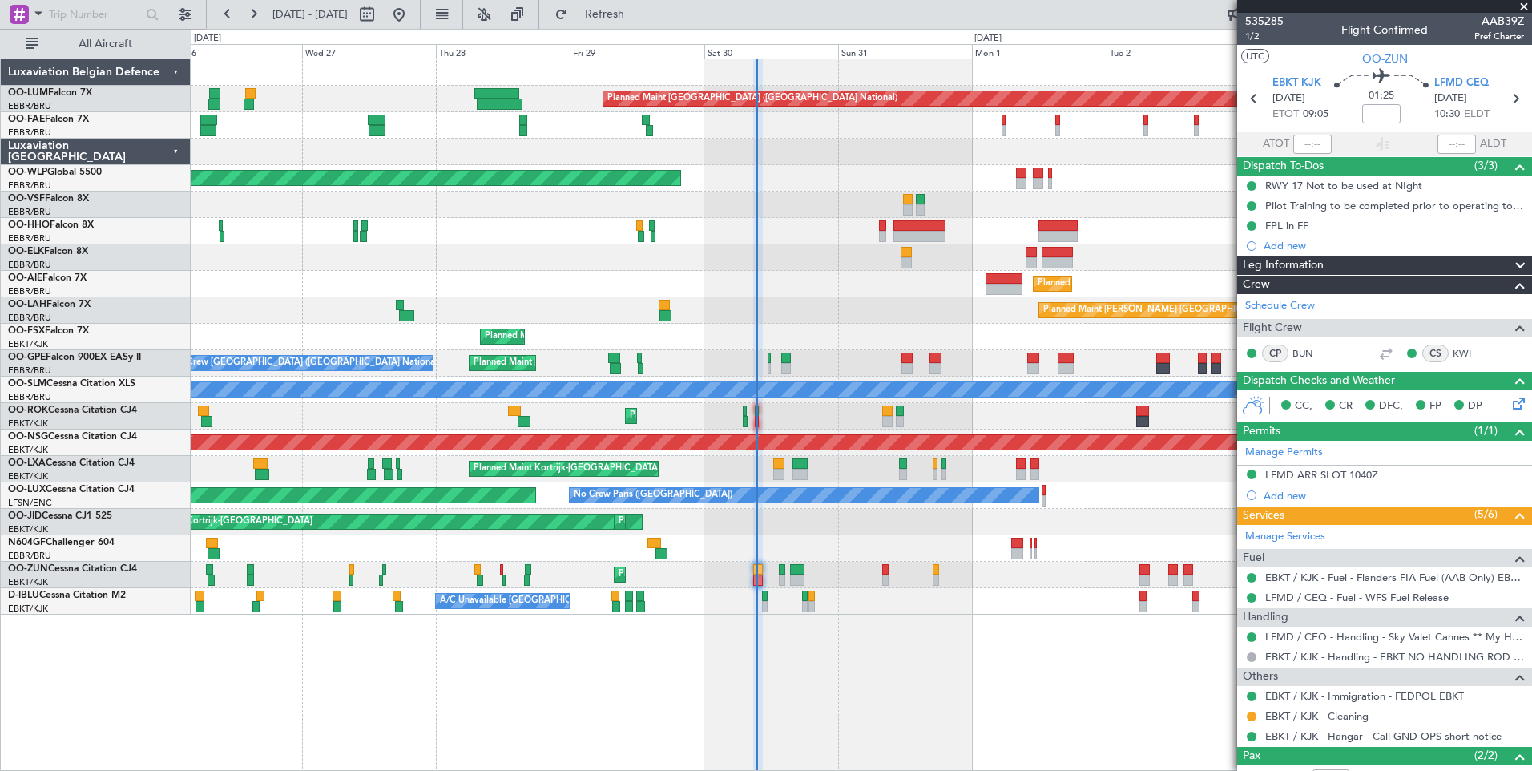
click at [752, 568] on div "Planned Maint Kortrijk-[GEOGRAPHIC_DATA]" at bounding box center [861, 575] width 1341 height 26
click at [1302, 142] on input "text" at bounding box center [1312, 144] width 38 height 19
click at [1305, 59] on section "UTC OO-ZUN" at bounding box center [1384, 57] width 295 height 24
type input "09:11"
click at [639, 18] on span "Refresh" at bounding box center [604, 14] width 67 height 11
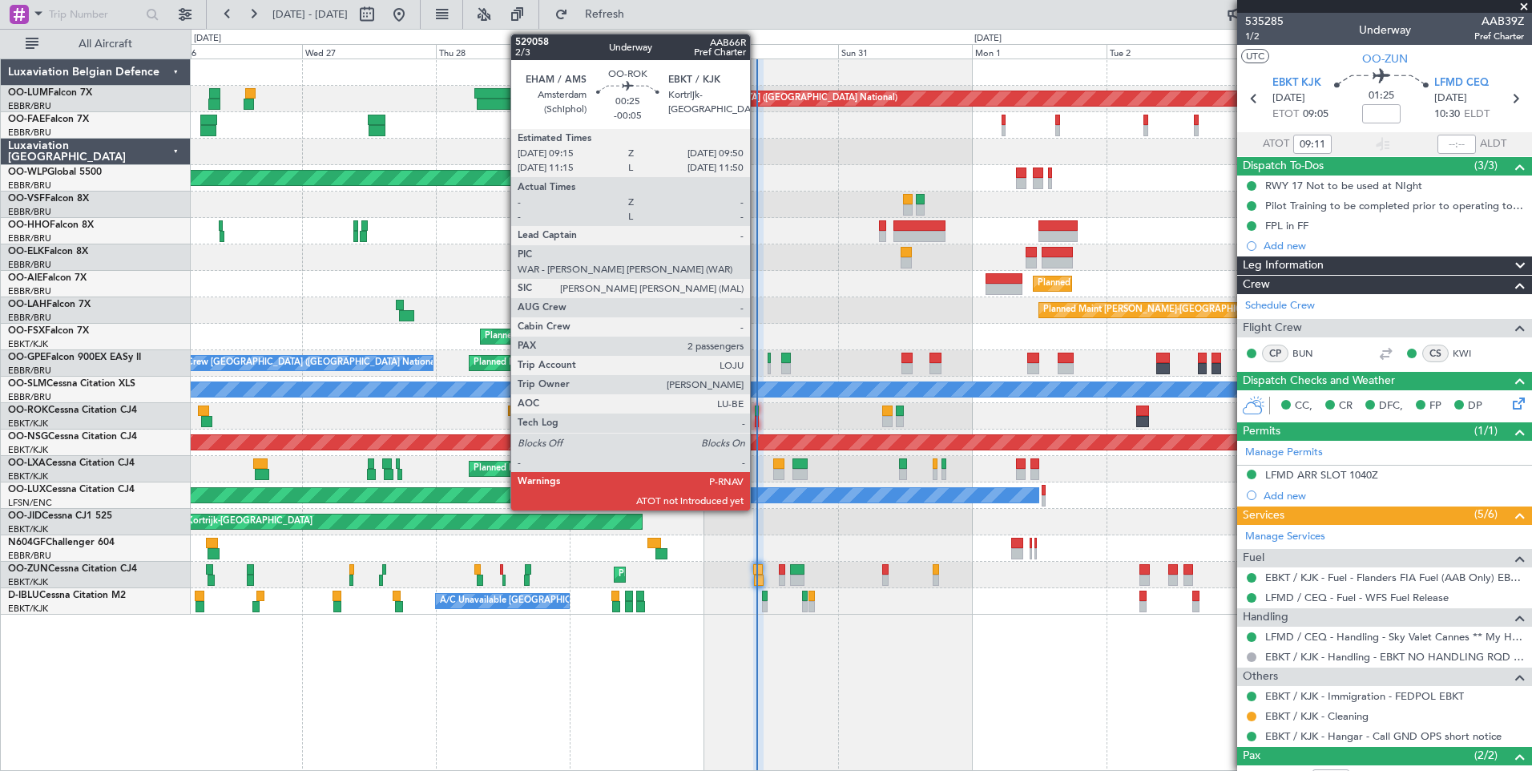
click at [757, 411] on div at bounding box center [757, 410] width 4 height 11
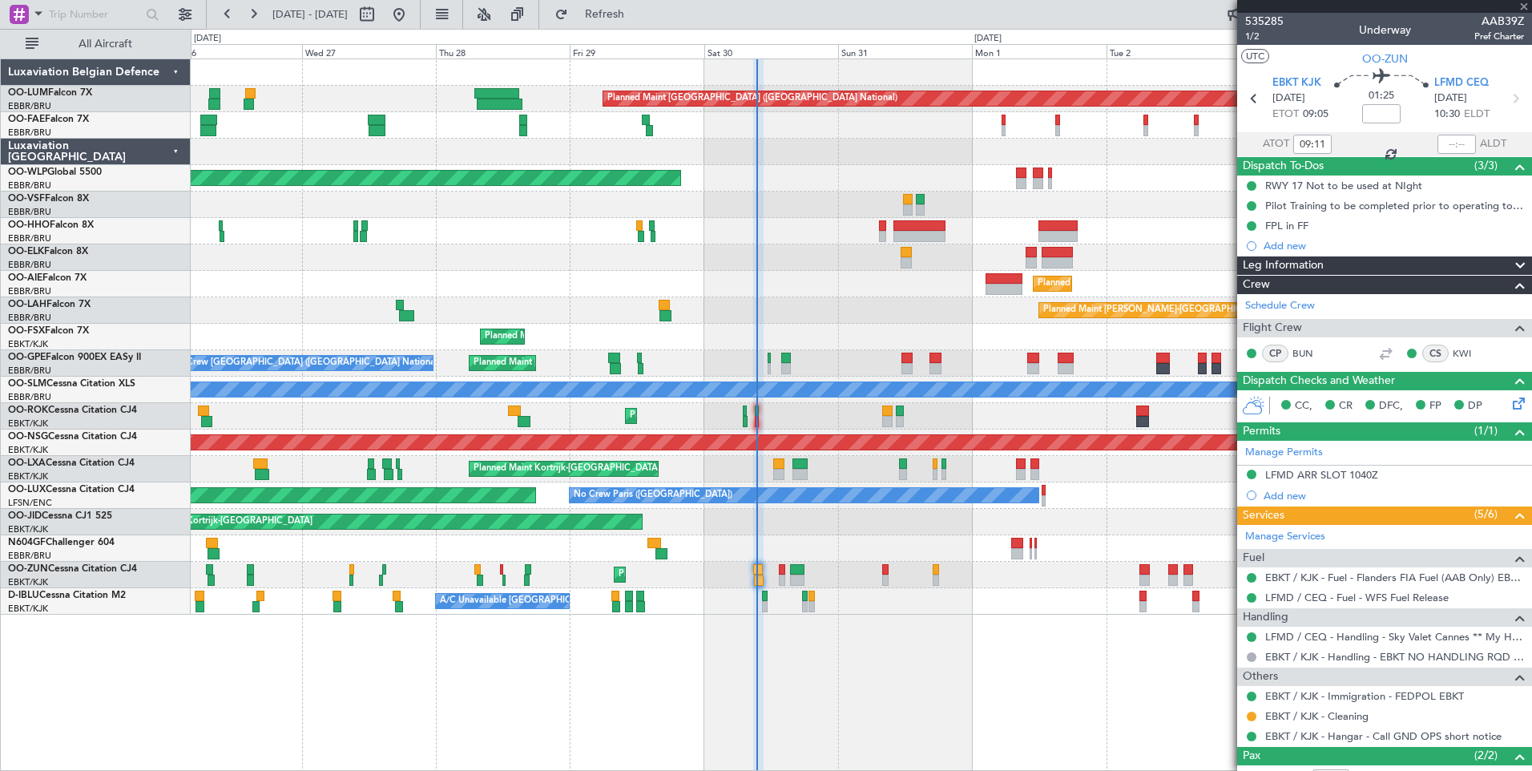
type input "-00:05"
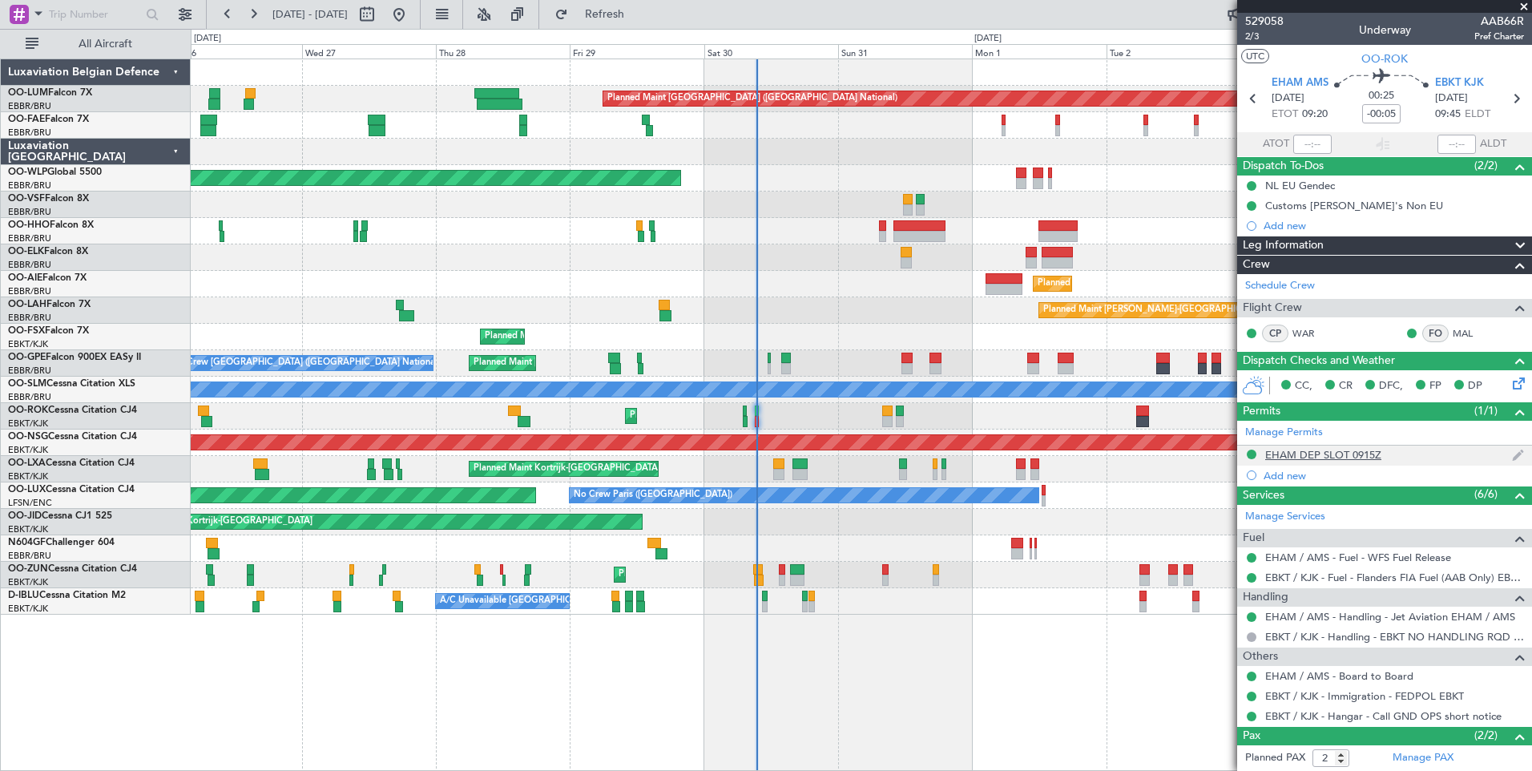
scroll to position [72, 0]
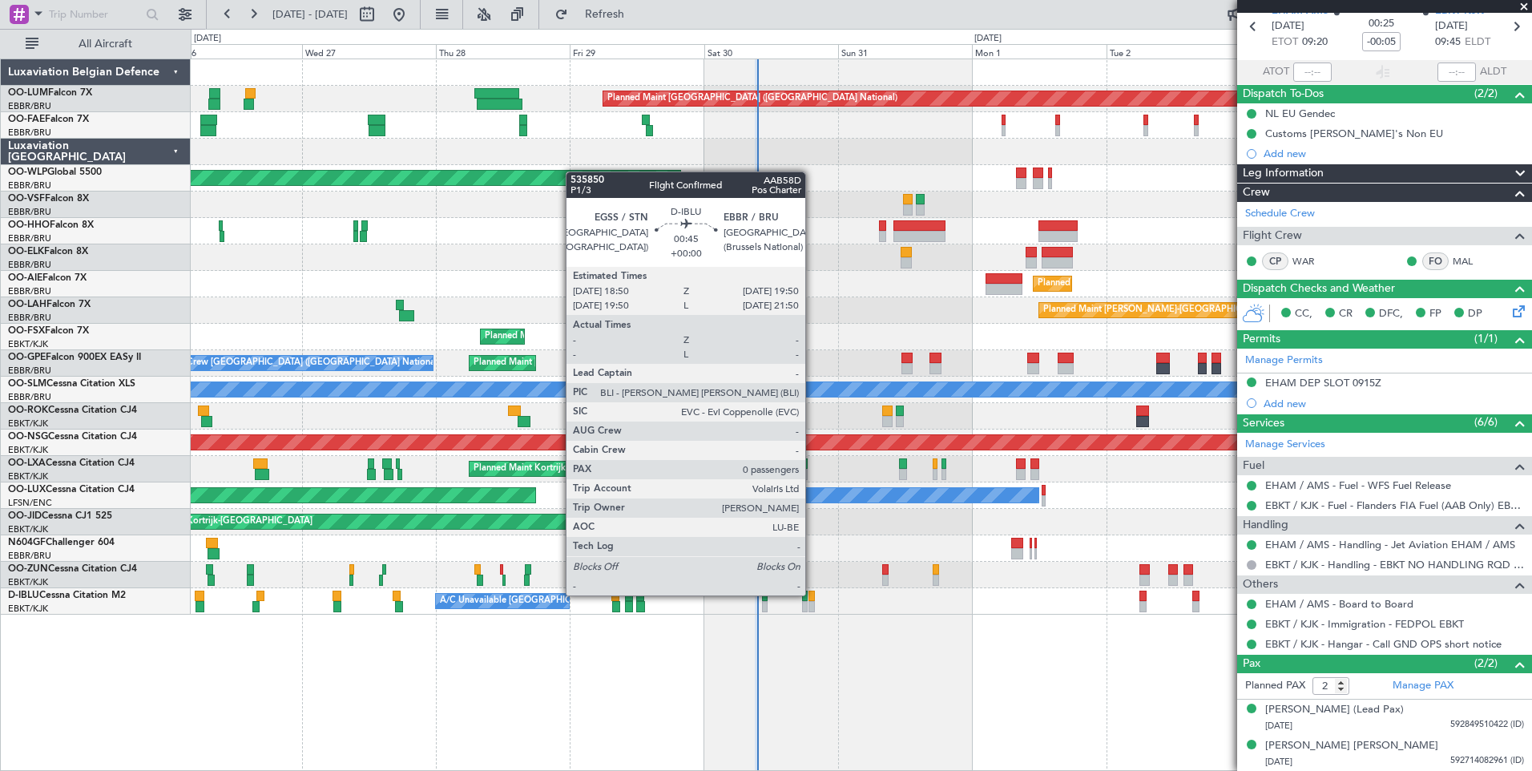
click at [813, 595] on div at bounding box center [812, 596] width 6 height 11
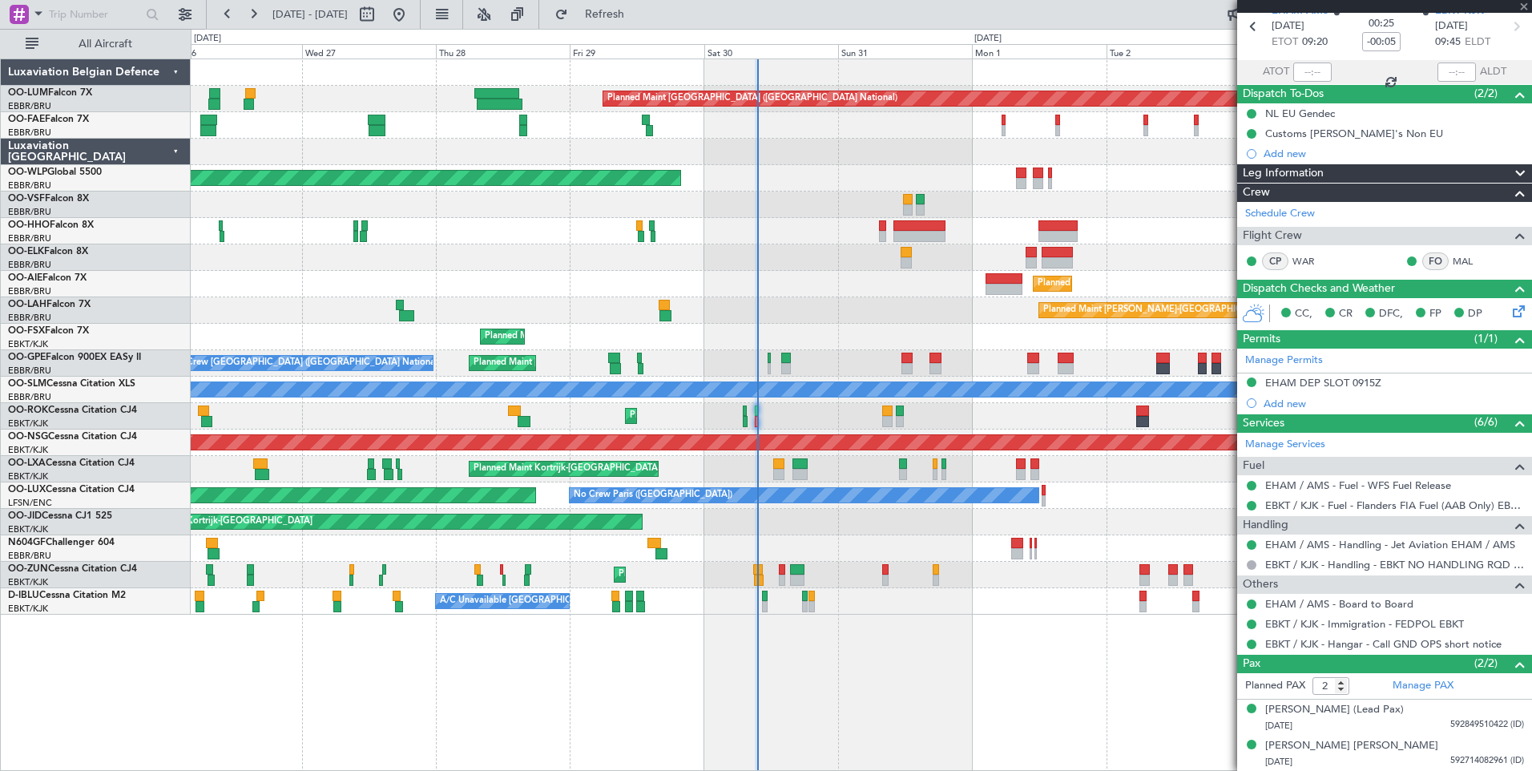
type input "0"
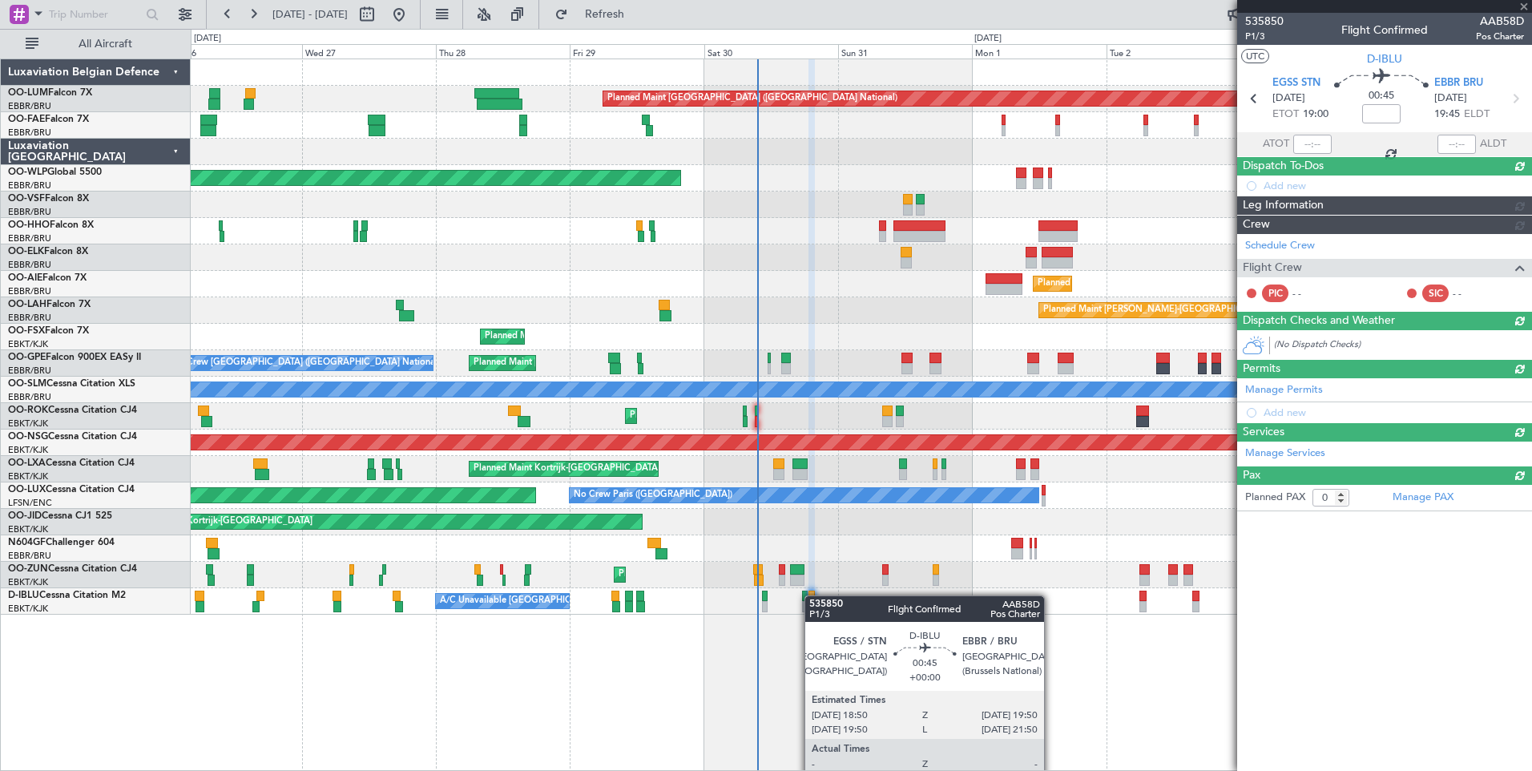
scroll to position [0, 0]
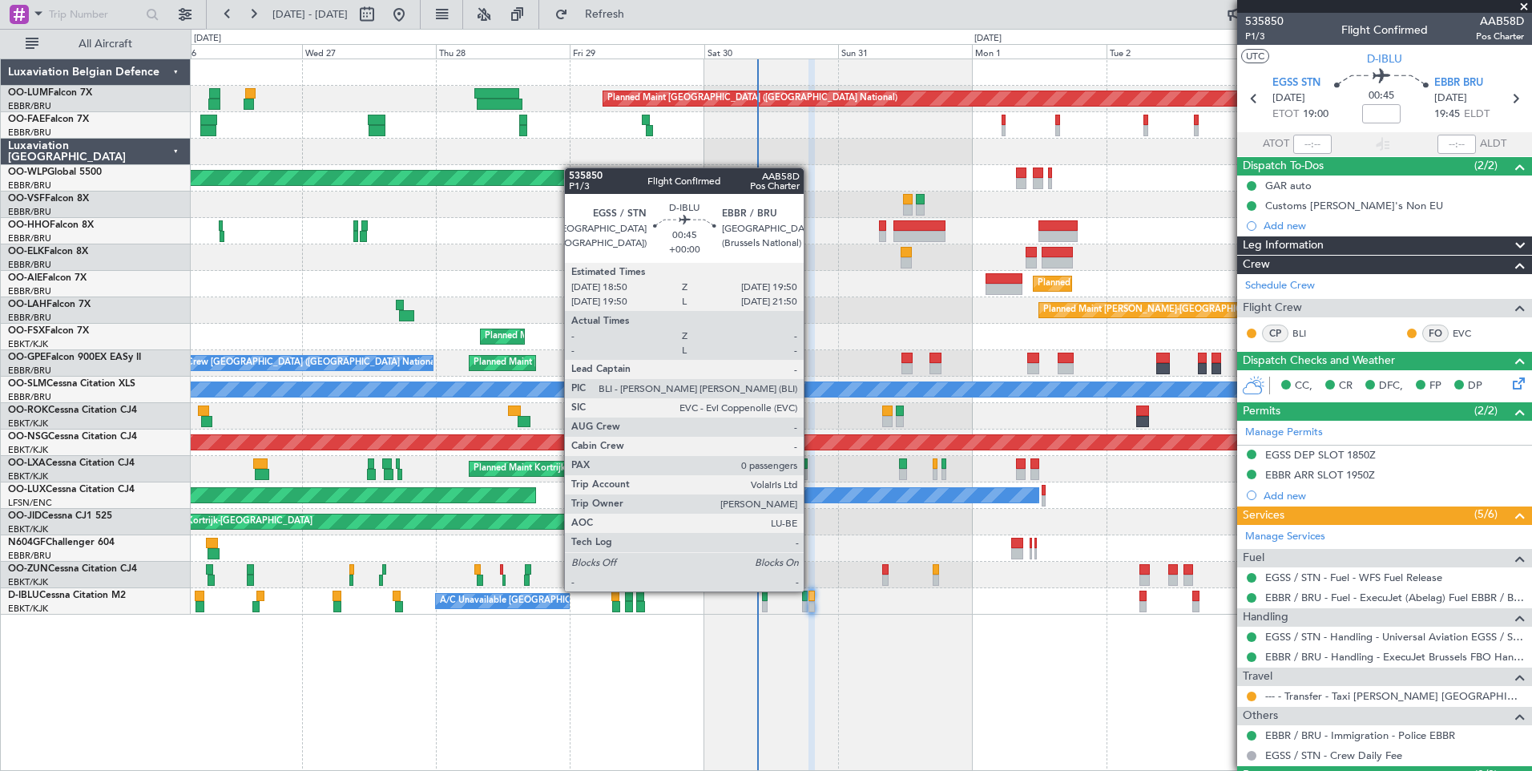
click at [811, 591] on div at bounding box center [812, 596] width 6 height 11
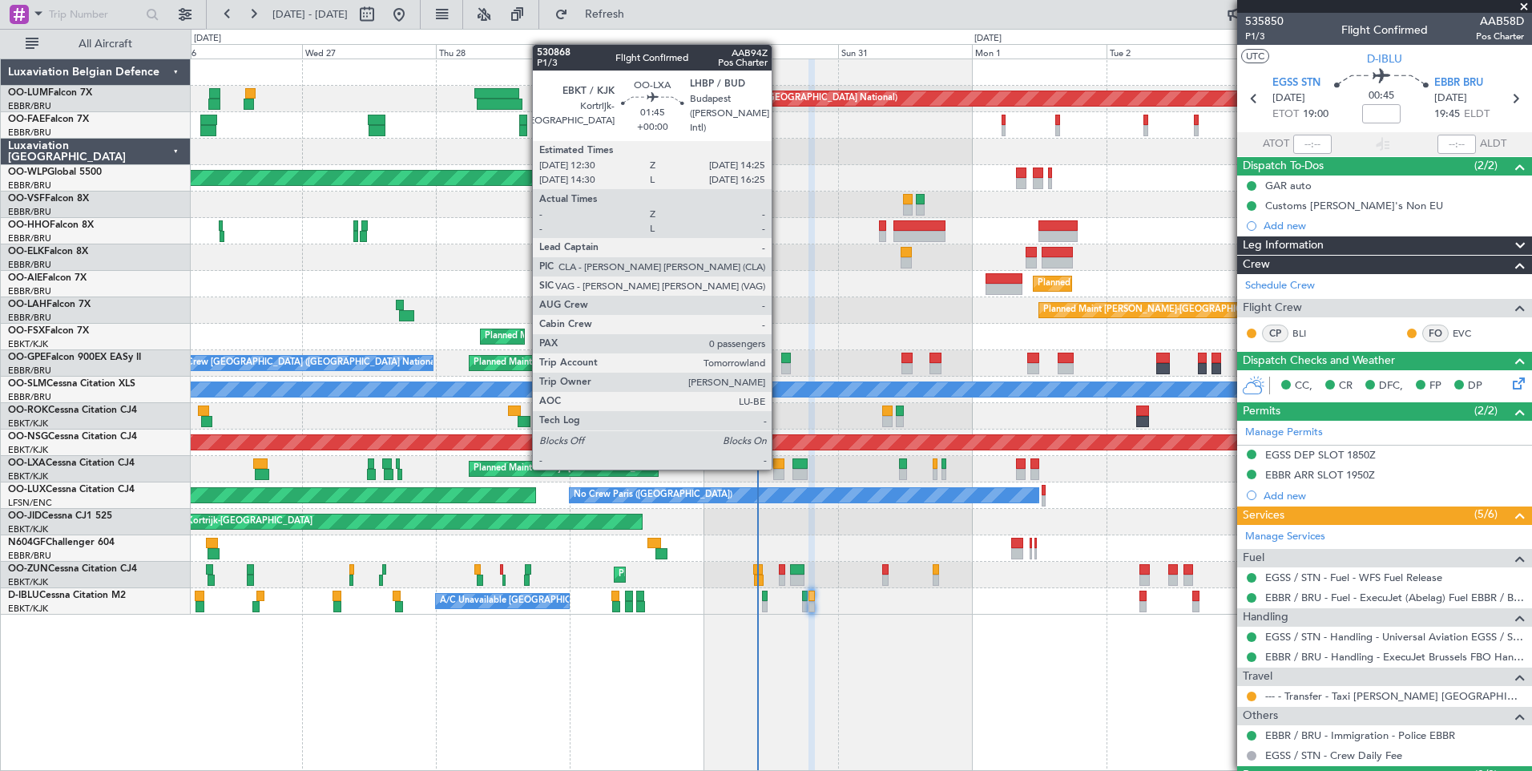
click at [779, 468] on div at bounding box center [778, 463] width 11 height 11
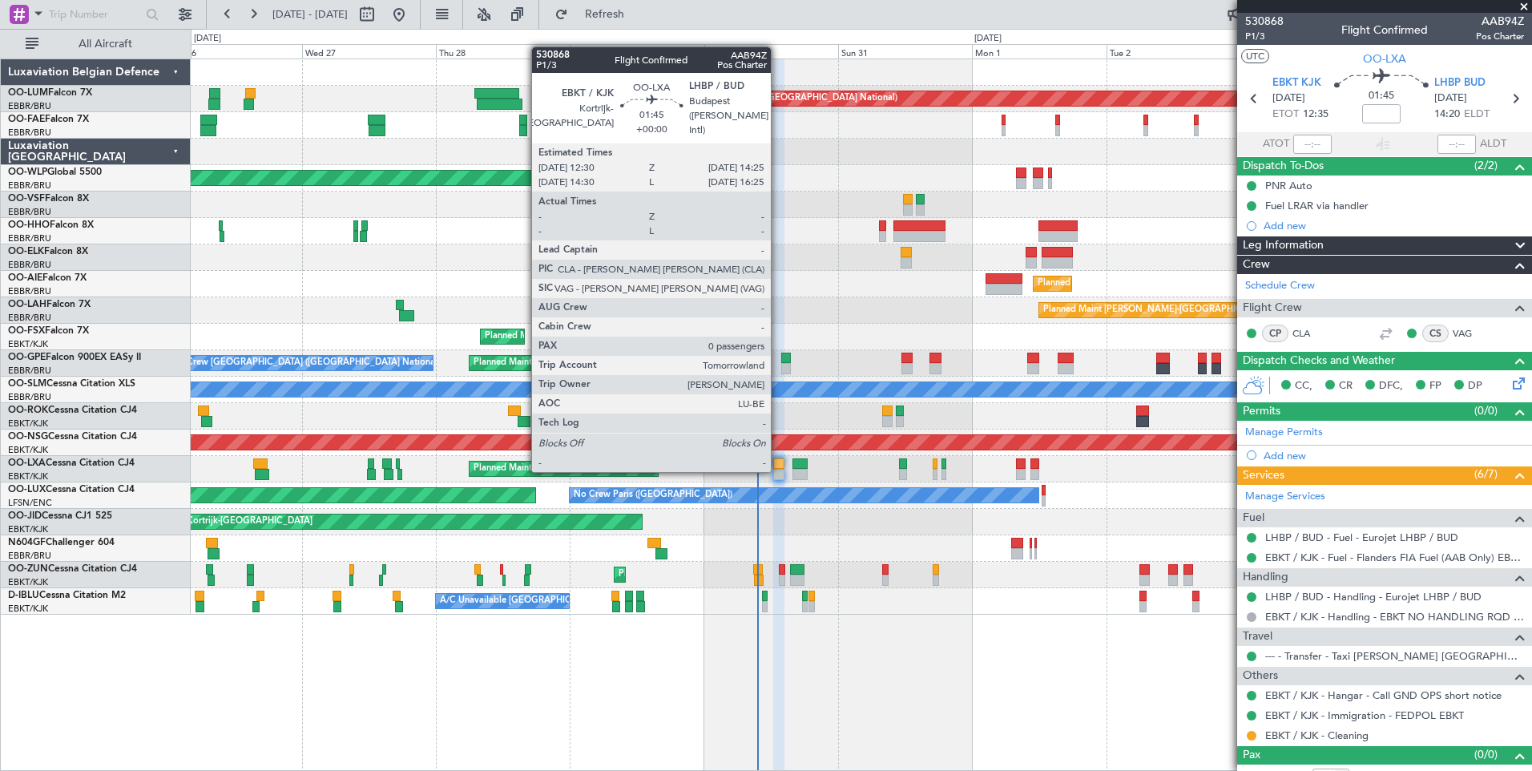
click at [778, 470] on div at bounding box center [778, 474] width 11 height 11
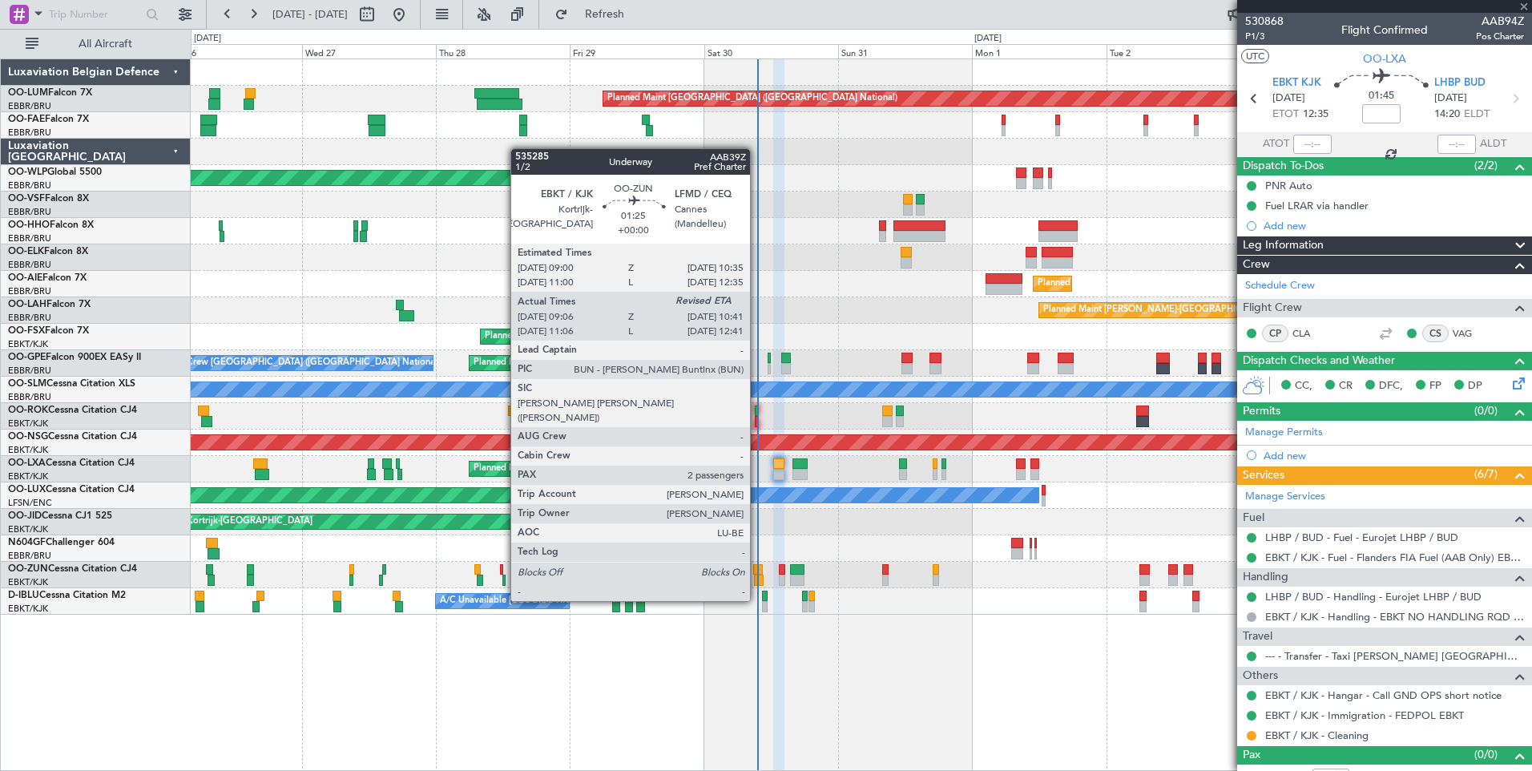
click at [757, 571] on div at bounding box center [758, 569] width 10 height 11
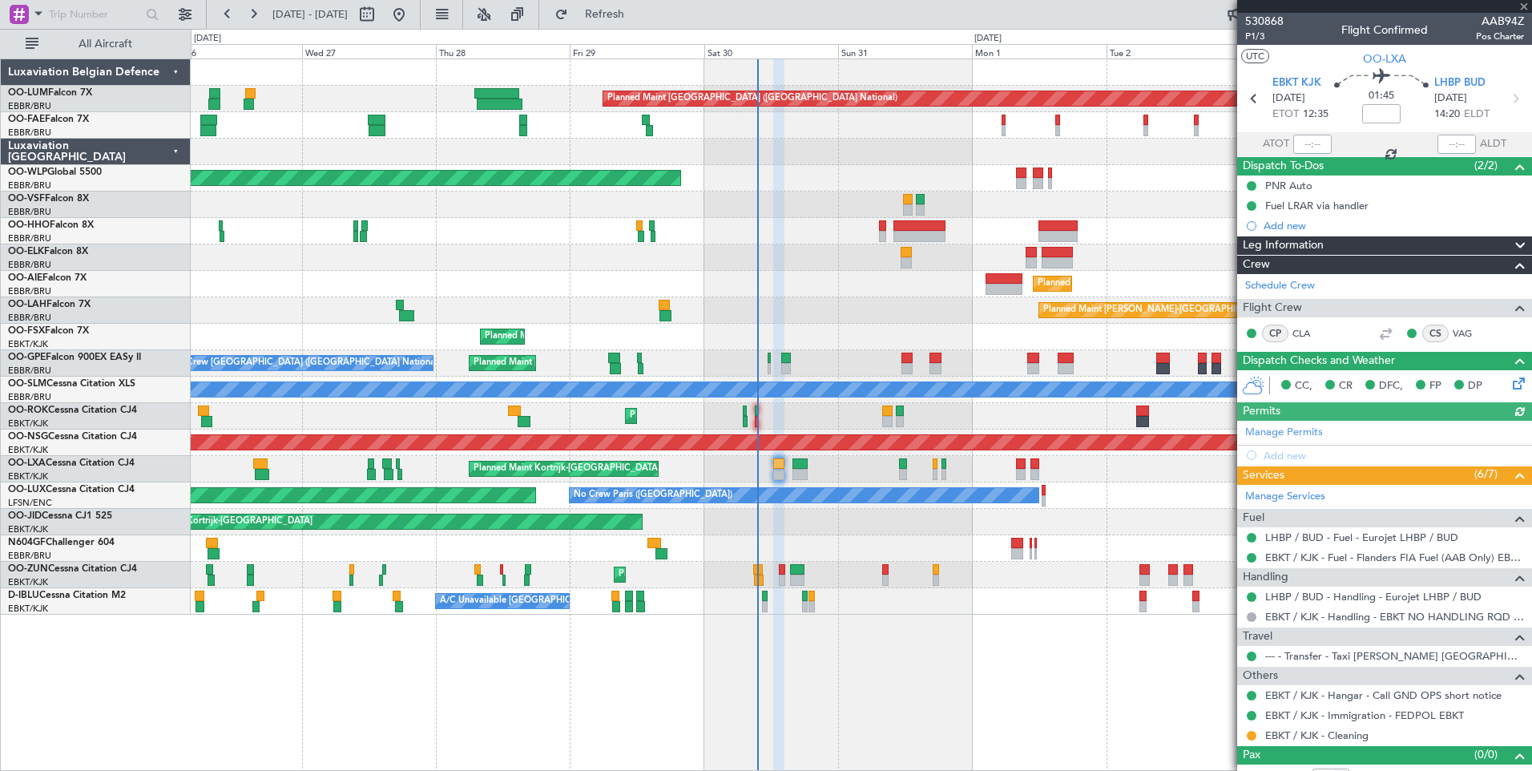
type input "09:11"
type input "2"
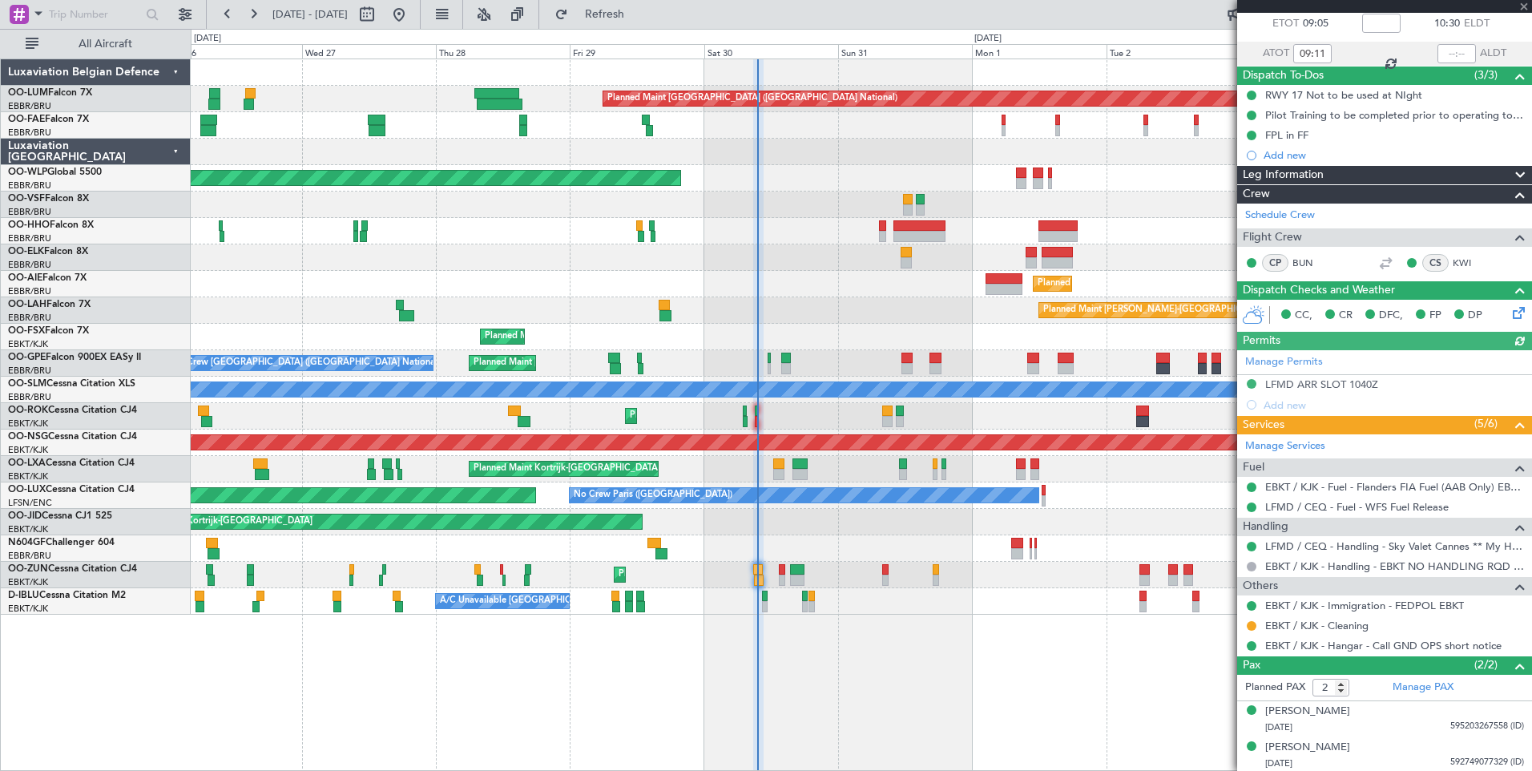
scroll to position [92, 0]
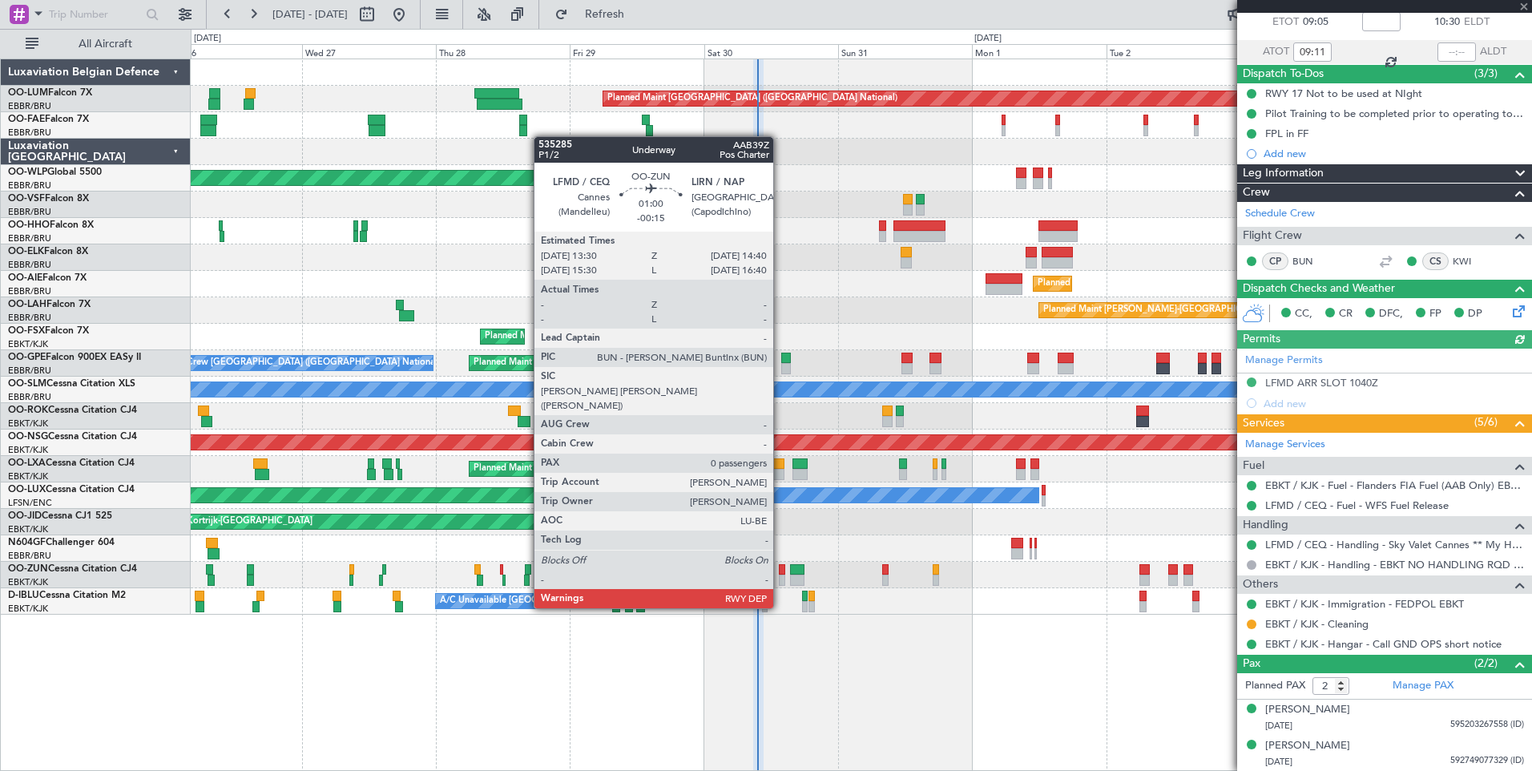
click at [781, 578] on div at bounding box center [782, 580] width 7 height 11
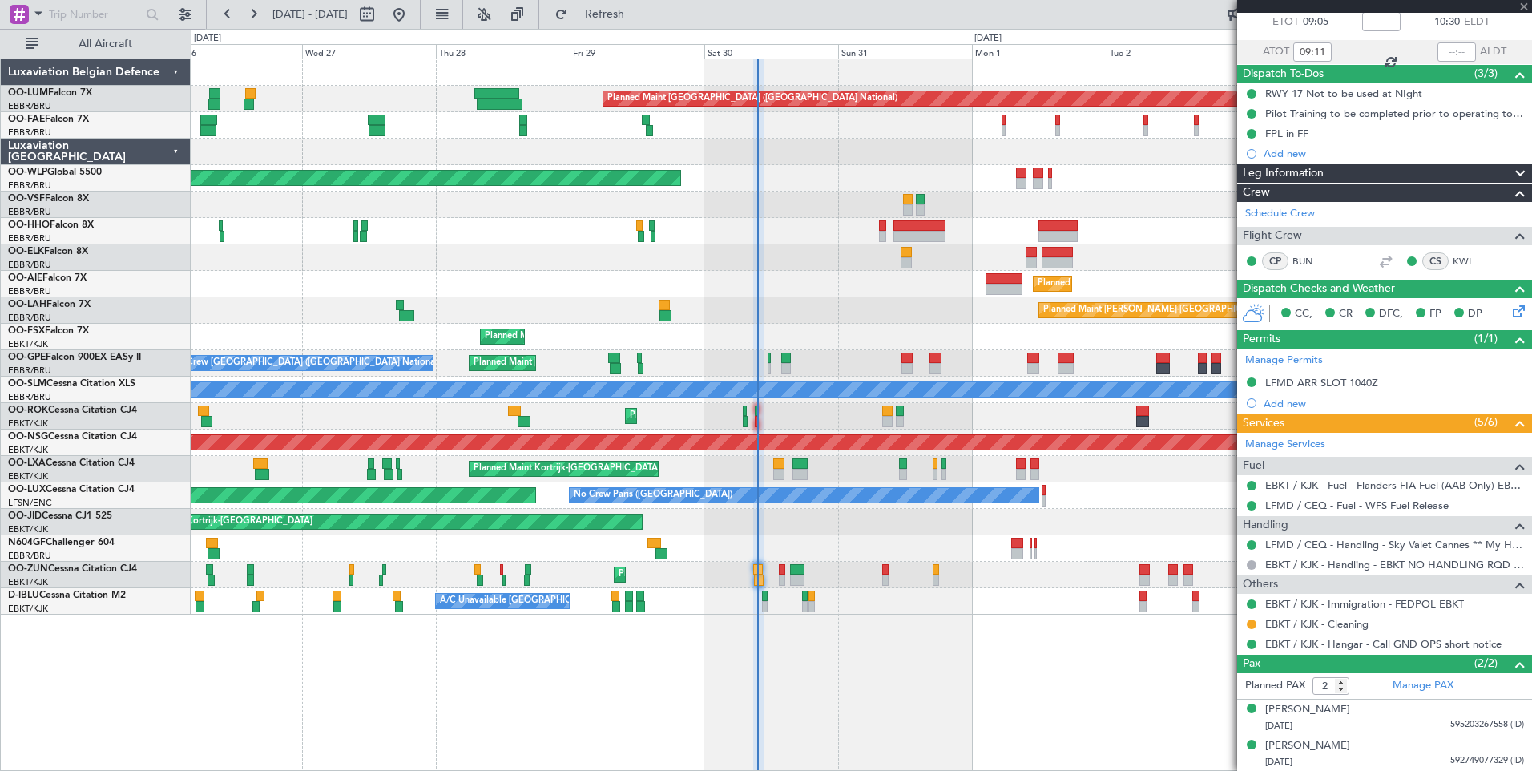
type input "-00:15"
type input "0"
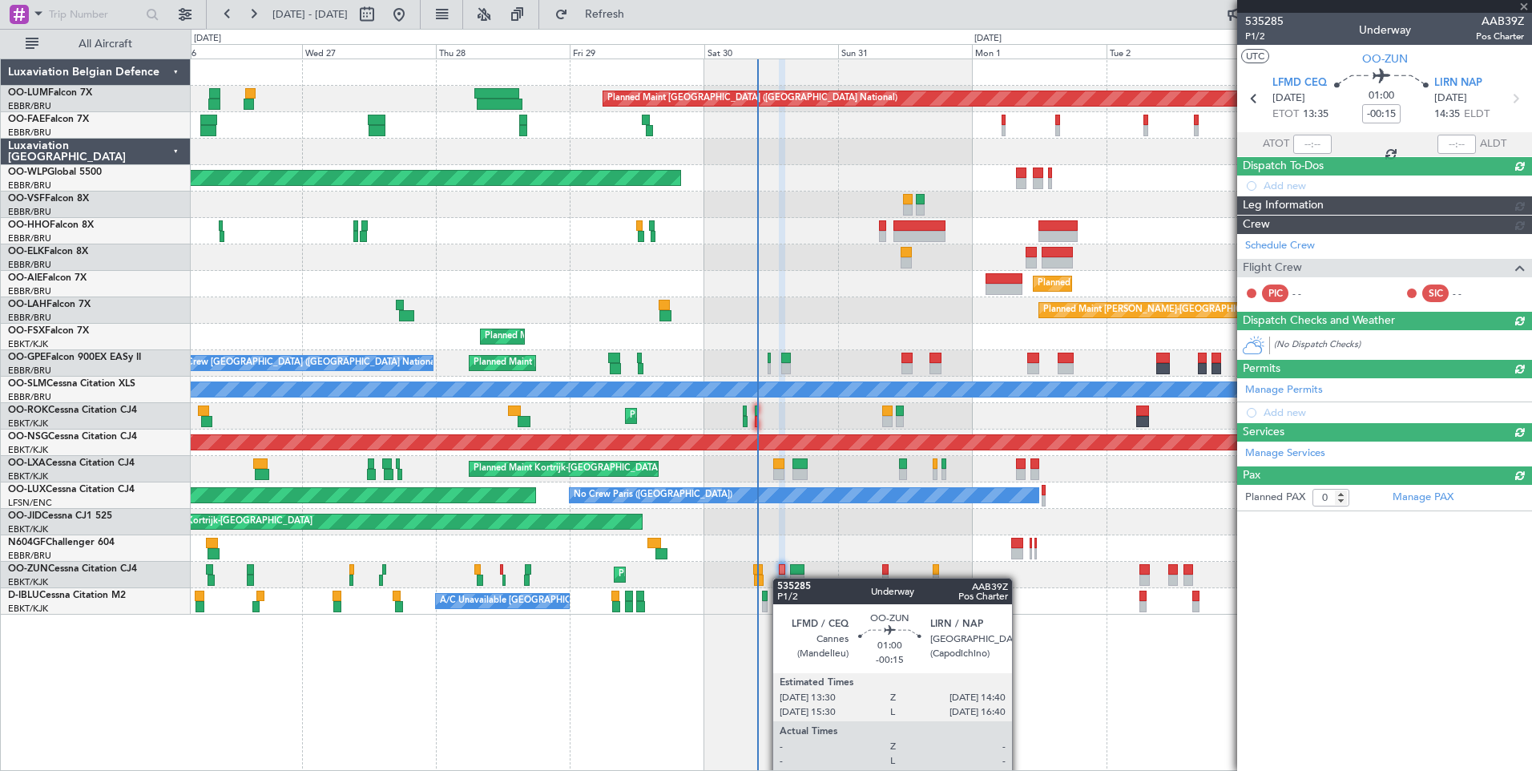
scroll to position [0, 0]
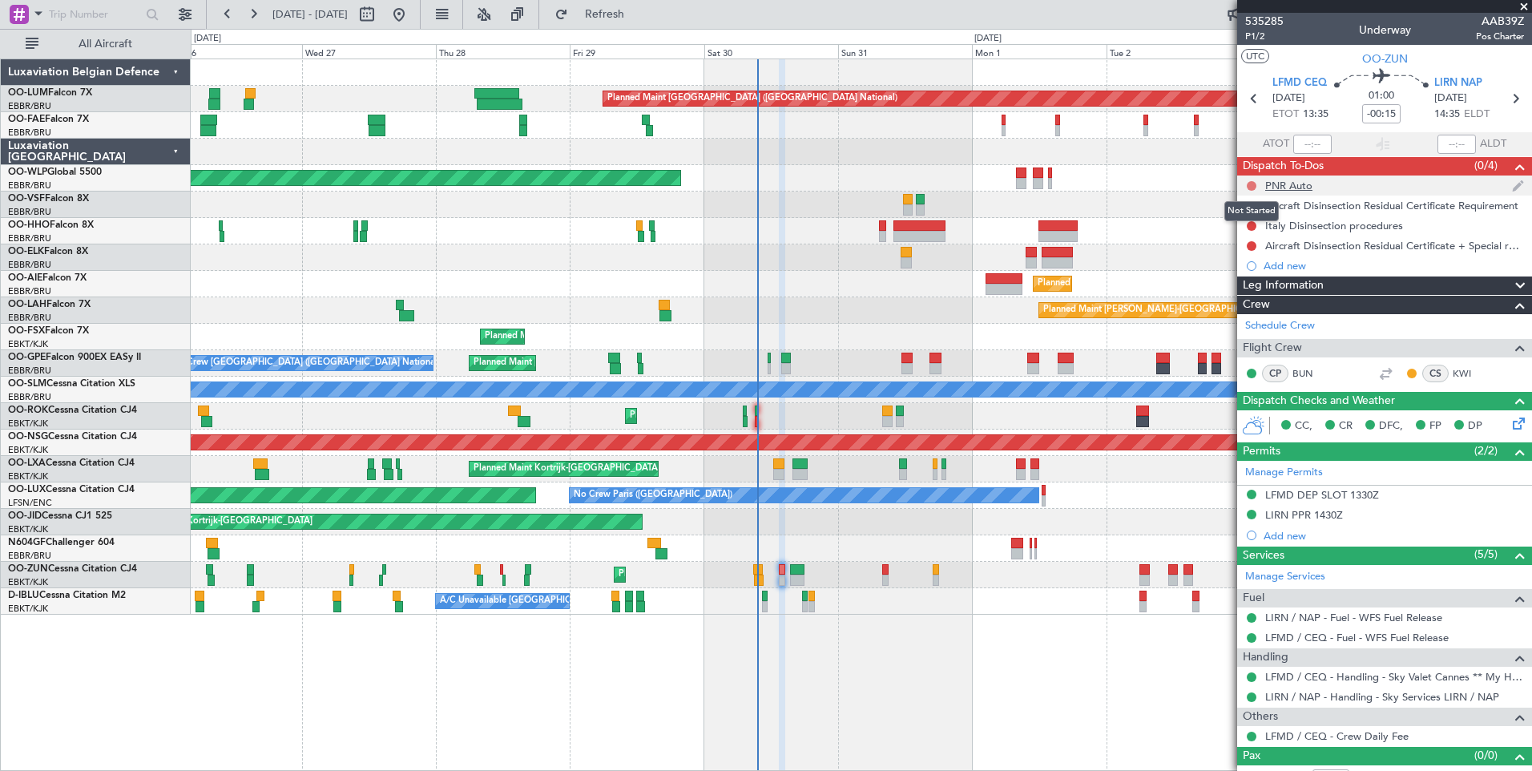
click at [1250, 185] on button at bounding box center [1252, 186] width 10 height 10
click at [1246, 256] on span "Completed" at bounding box center [1259, 256] width 53 height 16
click at [1254, 202] on button at bounding box center [1252, 206] width 10 height 10
click at [1237, 299] on span "Cancelled" at bounding box center [1256, 300] width 46 height 16
click at [1254, 230] on div at bounding box center [1251, 226] width 13 height 13
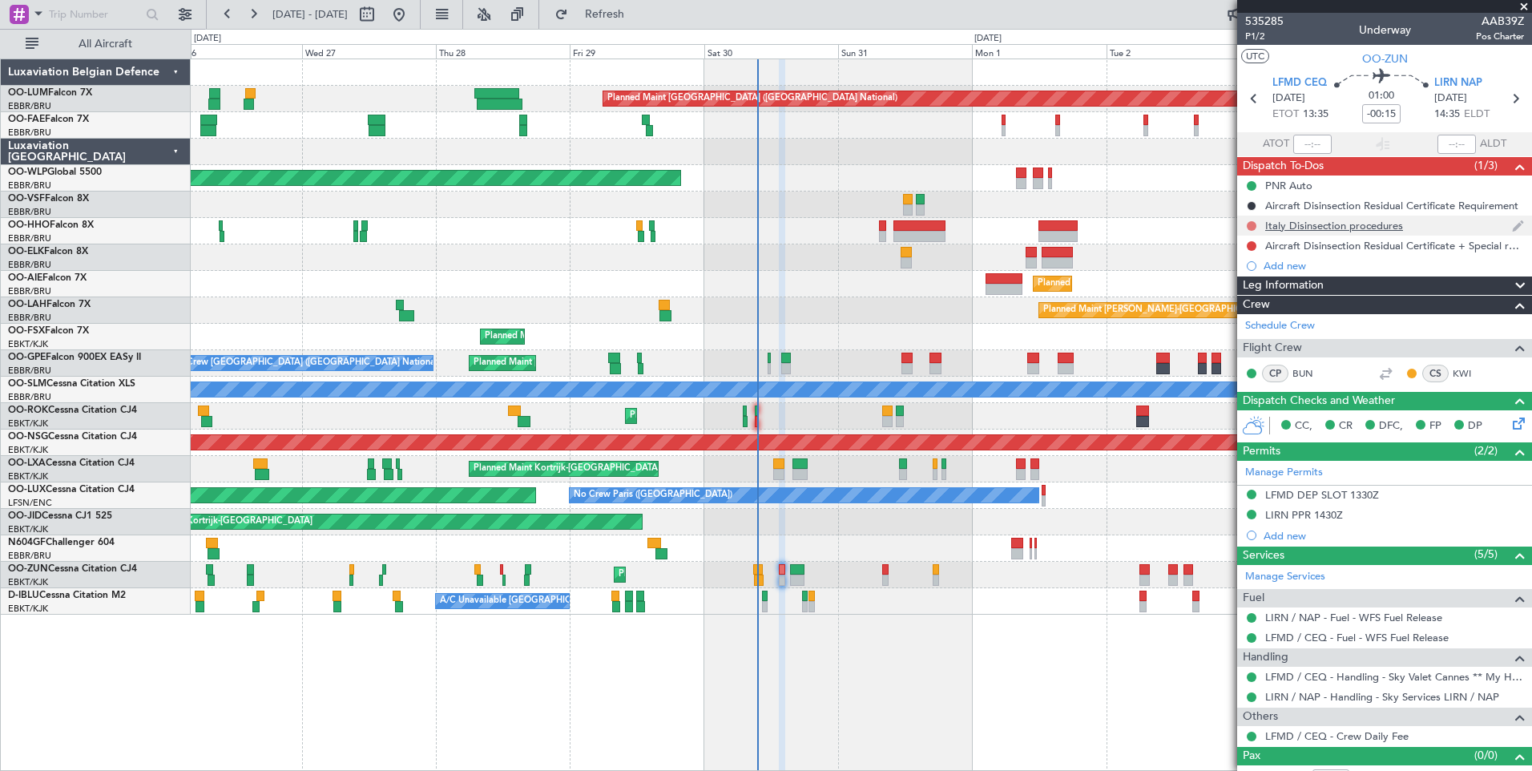
click at [1251, 227] on button at bounding box center [1252, 226] width 10 height 10
click at [1244, 322] on span "Cancelled" at bounding box center [1256, 321] width 46 height 16
click at [1252, 246] on button at bounding box center [1252, 246] width 10 height 10
click at [1258, 343] on span "Cancelled" at bounding box center [1256, 341] width 46 height 16
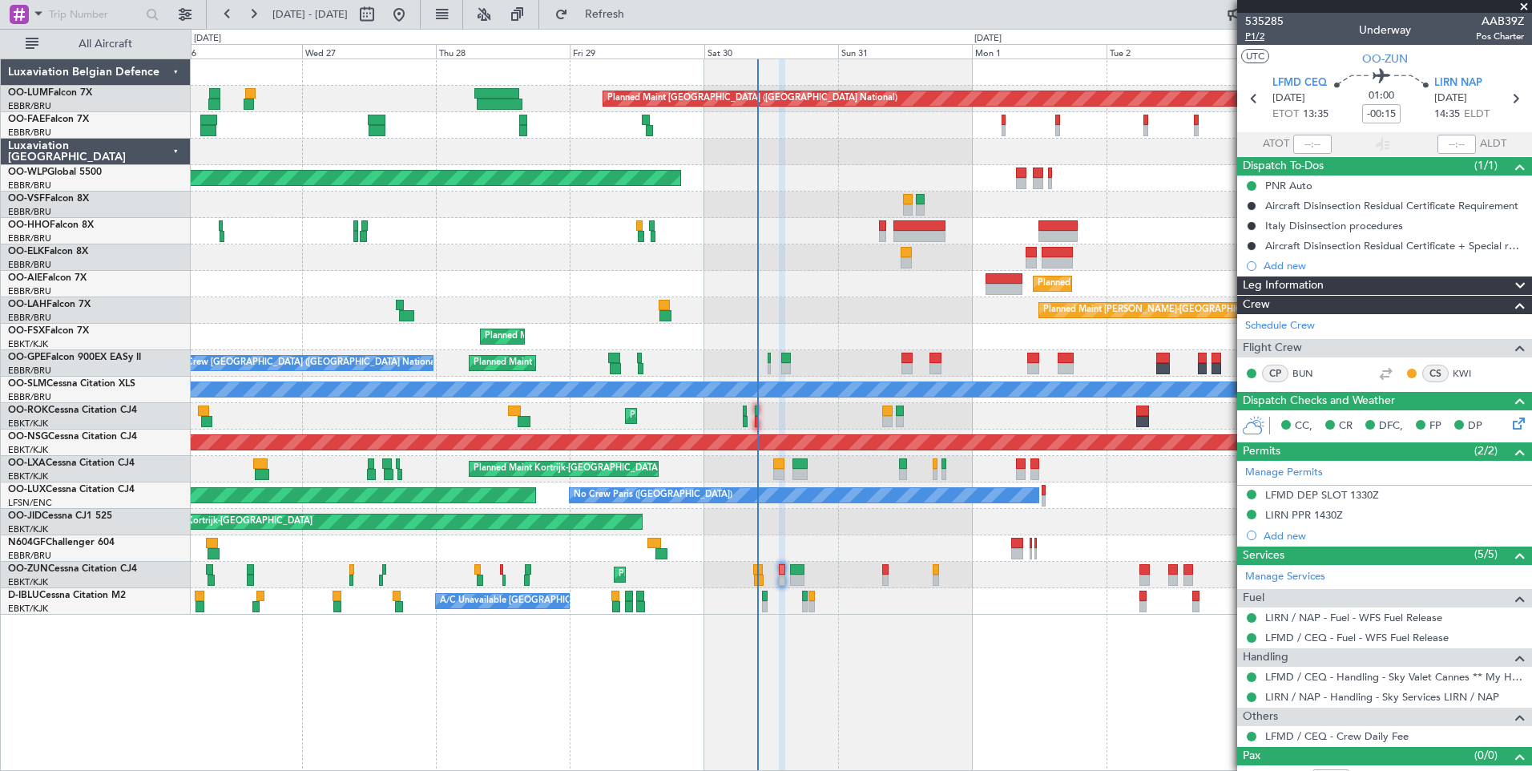
click at [1260, 41] on span "P1/2" at bounding box center [1264, 37] width 38 height 14
click at [639, 14] on span "Refresh" at bounding box center [604, 14] width 67 height 11
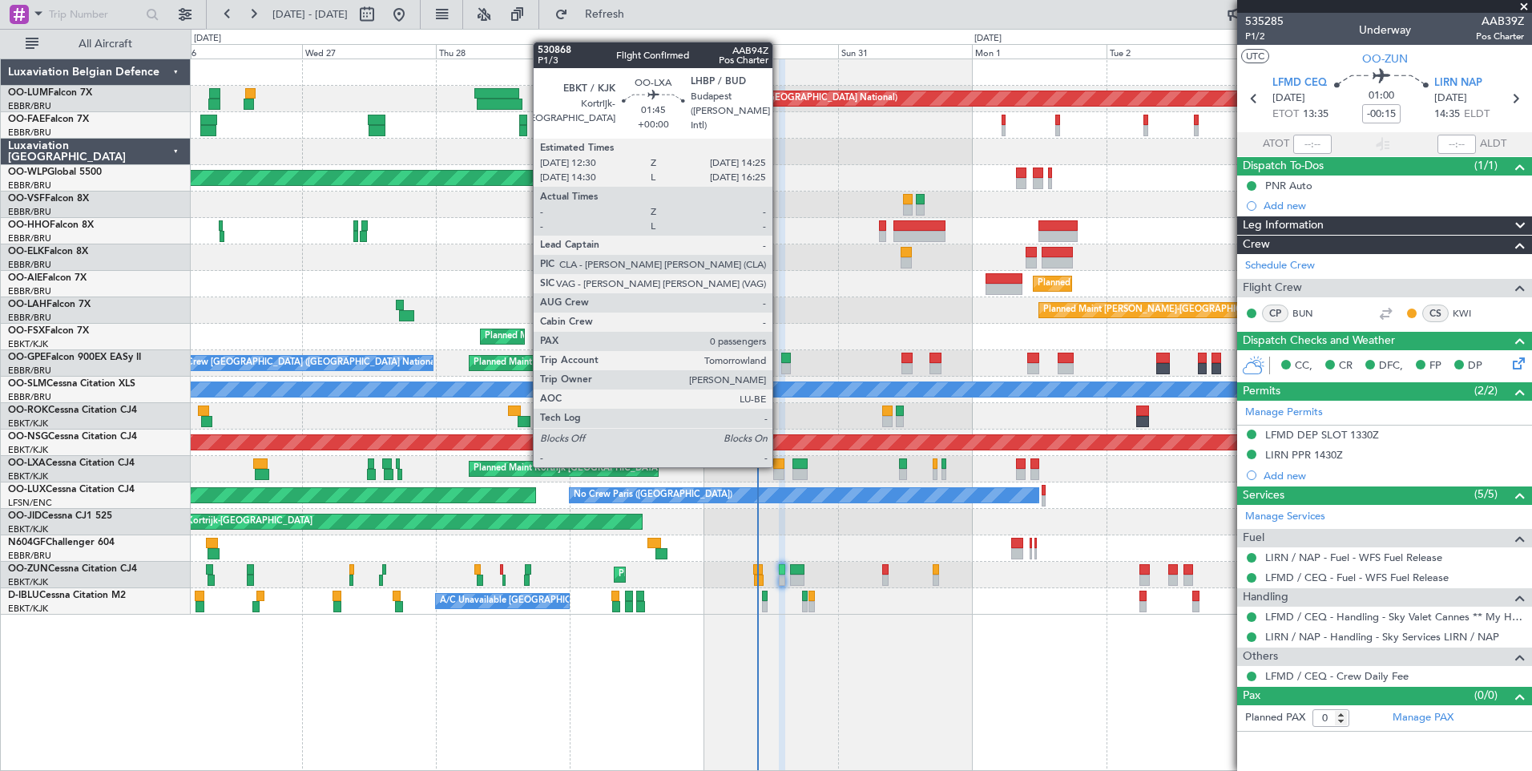
click at [782, 466] on div at bounding box center [778, 463] width 11 height 11
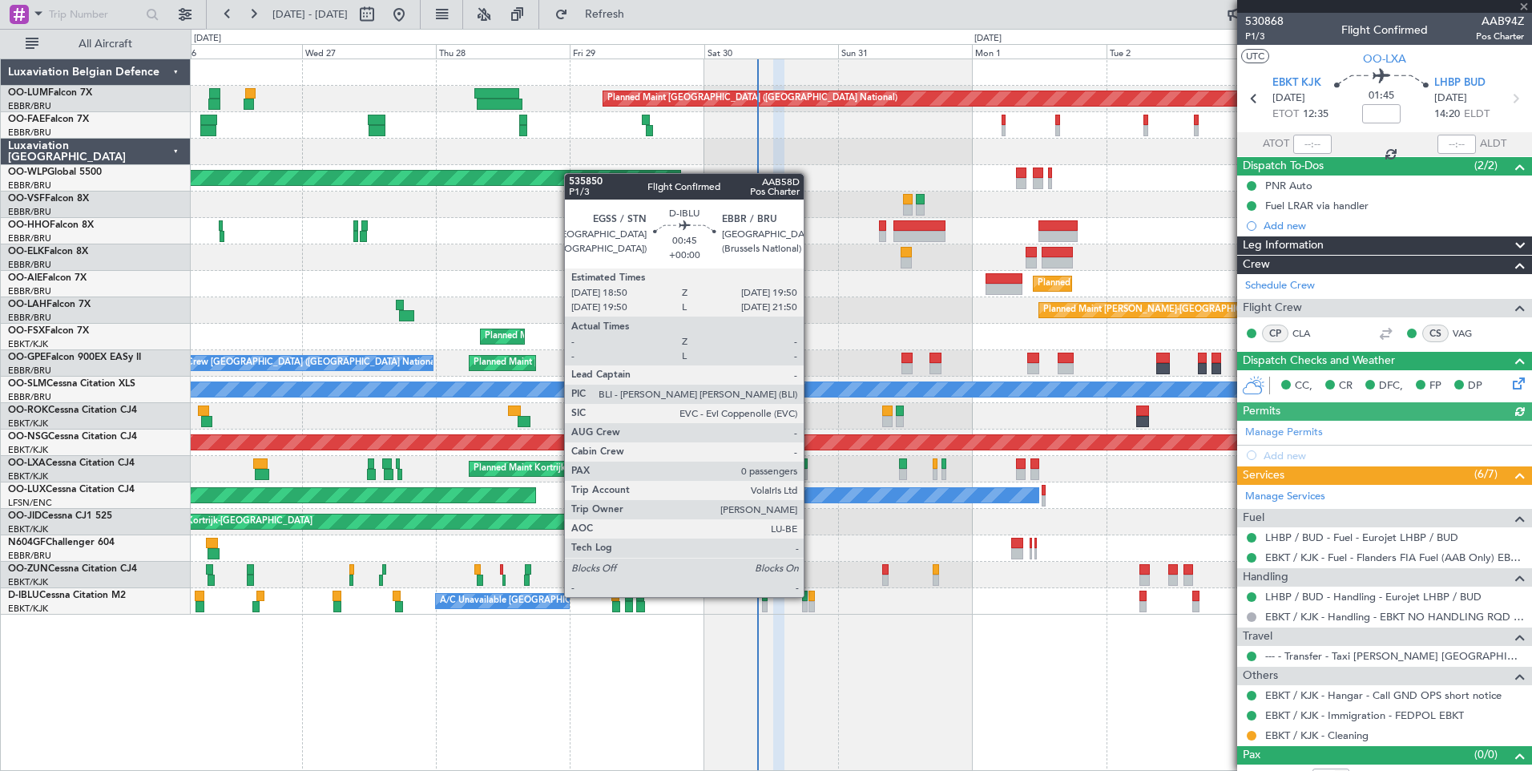
click at [811, 597] on div at bounding box center [812, 596] width 6 height 11
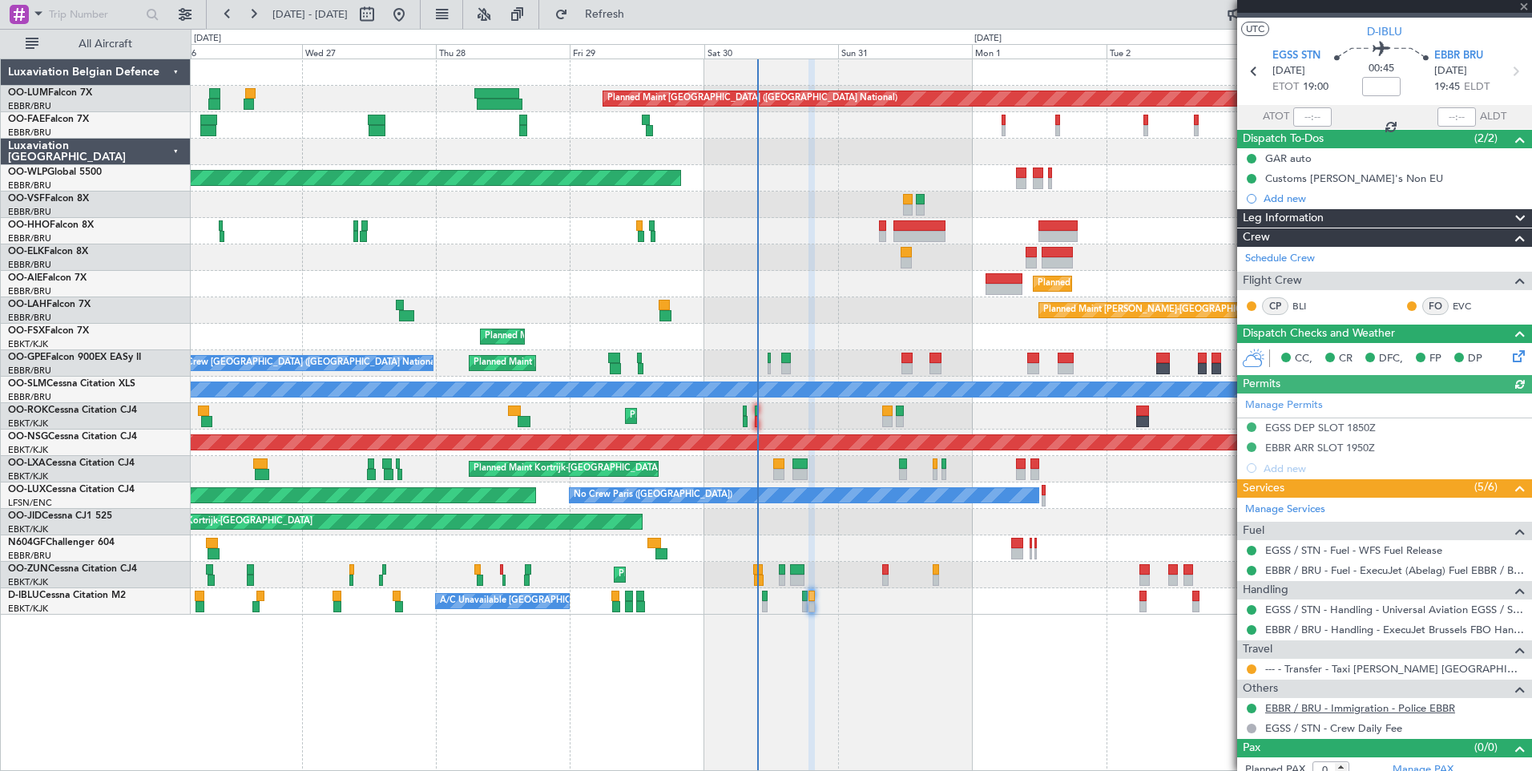
scroll to position [39, 0]
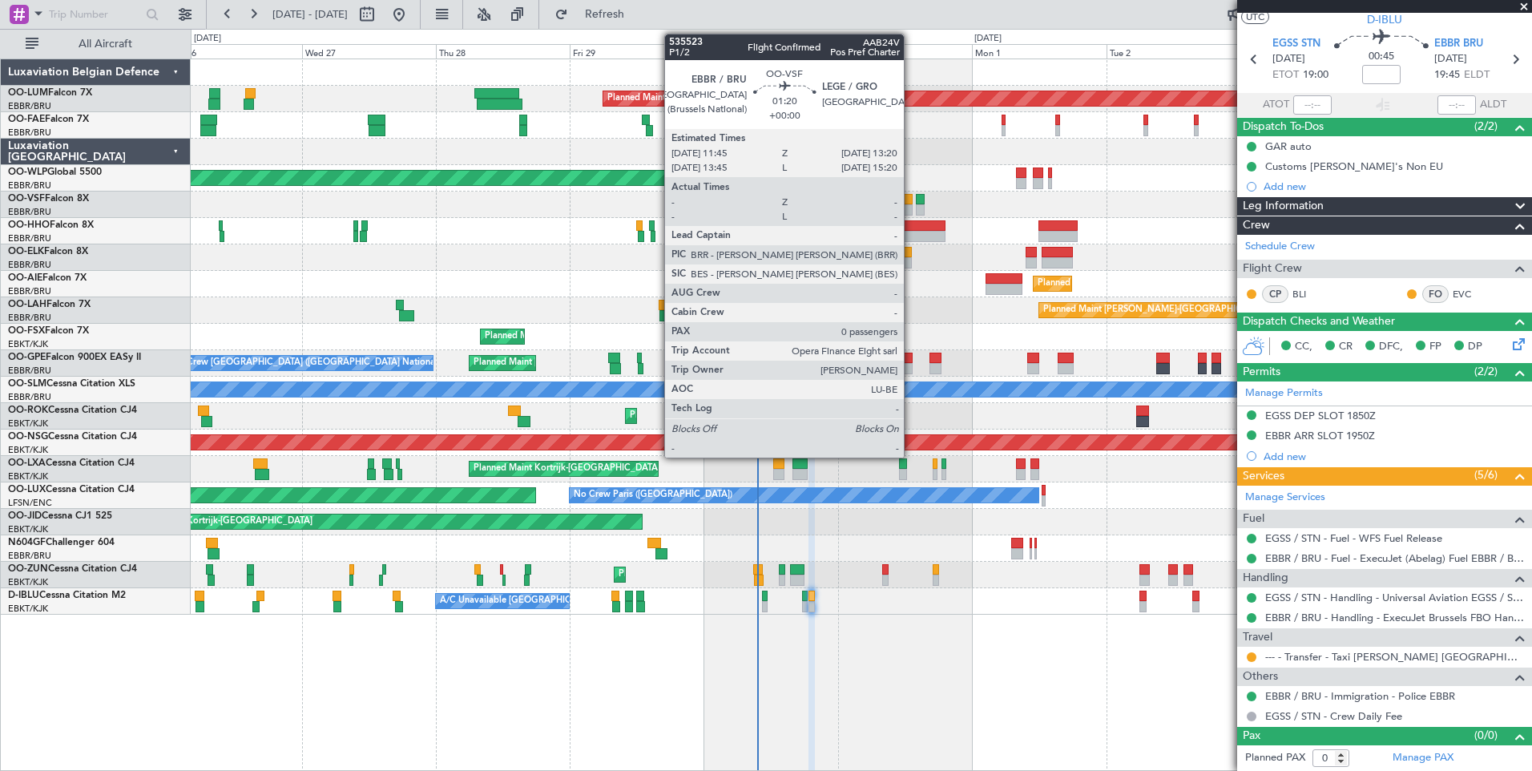
click at [911, 198] on div at bounding box center [908, 199] width 10 height 11
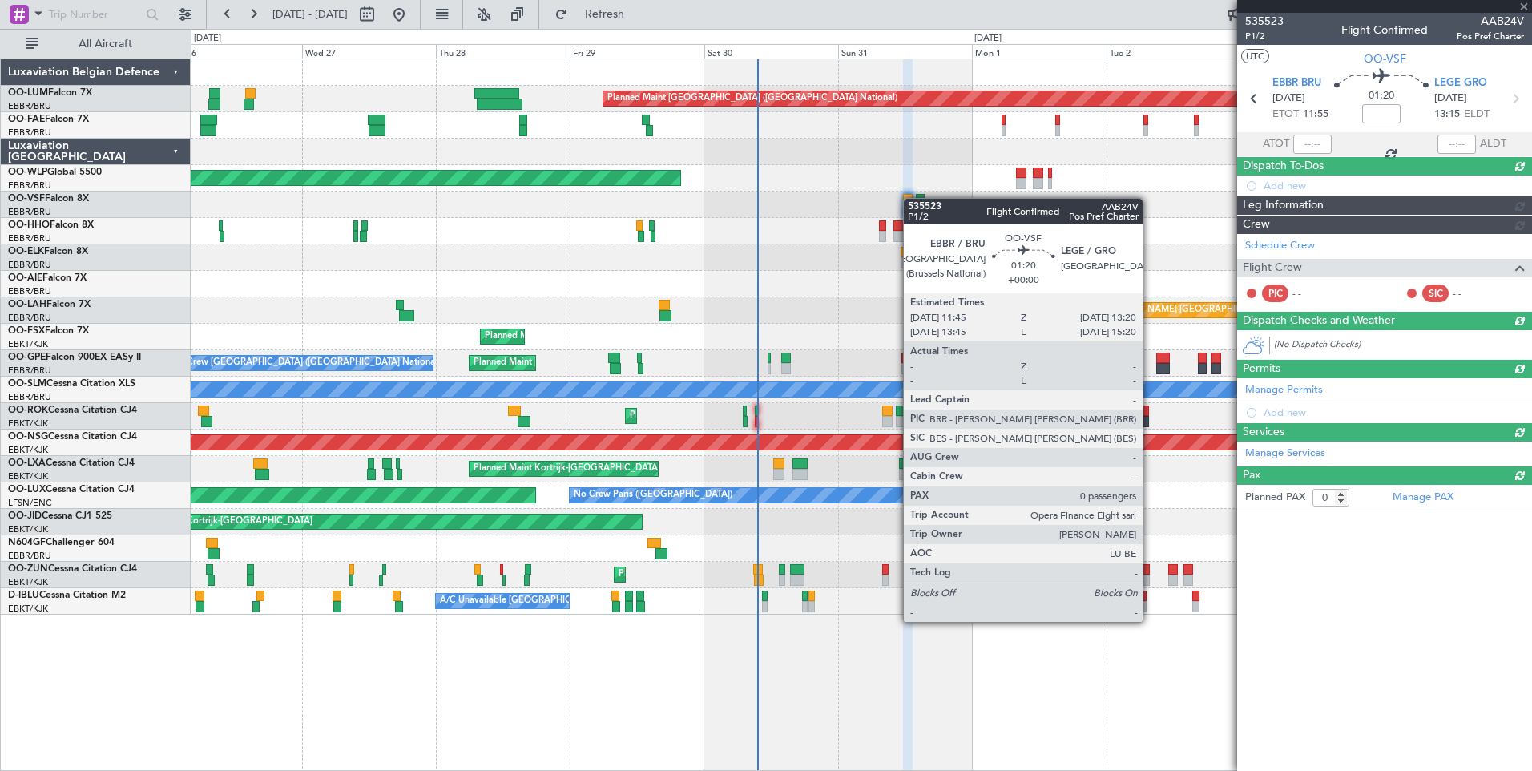
scroll to position [0, 0]
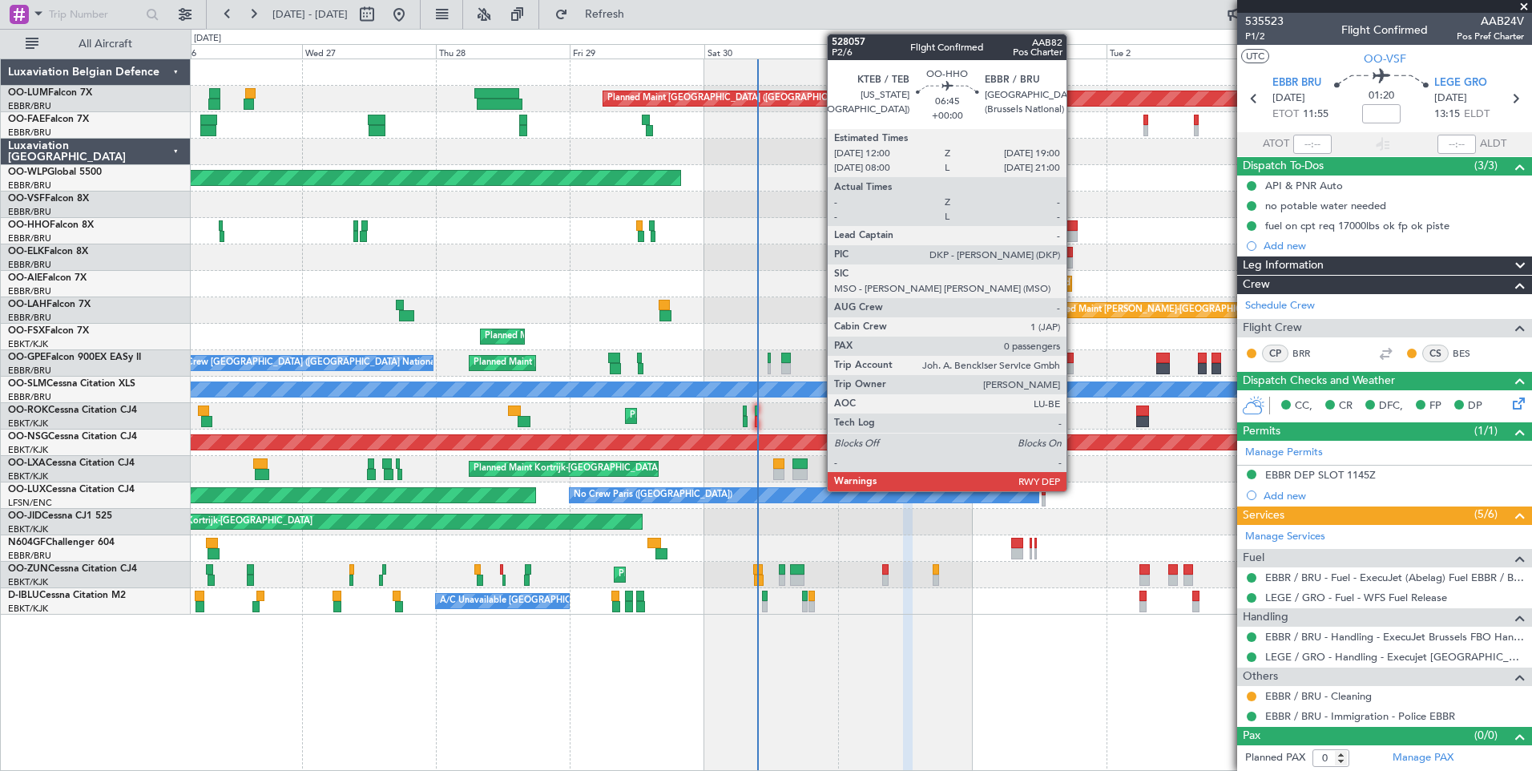
click at [1072, 229] on div at bounding box center [1058, 225] width 39 height 11
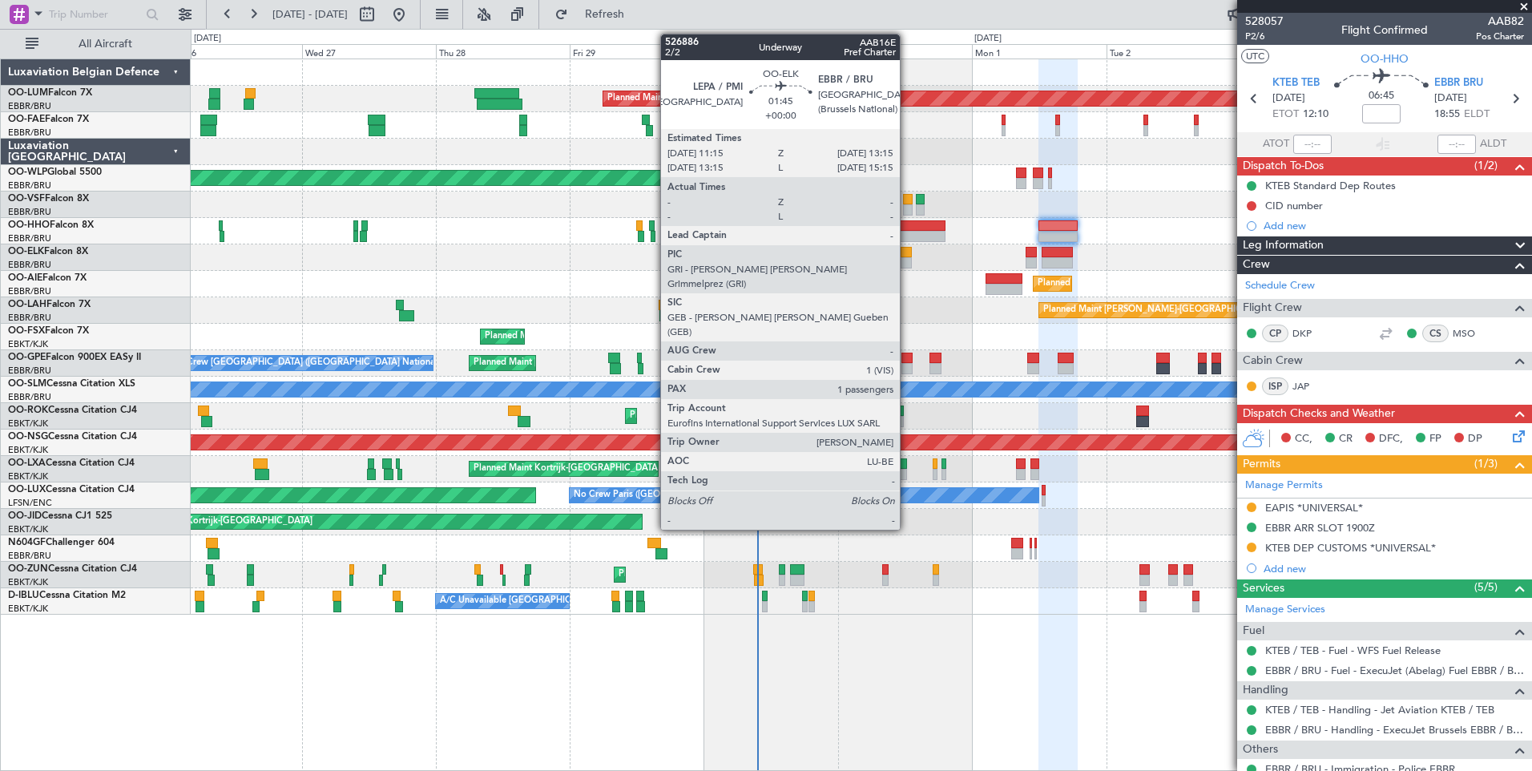
click at [907, 253] on div at bounding box center [906, 252] width 11 height 11
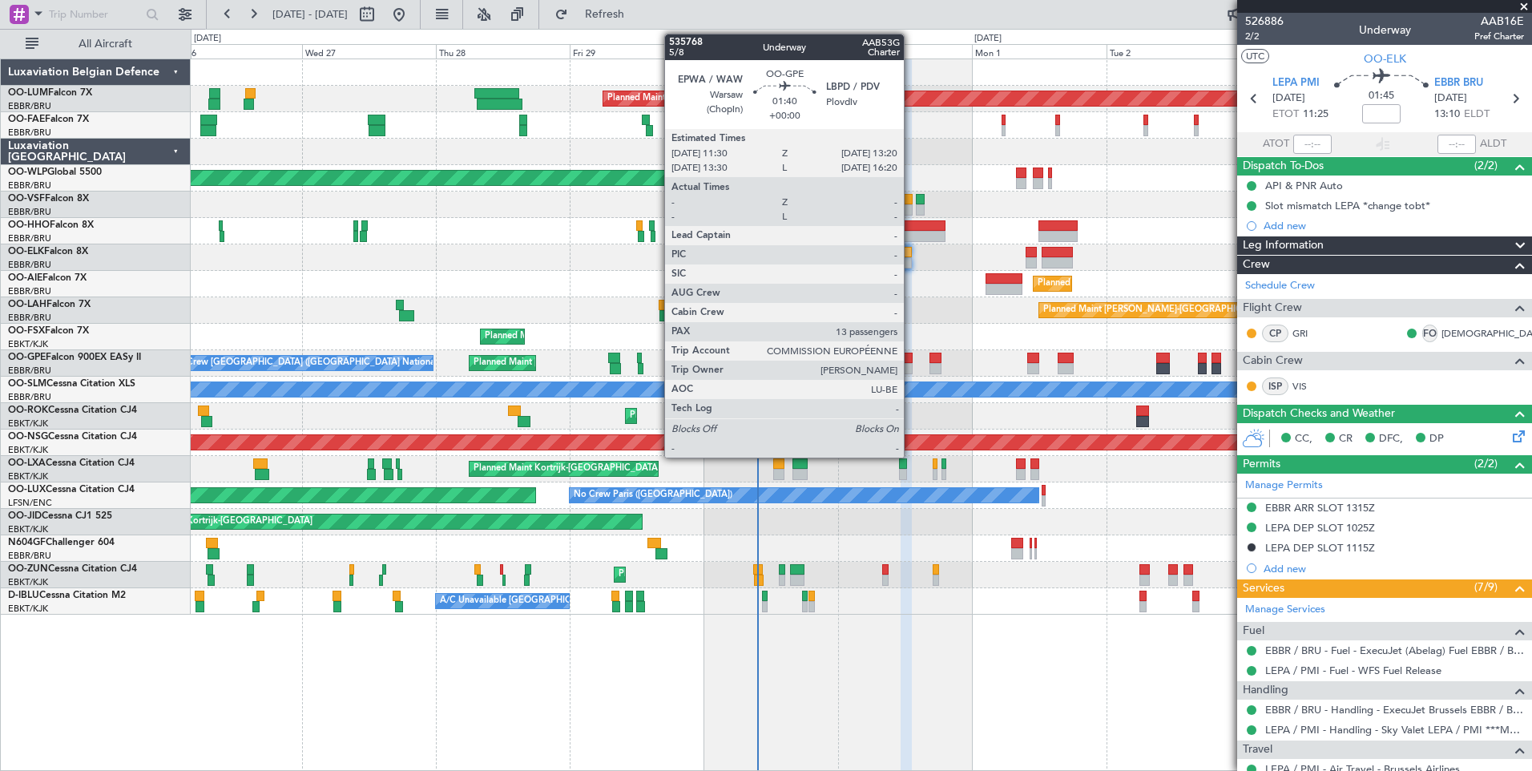
click at [911, 361] on div at bounding box center [907, 358] width 10 height 11
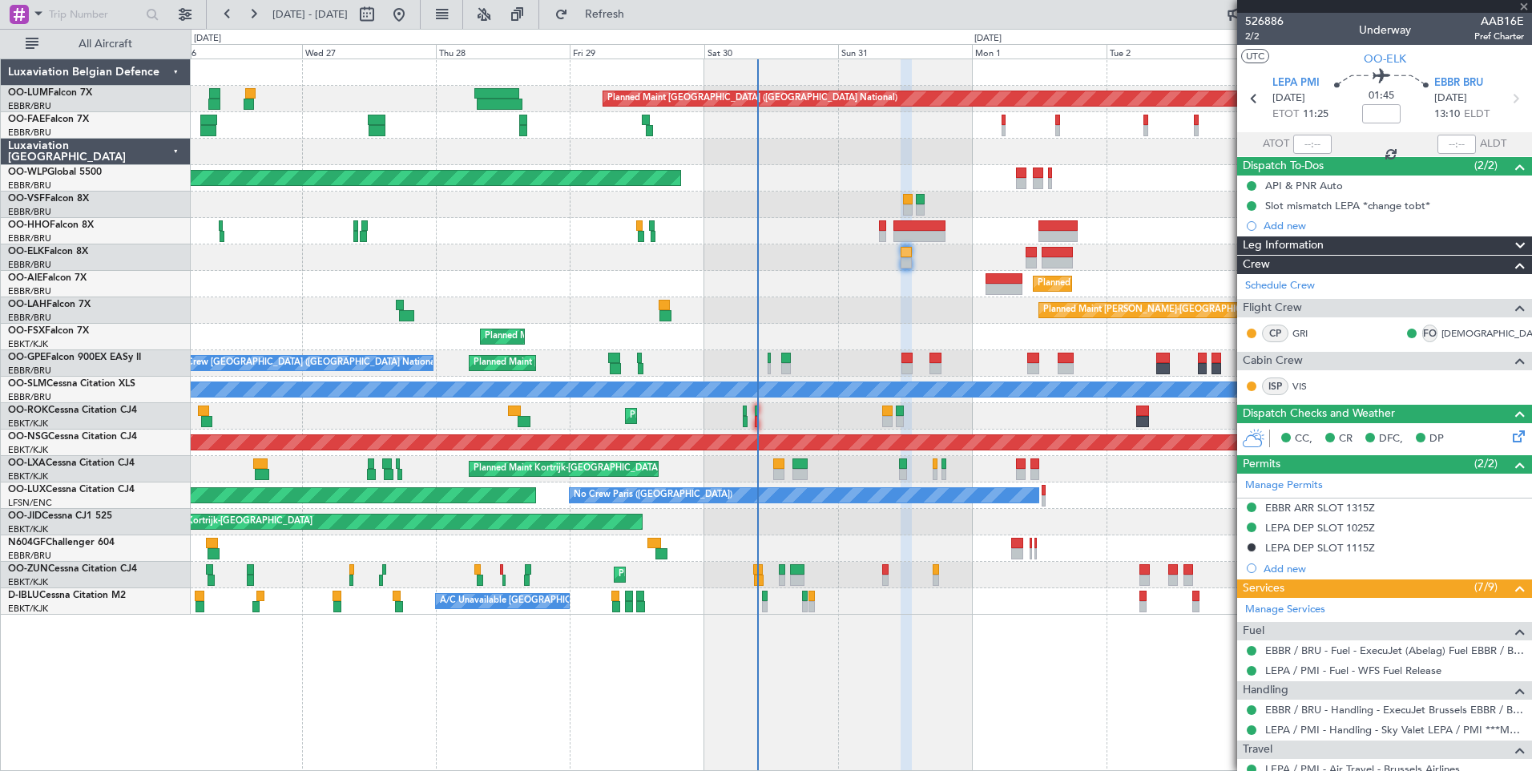
type input "13"
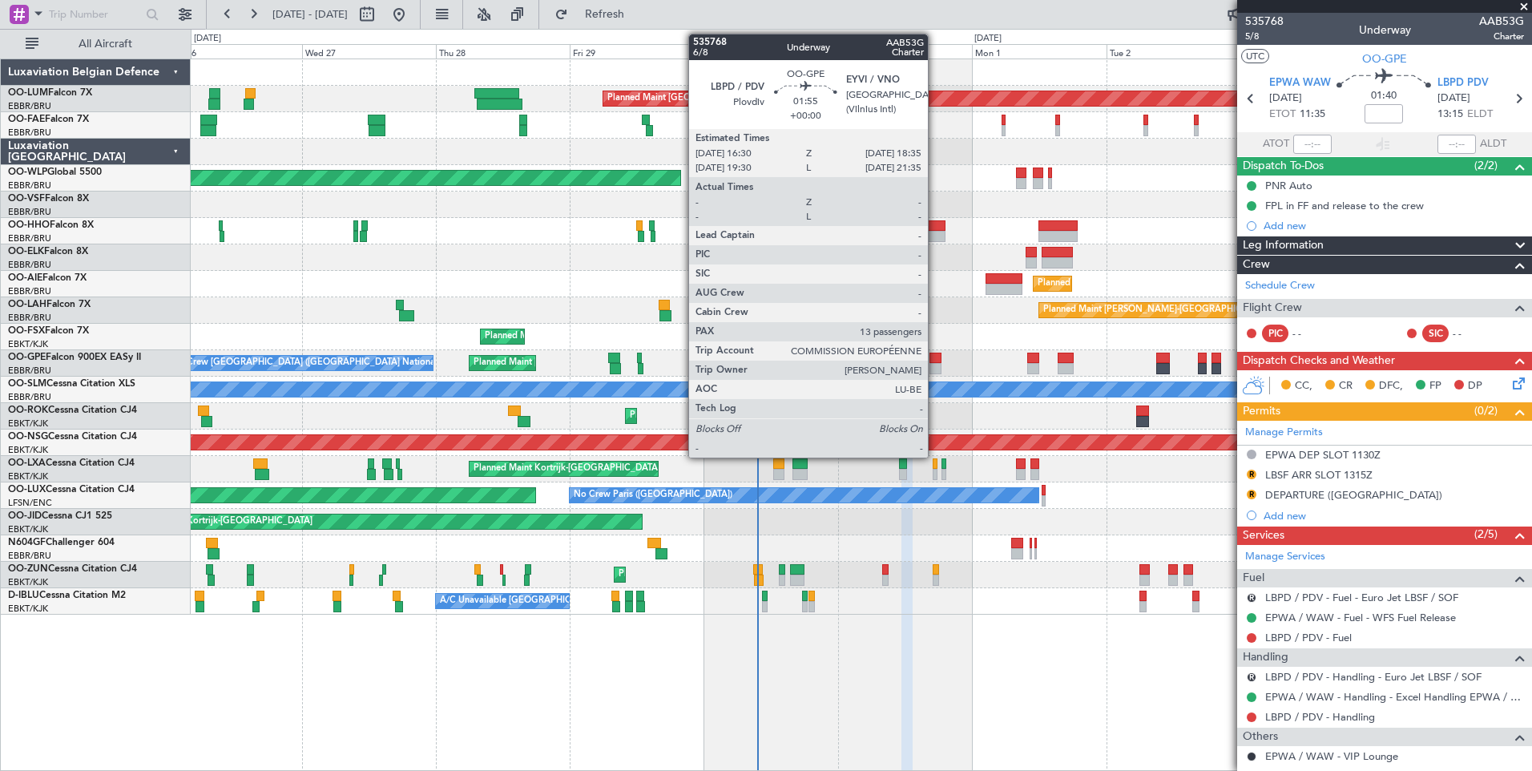
click at [935, 360] on div at bounding box center [936, 358] width 12 height 11
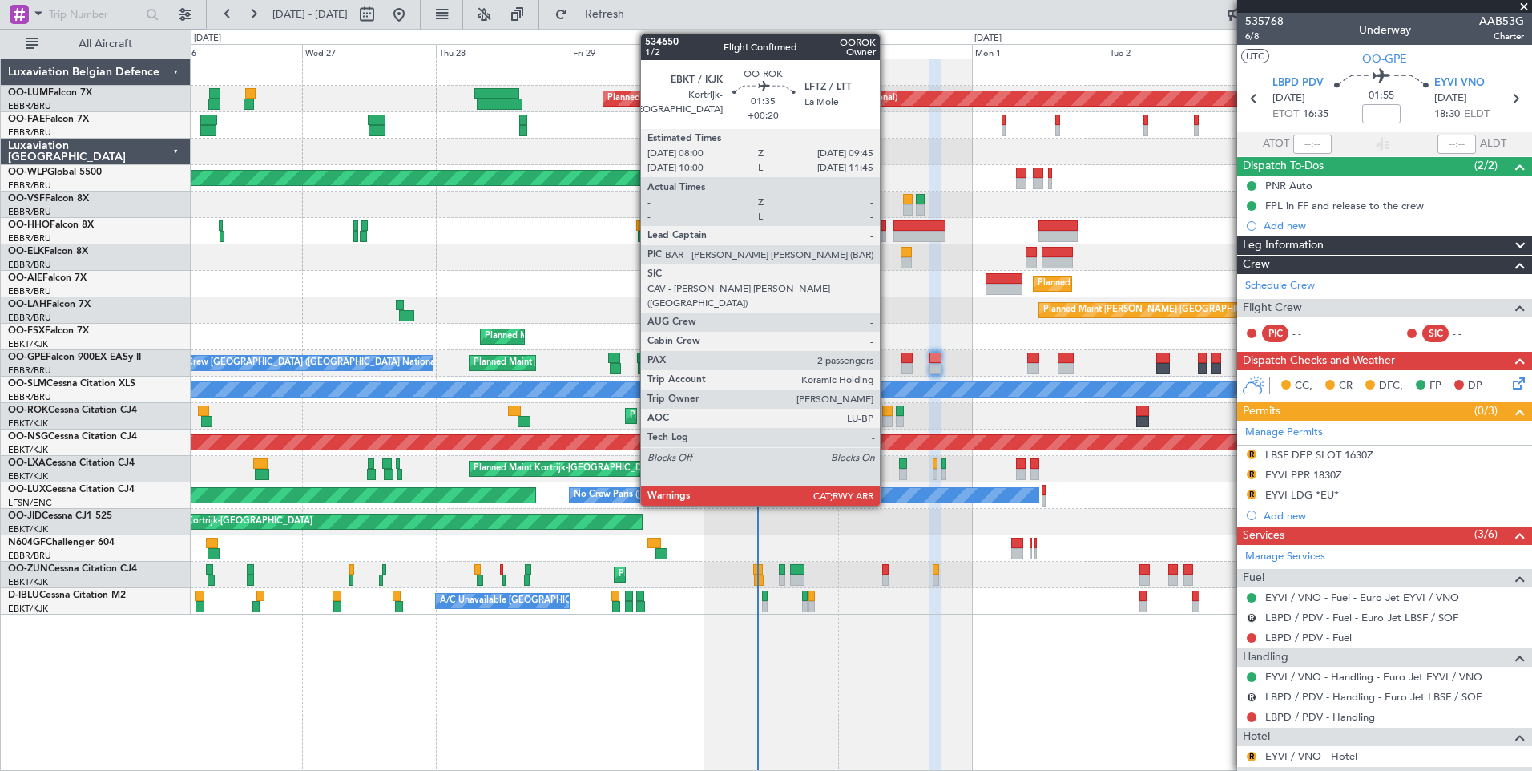
click at [887, 418] on div at bounding box center [887, 421] width 10 height 11
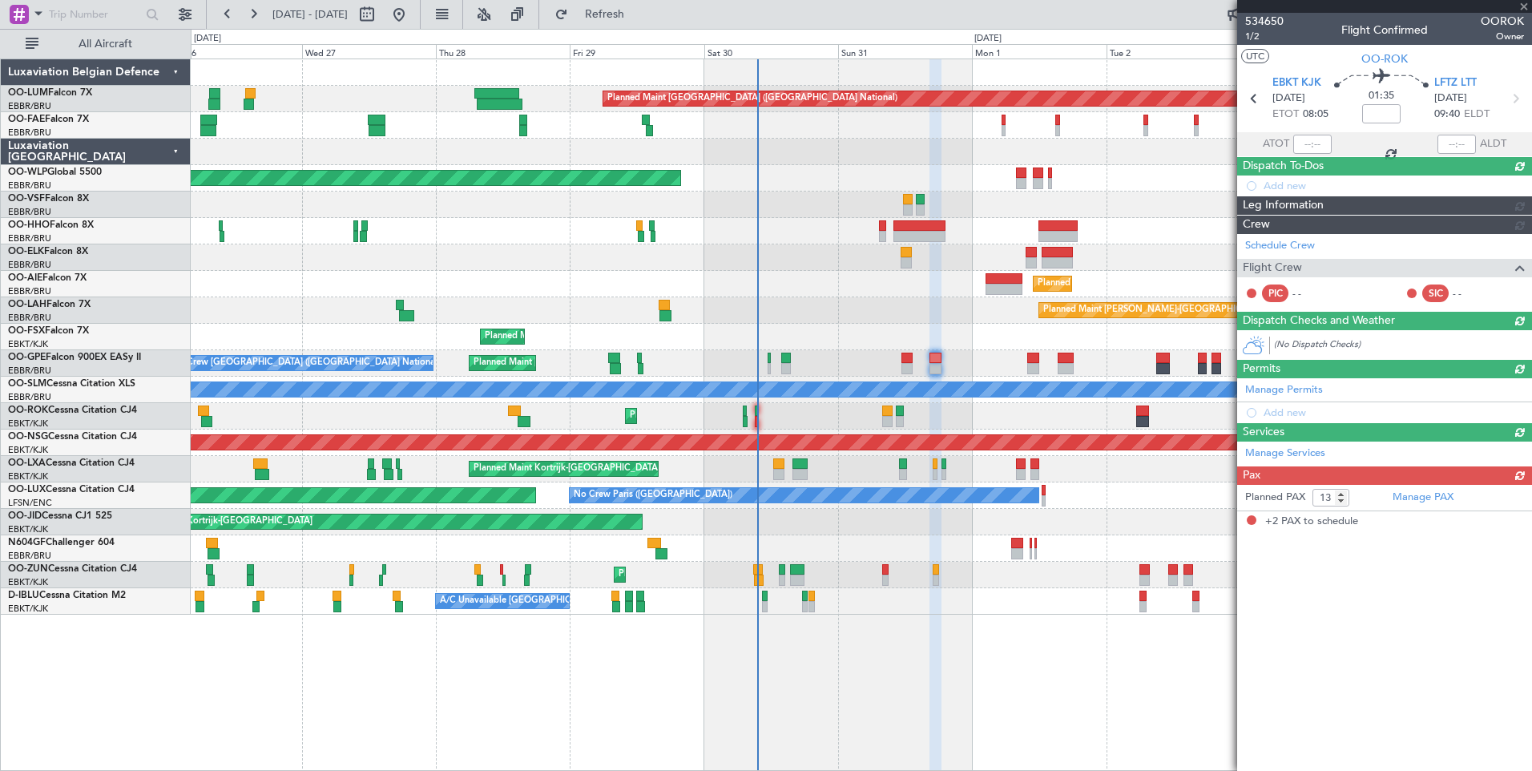
type input "+00:20"
type input "2"
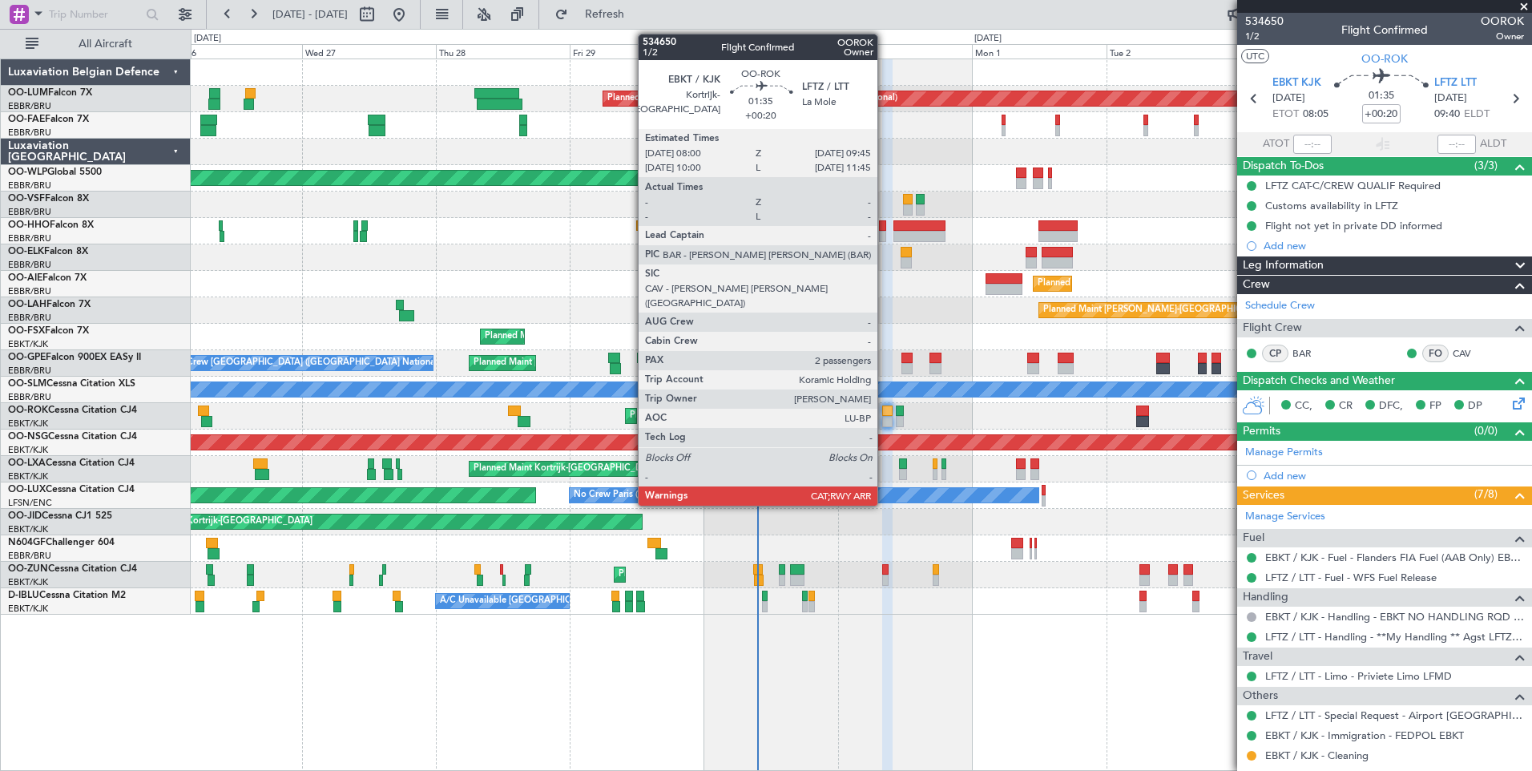
click at [888, 410] on div at bounding box center [887, 410] width 10 height 11
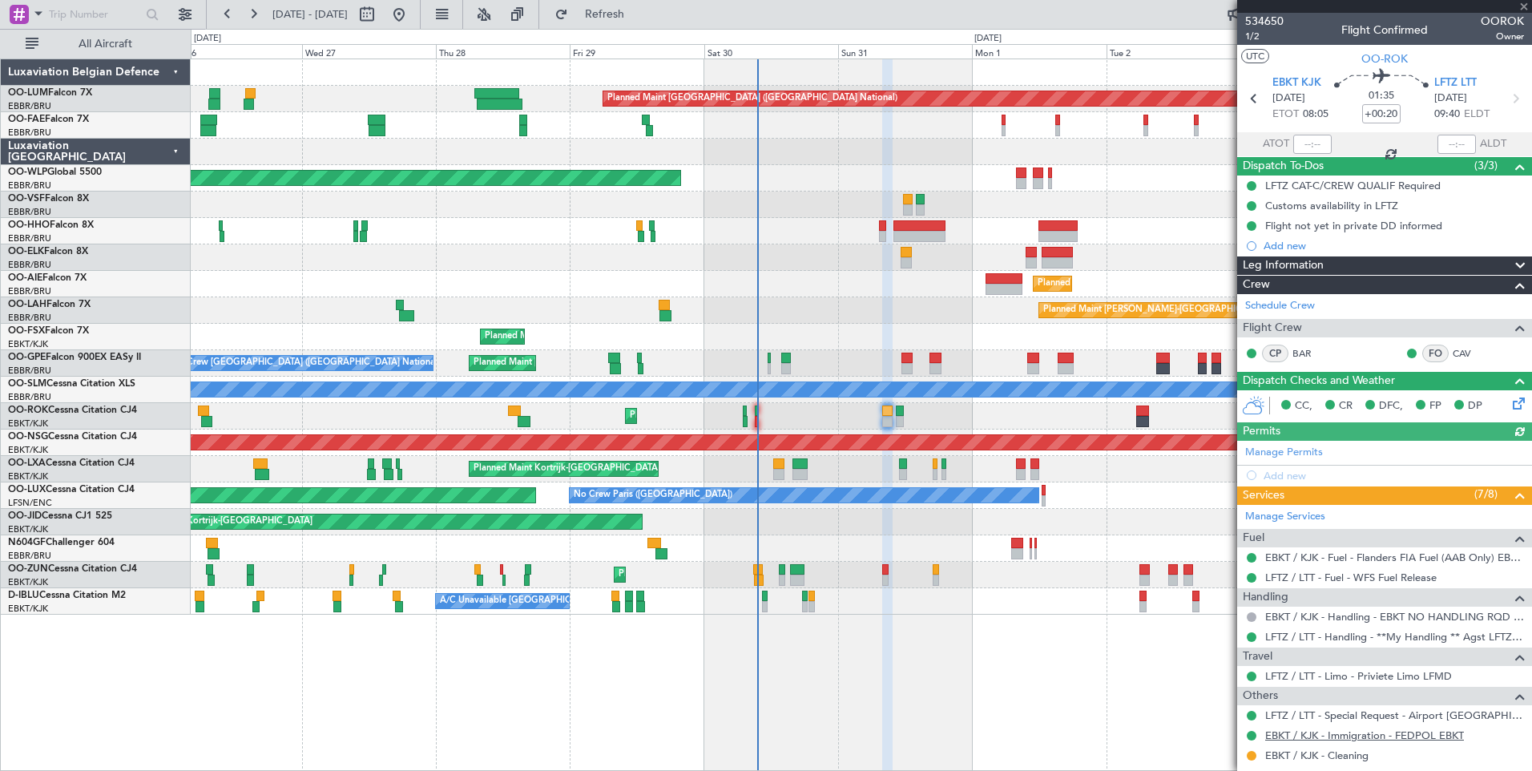
scroll to position [131, 0]
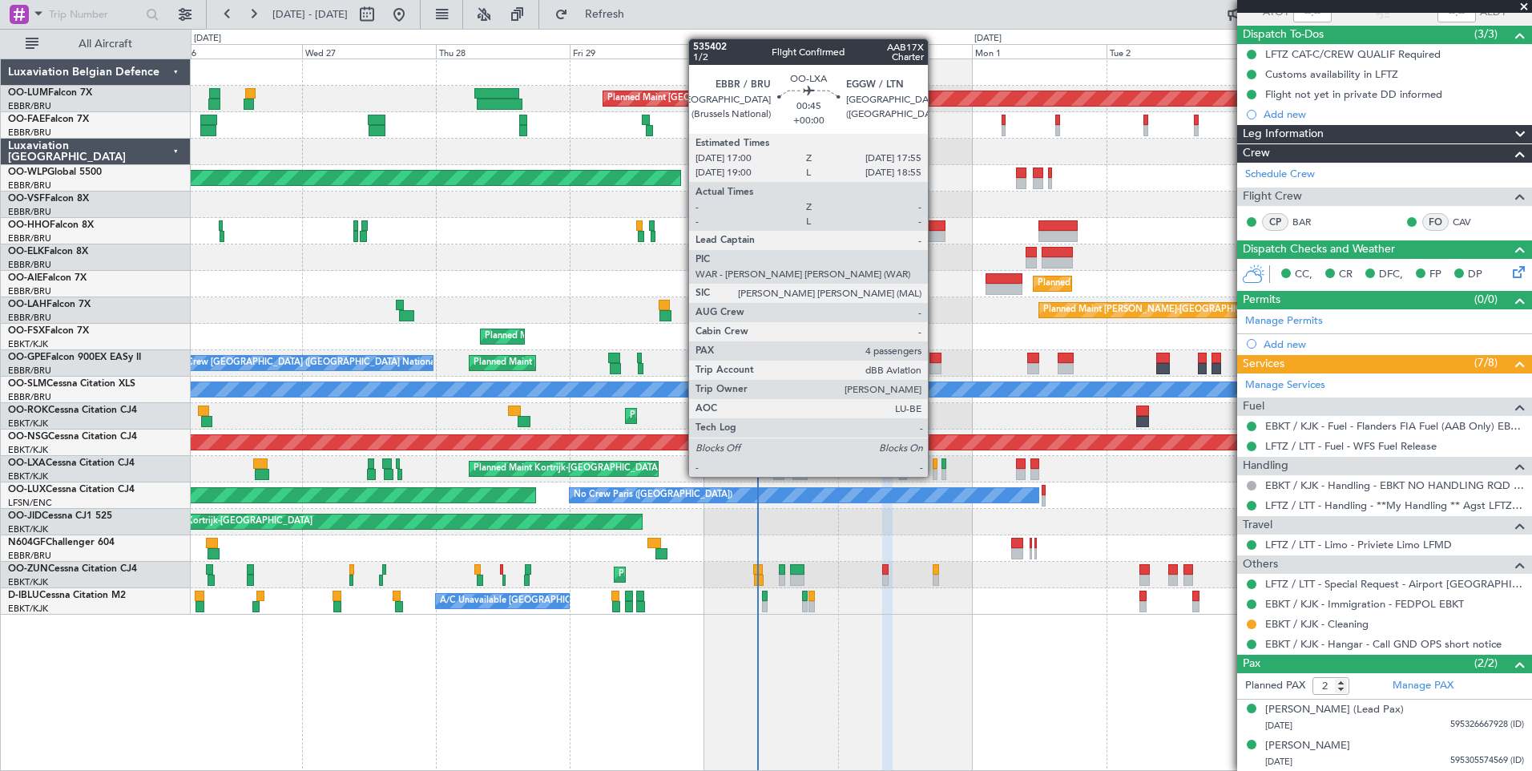
click at [935, 462] on div at bounding box center [936, 463] width 6 height 11
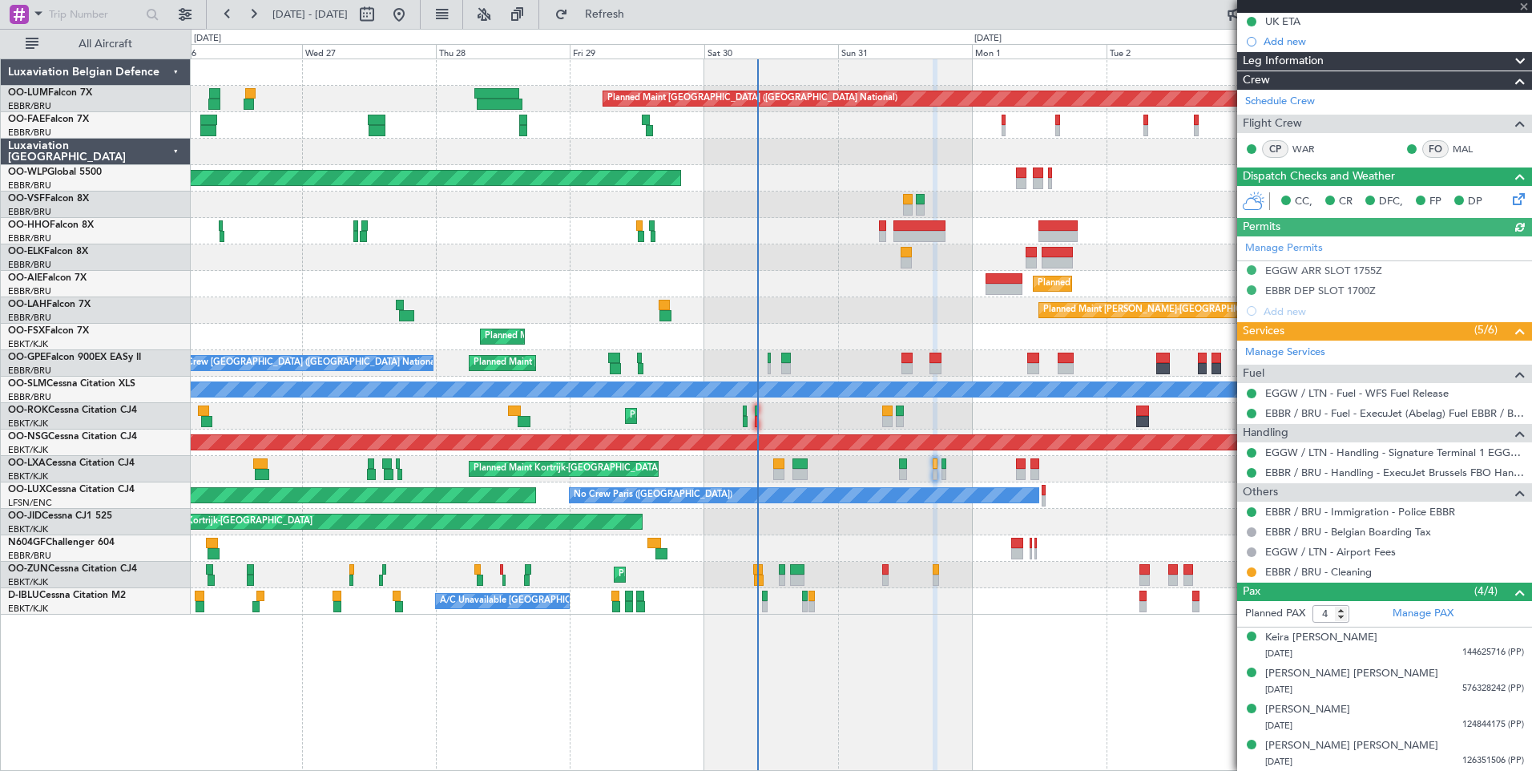
scroll to position [0, 0]
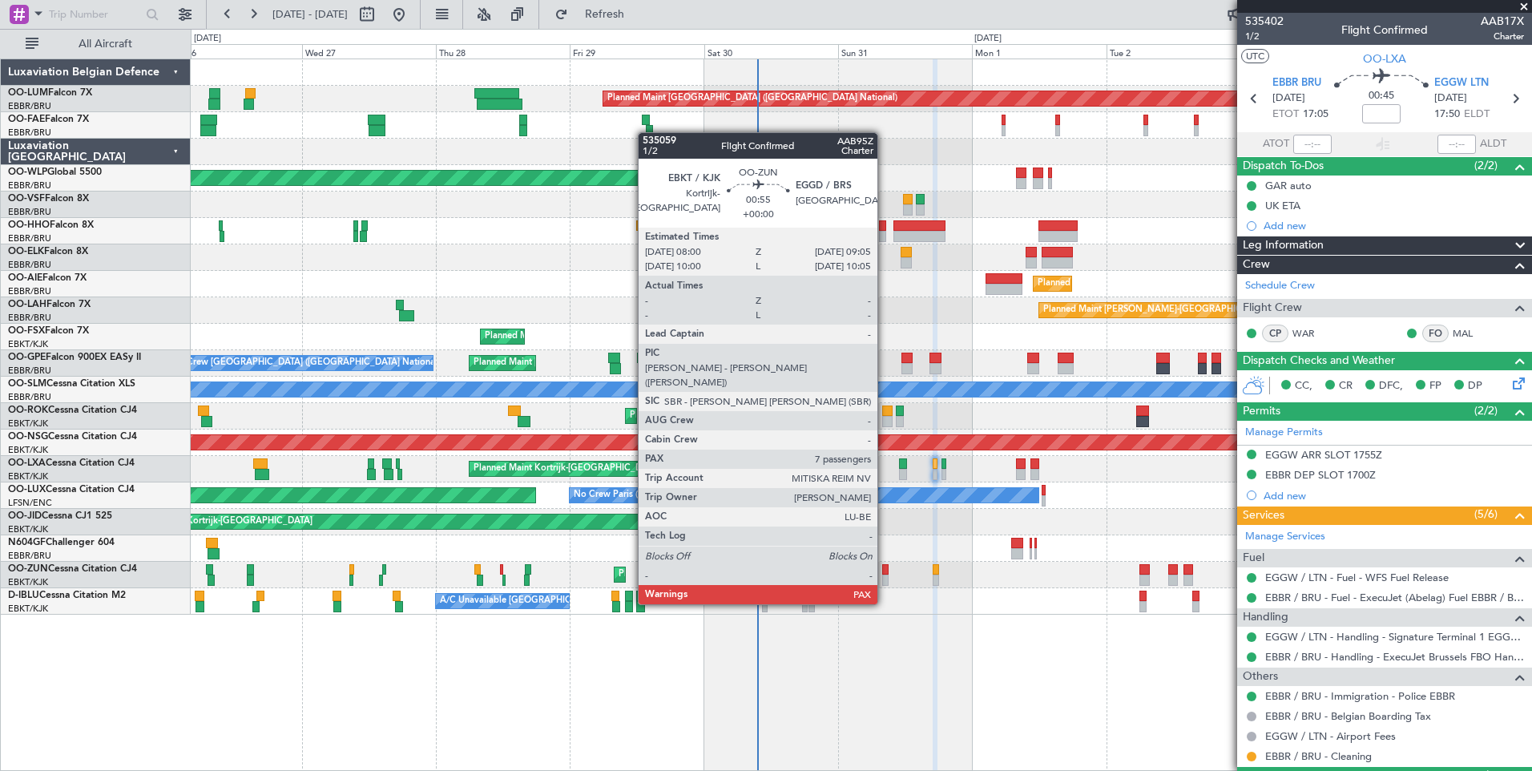
click at [885, 574] on div at bounding box center [885, 569] width 6 height 11
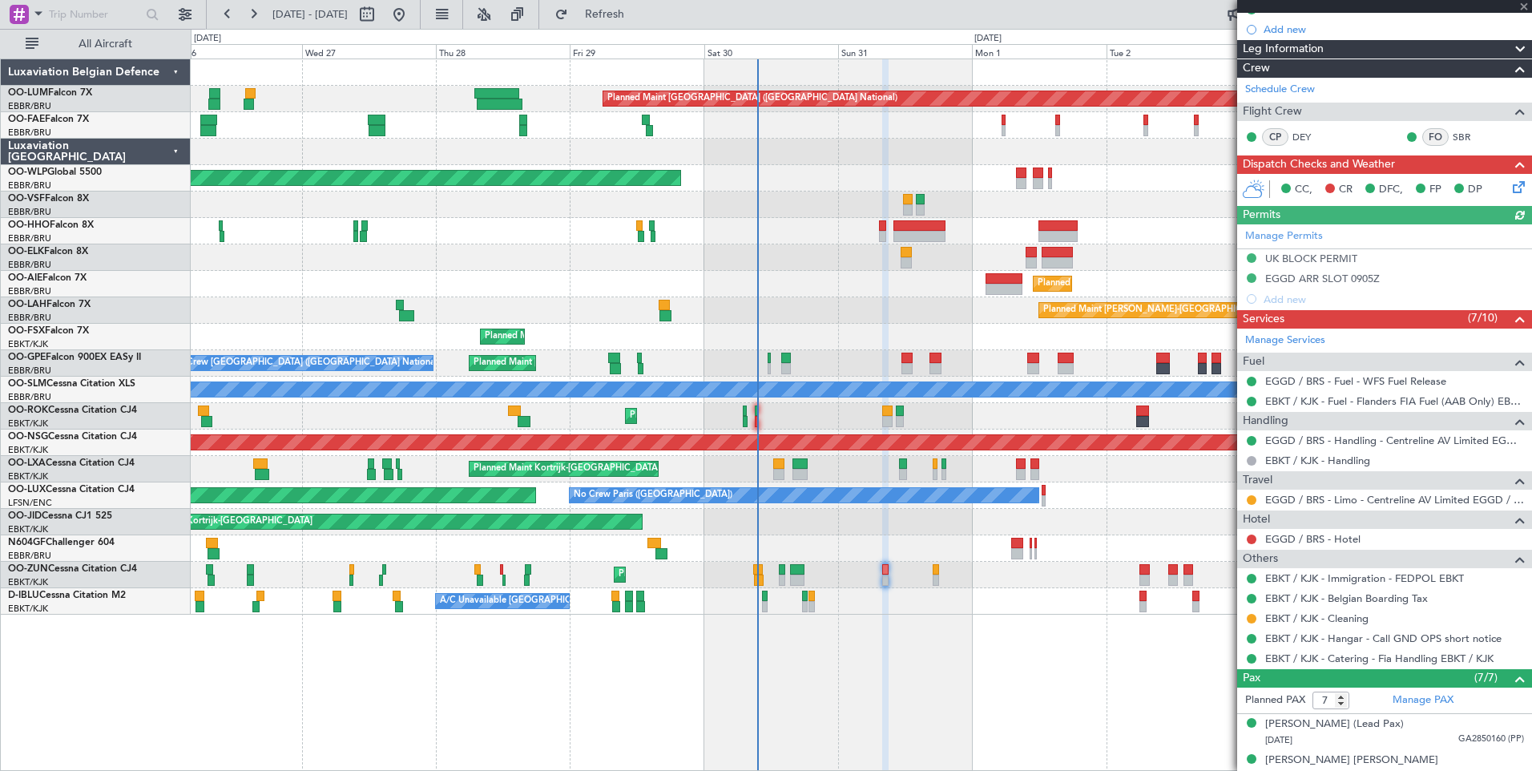
scroll to position [321, 0]
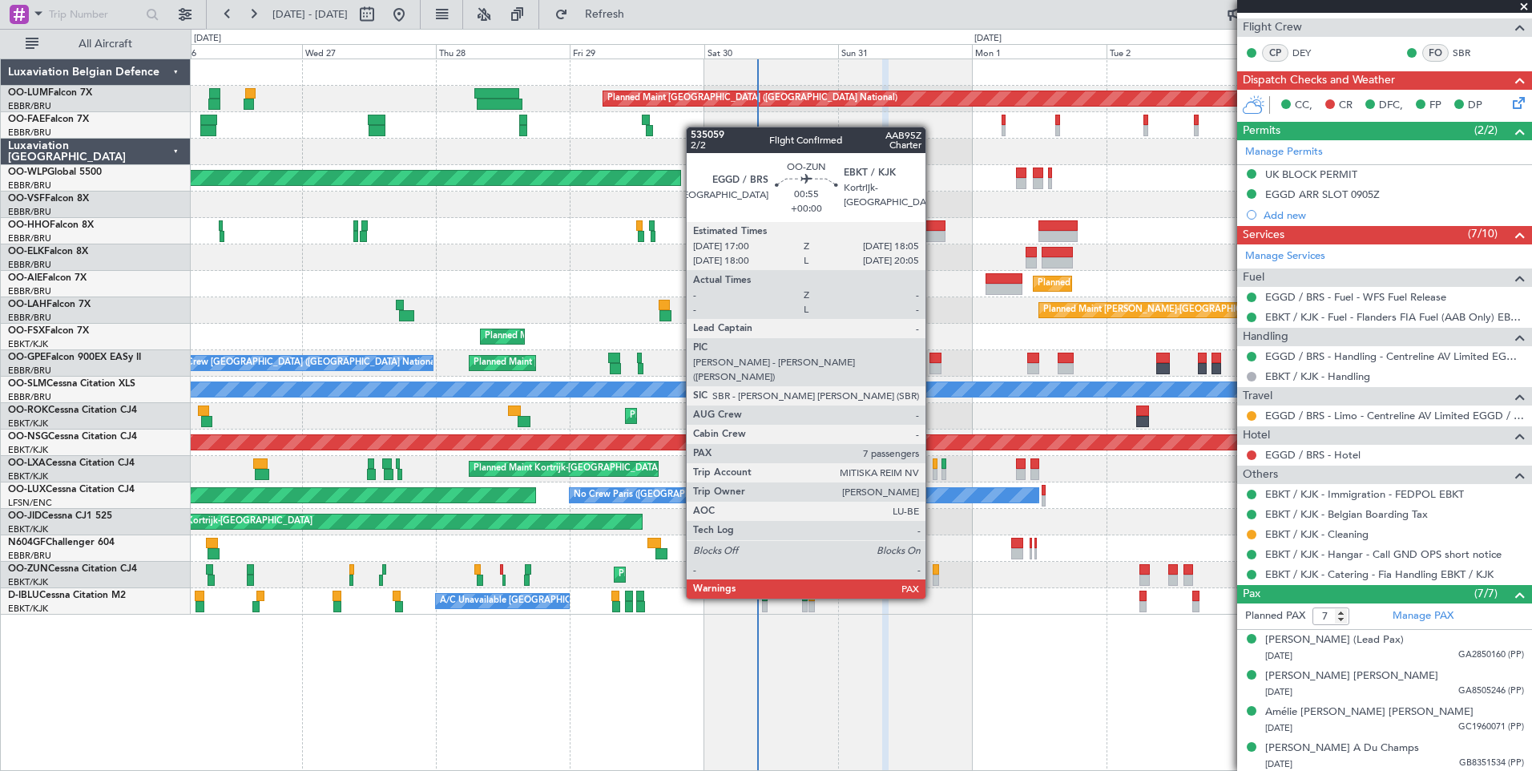
click at [933, 568] on div at bounding box center [936, 569] width 6 height 11
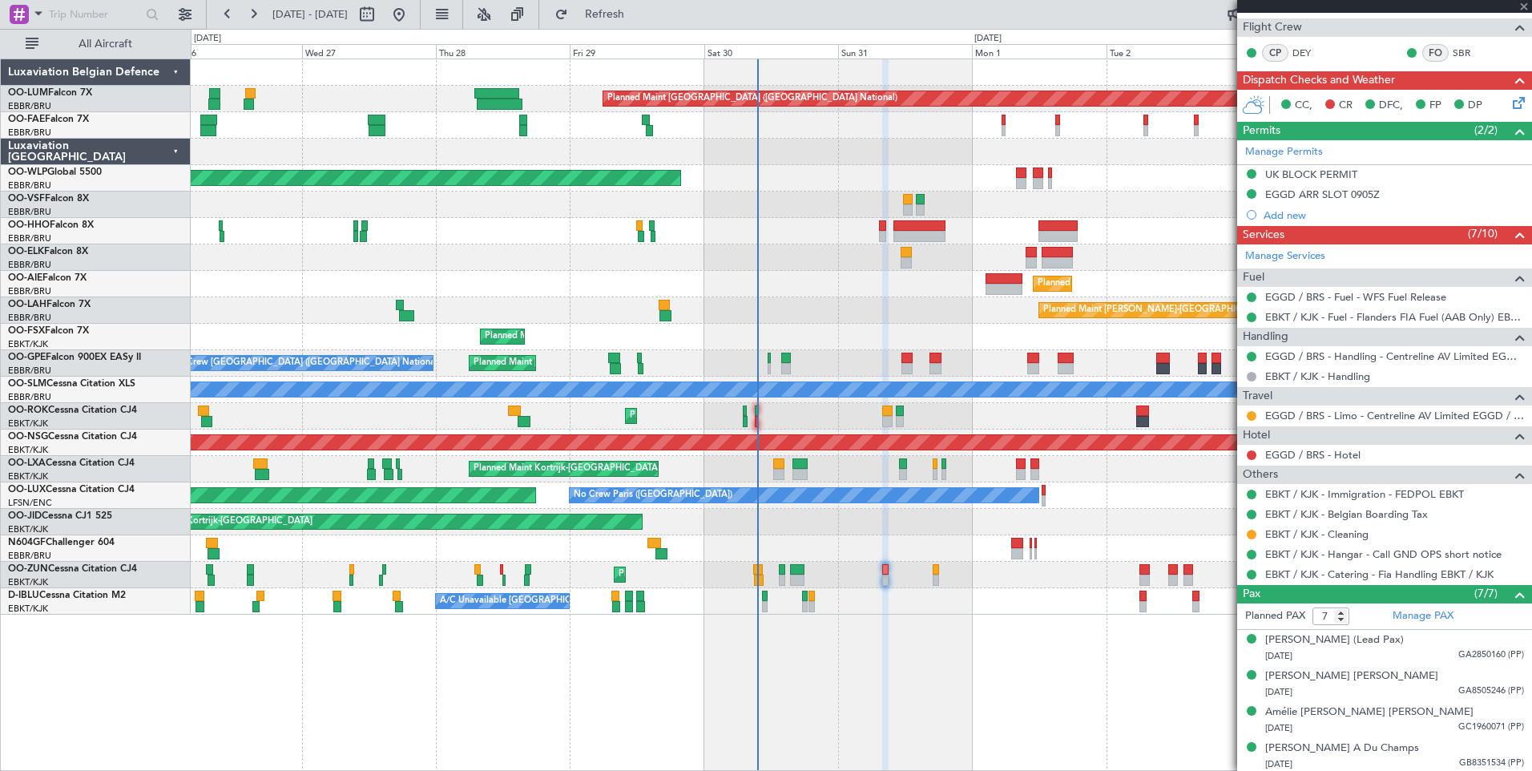
scroll to position [0, 0]
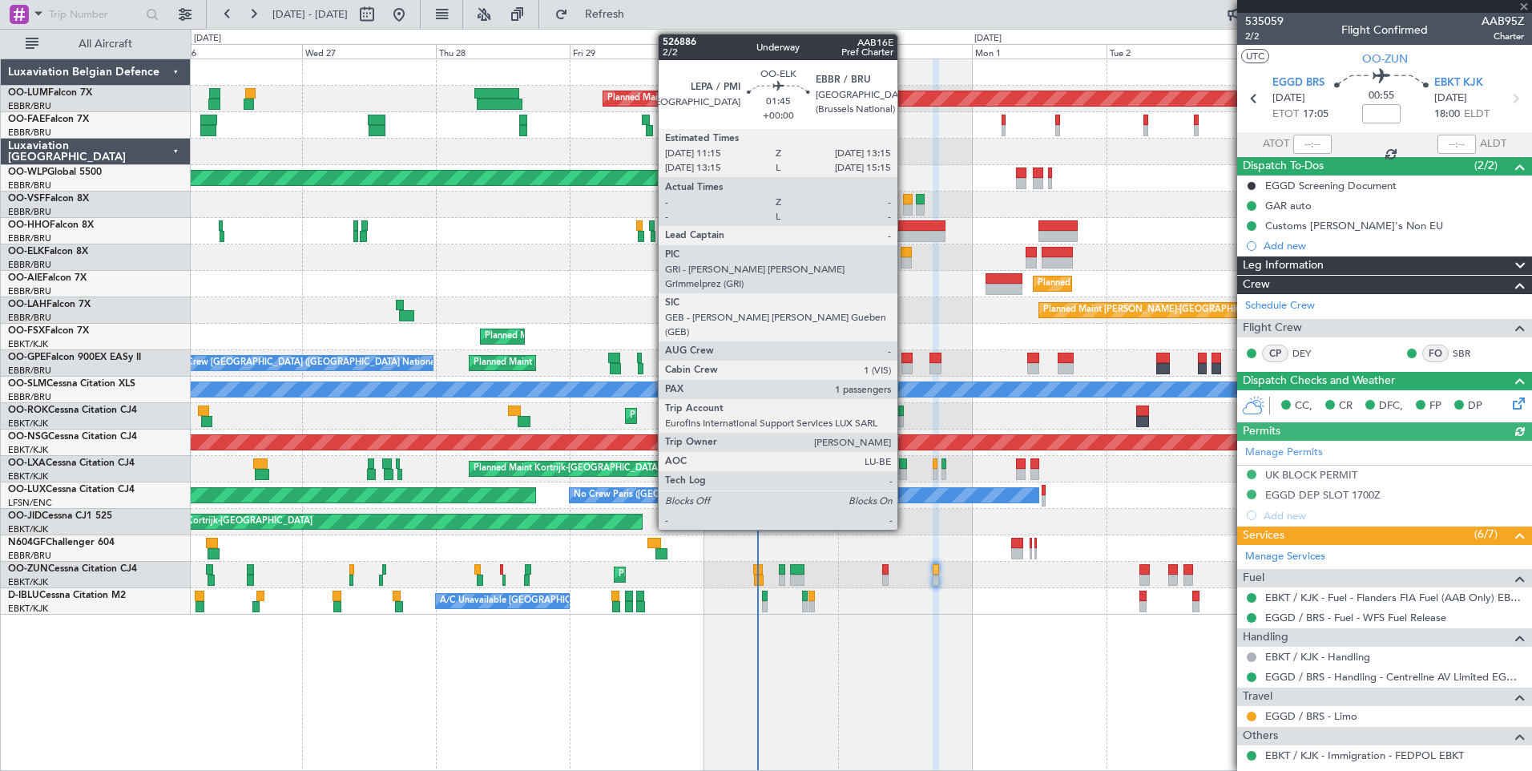
click at [905, 256] on div at bounding box center [906, 252] width 11 height 11
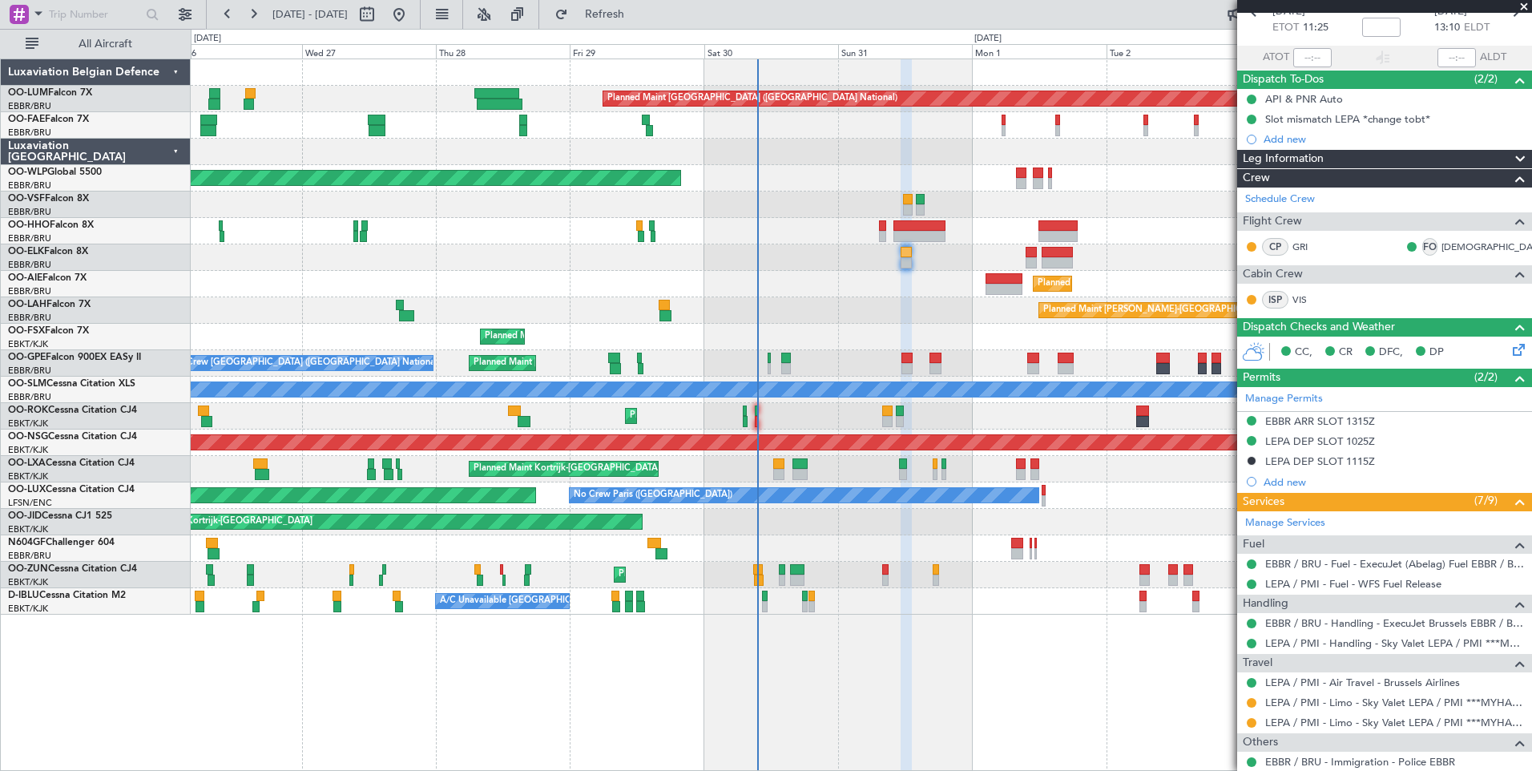
scroll to position [208, 0]
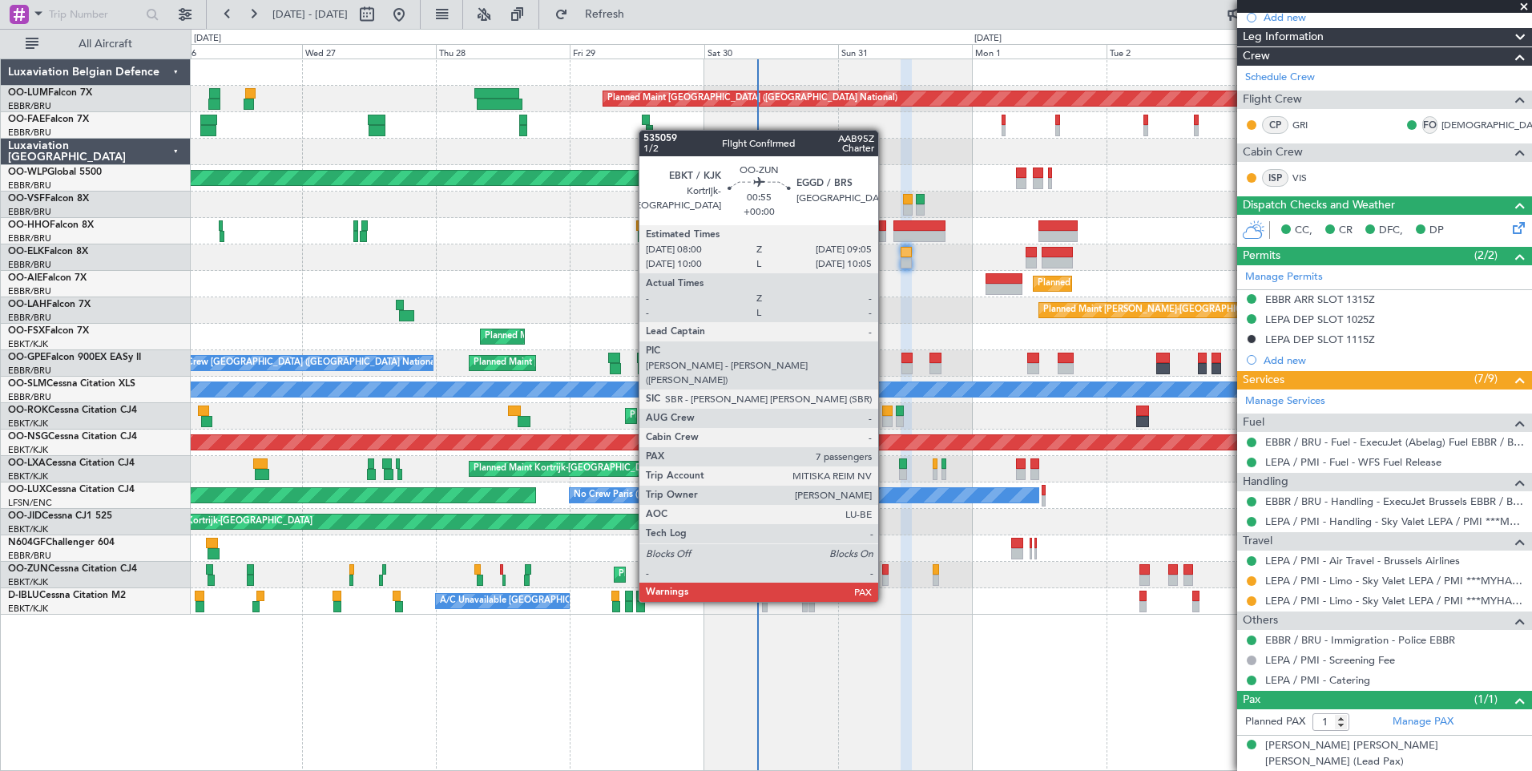
click at [886, 571] on div at bounding box center [885, 569] width 6 height 11
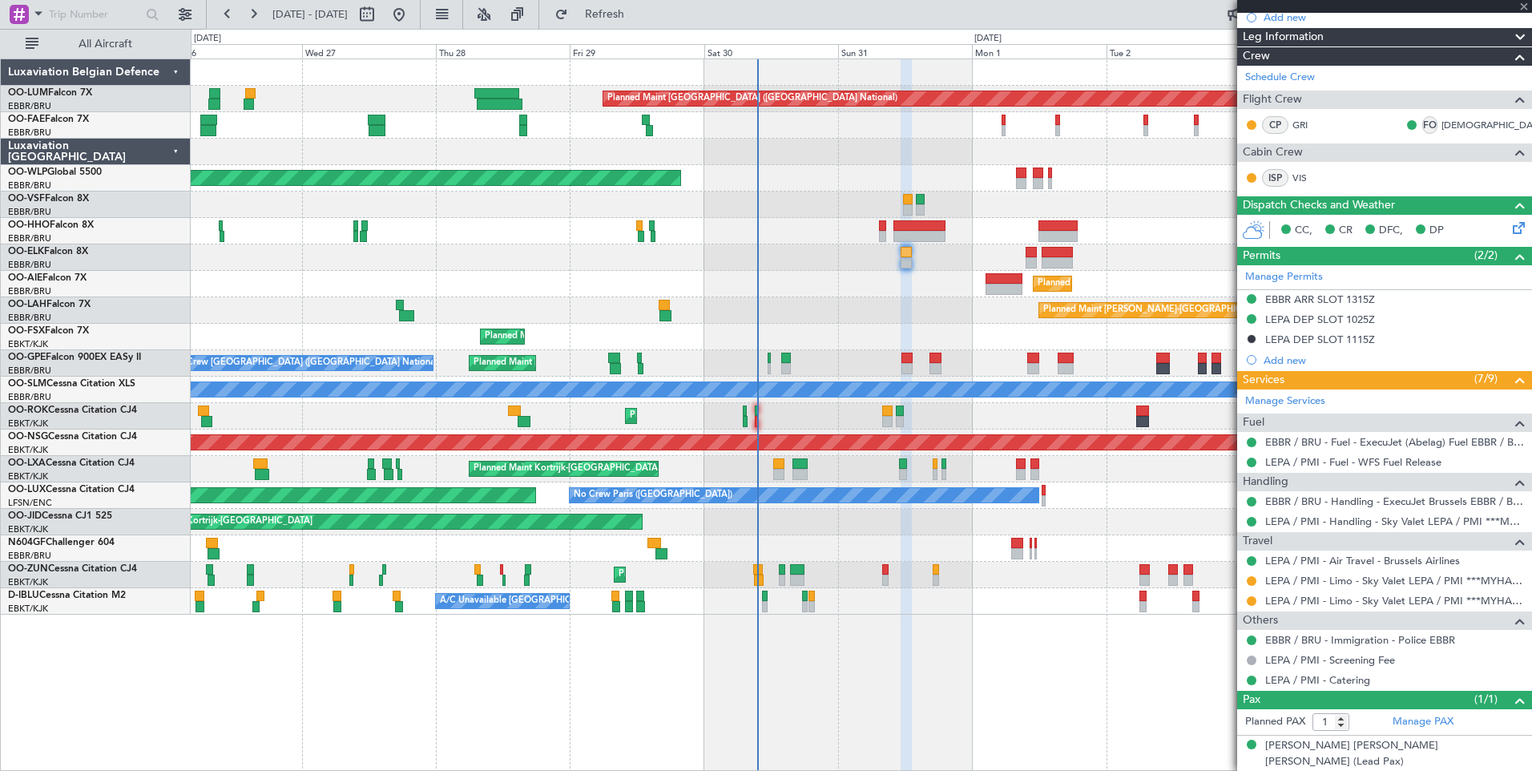
type input "7"
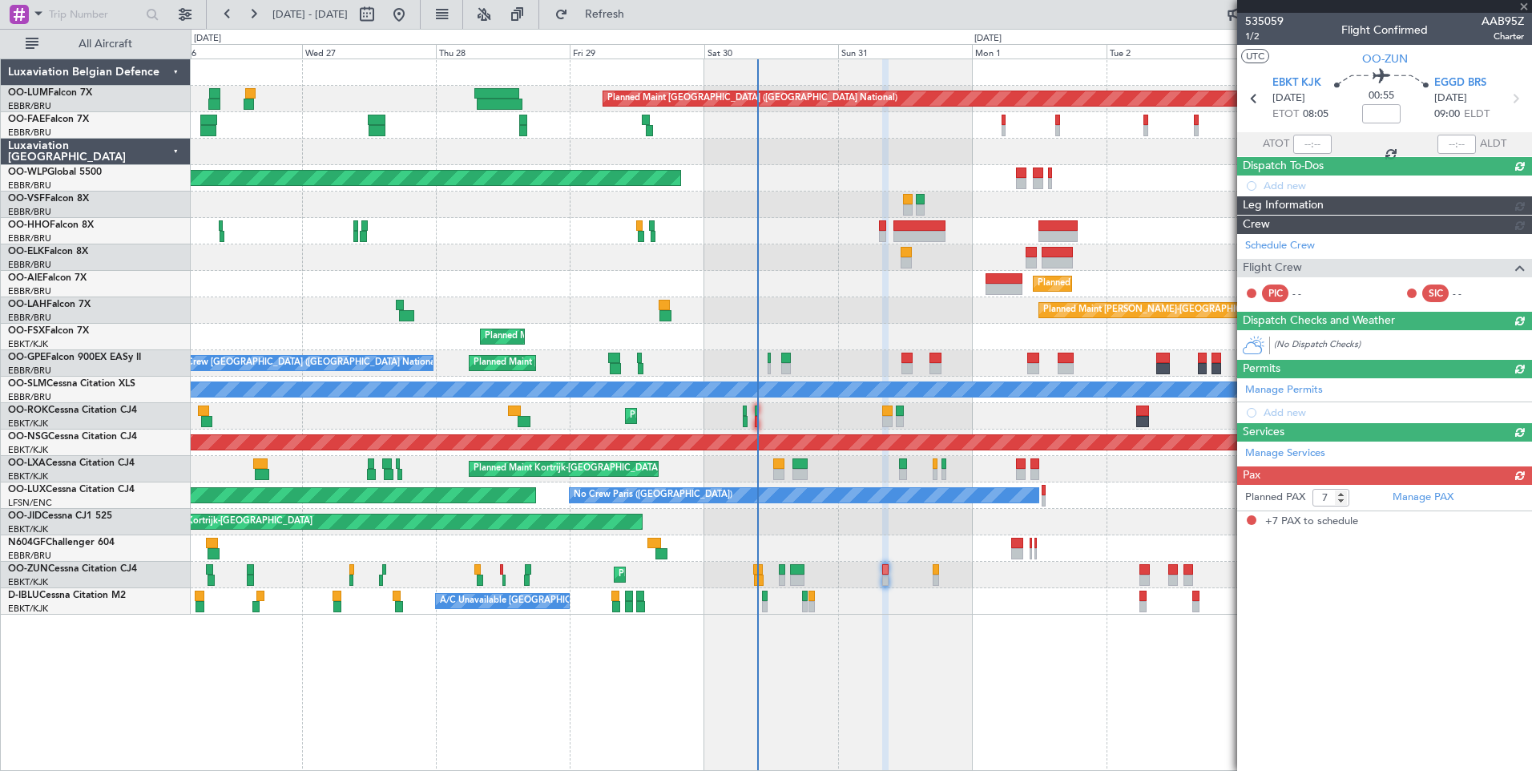
scroll to position [0, 0]
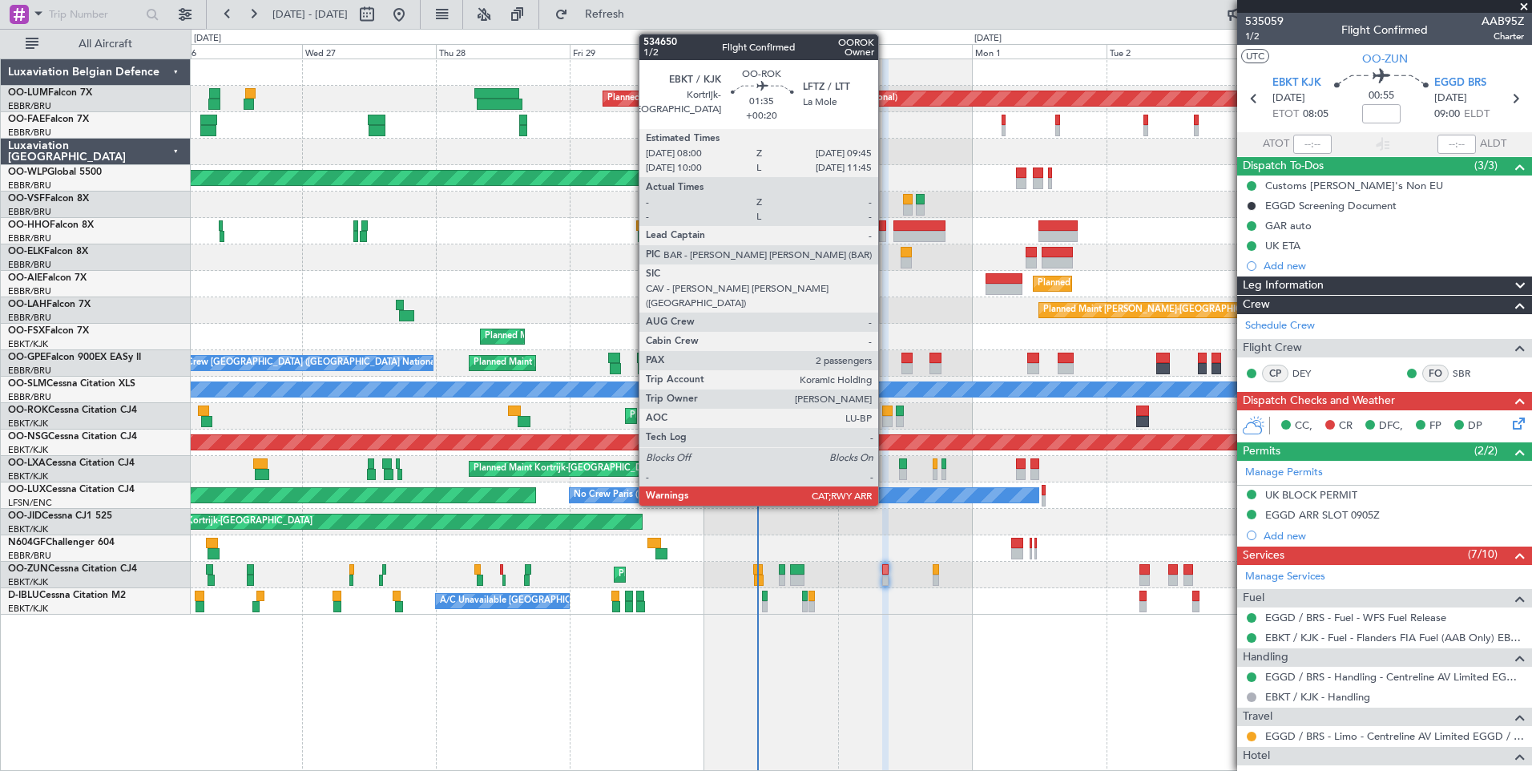
click at [886, 410] on div at bounding box center [887, 410] width 10 height 11
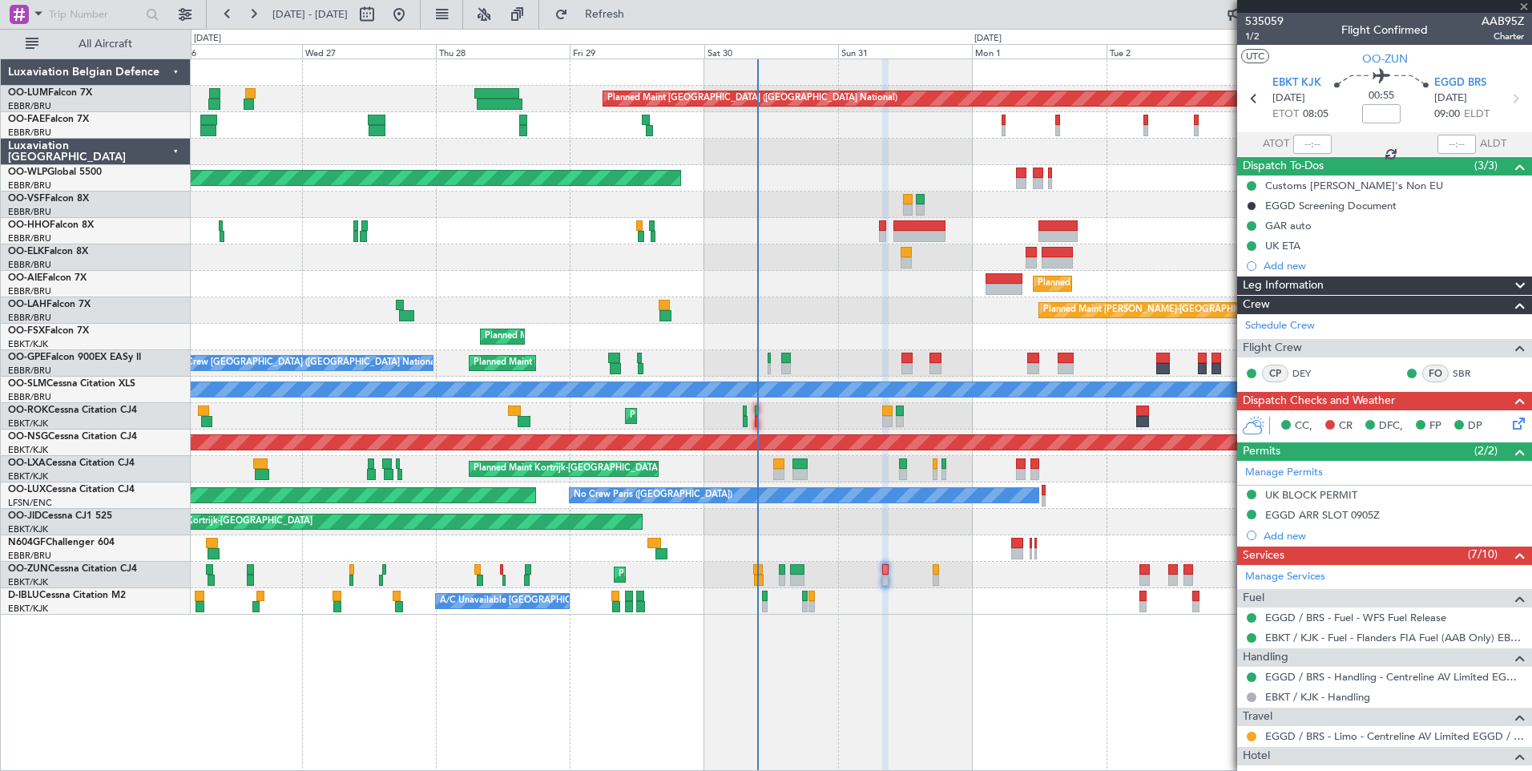
type input "+00:20"
type input "2"
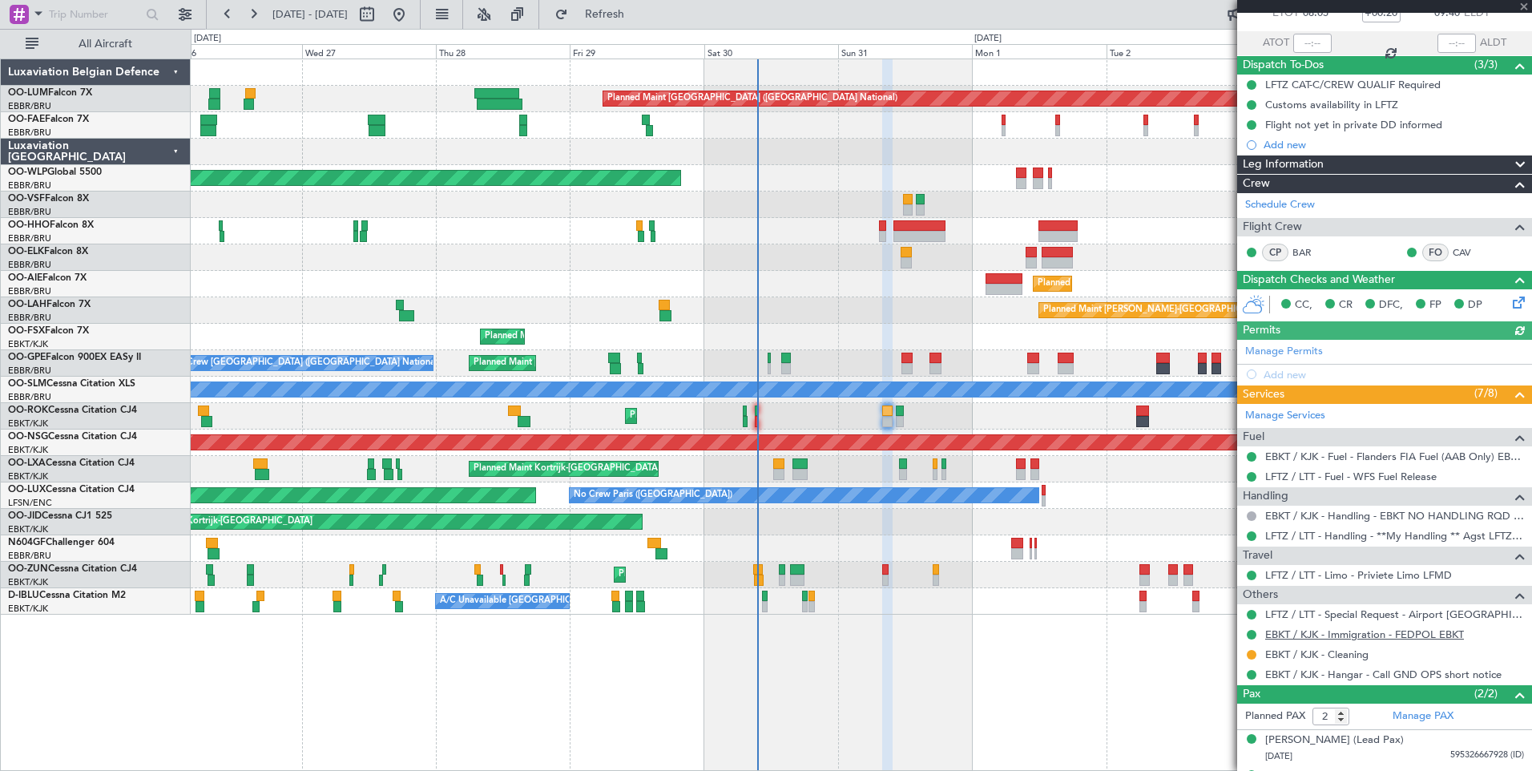
scroll to position [131, 0]
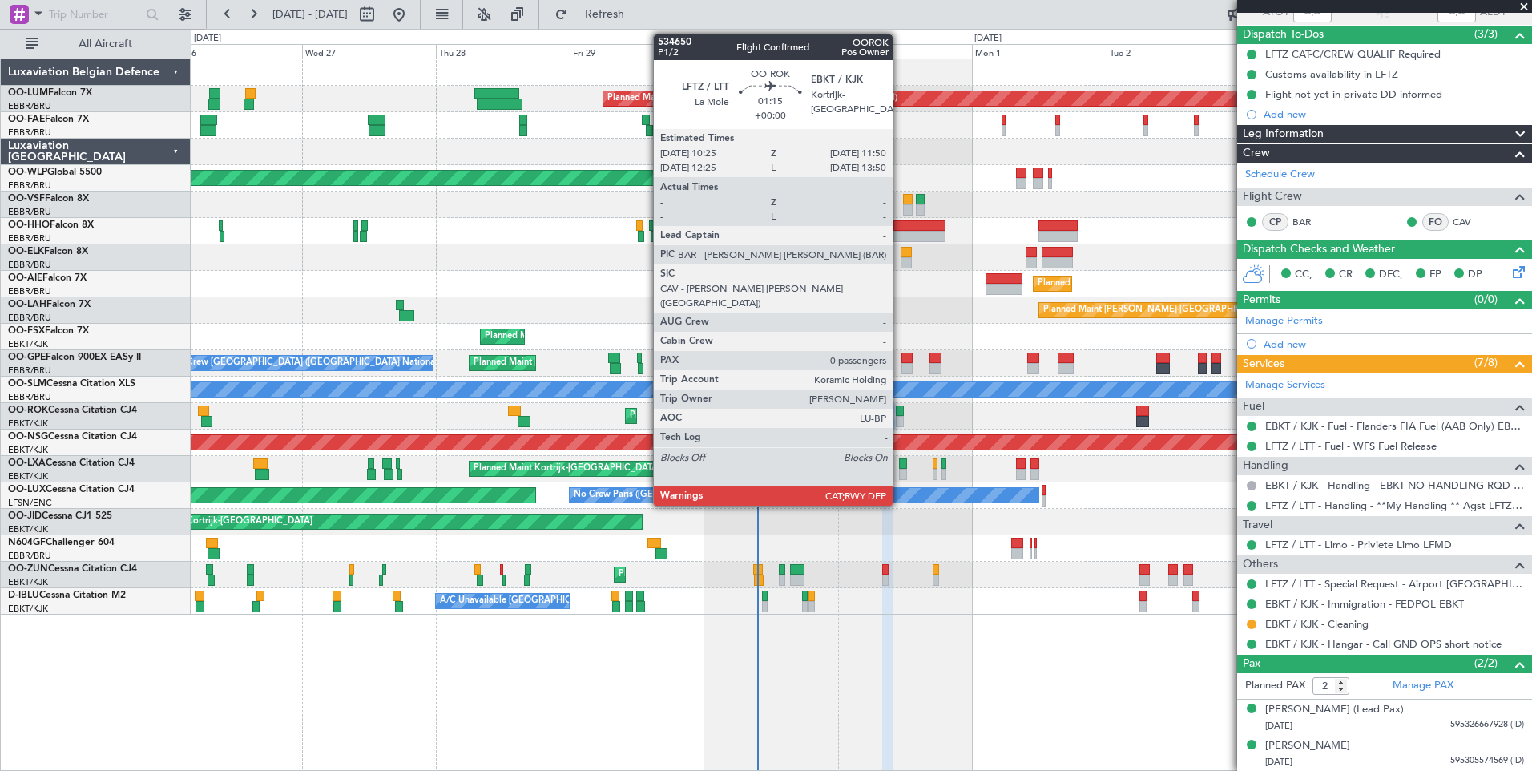
click at [900, 415] on div at bounding box center [900, 410] width 8 height 11
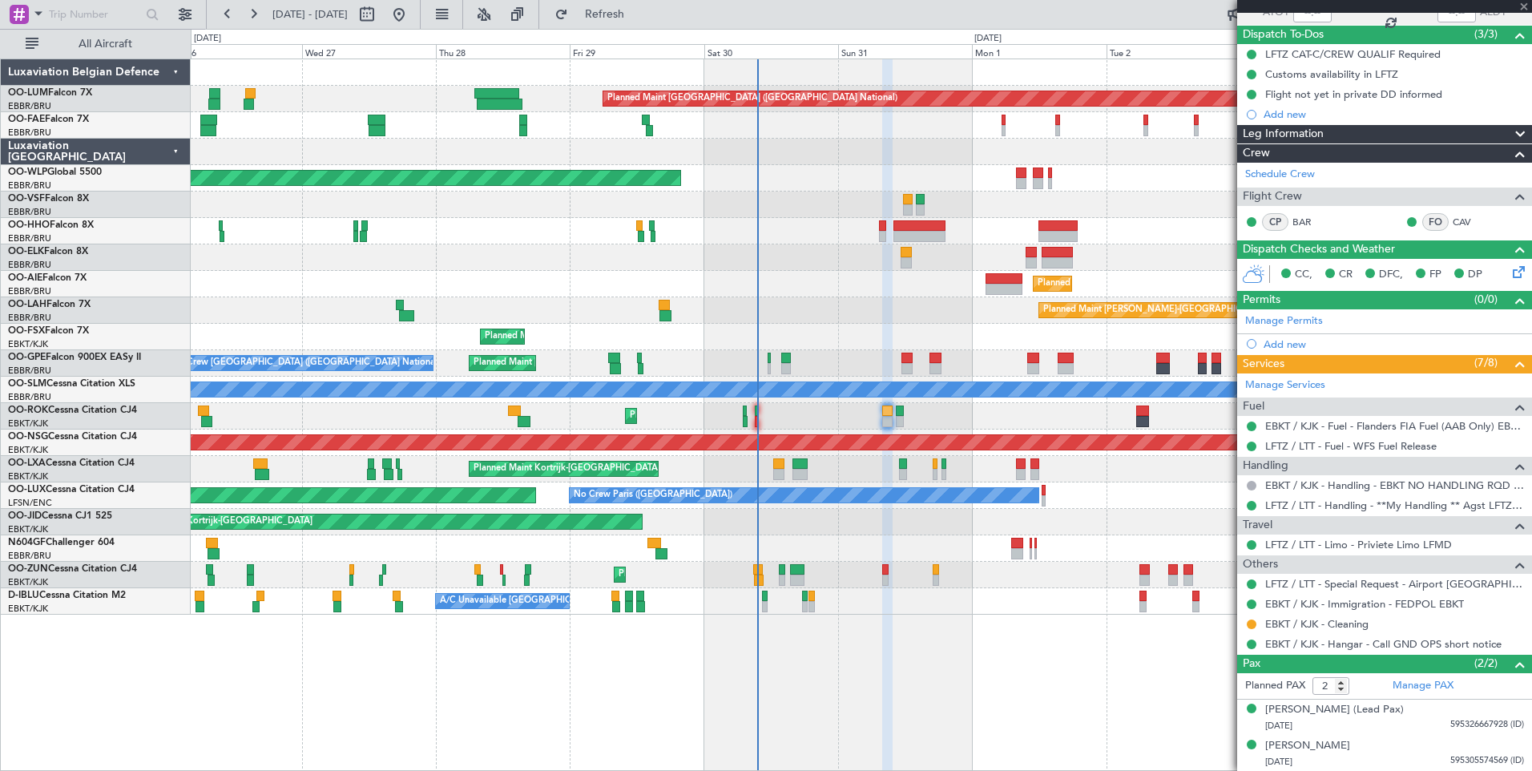
type input "0"
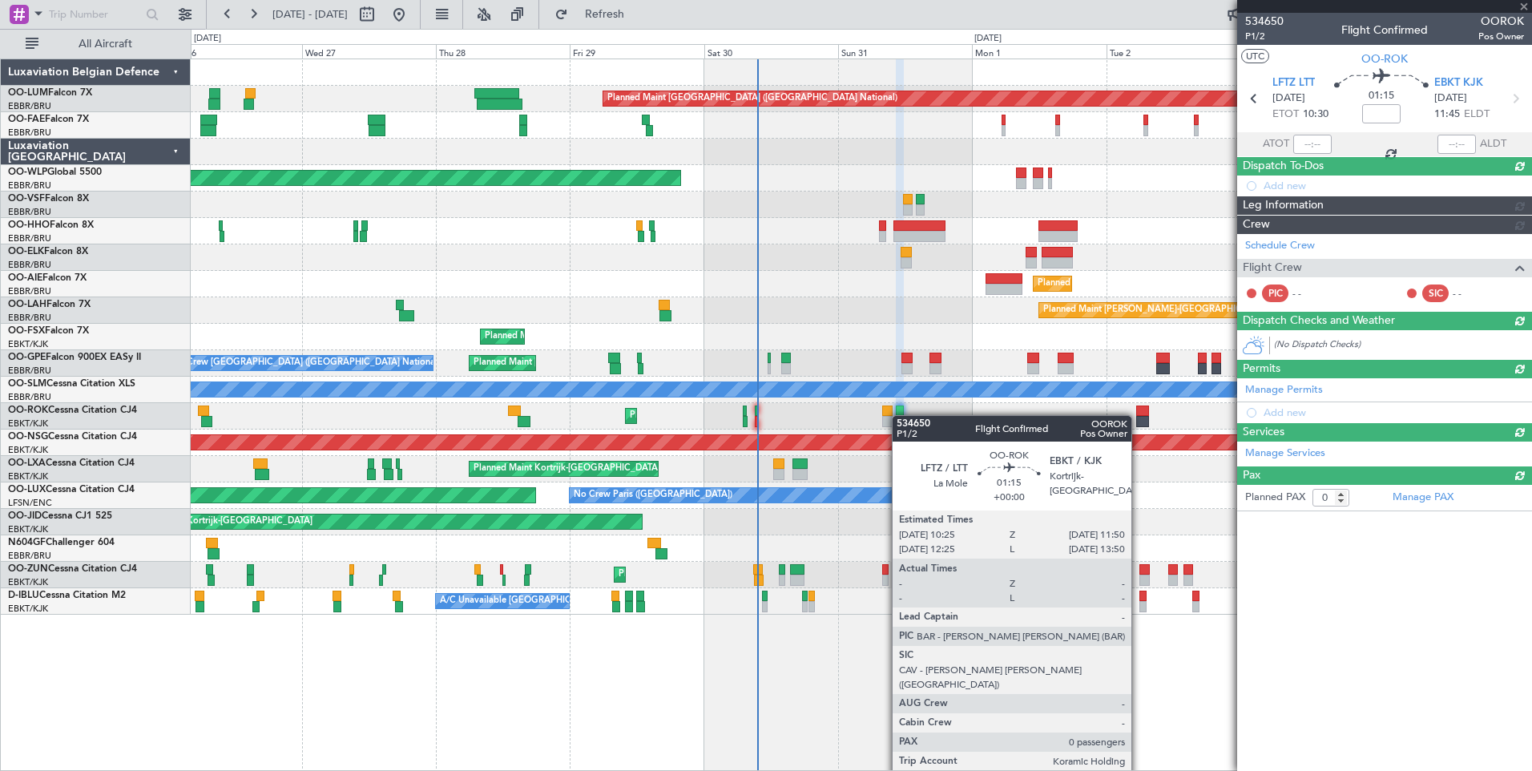
scroll to position [0, 0]
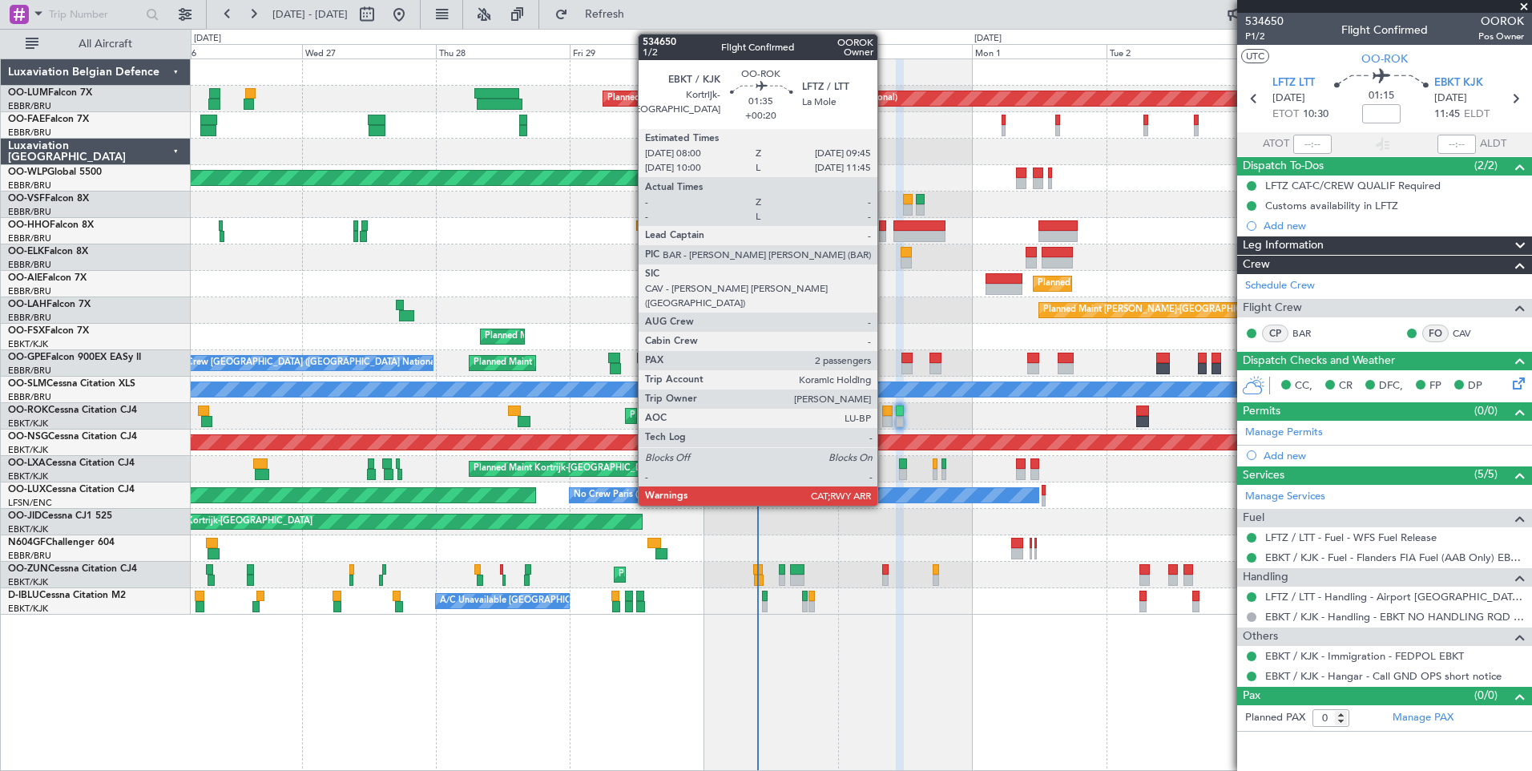
click at [885, 409] on div at bounding box center [887, 410] width 10 height 11
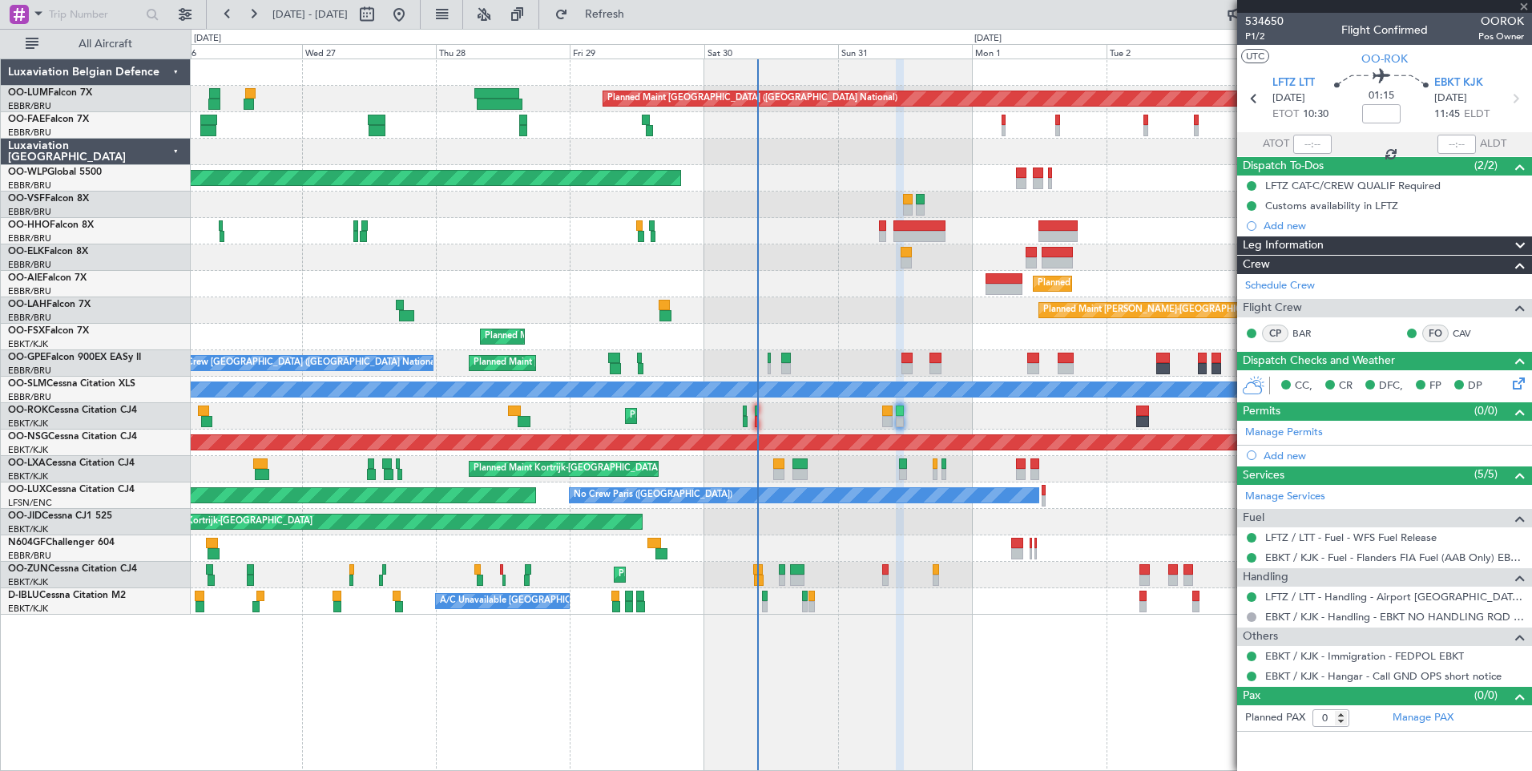
type input "+00:20"
type input "2"
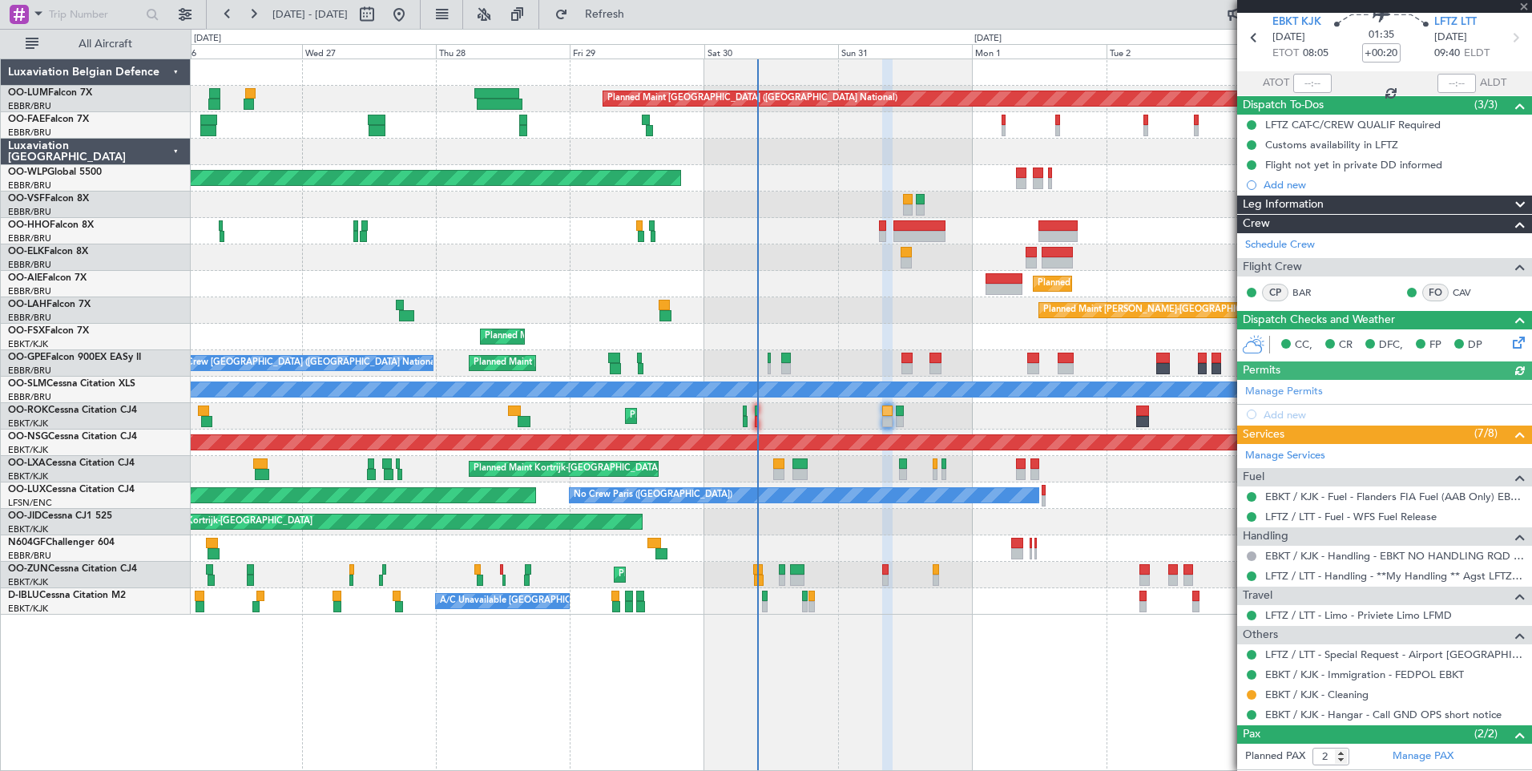
scroll to position [131, 0]
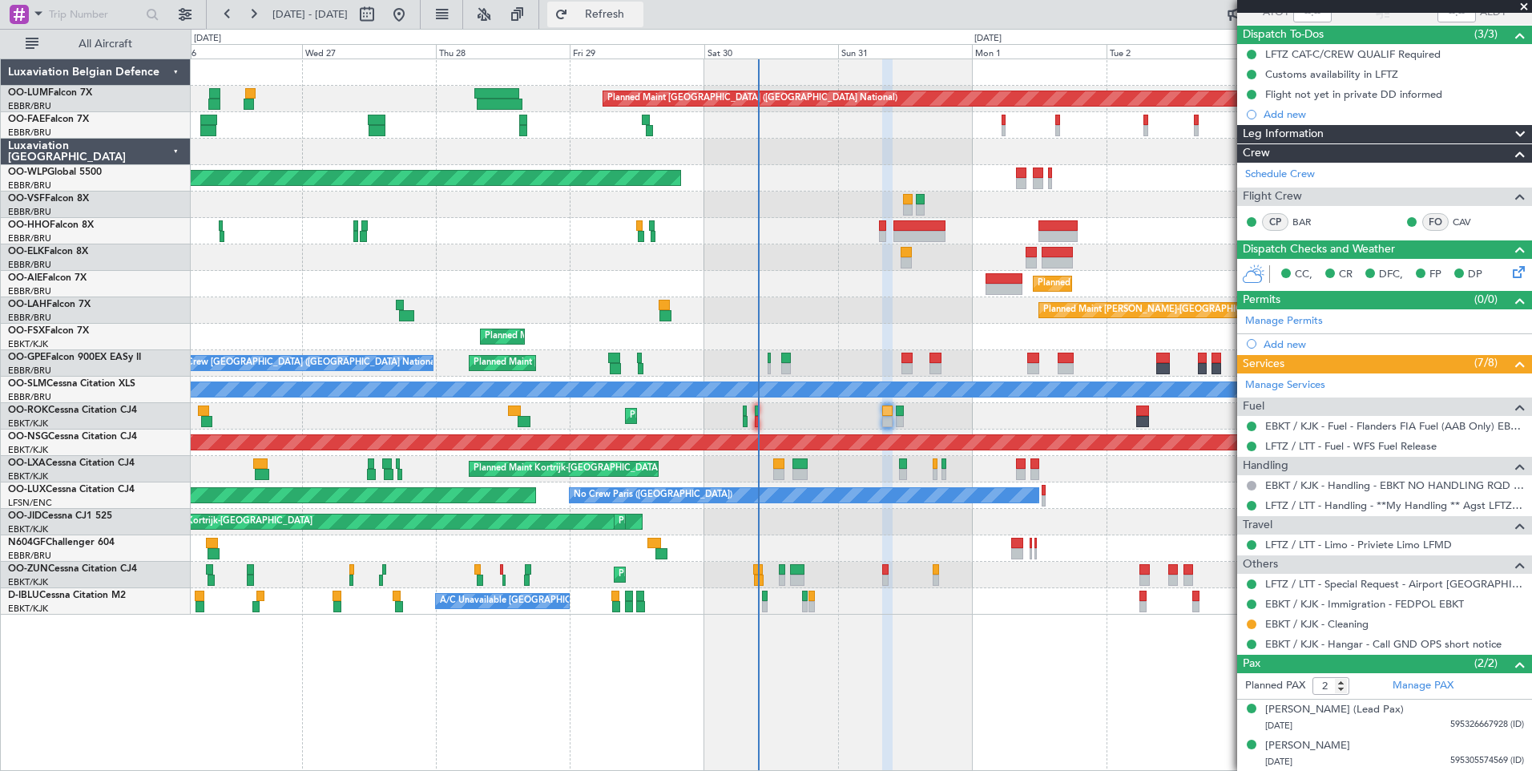
click at [639, 19] on span "Refresh" at bounding box center [604, 14] width 67 height 11
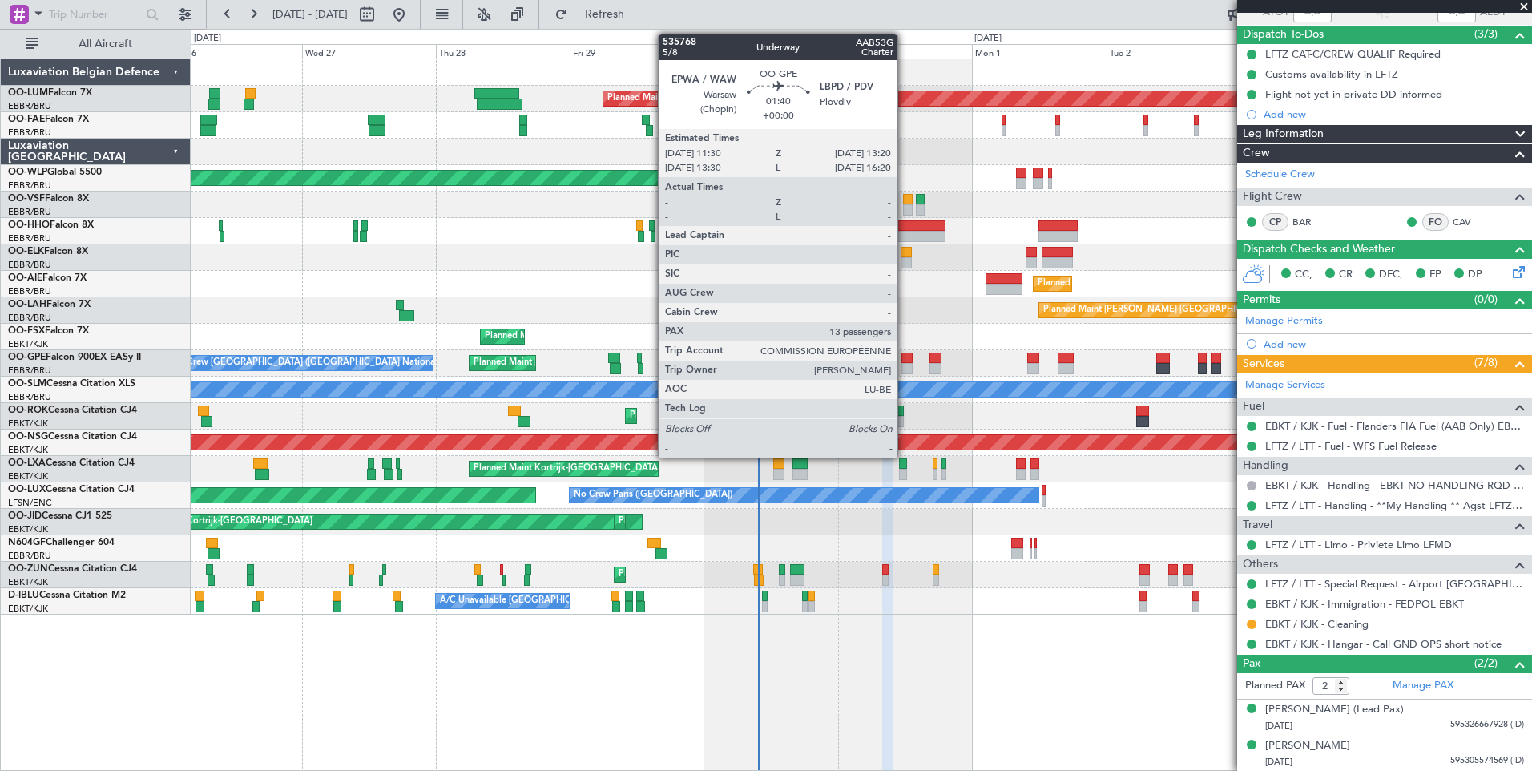
click at [905, 359] on div at bounding box center [907, 358] width 10 height 11
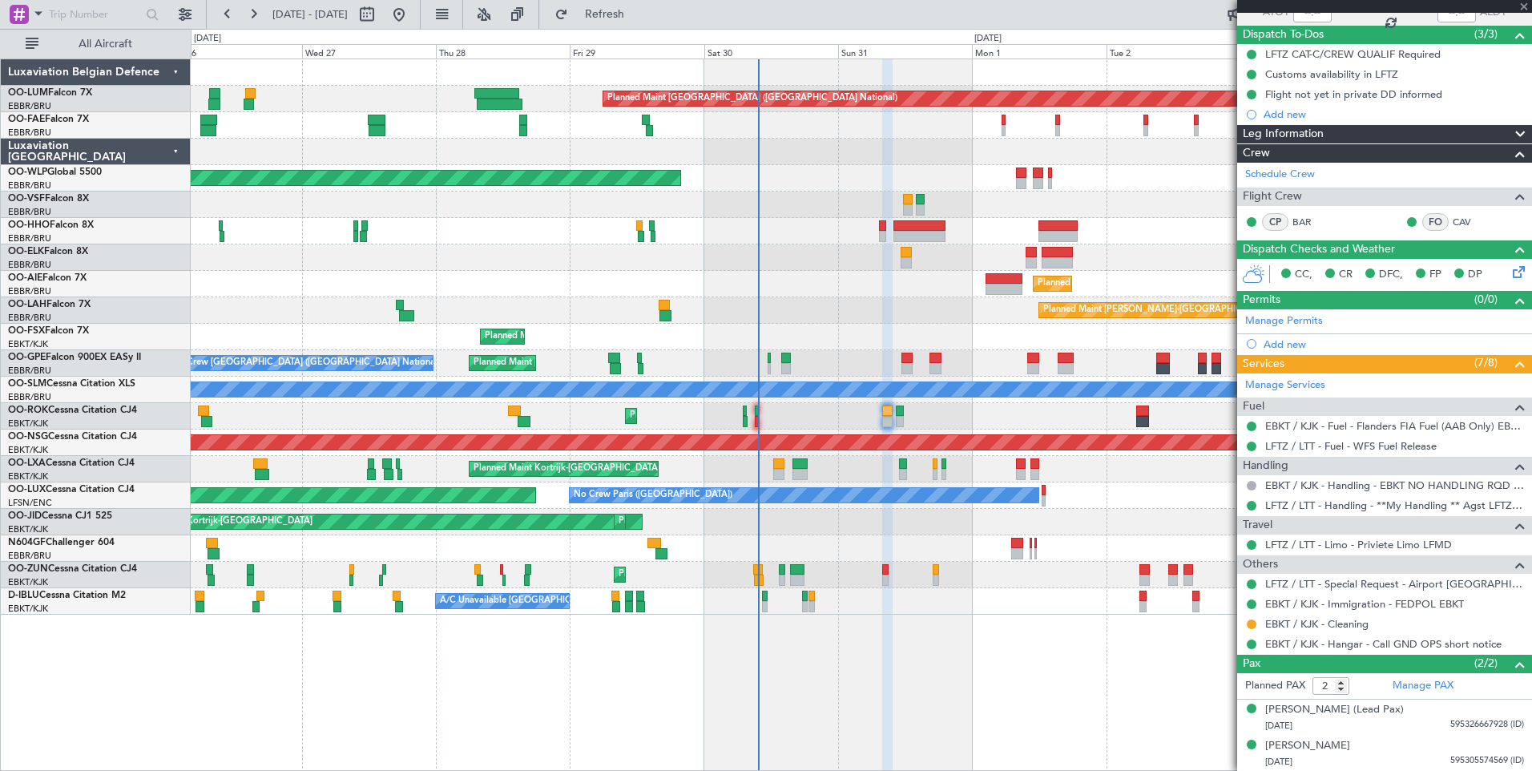
type input "13"
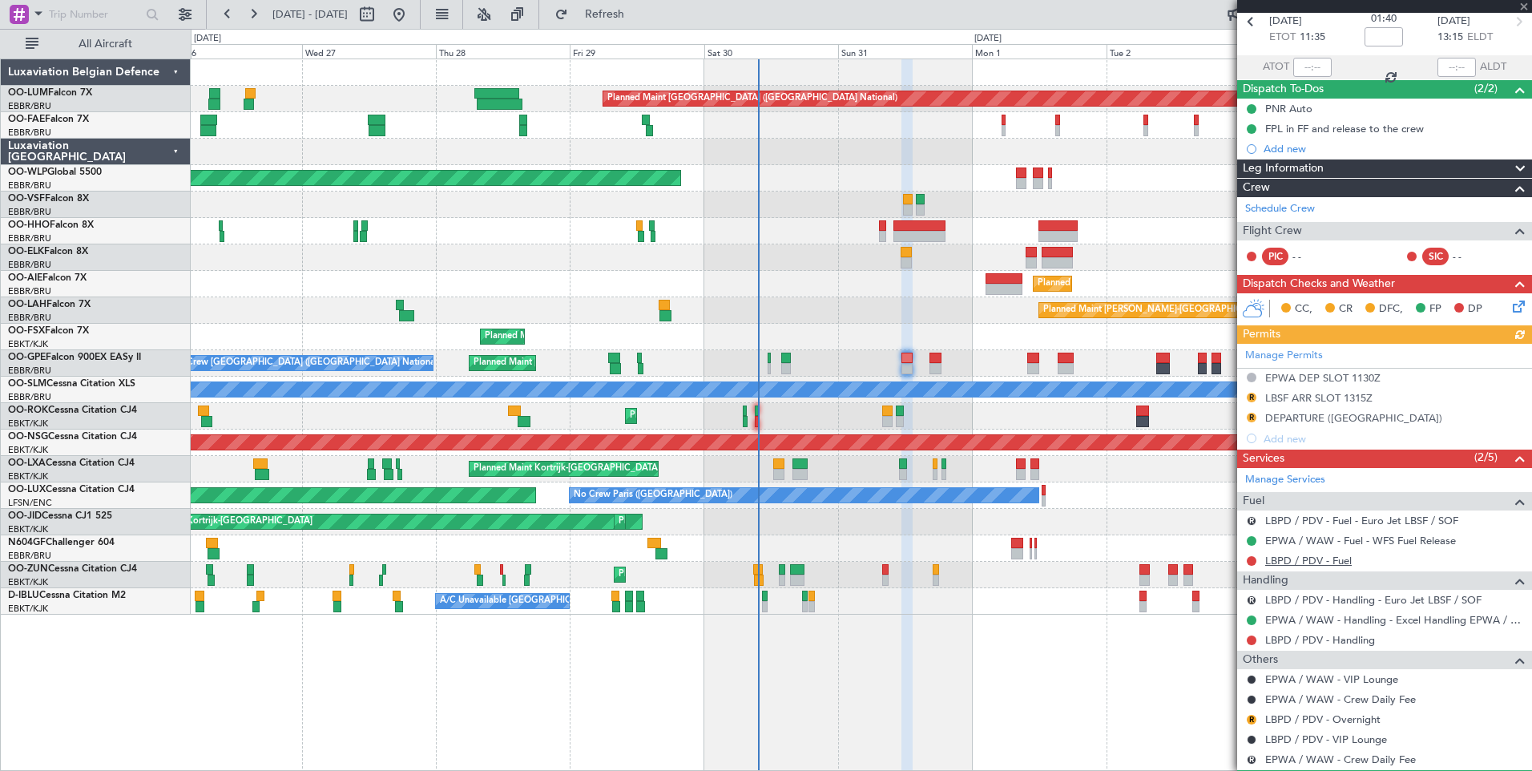
scroll to position [160, 0]
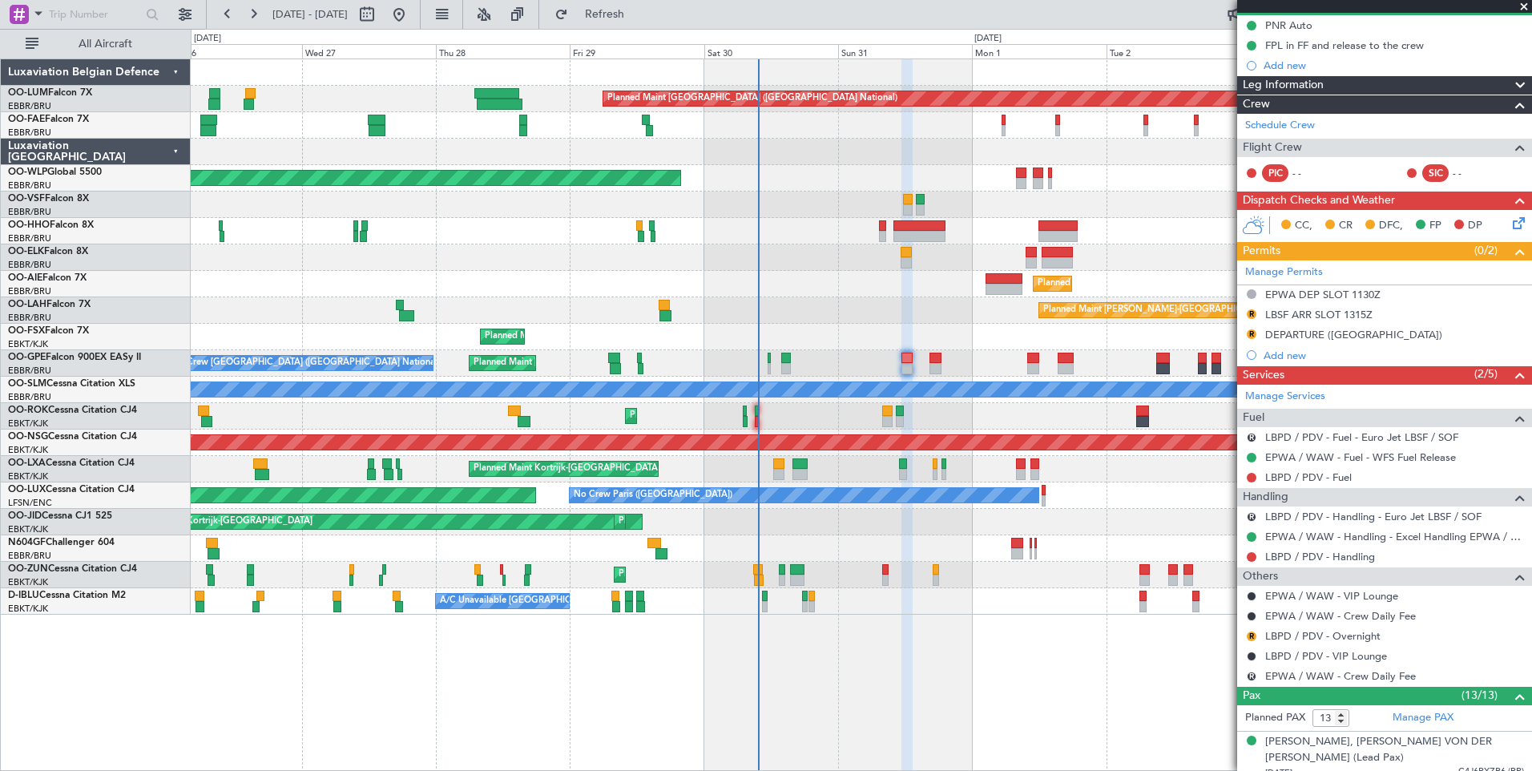
click at [547, 2] on button "Refresh" at bounding box center [595, 15] width 96 height 26
click at [639, 12] on span "Refresh" at bounding box center [604, 14] width 67 height 11
click at [1251, 631] on button "R" at bounding box center [1252, 636] width 10 height 10
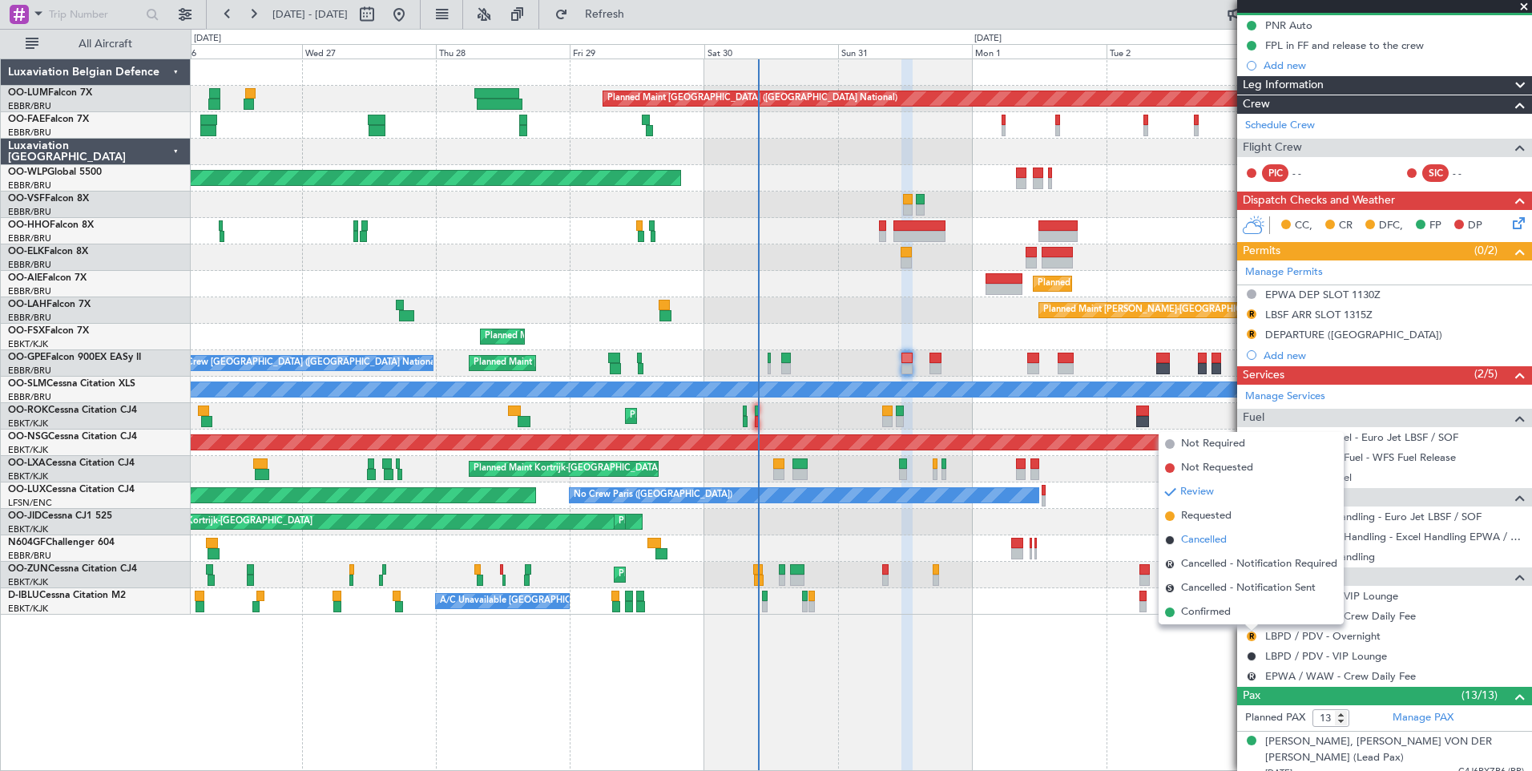
click at [1196, 533] on span "Cancelled" at bounding box center [1204, 540] width 46 height 16
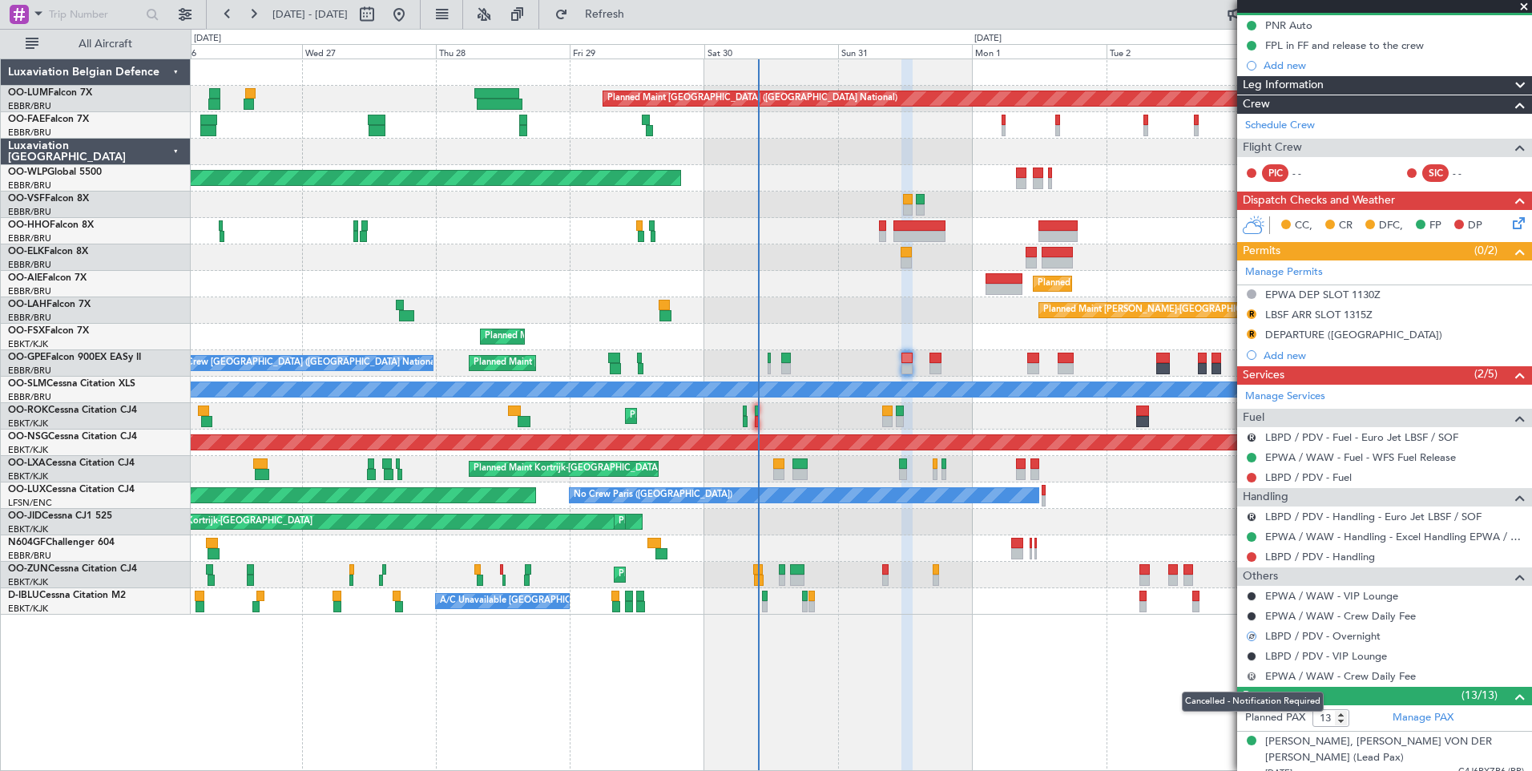
click at [1252, 679] on button "R" at bounding box center [1252, 677] width 10 height 10
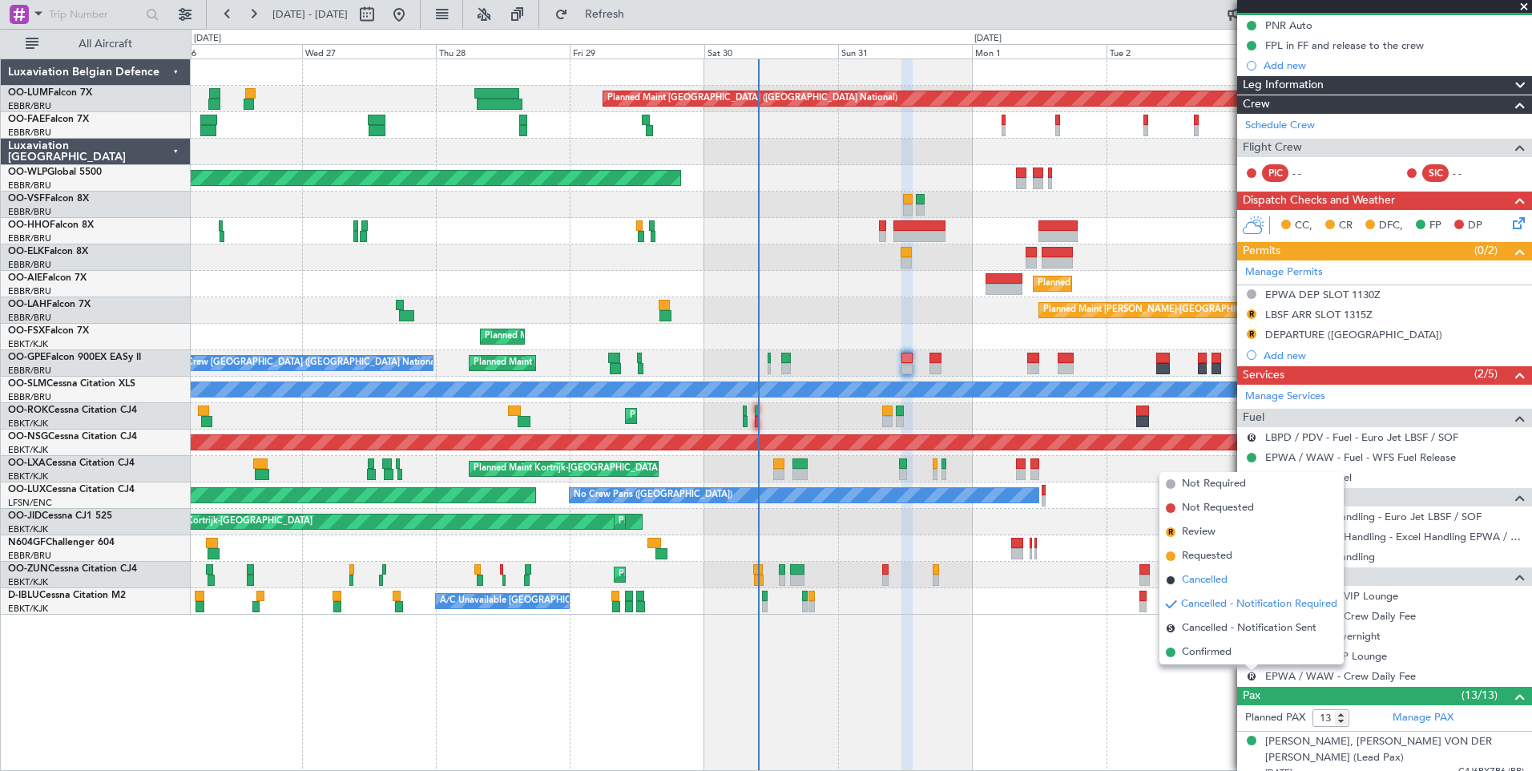
click at [1184, 586] on span "Cancelled" at bounding box center [1205, 580] width 46 height 16
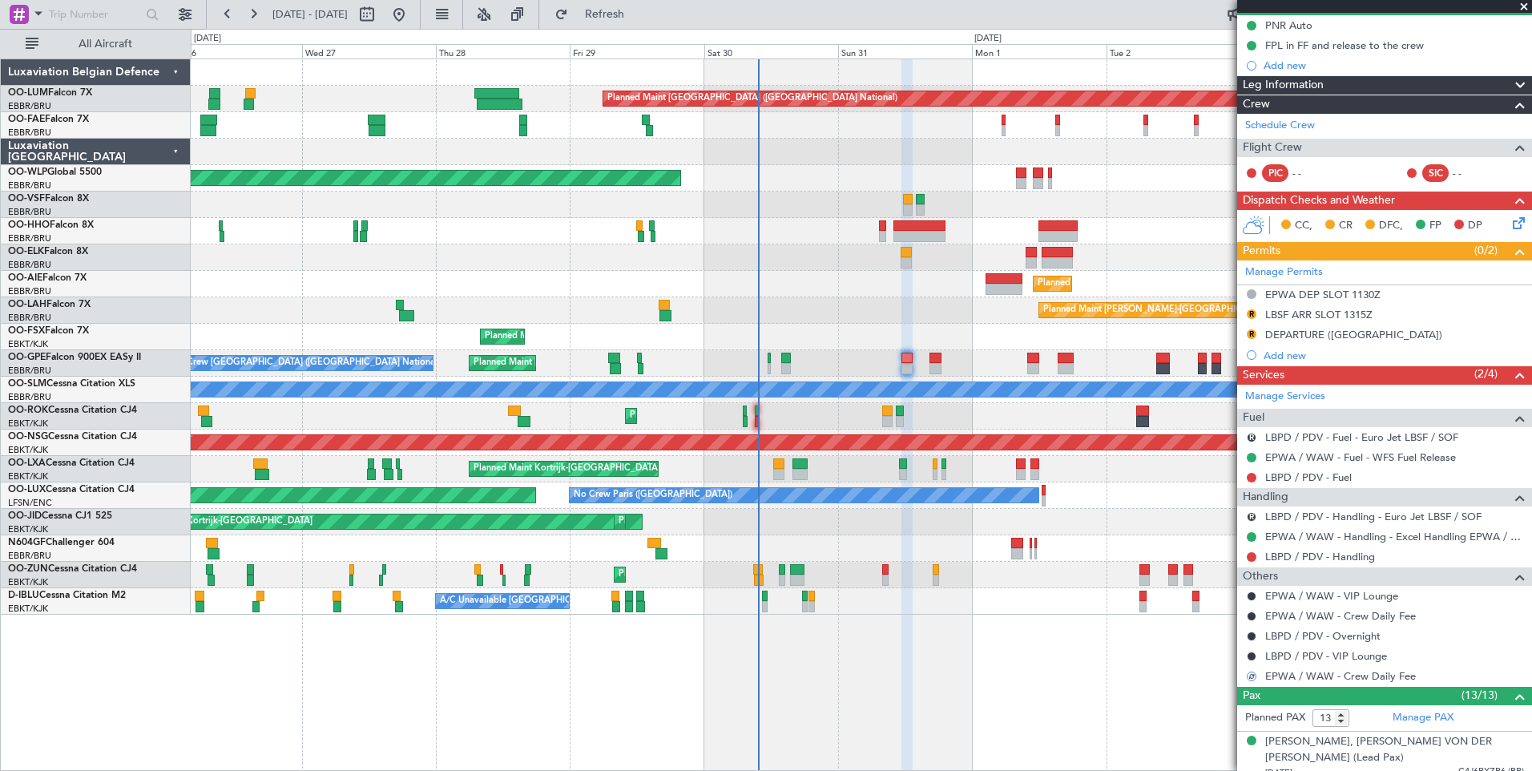
click at [1336, 549] on mat-tooltip-component "EPWA / WAW - Handling - Excel Handling EPWA / WAW" at bounding box center [1391, 564] width 260 height 42
click at [1331, 544] on div "EPWA / WAW - Handling - Excel Handling EPWA / WAW" at bounding box center [1384, 536] width 295 height 20
click at [1363, 552] on link "LBPD / PDV - Handling" at bounding box center [1320, 557] width 110 height 14
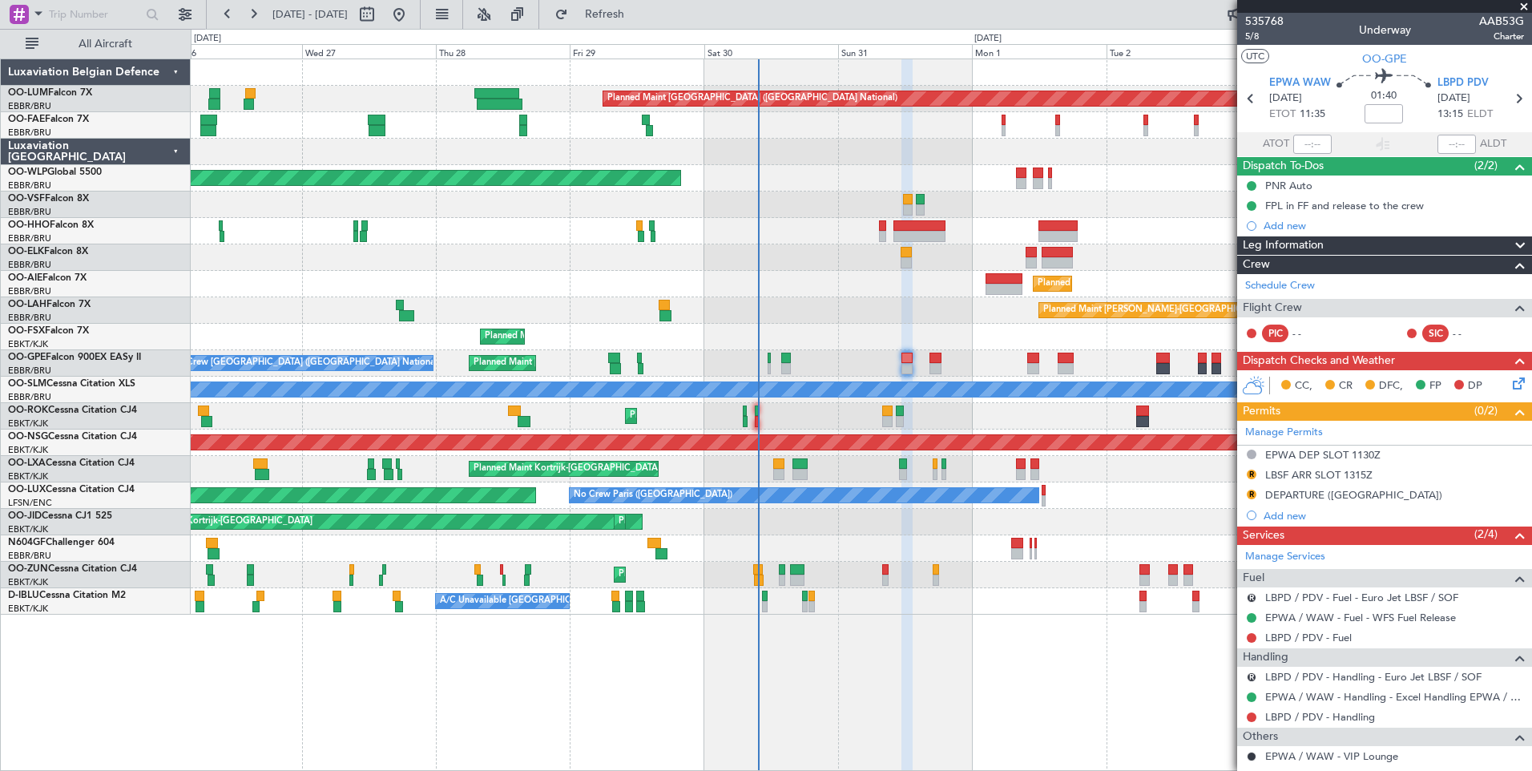
scroll to position [160, 0]
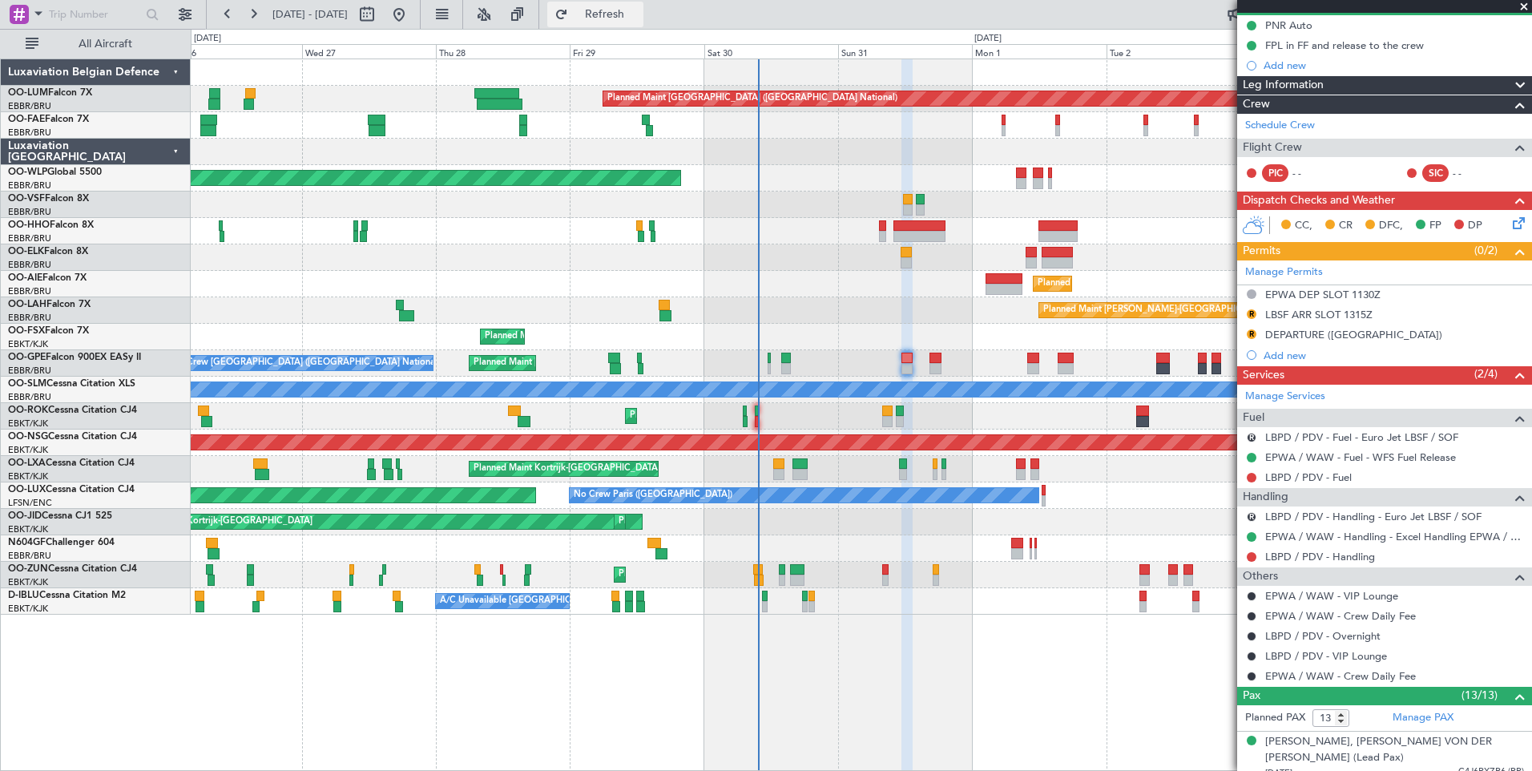
click at [602, 13] on button "Refresh" at bounding box center [595, 15] width 96 height 26
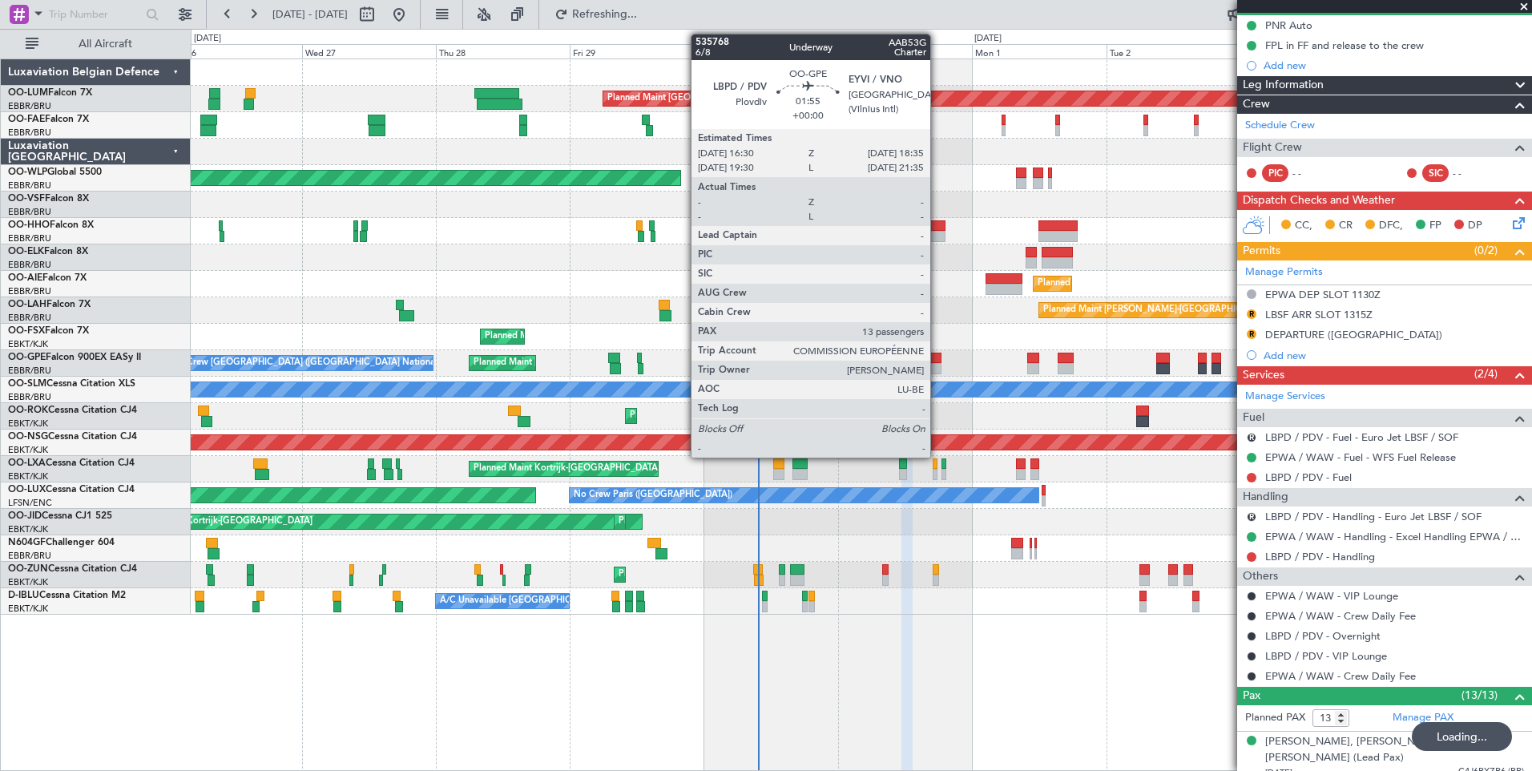
click at [938, 362] on div at bounding box center [936, 358] width 12 height 11
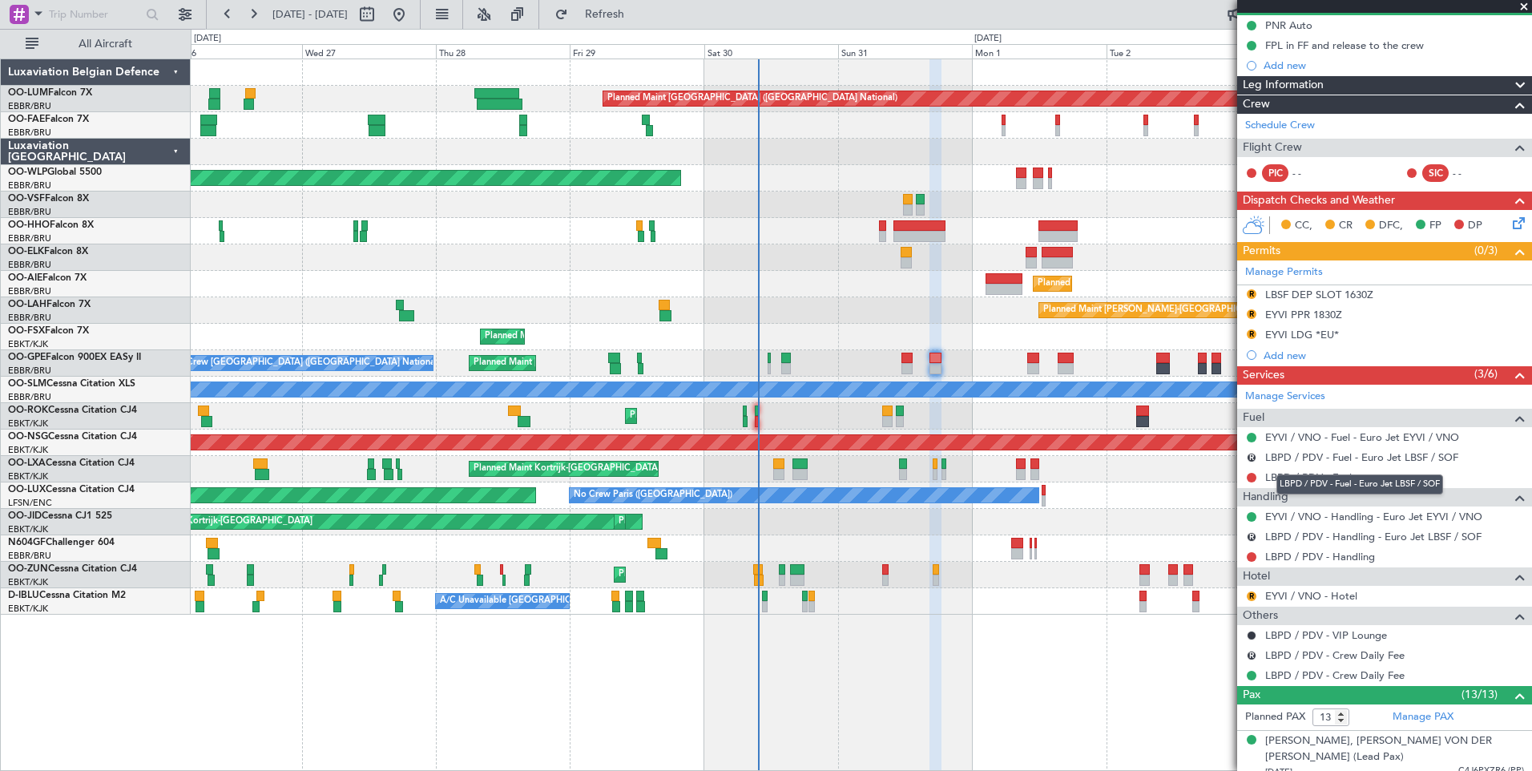
click at [1305, 477] on div "LBPD / PDV - Fuel - Euro Jet LBSF / SOF" at bounding box center [1360, 484] width 167 height 20
click at [1326, 560] on link "LBPD / PDV - Handling" at bounding box center [1320, 557] width 110 height 14
click at [625, 26] on button "Refresh" at bounding box center [595, 15] width 96 height 26
click at [1317, 481] on link "LBPD / PDV - Fuel" at bounding box center [1308, 477] width 87 height 14
click at [639, 15] on span "Refresh" at bounding box center [604, 14] width 67 height 11
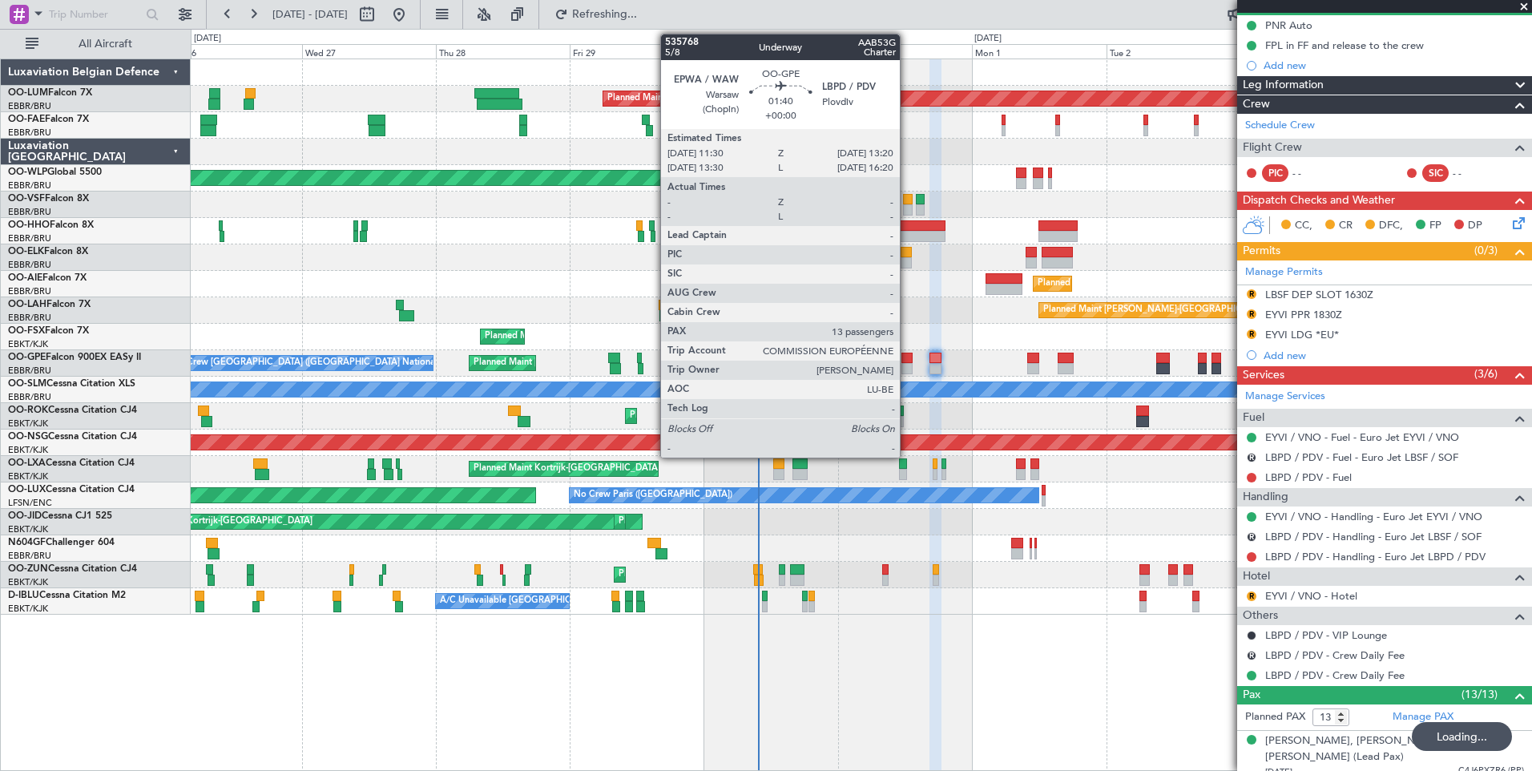
click at [907, 359] on div at bounding box center [907, 358] width 10 height 11
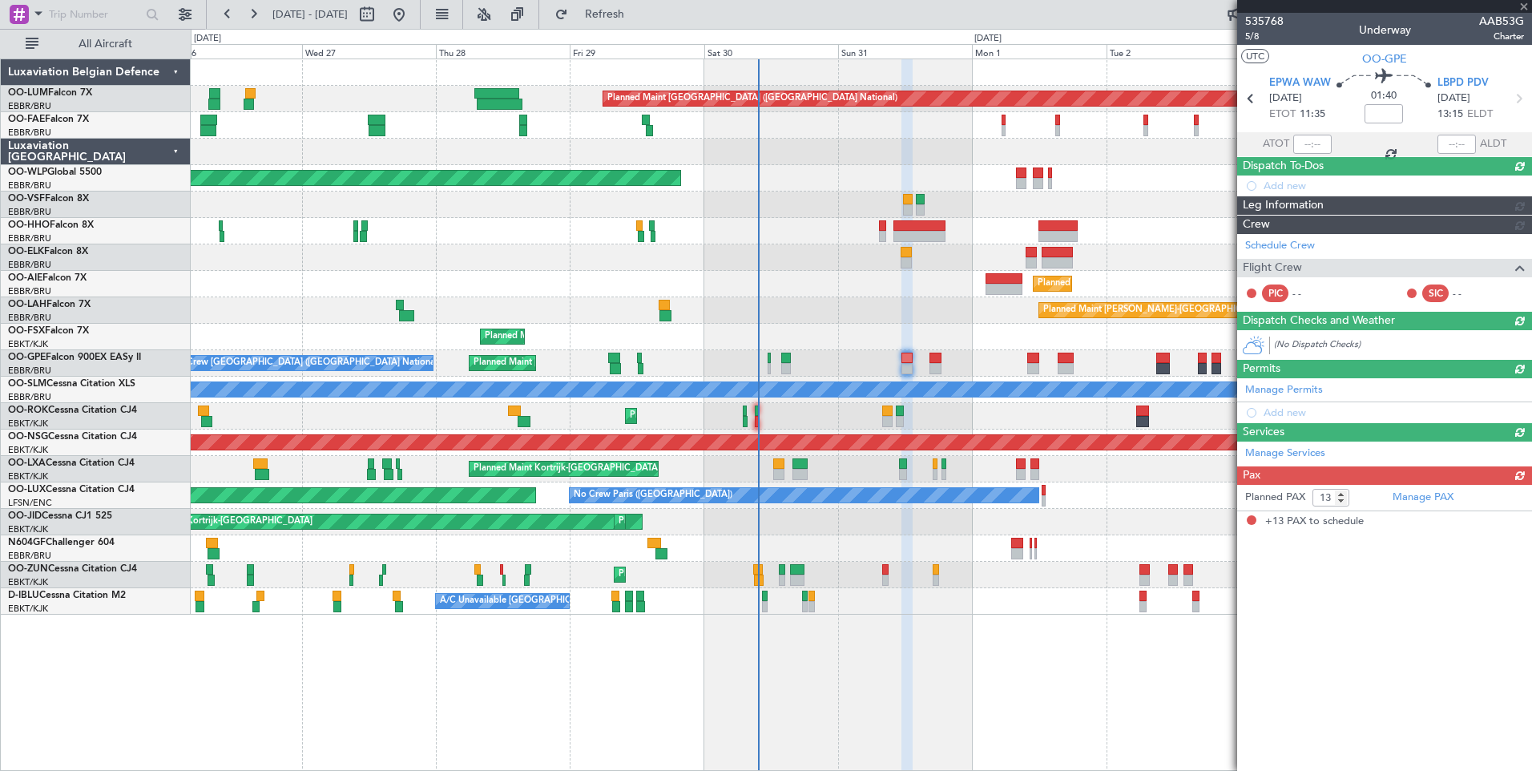
scroll to position [0, 0]
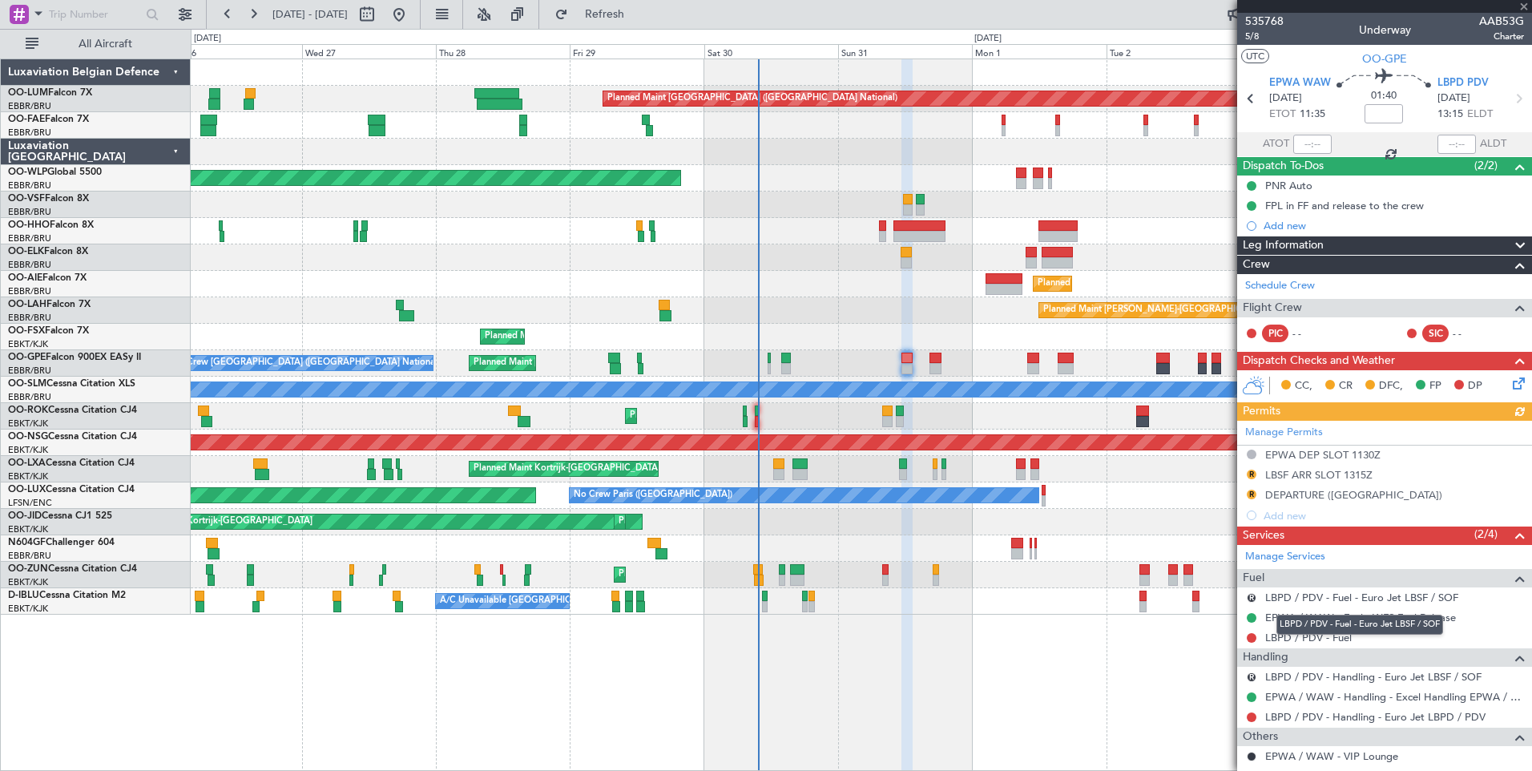
click at [1321, 635] on mat-tooltip-component "LBPD / PDV - Fuel - Euro Jet LBSF / SOF" at bounding box center [1359, 624] width 189 height 42
click at [1309, 639] on link "LBPD / PDV - Fuel" at bounding box center [1308, 638] width 87 height 14
click at [639, 10] on span "Refresh" at bounding box center [604, 14] width 67 height 11
click at [1414, 716] on link "LBPD / PDV - Handling - Euro Jet LBPD / PDV" at bounding box center [1375, 717] width 220 height 14
drag, startPoint x: 621, startPoint y: 14, endPoint x: 603, endPoint y: 15, distance: 18.4
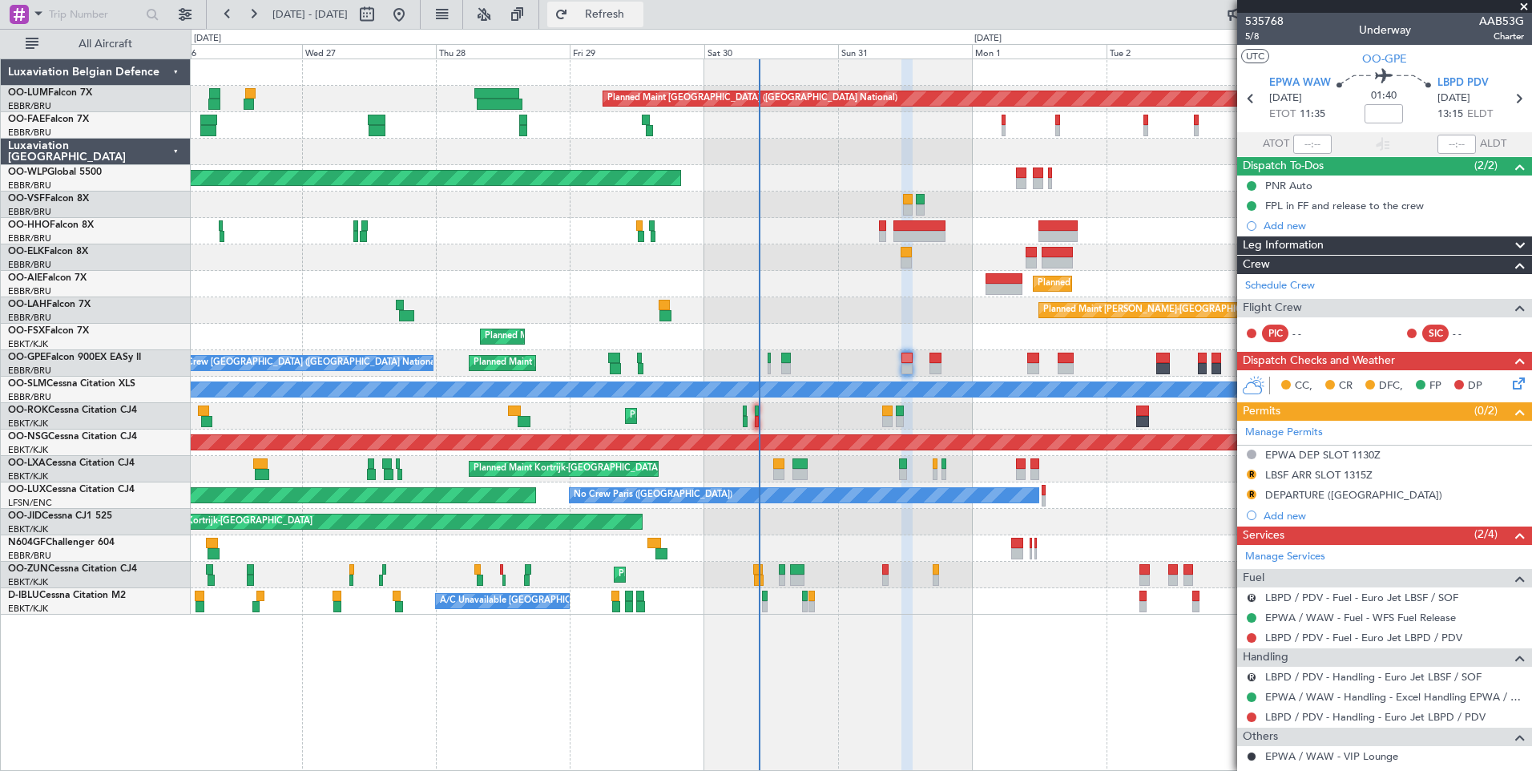
click at [621, 14] on button "Refresh" at bounding box center [595, 15] width 96 height 26
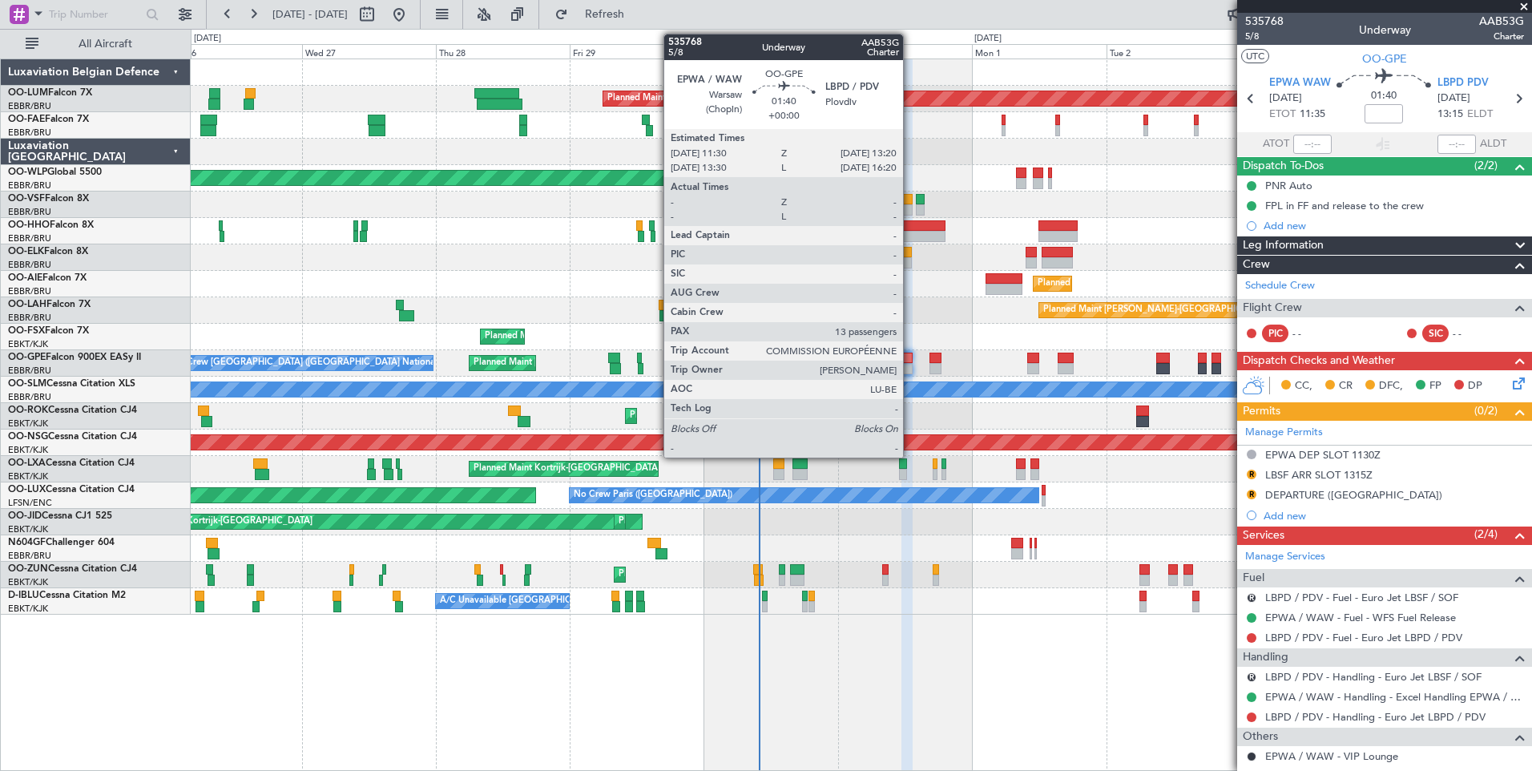
click at [910, 365] on div at bounding box center [907, 368] width 10 height 11
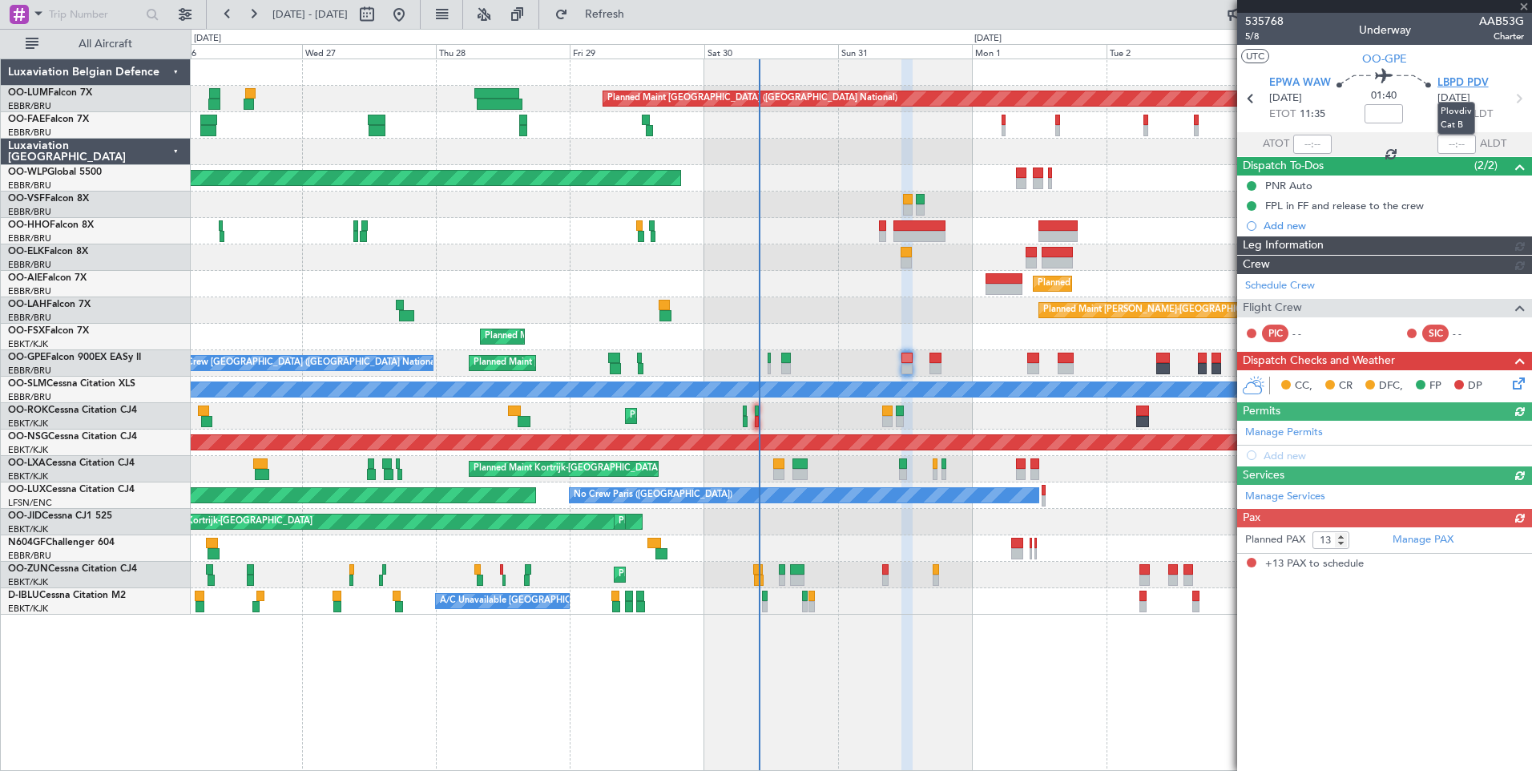
click at [1467, 78] on span "LBPD PDV" at bounding box center [1463, 83] width 51 height 16
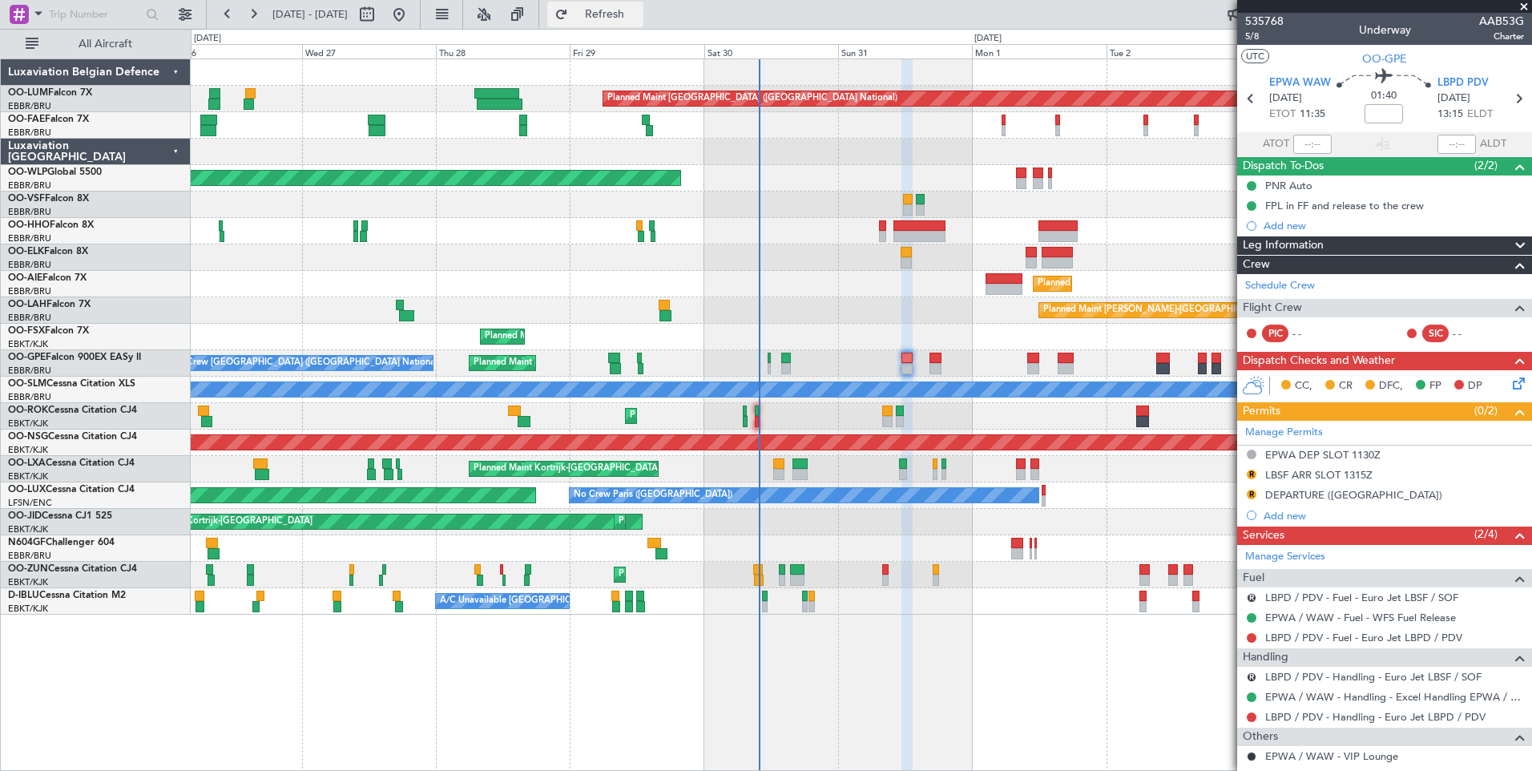
click at [629, 12] on span "Refresh" at bounding box center [604, 14] width 67 height 11
click at [1465, 83] on span "LBPD PDV" at bounding box center [1463, 83] width 51 height 16
click at [1325, 499] on div "DEPARTURE ([GEOGRAPHIC_DATA])" at bounding box center [1353, 495] width 177 height 14
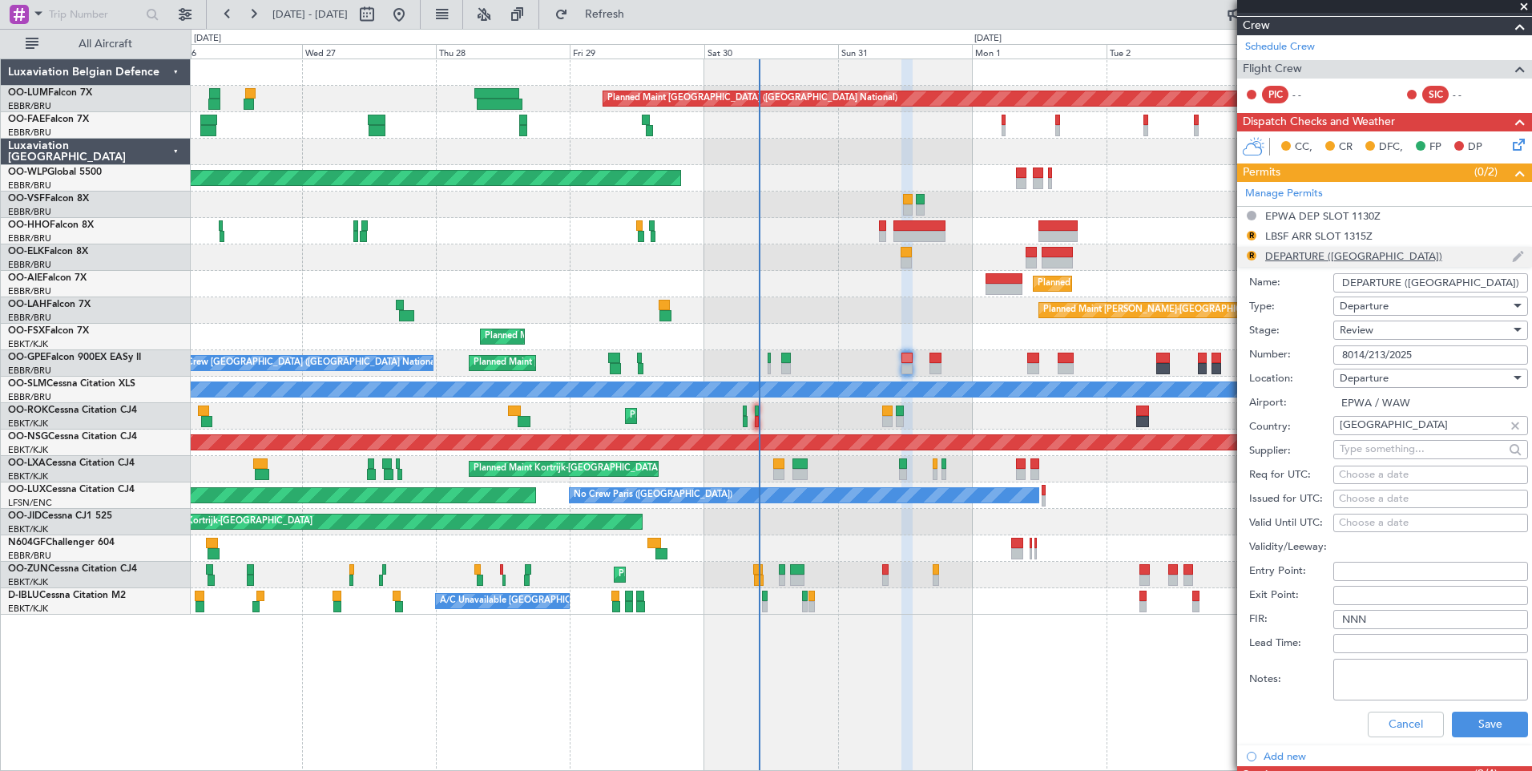
scroll to position [240, 0]
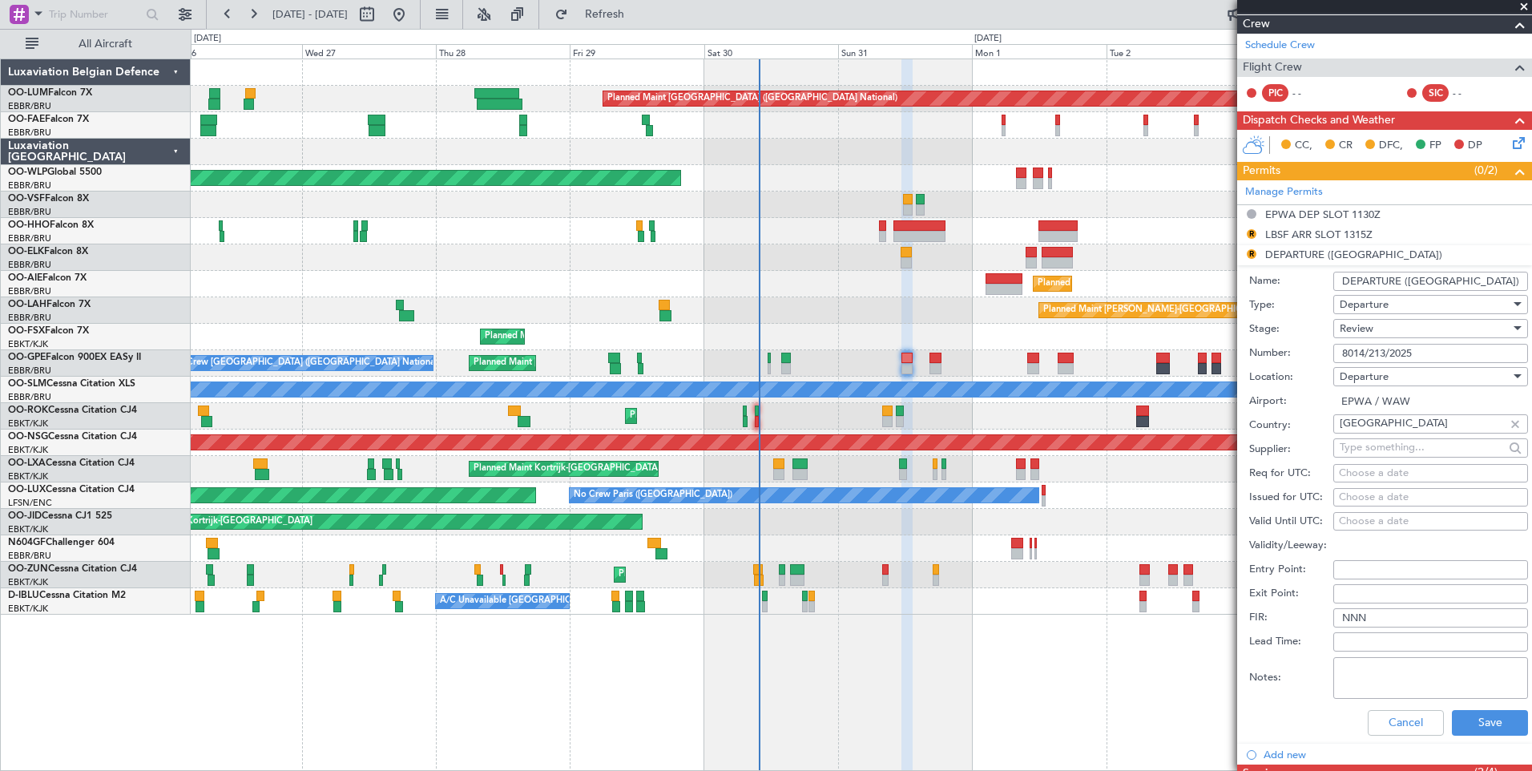
click at [1483, 706] on div "Cancel Save" at bounding box center [1388, 723] width 279 height 42
click at [1485, 716] on button "Save" at bounding box center [1490, 723] width 76 height 26
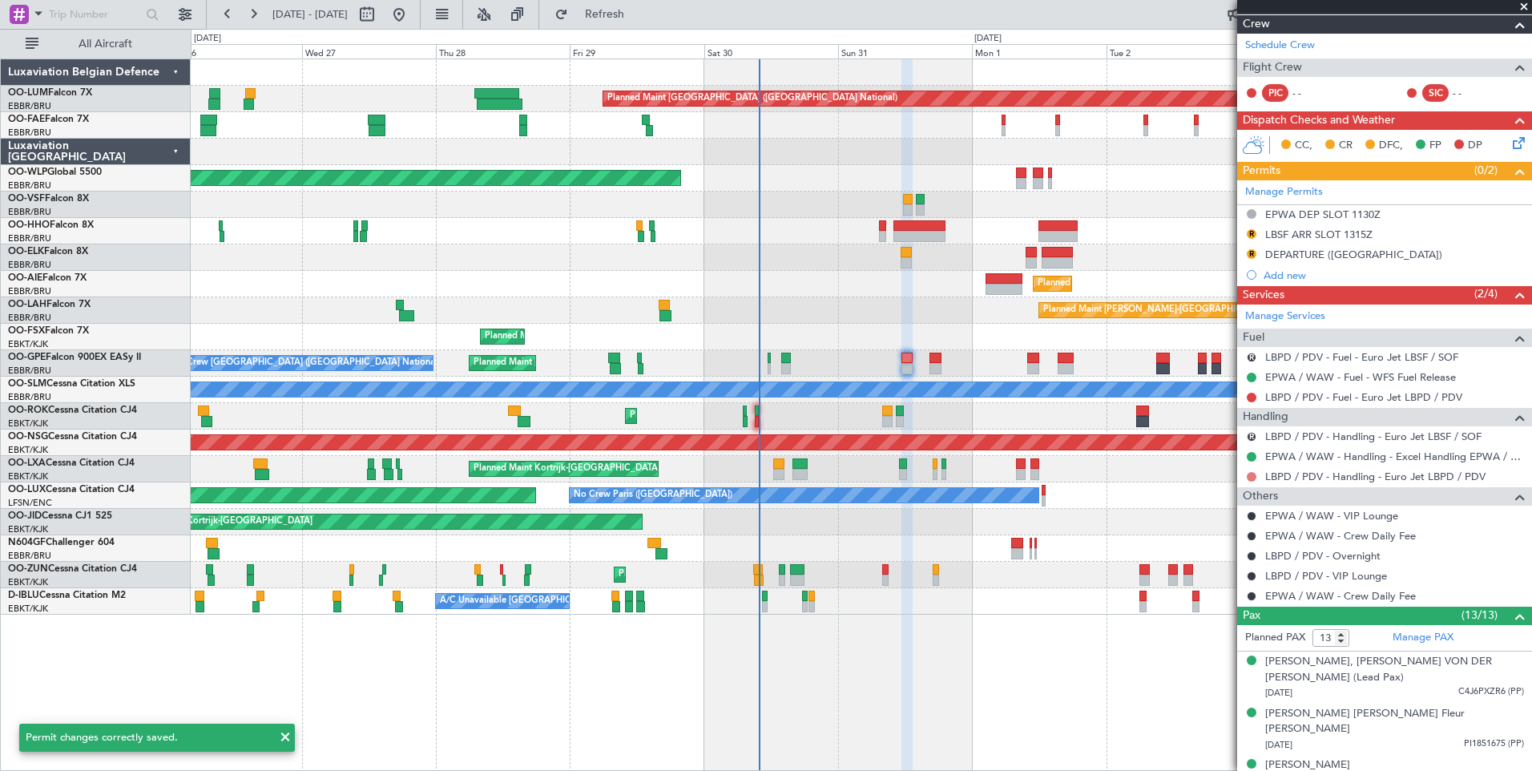
click at [1249, 478] on button at bounding box center [1252, 477] width 10 height 10
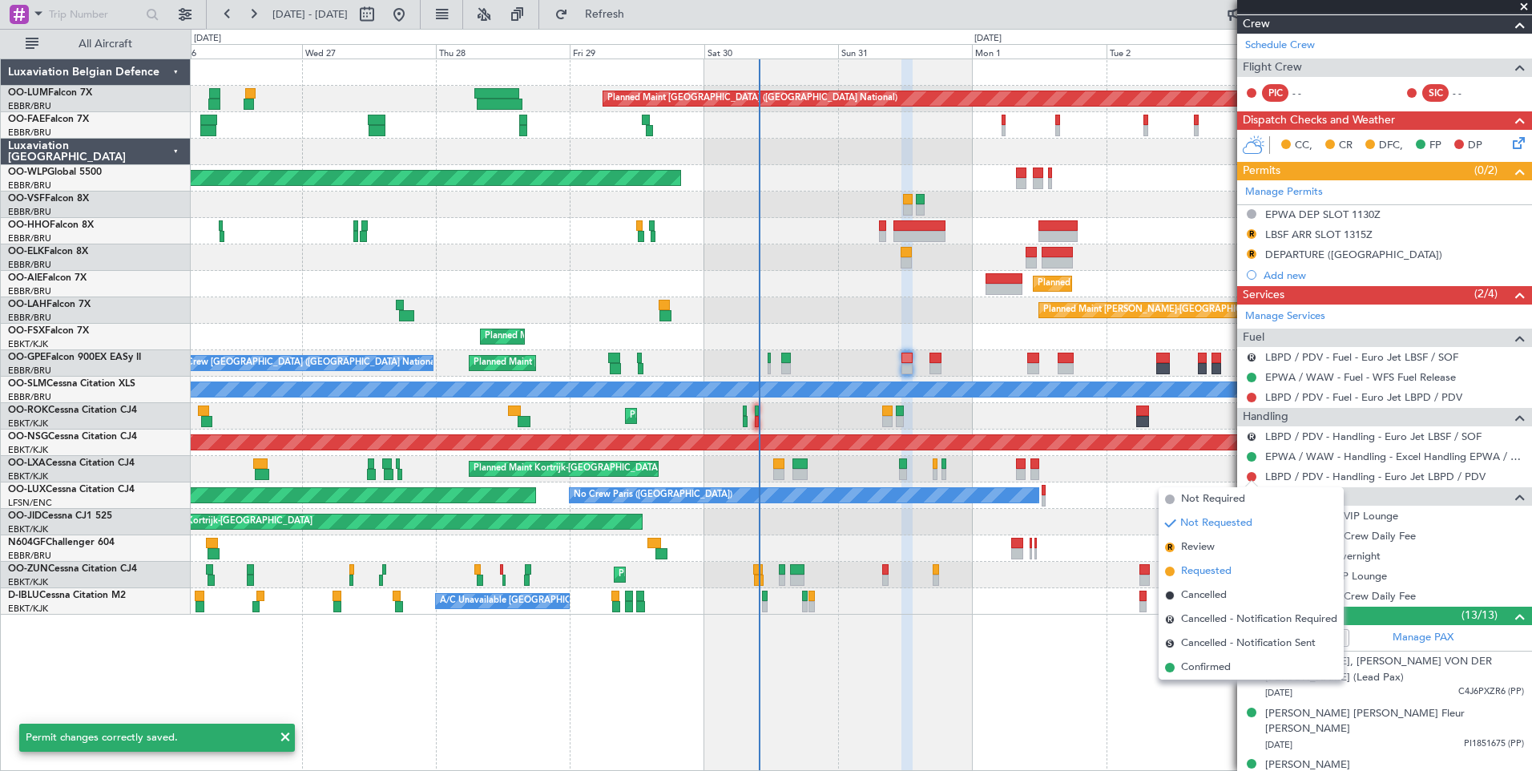
click at [1224, 575] on span "Requested" at bounding box center [1206, 571] width 50 height 16
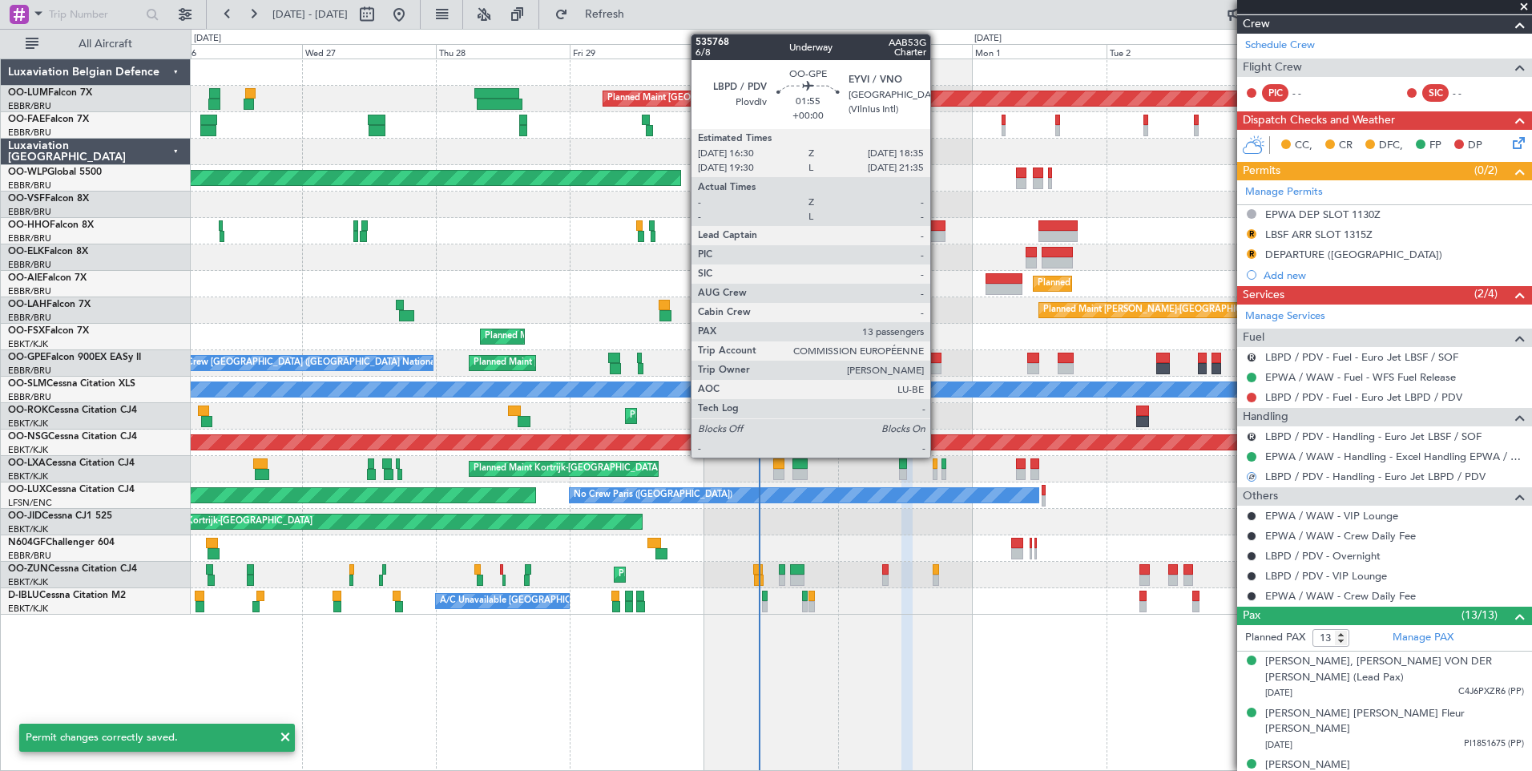
click at [938, 357] on div at bounding box center [936, 358] width 12 height 11
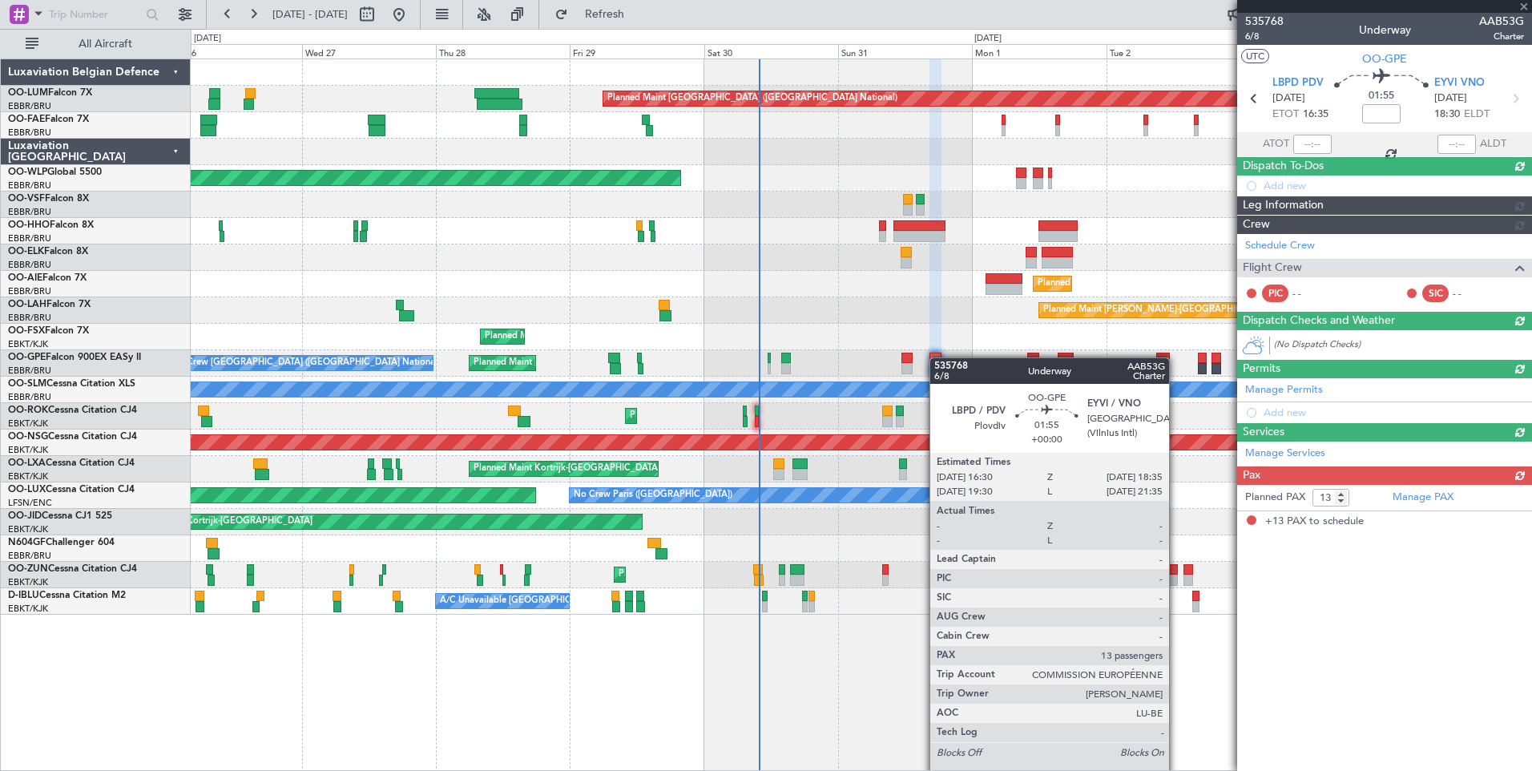
scroll to position [0, 0]
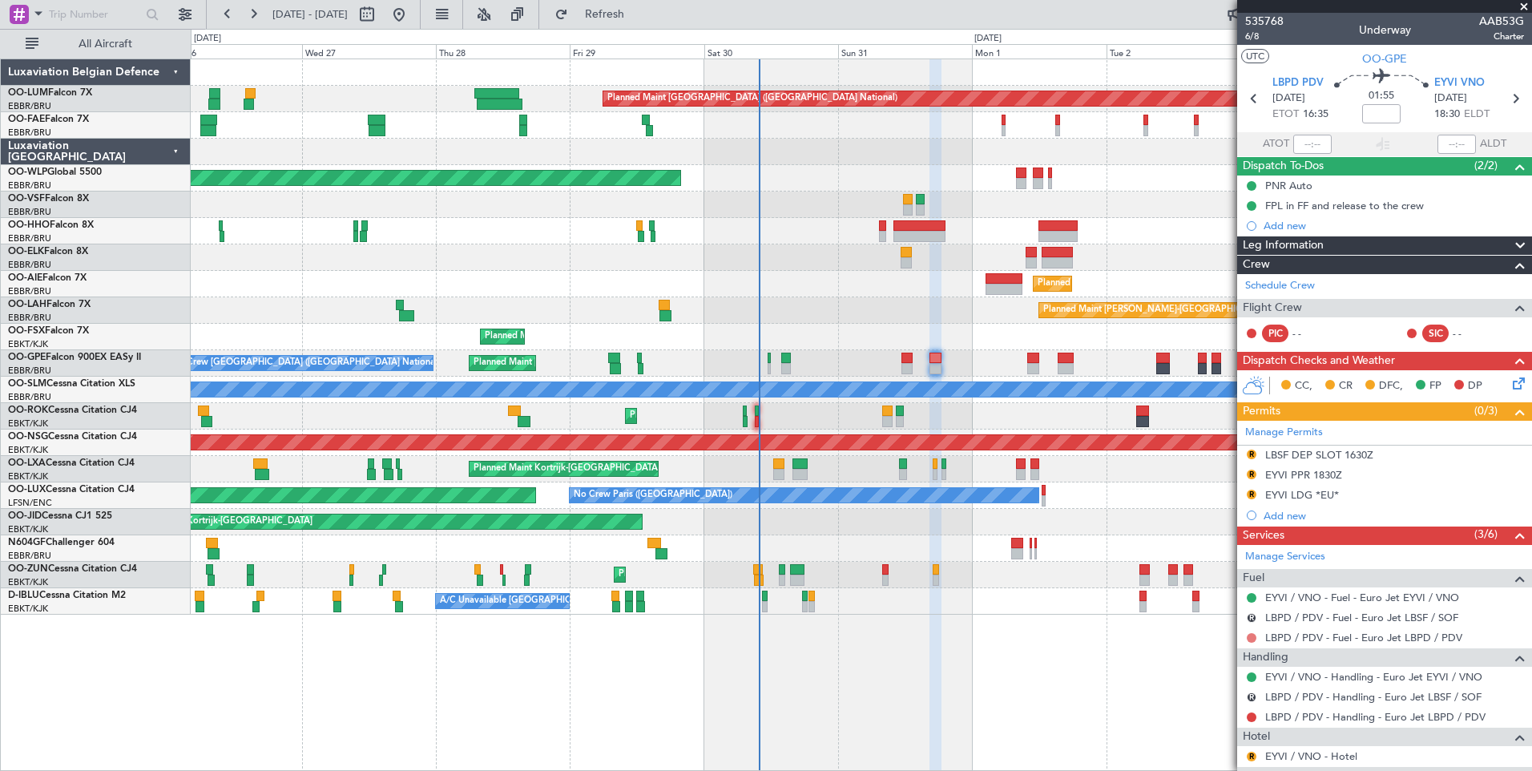
click at [1253, 638] on button at bounding box center [1252, 638] width 10 height 10
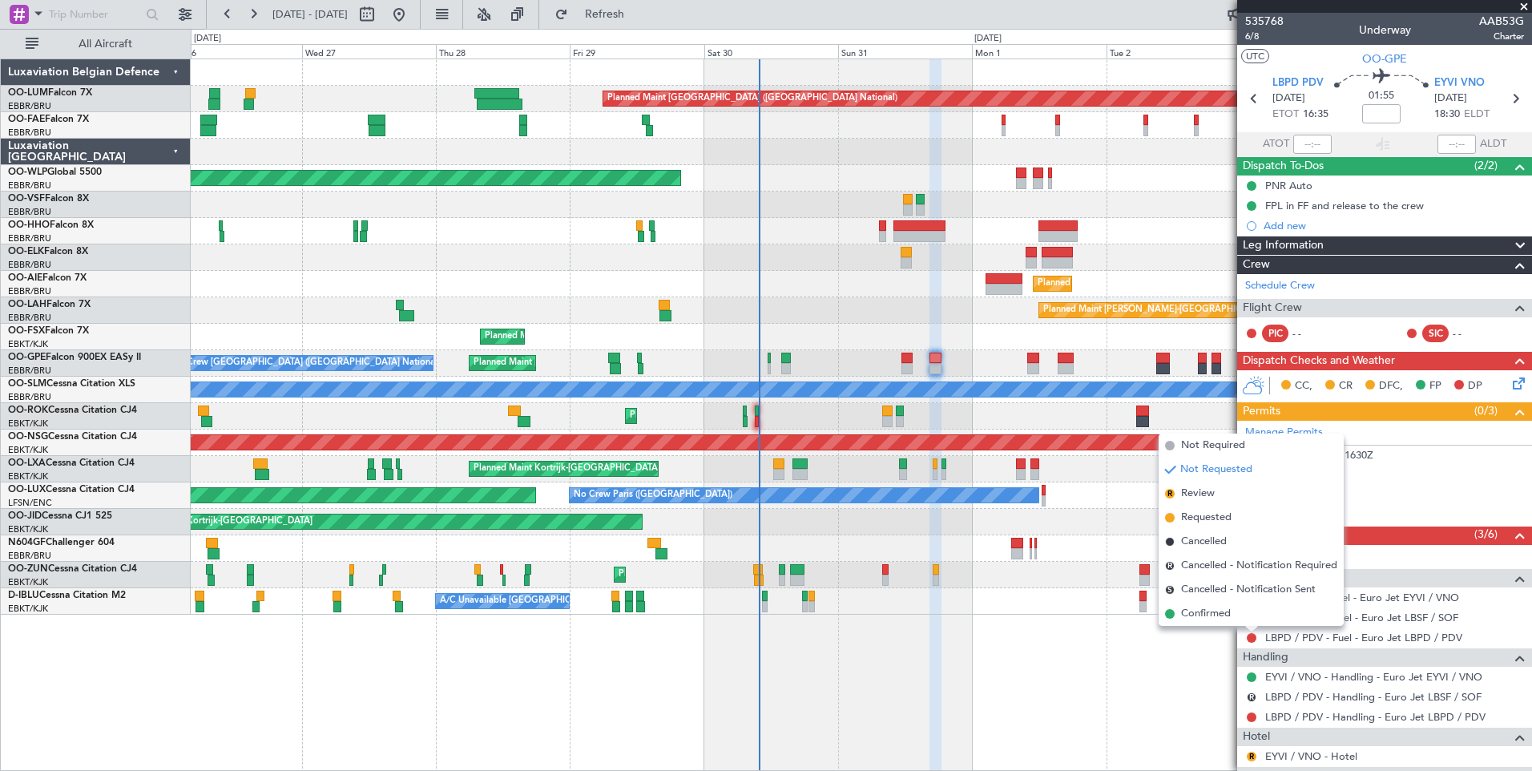
click at [1193, 519] on span "Requested" at bounding box center [1206, 518] width 50 height 16
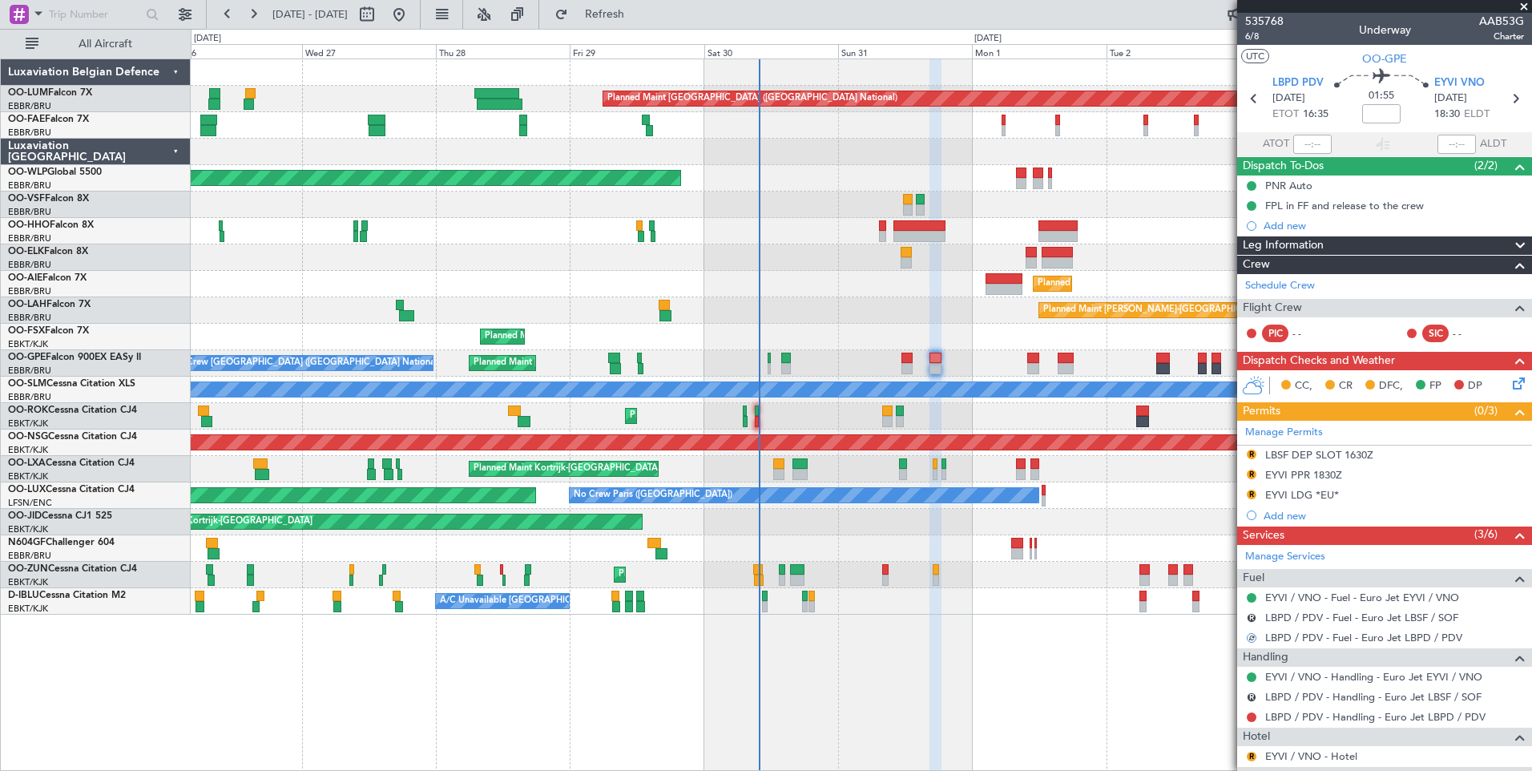
click at [1248, 711] on div at bounding box center [1251, 717] width 13 height 13
click at [1252, 713] on button at bounding box center [1252, 717] width 10 height 10
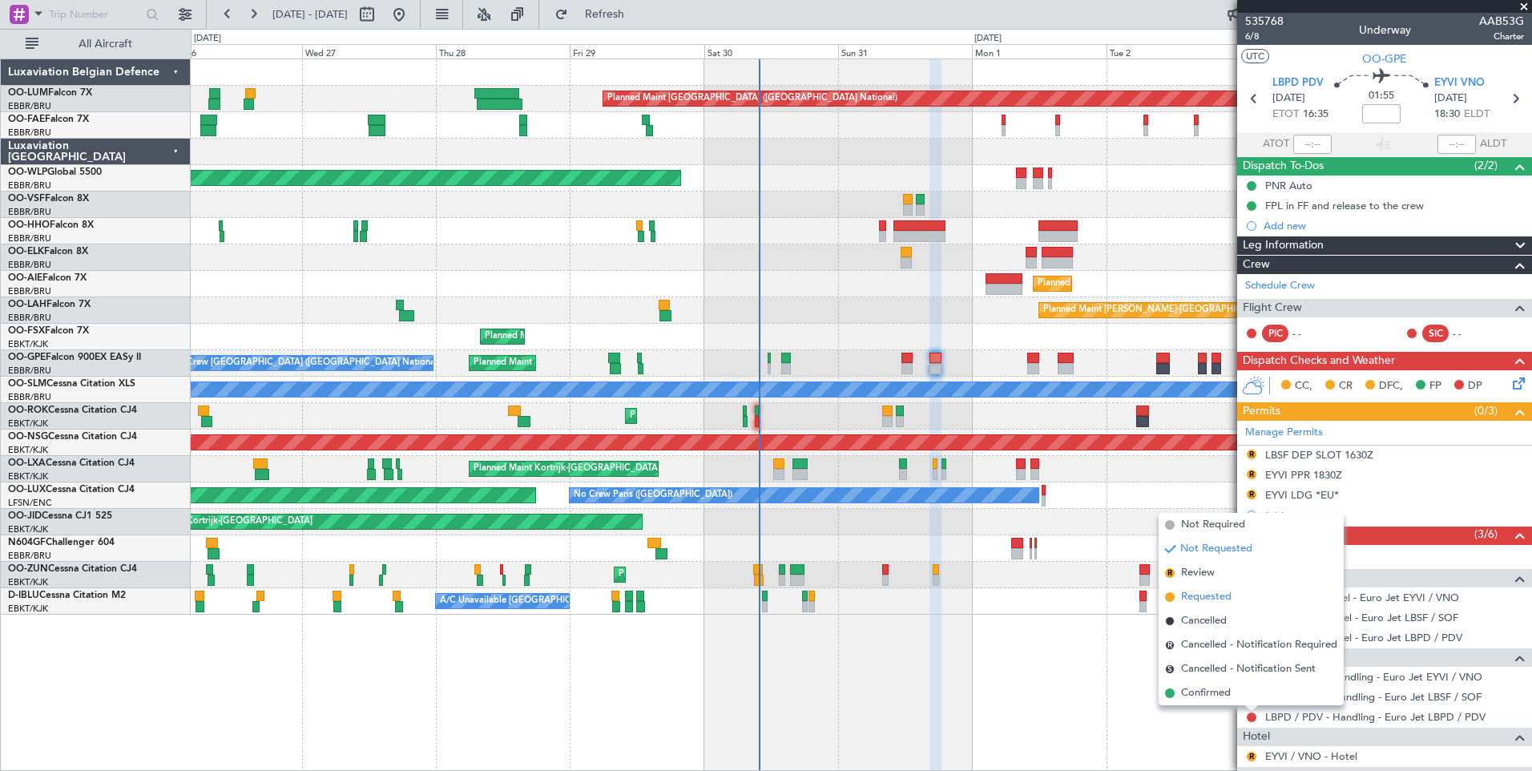
click at [1226, 606] on li "Requested" at bounding box center [1251, 597] width 185 height 24
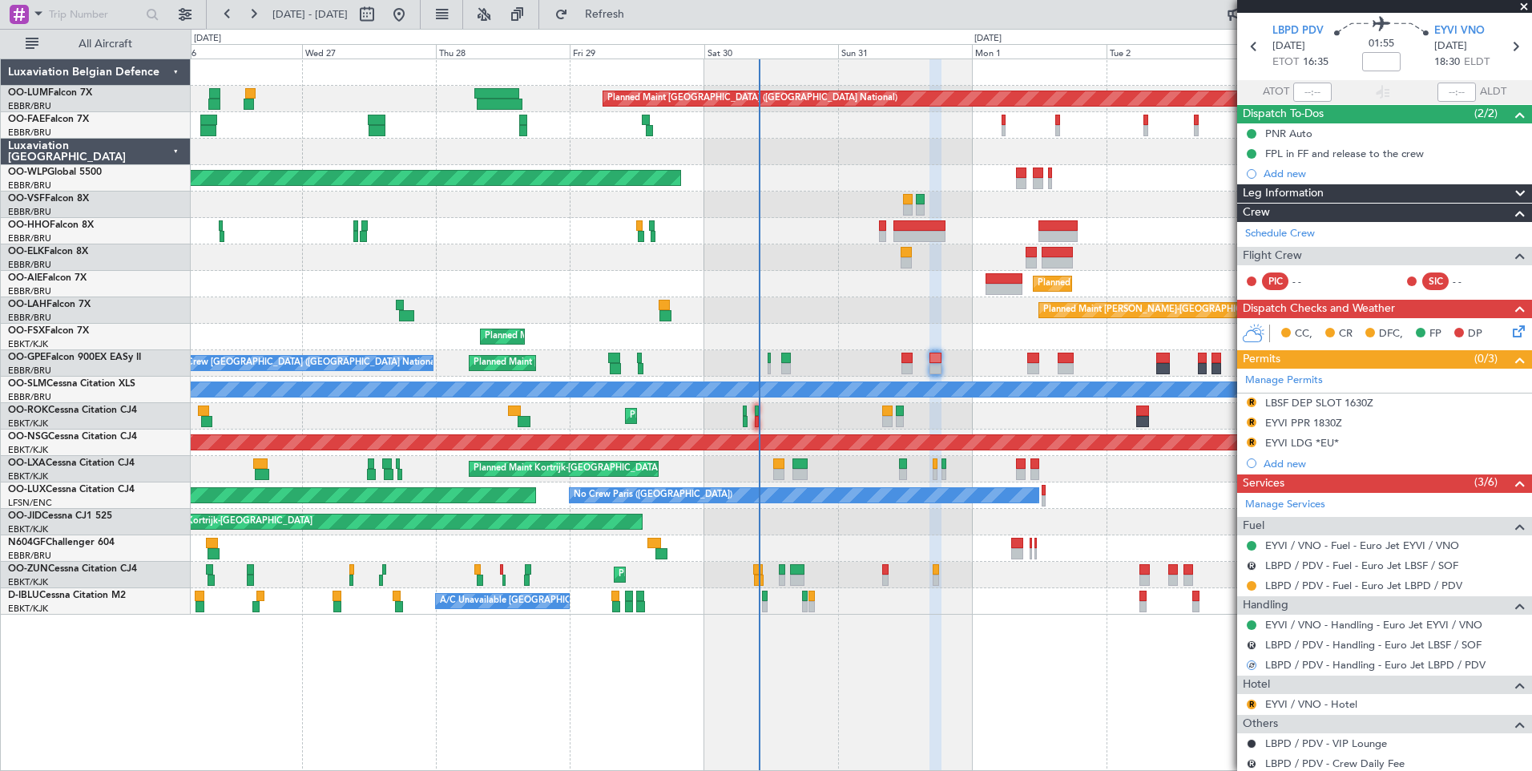
scroll to position [160, 0]
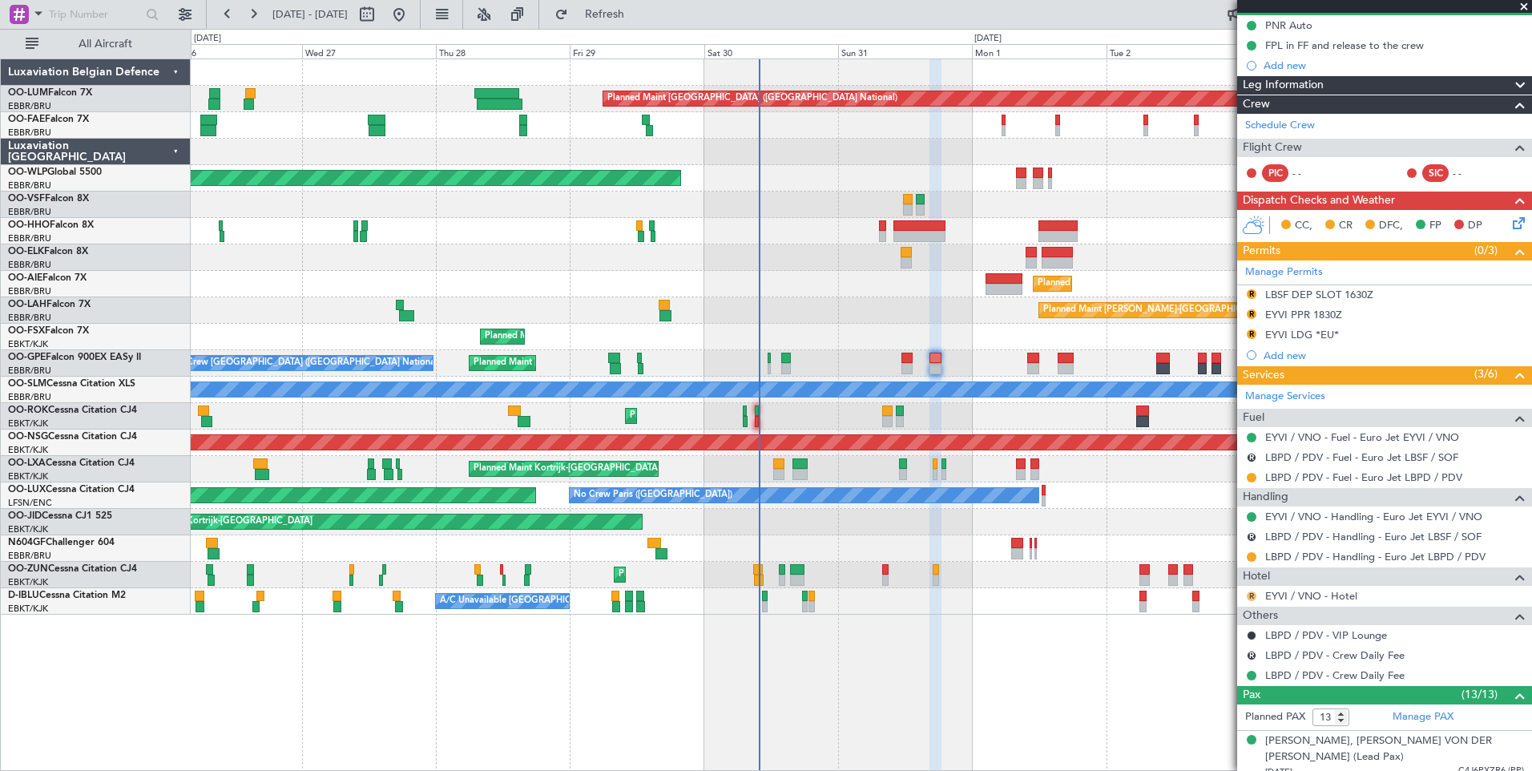
click at [1256, 592] on button "R" at bounding box center [1252, 596] width 10 height 10
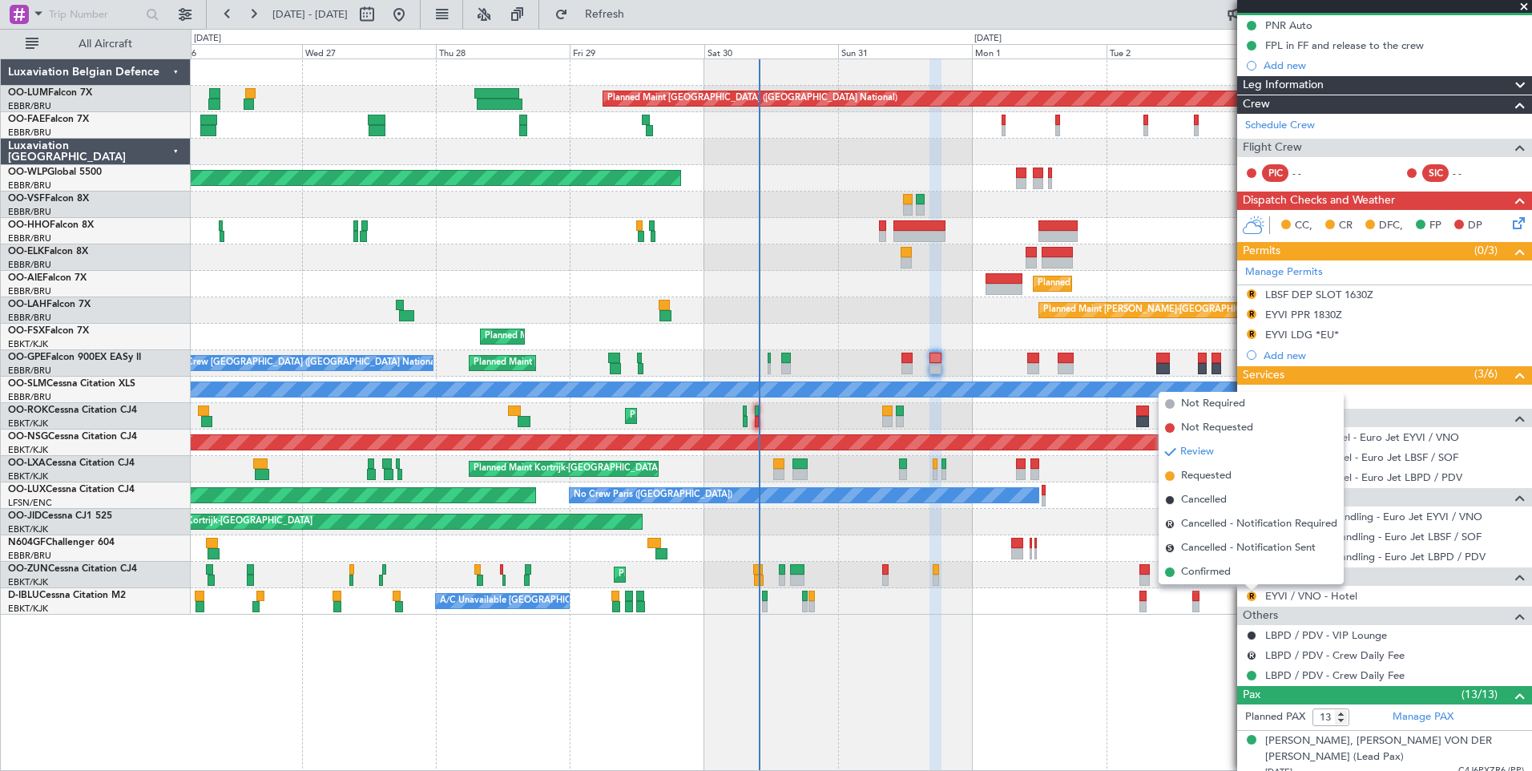
click at [1189, 571] on span "Confirmed" at bounding box center [1206, 572] width 50 height 16
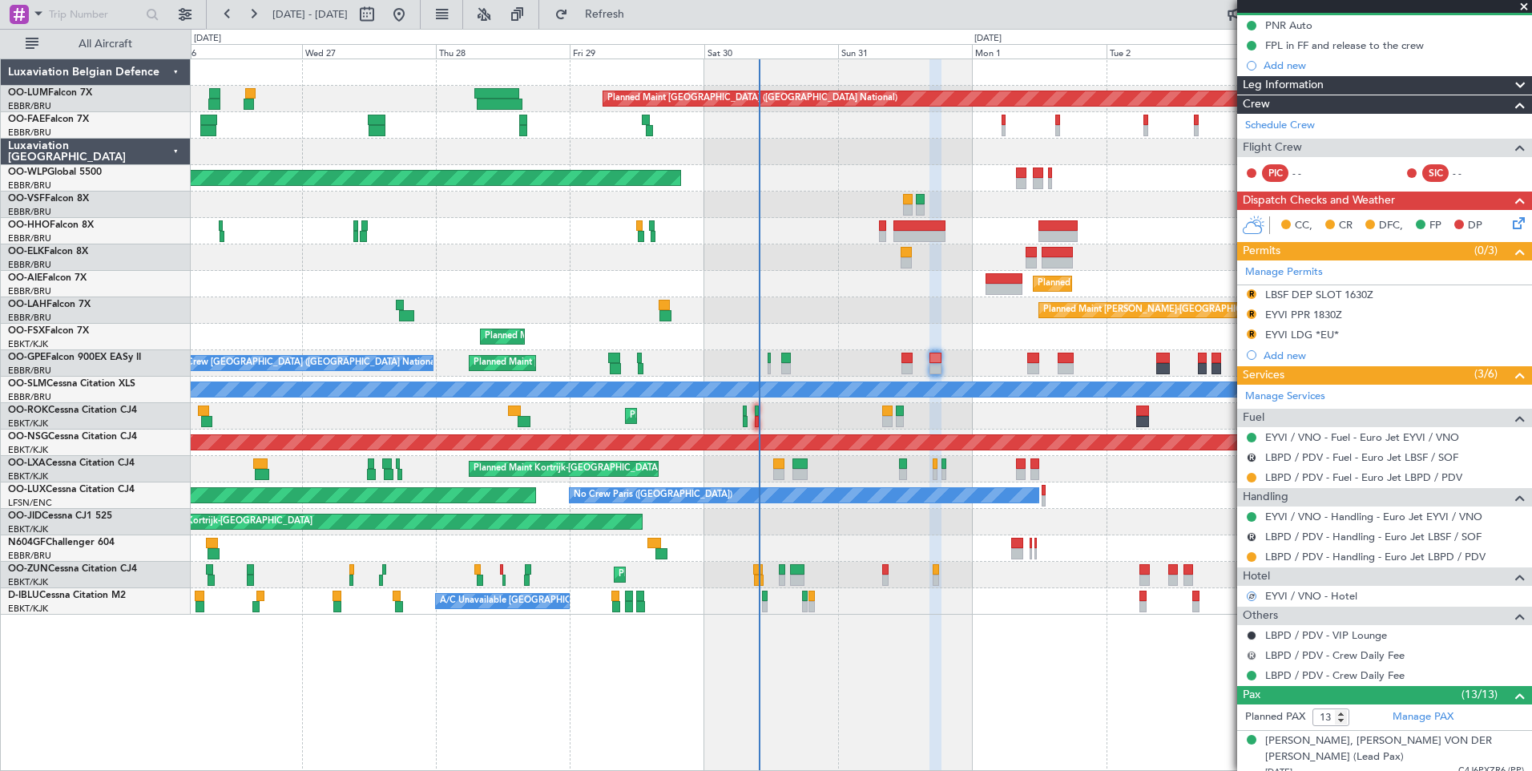
click at [1249, 653] on button "R" at bounding box center [1252, 656] width 10 height 10
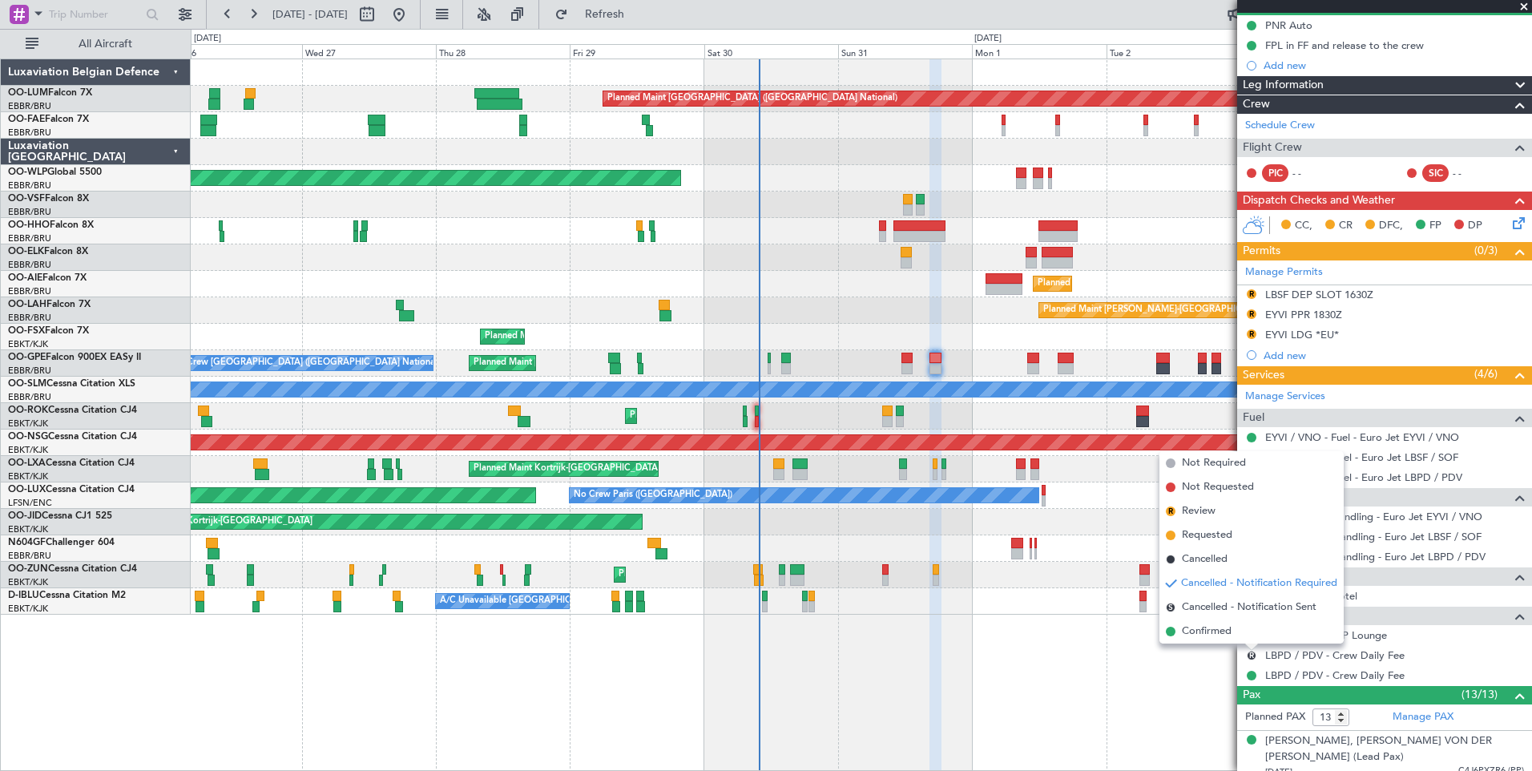
click at [1185, 555] on span "Cancelled" at bounding box center [1205, 559] width 46 height 16
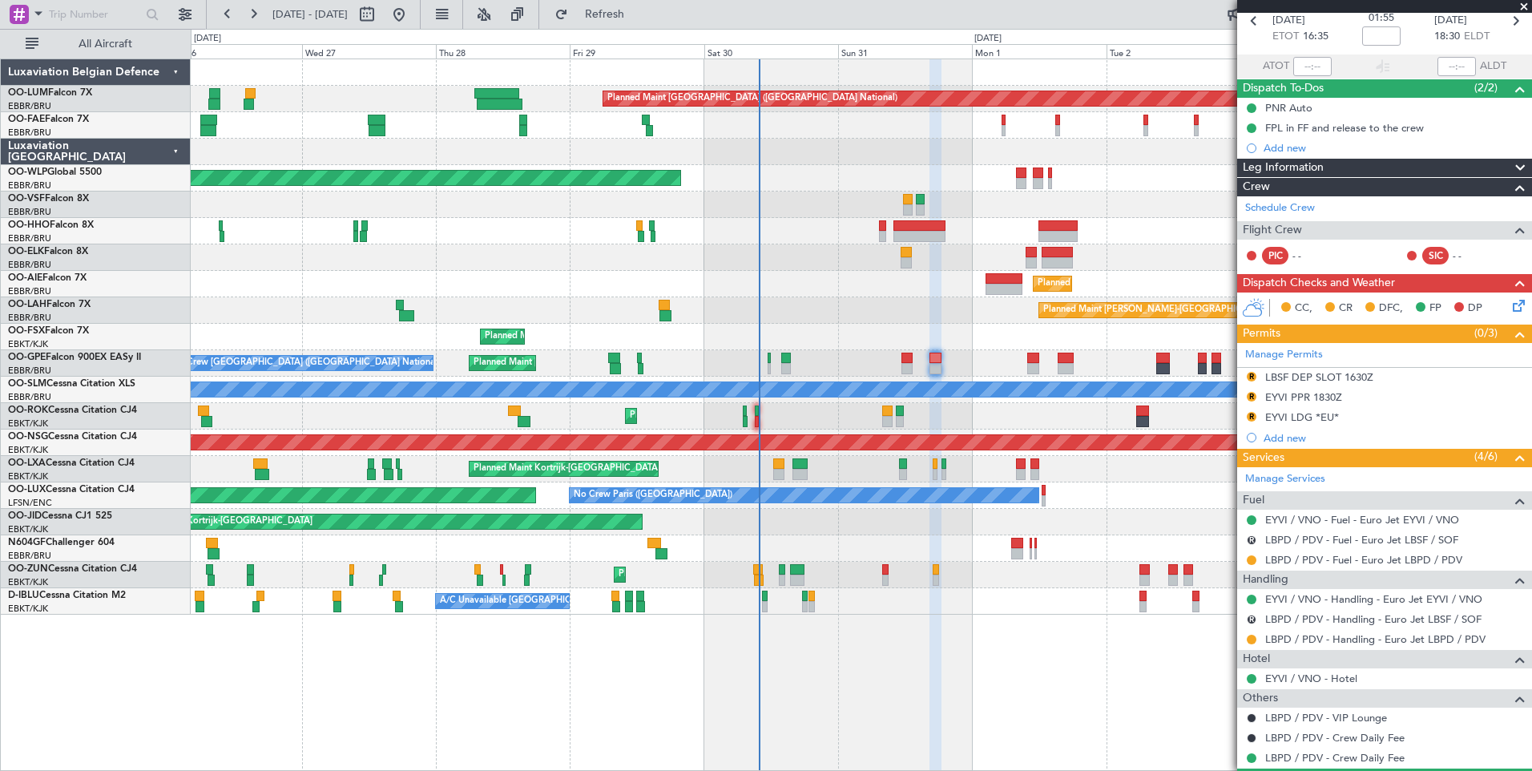
scroll to position [0, 0]
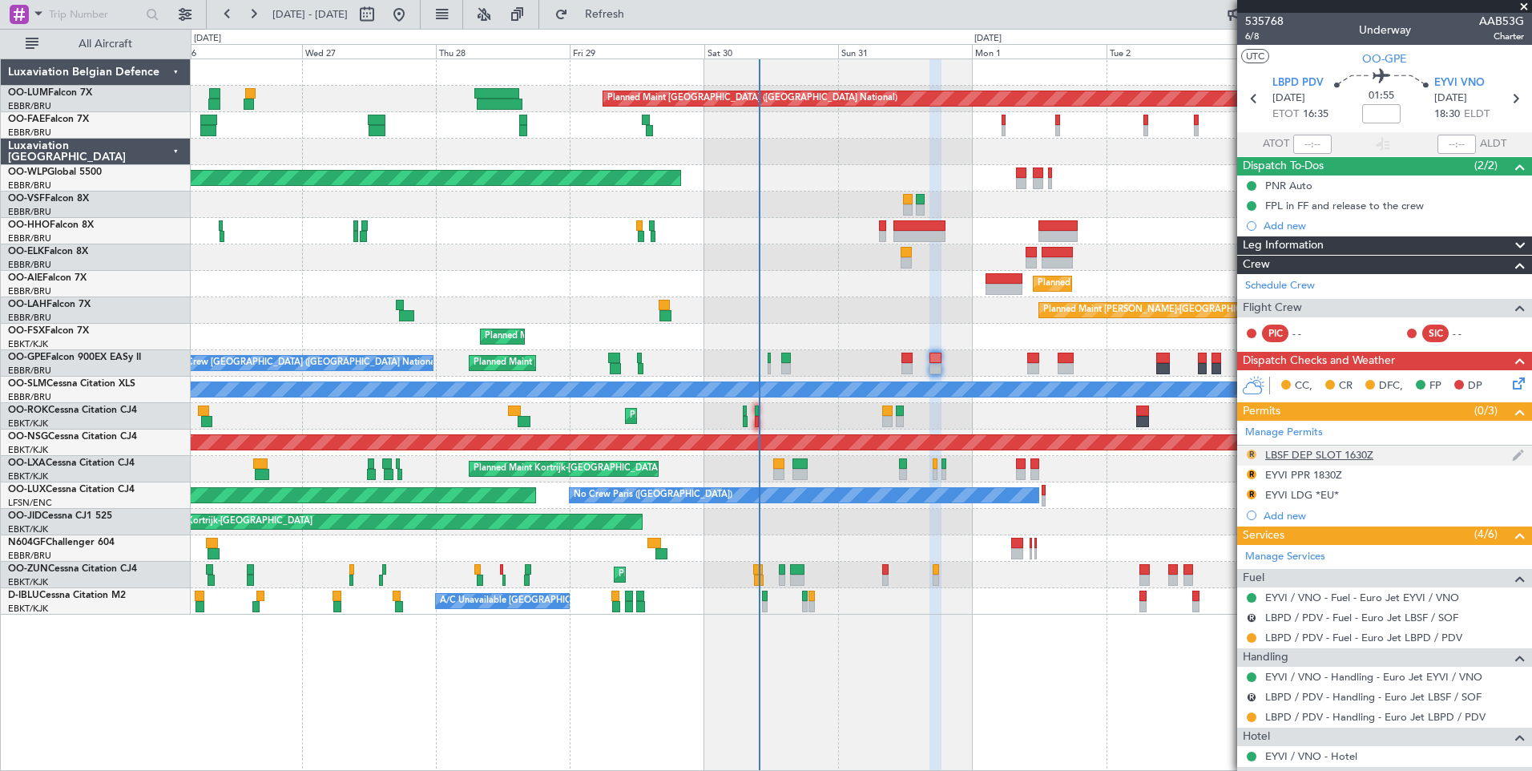
click at [1249, 454] on button "R" at bounding box center [1252, 455] width 10 height 10
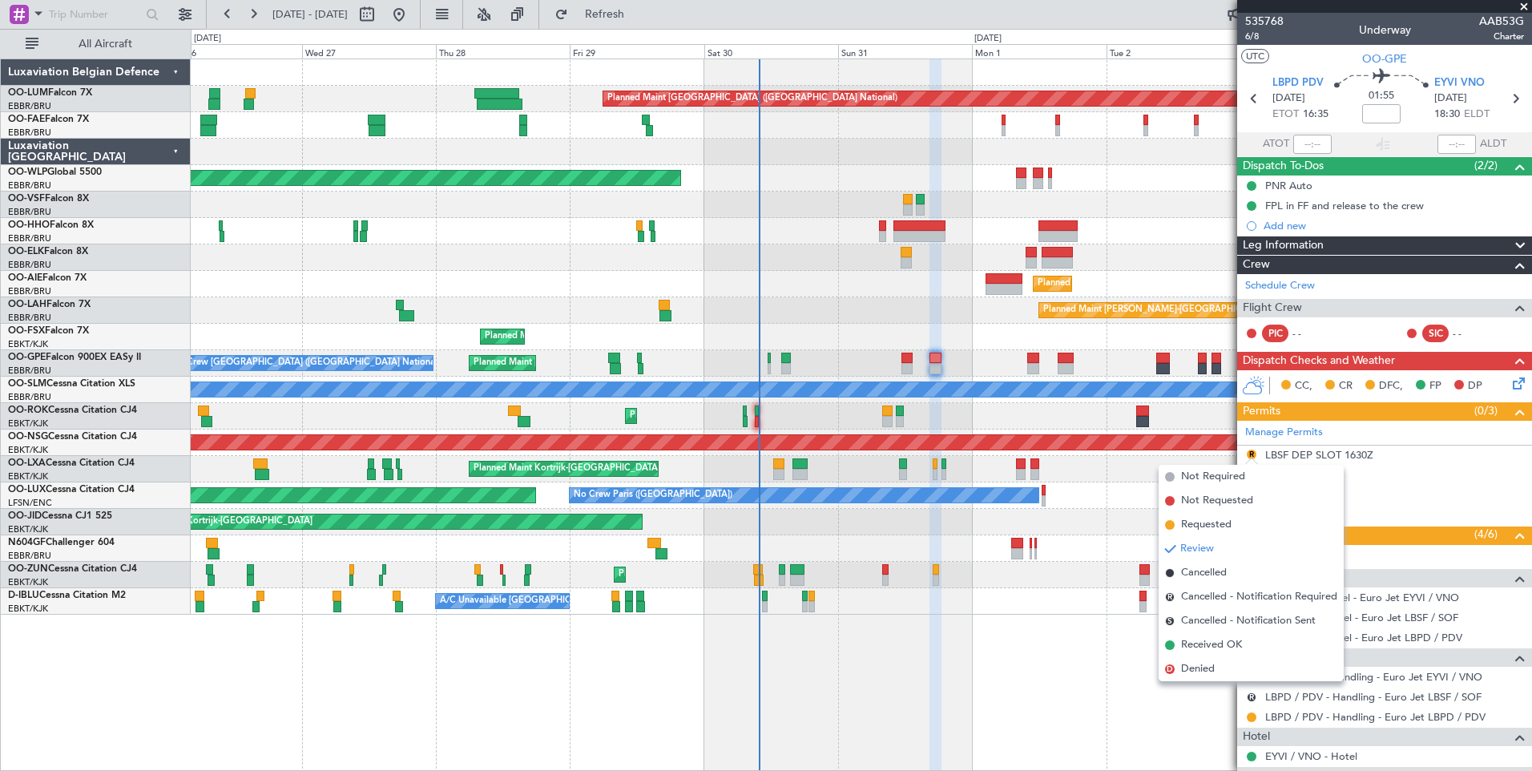
drag, startPoint x: 1219, startPoint y: 574, endPoint x: 1227, endPoint y: 545, distance: 29.9
click at [1220, 574] on span "Cancelled" at bounding box center [1204, 573] width 46 height 16
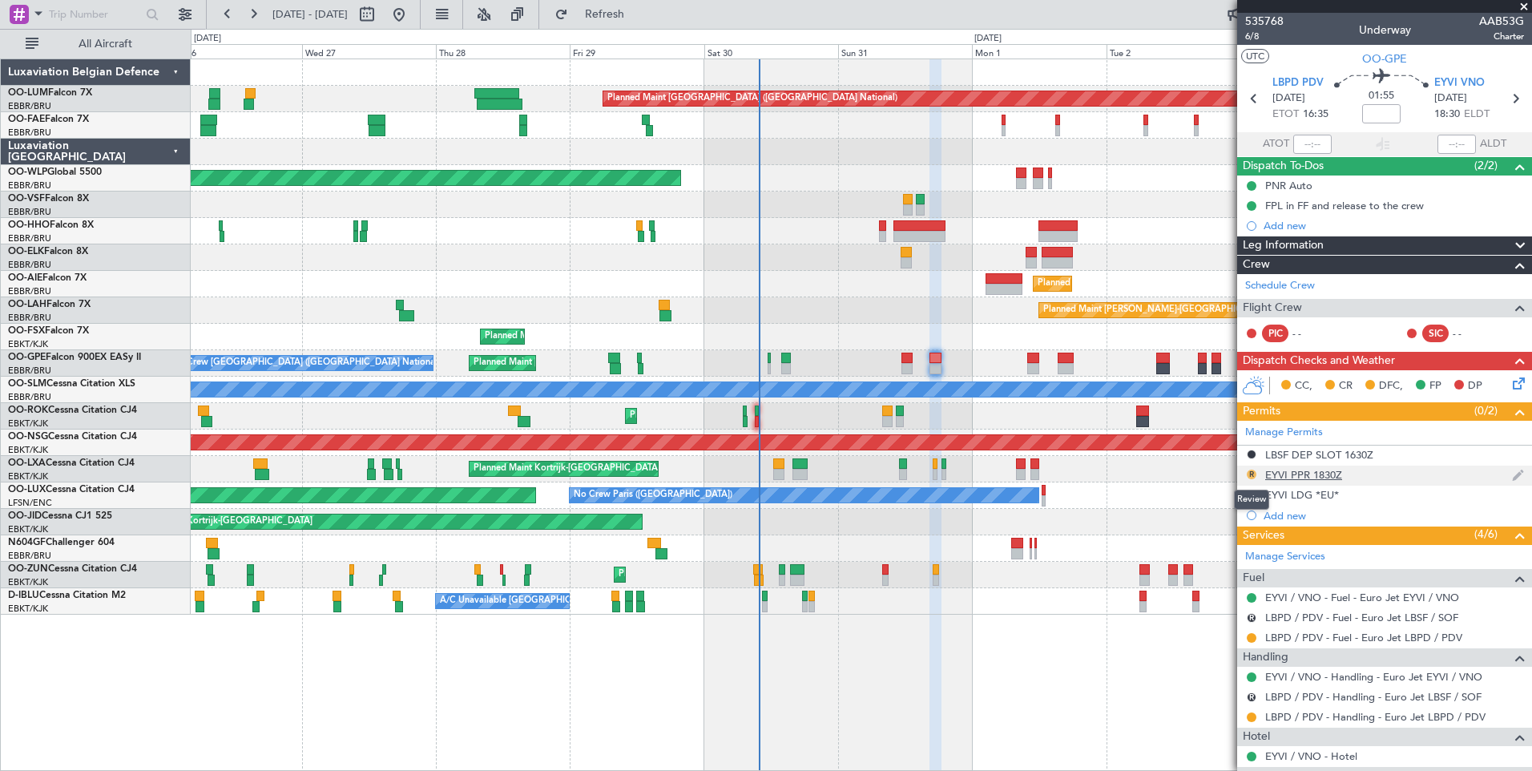
click at [1249, 474] on button "R" at bounding box center [1252, 475] width 10 height 10
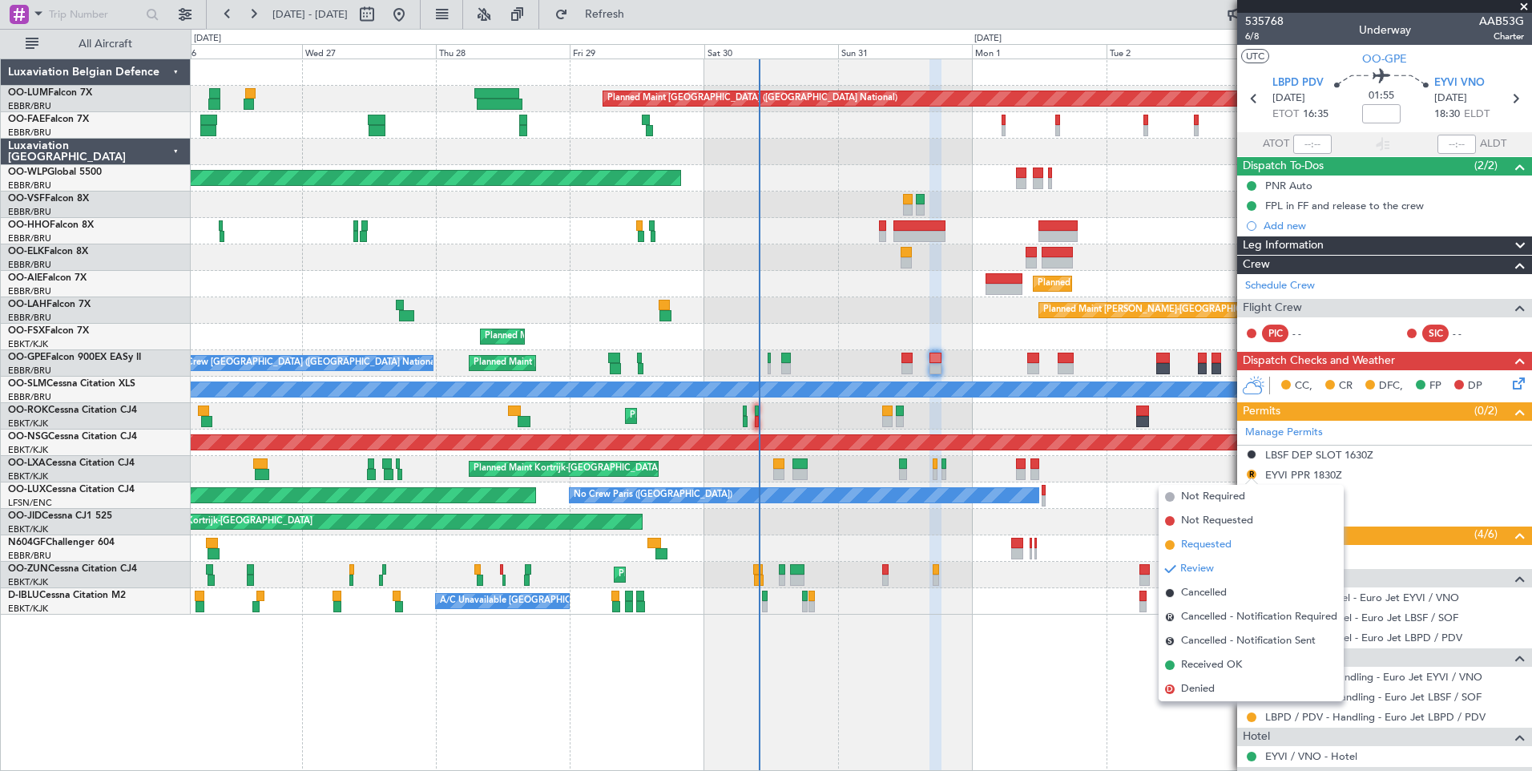
click at [1217, 546] on span "Requested" at bounding box center [1206, 545] width 50 height 16
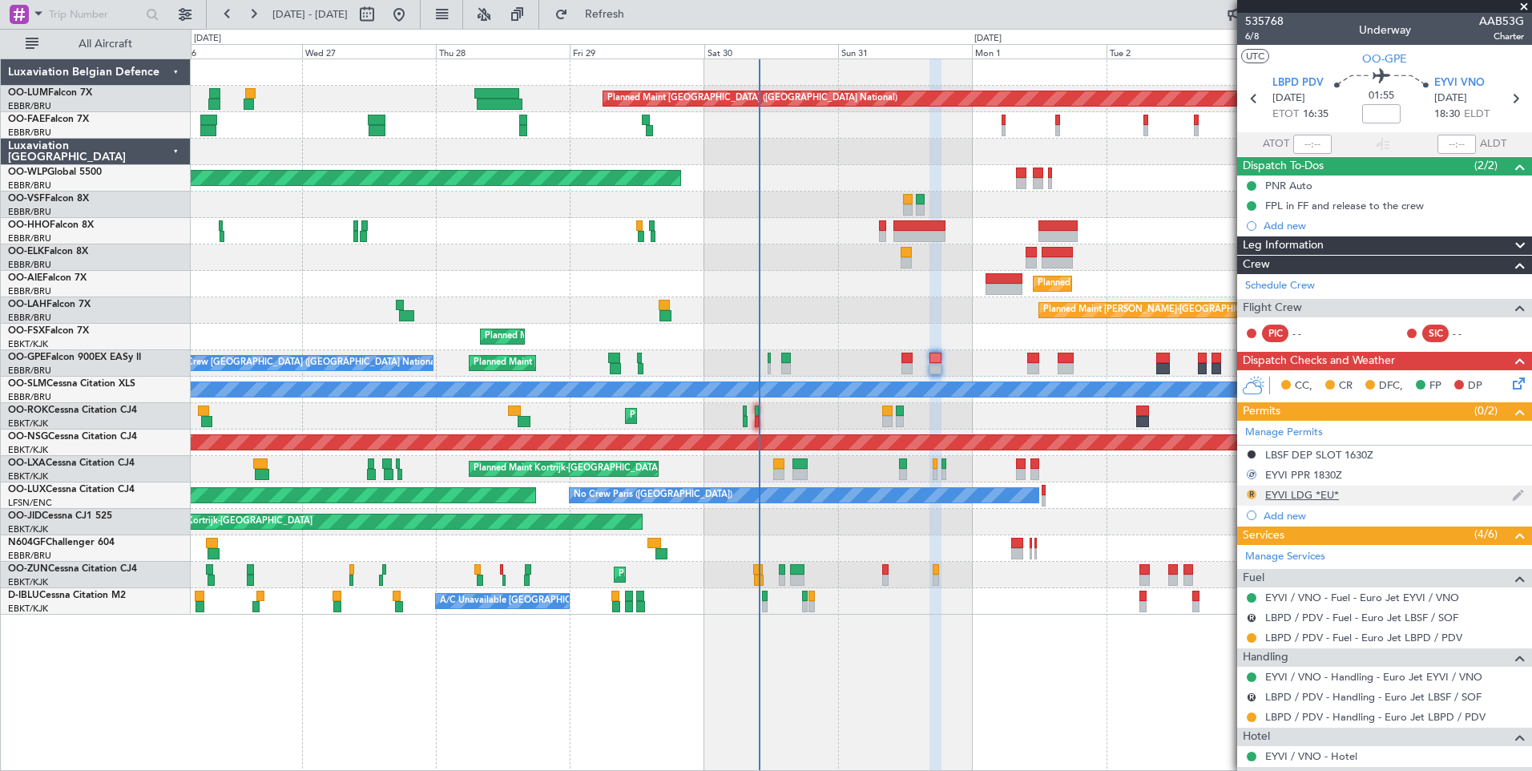
click at [1249, 494] on button "R" at bounding box center [1252, 495] width 10 height 10
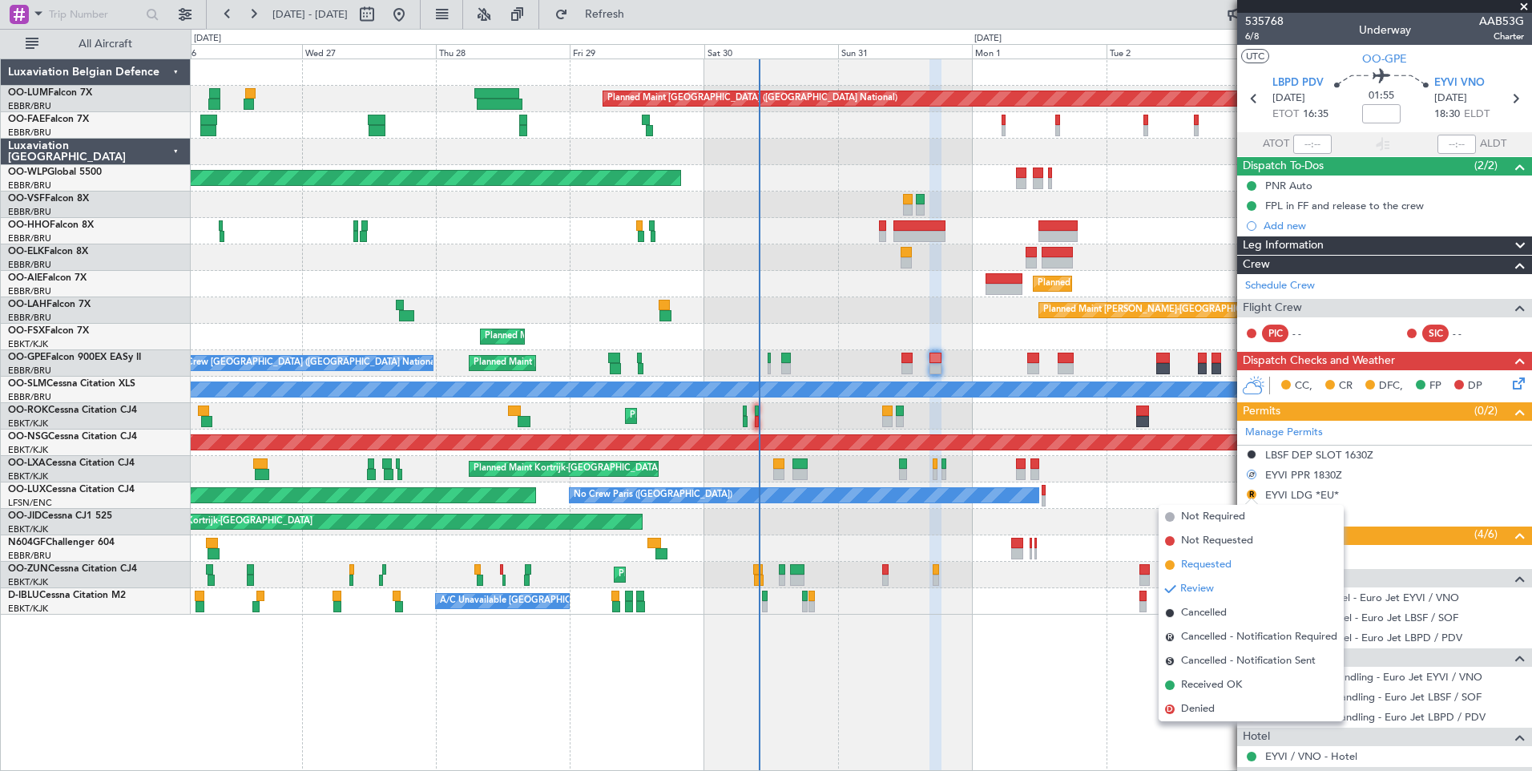
click at [1221, 563] on span "Requested" at bounding box center [1206, 565] width 50 height 16
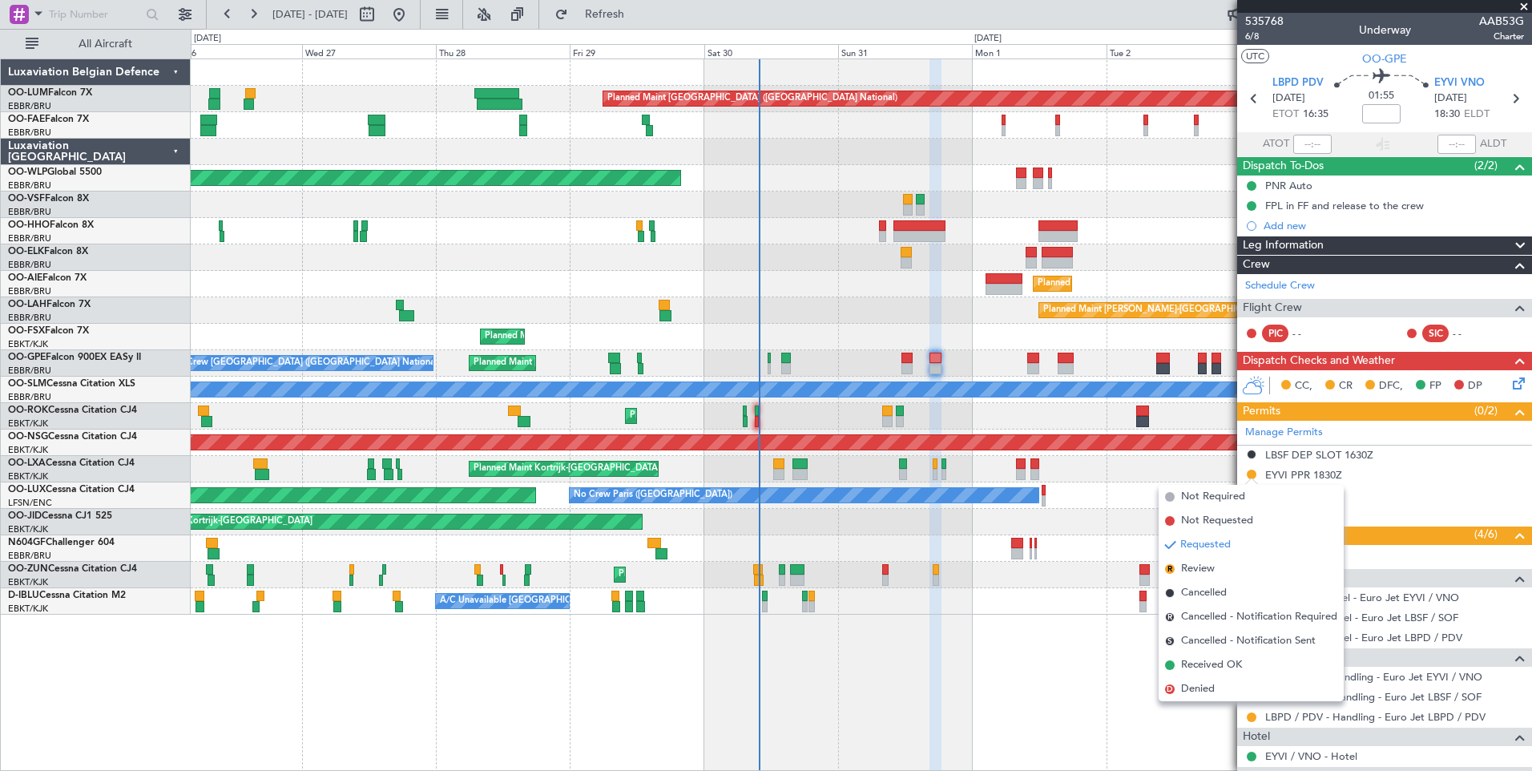
drag, startPoint x: 1196, startPoint y: 661, endPoint x: 1232, endPoint y: 585, distance: 83.9
click at [1197, 657] on span "Received OK" at bounding box center [1211, 665] width 61 height 16
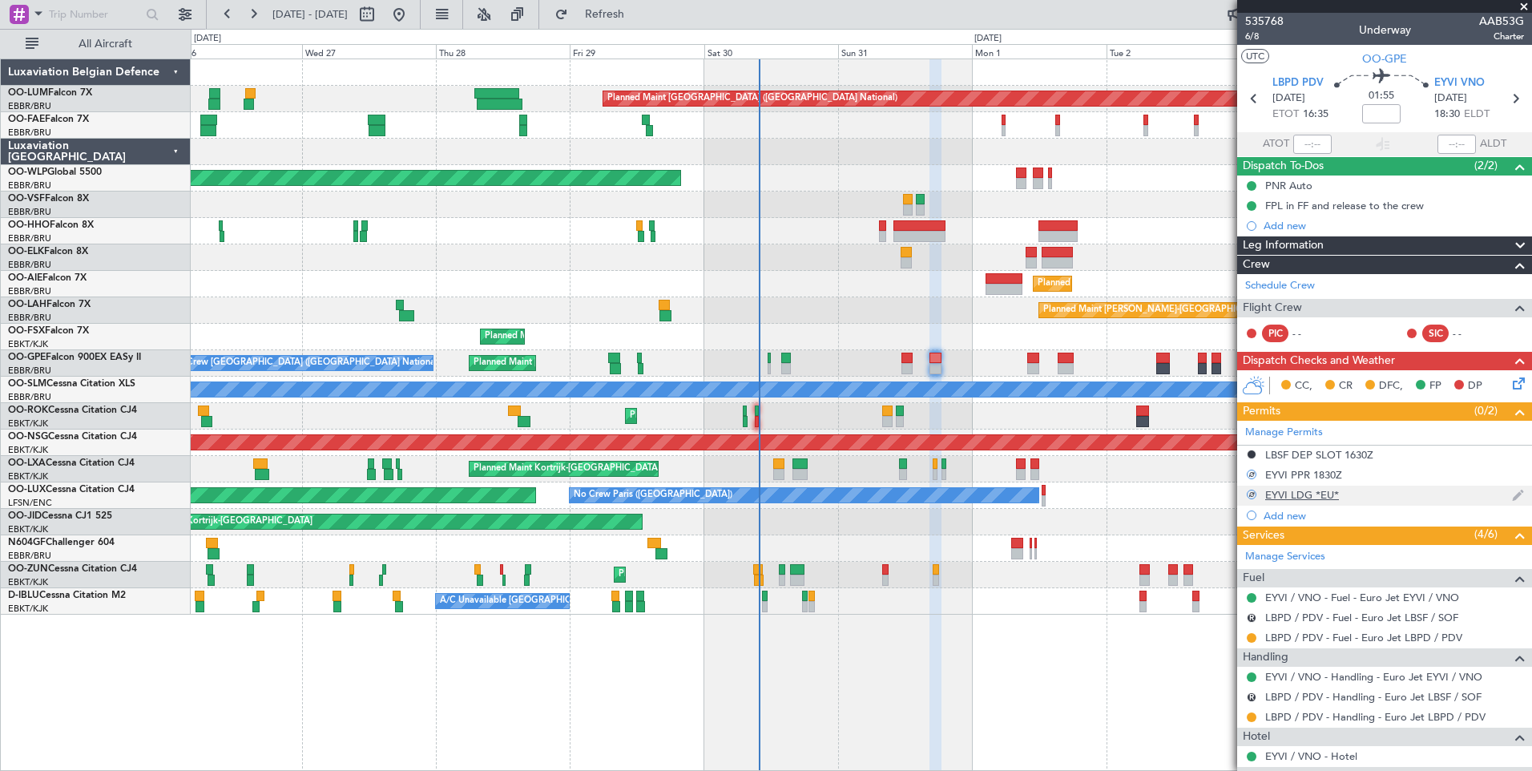
click at [1257, 492] on div at bounding box center [1252, 494] width 10 height 10
click at [1245, 490] on div "EYVI LDG *EU*" at bounding box center [1384, 496] width 295 height 20
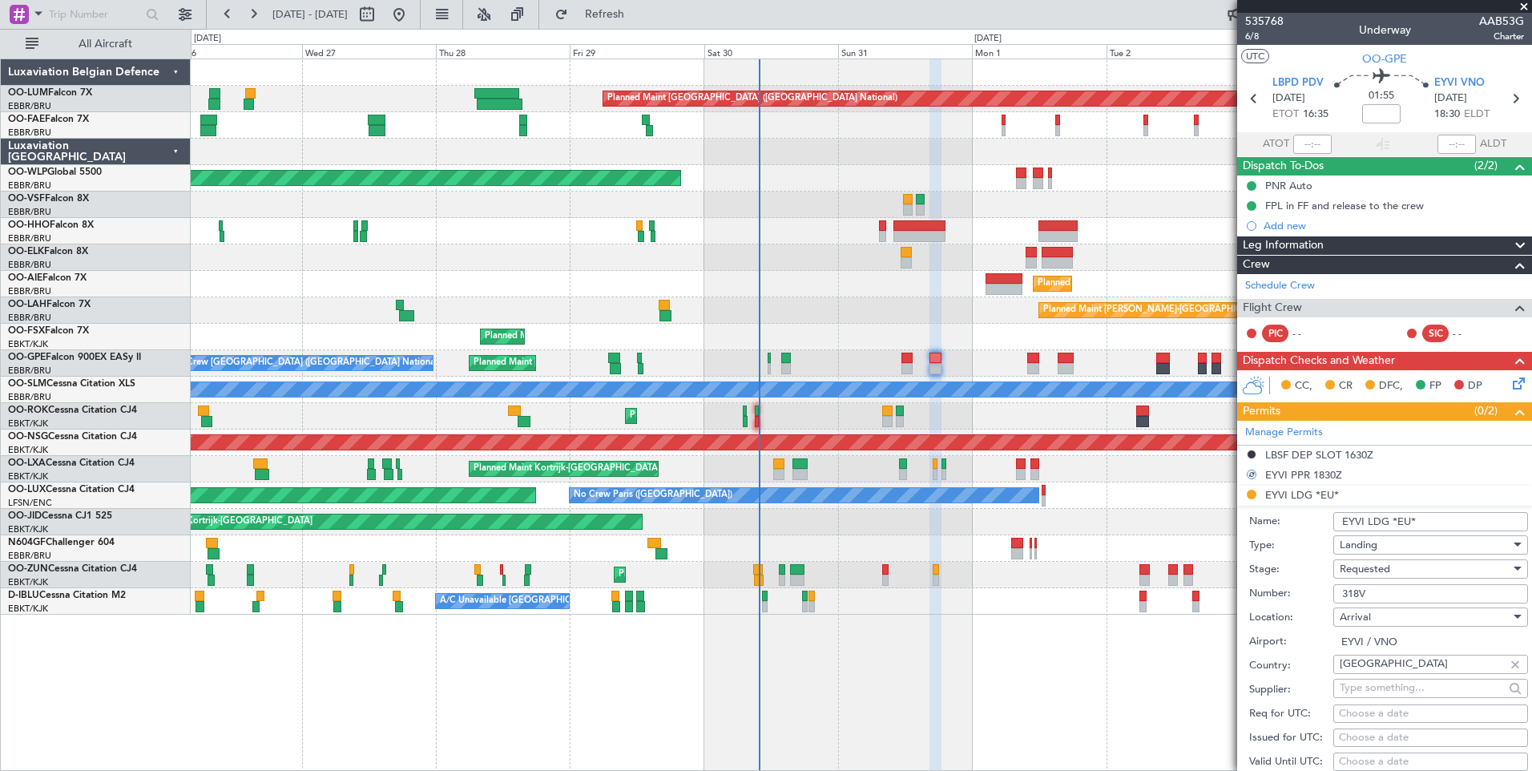
click at [1250, 493] on li "EYVI LDG *EU* Name: EYVI LDG *EU* Type: Landing Stage: Requested Number: 318V L…" at bounding box center [1384, 735] width 295 height 498
click at [1253, 500] on li "EYVI LDG *EU* Name: EYVI LDG *EU* Type: Landing Stage: Requested Number: 318V L…" at bounding box center [1384, 735] width 295 height 498
click at [1253, 495] on li "EYVI LDG *EU* Name: EYVI LDG *EU* Type: Landing Stage: Requested Number: 318V L…" at bounding box center [1384, 735] width 295 height 498
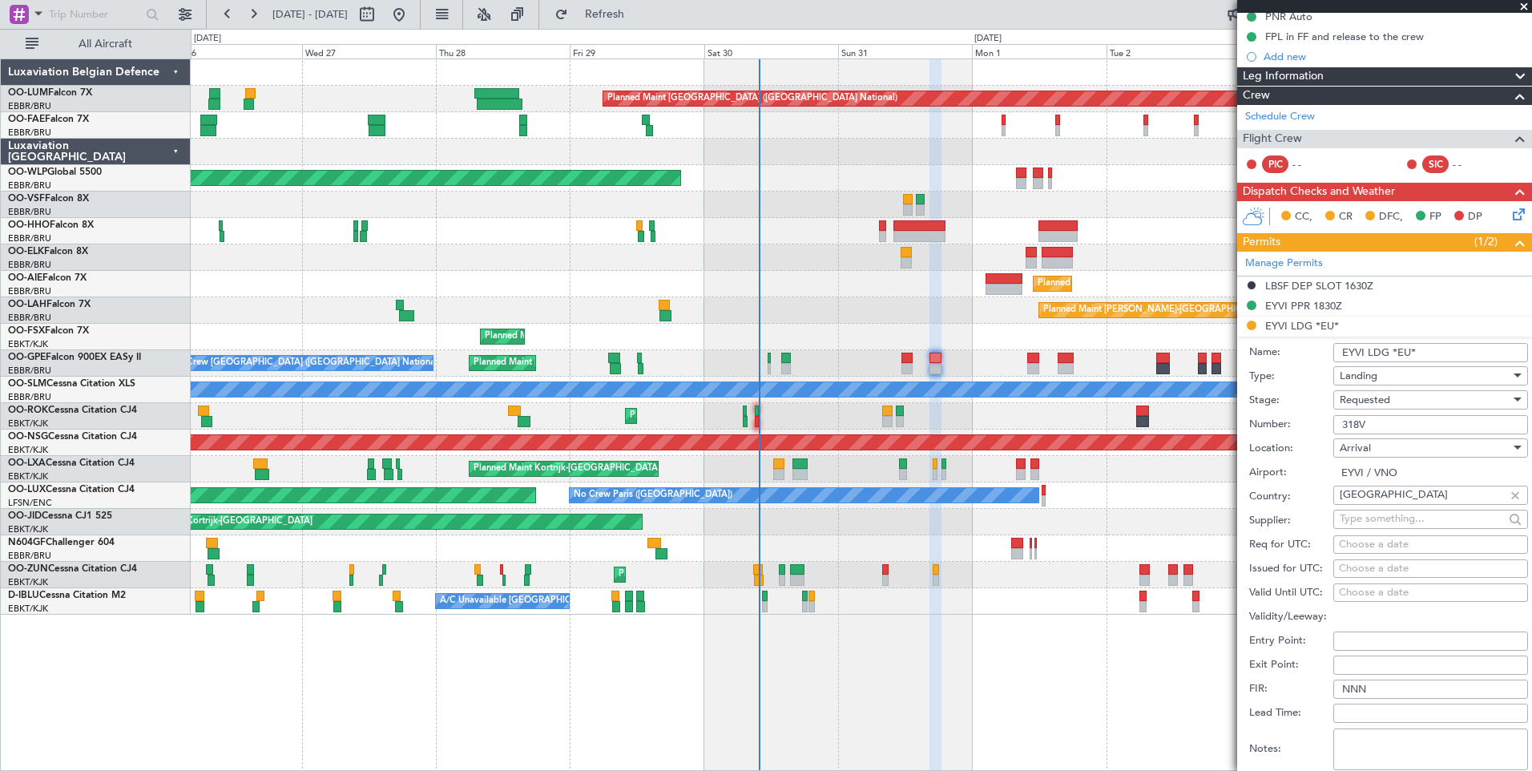
scroll to position [321, 0]
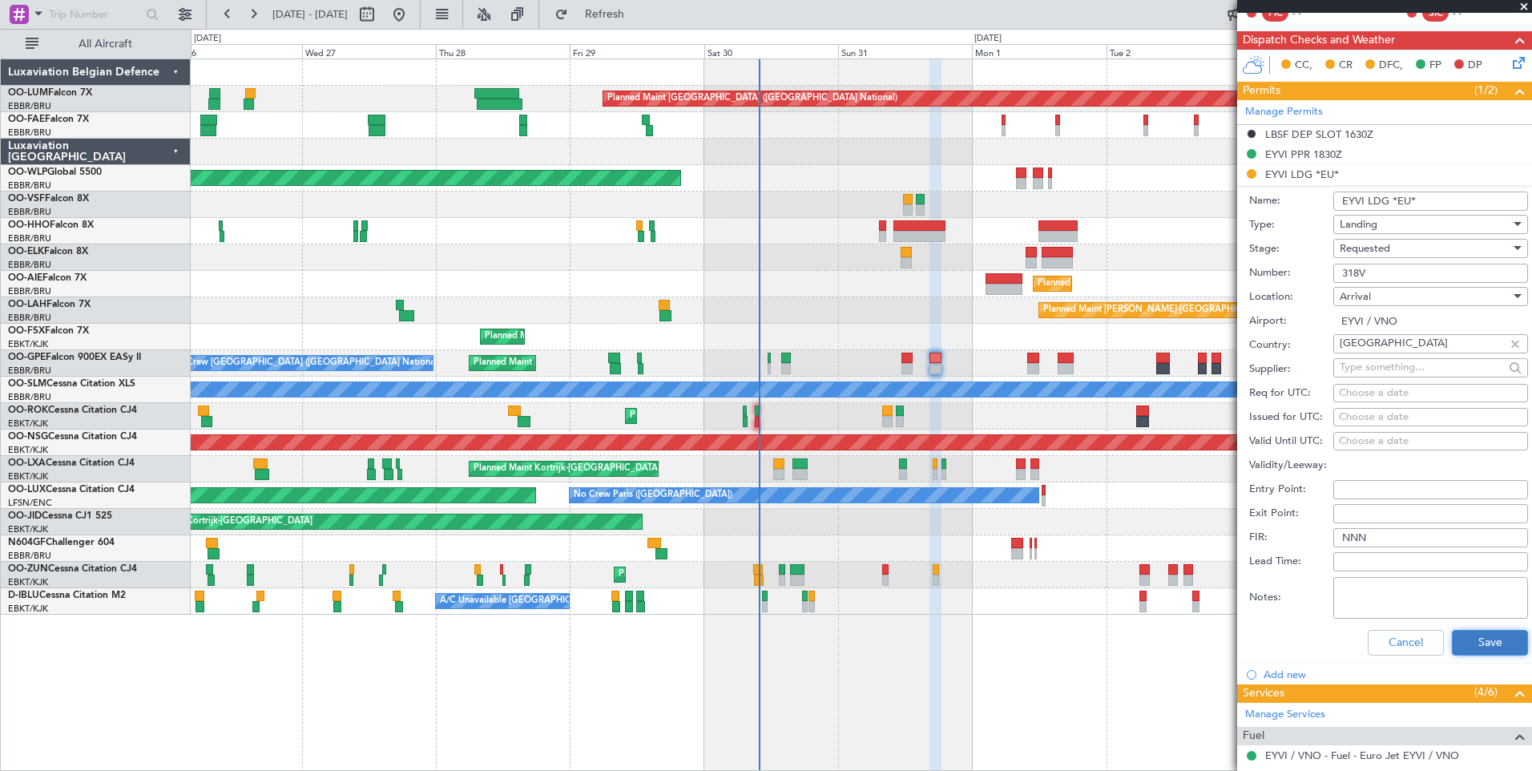
click at [1464, 647] on button "Save" at bounding box center [1490, 643] width 76 height 26
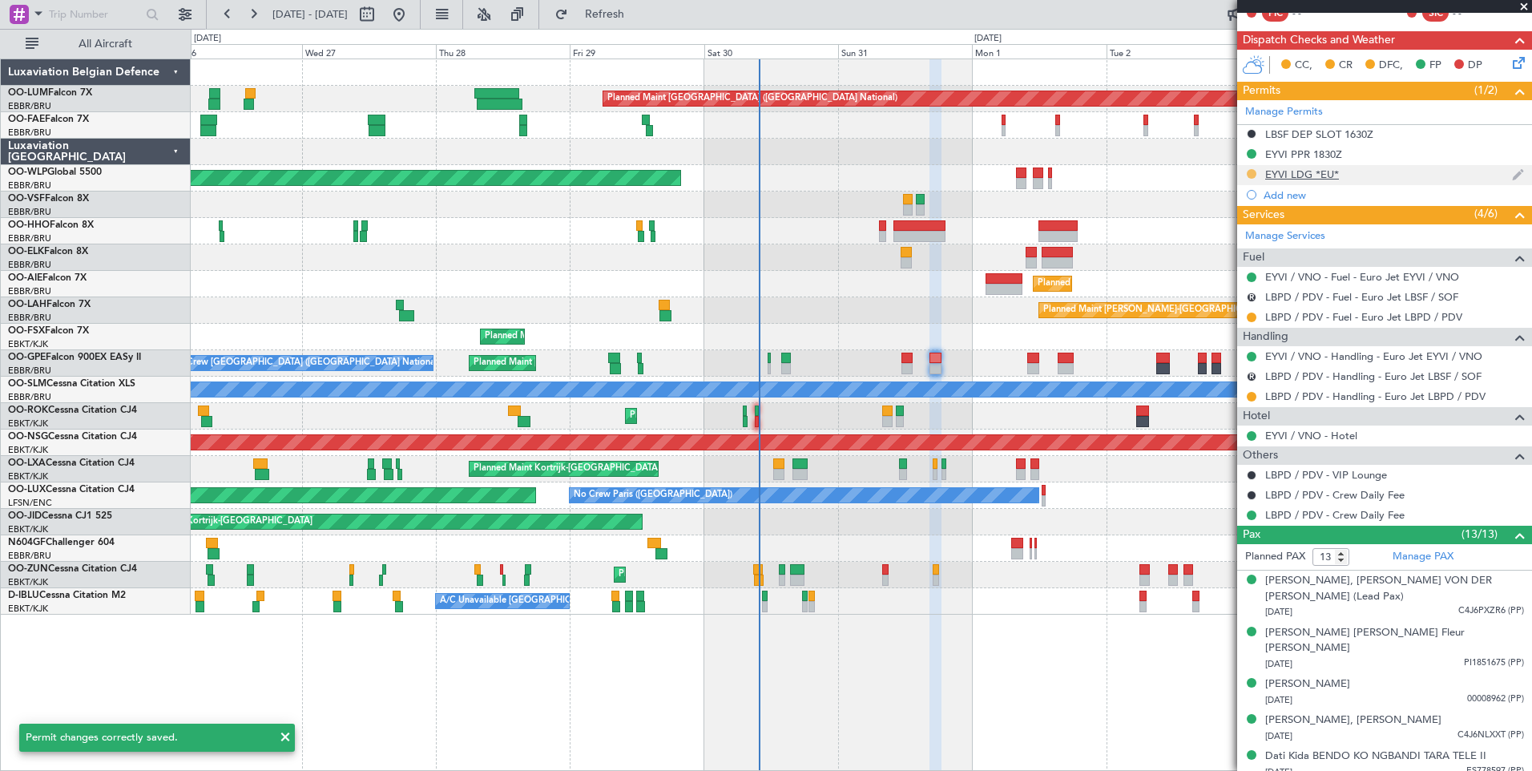
click at [1253, 175] on button at bounding box center [1252, 174] width 10 height 10
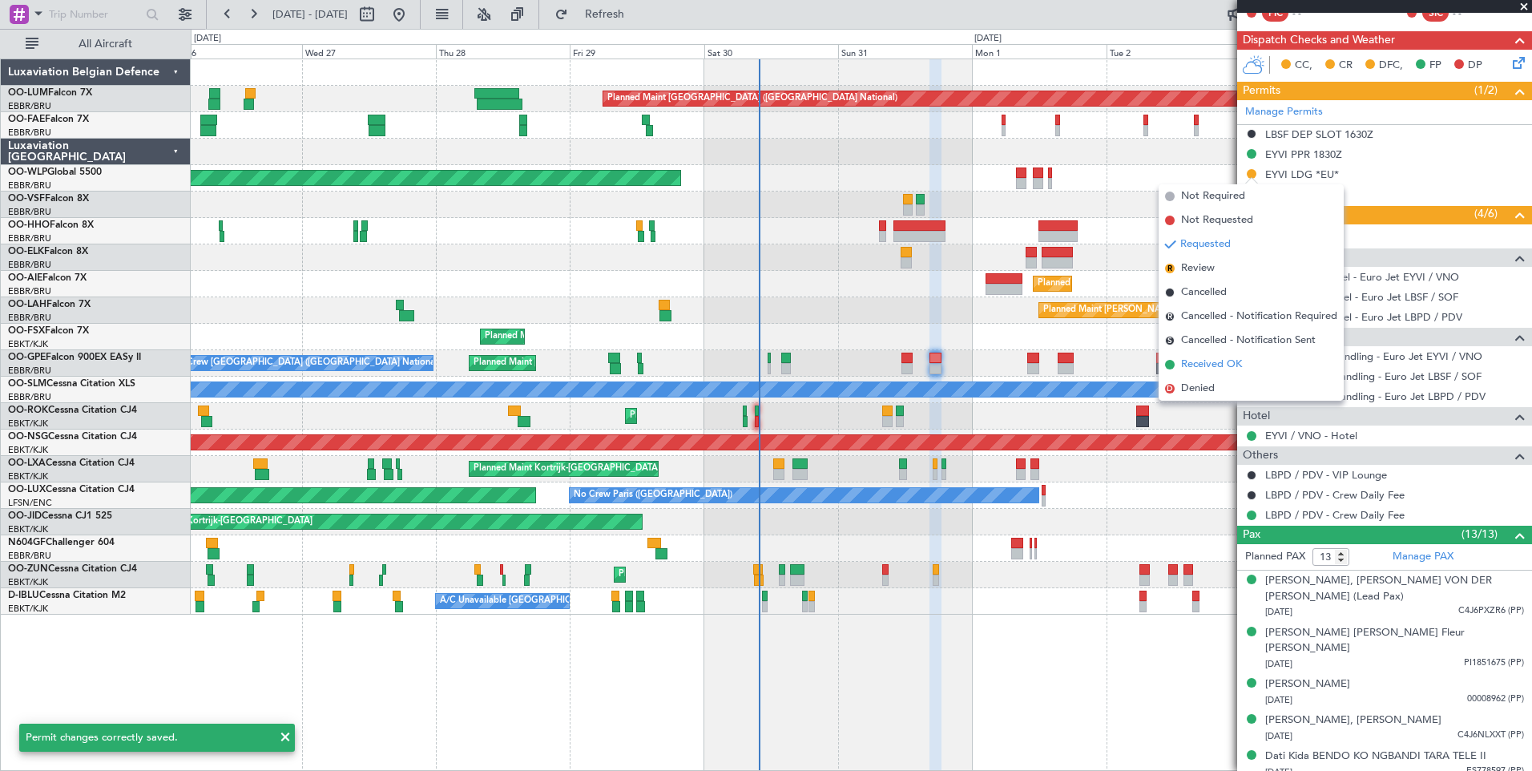
click at [1194, 356] on li "Received OK" at bounding box center [1251, 365] width 185 height 24
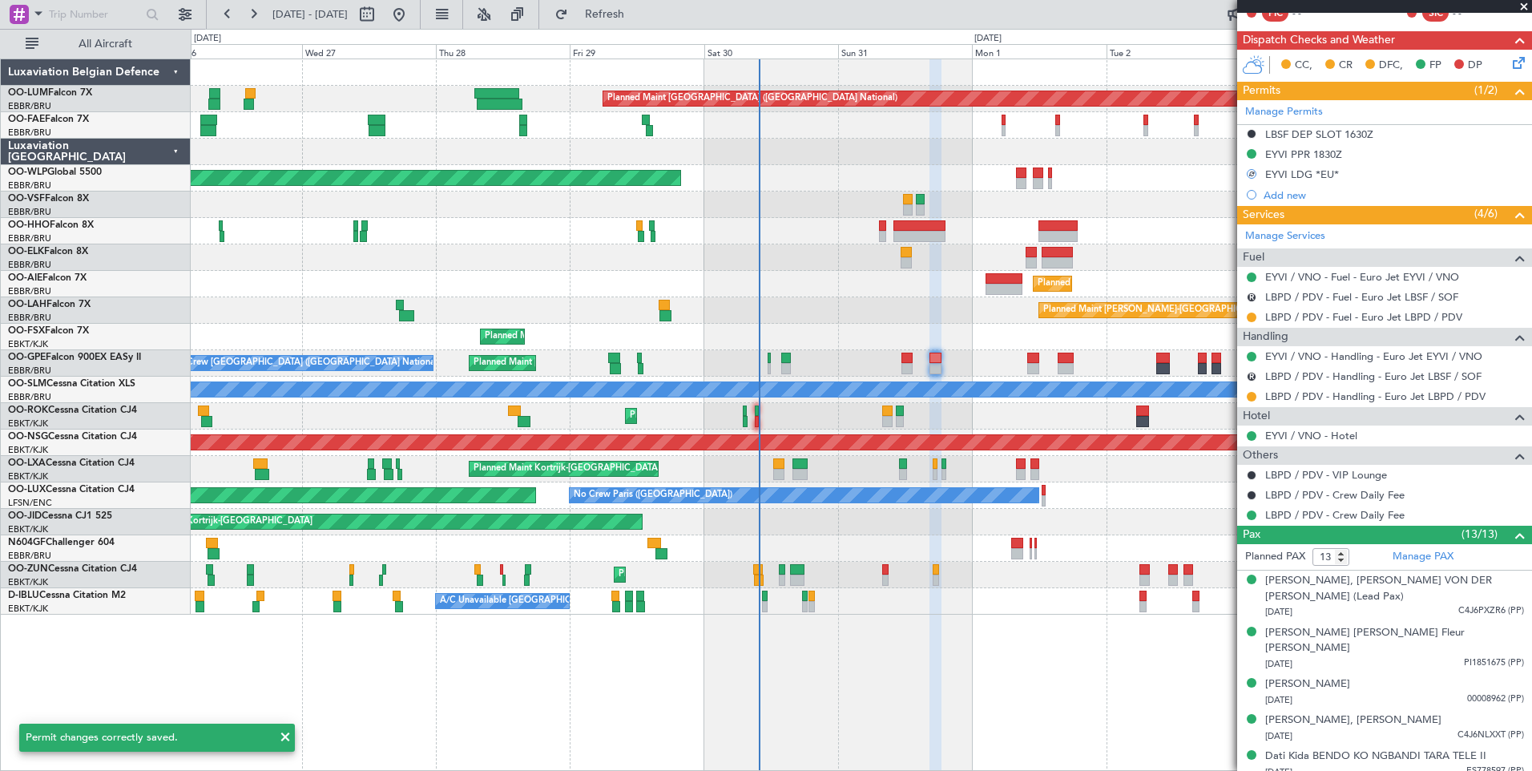
scroll to position [240, 0]
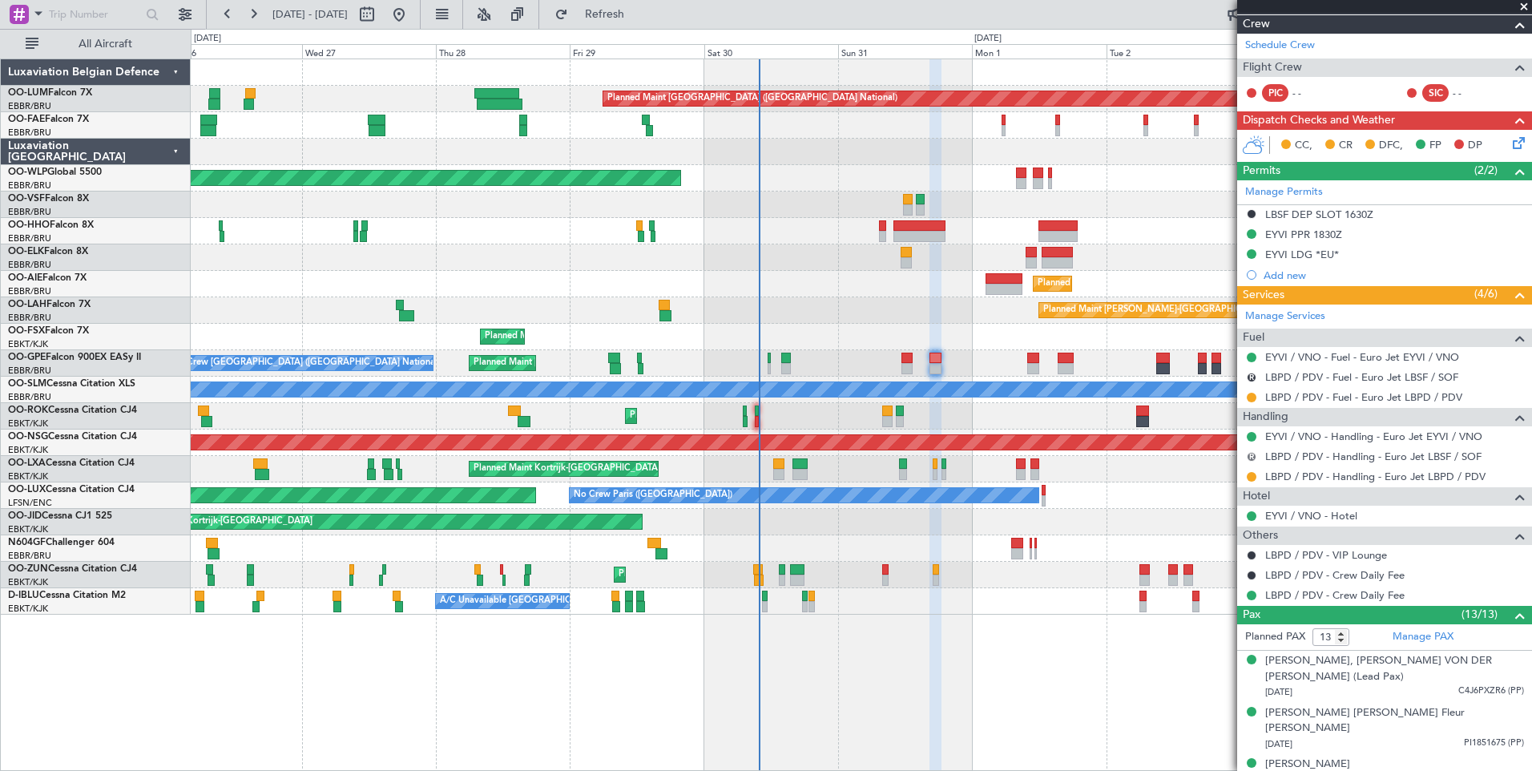
click at [1247, 456] on button "R" at bounding box center [1252, 457] width 10 height 10
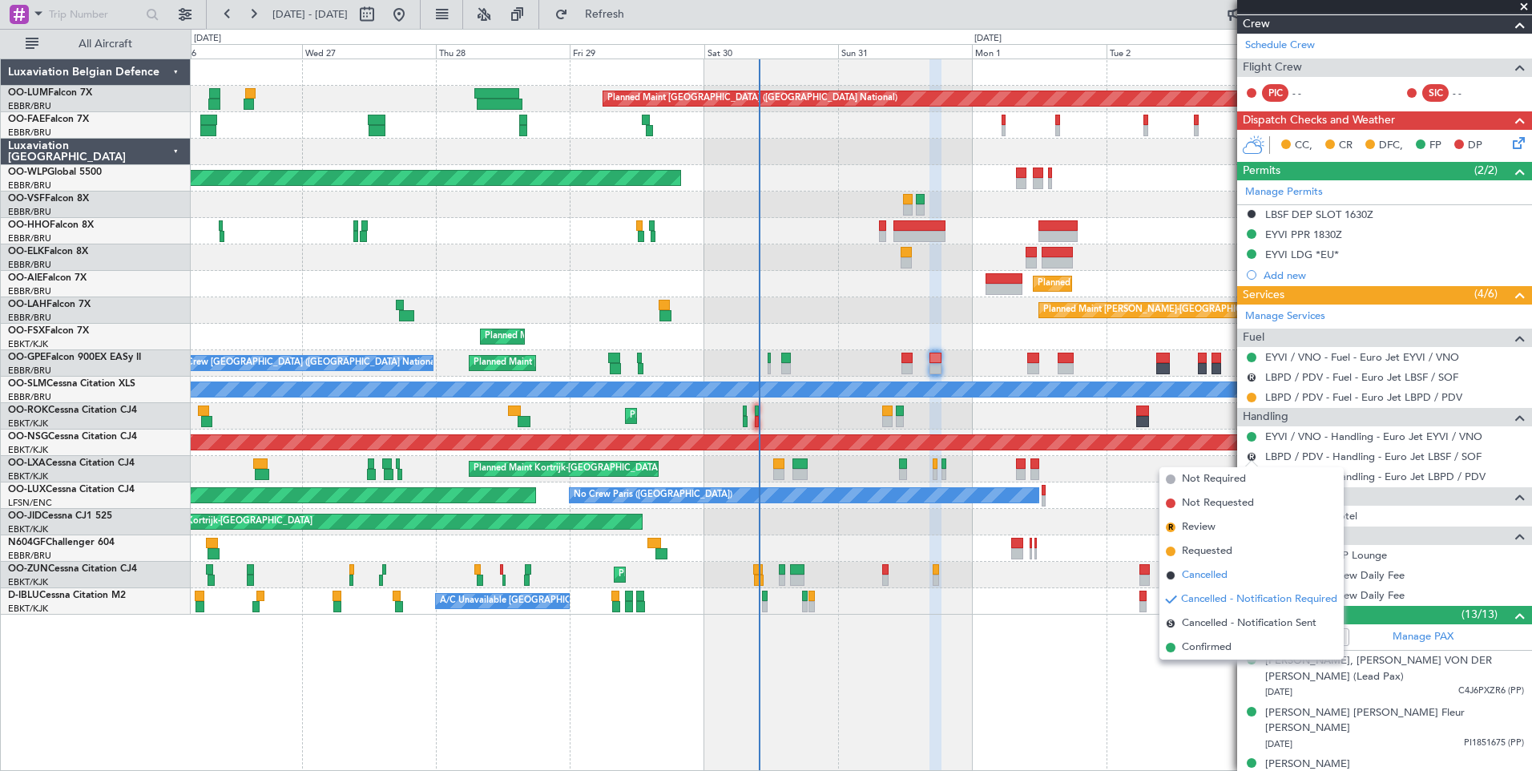
click at [1192, 568] on span "Cancelled" at bounding box center [1205, 575] width 46 height 16
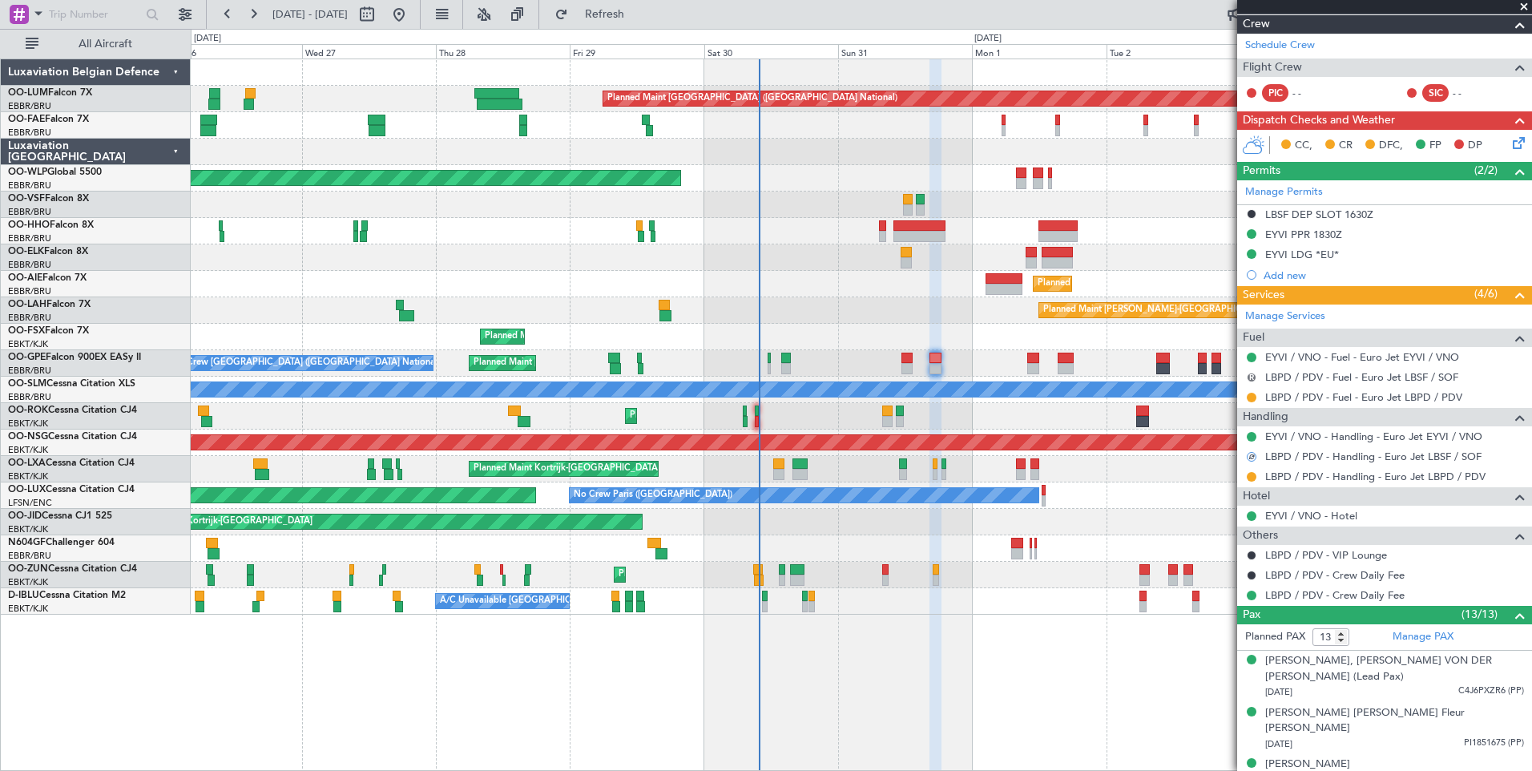
click at [1253, 377] on button "R" at bounding box center [1252, 378] width 10 height 10
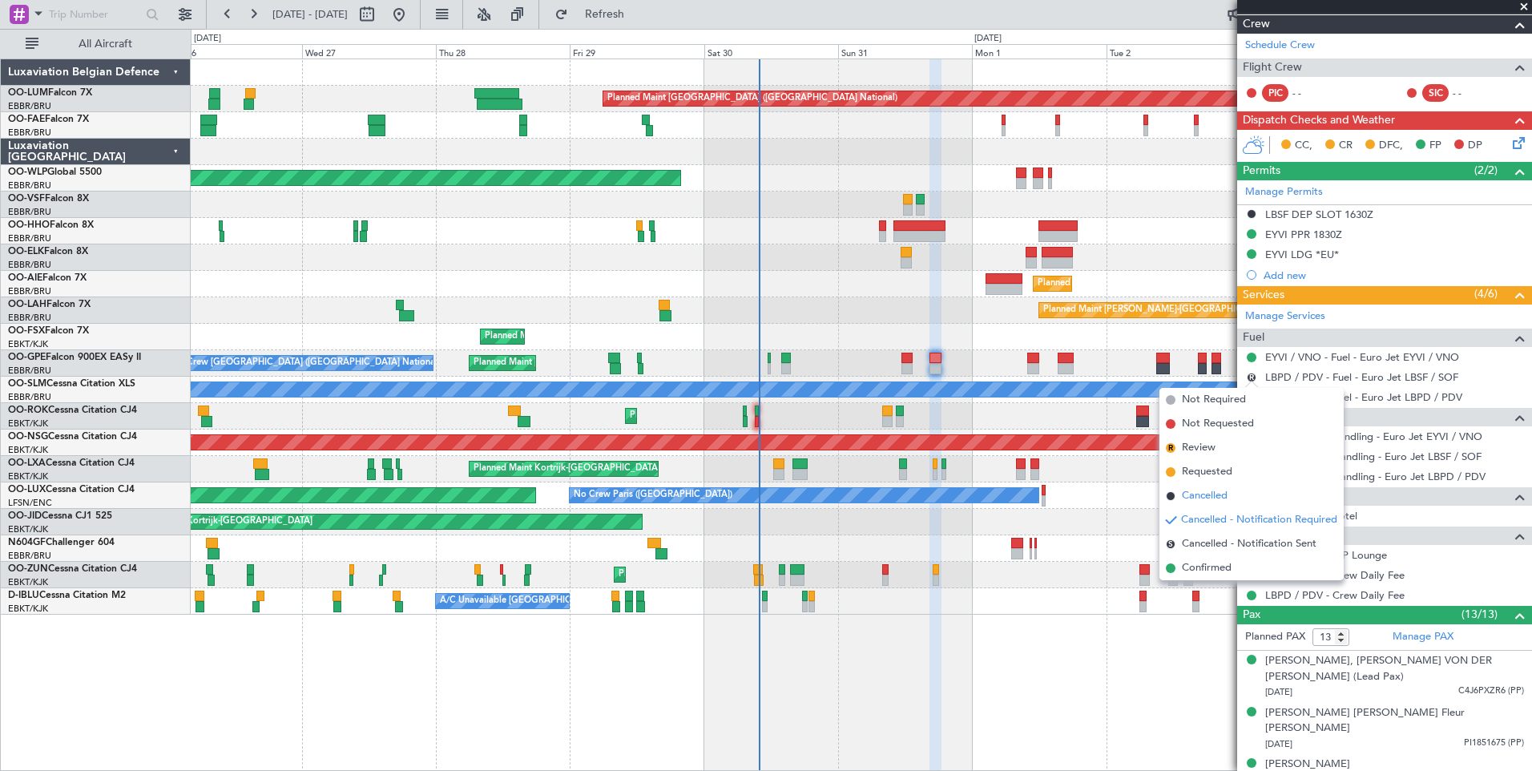
click at [1214, 496] on span "Cancelled" at bounding box center [1205, 496] width 46 height 16
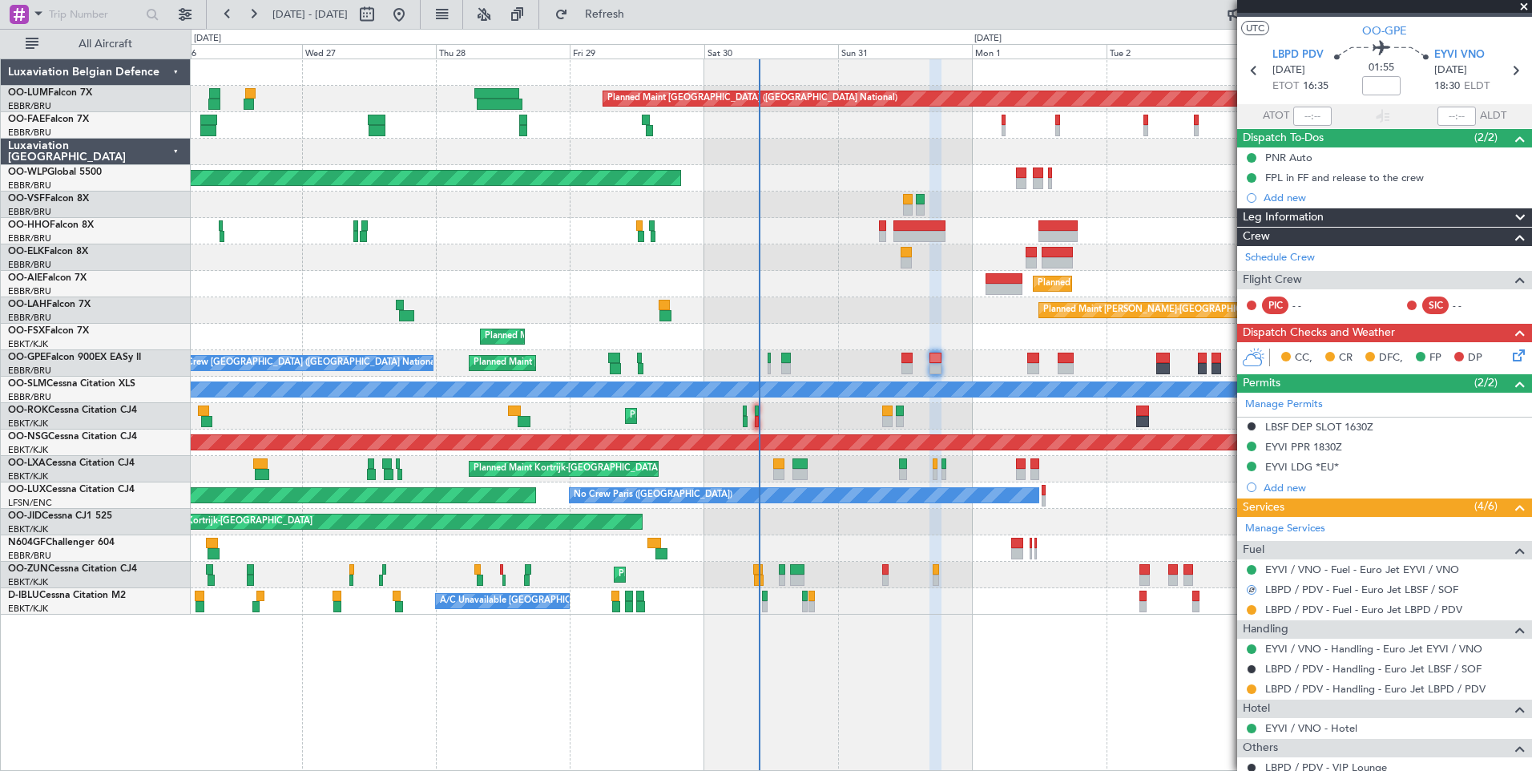
scroll to position [0, 0]
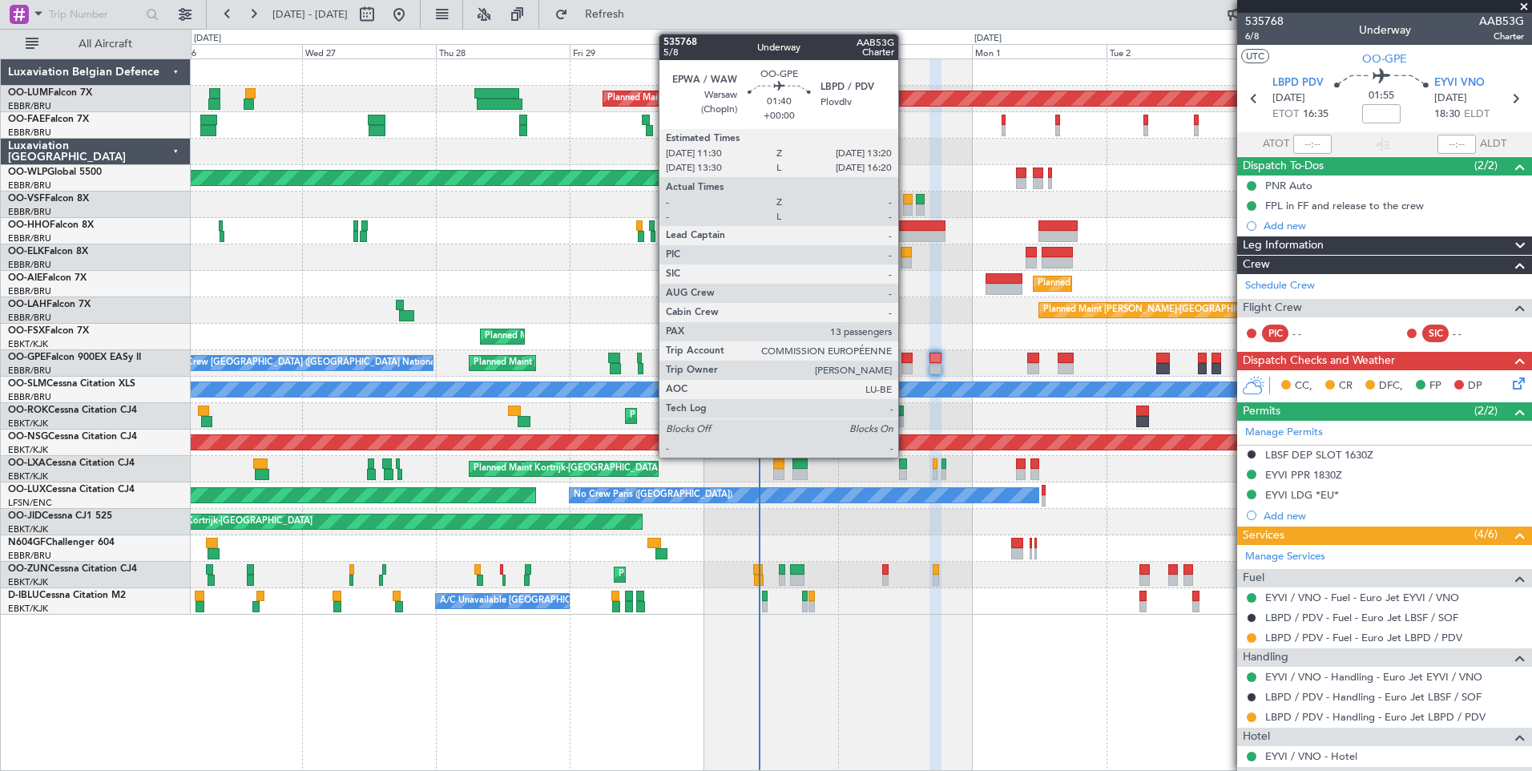
click at [906, 359] on div at bounding box center [907, 358] width 10 height 11
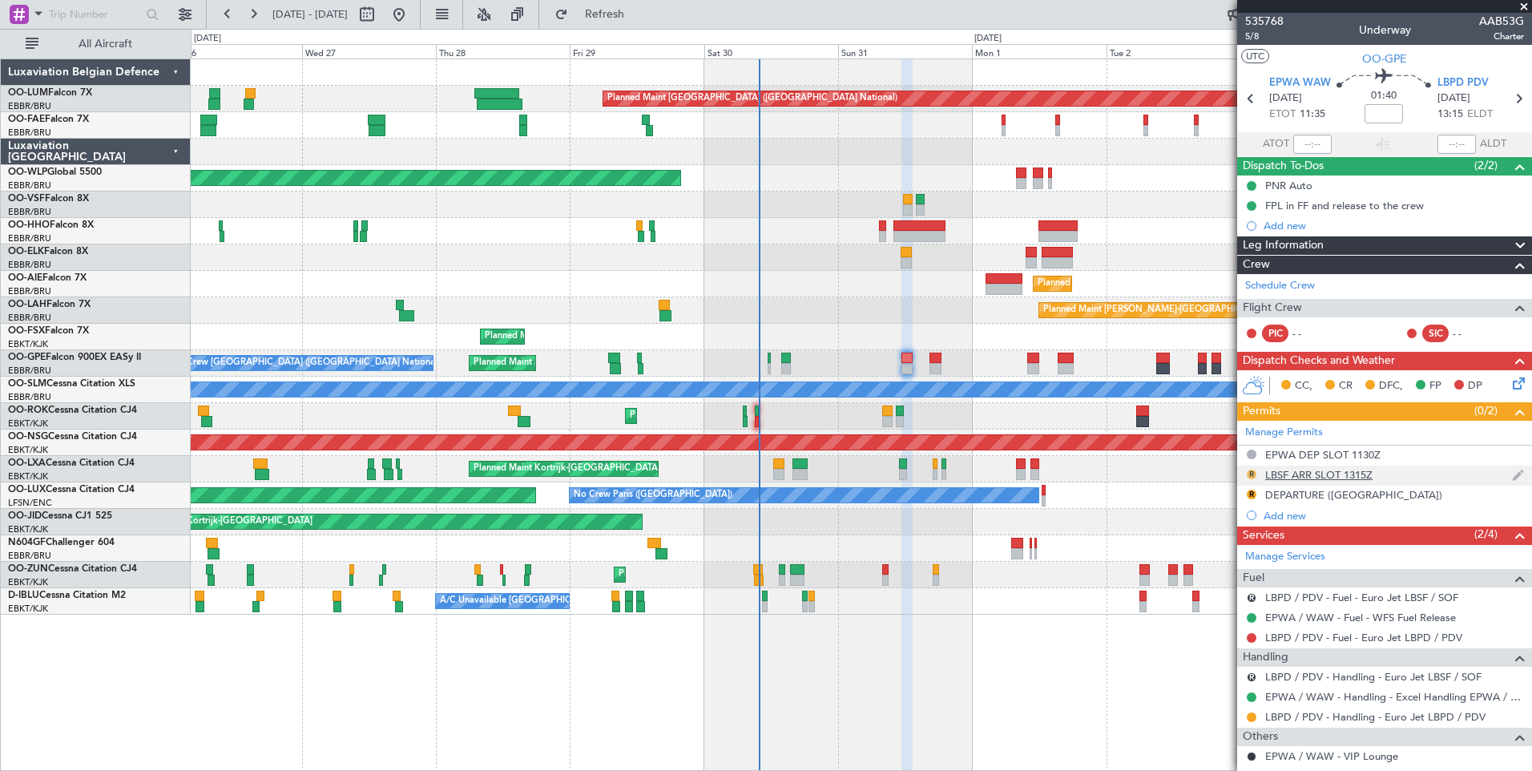
click at [1253, 470] on button "R" at bounding box center [1252, 475] width 10 height 10
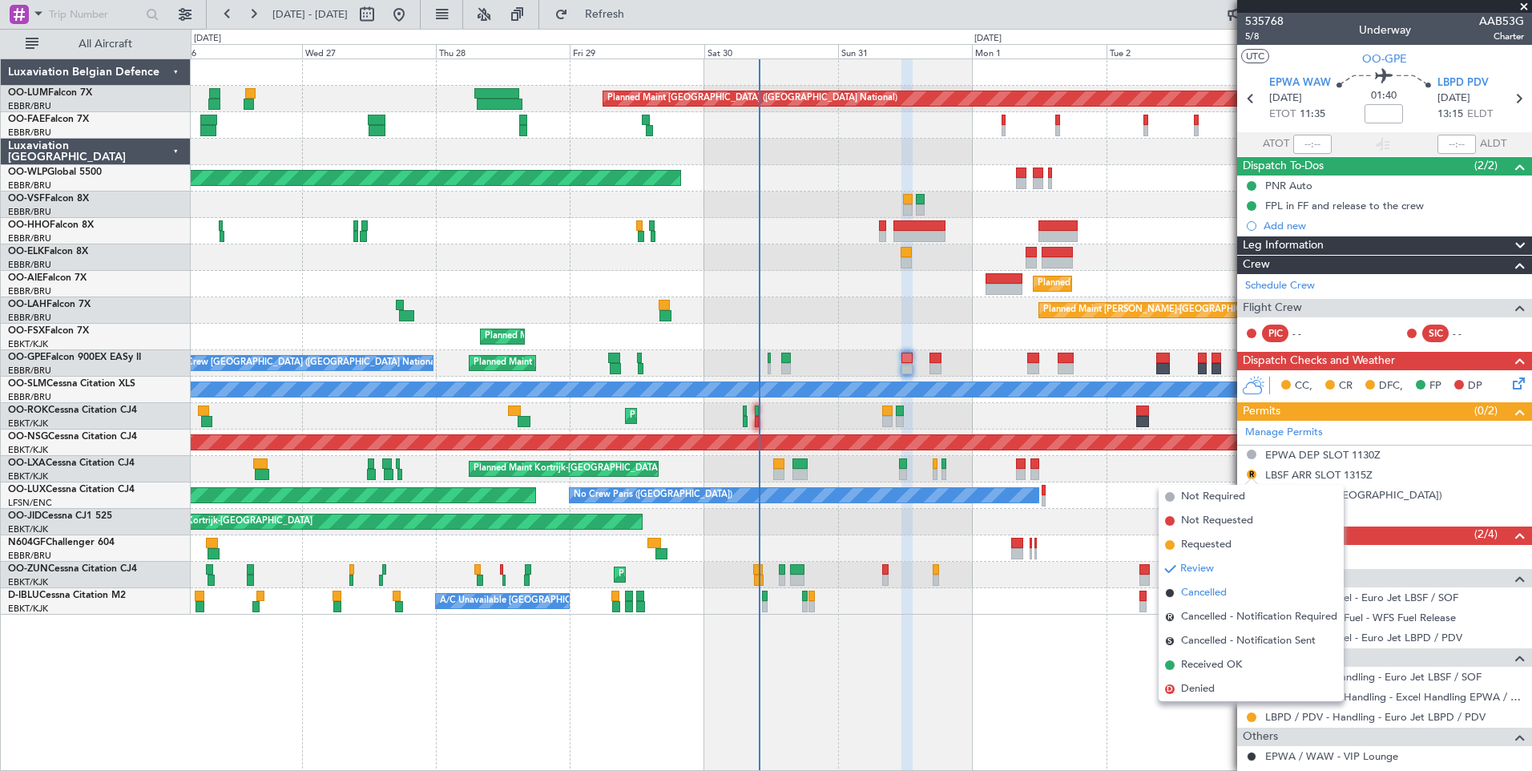
click at [1208, 595] on span "Cancelled" at bounding box center [1204, 593] width 46 height 16
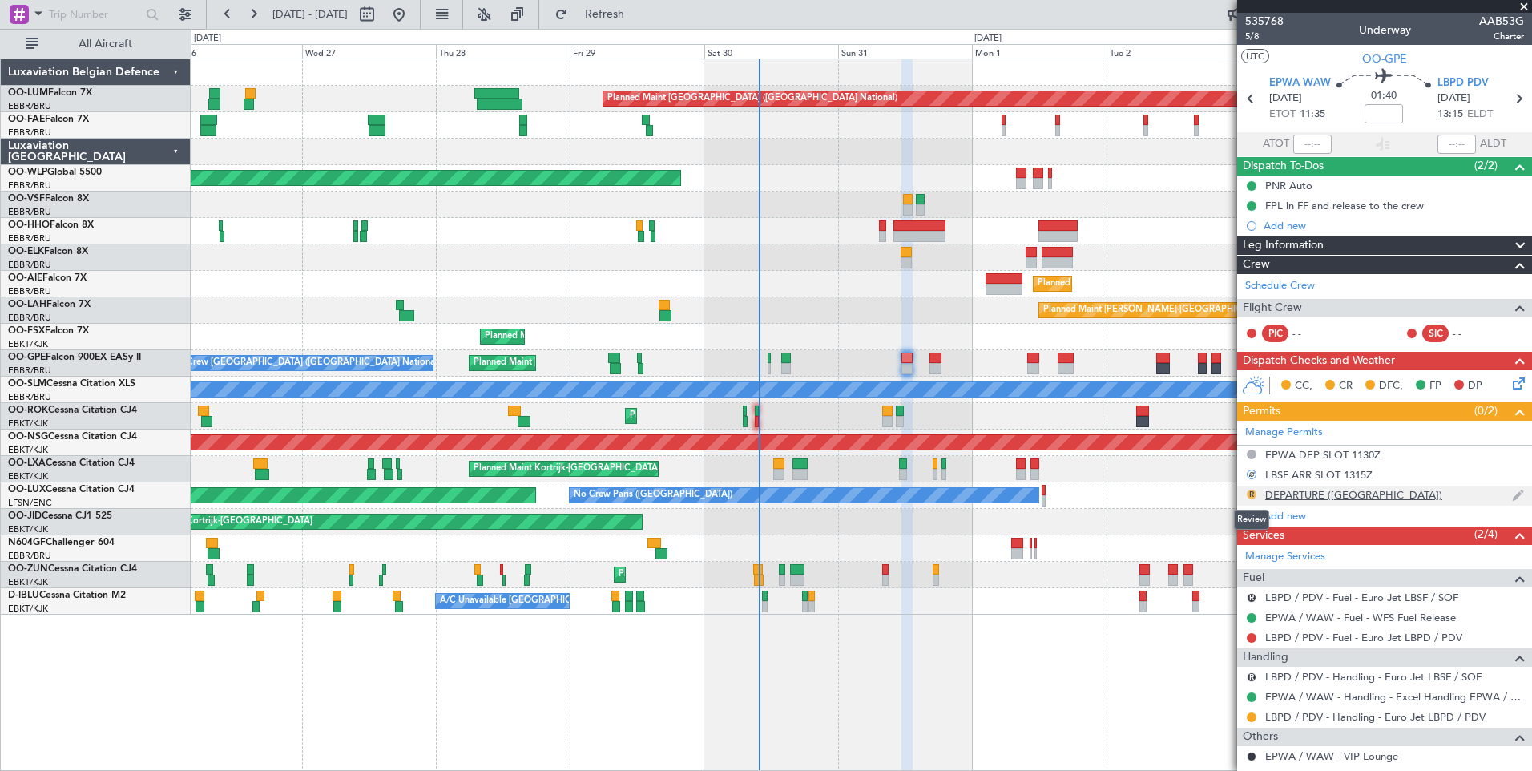
click at [1250, 493] on button "R" at bounding box center [1252, 495] width 10 height 10
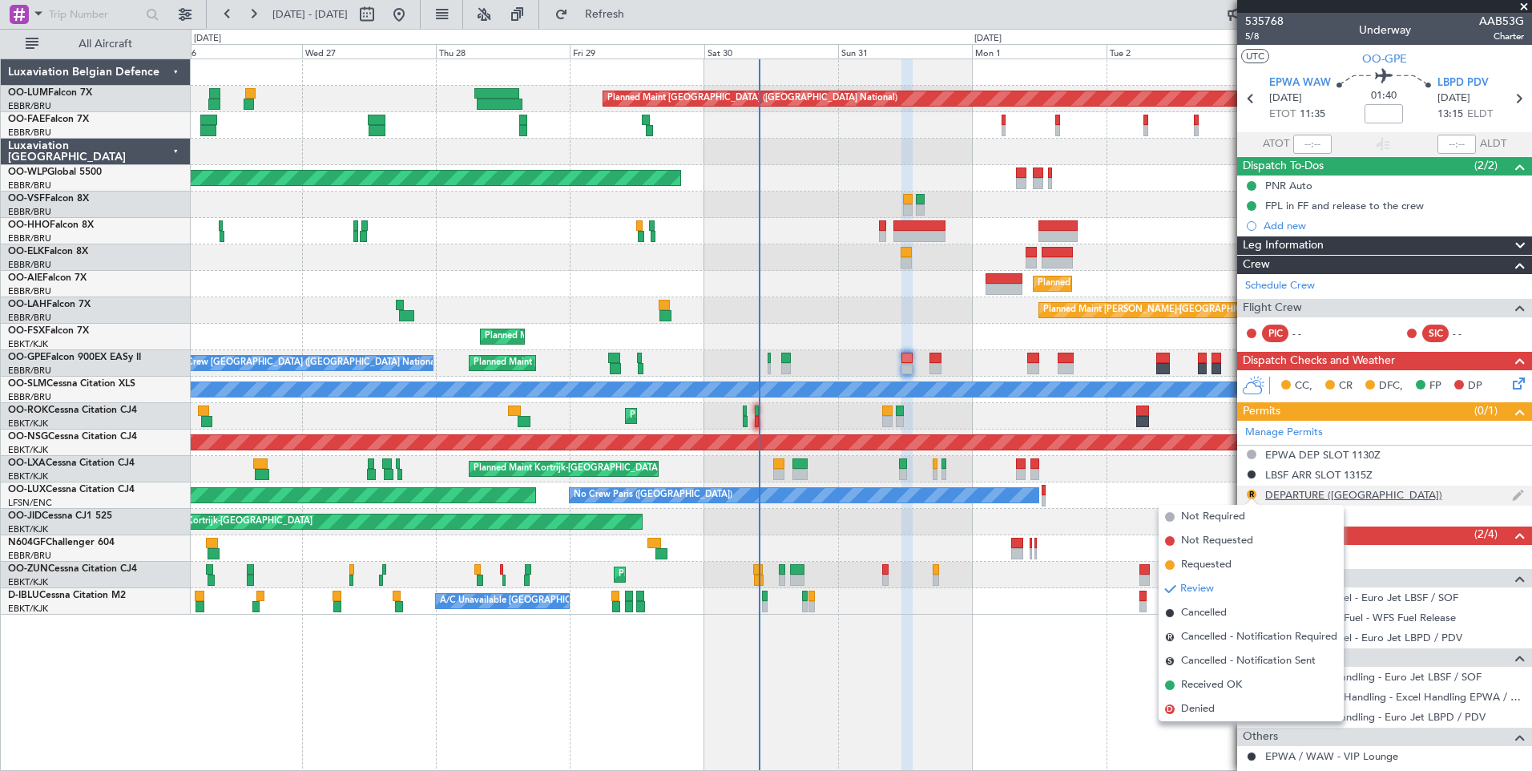
click at [1298, 492] on div "DEPARTURE (EU)" at bounding box center [1353, 495] width 177 height 14
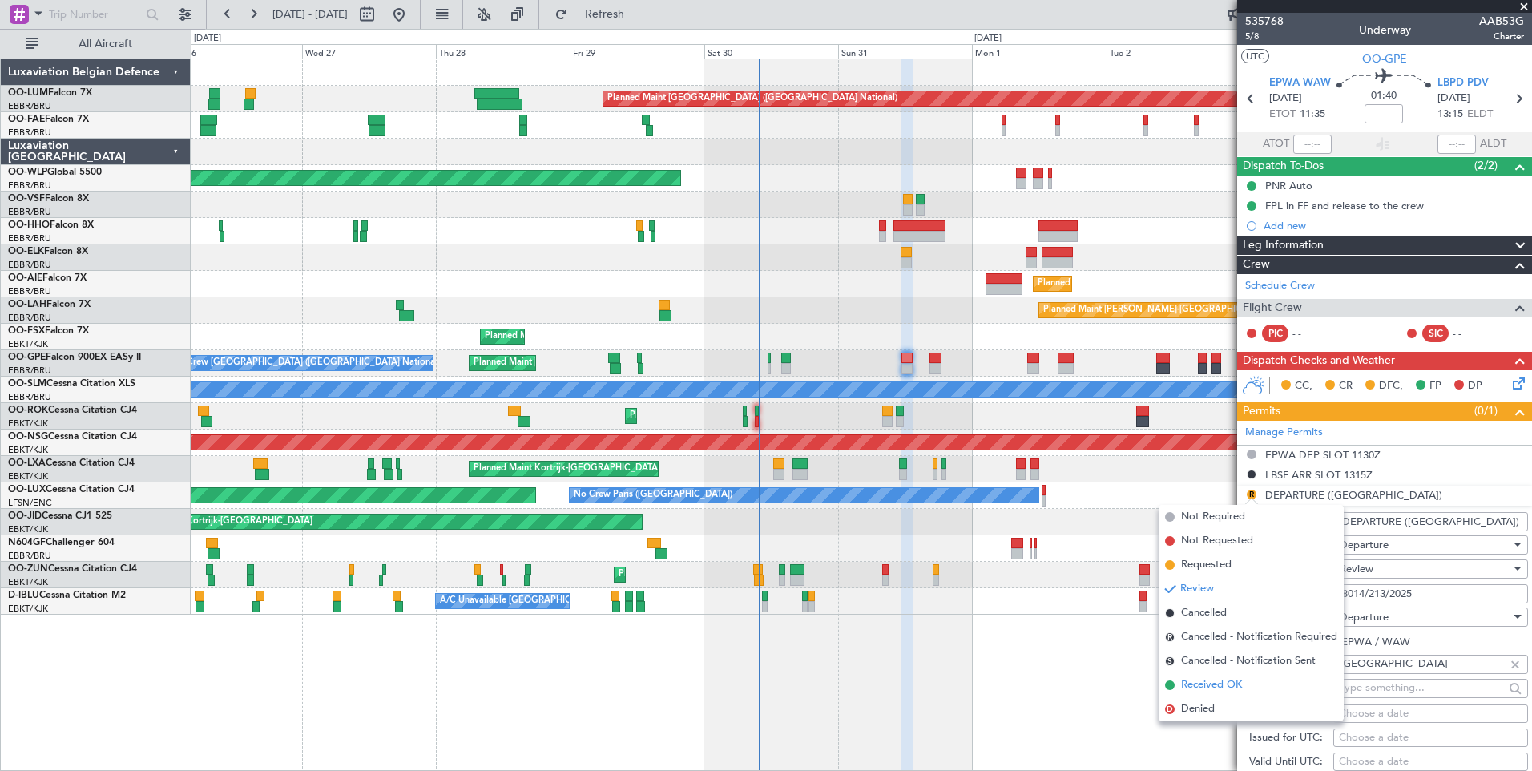
click at [1206, 677] on span "Received OK" at bounding box center [1211, 685] width 61 height 16
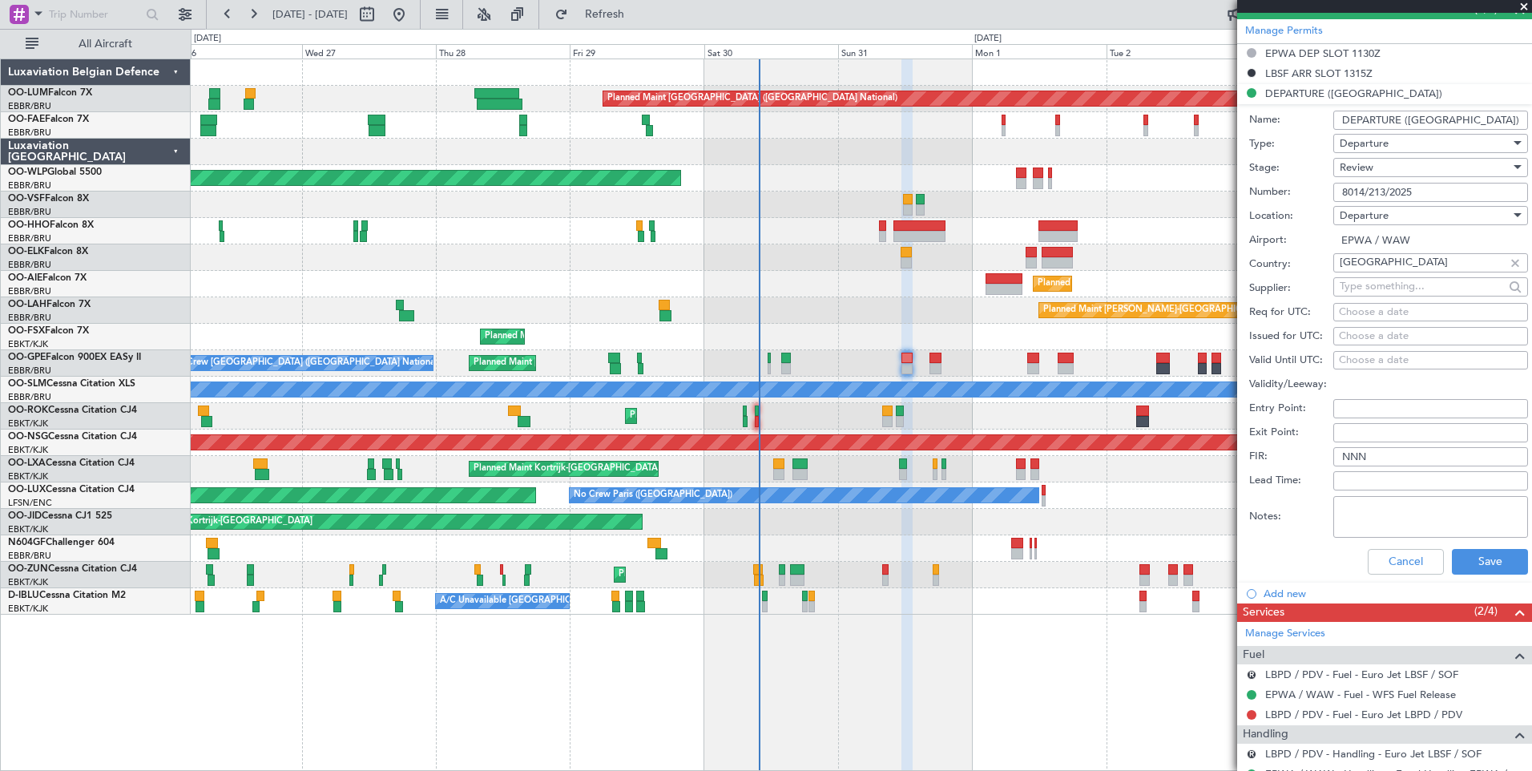
scroll to position [641, 0]
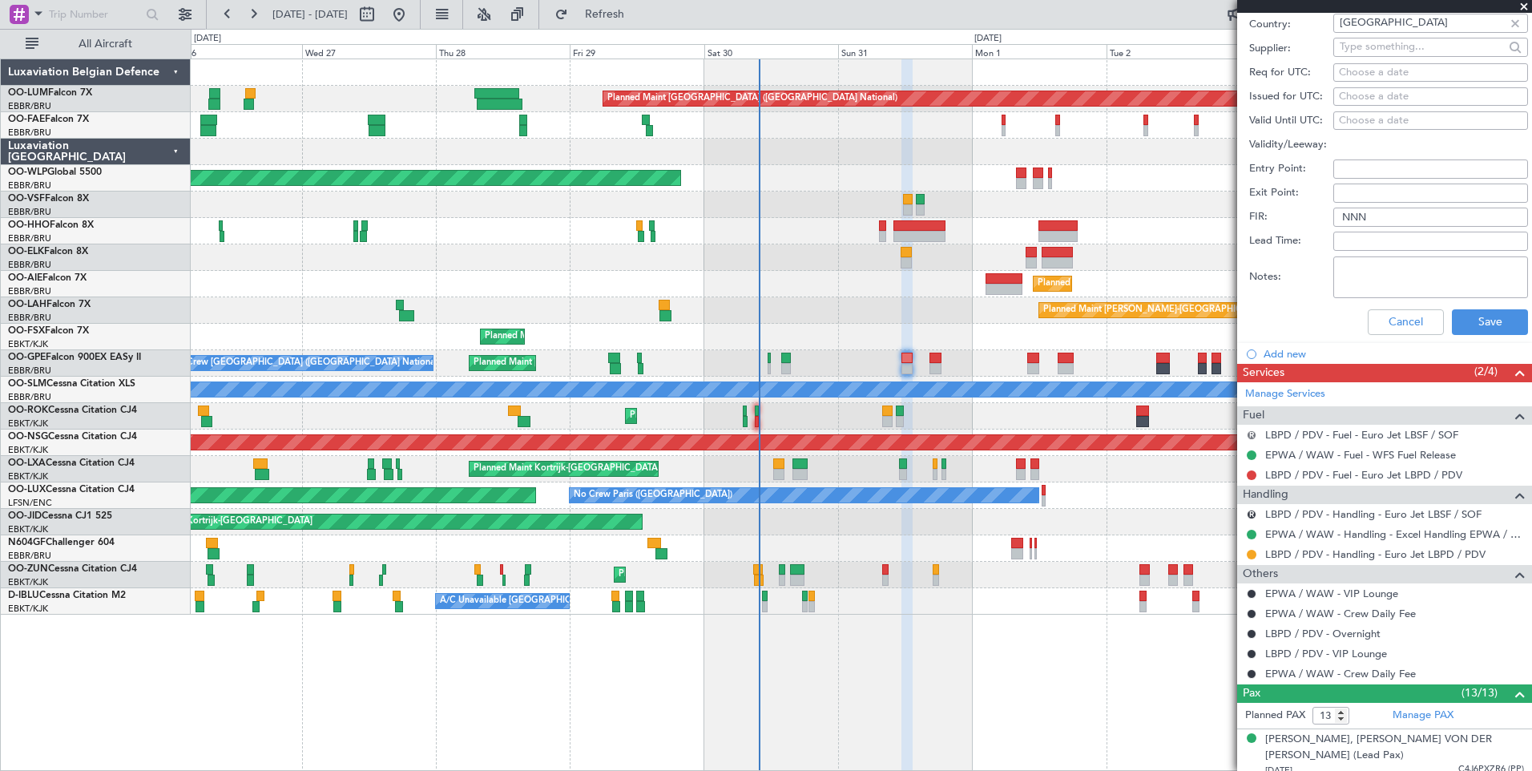
click at [1250, 434] on button "R" at bounding box center [1252, 435] width 10 height 10
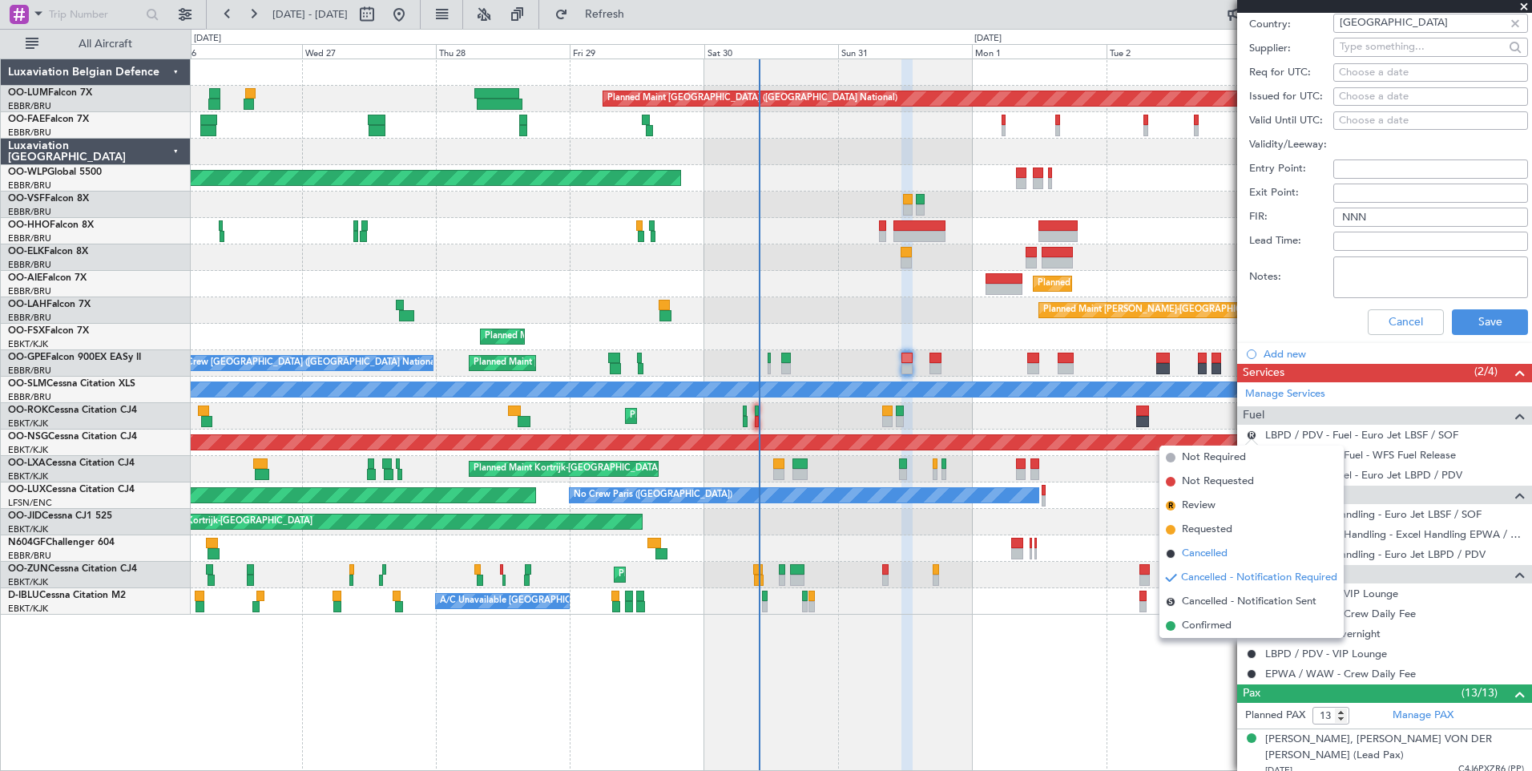
click at [1218, 556] on span "Cancelled" at bounding box center [1205, 554] width 46 height 16
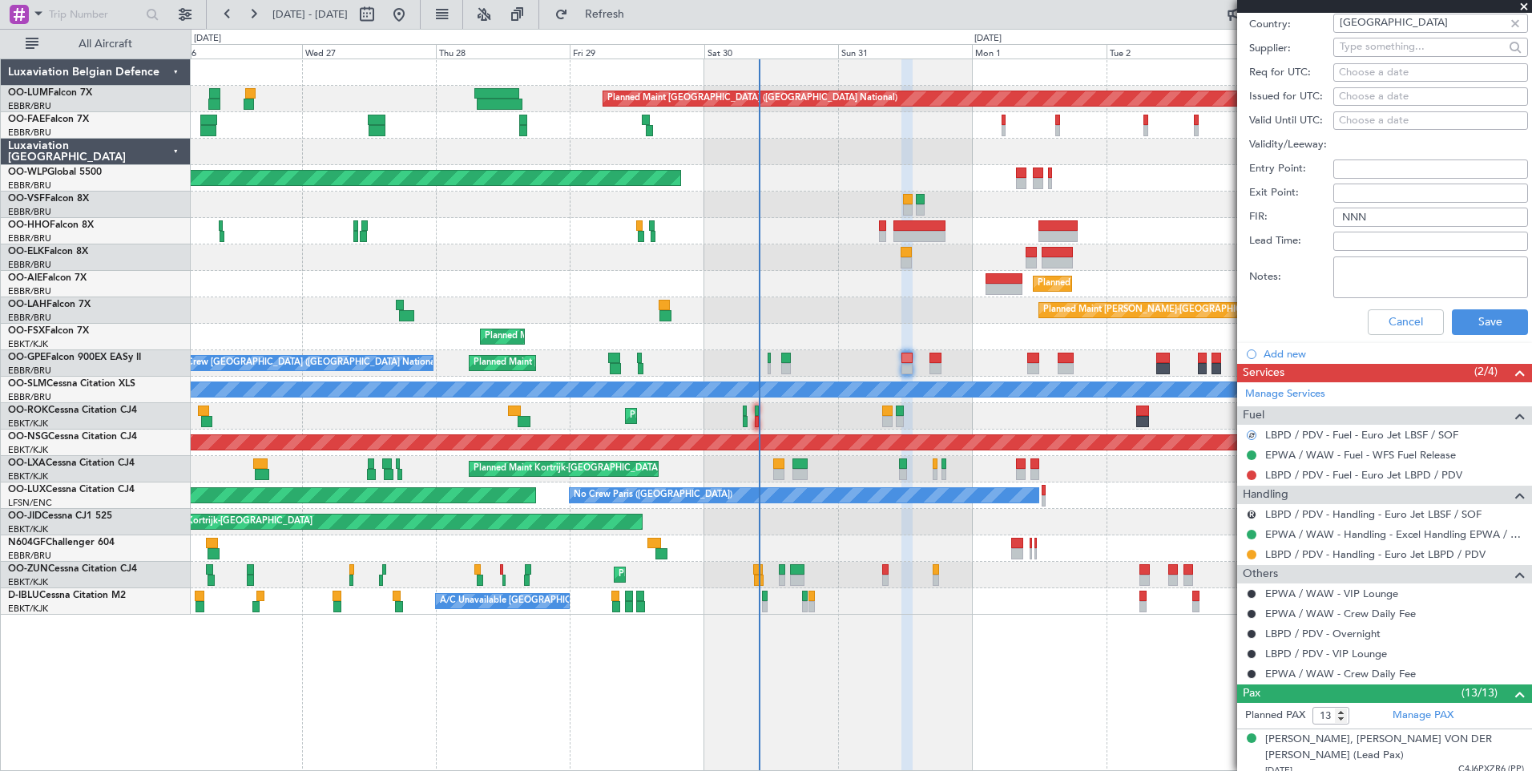
drag, startPoint x: 1251, startPoint y: 513, endPoint x: 1237, endPoint y: 544, distance: 34.1
click at [1250, 513] on button "R" at bounding box center [1252, 515] width 10 height 10
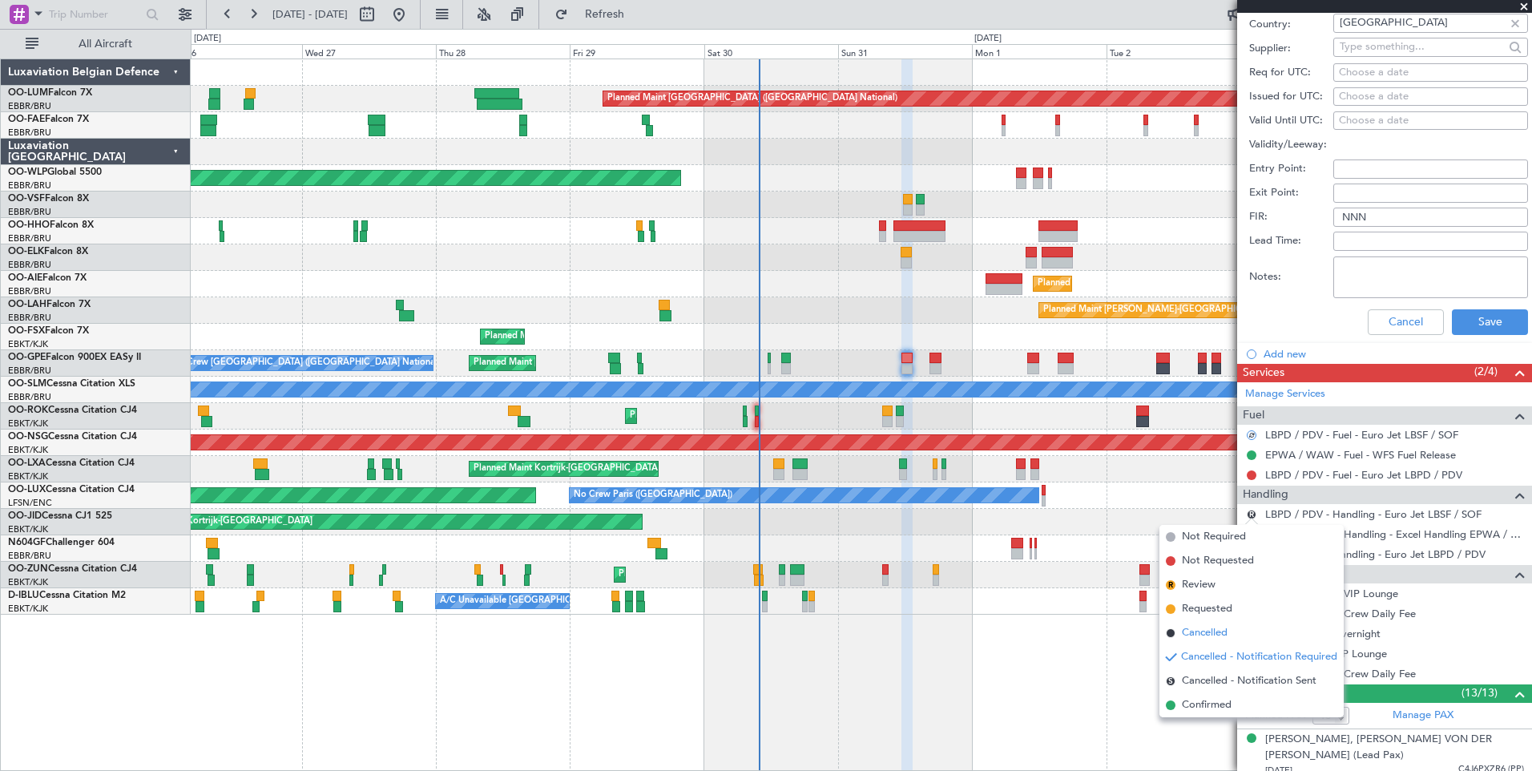
click at [1212, 631] on span "Cancelled" at bounding box center [1205, 633] width 46 height 16
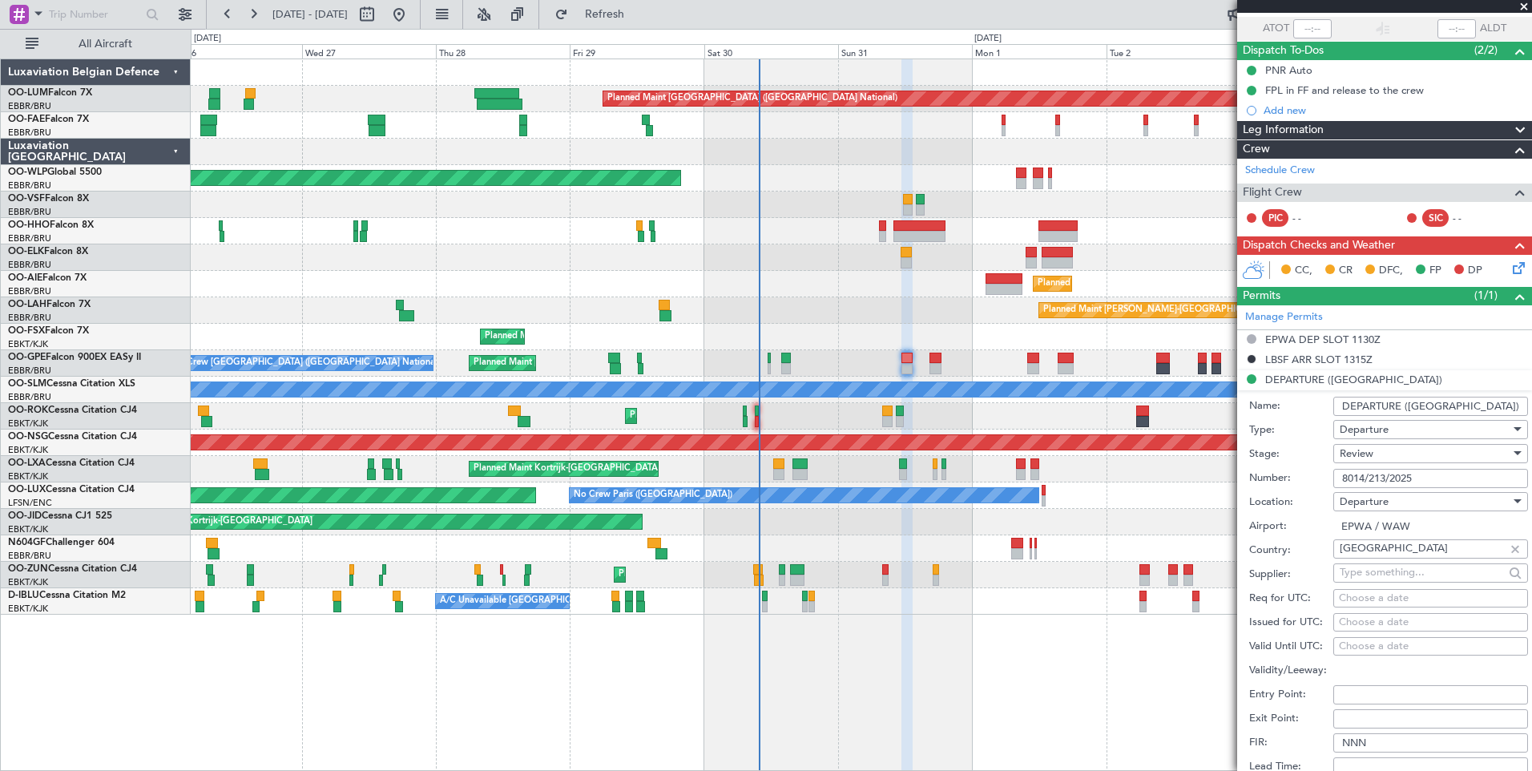
scroll to position [0, 0]
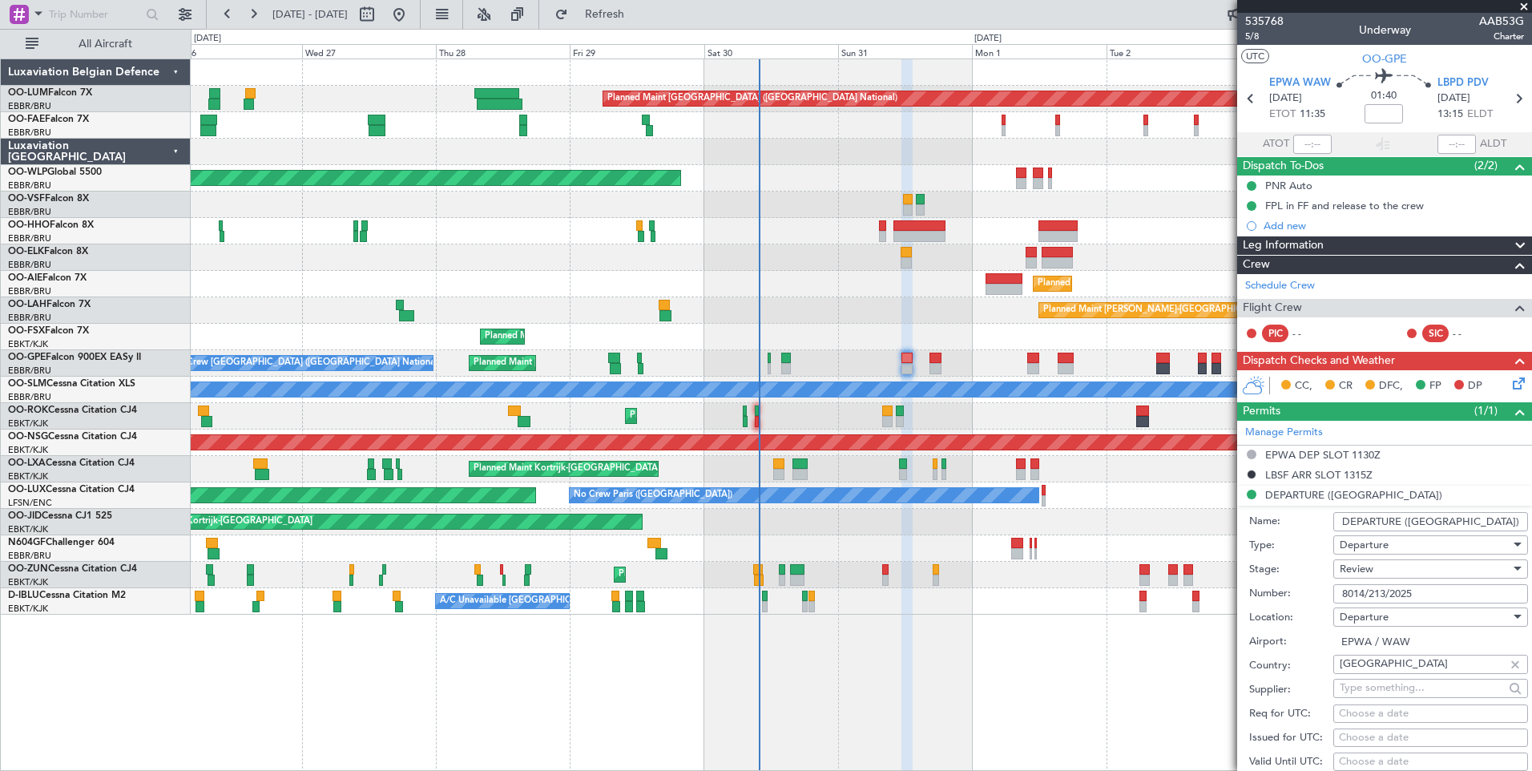
click at [1071, 765] on div "Planned Maint Brussels (Brussels National) Owner Melsbroek Air Base Owner Melsb…" at bounding box center [861, 414] width 1341 height 712
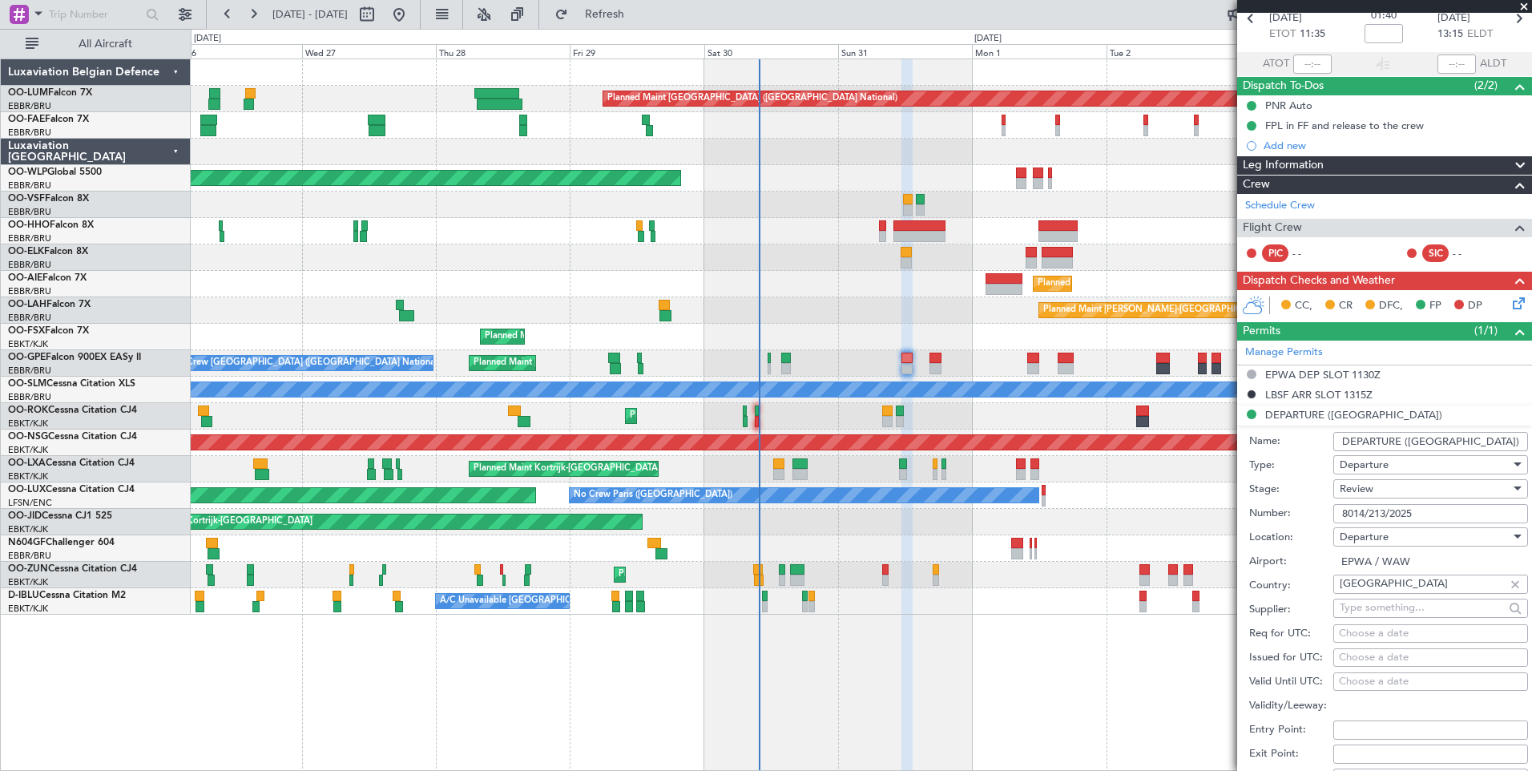
scroll to position [481, 0]
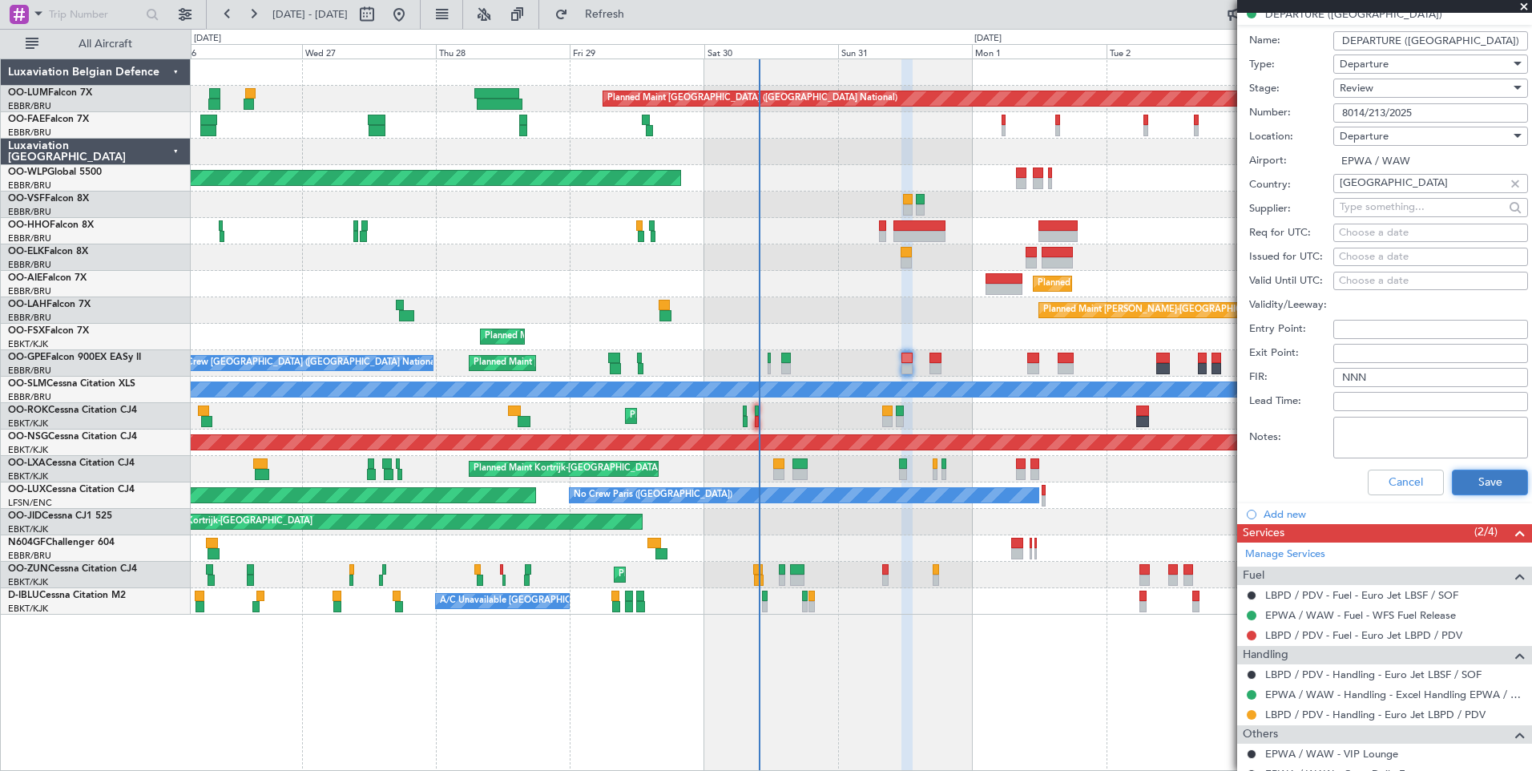
click at [1479, 482] on button "Save" at bounding box center [1490, 483] width 76 height 26
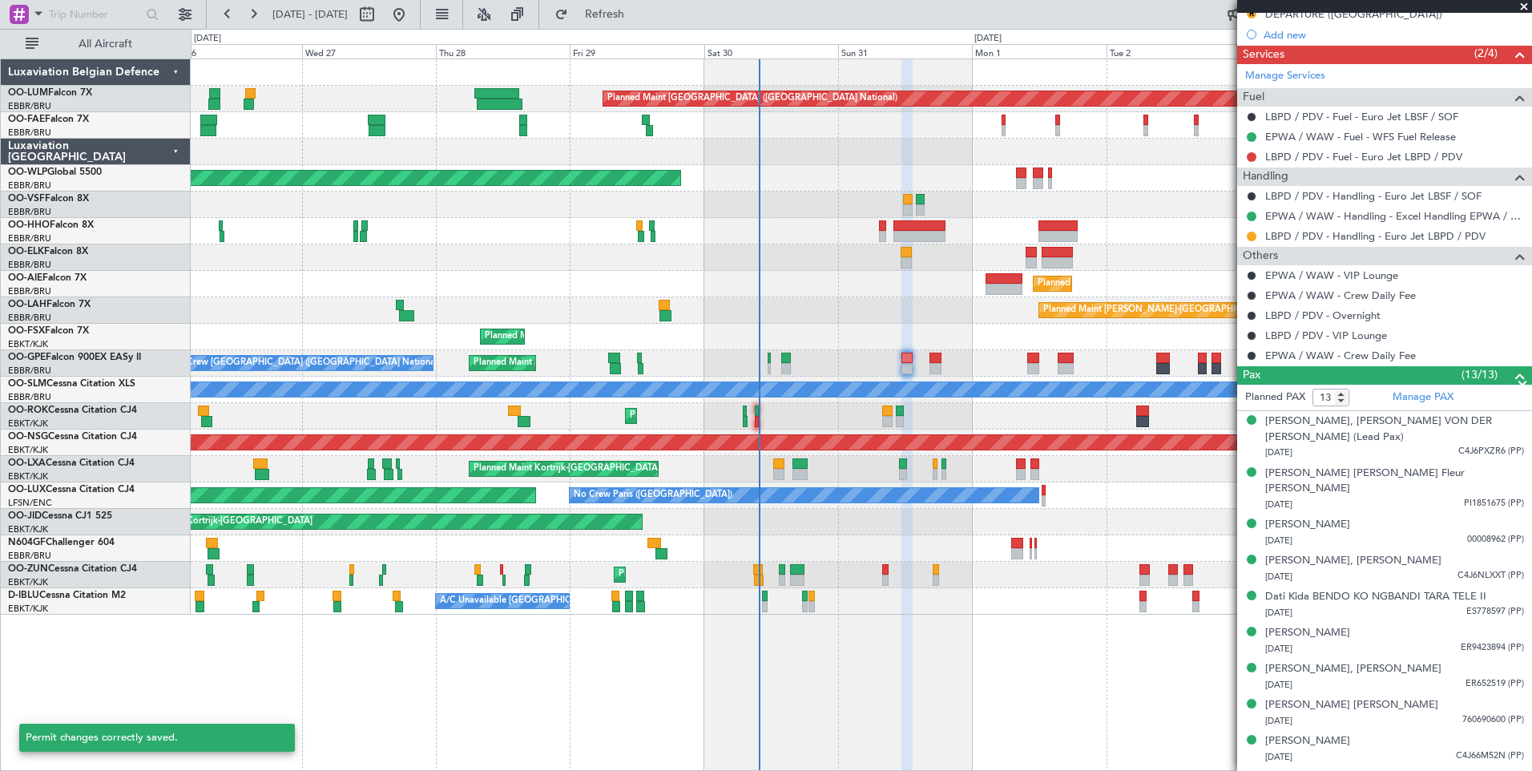
scroll to position [2, 0]
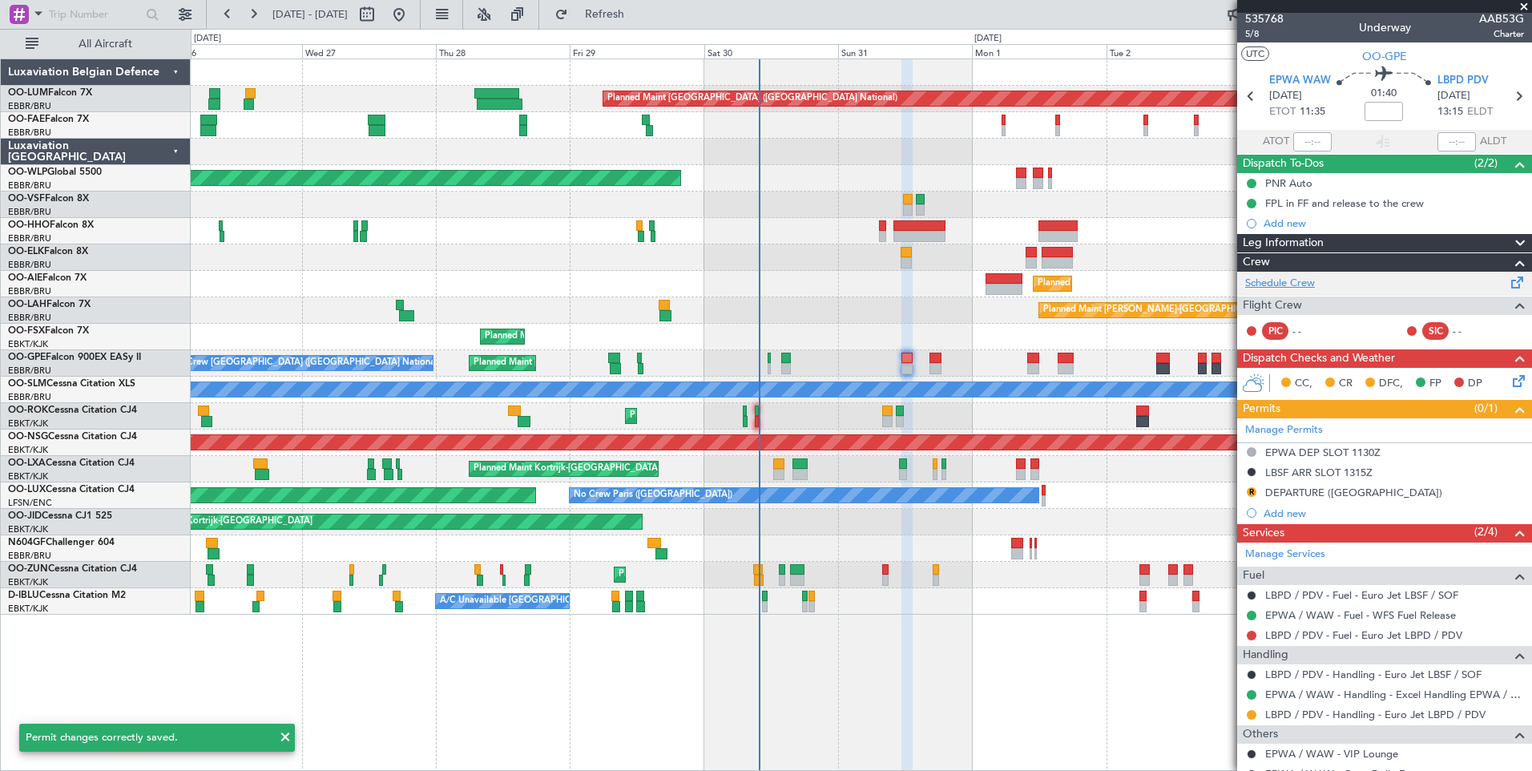
click at [1296, 284] on link "Schedule Crew" at bounding box center [1280, 284] width 70 height 16
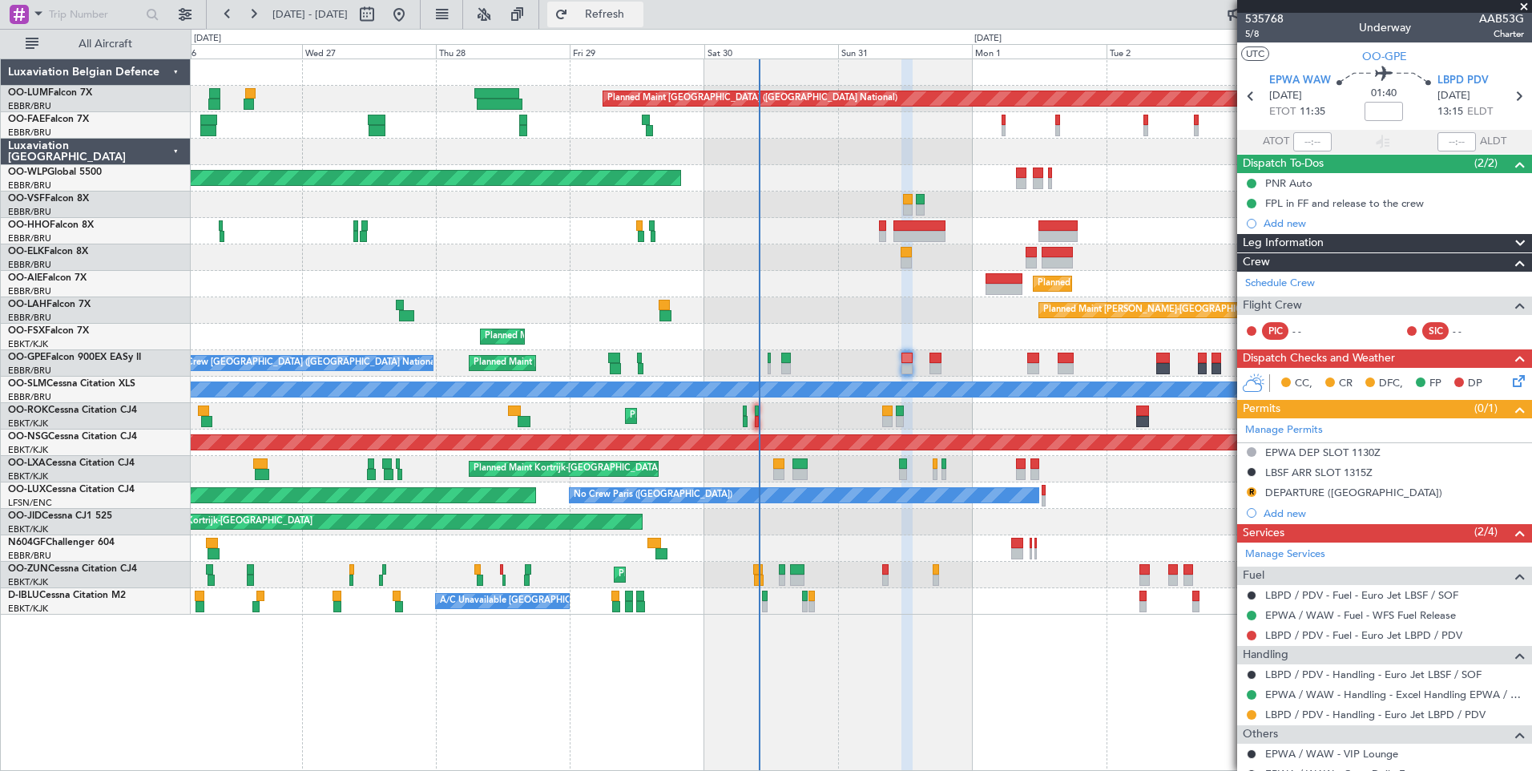
click at [643, 6] on button "Refresh" at bounding box center [595, 15] width 96 height 26
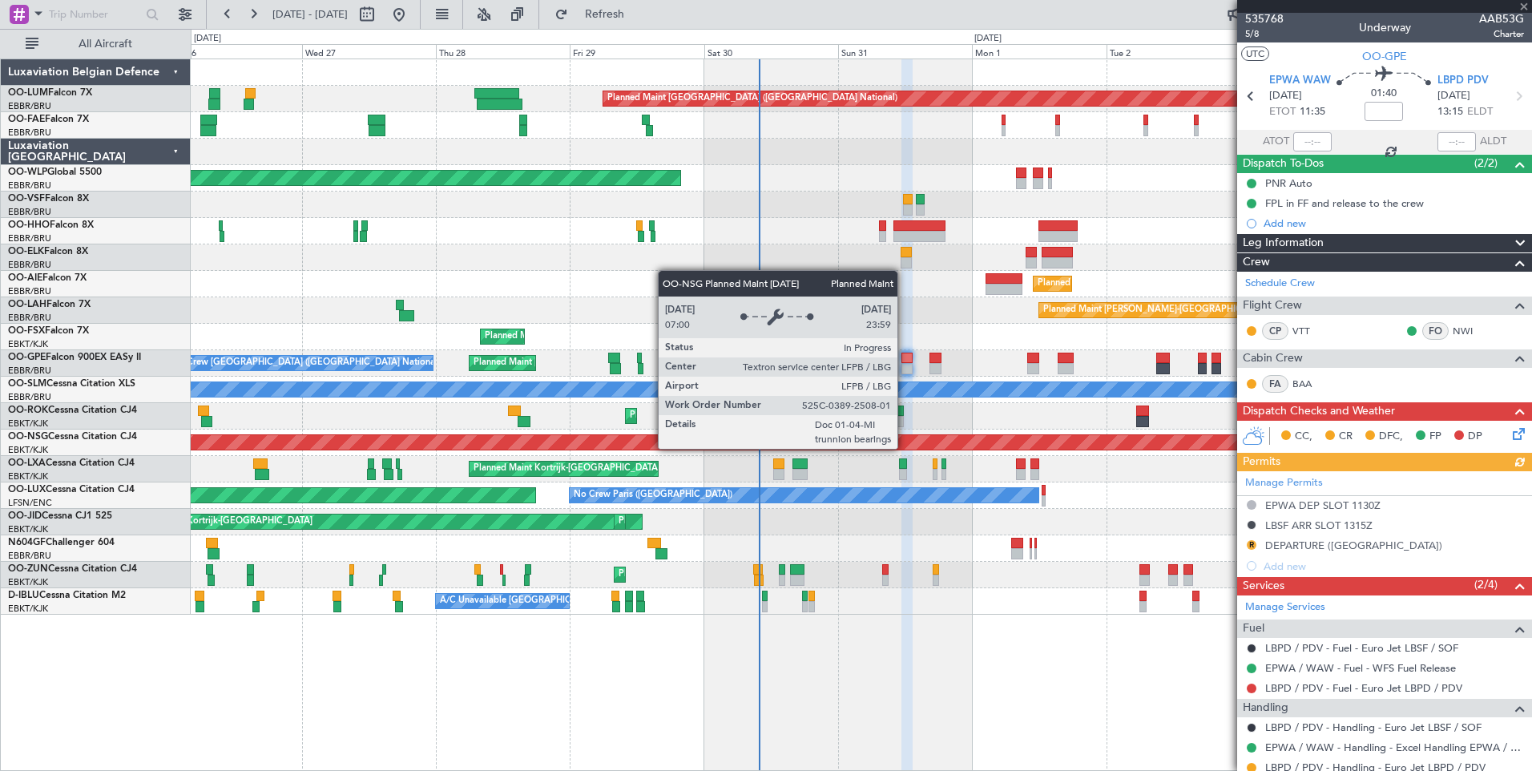
scroll to position [55, 0]
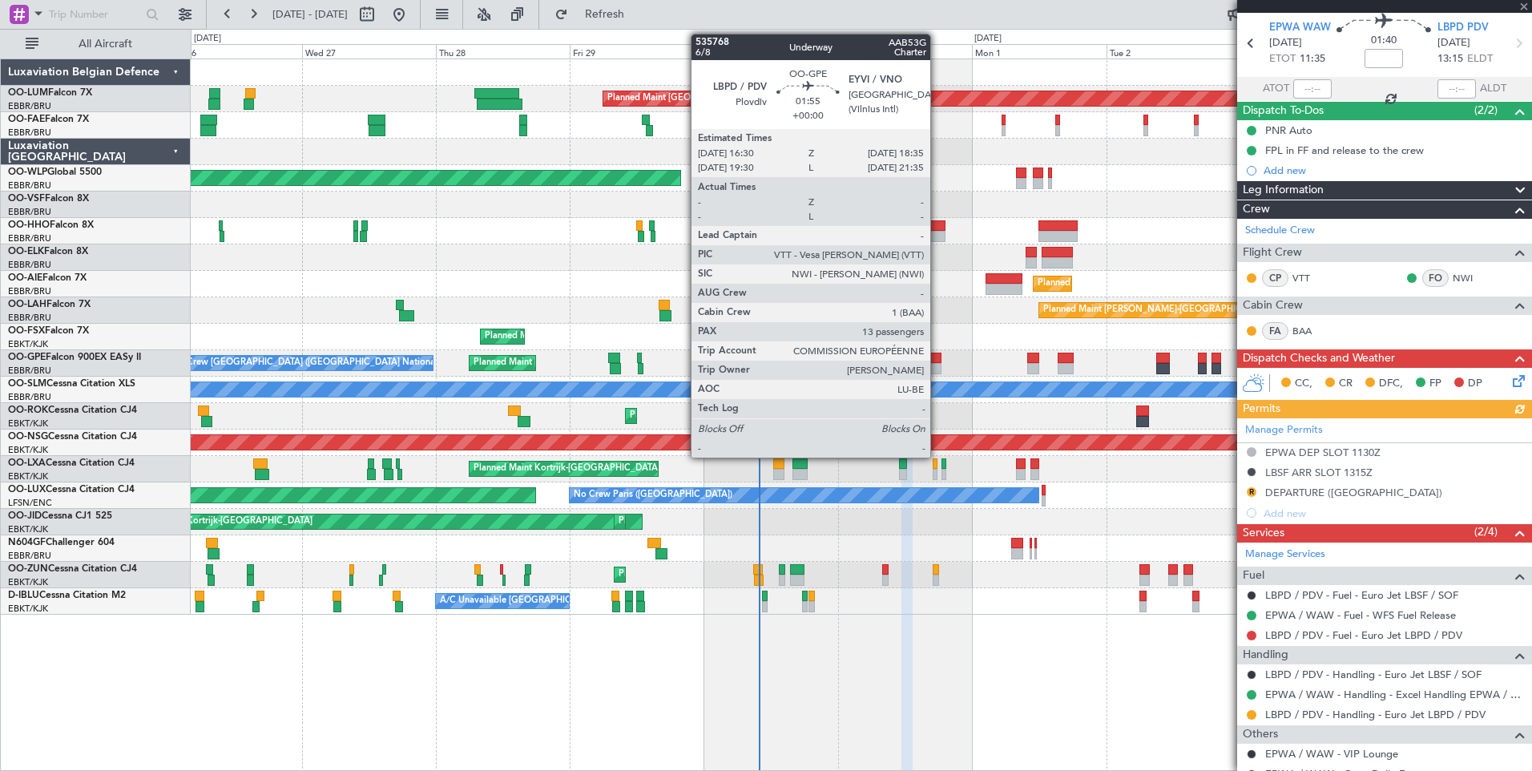
click at [938, 359] on div at bounding box center [936, 358] width 12 height 11
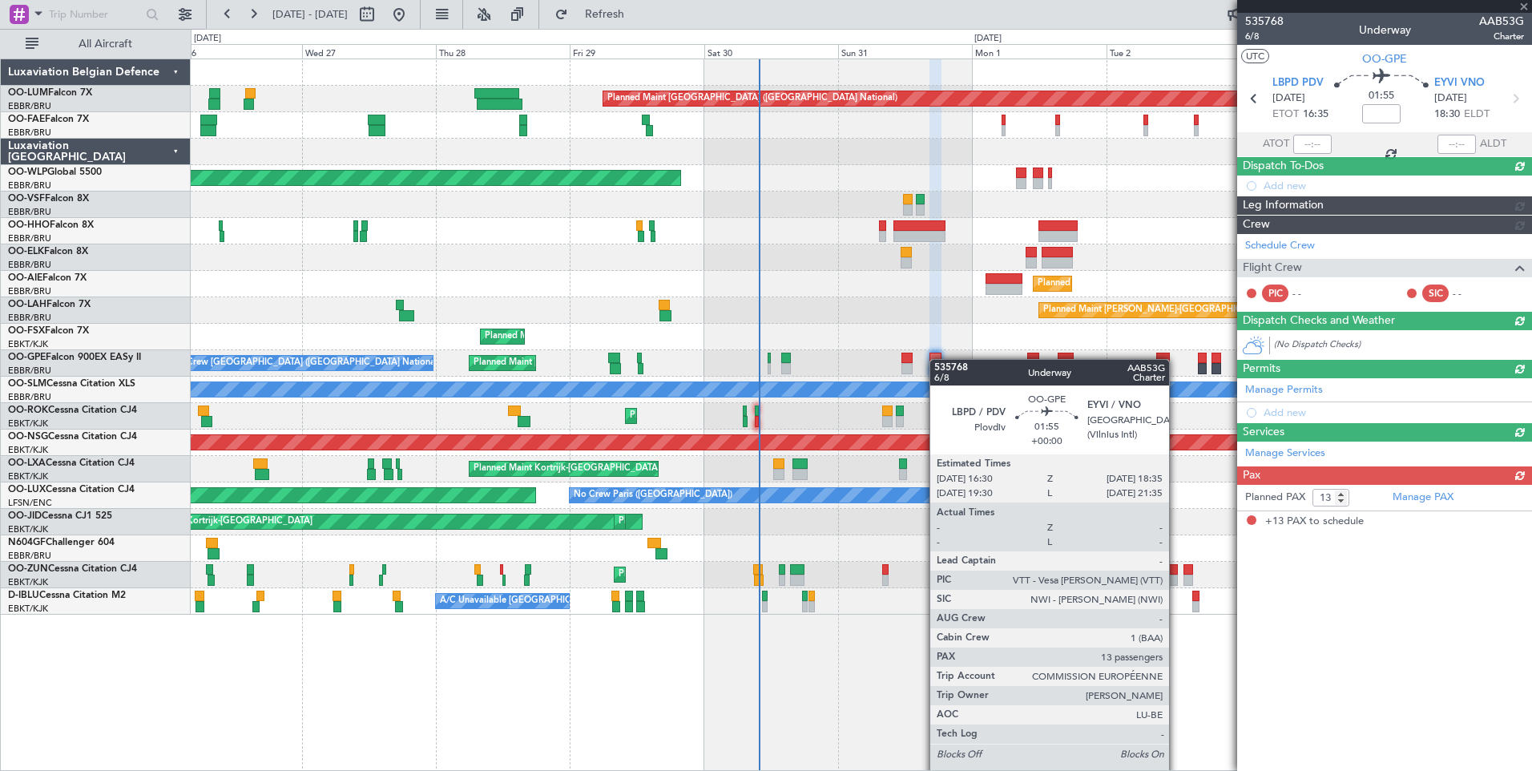
scroll to position [0, 0]
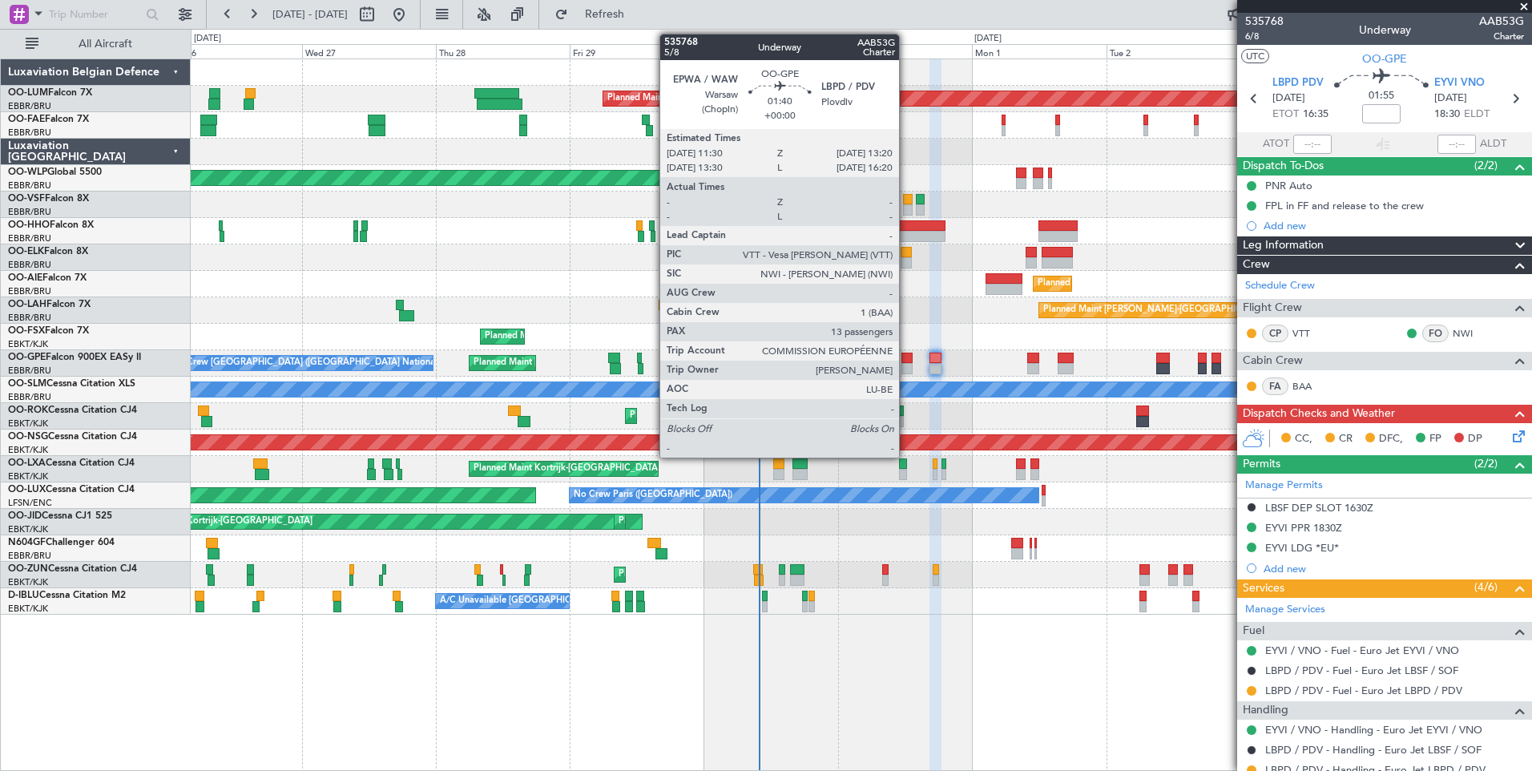
click at [906, 364] on div at bounding box center [907, 368] width 10 height 11
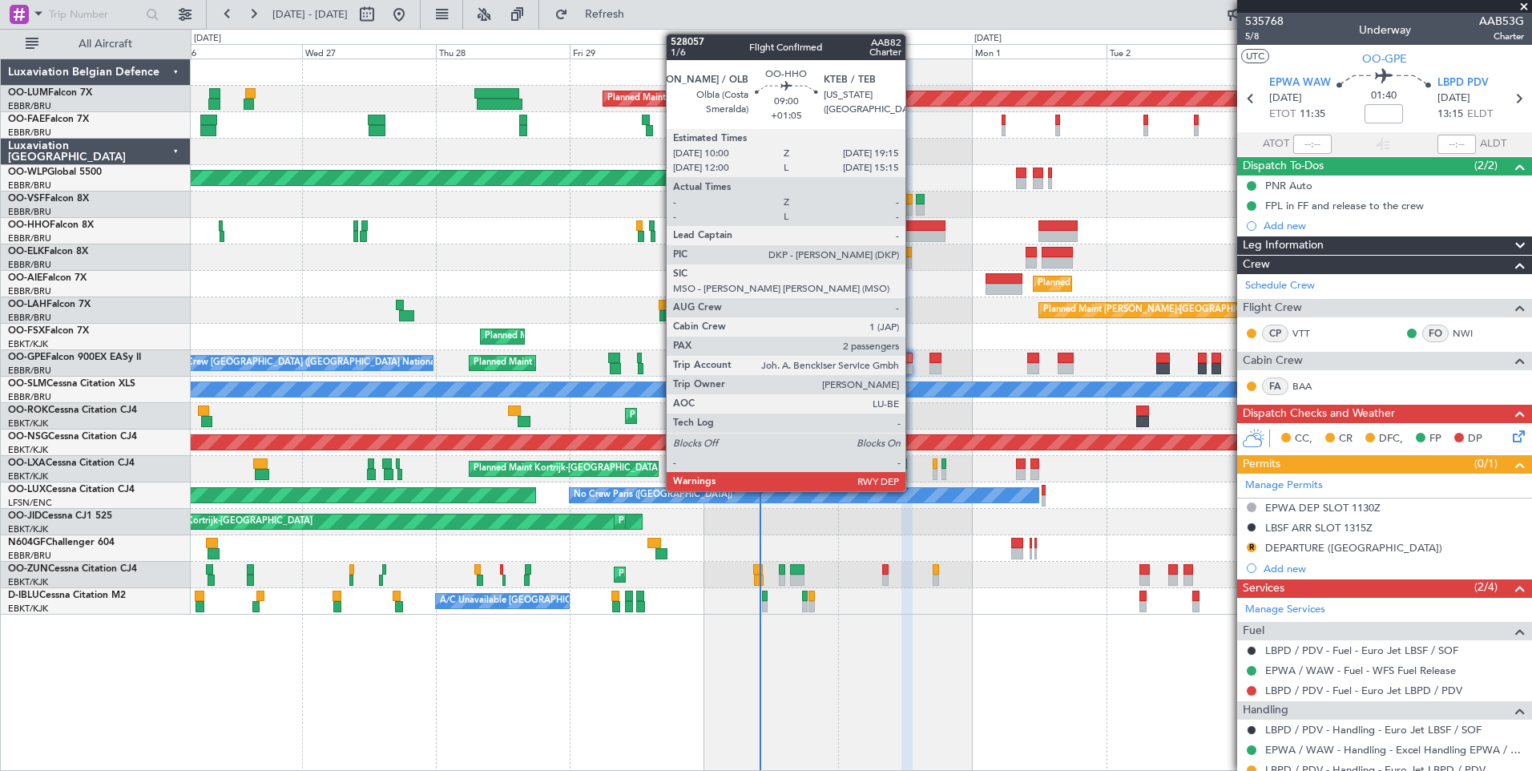
click at [913, 224] on div at bounding box center [920, 225] width 52 height 11
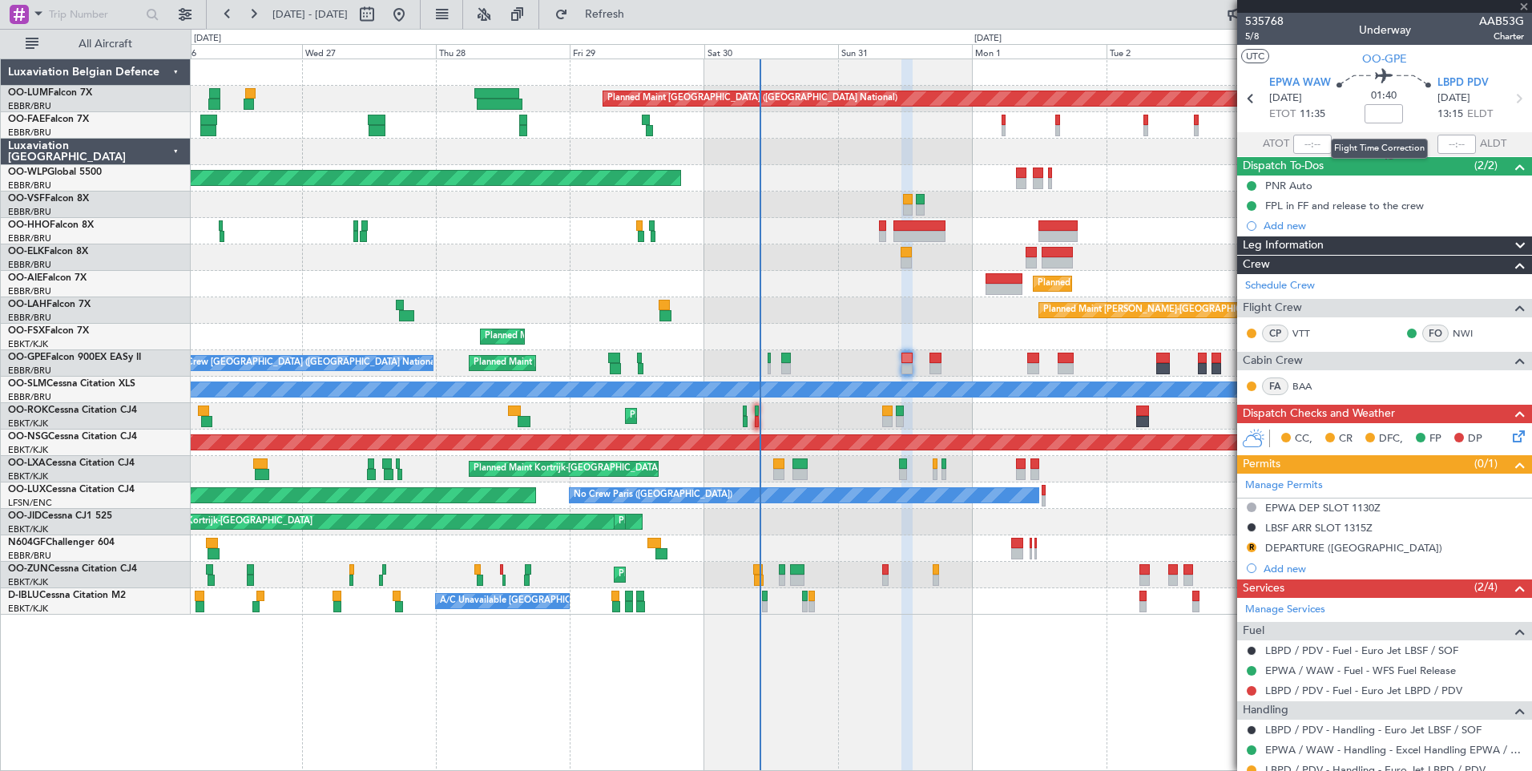
type input "+01:05"
type input "2"
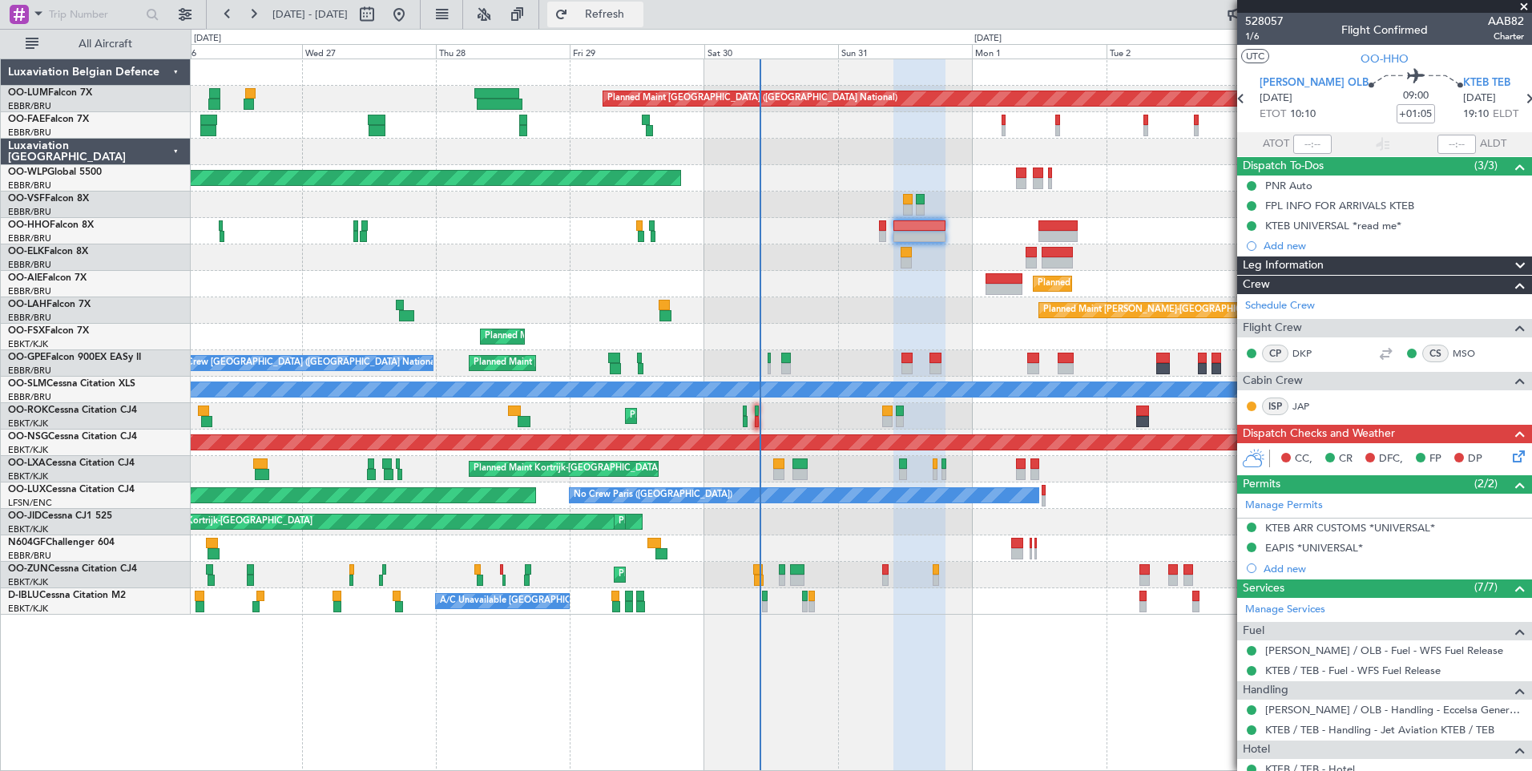
click at [639, 16] on span "Refresh" at bounding box center [604, 14] width 67 height 11
click at [1511, 449] on icon at bounding box center [1516, 453] width 13 height 13
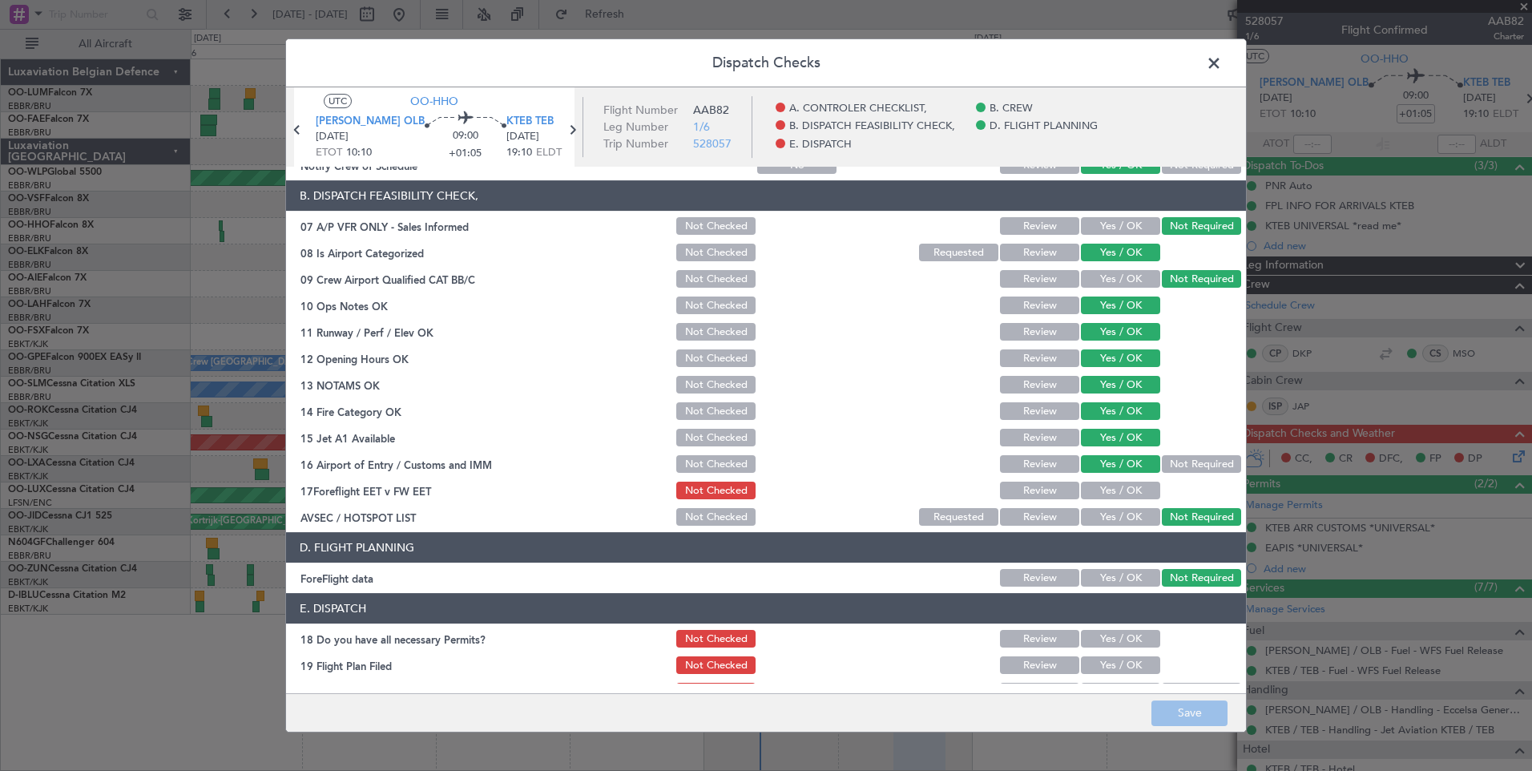
scroll to position [291, 0]
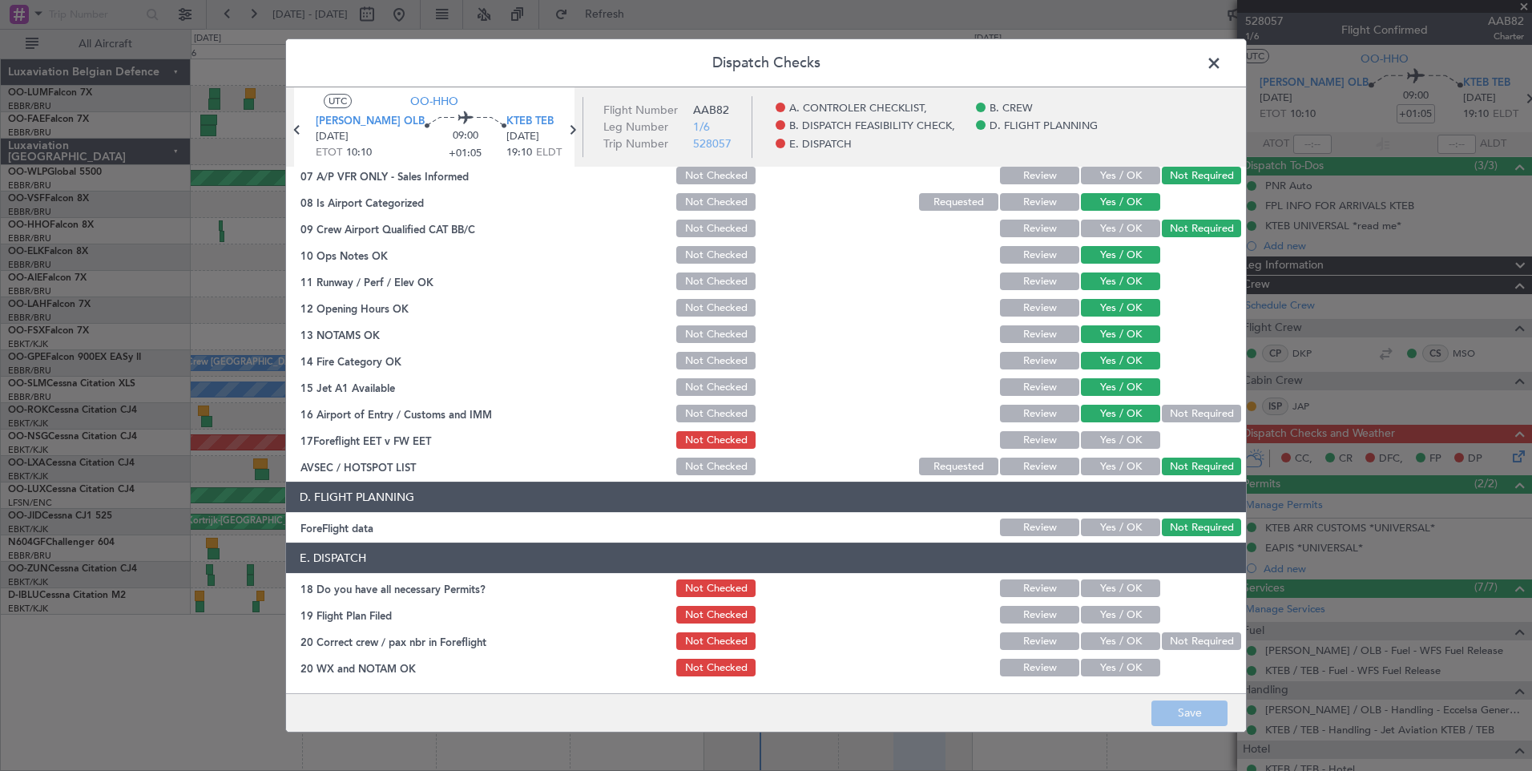
click at [1106, 586] on button "Yes / OK" at bounding box center [1120, 588] width 79 height 18
click at [1107, 616] on button "Yes / OK" at bounding box center [1120, 615] width 79 height 18
click at [1101, 638] on button "Yes / OK" at bounding box center [1120, 641] width 79 height 18
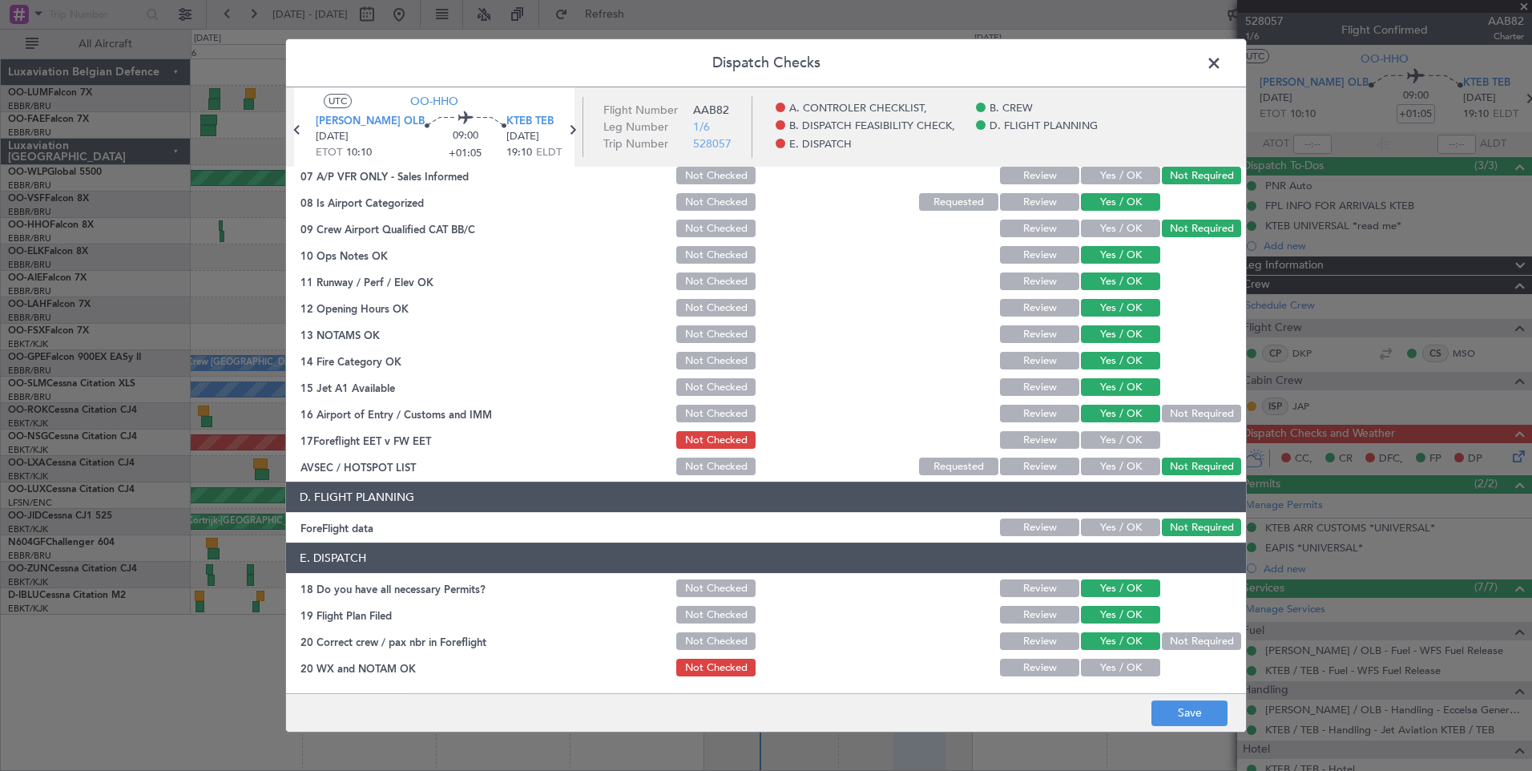
click at [1096, 669] on button "Yes / OK" at bounding box center [1120, 668] width 79 height 18
click at [1164, 712] on button "Save" at bounding box center [1190, 713] width 76 height 26
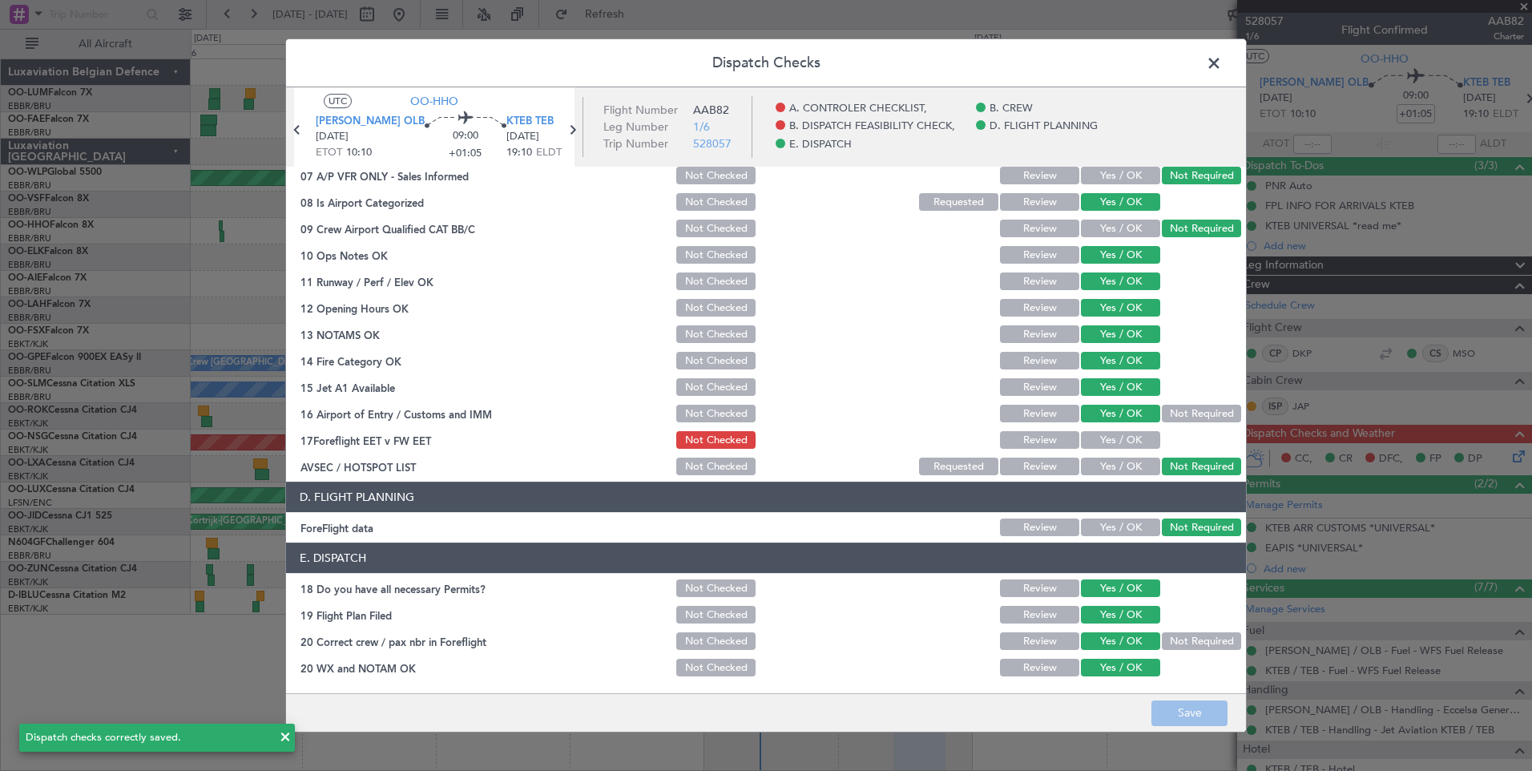
click at [1091, 433] on button "Yes / OK" at bounding box center [1120, 440] width 79 height 18
click at [1203, 708] on button "Save" at bounding box center [1190, 713] width 76 height 26
click at [1222, 66] on span at bounding box center [1222, 67] width 0 height 32
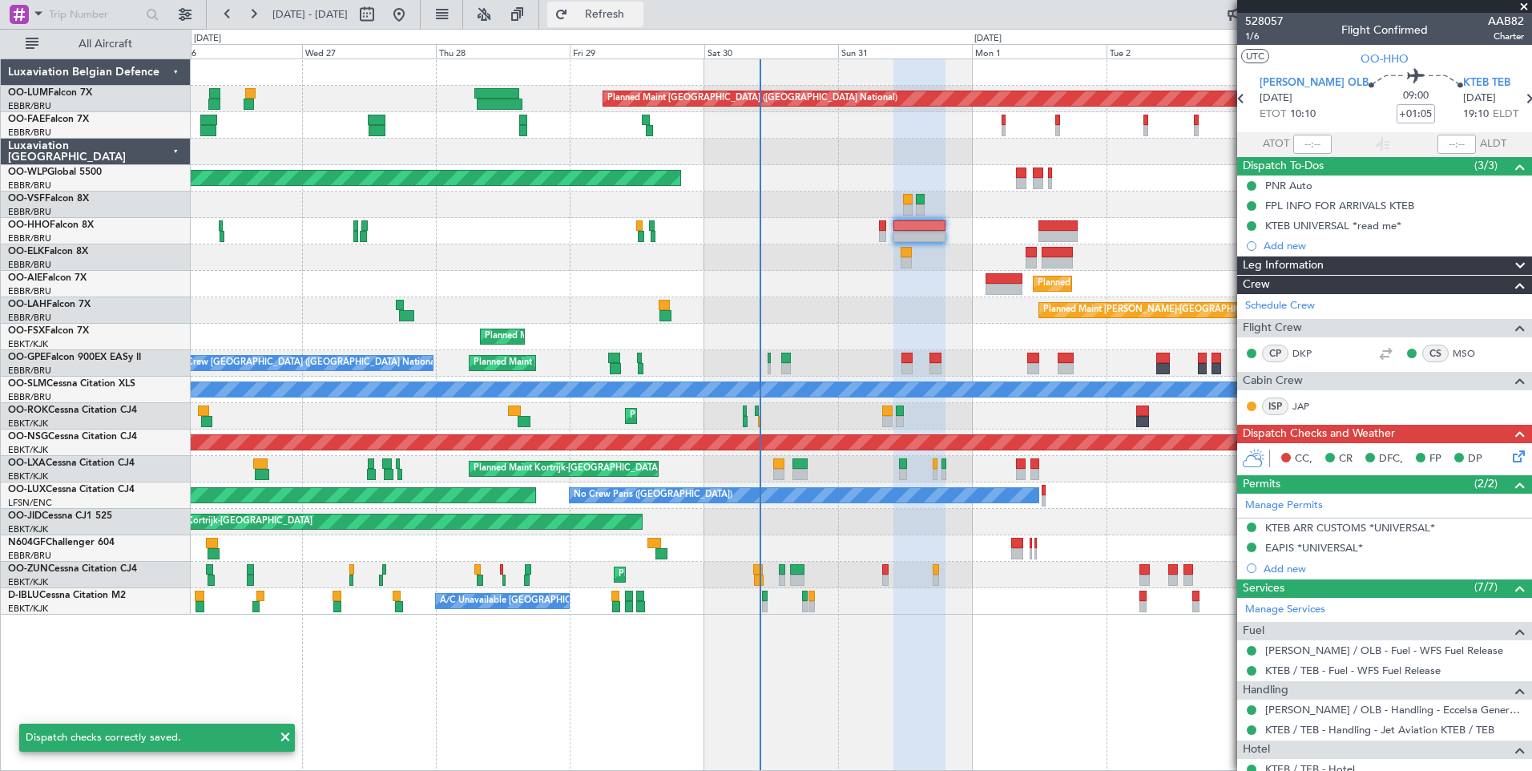
click at [643, 5] on button "Refresh" at bounding box center [595, 15] width 96 height 26
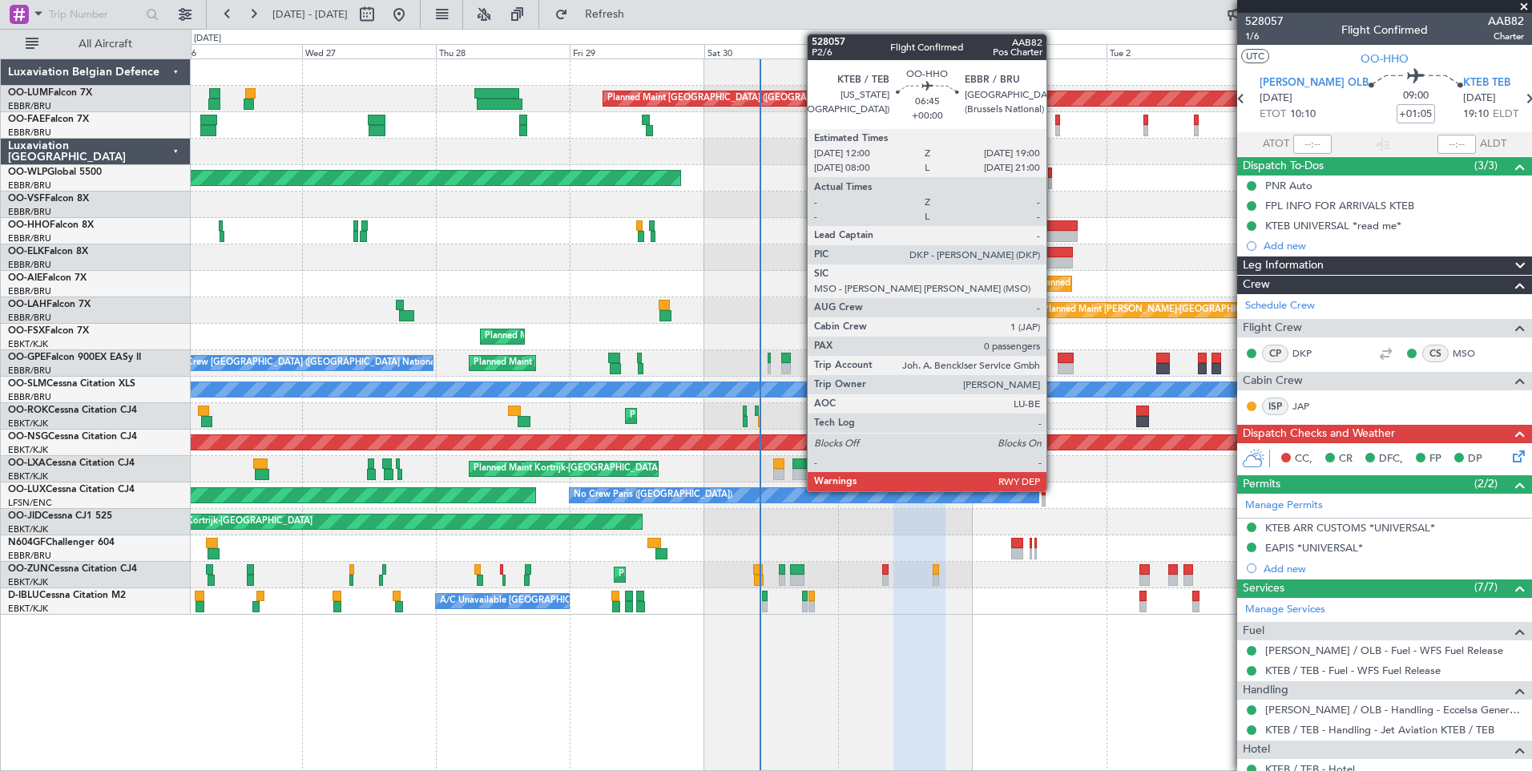
click at [1054, 231] on div at bounding box center [1058, 236] width 39 height 11
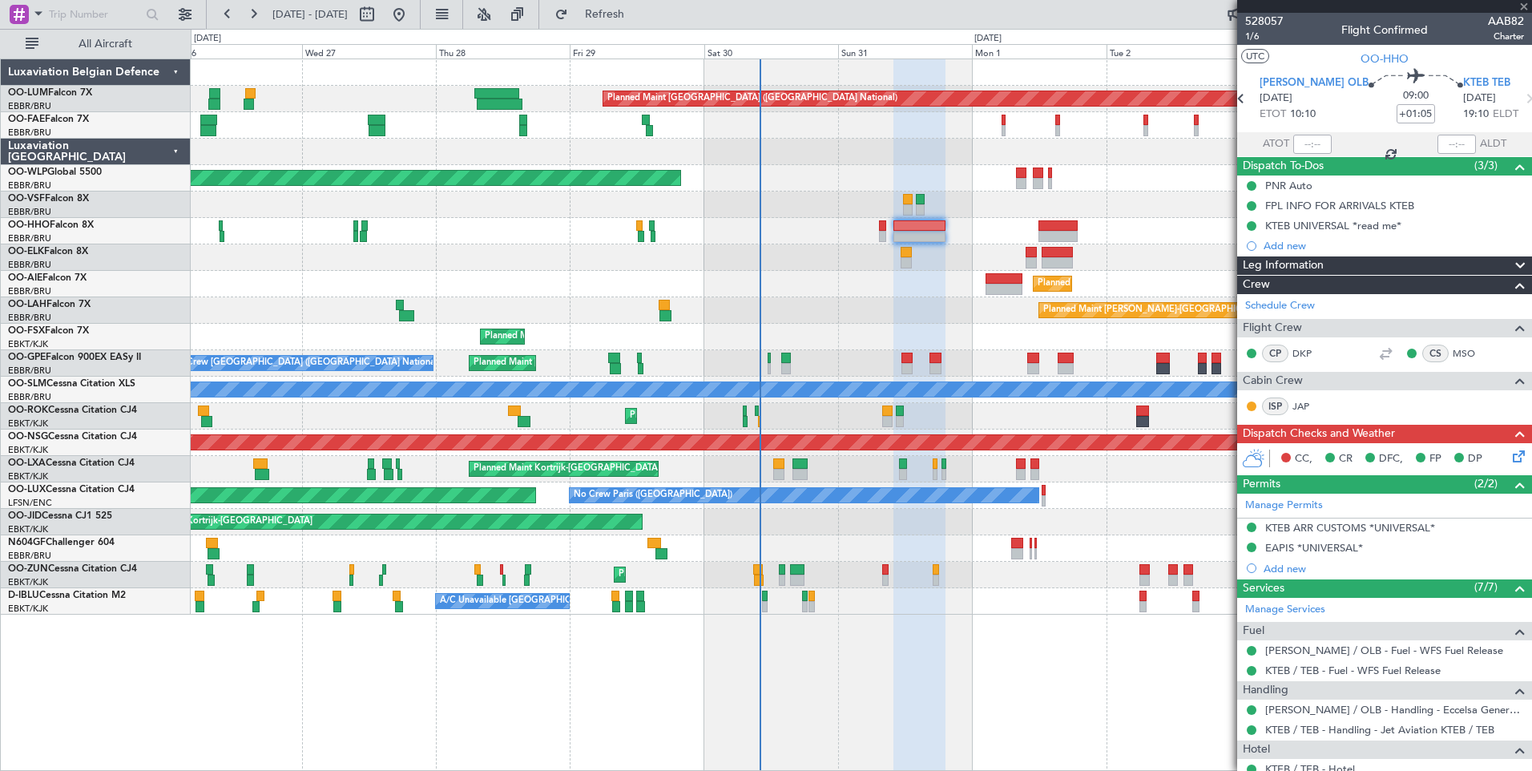
type input "0"
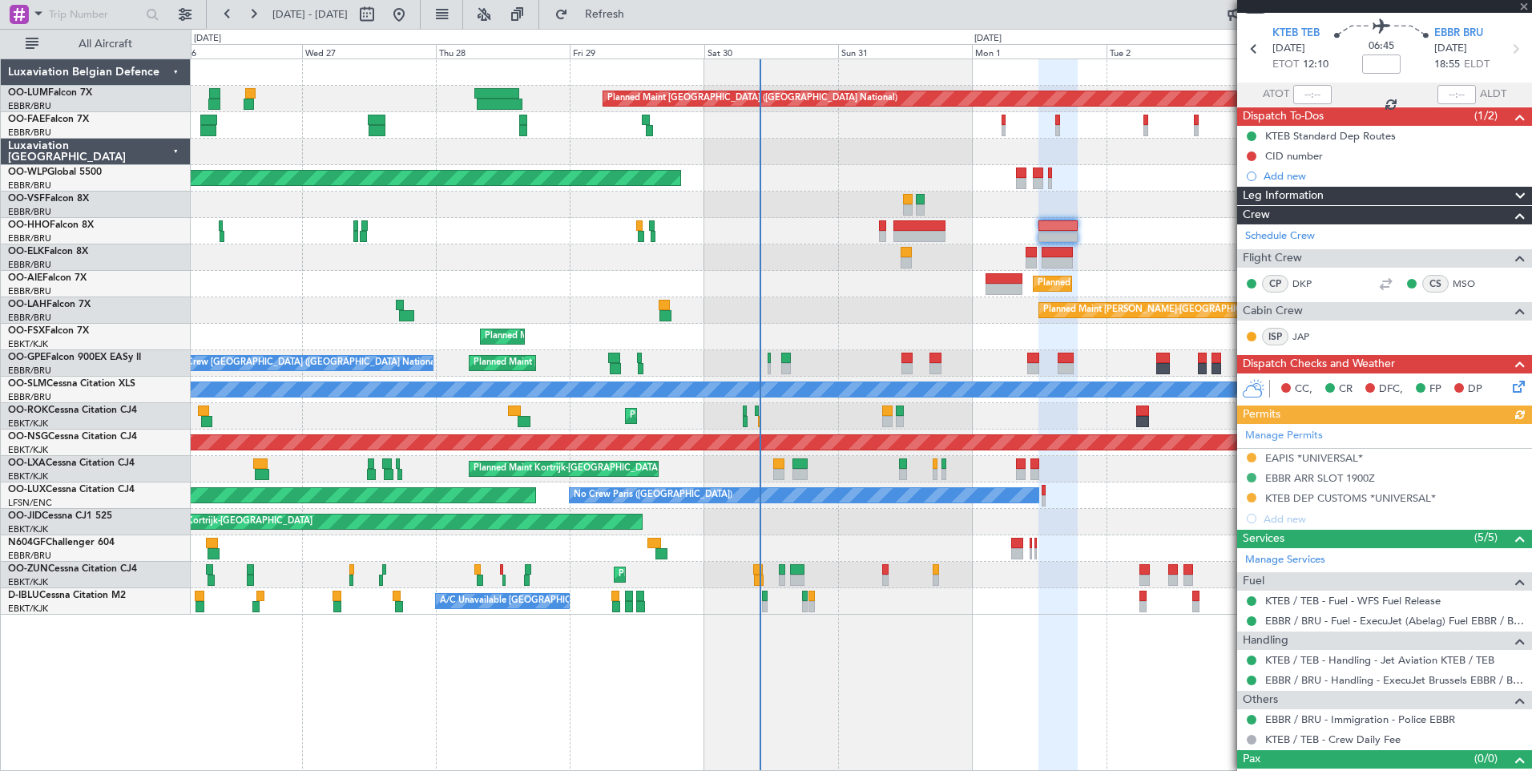
scroll to position [73, 0]
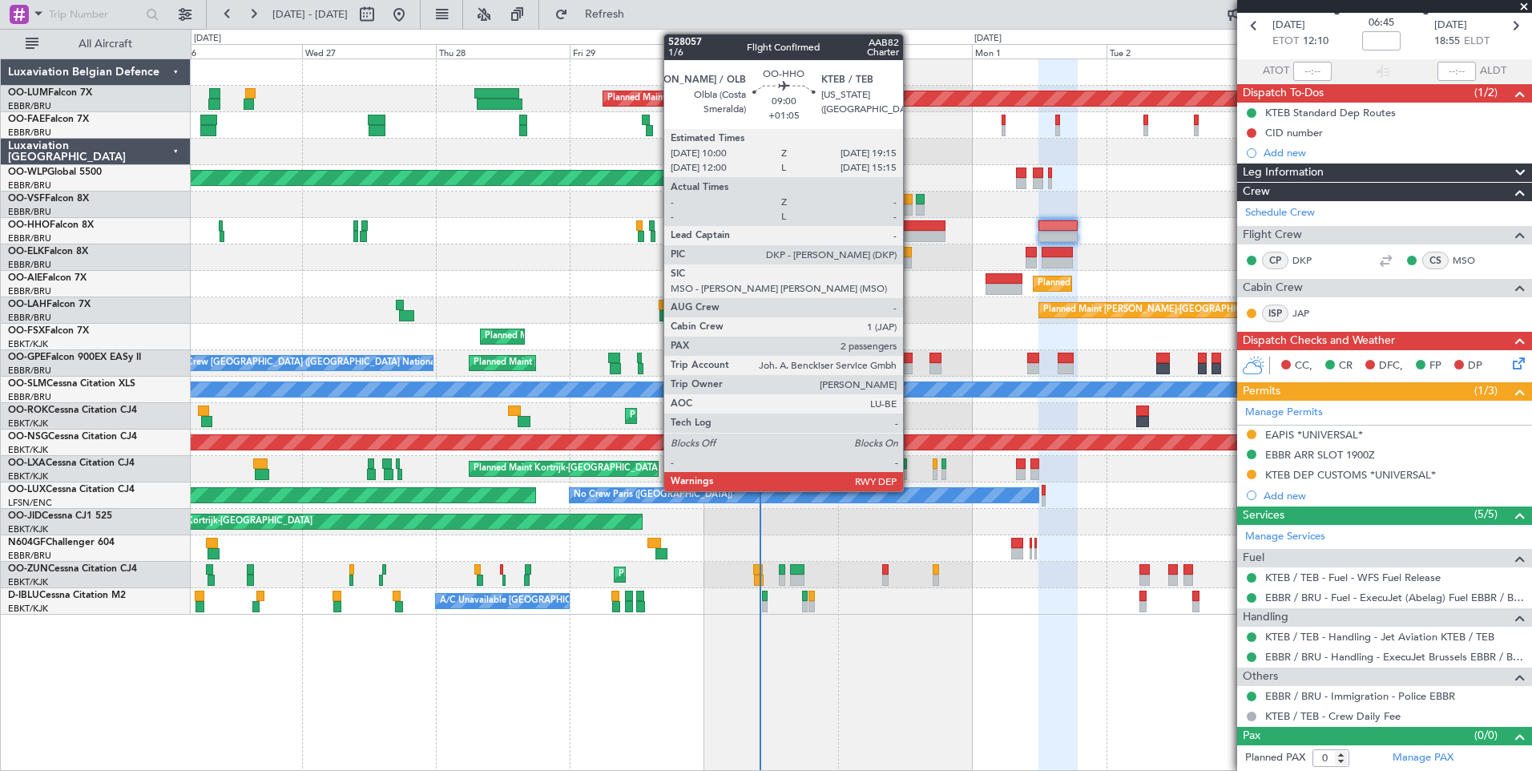
click at [910, 230] on div at bounding box center [920, 225] width 52 height 11
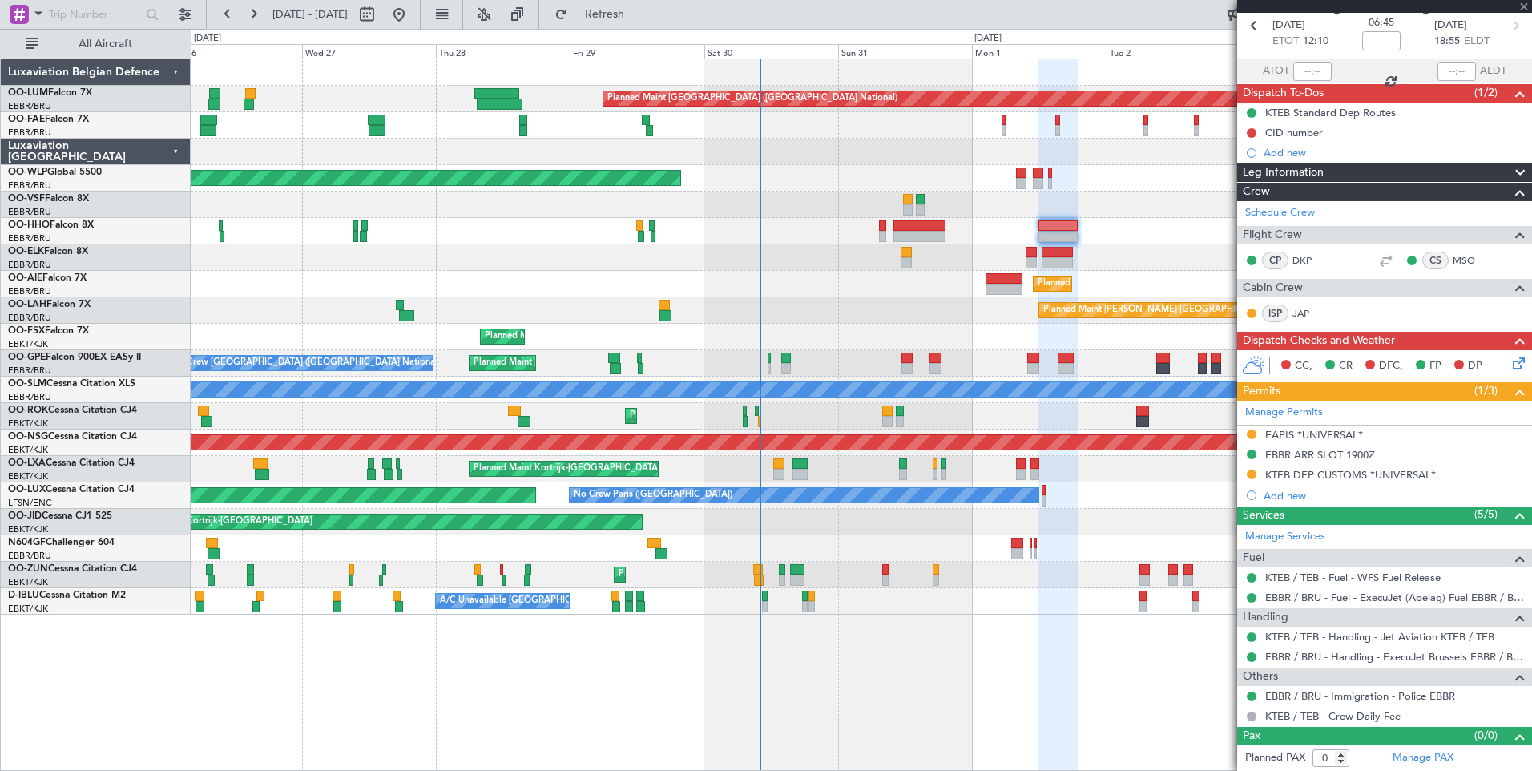
type input "+01:05"
type input "2"
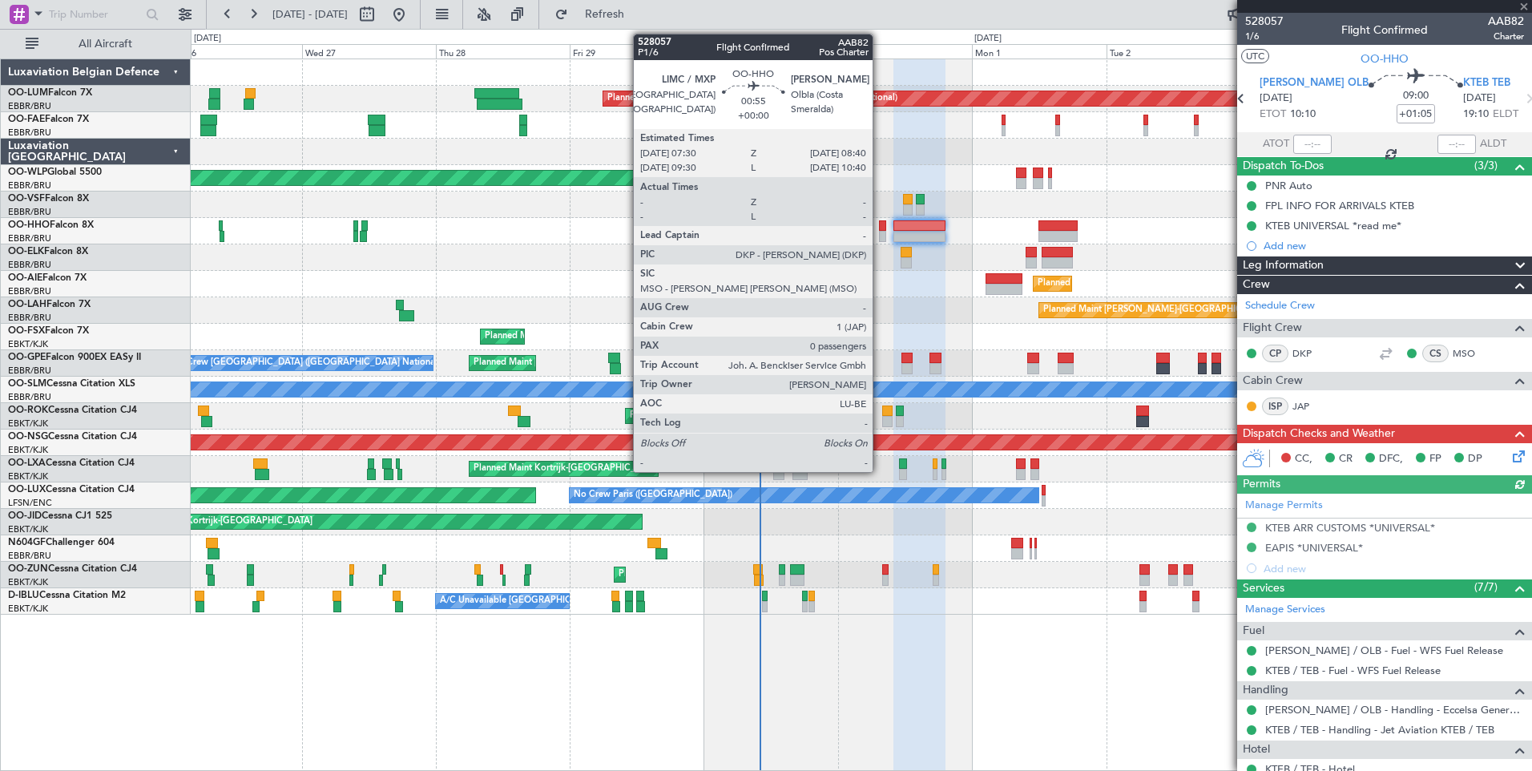
click at [880, 224] on div at bounding box center [882, 225] width 7 height 11
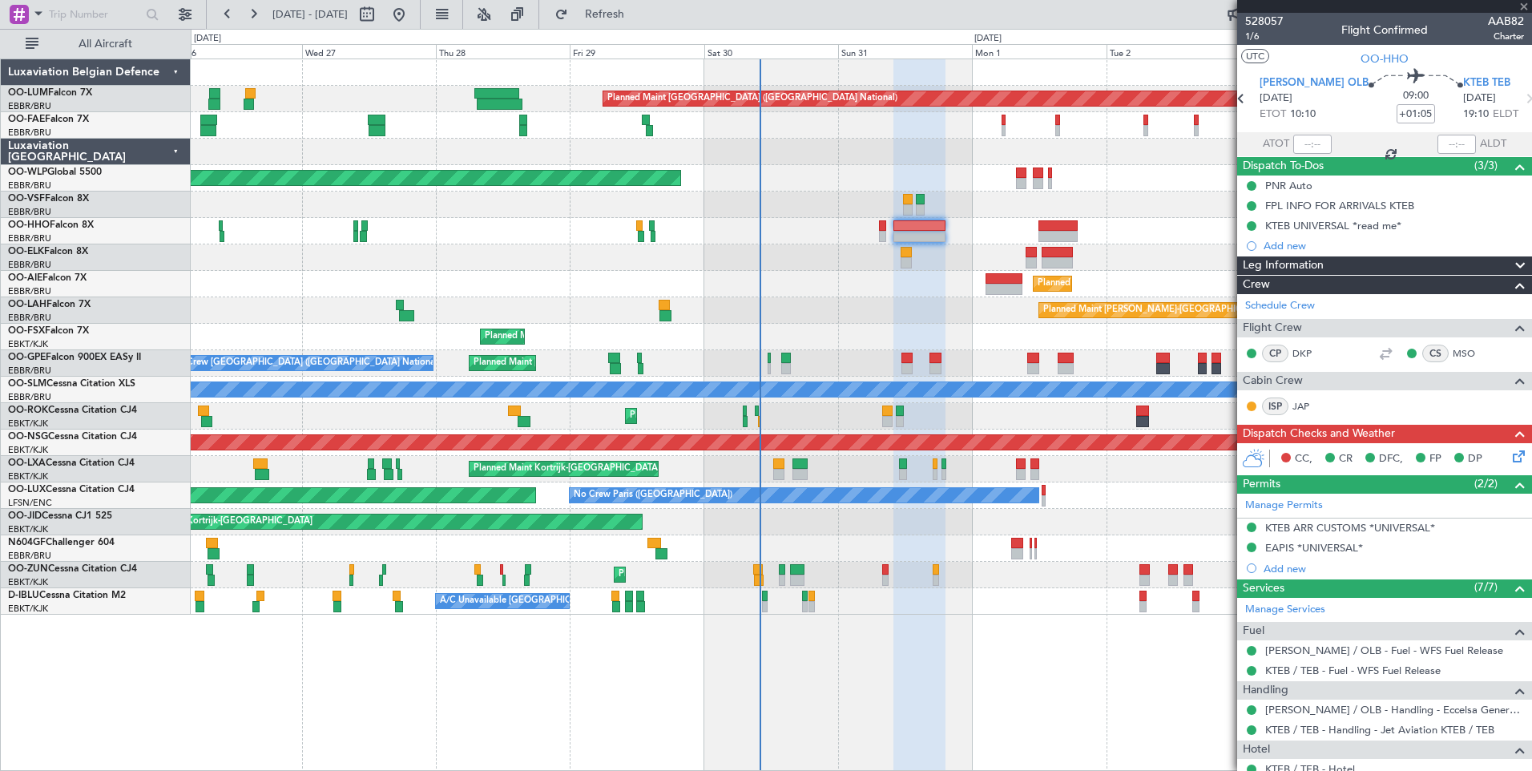
type input "0"
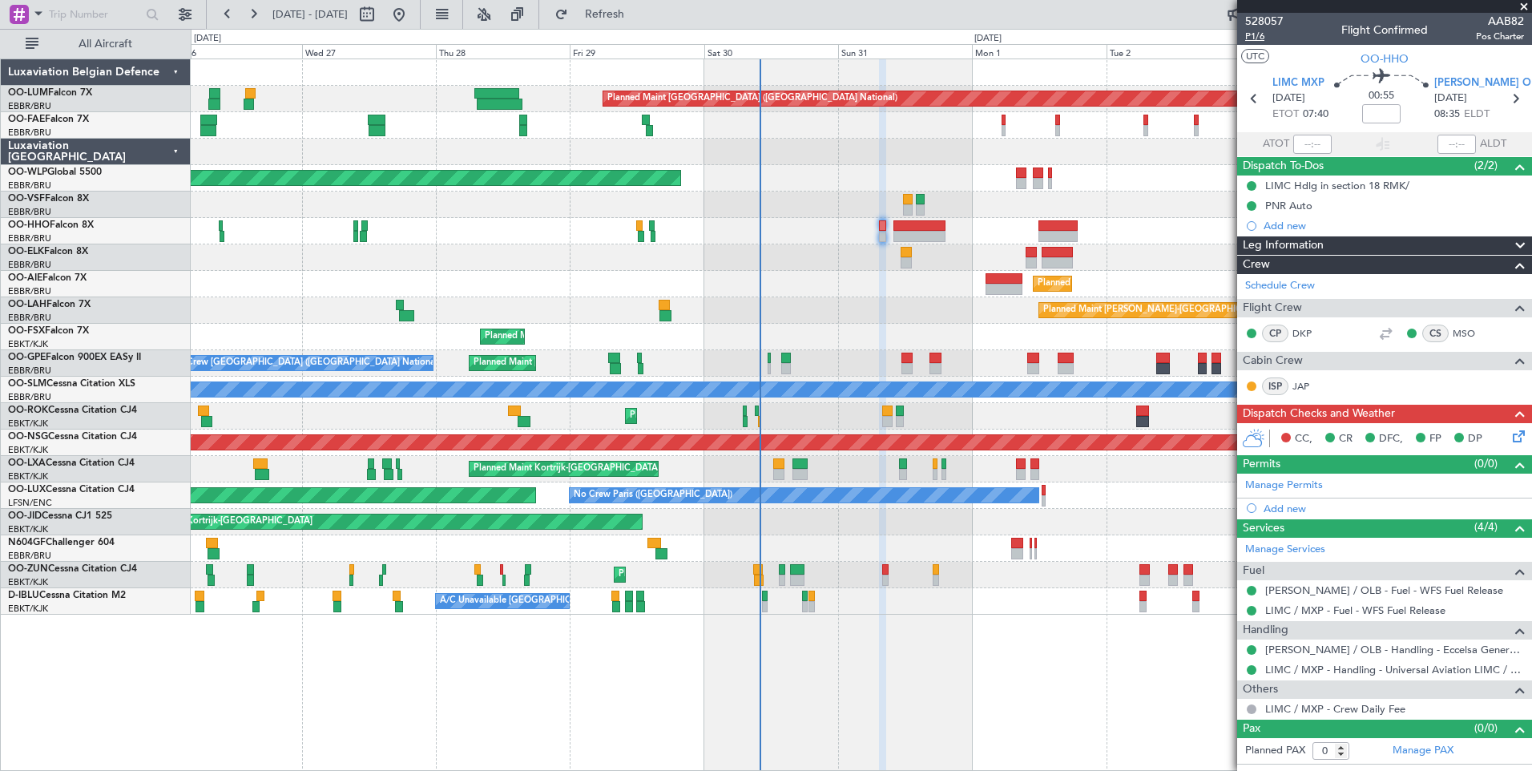
click at [1258, 38] on span "P1/6" at bounding box center [1264, 37] width 38 height 14
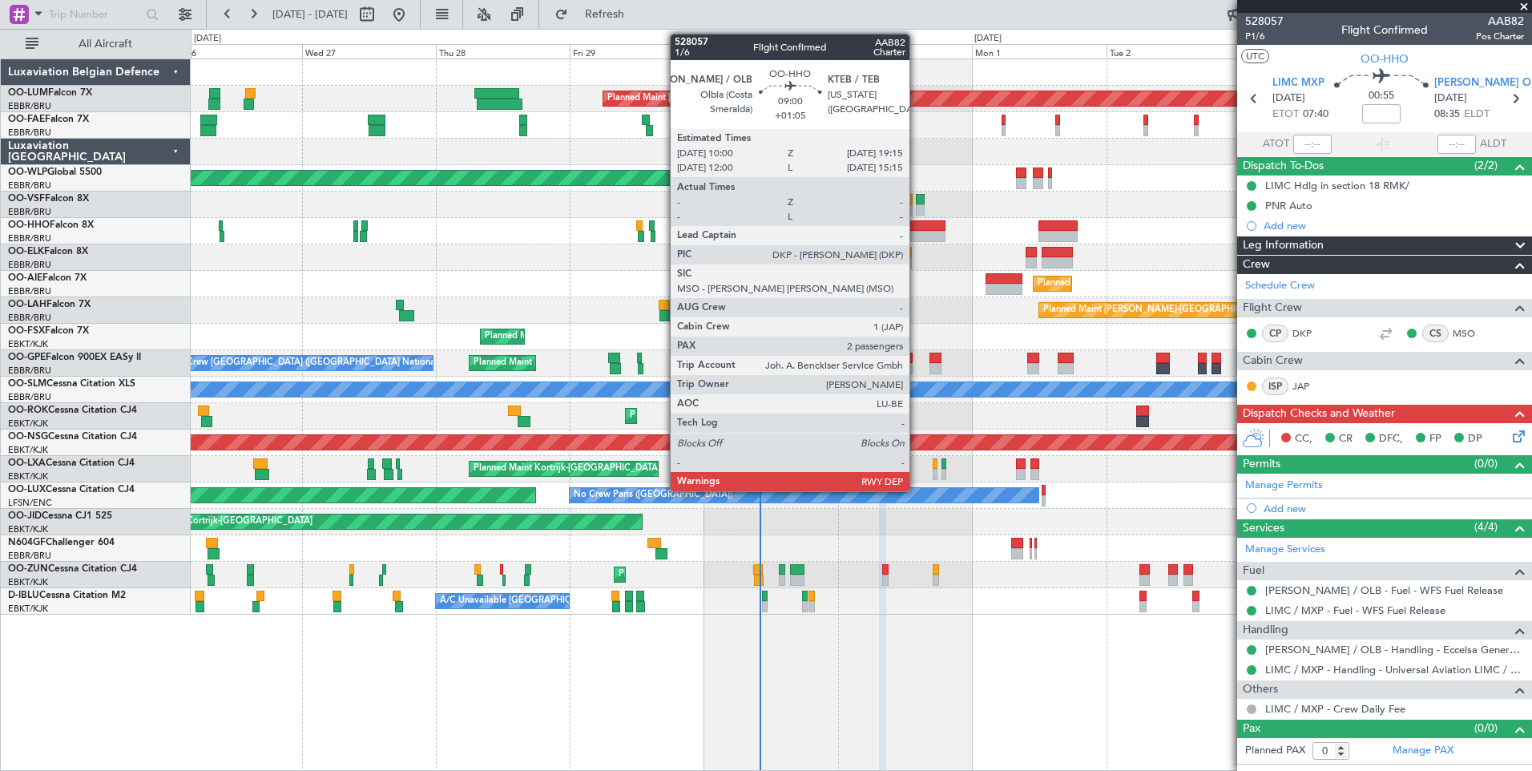
click at [917, 233] on div at bounding box center [920, 236] width 52 height 11
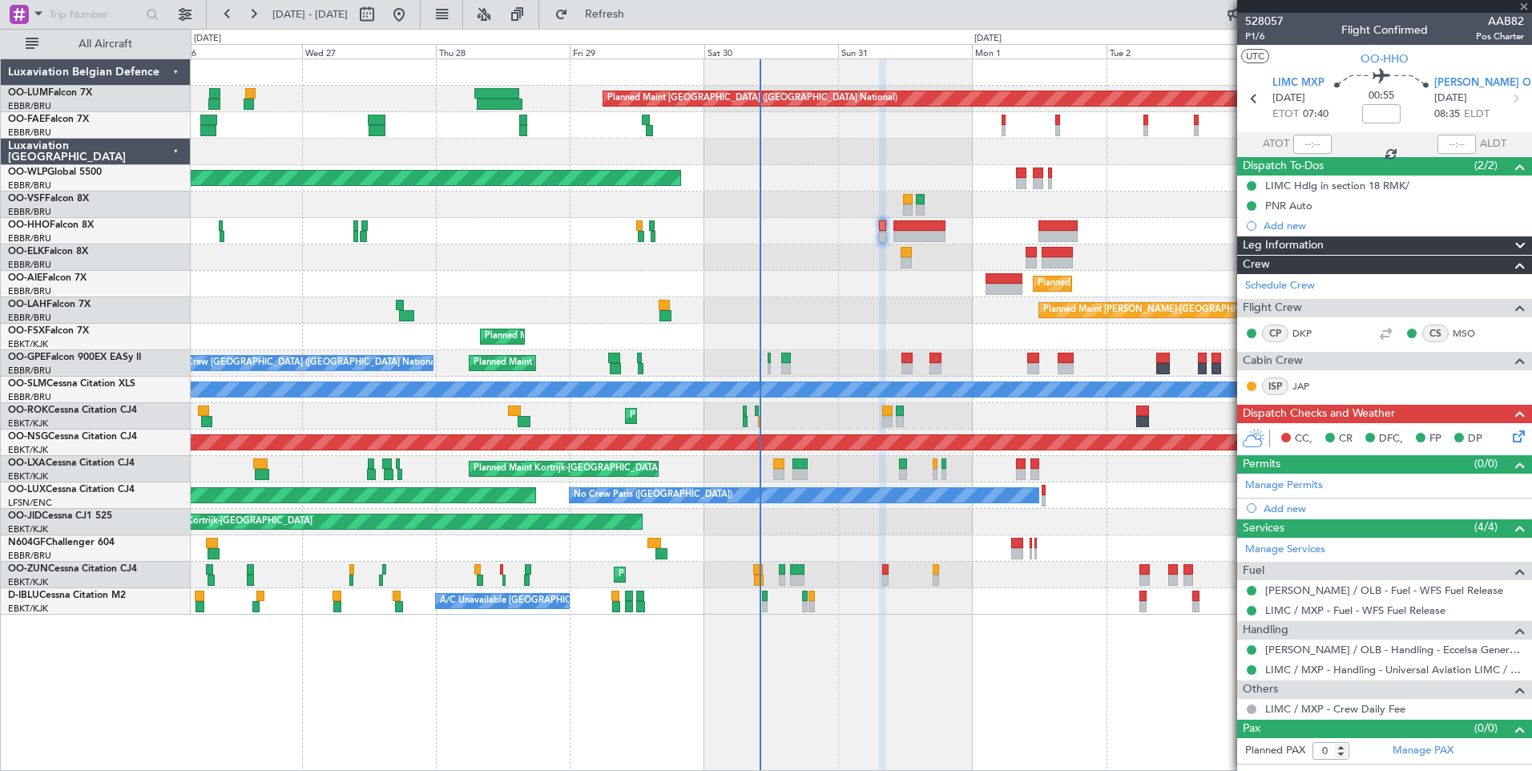
type input "+01:05"
type input "2"
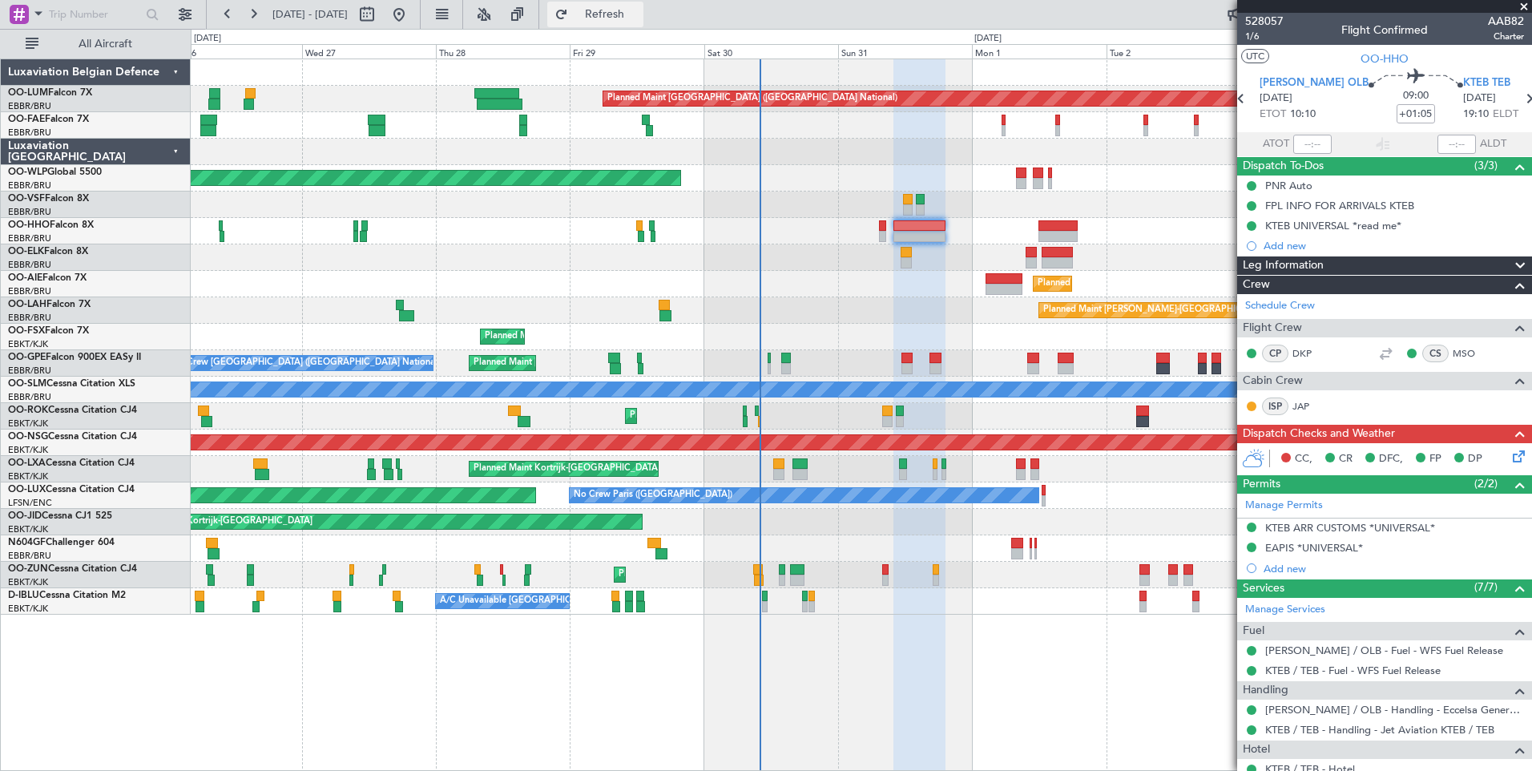
click at [639, 16] on span "Refresh" at bounding box center [604, 14] width 67 height 11
click at [639, 14] on span "Refresh" at bounding box center [604, 14] width 67 height 11
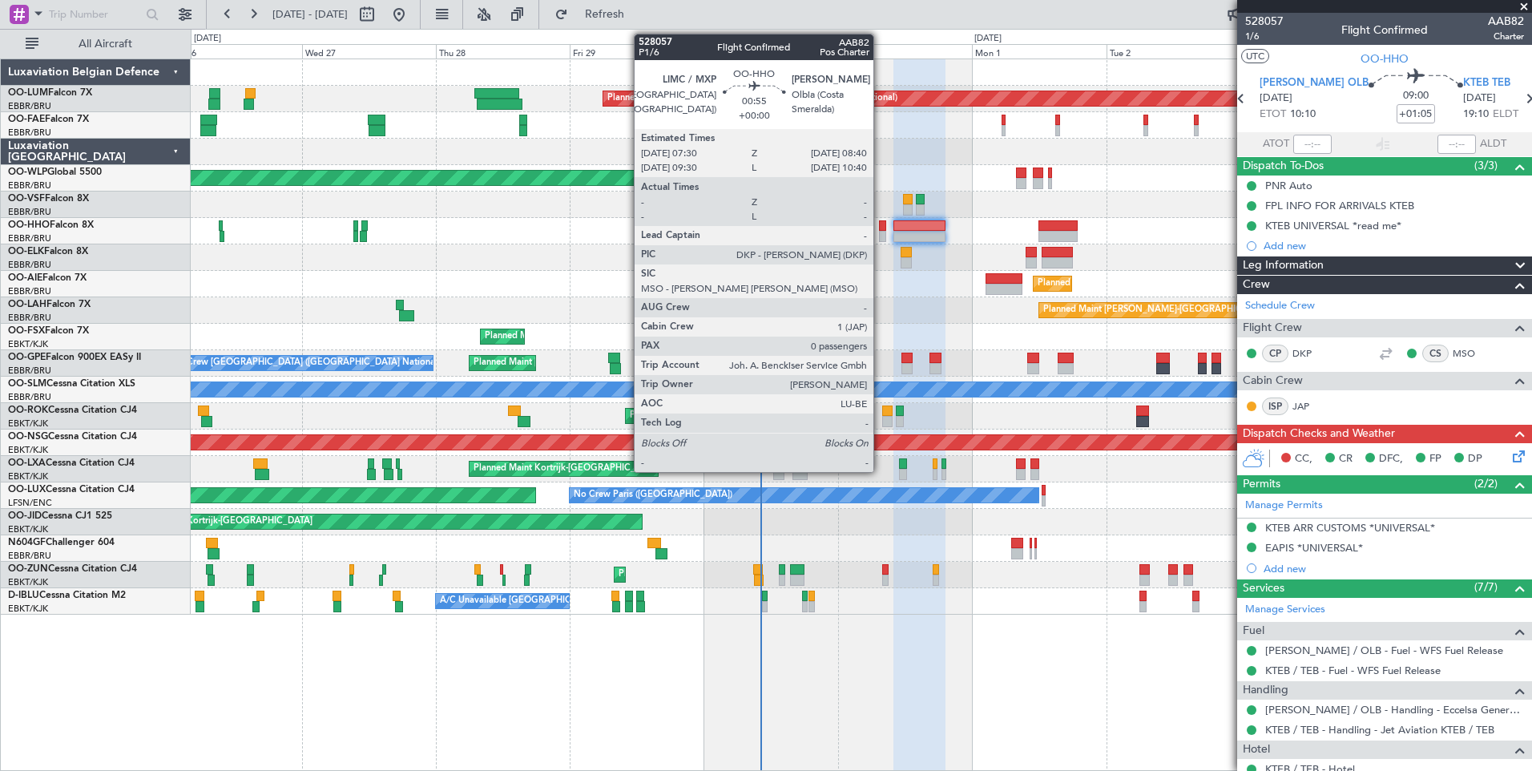
click at [881, 228] on div at bounding box center [882, 225] width 7 height 11
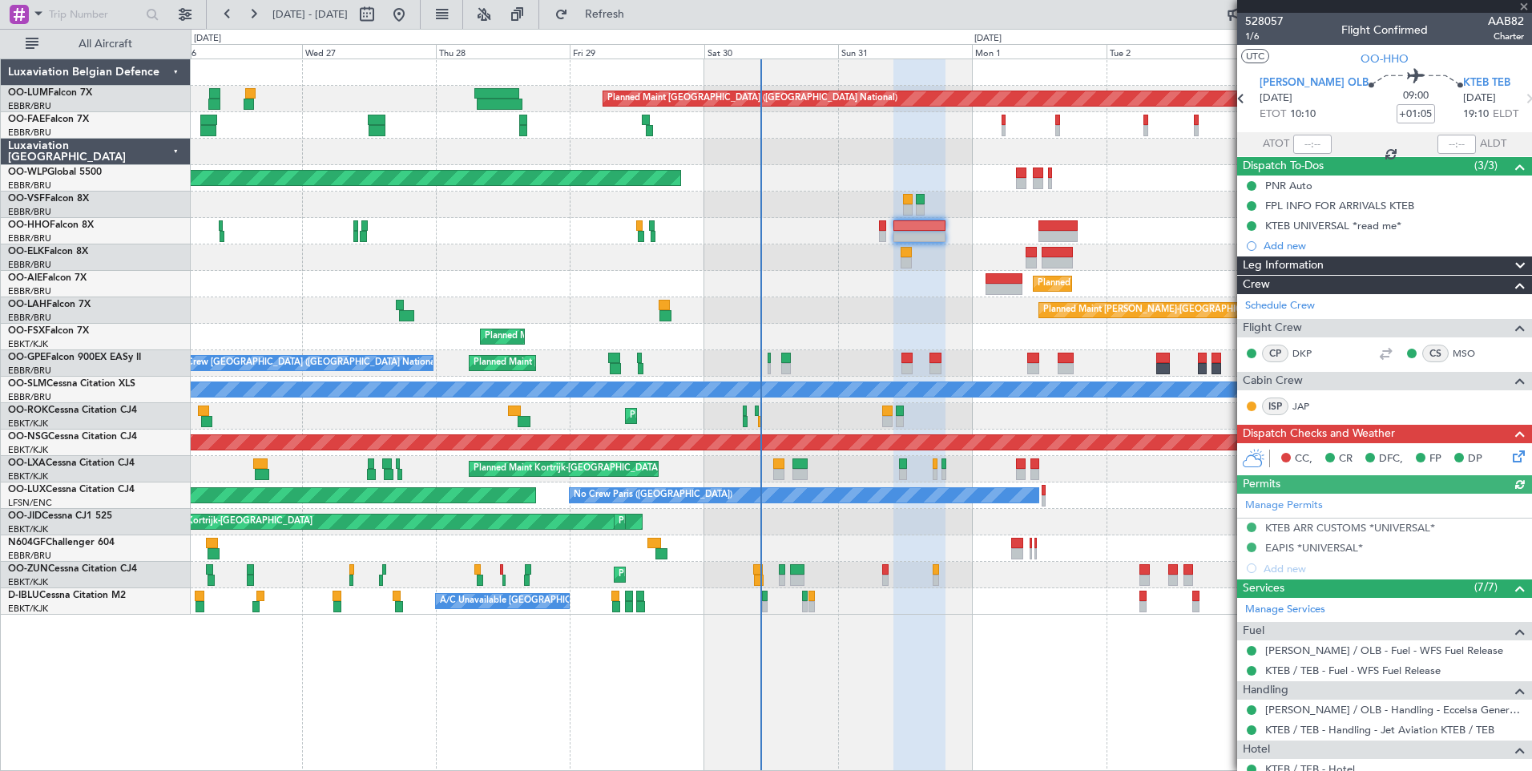
type input "0"
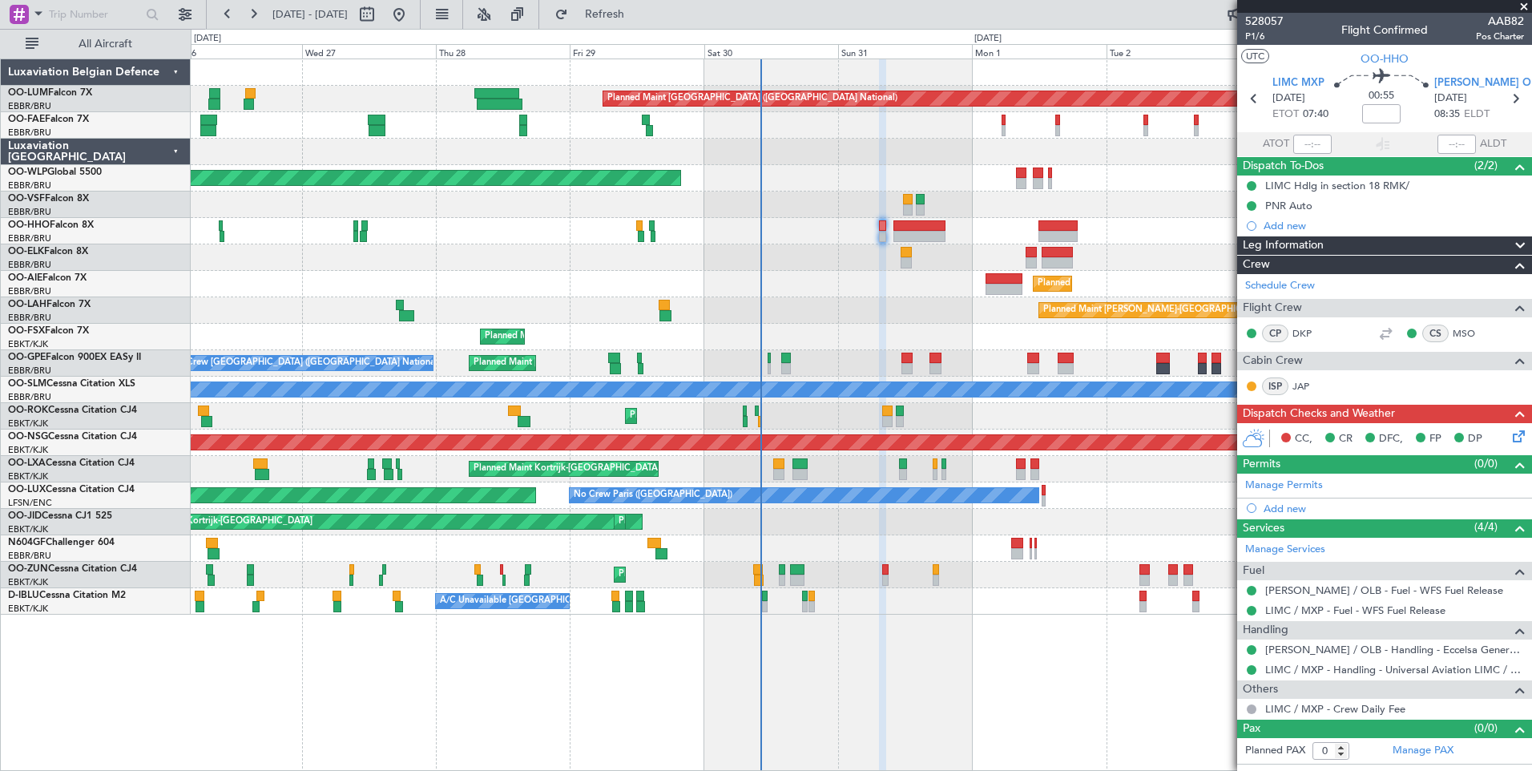
click at [1512, 440] on icon at bounding box center [1516, 433] width 13 height 13
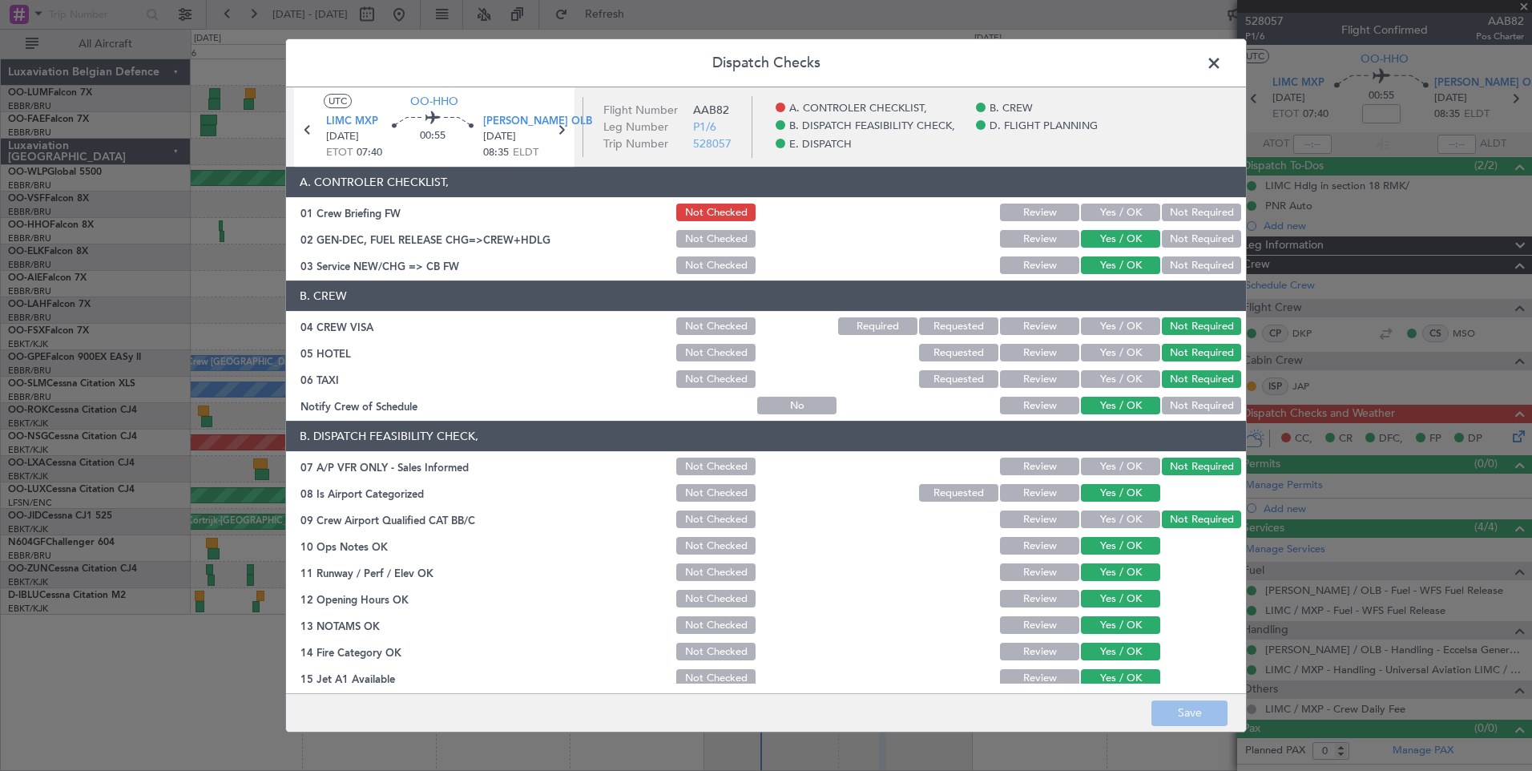
click at [1102, 214] on button "Yes / OK" at bounding box center [1120, 213] width 79 height 18
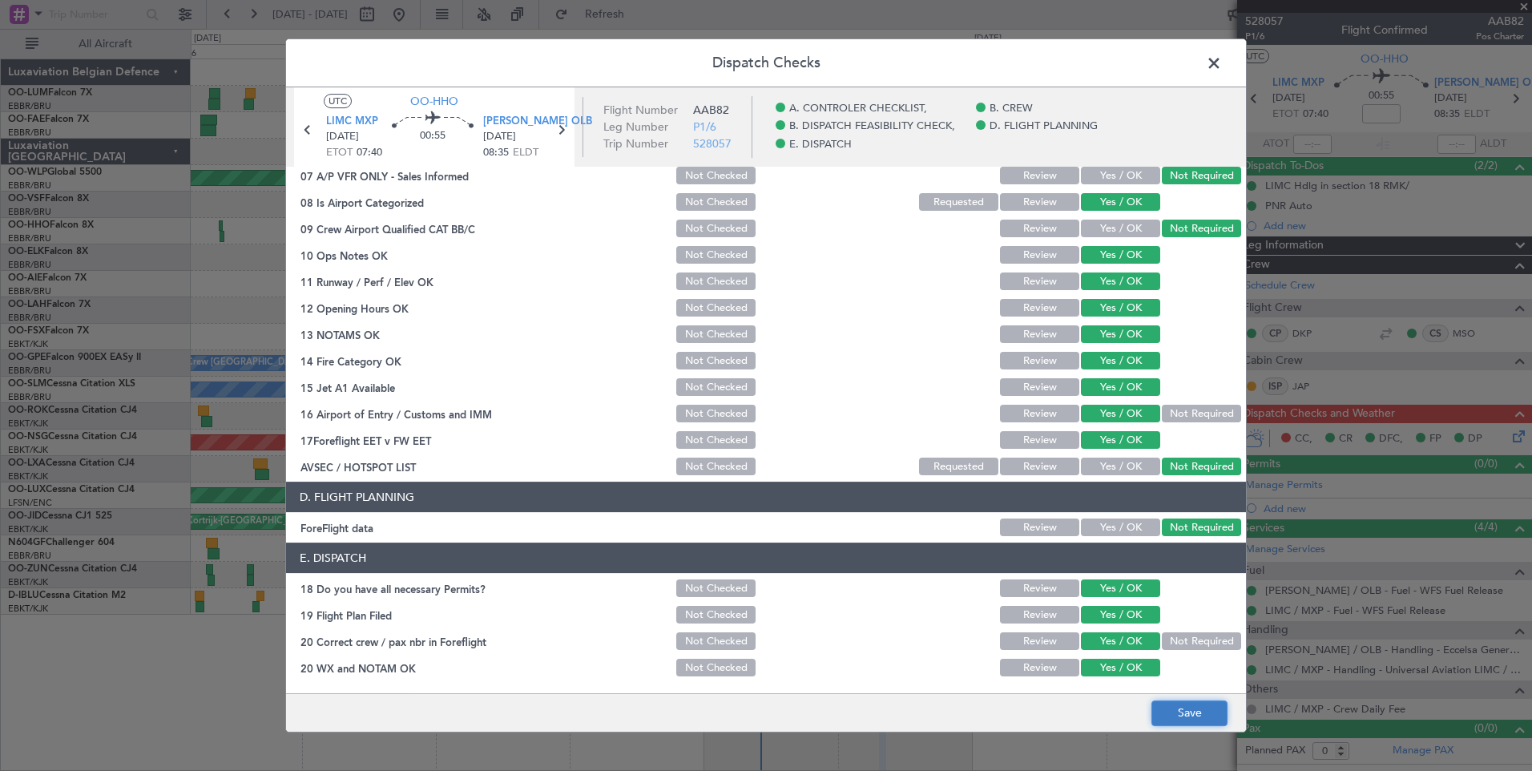
click at [1187, 712] on button "Save" at bounding box center [1190, 713] width 76 height 26
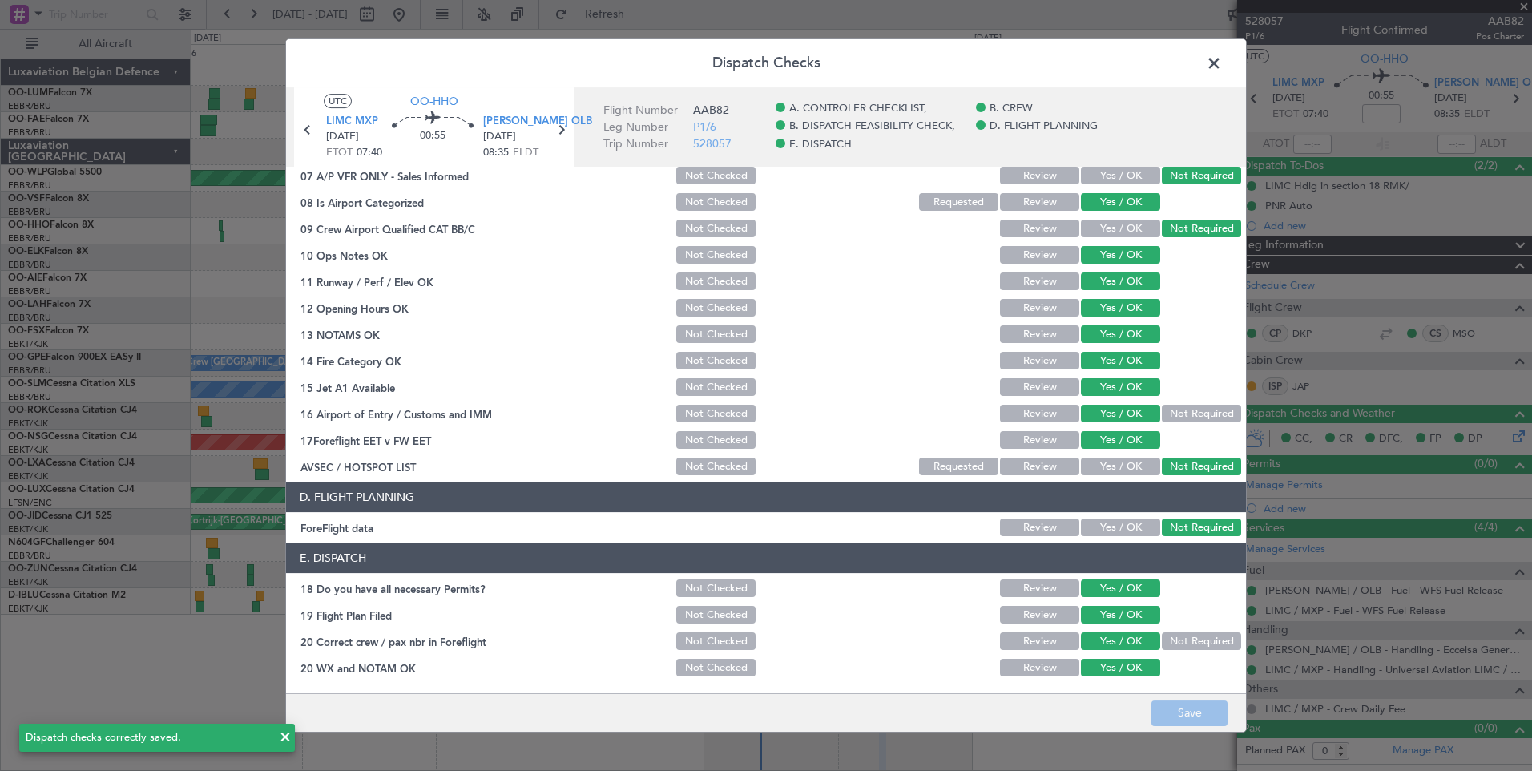
click at [1222, 63] on span at bounding box center [1222, 67] width 0 height 32
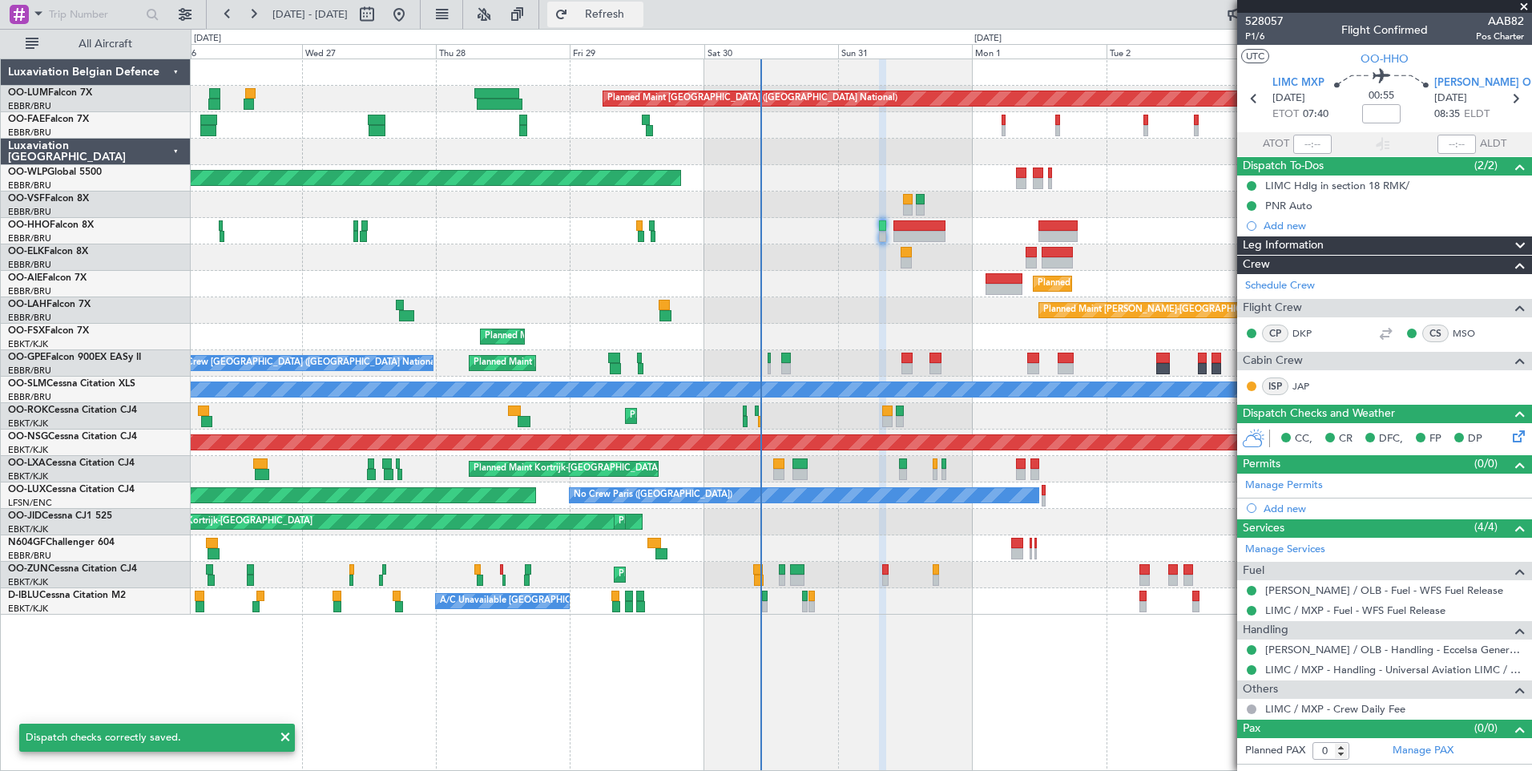
click at [639, 16] on span "Refresh" at bounding box center [604, 14] width 67 height 11
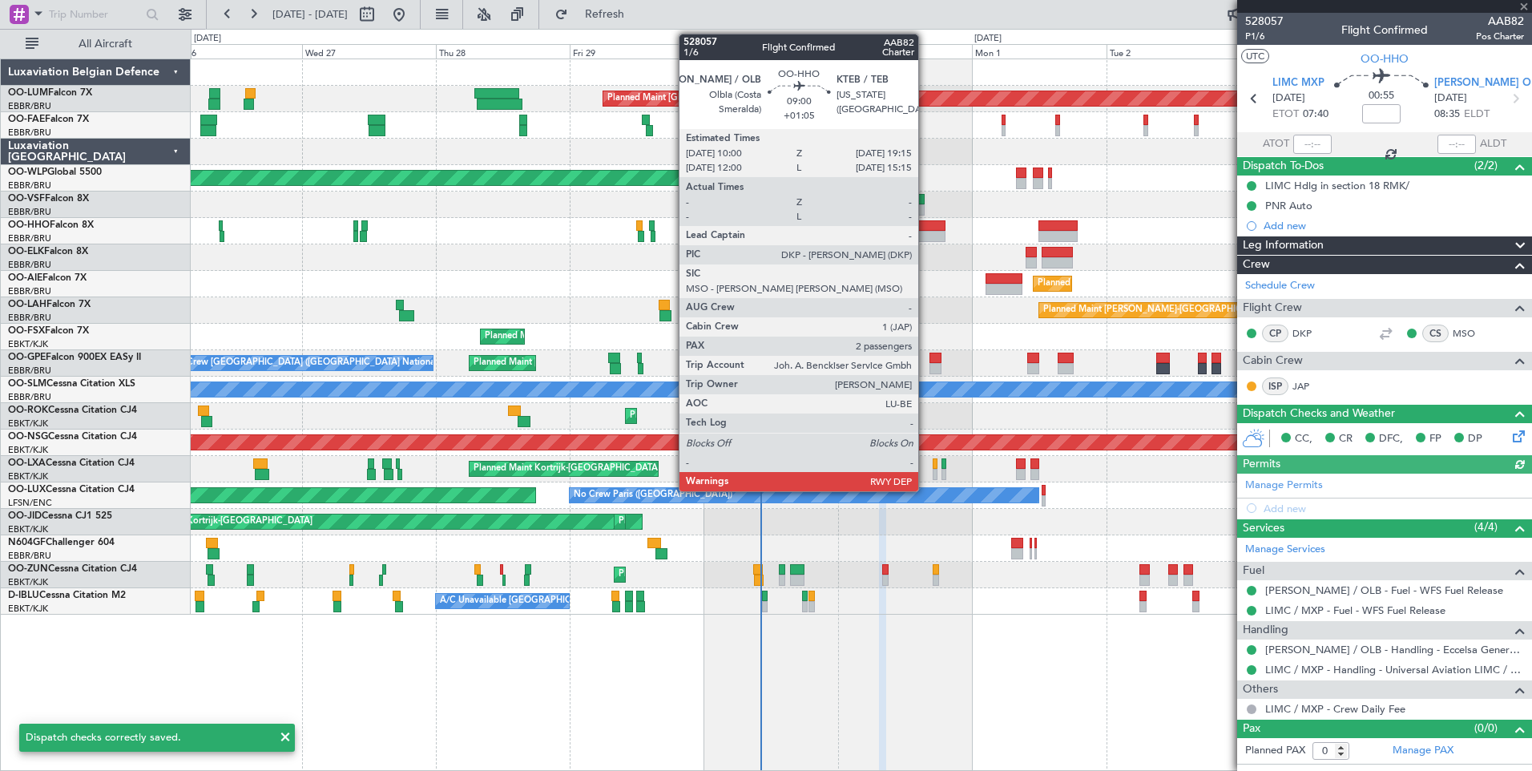
click at [926, 223] on div at bounding box center [920, 225] width 52 height 11
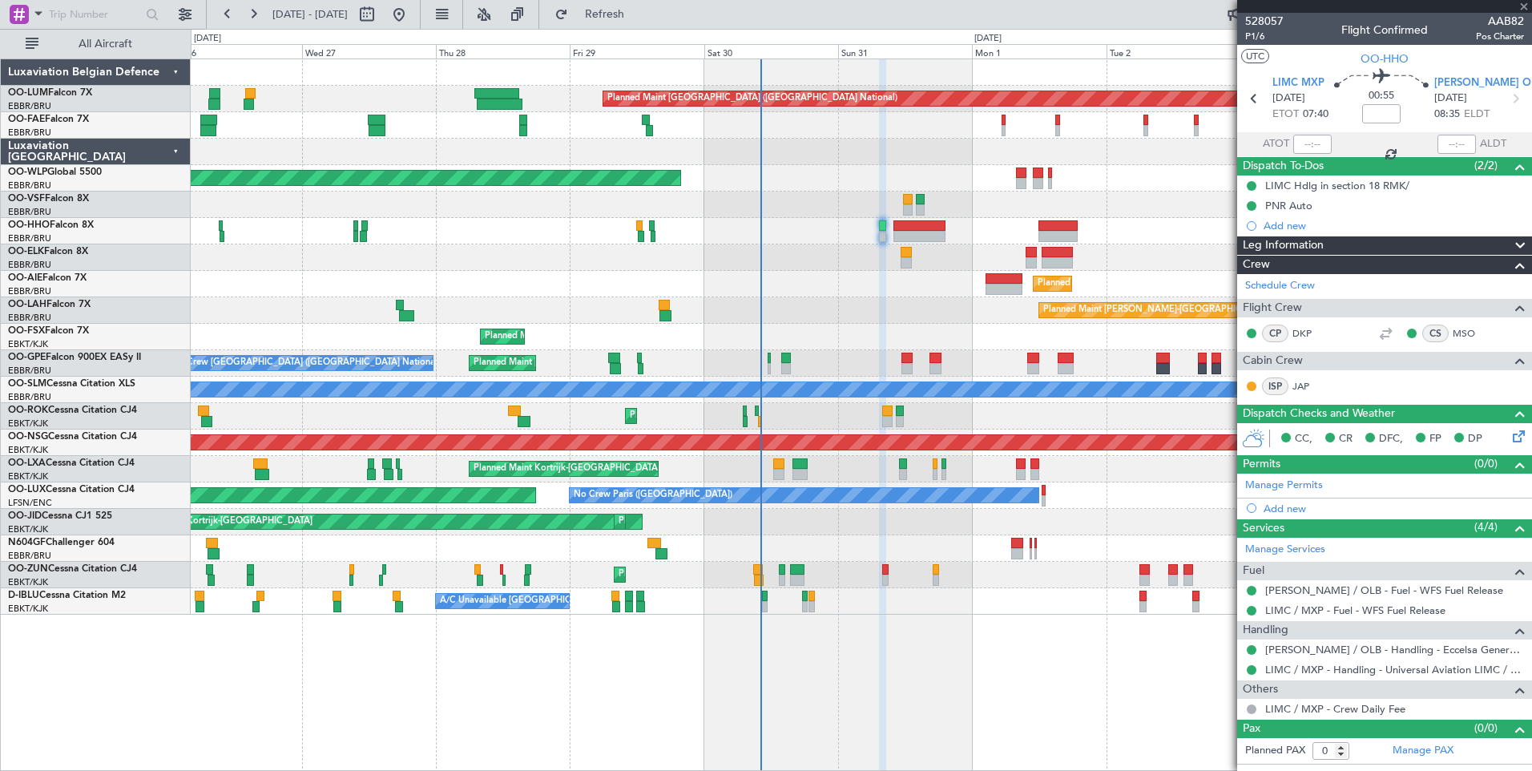
type input "+01:05"
type input "2"
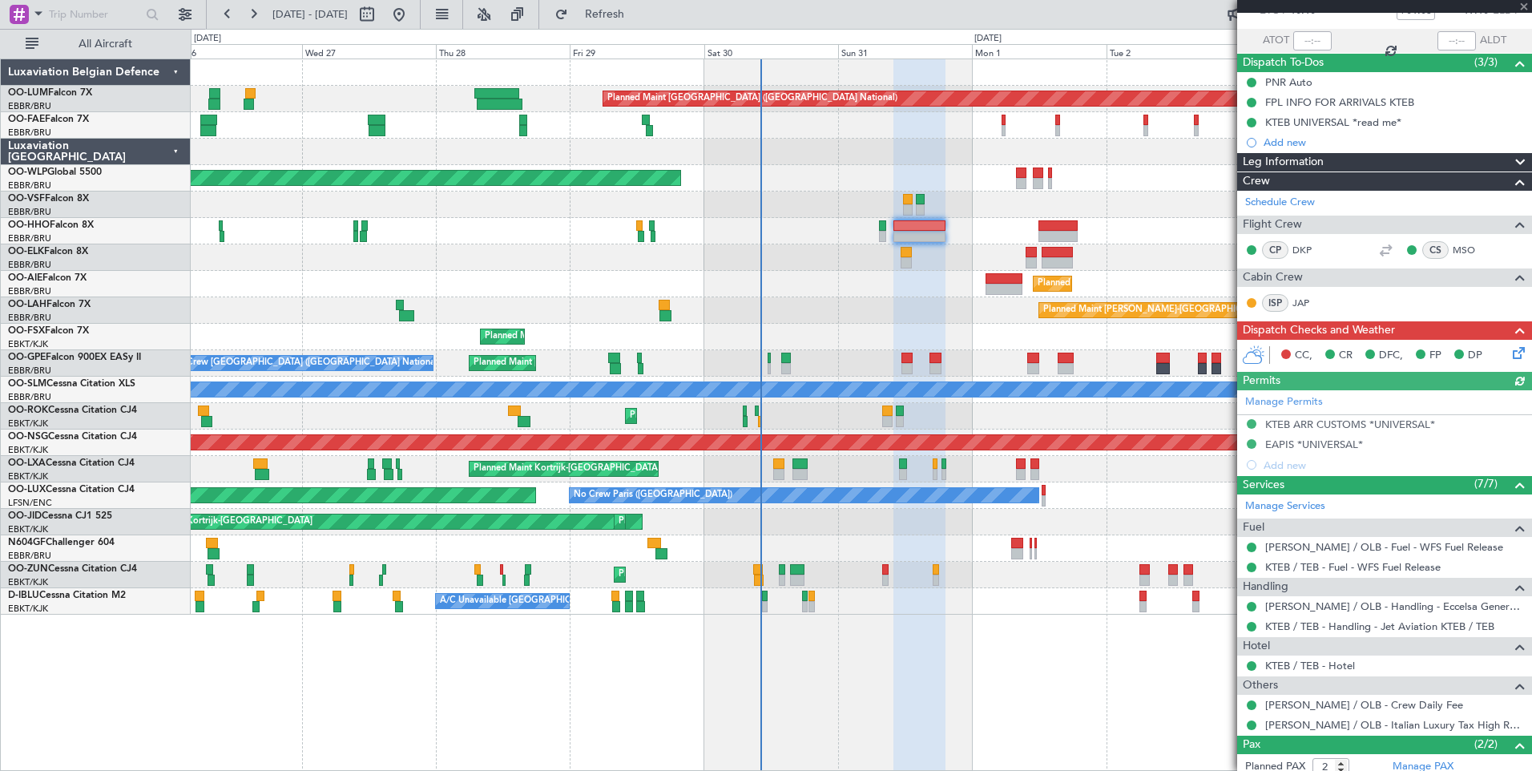
scroll to position [0, 0]
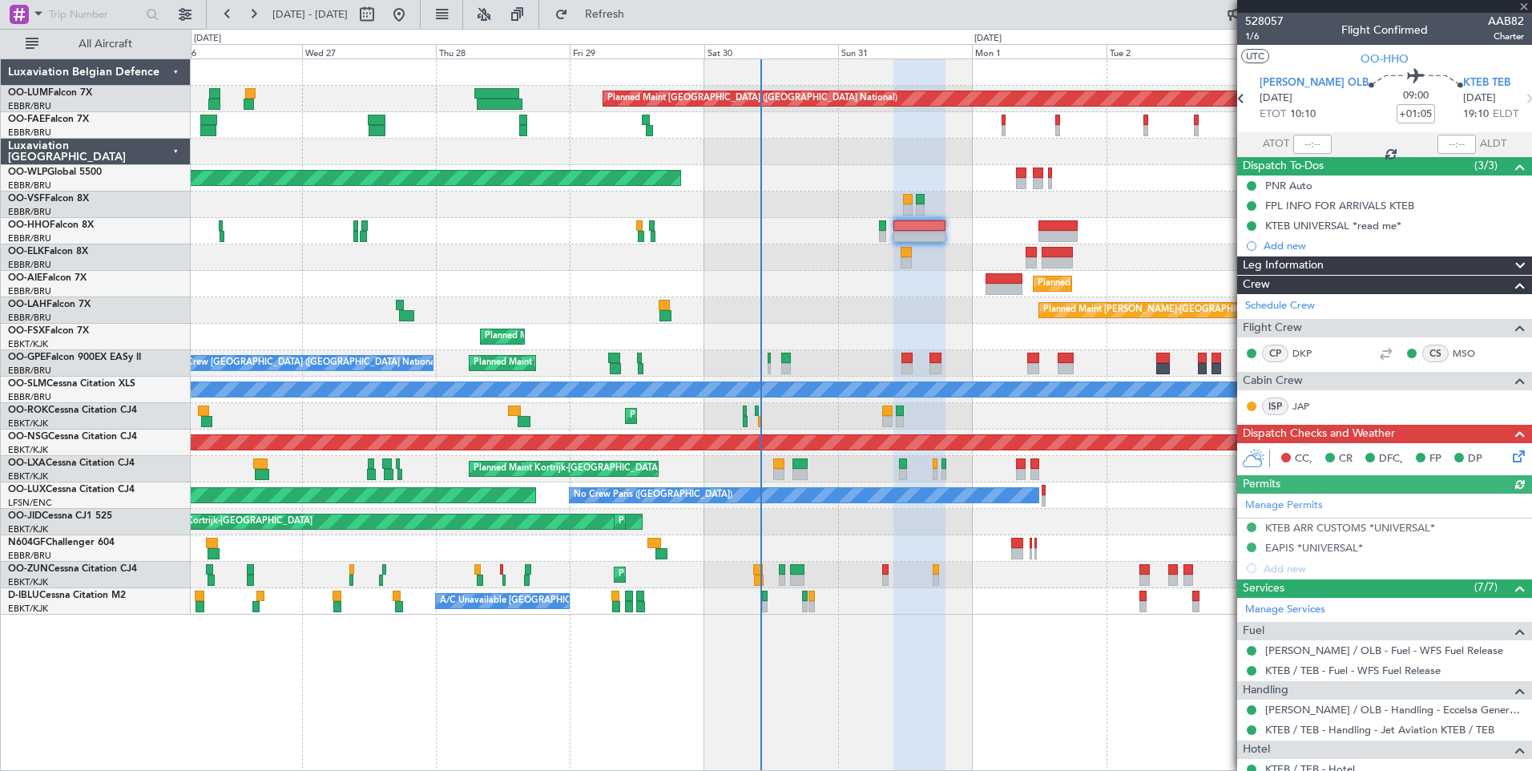
click at [1511, 455] on icon at bounding box center [1516, 453] width 13 height 13
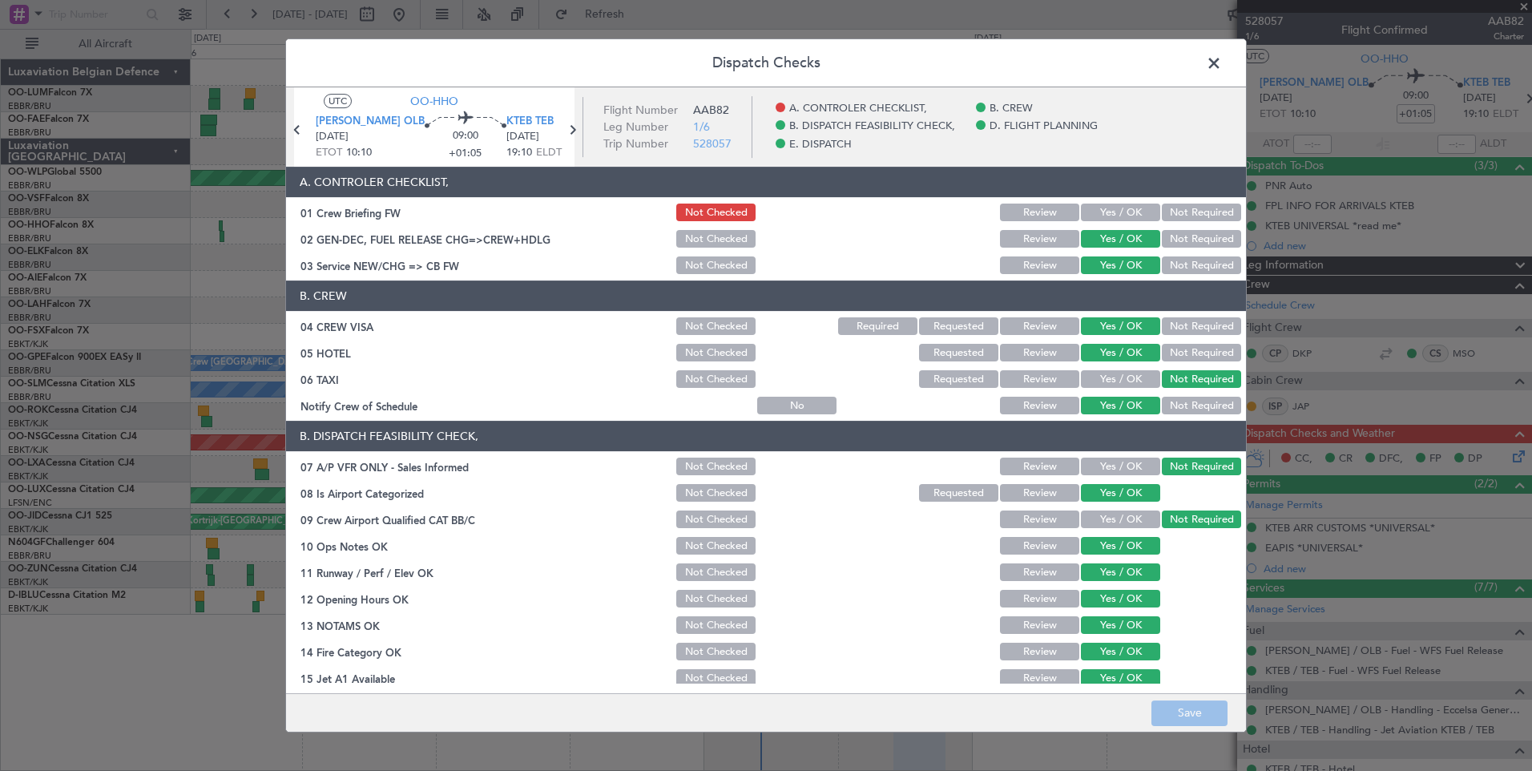
click at [1085, 212] on button "Yes / OK" at bounding box center [1120, 213] width 79 height 18
click at [1182, 714] on button "Save" at bounding box center [1190, 713] width 76 height 26
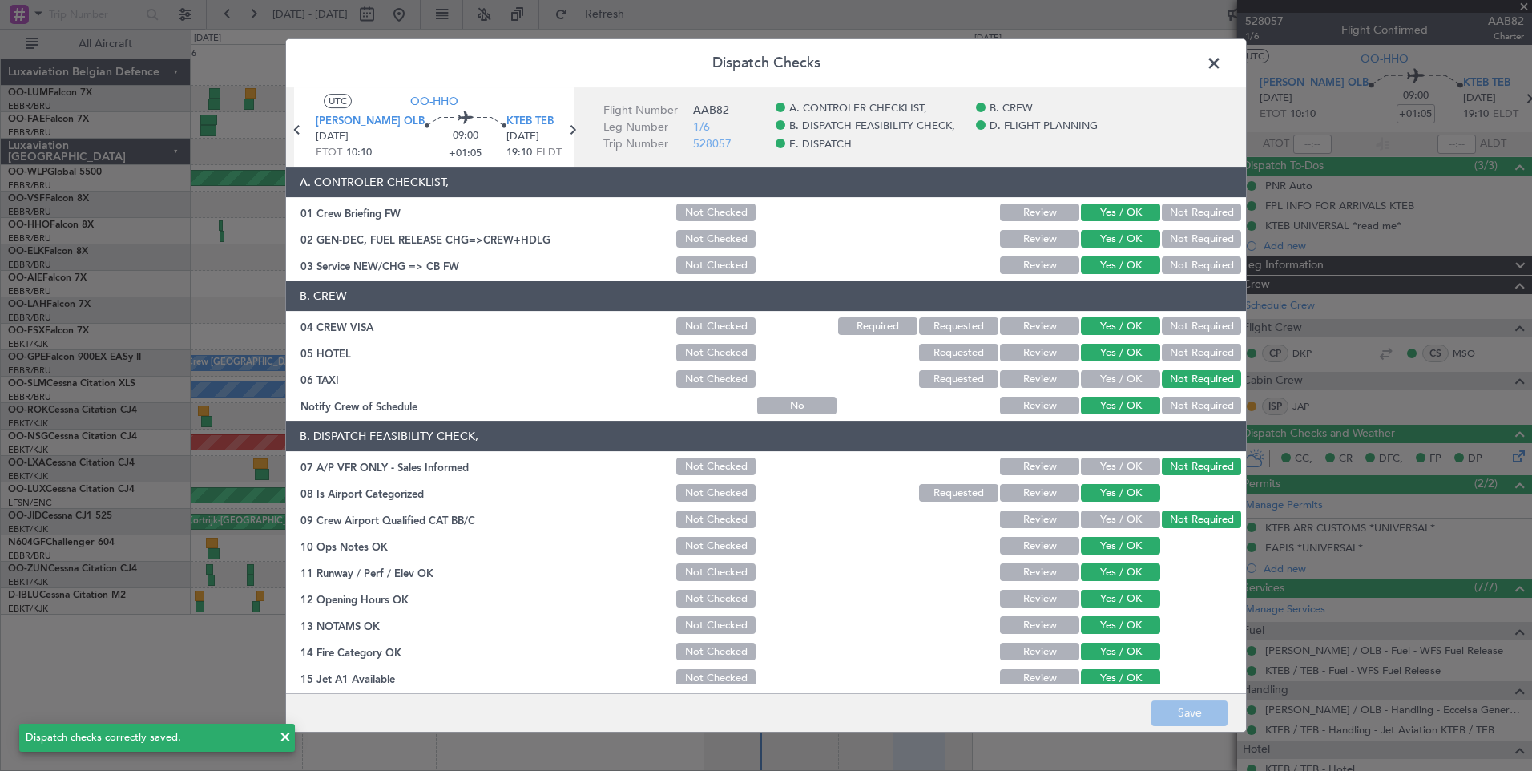
click at [1222, 66] on span at bounding box center [1222, 67] width 0 height 32
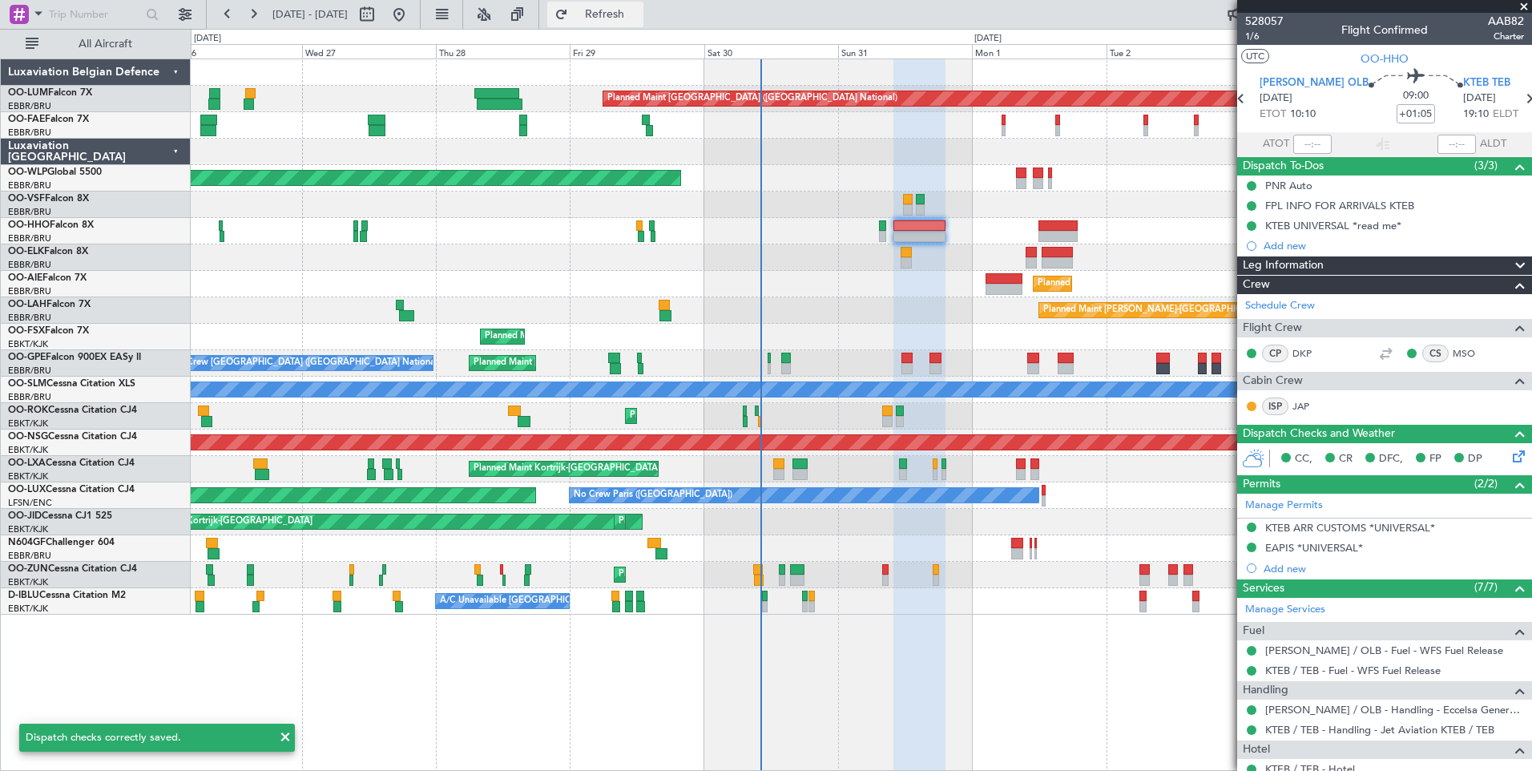
click at [639, 20] on span "Refresh" at bounding box center [604, 14] width 67 height 11
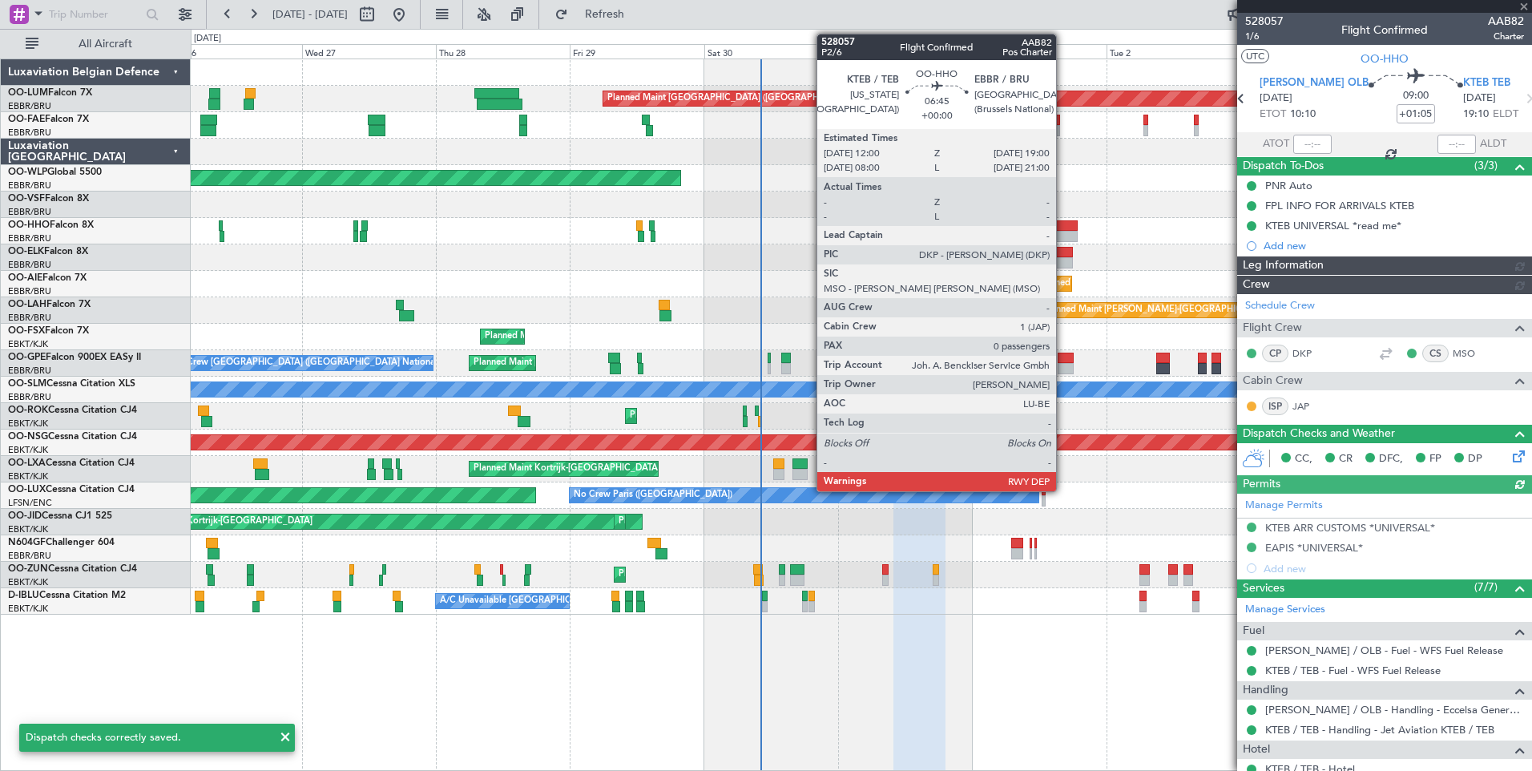
click at [1063, 228] on div at bounding box center [1058, 225] width 39 height 11
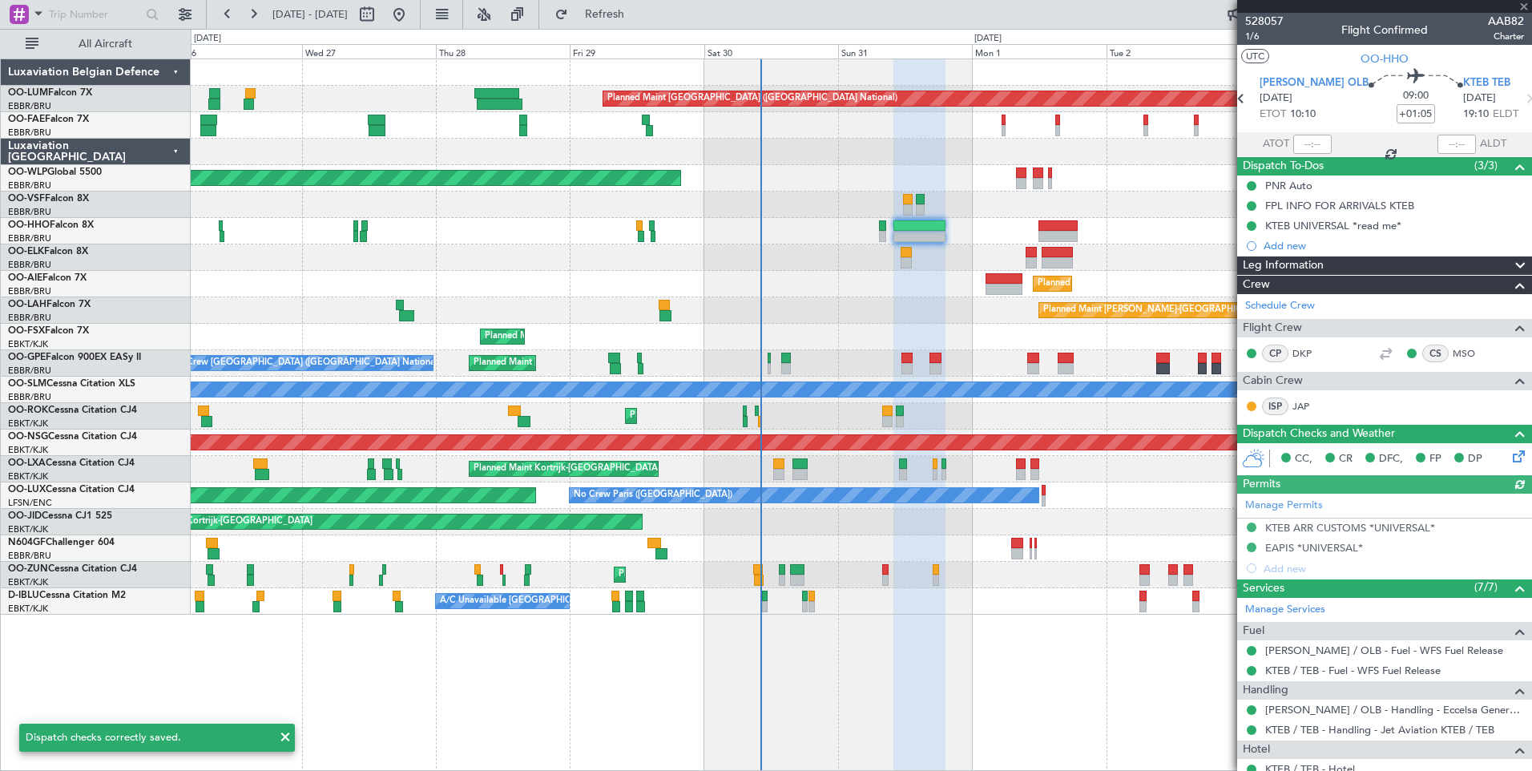
type input "0"
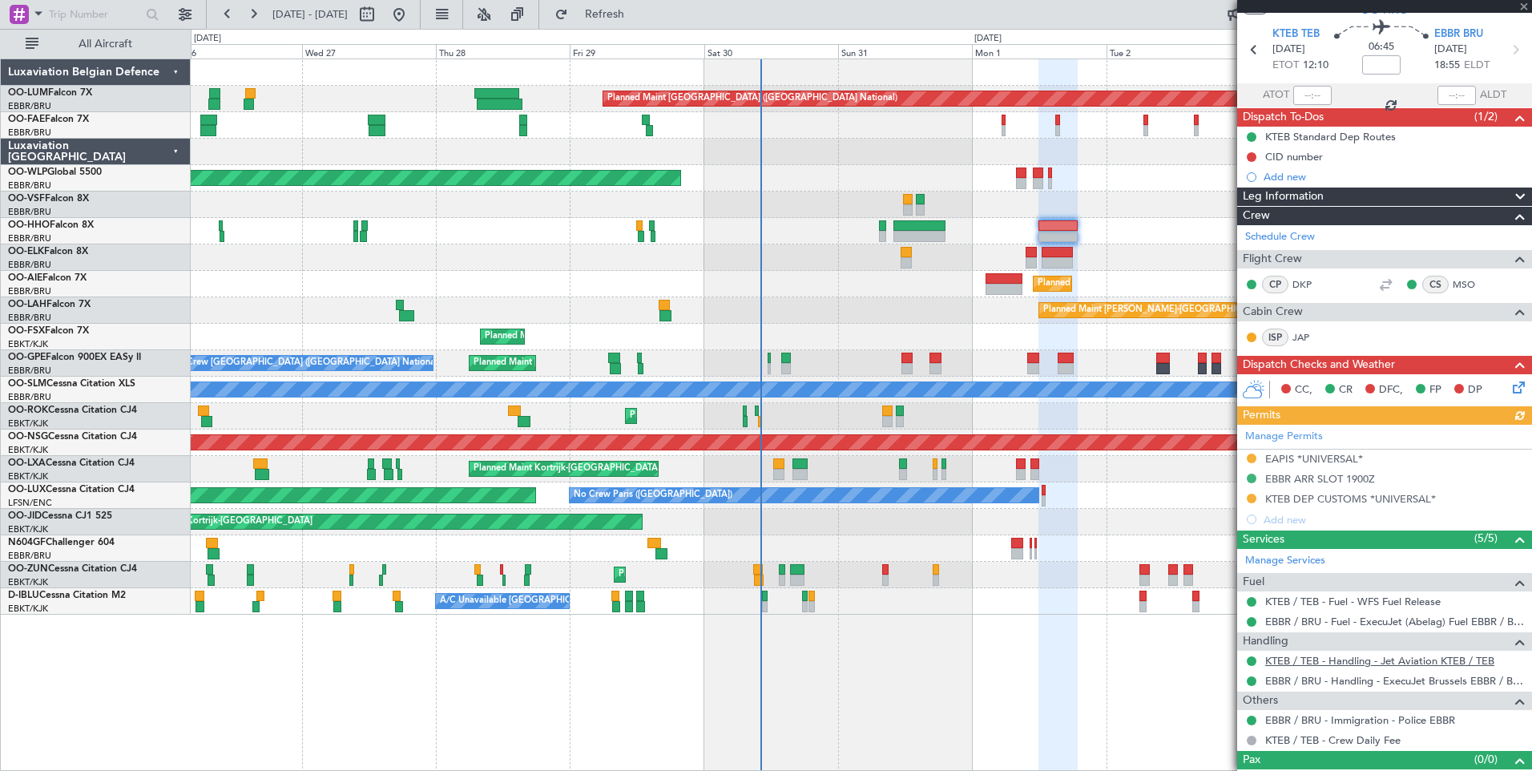
scroll to position [73, 0]
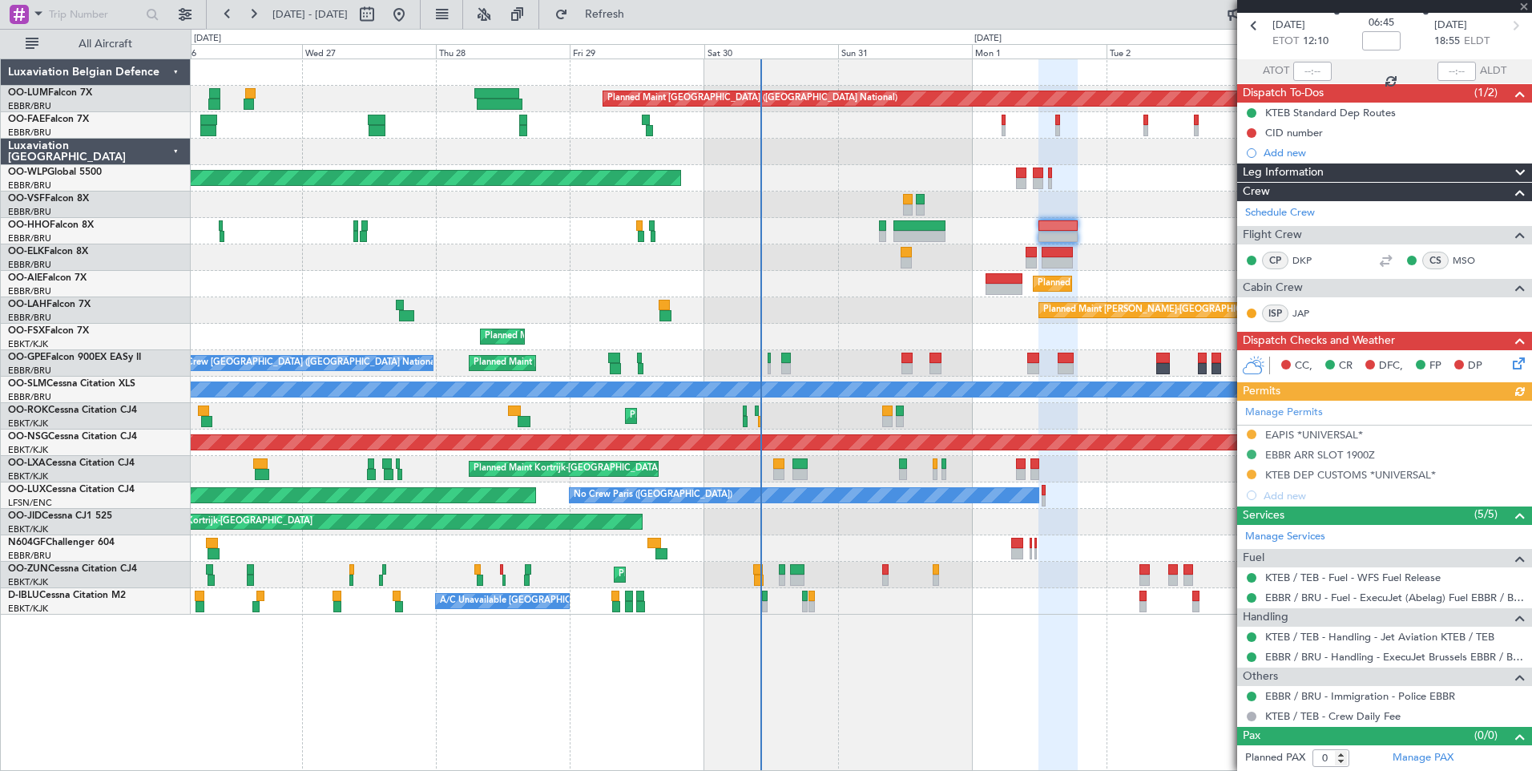
click at [1515, 365] on icon at bounding box center [1516, 360] width 13 height 13
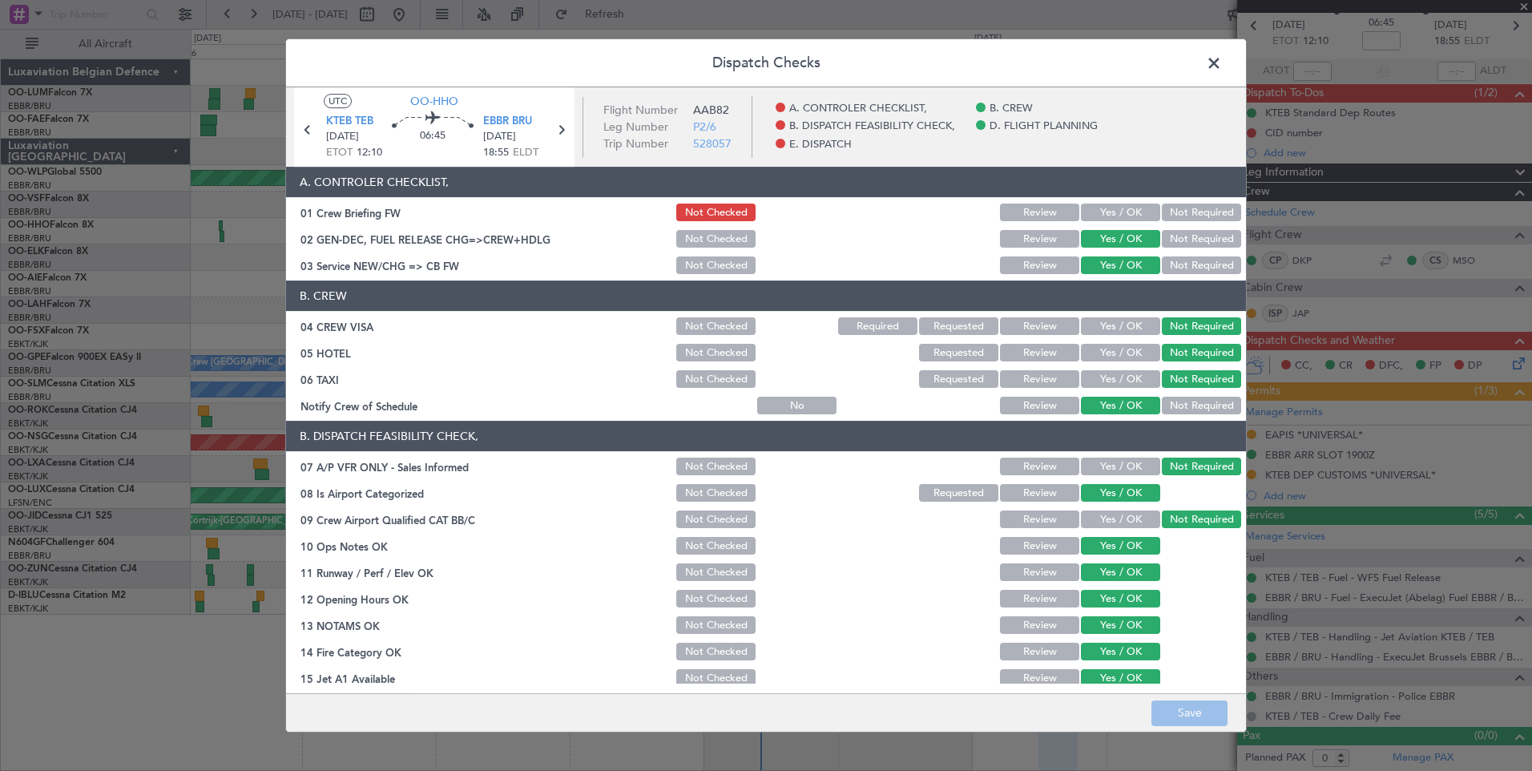
click at [1109, 210] on button "Yes / OK" at bounding box center [1120, 213] width 79 height 18
click at [1164, 715] on button "Save" at bounding box center [1190, 713] width 76 height 26
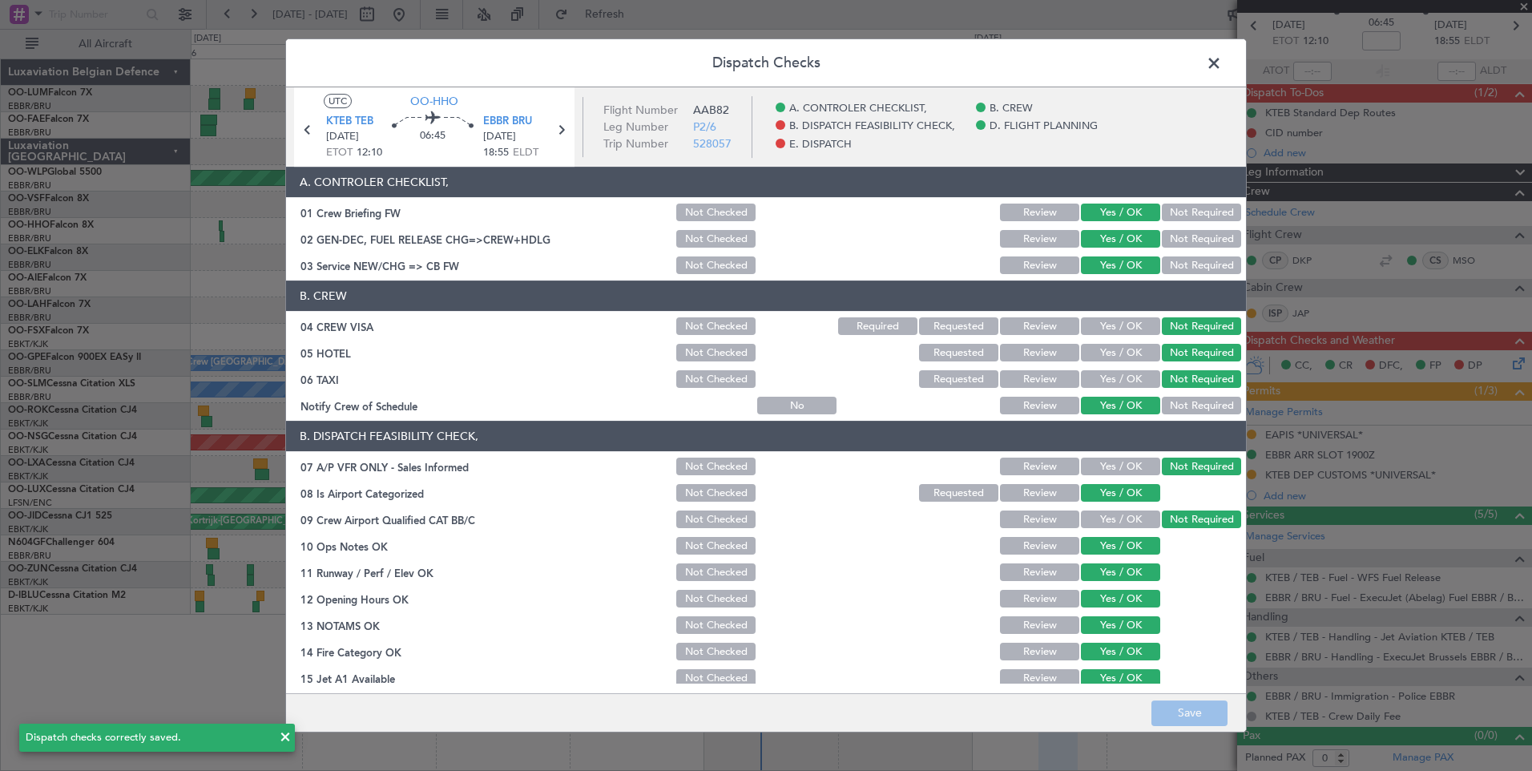
click at [1222, 63] on span at bounding box center [1222, 67] width 0 height 32
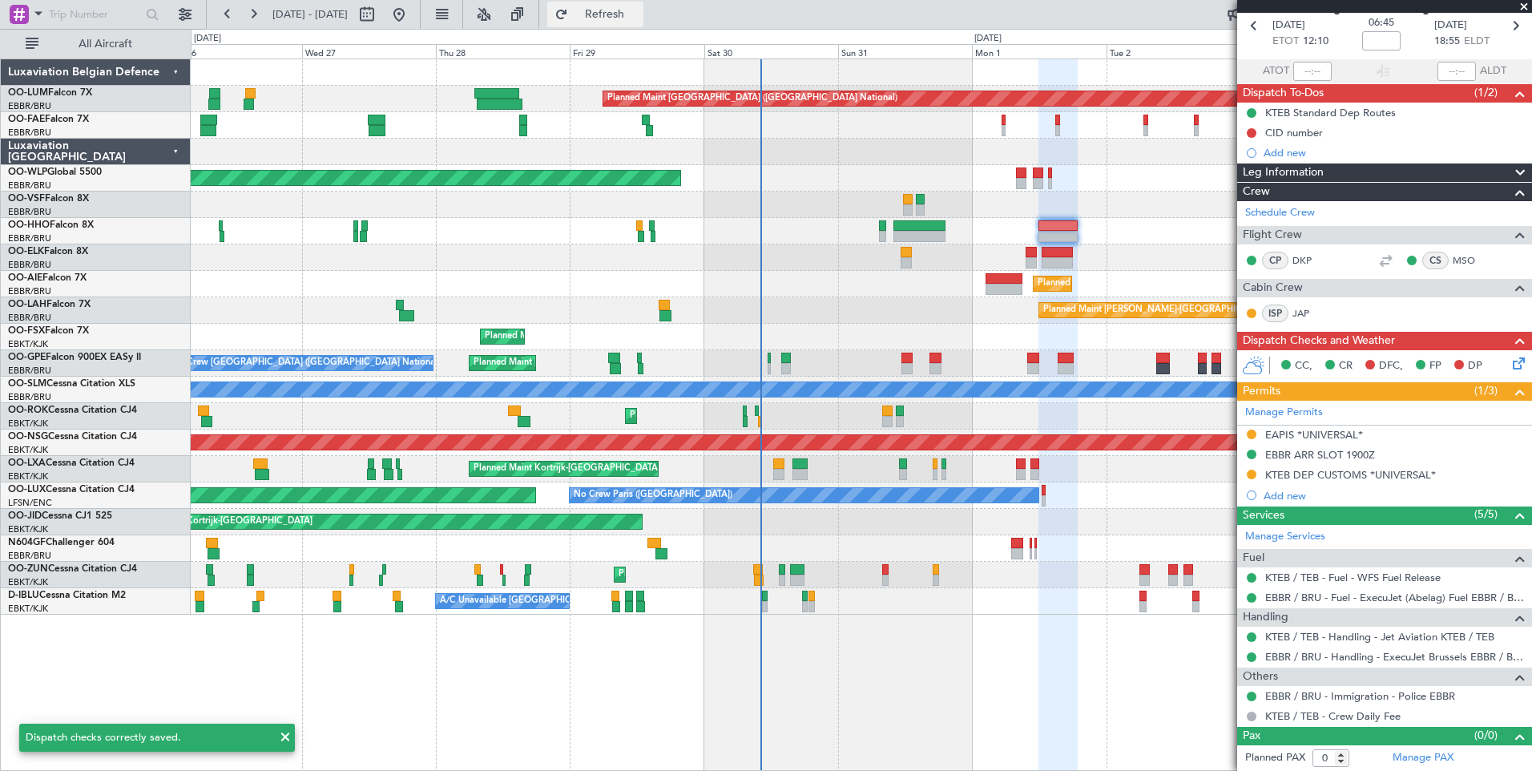
click at [643, 22] on button "Refresh" at bounding box center [595, 15] width 96 height 26
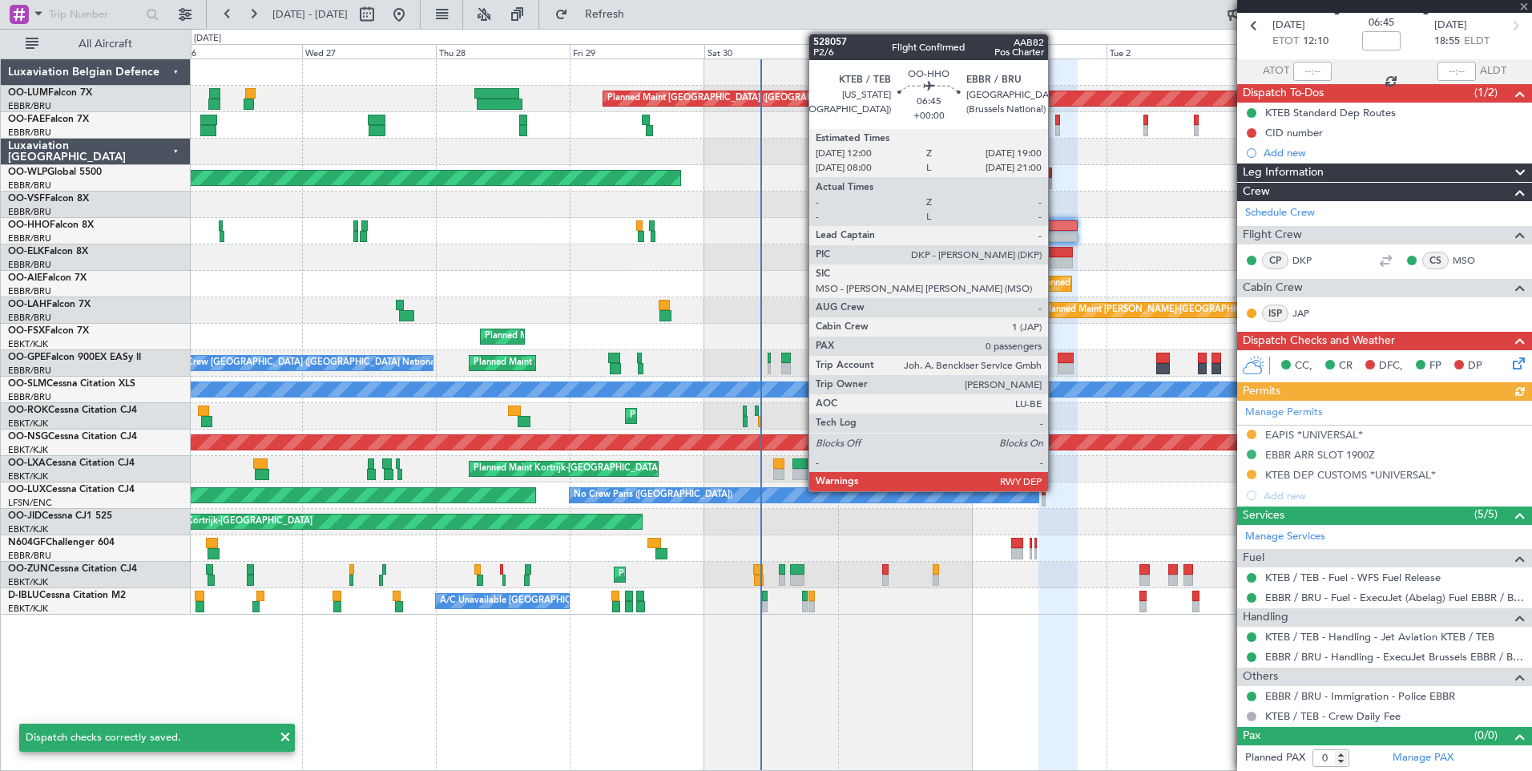
click at [1055, 232] on div at bounding box center [1058, 236] width 39 height 11
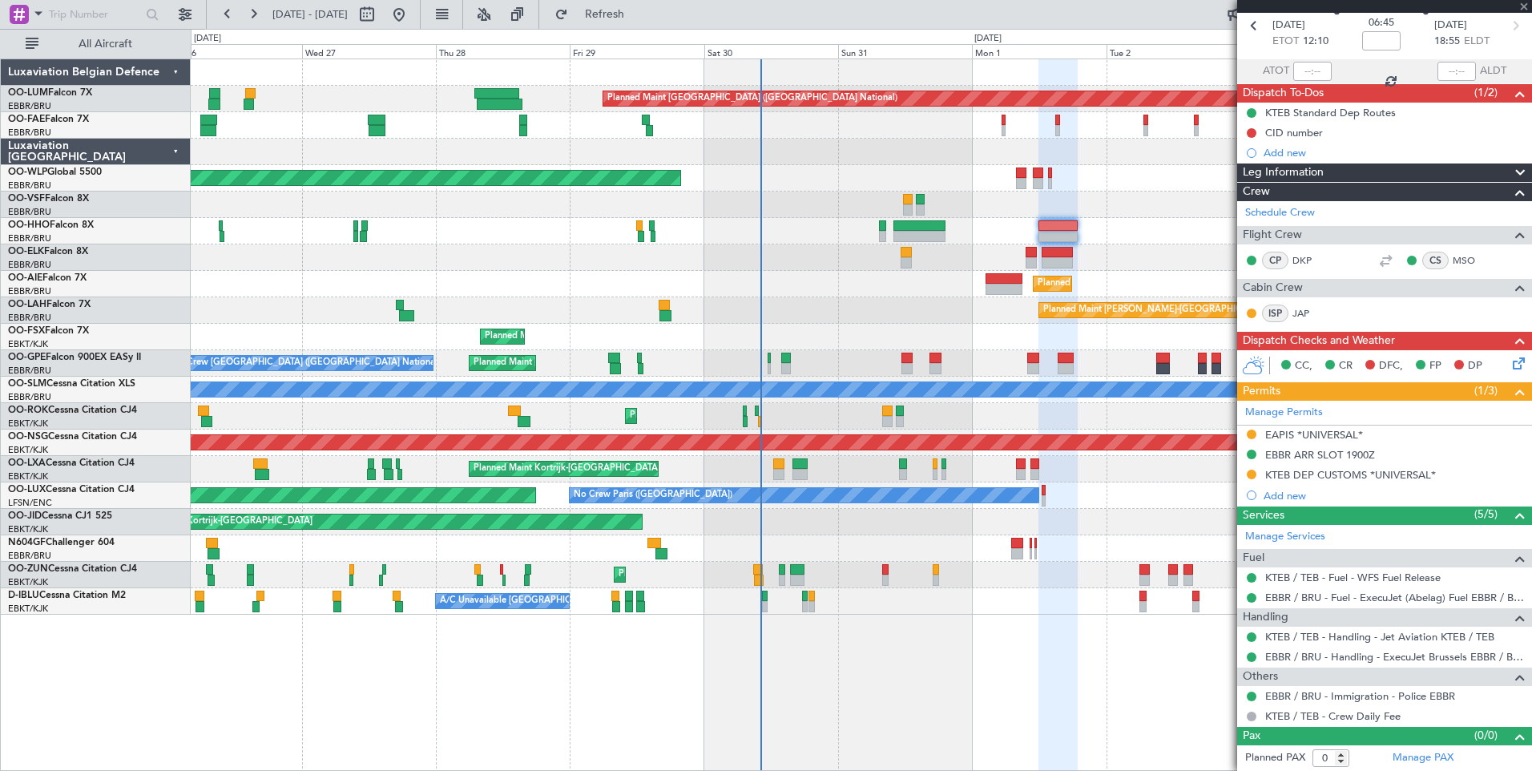
scroll to position [0, 0]
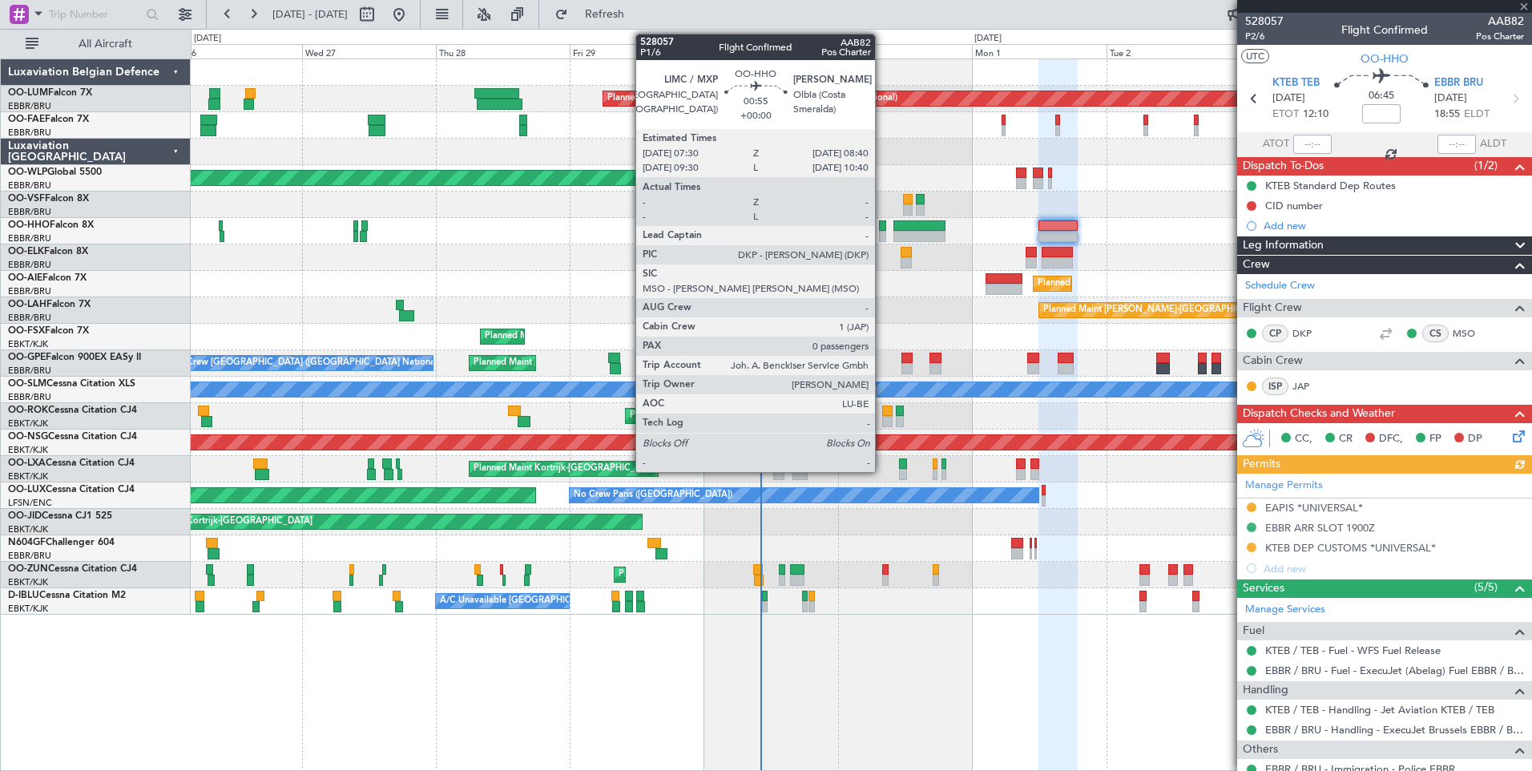
click at [882, 223] on div at bounding box center [882, 225] width 7 height 11
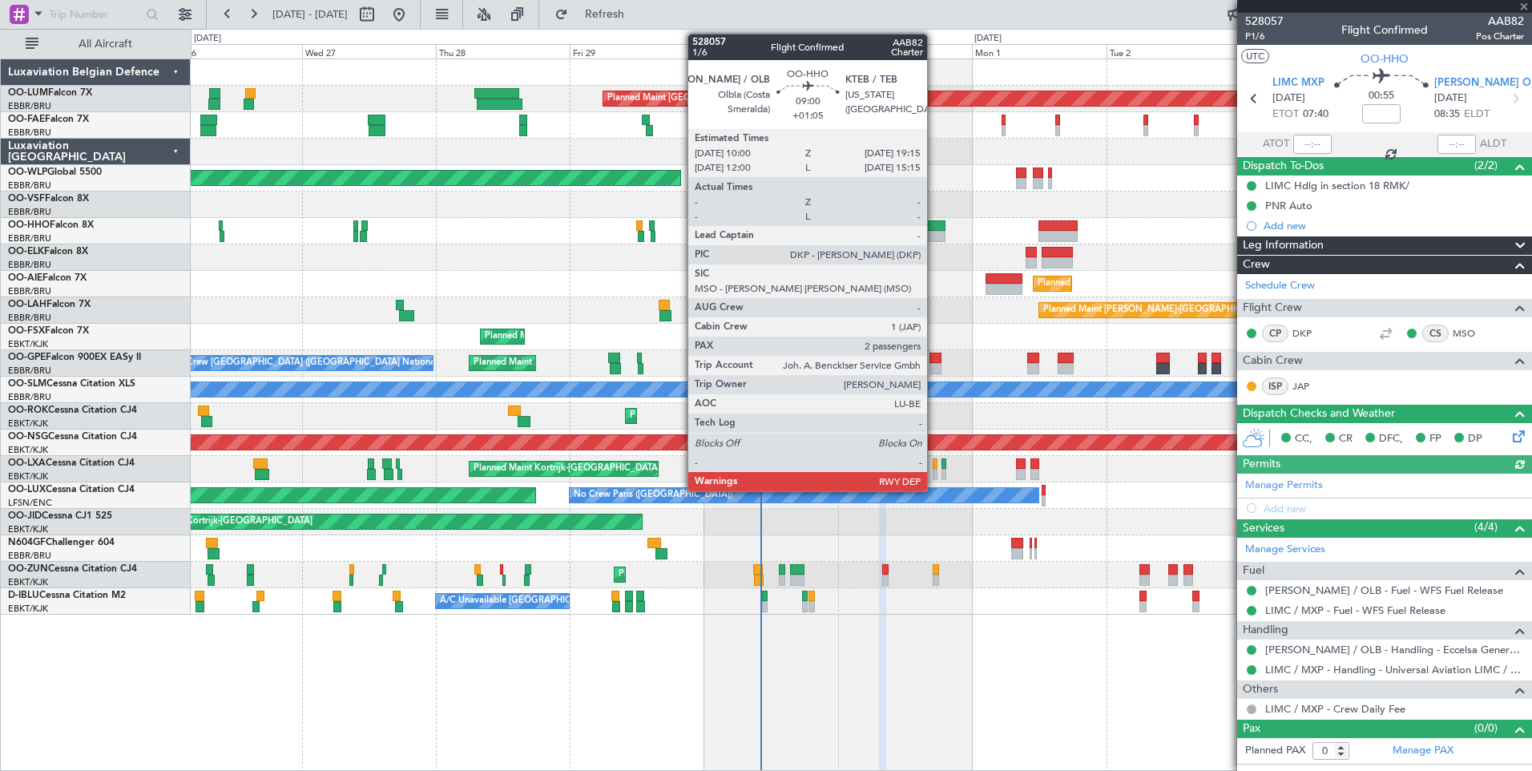
click at [934, 228] on div at bounding box center [920, 225] width 52 height 11
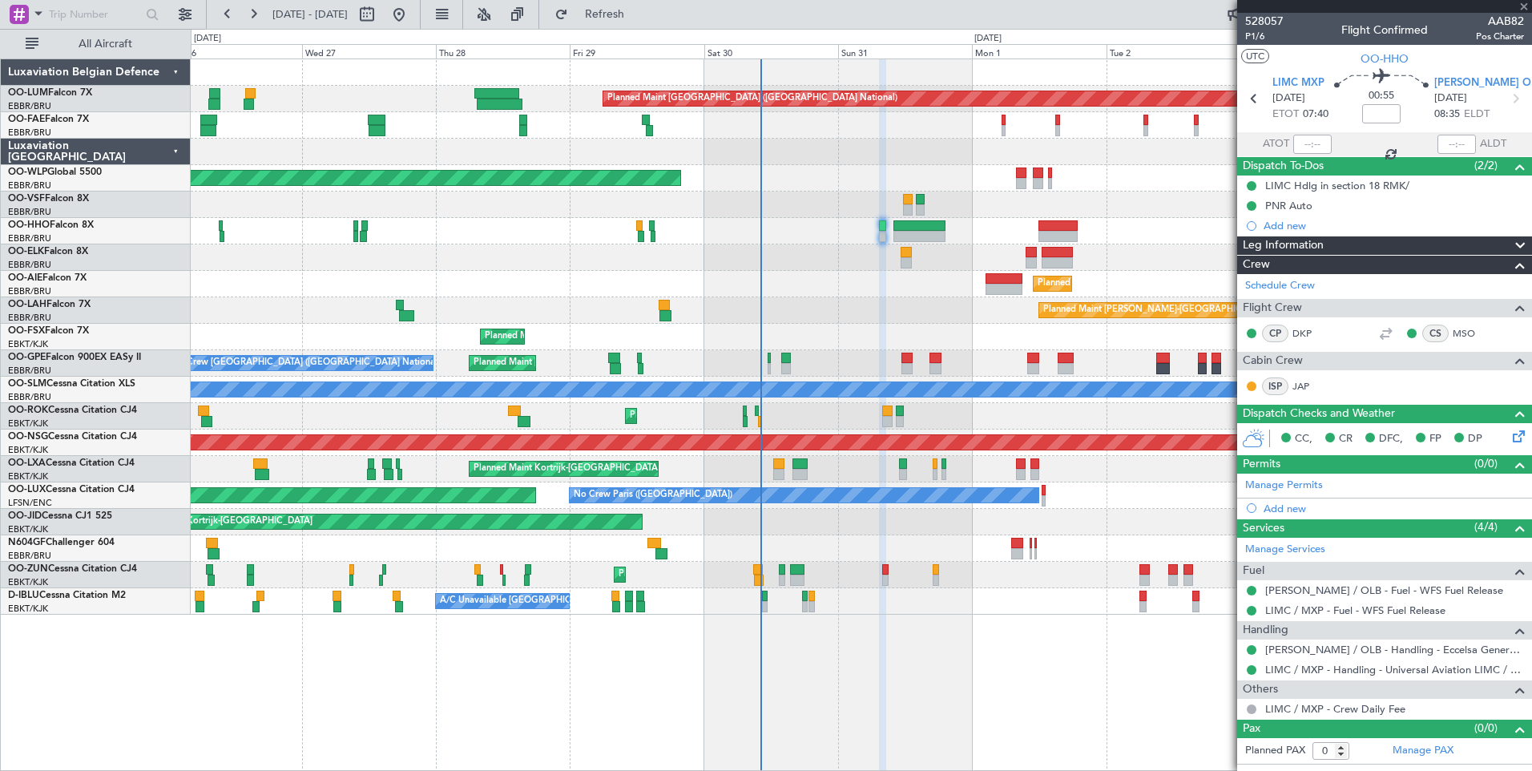
type input "+01:05"
type input "2"
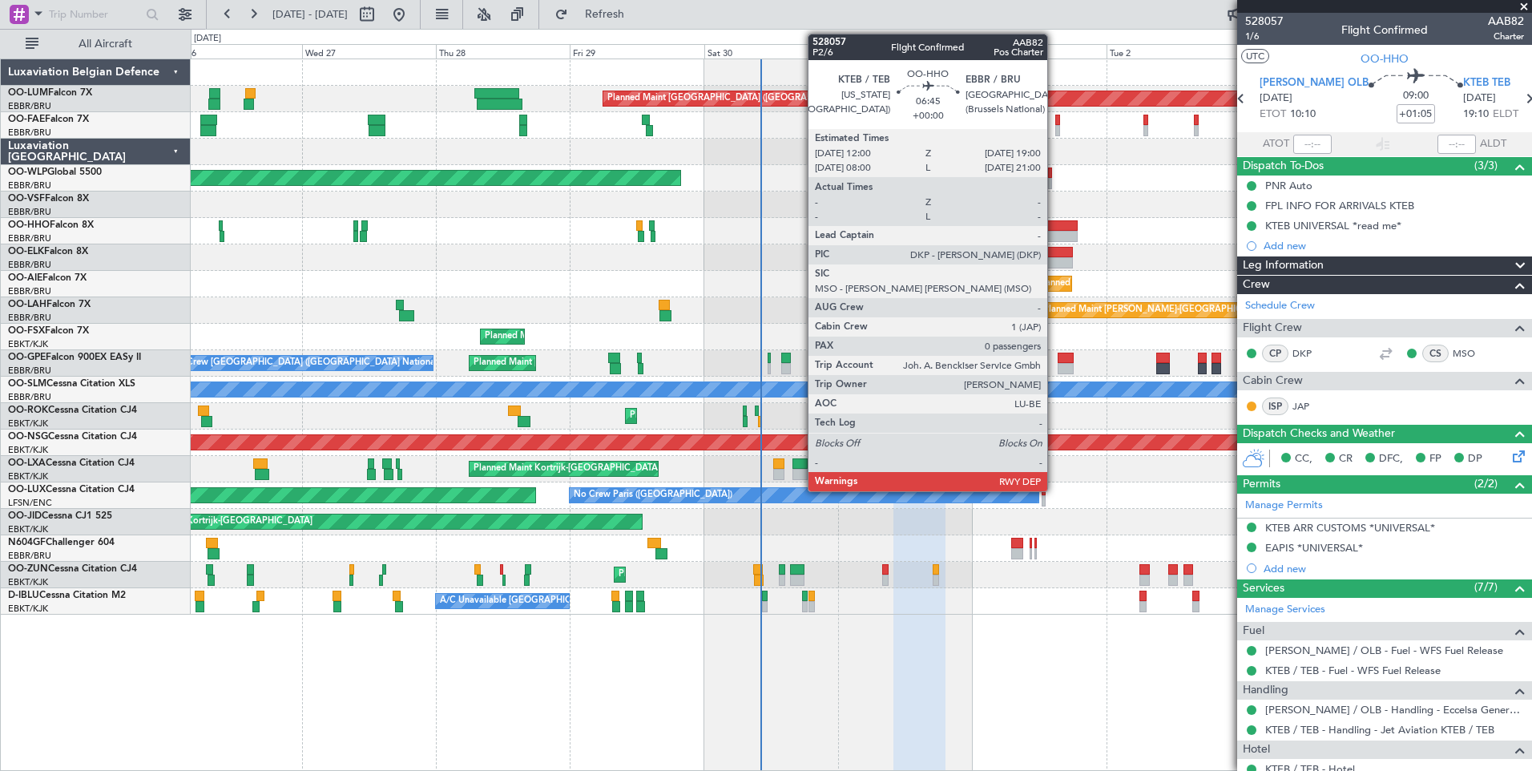
click at [1055, 225] on div at bounding box center [1058, 225] width 39 height 11
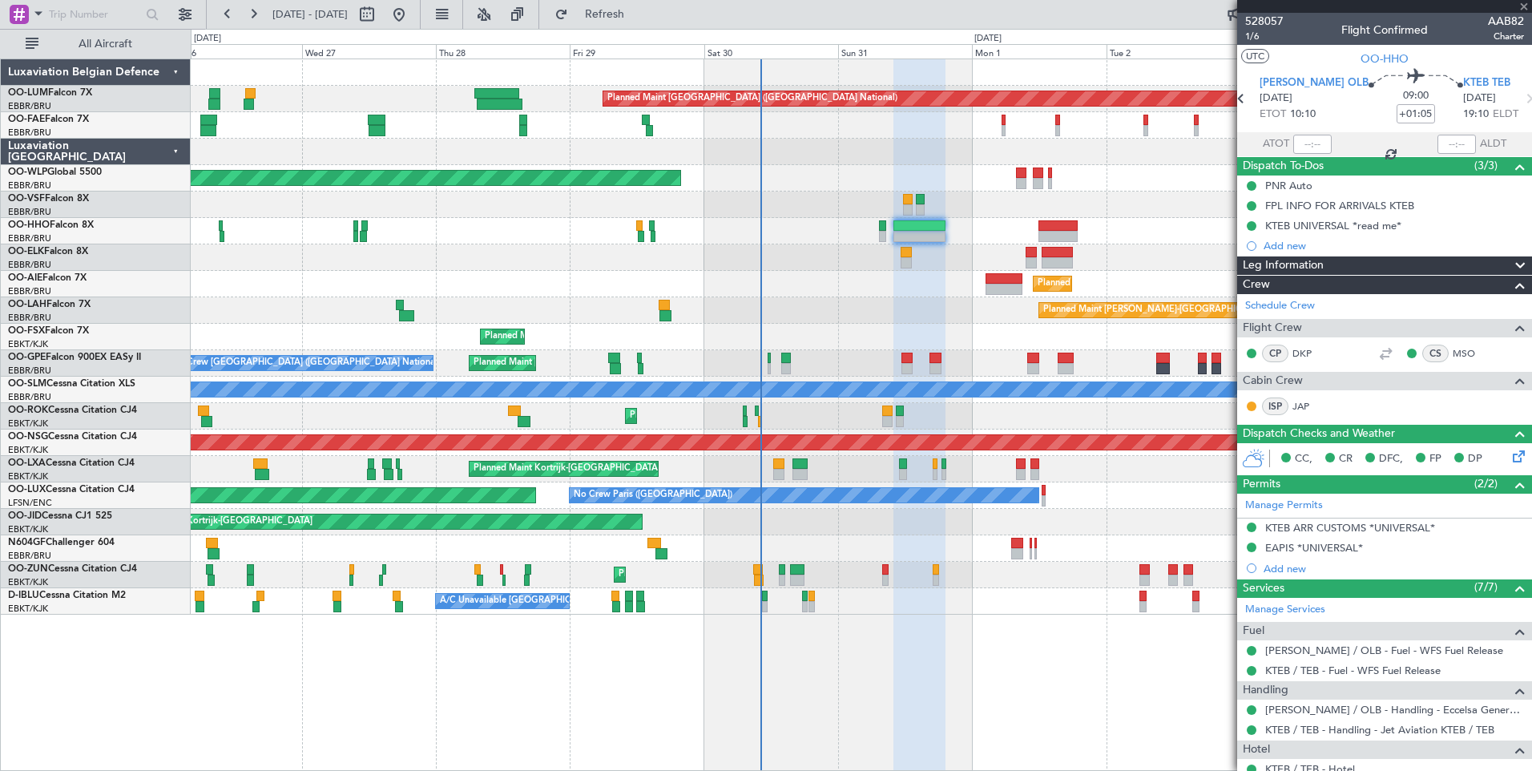
type input "0"
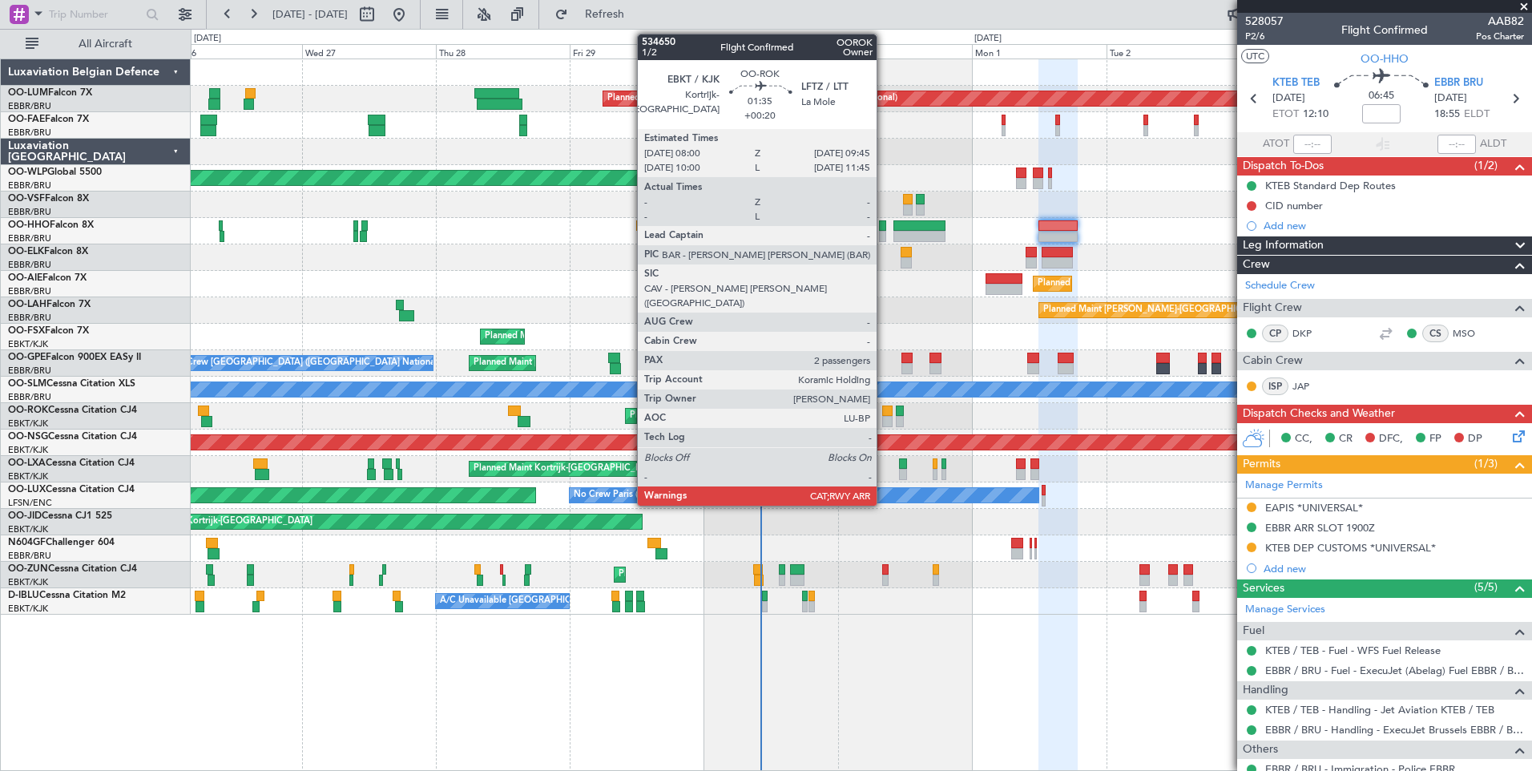
click at [884, 414] on div at bounding box center [887, 410] width 10 height 11
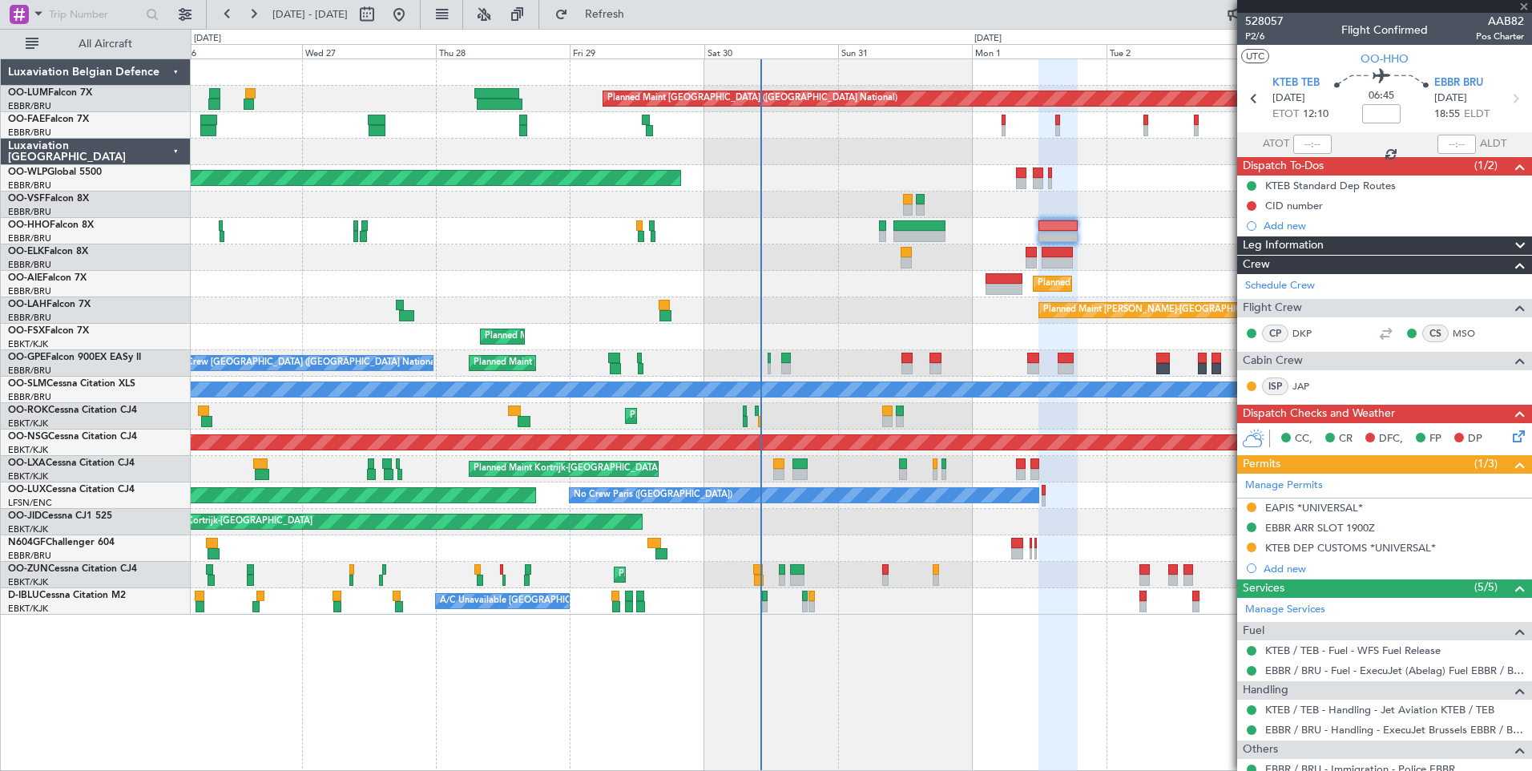
type input "+00:20"
type input "2"
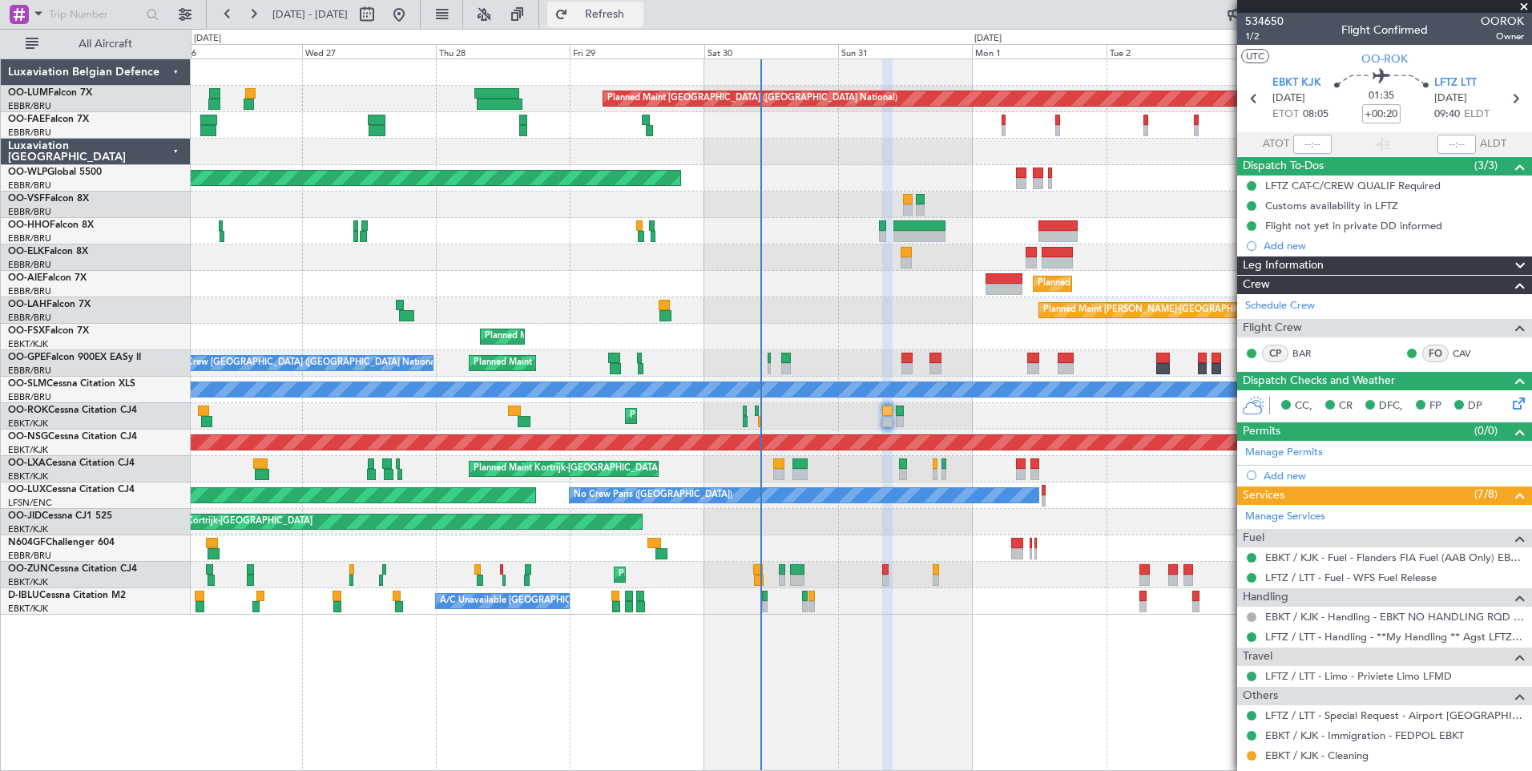
click at [639, 20] on span "Refresh" at bounding box center [604, 14] width 67 height 11
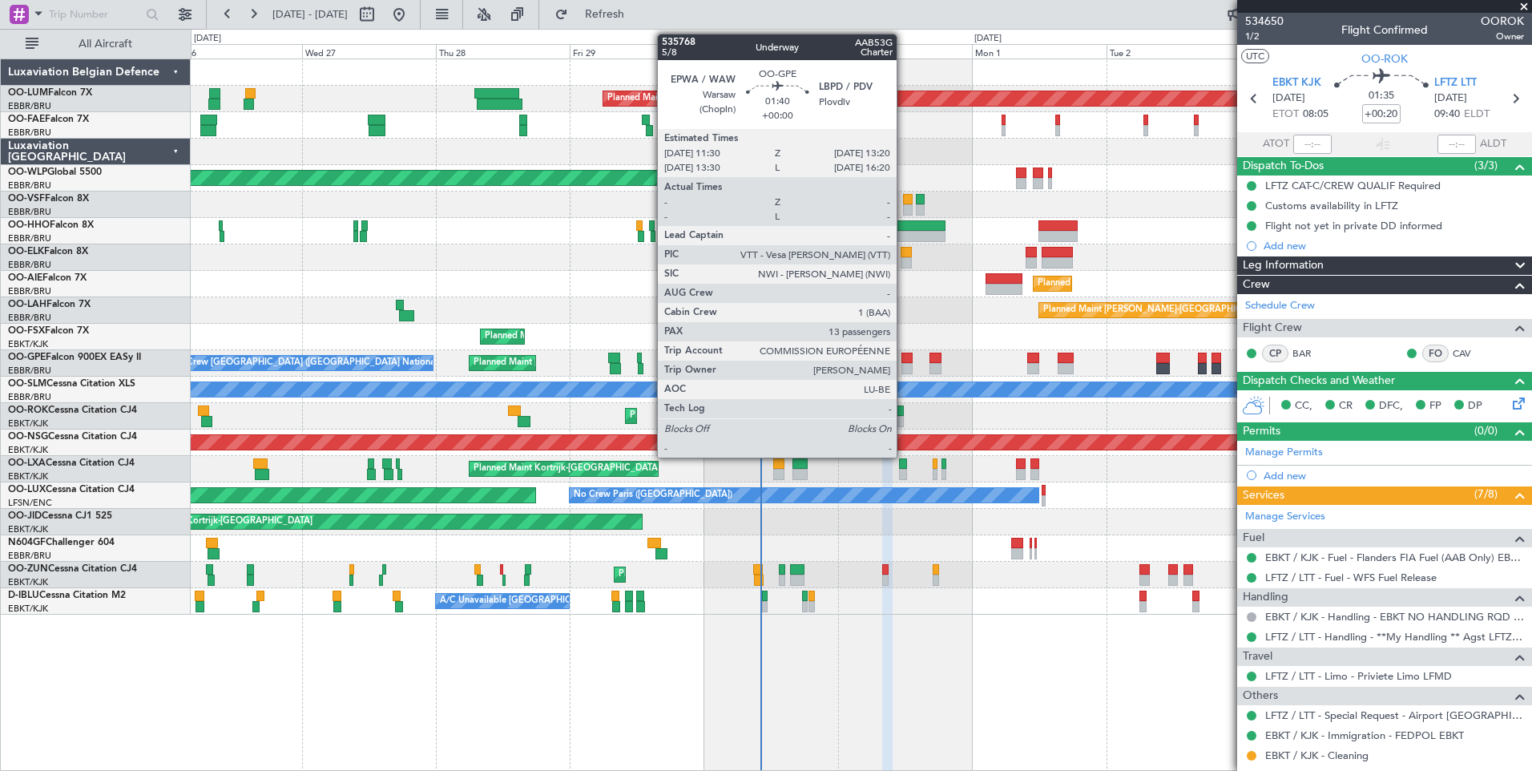
click at [907, 361] on div at bounding box center [907, 358] width 10 height 11
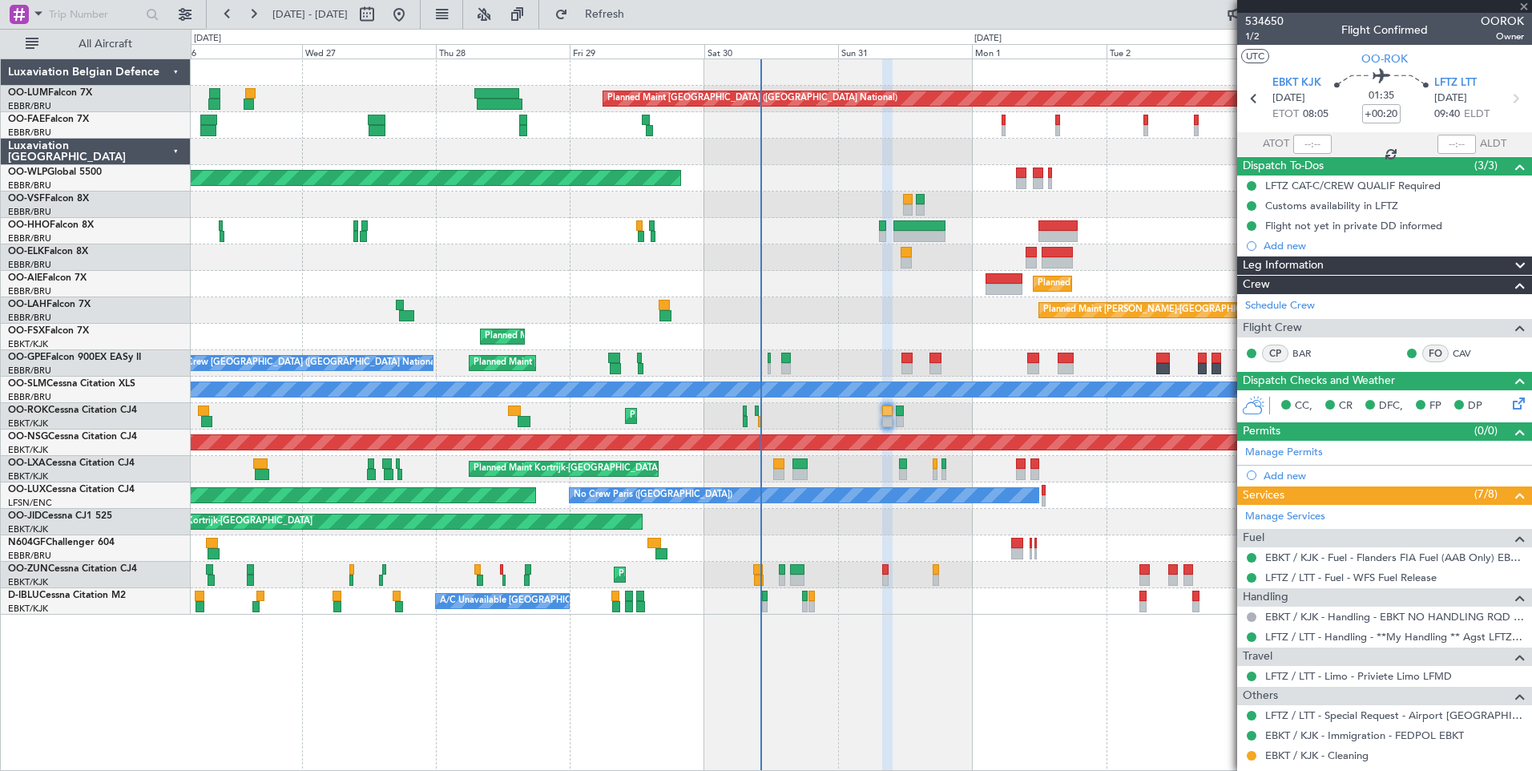
type input "13"
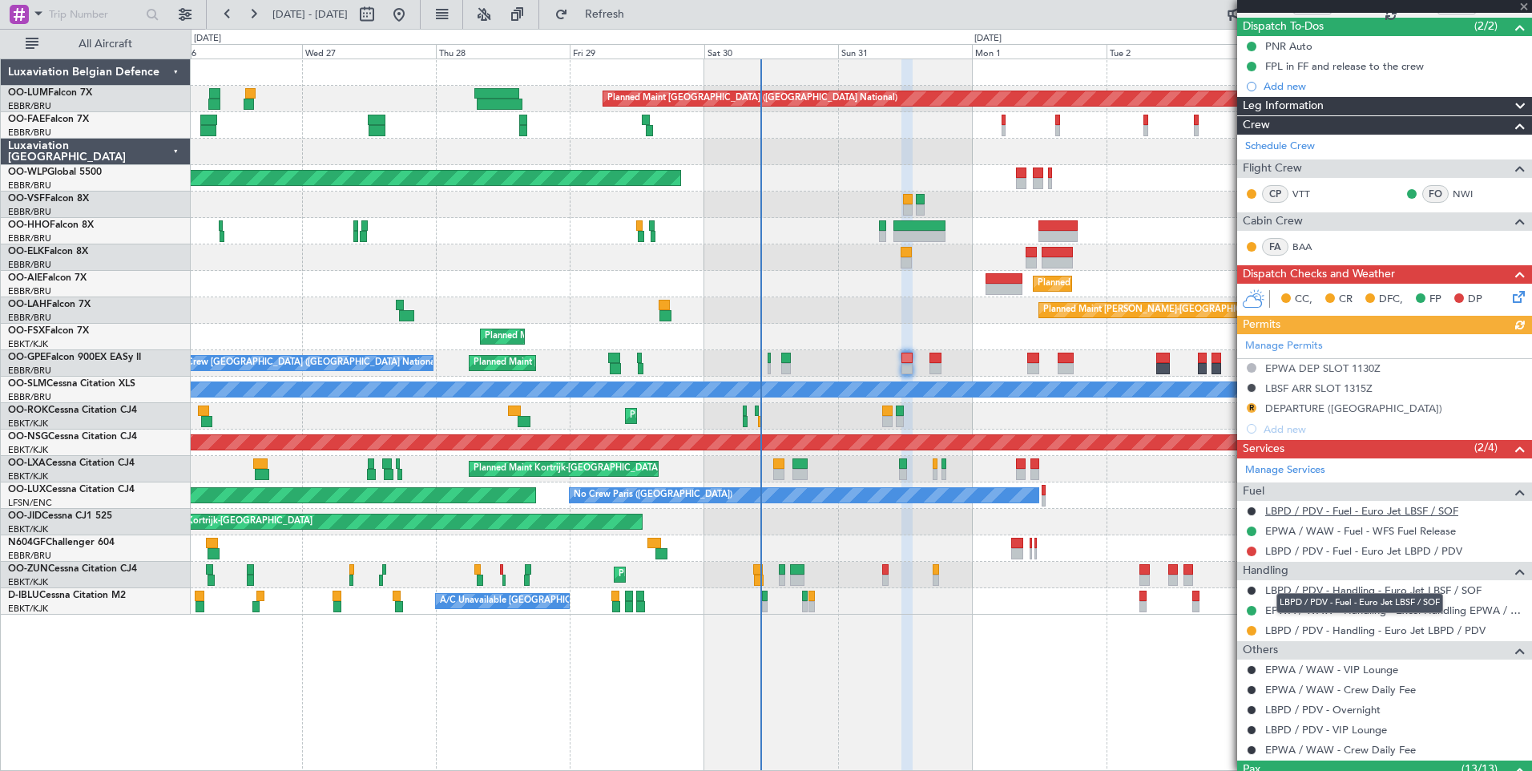
scroll to position [160, 0]
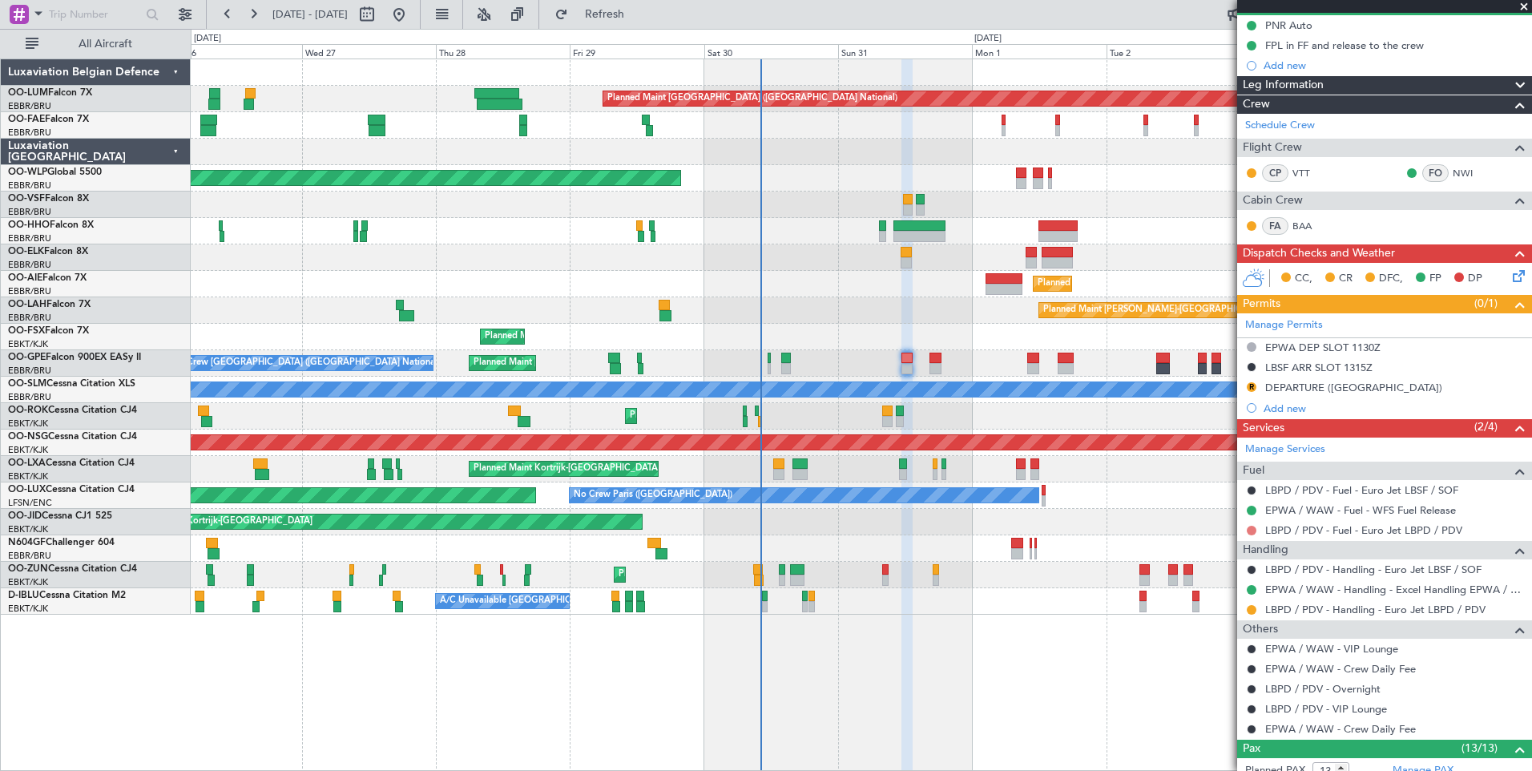
click at [1252, 527] on button at bounding box center [1252, 531] width 10 height 10
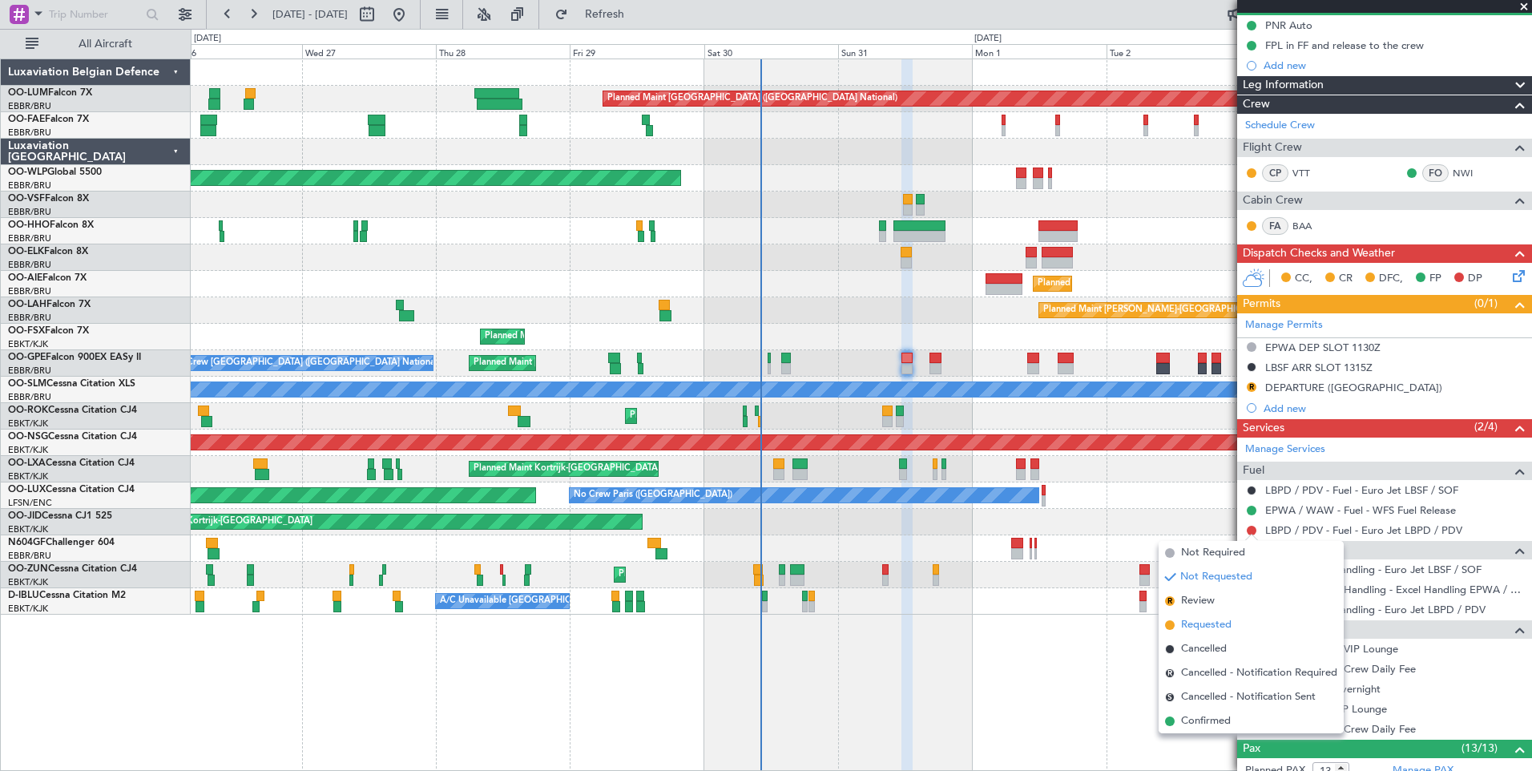
click at [1208, 623] on span "Requested" at bounding box center [1206, 625] width 50 height 16
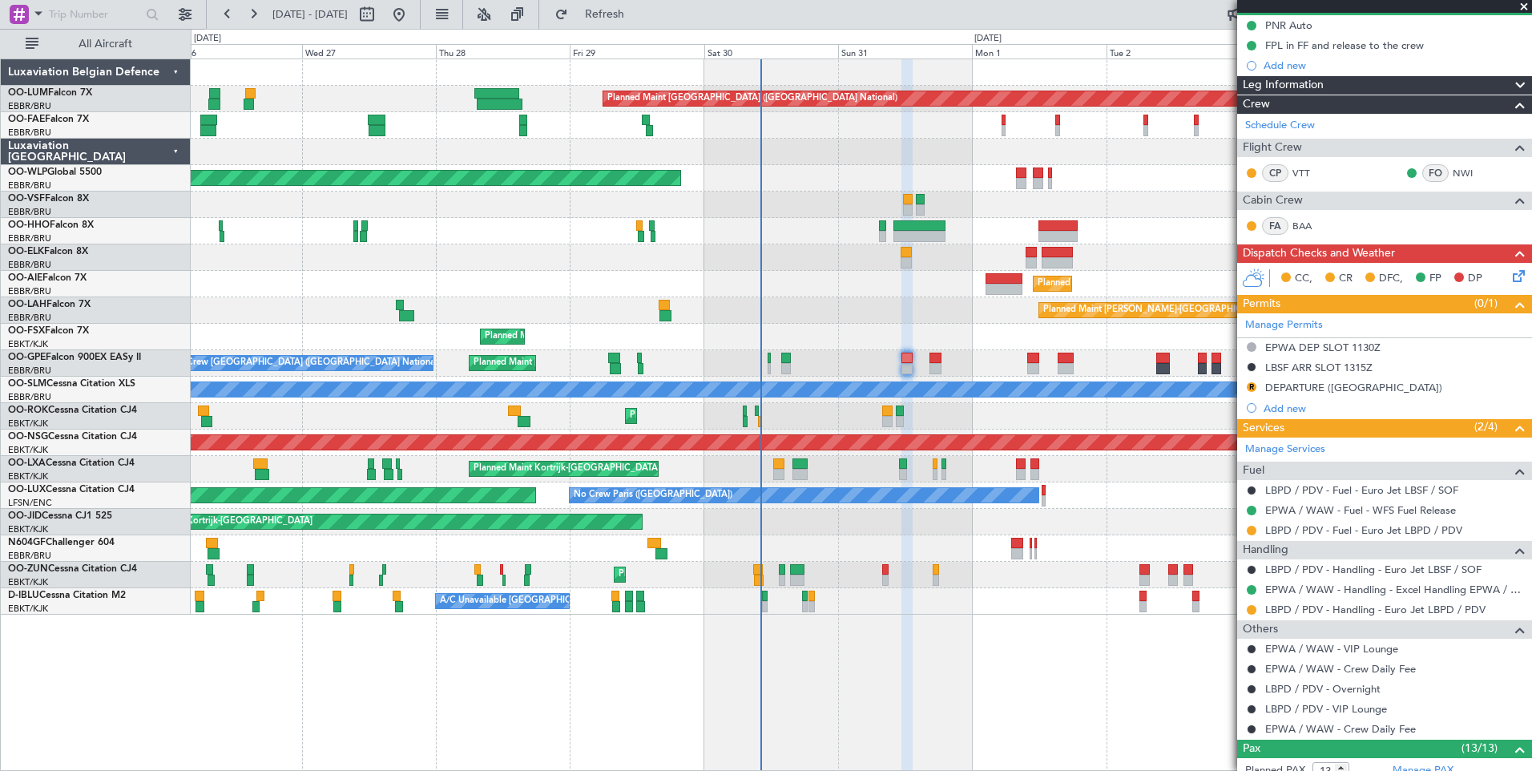
click at [1293, 396] on div "R DEPARTURE ([GEOGRAPHIC_DATA])" at bounding box center [1384, 388] width 295 height 20
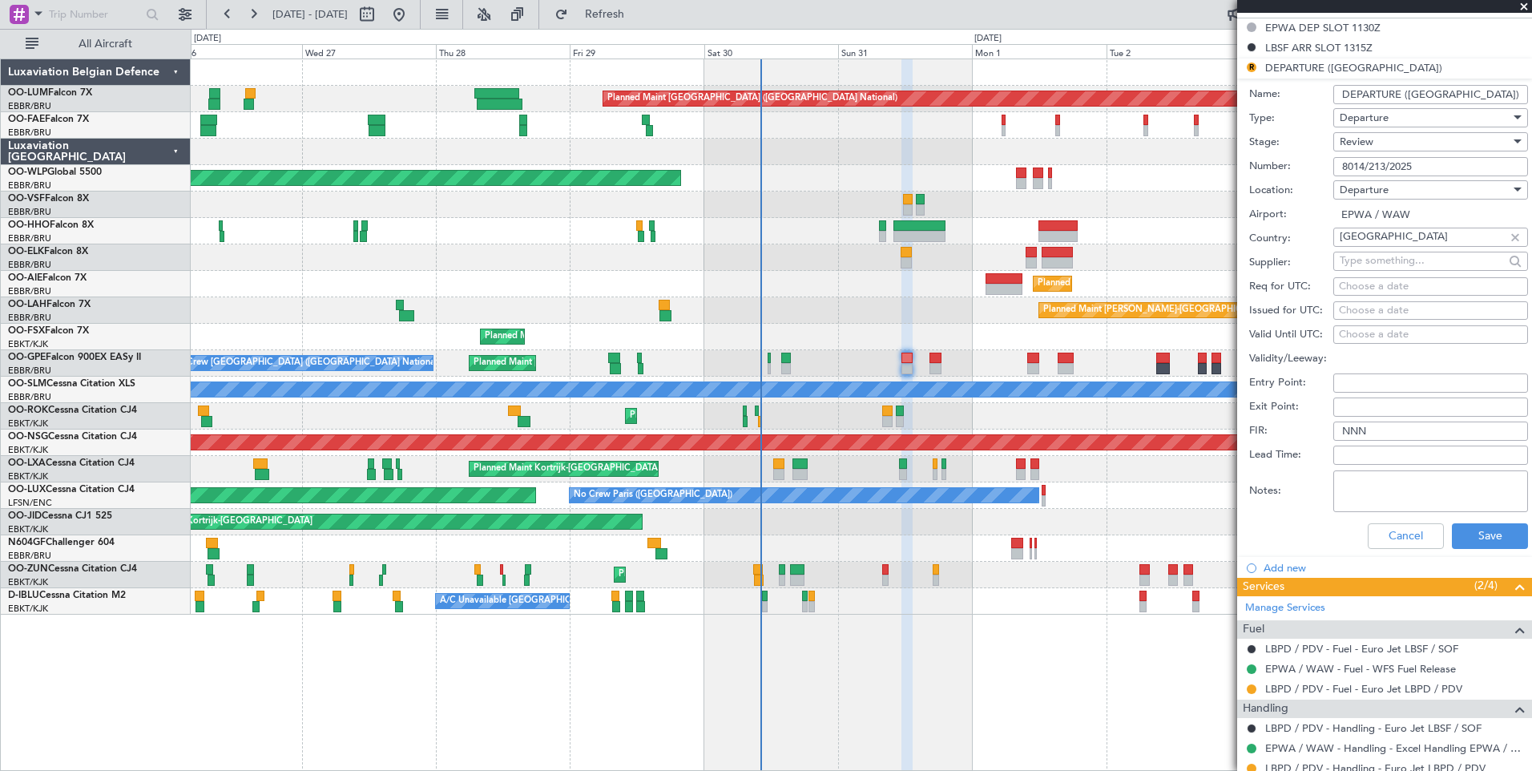
scroll to position [481, 0]
click at [1491, 527] on button "Save" at bounding box center [1490, 535] width 76 height 26
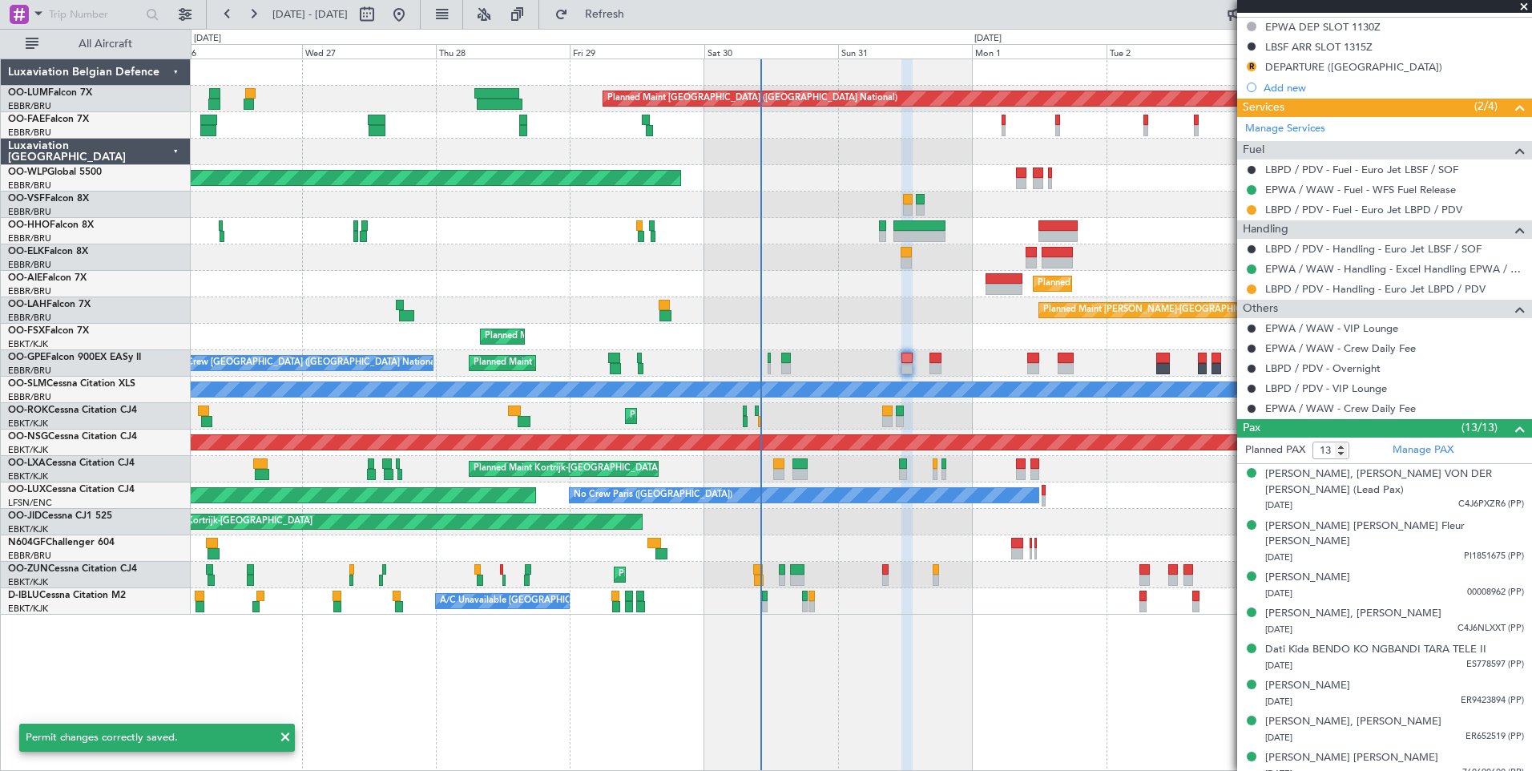
click at [1249, 71] on mat-tooltip-component "Review" at bounding box center [1252, 92] width 58 height 42
click at [1246, 61] on div "R" at bounding box center [1251, 66] width 13 height 13
click at [1247, 67] on button "R" at bounding box center [1252, 67] width 10 height 10
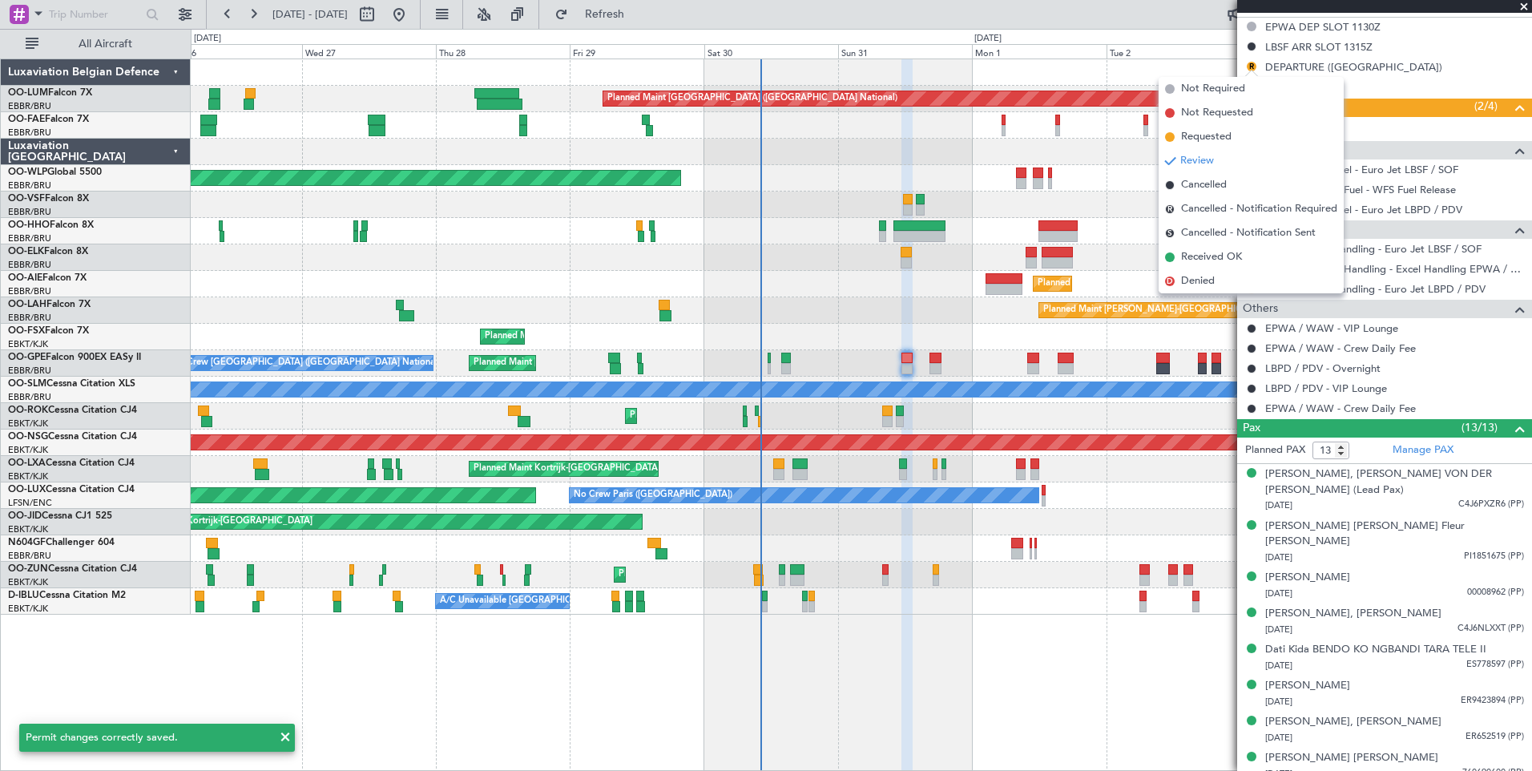
click at [1213, 262] on span "Received OK" at bounding box center [1211, 257] width 61 height 16
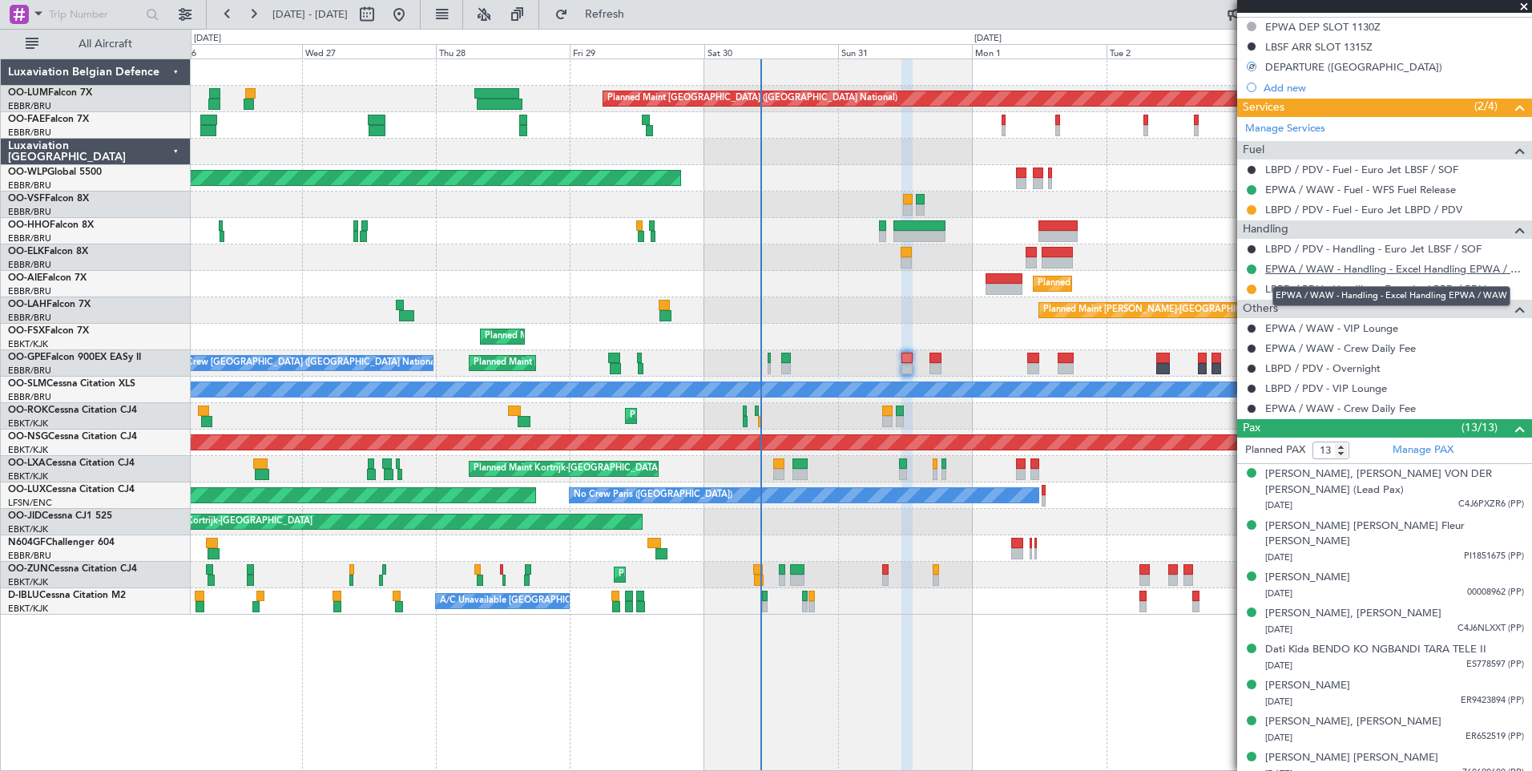
click at [1334, 269] on link "EPWA / WAW - Handling - Excel Handling EPWA / WAW" at bounding box center [1394, 269] width 259 height 14
click at [639, 15] on span "Refresh" at bounding box center [604, 14] width 67 height 11
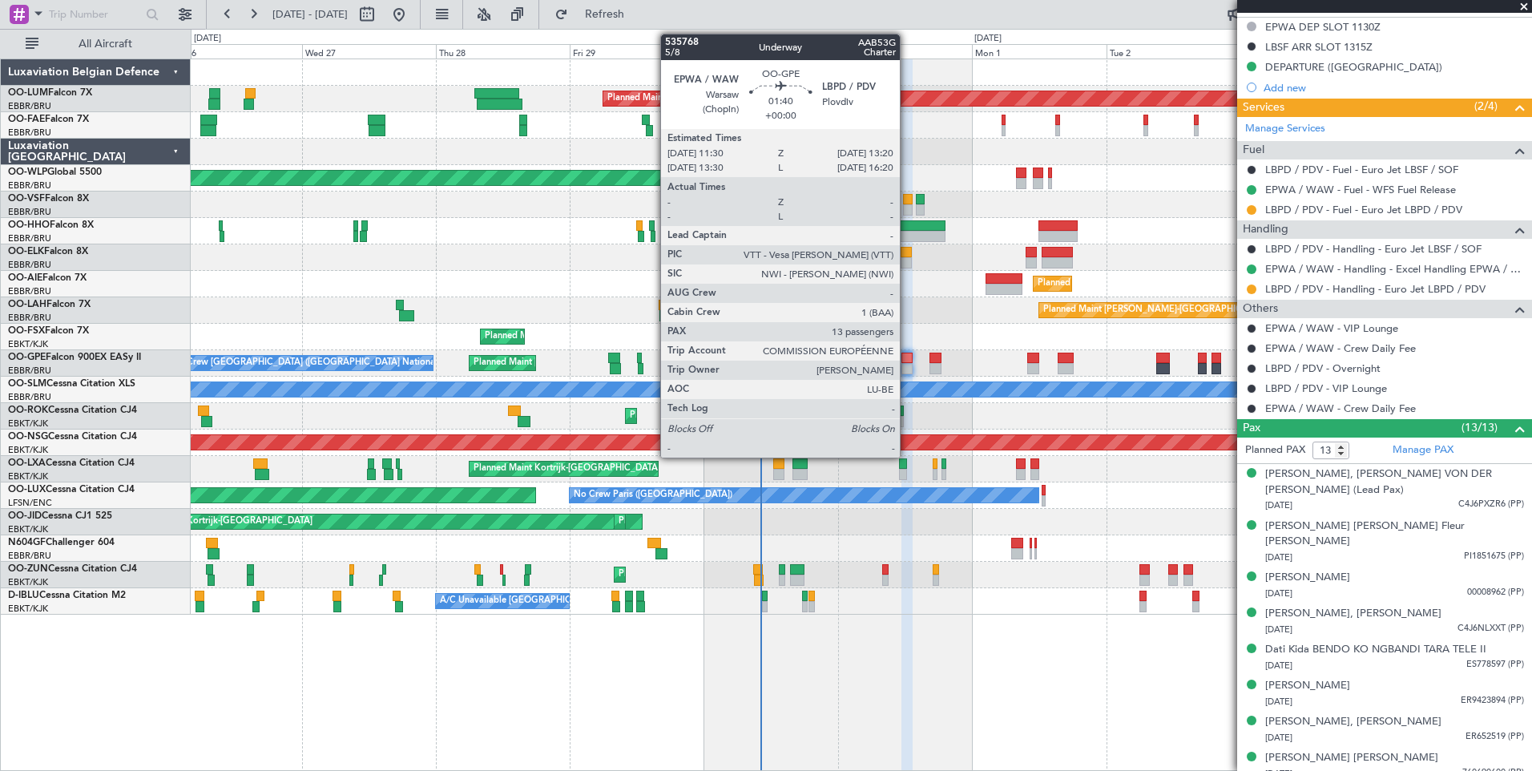
click at [907, 361] on div at bounding box center [907, 358] width 10 height 11
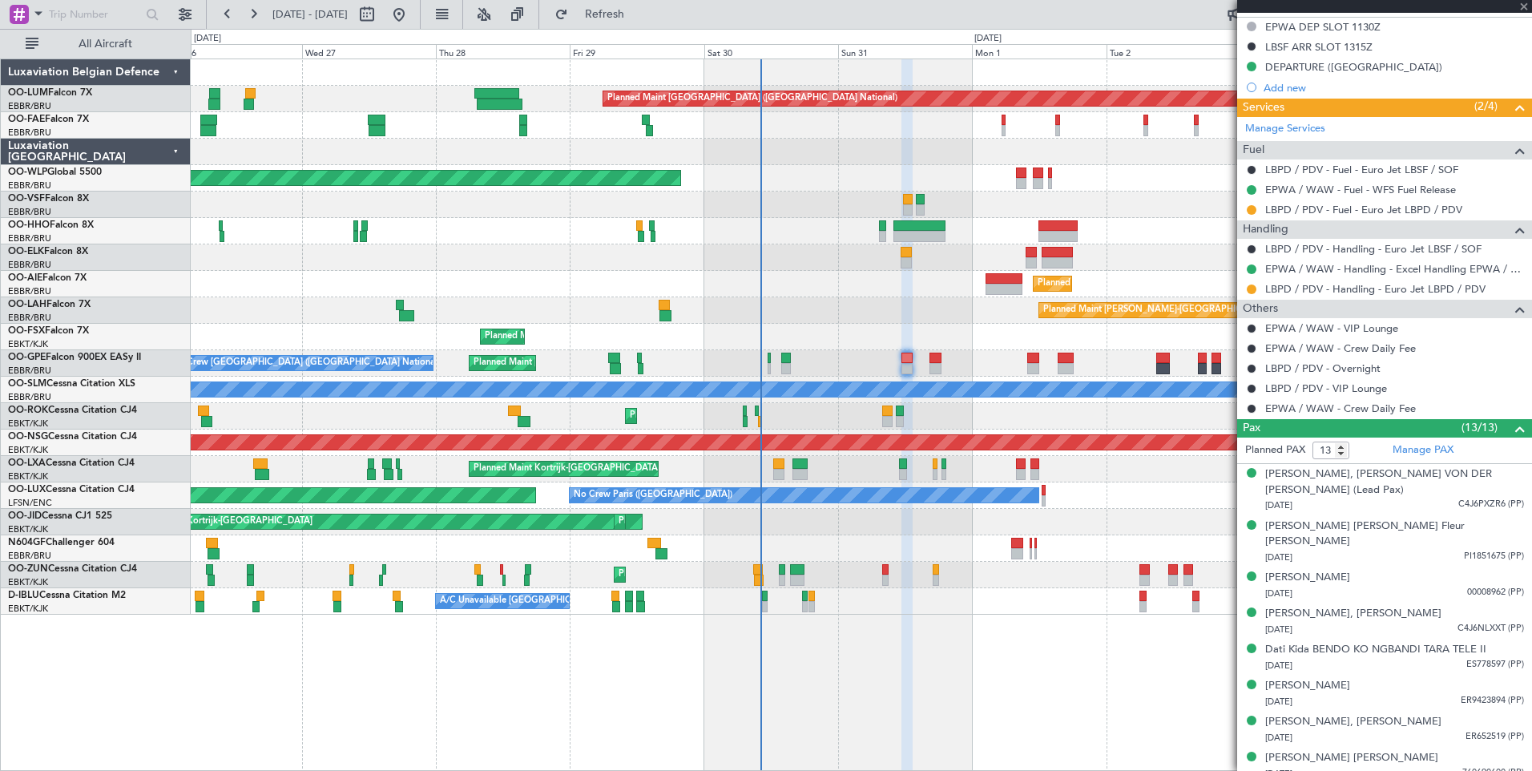
scroll to position [0, 0]
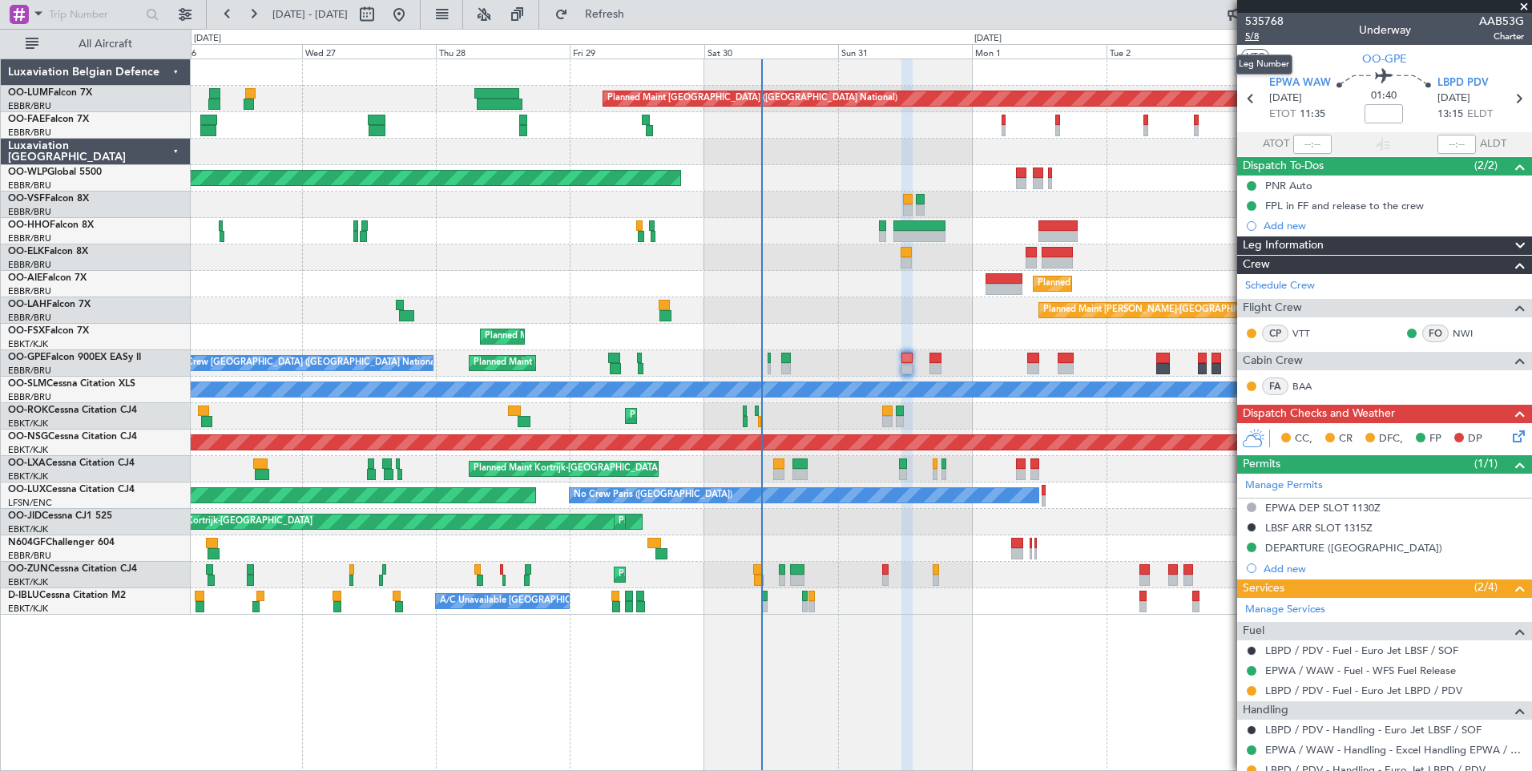
click at [1256, 38] on span "5/8" at bounding box center [1264, 37] width 38 height 14
click at [639, 15] on span "Refresh" at bounding box center [604, 14] width 67 height 11
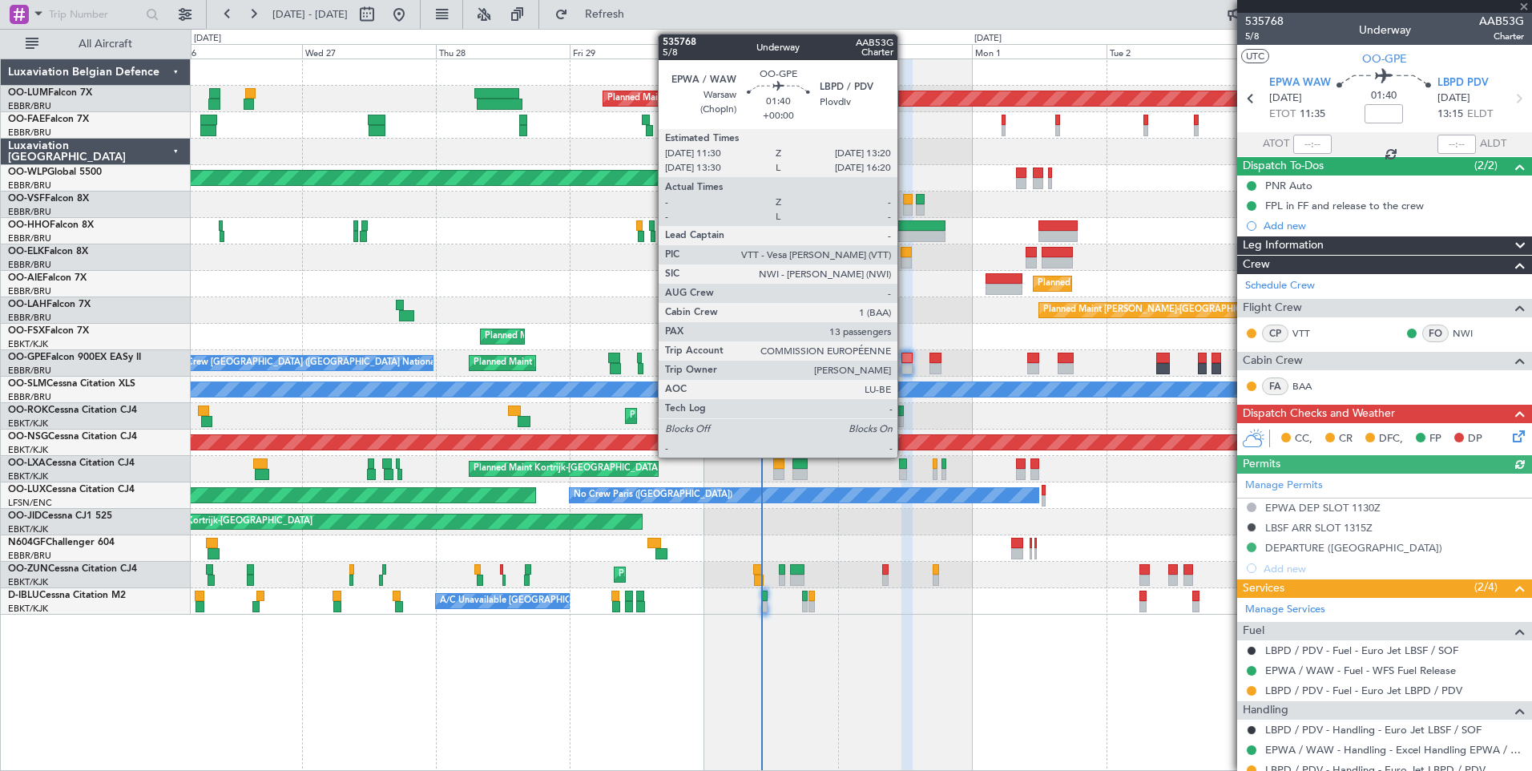
click at [905, 353] on div at bounding box center [907, 358] width 10 height 11
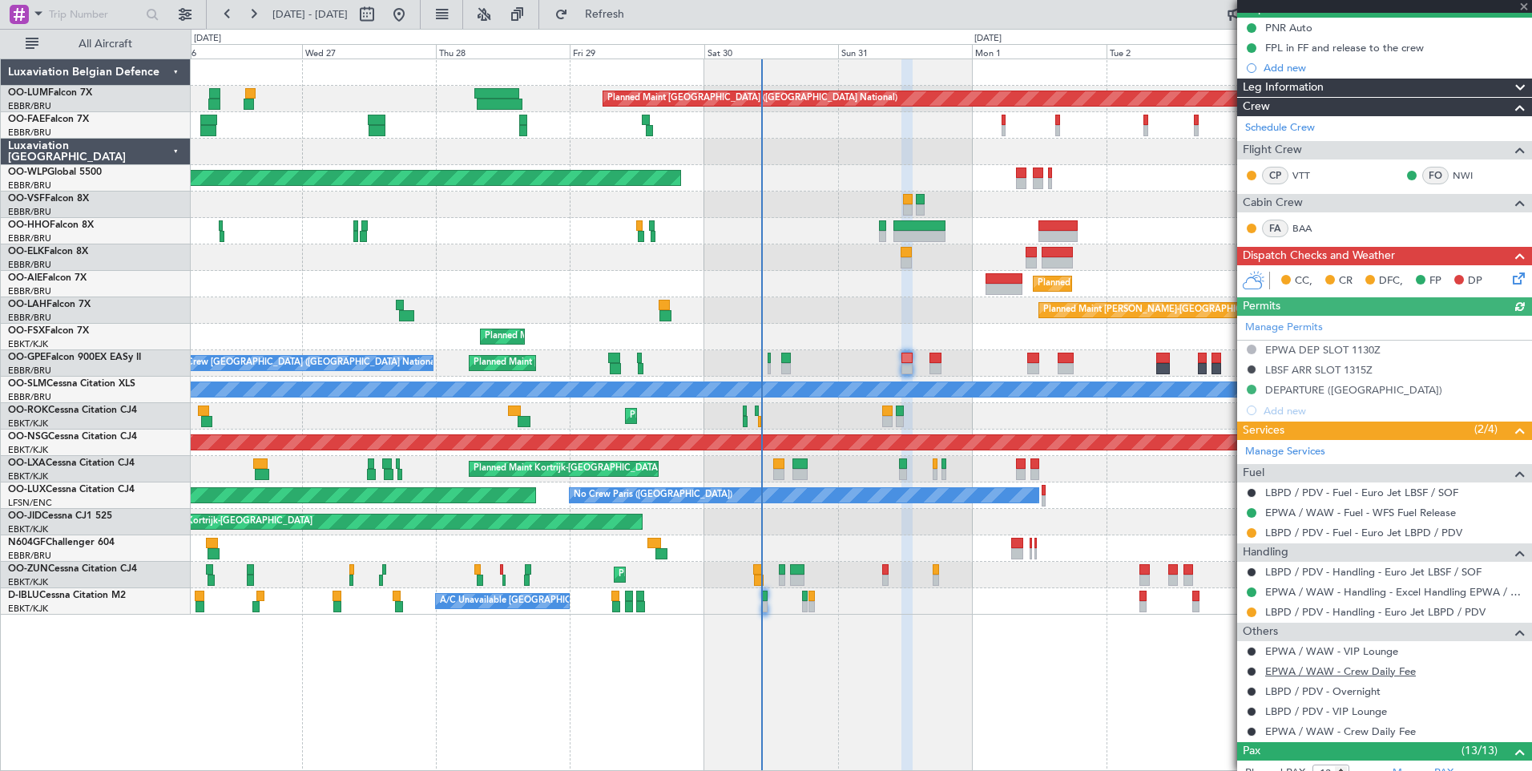
scroll to position [160, 0]
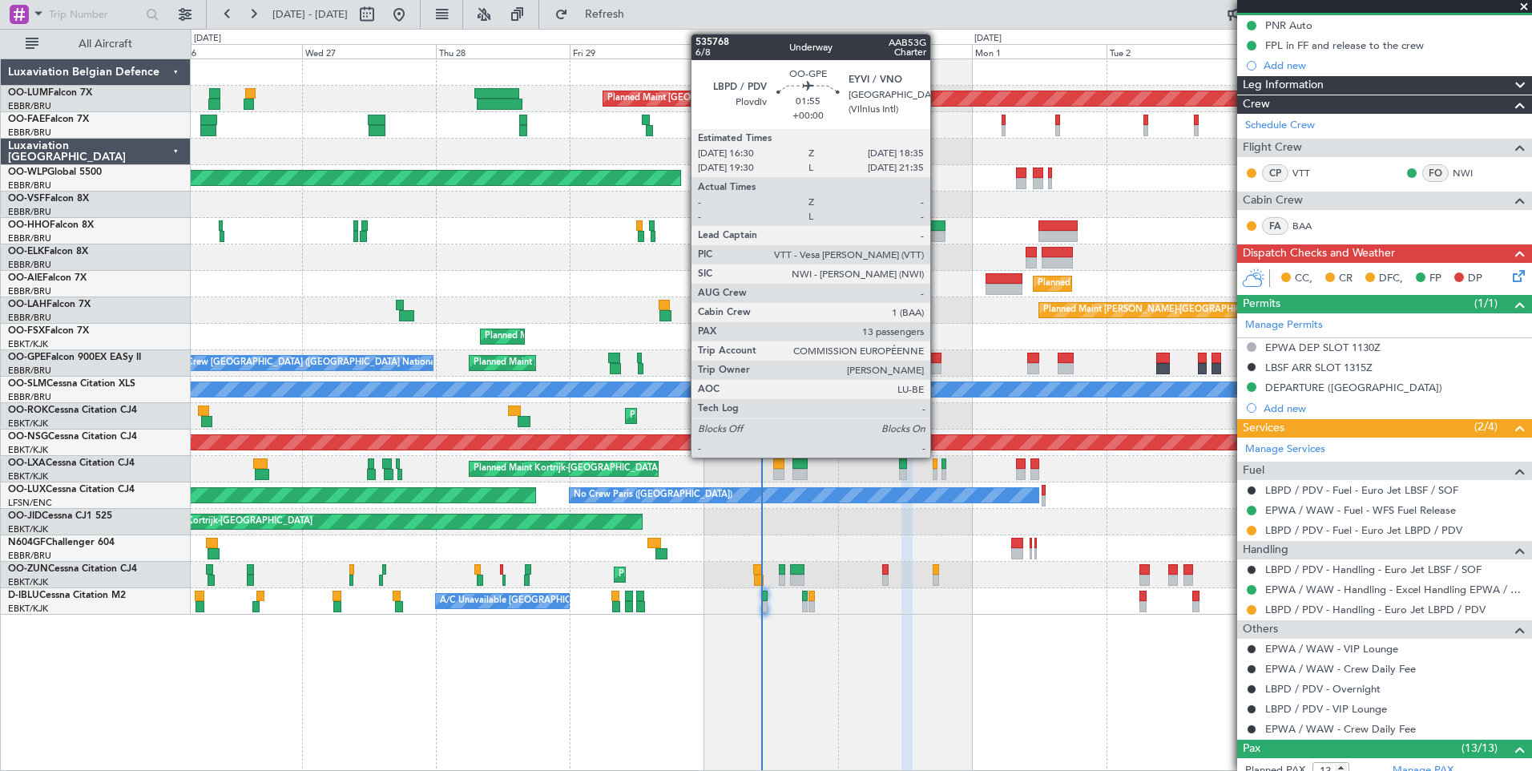
click at [938, 360] on div at bounding box center [936, 358] width 12 height 11
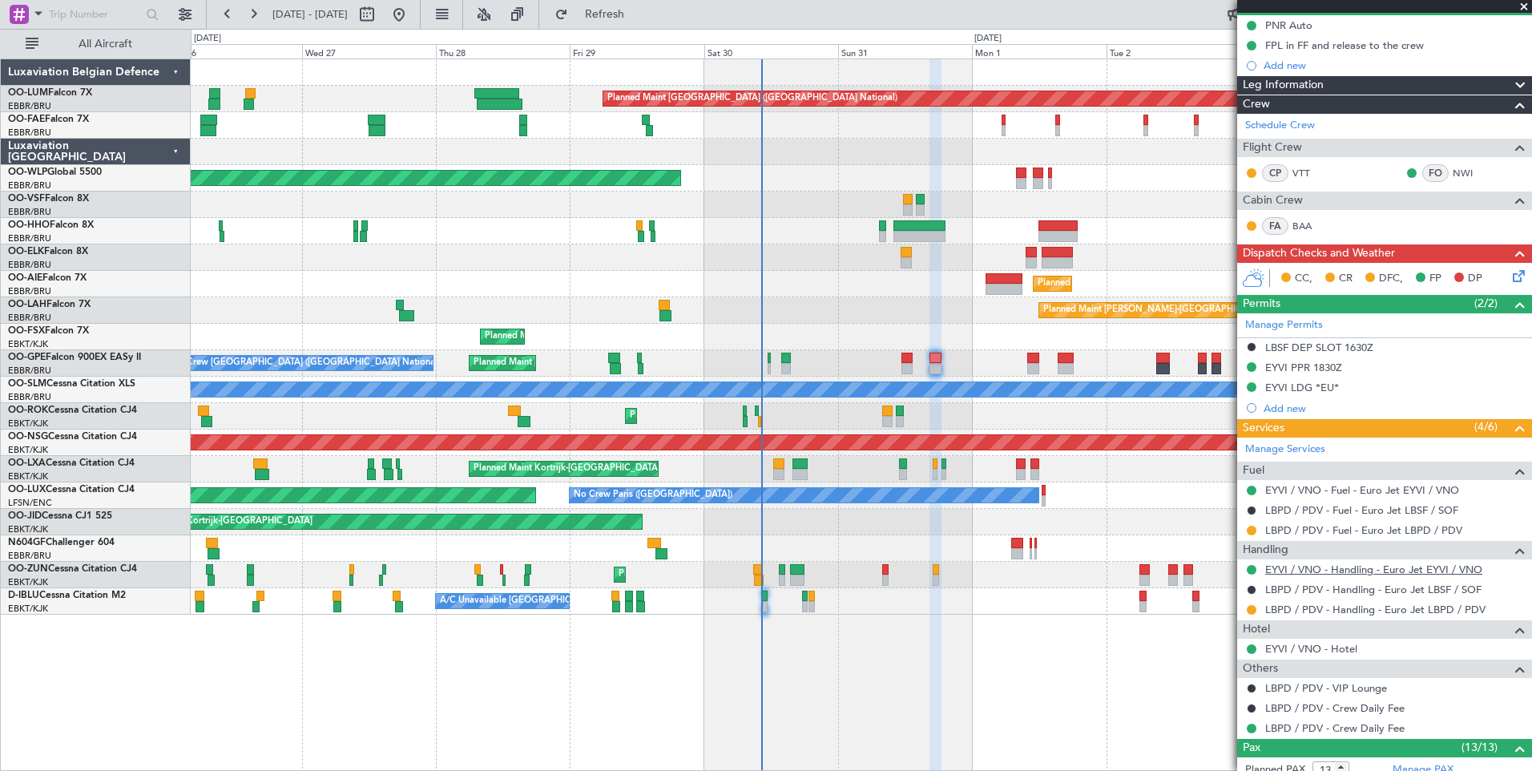
click at [1341, 569] on link "EYVI / VNO - Handling - Euro Jet EYVI / VNO" at bounding box center [1373, 570] width 217 height 14
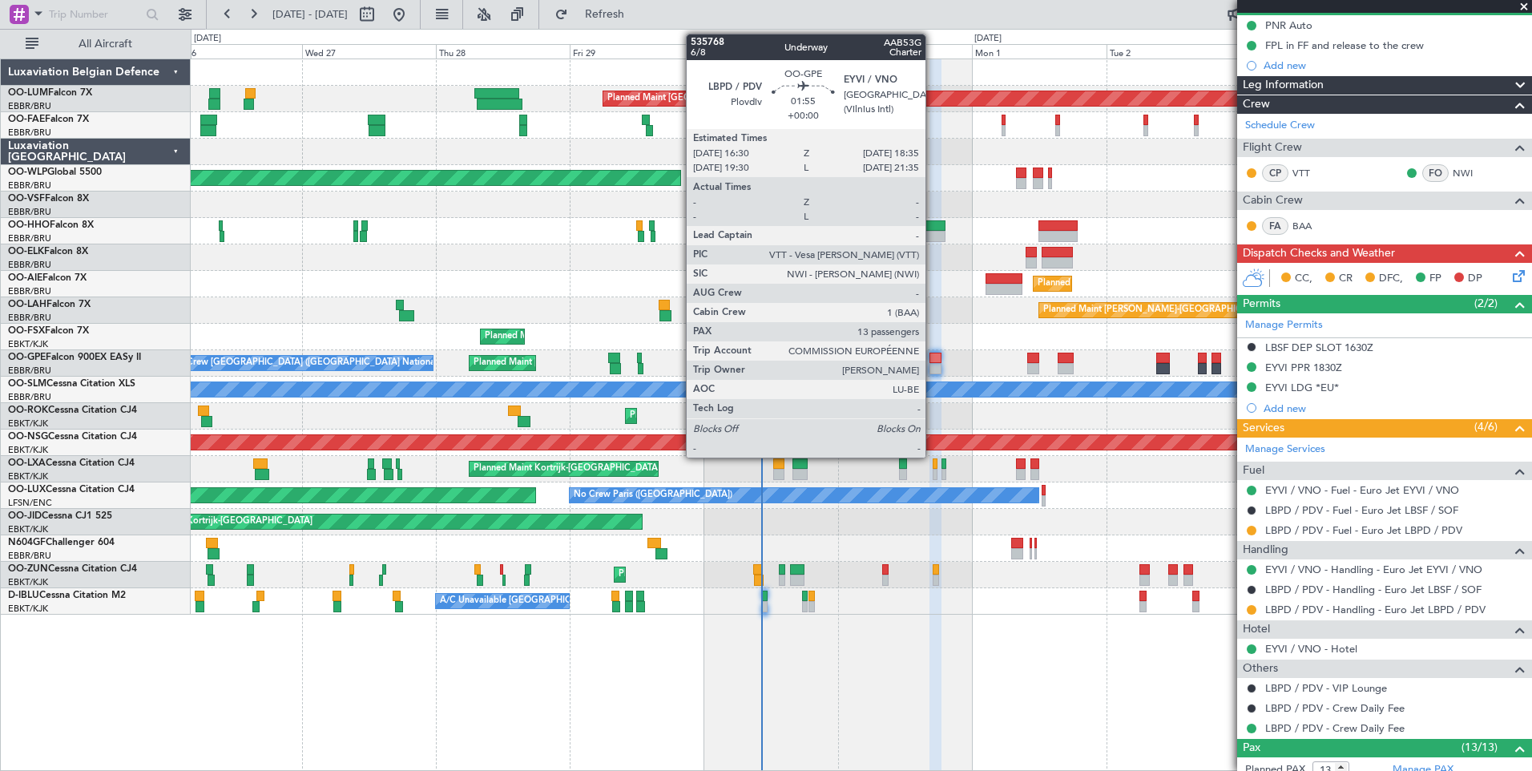
click at [933, 361] on div at bounding box center [936, 358] width 12 height 11
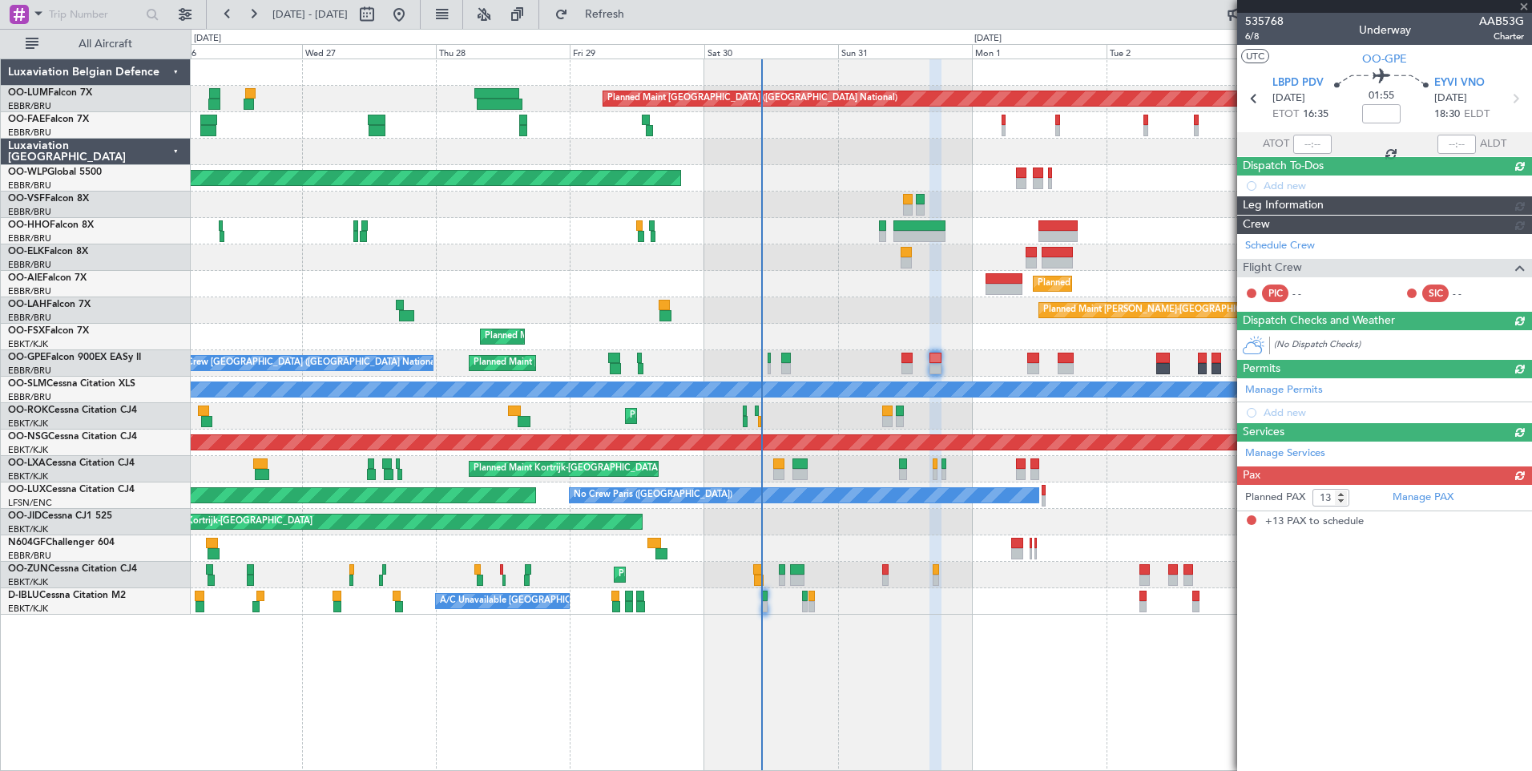
scroll to position [0, 0]
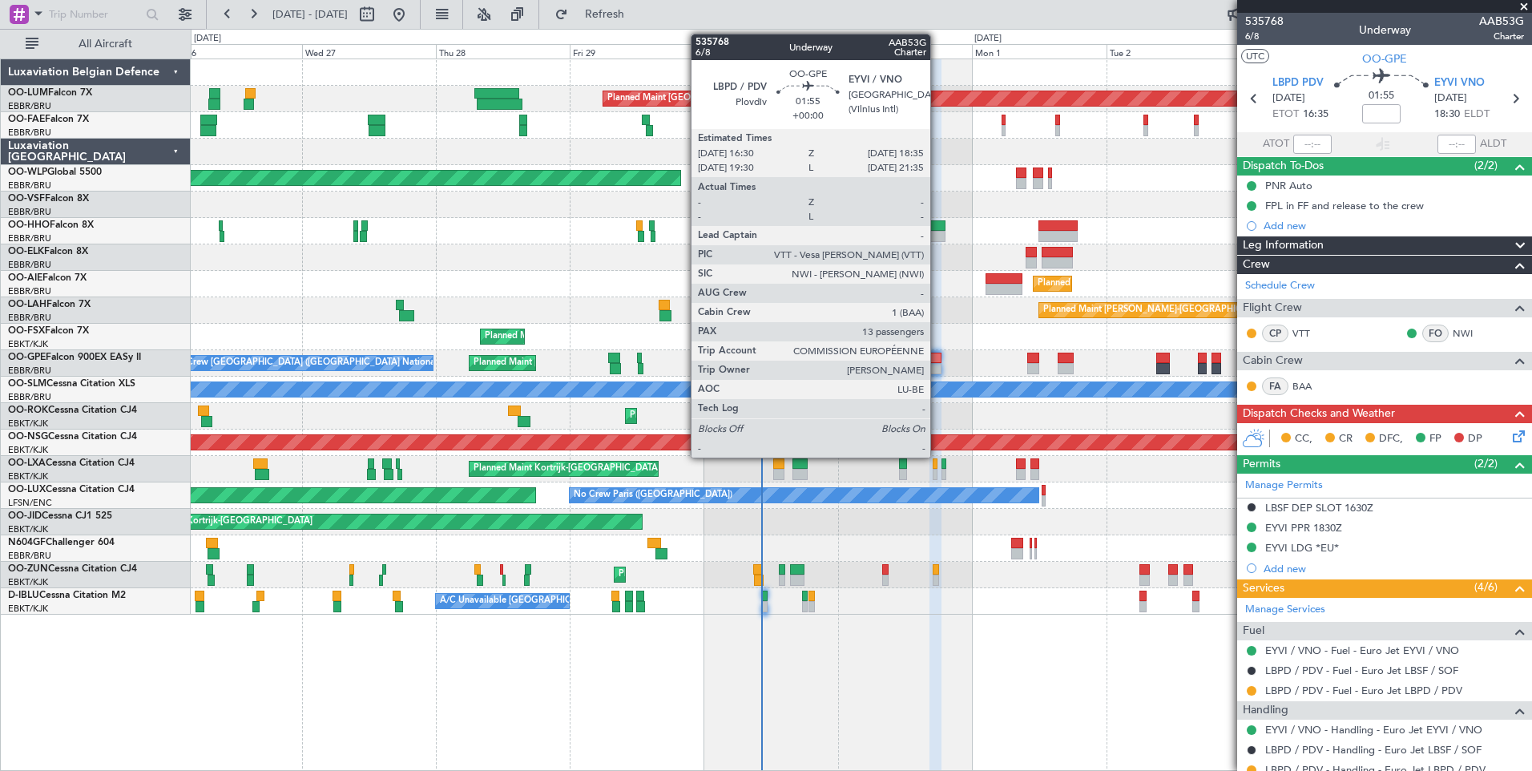
click at [938, 355] on div at bounding box center [936, 358] width 12 height 11
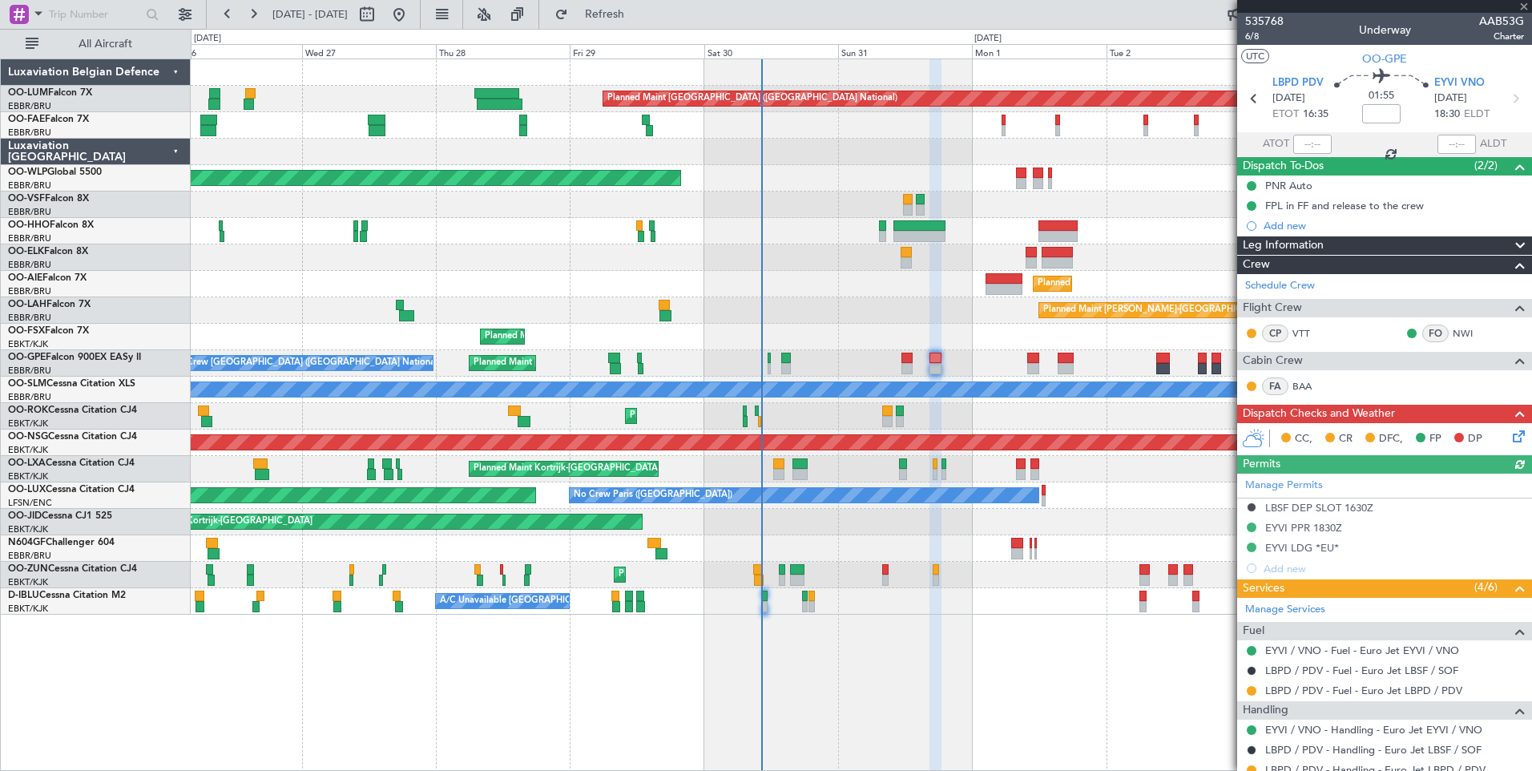
click at [1513, 427] on icon at bounding box center [1516, 433] width 13 height 13
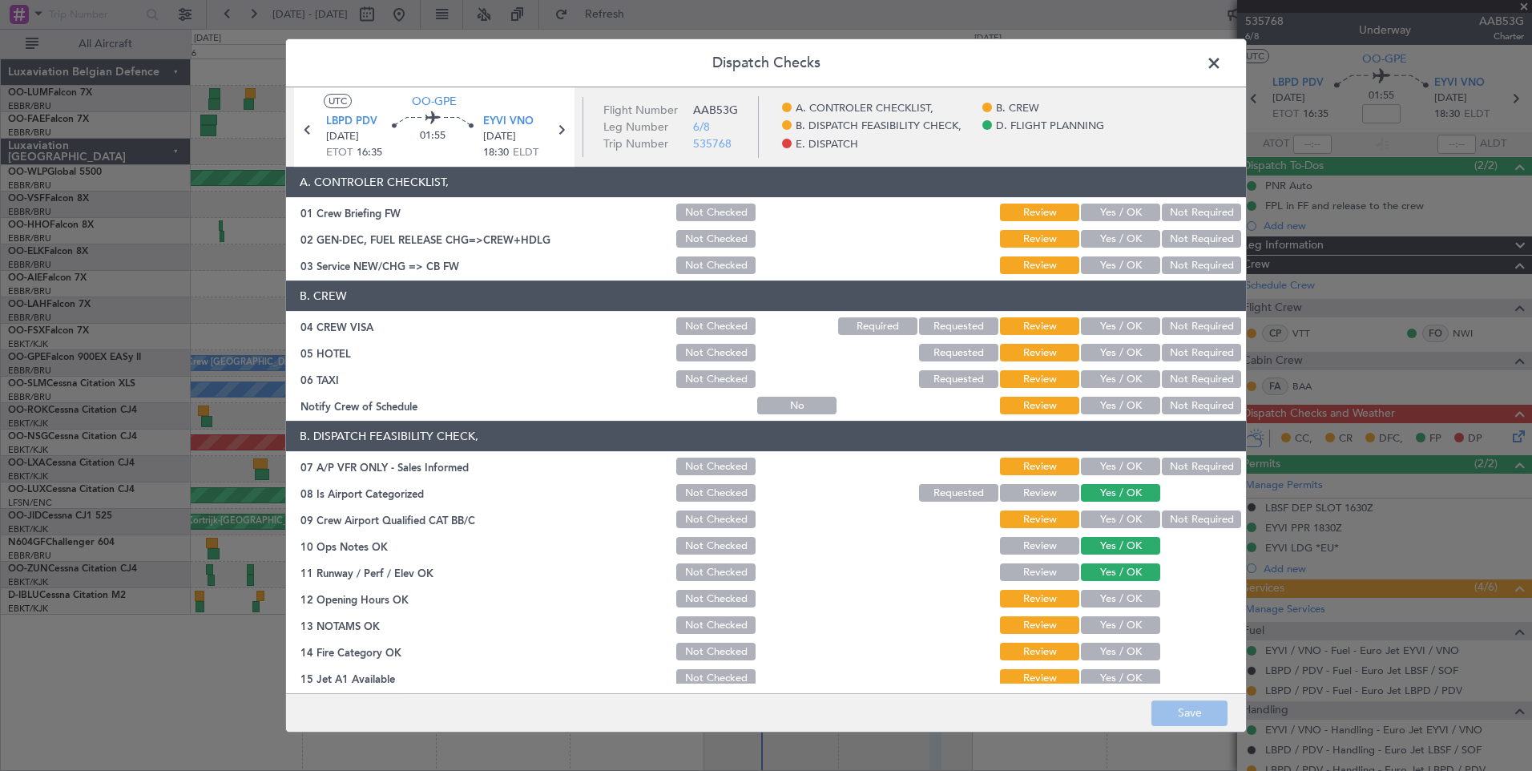
click at [1106, 240] on button "Yes / OK" at bounding box center [1120, 239] width 79 height 18
click at [1103, 264] on button "Yes / OK" at bounding box center [1120, 265] width 79 height 18
drag, startPoint x: 1184, startPoint y: 333, endPoint x: 1125, endPoint y: 357, distance: 63.6
click at [1183, 332] on button "Not Required" at bounding box center [1201, 326] width 79 height 18
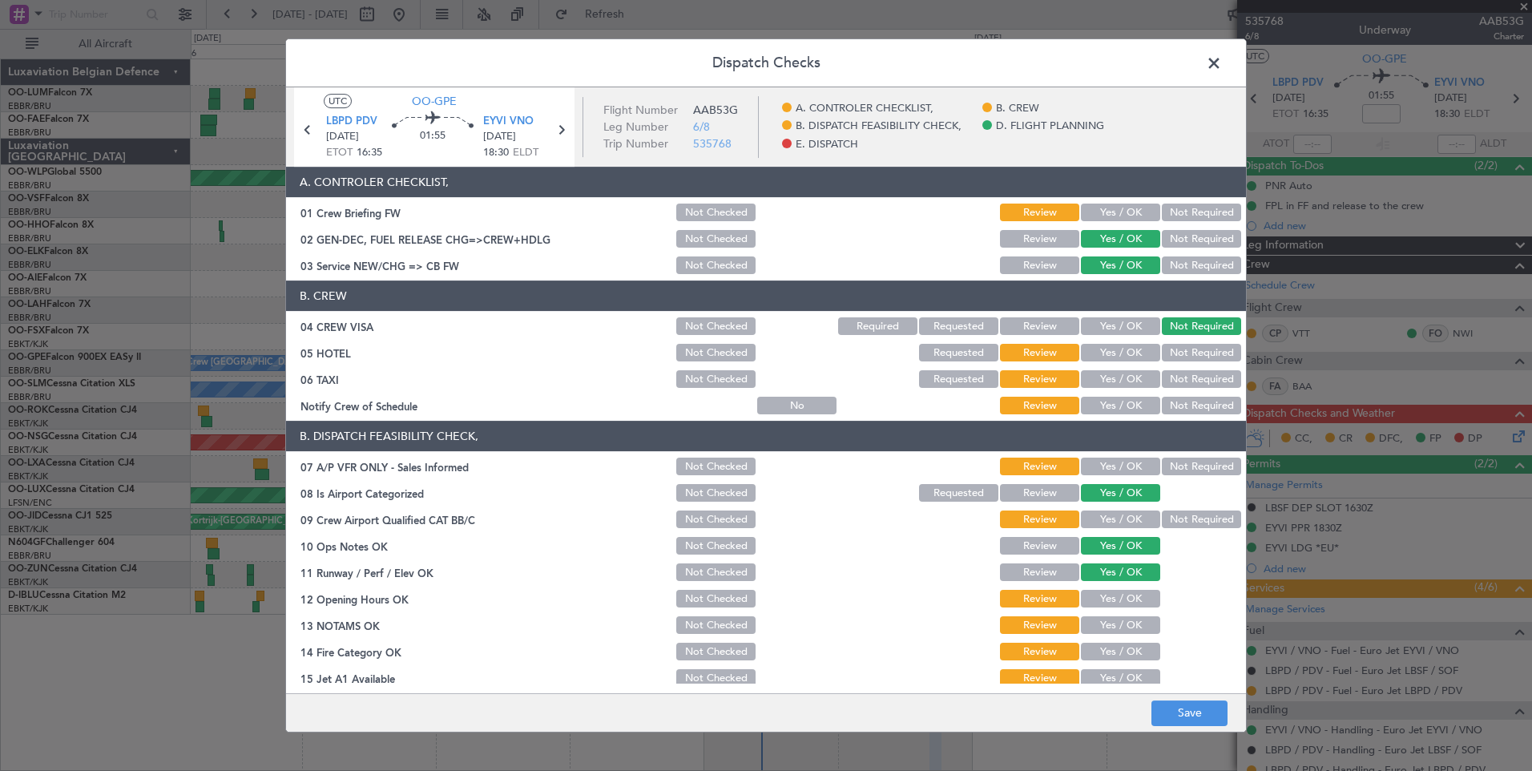
click at [1125, 357] on button "Yes / OK" at bounding box center [1120, 353] width 79 height 18
drag, startPoint x: 1168, startPoint y: 380, endPoint x: 1132, endPoint y: 401, distance: 41.6
click at [1164, 381] on button "Not Required" at bounding box center [1201, 379] width 79 height 18
click at [1131, 401] on button "Yes / OK" at bounding box center [1120, 406] width 79 height 18
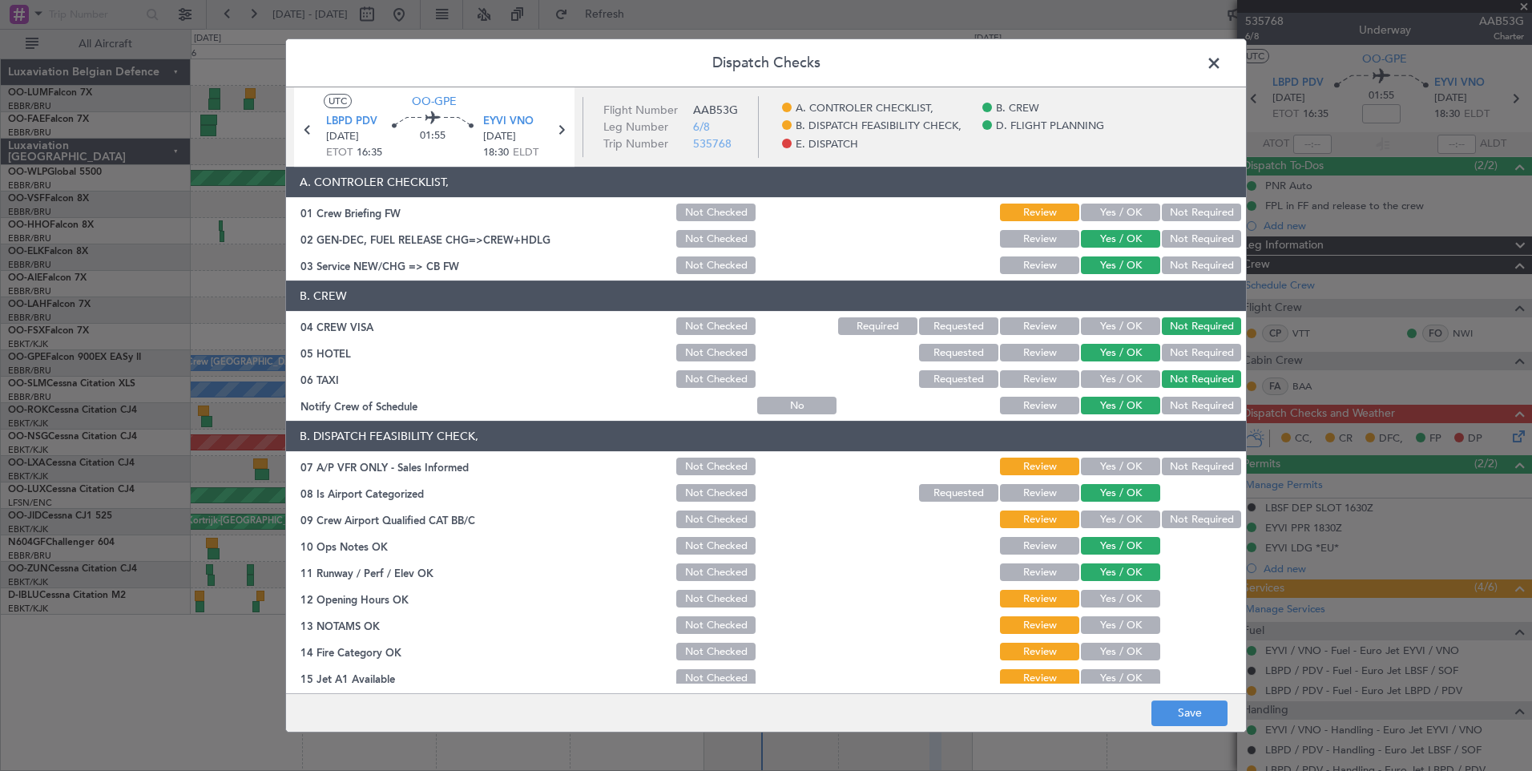
click at [1187, 456] on div "Not Required" at bounding box center [1200, 466] width 81 height 22
click at [1184, 473] on button "Not Required" at bounding box center [1201, 467] width 79 height 18
click at [1173, 522] on button "Not Required" at bounding box center [1201, 519] width 79 height 18
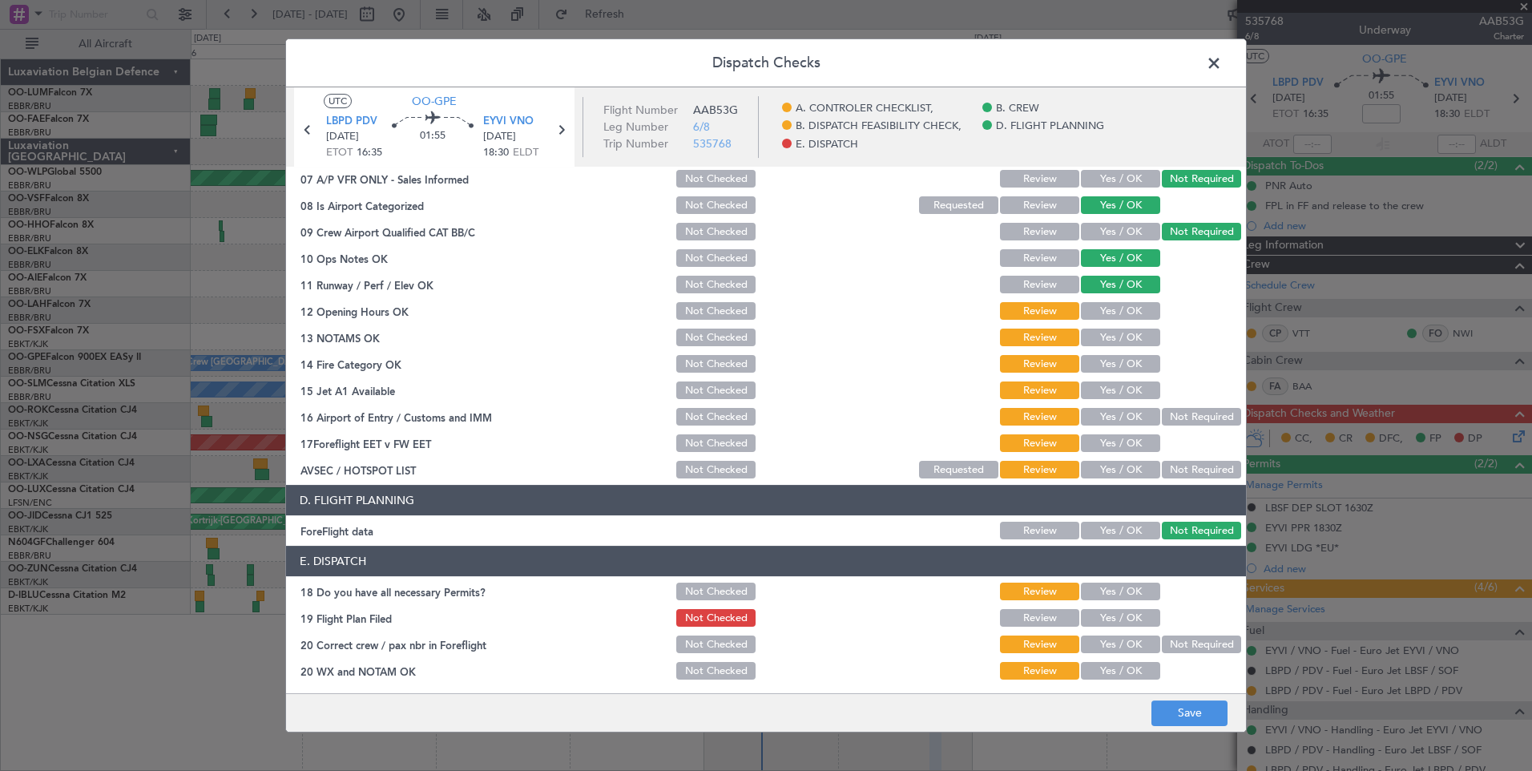
scroll to position [291, 0]
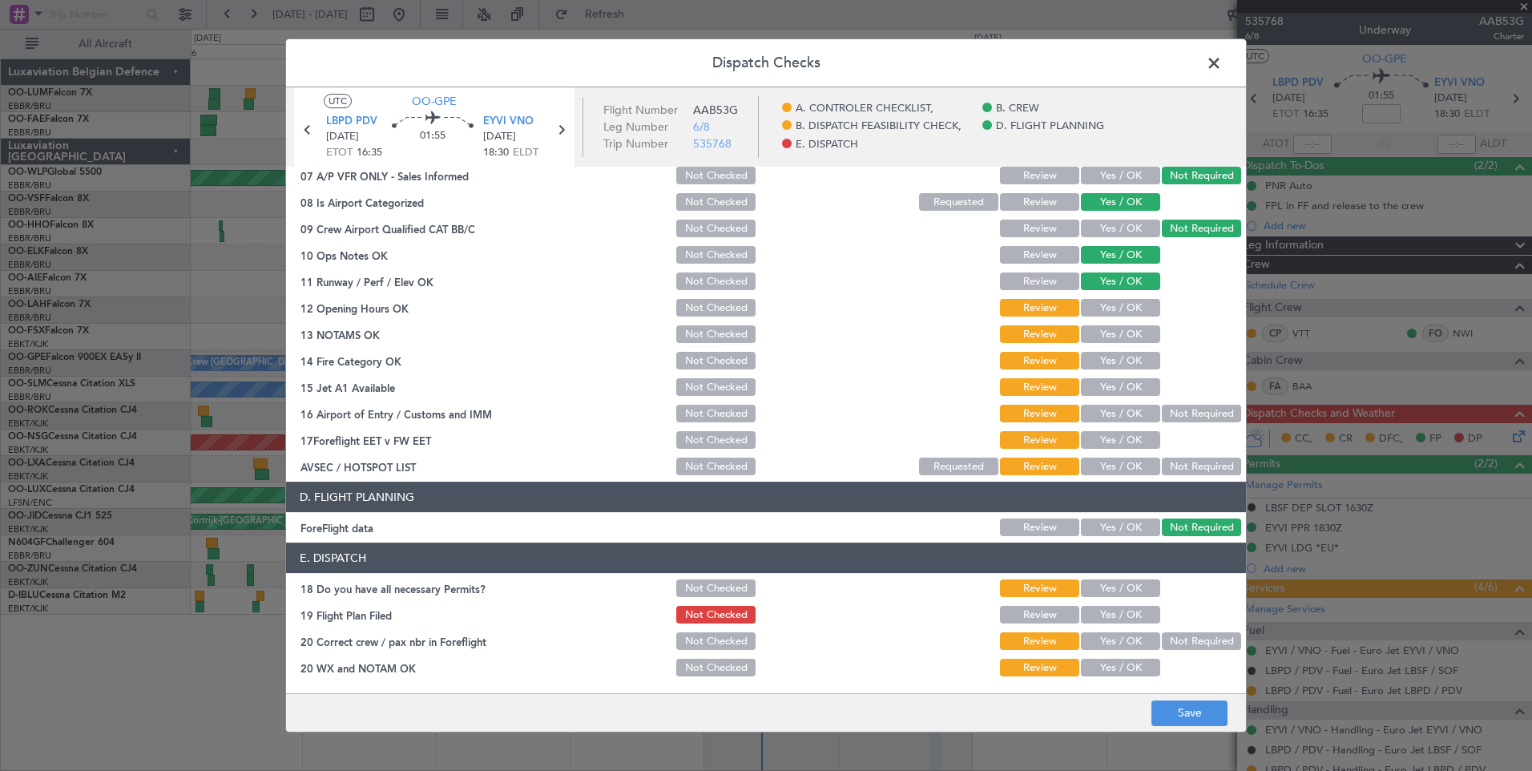
click at [1123, 312] on button "Yes / OK" at bounding box center [1120, 308] width 79 height 18
drag, startPoint x: 1120, startPoint y: 329, endPoint x: 1113, endPoint y: 347, distance: 19.5
click at [1117, 339] on button "Yes / OK" at bounding box center [1120, 334] width 79 height 18
drag, startPoint x: 1113, startPoint y: 353, endPoint x: 1113, endPoint y: 383, distance: 29.7
click at [1113, 368] on button "Yes / OK" at bounding box center [1120, 361] width 79 height 18
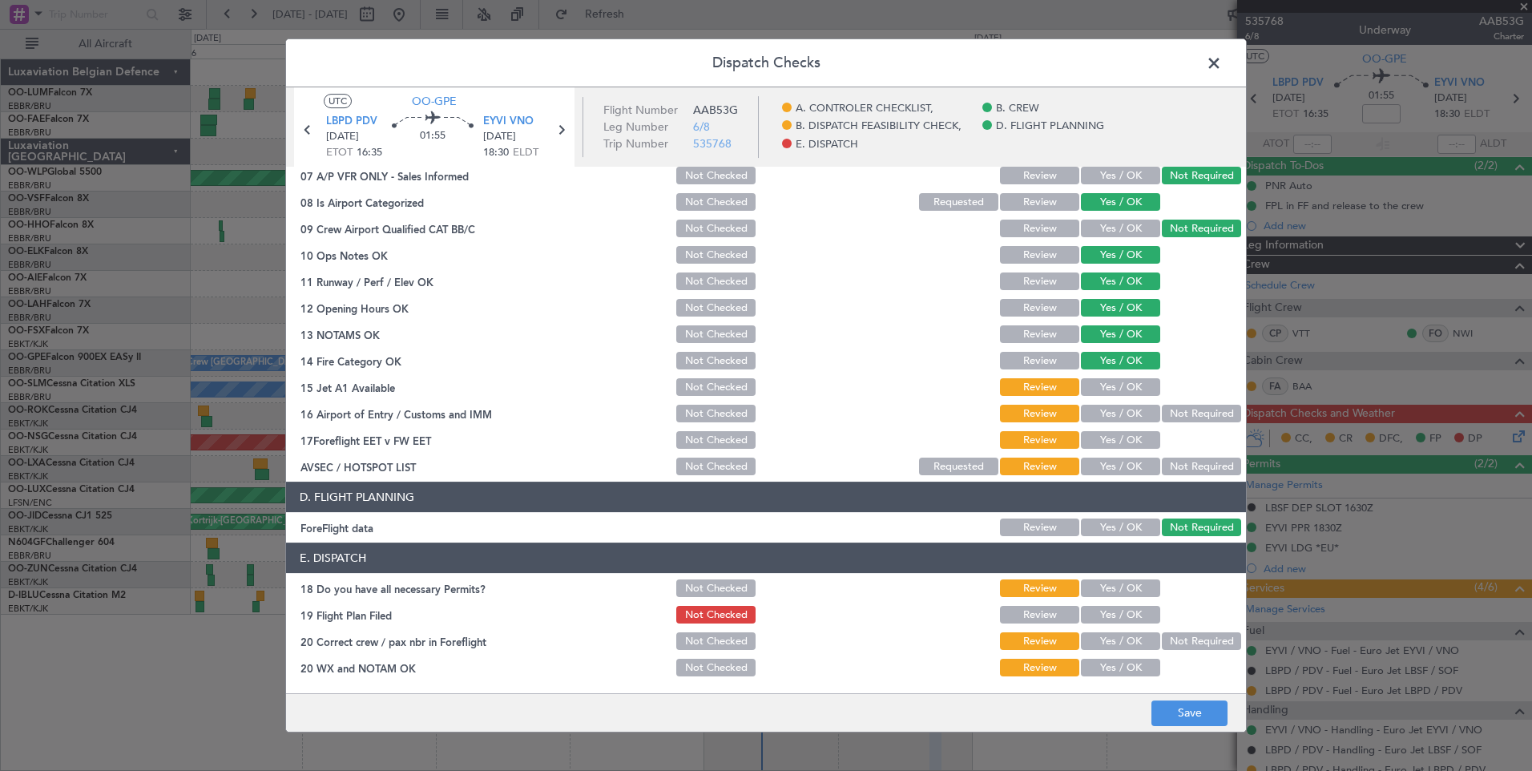
click at [1113, 383] on button "Yes / OK" at bounding box center [1120, 387] width 79 height 18
click at [1111, 413] on button "Yes / OK" at bounding box center [1120, 414] width 79 height 18
click at [1204, 462] on button "Not Required" at bounding box center [1201, 467] width 79 height 18
click at [1140, 442] on button "Yes / OK" at bounding box center [1120, 440] width 79 height 18
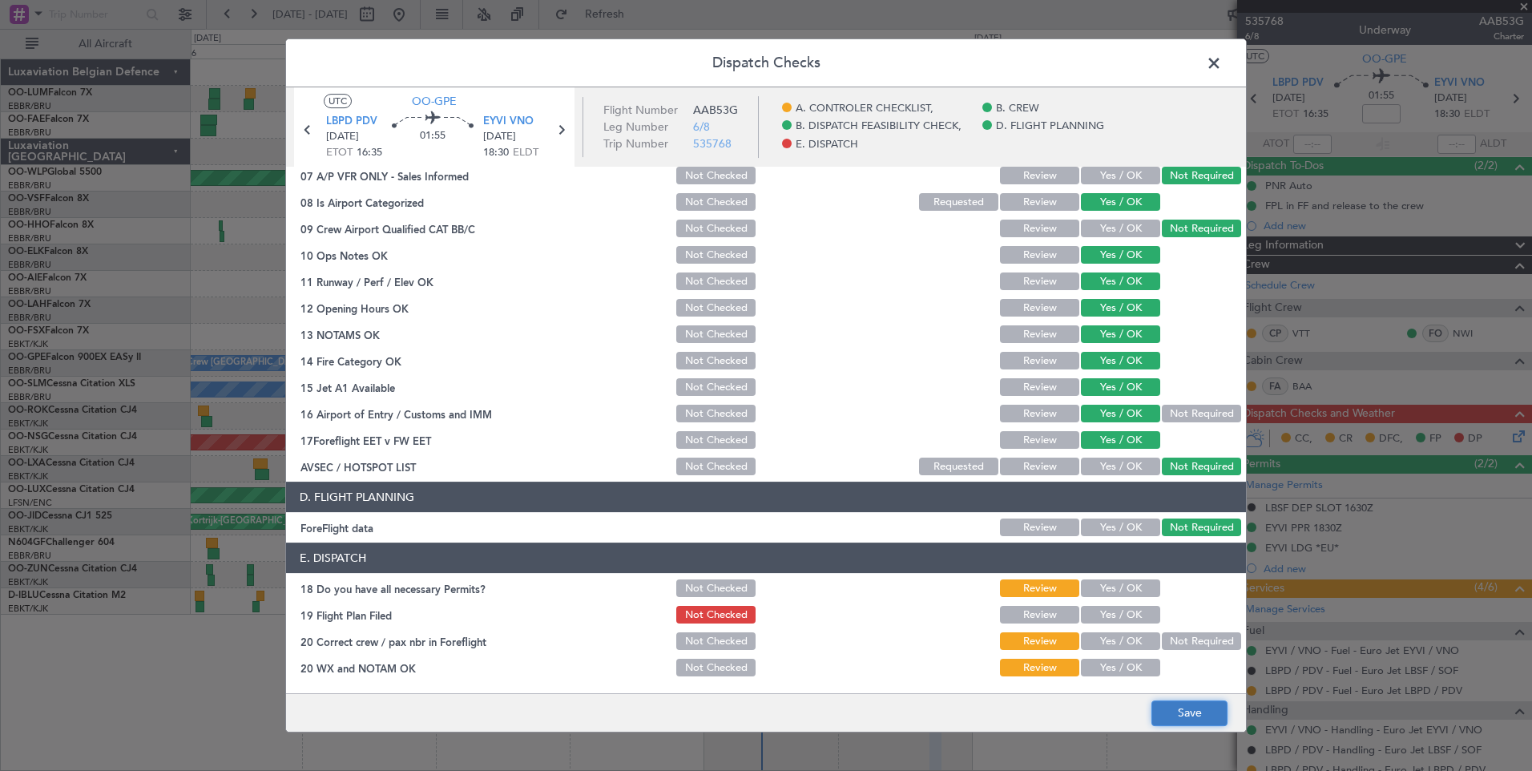
click at [1185, 710] on button "Save" at bounding box center [1190, 713] width 76 height 26
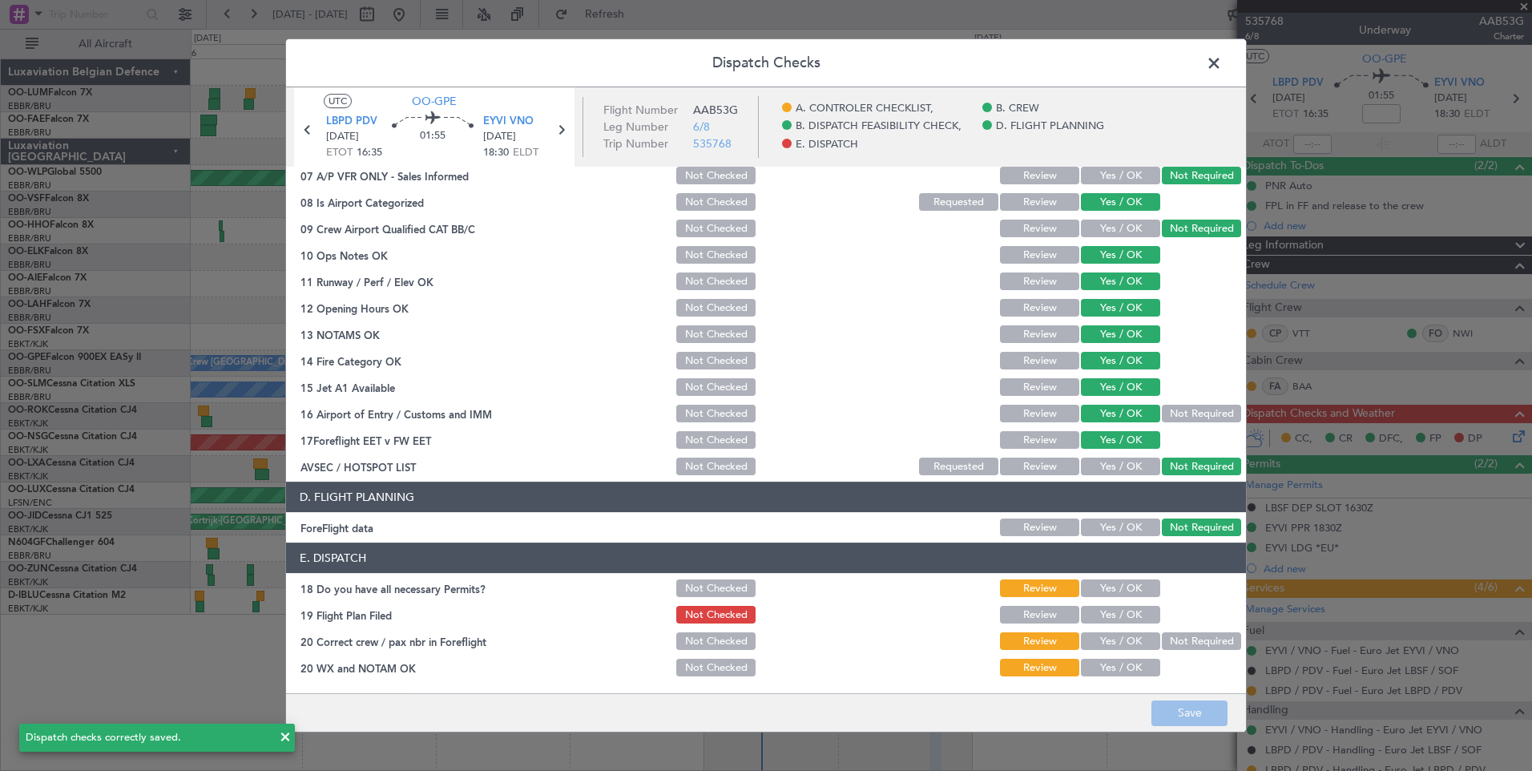
click at [1222, 71] on span at bounding box center [1222, 67] width 0 height 32
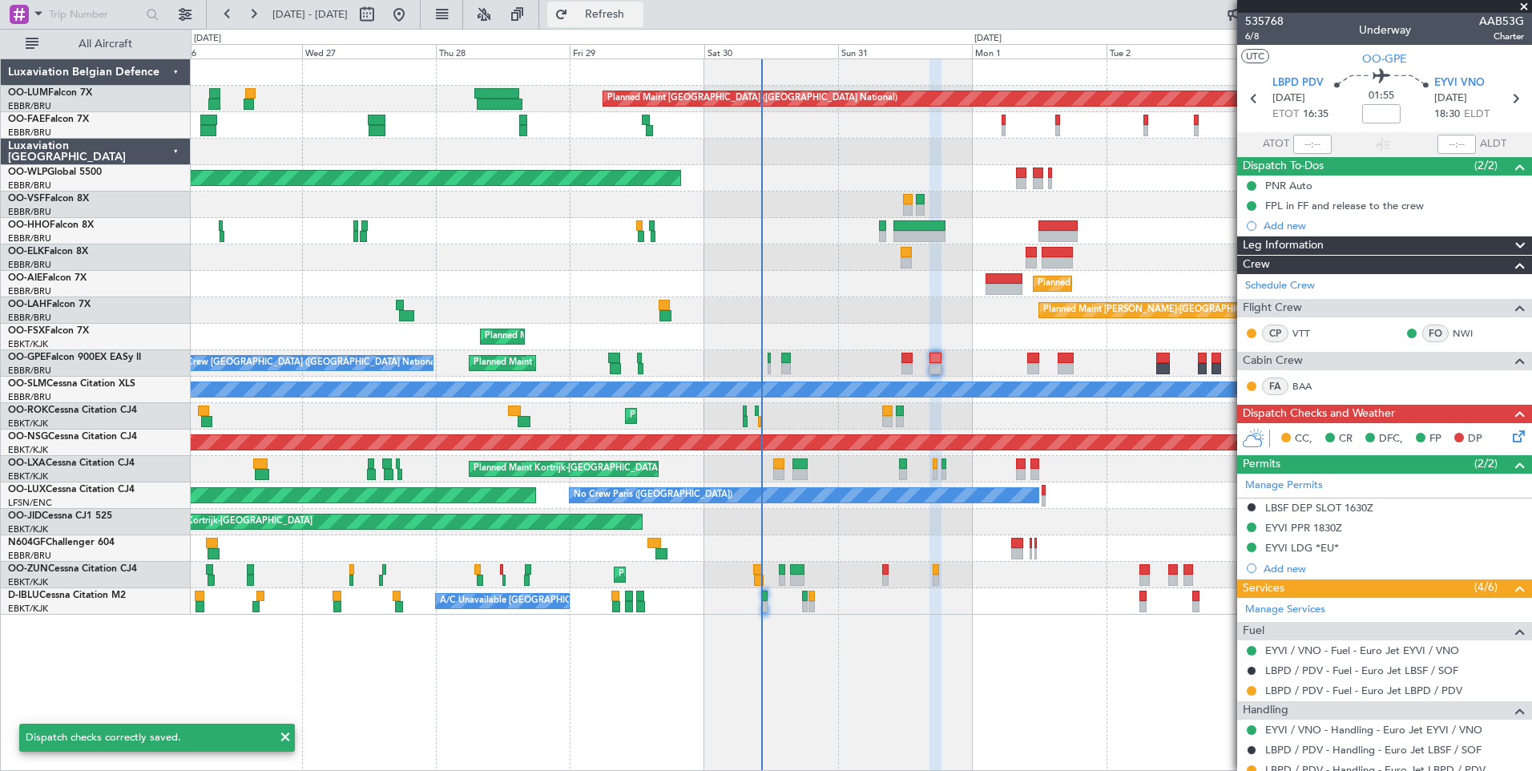
click at [631, 24] on button "Refresh" at bounding box center [595, 15] width 96 height 26
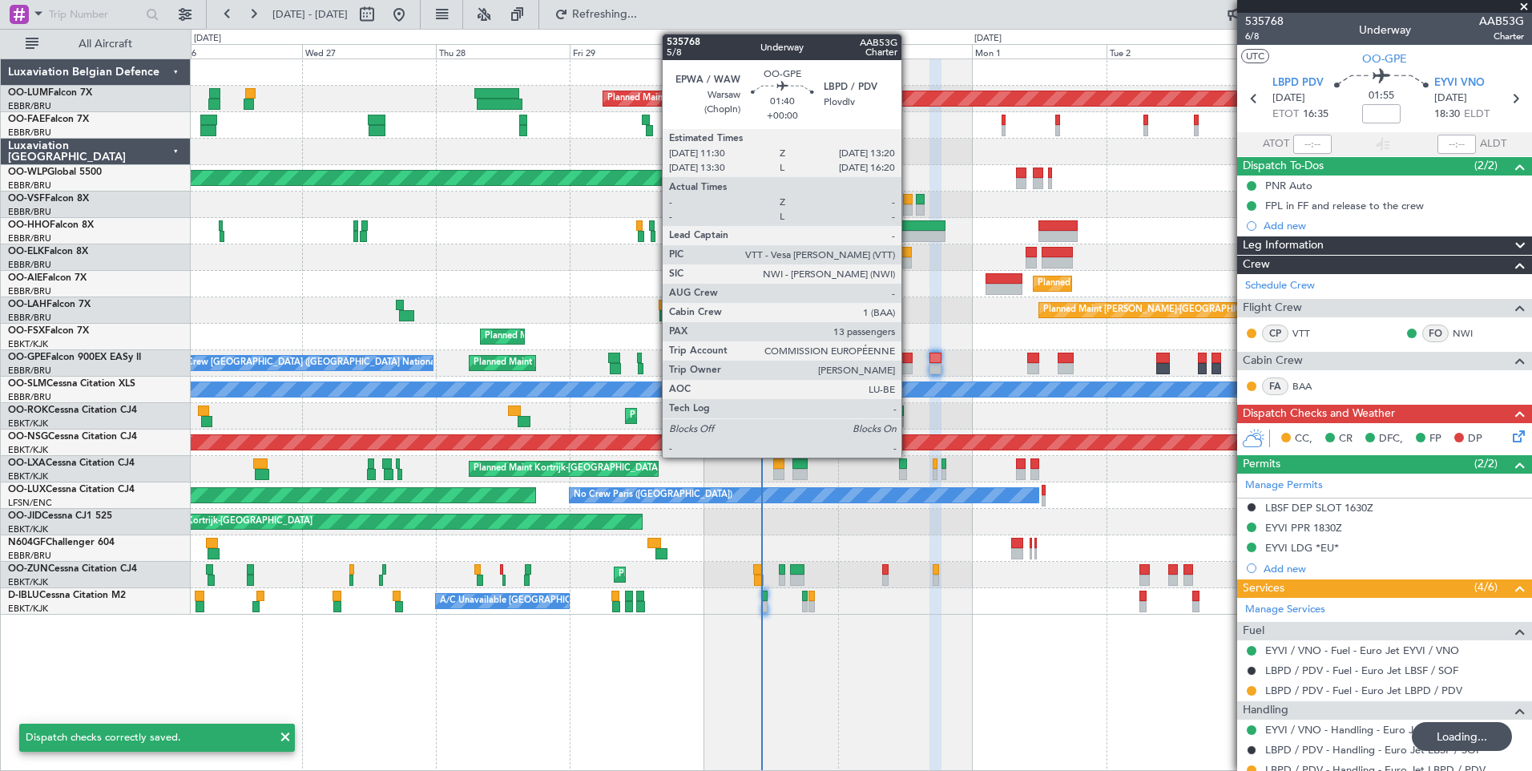
click at [909, 363] on div at bounding box center [907, 368] width 10 height 11
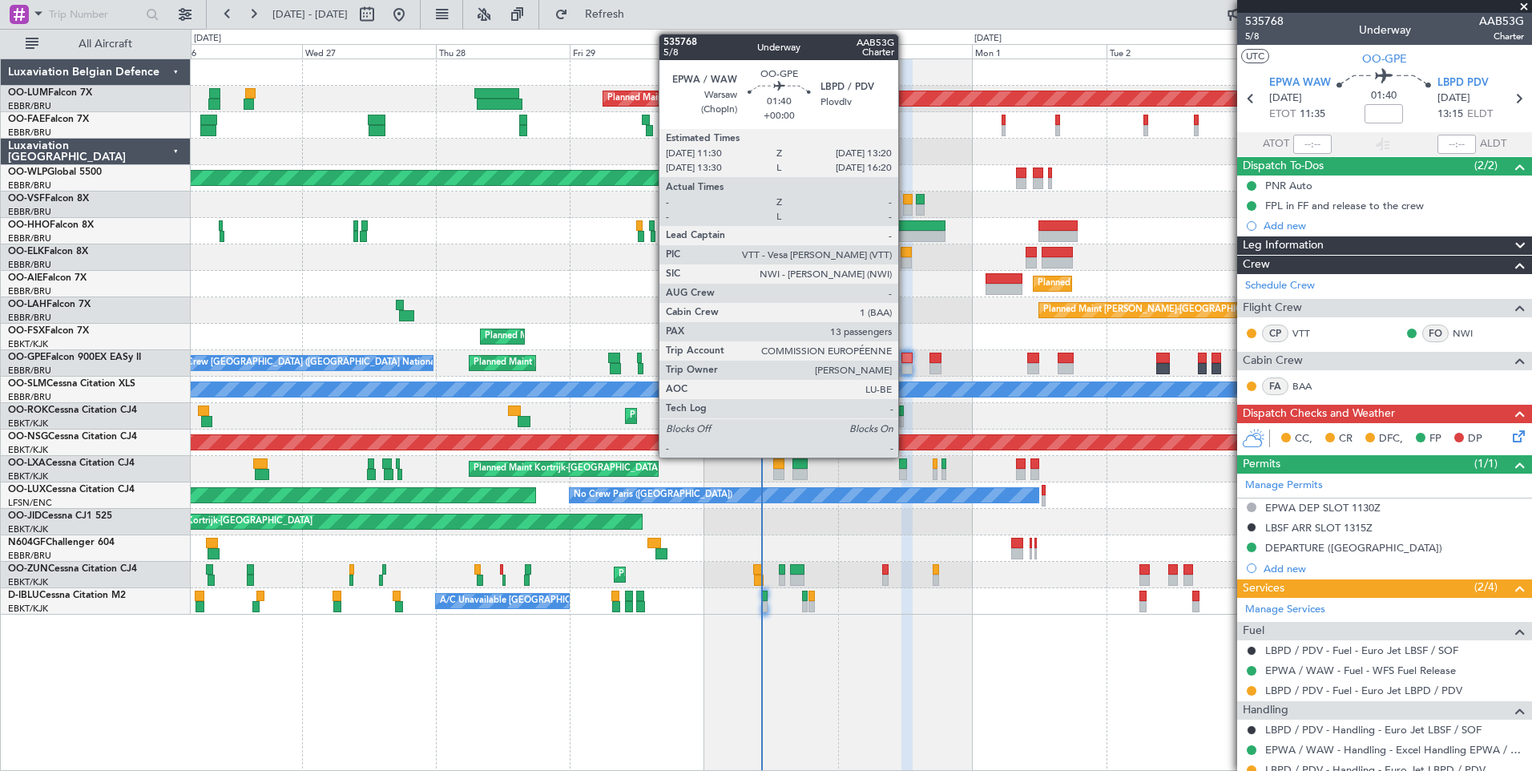
click at [906, 361] on div at bounding box center [907, 358] width 10 height 11
click at [911, 363] on div at bounding box center [907, 368] width 10 height 11
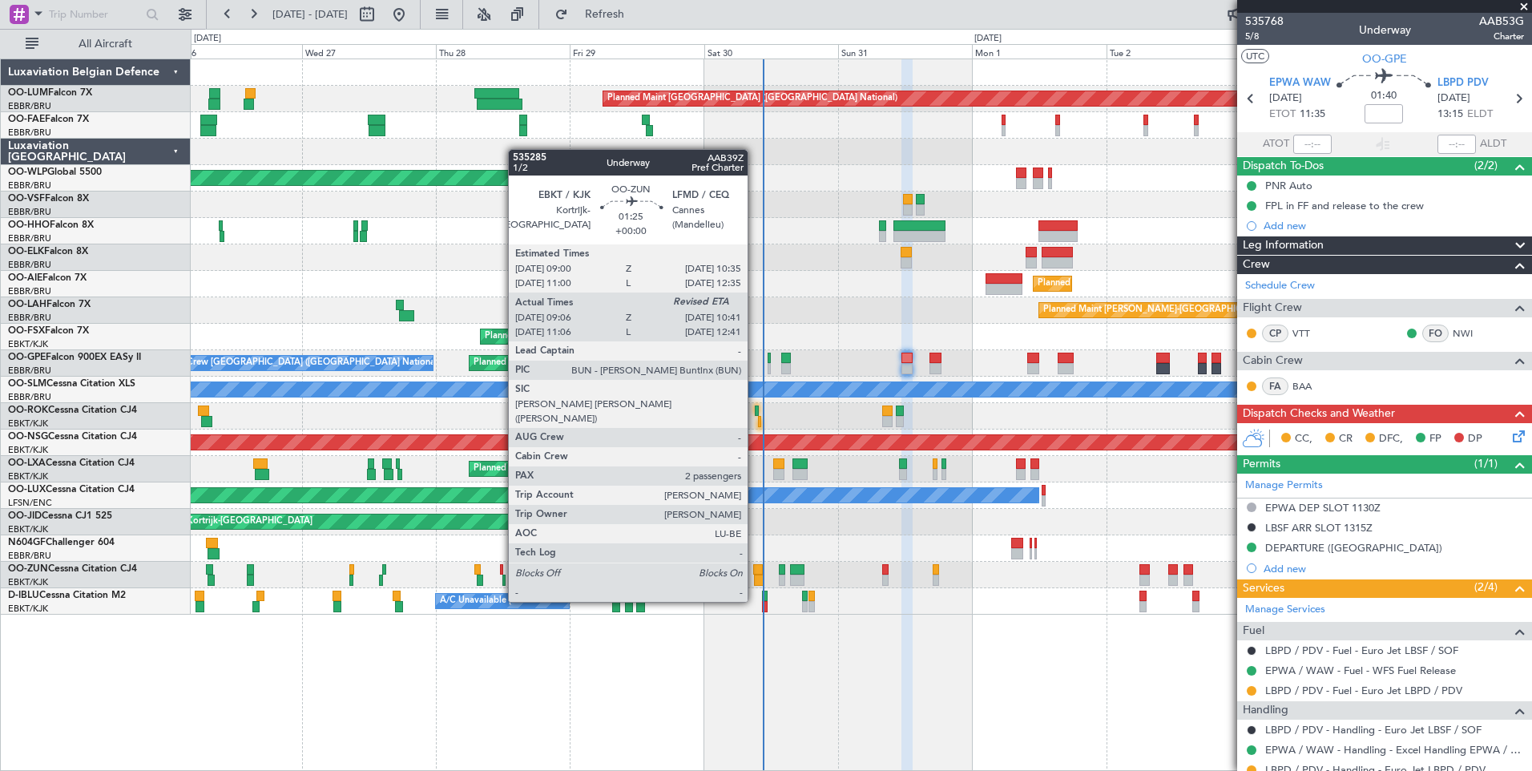
click at [755, 571] on div at bounding box center [758, 569] width 10 height 11
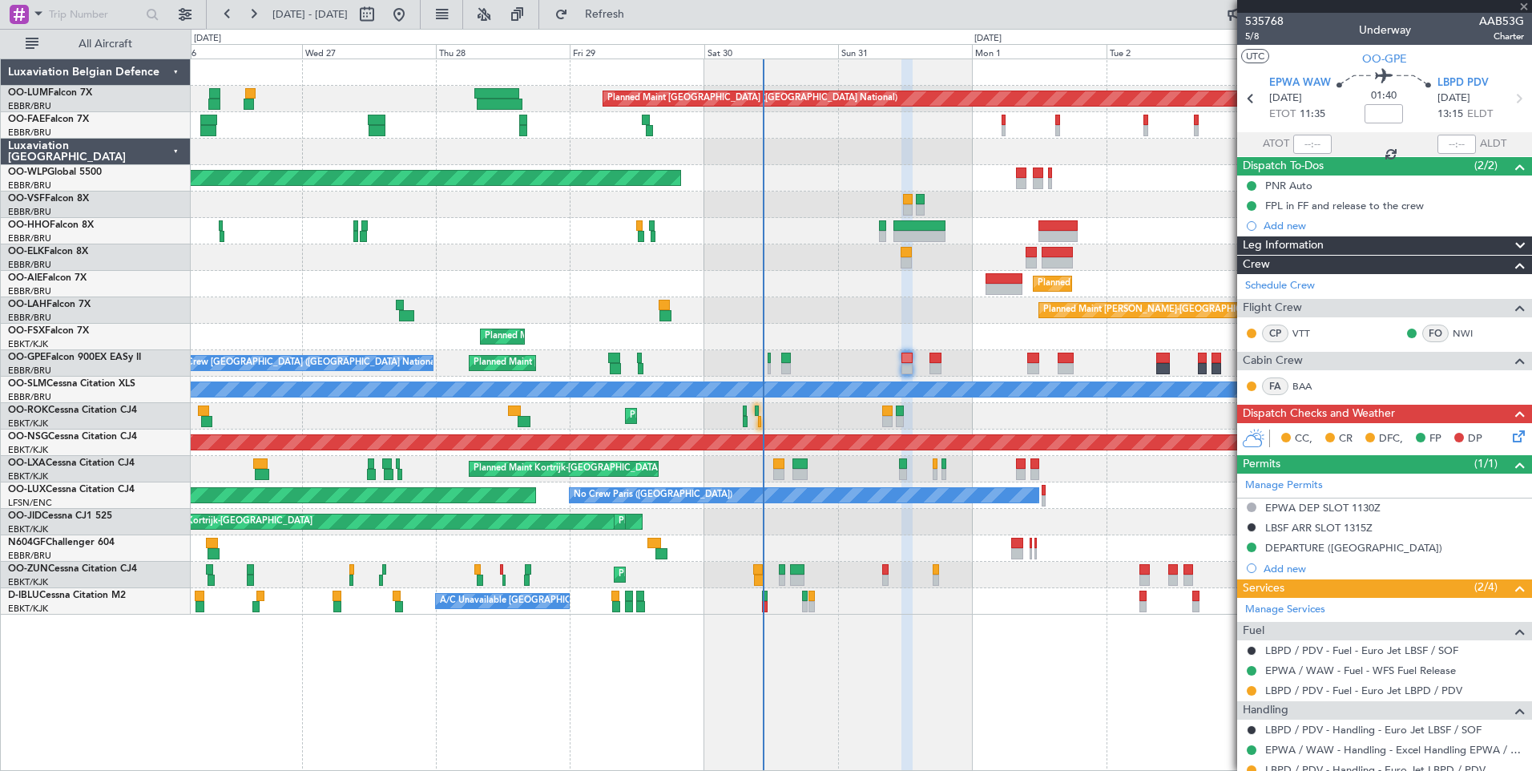
type input "09:11"
type input "2"
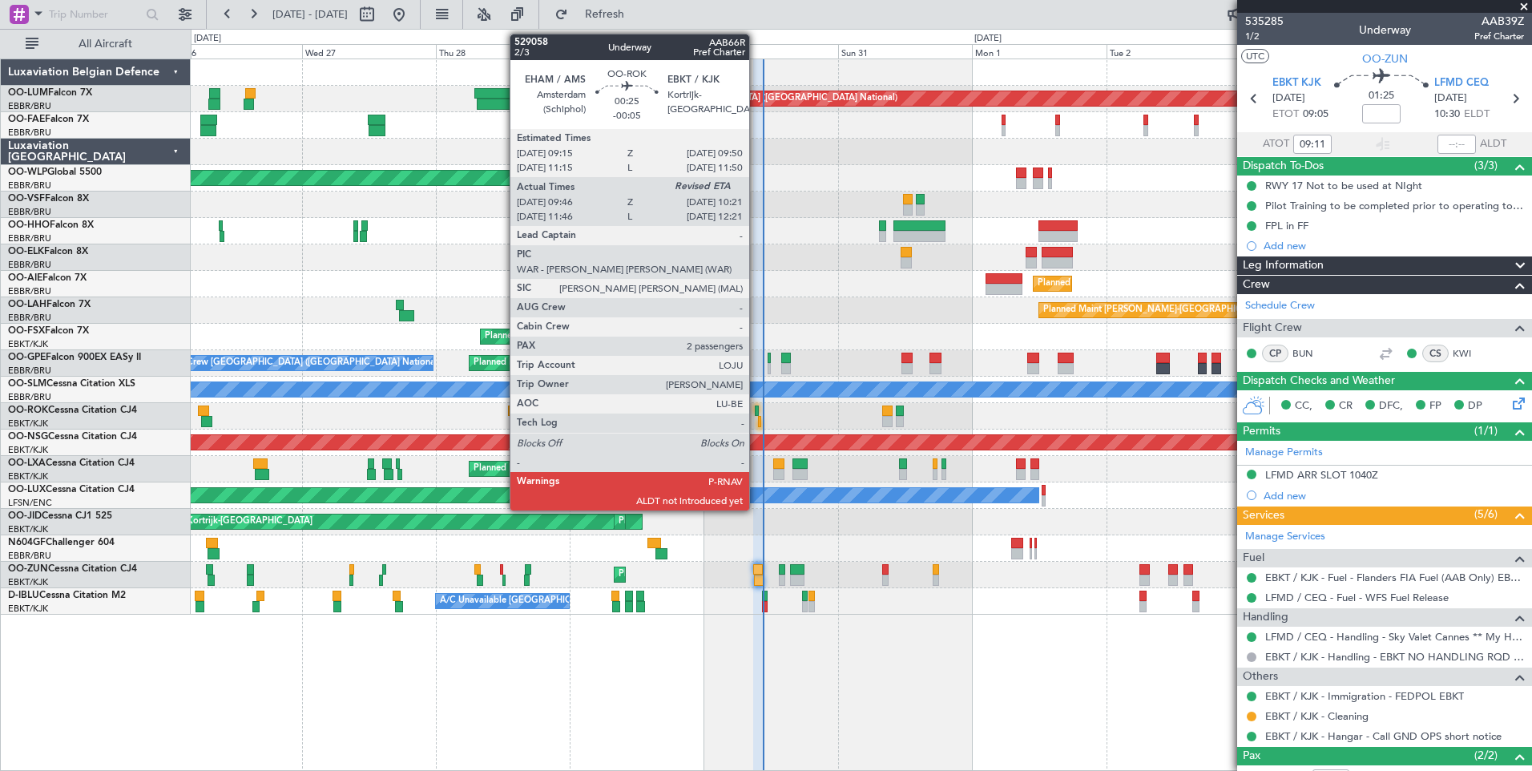
click at [756, 409] on div at bounding box center [757, 410] width 4 height 11
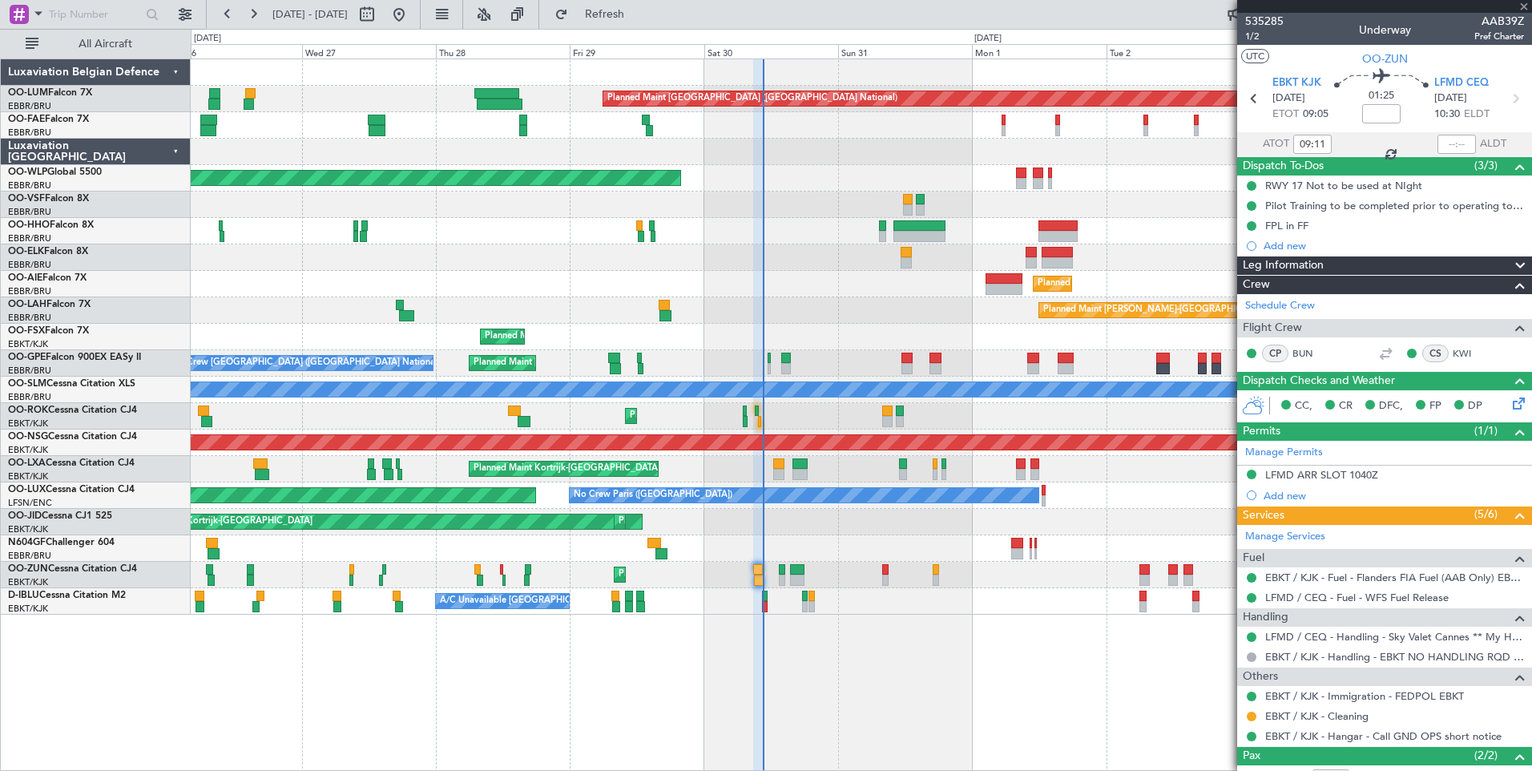
type input "-00:05"
type input "09:51"
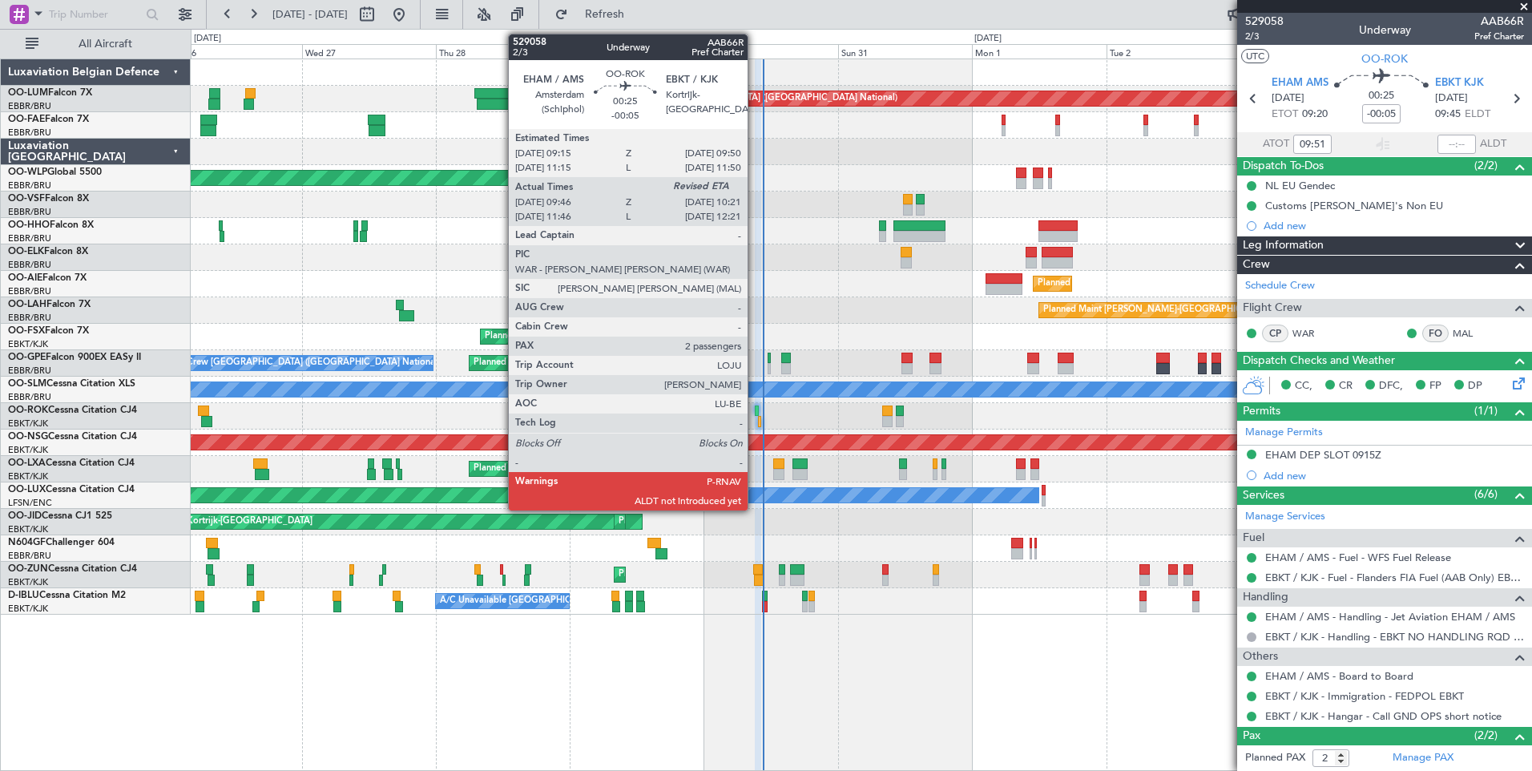
click at [755, 408] on div at bounding box center [757, 410] width 4 height 11
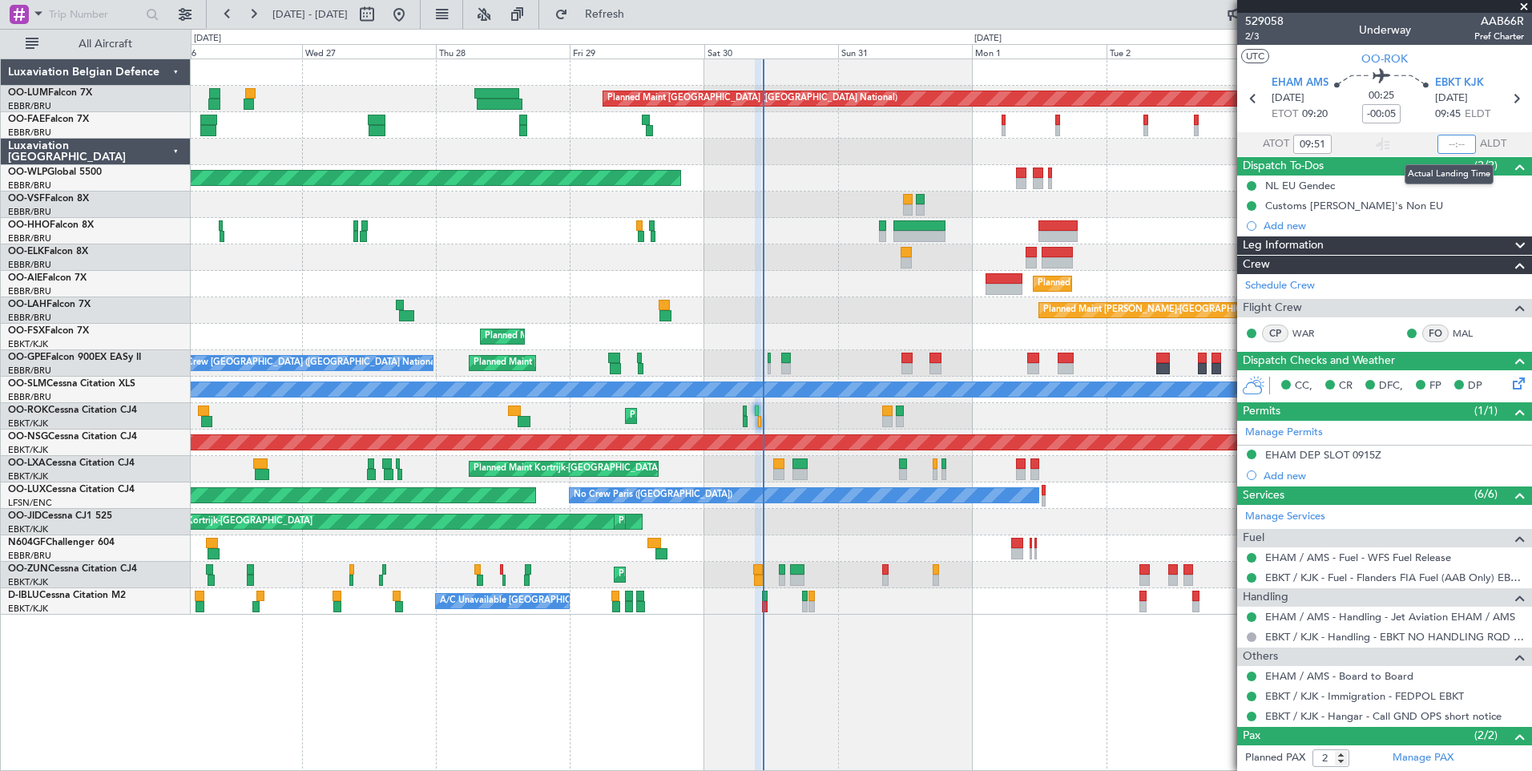
click at [1443, 141] on input "text" at bounding box center [1457, 144] width 38 height 19
type input "10:21"
click at [631, 10] on span "Refresh" at bounding box center [604, 14] width 67 height 11
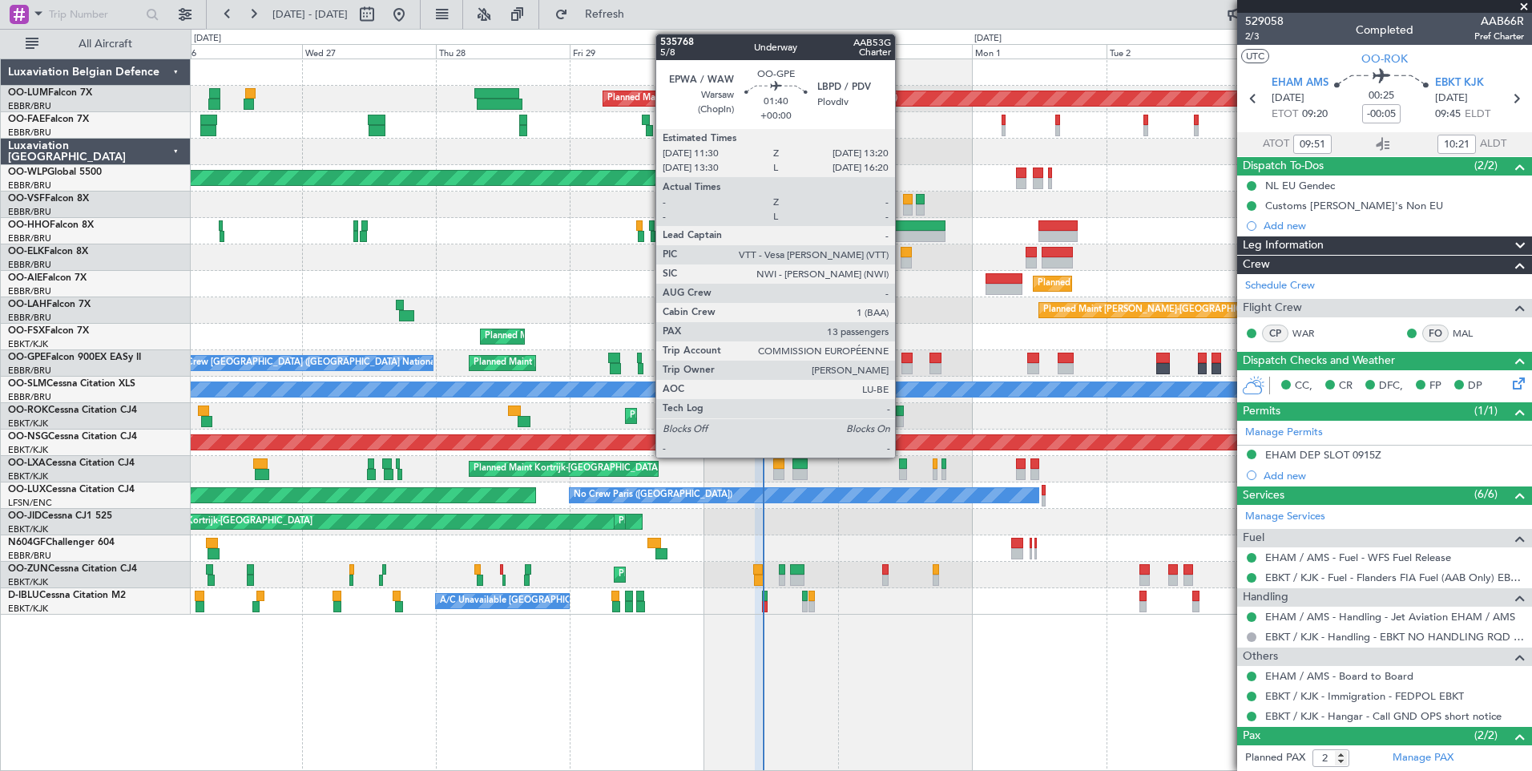
click at [902, 371] on div at bounding box center [907, 368] width 10 height 11
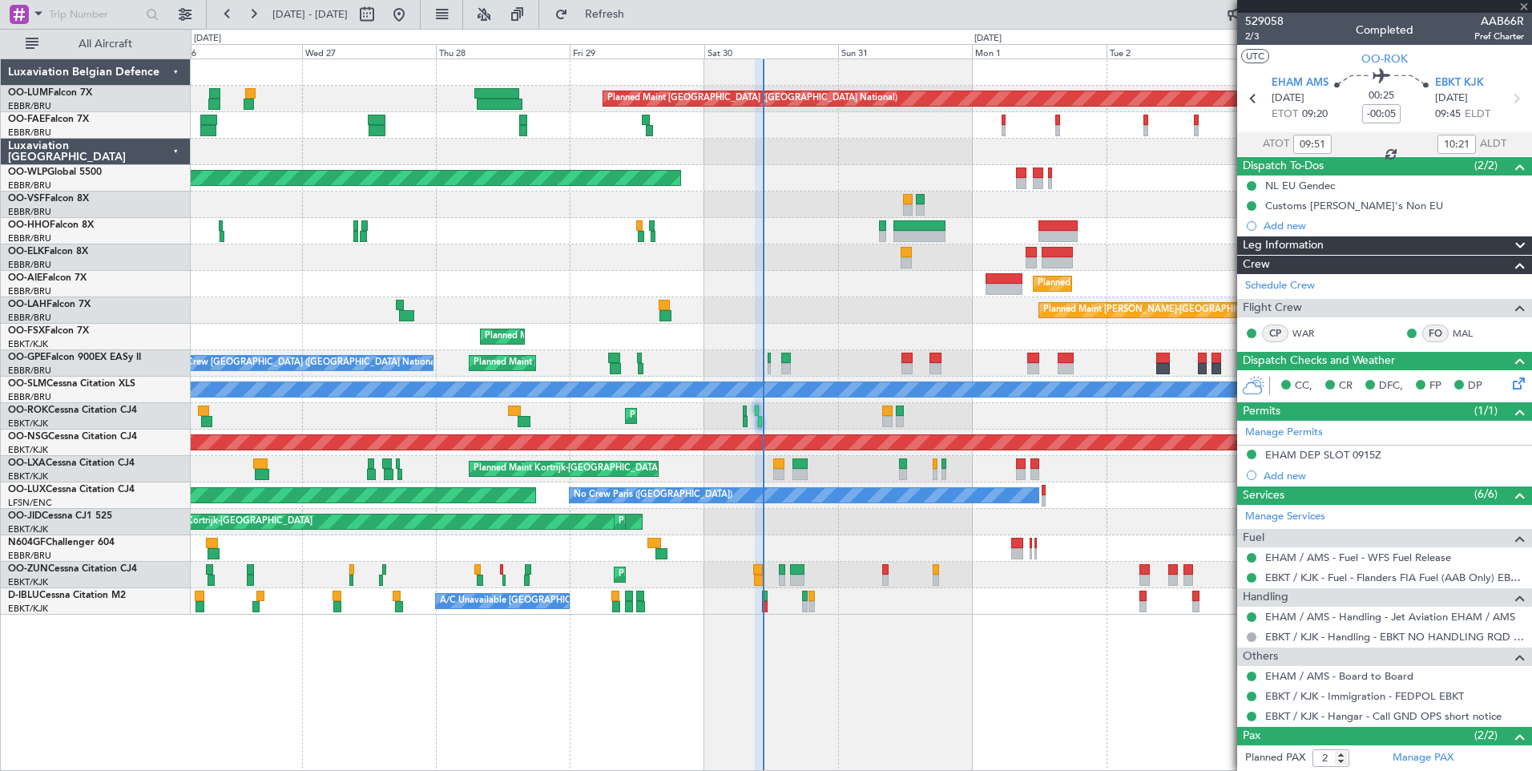
type input "13"
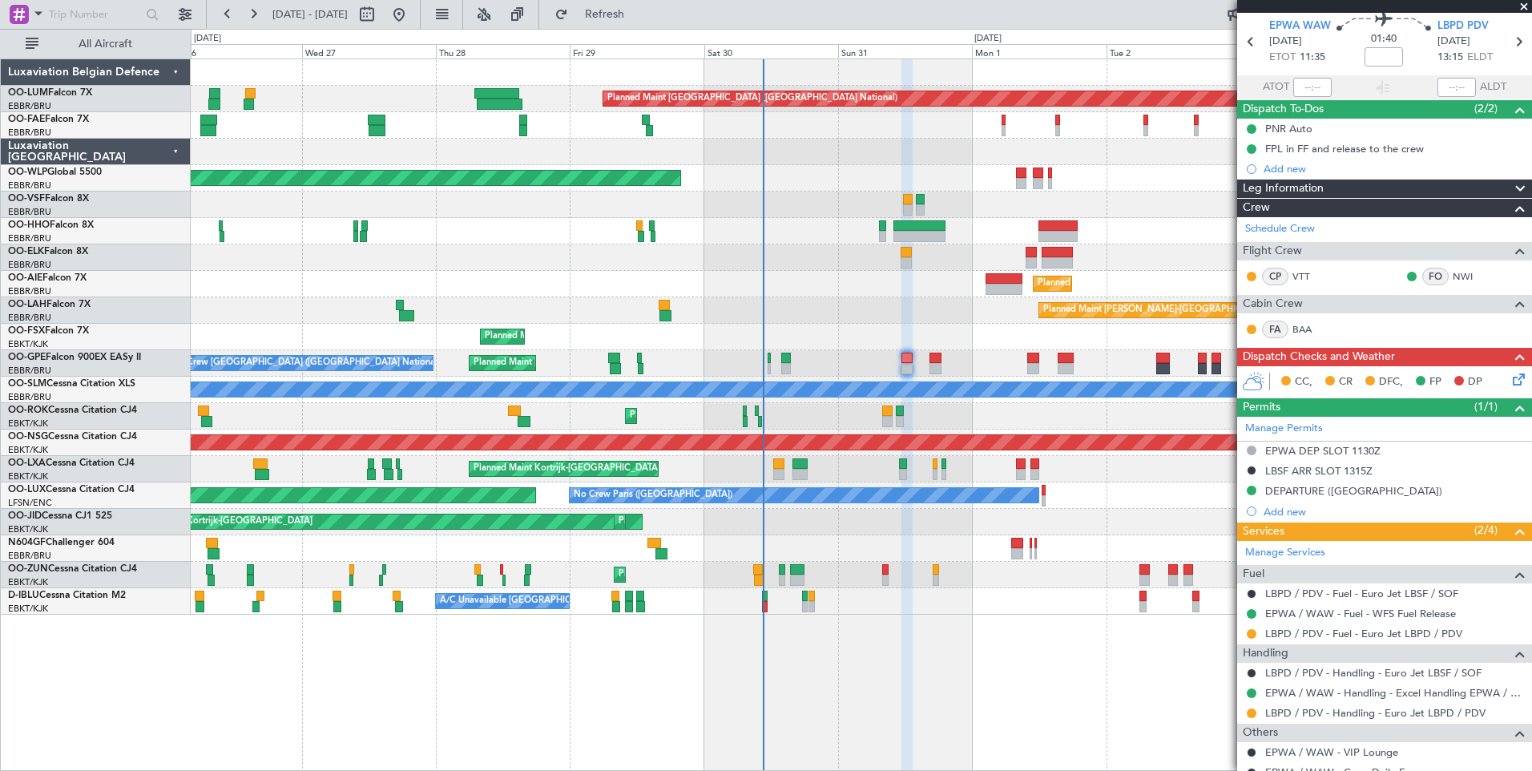
scroll to position [80, 0]
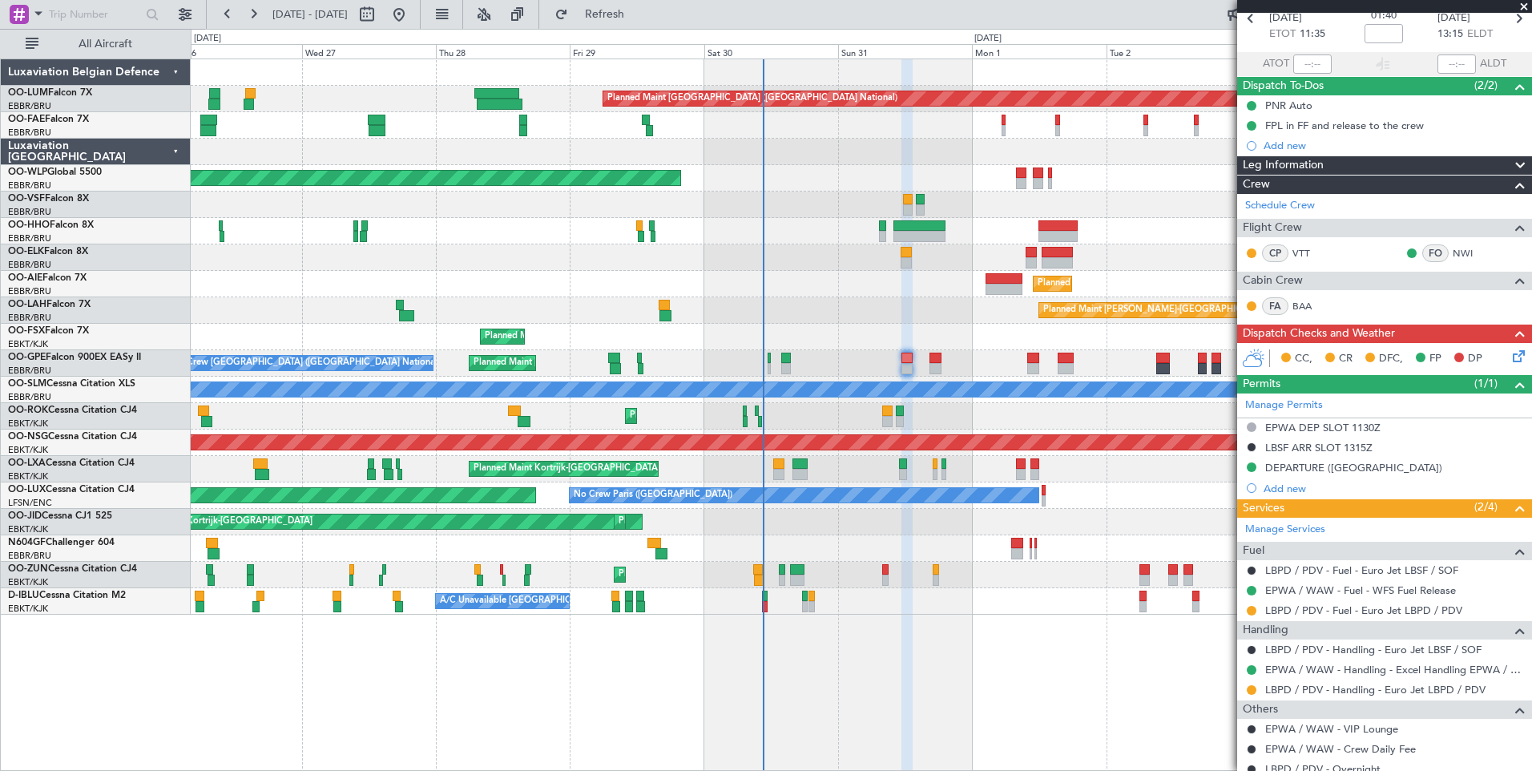
click at [928, 360] on div "No Crew Brussels (Brussels National) Planned Maint Brussels (Brussels National)…" at bounding box center [861, 363] width 1341 height 26
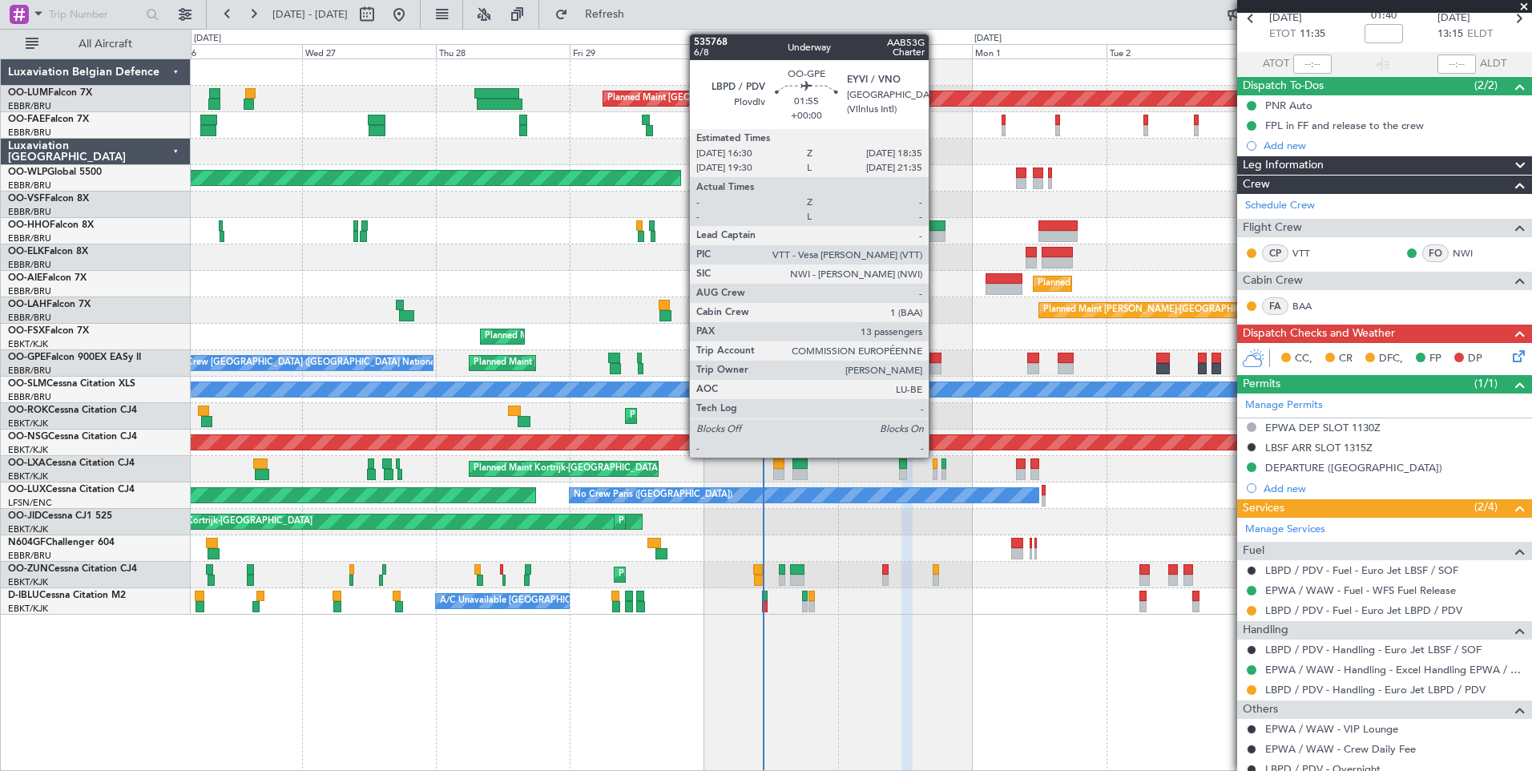
click at [936, 357] on div at bounding box center [936, 358] width 12 height 11
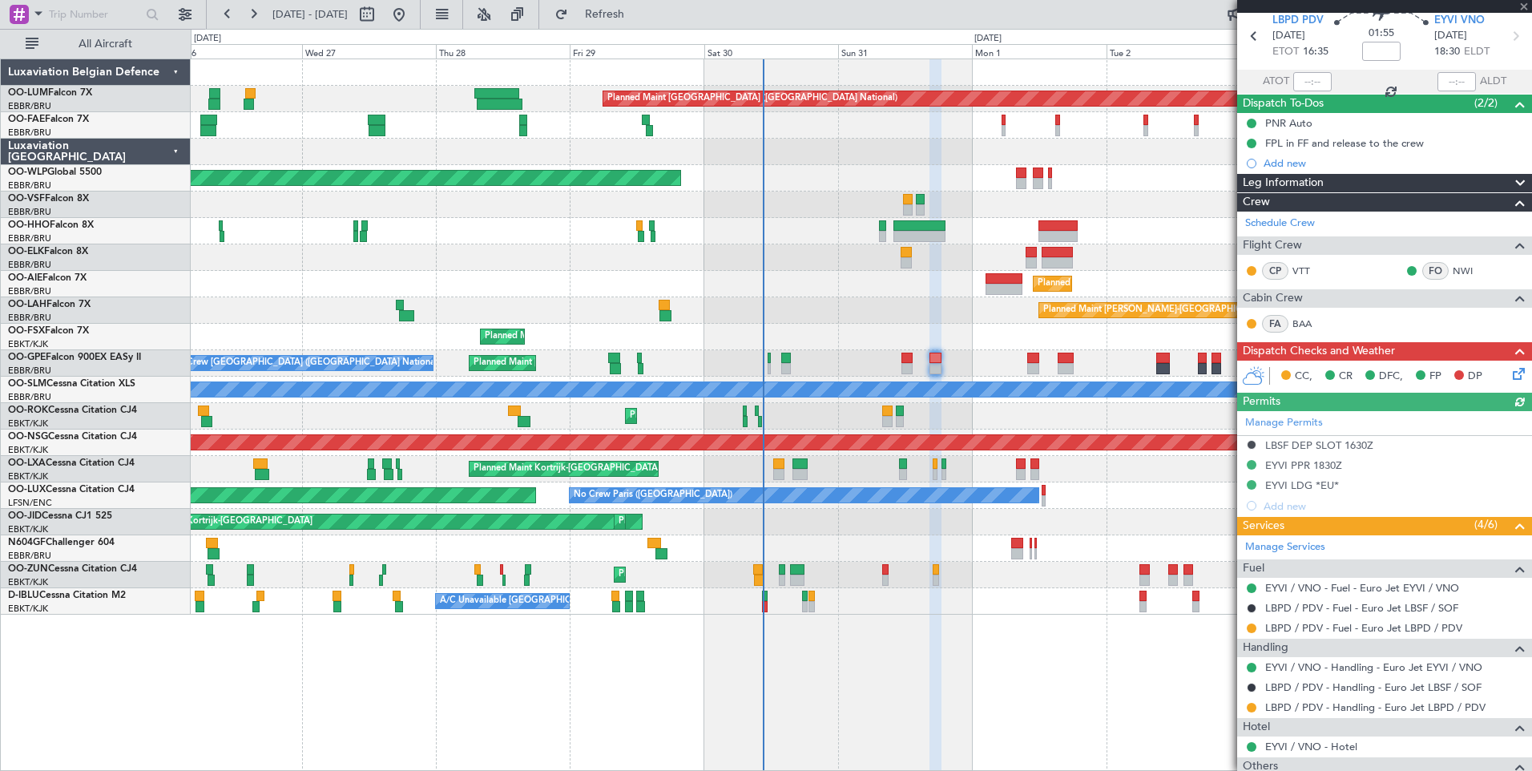
scroll to position [240, 0]
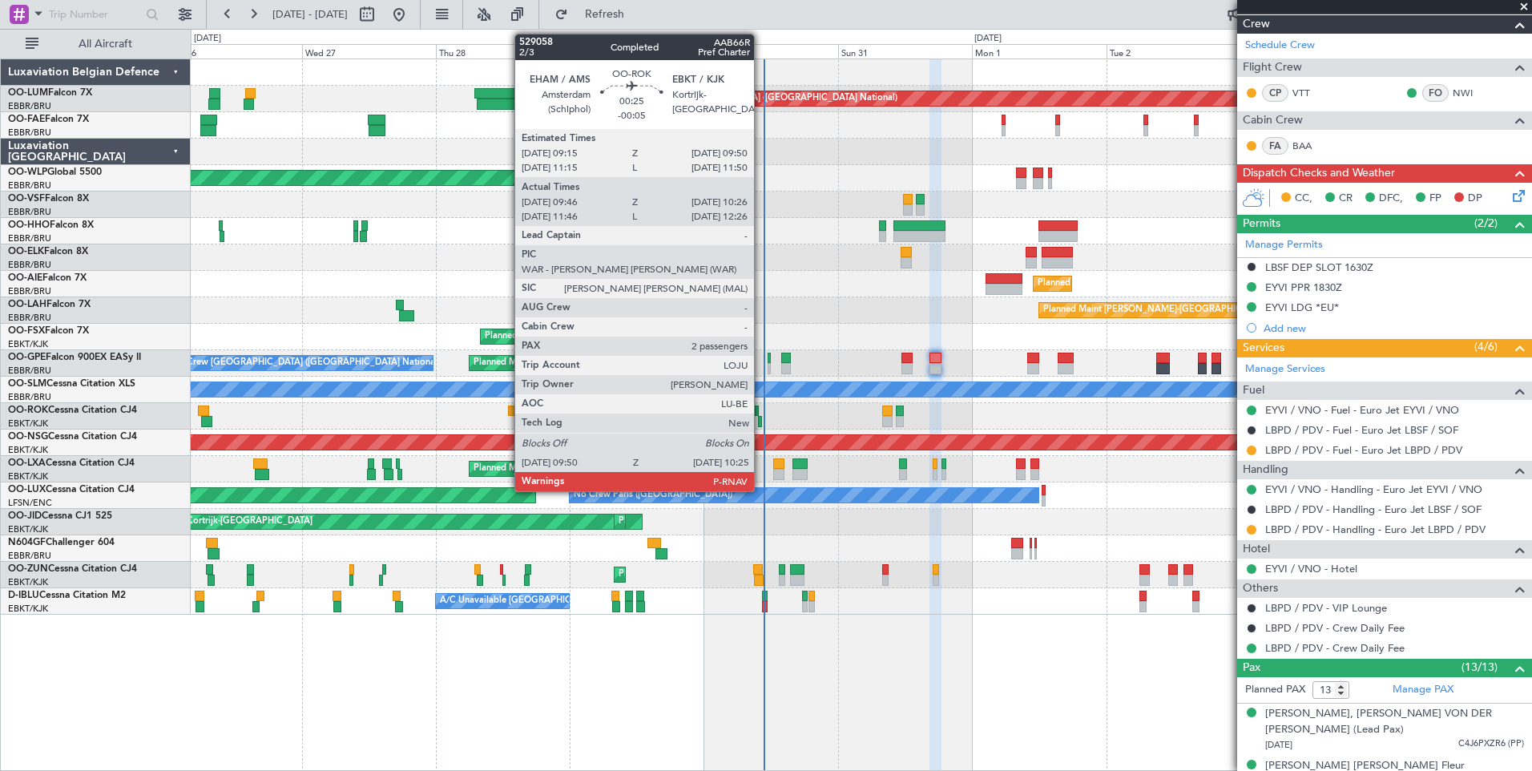
click at [761, 419] on div at bounding box center [760, 421] width 4 height 11
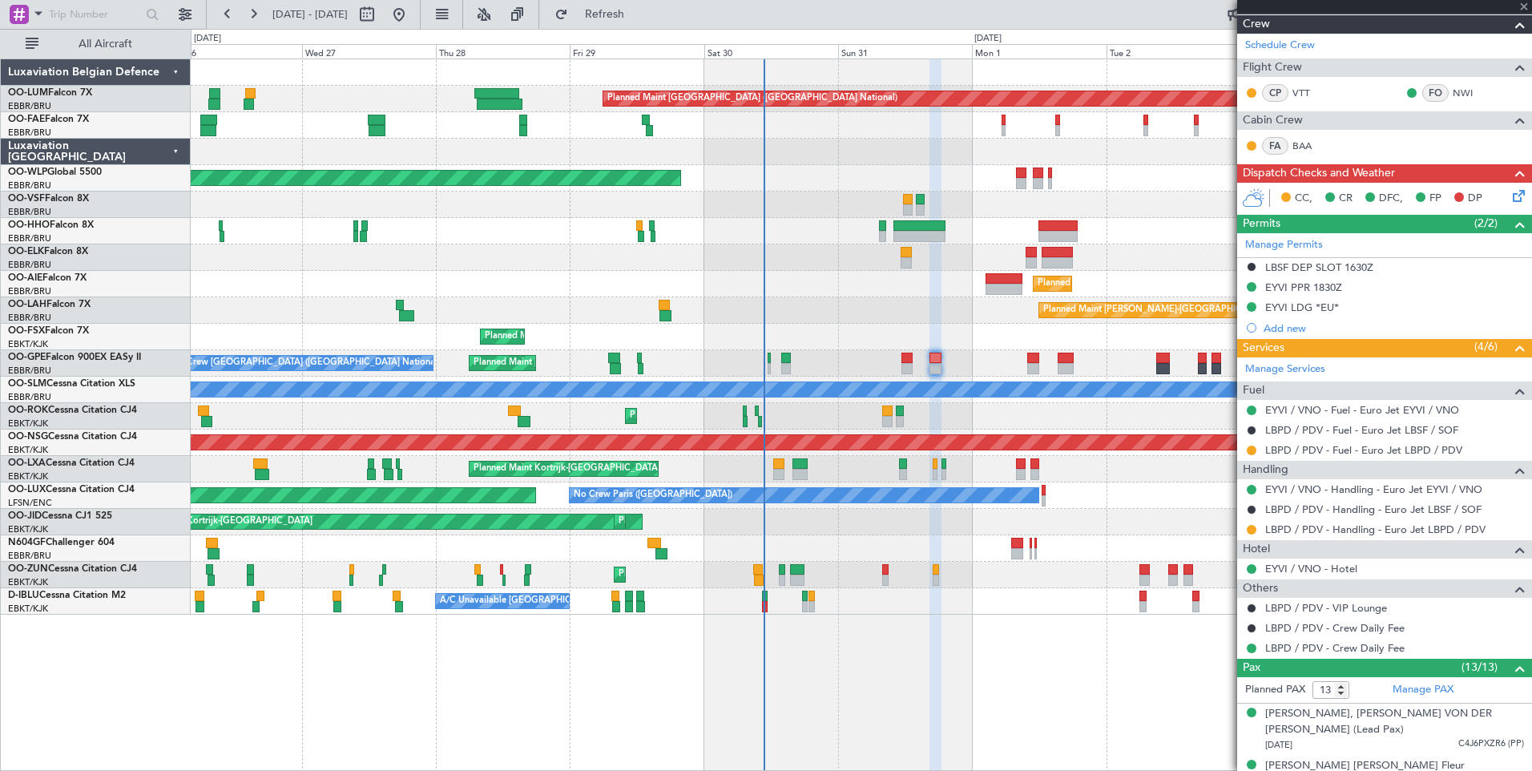
type input "-00:05"
type input "09:51"
type input "10:21"
type input "2"
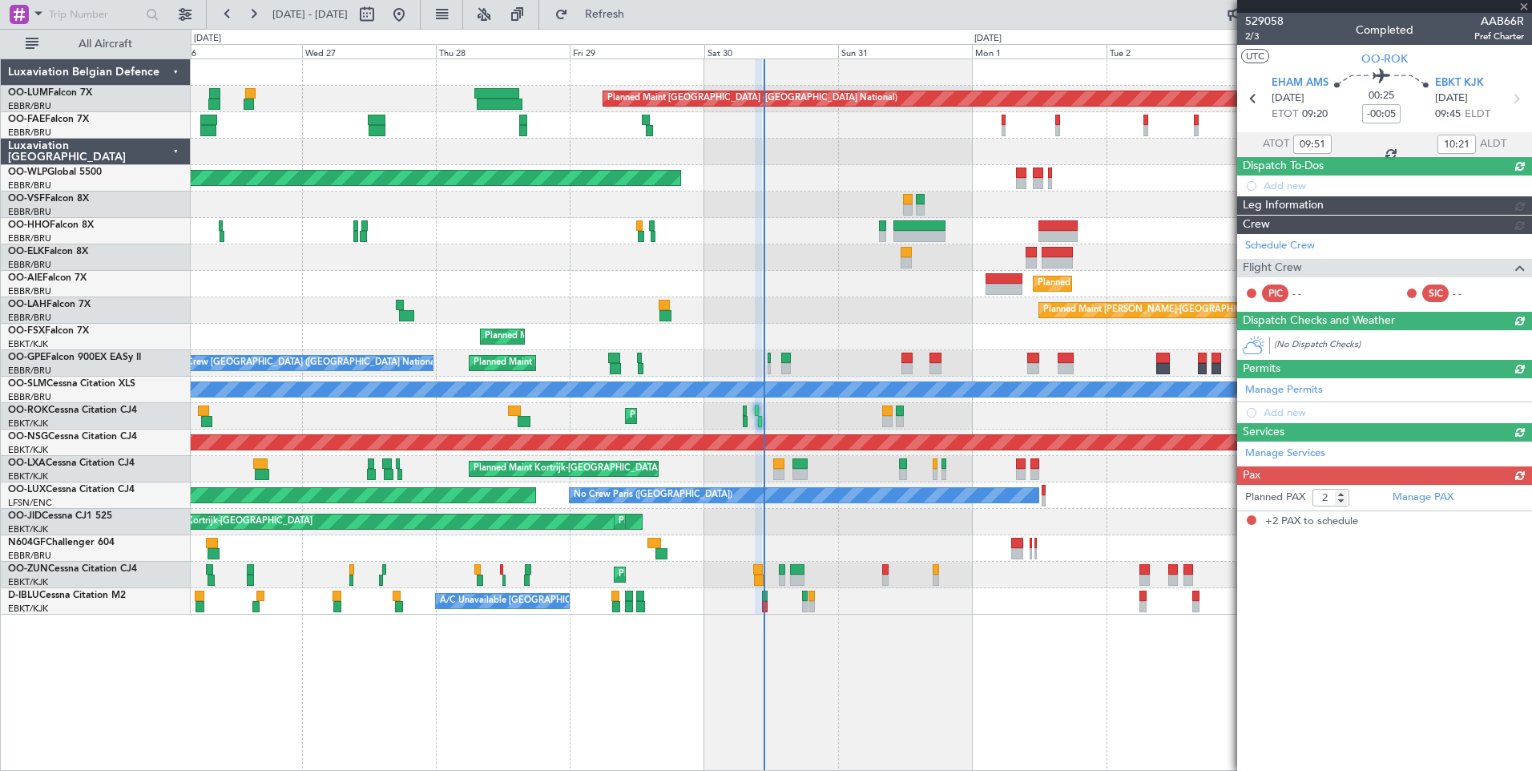
scroll to position [0, 0]
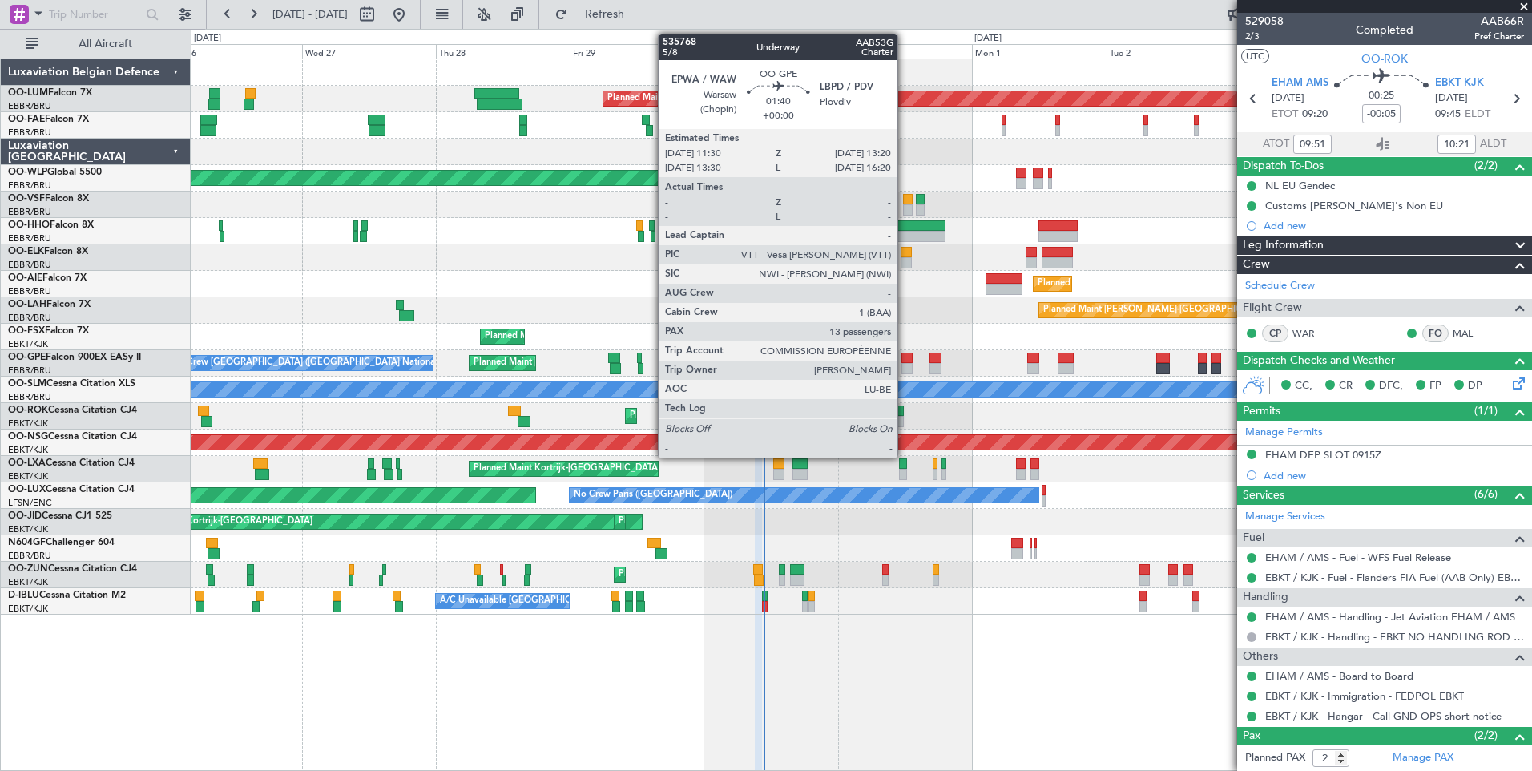
click at [905, 359] on div at bounding box center [907, 358] width 10 height 11
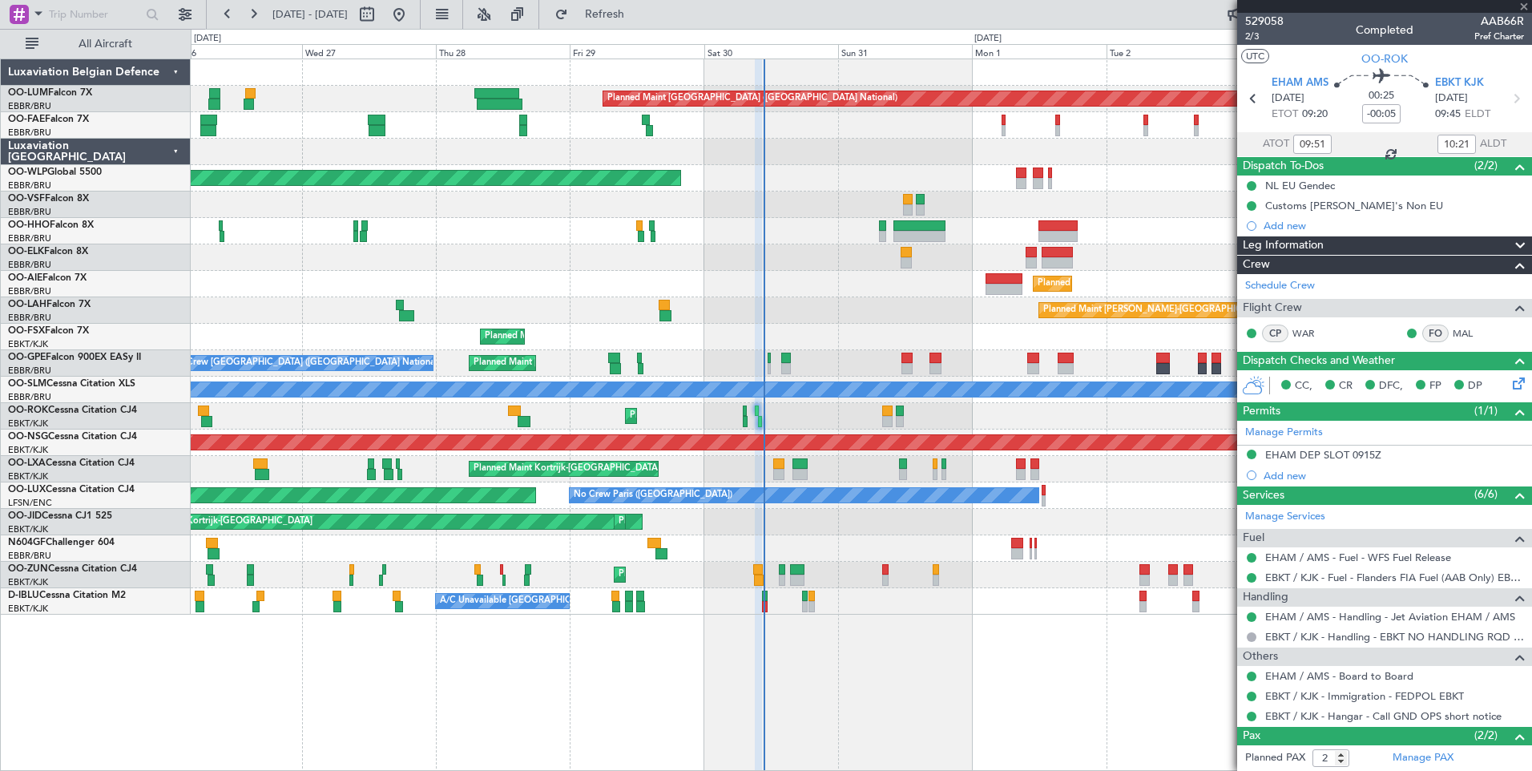
type input "13"
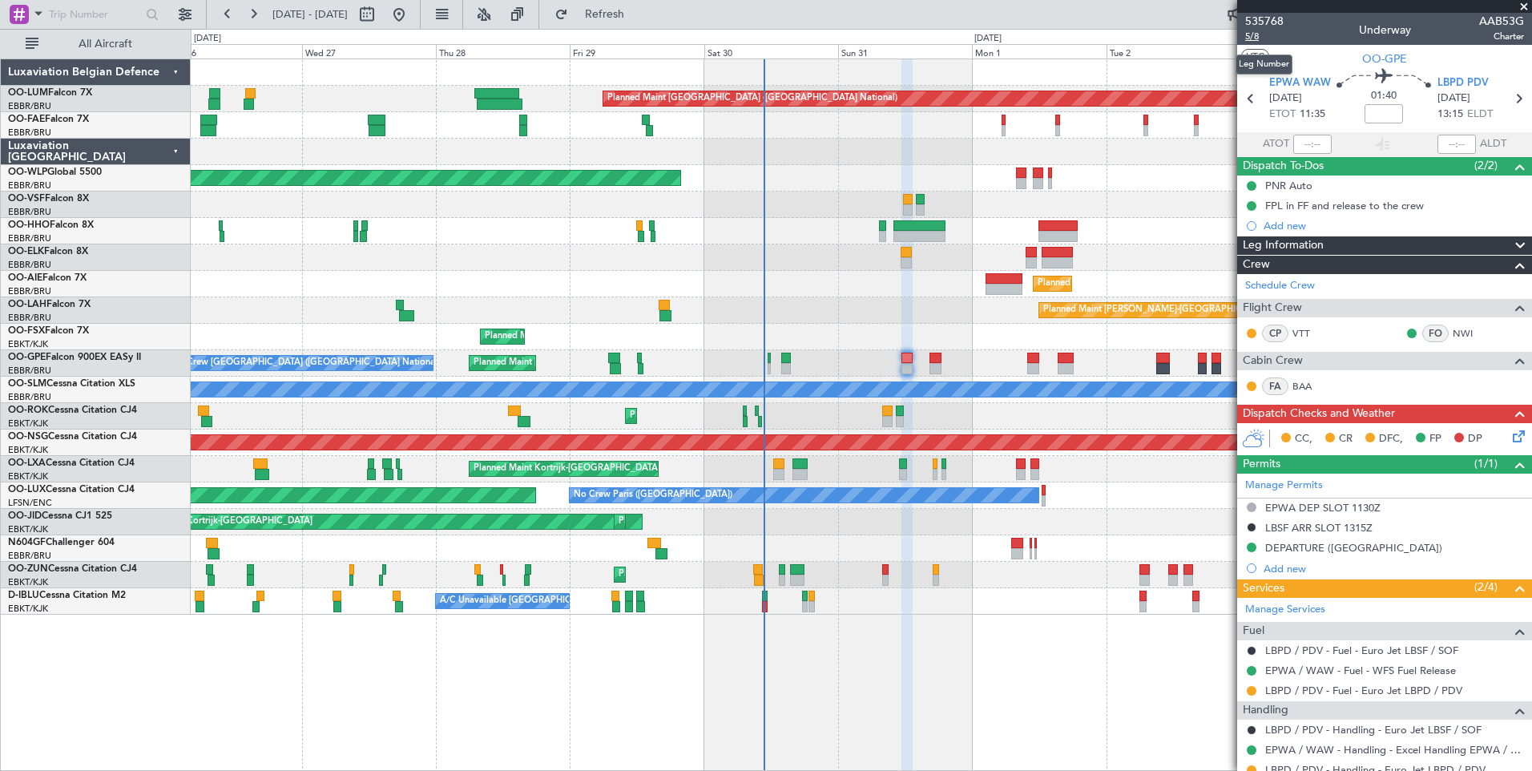
click at [1253, 42] on span "5/8" at bounding box center [1264, 37] width 38 height 14
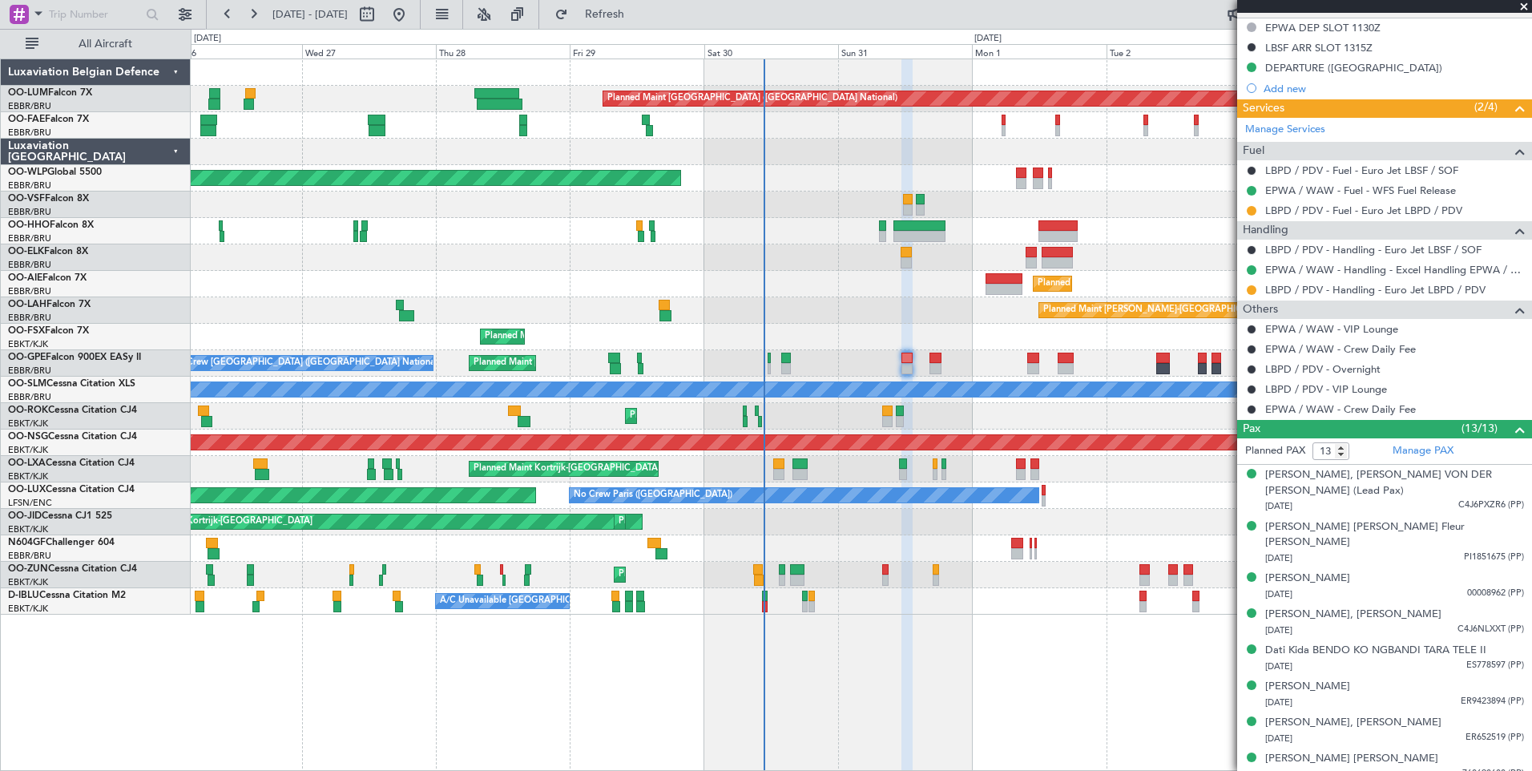
scroll to position [481, 0]
click at [1249, 408] on button at bounding box center [1252, 409] width 10 height 10
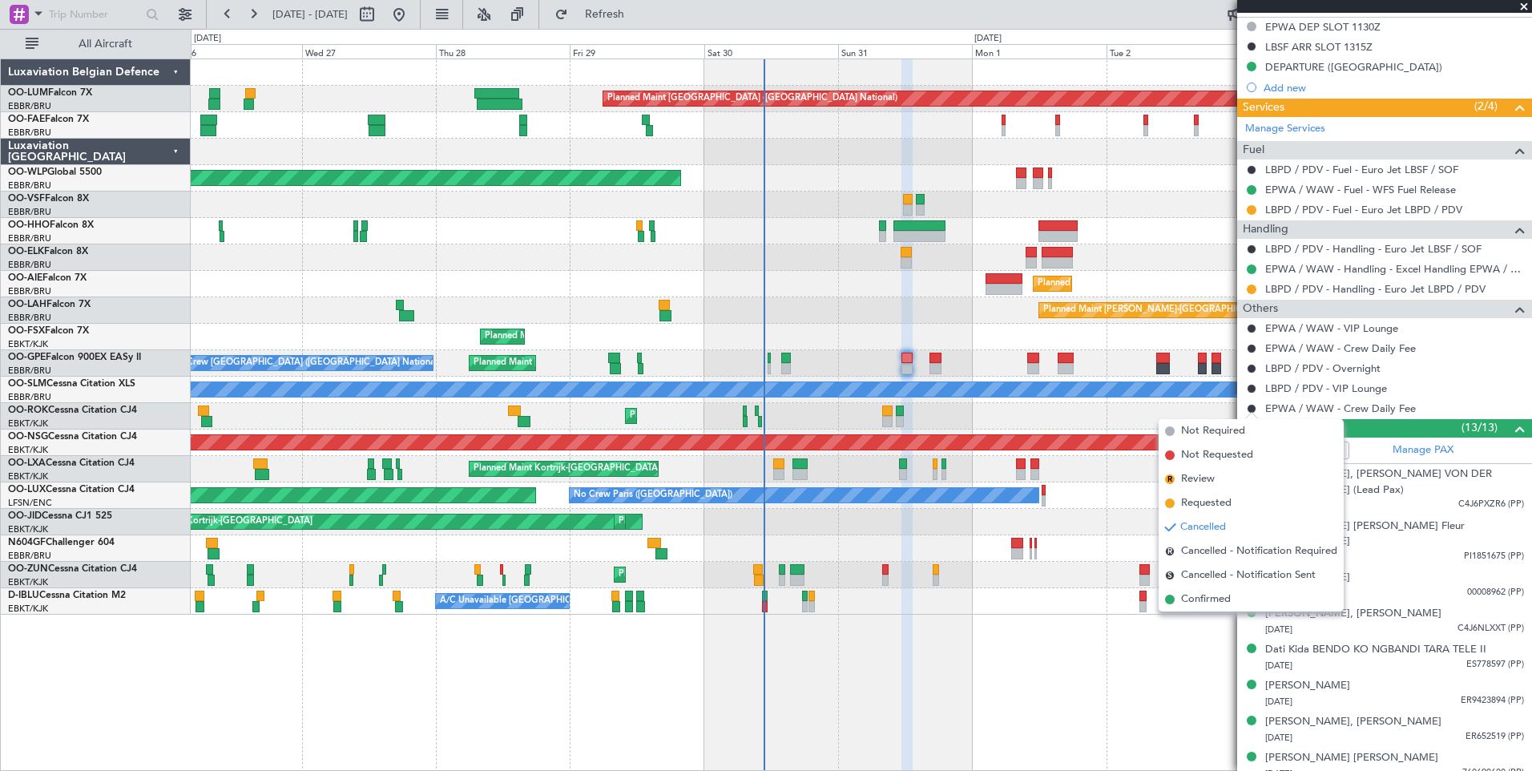
click at [1092, 664] on div "Planned Maint Brussels (Brussels National) Owner Melsbroek Air Base Owner Melsb…" at bounding box center [861, 414] width 1341 height 712
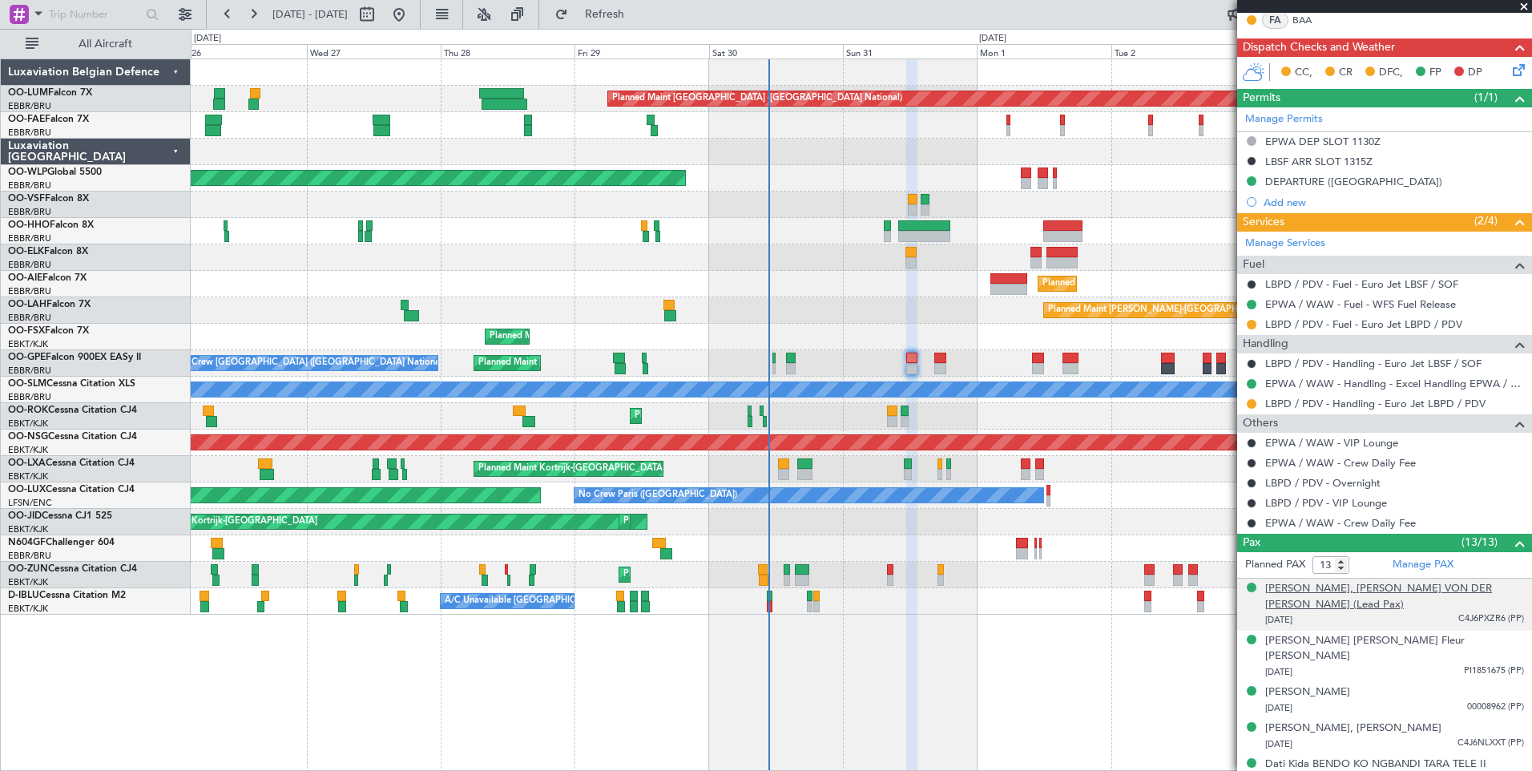
scroll to position [0, 0]
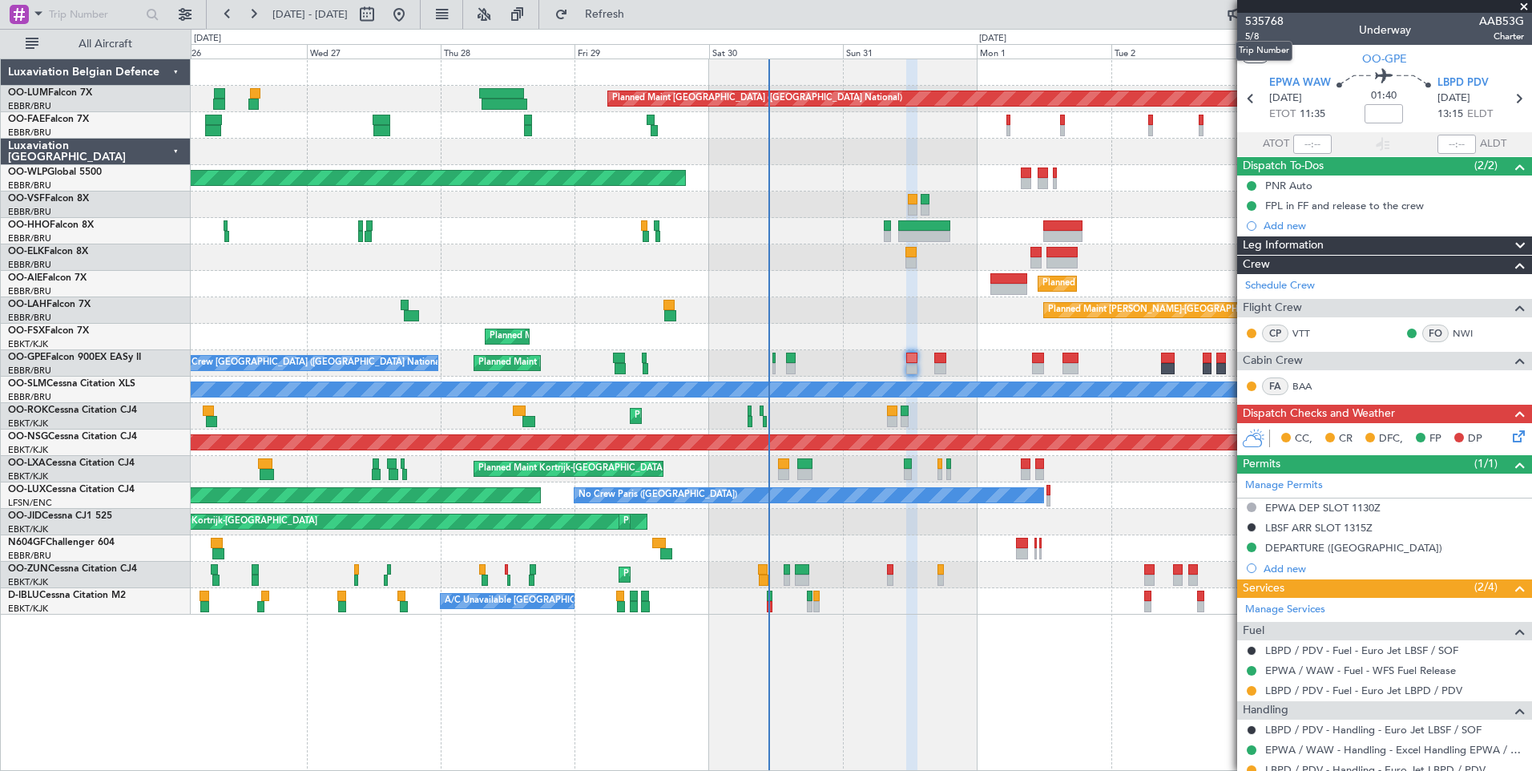
click at [1245, 38] on mat-tooltip-component "Trip Number" at bounding box center [1263, 51] width 79 height 42
click at [1252, 30] on span "5/8" at bounding box center [1264, 37] width 38 height 14
click at [1252, 39] on span "5/8" at bounding box center [1264, 37] width 38 height 14
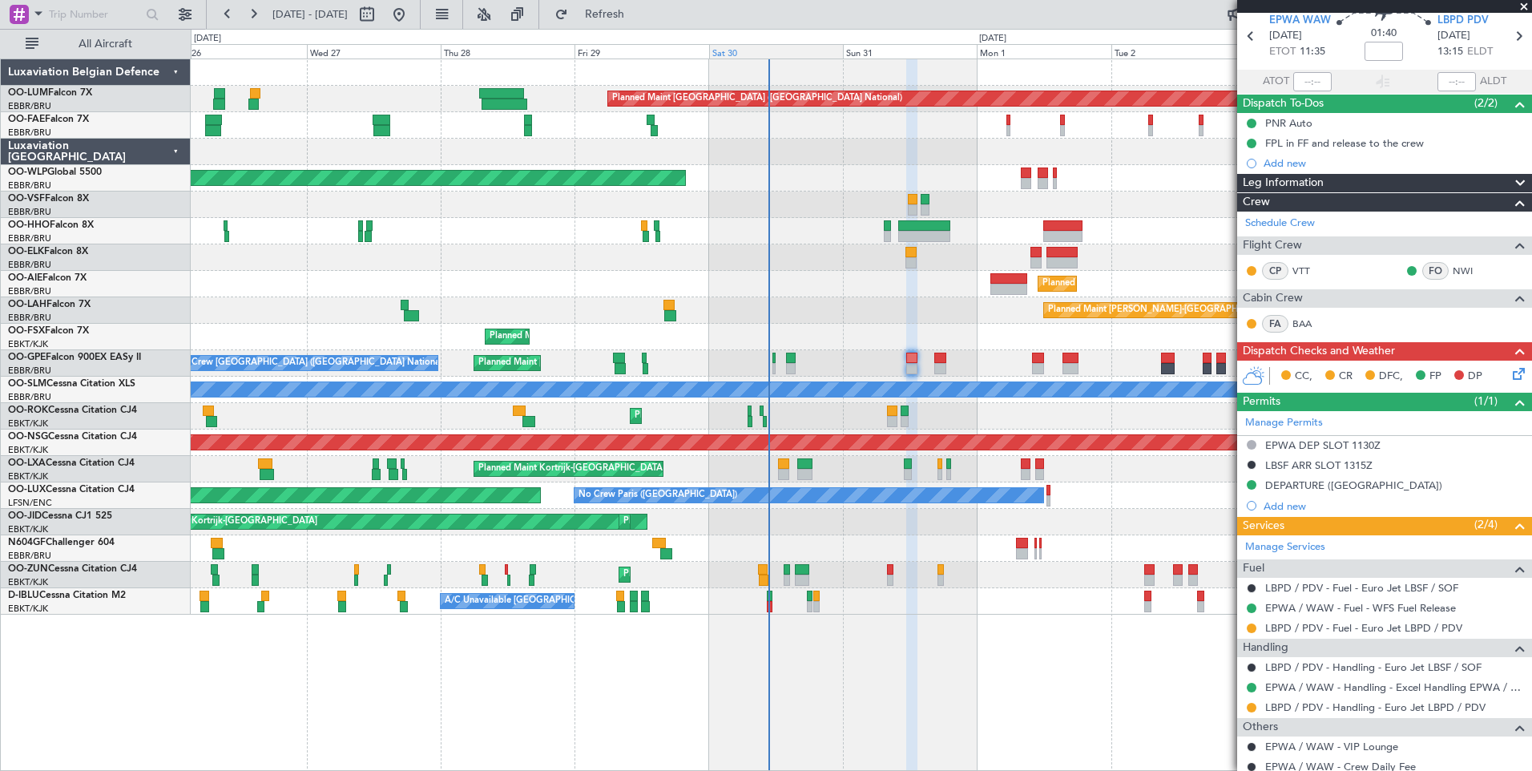
scroll to position [160, 0]
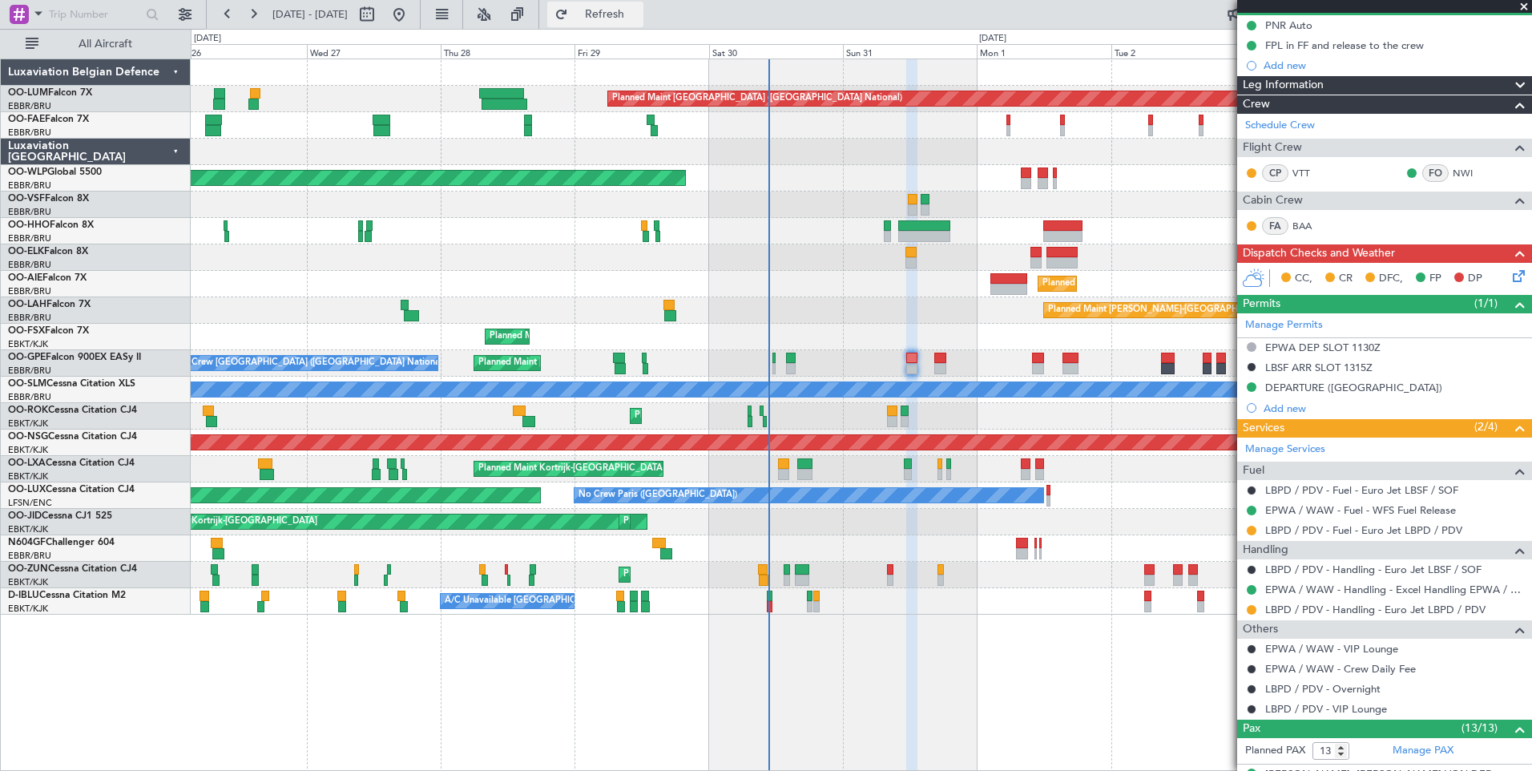
click at [639, 10] on span "Refresh" at bounding box center [604, 14] width 67 height 11
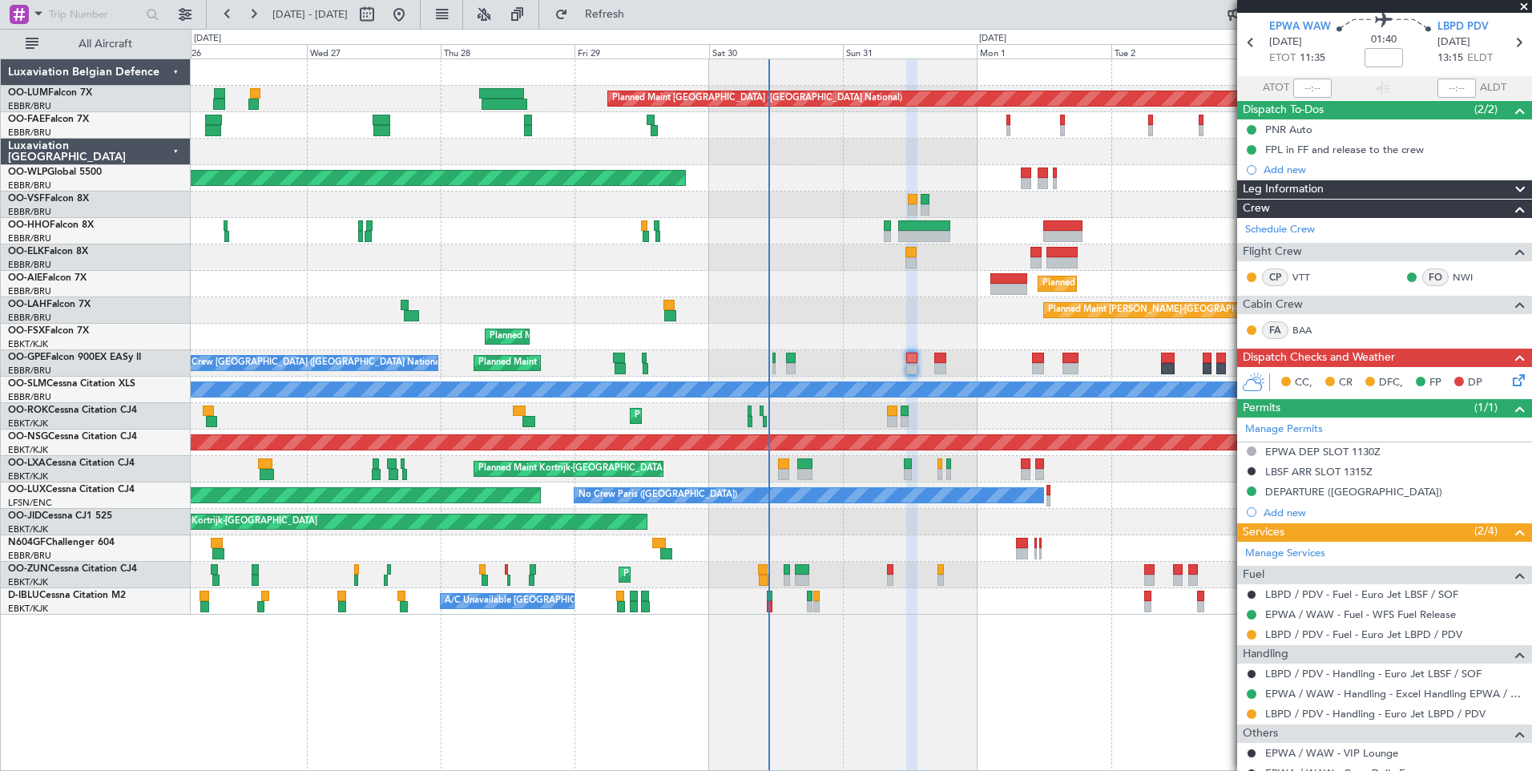
scroll to position [0, 0]
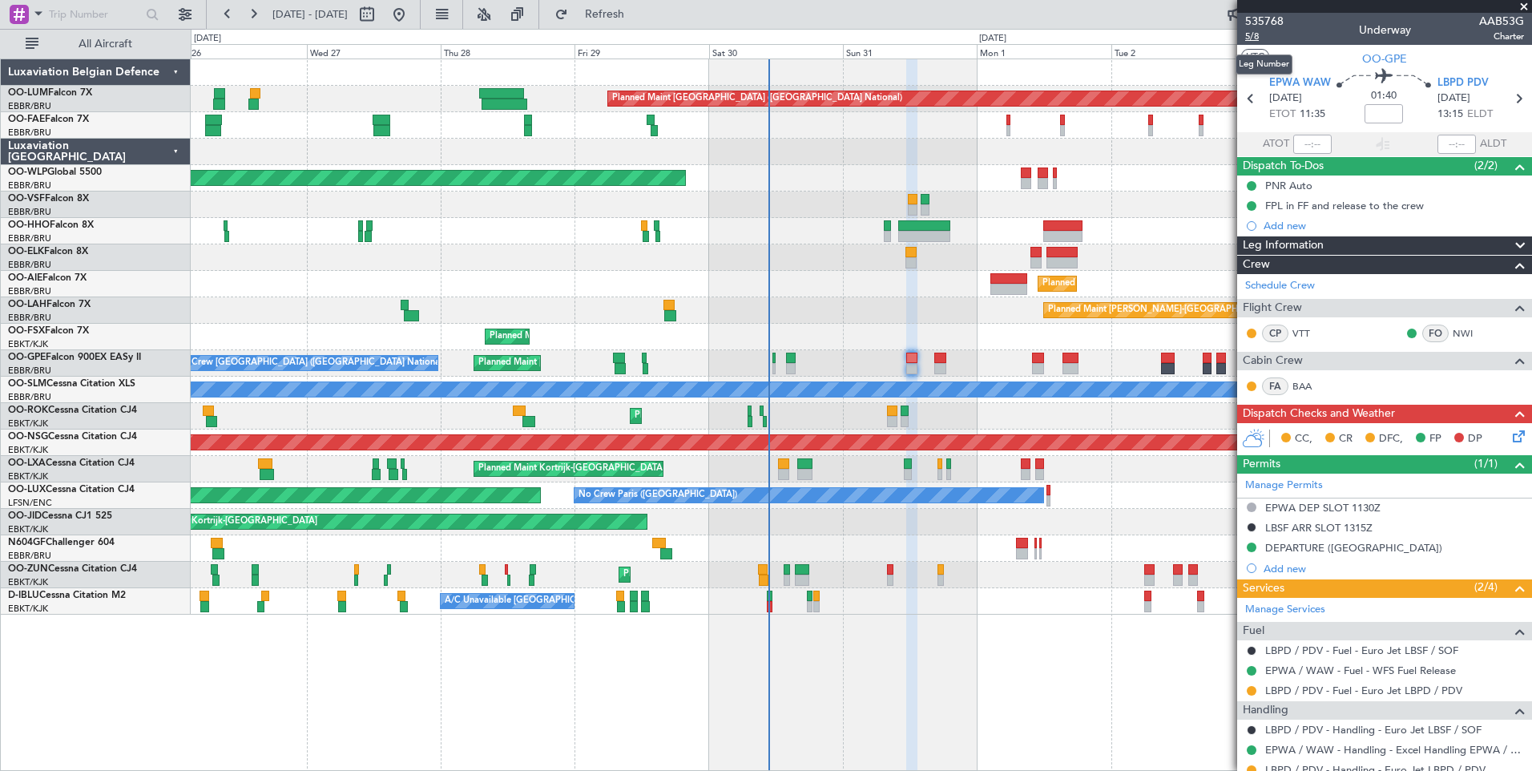
click at [1257, 37] on span "5/8" at bounding box center [1264, 37] width 38 height 14
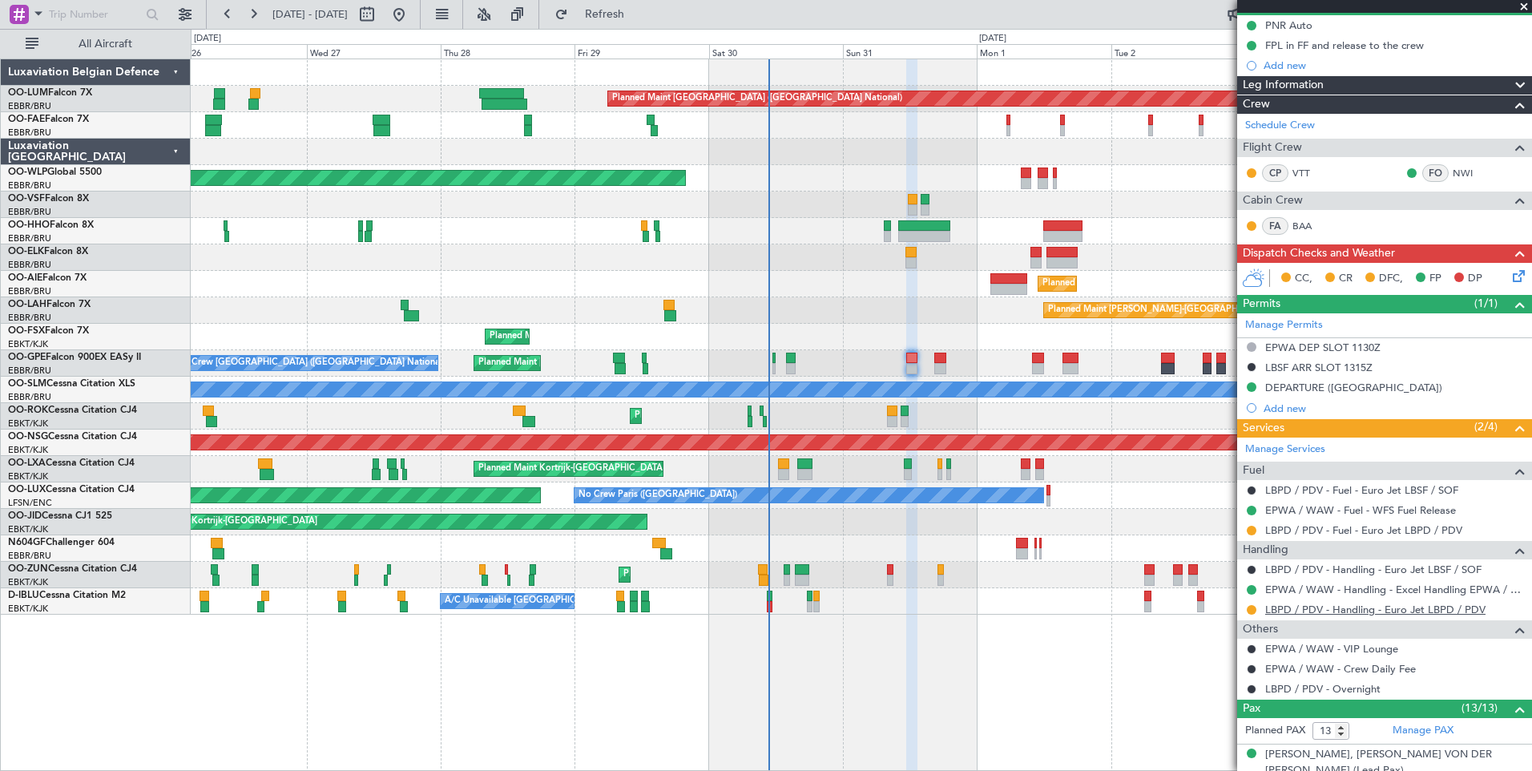
scroll to position [401, 0]
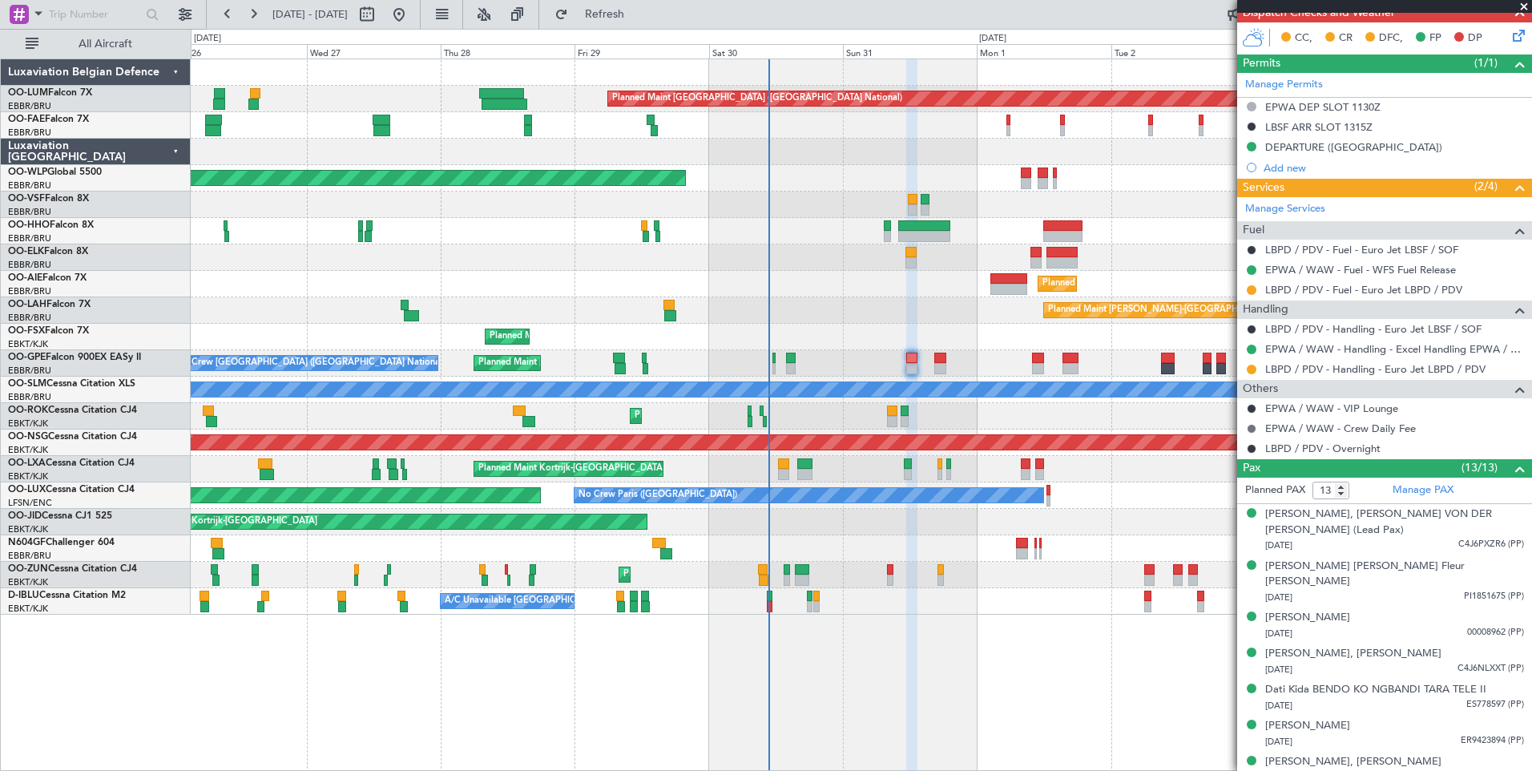
click at [1249, 445] on mat-tooltip-component "Cancelled" at bounding box center [1251, 454] width 69 height 42
click at [1251, 453] on mat-tooltip-component "Cancelled" at bounding box center [1251, 474] width 69 height 42
click at [1249, 449] on button at bounding box center [1252, 449] width 10 height 10
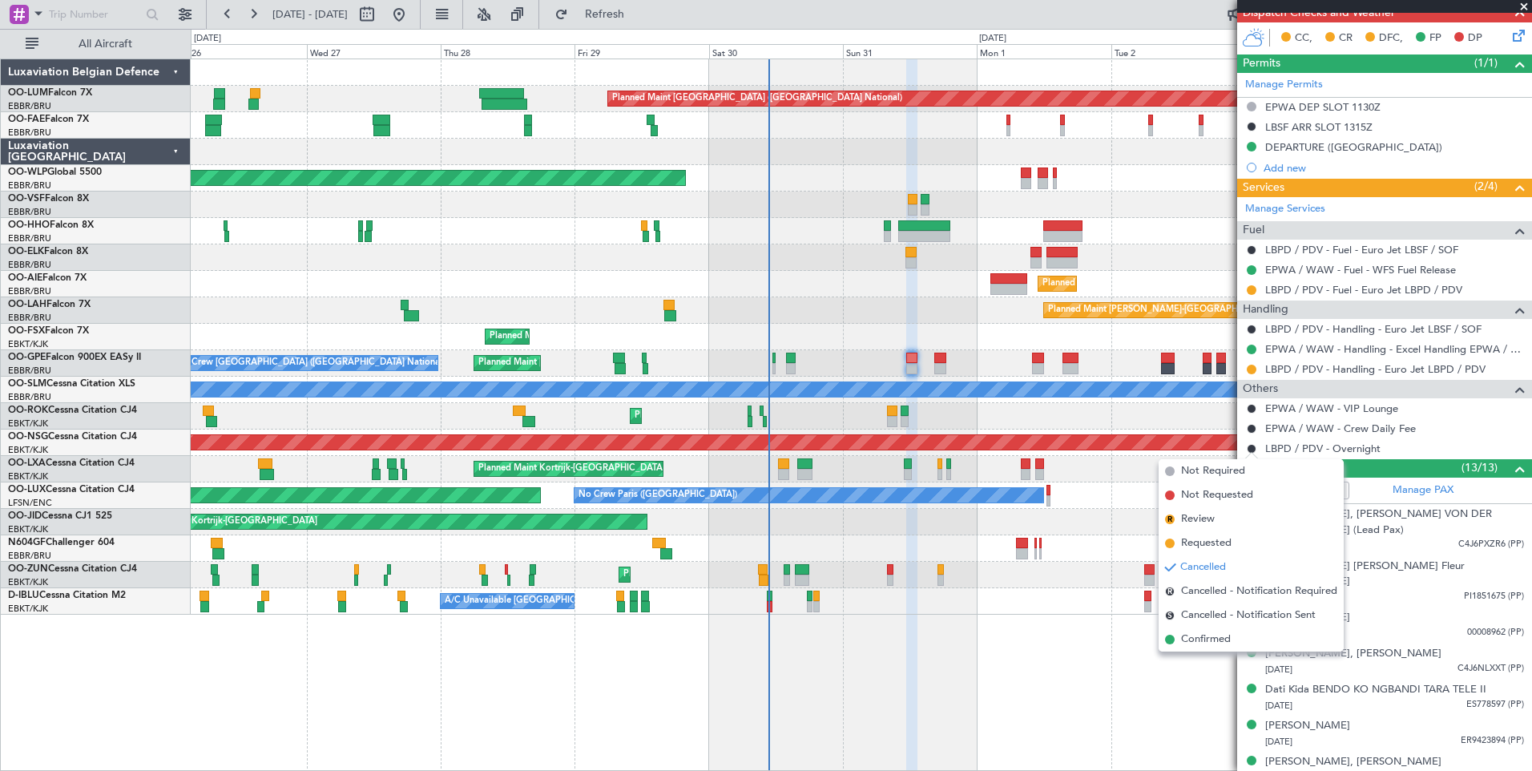
drag, startPoint x: 1228, startPoint y: 471, endPoint x: 1237, endPoint y: 452, distance: 21.2
click at [1231, 469] on span "Not Required" at bounding box center [1213, 471] width 64 height 16
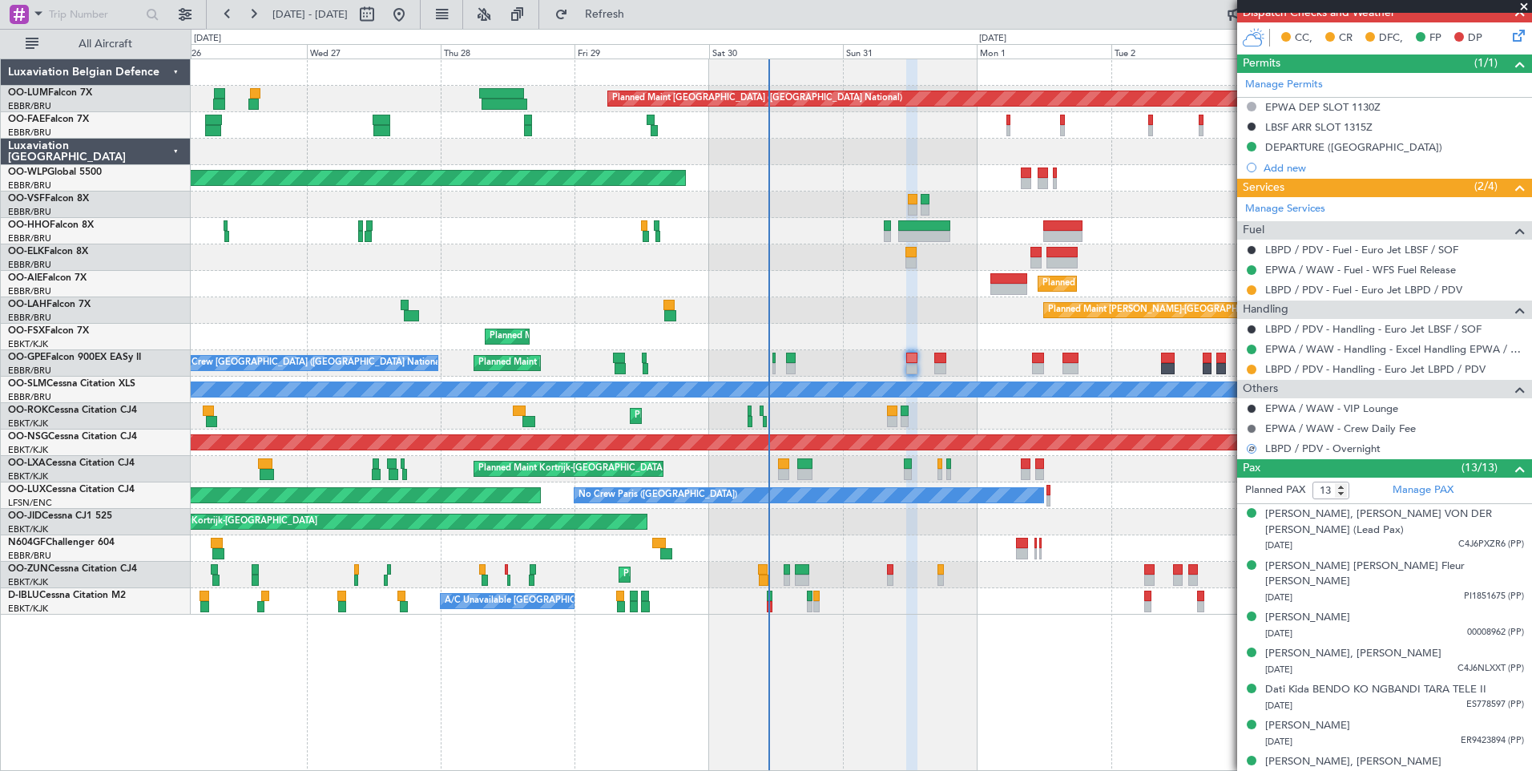
click at [1249, 429] on button at bounding box center [1252, 429] width 10 height 10
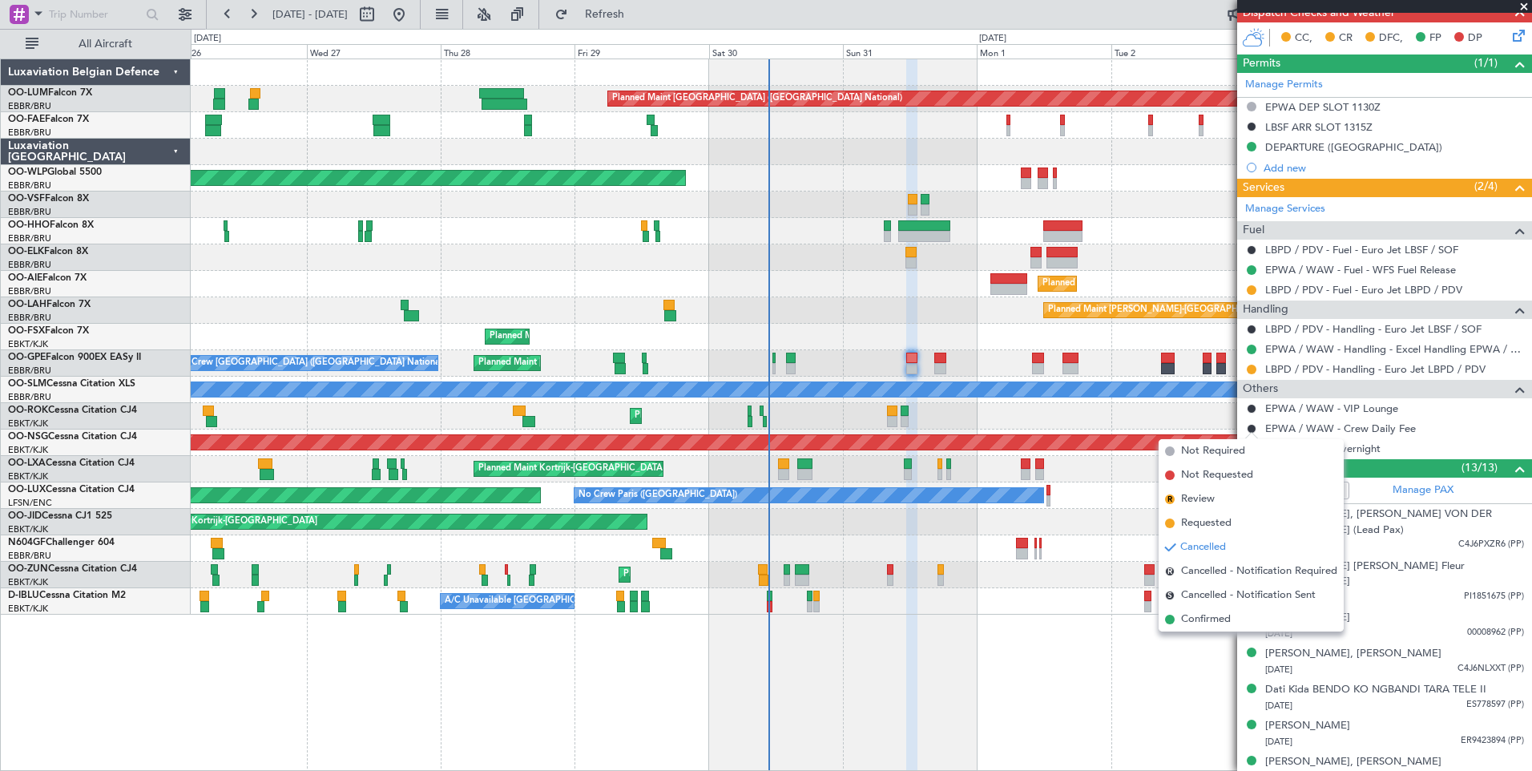
click at [1195, 449] on span "Not Required" at bounding box center [1213, 451] width 64 height 16
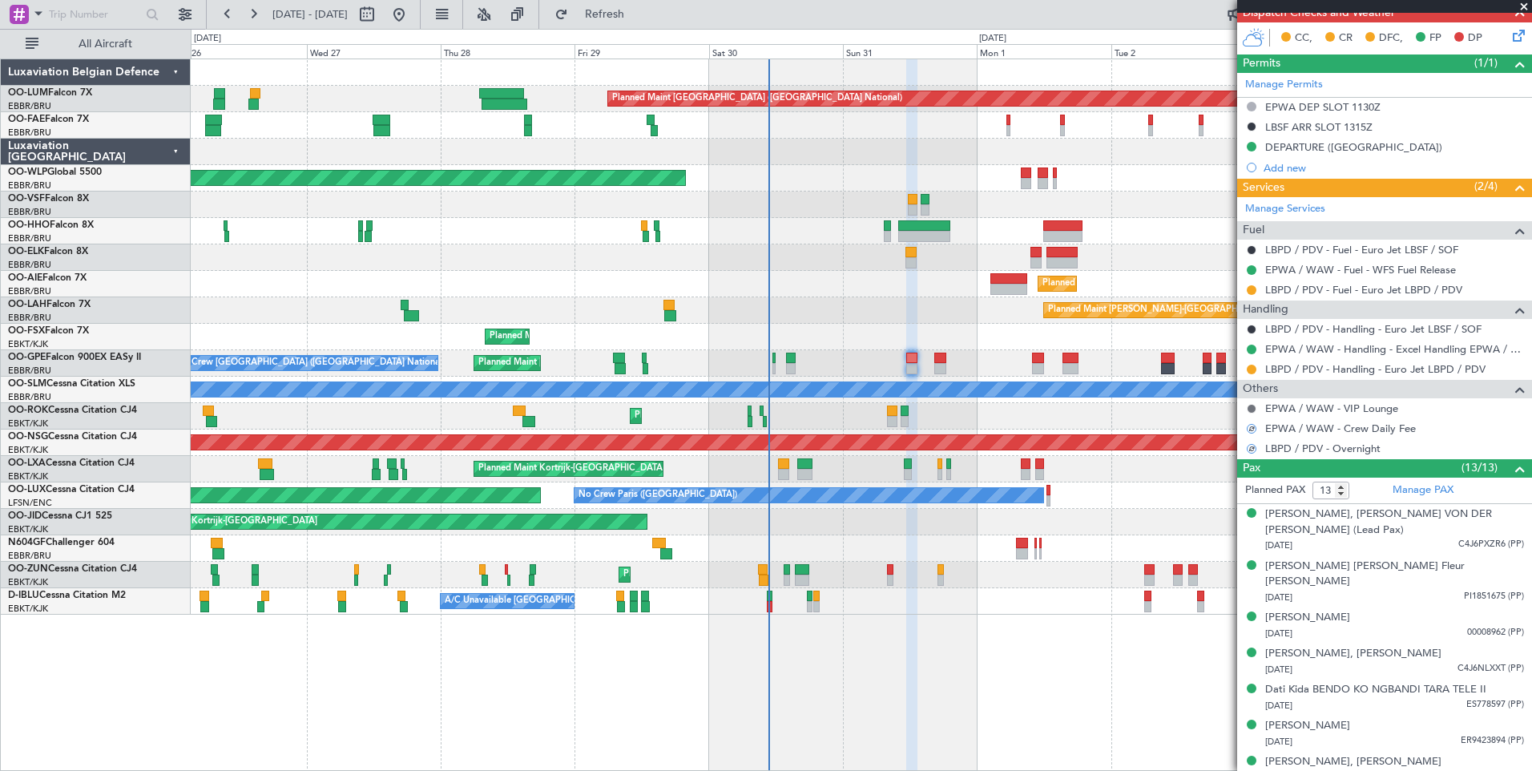
click at [1253, 405] on button at bounding box center [1252, 409] width 10 height 10
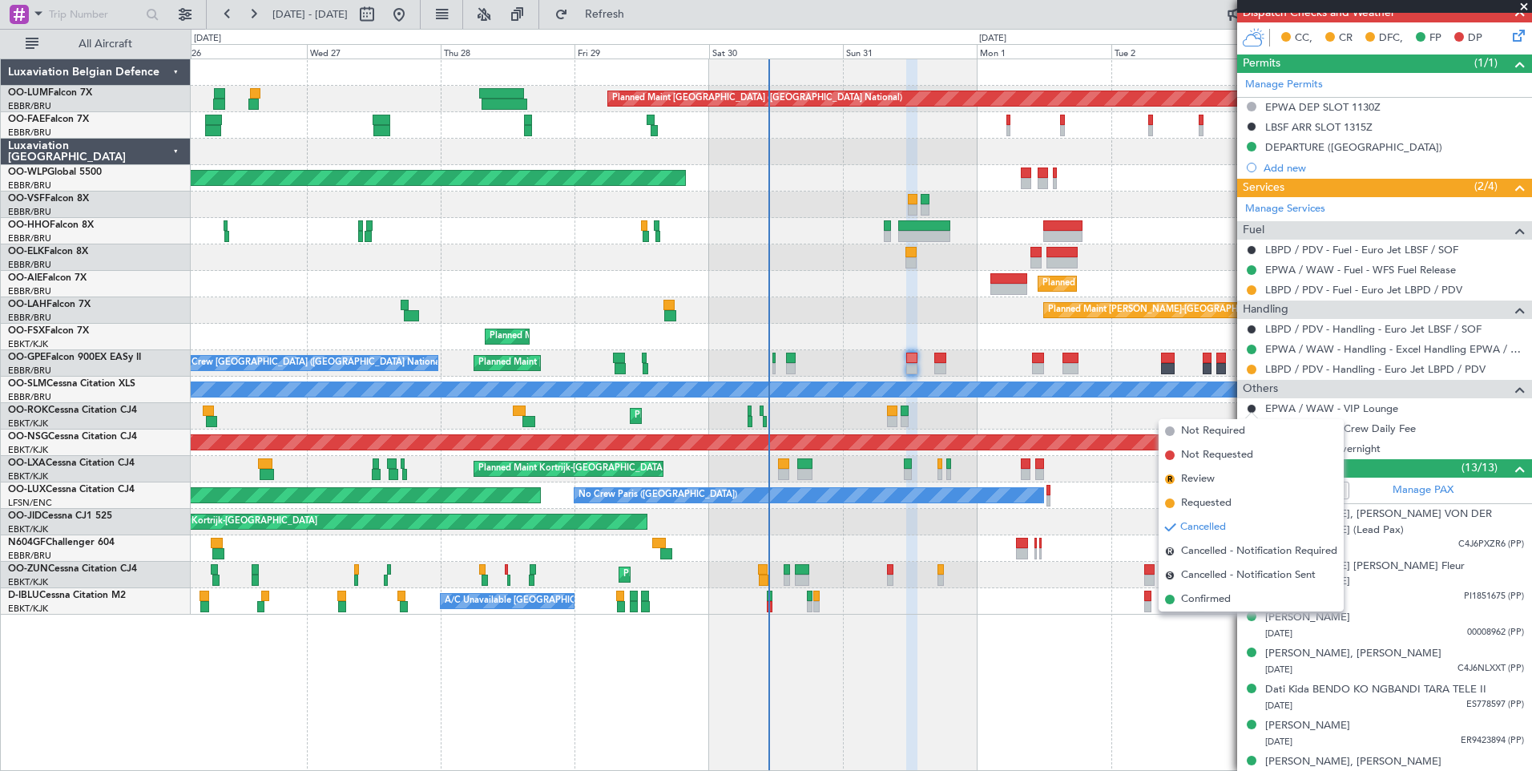
drag, startPoint x: 1218, startPoint y: 426, endPoint x: 1208, endPoint y: 427, distance: 10.5
click at [1217, 426] on span "Not Required" at bounding box center [1213, 431] width 64 height 16
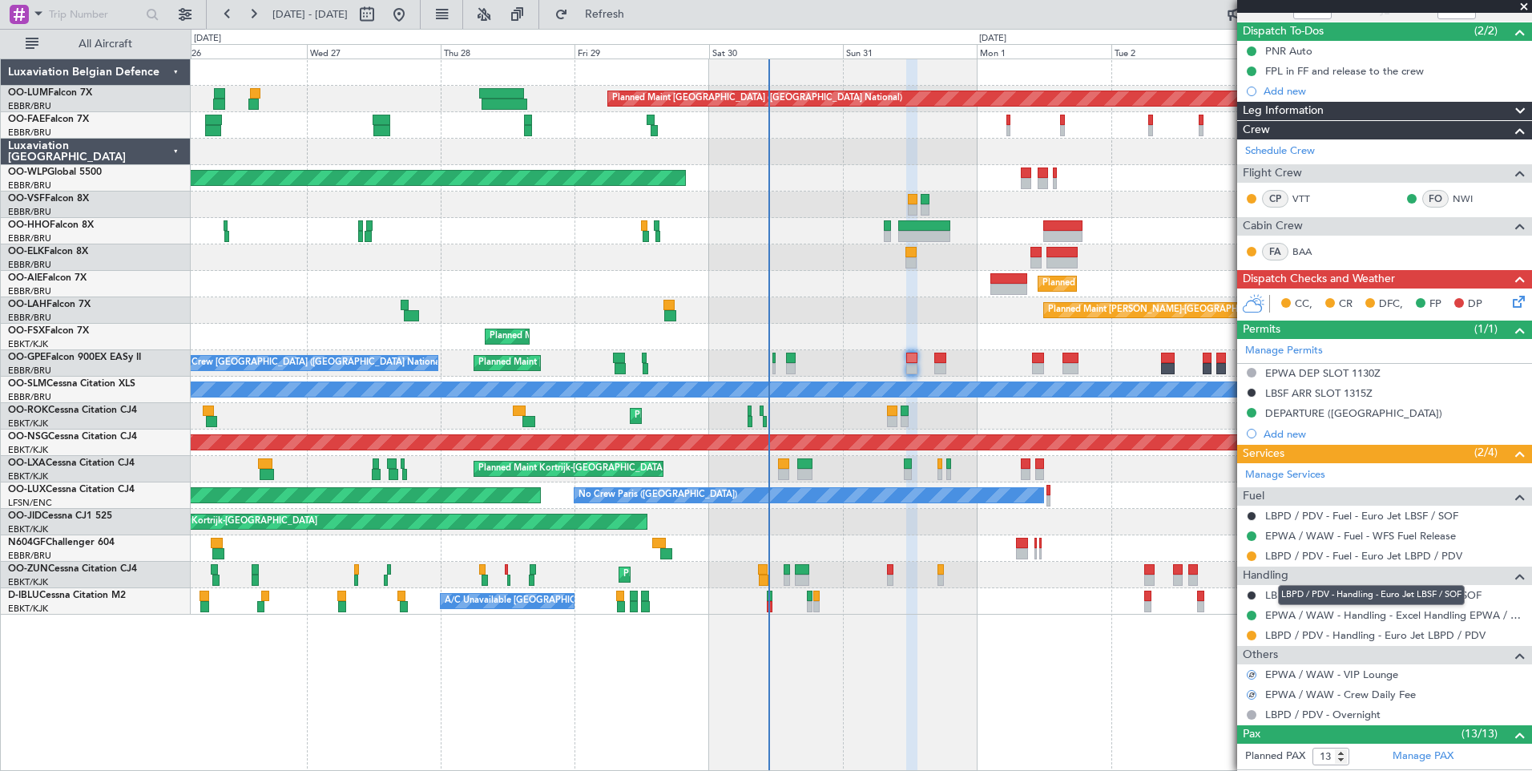
scroll to position [80, 0]
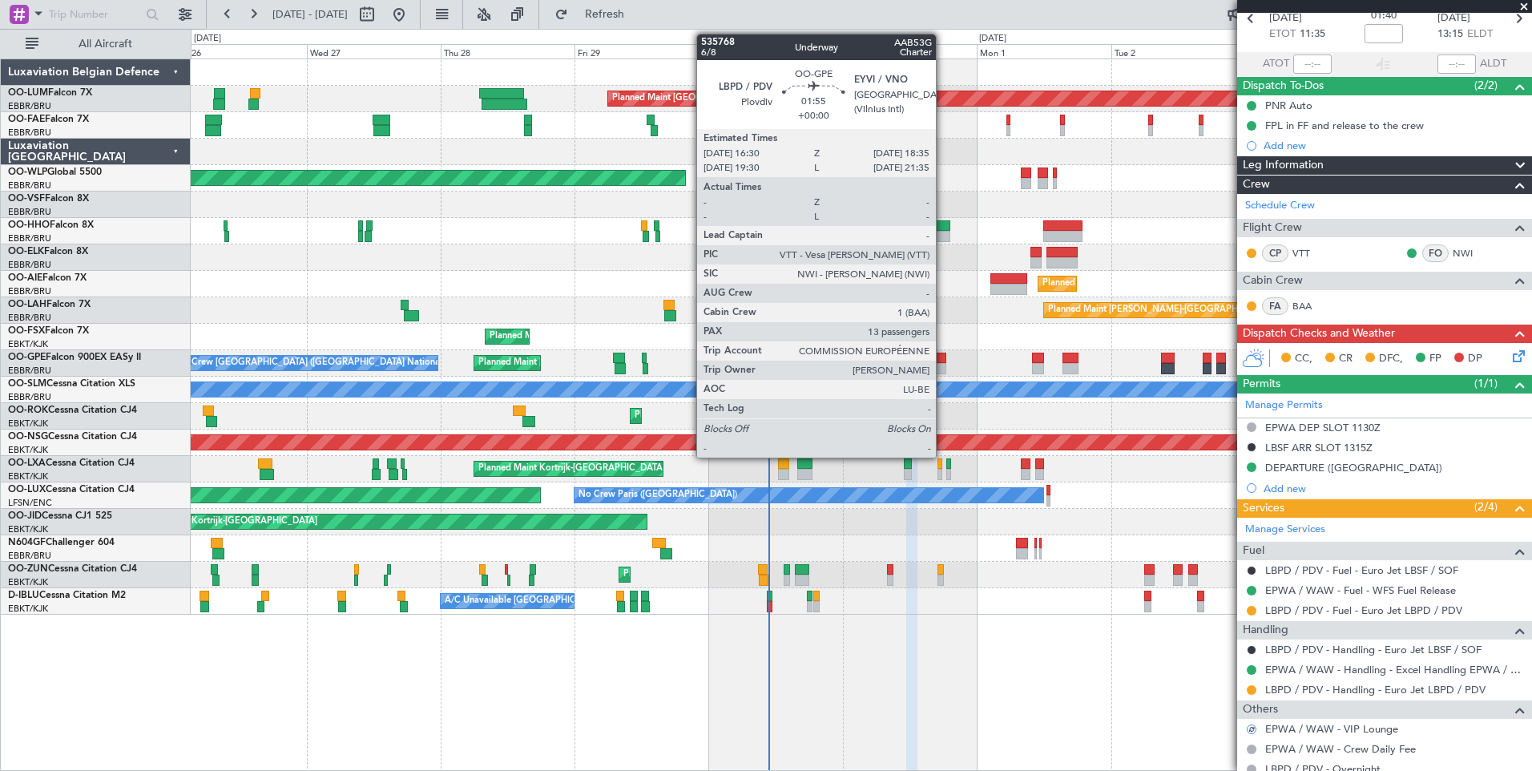
click at [943, 365] on div at bounding box center [940, 368] width 12 height 11
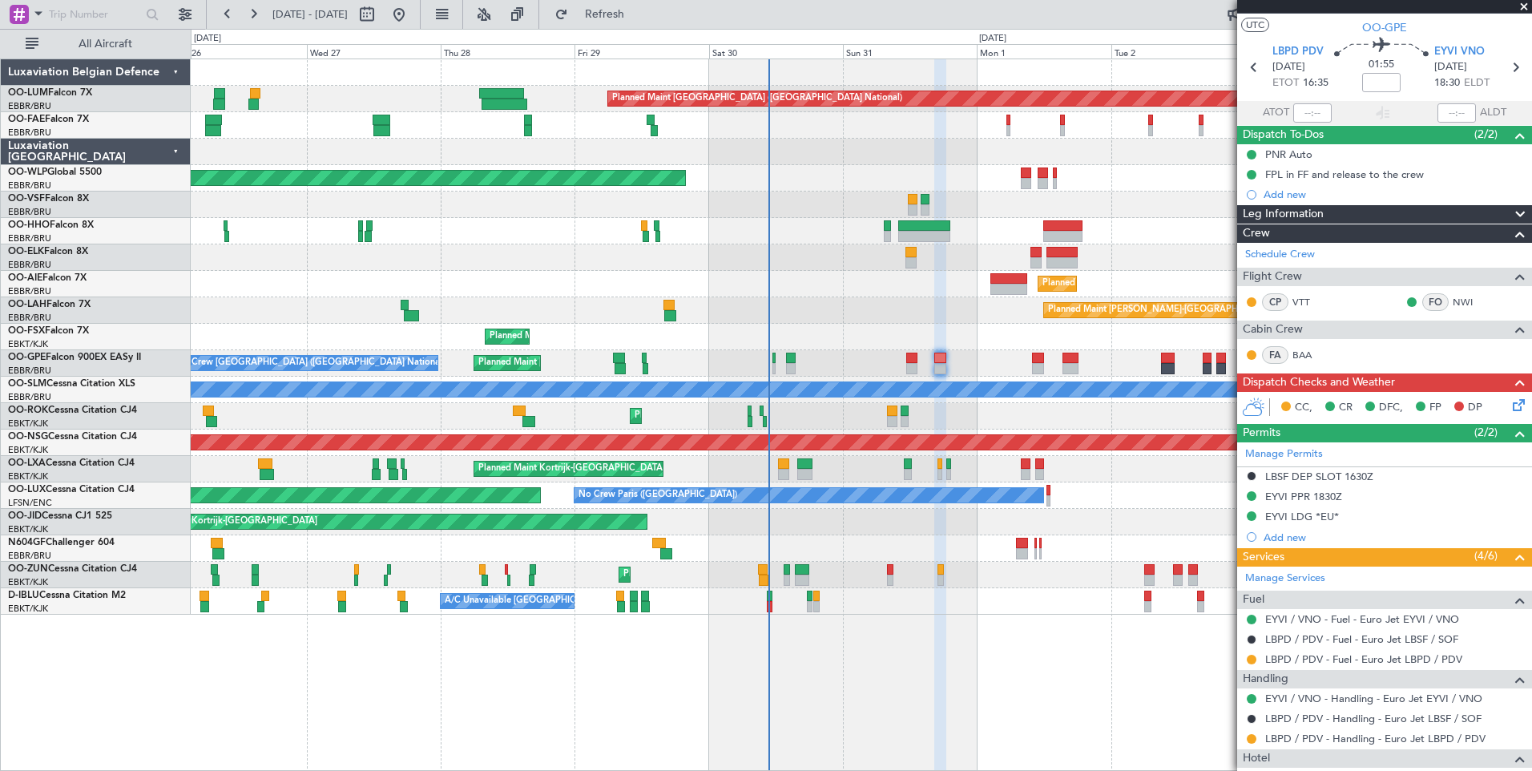
scroll to position [0, 0]
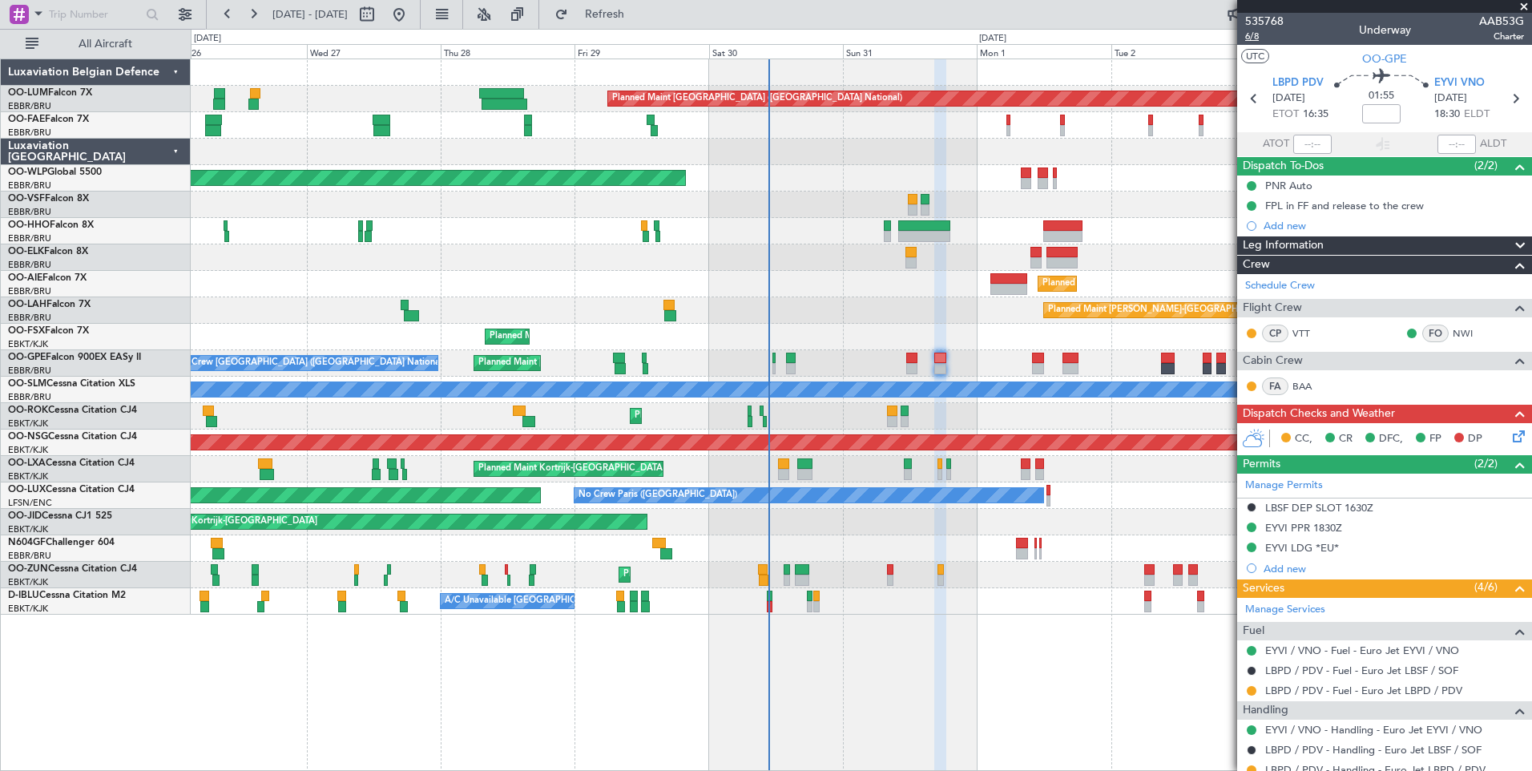
click at [1255, 30] on span "6/8" at bounding box center [1264, 37] width 38 height 14
click at [639, 12] on span "Refresh" at bounding box center [604, 14] width 67 height 11
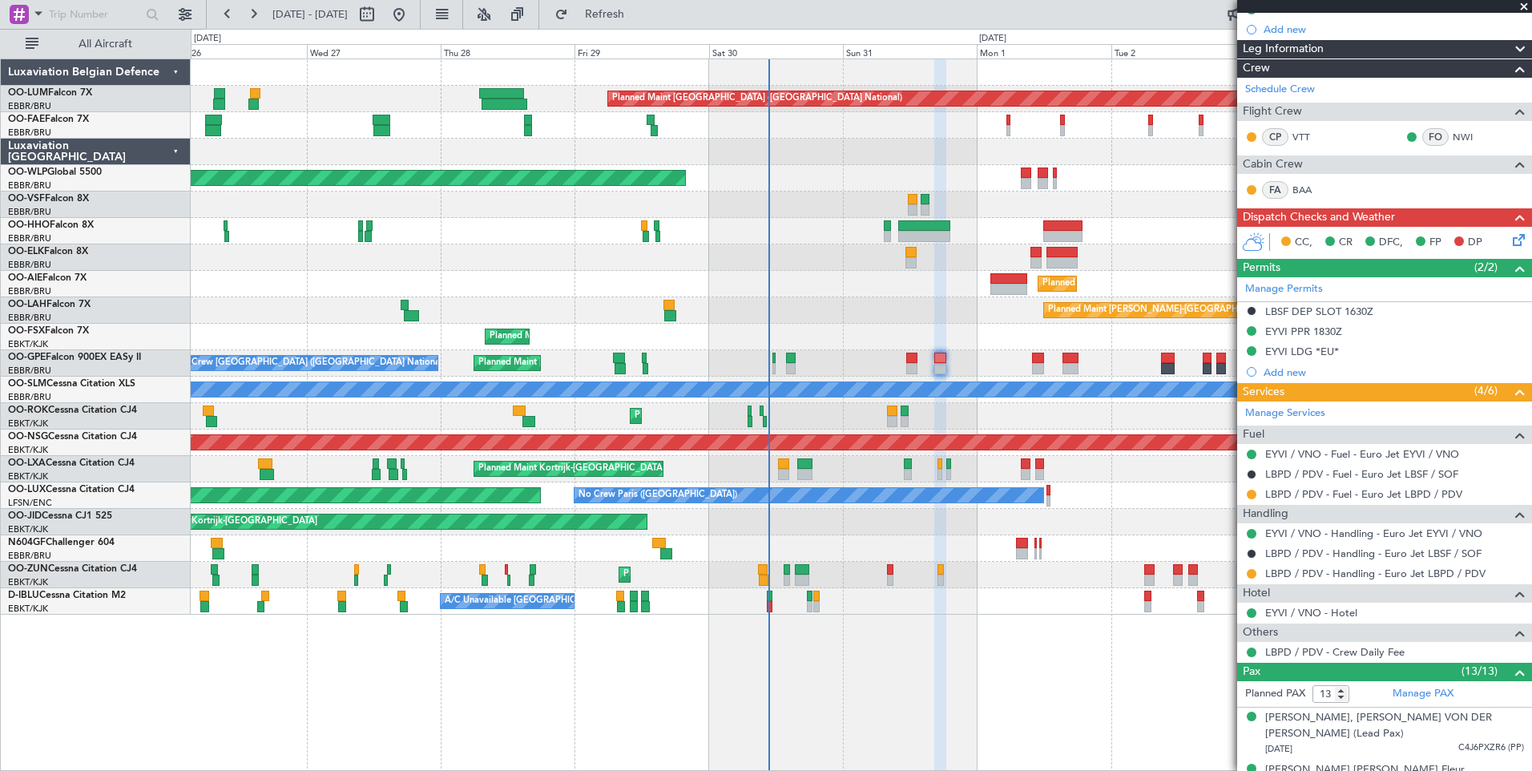
scroll to position [160, 0]
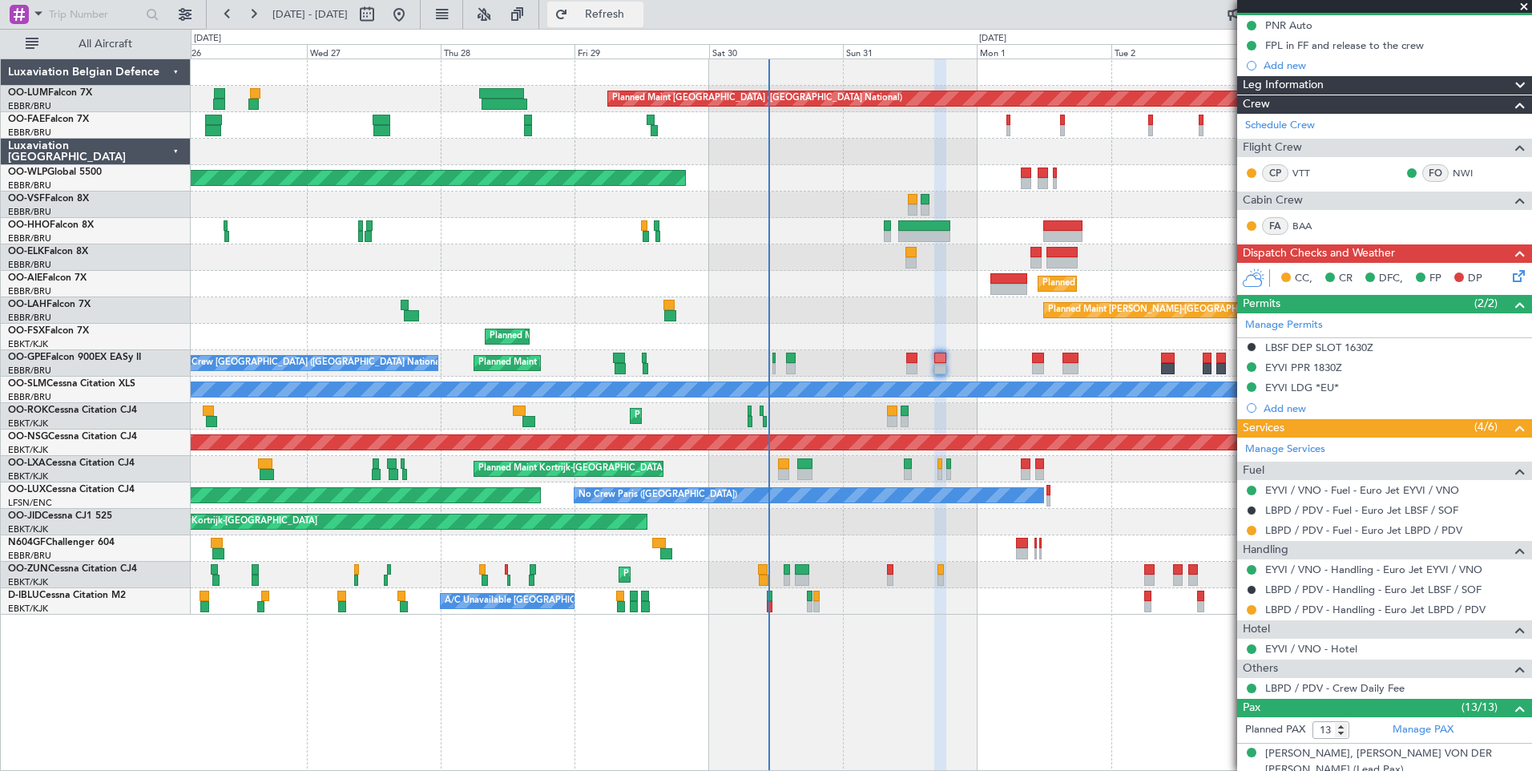
click at [635, 2] on button "Refresh" at bounding box center [595, 15] width 96 height 26
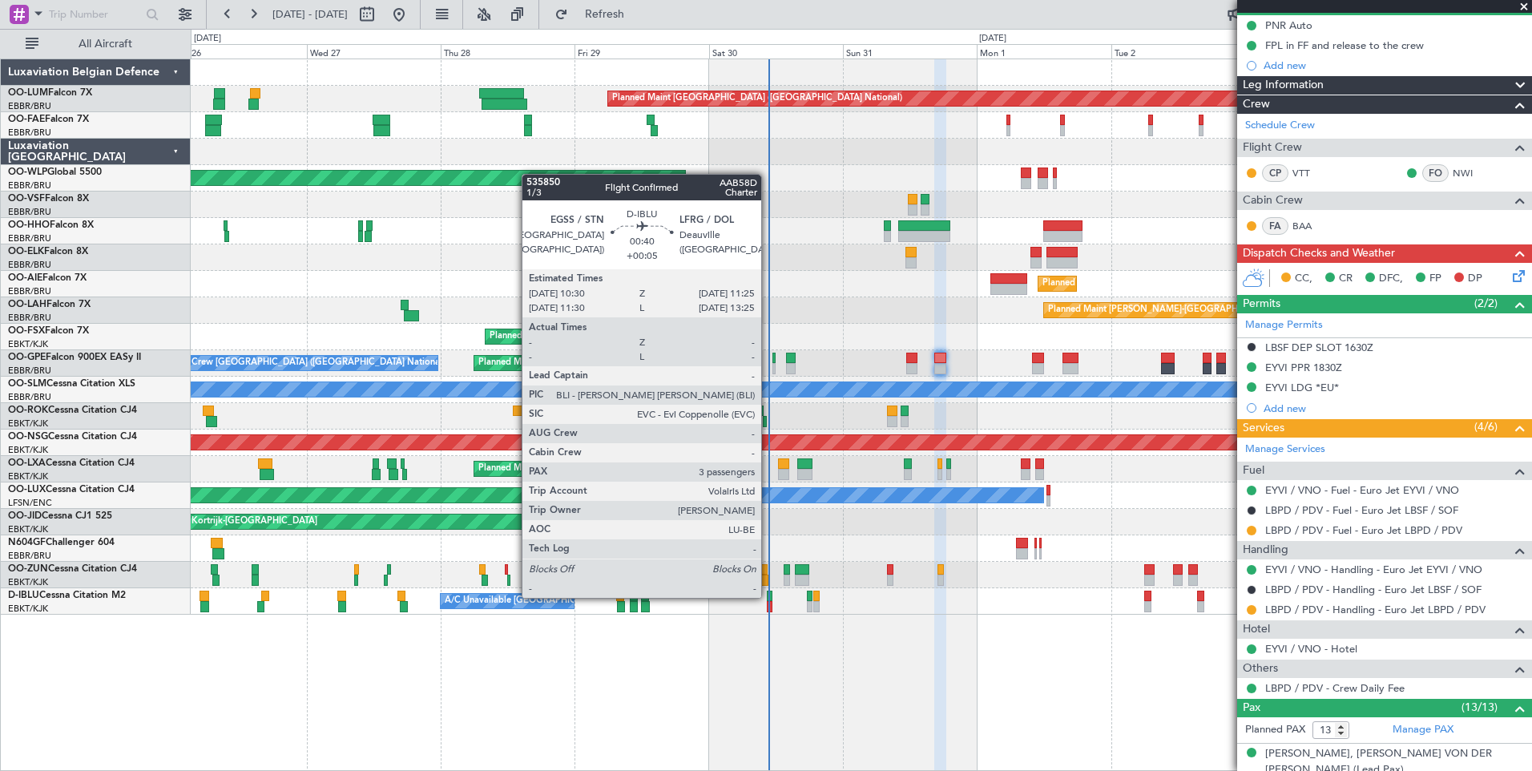
click at [769, 596] on div at bounding box center [770, 596] width 6 height 11
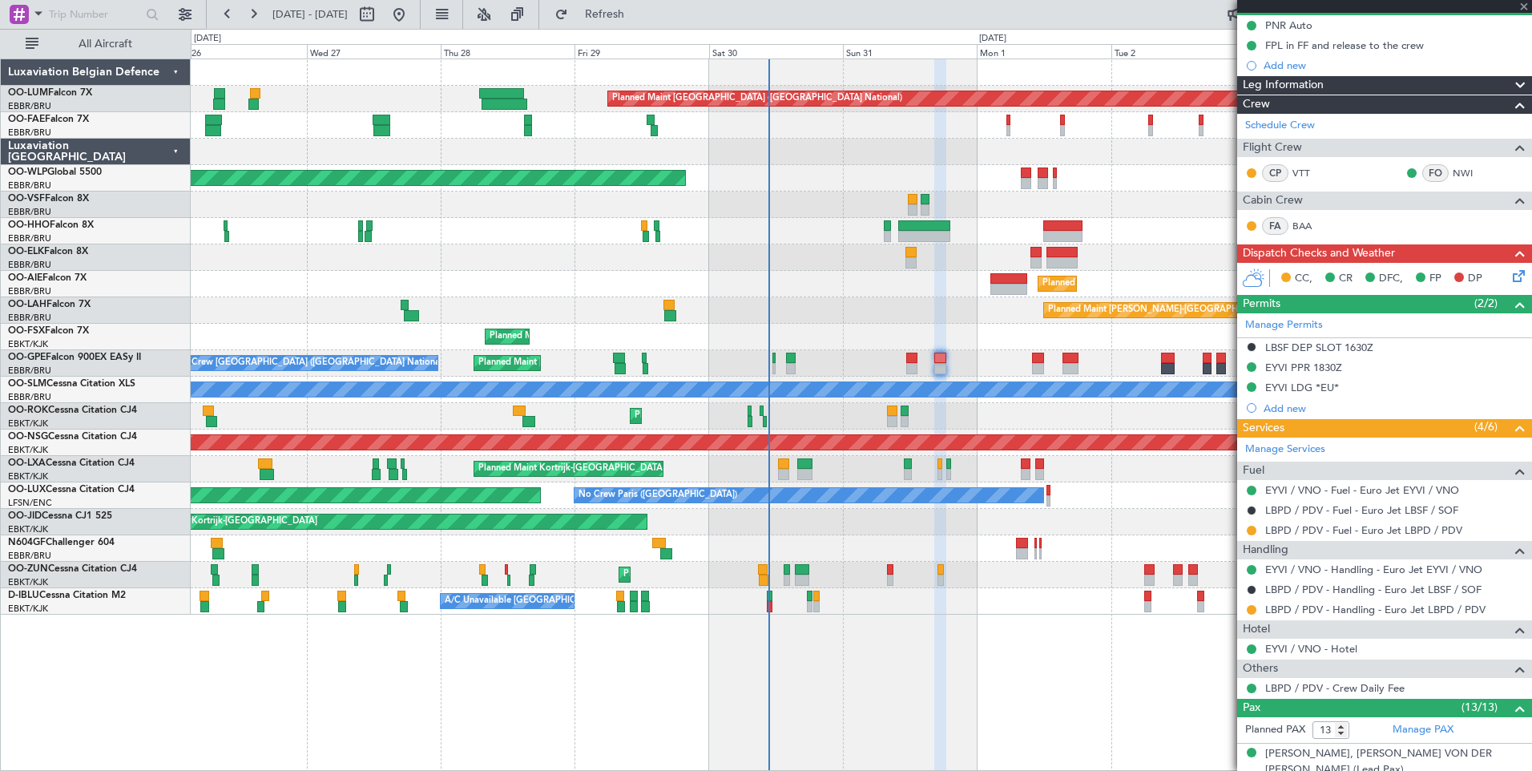
type input "+00:05"
type input "3"
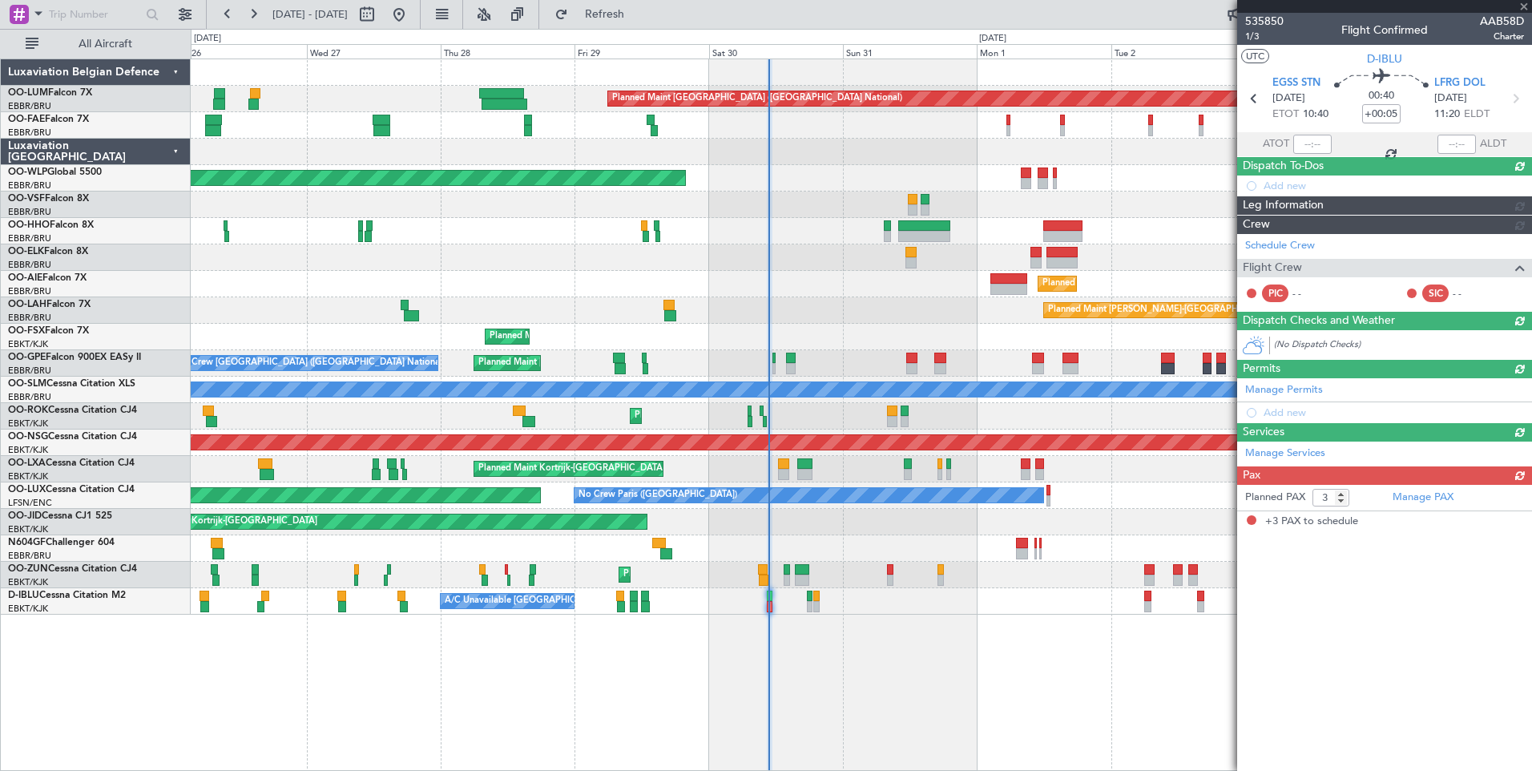
scroll to position [0, 0]
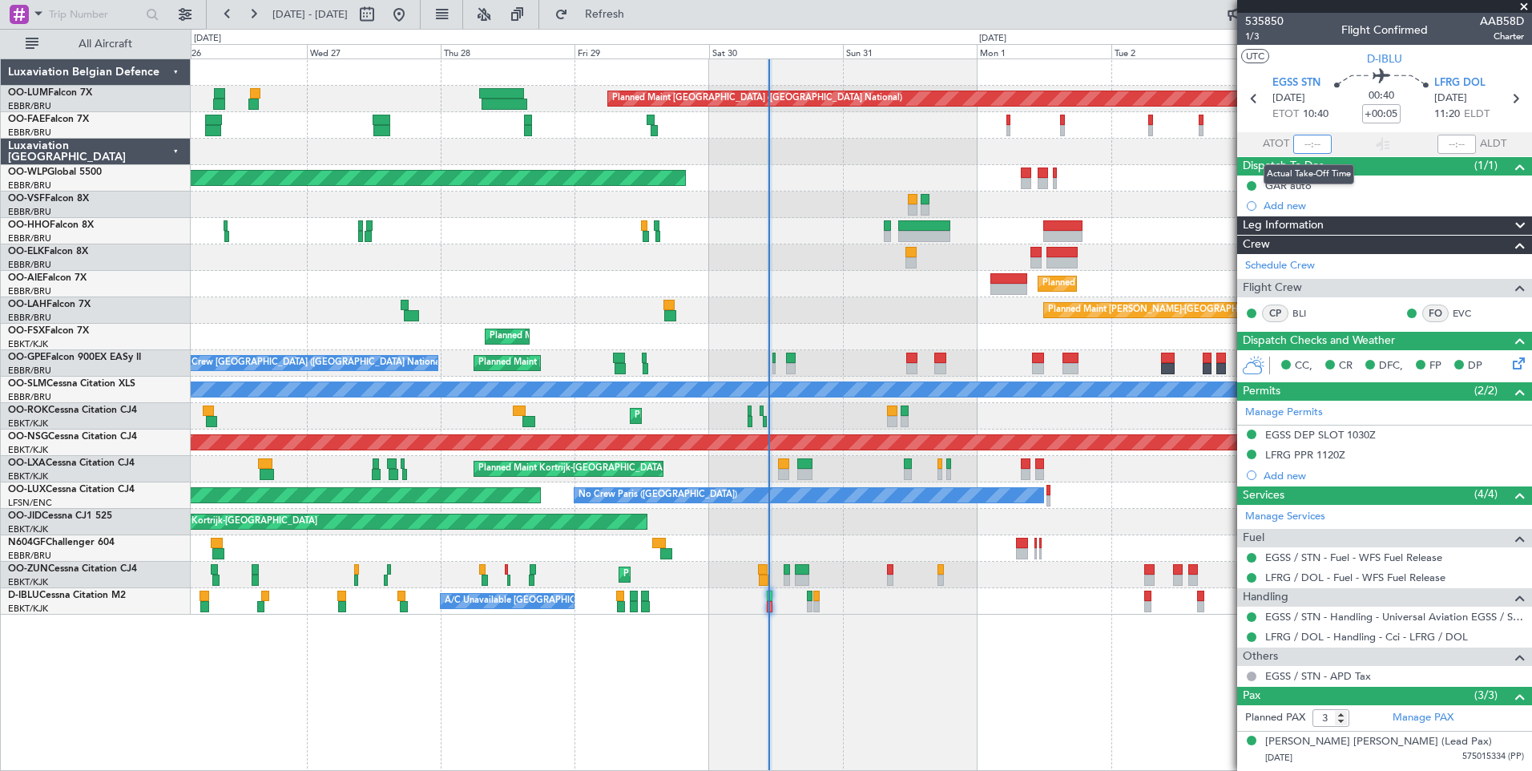
click at [1303, 140] on input "text" at bounding box center [1312, 144] width 38 height 19
click at [1322, 62] on section "UTC D-IBLU" at bounding box center [1384, 57] width 295 height 24
type input "10:41"
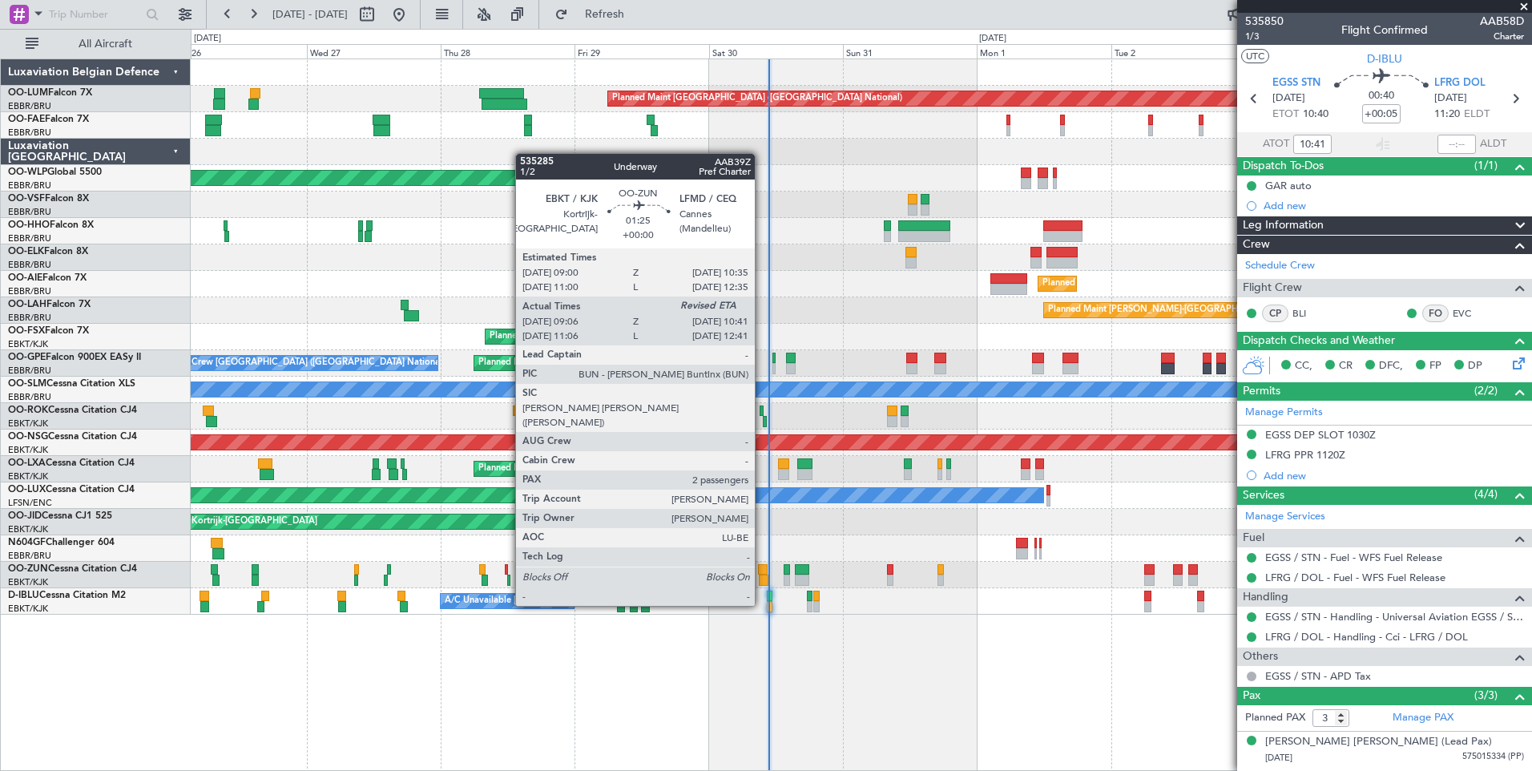
click at [763, 575] on div at bounding box center [764, 580] width 10 height 11
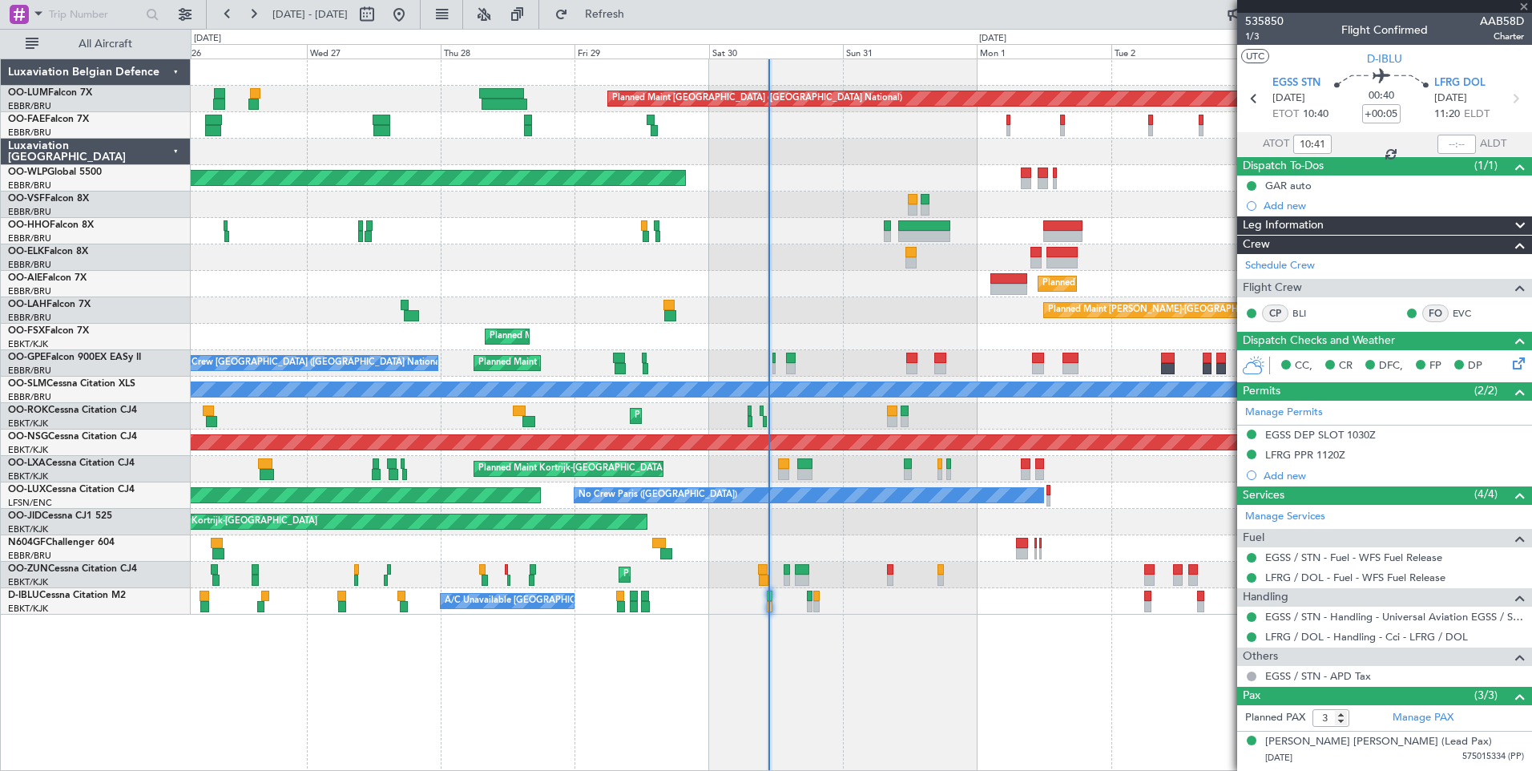
type input "09:11"
type input "2"
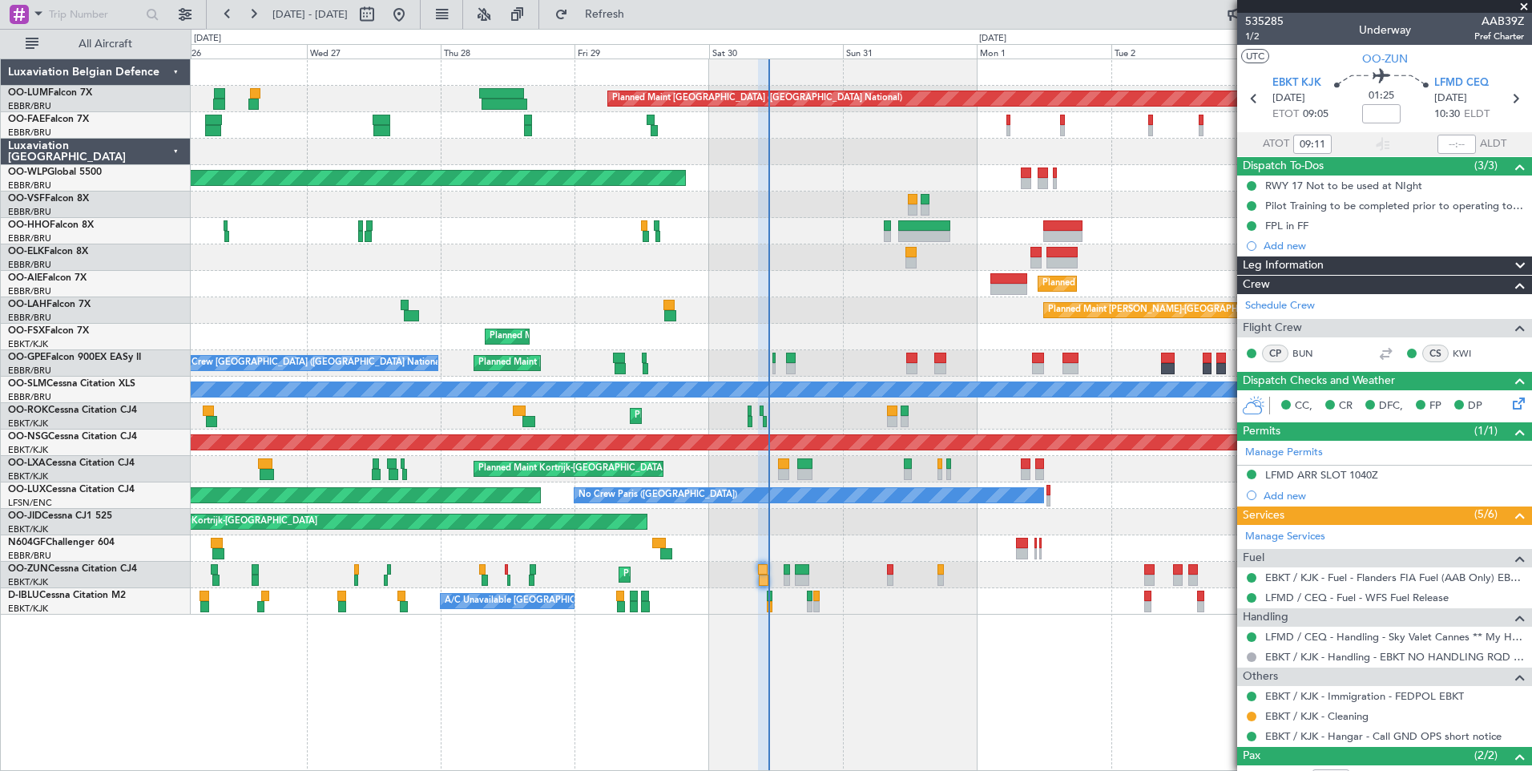
drag, startPoint x: 649, startPoint y: 22, endPoint x: 664, endPoint y: 122, distance: 101.3
click at [643, 22] on button "Refresh" at bounding box center [595, 15] width 96 height 26
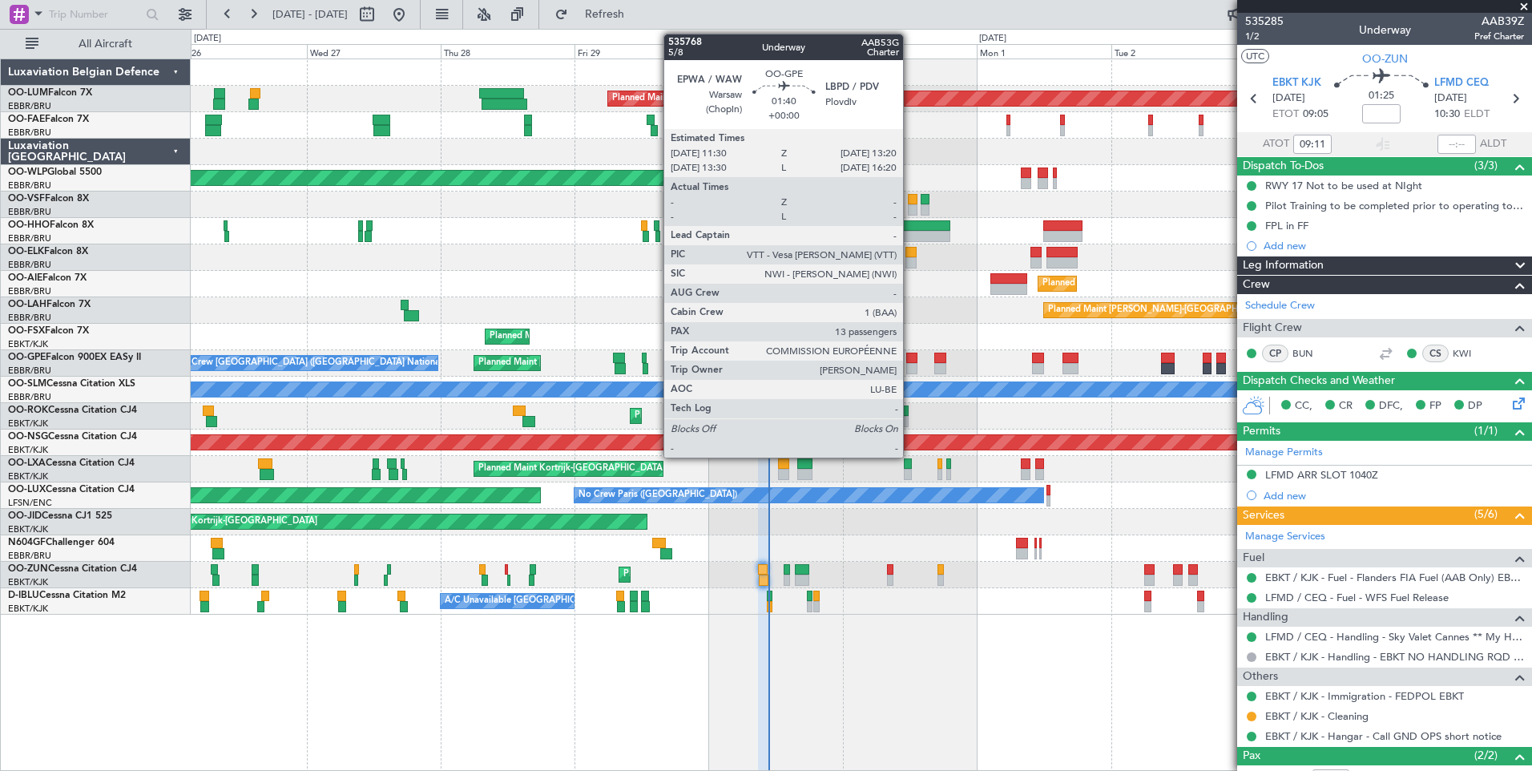
click at [910, 361] on div at bounding box center [911, 358] width 10 height 11
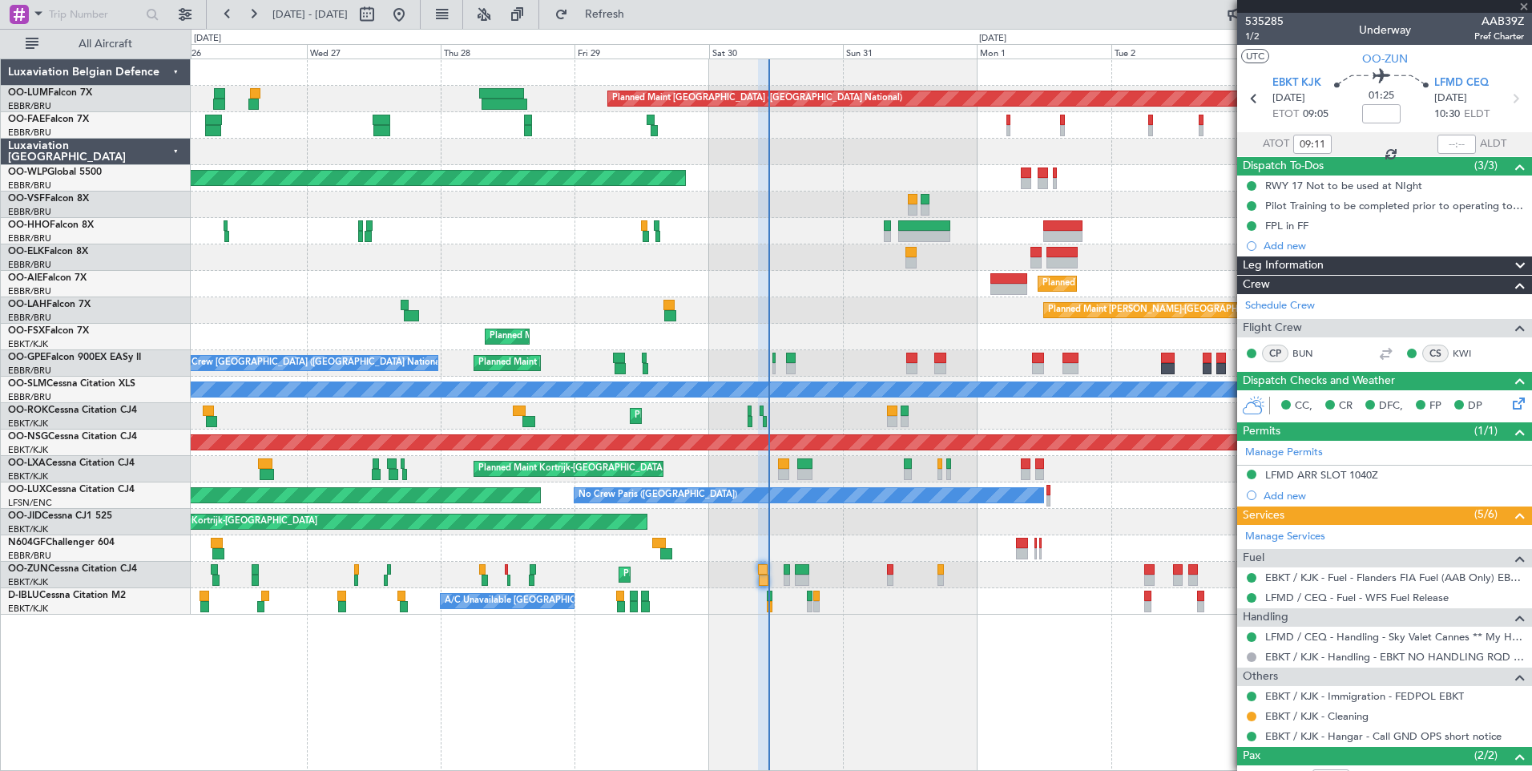
type input "13"
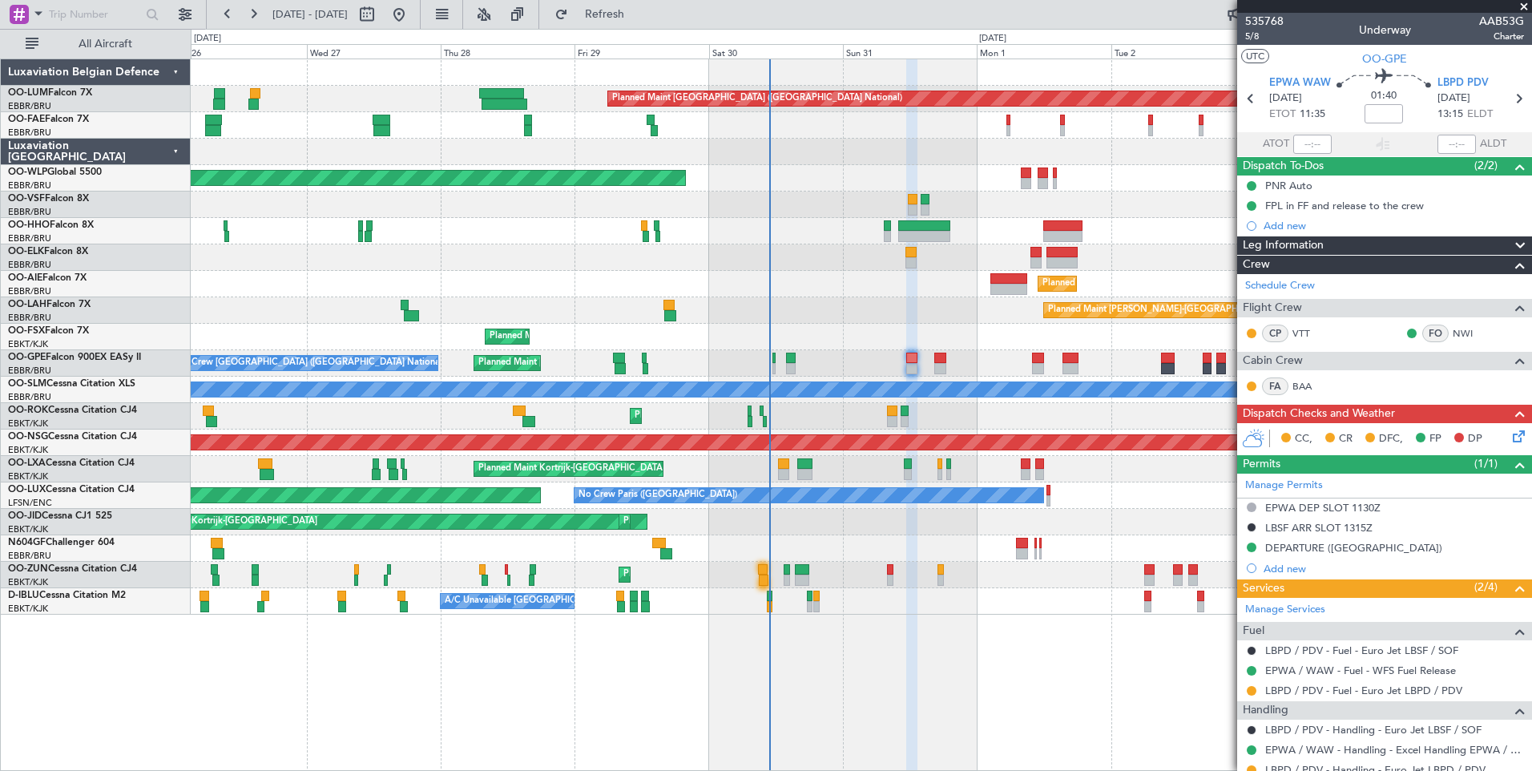
click at [1445, 91] on span "31/08/2025" at bounding box center [1454, 99] width 33 height 16
click at [1458, 83] on span "LBPD PDV" at bounding box center [1463, 83] width 51 height 16
click at [639, 12] on span "Refresh" at bounding box center [604, 14] width 67 height 11
click at [1305, 530] on div "LBSF ARR SLOT 1315Z" at bounding box center [1318, 528] width 107 height 14
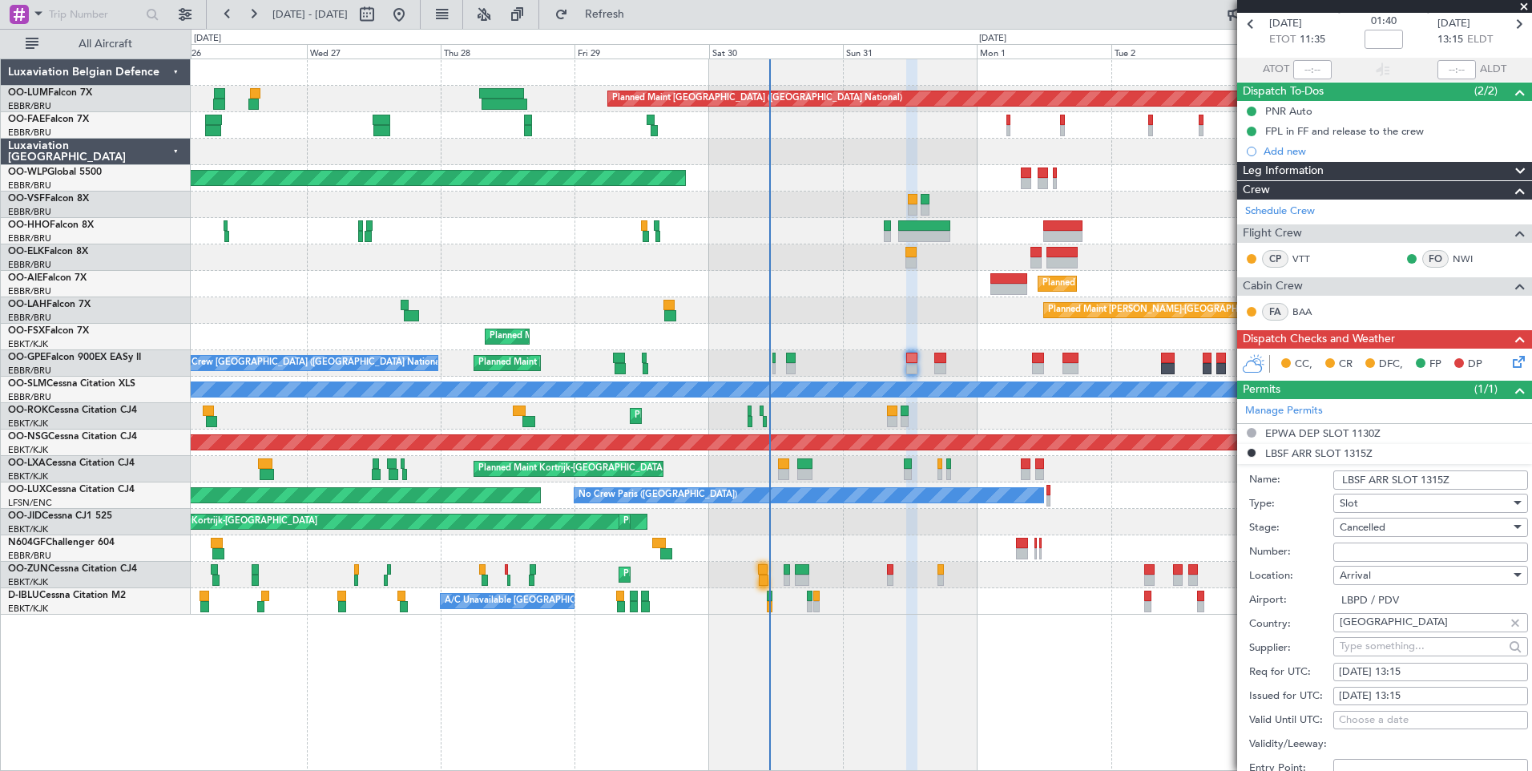
scroll to position [240, 0]
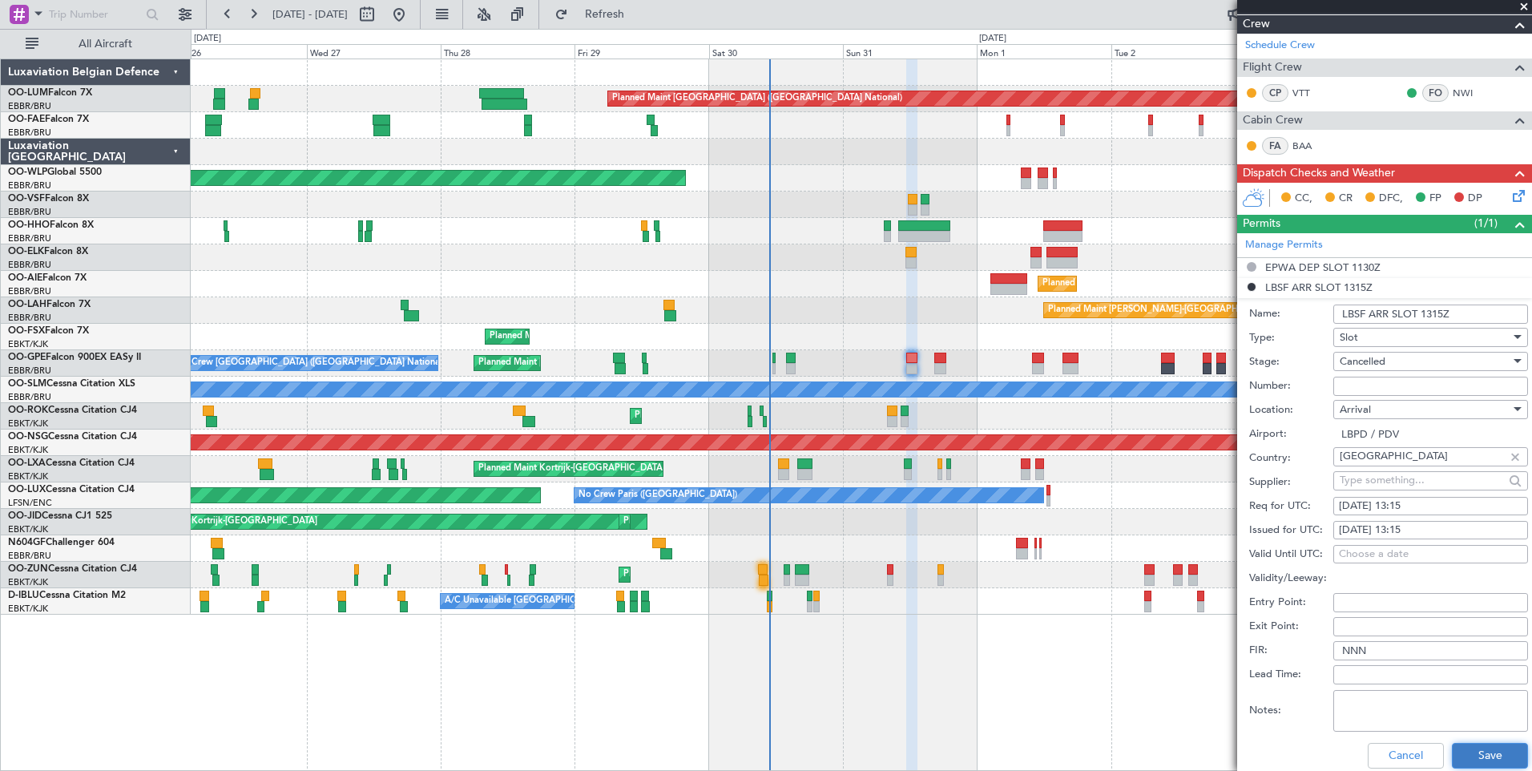
click at [1460, 752] on button "Save" at bounding box center [1490, 756] width 76 height 26
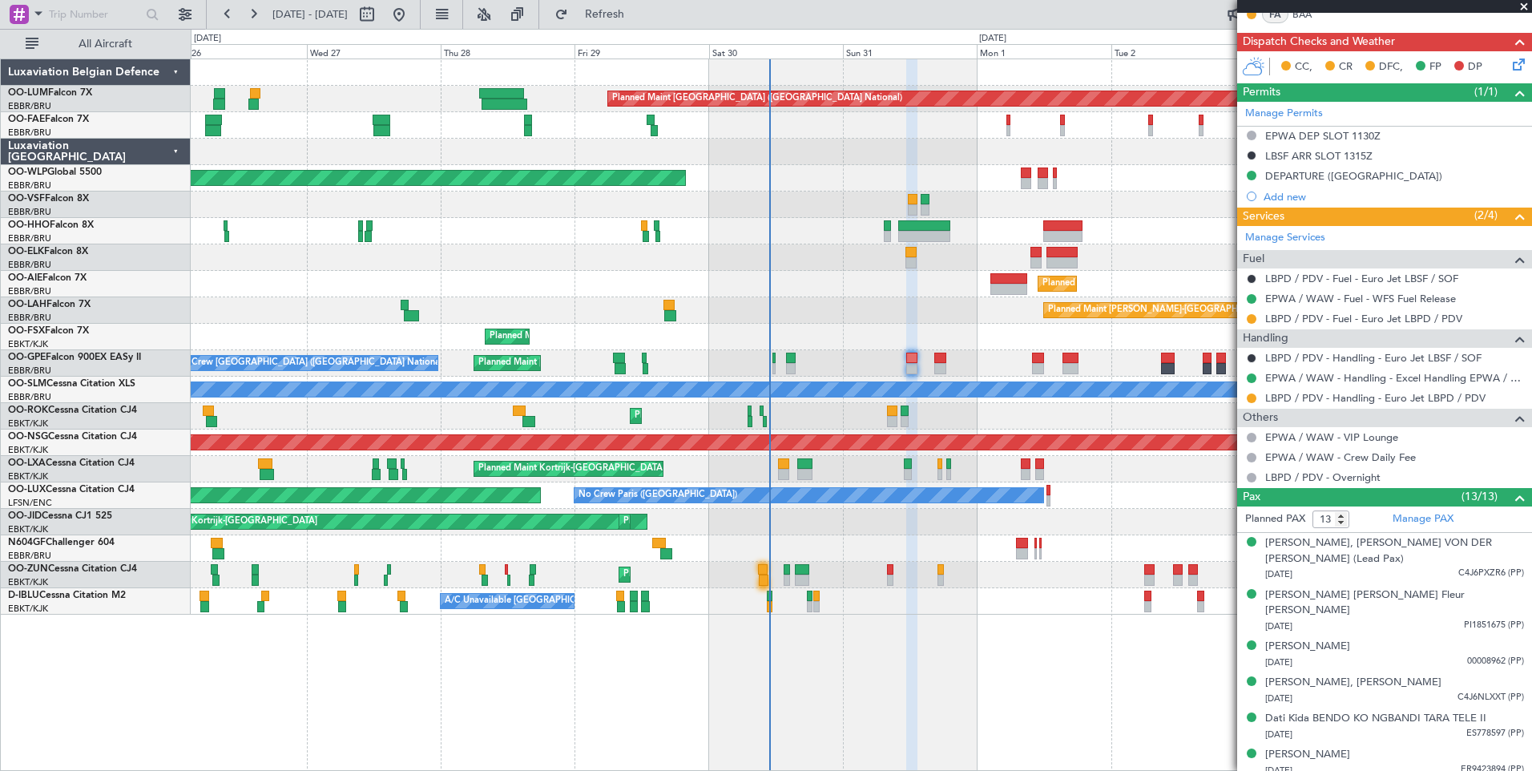
scroll to position [481, 0]
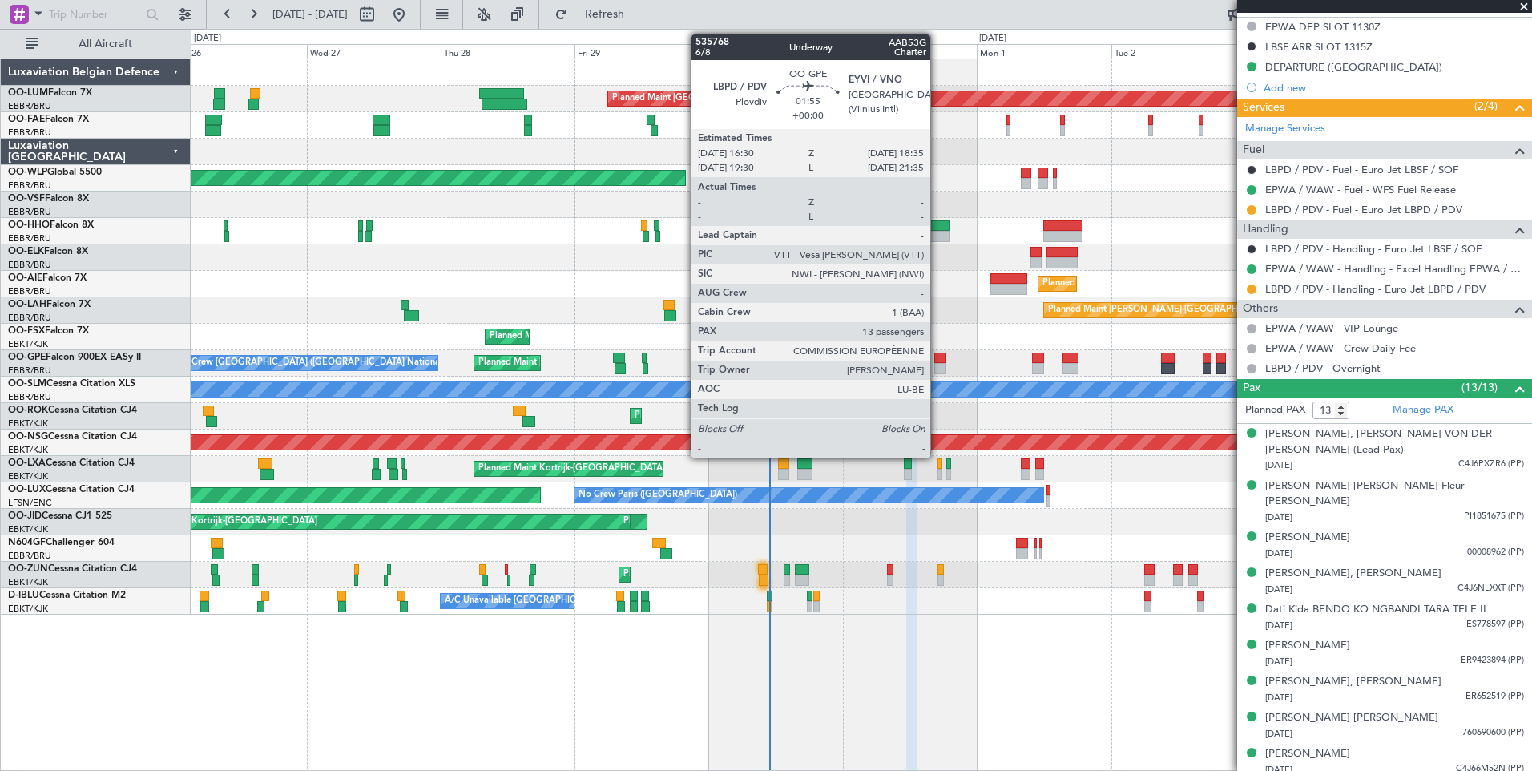
click at [938, 353] on div at bounding box center [940, 358] width 12 height 11
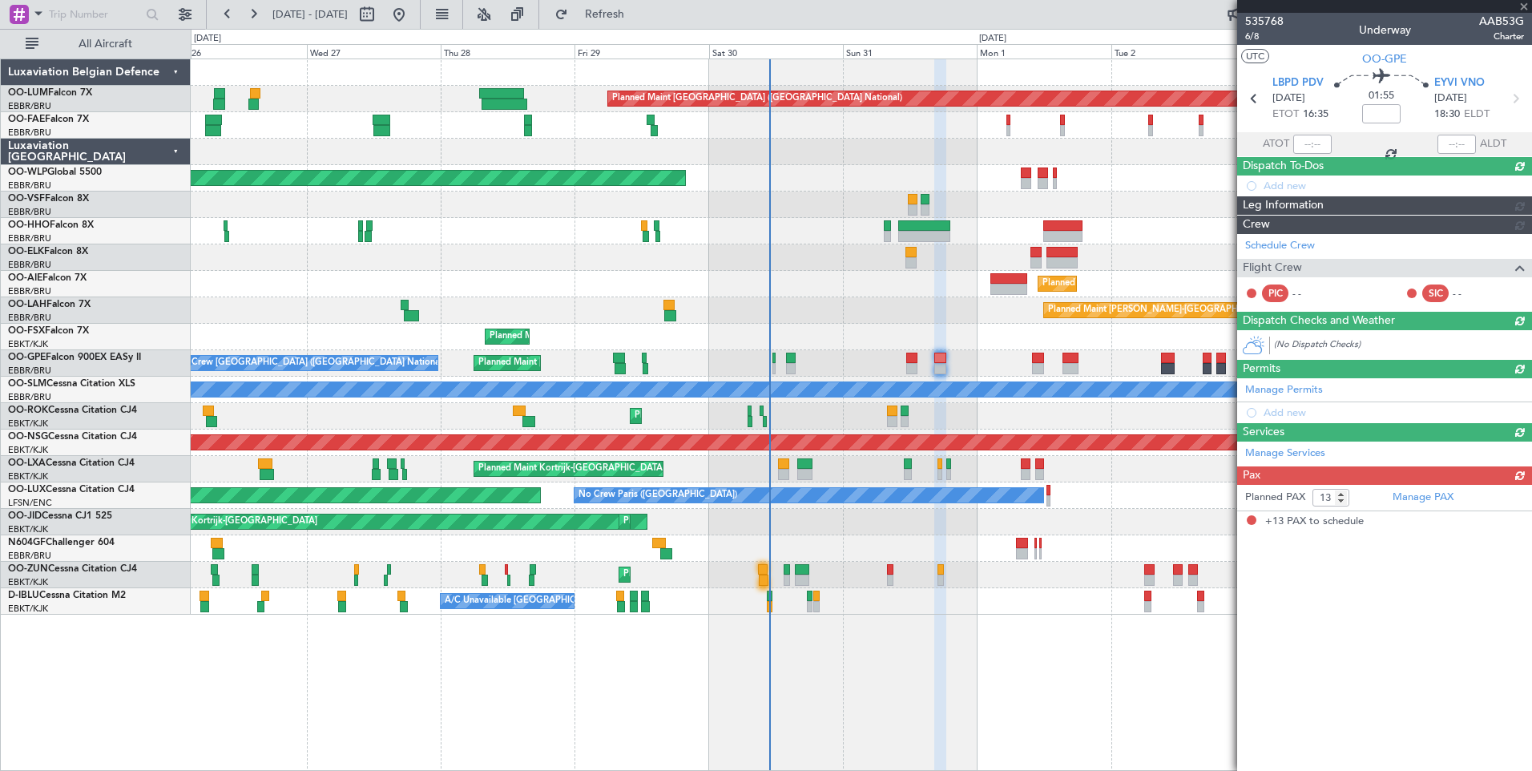
scroll to position [0, 0]
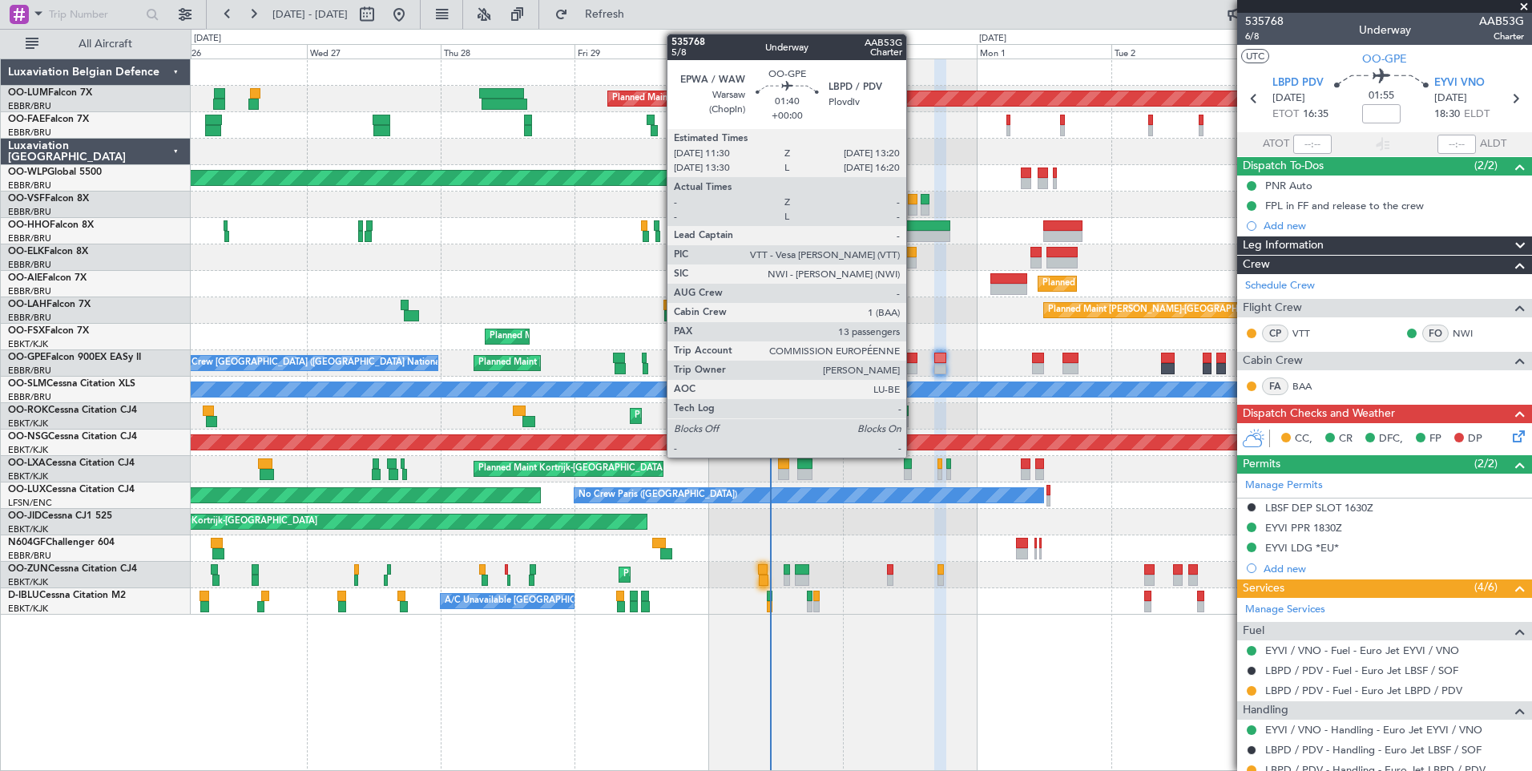
click at [914, 368] on div at bounding box center [911, 368] width 10 height 11
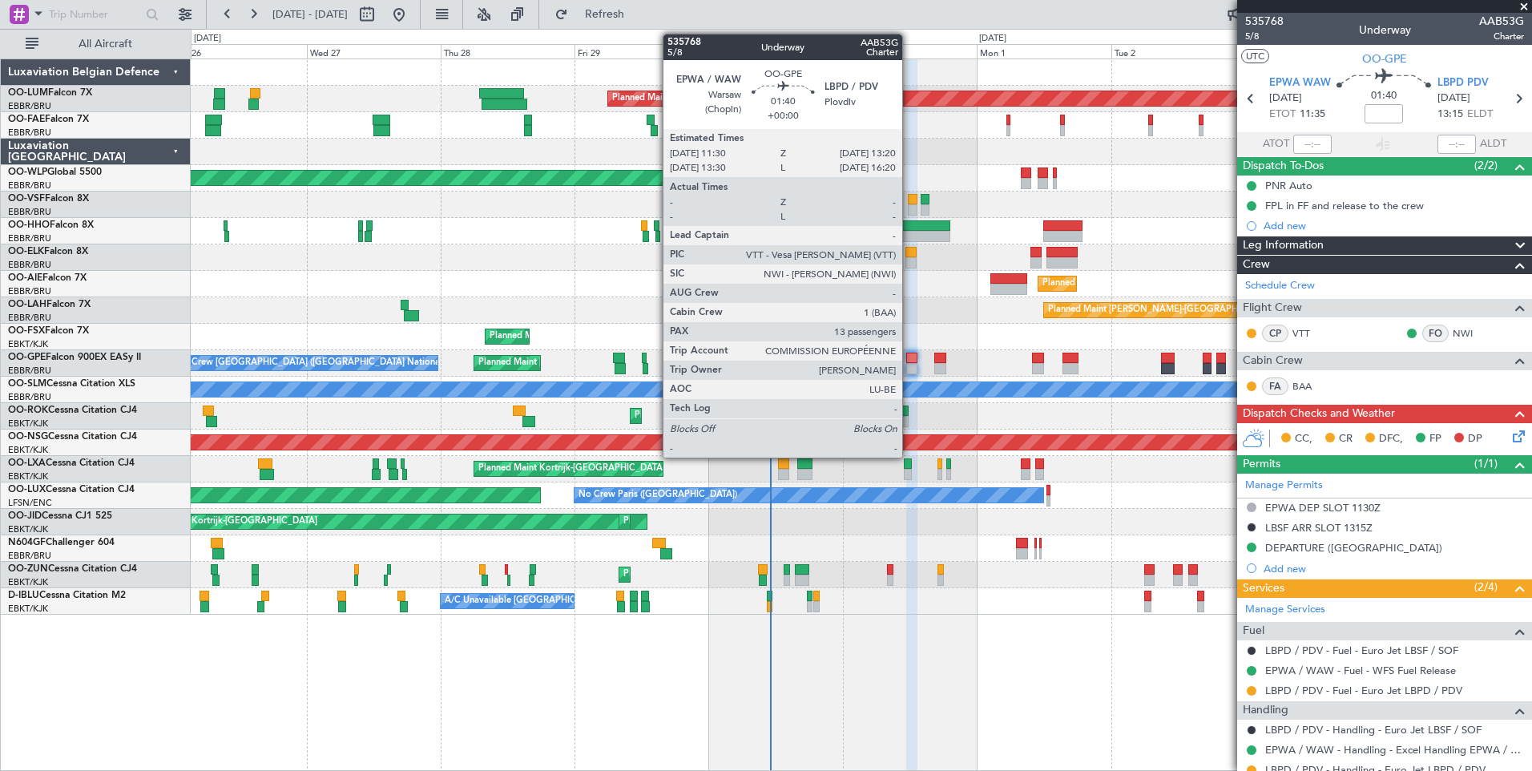
click at [910, 359] on div at bounding box center [911, 358] width 10 height 11
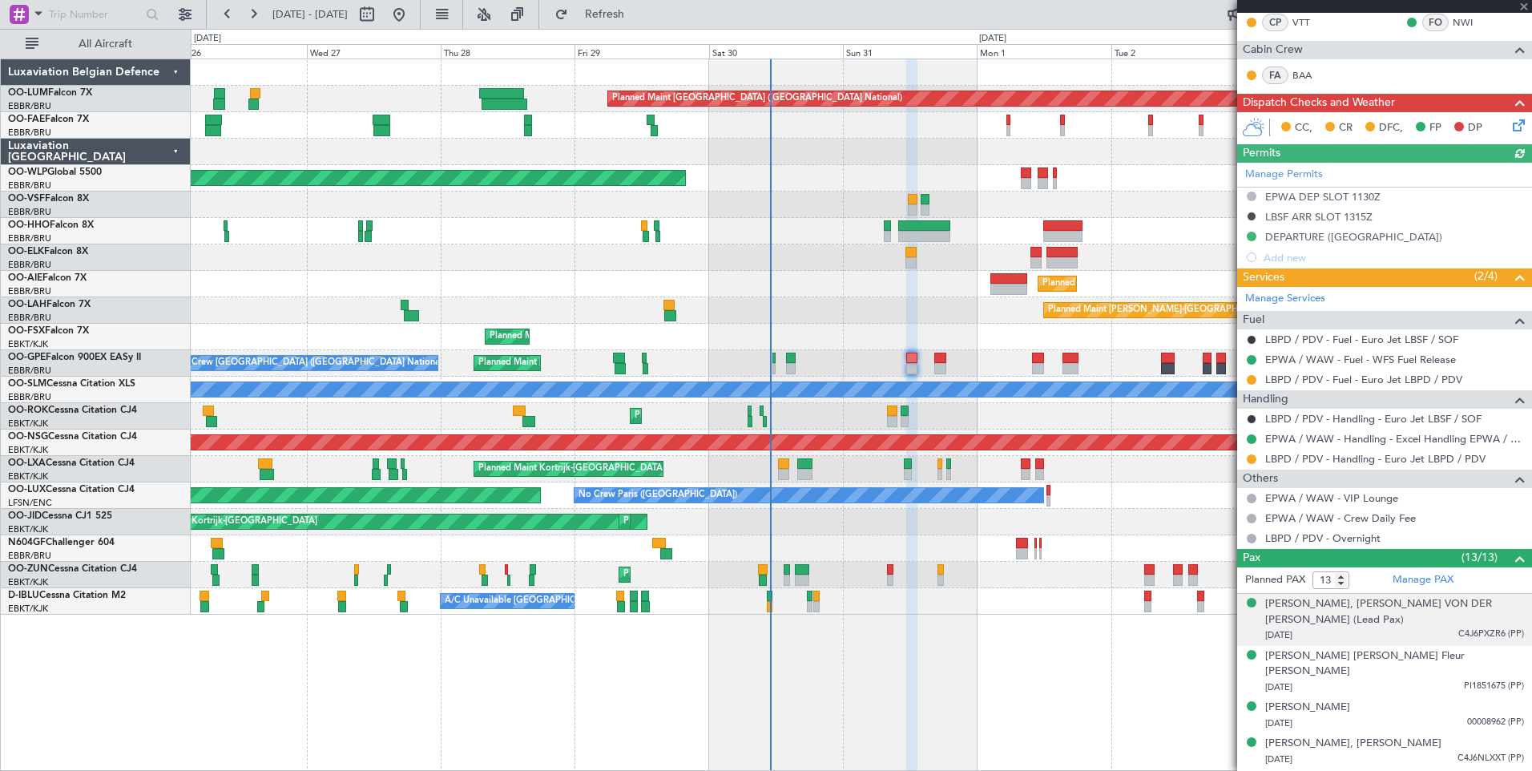
scroll to position [321, 0]
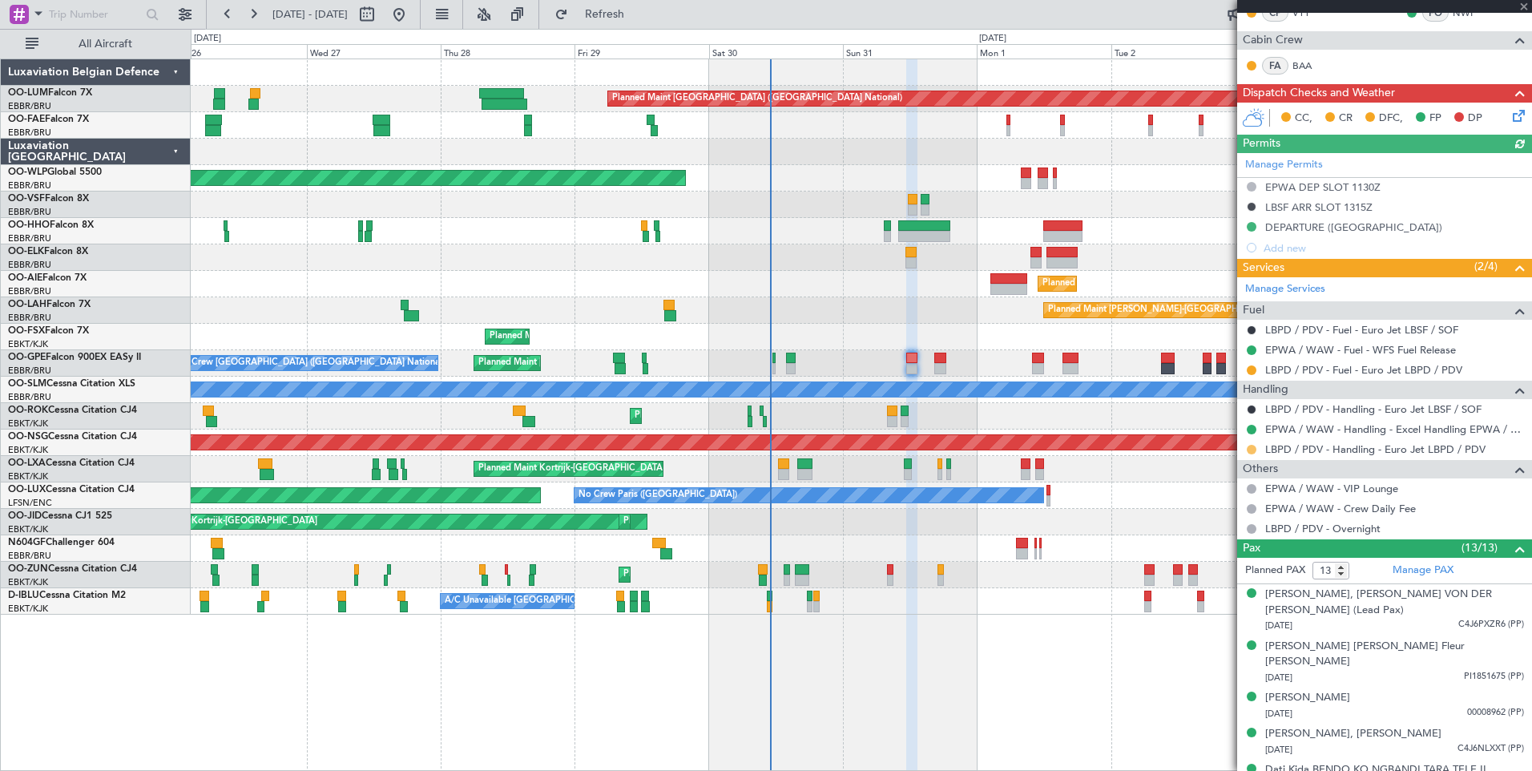
click at [1249, 446] on button at bounding box center [1252, 450] width 10 height 10
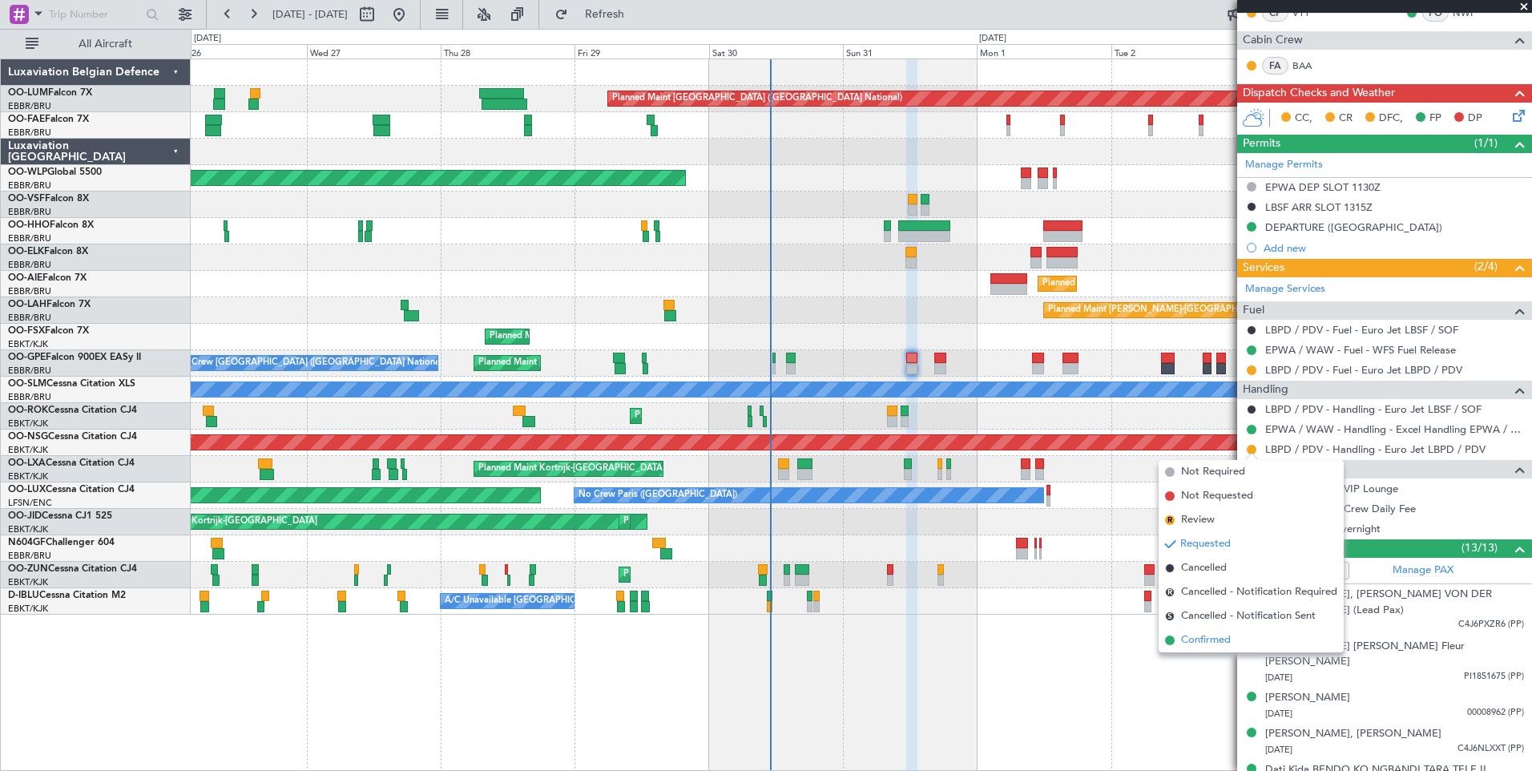
click at [1204, 643] on span "Confirmed" at bounding box center [1206, 640] width 50 height 16
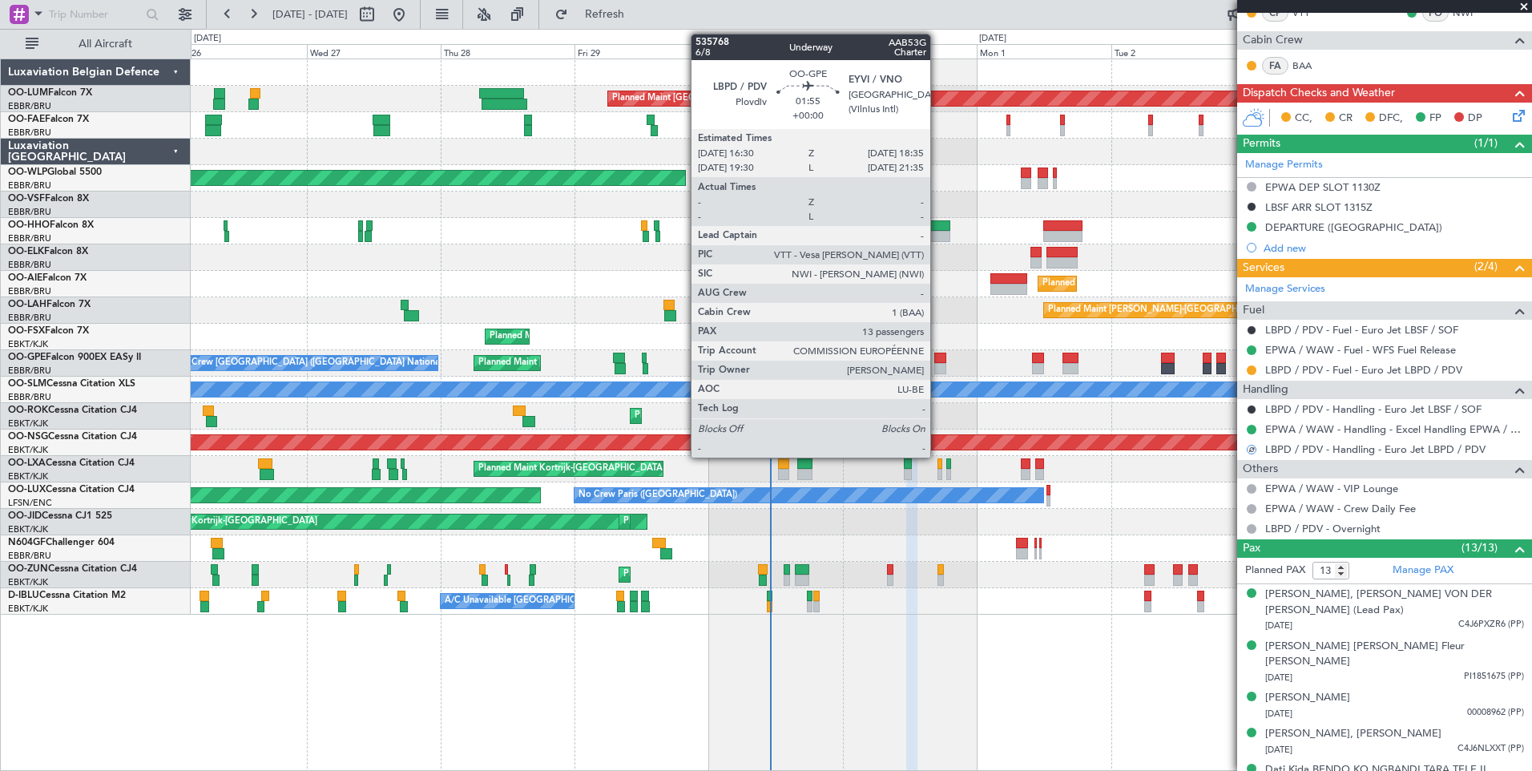
click at [938, 357] on div at bounding box center [940, 358] width 12 height 11
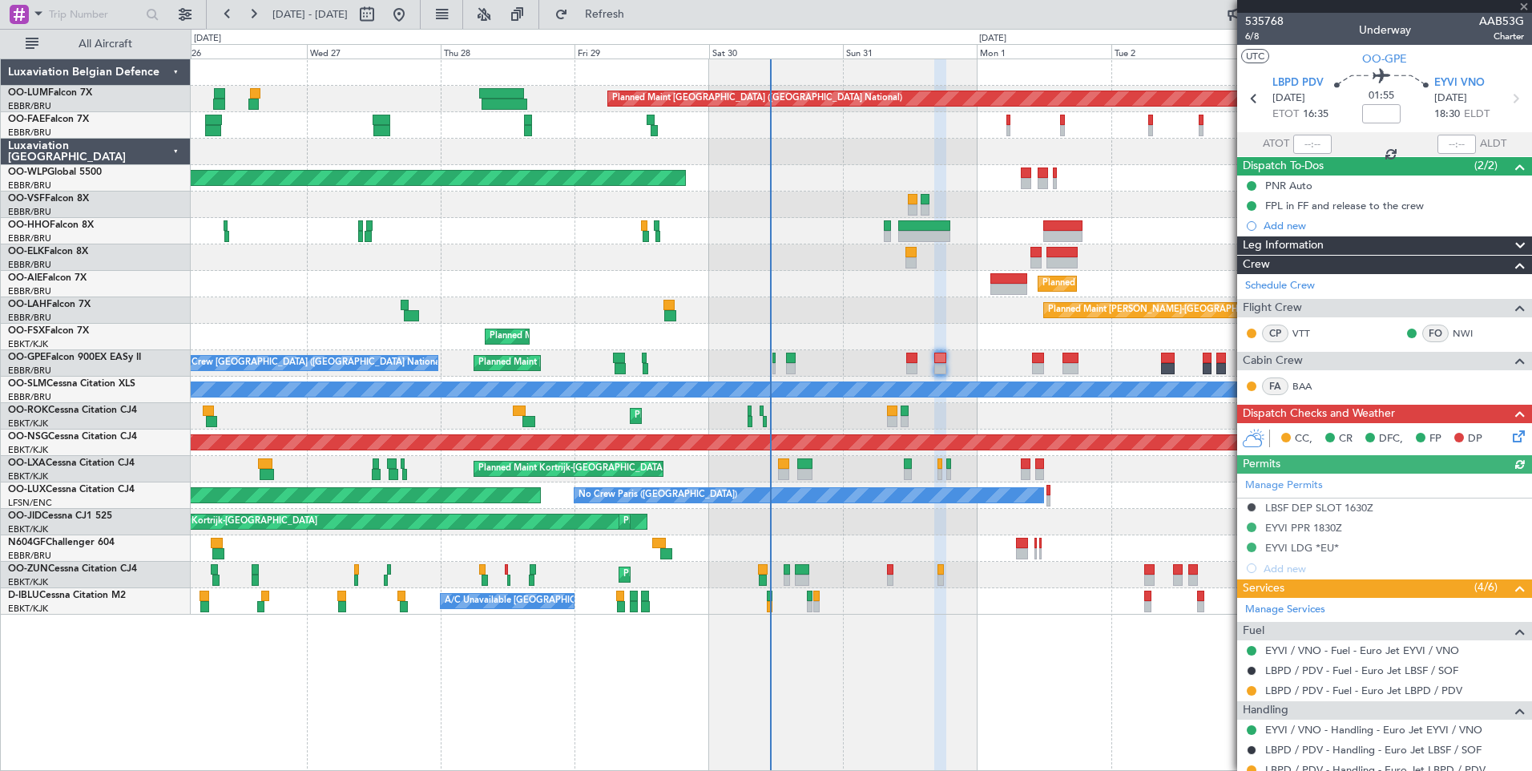
scroll to position [240, 0]
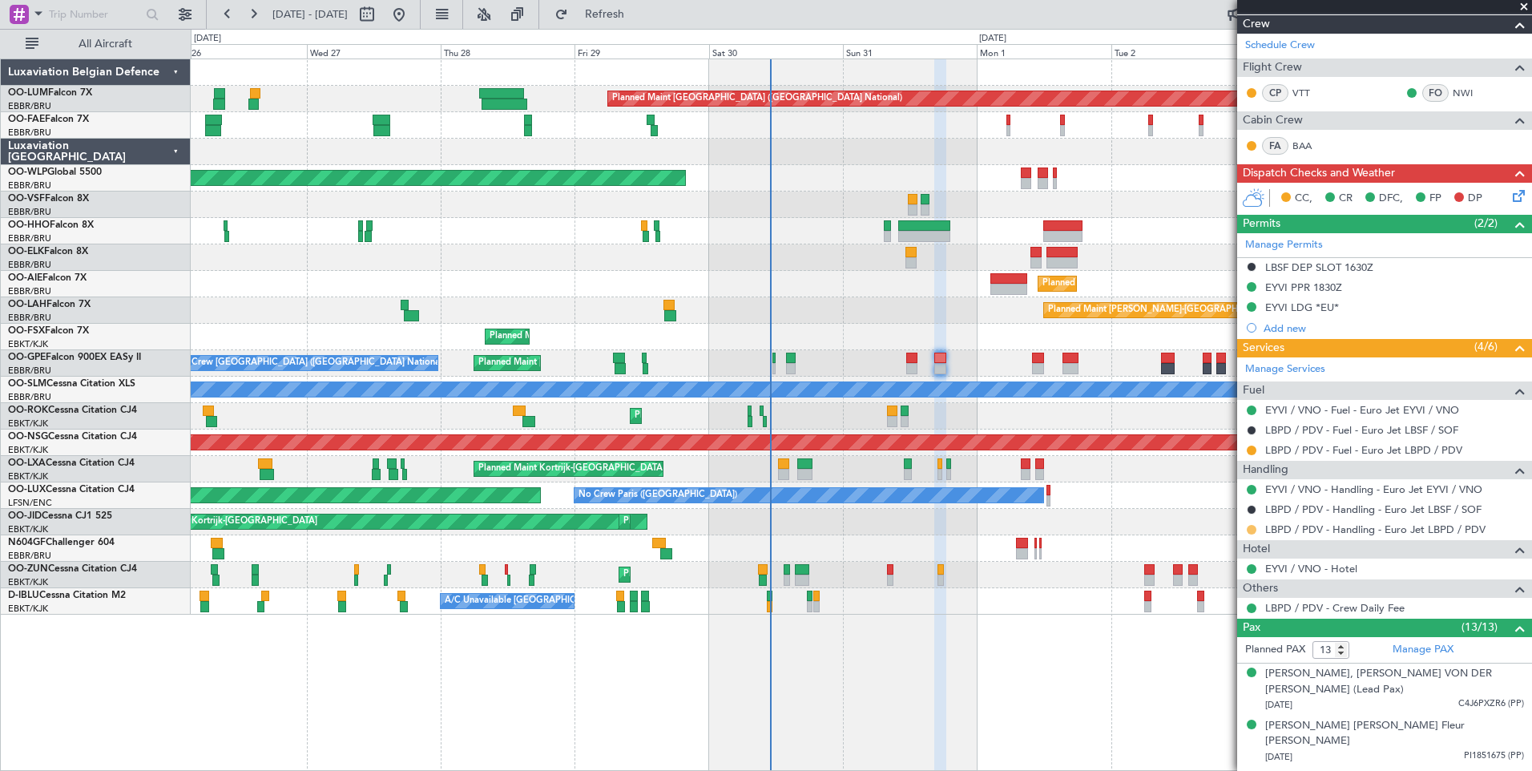
click at [1249, 532] on button at bounding box center [1252, 530] width 10 height 10
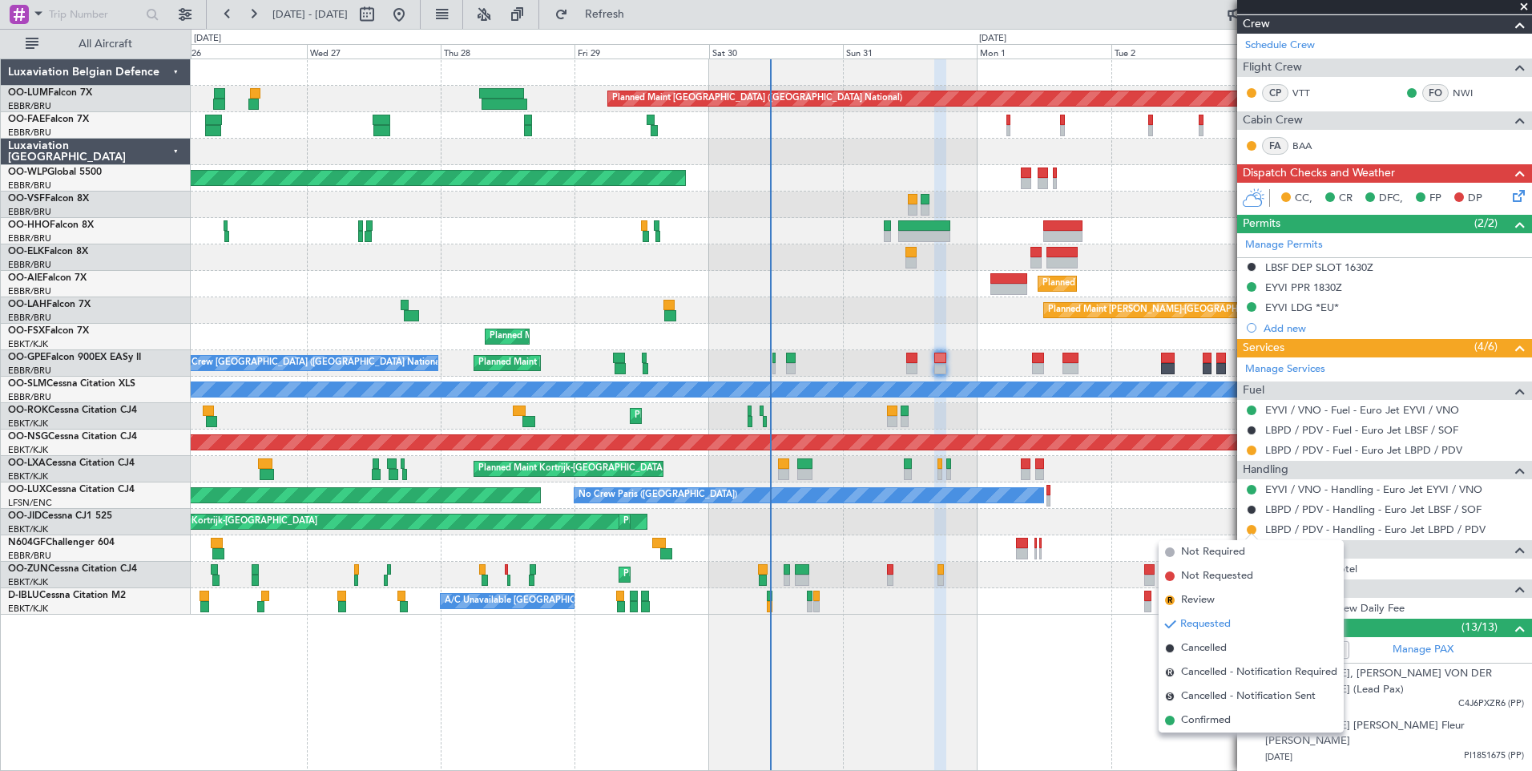
drag, startPoint x: 1217, startPoint y: 727, endPoint x: 1220, endPoint y: 715, distance: 12.3
click at [1218, 725] on span "Confirmed" at bounding box center [1206, 720] width 50 height 16
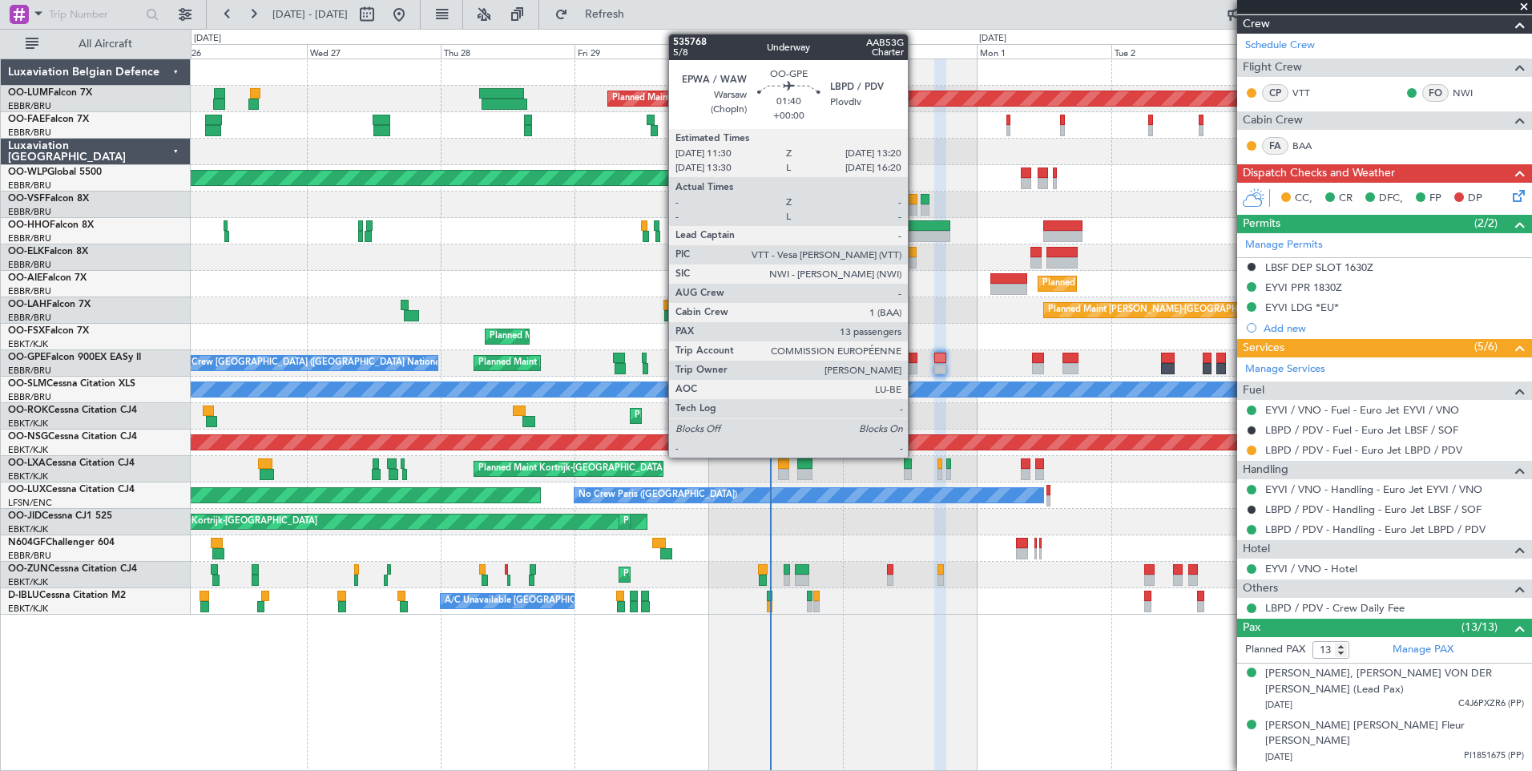
click at [915, 364] on div at bounding box center [911, 368] width 10 height 11
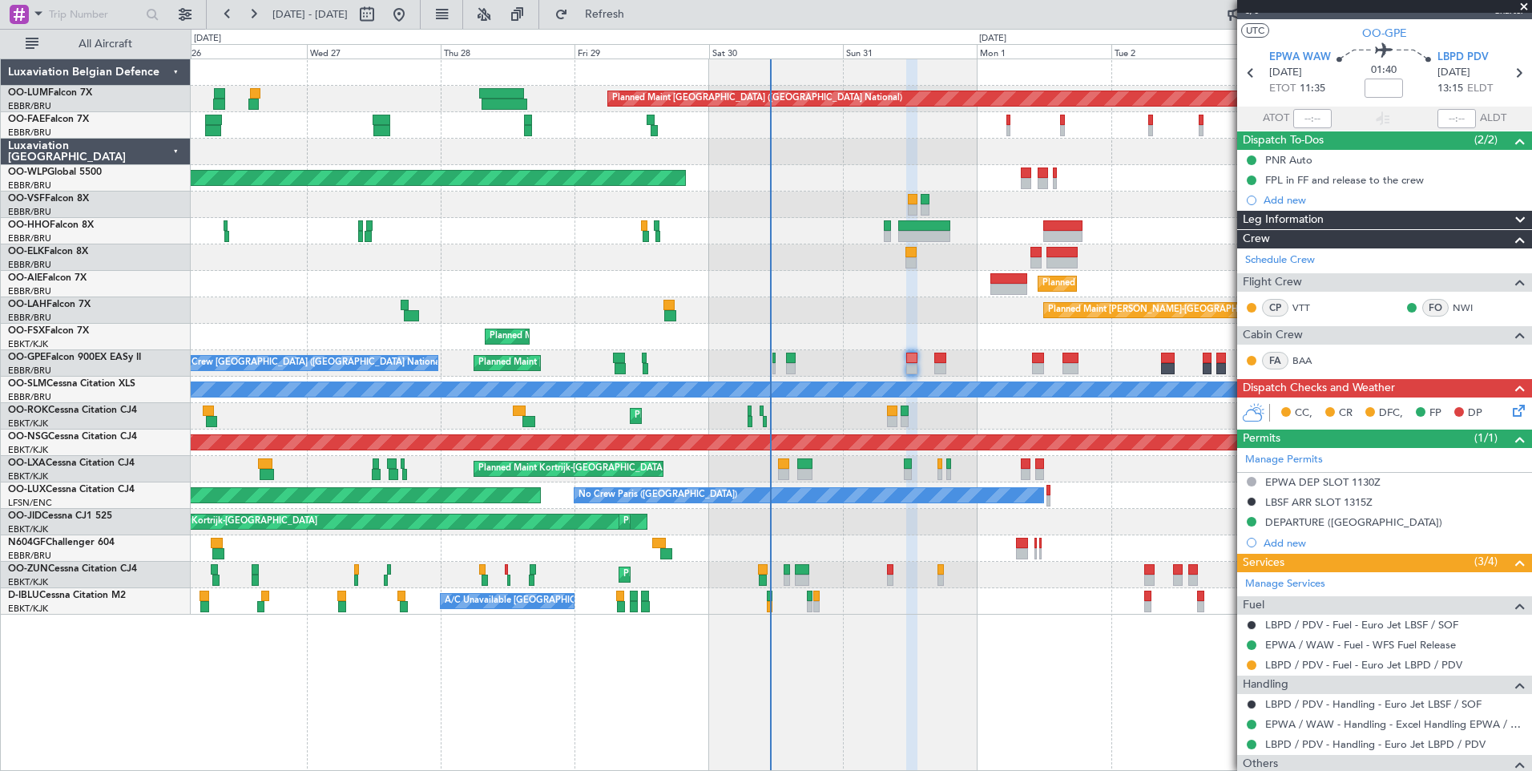
scroll to position [0, 0]
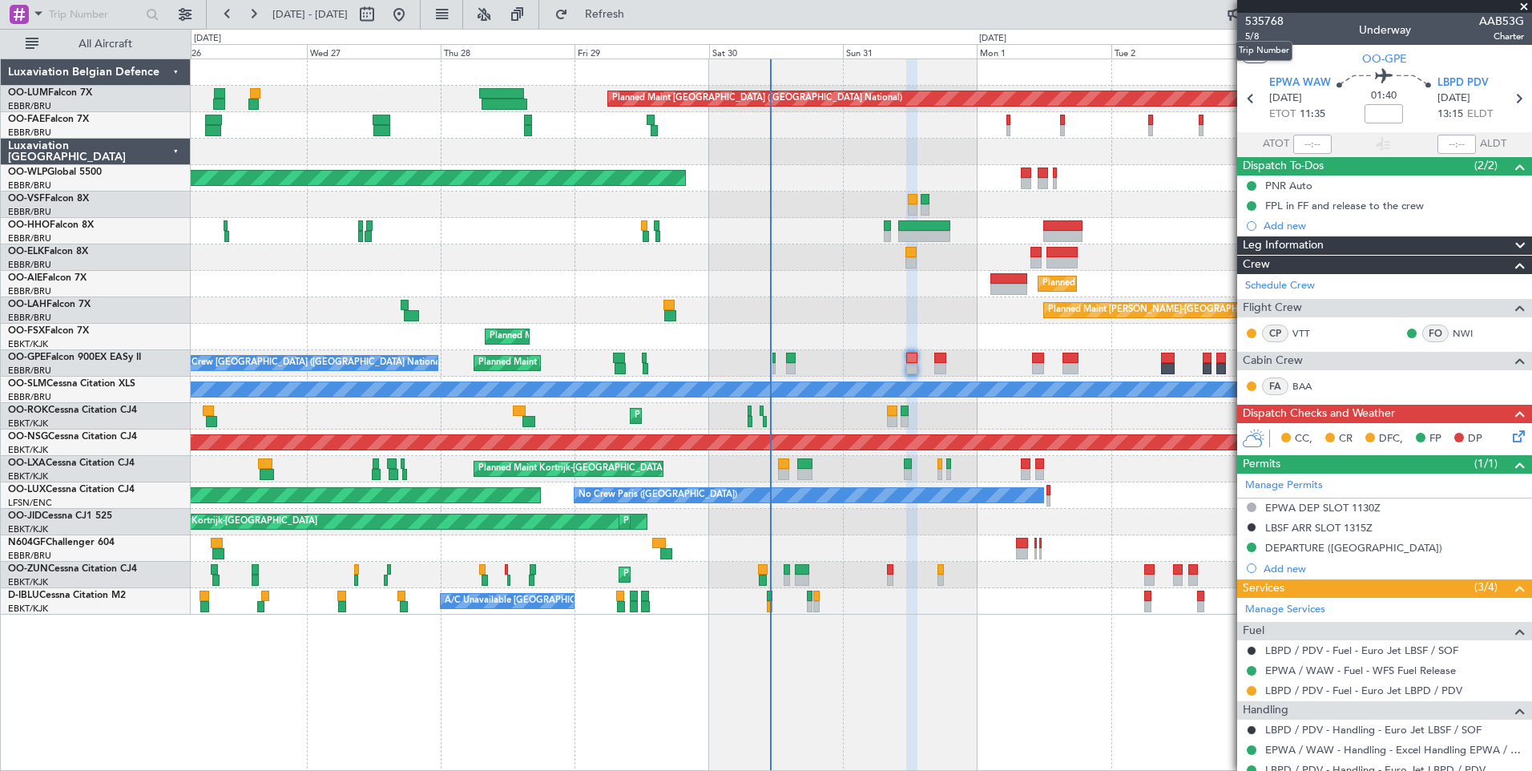
click at [1250, 38] on mat-tooltip-component "Trip Number" at bounding box center [1263, 51] width 79 height 42
click at [1257, 32] on mat-tooltip-component "Trip Number" at bounding box center [1263, 51] width 79 height 42
click at [1253, 35] on span "5/8" at bounding box center [1264, 37] width 38 height 14
click at [1254, 34] on span "5/8" at bounding box center [1264, 37] width 38 height 14
click at [639, 9] on span "Refresh" at bounding box center [604, 14] width 67 height 11
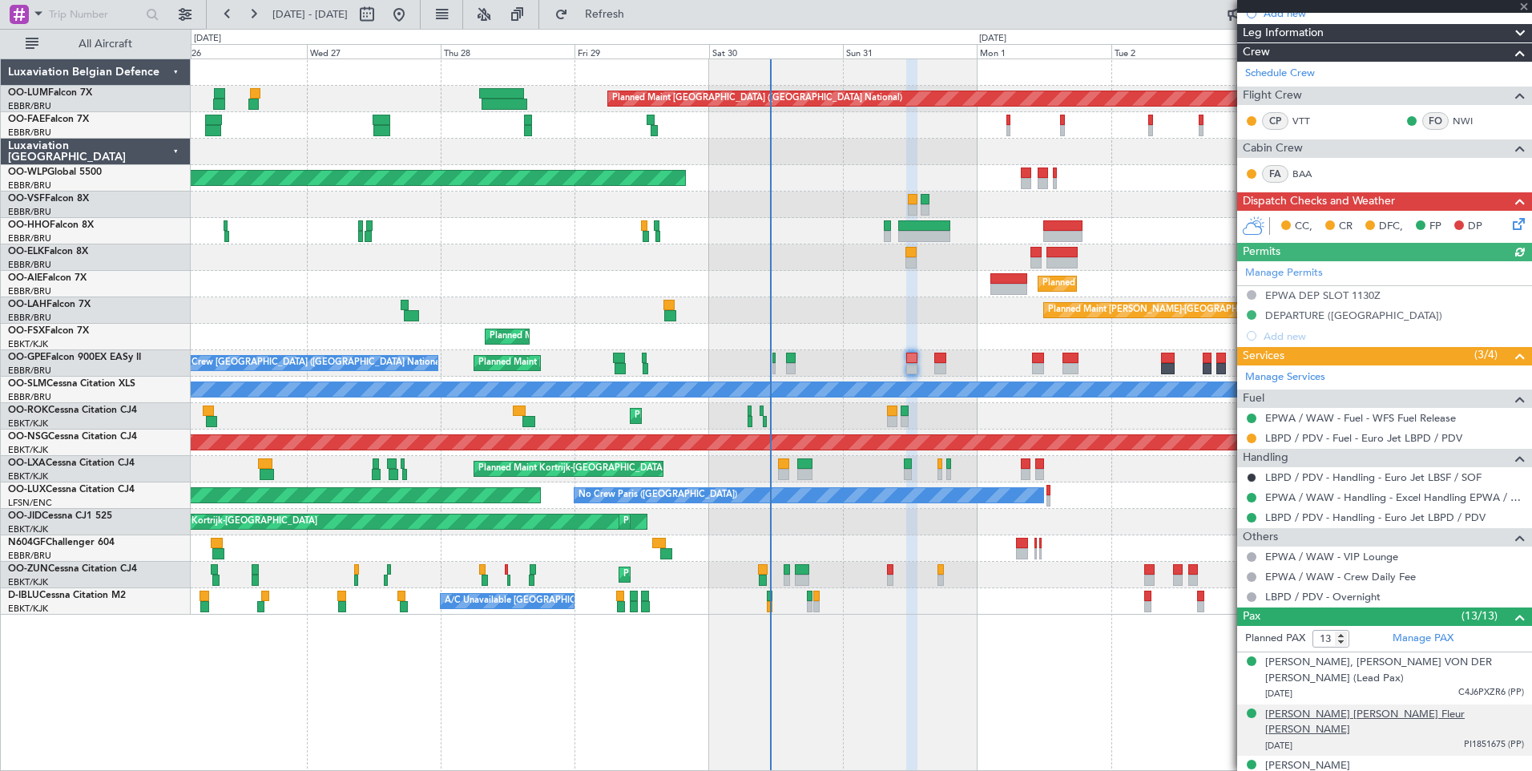
scroll to position [240, 0]
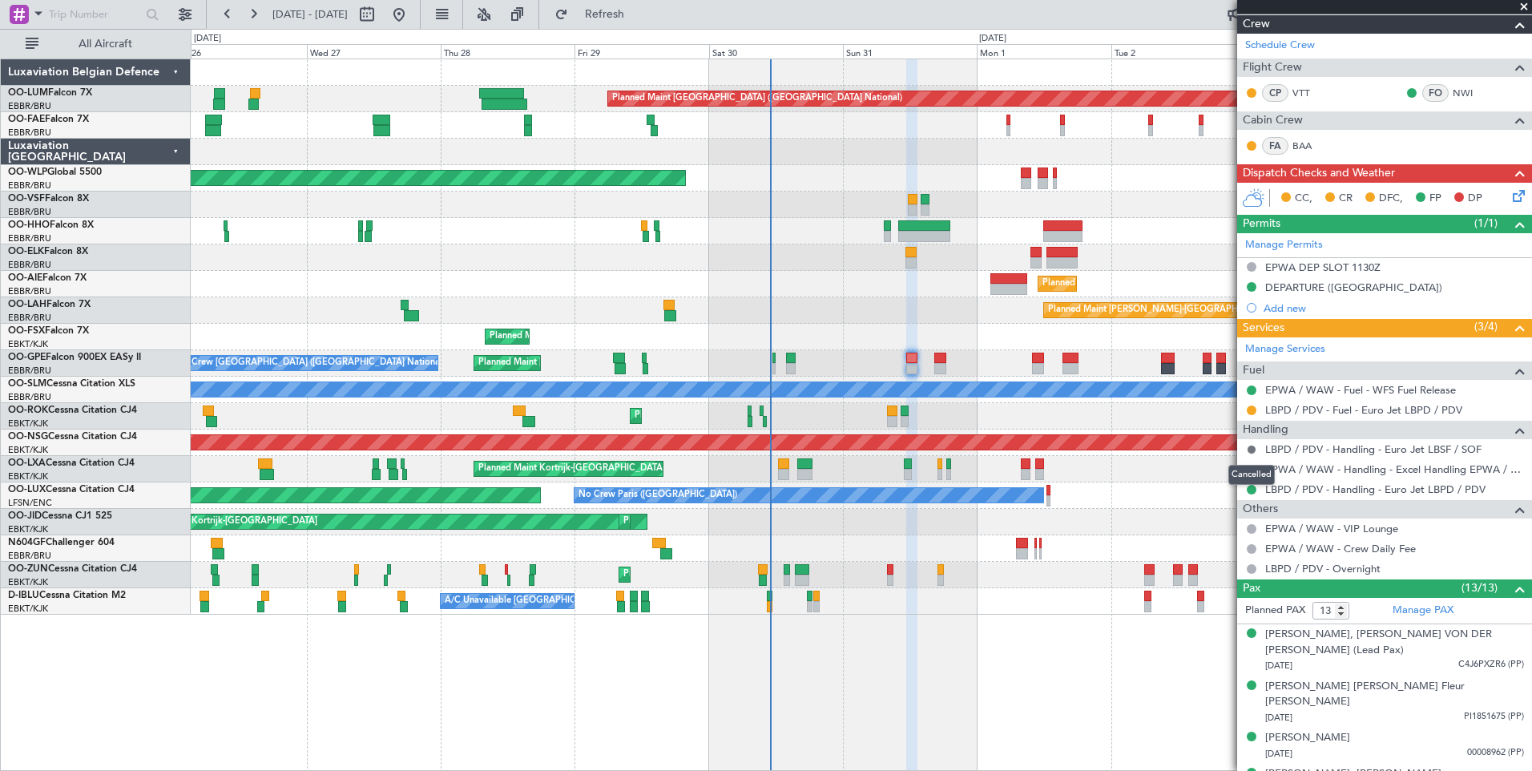
click at [1253, 449] on button at bounding box center [1252, 450] width 10 height 10
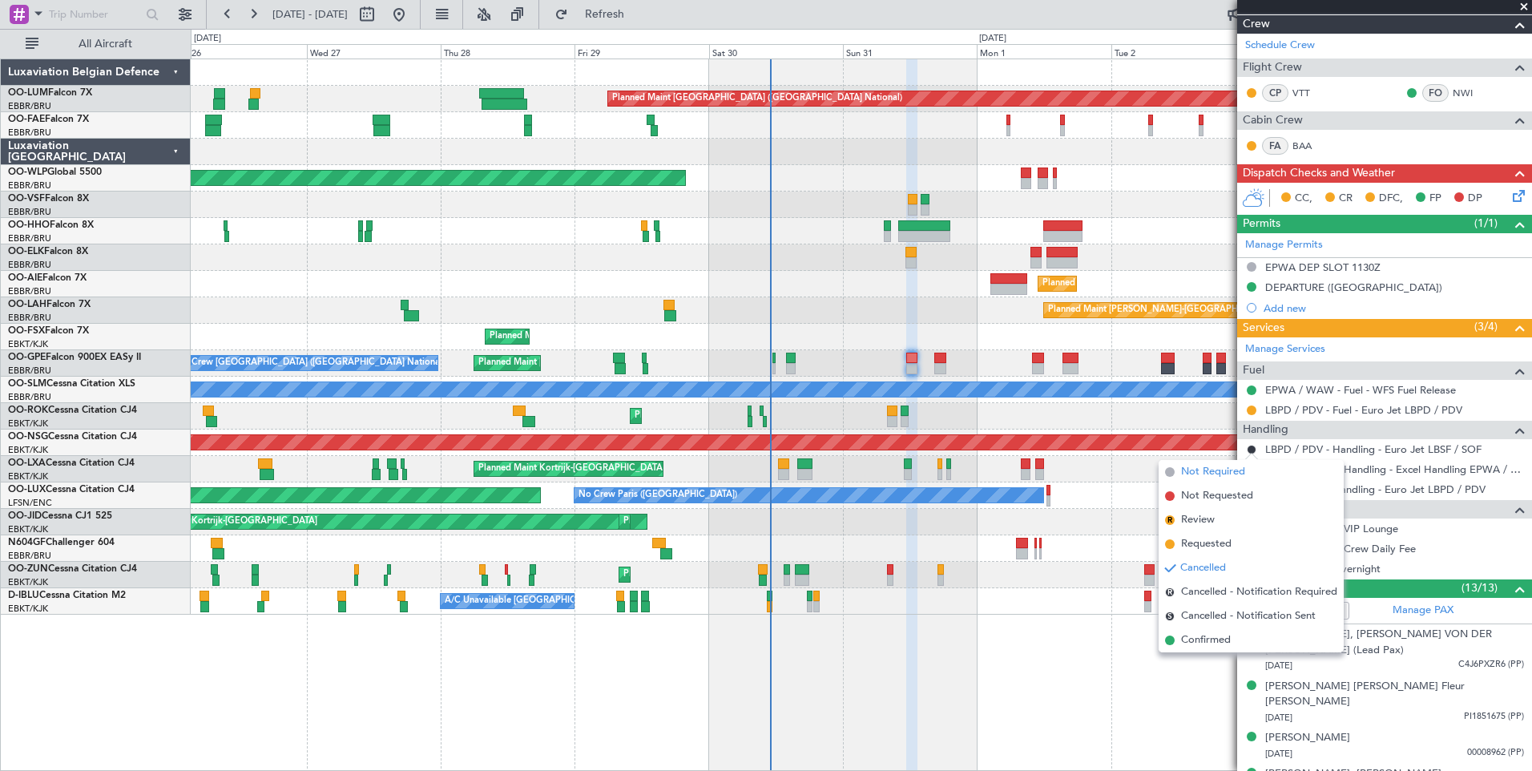
click at [1208, 466] on span "Not Required" at bounding box center [1213, 472] width 64 height 16
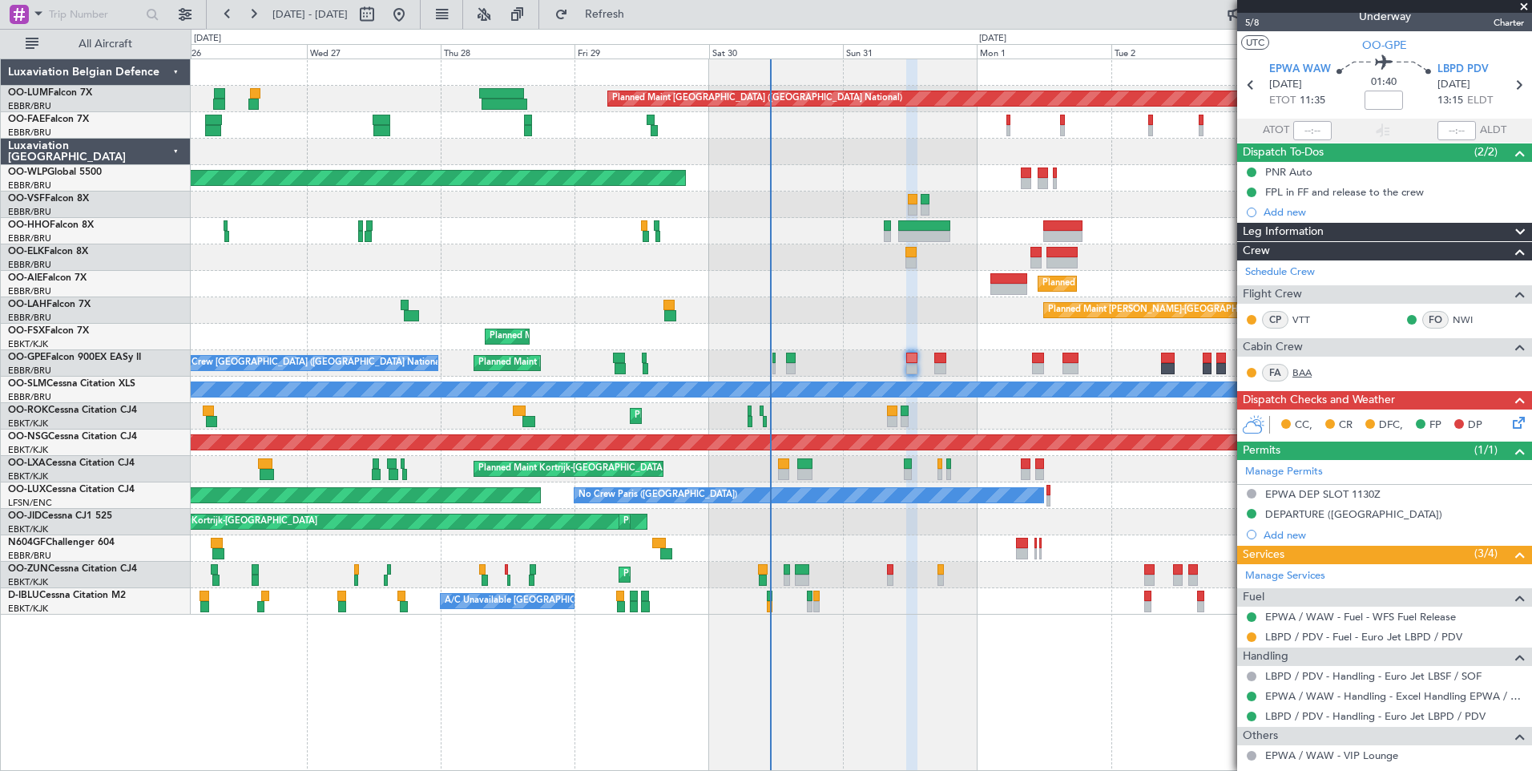
scroll to position [0, 0]
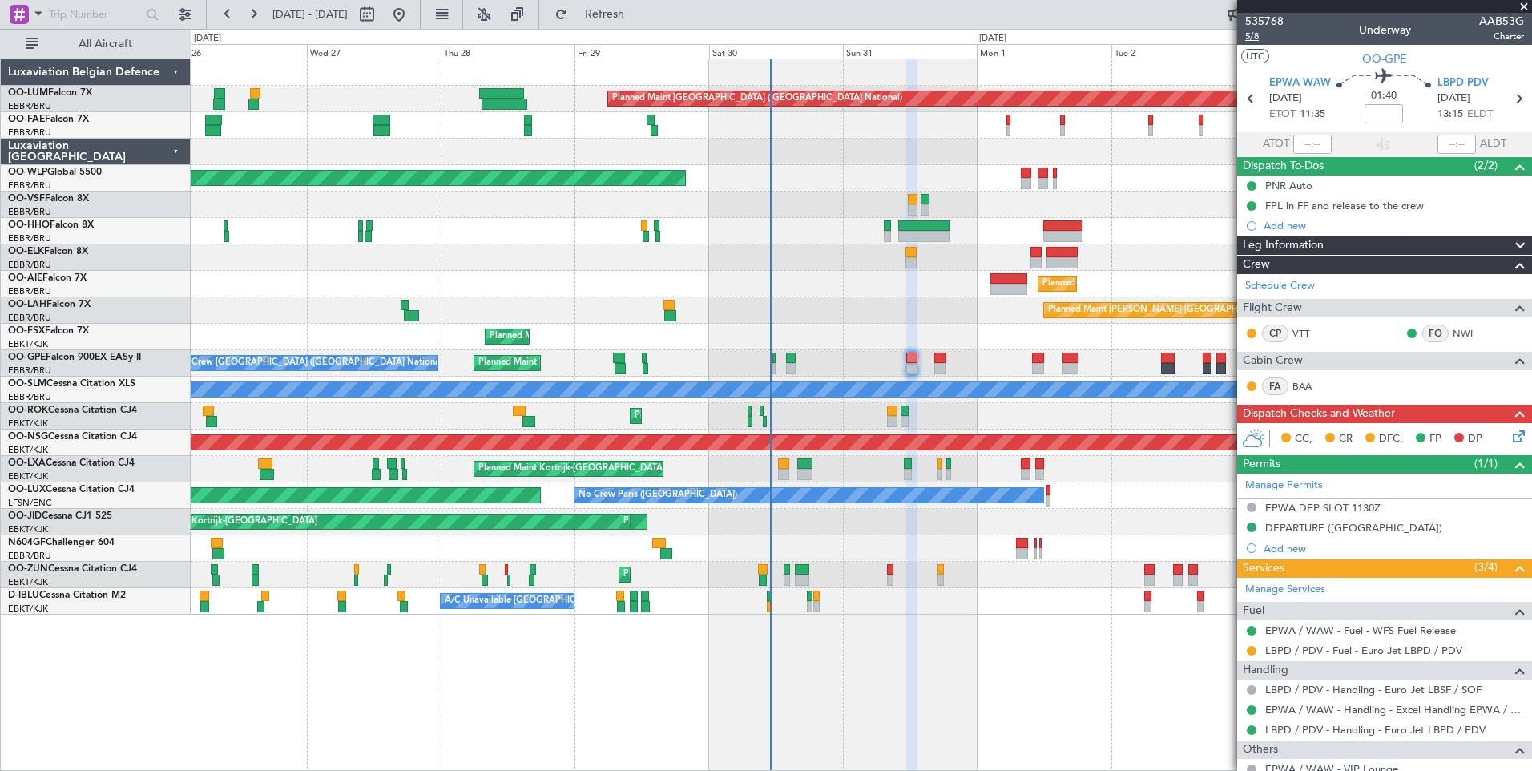
click at [1257, 36] on span "5/8" at bounding box center [1264, 37] width 38 height 14
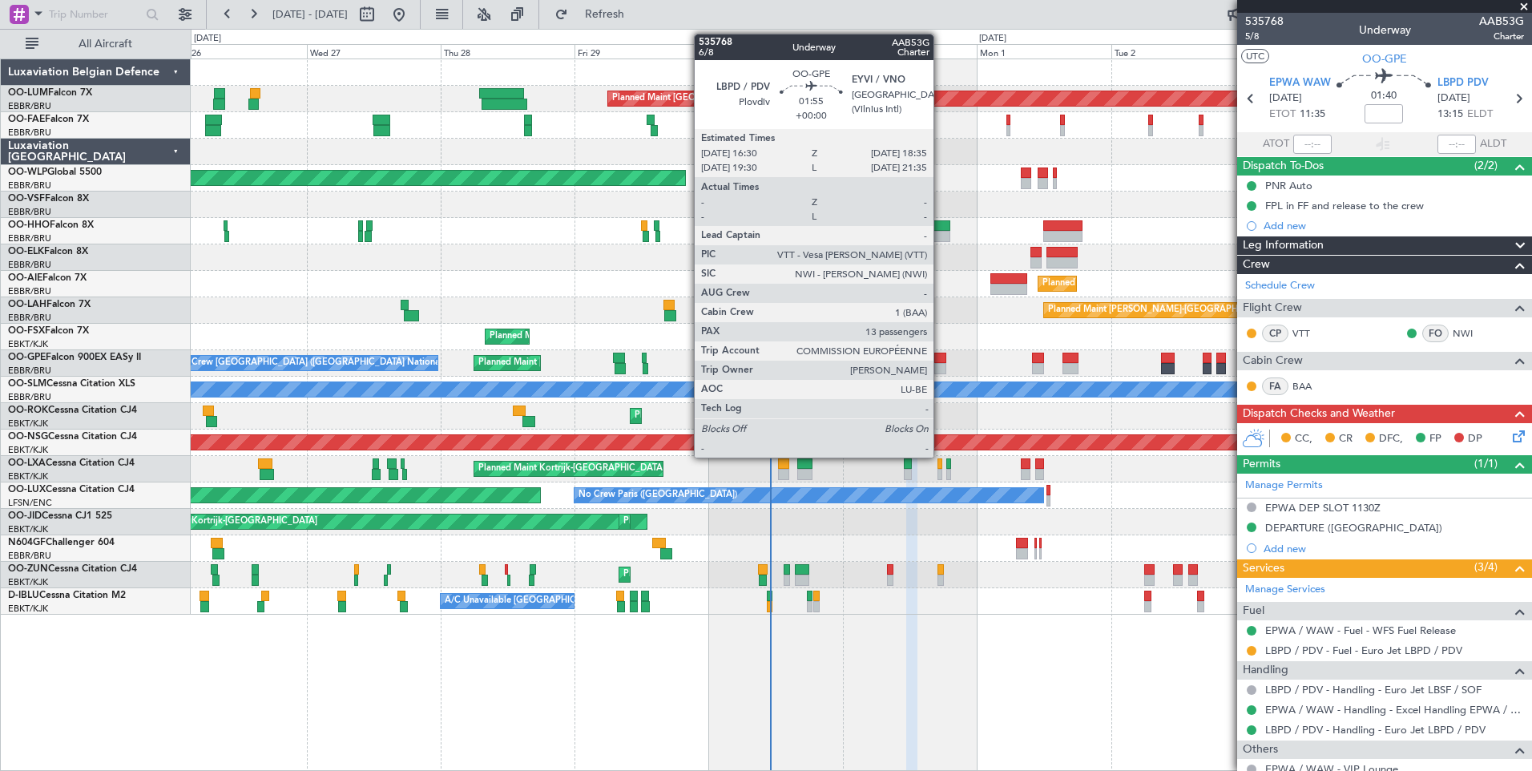
click at [941, 361] on div at bounding box center [940, 358] width 12 height 11
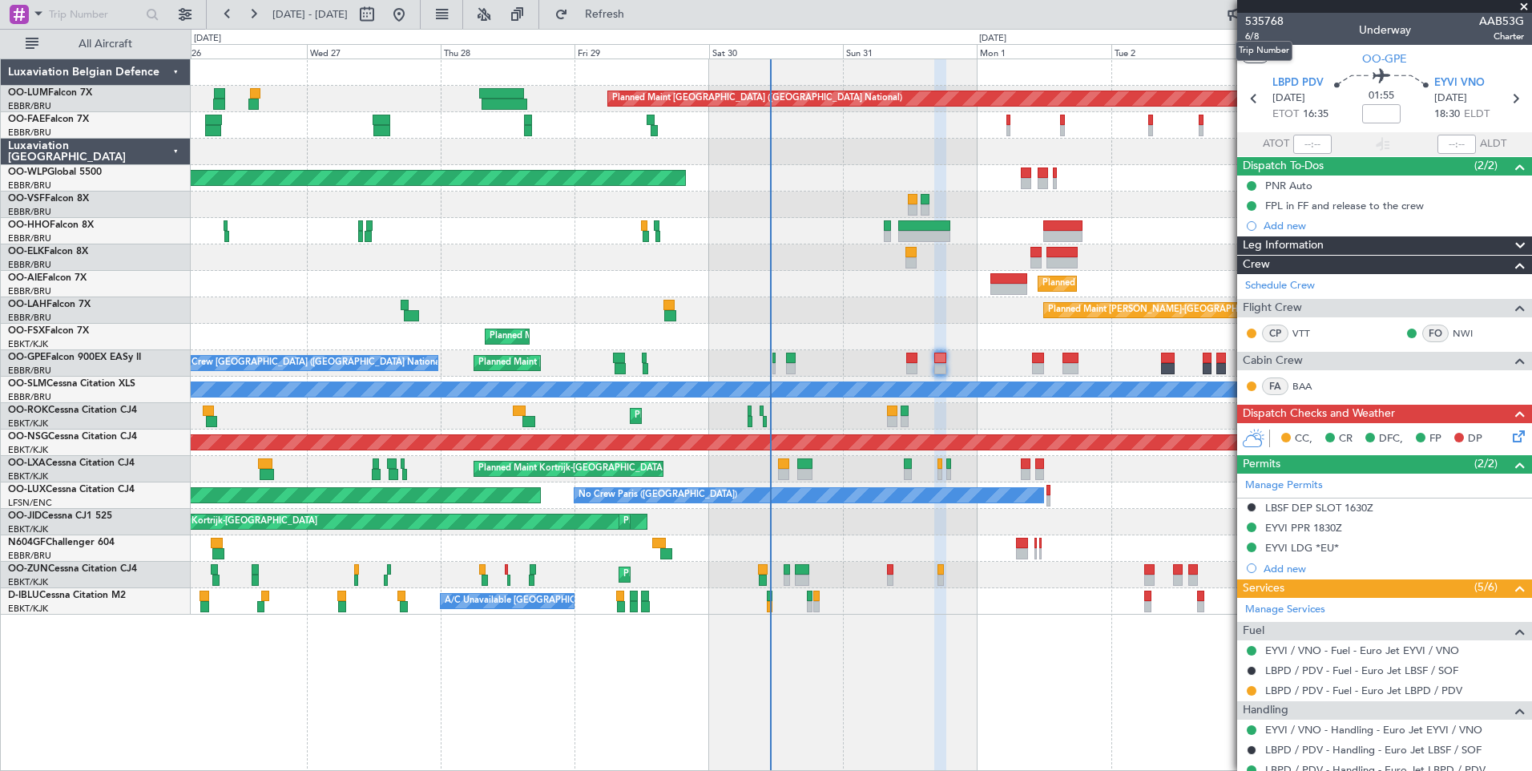
click at [1253, 35] on mat-tooltip-component "Trip Number" at bounding box center [1263, 51] width 79 height 42
click at [1257, 31] on span "6/8" at bounding box center [1264, 37] width 38 height 14
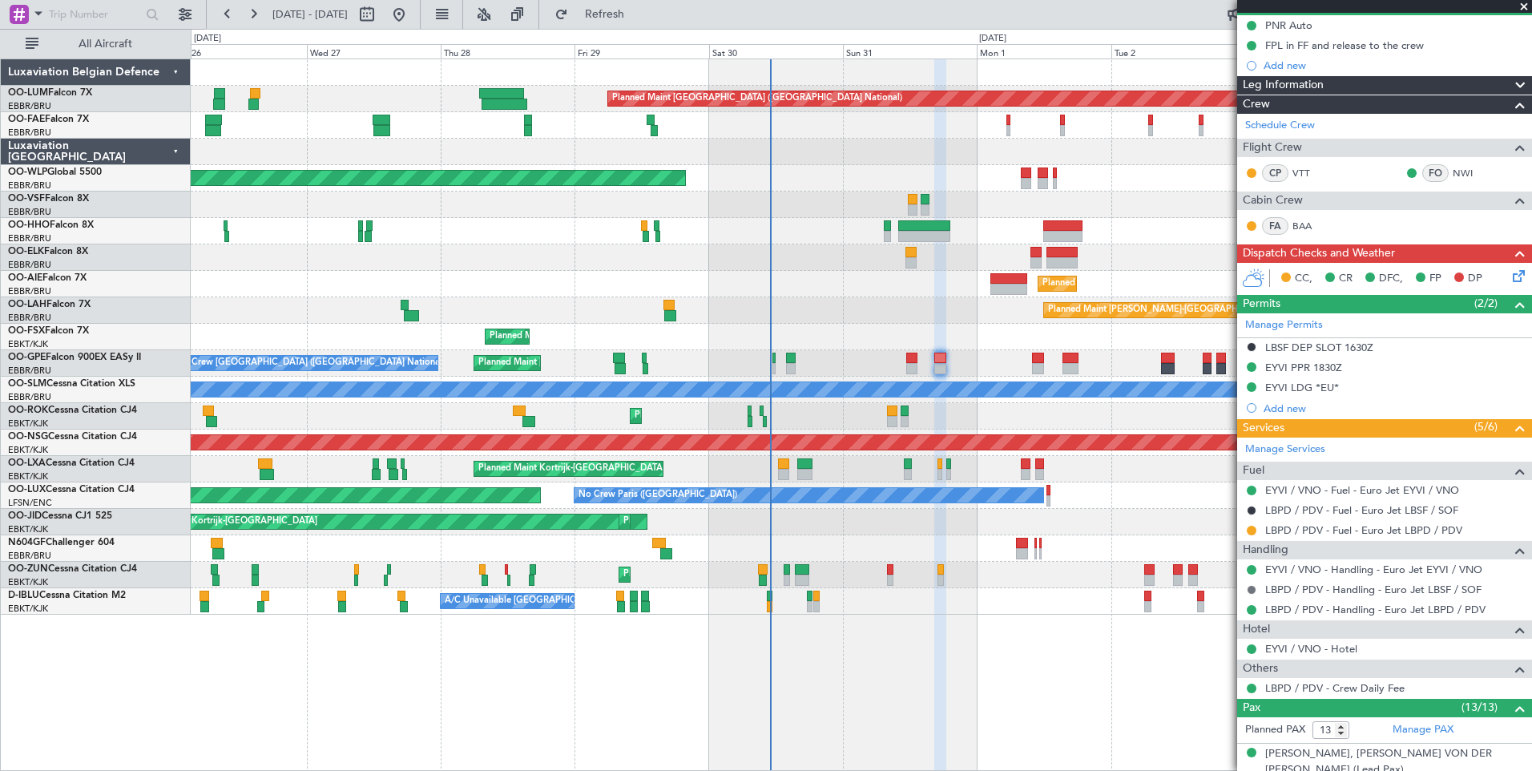
click at [1250, 586] on button at bounding box center [1252, 590] width 10 height 10
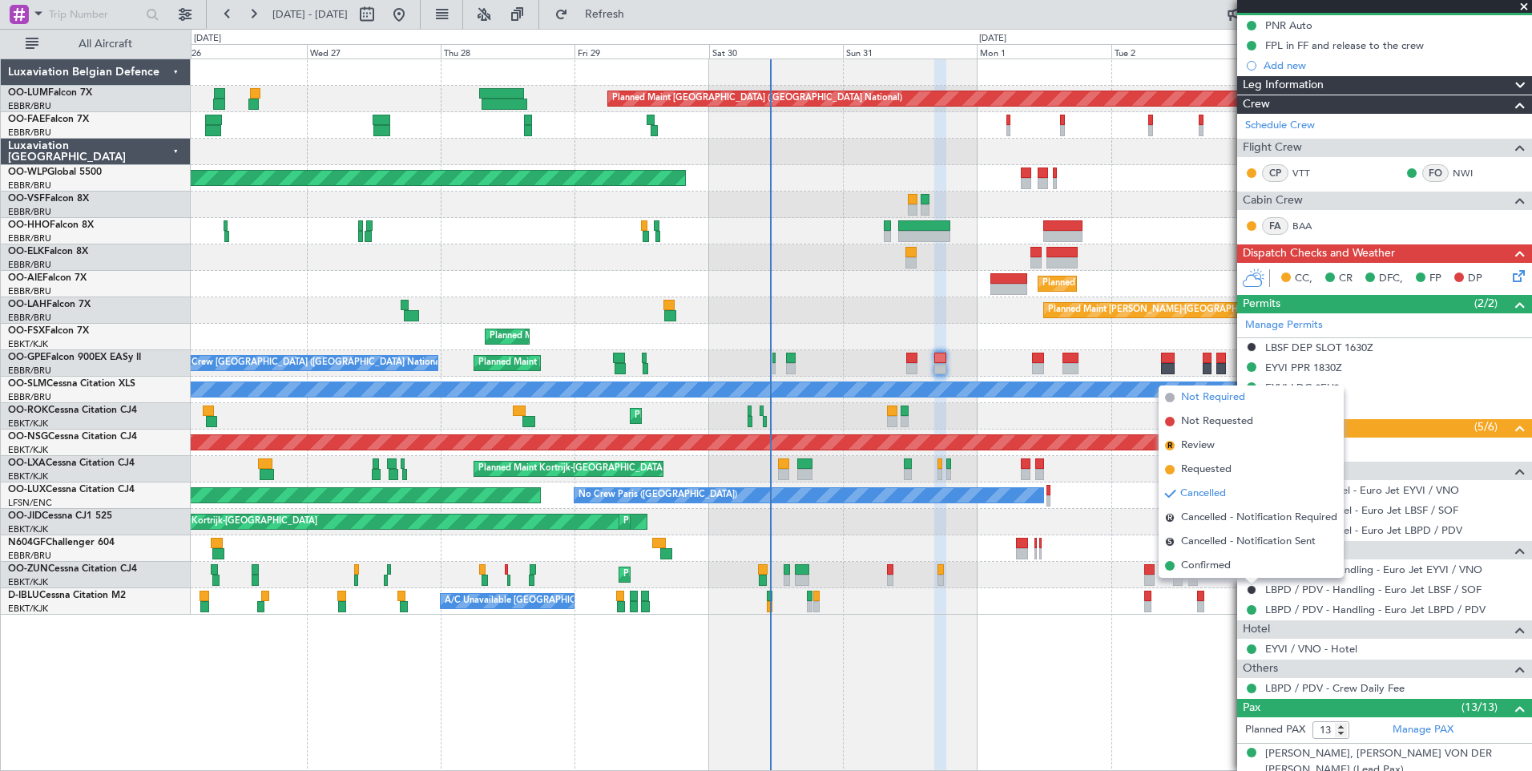
click at [1211, 402] on span "Not Required" at bounding box center [1213, 397] width 64 height 16
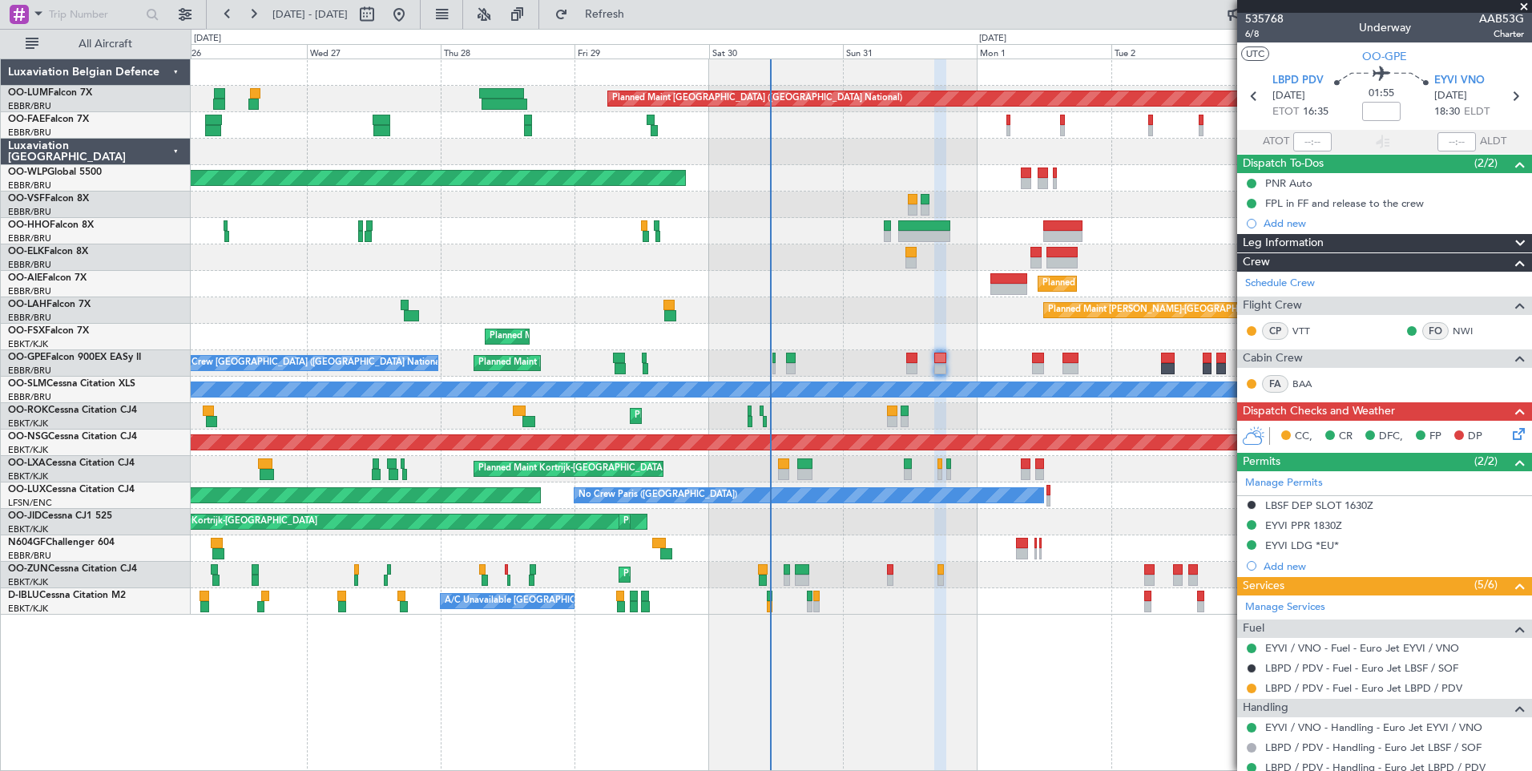
scroll to position [0, 0]
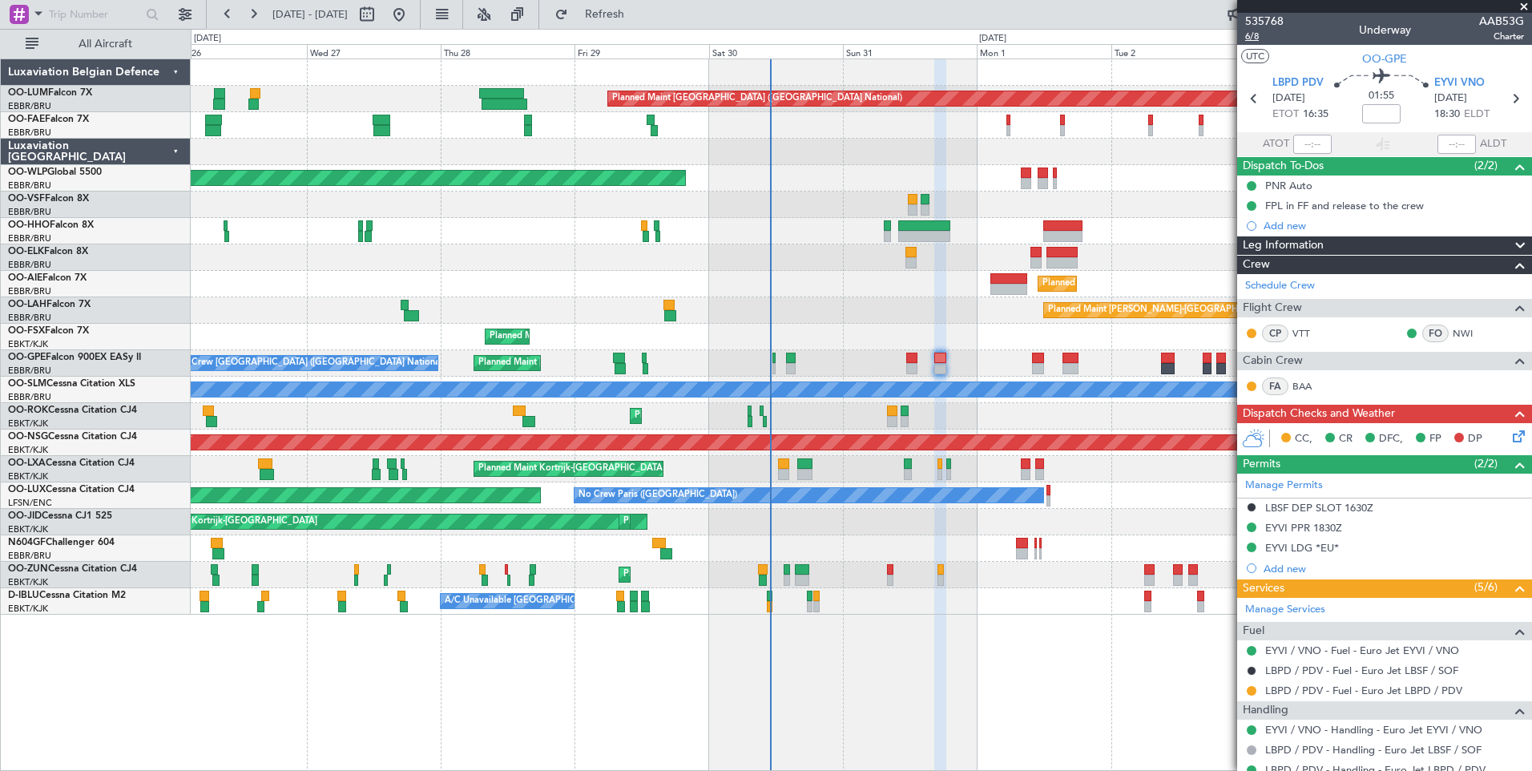
click at [1253, 34] on span "6/8" at bounding box center [1264, 37] width 38 height 14
click at [639, 9] on span "Refresh" at bounding box center [604, 14] width 67 height 11
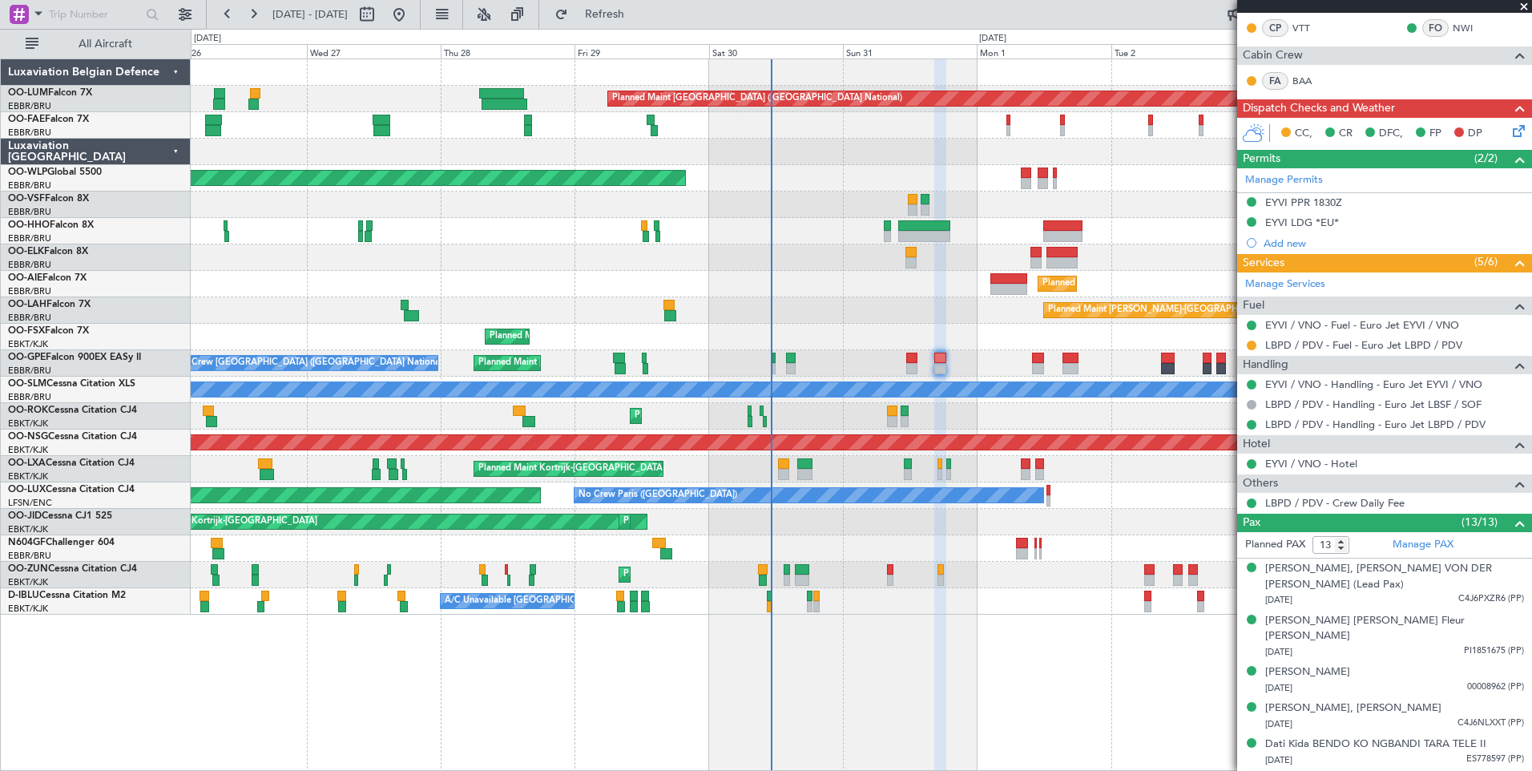
scroll to position [321, 0]
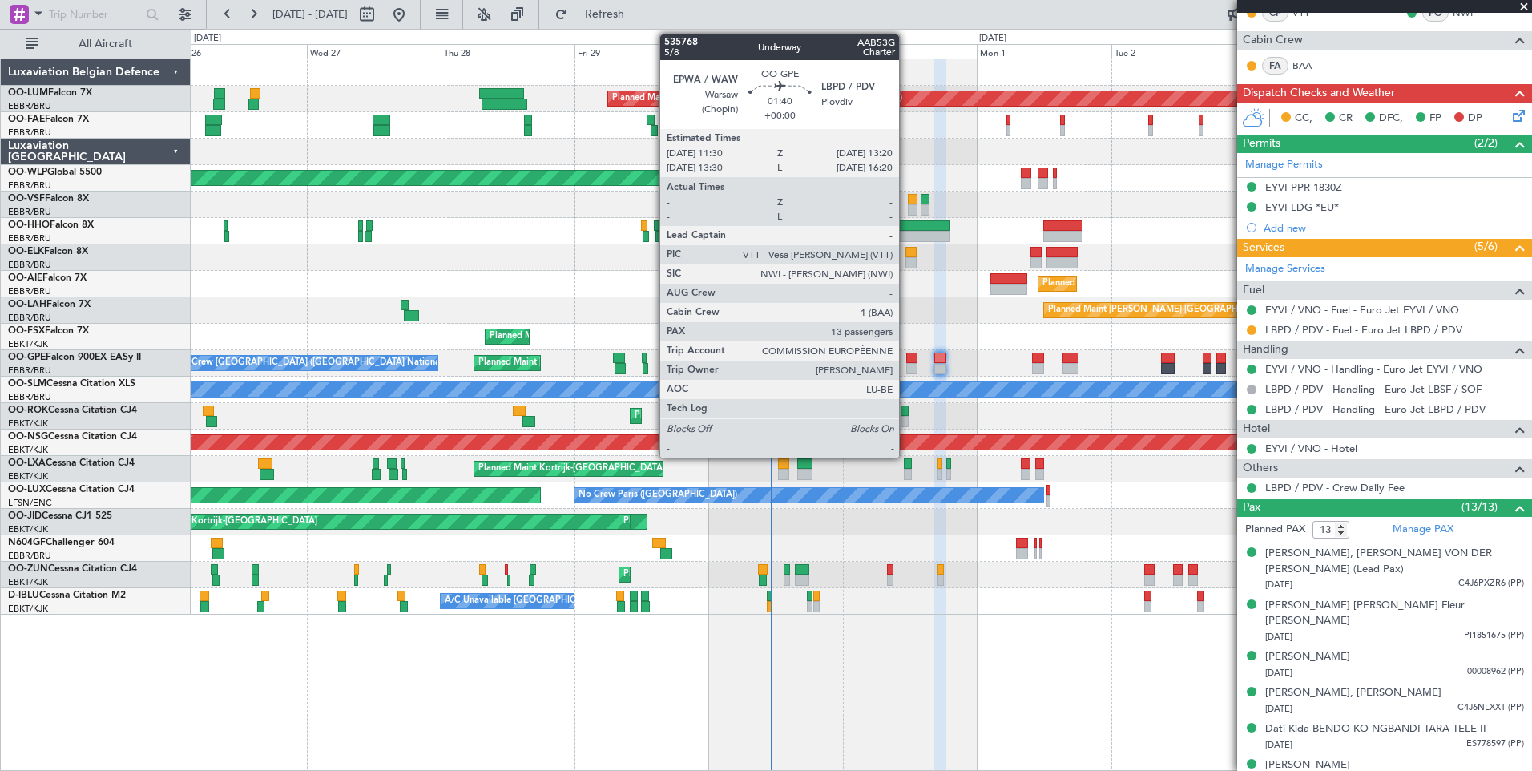
click at [906, 368] on div at bounding box center [911, 368] width 10 height 11
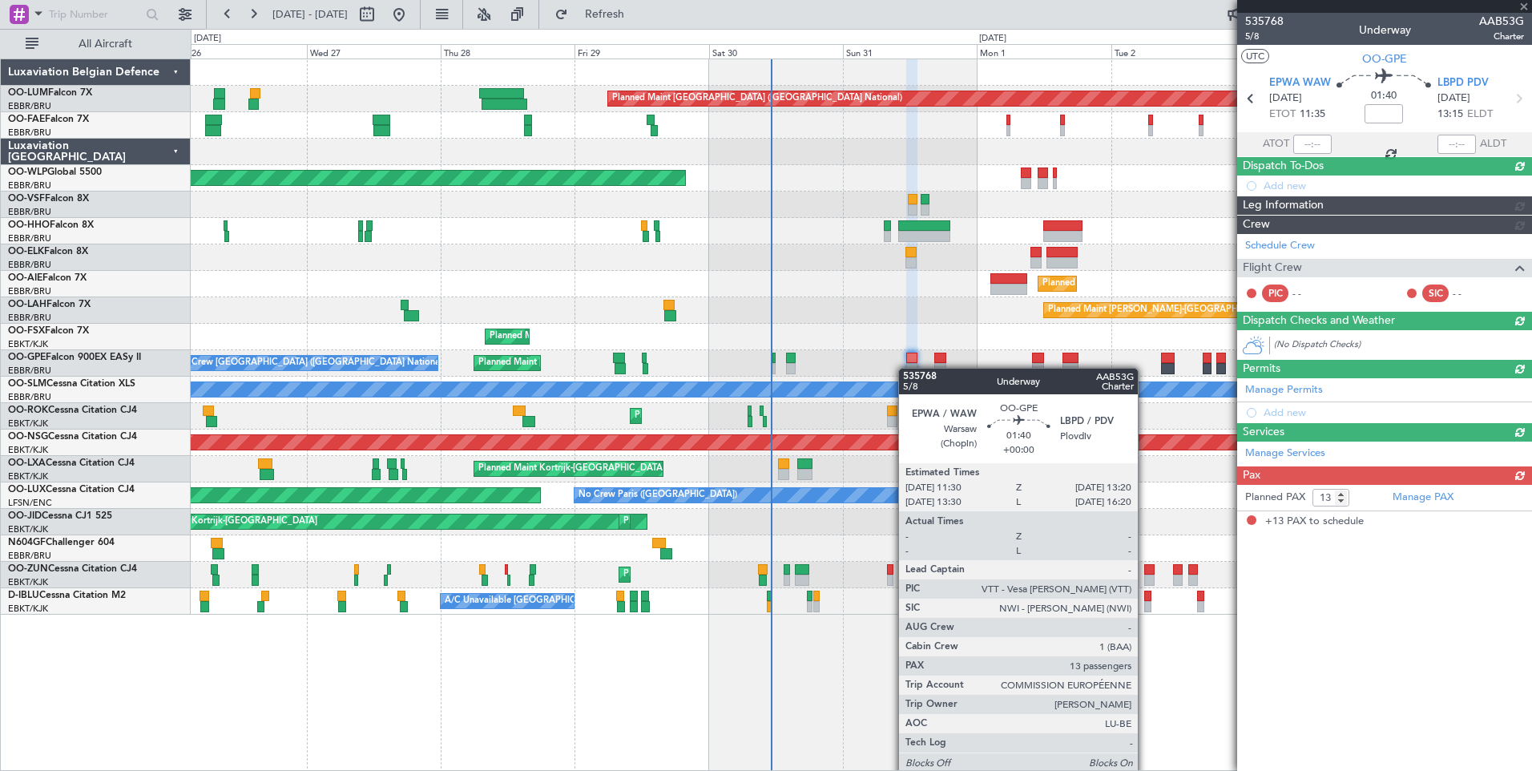
scroll to position [0, 0]
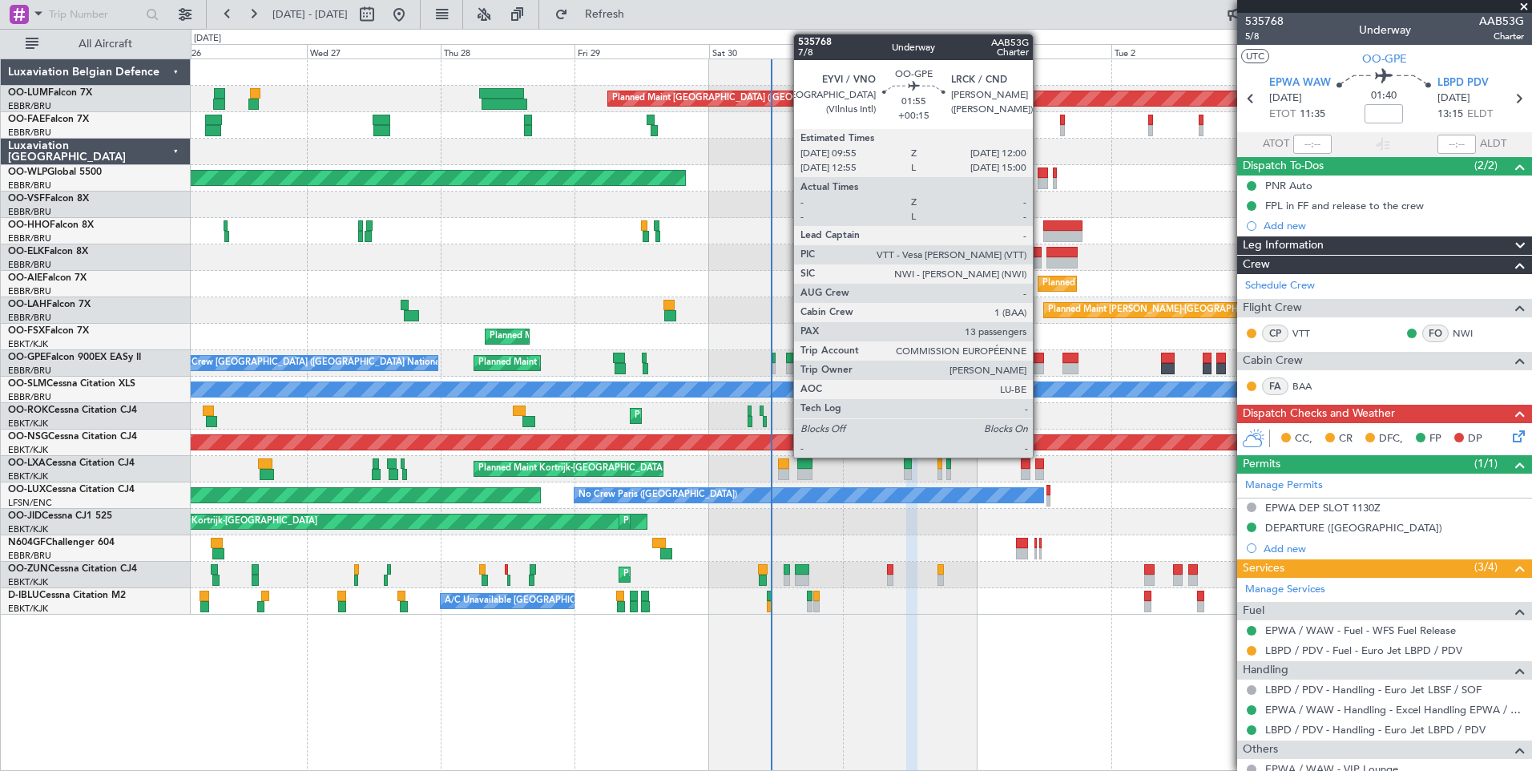
click at [1040, 365] on div at bounding box center [1038, 368] width 12 height 11
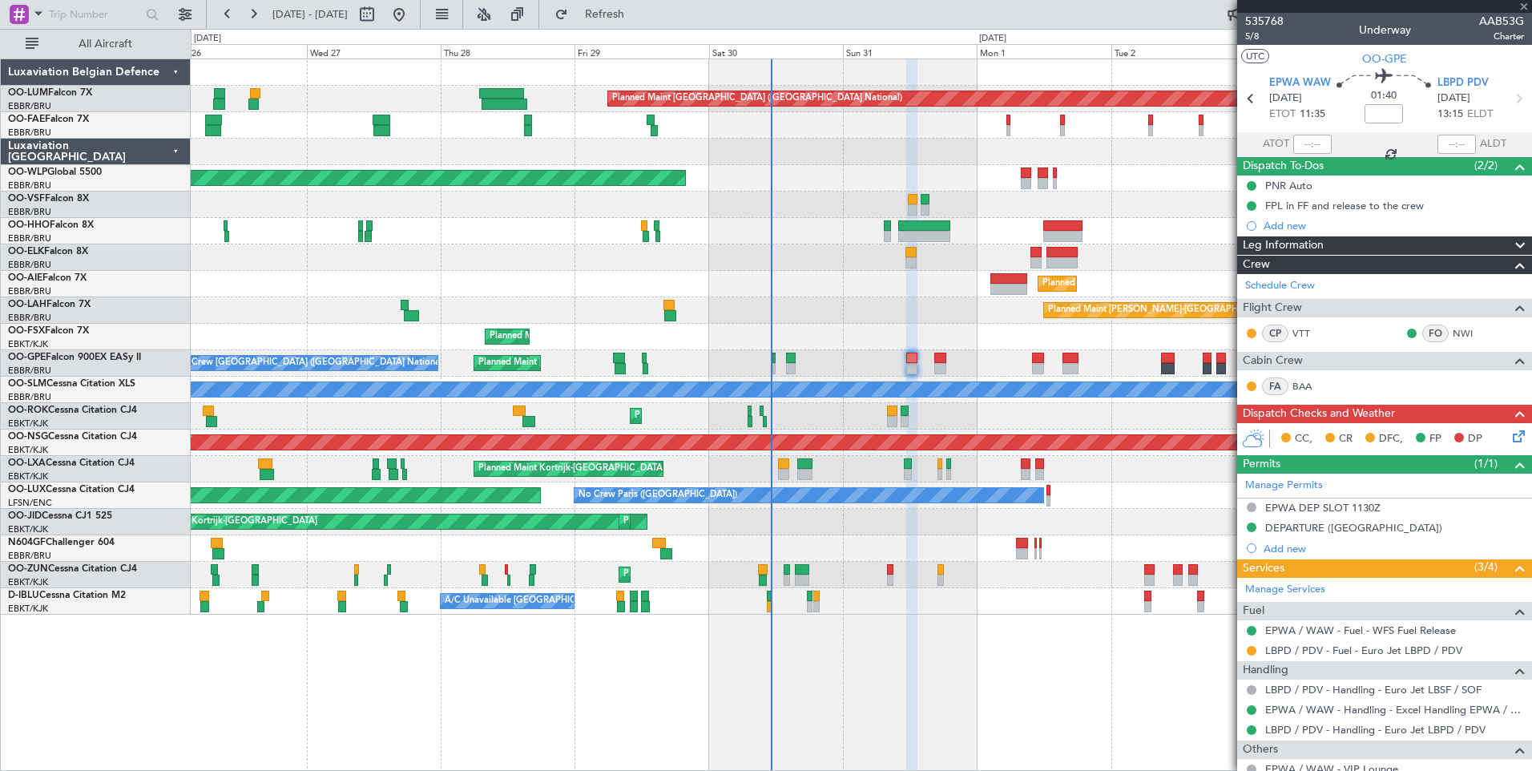
type input "+00:15"
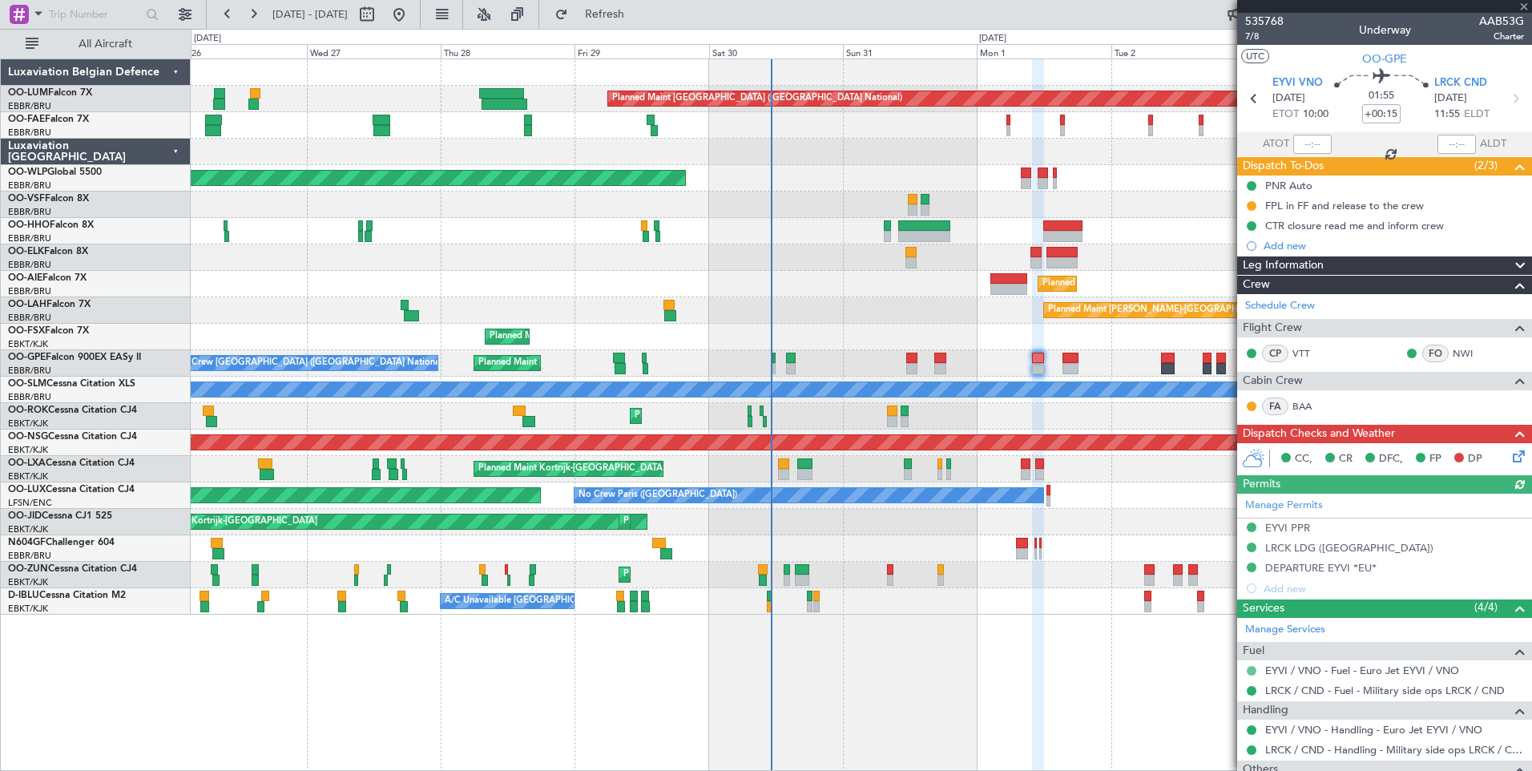
click at [1253, 668] on button at bounding box center [1252, 671] width 10 height 10
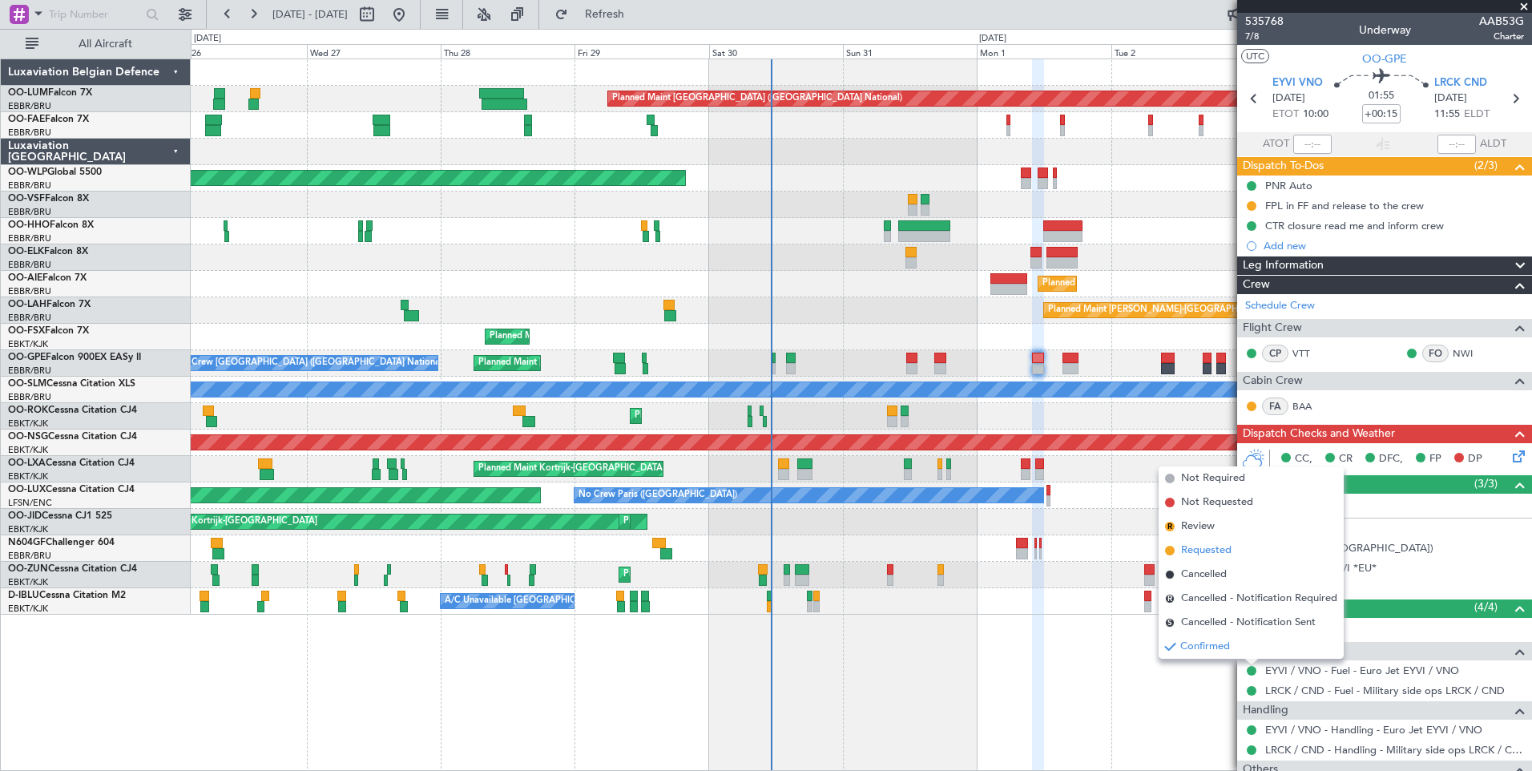
click at [1204, 551] on span "Requested" at bounding box center [1206, 551] width 50 height 16
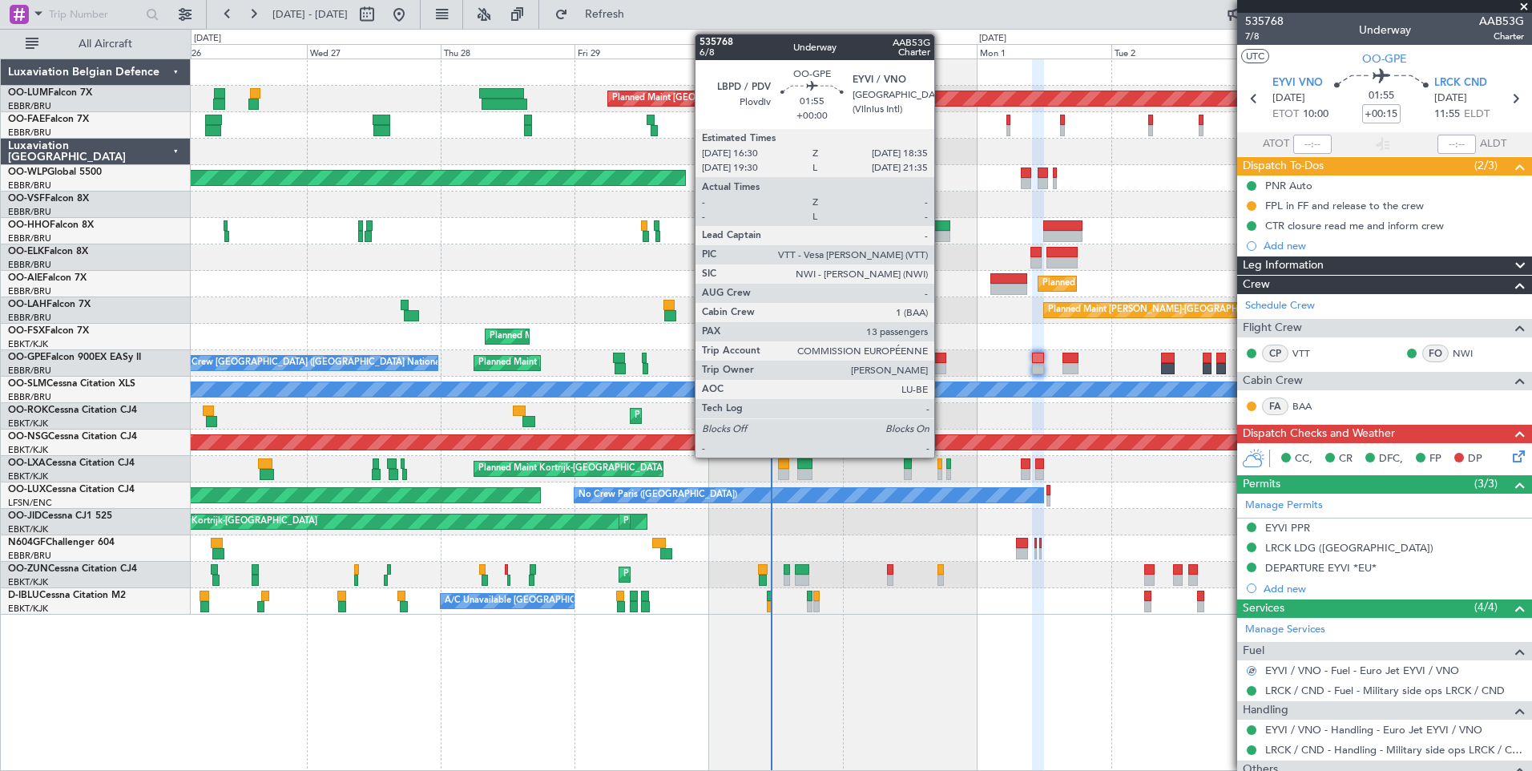
click at [940, 358] on div at bounding box center [940, 358] width 12 height 11
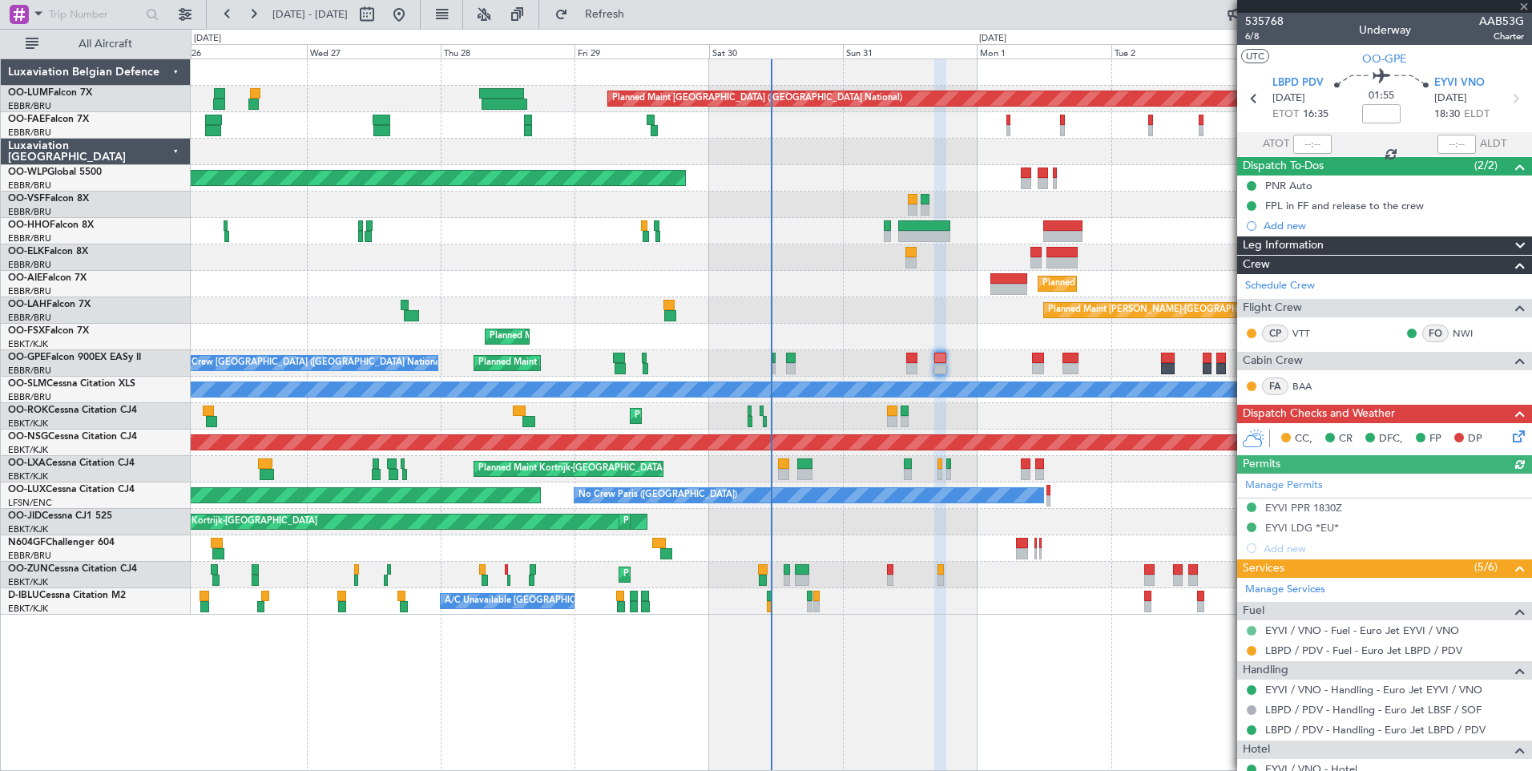
click at [1253, 626] on button at bounding box center [1252, 631] width 10 height 10
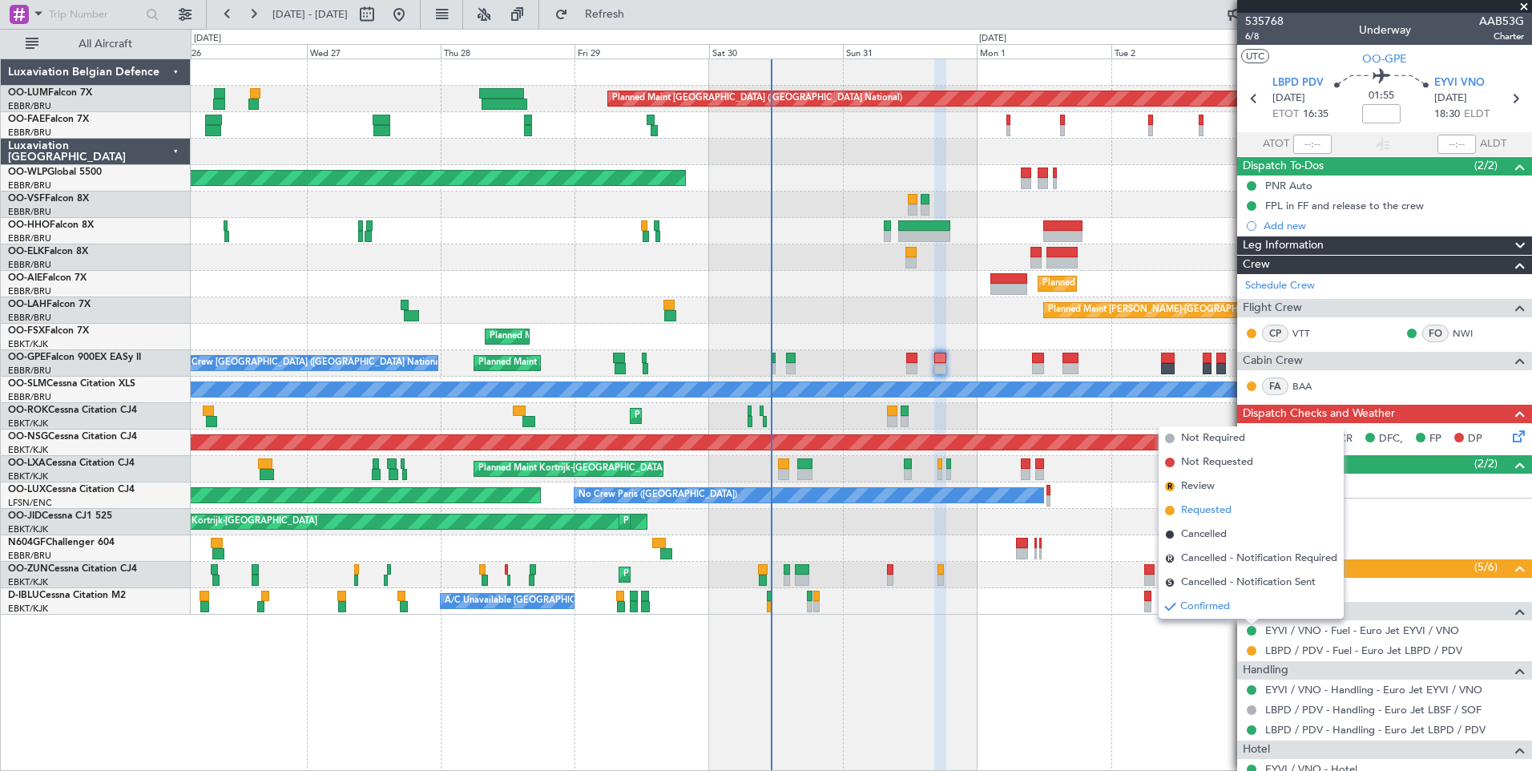
click at [1213, 504] on span "Requested" at bounding box center [1206, 510] width 50 height 16
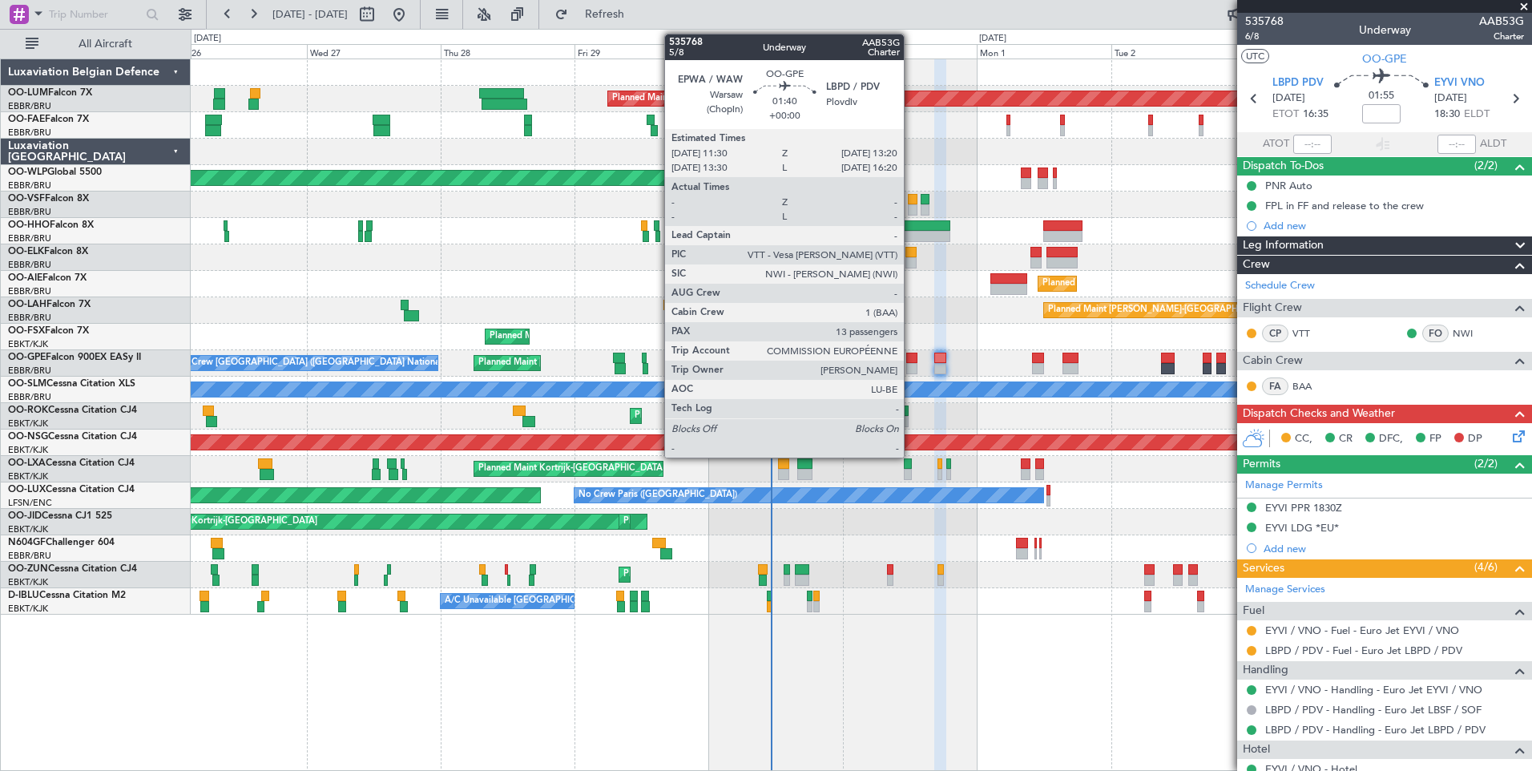
click at [911, 353] on div at bounding box center [911, 358] width 10 height 11
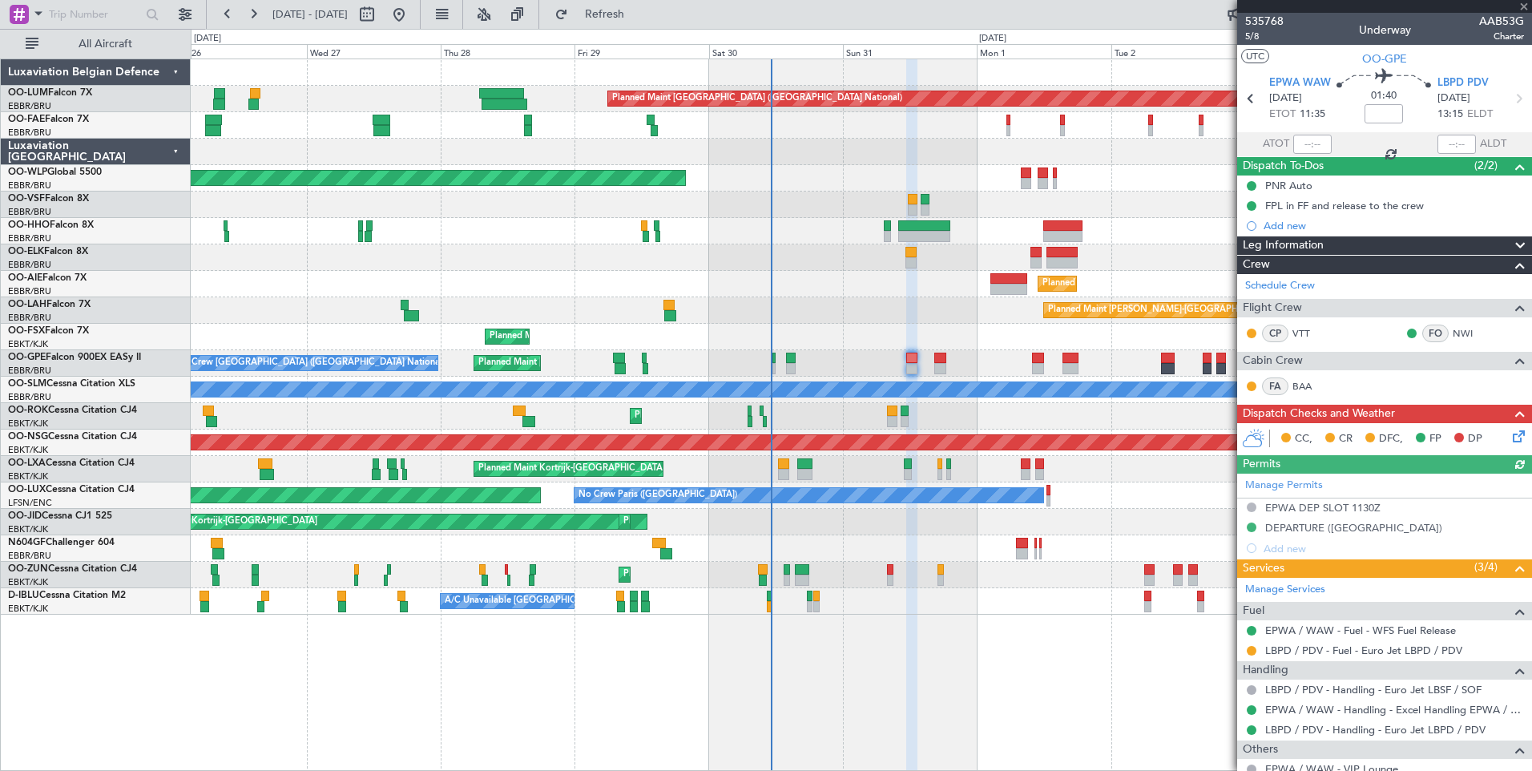
click at [627, 1] on fb-refresh-button "Refresh" at bounding box center [595, 14] width 112 height 29
click at [617, 6] on button "Refresh" at bounding box center [595, 15] width 96 height 26
click at [643, 22] on button "Refresh" at bounding box center [595, 15] width 96 height 26
click at [1247, 648] on button at bounding box center [1252, 651] width 10 height 10
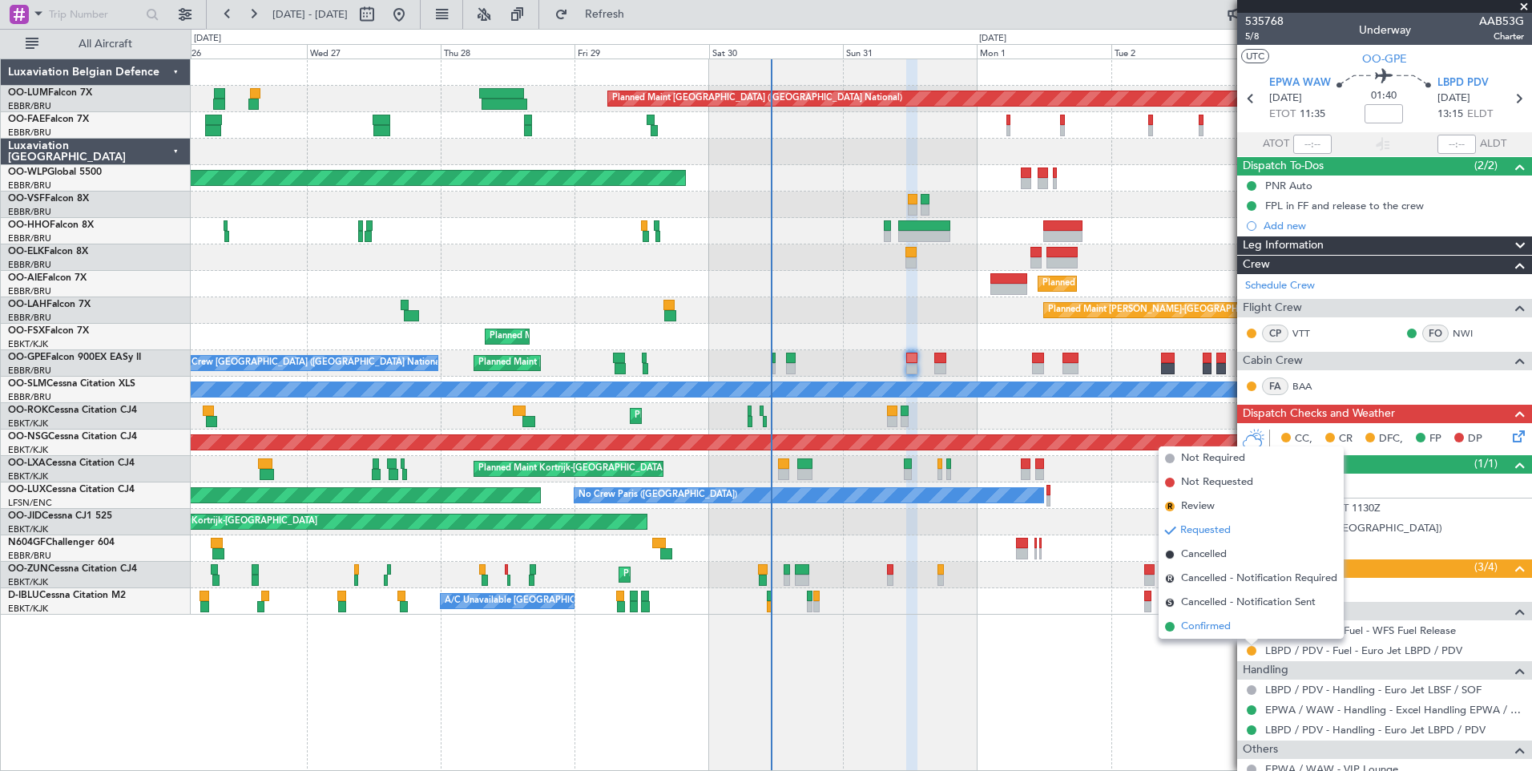
click at [1208, 629] on span "Confirmed" at bounding box center [1206, 627] width 50 height 16
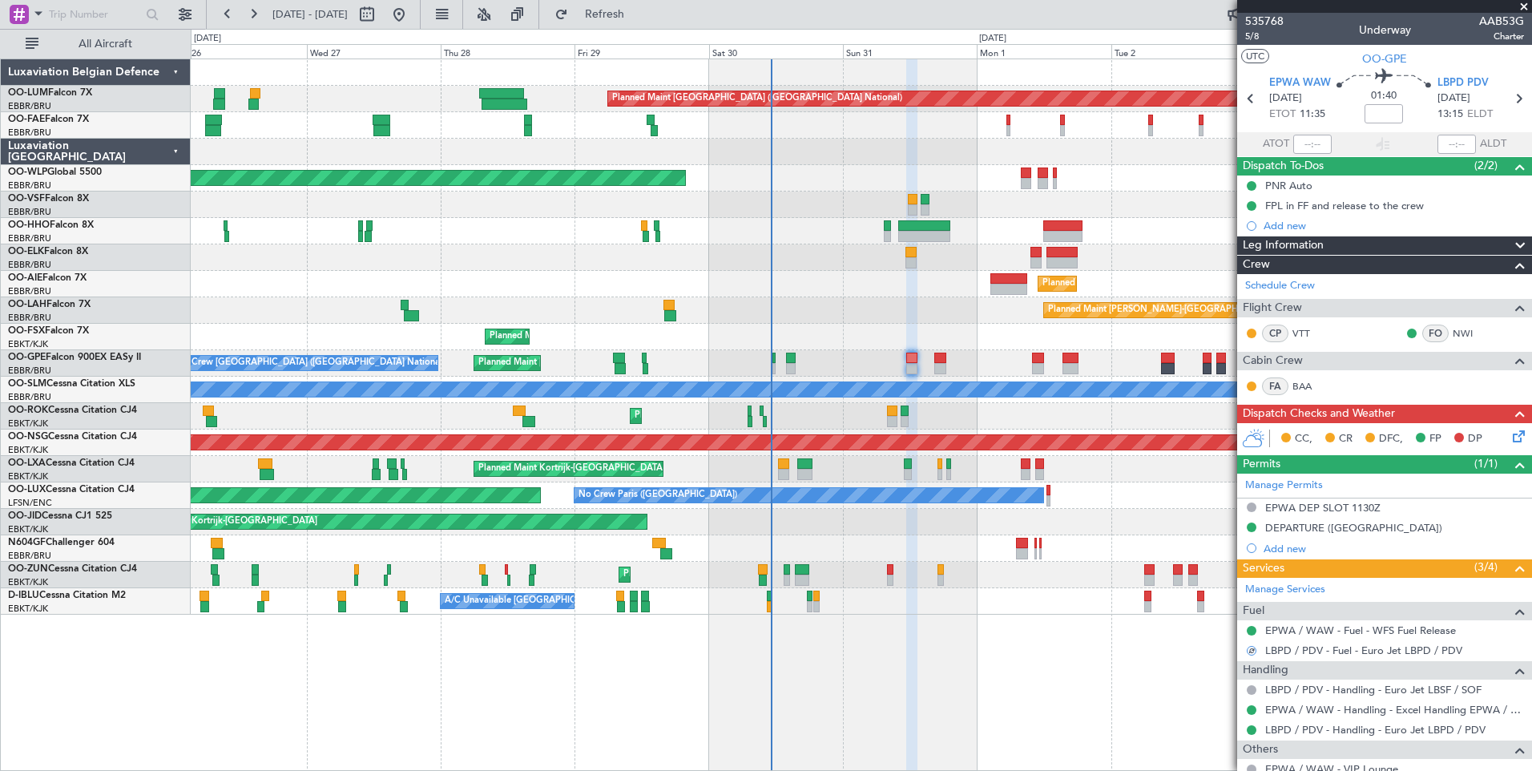
click at [935, 355] on div at bounding box center [940, 358] width 12 height 11
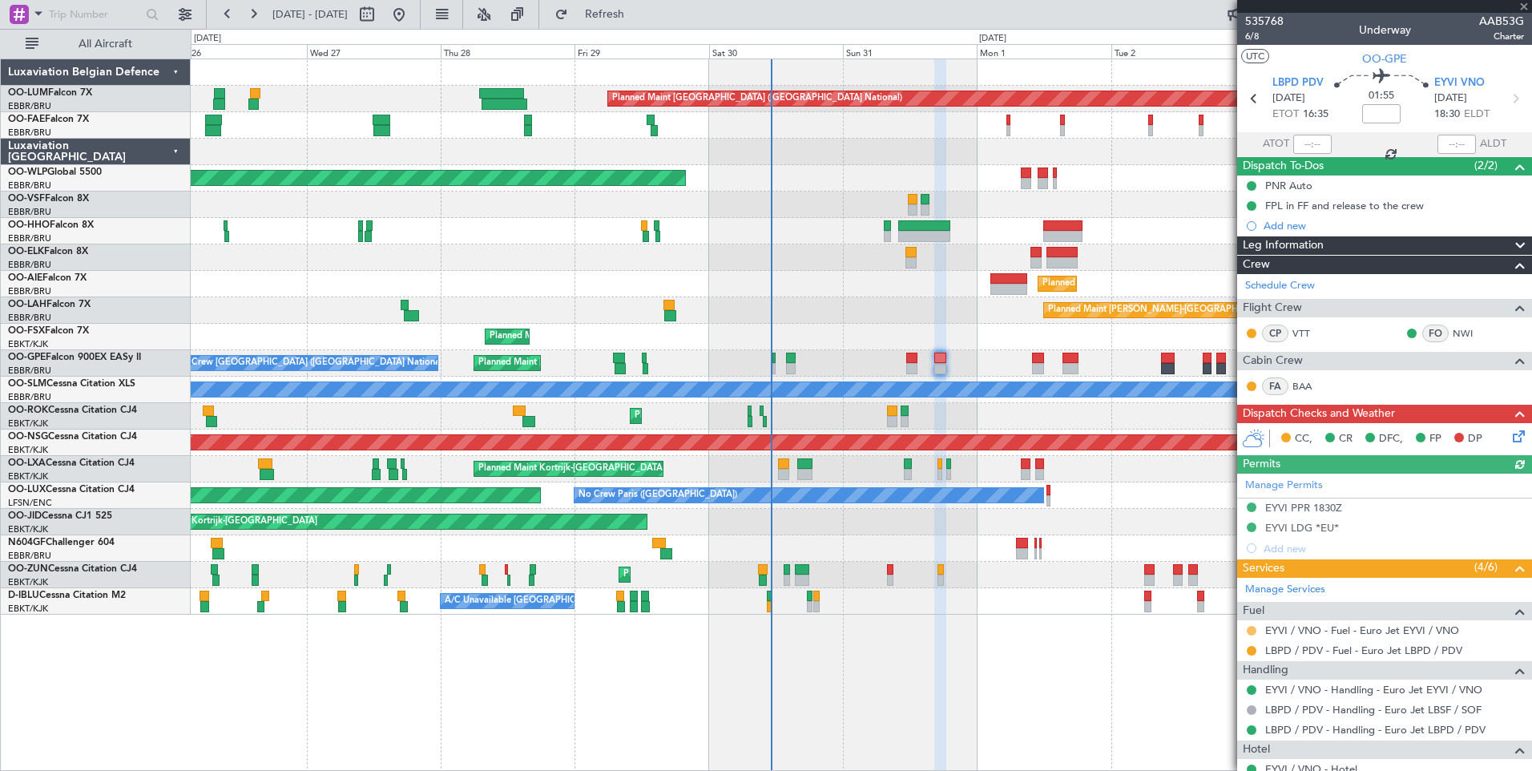
click at [1251, 628] on button at bounding box center [1252, 631] width 10 height 10
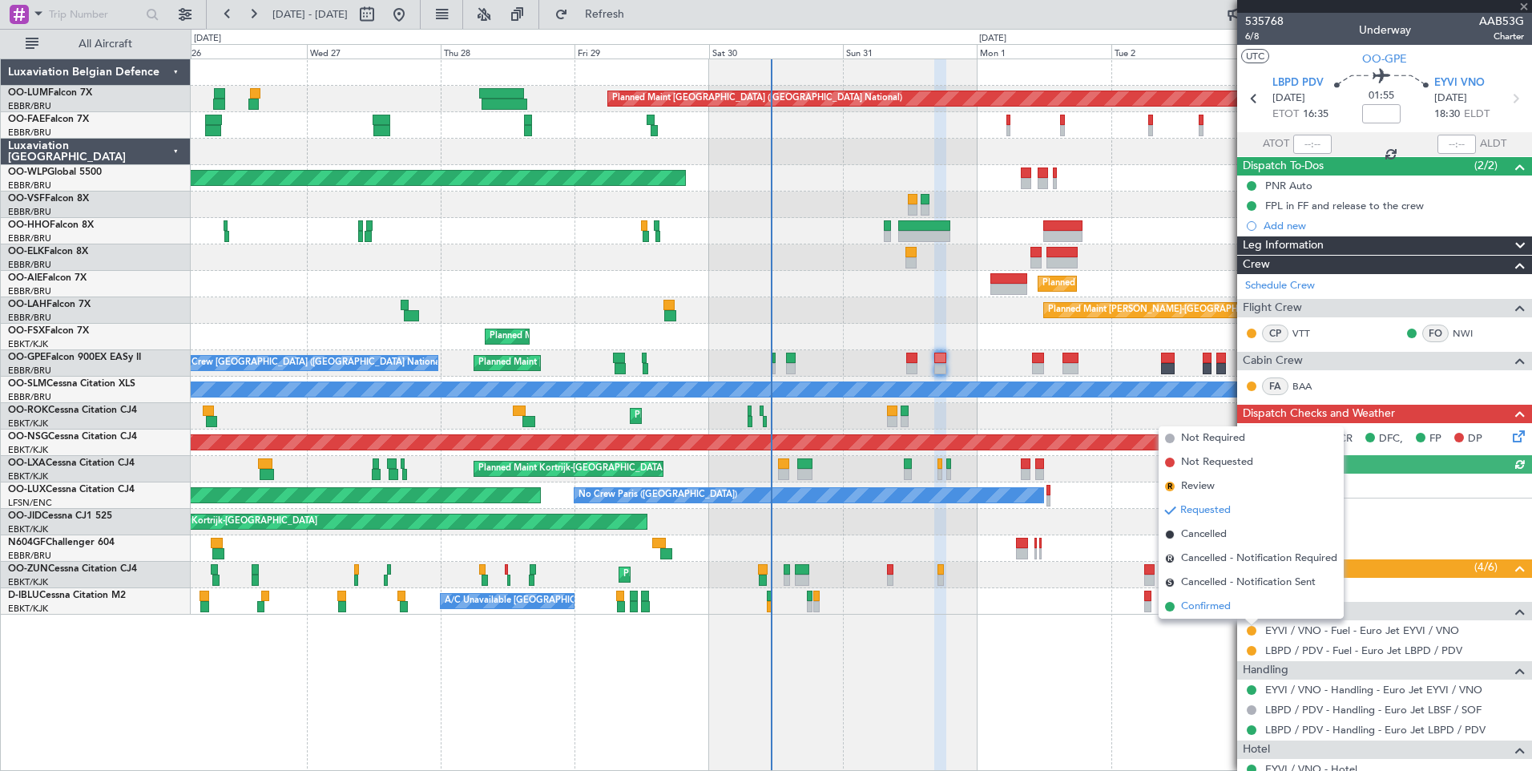
click at [1212, 599] on span "Confirmed" at bounding box center [1206, 607] width 50 height 16
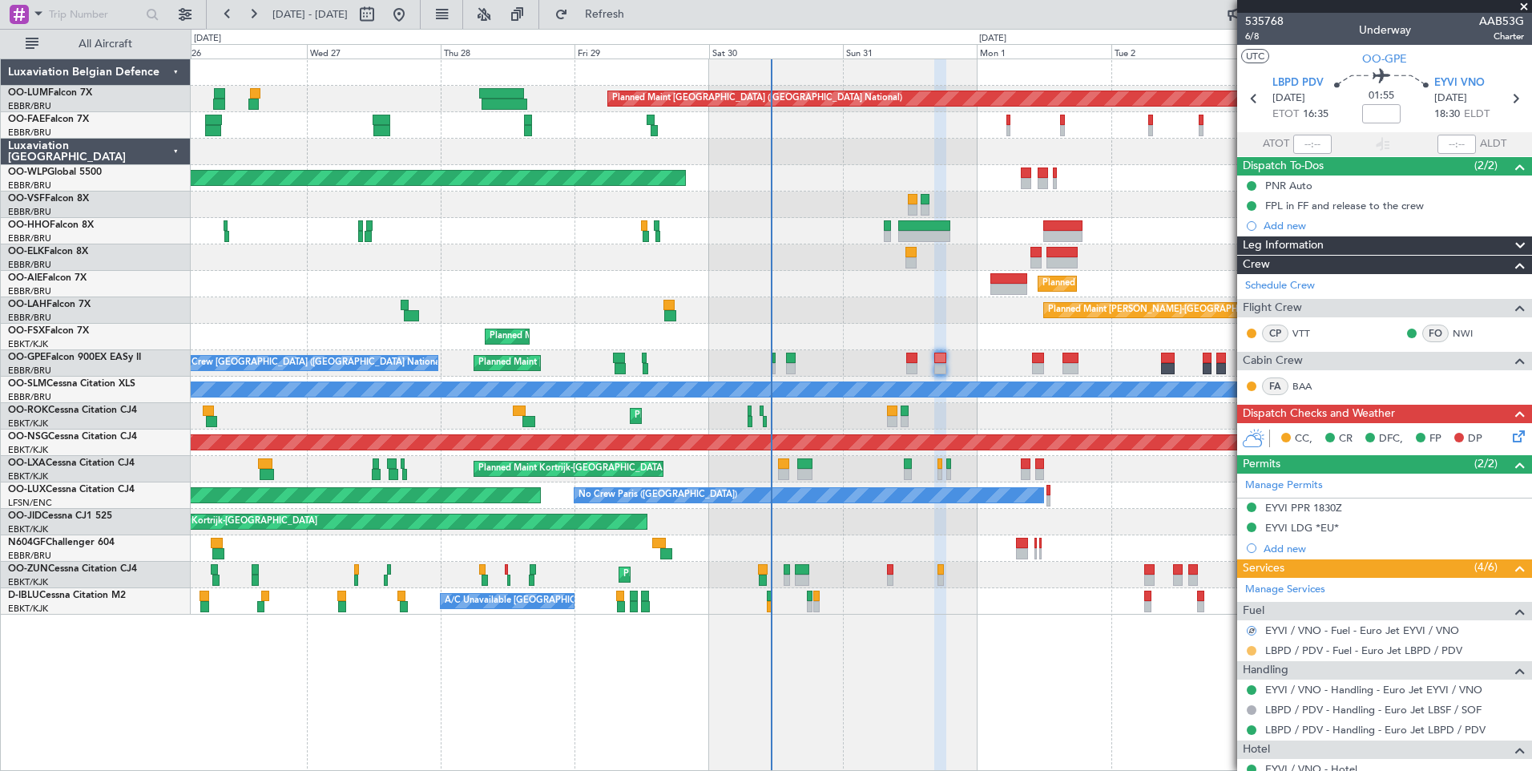
click at [1253, 651] on button at bounding box center [1252, 651] width 10 height 10
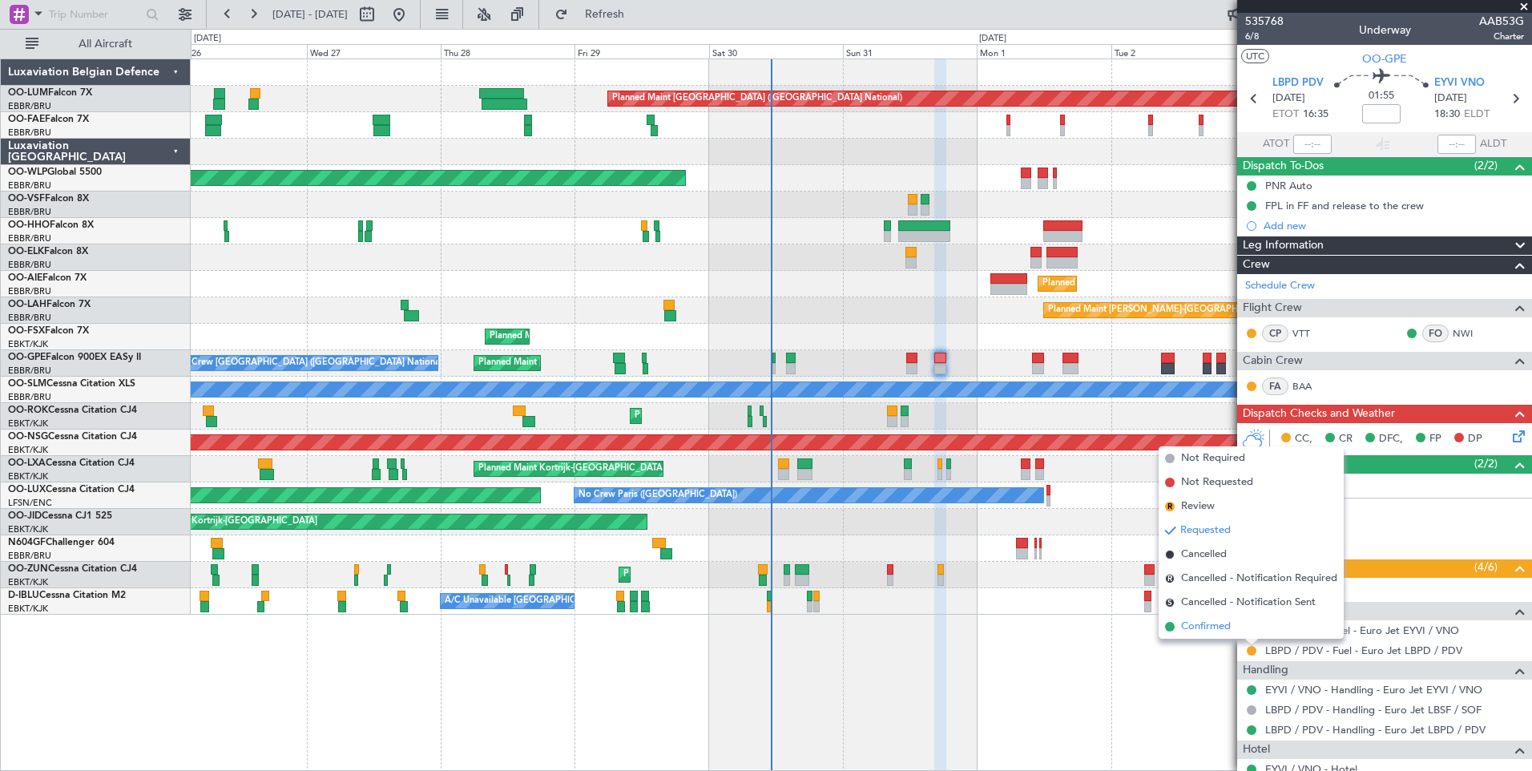
click at [1210, 623] on span "Confirmed" at bounding box center [1206, 627] width 50 height 16
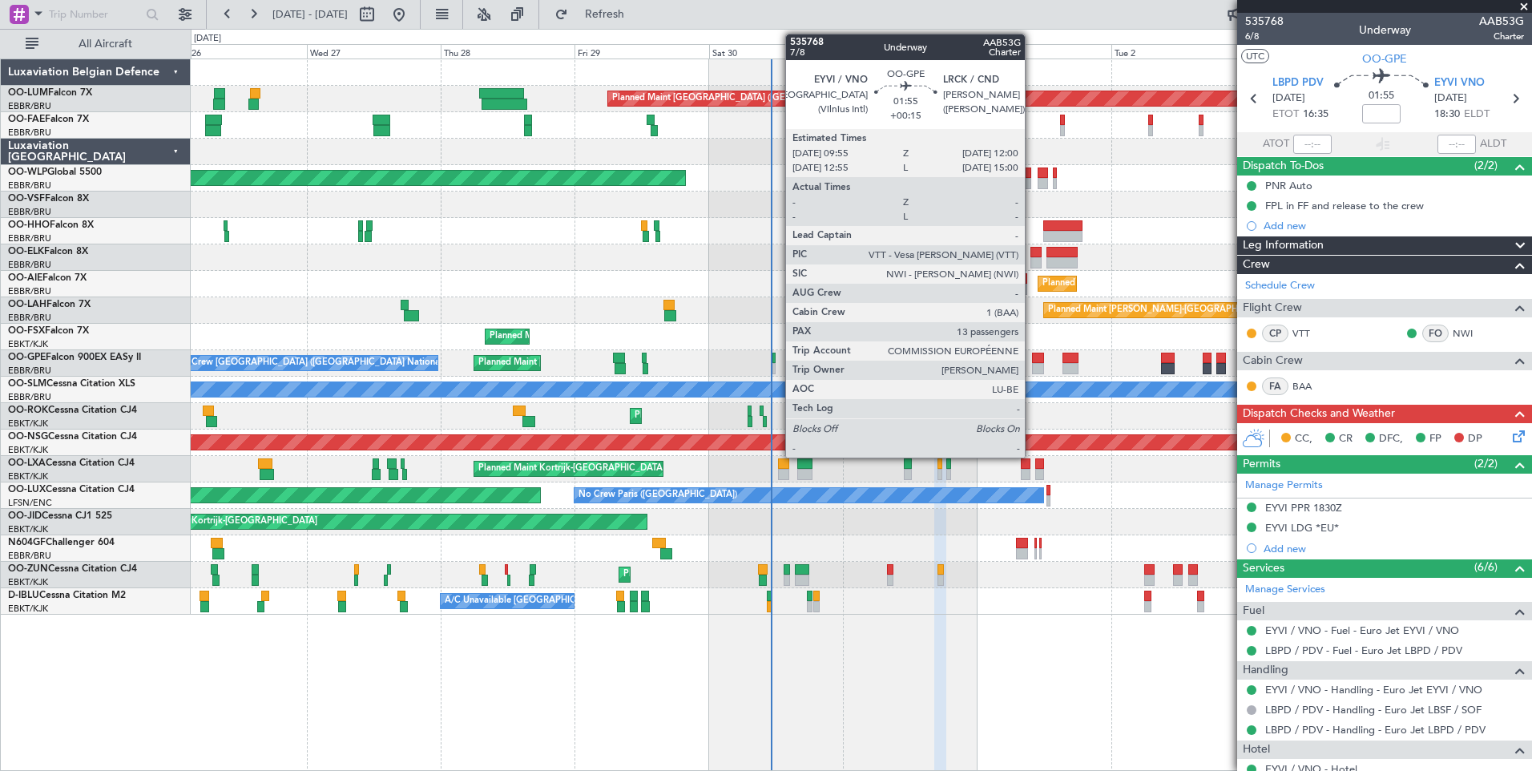
click at [1032, 354] on div at bounding box center [1038, 358] width 12 height 11
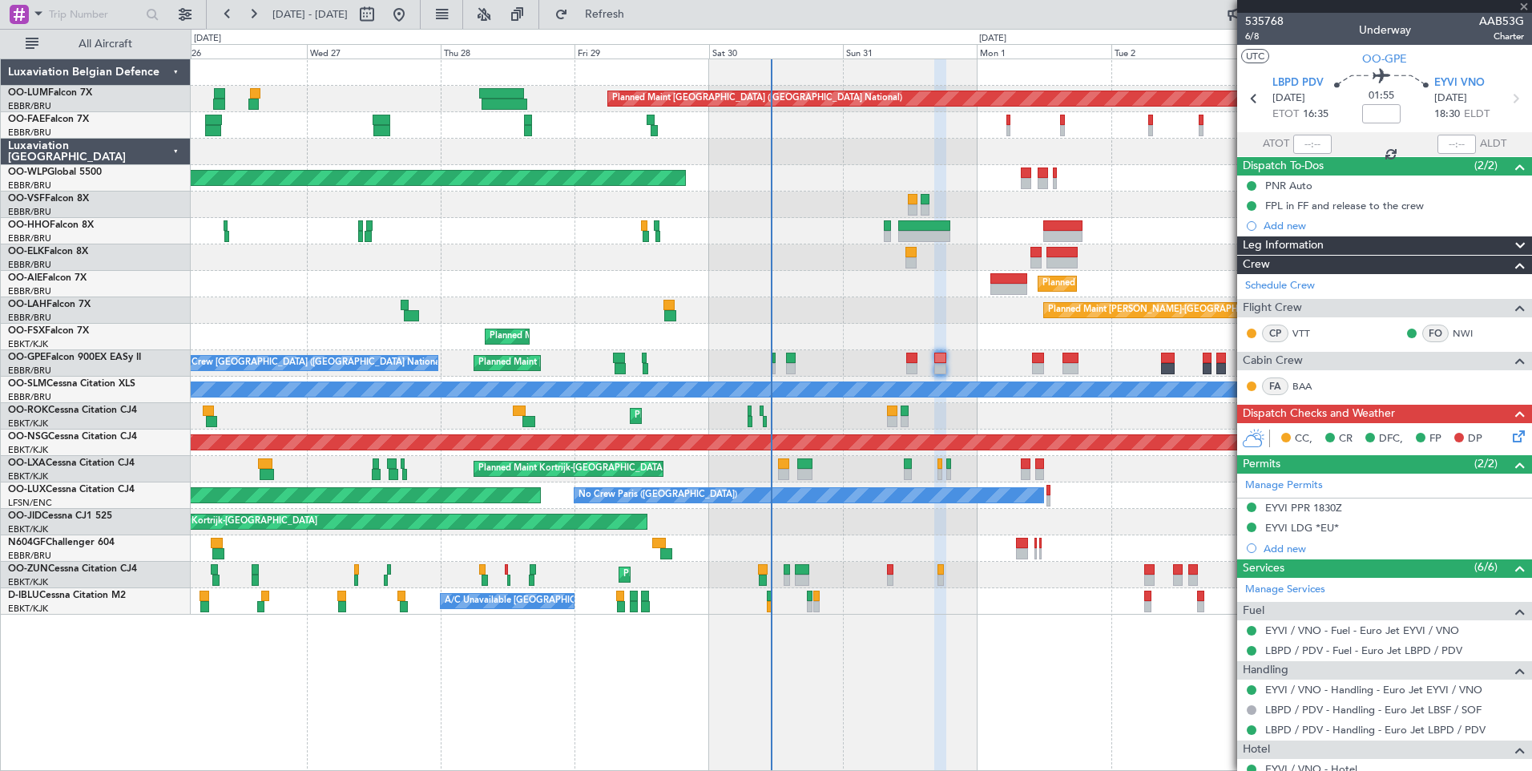
type input "+00:15"
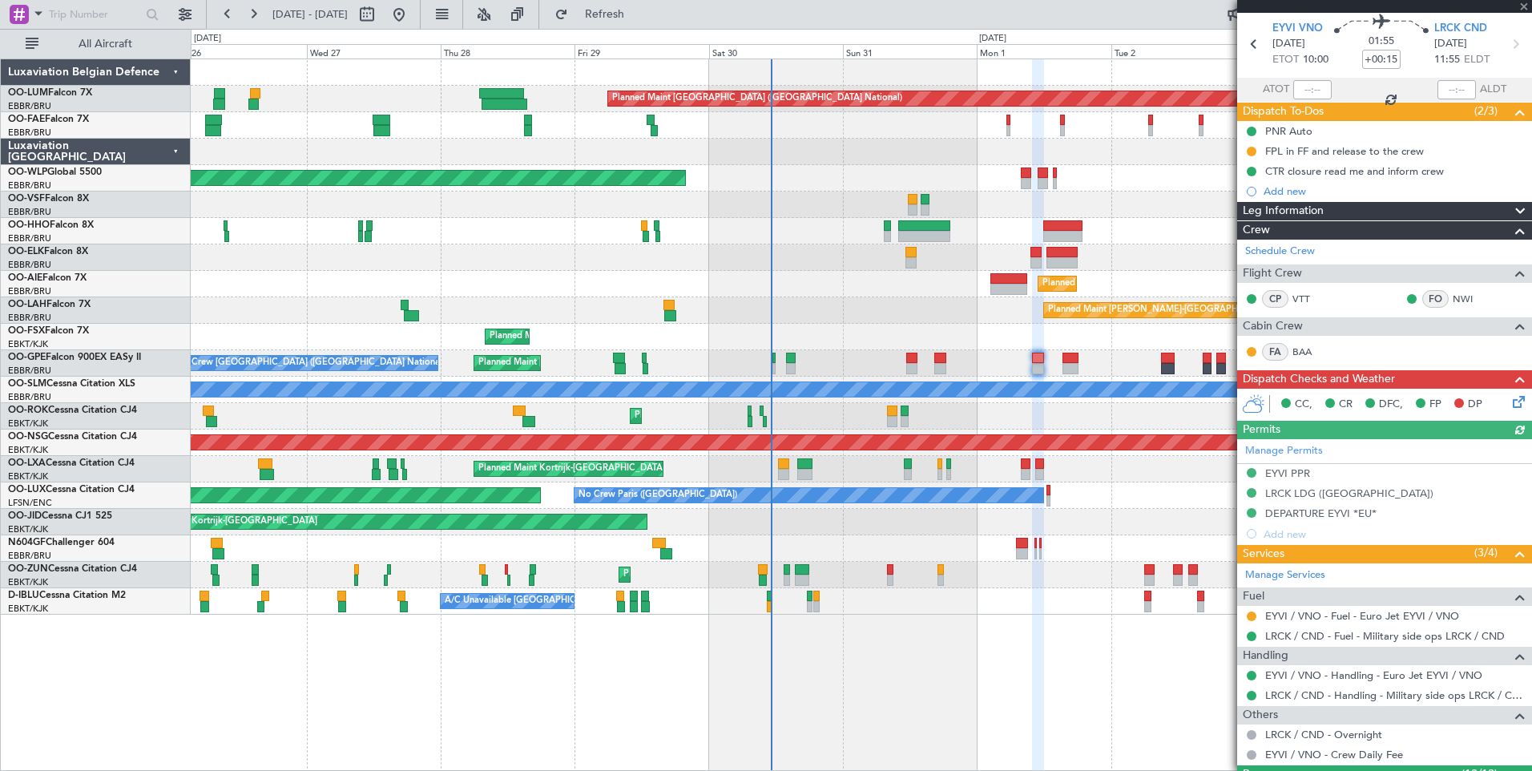
scroll to position [80, 0]
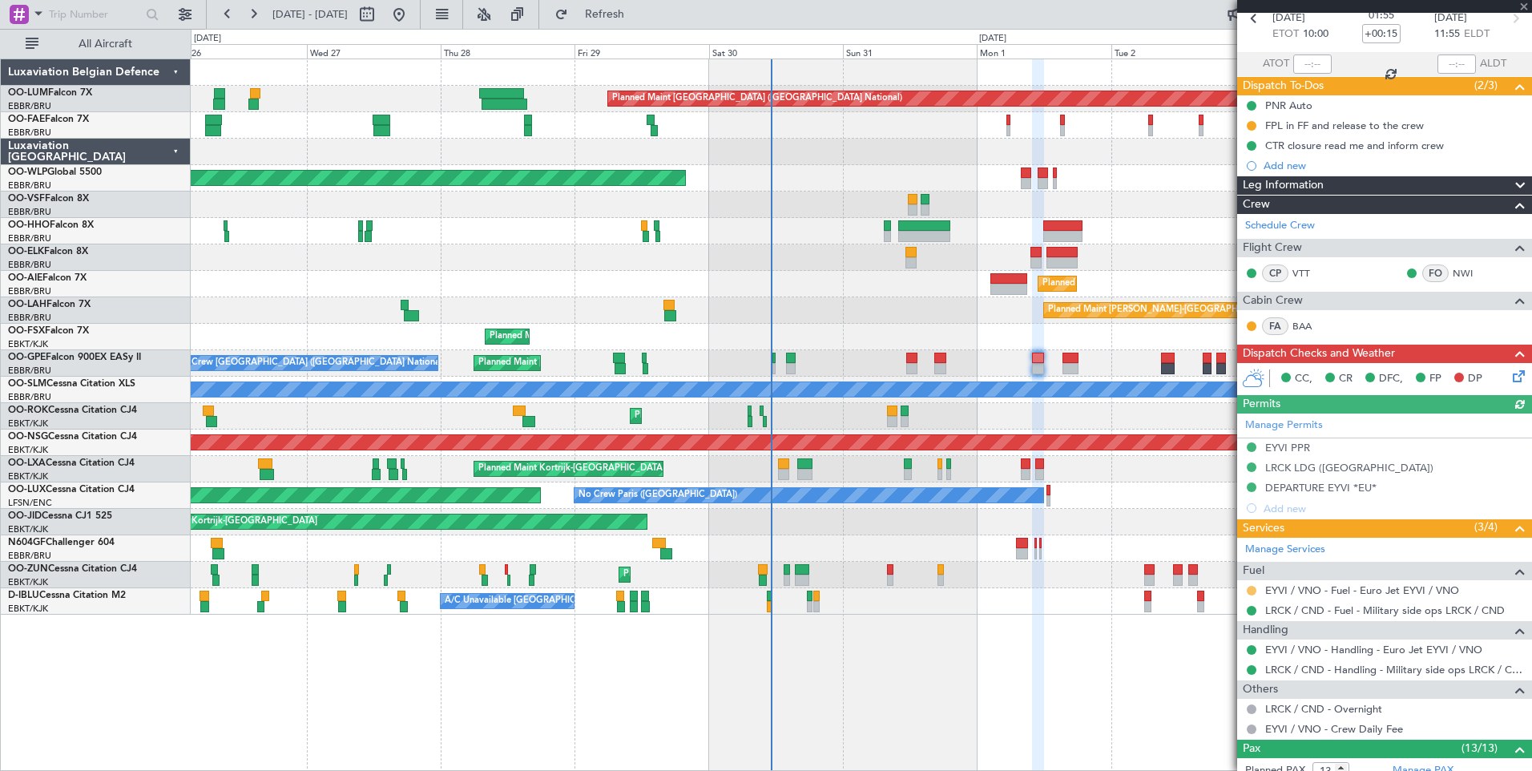
click at [1252, 591] on button at bounding box center [1252, 591] width 10 height 10
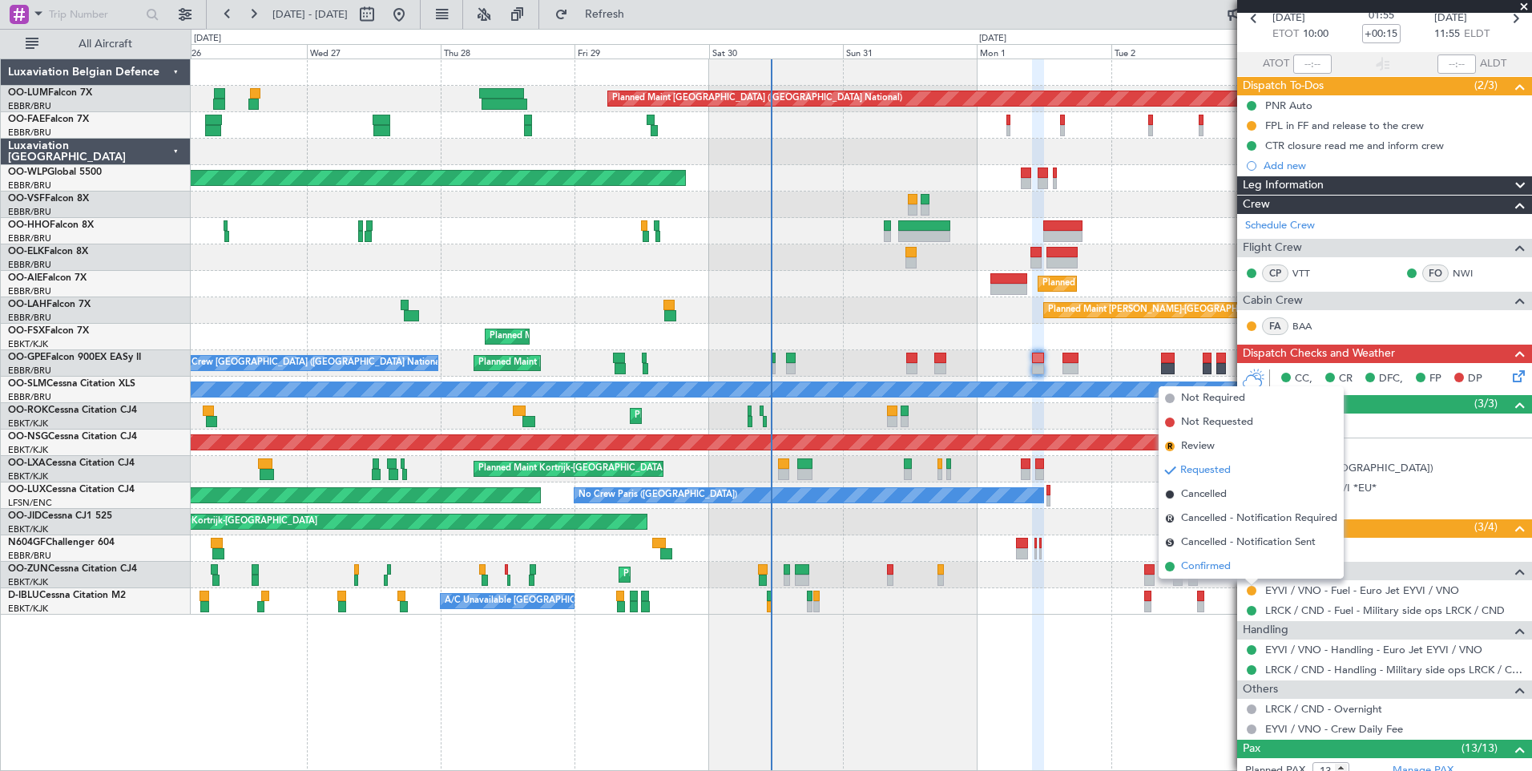
click at [1222, 566] on span "Confirmed" at bounding box center [1206, 567] width 50 height 16
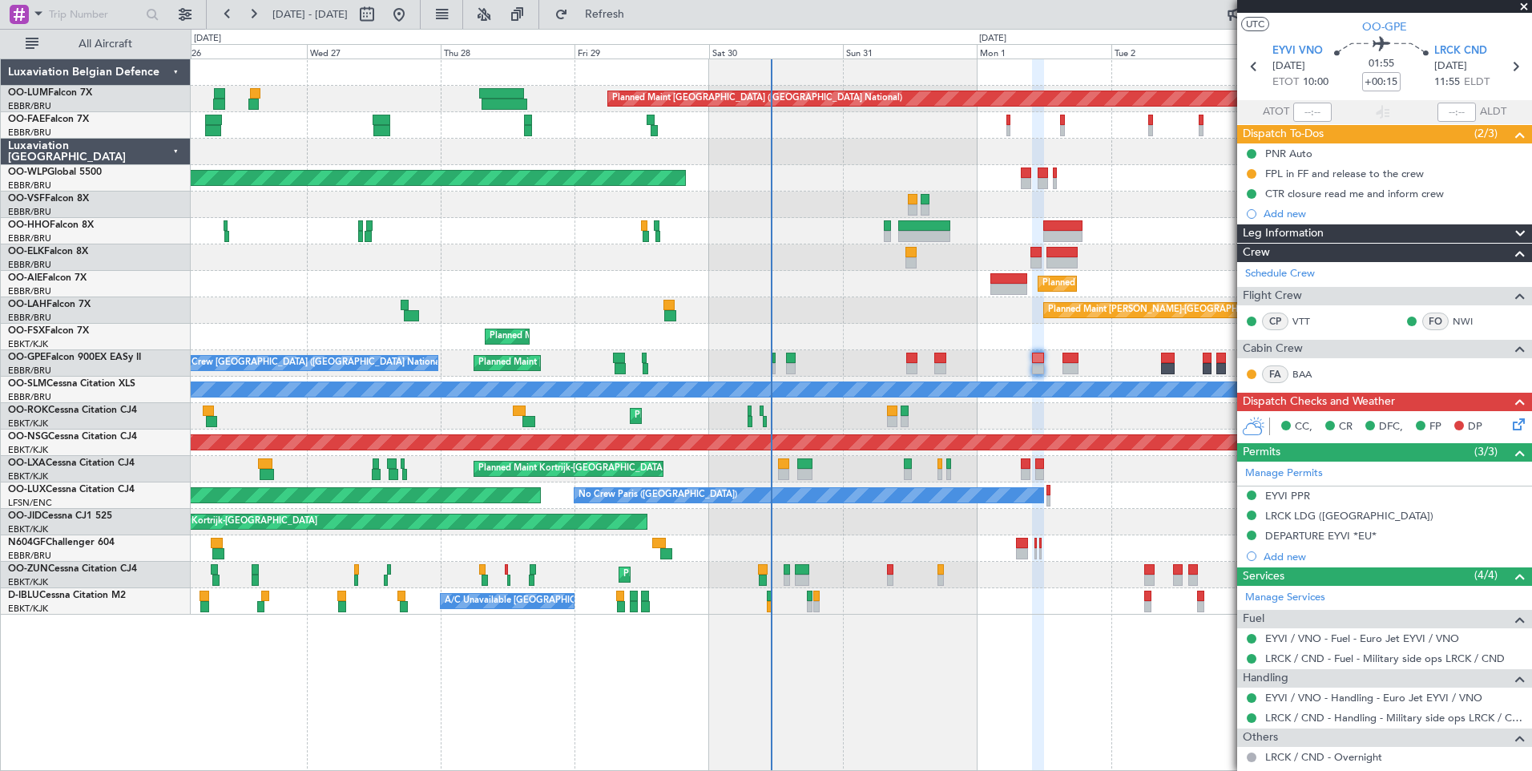
scroll to position [0, 0]
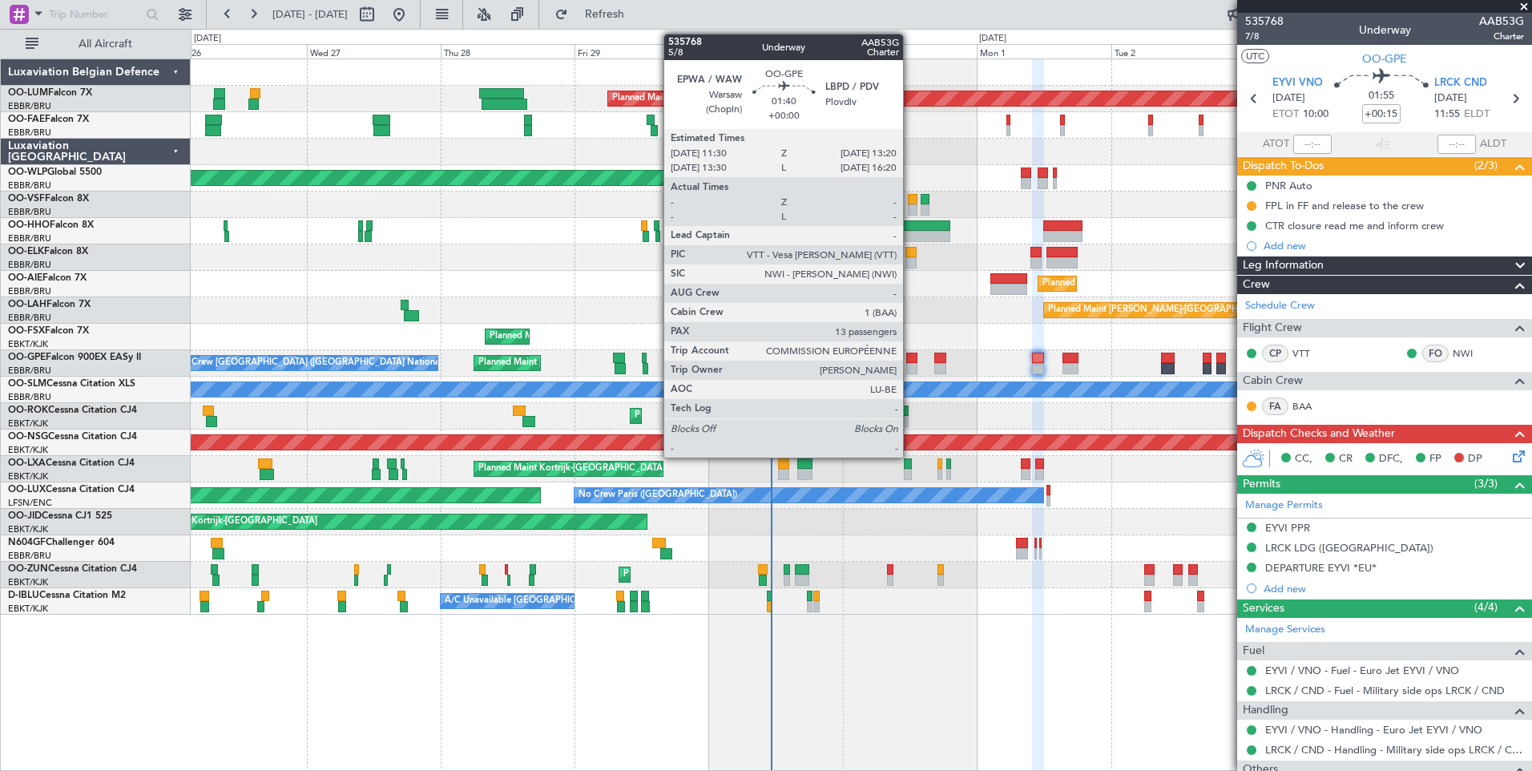
click at [910, 366] on div at bounding box center [911, 368] width 10 height 11
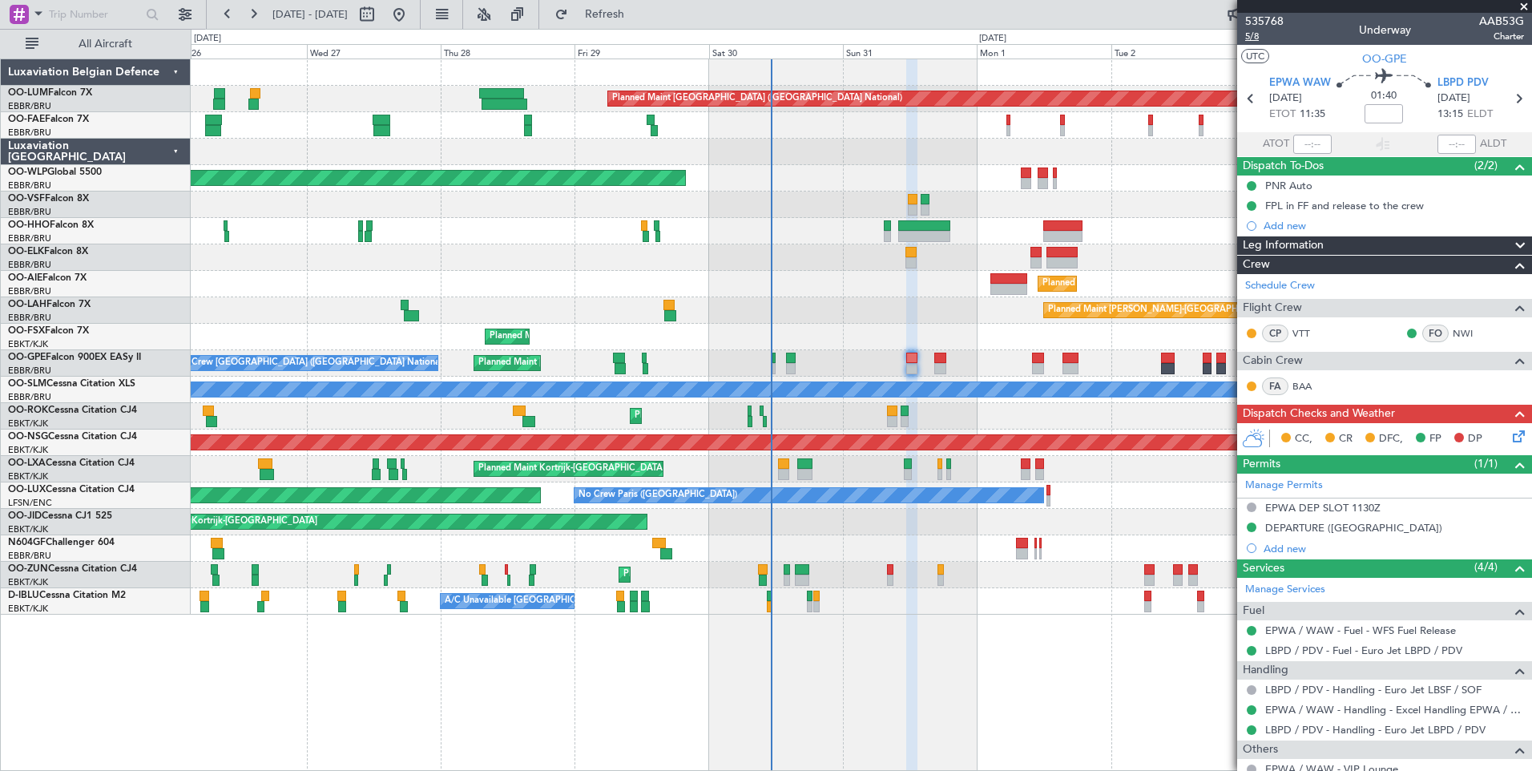
click at [1253, 40] on span "5/8" at bounding box center [1264, 37] width 38 height 14
click at [639, 20] on span "Refresh" at bounding box center [604, 14] width 67 height 11
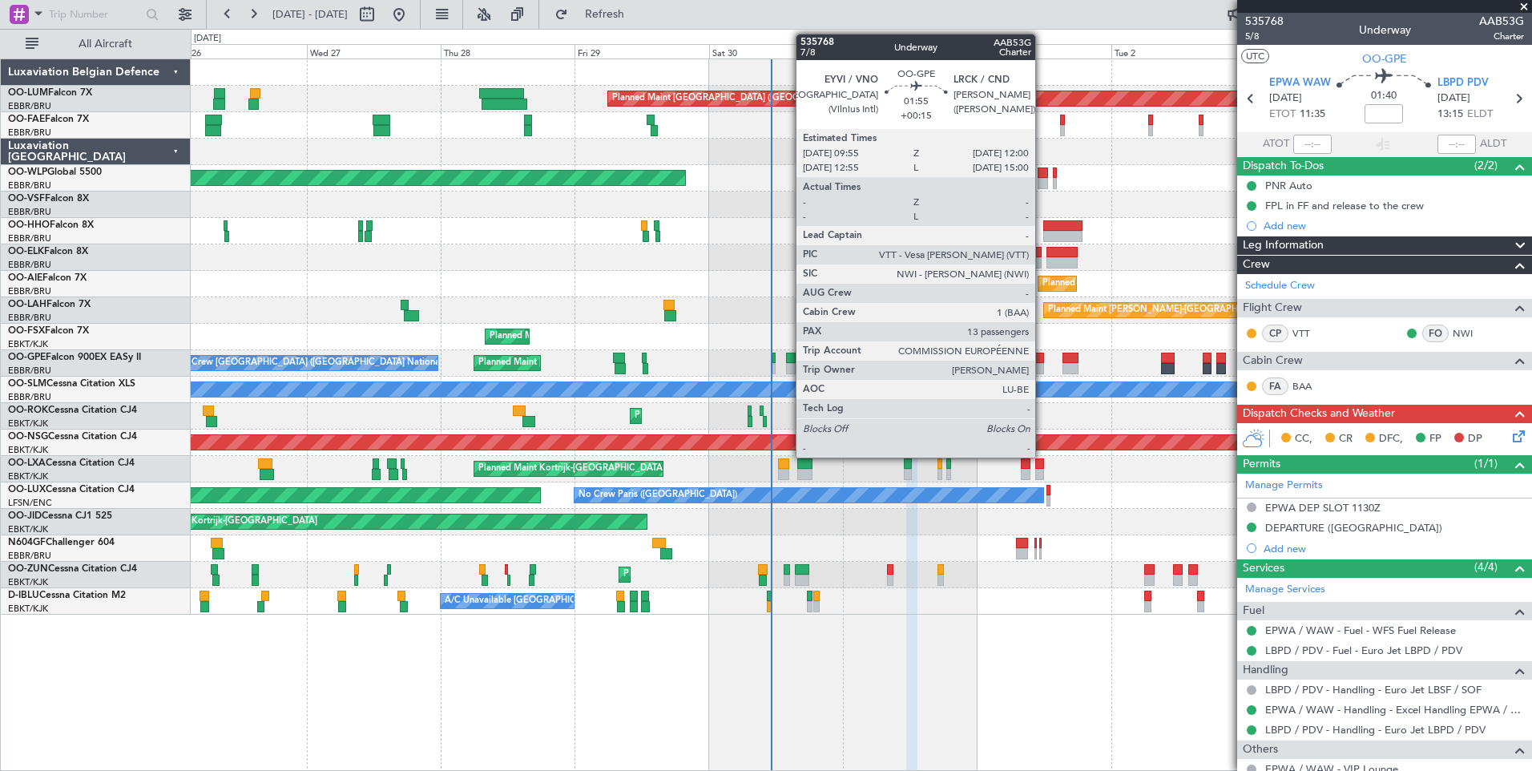
click at [1043, 358] on div at bounding box center [1038, 358] width 12 height 11
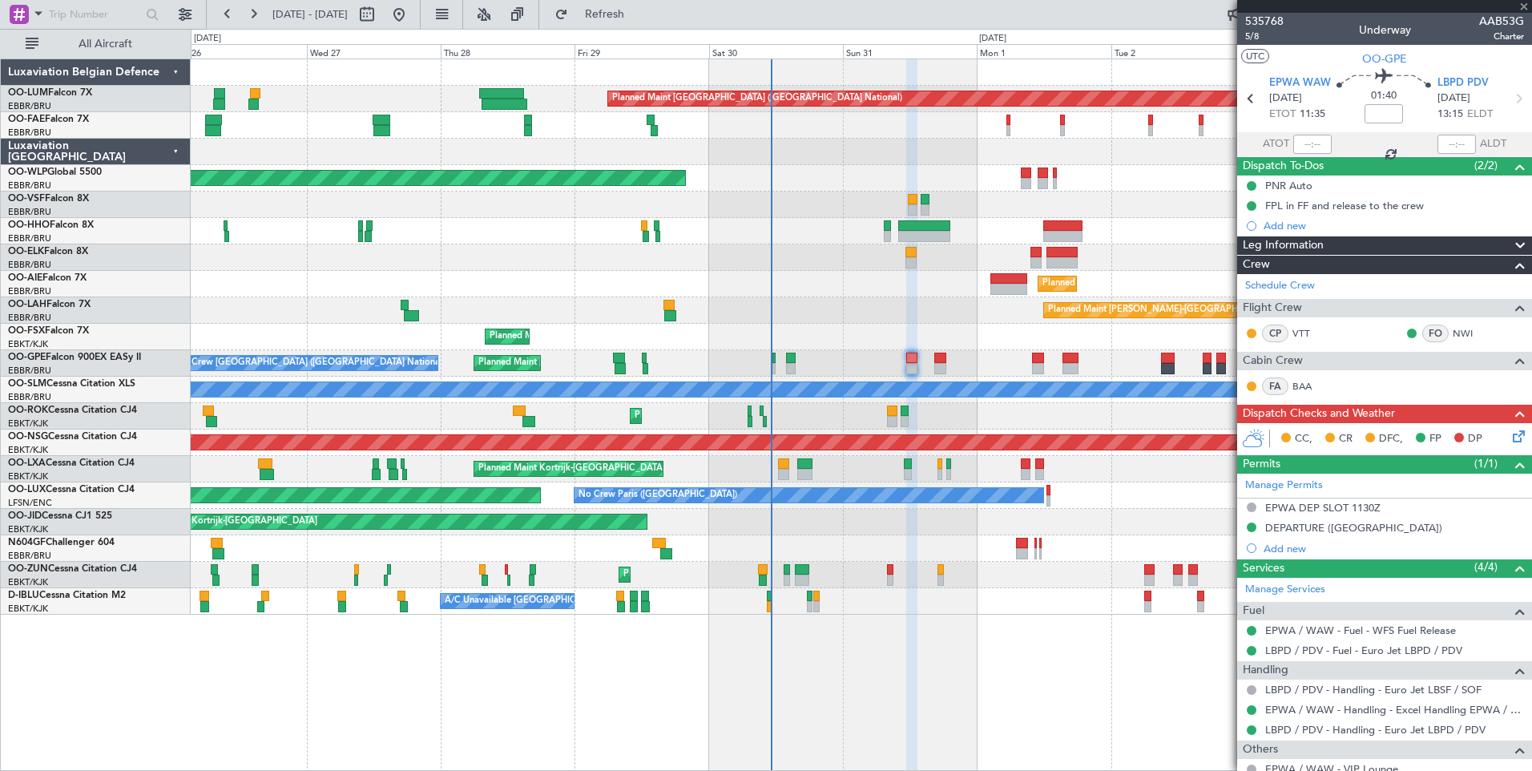
type input "+00:15"
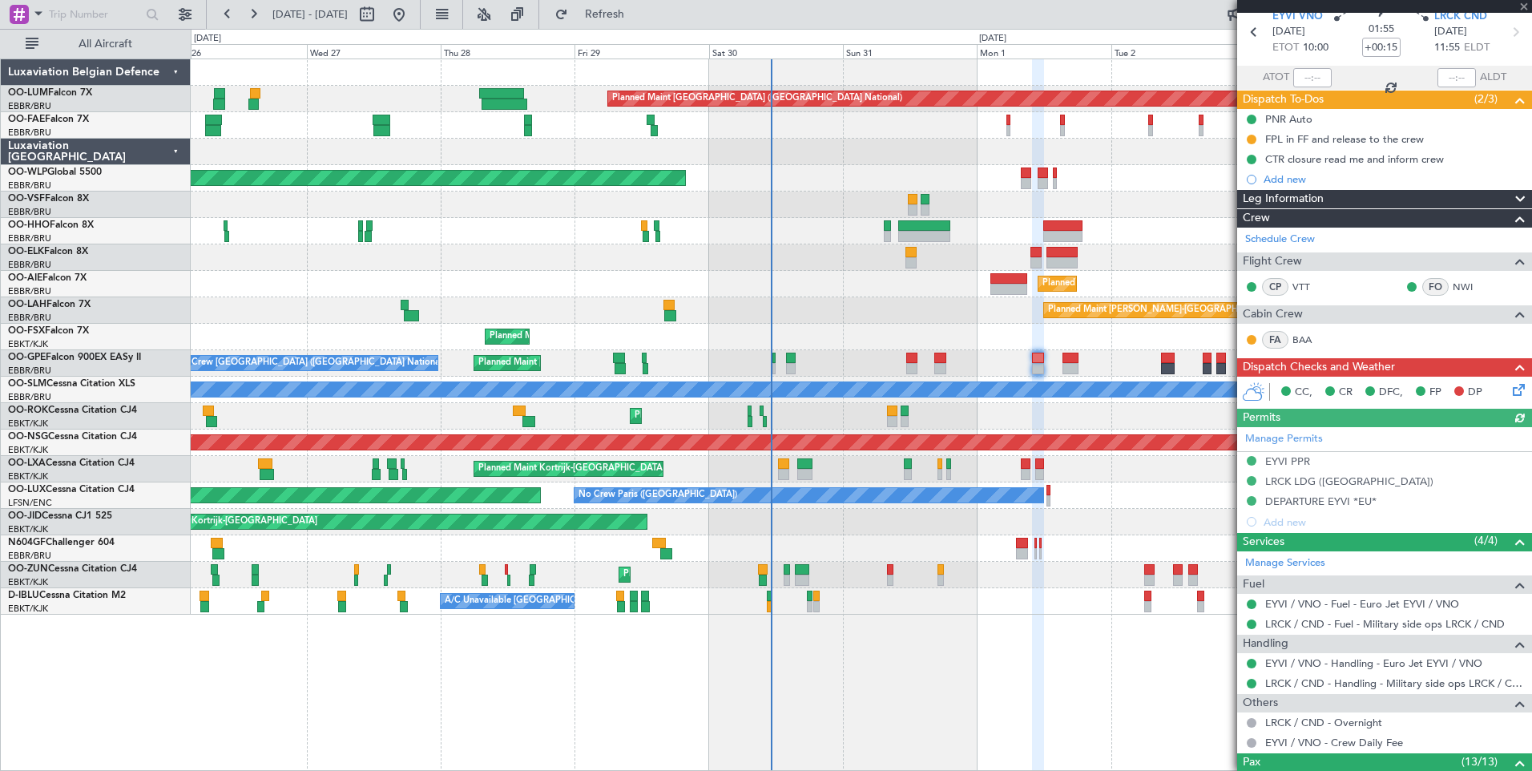
scroll to position [80, 0]
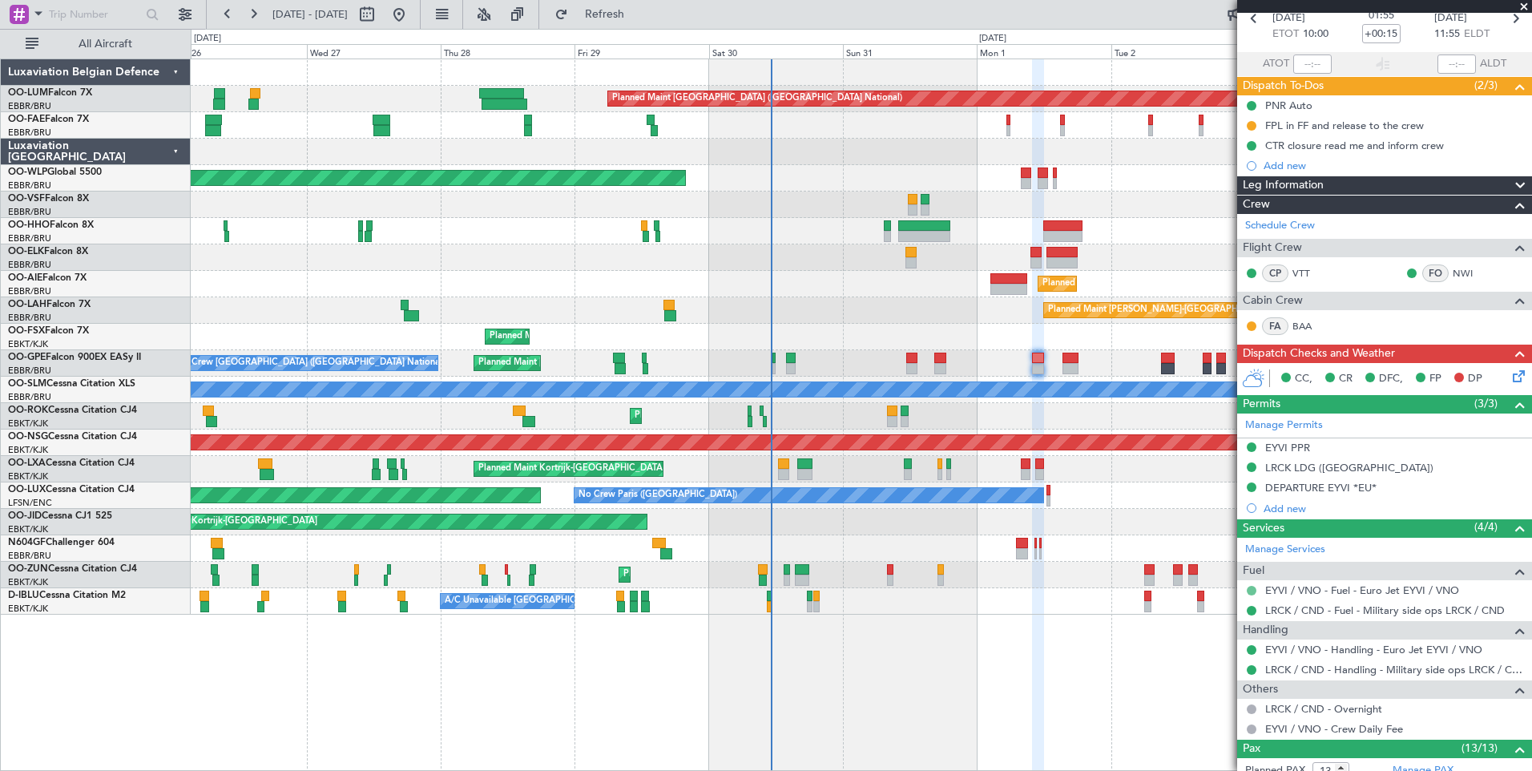
click at [1253, 587] on button at bounding box center [1252, 591] width 10 height 10
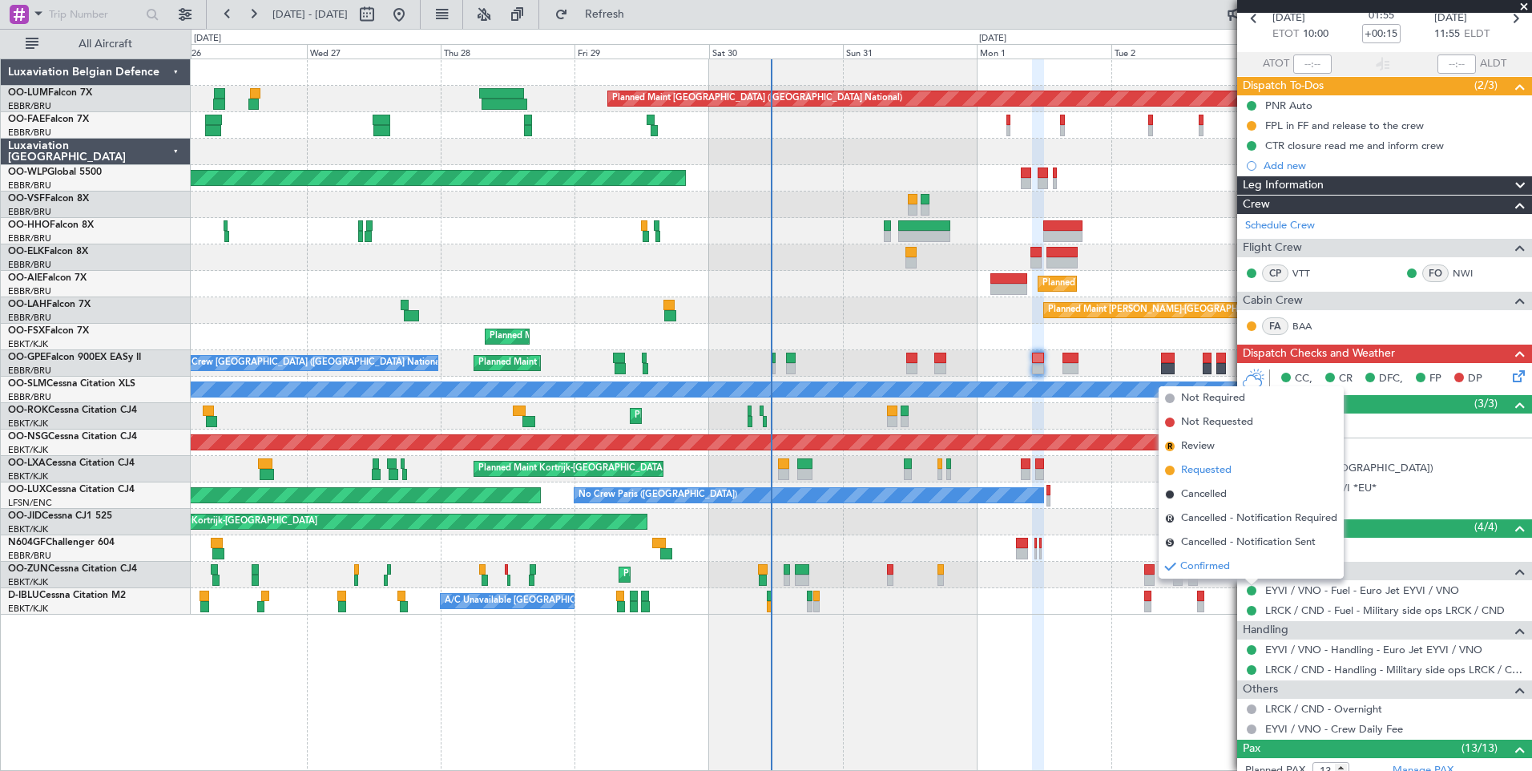
click at [1221, 466] on span "Requested" at bounding box center [1206, 470] width 50 height 16
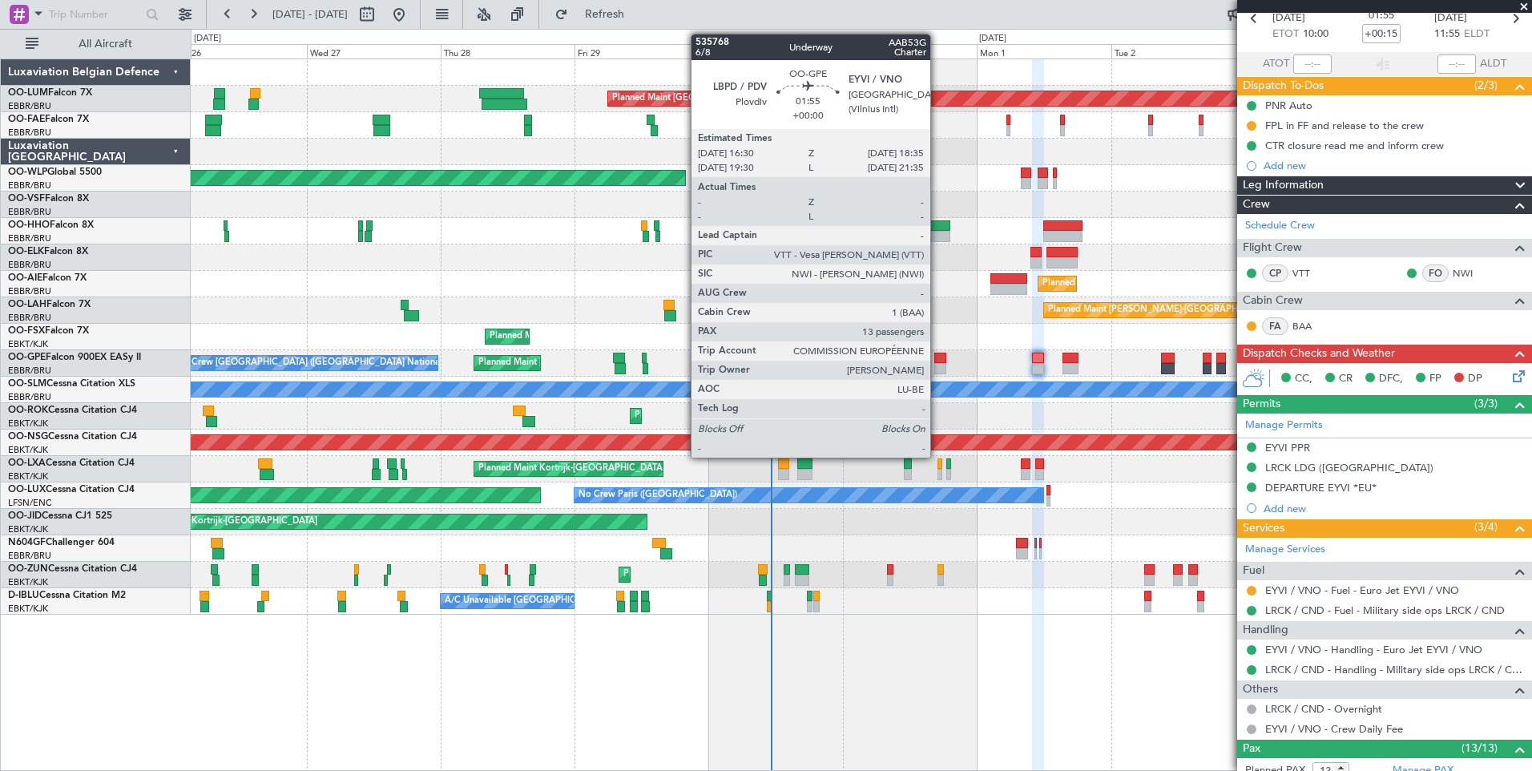
click at [938, 357] on div at bounding box center [940, 358] width 12 height 11
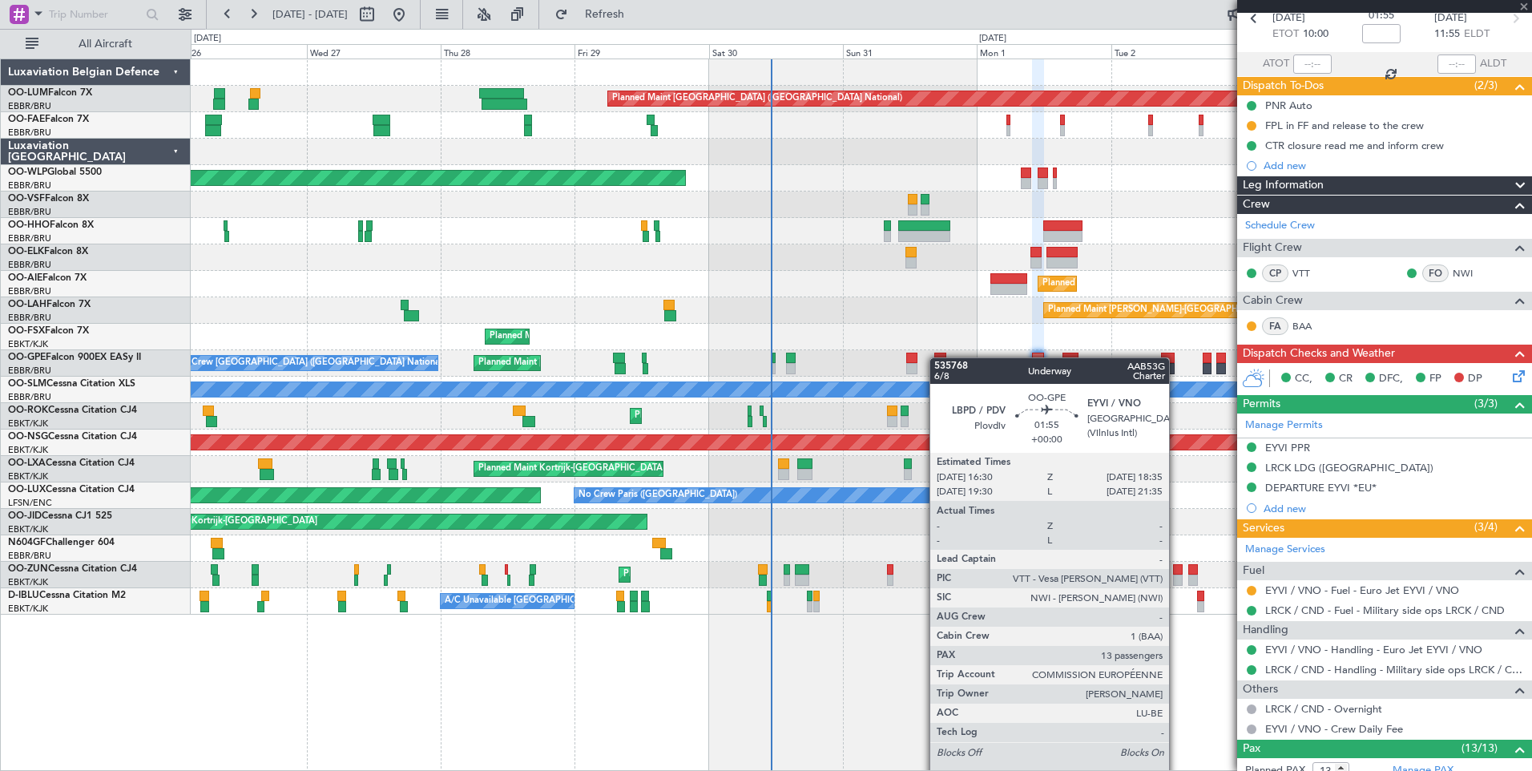
scroll to position [0, 0]
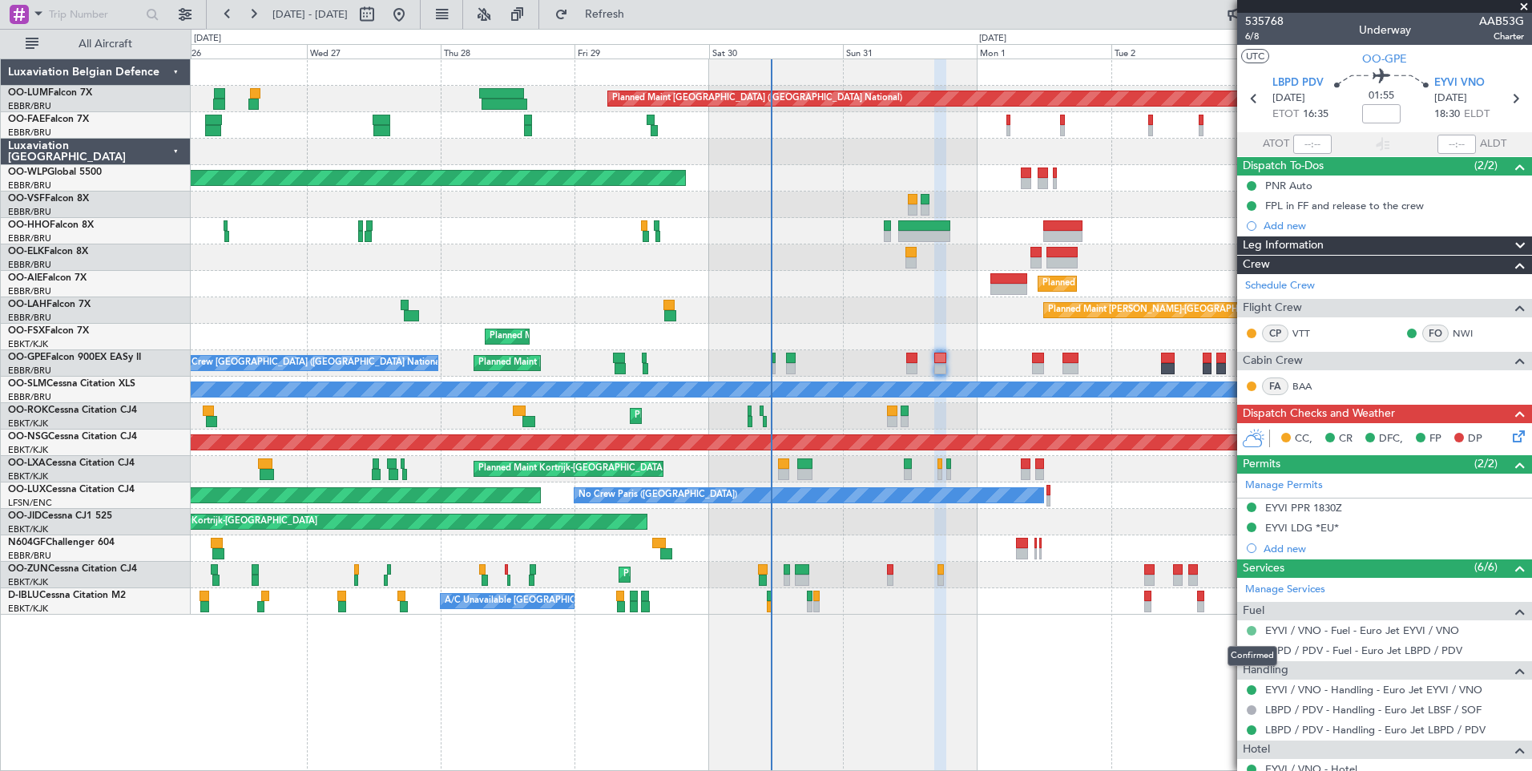
click at [1252, 626] on button at bounding box center [1252, 631] width 10 height 10
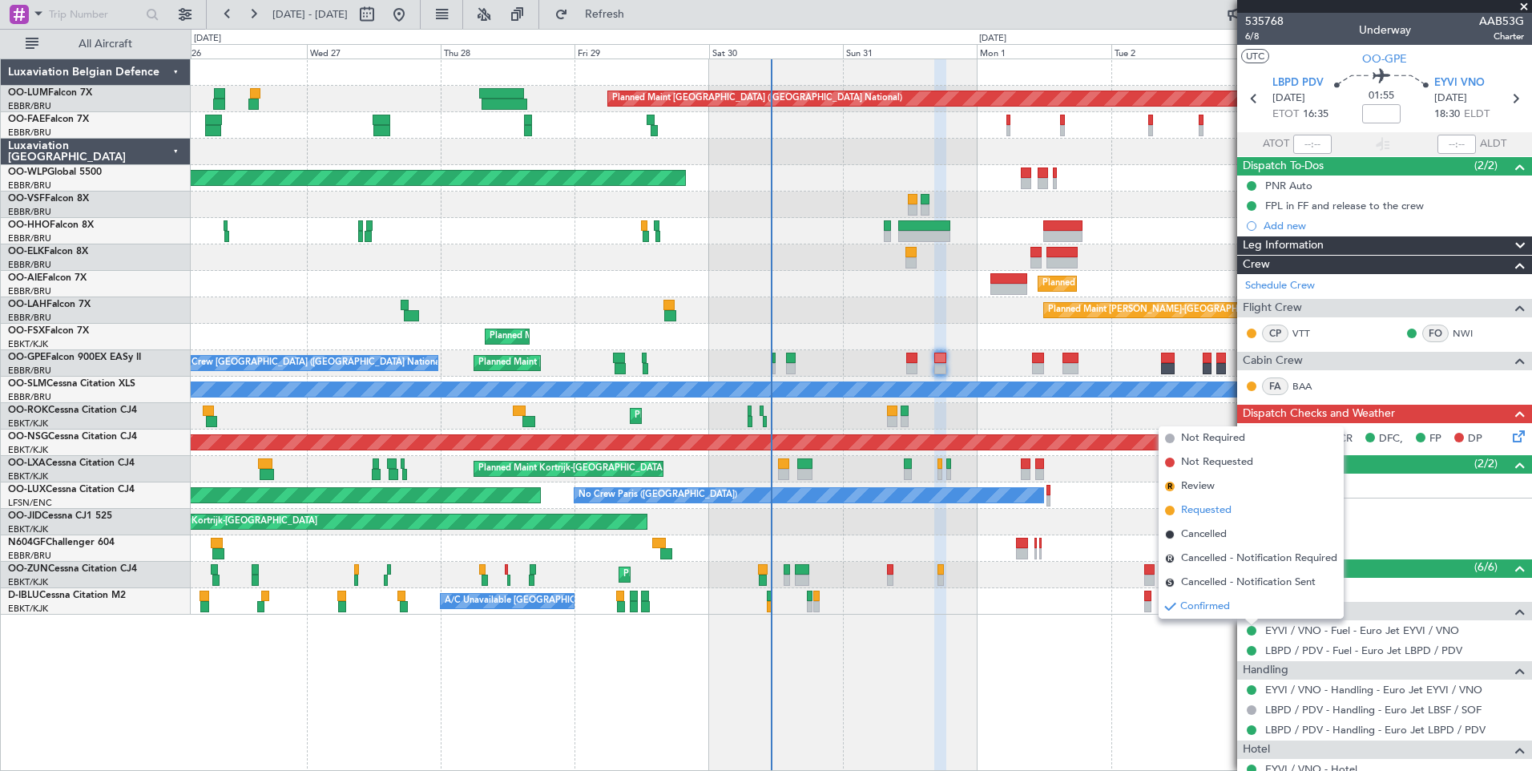
click at [1204, 516] on span "Requested" at bounding box center [1206, 510] width 50 height 16
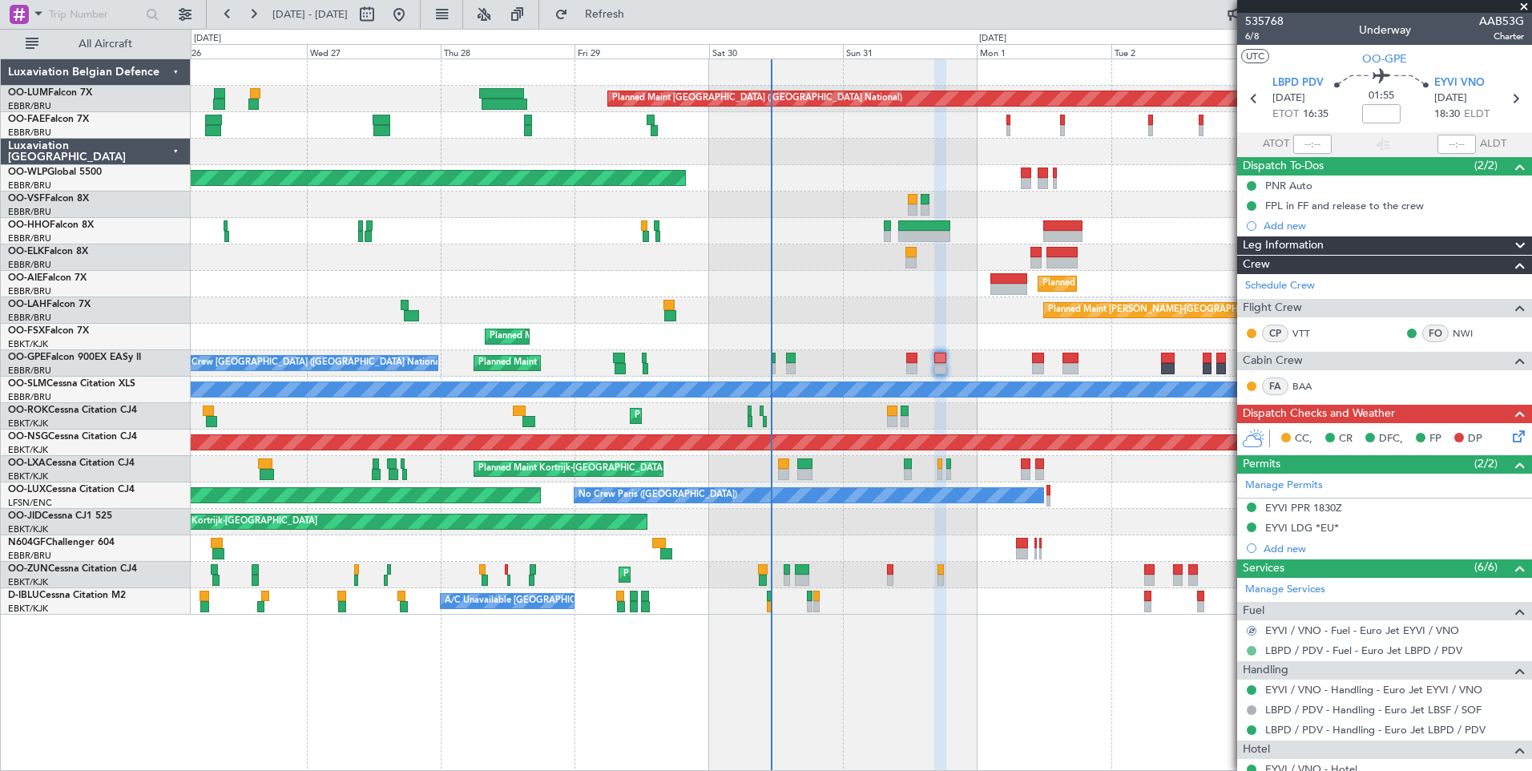
click at [1249, 650] on button at bounding box center [1252, 651] width 10 height 10
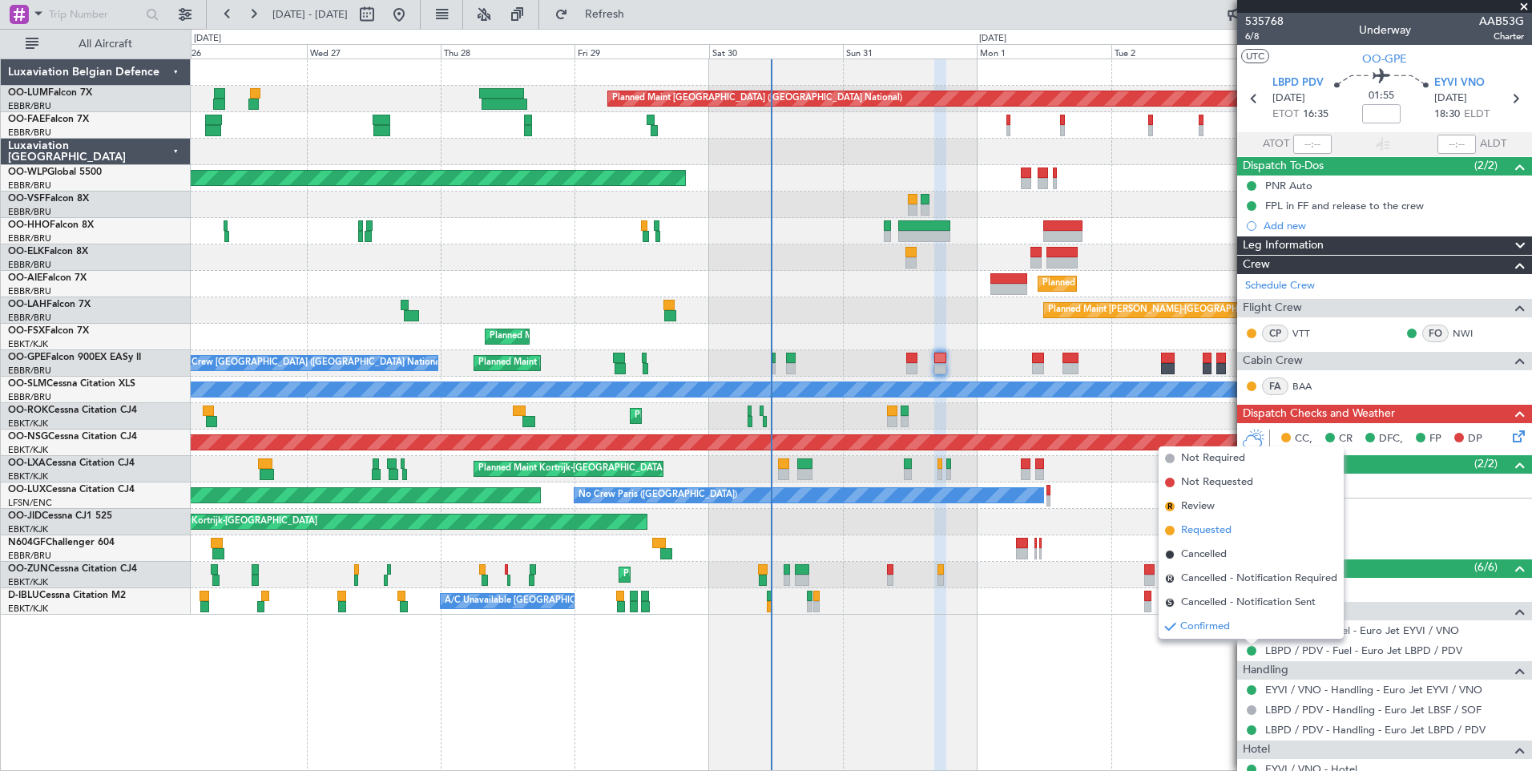
click at [1207, 536] on span "Requested" at bounding box center [1206, 530] width 50 height 16
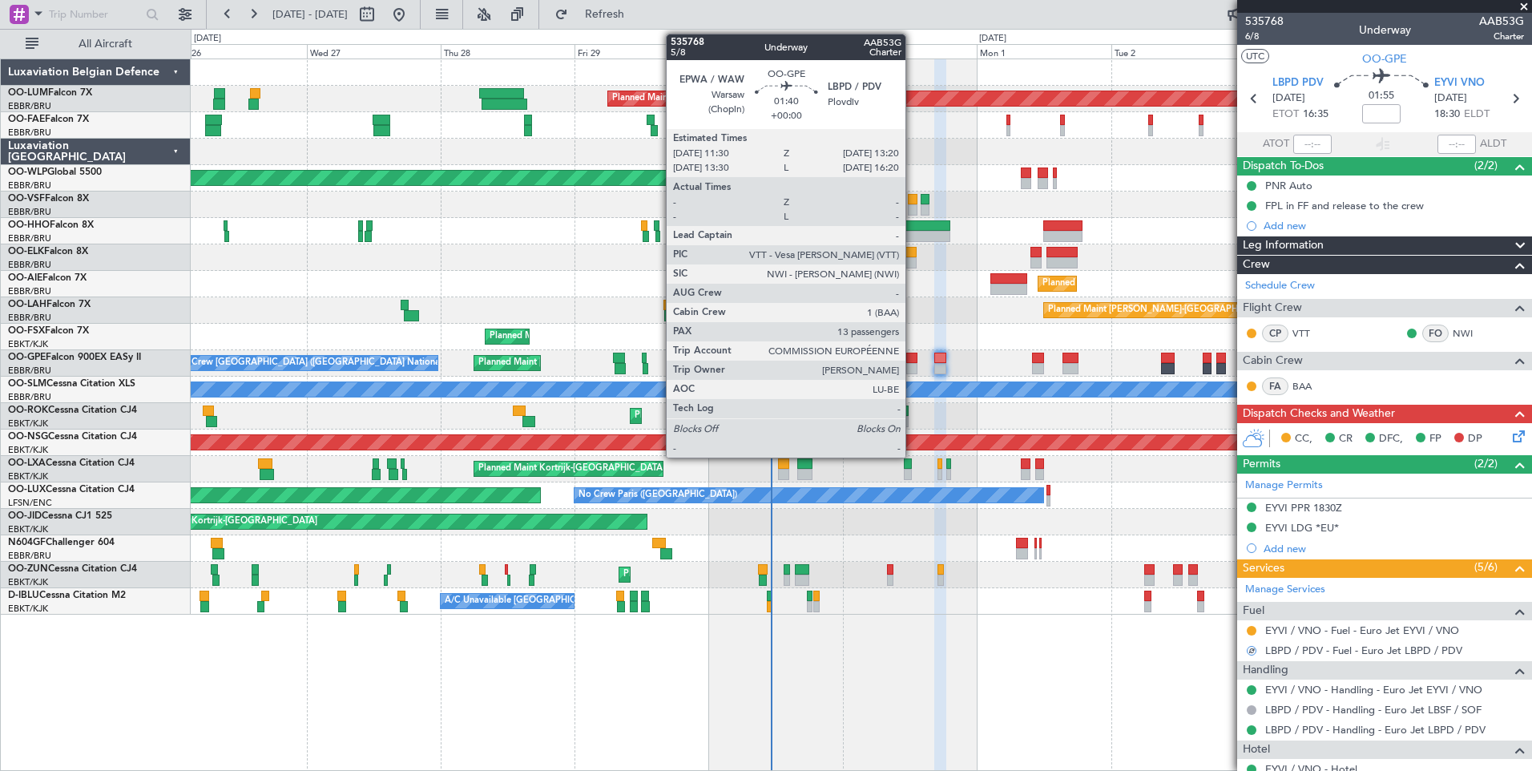
click at [913, 359] on div at bounding box center [911, 358] width 10 height 11
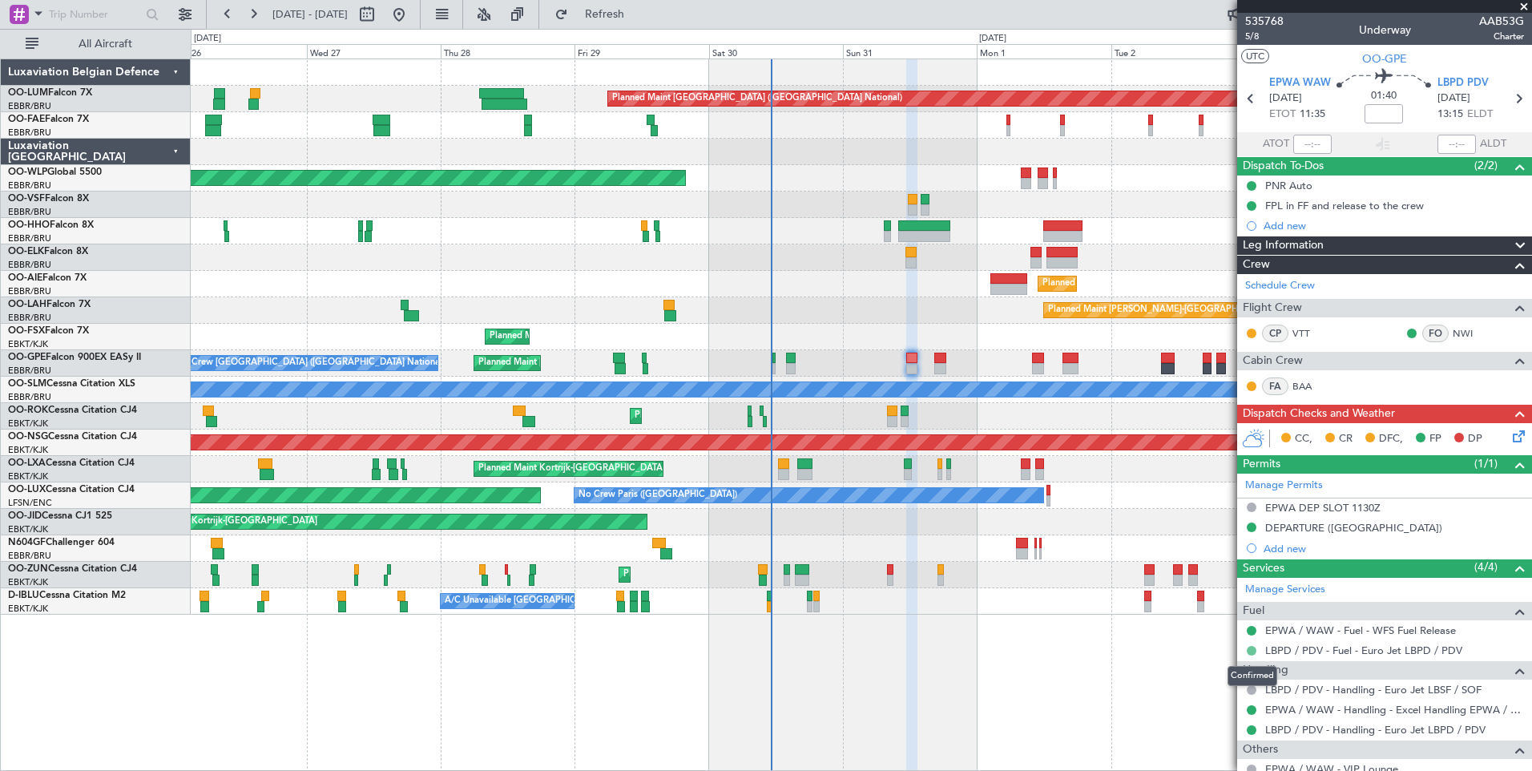
click at [1250, 651] on button at bounding box center [1252, 651] width 10 height 10
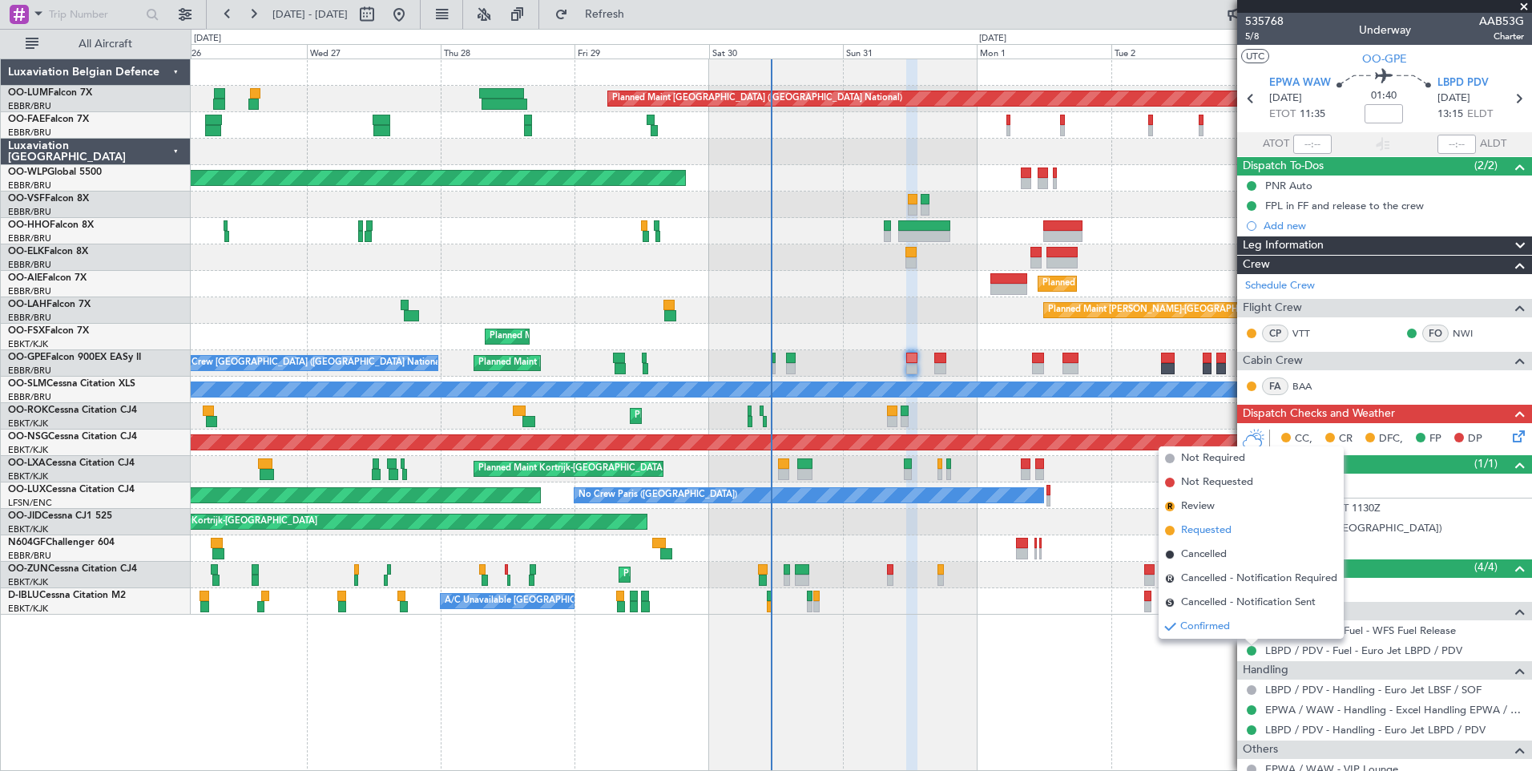
click at [1196, 536] on span "Requested" at bounding box center [1206, 530] width 50 height 16
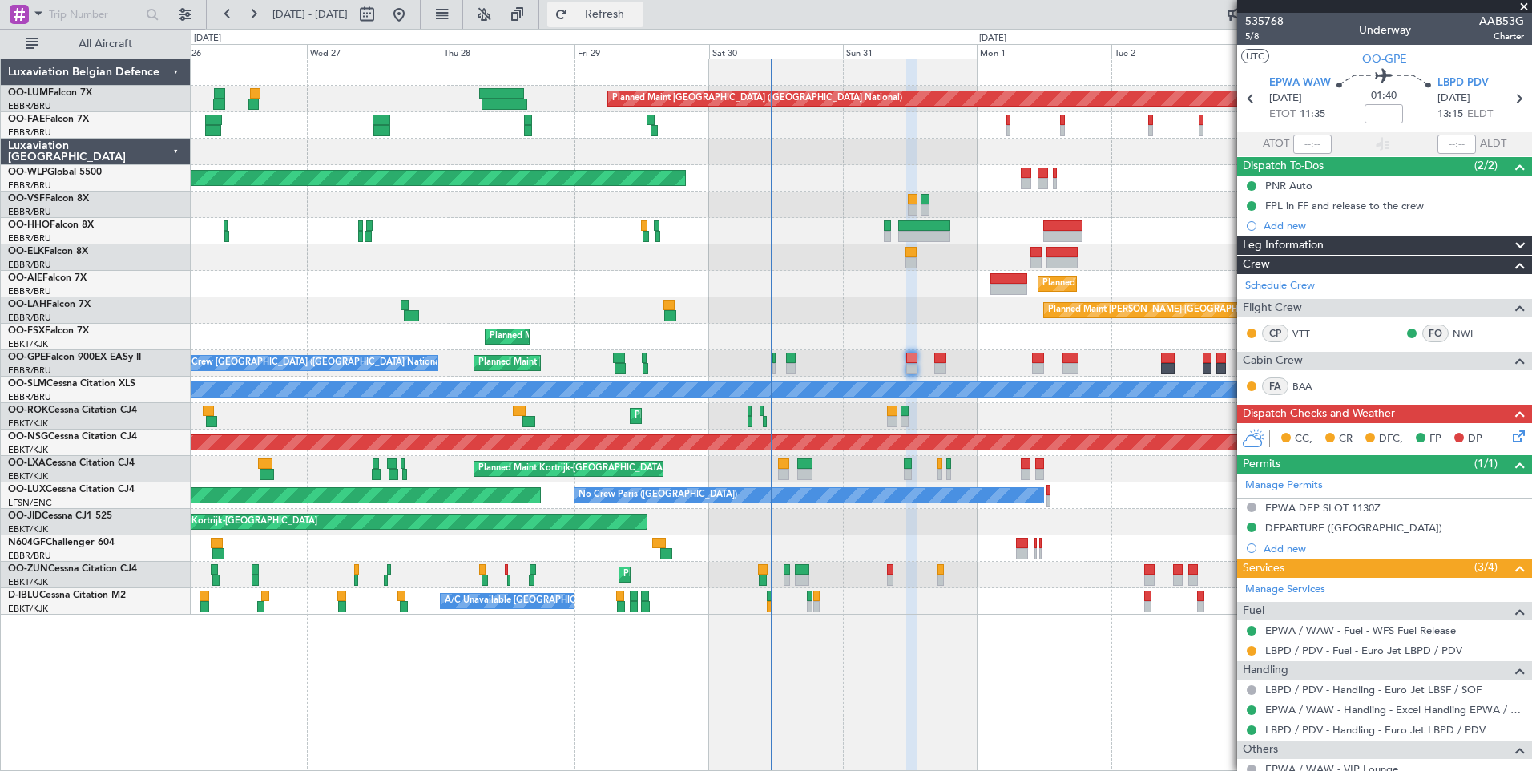
click at [643, 21] on button "Refresh" at bounding box center [595, 15] width 96 height 26
click at [639, 13] on span "Refresh" at bounding box center [604, 14] width 67 height 11
click at [639, 9] on span "Refresh" at bounding box center [604, 14] width 67 height 11
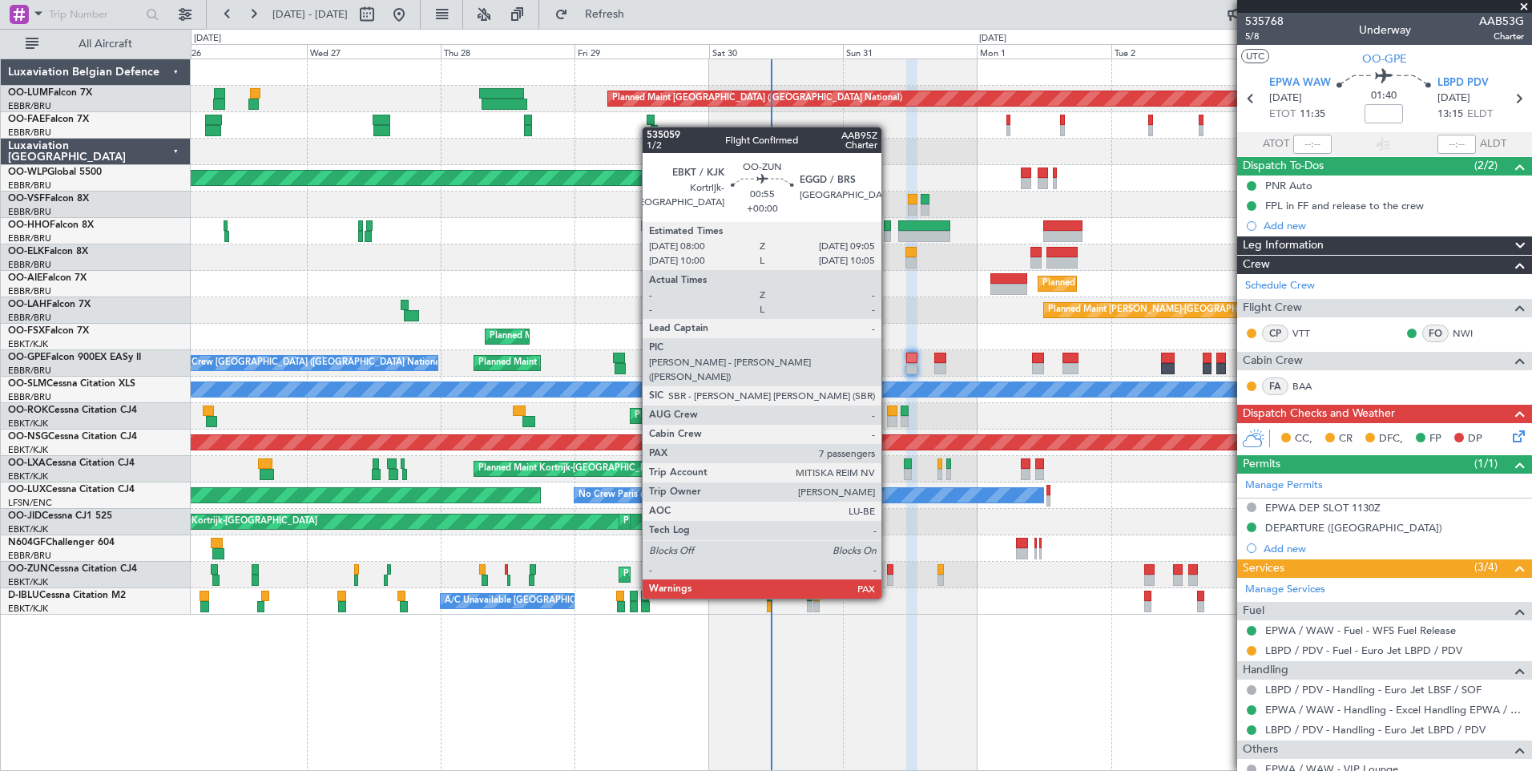
click at [889, 568] on div at bounding box center [890, 569] width 6 height 11
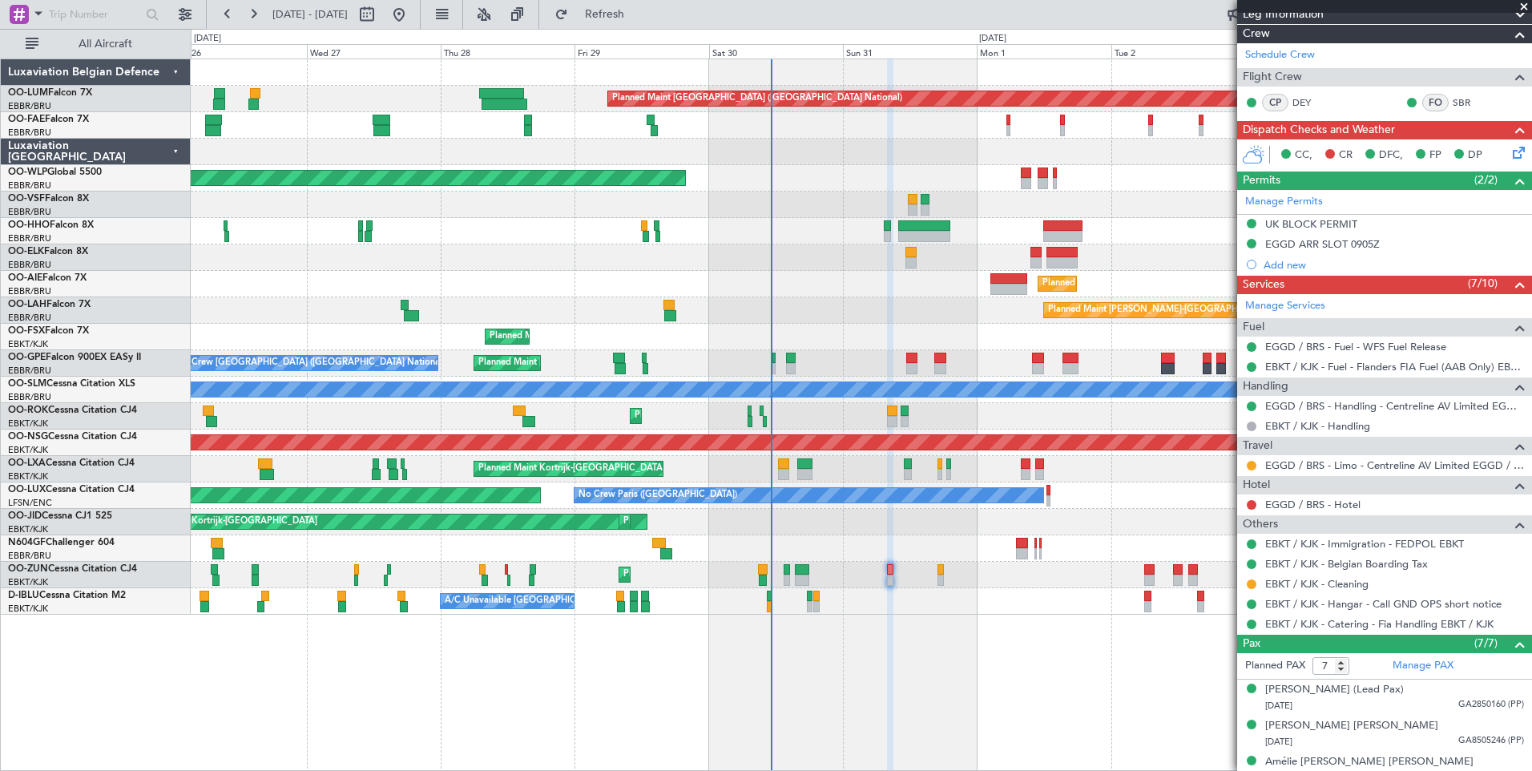
scroll to position [191, 0]
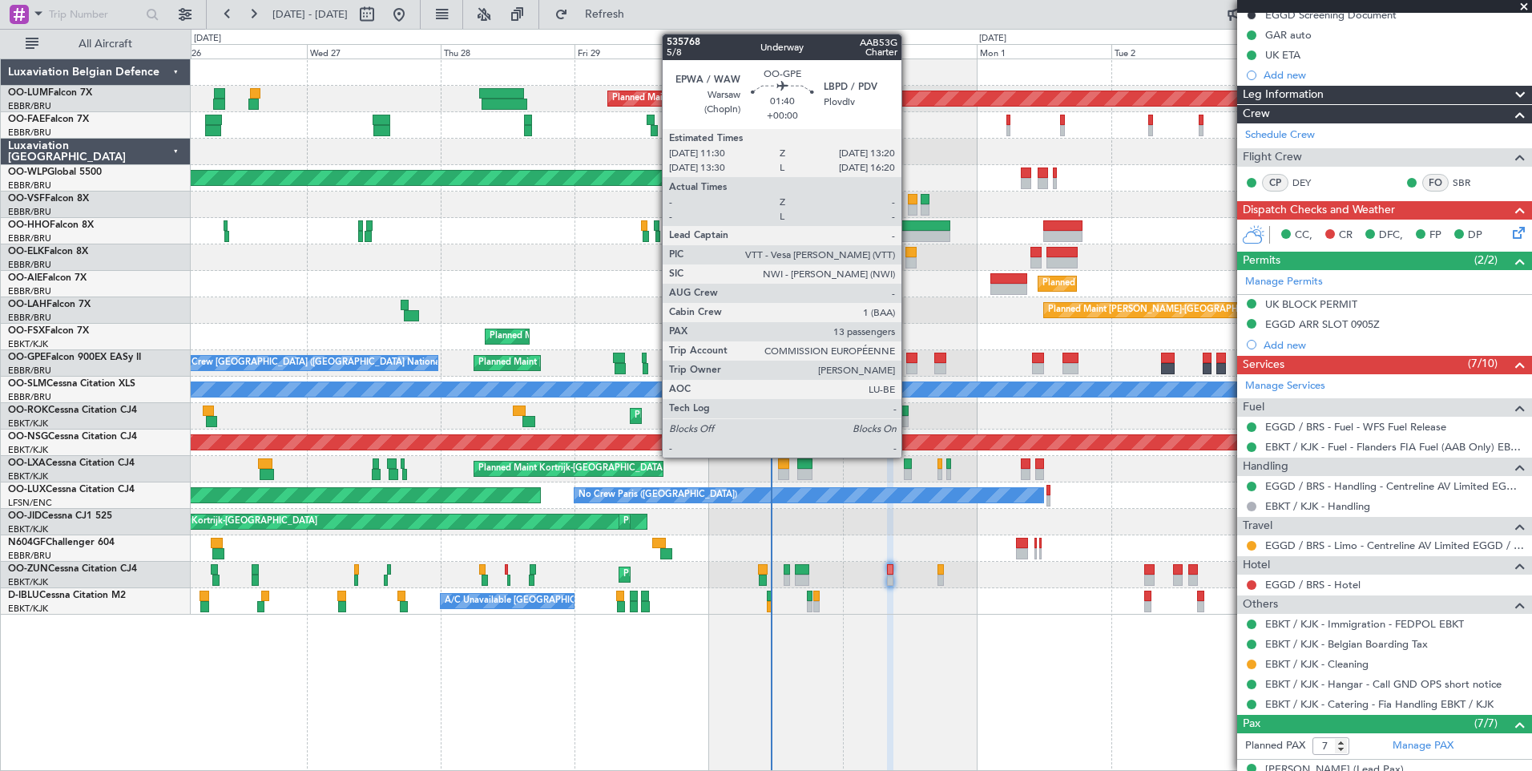
click at [909, 364] on div at bounding box center [911, 368] width 10 height 11
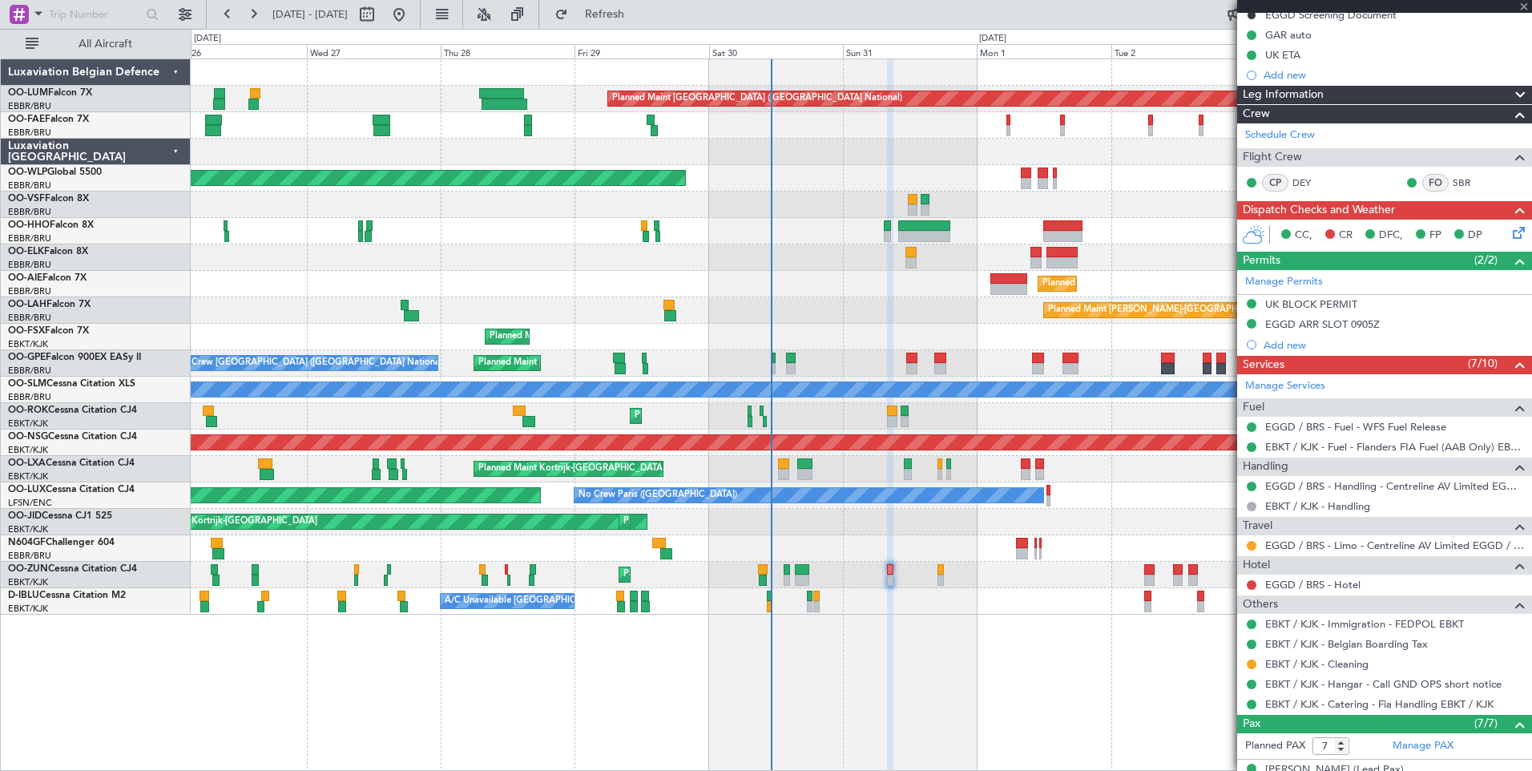
type input "13"
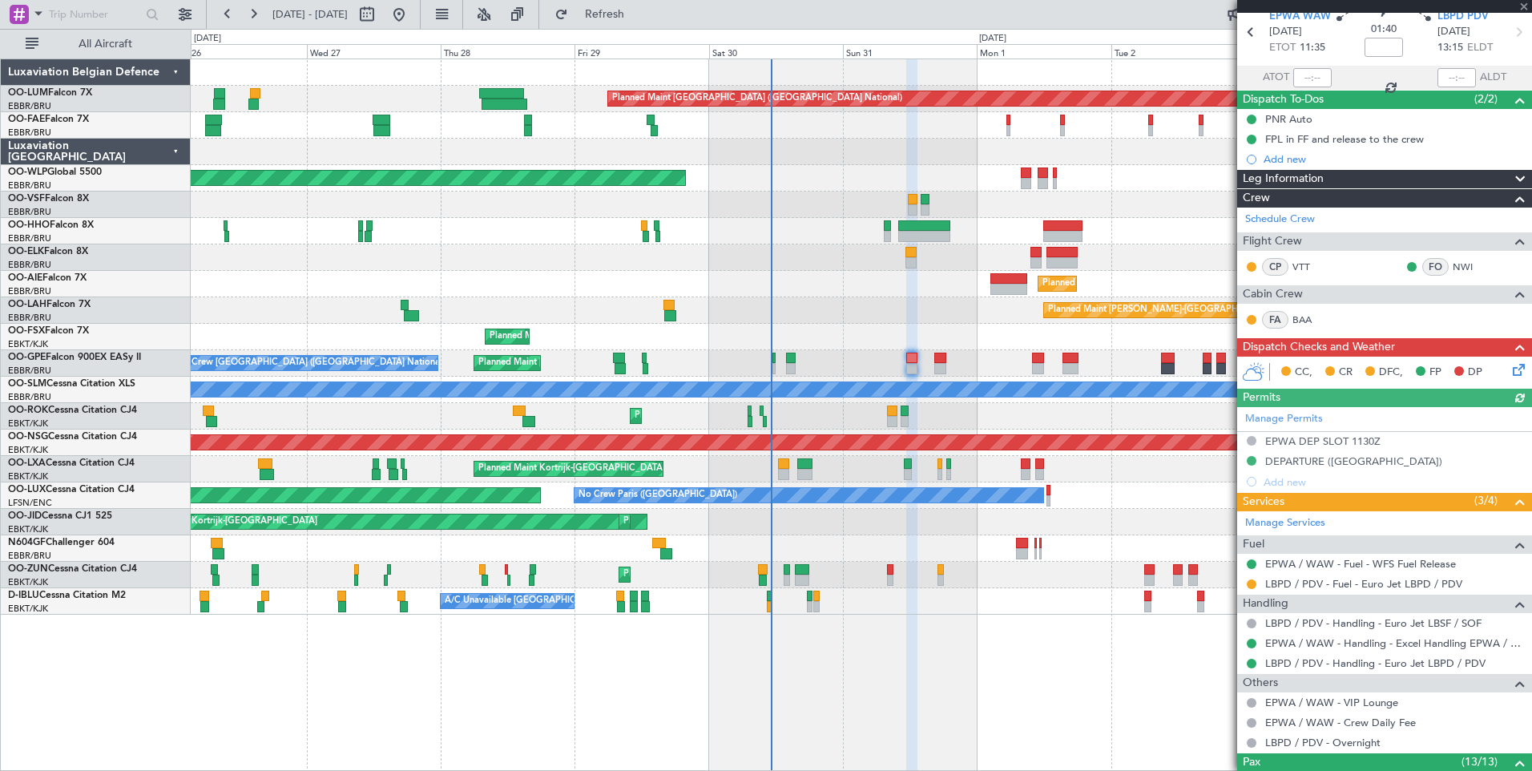
scroll to position [160, 0]
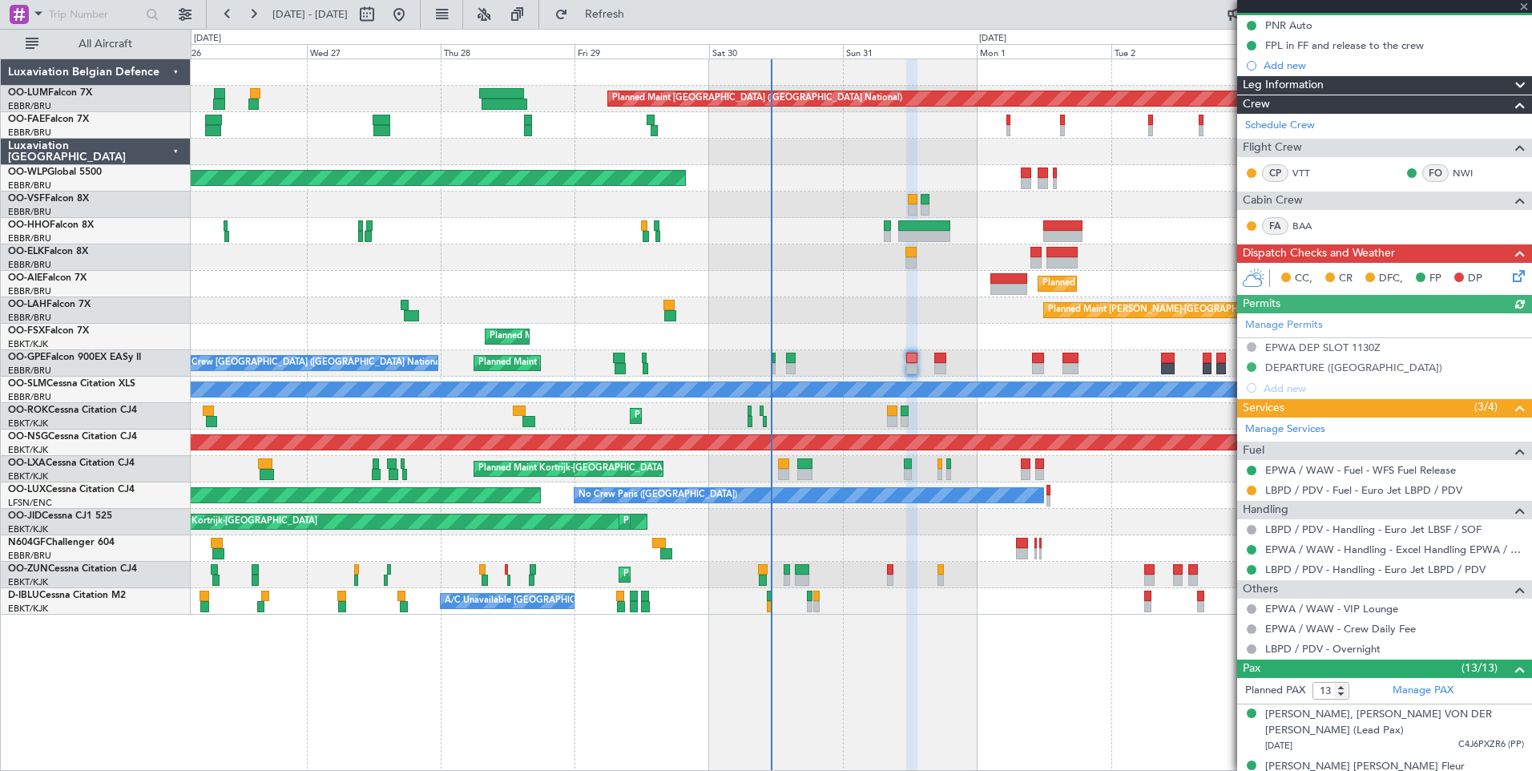
click at [1321, 369] on div "Manage Permits EPWA DEP SLOT 1130Z DEPARTURE (EU) Add new" at bounding box center [1384, 355] width 295 height 85
click at [1289, 375] on div "DEPARTURE ([GEOGRAPHIC_DATA])" at bounding box center [1384, 368] width 295 height 20
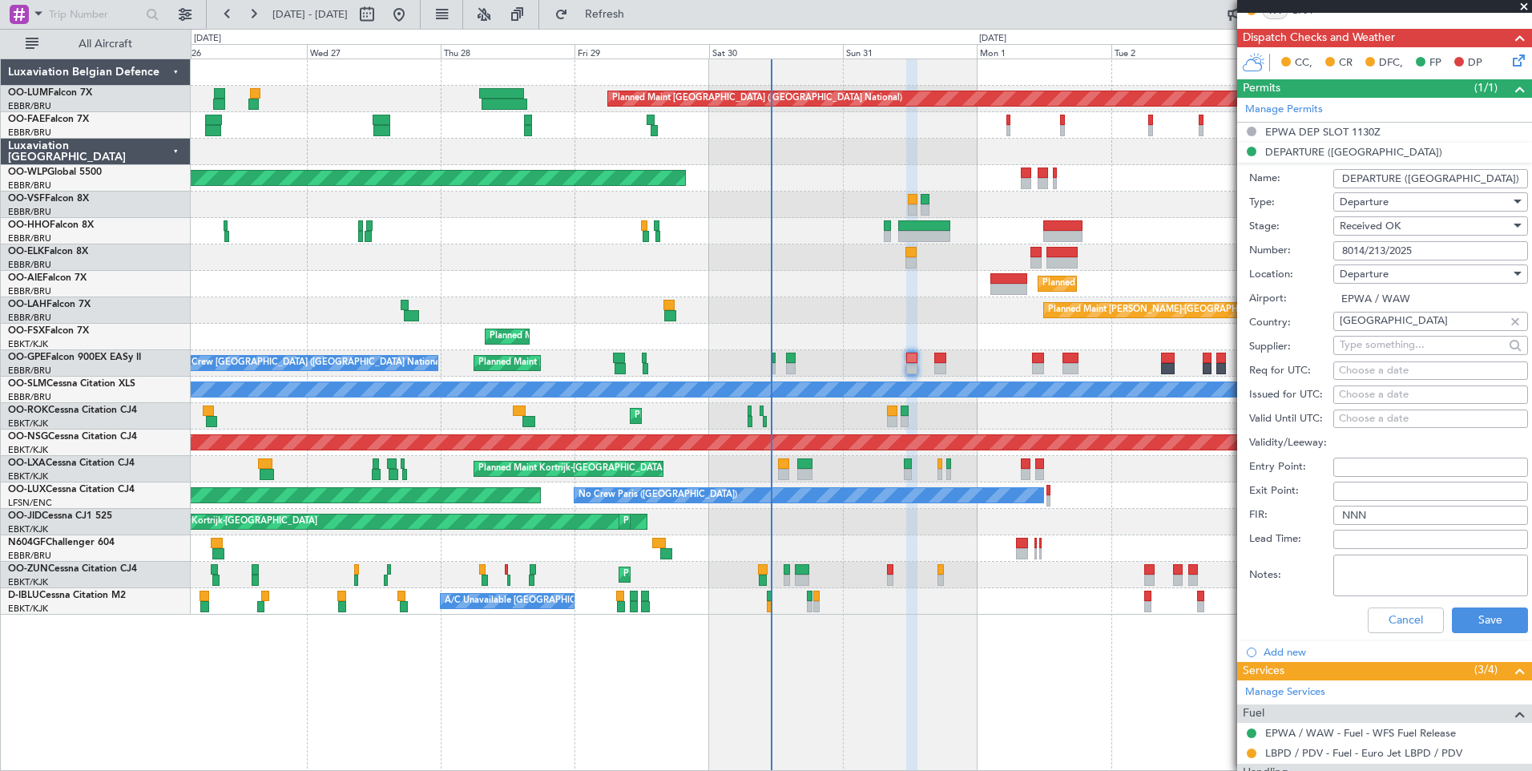
scroll to position [401, 0]
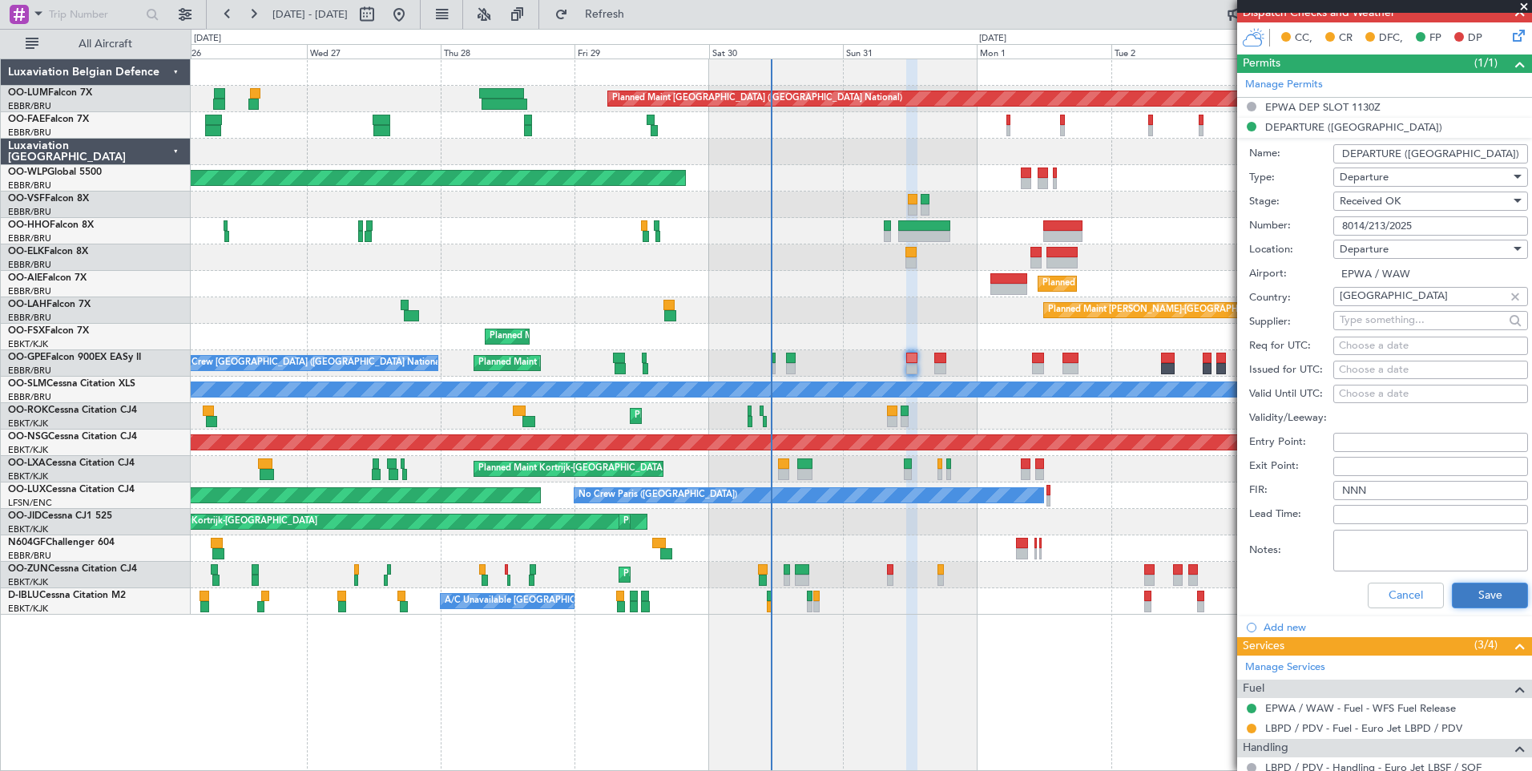
click at [1484, 591] on button "Save" at bounding box center [1490, 596] width 76 height 26
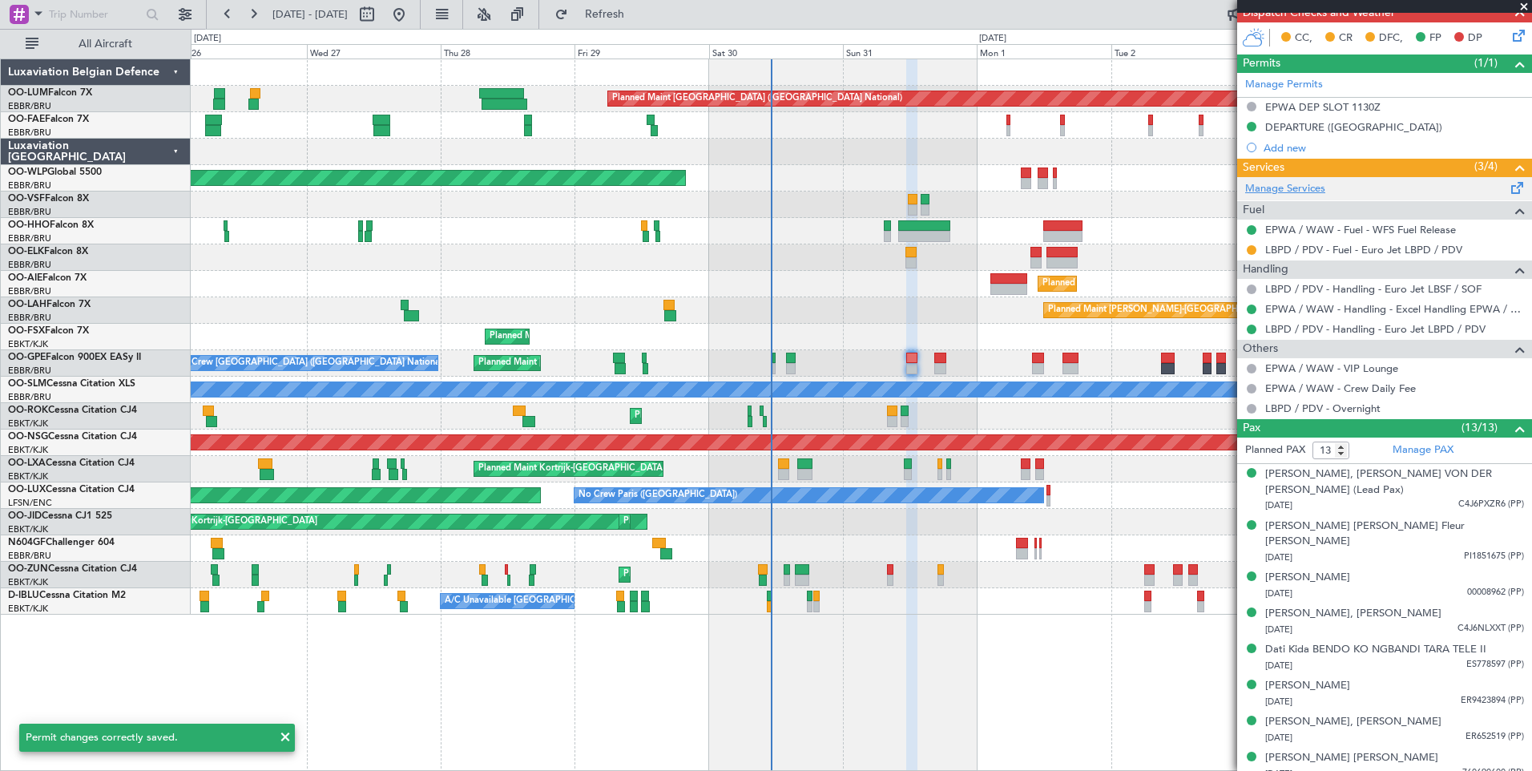
scroll to position [240, 0]
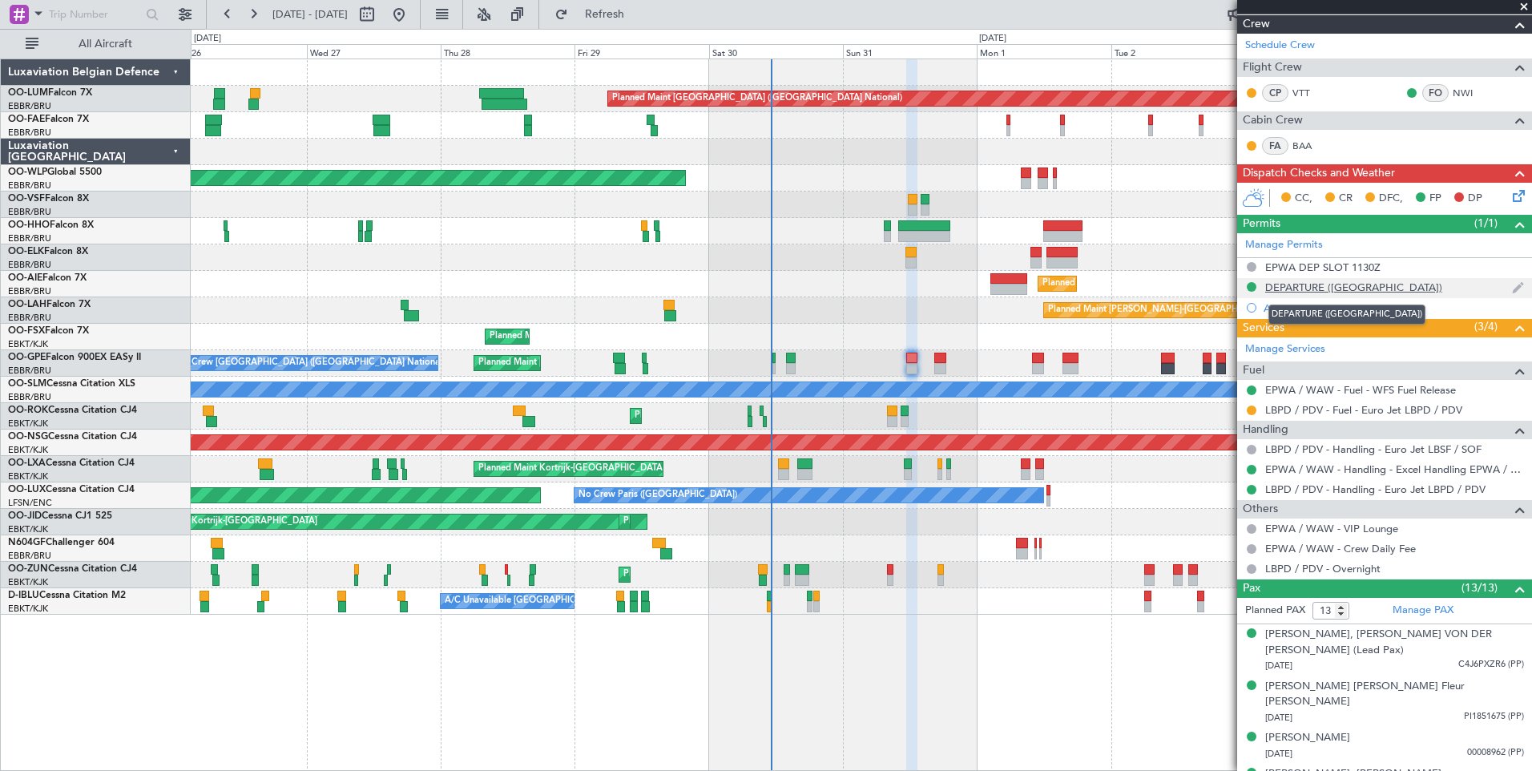
click at [1327, 290] on div "DEPARTURE ([GEOGRAPHIC_DATA])" at bounding box center [1353, 287] width 177 height 14
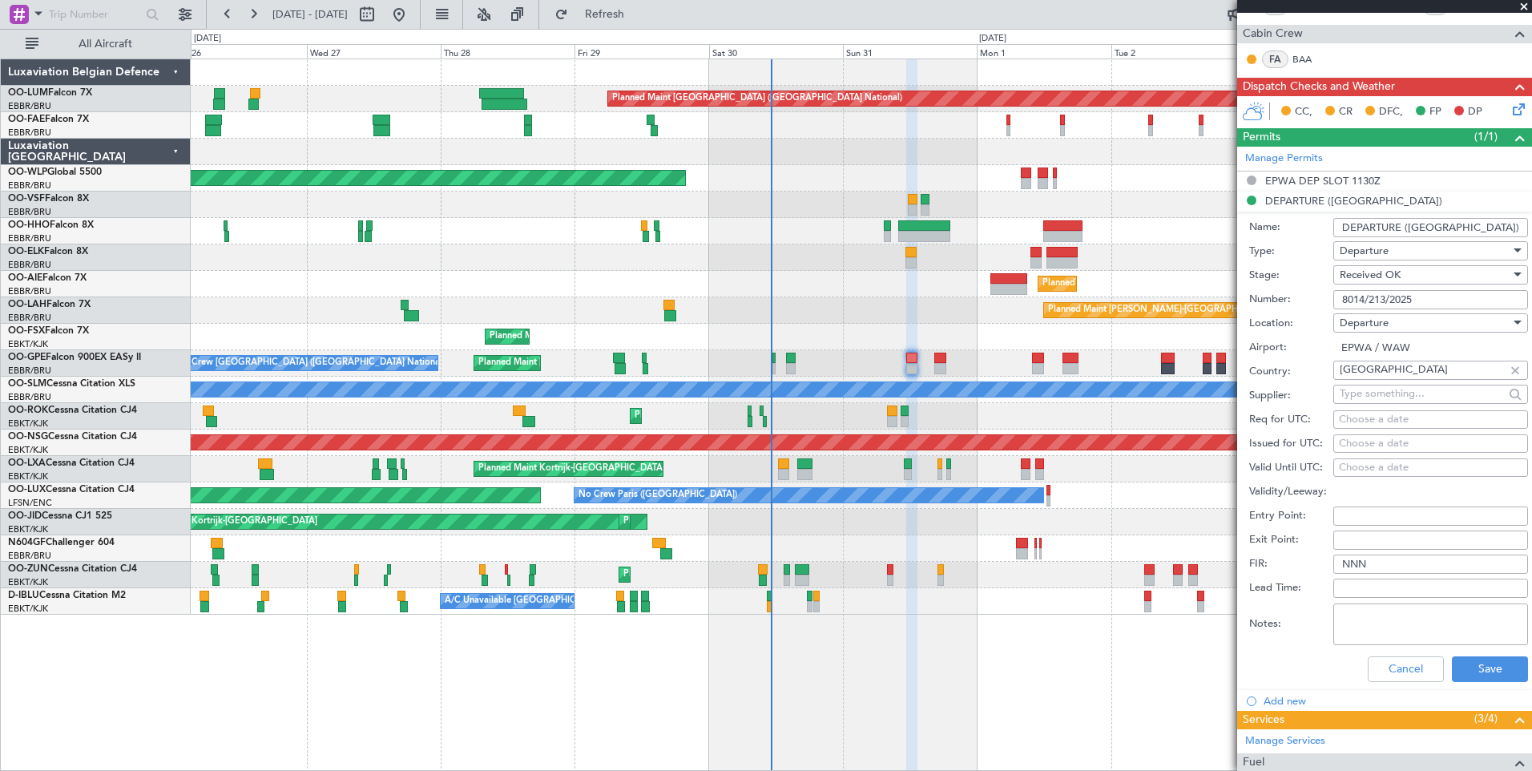
scroll to position [481, 0]
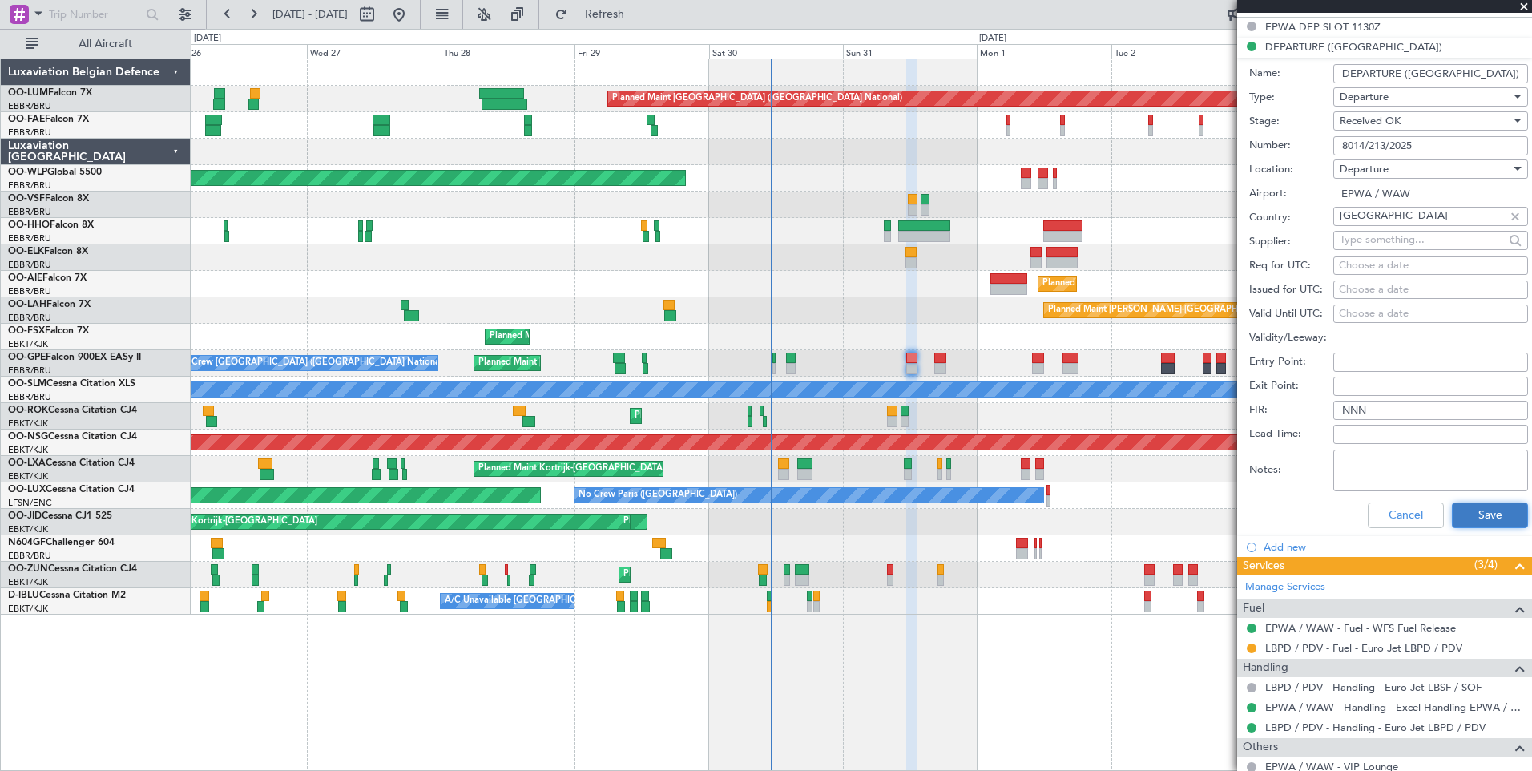
click at [1467, 520] on button "Save" at bounding box center [1490, 515] width 76 height 26
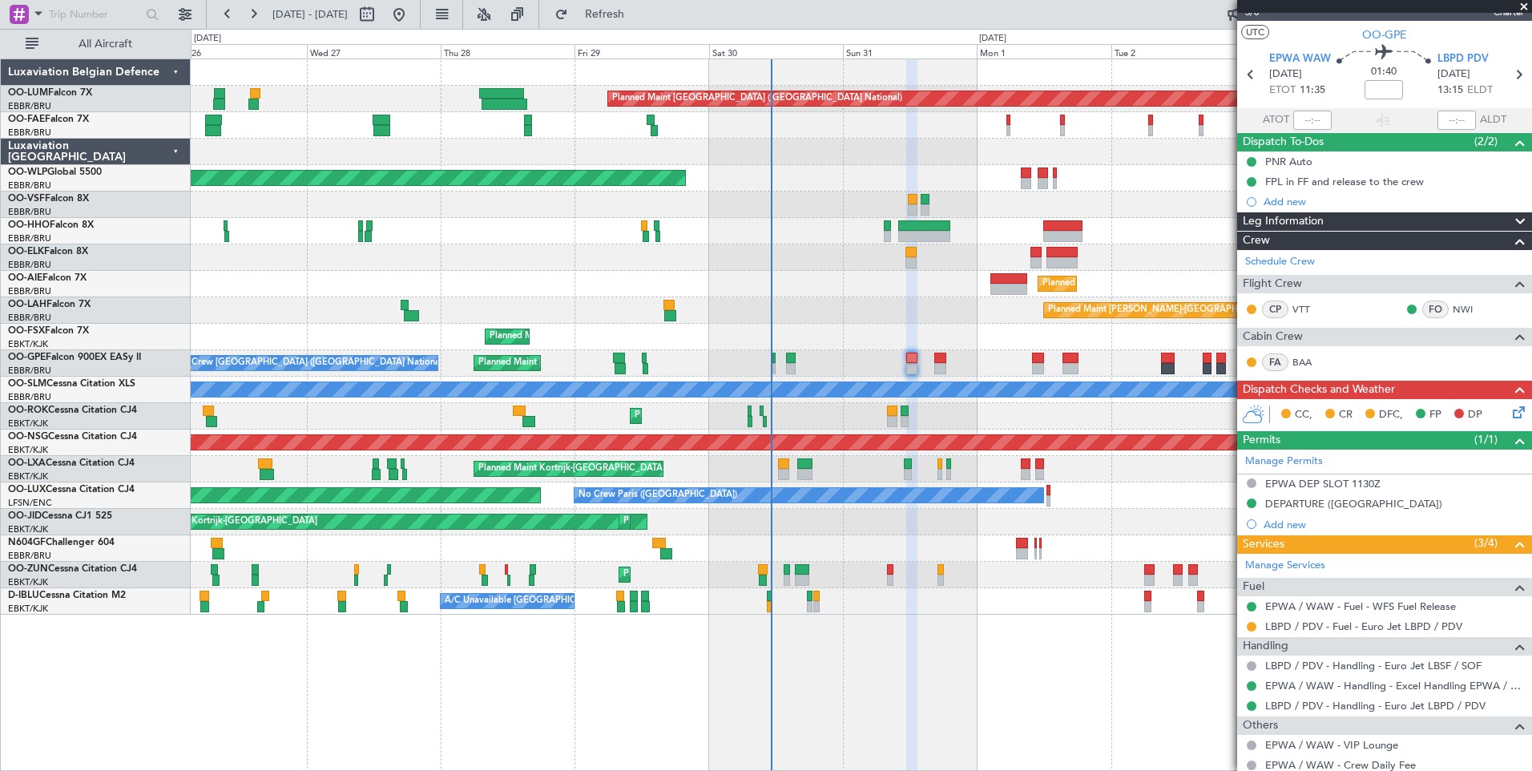
scroll to position [0, 0]
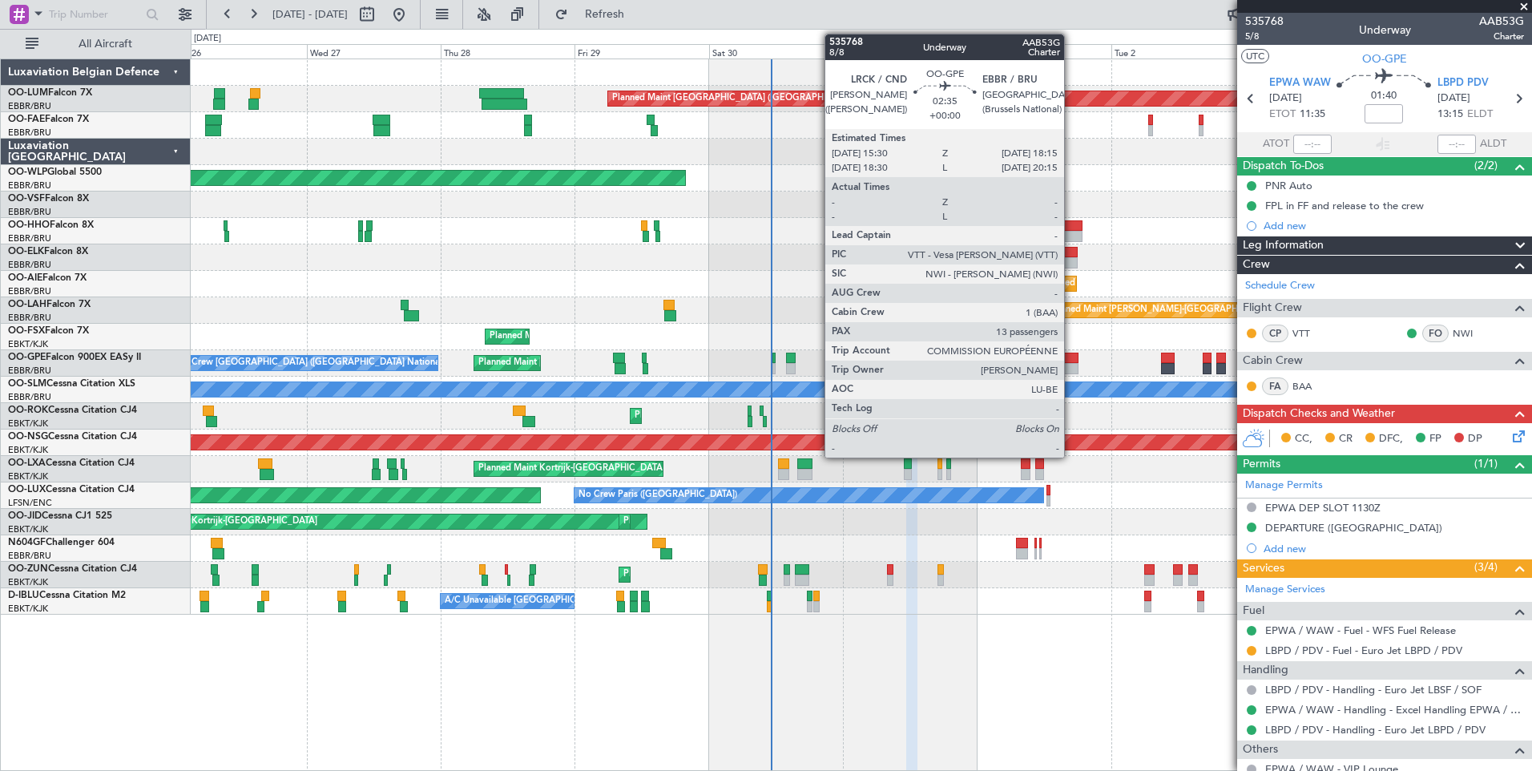
click at [1071, 360] on div at bounding box center [1071, 358] width 16 height 11
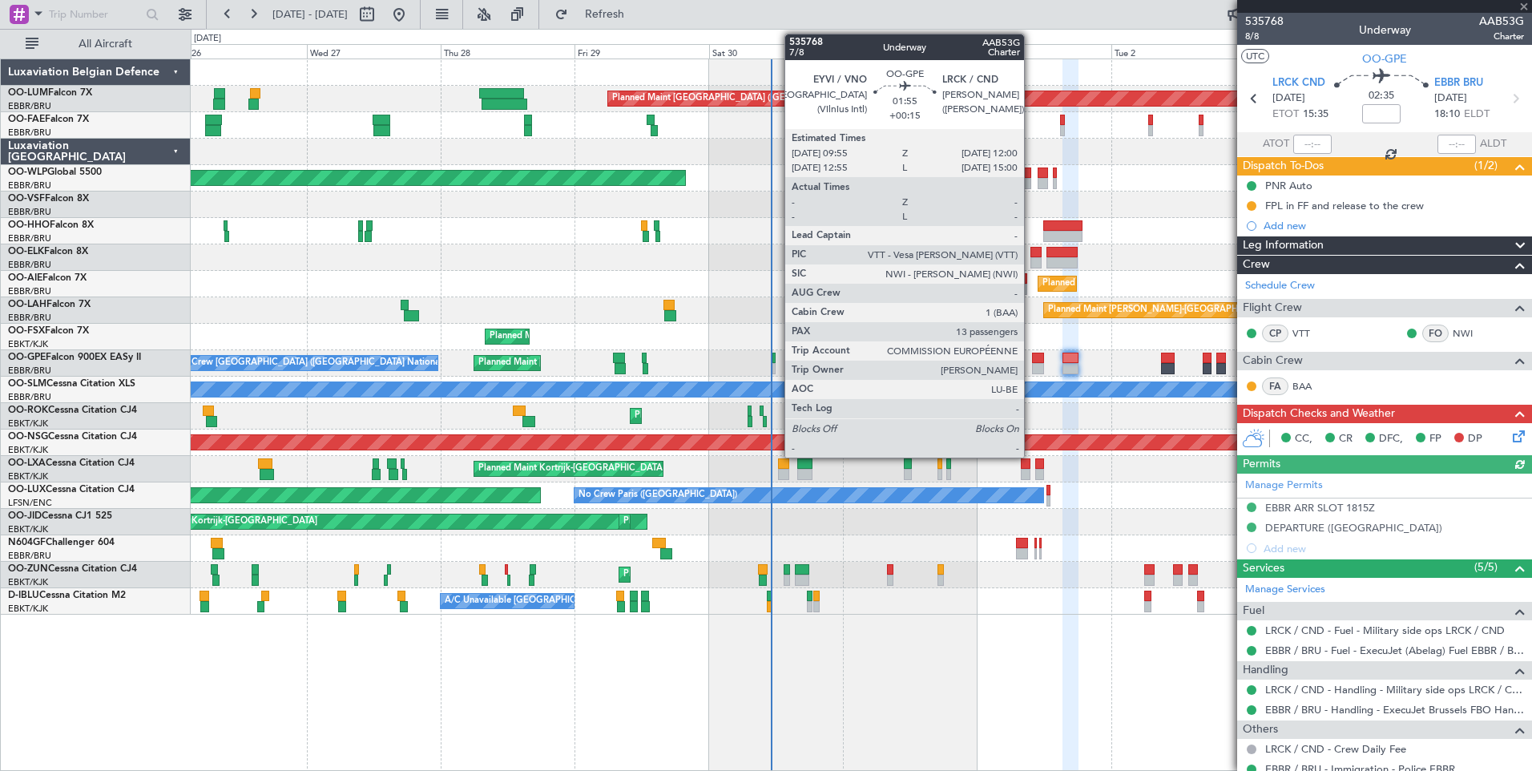
click at [1032, 362] on div at bounding box center [1038, 358] width 12 height 11
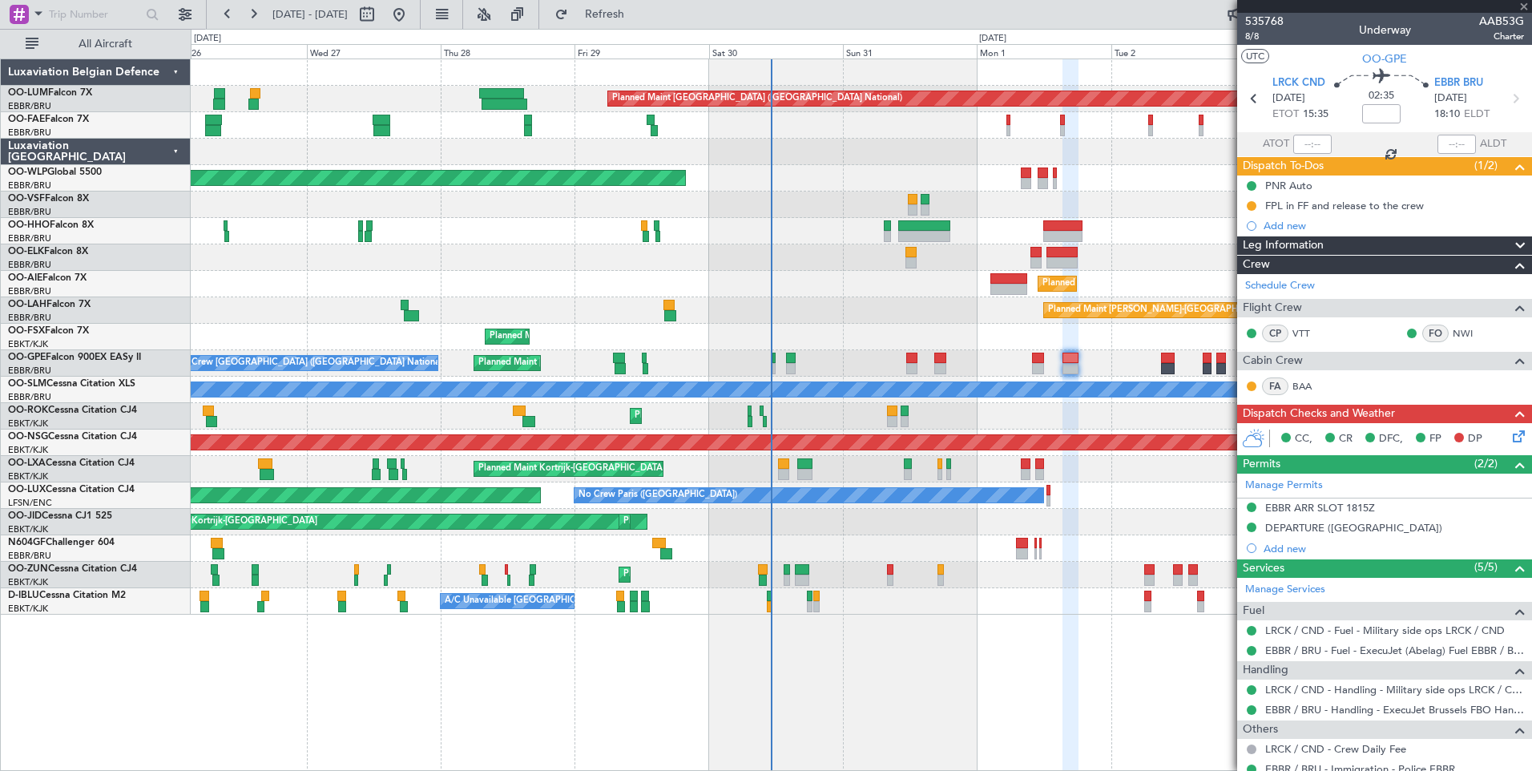
type input "+00:15"
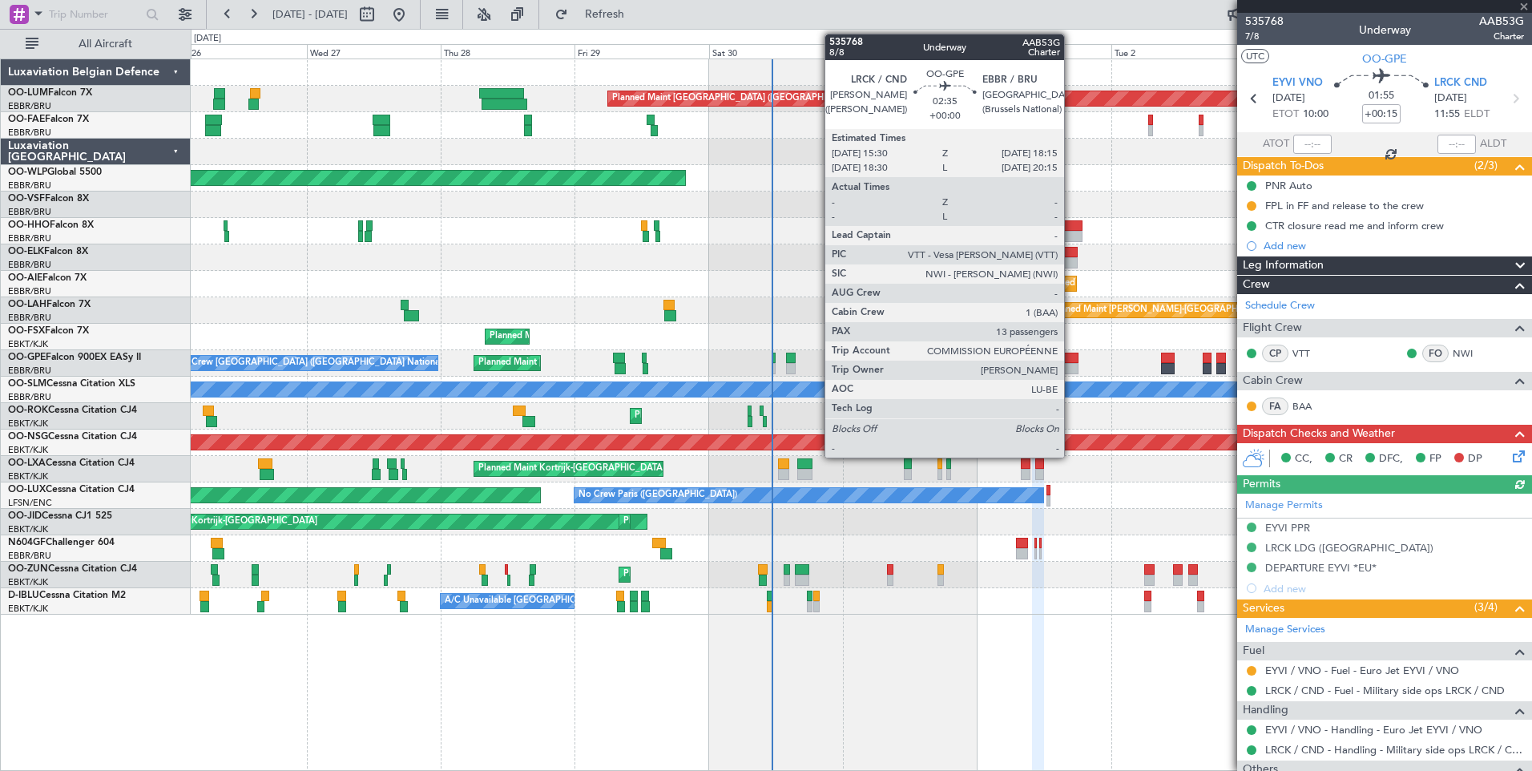
click at [1073, 362] on div at bounding box center [1071, 358] width 16 height 11
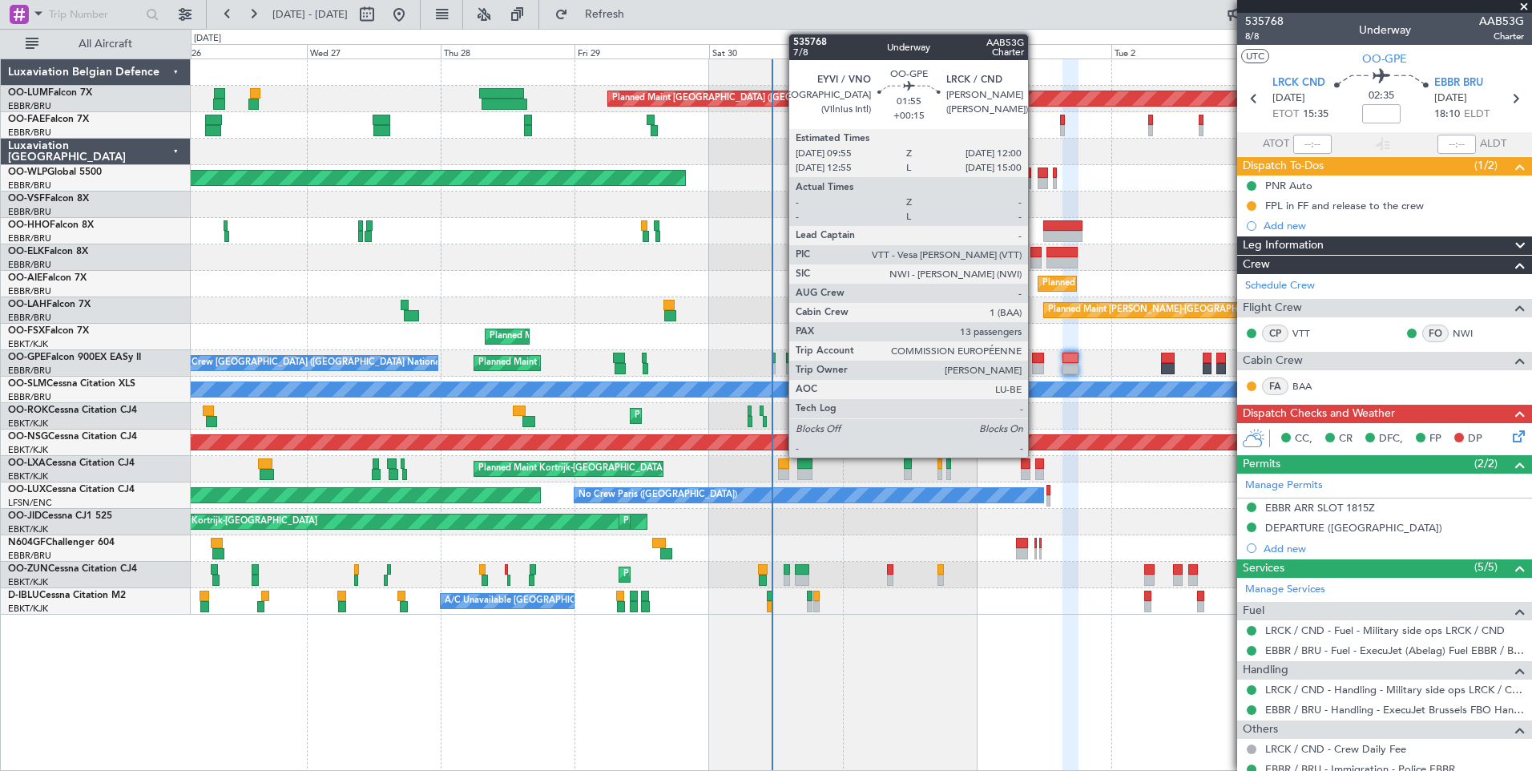
click at [1035, 357] on div at bounding box center [1038, 358] width 12 height 11
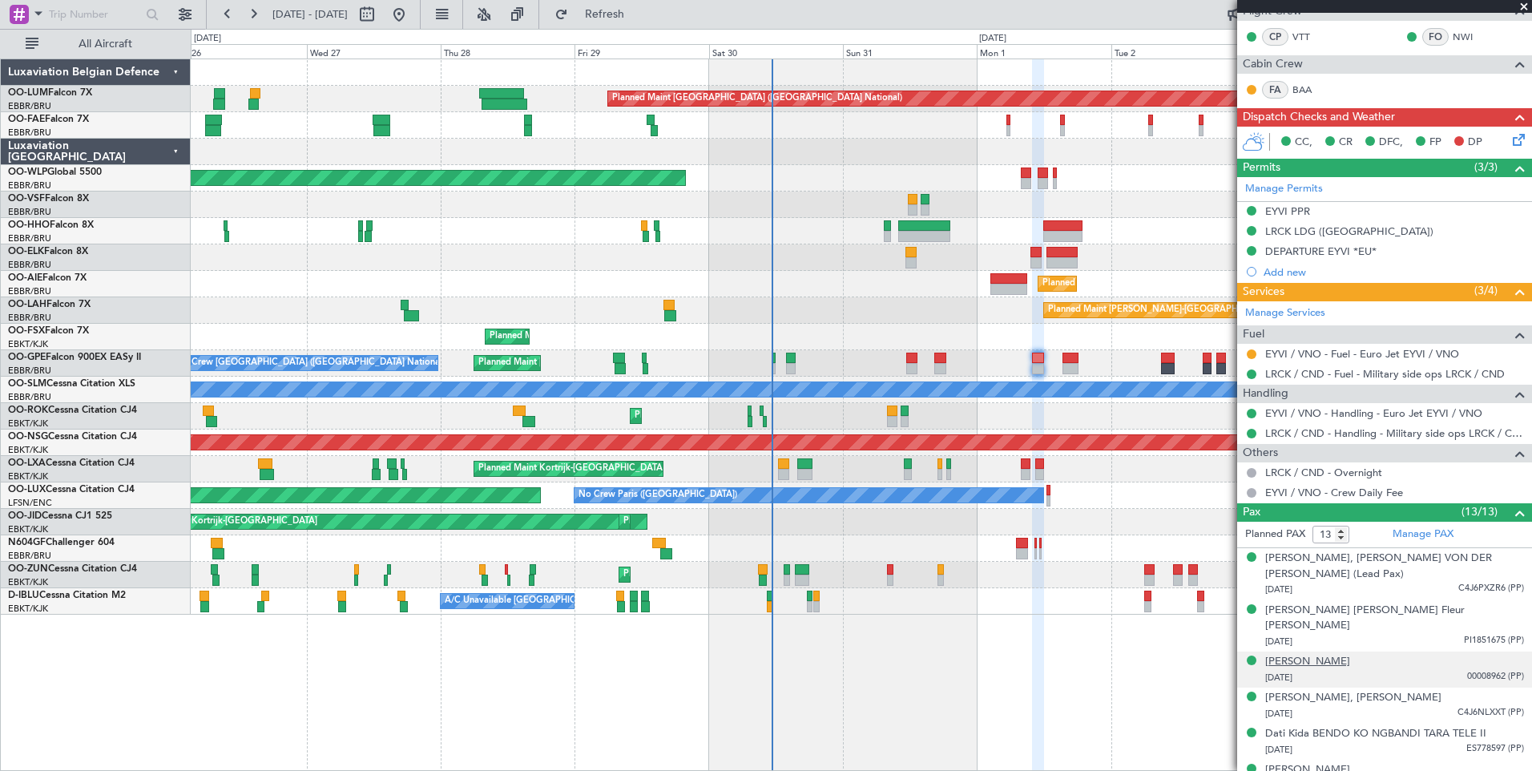
scroll to position [321, 0]
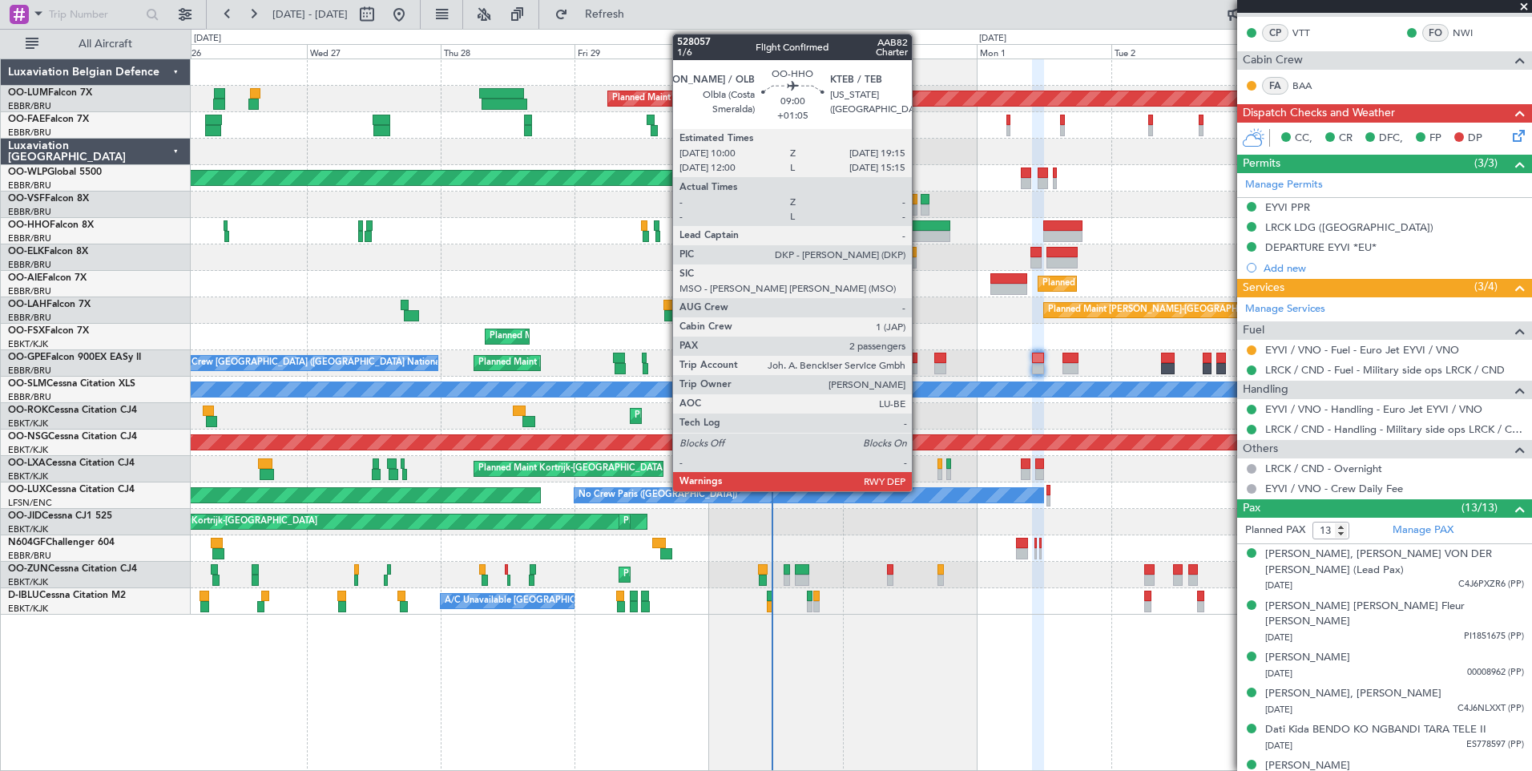
click at [919, 227] on div at bounding box center [924, 225] width 52 height 11
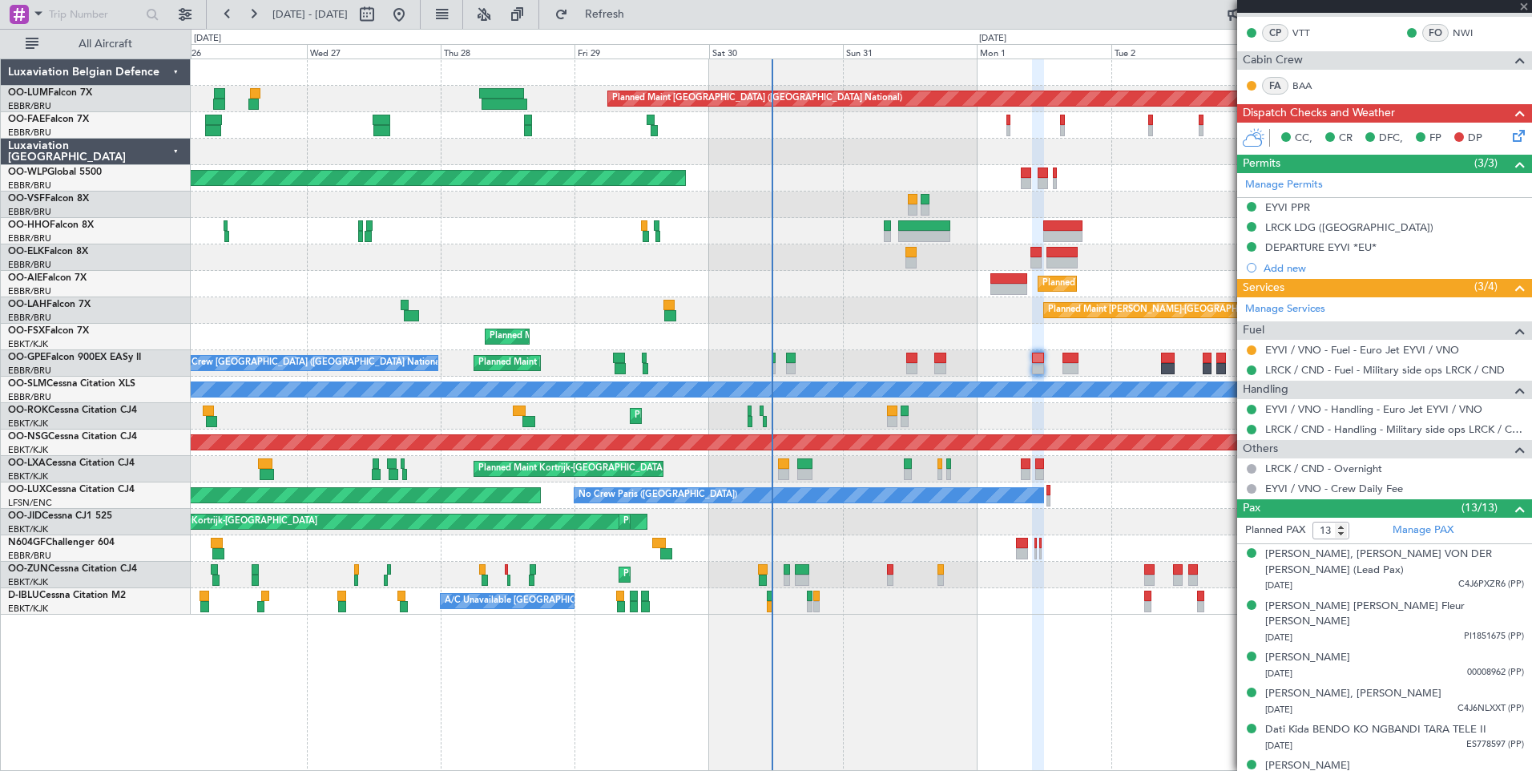
type input "+01:05"
type input "2"
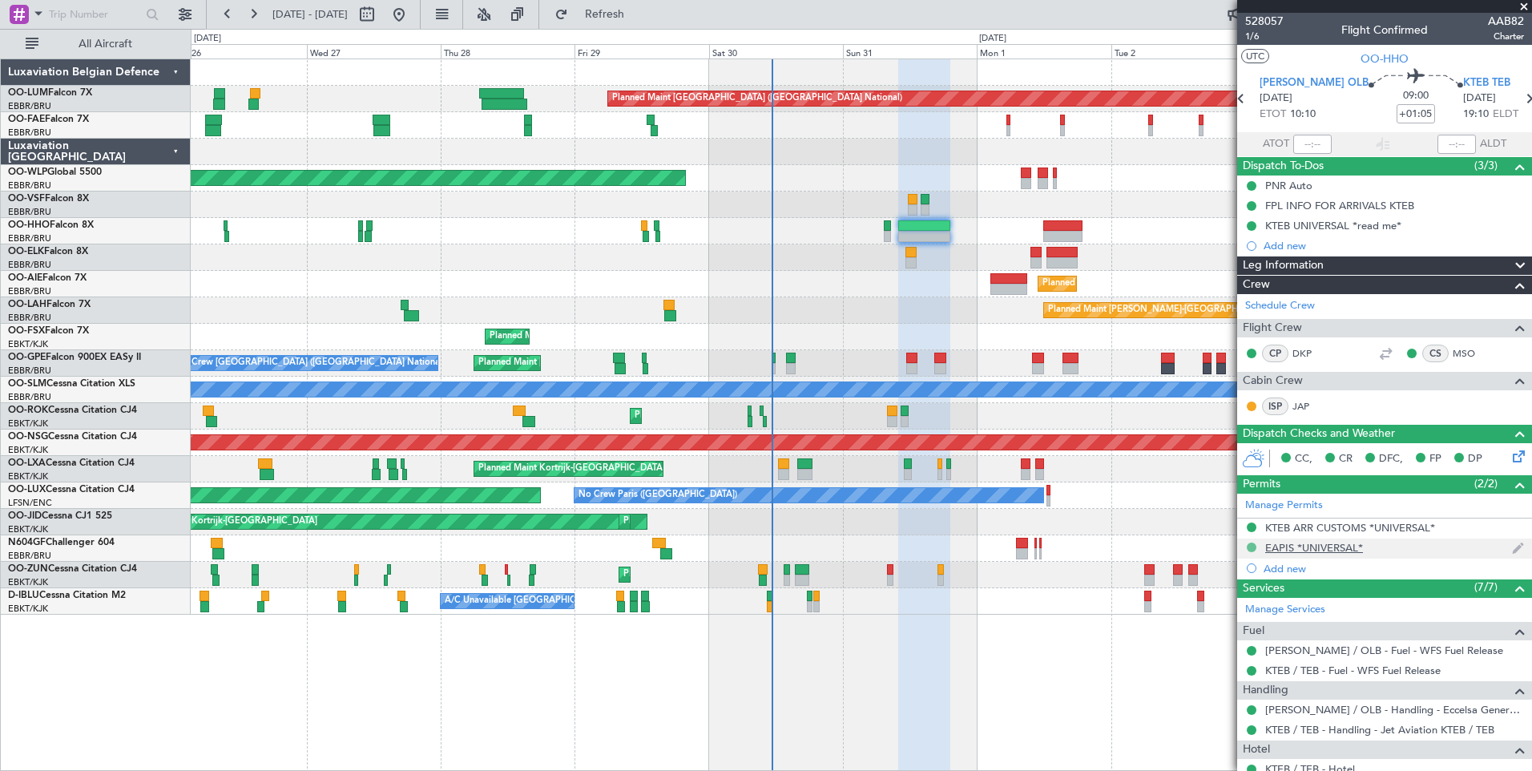
click at [1253, 543] on button at bounding box center [1252, 548] width 10 height 10
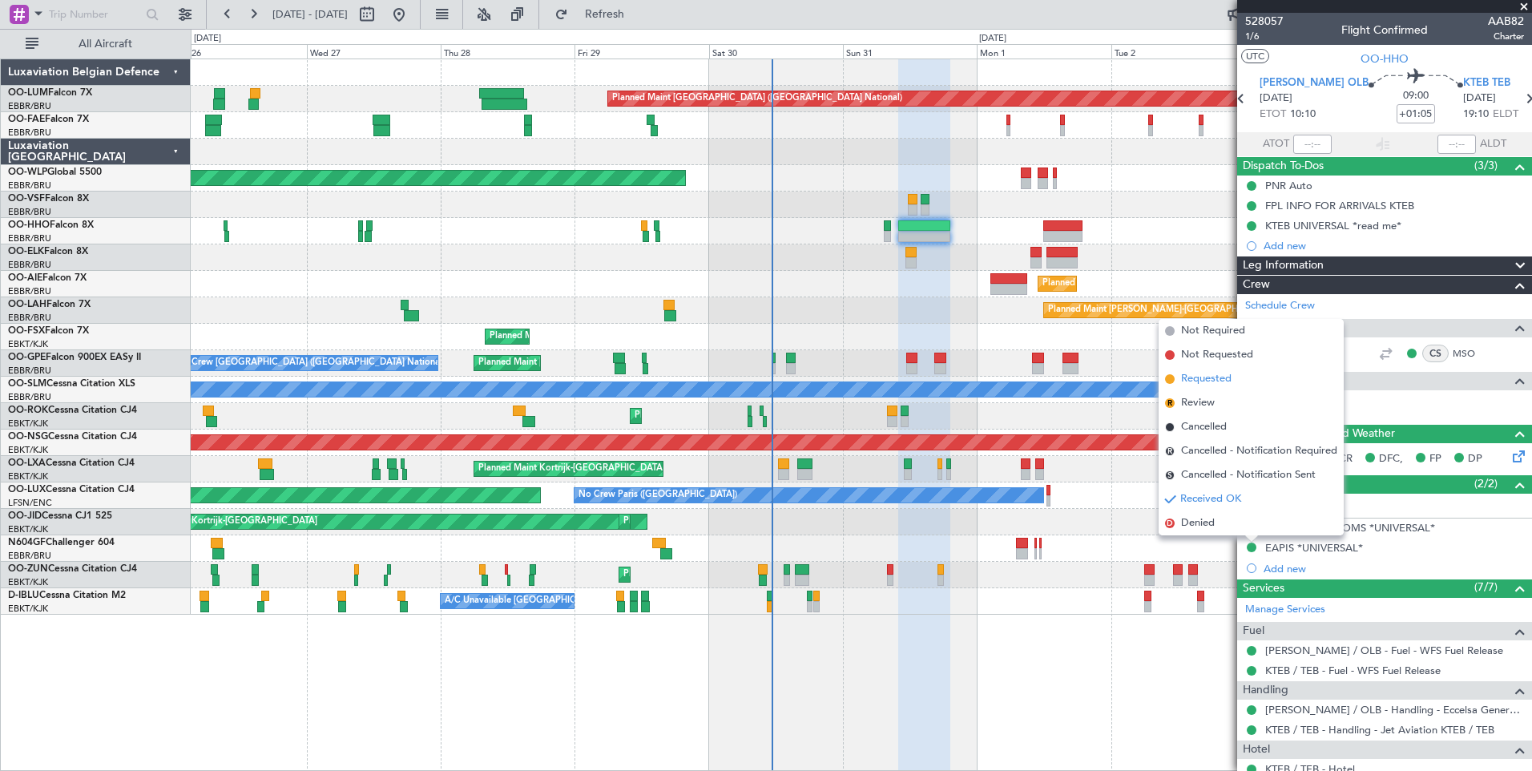
click at [1213, 381] on span "Requested" at bounding box center [1206, 379] width 50 height 16
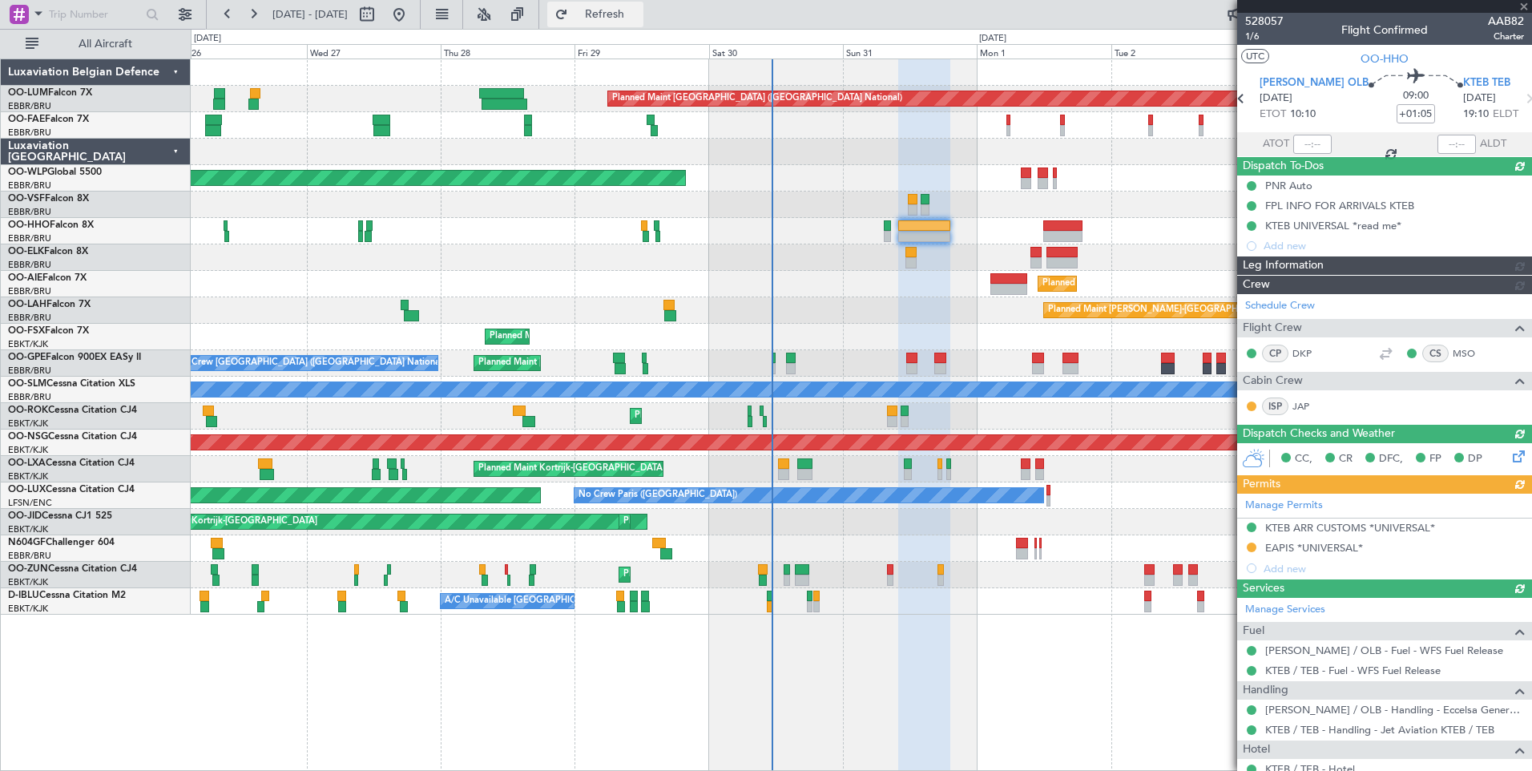
click at [639, 14] on span "Refresh" at bounding box center [604, 14] width 67 height 11
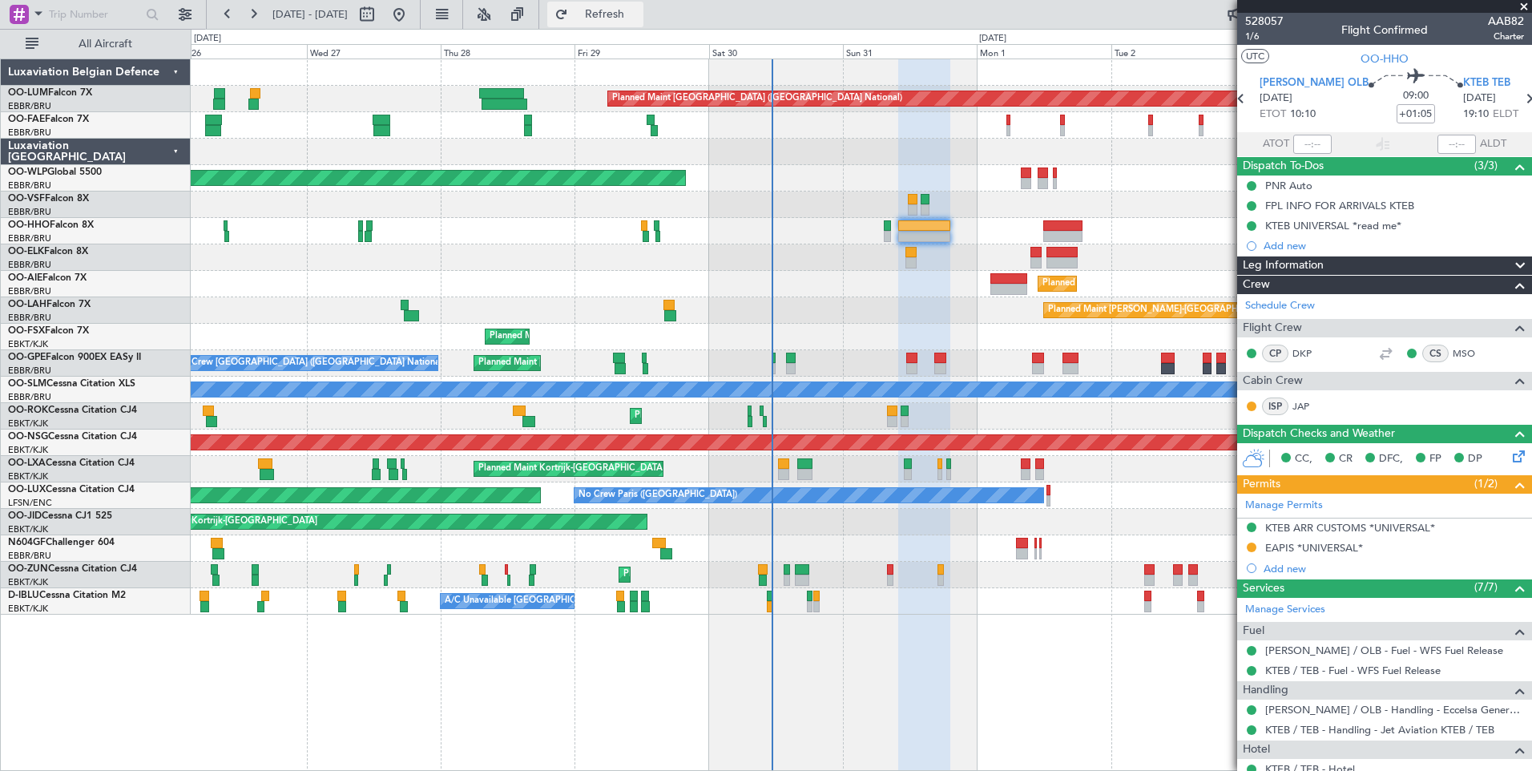
click at [631, 10] on span "Refresh" at bounding box center [604, 14] width 67 height 11
click at [643, 26] on button "Refresh" at bounding box center [595, 15] width 96 height 26
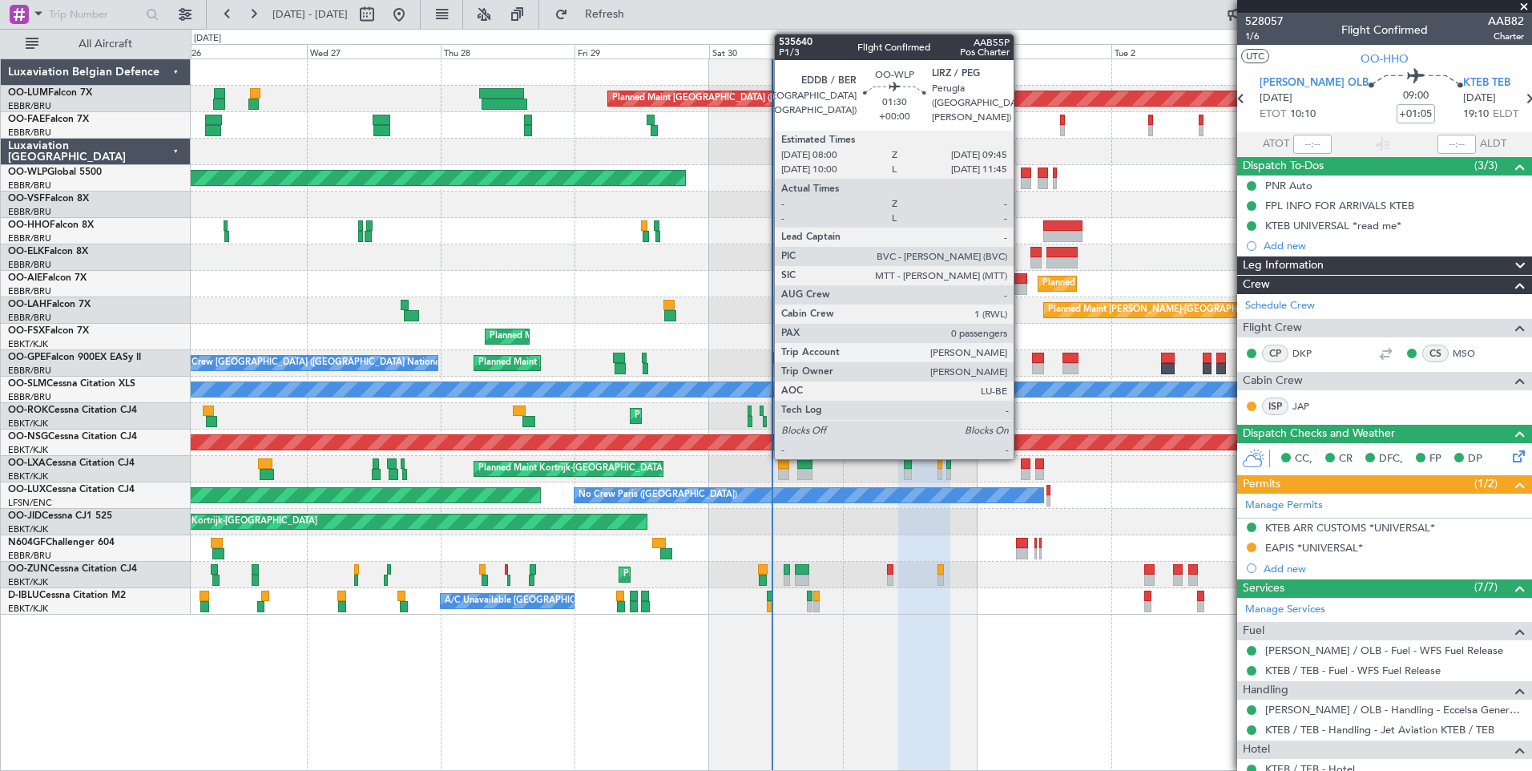
click at [1021, 180] on div at bounding box center [1026, 183] width 10 height 11
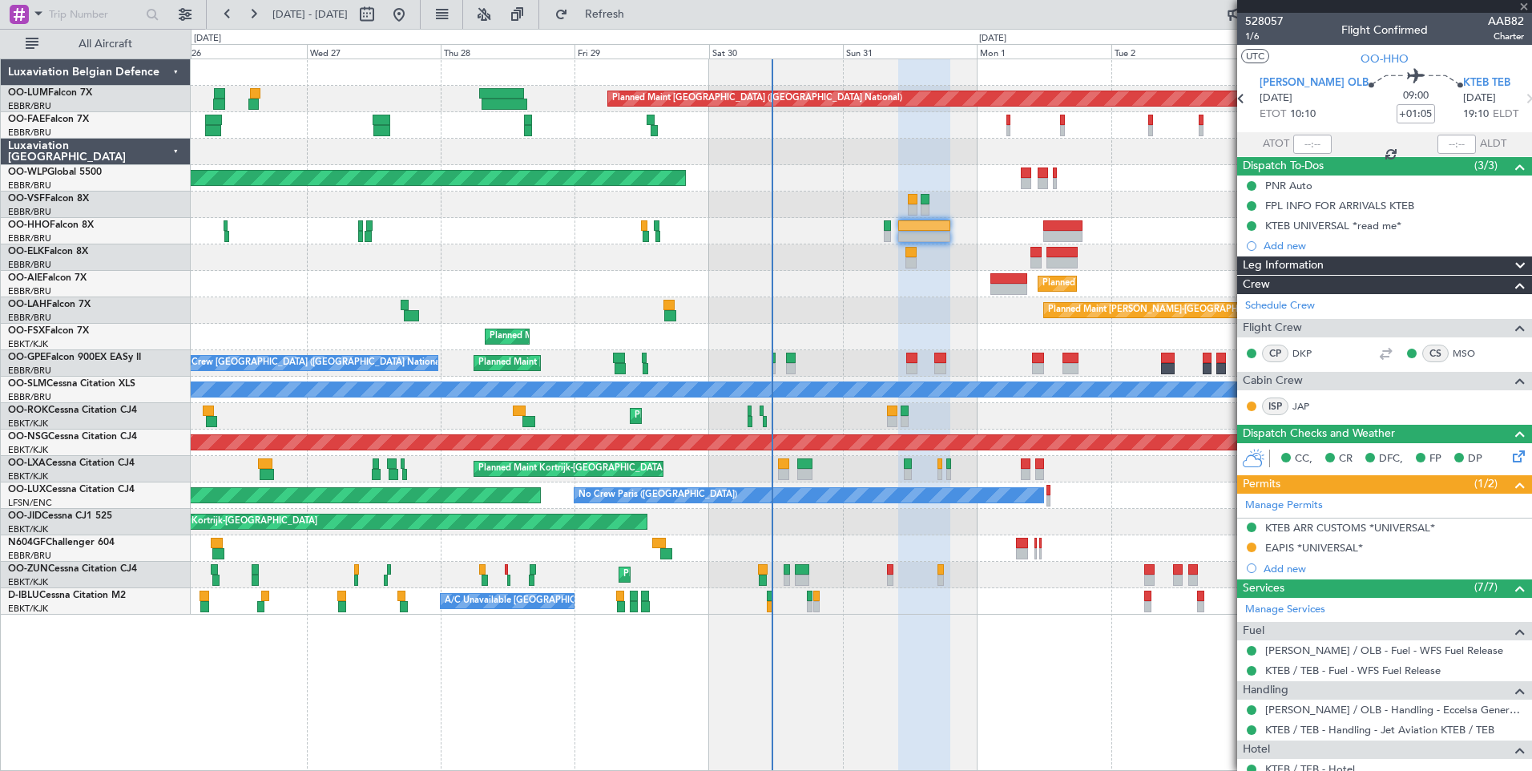
type input "0"
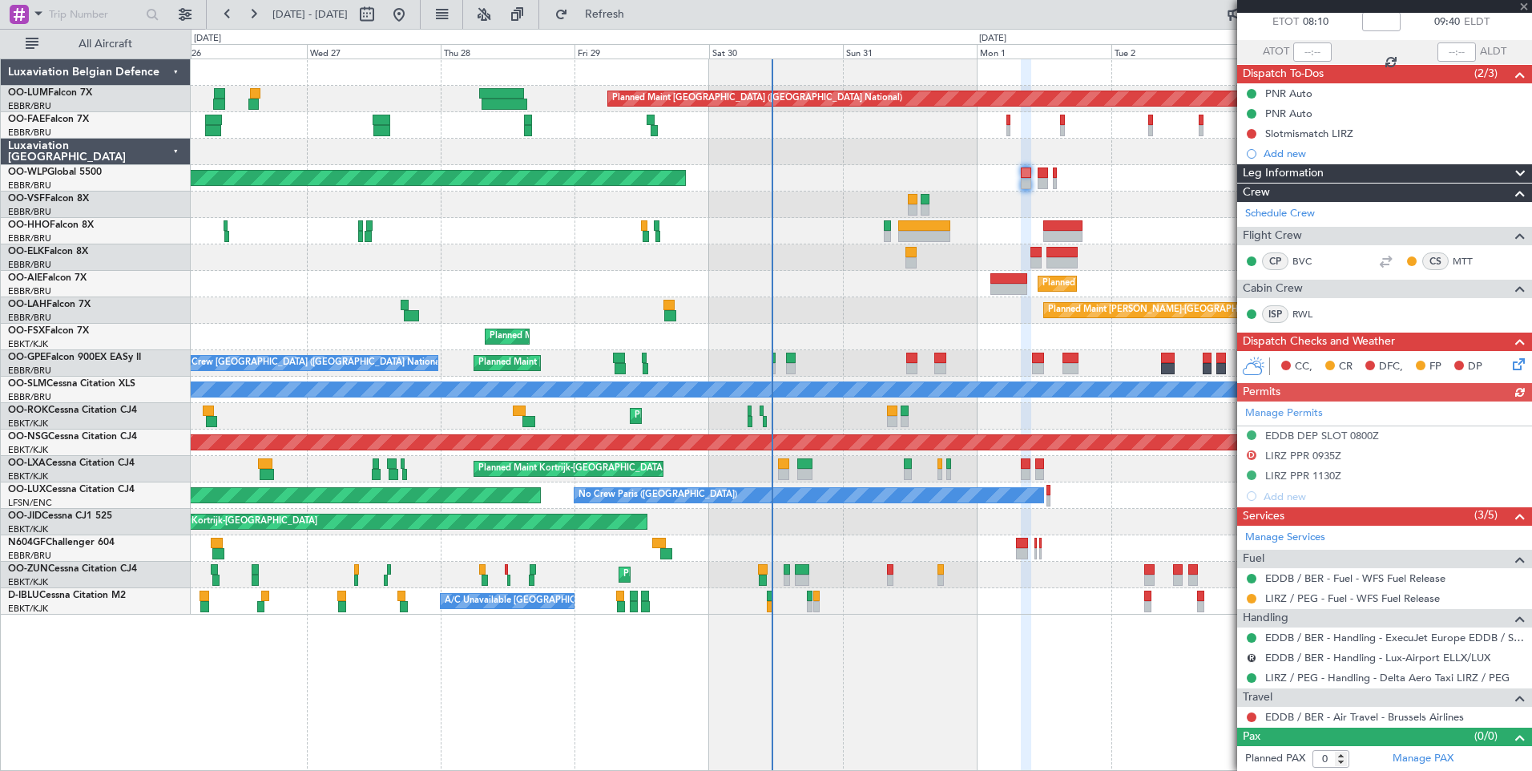
scroll to position [93, 0]
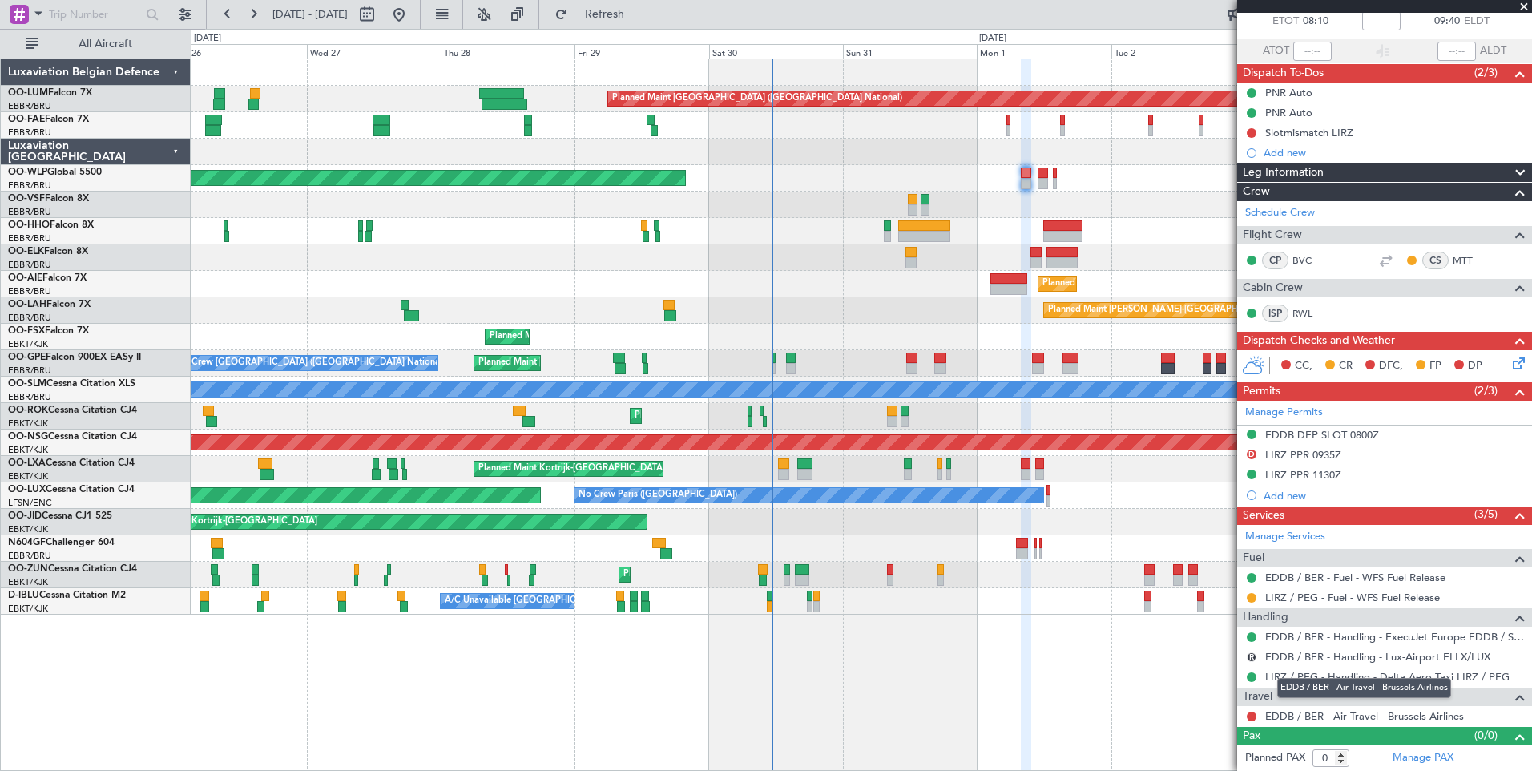
click at [1289, 717] on link "EDDB / BER - Air Travel - Brussels Airlines" at bounding box center [1364, 716] width 199 height 14
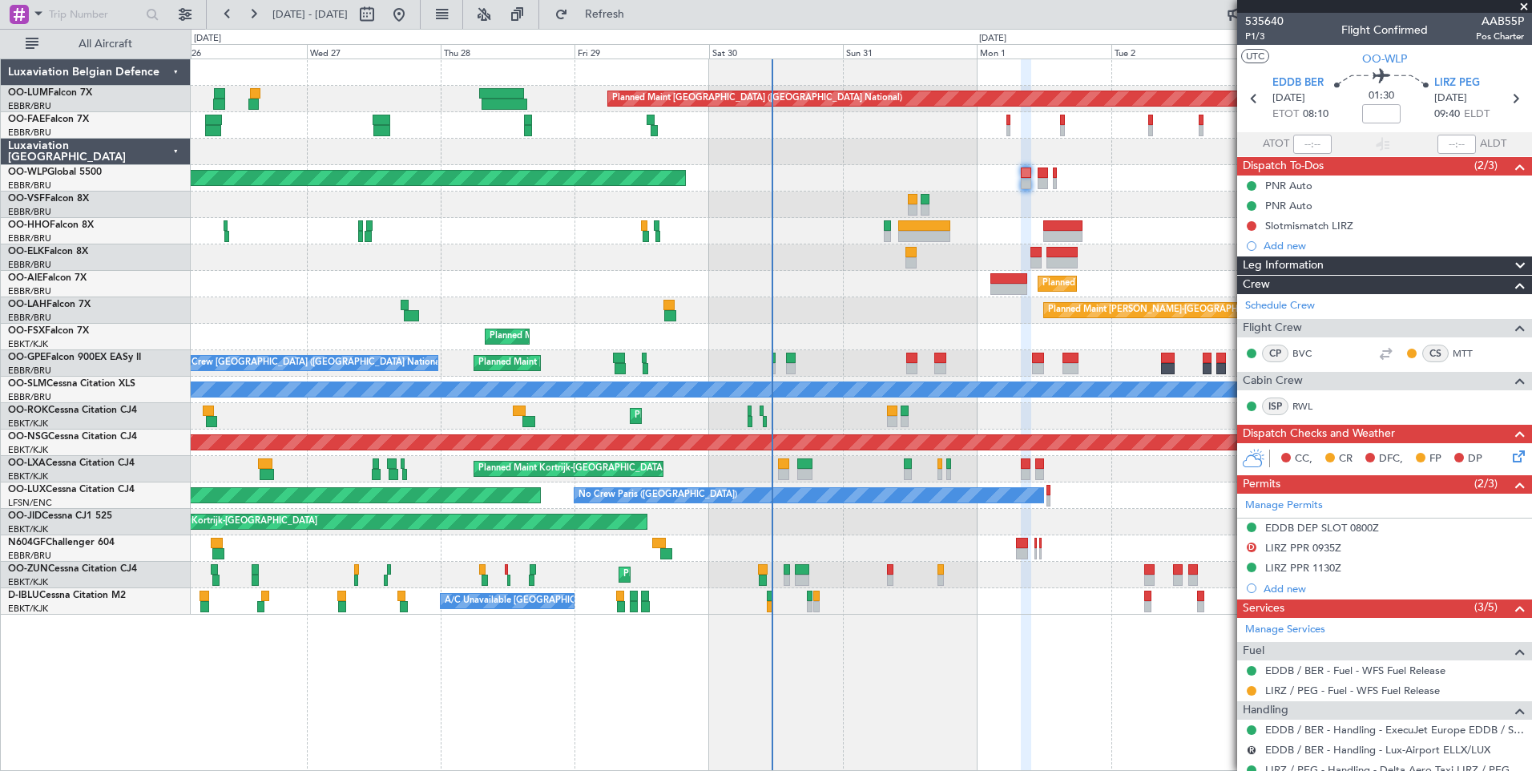
scroll to position [93, 0]
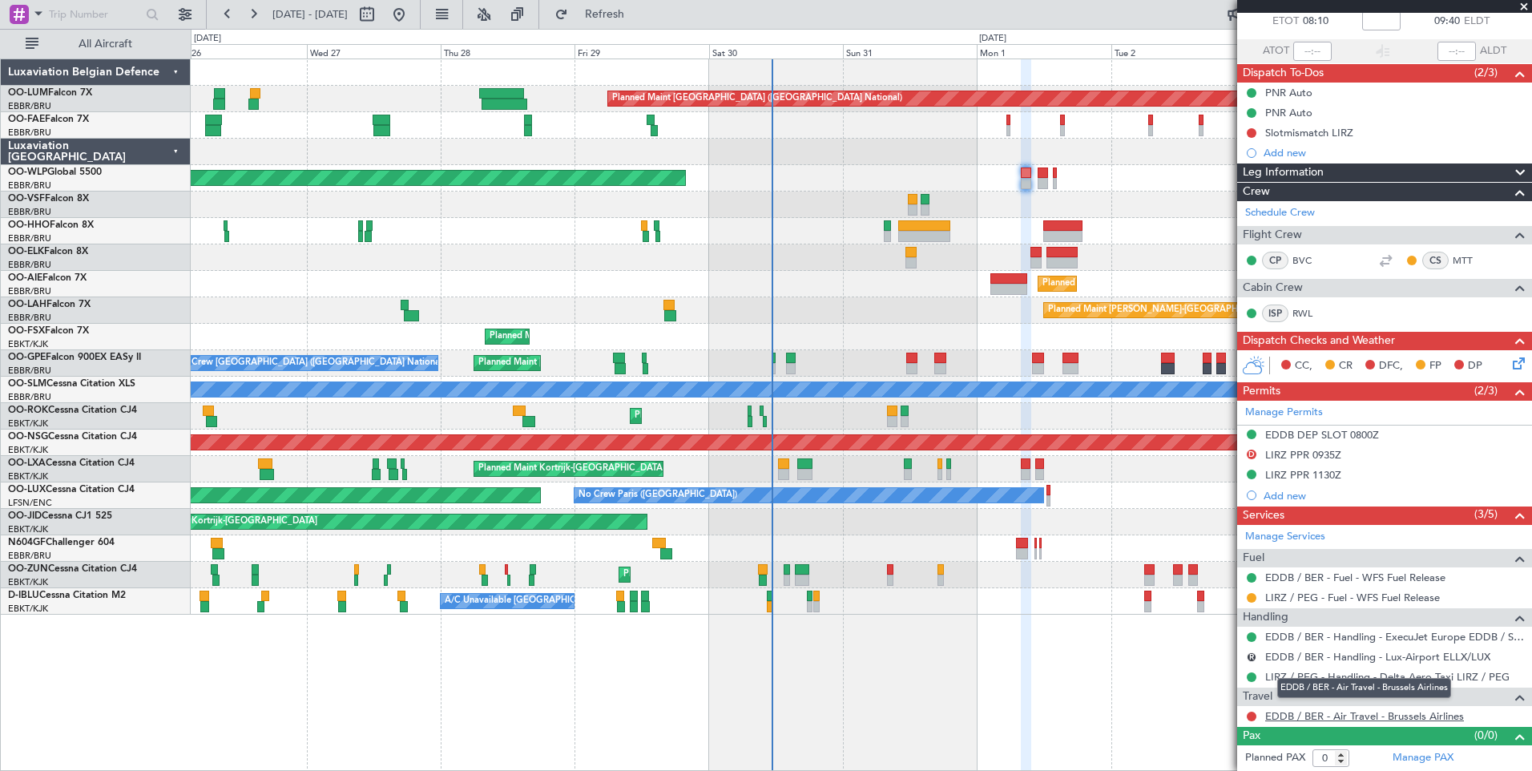
click at [1354, 712] on link "EDDB / BER - Air Travel - Brussels Airlines" at bounding box center [1364, 716] width 199 height 14
click at [630, 14] on span "Refresh" at bounding box center [604, 14] width 67 height 11
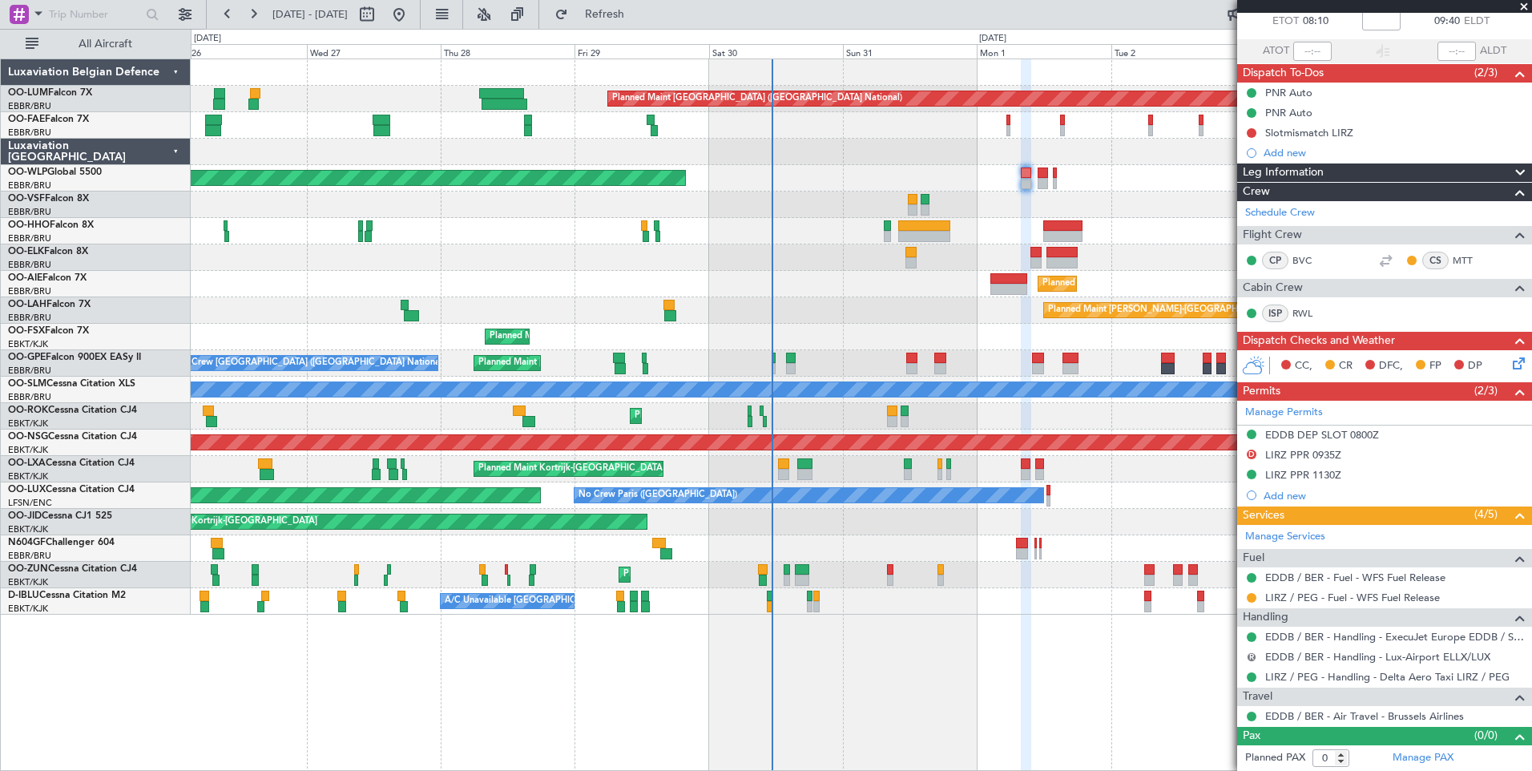
click at [1249, 654] on button "R" at bounding box center [1252, 657] width 10 height 10
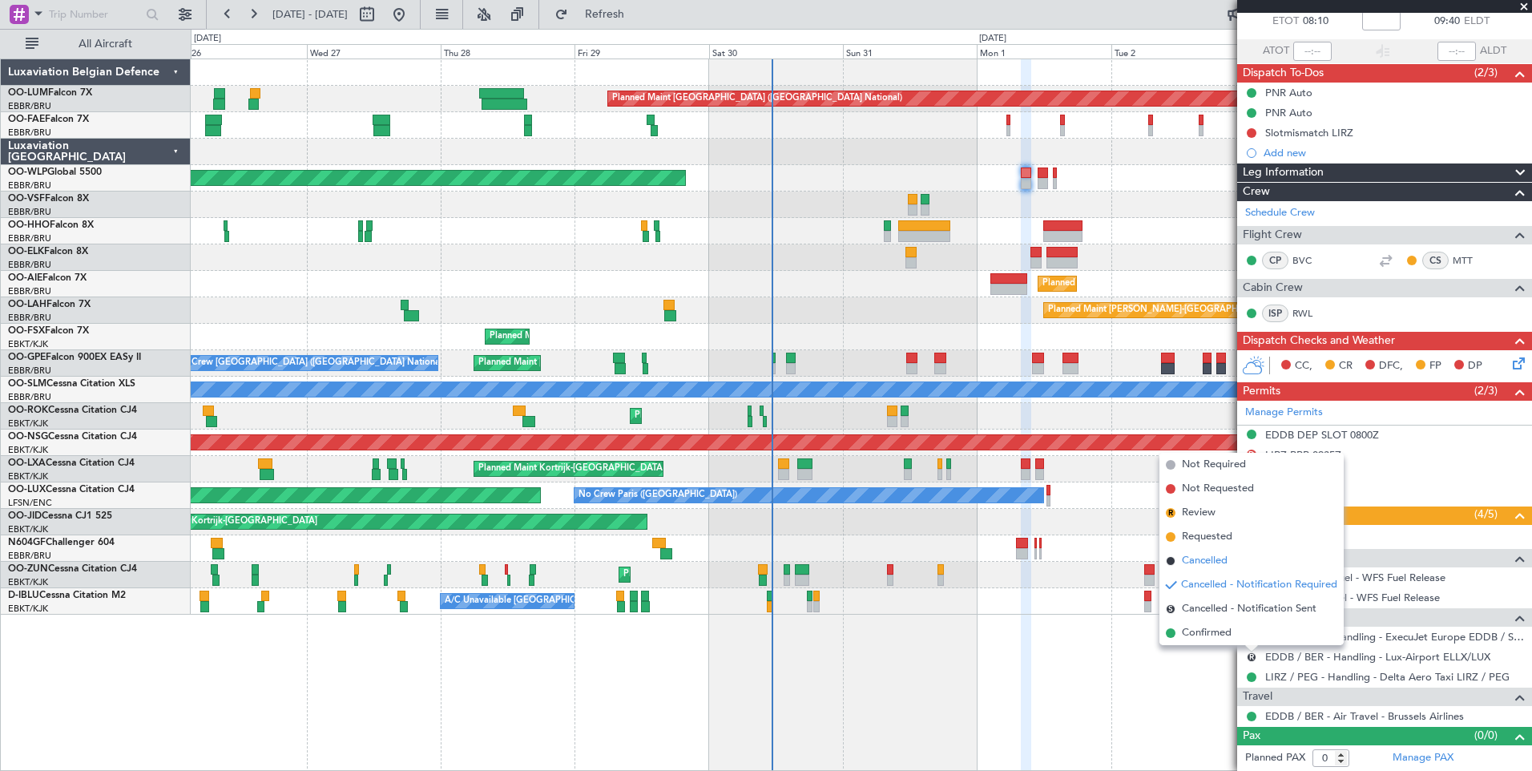
click at [1198, 559] on span "Cancelled" at bounding box center [1205, 561] width 46 height 16
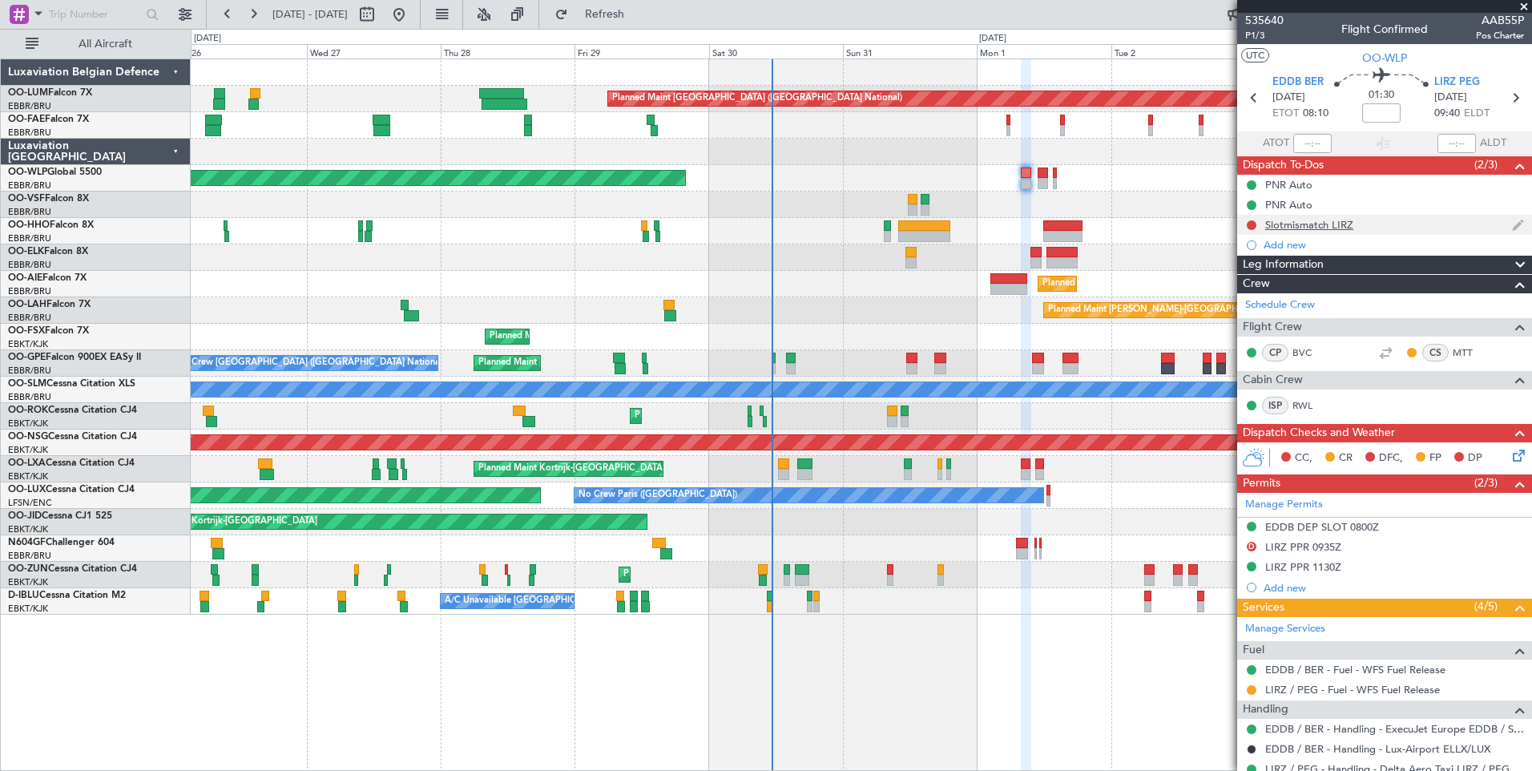
scroll to position [0, 0]
click at [1256, 35] on span "P1/3" at bounding box center [1264, 37] width 38 height 14
click at [643, 22] on button "Refresh" at bounding box center [595, 15] width 96 height 26
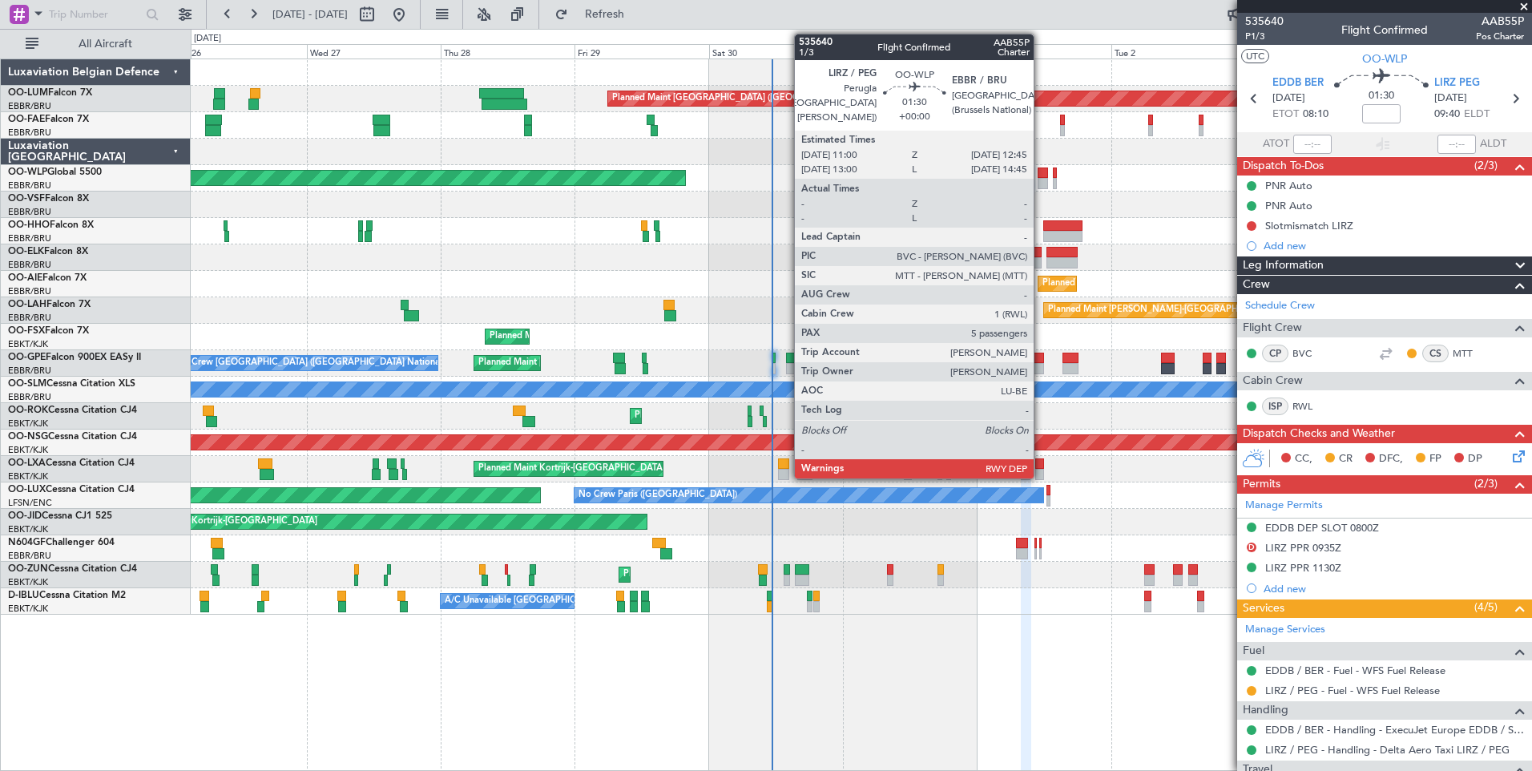
click at [1041, 176] on div at bounding box center [1043, 172] width 10 height 11
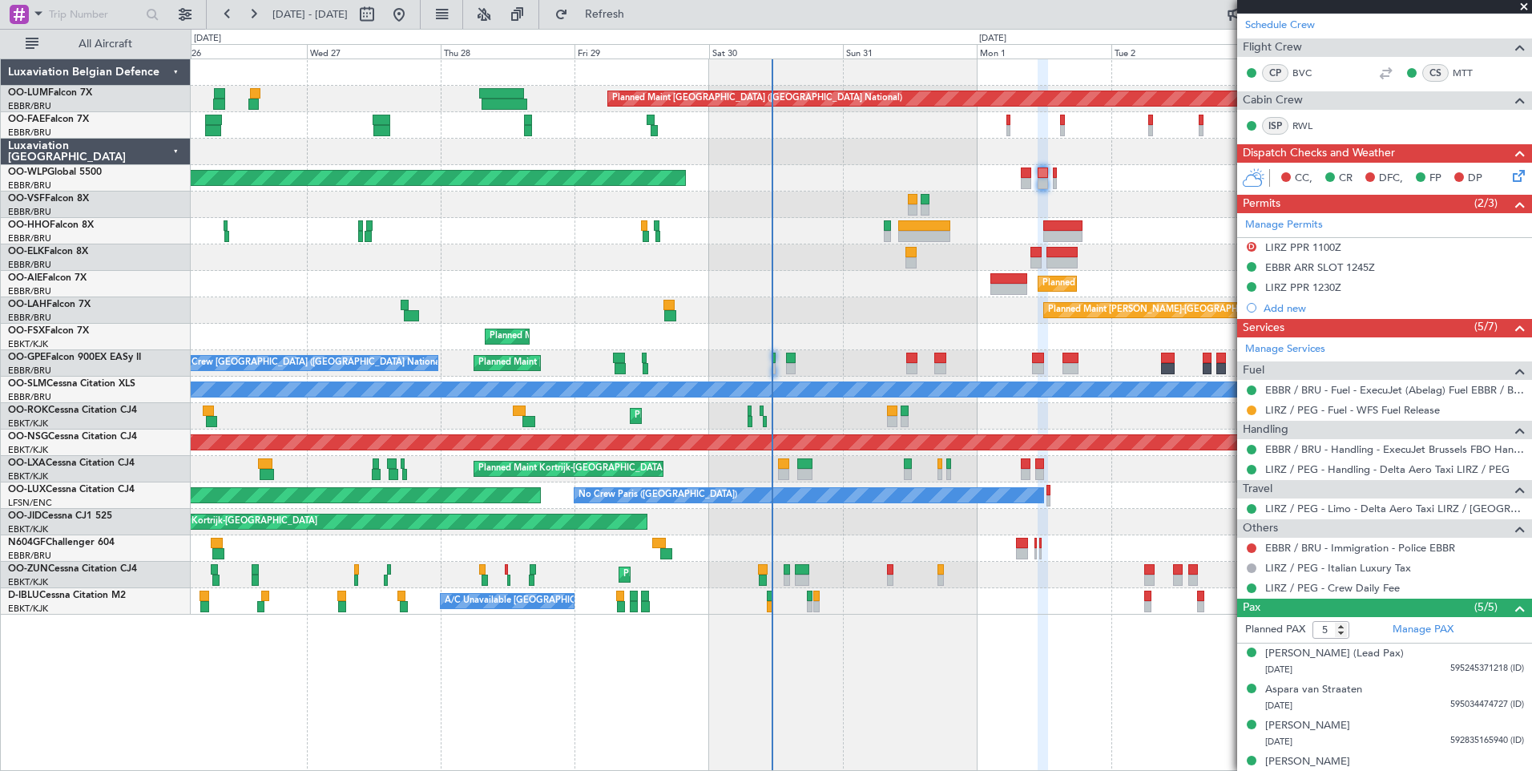
scroll to position [292, 0]
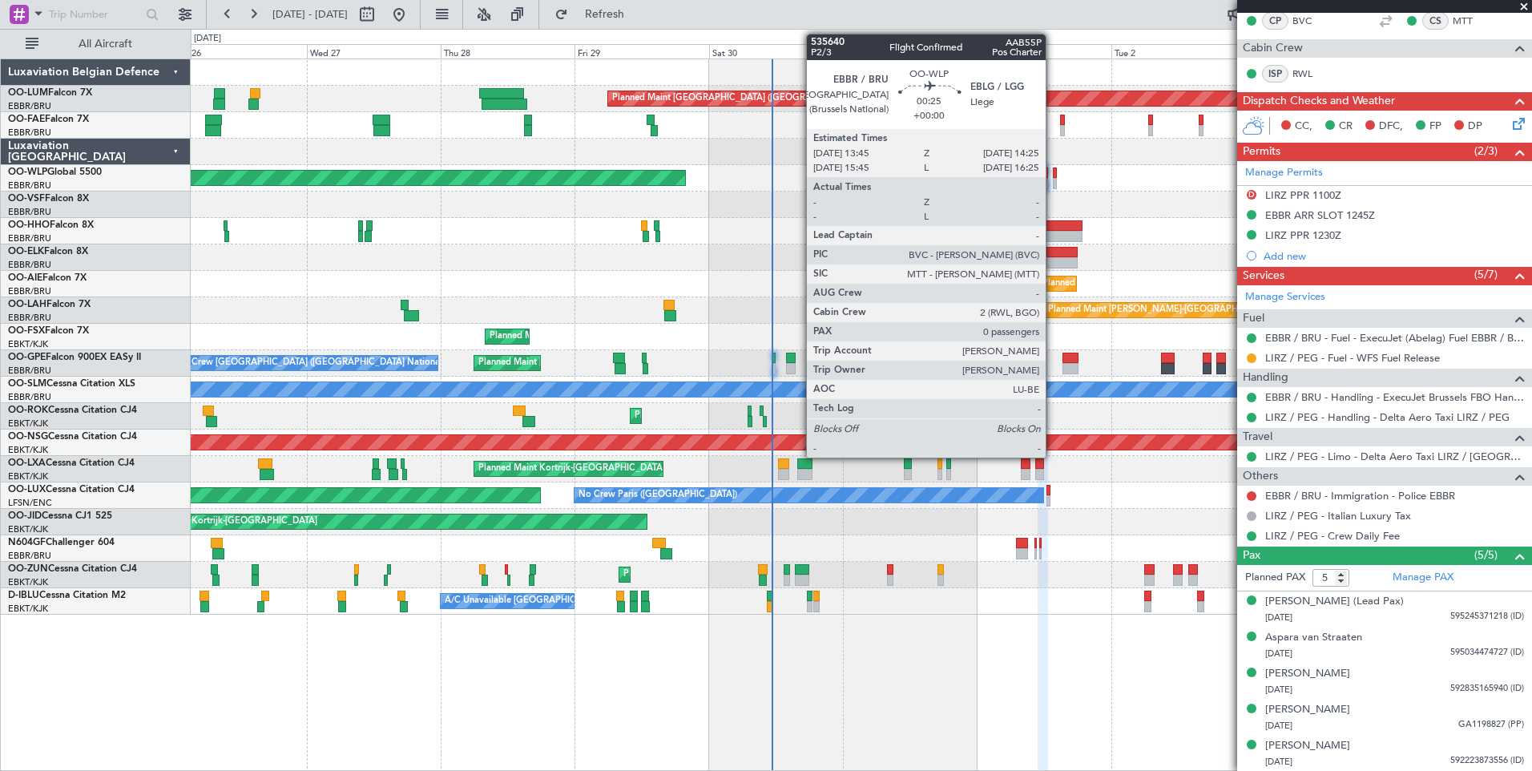
click at [1053, 175] on div at bounding box center [1055, 172] width 4 height 11
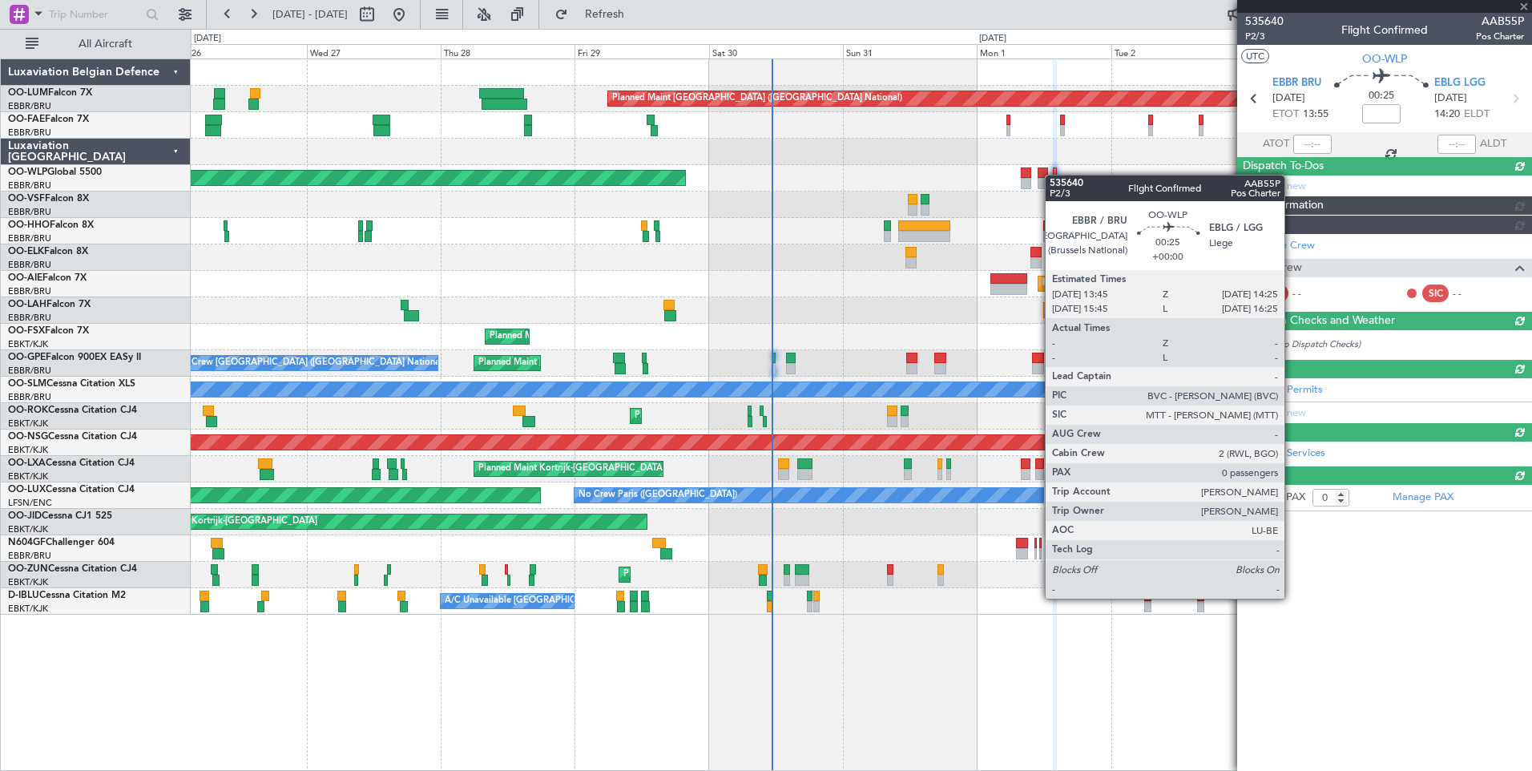
scroll to position [0, 0]
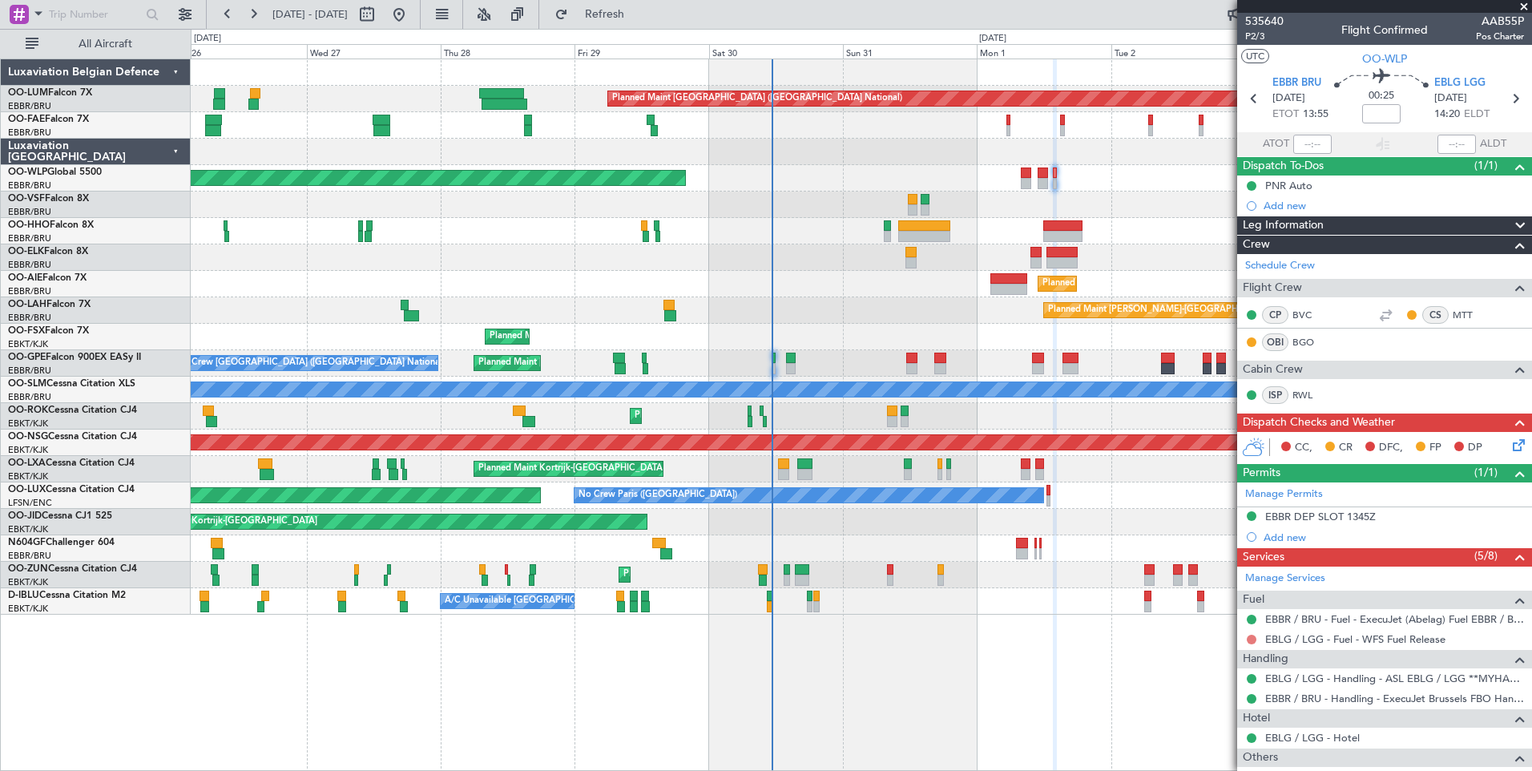
click at [1251, 640] on button at bounding box center [1252, 640] width 10 height 10
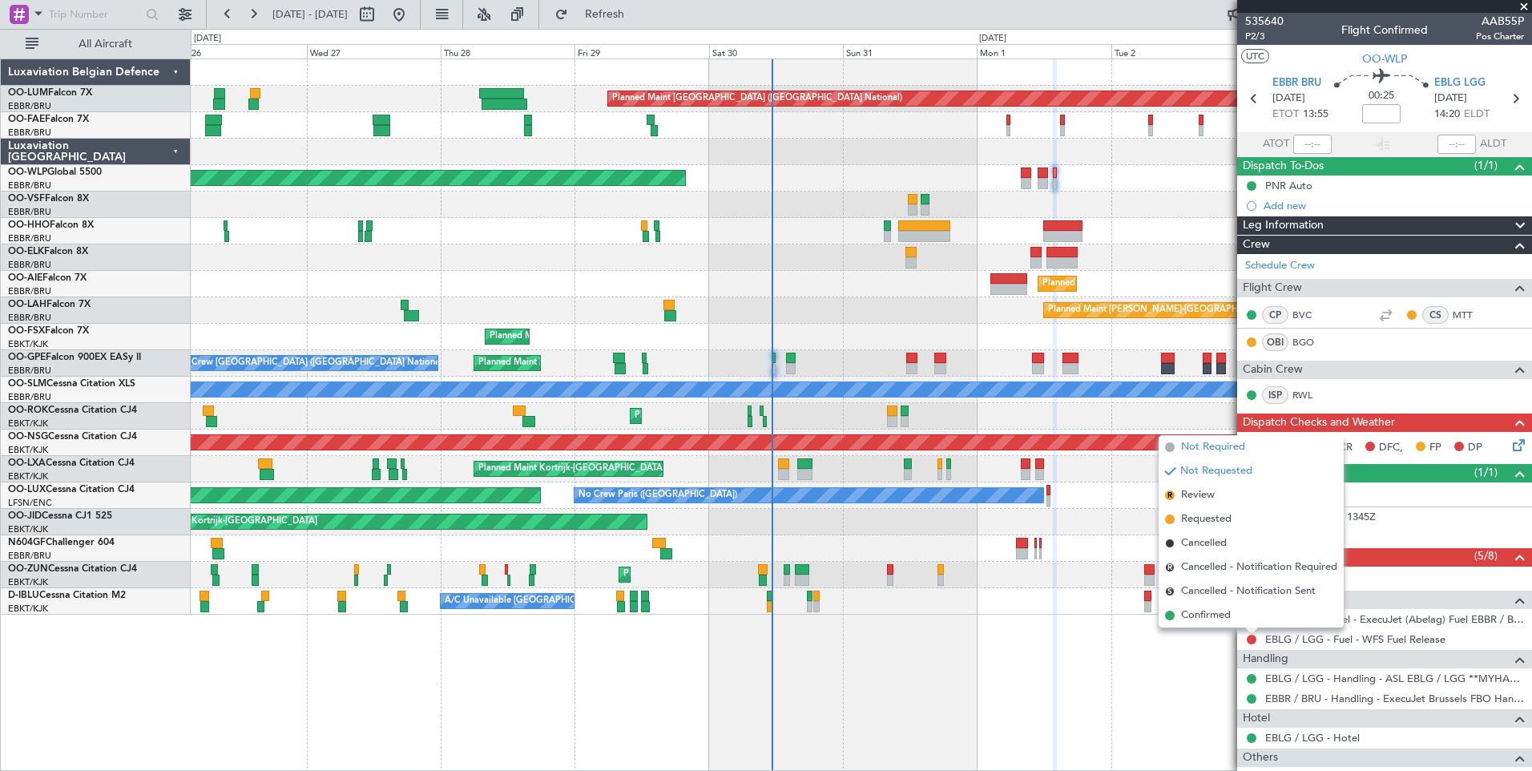
click at [1202, 446] on span "Not Required" at bounding box center [1213, 447] width 64 height 16
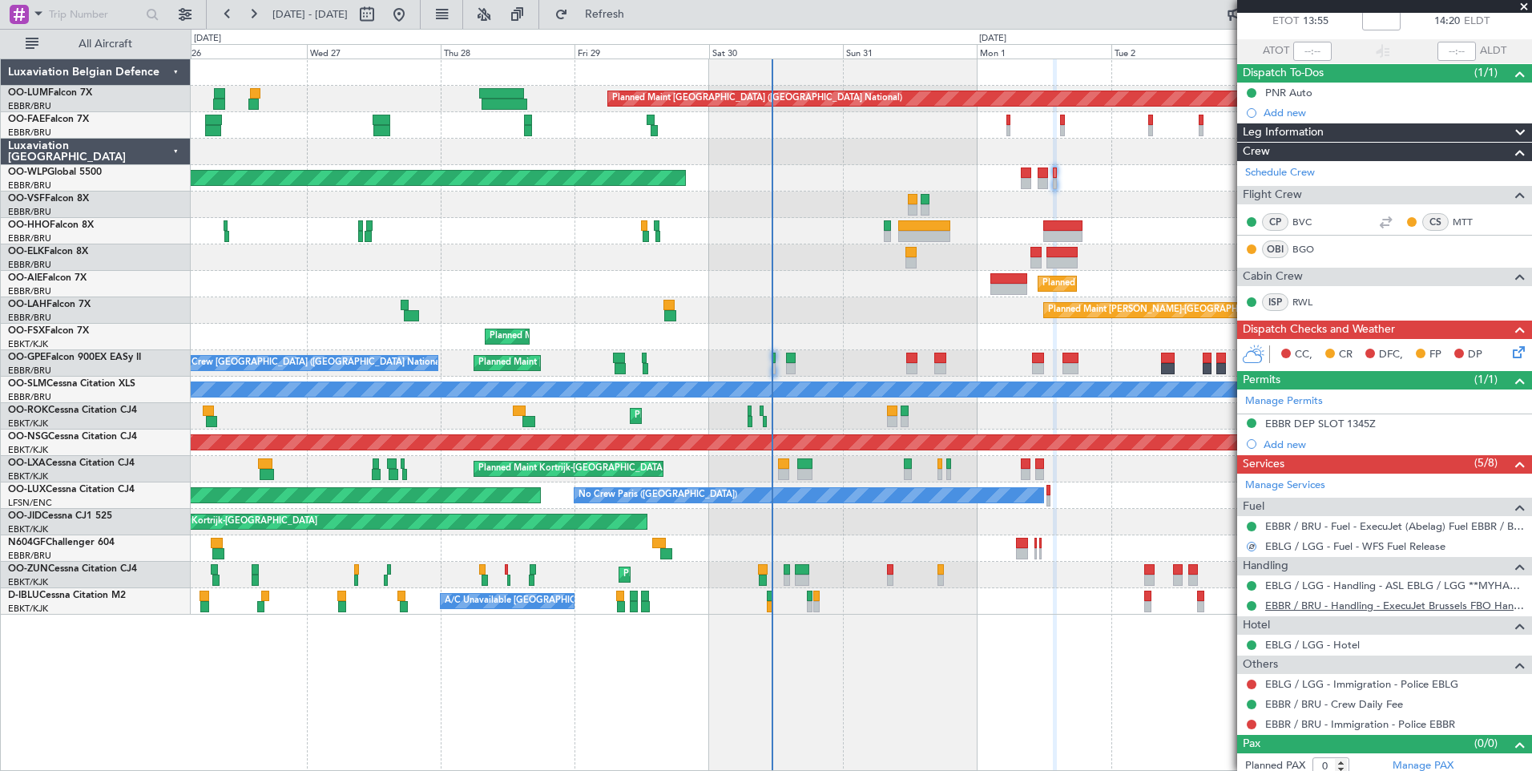
scroll to position [101, 0]
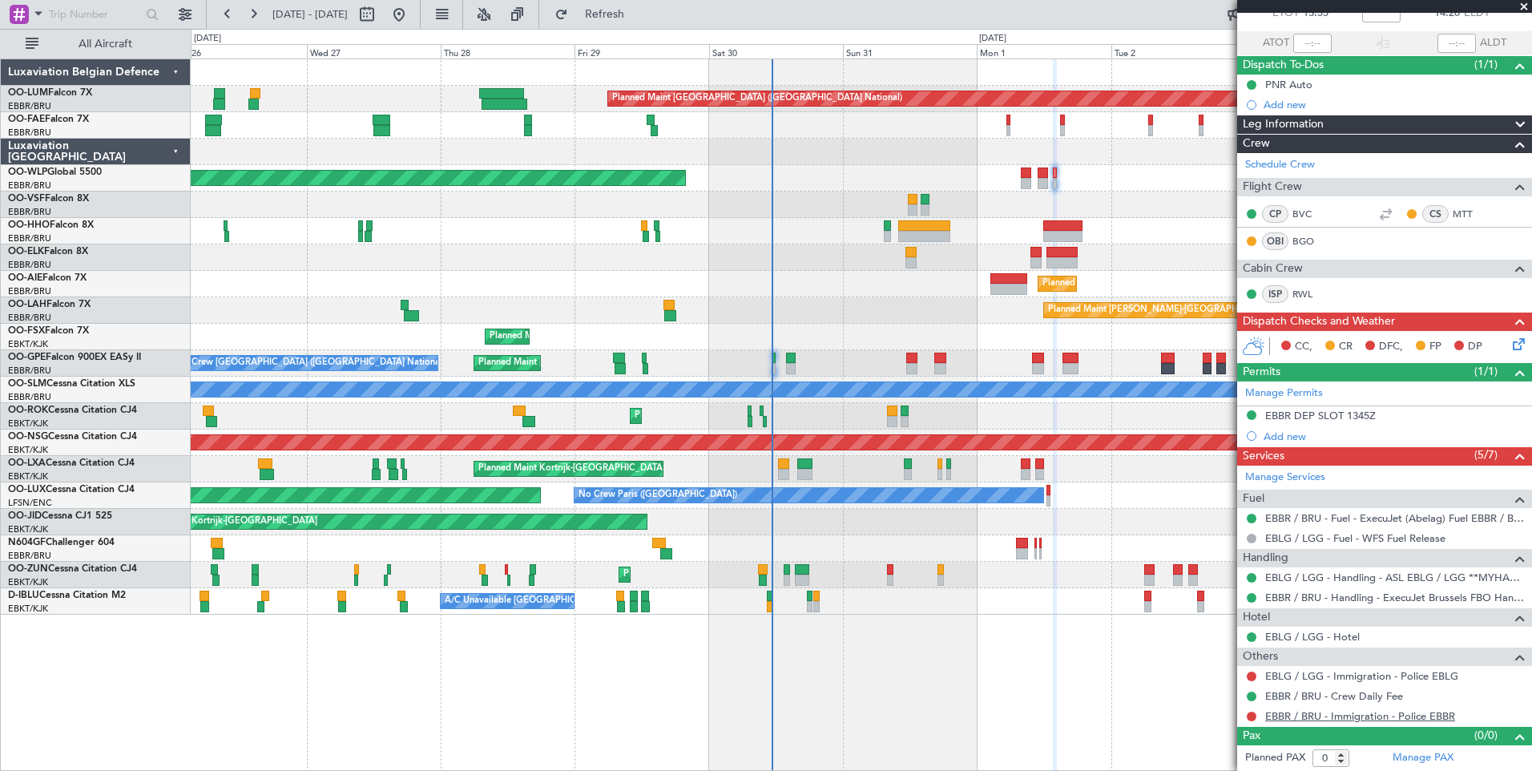
click at [1304, 712] on link "EBBR / BRU - Immigration - Police EBBR" at bounding box center [1360, 716] width 190 height 14
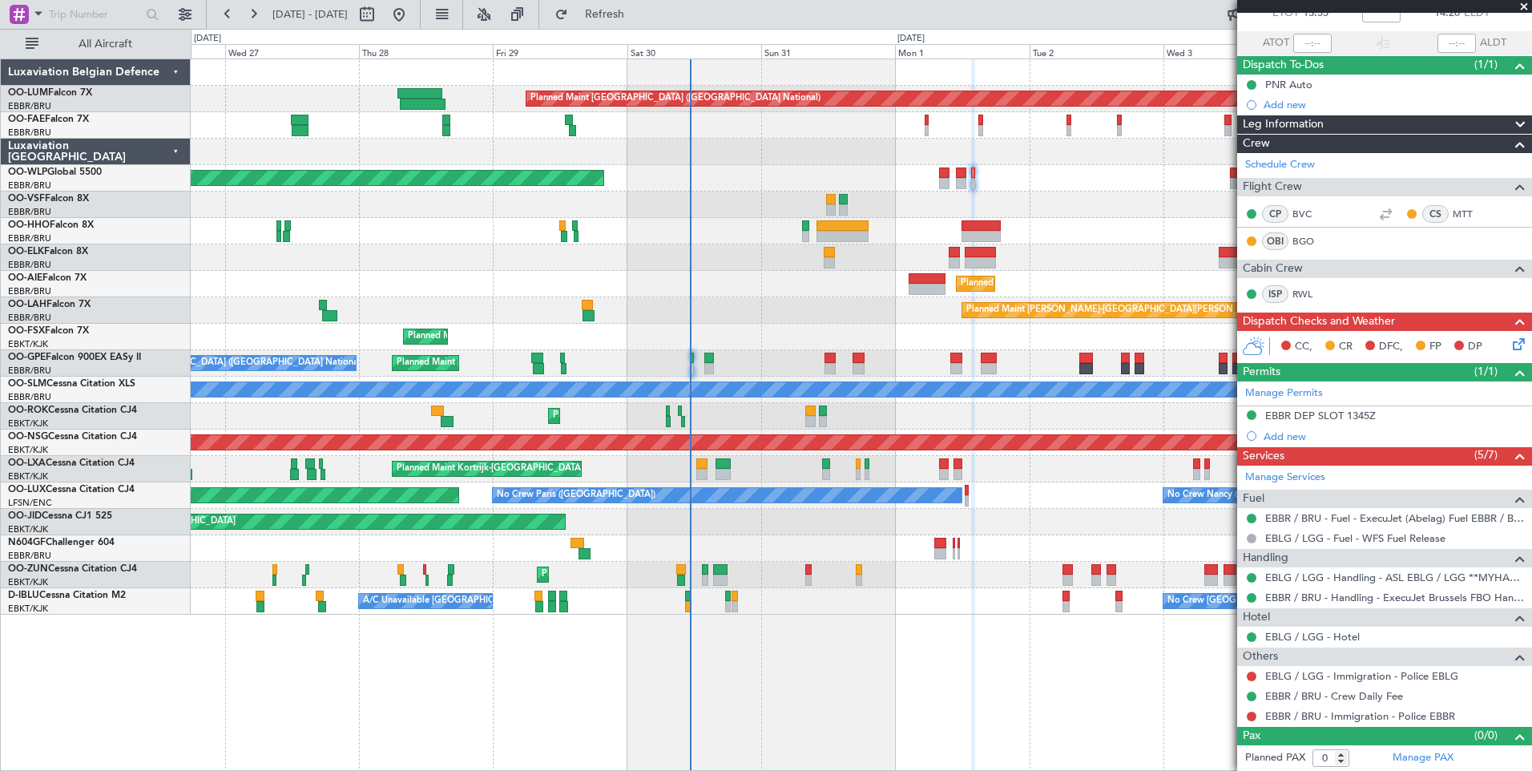
click at [1087, 298] on div "Planned Maint [GEOGRAPHIC_DATA] ([GEOGRAPHIC_DATA] National) Owner [GEOGRAPHIC_…" at bounding box center [861, 336] width 1341 height 555
click at [639, 18] on span "Refresh" at bounding box center [604, 14] width 67 height 11
click at [1314, 674] on mat-tooltip-component "EBBR / BRU - Immigration - Police EBBR" at bounding box center [1360, 688] width 190 height 42
click at [1386, 672] on link "EBLG / LGG - Immigration - Police EBLG" at bounding box center [1361, 676] width 193 height 14
drag, startPoint x: 669, startPoint y: 17, endPoint x: 684, endPoint y: 59, distance: 45.1
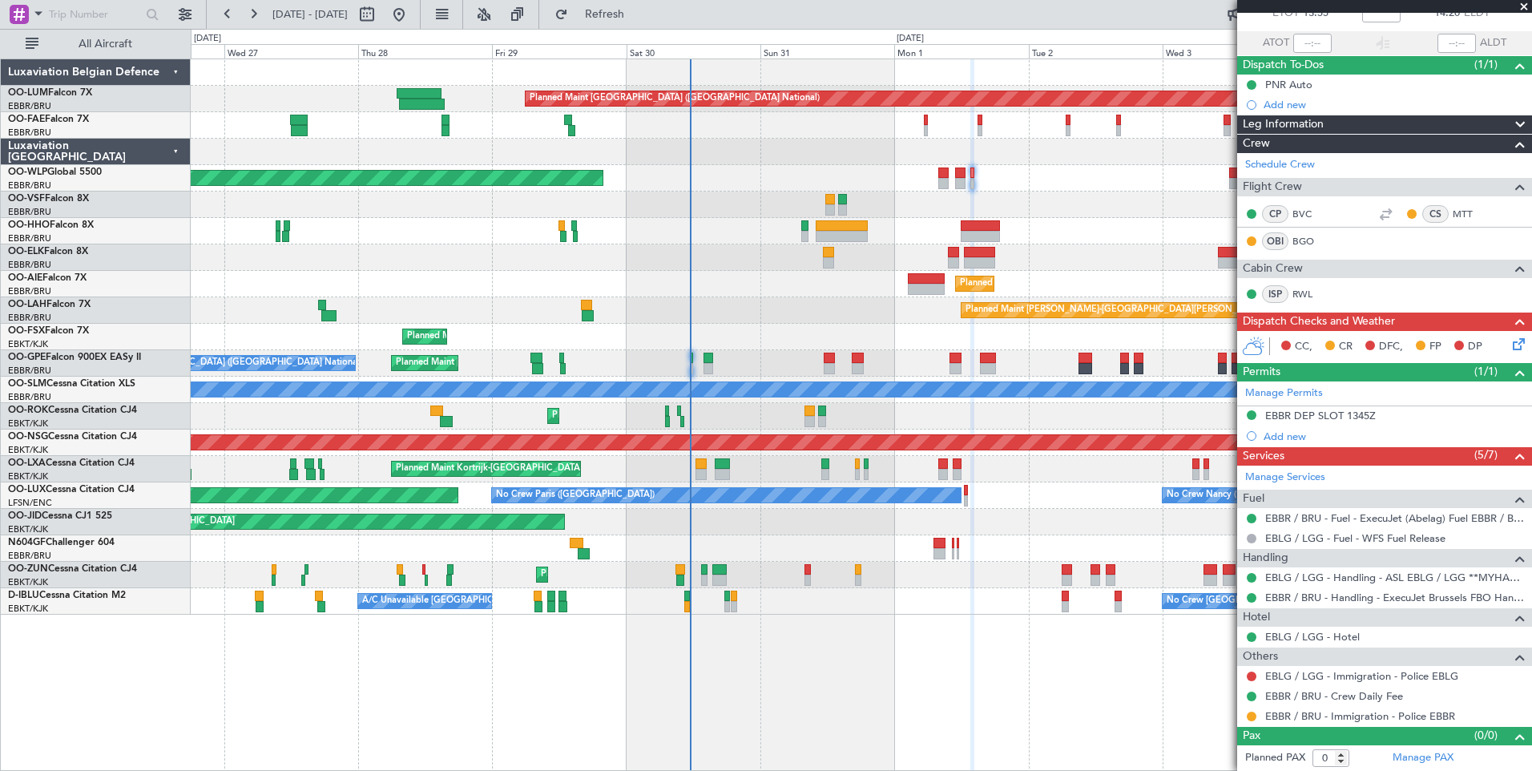
click at [639, 18] on span "Refresh" at bounding box center [604, 14] width 67 height 11
click at [1254, 676] on button at bounding box center [1252, 677] width 10 height 10
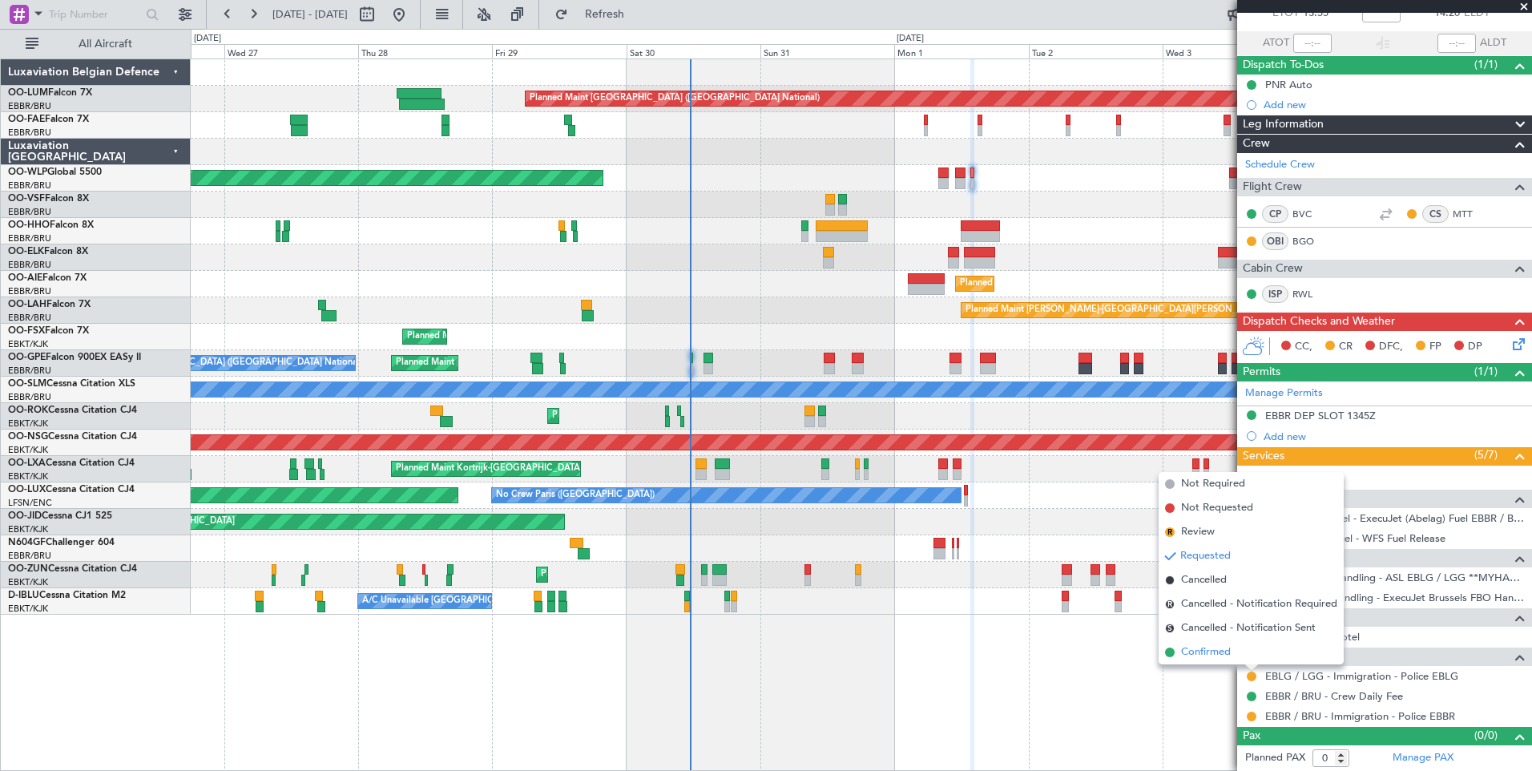
click at [1228, 657] on span "Confirmed" at bounding box center [1206, 652] width 50 height 16
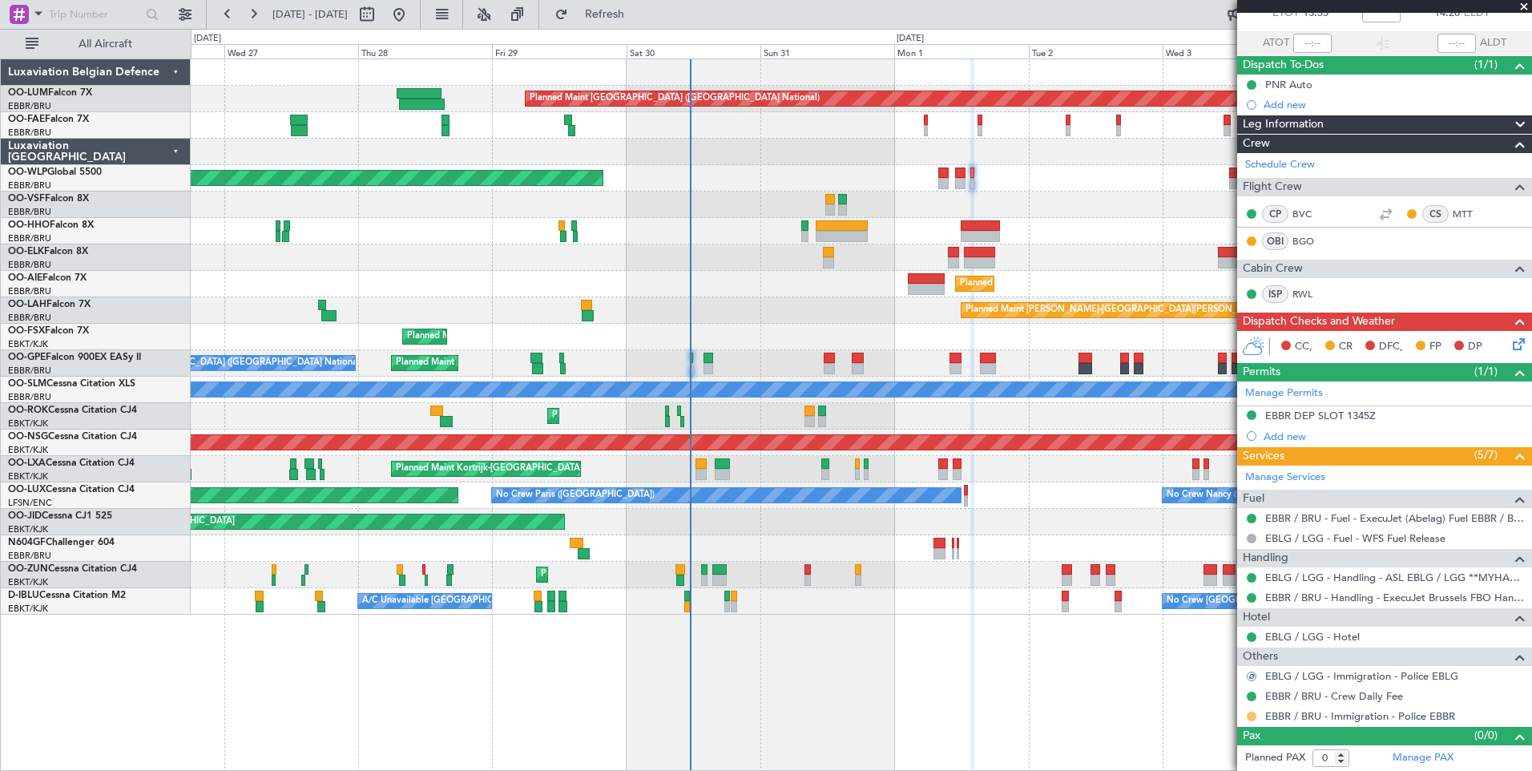
click at [1251, 718] on button at bounding box center [1252, 717] width 10 height 10
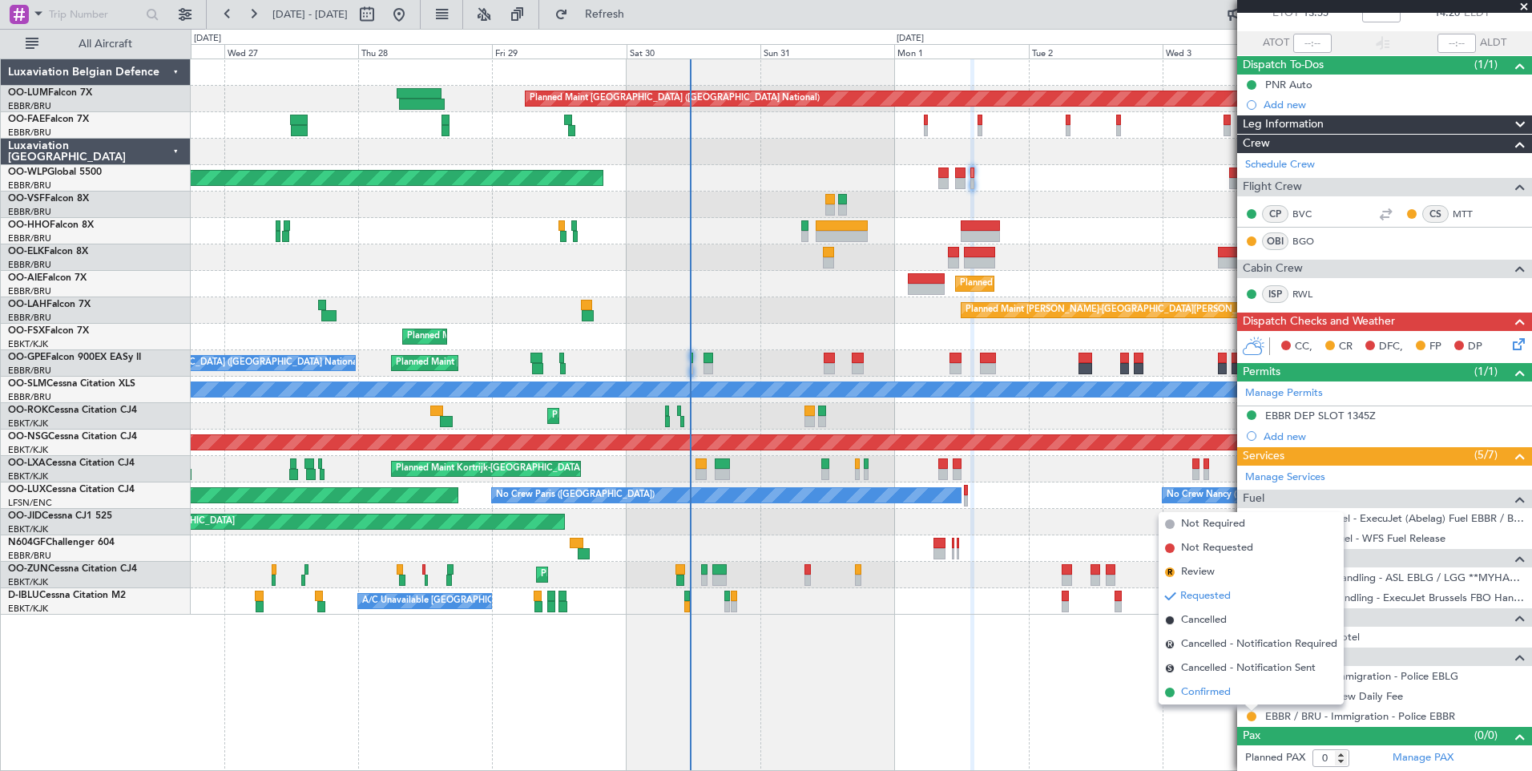
click at [1192, 692] on span "Confirmed" at bounding box center [1206, 692] width 50 height 16
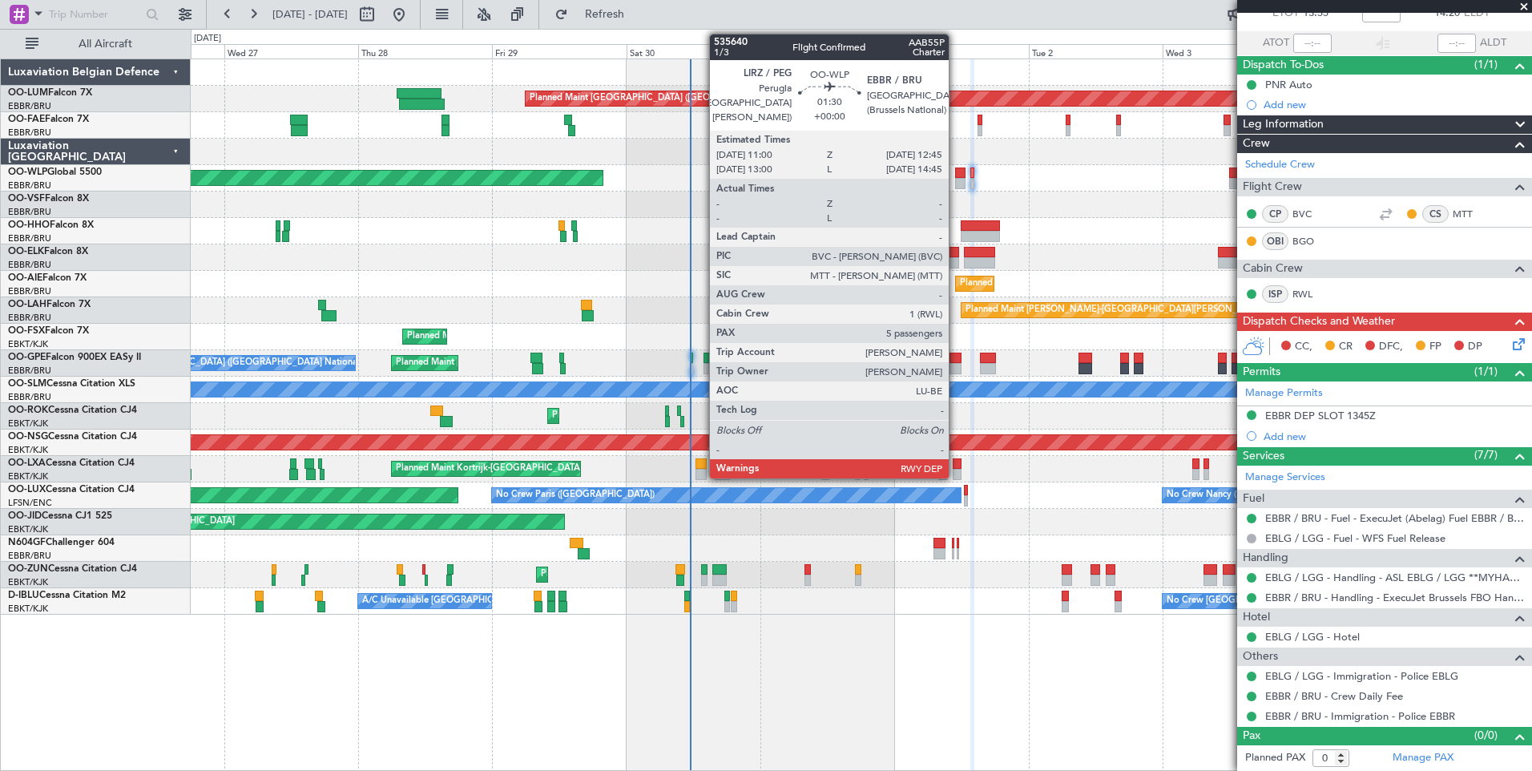
click at [956, 176] on div at bounding box center [960, 172] width 10 height 11
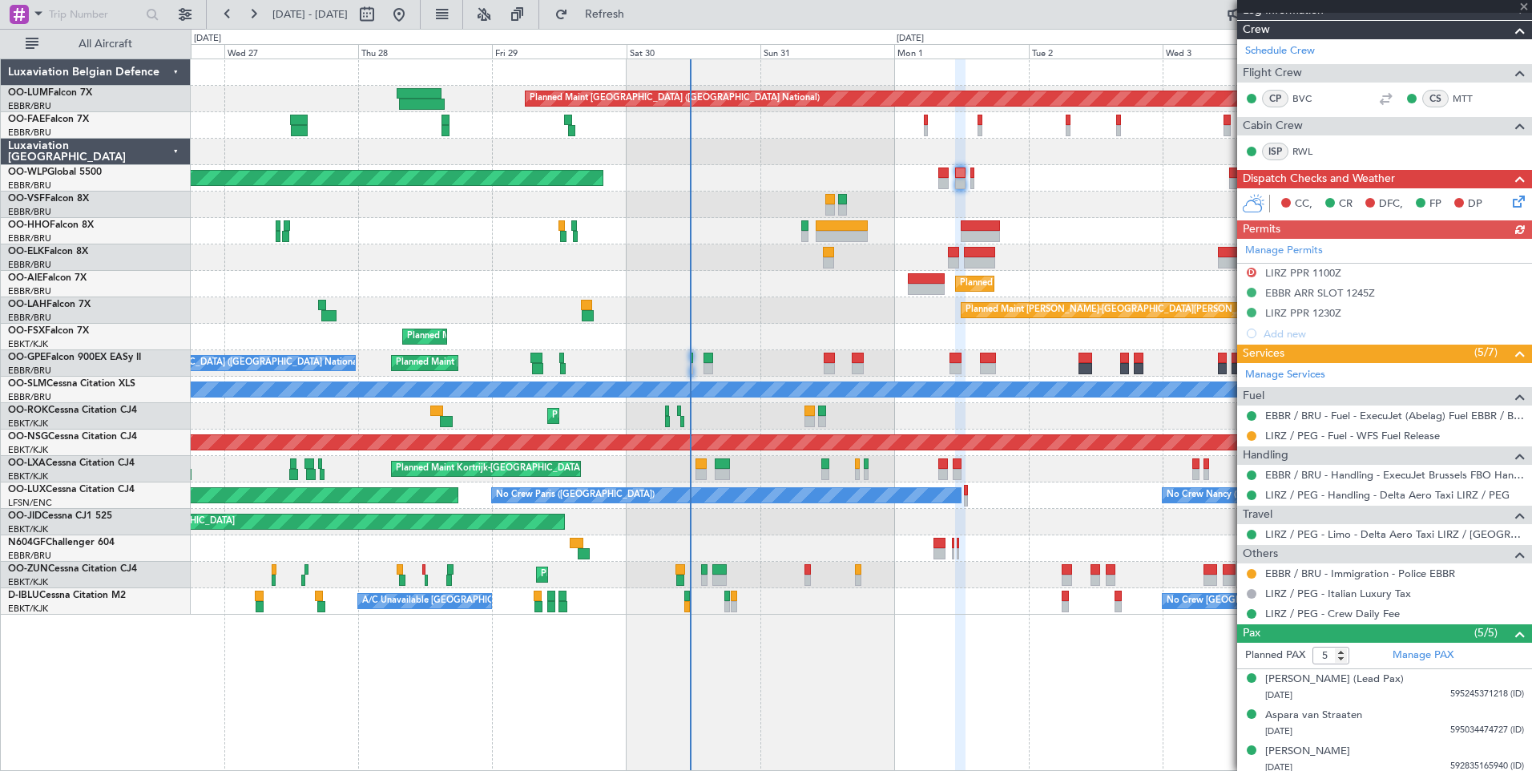
scroll to position [292, 0]
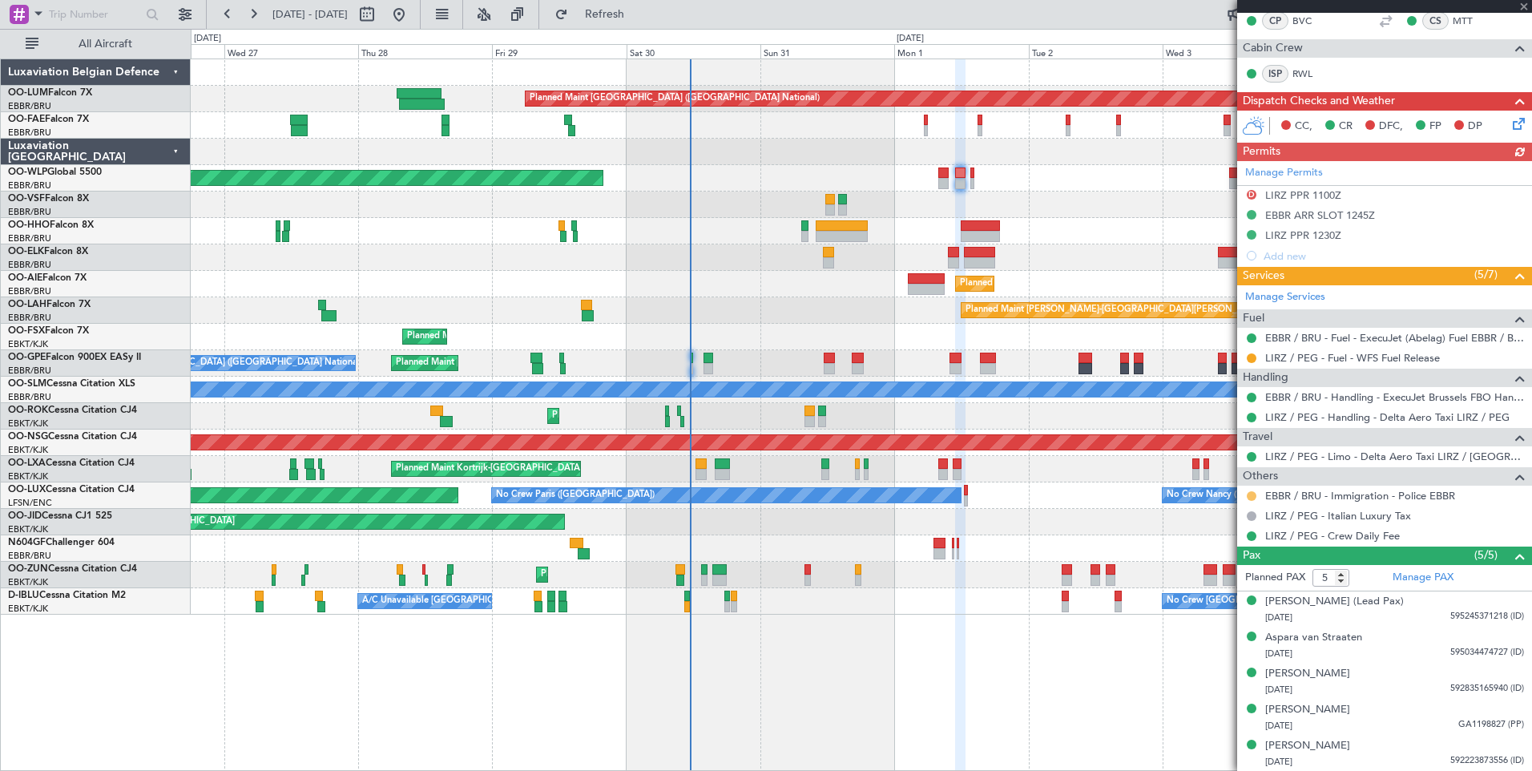
click at [1253, 495] on button at bounding box center [1252, 496] width 10 height 10
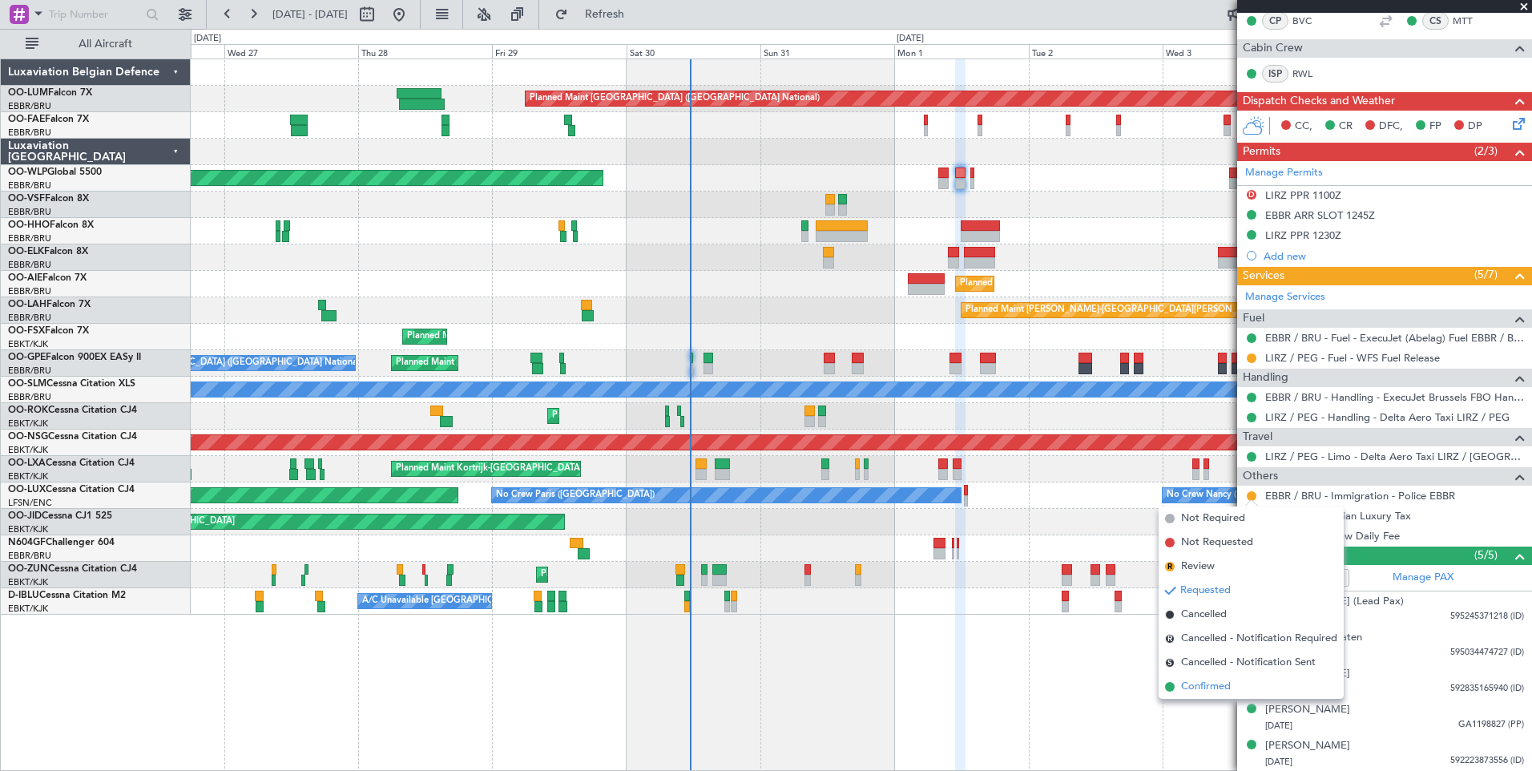
click at [1210, 682] on span "Confirmed" at bounding box center [1206, 687] width 50 height 16
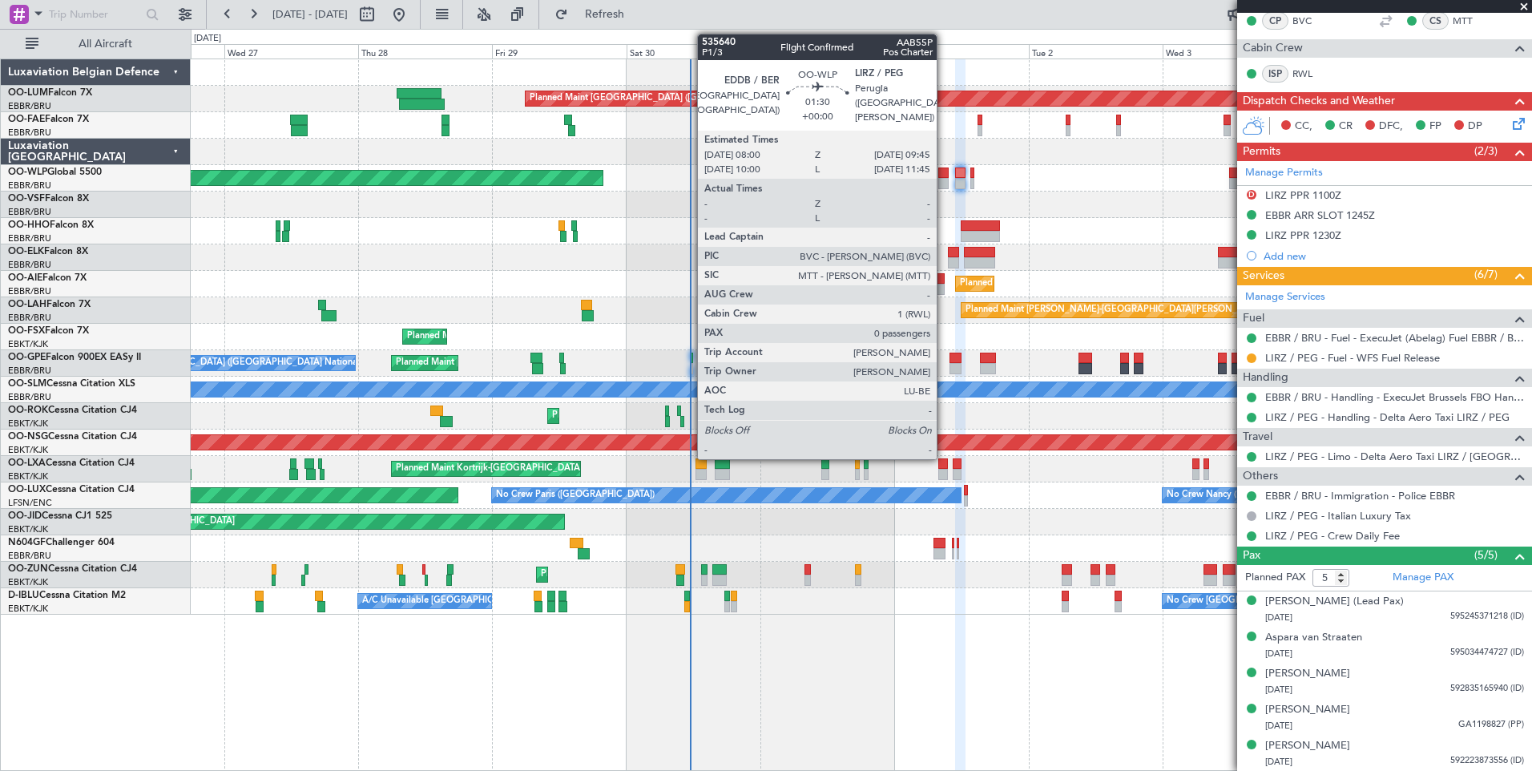
click at [944, 176] on div at bounding box center [943, 172] width 10 height 11
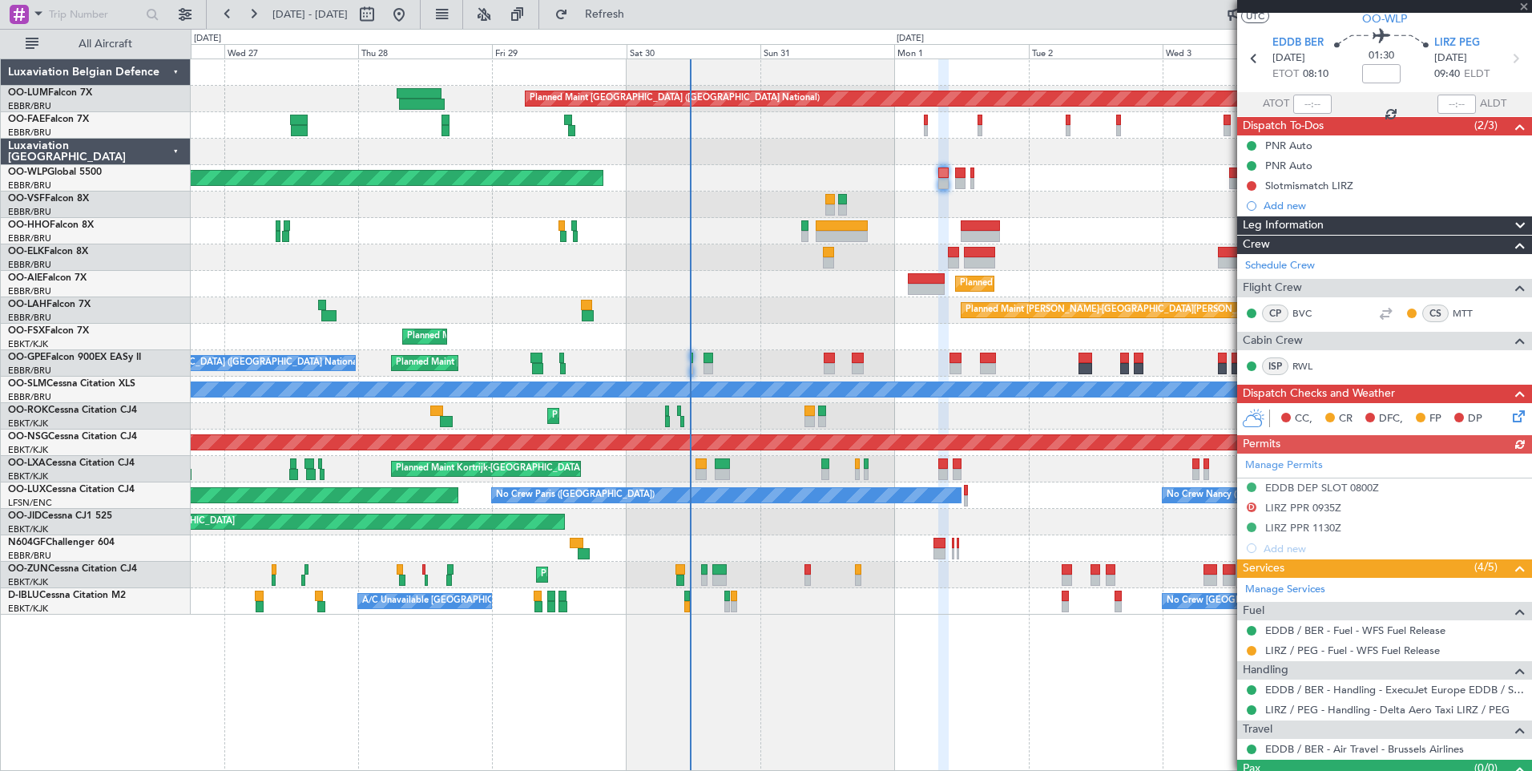
scroll to position [73, 0]
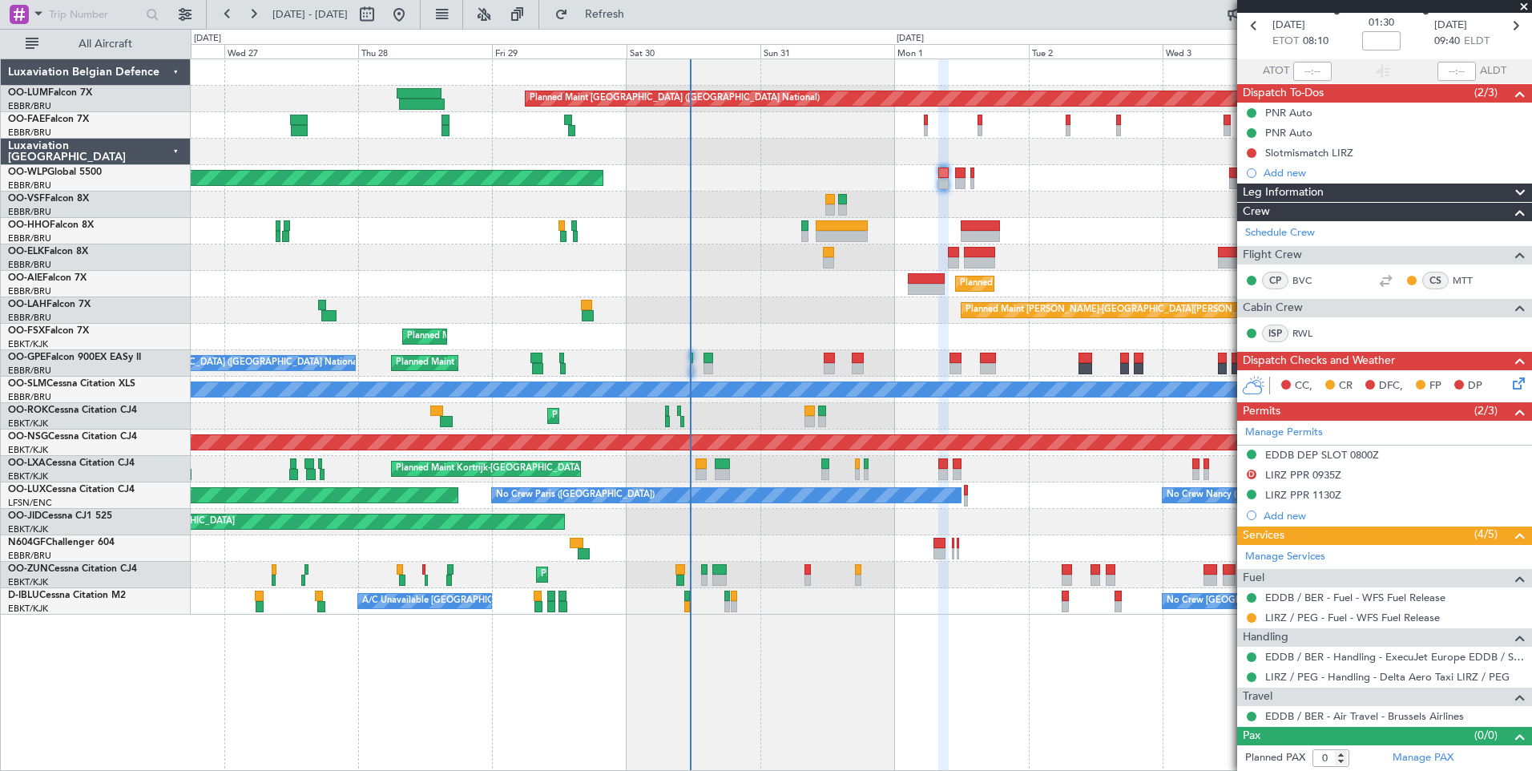
click at [954, 172] on div "Planned Maint [GEOGRAPHIC_DATA] ([GEOGRAPHIC_DATA])" at bounding box center [861, 178] width 1341 height 26
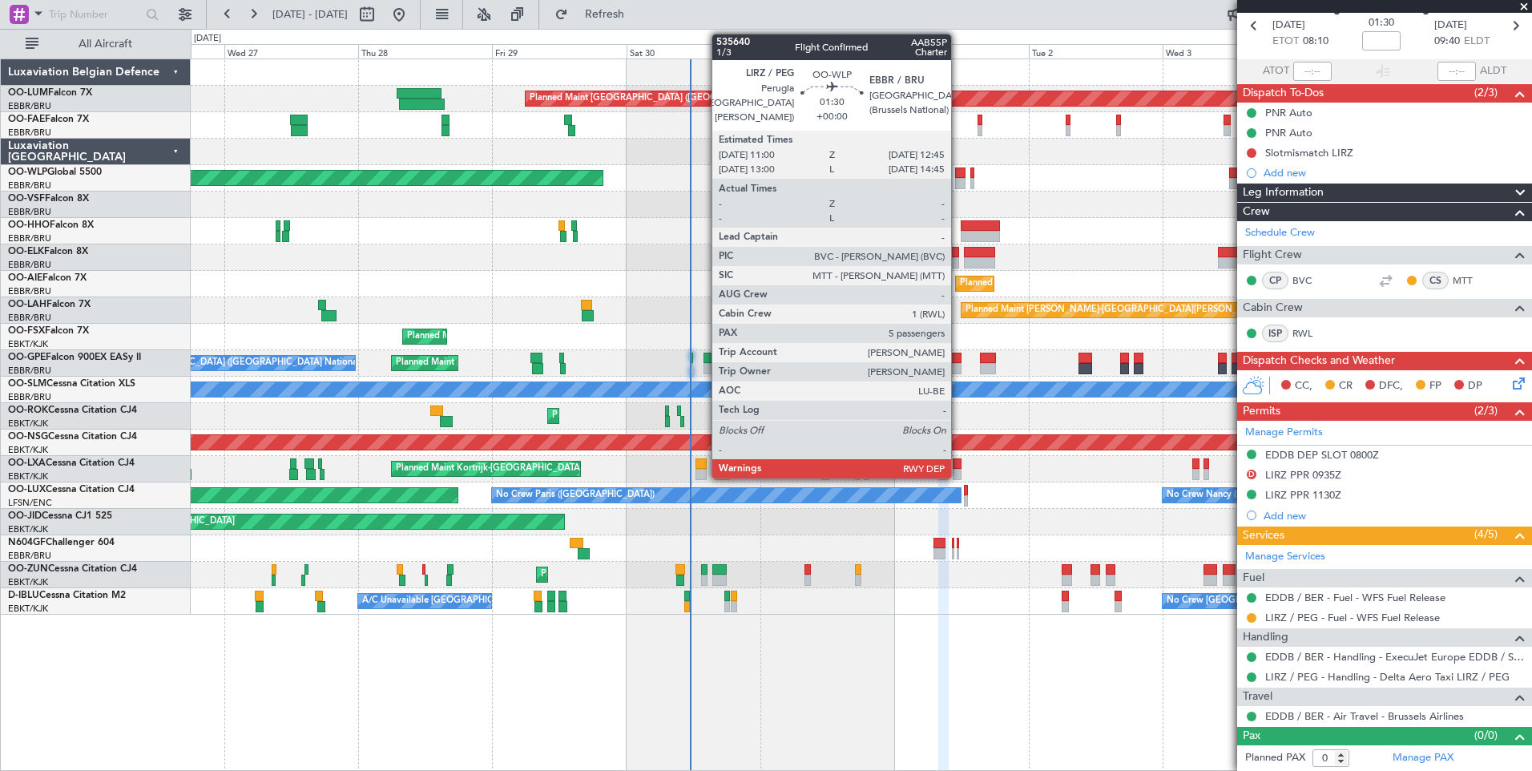
click at [958, 172] on div at bounding box center [960, 172] width 10 height 11
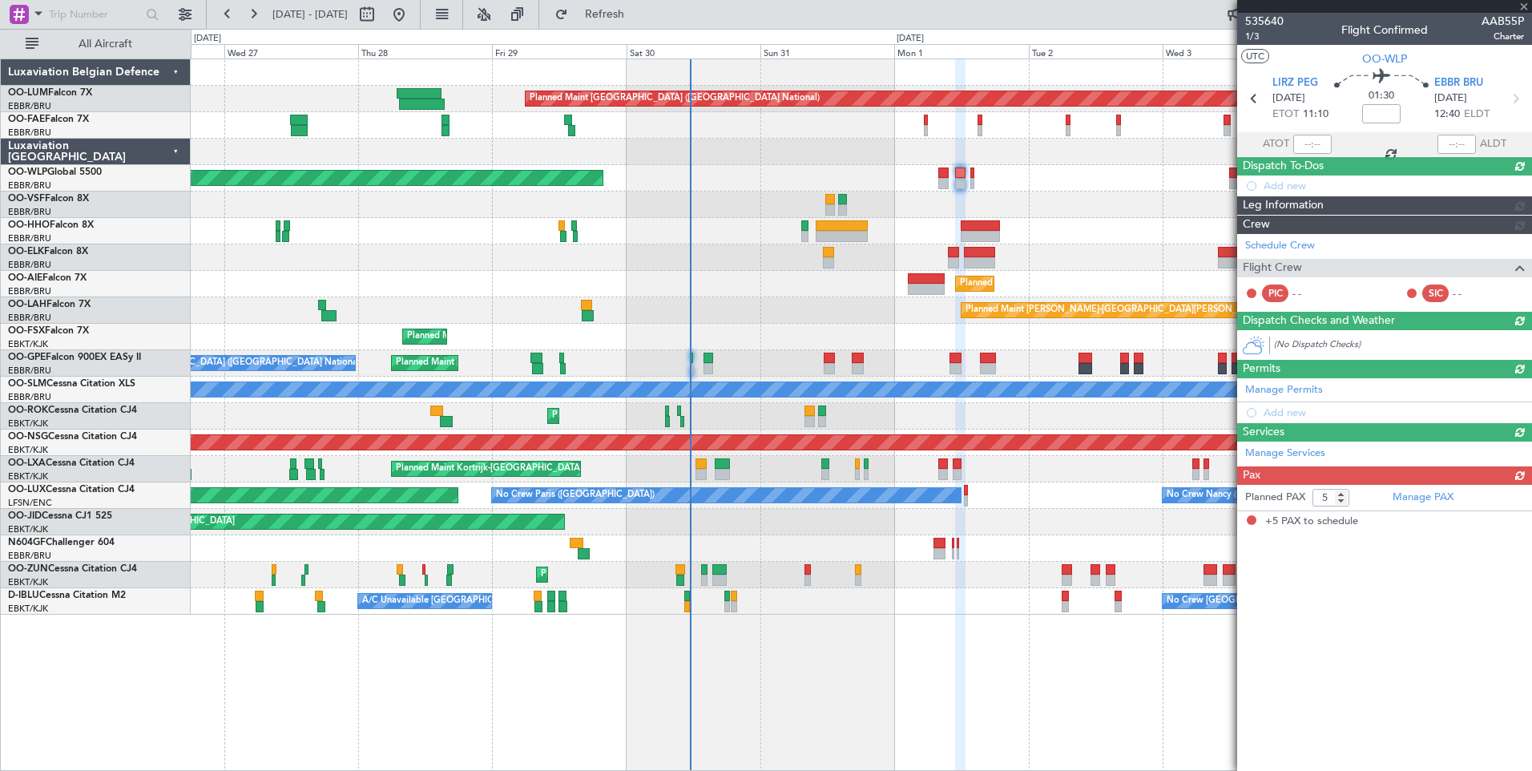
scroll to position [0, 0]
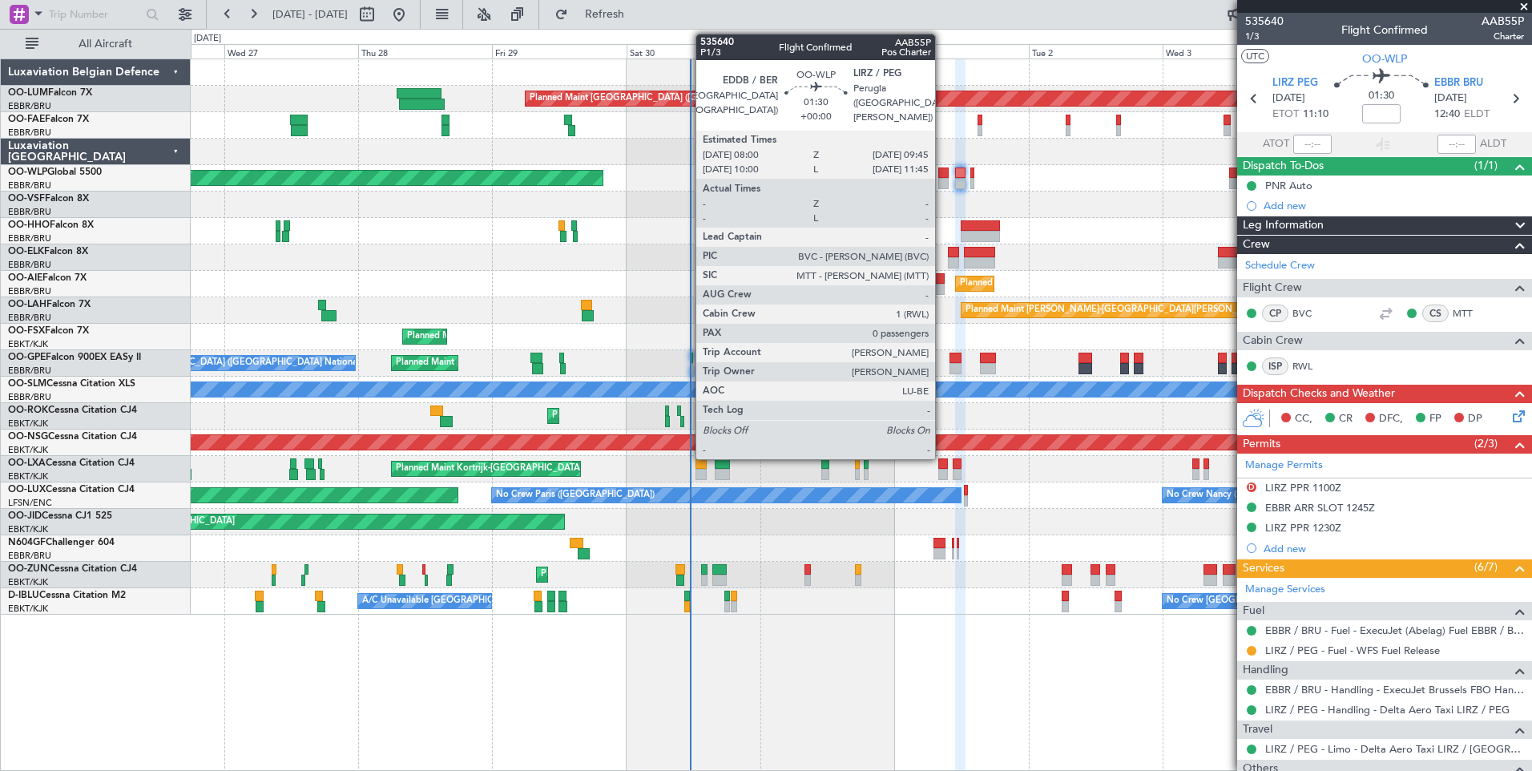
click at [942, 177] on div at bounding box center [943, 172] width 10 height 11
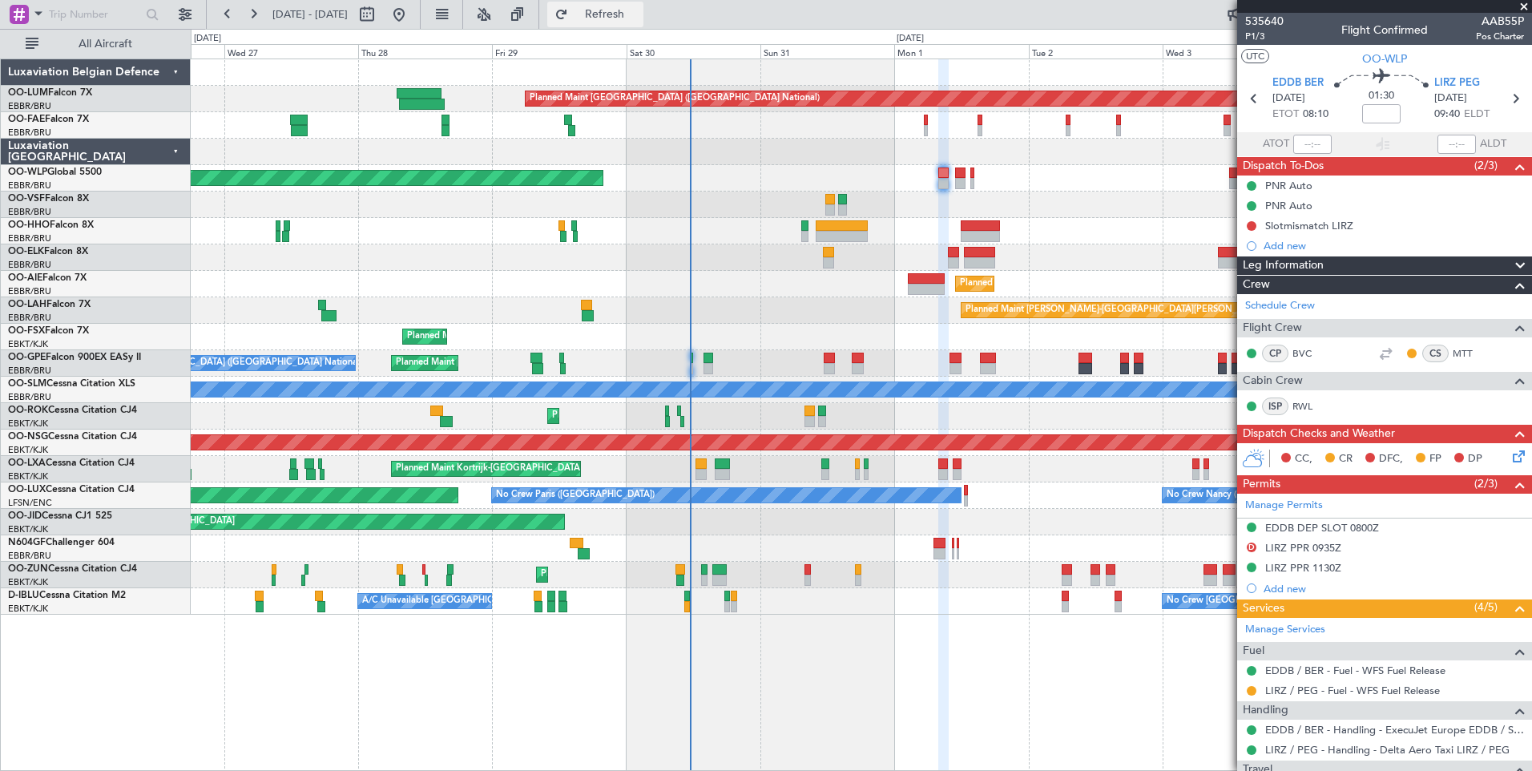
click at [629, 18] on span "Refresh" at bounding box center [604, 14] width 67 height 11
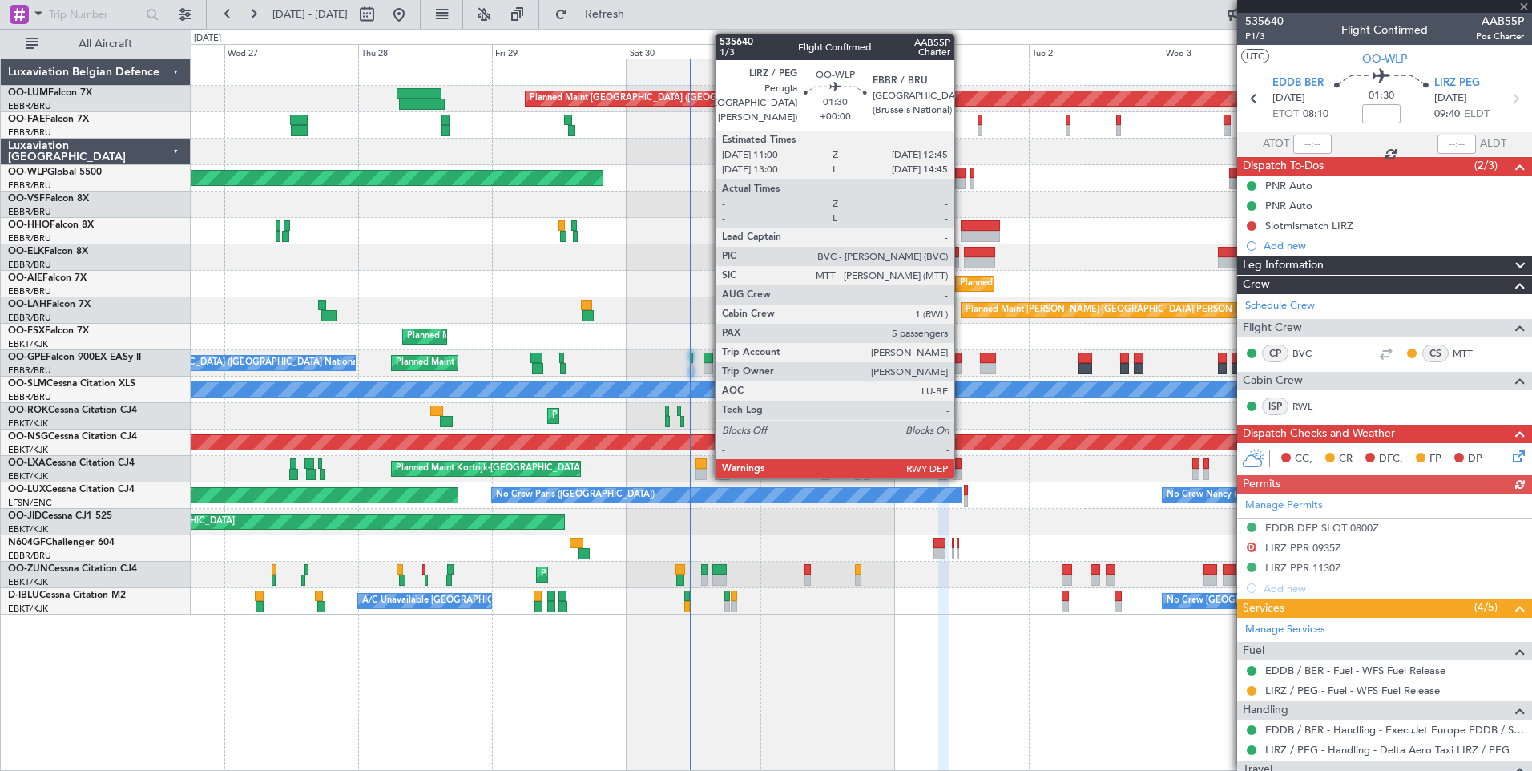
click at [962, 175] on div at bounding box center [960, 172] width 10 height 11
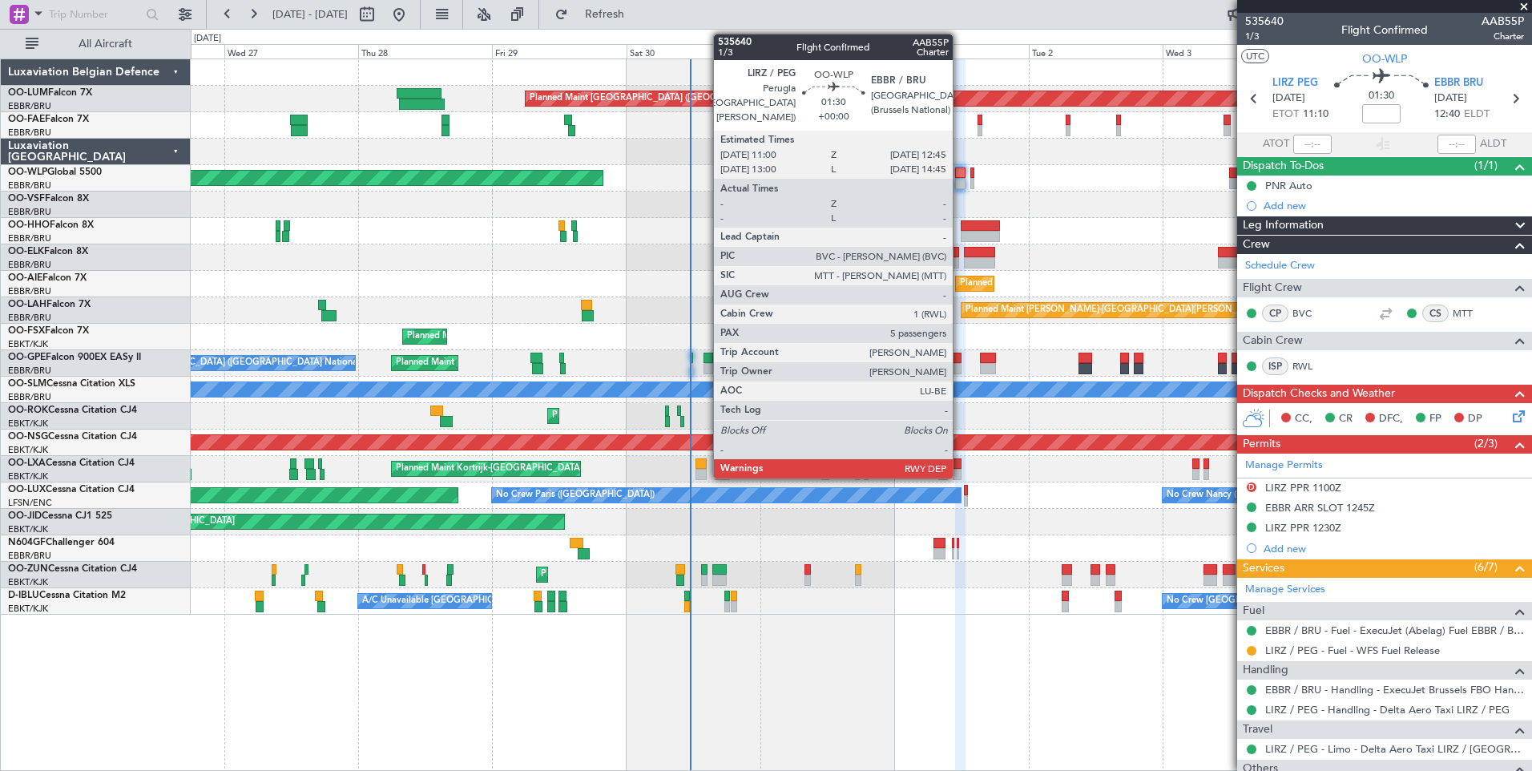
click at [960, 170] on div at bounding box center [960, 172] width 10 height 11
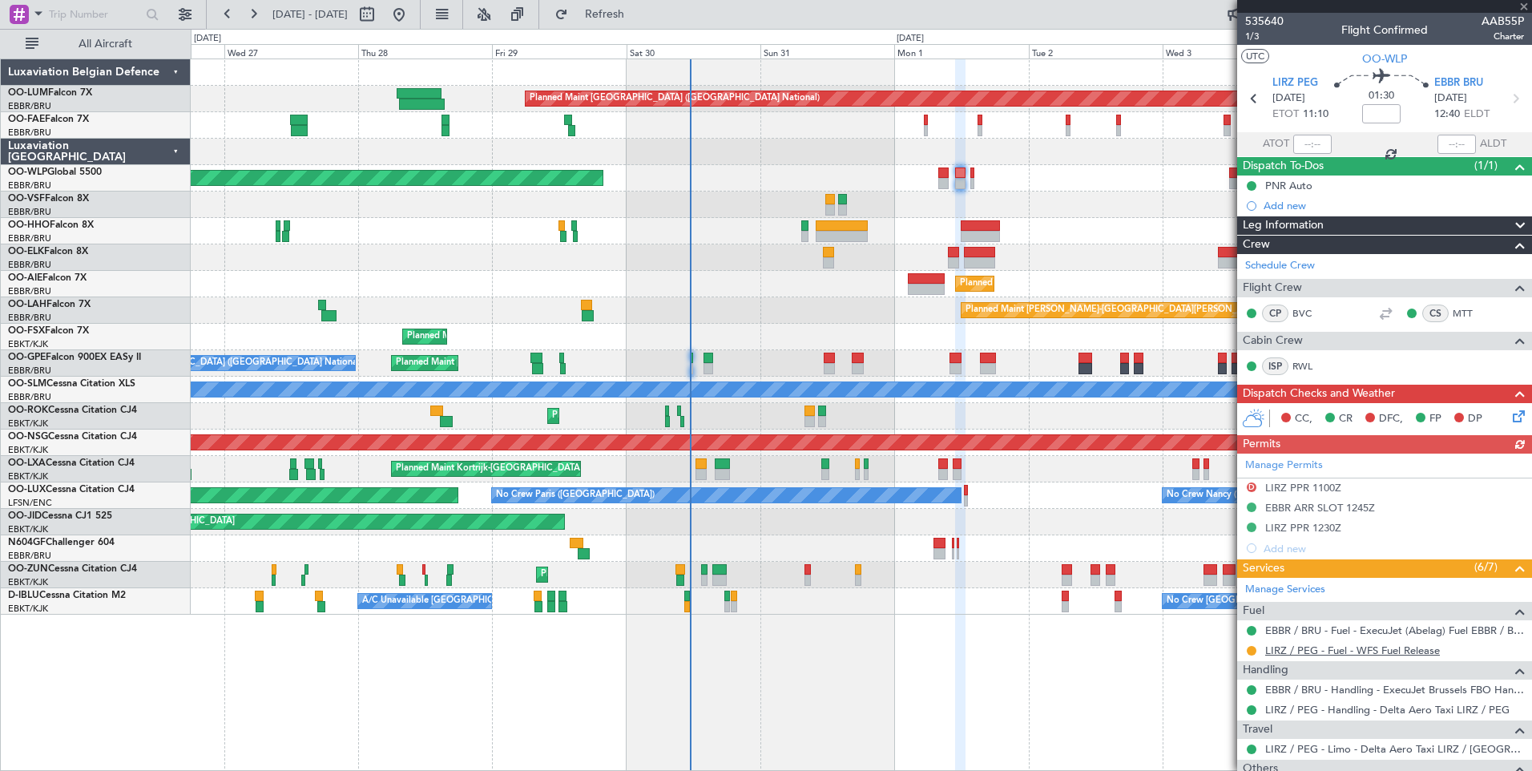
click at [1324, 654] on link "LIRZ / PEG - Fuel - WFS Fuel Release" at bounding box center [1352, 650] width 175 height 14
click at [639, 11] on span "Refresh" at bounding box center [604, 14] width 67 height 11
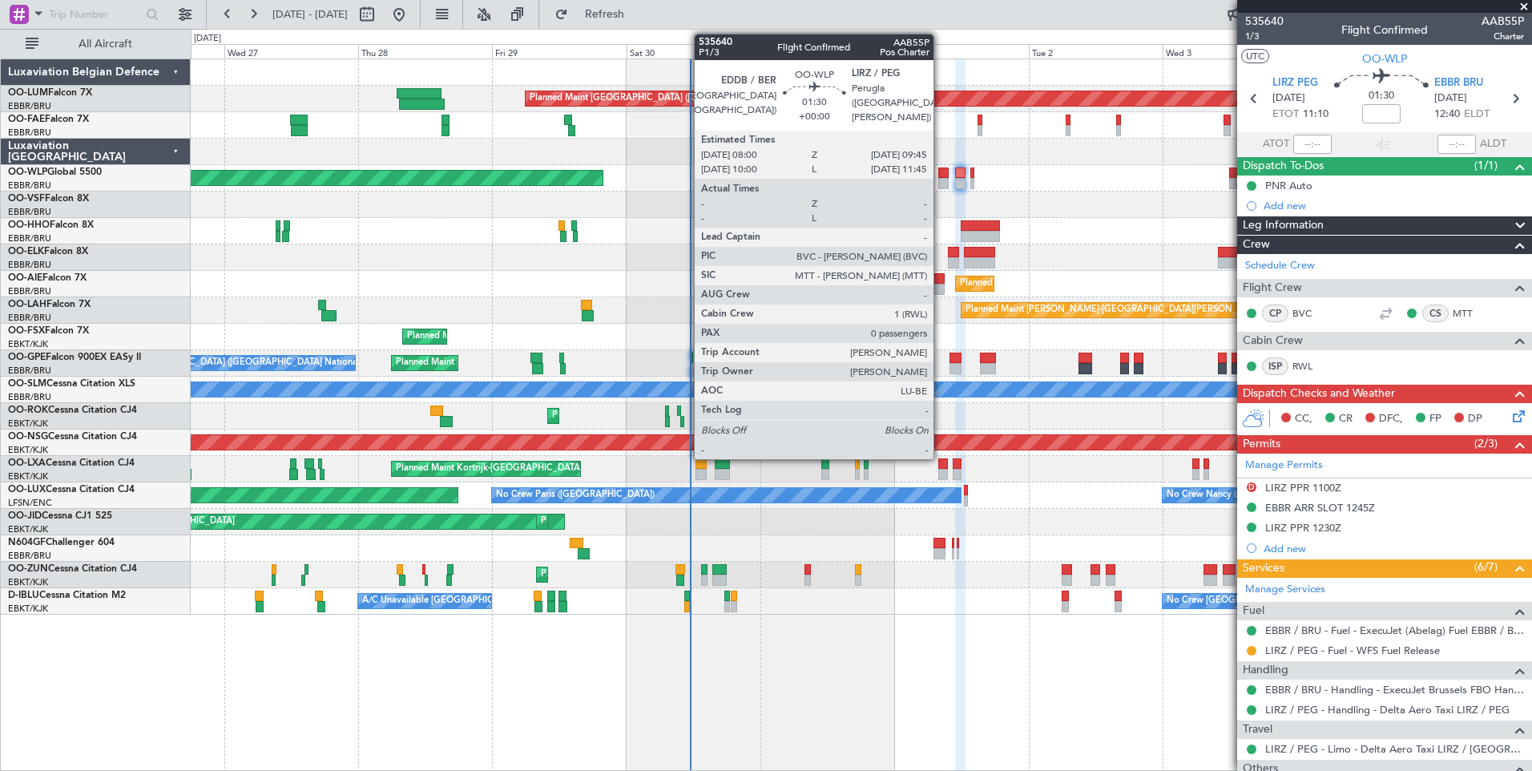
click at [941, 172] on div at bounding box center [943, 172] width 10 height 11
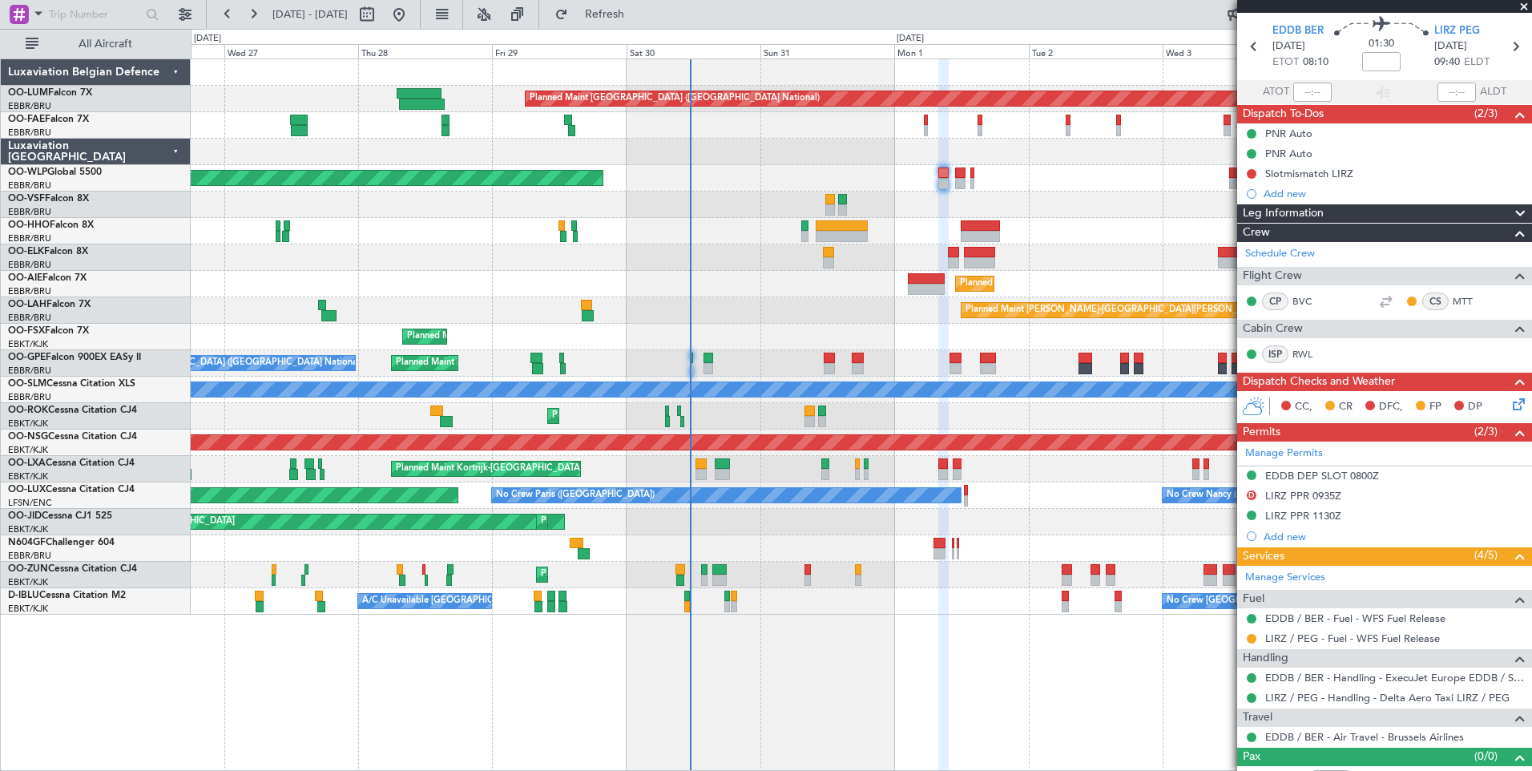
scroll to position [73, 0]
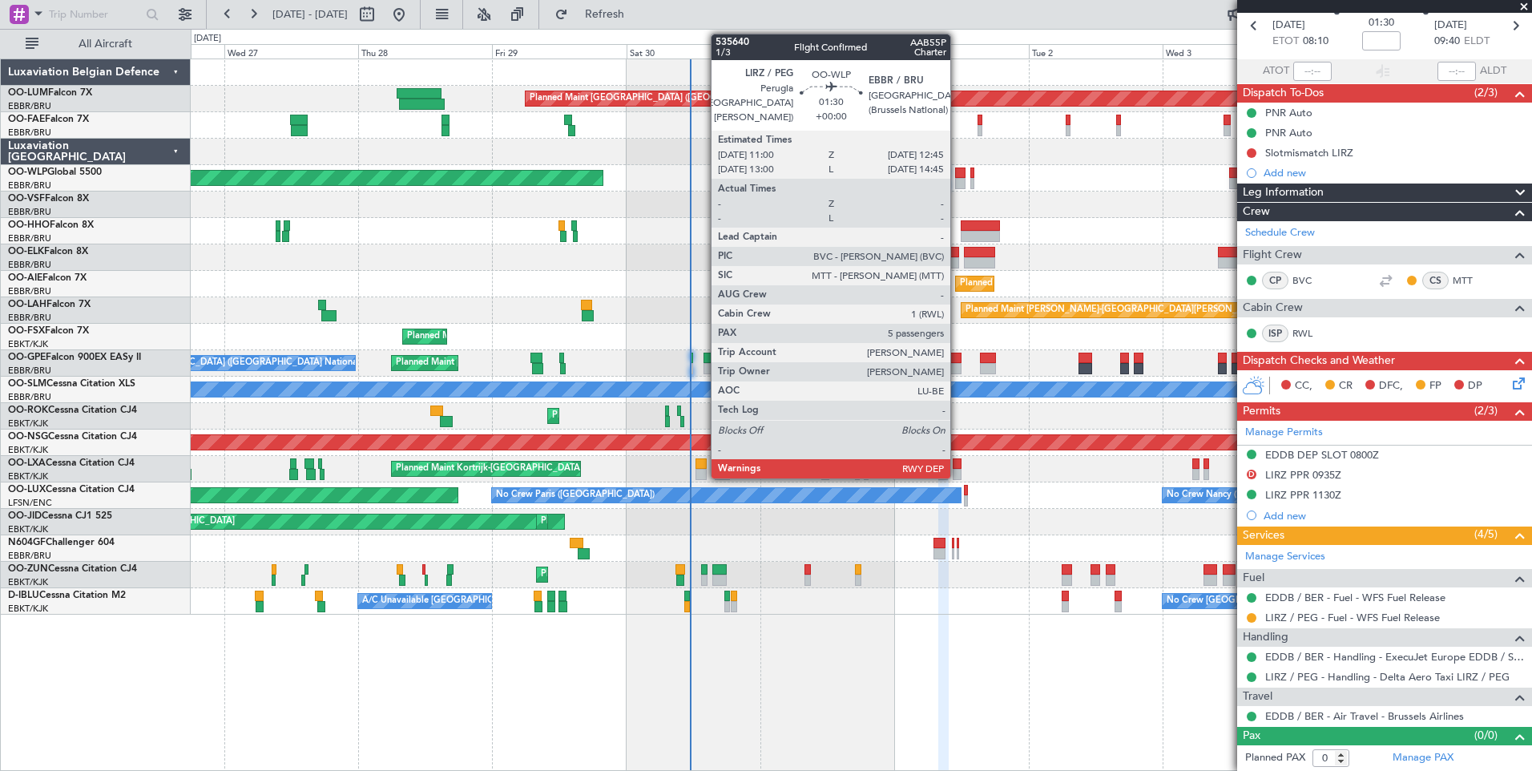
click at [960, 175] on div at bounding box center [960, 172] width 10 height 11
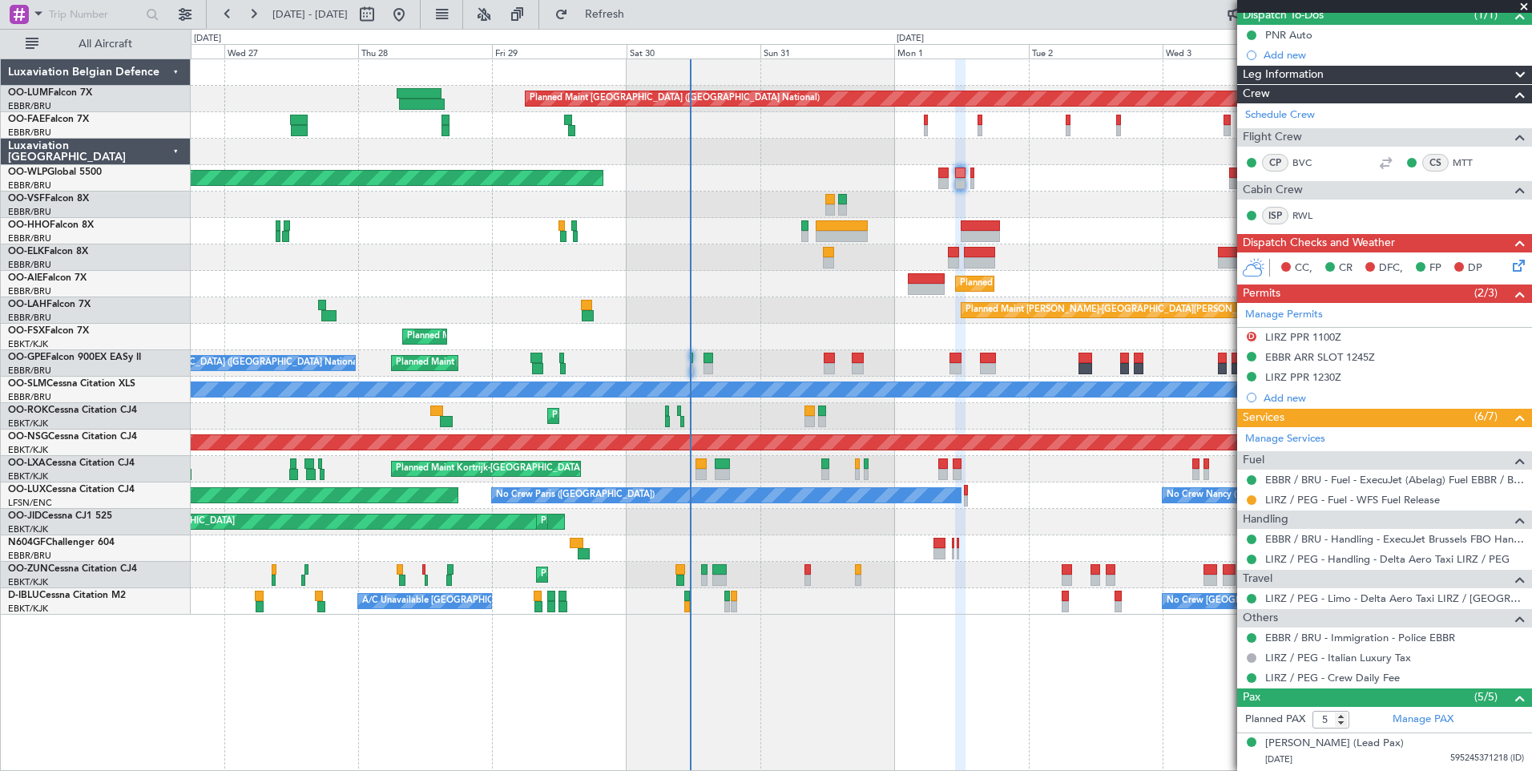
scroll to position [160, 0]
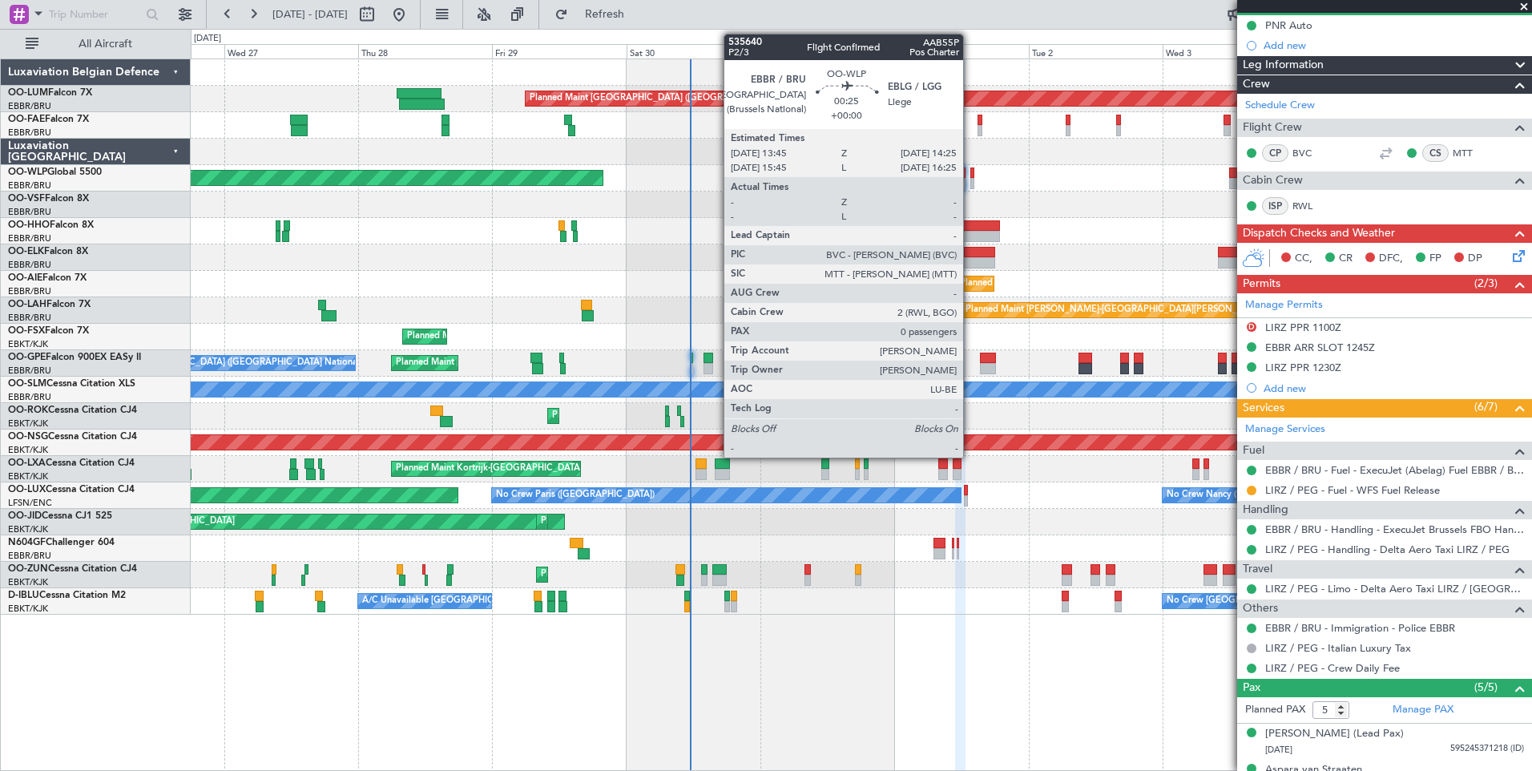
click at [970, 172] on div at bounding box center [972, 172] width 4 height 11
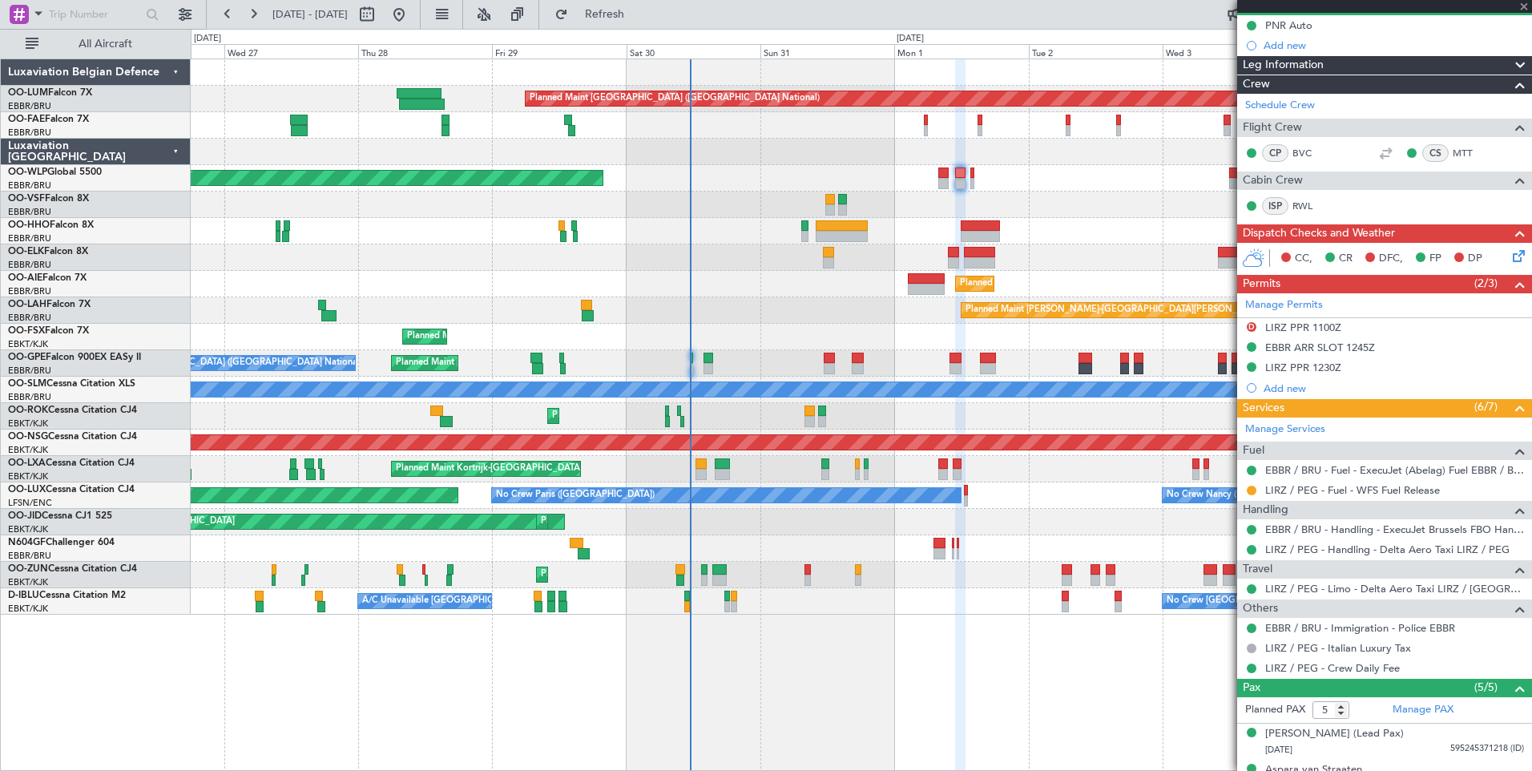
type input "0"
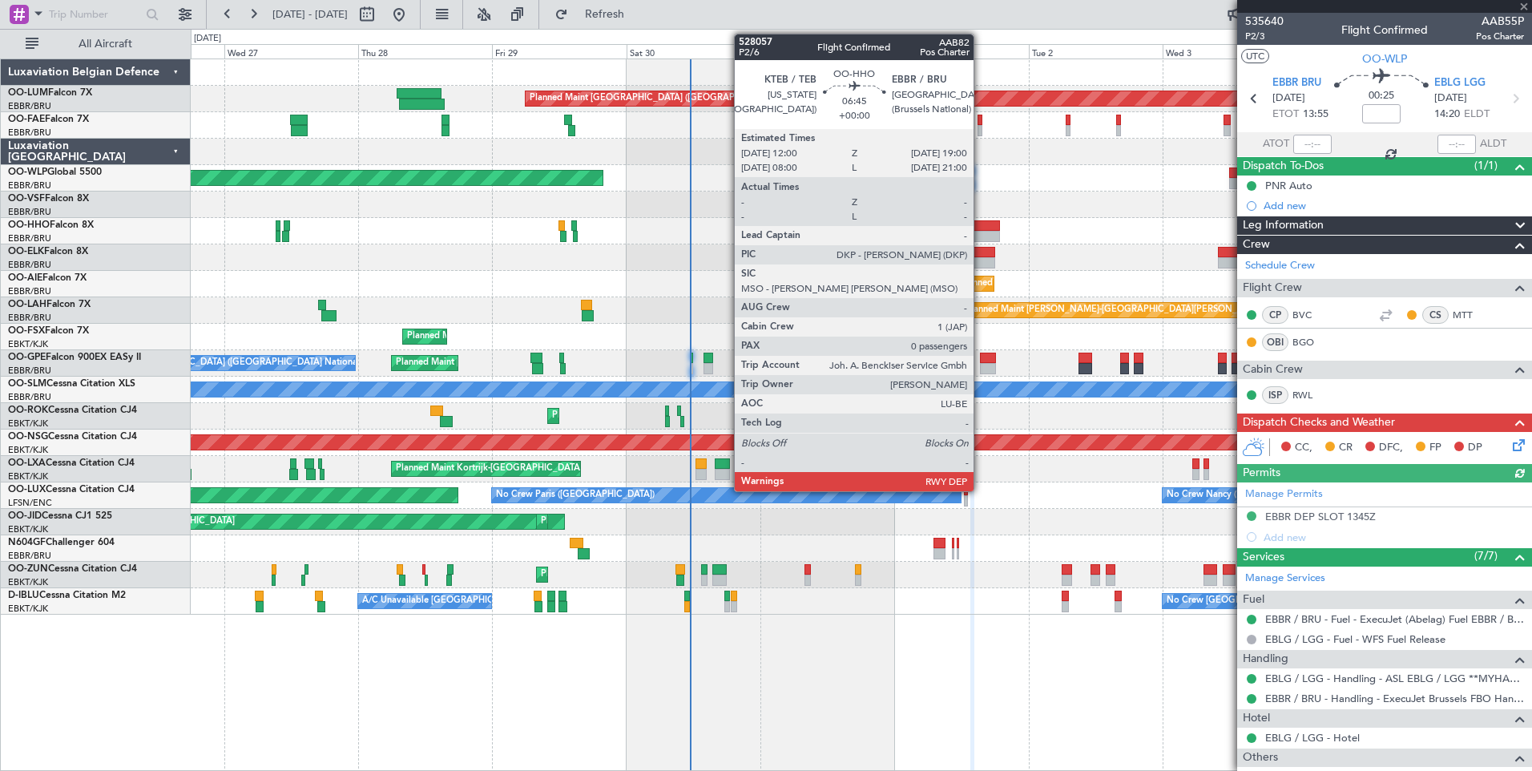
click at [981, 236] on div at bounding box center [980, 236] width 39 height 11
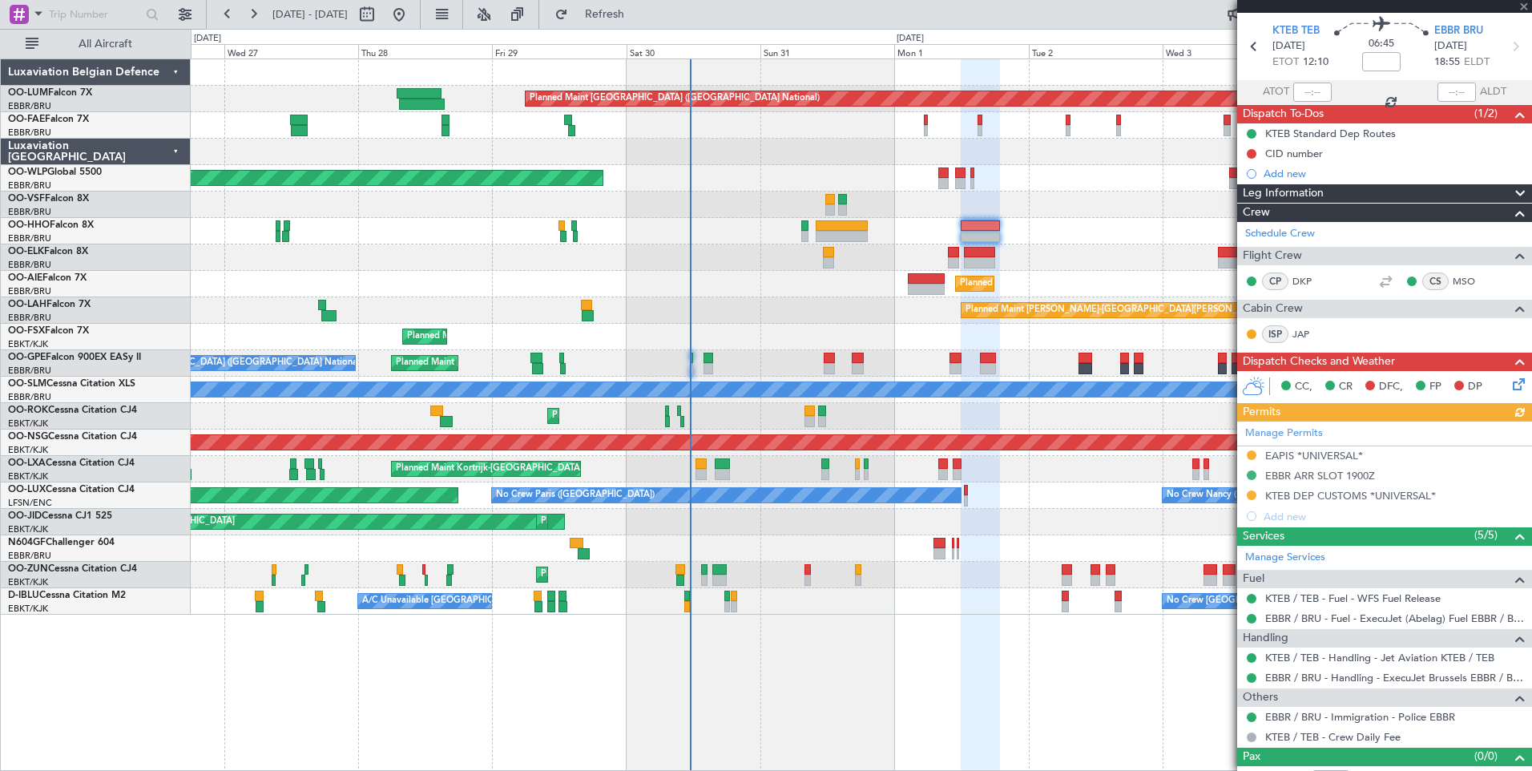
scroll to position [73, 0]
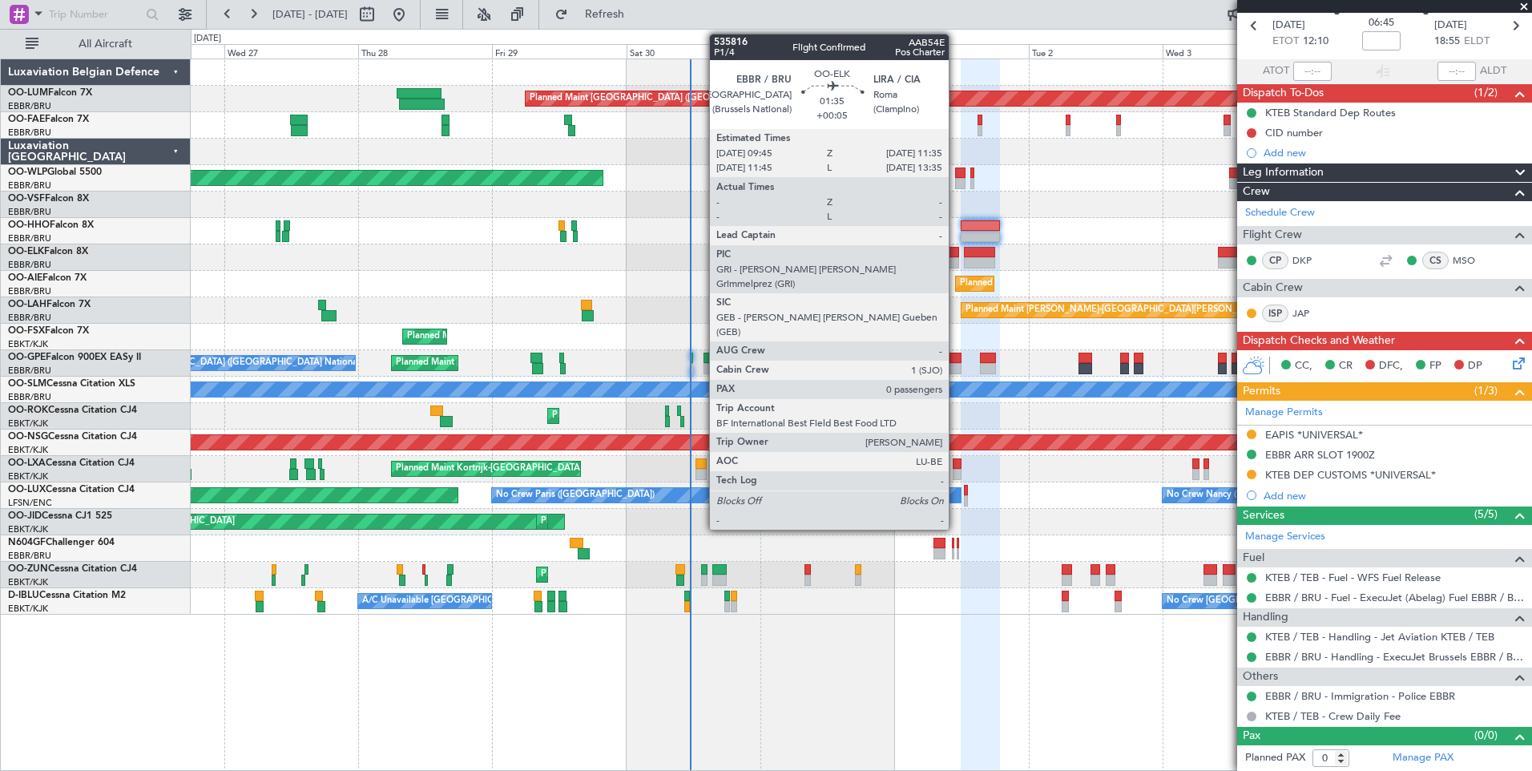
click at [956, 249] on div at bounding box center [953, 252] width 10 height 11
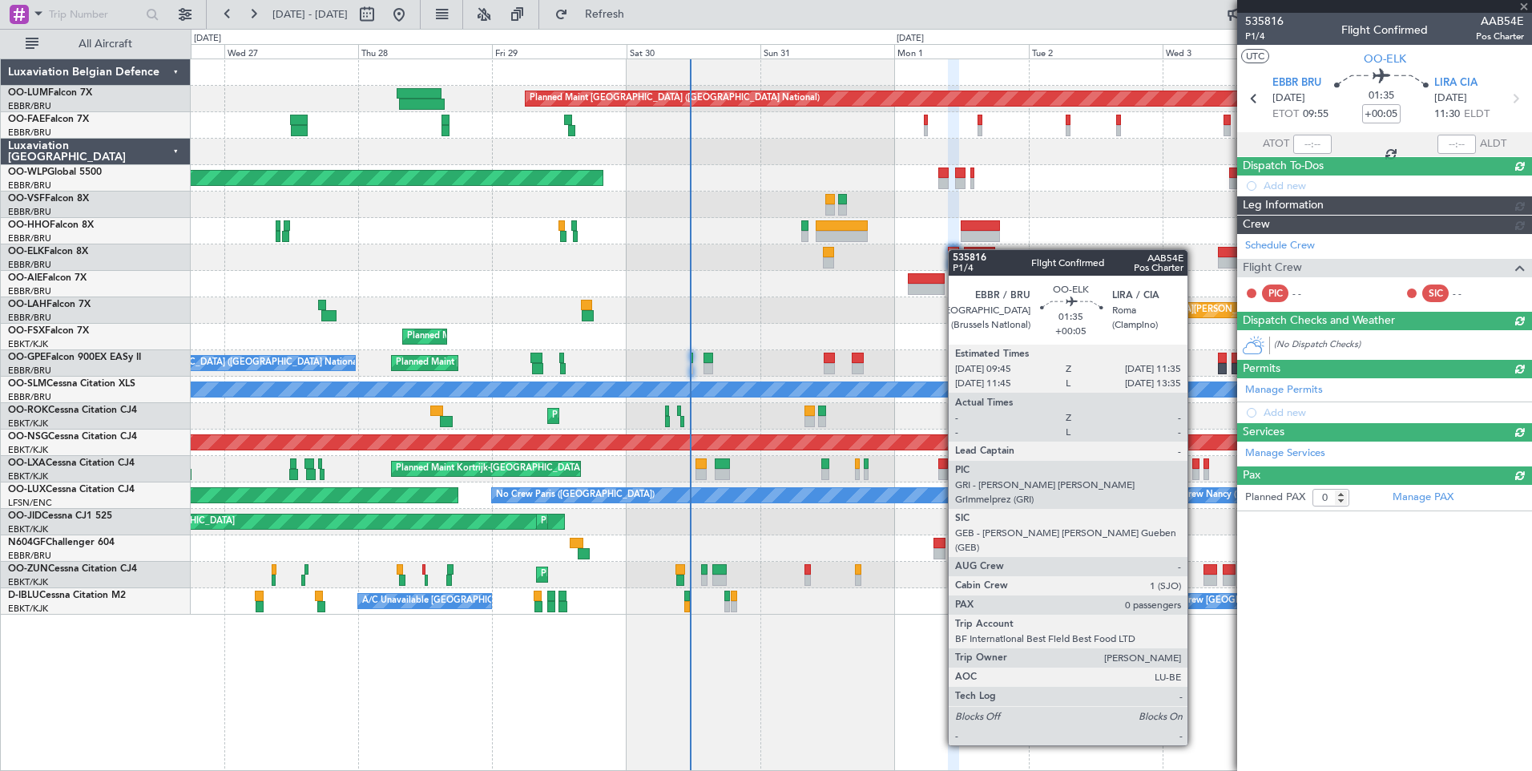
scroll to position [0, 0]
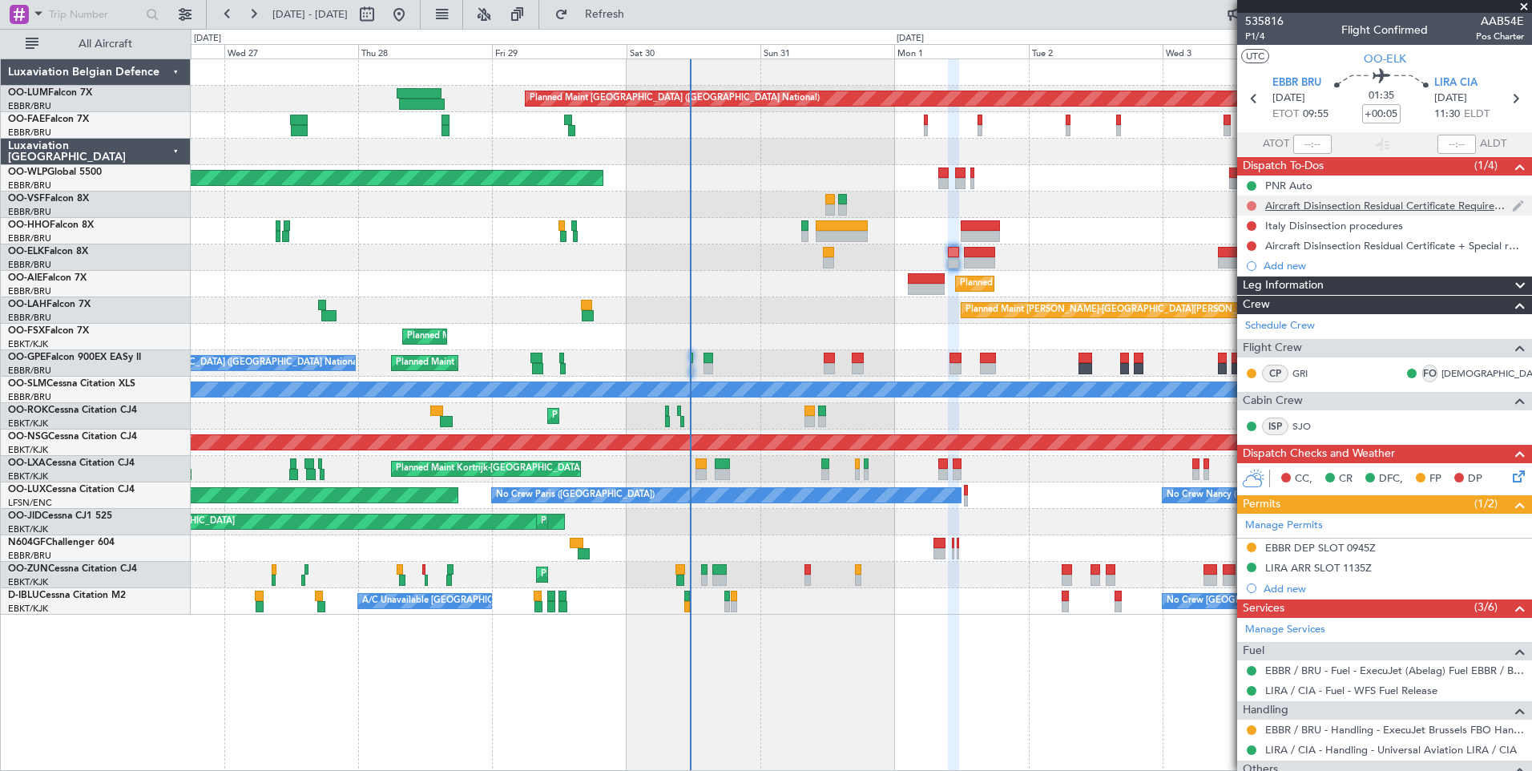
click at [1249, 208] on button at bounding box center [1252, 206] width 10 height 10
click at [1245, 296] on span "Cancelled" at bounding box center [1256, 300] width 46 height 16
drag, startPoint x: 1253, startPoint y: 224, endPoint x: 1253, endPoint y: 235, distance: 11.2
click at [1253, 228] on button at bounding box center [1252, 226] width 10 height 10
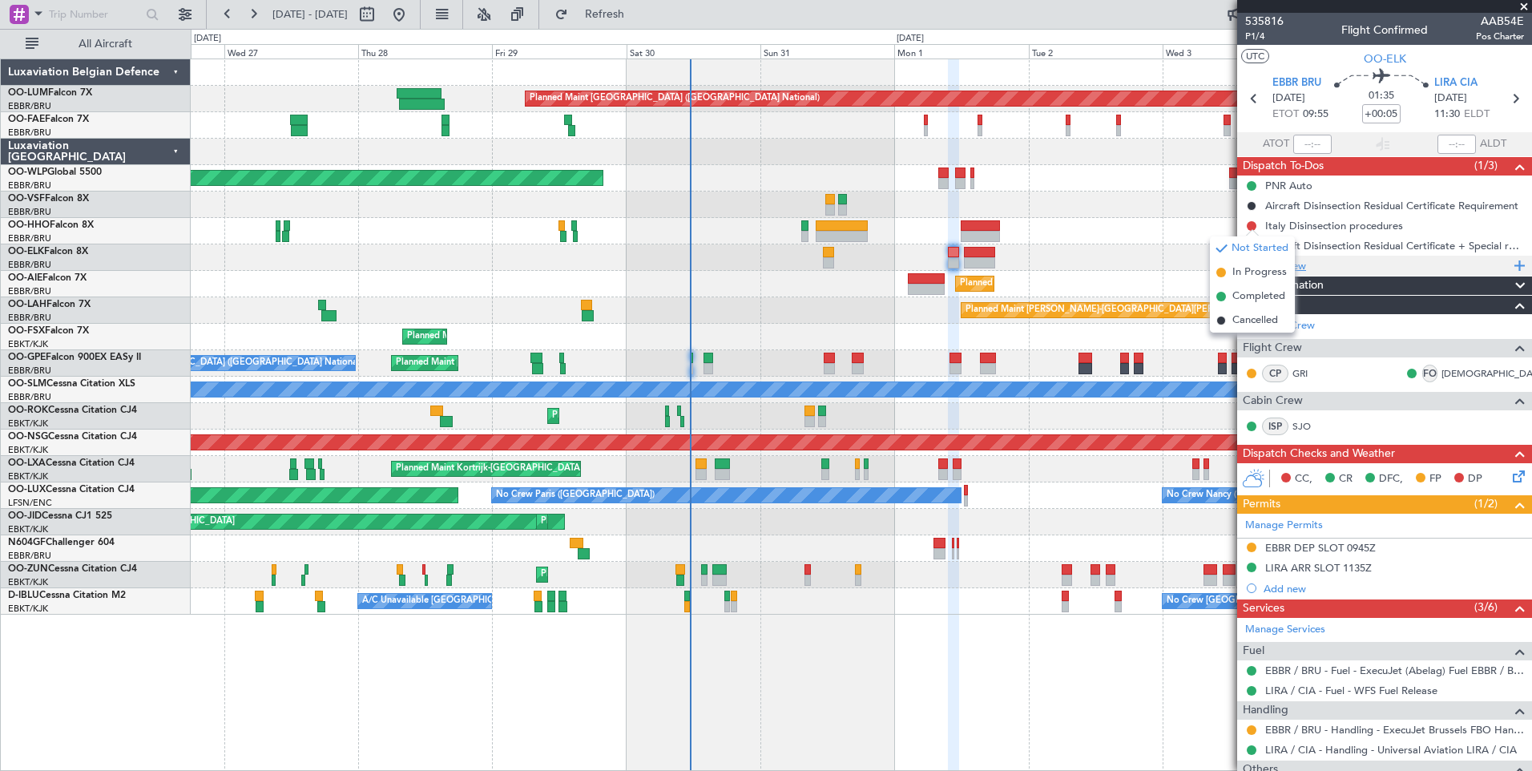
drag, startPoint x: 1247, startPoint y: 318, endPoint x: 1246, endPoint y: 263, distance: 55.3
click at [1247, 319] on span "Cancelled" at bounding box center [1256, 321] width 46 height 16
click at [1253, 244] on button at bounding box center [1252, 246] width 10 height 10
click at [1251, 338] on span "Cancelled" at bounding box center [1256, 341] width 46 height 16
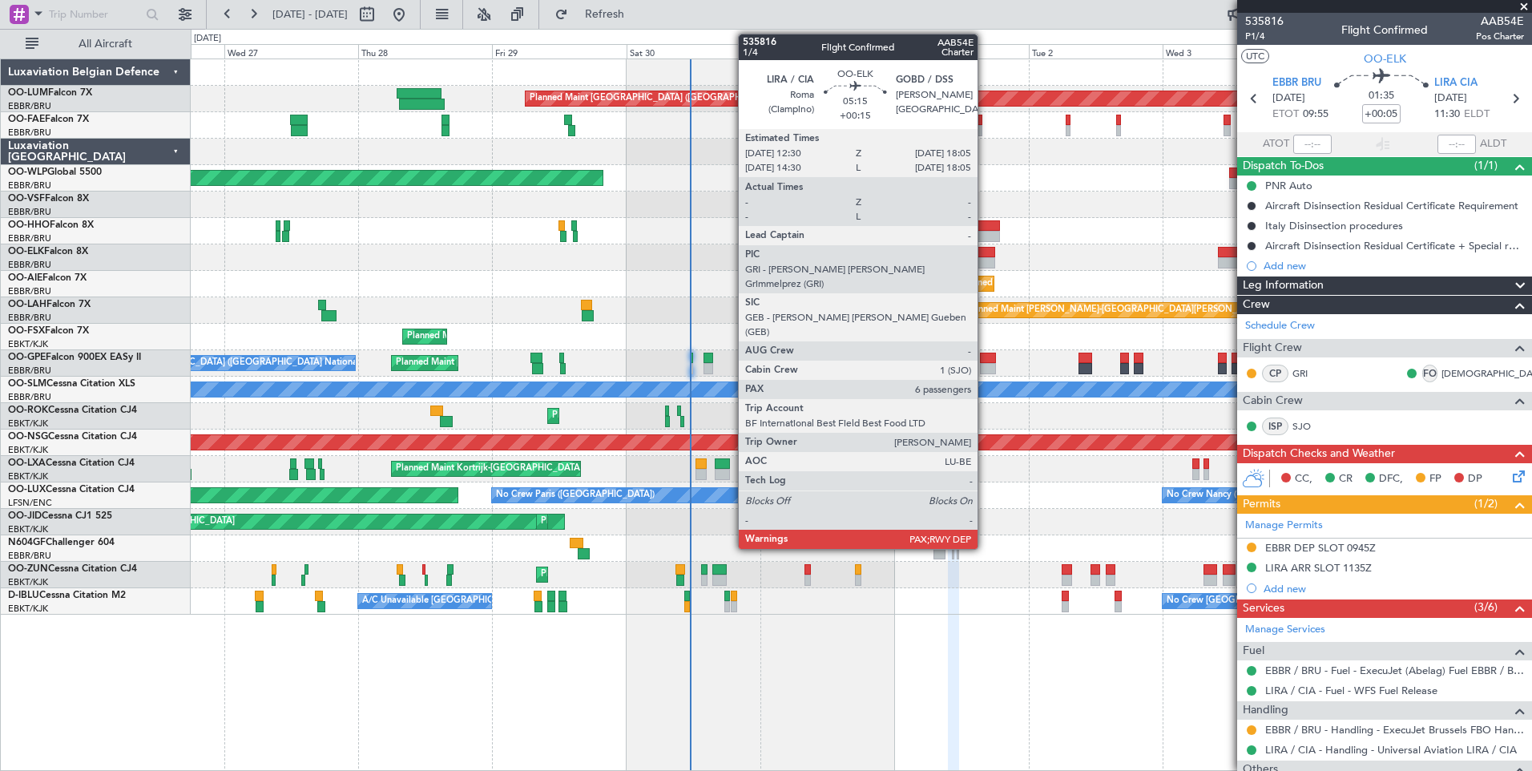
click at [985, 252] on div at bounding box center [979, 252] width 31 height 11
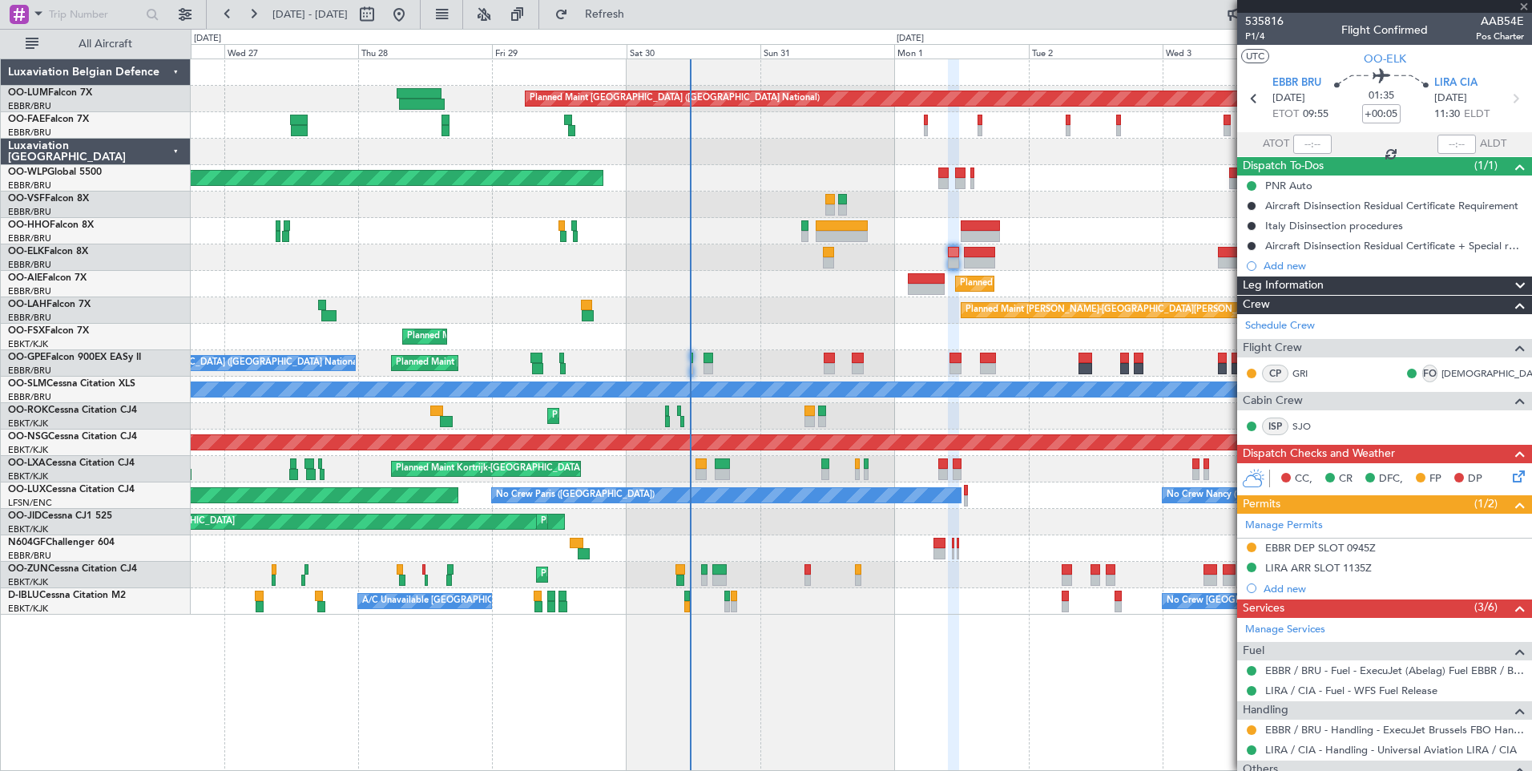
type input "+00:15"
type input "6"
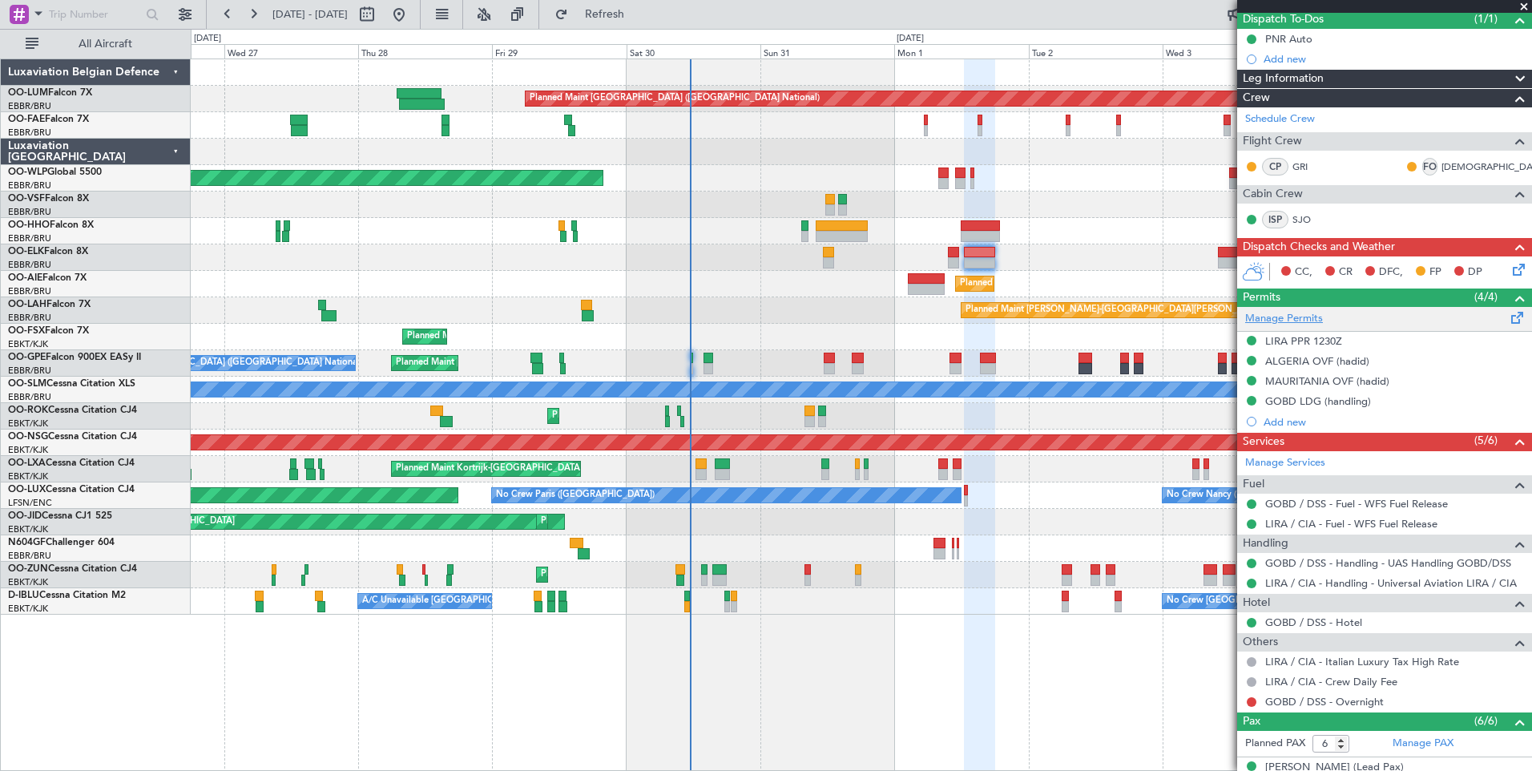
scroll to position [160, 0]
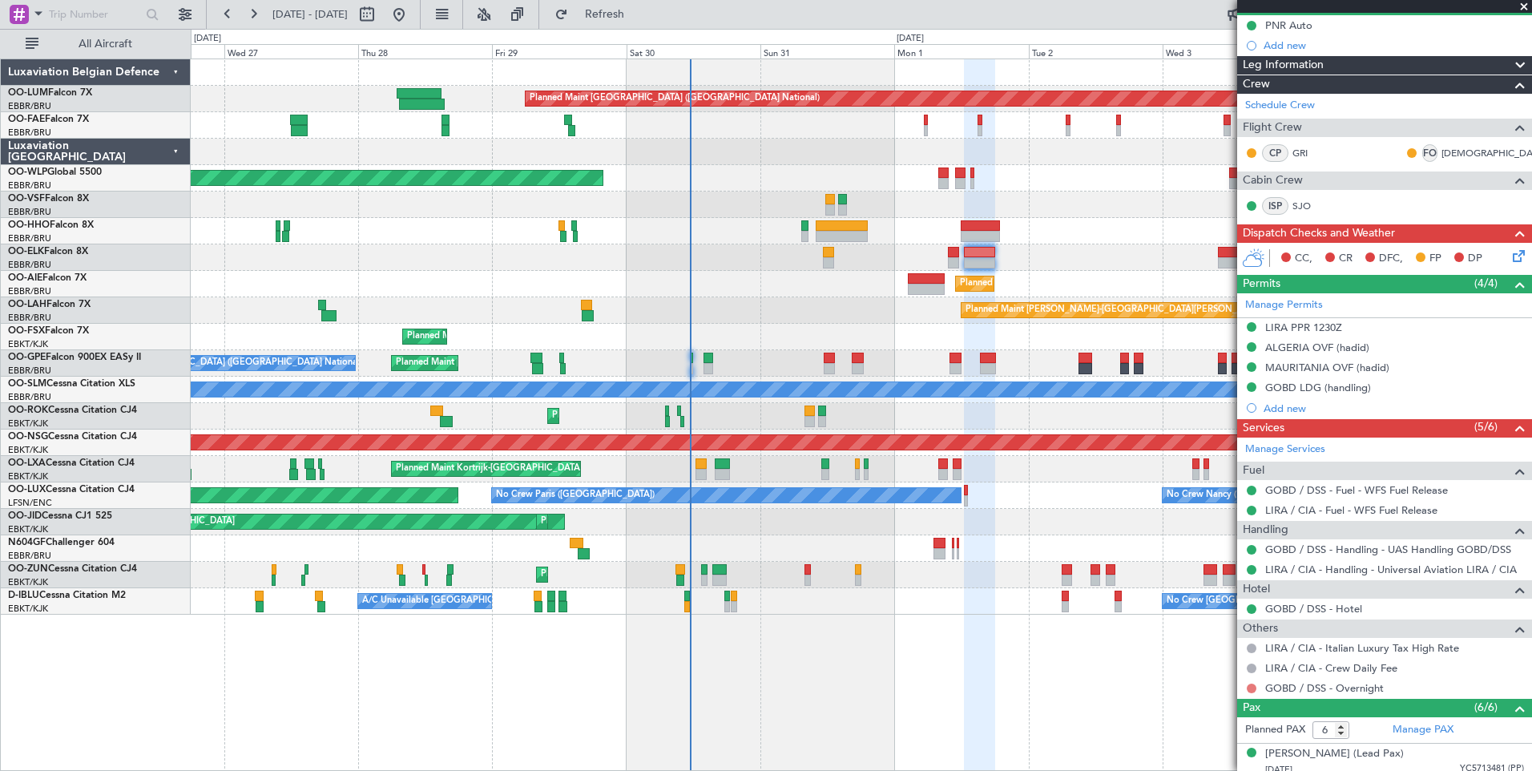
click at [1253, 687] on button at bounding box center [1252, 689] width 10 height 10
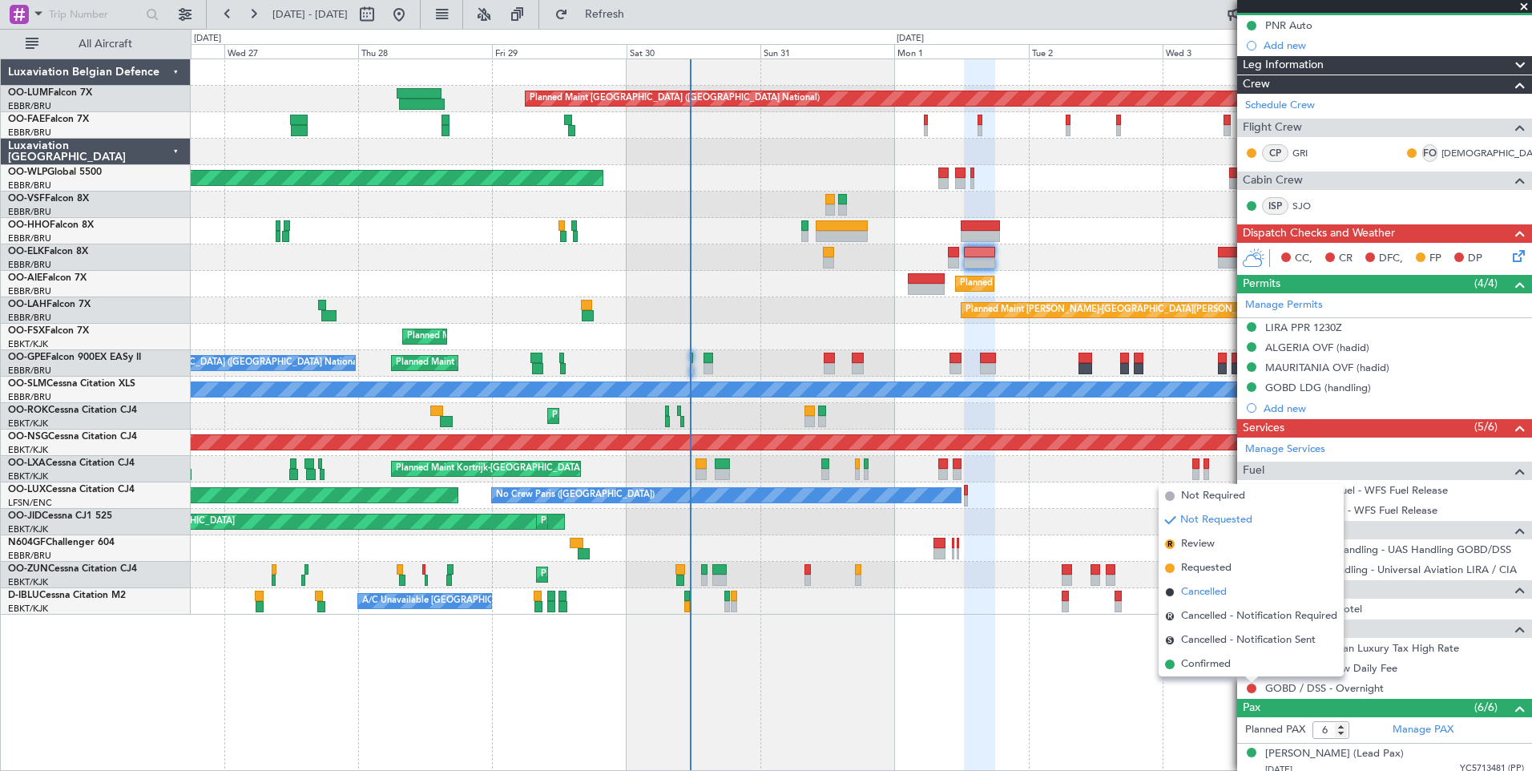
click at [1200, 592] on span "Cancelled" at bounding box center [1204, 592] width 46 height 16
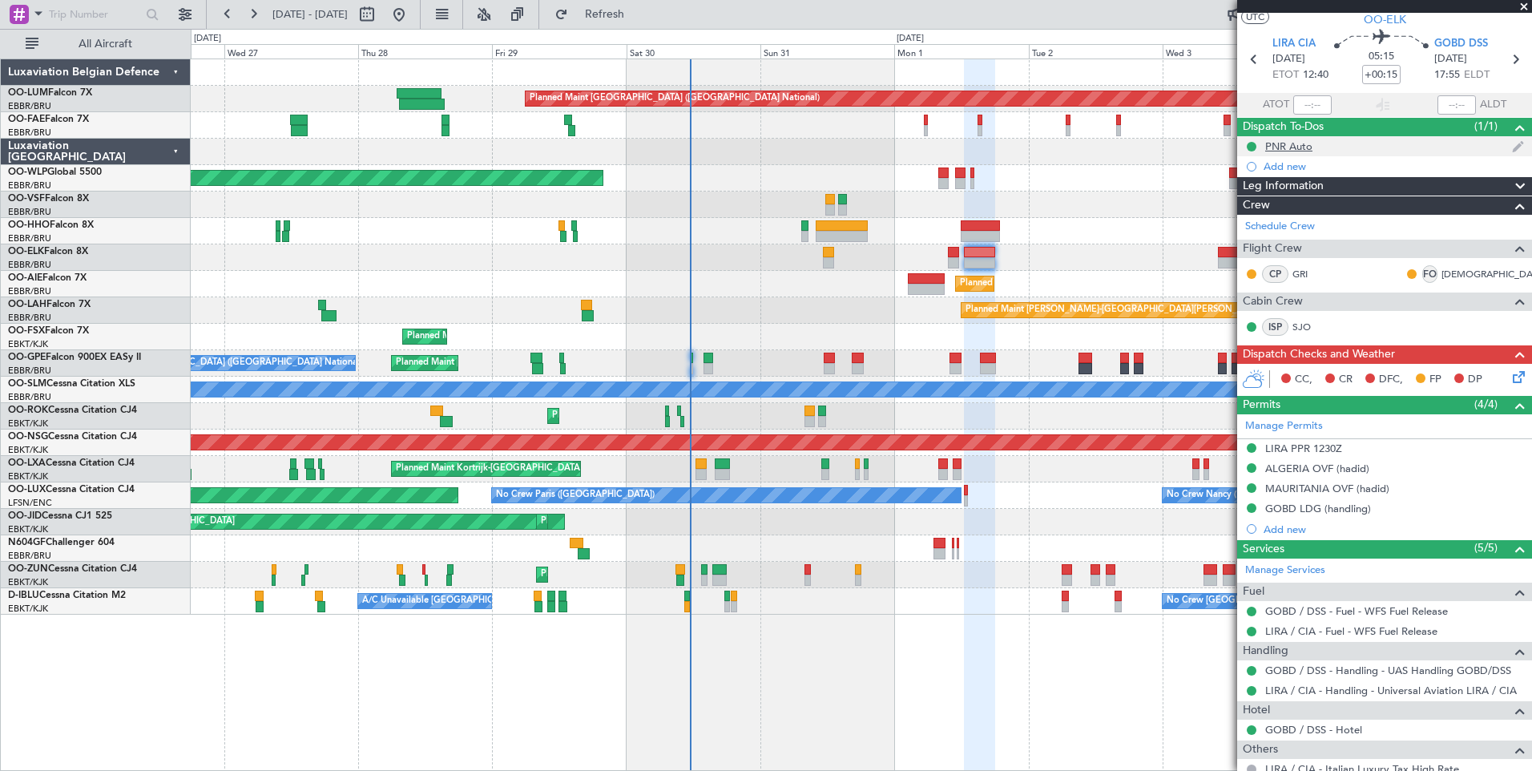
scroll to position [0, 0]
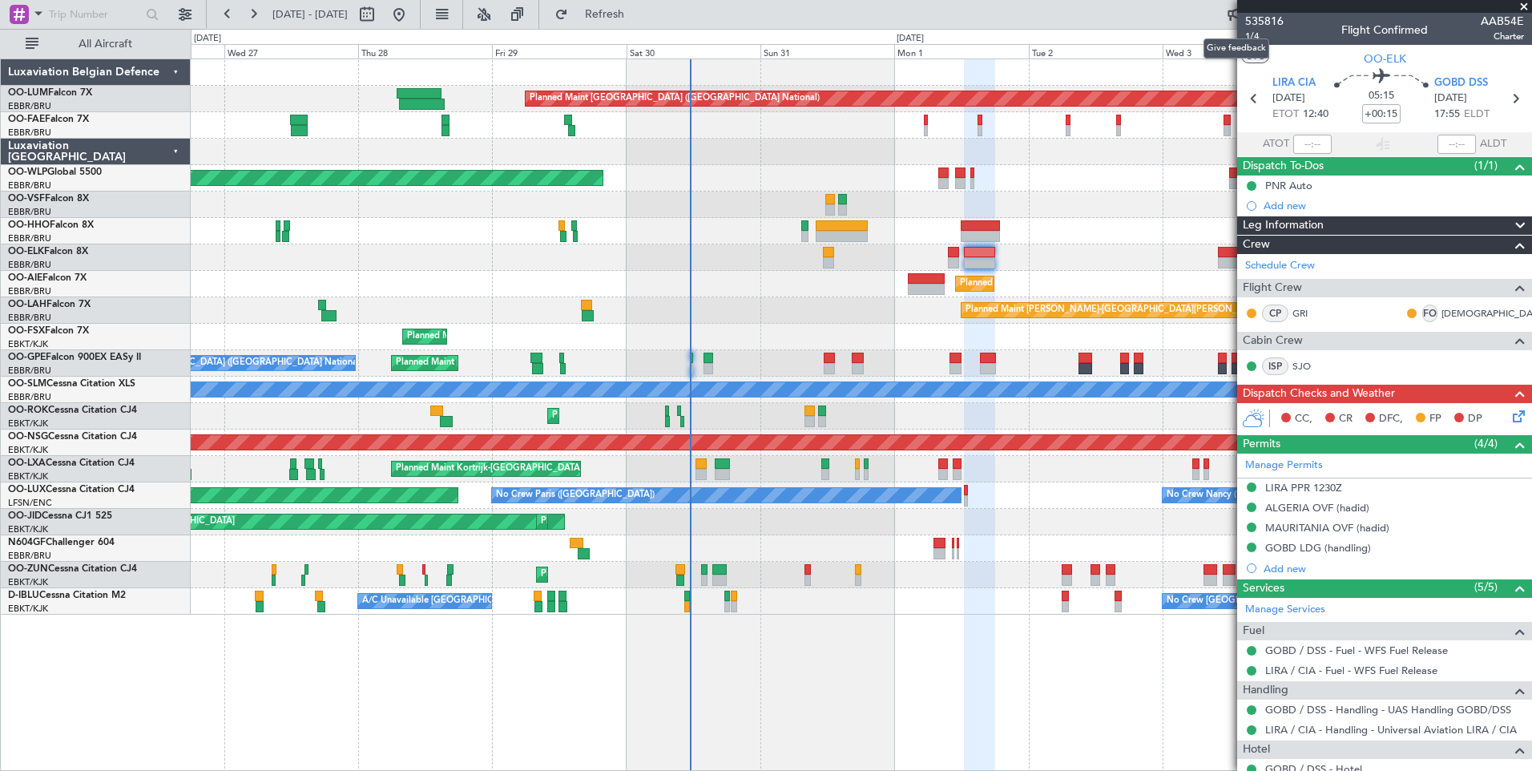
click at [1250, 32] on mat-tooltip-component "Give feedback" at bounding box center [1236, 48] width 88 height 42
click at [1259, 36] on span "1/4" at bounding box center [1264, 37] width 38 height 14
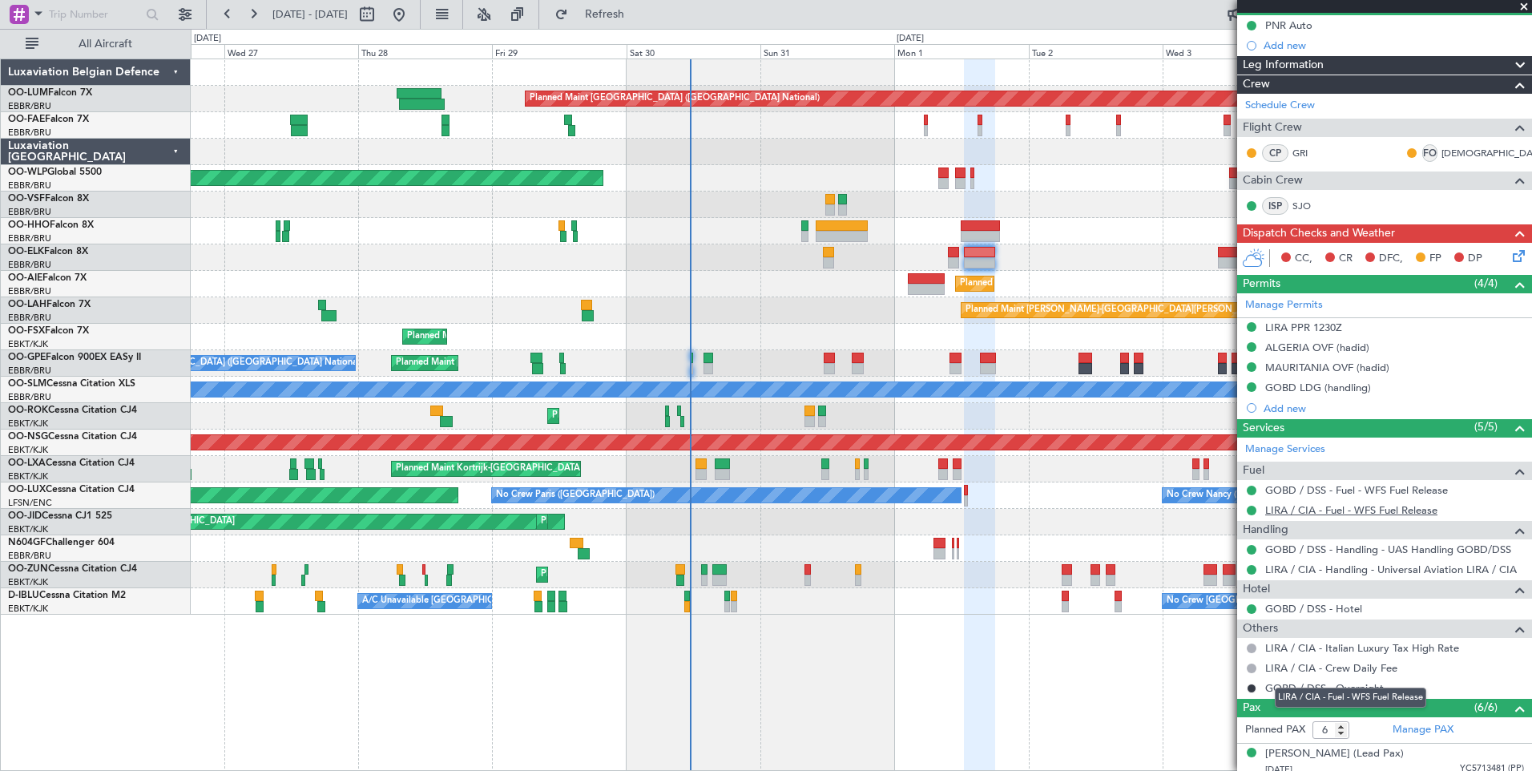
scroll to position [321, 0]
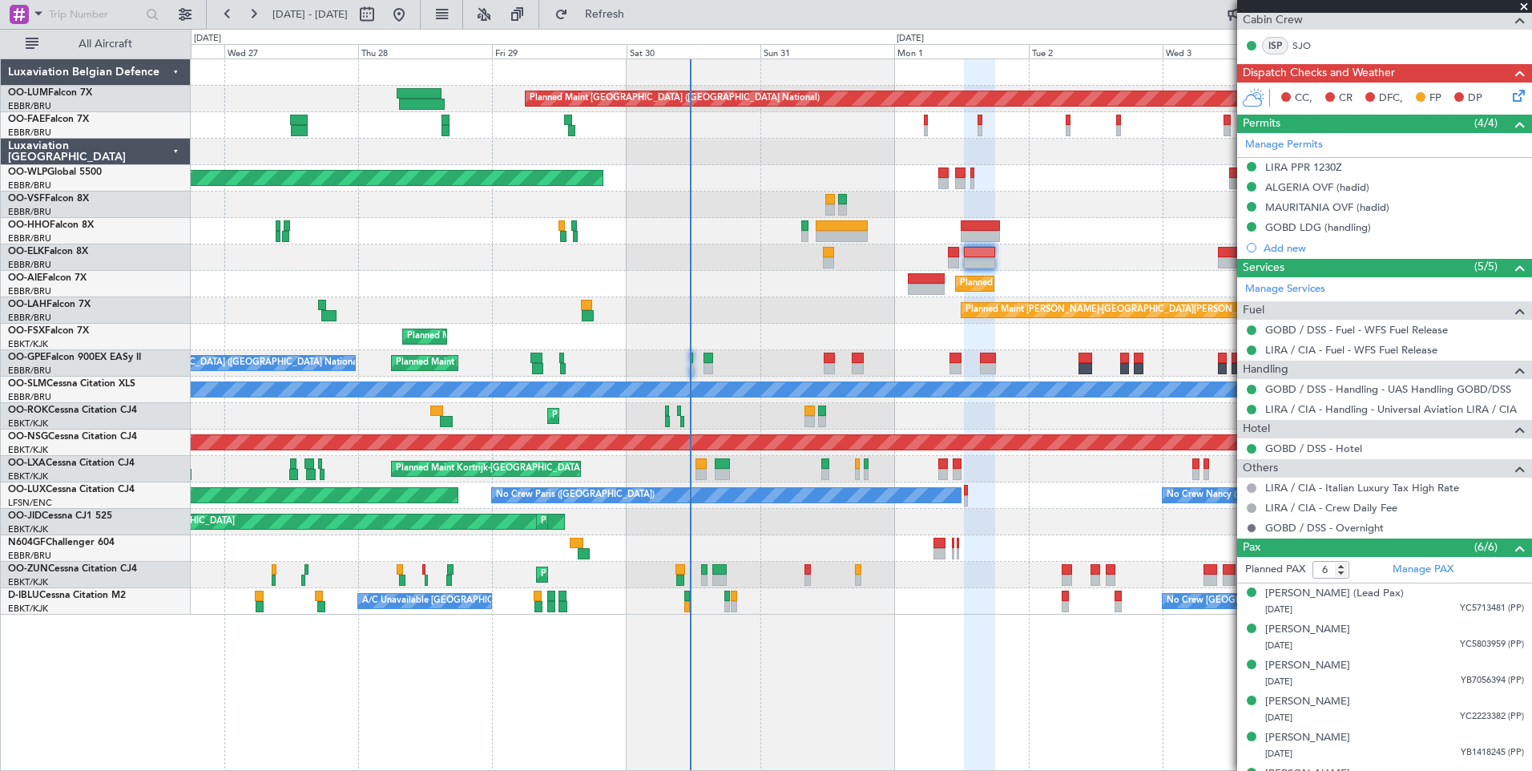
click at [1249, 526] on button at bounding box center [1252, 528] width 10 height 10
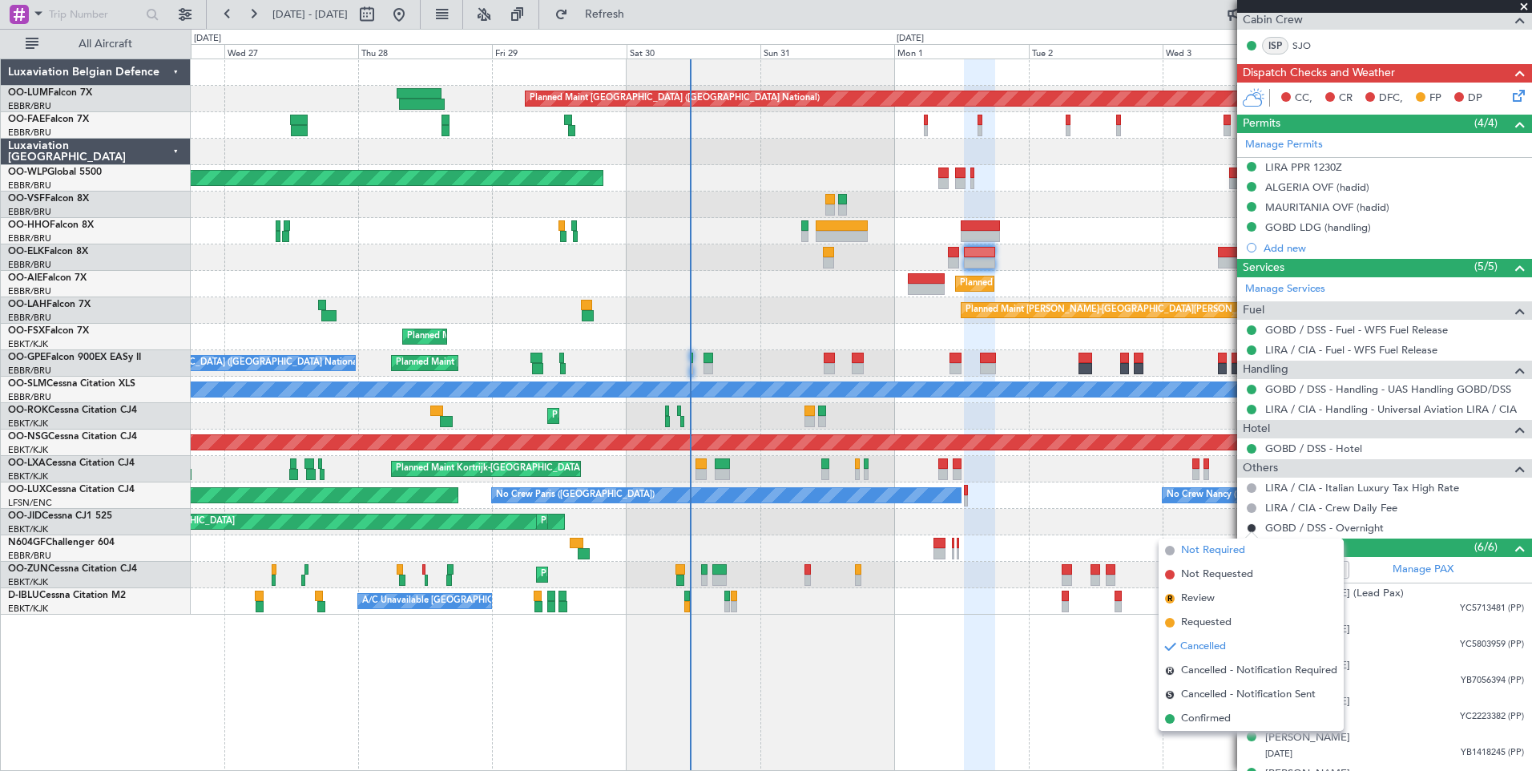
click at [1216, 551] on span "Not Required" at bounding box center [1213, 551] width 64 height 16
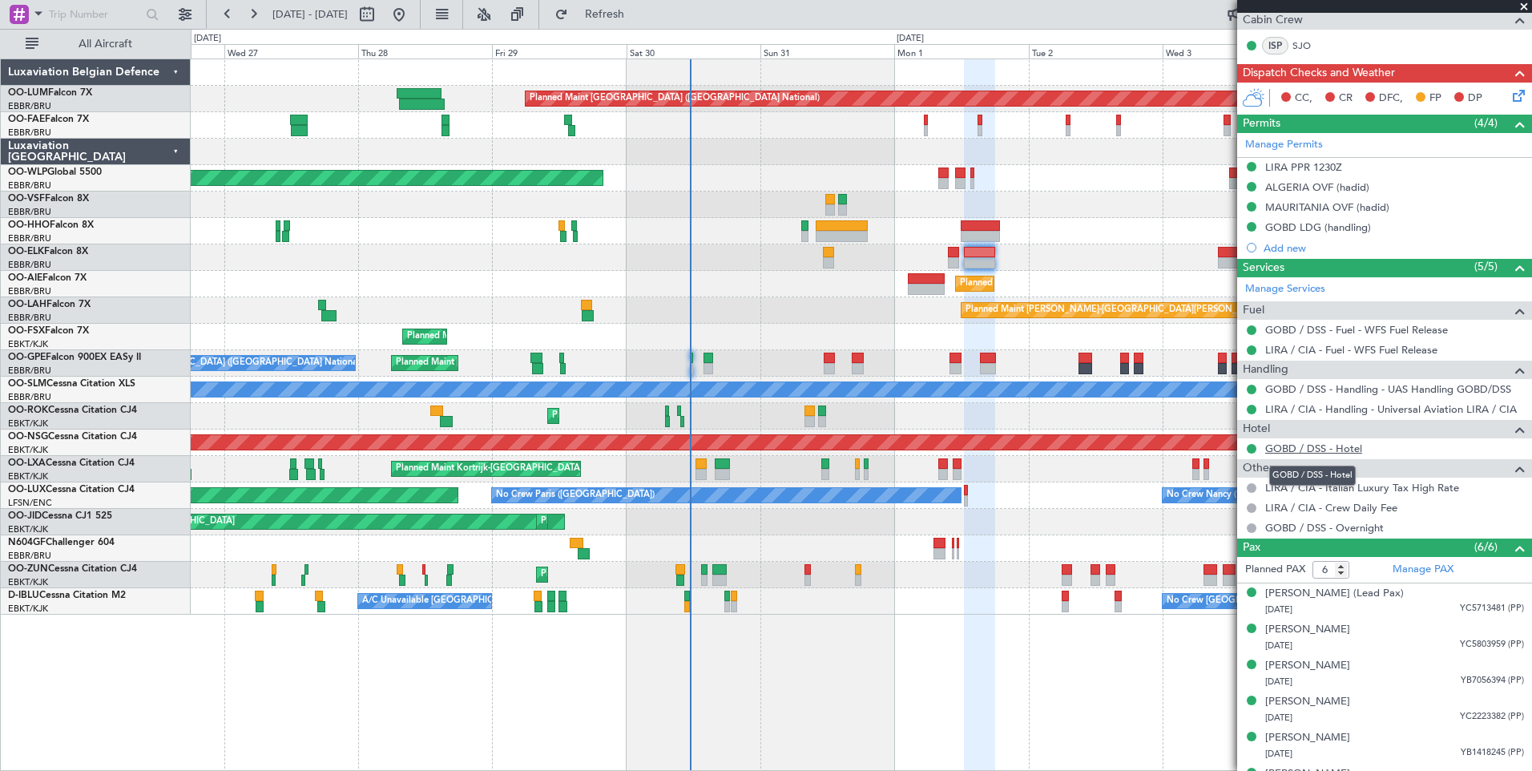
click at [1326, 446] on link "GOBD / DSS - Hotel" at bounding box center [1313, 449] width 97 height 14
click at [643, 23] on button "Refresh" at bounding box center [595, 15] width 96 height 26
click at [1096, 284] on div "Planned Maint [GEOGRAPHIC_DATA] ([GEOGRAPHIC_DATA])" at bounding box center [861, 284] width 1341 height 26
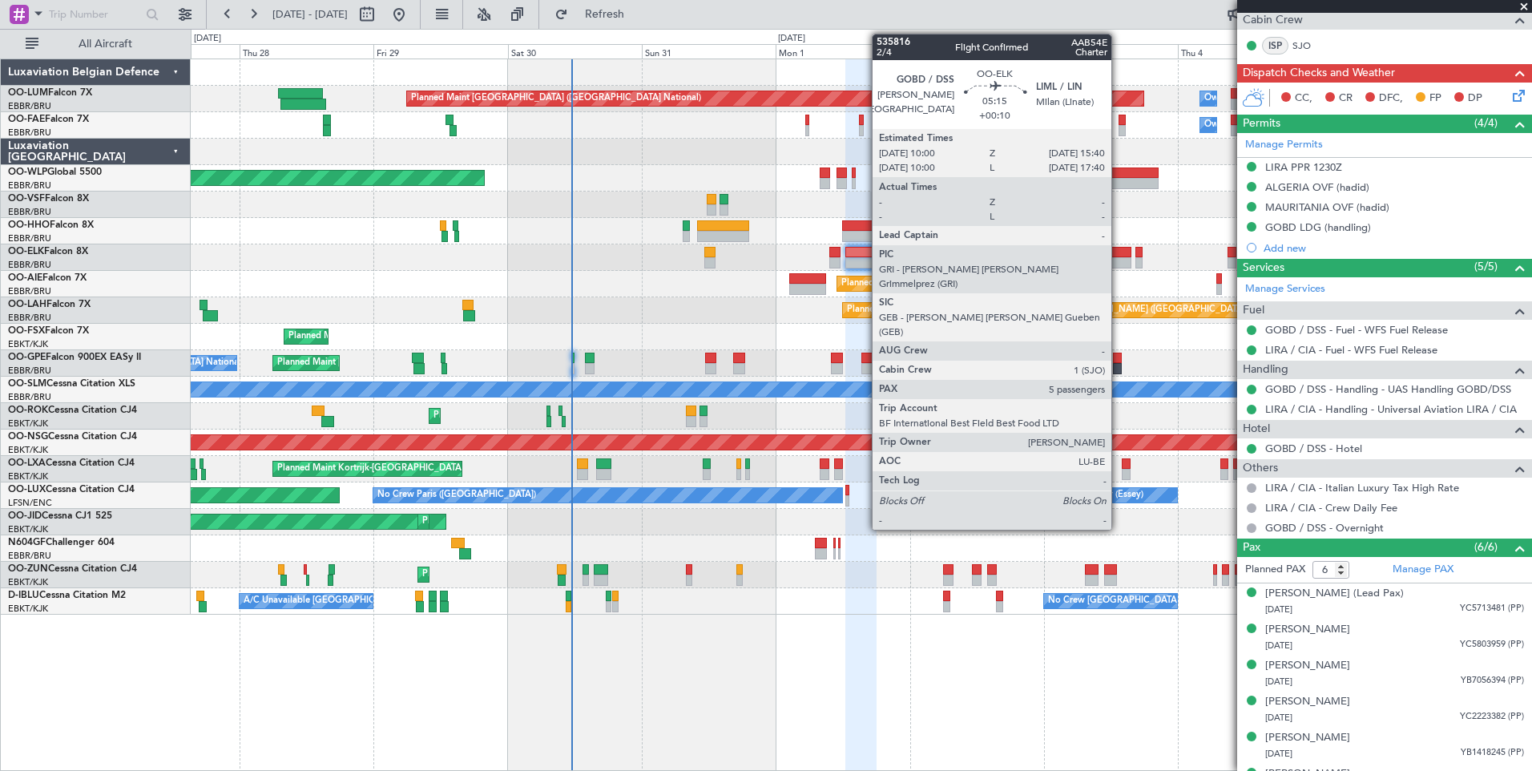
click at [1117, 249] on div at bounding box center [1115, 252] width 32 height 11
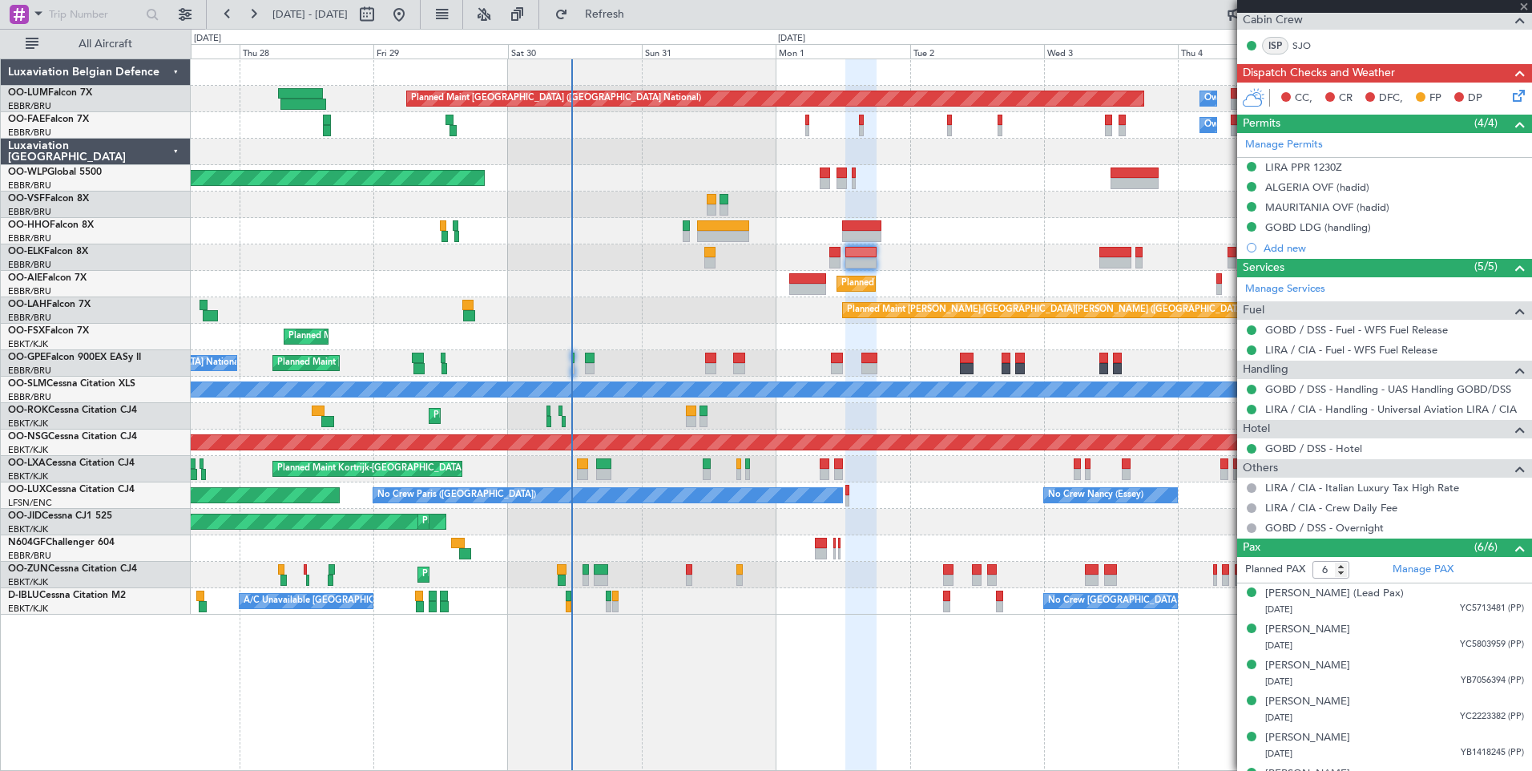
type input "+00:10"
type input "5"
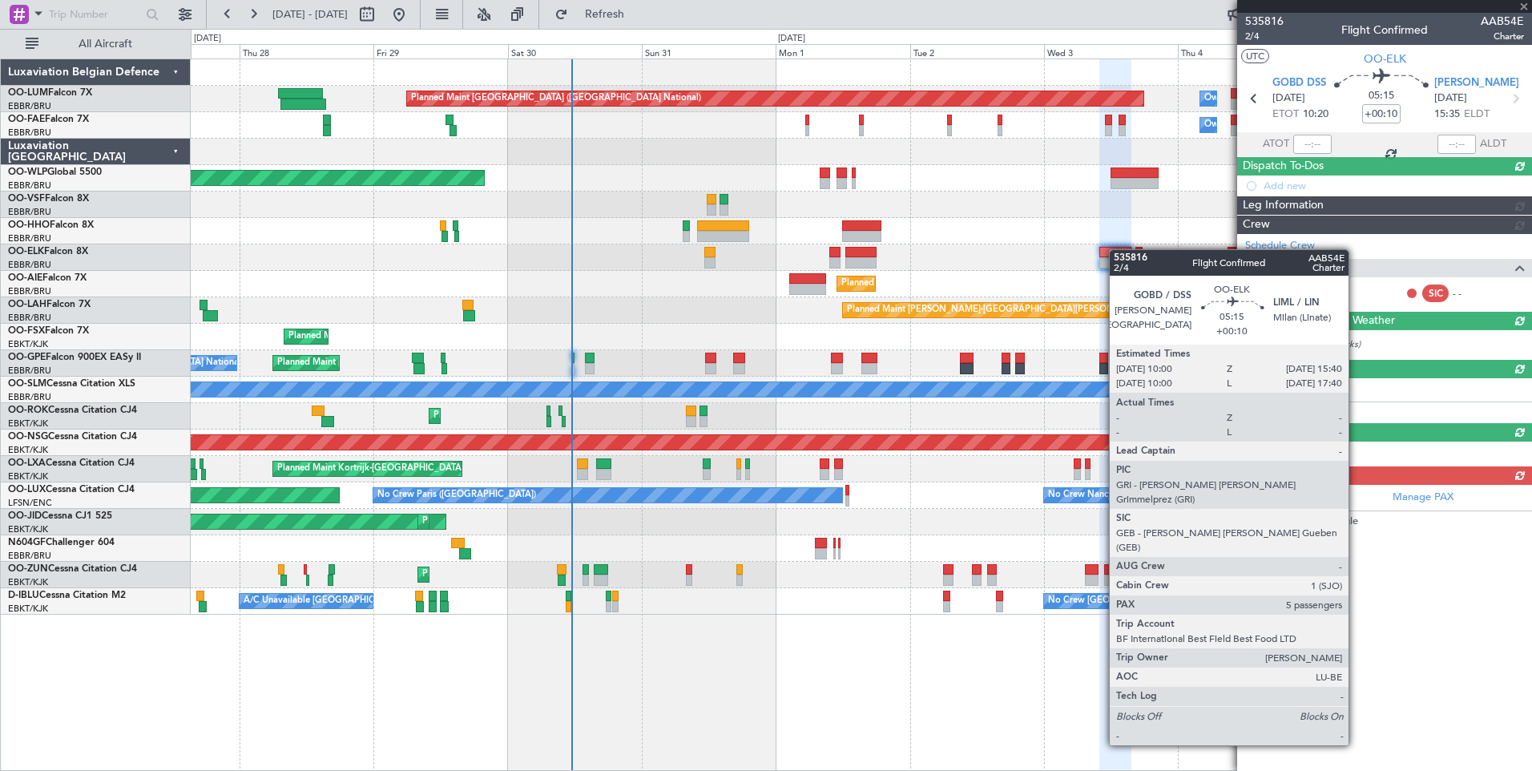
scroll to position [0, 0]
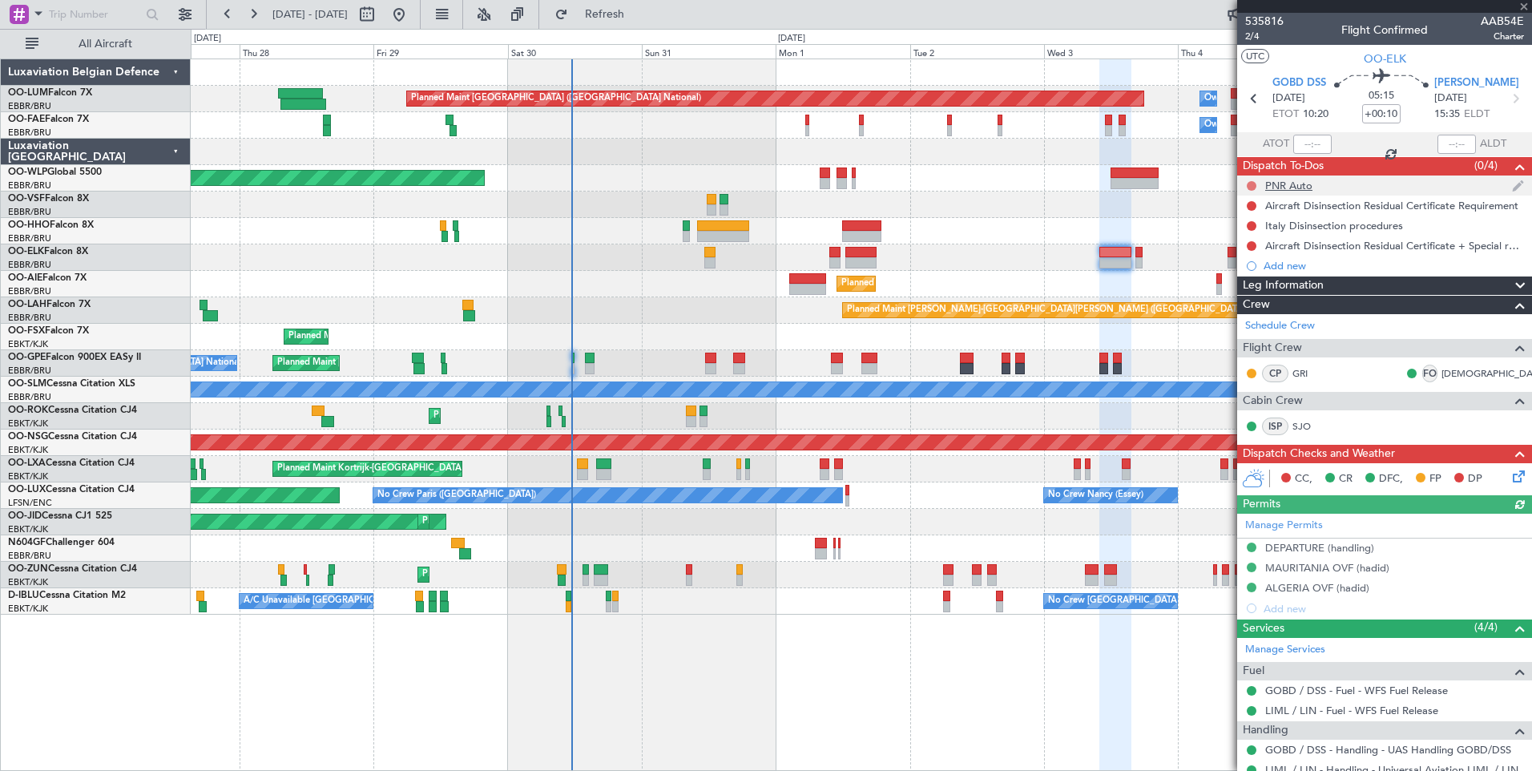
click at [1251, 184] on button at bounding box center [1252, 186] width 10 height 10
click at [1241, 256] on span "Completed" at bounding box center [1259, 256] width 53 height 16
click at [1252, 202] on button at bounding box center [1252, 206] width 10 height 10
click at [1240, 295] on span "Cancelled" at bounding box center [1256, 300] width 46 height 16
click at [1253, 226] on button at bounding box center [1252, 226] width 10 height 10
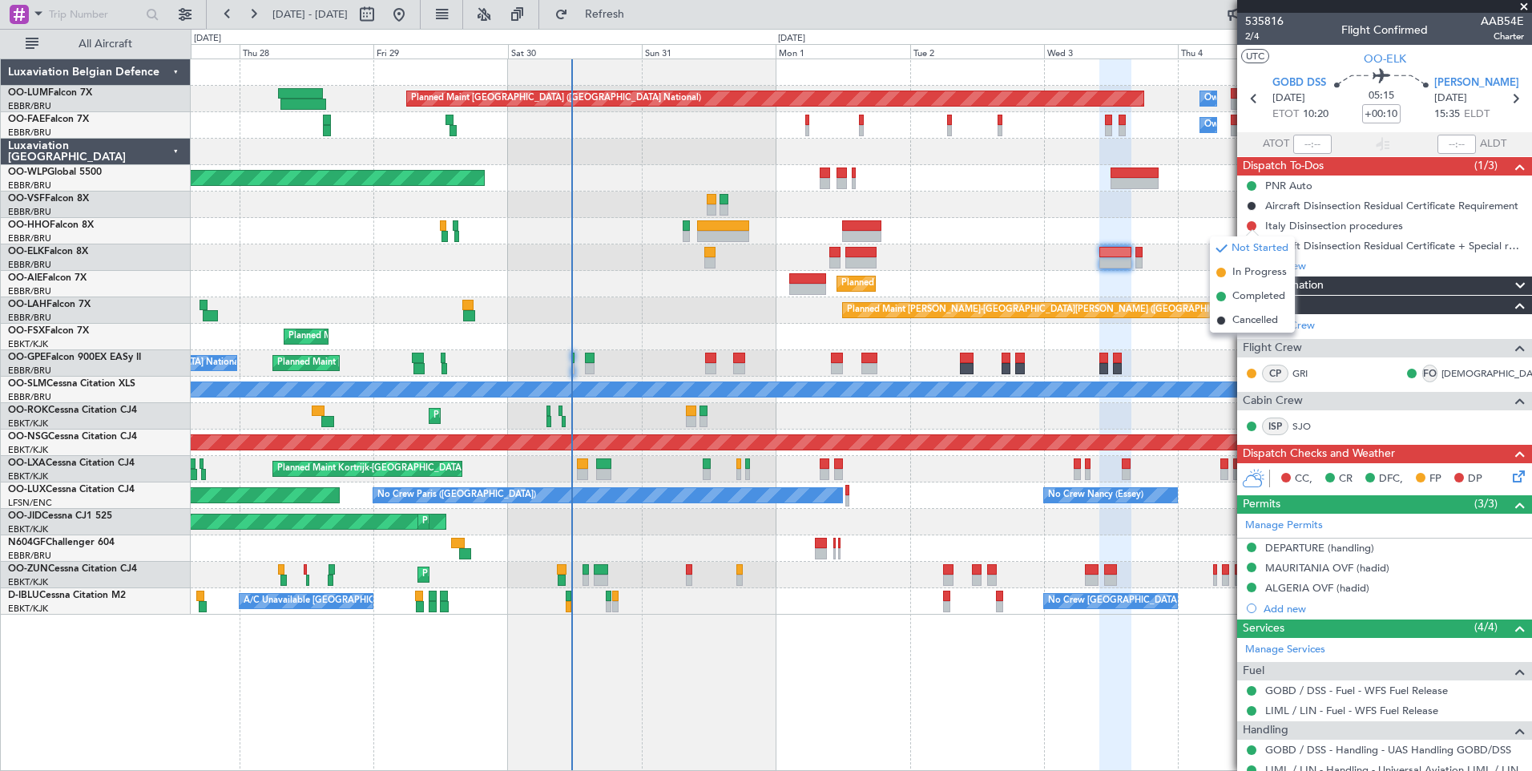
drag, startPoint x: 1244, startPoint y: 316, endPoint x: 1245, endPoint y: 305, distance: 10.5
click at [1245, 315] on span "Cancelled" at bounding box center [1256, 321] width 46 height 16
click at [1250, 247] on button at bounding box center [1252, 246] width 10 height 10
click at [1254, 337] on span "Cancelled" at bounding box center [1256, 341] width 46 height 16
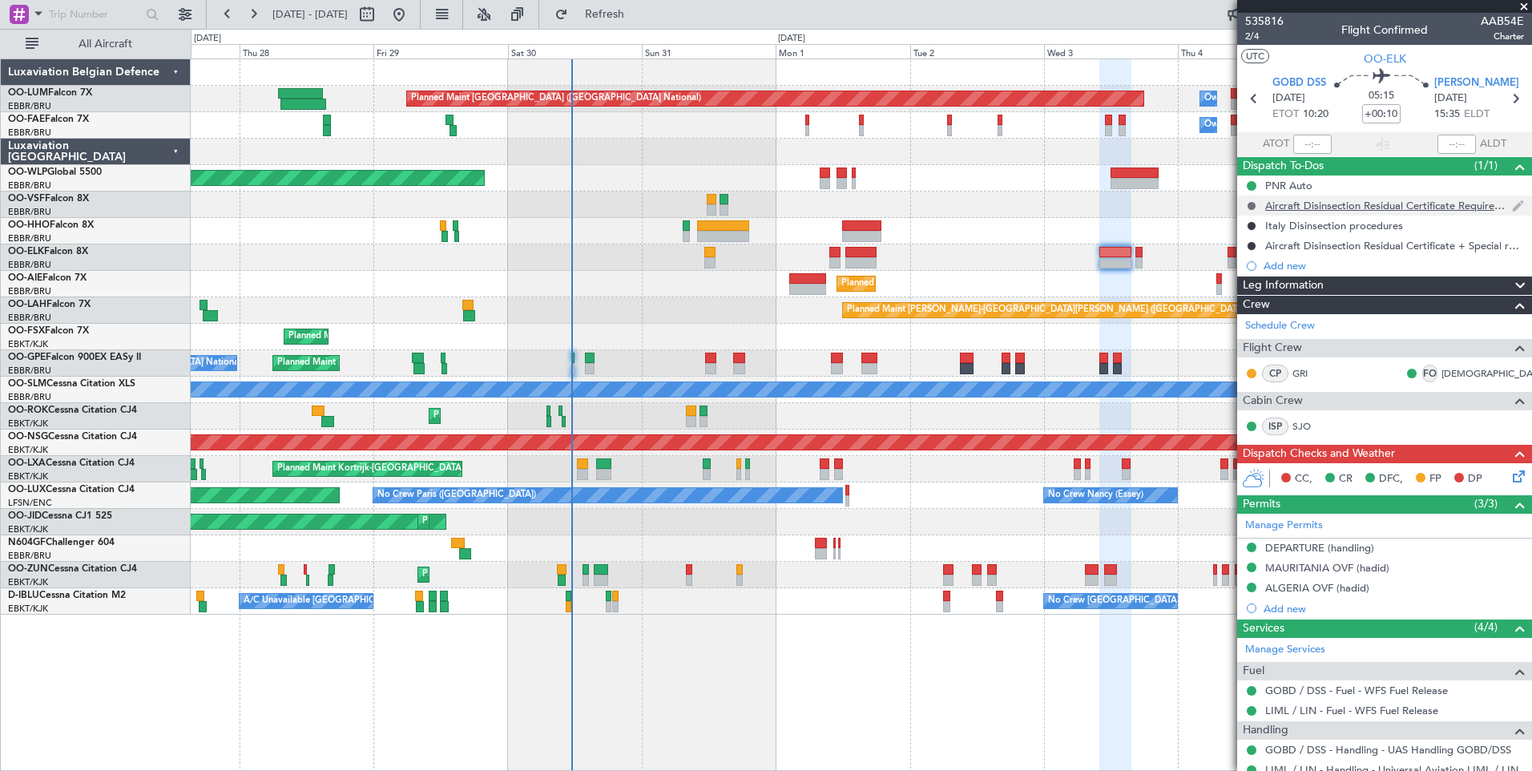
click at [1253, 205] on button at bounding box center [1252, 206] width 10 height 10
click at [1238, 254] on span "In Progress" at bounding box center [1259, 252] width 54 height 16
click at [1253, 228] on button at bounding box center [1252, 226] width 10 height 10
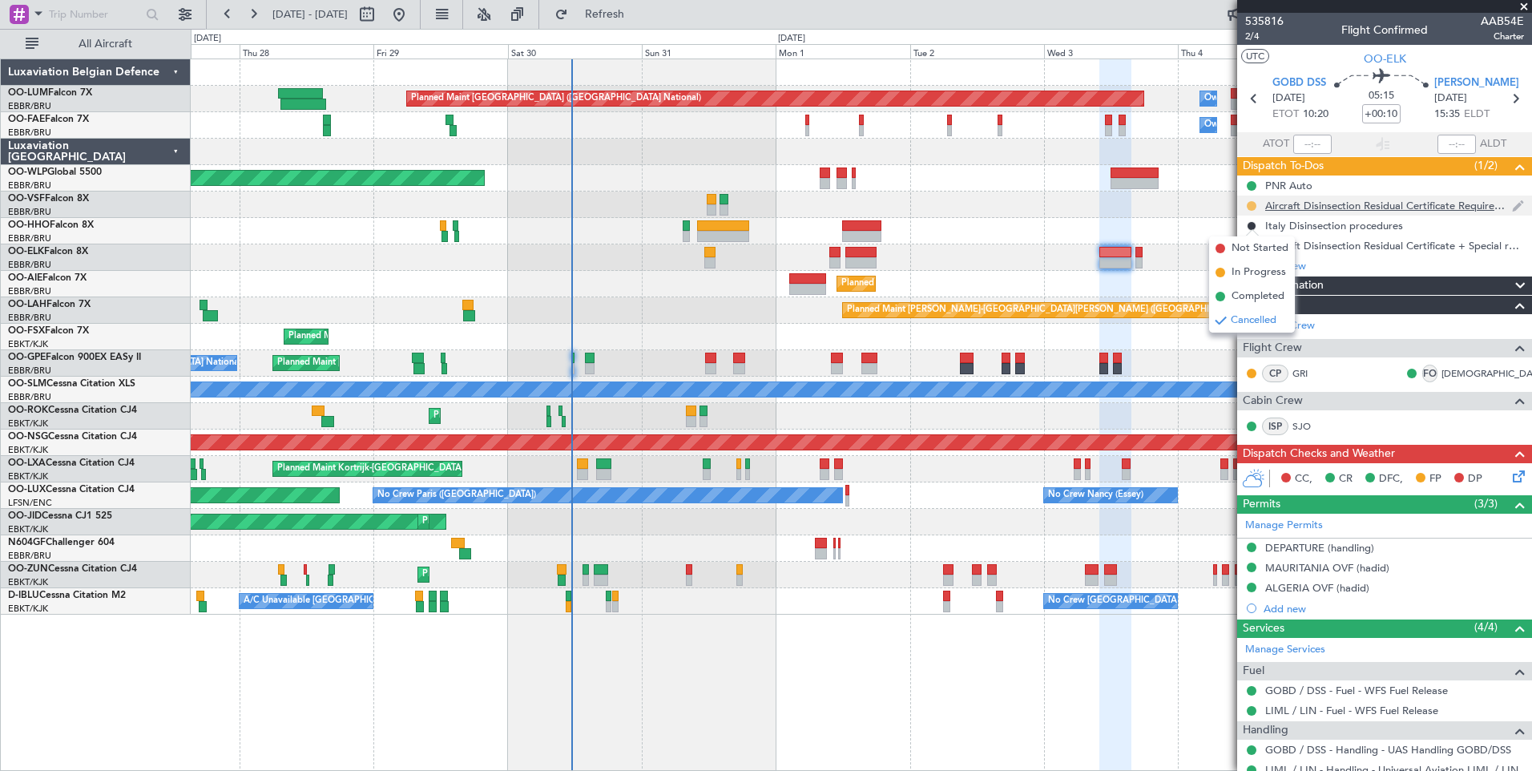
click at [1253, 205] on button at bounding box center [1252, 206] width 10 height 10
click at [1228, 223] on li "Not Started" at bounding box center [1252, 228] width 86 height 24
click at [1253, 221] on button at bounding box center [1252, 226] width 10 height 10
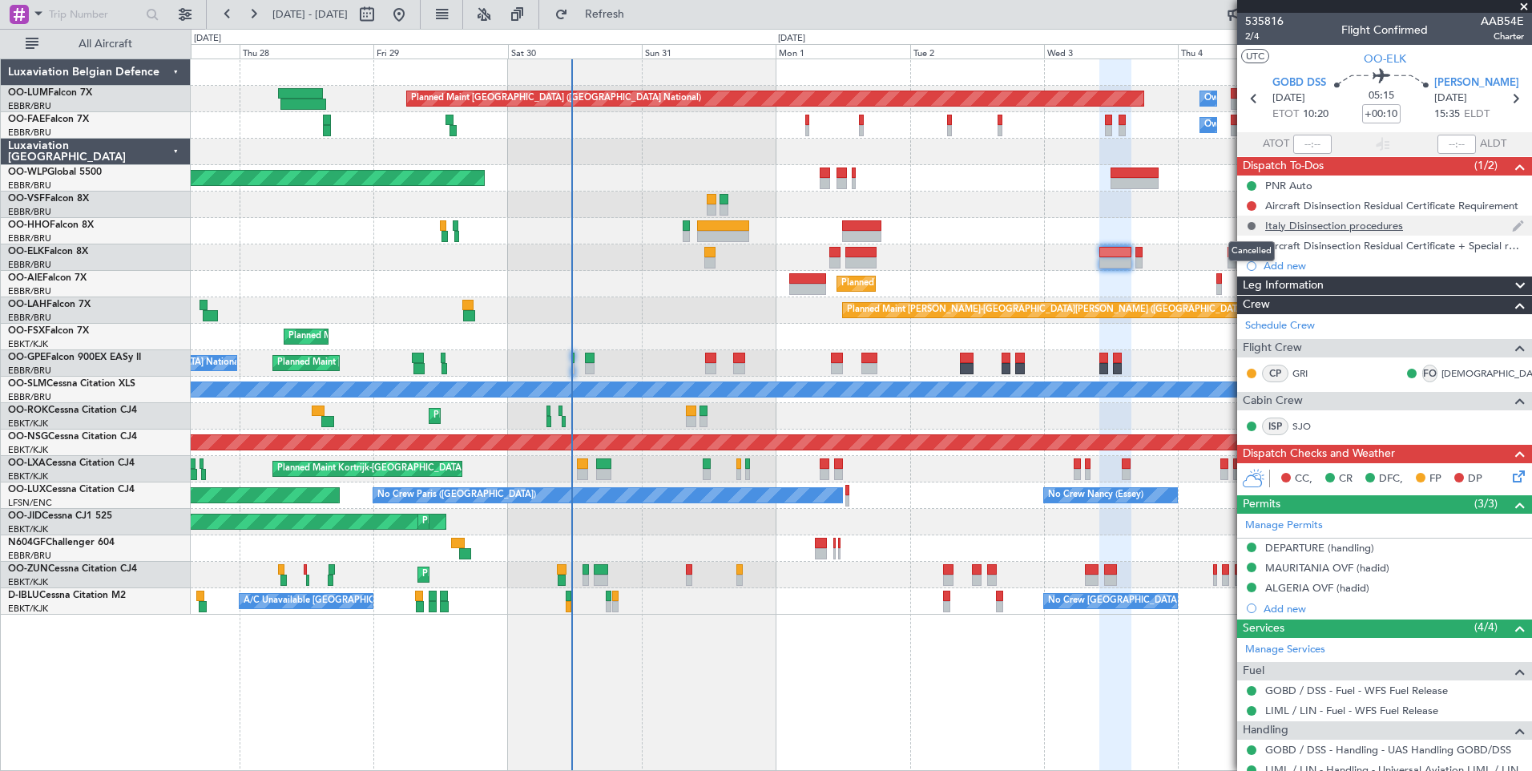
click at [1249, 225] on button at bounding box center [1252, 226] width 10 height 10
click at [1237, 244] on span "Not Started" at bounding box center [1260, 248] width 57 height 16
click at [1252, 245] on button at bounding box center [1252, 246] width 10 height 10
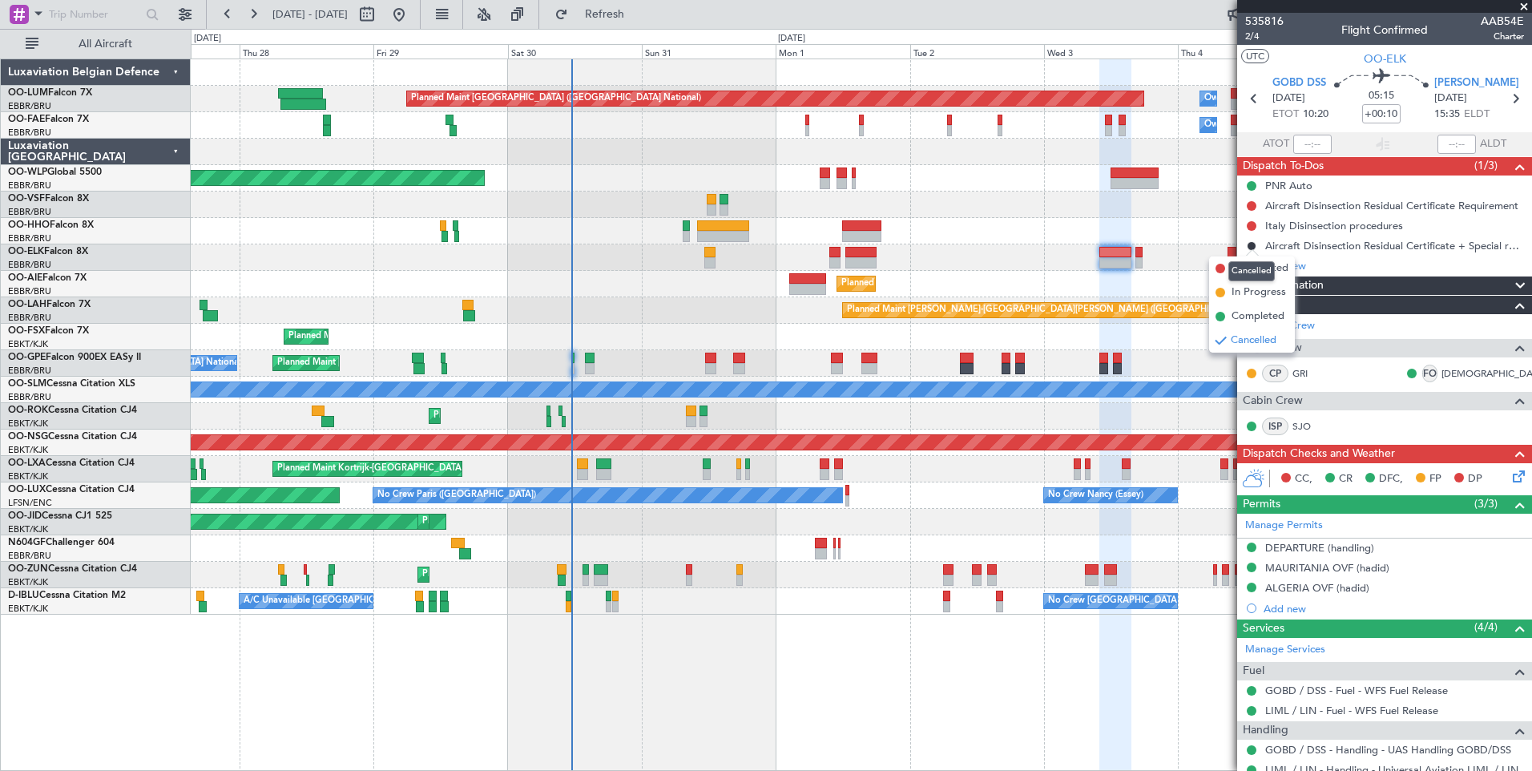
click at [1241, 267] on div "Cancelled" at bounding box center [1251, 271] width 46 height 20
click at [1254, 269] on span "Not Started" at bounding box center [1260, 268] width 57 height 16
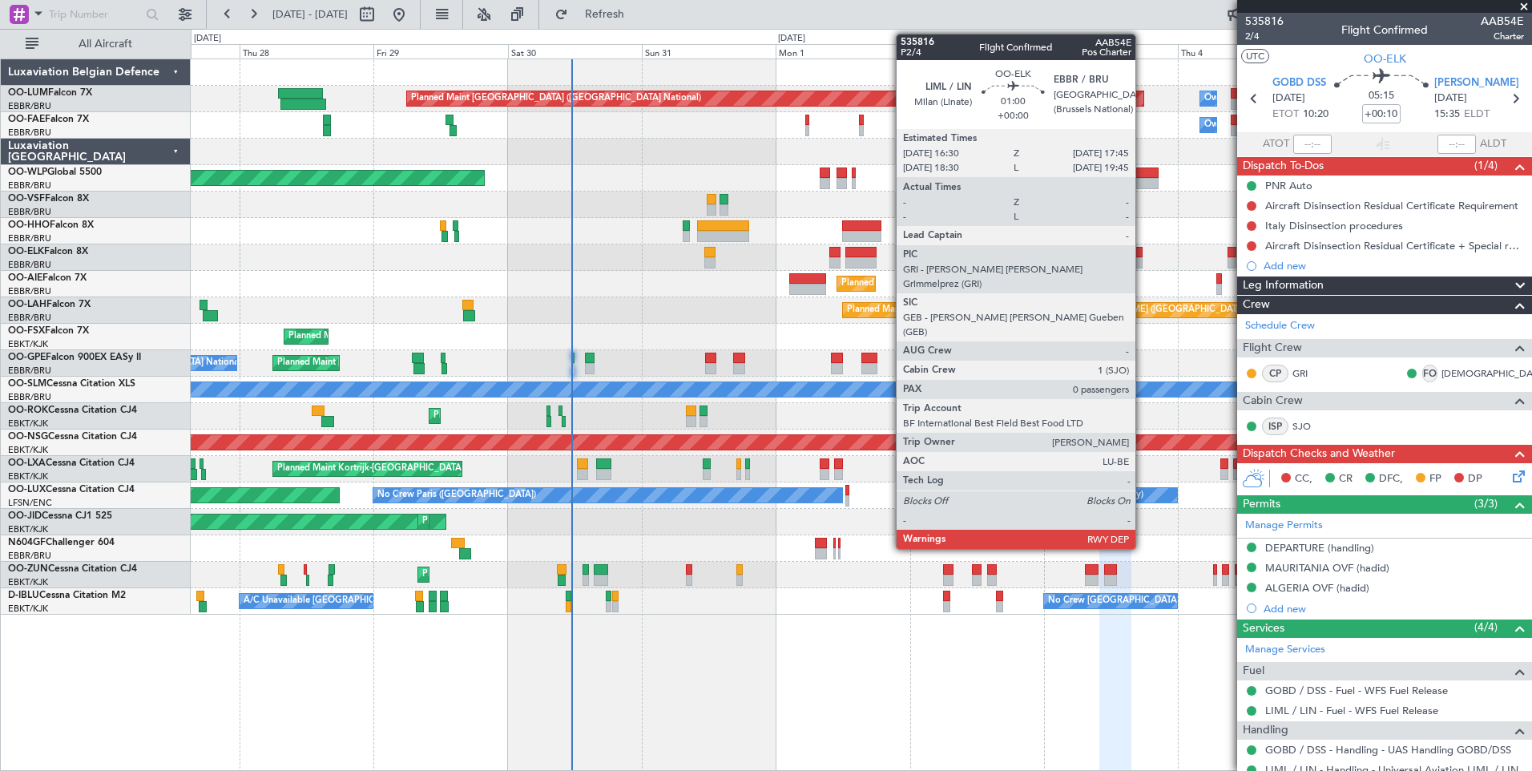
click at [1143, 256] on div at bounding box center [1139, 252] width 7 height 11
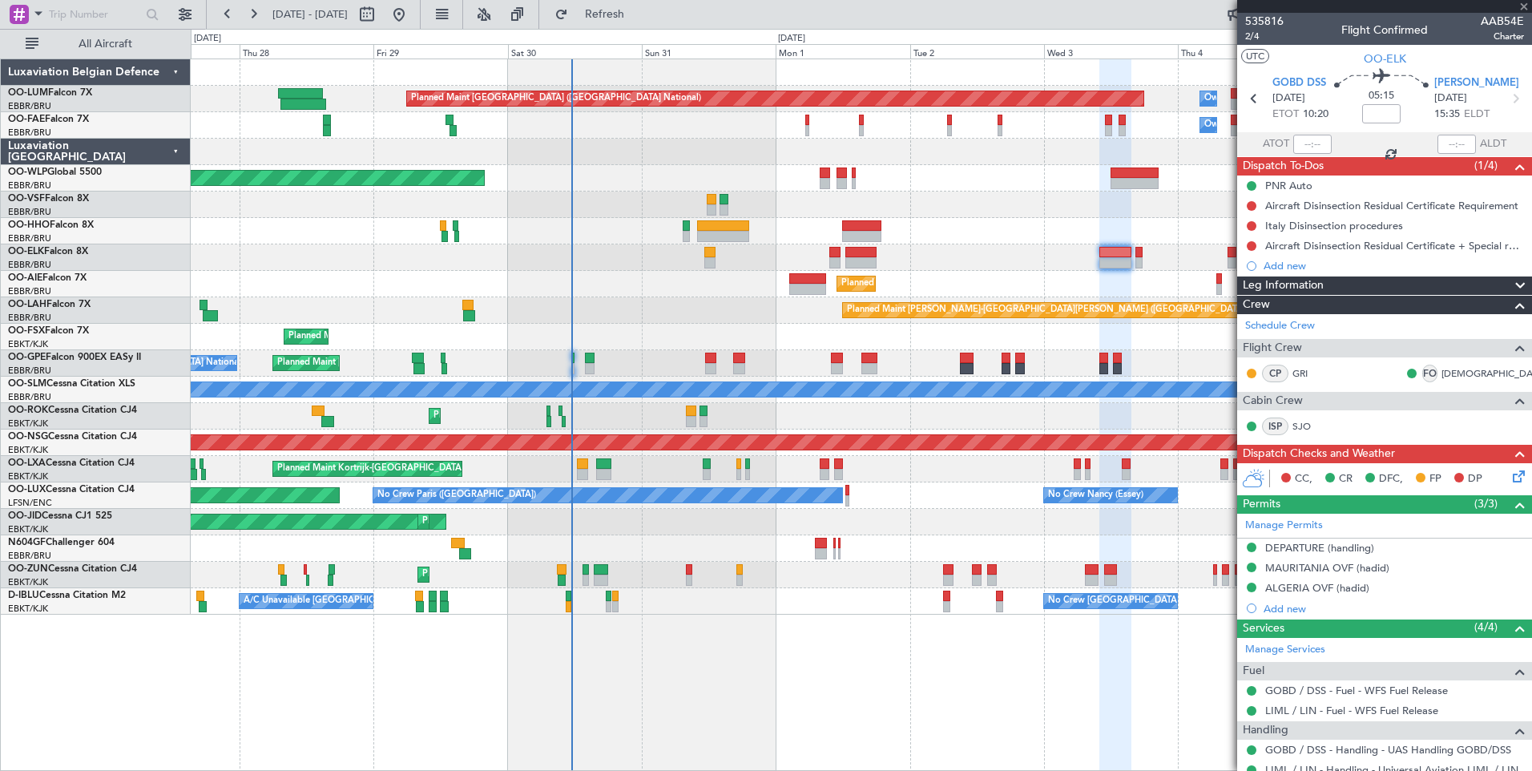
type input "0"
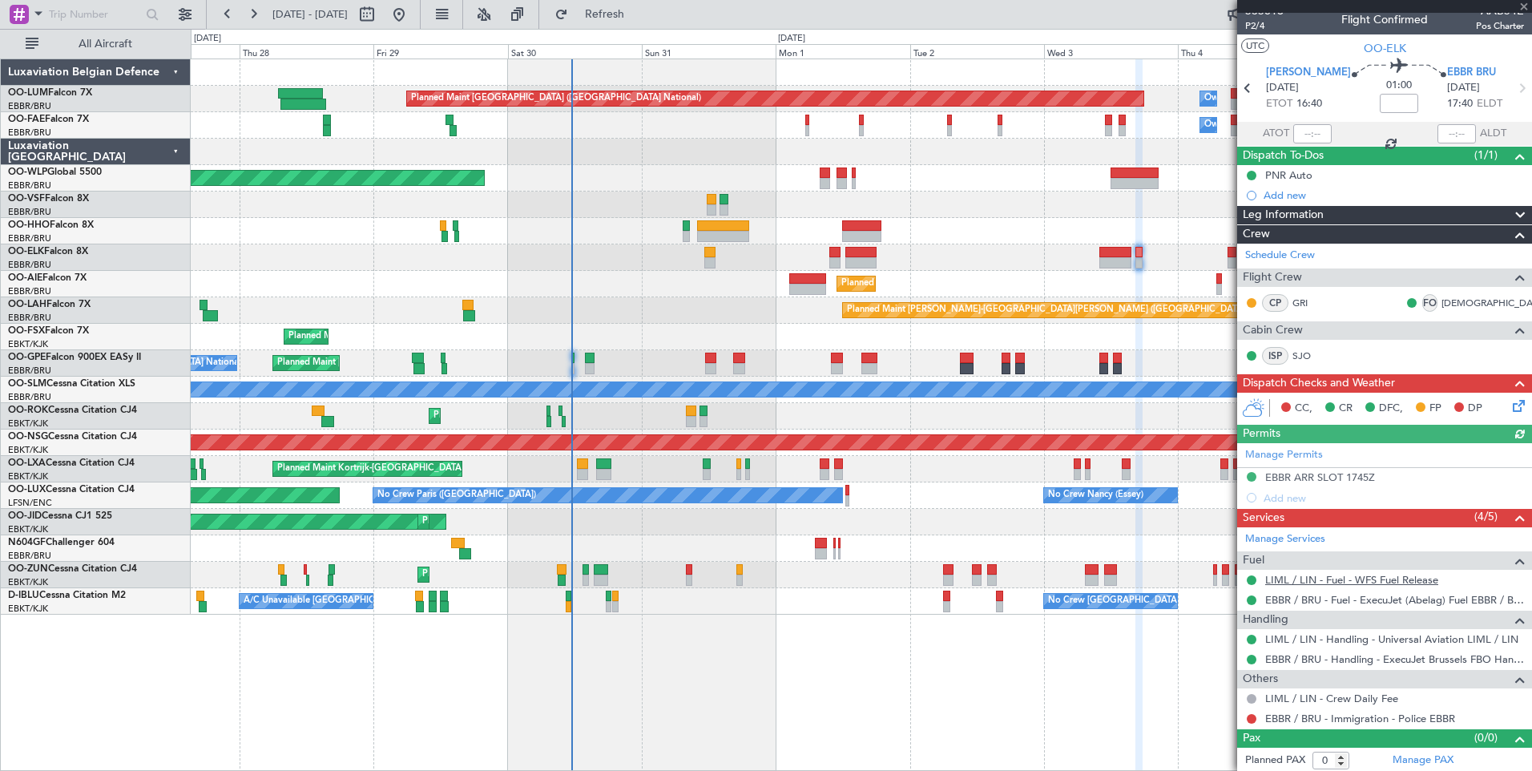
scroll to position [13, 0]
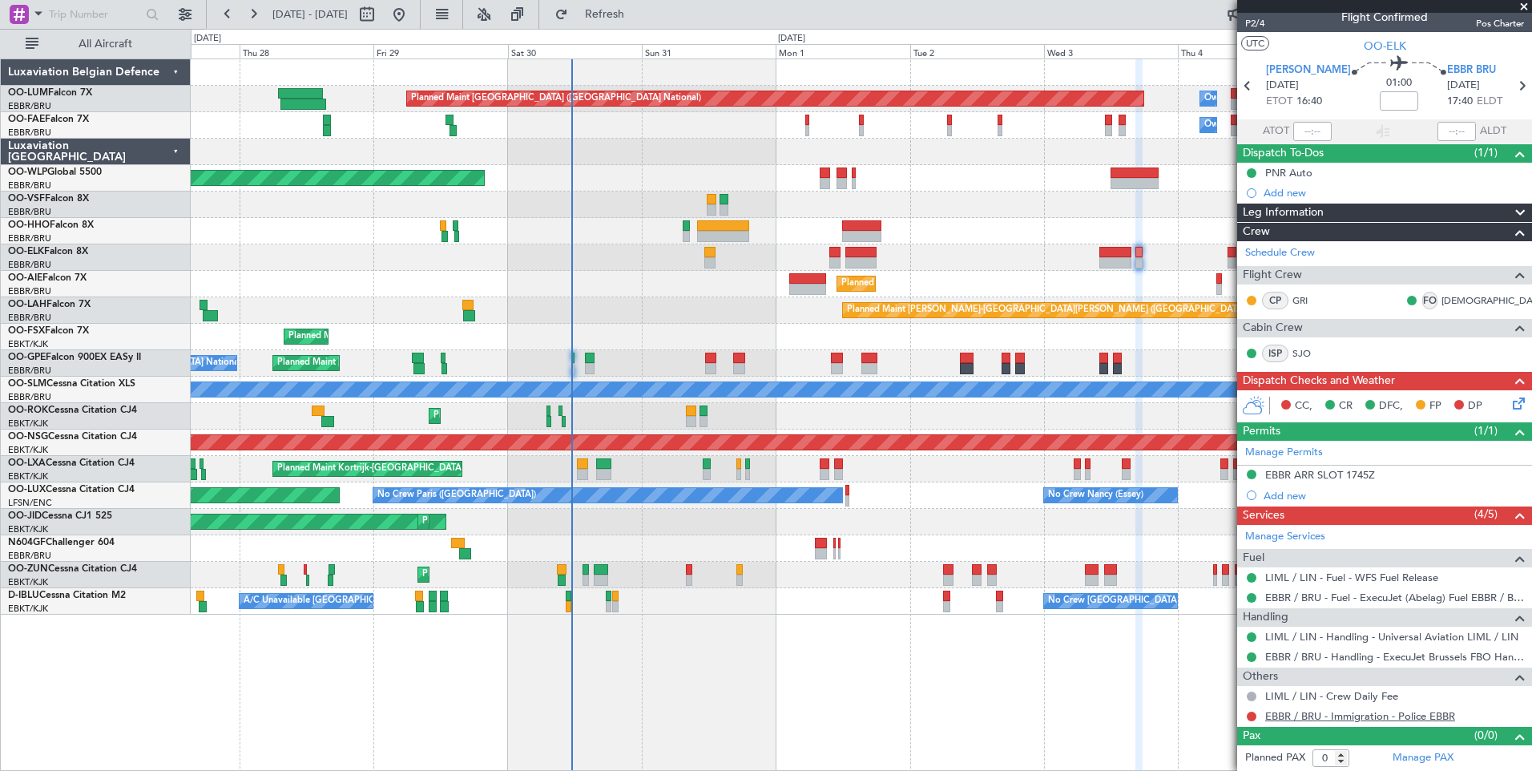
click at [1423, 716] on link "EBBR / BRU - Immigration - Police EBBR" at bounding box center [1360, 716] width 190 height 14
click at [639, 12] on span "Refresh" at bounding box center [604, 14] width 67 height 11
click at [1358, 716] on mat-tooltip-component "Complete" at bounding box center [1379, 705] width 69 height 42
click at [1304, 719] on link "EBBR / BRU - Immigration - Police EBBR" at bounding box center [1360, 716] width 190 height 14
click at [629, 13] on span "Refresh" at bounding box center [604, 14] width 67 height 11
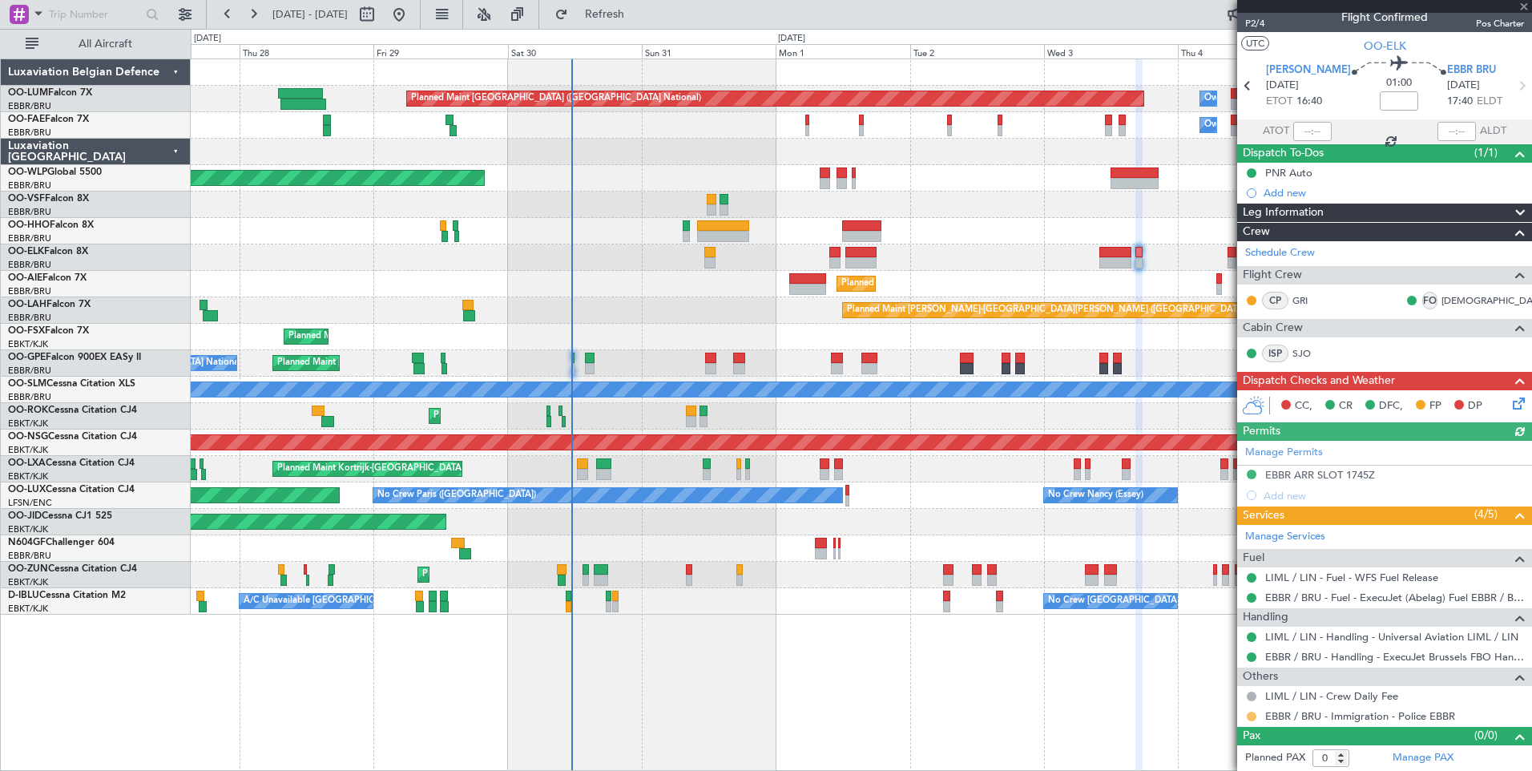
click at [1249, 715] on button at bounding box center [1252, 717] width 10 height 10
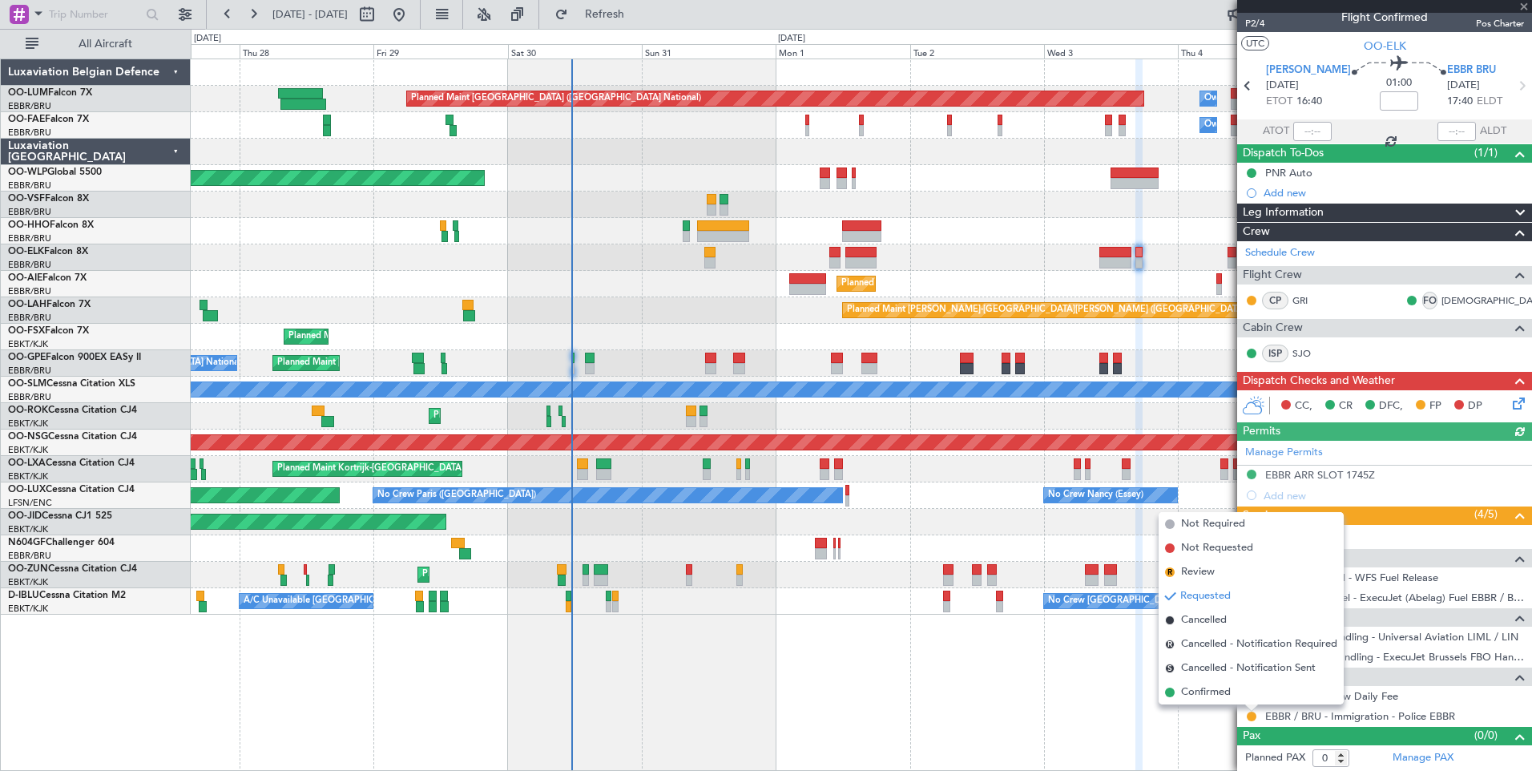
click at [1235, 703] on li "Confirmed" at bounding box center [1251, 692] width 185 height 24
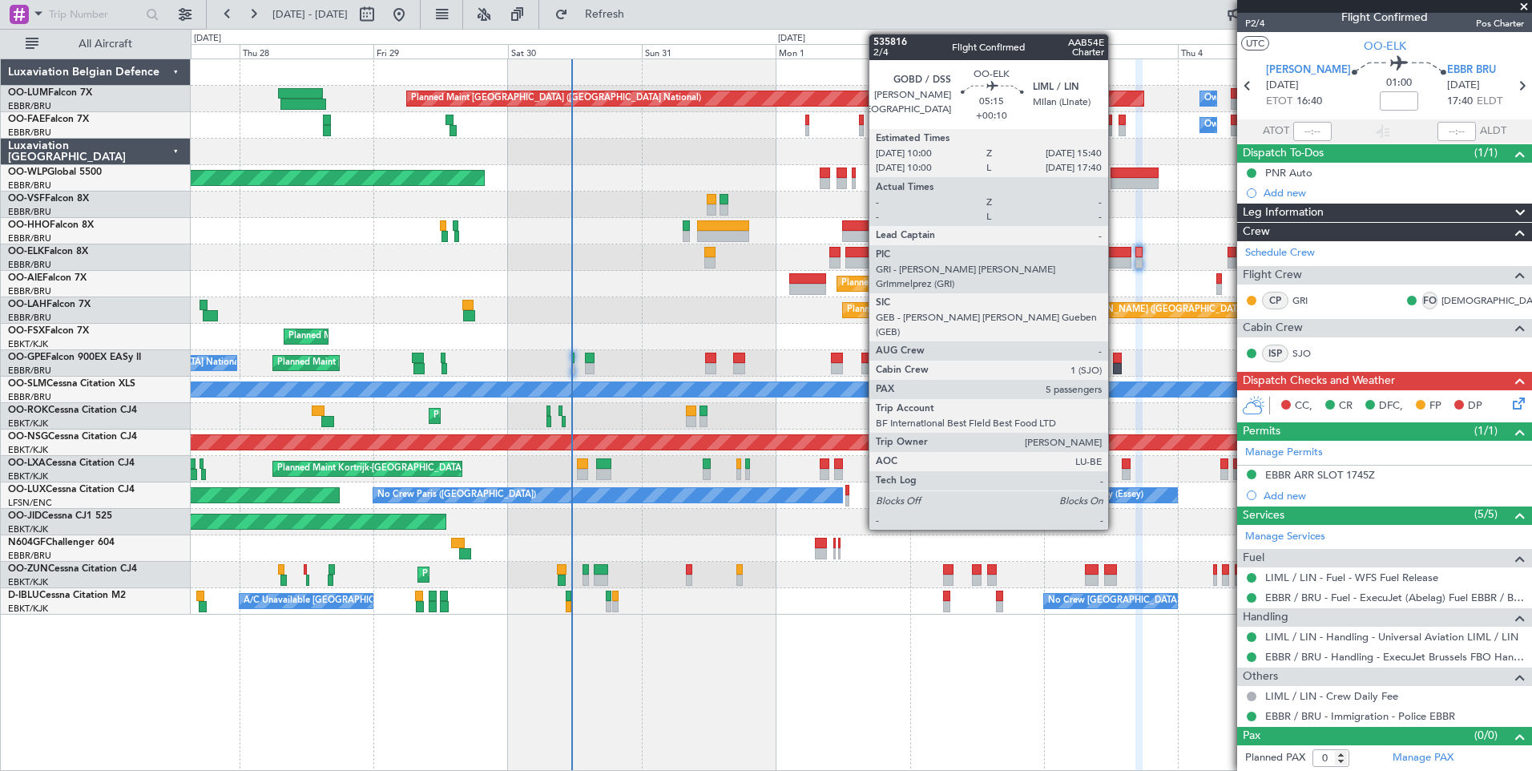
click at [1116, 256] on div at bounding box center [1115, 252] width 32 height 11
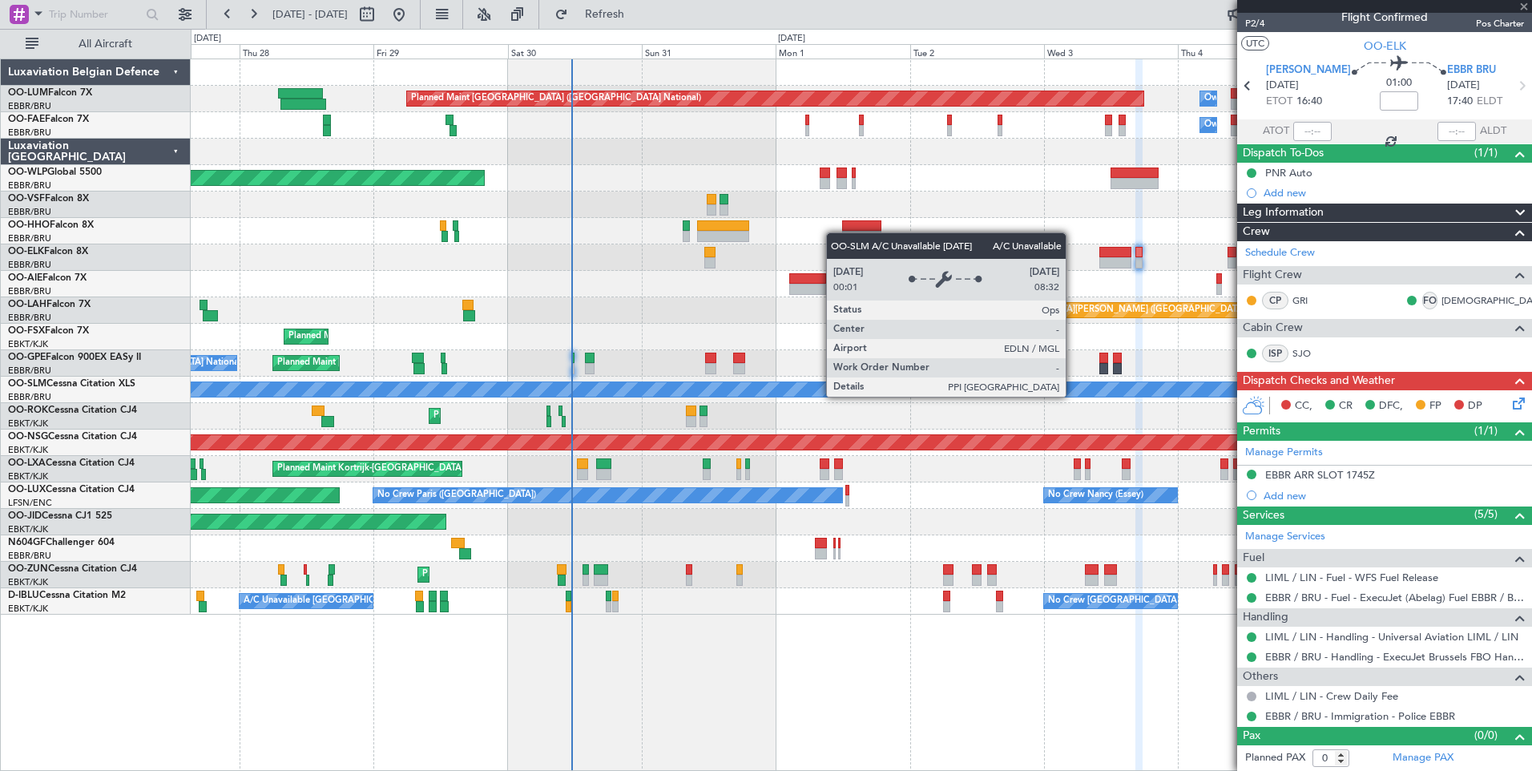
type input "+00:10"
type input "5"
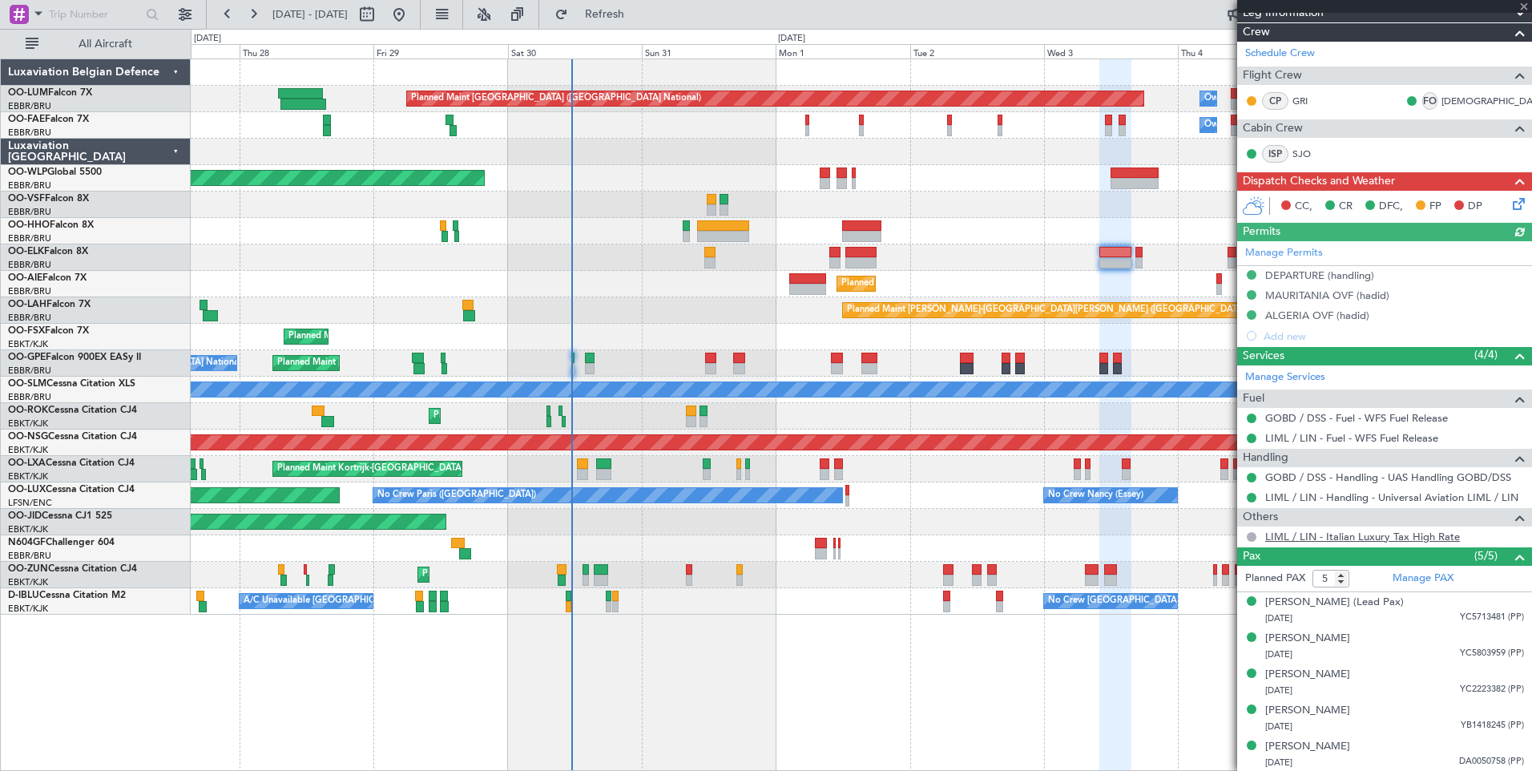
scroll to position [273, 0]
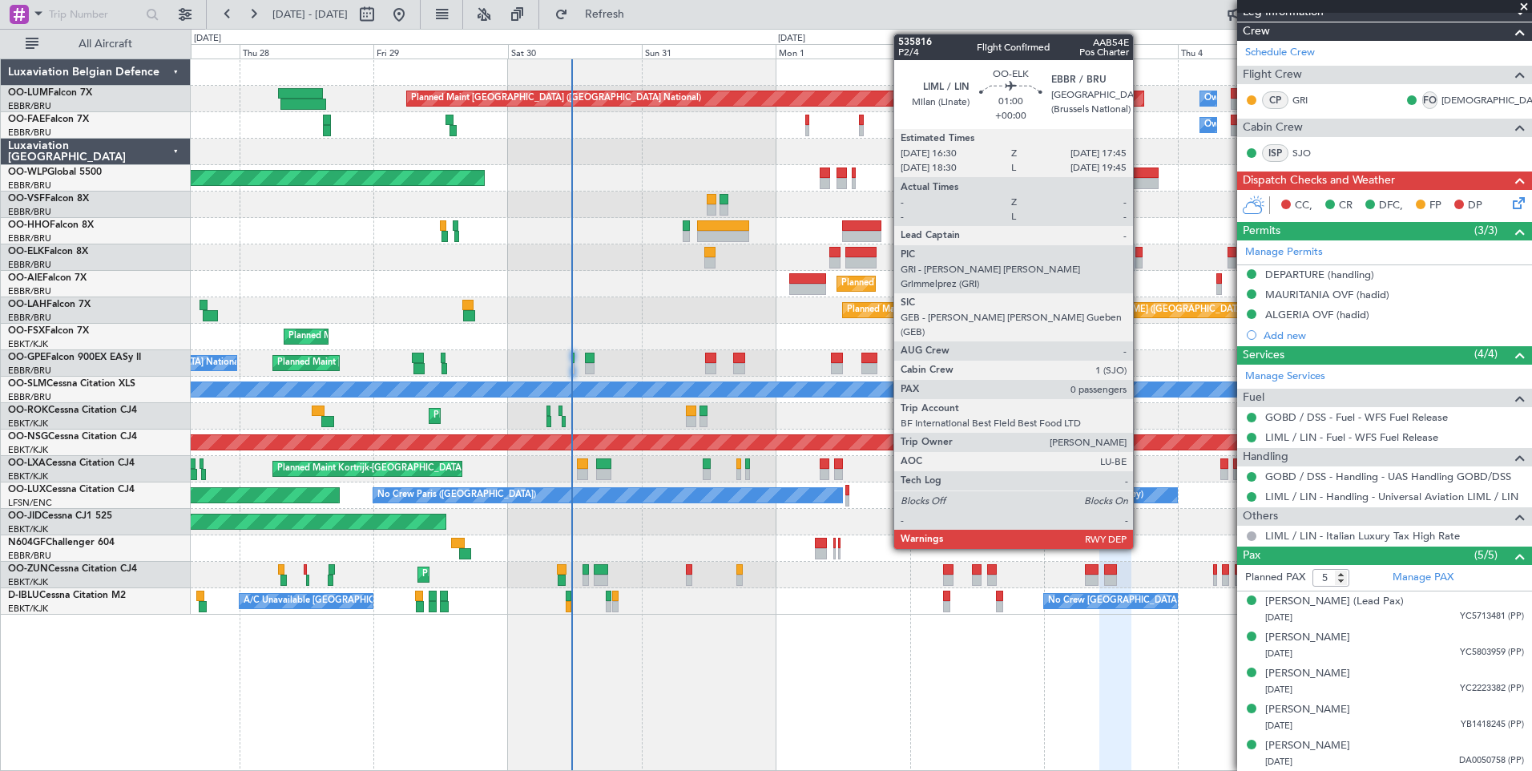
click at [1140, 252] on div at bounding box center [1139, 252] width 7 height 11
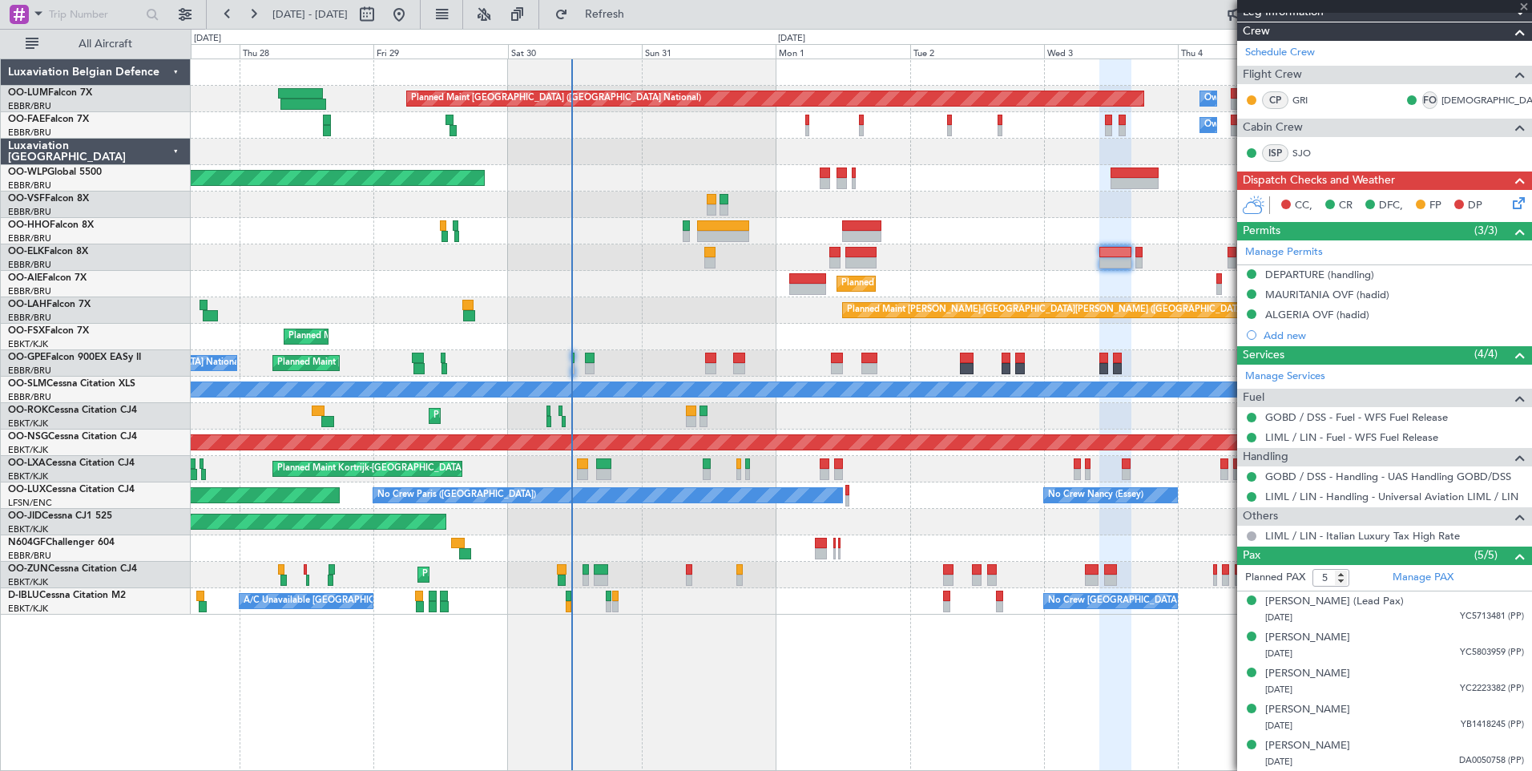
type input "0"
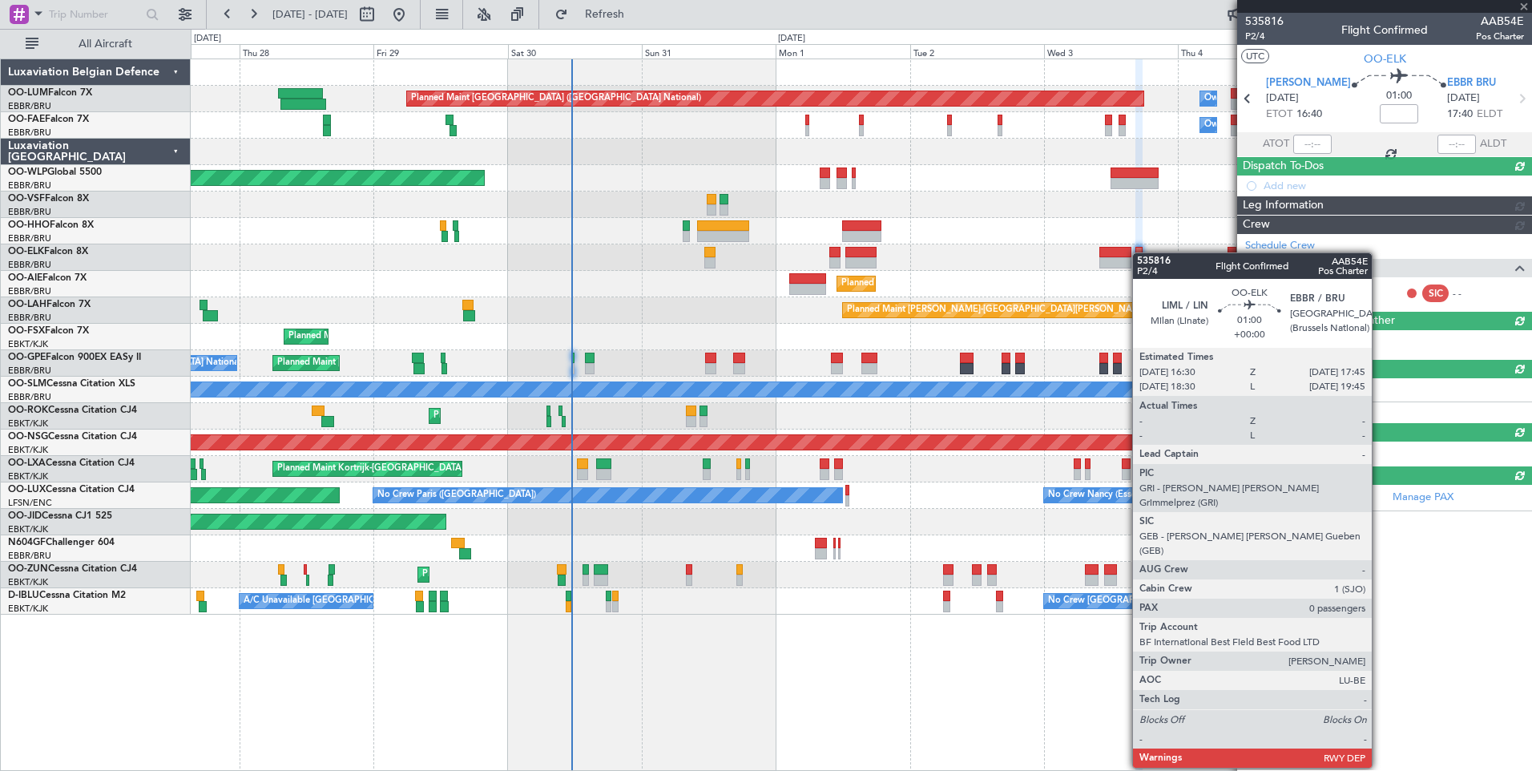
scroll to position [0, 0]
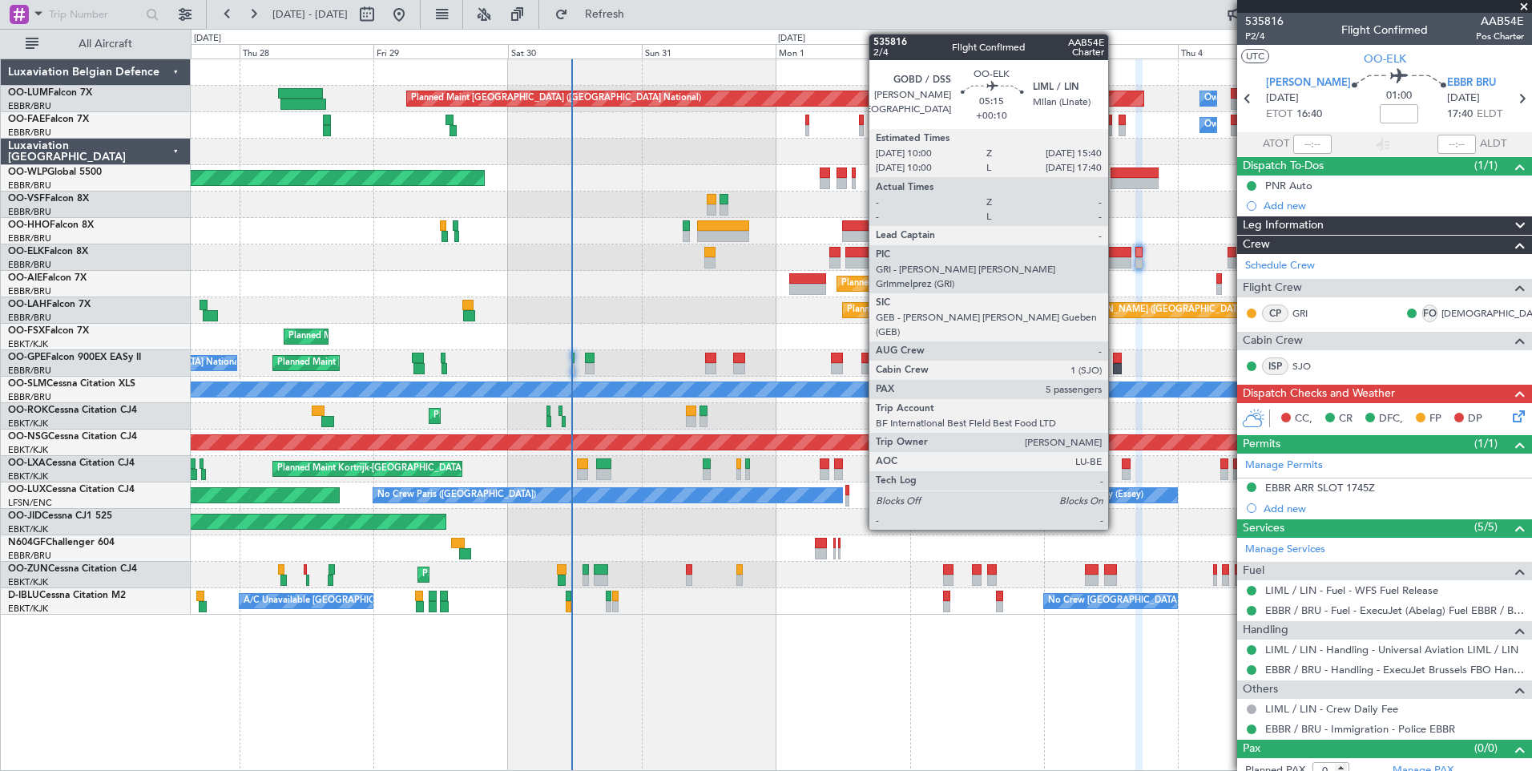
click at [1116, 247] on div at bounding box center [1115, 252] width 32 height 11
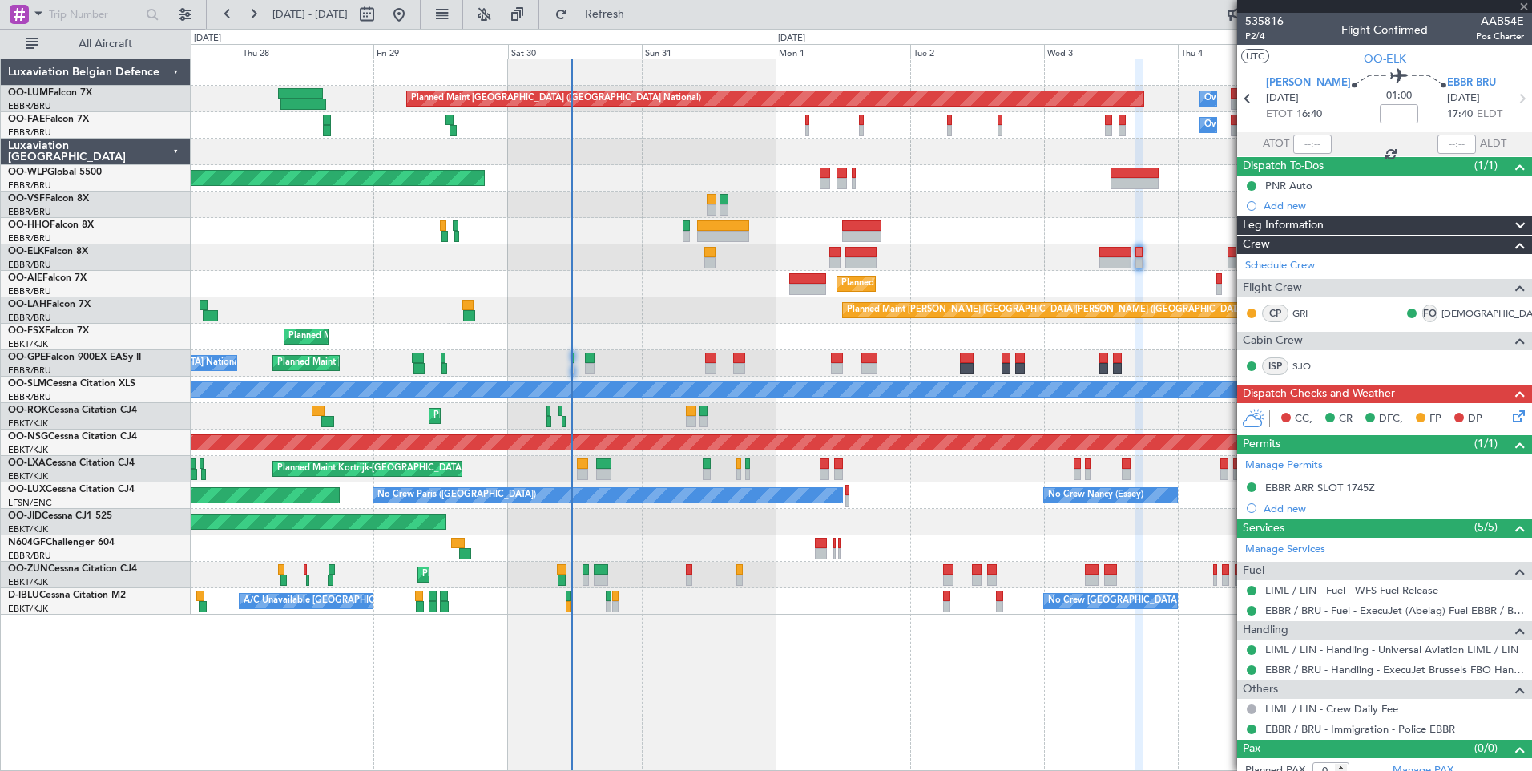
type input "+00:10"
type input "5"
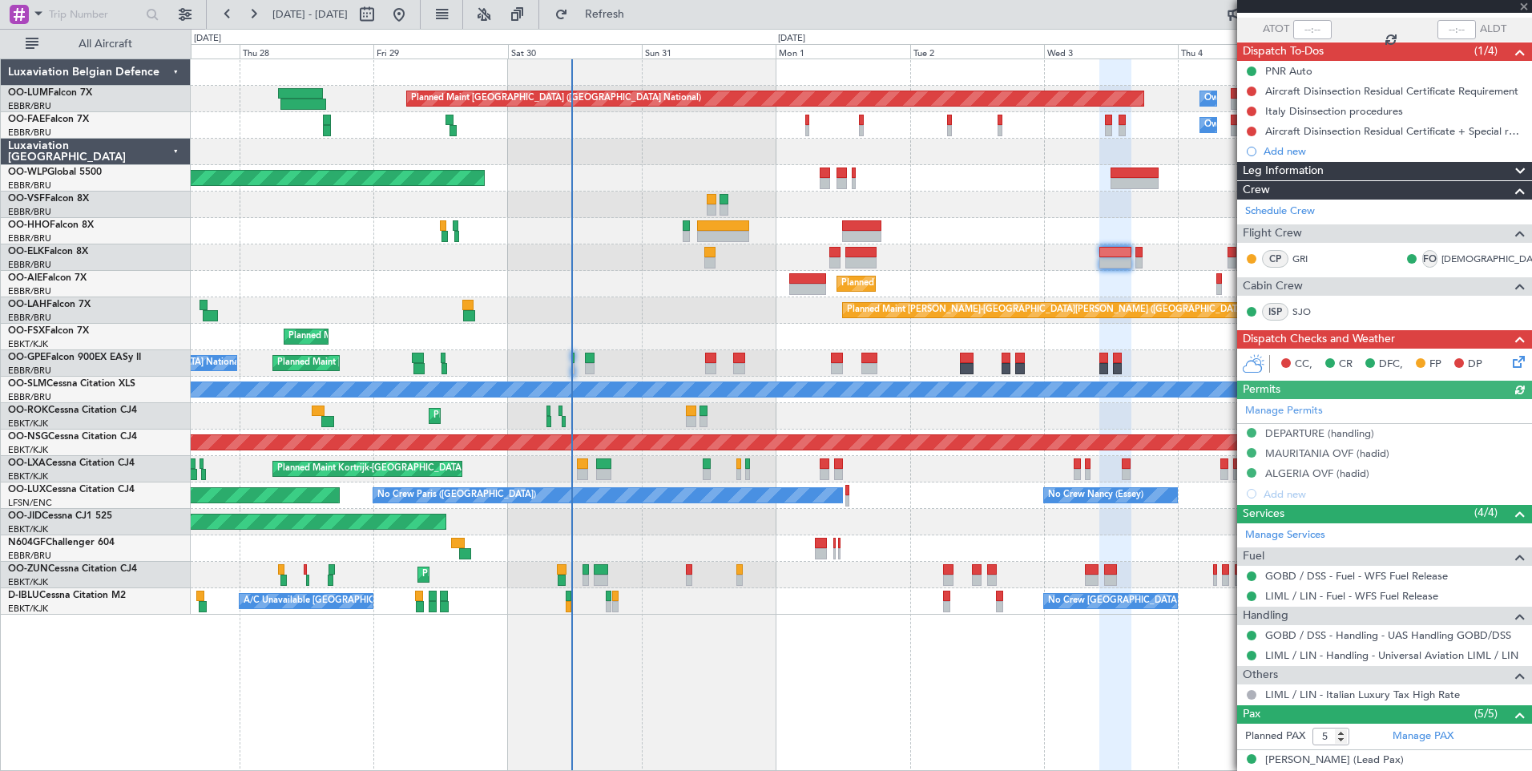
scroll to position [273, 0]
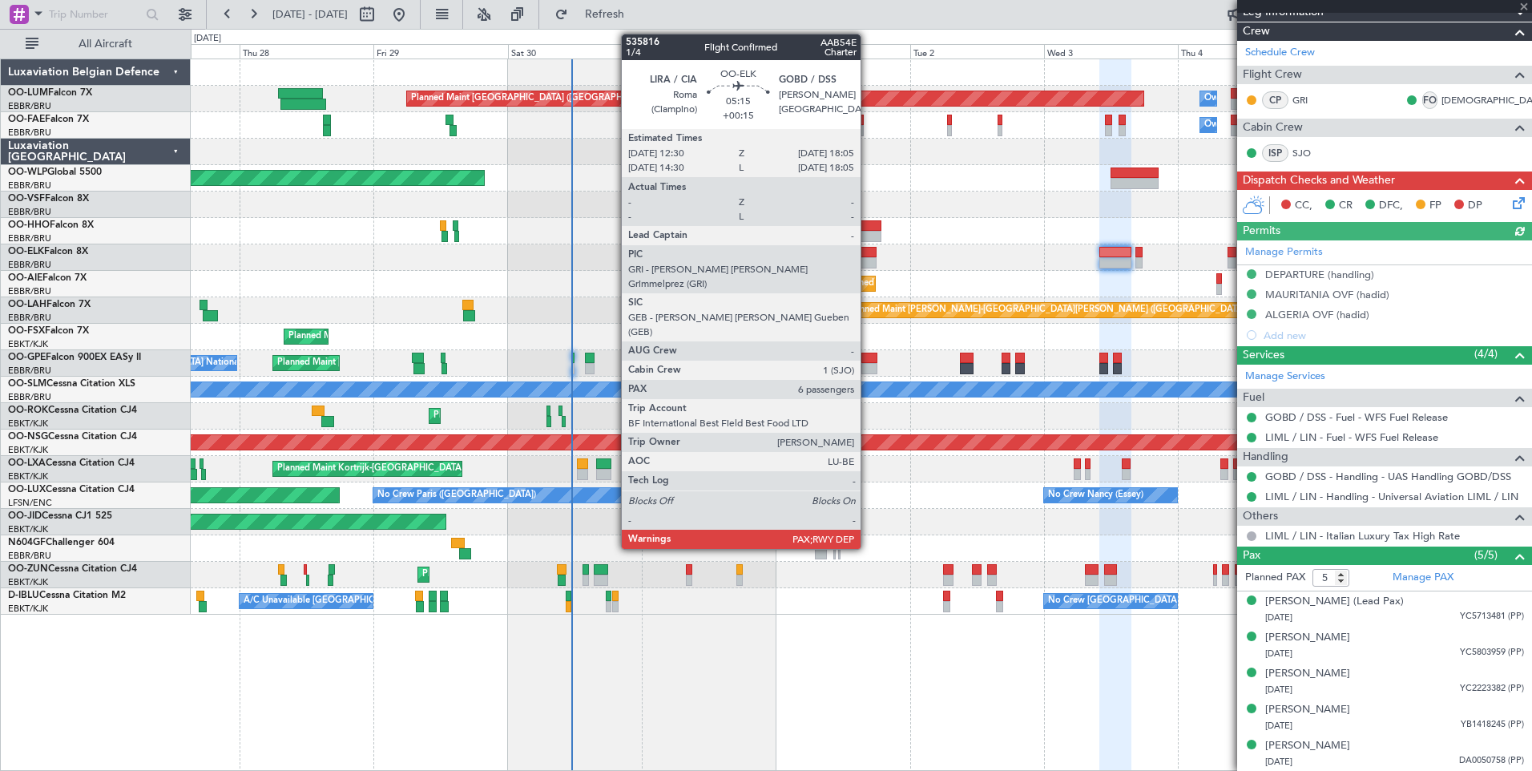
click at [868, 254] on div at bounding box center [860, 252] width 31 height 11
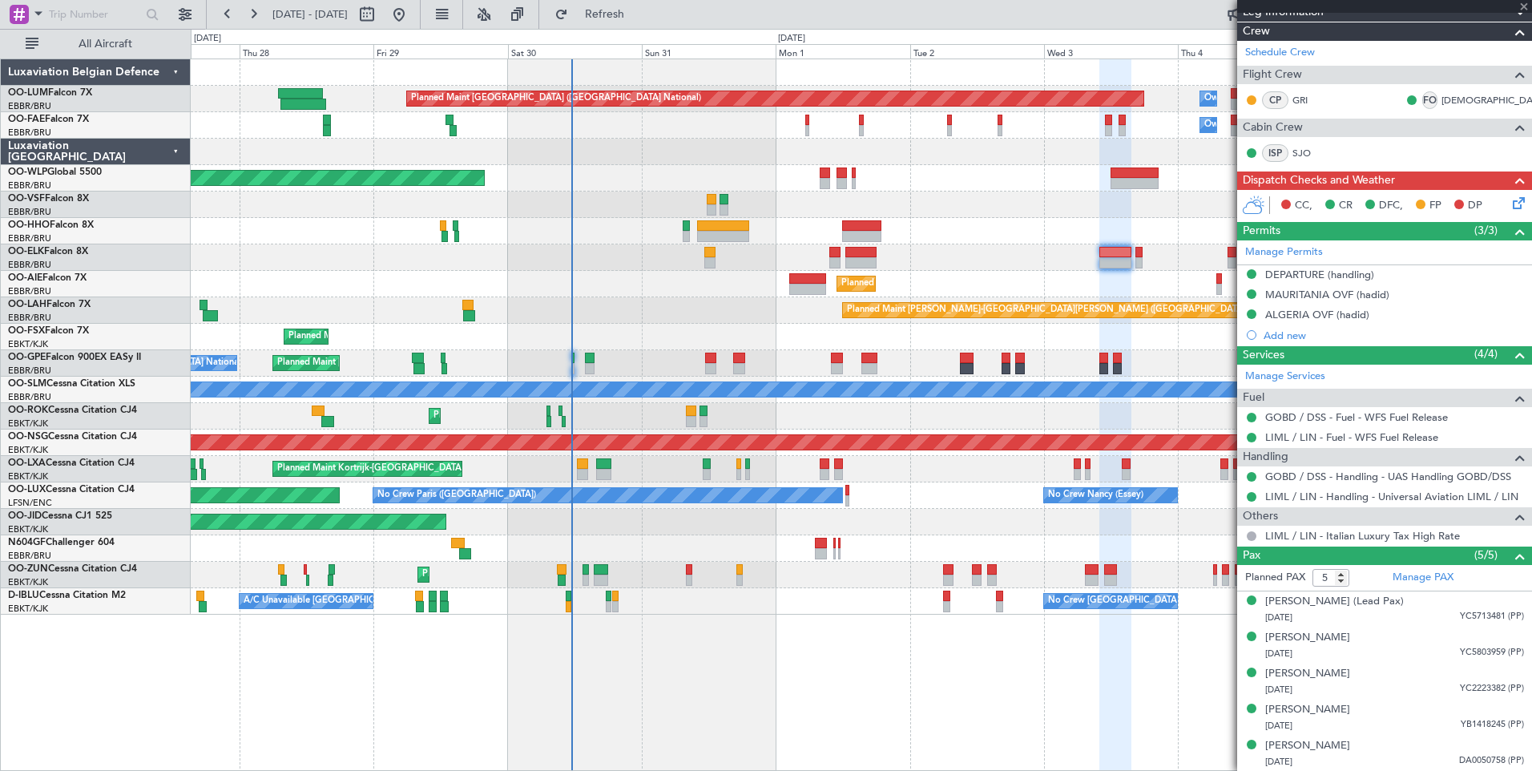
type input "+00:15"
type input "6"
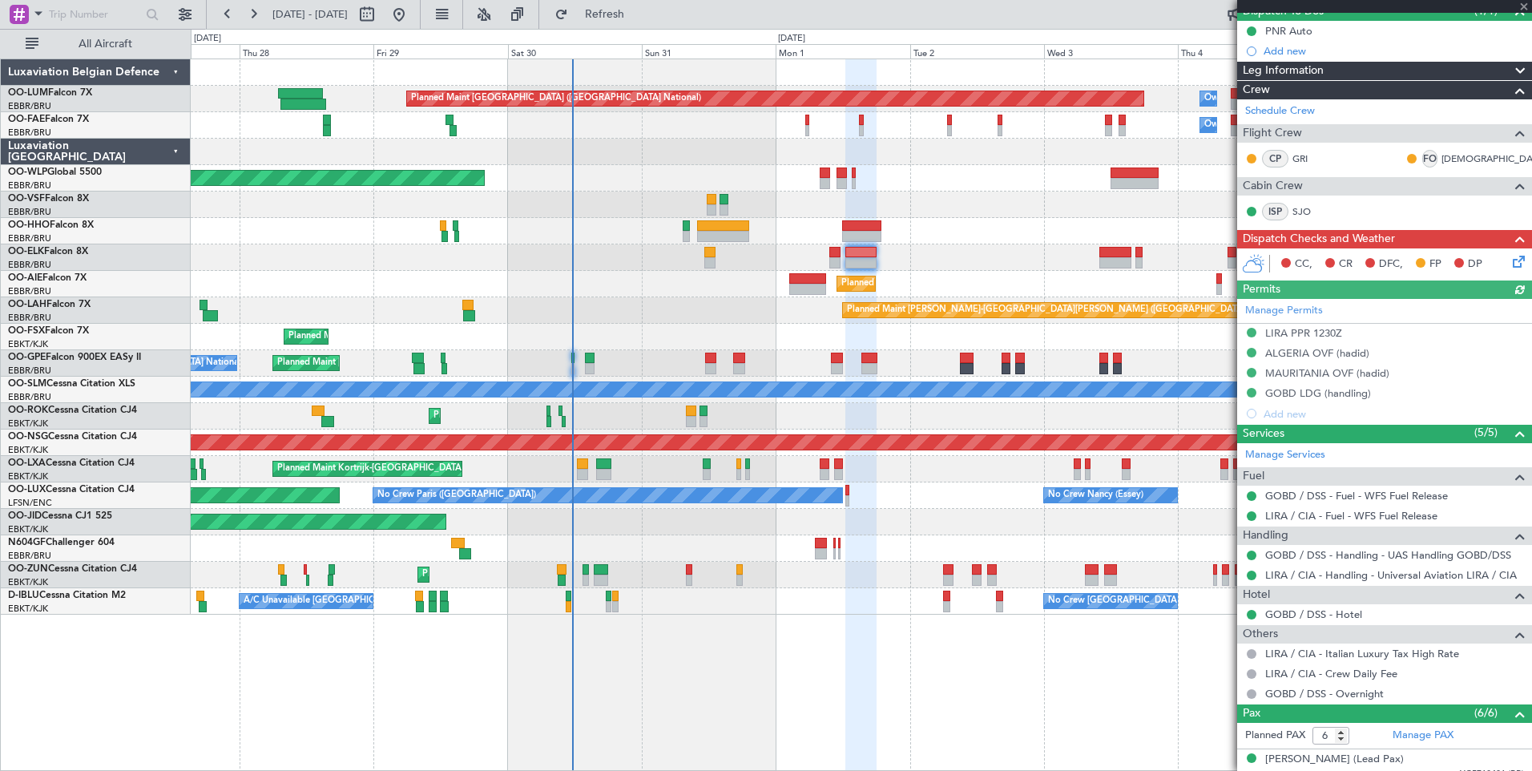
scroll to position [349, 0]
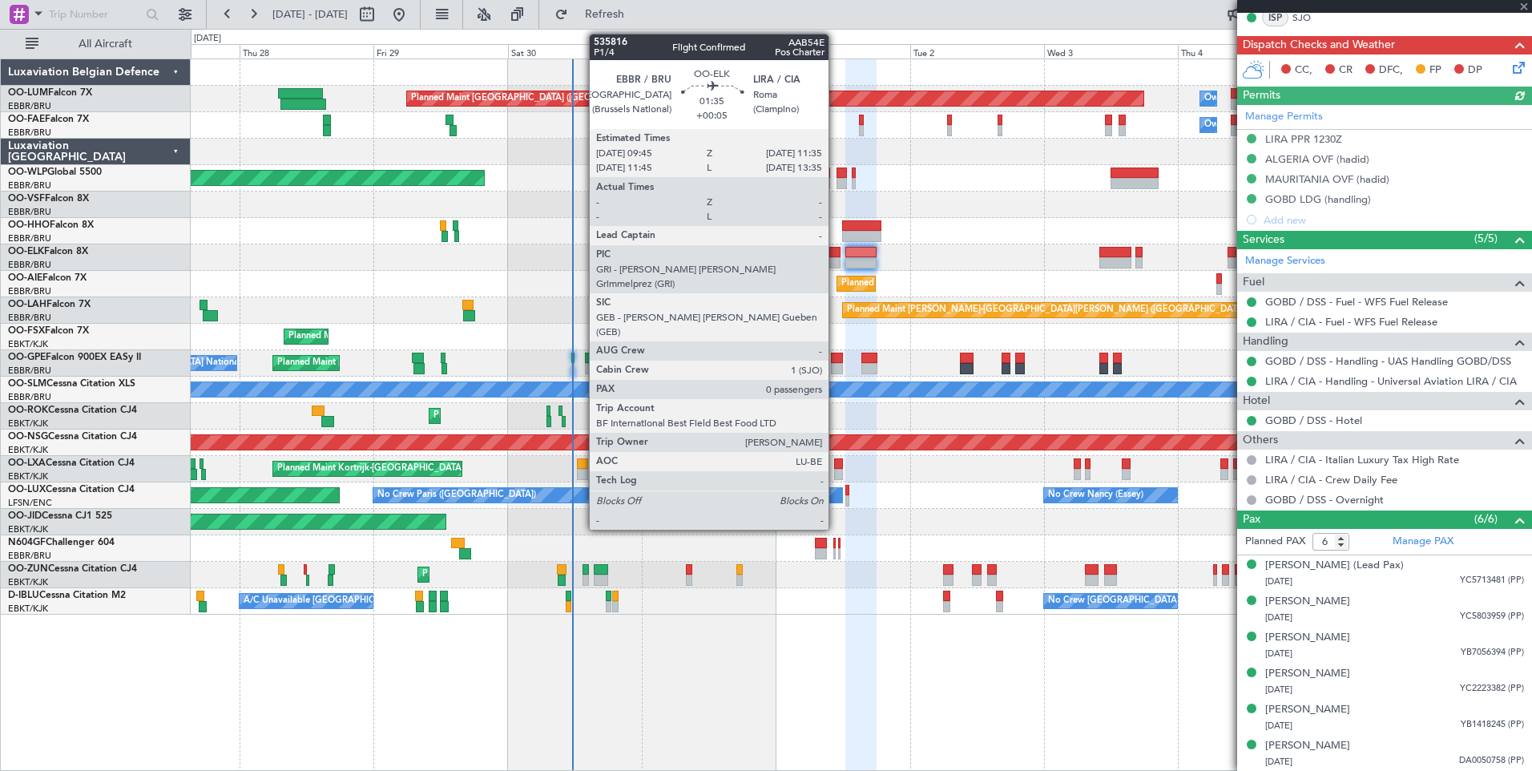
click at [834, 249] on div at bounding box center [834, 252] width 10 height 11
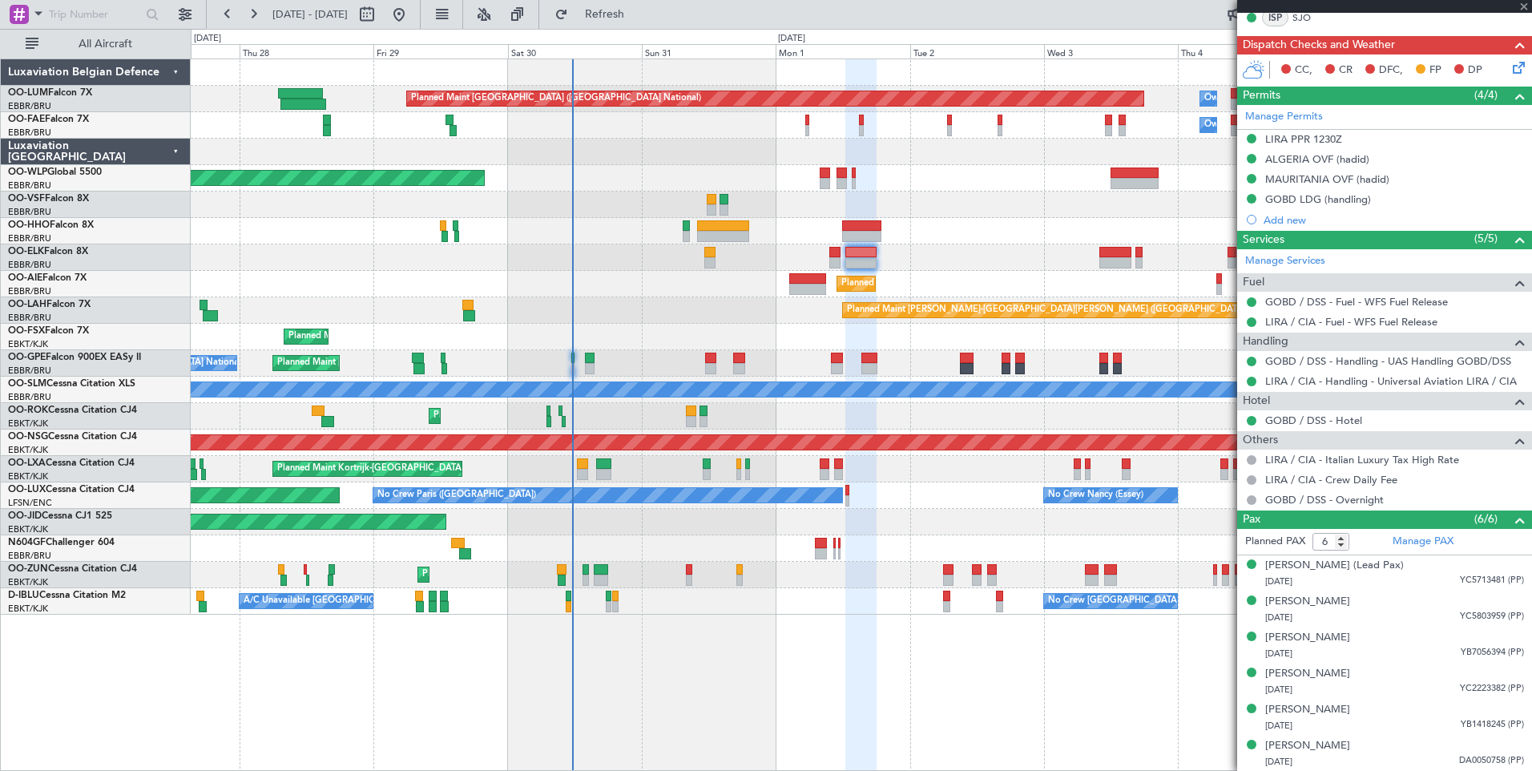
type input "+00:05"
type input "0"
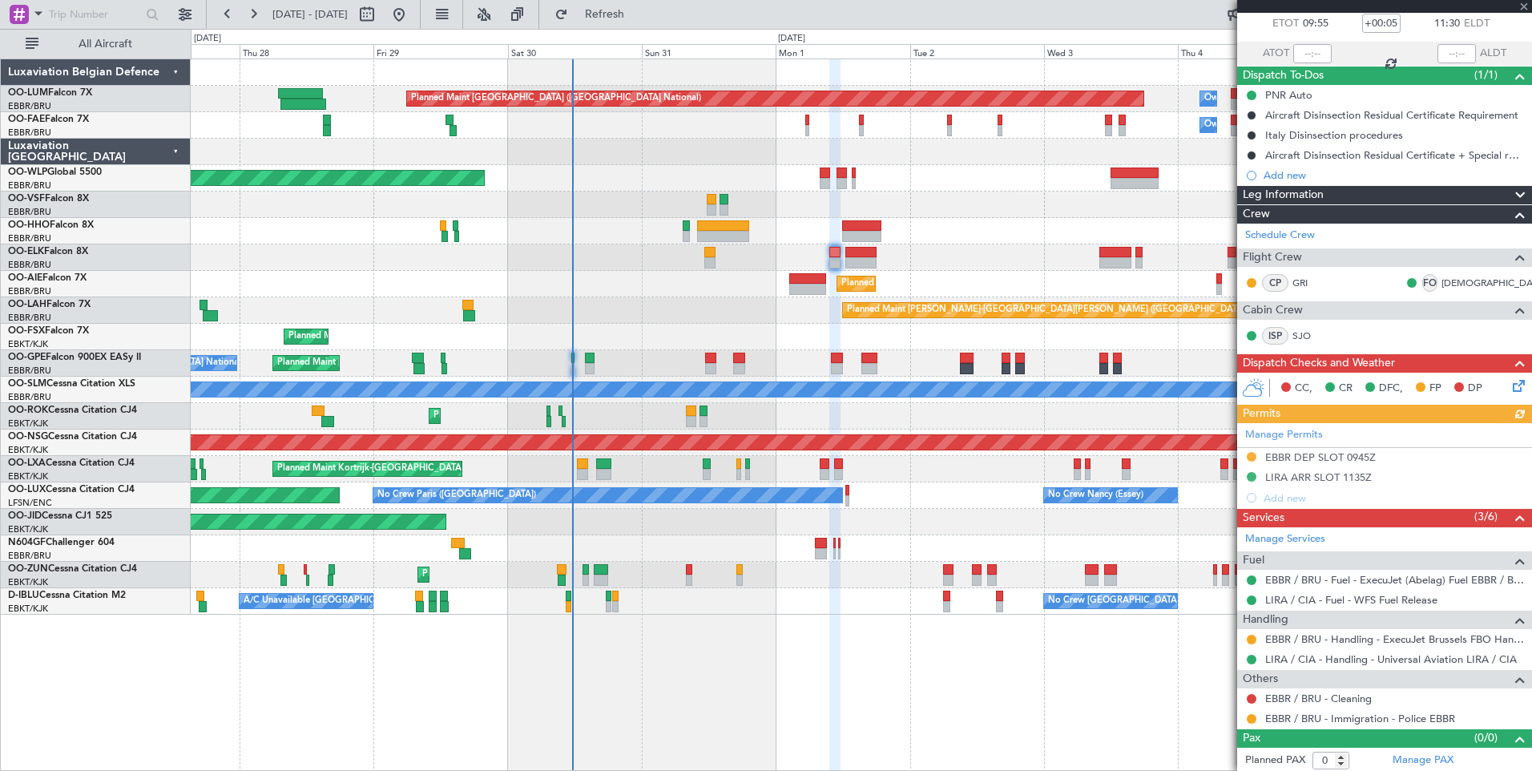
scroll to position [93, 0]
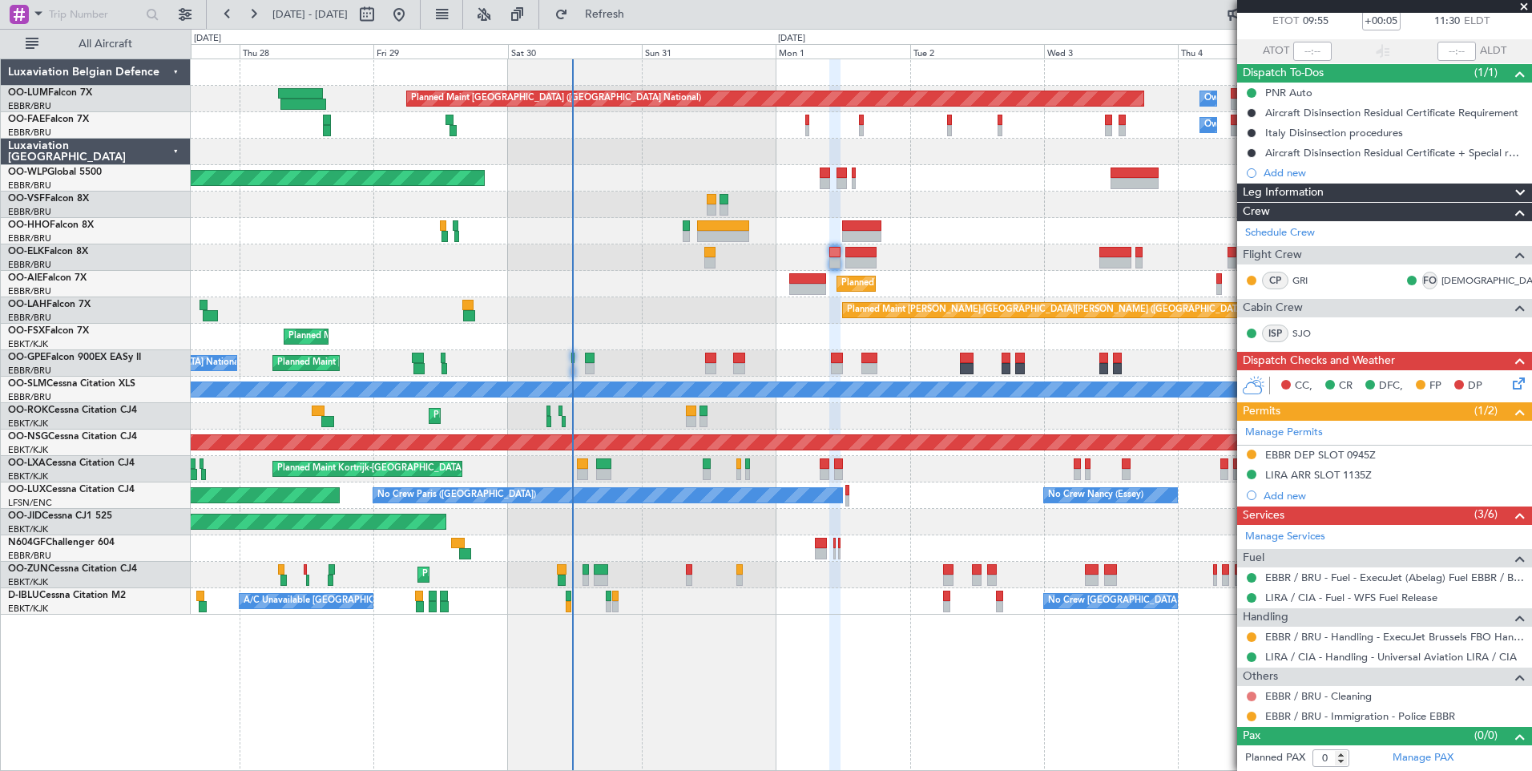
click at [1252, 695] on button at bounding box center [1252, 697] width 10 height 10
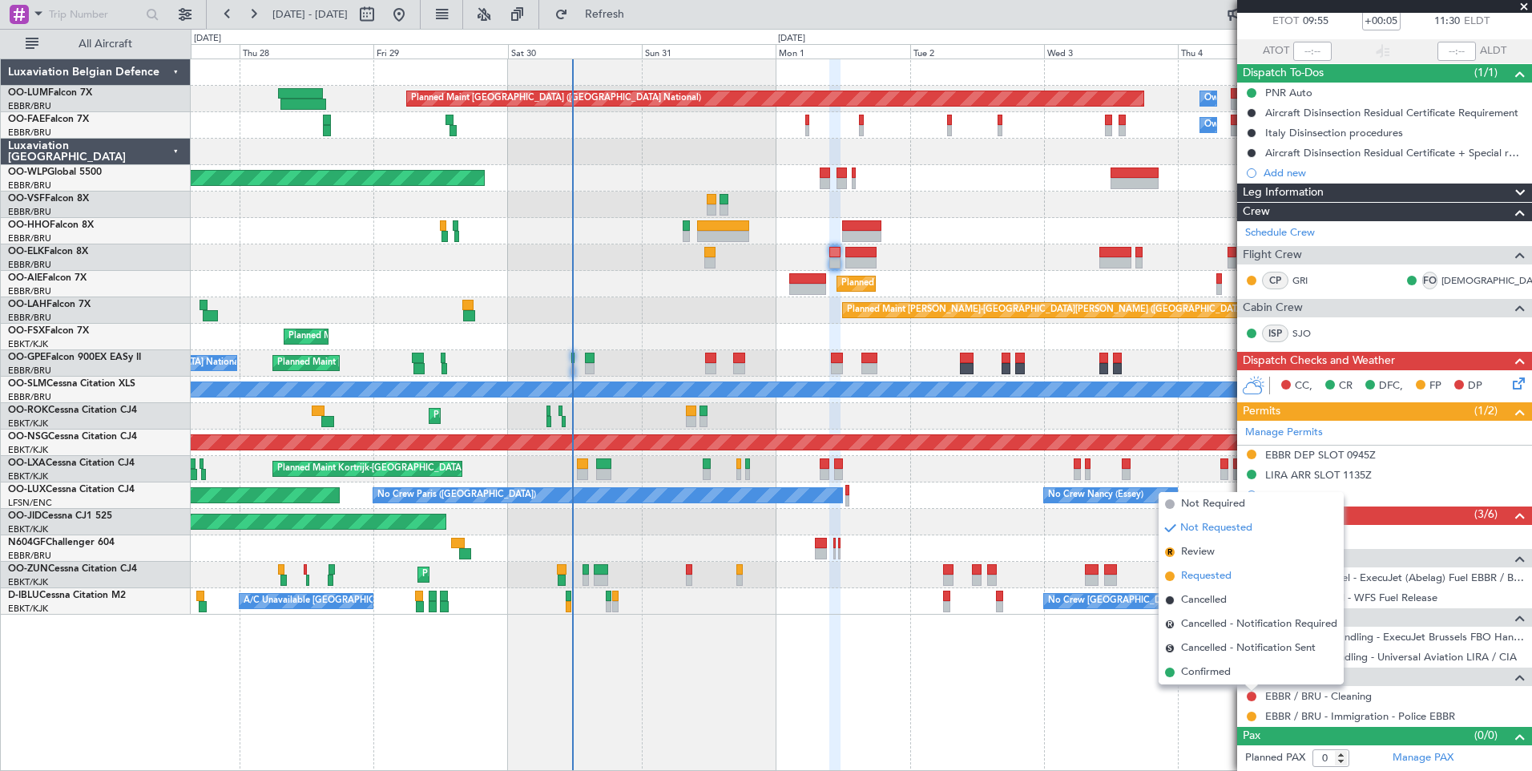
click at [1203, 574] on span "Requested" at bounding box center [1206, 576] width 50 height 16
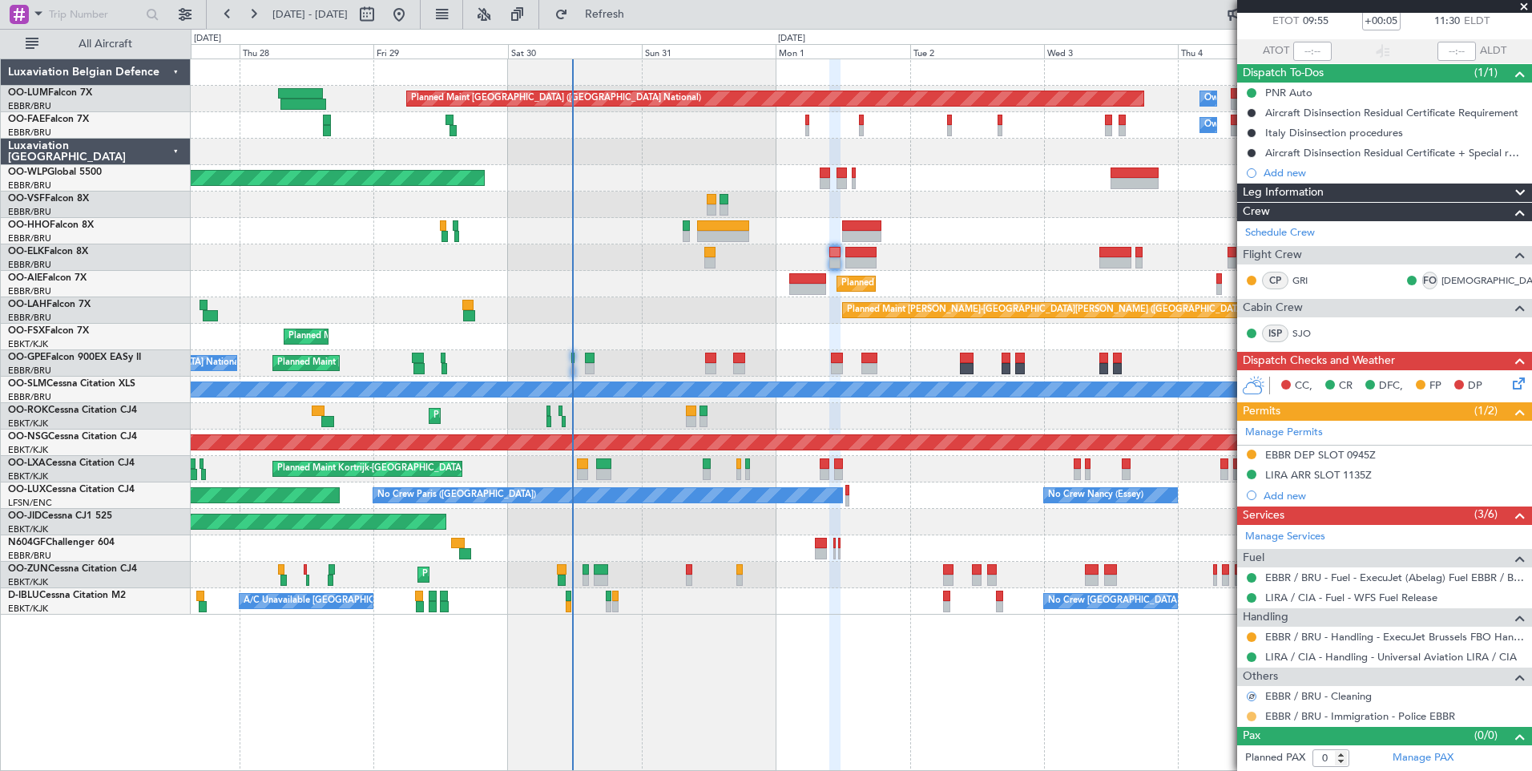
click at [1253, 712] on button at bounding box center [1252, 717] width 10 height 10
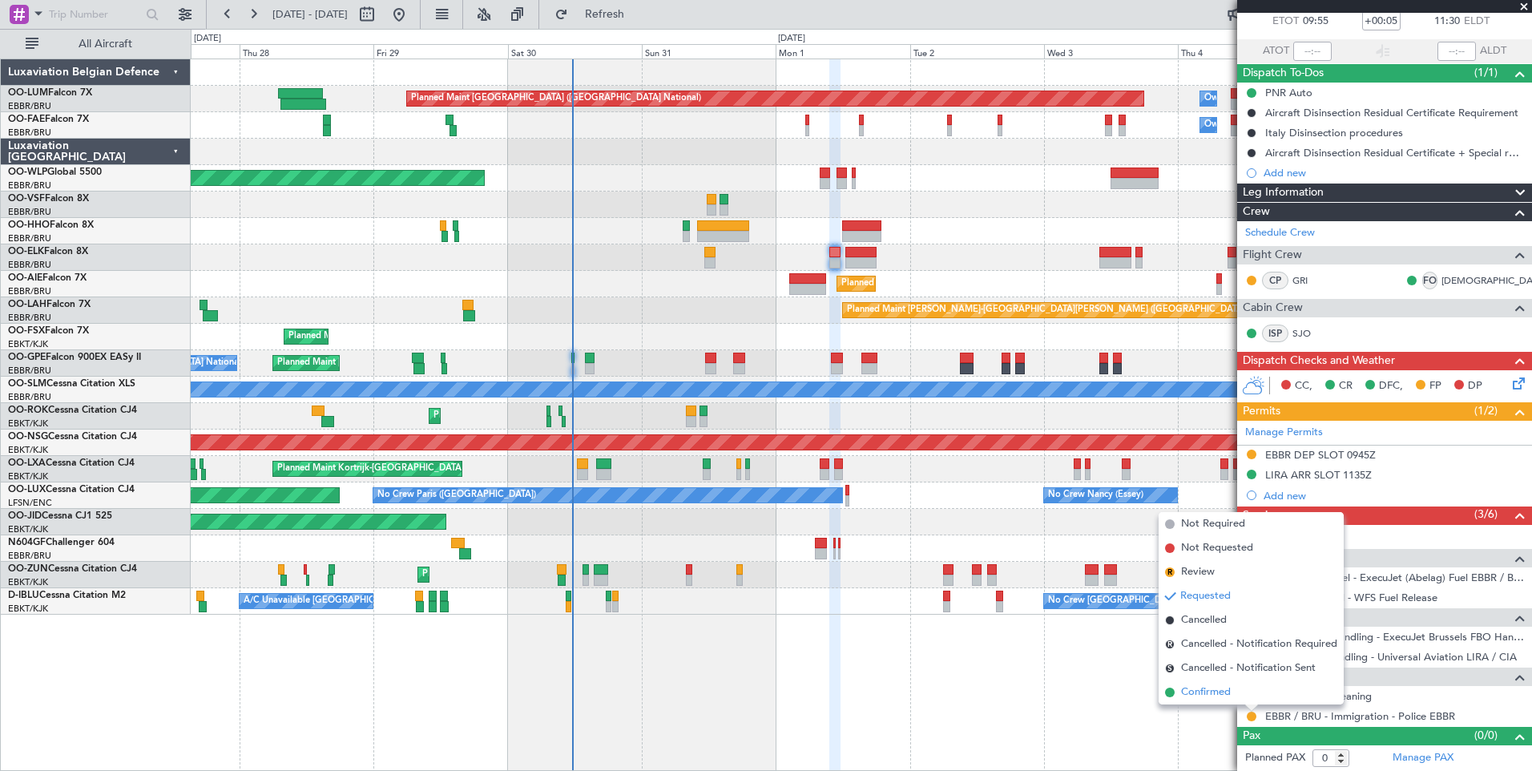
click at [1212, 689] on span "Confirmed" at bounding box center [1206, 692] width 50 height 16
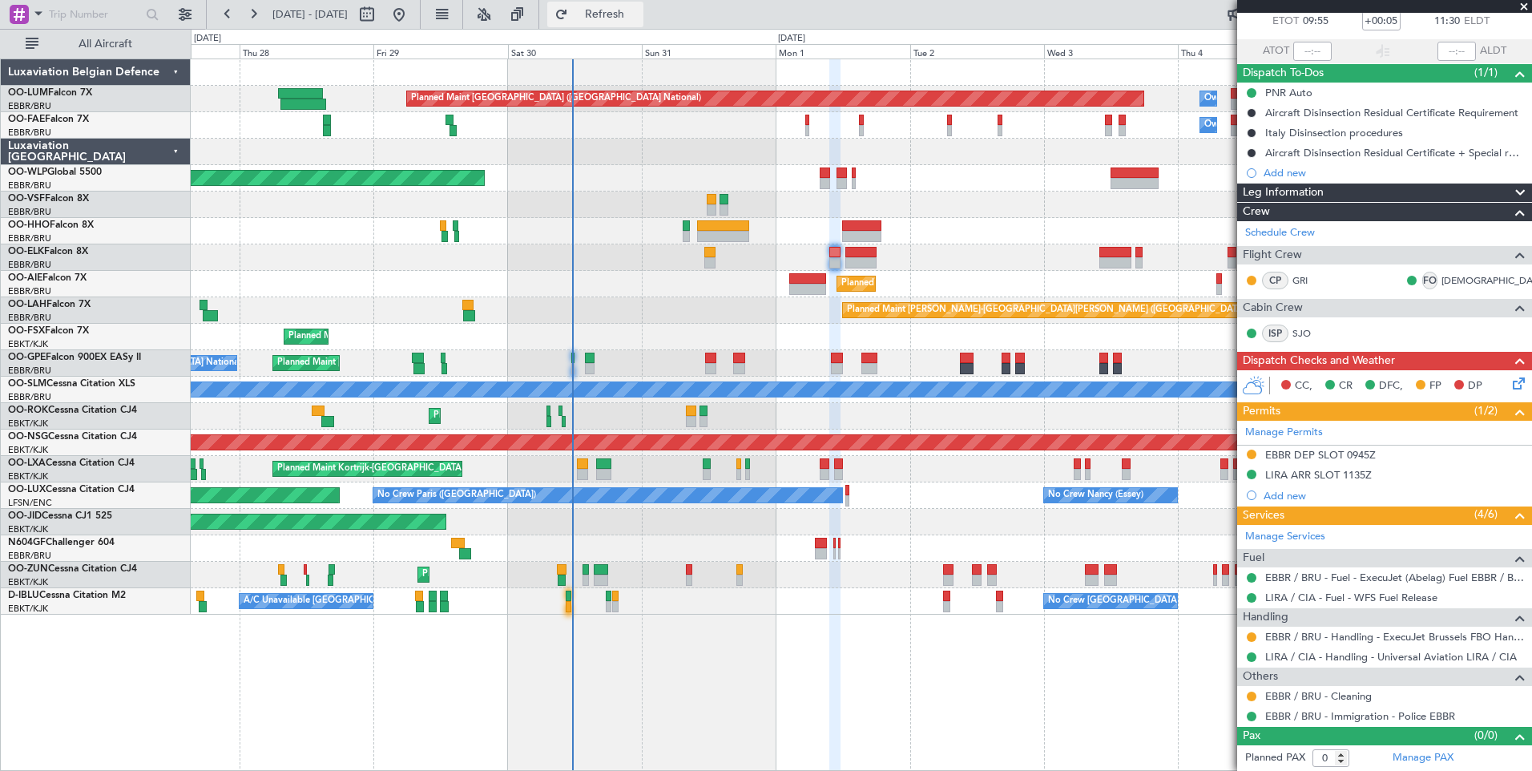
click at [639, 16] on span "Refresh" at bounding box center [604, 14] width 67 height 11
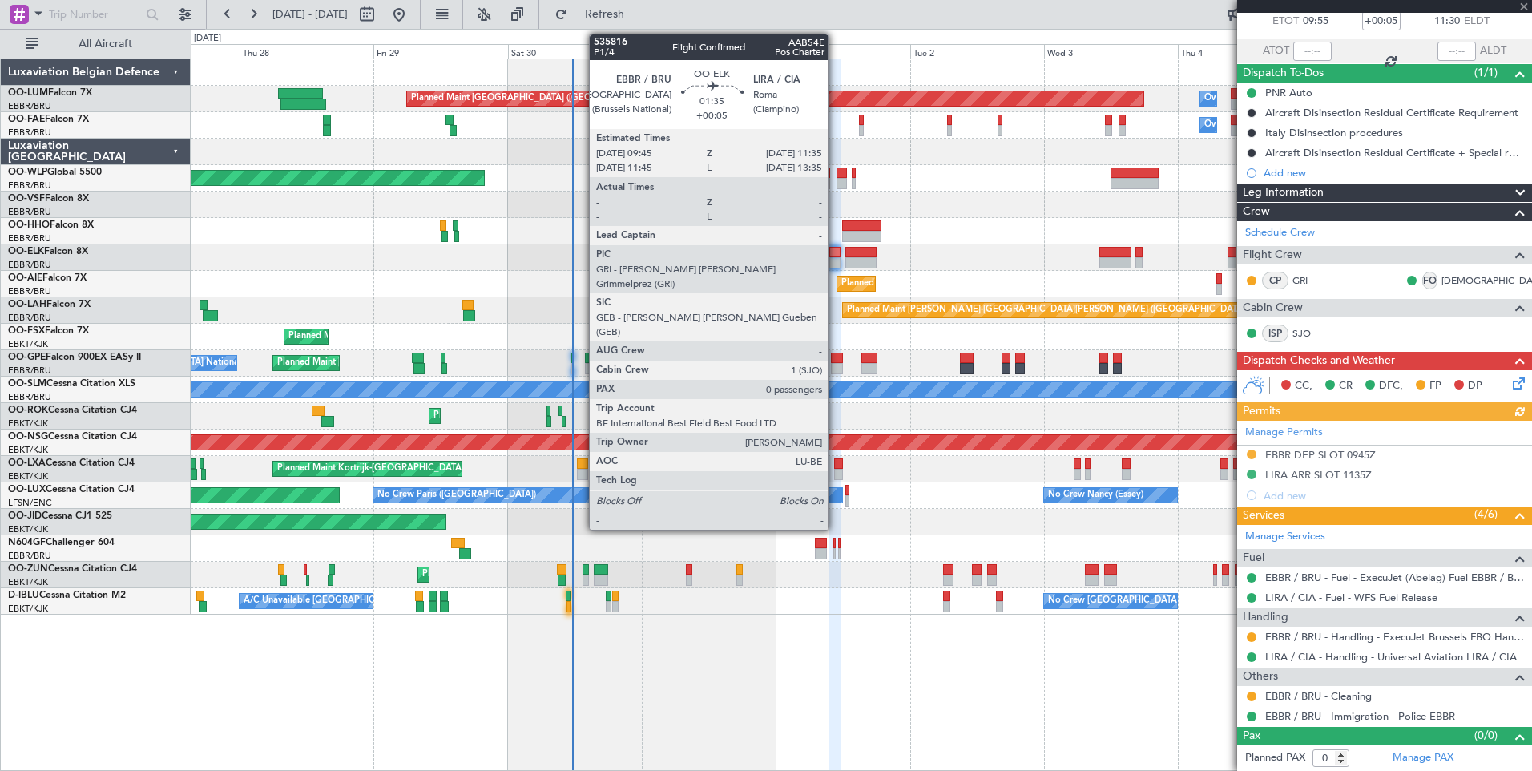
click at [836, 252] on div at bounding box center [834, 252] width 10 height 11
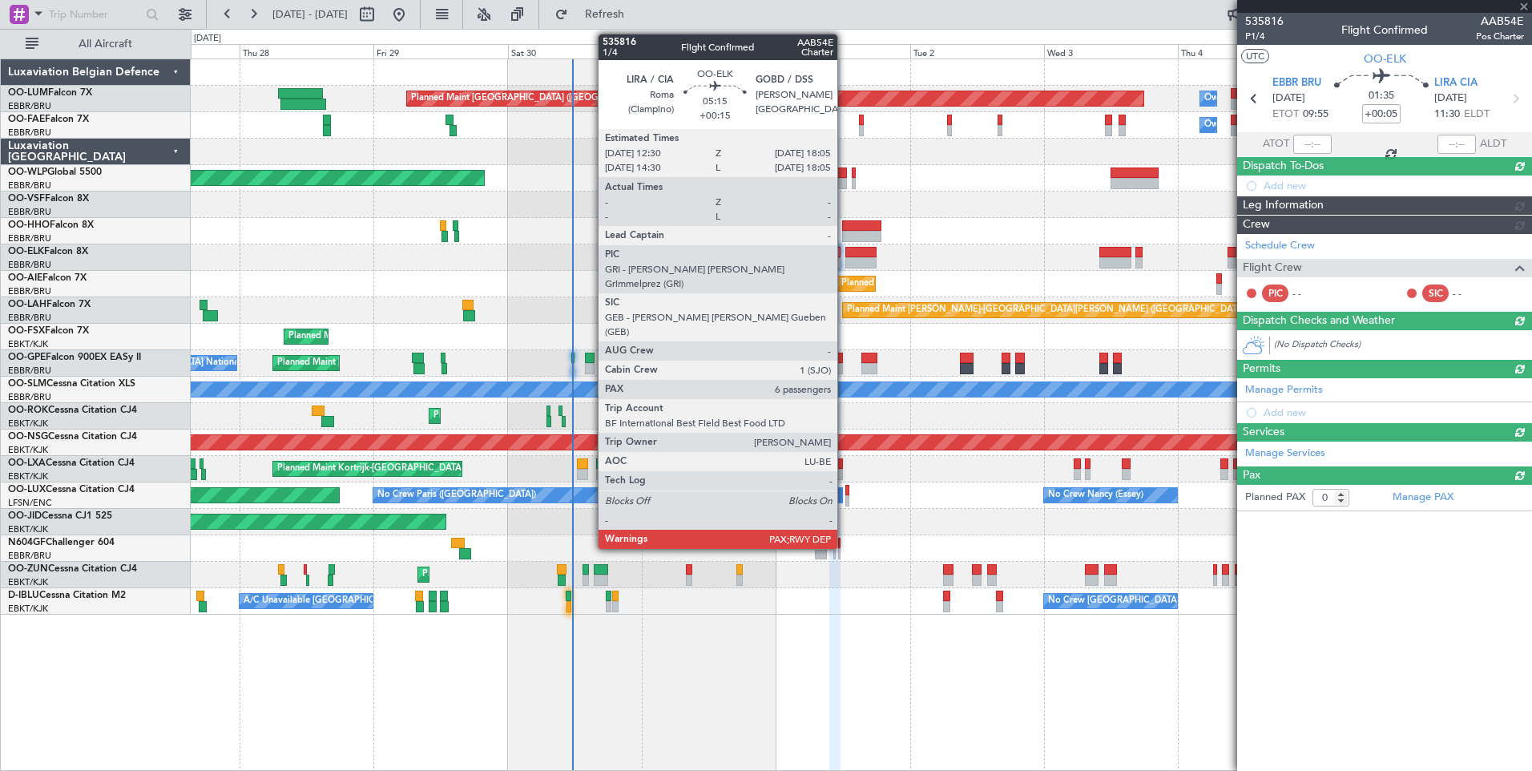
scroll to position [0, 0]
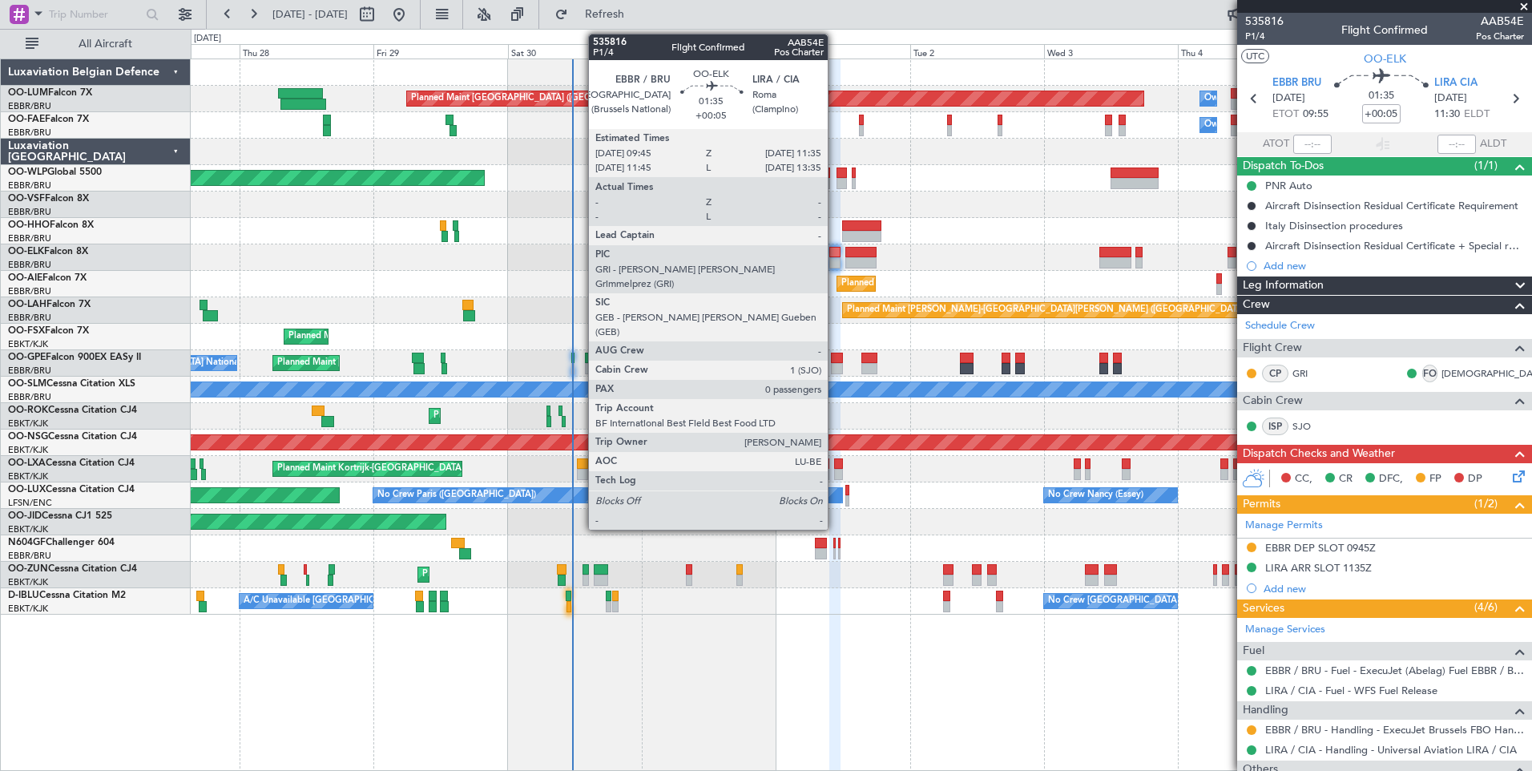
click at [835, 255] on div at bounding box center [834, 252] width 10 height 11
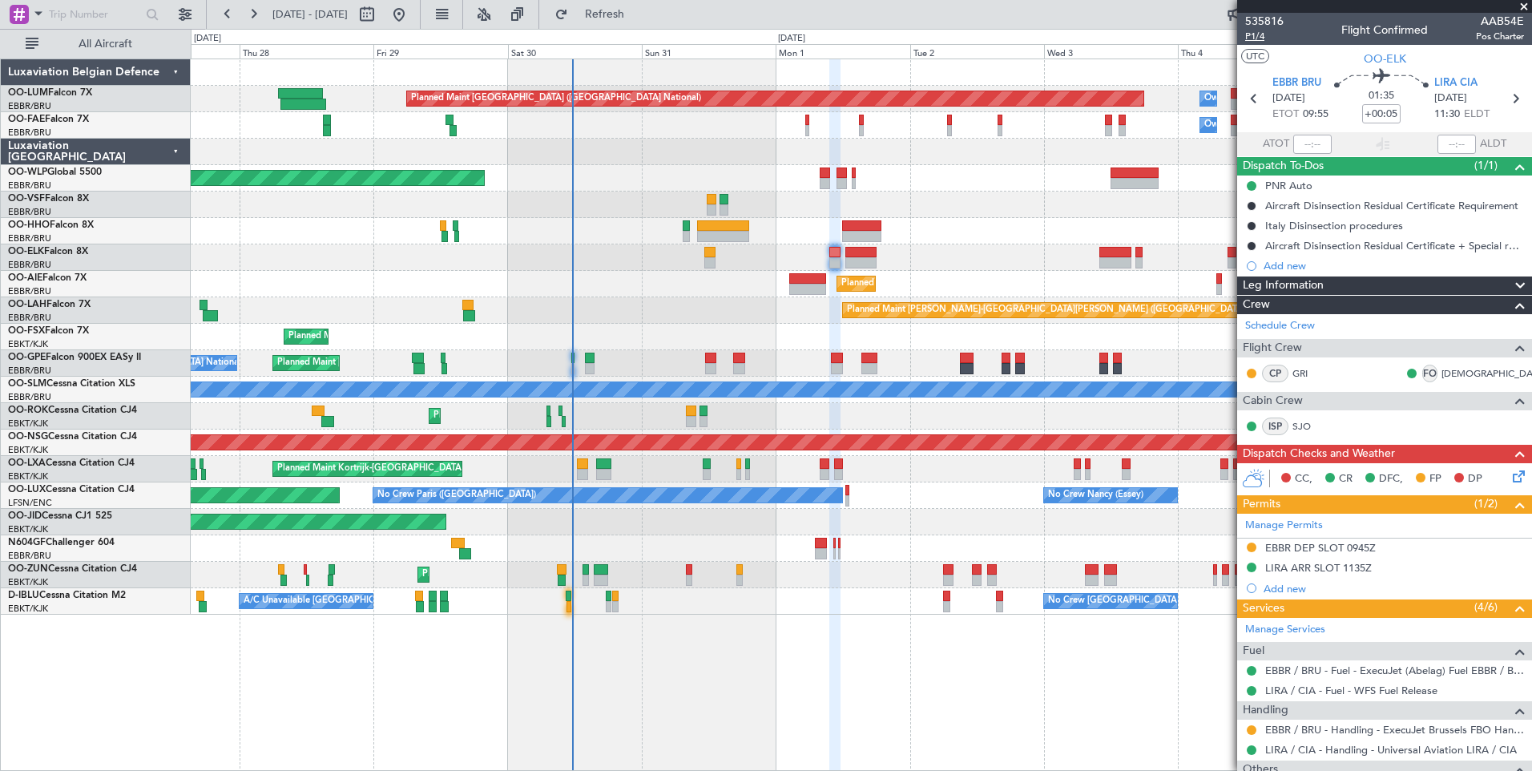
click at [1254, 34] on span "P1/4" at bounding box center [1264, 37] width 38 height 14
click at [639, 11] on span "Refresh" at bounding box center [604, 14] width 67 height 11
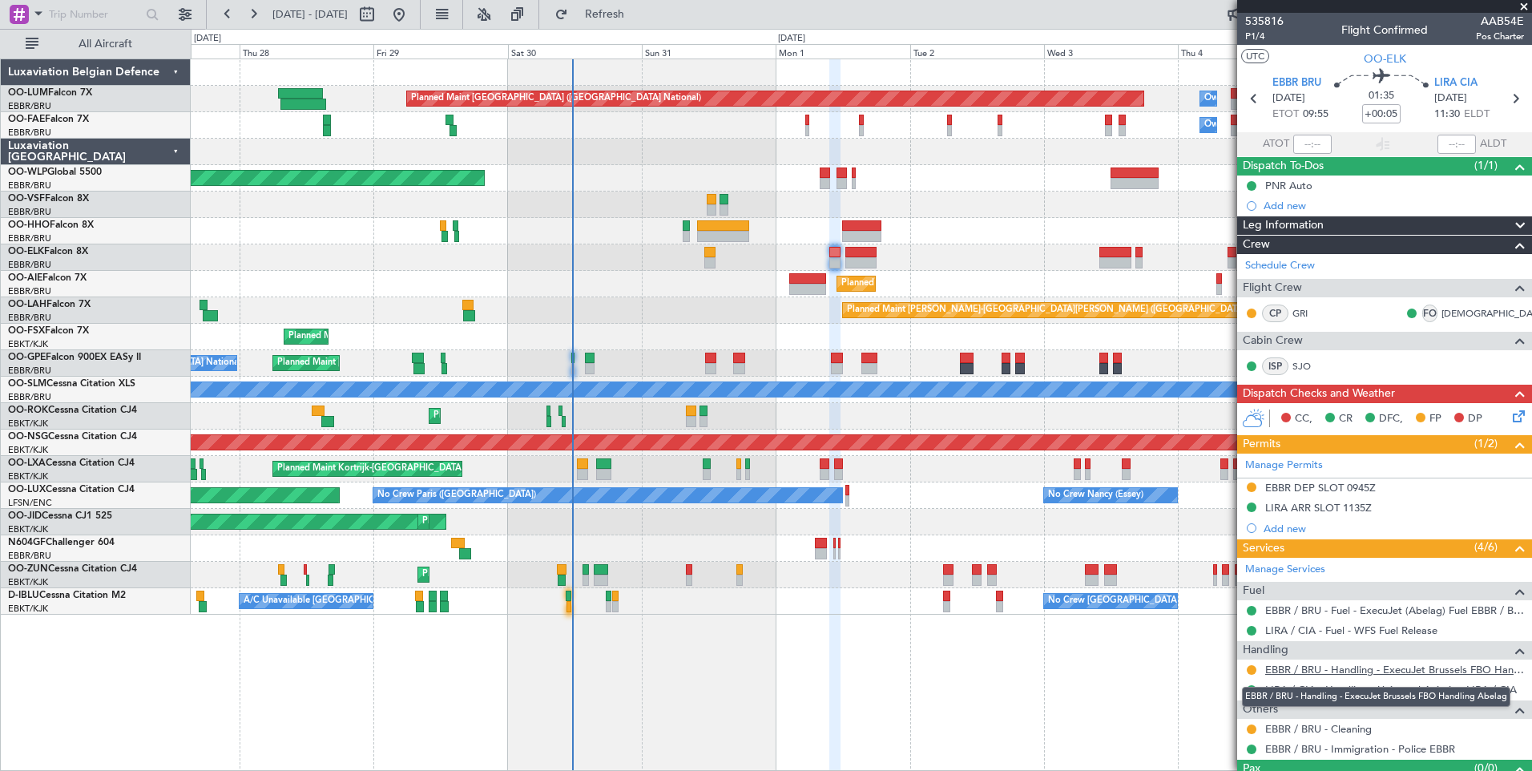
click at [1405, 674] on link "EBBR / BRU - Handling - ExecuJet Brussels FBO Handling Abelag" at bounding box center [1394, 670] width 259 height 14
click at [639, 9] on span "Refresh" at bounding box center [604, 14] width 67 height 11
click at [643, 21] on button "Refresh" at bounding box center [595, 15] width 96 height 26
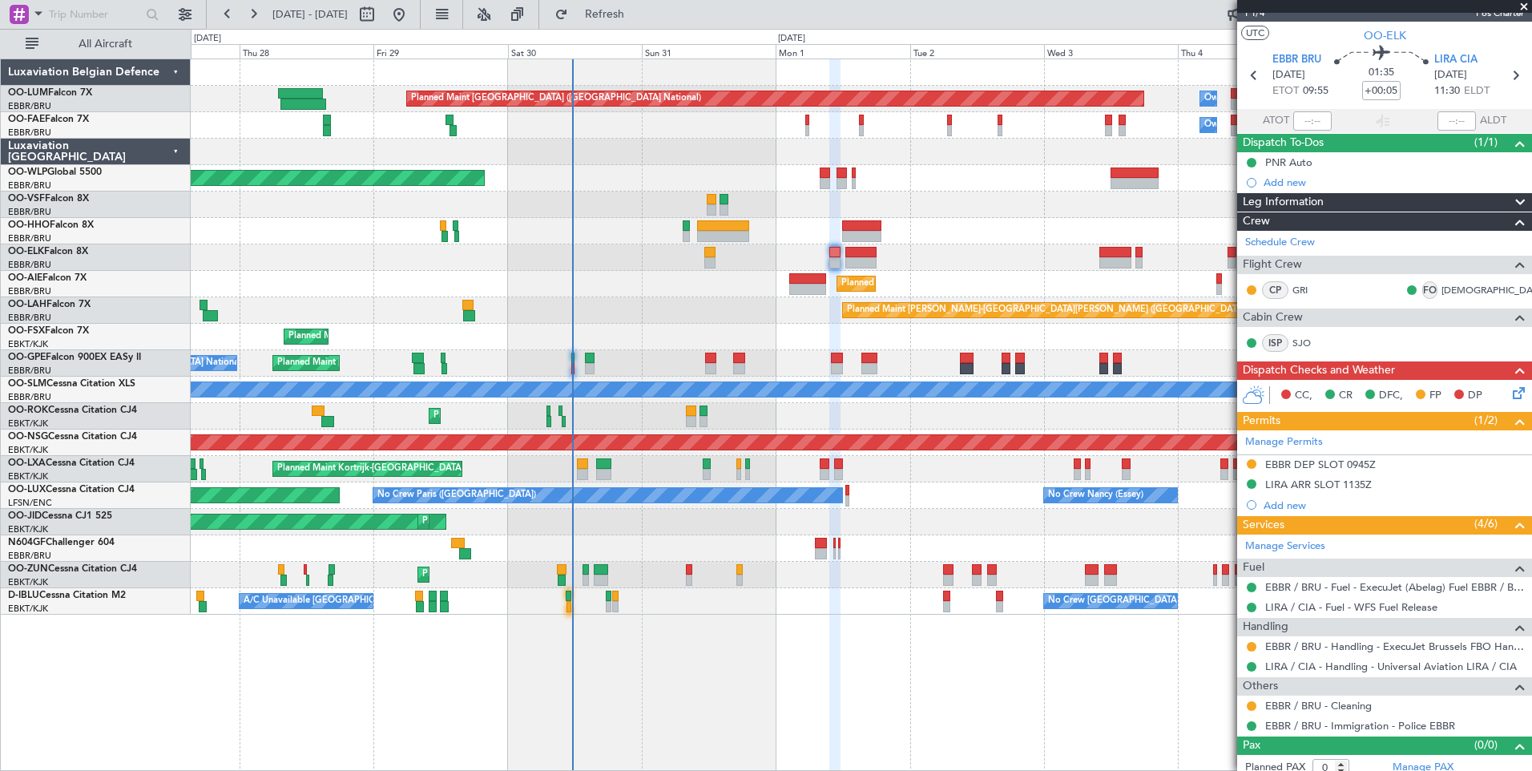
scroll to position [33, 0]
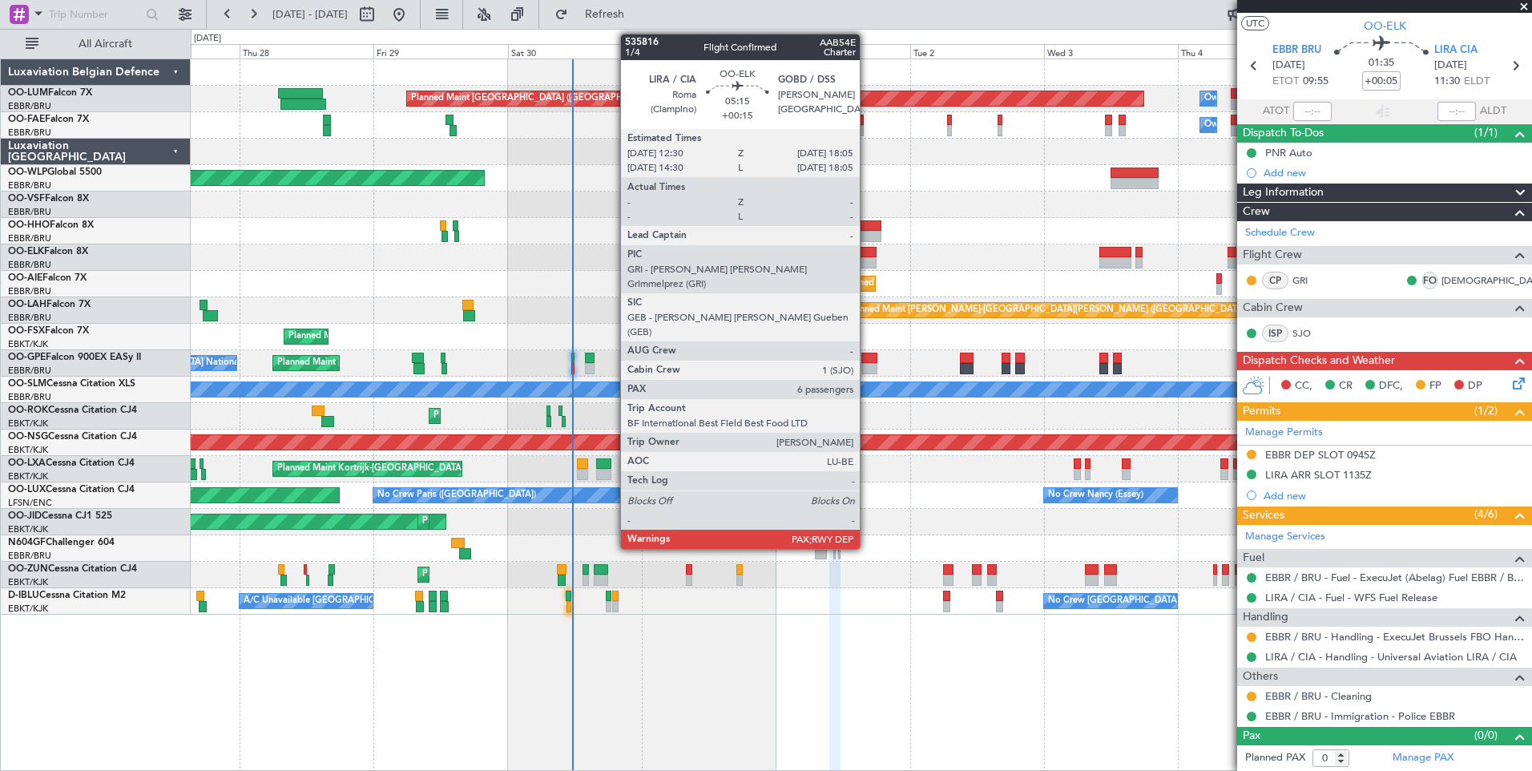
click at [867, 262] on div at bounding box center [860, 262] width 31 height 11
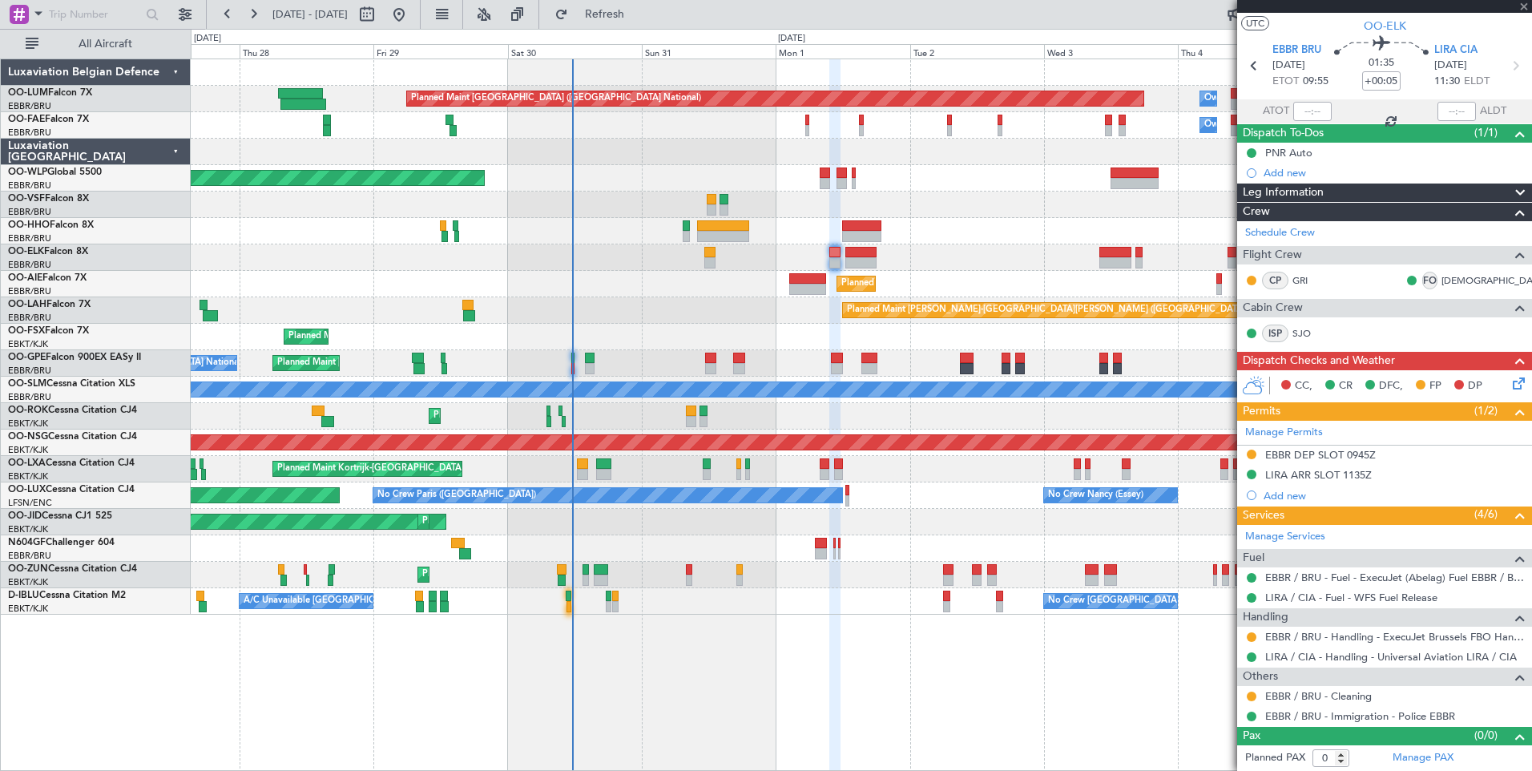
type input "+00:15"
type input "6"
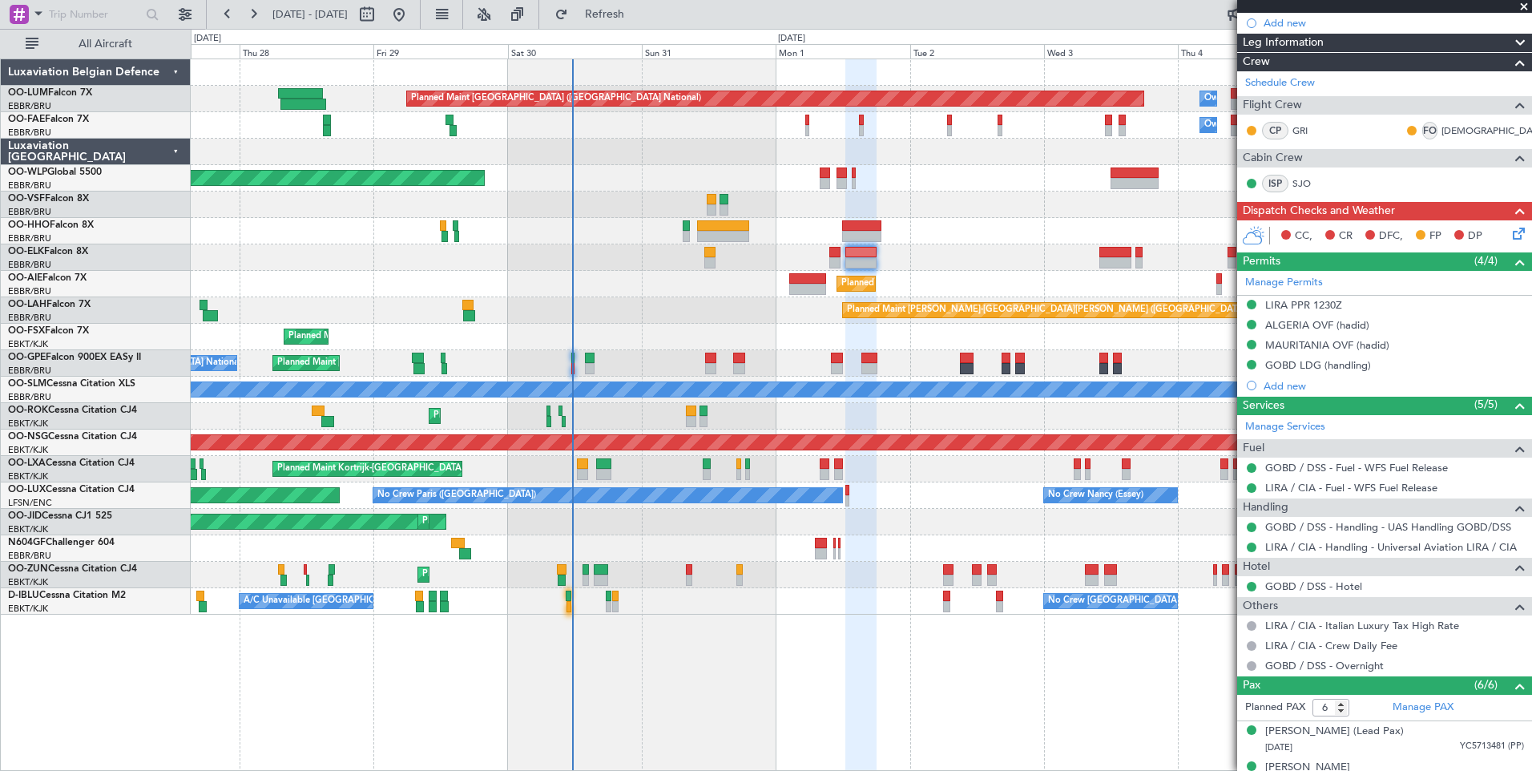
scroll to position [160, 0]
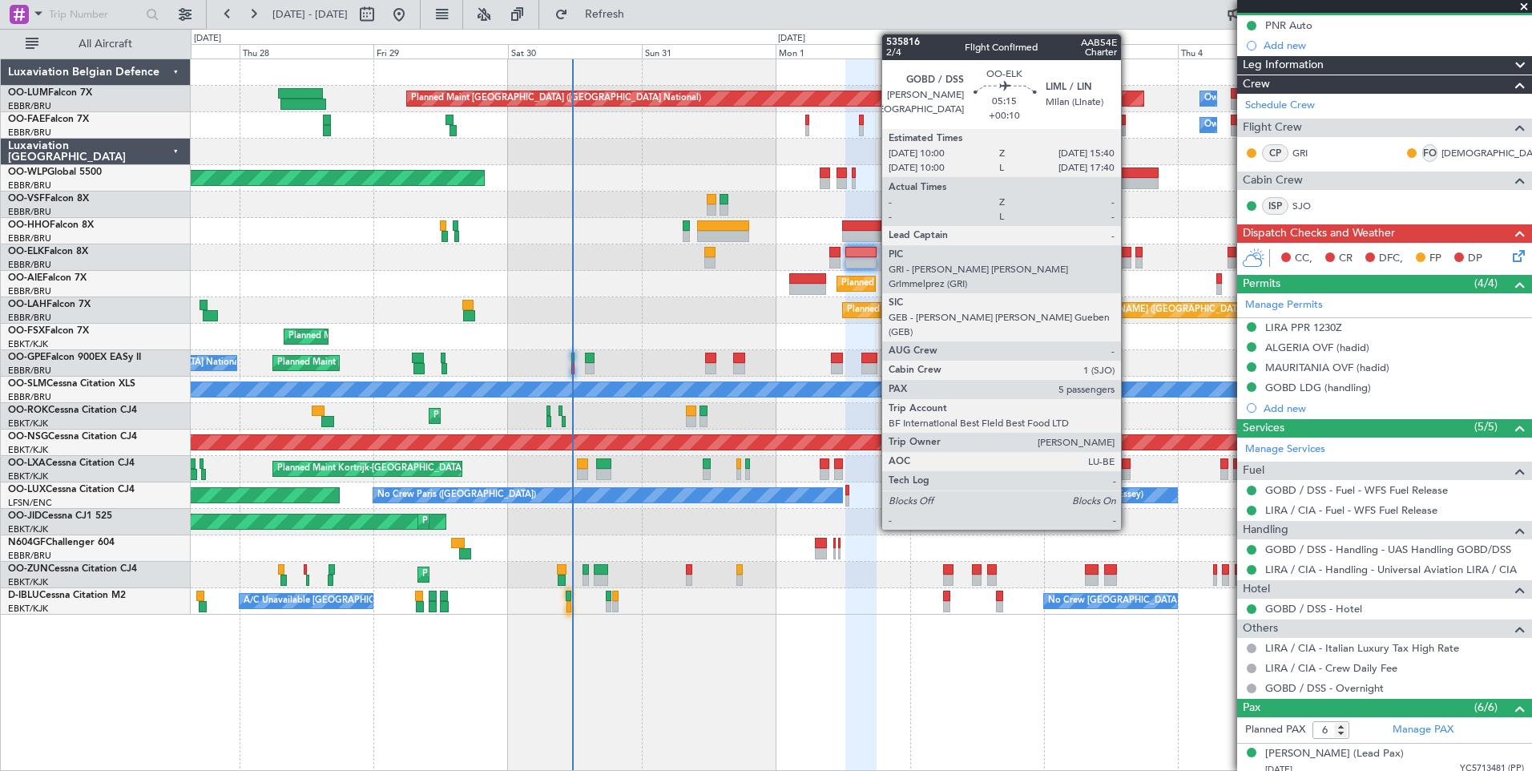
click at [1128, 260] on div at bounding box center [1115, 262] width 32 height 11
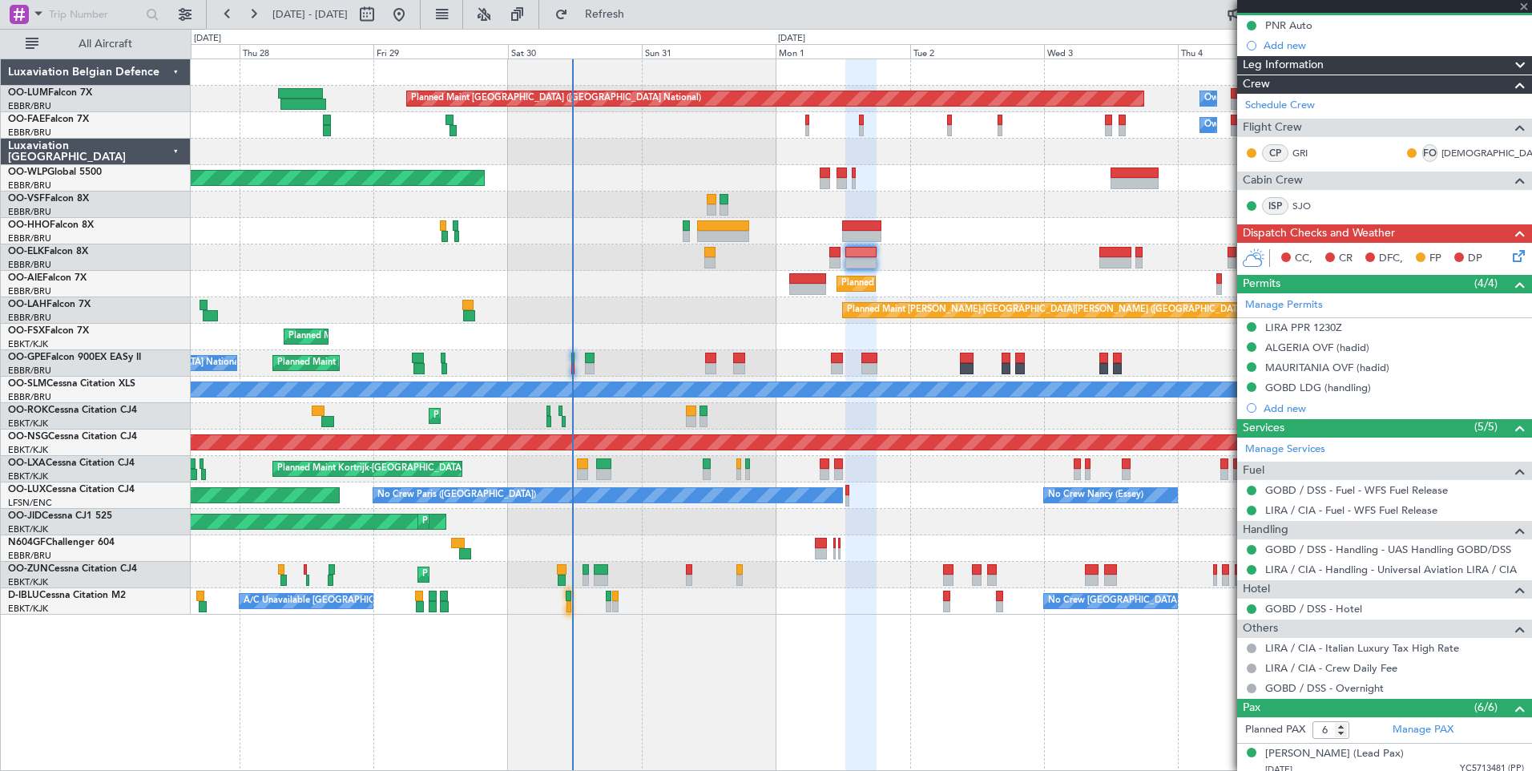
type input "+00:10"
type input "5"
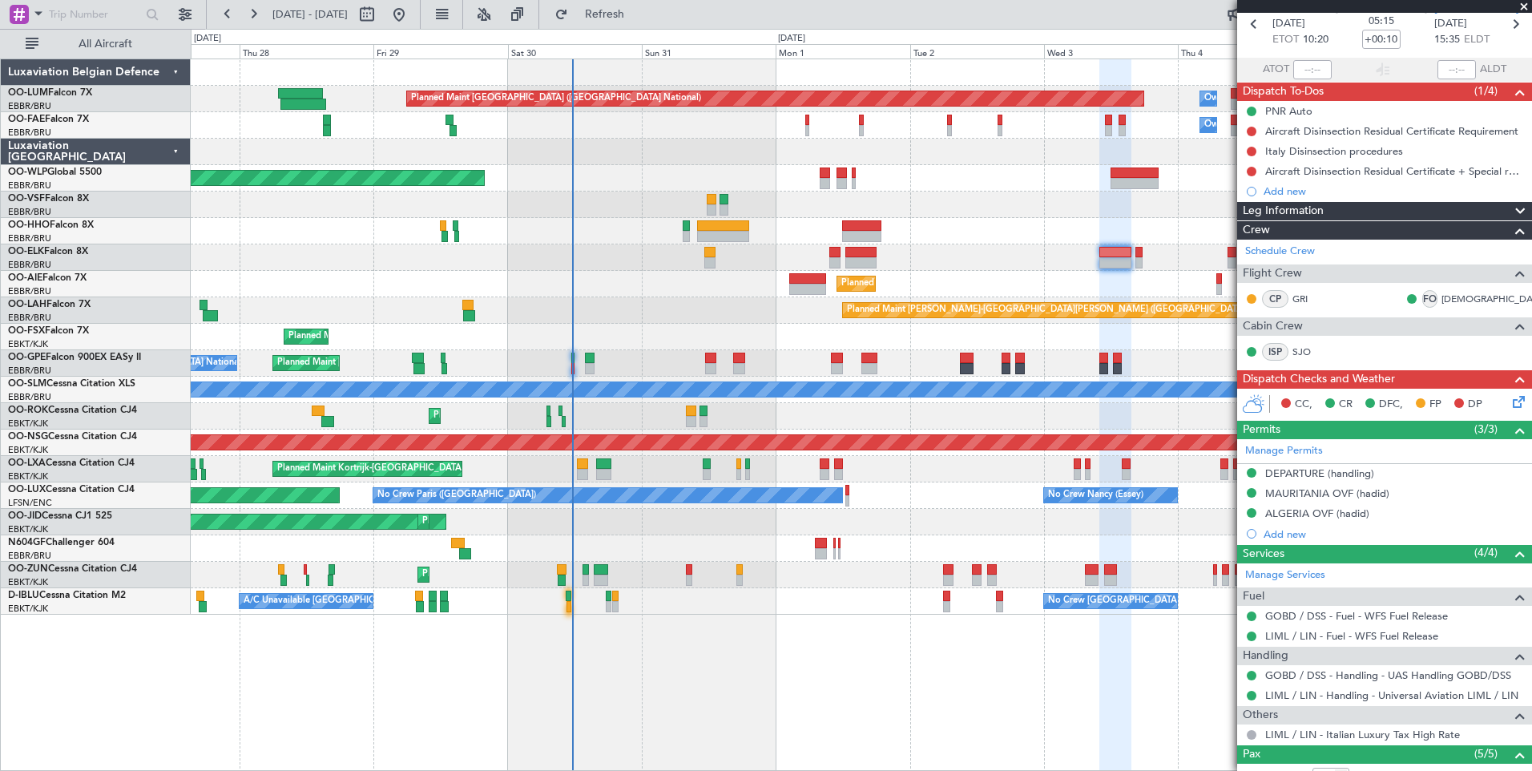
scroll to position [0, 0]
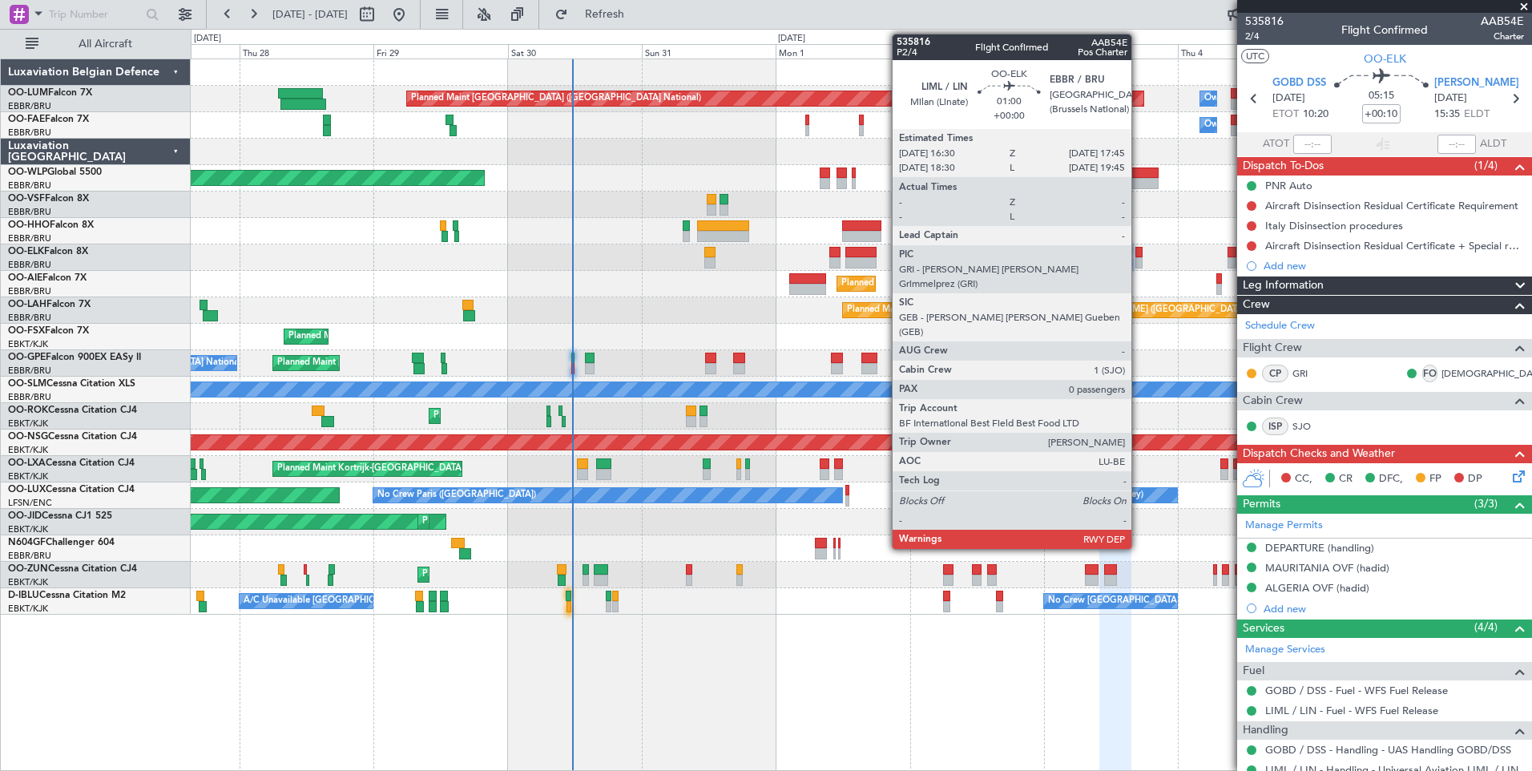
click at [1139, 254] on div at bounding box center [1139, 252] width 7 height 11
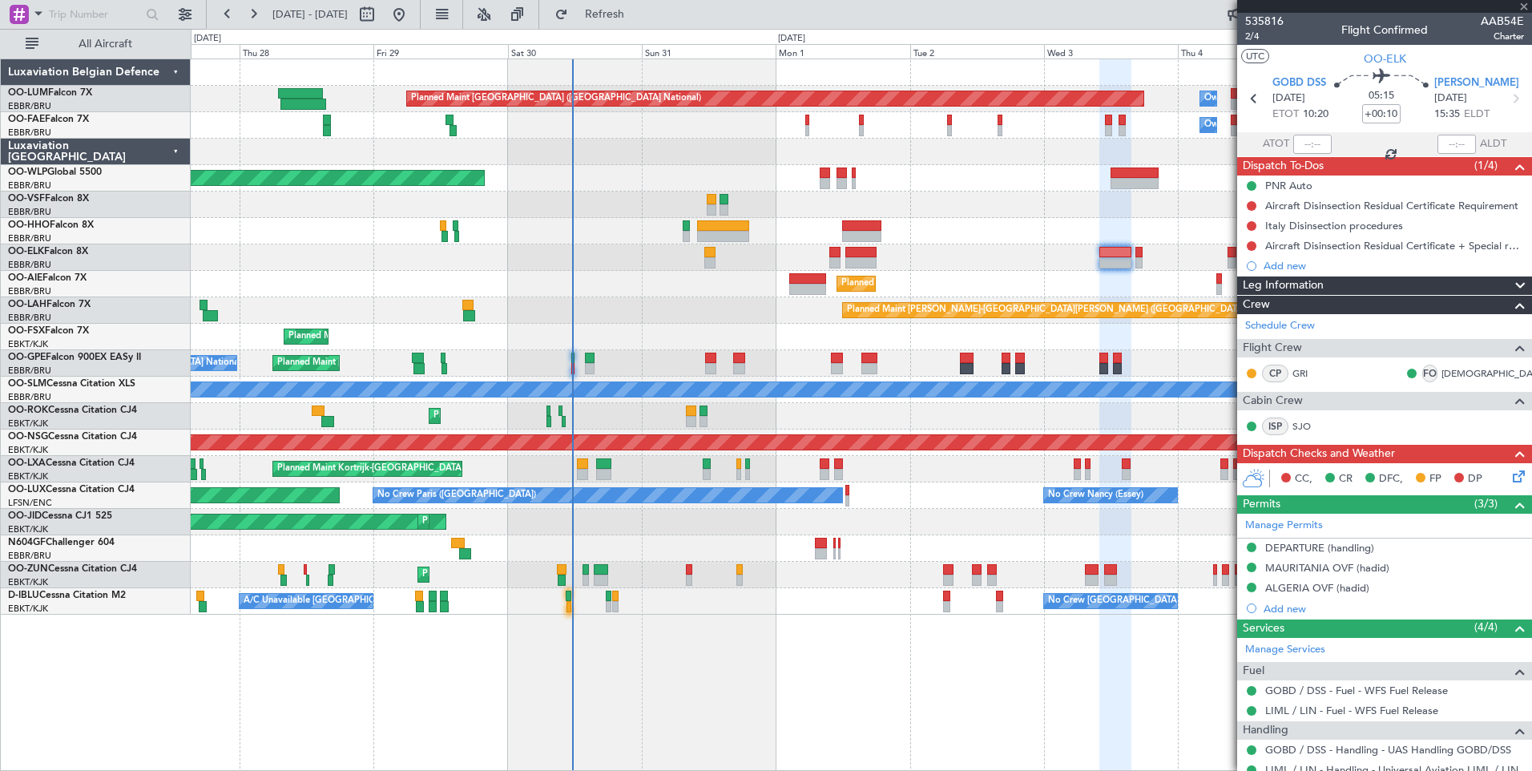
type input "0"
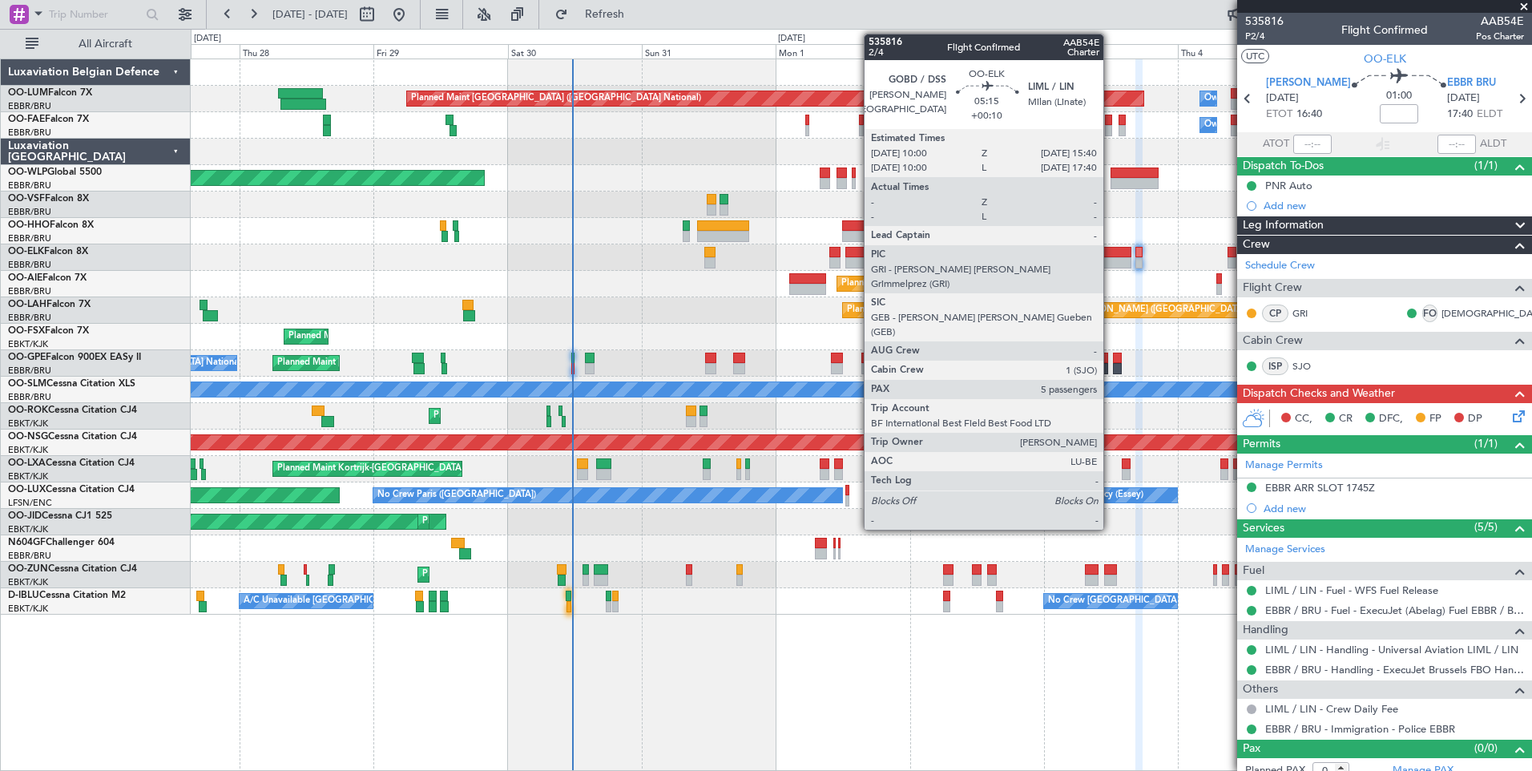
click at [1111, 247] on div at bounding box center [1115, 252] width 32 height 11
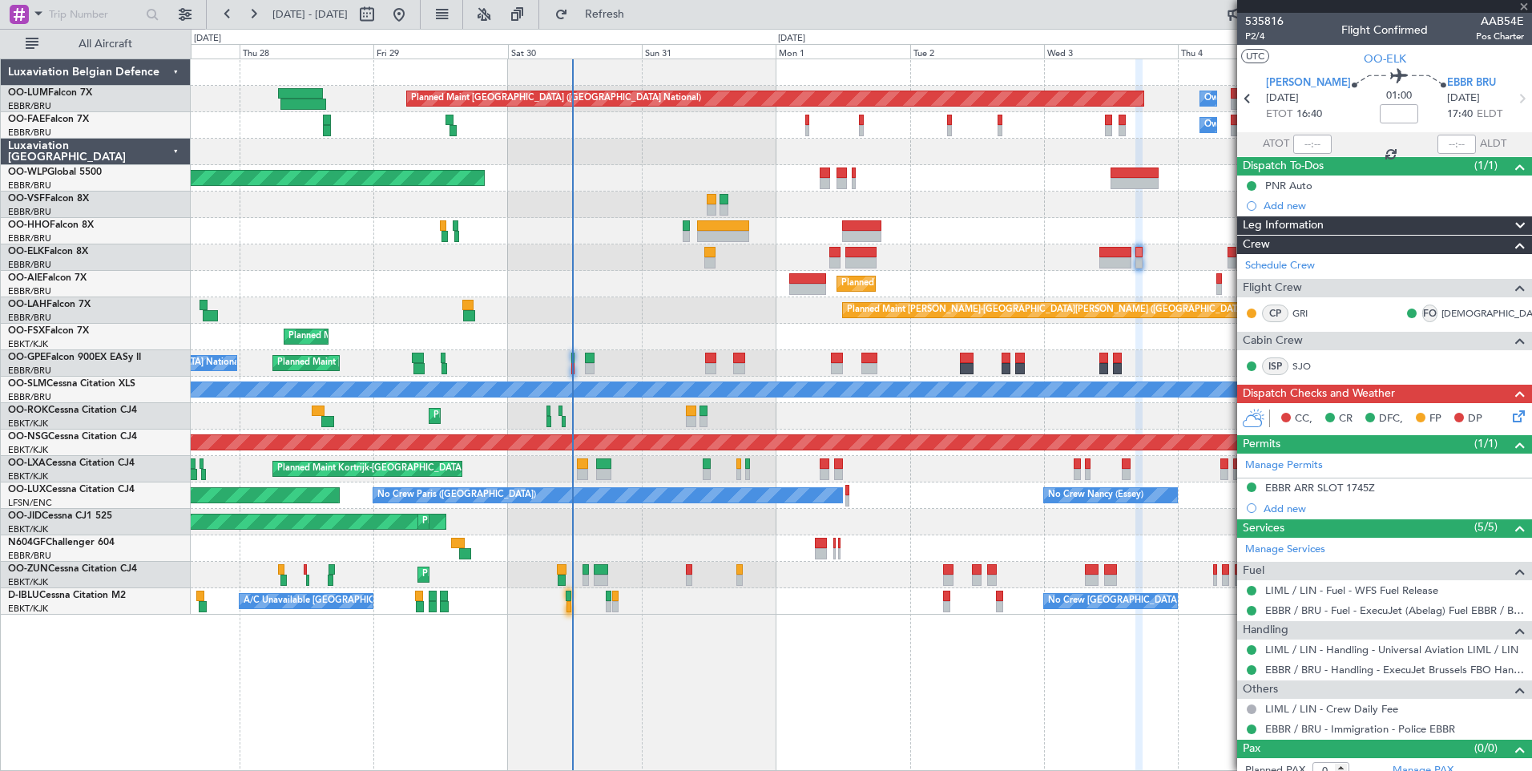
type input "+00:10"
type input "5"
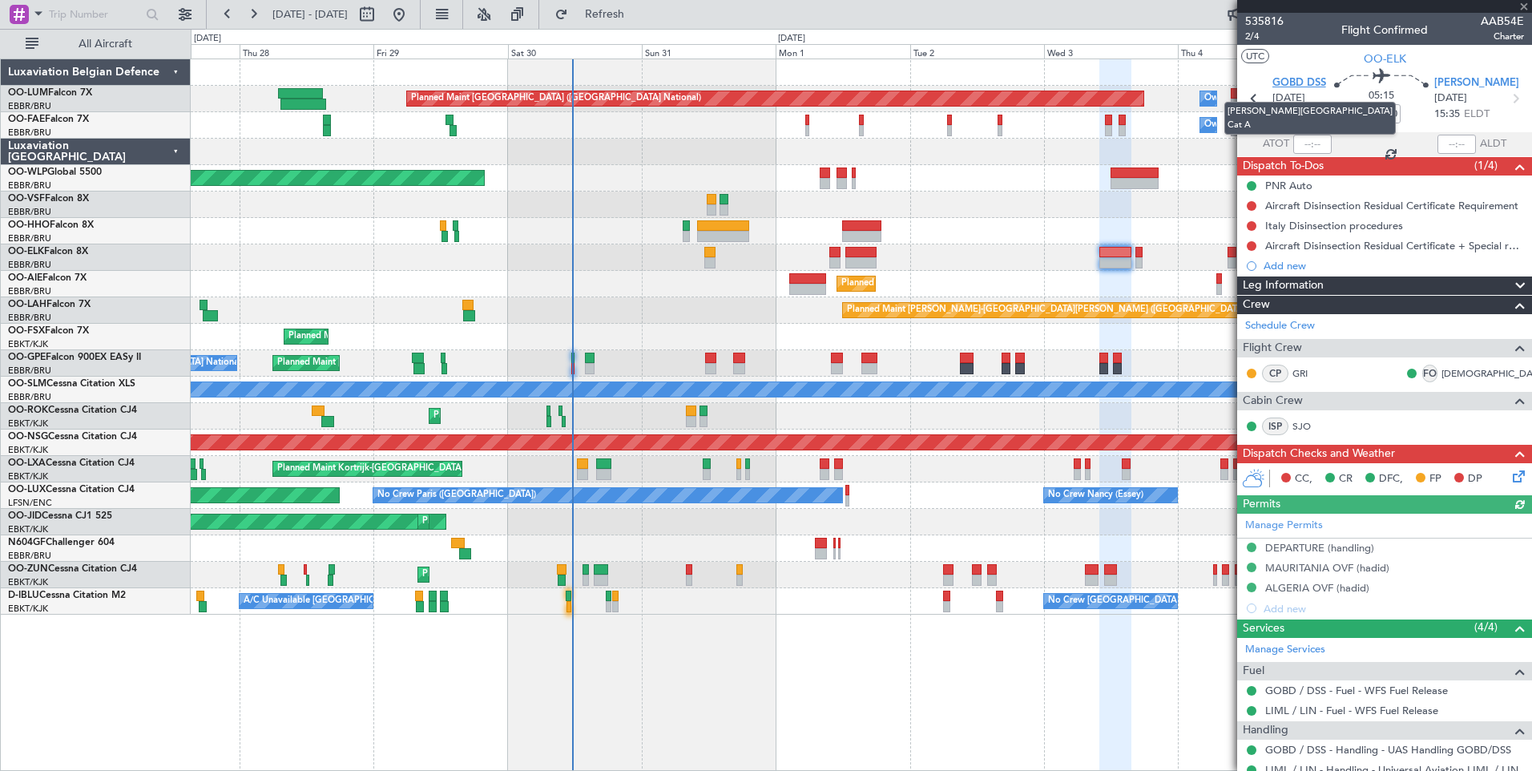
click at [1311, 85] on span "GOBD DSS" at bounding box center [1300, 83] width 54 height 16
click at [857, 219] on div at bounding box center [861, 231] width 1341 height 26
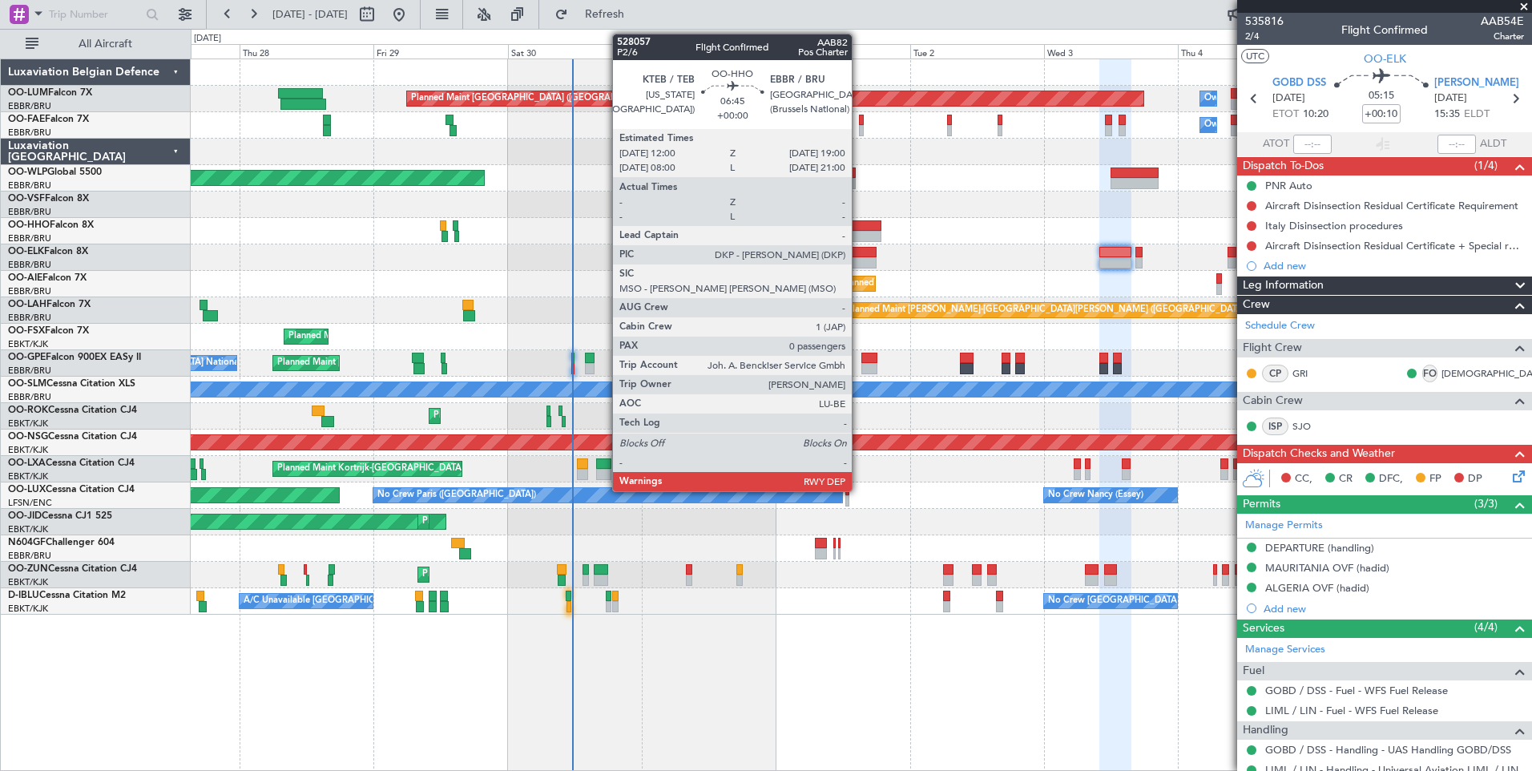
click at [859, 228] on div at bounding box center [861, 225] width 39 height 11
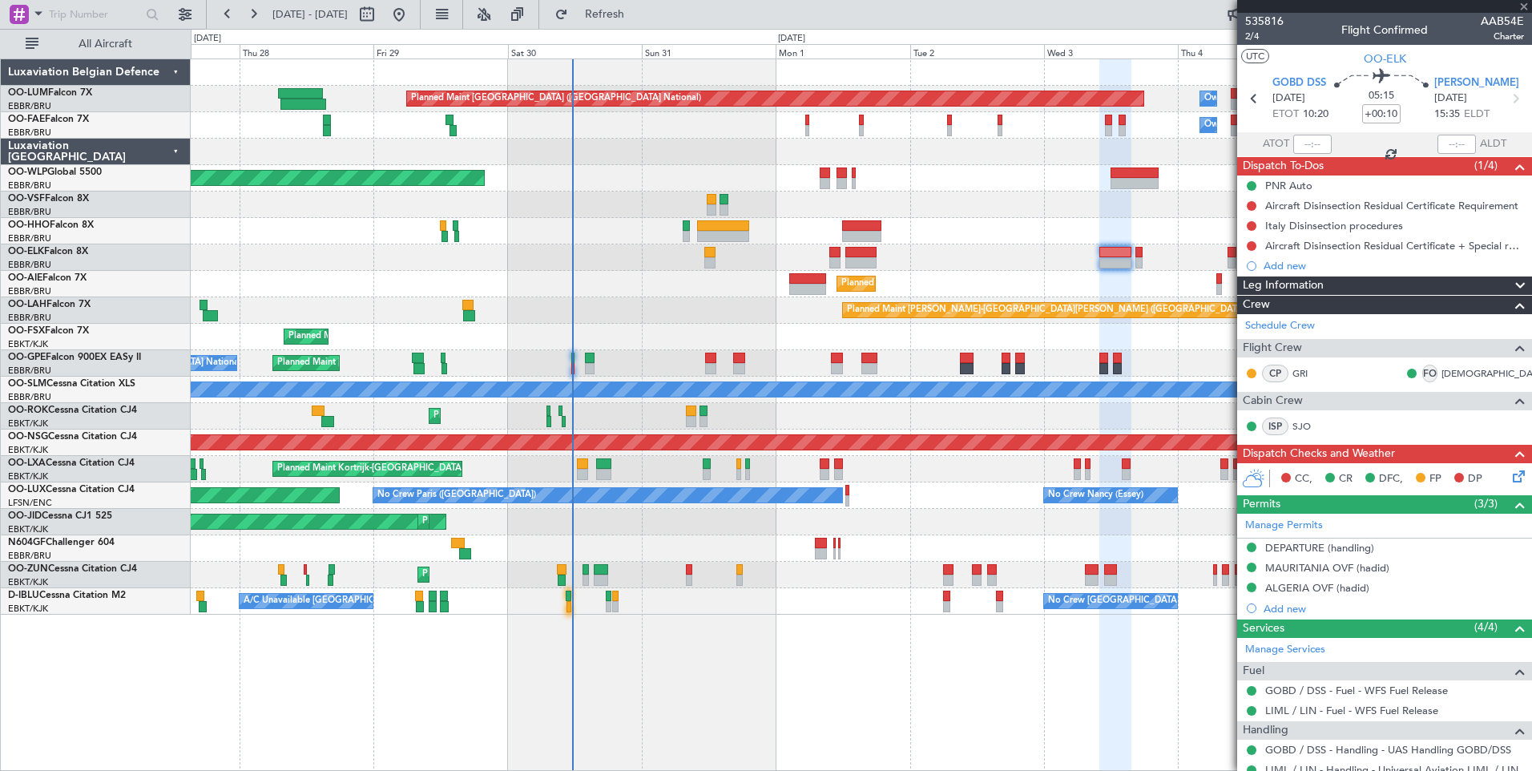
type input "0"
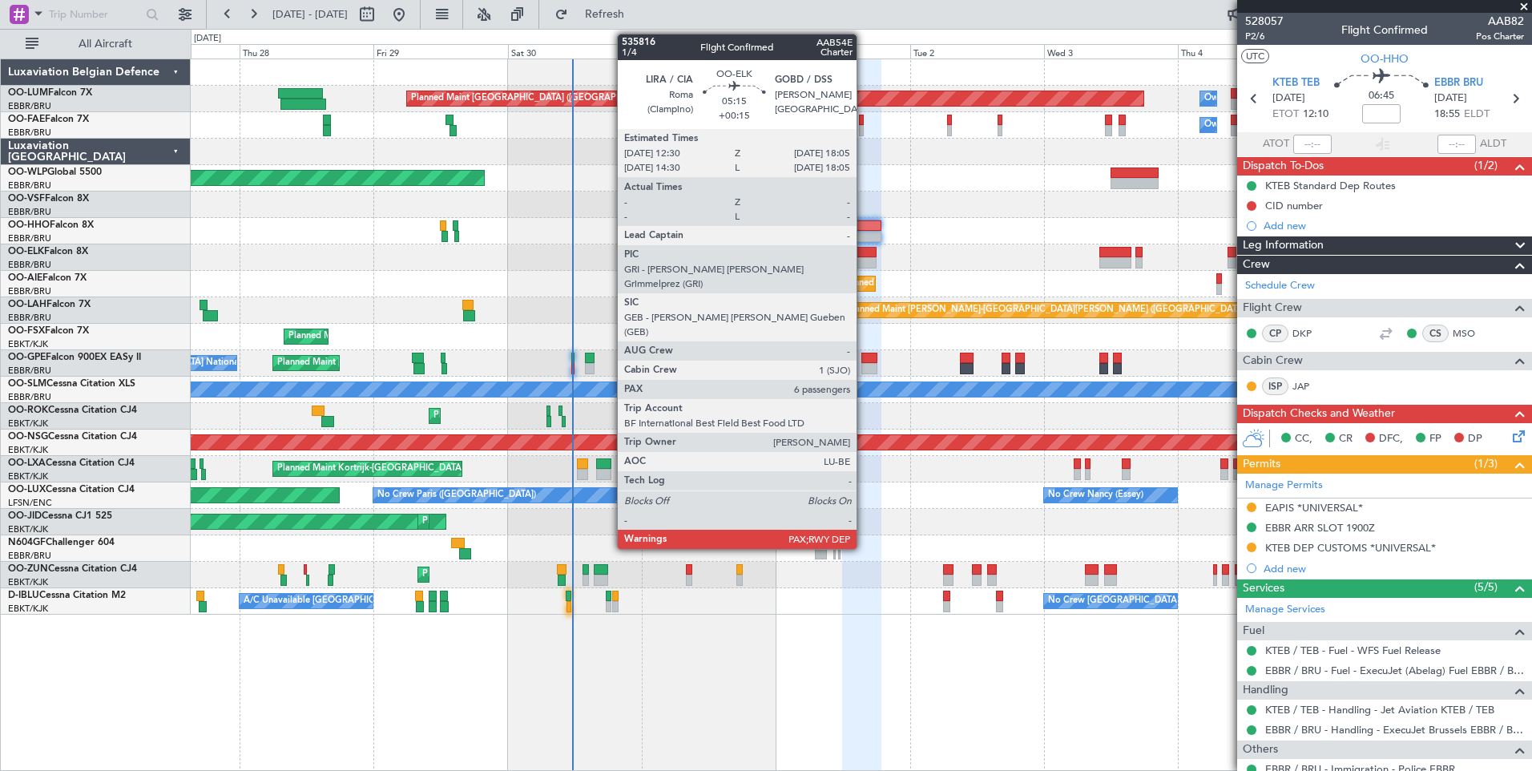
click at [864, 261] on div at bounding box center [860, 262] width 31 height 11
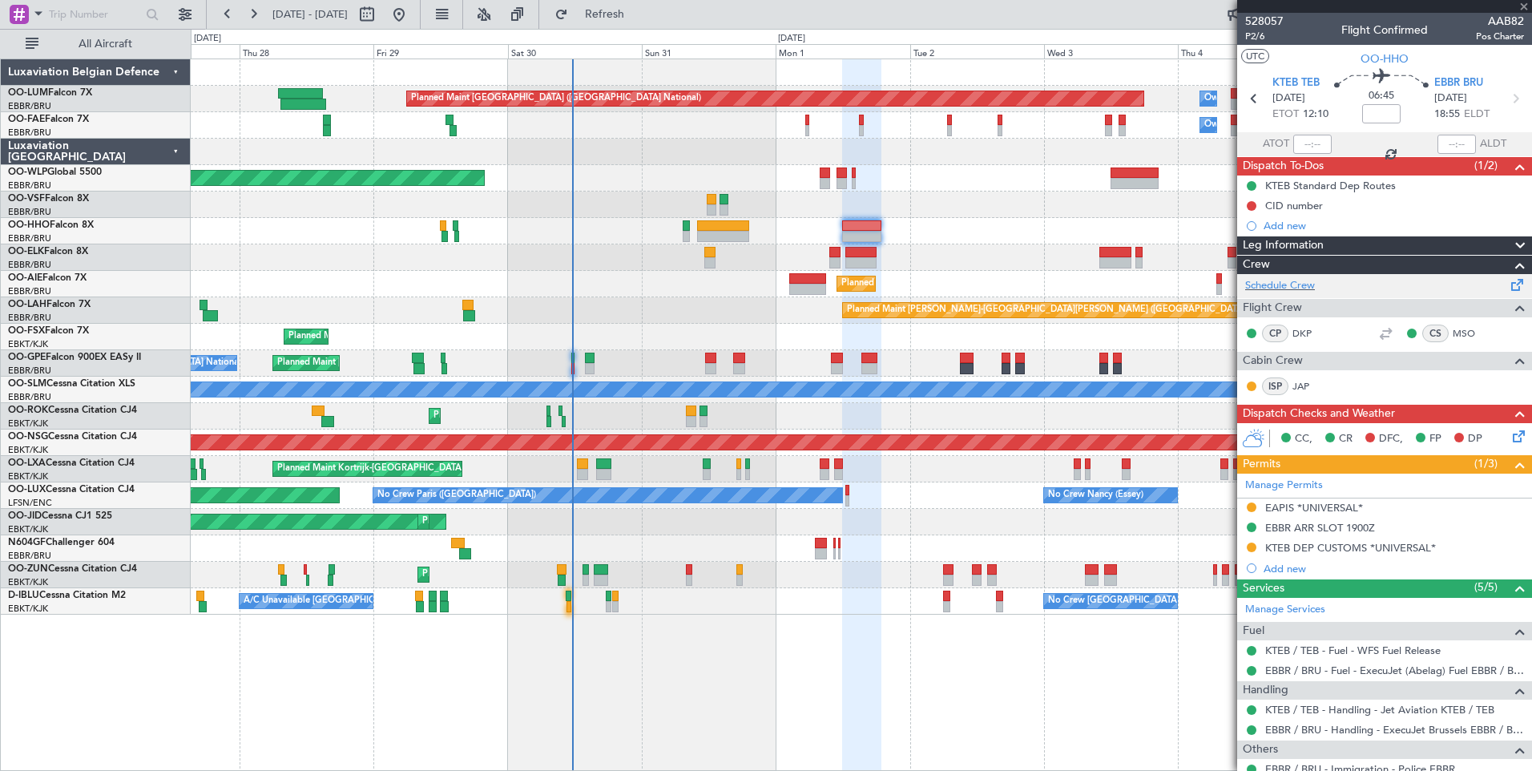
type input "+00:15"
type input "6"
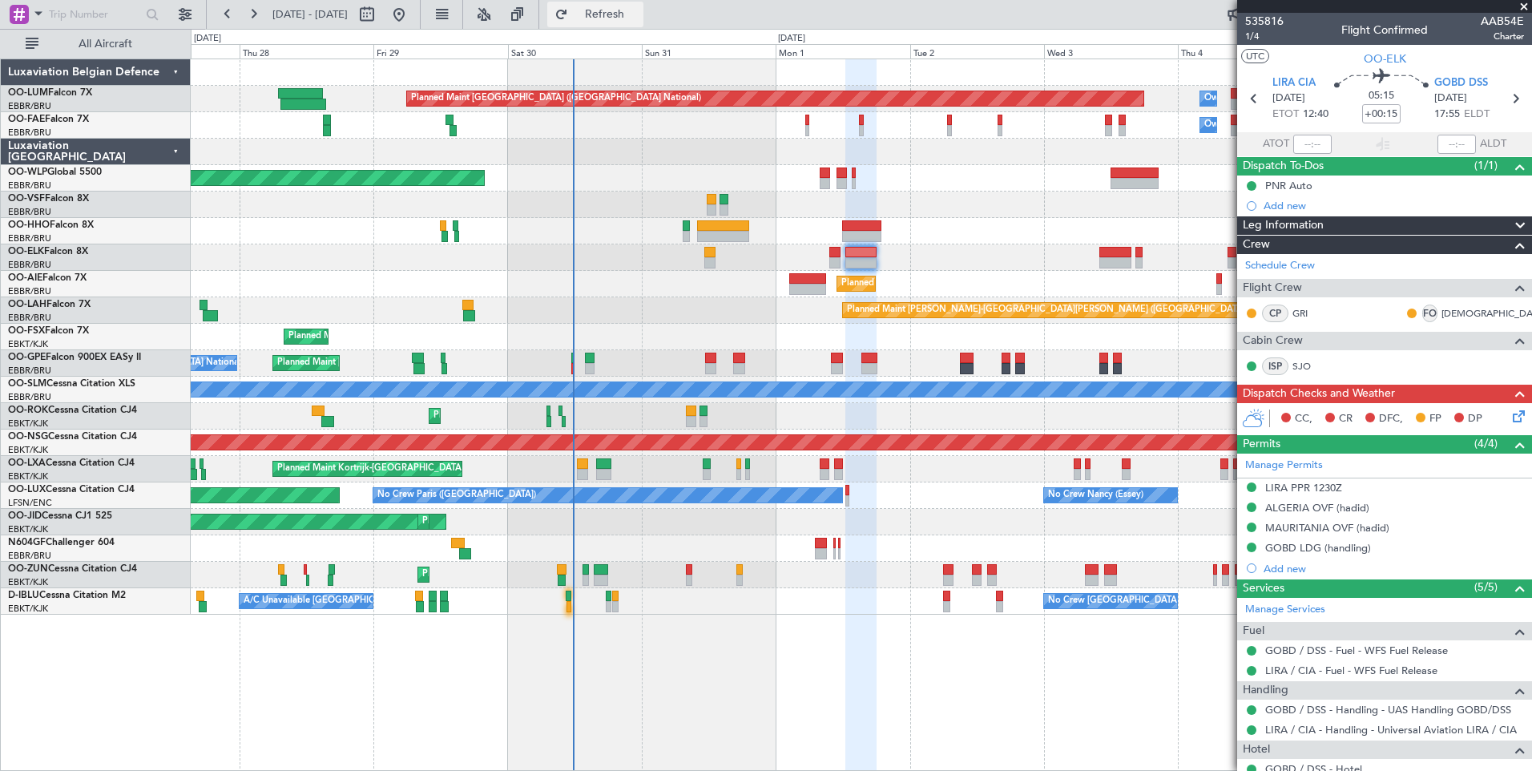
click at [631, 3] on button "Refresh" at bounding box center [595, 15] width 96 height 26
click at [639, 20] on span "Refresh" at bounding box center [604, 14] width 67 height 11
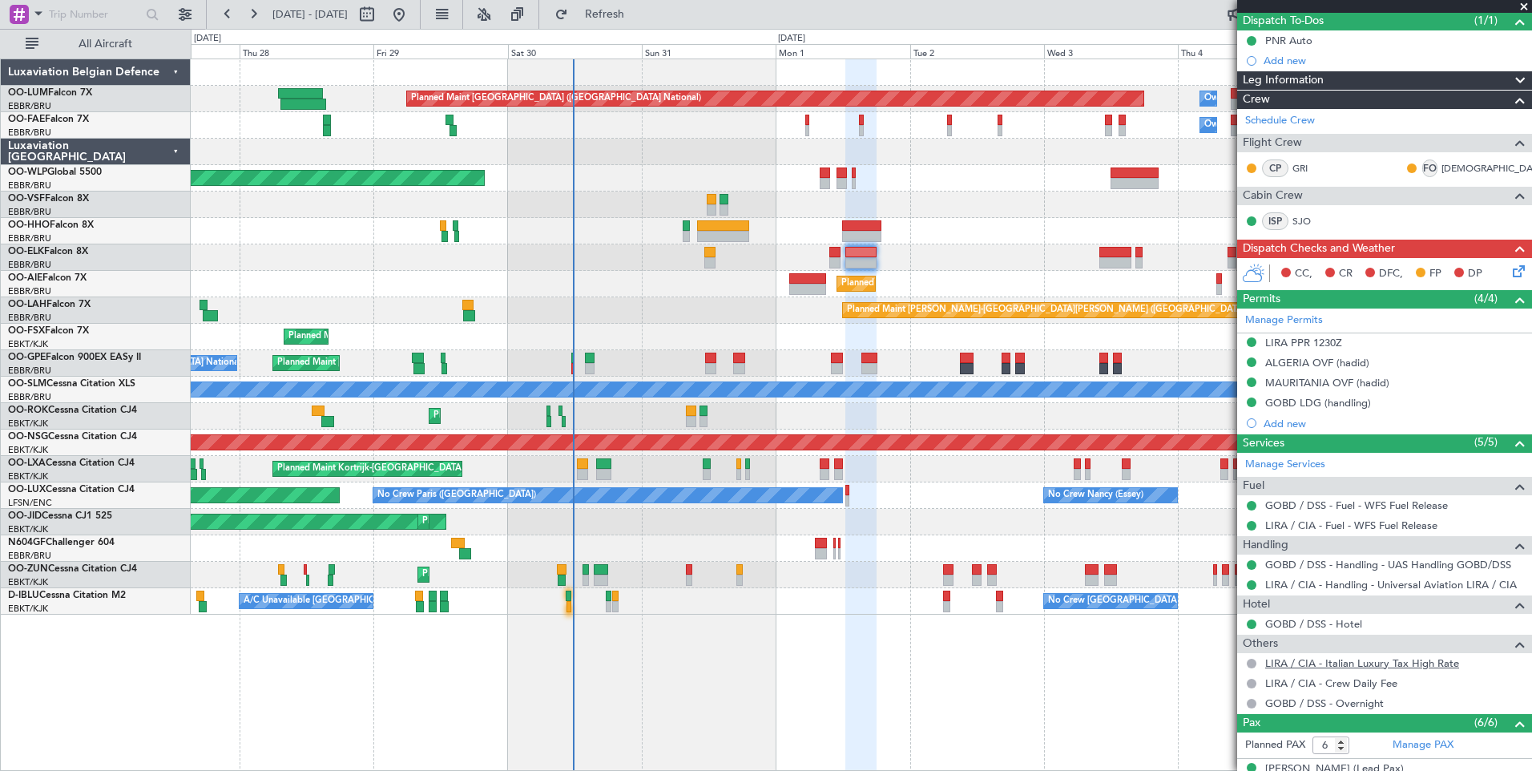
scroll to position [321, 0]
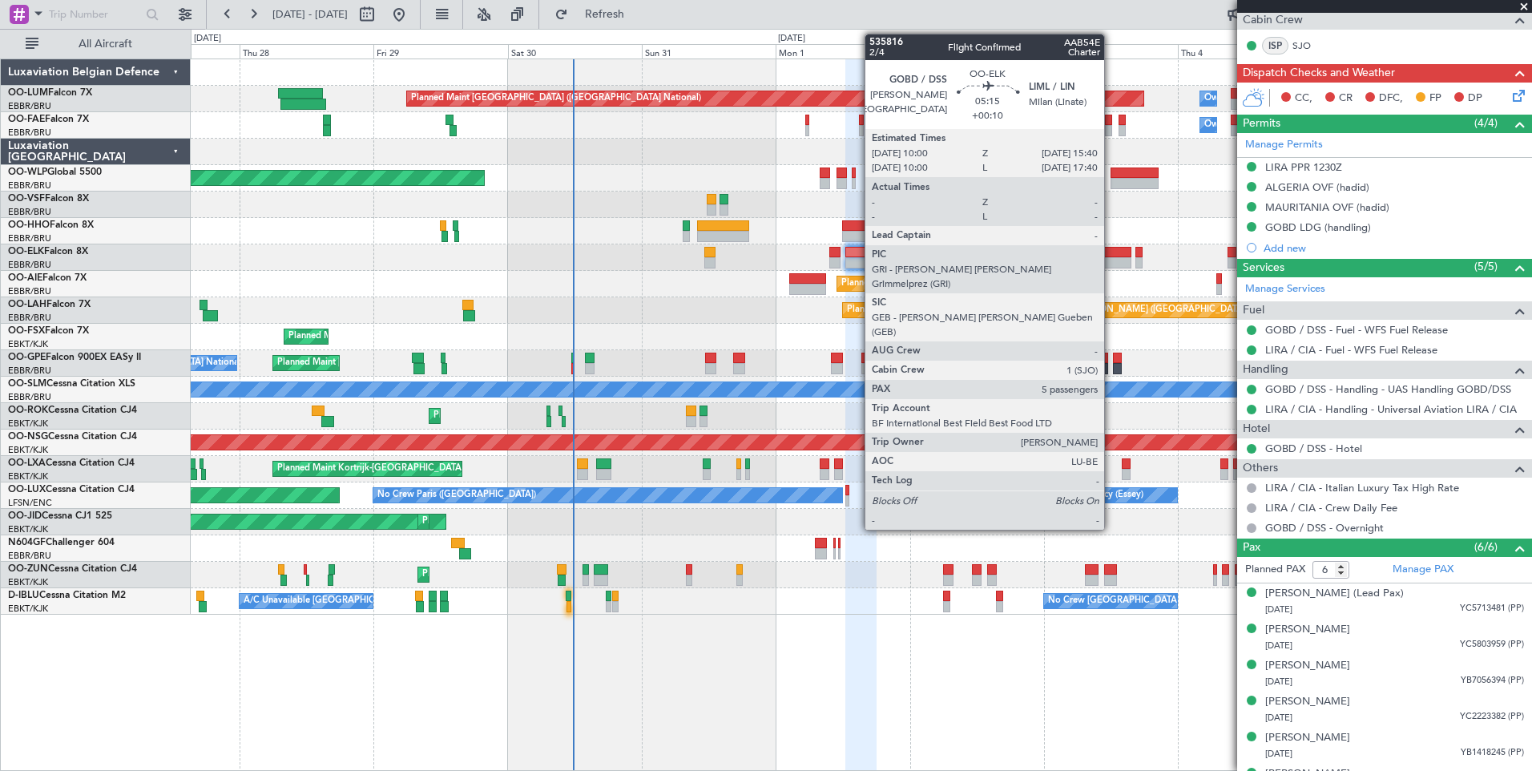
click at [1111, 260] on div at bounding box center [1115, 262] width 32 height 11
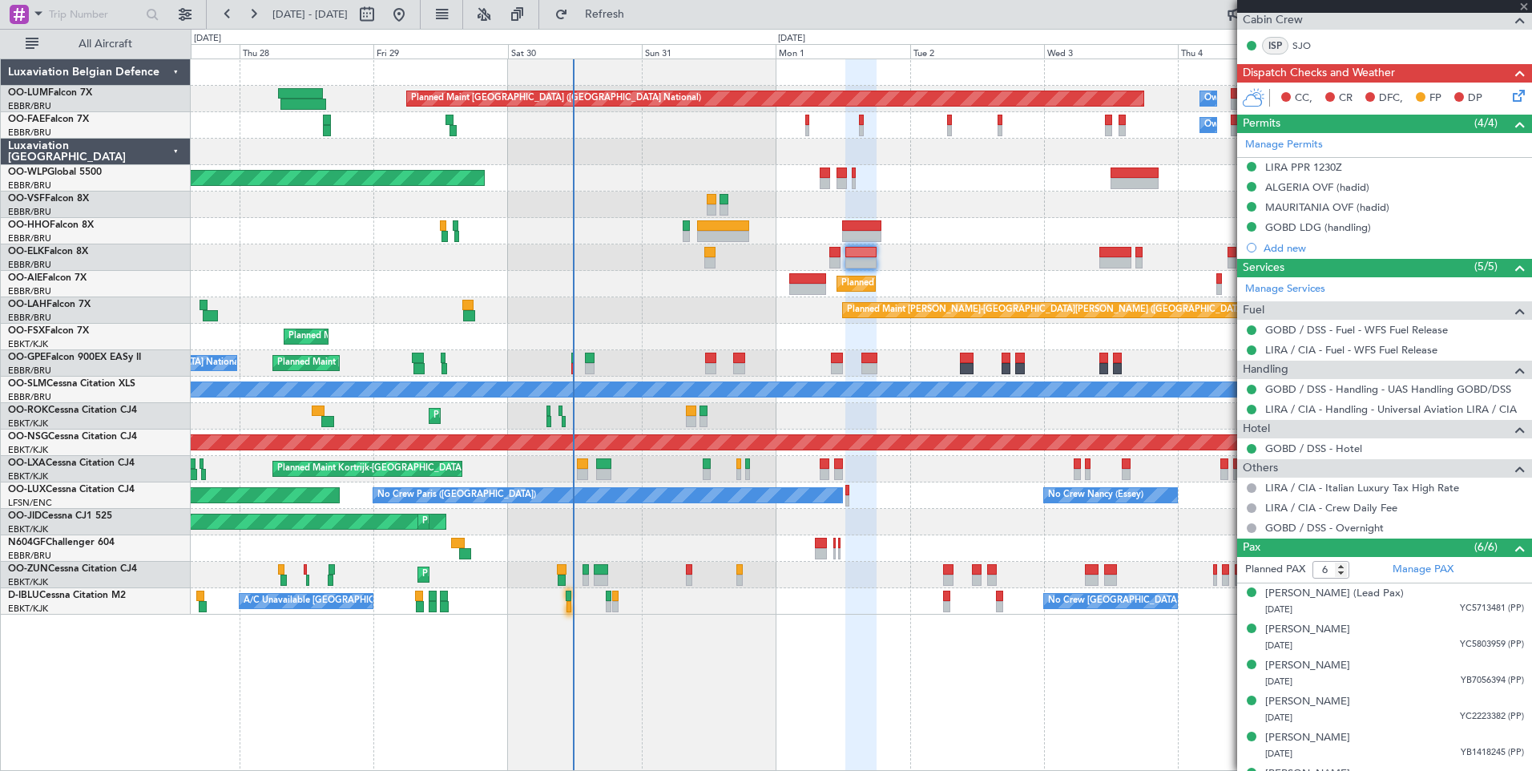
type input "+00:10"
type input "5"
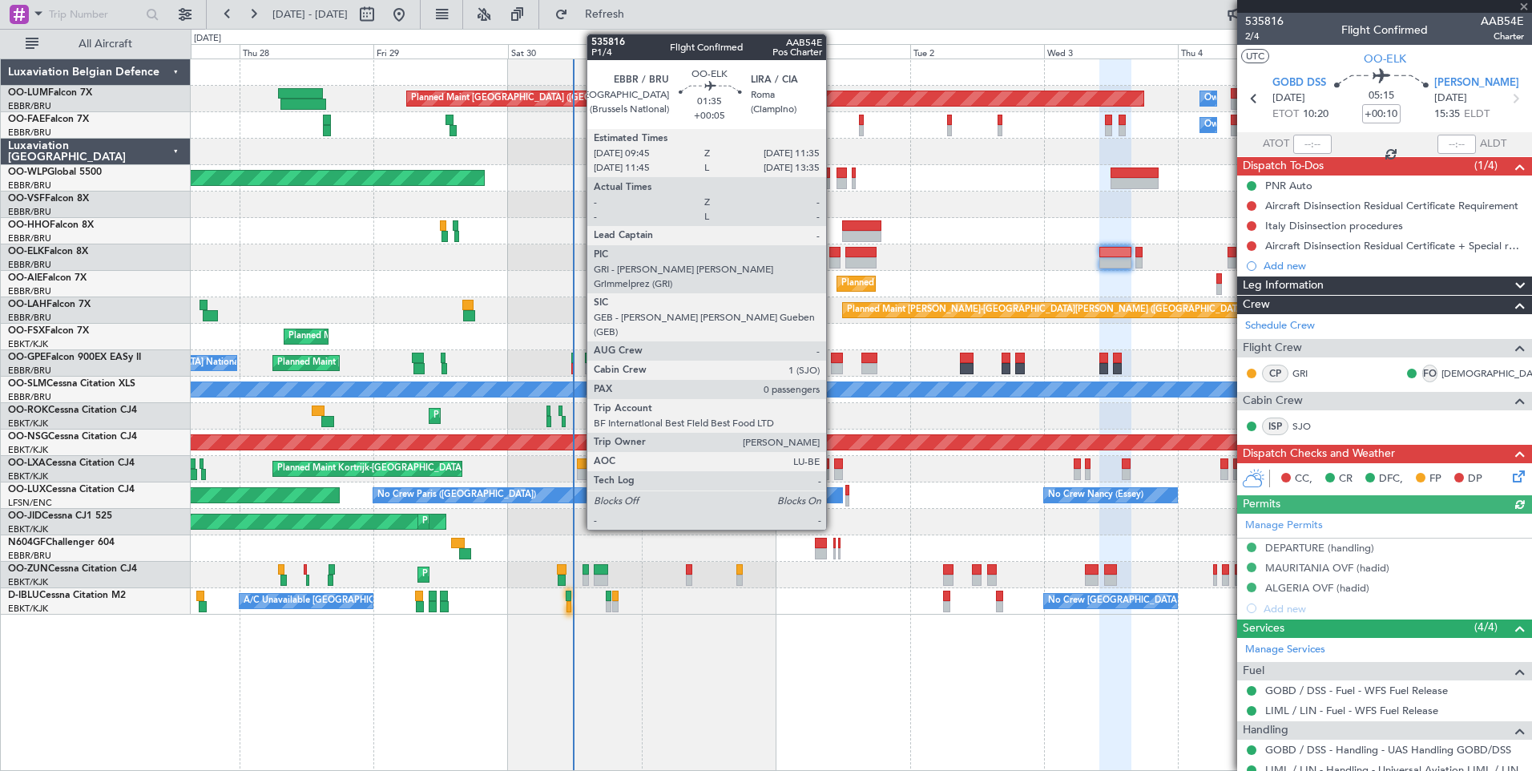
click at [833, 255] on div at bounding box center [834, 252] width 10 height 11
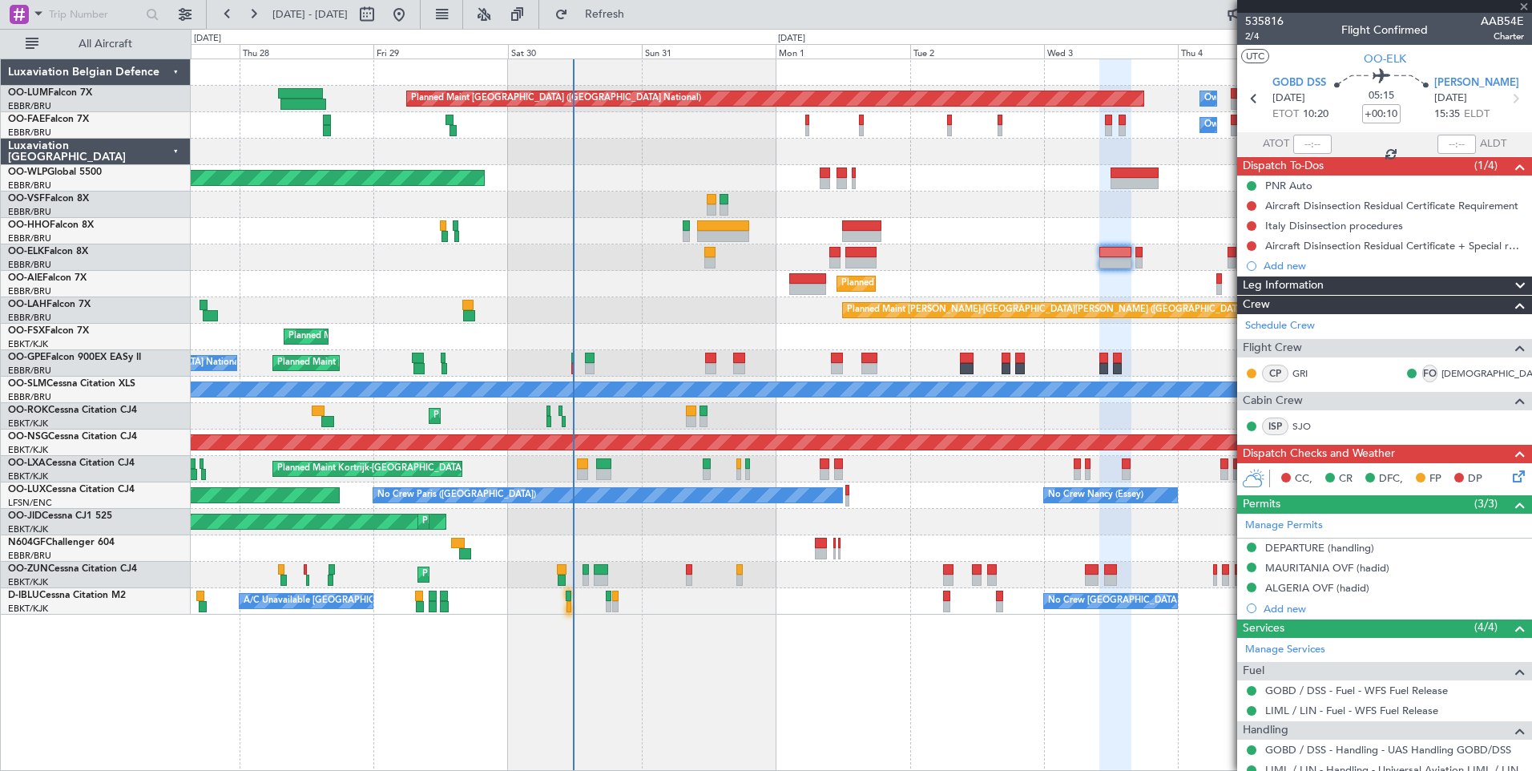
type input "+00:05"
type input "0"
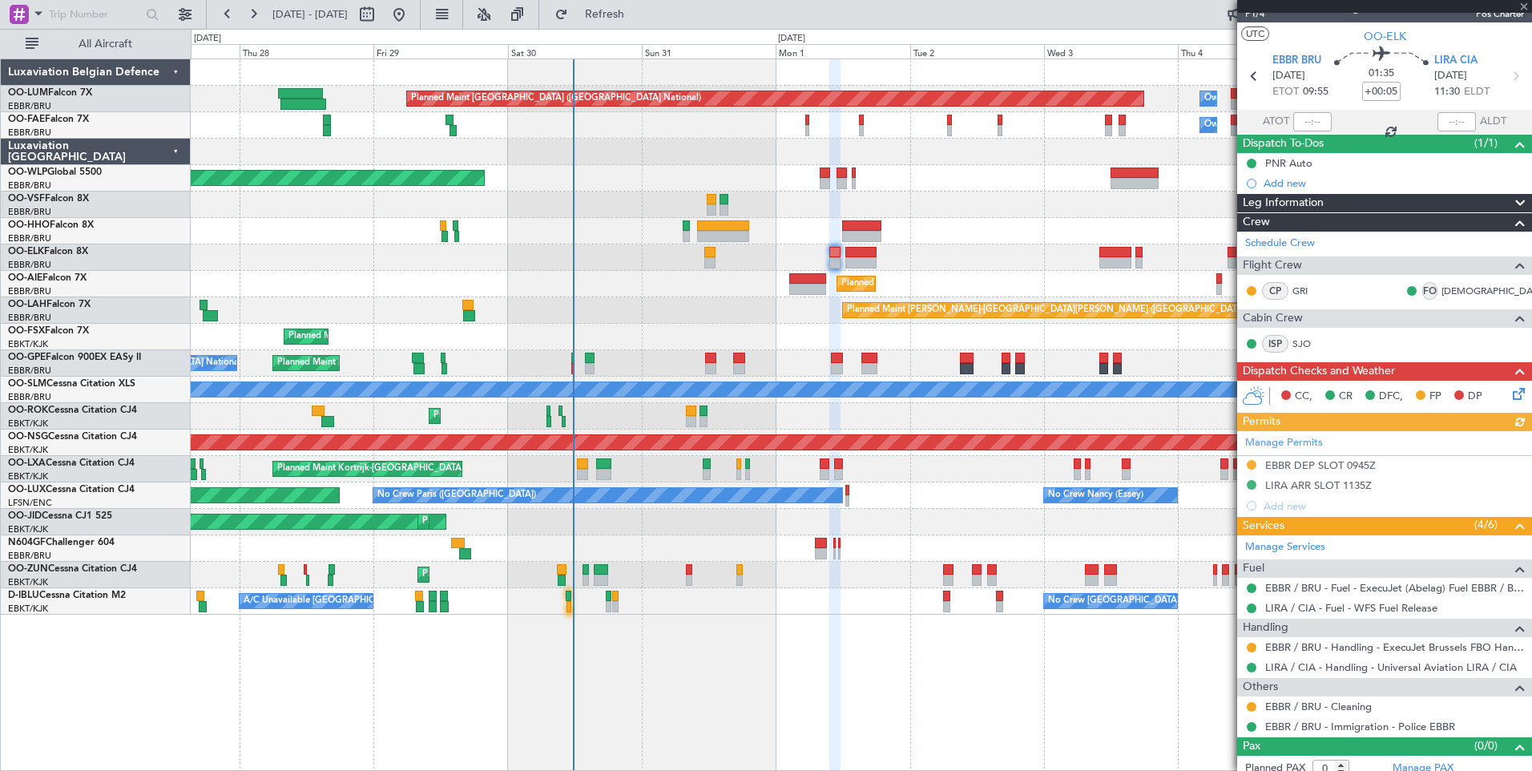
scroll to position [33, 0]
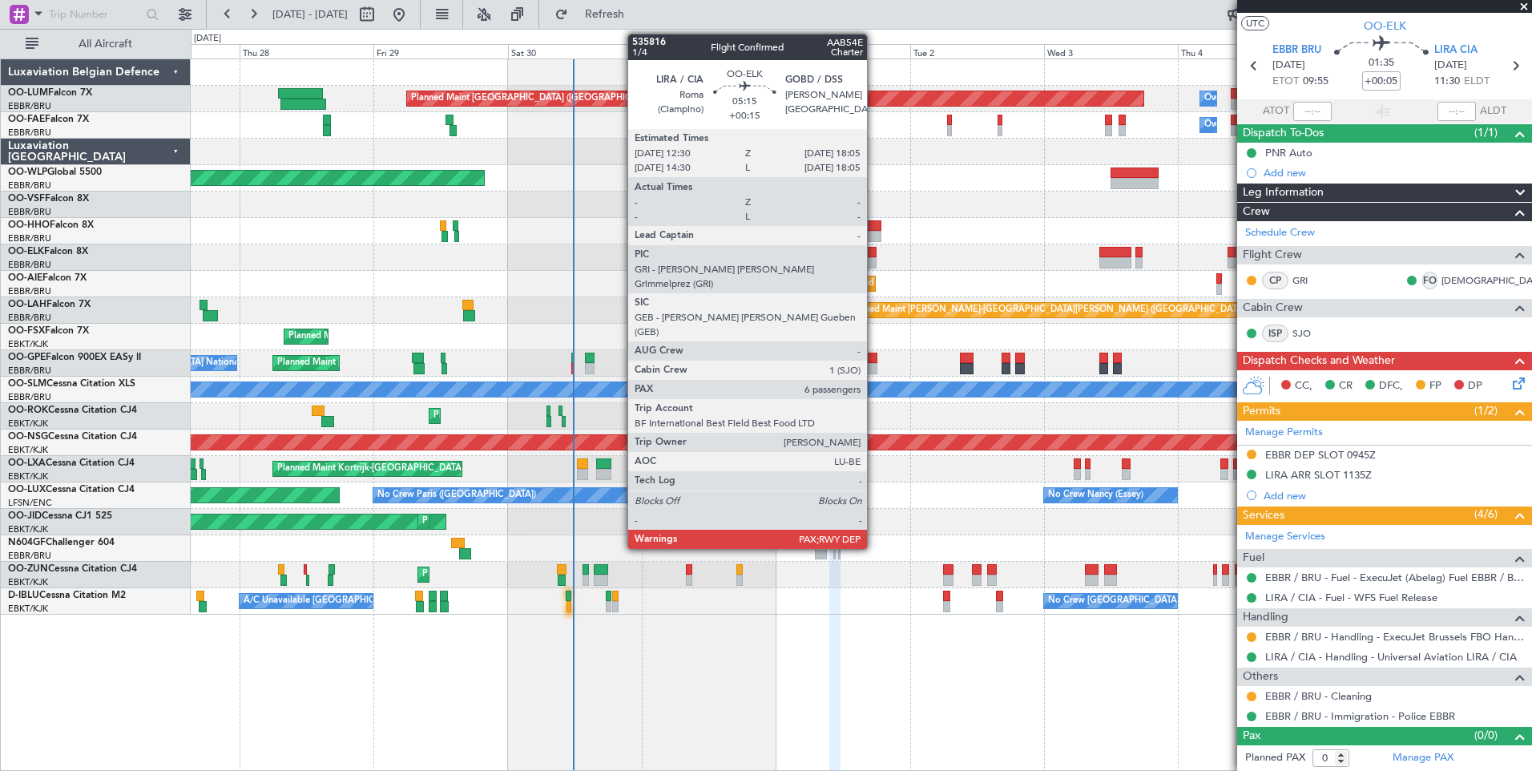
click at [874, 255] on div at bounding box center [860, 252] width 31 height 11
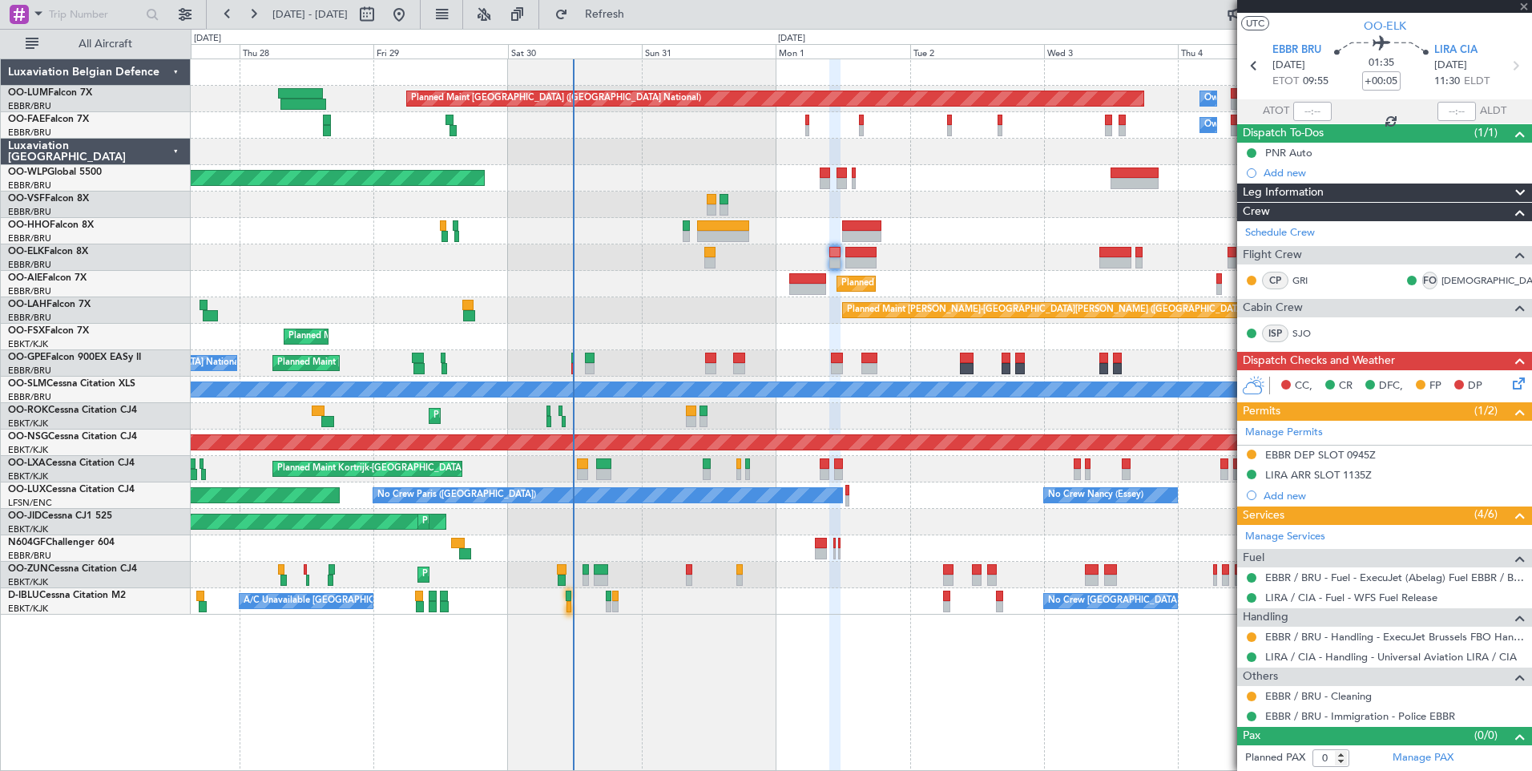
type input "+00:15"
type input "6"
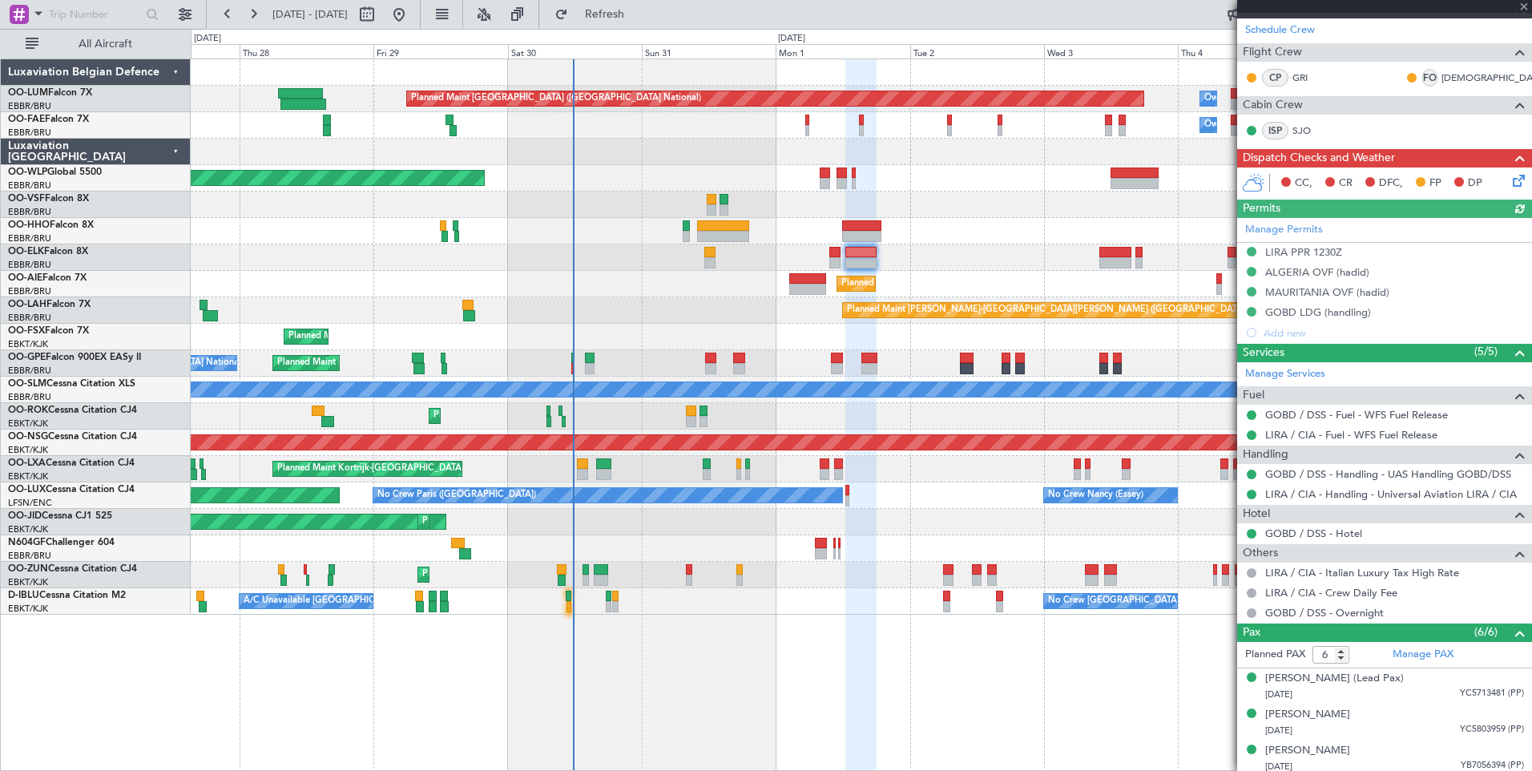
scroll to position [240, 0]
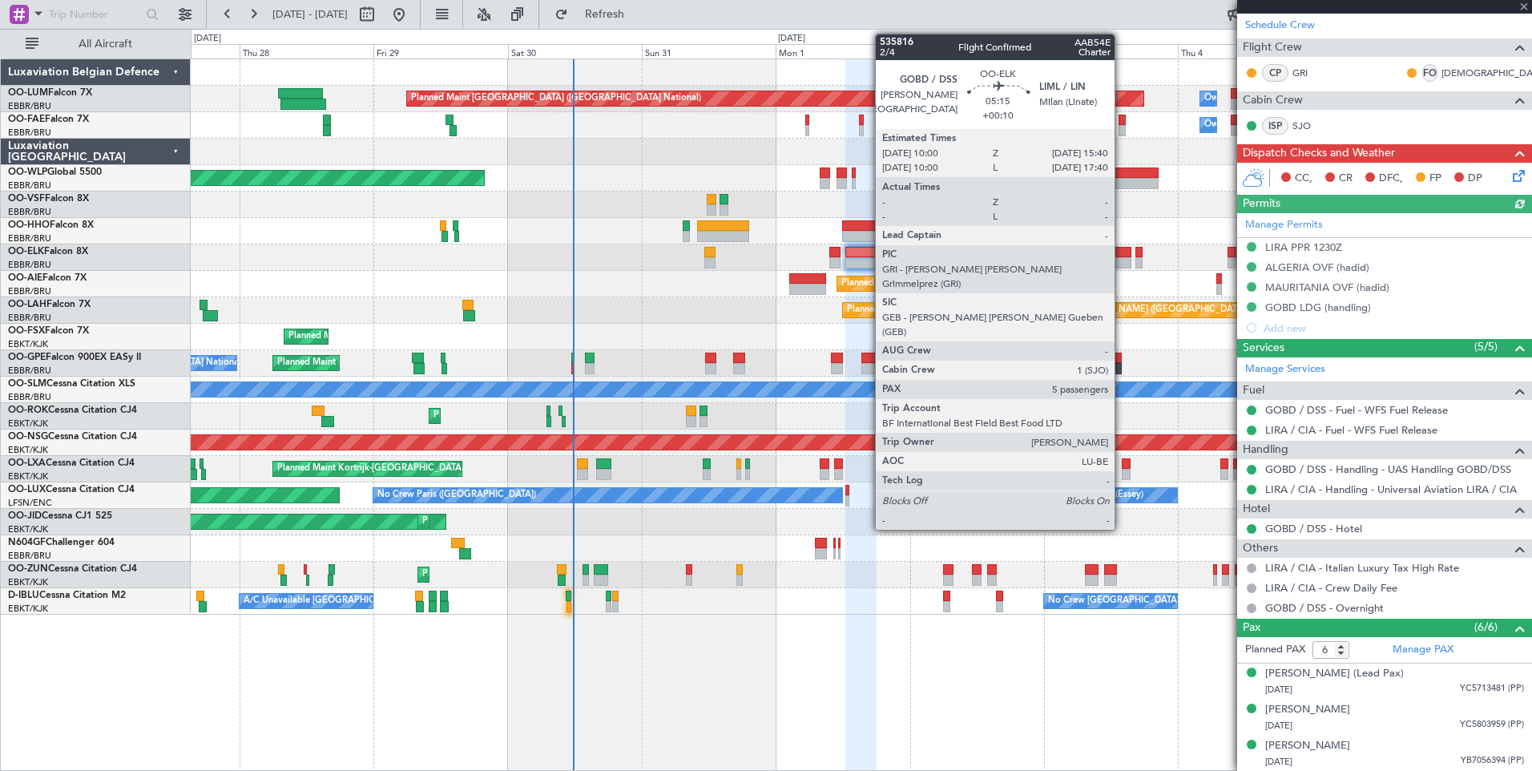
click at [1124, 254] on div at bounding box center [1115, 252] width 32 height 11
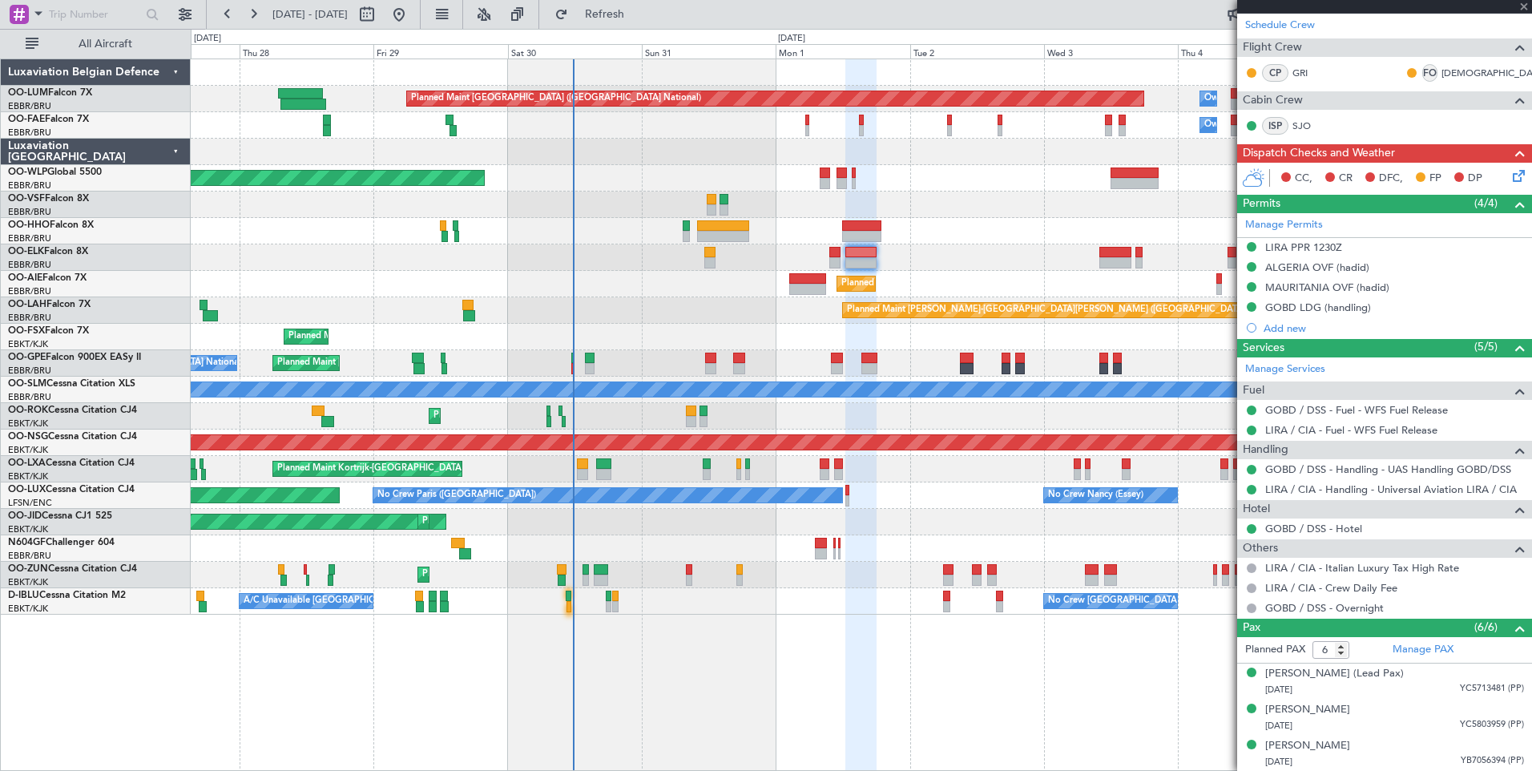
type input "+00:10"
type input "5"
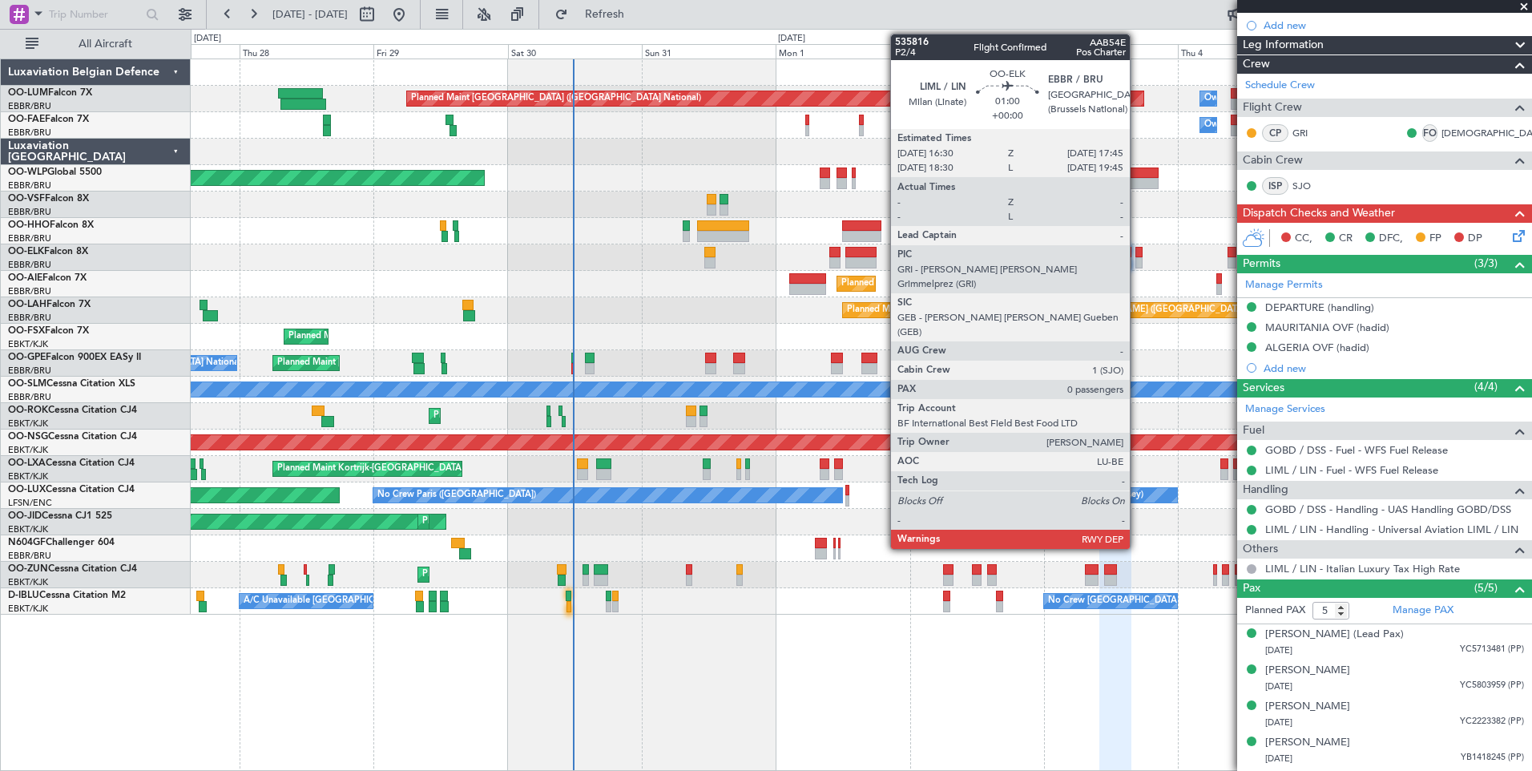
click at [1137, 252] on div at bounding box center [1139, 252] width 7 height 11
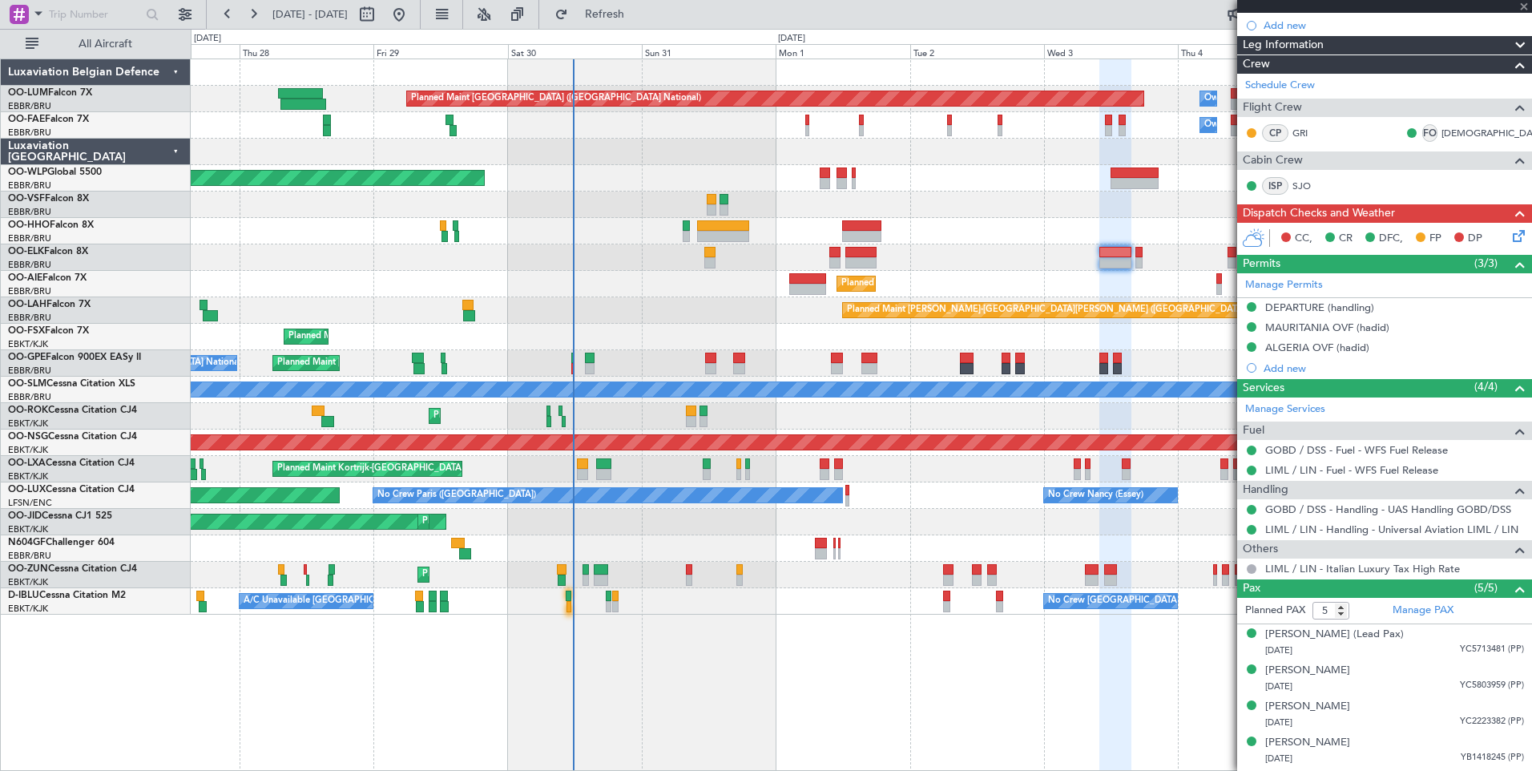
type input "0"
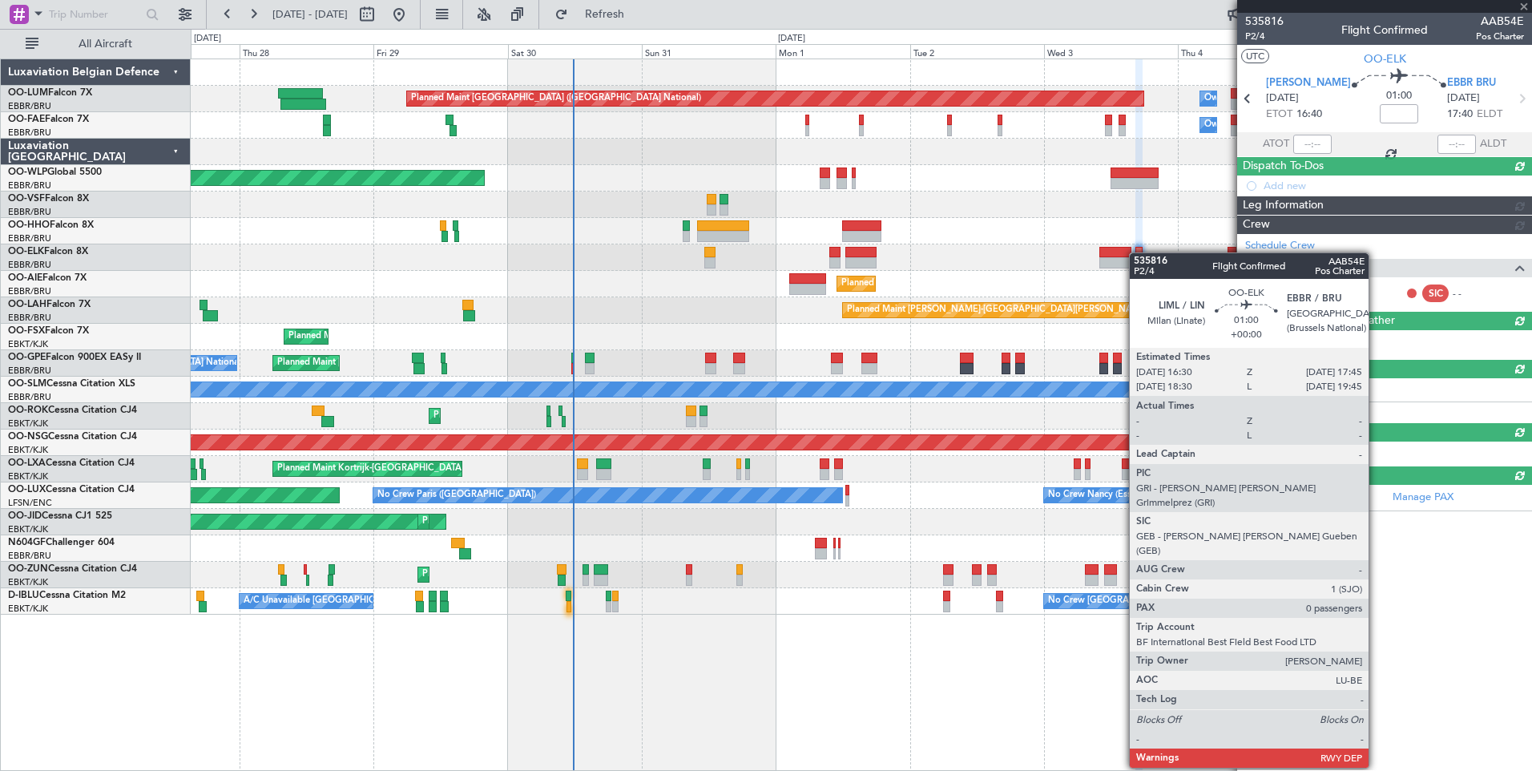
scroll to position [0, 0]
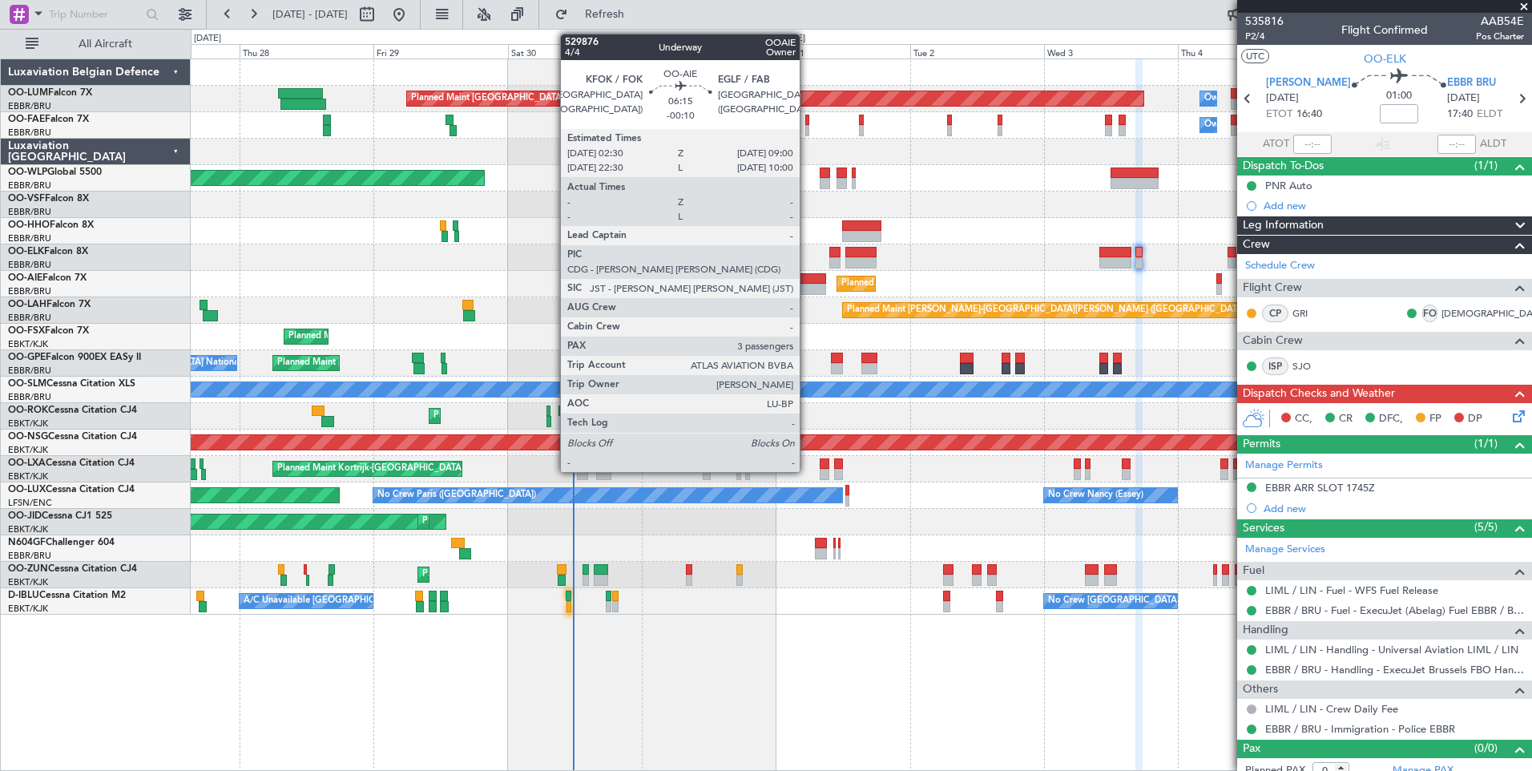
click at [807, 280] on div at bounding box center [807, 278] width 37 height 11
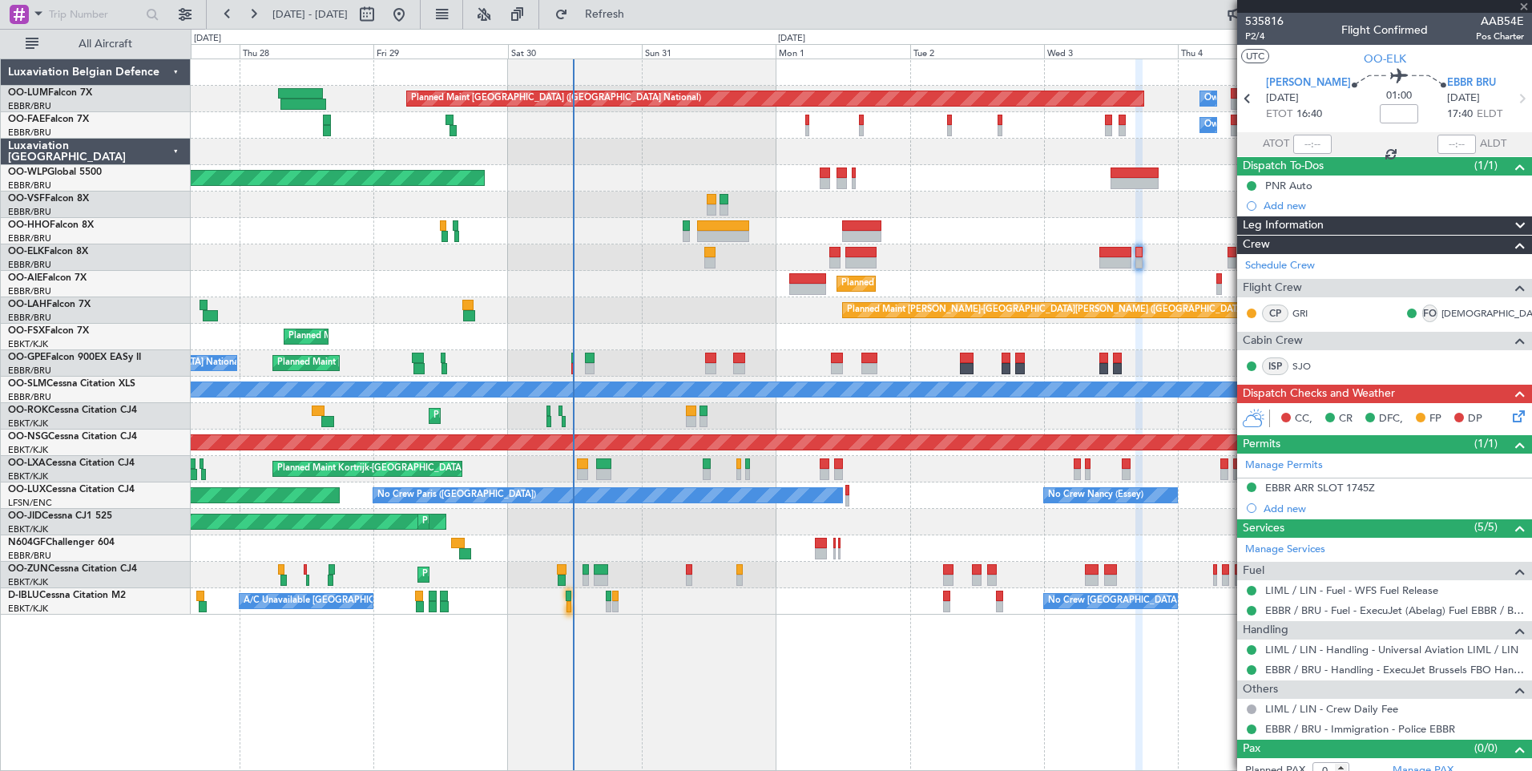
type input "-00:10"
type input "3"
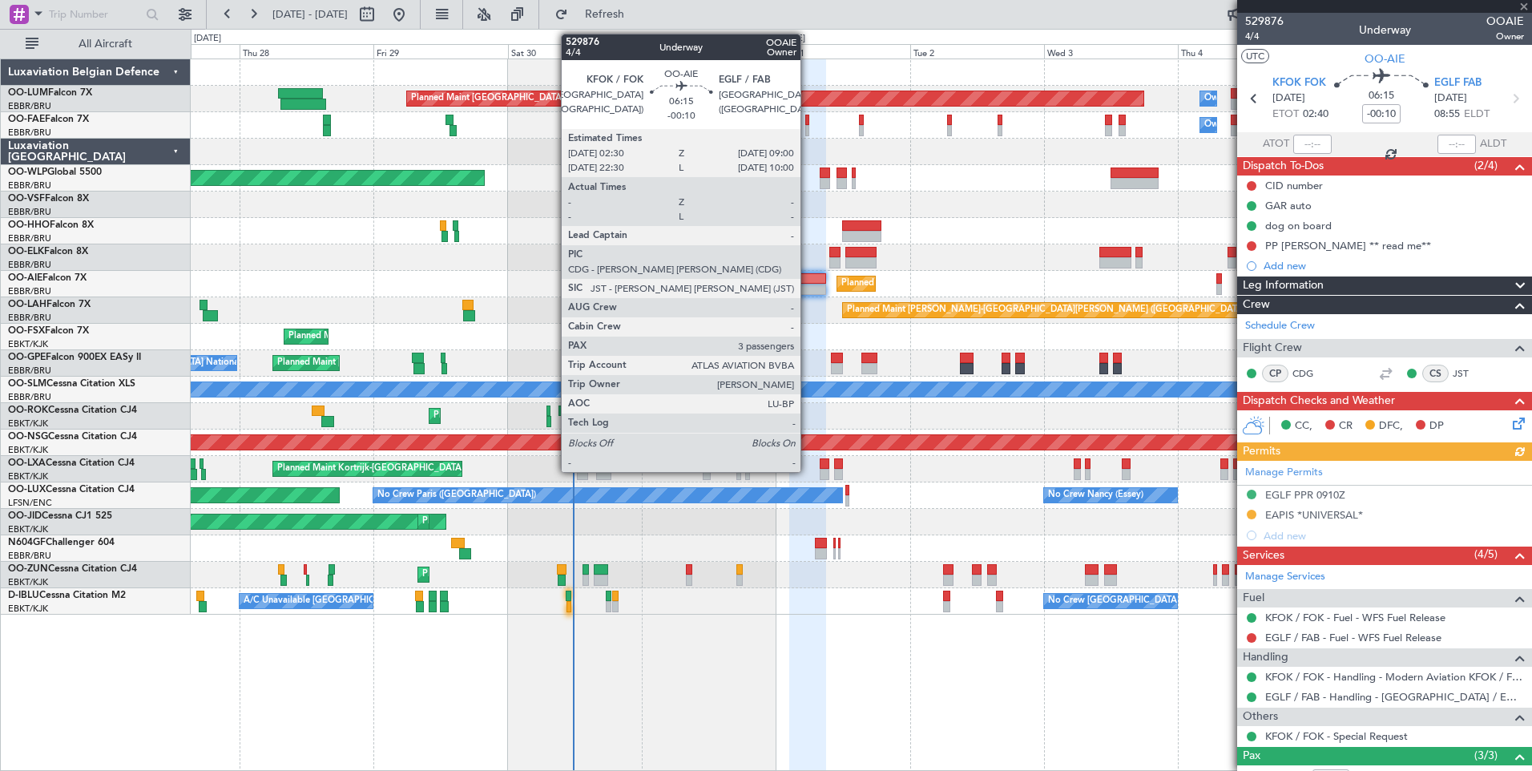
click at [808, 280] on div at bounding box center [807, 278] width 37 height 11
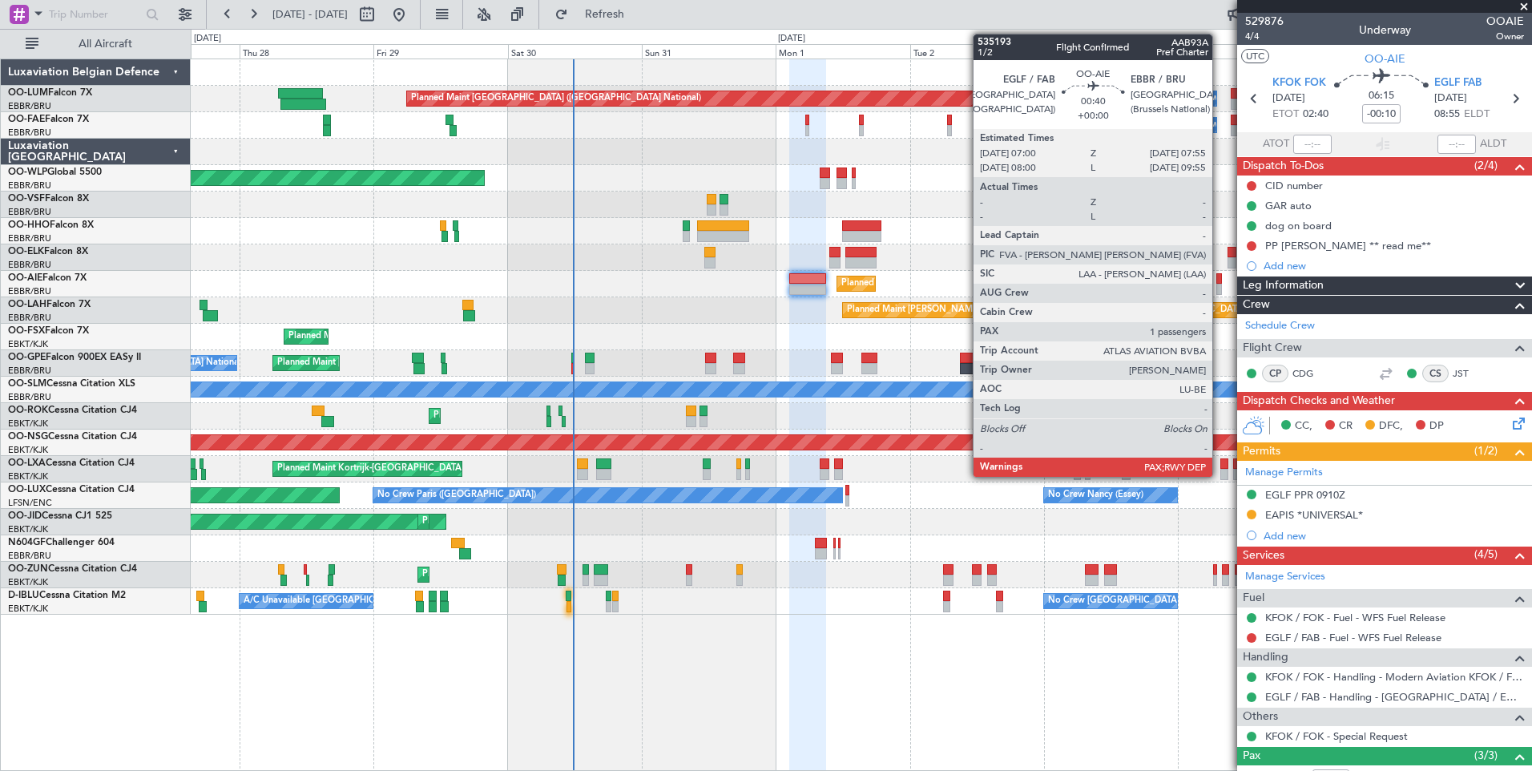
click at [1220, 276] on div at bounding box center [1219, 278] width 6 height 11
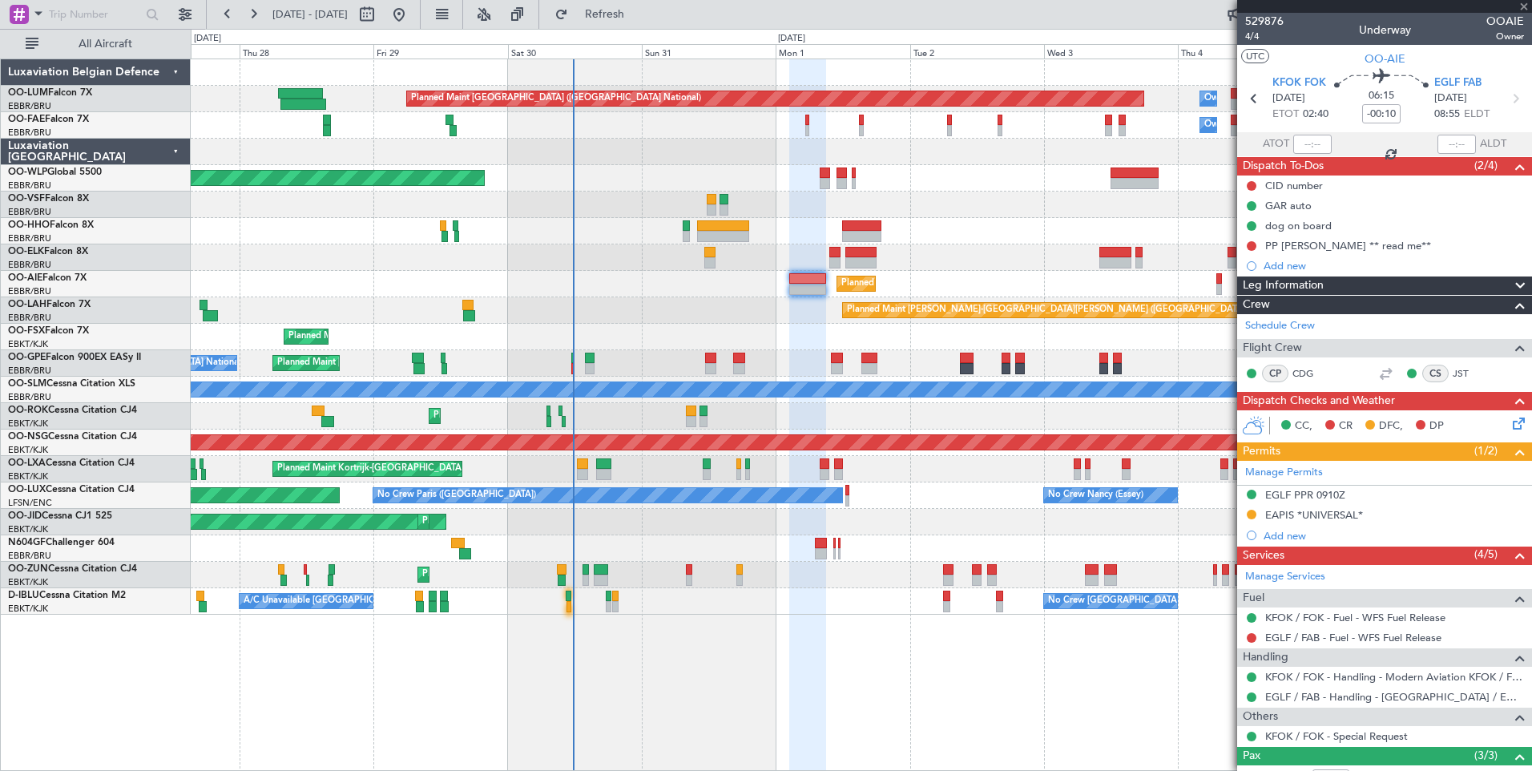
type input "1"
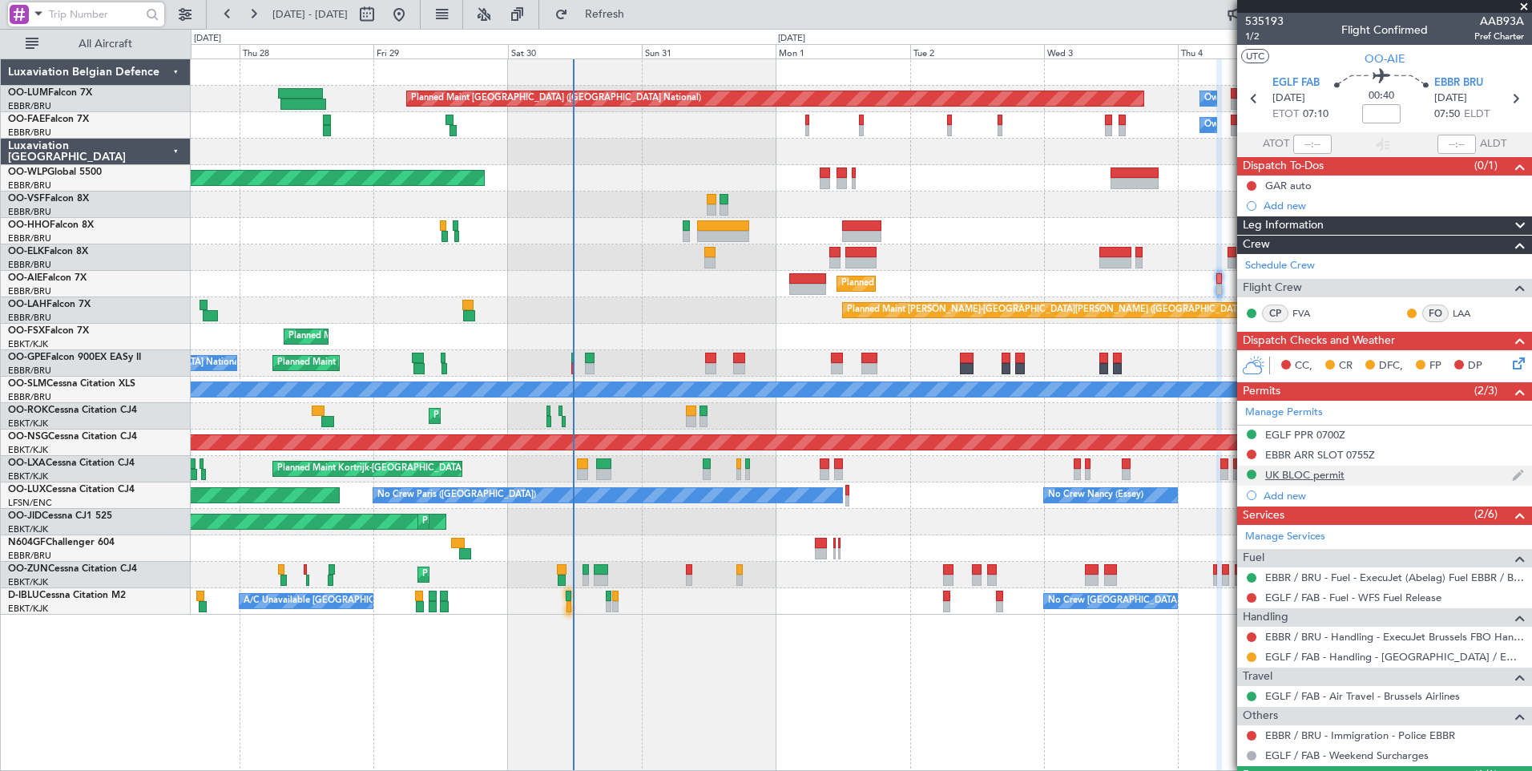
click at [1334, 477] on div "UK BLOC permit" at bounding box center [1304, 475] width 79 height 14
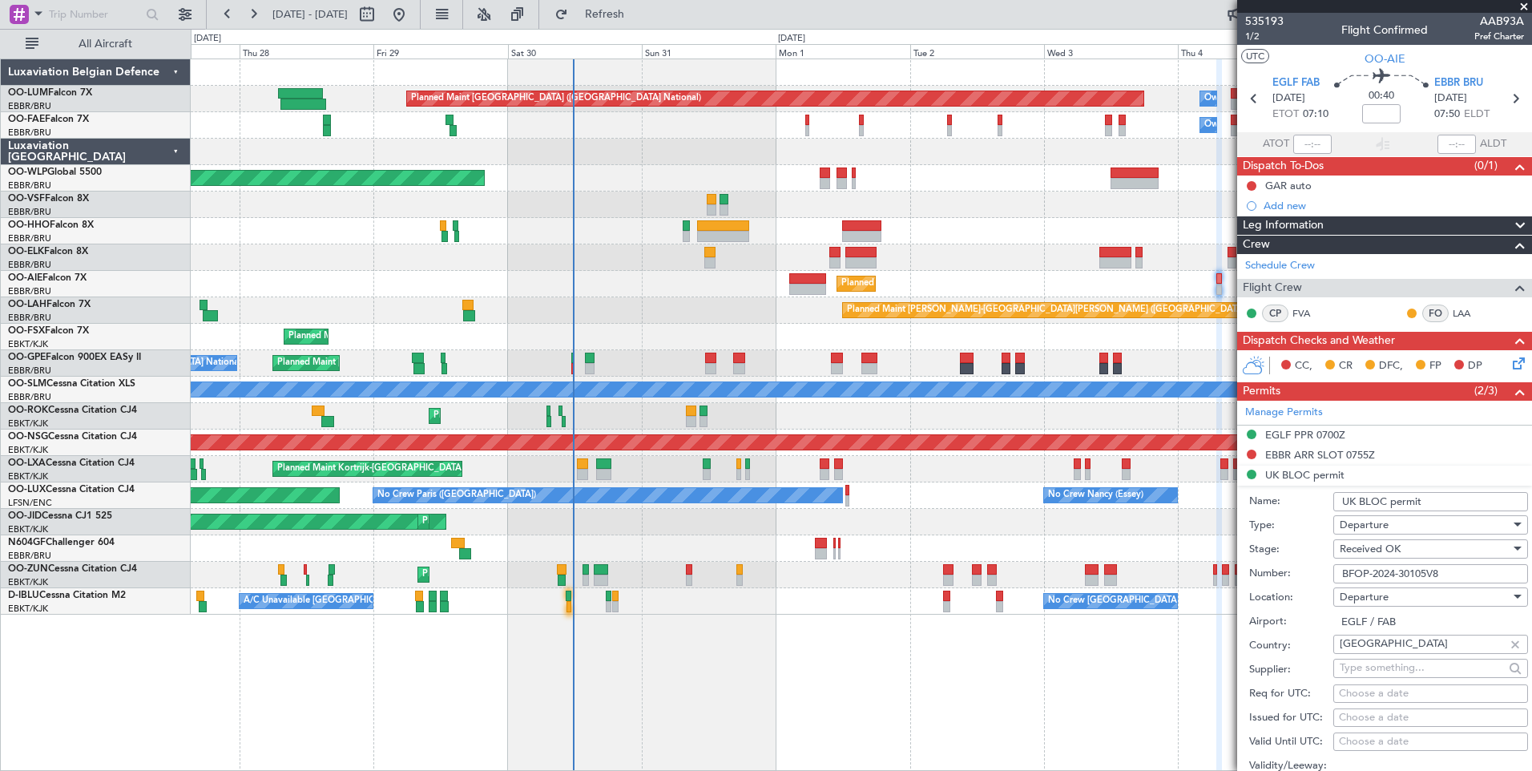
click at [1388, 502] on input "UK BLOC permit" at bounding box center [1430, 501] width 195 height 19
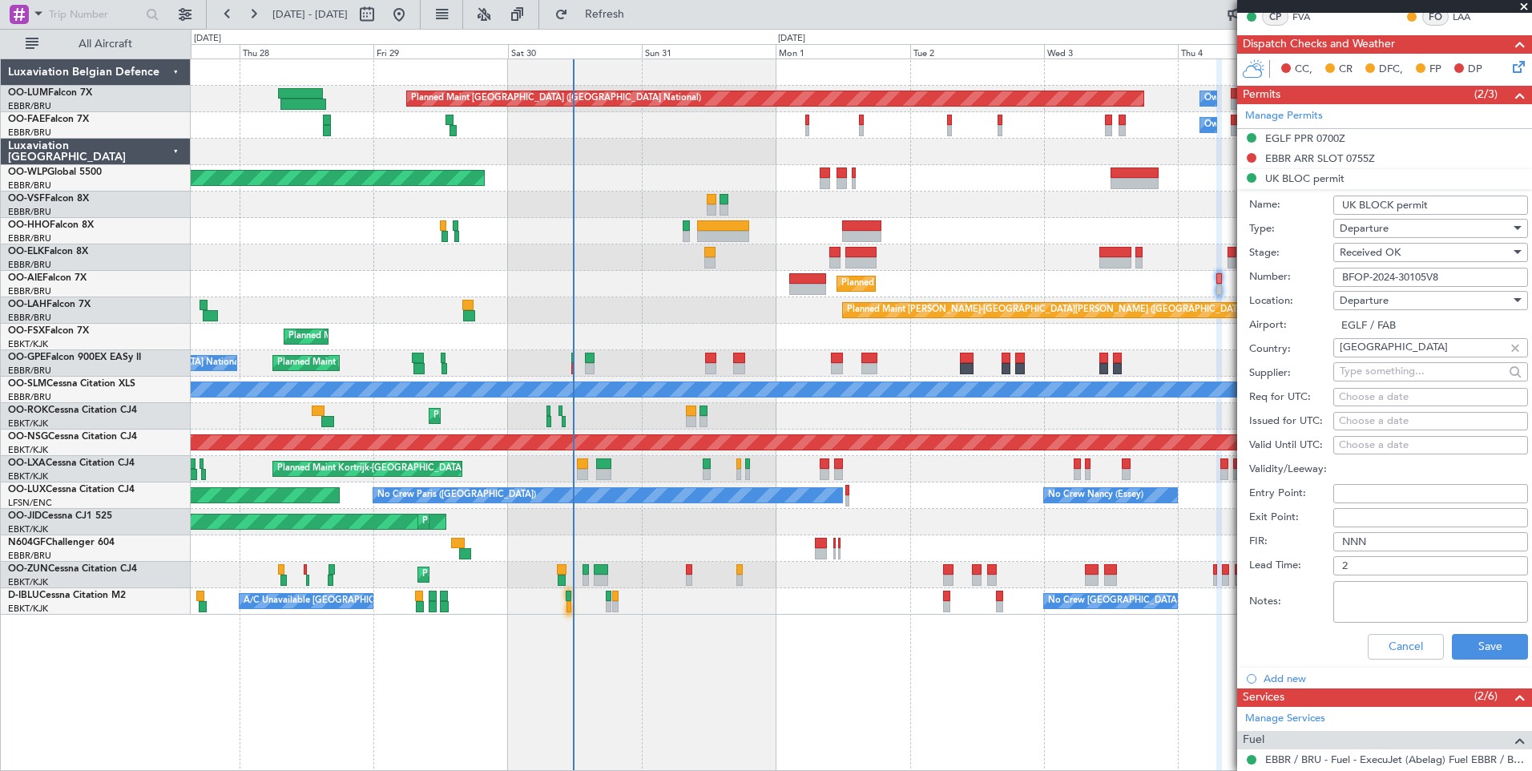
scroll to position [401, 0]
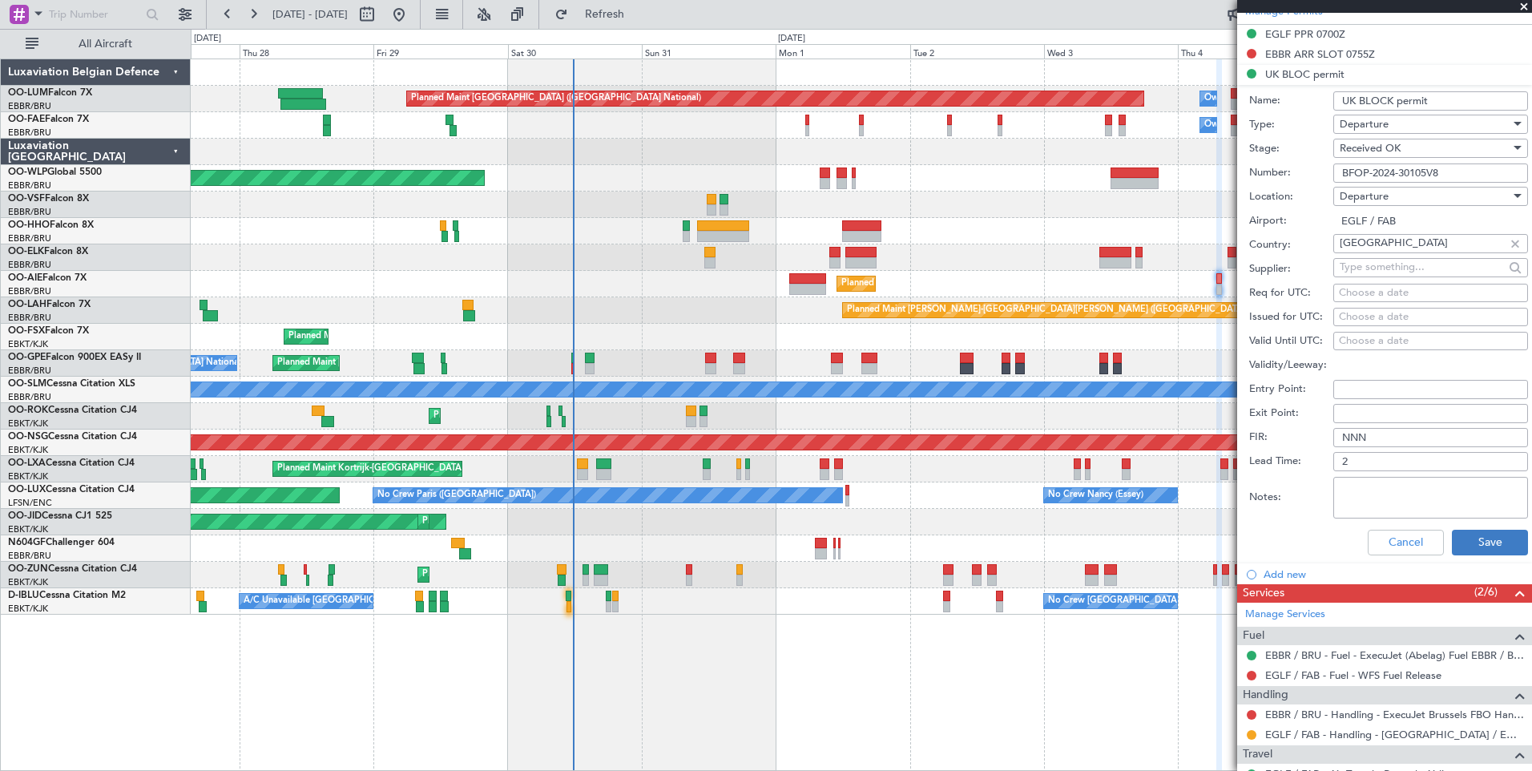
type input "UK BLOCK permit"
click at [1495, 537] on button "Save" at bounding box center [1490, 543] width 76 height 26
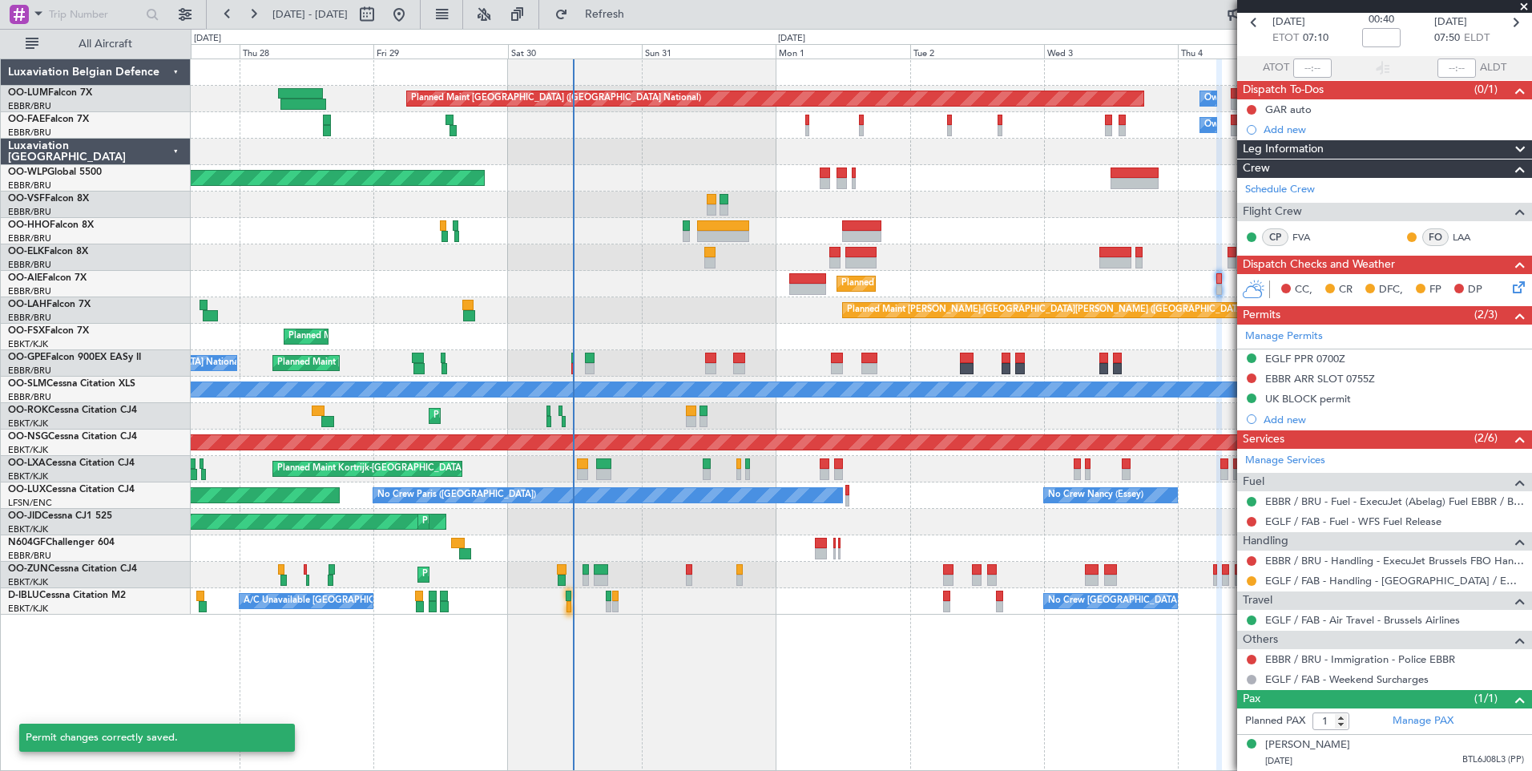
scroll to position [75, 0]
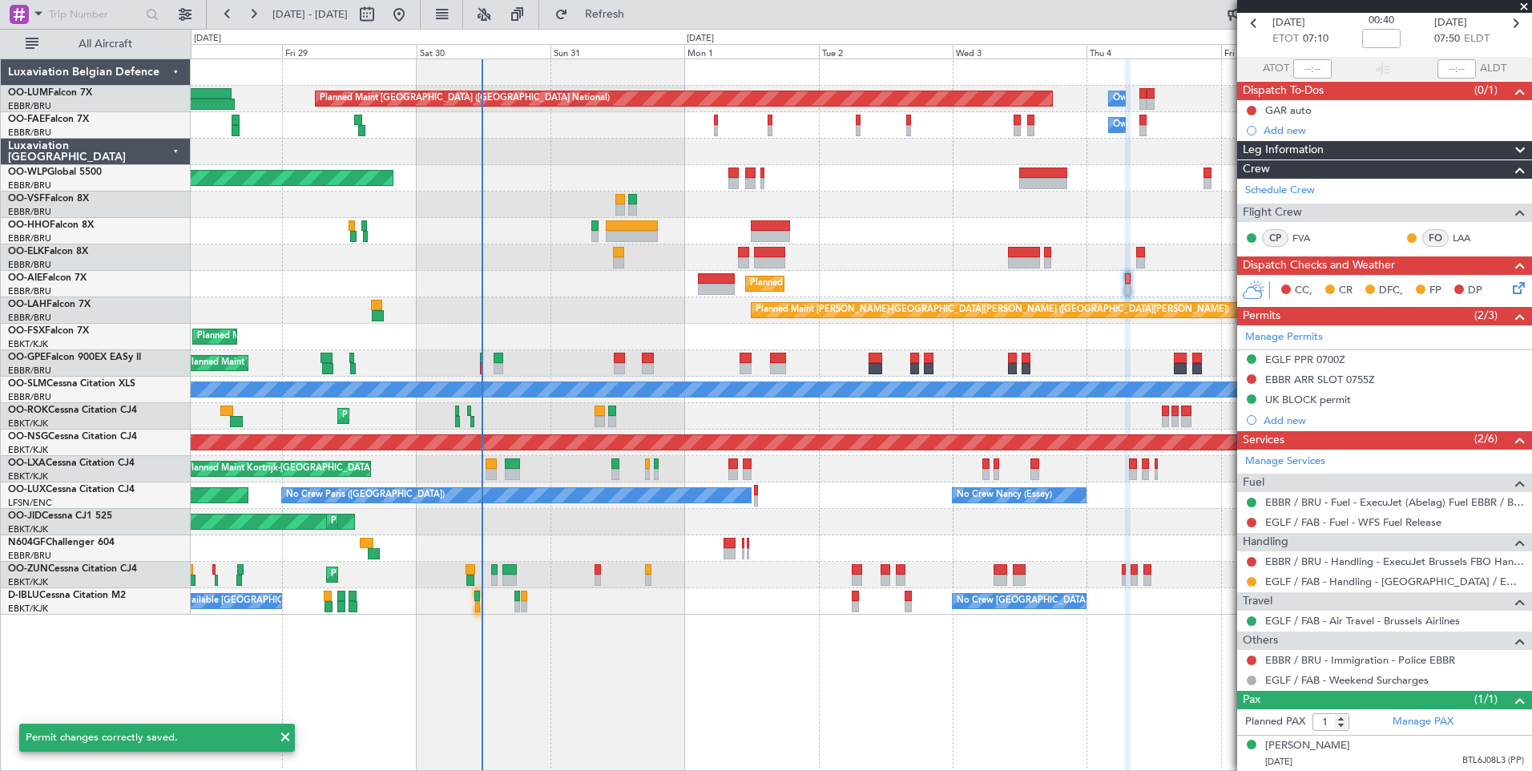
click at [999, 740] on div "Planned Maint [GEOGRAPHIC_DATA] ([GEOGRAPHIC_DATA] National) Owner [GEOGRAPHIC_…" at bounding box center [861, 414] width 1341 height 712
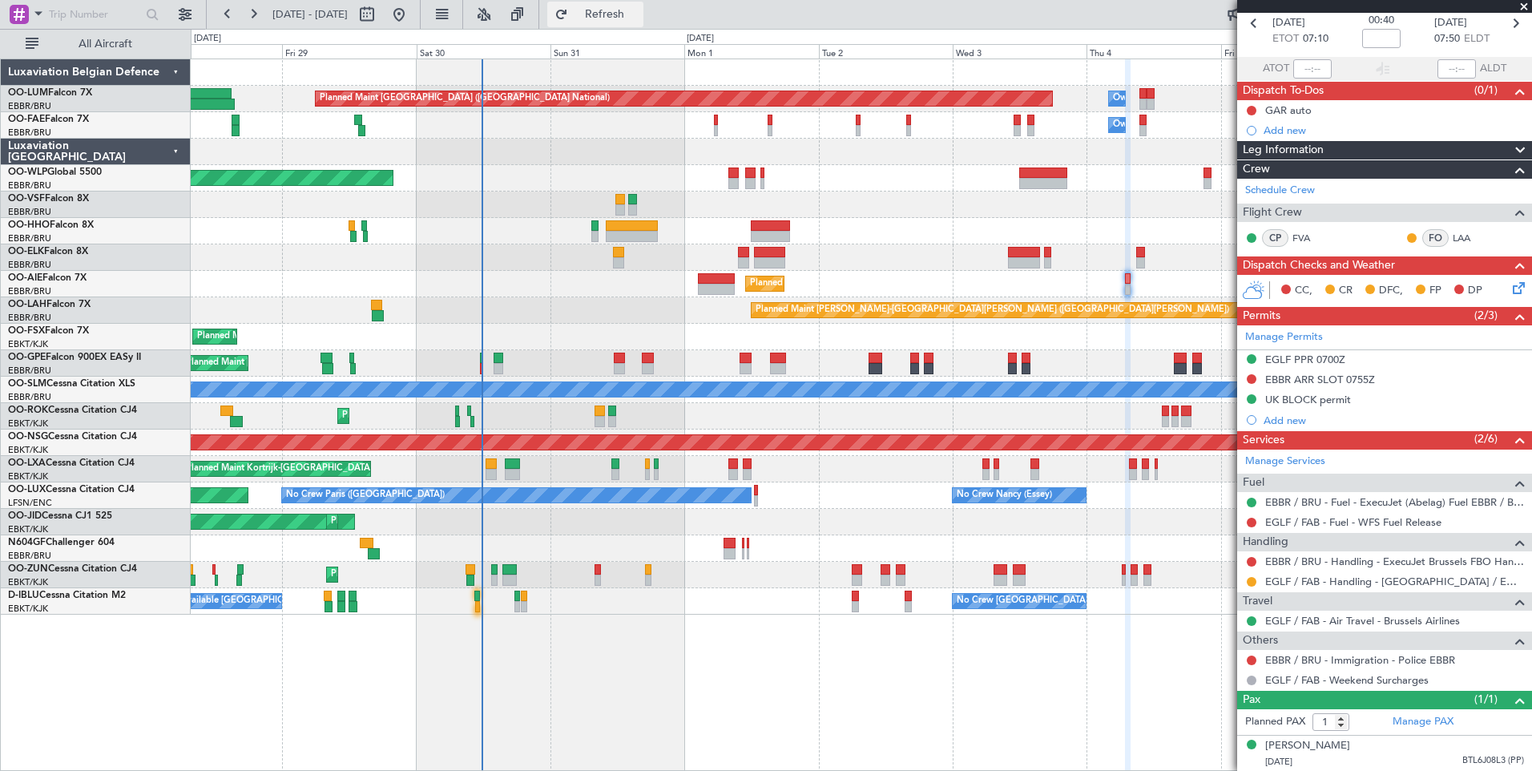
click at [639, 17] on span "Refresh" at bounding box center [604, 14] width 67 height 11
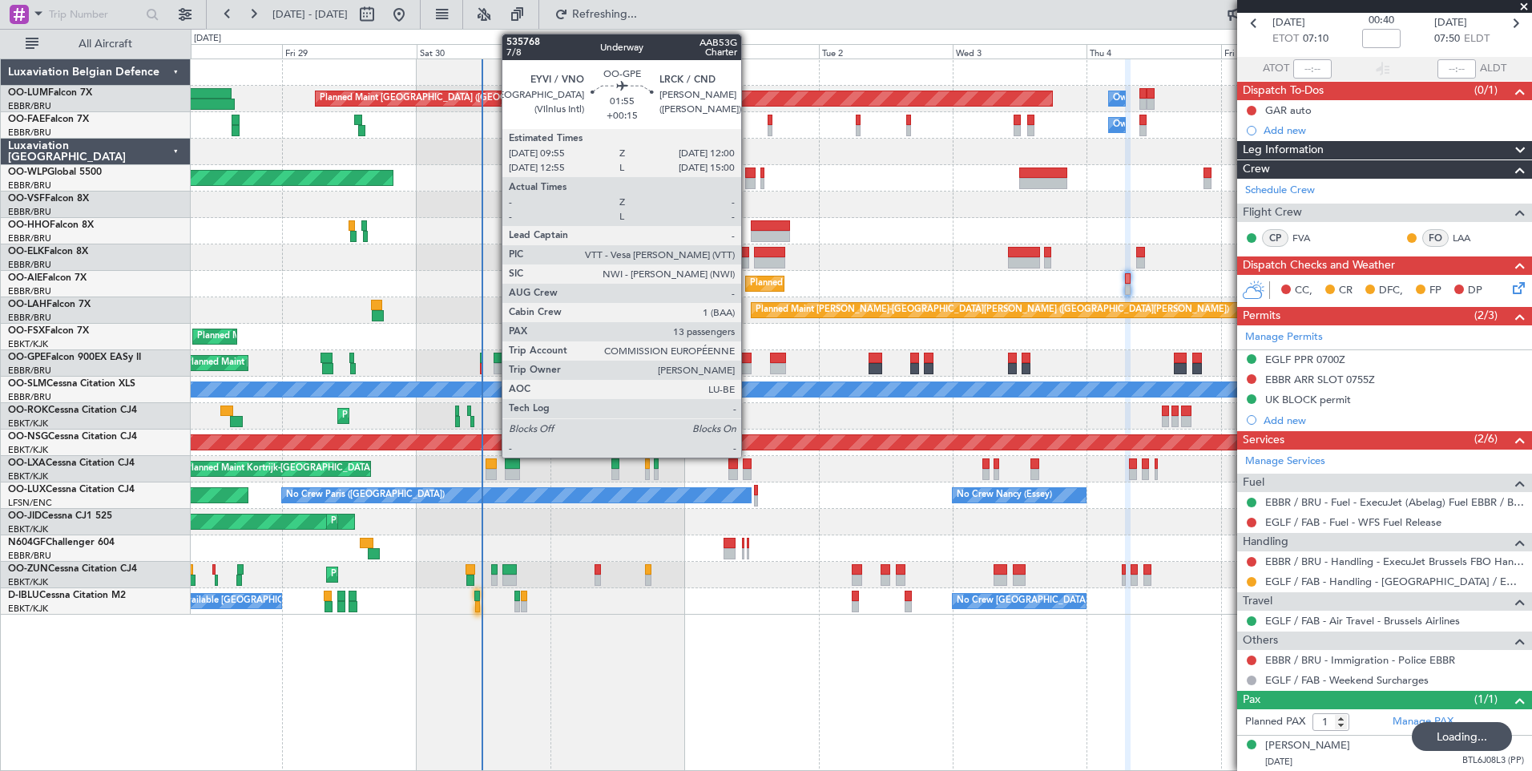
click at [748, 367] on div at bounding box center [746, 368] width 12 height 11
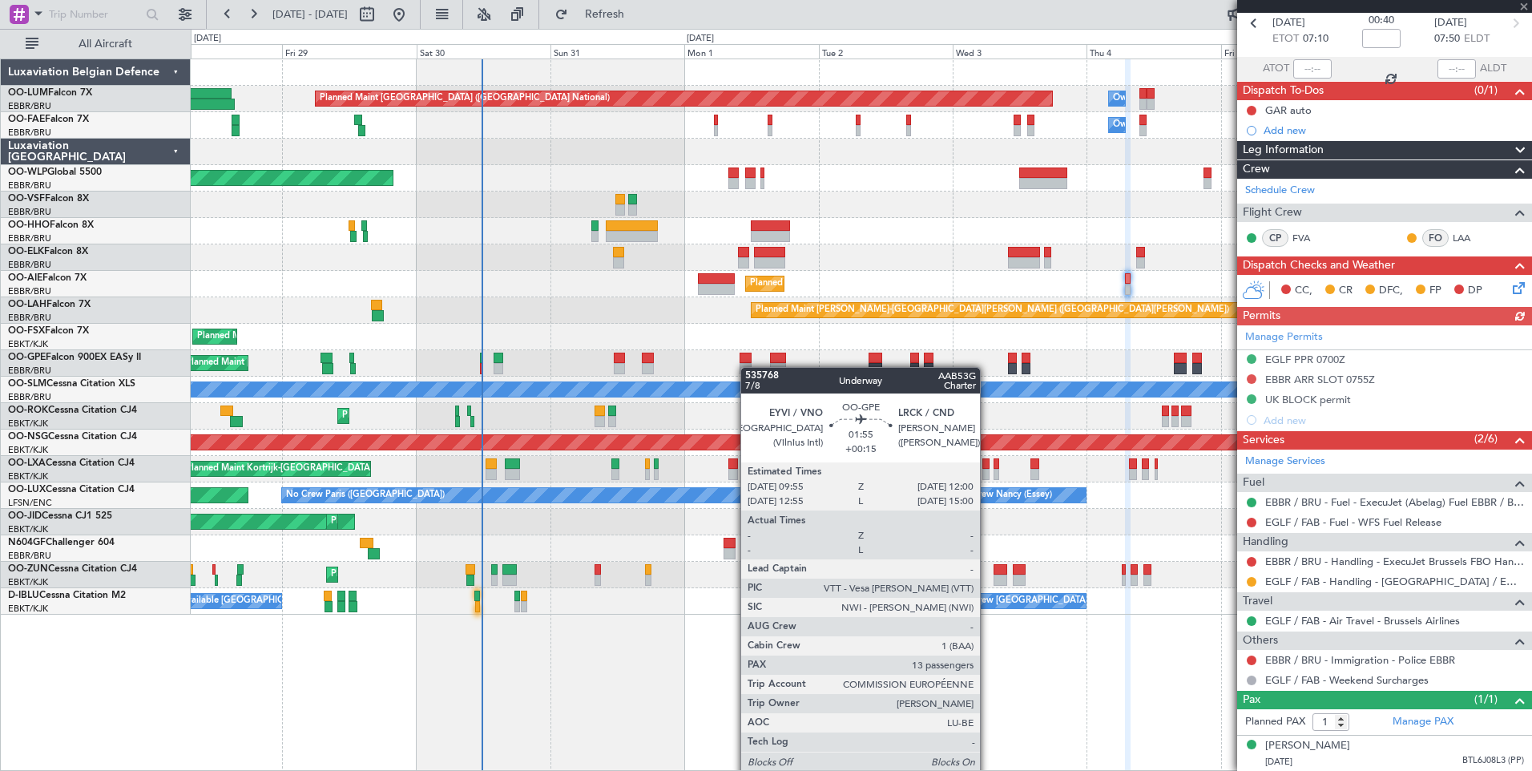
type input "+00:15"
type input "13"
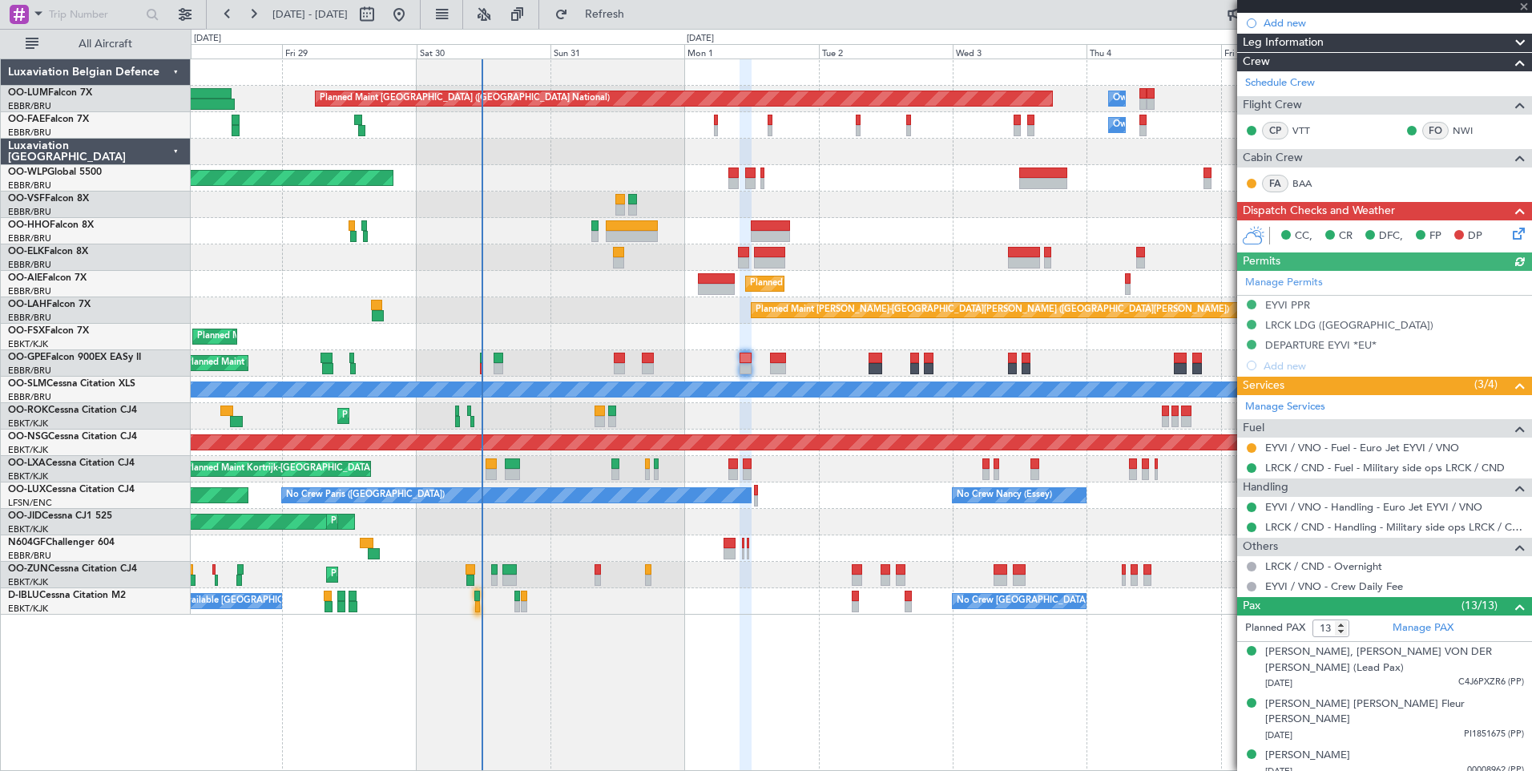
scroll to position [321, 0]
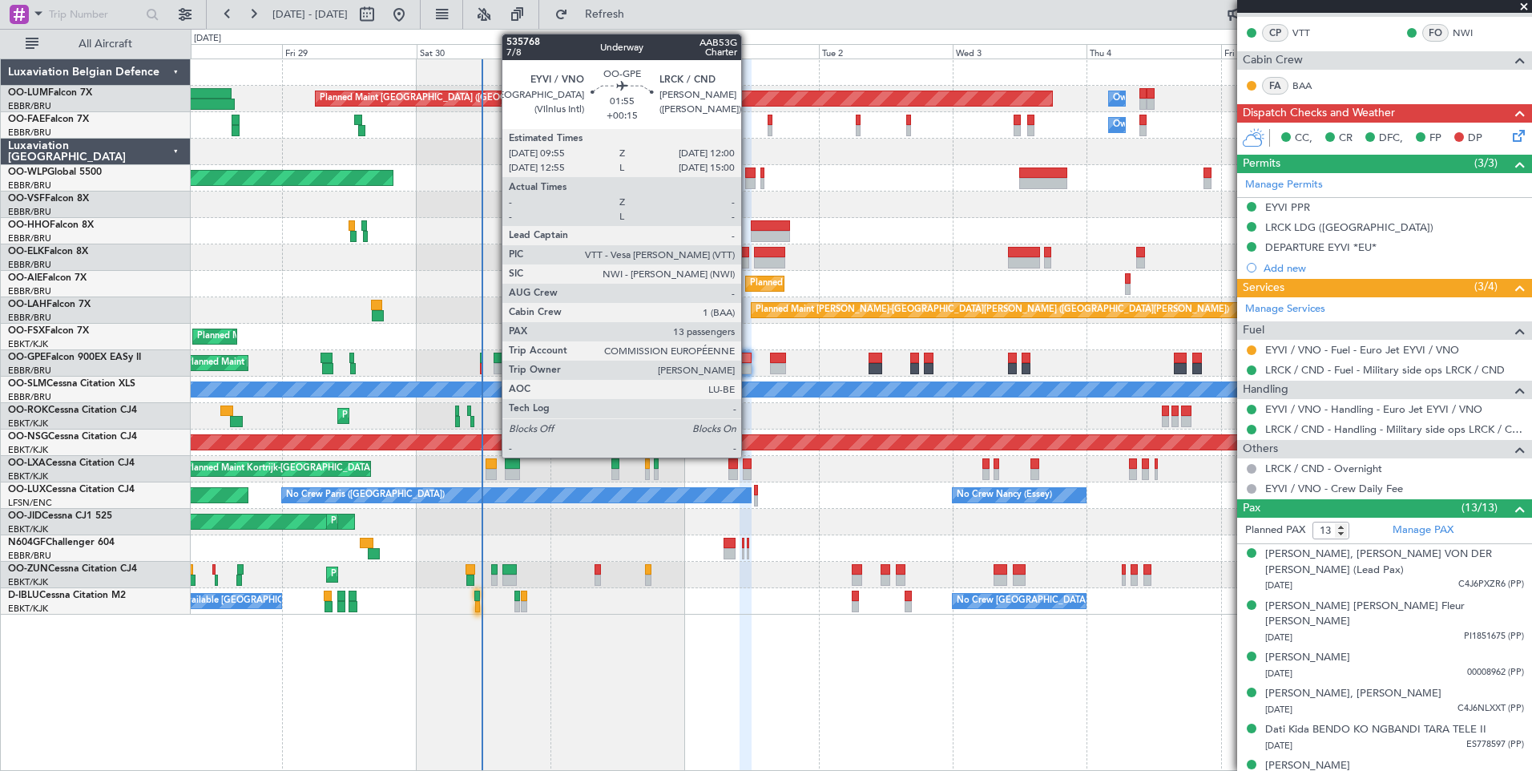
click at [748, 364] on div at bounding box center [746, 368] width 12 height 11
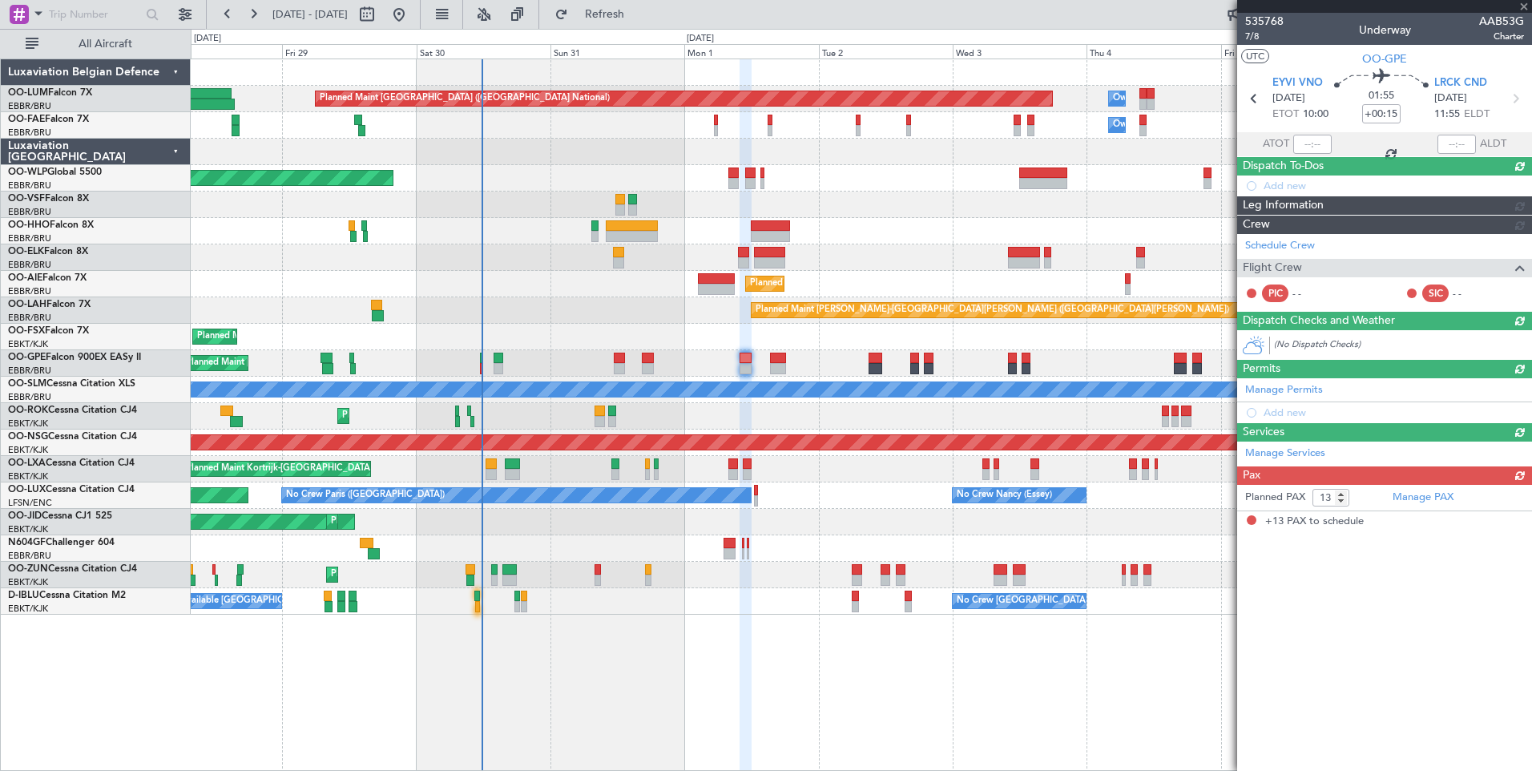
scroll to position [0, 0]
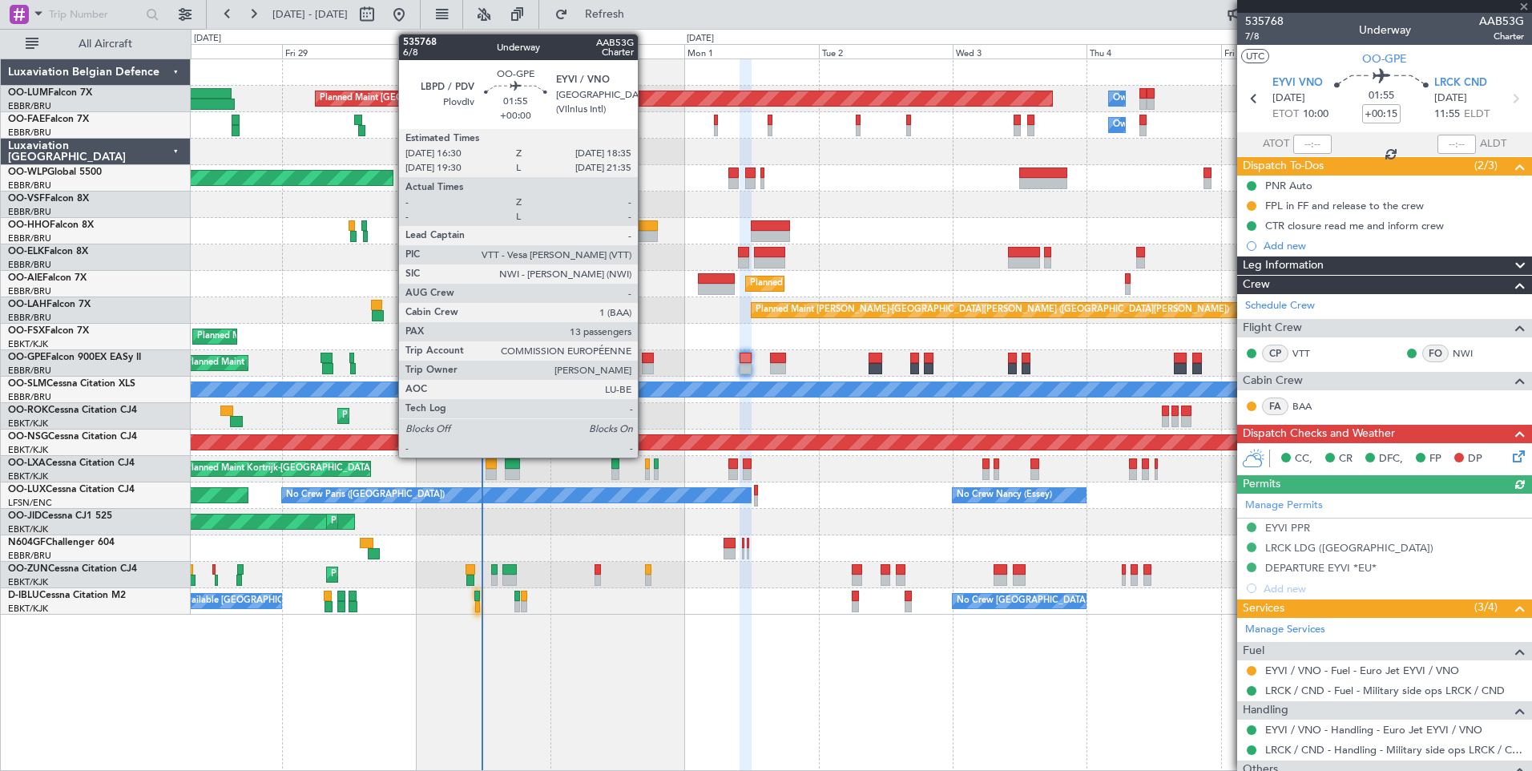
click at [645, 357] on div at bounding box center [648, 358] width 12 height 11
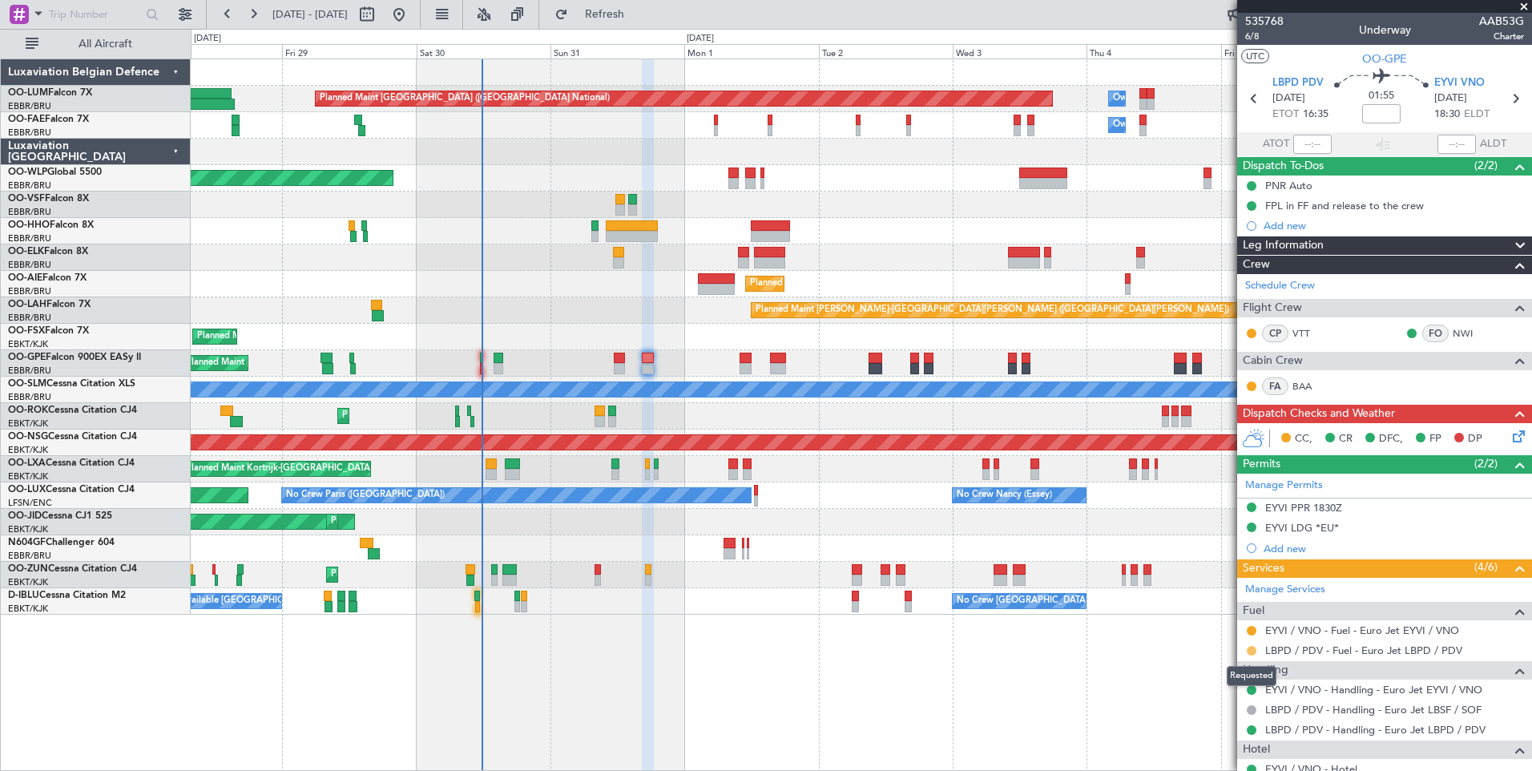
click at [1252, 652] on button at bounding box center [1252, 651] width 10 height 10
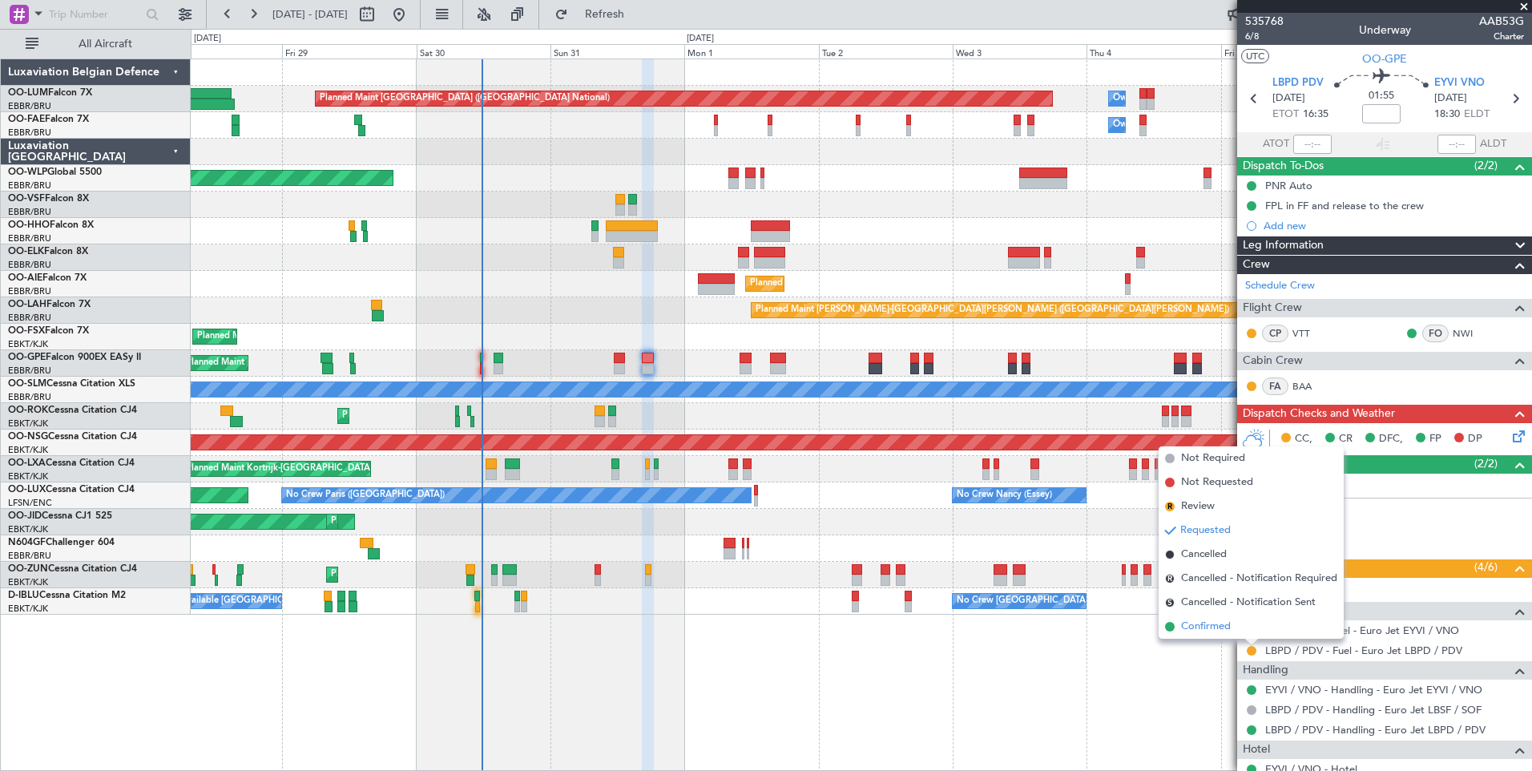
click at [1208, 631] on span "Confirmed" at bounding box center [1206, 627] width 50 height 16
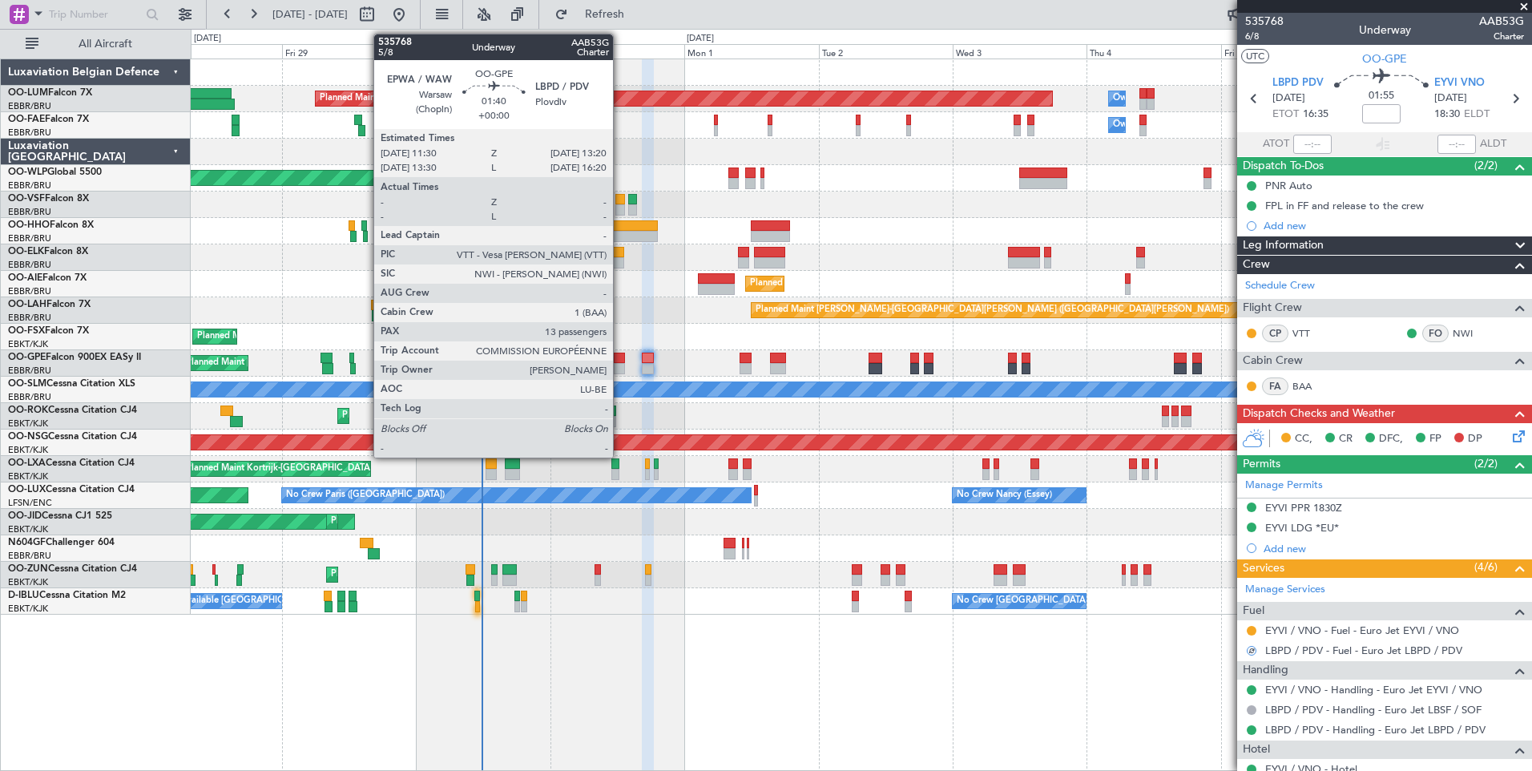
click at [620, 361] on div at bounding box center [619, 358] width 10 height 11
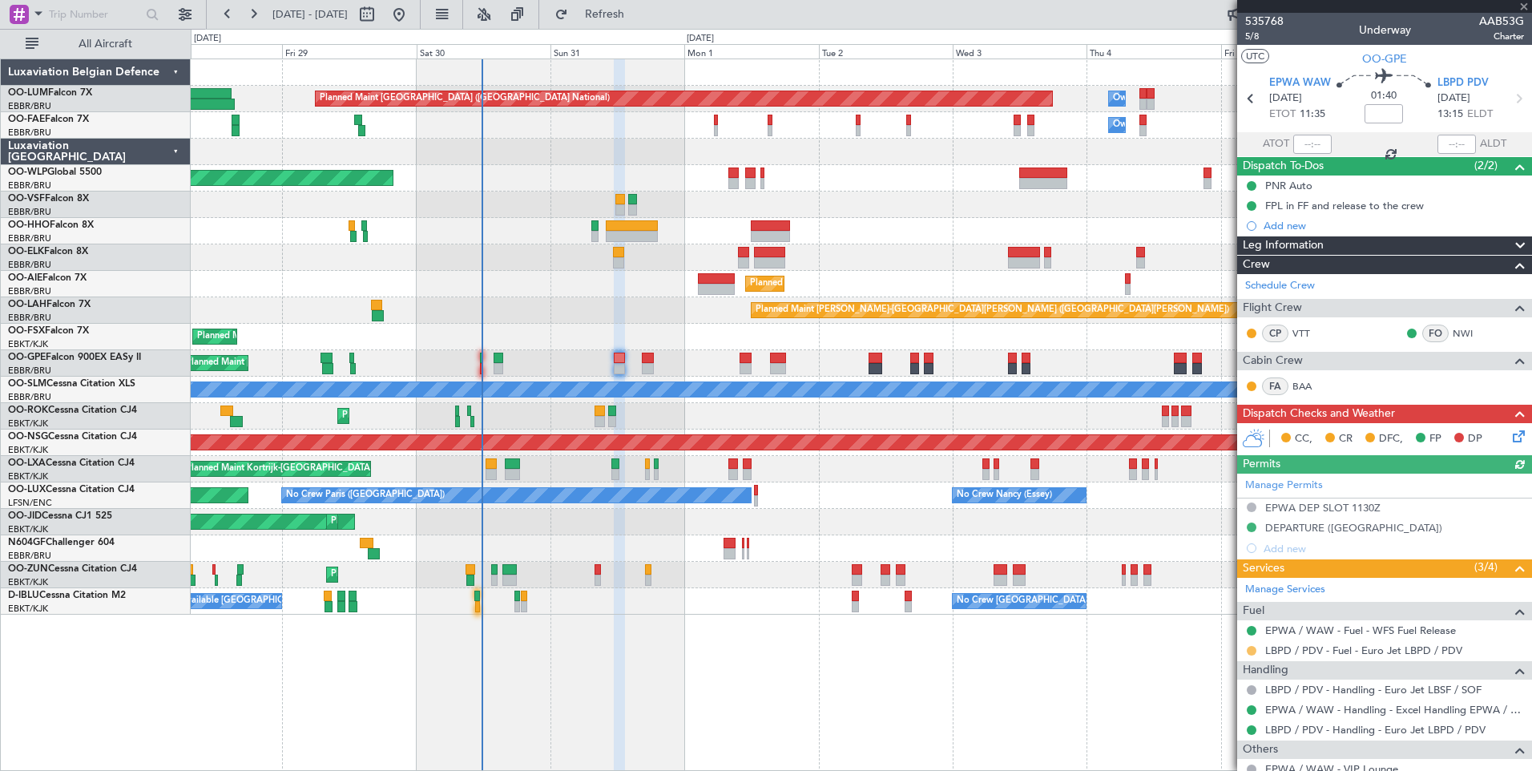
click at [1253, 653] on button at bounding box center [1252, 651] width 10 height 10
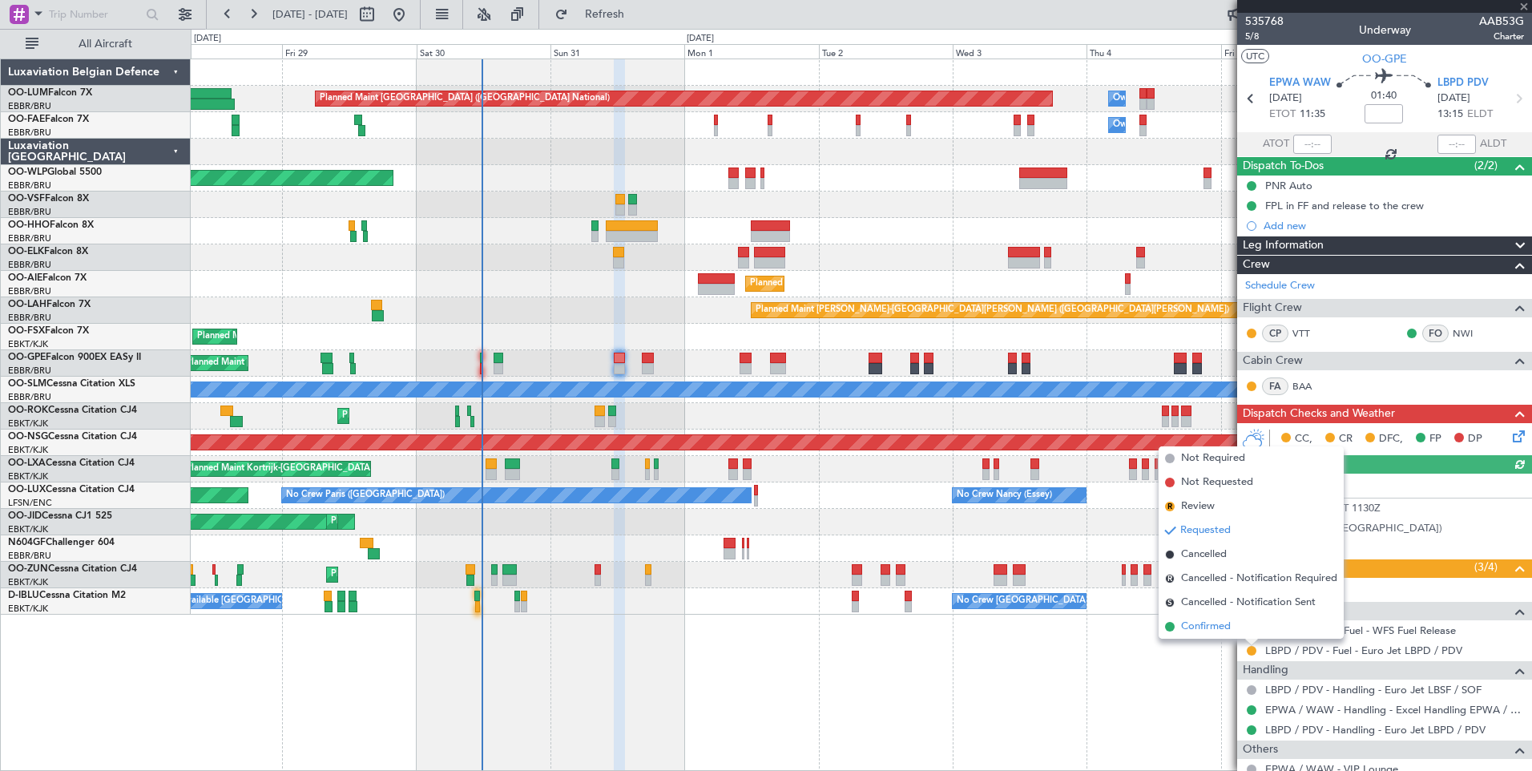
click at [1214, 625] on span "Confirmed" at bounding box center [1206, 627] width 50 height 16
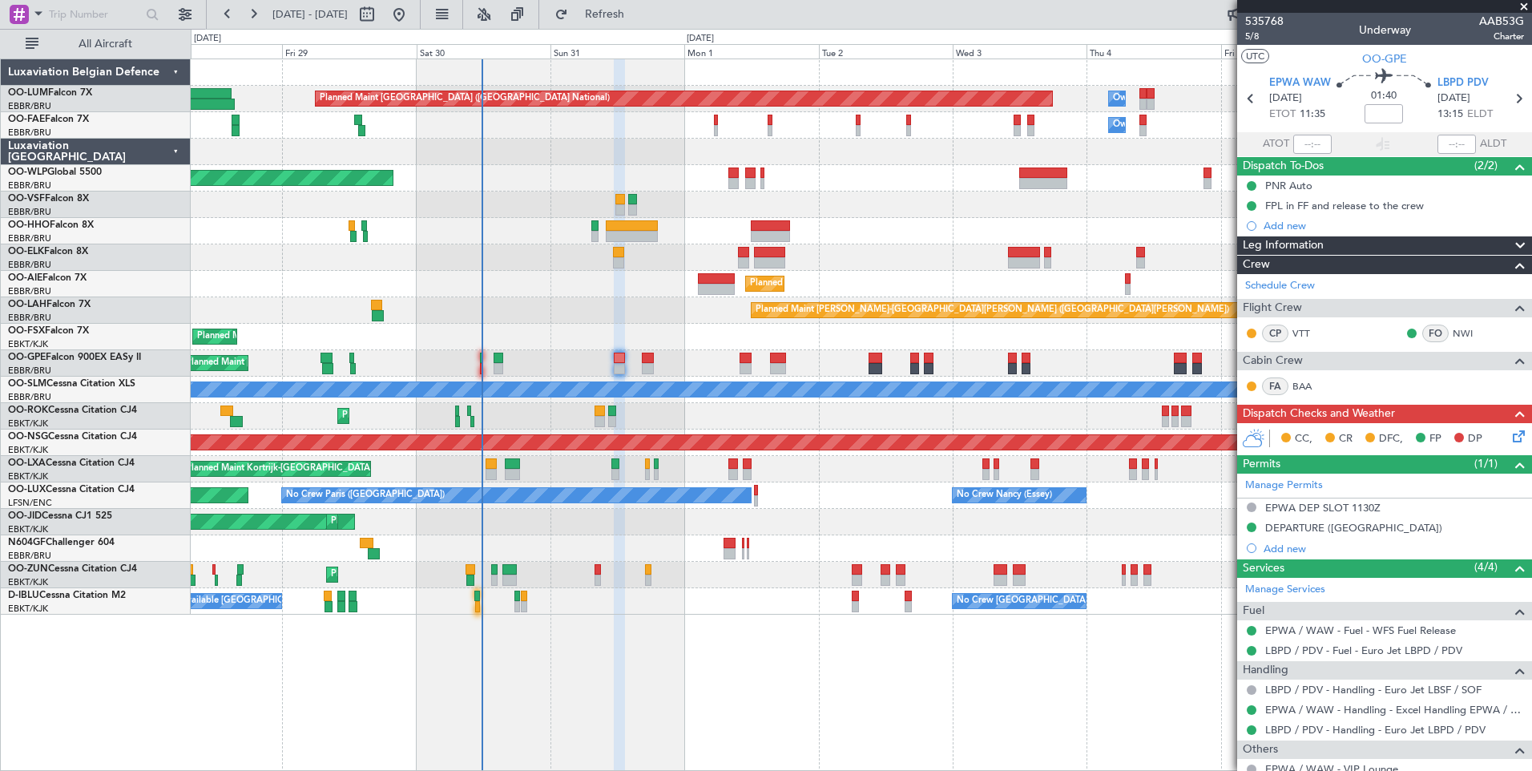
click at [647, 1] on fb-refresh-button "Refresh" at bounding box center [595, 14] width 112 height 29
click at [639, 10] on span "Refresh" at bounding box center [604, 14] width 67 height 11
click at [752, 359] on div "Planned Maint [GEOGRAPHIC_DATA] ([GEOGRAPHIC_DATA] National) No Crew [GEOGRAPHI…" at bounding box center [861, 363] width 1341 height 26
click at [752, 357] on div "Planned Maint [GEOGRAPHIC_DATA] ([GEOGRAPHIC_DATA] National) No Crew [GEOGRAPHI…" at bounding box center [861, 363] width 1341 height 26
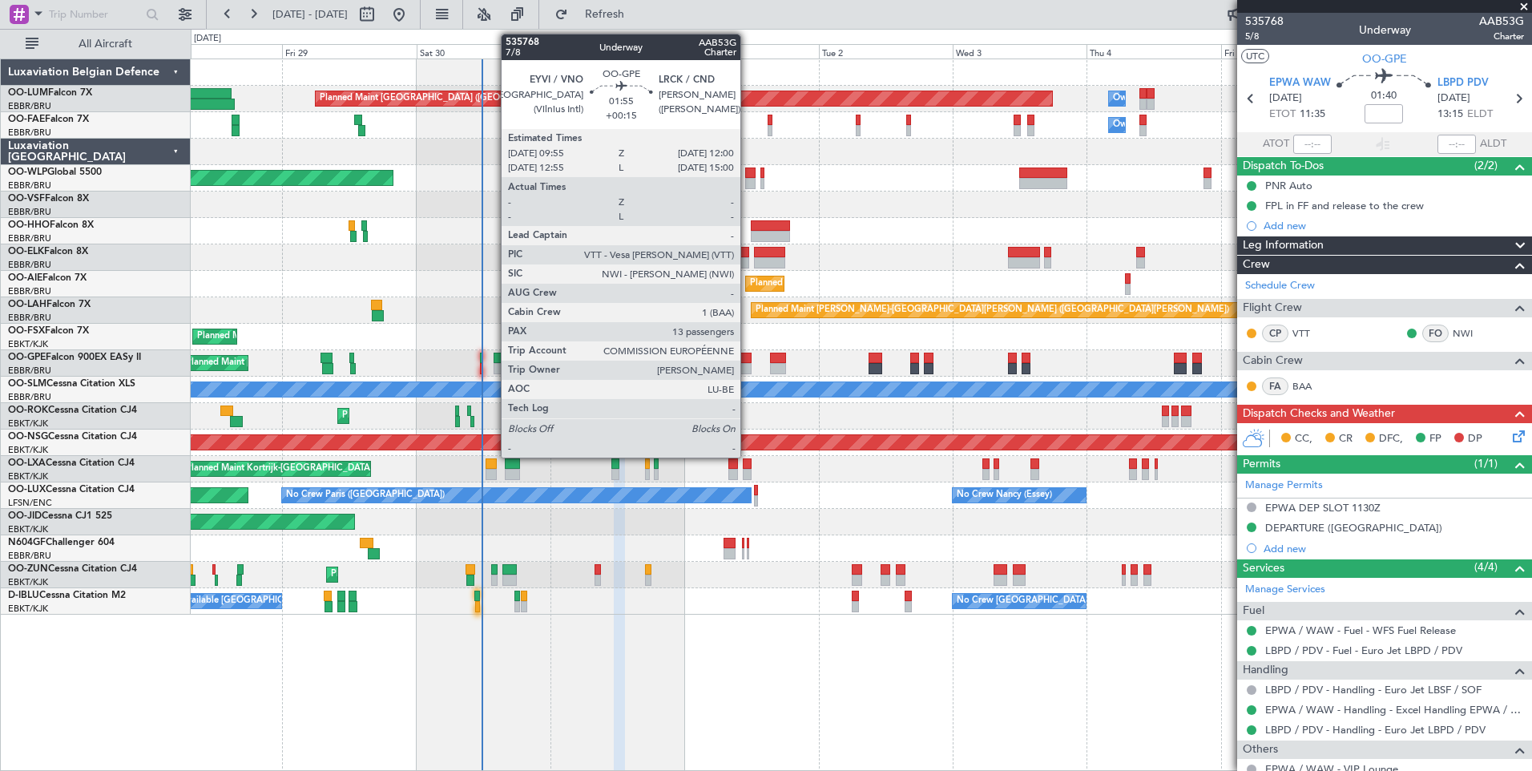
click at [747, 357] on div at bounding box center [746, 358] width 12 height 11
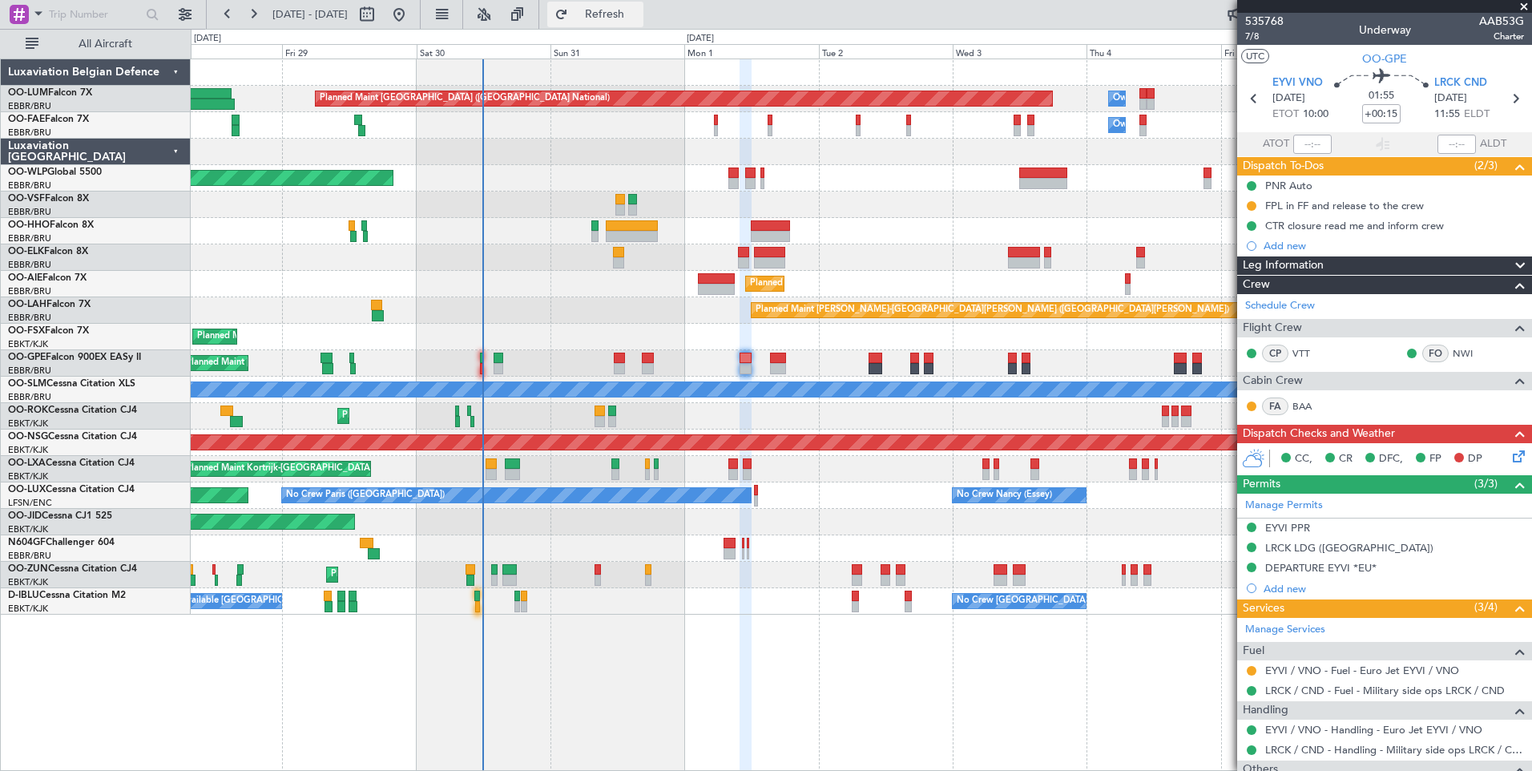
click at [619, 13] on button "Refresh" at bounding box center [595, 15] width 96 height 26
drag, startPoint x: 656, startPoint y: 16, endPoint x: 727, endPoint y: 432, distance: 422.0
click at [639, 16] on span "Refresh" at bounding box center [604, 14] width 67 height 11
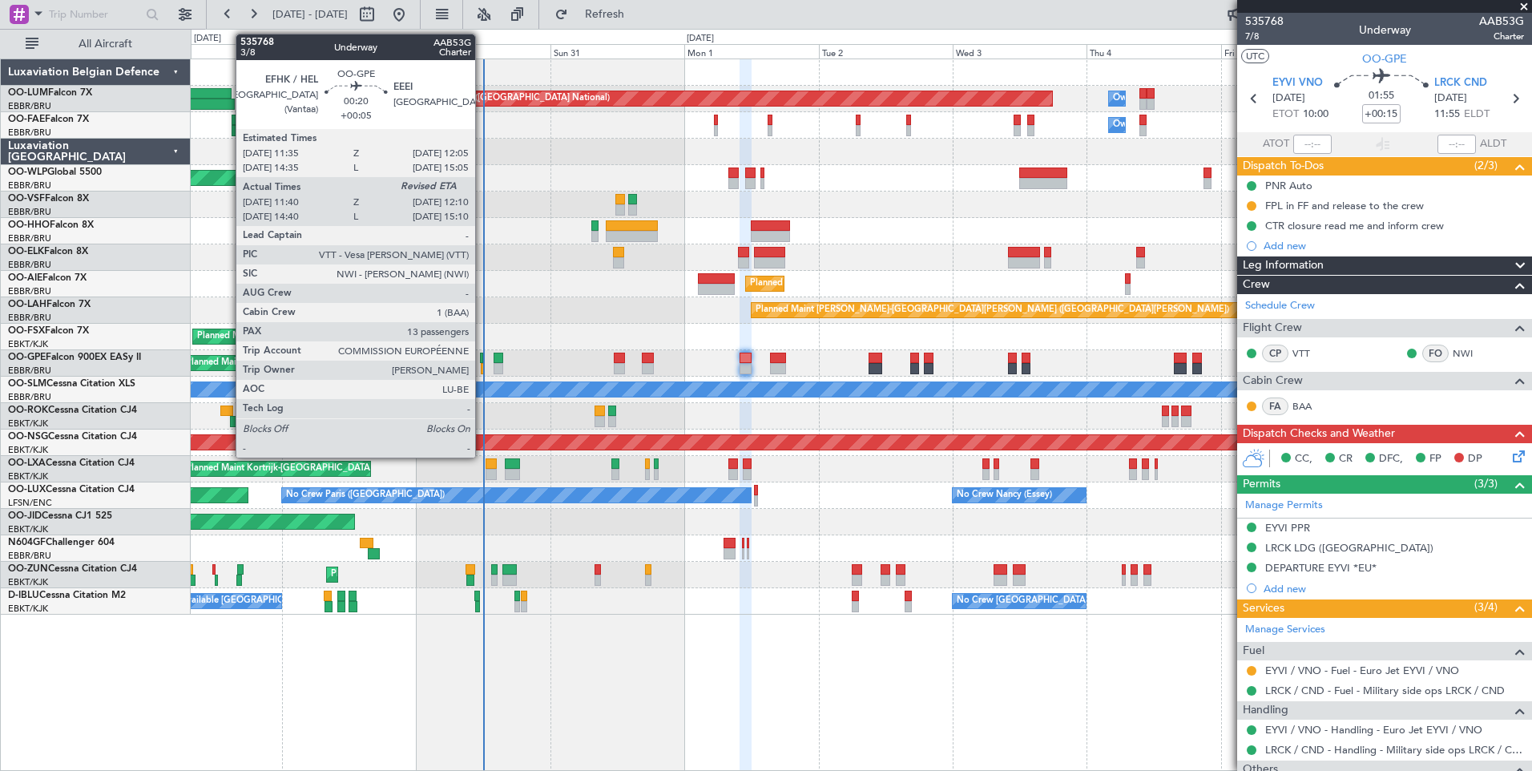
click at [482, 355] on div at bounding box center [481, 358] width 3 height 11
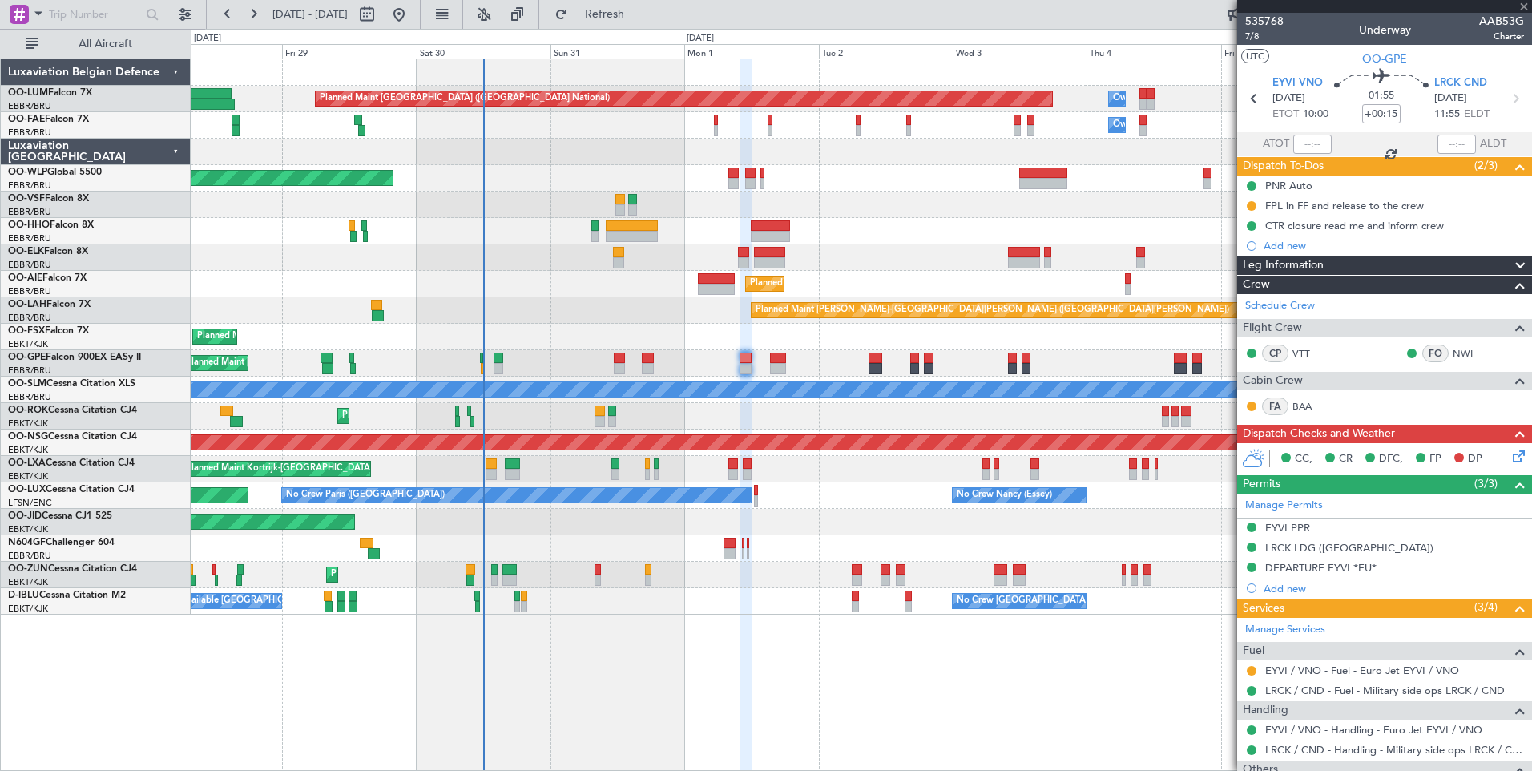
type input "+00:05"
type input "11:45"
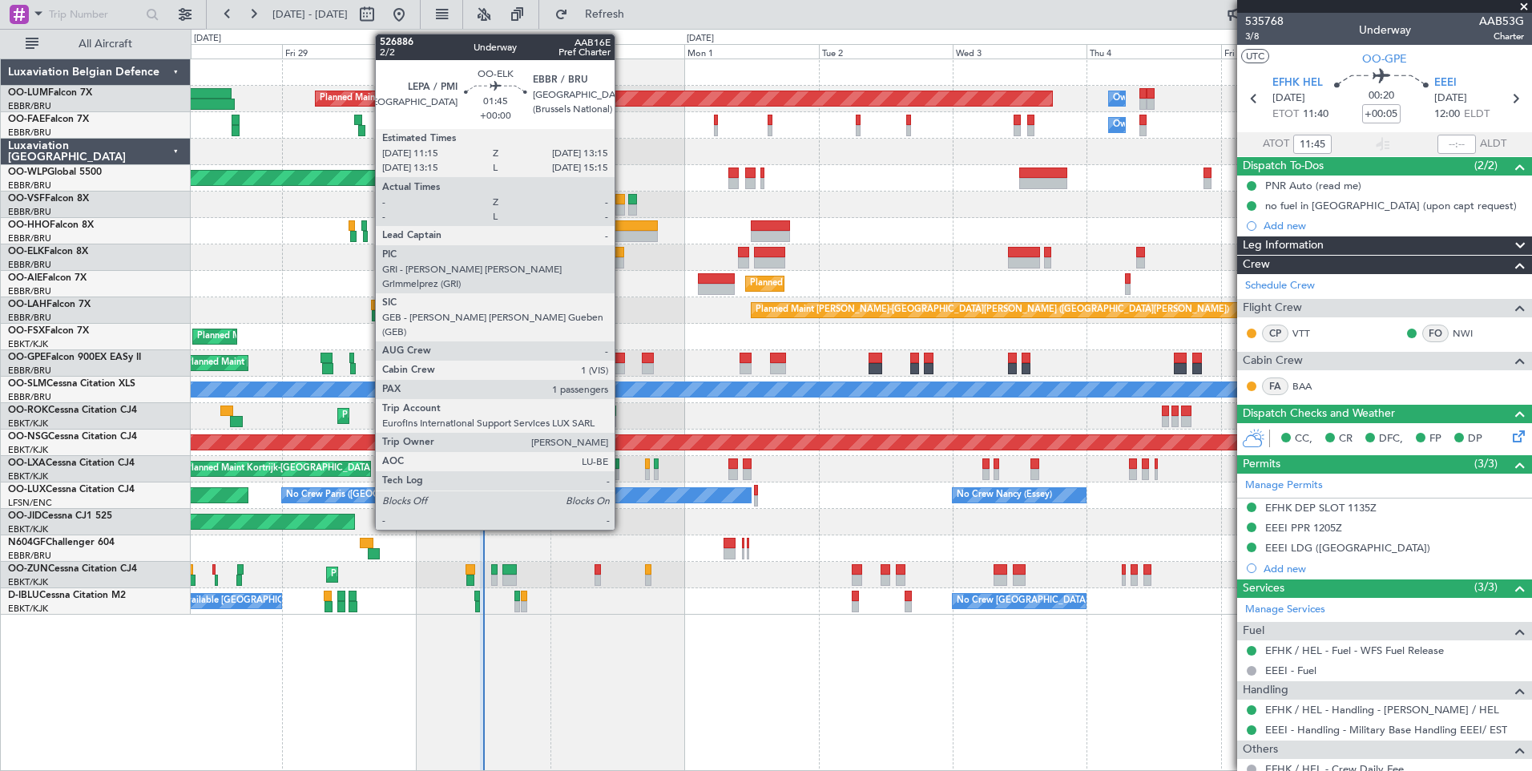
click at [622, 254] on div at bounding box center [618, 252] width 11 height 11
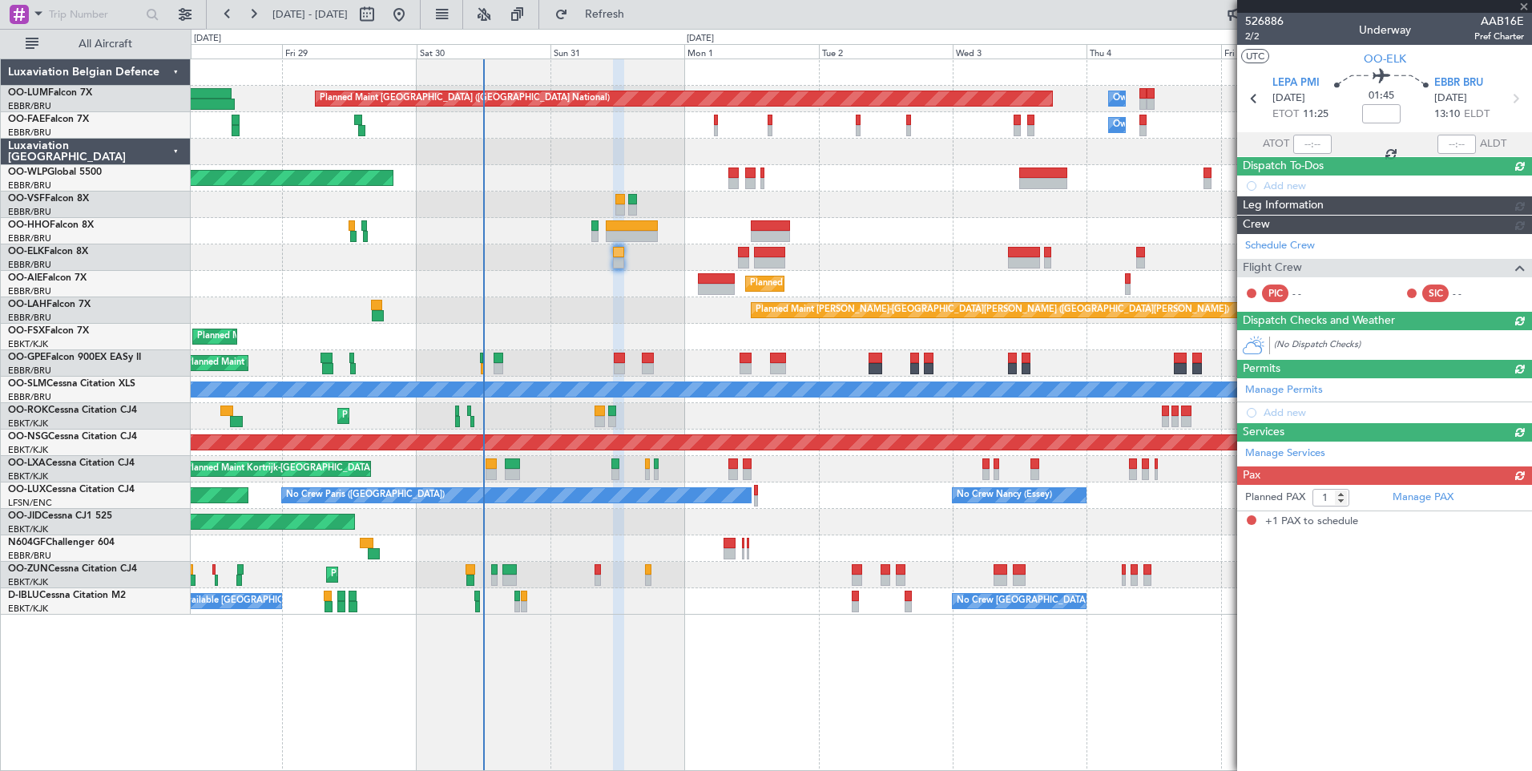
click at [651, 348] on div "Planned Maint Kortrijk-[GEOGRAPHIC_DATA] Planned Maint [GEOGRAPHIC_DATA]-[GEOGR…" at bounding box center [861, 337] width 1341 height 26
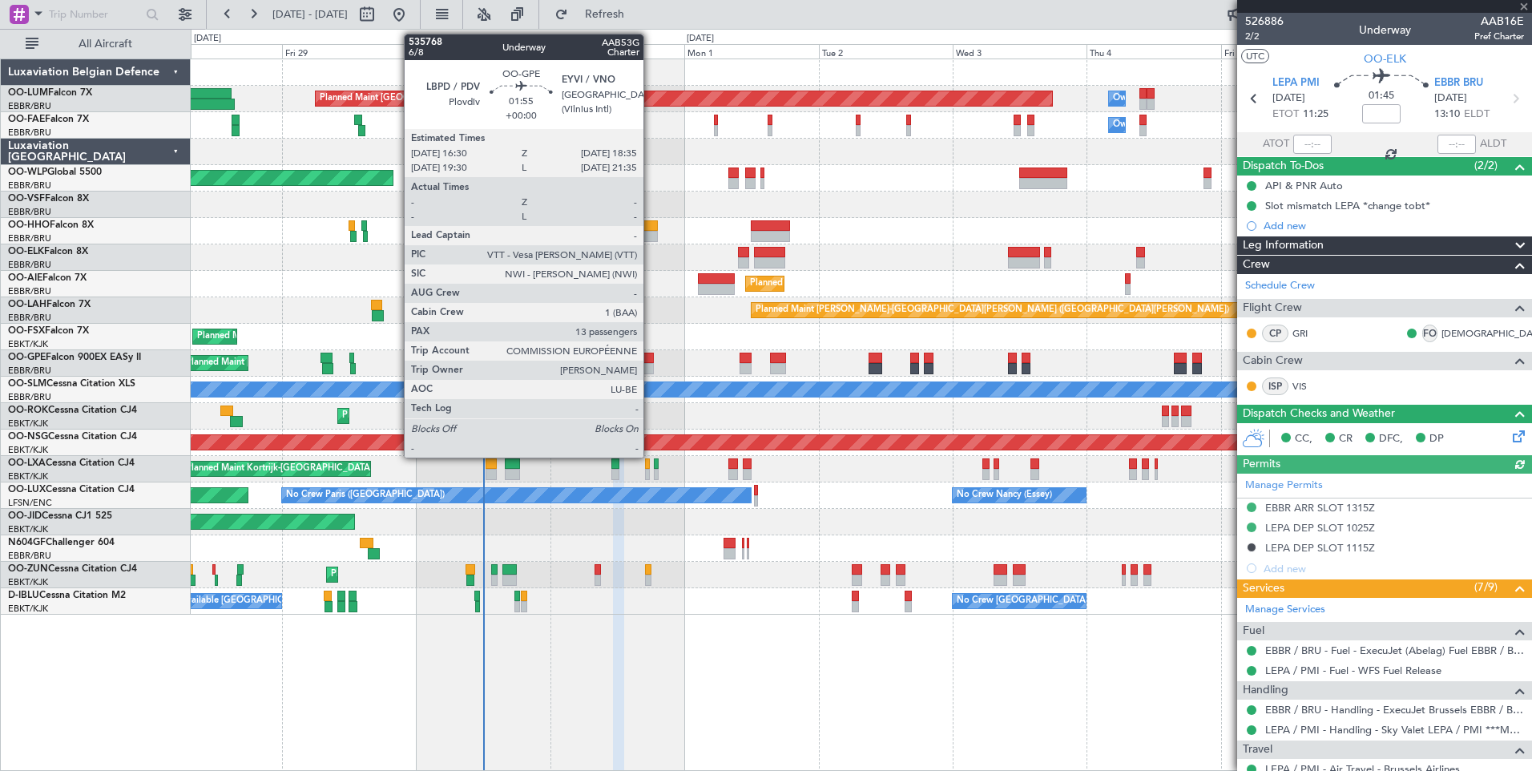
click at [651, 362] on div at bounding box center [648, 358] width 12 height 11
click at [650, 362] on div at bounding box center [648, 358] width 12 height 11
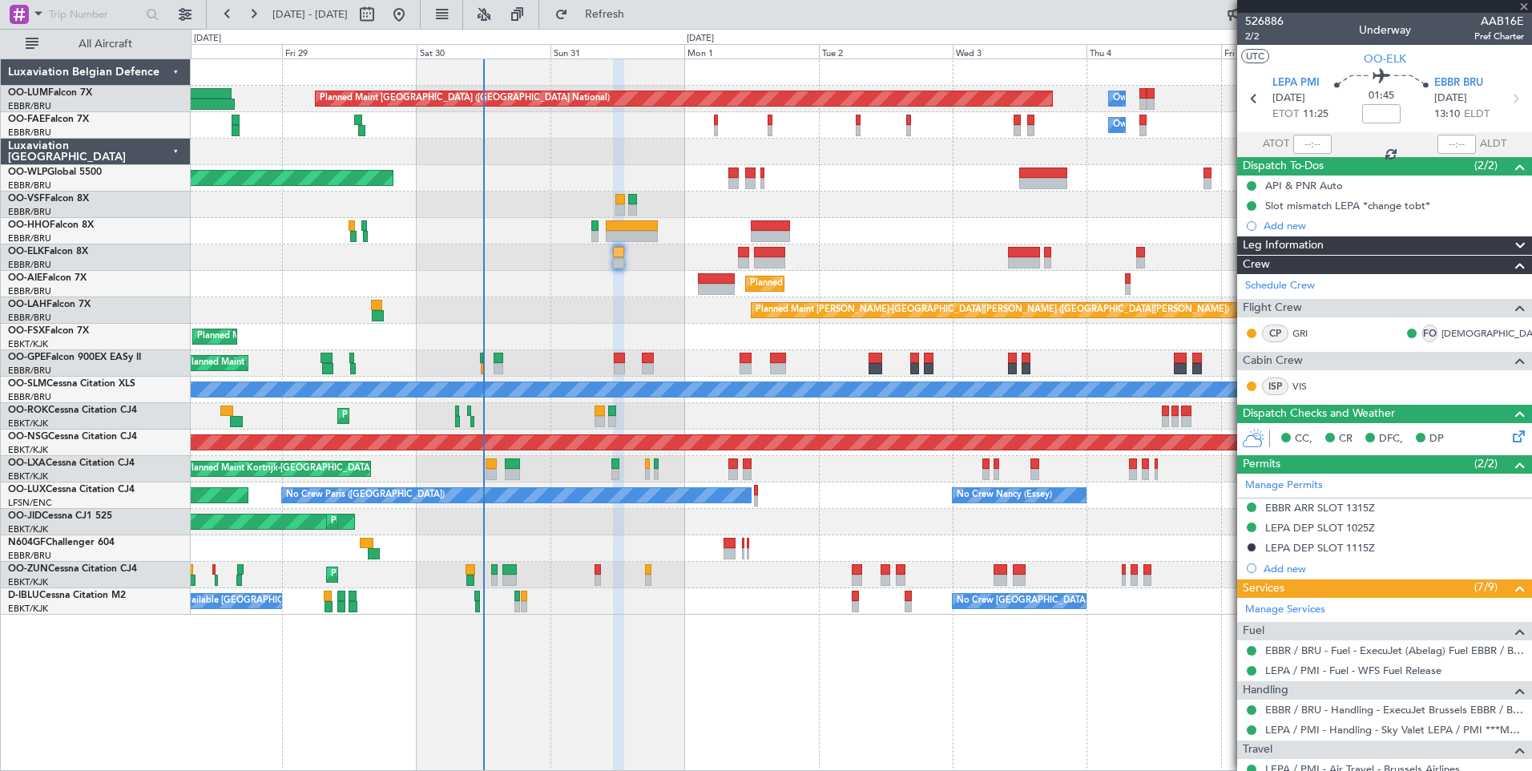
type input "13"
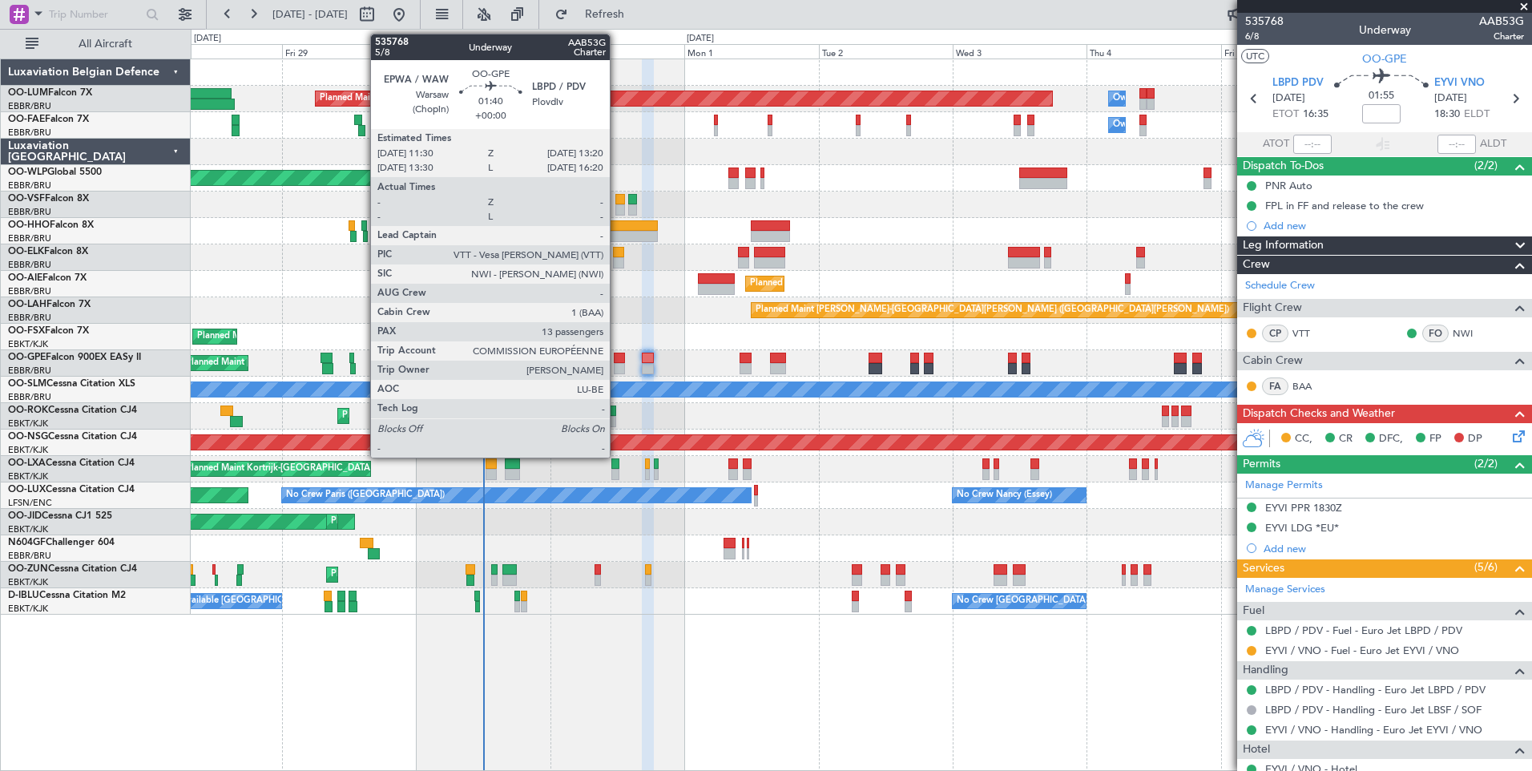
click at [617, 361] on div at bounding box center [619, 358] width 10 height 11
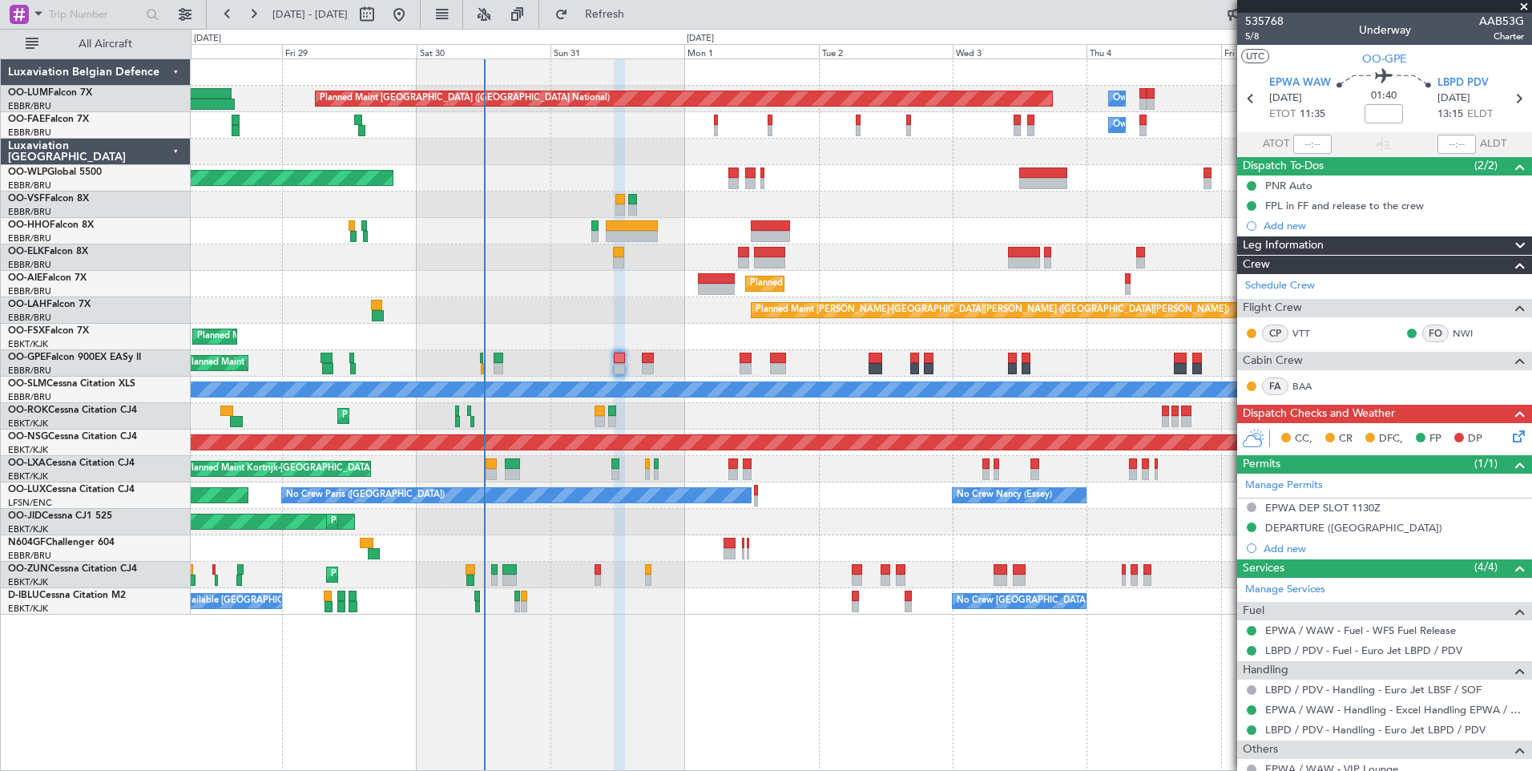
drag, startPoint x: 666, startPoint y: 18, endPoint x: 714, endPoint y: 322, distance: 308.3
click at [639, 18] on span "Refresh" at bounding box center [604, 14] width 67 height 11
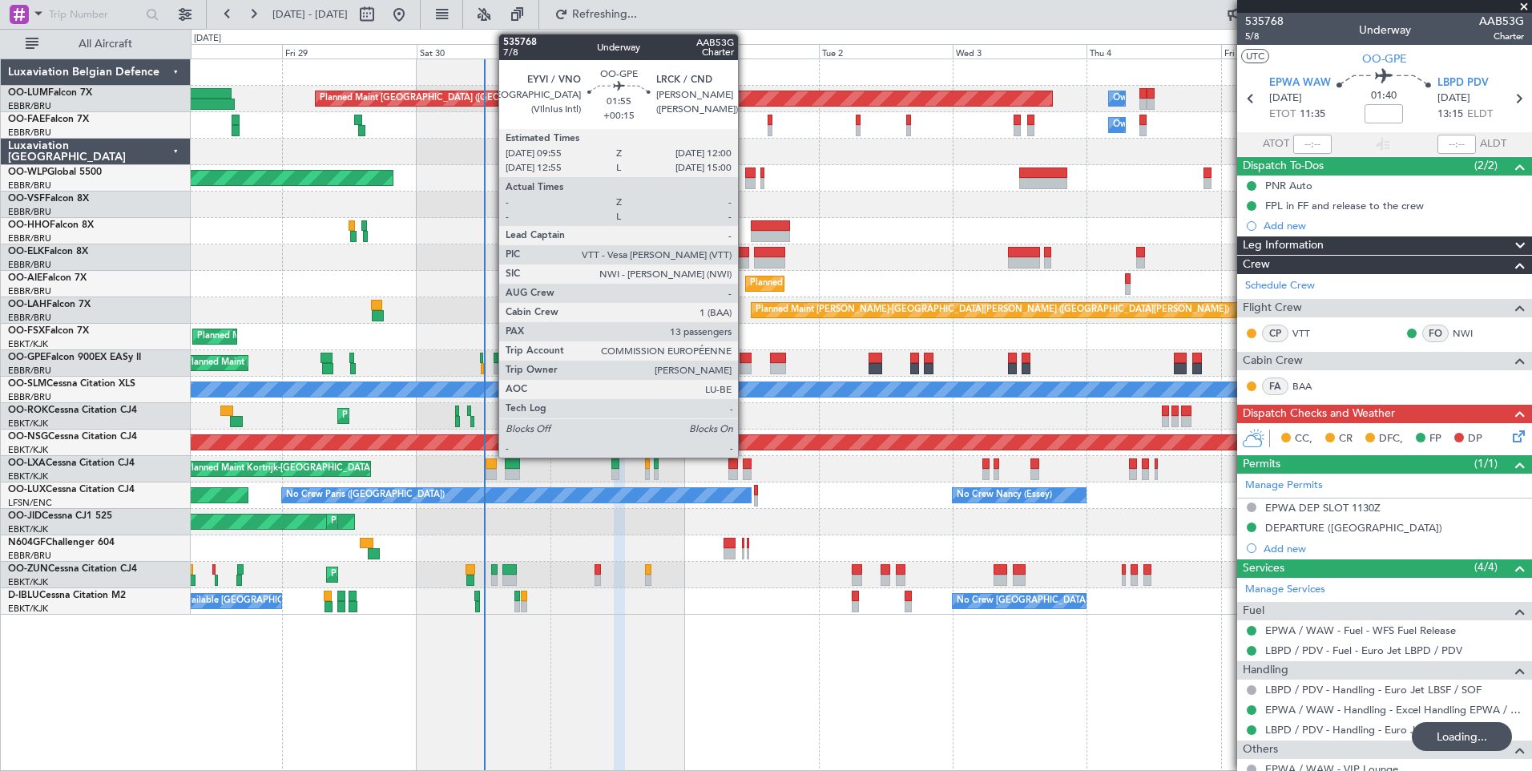
click at [745, 353] on div at bounding box center [746, 358] width 12 height 11
type input "+00:15"
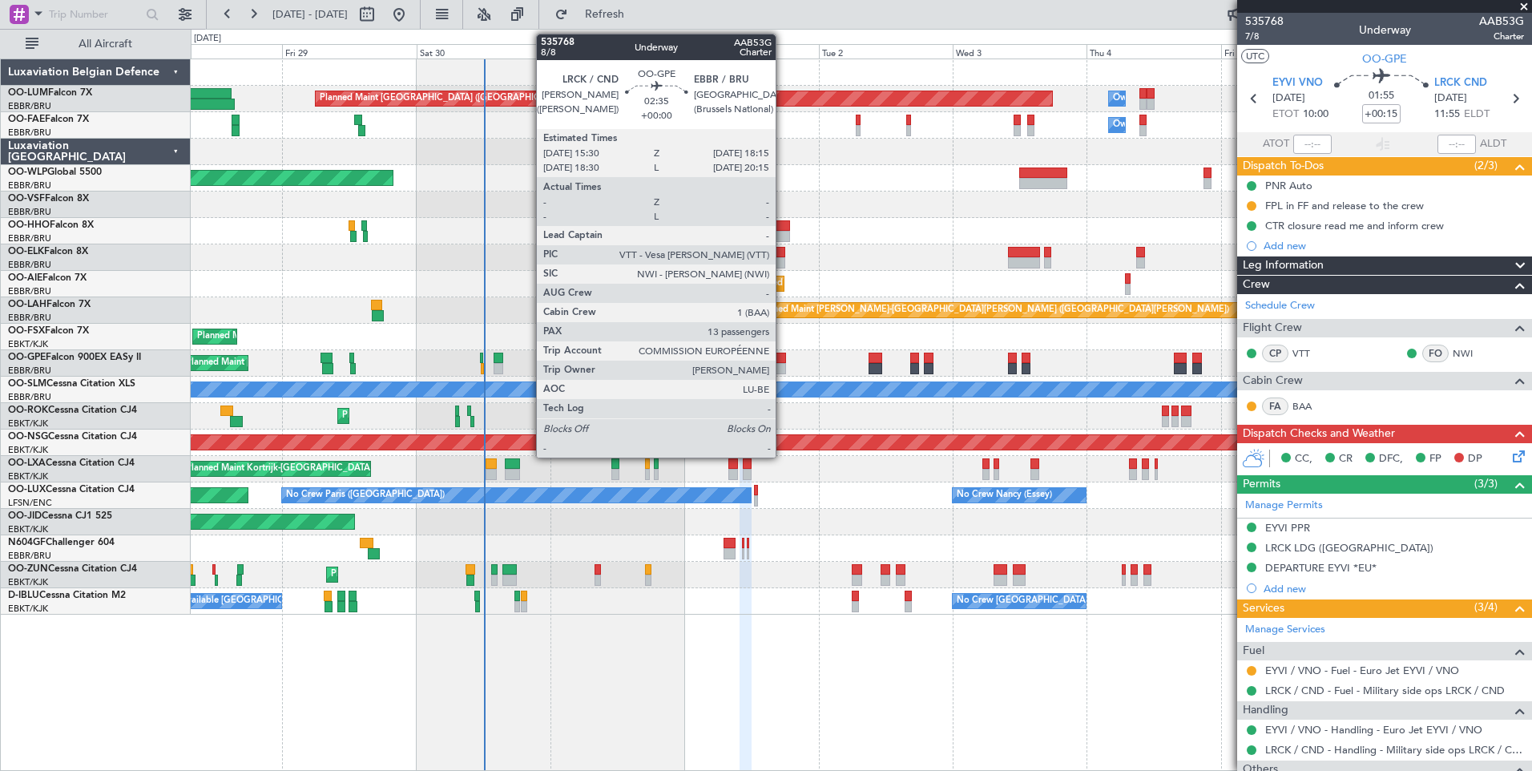
click at [783, 358] on div at bounding box center [778, 358] width 16 height 11
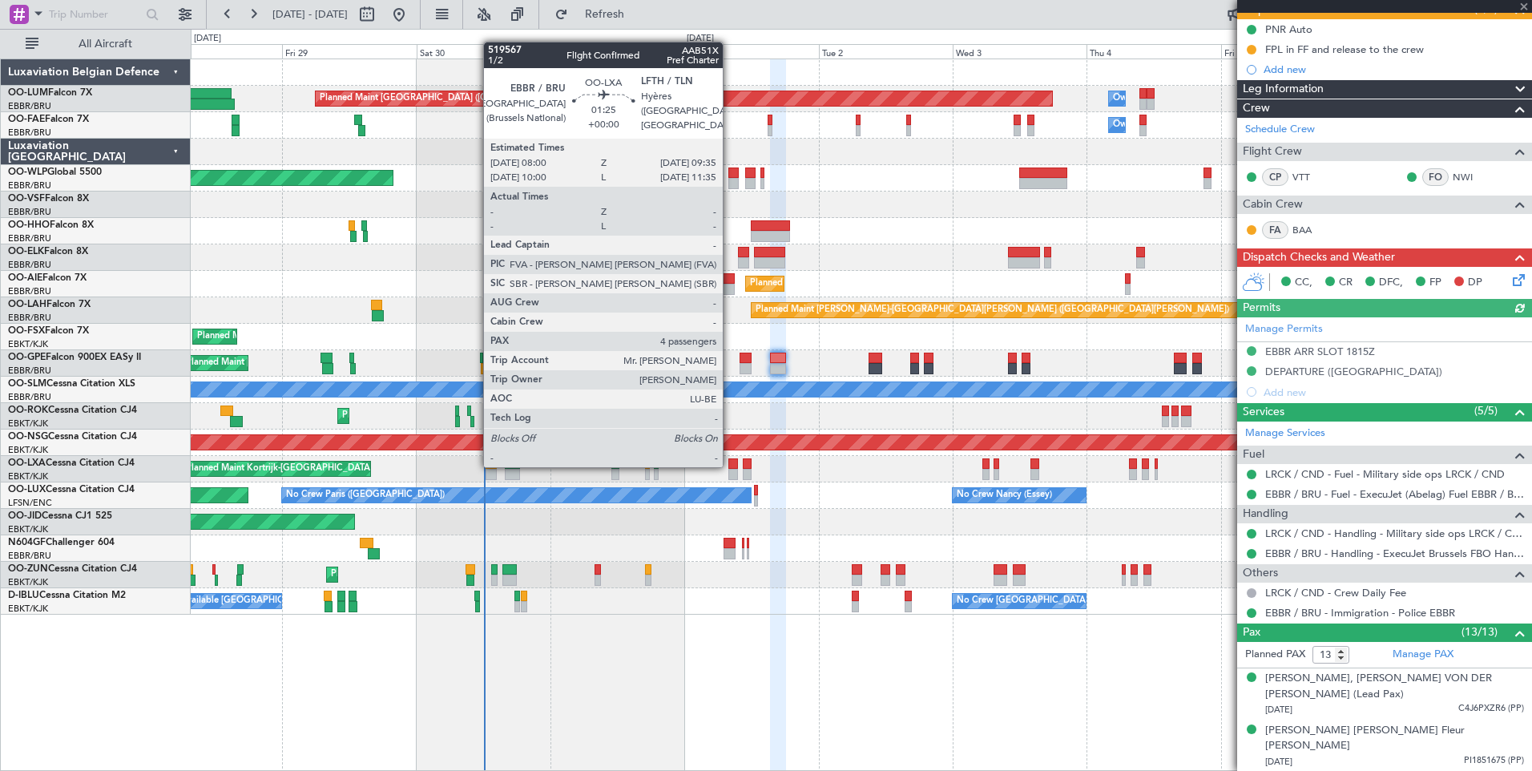
scroll to position [160, 0]
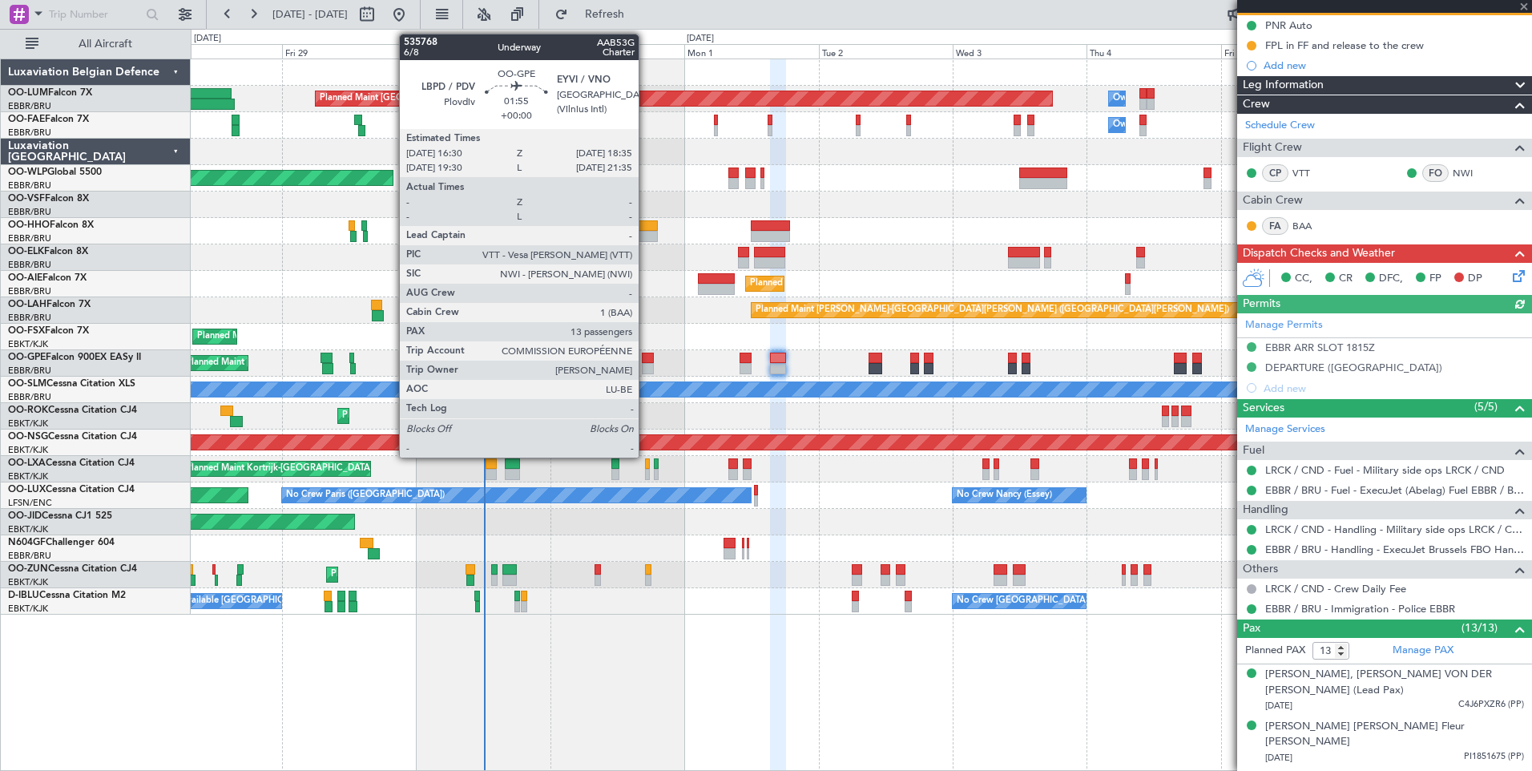
click at [646, 355] on div at bounding box center [648, 358] width 12 height 11
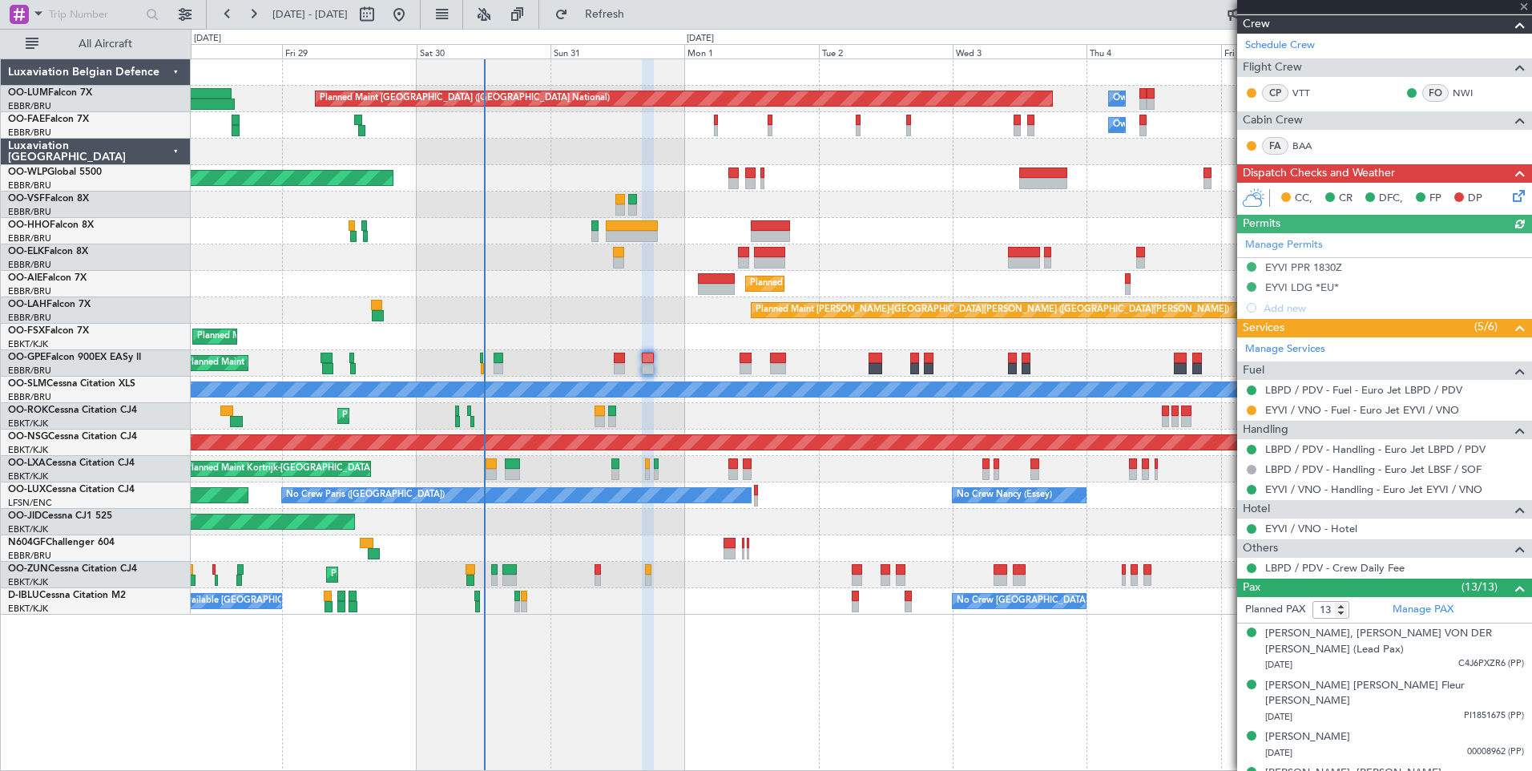
scroll to position [0, 0]
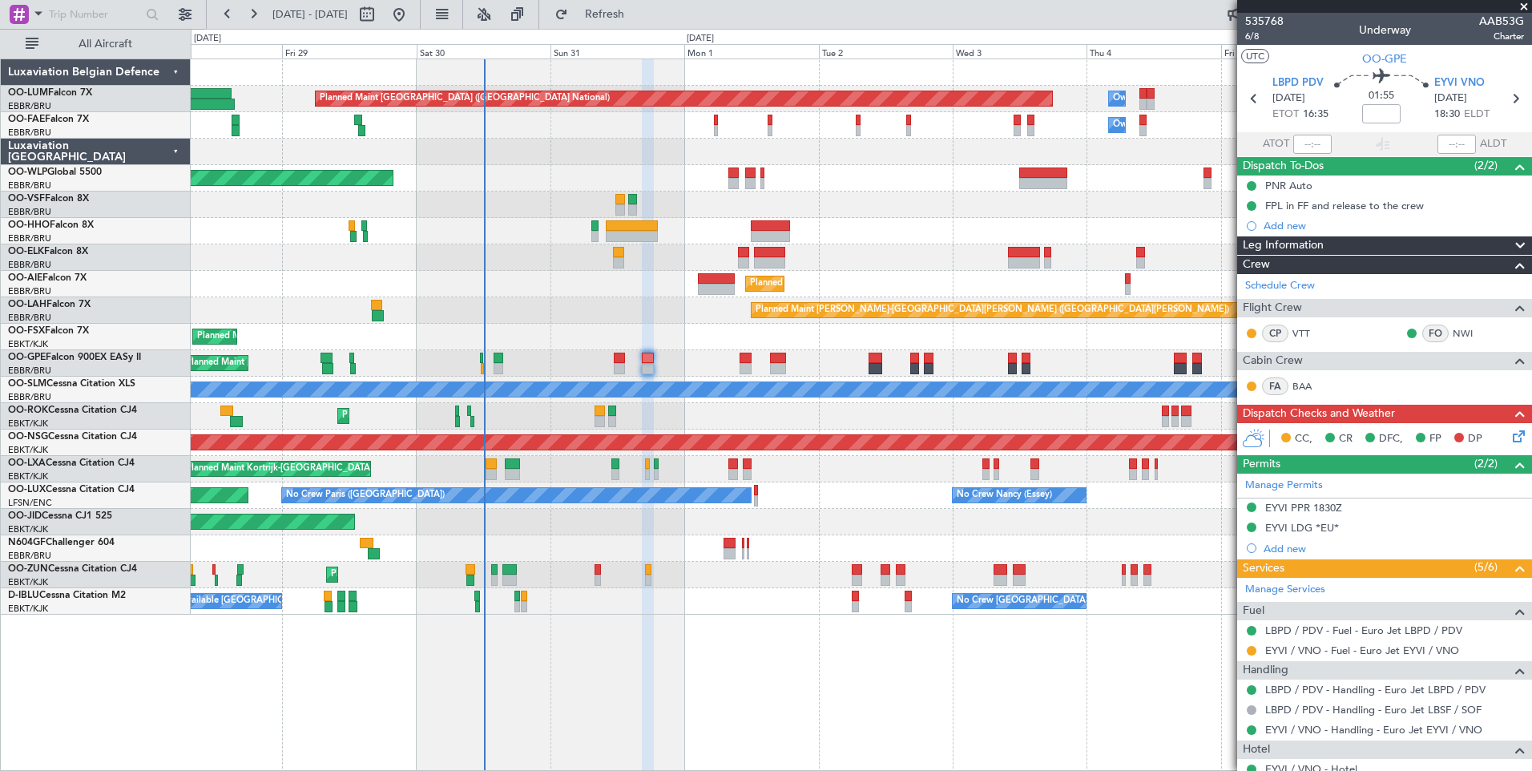
click at [1510, 436] on icon at bounding box center [1516, 433] width 13 height 13
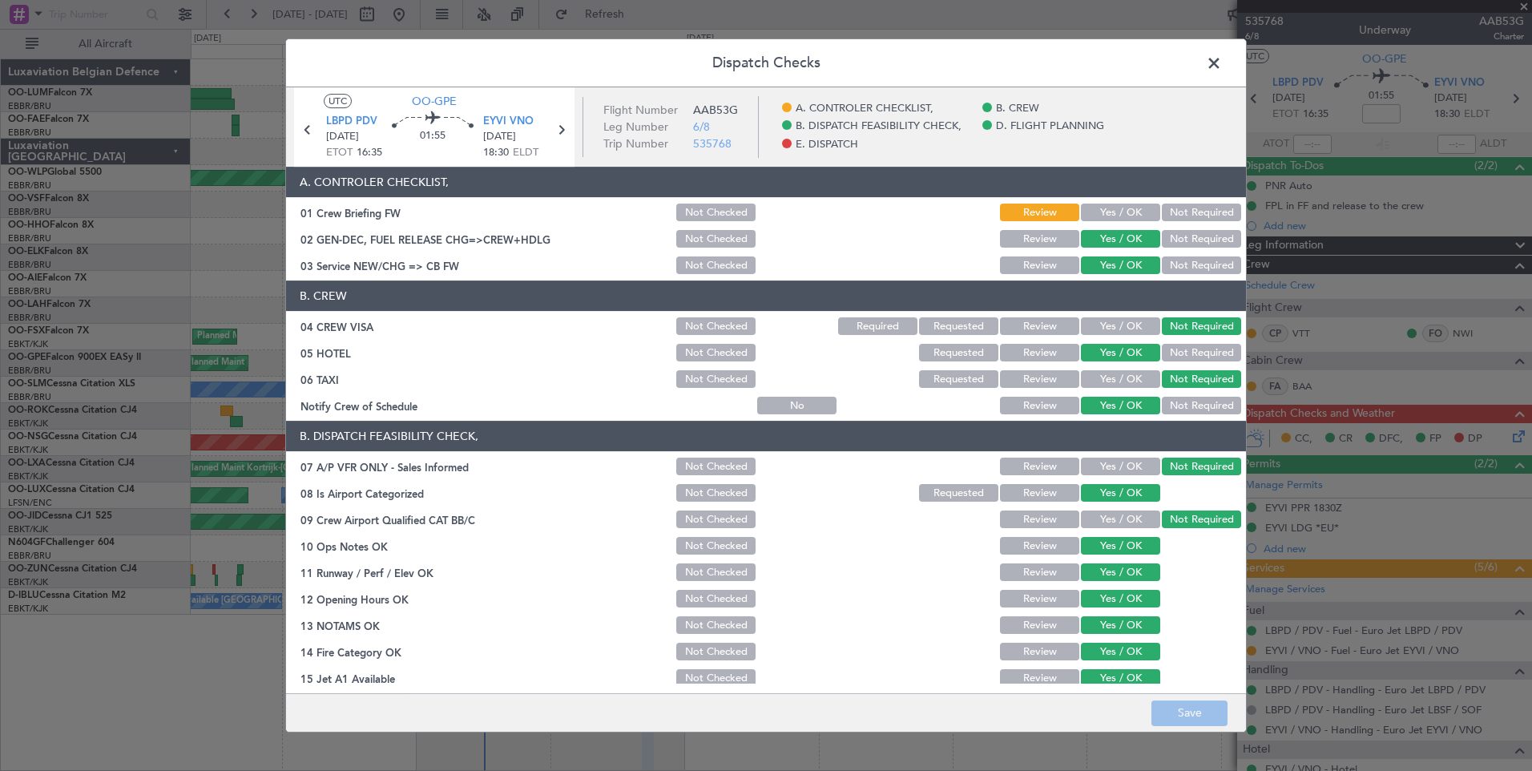
click at [1087, 212] on button "Yes / OK" at bounding box center [1120, 213] width 79 height 18
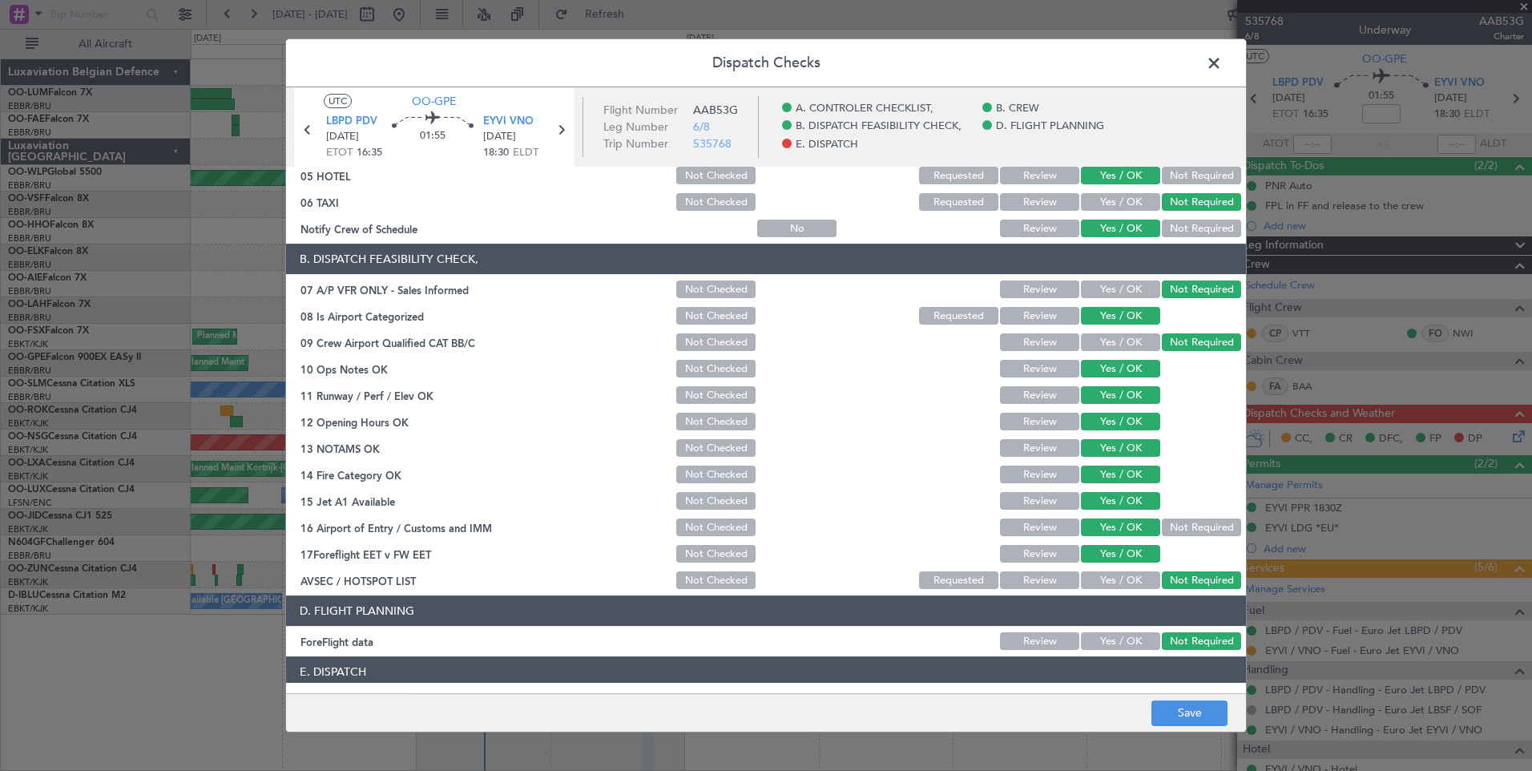
scroll to position [291, 0]
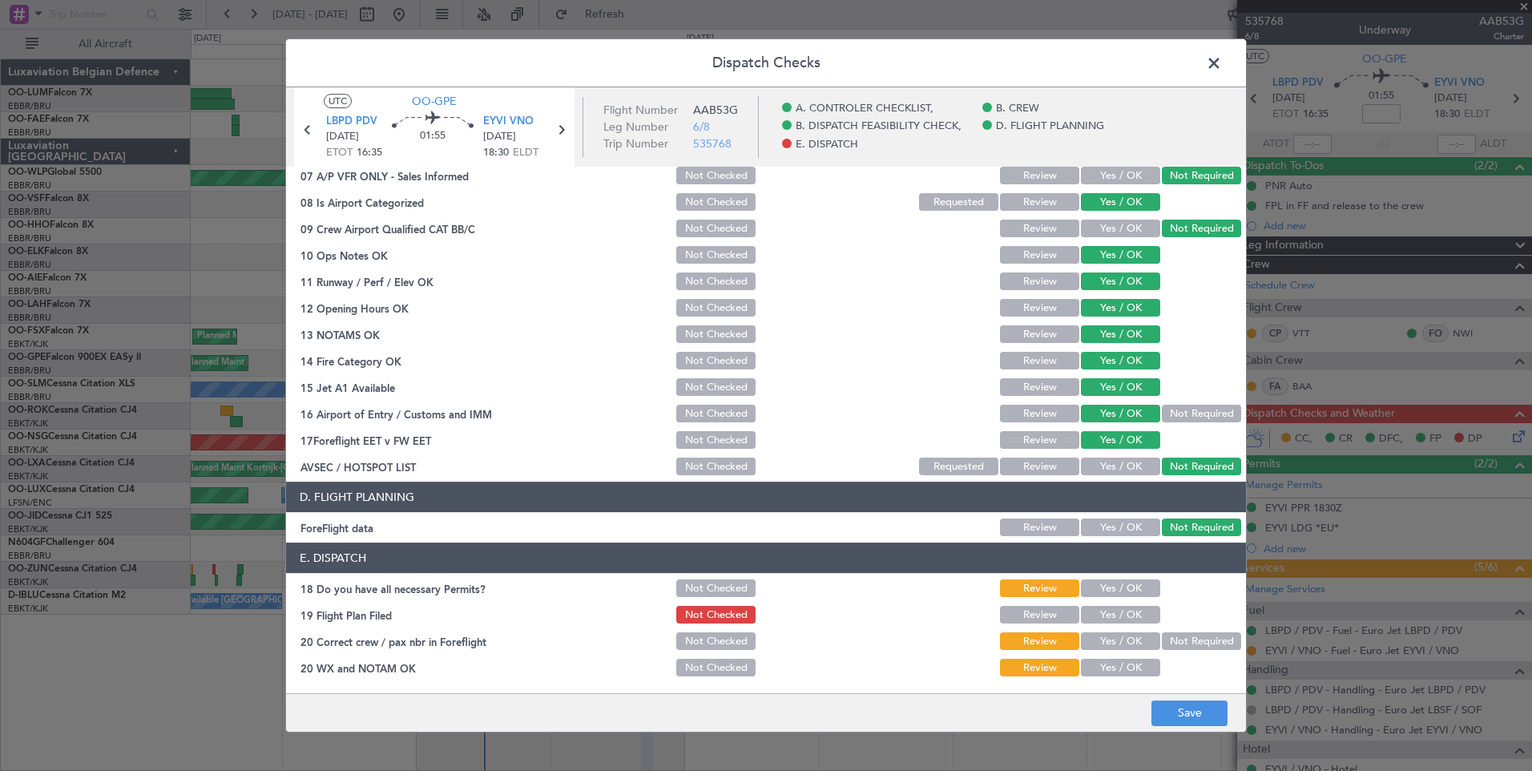
click at [1111, 592] on button "Yes / OK" at bounding box center [1120, 588] width 79 height 18
drag, startPoint x: 1111, startPoint y: 612, endPoint x: 1127, endPoint y: 675, distance: 64.3
click at [1116, 634] on section "E. DISPATCH 18 Do you have all necessary Permits? Not Checked Review Yes / OK 1…" at bounding box center [766, 611] width 960 height 136
click at [1134, 643] on button "Yes / OK" at bounding box center [1120, 641] width 79 height 18
click at [1129, 679] on div "Yes / OK" at bounding box center [1119, 667] width 81 height 22
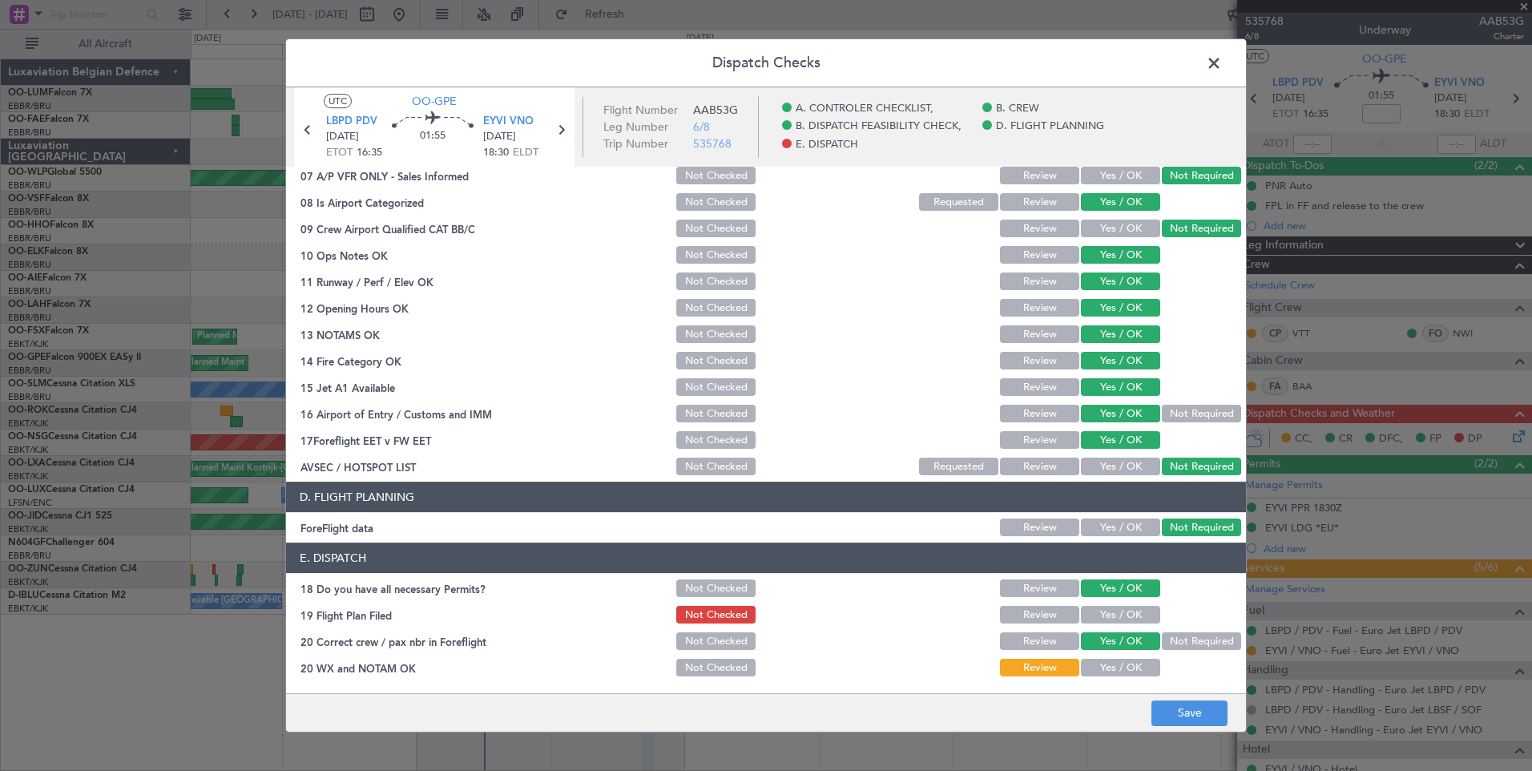
click at [1127, 620] on button "Yes / OK" at bounding box center [1120, 615] width 79 height 18
click at [1128, 675] on button "Yes / OK" at bounding box center [1120, 668] width 79 height 18
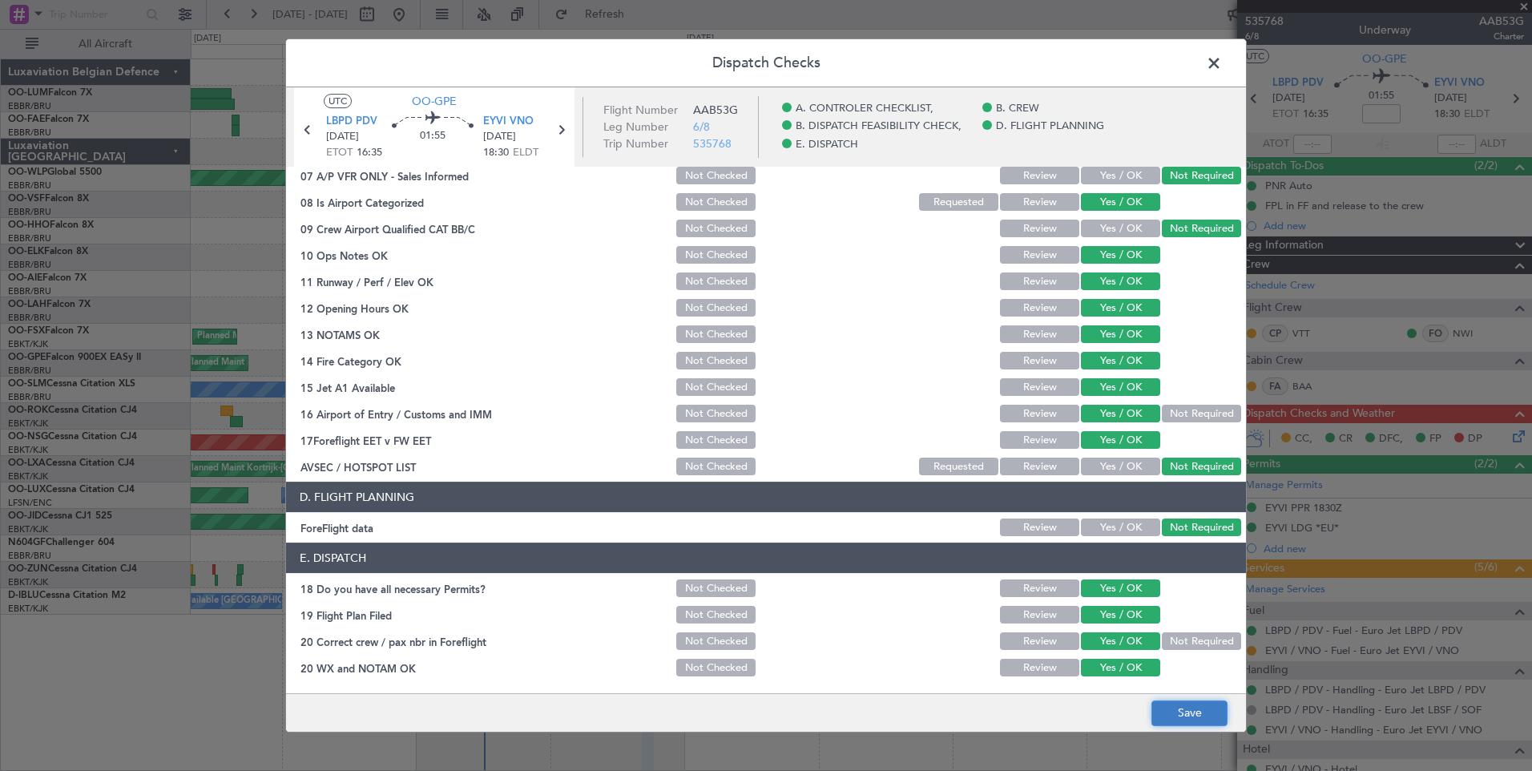
click at [1201, 719] on button "Save" at bounding box center [1190, 713] width 76 height 26
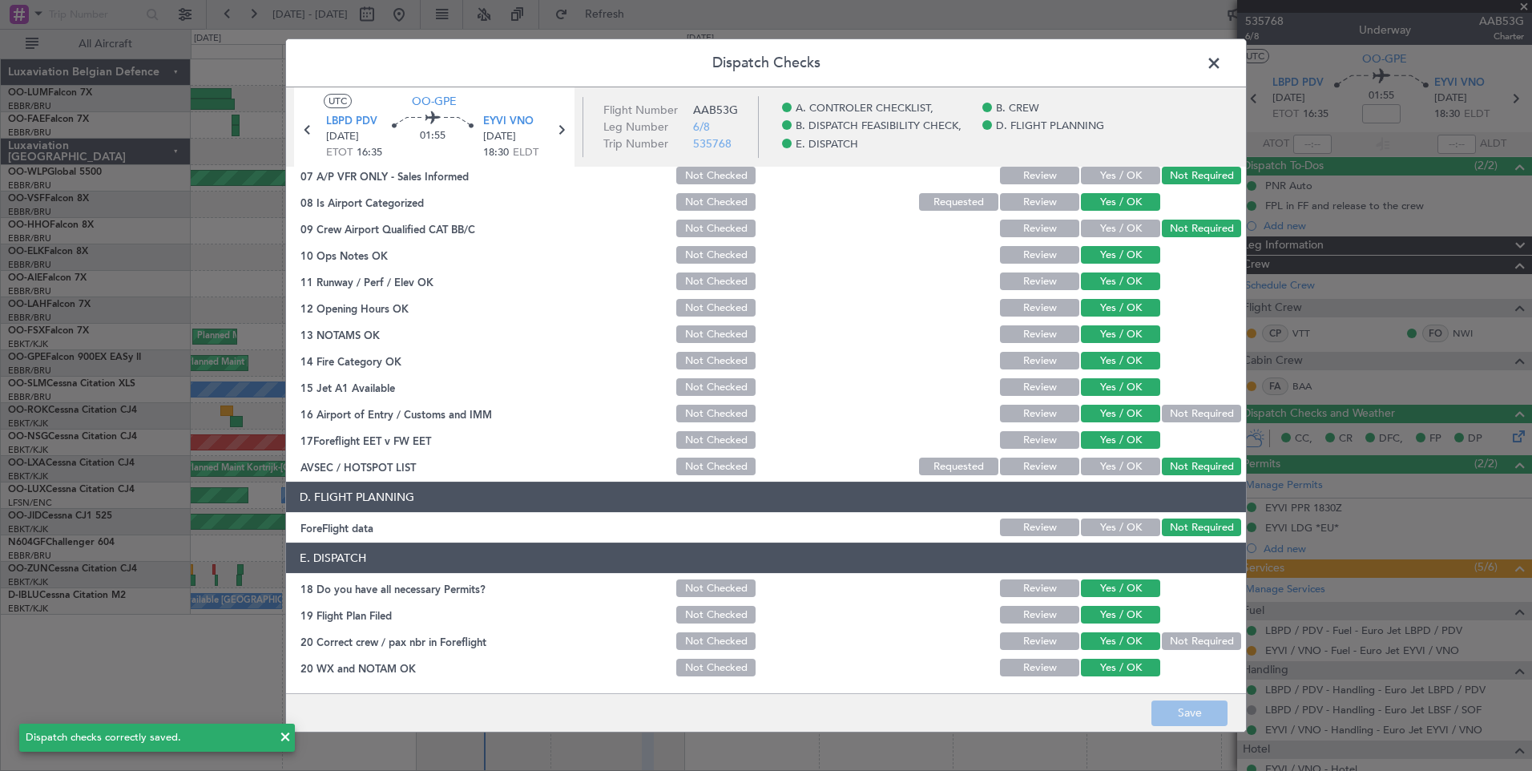
click at [1222, 62] on span at bounding box center [1222, 67] width 0 height 32
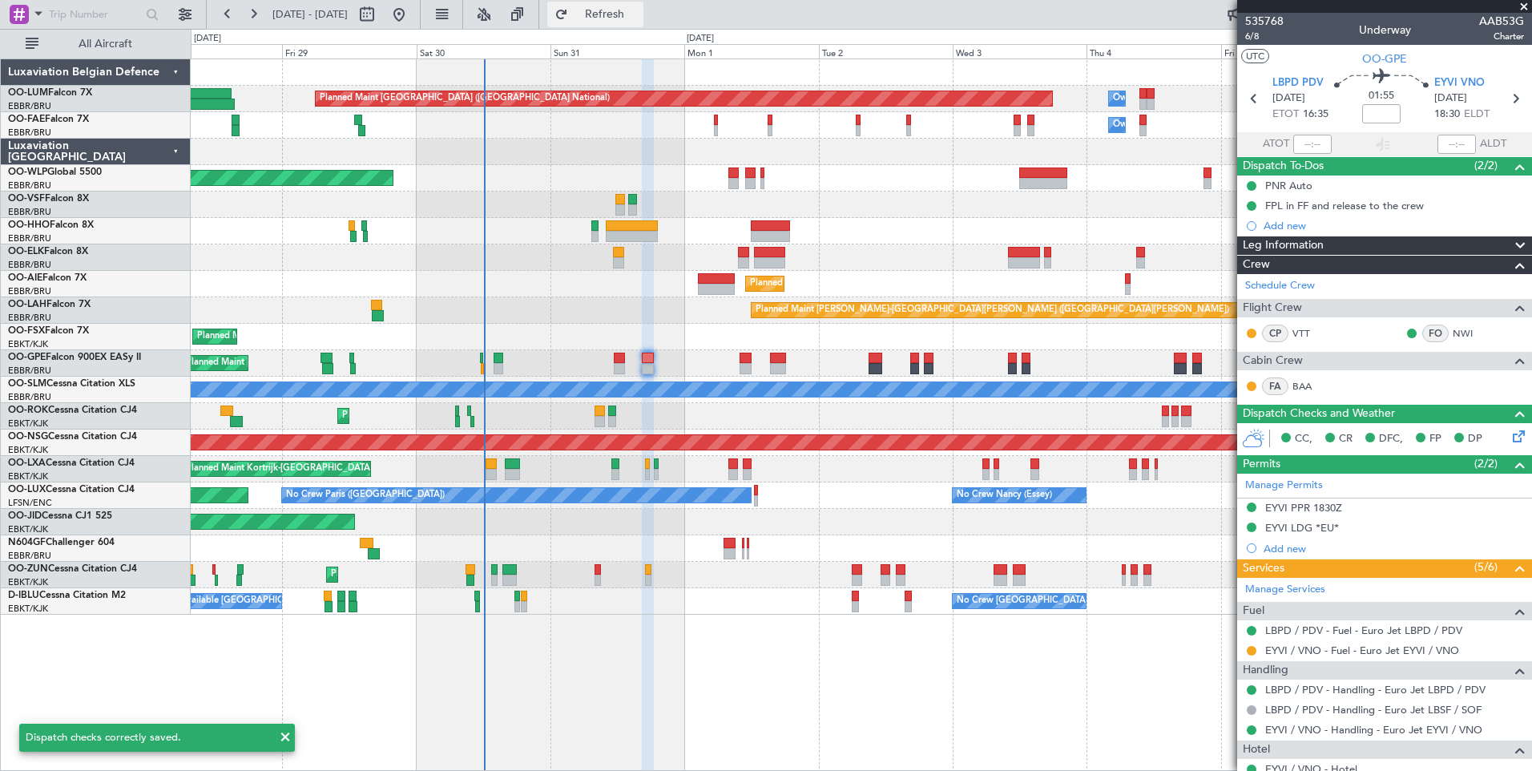
click at [622, 25] on button "Refresh" at bounding box center [595, 15] width 96 height 26
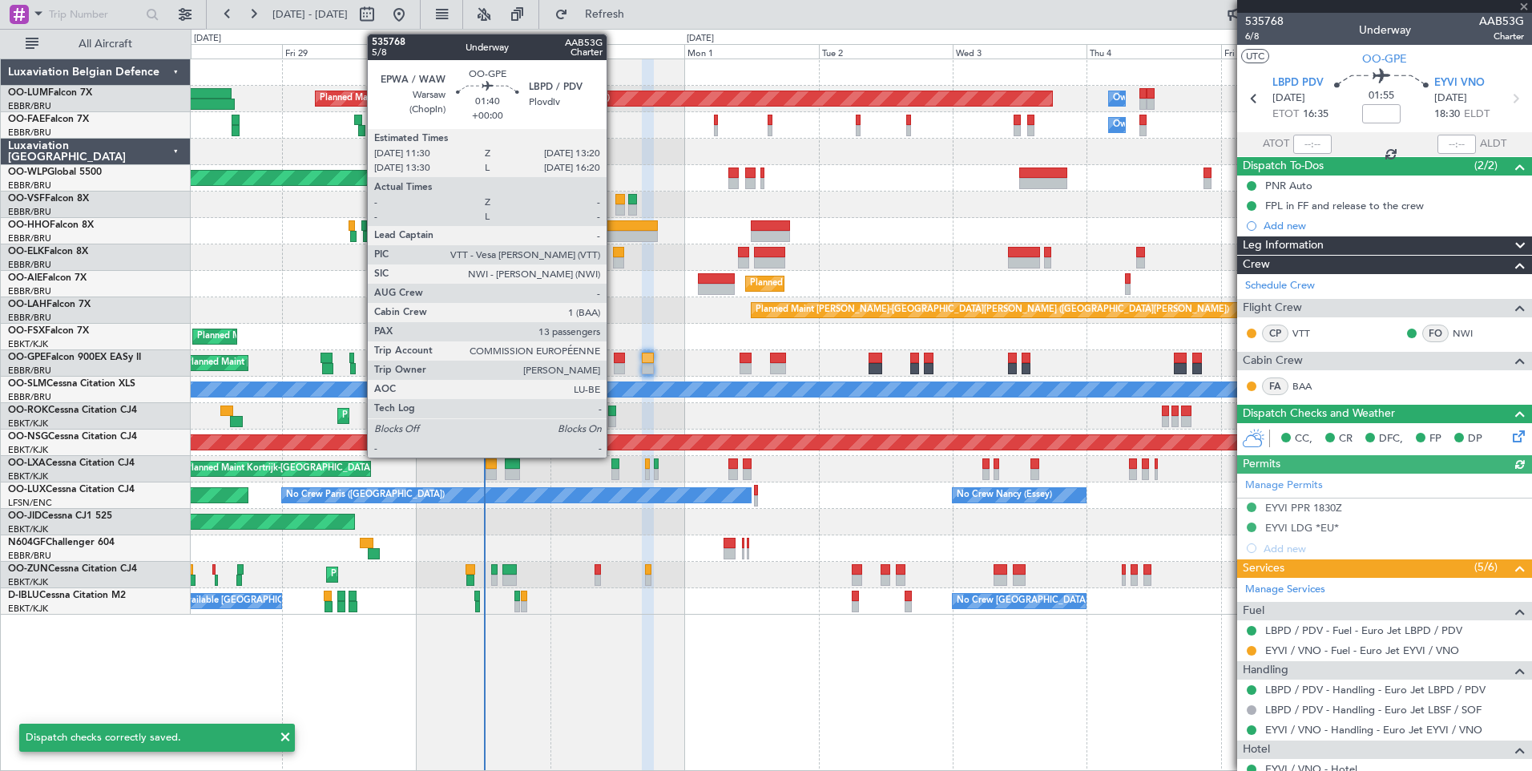
click at [614, 356] on div at bounding box center [619, 358] width 10 height 11
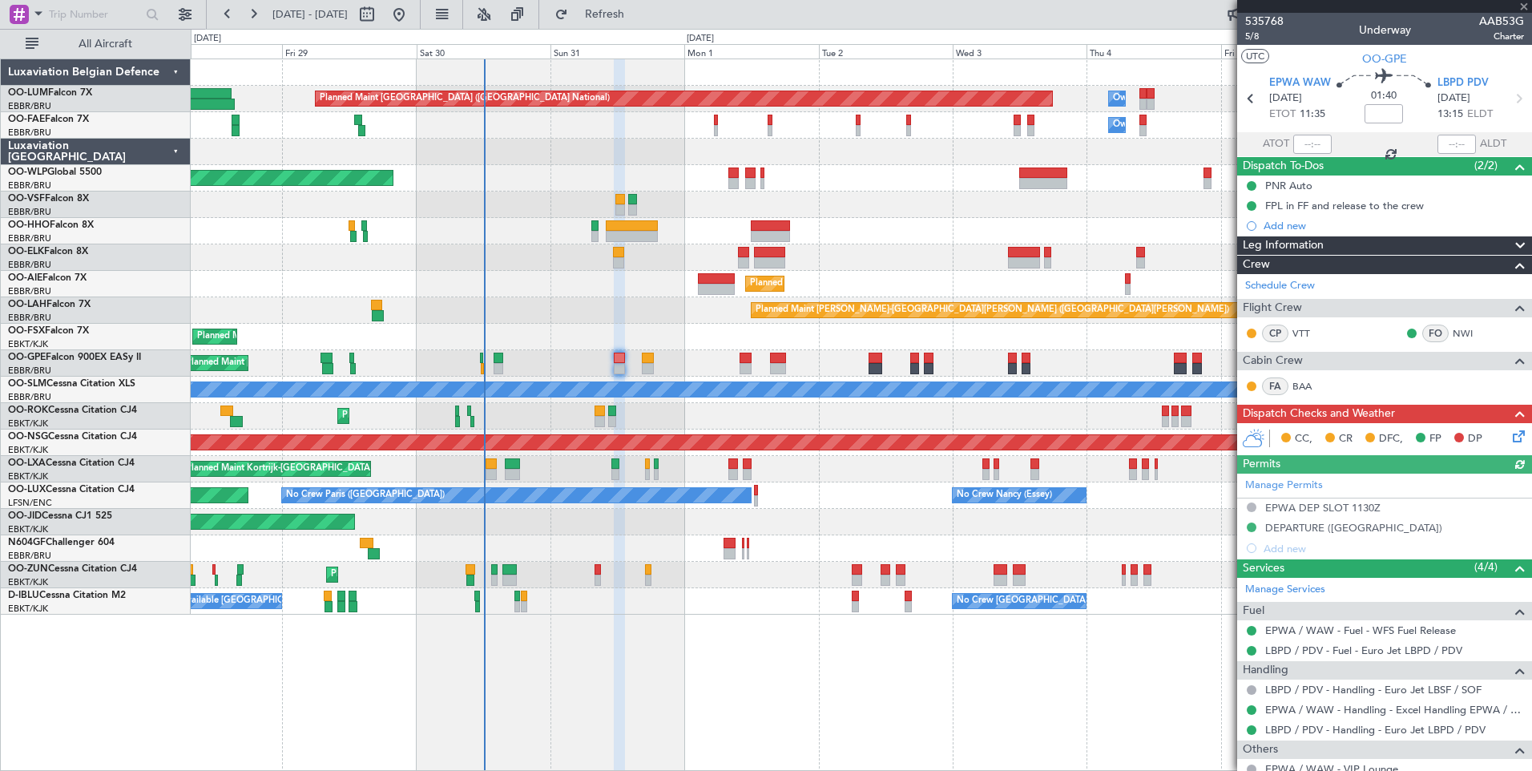
click at [1513, 438] on icon at bounding box center [1516, 433] width 13 height 13
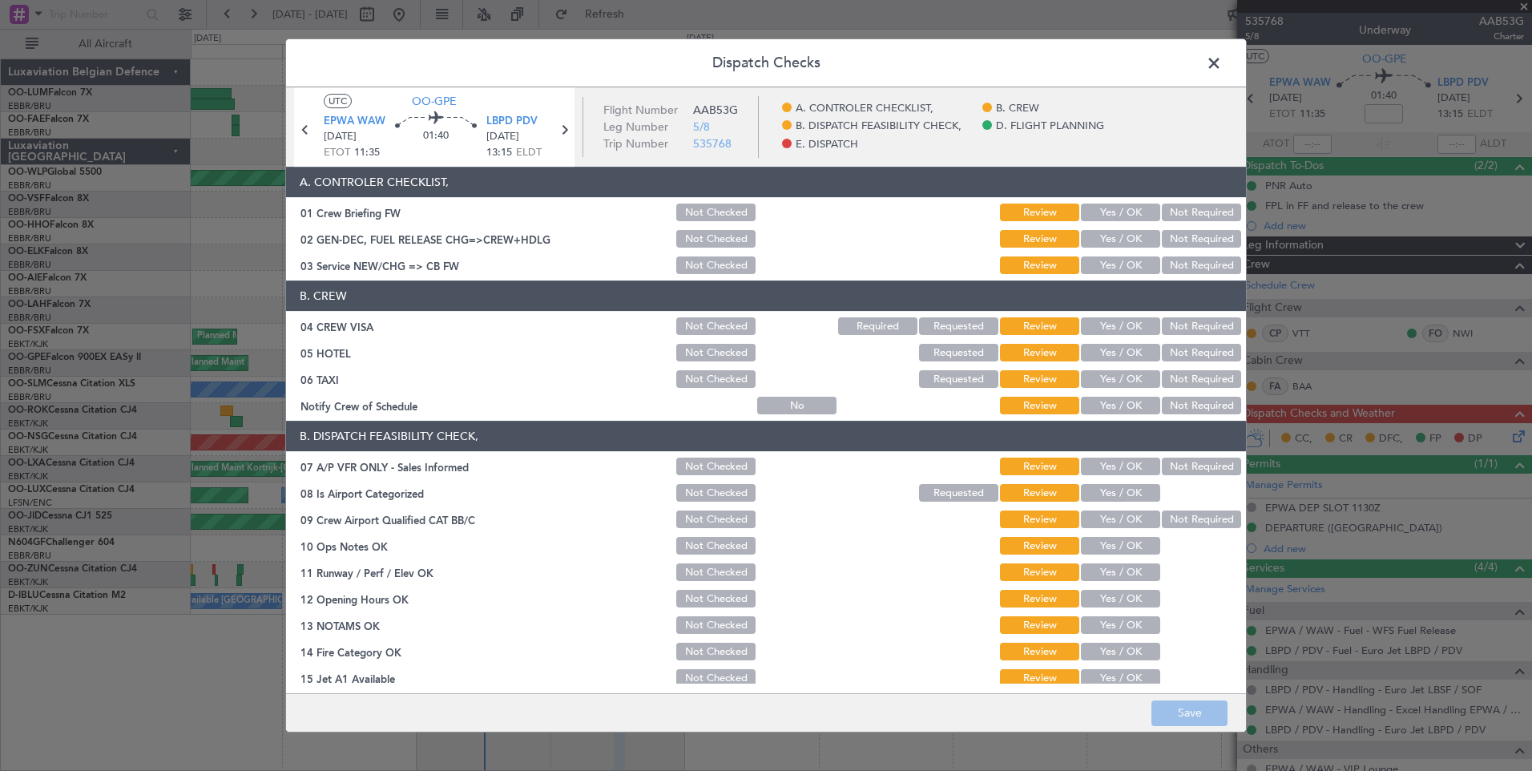
click at [1087, 213] on button "Yes / OK" at bounding box center [1120, 213] width 79 height 18
drag, startPoint x: 1091, startPoint y: 237, endPoint x: 1092, endPoint y: 252, distance: 14.5
click at [1092, 237] on button "Yes / OK" at bounding box center [1120, 239] width 79 height 18
click at [1088, 269] on button "Yes / OK" at bounding box center [1120, 265] width 79 height 18
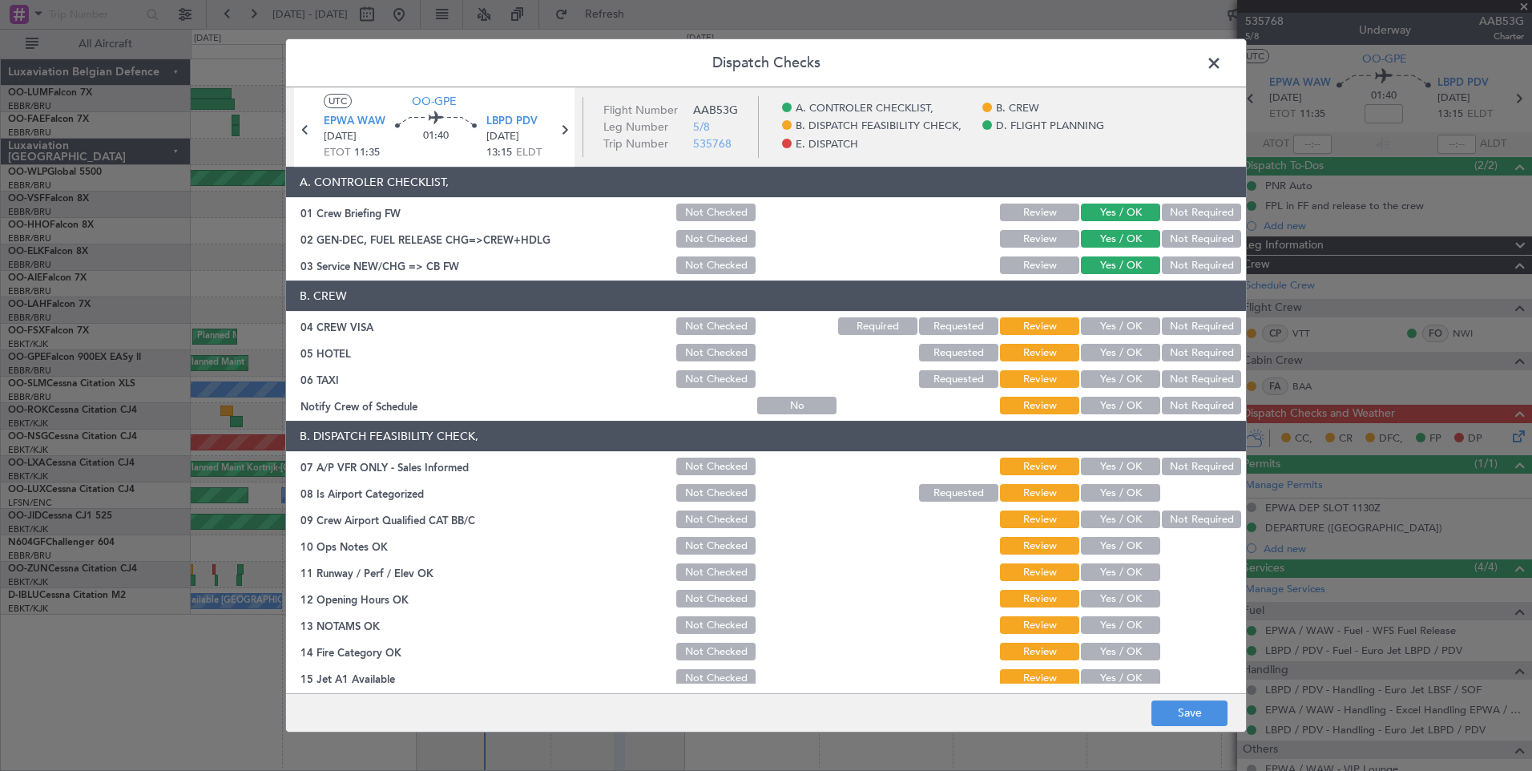
drag, startPoint x: 1160, startPoint y: 327, endPoint x: 1160, endPoint y: 335, distance: 8.1
click at [1162, 329] on button "Not Required" at bounding box center [1201, 326] width 79 height 18
click at [1162, 355] on button "Not Required" at bounding box center [1201, 353] width 79 height 18
click at [1162, 379] on button "Not Required" at bounding box center [1201, 379] width 79 height 18
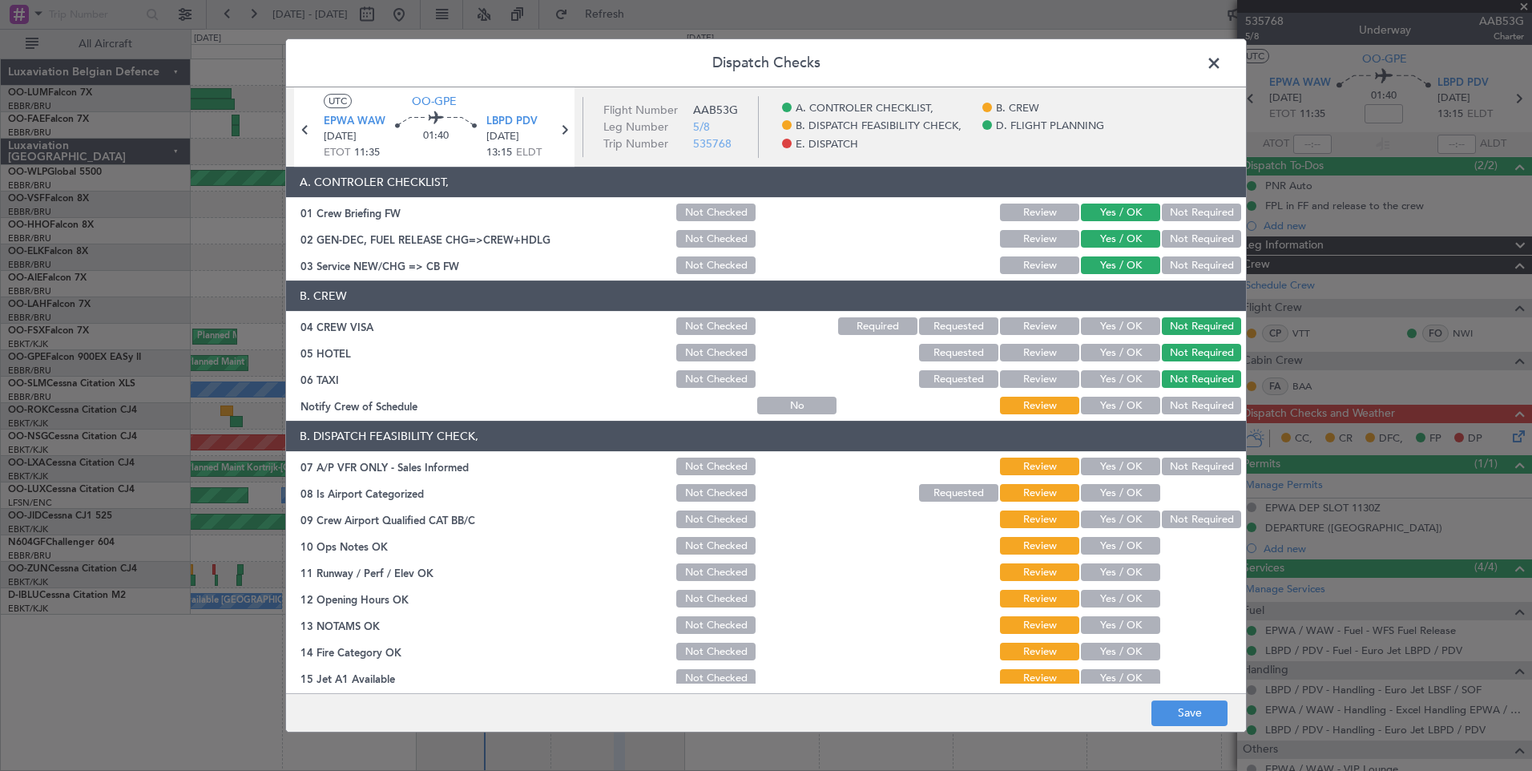
click at [1136, 398] on button "Yes / OK" at bounding box center [1120, 406] width 79 height 18
click at [1177, 466] on button "Not Required" at bounding box center [1201, 467] width 79 height 18
click at [1135, 502] on button "Yes / OK" at bounding box center [1120, 493] width 79 height 18
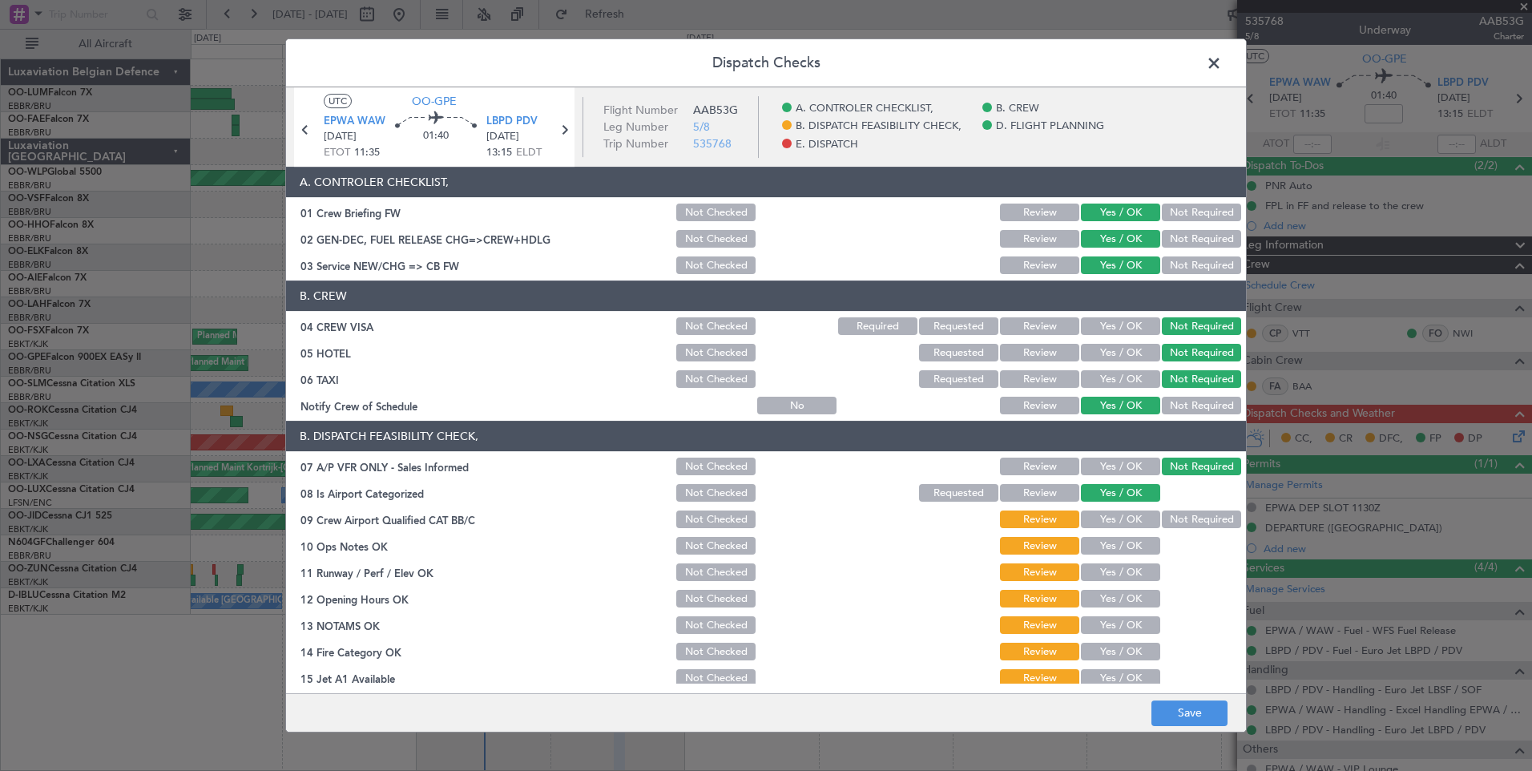
click at [1164, 518] on button "Not Required" at bounding box center [1201, 519] width 79 height 18
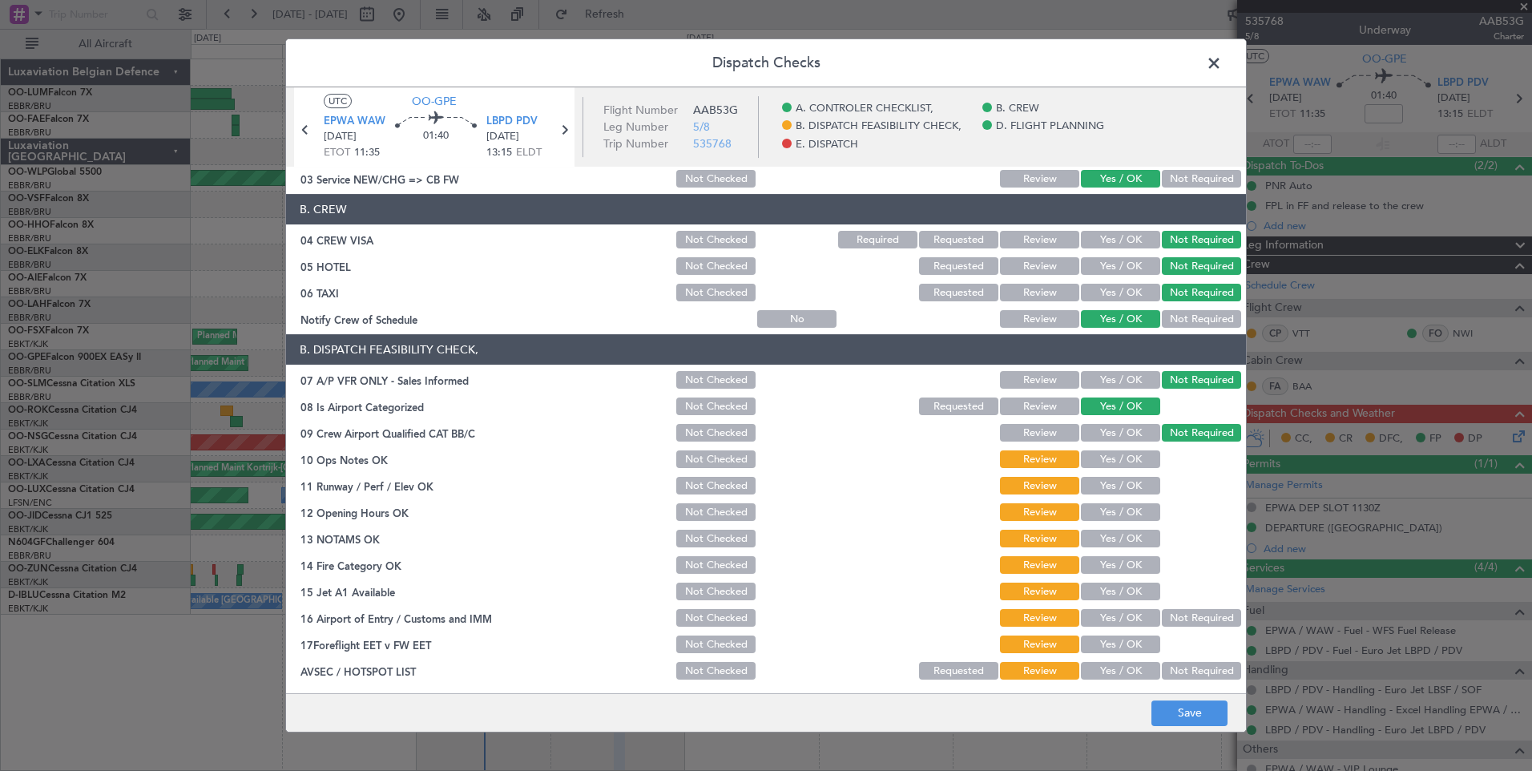
scroll to position [160, 0]
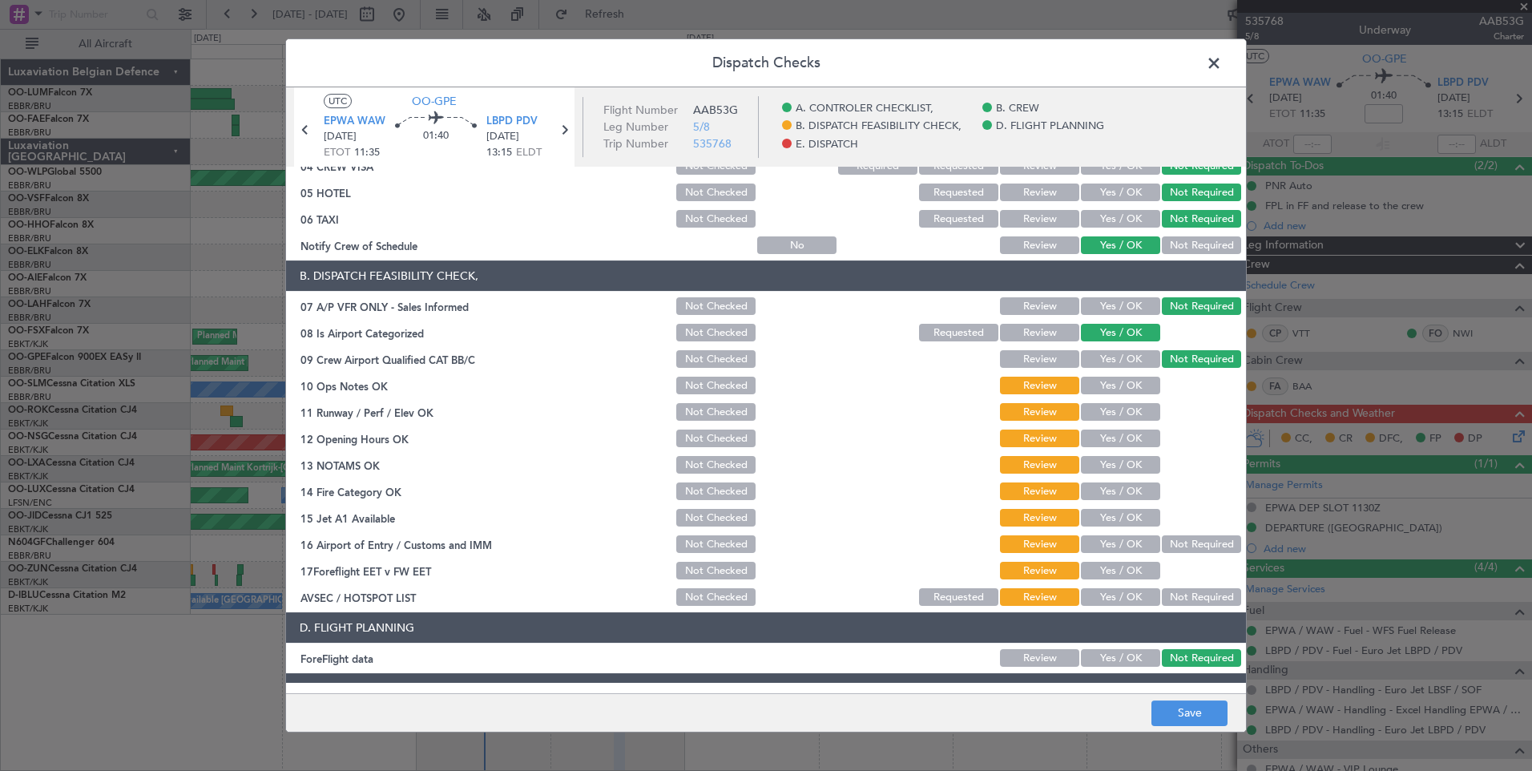
click at [1123, 385] on button "Yes / OK" at bounding box center [1120, 386] width 79 height 18
click at [1122, 414] on button "Yes / OK" at bounding box center [1120, 412] width 79 height 18
click at [1120, 438] on button "Yes / OK" at bounding box center [1120, 439] width 79 height 18
click at [1120, 461] on button "Yes / OK" at bounding box center [1120, 465] width 79 height 18
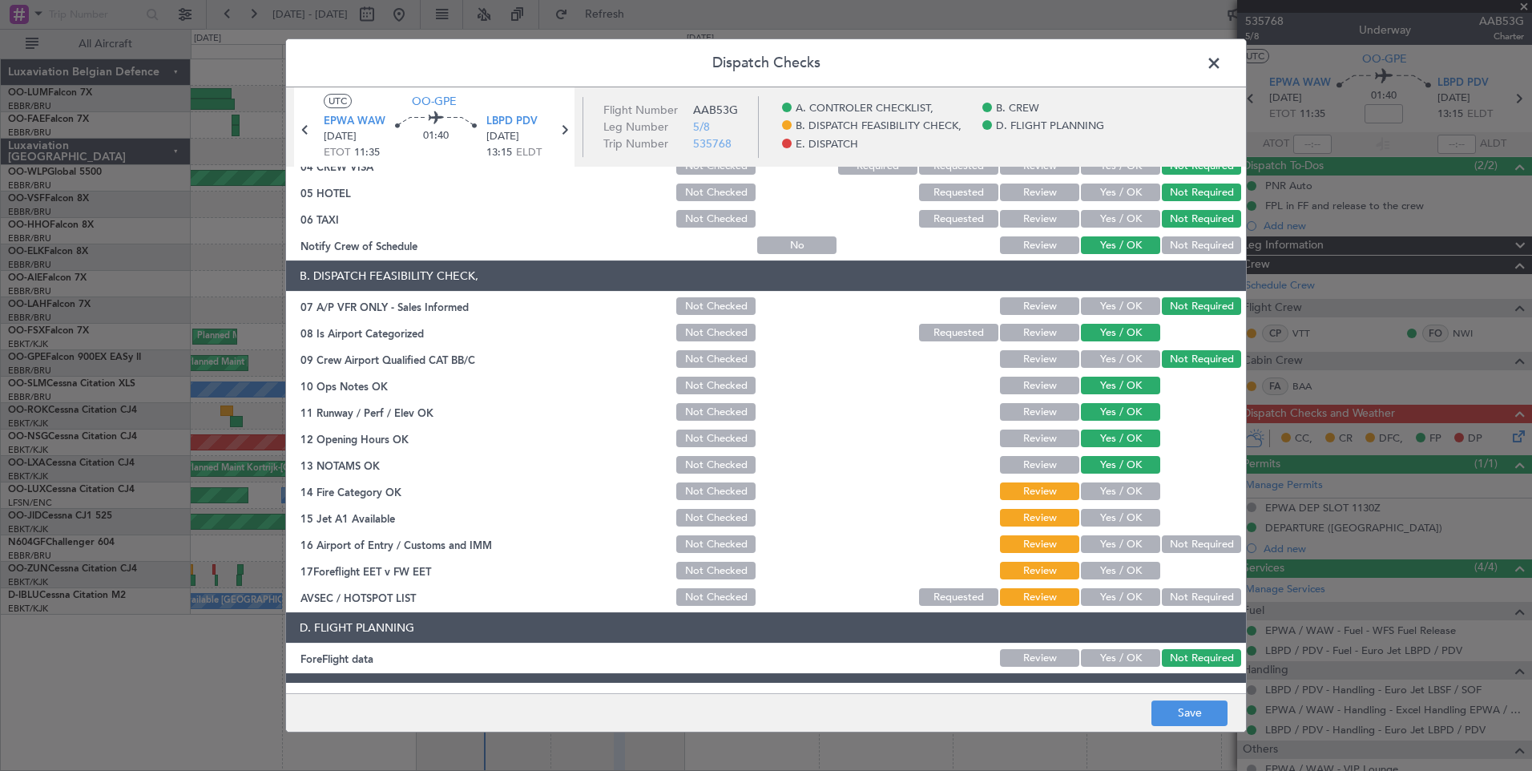
click at [1123, 490] on button "Yes / OK" at bounding box center [1120, 491] width 79 height 18
click at [1124, 518] on button "Yes / OK" at bounding box center [1120, 518] width 79 height 18
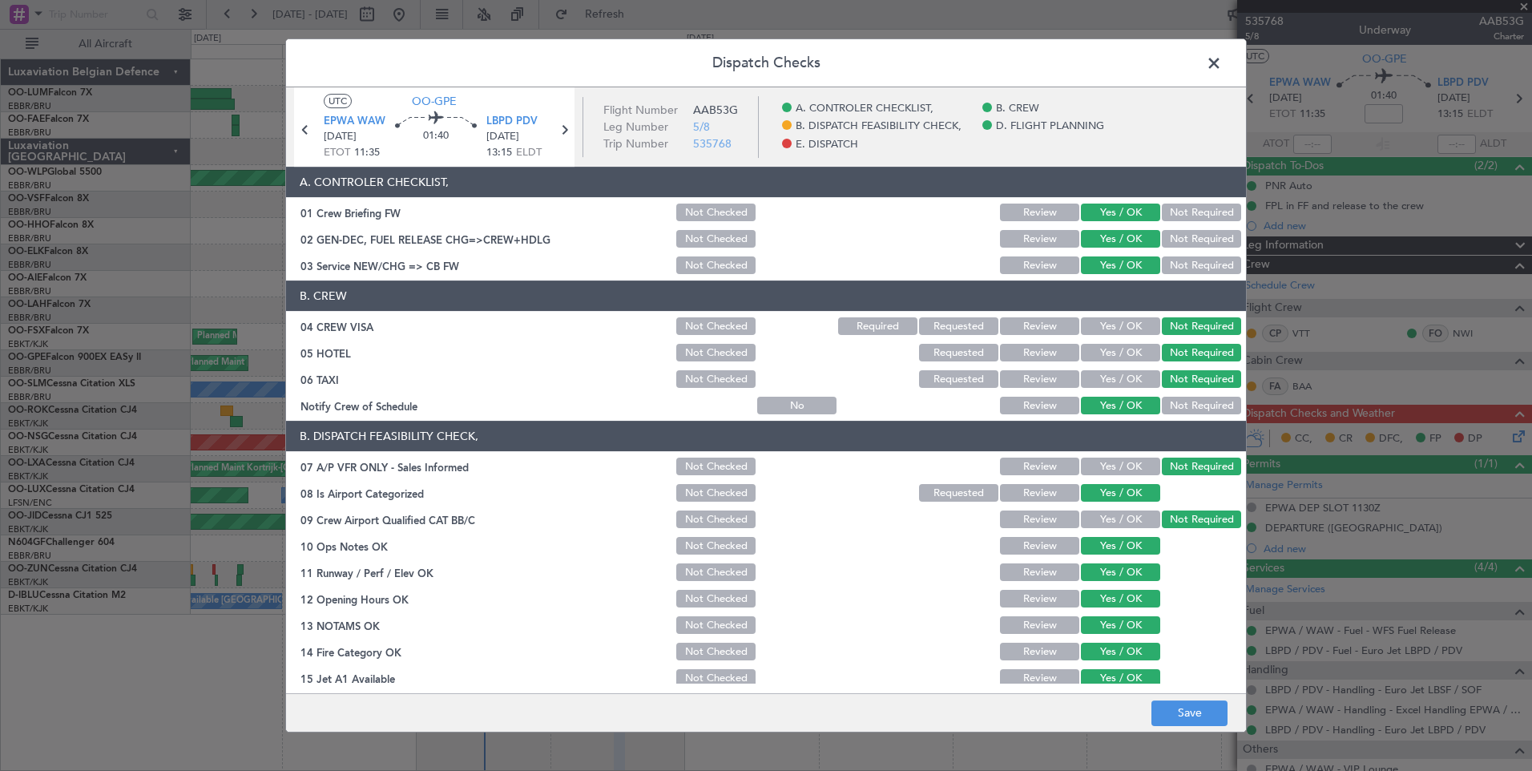
scroll to position [160, 0]
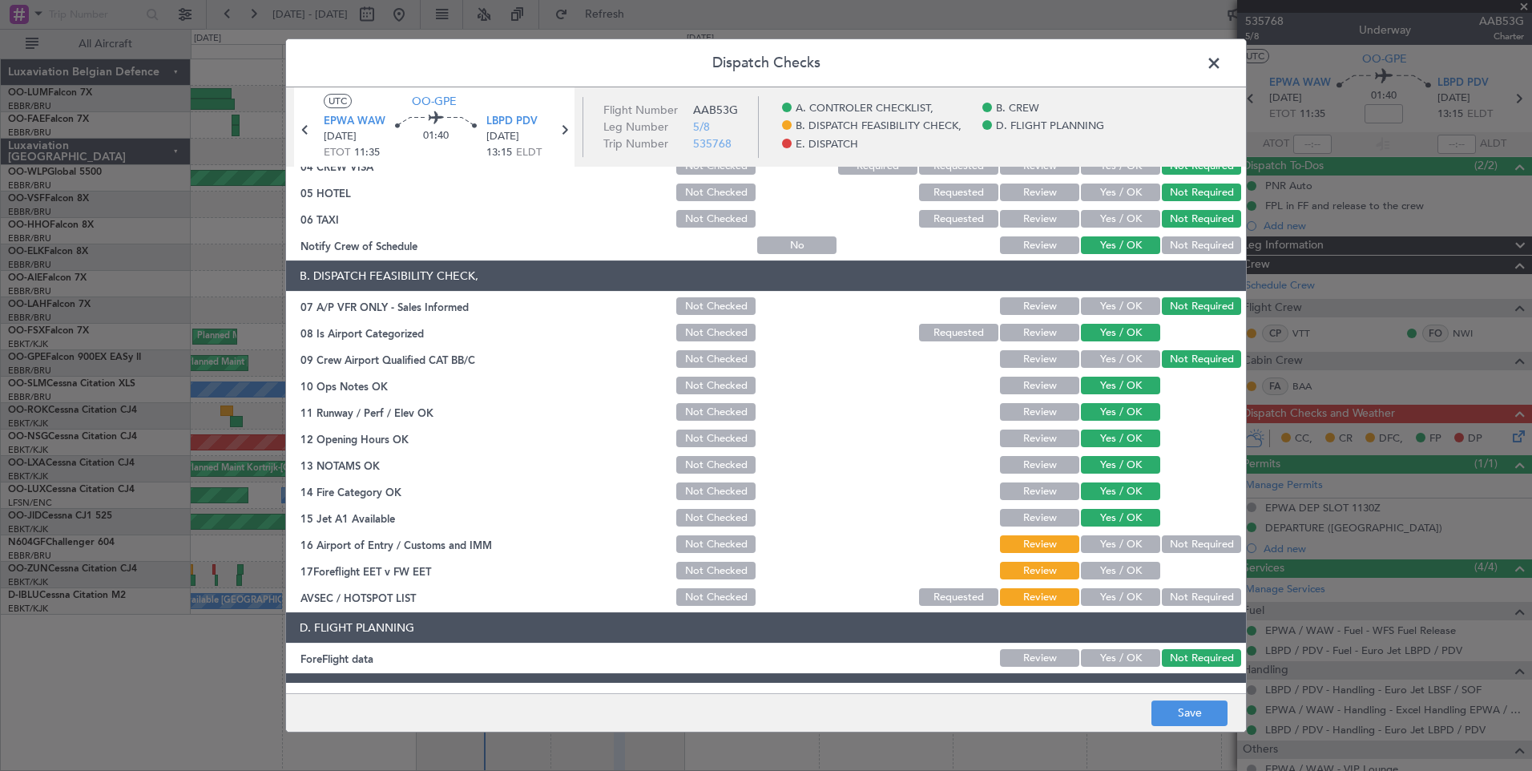
click at [1121, 539] on button "Yes / OK" at bounding box center [1120, 544] width 79 height 18
click at [1118, 571] on button "Yes / OK" at bounding box center [1120, 571] width 79 height 18
click at [1192, 599] on button "Not Required" at bounding box center [1201, 597] width 79 height 18
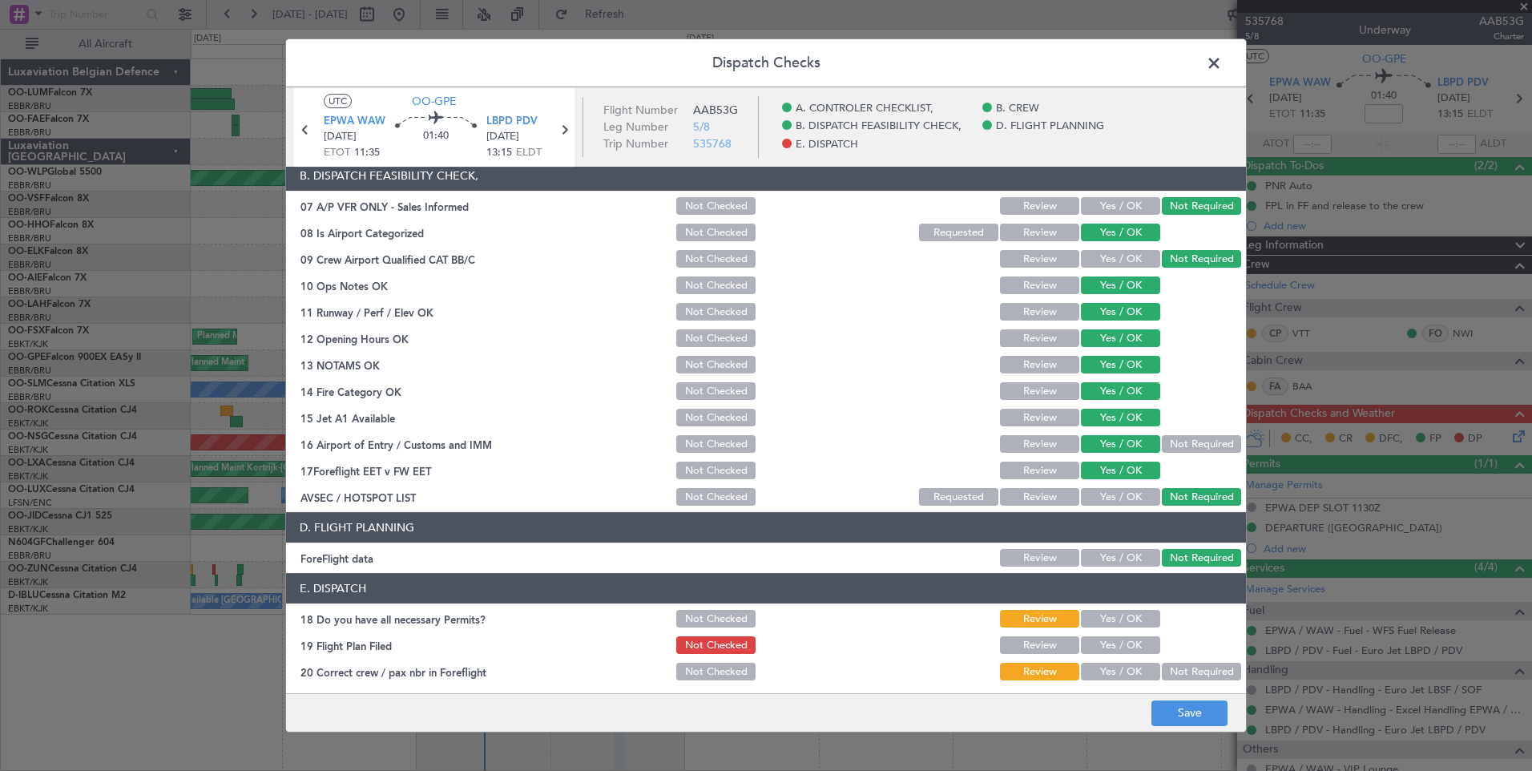
scroll to position [291, 0]
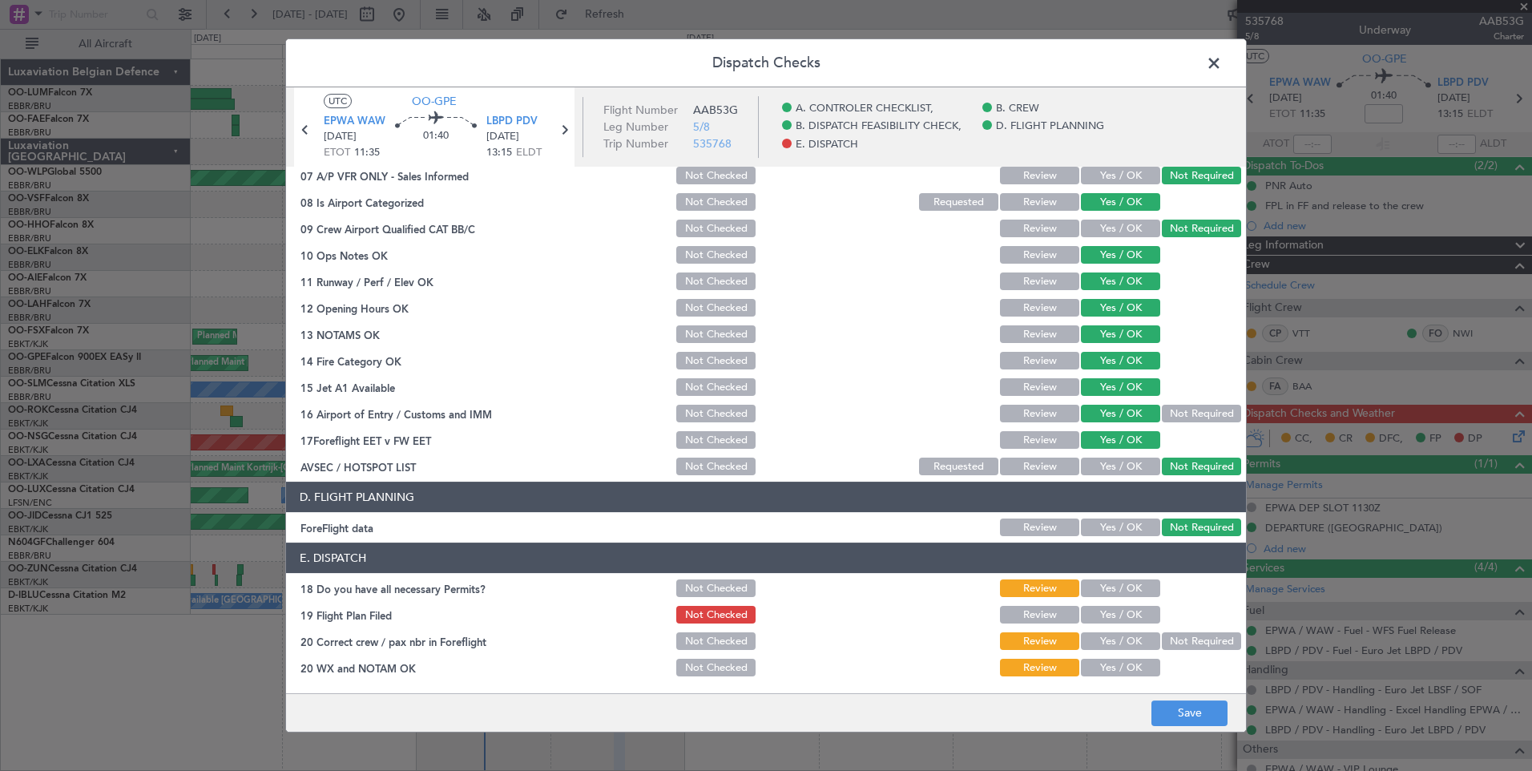
click at [1129, 587] on button "Yes / OK" at bounding box center [1120, 588] width 79 height 18
click at [1129, 621] on button "Yes / OK" at bounding box center [1120, 615] width 79 height 18
click at [1129, 647] on button "Yes / OK" at bounding box center [1120, 641] width 79 height 18
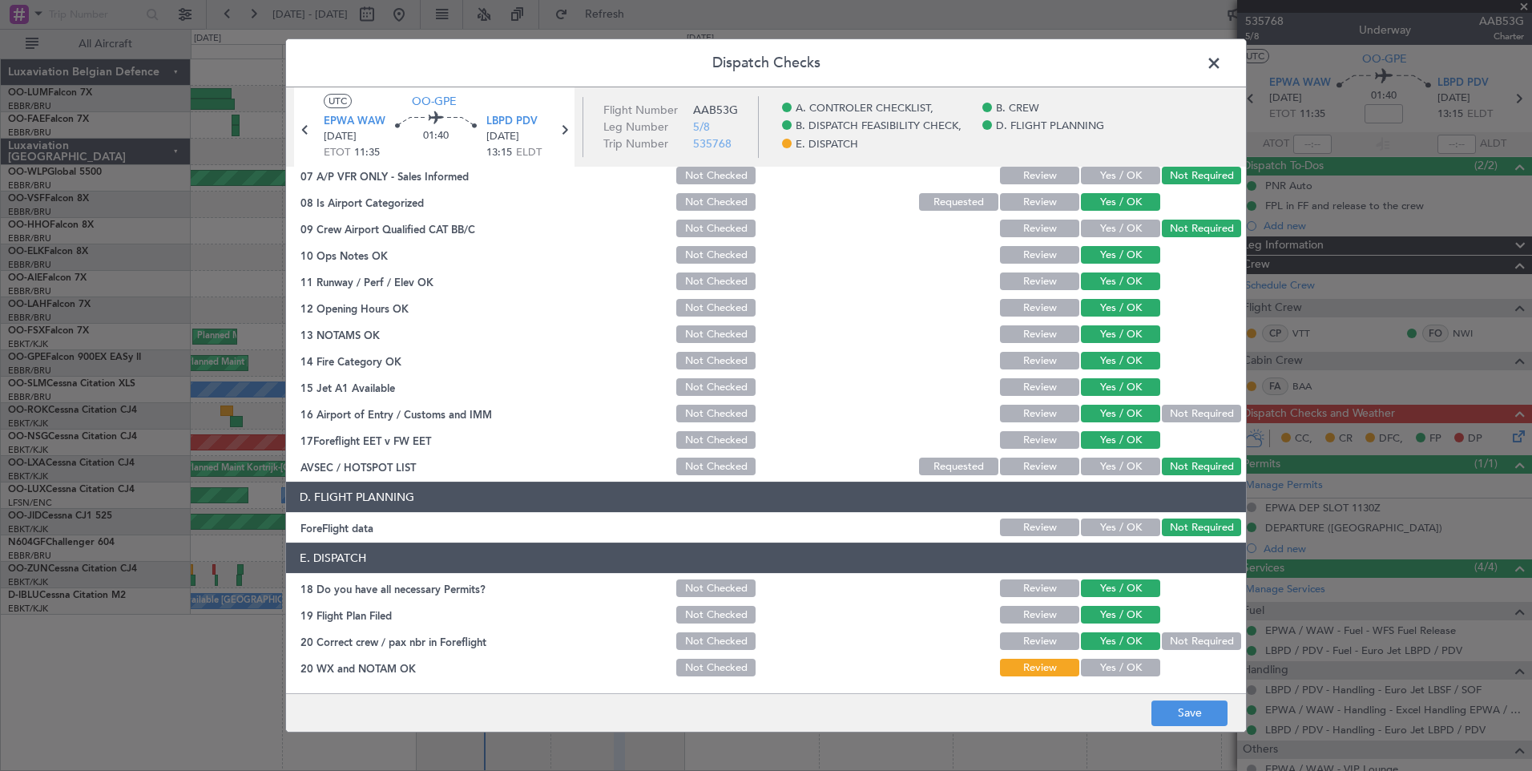
click at [1128, 662] on button "Yes / OK" at bounding box center [1120, 668] width 79 height 18
click at [1168, 703] on button "Save" at bounding box center [1190, 713] width 76 height 26
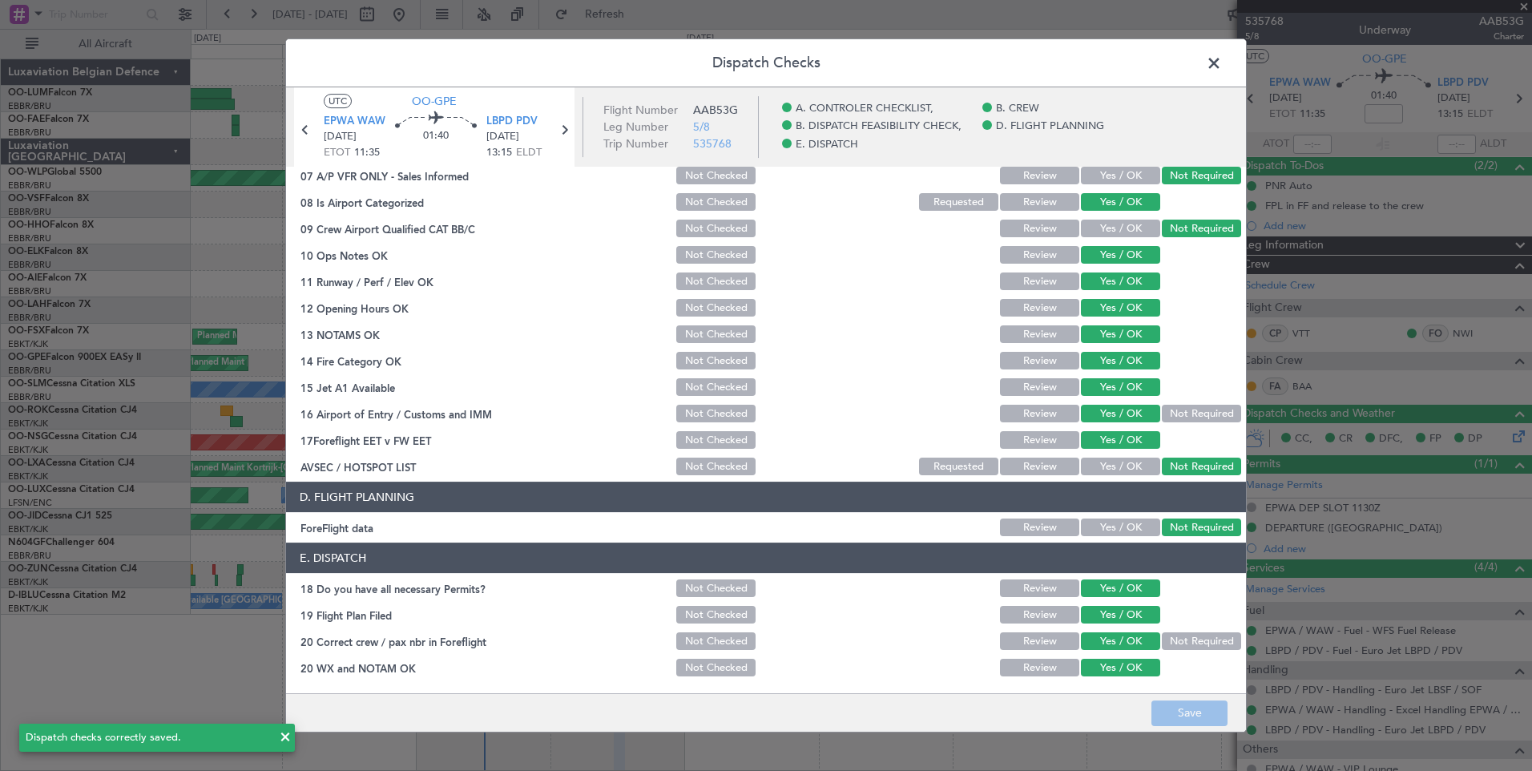
click at [1222, 61] on span at bounding box center [1222, 67] width 0 height 32
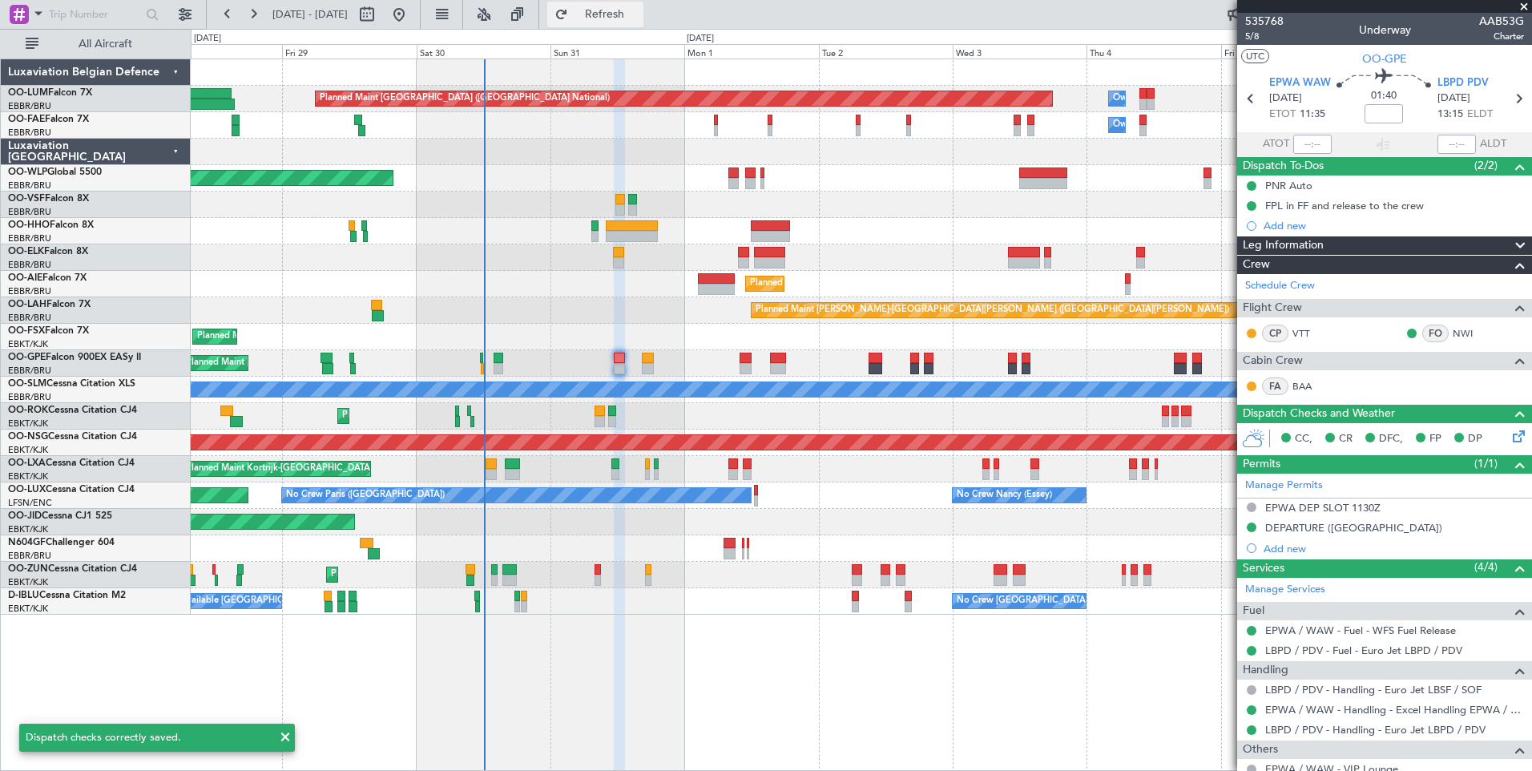
click at [614, 14] on button "Refresh" at bounding box center [595, 15] width 96 height 26
click at [639, 20] on span "Refresh" at bounding box center [604, 14] width 67 height 11
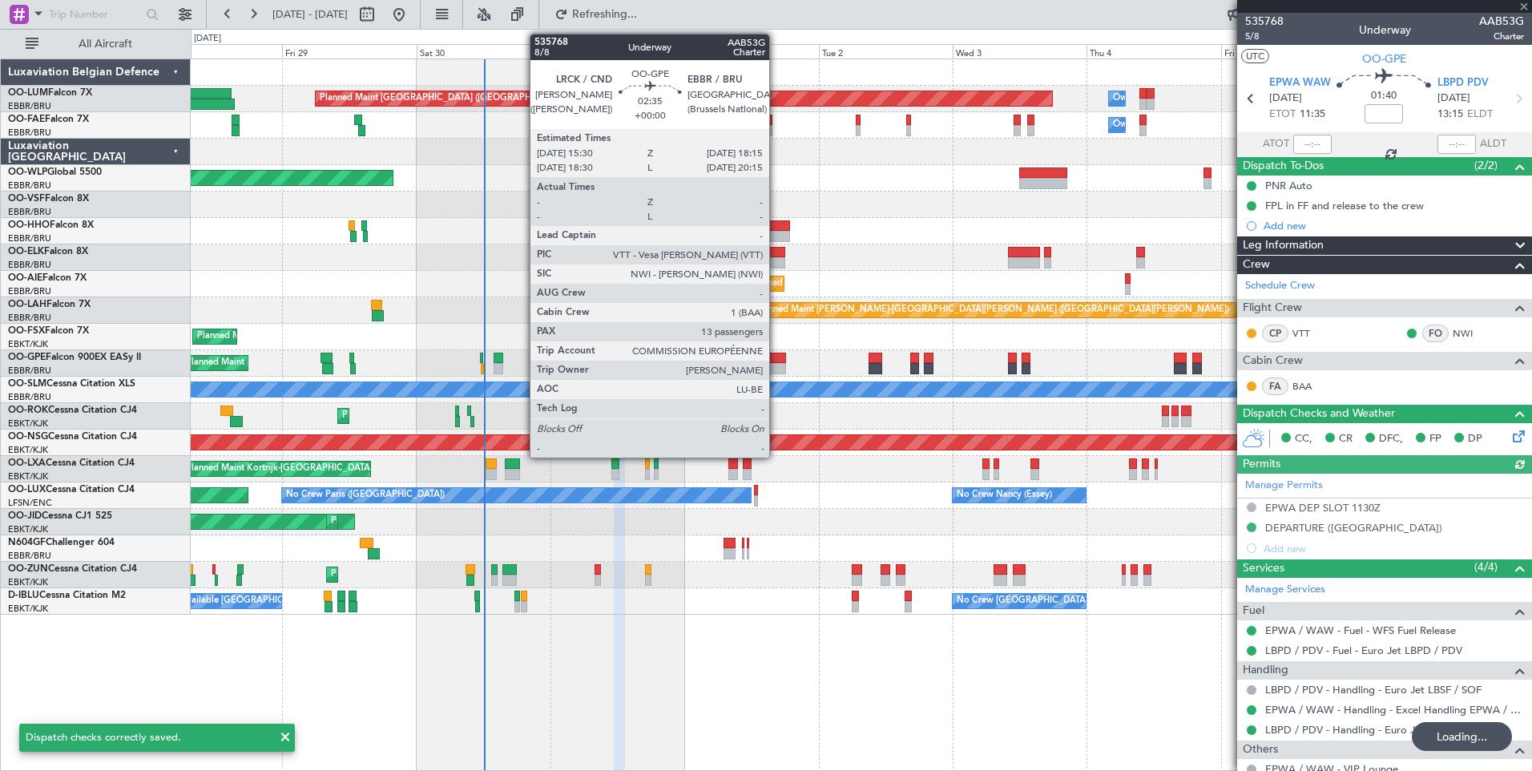
click at [777, 359] on div at bounding box center [778, 358] width 16 height 11
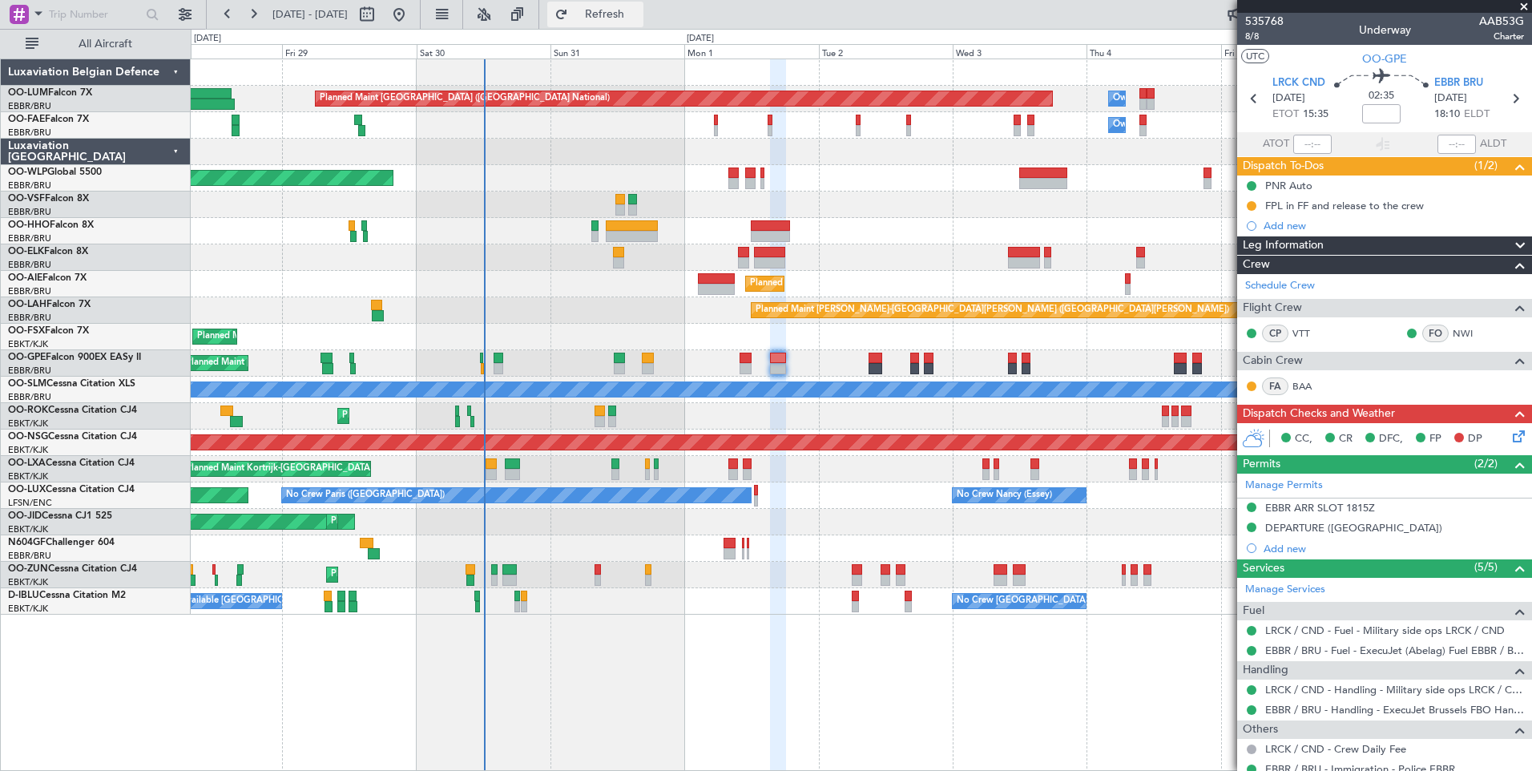
click at [643, 24] on button "Refresh" at bounding box center [595, 15] width 96 height 26
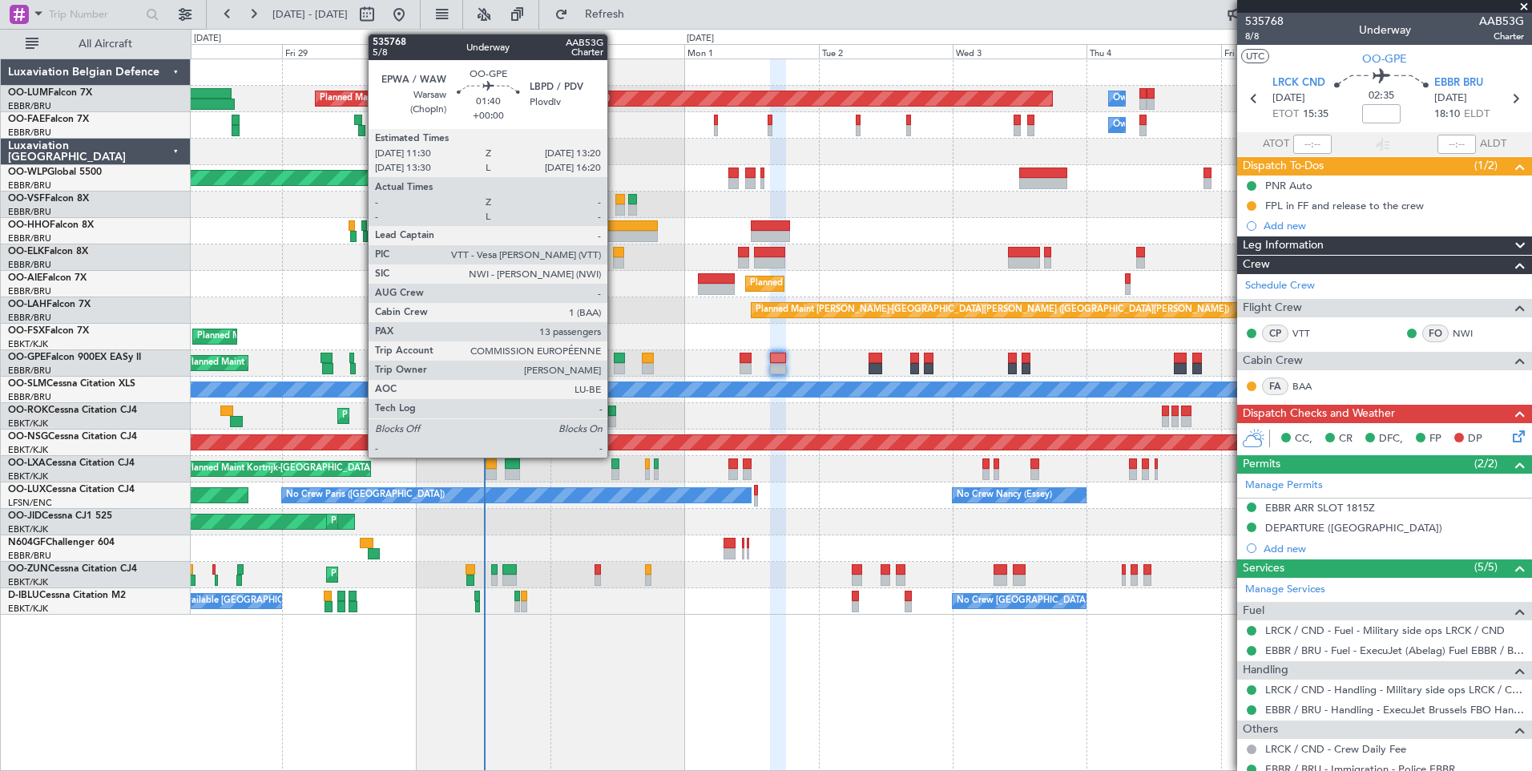
click at [615, 360] on div at bounding box center [619, 358] width 10 height 11
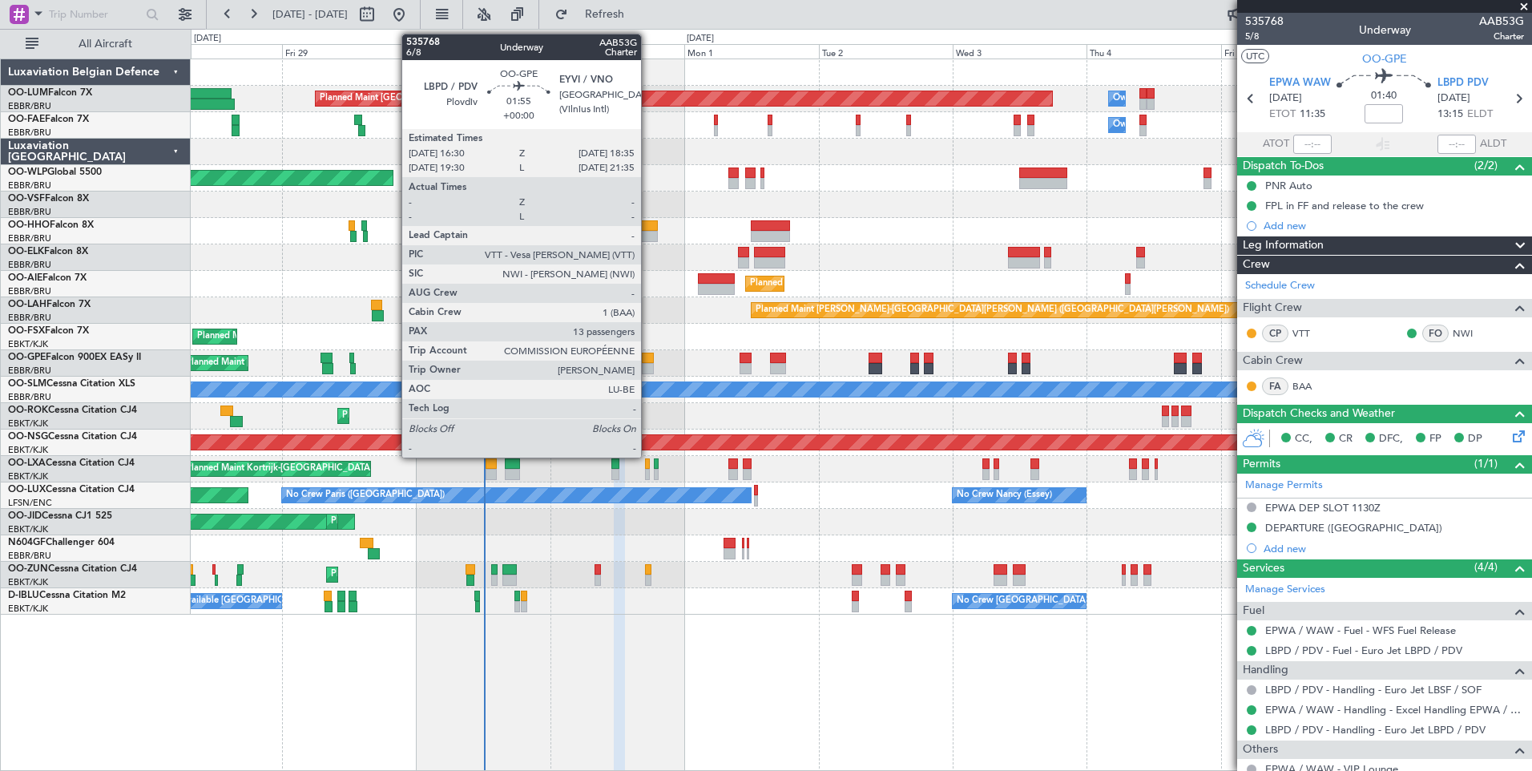
click at [648, 360] on div at bounding box center [648, 358] width 12 height 11
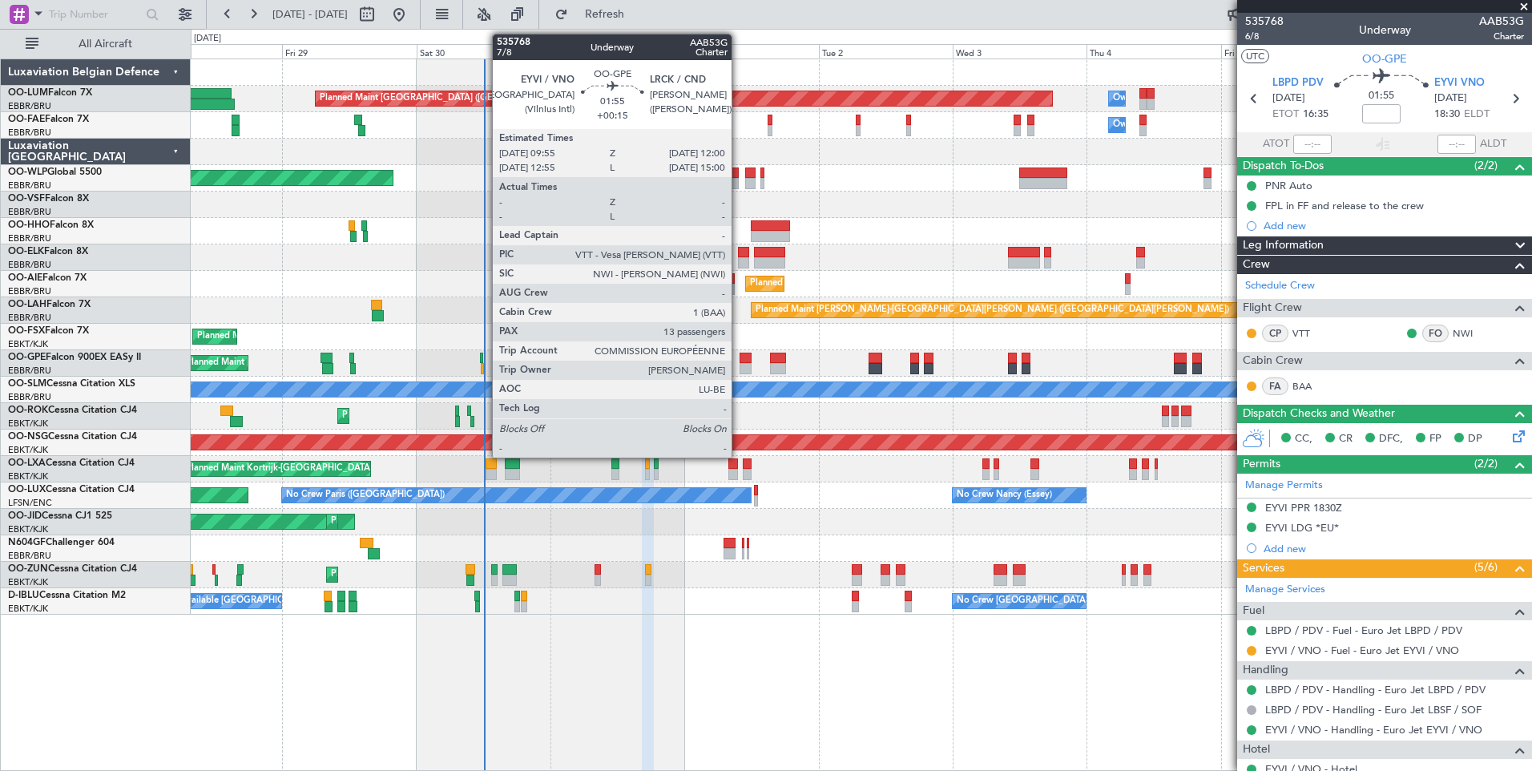
click at [744, 357] on div at bounding box center [746, 358] width 12 height 11
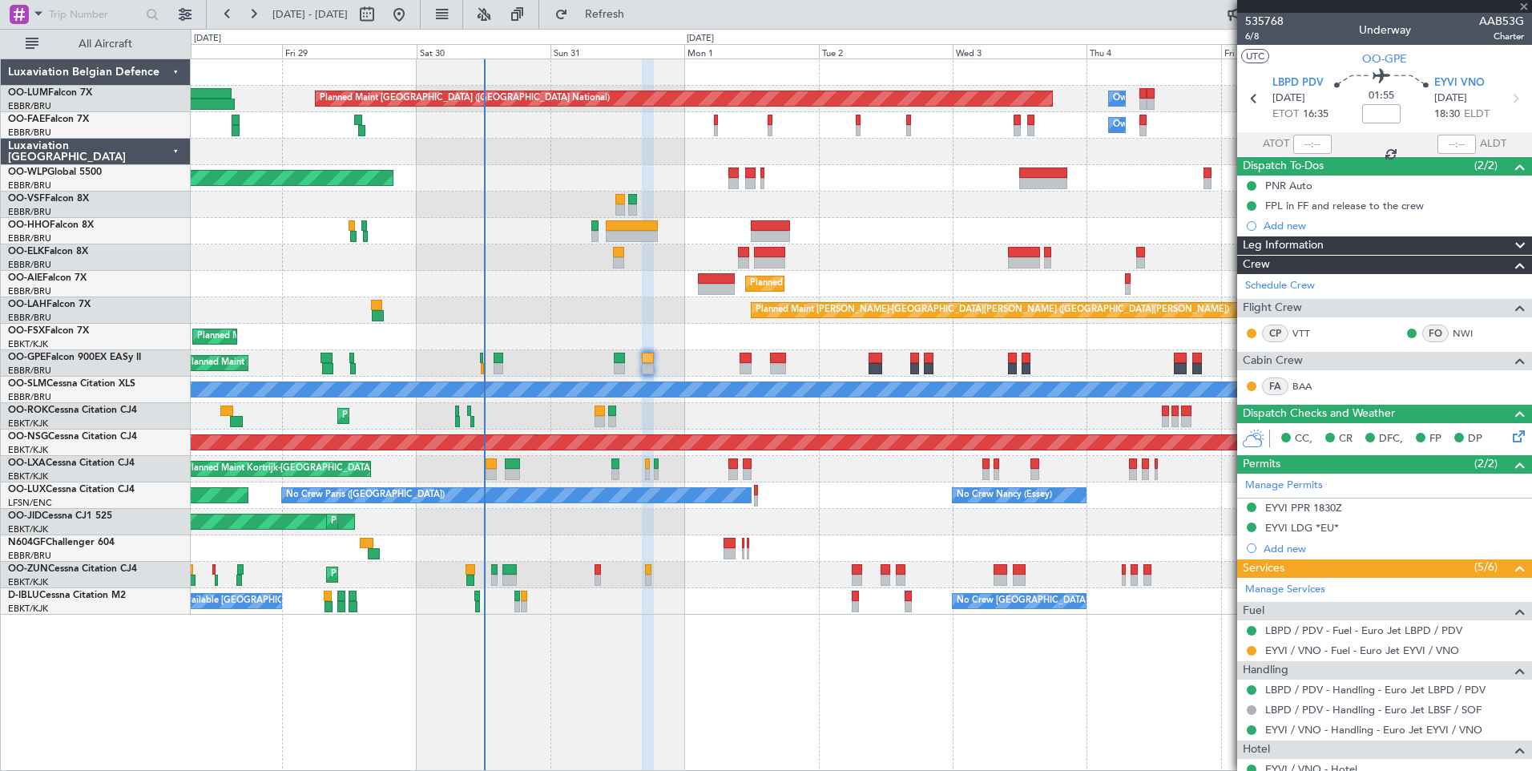
type input "+00:15"
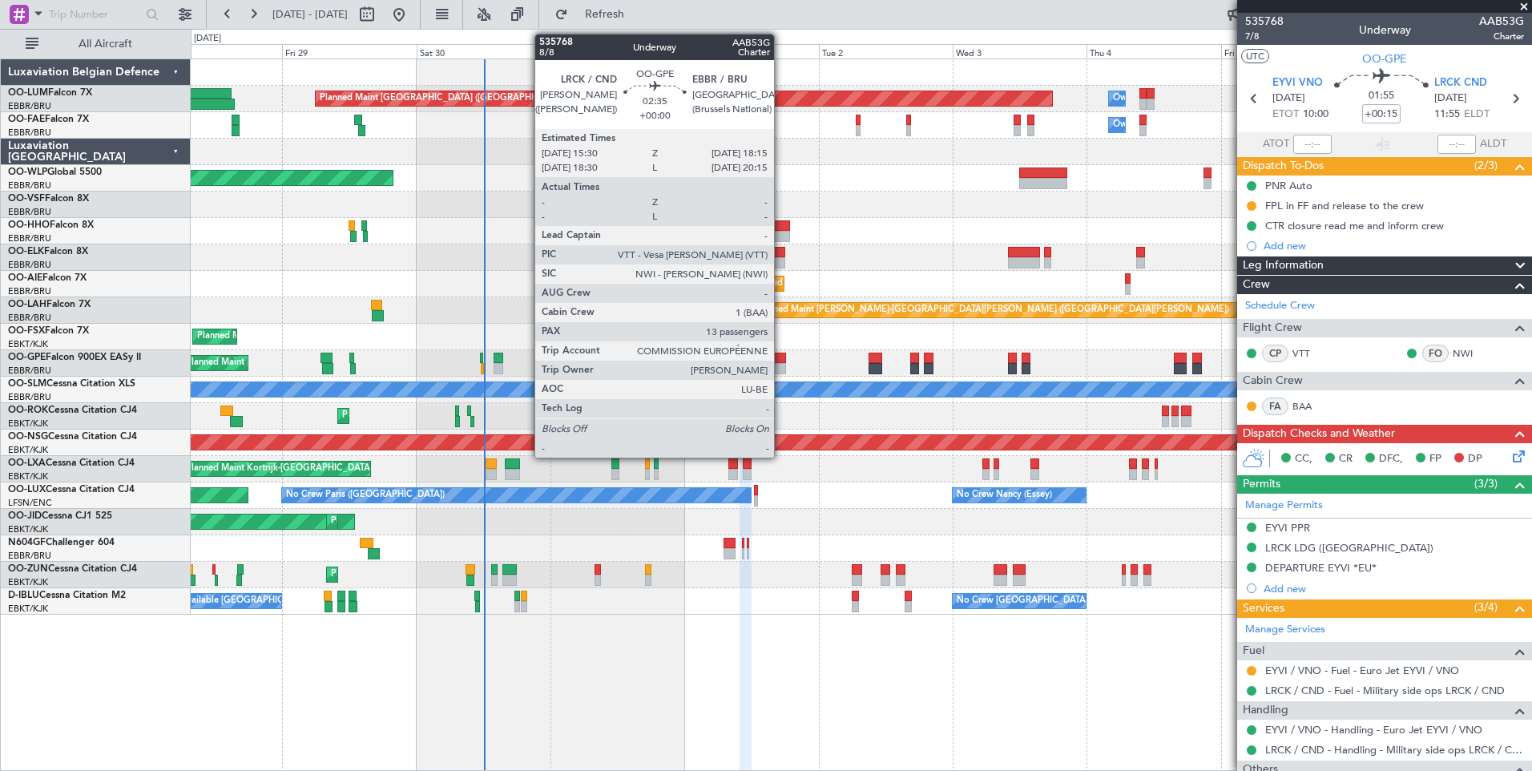
click at [781, 358] on div at bounding box center [778, 358] width 16 height 11
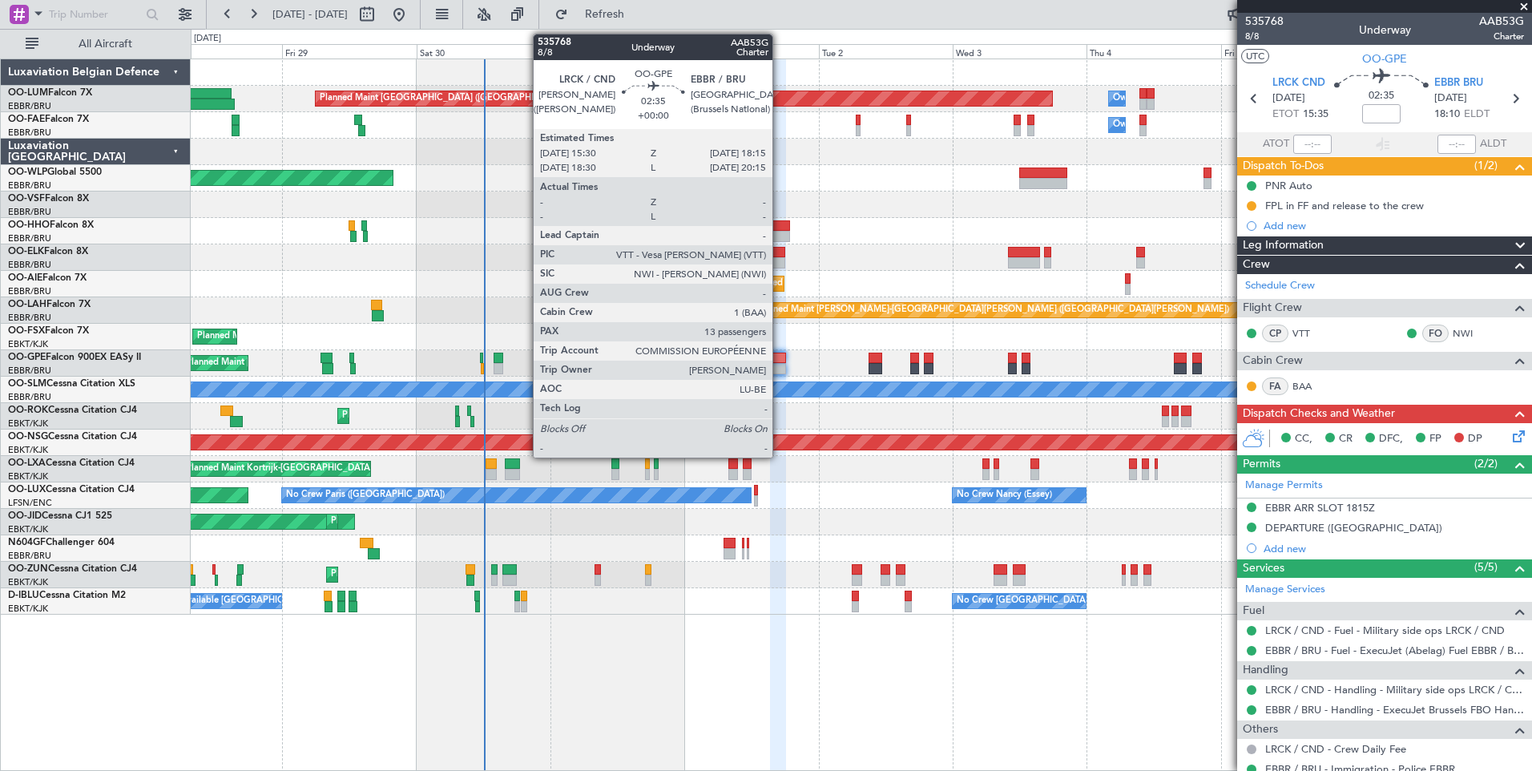
click at [780, 353] on div at bounding box center [778, 358] width 16 height 11
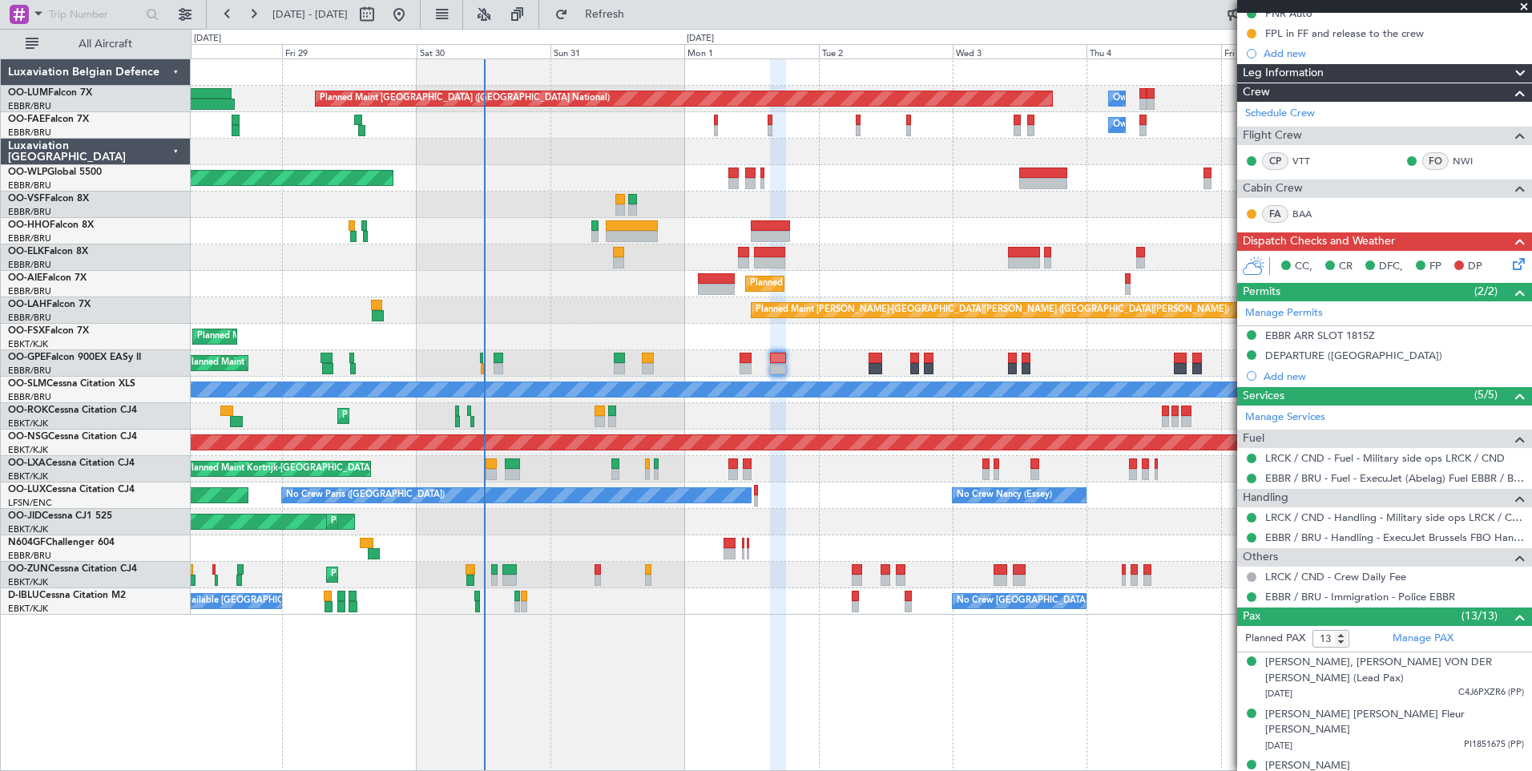
scroll to position [0, 0]
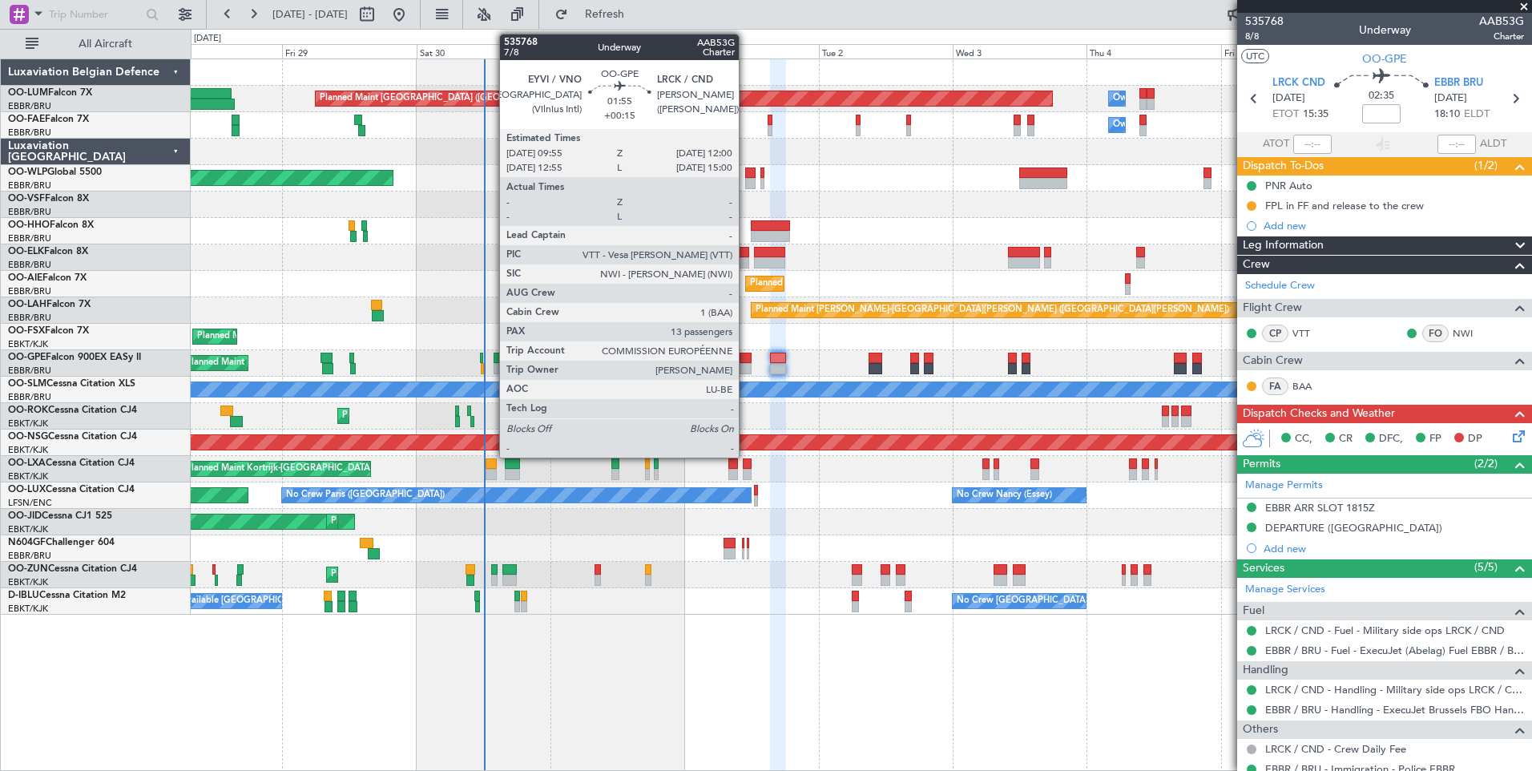
click at [746, 357] on div at bounding box center [746, 358] width 12 height 11
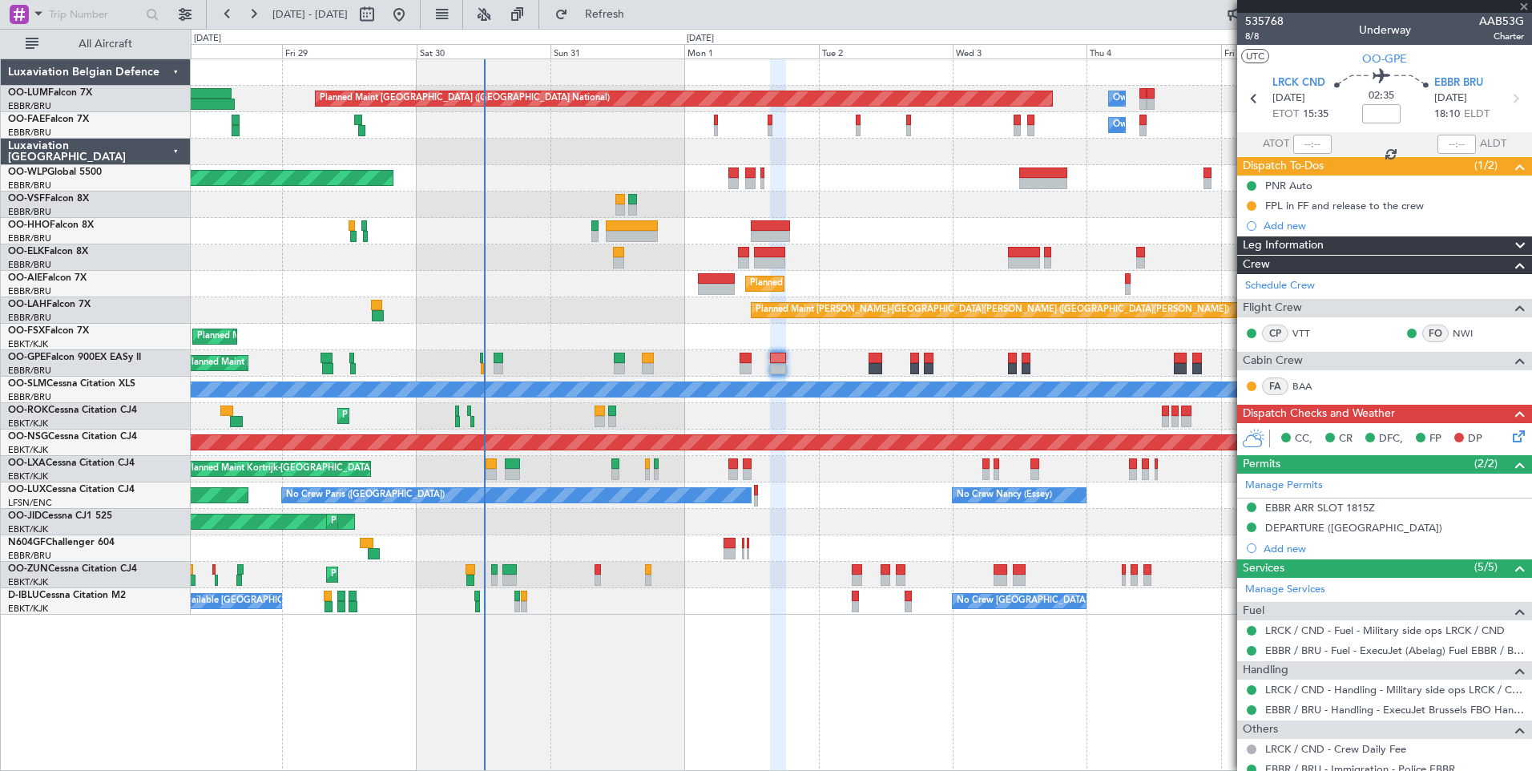
type input "+00:15"
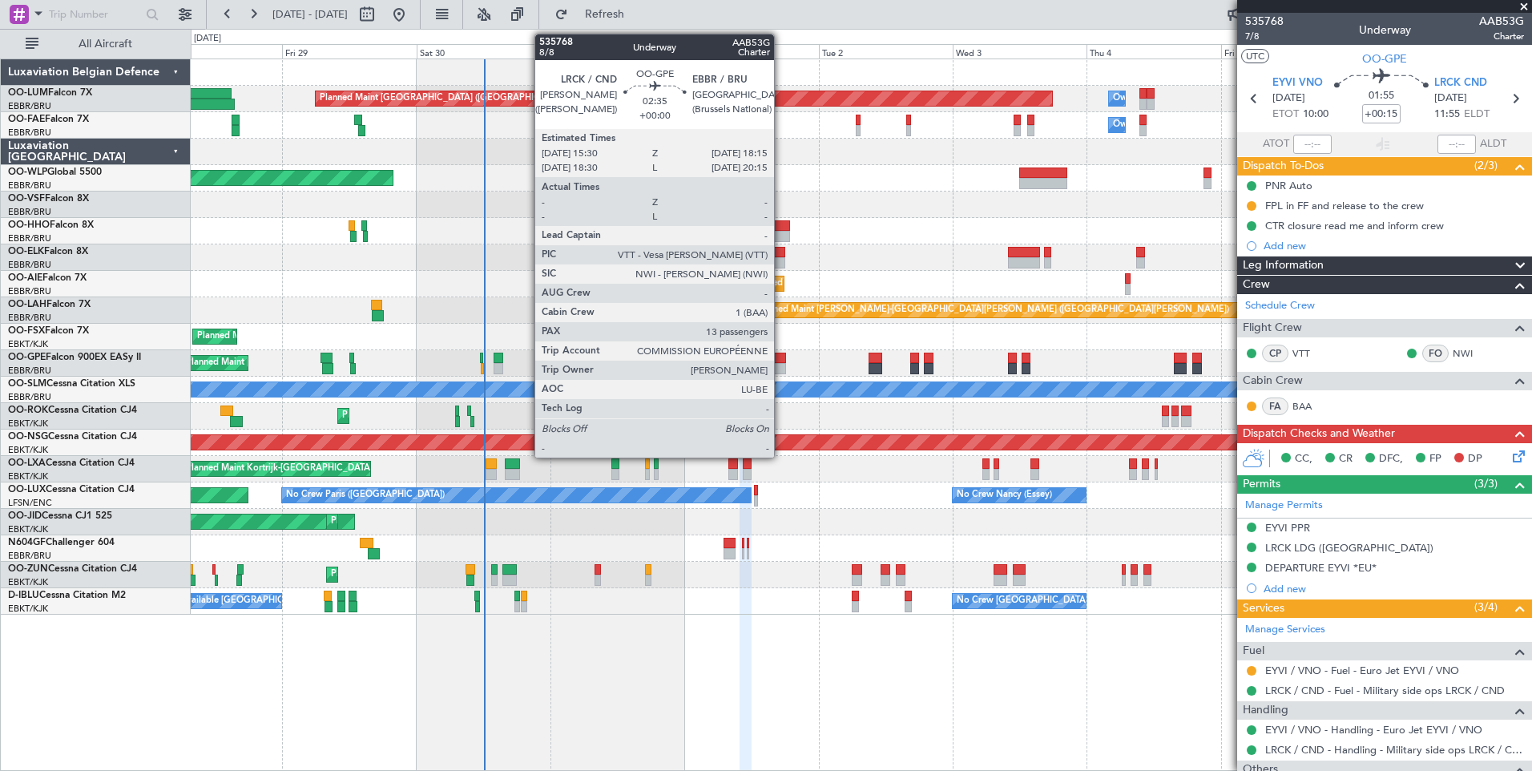
click at [781, 357] on div at bounding box center [778, 358] width 16 height 11
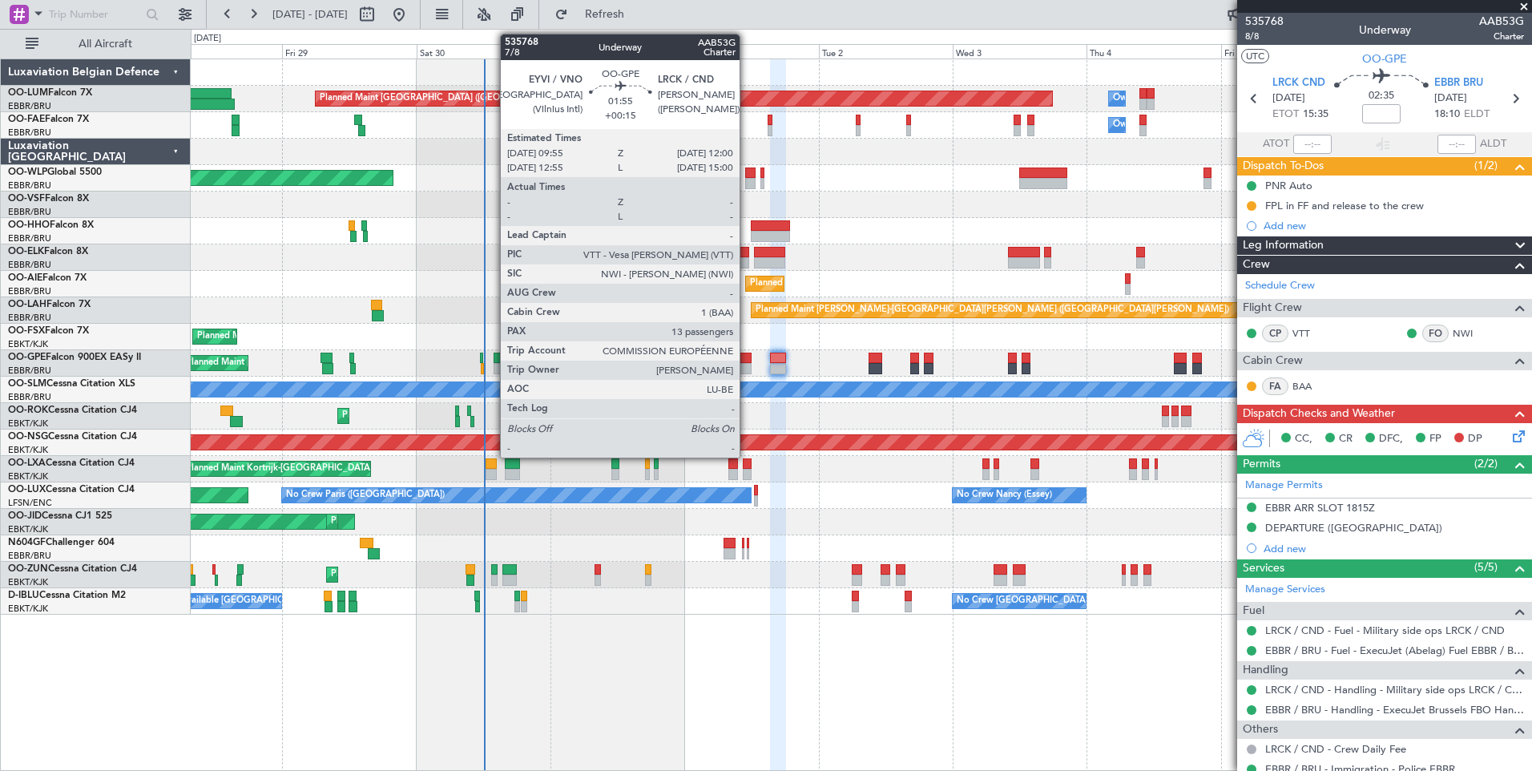
click at [747, 360] on div at bounding box center [746, 358] width 12 height 11
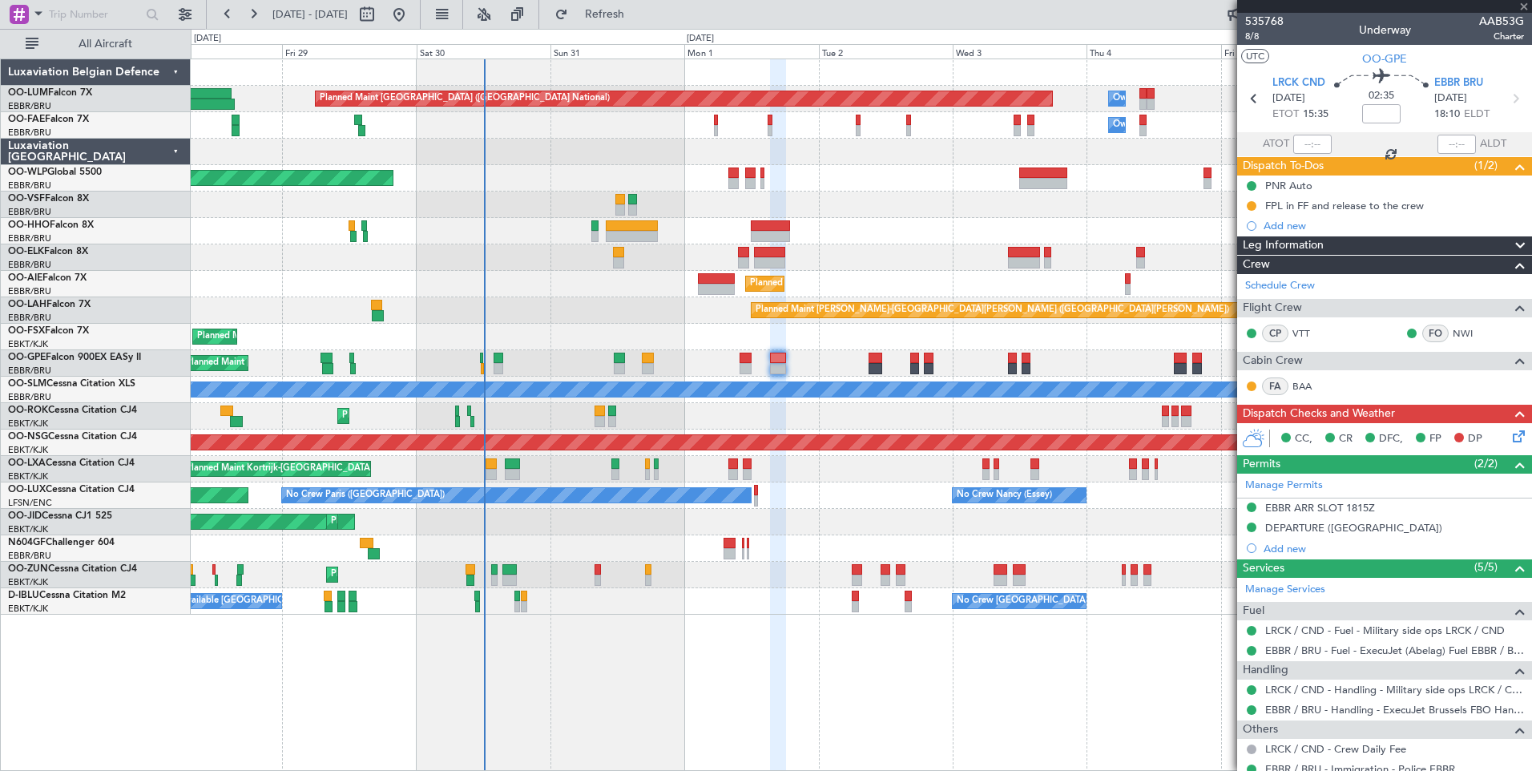
type input "+00:15"
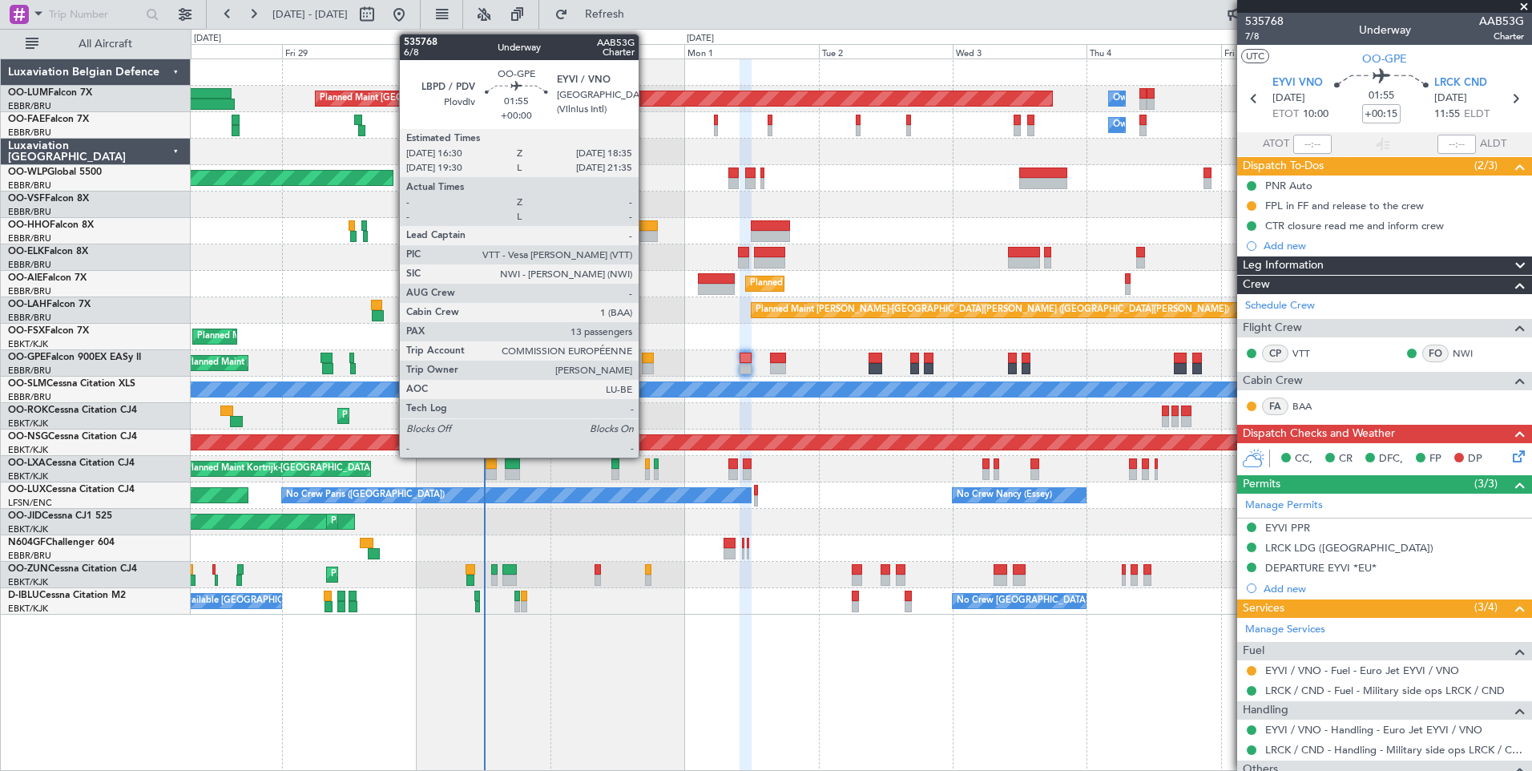
click at [646, 364] on div at bounding box center [648, 368] width 12 height 11
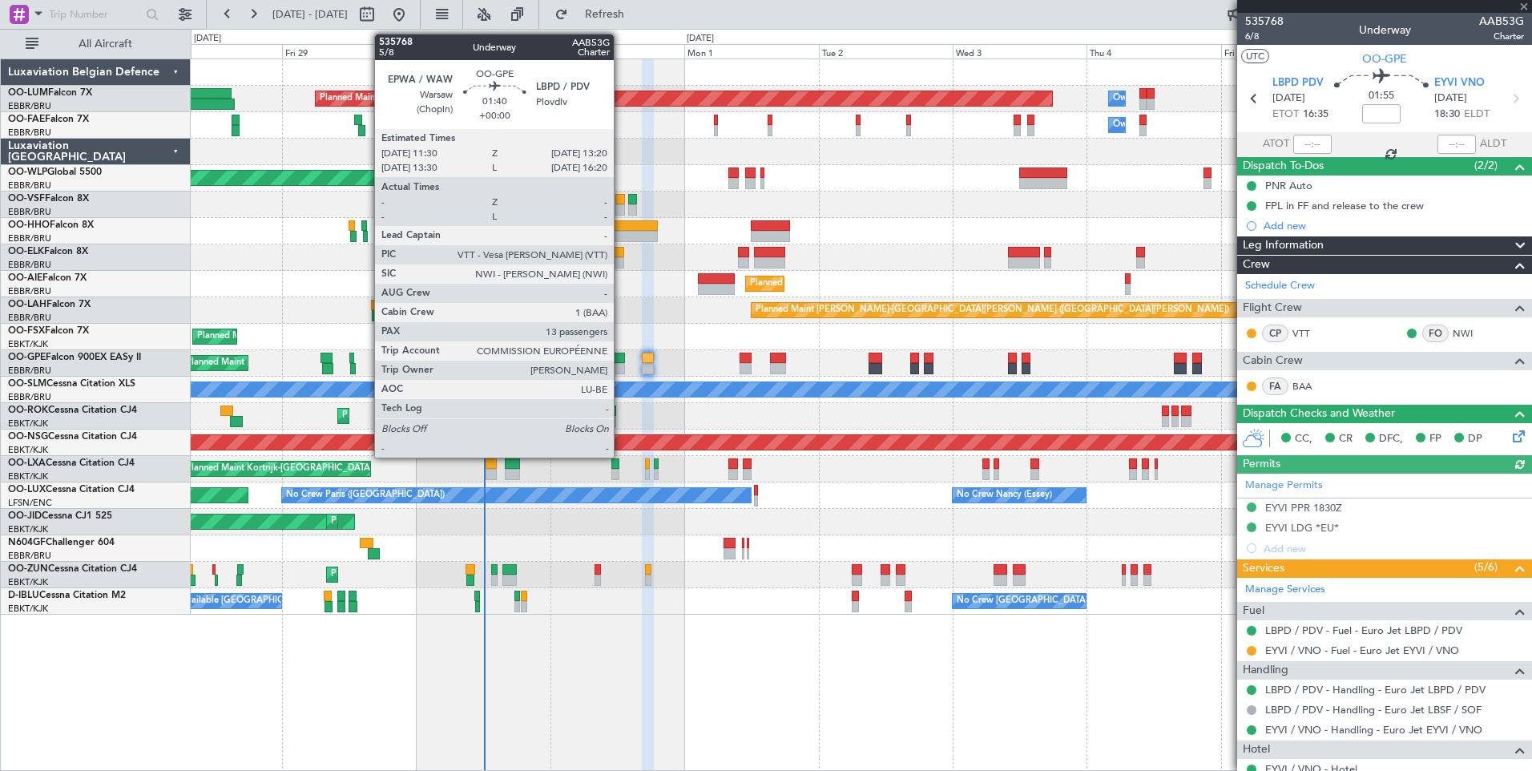
click at [621, 362] on div at bounding box center [619, 358] width 10 height 11
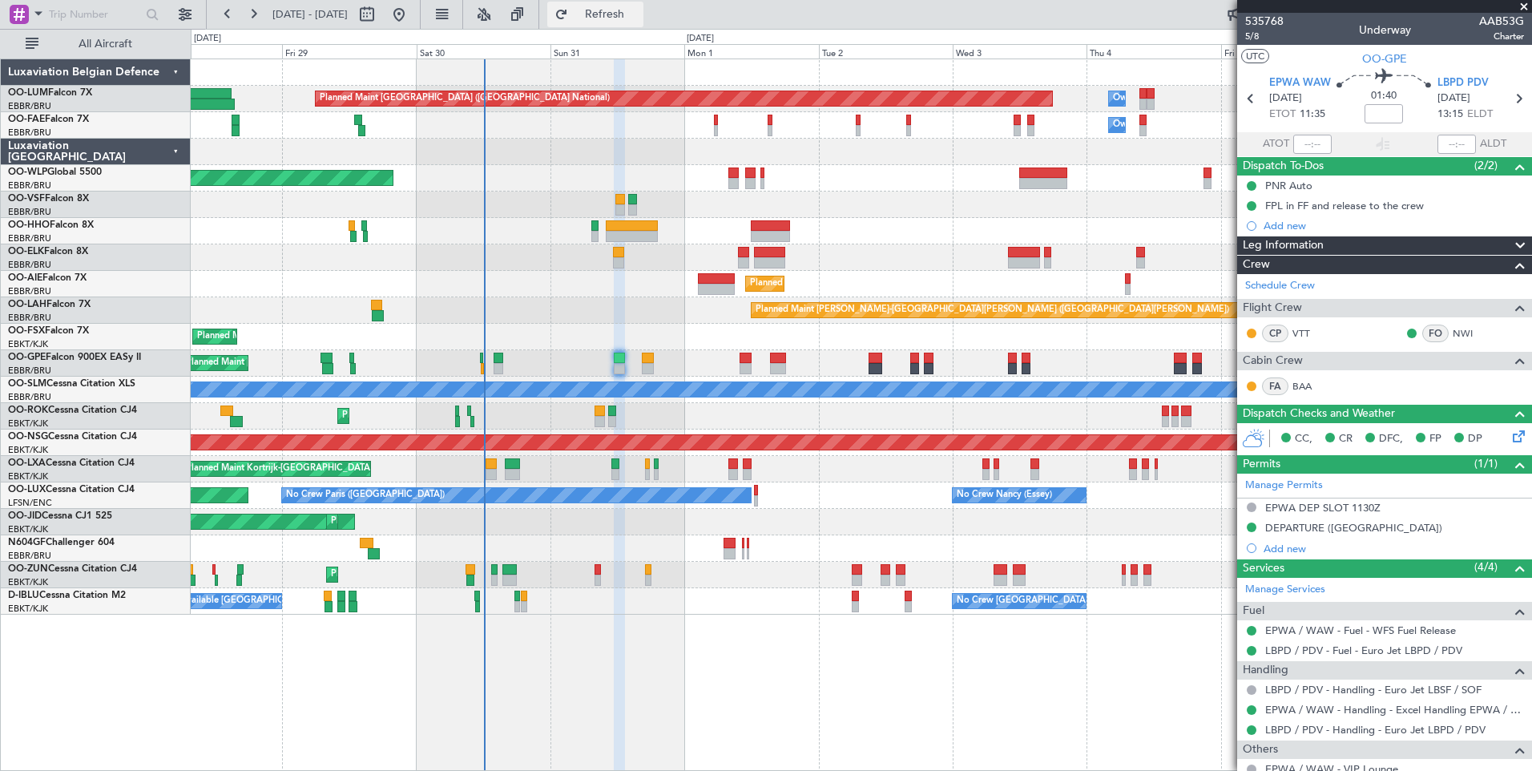
click at [643, 22] on button "Refresh" at bounding box center [595, 15] width 96 height 26
